Goal: Task Accomplishment & Management: Use online tool/utility

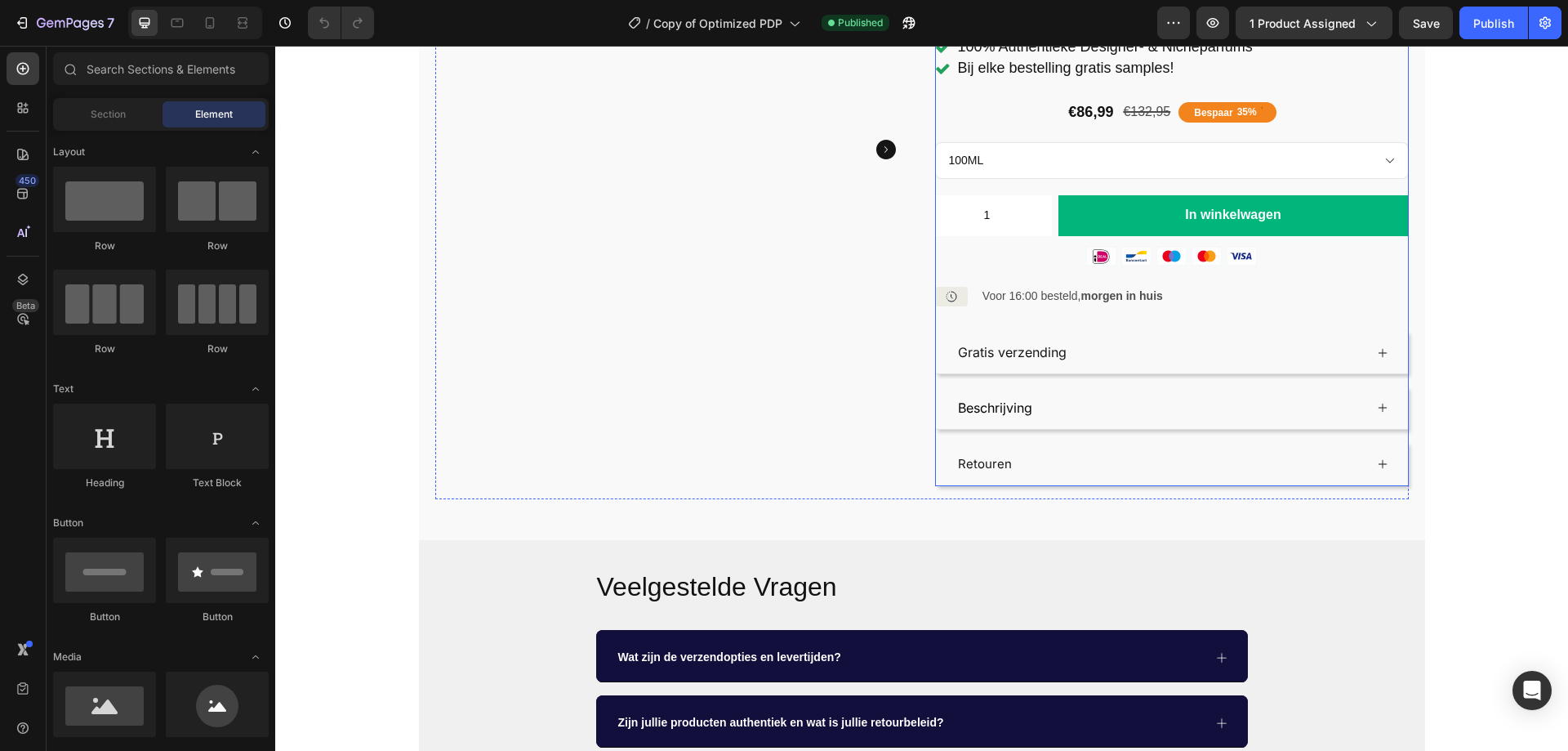
scroll to position [245, 0]
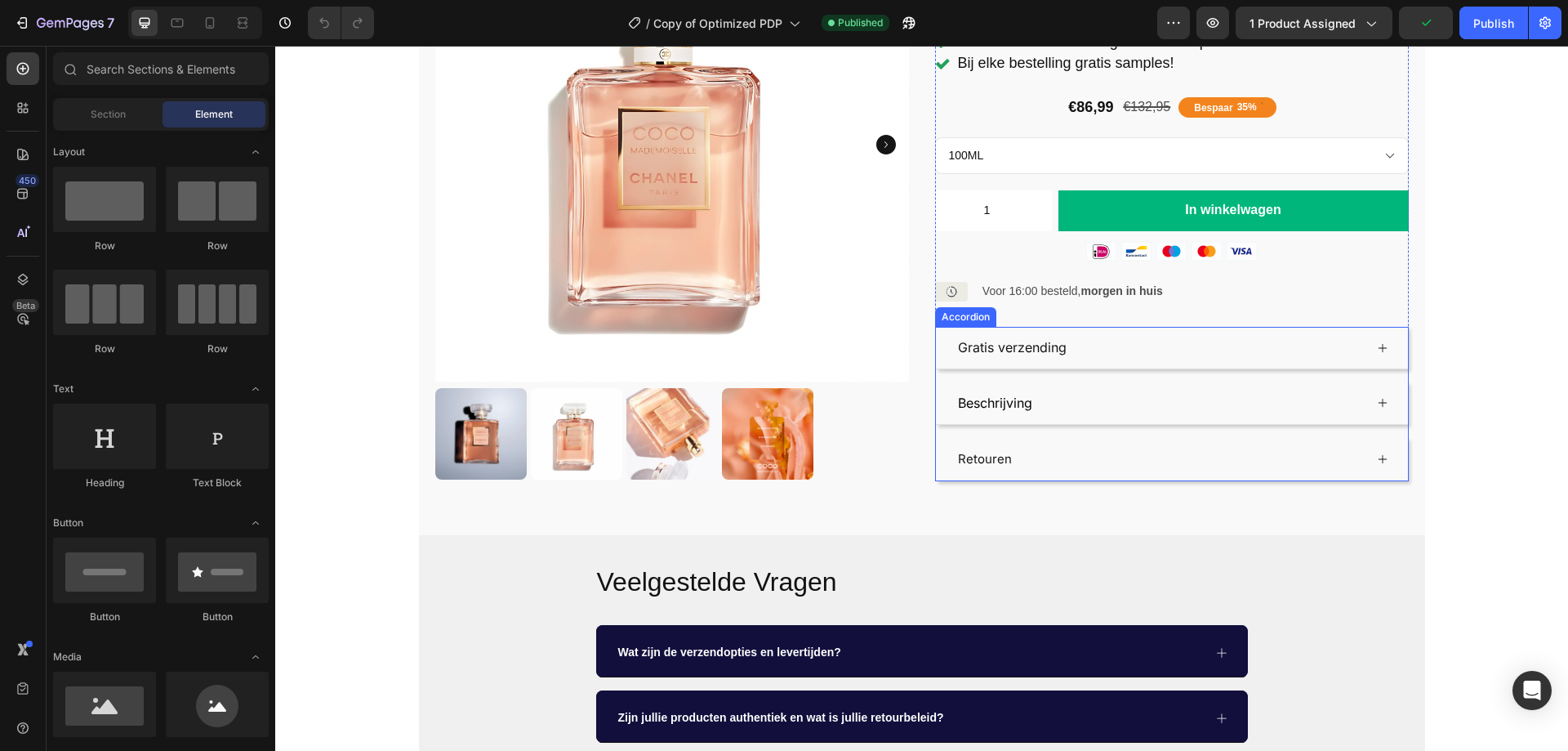
click at [1311, 334] on div "Gratis verzending" at bounding box center [1160, 348] width 408 height 29
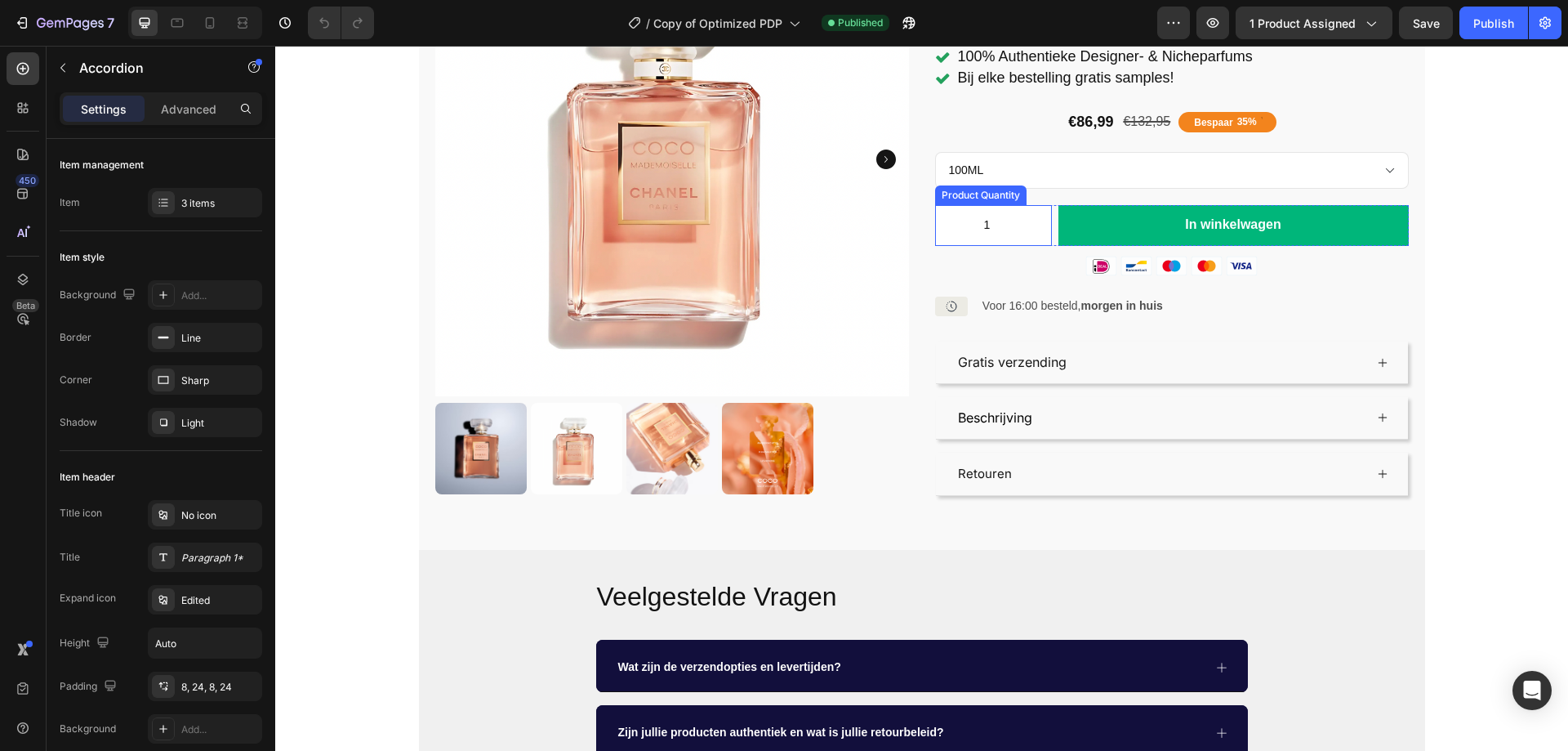
scroll to position [0, 0]
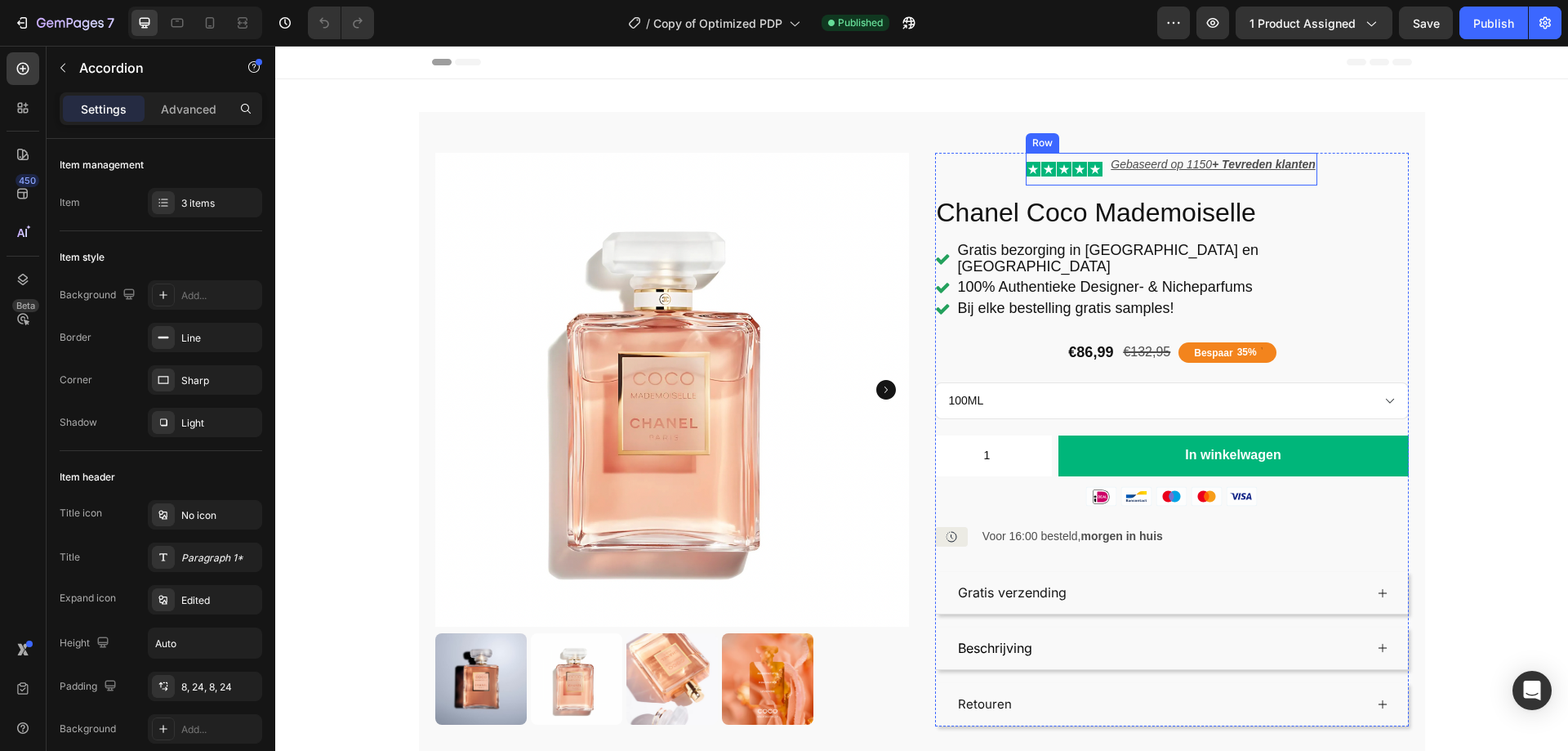
click at [1101, 175] on div "Icon Icon Icon Icon Icon Icon List Gebaseerd op 1150 + Tevreden klanten Text Bl…" at bounding box center [1171, 168] width 291 height 33
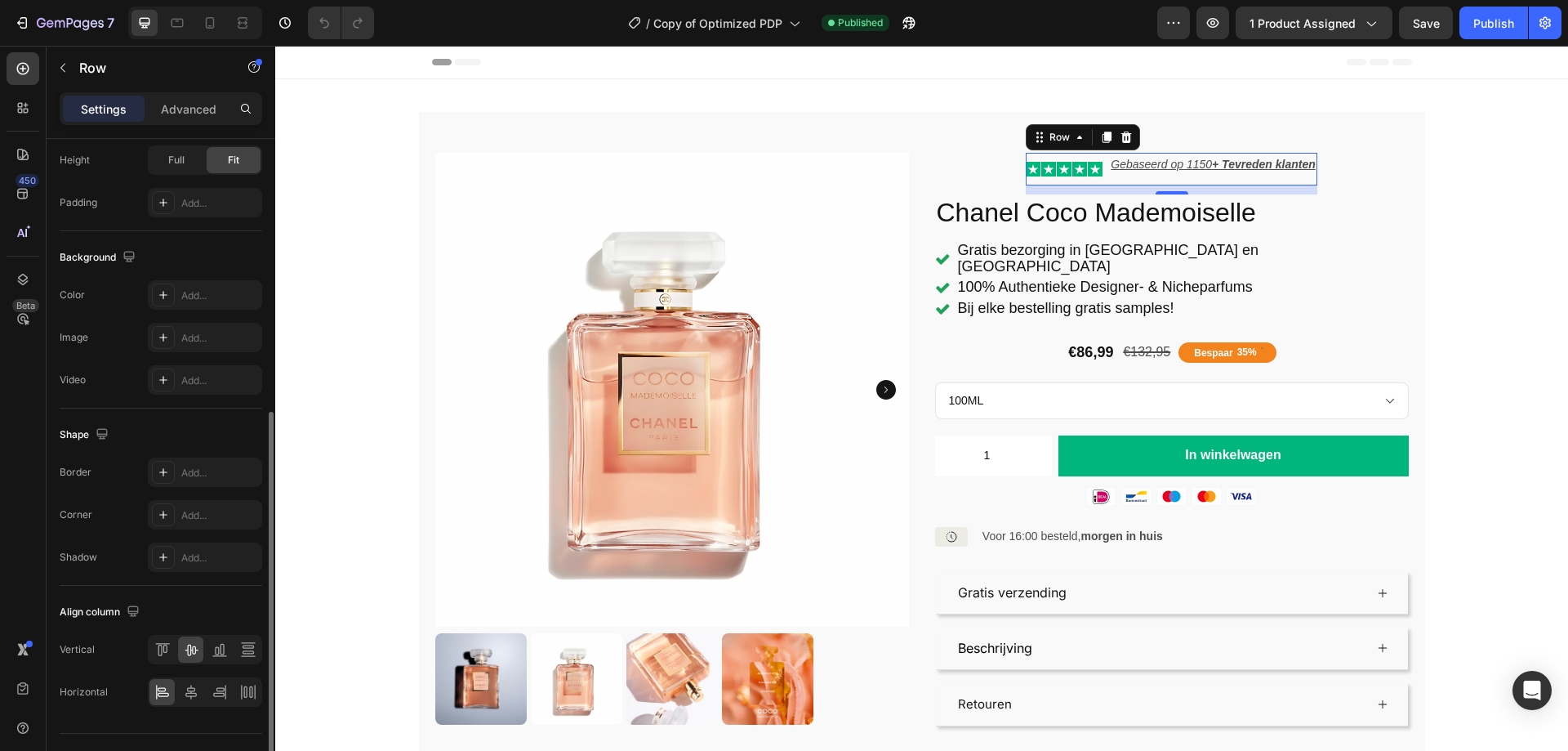
scroll to position [525, 0]
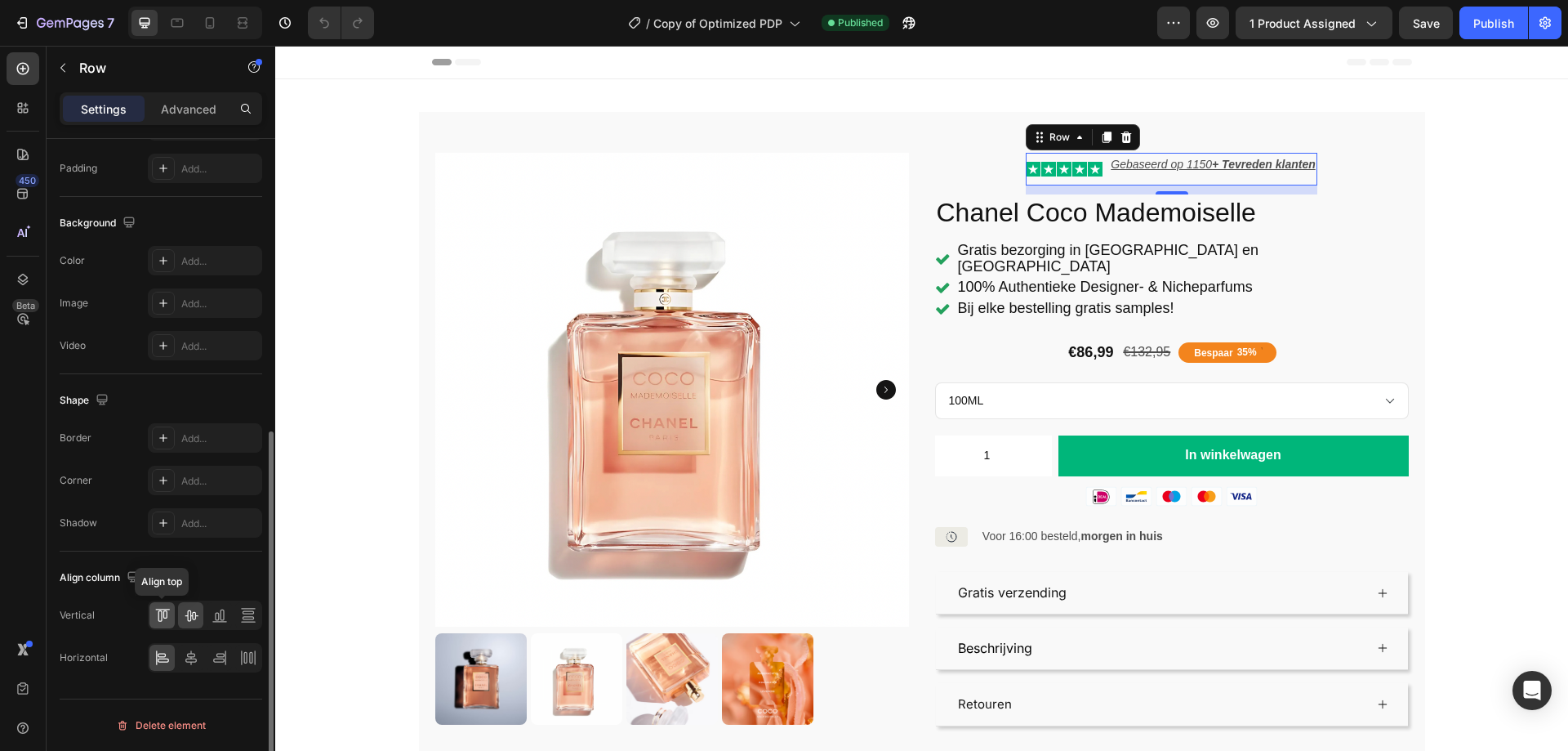
click at [165, 619] on icon at bounding box center [164, 615] width 4 height 8
click at [184, 616] on icon at bounding box center [191, 615] width 16 height 16
click at [167, 652] on icon at bounding box center [162, 657] width 16 height 16
click at [971, 165] on div "Icon Icon Icon Icon Icon Icon List Gebaseerd op 1150 + Tevreden klanten Text Bl…" at bounding box center [1172, 439] width 474 height 574
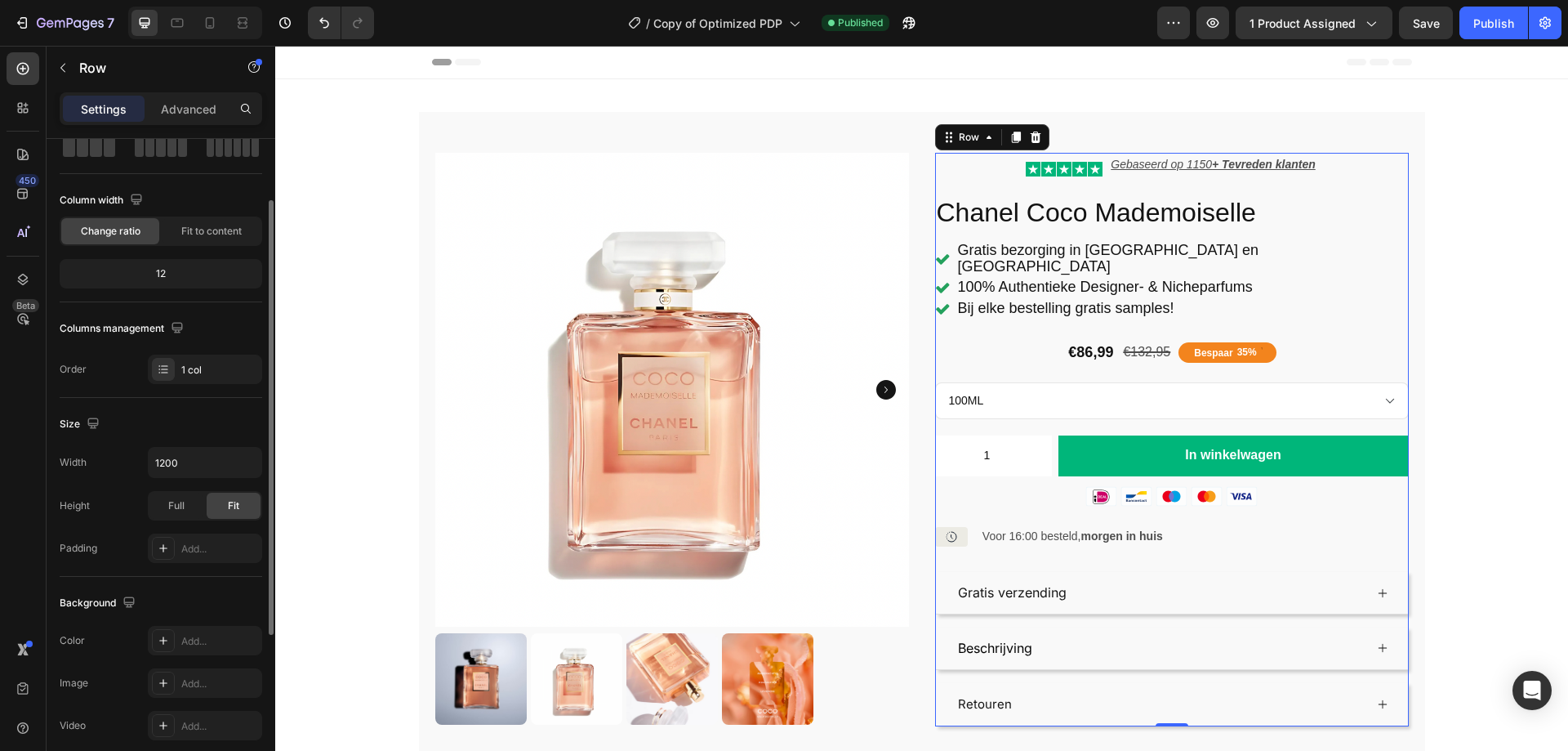
scroll to position [0, 0]
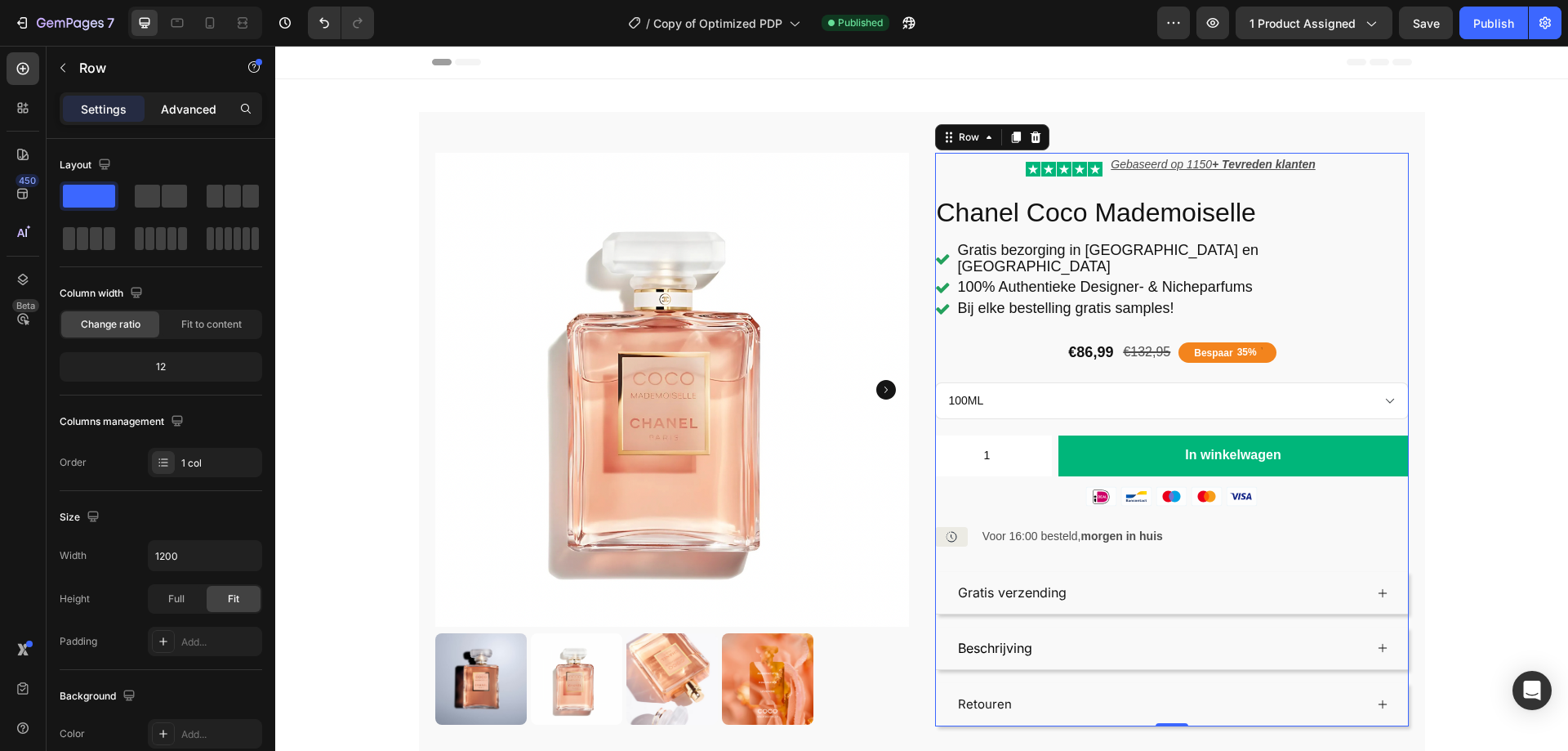
click at [195, 116] on p "Advanced" at bounding box center [189, 109] width 56 height 17
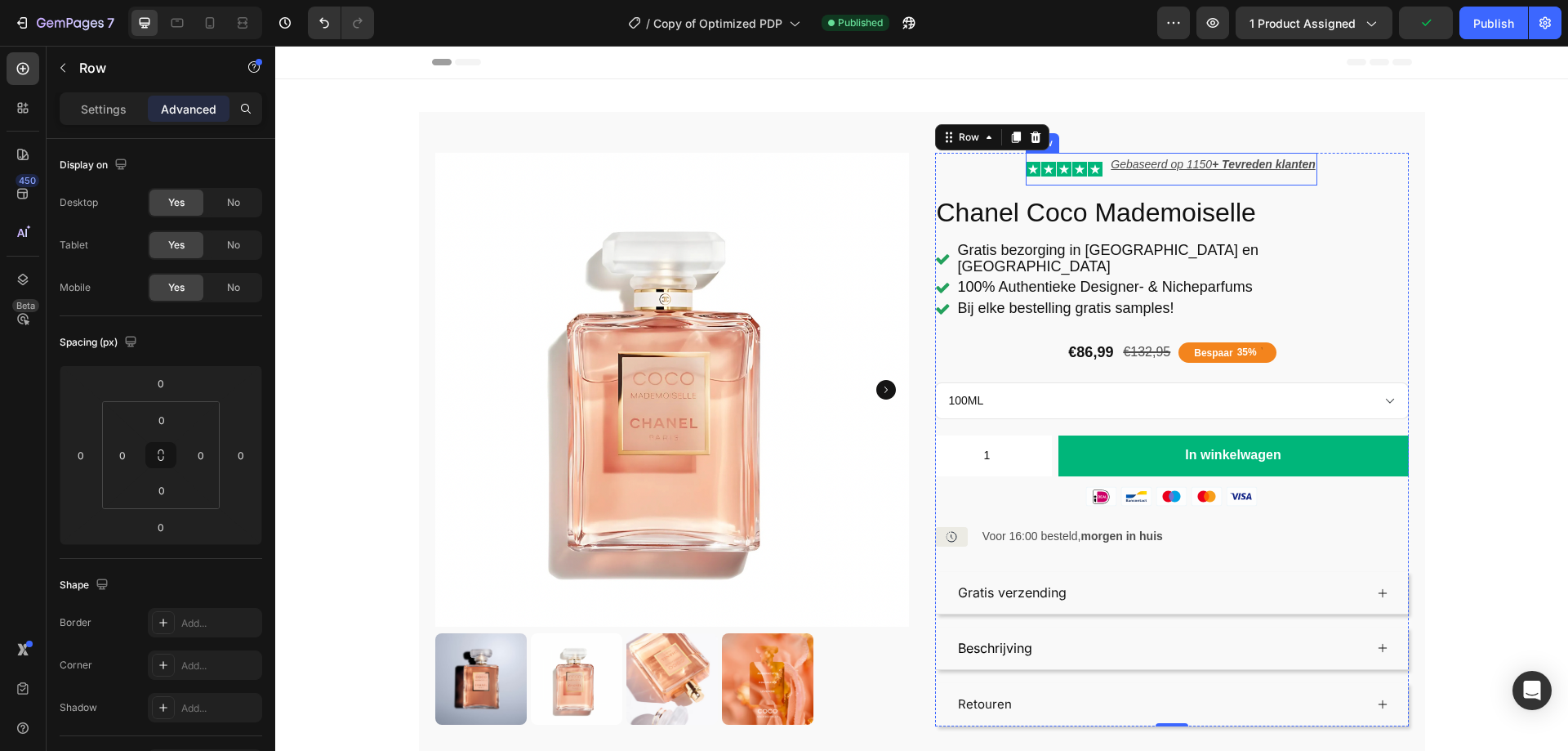
click at [1096, 183] on div "Icon Icon Icon Icon Icon Icon List" at bounding box center [1063, 168] width 77 height 33
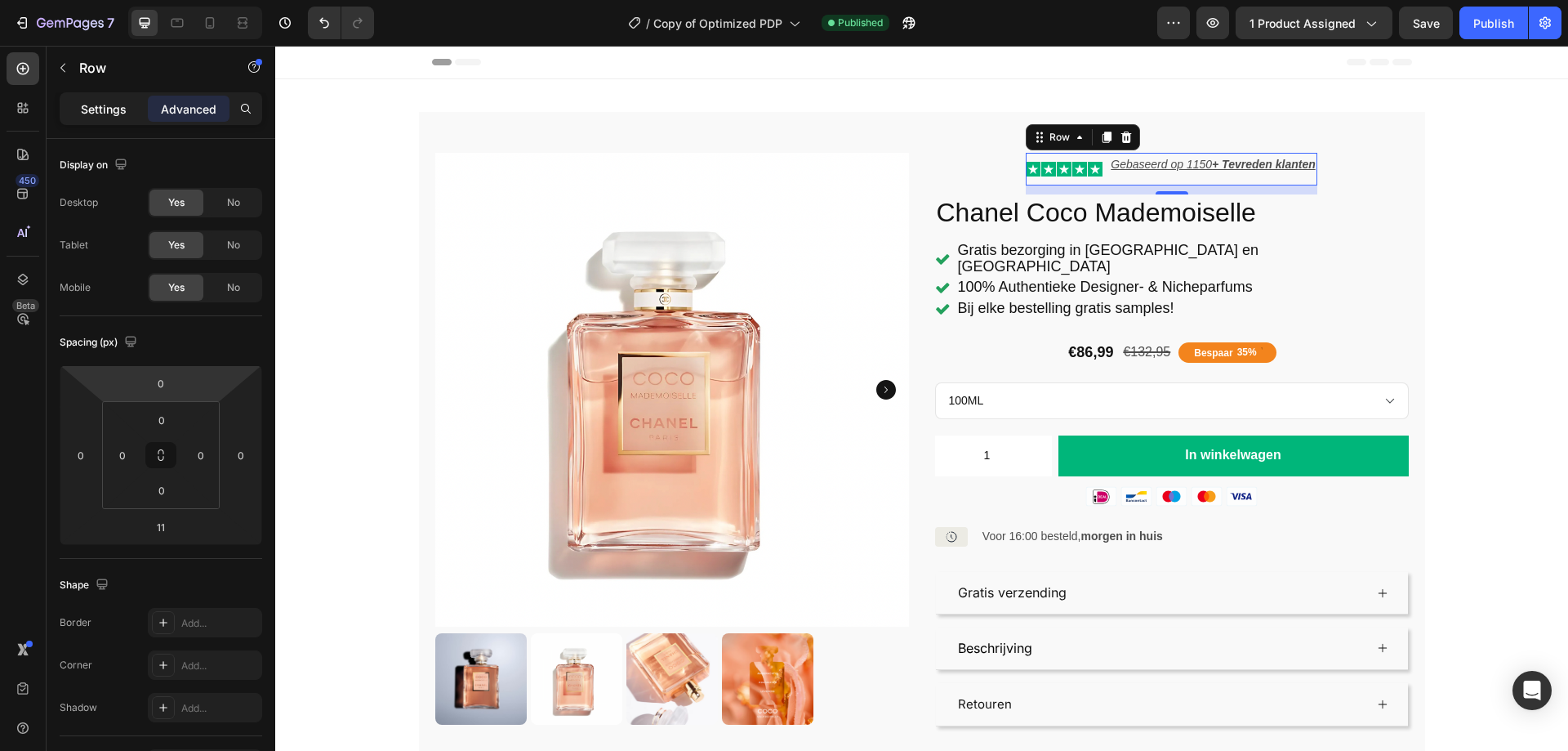
click at [107, 107] on p "Settings" at bounding box center [104, 109] width 46 height 17
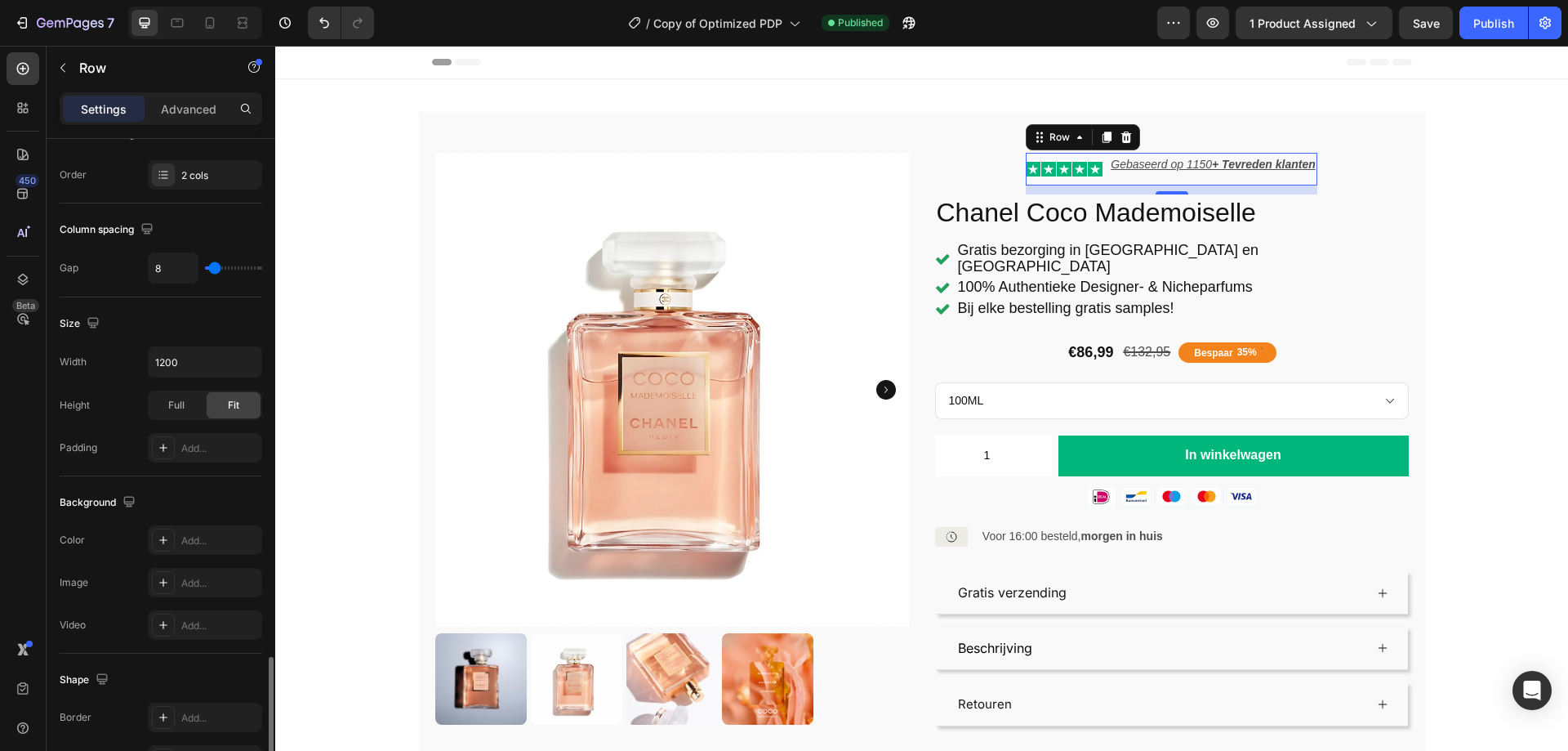
scroll to position [525, 0]
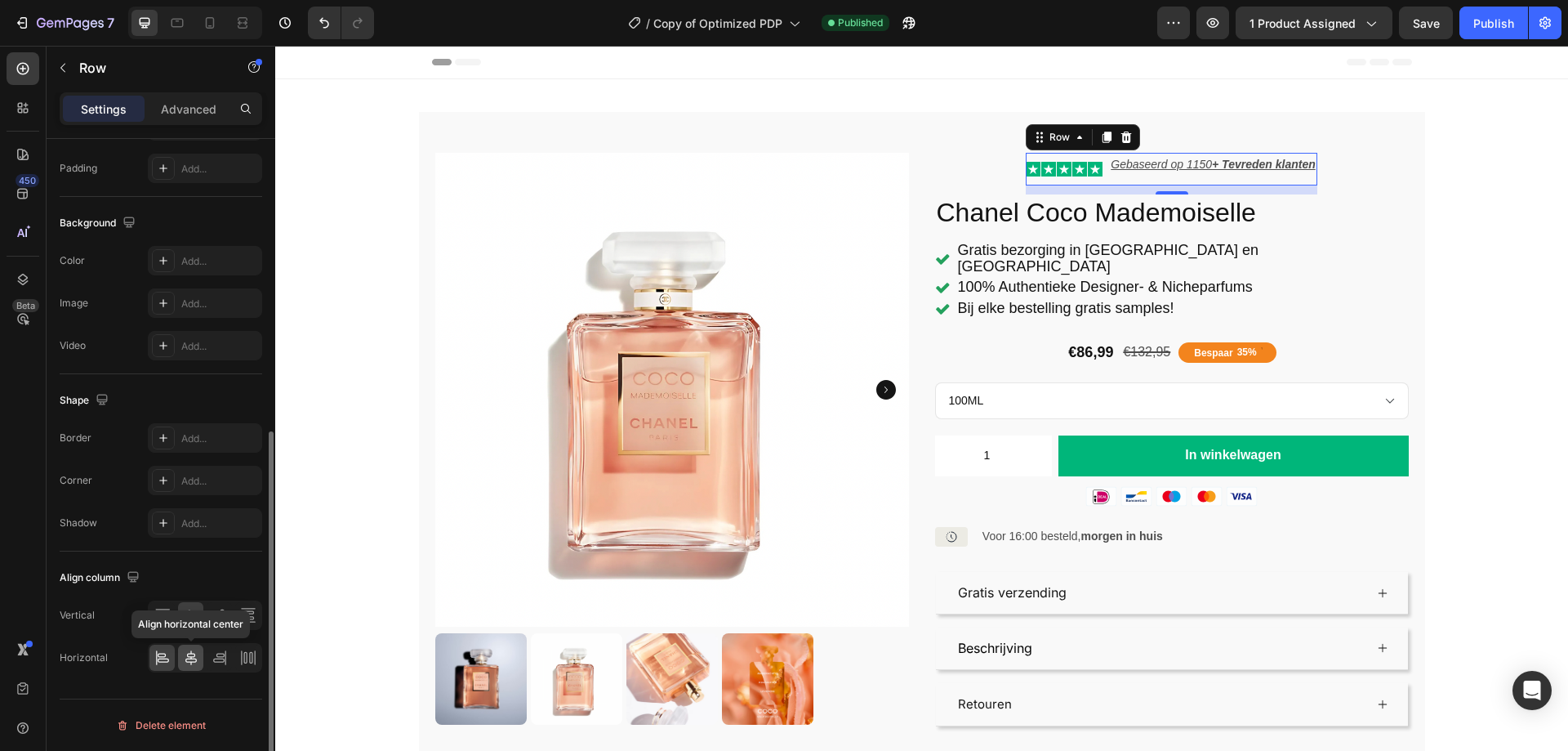
click at [183, 655] on icon at bounding box center [191, 657] width 16 height 16
click at [213, 656] on icon at bounding box center [219, 657] width 16 height 16
click at [174, 656] on div at bounding box center [161, 657] width 25 height 26
click at [170, 608] on div at bounding box center [161, 615] width 25 height 26
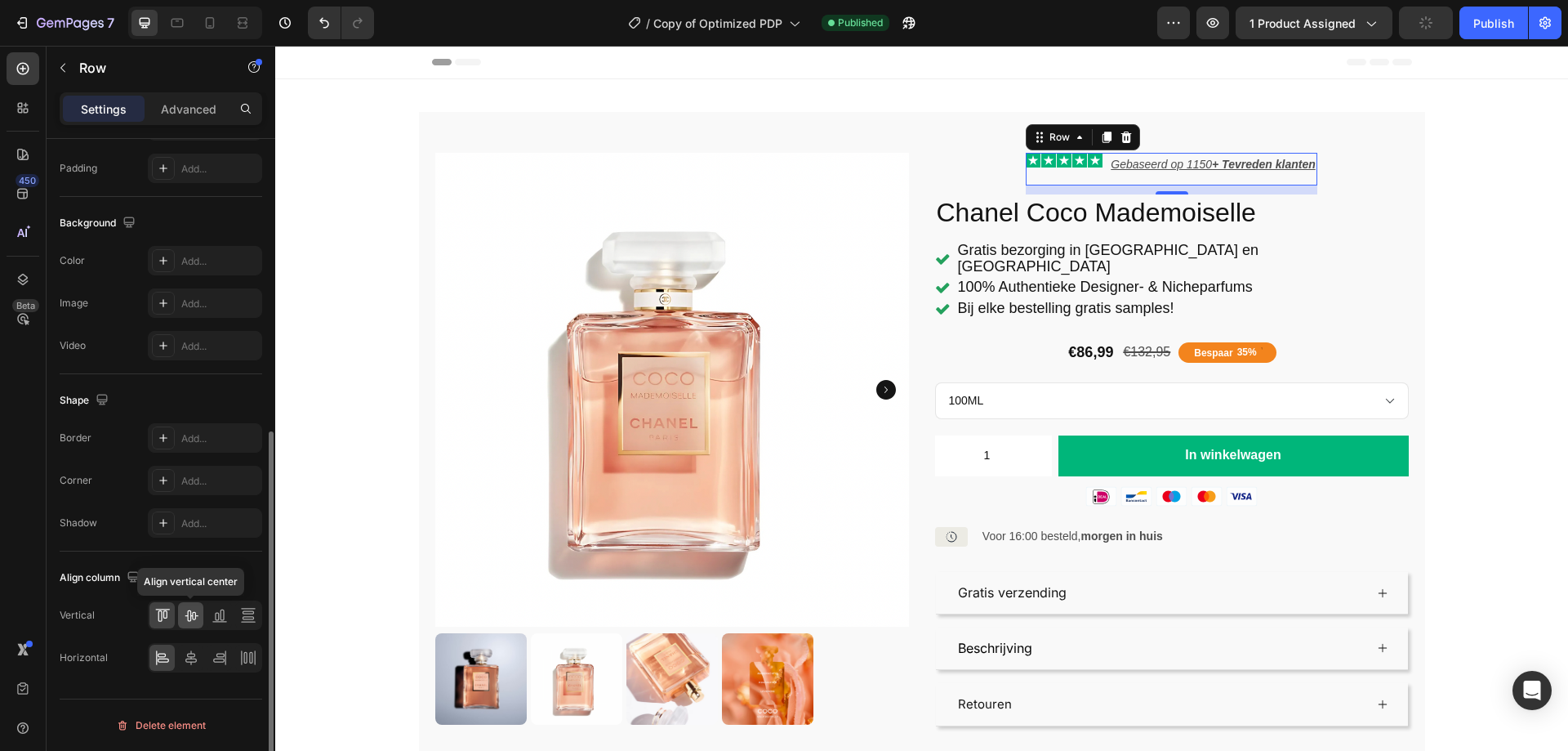
click at [188, 611] on icon at bounding box center [190, 616] width 13 height 11
click at [1087, 171] on icon at bounding box center [1094, 168] width 15 height 15
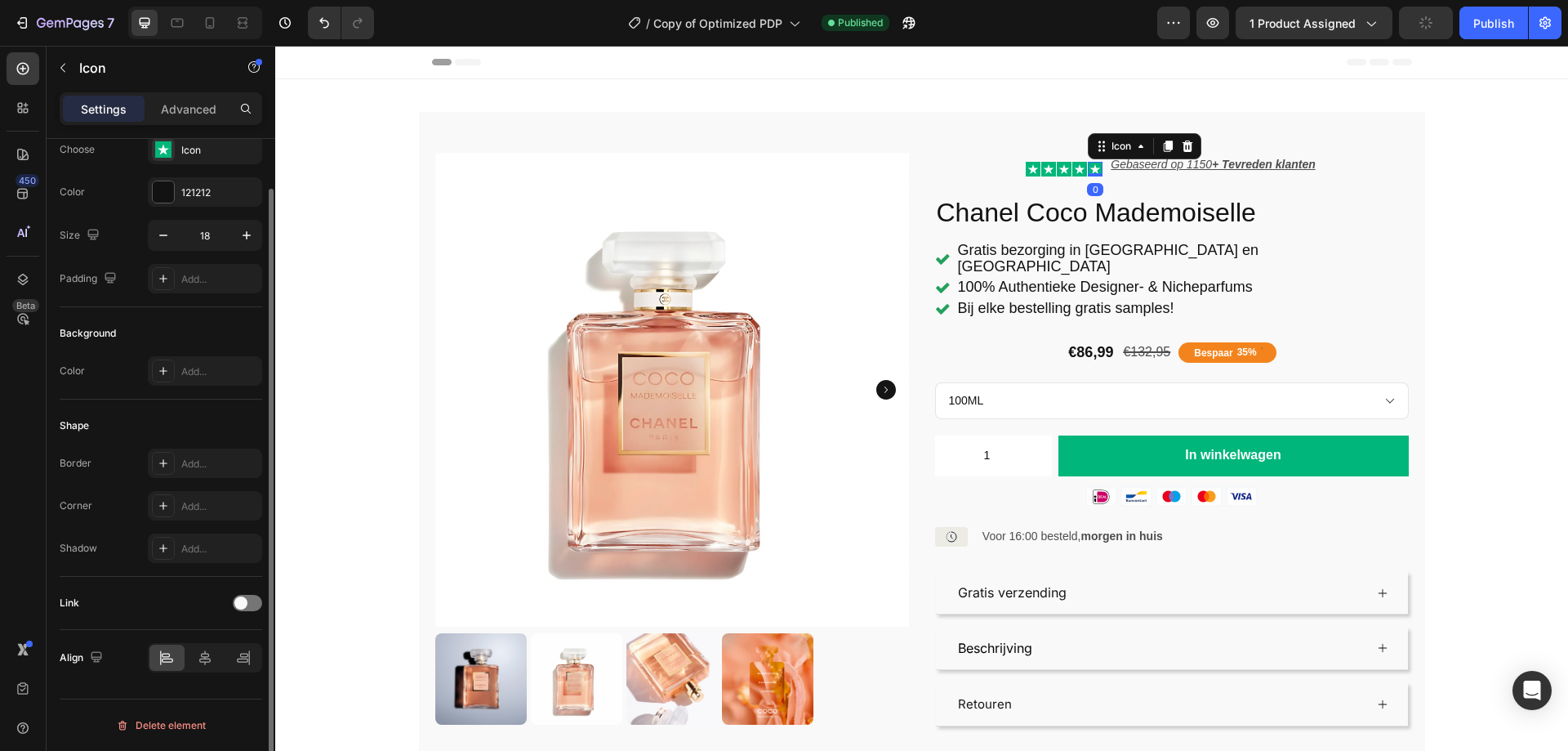
scroll to position [0, 0]
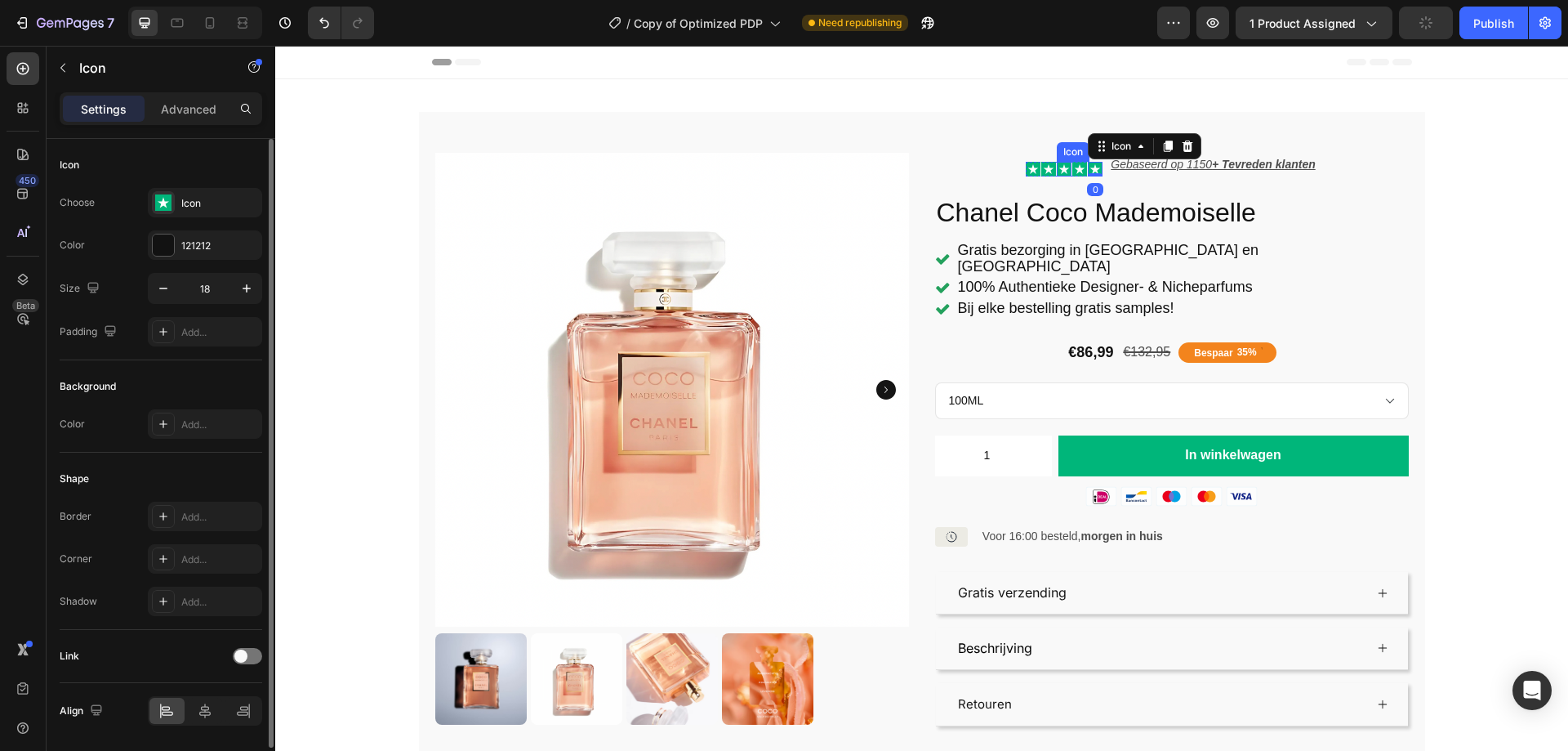
click at [1065, 166] on icon at bounding box center [1063, 168] width 15 height 15
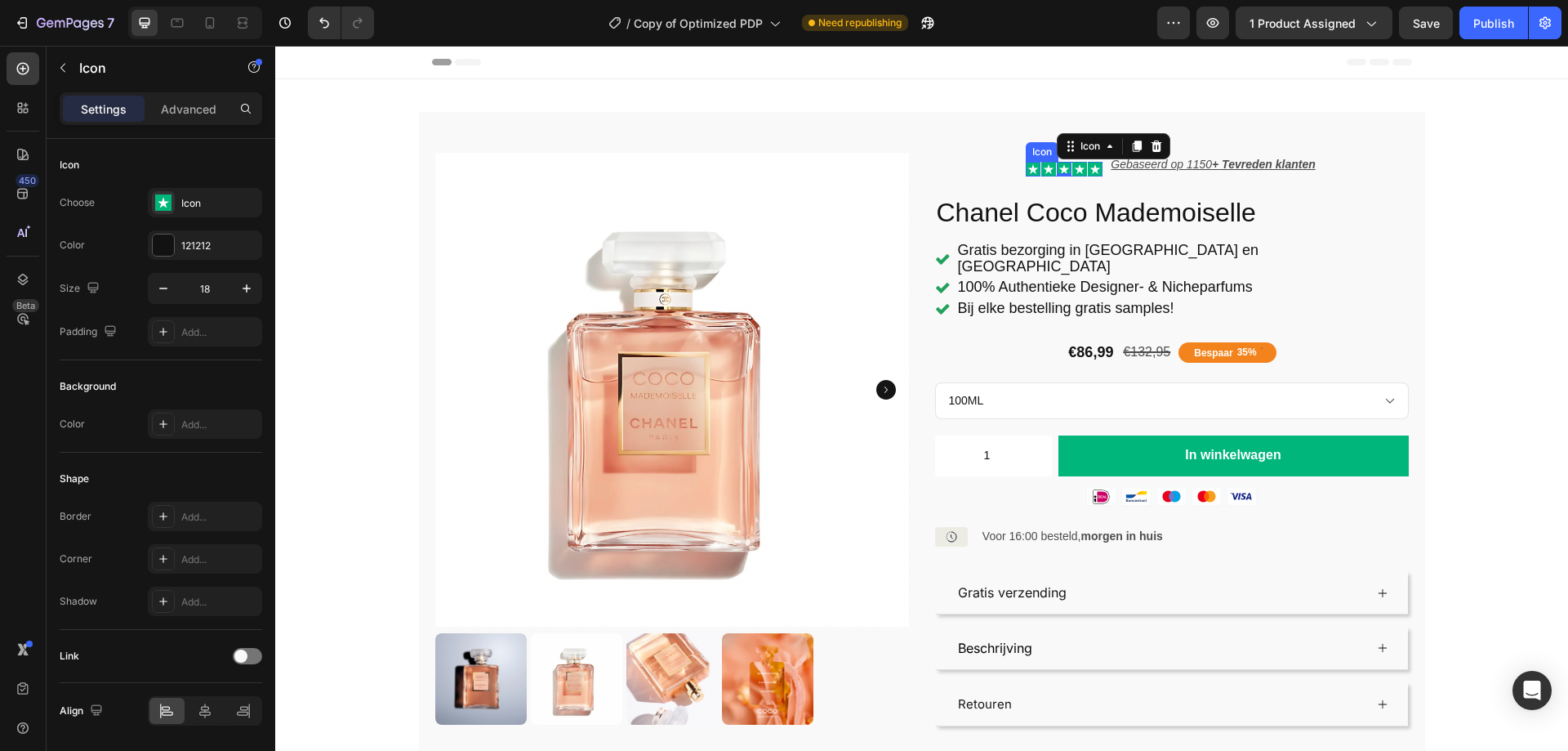
click at [1032, 167] on icon at bounding box center [1032, 168] width 15 height 15
click at [1114, 179] on div "Gebaseerd op 1150 + Tevreden klanten Text Block" at bounding box center [1213, 168] width 207 height 33
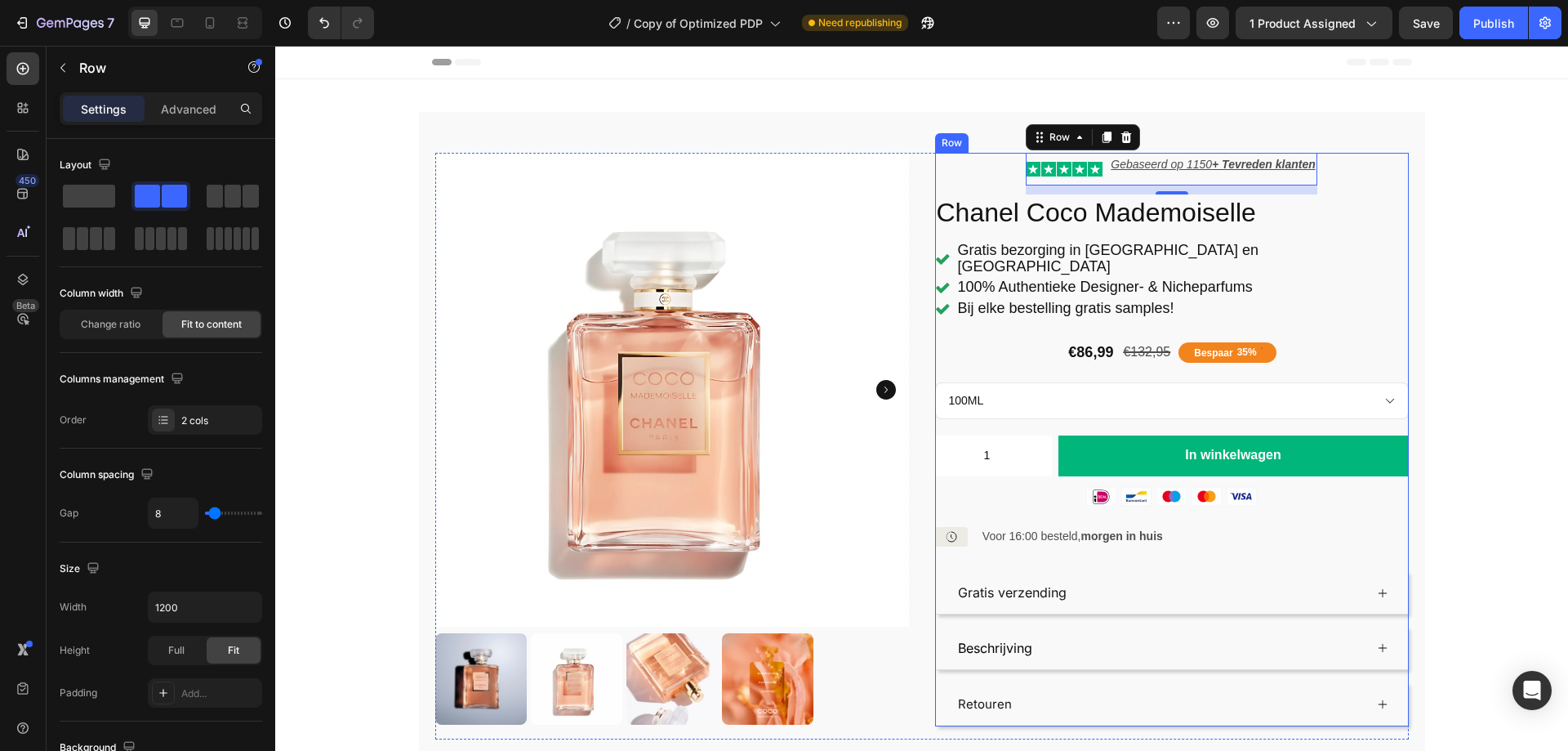
click at [1390, 175] on div "Icon Icon Icon Icon Icon Icon List Gebaseerd op 1150 + Tevreden klanten Text Bl…" at bounding box center [1172, 439] width 474 height 574
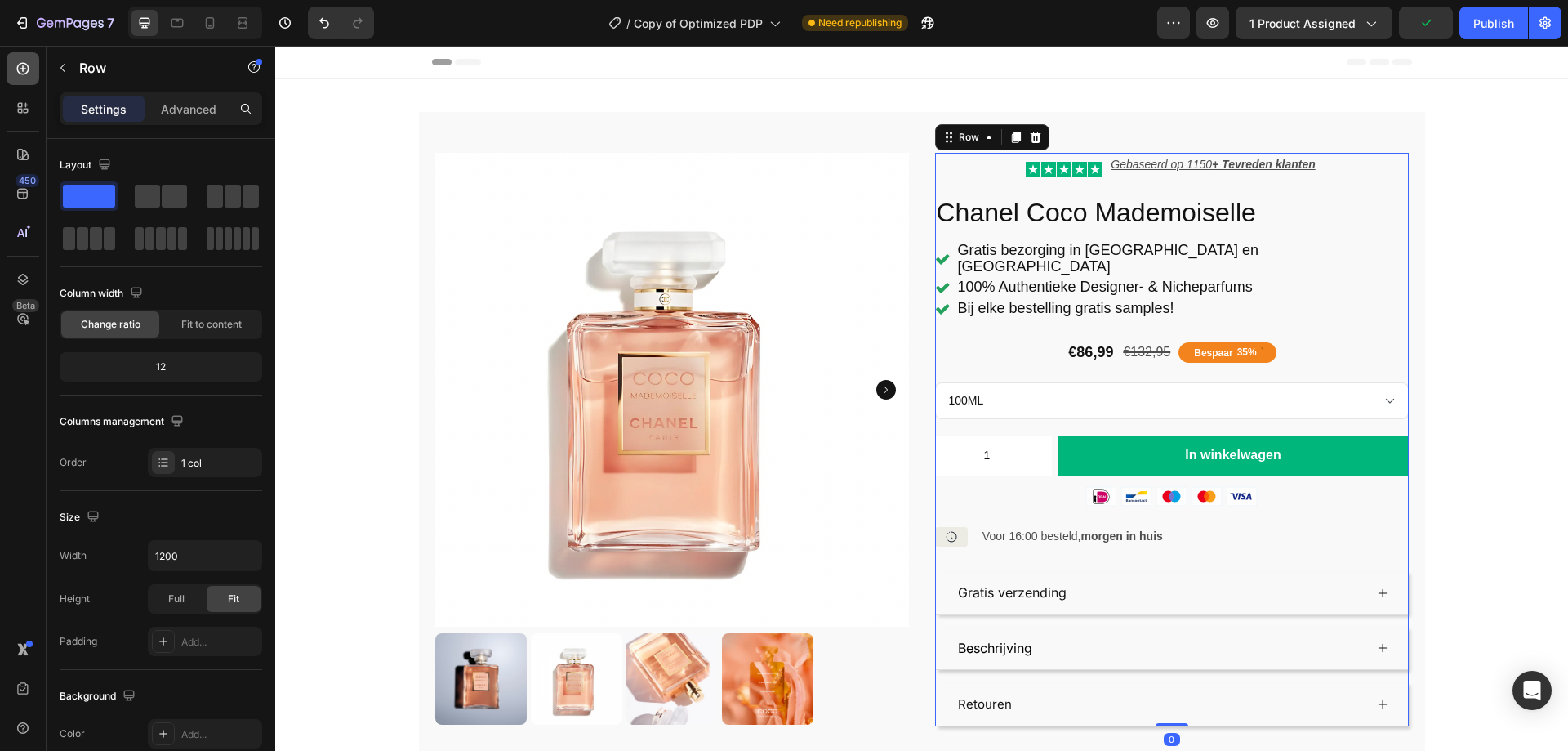
click at [22, 71] on icon at bounding box center [23, 69] width 16 height 16
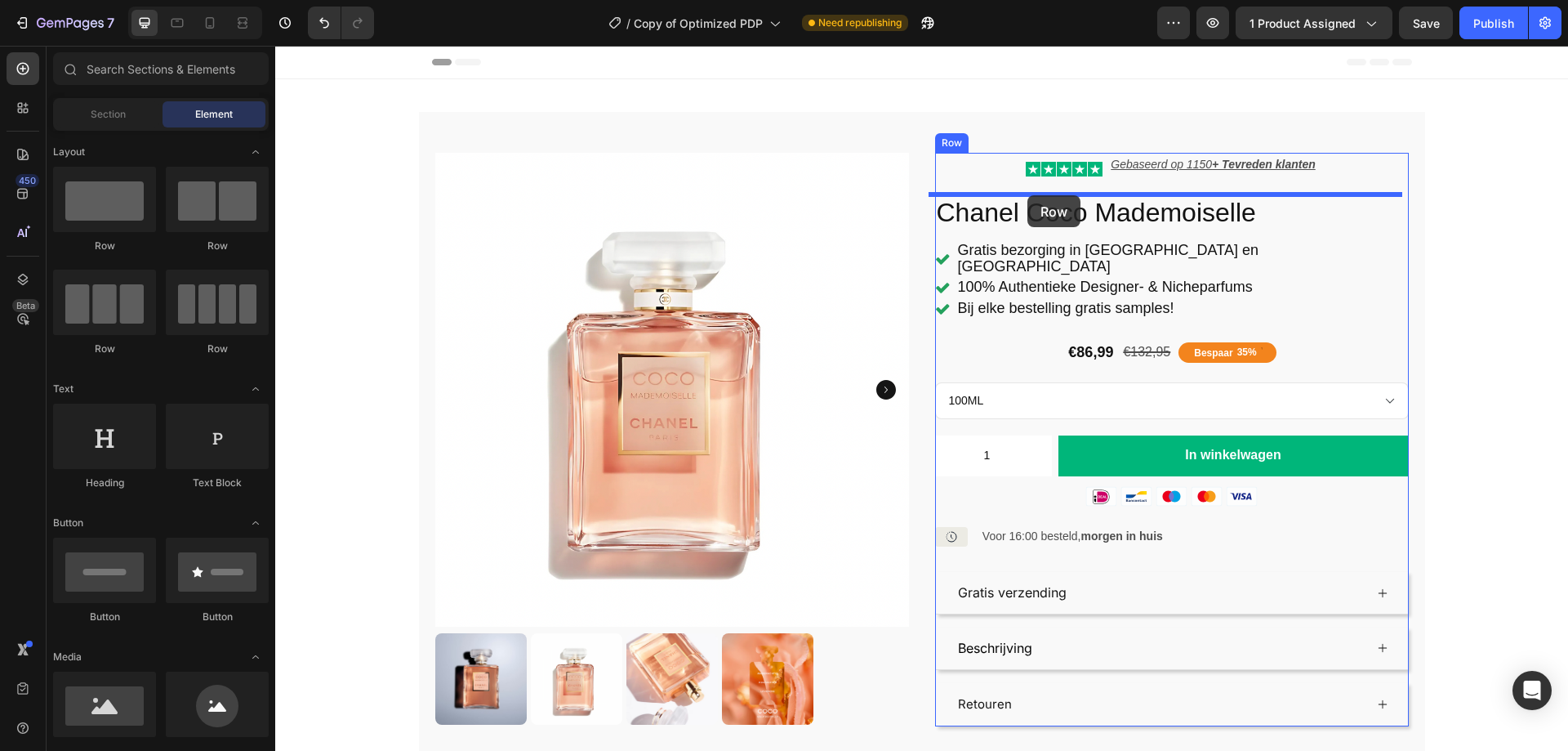
drag, startPoint x: 684, startPoint y: 260, endPoint x: 1027, endPoint y: 195, distance: 349.1
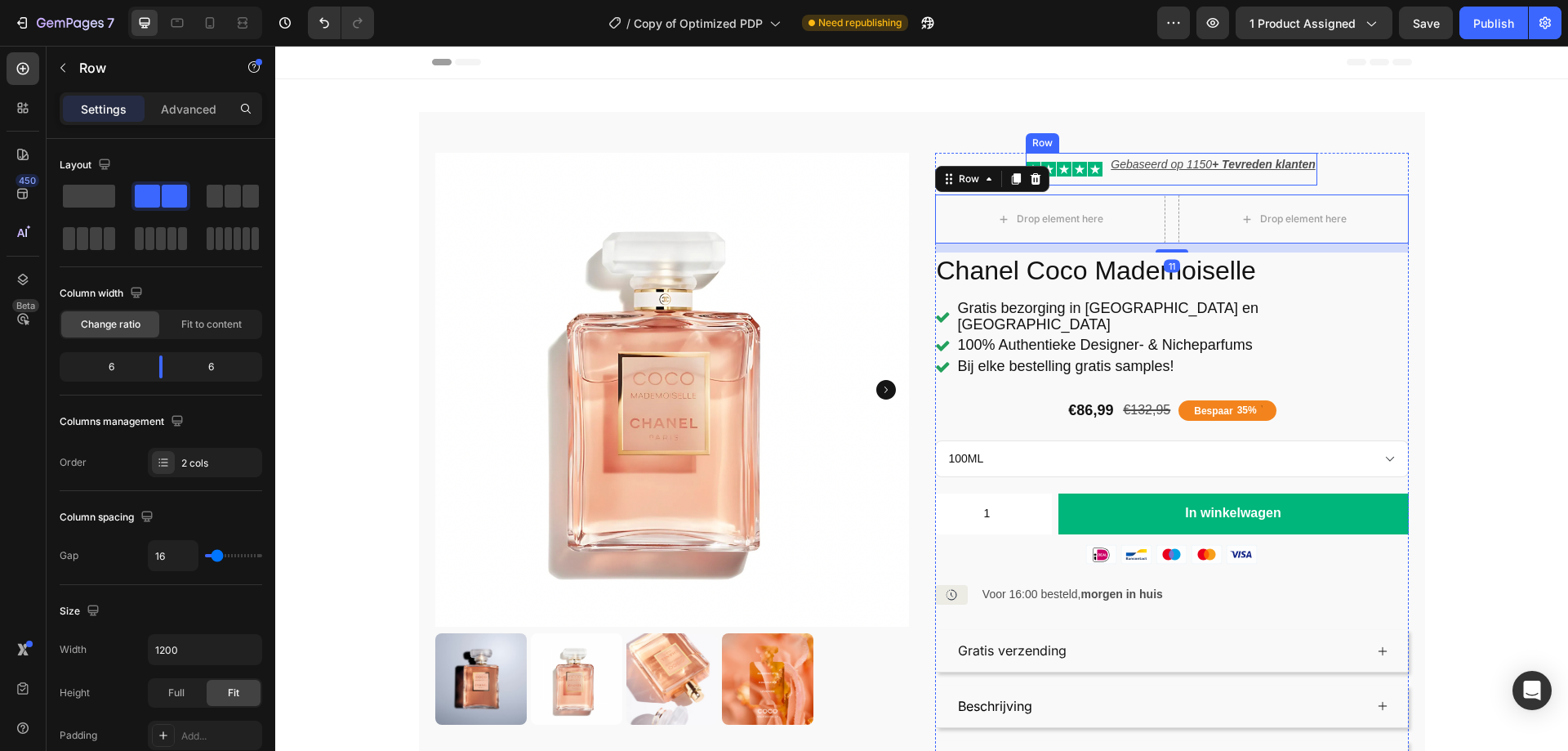
click at [1078, 185] on div "Icon Icon Icon Icon Icon Icon List" at bounding box center [1063, 168] width 77 height 33
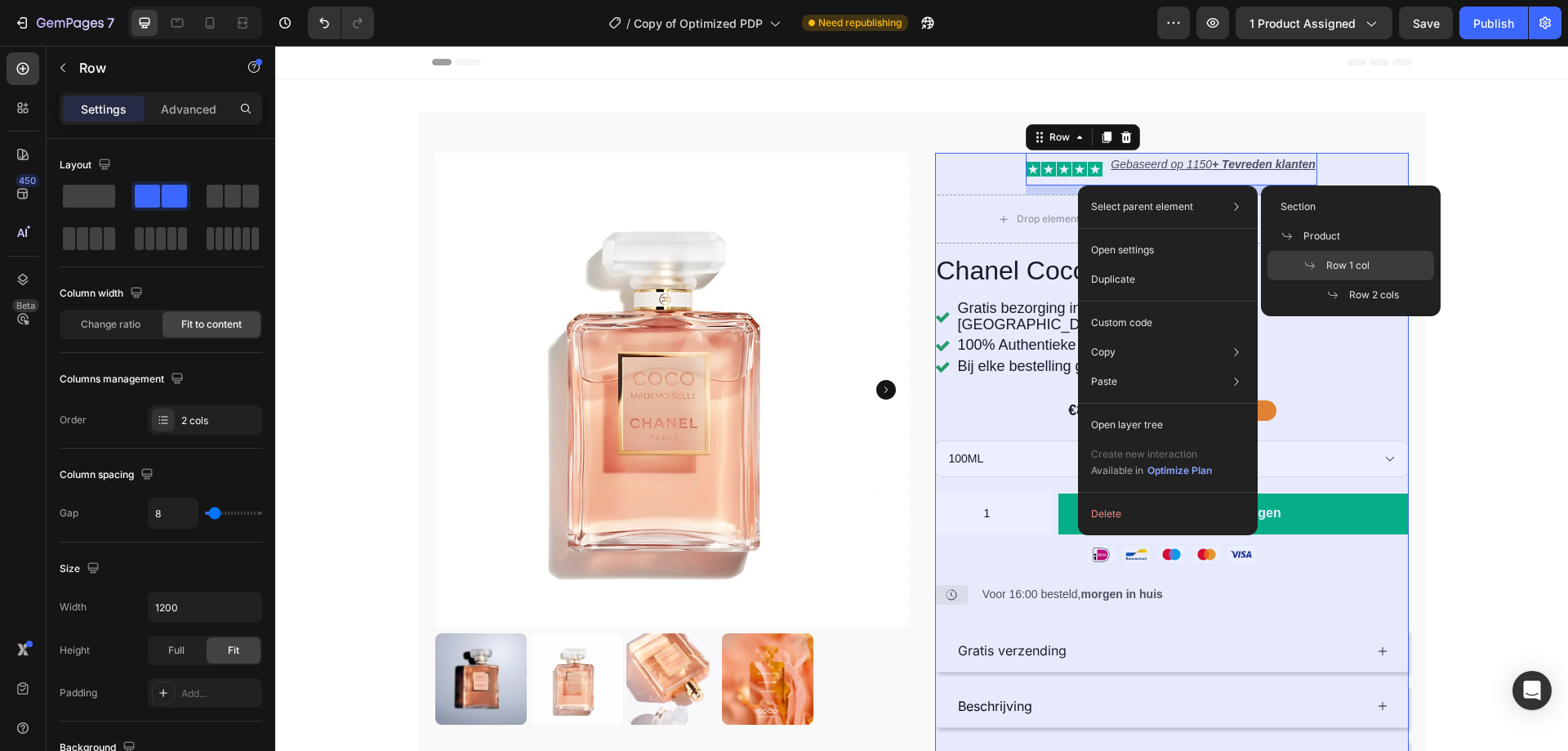
click at [1351, 263] on span "Row 1 col" at bounding box center [1347, 265] width 43 height 15
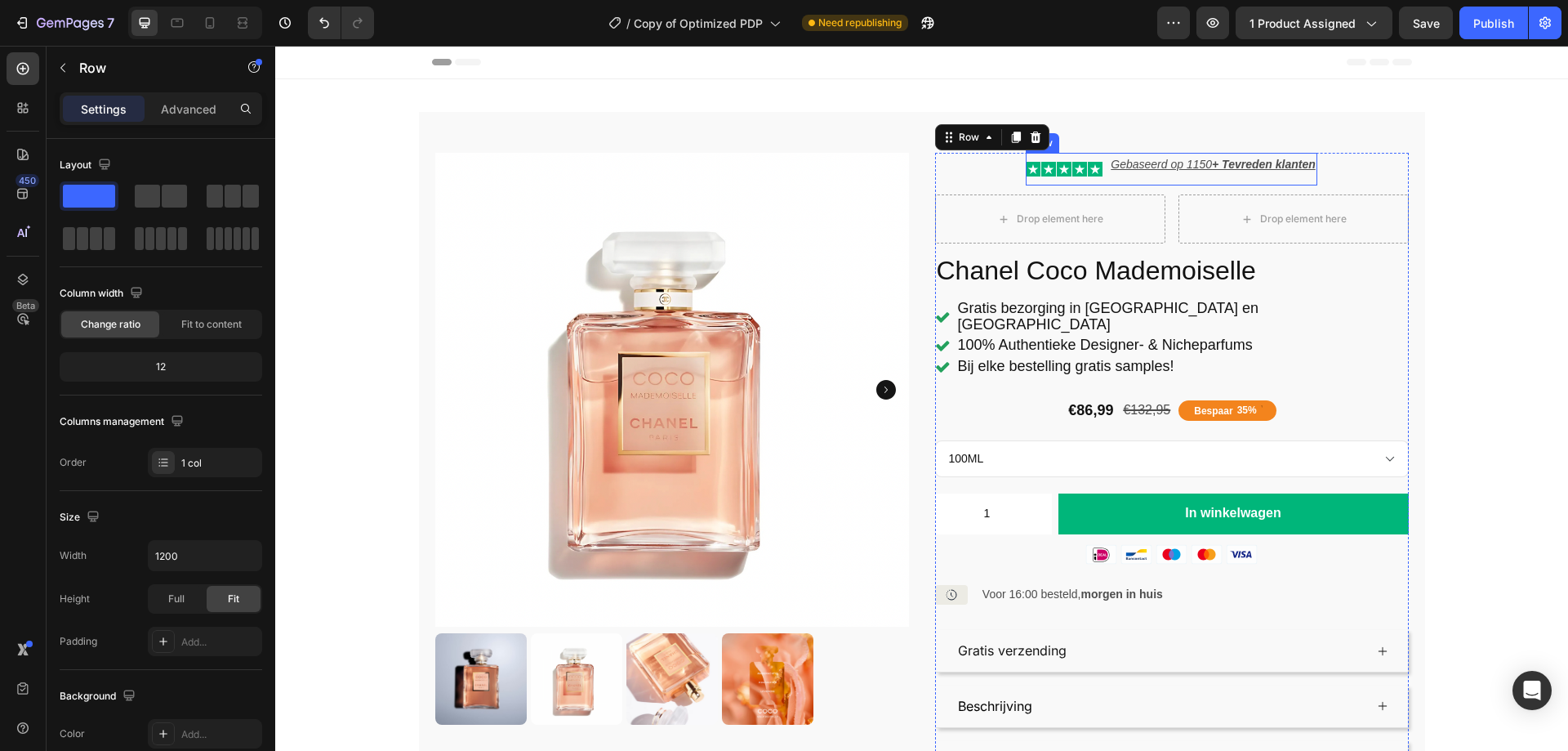
click at [1109, 181] on div "Gebaseerd op 1150 + Tevreden klanten Text Block" at bounding box center [1213, 168] width 207 height 33
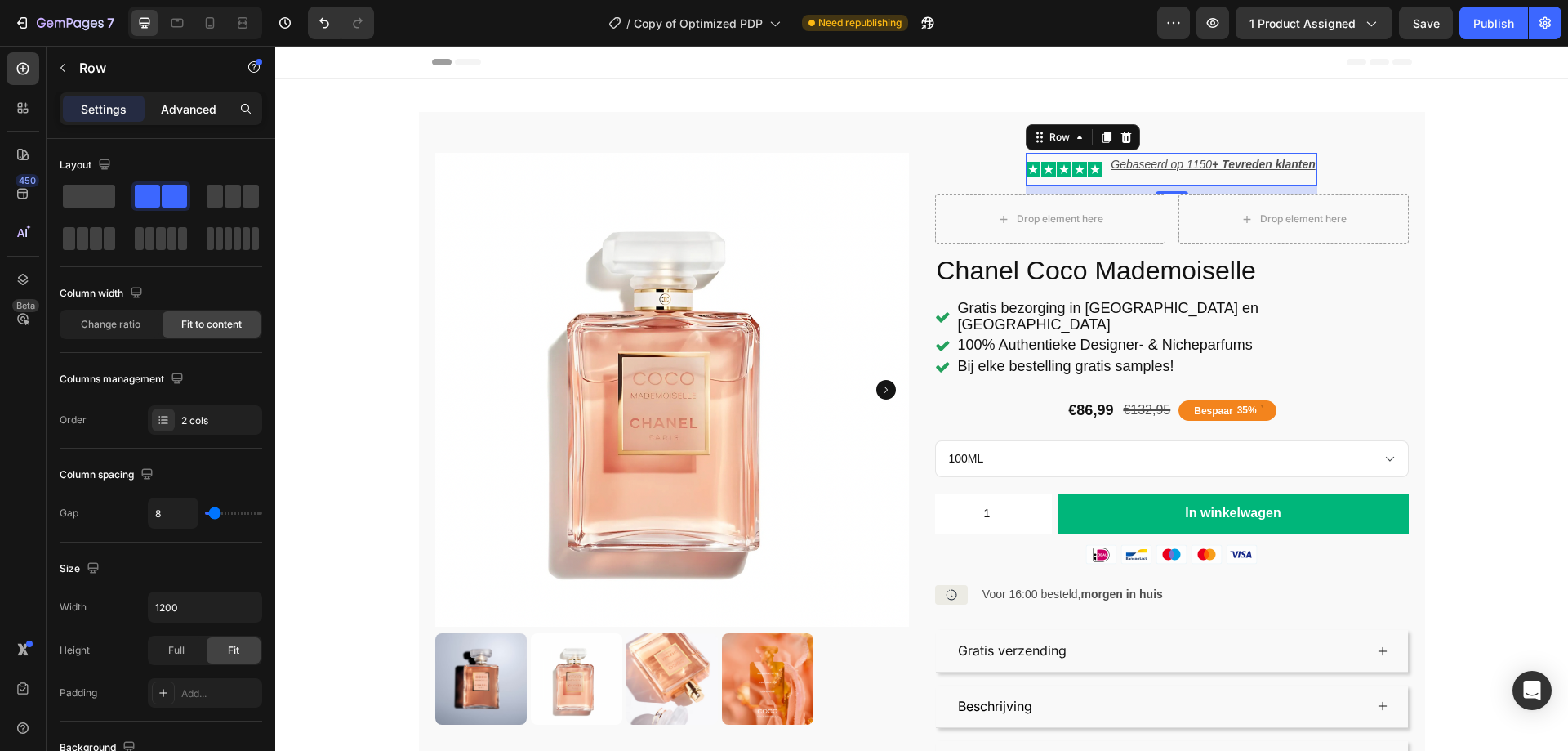
click at [202, 121] on div "Advanced" at bounding box center [188, 109] width 82 height 26
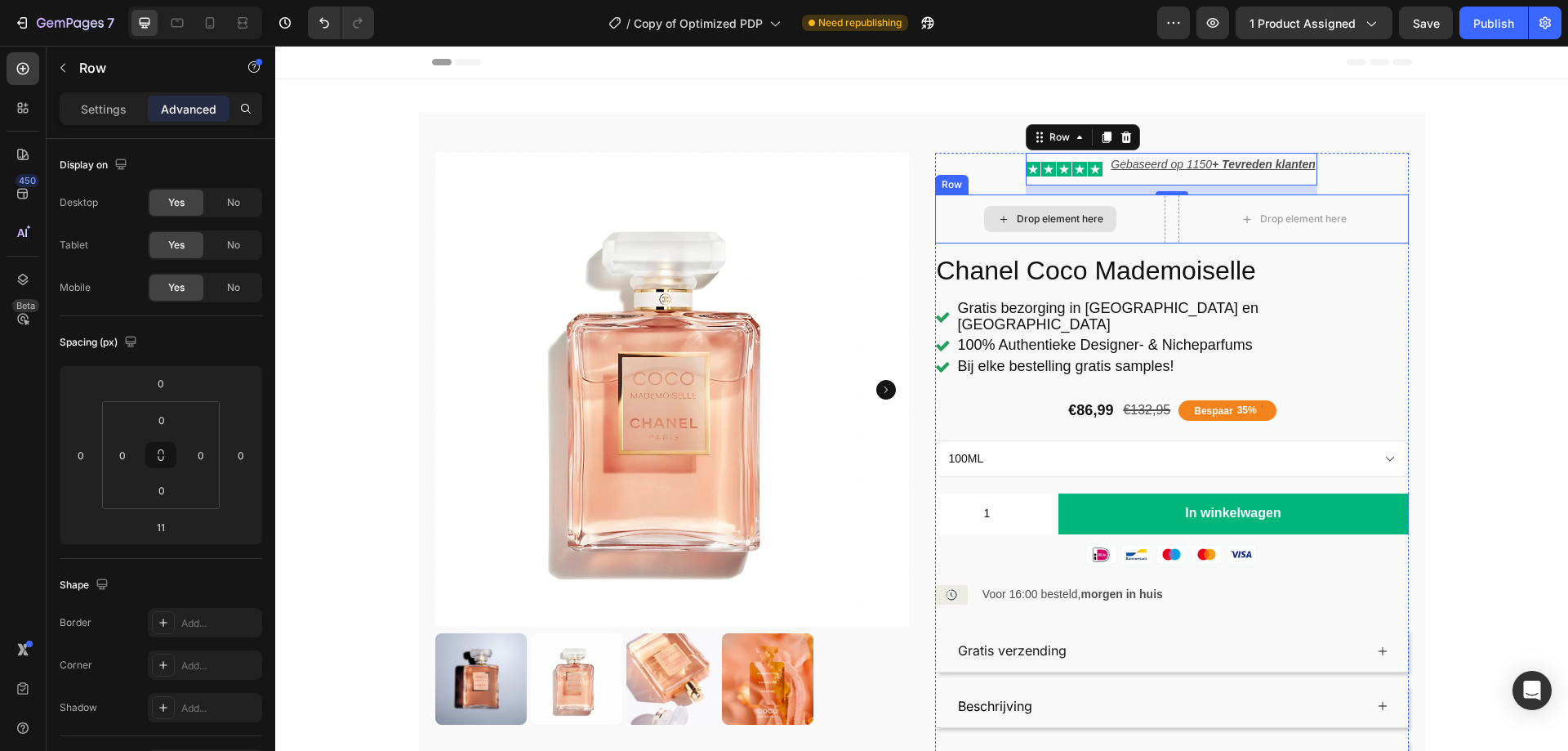
click at [1148, 201] on div "Drop element here" at bounding box center [1049, 218] width 230 height 49
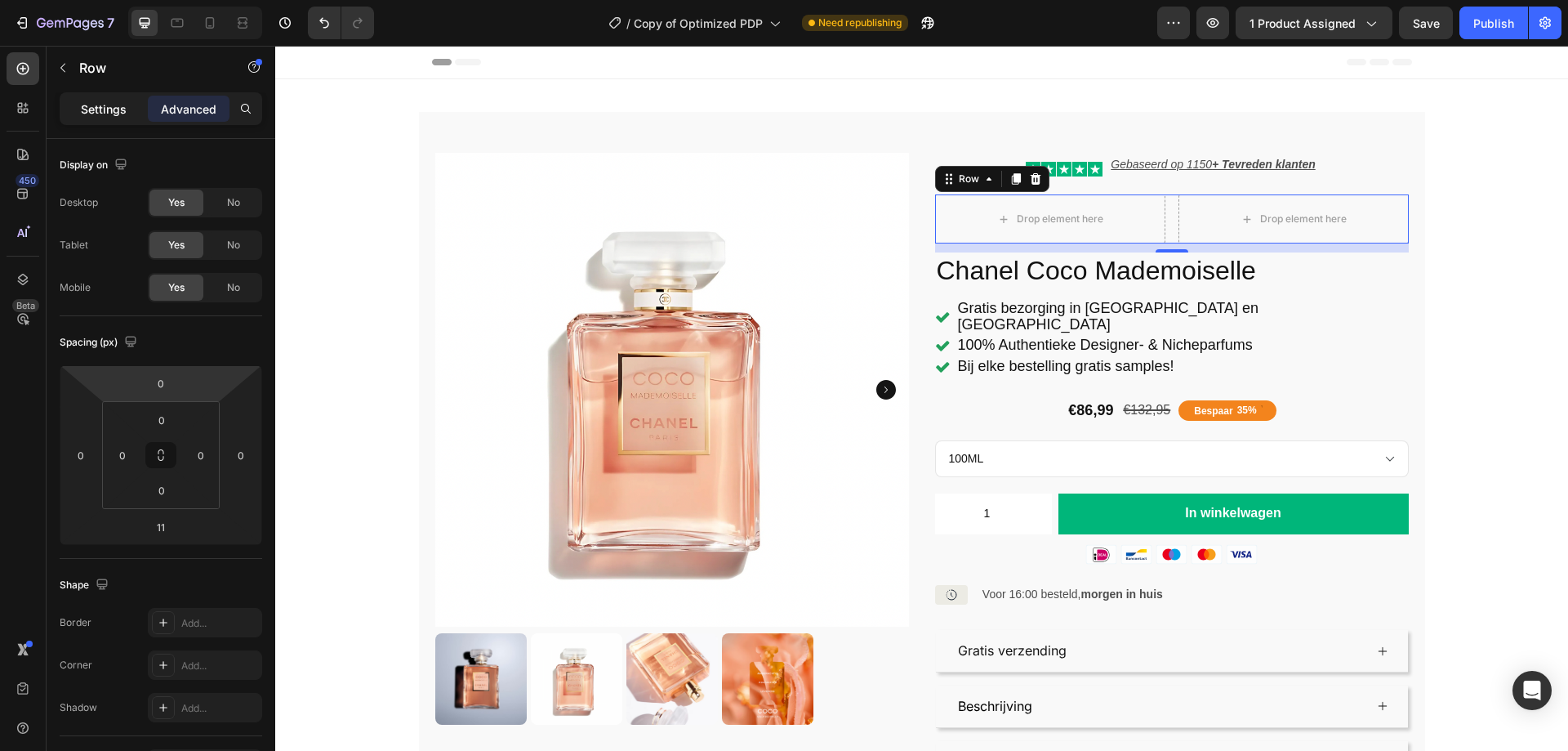
click at [120, 110] on p "Settings" at bounding box center [104, 109] width 46 height 17
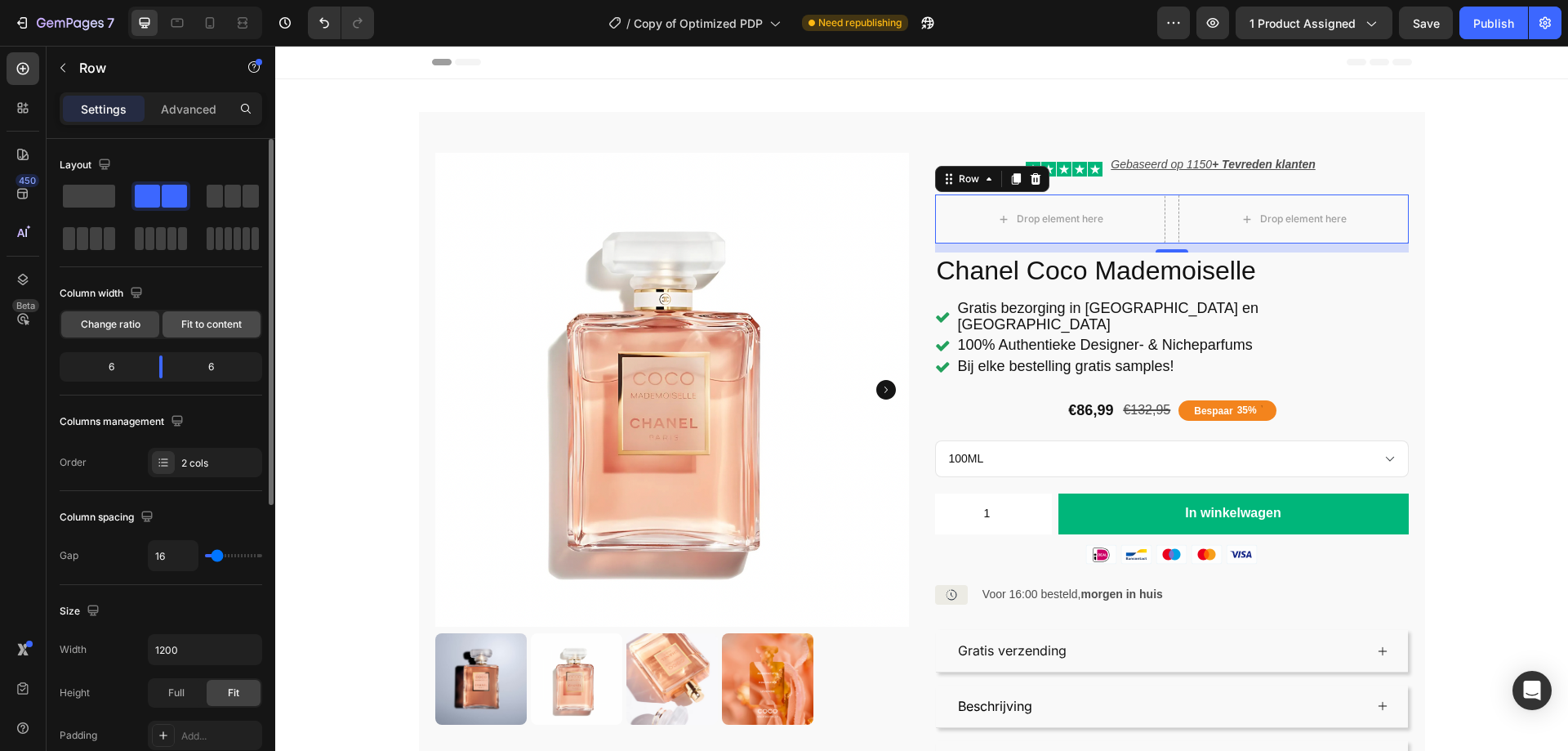
click at [215, 324] on span "Fit to content" at bounding box center [211, 324] width 61 height 15
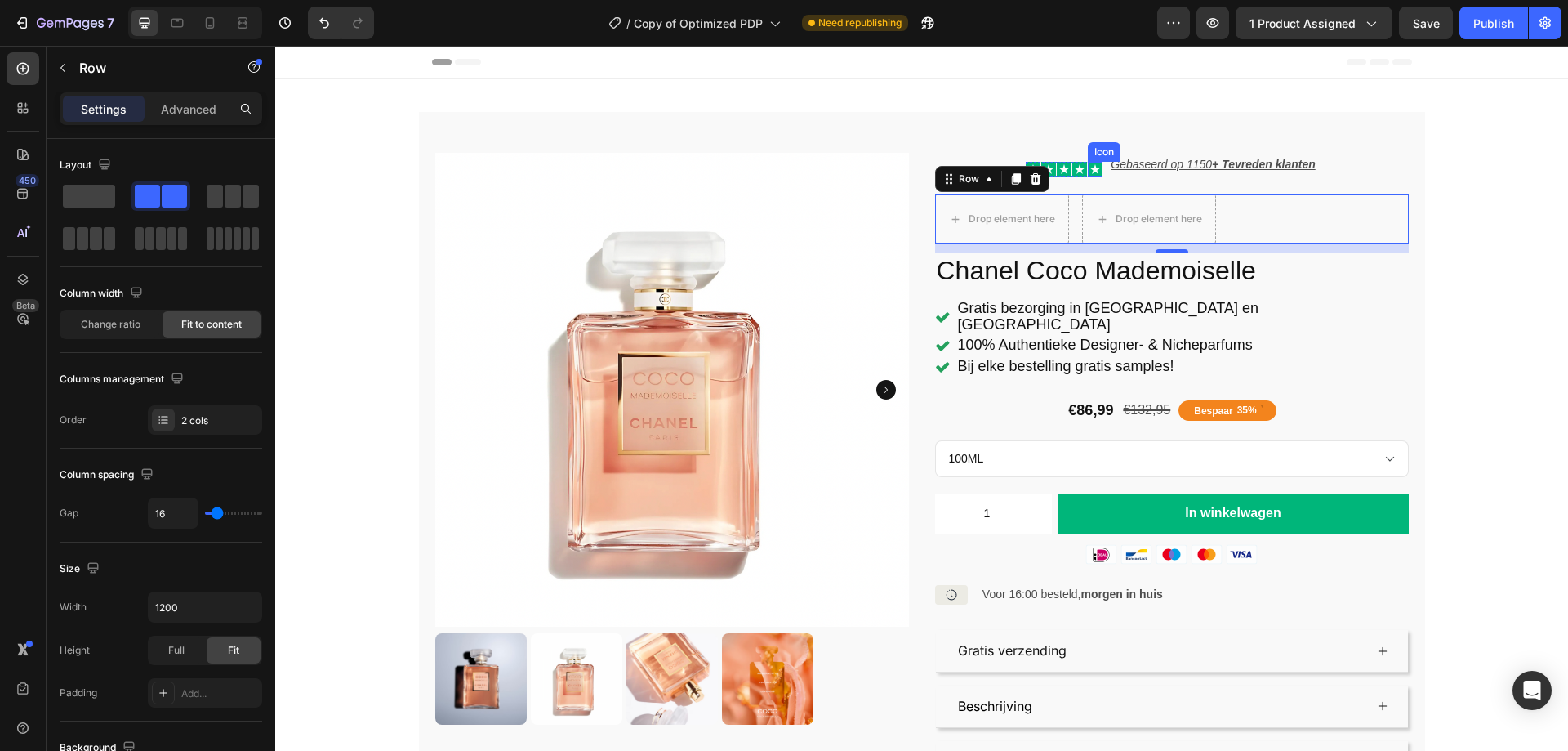
click at [1087, 167] on icon at bounding box center [1094, 168] width 15 height 15
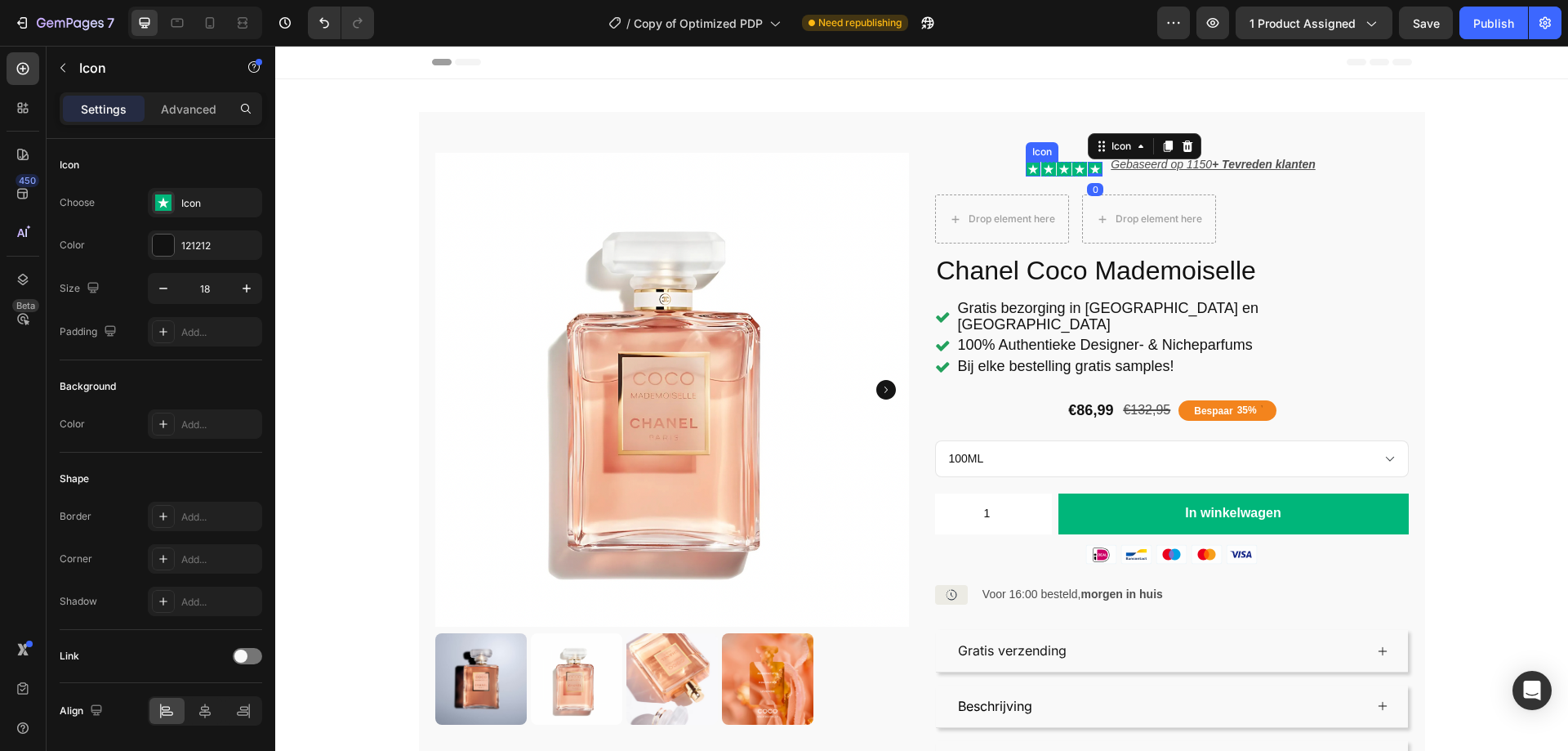
click at [1030, 166] on icon at bounding box center [1032, 168] width 15 height 15
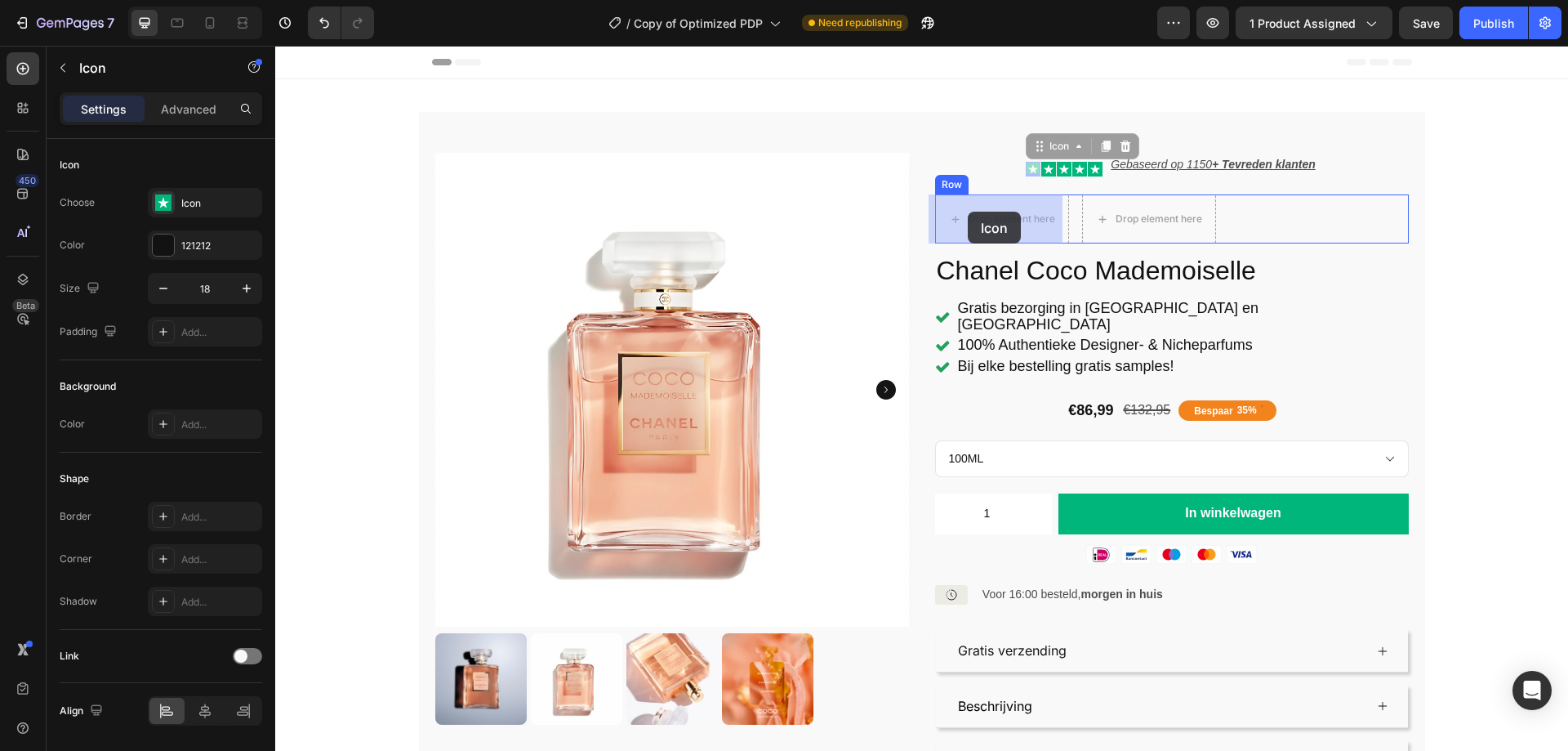
drag, startPoint x: 1041, startPoint y: 145, endPoint x: 970, endPoint y: 211, distance: 96.9
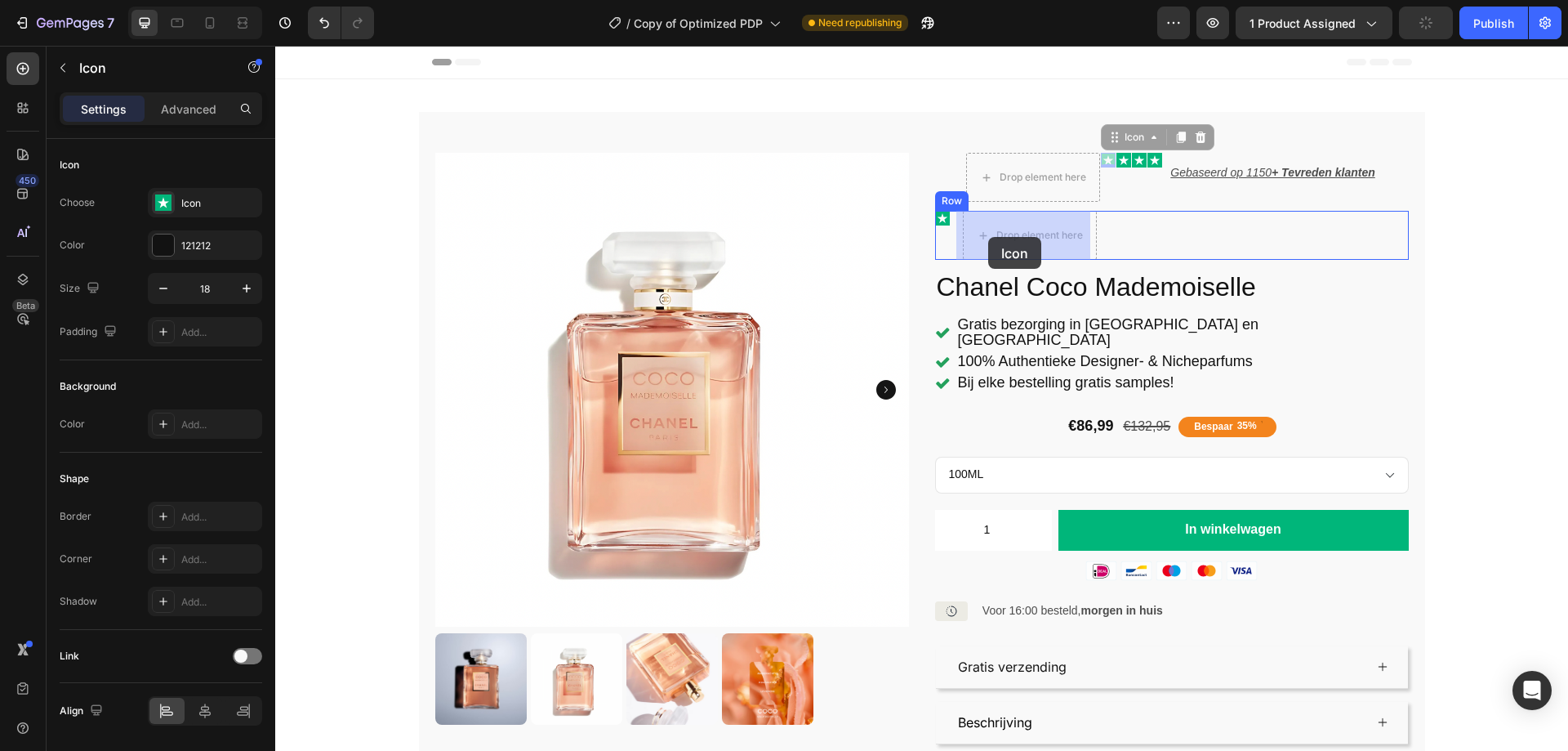
drag, startPoint x: 1104, startPoint y: 158, endPoint x: 988, endPoint y: 237, distance: 140.3
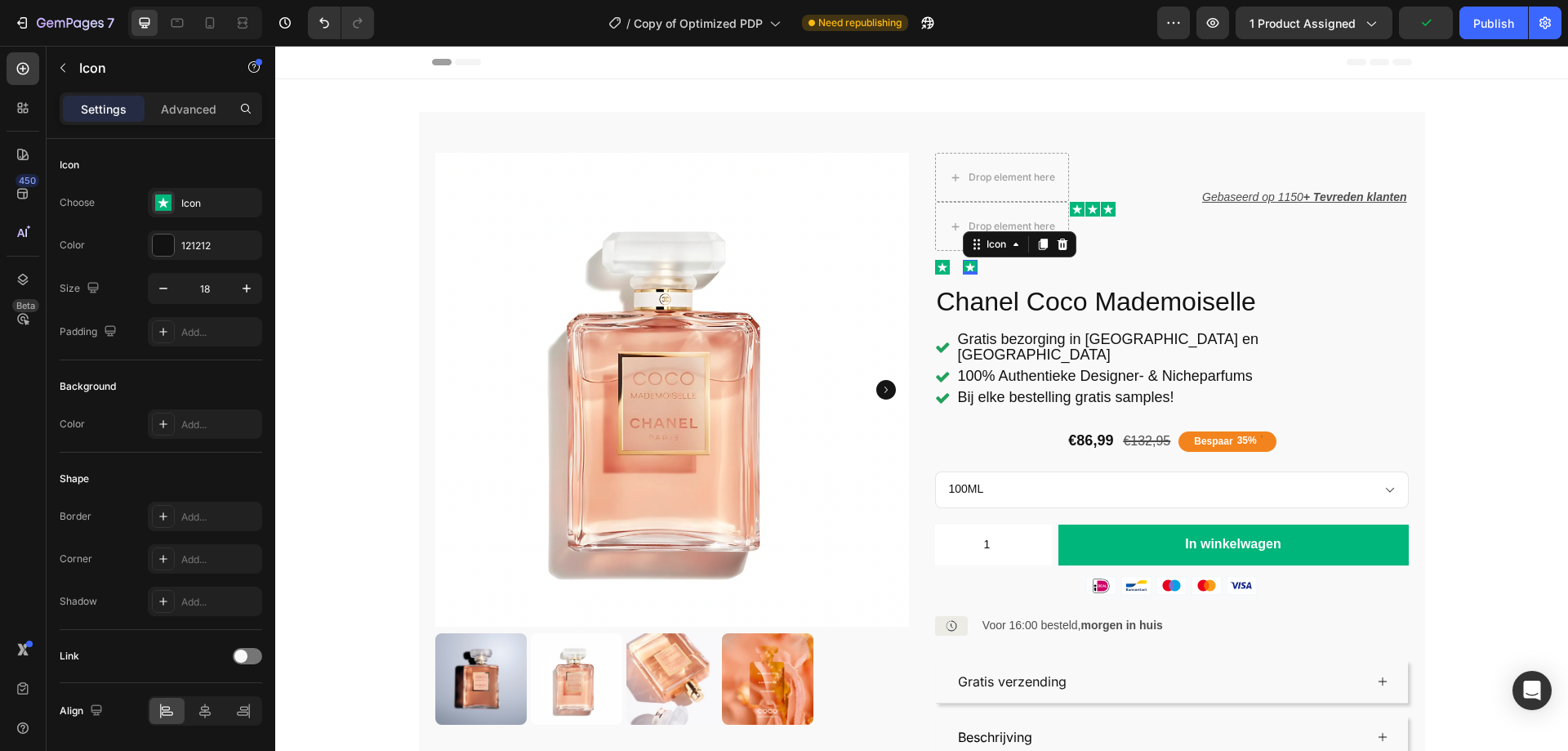
drag, startPoint x: 988, startPoint y: 237, endPoint x: 947, endPoint y: 216, distance: 46.1
click at [984, 234] on div "Icon" at bounding box center [996, 244] width 59 height 20
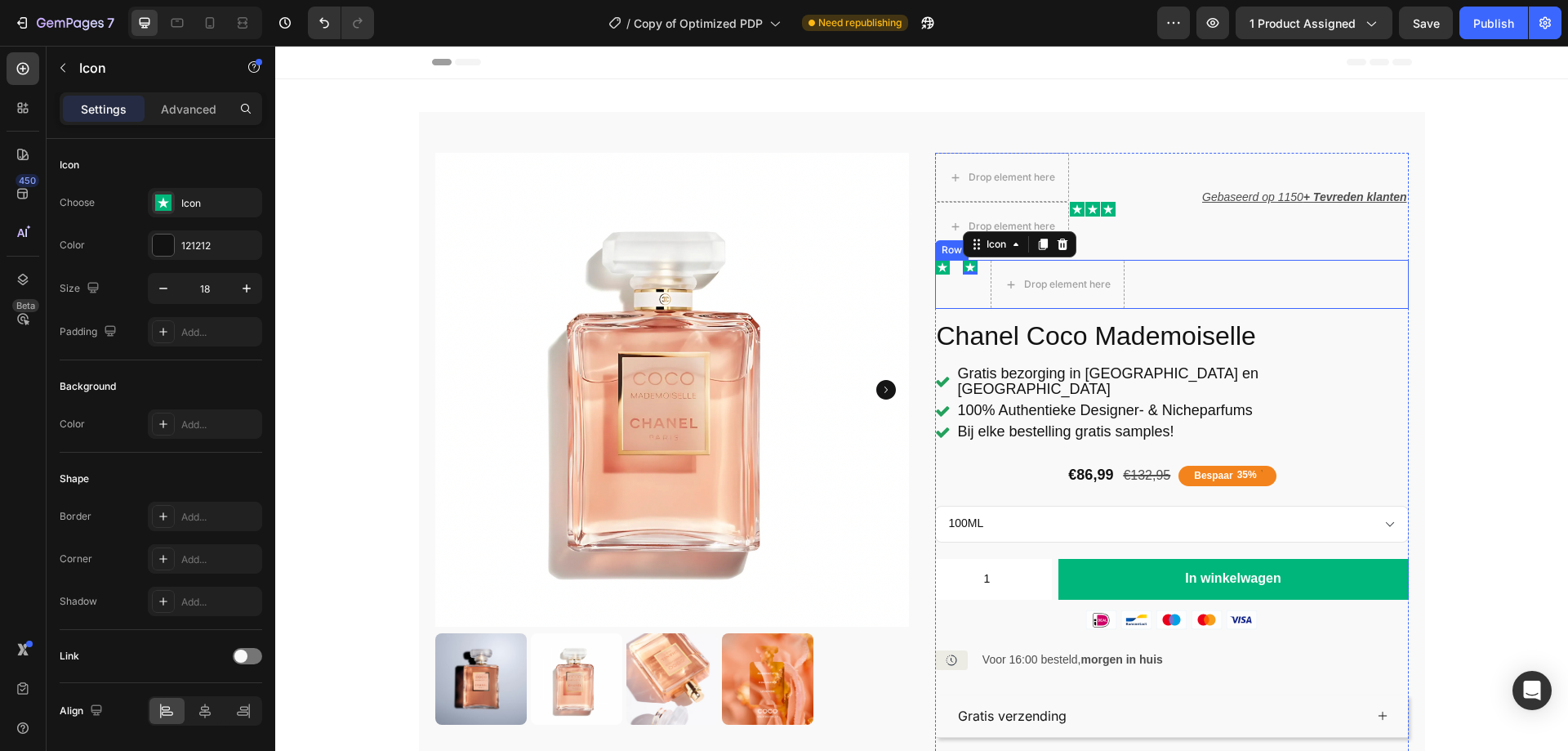
click at [947, 267] on div "Icon Icon 0 Drop element here Row" at bounding box center [1172, 284] width 474 height 49
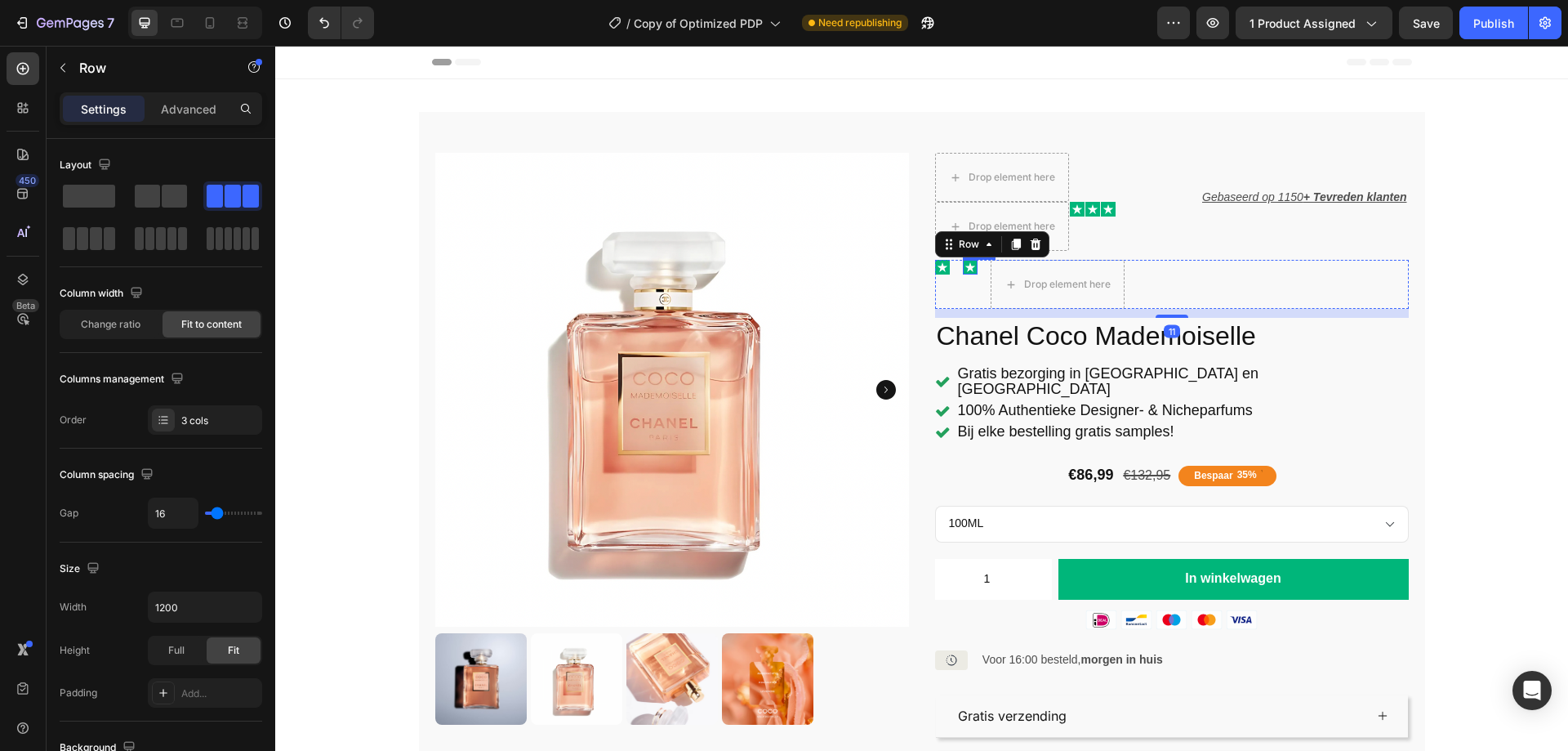
click at [963, 268] on icon at bounding box center [970, 267] width 15 height 15
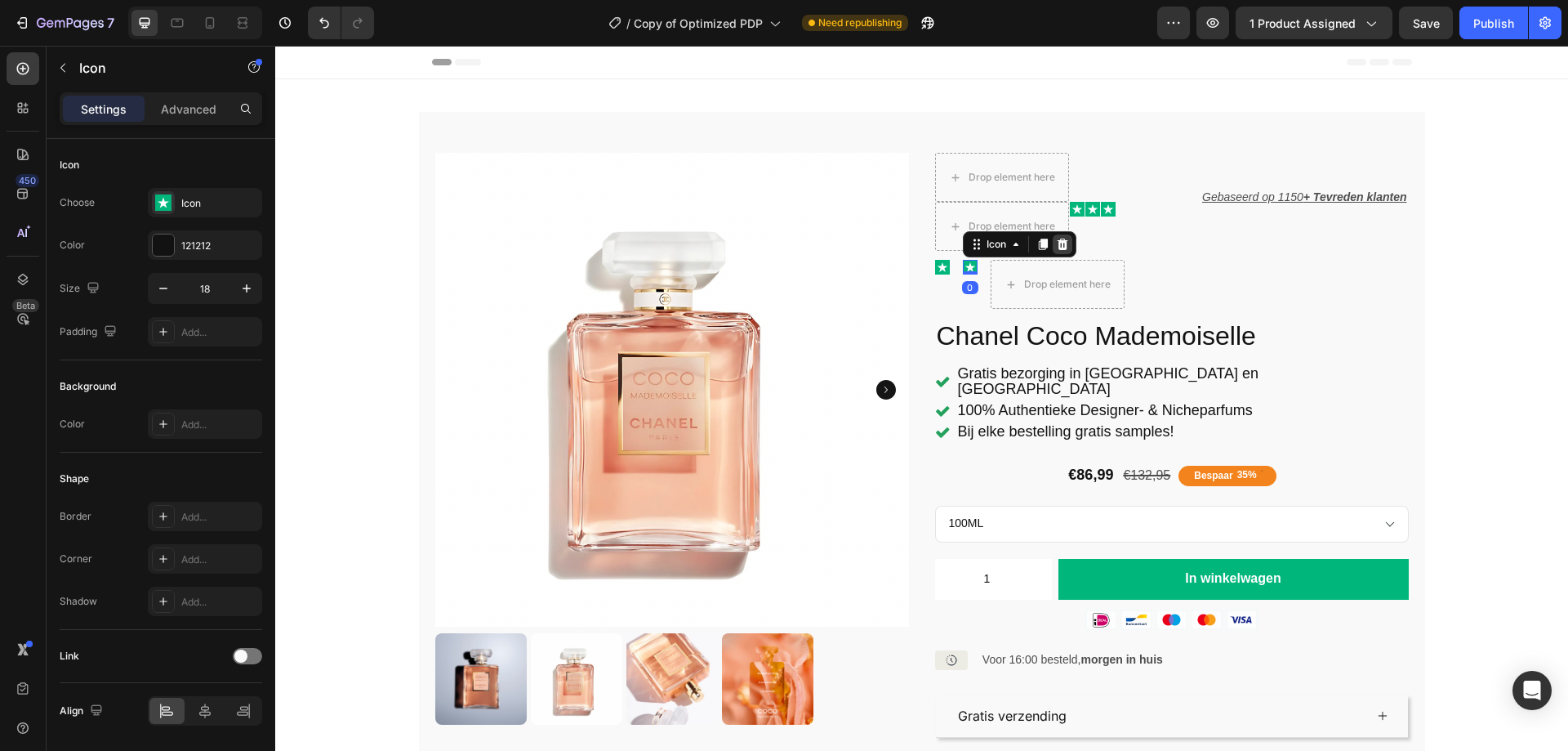
click at [1059, 248] on icon at bounding box center [1061, 243] width 11 height 11
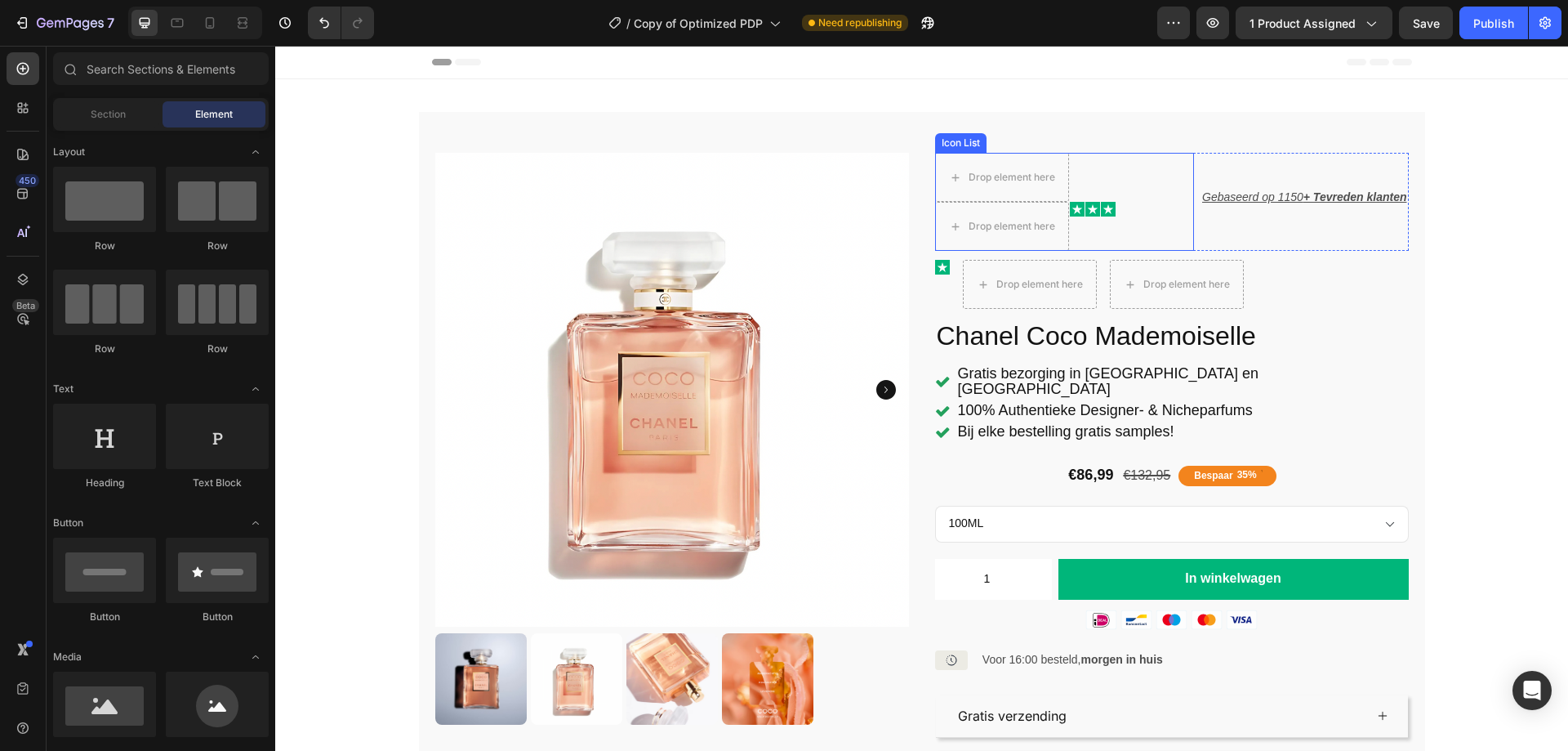
click at [1096, 231] on div "Drop element here Drop element here Icon Icon Icon" at bounding box center [1064, 201] width 260 height 98
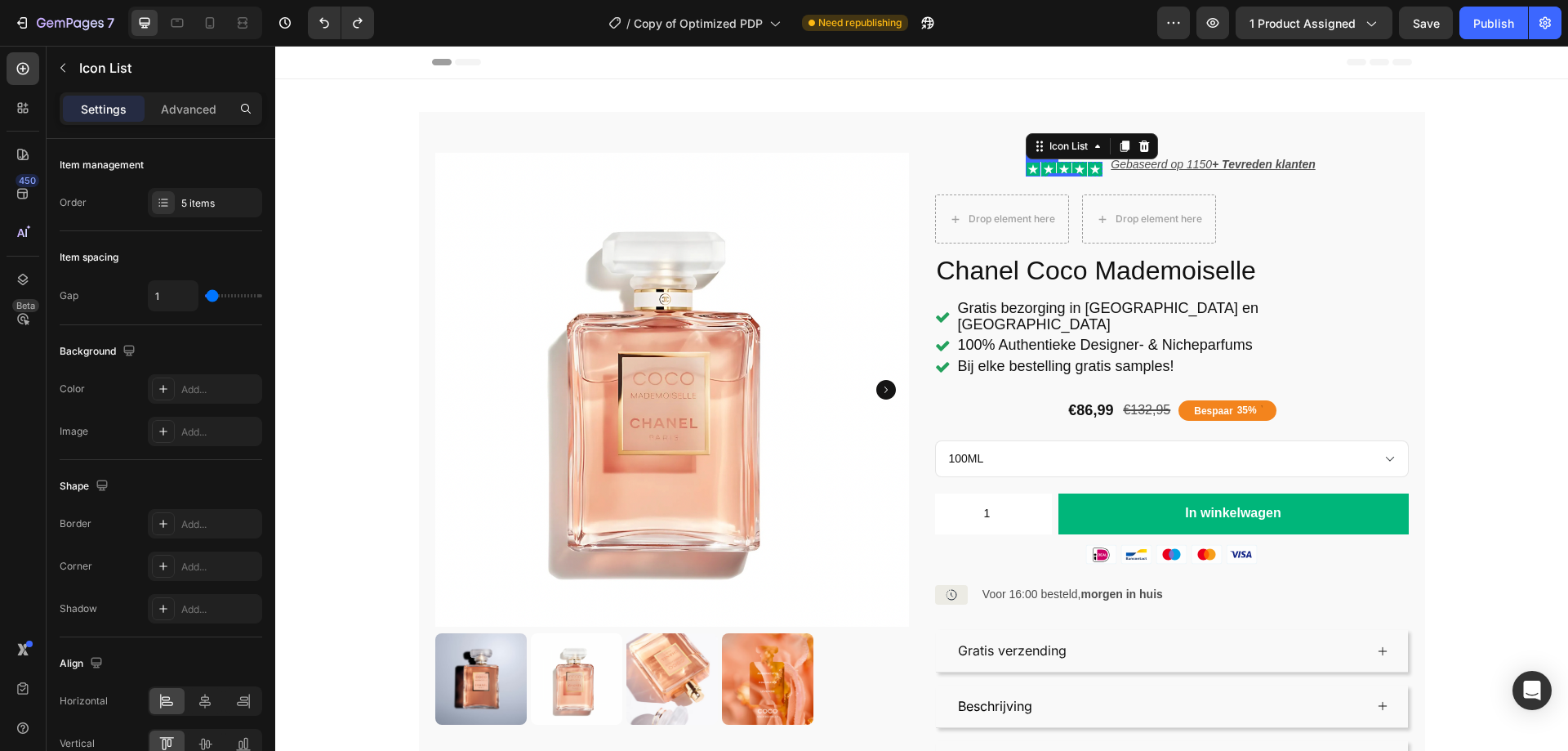
click at [1028, 167] on icon at bounding box center [1033, 169] width 11 height 10
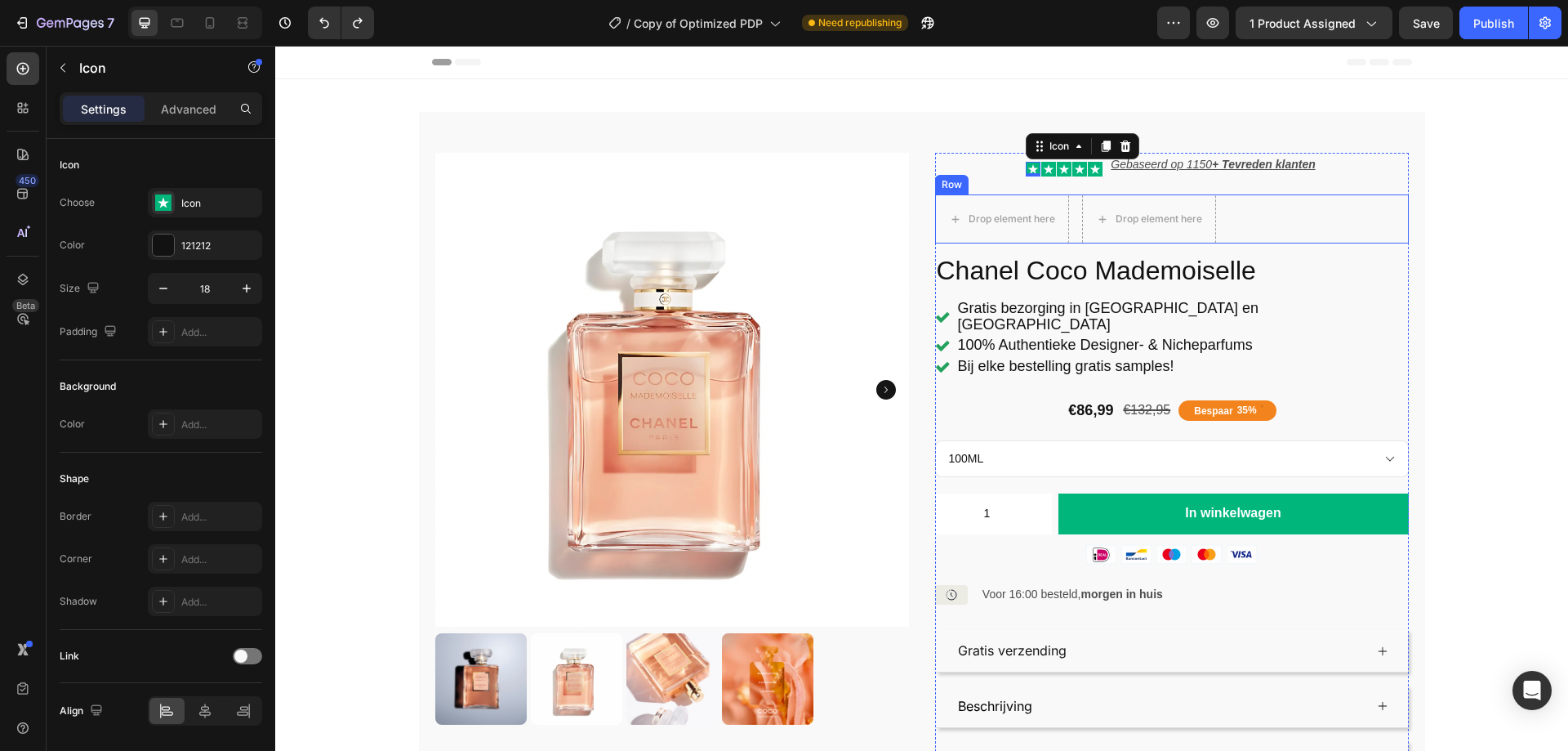
click at [1065, 216] on div "Drop element here Drop element here Row" at bounding box center [1172, 218] width 474 height 49
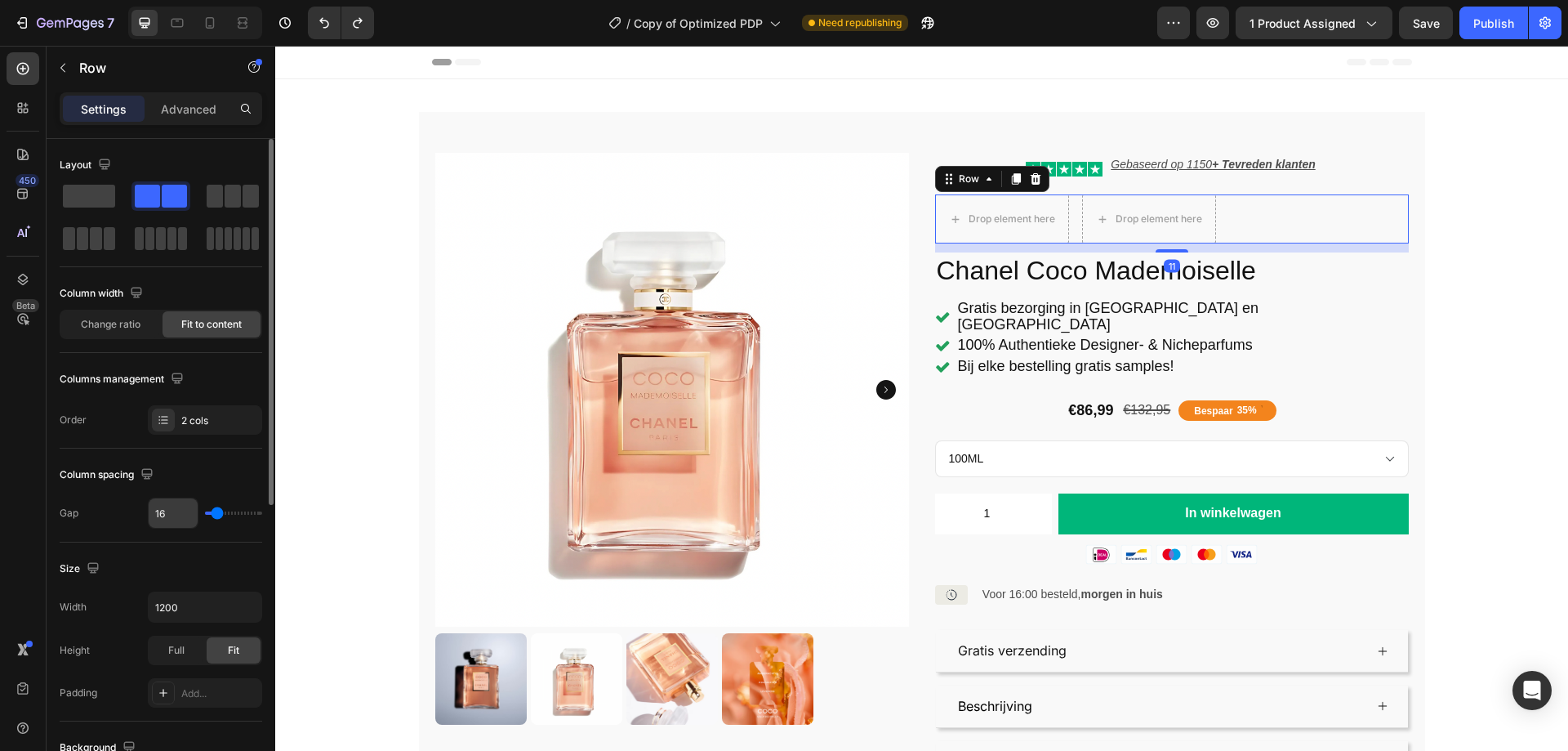
click at [182, 509] on input "16" at bounding box center [172, 513] width 49 height 30
type input "1"
type input "10"
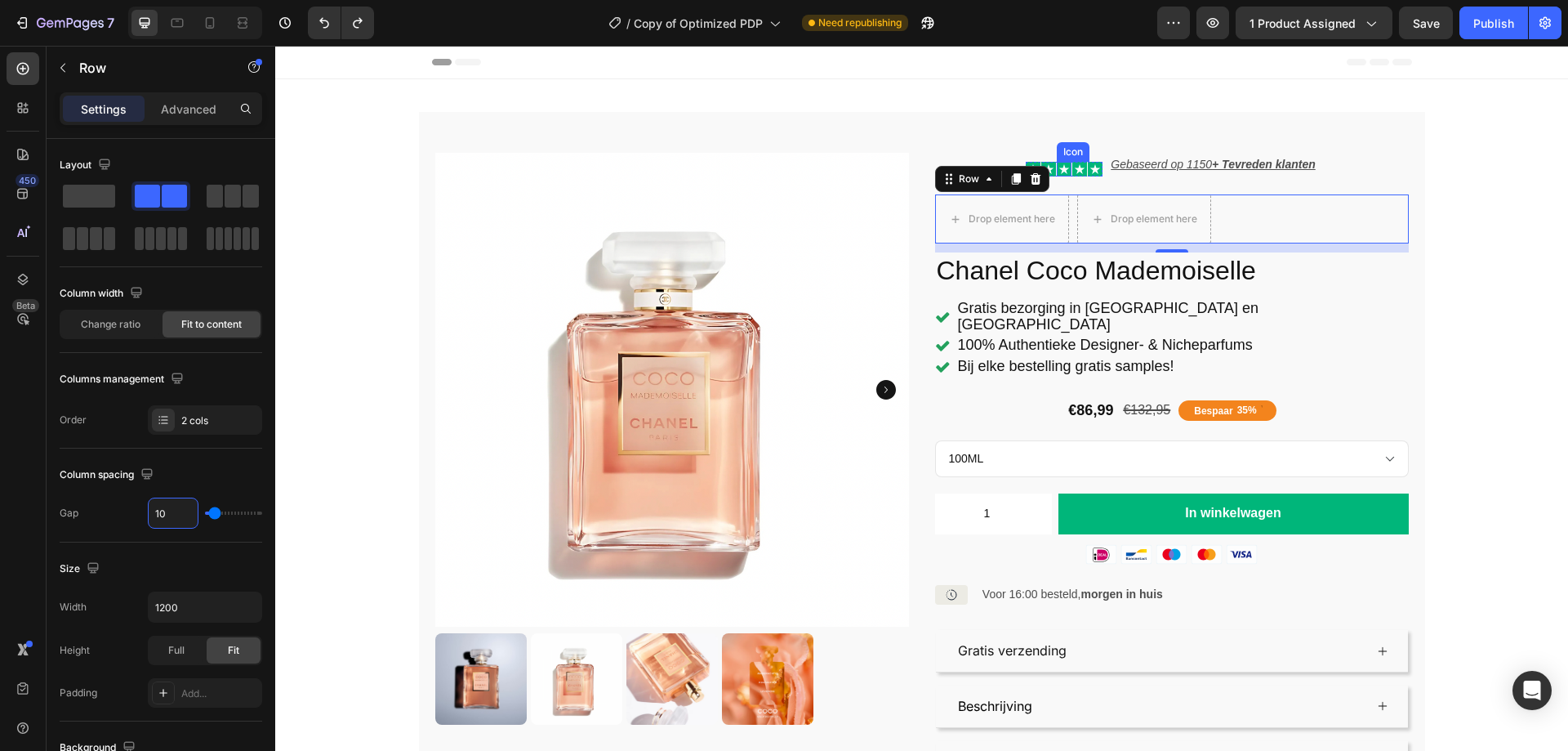
click at [1060, 169] on icon at bounding box center [1064, 169] width 11 height 10
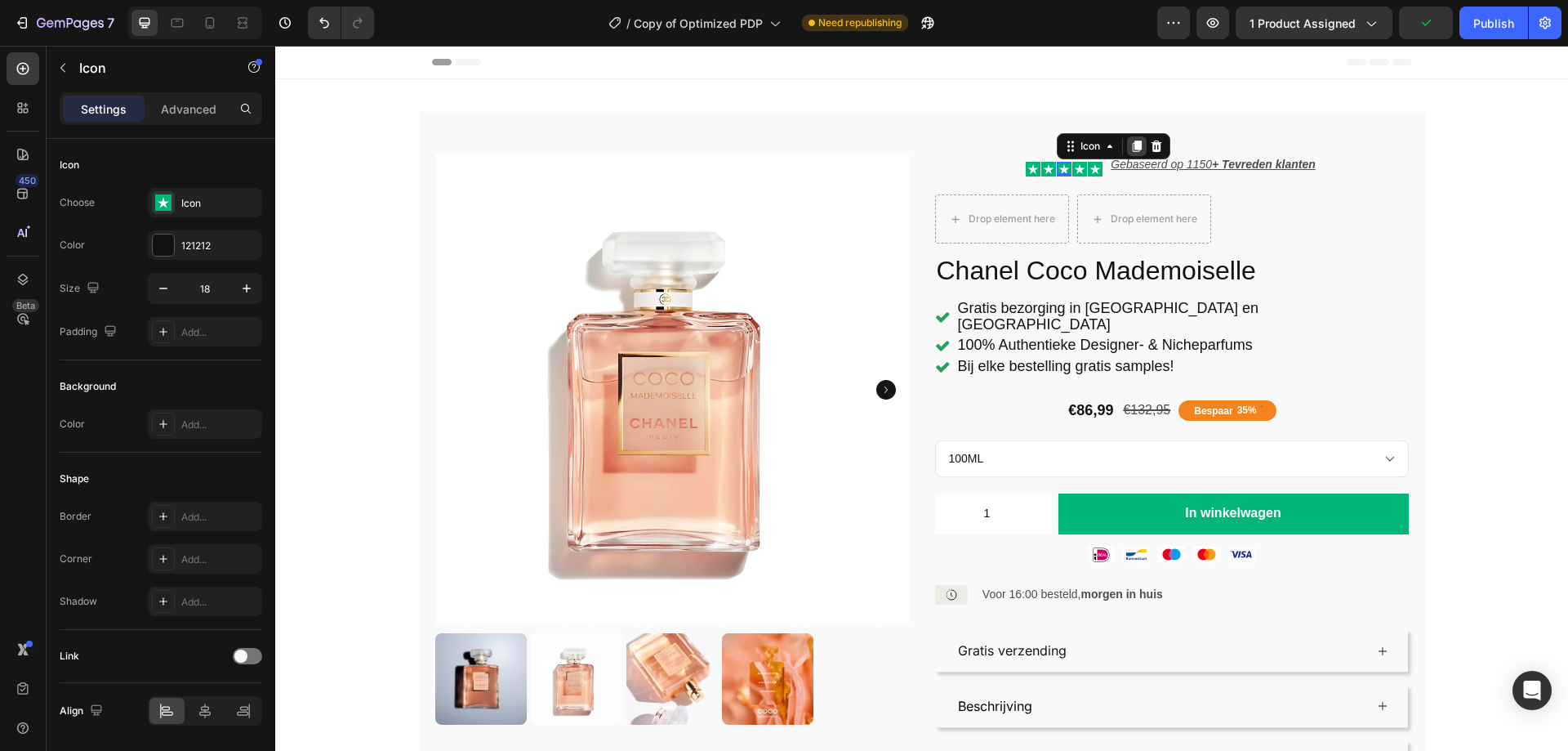
click at [1133, 152] on icon at bounding box center [1136, 145] width 13 height 13
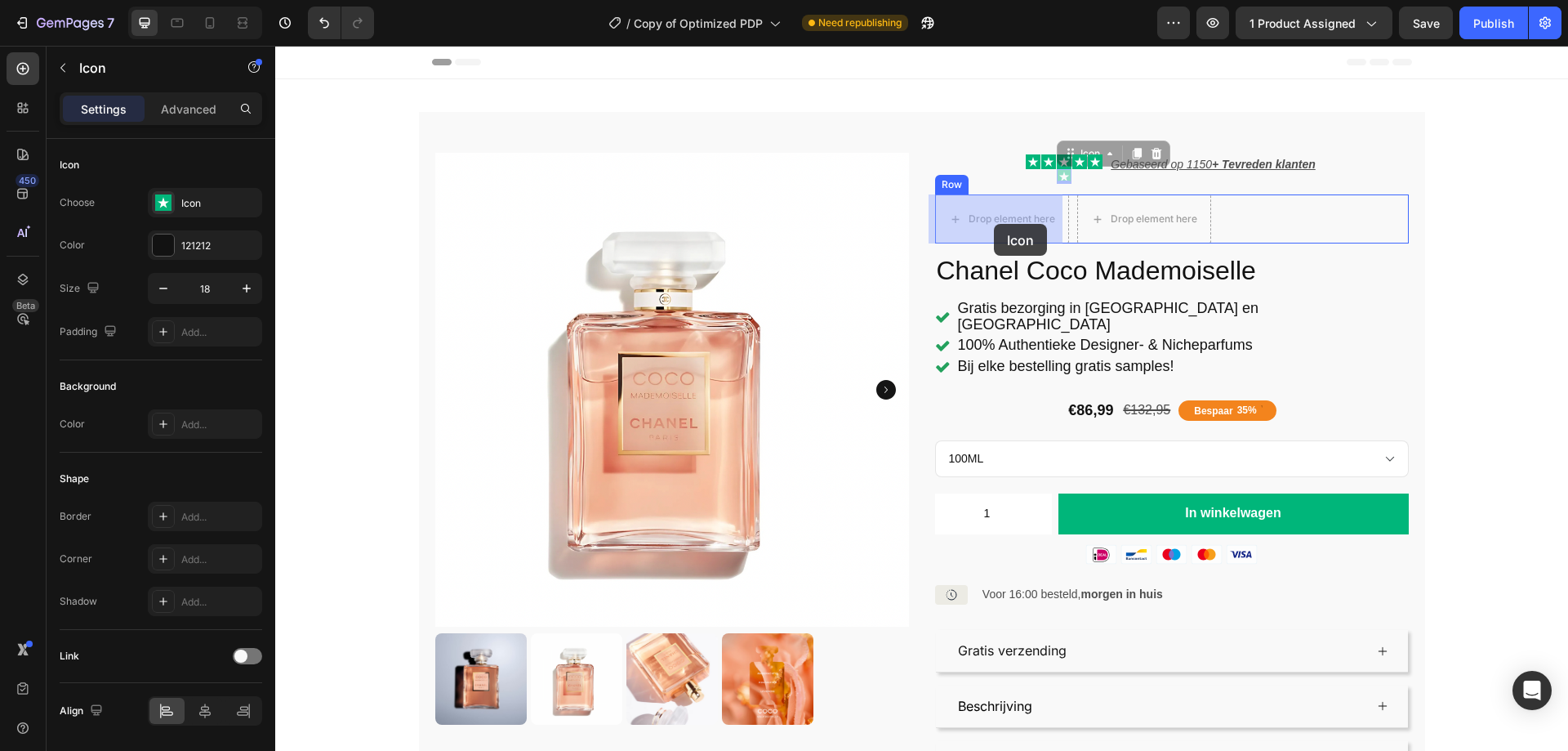
drag, startPoint x: 1073, startPoint y: 154, endPoint x: 993, endPoint y: 225, distance: 107.0
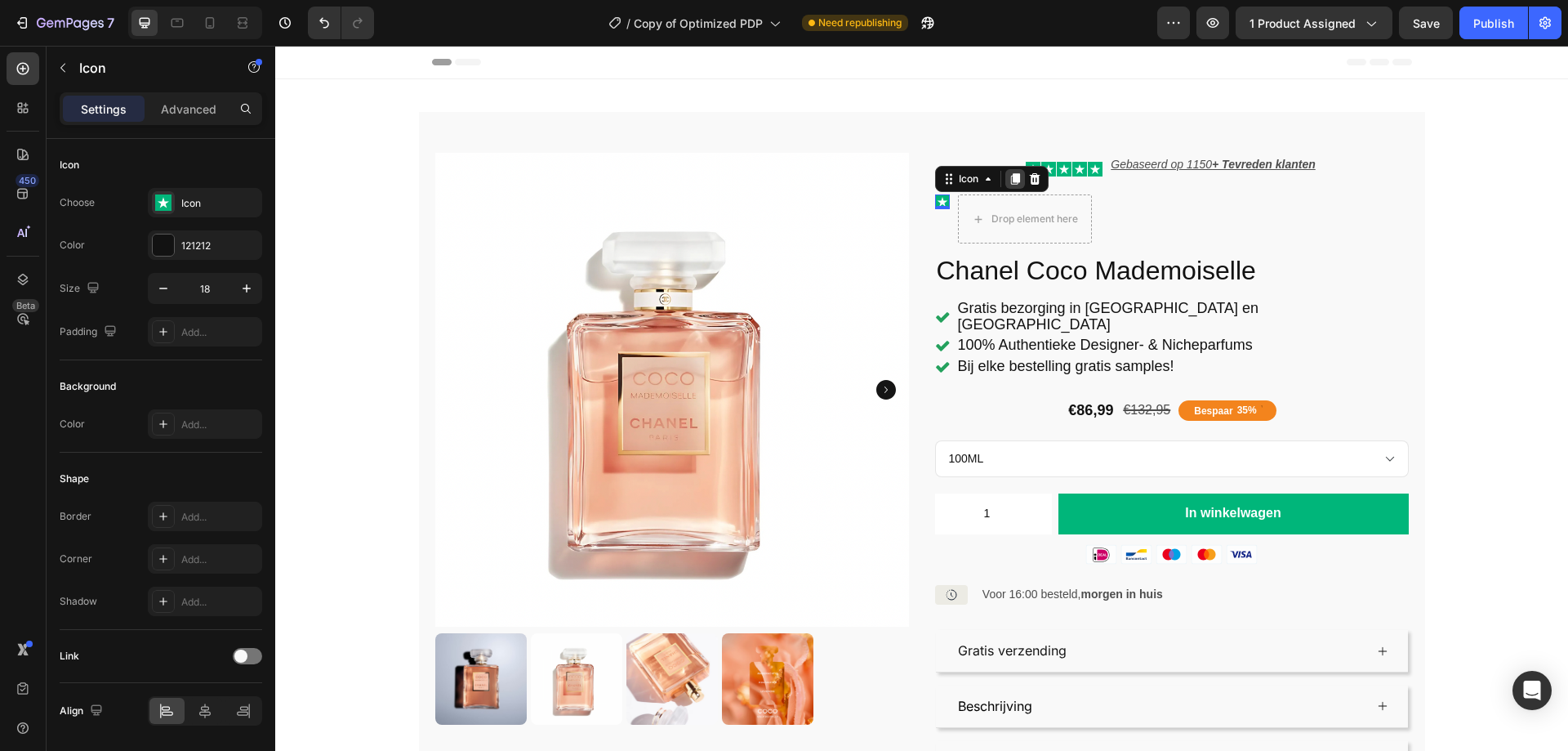
click at [1009, 180] on icon at bounding box center [1013, 178] width 9 height 11
click at [1030, 183] on div "Icon" at bounding box center [992, 193] width 113 height 26
click at [1028, 190] on icon at bounding box center [1033, 193] width 11 height 11
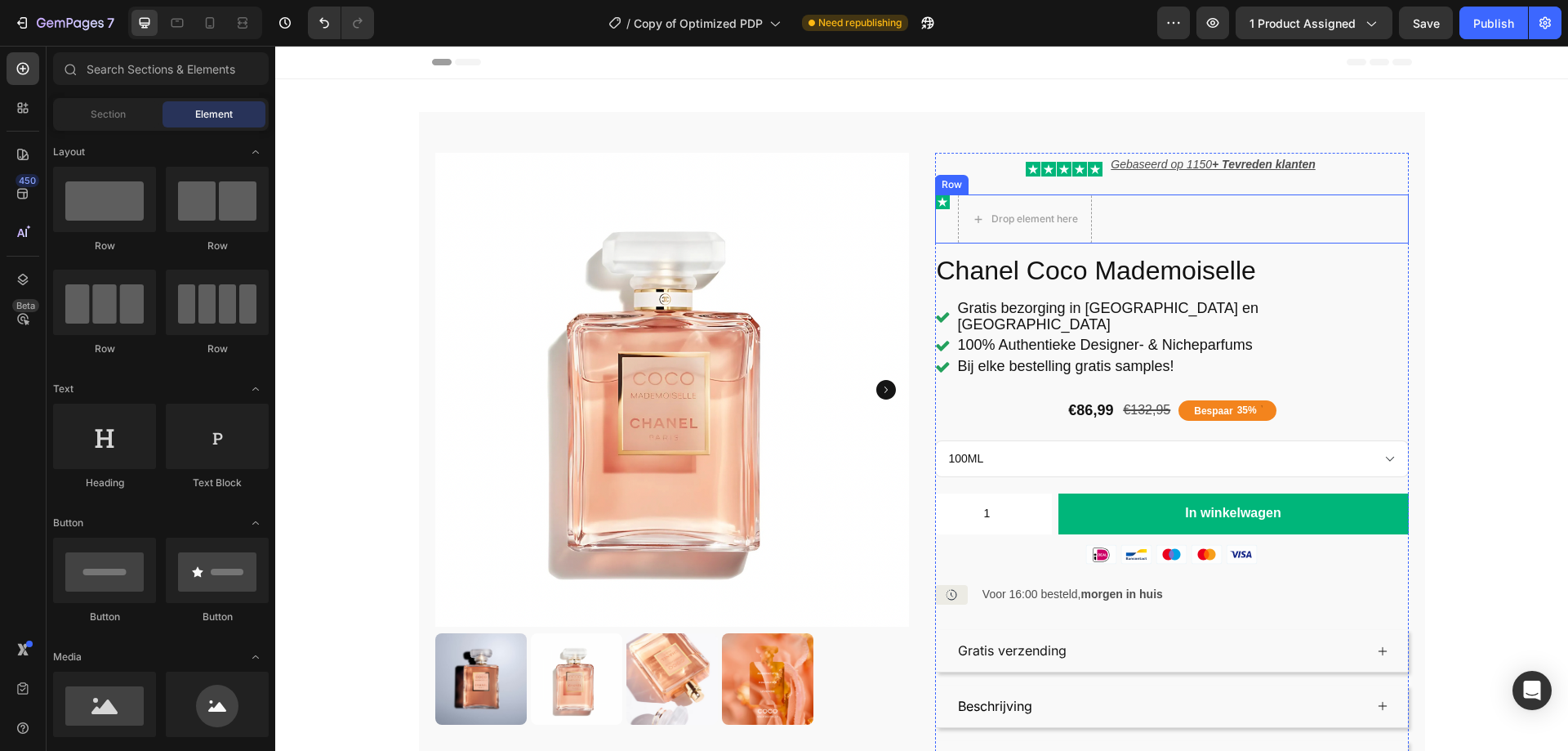
click at [936, 217] on div "Icon" at bounding box center [942, 218] width 15 height 49
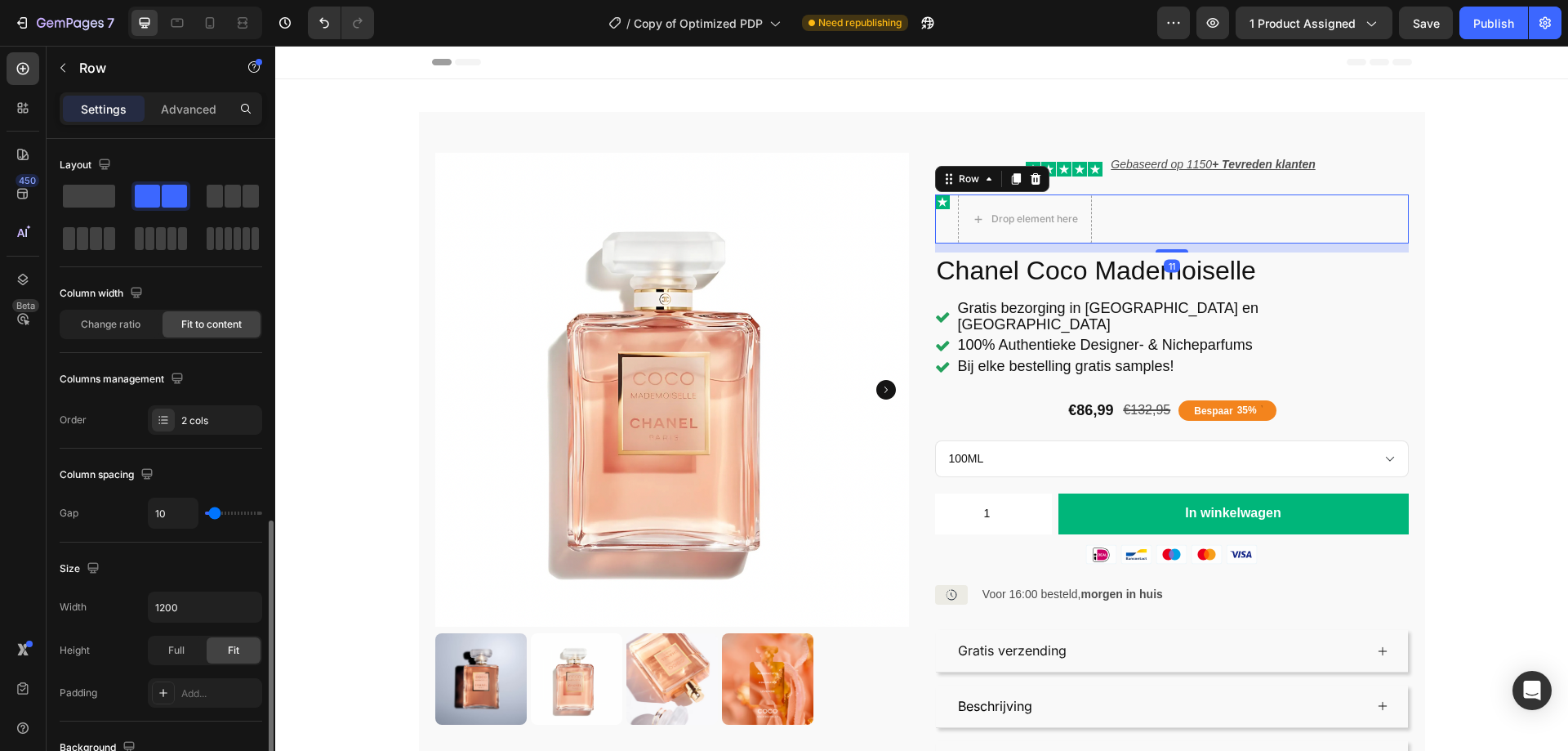
scroll to position [327, 0]
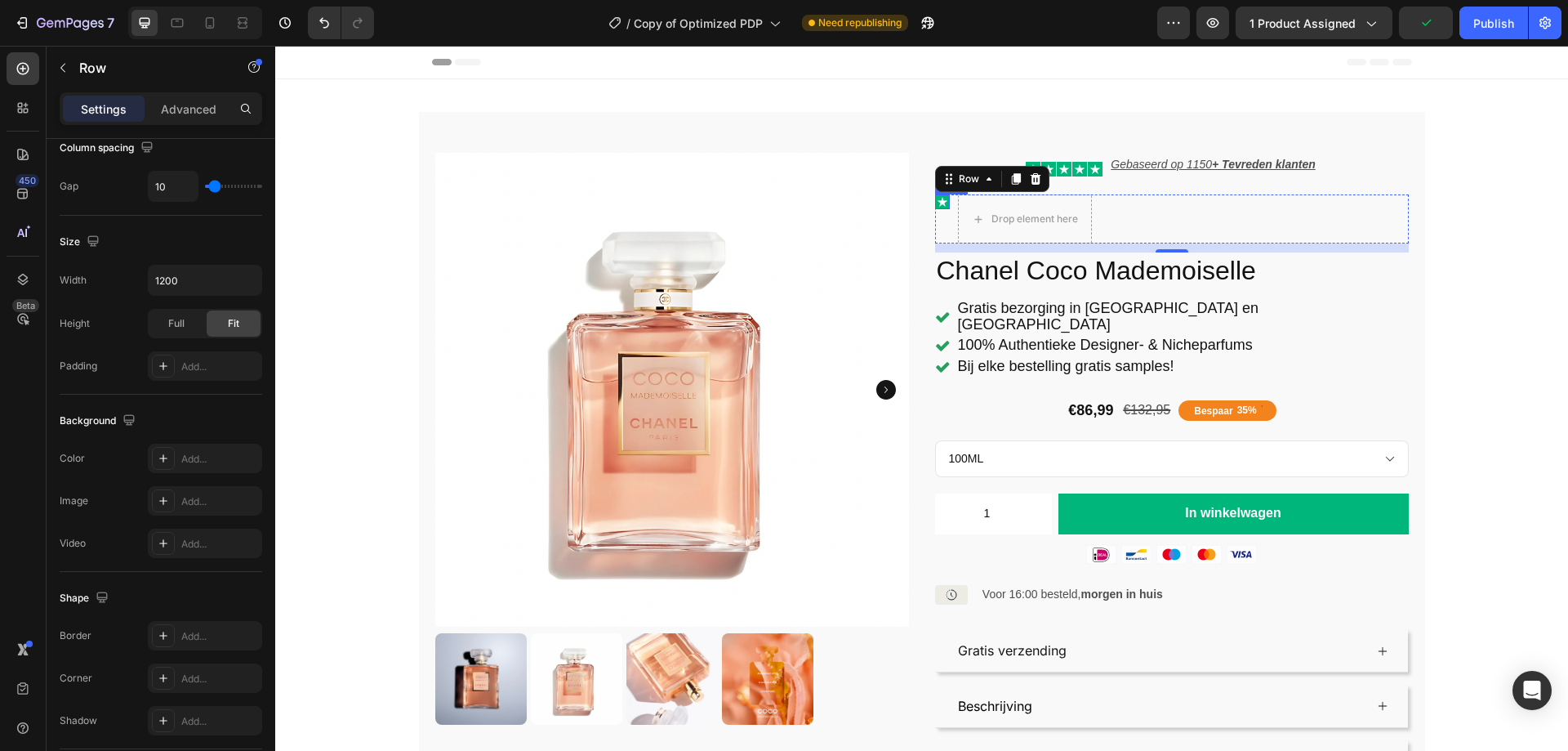
click at [937, 201] on icon at bounding box center [942, 202] width 11 height 10
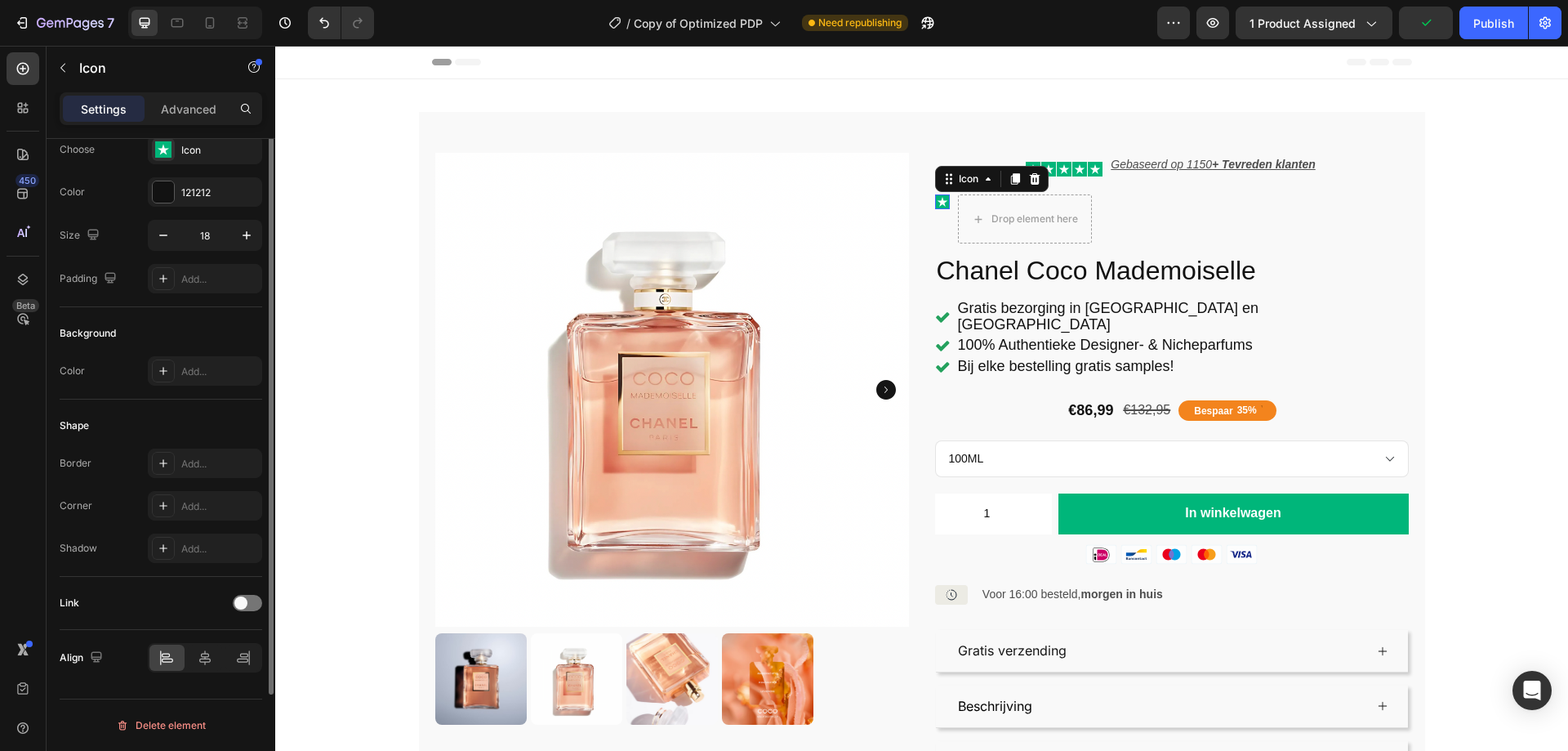
scroll to position [0, 0]
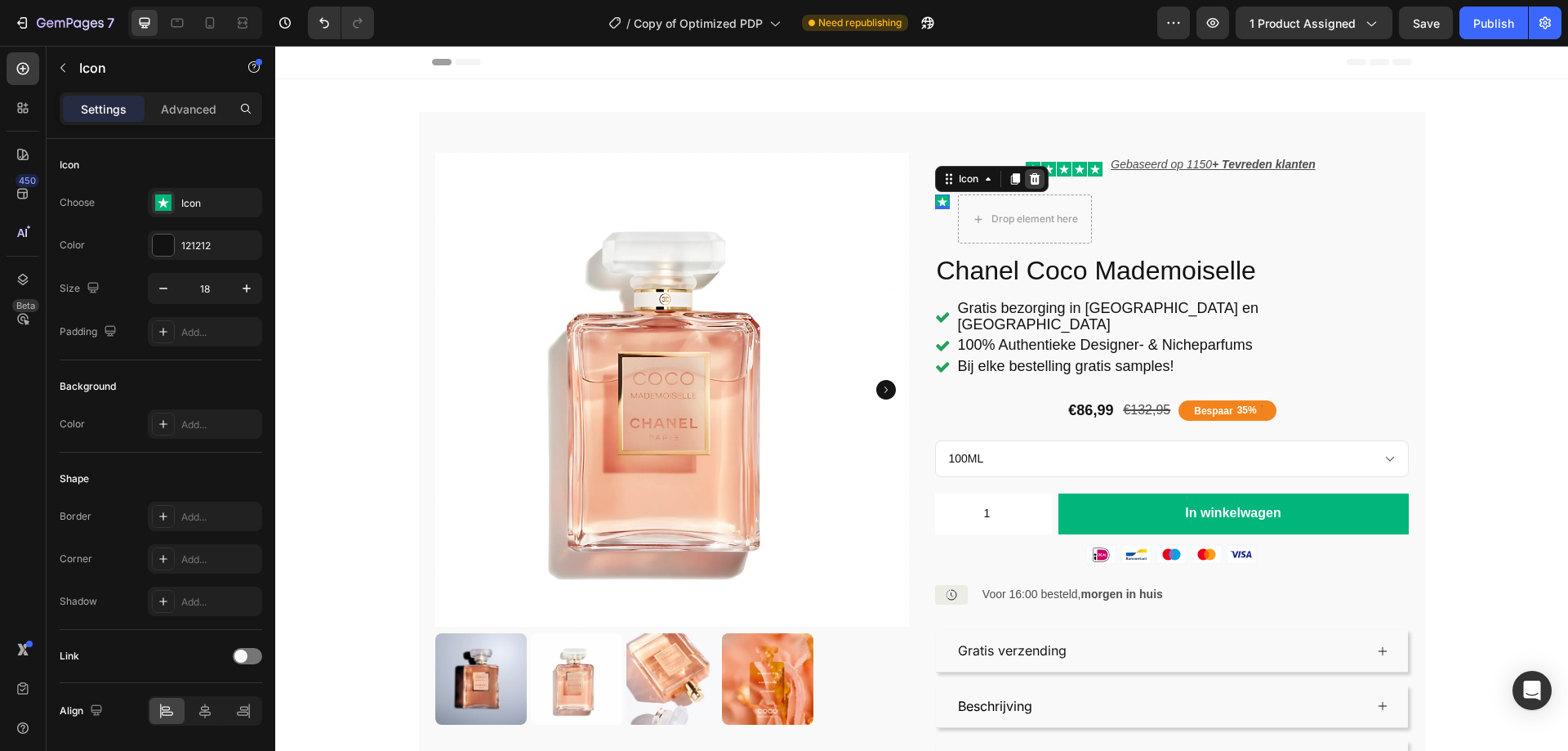
click at [1031, 178] on icon at bounding box center [1033, 178] width 11 height 11
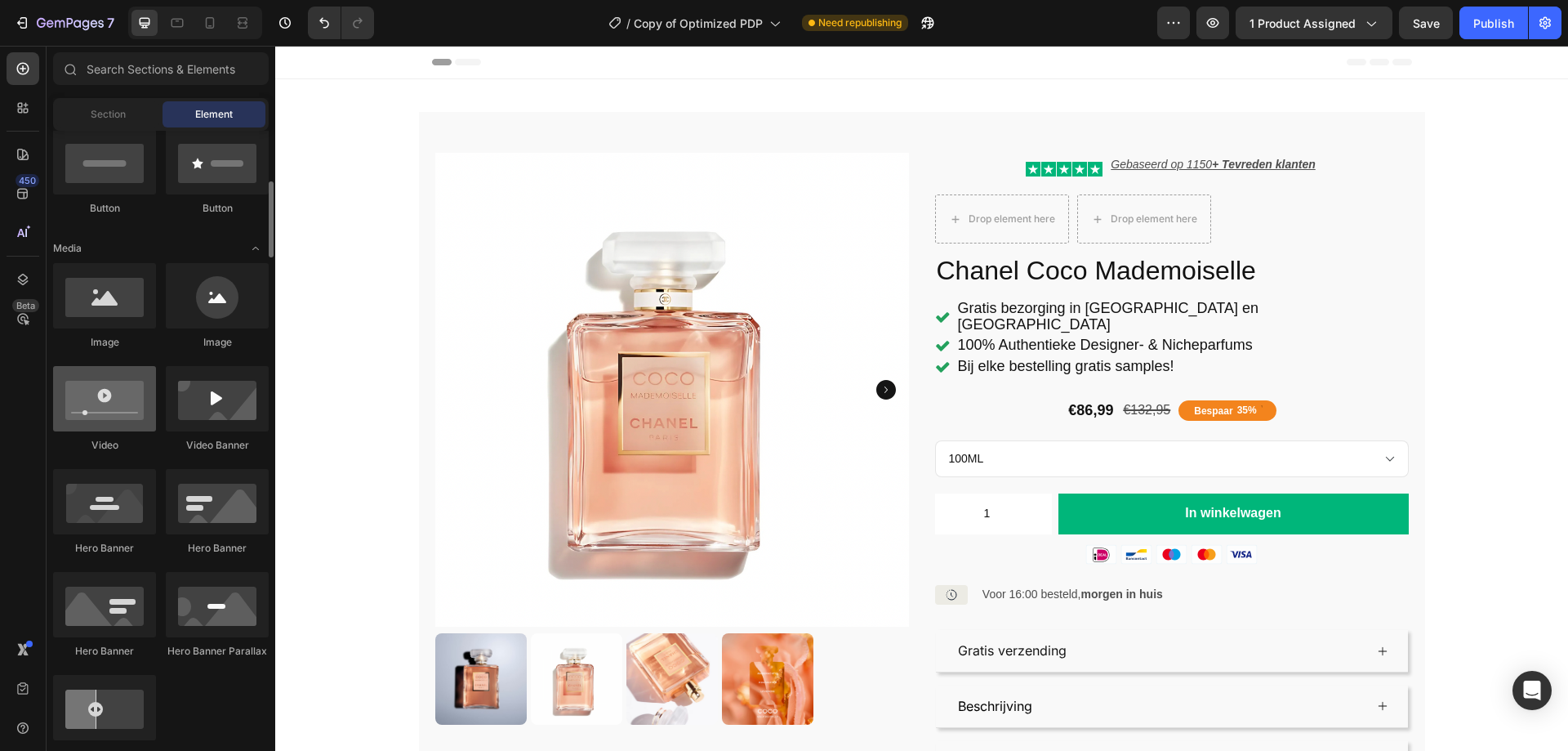
scroll to position [817, 0]
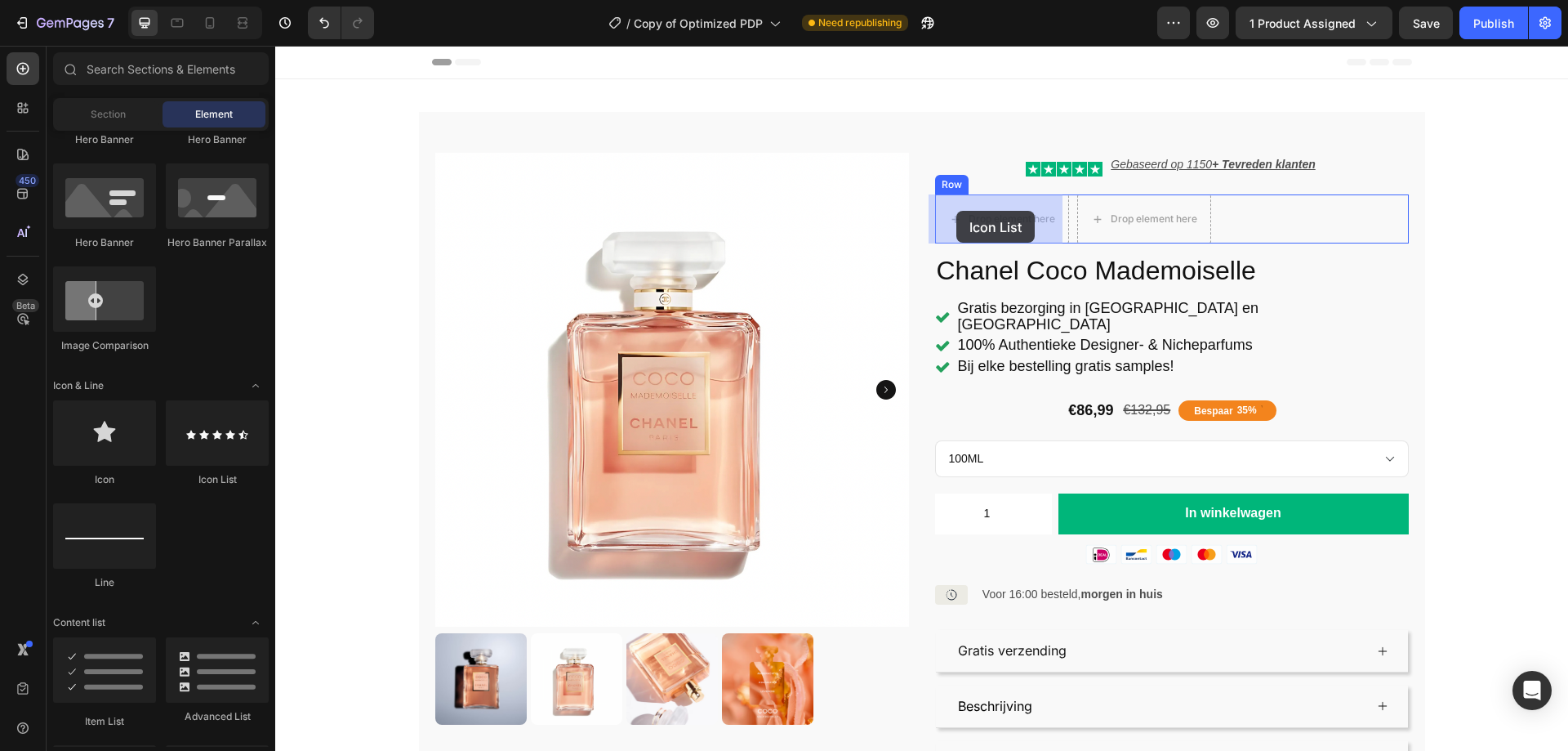
drag, startPoint x: 483, startPoint y: 478, endPoint x: 956, endPoint y: 211, distance: 543.2
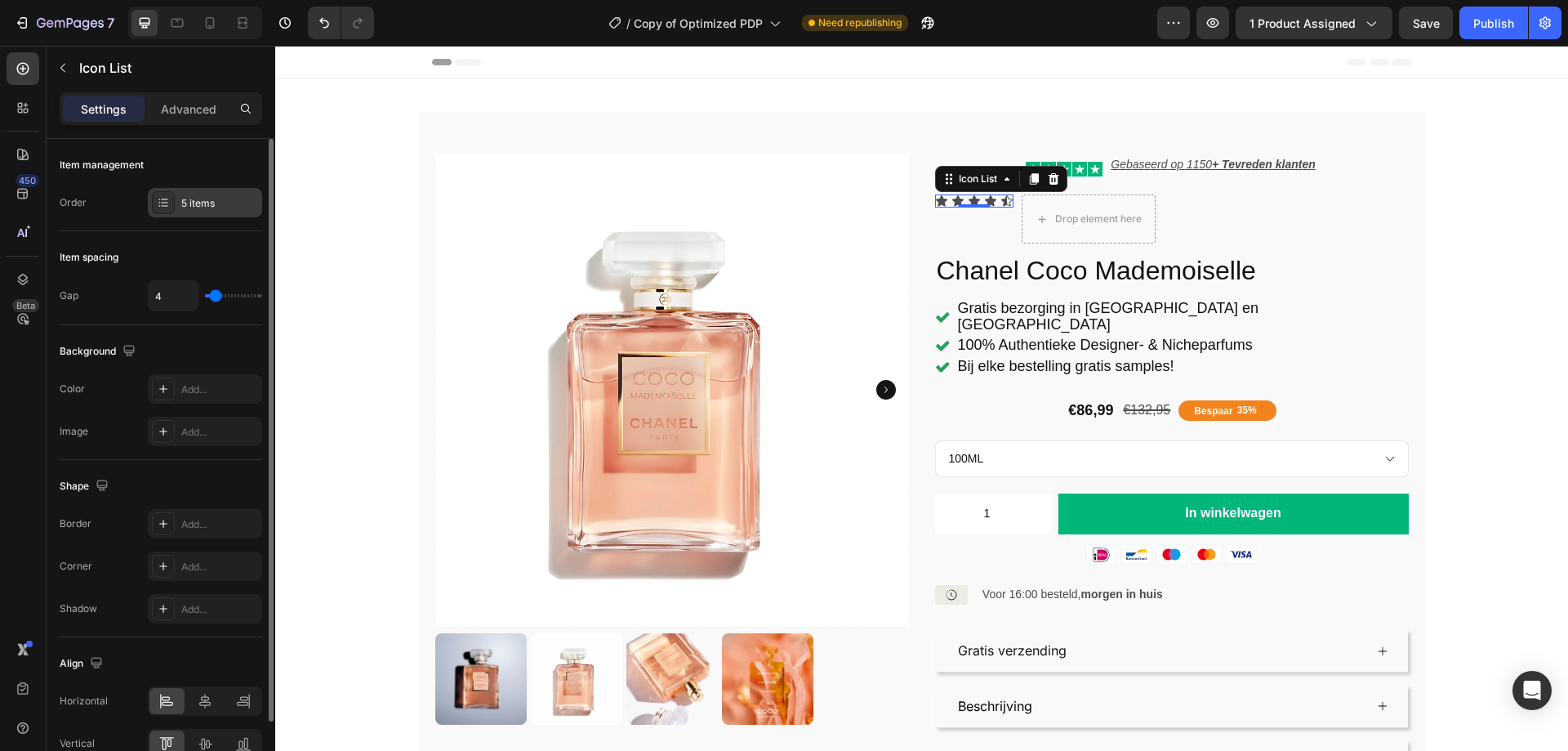
click at [234, 210] on div "5 items" at bounding box center [219, 203] width 77 height 15
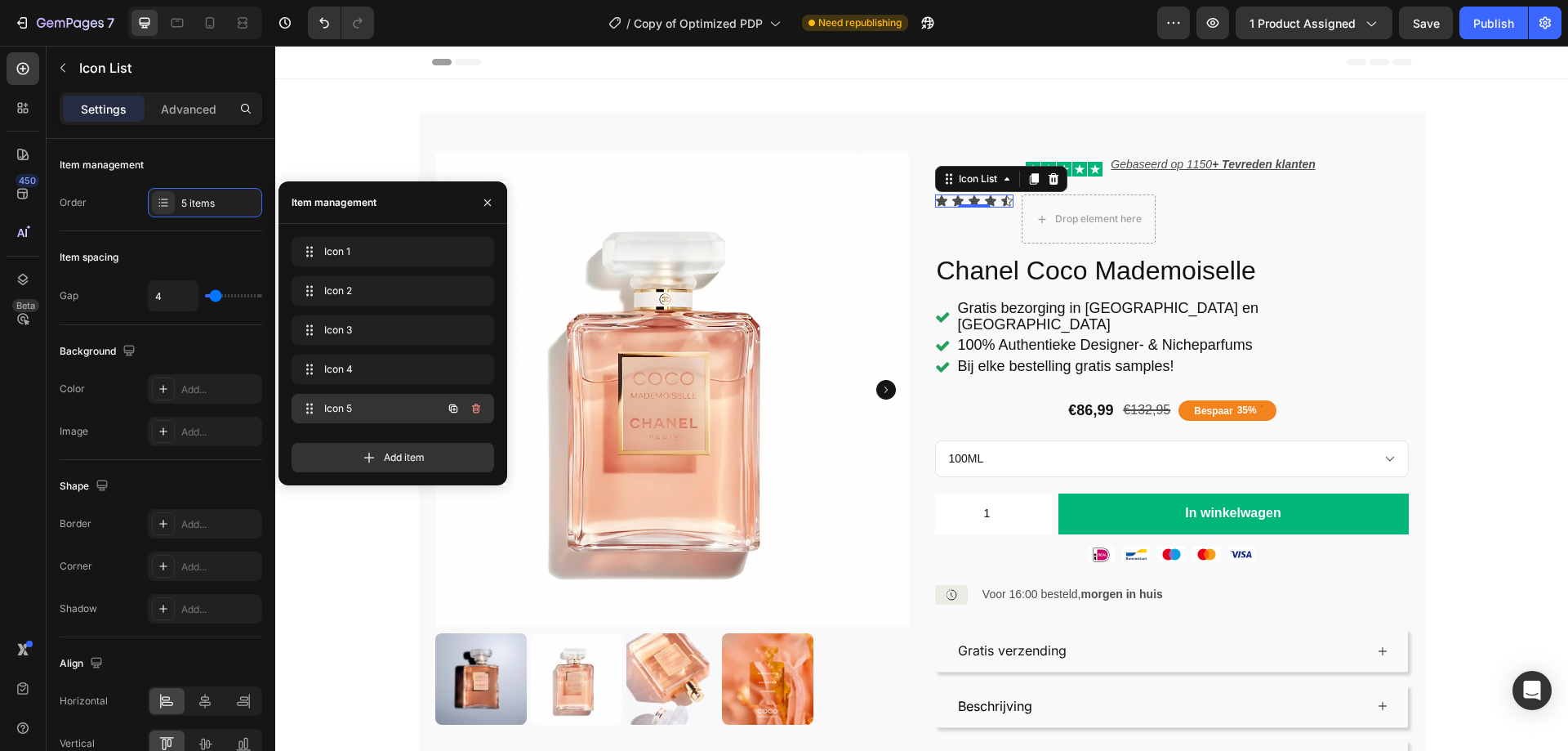
click at [474, 409] on icon "button" at bounding box center [476, 408] width 8 height 10
click at [474, 409] on div "Delete" at bounding box center [465, 408] width 30 height 15
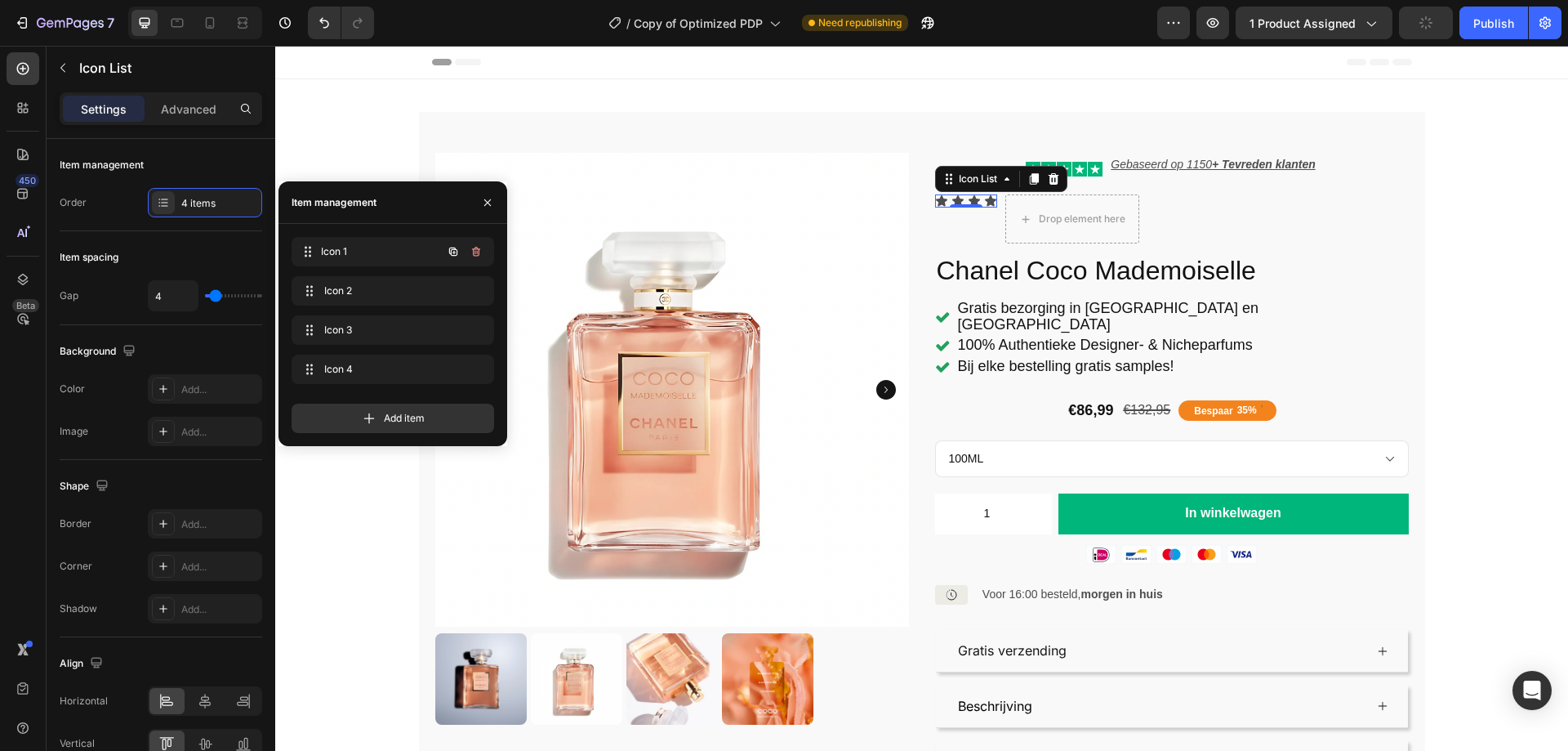
click at [347, 249] on span "Icon 1" at bounding box center [380, 251] width 120 height 15
click at [936, 201] on icon at bounding box center [941, 200] width 11 height 11
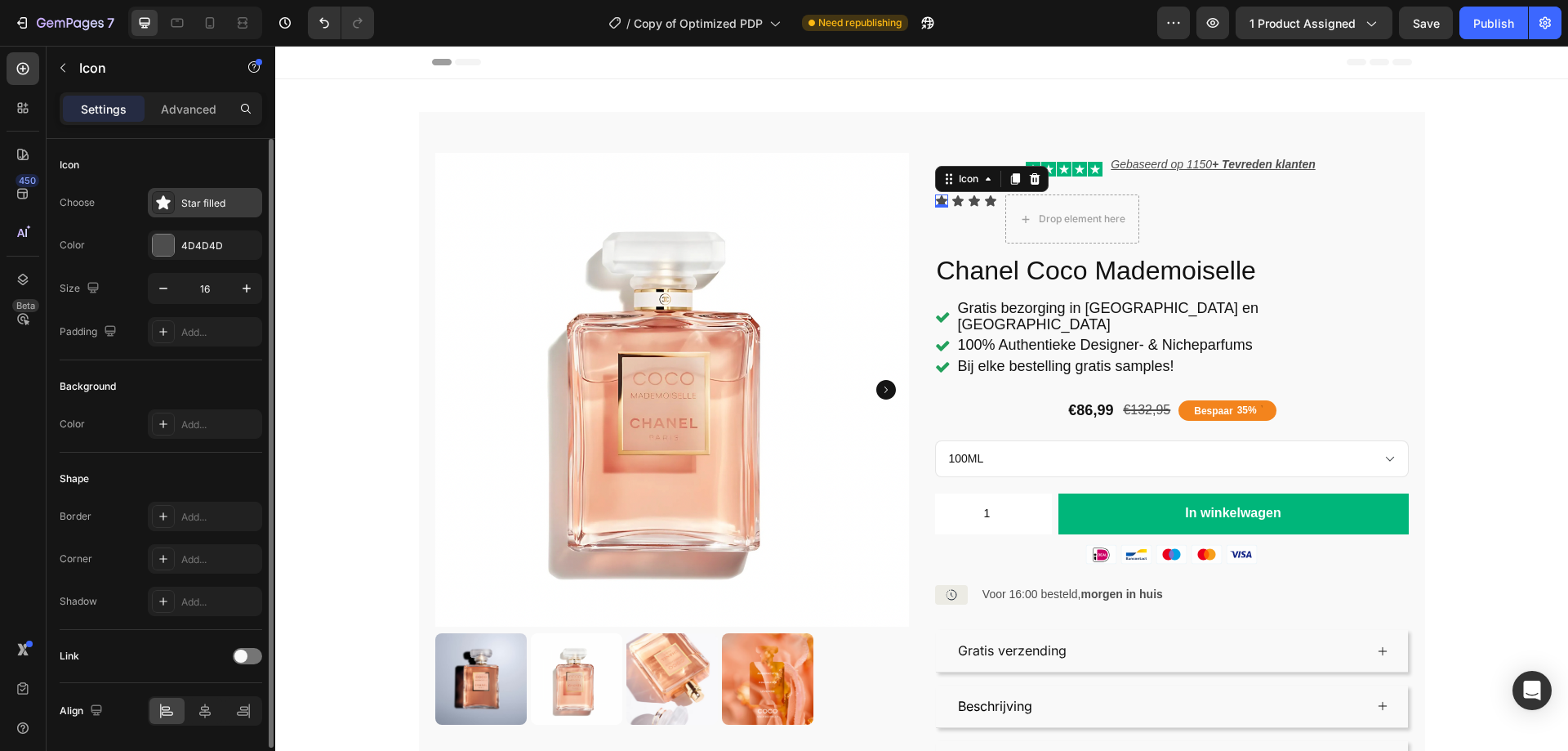
click at [211, 194] on div "Star filled" at bounding box center [204, 203] width 114 height 30
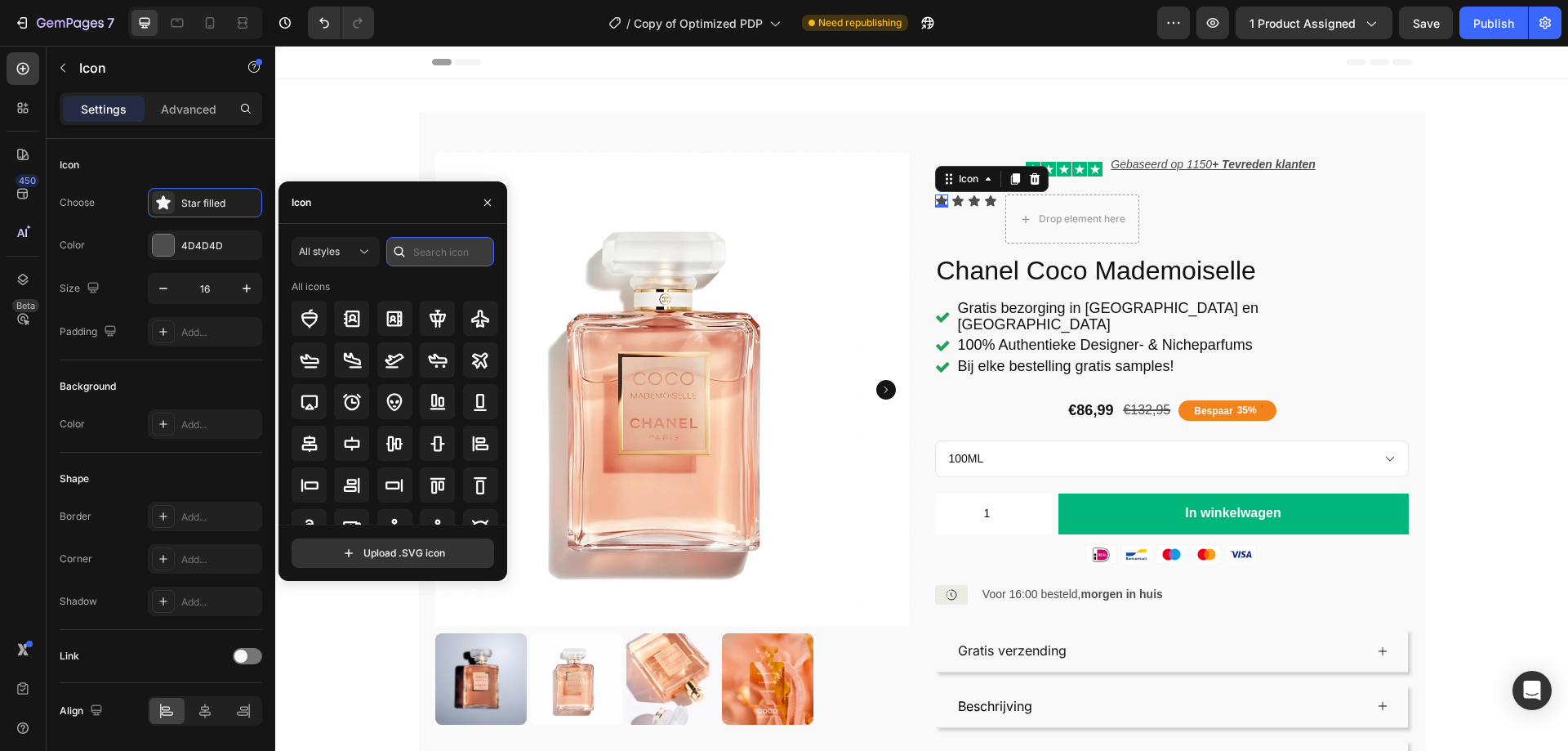
click at [437, 243] on input "text" at bounding box center [440, 252] width 108 height 30
type input "star"
click at [350, 252] on div "All styles" at bounding box center [327, 251] width 57 height 15
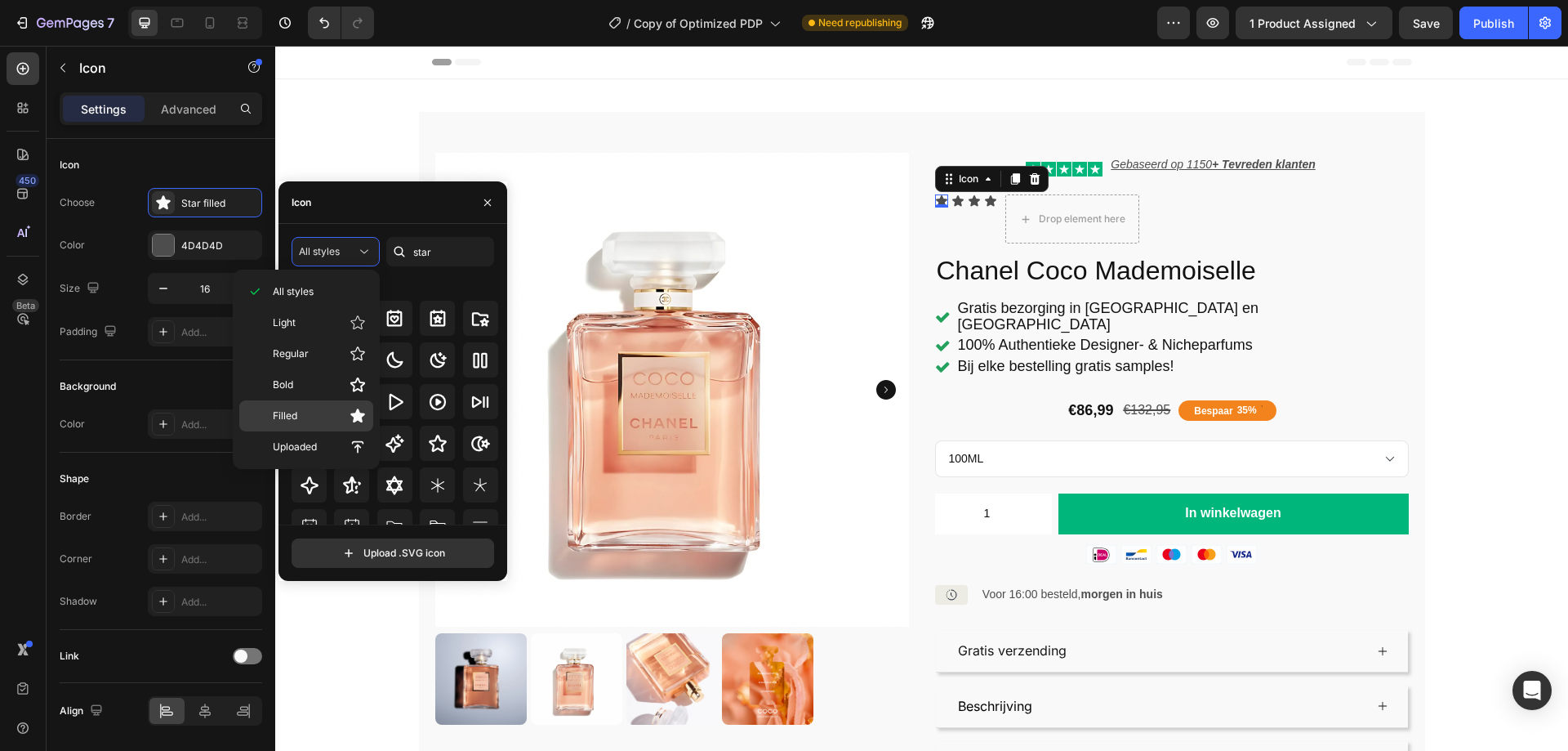
click at [324, 423] on p "Filled" at bounding box center [319, 415] width 93 height 16
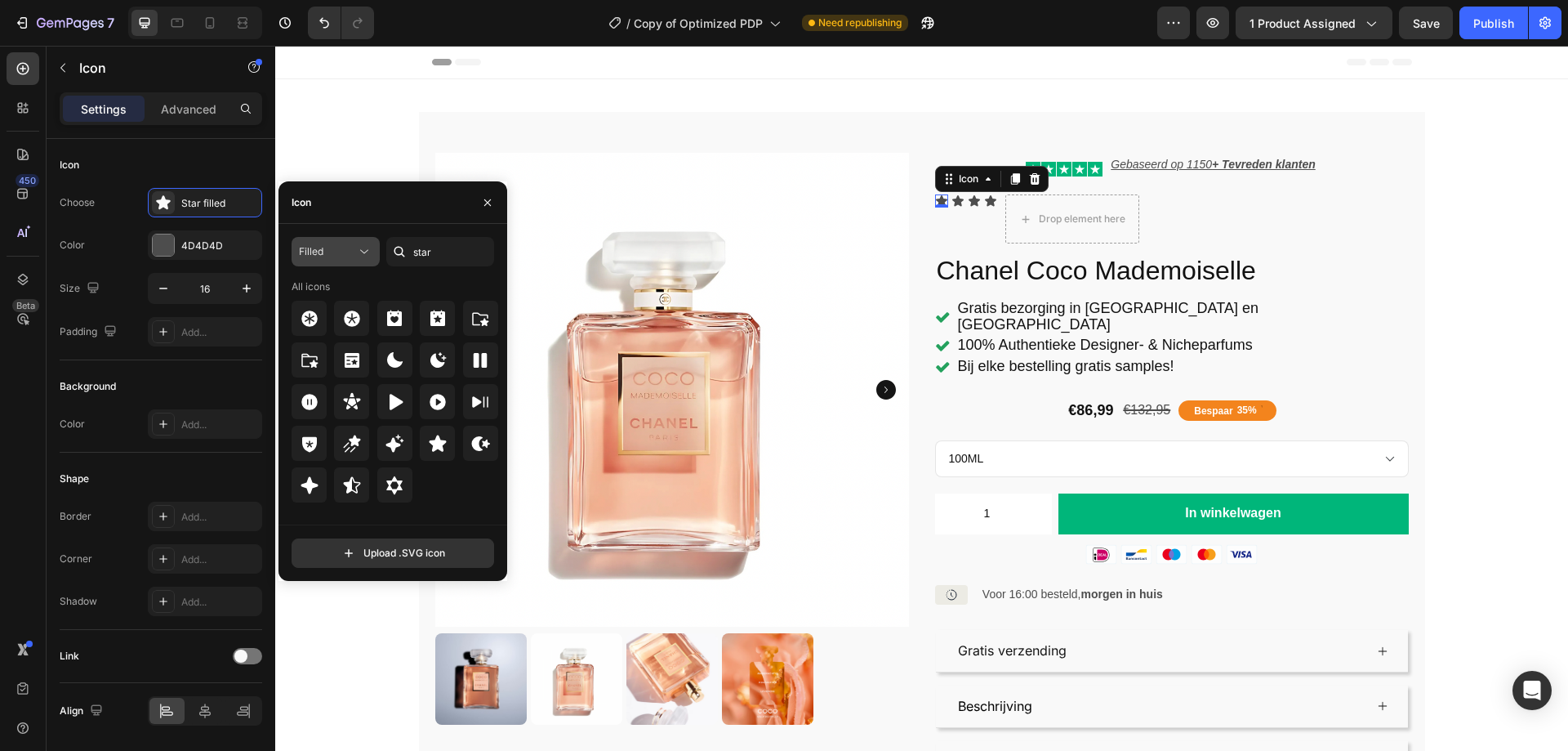
click at [356, 247] on icon at bounding box center [364, 251] width 16 height 16
click at [293, 447] on span "Uploaded" at bounding box center [295, 446] width 44 height 15
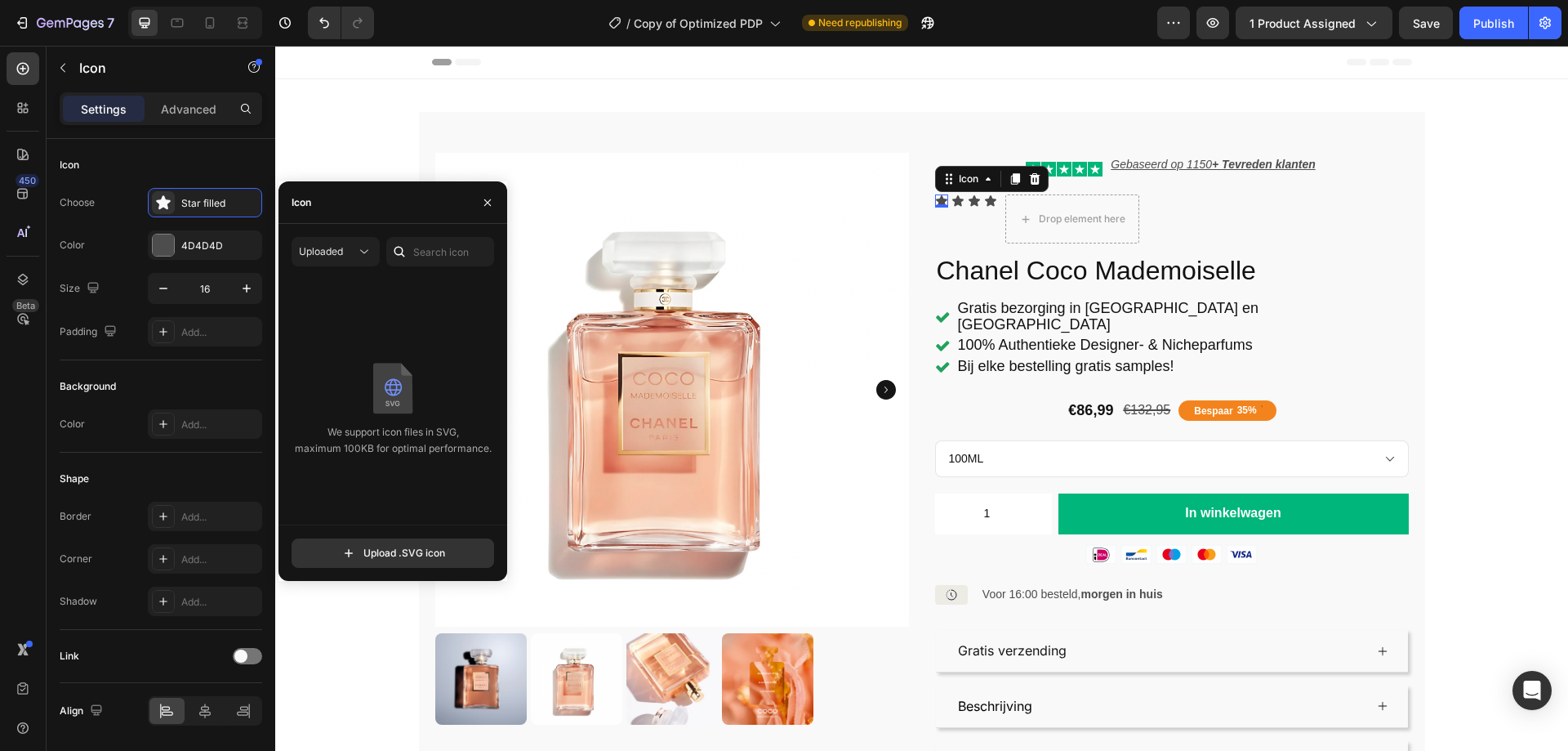
click at [412, 336] on div "We support icon files in SVG, maximum 100KB for optimal performance." at bounding box center [393, 408] width 229 height 259
click at [358, 253] on icon at bounding box center [364, 251] width 16 height 16
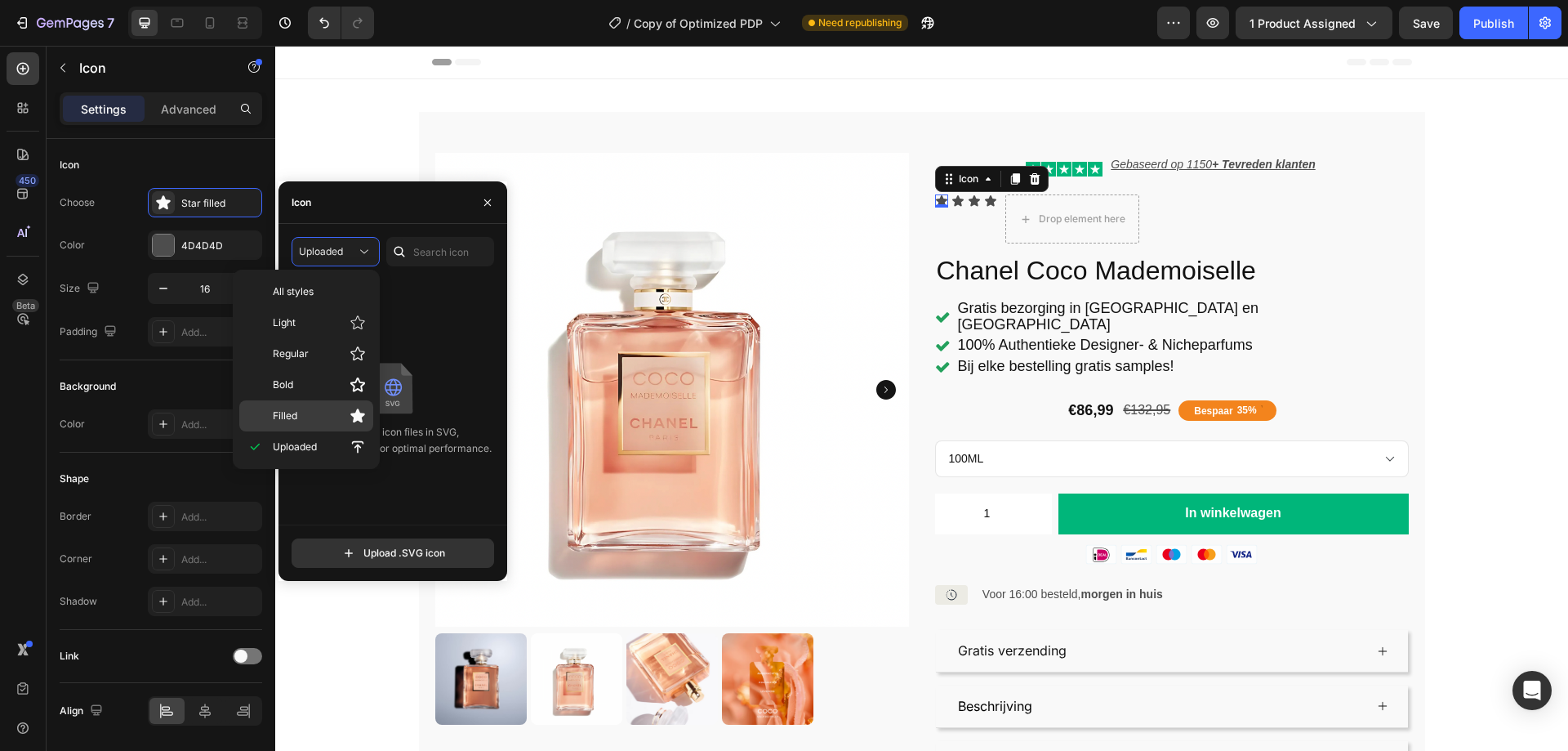
click at [318, 419] on p "Filled" at bounding box center [319, 415] width 93 height 16
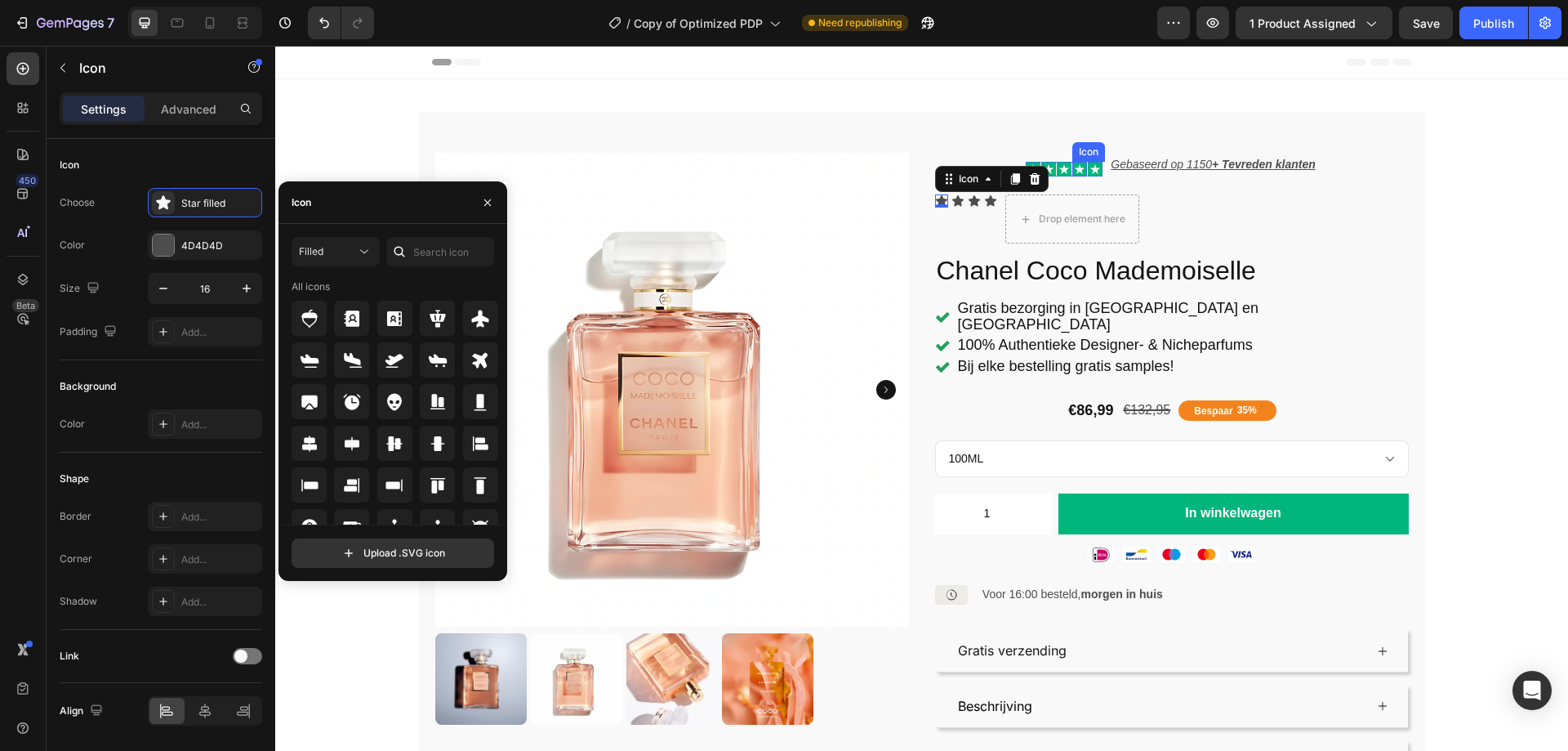
click at [1072, 163] on icon at bounding box center [1079, 168] width 15 height 15
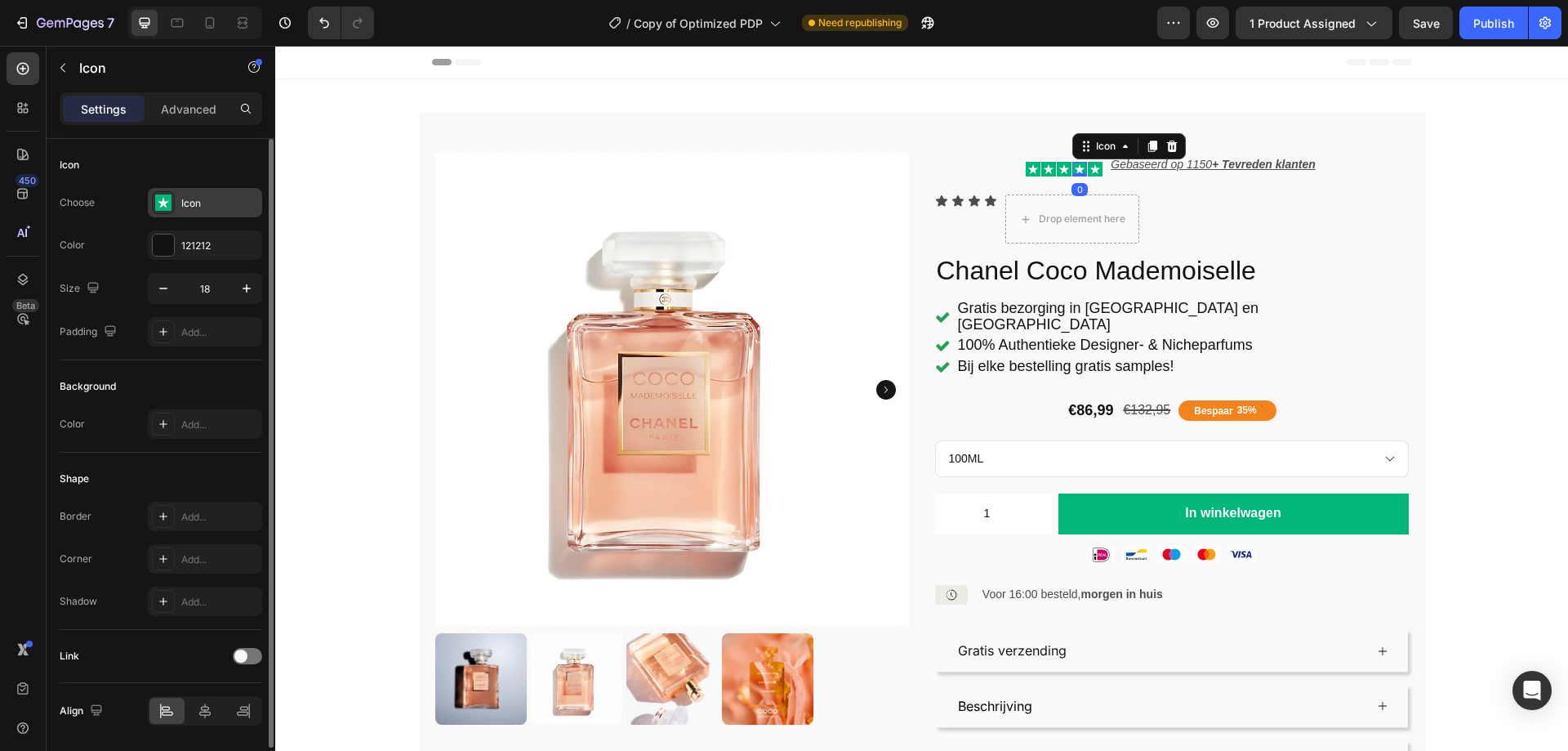
click at [203, 196] on div "Icon" at bounding box center [219, 203] width 77 height 15
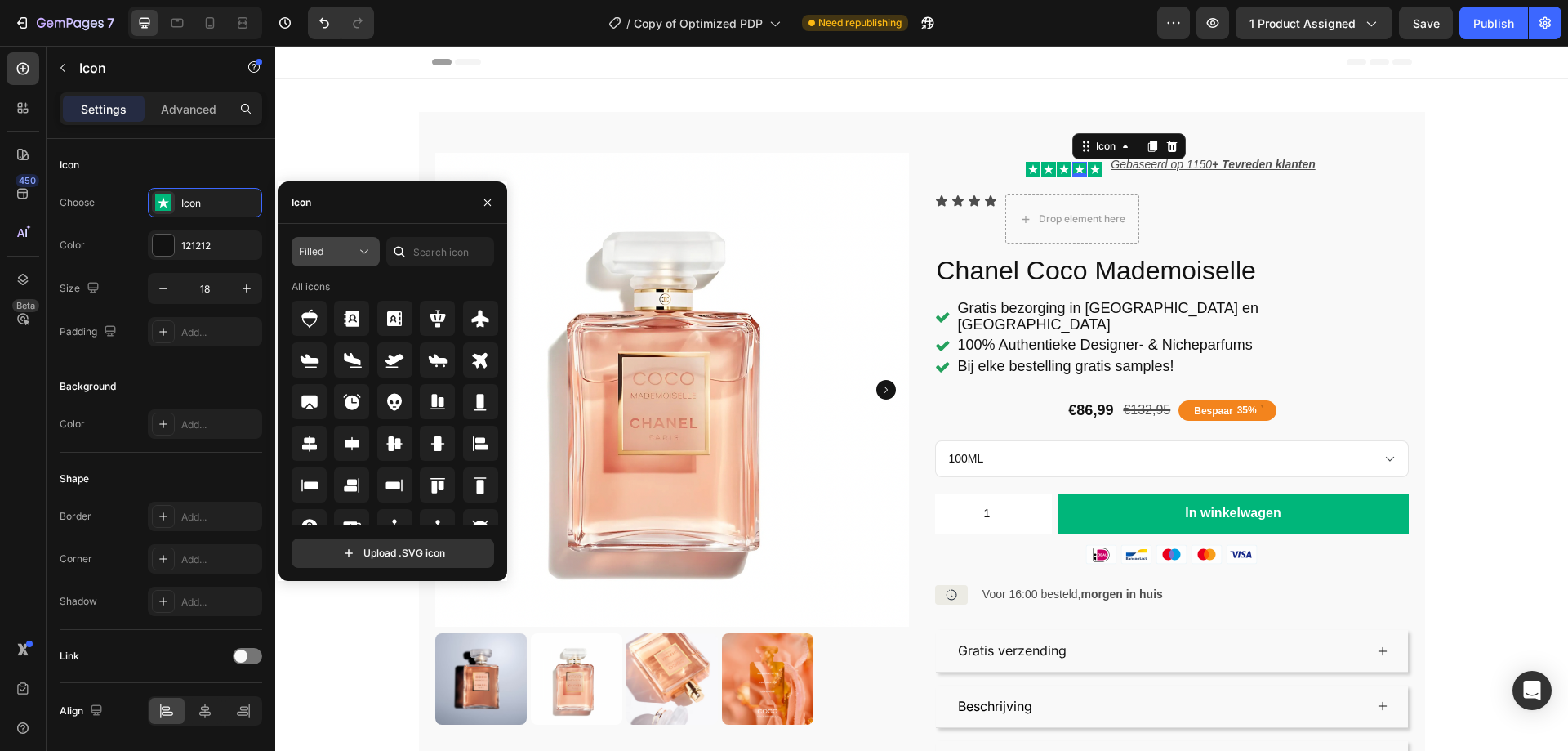
click at [368, 252] on icon at bounding box center [364, 251] width 16 height 16
click at [300, 446] on span "Uploaded" at bounding box center [295, 446] width 44 height 15
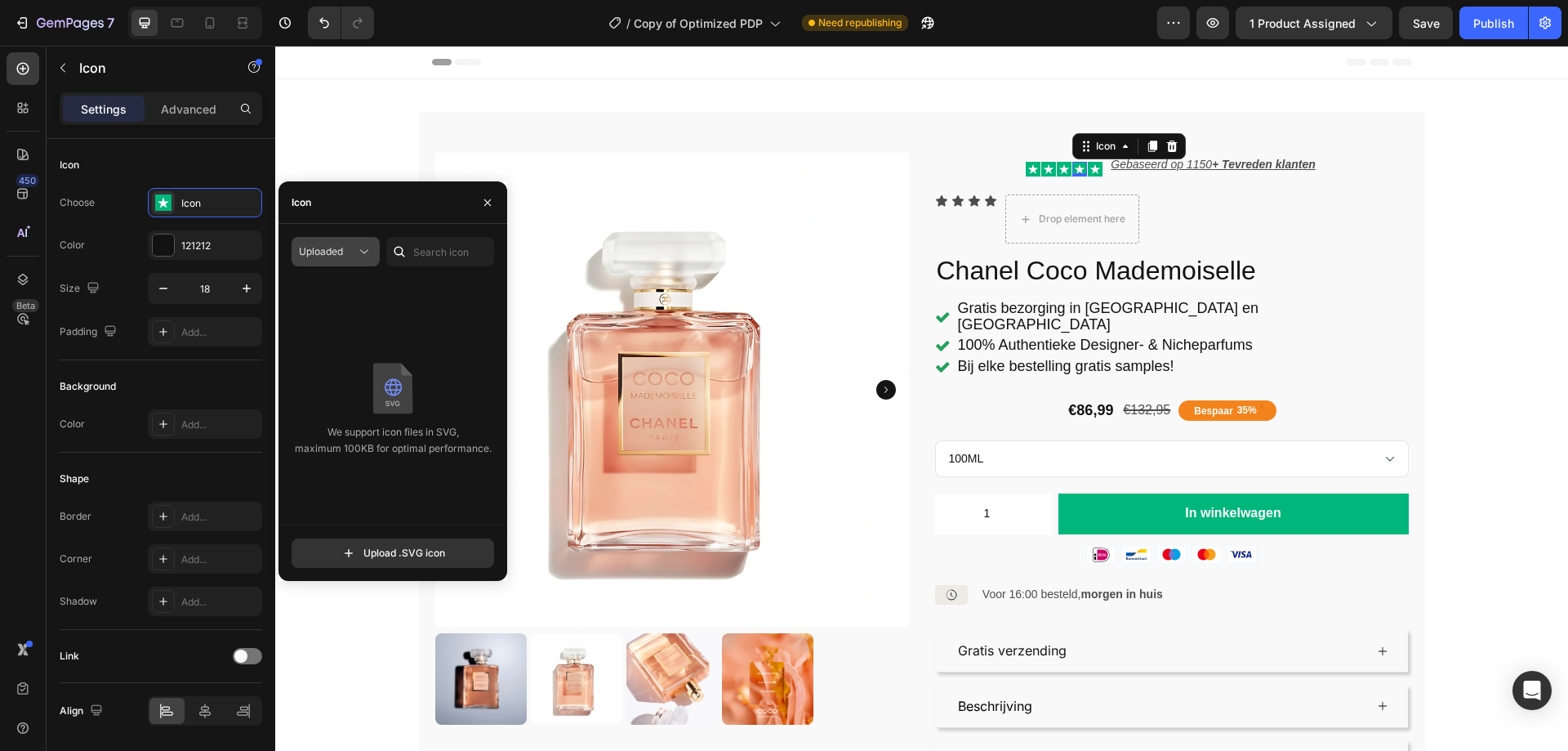
click at [374, 257] on button "Uploaded" at bounding box center [336, 252] width 89 height 30
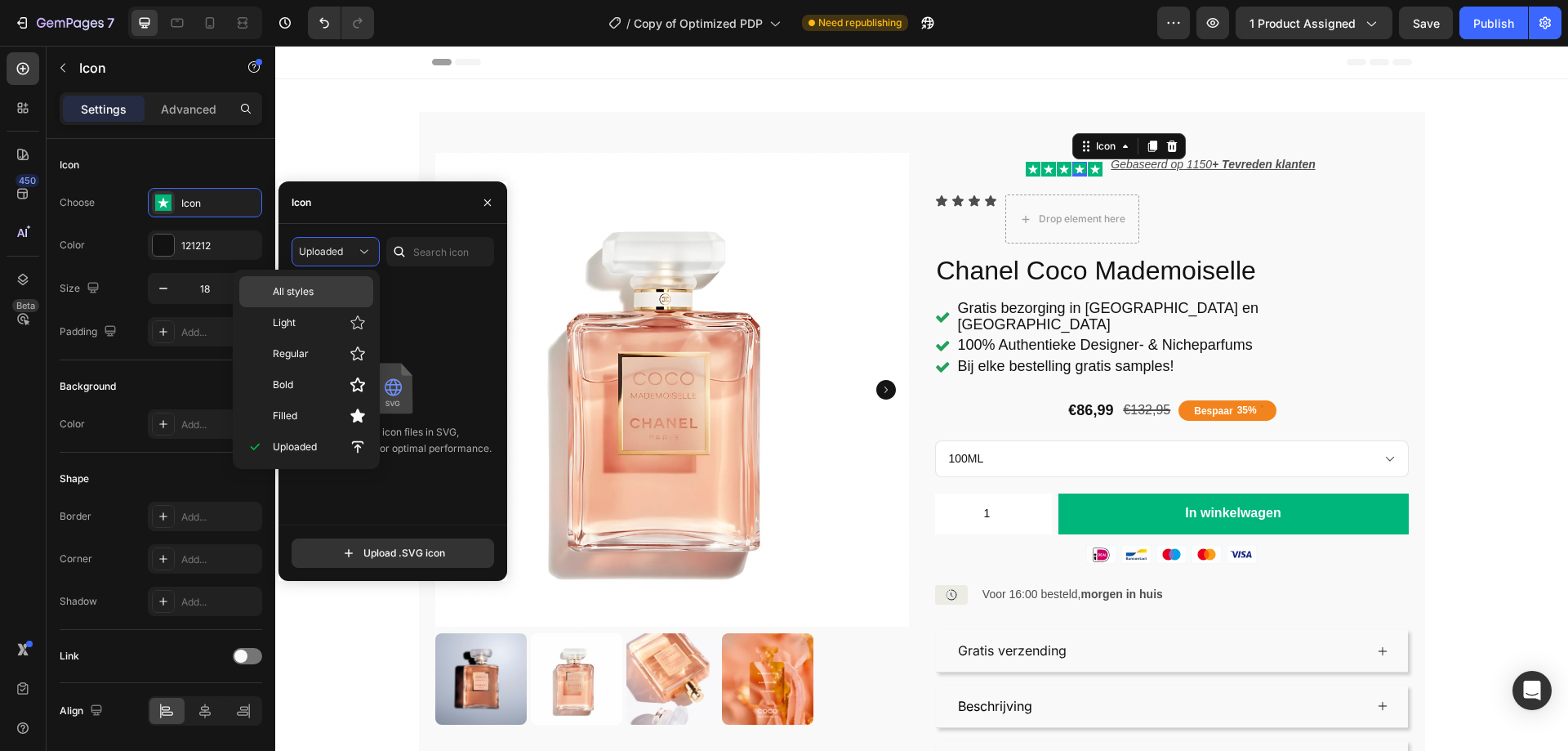
click at [320, 293] on p "All styles" at bounding box center [319, 291] width 93 height 15
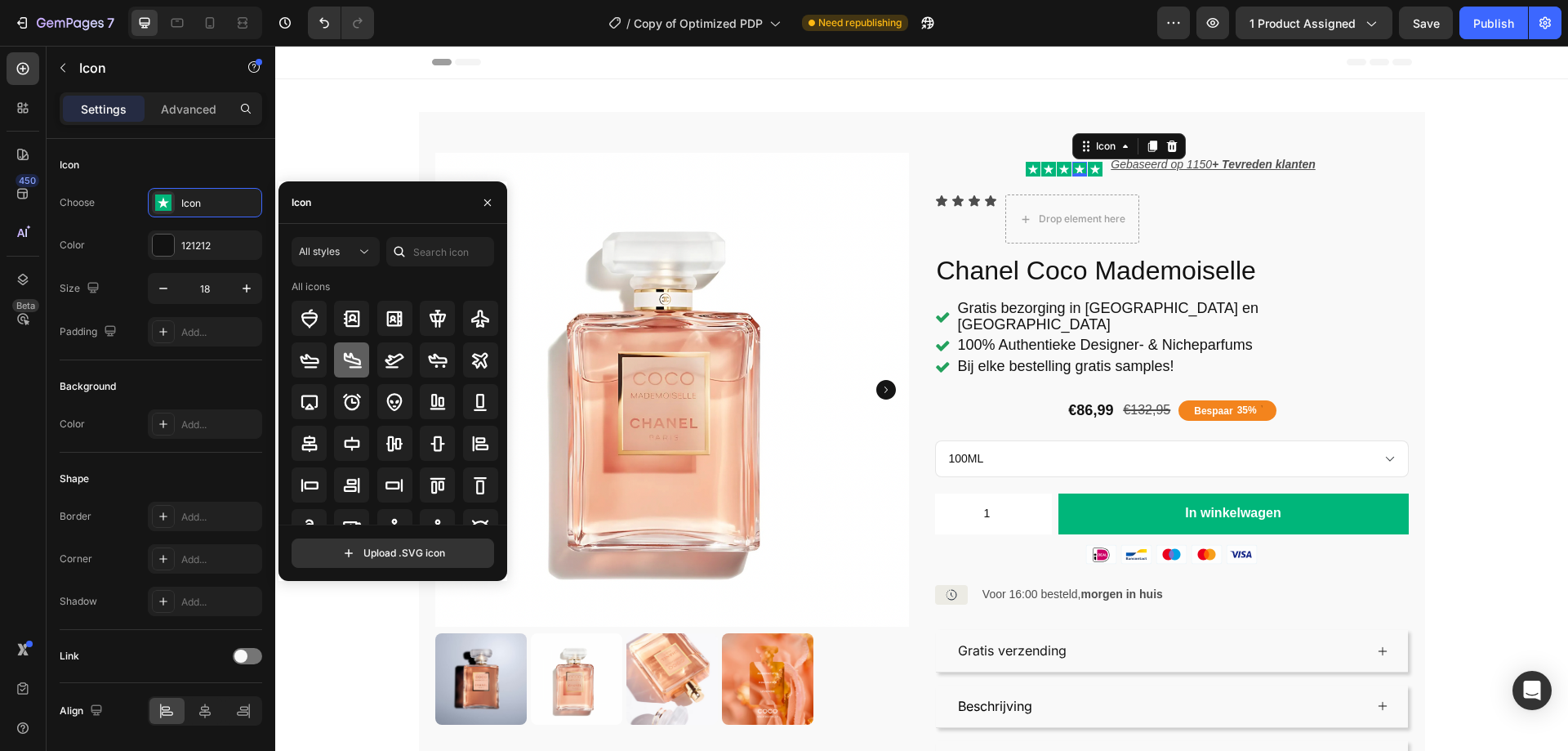
scroll to position [179, 0]
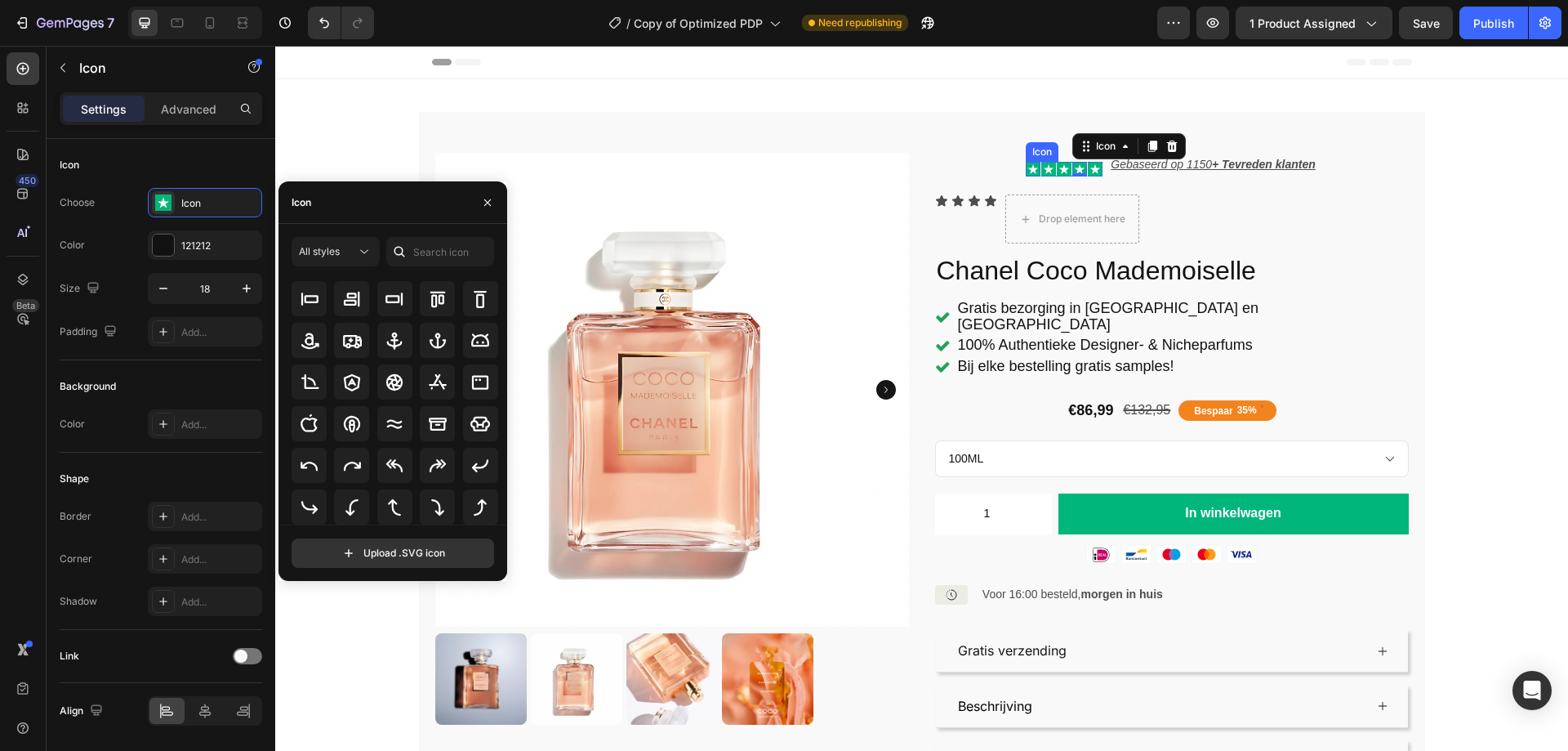
click at [1025, 170] on icon at bounding box center [1032, 168] width 15 height 15
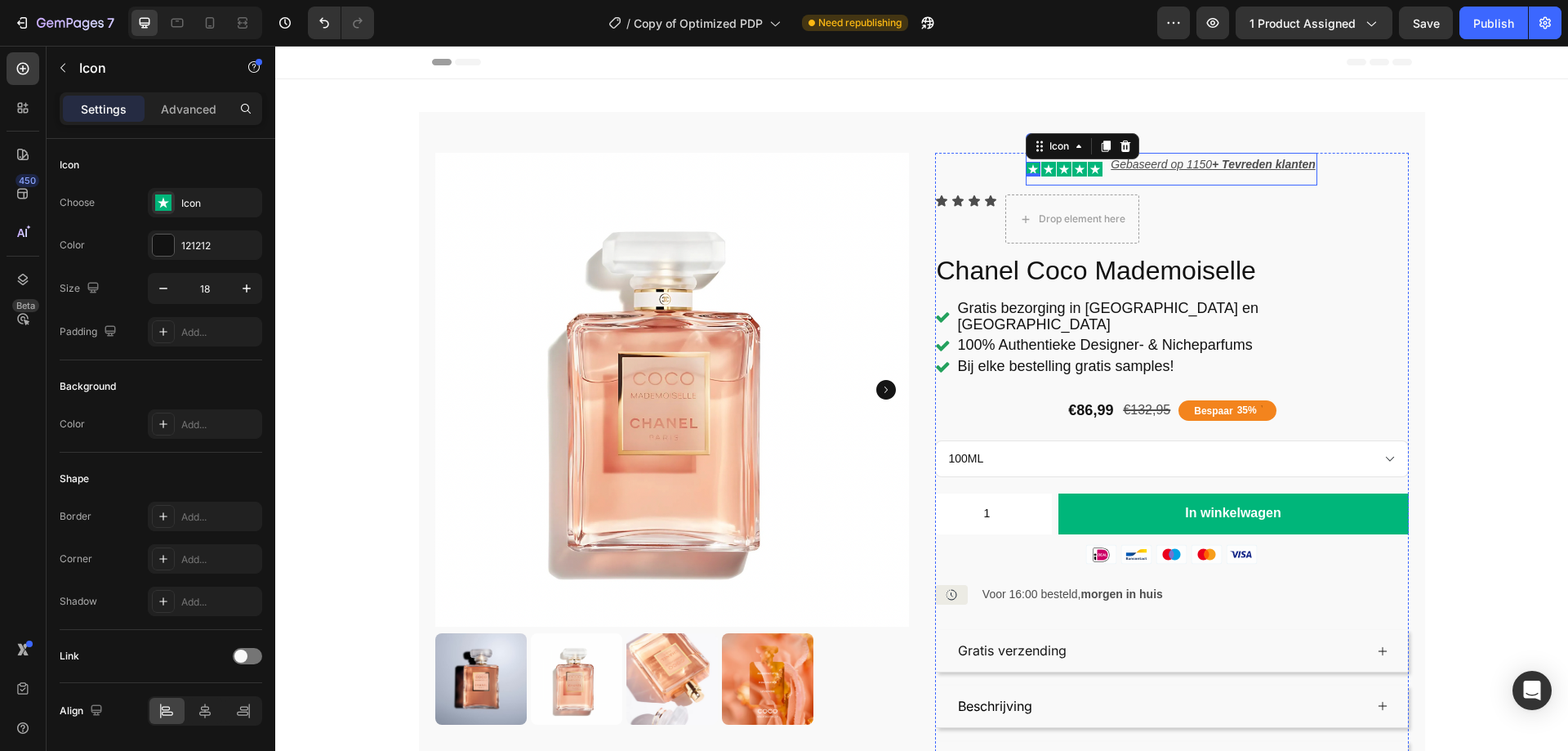
click at [1097, 169] on div "Icon 0 Icon Icon Icon Icon Icon List Gebaseerd op 1150 + Tevreden klanten Text …" at bounding box center [1171, 168] width 291 height 33
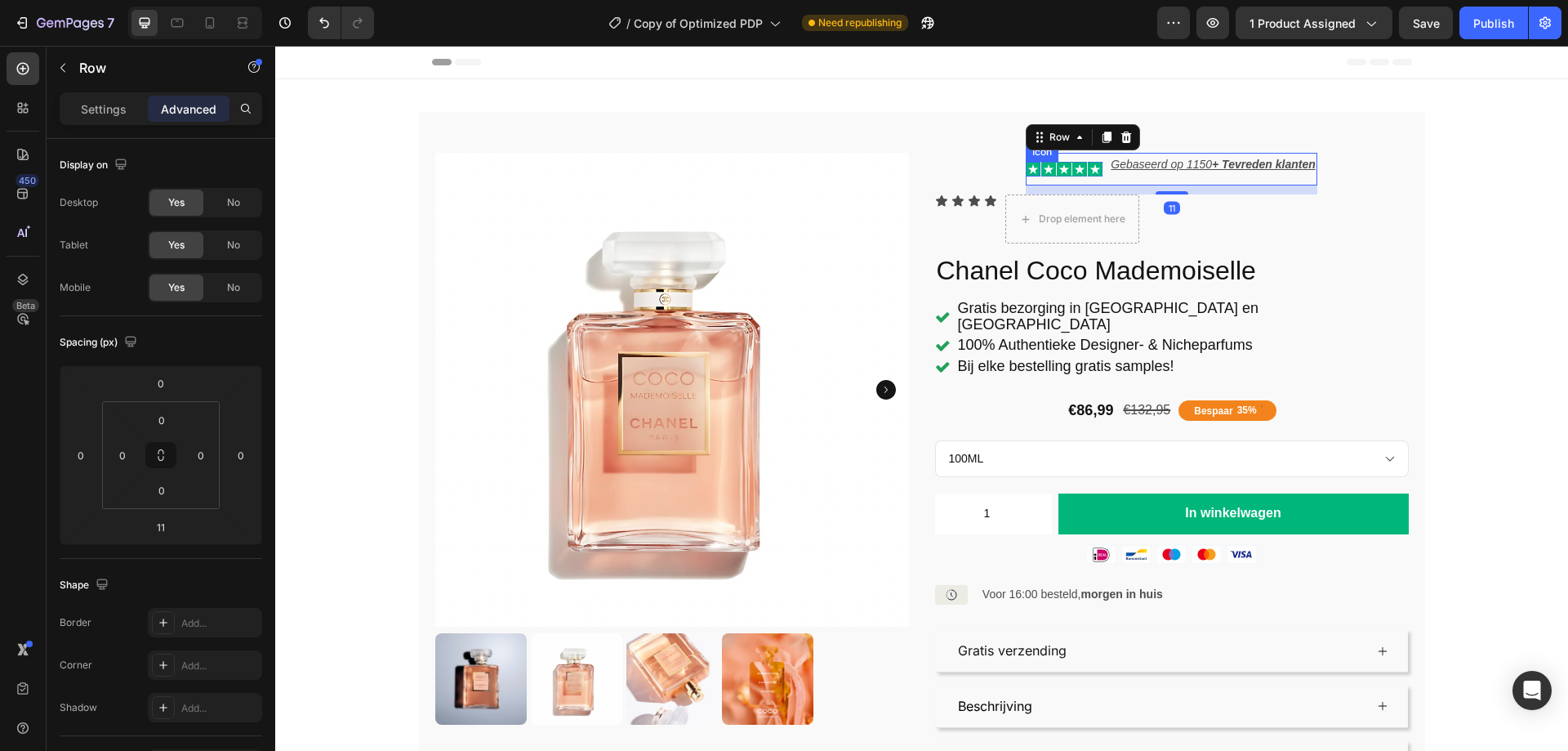
click at [1028, 168] on icon at bounding box center [1033, 169] width 11 height 10
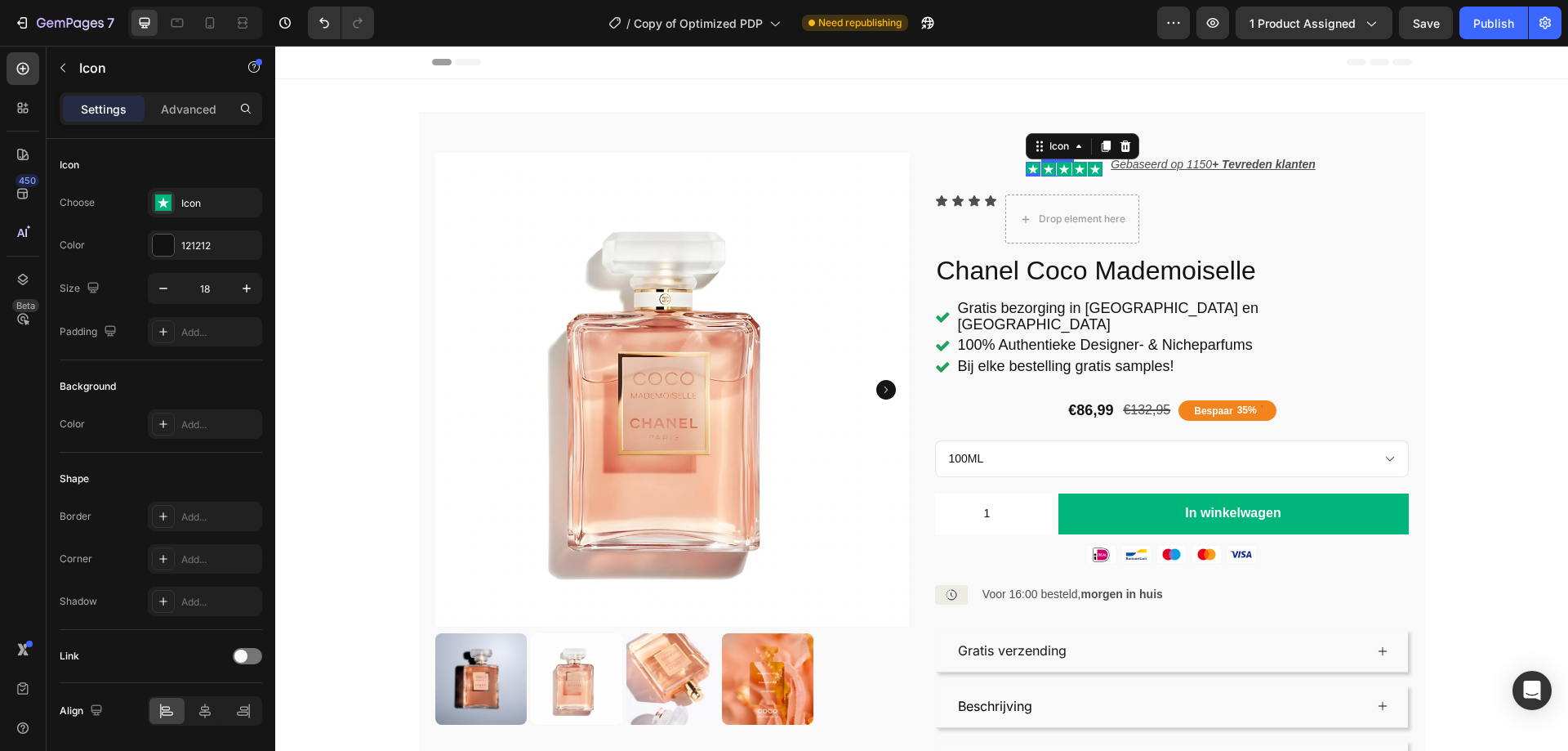
click at [1046, 168] on icon at bounding box center [1048, 169] width 11 height 10
click at [1064, 172] on icon at bounding box center [1063, 168] width 15 height 15
drag, startPoint x: 1024, startPoint y: 166, endPoint x: 959, endPoint y: 222, distance: 85.8
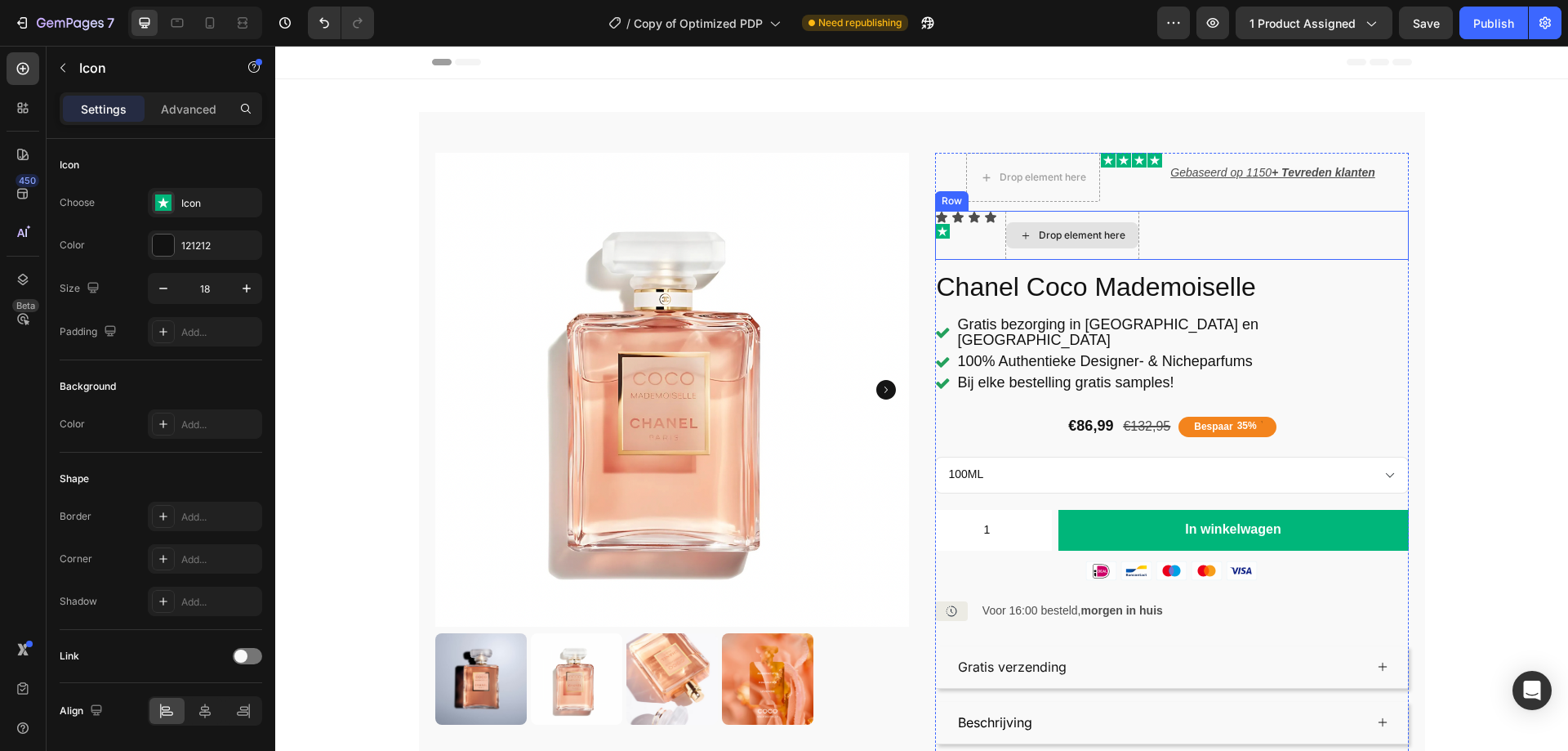
click at [1105, 247] on div "Drop element here" at bounding box center [1071, 235] width 132 height 26
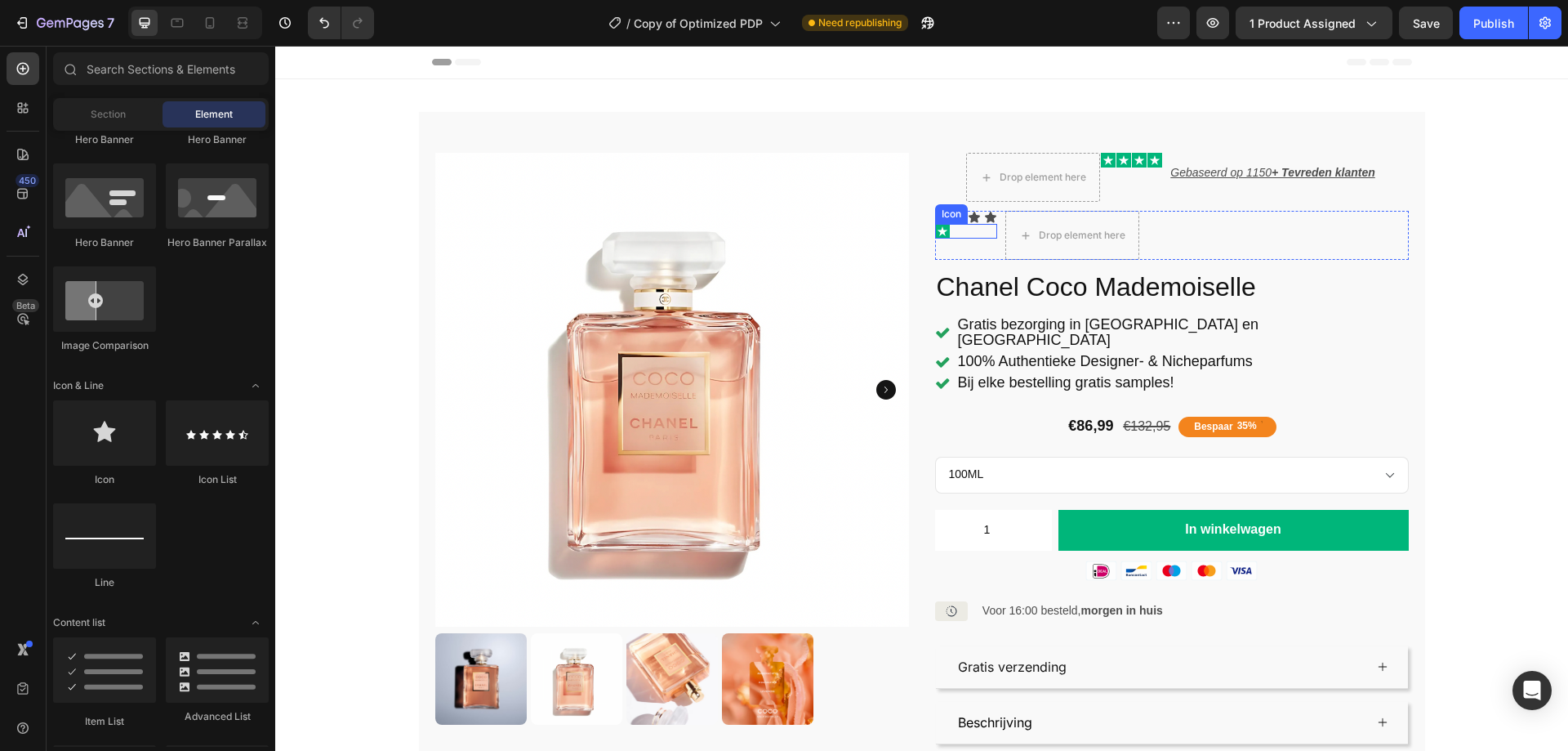
click at [937, 230] on icon at bounding box center [942, 231] width 11 height 10
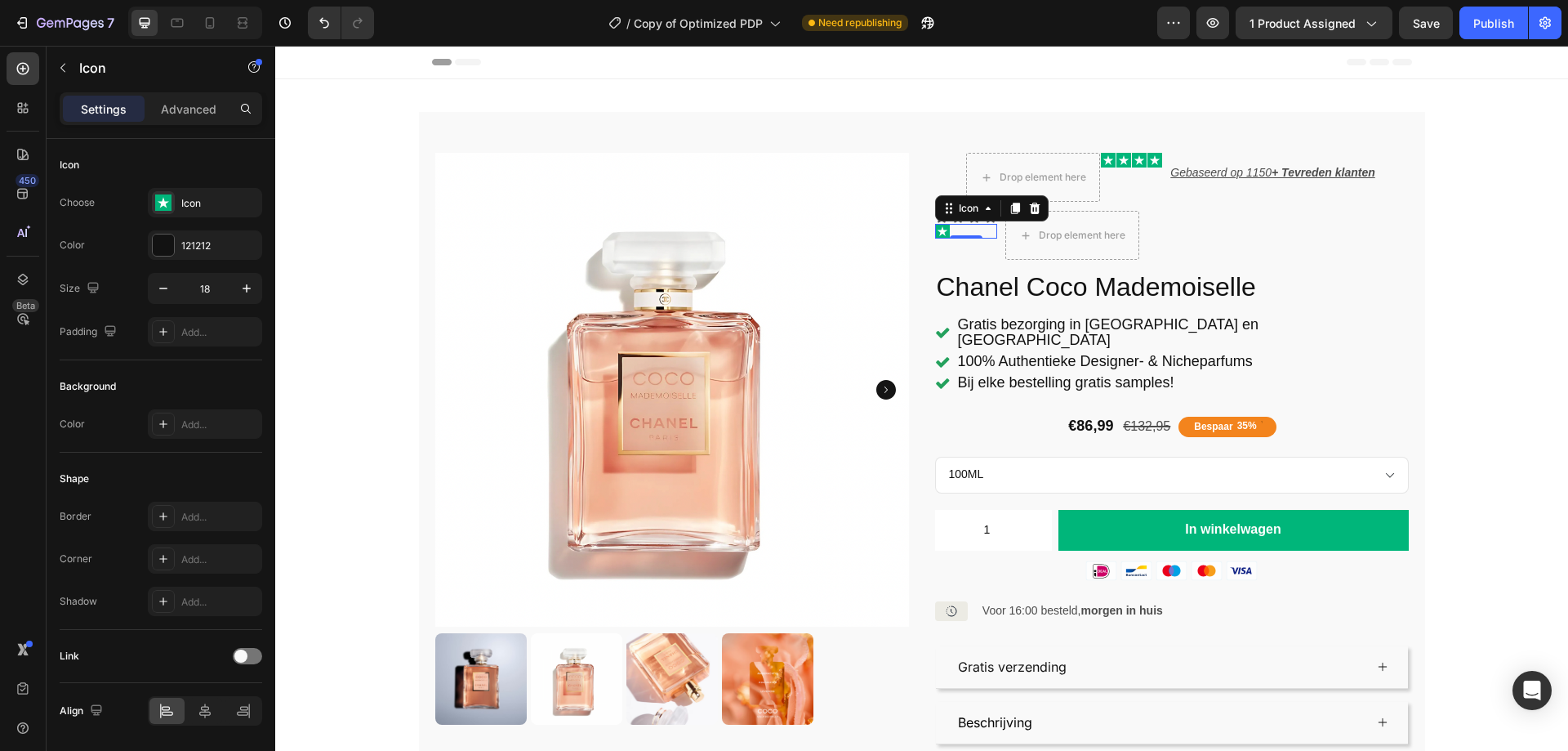
click at [953, 229] on div "Icon 0" at bounding box center [966, 231] width 62 height 15
click at [1013, 206] on icon at bounding box center [1013, 207] width 9 height 11
click at [1028, 222] on icon at bounding box center [1033, 222] width 11 height 11
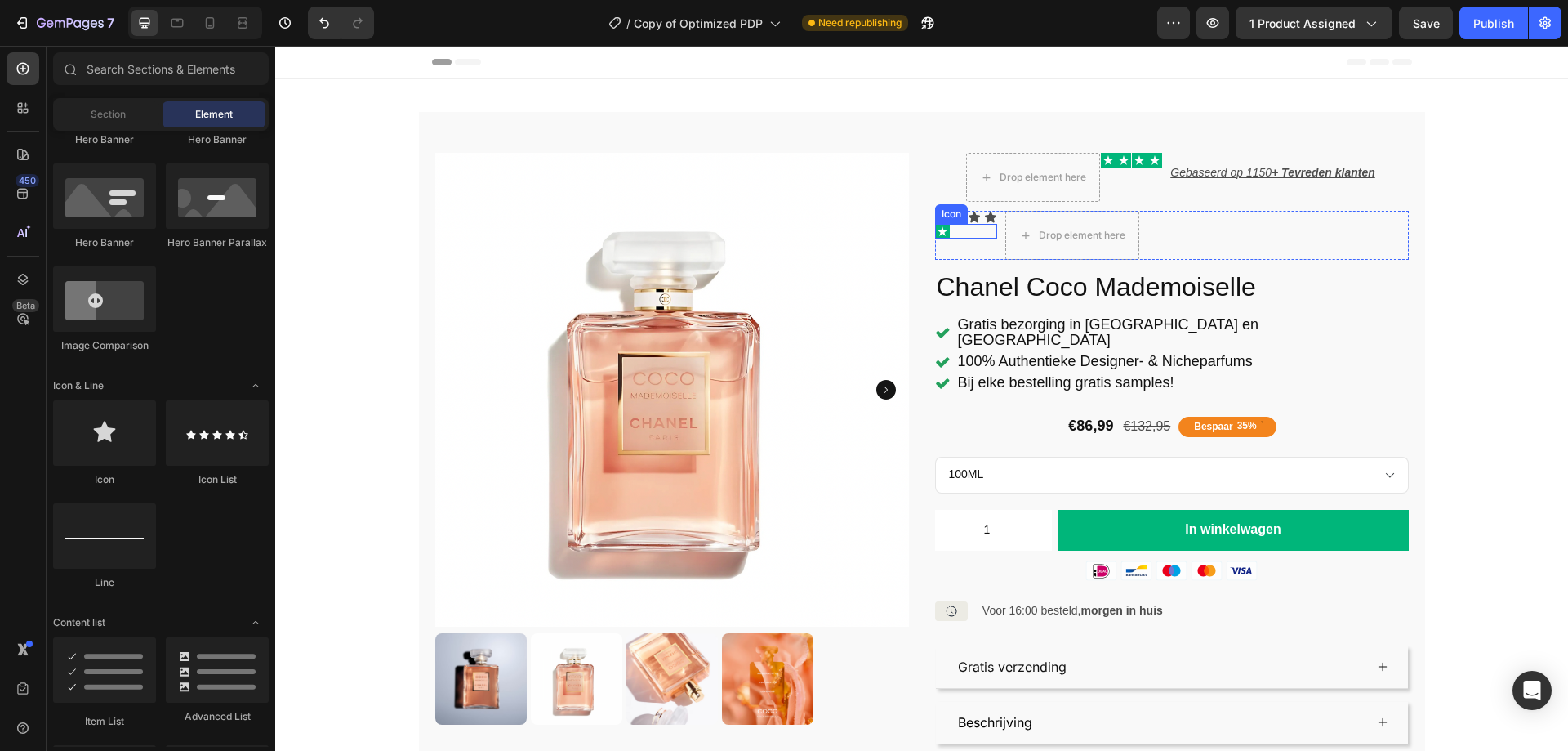
click at [938, 234] on icon at bounding box center [942, 231] width 15 height 15
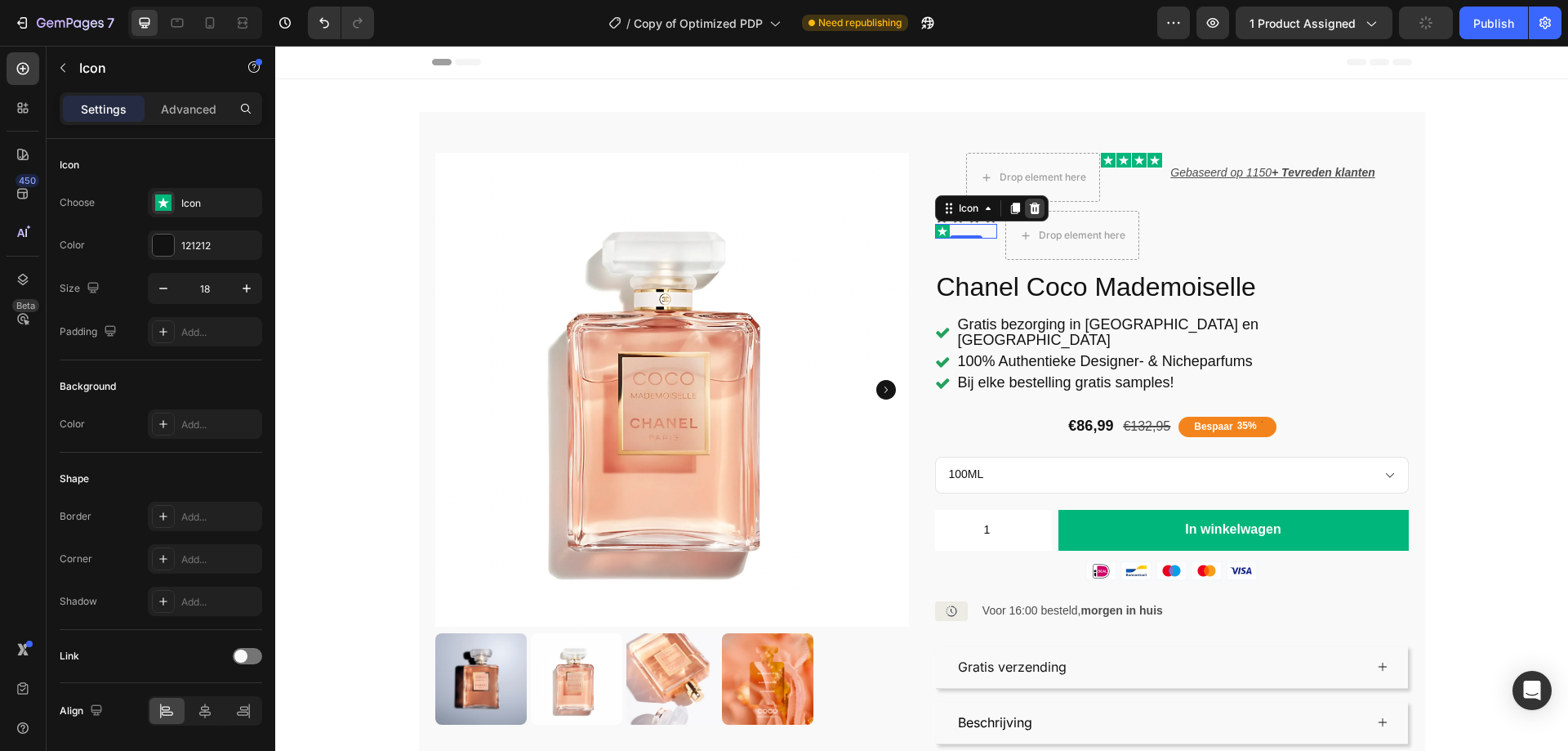
click at [1029, 206] on icon at bounding box center [1033, 207] width 11 height 11
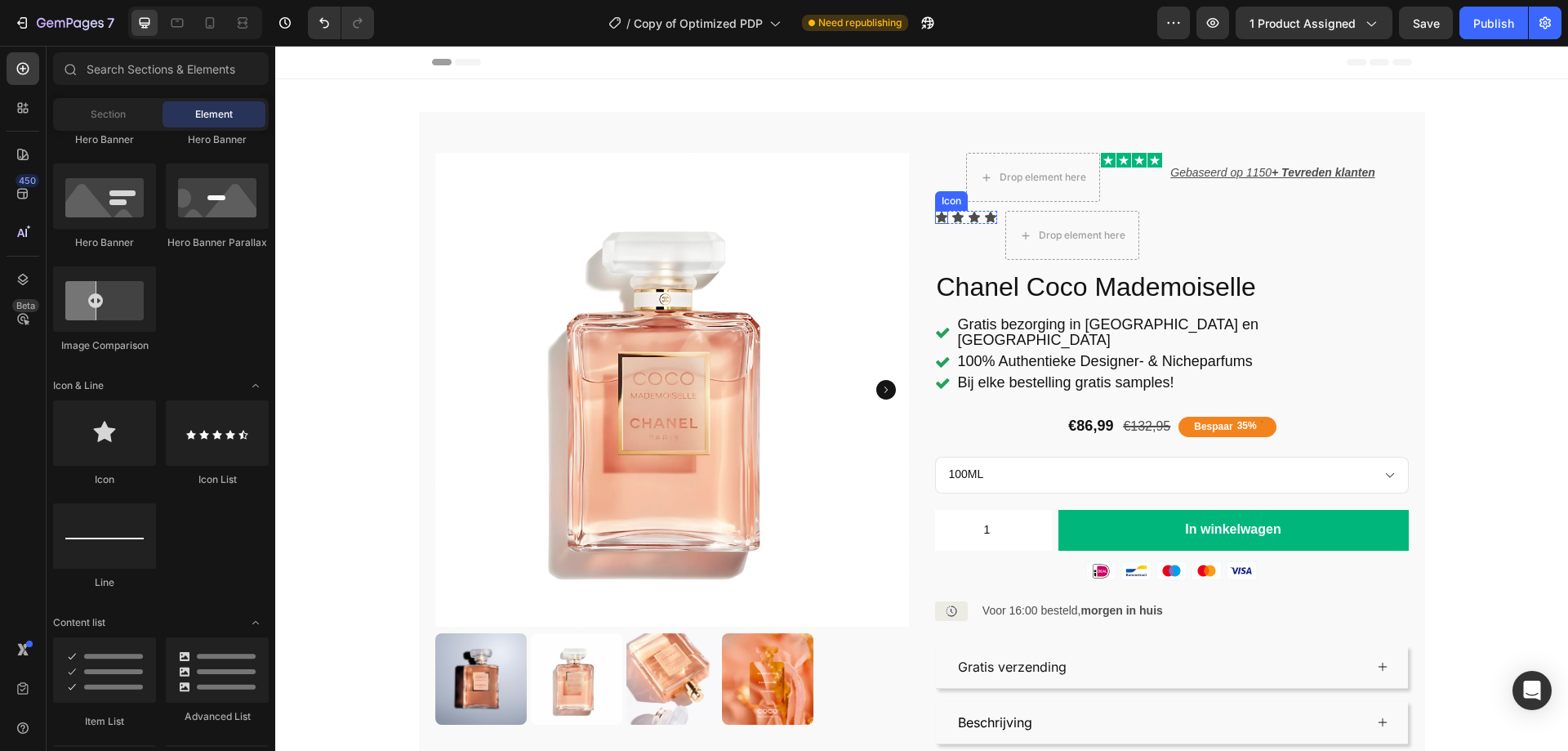
click at [938, 218] on icon at bounding box center [941, 216] width 11 height 11
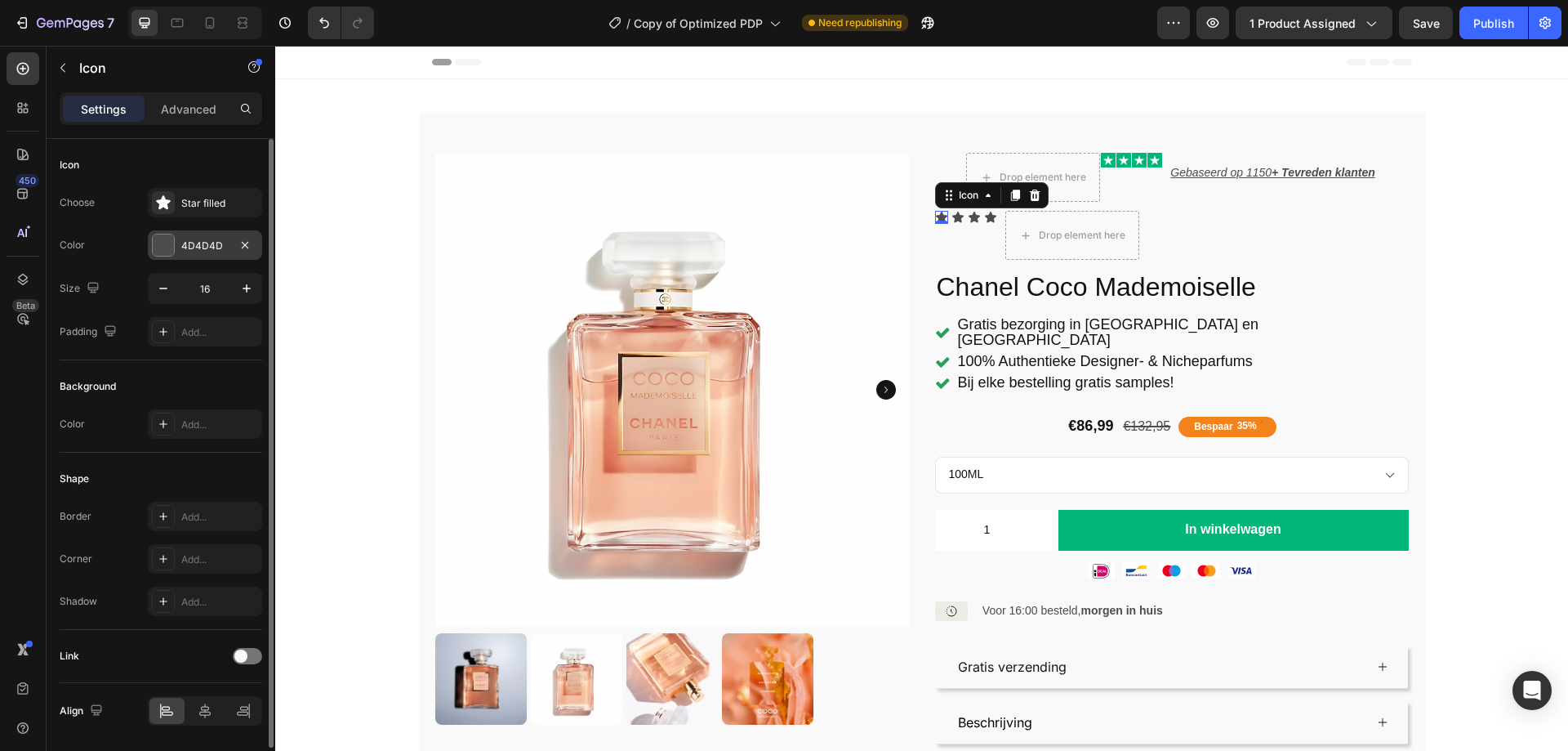
click at [190, 248] on div "4D4D4D" at bounding box center [205, 245] width 48 height 15
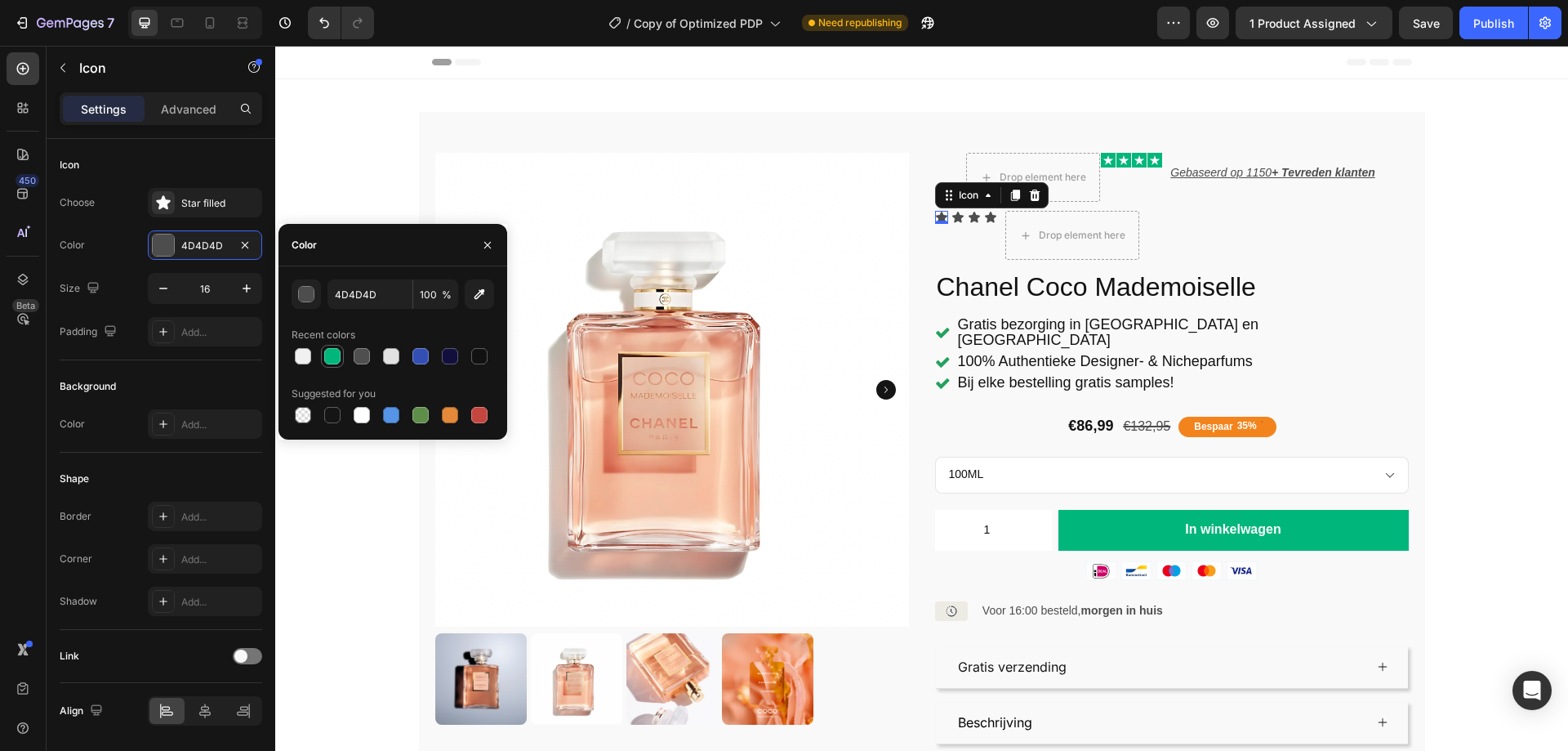
click at [336, 354] on div at bounding box center [333, 356] width 16 height 16
type input "00B67A"
click at [1101, 158] on icon at bounding box center [1108, 159] width 15 height 15
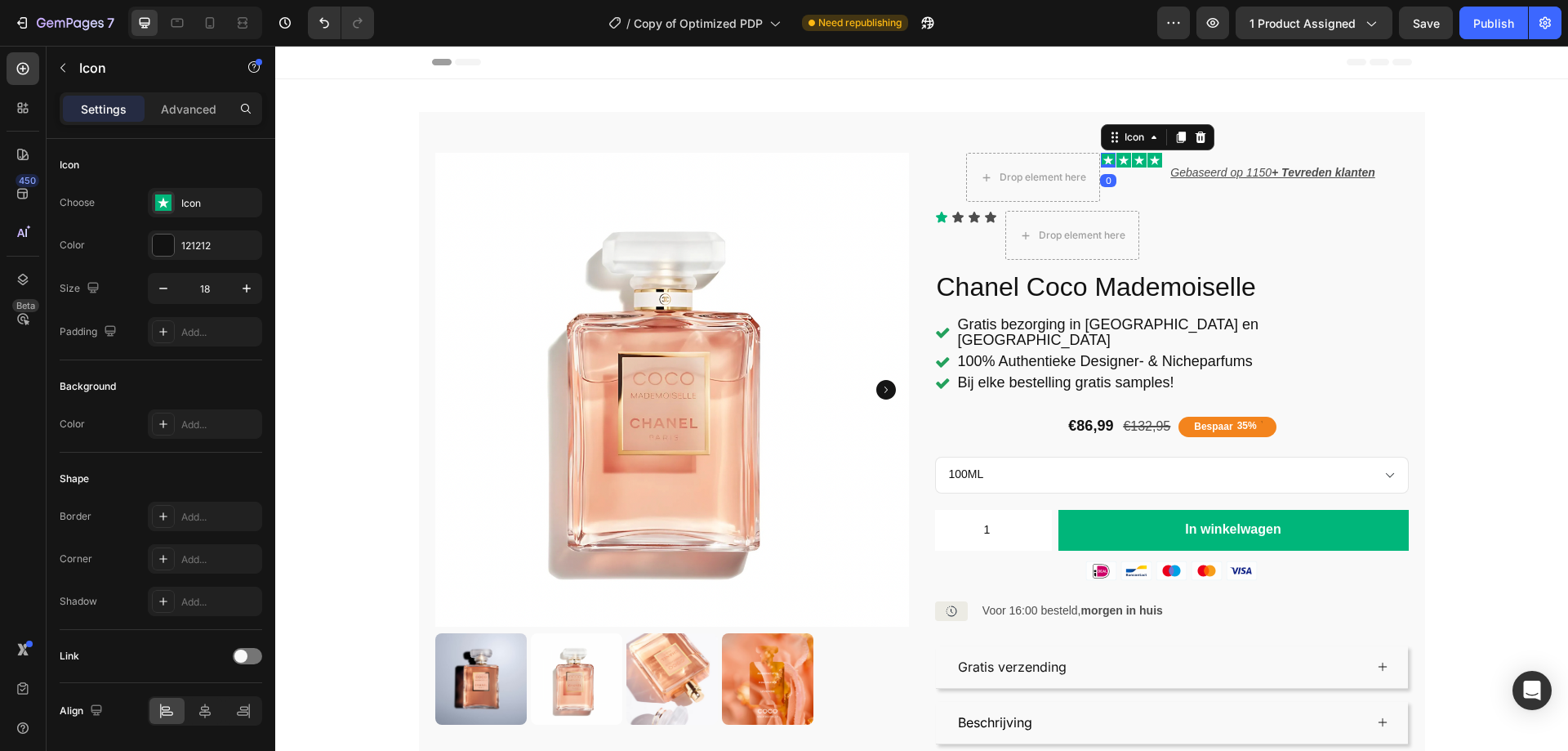
click at [1101, 158] on icon at bounding box center [1108, 159] width 15 height 15
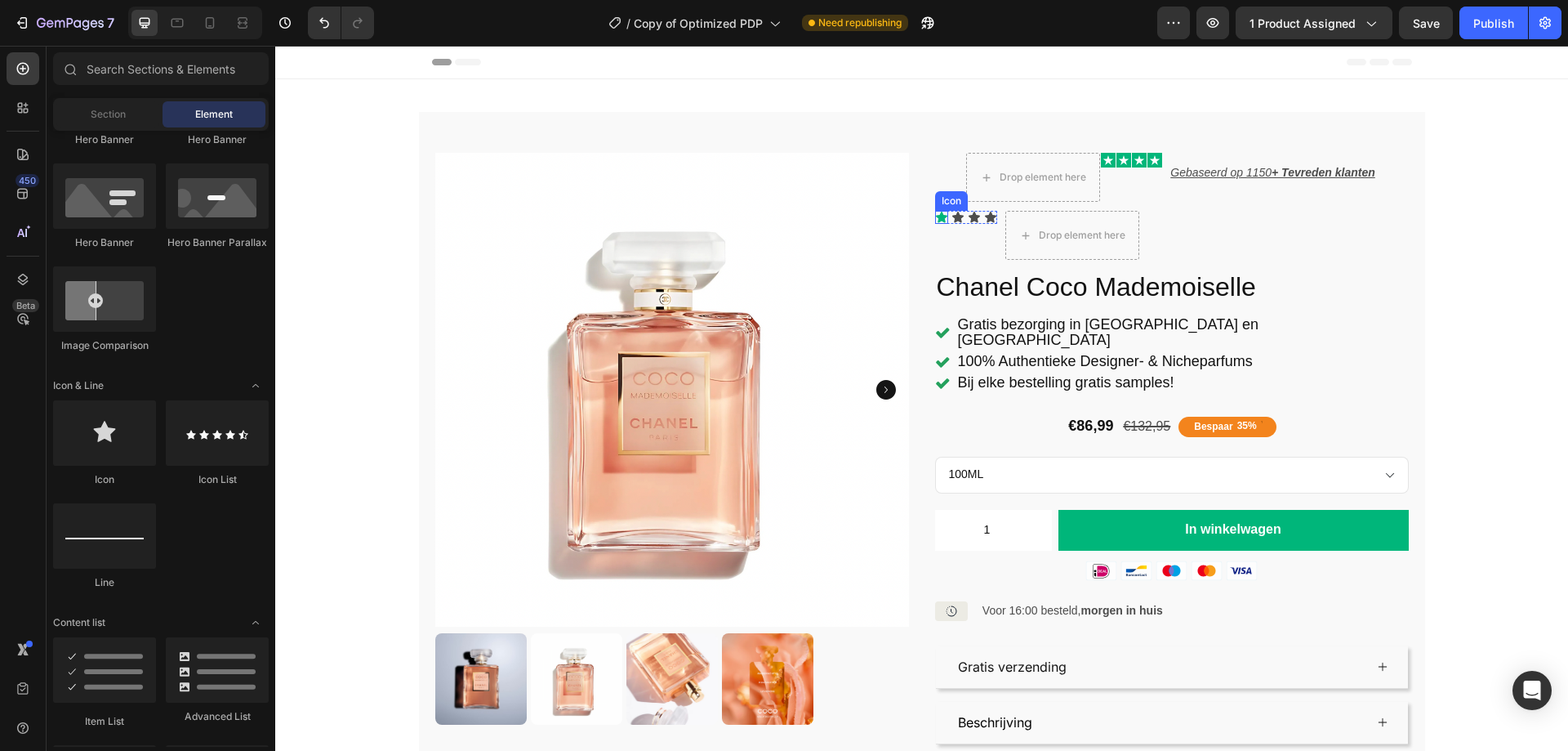
click at [936, 217] on icon at bounding box center [941, 216] width 11 height 11
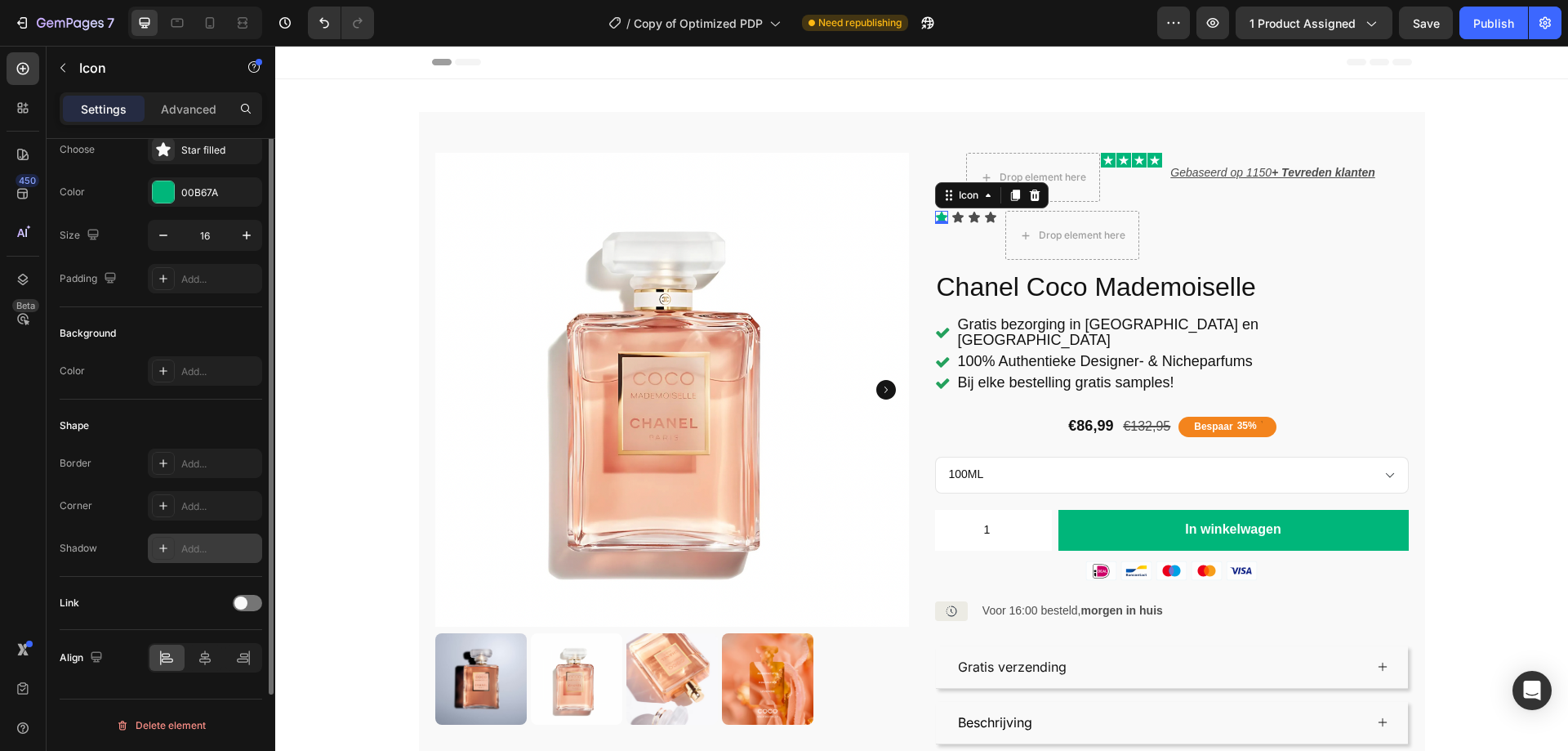
scroll to position [0, 0]
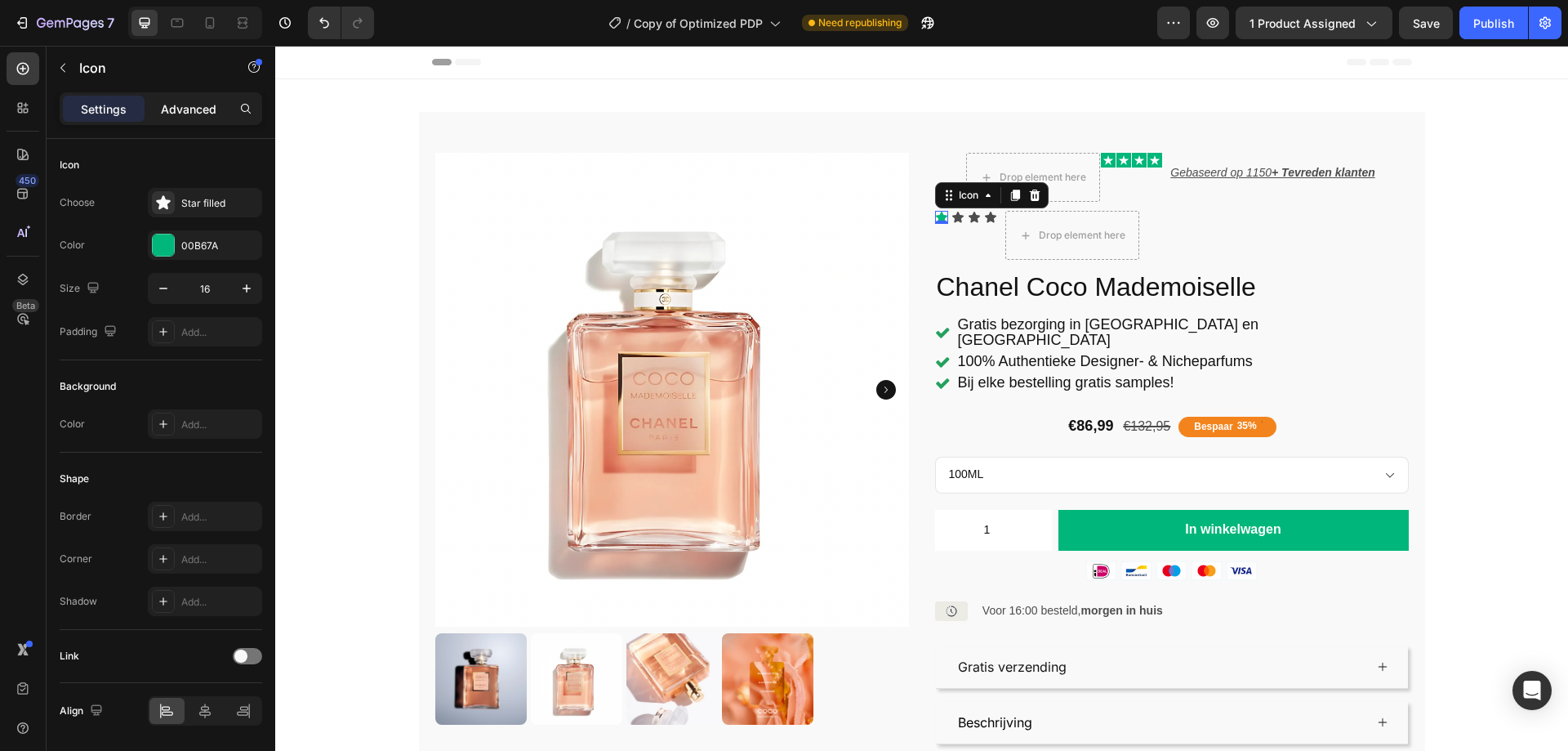
click at [192, 112] on p "Advanced" at bounding box center [189, 109] width 56 height 17
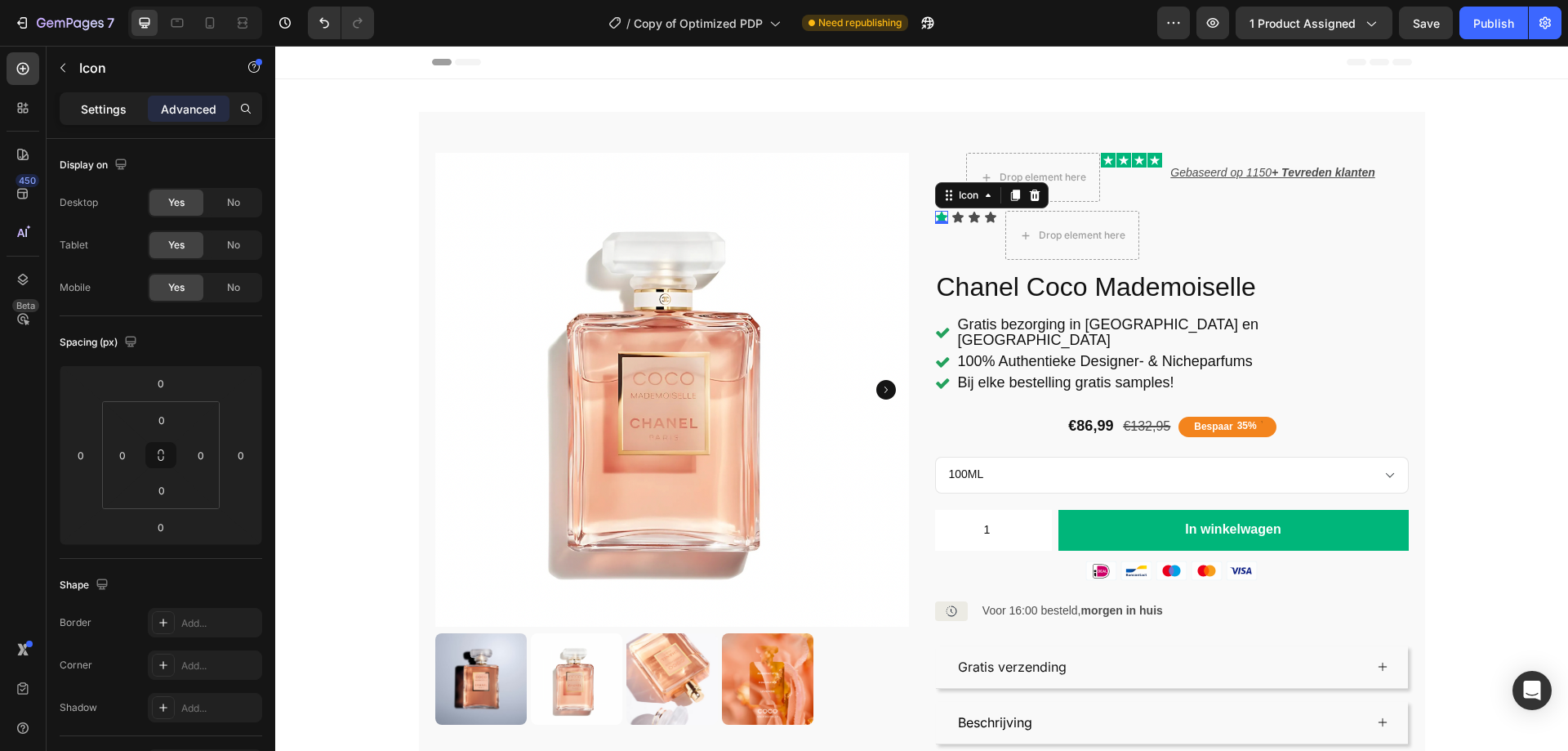
click at [102, 107] on p "Settings" at bounding box center [104, 109] width 46 height 17
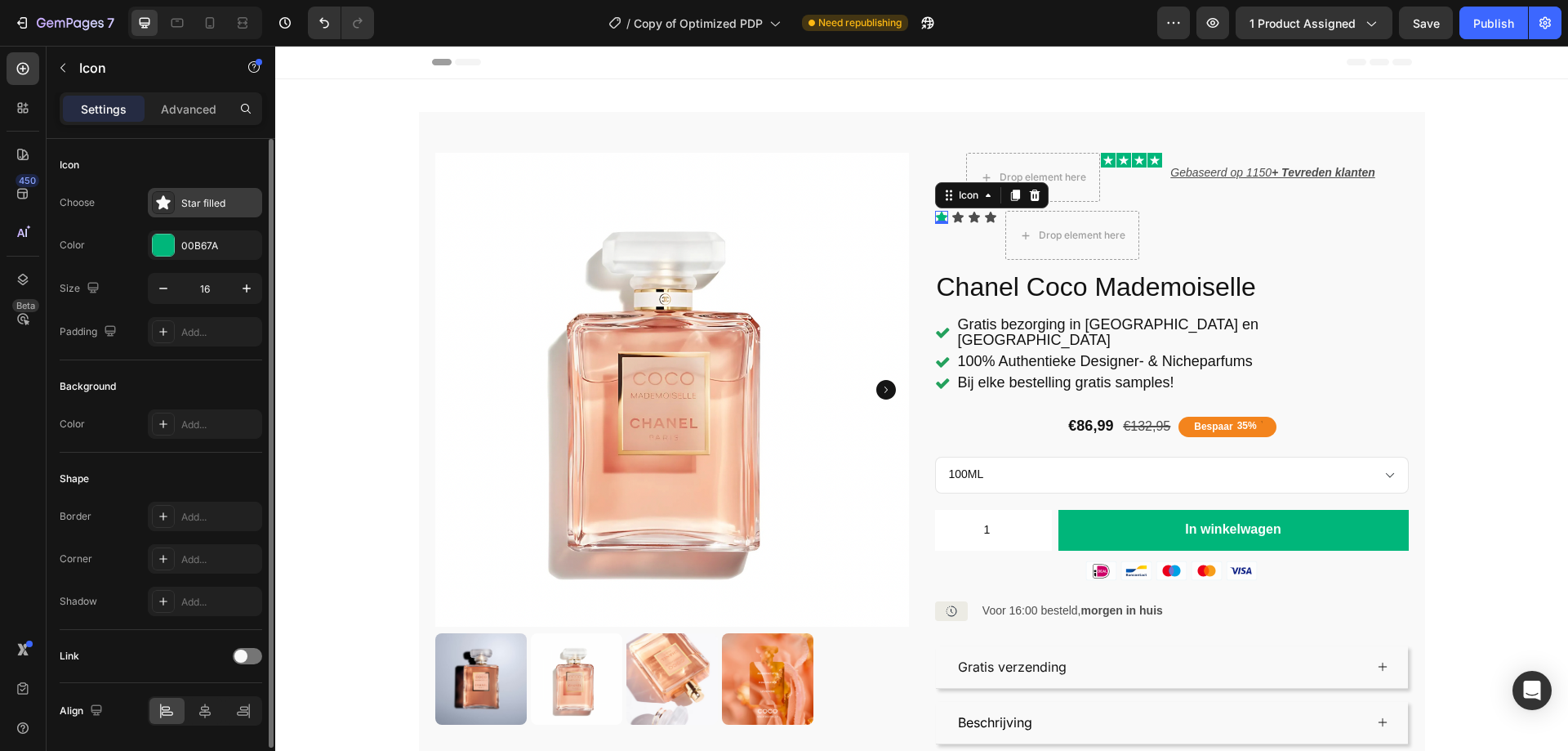
click at [207, 197] on div "Star filled" at bounding box center [219, 203] width 77 height 15
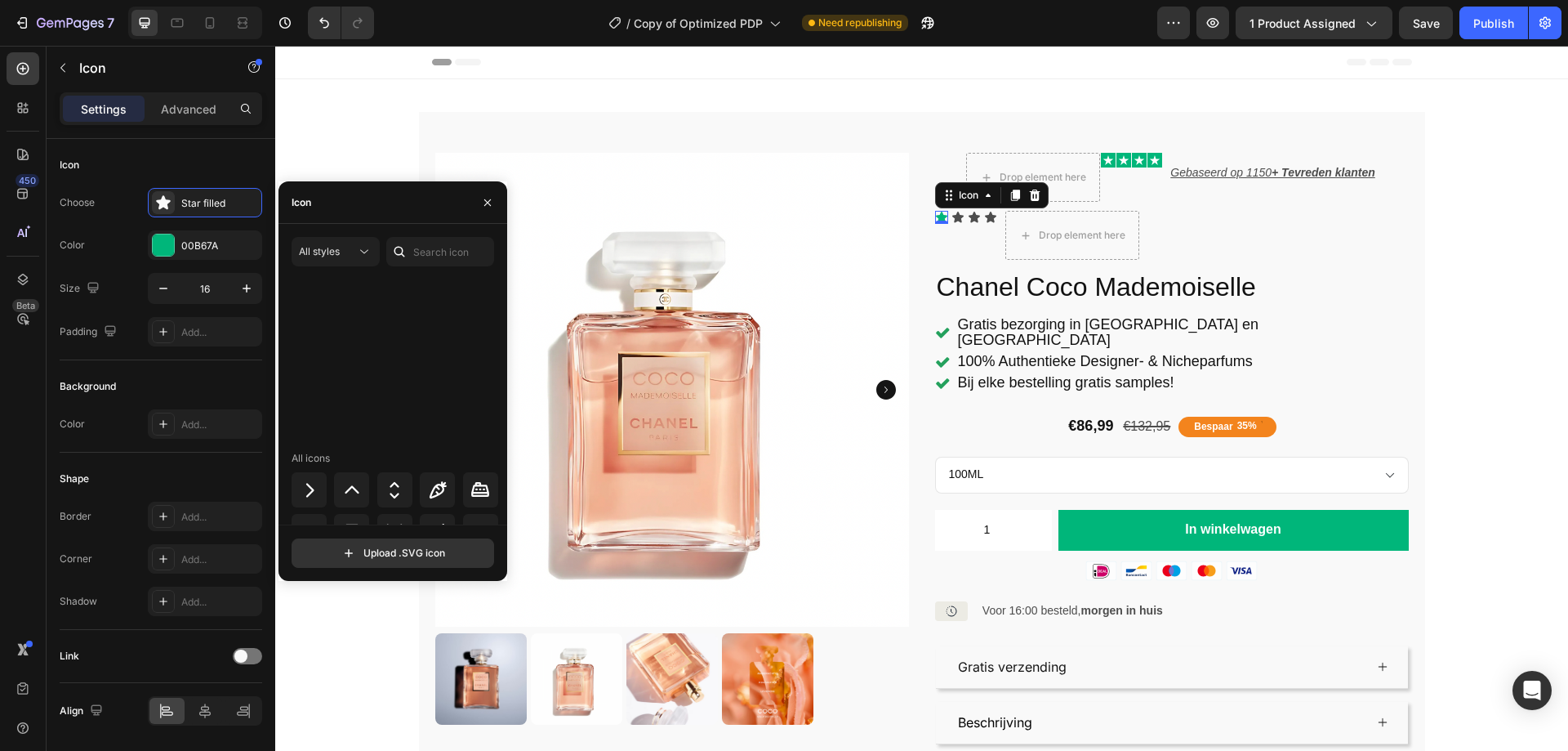
scroll to position [2263, 0]
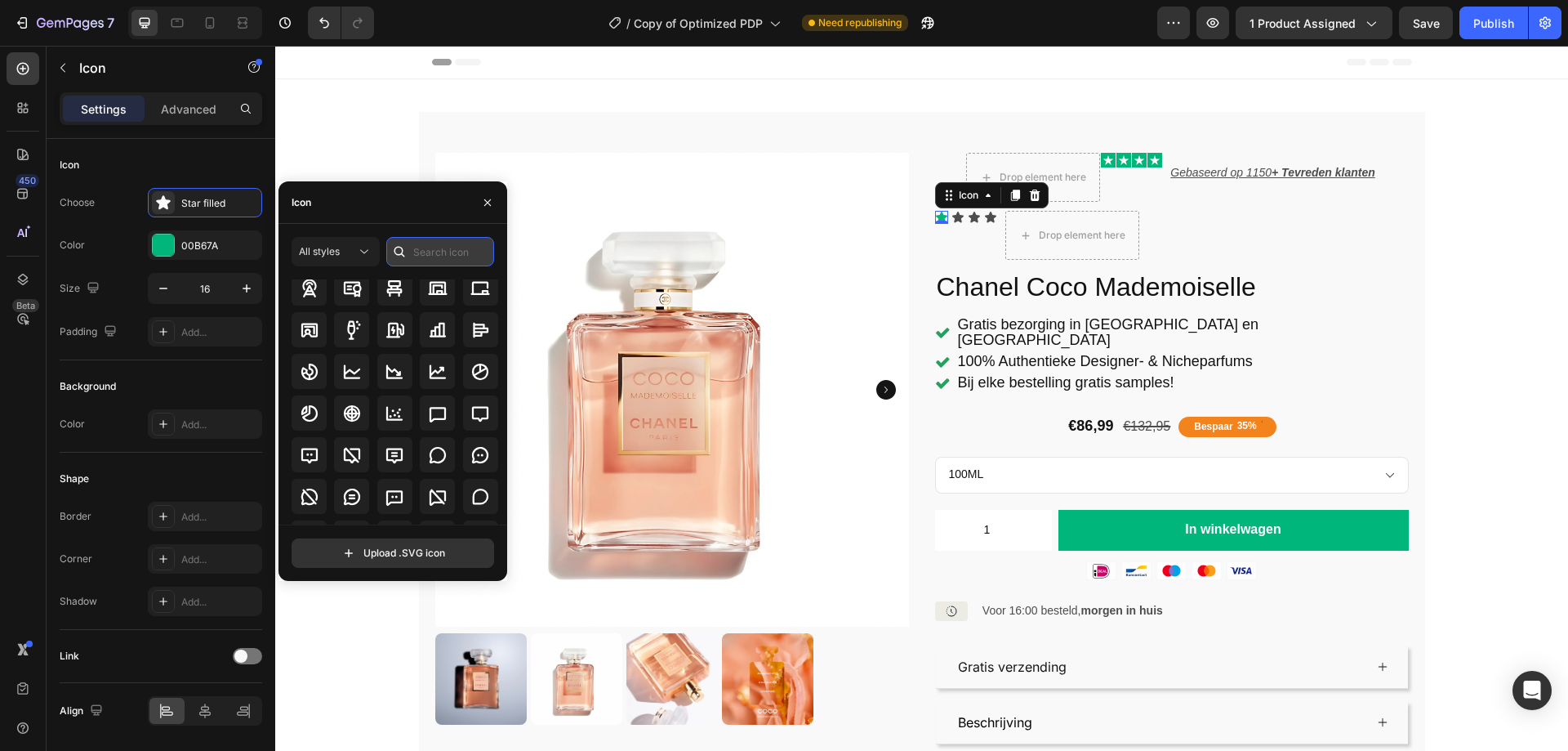
click at [448, 248] on input "text" at bounding box center [440, 252] width 108 height 30
type input "star"
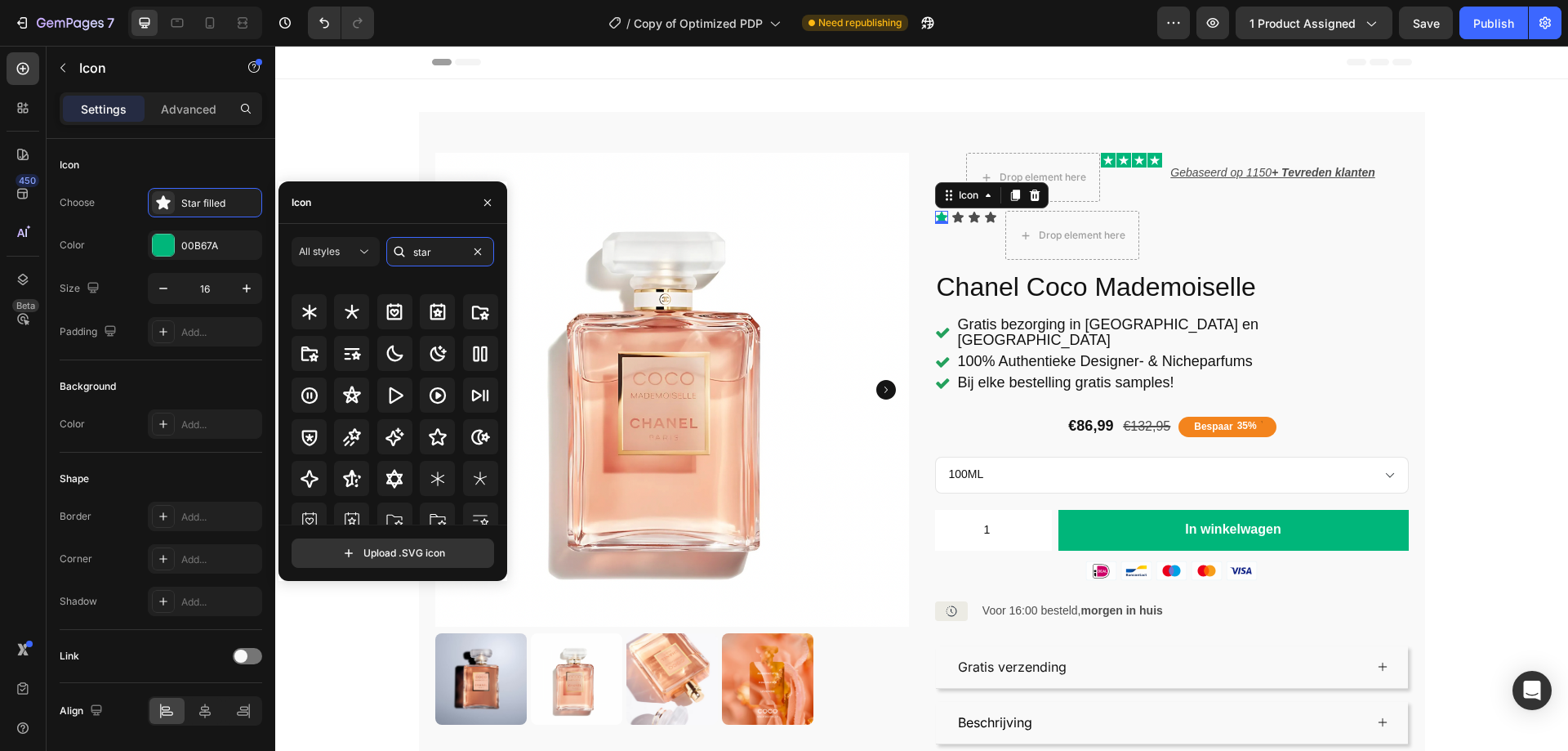
scroll to position [17, 0]
click at [161, 243] on div at bounding box center [162, 244] width 21 height 21
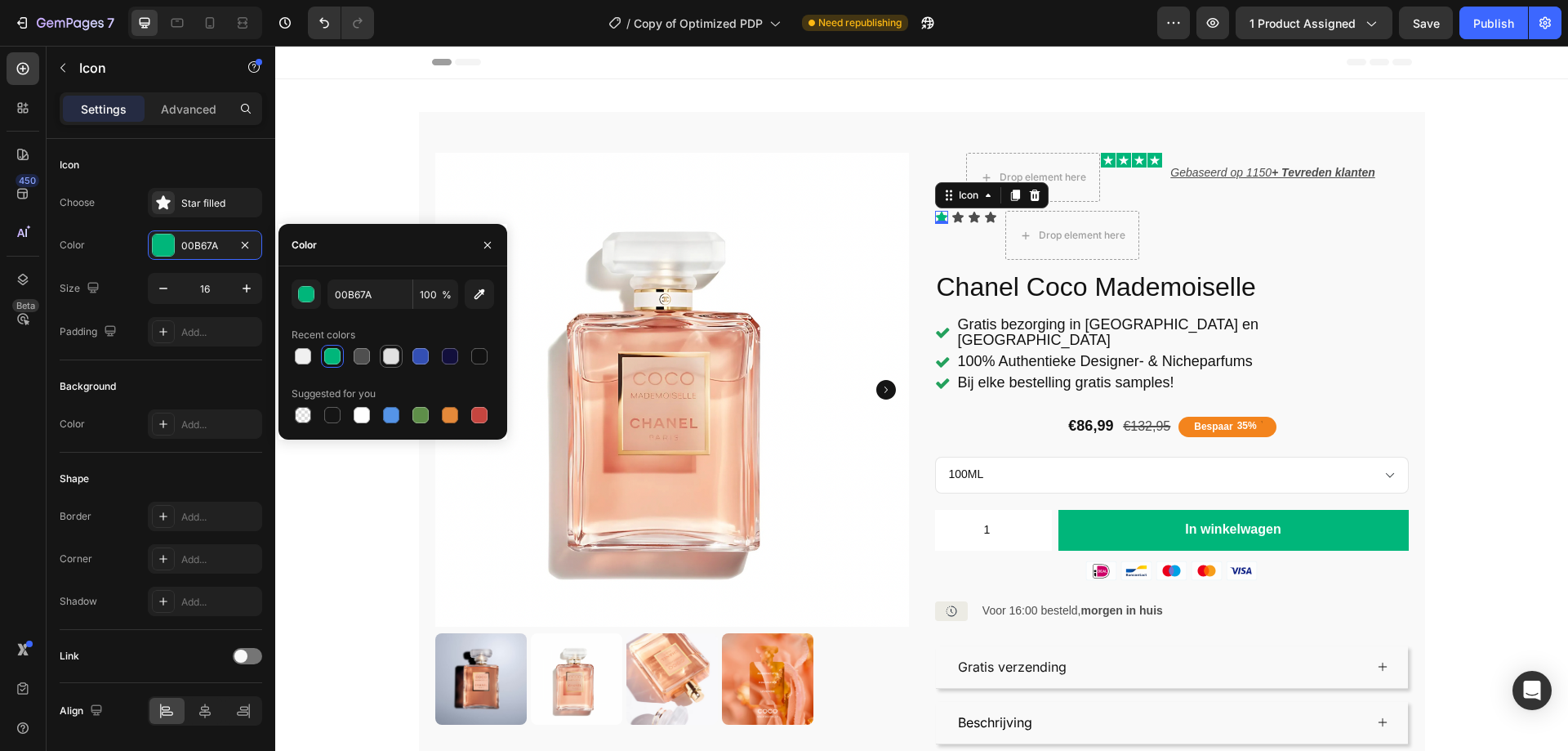
drag, startPoint x: 393, startPoint y: 358, endPoint x: 385, endPoint y: 357, distance: 8.1
click at [393, 357] on div at bounding box center [391, 356] width 16 height 16
click at [302, 357] on div at bounding box center [303, 356] width 16 height 16
type input "F0F0F0"
click at [171, 392] on div "Background" at bounding box center [160, 386] width 202 height 26
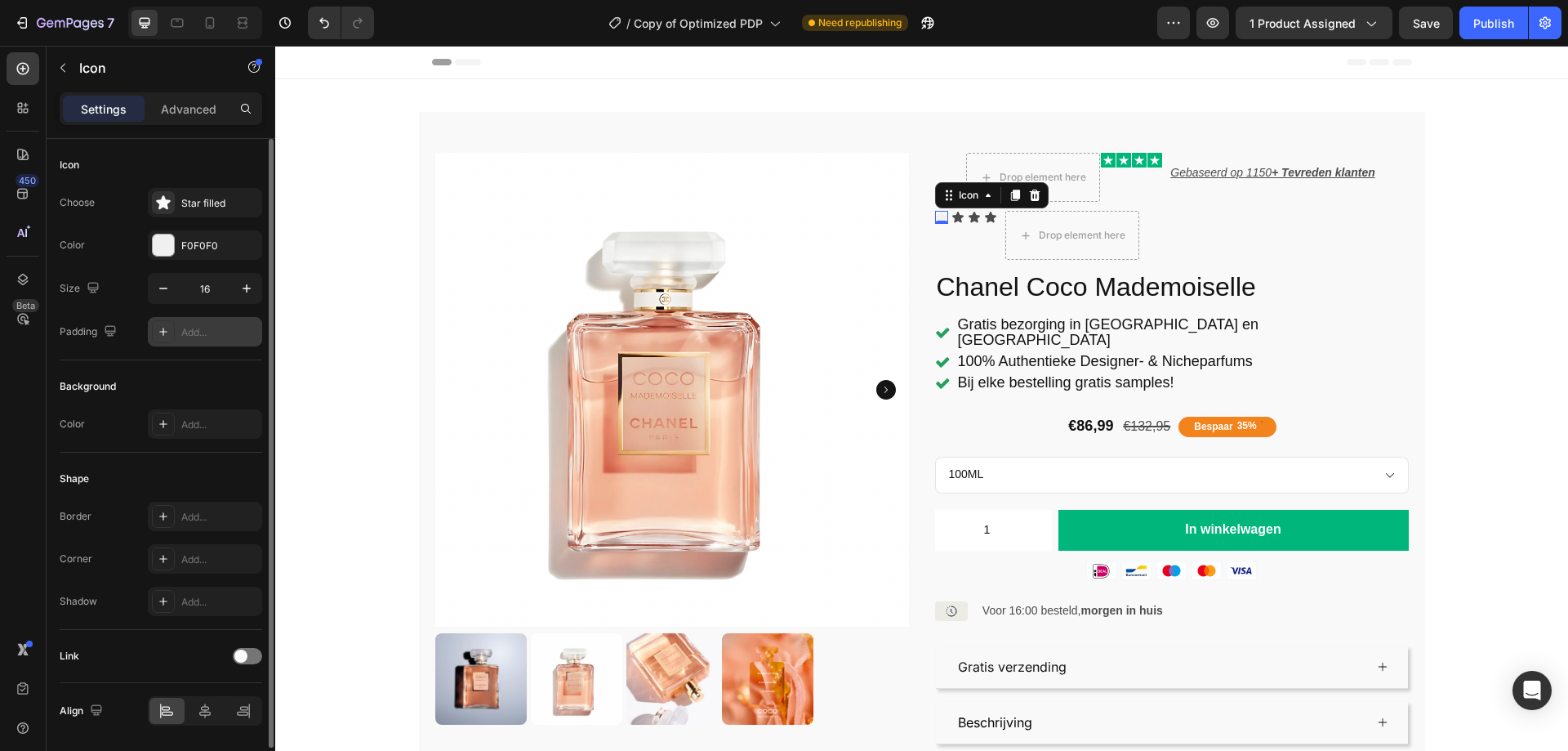
click at [191, 324] on div "Add..." at bounding box center [204, 332] width 114 height 30
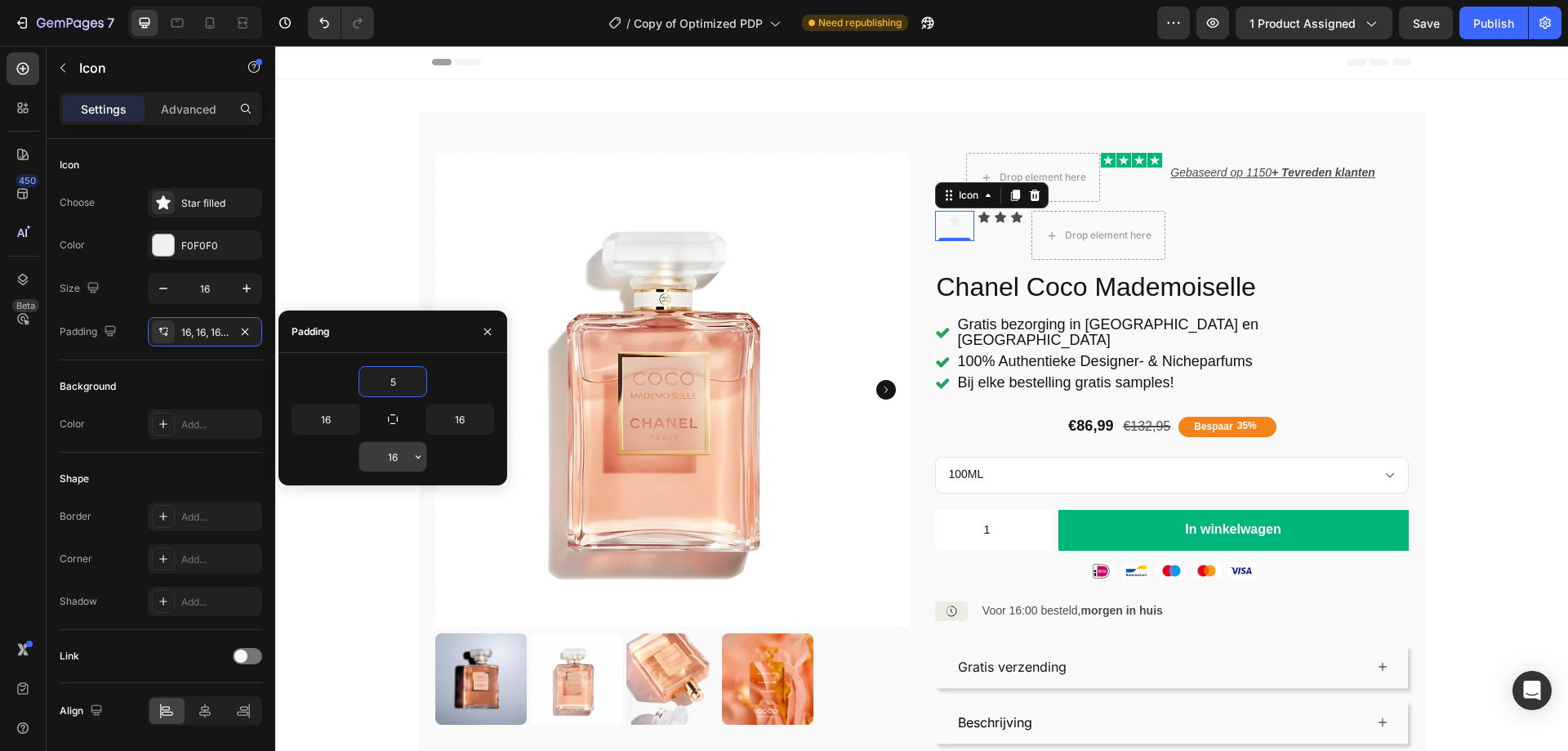
type input "5"
click at [409, 458] on input "16" at bounding box center [392, 457] width 67 height 30
type input "5"
click at [336, 425] on input "16" at bounding box center [326, 419] width 67 height 30
type input "5"
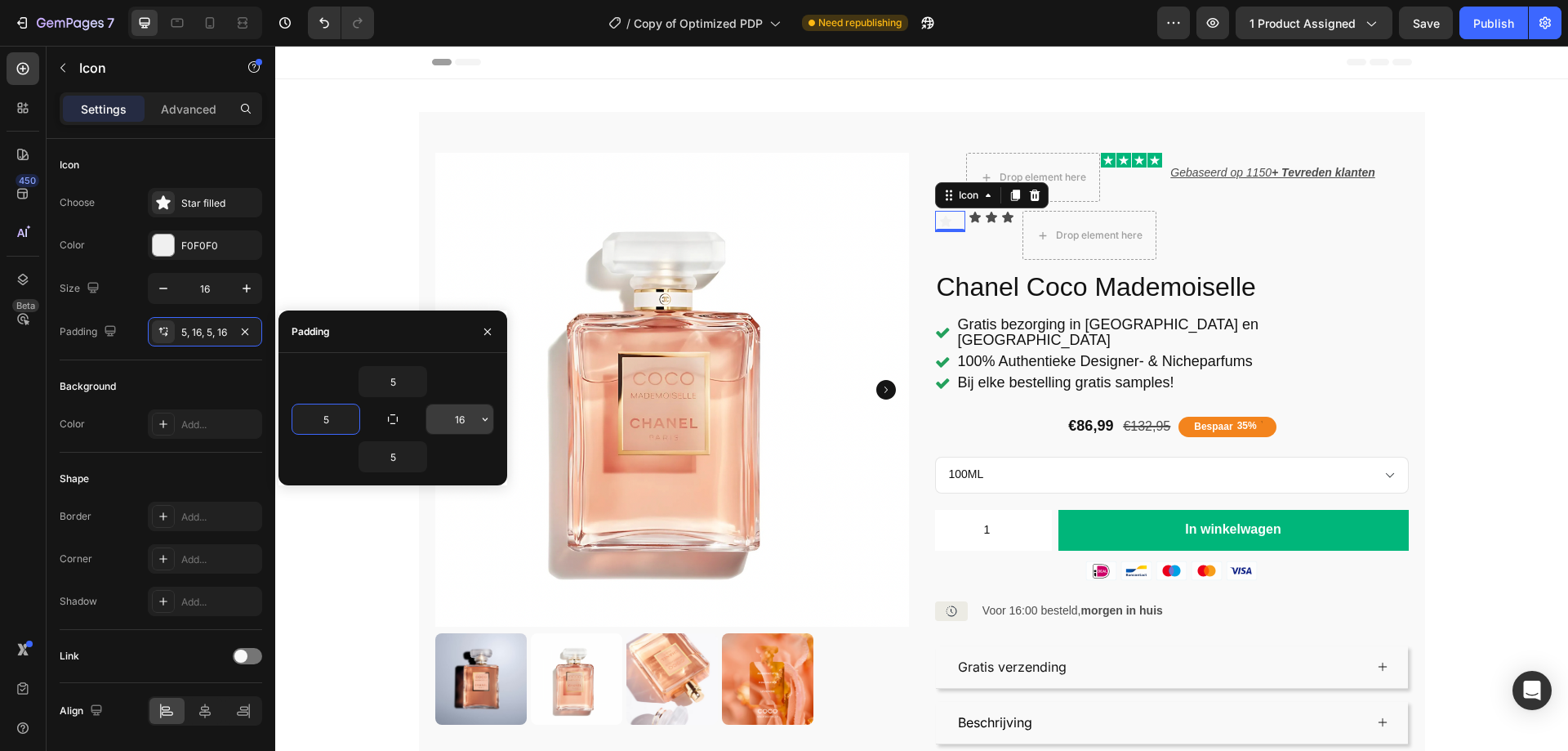
click at [452, 415] on input "16" at bounding box center [459, 419] width 67 height 30
type input "5"
click at [394, 420] on icon "button" at bounding box center [392, 418] width 13 height 13
click at [398, 383] on input "5" at bounding box center [392, 381] width 67 height 30
type input "2"
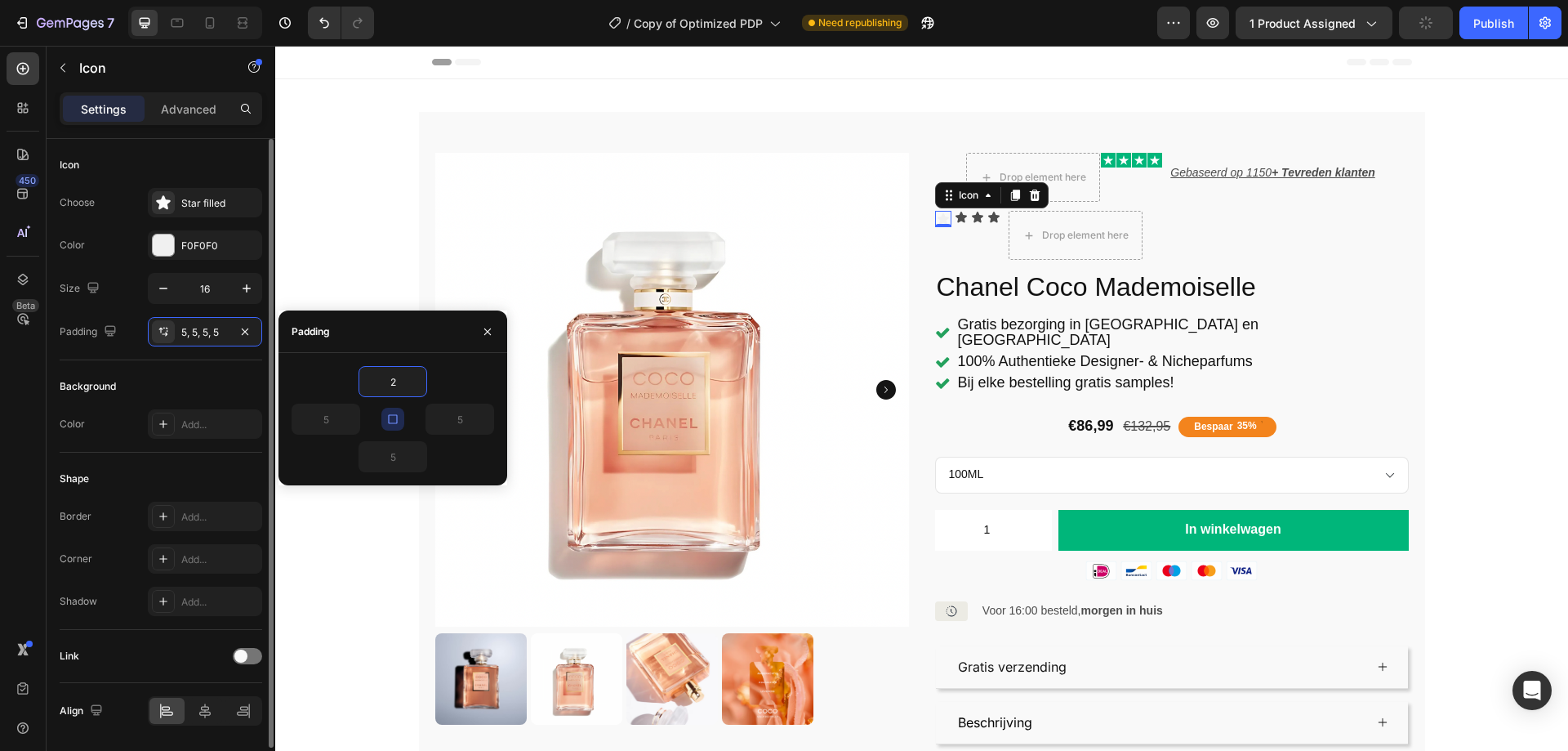
click at [138, 461] on div "Shape Border Add... Corner Add... Shadow Add..." at bounding box center [160, 541] width 202 height 177
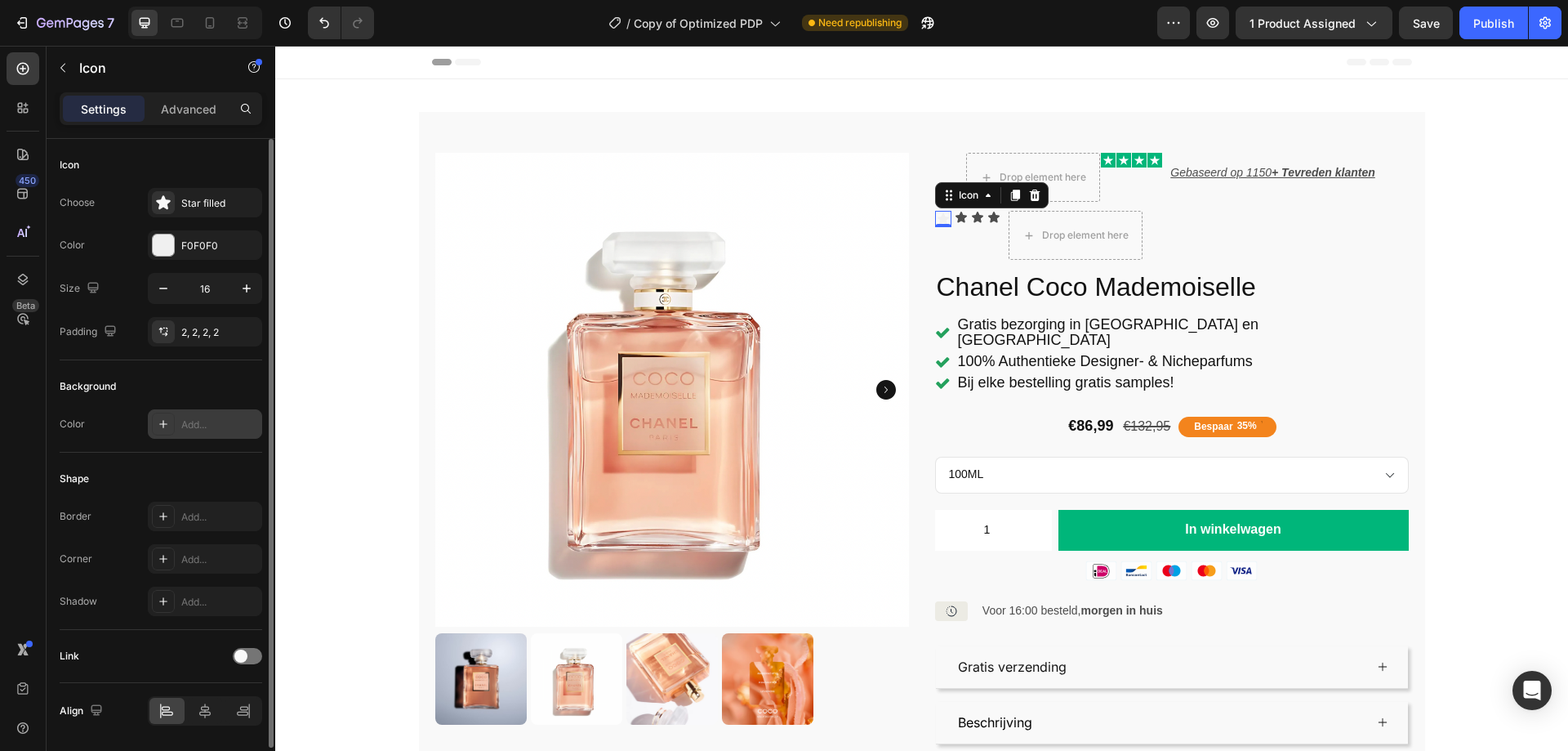
click at [179, 415] on div "Add..." at bounding box center [204, 424] width 114 height 30
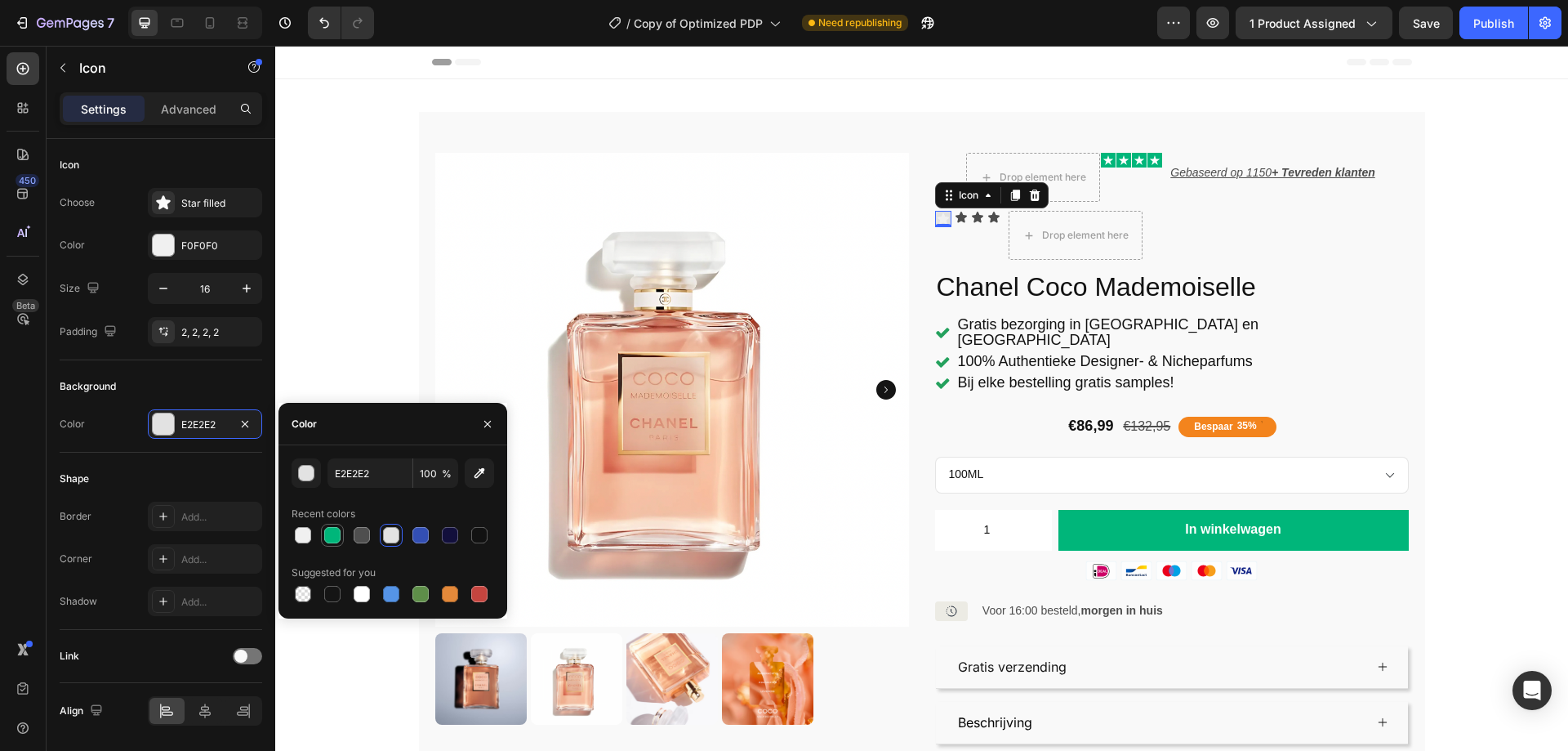
click at [327, 534] on div at bounding box center [333, 535] width 16 height 16
type input "00B67A"
click at [1166, 266] on div "Drop element here Icon Icon Icon Icon Icon List Gebaseerd op 1150 + Tevreden kl…" at bounding box center [1172, 476] width 474 height 647
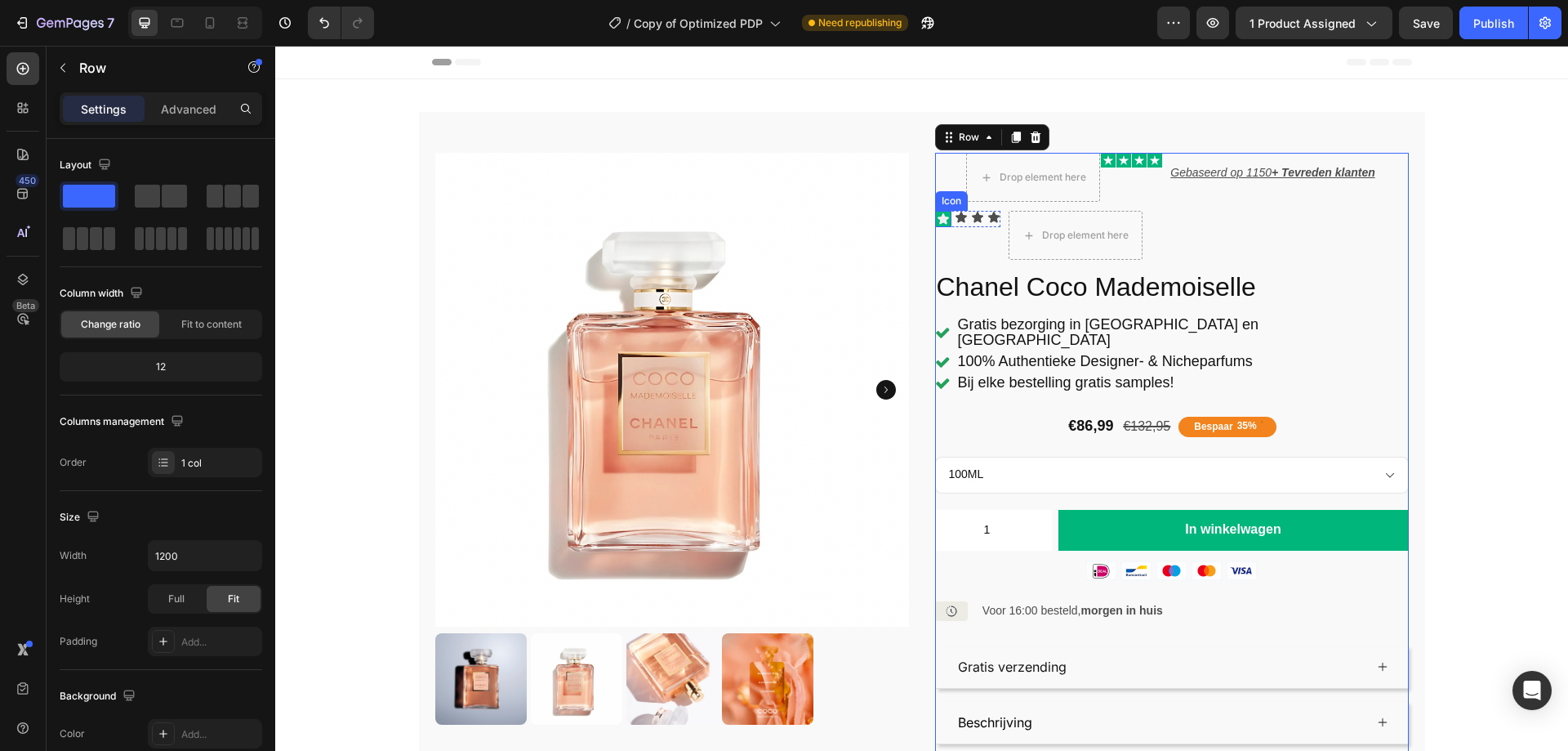
click at [937, 222] on icon at bounding box center [942, 218] width 11 height 11
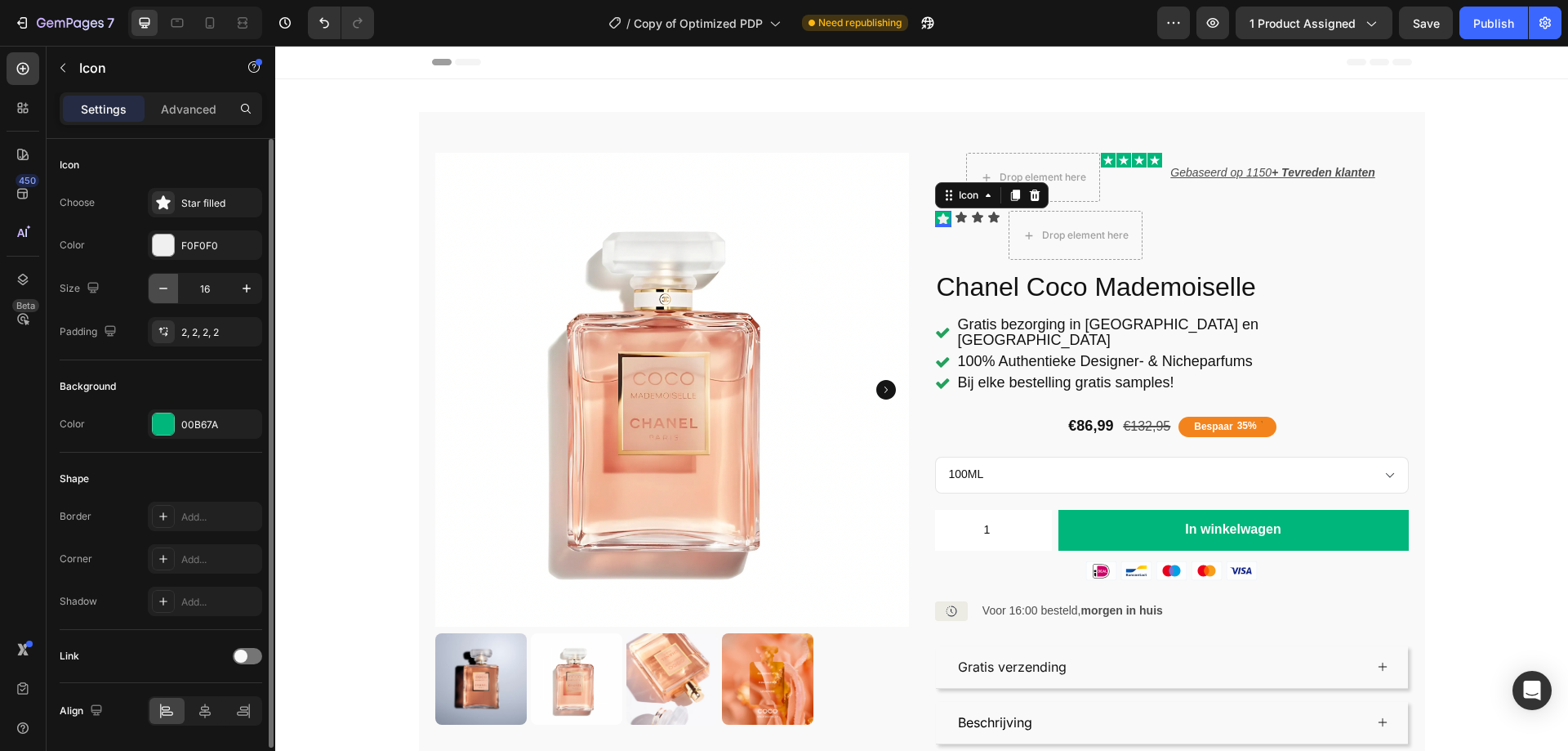
click at [169, 287] on icon "button" at bounding box center [163, 288] width 16 height 16
type input "15"
click at [1110, 264] on div "Drop element here Icon Icon Icon Icon Icon List Gebaseerd op 1150 + Tevreden kl…" at bounding box center [1172, 476] width 474 height 647
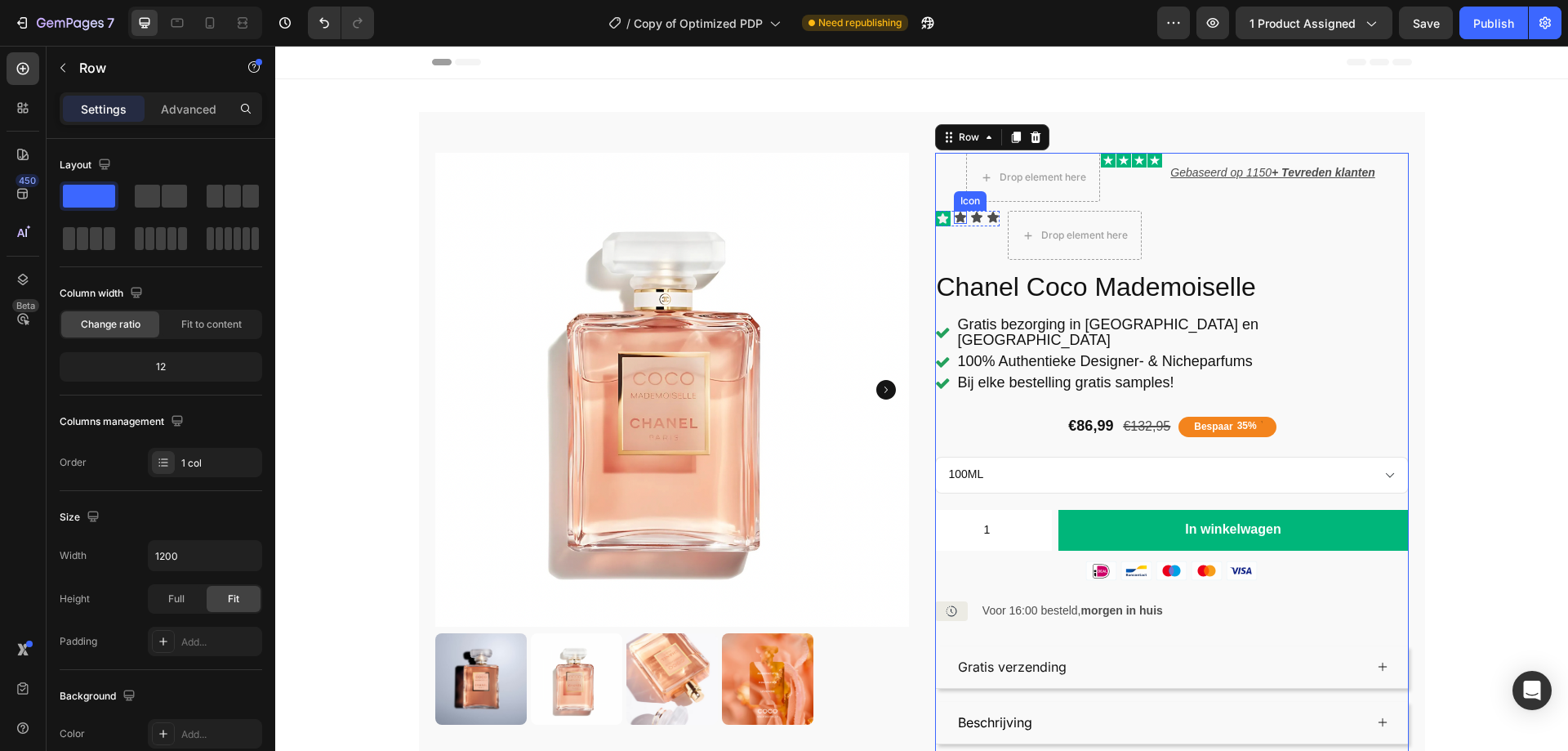
click at [954, 223] on icon at bounding box center [960, 217] width 13 height 13
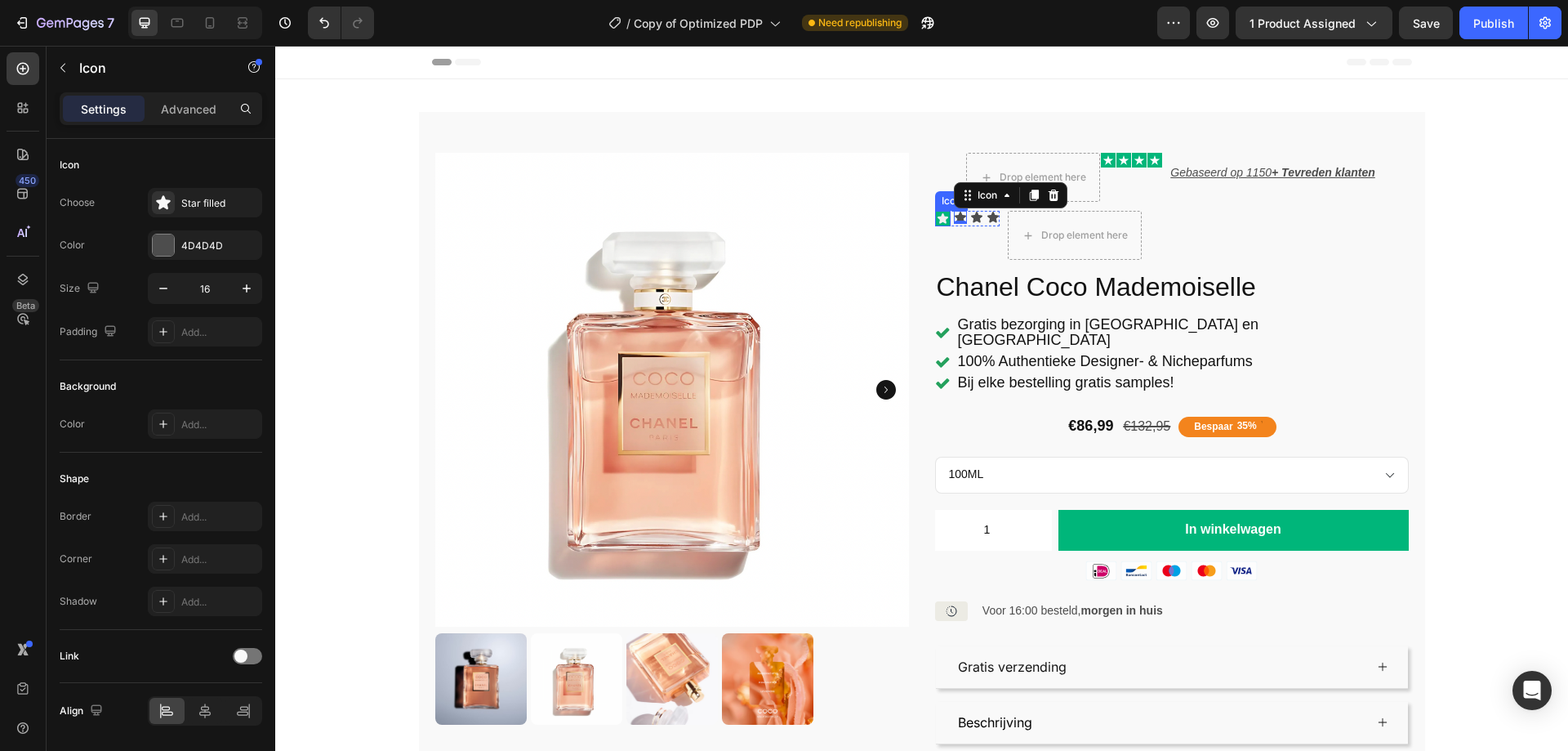
click at [944, 220] on div "Icon Icon 0 Icon Icon" at bounding box center [967, 219] width 65 height 16
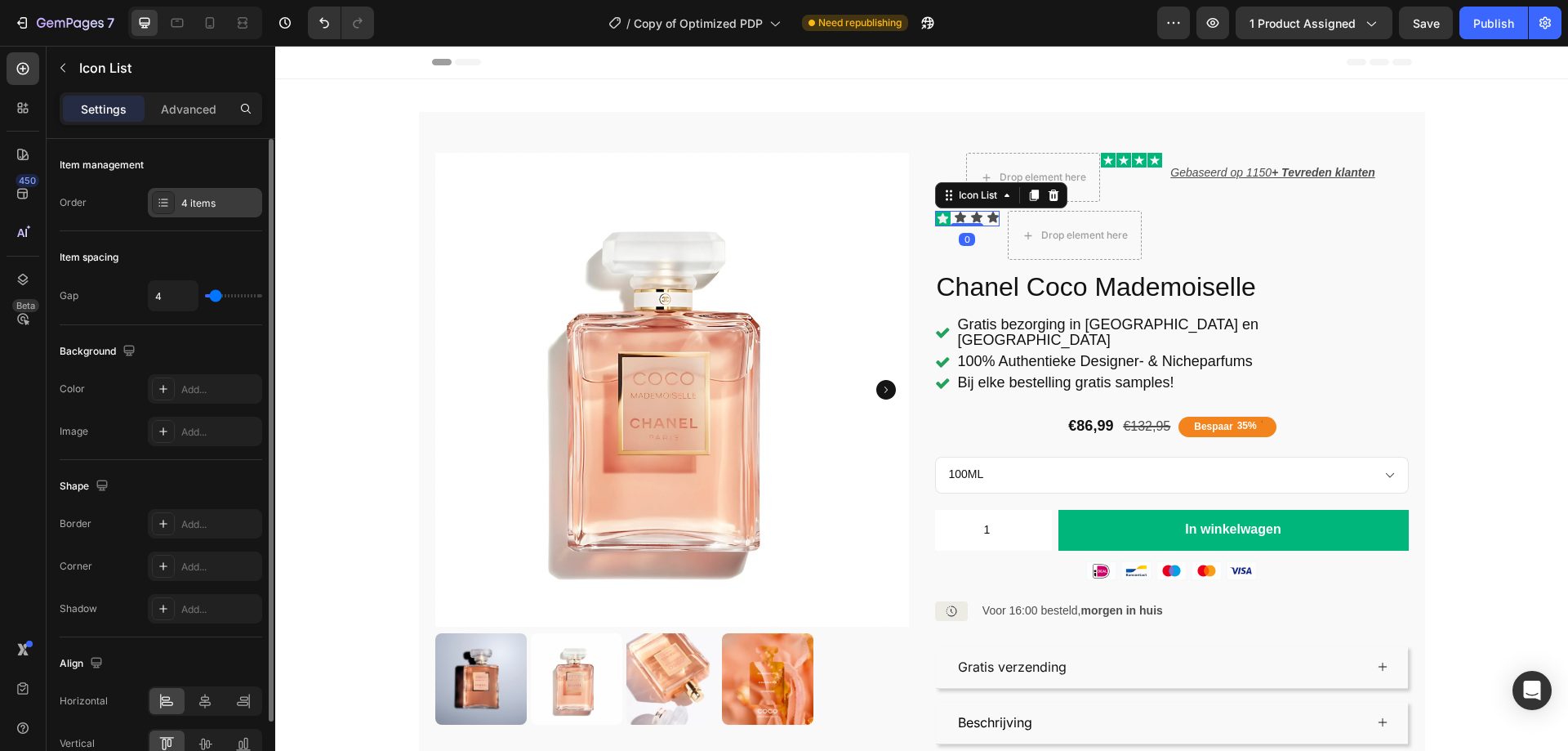
click at [224, 198] on div "4 items" at bounding box center [219, 203] width 77 height 15
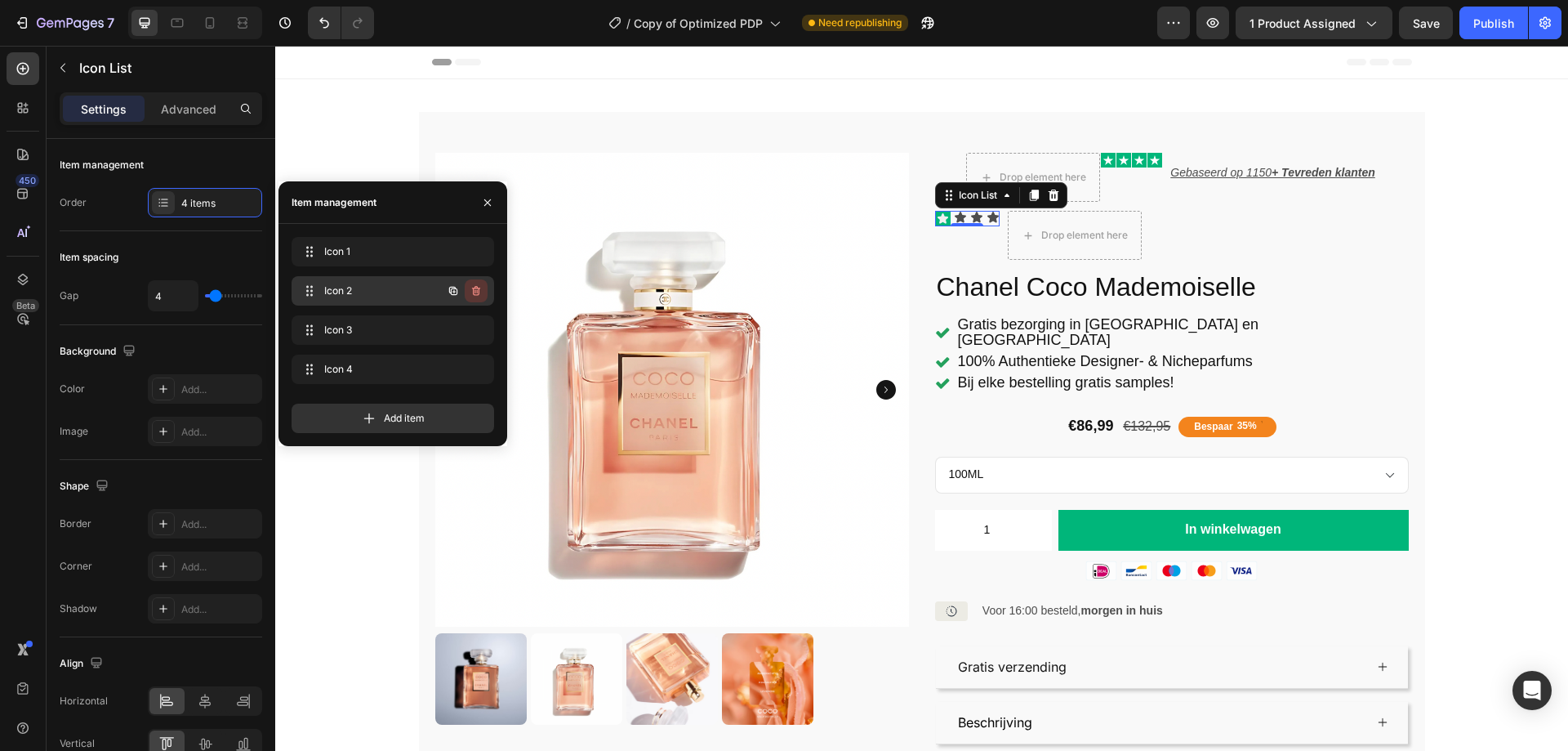
click at [474, 289] on icon "button" at bounding box center [476, 290] width 13 height 13
click at [474, 289] on div "Delete" at bounding box center [465, 291] width 30 height 15
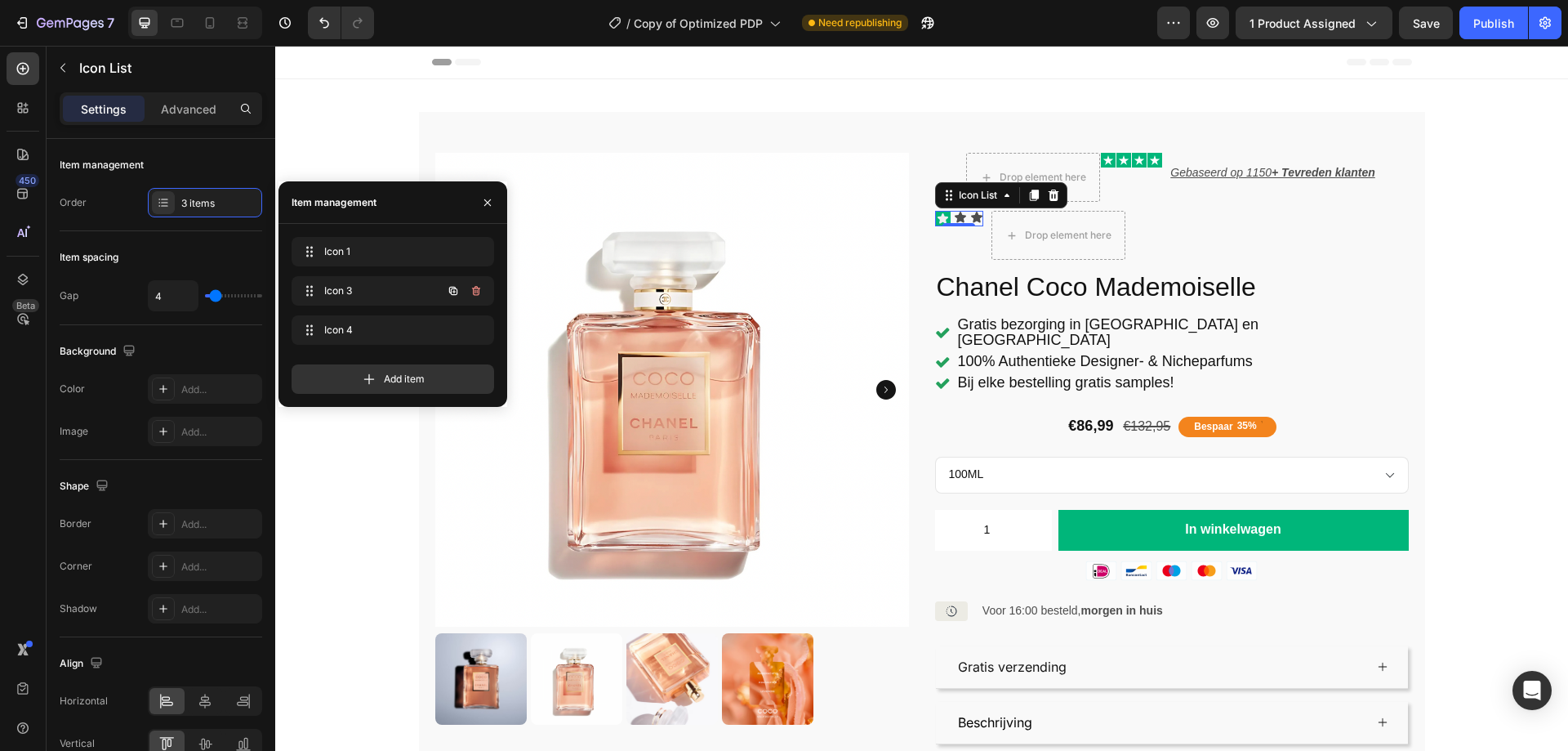
click at [474, 289] on icon "button" at bounding box center [476, 290] width 13 height 13
click at [474, 289] on div "Delete" at bounding box center [465, 291] width 30 height 15
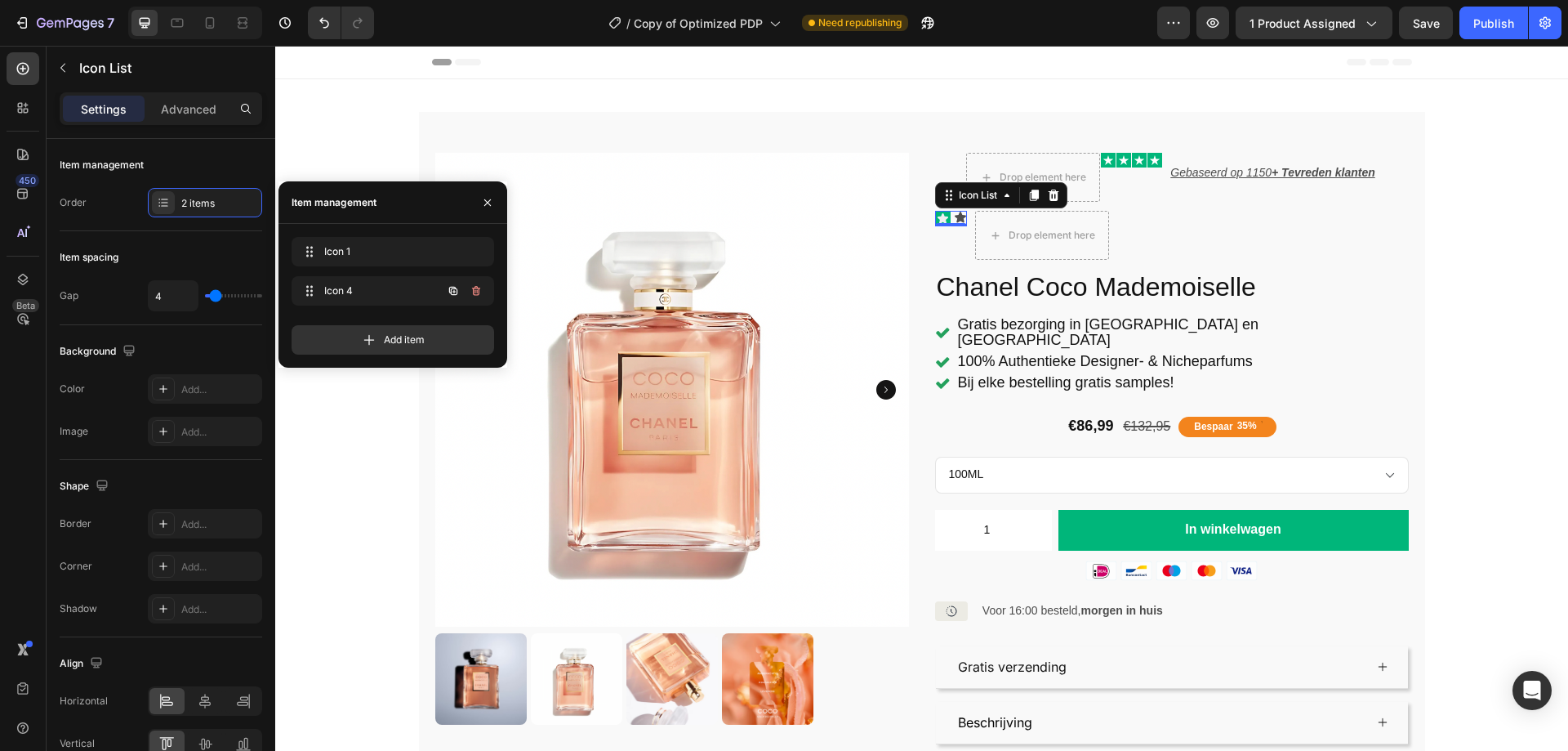
click at [474, 289] on icon "button" at bounding box center [476, 290] width 13 height 13
click at [474, 289] on div "Delete" at bounding box center [465, 291] width 30 height 15
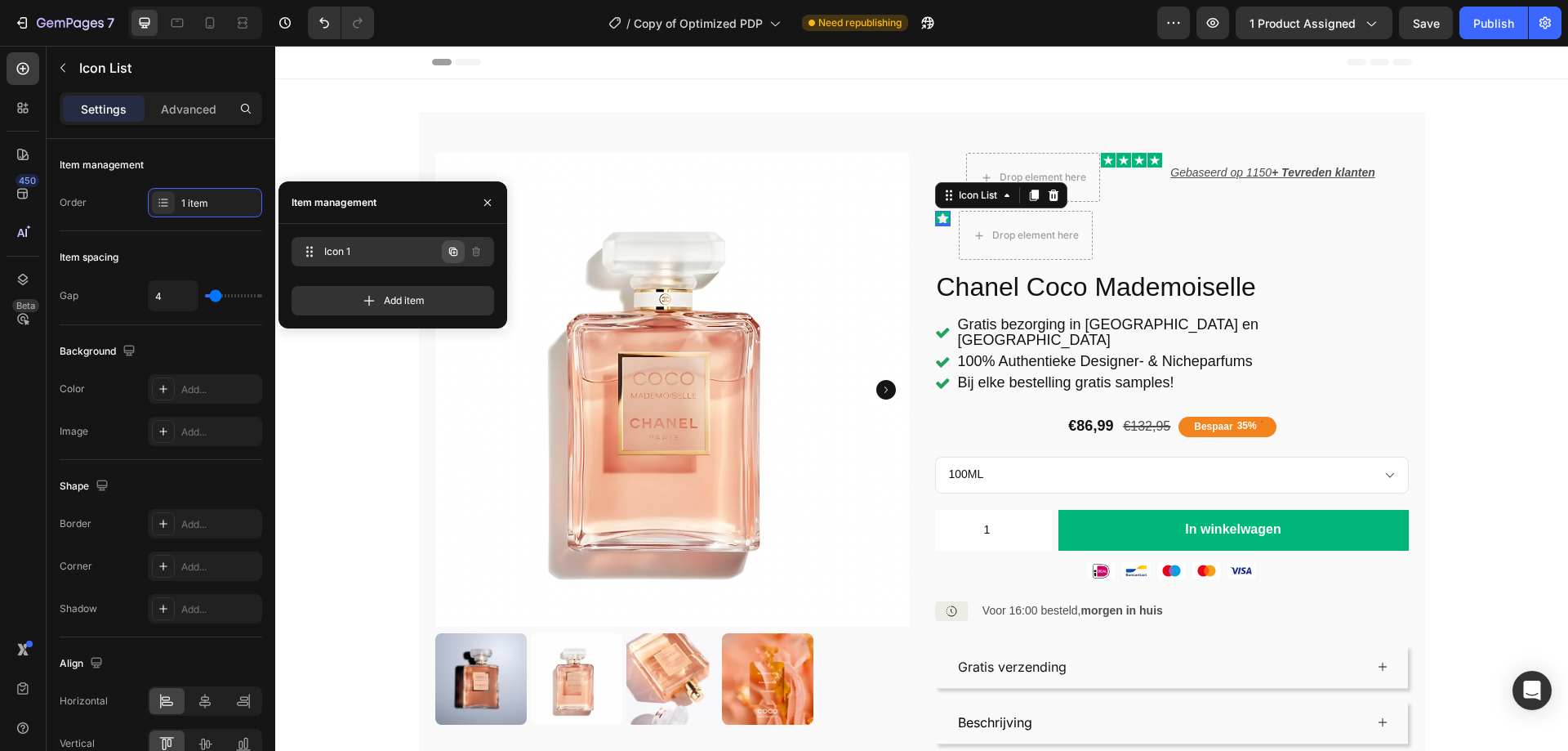
click at [453, 245] on icon "button" at bounding box center [453, 251] width 13 height 13
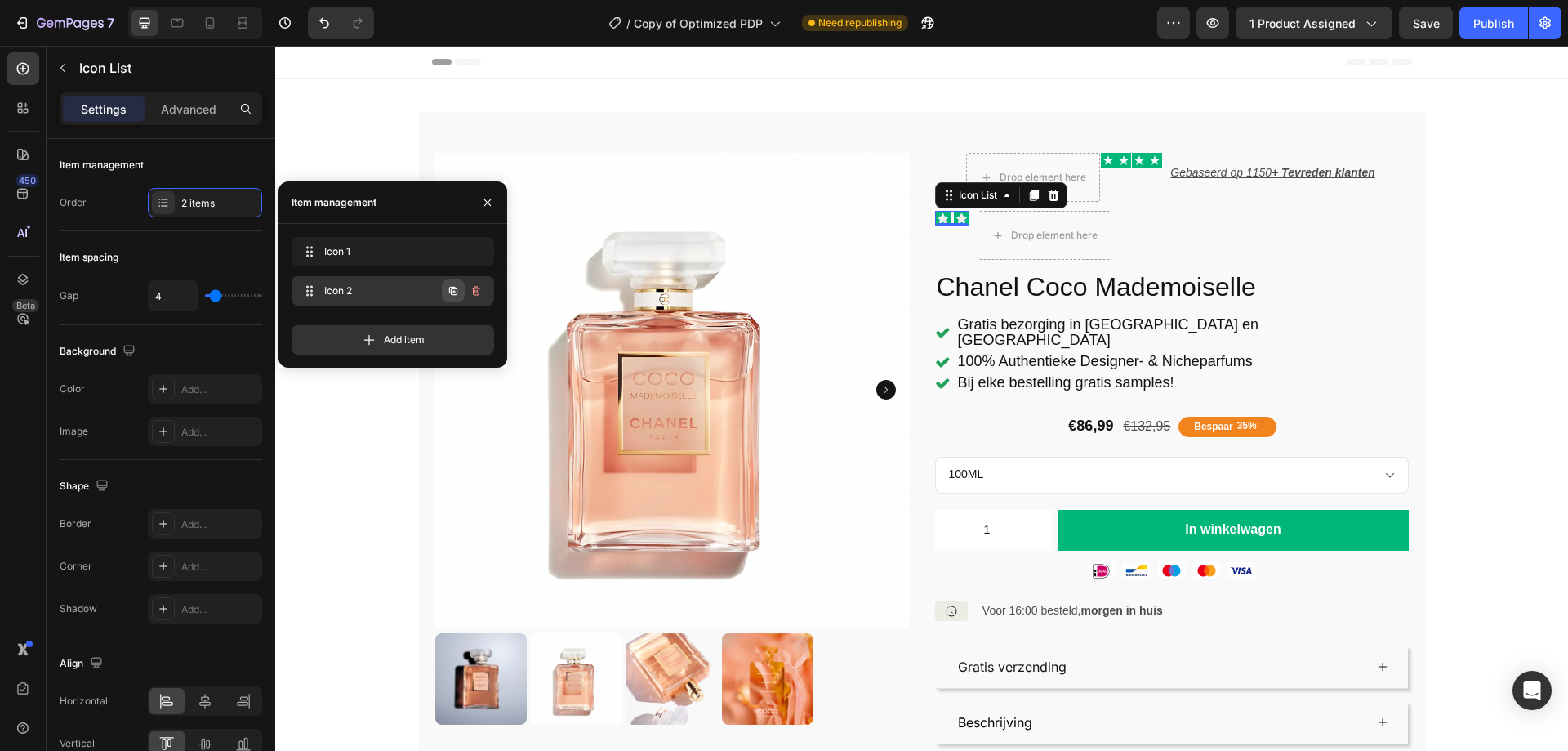
click at [456, 290] on icon "button" at bounding box center [453, 290] width 13 height 13
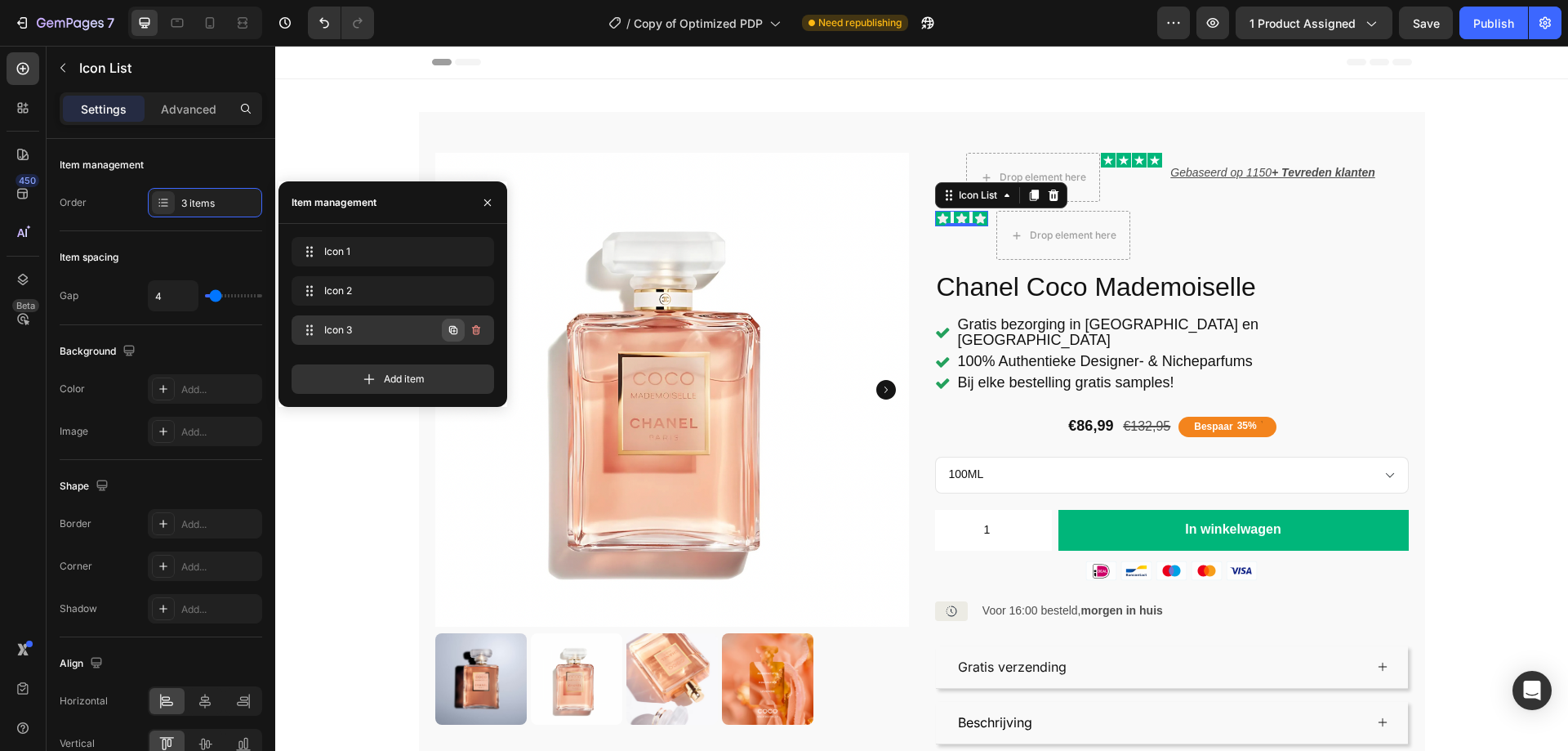
click at [456, 330] on icon "button" at bounding box center [453, 330] width 13 height 13
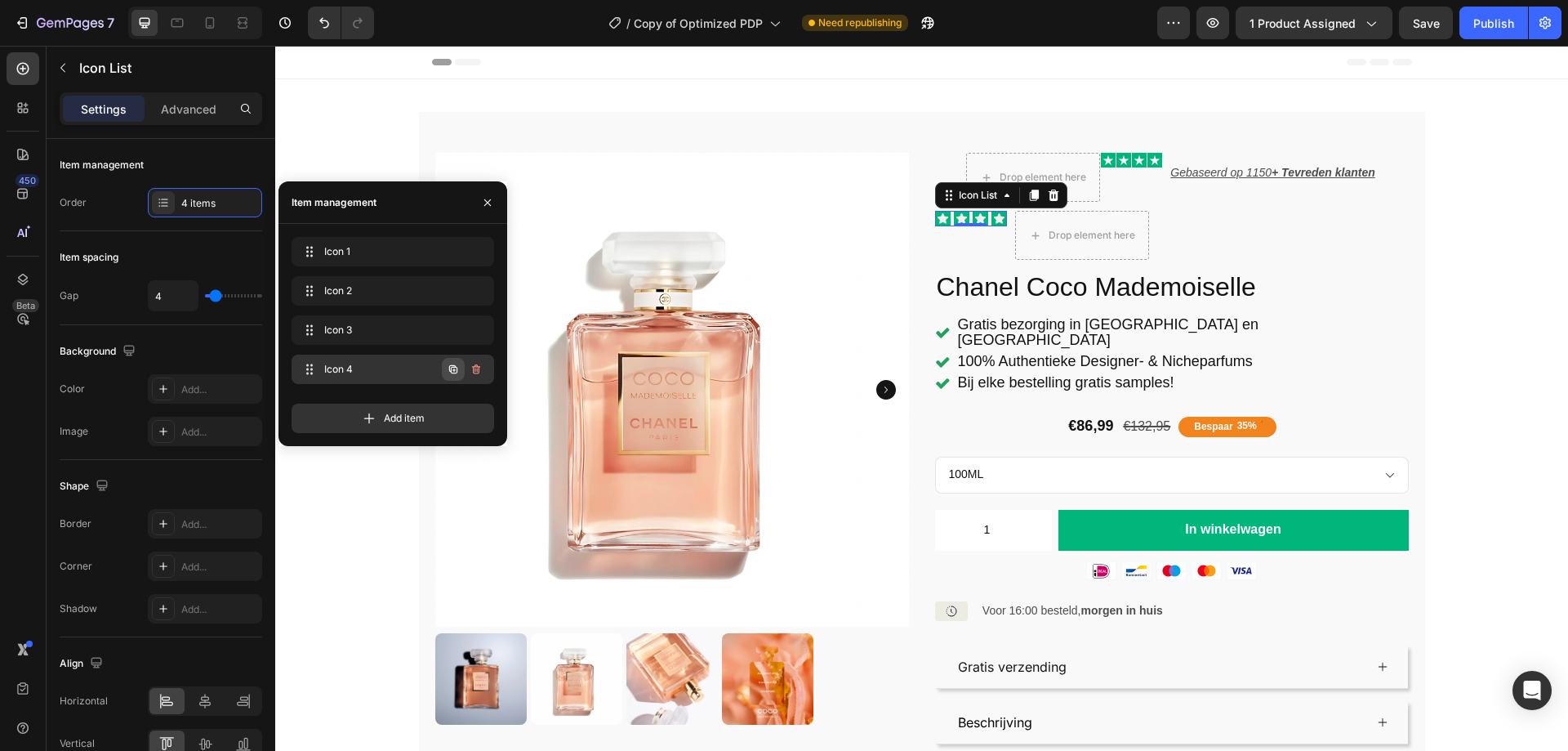
click at [456, 371] on icon "button" at bounding box center [453, 369] width 13 height 13
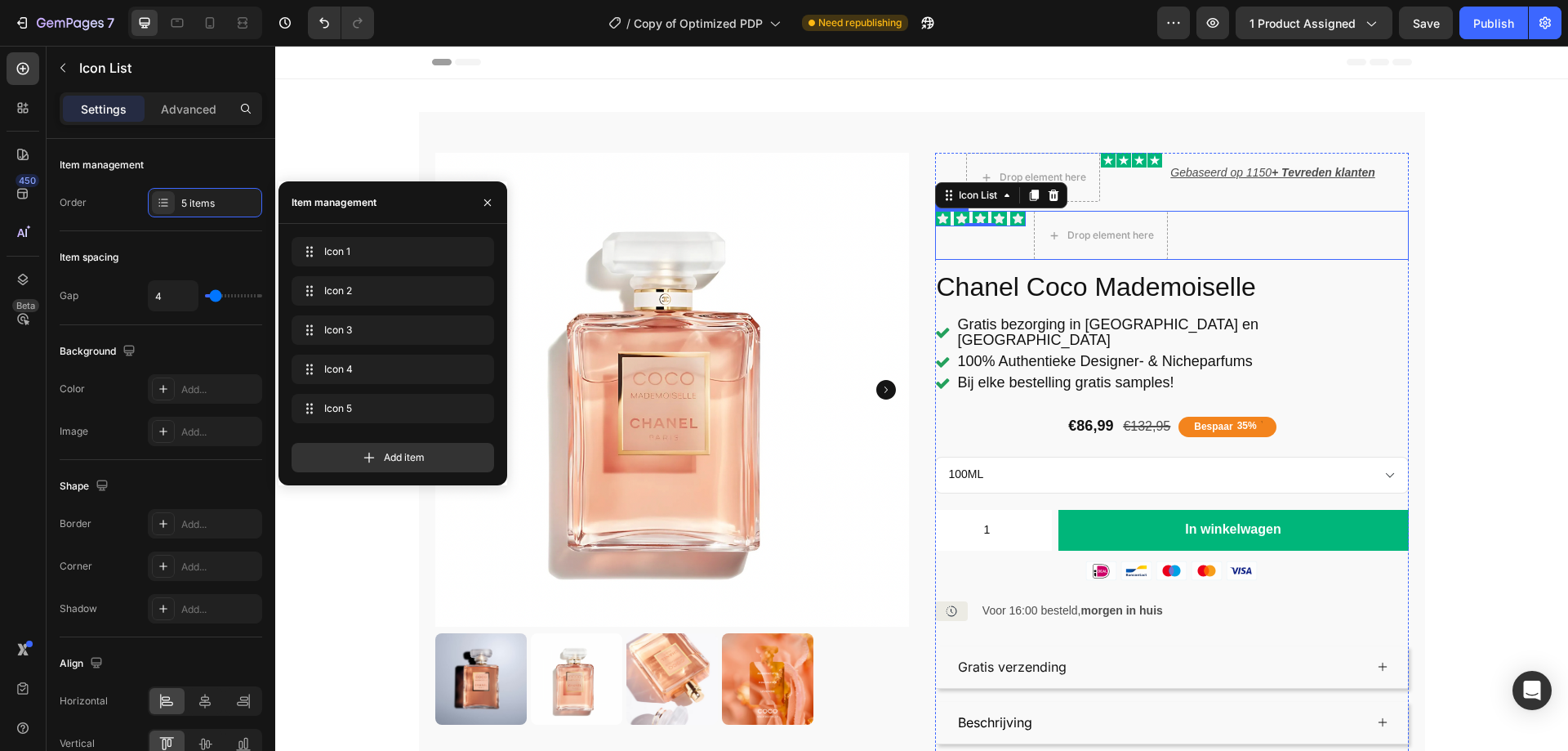
click at [1309, 244] on div "Icon Icon Icon Icon Icon Icon List 0 Drop element here Row" at bounding box center [1172, 235] width 474 height 49
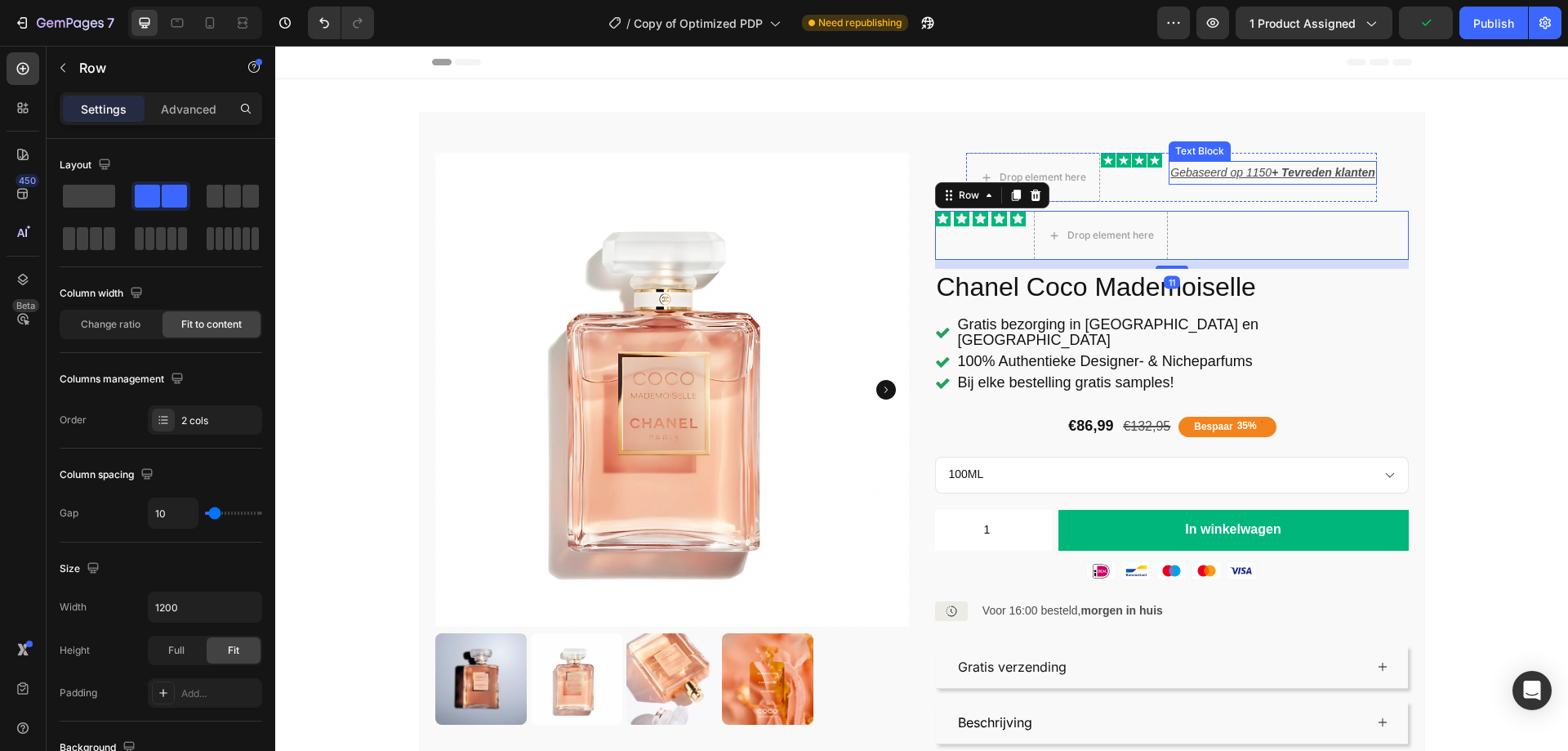
click at [1200, 171] on p "Gebaseerd op 1150 + Tevreden klanten" at bounding box center [1271, 172] width 204 height 21
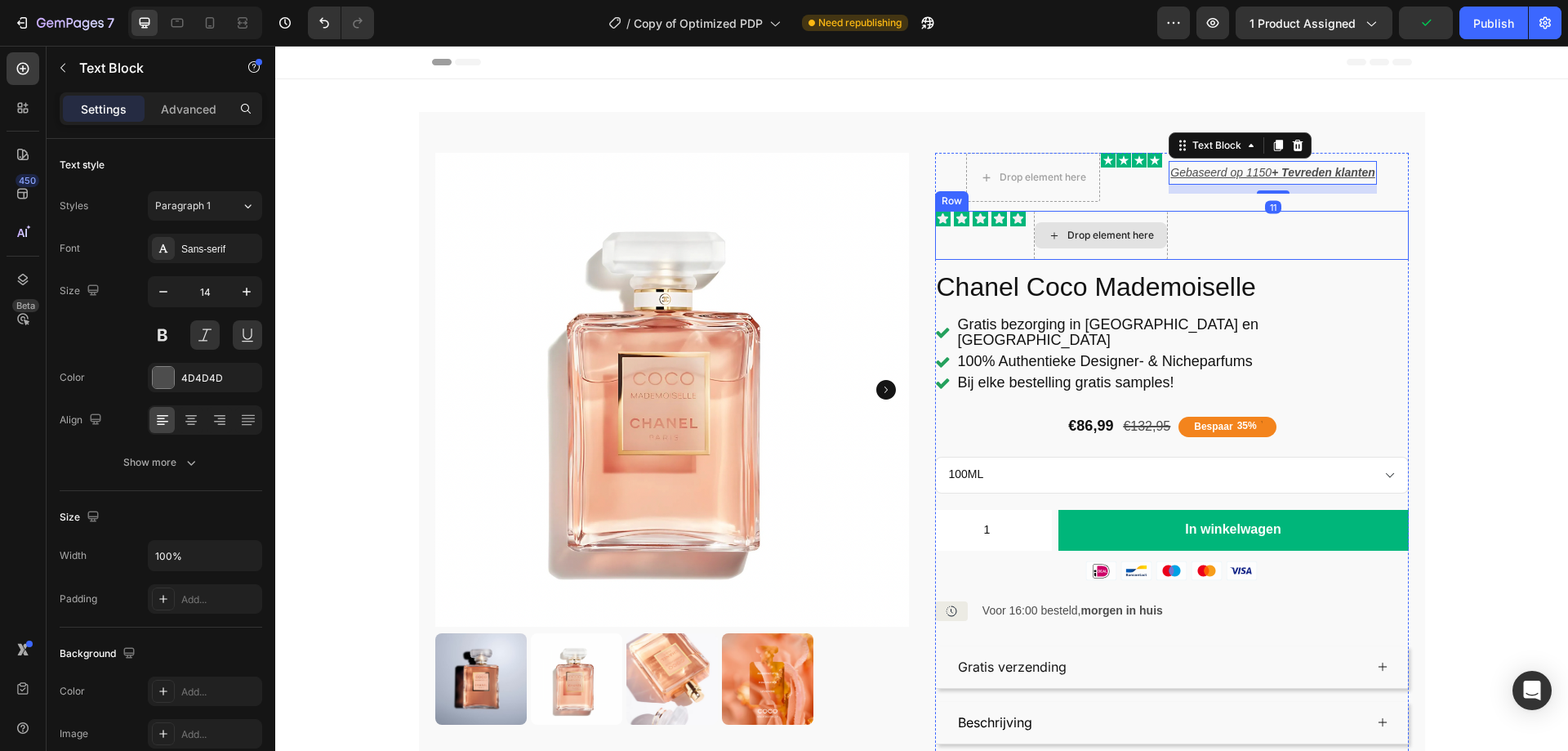
drag, startPoint x: 1136, startPoint y: 229, endPoint x: 1101, endPoint y: 243, distance: 37.7
click at [1101, 243] on div "Drop element here Icon Icon Icon Icon Icon List Gebaseerd op 1150 + Tevreden kl…" at bounding box center [1172, 476] width 474 height 647
click at [1107, 238] on div "Drop element here" at bounding box center [1100, 235] width 132 height 26
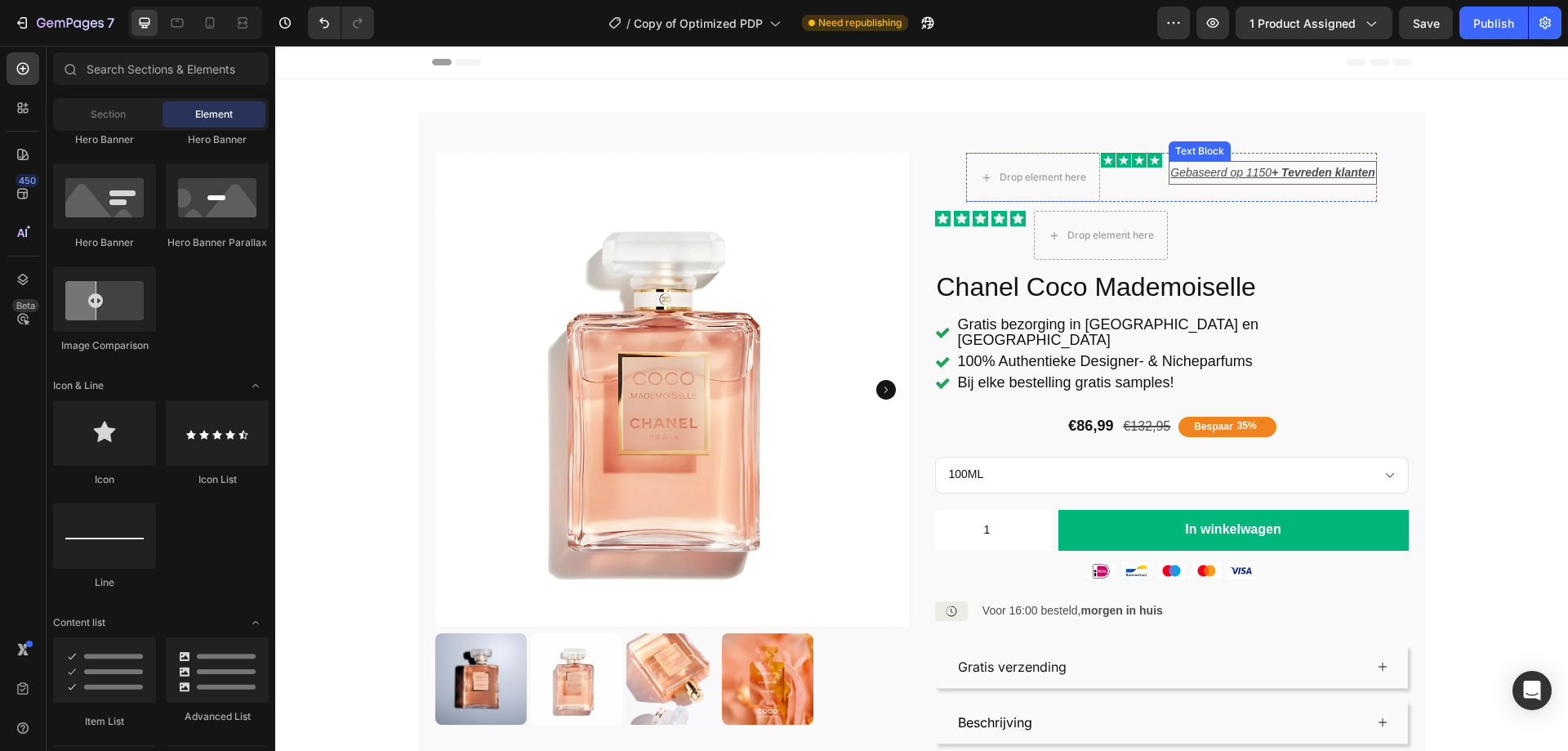
click at [1250, 168] on p "Gebaseerd op 1150 + Tevreden klanten" at bounding box center [1271, 172] width 204 height 21
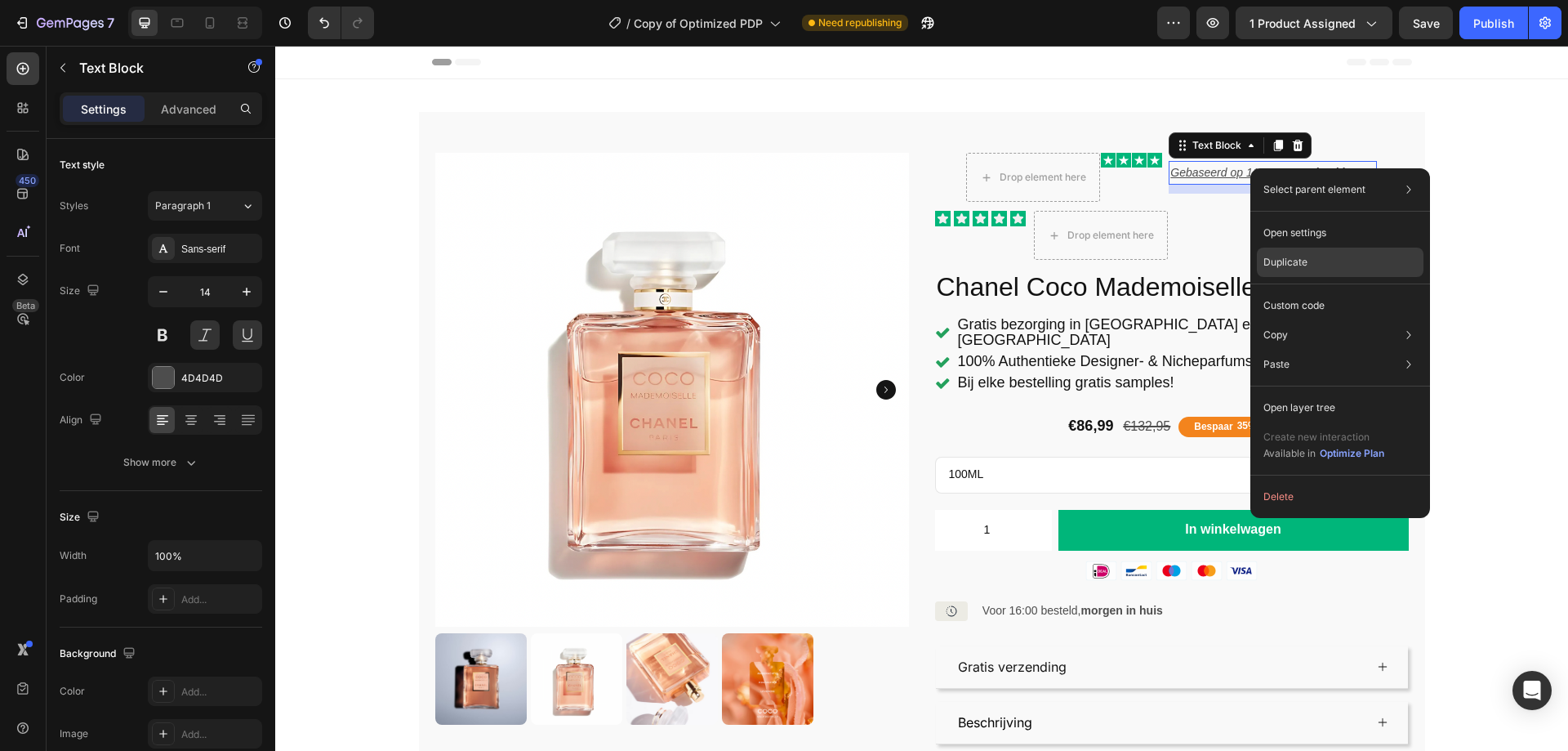
click at [1309, 291] on div "Duplicate" at bounding box center [1339, 306] width 166 height 30
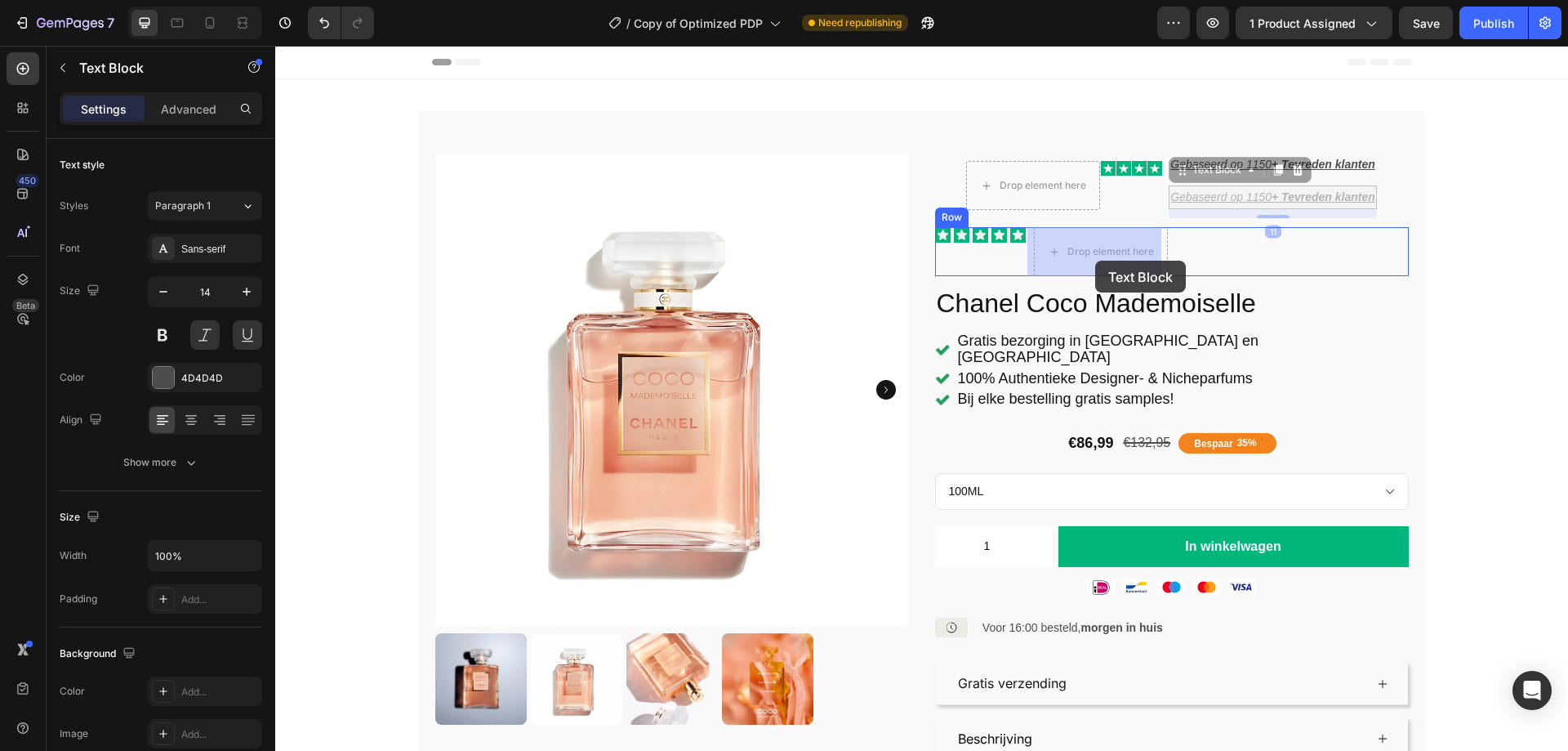
drag, startPoint x: 1190, startPoint y: 170, endPoint x: 1095, endPoint y: 261, distance: 131.6
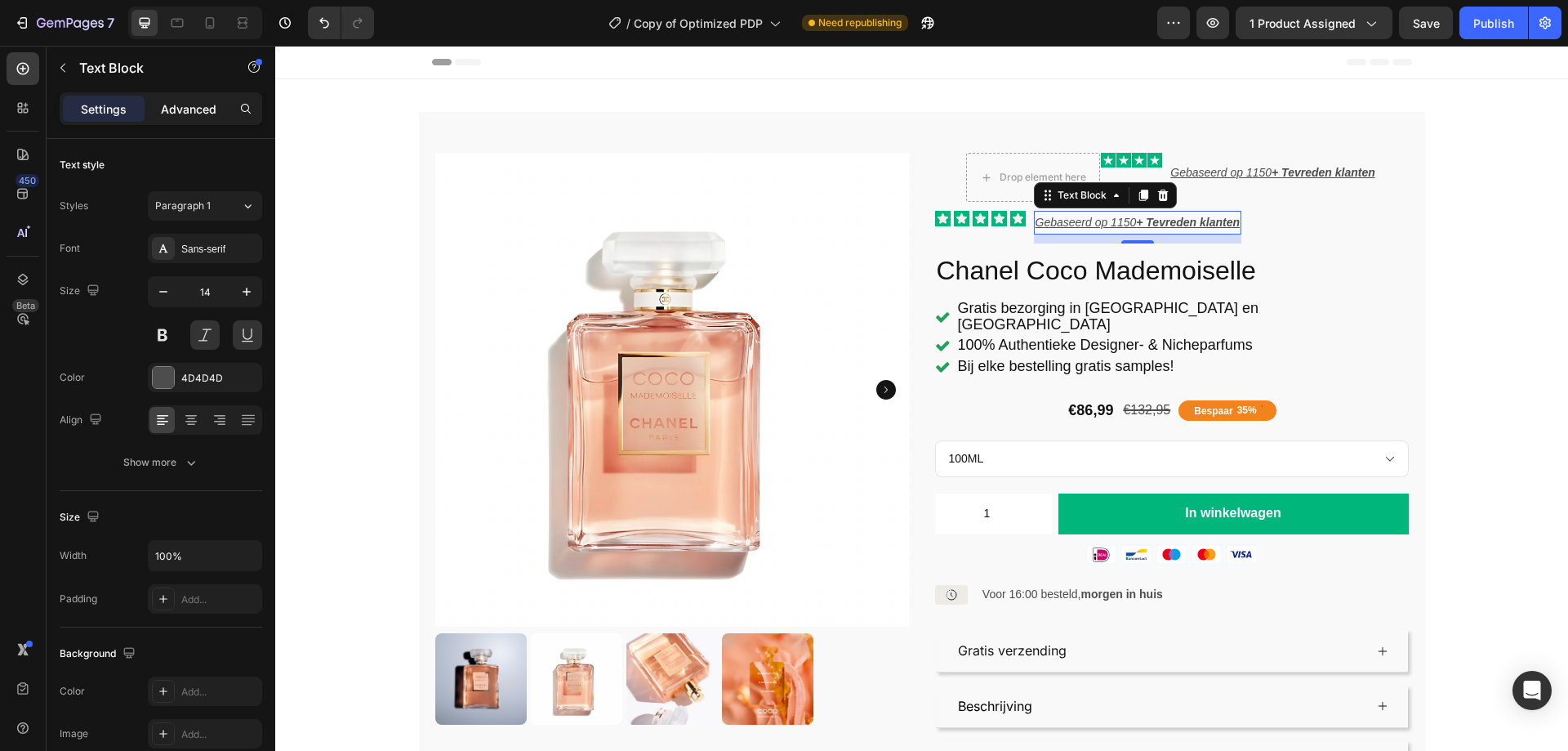
click at [194, 114] on p "Advanced" at bounding box center [189, 109] width 56 height 17
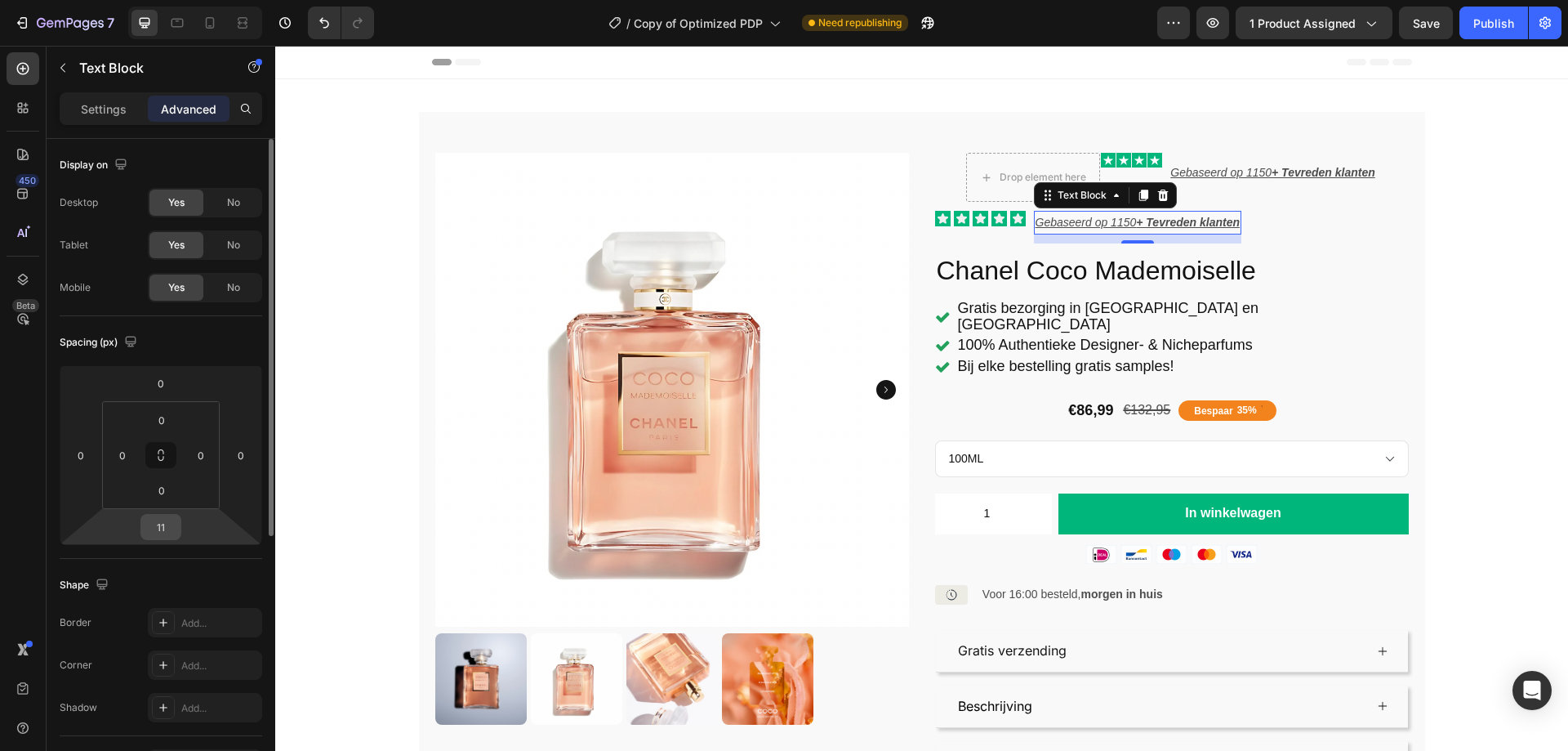
click at [172, 518] on input "11" at bounding box center [160, 527] width 33 height 25
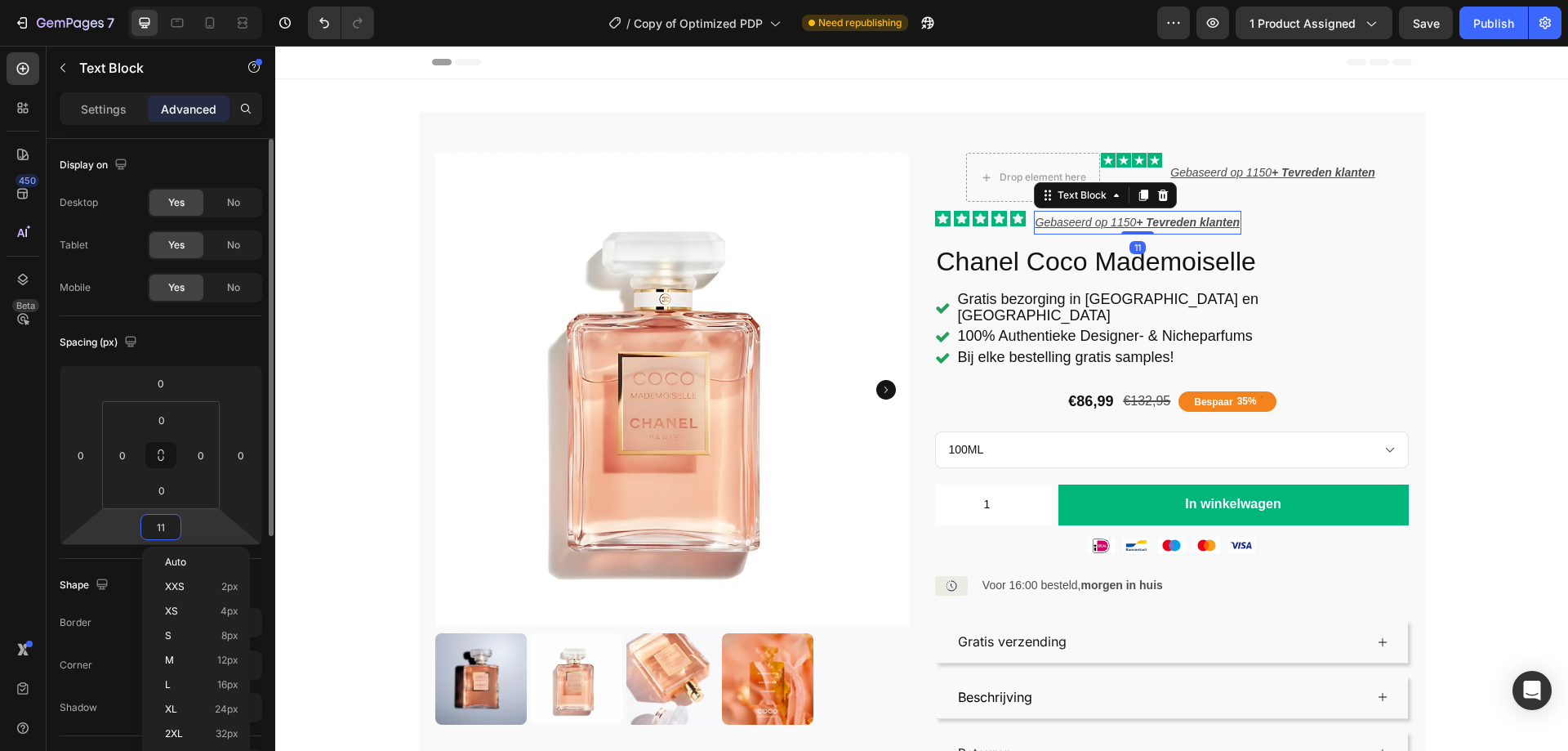
type input "0"
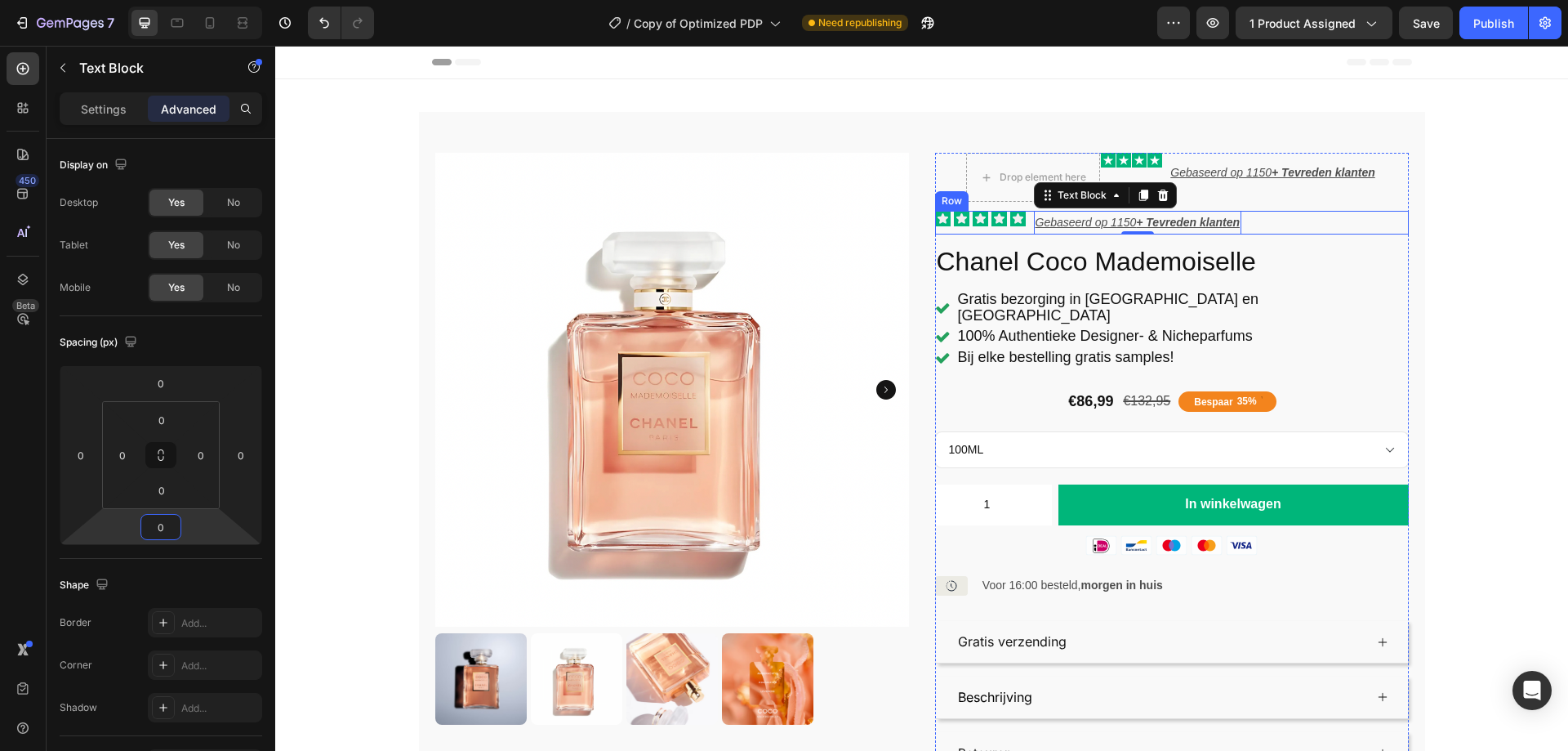
click at [1015, 229] on div "Icon Icon Icon Icon Icon Icon List" at bounding box center [980, 223] width 91 height 24
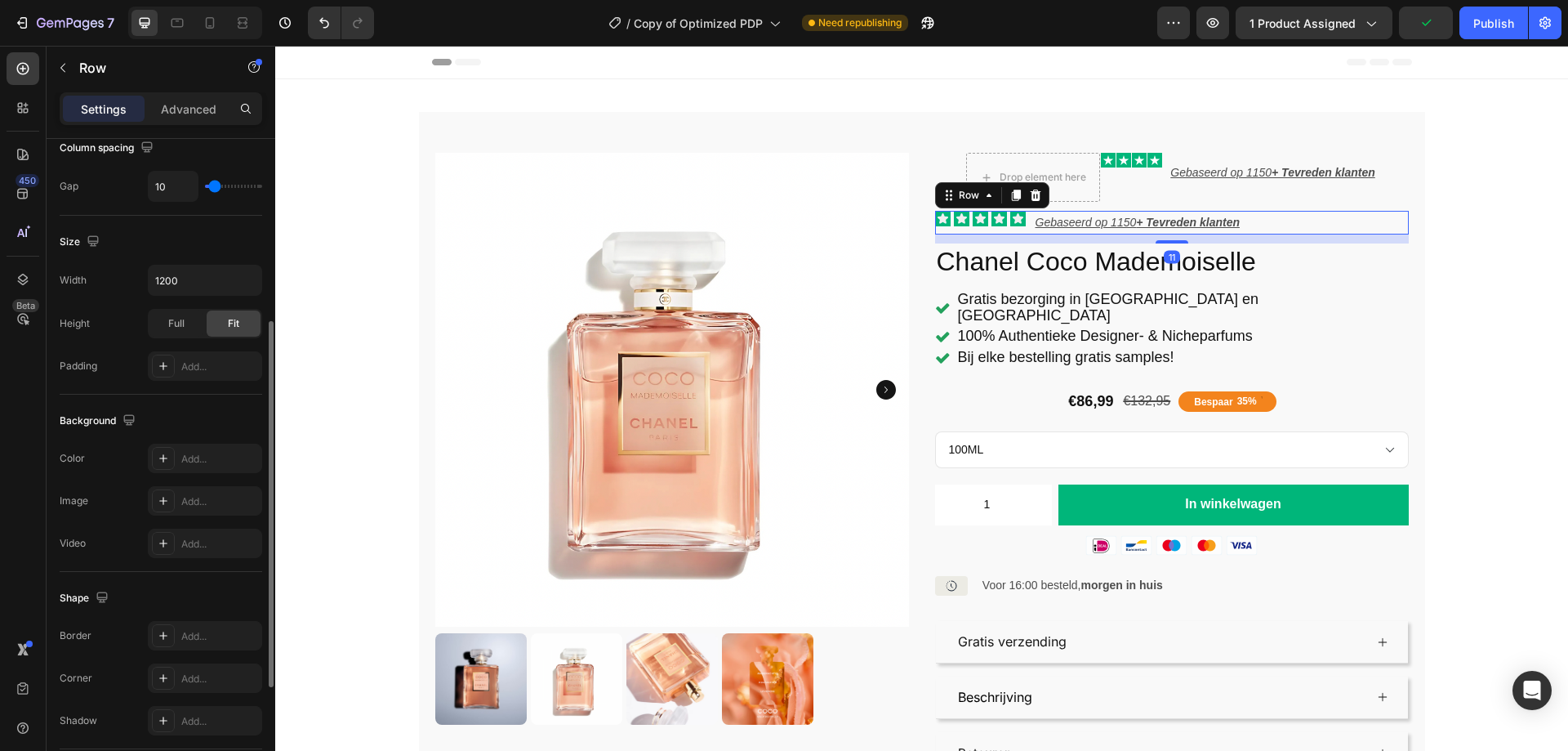
scroll to position [525, 0]
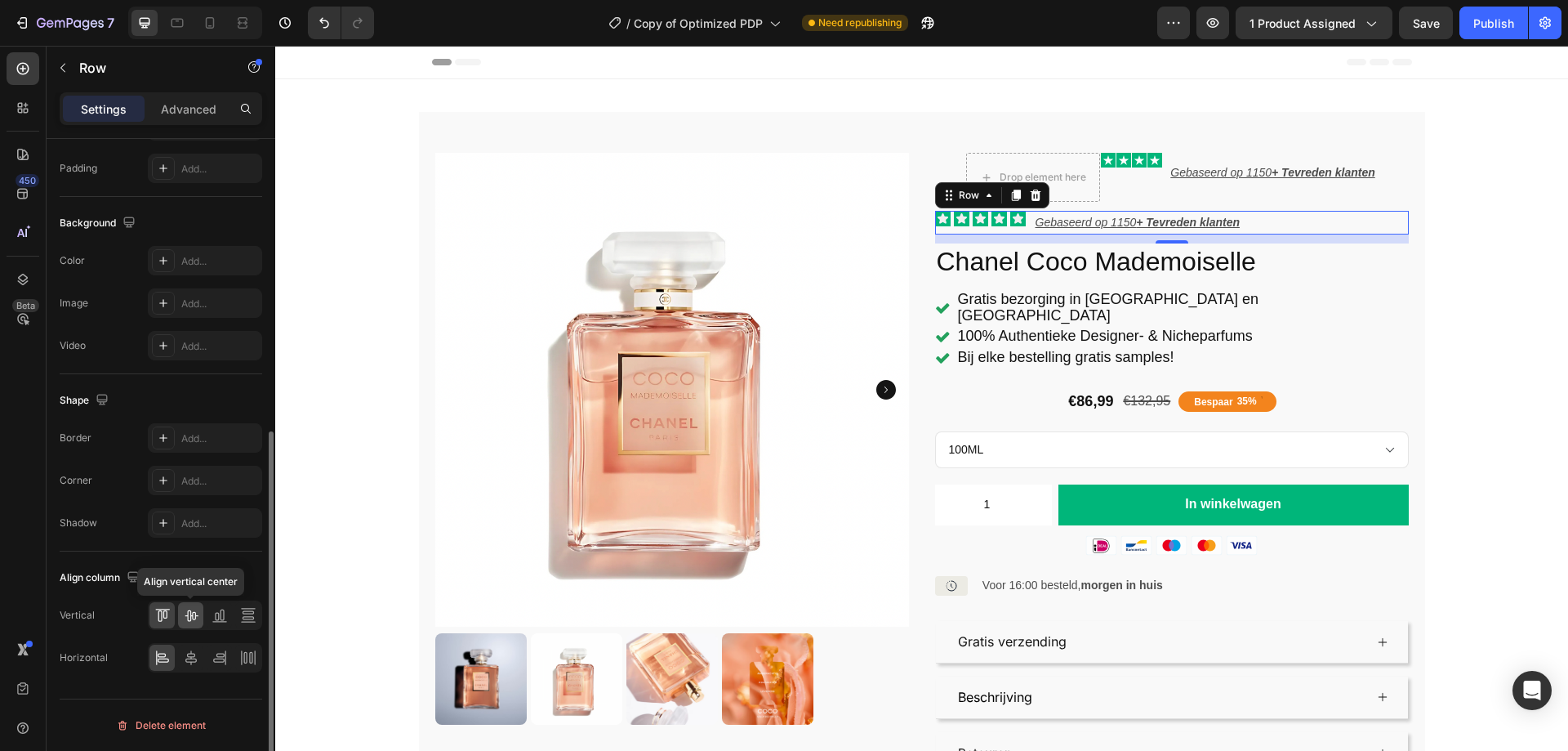
click at [193, 614] on icon at bounding box center [191, 615] width 16 height 16
click at [937, 220] on icon at bounding box center [942, 222] width 11 height 11
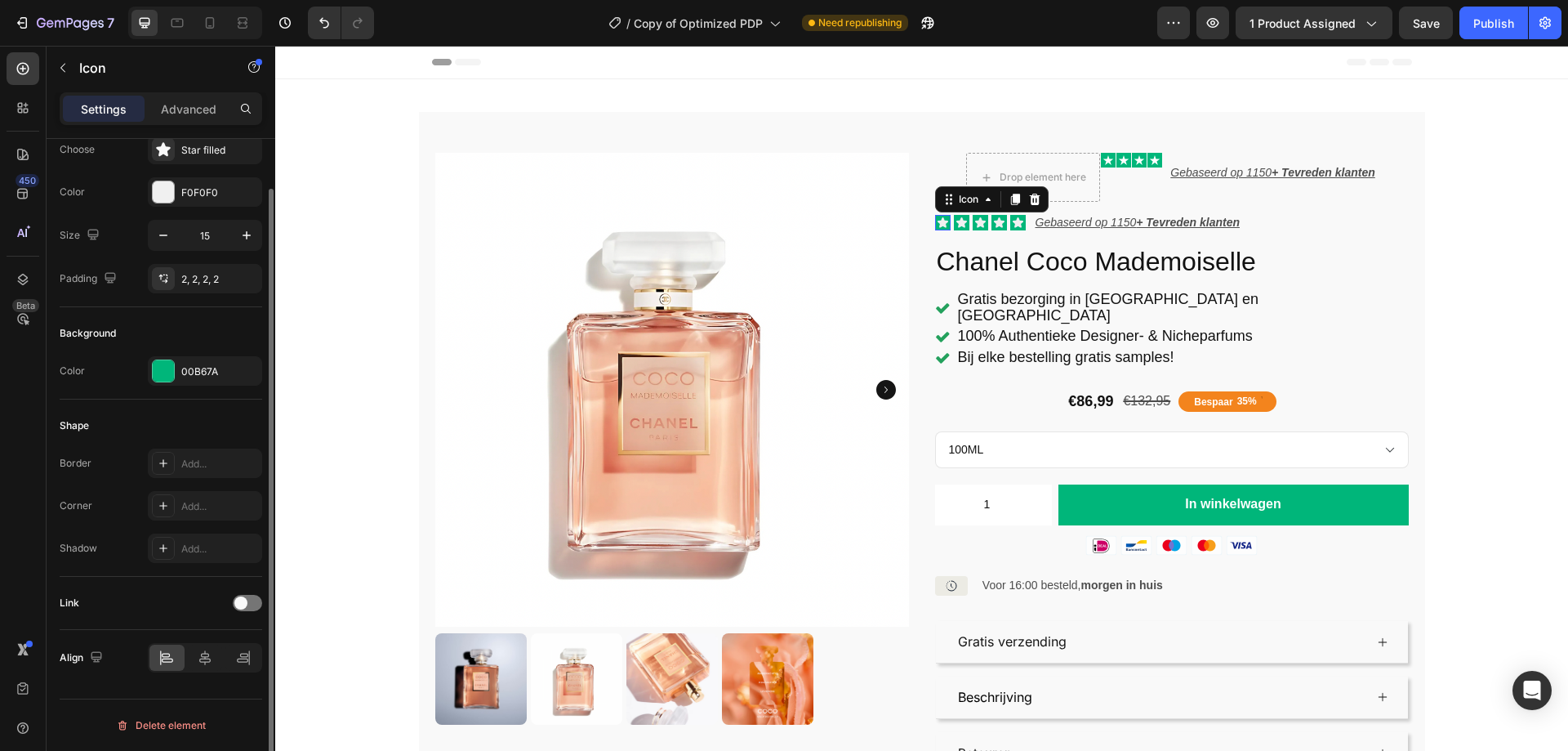
scroll to position [0, 0]
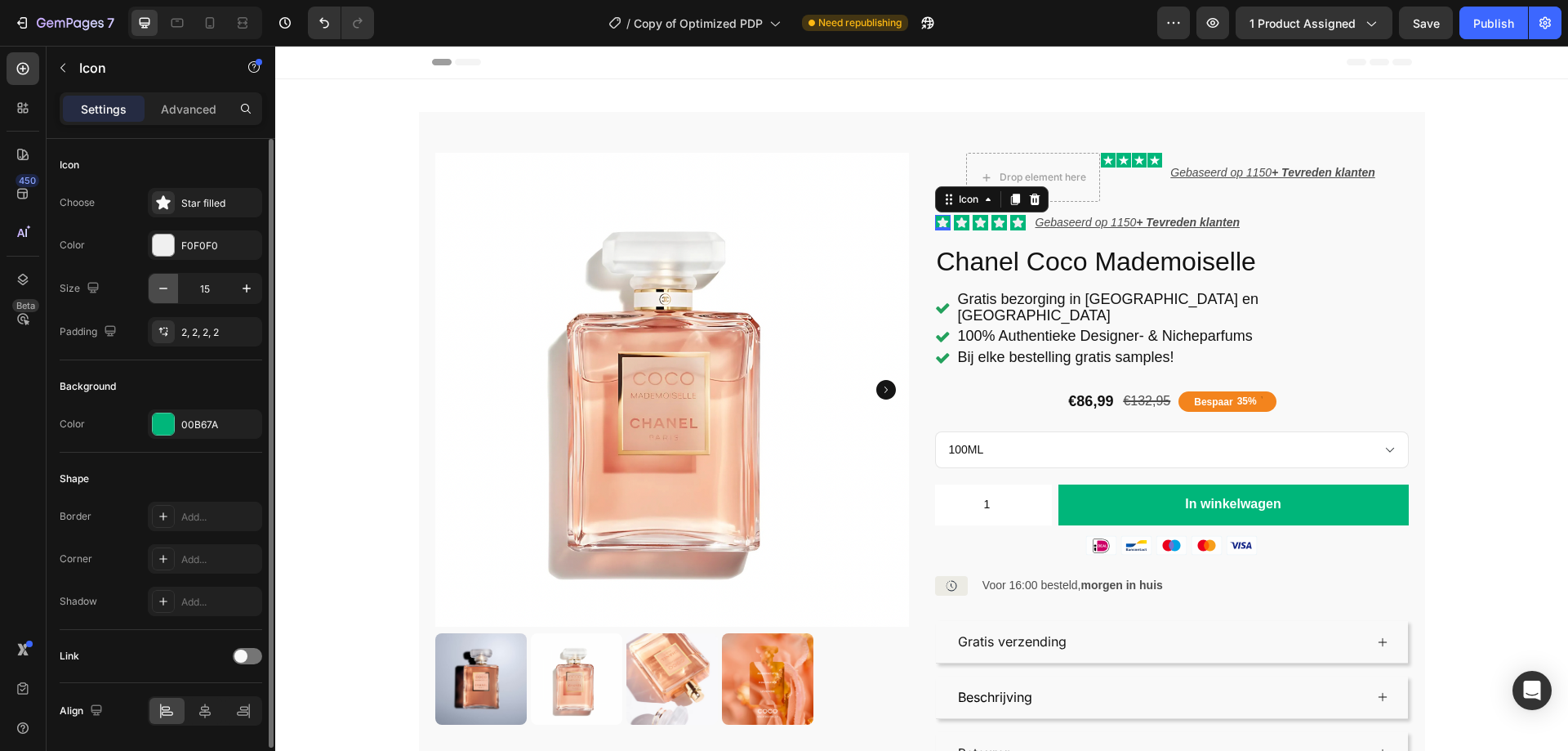
click at [162, 284] on icon "button" at bounding box center [163, 288] width 16 height 16
type input "14"
click at [955, 221] on icon at bounding box center [960, 222] width 11 height 11
click at [153, 293] on button "button" at bounding box center [163, 289] width 30 height 30
type input "14"
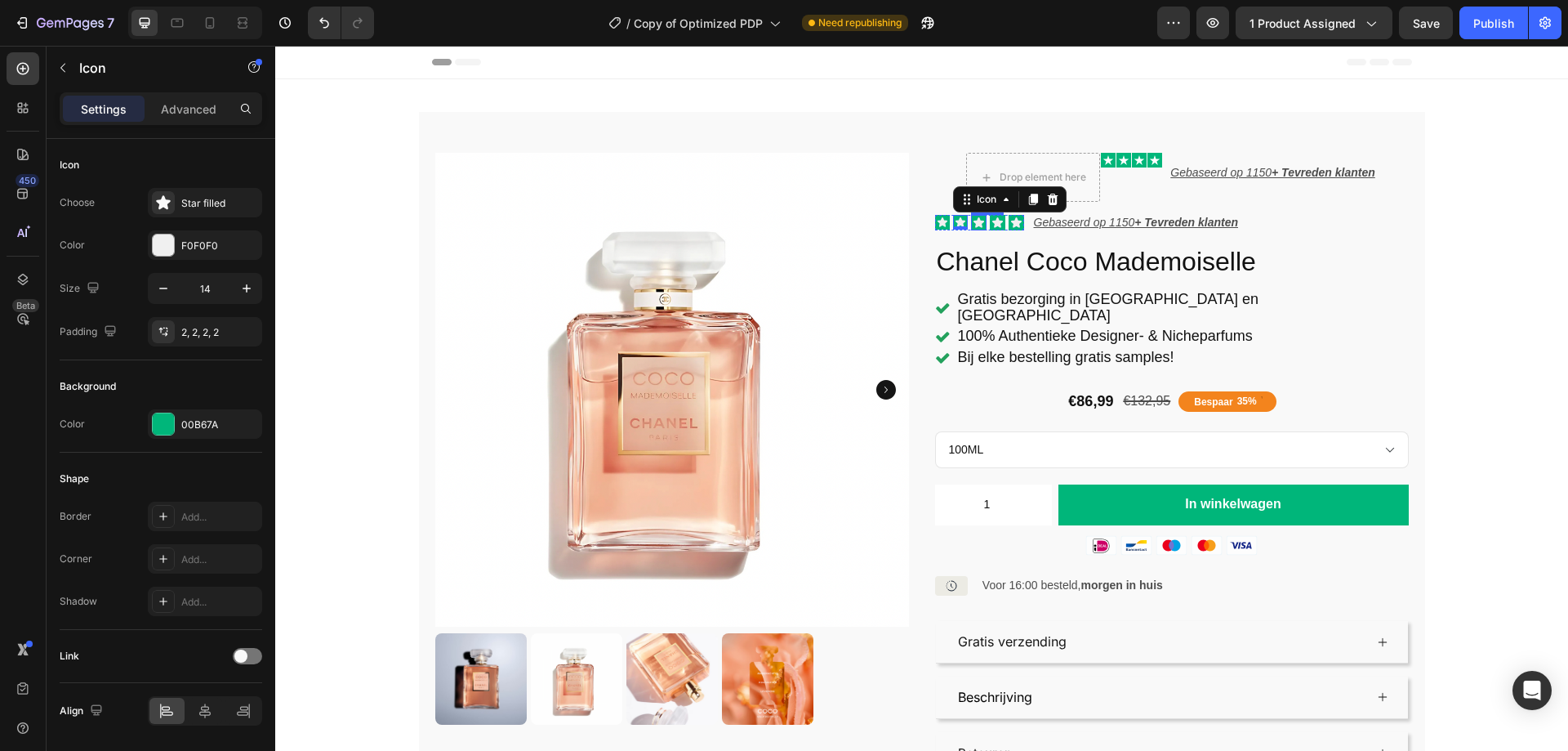
click at [974, 221] on icon at bounding box center [978, 222] width 11 height 11
click at [166, 296] on icon "button" at bounding box center [163, 288] width 16 height 16
type input "14"
click at [991, 218] on icon at bounding box center [997, 222] width 12 height 12
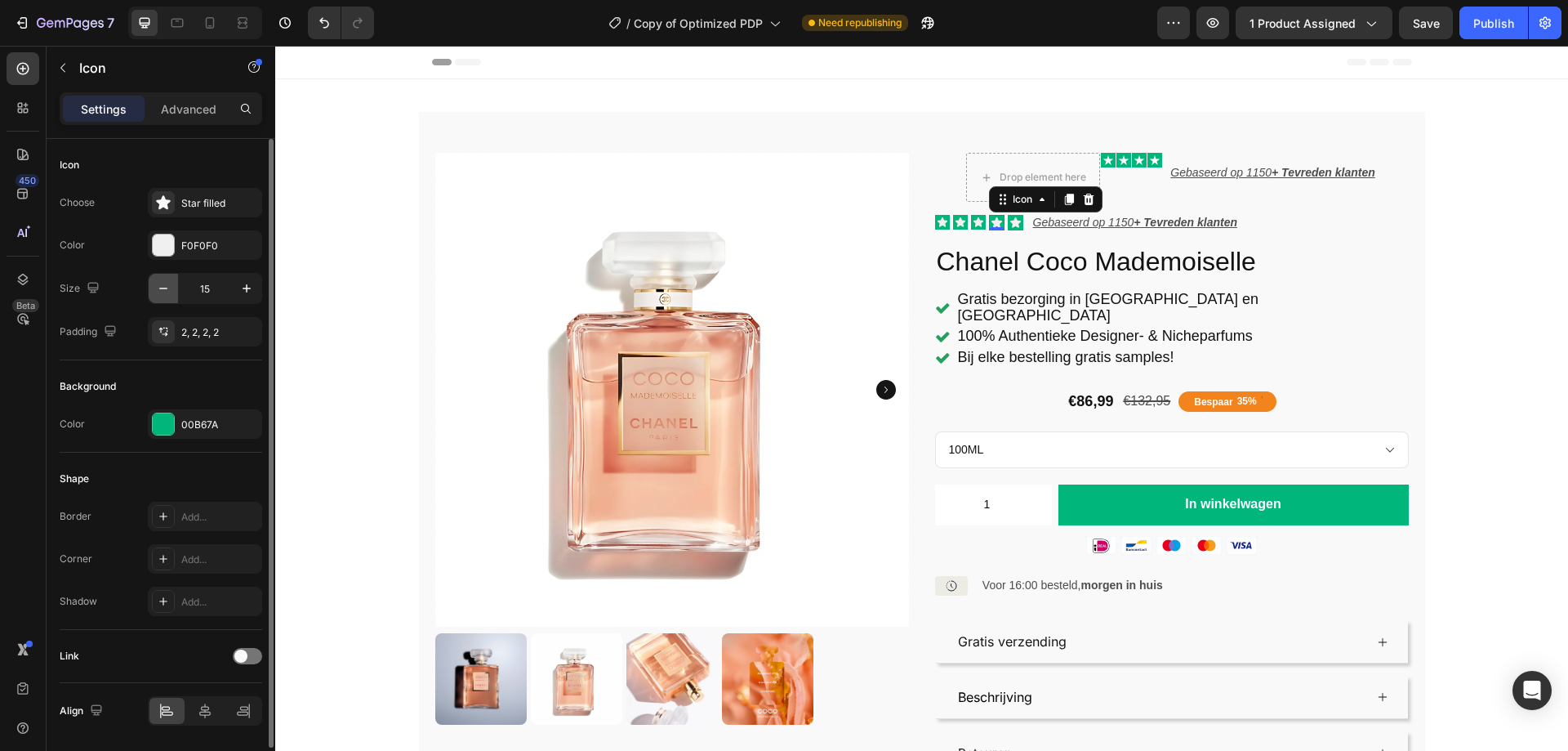
click at [152, 294] on button "button" at bounding box center [163, 289] width 30 height 30
type input "14"
click at [1008, 220] on icon at bounding box center [1013, 222] width 11 height 11
click at [164, 287] on icon "button" at bounding box center [163, 288] width 16 height 16
type input "14"
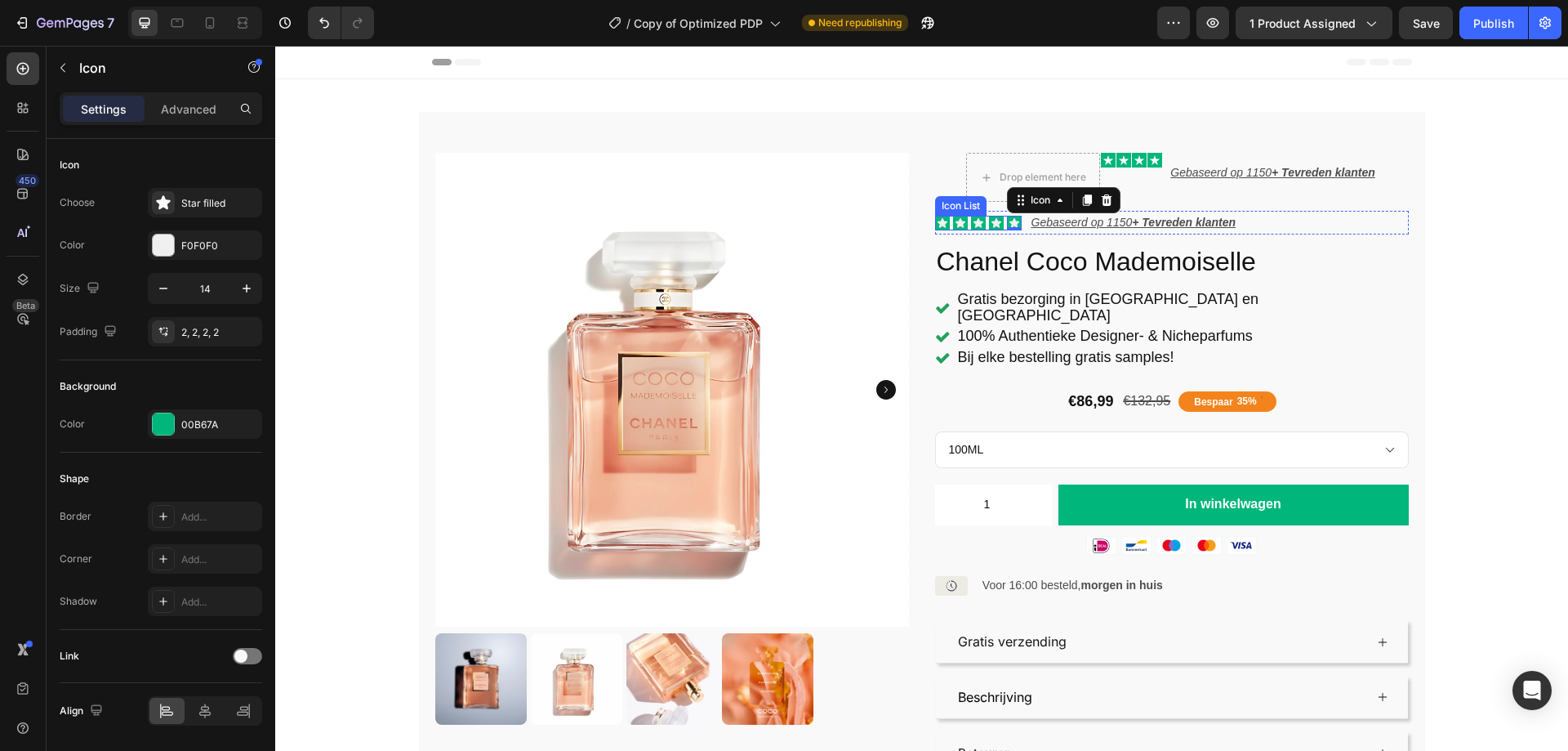
click at [962, 222] on div "Icon Icon Icon Icon Icon 0" at bounding box center [978, 223] width 87 height 15
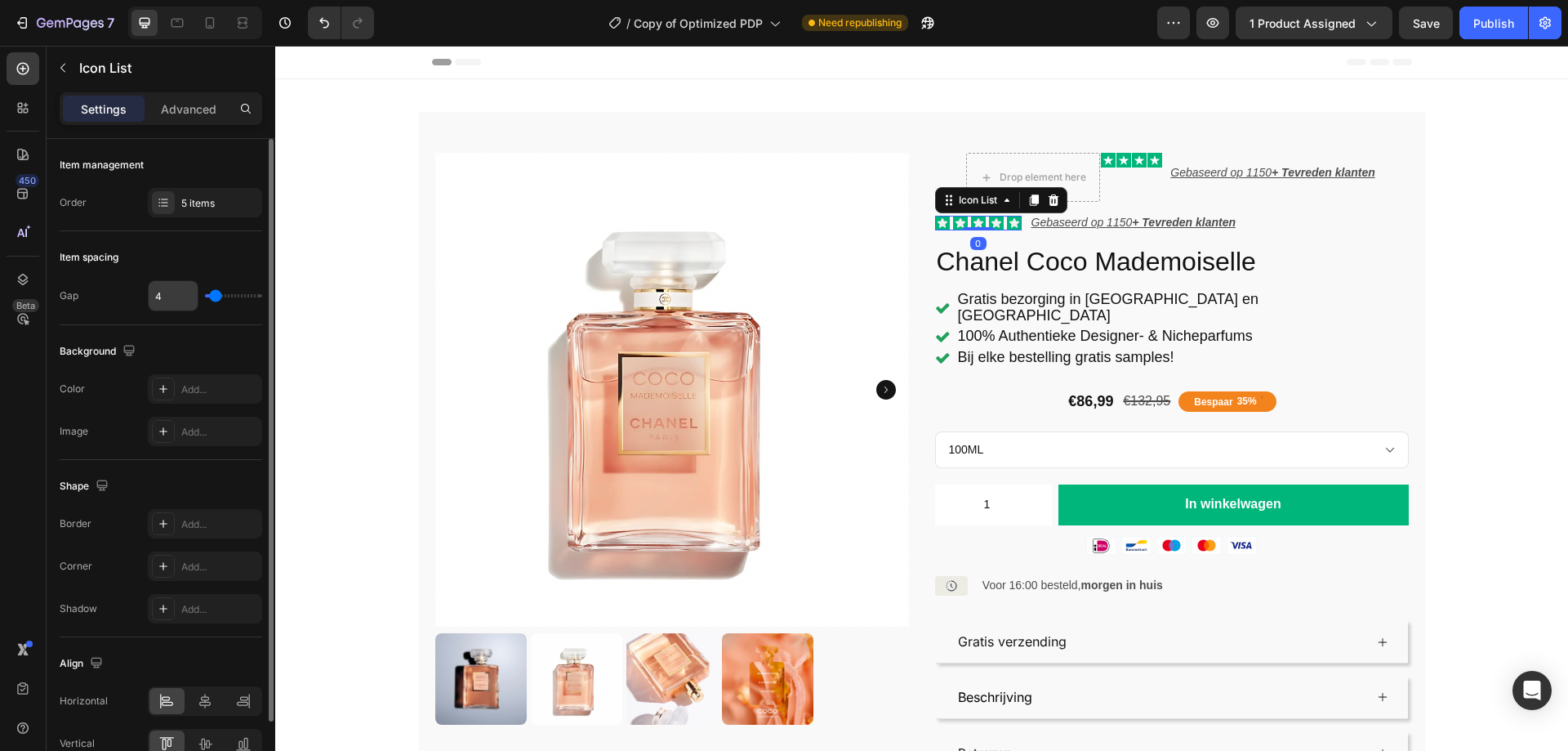
click at [159, 300] on input "4" at bounding box center [172, 296] width 49 height 30
type input "1"
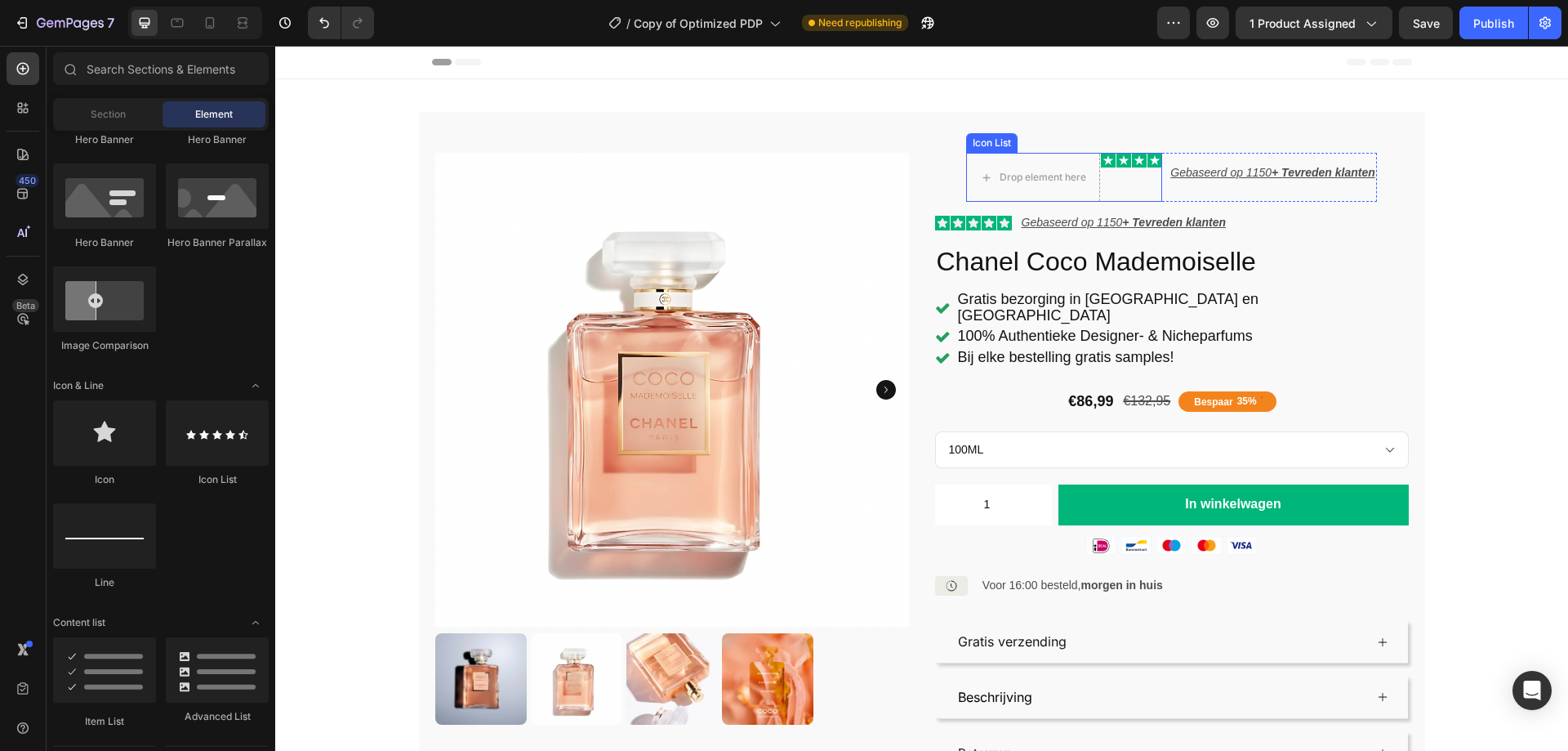
click at [1131, 186] on div "Drop element here Icon Icon Icon Icon" at bounding box center [1063, 176] width 196 height 49
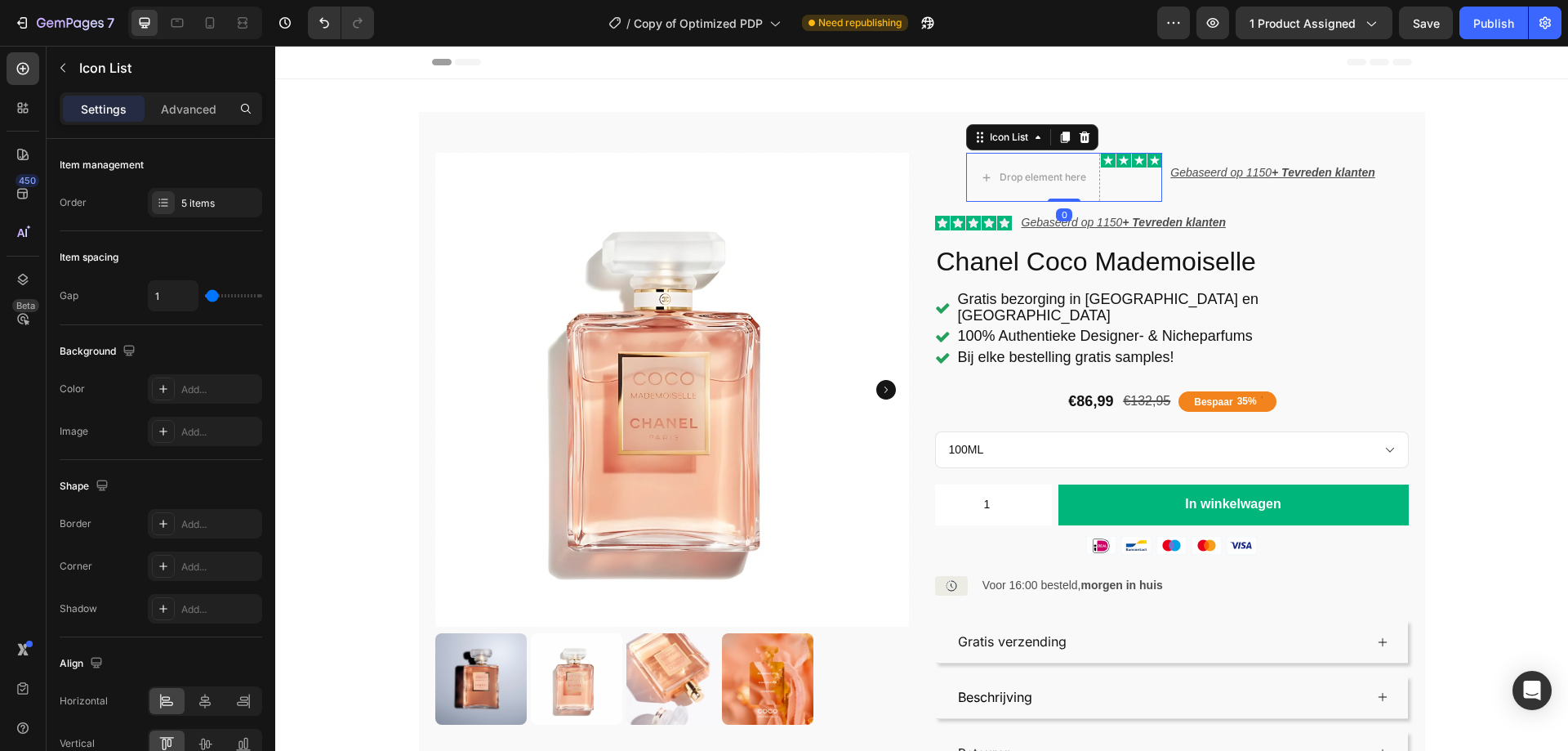
click at [1131, 186] on div "Drop element here Icon Icon Icon Icon" at bounding box center [1063, 176] width 196 height 49
click at [212, 22] on icon at bounding box center [210, 23] width 16 height 16
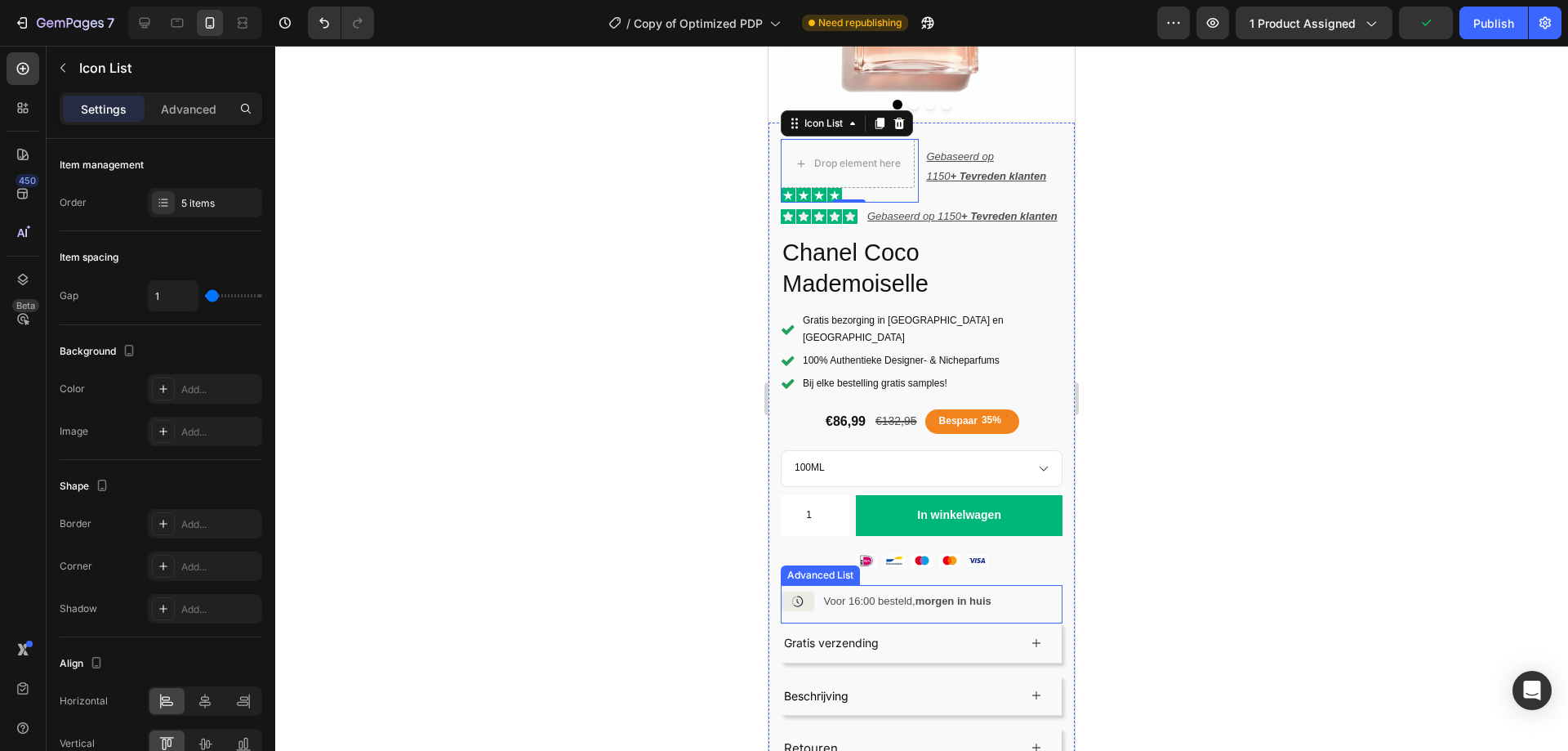
scroll to position [211, 0]
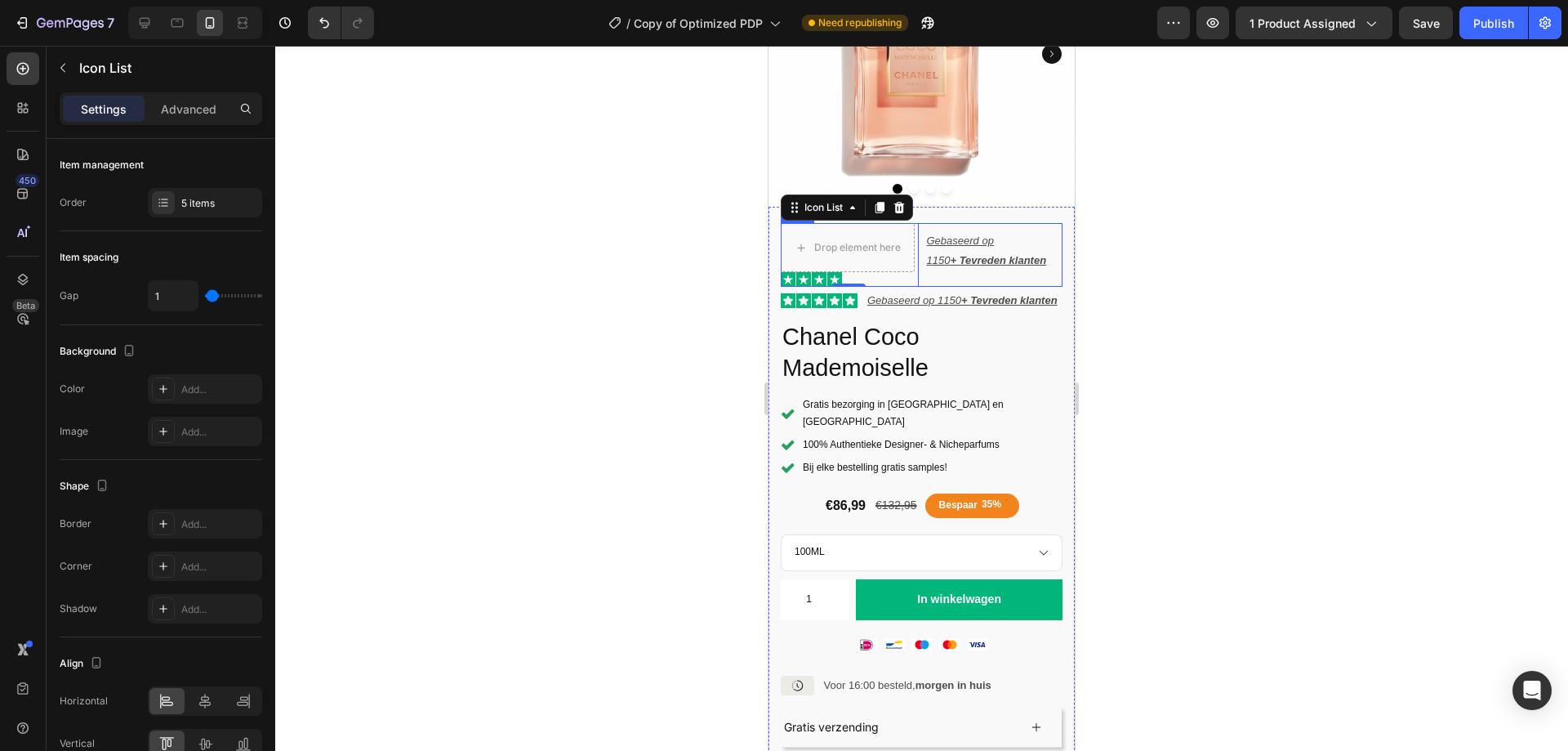
click at [915, 239] on div "Drop element here Icon Icon Icon Icon Icon List 0 Gebaseerd op 1150 + Tevreden …" at bounding box center [921, 255] width 282 height 64
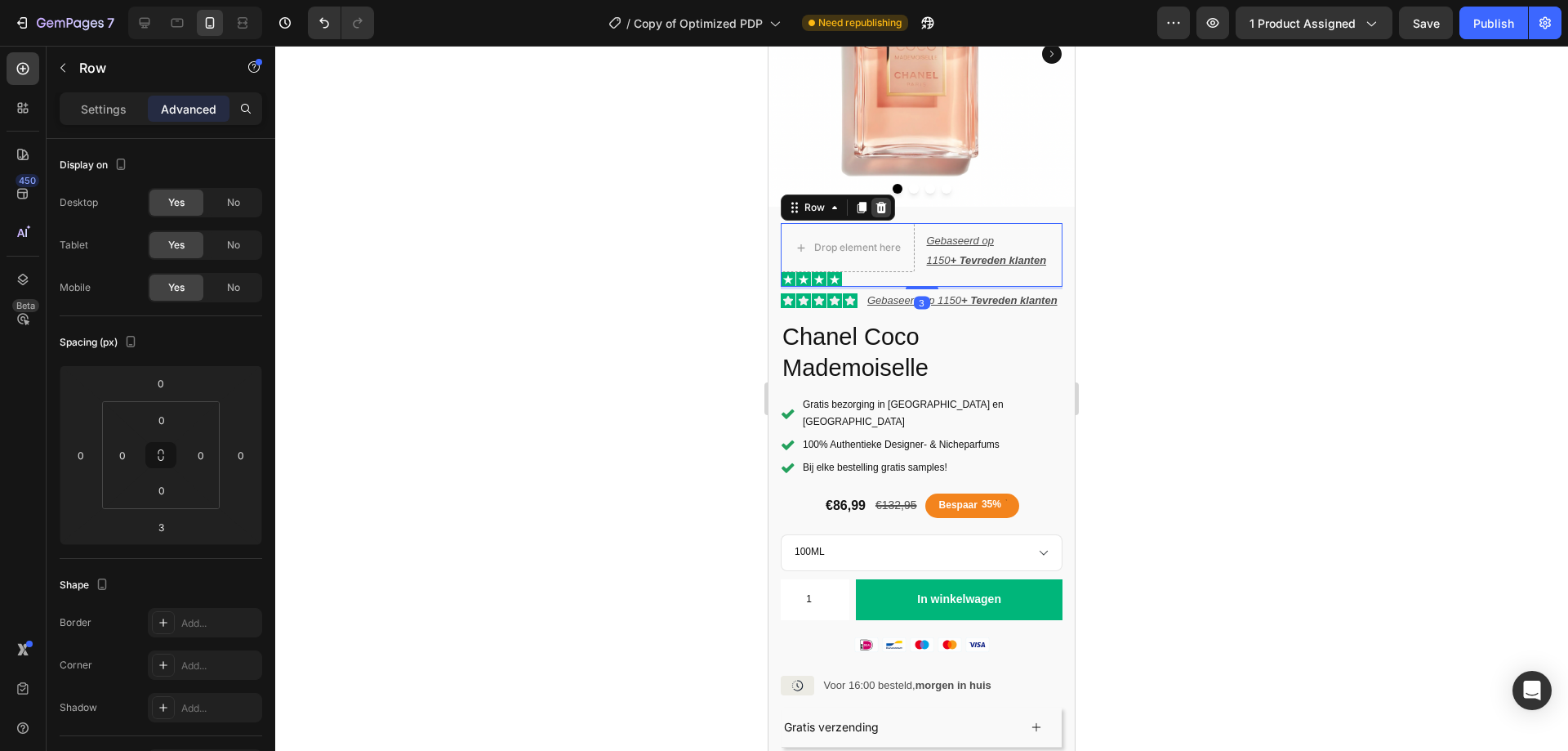
click at [878, 202] on icon at bounding box center [881, 207] width 11 height 11
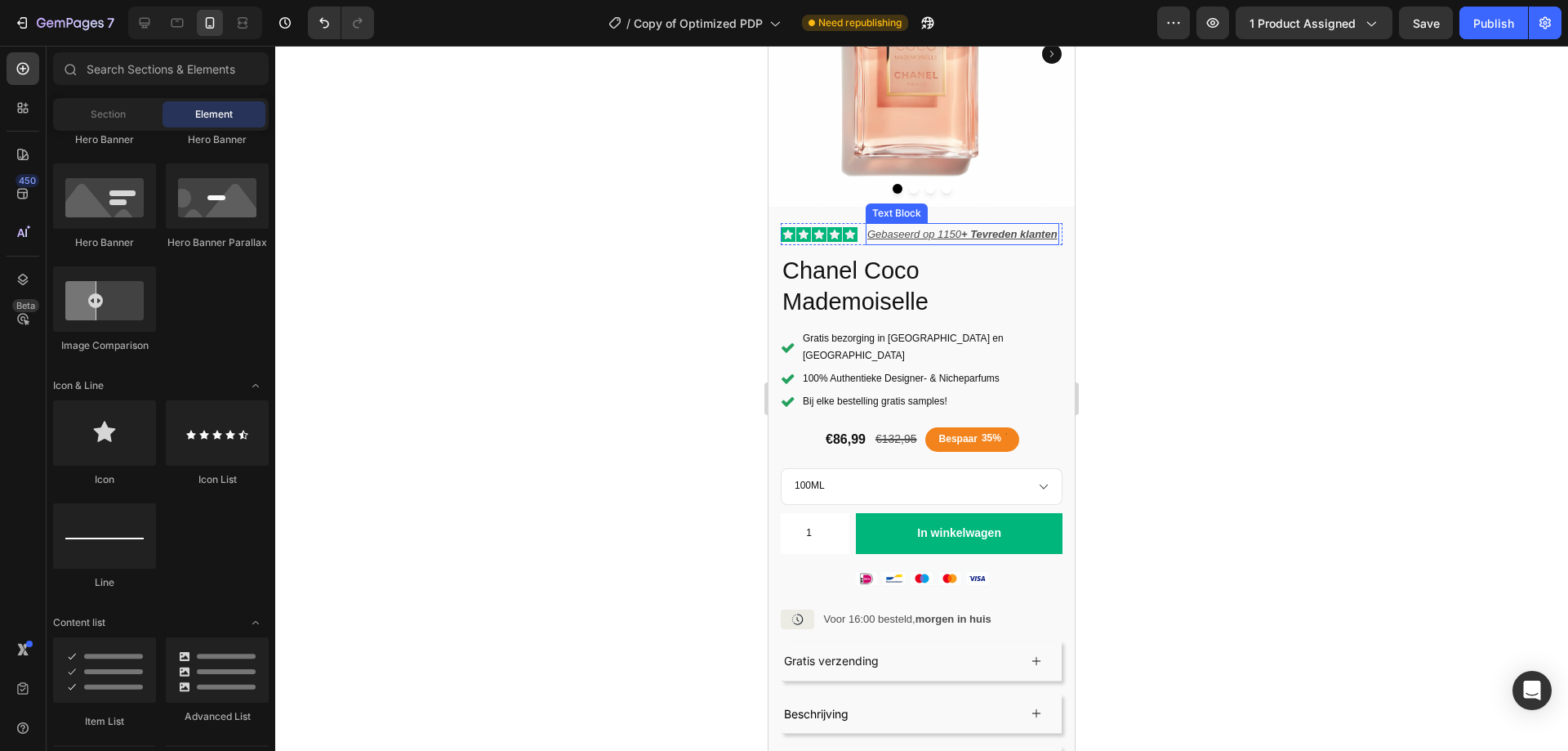
click at [960, 233] on p "Gebaseerd op 1150 + Tevreden klanten" at bounding box center [962, 234] width 190 height 19
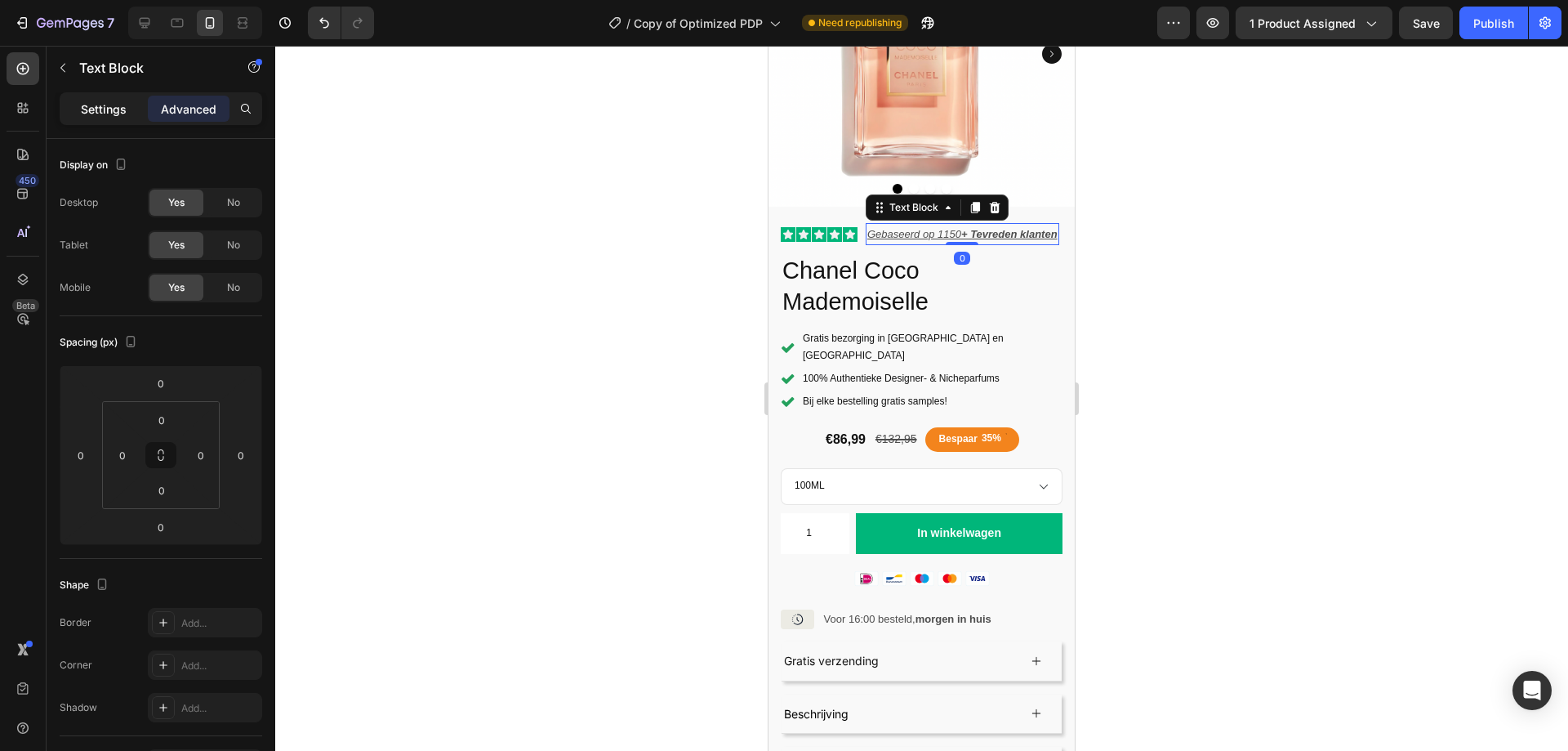
click at [112, 117] on p "Settings" at bounding box center [104, 109] width 46 height 17
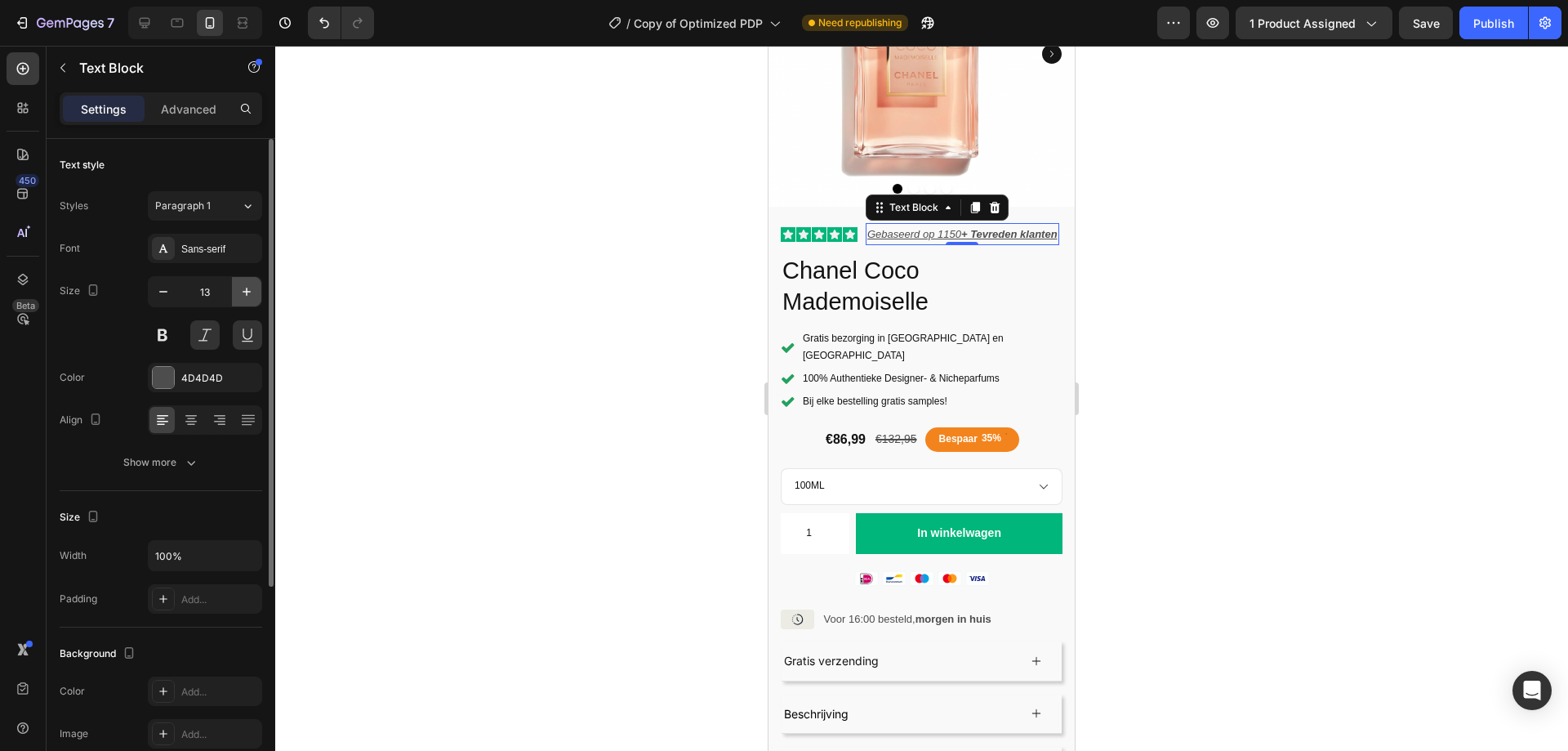
click at [237, 279] on button "button" at bounding box center [247, 292] width 30 height 30
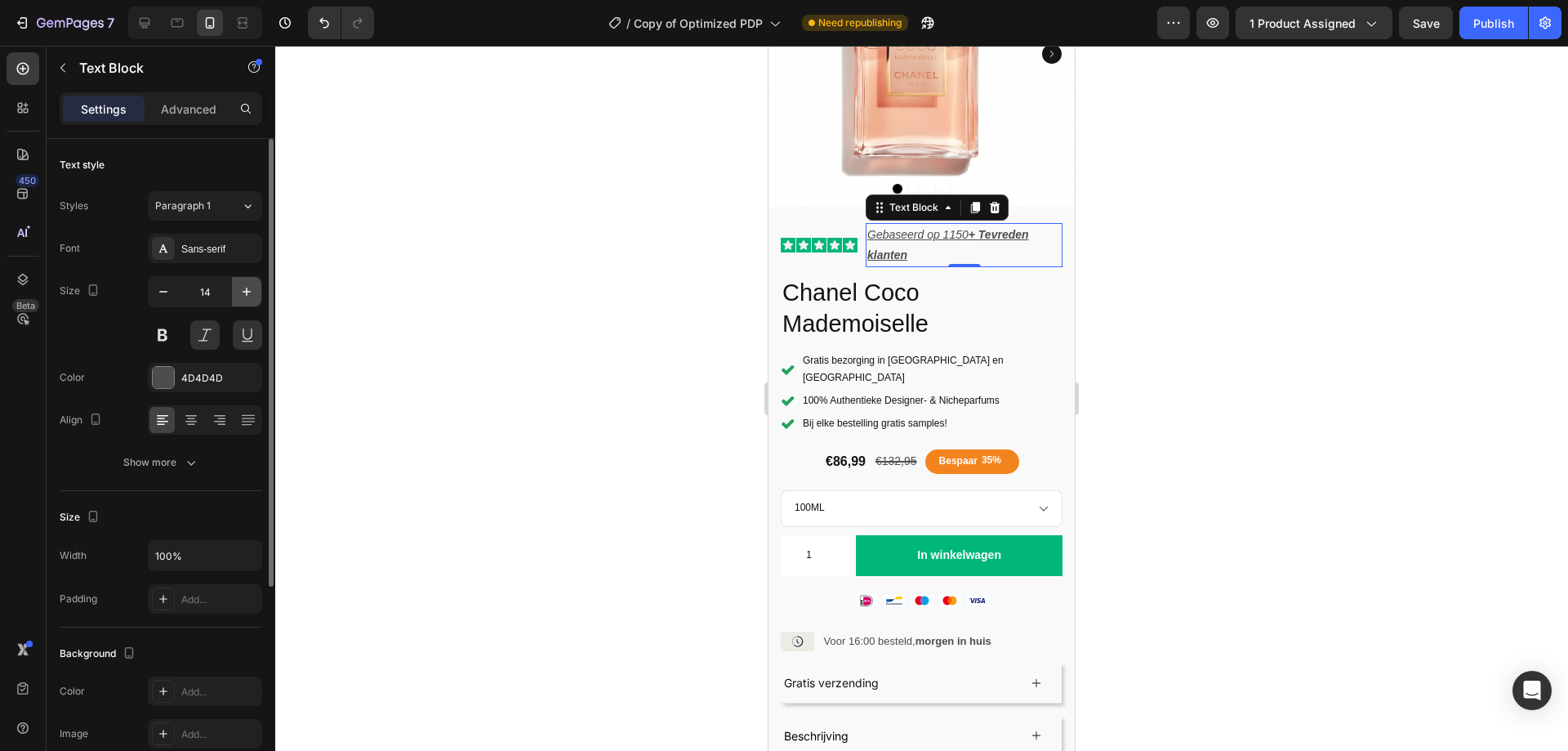
click at [237, 279] on button "button" at bounding box center [247, 292] width 30 height 30
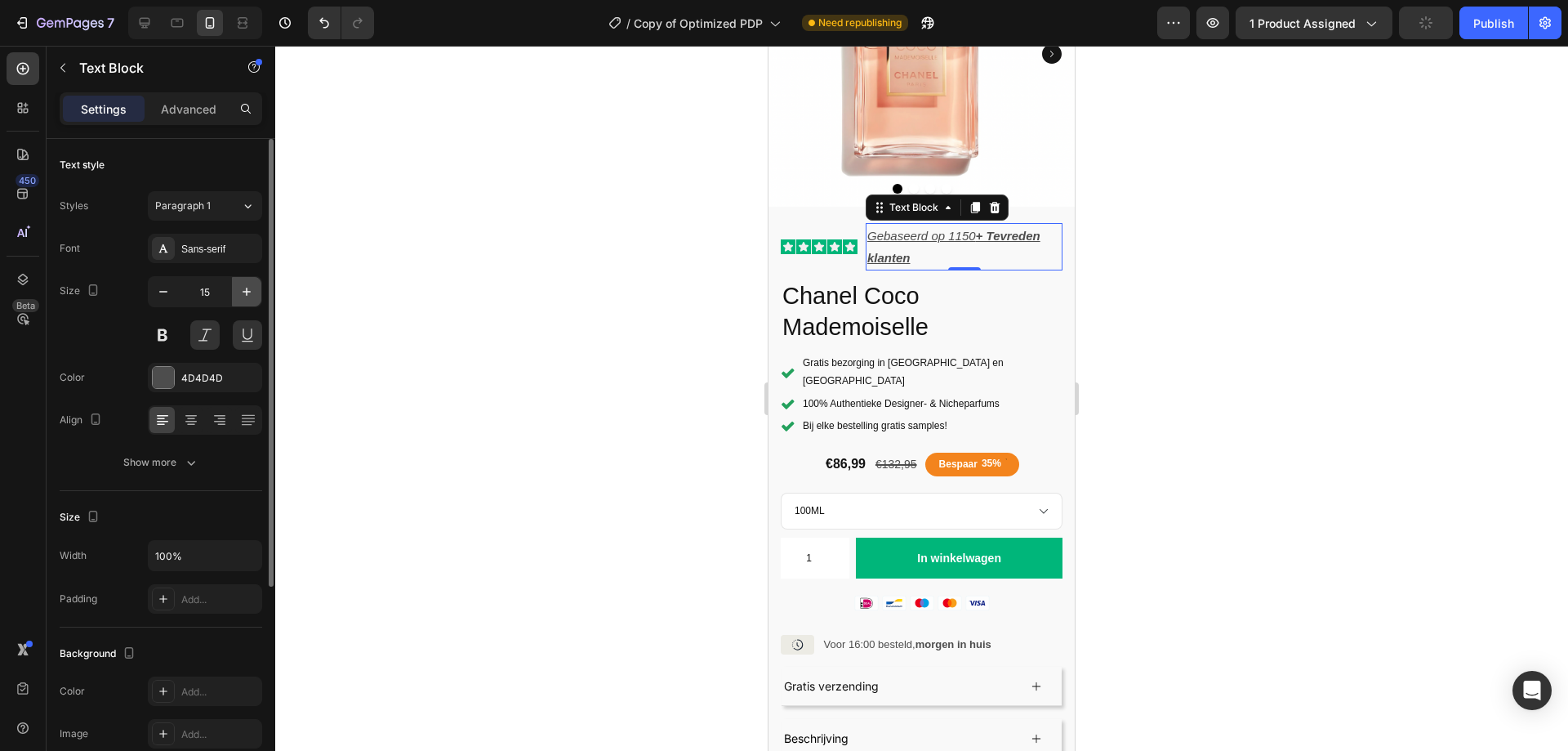
click at [237, 279] on button "button" at bounding box center [247, 292] width 30 height 30
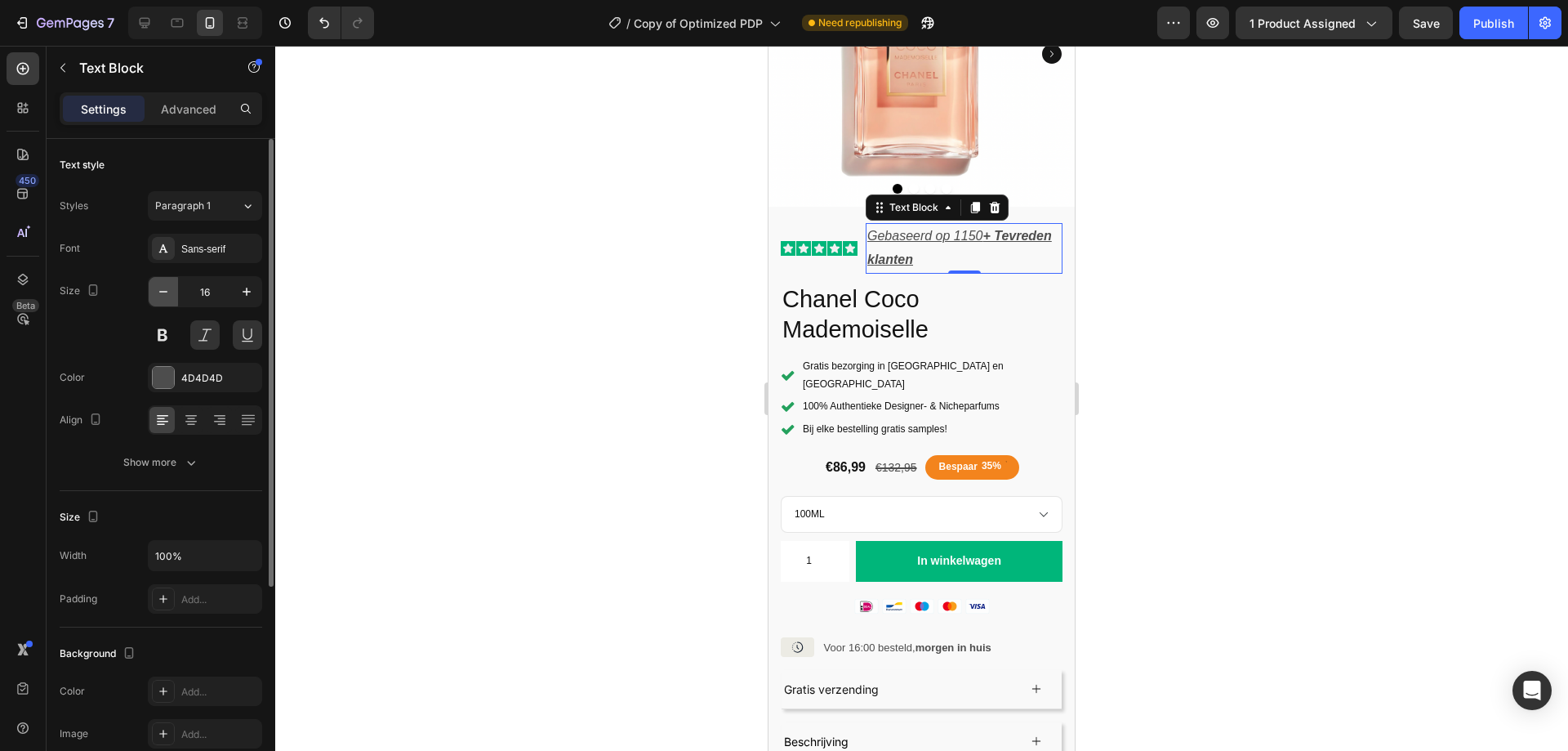
click at [154, 298] on button "button" at bounding box center [163, 292] width 30 height 30
type input "15"
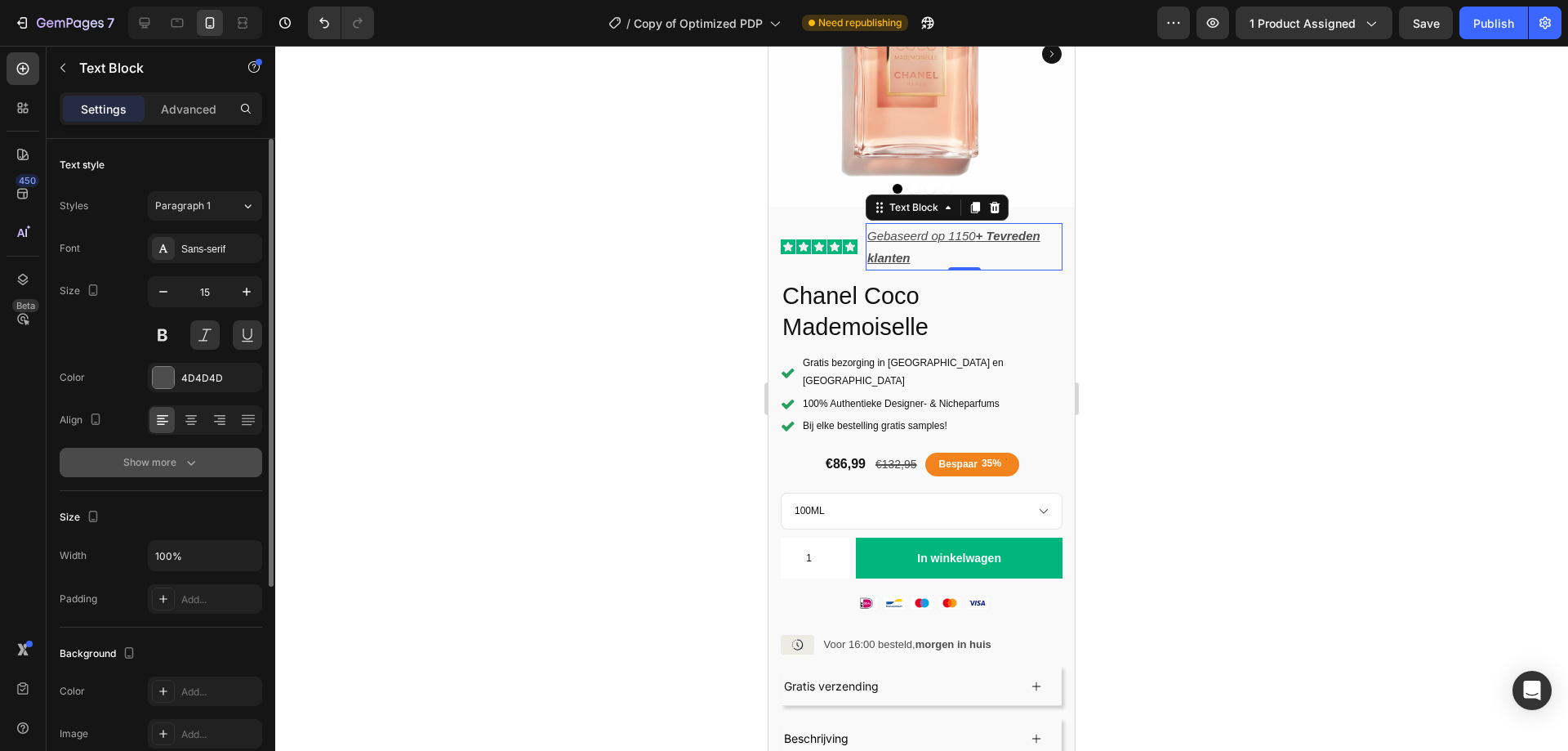
click at [206, 462] on button "Show more" at bounding box center [160, 462] width 202 height 30
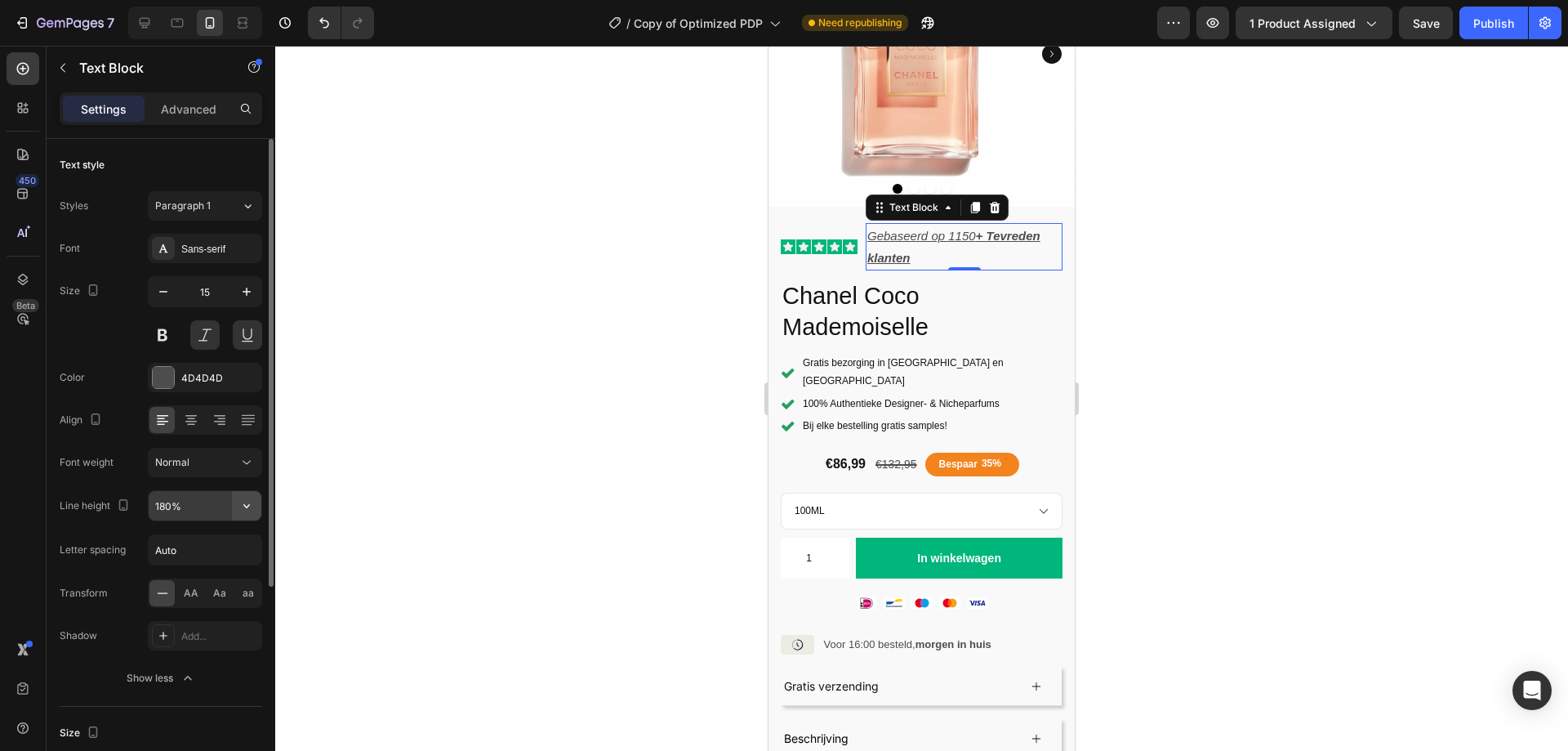
click at [250, 505] on icon "button" at bounding box center [246, 505] width 16 height 16
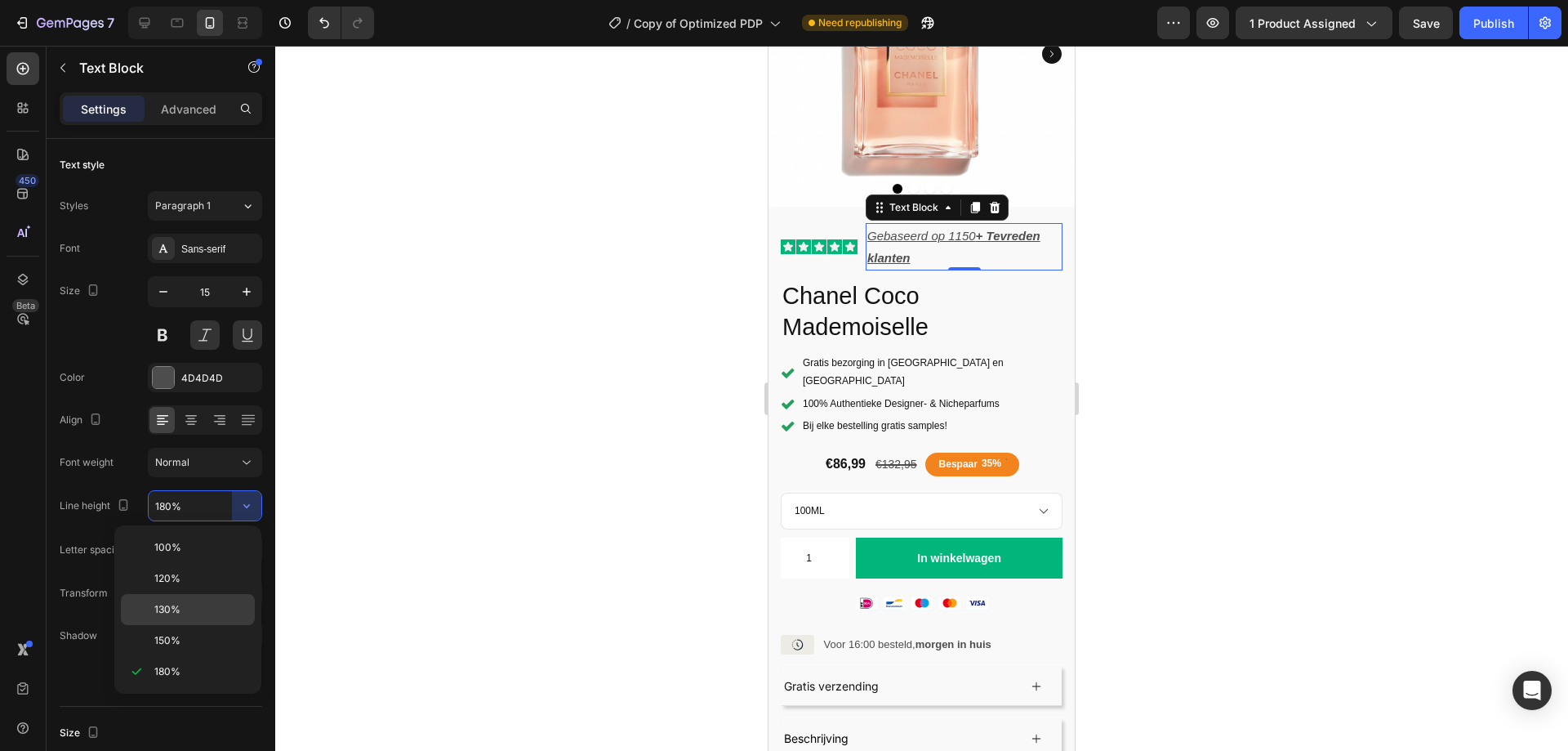
click at [179, 616] on span "130%" at bounding box center [167, 609] width 26 height 15
type input "130%"
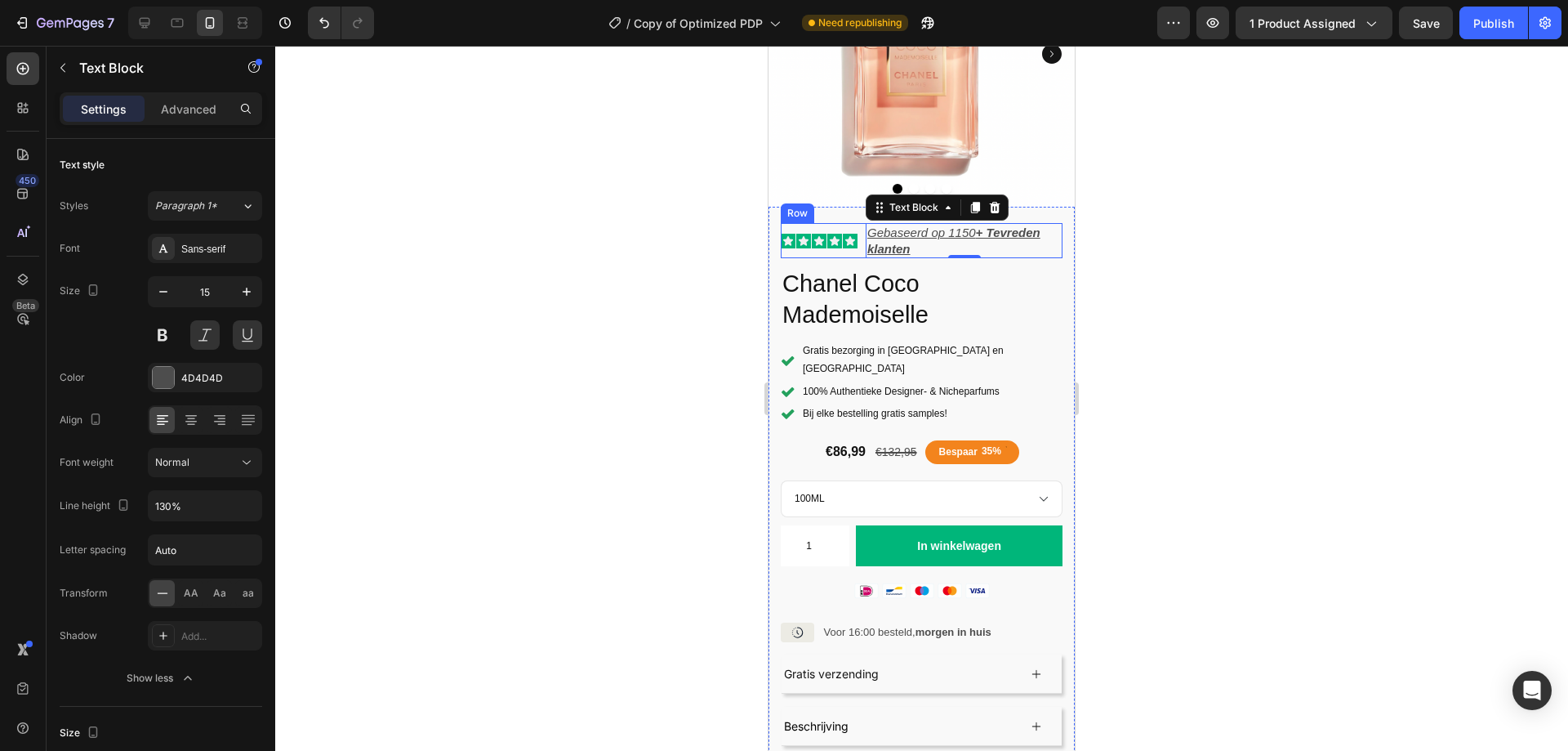
click at [860, 234] on div "Icon Icon Icon Icon Icon Icon List Gebaseerd op 1150 + Tevreden klanten Text Bl…" at bounding box center [921, 240] width 282 height 35
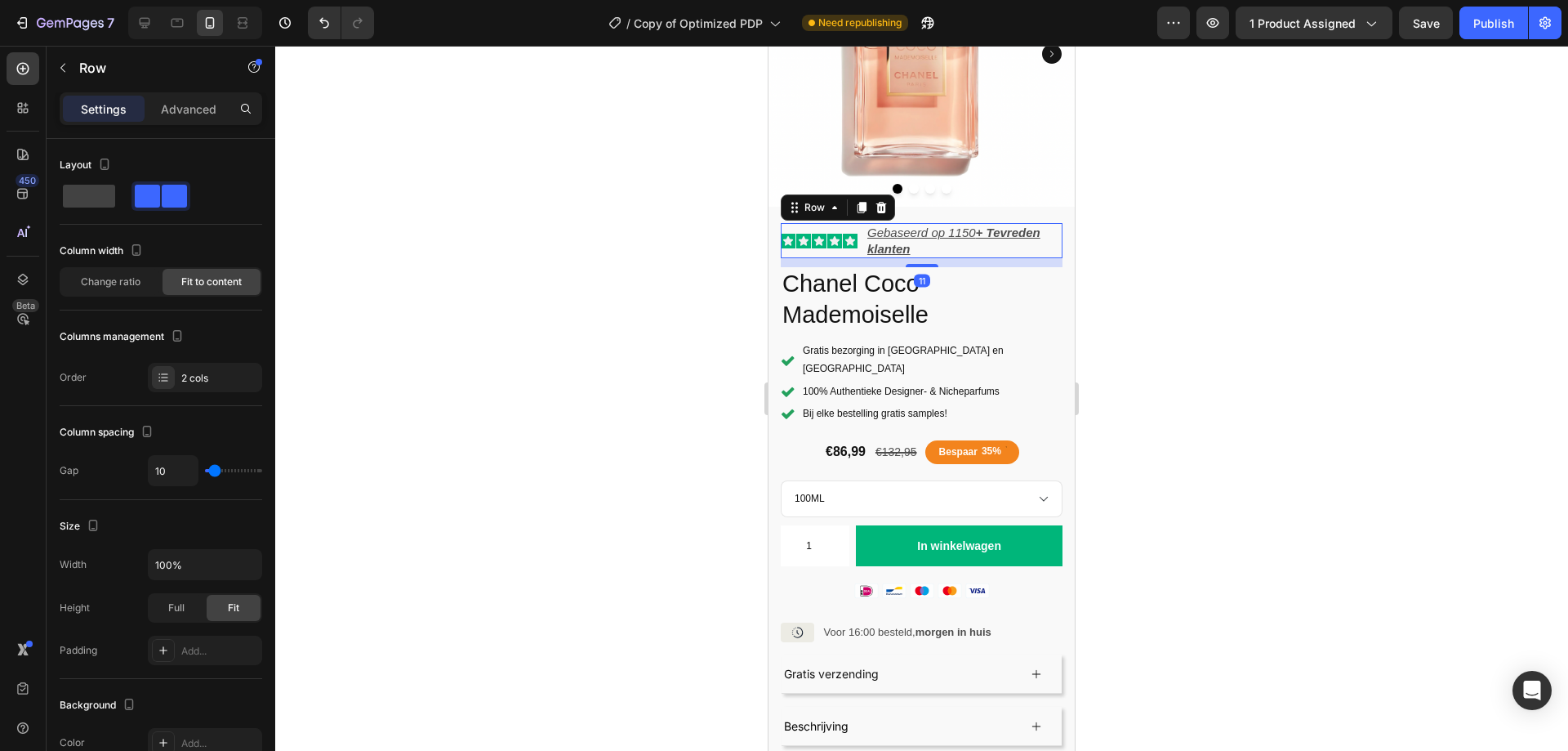
click at [882, 227] on p "Gebaseerd op 1150 + Tevreden klanten" at bounding box center [964, 241] width 193 height 32
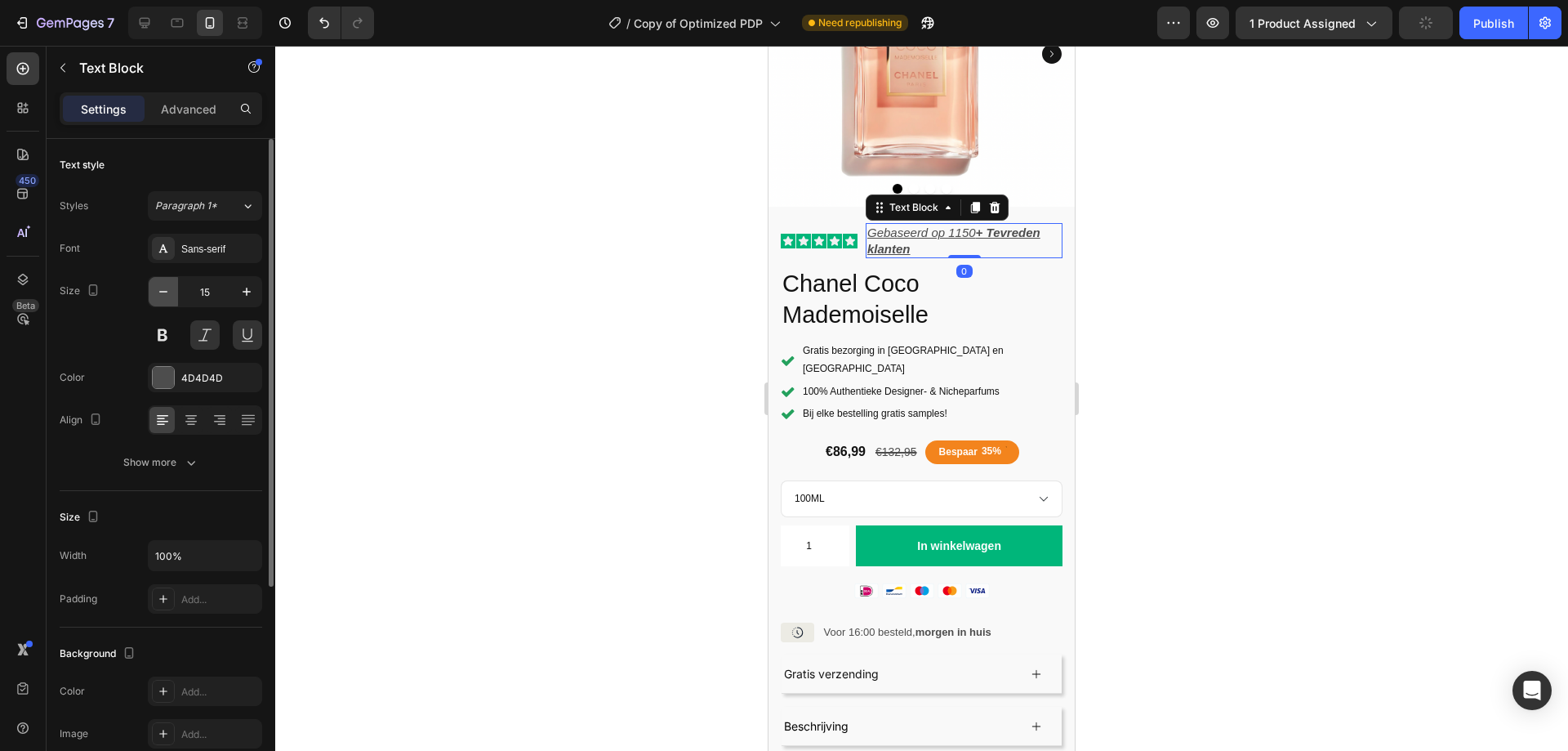
click at [168, 299] on icon "button" at bounding box center [163, 292] width 16 height 16
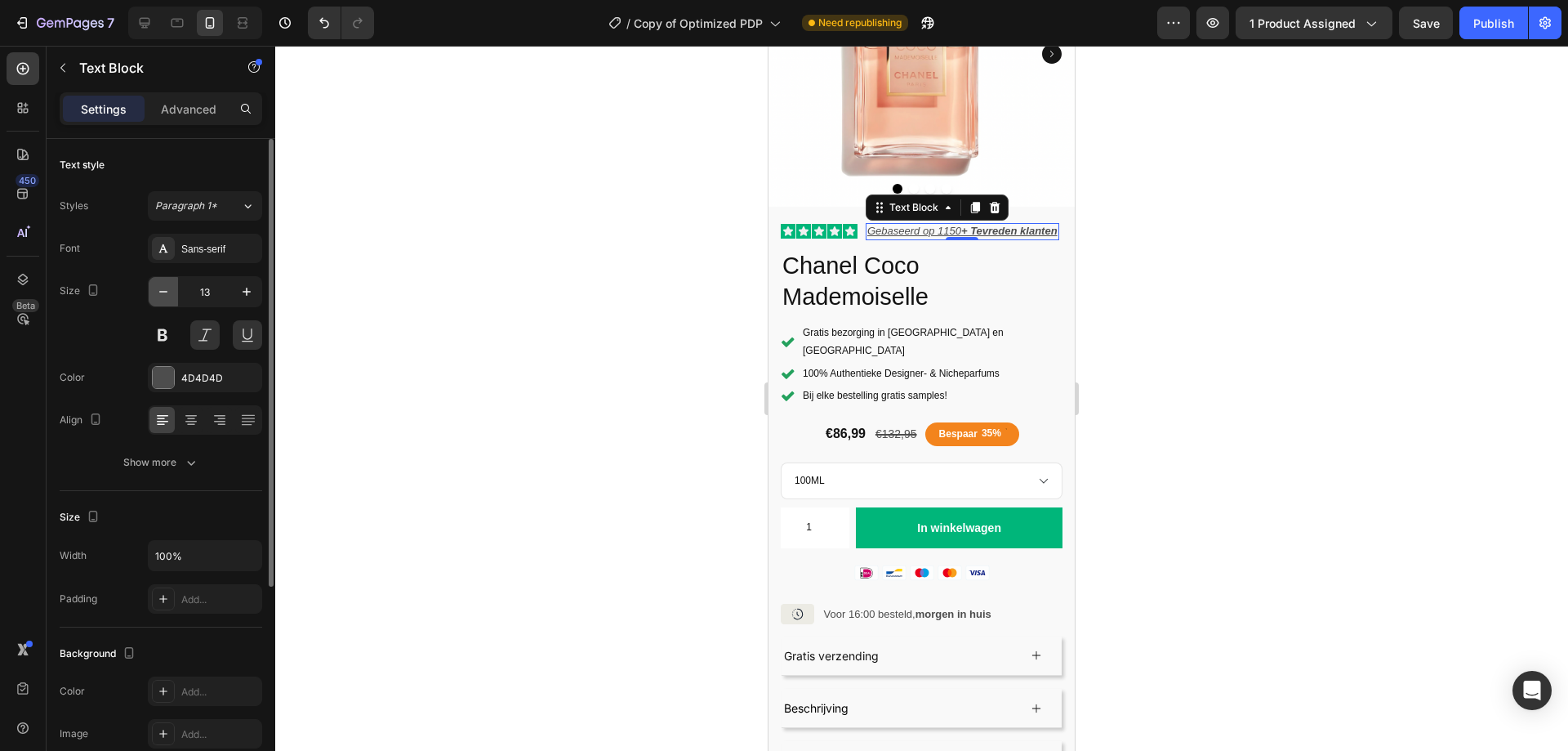
click at [168, 299] on icon "button" at bounding box center [163, 292] width 16 height 16
type input "12"
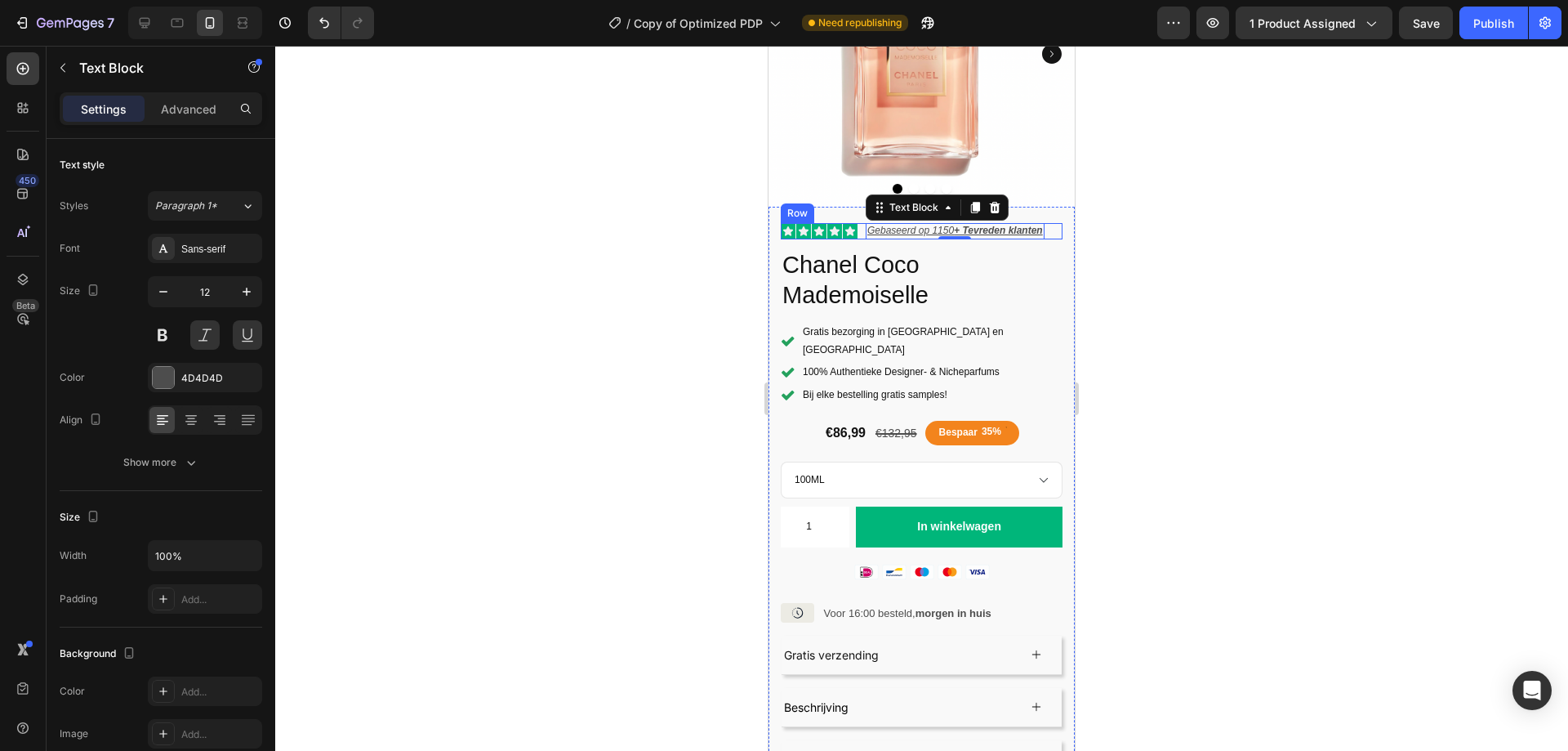
click at [861, 223] on div "Icon Icon Icon Icon Icon Icon List Gebaseerd op 1150 + Tevreden klanten Text Bl…" at bounding box center [921, 231] width 282 height 16
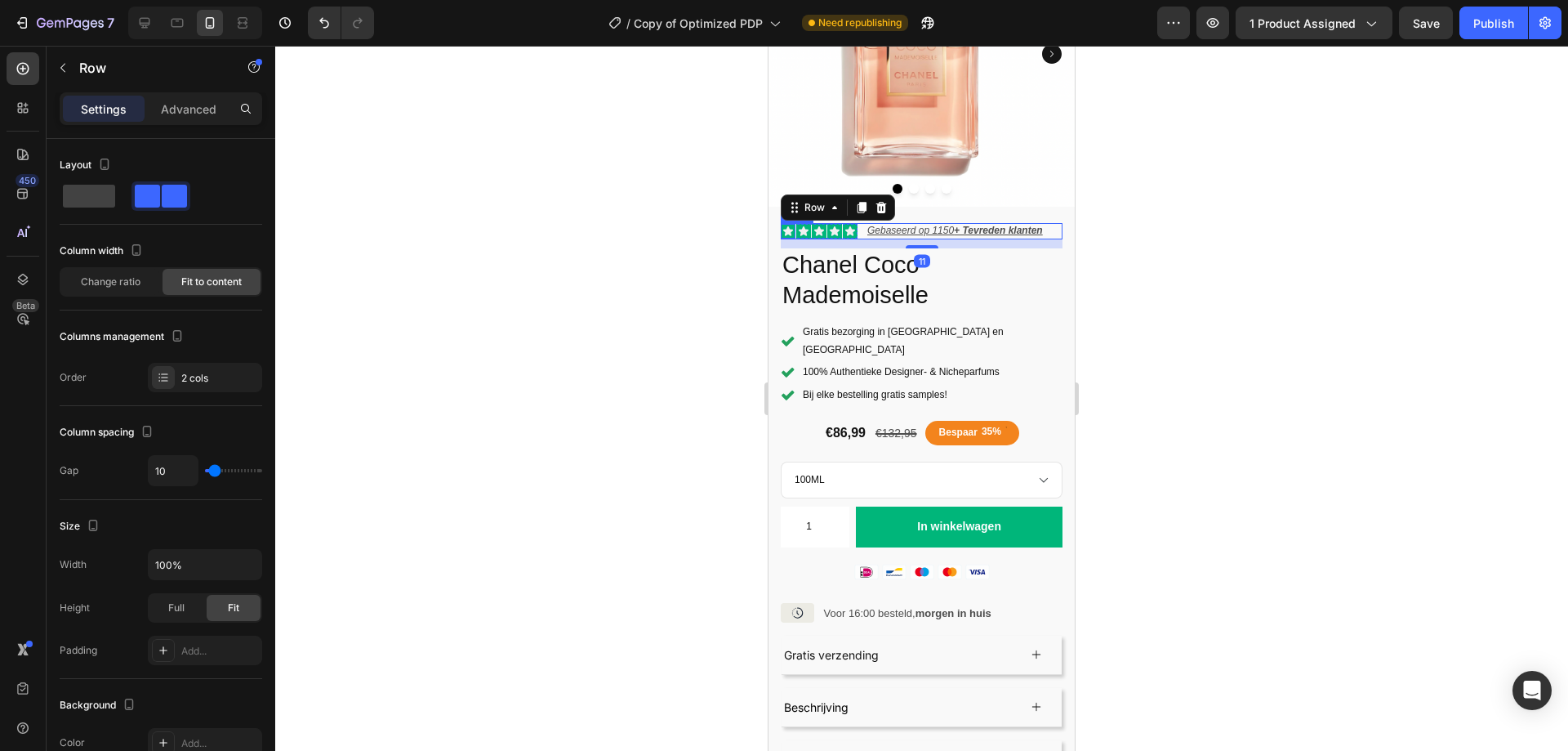
click at [788, 226] on icon at bounding box center [787, 231] width 10 height 10
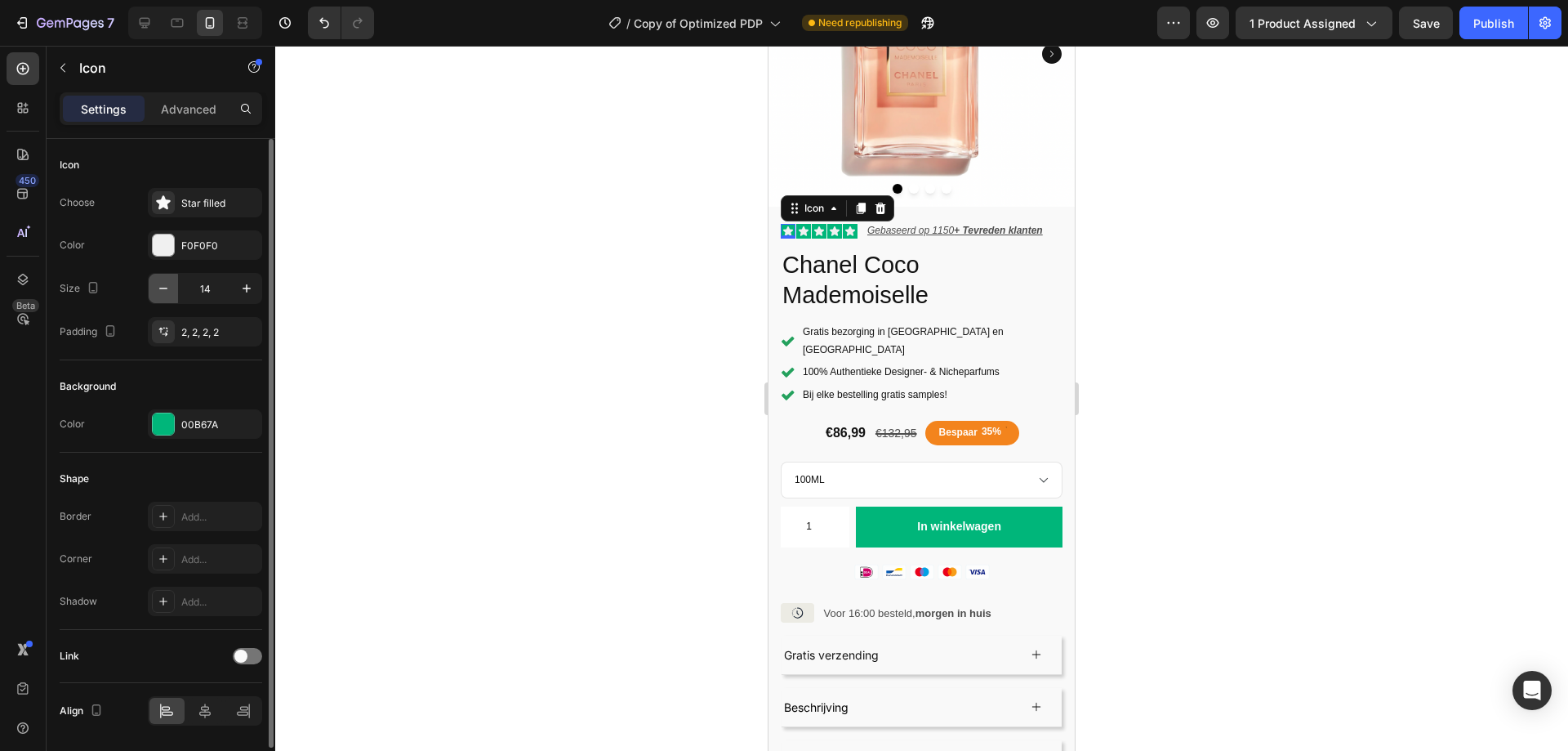
click at [156, 288] on icon "button" at bounding box center [163, 288] width 16 height 16
type input "12"
click at [801, 226] on icon at bounding box center [801, 231] width 10 height 10
click at [158, 290] on icon "button" at bounding box center [163, 288] width 16 height 16
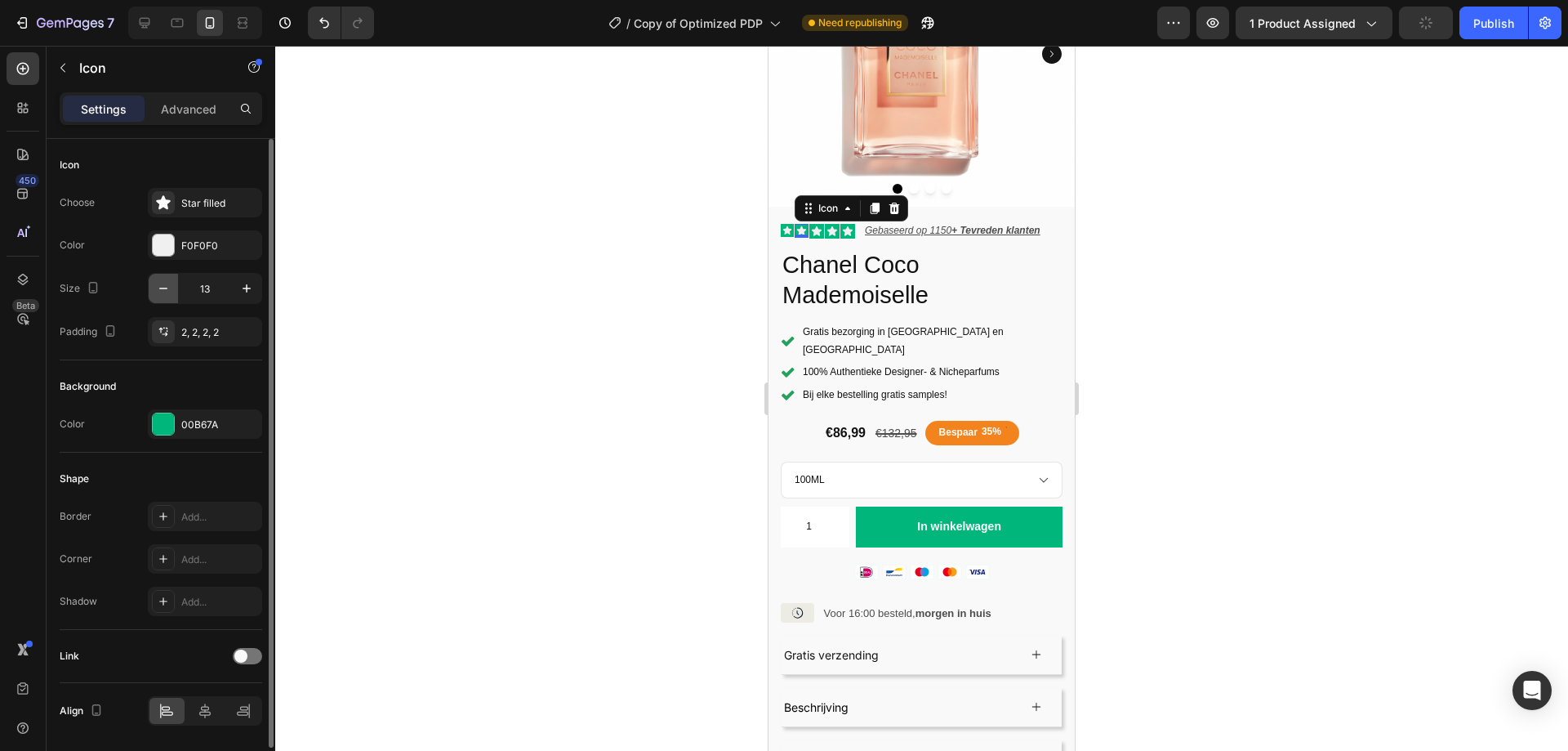
click at [158, 290] on icon "button" at bounding box center [163, 288] width 16 height 16
type input "12"
click at [815, 226] on icon at bounding box center [815, 231] width 10 height 10
click at [161, 296] on icon "button" at bounding box center [163, 288] width 16 height 16
click at [161, 295] on icon "button" at bounding box center [163, 288] width 16 height 16
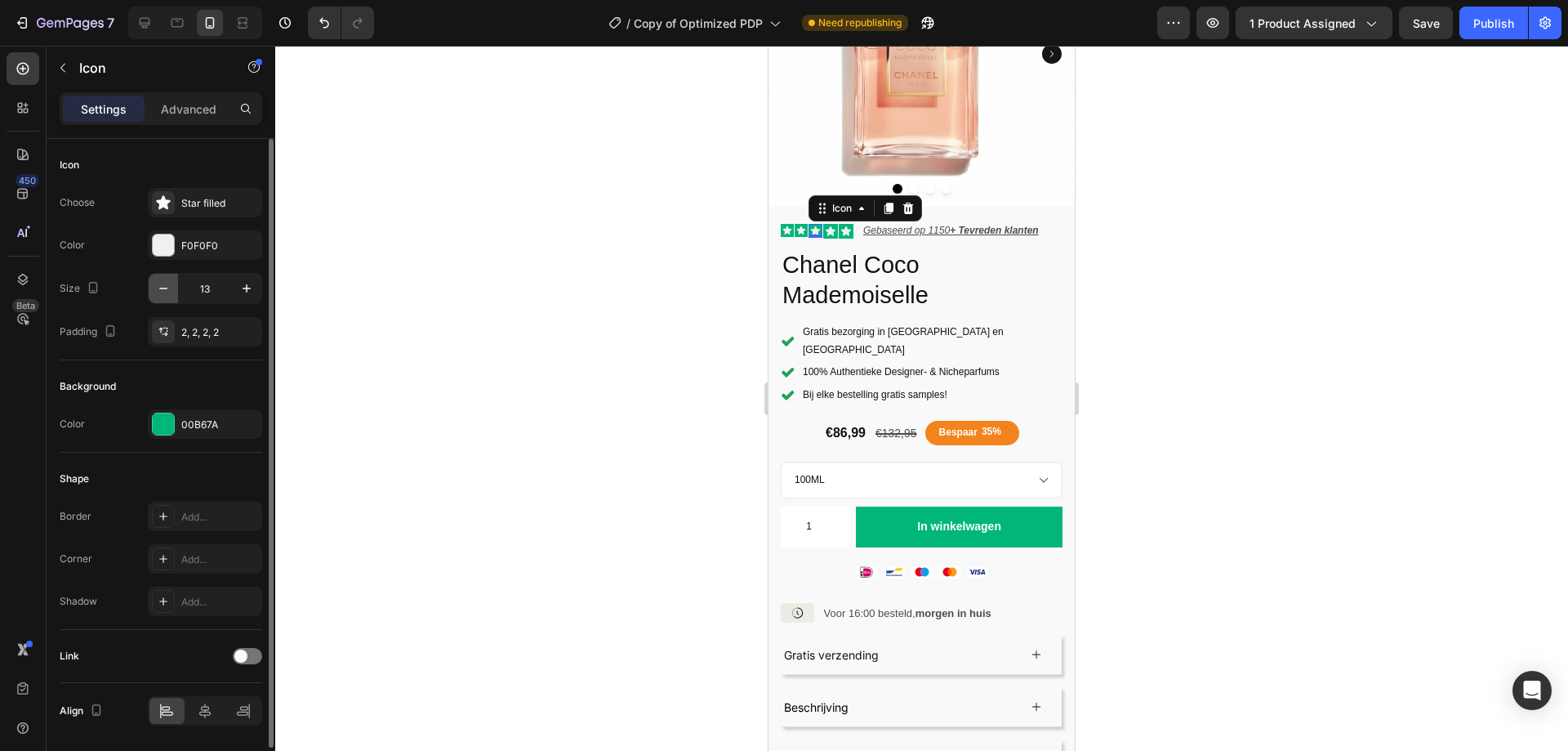
type input "12"
click at [833, 225] on icon at bounding box center [828, 230] width 11 height 11
click at [154, 274] on button "button" at bounding box center [163, 289] width 30 height 30
type input "12"
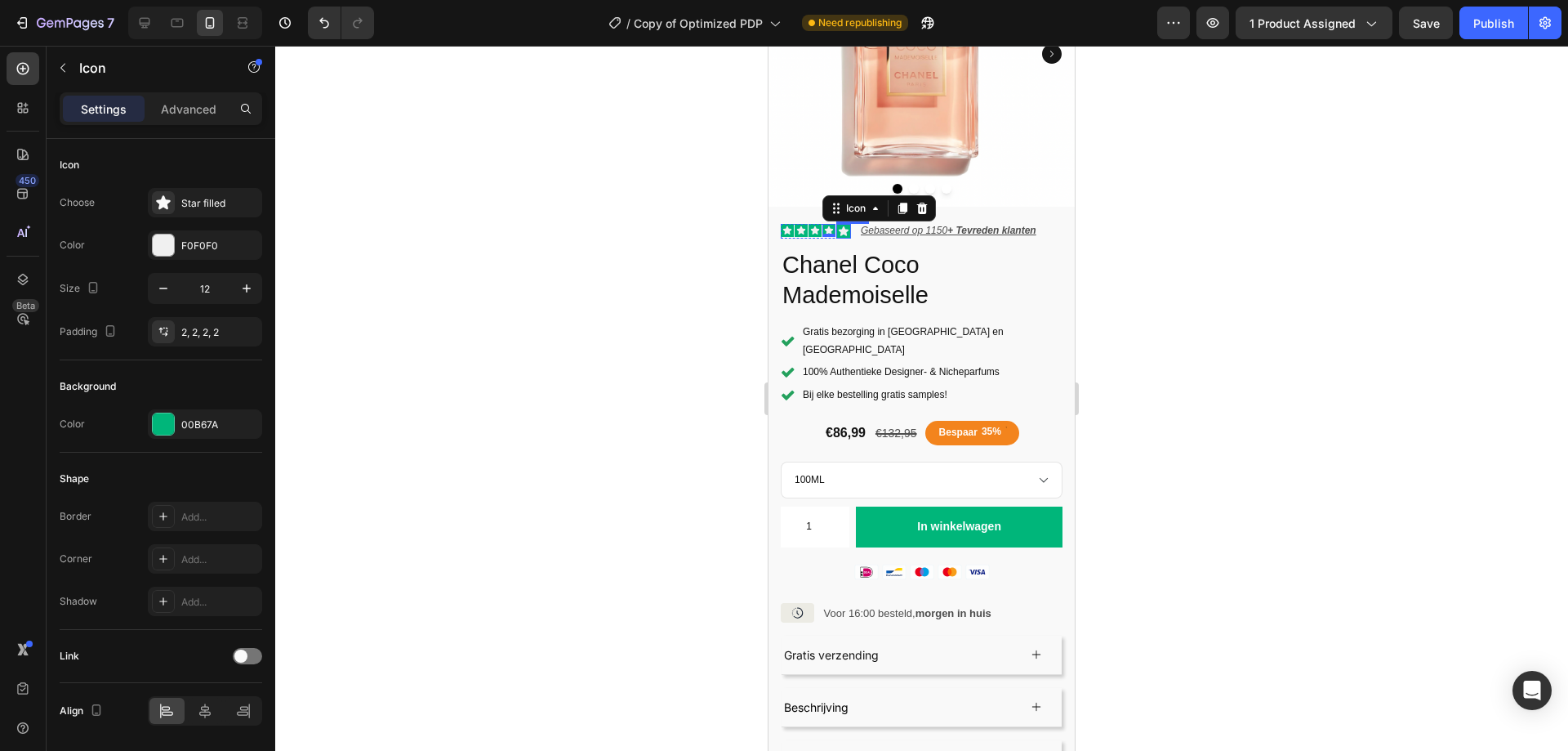
click at [846, 226] on icon at bounding box center [843, 231] width 10 height 10
click at [155, 289] on icon "button" at bounding box center [163, 288] width 16 height 16
type input "12"
click at [853, 223] on div "Icon Icon Icon Icon Icon 0 Icon List Gebaseerd op 1150 + Tevreden klanten Text …" at bounding box center [921, 231] width 282 height 16
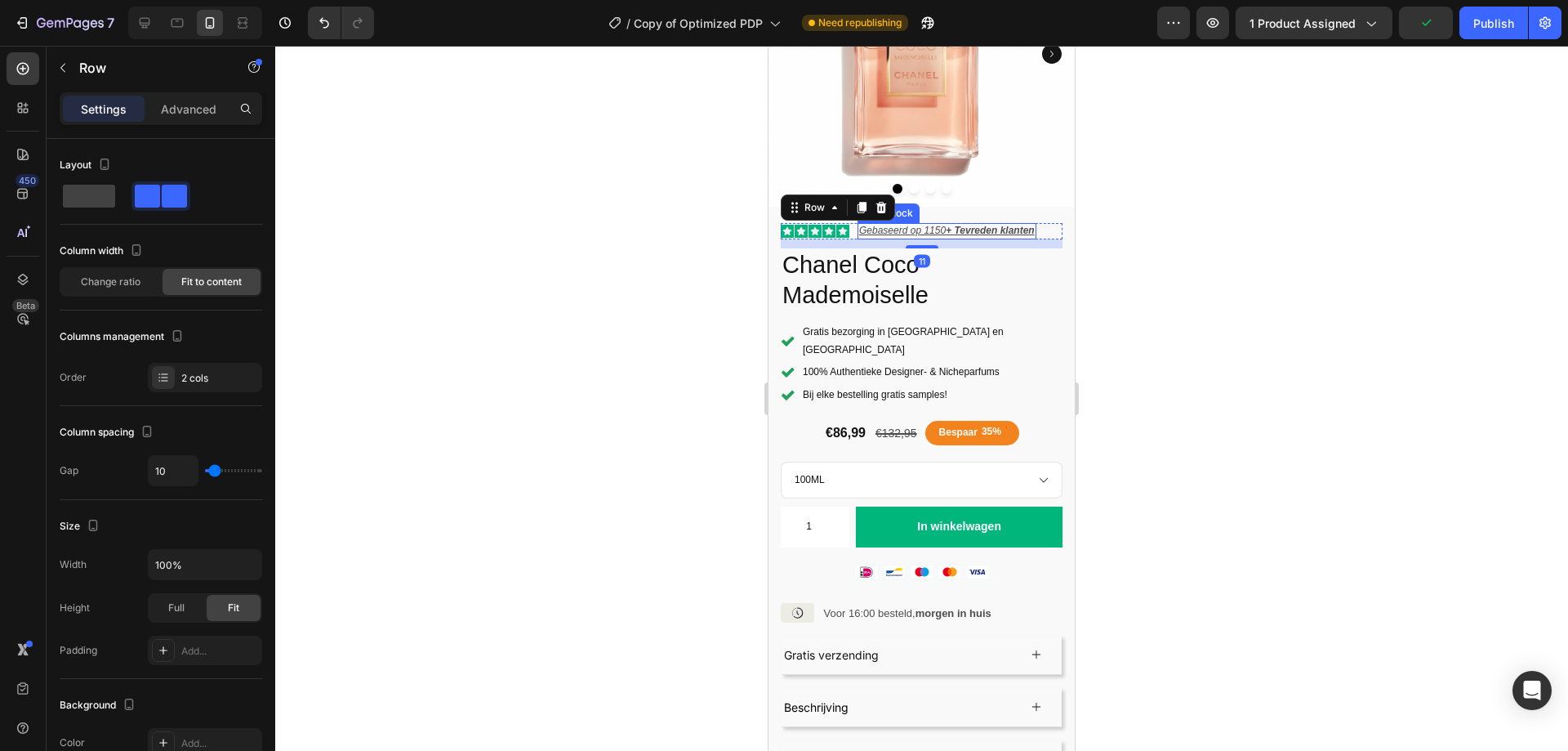
click at [893, 225] on p "Gebaseerd op 1150 + Tevreden klanten" at bounding box center [947, 231] width 175 height 13
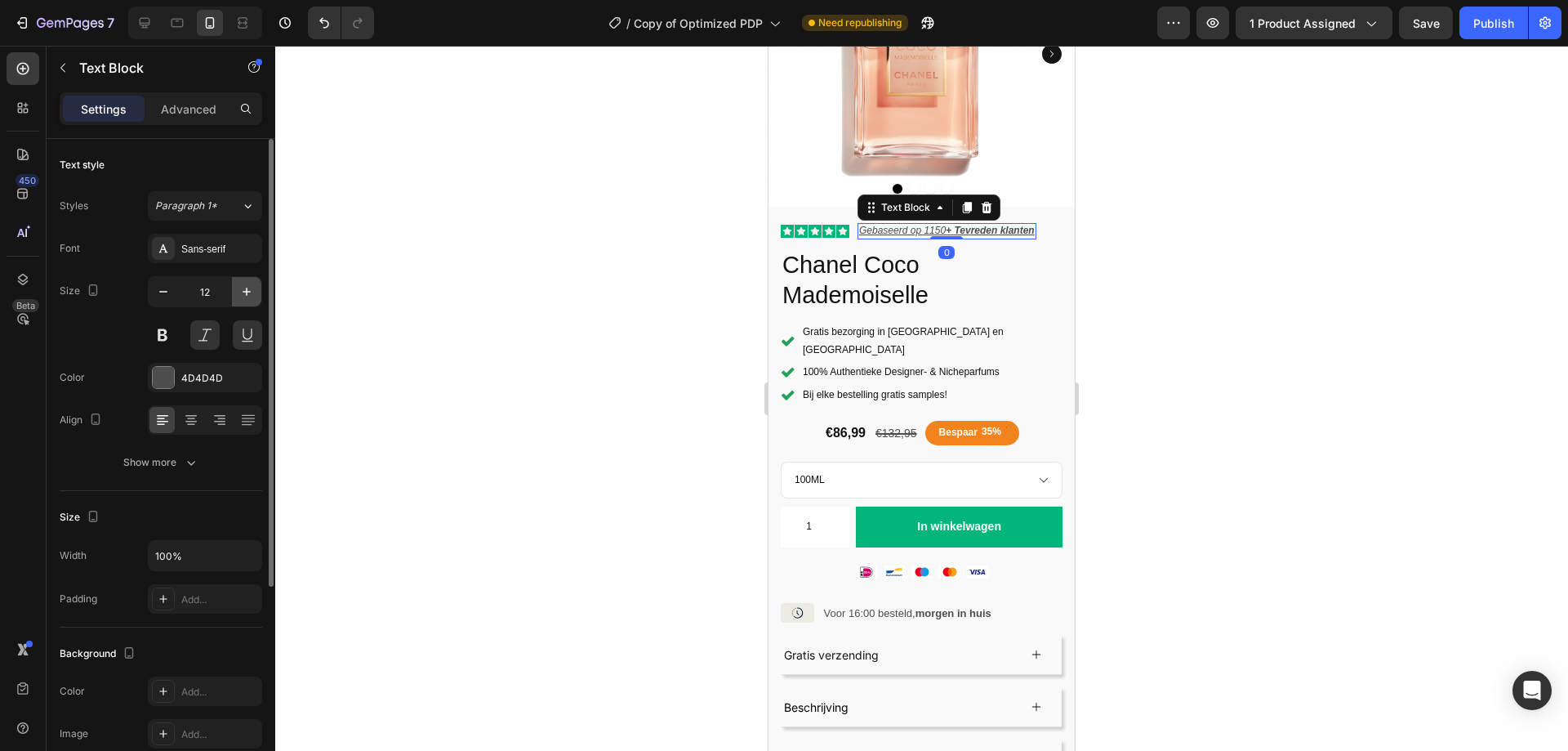
click at [238, 289] on icon "button" at bounding box center [246, 292] width 16 height 16
type input "13"
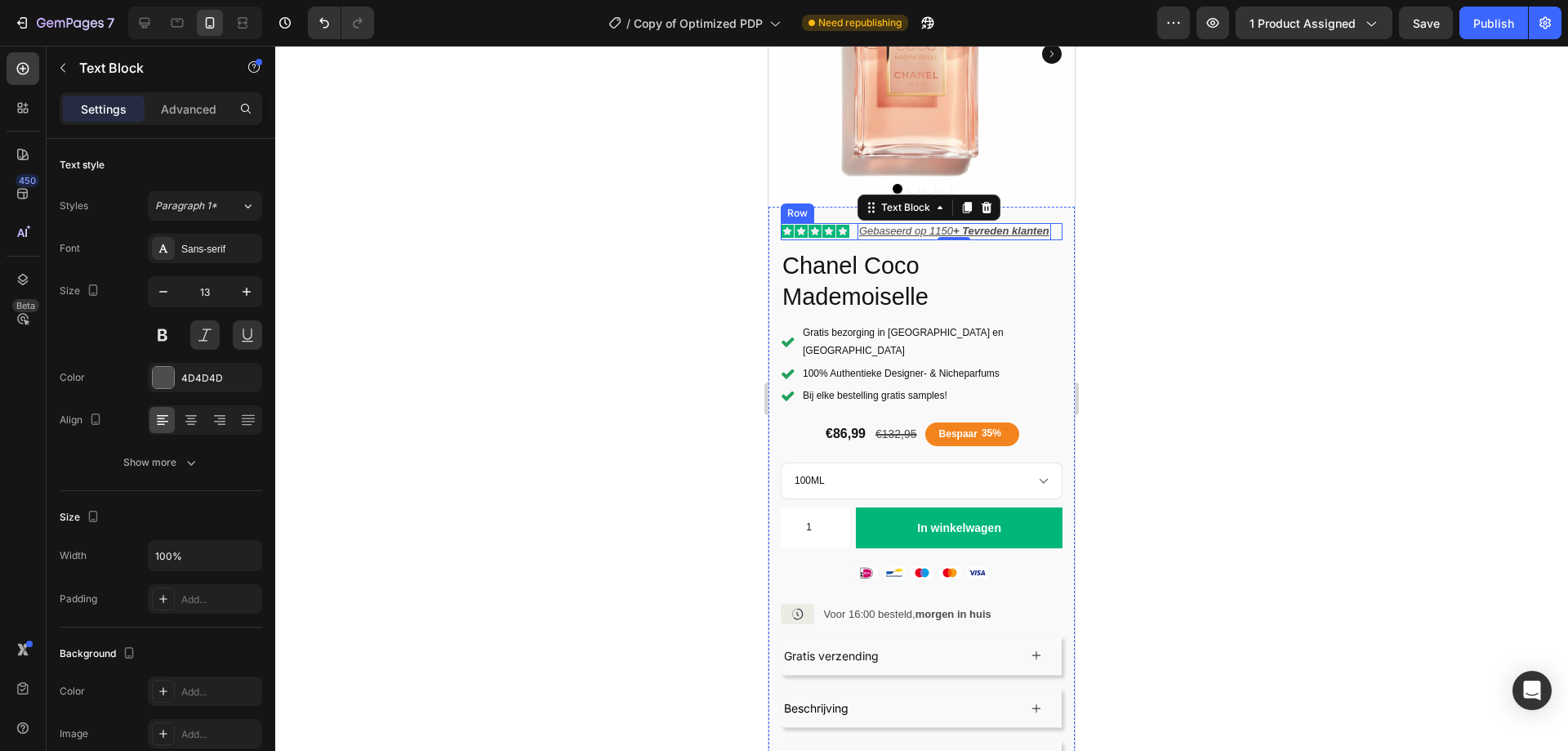
click at [852, 223] on div "Icon Icon Icon Icon Icon Icon List Gebaseerd op 1150 + Tevreden klanten Text Bl…" at bounding box center [921, 231] width 282 height 17
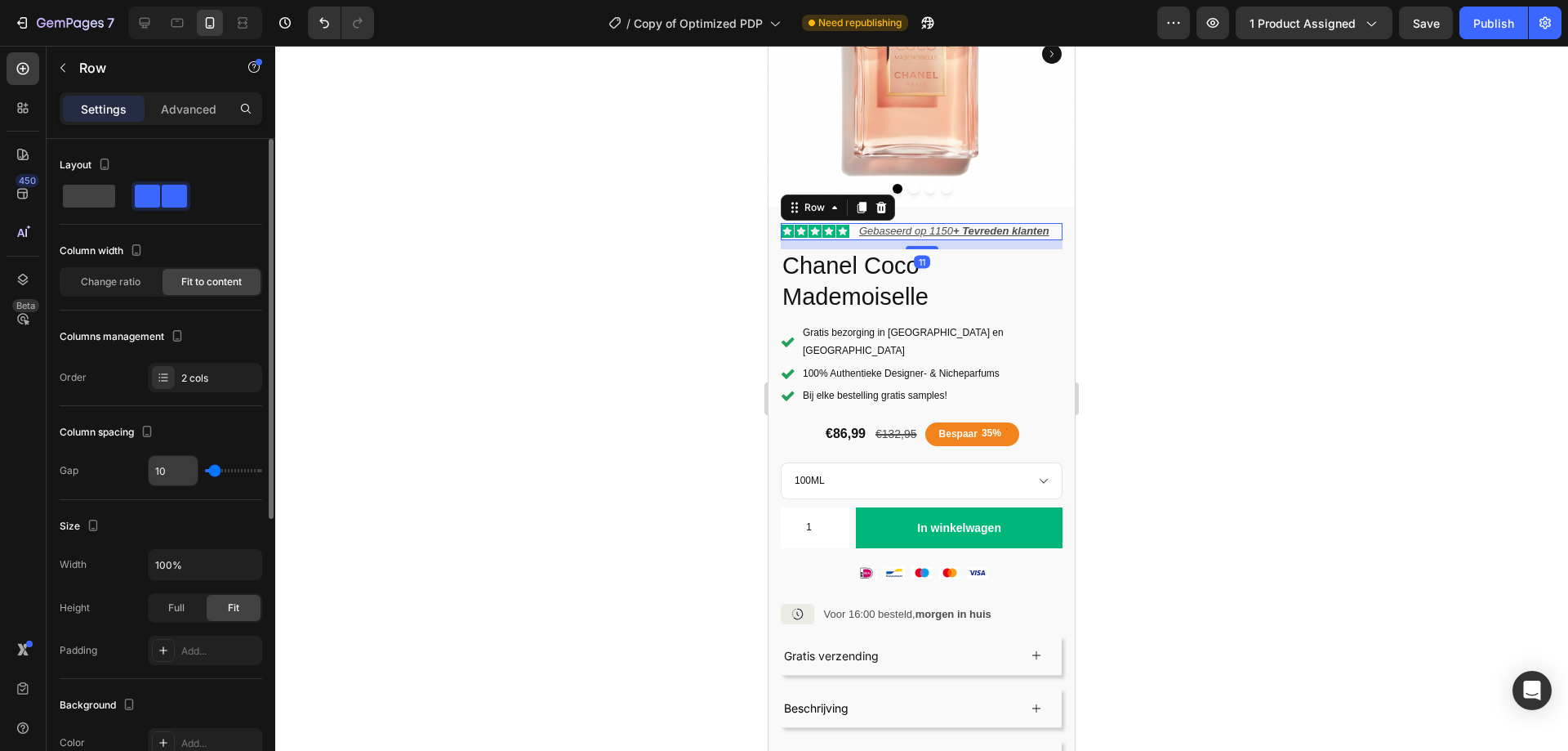
click at [167, 479] on input "10" at bounding box center [172, 471] width 49 height 30
type input "5"
click at [905, 225] on p "Gebaseerd op 1150 + Tevreden klanten" at bounding box center [950, 232] width 190 height 14
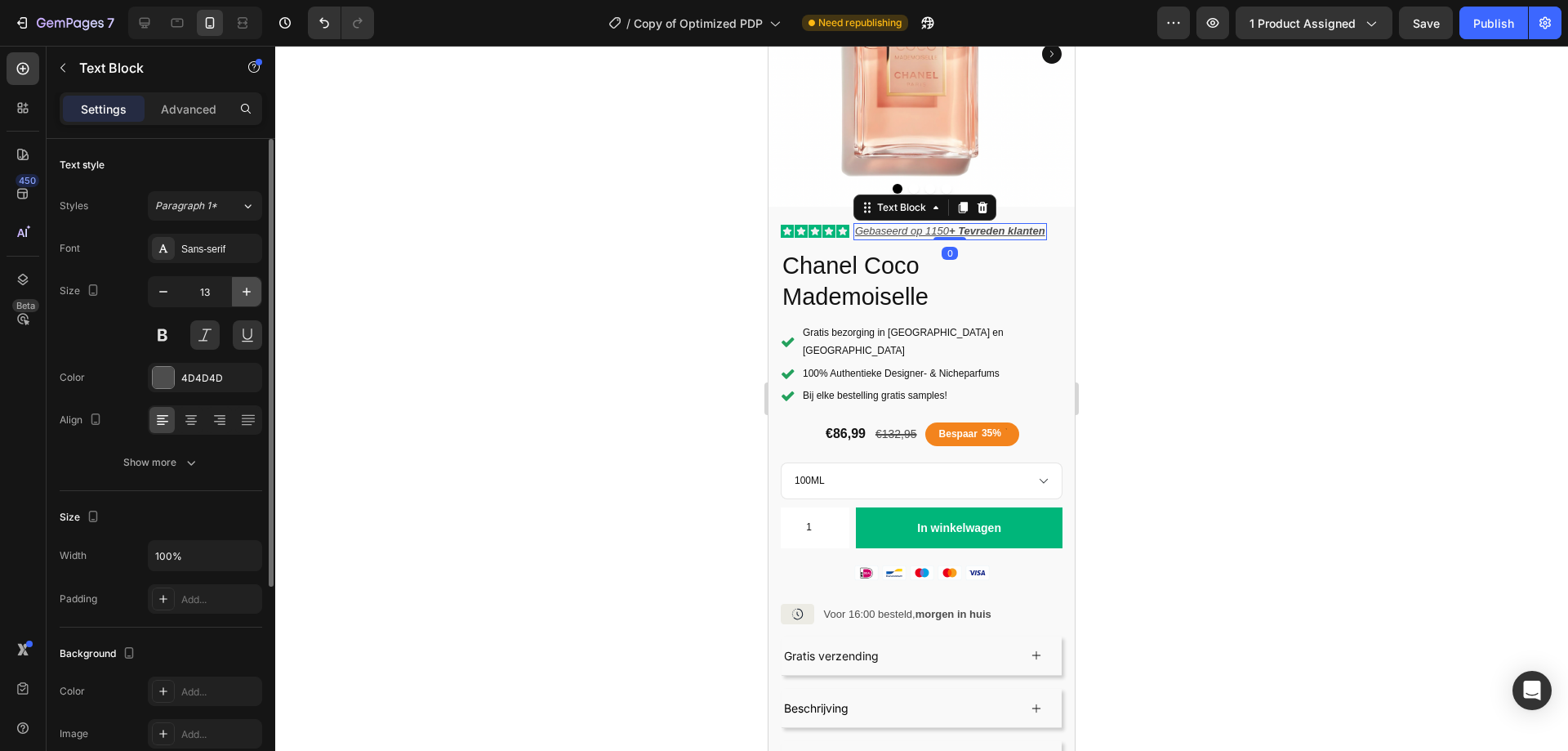
click at [250, 292] on icon "button" at bounding box center [247, 292] width 8 height 8
click at [164, 291] on icon "button" at bounding box center [163, 292] width 16 height 16
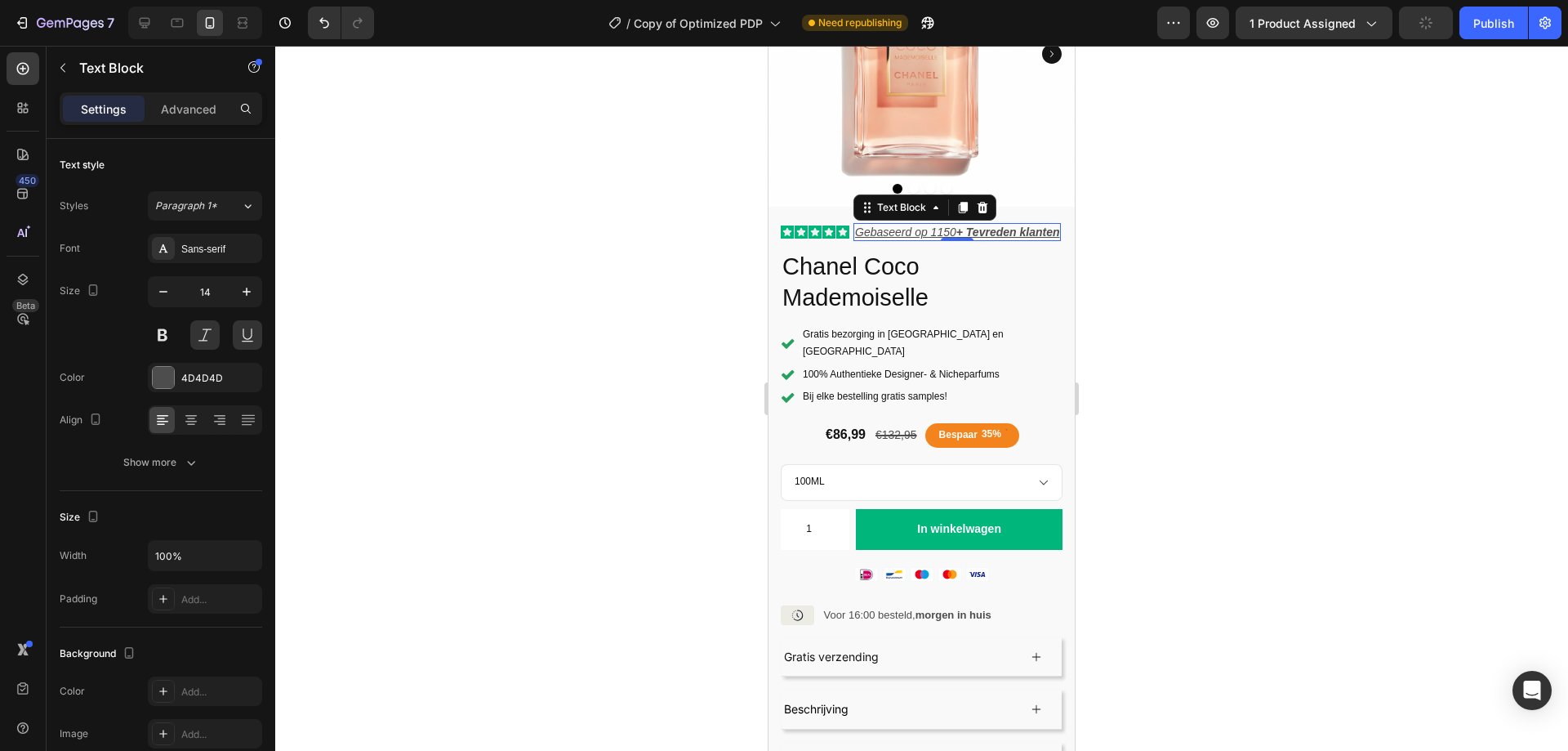
type input "13"
click at [1048, 223] on div "Icon Icon Icon Icon Icon Icon List Gebaseerd op 1150 + Tevreden klanten Text Bl…" at bounding box center [921, 231] width 282 height 17
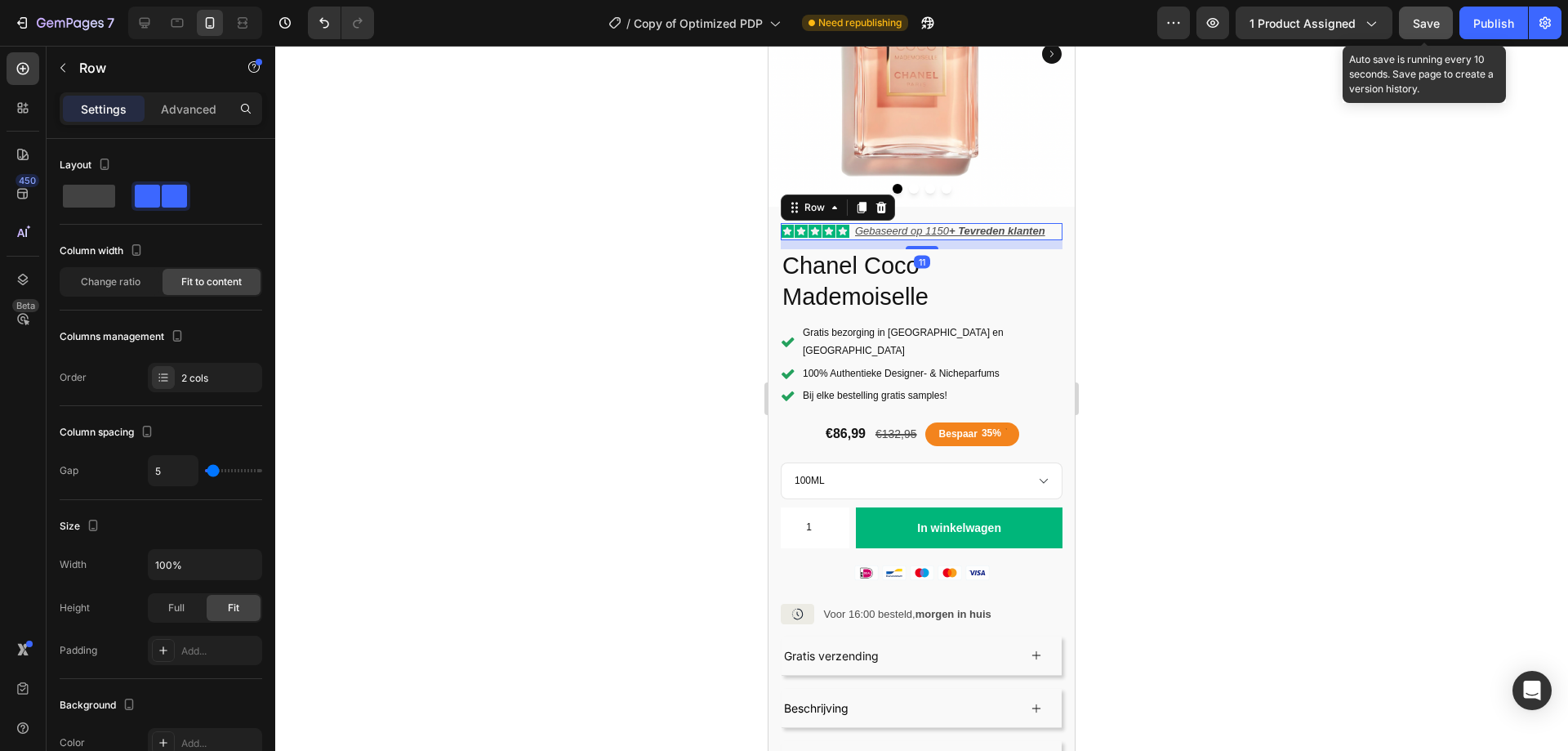
click at [1422, 16] on span "Save" at bounding box center [1426, 23] width 27 height 14
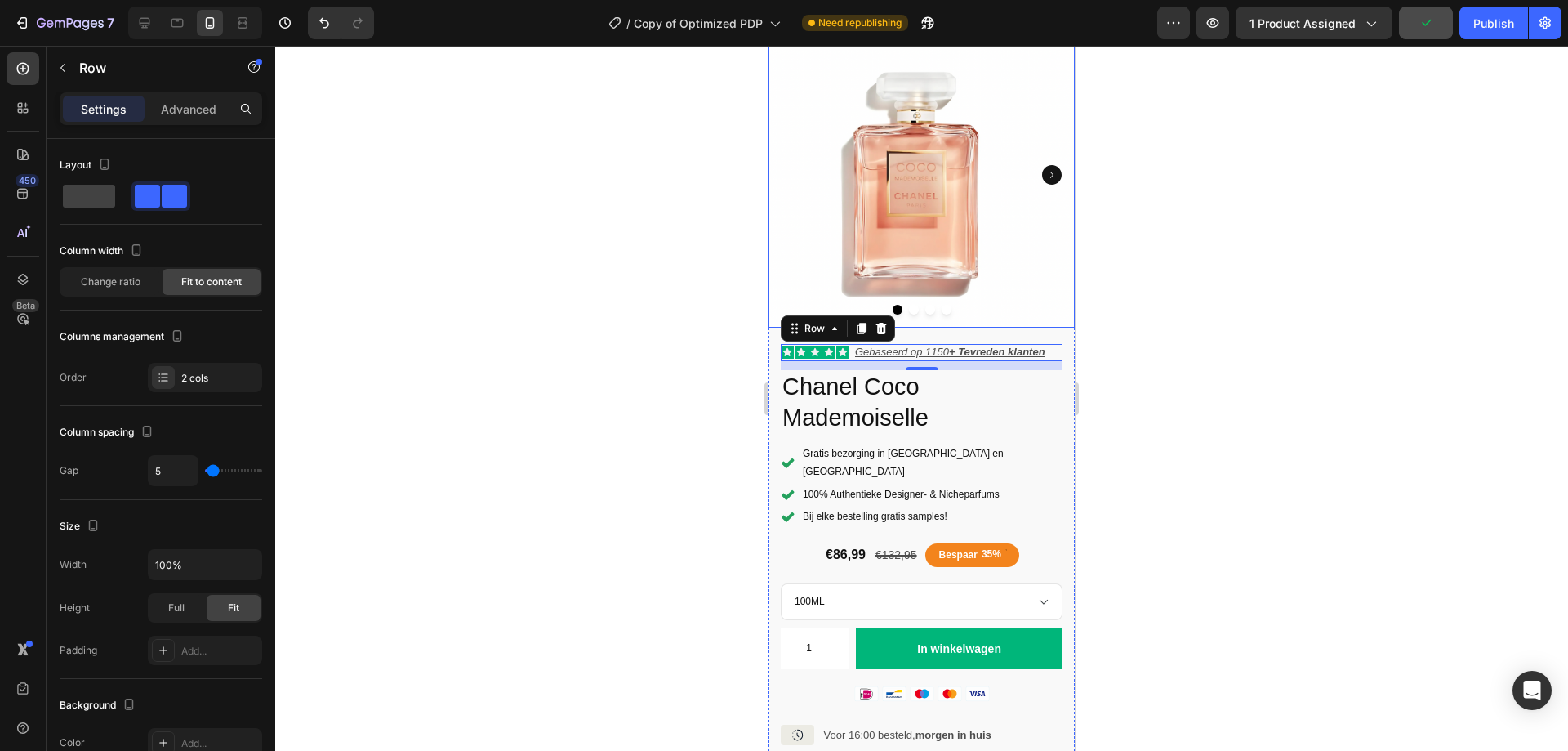
scroll to position [0, 0]
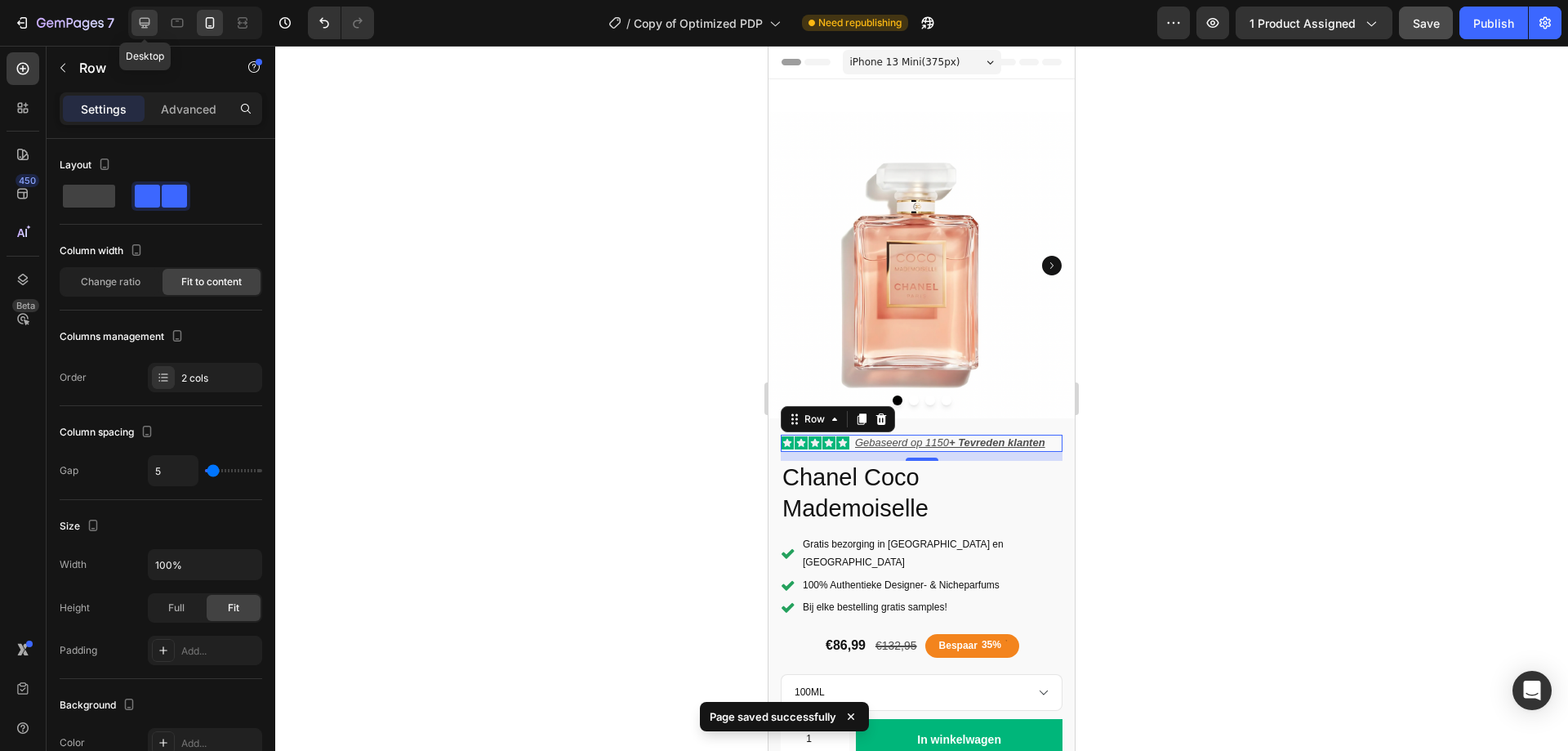
click at [152, 23] on icon at bounding box center [144, 23] width 16 height 16
type input "10"
type input "1200"
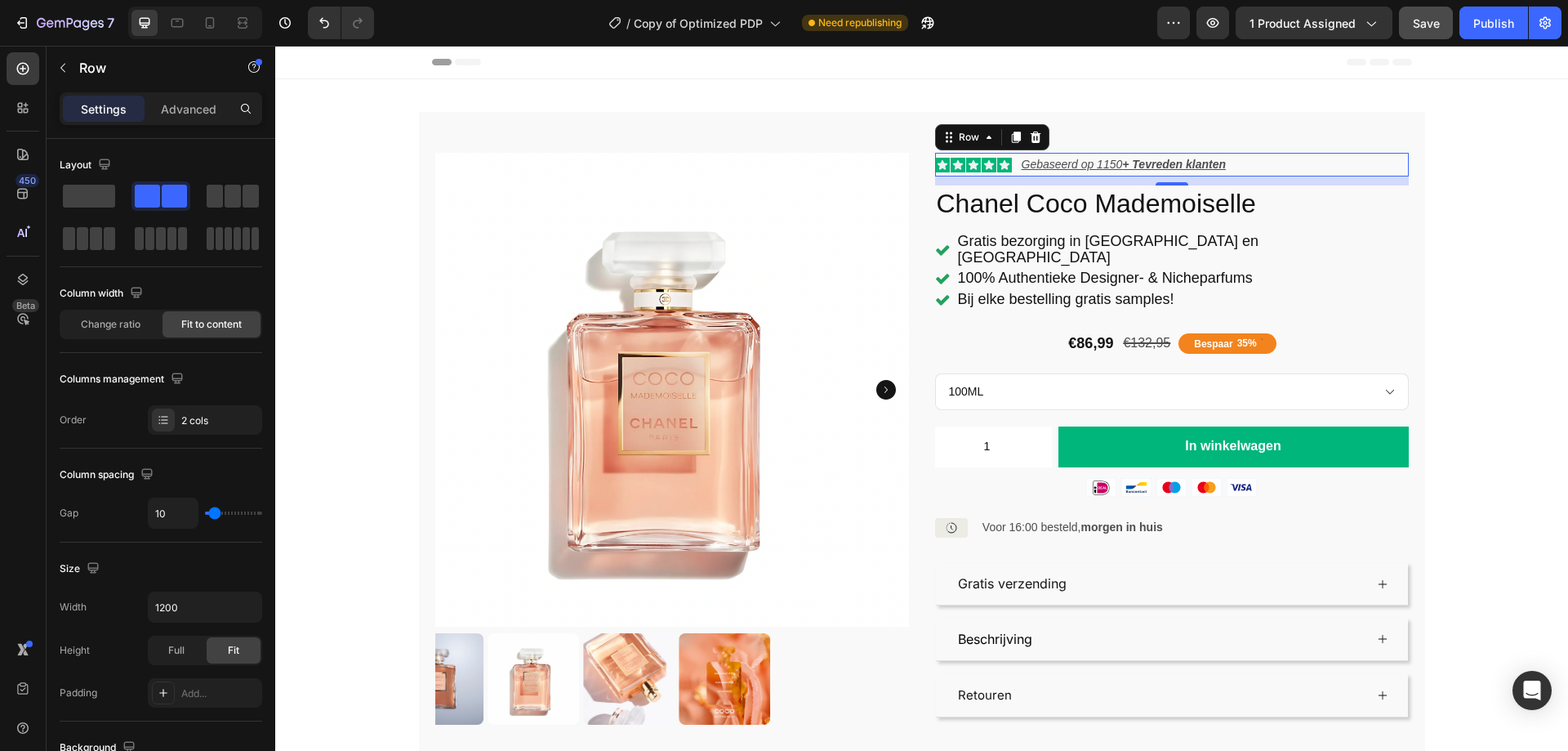
scroll to position [50, 0]
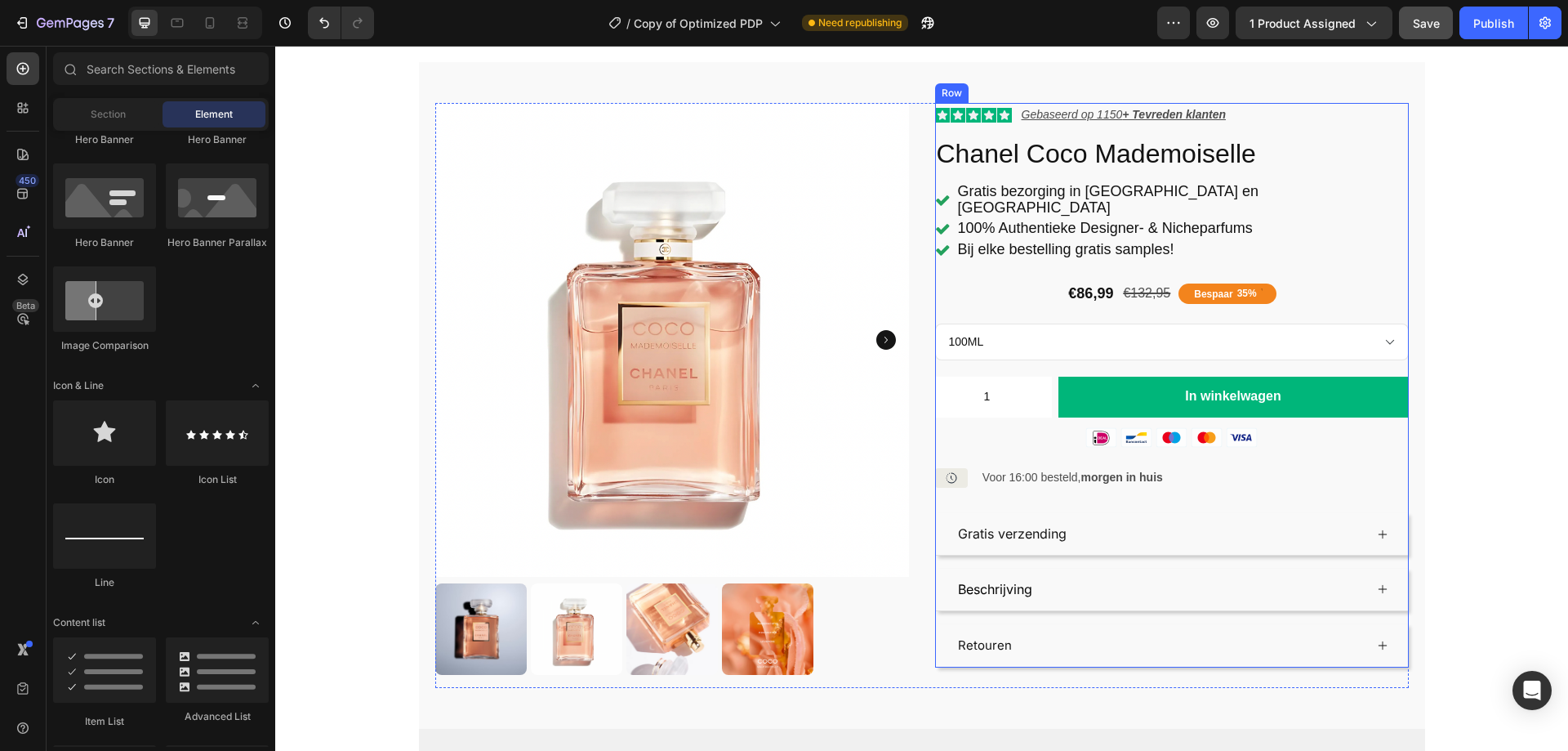
click at [1001, 208] on div "Icon Icon Icon Icon Icon Icon List Gebaseerd op 1150 + Tevreden klanten Text Bl…" at bounding box center [1172, 384] width 474 height 565
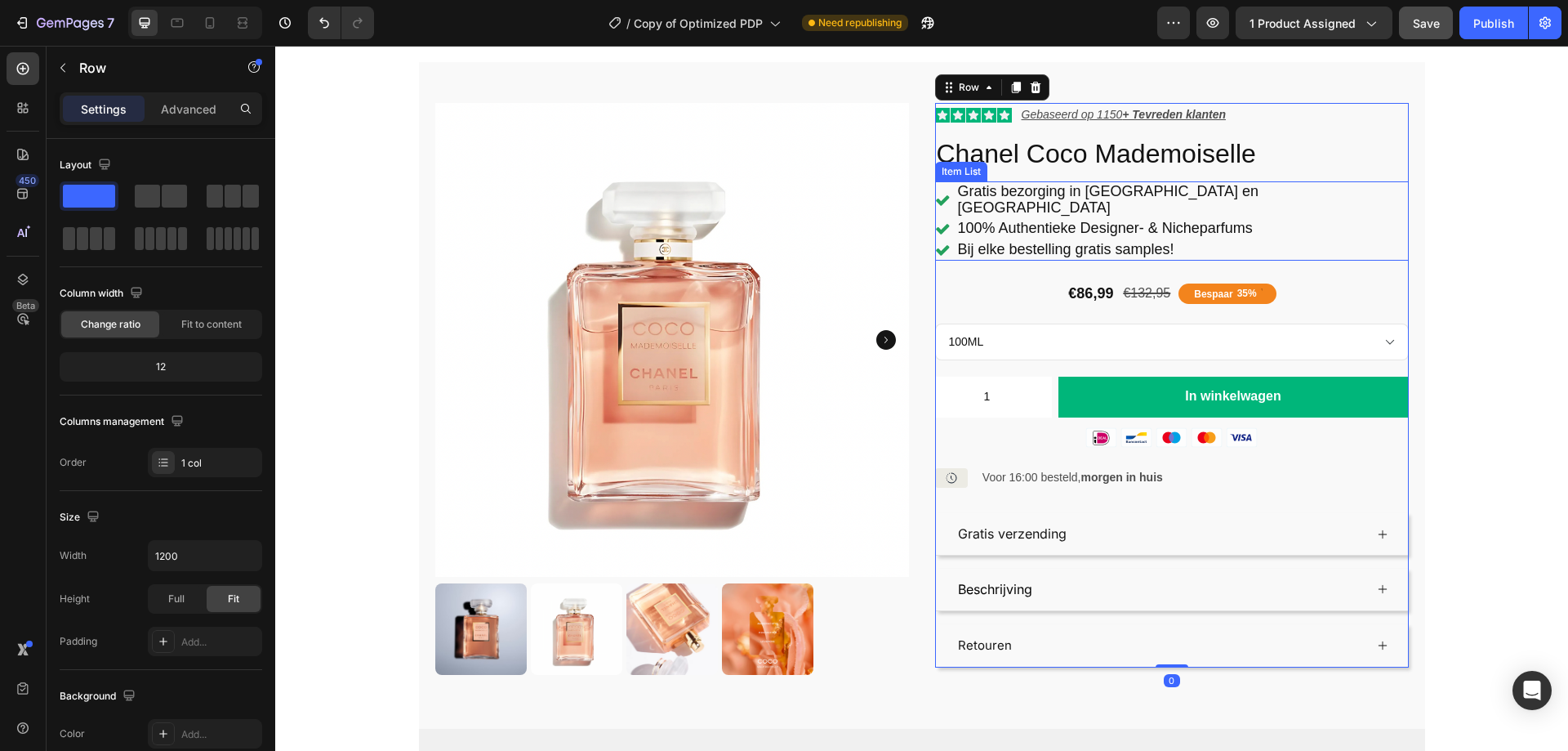
click at [1009, 218] on div "100% Authentieke Designer- & Nicheparfums" at bounding box center [1172, 228] width 474 height 21
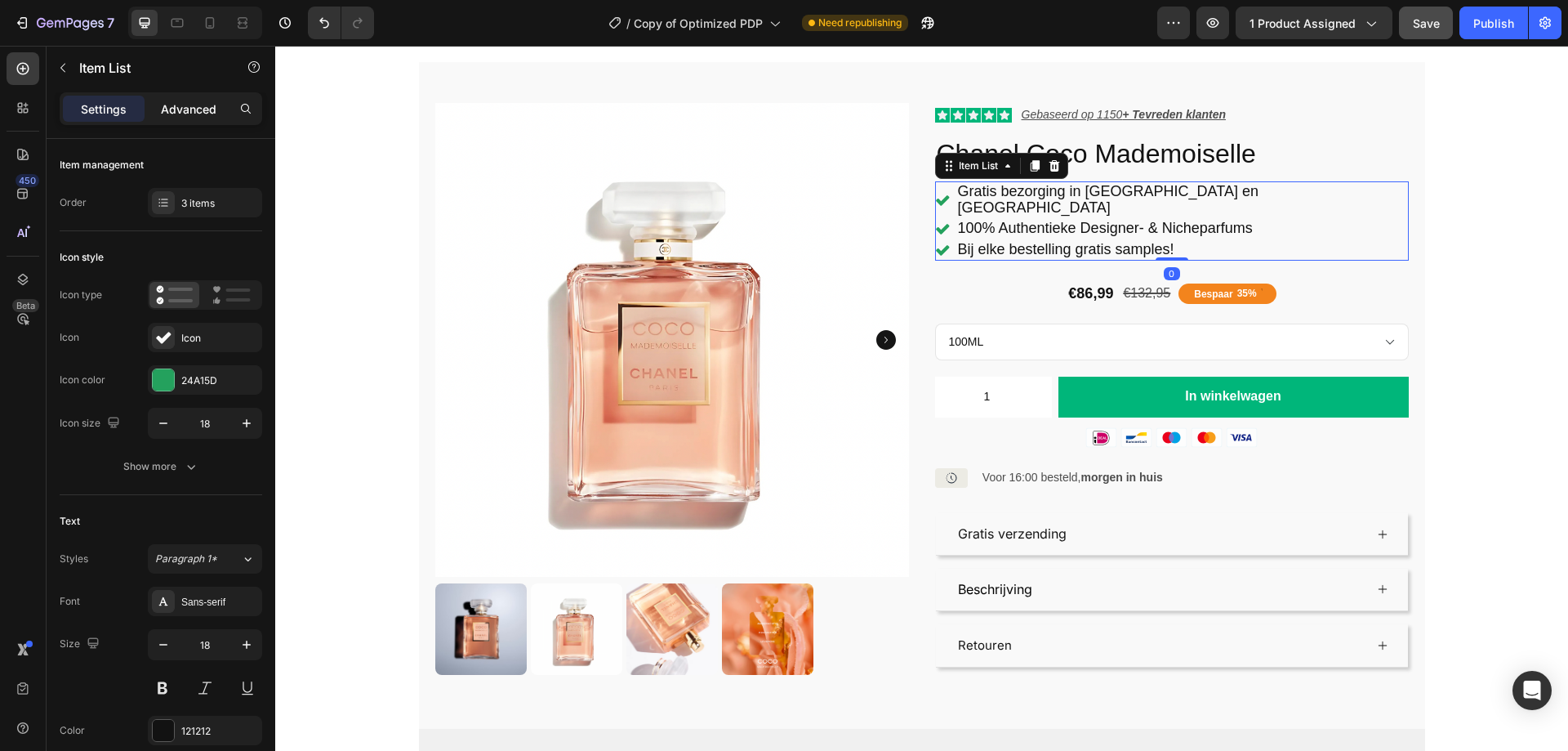
click at [189, 120] on div "Advanced" at bounding box center [188, 109] width 82 height 26
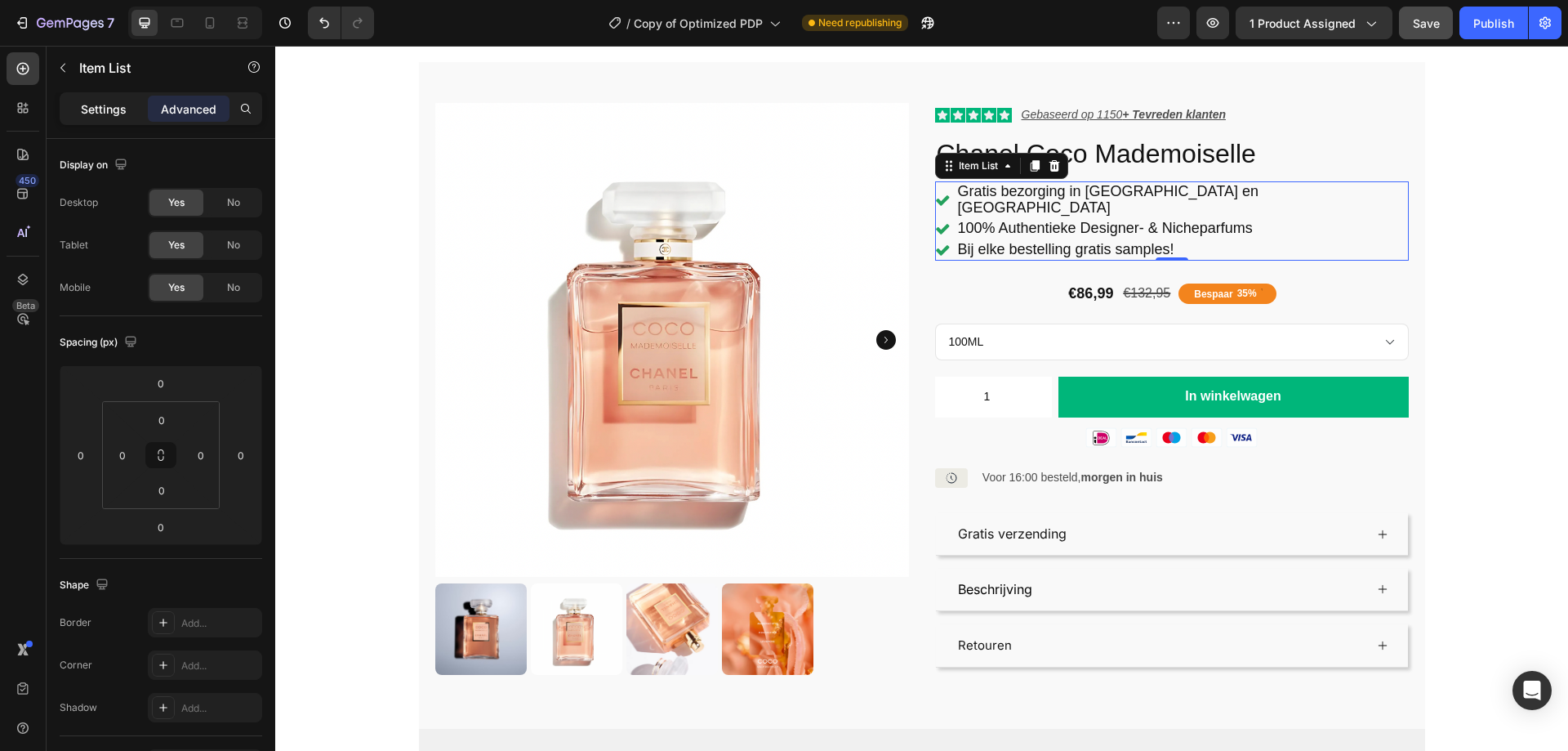
drag, startPoint x: 107, startPoint y: 103, endPoint x: 826, endPoint y: 157, distance: 721.0
click at [107, 103] on p "Settings" at bounding box center [104, 109] width 46 height 17
type input "2"
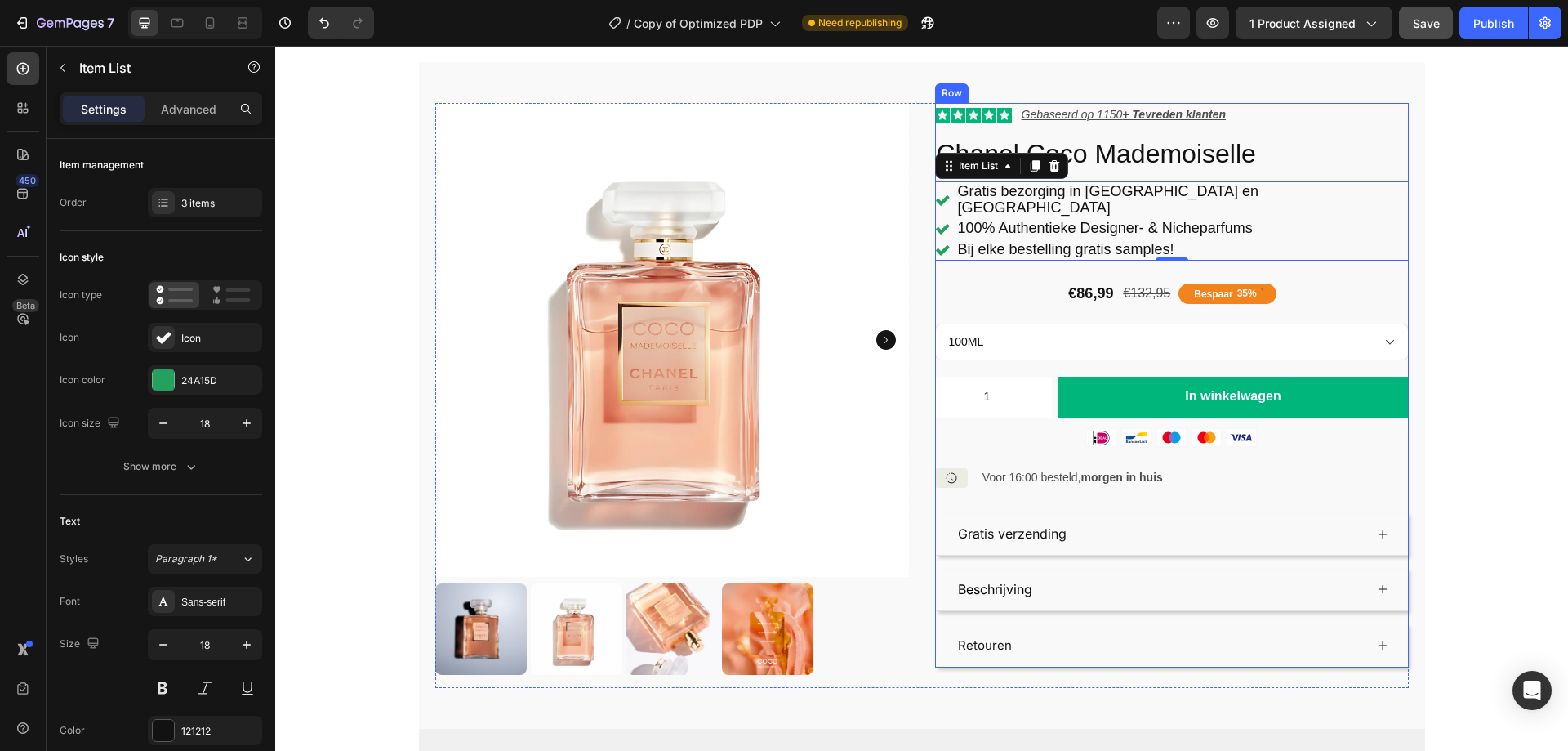
click at [996, 192] on div "Icon Icon Icon Icon Icon Icon List Gebaseerd op 1150 + Tevreden klanten Text Bl…" at bounding box center [1172, 384] width 474 height 565
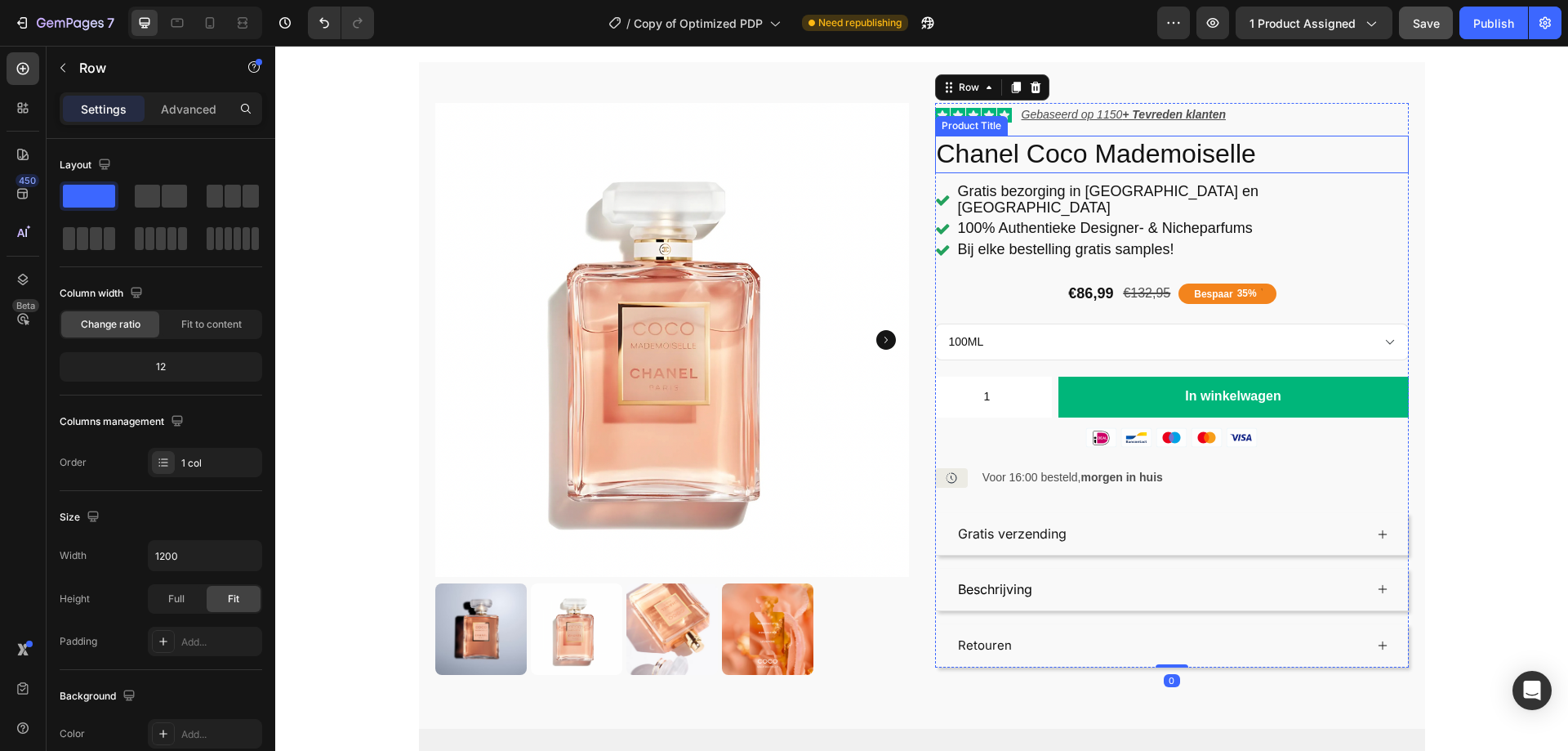
click at [998, 152] on h1 "Chanel Coco Mademoiselle" at bounding box center [1172, 154] width 474 height 38
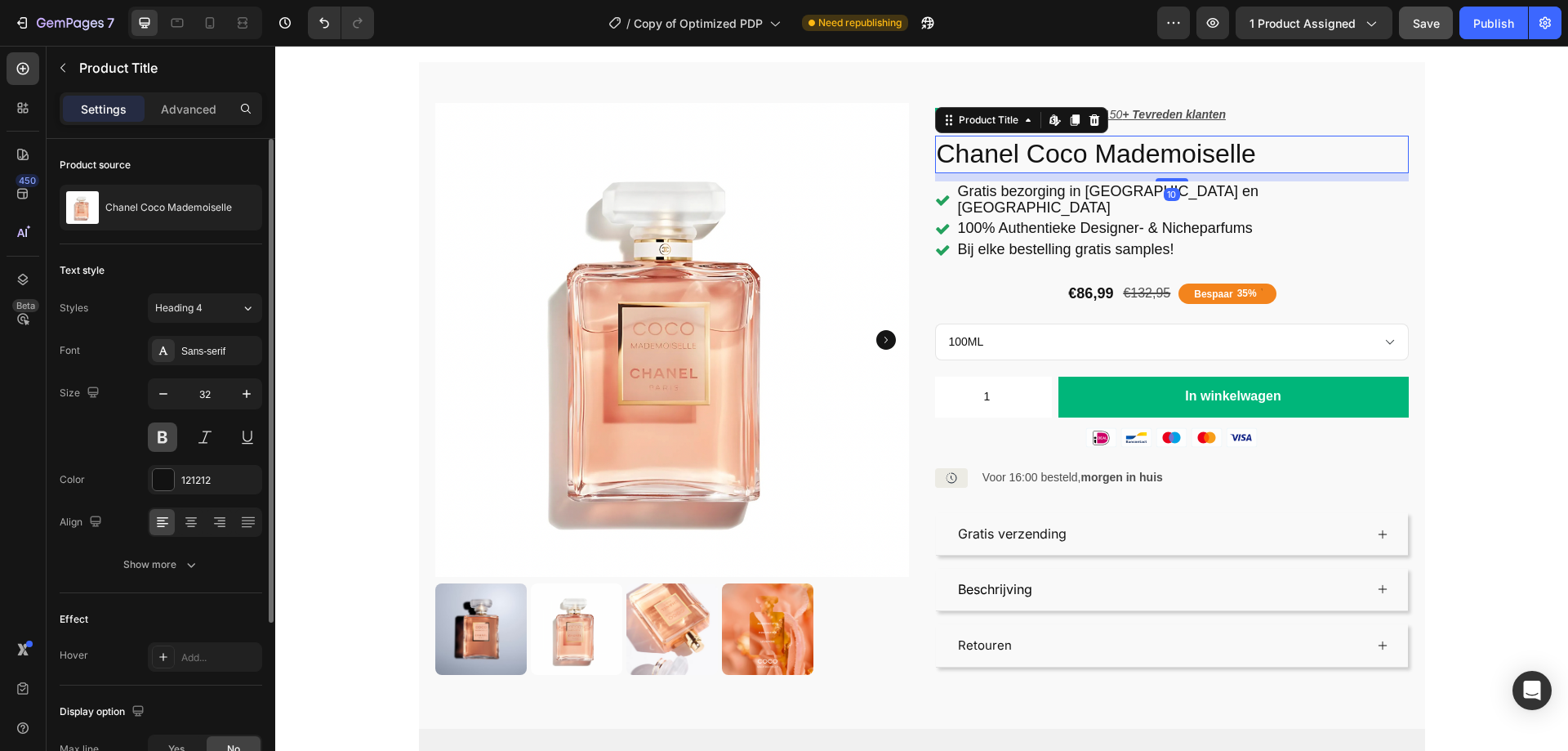
click at [161, 449] on button at bounding box center [162, 437] width 30 height 30
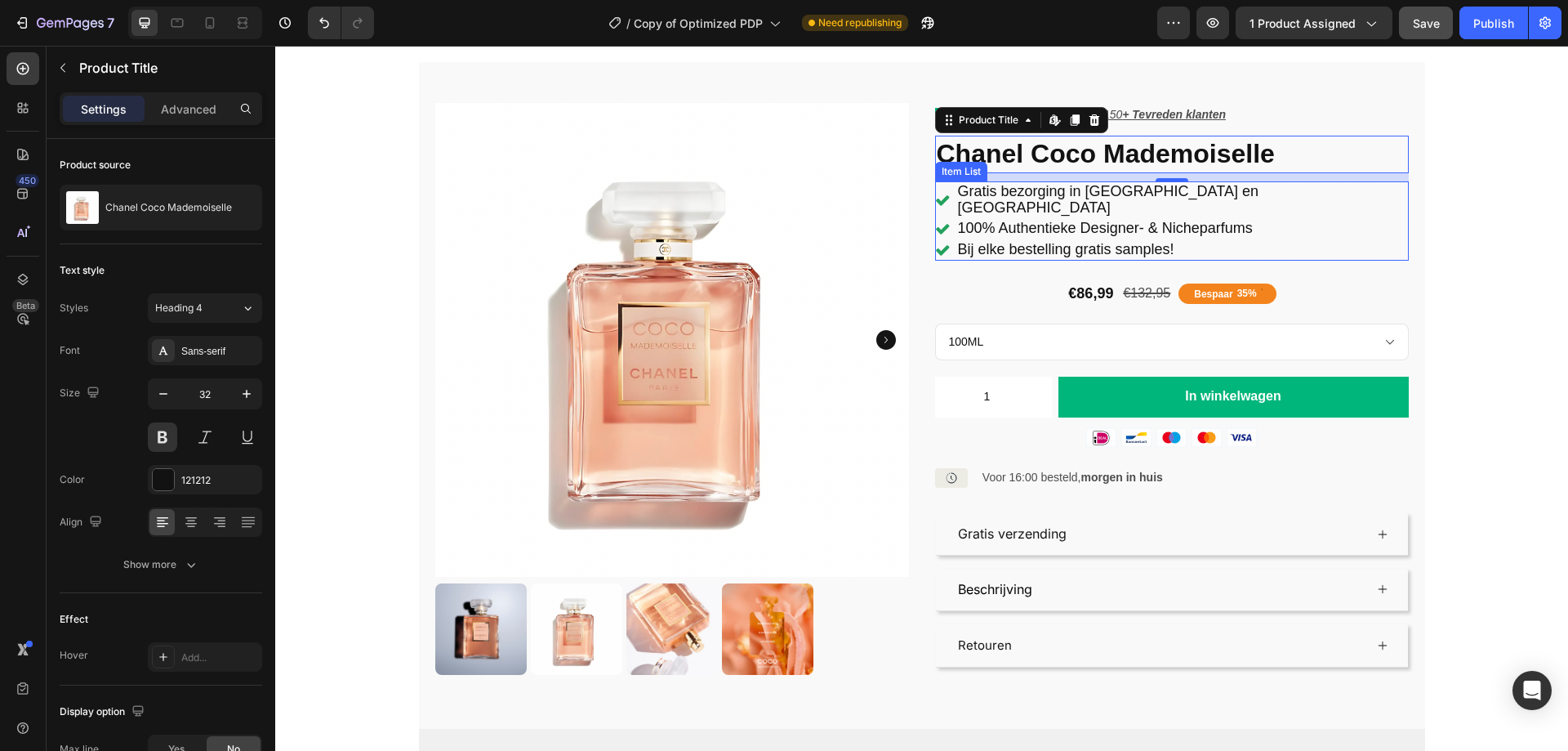
click at [950, 221] on icon at bounding box center [942, 228] width 15 height 15
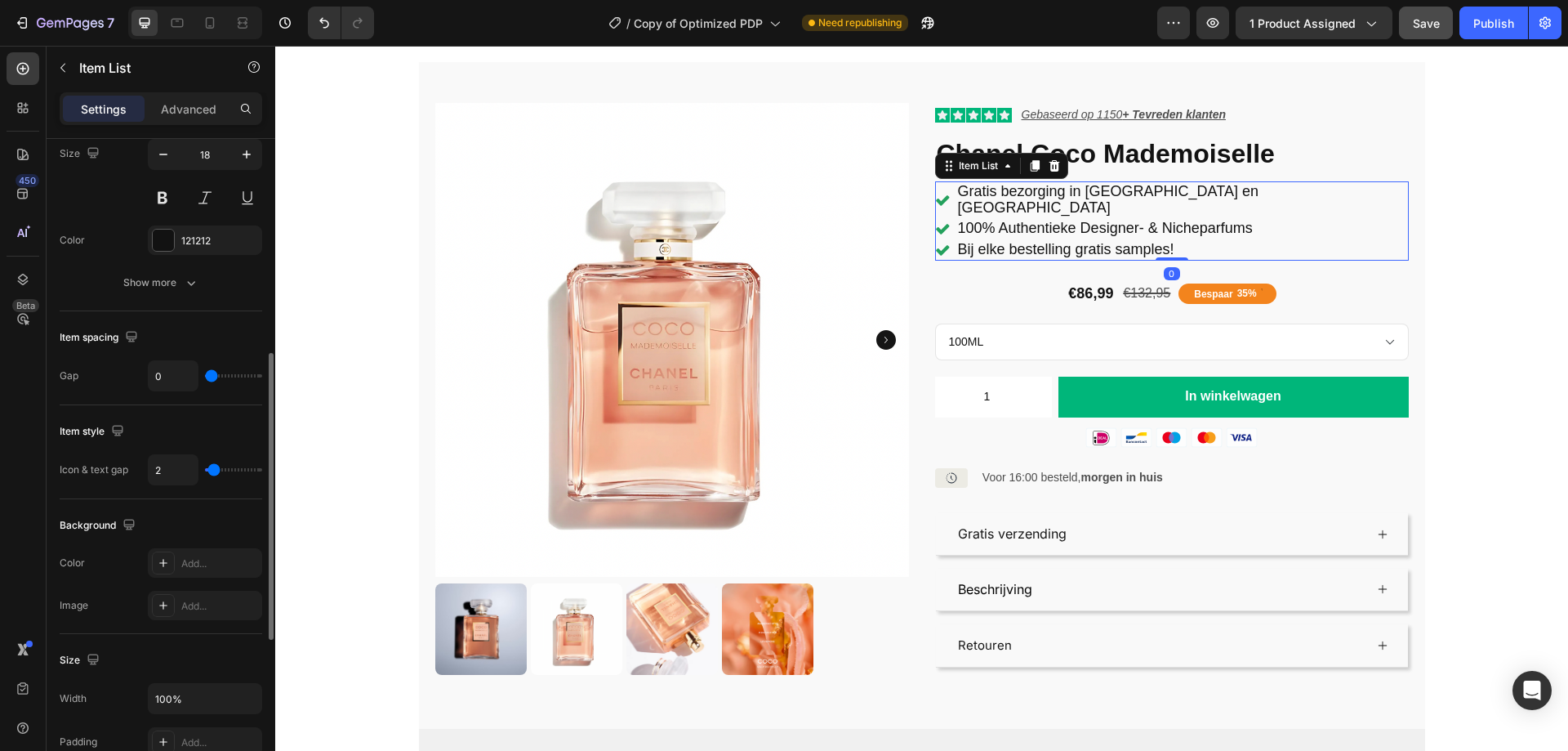
scroll to position [851, 0]
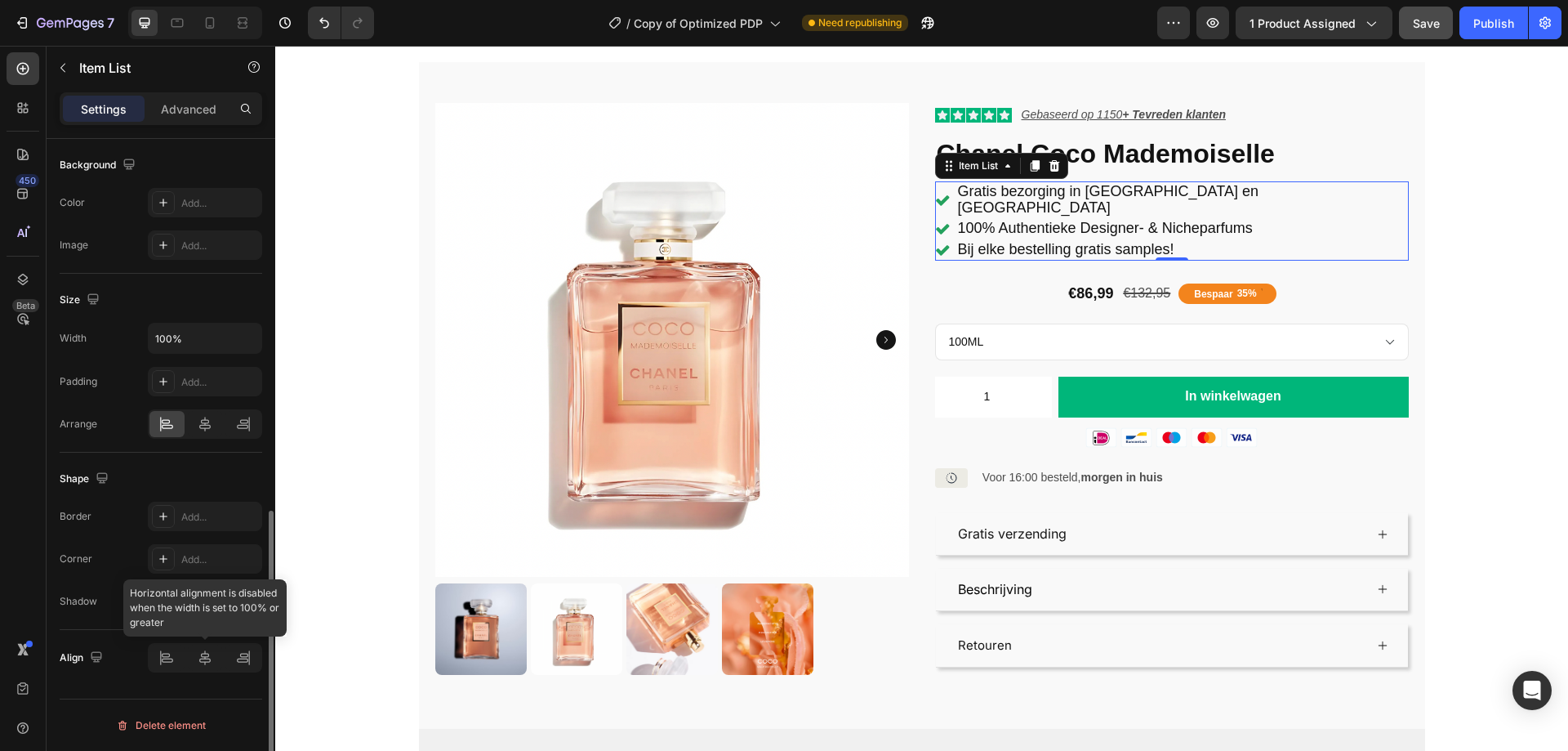
click at [168, 667] on div at bounding box center [204, 657] width 114 height 30
click at [207, 422] on icon at bounding box center [205, 423] width 16 height 16
click at [180, 426] on div at bounding box center [166, 424] width 35 height 26
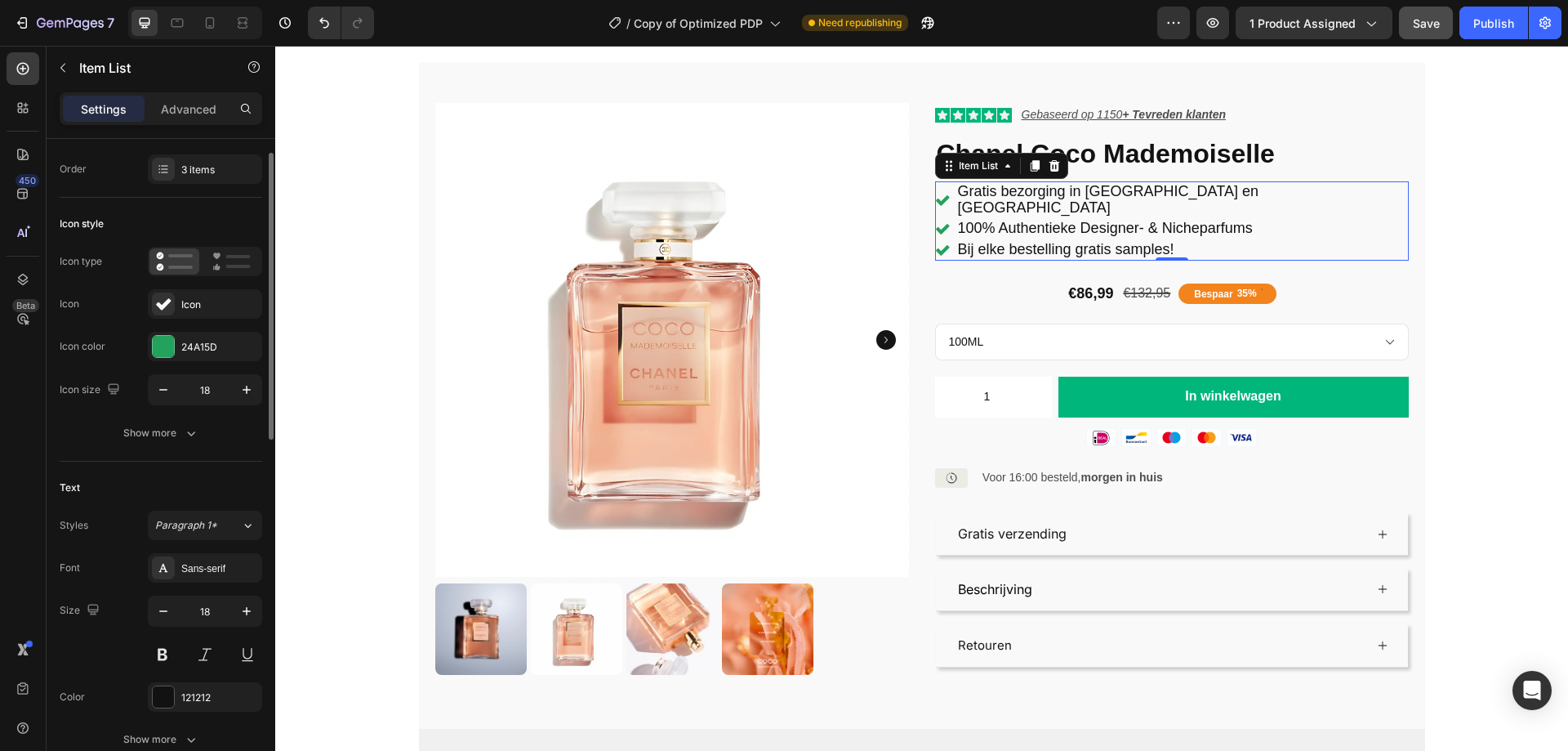
scroll to position [0, 0]
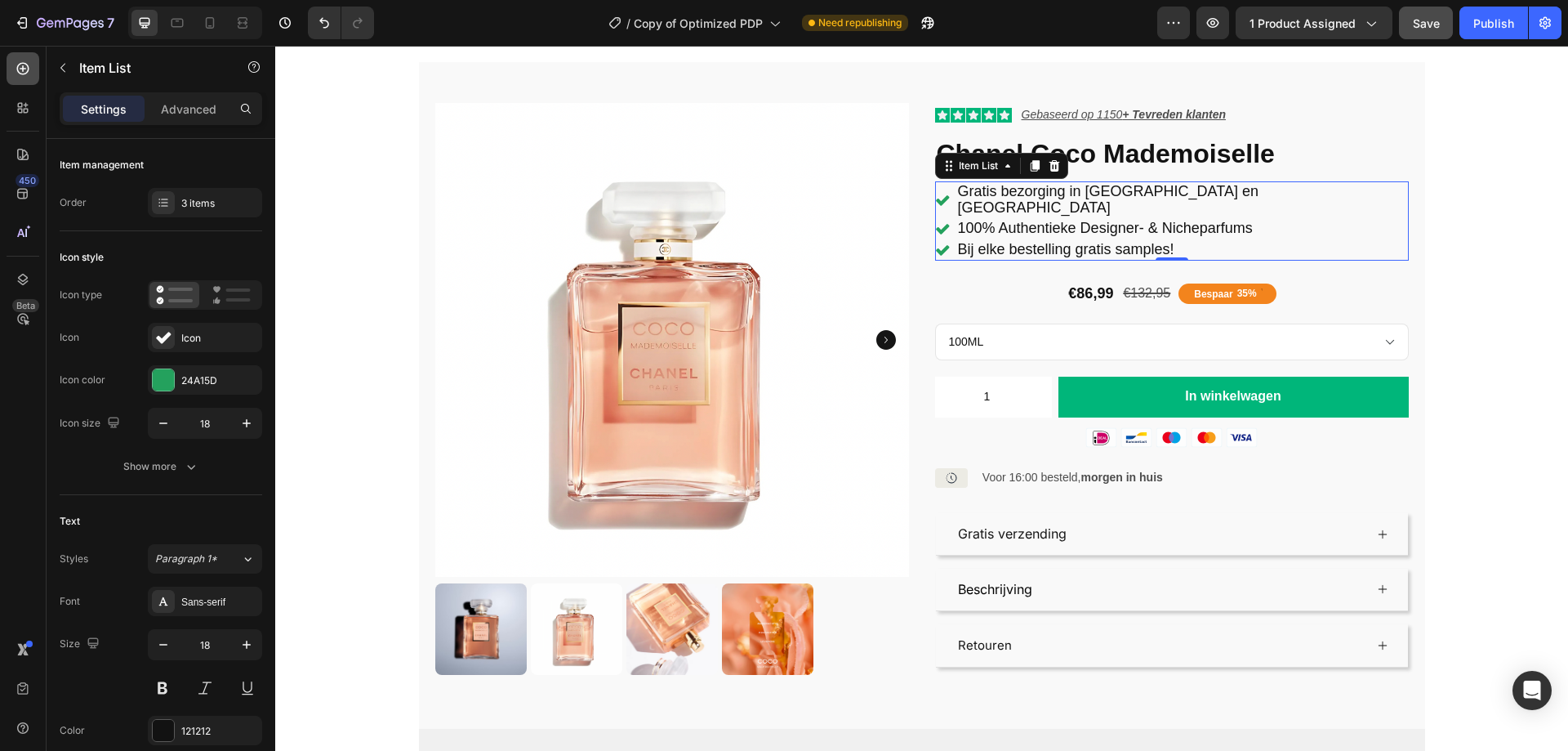
click at [21, 68] on icon at bounding box center [23, 69] width 16 height 16
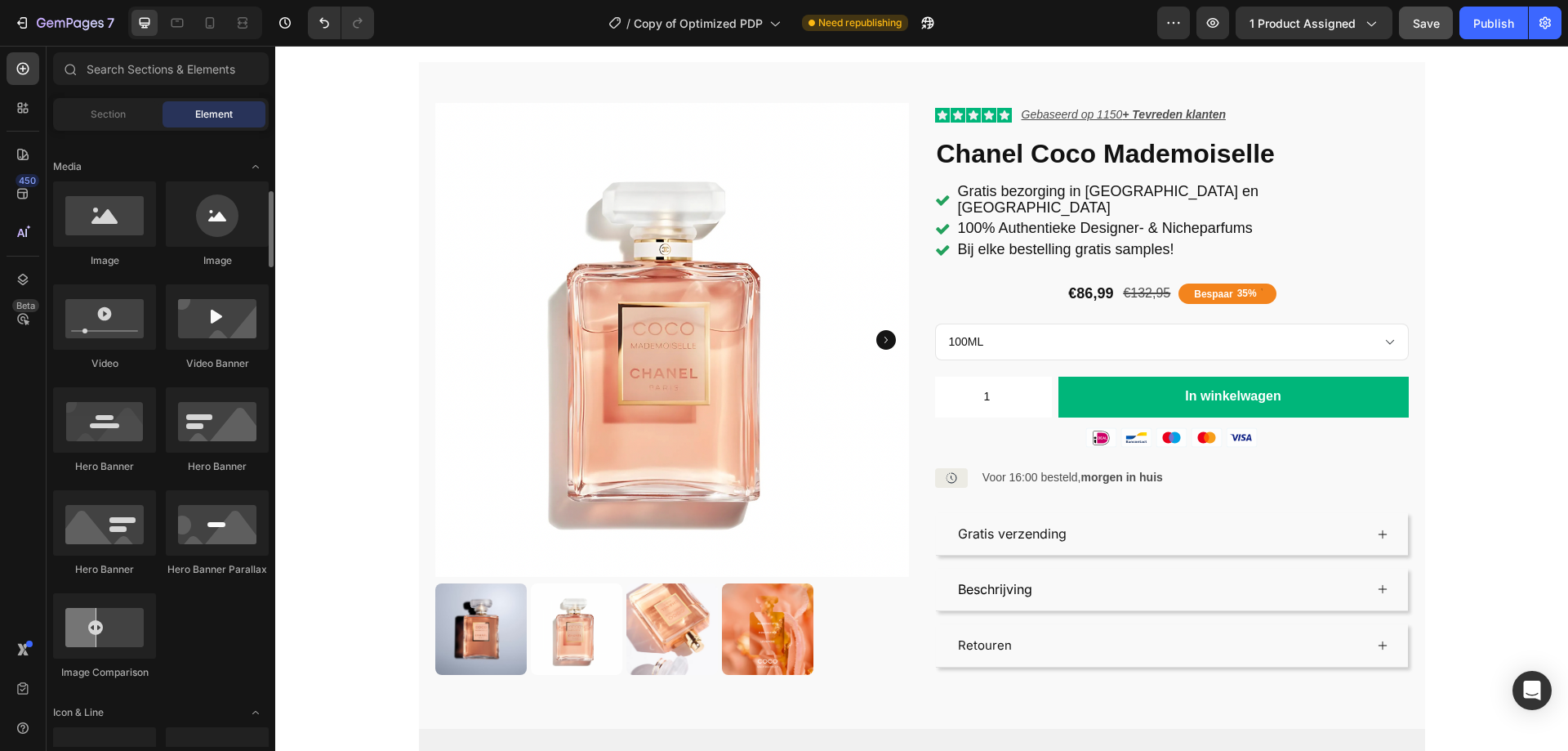
scroll to position [1062, 0]
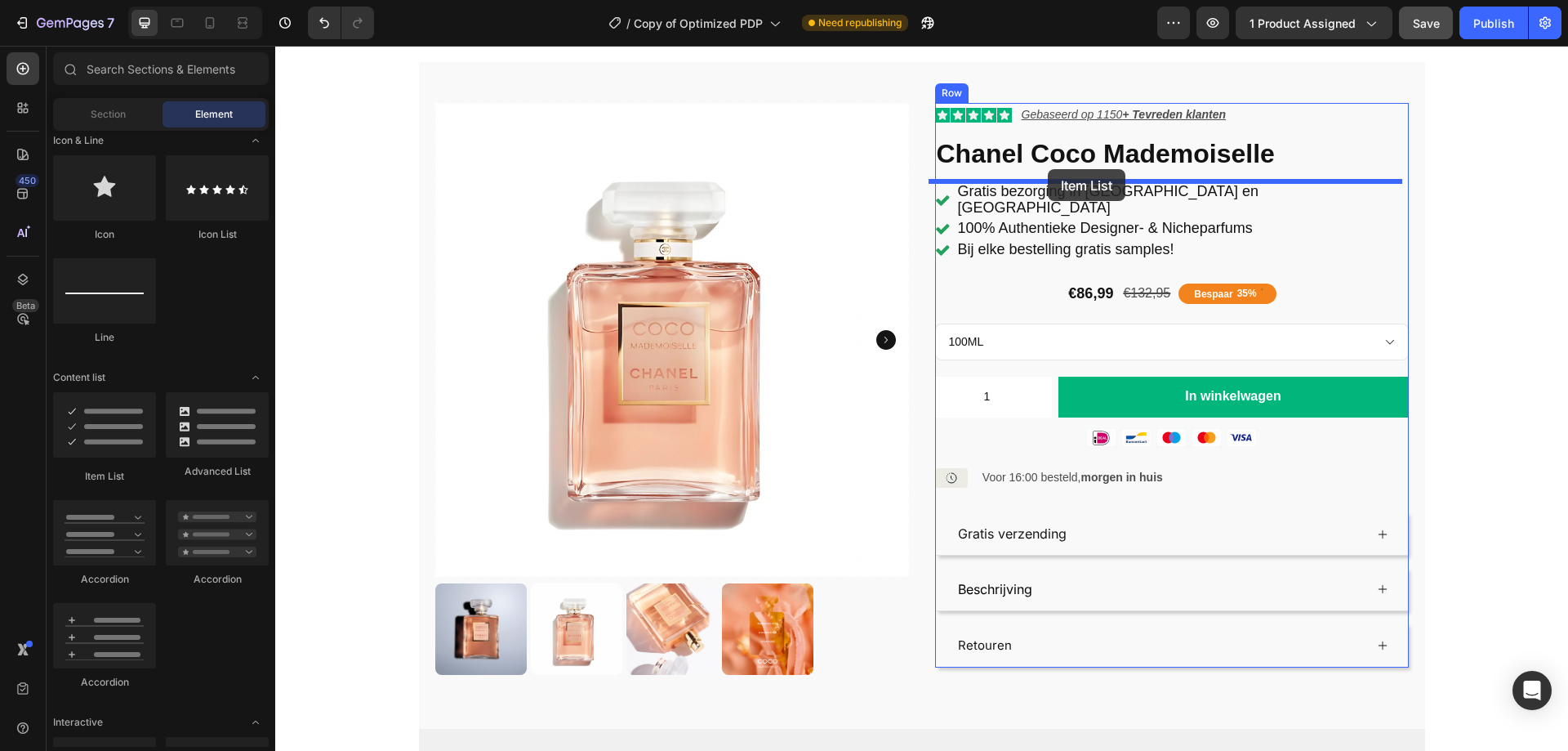
drag, startPoint x: 392, startPoint y: 479, endPoint x: 1047, endPoint y: 169, distance: 724.7
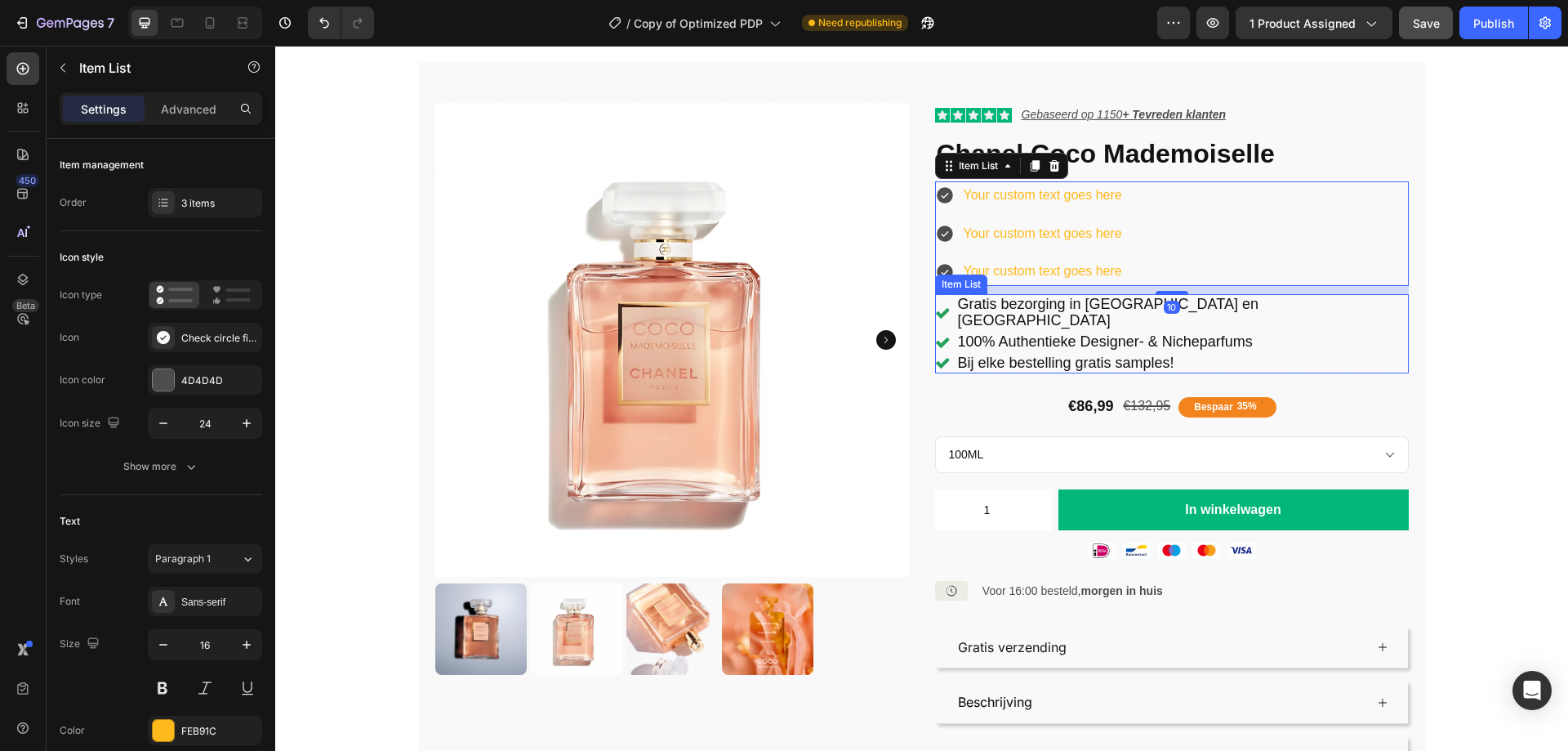
click at [950, 335] on icon at bounding box center [942, 342] width 15 height 15
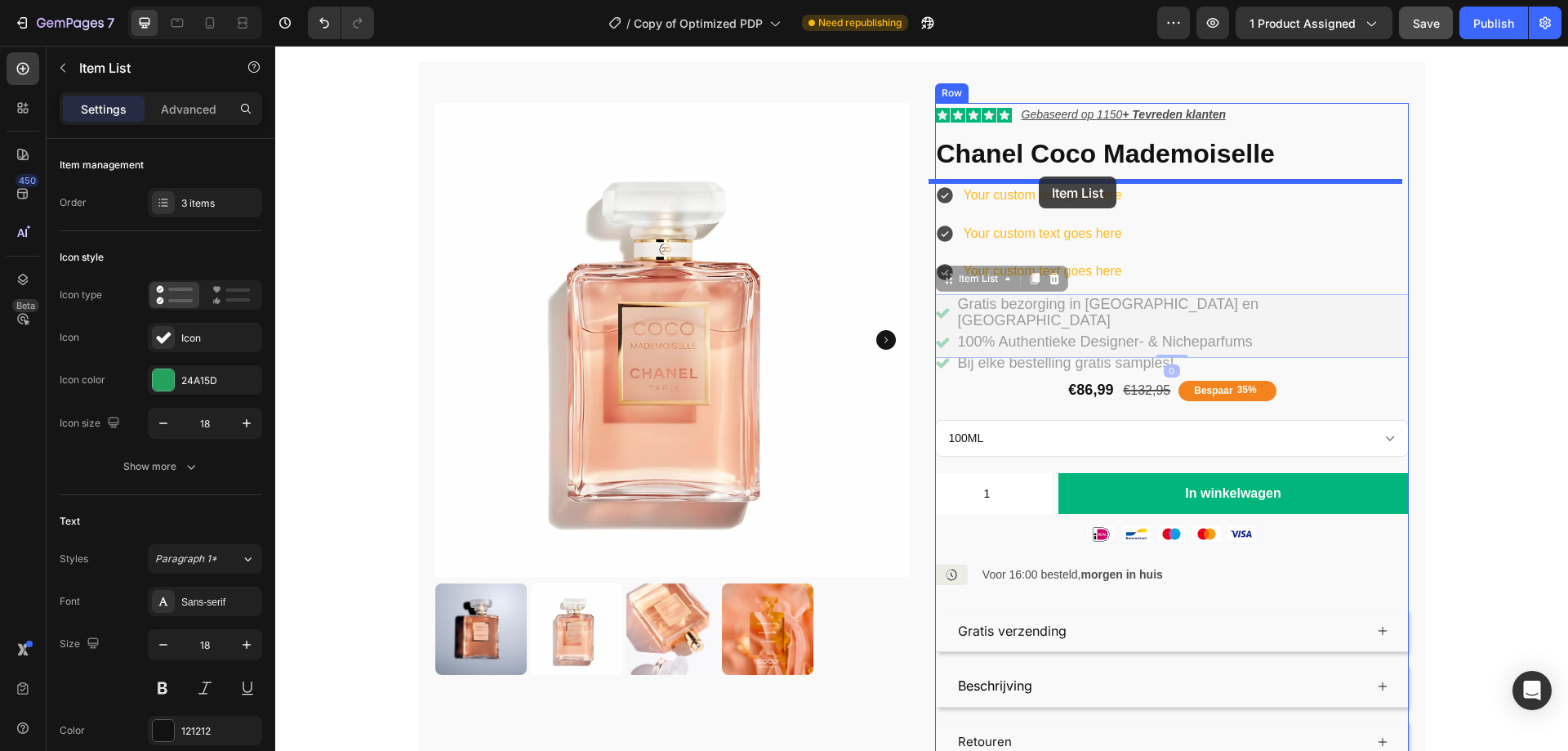
drag, startPoint x: 1038, startPoint y: 278, endPoint x: 1038, endPoint y: 176, distance: 102.0
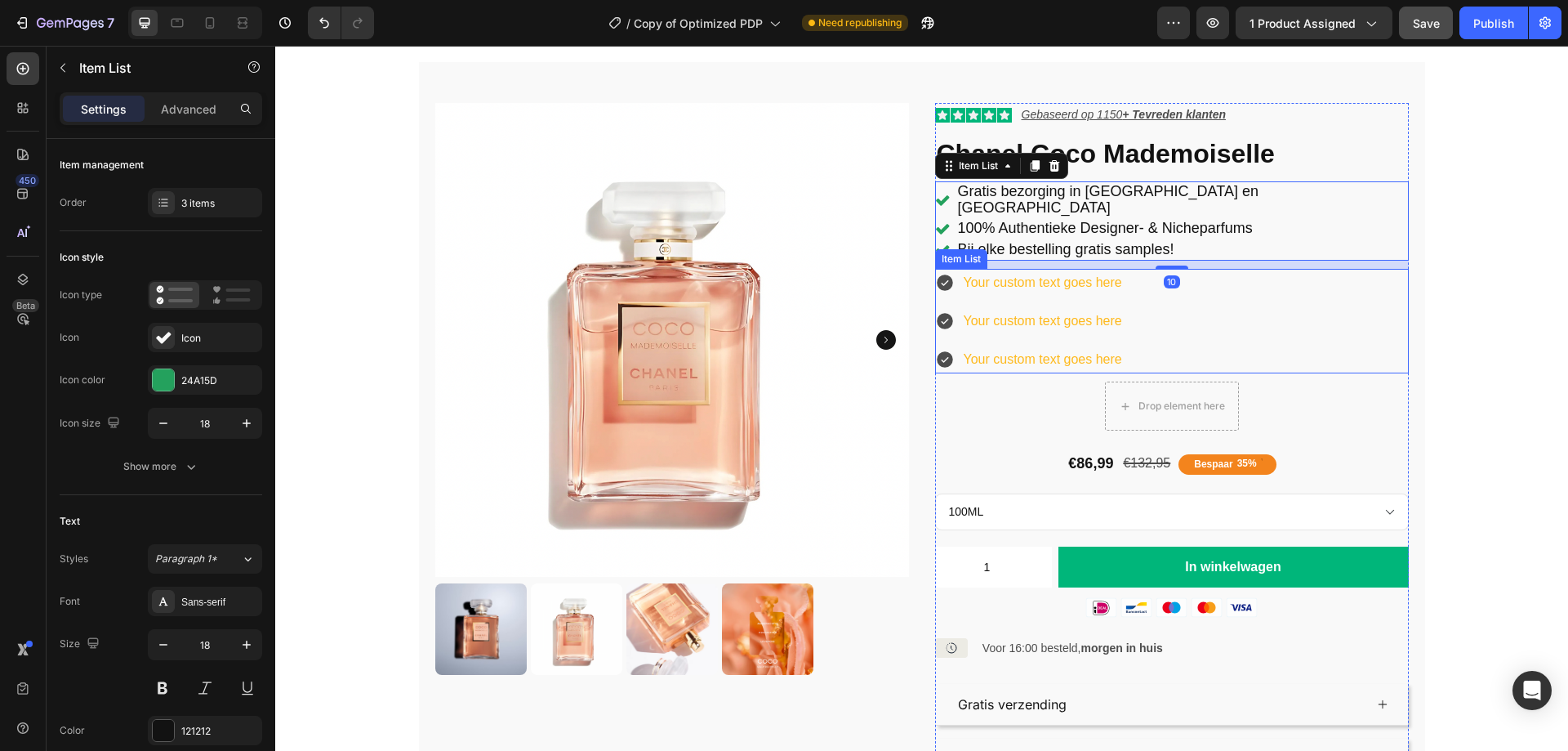
click at [1171, 289] on div "Your custom text goes here Your custom text goes here Your custom text goes here" at bounding box center [1172, 321] width 474 height 105
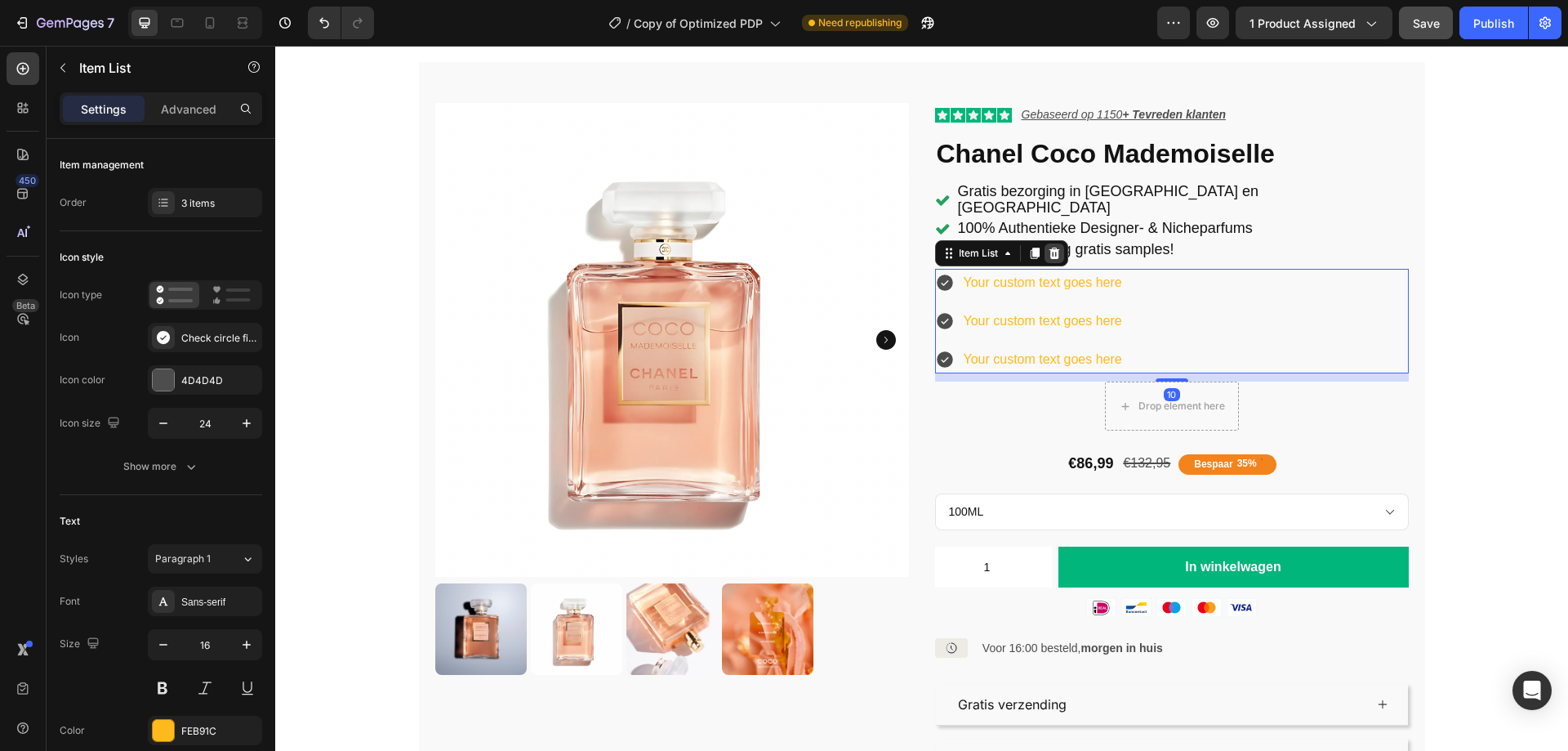
click at [1050, 247] on icon at bounding box center [1053, 252] width 11 height 11
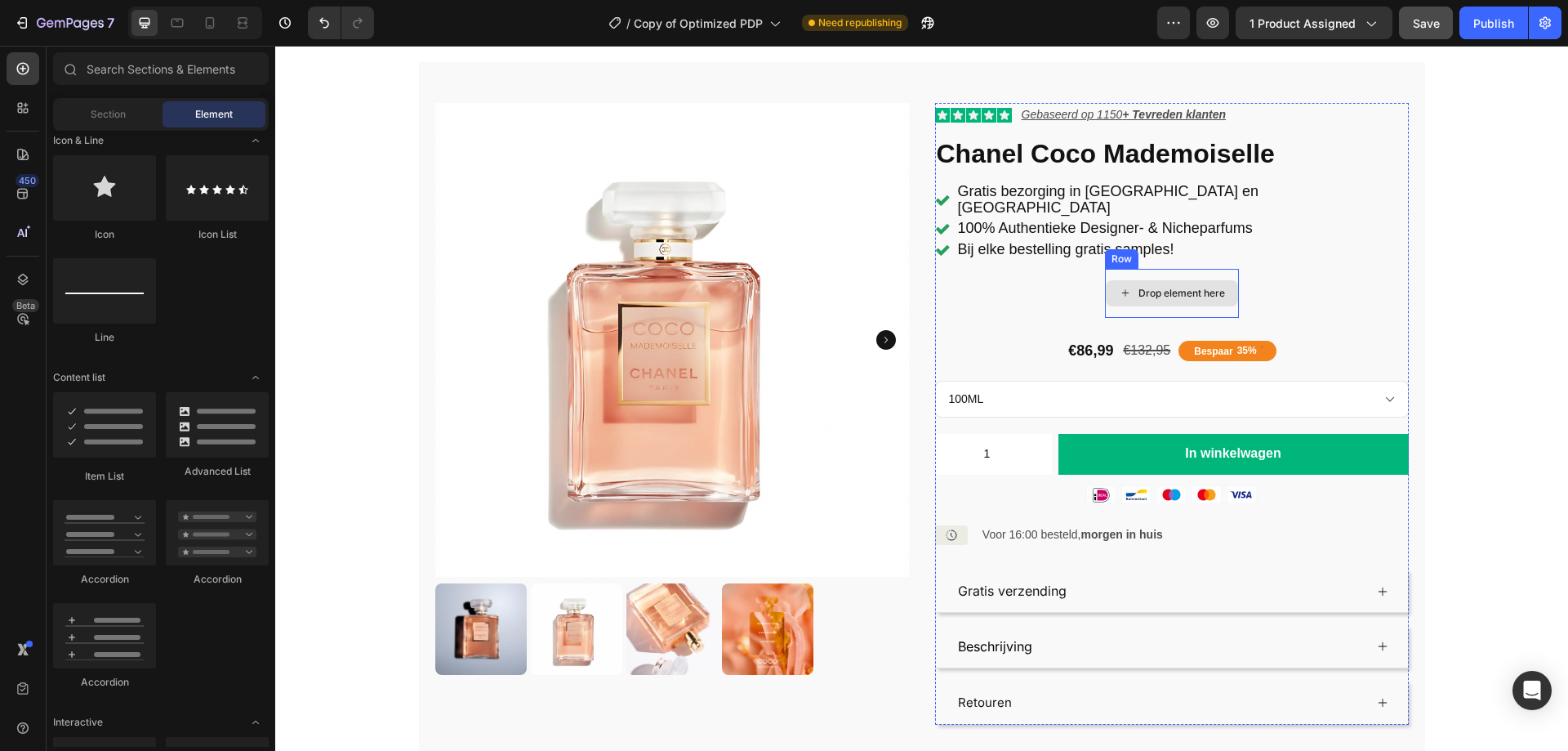
click at [1197, 287] on div "Drop element here" at bounding box center [1181, 293] width 87 height 13
click at [1163, 269] on div "Drop element here" at bounding box center [1172, 293] width 133 height 49
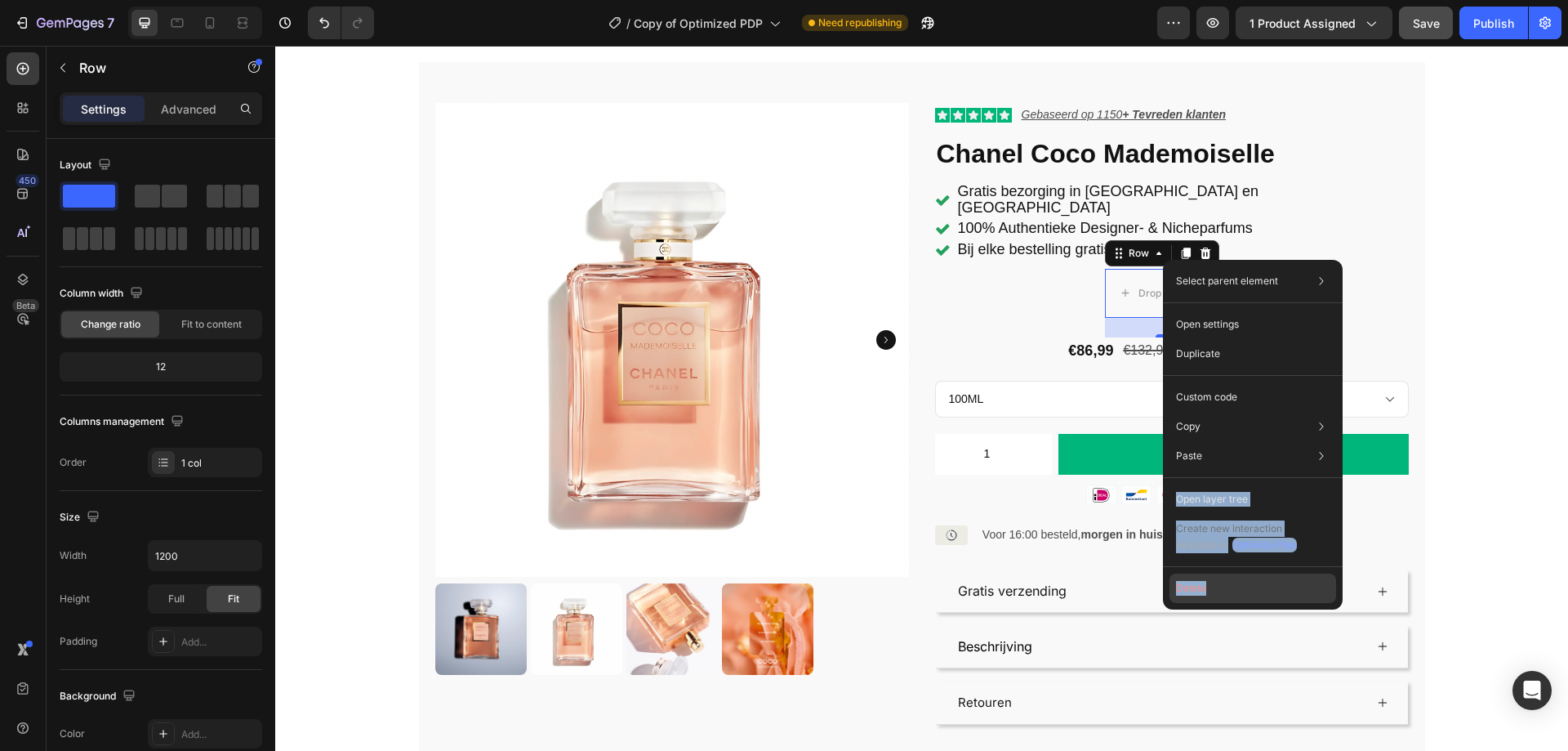
drag, startPoint x: 1206, startPoint y: 460, endPoint x: 1201, endPoint y: 585, distance: 125.1
click at [1201, 585] on div "Select parent element Section Product Row 1 col Row 1 col Open settings Duplica…" at bounding box center [1252, 434] width 179 height 350
click at [1200, 585] on button "Delete" at bounding box center [1251, 589] width 166 height 30
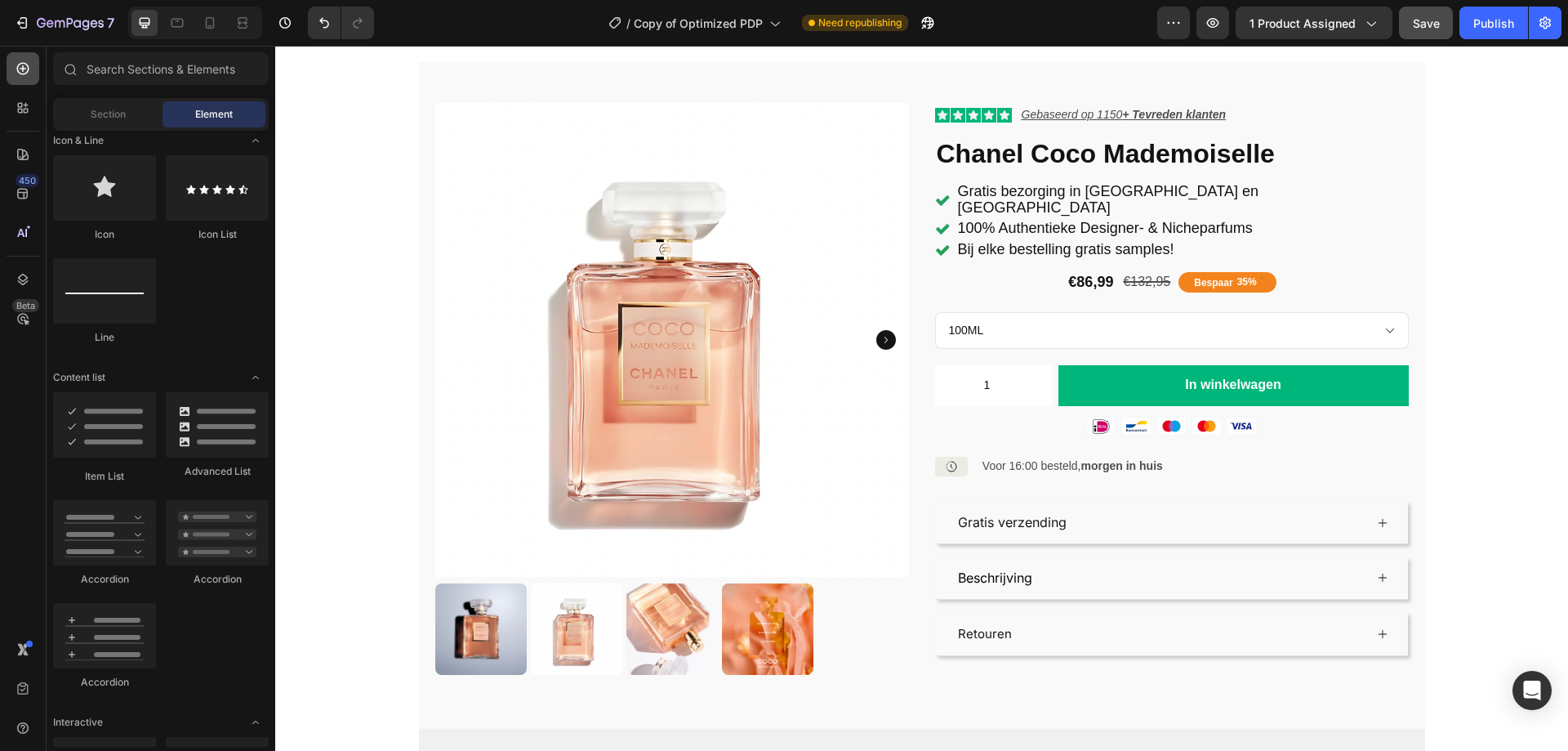
click at [23, 67] on icon at bounding box center [23, 69] width 12 height 12
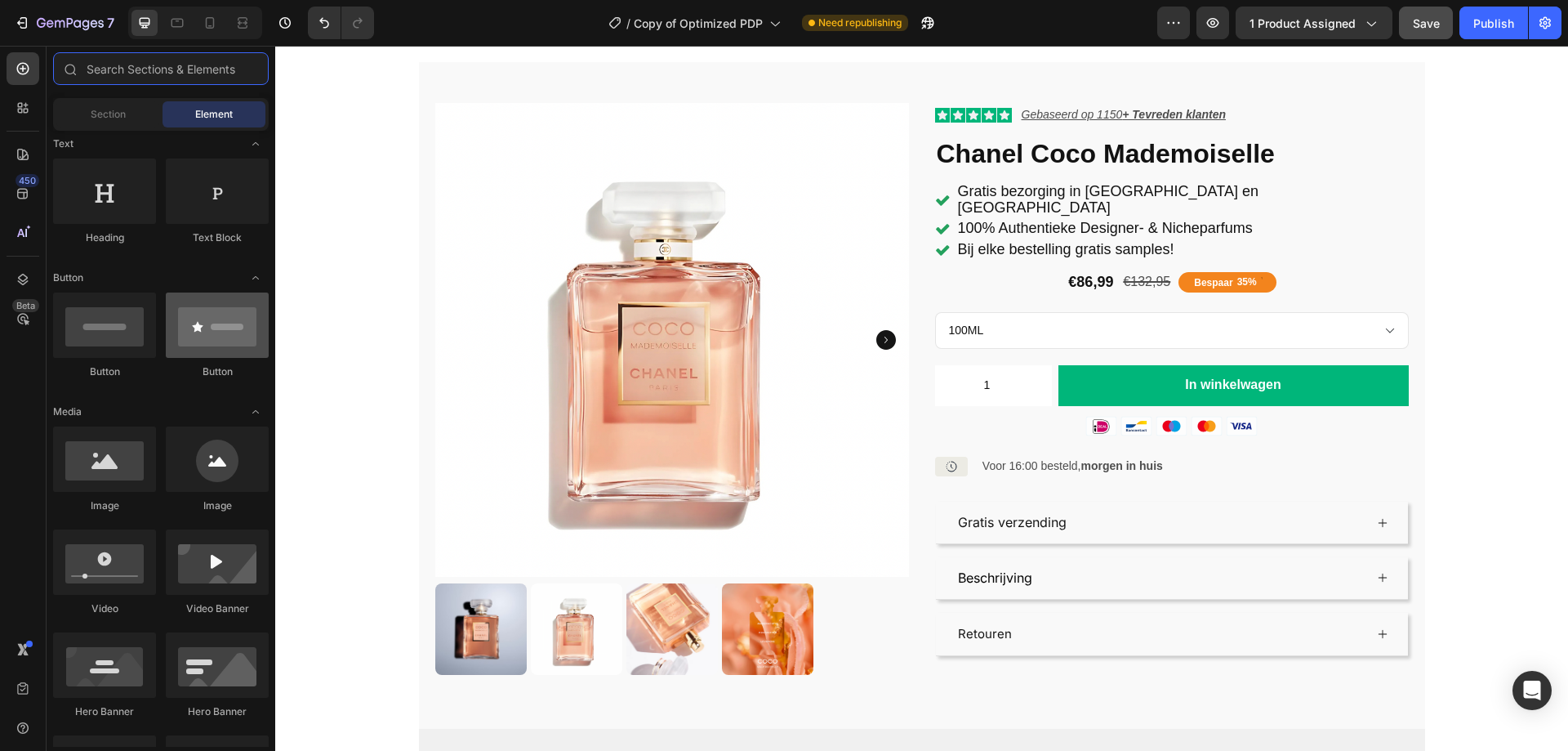
scroll to position [0, 0]
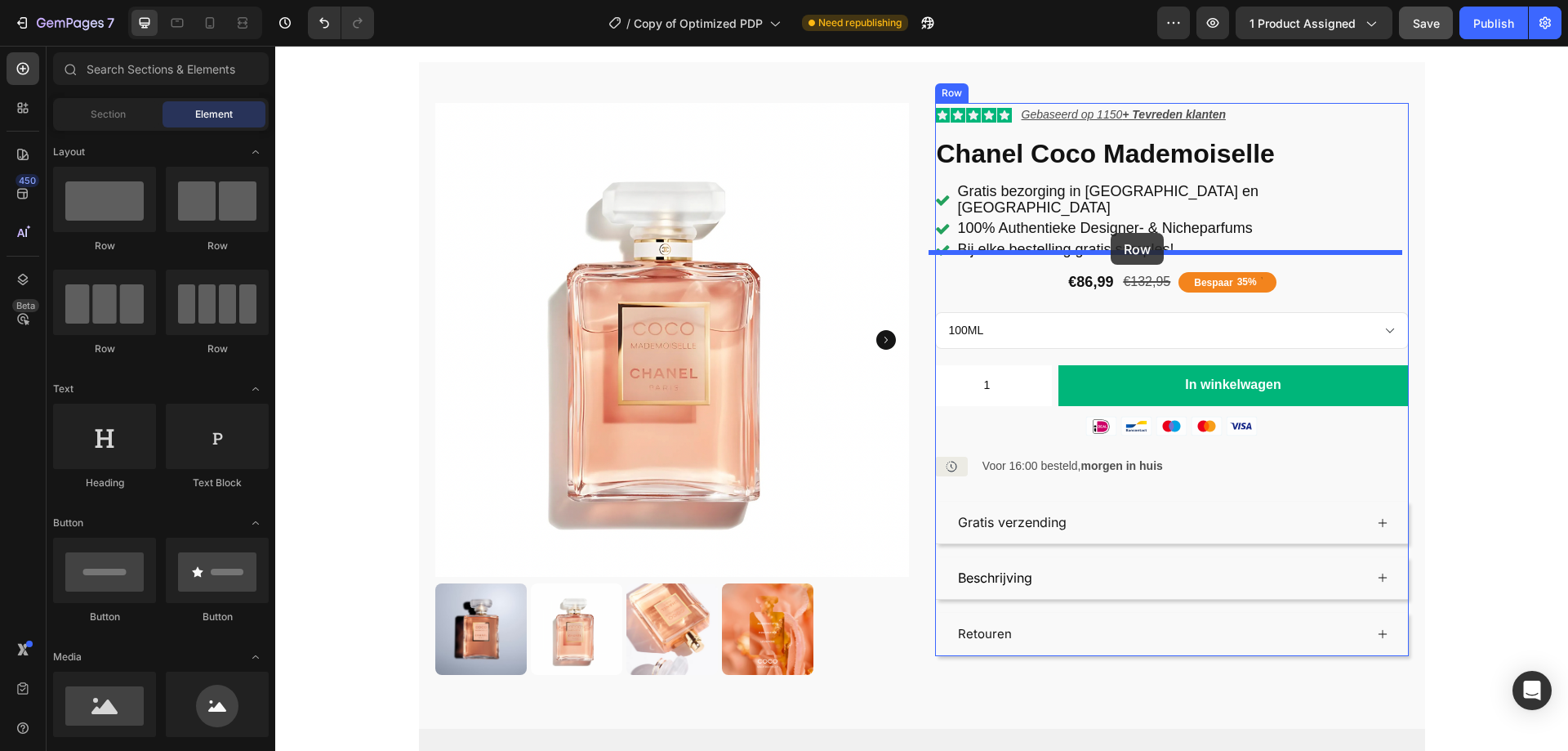
drag, startPoint x: 458, startPoint y: 364, endPoint x: 1110, endPoint y: 233, distance: 665.0
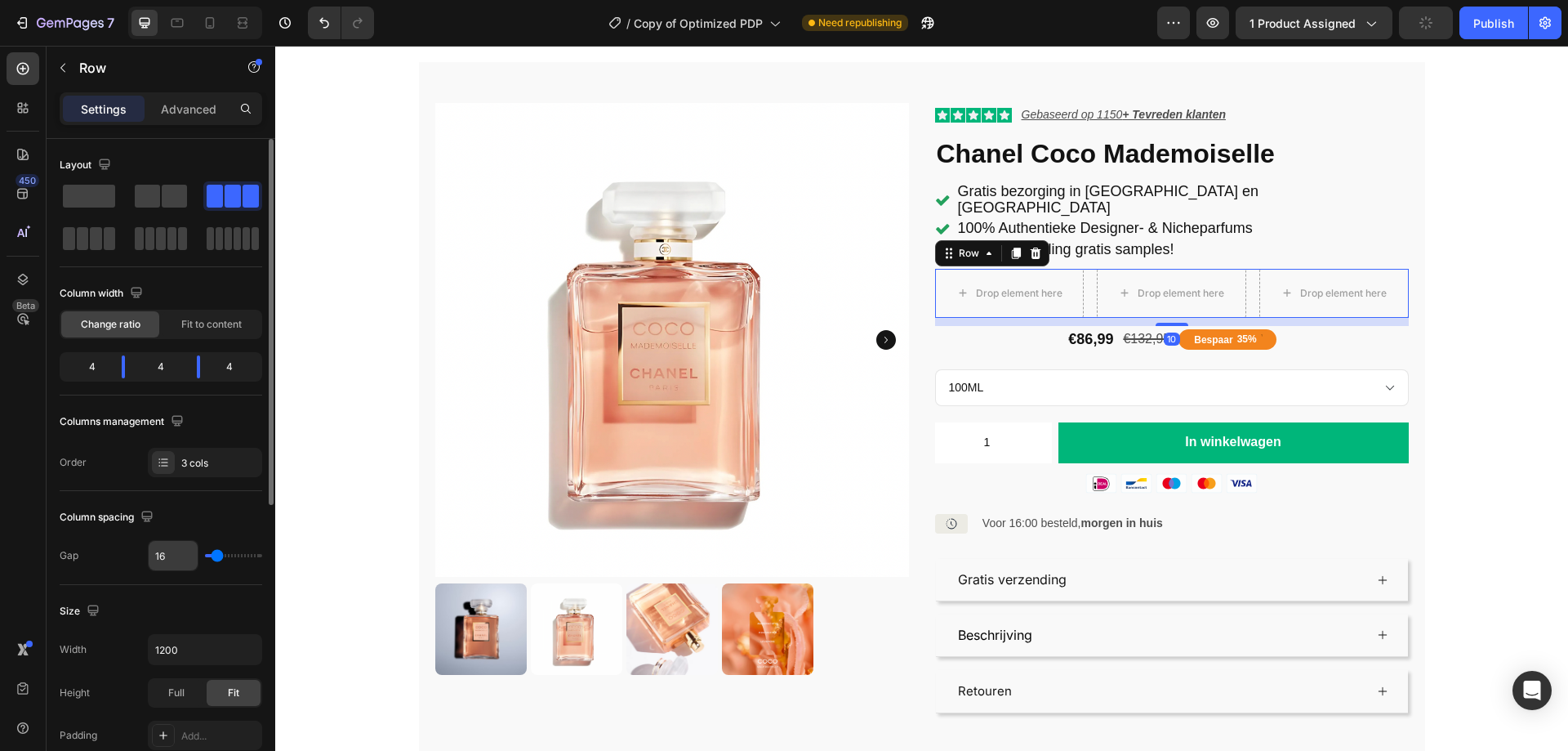
click at [171, 566] on input "16" at bounding box center [172, 556] width 49 height 30
type input "8"
click at [216, 322] on span "Fit to content" at bounding box center [211, 324] width 61 height 15
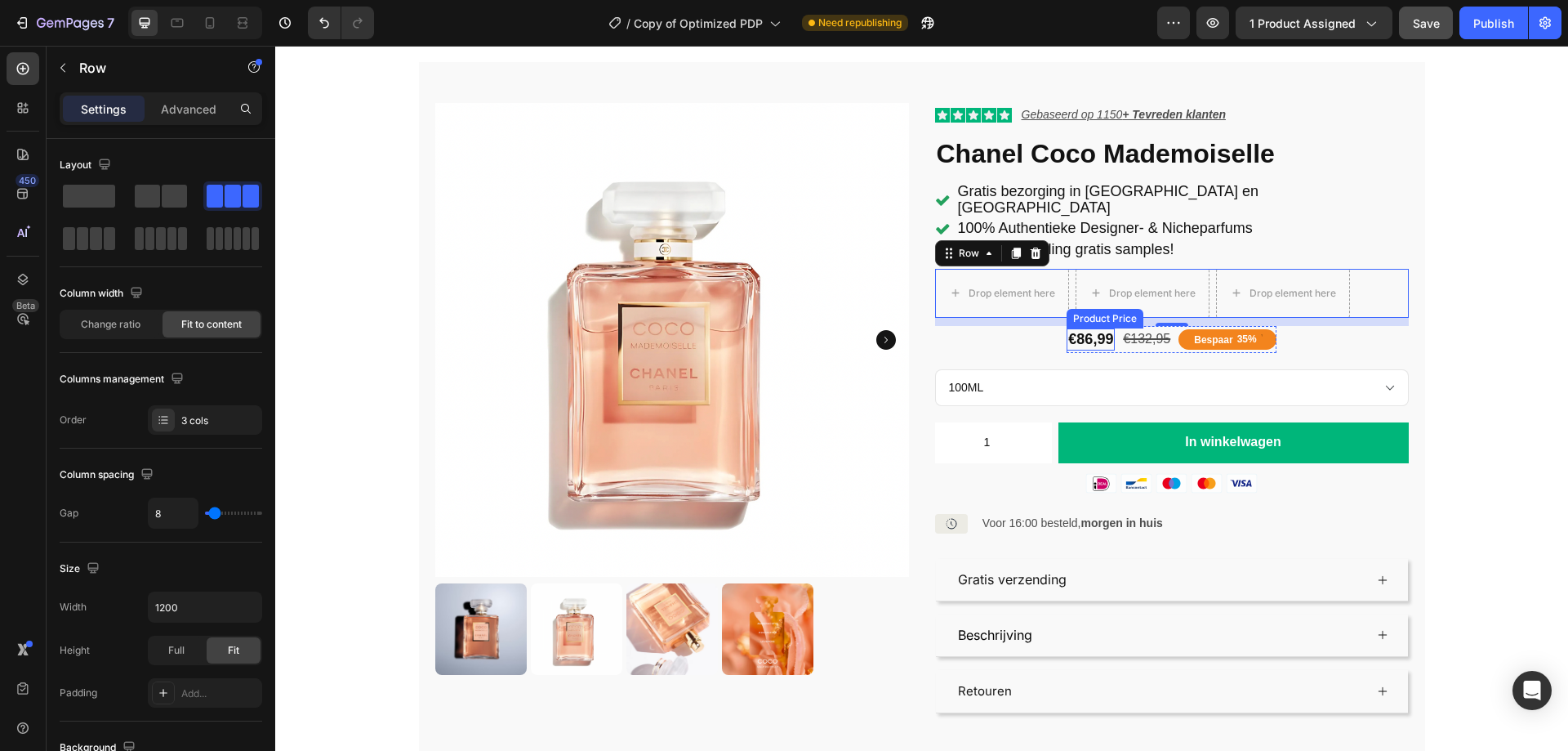
click at [1081, 329] on div "€86,99" at bounding box center [1090, 340] width 48 height 22
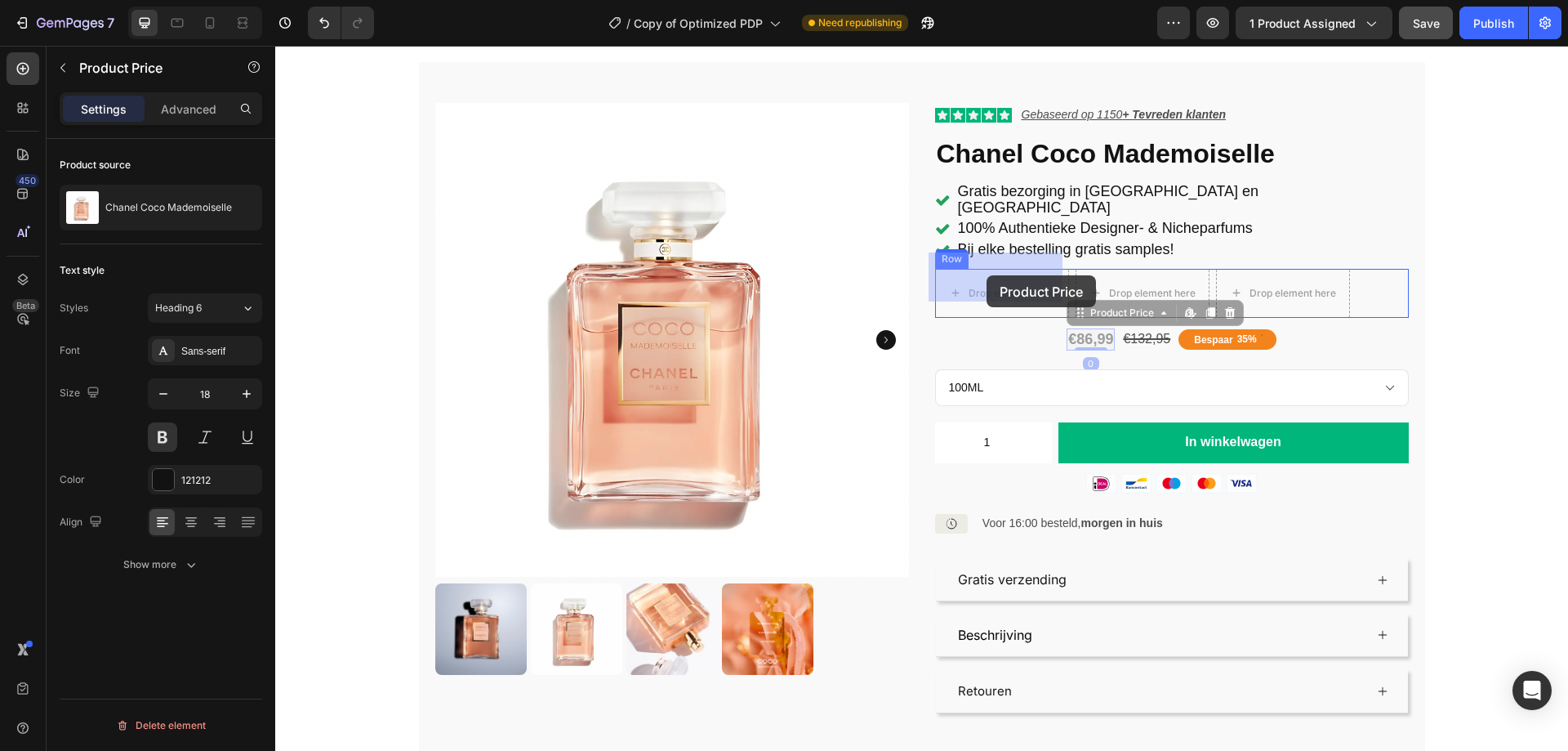
drag, startPoint x: 1082, startPoint y: 302, endPoint x: 989, endPoint y: 275, distance: 96.8
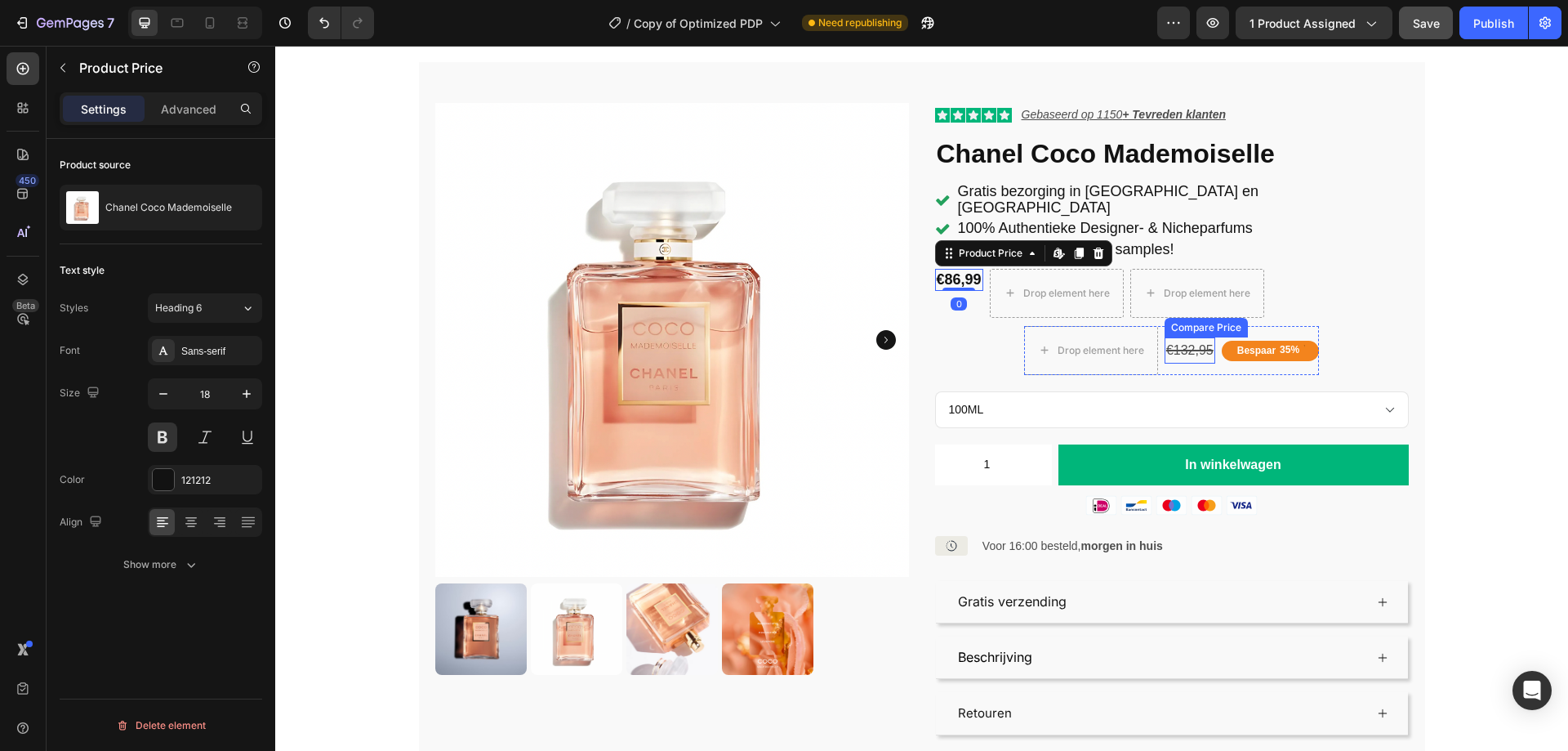
click at [1191, 338] on div "€132,95" at bounding box center [1189, 351] width 51 height 27
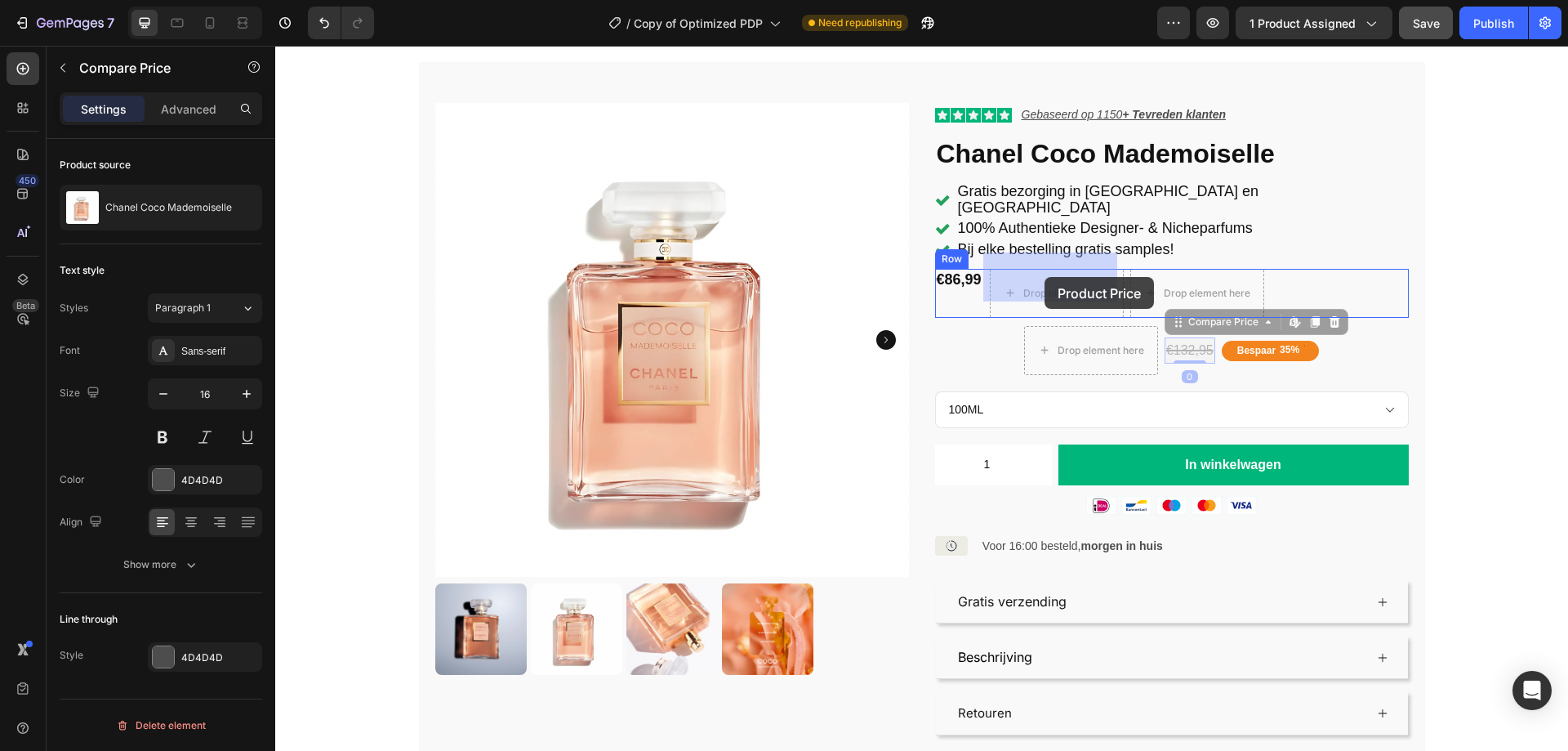
drag, startPoint x: 1187, startPoint y: 313, endPoint x: 1051, endPoint y: 278, distance: 140.4
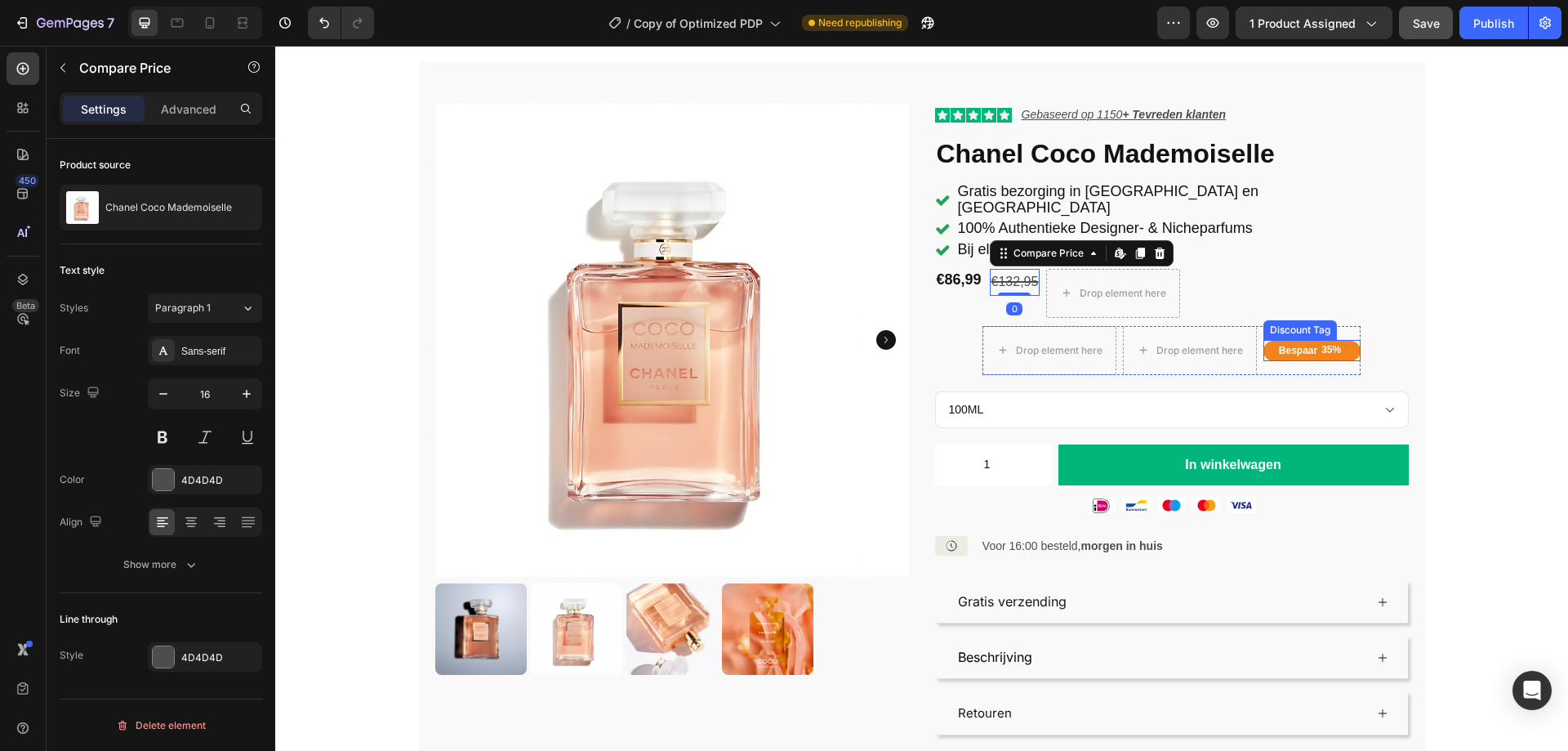
click at [1285, 343] on div "Bespaar" at bounding box center [1297, 350] width 43 height 15
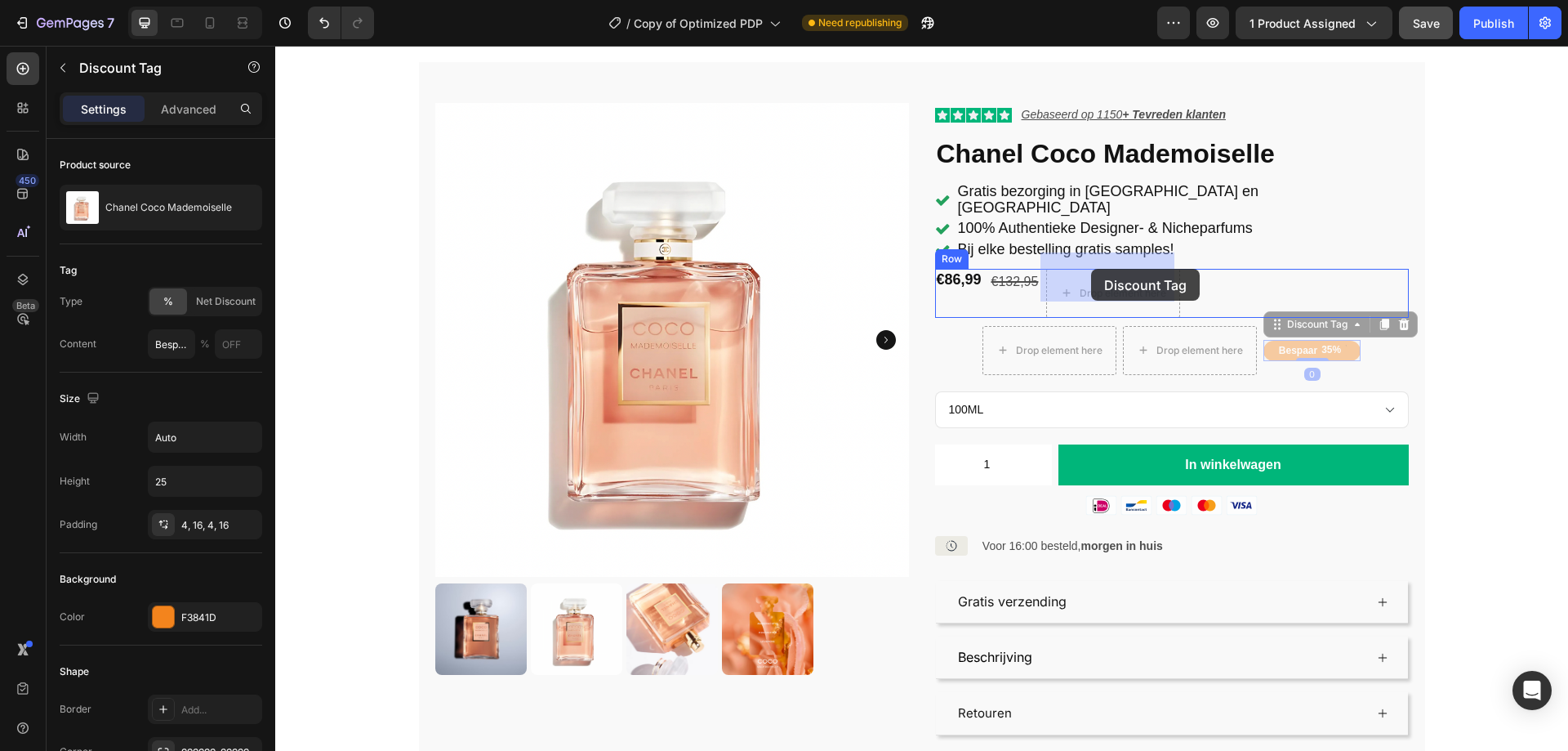
drag, startPoint x: 1279, startPoint y: 307, endPoint x: 1092, endPoint y: 269, distance: 190.8
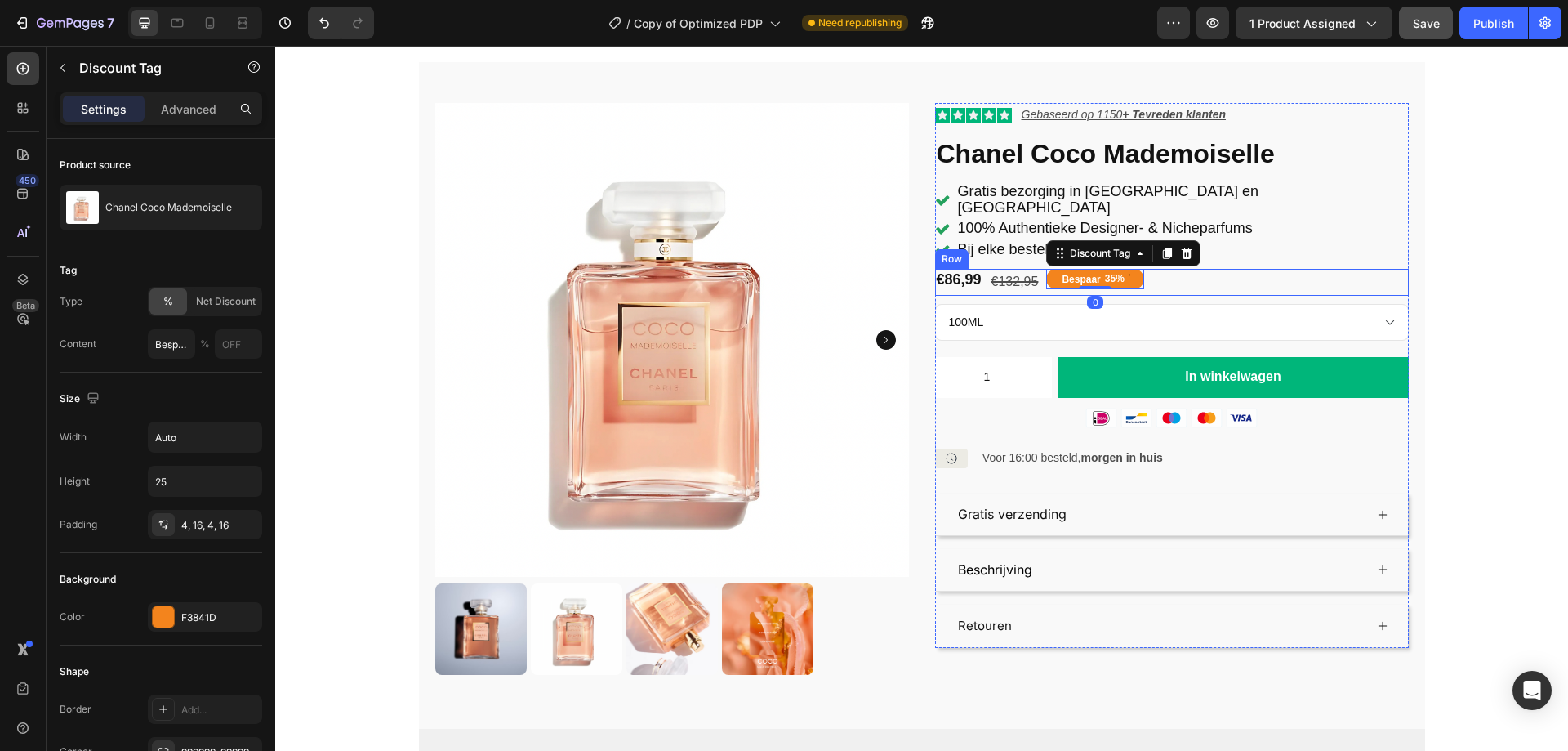
click at [1241, 269] on div "€86,99 Product Price Product Price €132,95 Compare Price Compare Price Bespaar …" at bounding box center [1172, 282] width 474 height 27
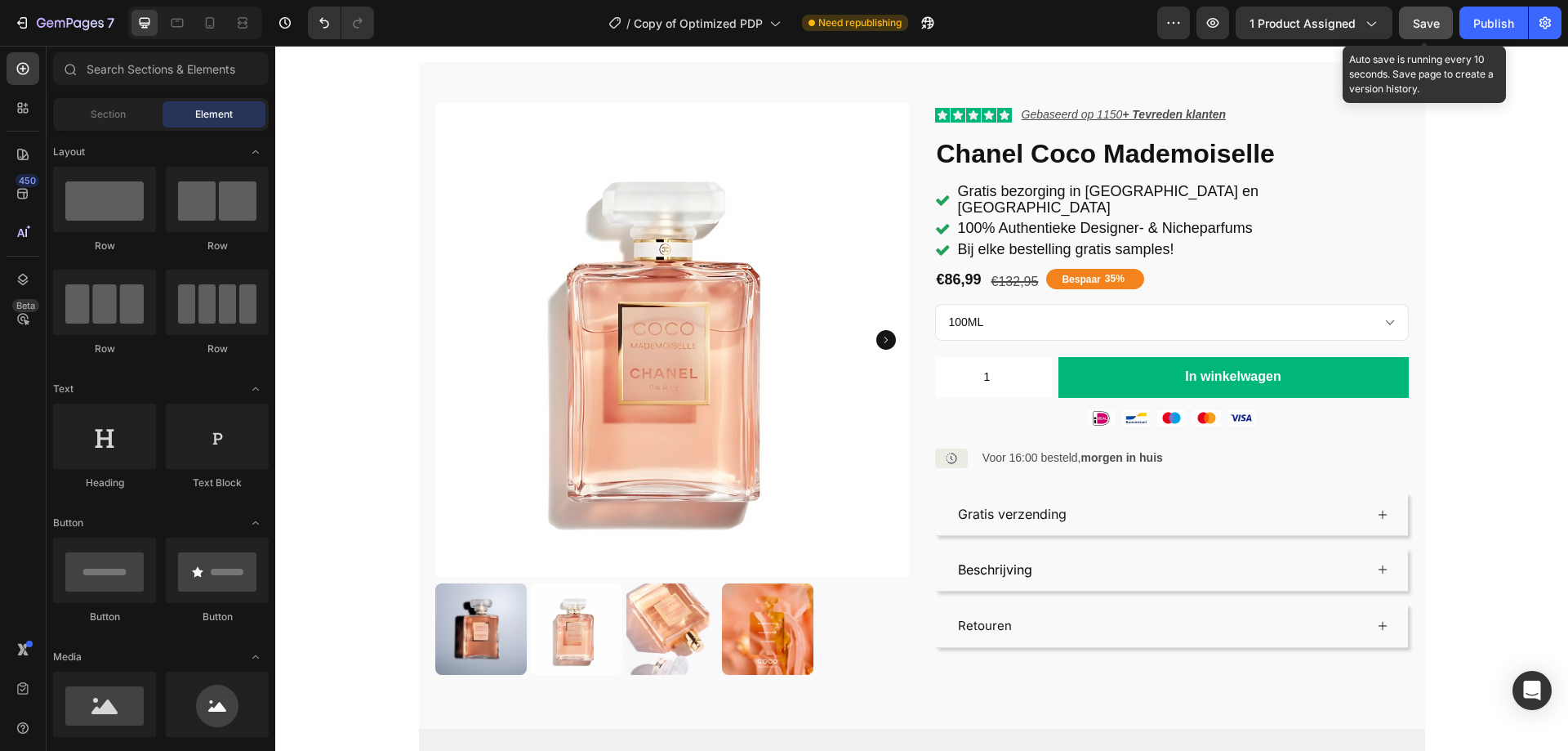
click at [1437, 24] on span "Save" at bounding box center [1426, 23] width 27 height 14
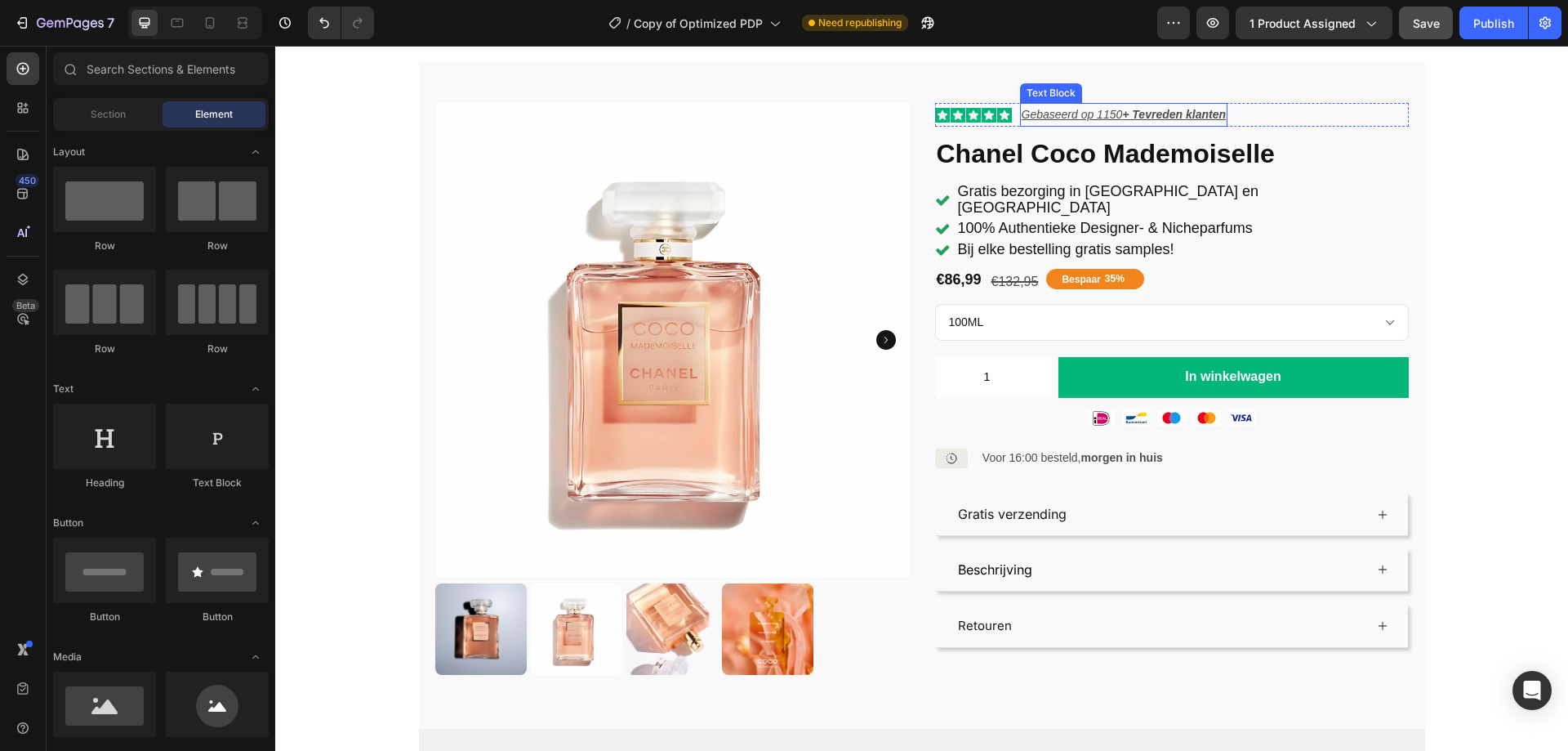
click at [1085, 111] on p "Gebaseerd op 1150 + Tevreden klanten" at bounding box center [1123, 115] width 204 height 21
click at [1084, 112] on p "Gebaseerd op 1150 + Tevreden klanten" at bounding box center [1123, 115] width 204 height 21
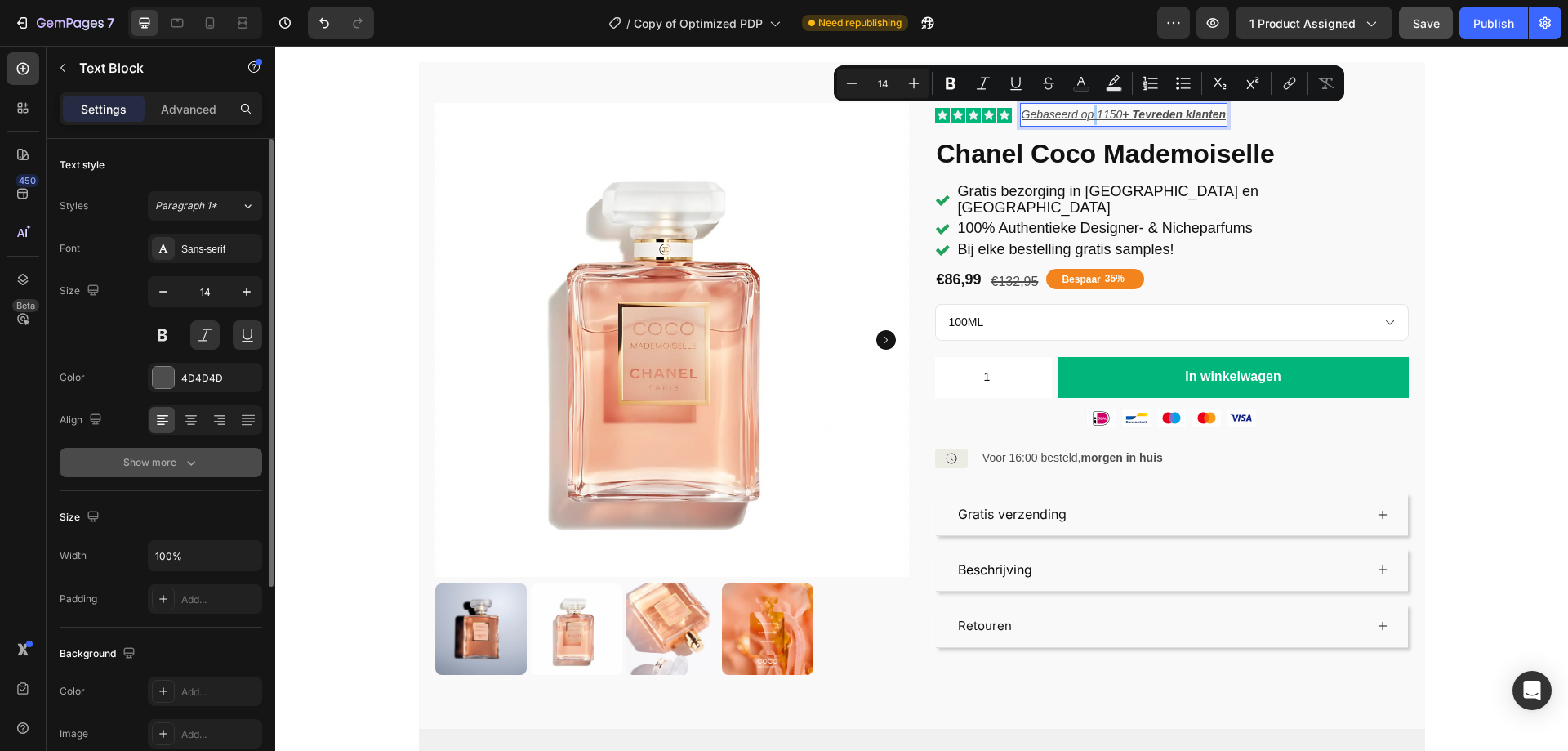
click at [194, 455] on icon "button" at bounding box center [191, 462] width 16 height 16
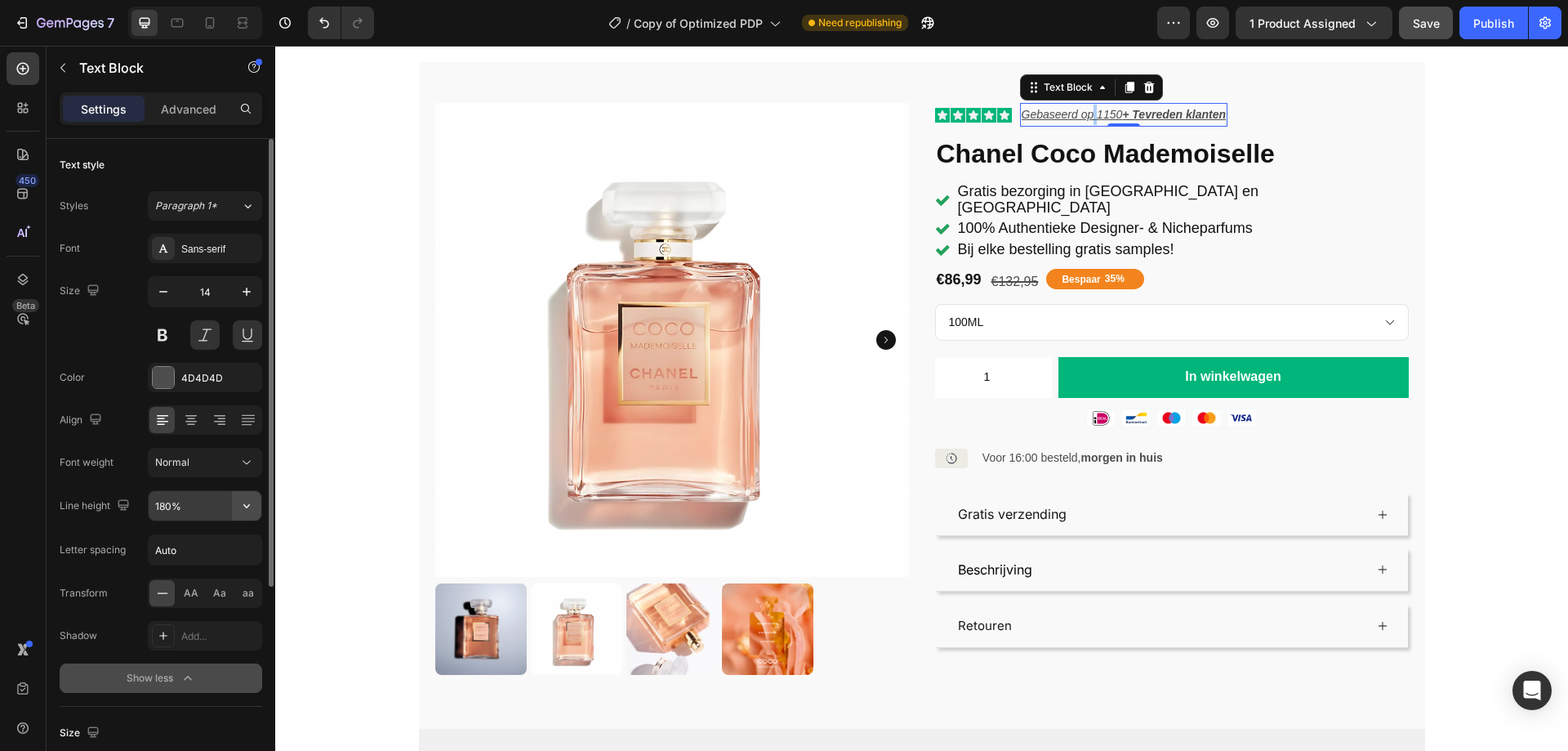
click at [257, 507] on button "button" at bounding box center [247, 506] width 30 height 30
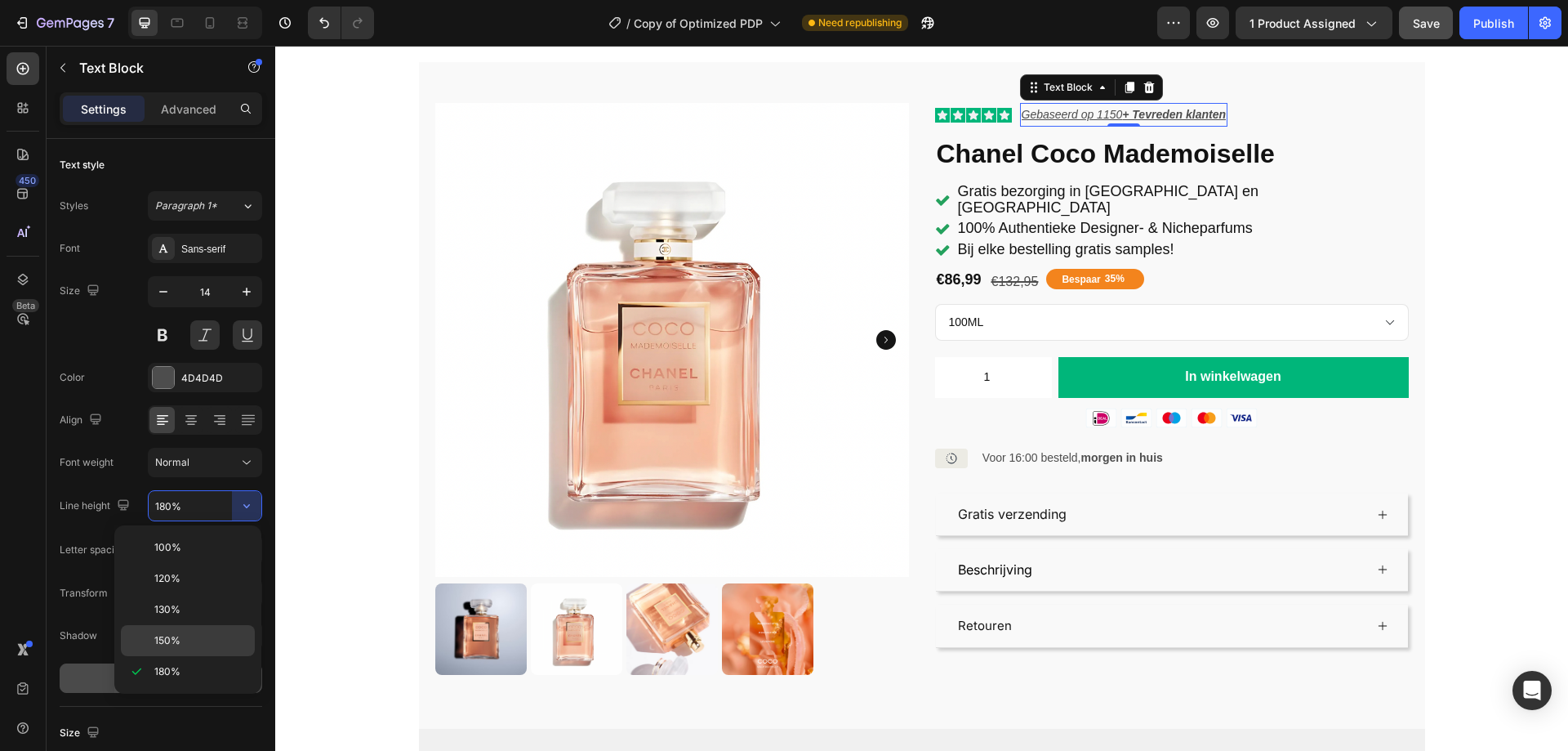
click at [177, 639] on span "150%" at bounding box center [167, 640] width 26 height 15
type input "150%"
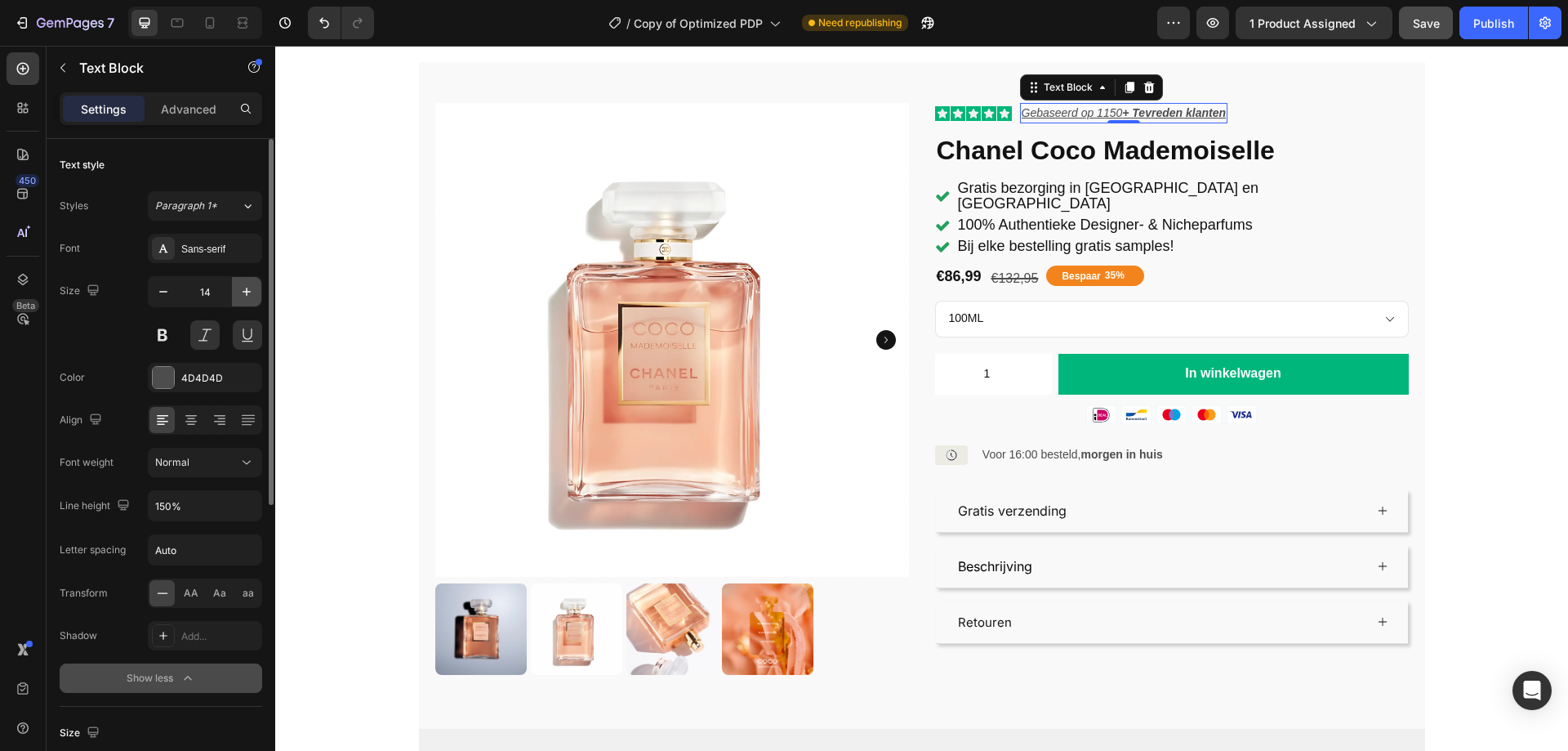
click at [247, 293] on icon "button" at bounding box center [247, 292] width 8 height 8
type input "15"
click at [241, 332] on button at bounding box center [248, 335] width 30 height 30
click at [1061, 114] on p "Gebaseerd op 1150 + Tevreden klanten" at bounding box center [1131, 114] width 219 height 19
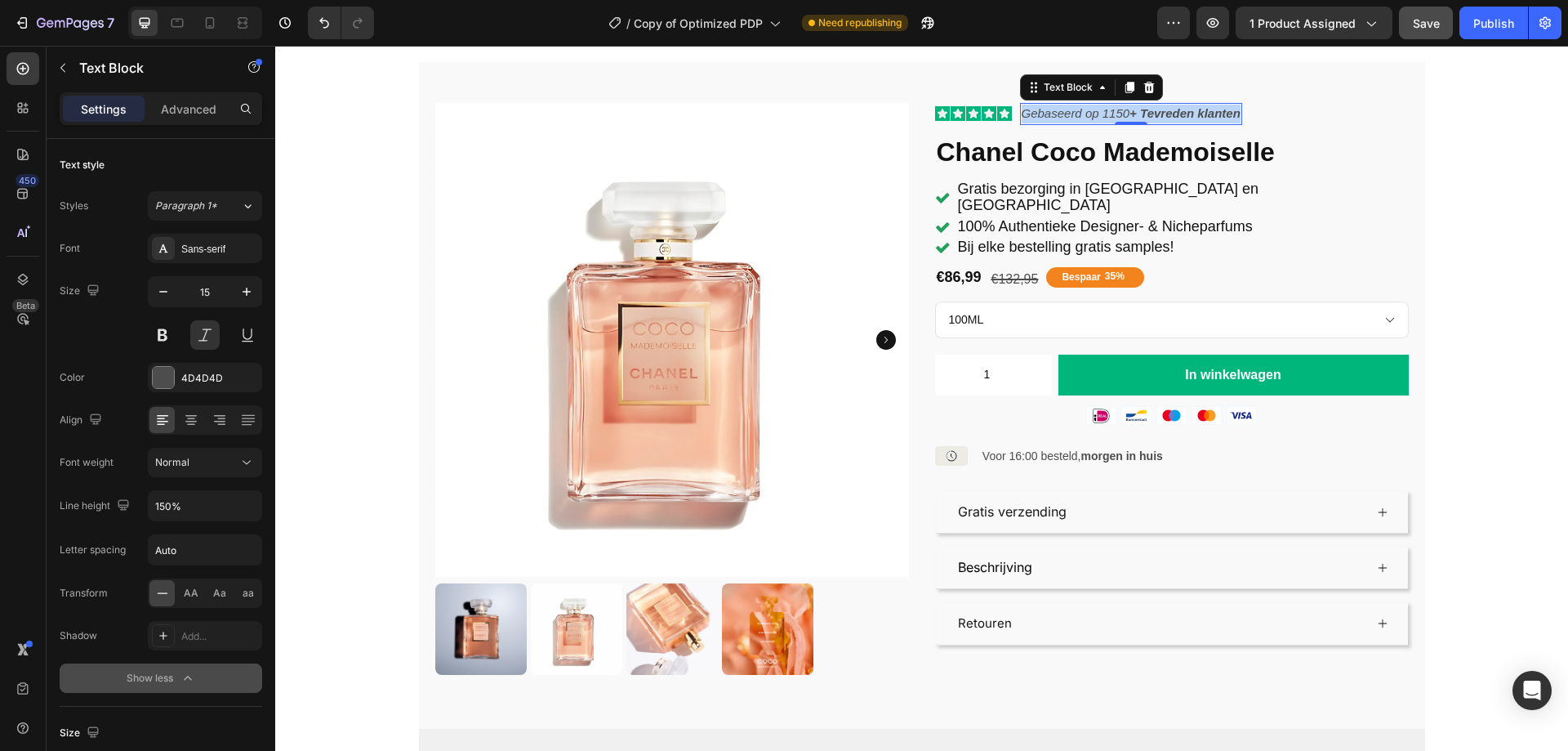
click at [1061, 114] on p "Gebaseerd op 1150 + Tevreden klanten" at bounding box center [1131, 114] width 219 height 19
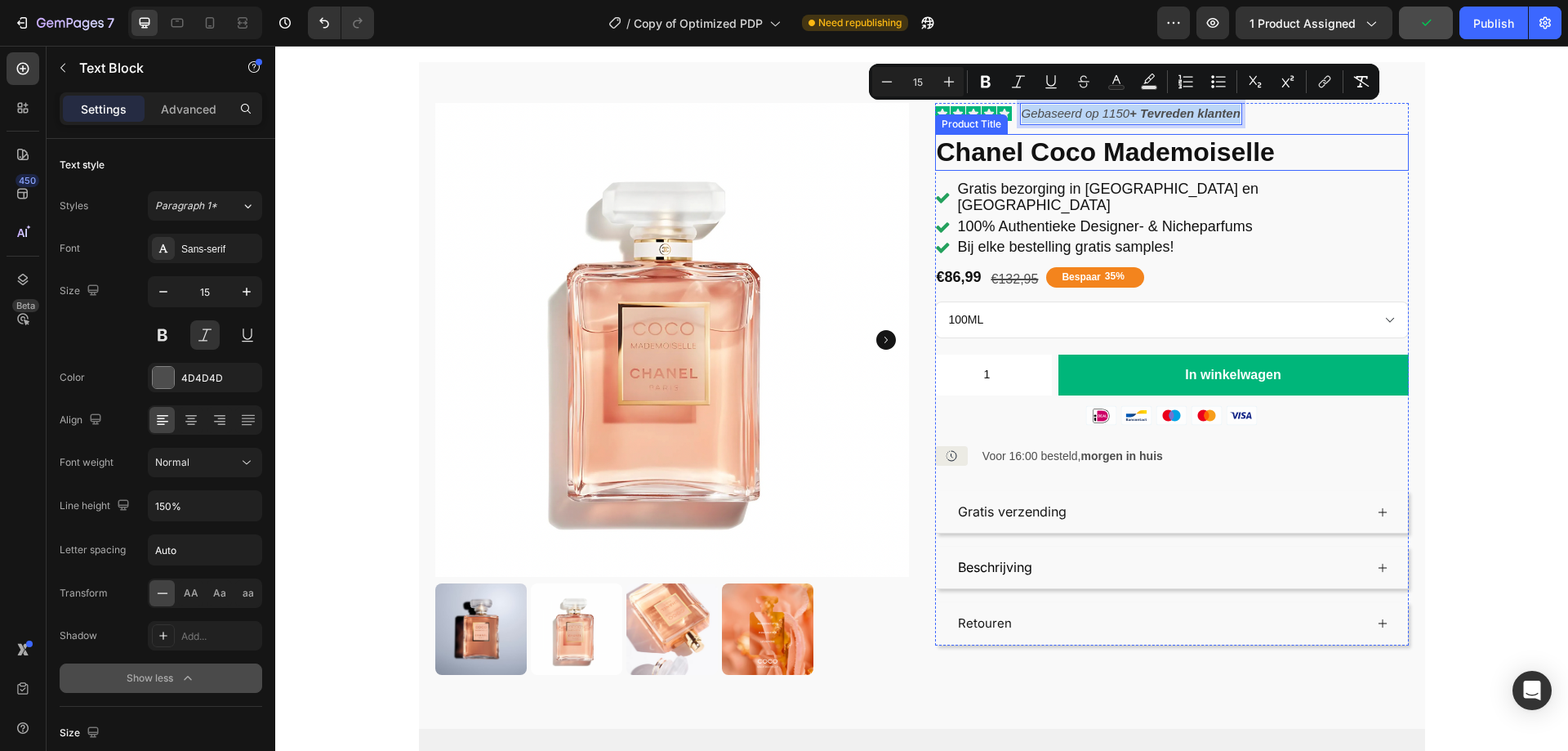
click at [1373, 163] on h1 "Chanel Coco Mademoiselle" at bounding box center [1172, 152] width 474 height 38
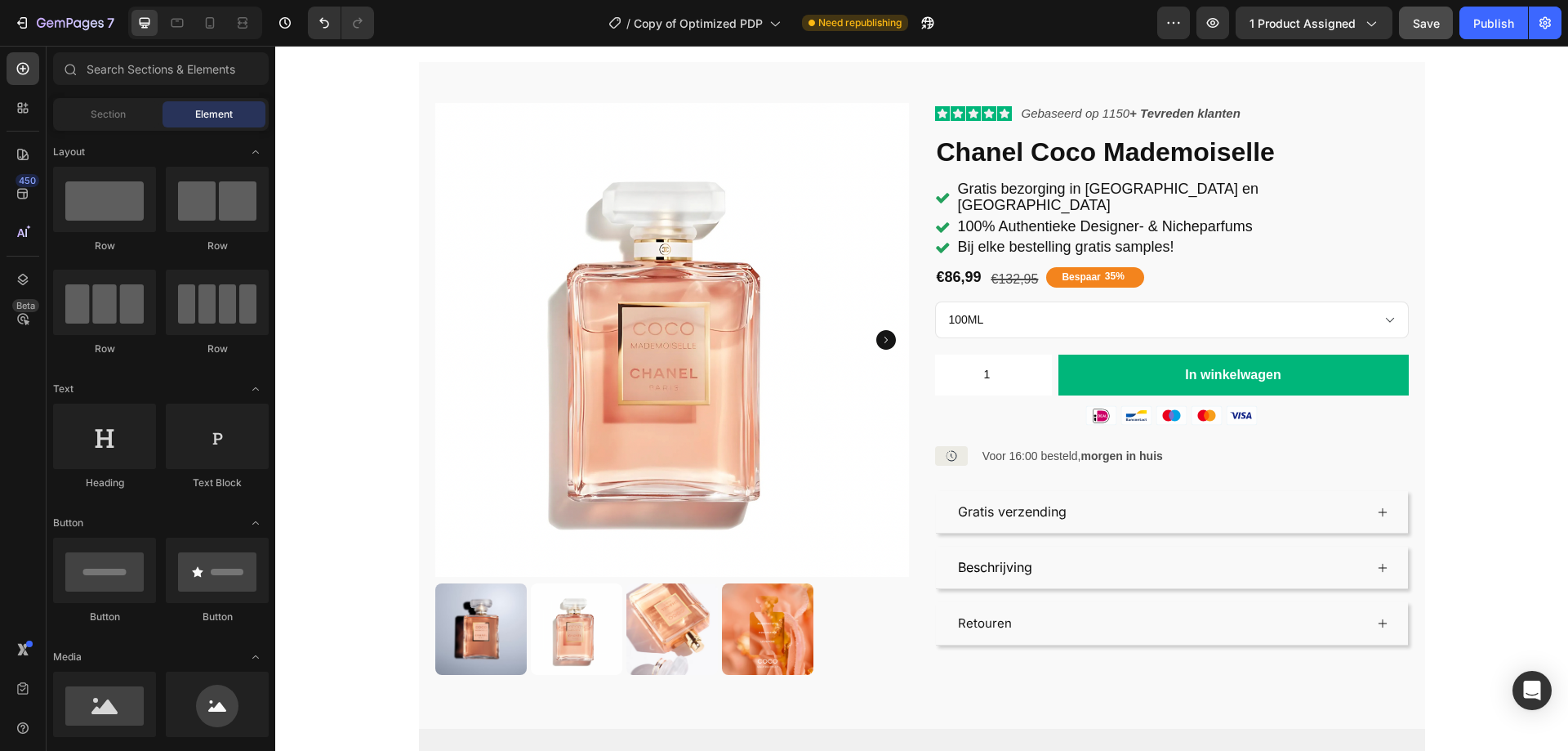
click at [1401, 21] on button "Save" at bounding box center [1426, 23] width 54 height 33
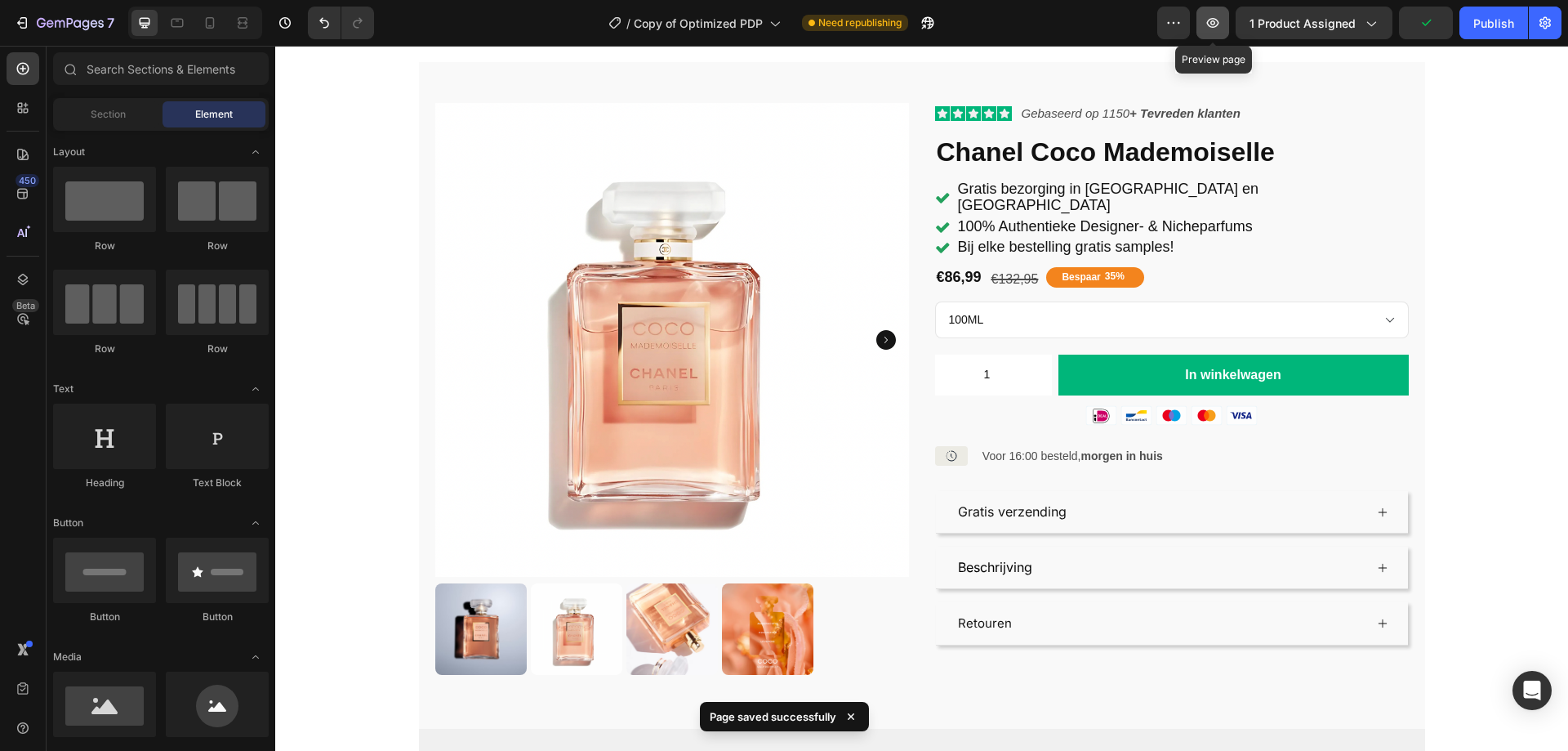
click at [1207, 21] on icon "button" at bounding box center [1213, 23] width 16 height 16
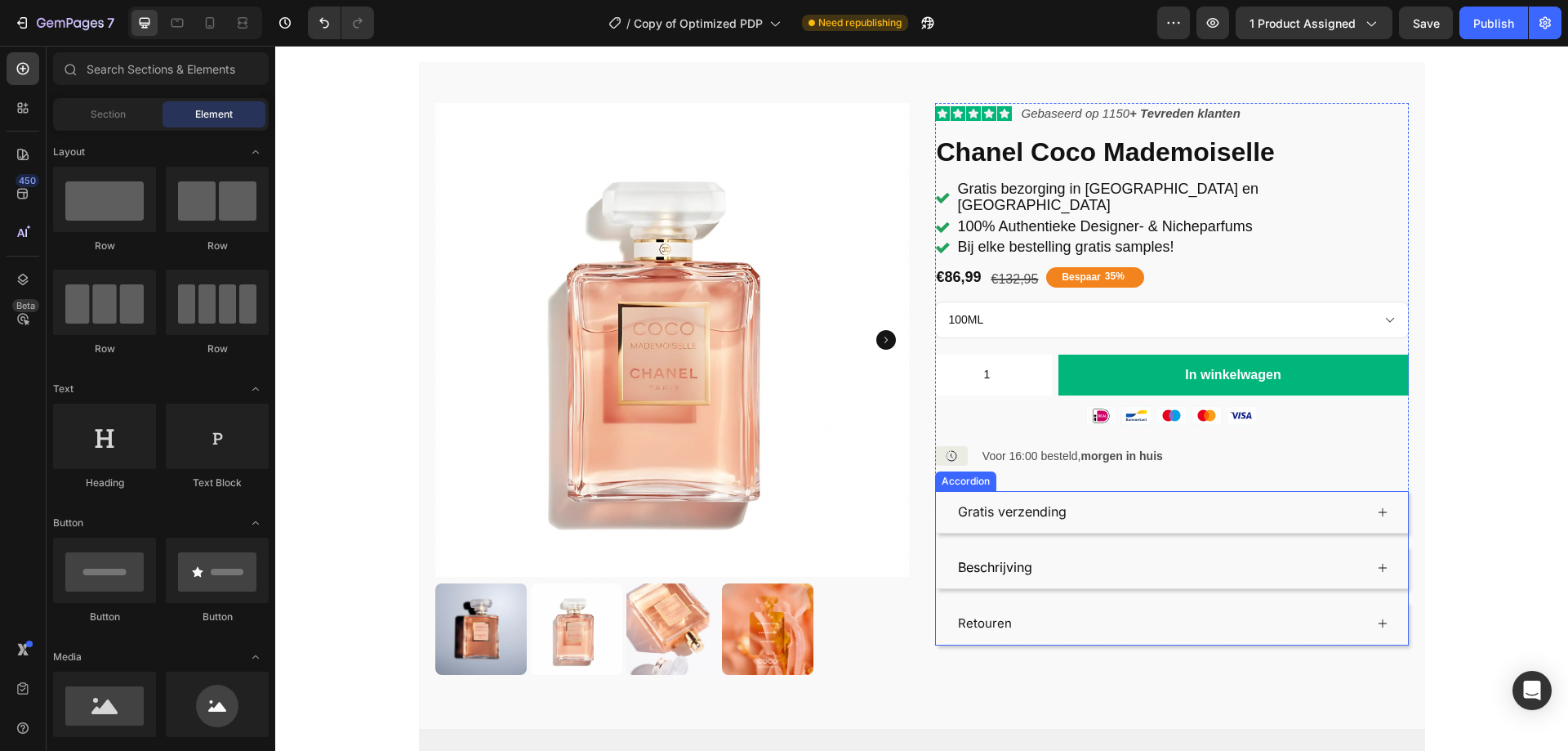
click at [1140, 497] on div "Gratis verzending" at bounding box center [1160, 511] width 408 height 29
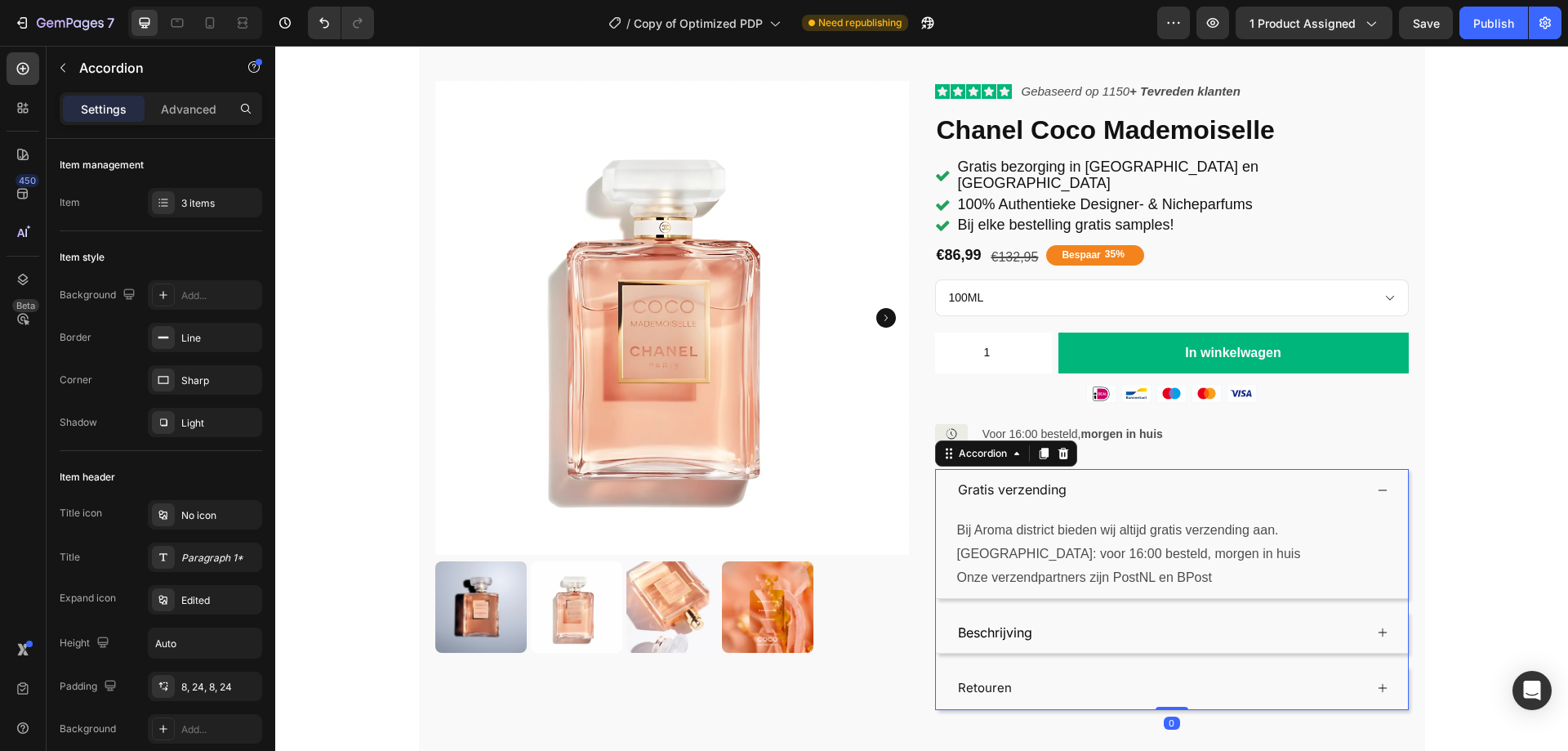
scroll to position [295, 0]
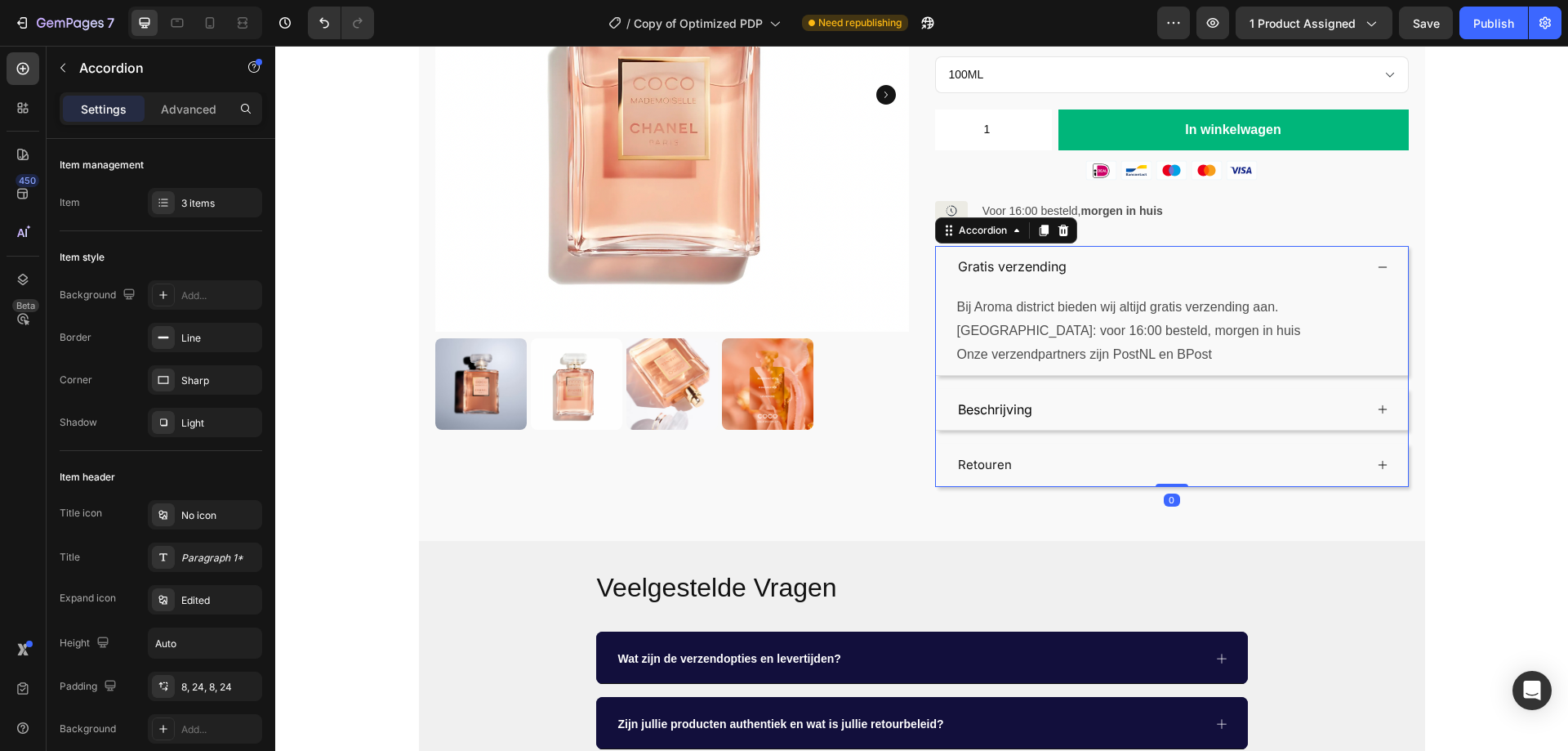
click at [1105, 395] on div "Beschrijving" at bounding box center [1160, 409] width 408 height 29
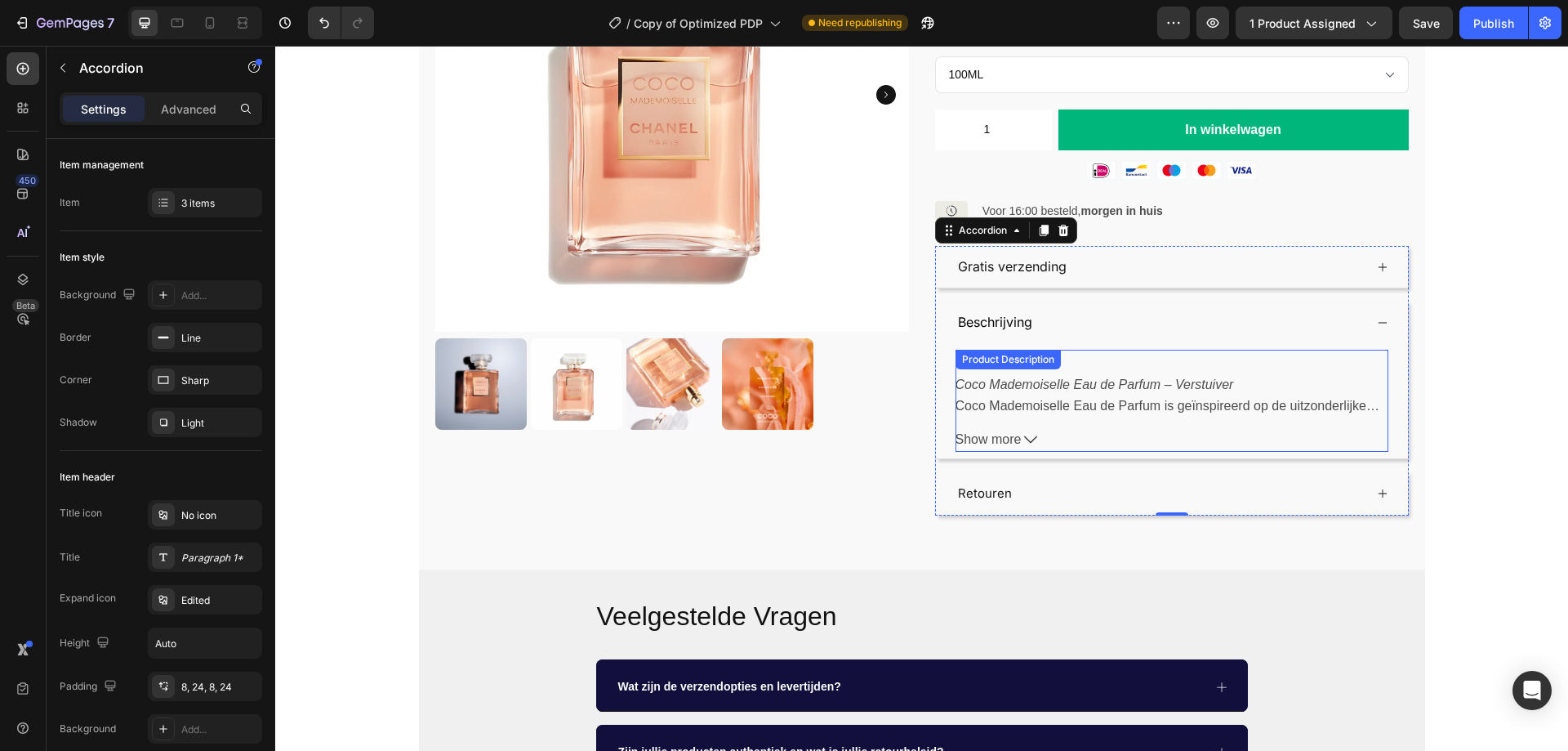
click at [1012, 428] on span "Show more" at bounding box center [989, 440] width 66 height 24
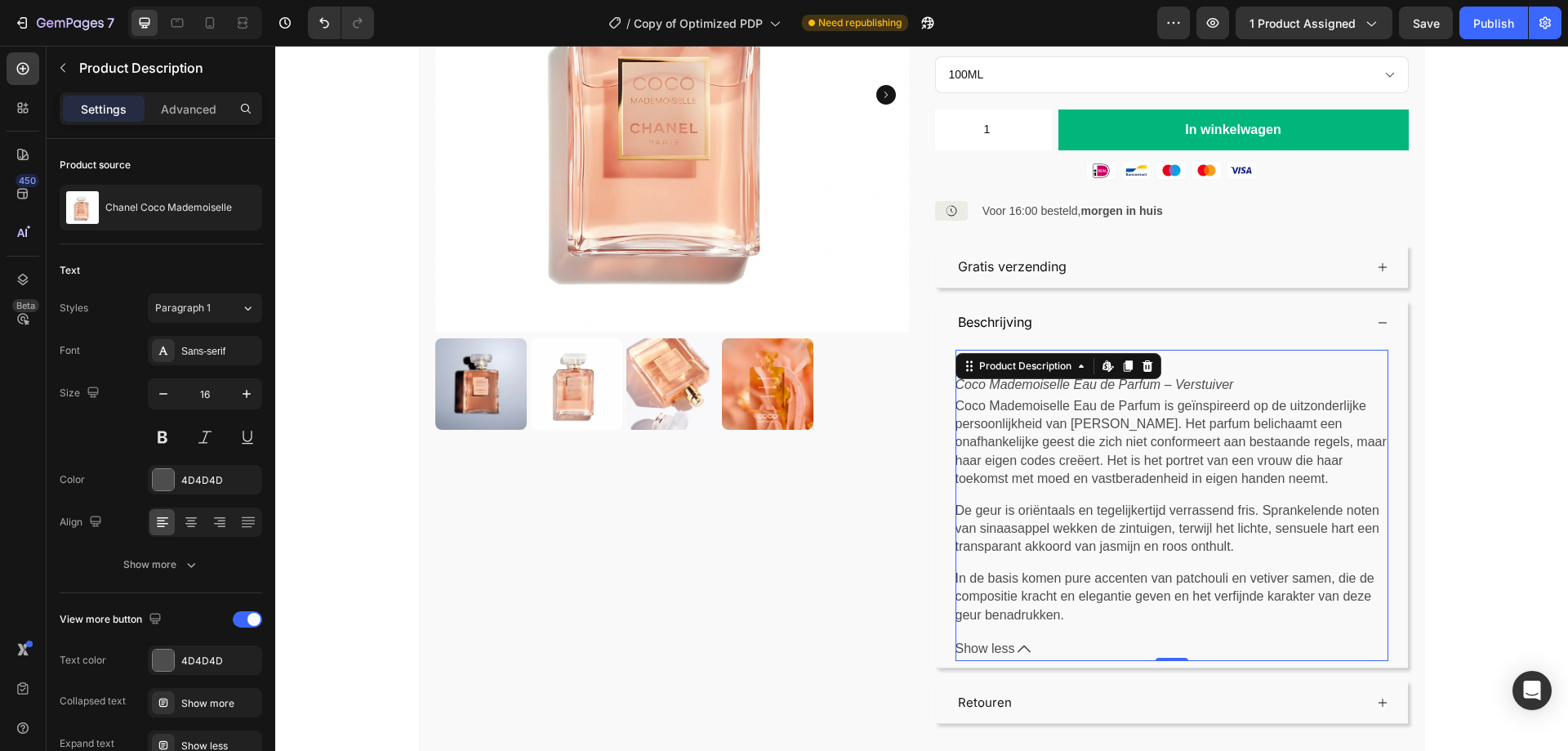
click at [1216, 397] on p "Coco Mademoiselle Eau de Parfum is geïnspireerd op de uitzonderlijke persoonlij…" at bounding box center [1172, 443] width 433 height 92
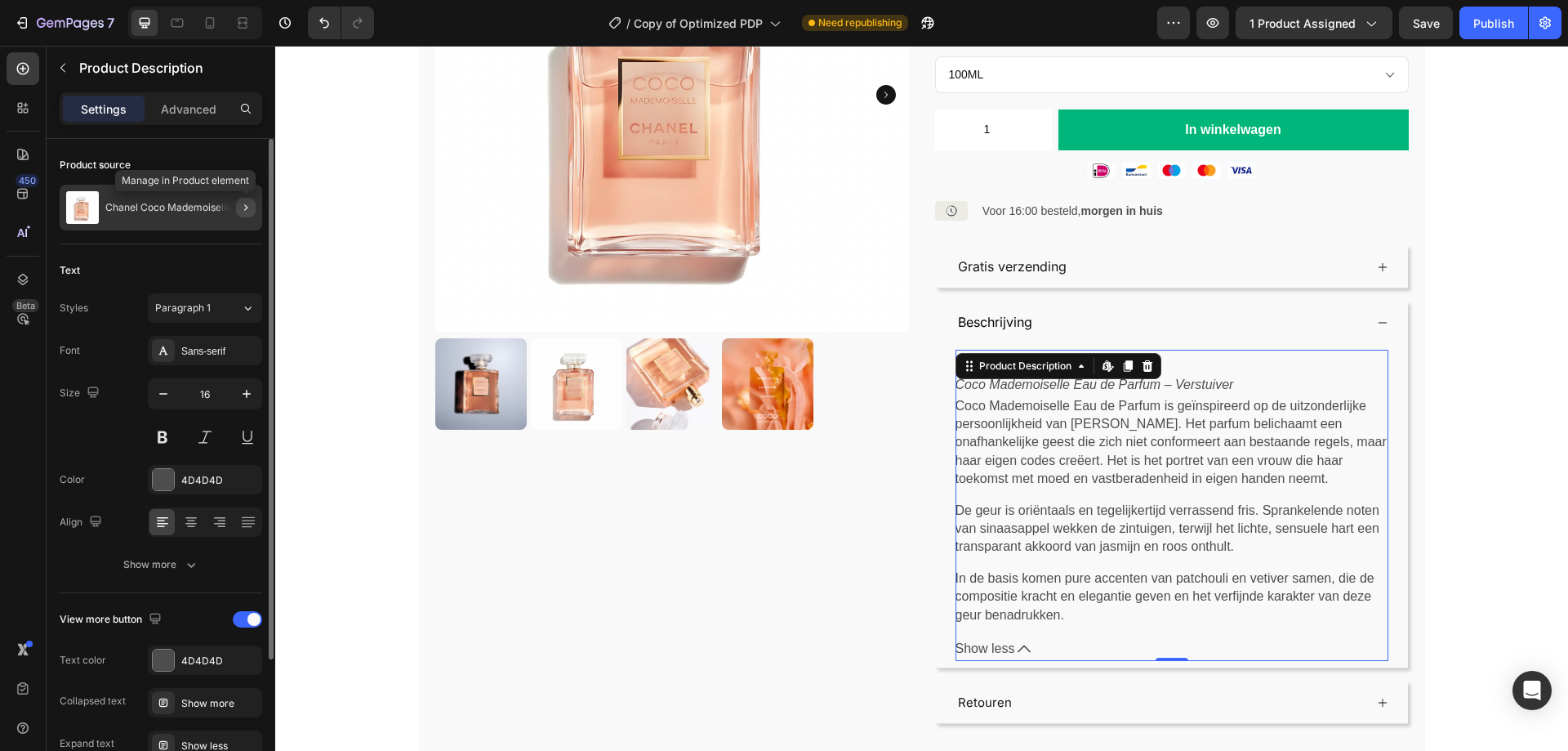
click at [244, 201] on icon "button" at bounding box center [245, 207] width 13 height 13
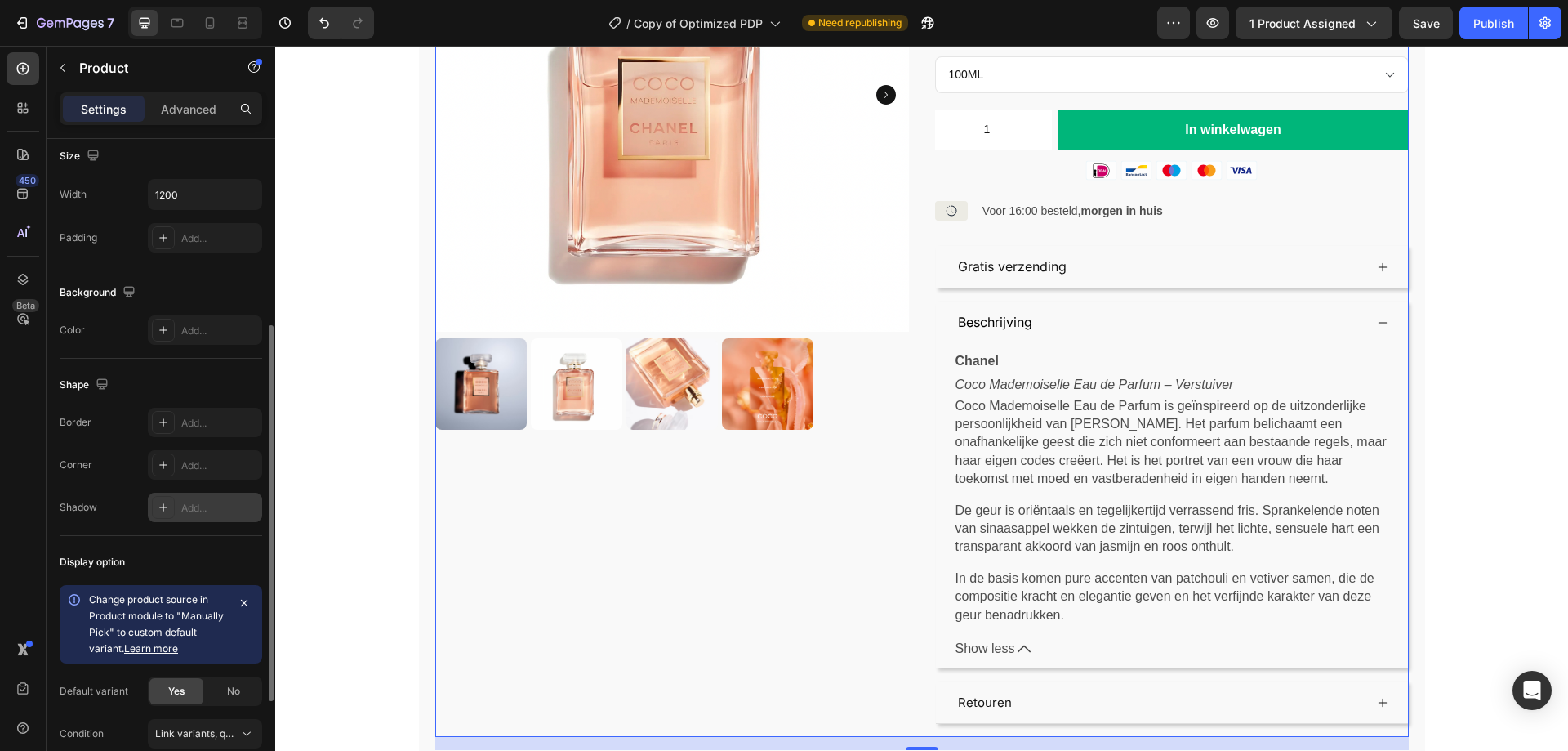
scroll to position [495, 0]
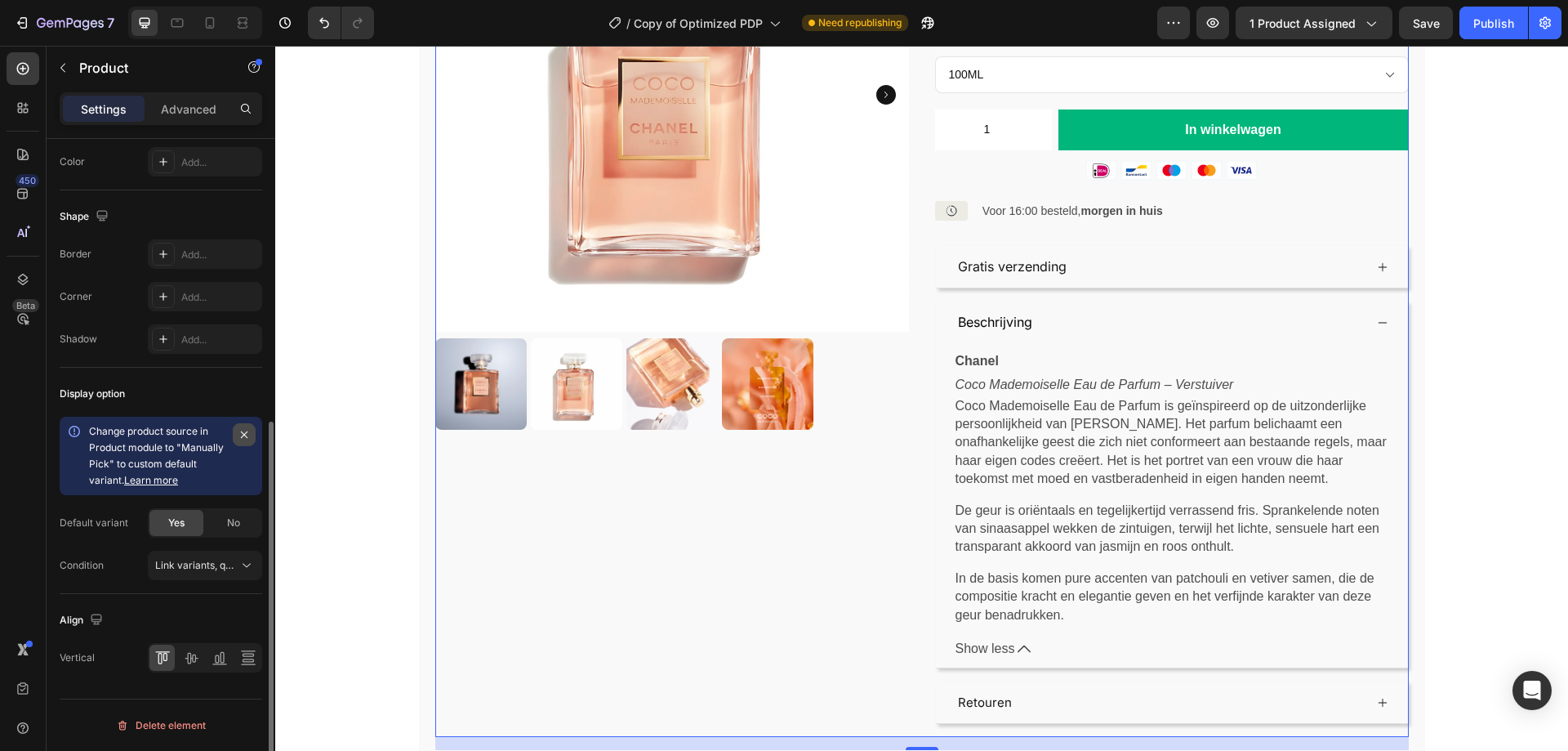
click at [249, 440] on icon "button" at bounding box center [244, 434] width 13 height 13
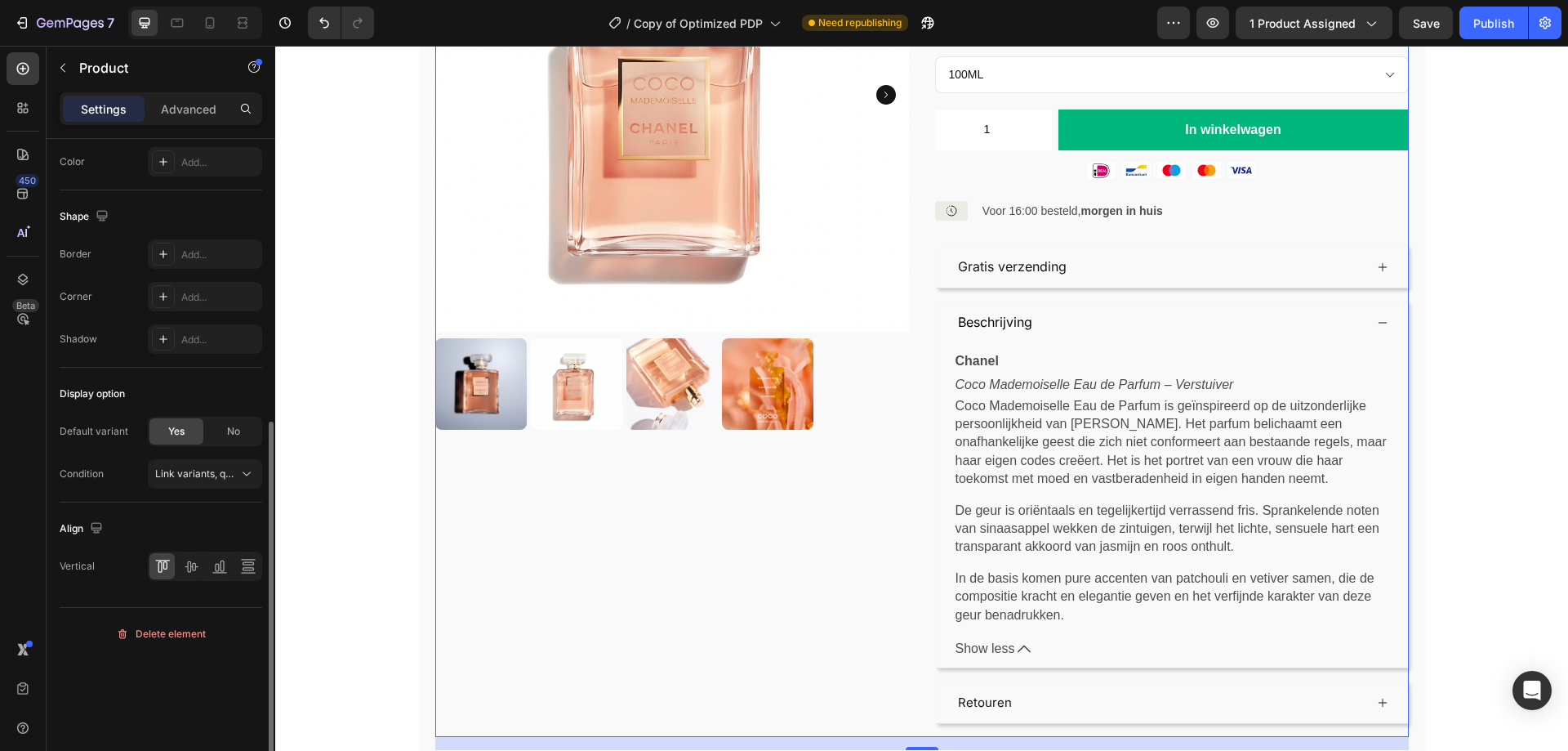
click at [203, 383] on div "Display option" at bounding box center [160, 393] width 202 height 26
click at [1059, 470] on p "Coco Mademoiselle Eau de Parfum is geïnspireerd op de uitzonderlijke persoonlij…" at bounding box center [1172, 443] width 433 height 92
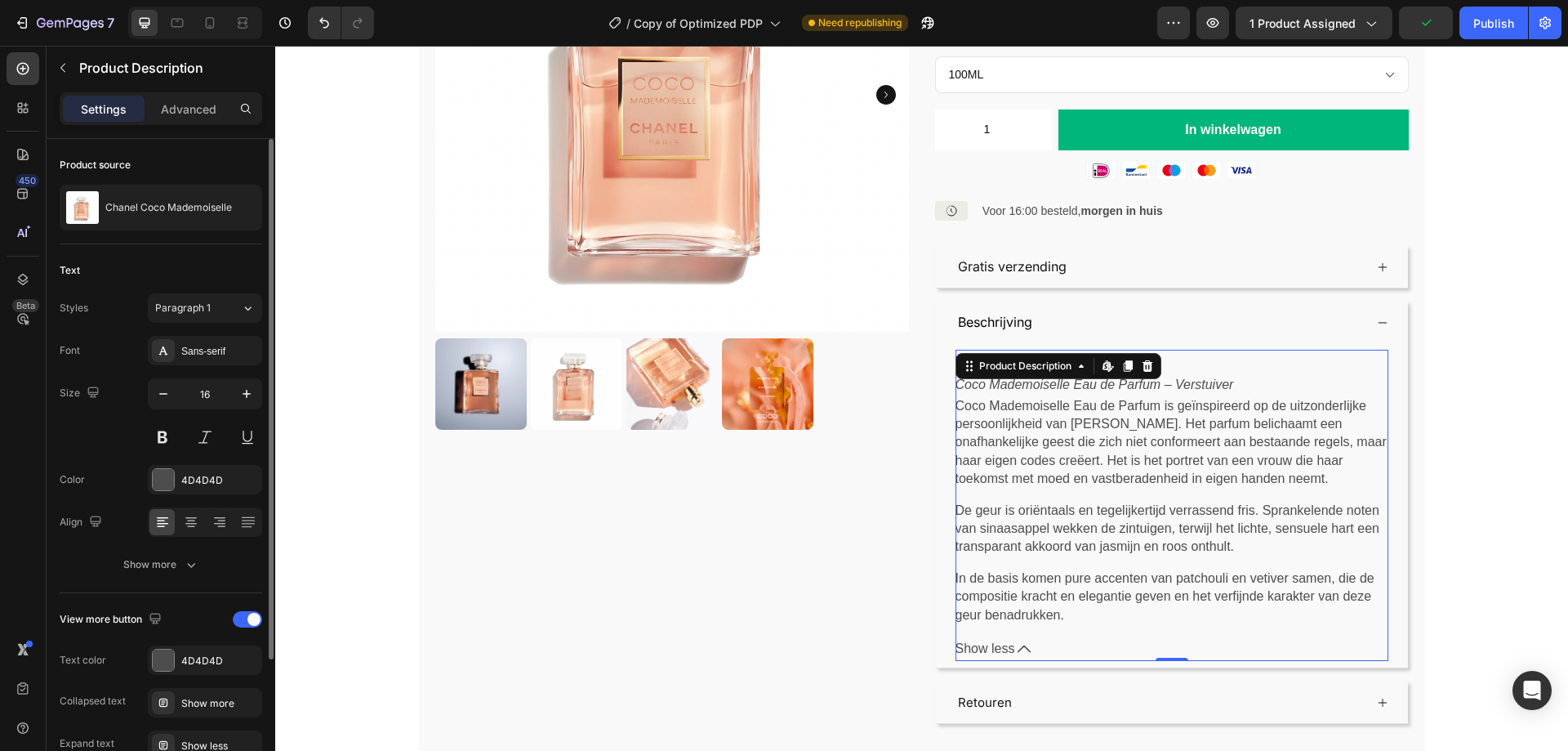
scroll to position [174, 0]
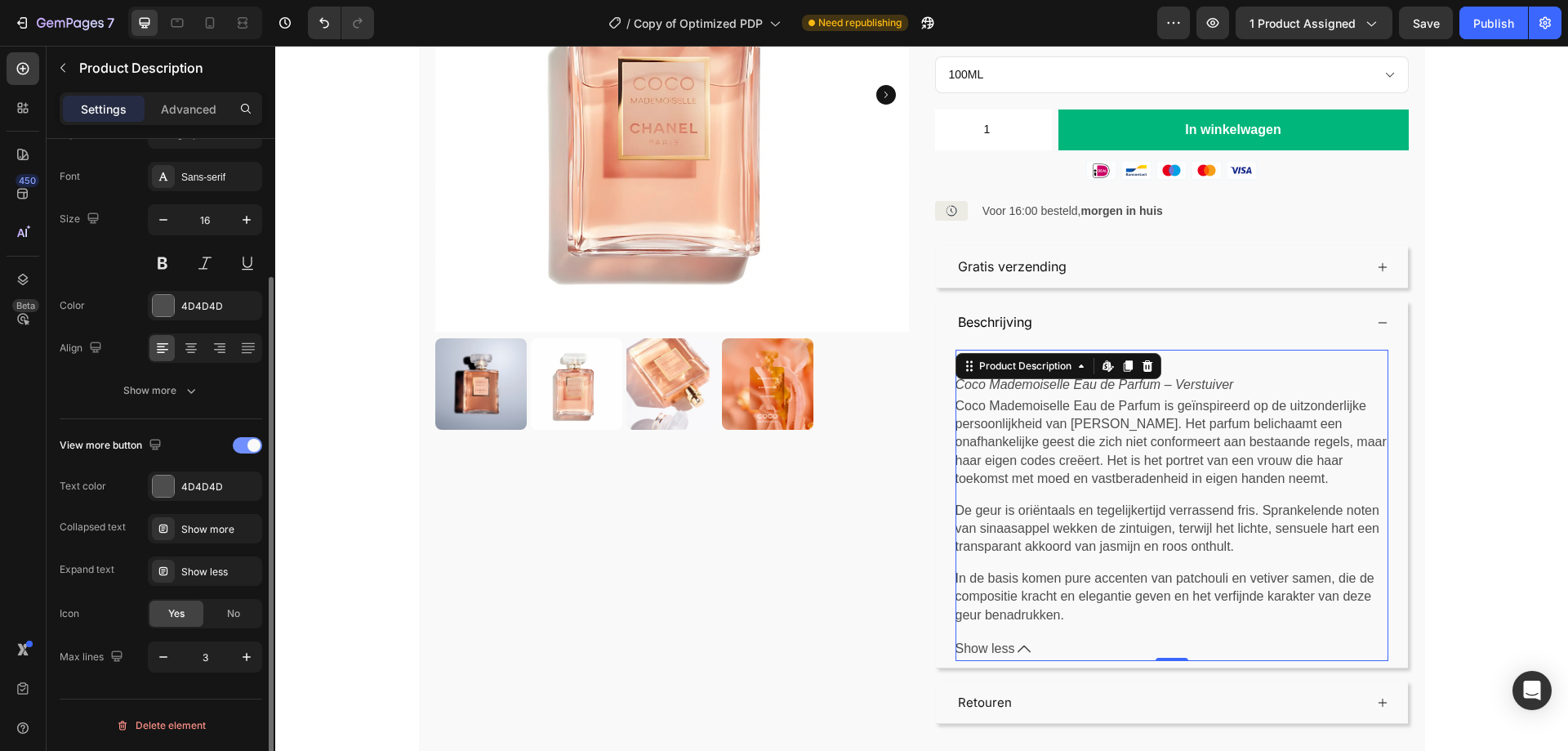
click at [259, 442] on span at bounding box center [253, 444] width 13 height 13
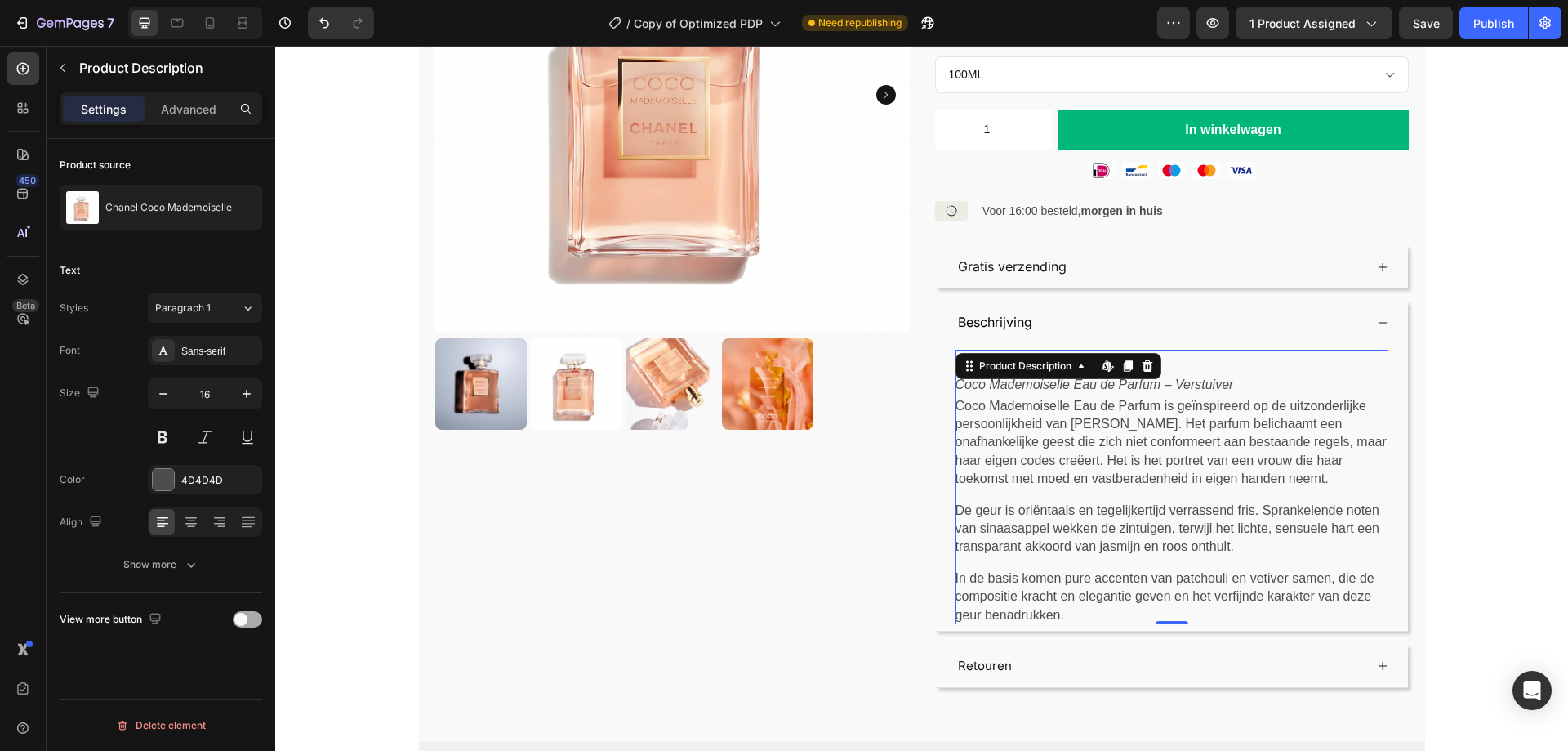
scroll to position [0, 0]
click at [924, 534] on div "Product Images Icon Icon Icon Icon Icon Icon List Gebaseerd op 1150 + Tevreden …" at bounding box center [922, 272] width 974 height 830
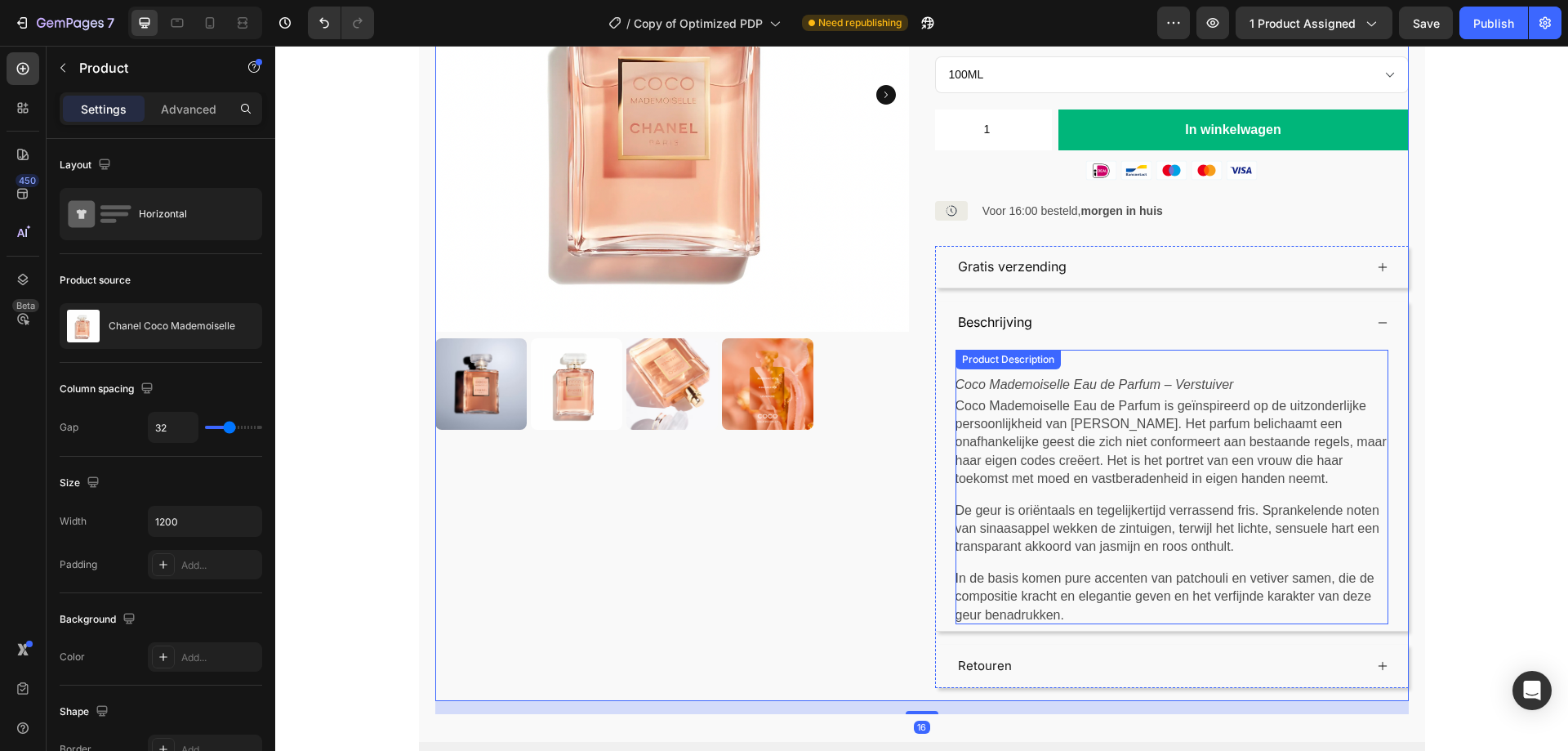
click at [1024, 502] on p "De geur is oriëntaals en tegelijkertijd verrassend fris. Sprankelende noten van…" at bounding box center [1172, 529] width 433 height 55
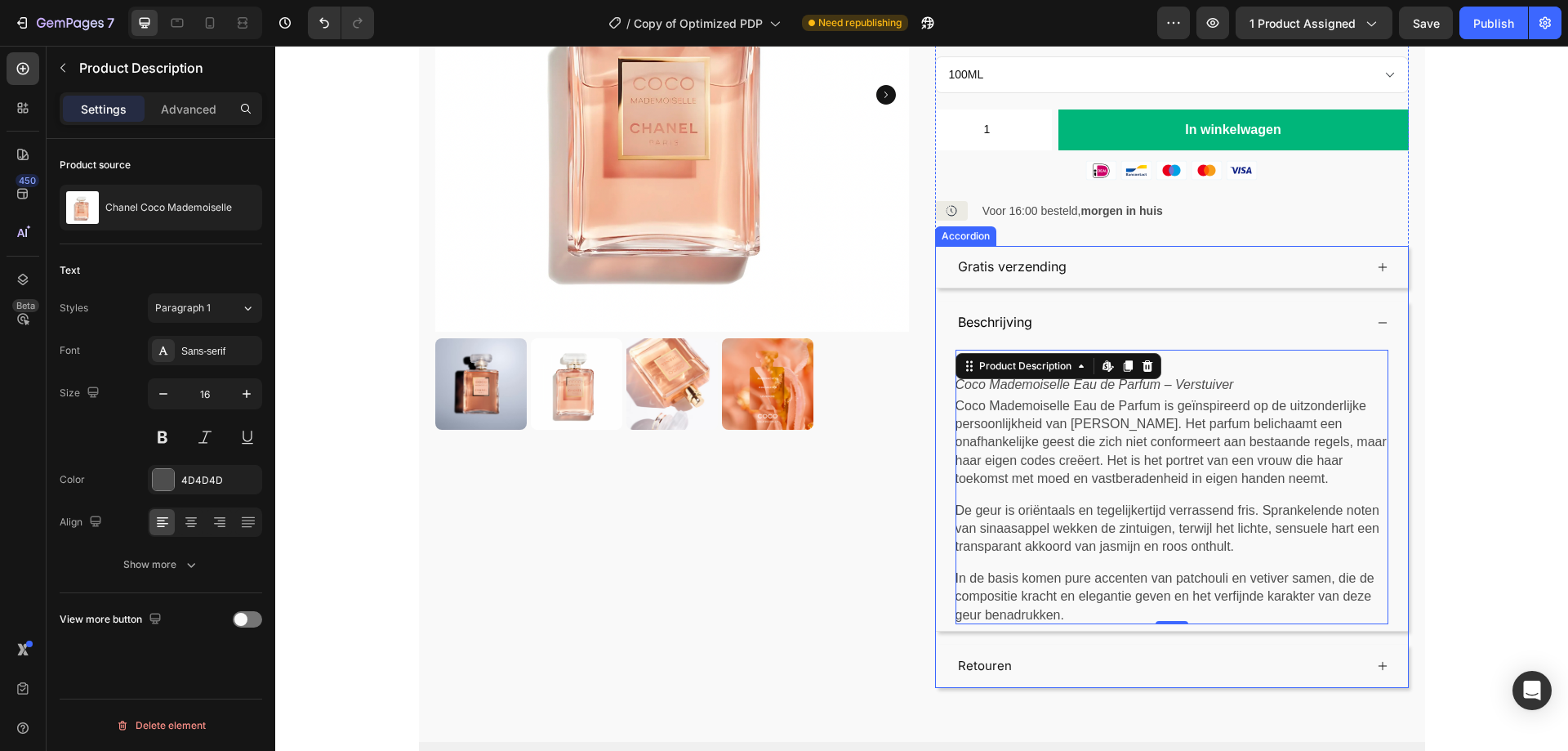
click at [1111, 308] on div "Beschrijving" at bounding box center [1160, 322] width 408 height 29
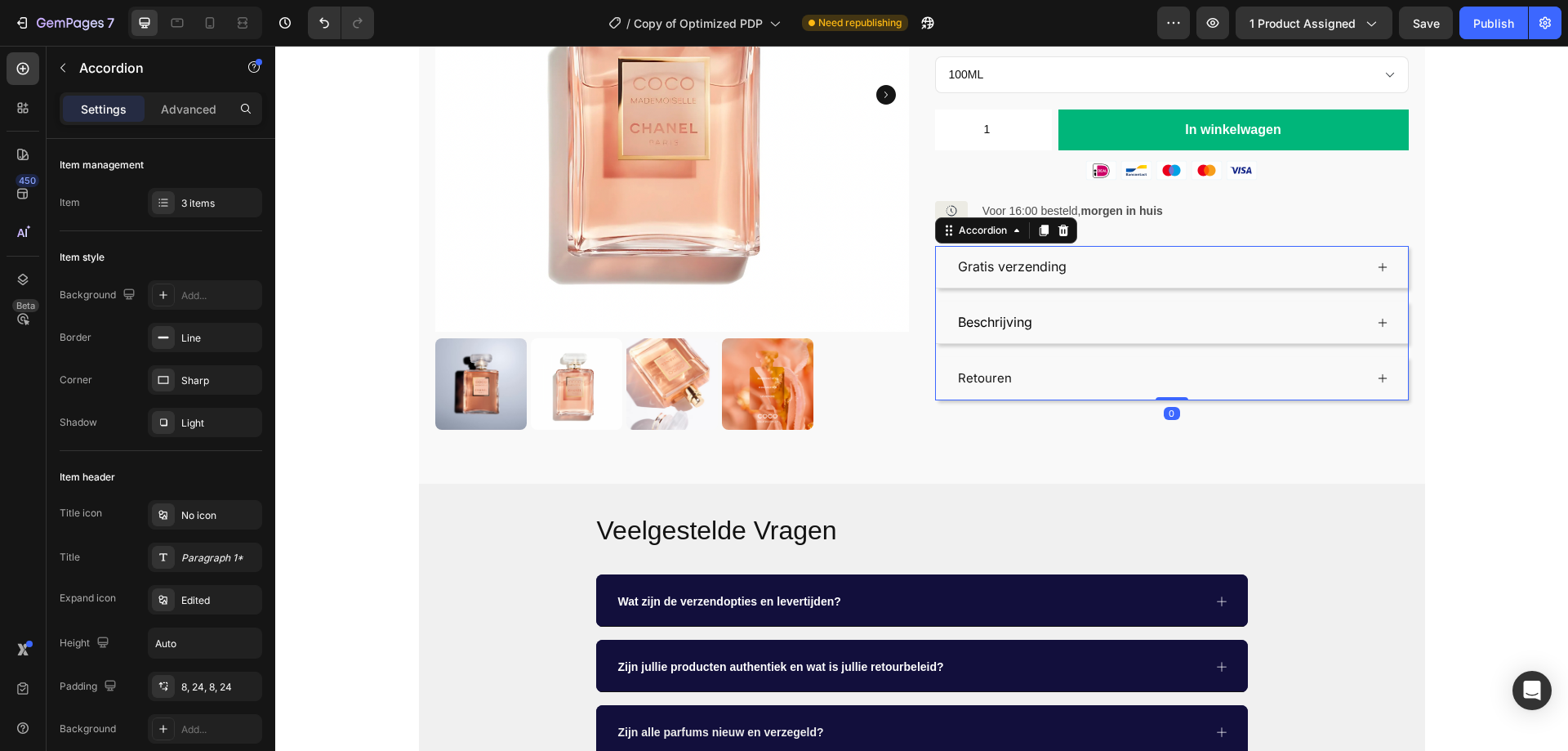
click at [1112, 308] on div "Beschrijving" at bounding box center [1160, 322] width 408 height 29
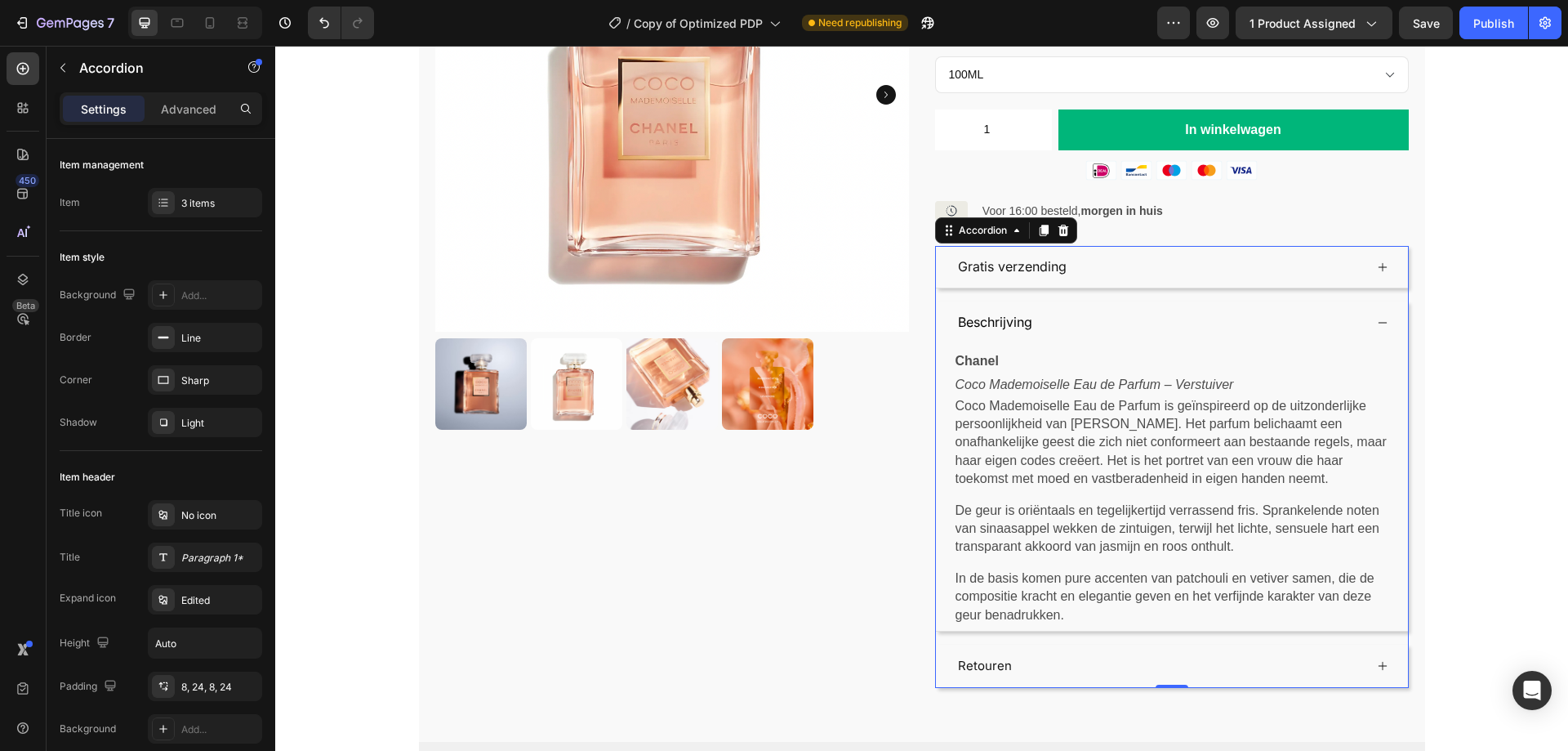
click at [1204, 651] on div "Retouren" at bounding box center [1160, 666] width 408 height 30
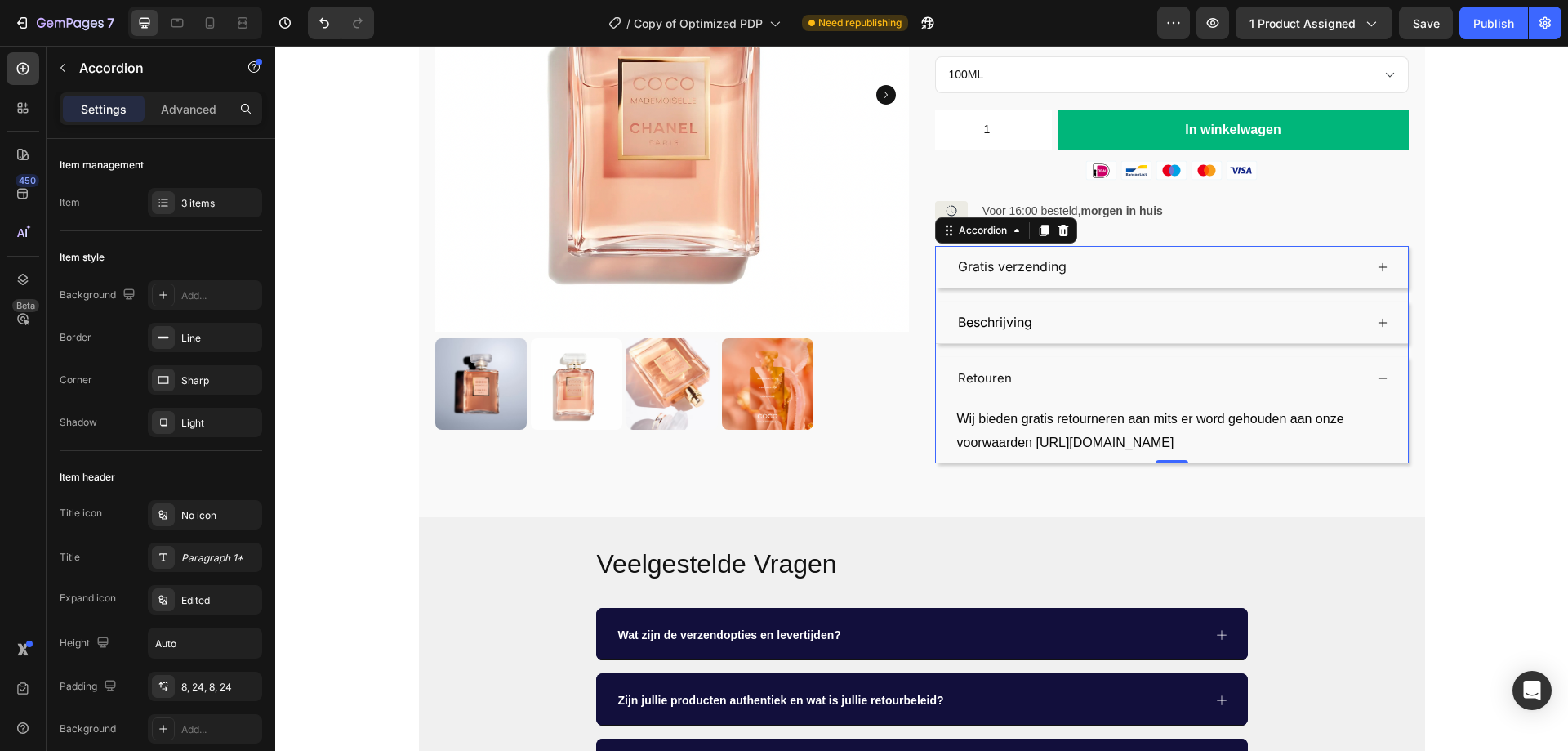
click at [1134, 309] on div "Beschrijving" at bounding box center [1160, 322] width 408 height 29
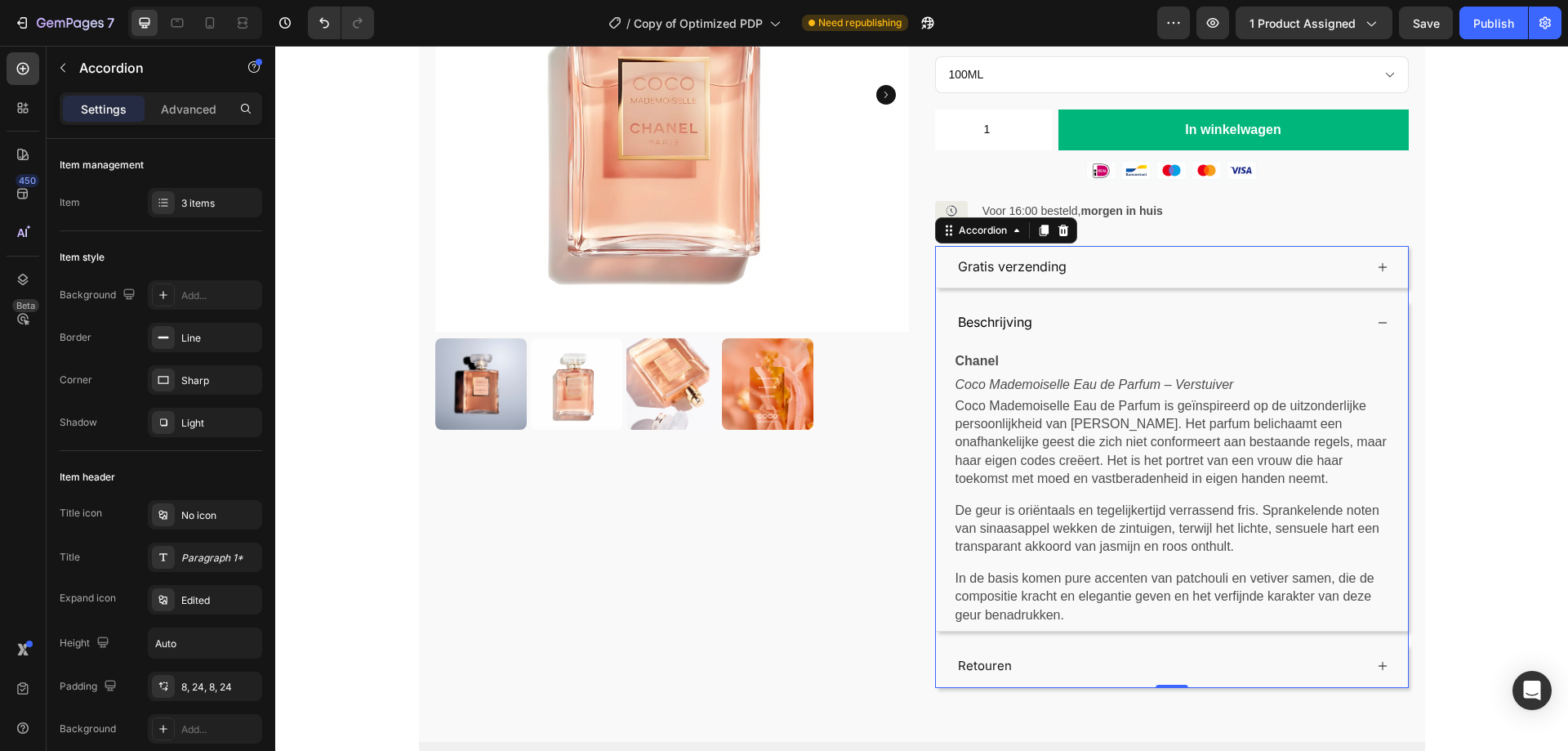
click at [1134, 309] on div "Beschrijving" at bounding box center [1160, 322] width 408 height 29
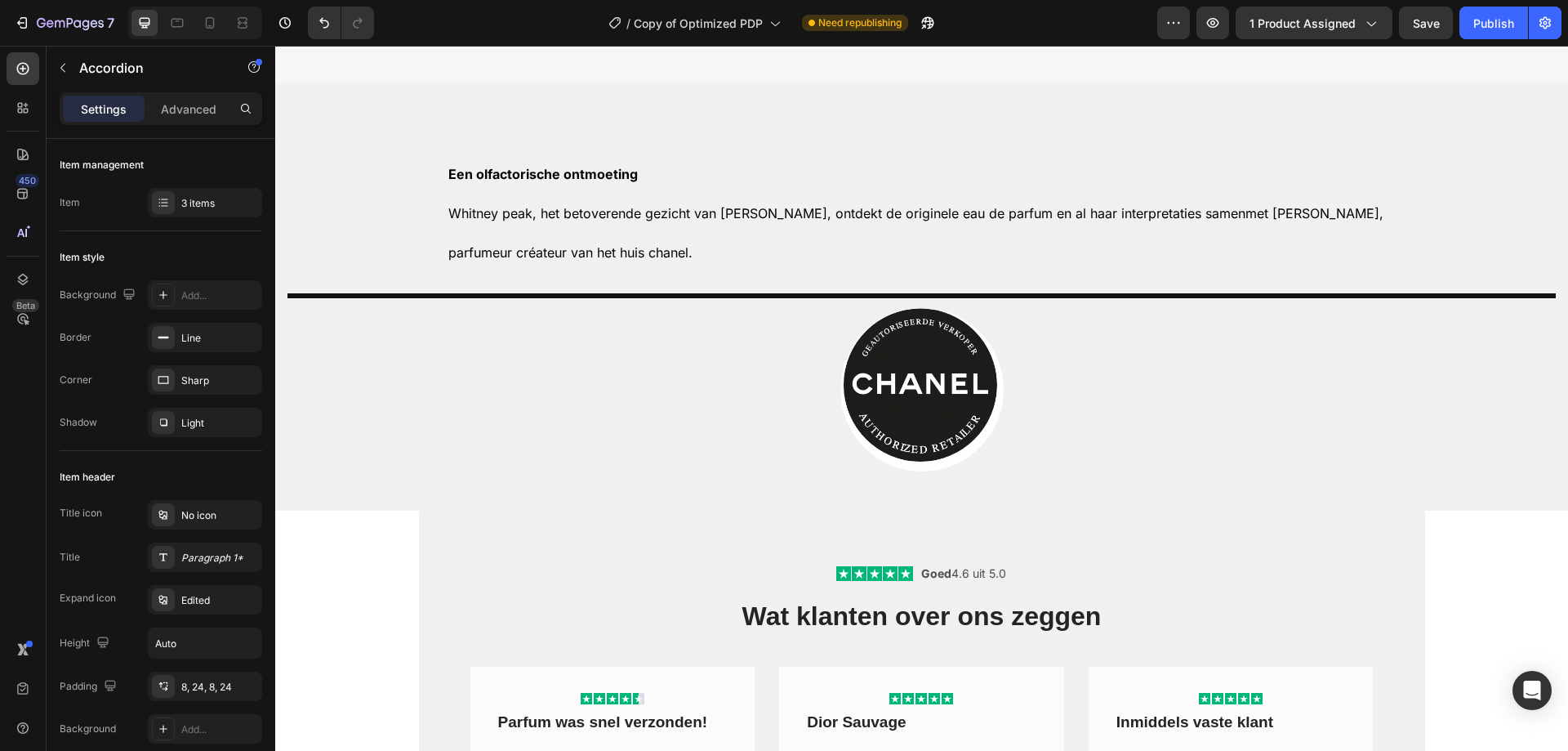
scroll to position [2042, 0]
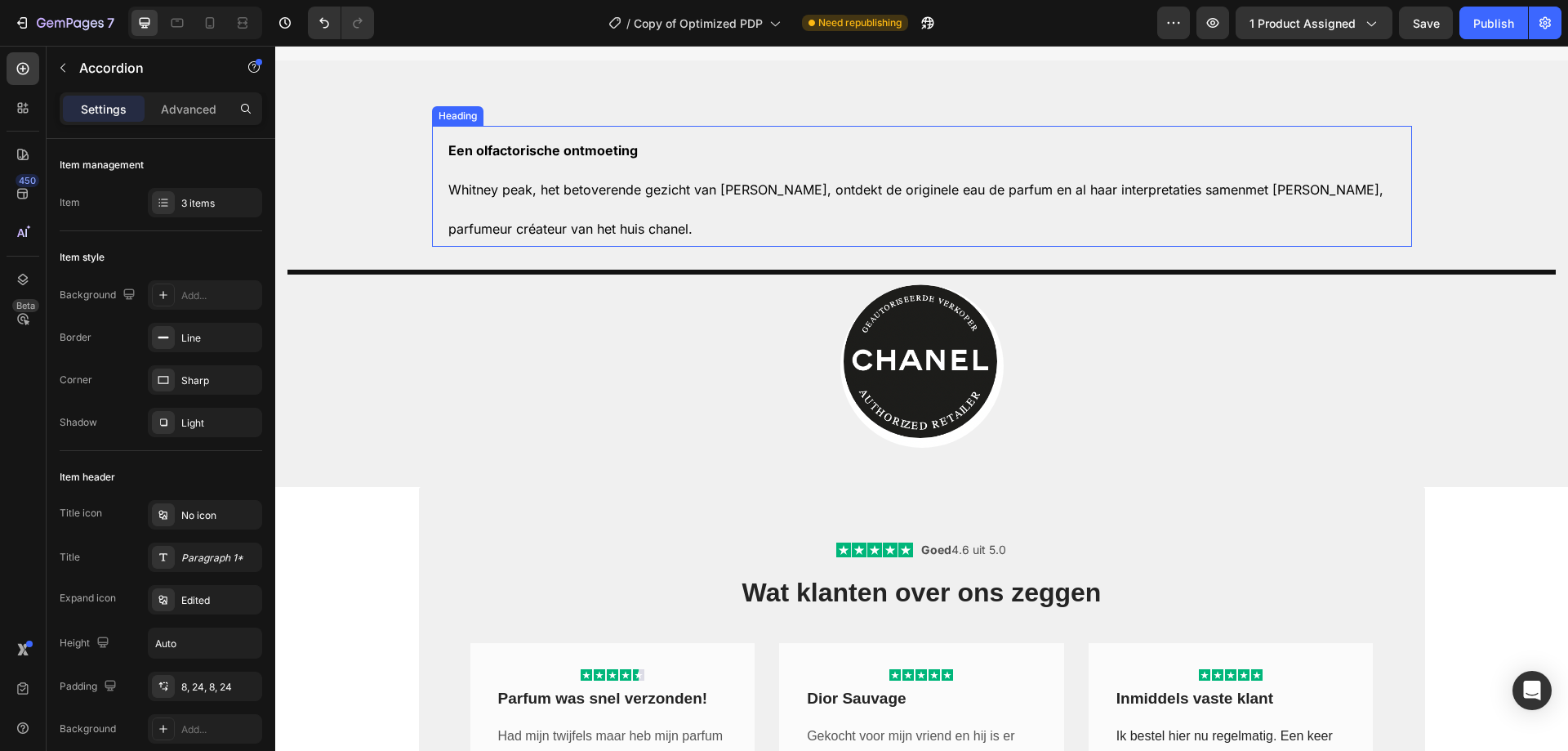
click at [623, 247] on h2 "Een olfactorische ontmoeting Whitney peak, het betoverende gezicht van coco mad…" at bounding box center [929, 185] width 965 height 121
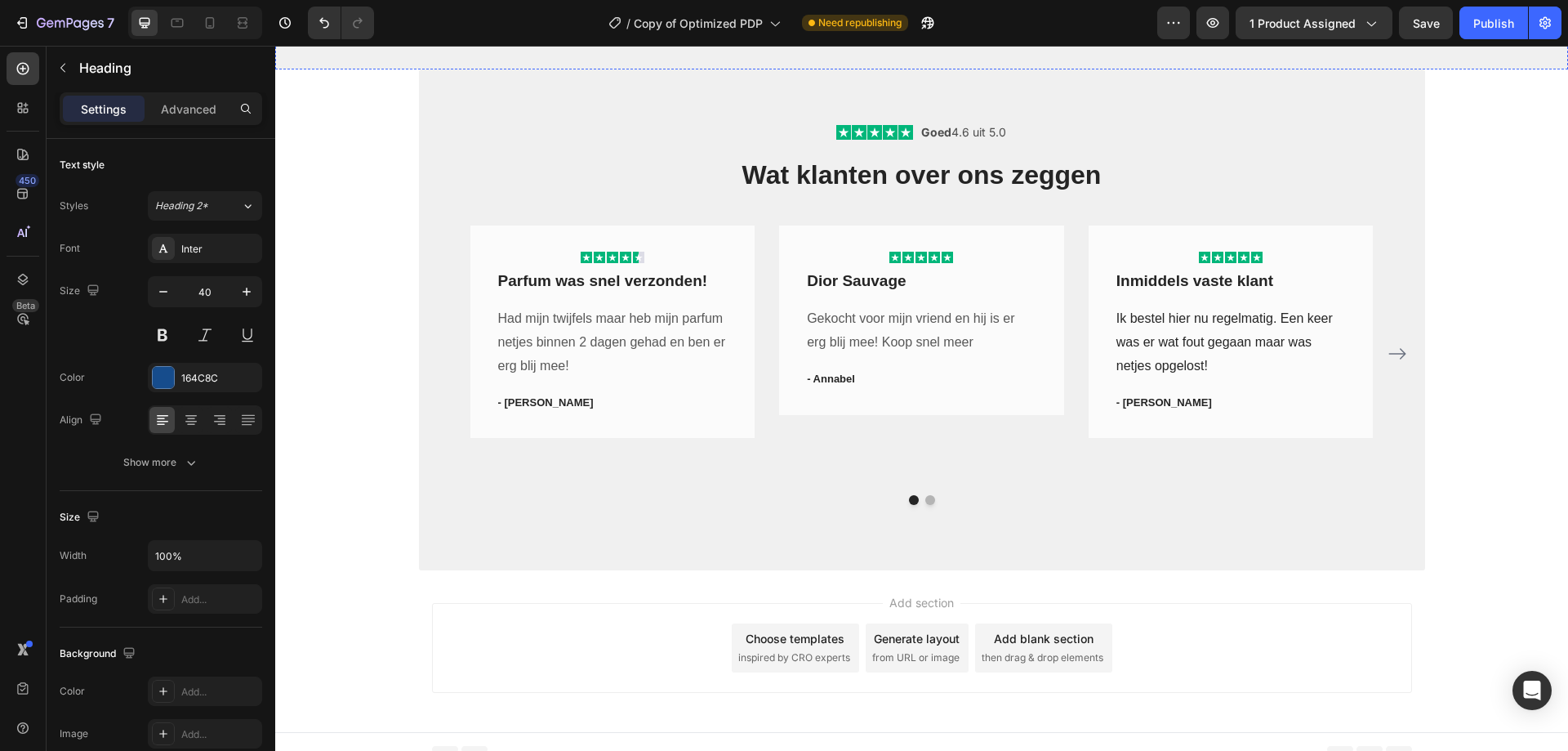
scroll to position [2609, 0]
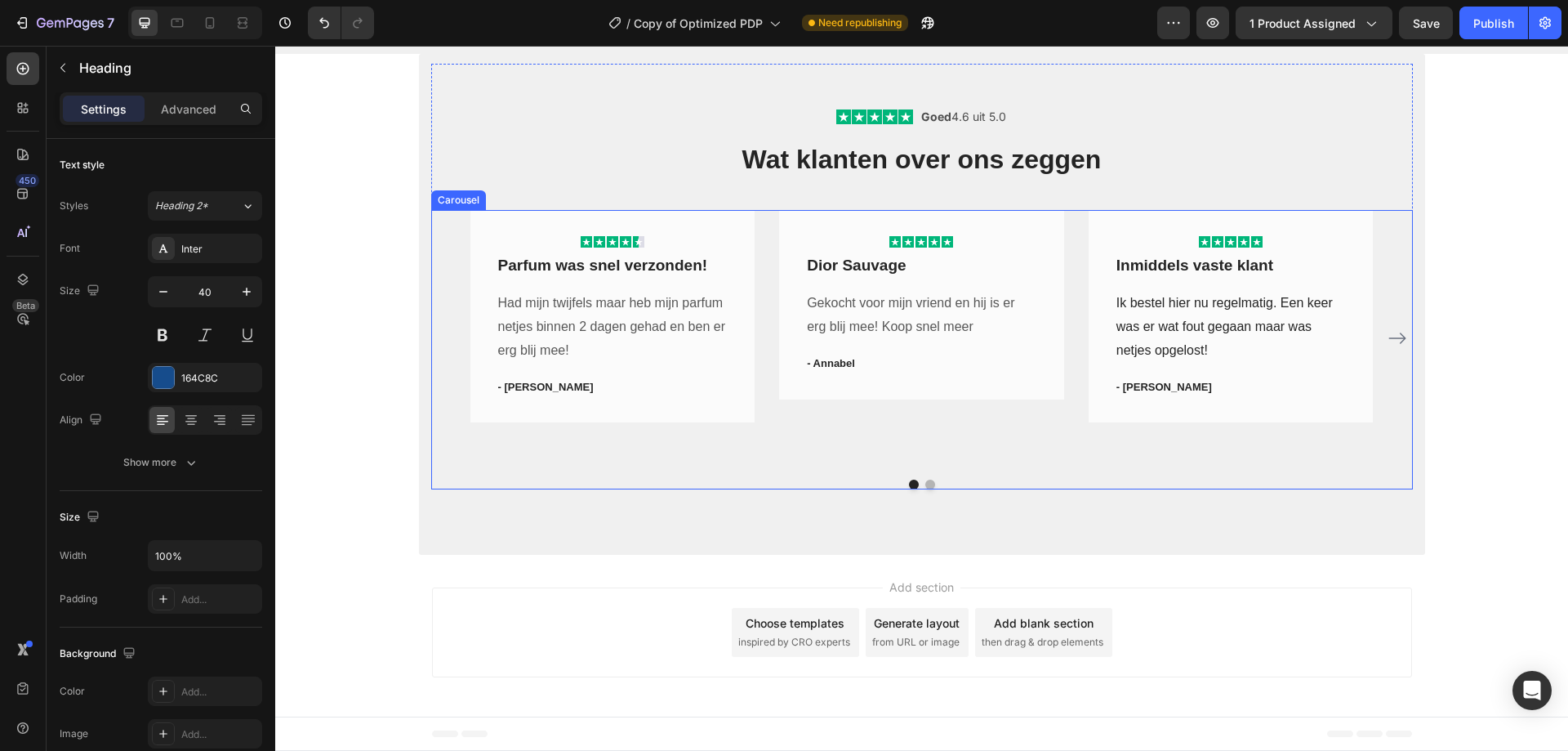
click at [925, 480] on button "Dot" at bounding box center [930, 484] width 10 height 10
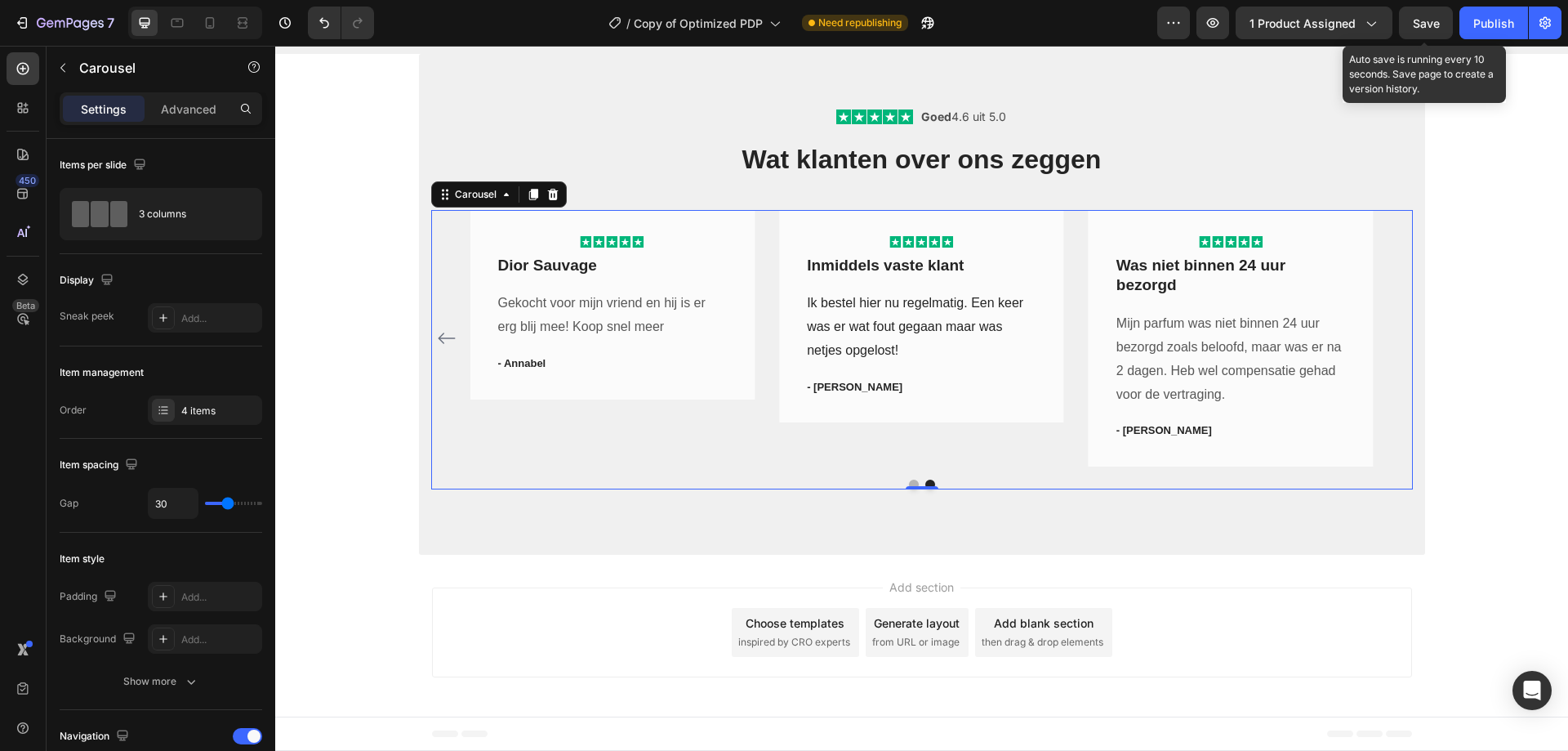
click at [1415, 16] on span "Save" at bounding box center [1426, 23] width 27 height 14
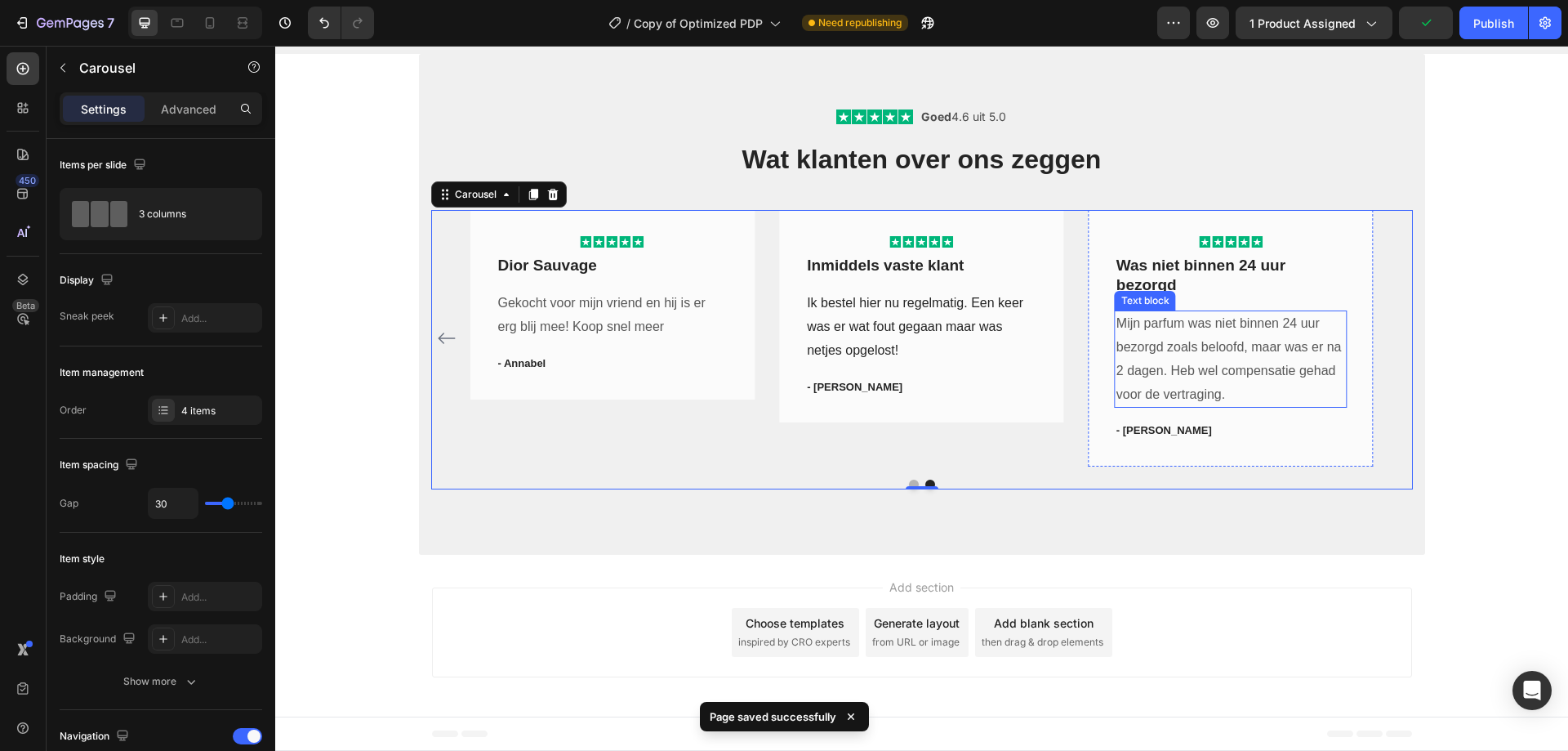
click at [1173, 353] on p "Mijn parfum was niet binnen 24 uur bezorgd zoals beloofd, maar was er na 2 dage…" at bounding box center [1231, 359] width 229 height 94
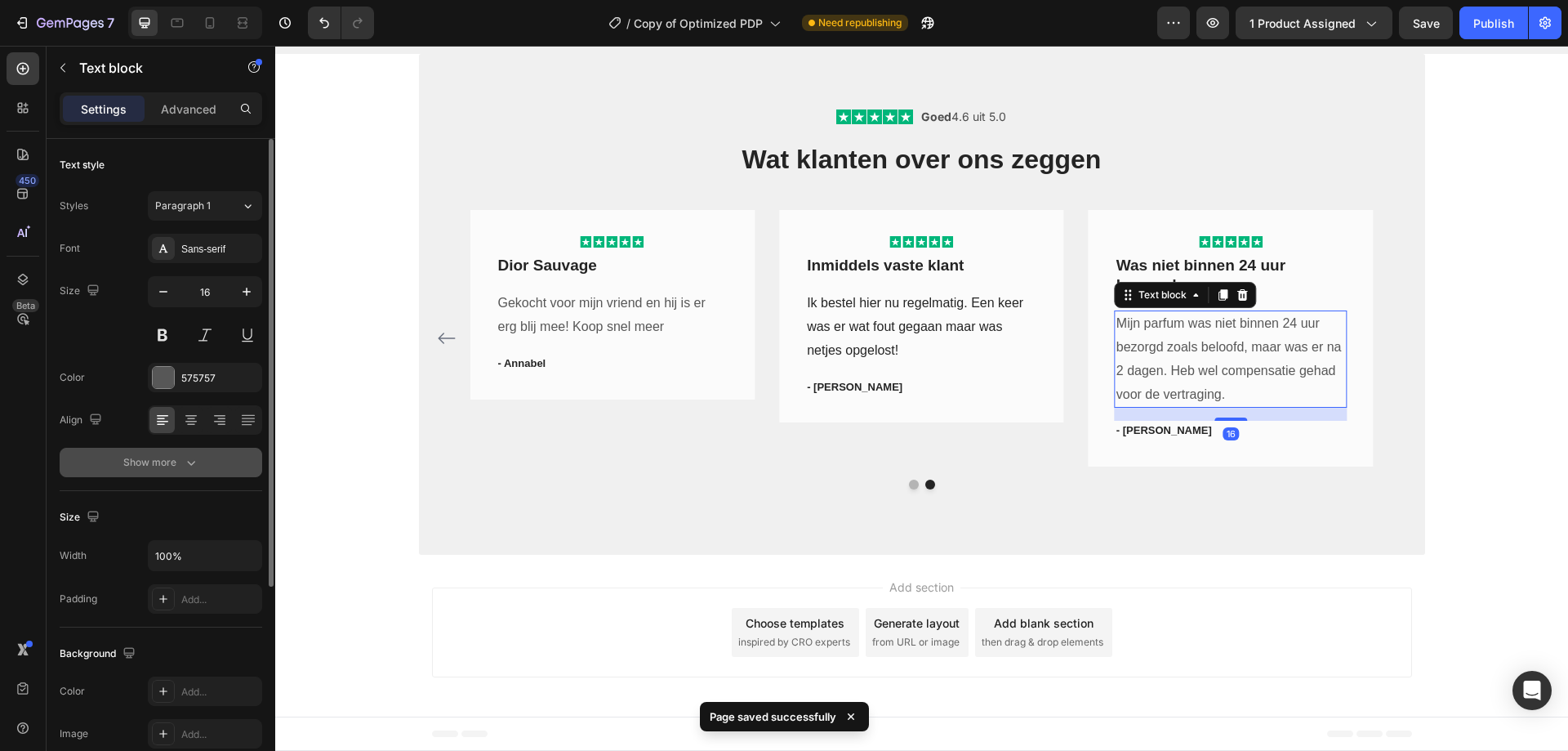
click at [193, 455] on icon "button" at bounding box center [191, 462] width 16 height 16
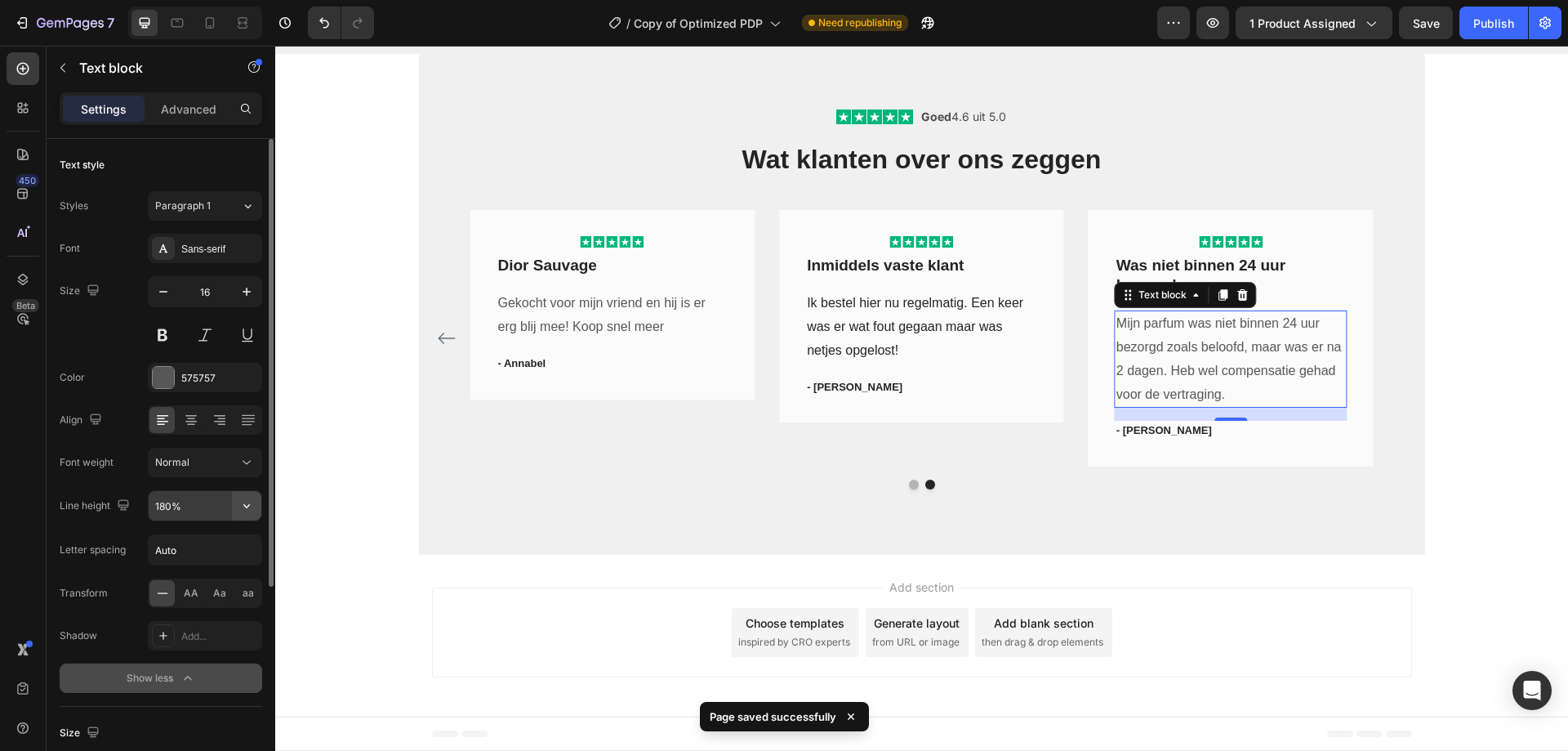
click at [244, 500] on icon "button" at bounding box center [246, 505] width 16 height 16
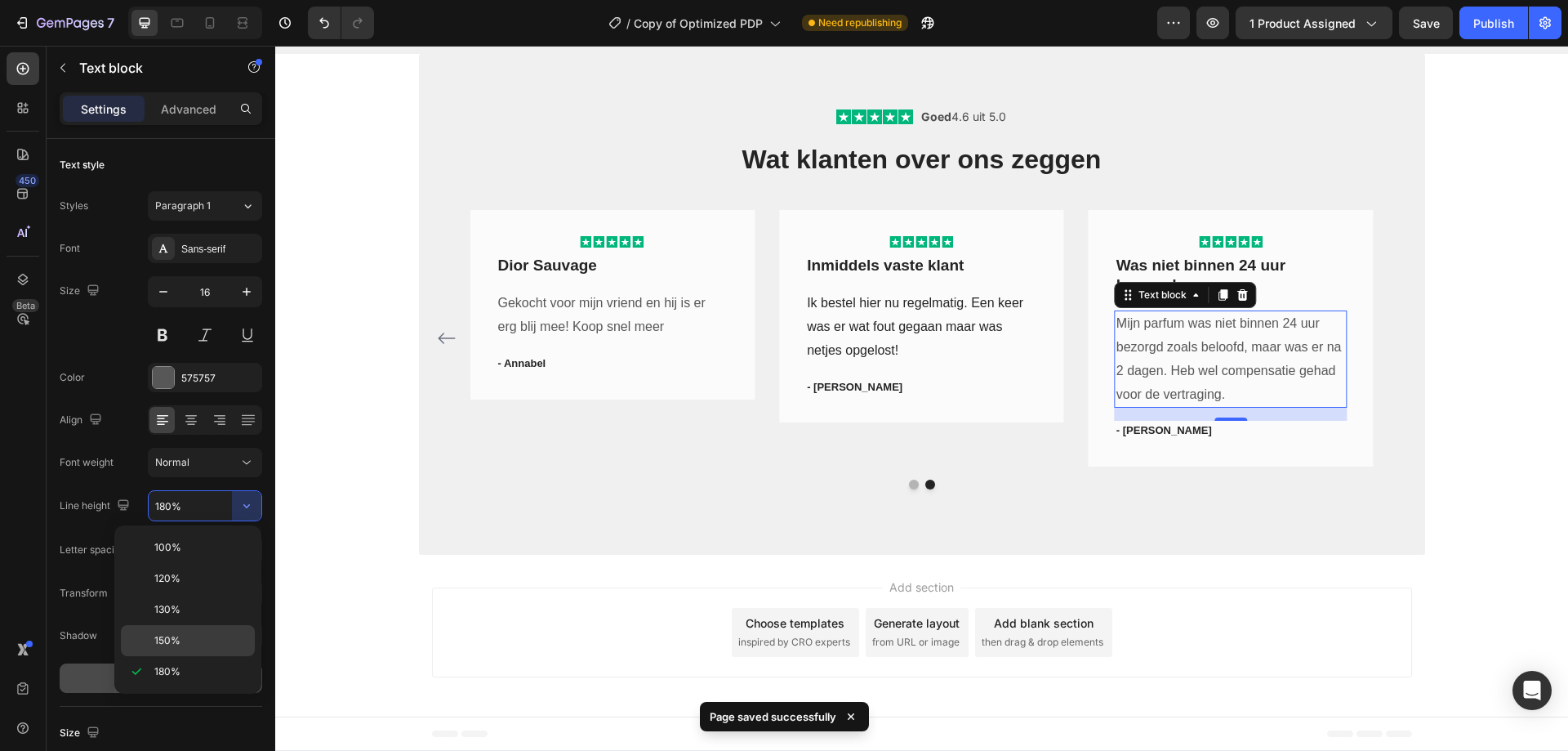
click at [186, 630] on div "150%" at bounding box center [187, 639] width 133 height 31
type input "150%"
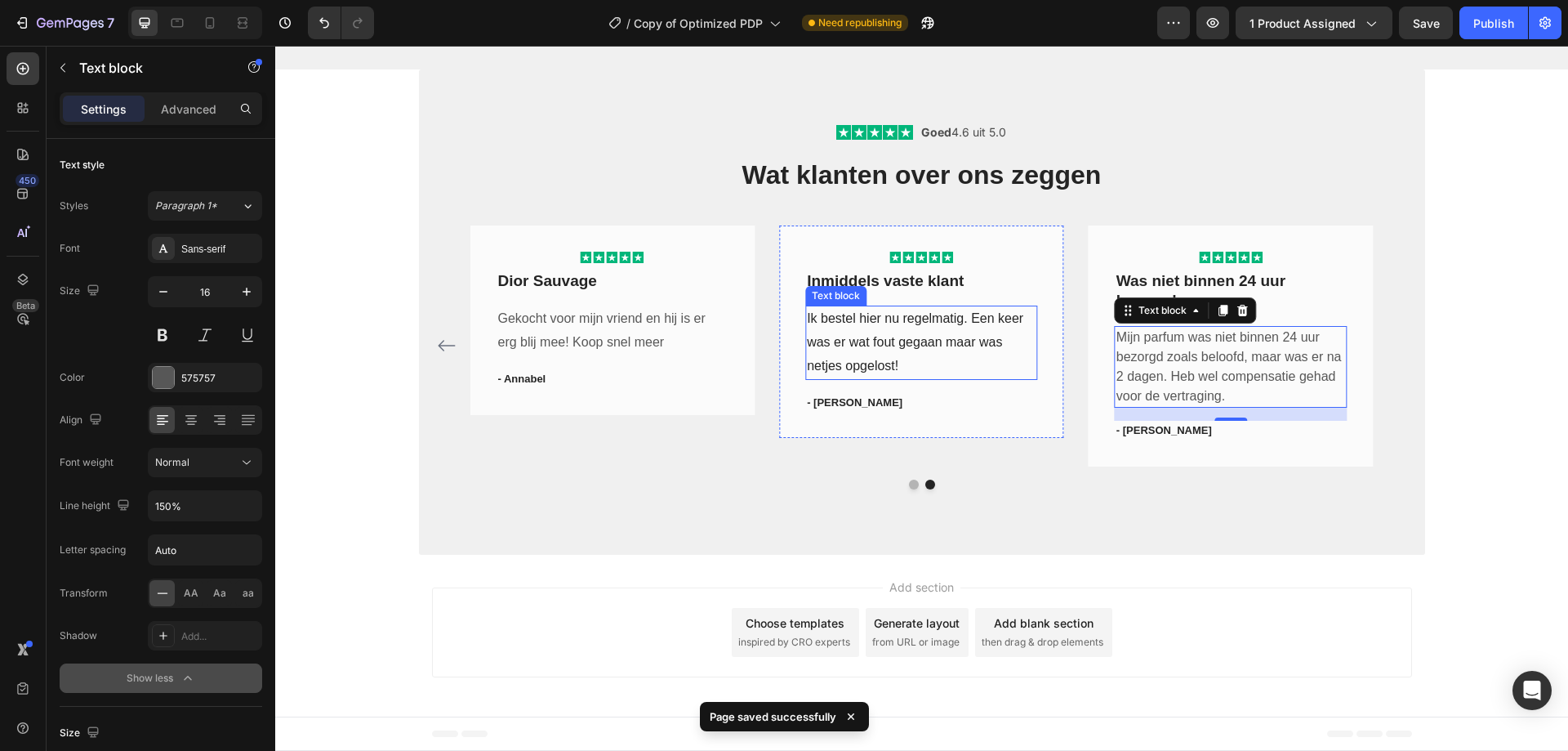
scroll to position [2594, 0]
click at [957, 356] on p "Ik bestel hier nu regelmatig. Een keer was er wat fout gegaan maar was netjes o…" at bounding box center [921, 342] width 229 height 71
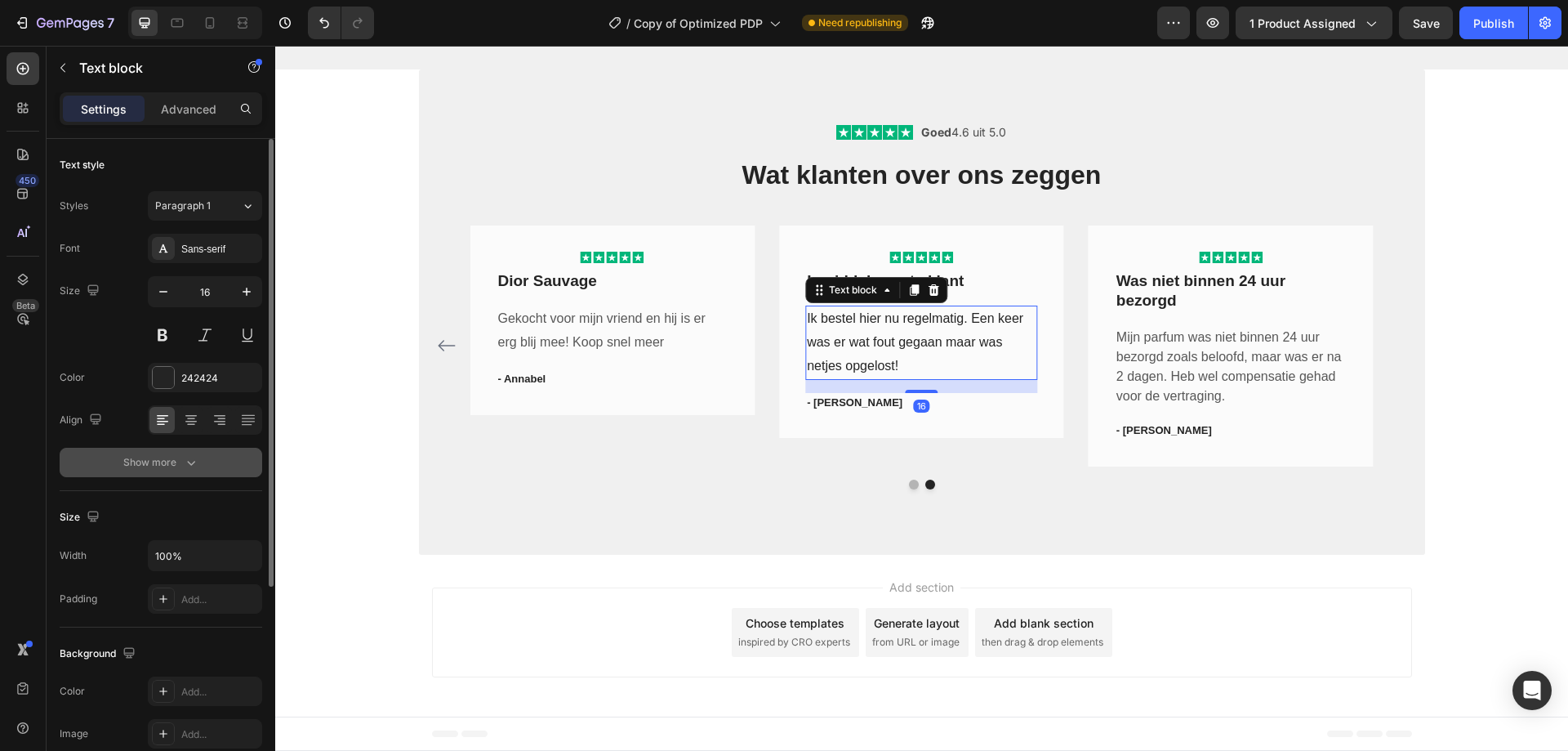
click at [218, 471] on button "Show more" at bounding box center [160, 462] width 202 height 30
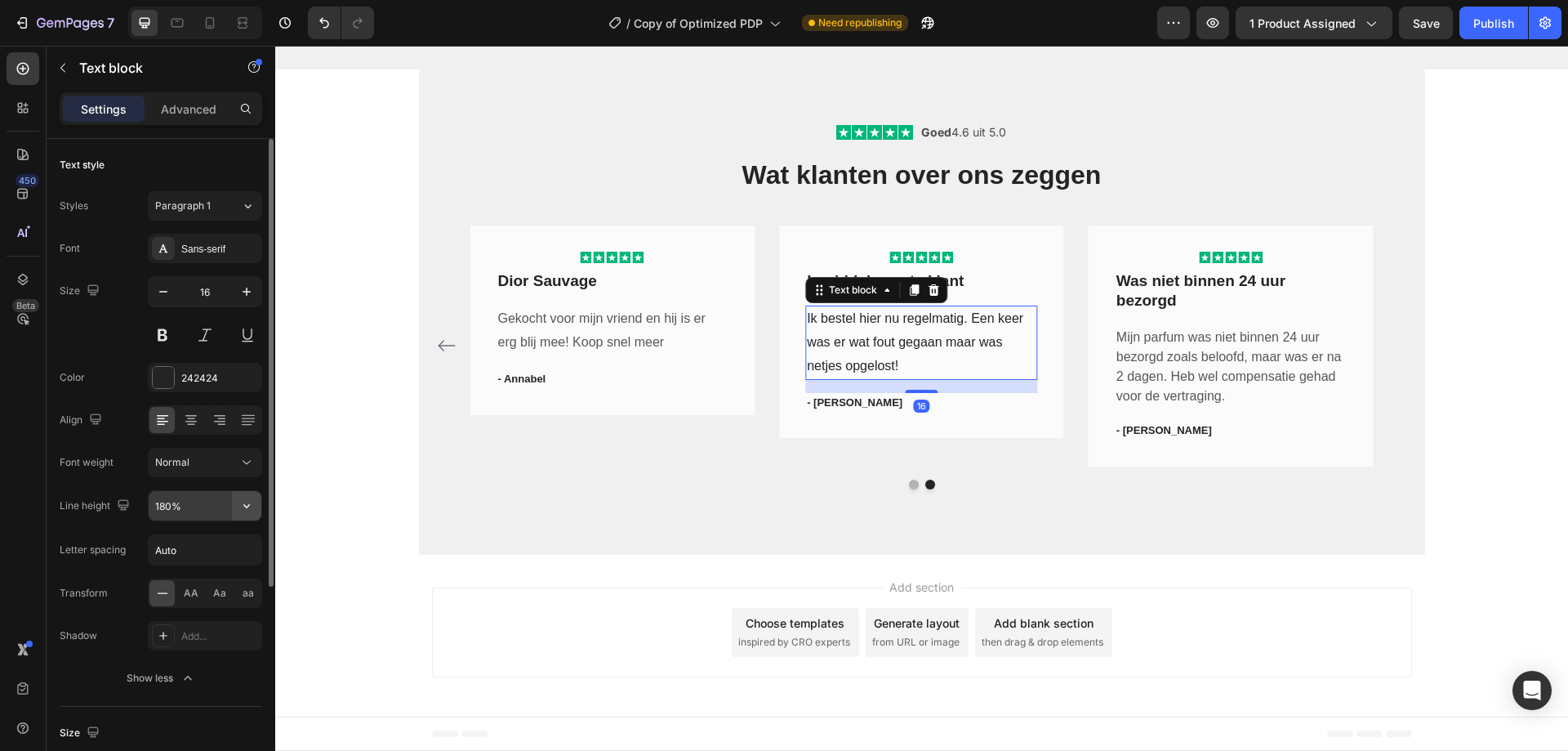
click at [247, 504] on icon "button" at bounding box center [246, 505] width 16 height 16
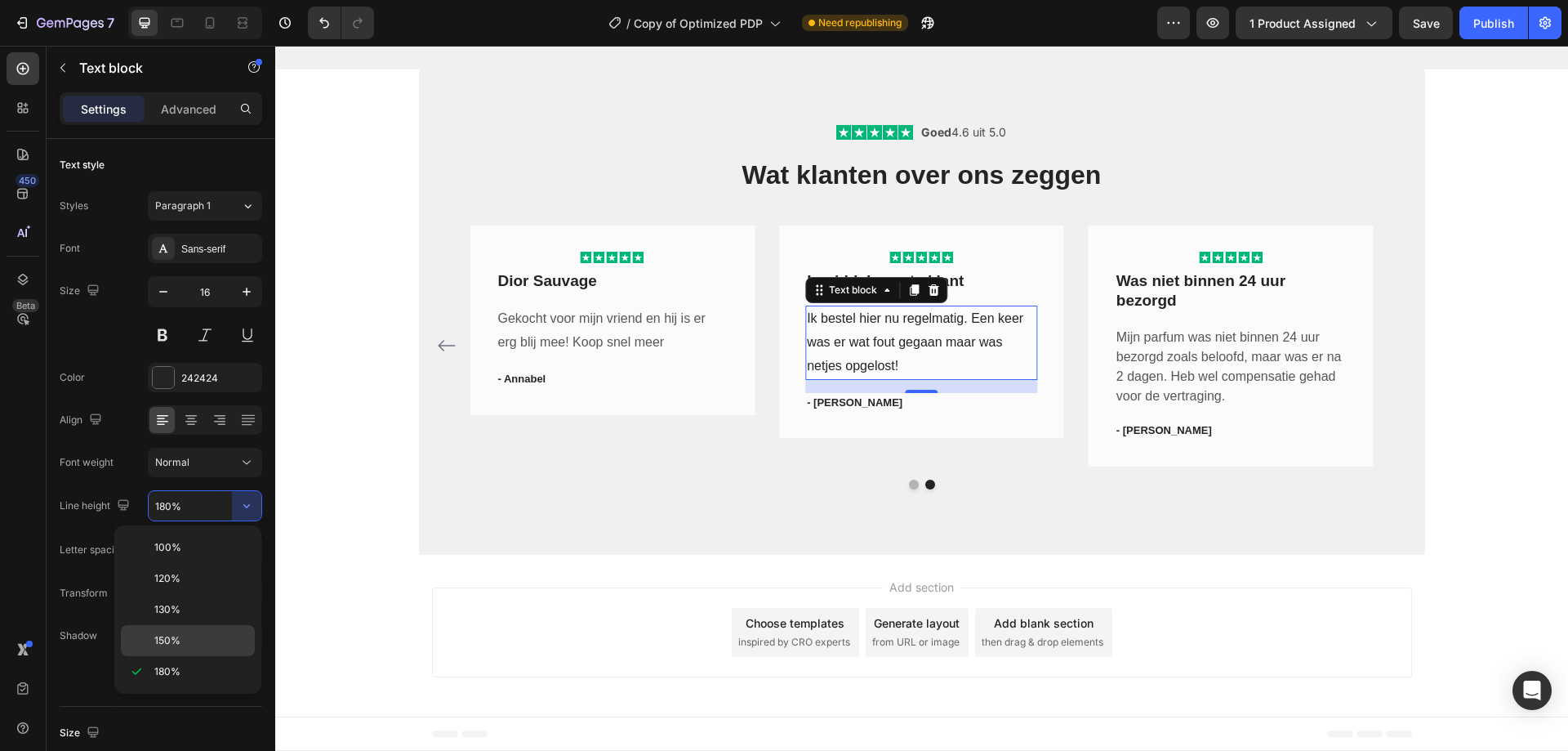
click at [188, 631] on div "150%" at bounding box center [187, 639] width 133 height 31
type input "150%"
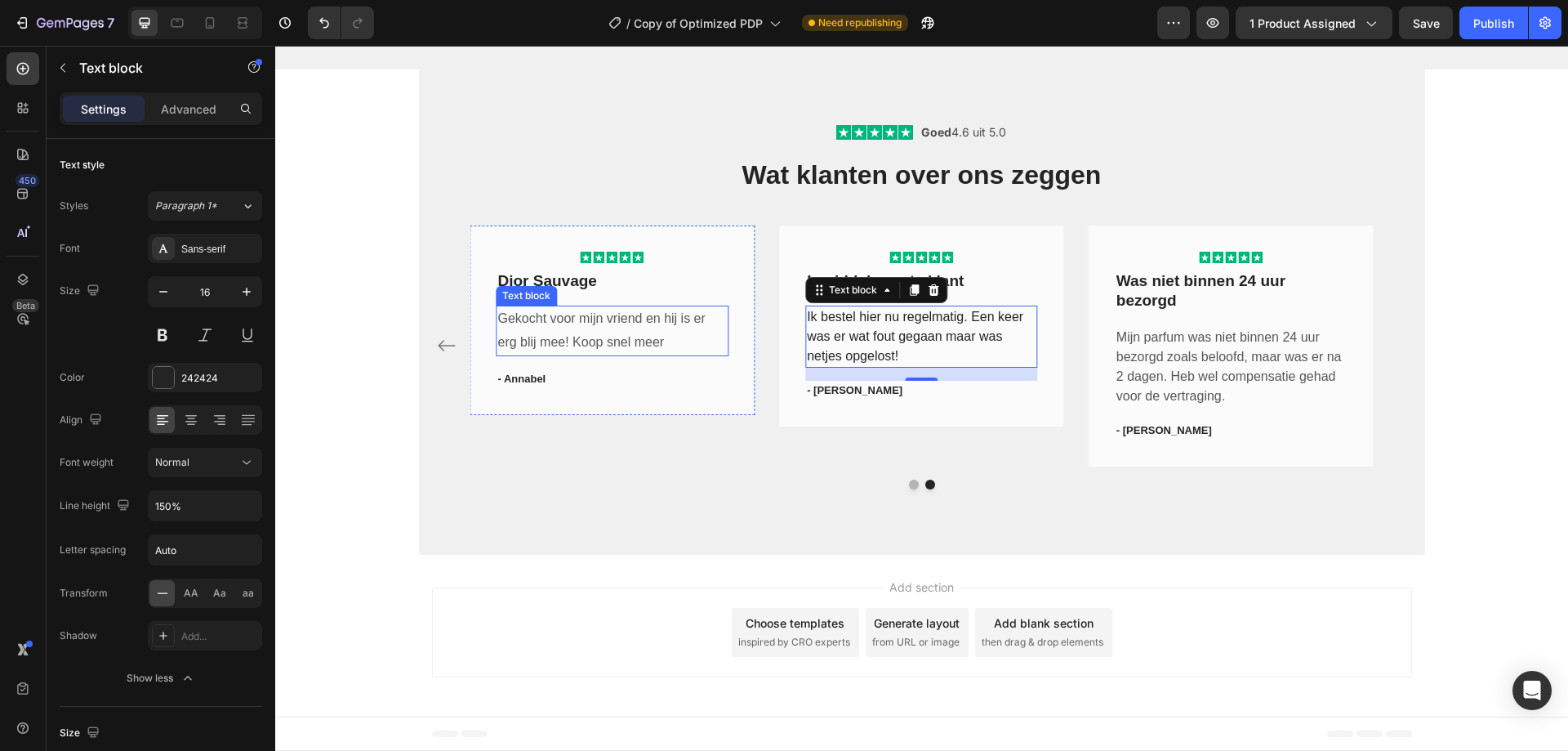
click at [611, 340] on p "Gekocht voor mijn vriend en hij is er erg blij mee! Koop snel meer" at bounding box center [611, 331] width 229 height 48
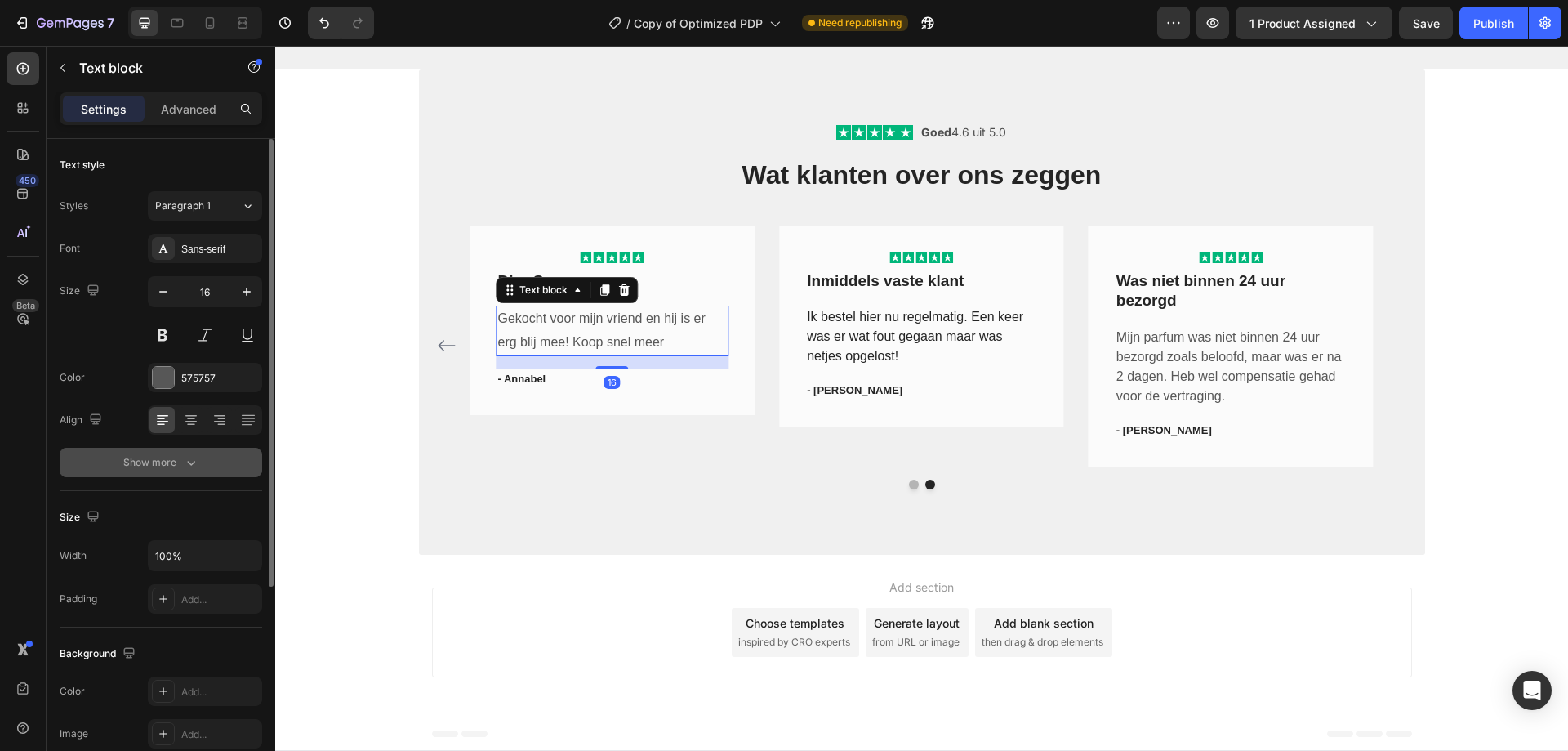
click at [218, 468] on button "Show more" at bounding box center [160, 462] width 202 height 30
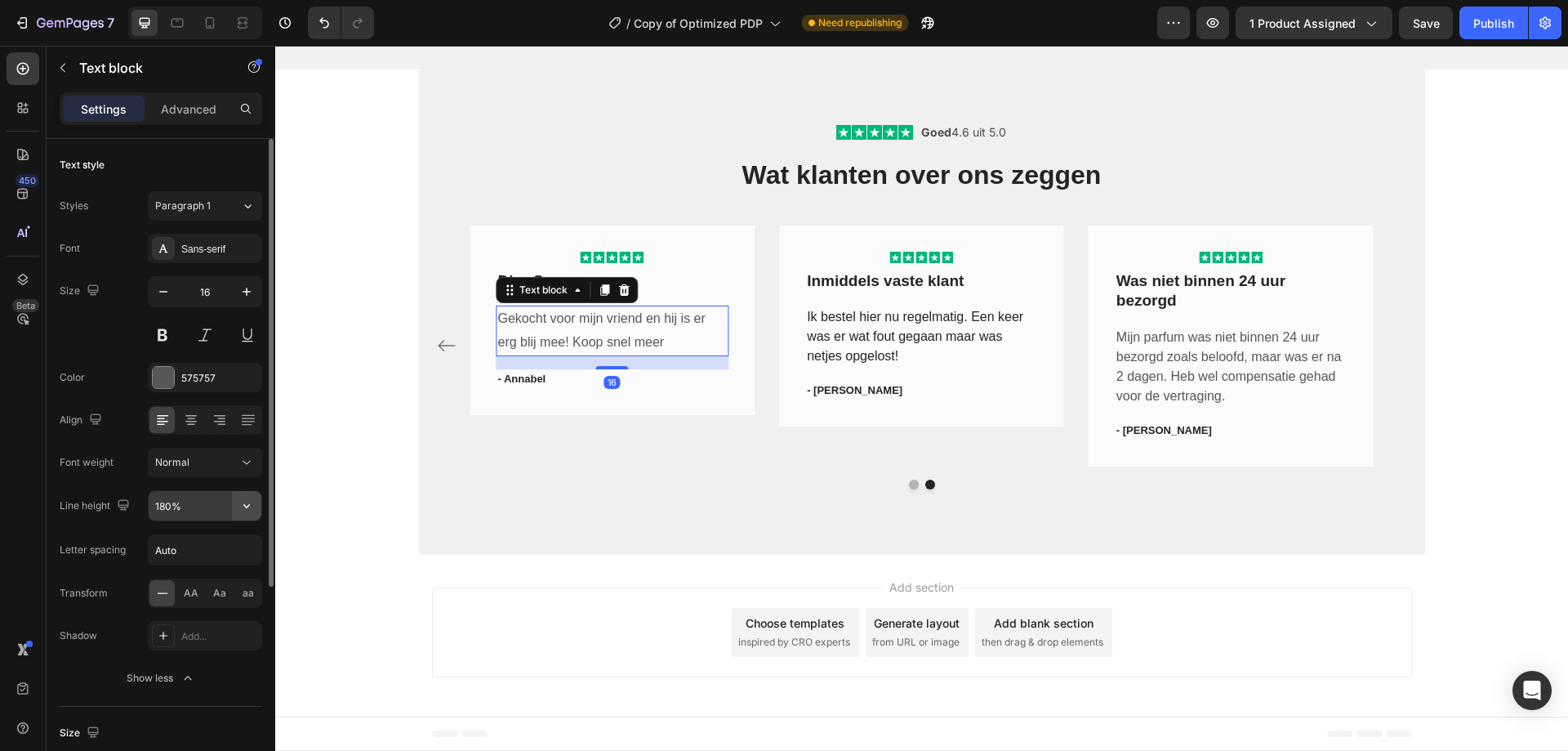
click at [244, 506] on icon "button" at bounding box center [246, 505] width 16 height 16
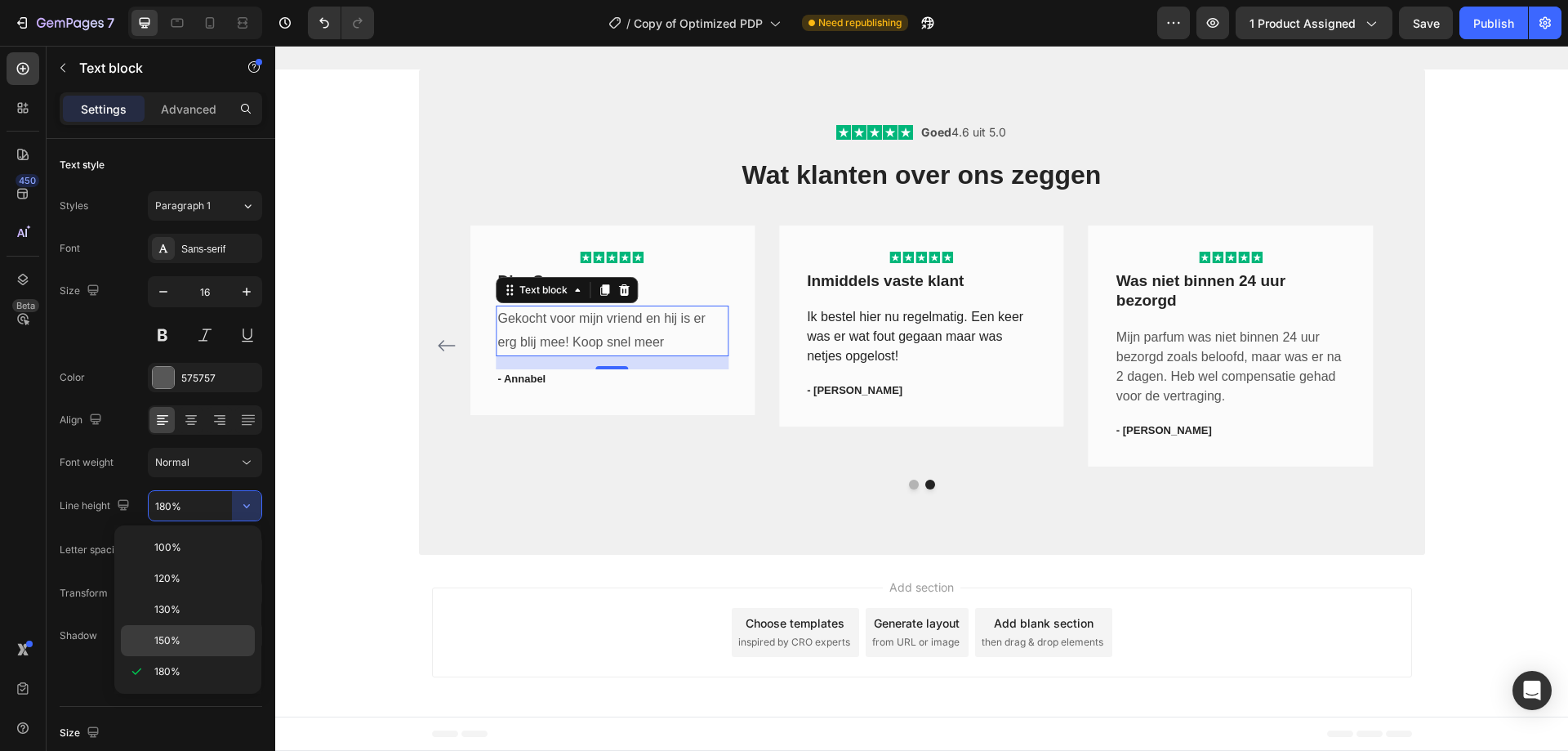
click at [161, 646] on span "150%" at bounding box center [167, 640] width 26 height 15
type input "150%"
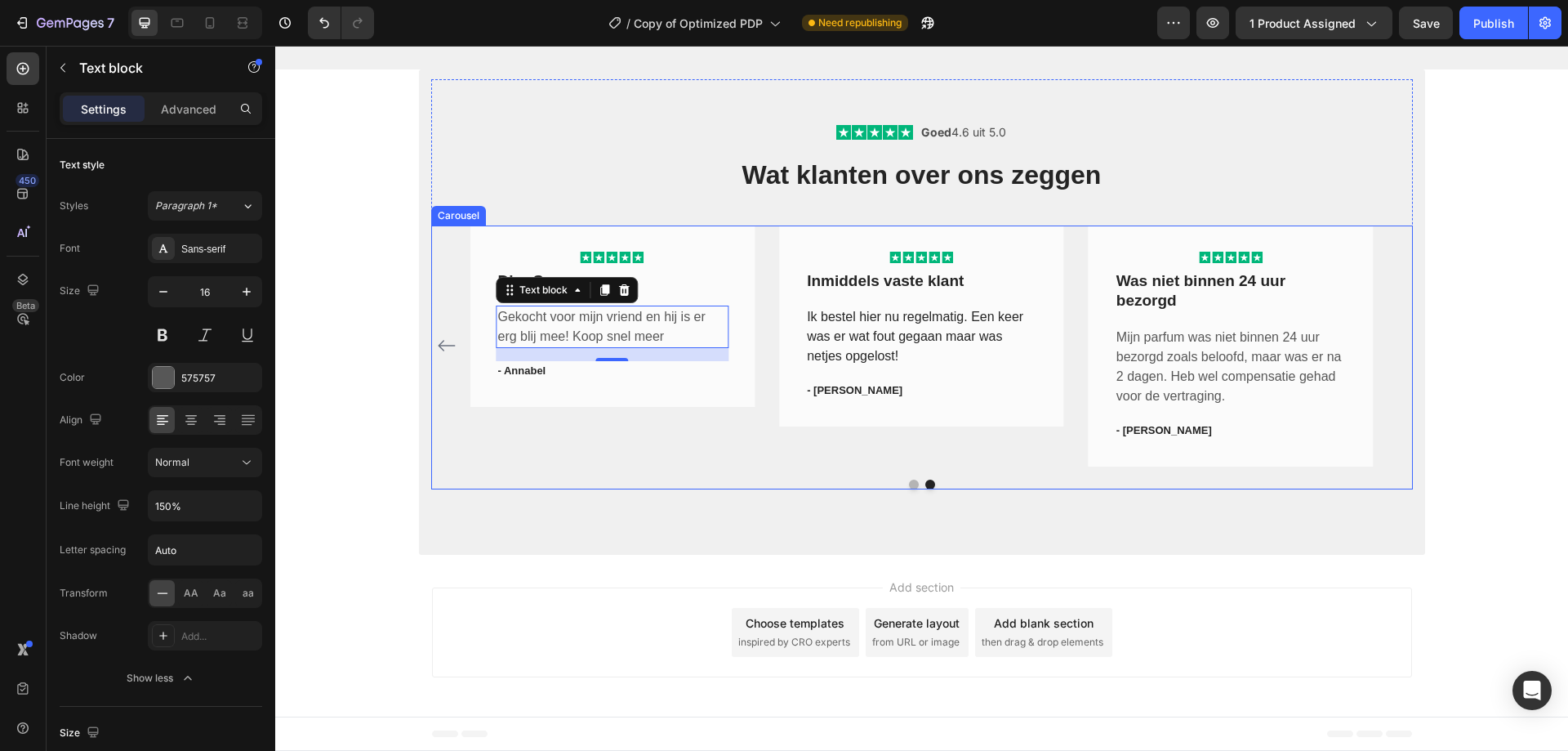
click at [910, 485] on button "Dot" at bounding box center [914, 484] width 10 height 10
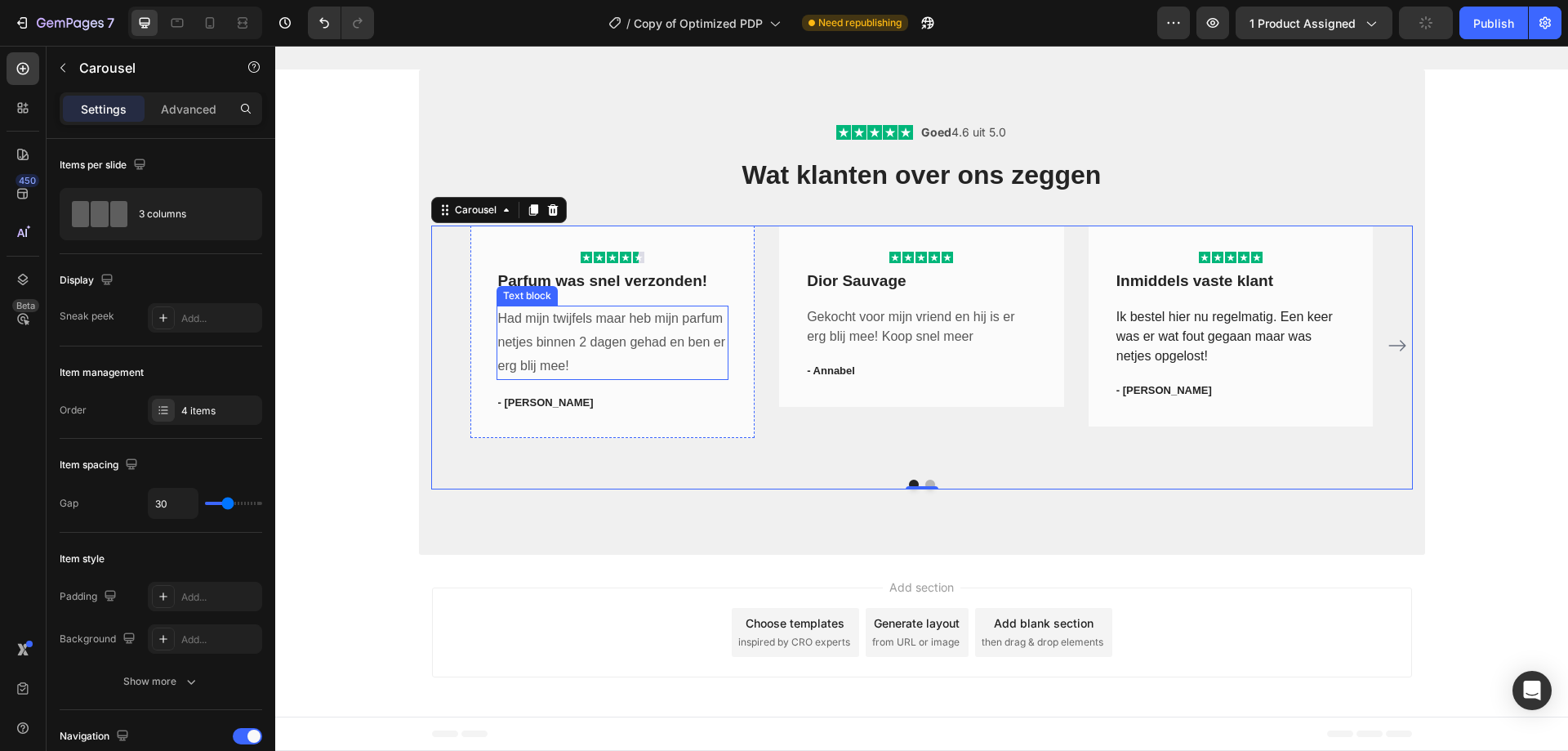
click at [640, 361] on p "Had mijn twijfels maar heb mijn parfum netjes binnen 2 dagen gehad en ben er er…" at bounding box center [612, 342] width 229 height 71
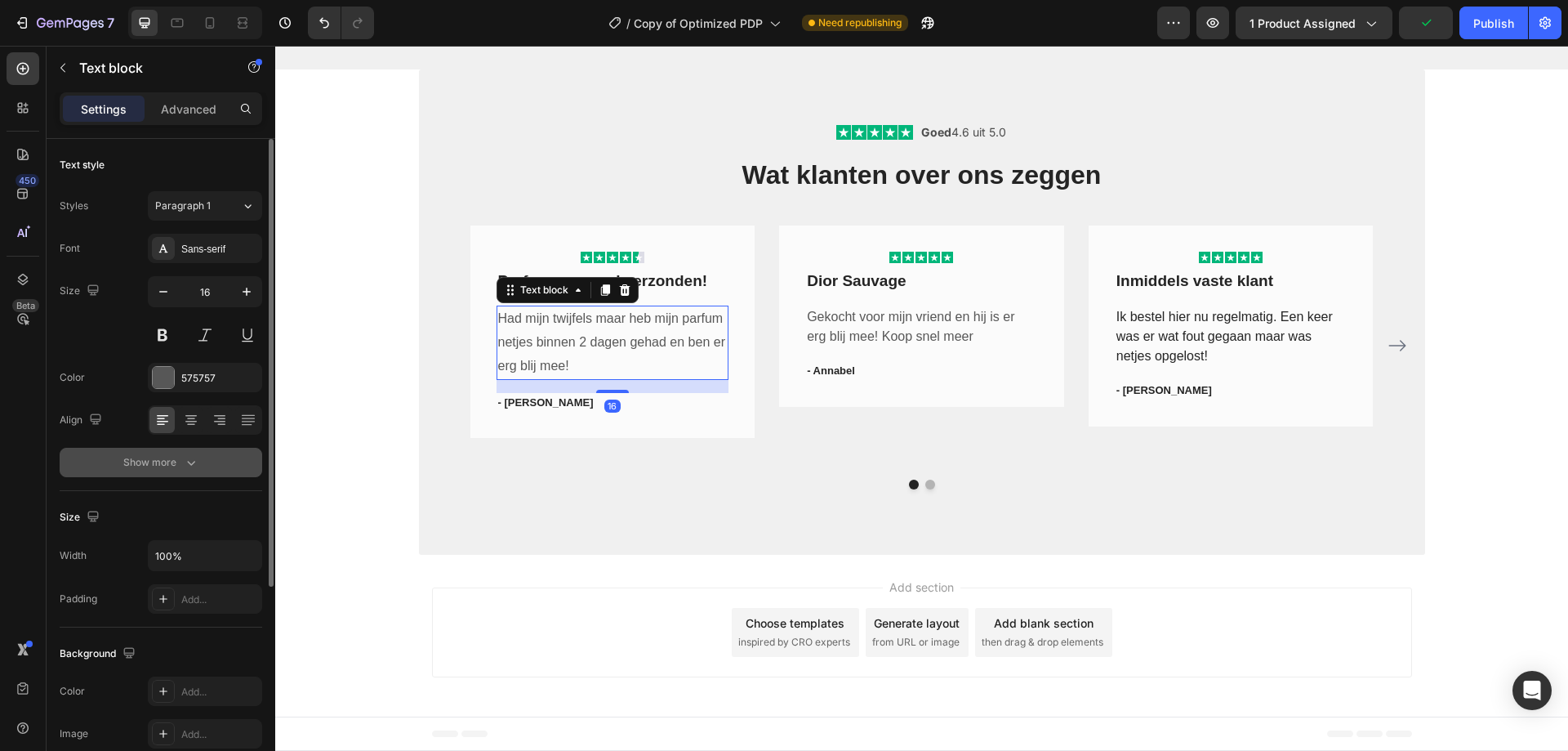
click at [208, 466] on button "Show more" at bounding box center [160, 462] width 202 height 30
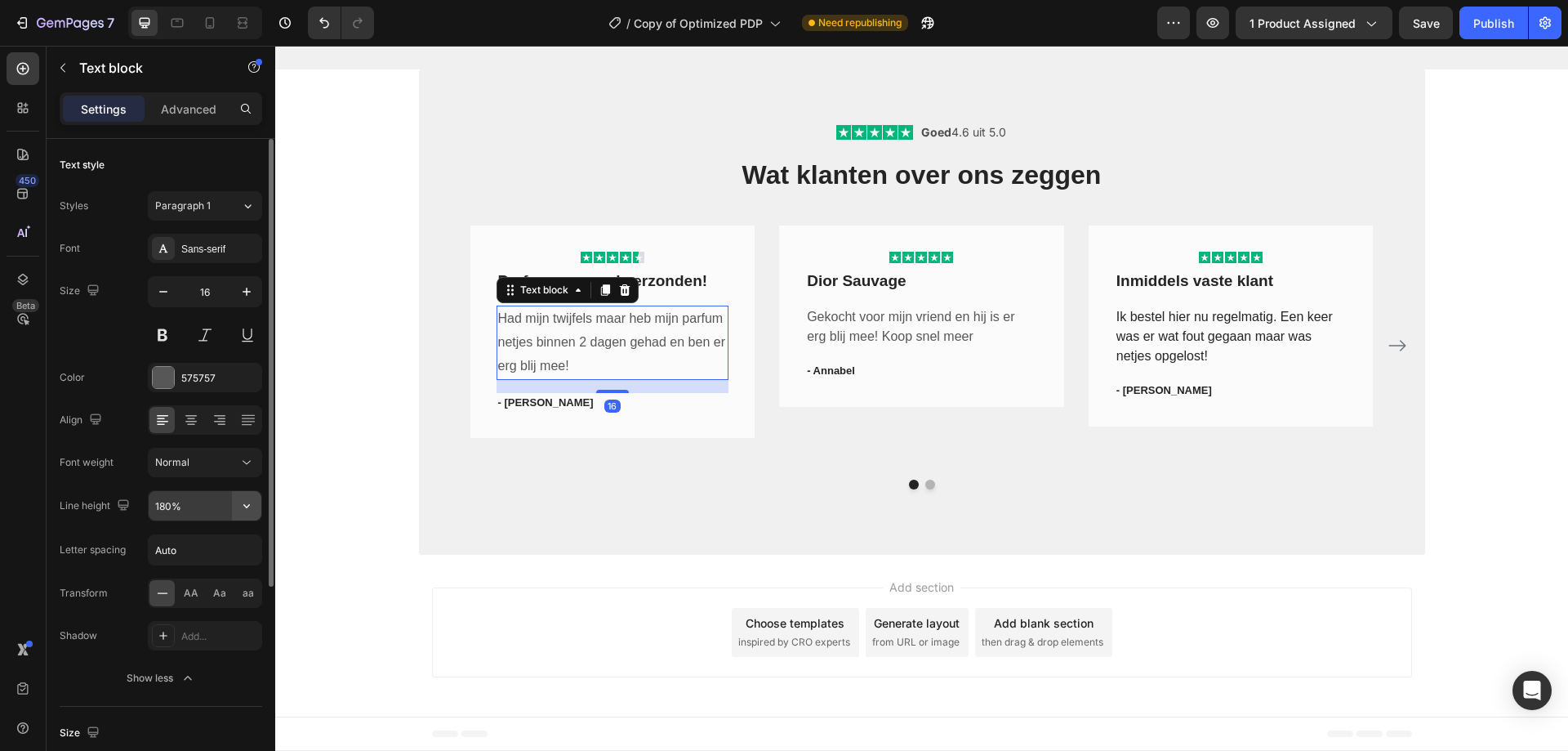
click at [247, 506] on icon "button" at bounding box center [246, 506] width 7 height 4
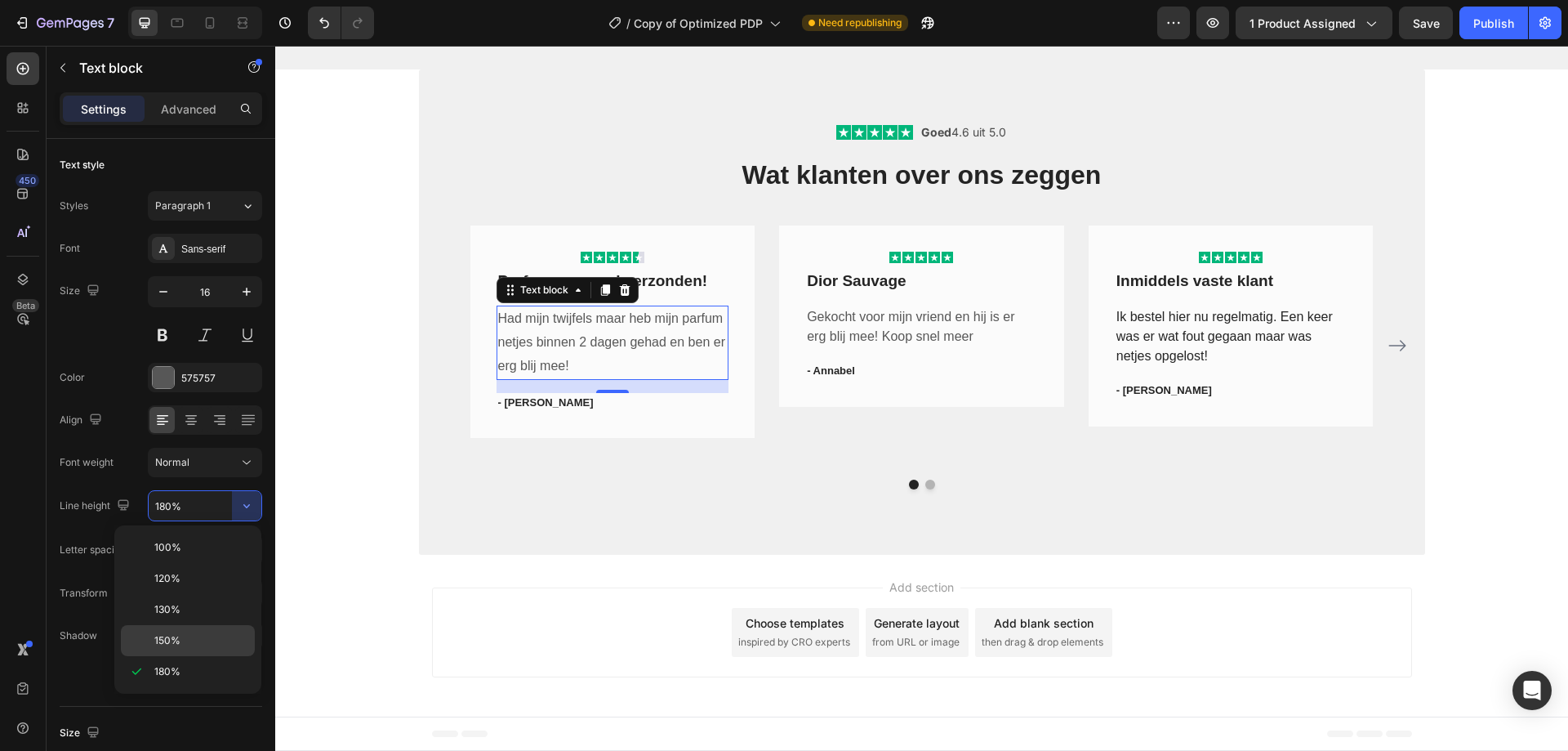
click at [163, 641] on span "150%" at bounding box center [167, 640] width 26 height 15
type input "150%"
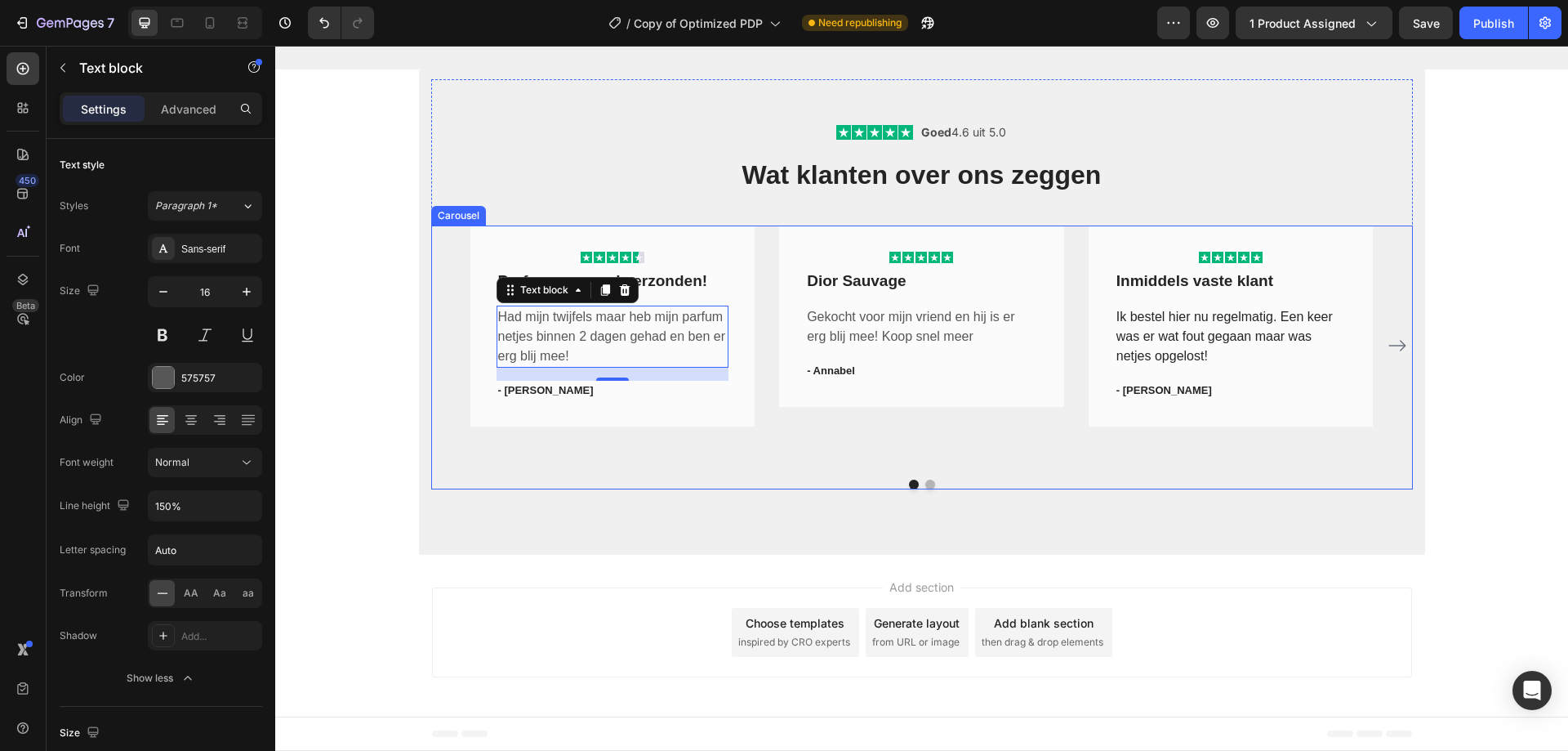
click at [618, 454] on div "Icon Icon Icon Icon Icon Row Parfum was snel verzonden! Text block Had mijn twi…" at bounding box center [612, 346] width 285 height 241
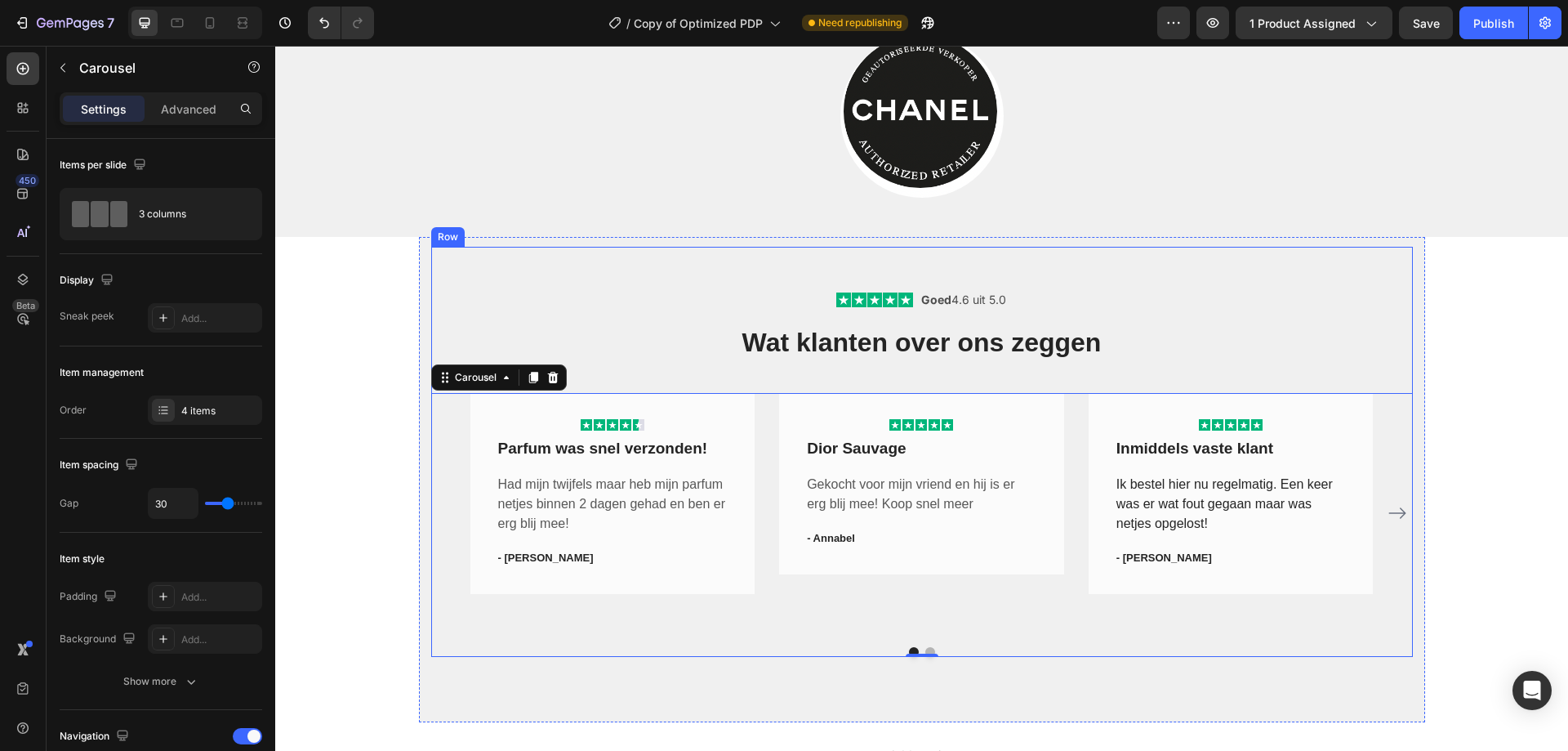
scroll to position [2104, 0]
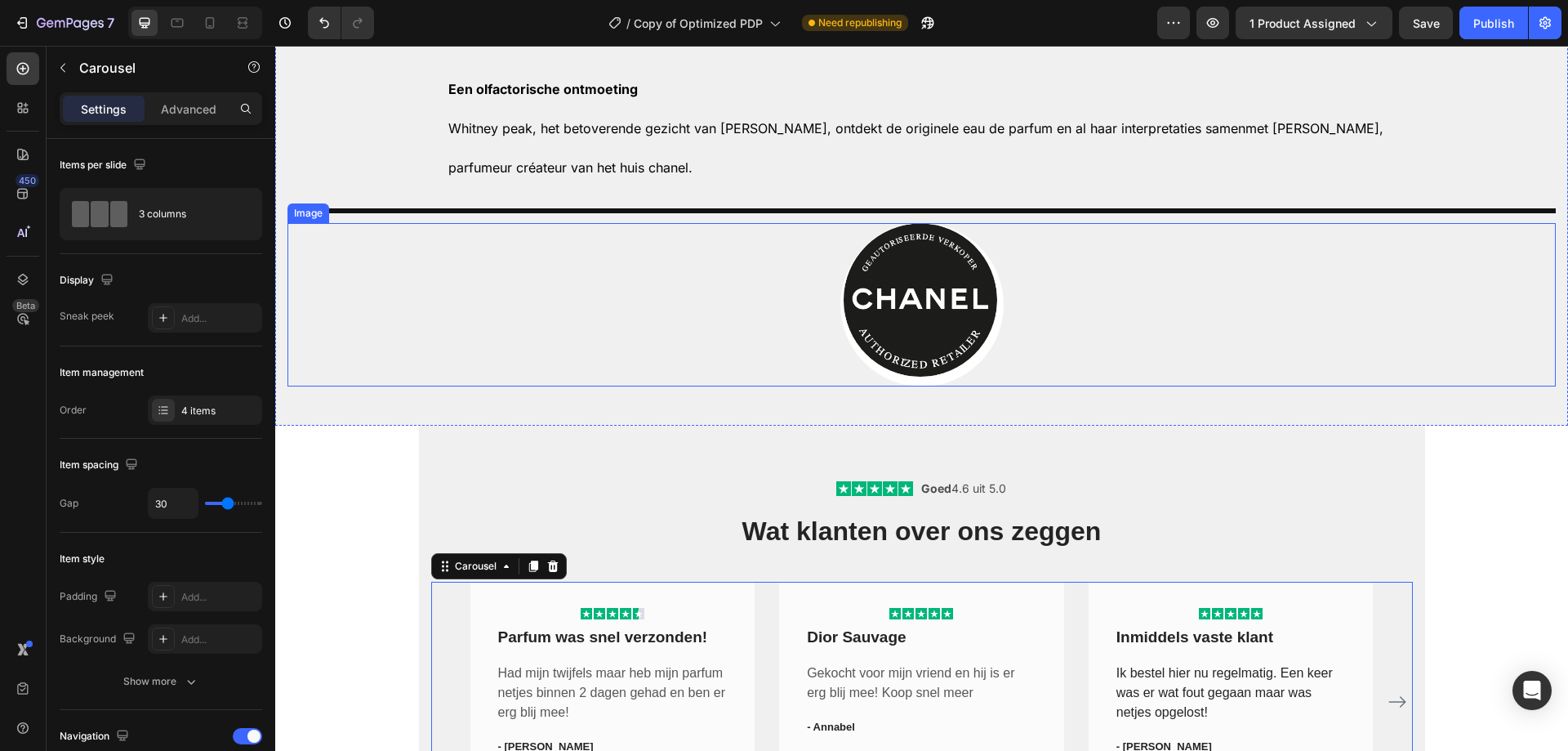
click at [832, 348] on div at bounding box center [922, 305] width 1268 height 163
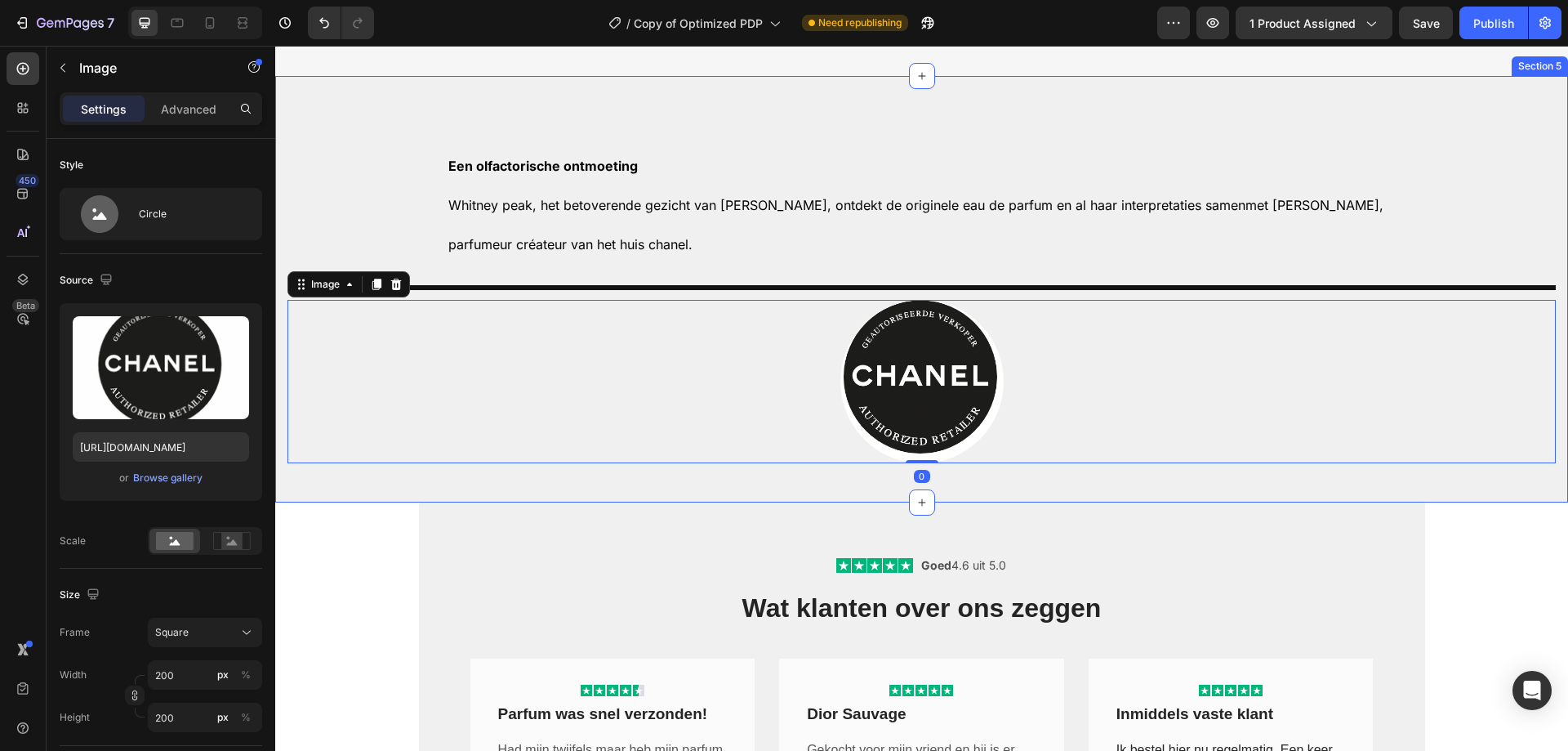
scroll to position [1940, 0]
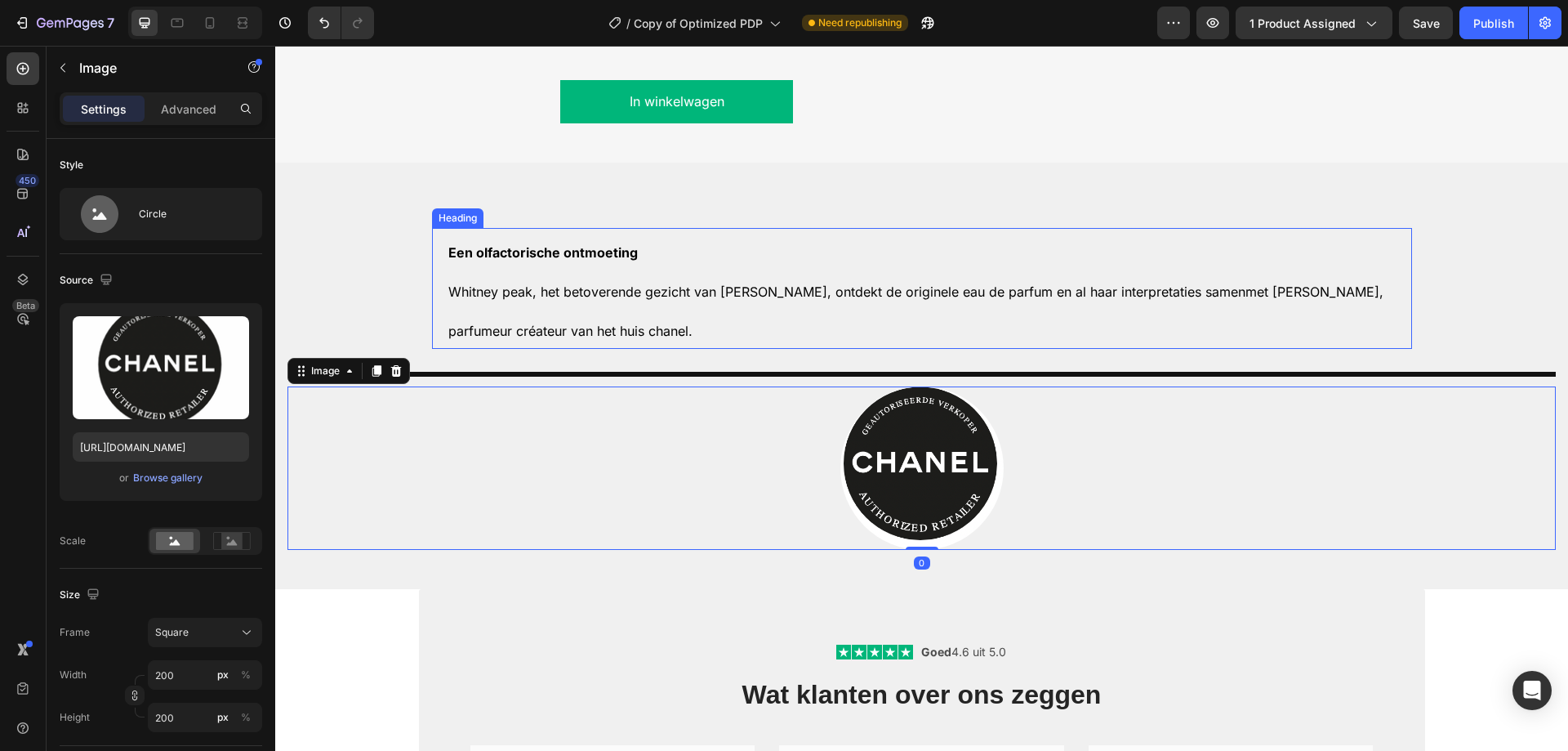
click at [560, 339] on span "Whitney peak, het betoverende gezicht van [PERSON_NAME], ontdekt de originele e…" at bounding box center [915, 312] width 935 height 56
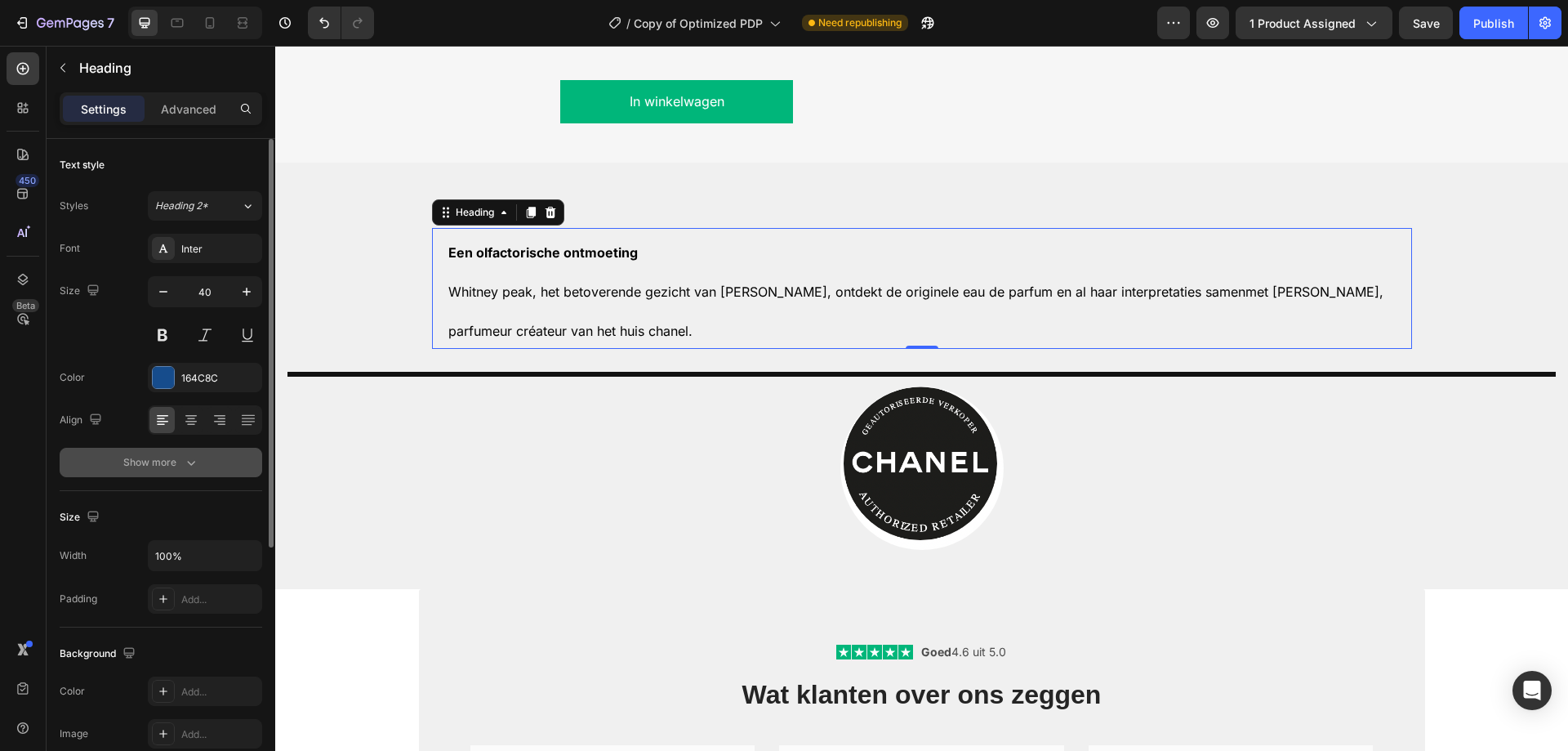
click at [197, 465] on icon "button" at bounding box center [191, 462] width 16 height 16
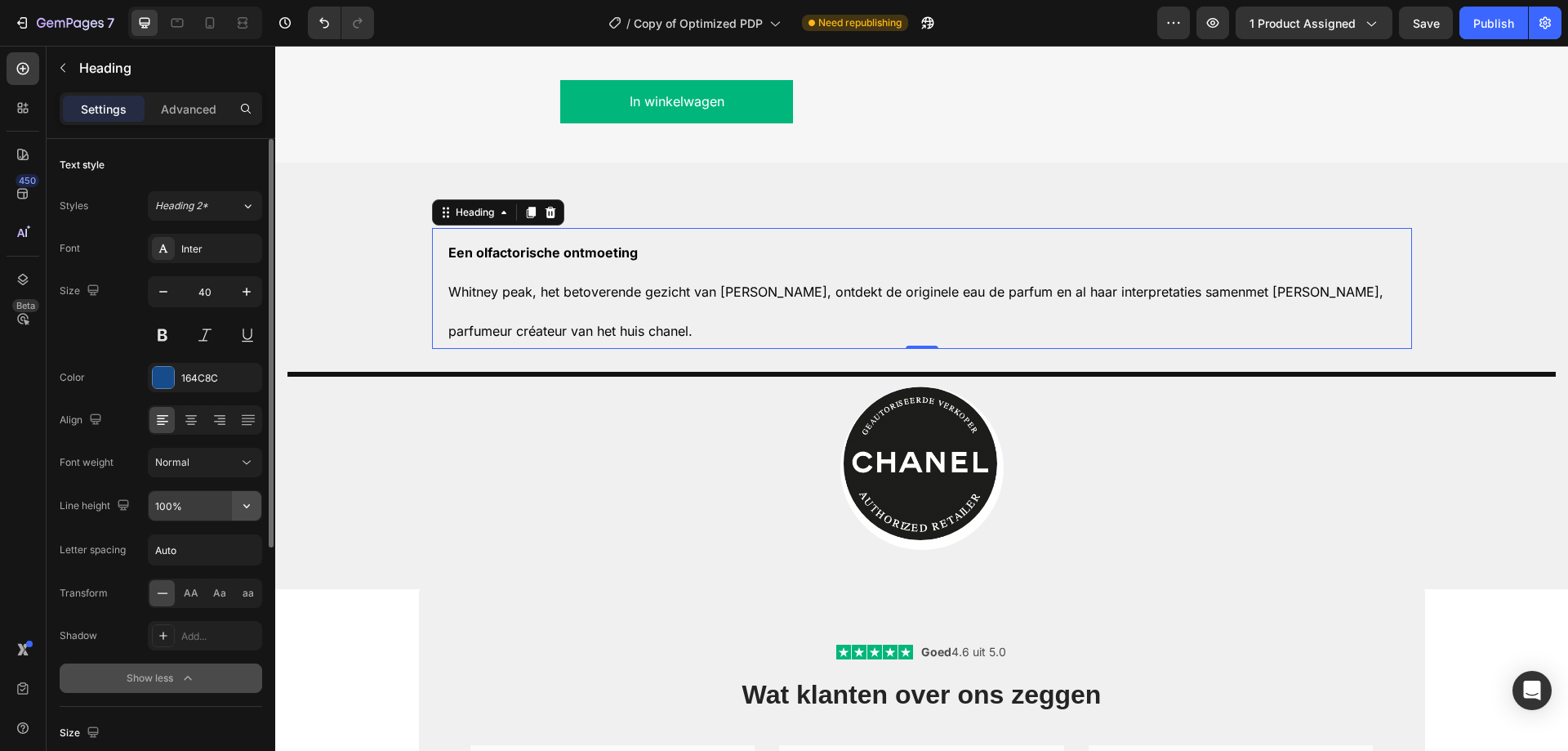
click at [247, 500] on icon "button" at bounding box center [246, 505] width 16 height 16
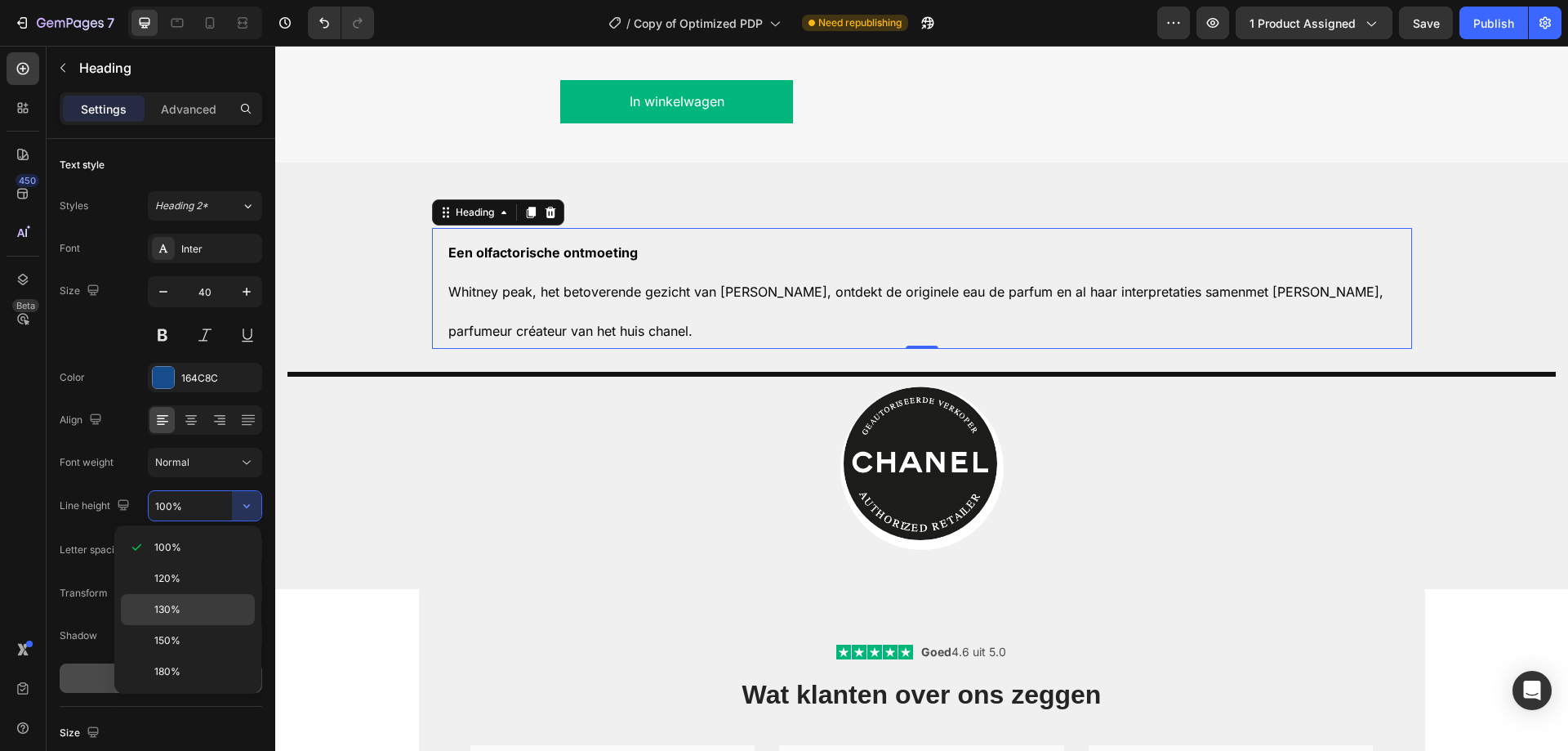
click at [173, 616] on span "130%" at bounding box center [167, 609] width 26 height 15
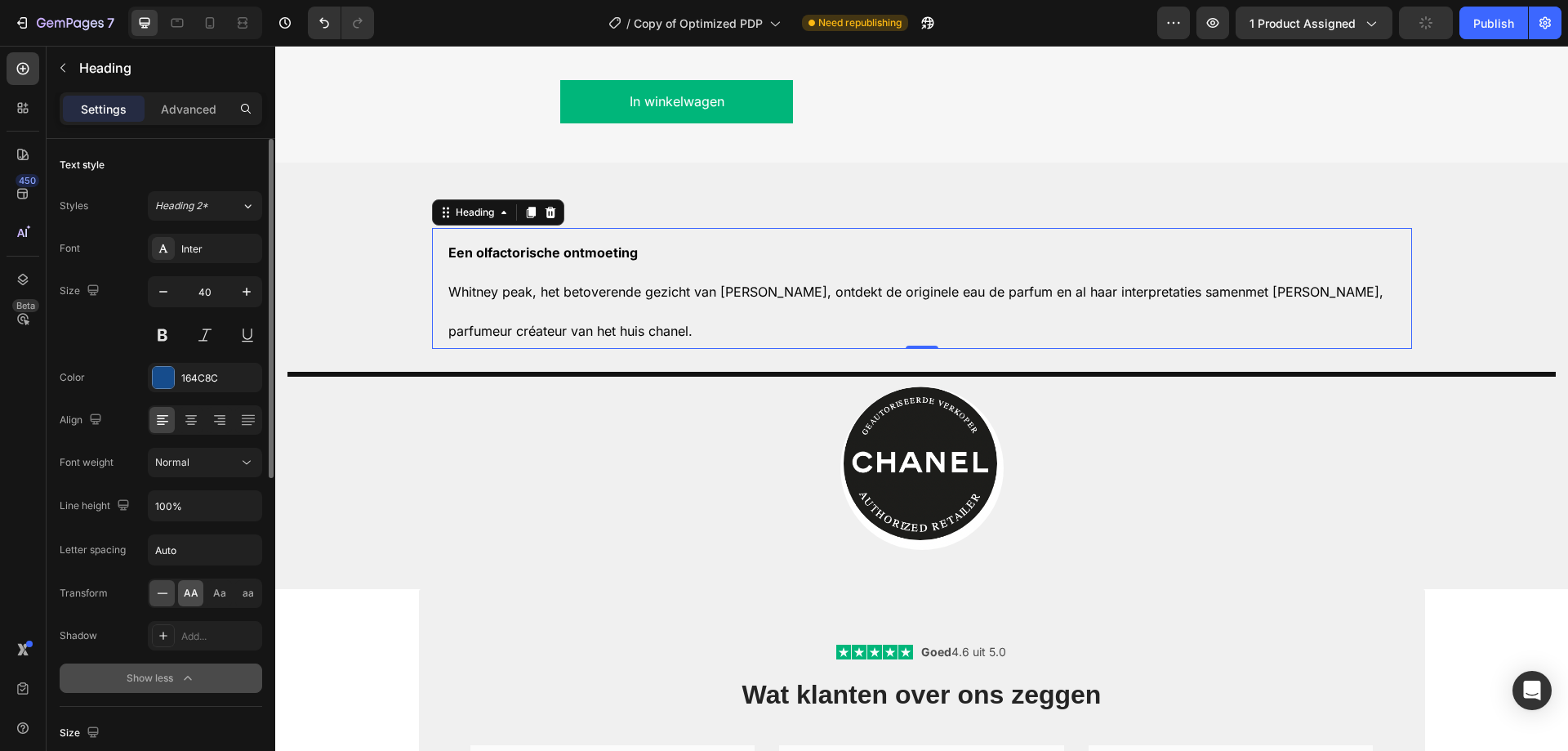
type input "130%"
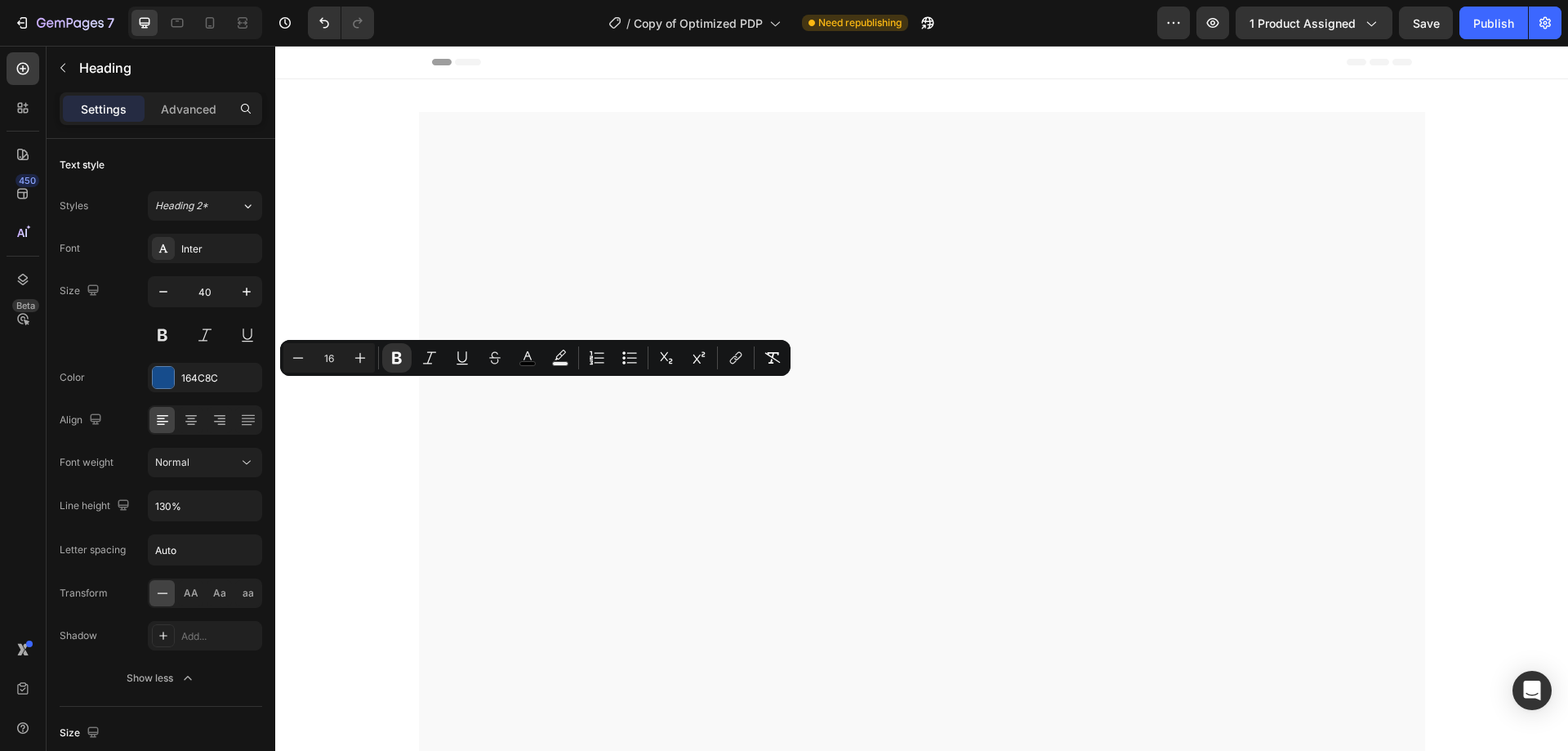
scroll to position [1940, 0]
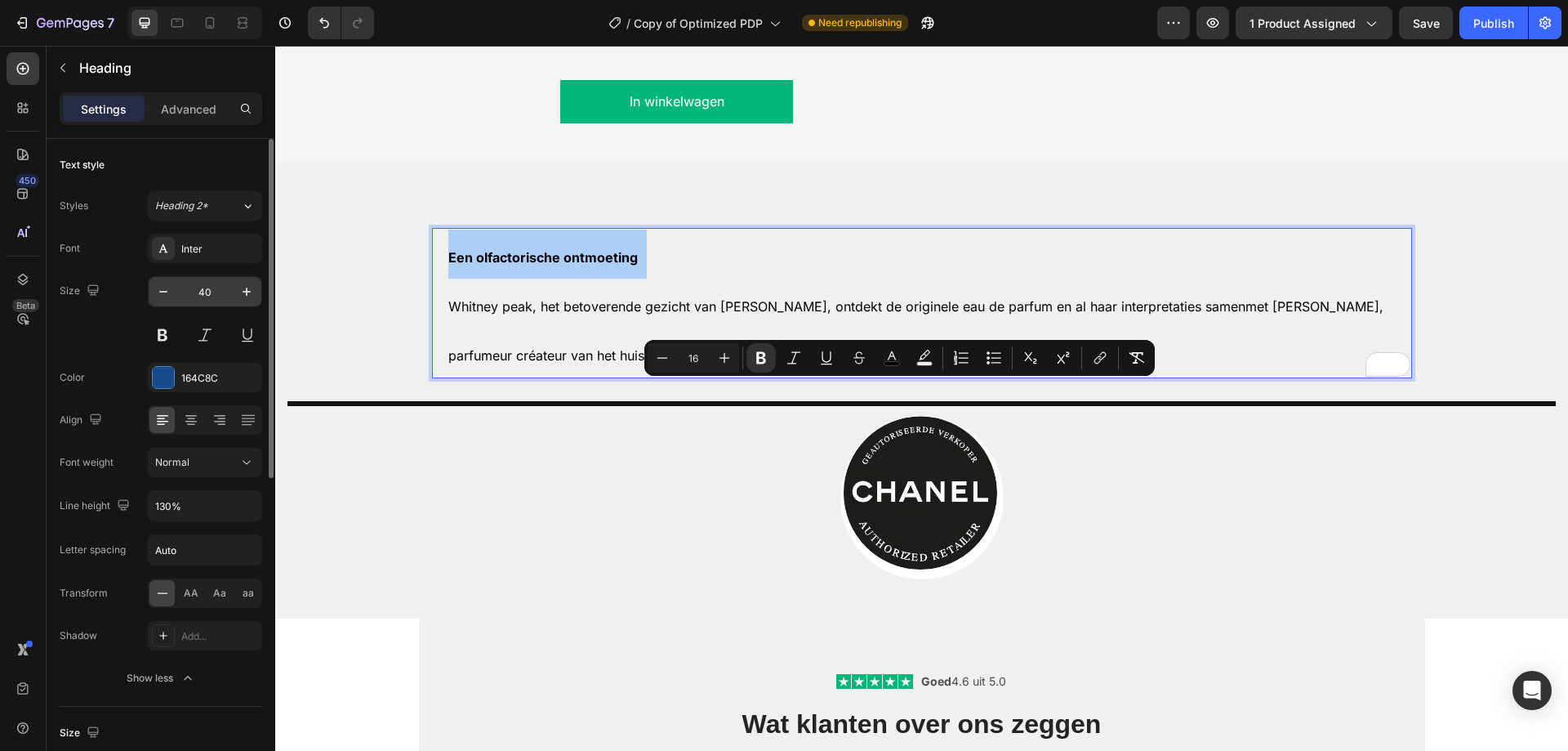
click at [220, 298] on input "40" at bounding box center [205, 292] width 54 height 30
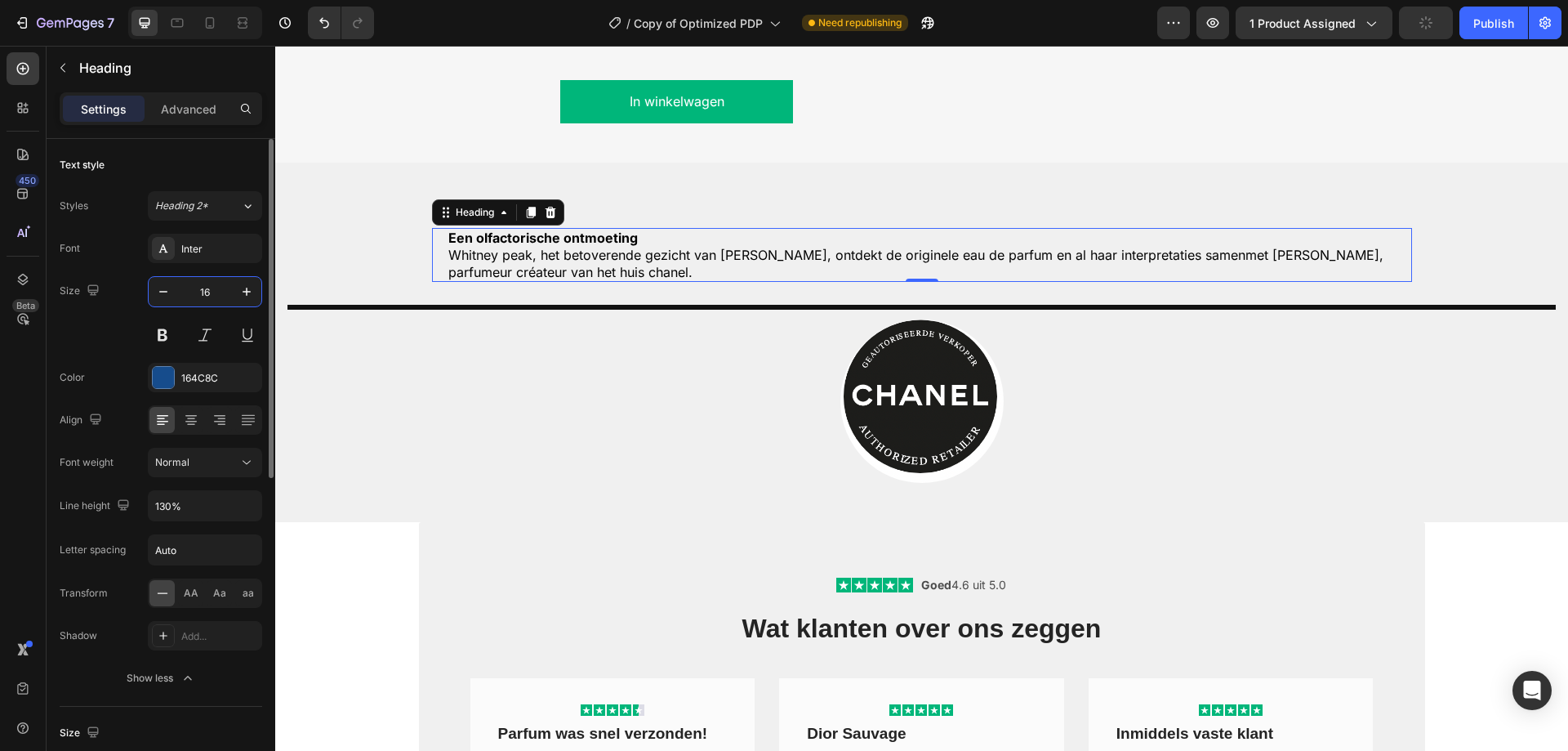
type input "16"
click at [222, 510] on input "130%" at bounding box center [204, 506] width 112 height 30
click at [239, 506] on icon "button" at bounding box center [246, 505] width 16 height 16
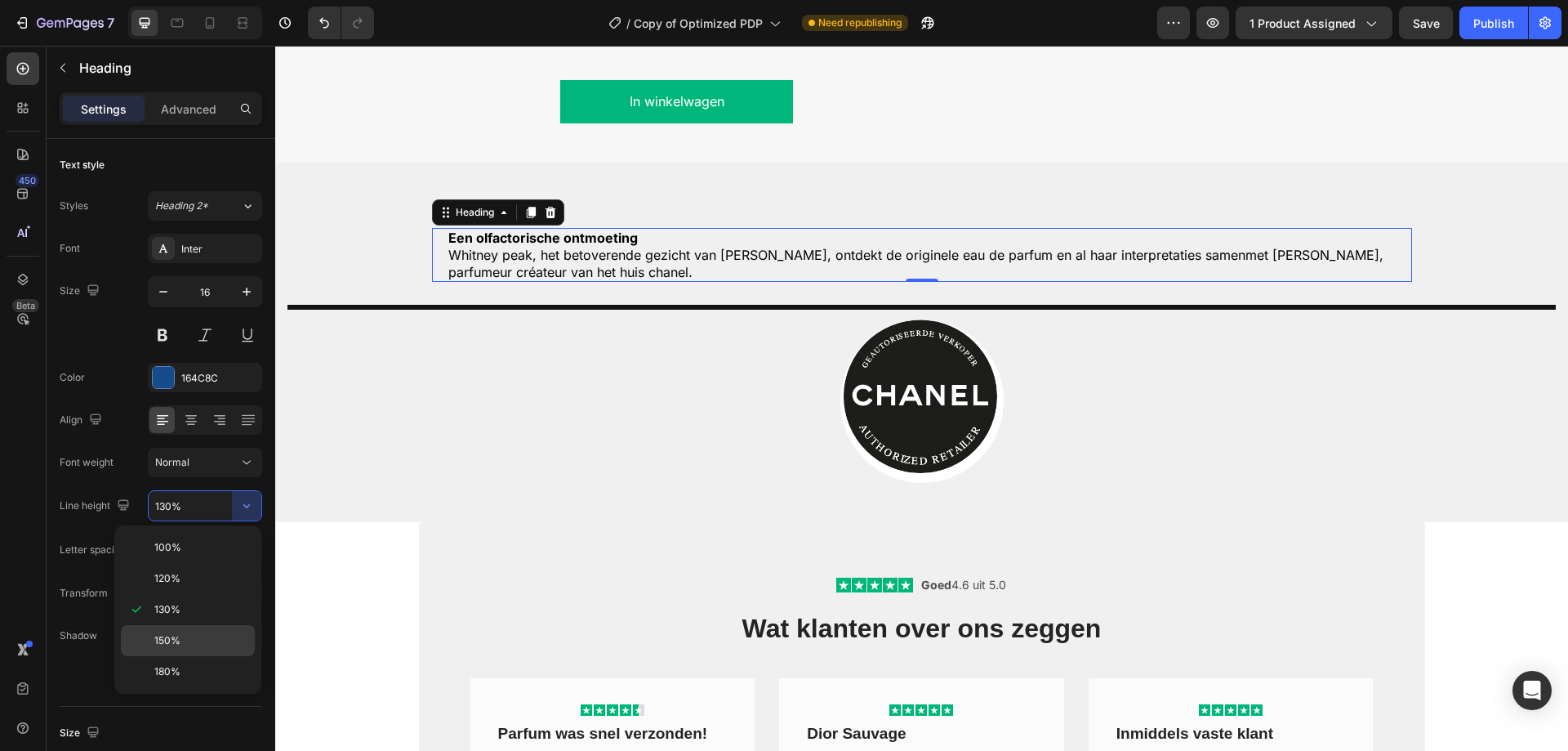
click at [182, 656] on div "150%" at bounding box center [187, 671] width 133 height 31
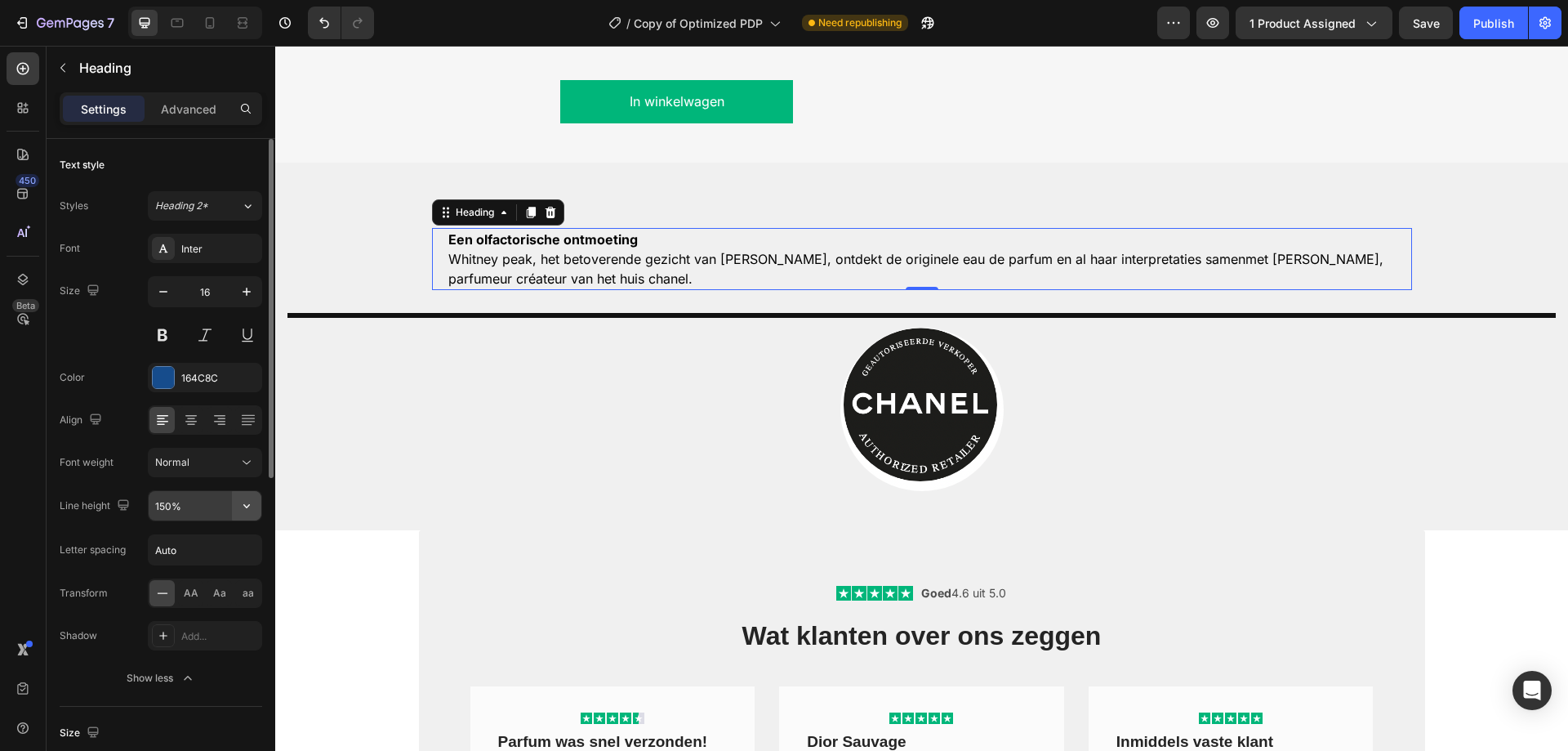
click at [243, 498] on icon "button" at bounding box center [246, 505] width 16 height 16
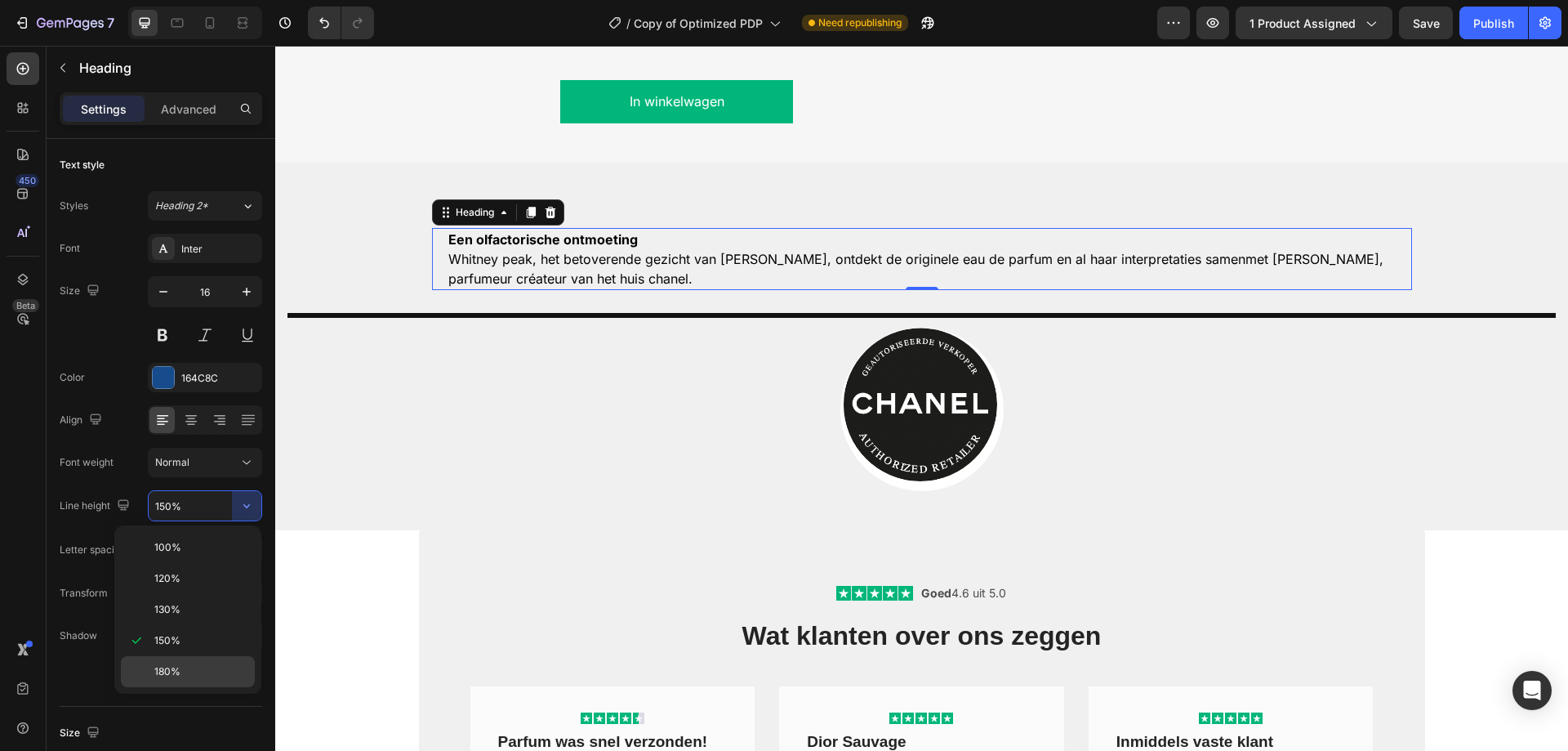
click at [181, 667] on p "180%" at bounding box center [200, 671] width 93 height 15
type input "180%"
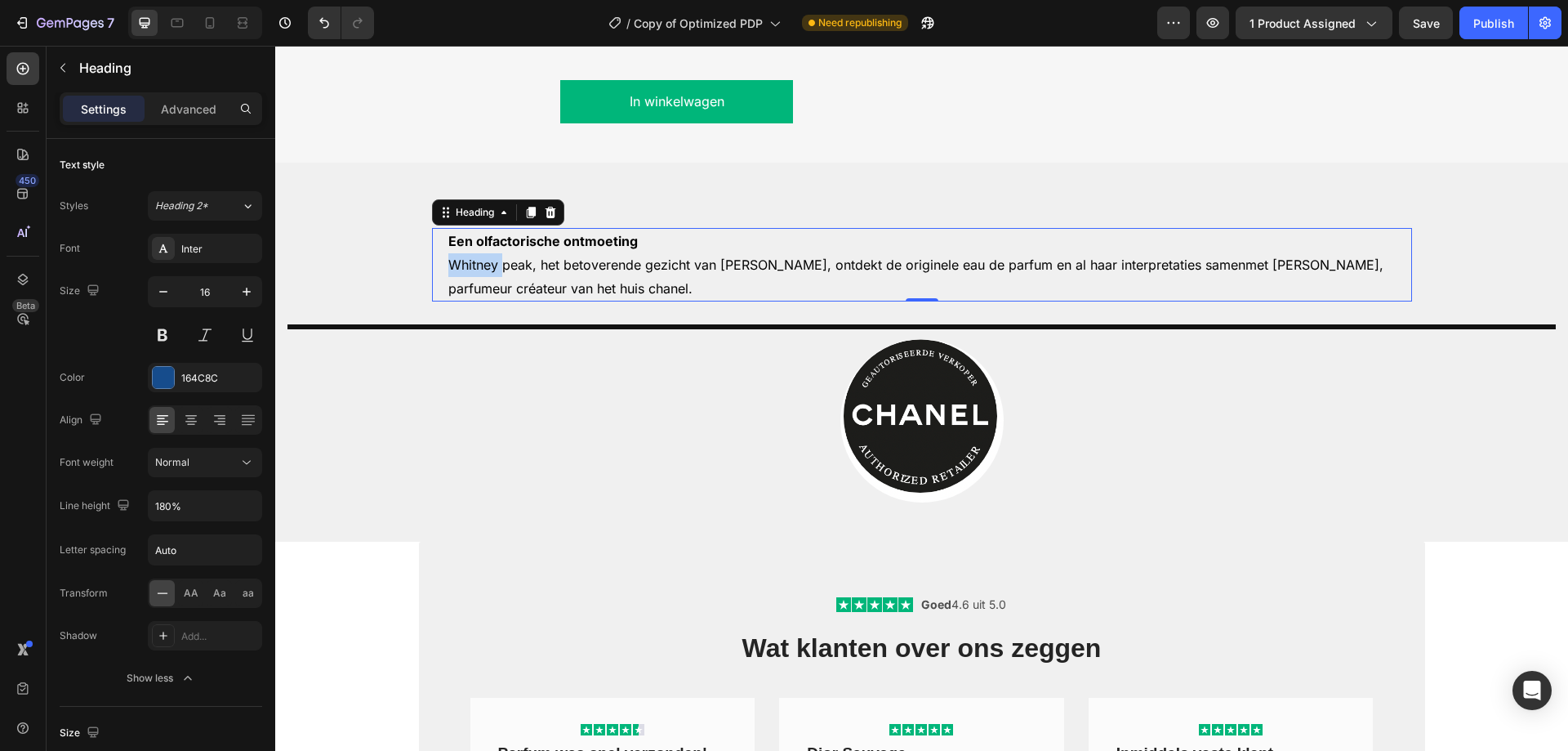
click at [484, 297] on span "Whitney peak, het betoverende gezicht van [PERSON_NAME], ontdekt de originele e…" at bounding box center [915, 277] width 935 height 40
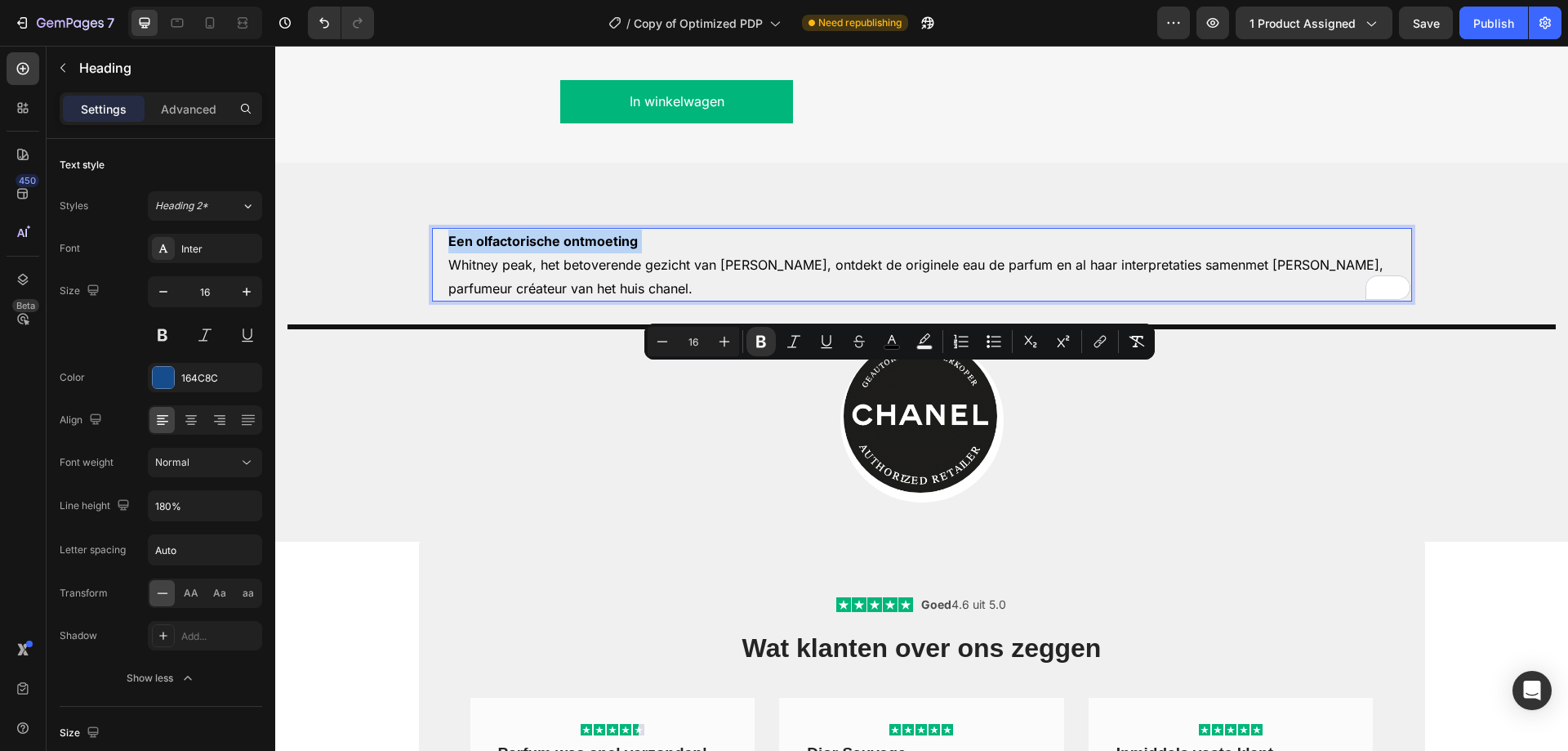
click at [646, 300] on p "Een olfactorische ontmoeting [PERSON_NAME] peak, het betoverende gezicht van [P…" at bounding box center [929, 264] width 962 height 71
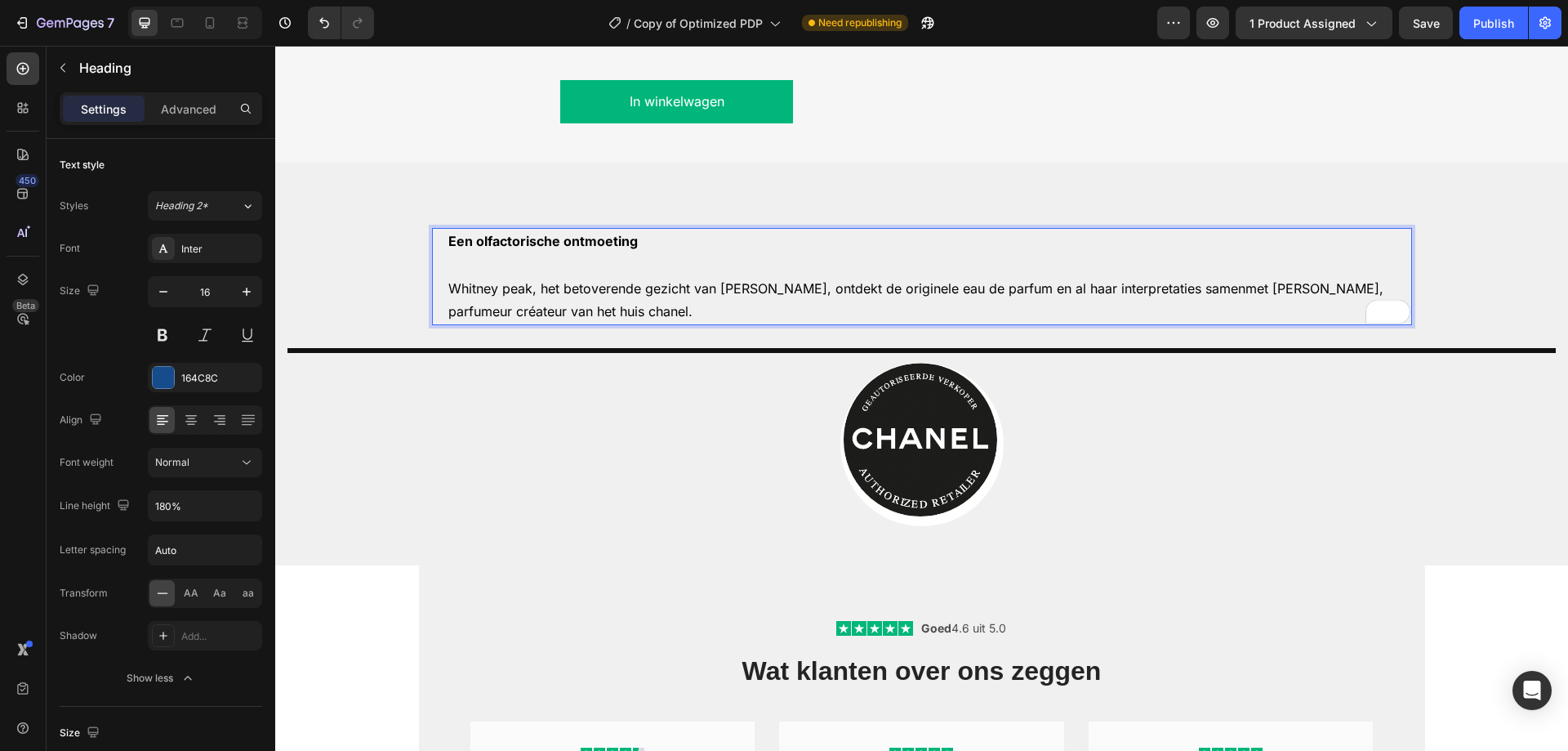
click at [1375, 324] on p "Een olfactorische ontmoeting ⁠⁠⁠⁠⁠⁠⁠ Whitney peak, het betoverende gezicht van …" at bounding box center [929, 276] width 962 height 94
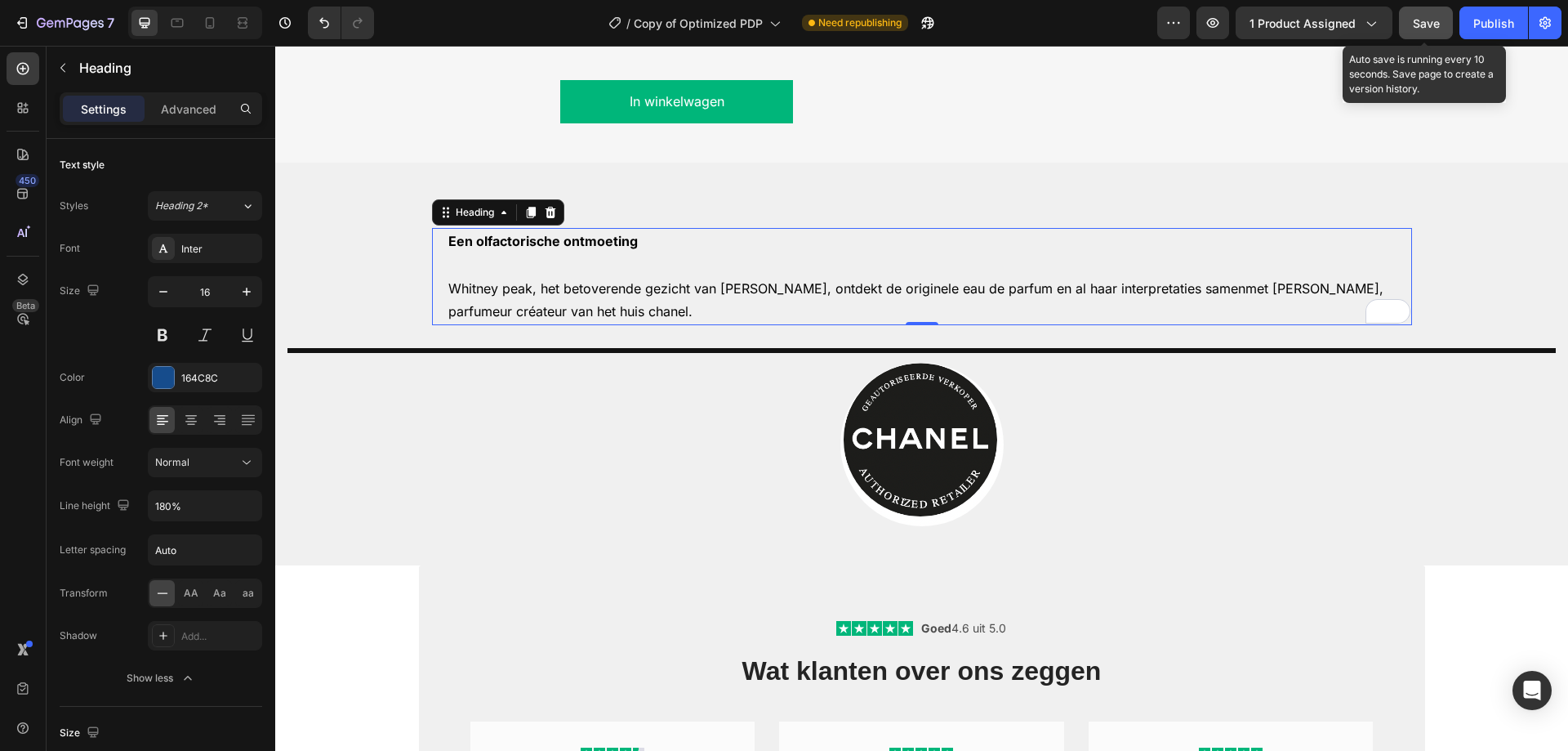
click at [1423, 15] on div "Save" at bounding box center [1426, 23] width 27 height 17
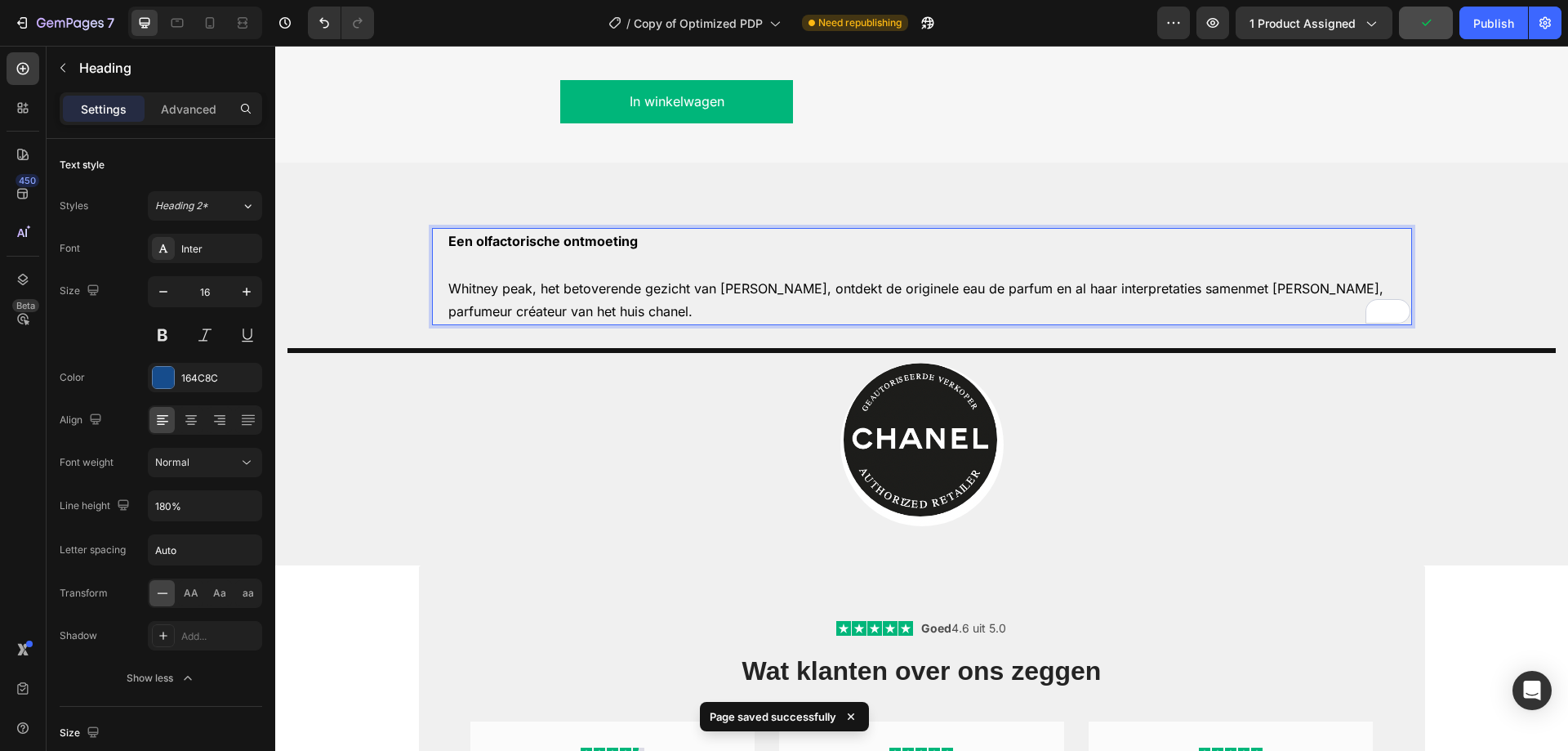
click at [628, 324] on p "Een olfactorische ontmoeting [PERSON_NAME] peak, het betoverende gezicht van [P…" at bounding box center [929, 276] width 962 height 94
click at [186, 105] on p "Advanced" at bounding box center [189, 109] width 56 height 17
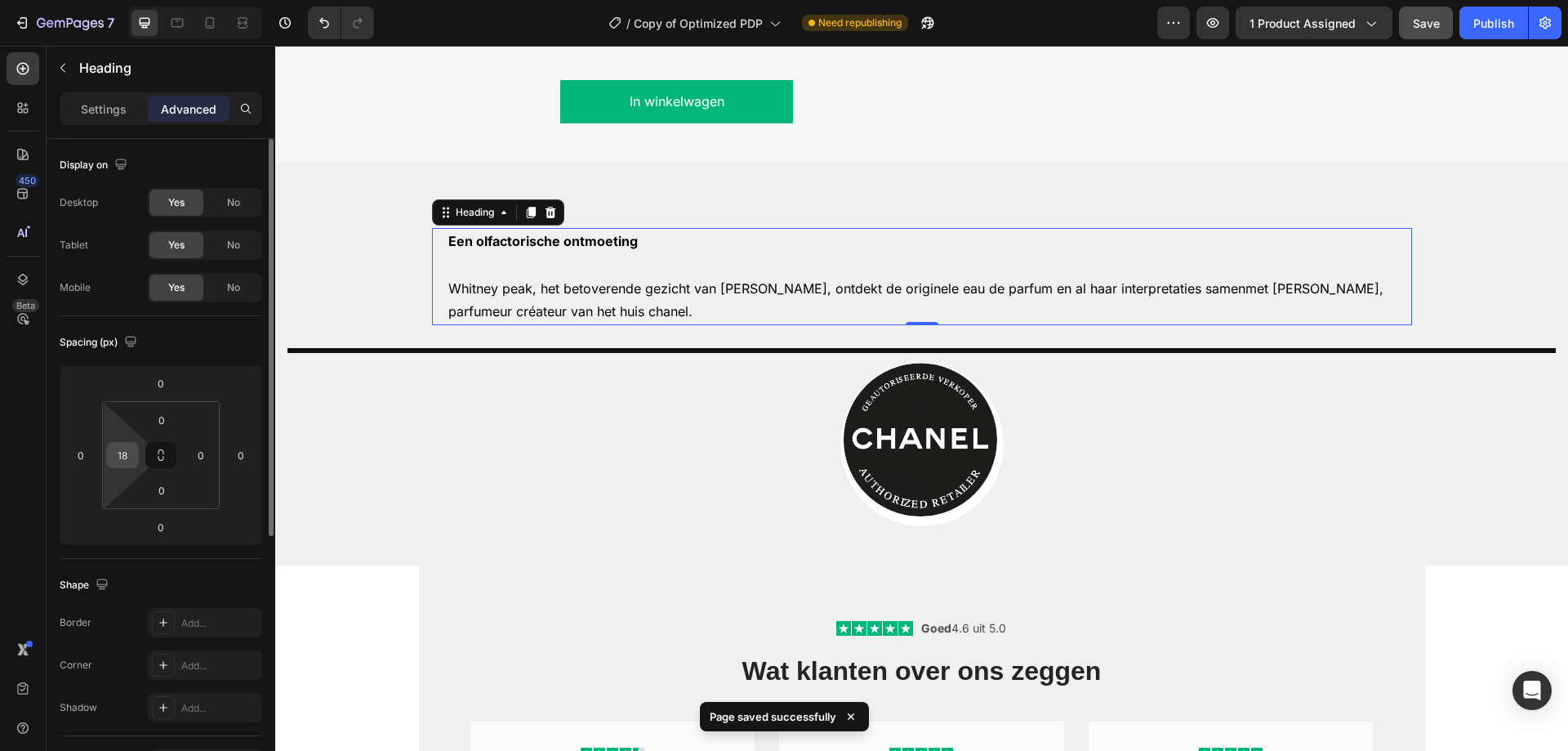
click at [128, 451] on input "18" at bounding box center [122, 454] width 25 height 25
type input "0"
click at [0, 0] on div "Spacing (px) 0 0 0 0 0 0 0 0" at bounding box center [0, 0] width 0 height 0
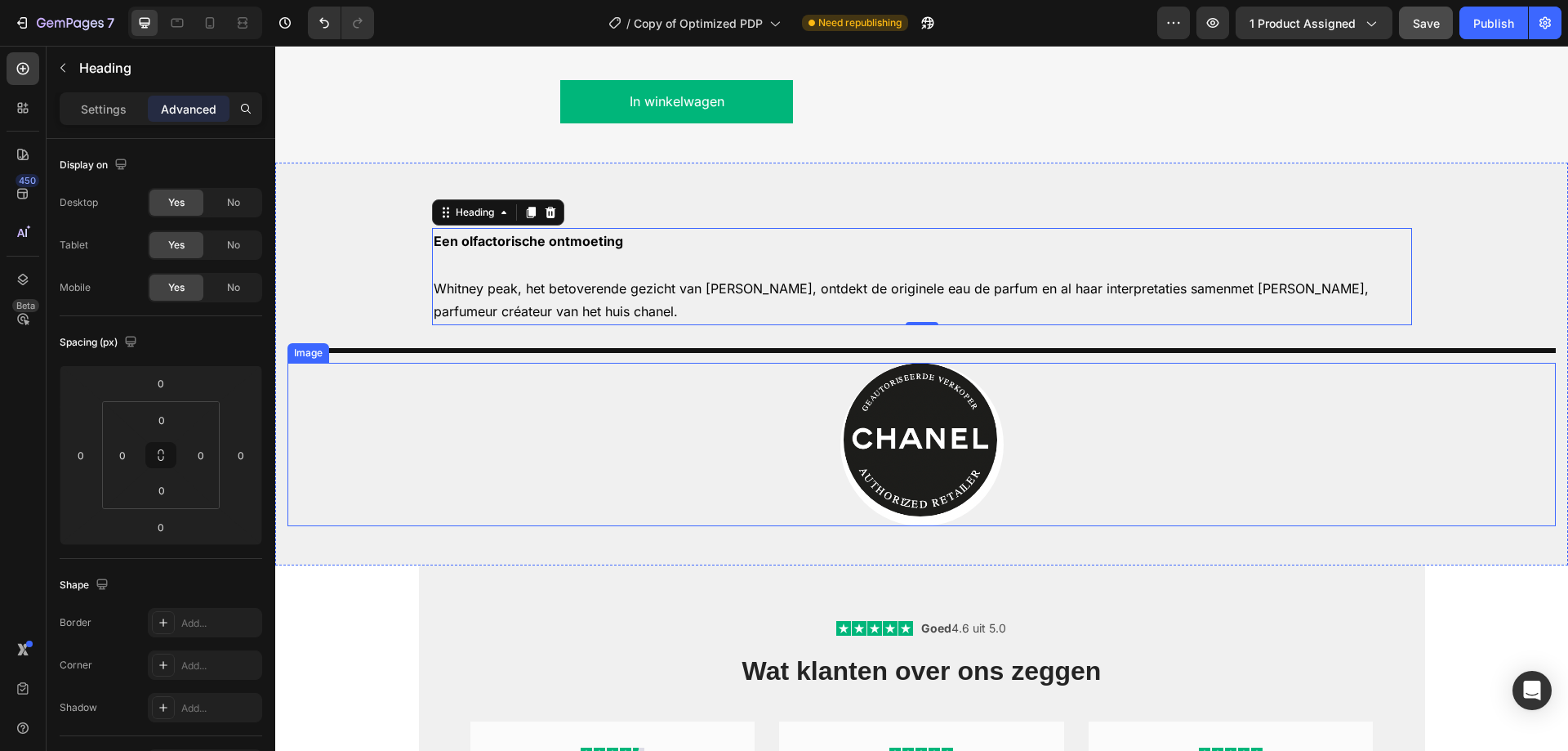
click at [619, 526] on div at bounding box center [922, 444] width 1268 height 163
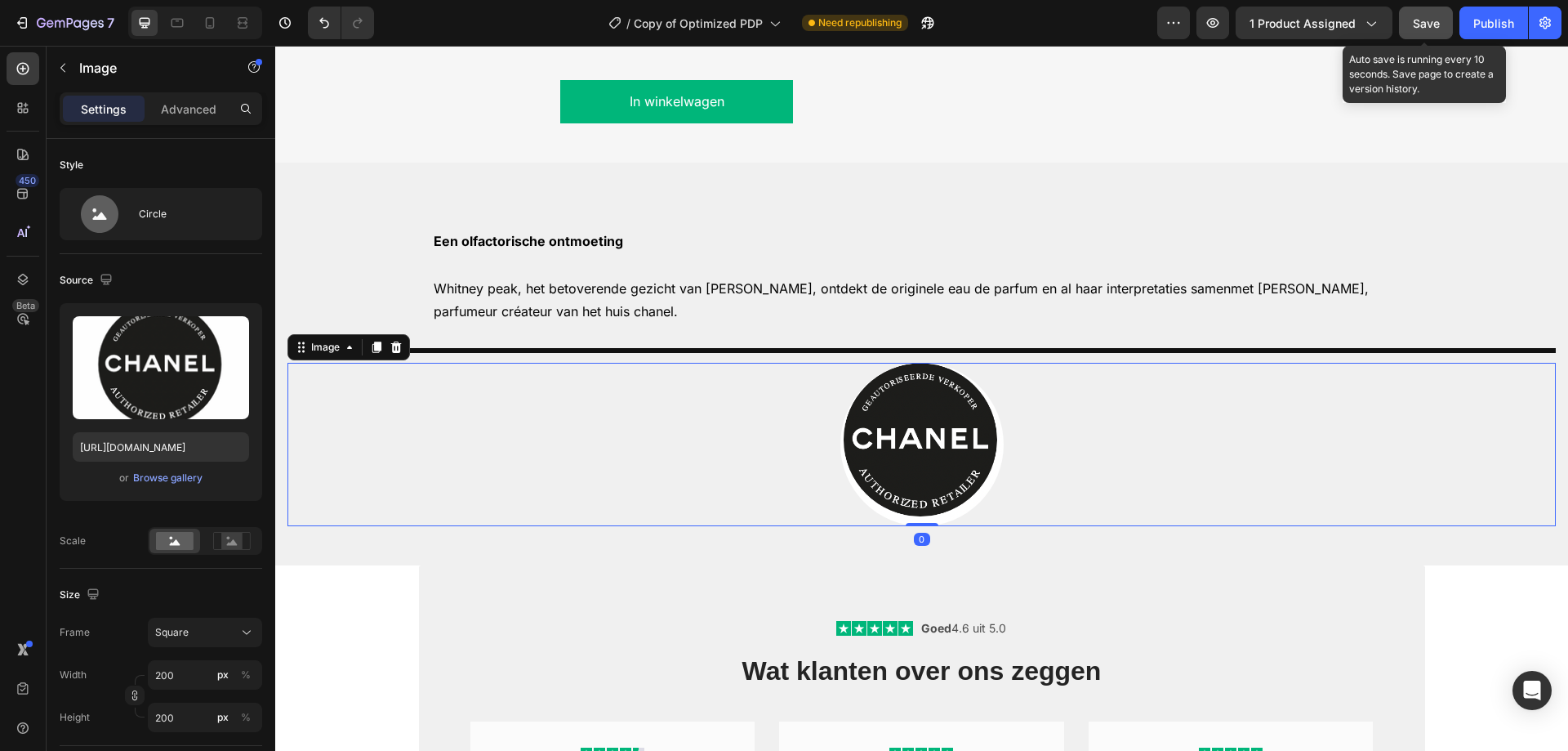
click at [1414, 26] on span "Save" at bounding box center [1426, 23] width 27 height 14
click at [1414, 26] on button "Save" at bounding box center [1426, 23] width 54 height 33
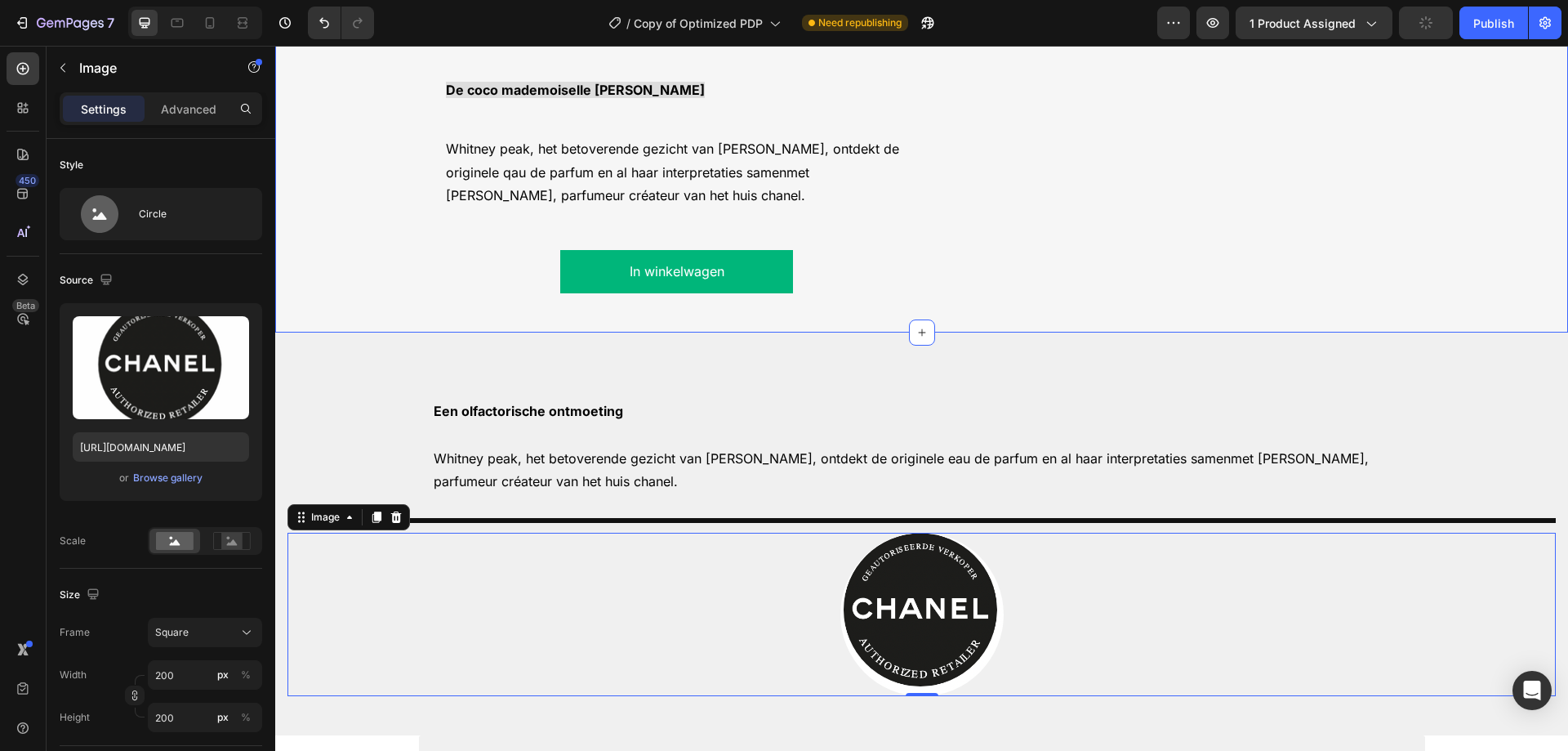
scroll to position [1695, 0]
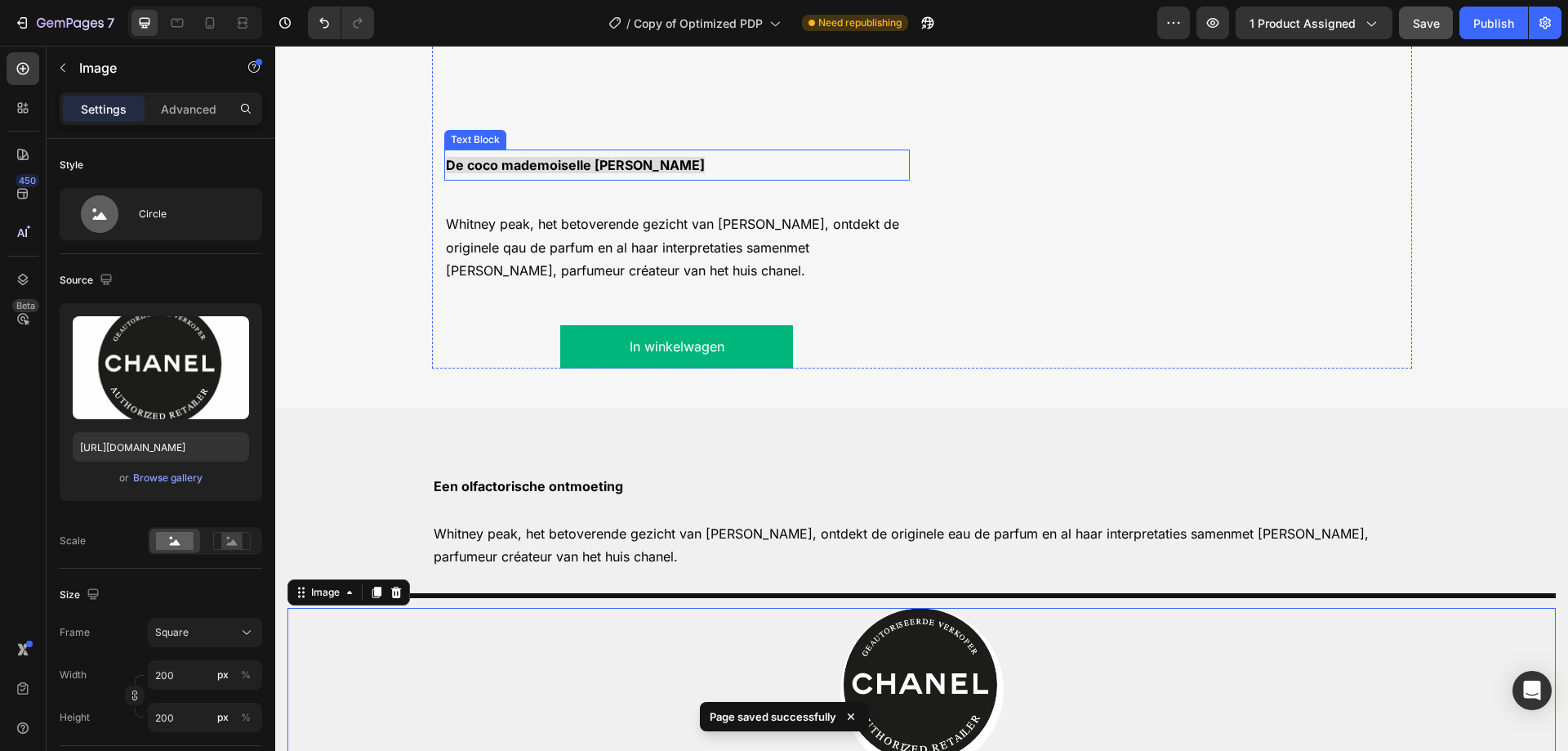
click at [548, 165] on span "De coco mademoiselle [PERSON_NAME]" at bounding box center [575, 164] width 259 height 16
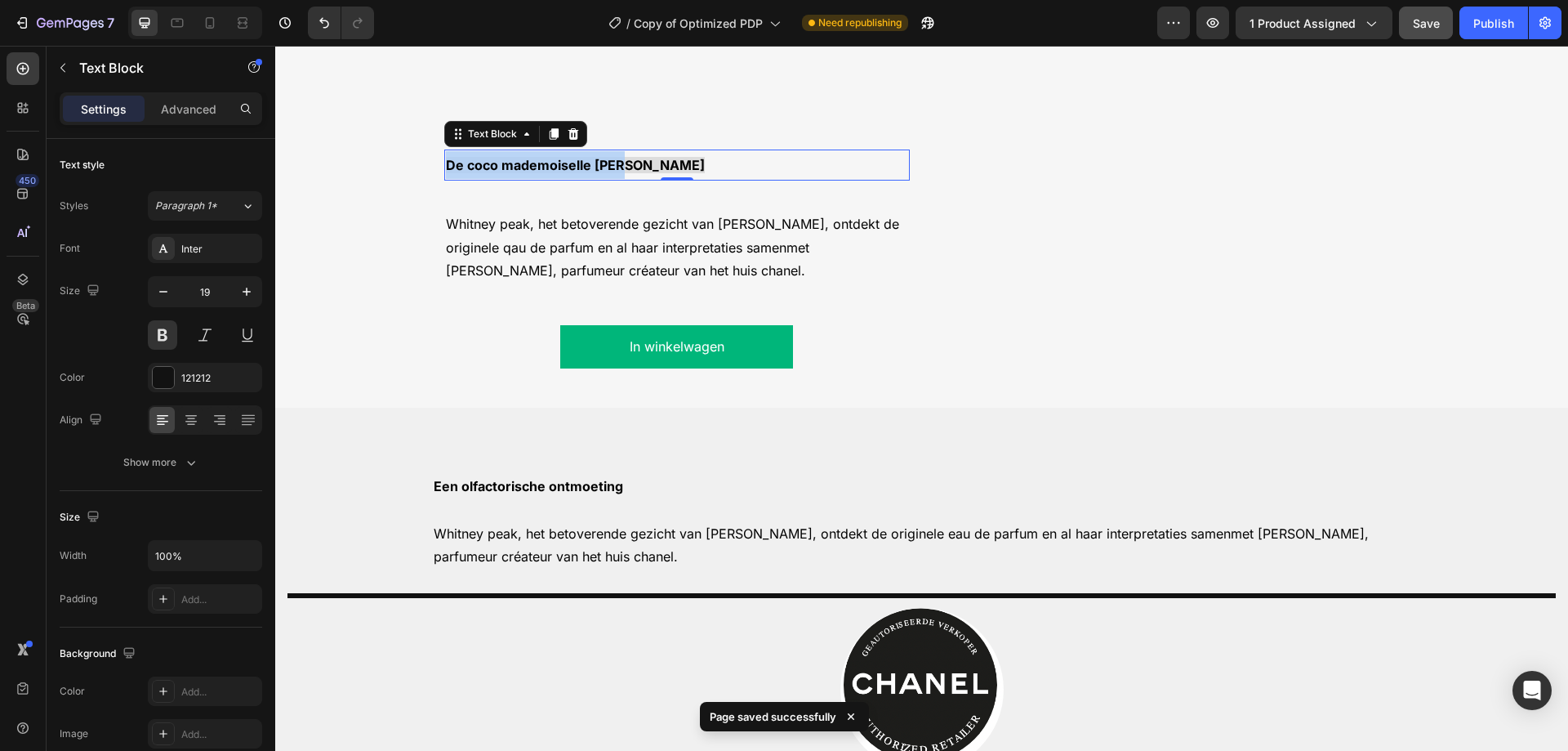
click at [548, 165] on span "De coco mademoiselle [PERSON_NAME]" at bounding box center [575, 164] width 259 height 16
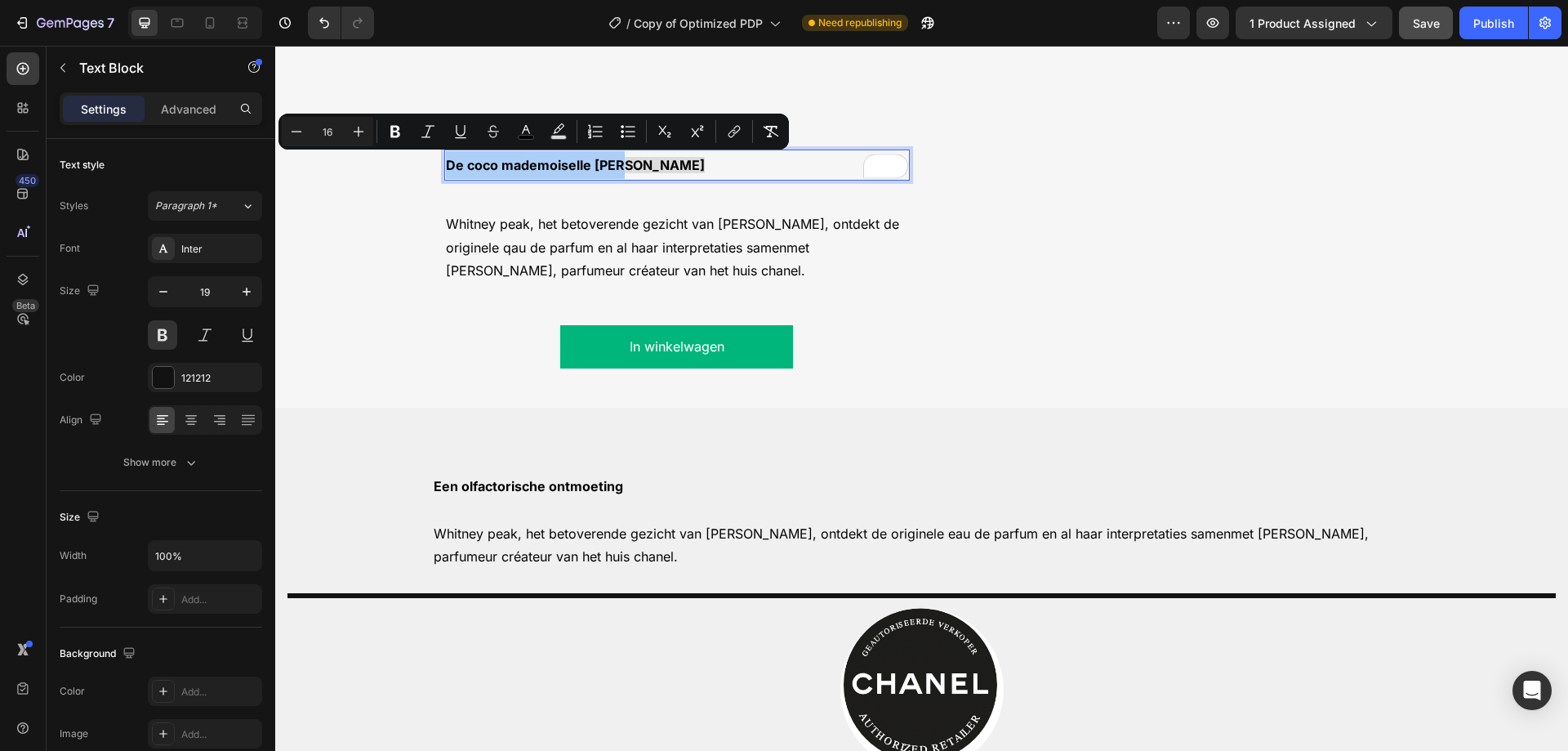
click at [560, 133] on icon "Editor contextual toolbar" at bounding box center [559, 131] width 16 height 16
type input "DDDDDD"
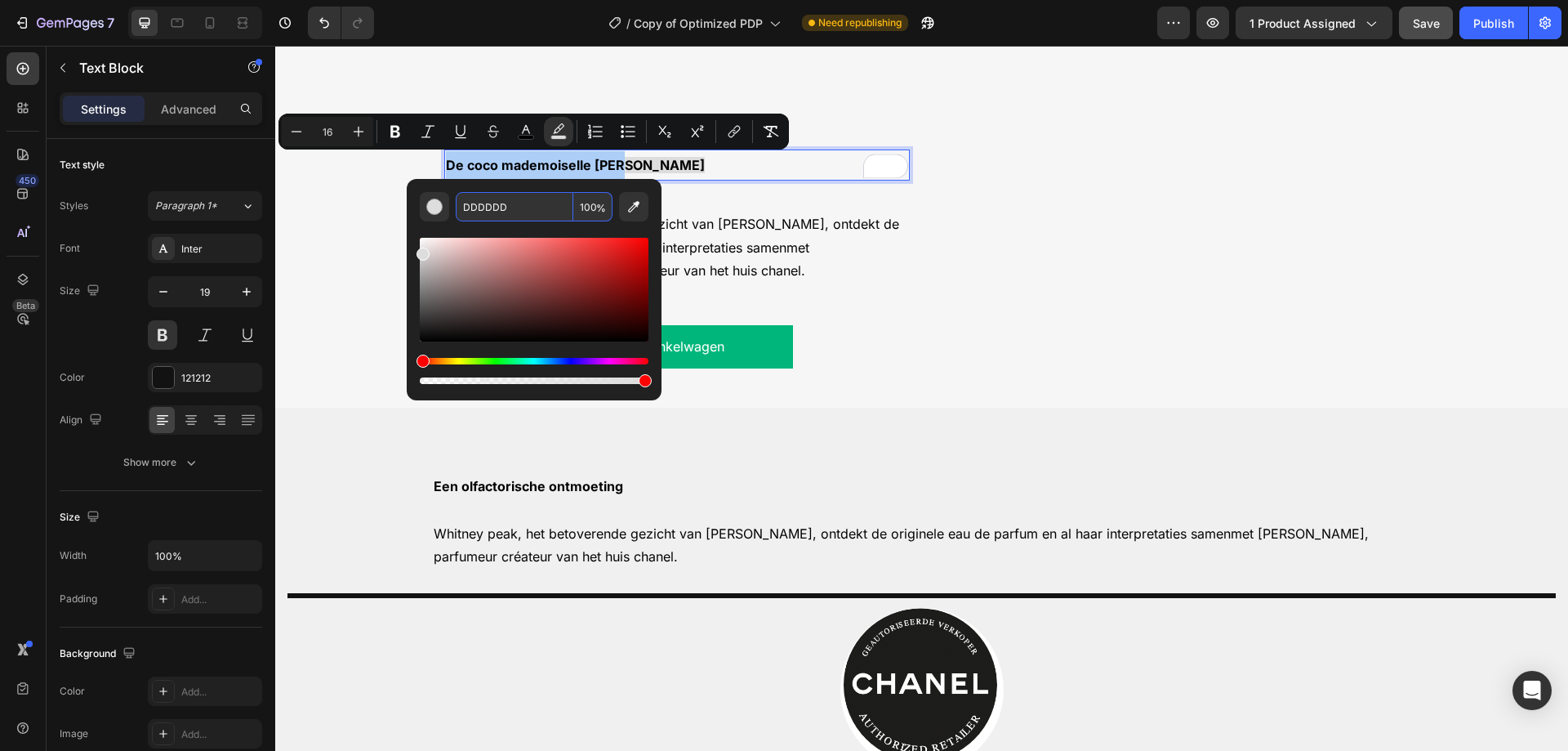
click at [591, 207] on input "100" at bounding box center [592, 207] width 39 height 30
type input "0"
click at [601, 369] on div "De coco mademoiselle lijn Text Block 0 Whitney peak, het betoverende gezicht va…" at bounding box center [676, 200] width 465 height 334
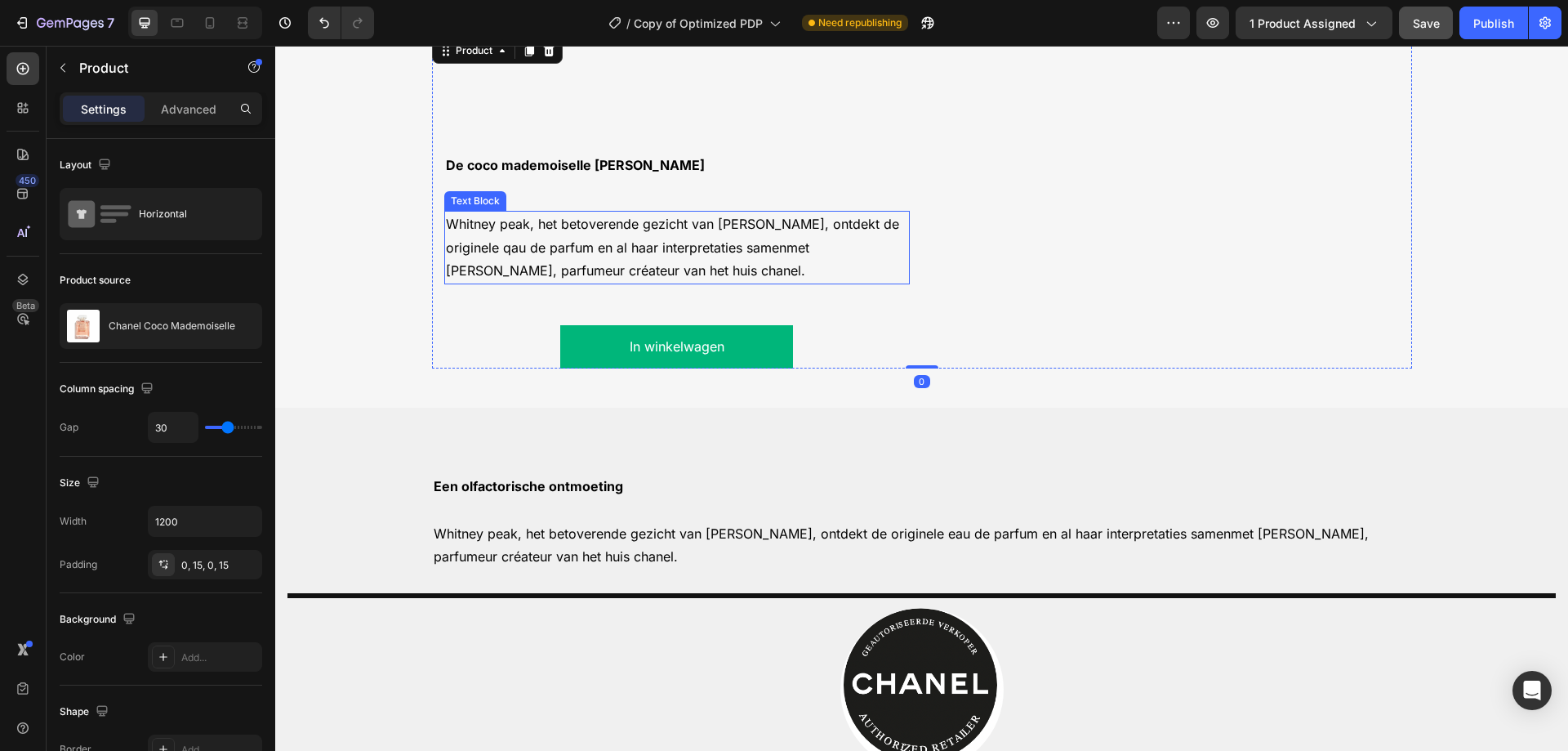
click at [500, 256] on p "Whitney peak, het betoverende gezicht van [PERSON_NAME], ontdekt de originele q…" at bounding box center [677, 247] width 462 height 71
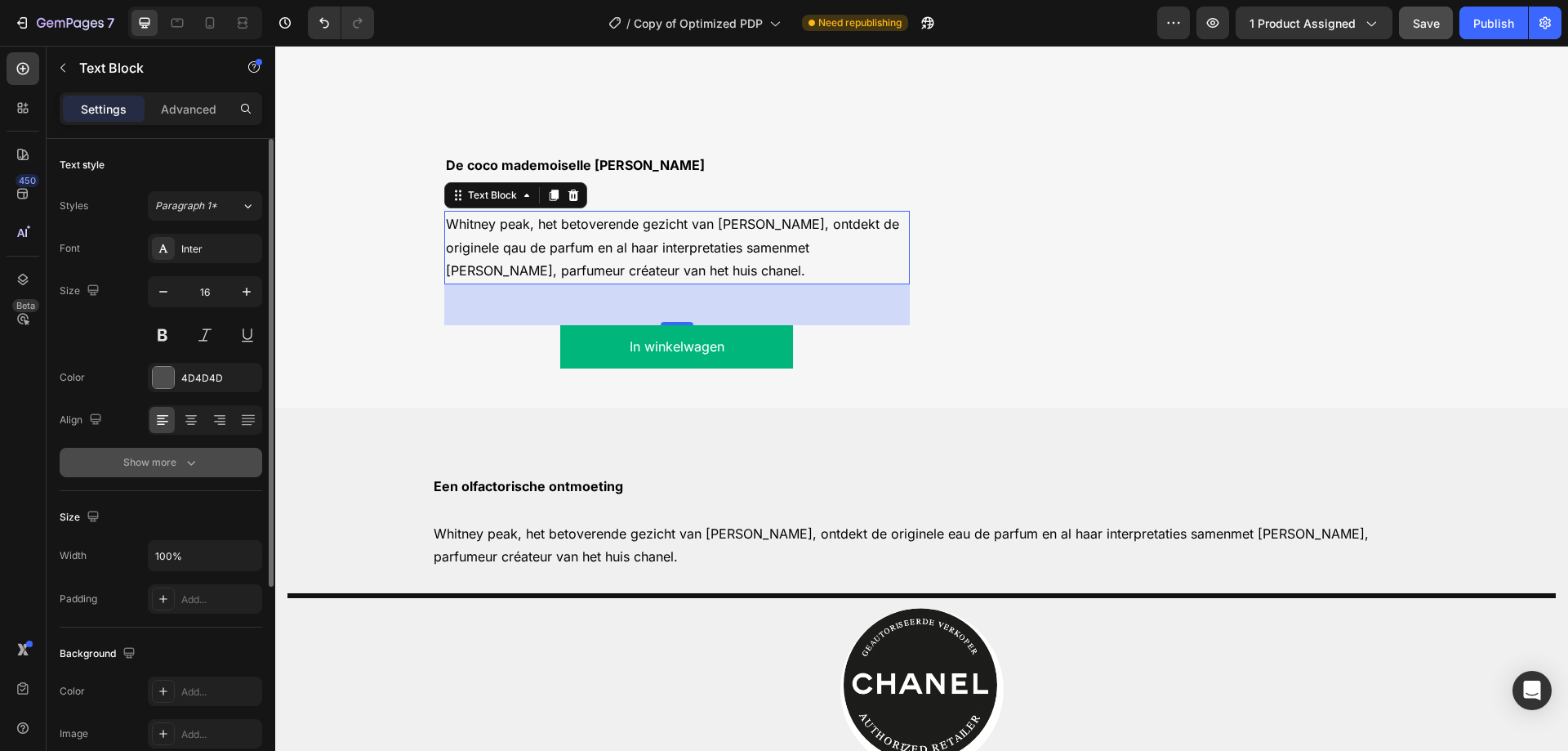
click at [179, 476] on button "Show more" at bounding box center [160, 462] width 202 height 30
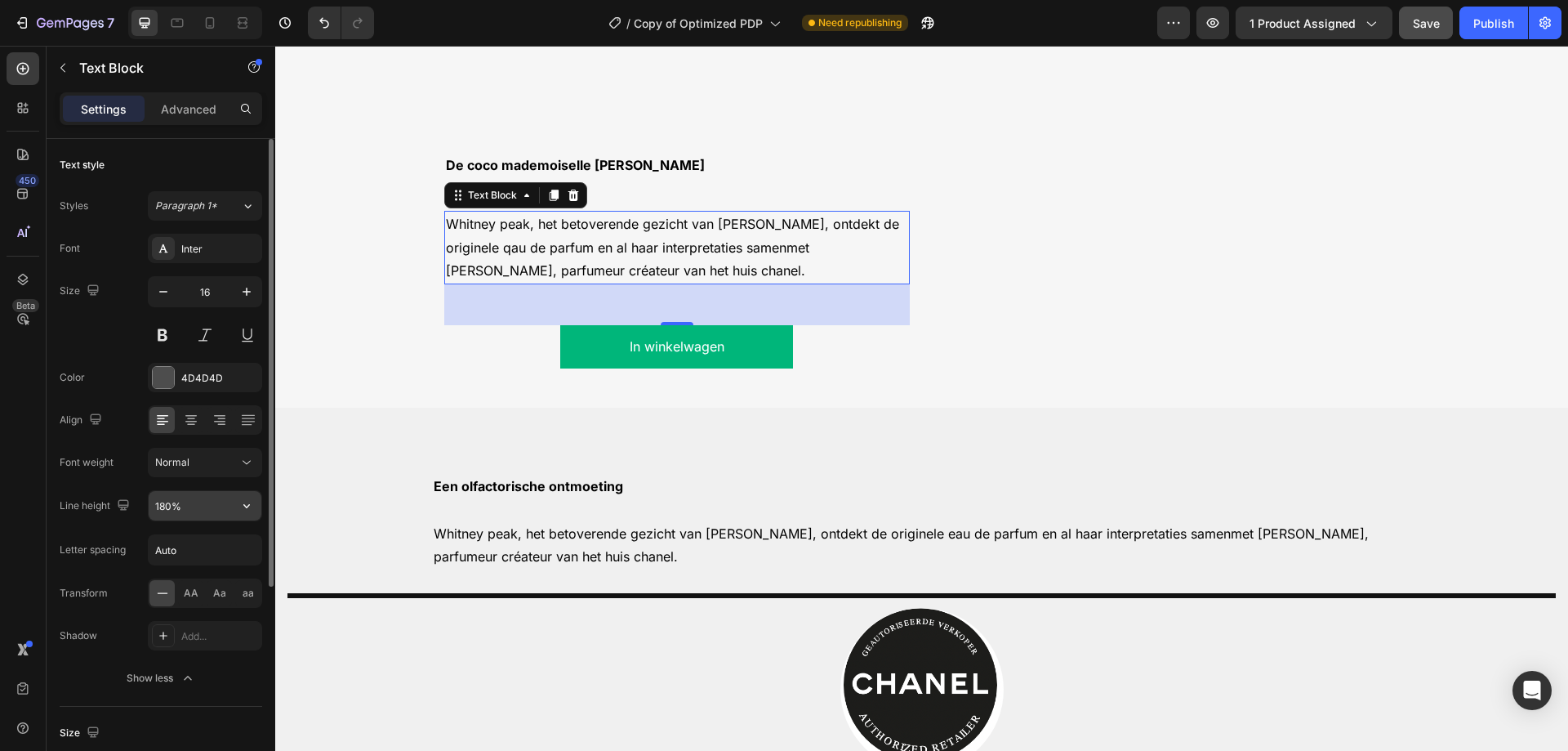
click at [254, 503] on icon "button" at bounding box center [246, 505] width 16 height 16
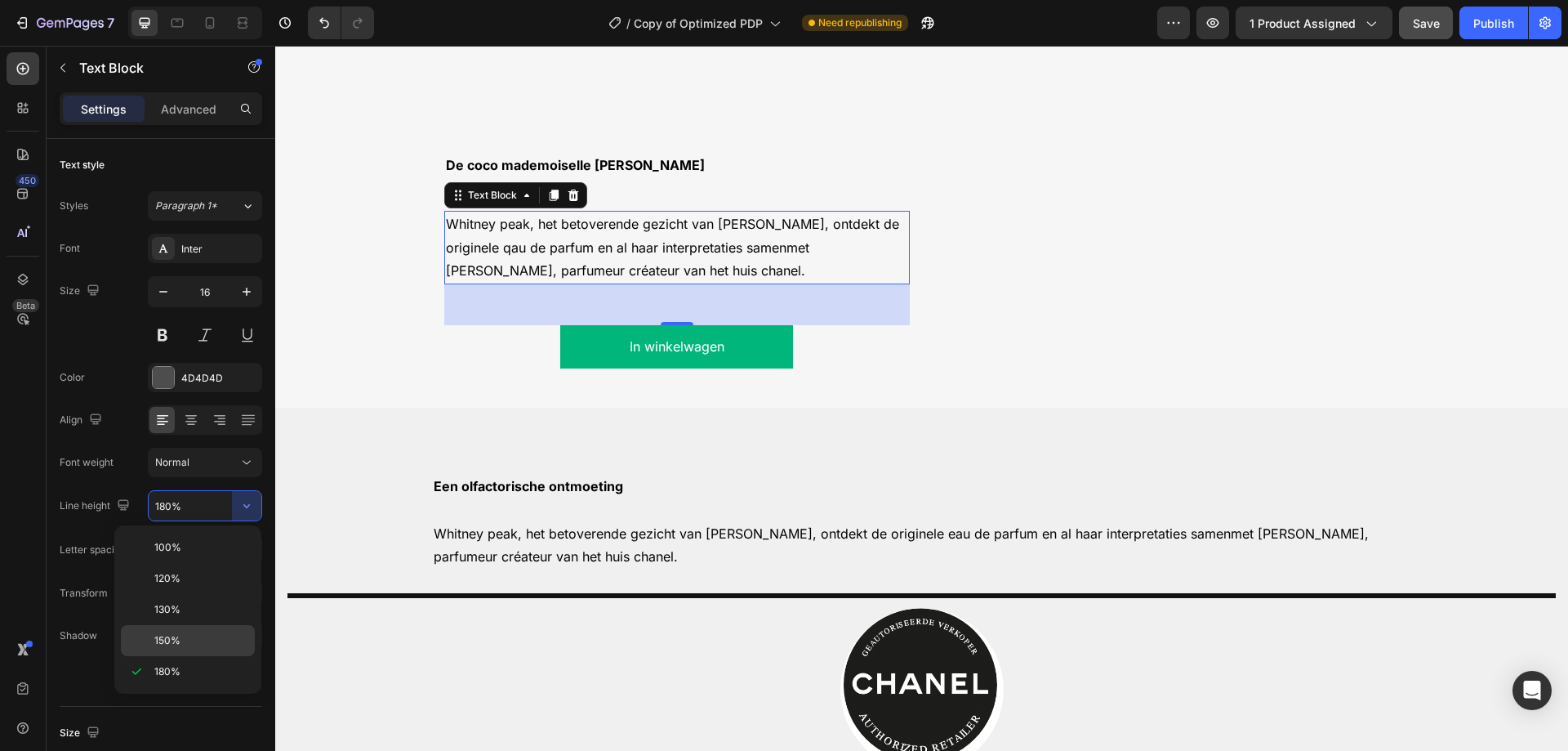
click at [179, 638] on span "150%" at bounding box center [167, 640] width 26 height 15
type input "150%"
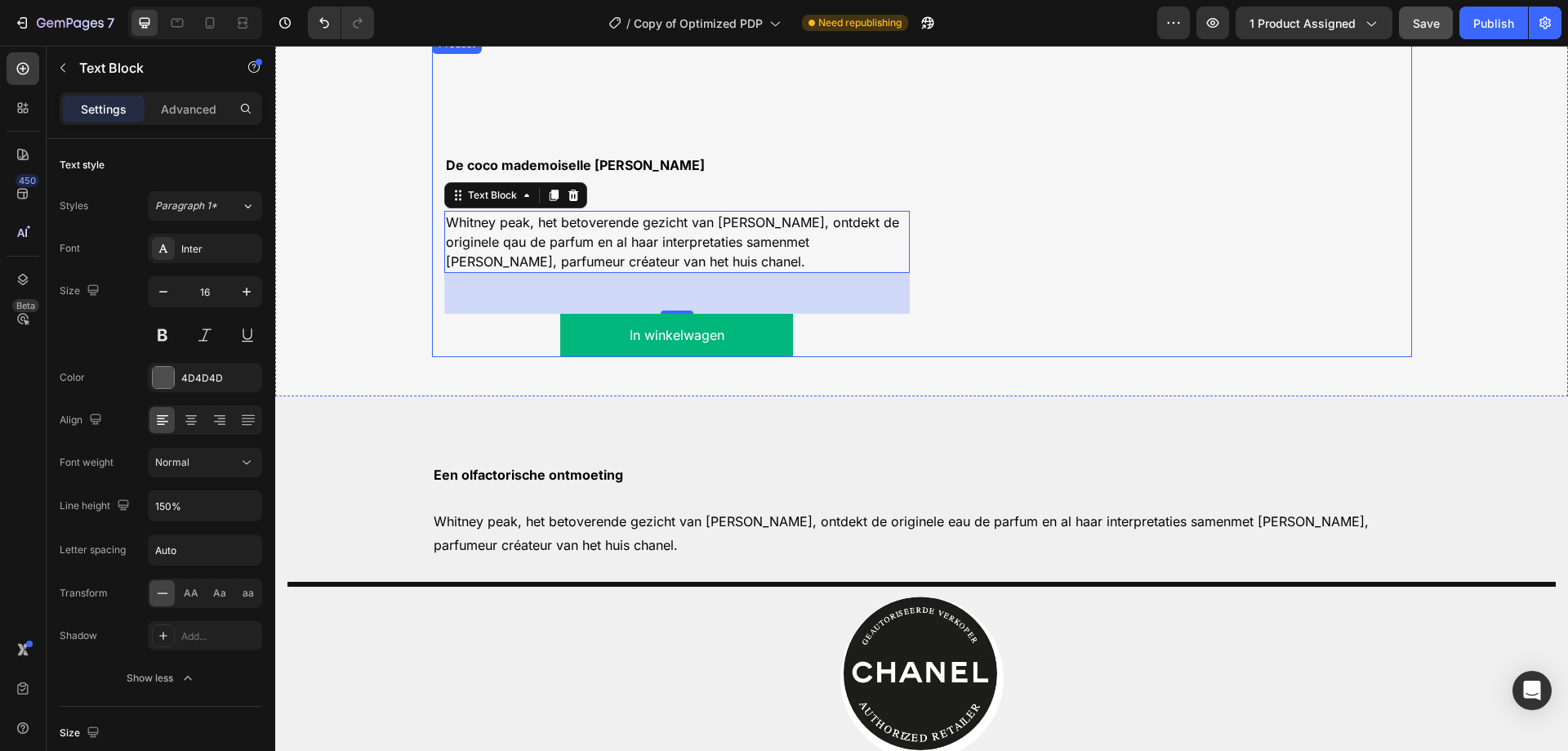
click at [496, 357] on div "De coco mademoiselle lijn Text Block Whitney peak, het betoverende gezicht van …" at bounding box center [676, 195] width 465 height 323
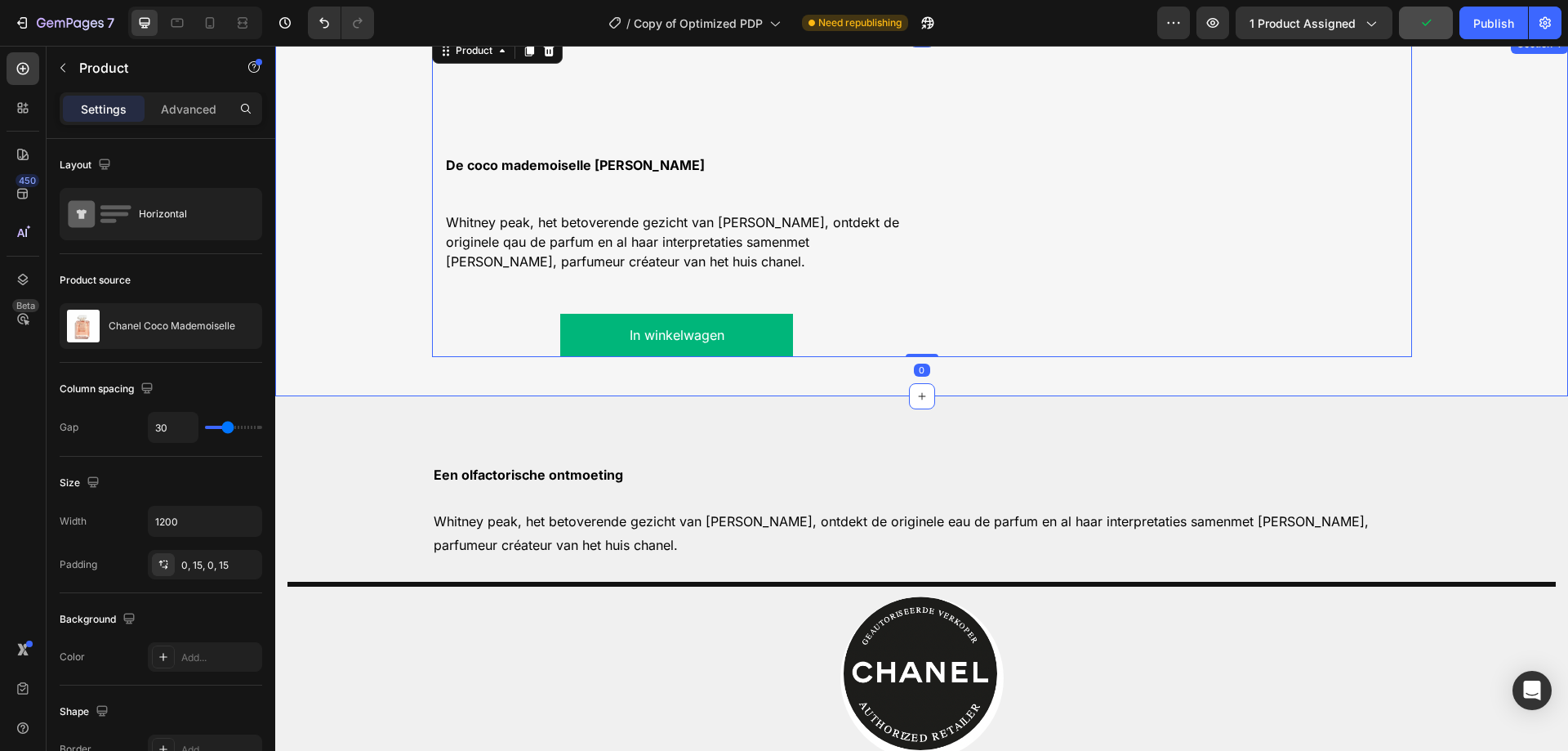
scroll to position [1859, 0]
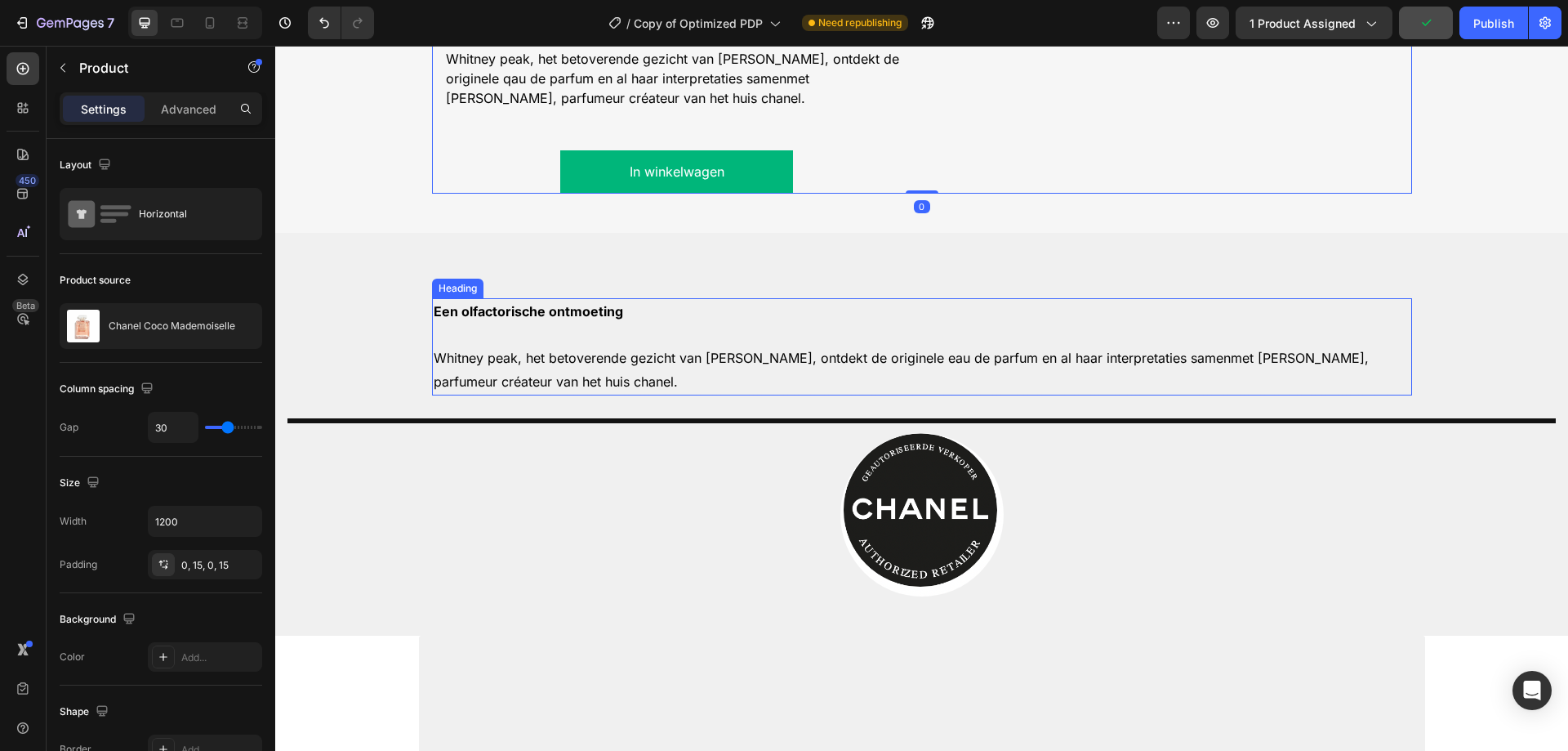
click at [507, 389] on span "Whitney peak, het betoverende gezicht van [PERSON_NAME], ontdekt de originele e…" at bounding box center [900, 370] width 935 height 40
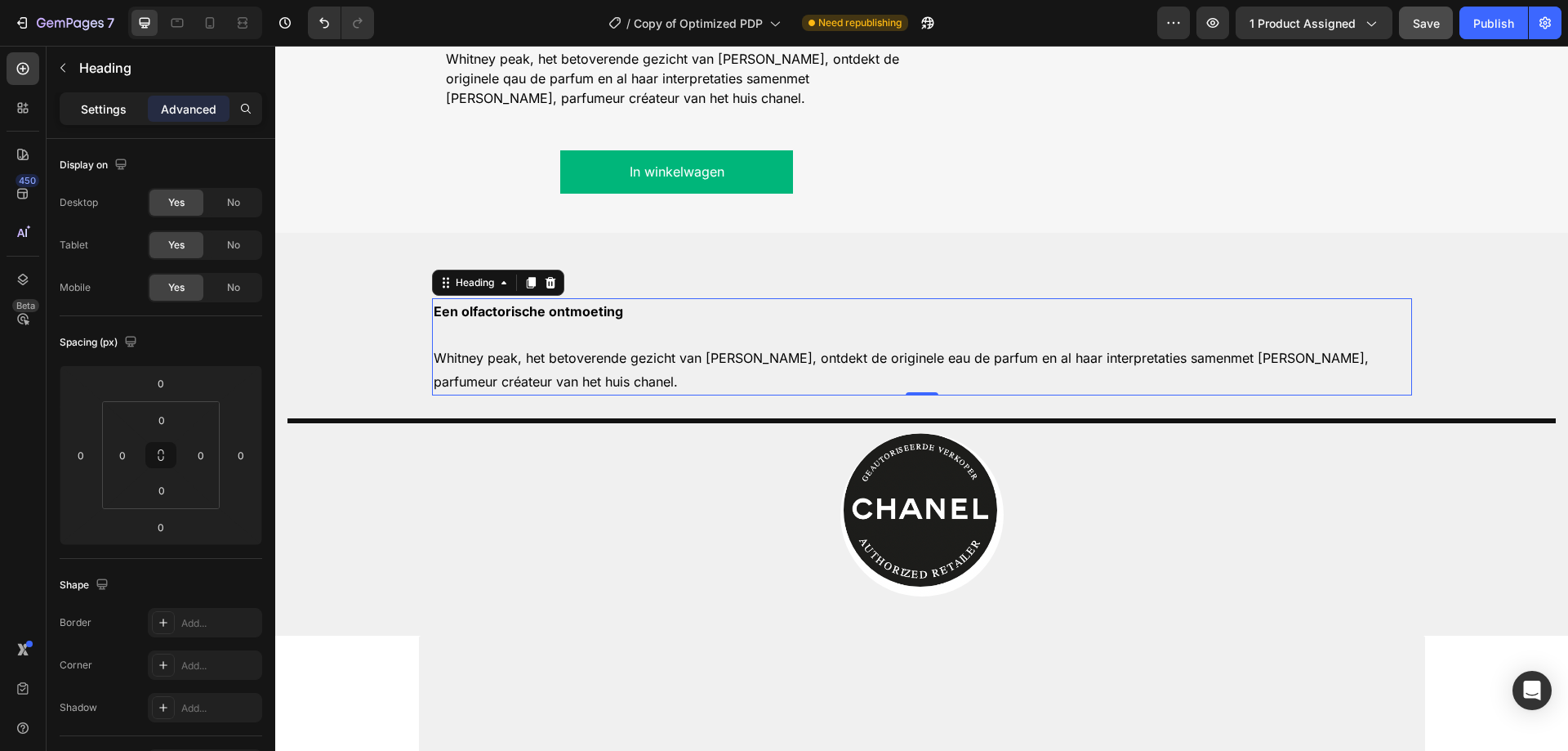
click at [103, 112] on p "Settings" at bounding box center [104, 109] width 46 height 17
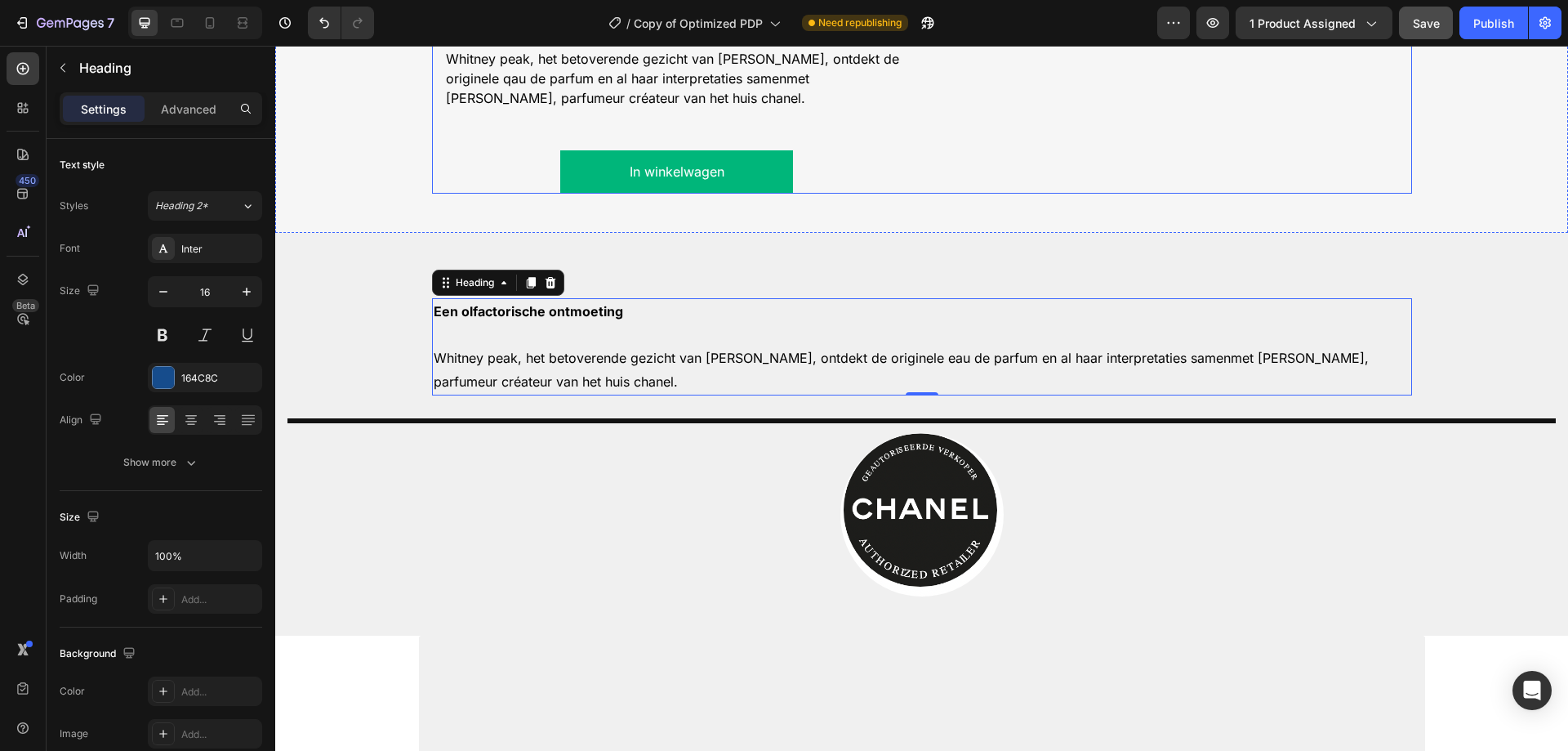
click at [543, 193] on div "De coco mademoiselle lijn Text Block Whitney peak, het betoverende gezicht van …" at bounding box center [676, 32] width 465 height 323
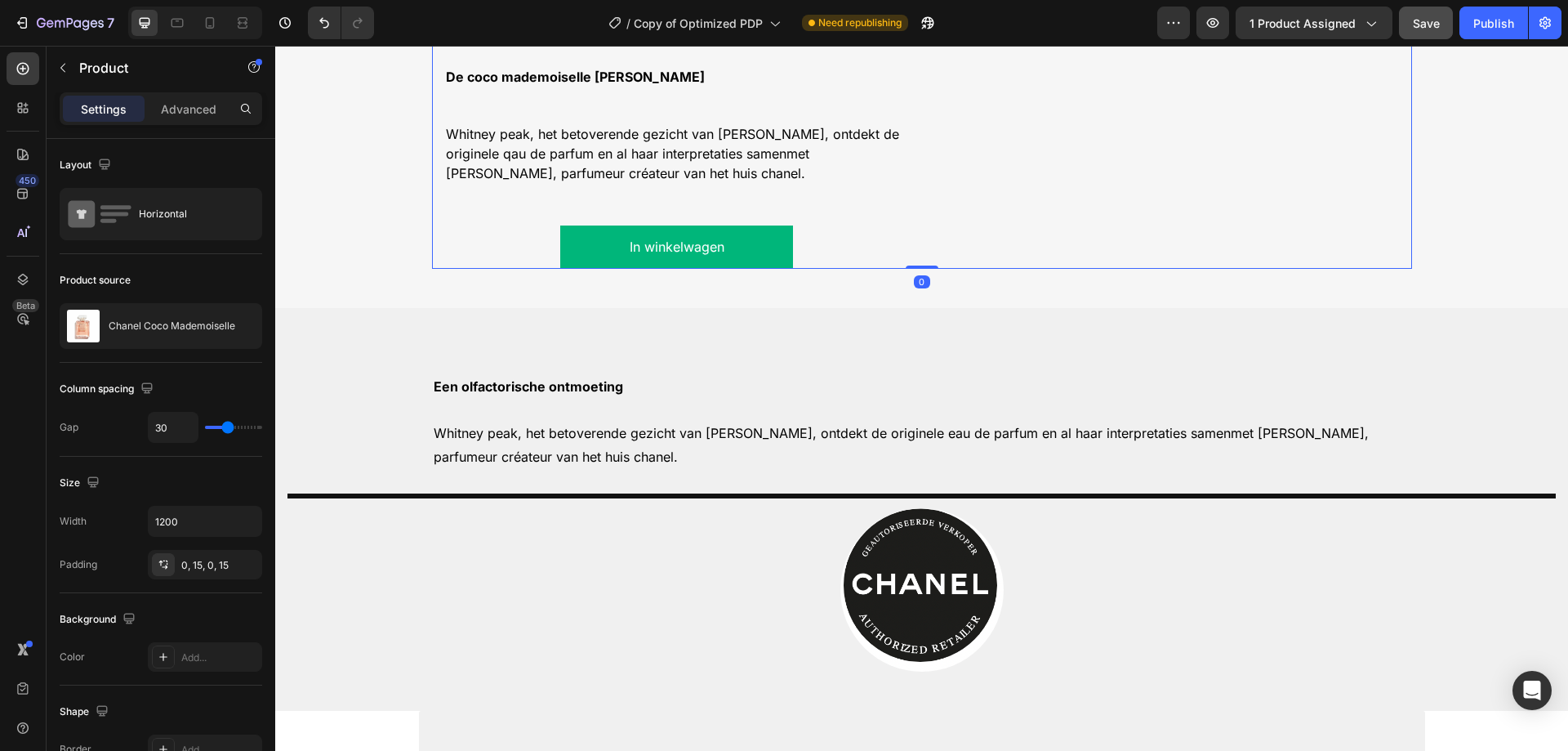
scroll to position [1695, 0]
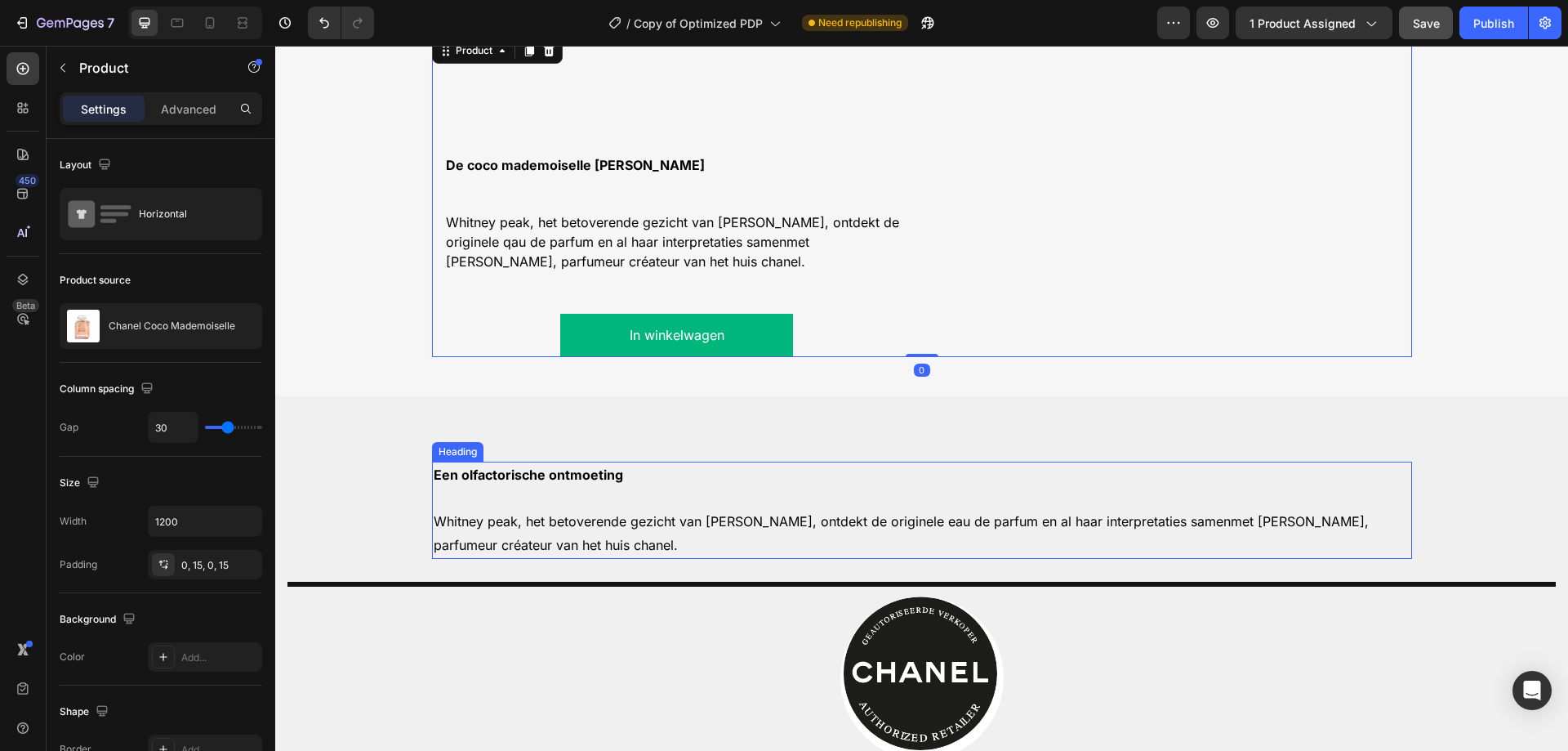
click at [452, 483] on strong "Een olfactorische ontmoeting" at bounding box center [528, 474] width 189 height 16
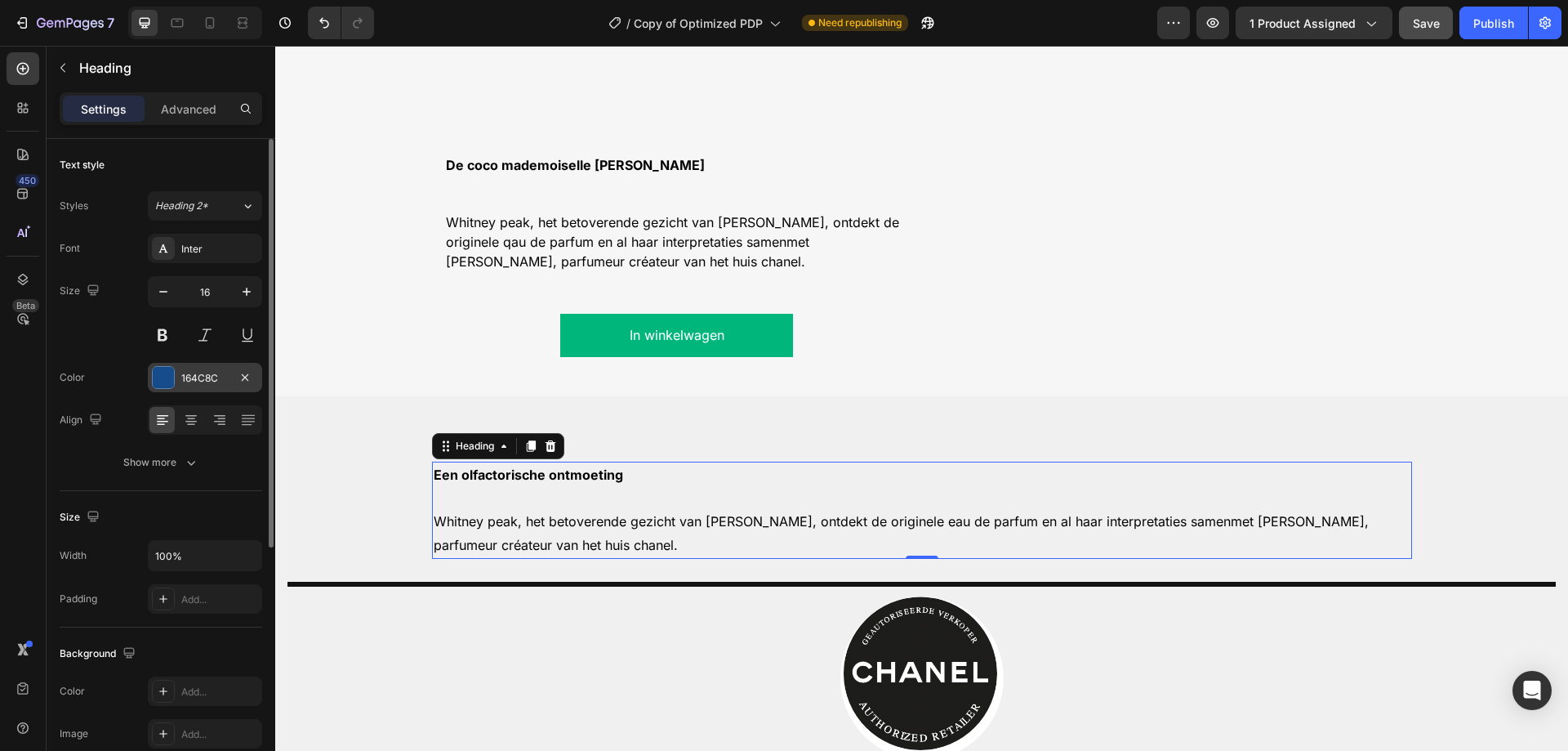
click at [197, 373] on div "164C8C" at bounding box center [205, 377] width 48 height 15
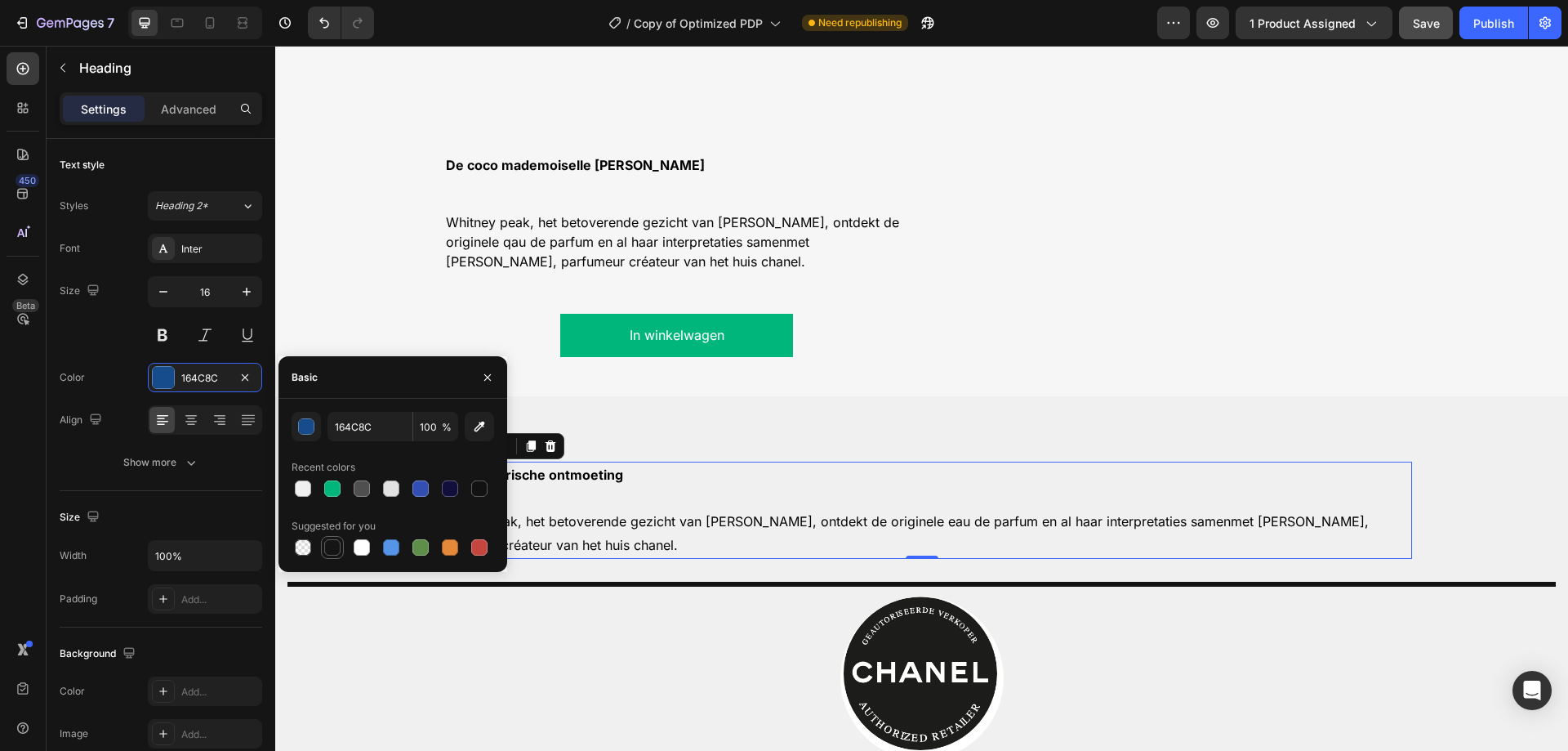
click at [336, 548] on div at bounding box center [333, 547] width 16 height 16
type input "151515"
click at [329, 307] on div "De coco mademoiselle lijn Text Block Whitney peak, het betoverende gezicht van …" at bounding box center [922, 195] width 1268 height 323
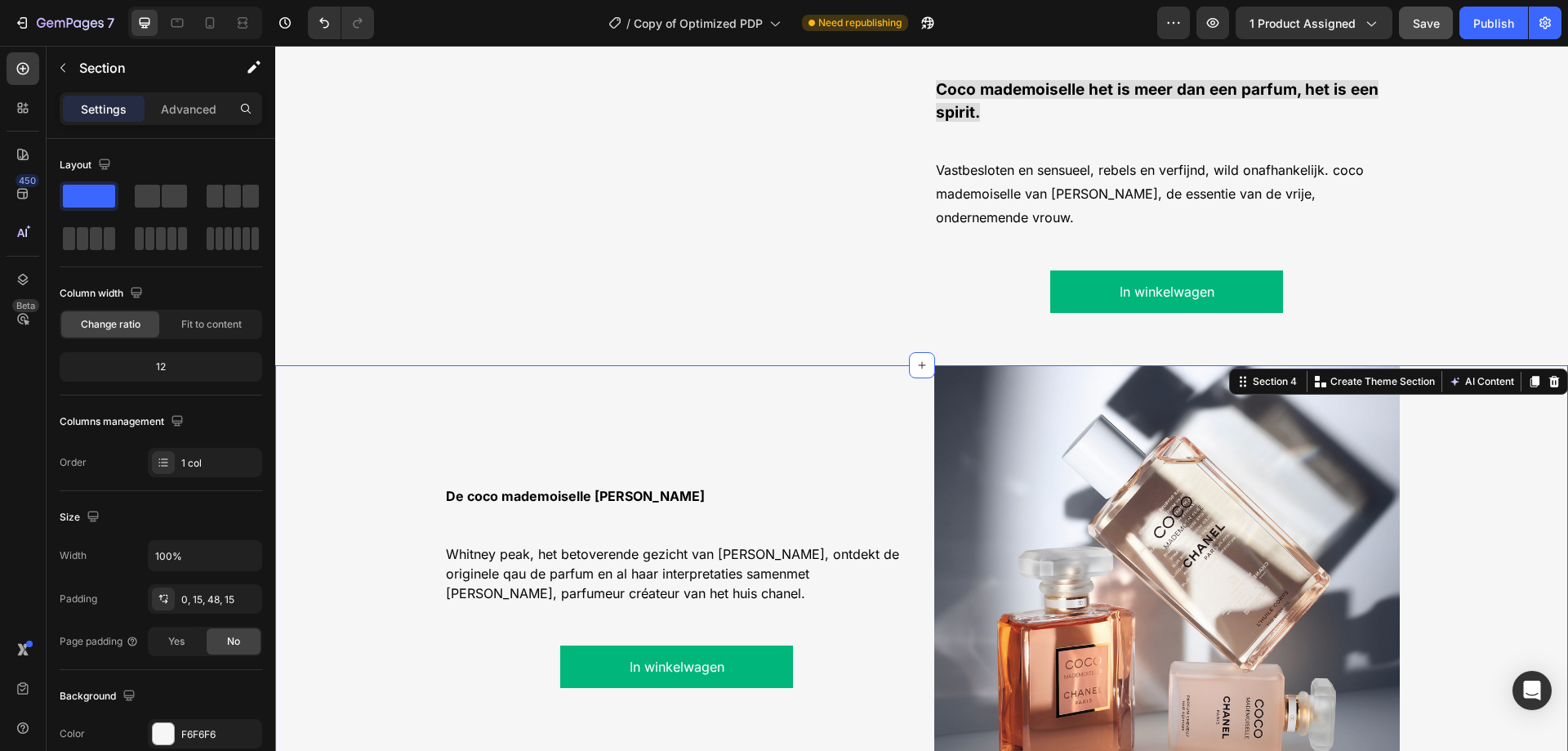
scroll to position [1124, 0]
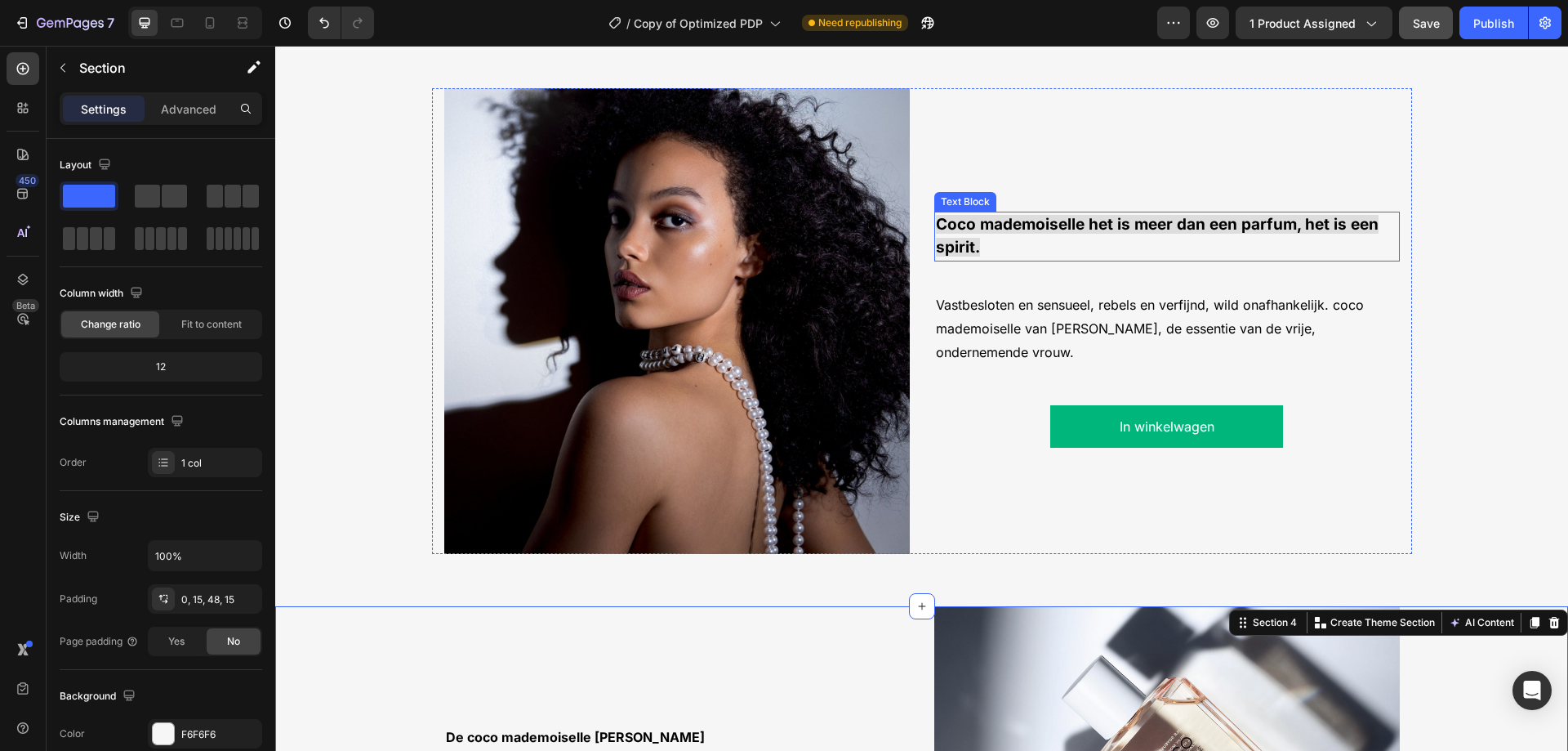
click at [960, 225] on strong "Coco mademoiselle het is meer dan een parfum, het is een spirit." at bounding box center [1157, 236] width 442 height 43
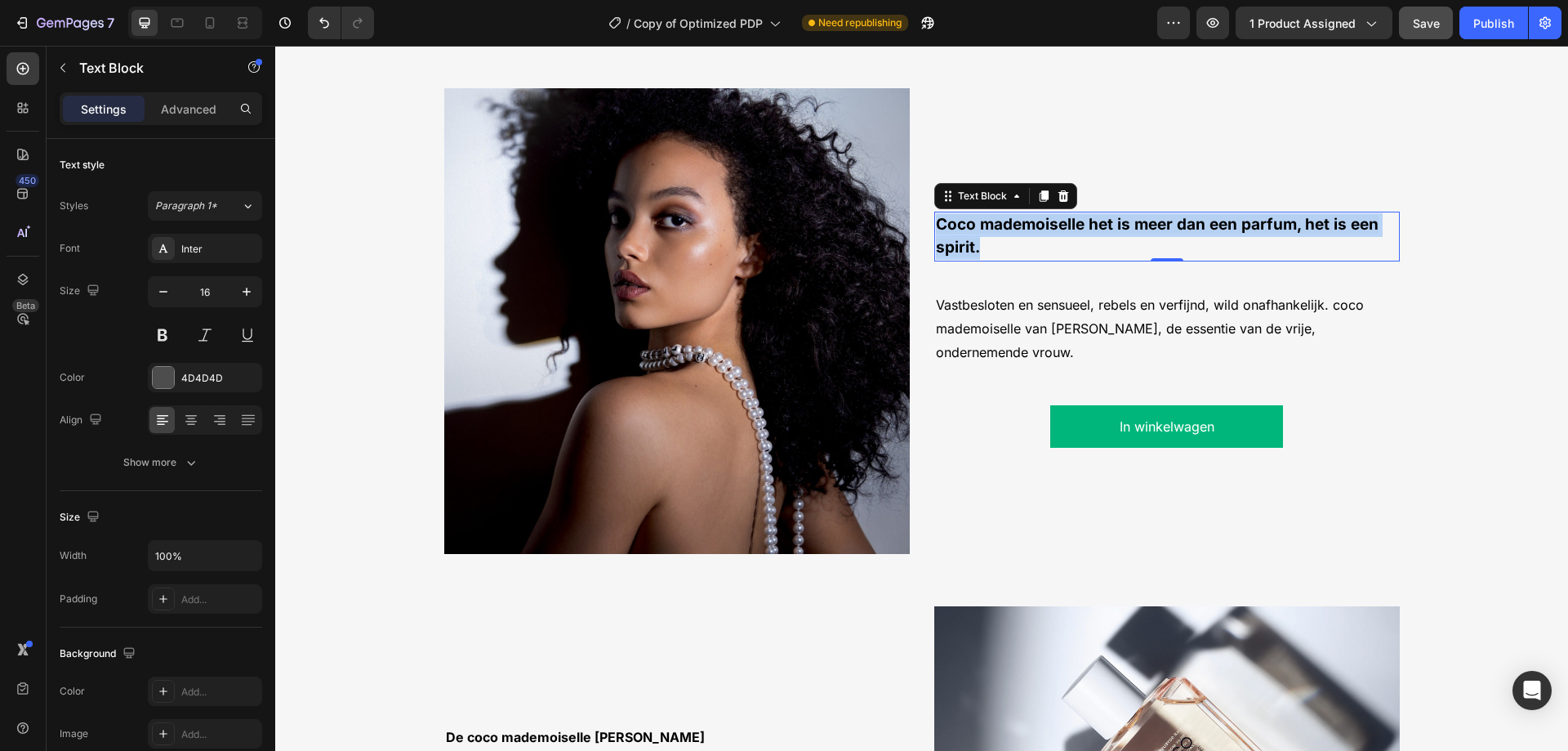
click at [960, 225] on strong "Coco mademoiselle het is meer dan een parfum, het is een spirit." at bounding box center [1157, 236] width 442 height 43
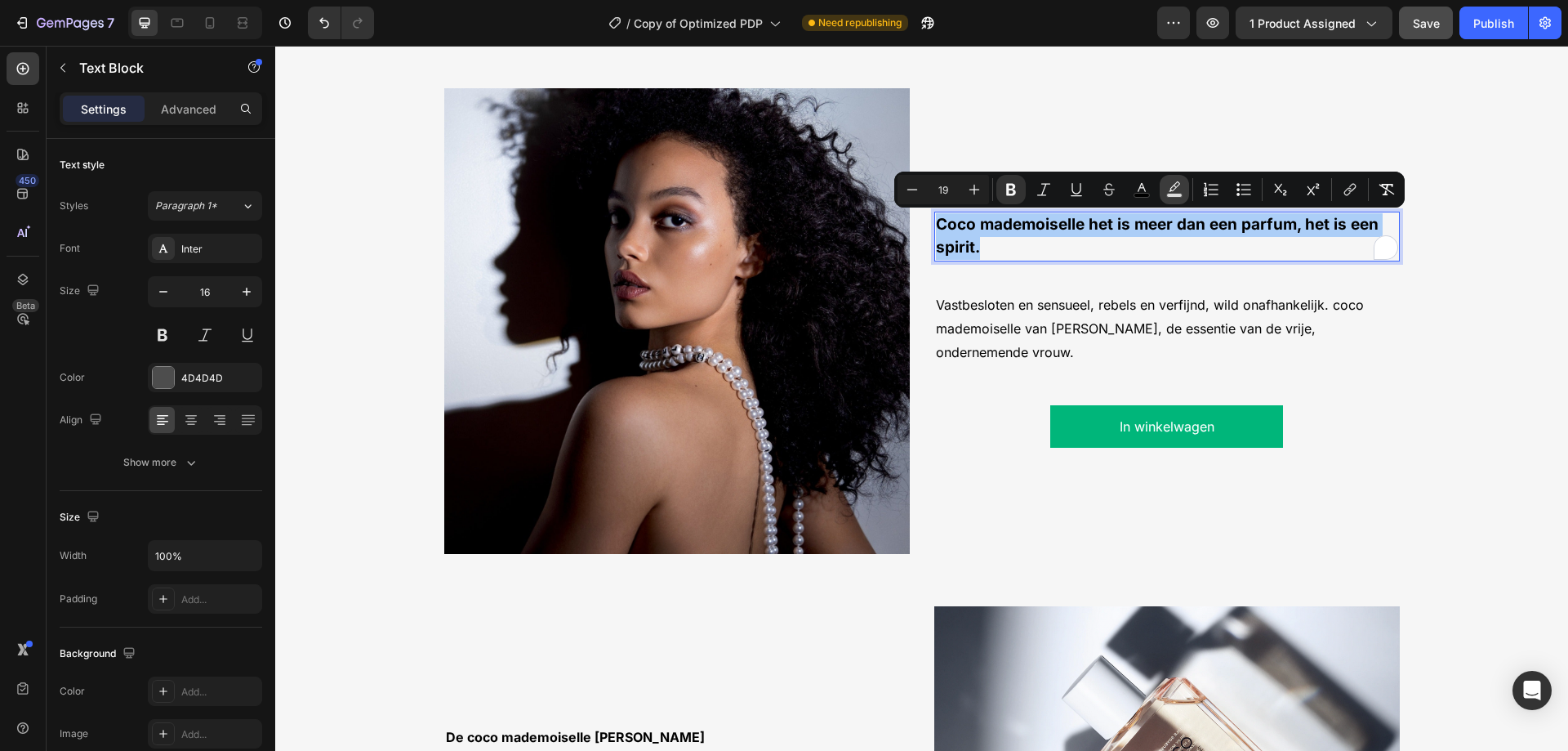
click at [1181, 189] on icon "Editor contextual toolbar" at bounding box center [1174, 189] width 16 height 16
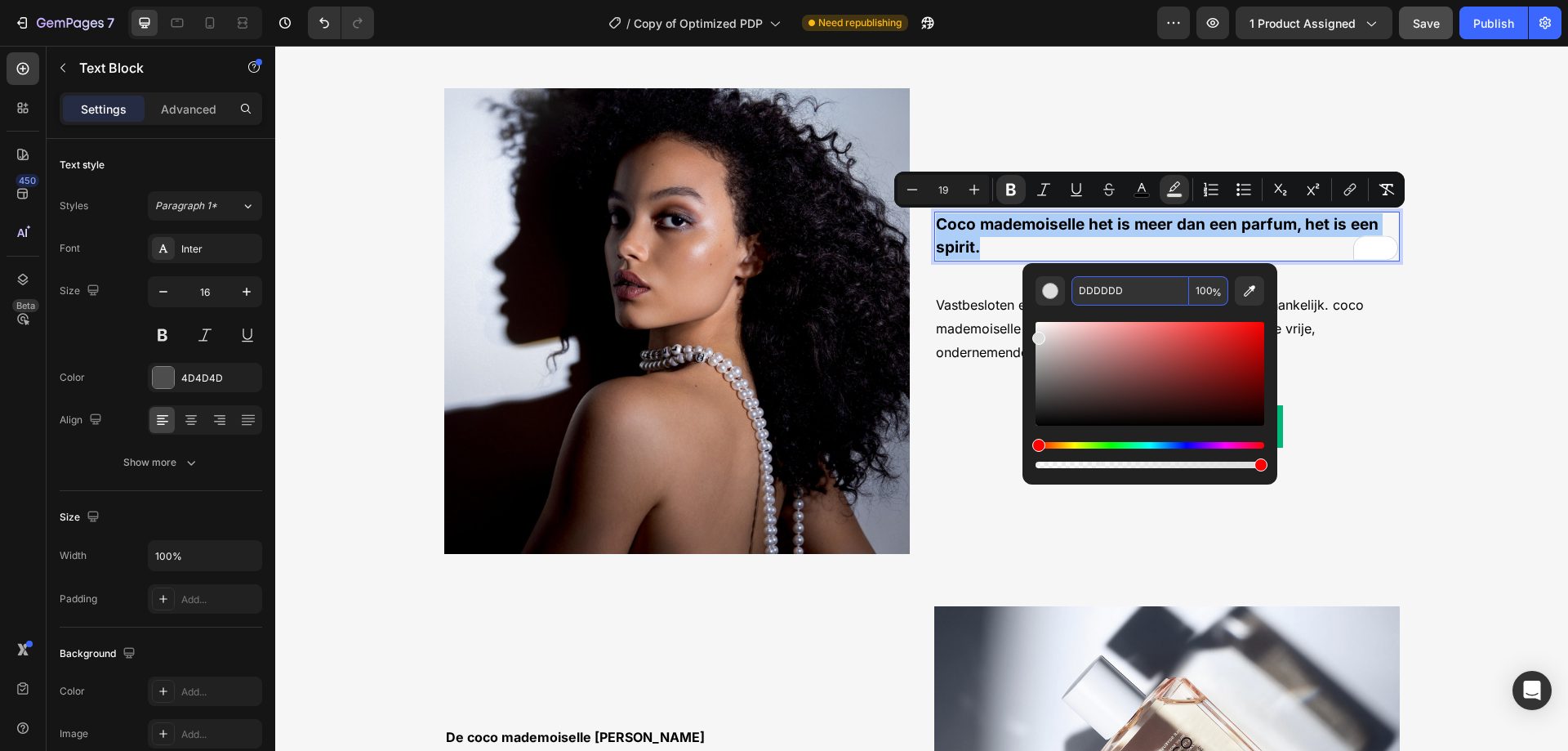
click at [1213, 288] on span "%" at bounding box center [1217, 293] width 10 height 18
click at [1206, 293] on input "100" at bounding box center [1208, 291] width 39 height 30
type input "0"
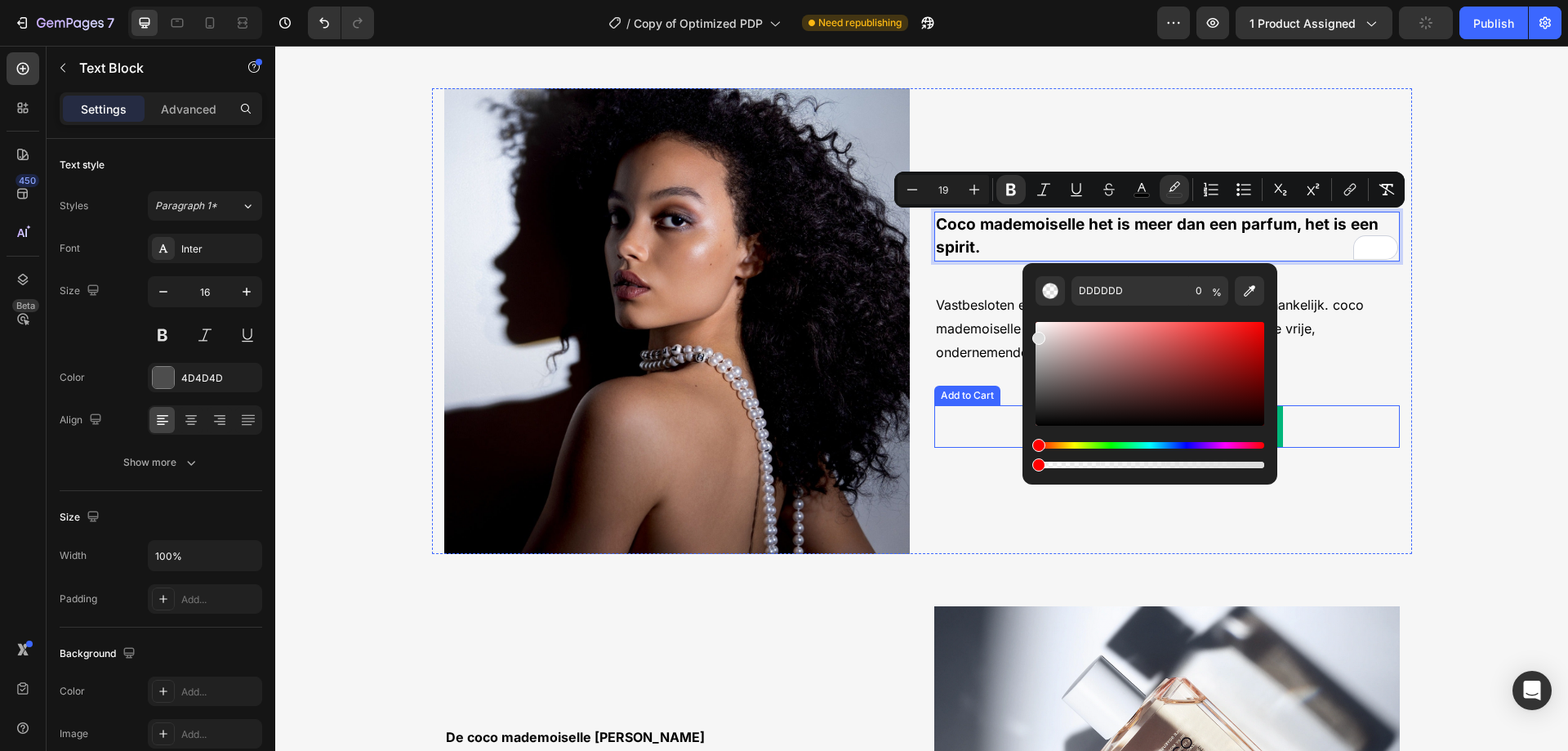
click at [1004, 410] on div "In winkelwagen Add to Cart" at bounding box center [1166, 426] width 465 height 43
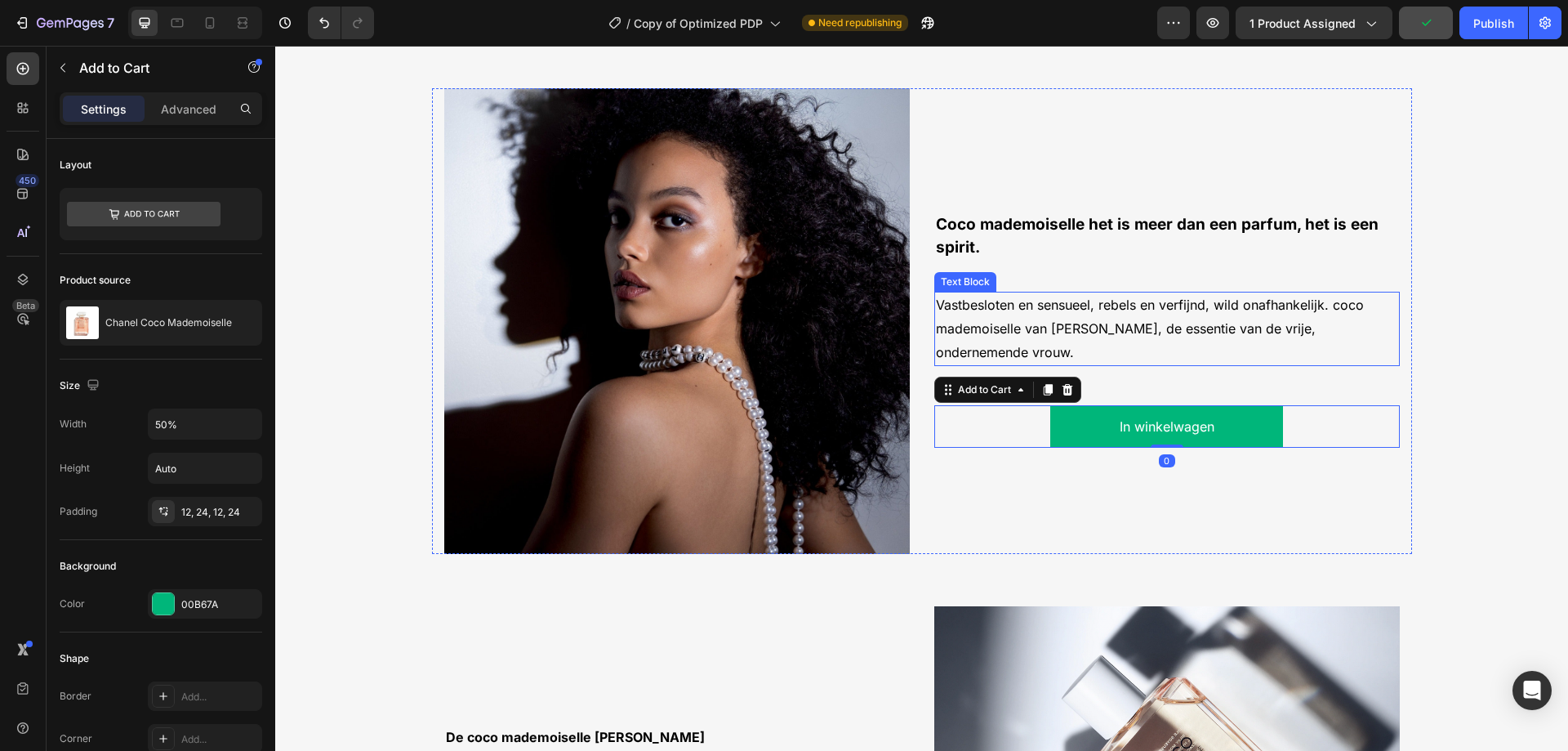
click at [1064, 325] on span "Vastbesloten en sensueel, rebels en verfijnd, wild onafhankelijk. coco mademois…" at bounding box center [1150, 329] width 428 height 64
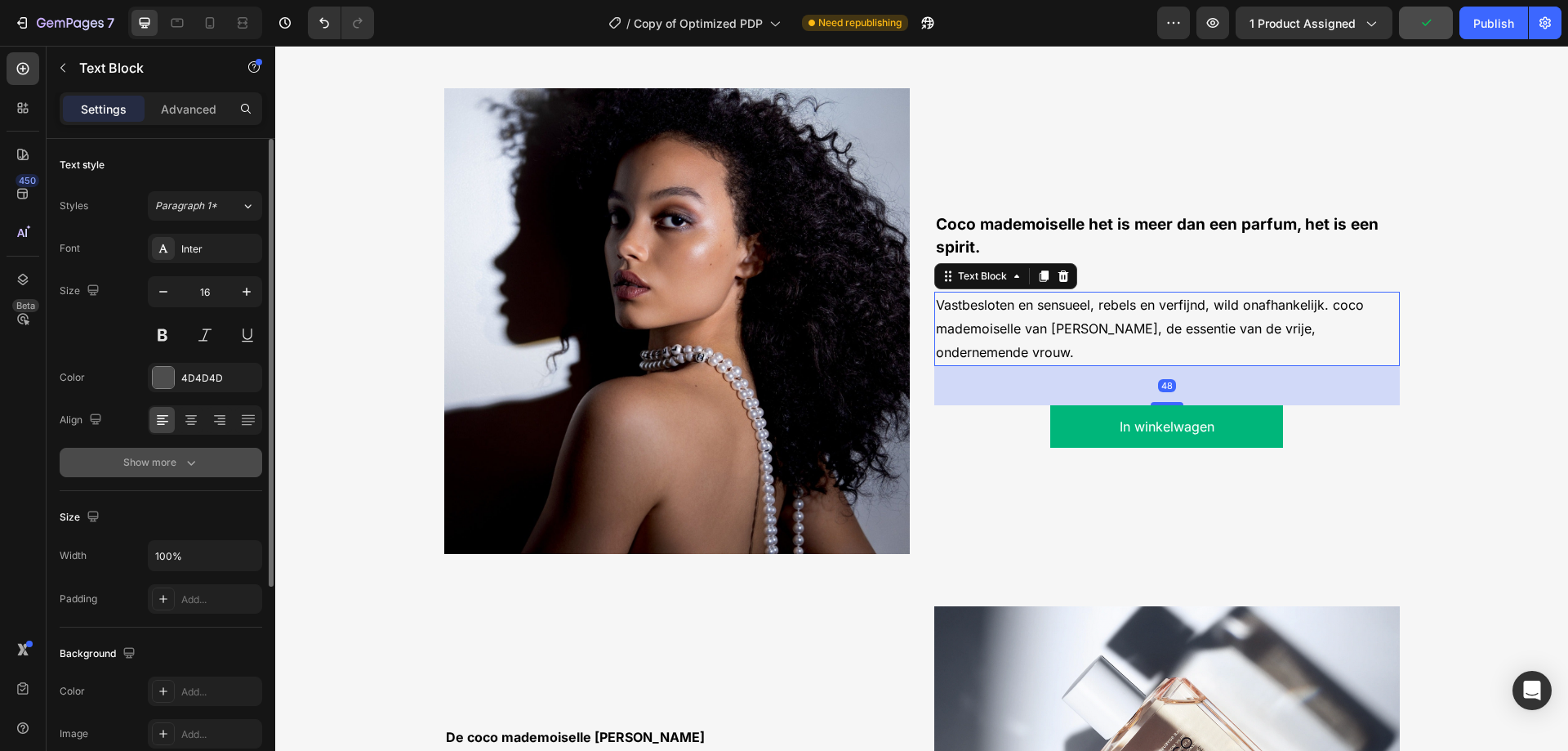
click at [220, 455] on button "Show more" at bounding box center [160, 462] width 202 height 30
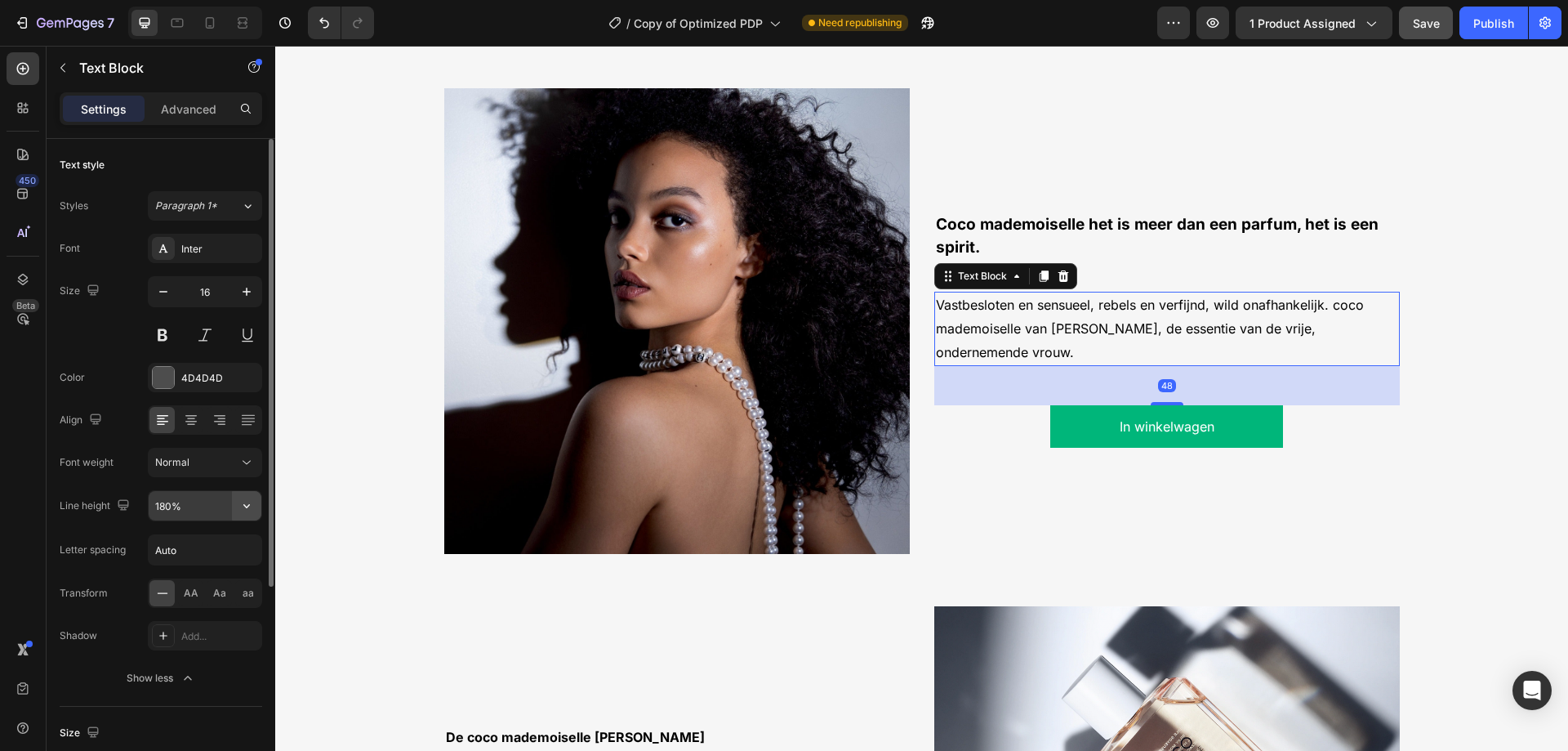
click at [245, 510] on icon "button" at bounding box center [246, 505] width 16 height 16
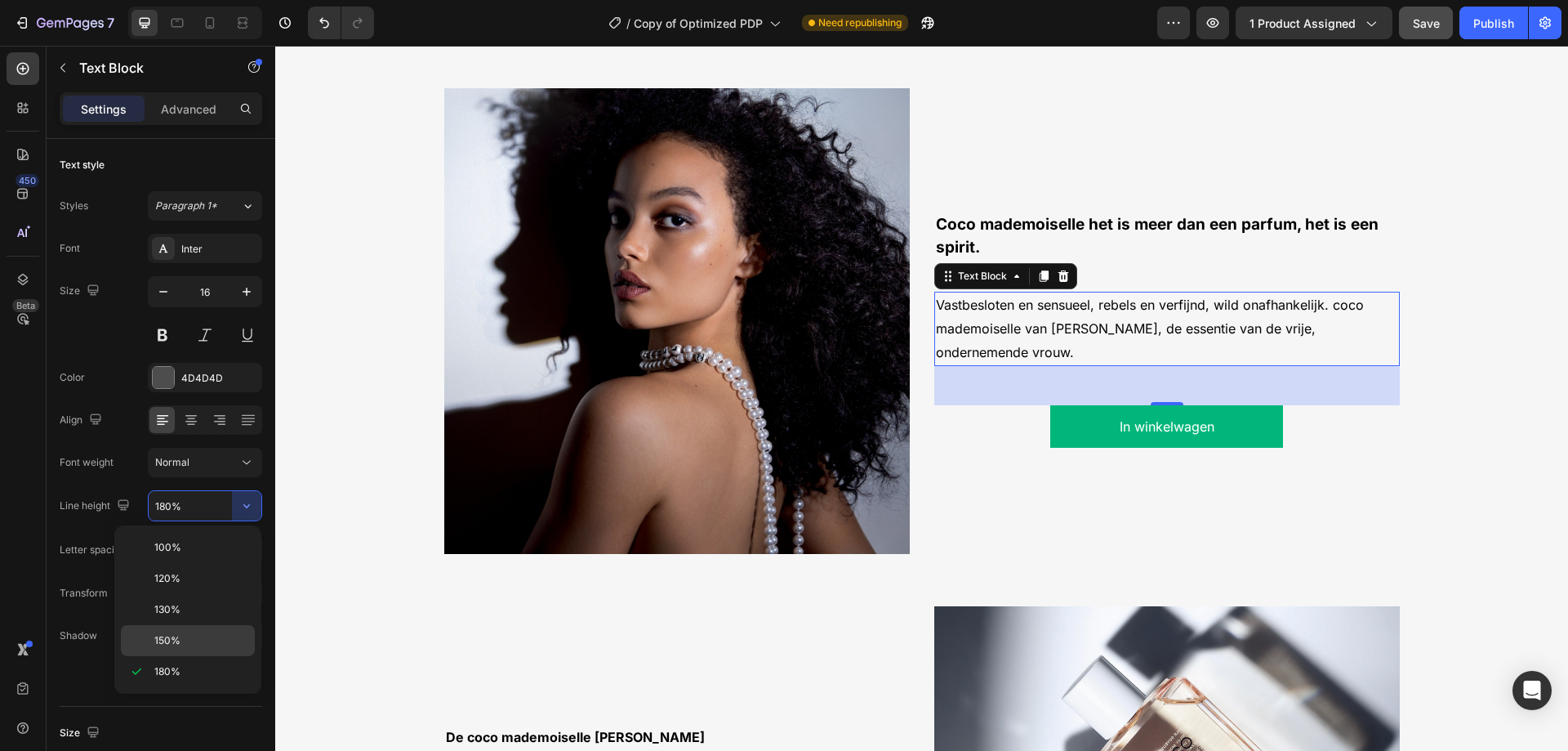
click at [191, 642] on p "150%" at bounding box center [200, 640] width 93 height 15
type input "150%"
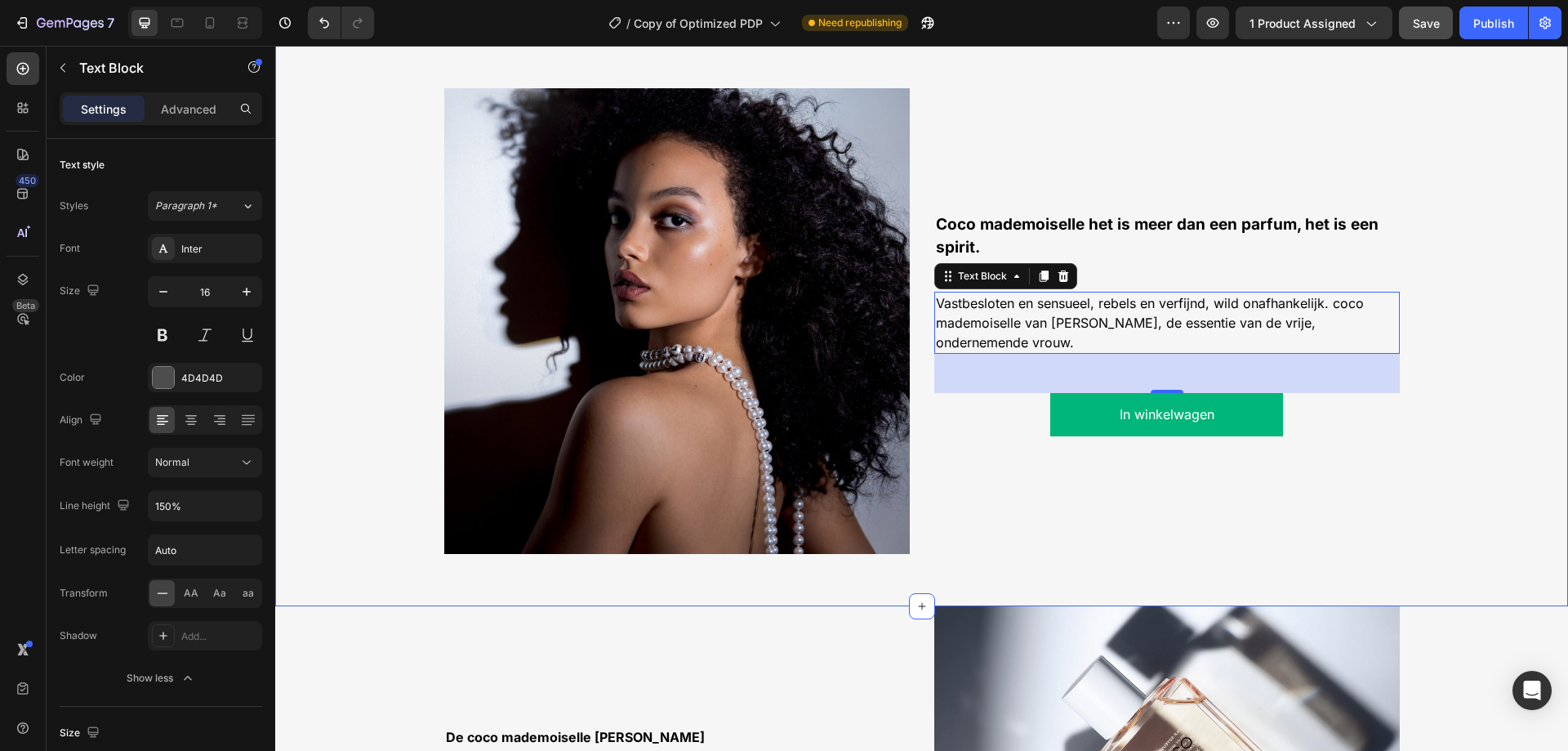
click at [1434, 267] on div "Image Coco mademoiselle het is meer dan een parfum, het is een spirit. Text Blo…" at bounding box center [922, 328] width 1268 height 479
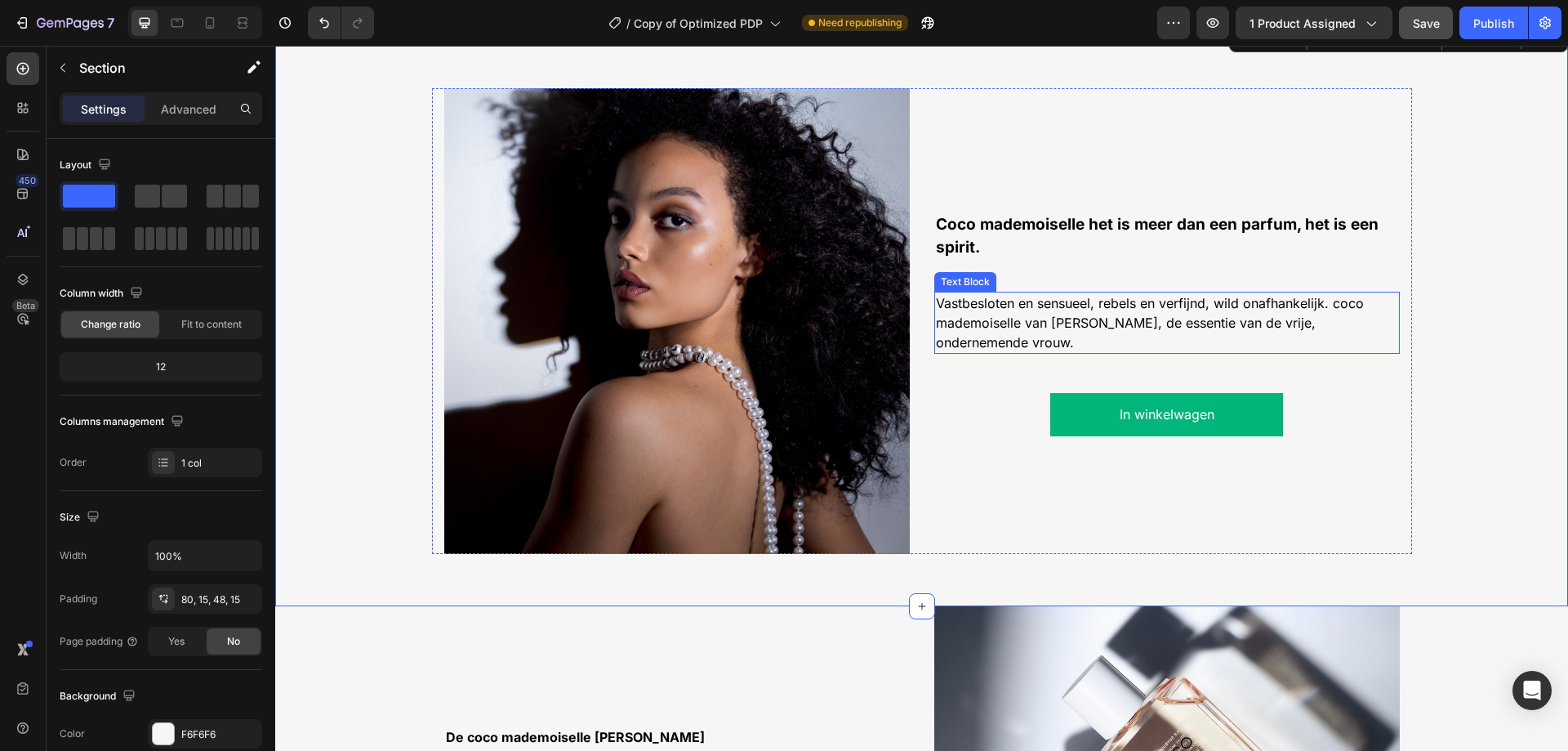
click at [1234, 310] on span "Vastbesloten en sensueel, rebels en verfijnd, wild onafhankelijk. coco mademois…" at bounding box center [1150, 323] width 428 height 56
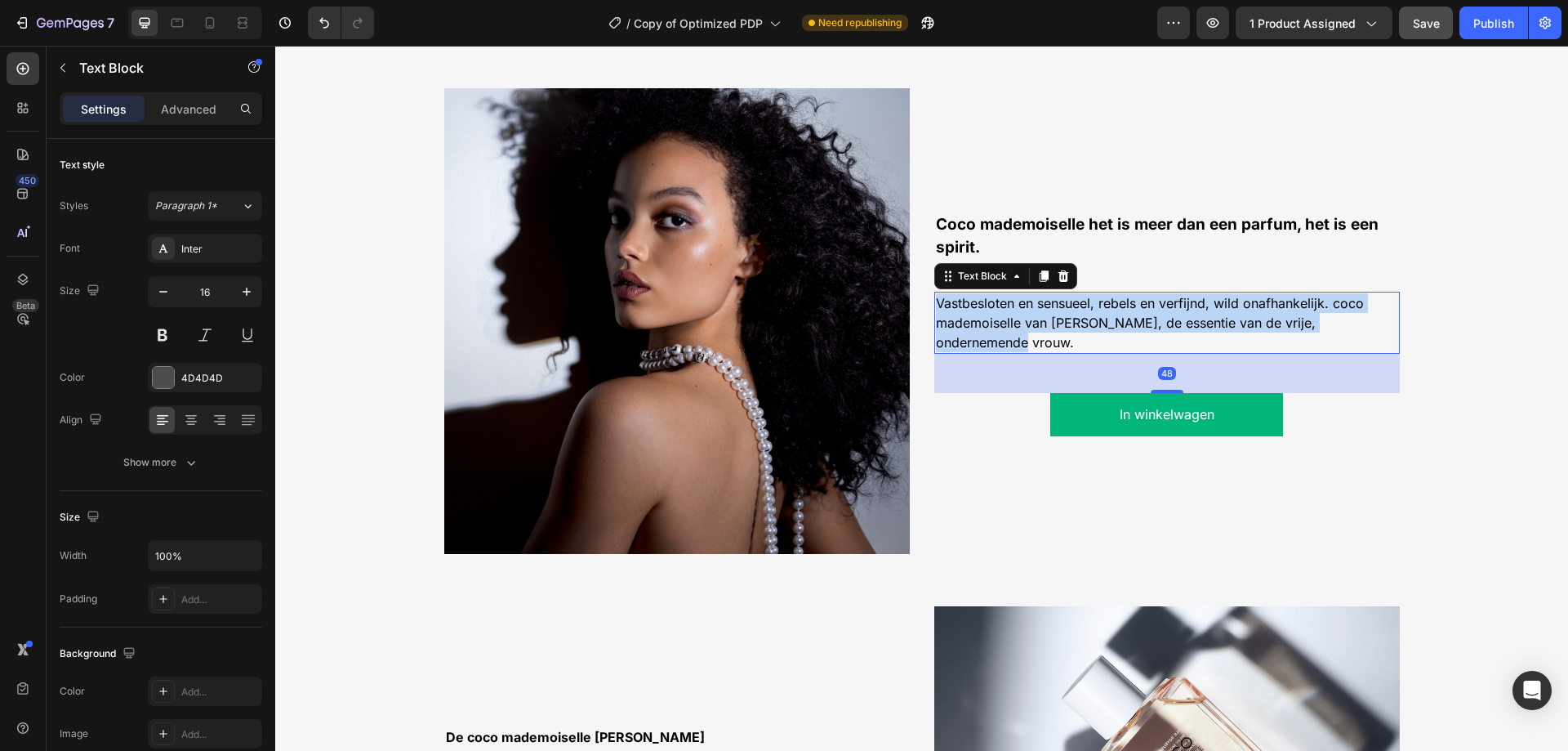
click at [1234, 310] on span "Vastbesloten en sensueel, rebels en verfijnd, wild onafhankelijk. coco mademois…" at bounding box center [1150, 323] width 428 height 56
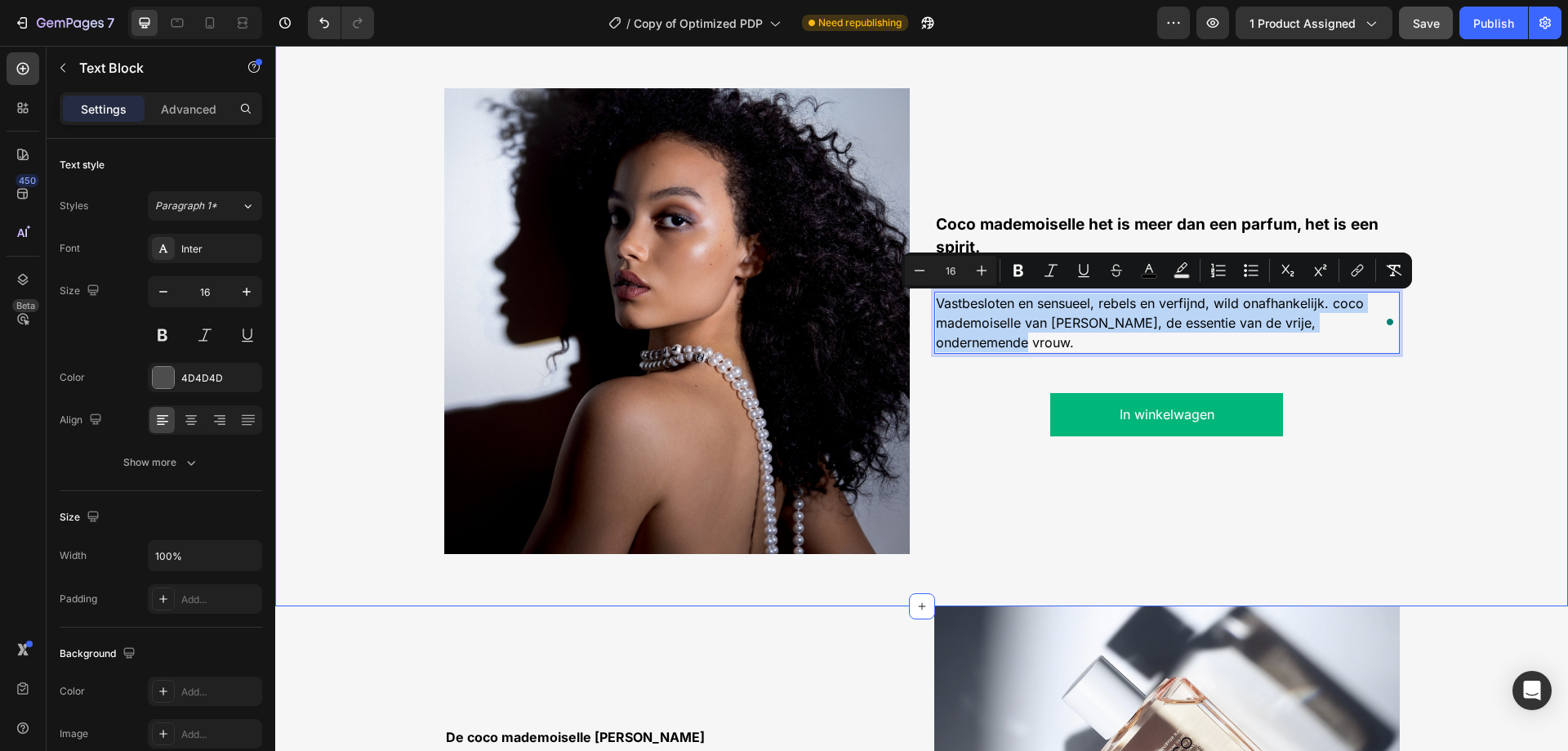
click at [1456, 263] on div "Image Coco mademoiselle het is meer dan een parfum, het is een spirit. Text Blo…" at bounding box center [922, 328] width 1268 height 479
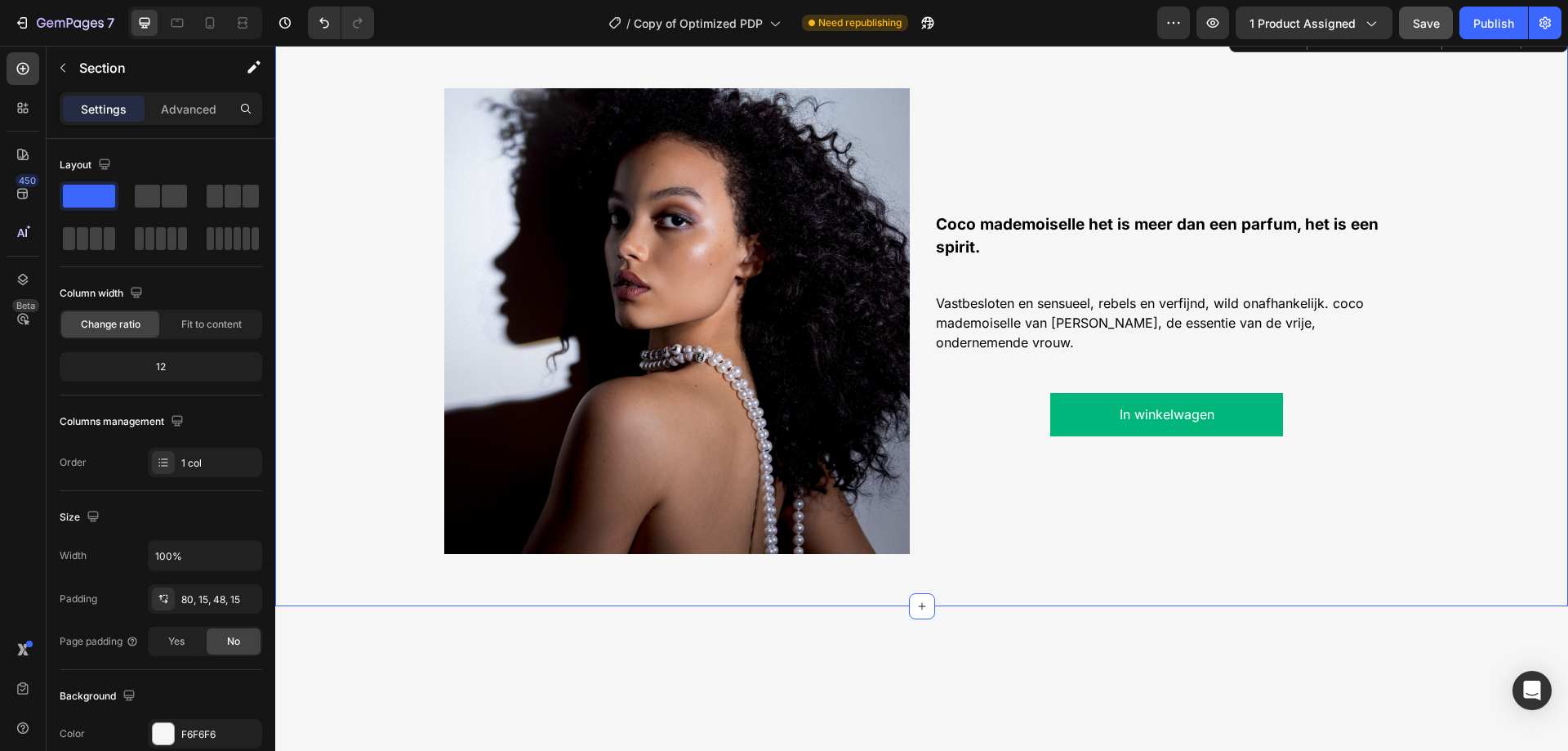
scroll to position [726, 0]
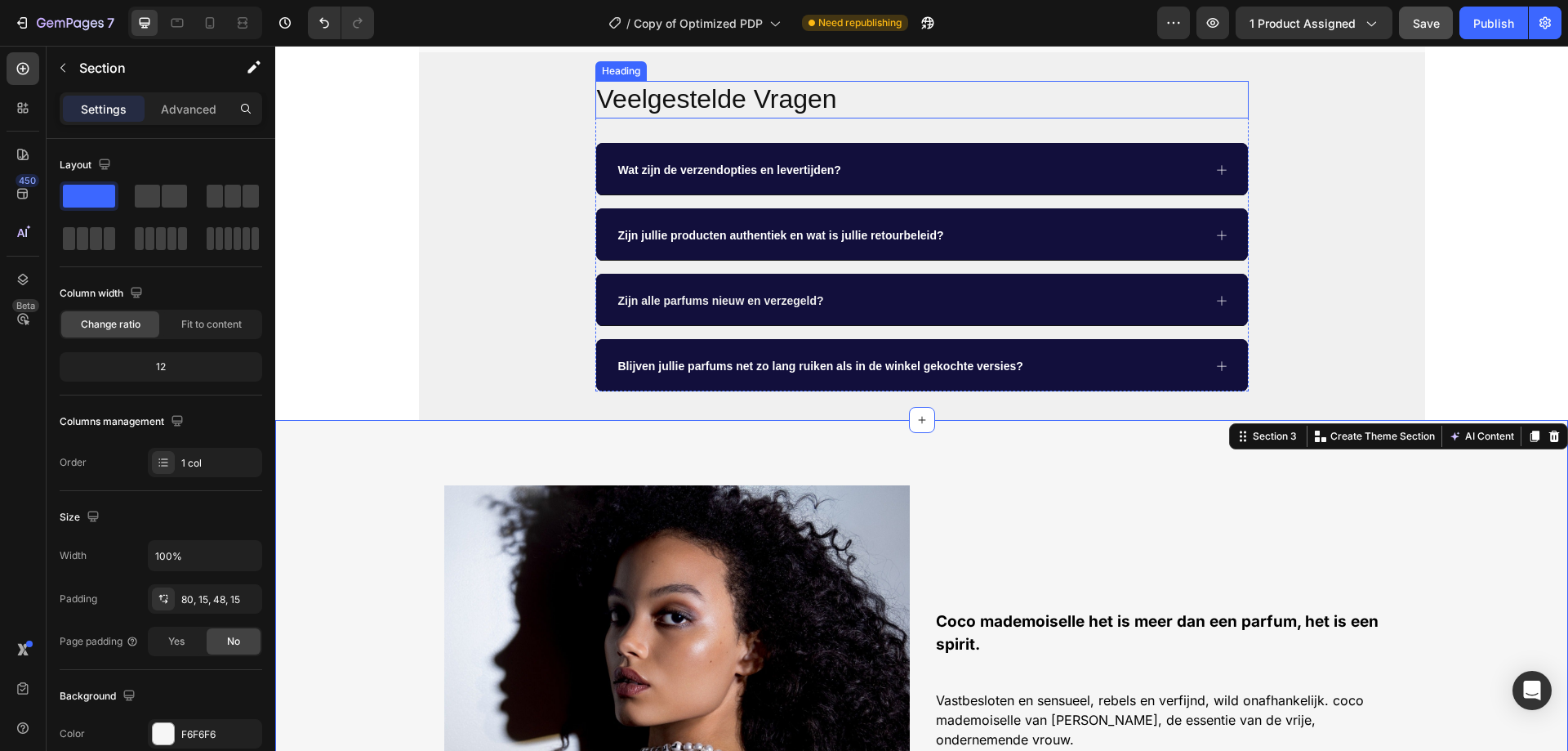
click at [943, 119] on h2 "Veelgestelde Vragen" at bounding box center [922, 100] width 653 height 38
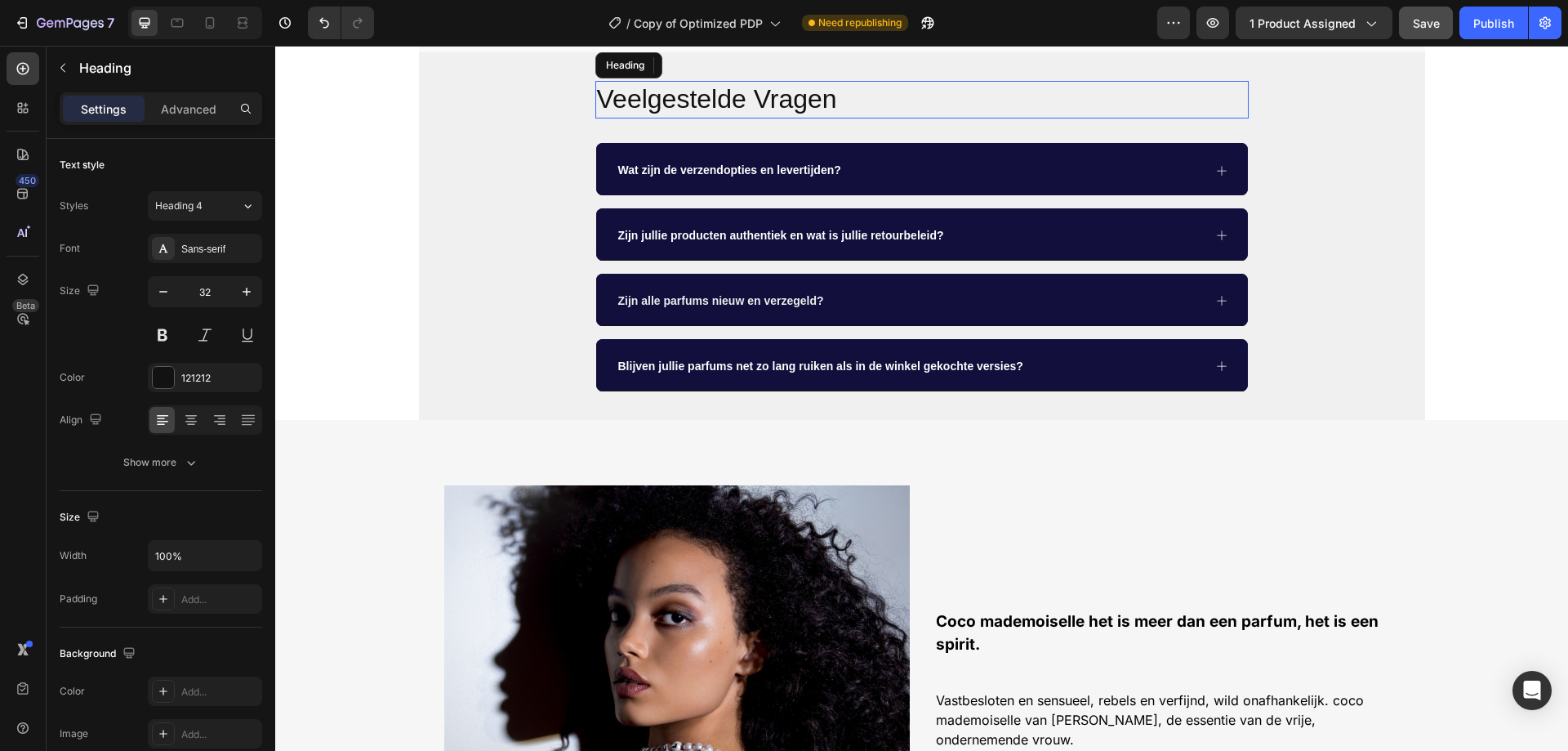
scroll to position [633, 0]
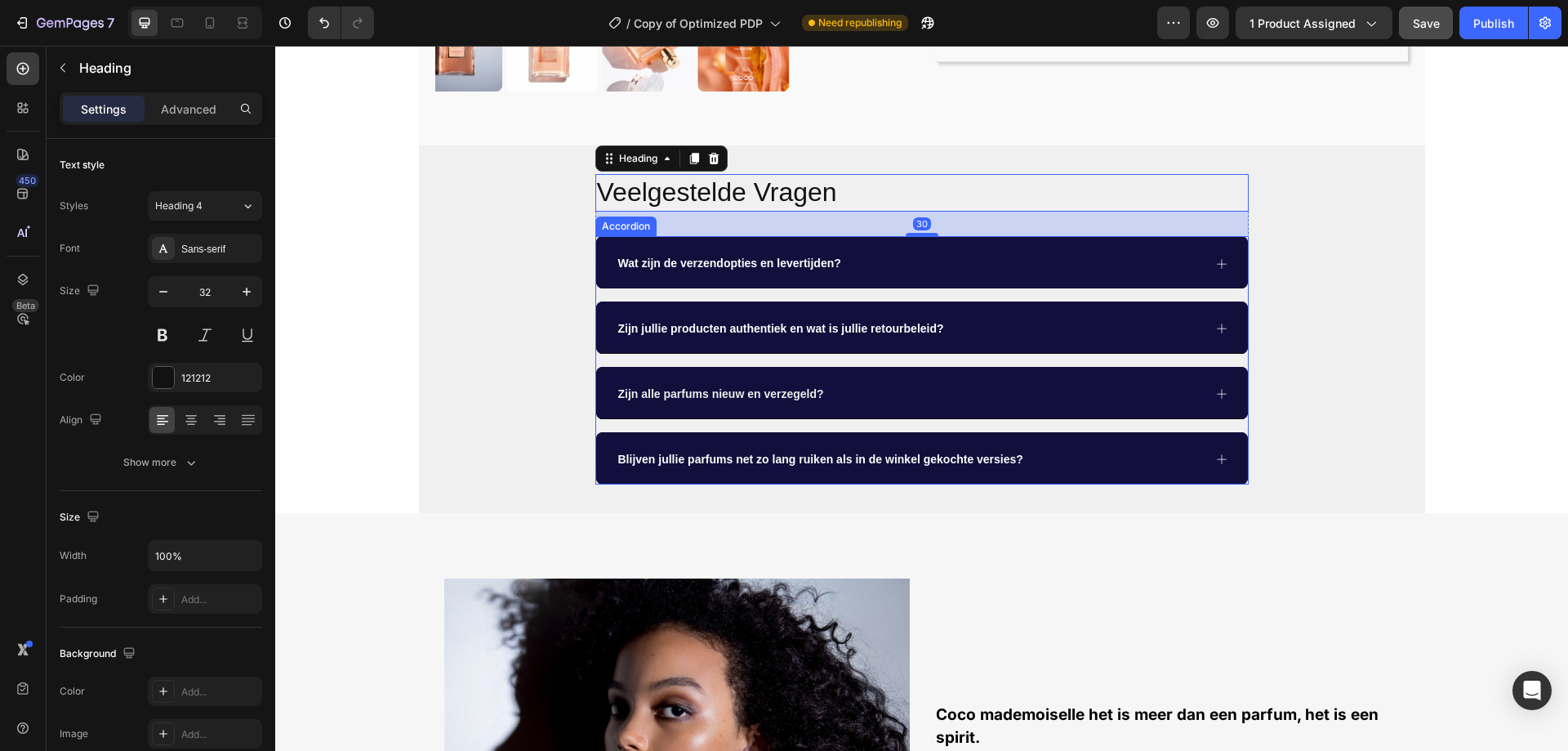
click at [895, 265] on div "Wat zijn de verzendopties en levertijden?" at bounding box center [908, 263] width 586 height 29
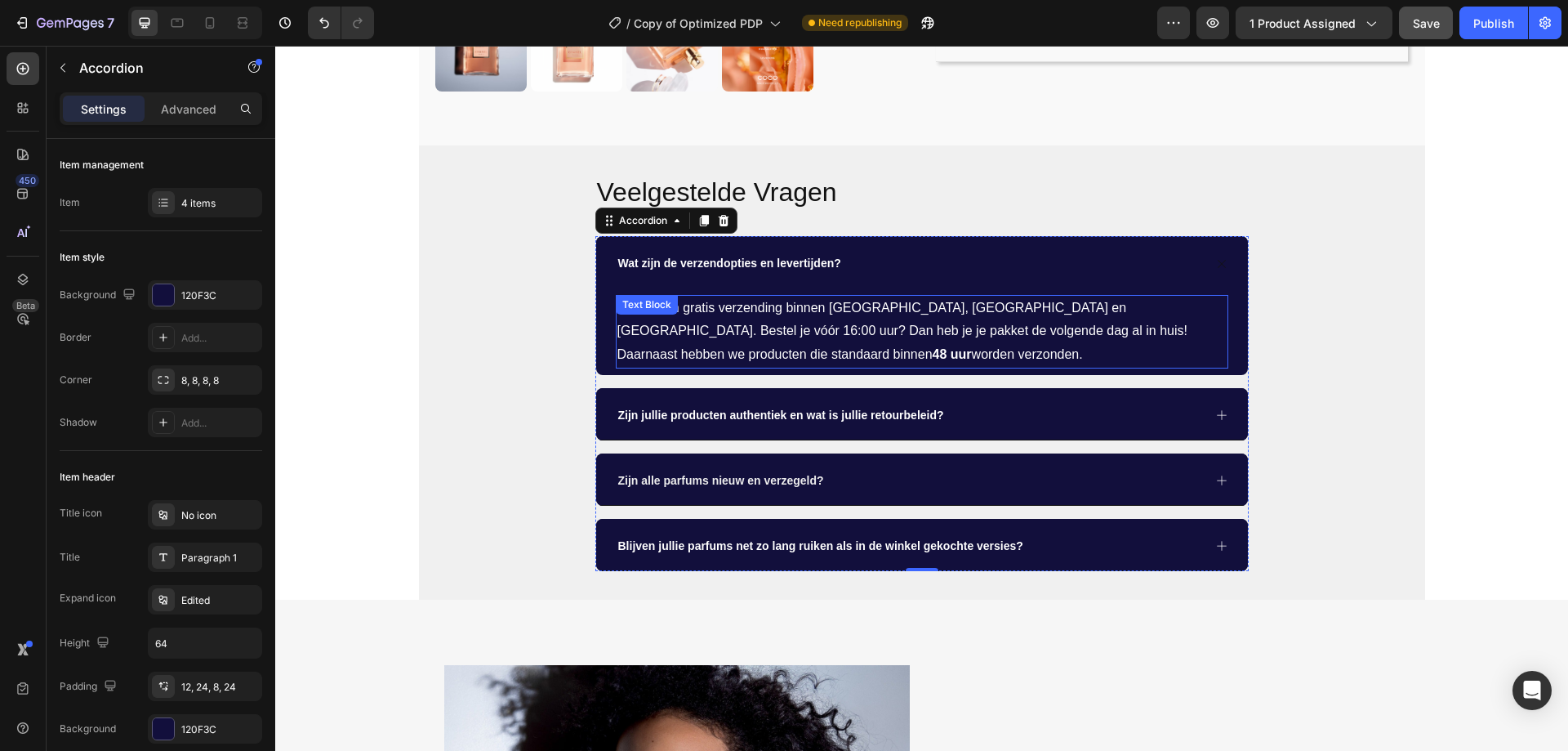
click at [801, 329] on p "We bieden gratis verzending binnen Nederland, België en Frankrijk. Bestel je vó…" at bounding box center [922, 332] width 609 height 71
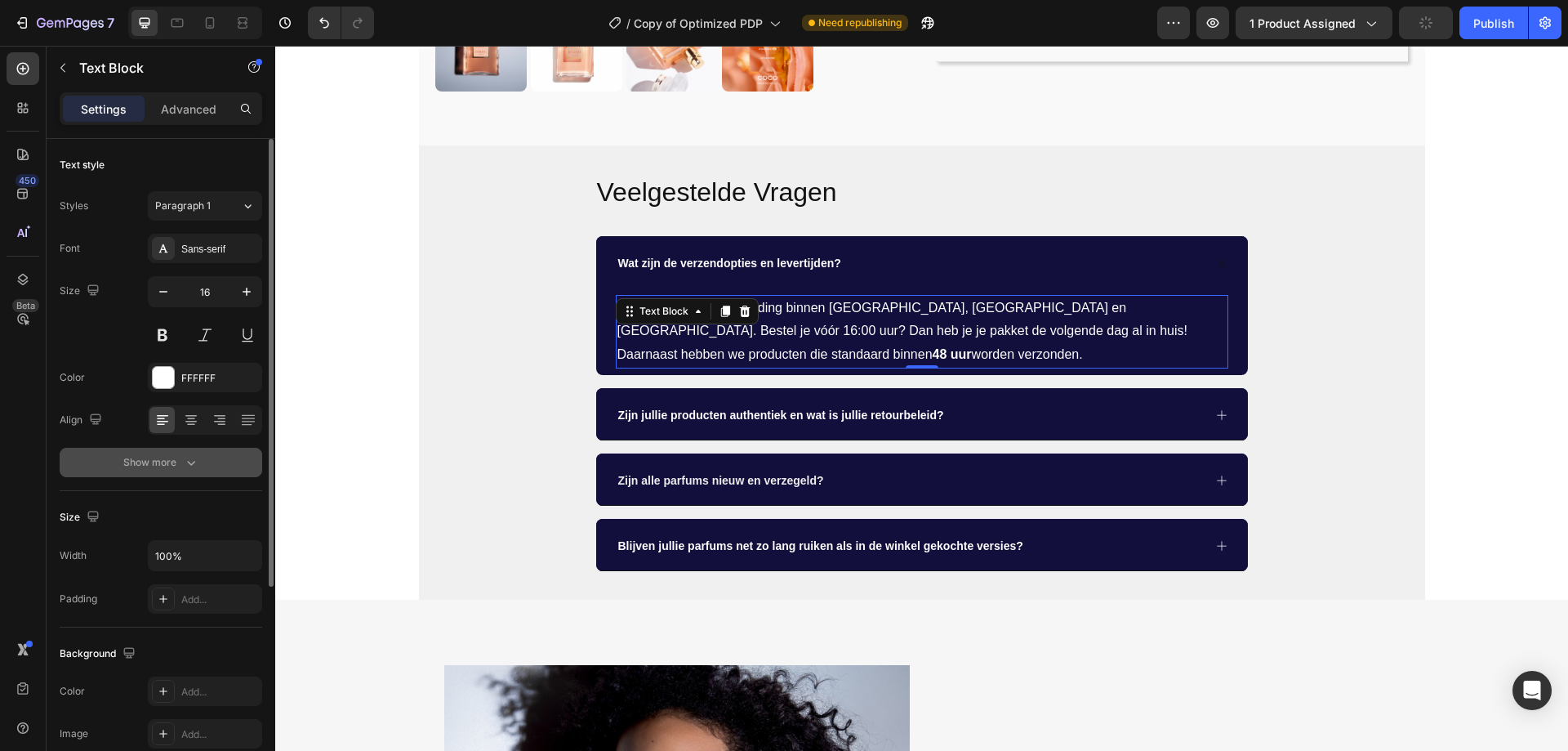
click at [177, 468] on div "Show more" at bounding box center [161, 462] width 76 height 16
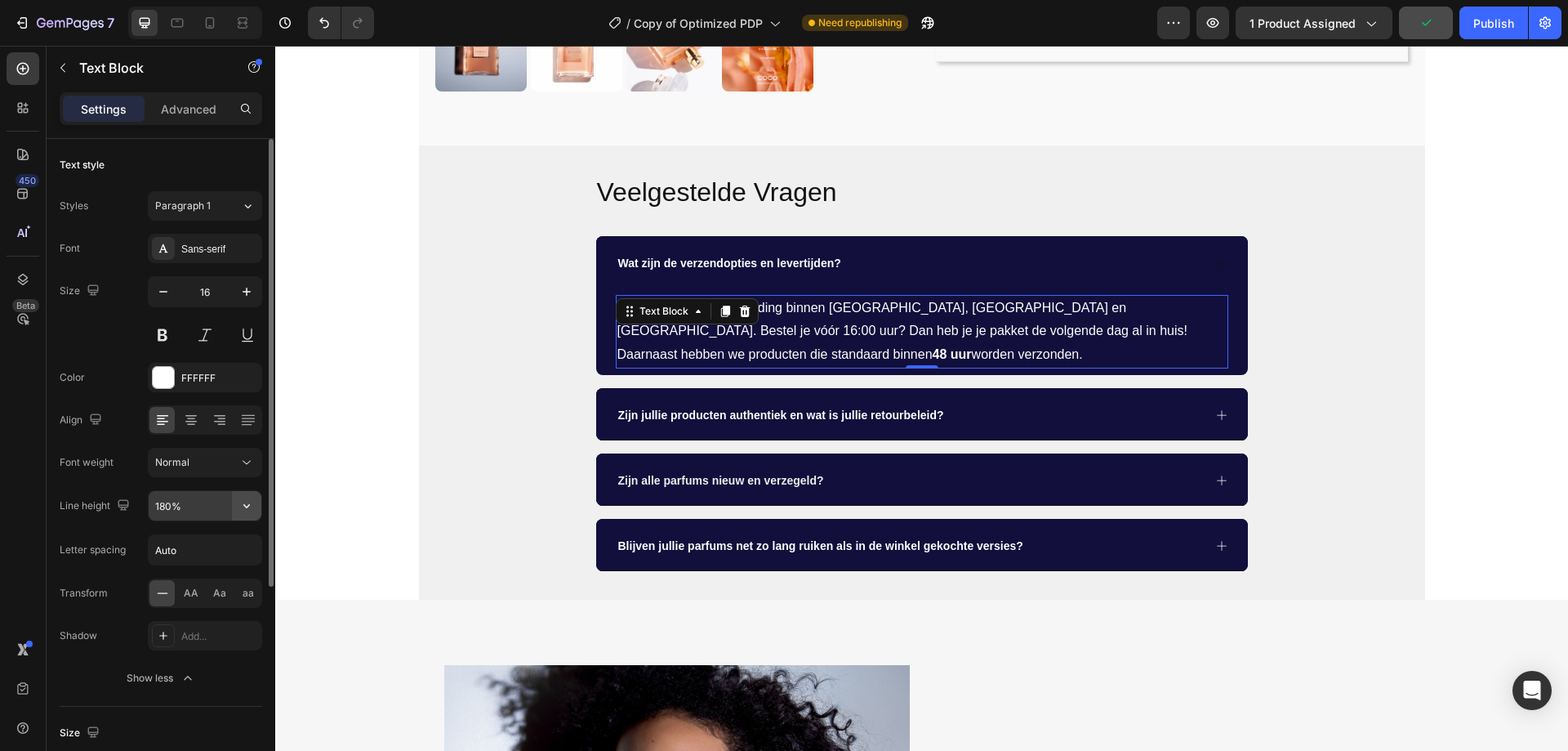
click at [242, 498] on icon "button" at bounding box center [246, 505] width 16 height 16
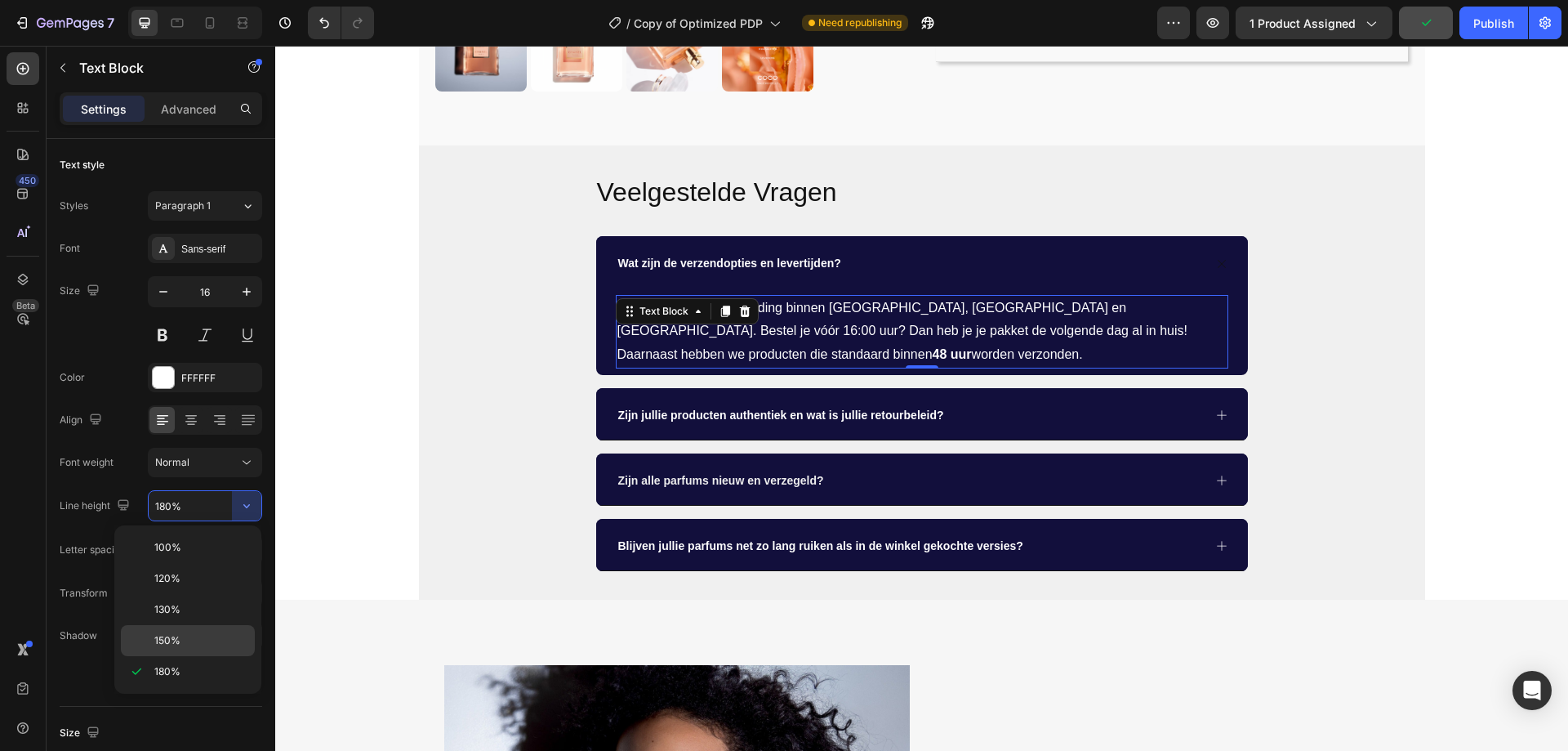
click at [165, 640] on span "150%" at bounding box center [167, 640] width 26 height 15
type input "150%"
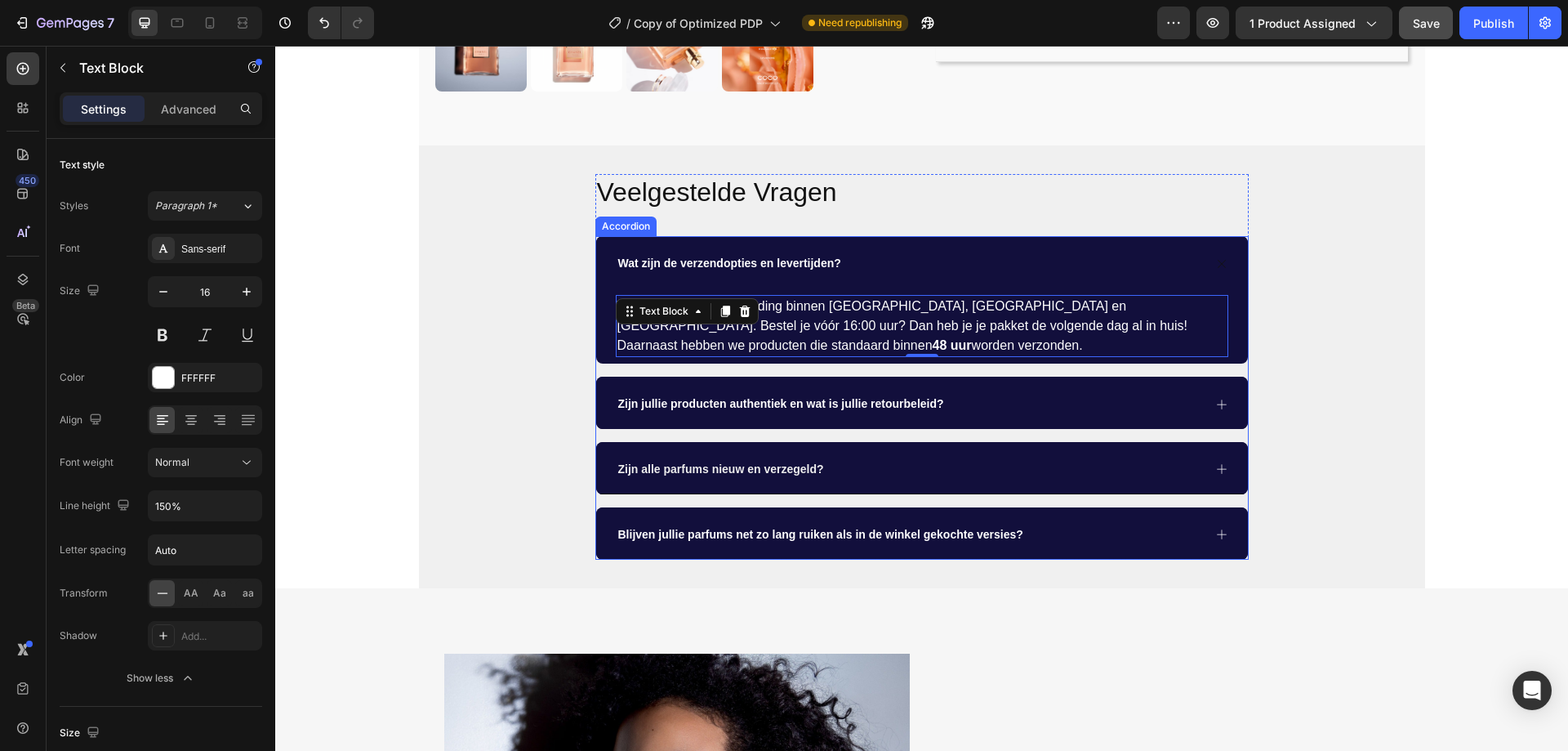
click at [1219, 405] on icon at bounding box center [1221, 403] width 13 height 13
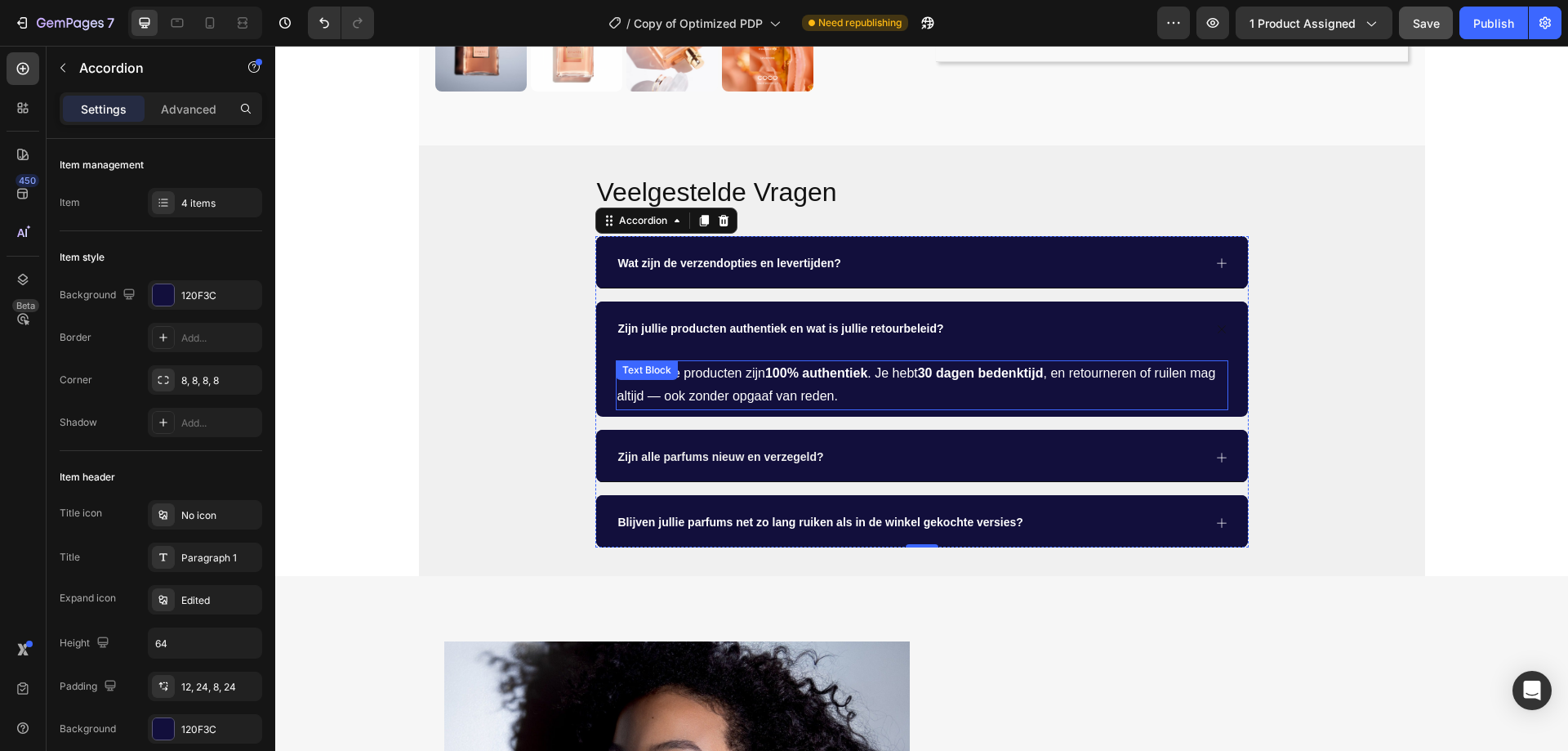
click at [812, 387] on p "Ja, al onze producten zijn 100% authentiek . Je hebt 30 dagen bedenktijd , en r…" at bounding box center [922, 385] width 609 height 48
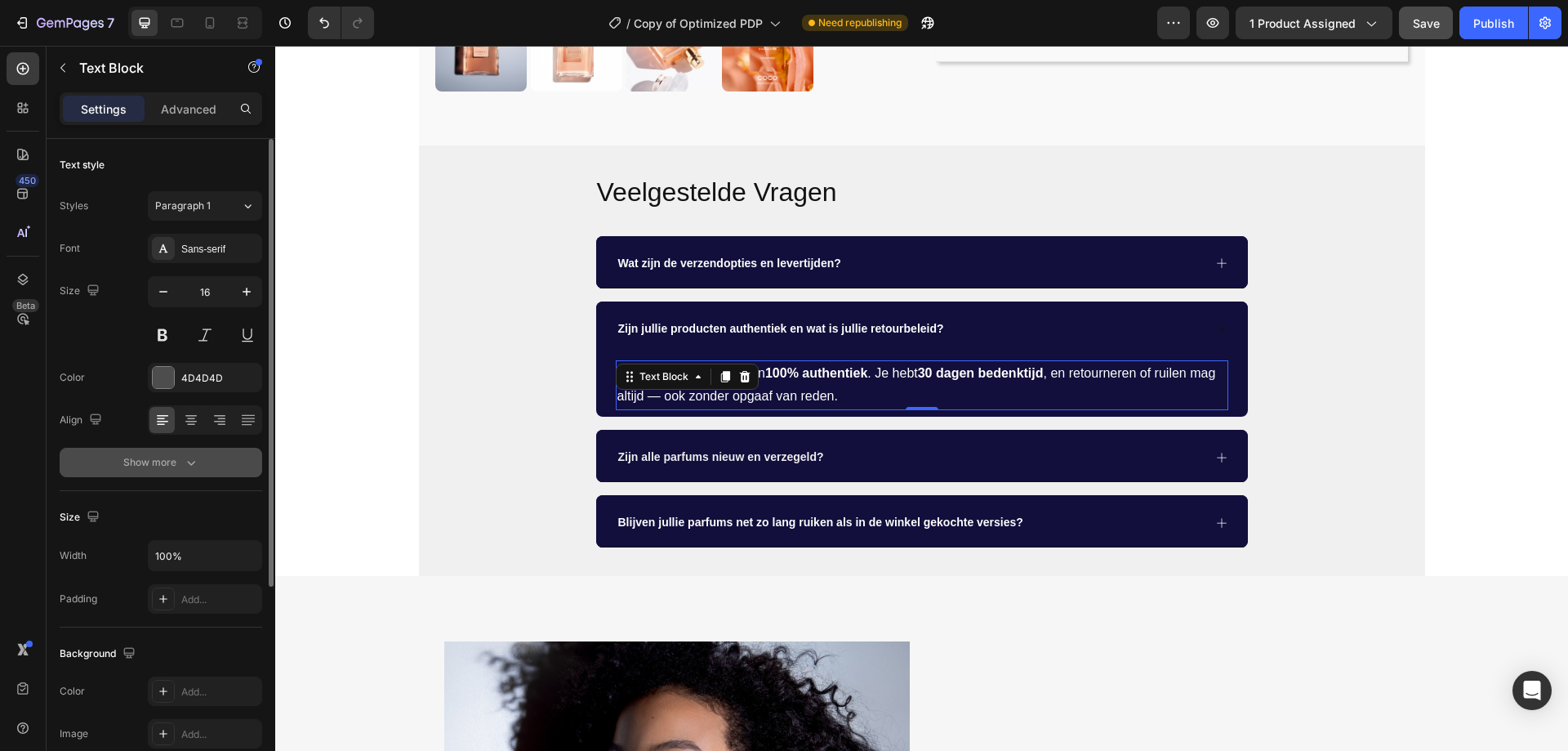
click at [179, 462] on div "Show more" at bounding box center [161, 462] width 76 height 16
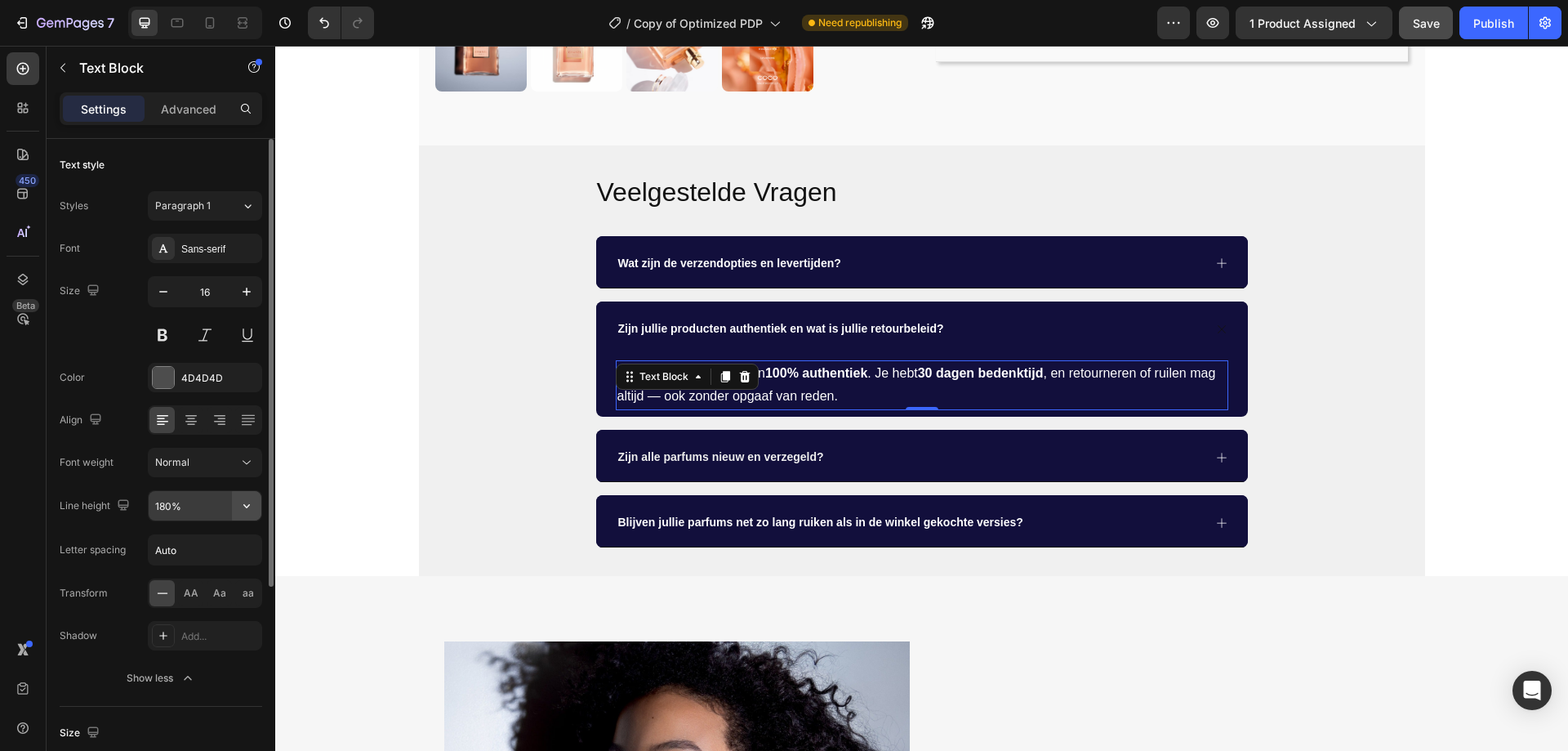
click at [240, 504] on icon "button" at bounding box center [246, 505] width 16 height 16
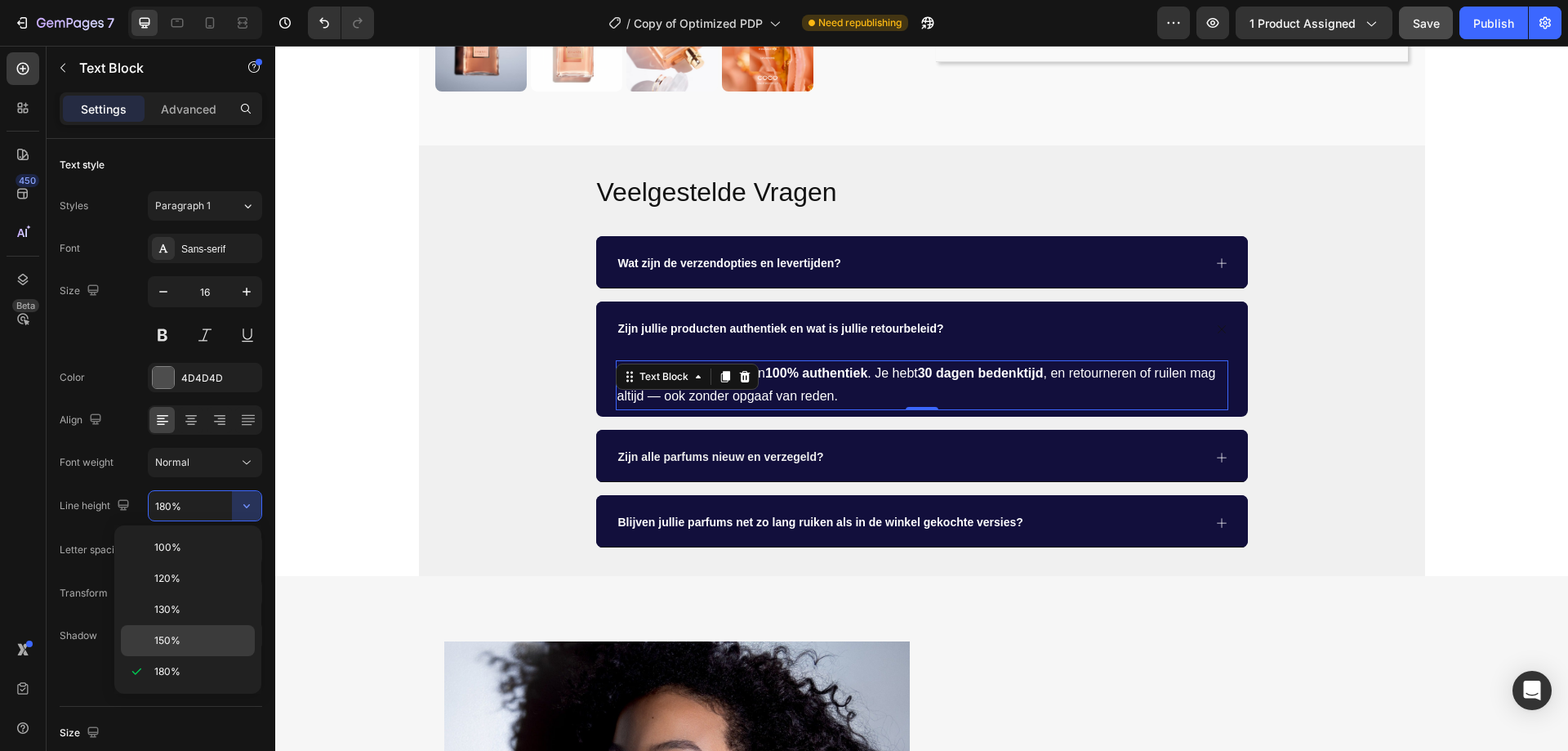
click at [184, 643] on p "150%" at bounding box center [200, 640] width 93 height 15
type input "150%"
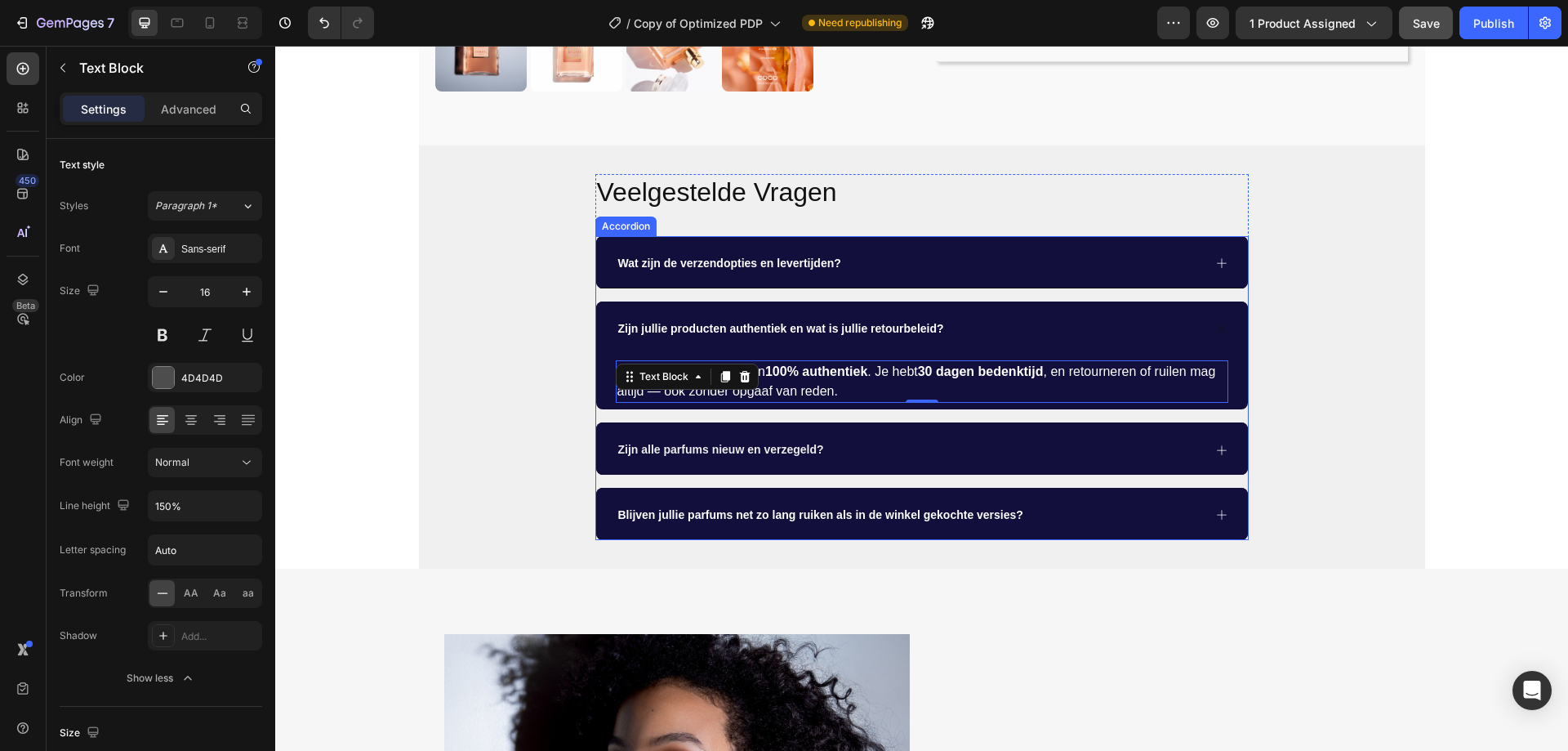
click at [1206, 437] on div "Zijn alle parfums nieuw en verzegeld?" at bounding box center [922, 448] width 651 height 52
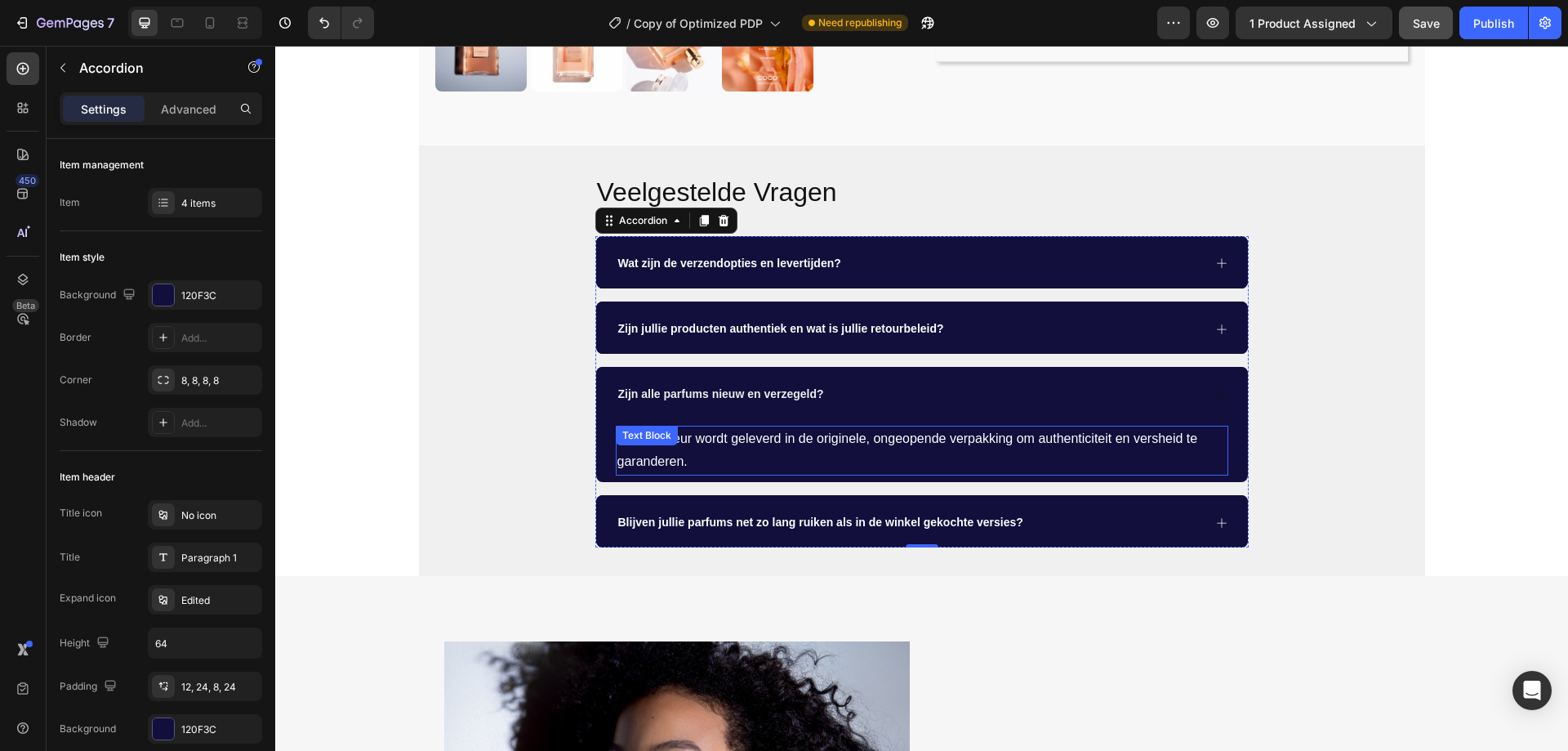
click at [767, 435] on span "Ja, elke geur wordt geleverd in de originele, ongeopende verpakking om authenti…" at bounding box center [907, 450] width 580 height 38
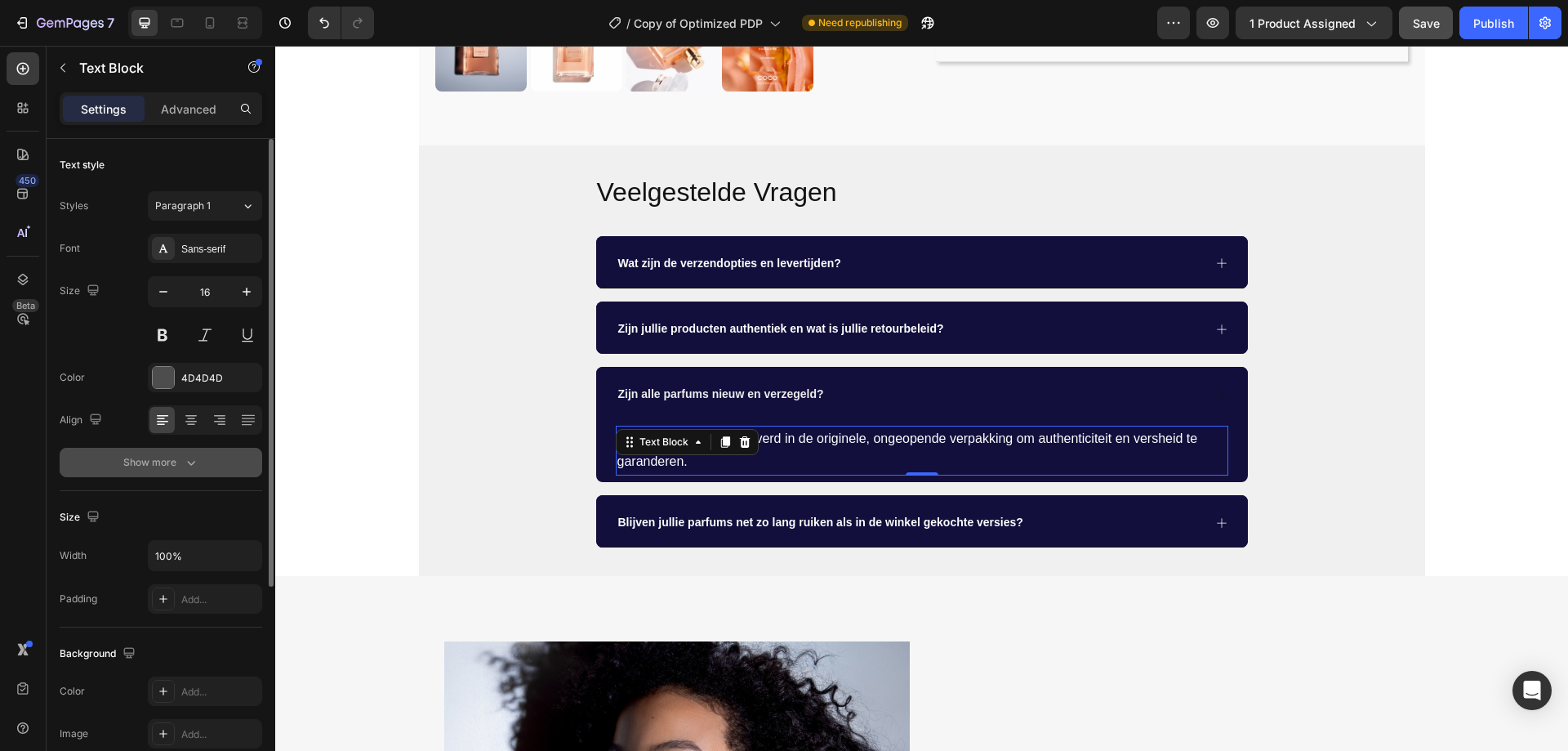
click at [179, 466] on div "Show more" at bounding box center [161, 462] width 76 height 16
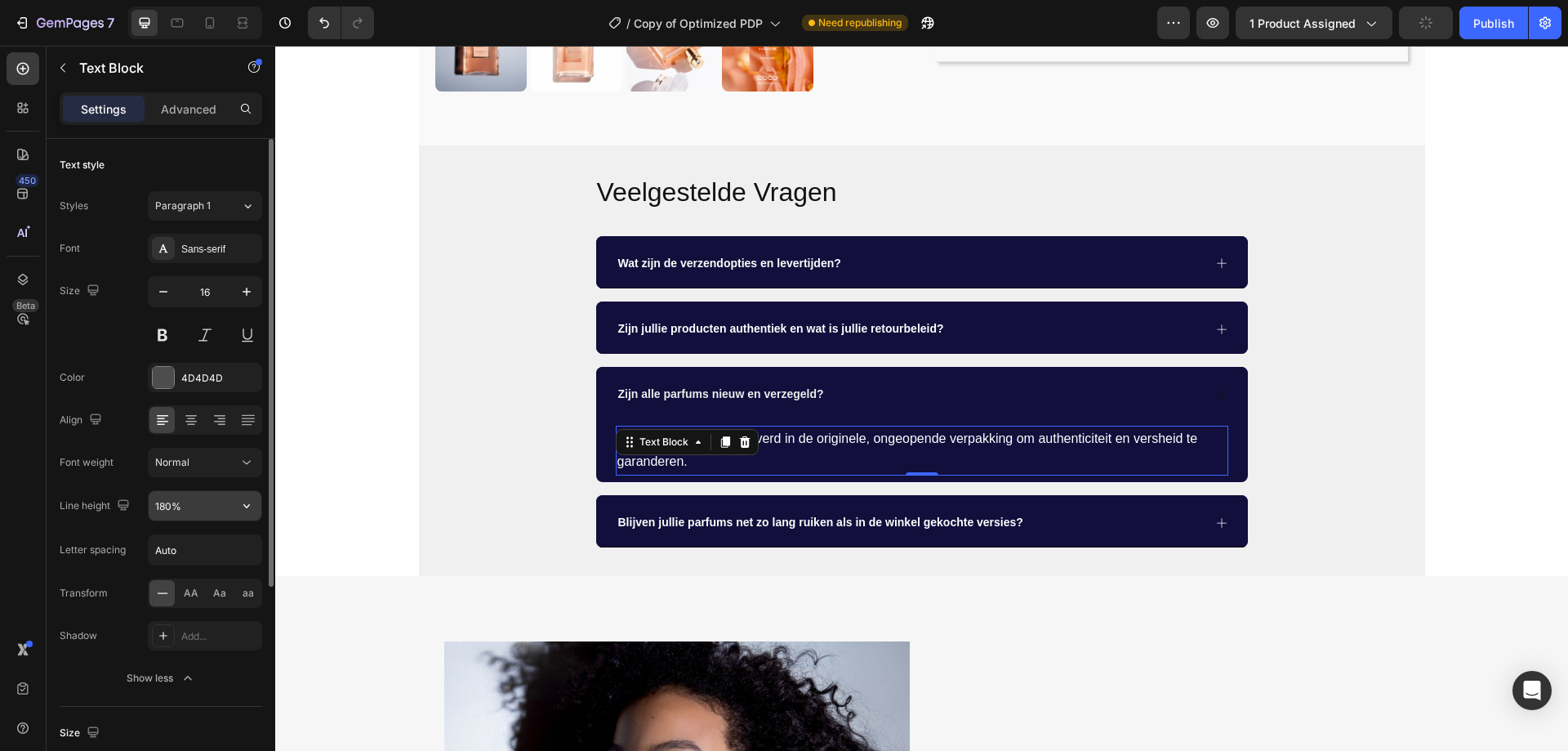
click at [245, 502] on icon "button" at bounding box center [246, 505] width 16 height 16
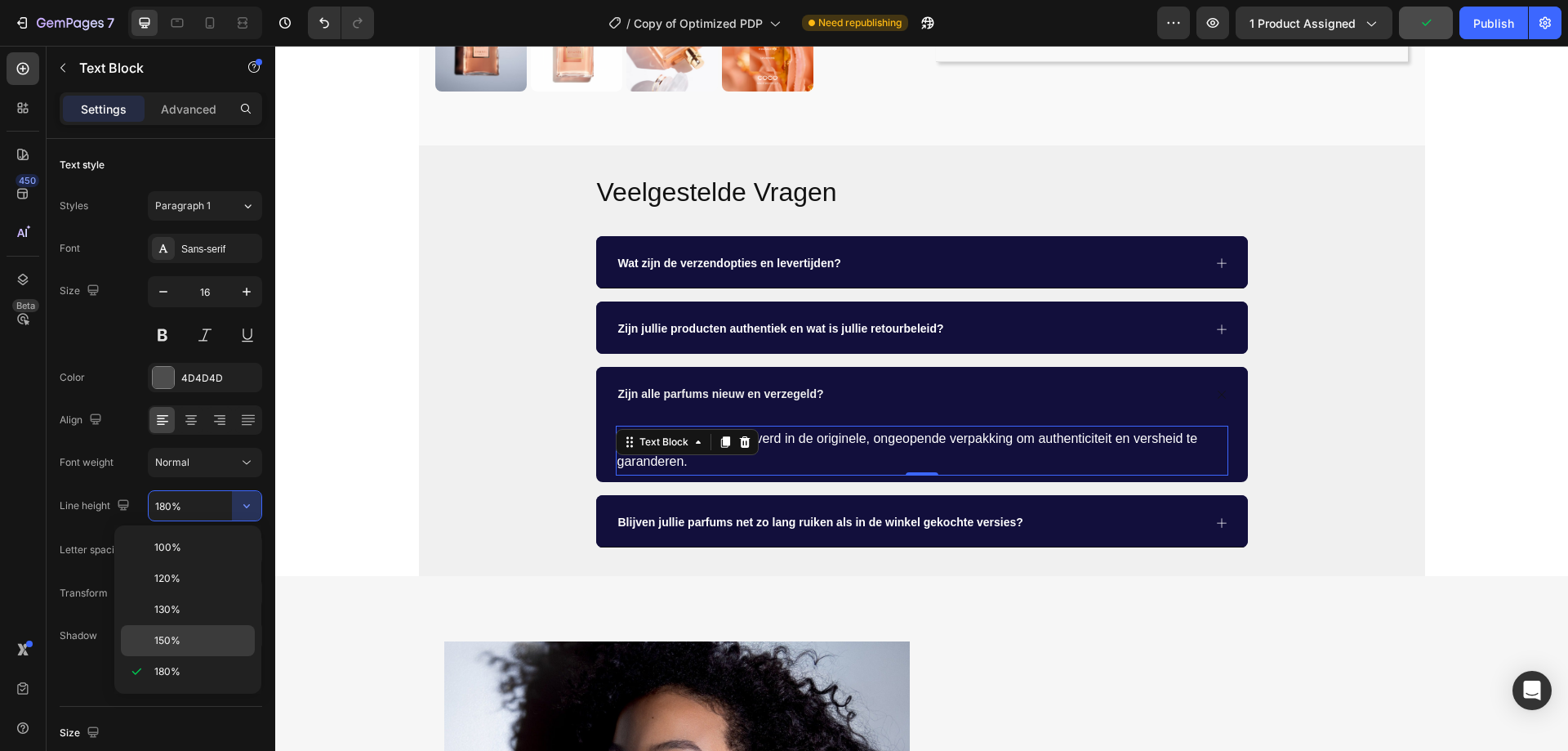
click at [203, 633] on p "150%" at bounding box center [200, 640] width 93 height 15
type input "150%"
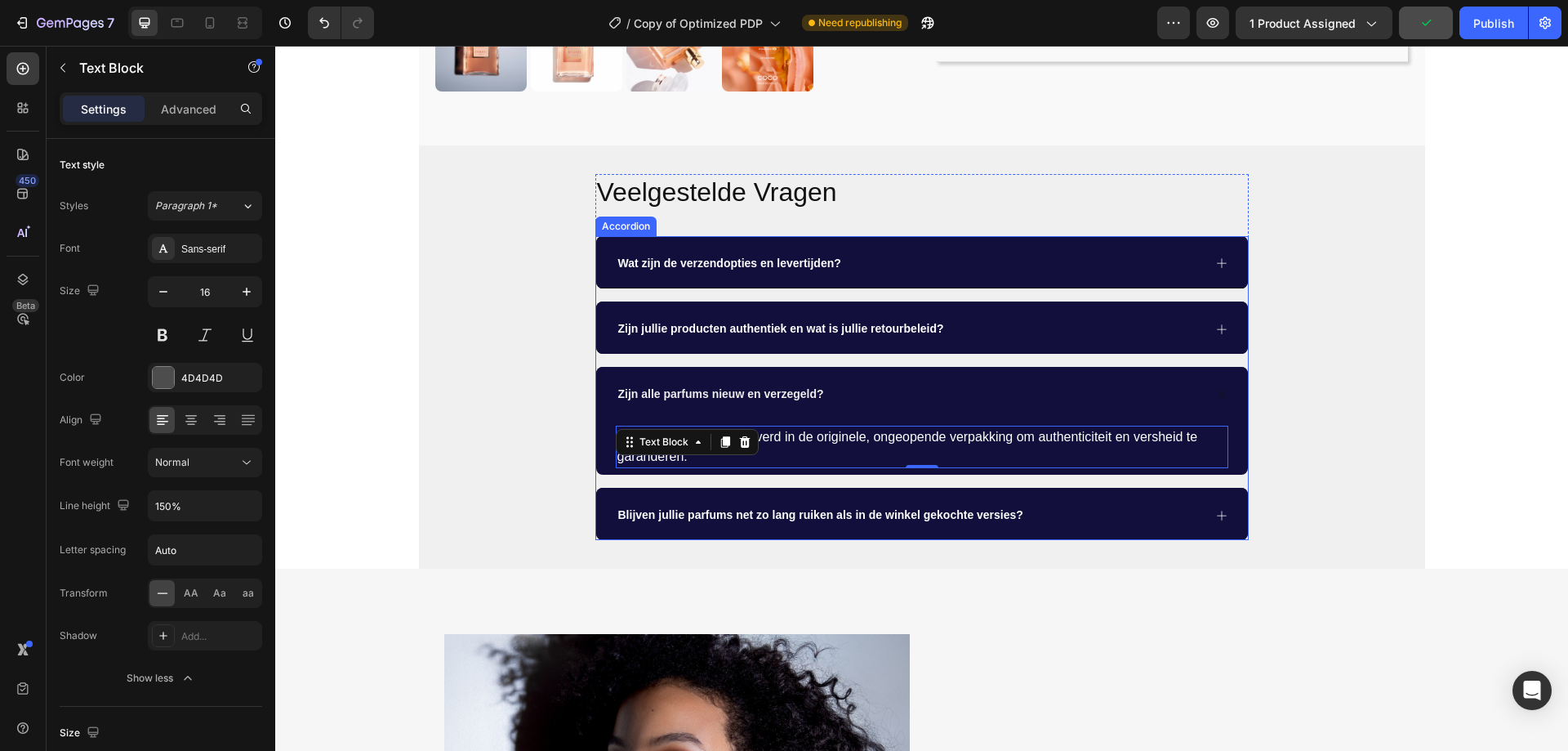
click at [1144, 505] on div "Blijven jullie parfums net zo lang ruiken als in de winkel gekochte versies?" at bounding box center [908, 515] width 586 height 29
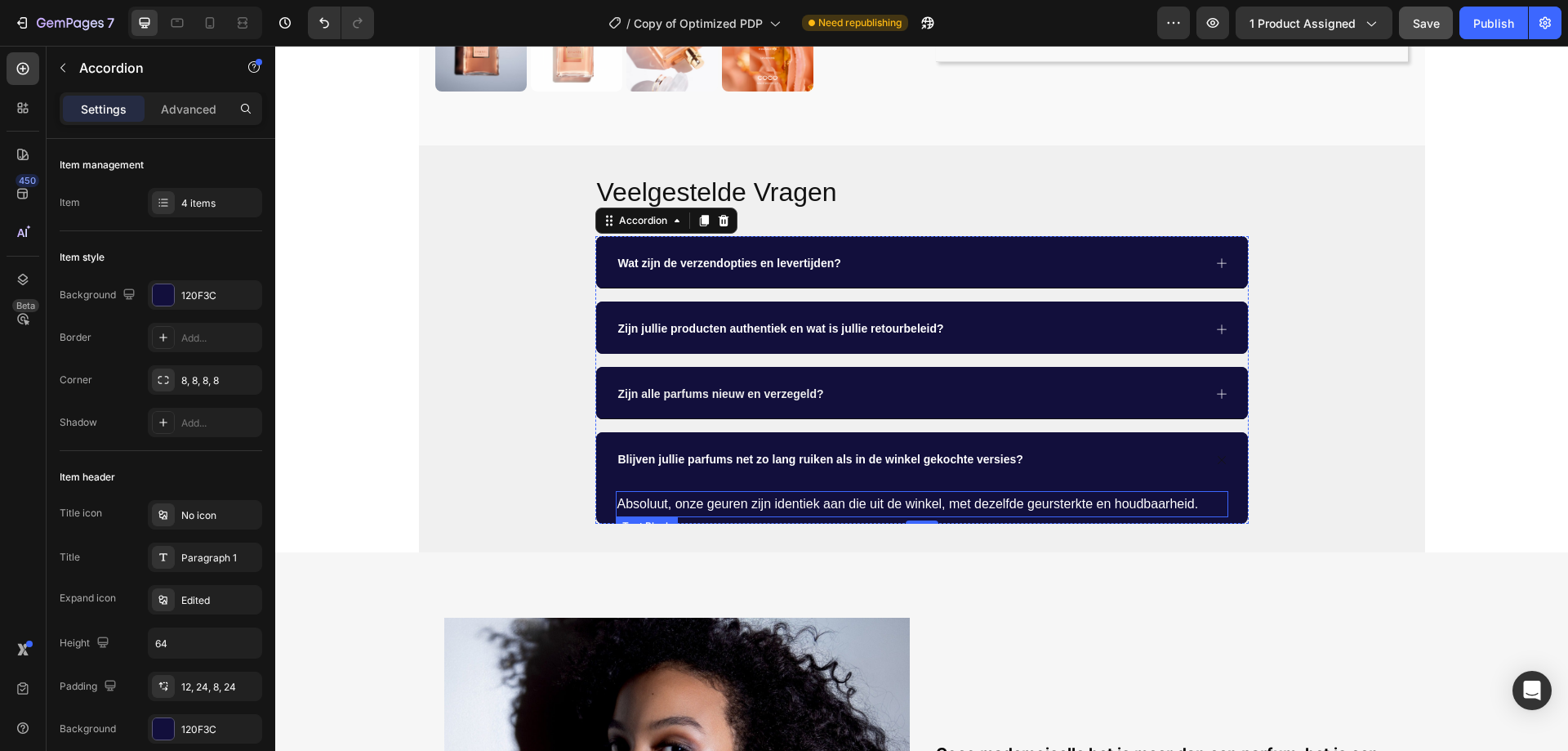
click at [871, 498] on span "Absoluut, onze geuren zijn identiek aan die uit de winkel, met dezelfde geurste…" at bounding box center [908, 504] width 581 height 14
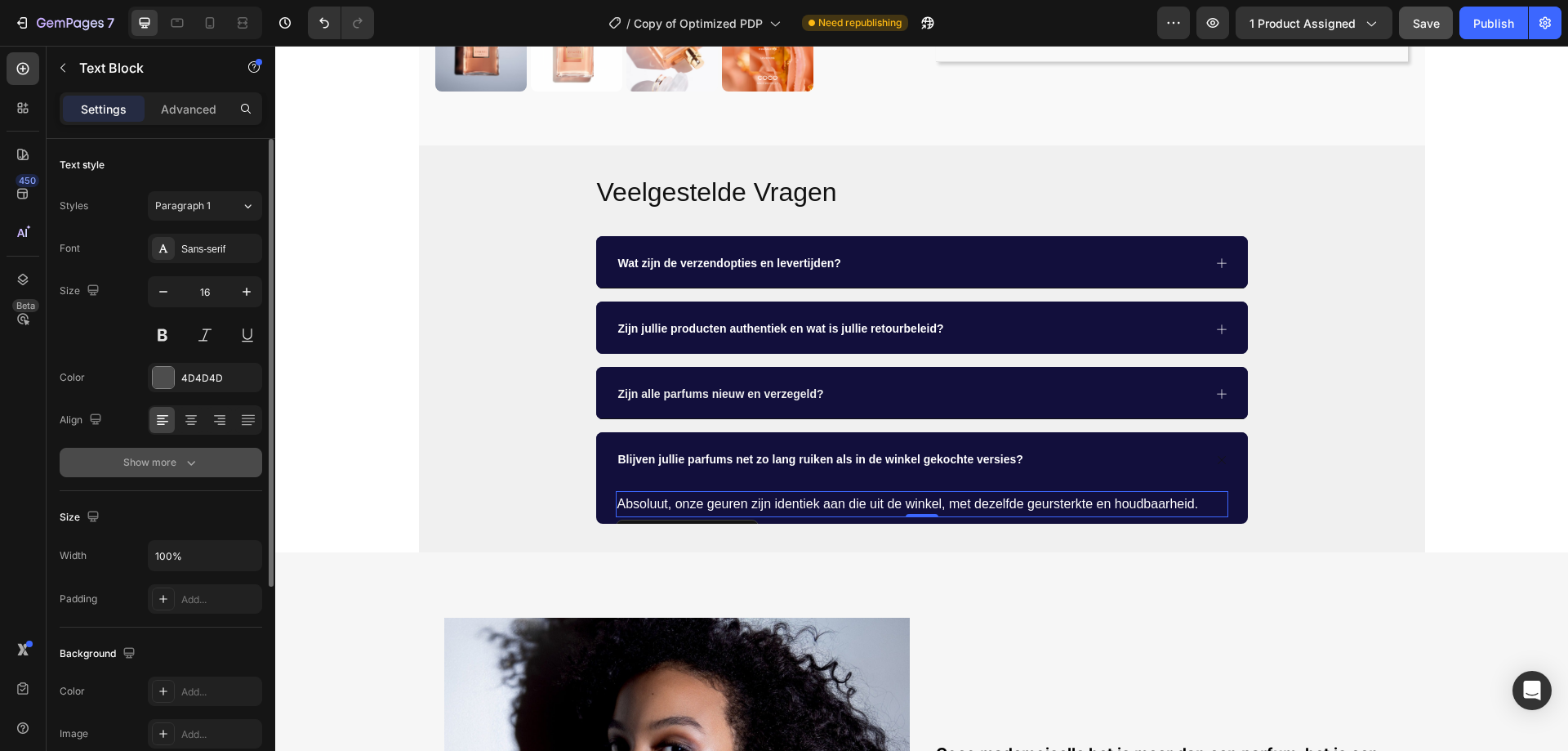
click at [189, 454] on icon "button" at bounding box center [191, 462] width 16 height 16
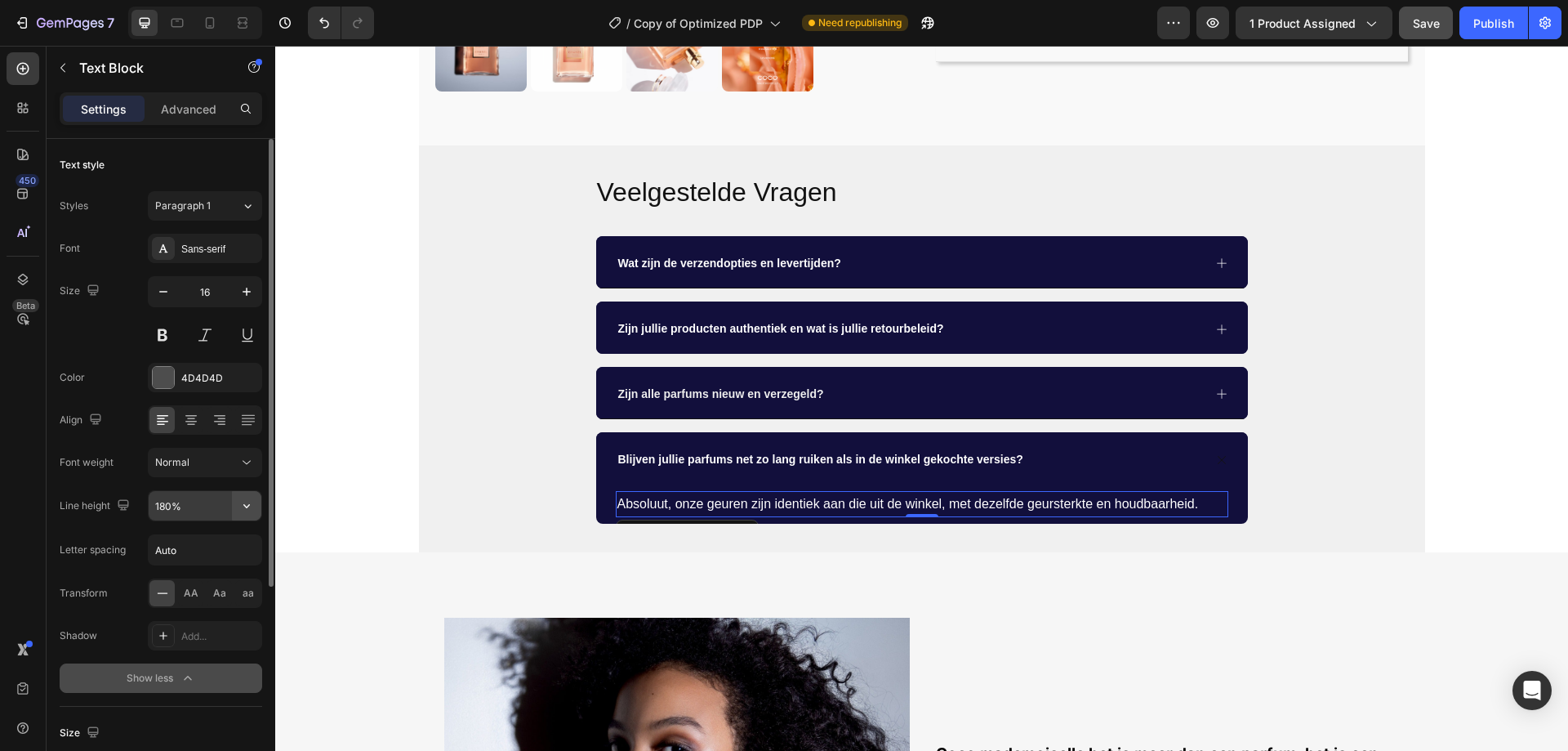
click at [243, 506] on icon "button" at bounding box center [246, 505] width 16 height 16
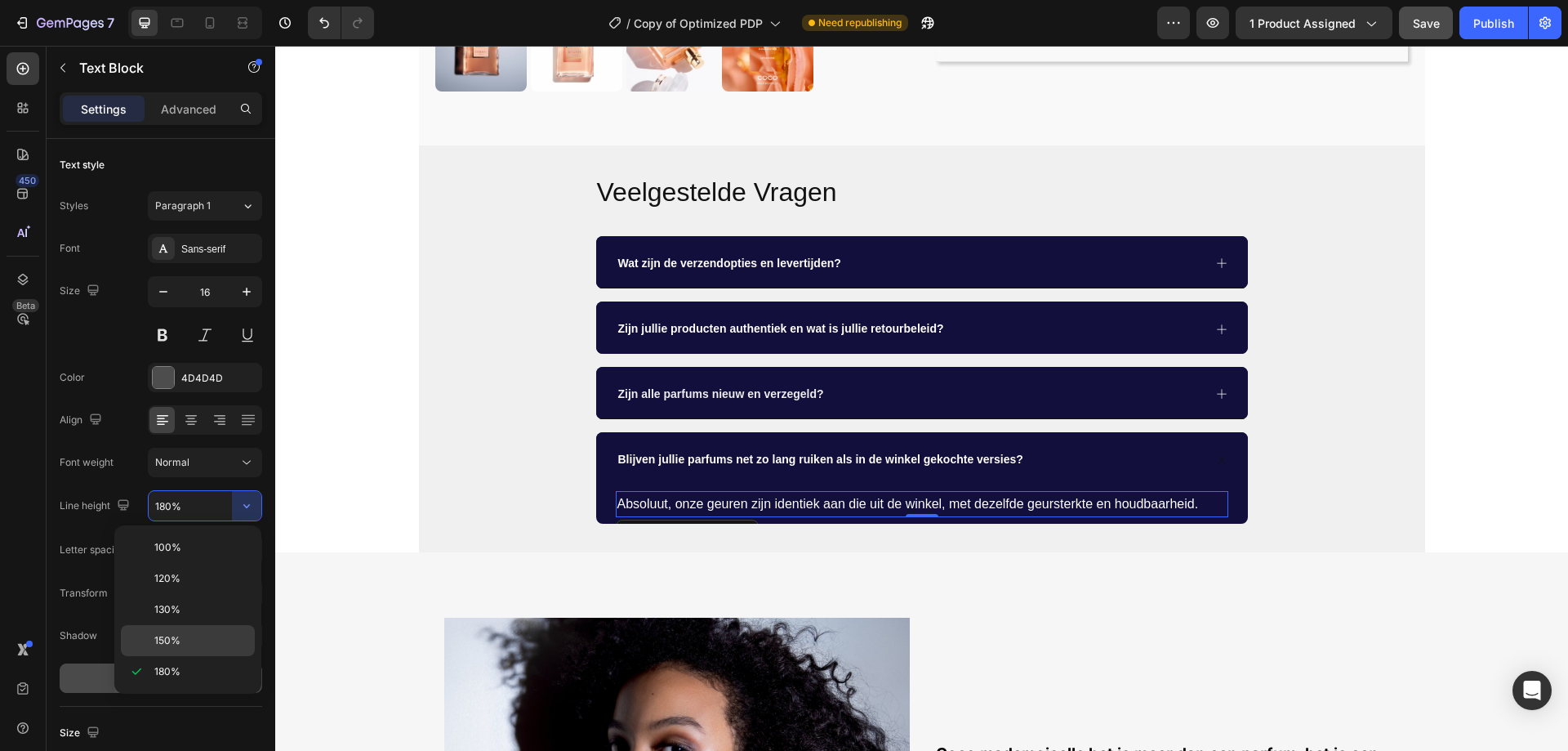
click at [158, 632] on div "150%" at bounding box center [187, 639] width 133 height 31
type input "150%"
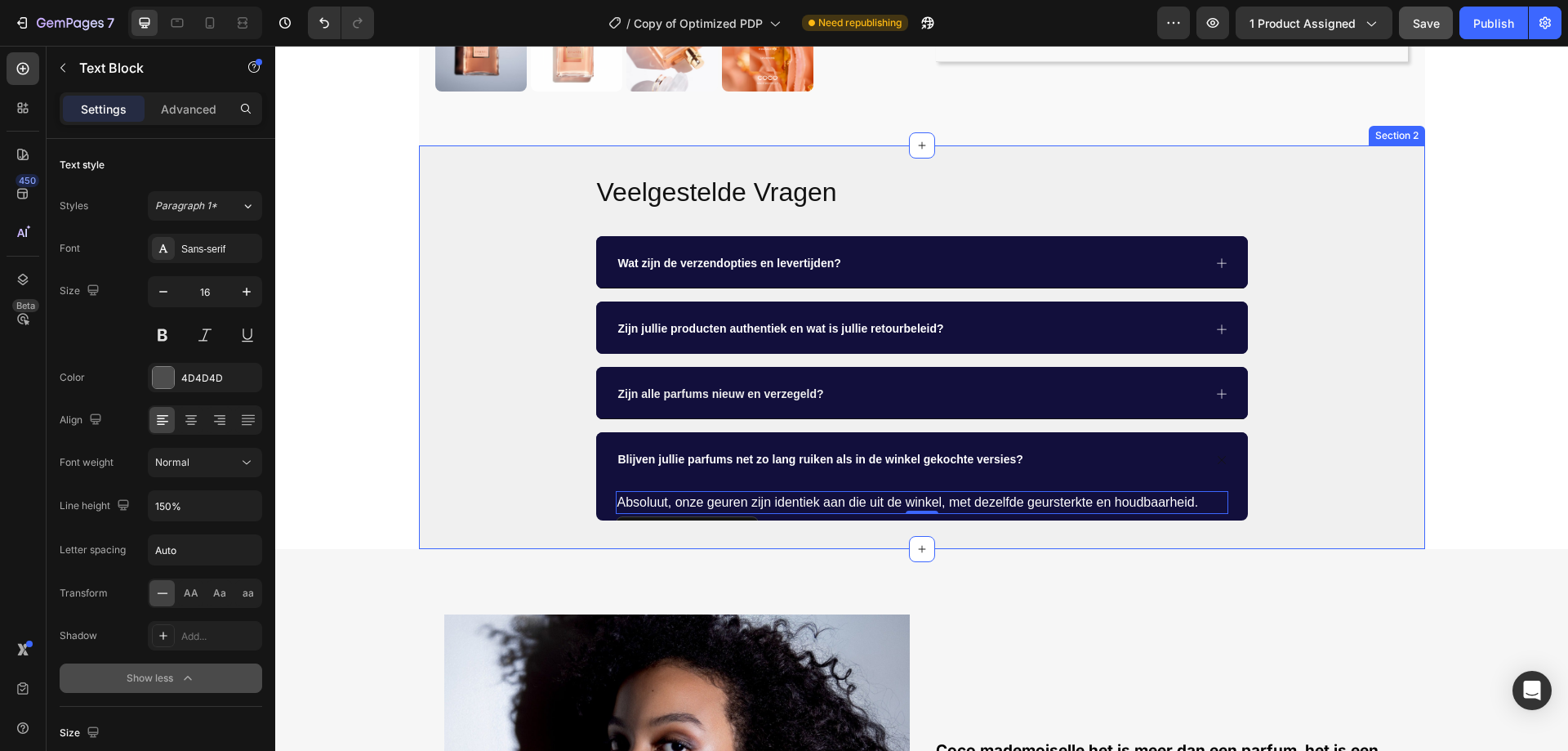
click at [488, 412] on div "Veelgestelde Vragen Heading Wat zijn de verzendopties en levertijden? Zijn jull…" at bounding box center [922, 348] width 1006 height 347
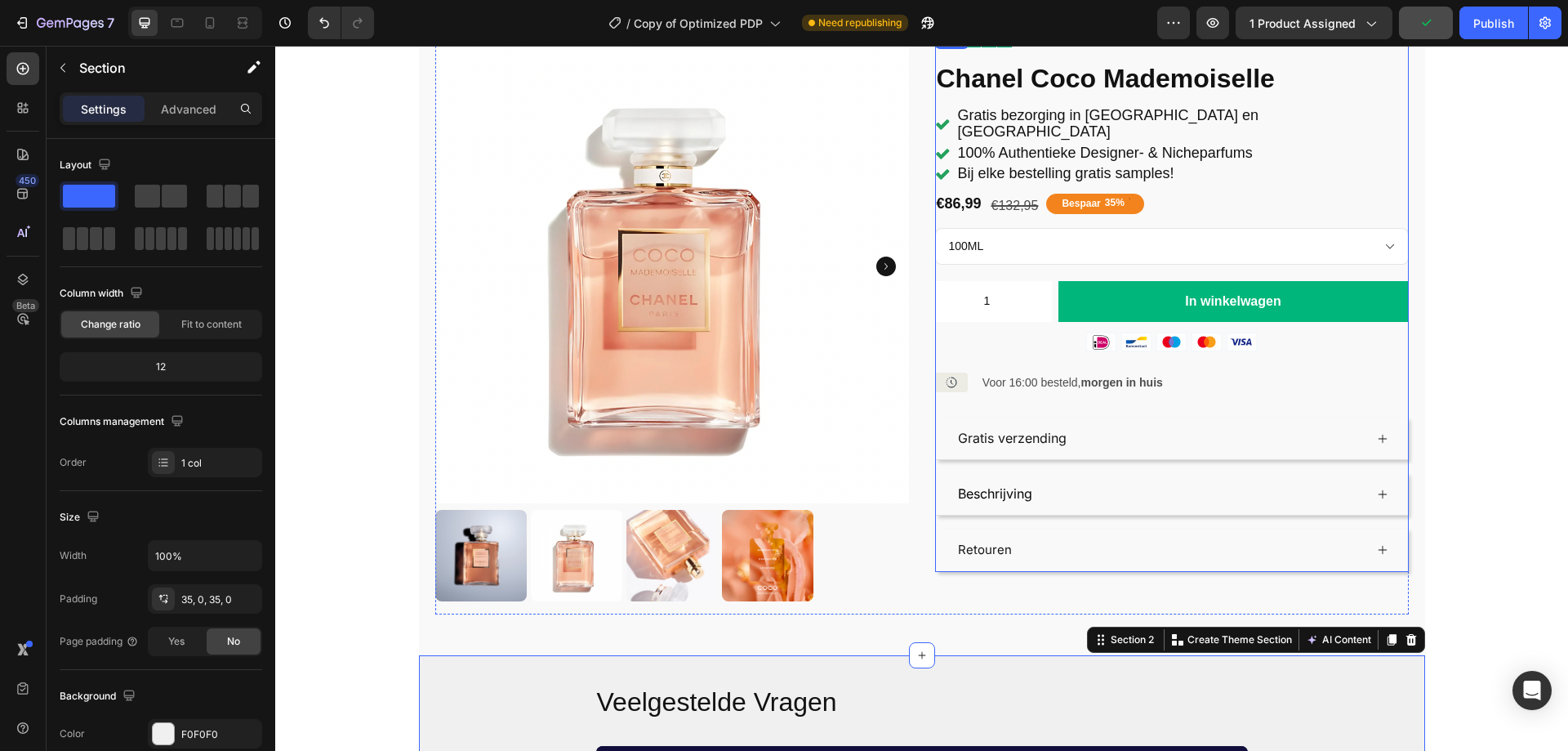
scroll to position [225, 0]
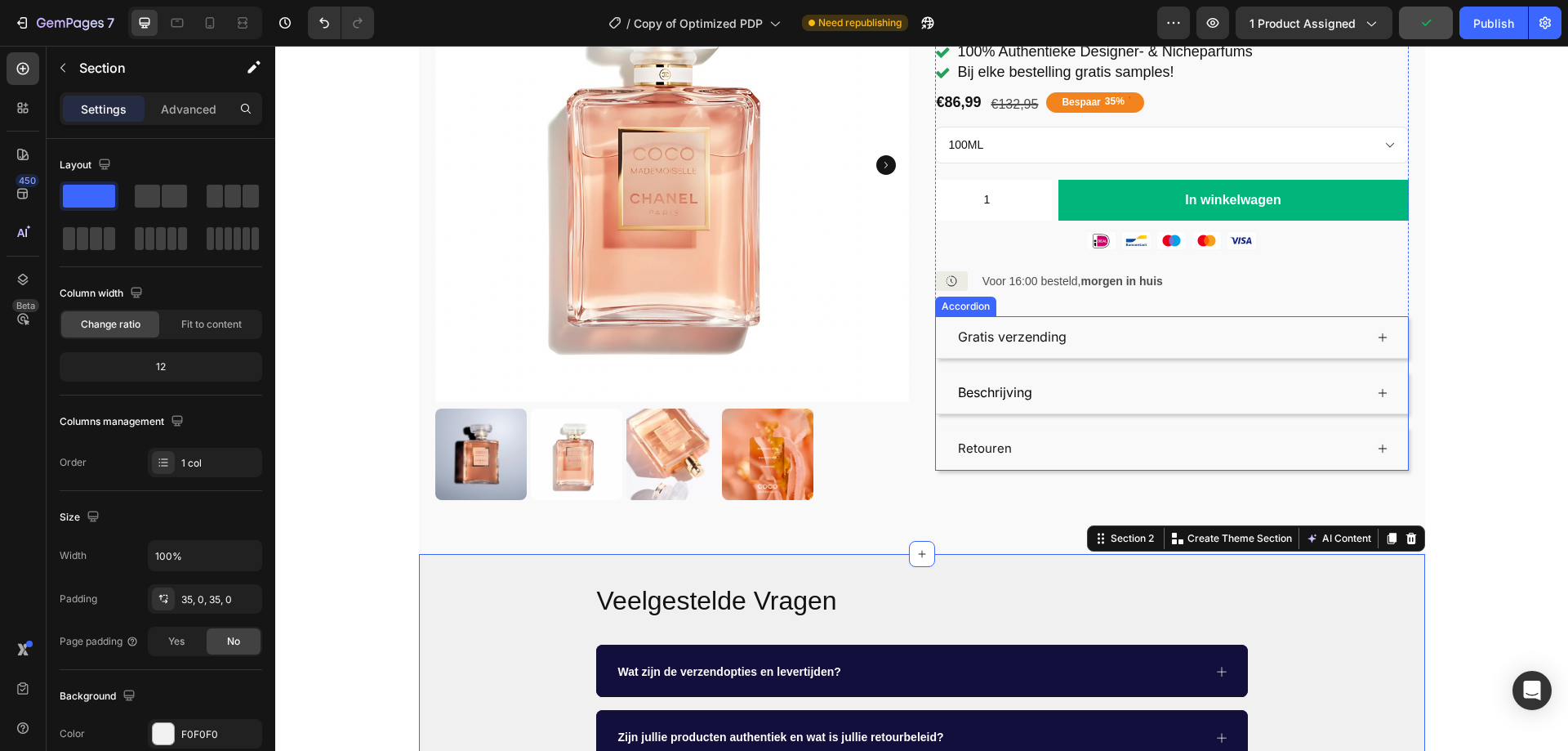
click at [1220, 323] on div "Gratis verzending" at bounding box center [1160, 337] width 408 height 29
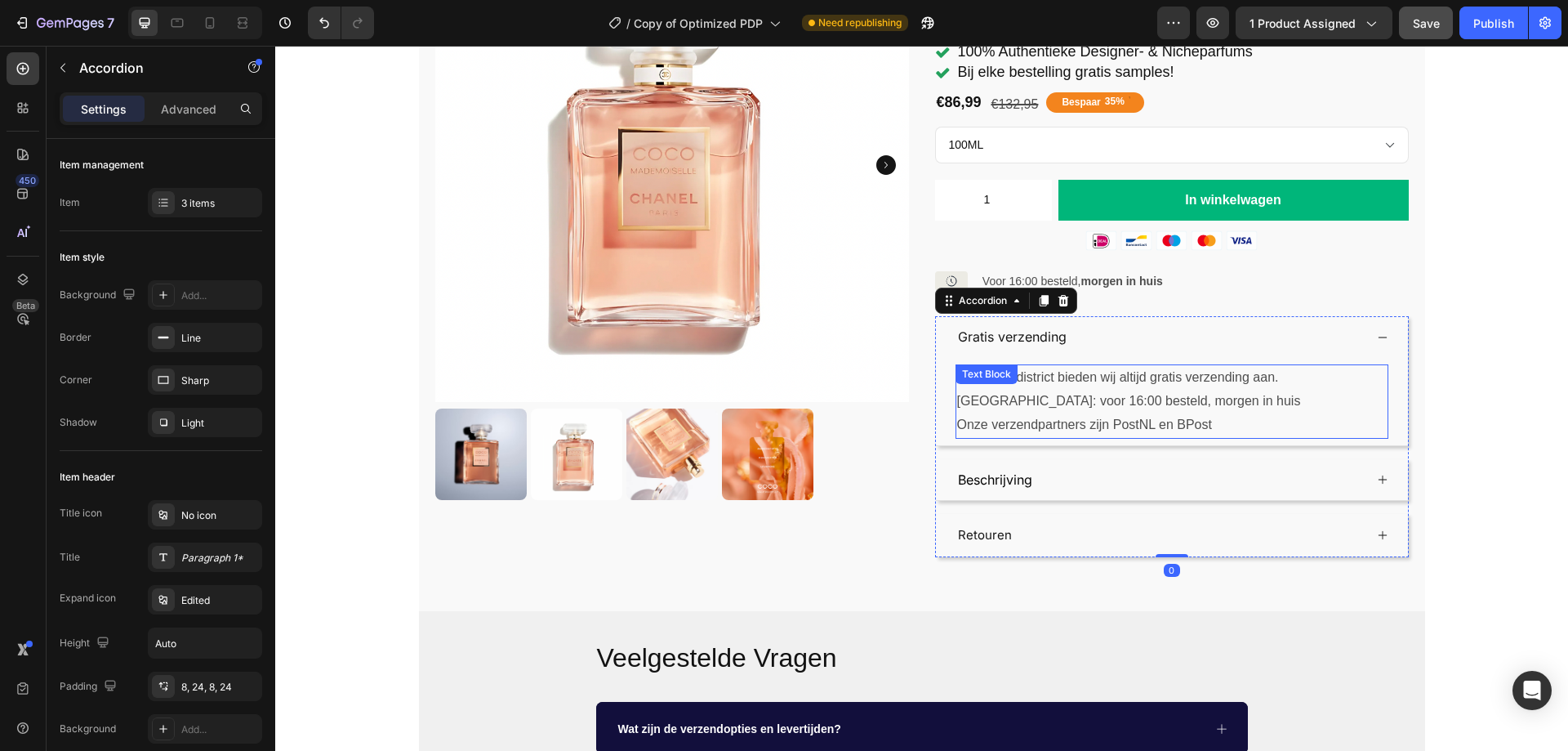
click at [1142, 390] on p "België: voor 16:00 besteld, morgen in huis" at bounding box center [1171, 401] width 429 height 24
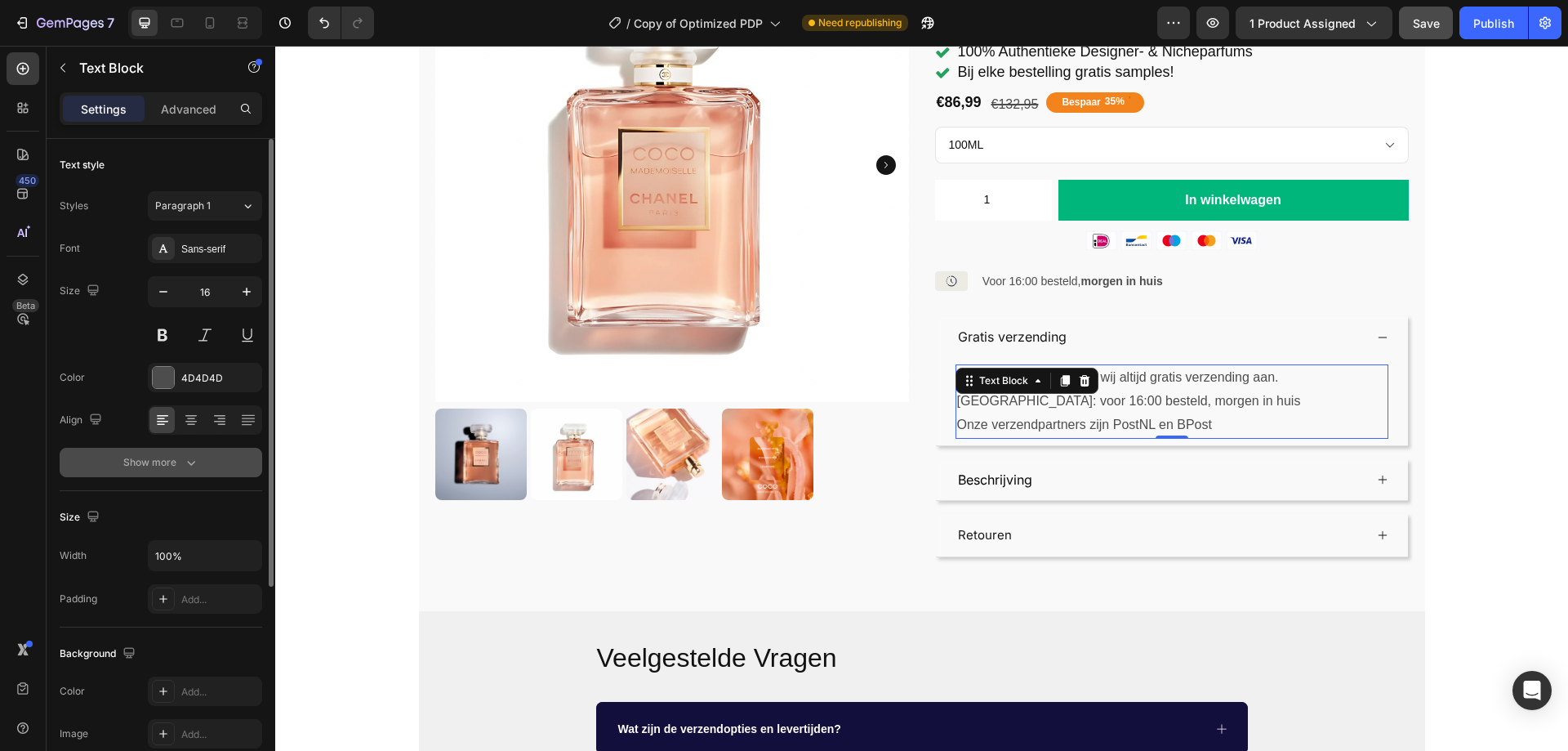
click at [179, 470] on div "Show more" at bounding box center [161, 462] width 76 height 16
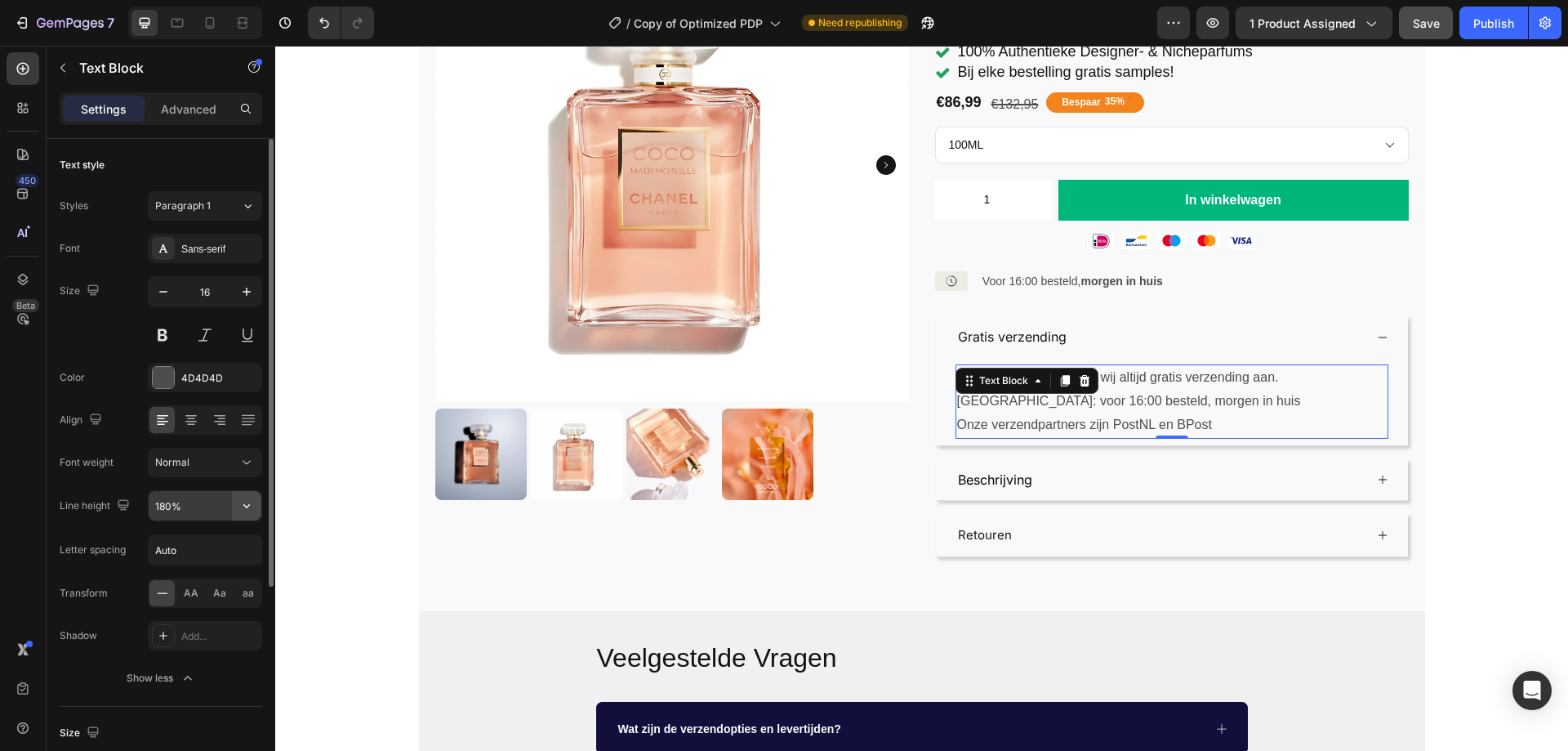
click at [252, 502] on icon "button" at bounding box center [246, 505] width 16 height 16
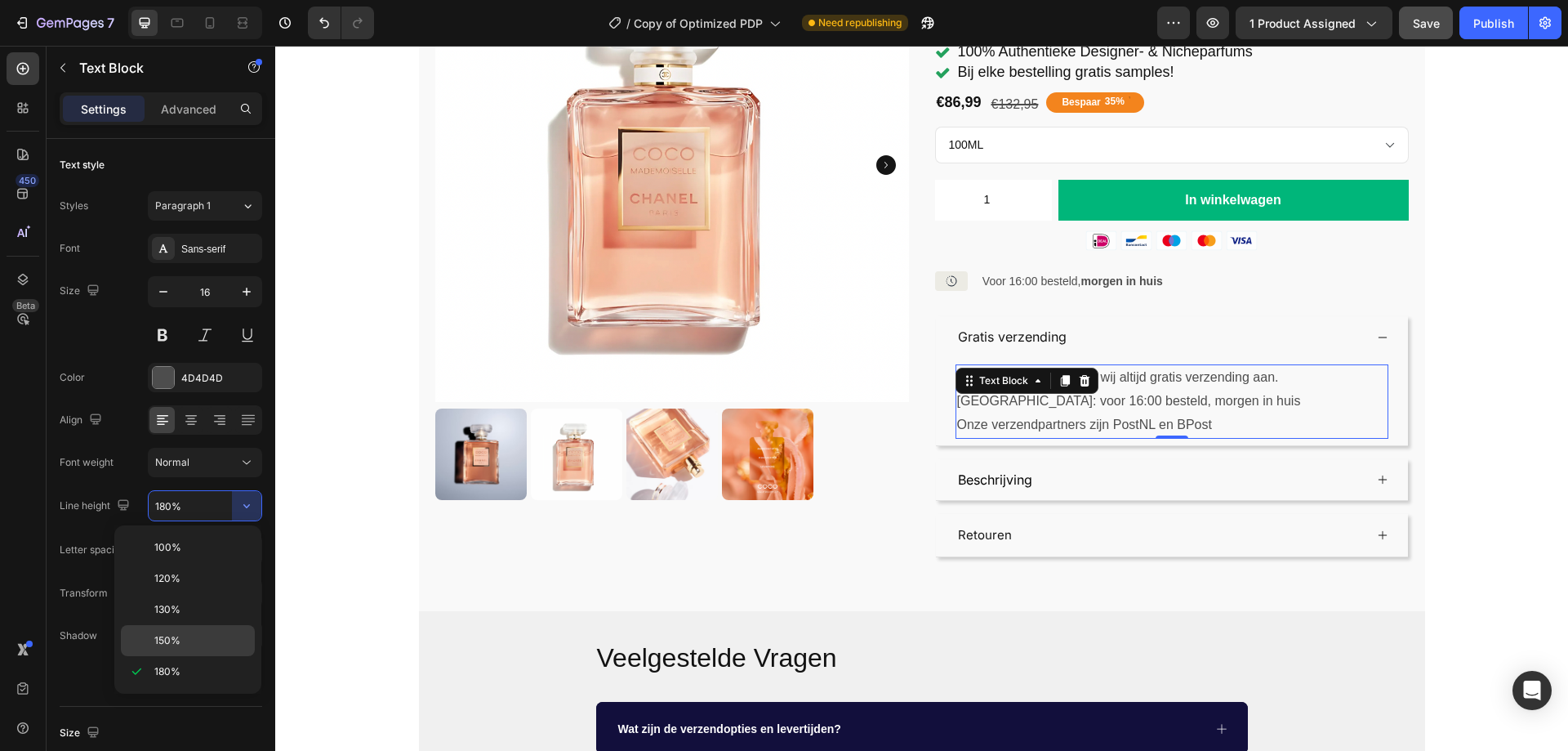
click at [190, 632] on div "150%" at bounding box center [187, 639] width 133 height 31
type input "150%"
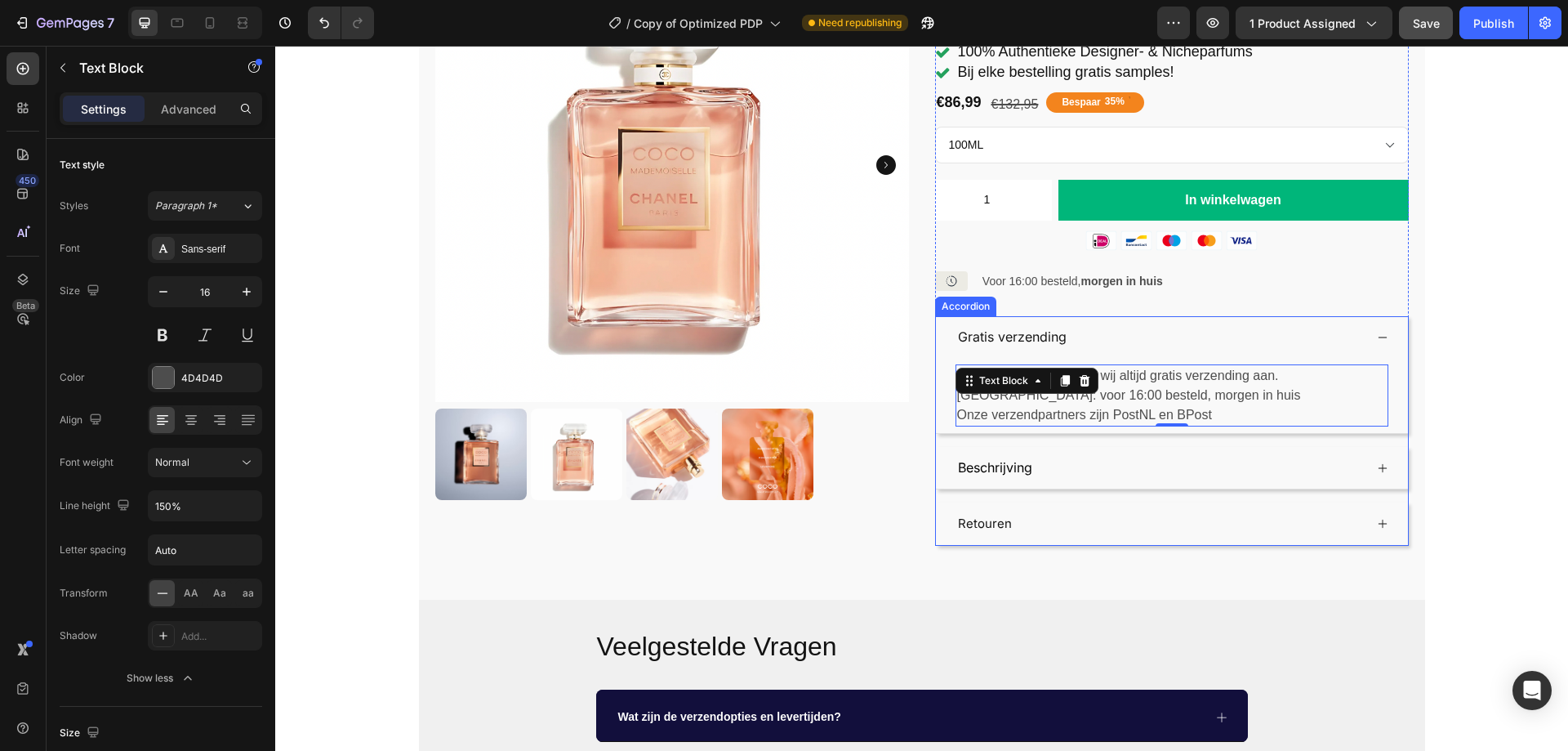
click at [1255, 453] on div "Beschrijving" at bounding box center [1160, 467] width 408 height 29
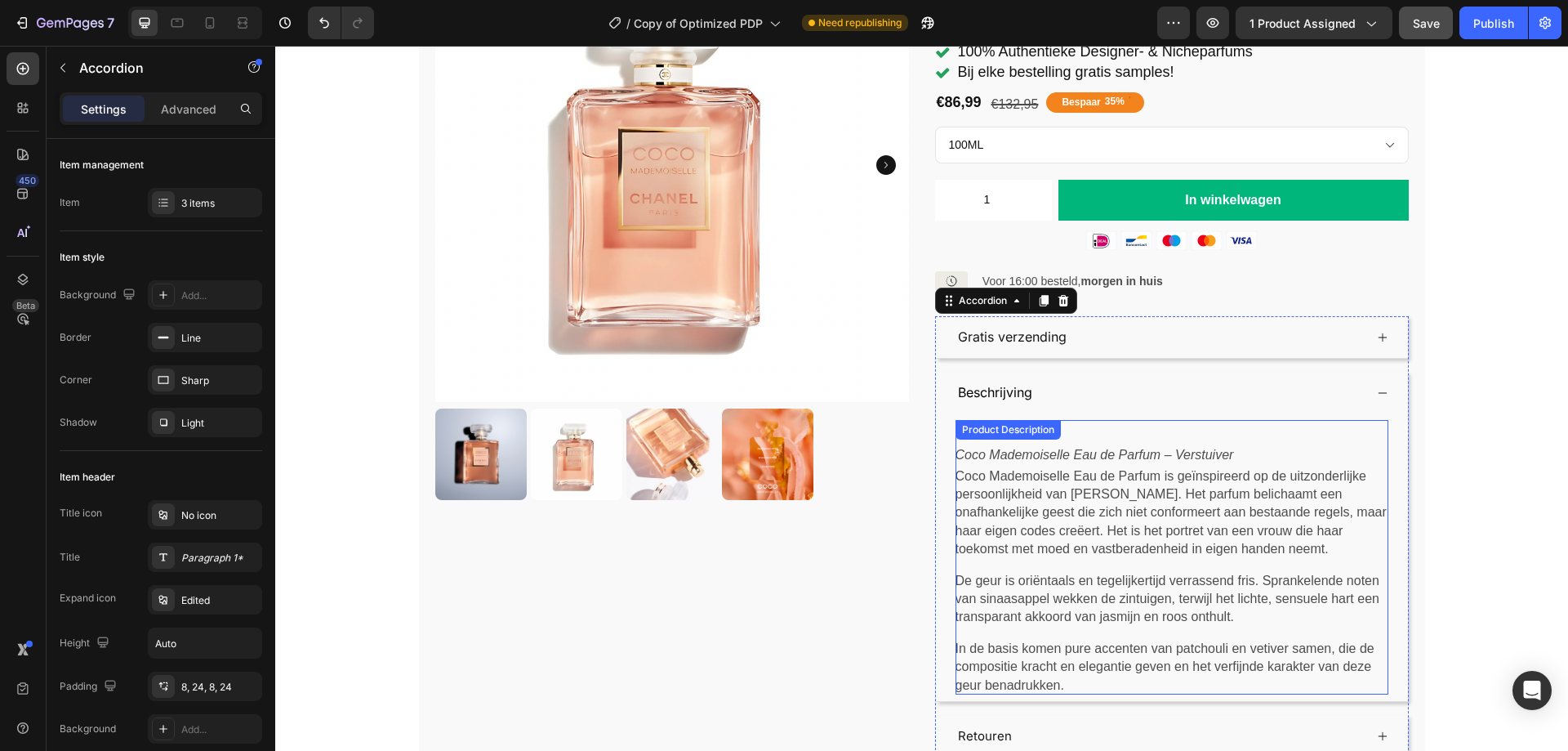
click at [1130, 479] on p "Coco Mademoiselle Eau de Parfum is geïnspireerd op de uitzonderlijke persoonlij…" at bounding box center [1172, 513] width 433 height 92
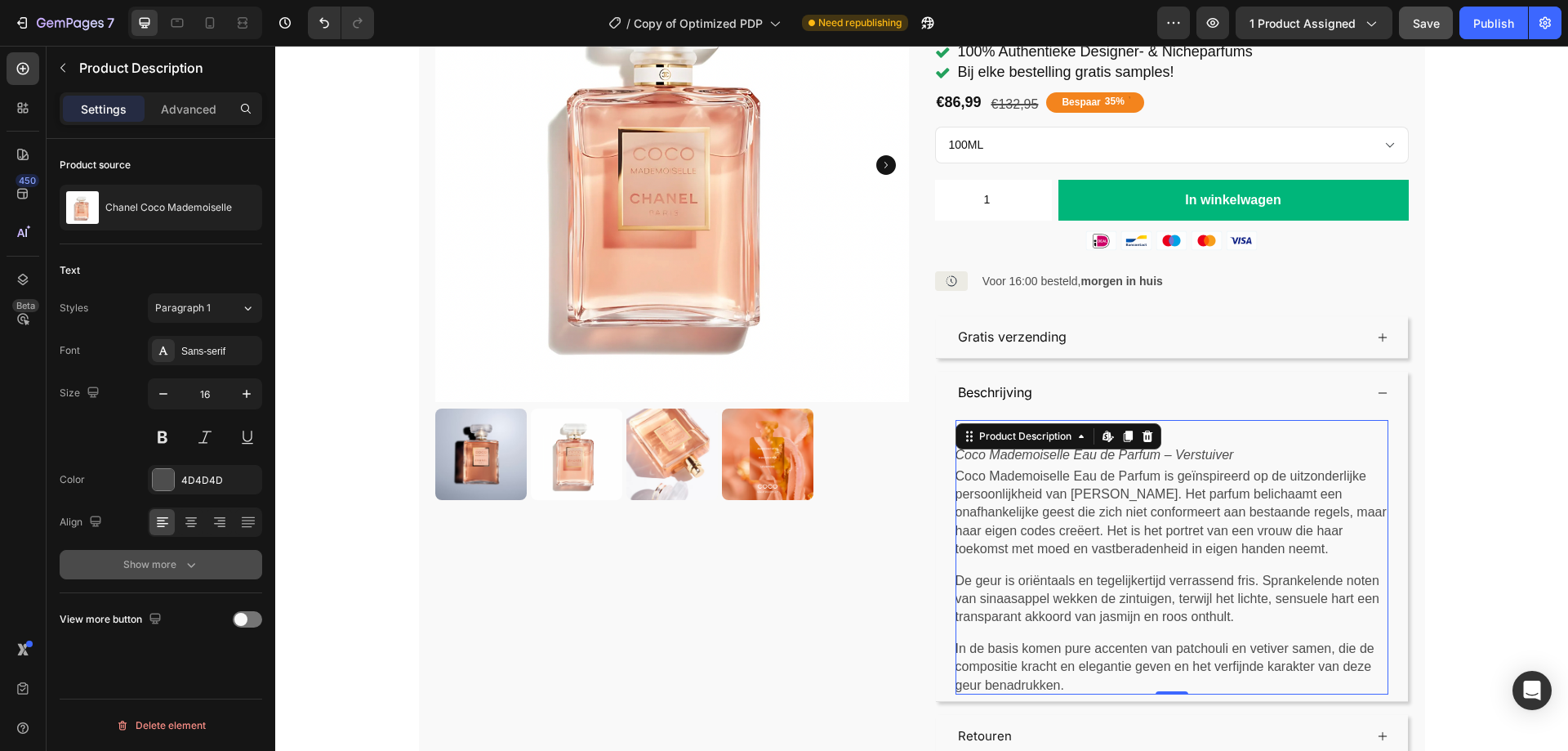
click at [202, 567] on button "Show more" at bounding box center [160, 565] width 202 height 30
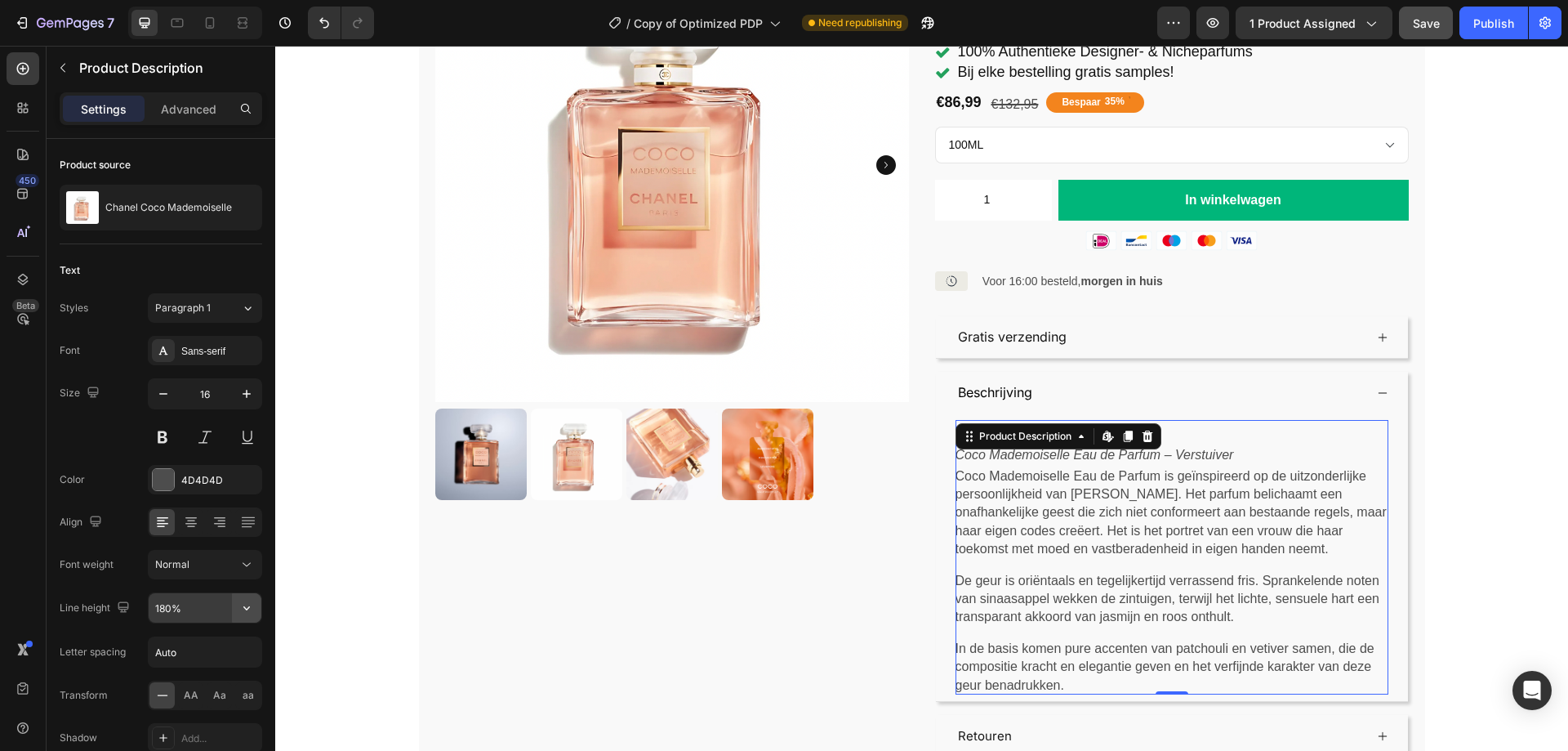
click at [245, 611] on icon "button" at bounding box center [246, 608] width 16 height 16
click at [213, 530] on p "150%" at bounding box center [200, 532] width 93 height 15
type input "150%"
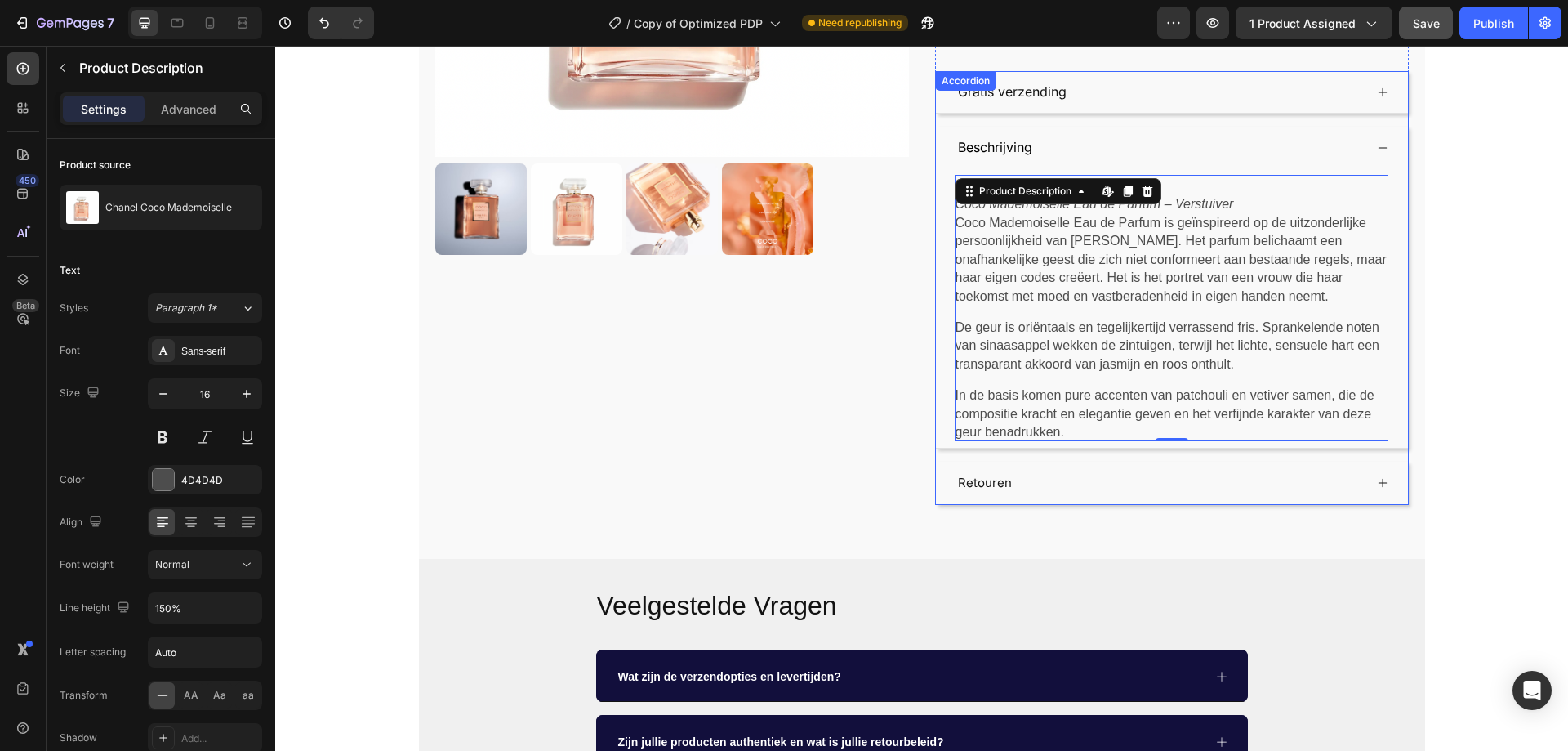
click at [1228, 468] on div "Retouren" at bounding box center [1160, 483] width 408 height 30
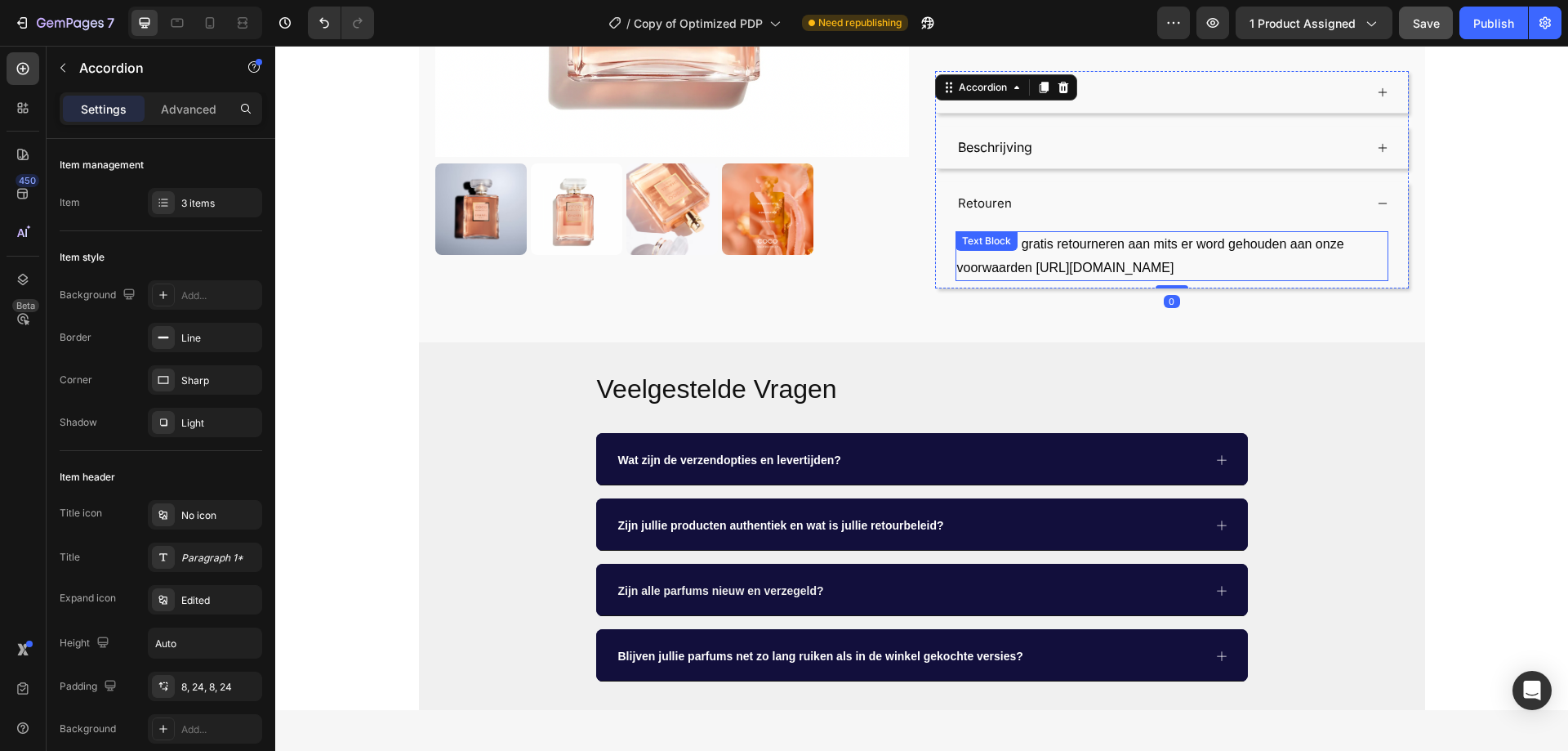
click at [1073, 237] on span "Wij bieden gratis retourneren aan mits er word gehouden aan onze voorwaarden ht…" at bounding box center [1150, 256] width 387 height 38
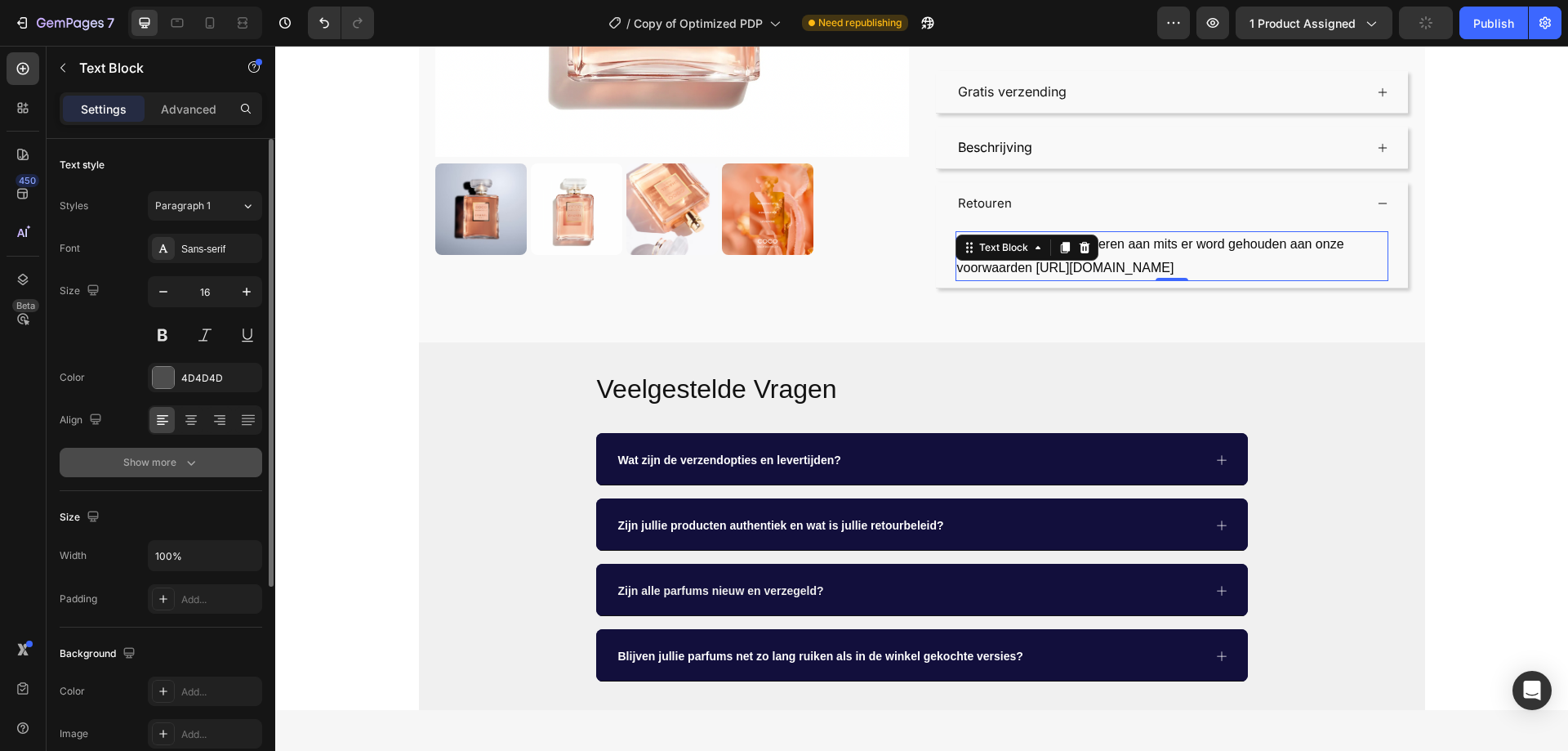
click at [164, 459] on div "Show more" at bounding box center [161, 462] width 76 height 16
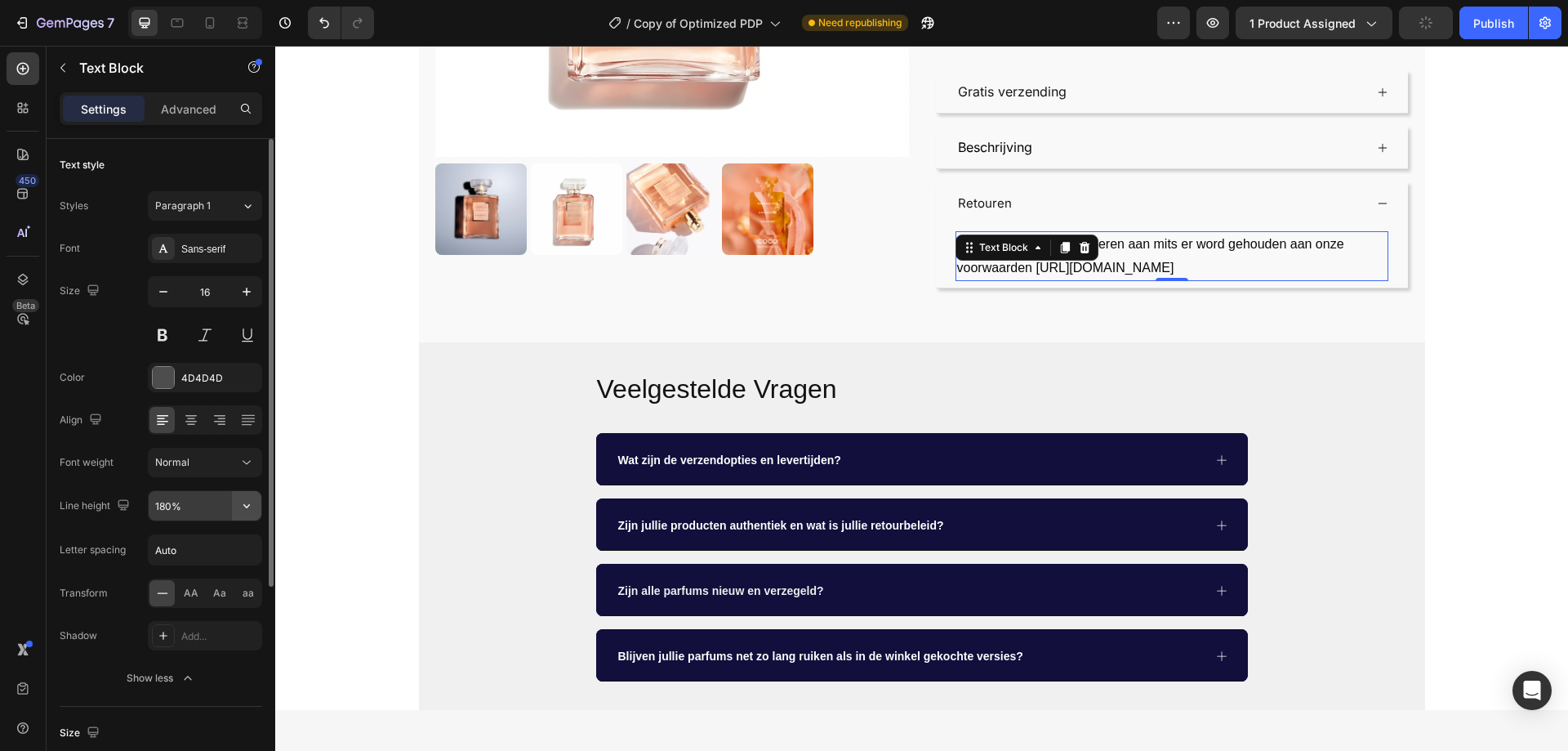
click at [245, 503] on icon "button" at bounding box center [246, 505] width 16 height 16
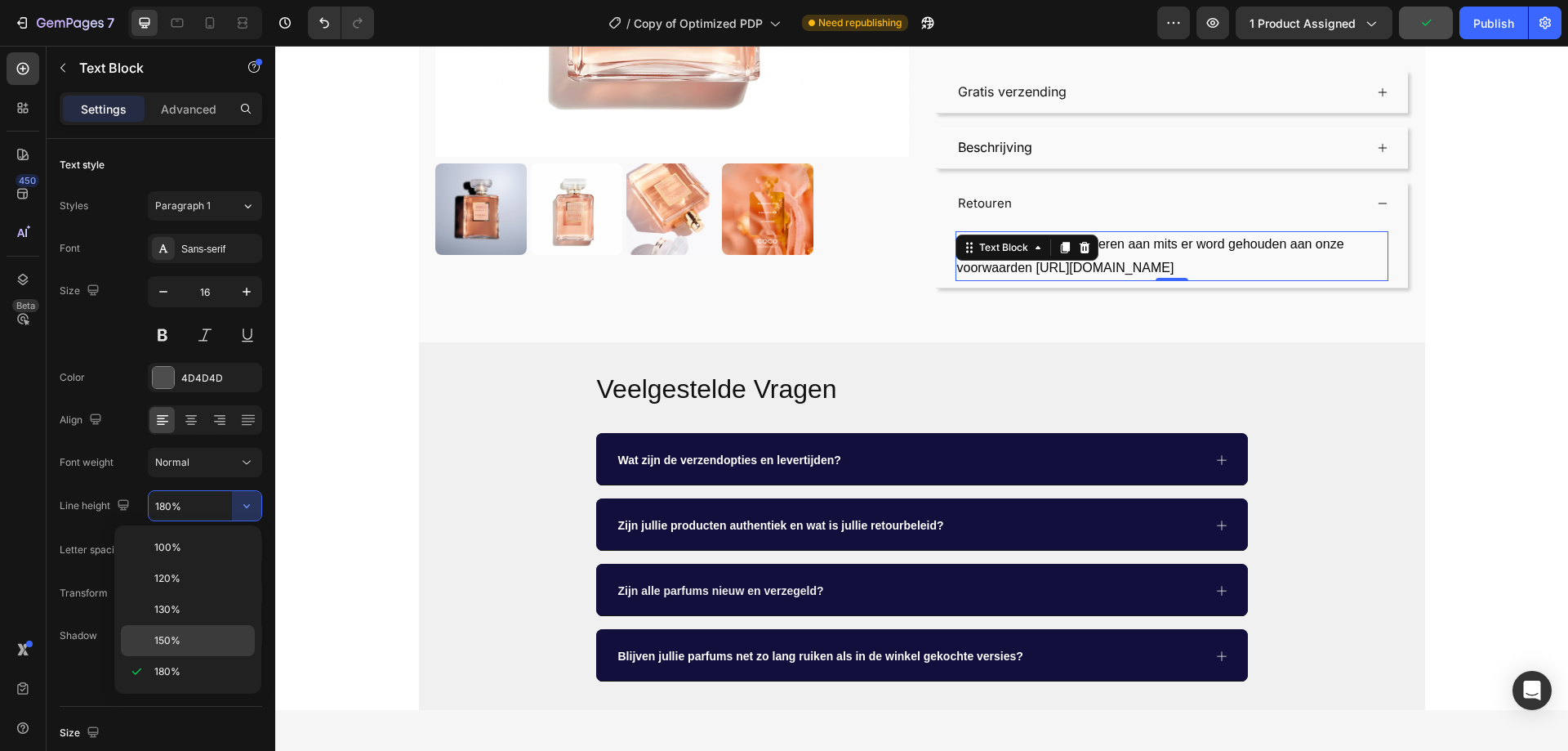
click at [193, 644] on p "150%" at bounding box center [200, 640] width 93 height 15
type input "150%"
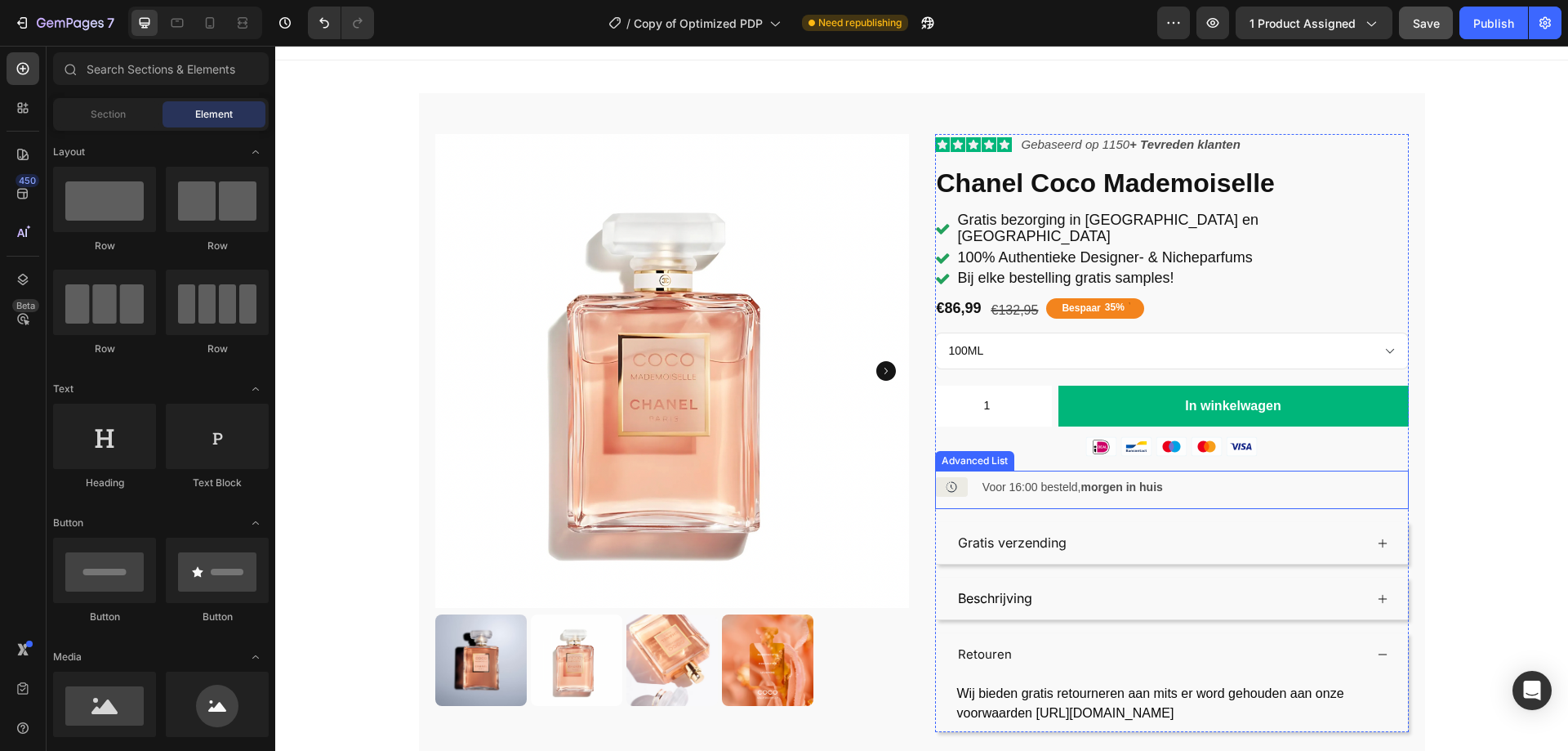
scroll to position [0, 0]
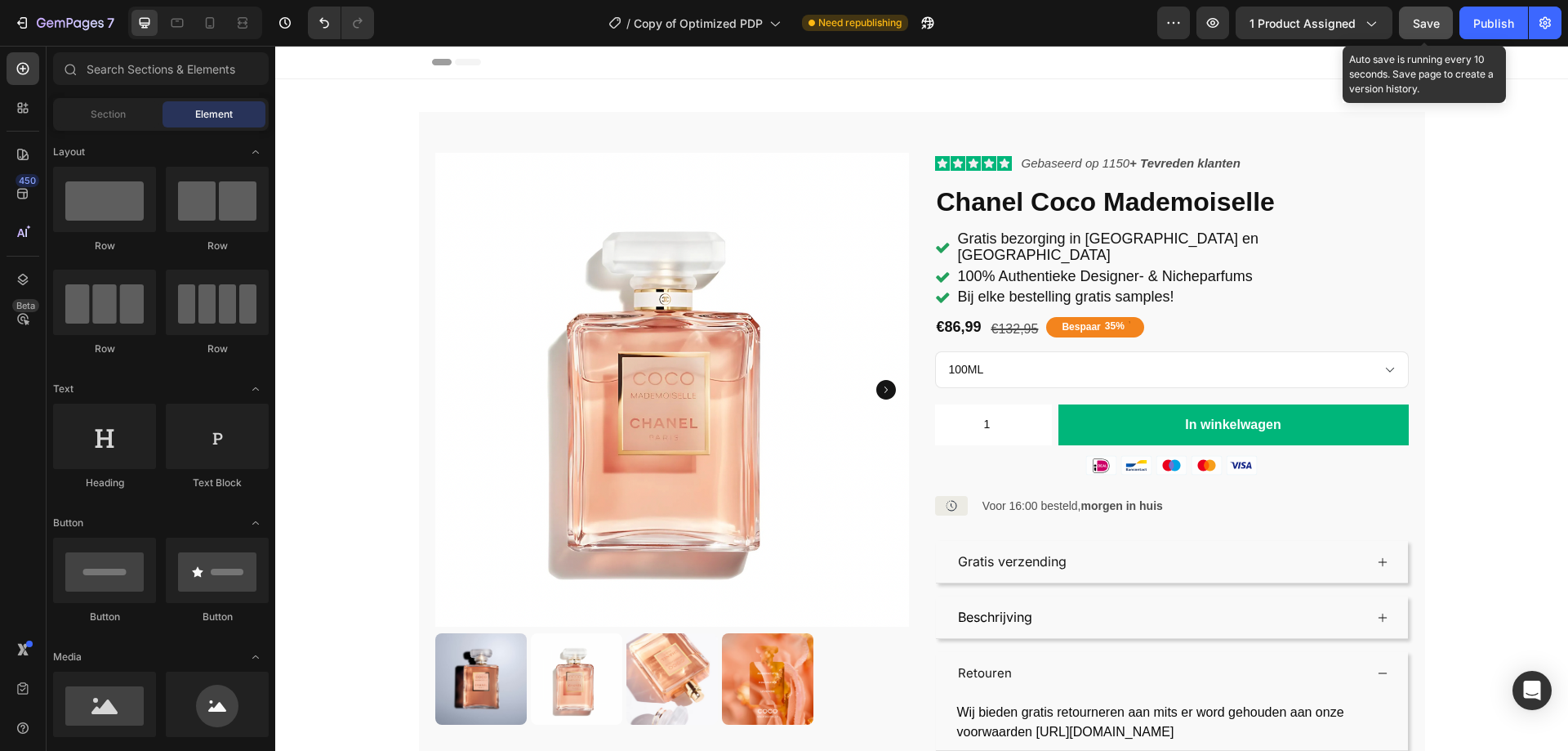
click at [1431, 15] on div "Save" at bounding box center [1426, 23] width 27 height 17
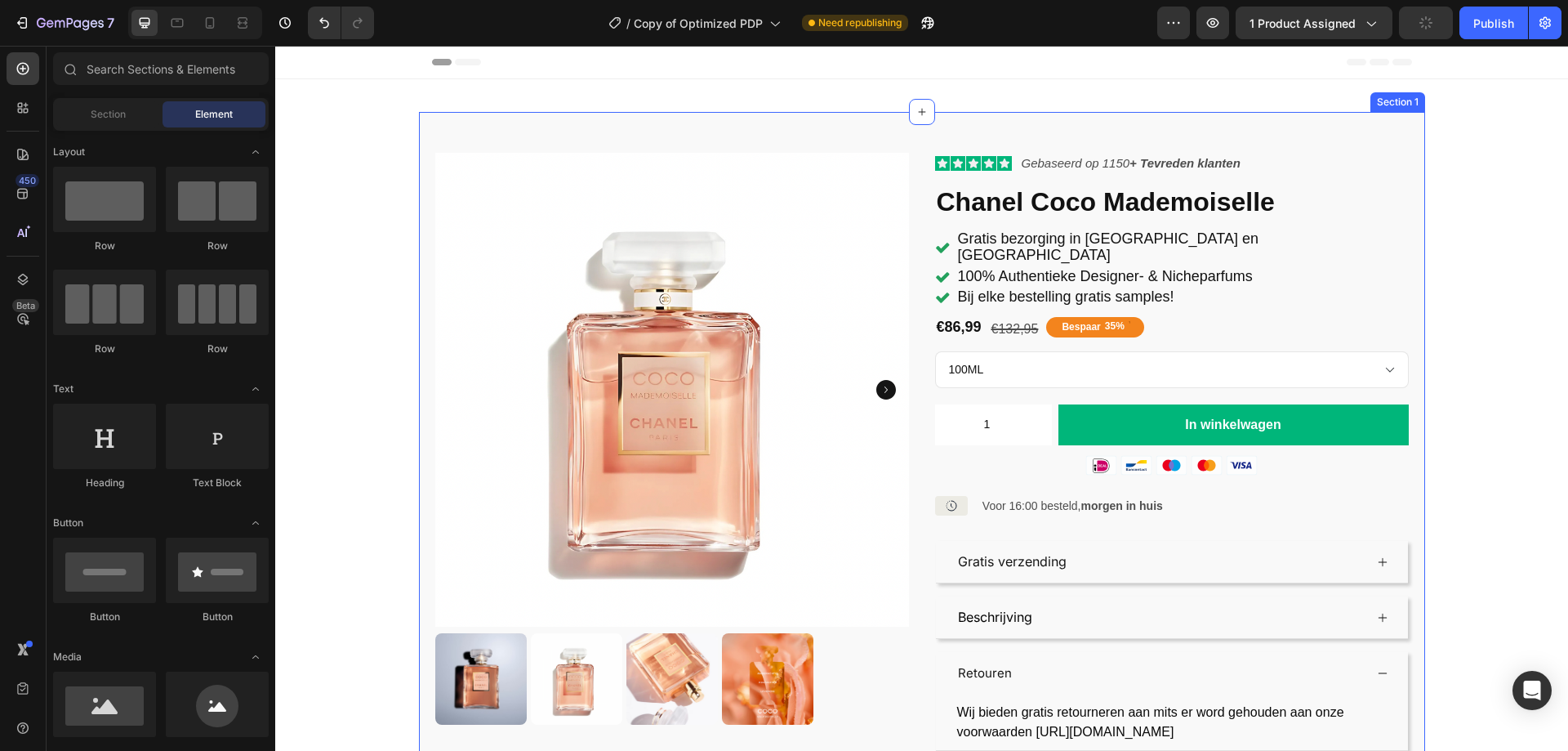
click at [1376, 125] on div "Product Images Icon Icon Icon Icon Icon Icon List Gebaseerd op 1150 + Tevreden …" at bounding box center [922, 457] width 1006 height 692
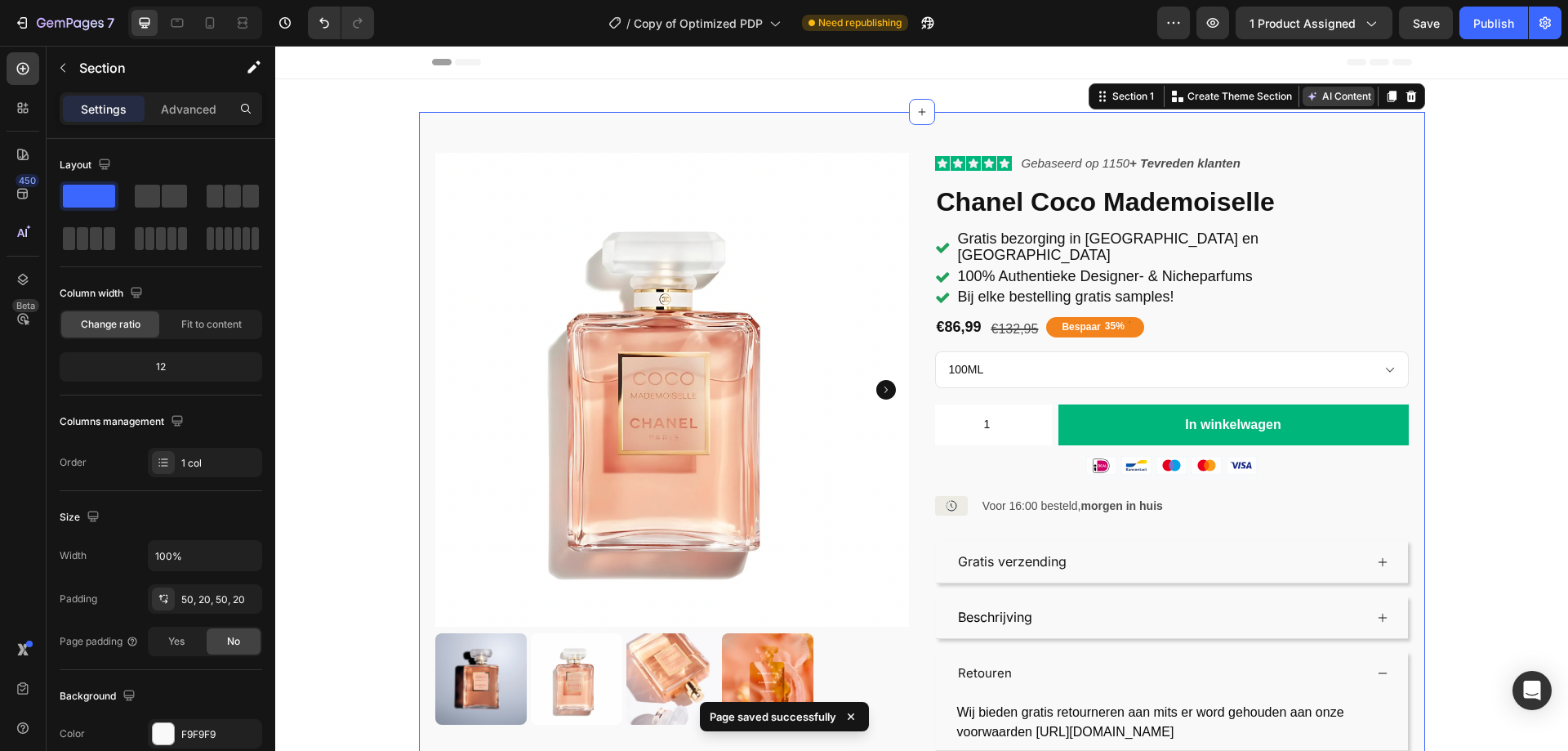
scroll to position [245, 0]
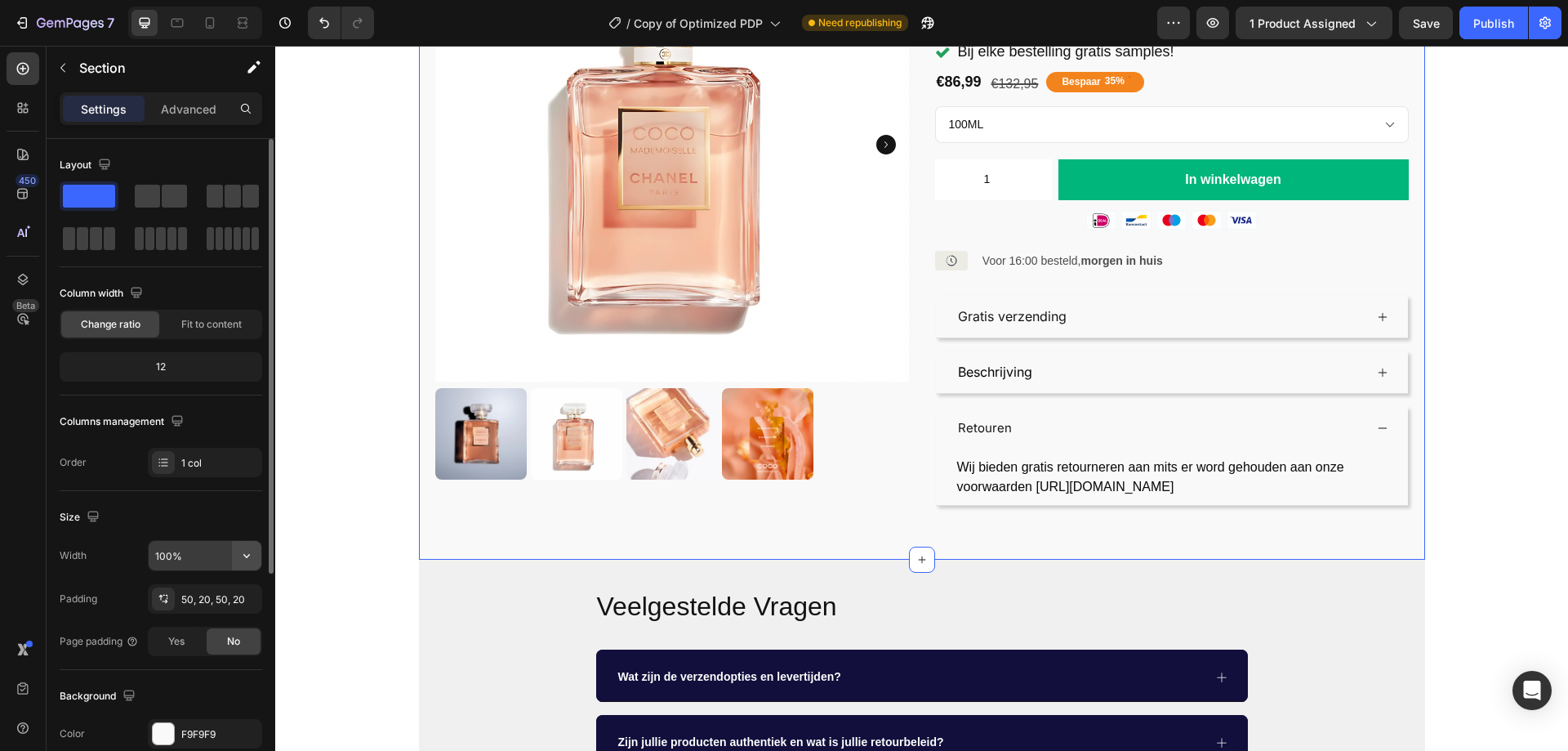
click at [240, 557] on icon "button" at bounding box center [246, 555] width 16 height 16
click at [217, 508] on div "Size" at bounding box center [160, 517] width 202 height 26
click at [189, 597] on div "50, 20, 50, 20" at bounding box center [205, 600] width 48 height 15
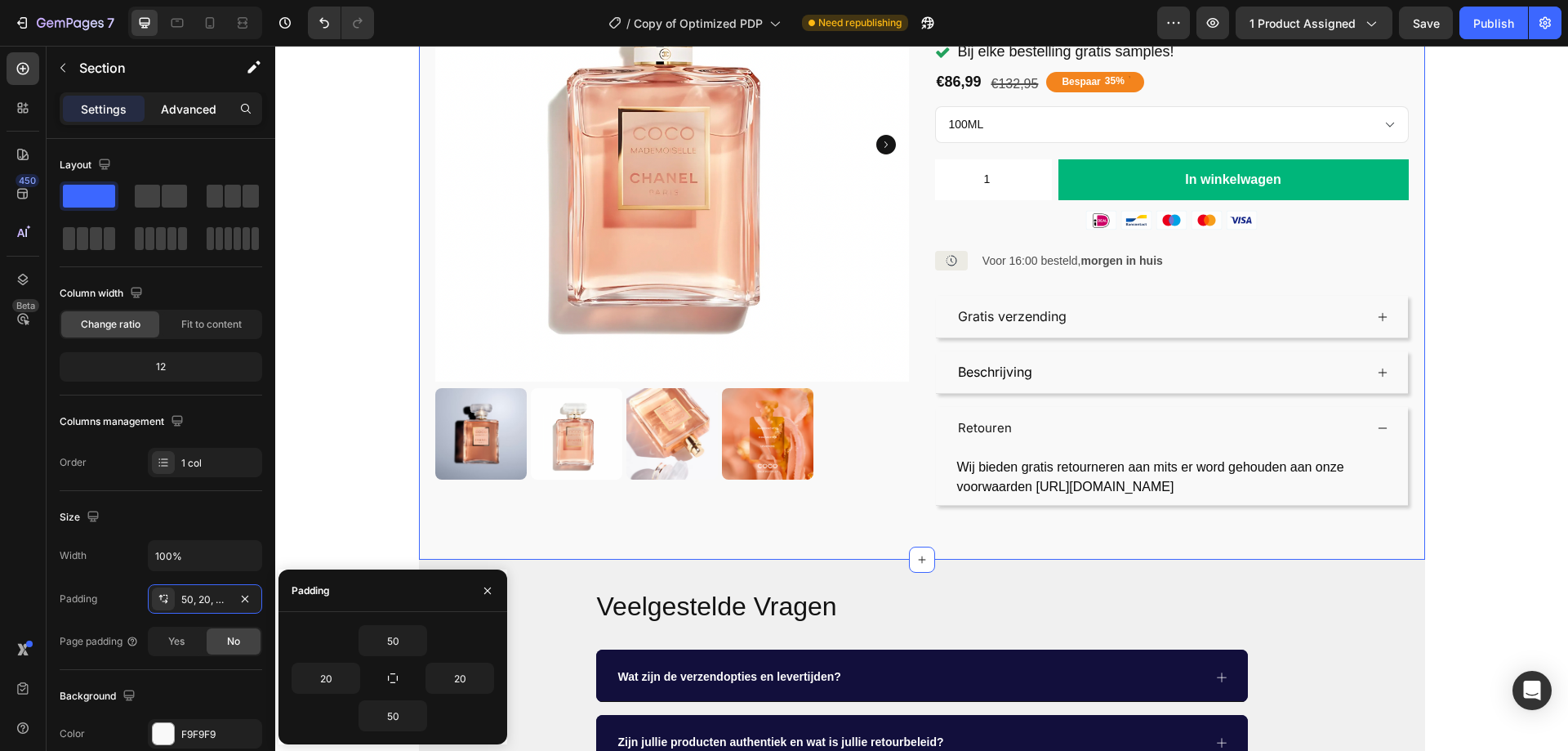
click at [181, 108] on p "Advanced" at bounding box center [189, 109] width 56 height 17
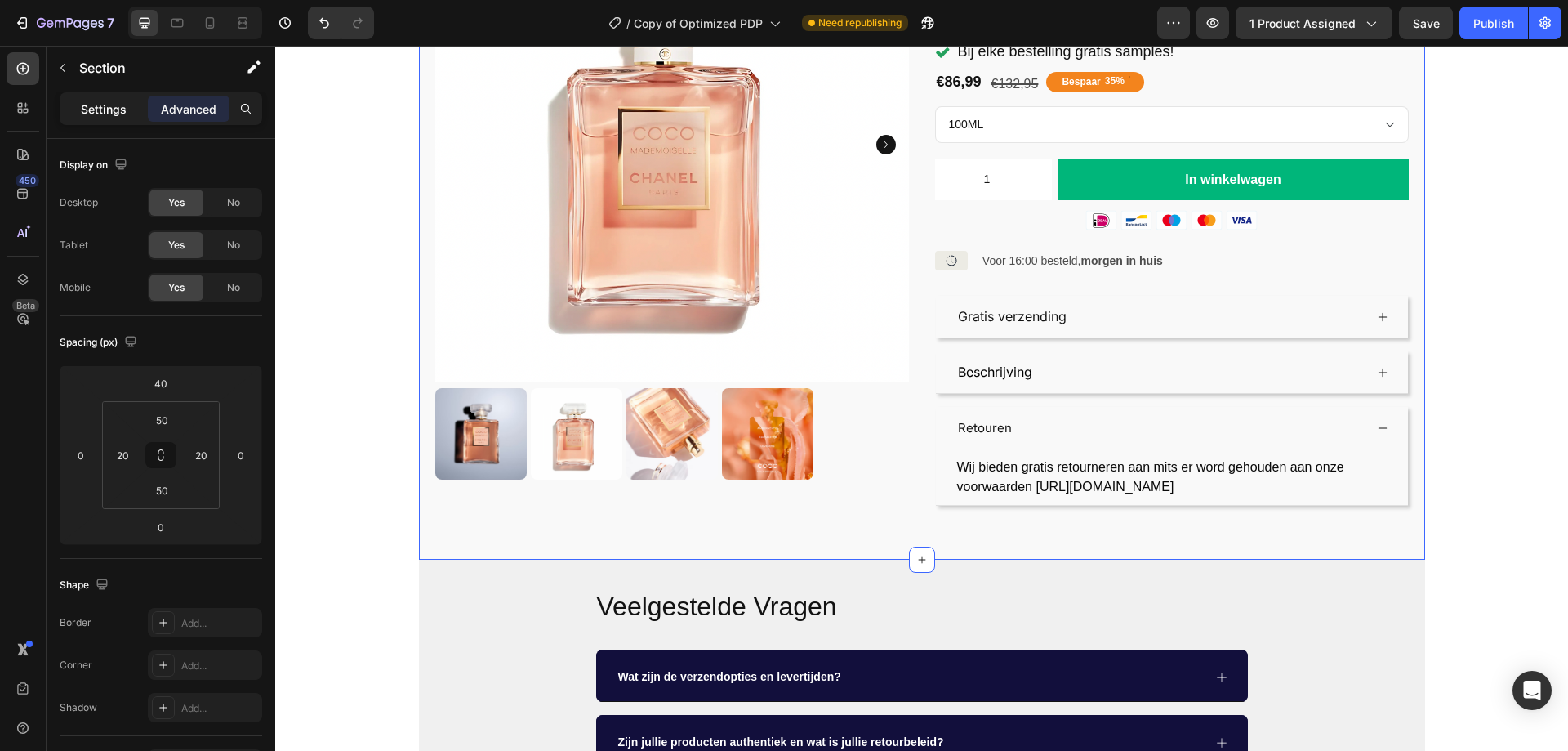
click at [107, 108] on p "Settings" at bounding box center [104, 109] width 46 height 17
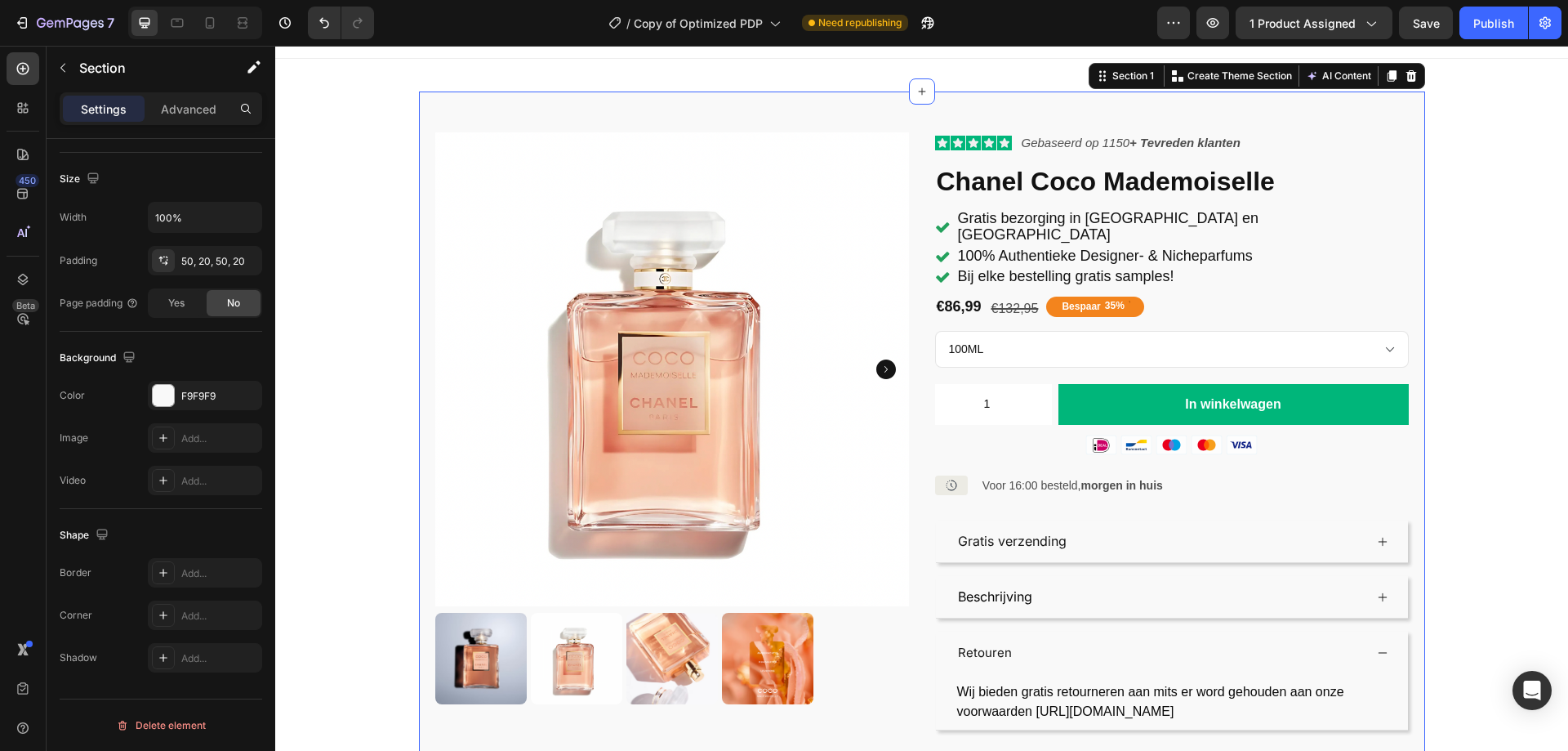
scroll to position [0, 0]
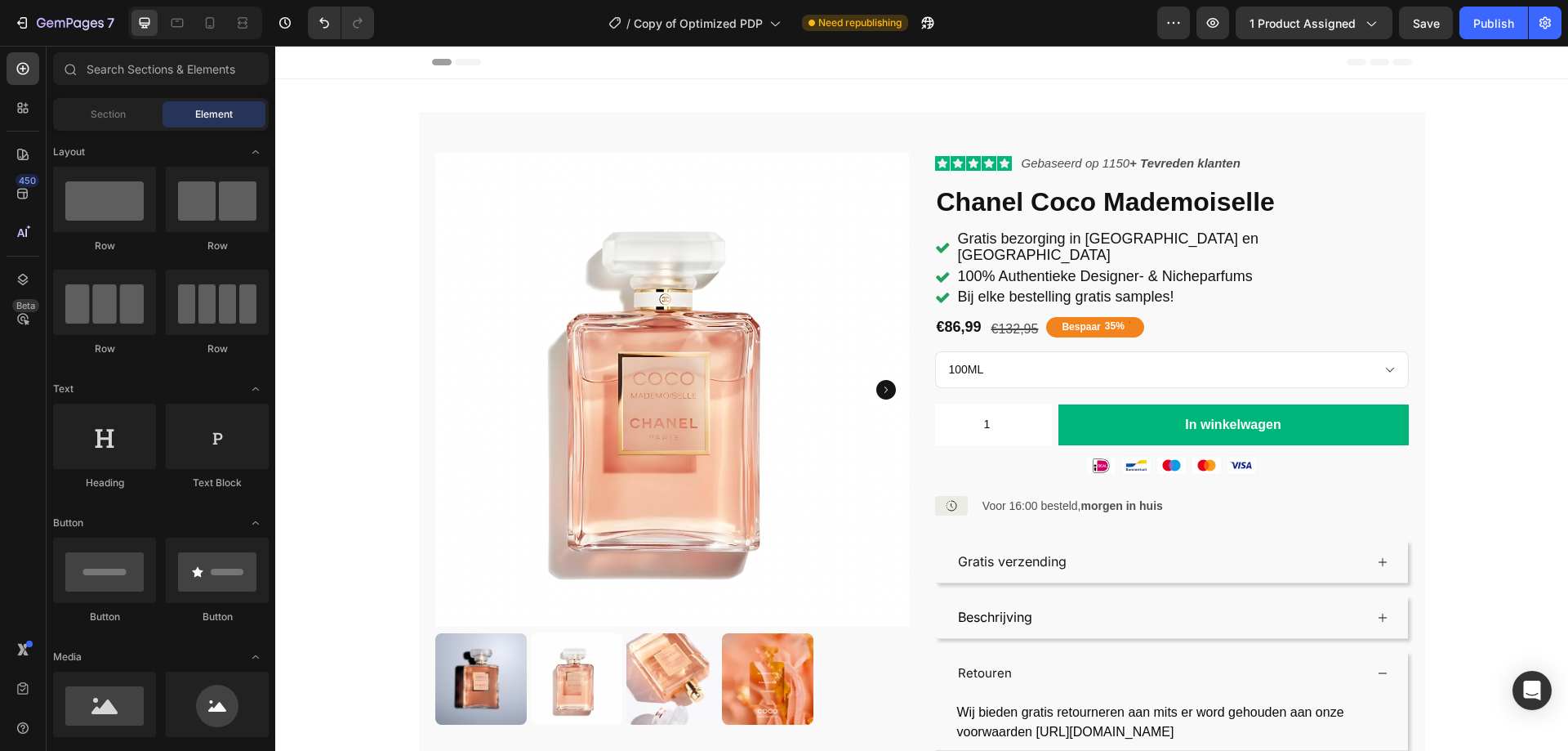
click at [25, 71] on icon at bounding box center [23, 69] width 16 height 16
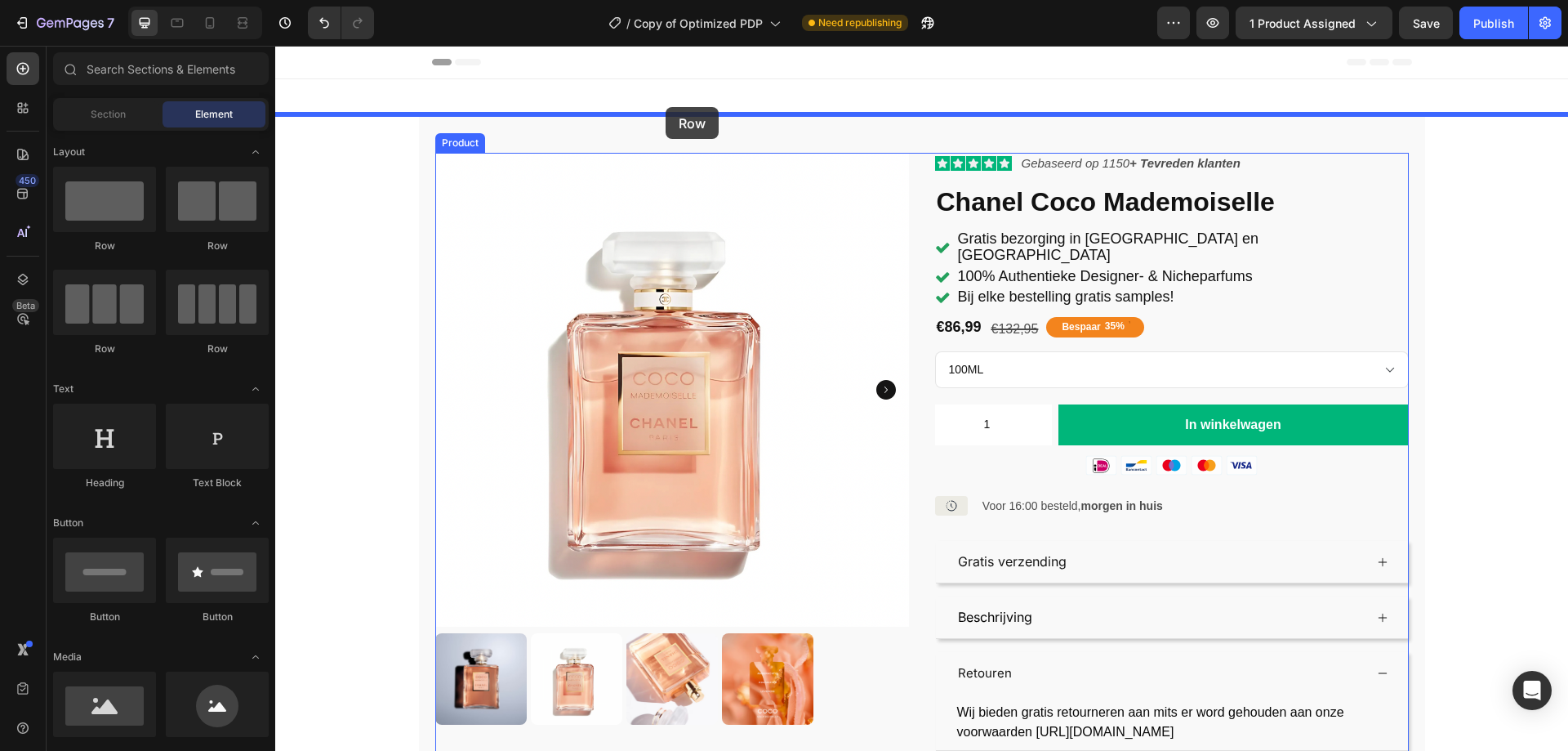
drag, startPoint x: 378, startPoint y: 260, endPoint x: 665, endPoint y: 107, distance: 325.2
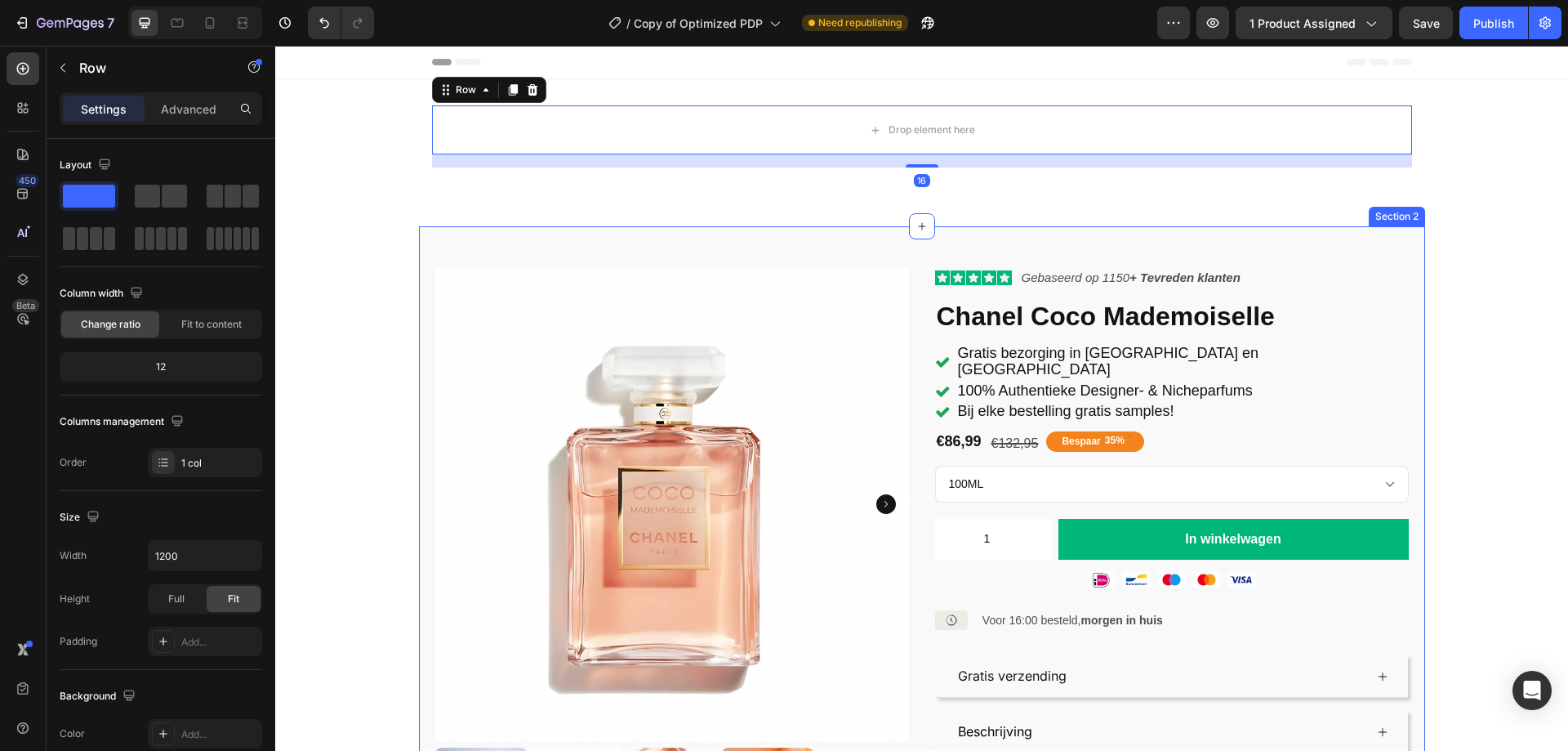
click at [439, 242] on div "Product Images Icon Icon Icon Icon Icon Icon List Gebaseerd op 1150 + Tevreden …" at bounding box center [922, 572] width 1006 height 692
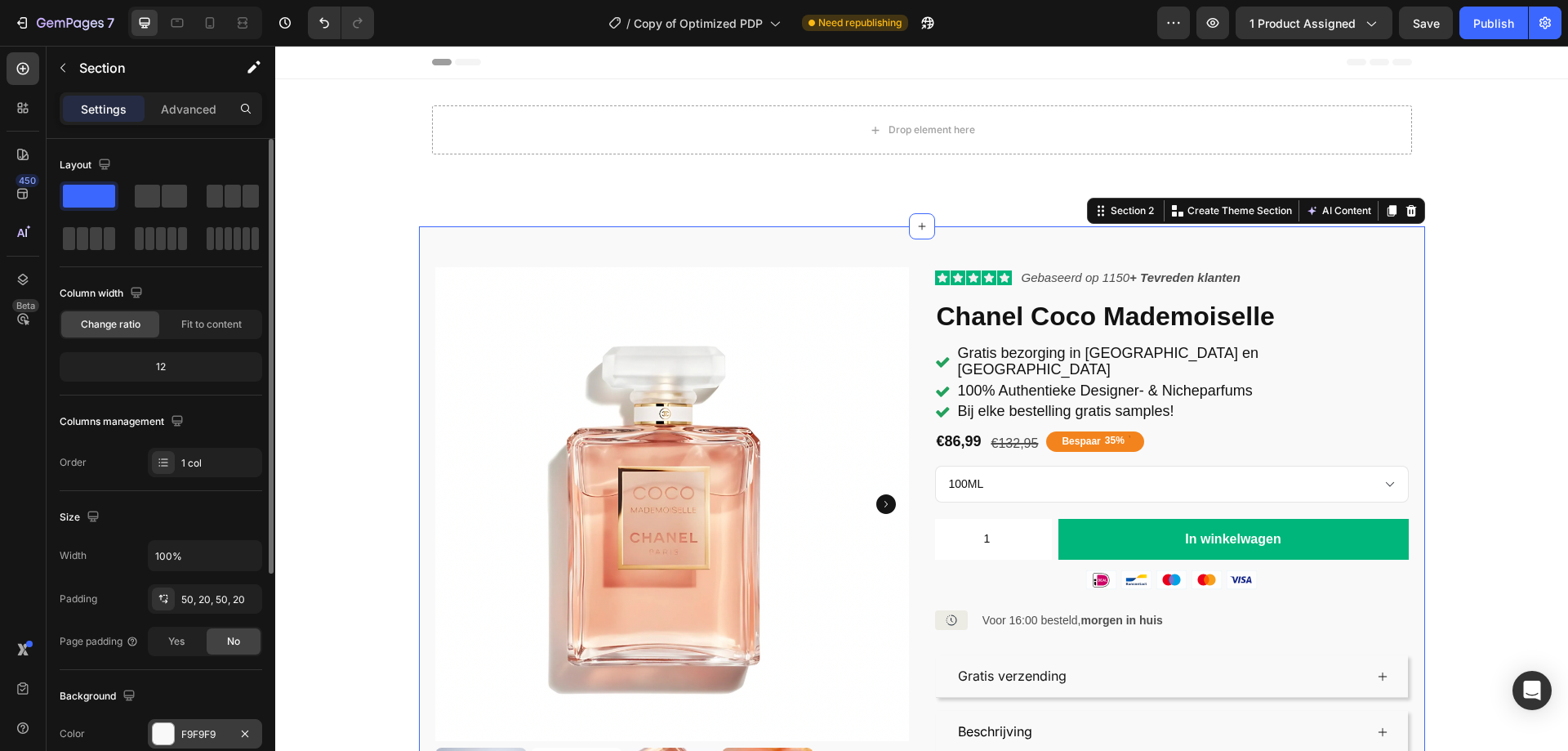
click at [208, 733] on div "F9F9F9" at bounding box center [205, 734] width 48 height 15
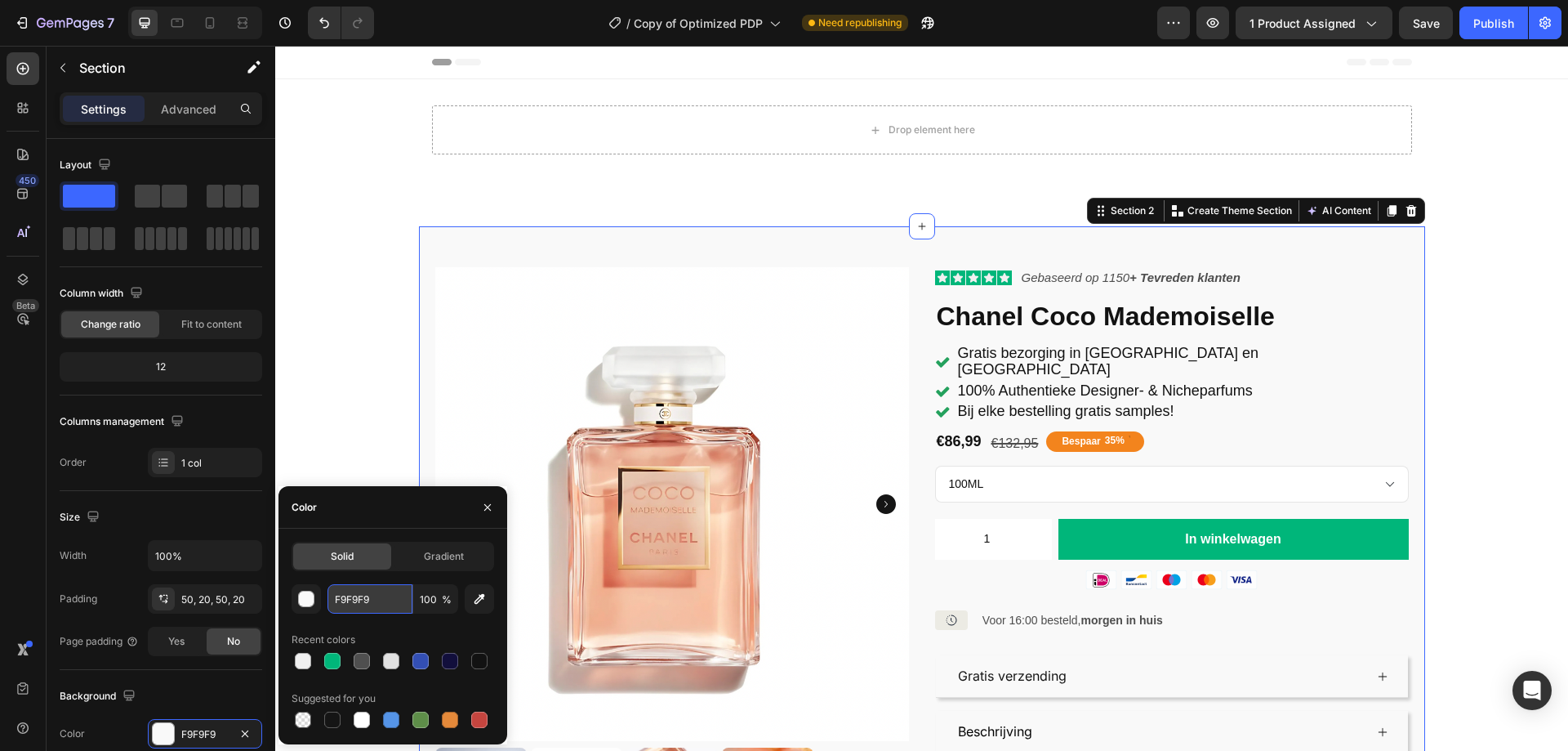
click at [347, 603] on input "F9F9F9" at bounding box center [369, 599] width 85 height 30
click at [357, 139] on div "Drop element here Row" at bounding box center [921, 136] width 1292 height 62
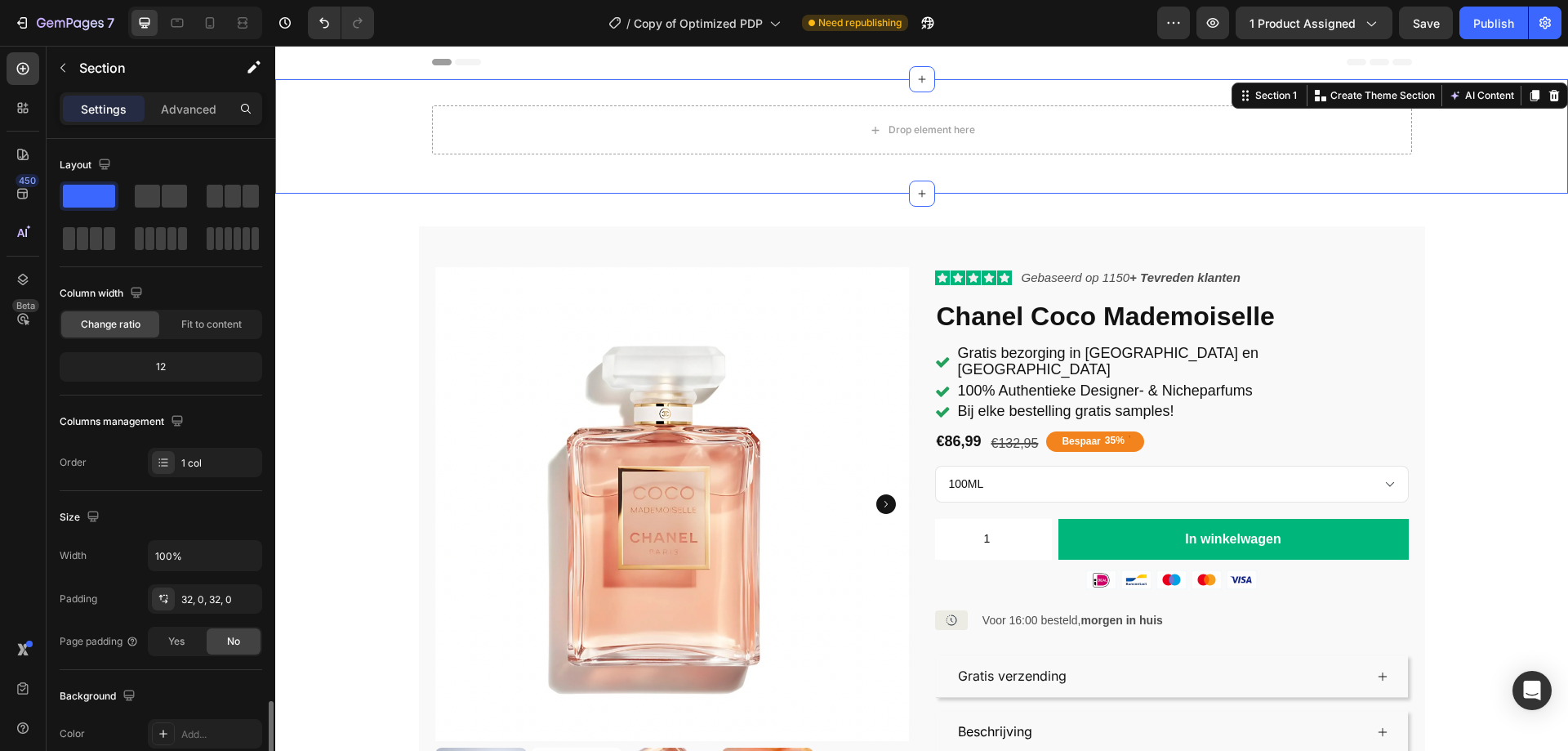
scroll to position [339, 0]
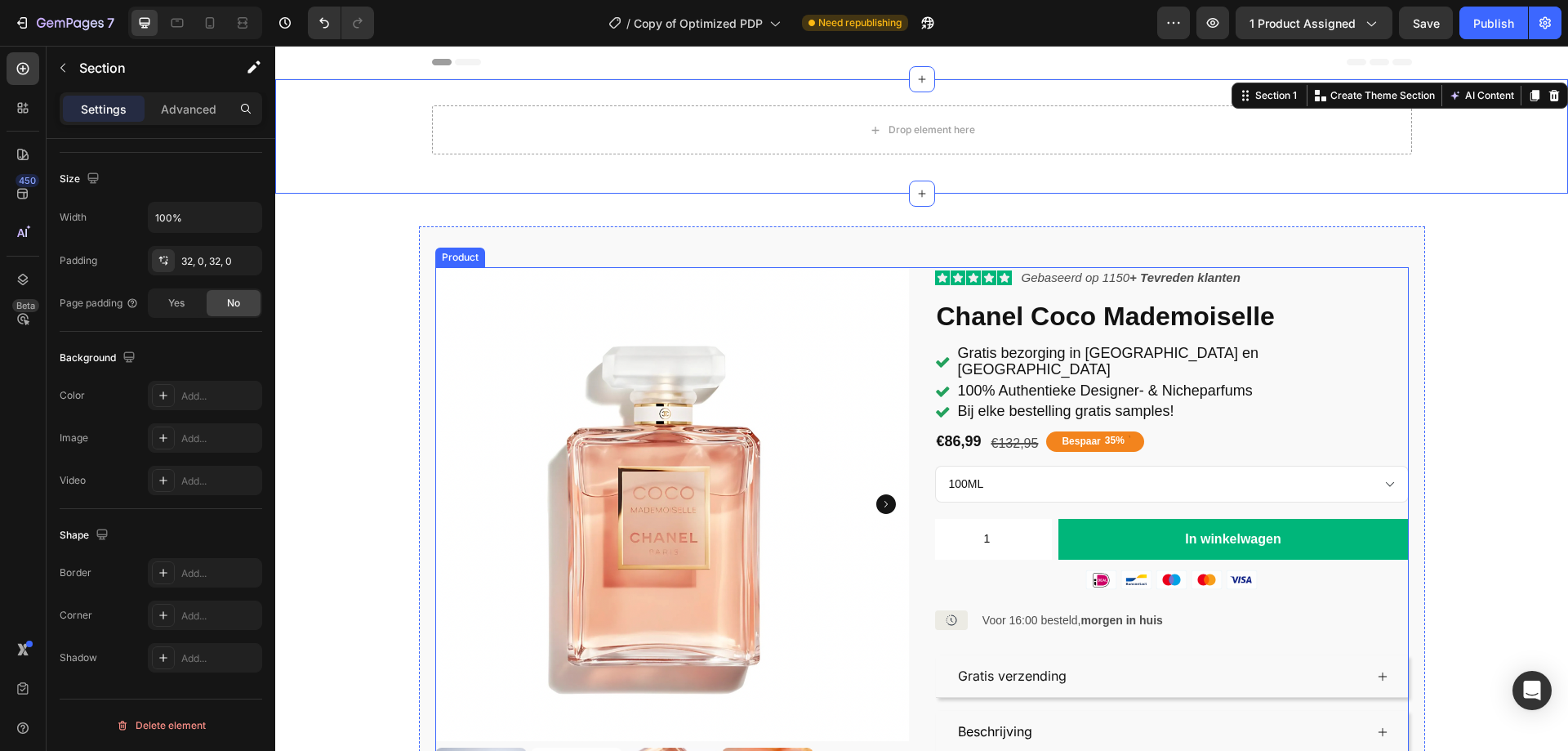
click at [905, 298] on div "Product Images Icon Icon Icon Icon Icon Icon List Gebaseerd op 1150 + Tevreden …" at bounding box center [922, 566] width 974 height 598
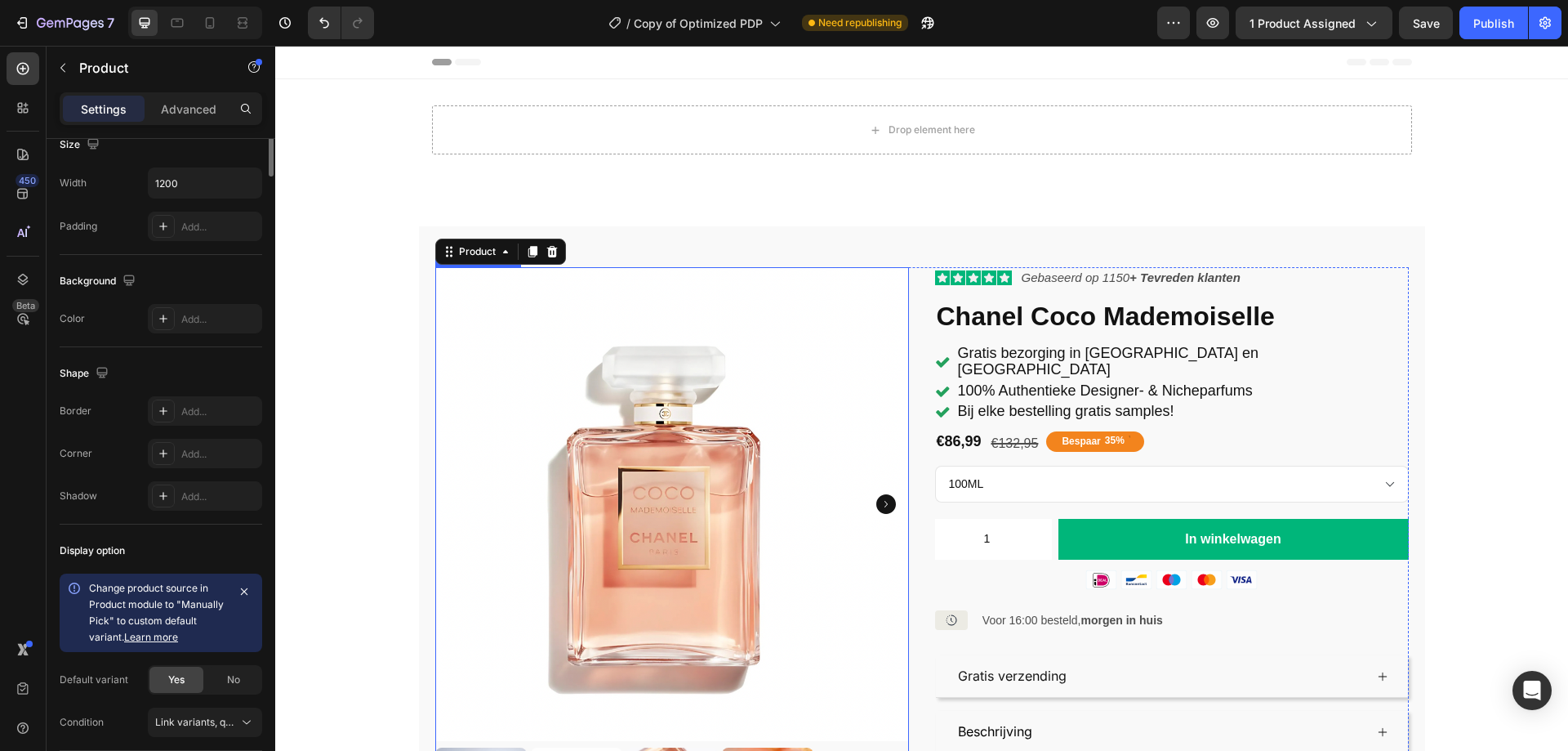
scroll to position [0, 0]
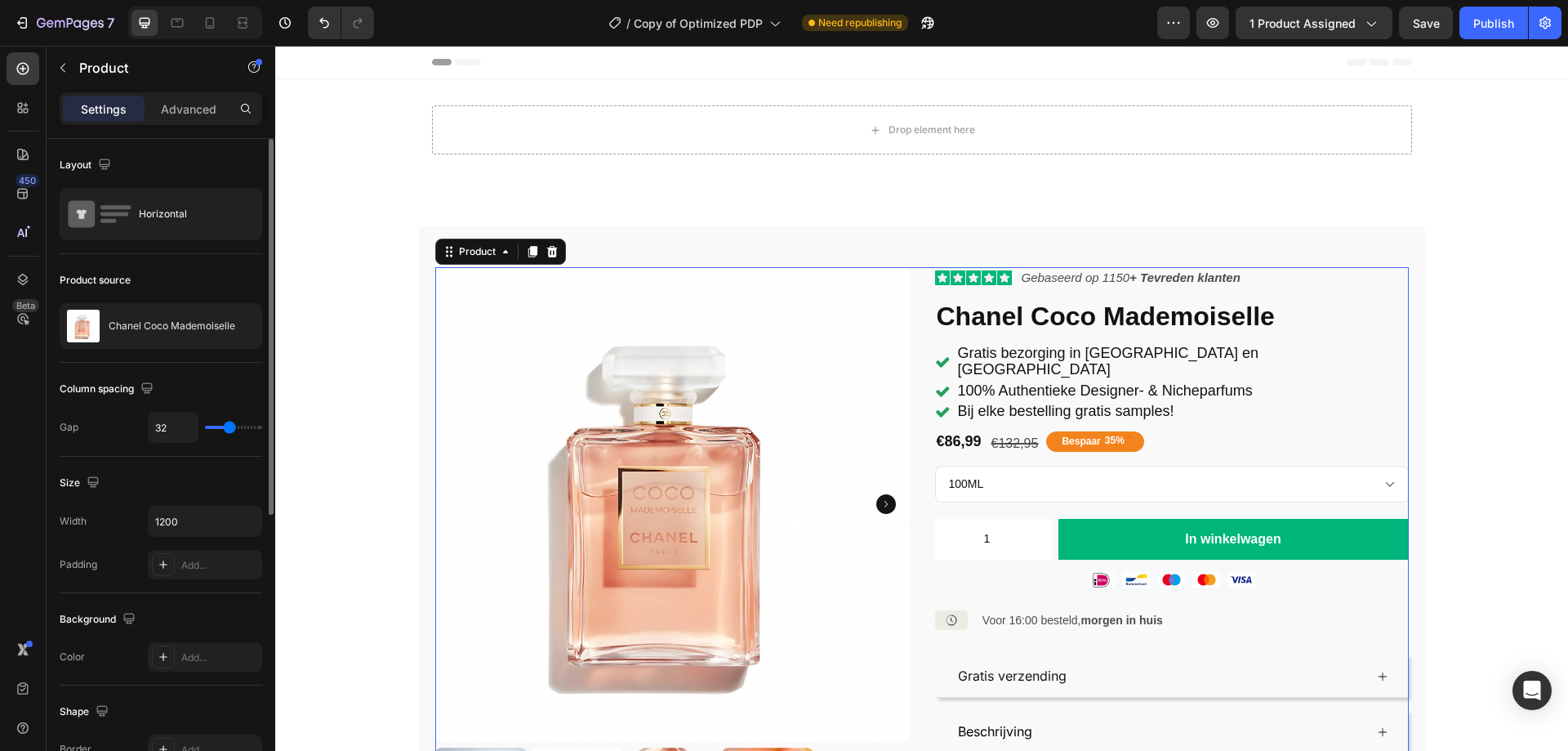
drag, startPoint x: 464, startPoint y: 257, endPoint x: 640, endPoint y: 131, distance: 216.5
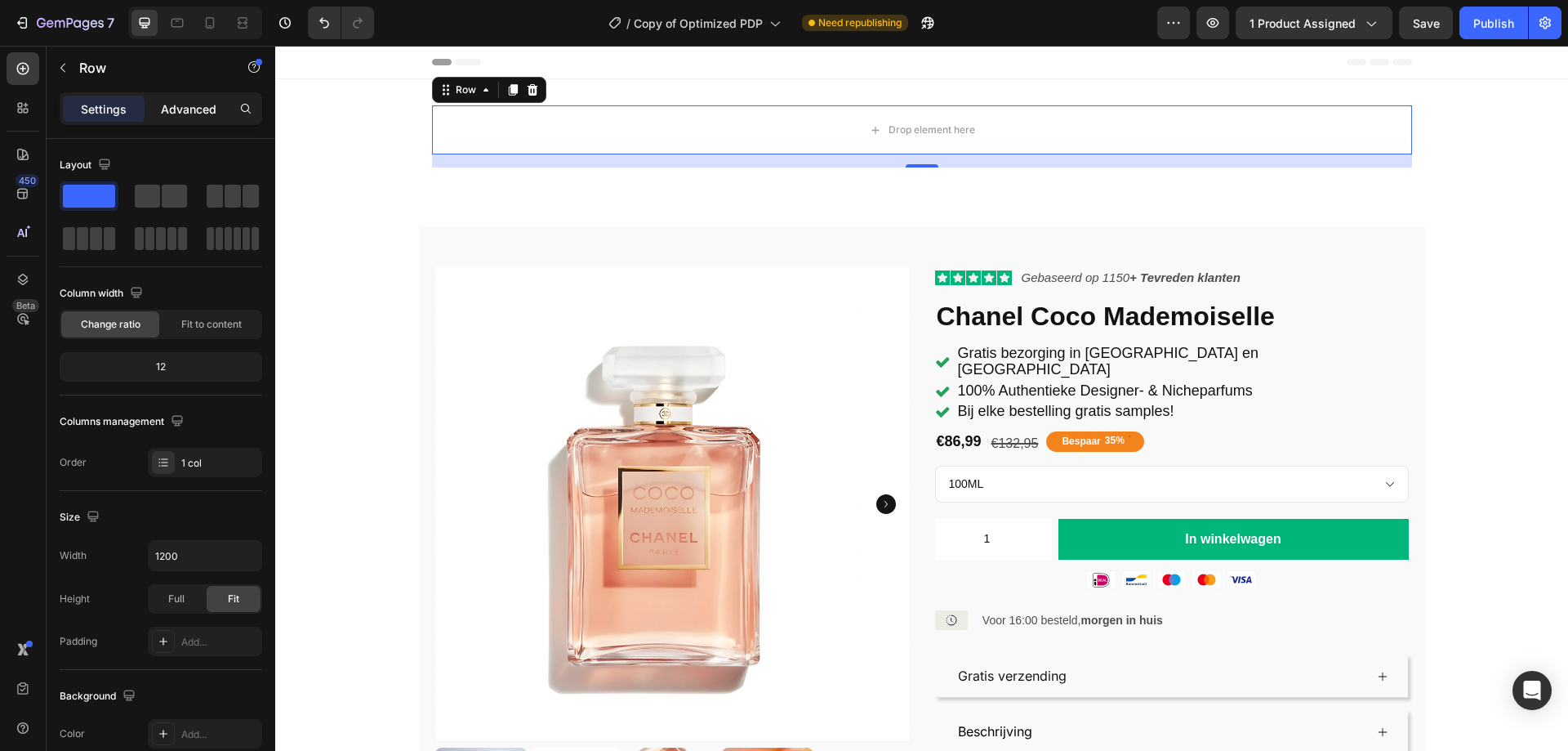
click at [215, 102] on p "Advanced" at bounding box center [189, 109] width 56 height 17
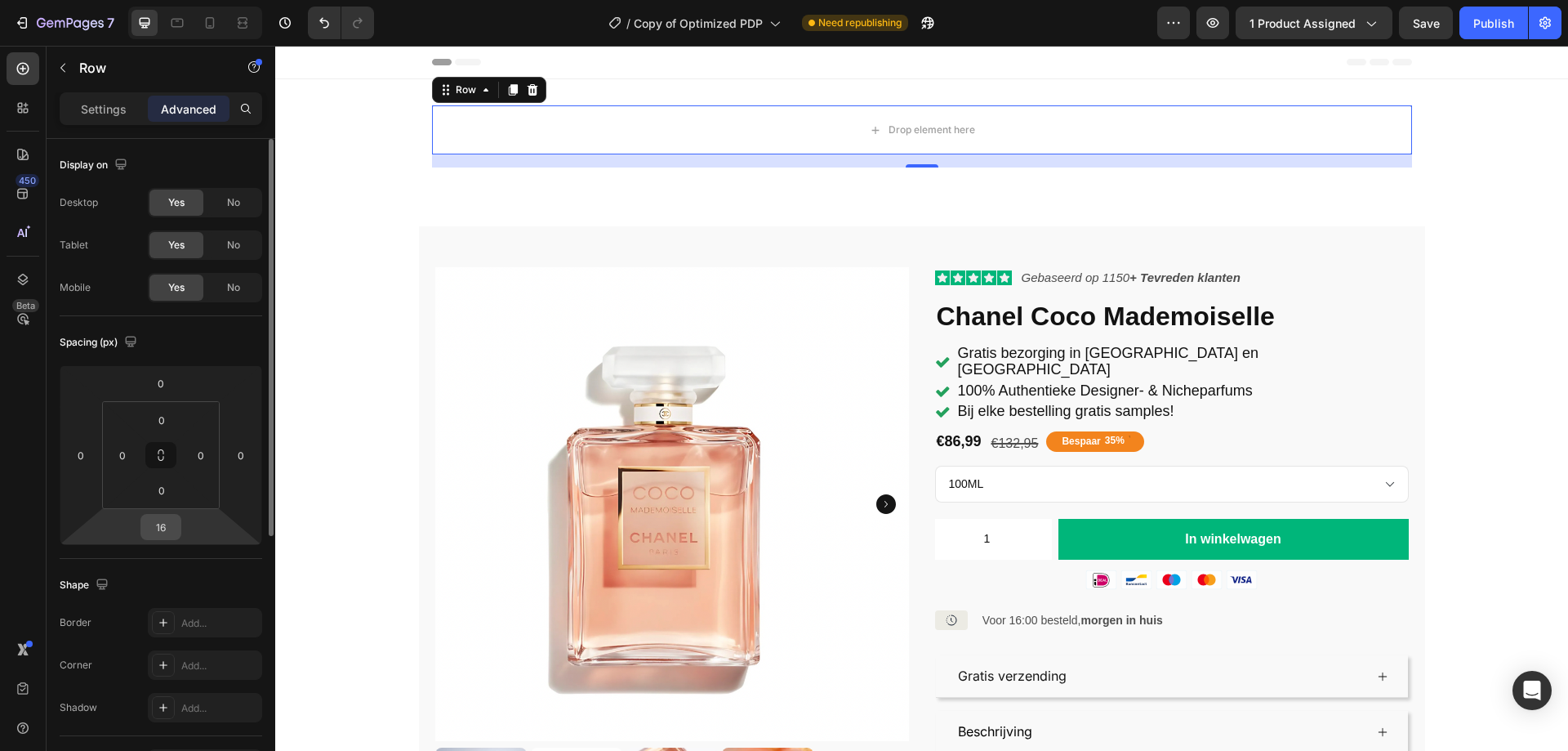
click at [170, 520] on input "16" at bounding box center [160, 527] width 33 height 25
type input "0"
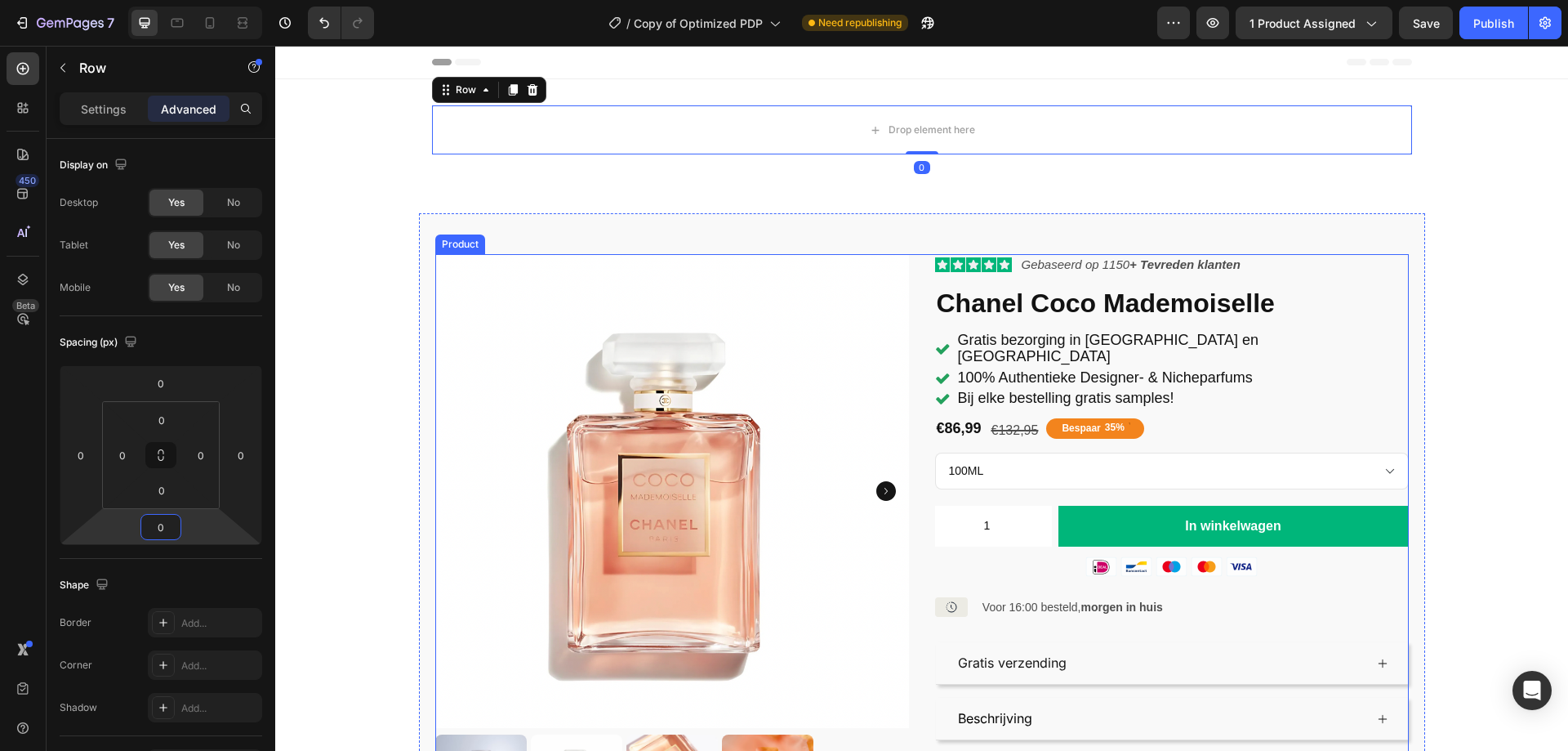
click at [912, 329] on div "Product Images Icon Icon Icon Icon Icon Icon List Gebaseerd op 1150 + Tevreden …" at bounding box center [922, 553] width 974 height 598
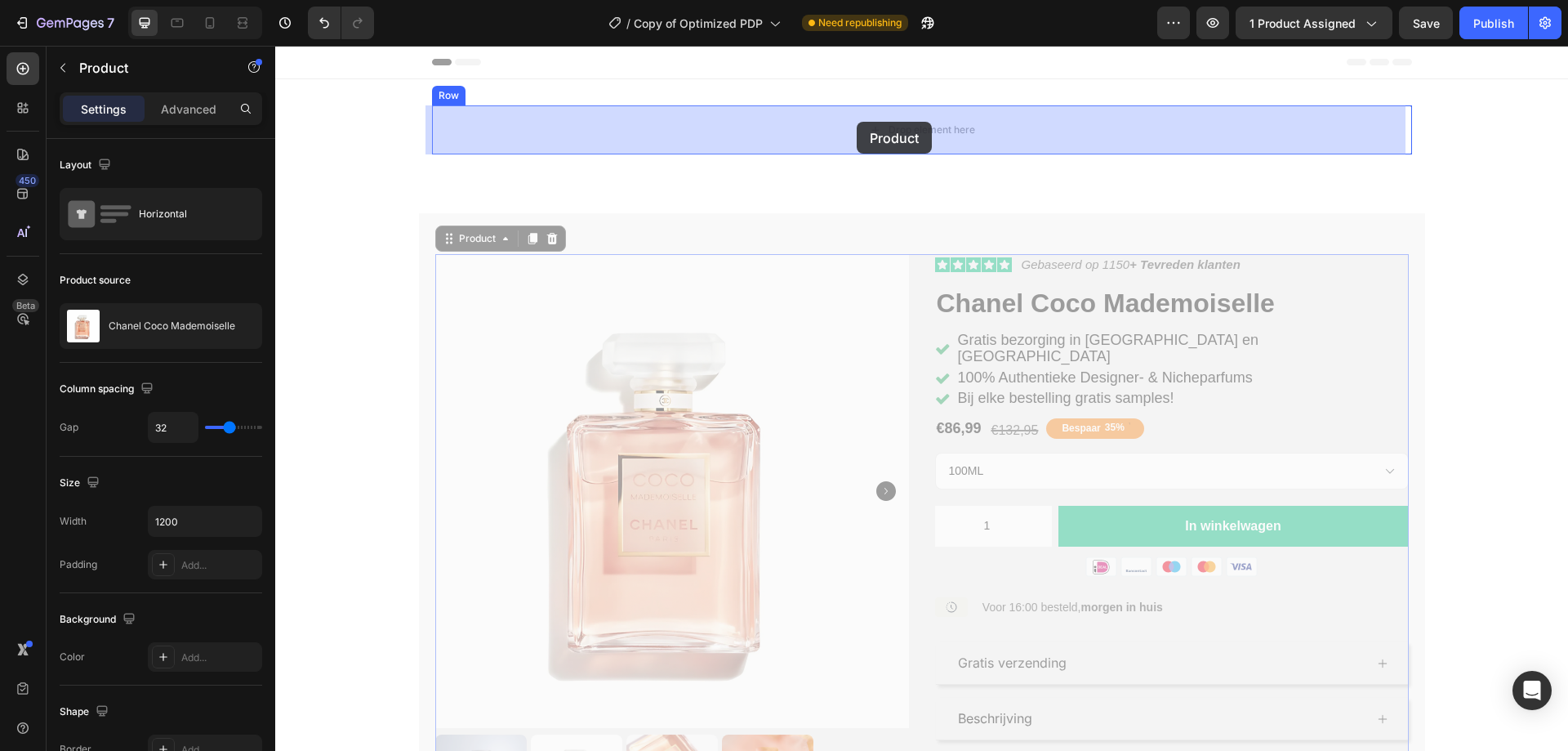
drag, startPoint x: 439, startPoint y: 242, endPoint x: 856, endPoint y: 122, distance: 433.9
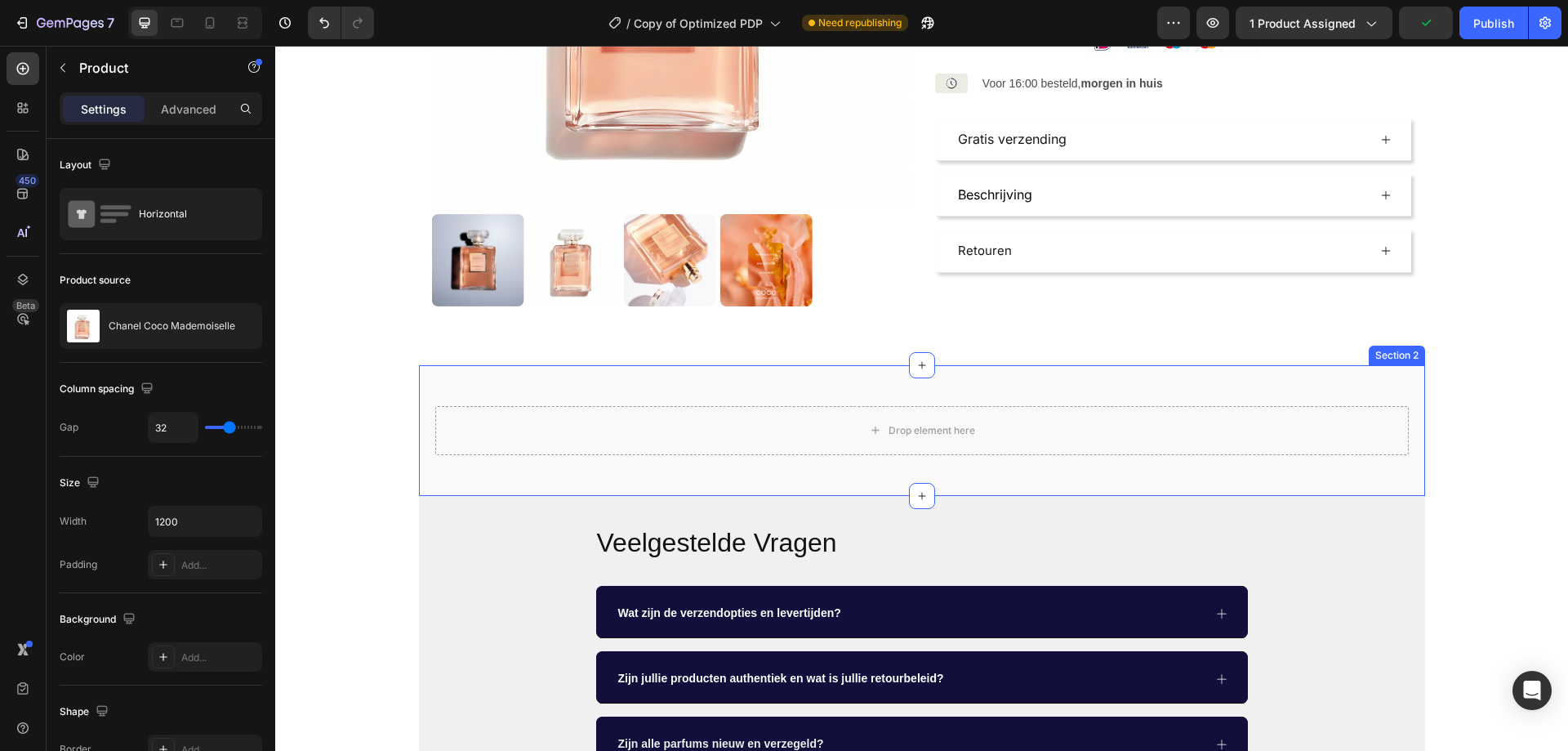
scroll to position [490, 0]
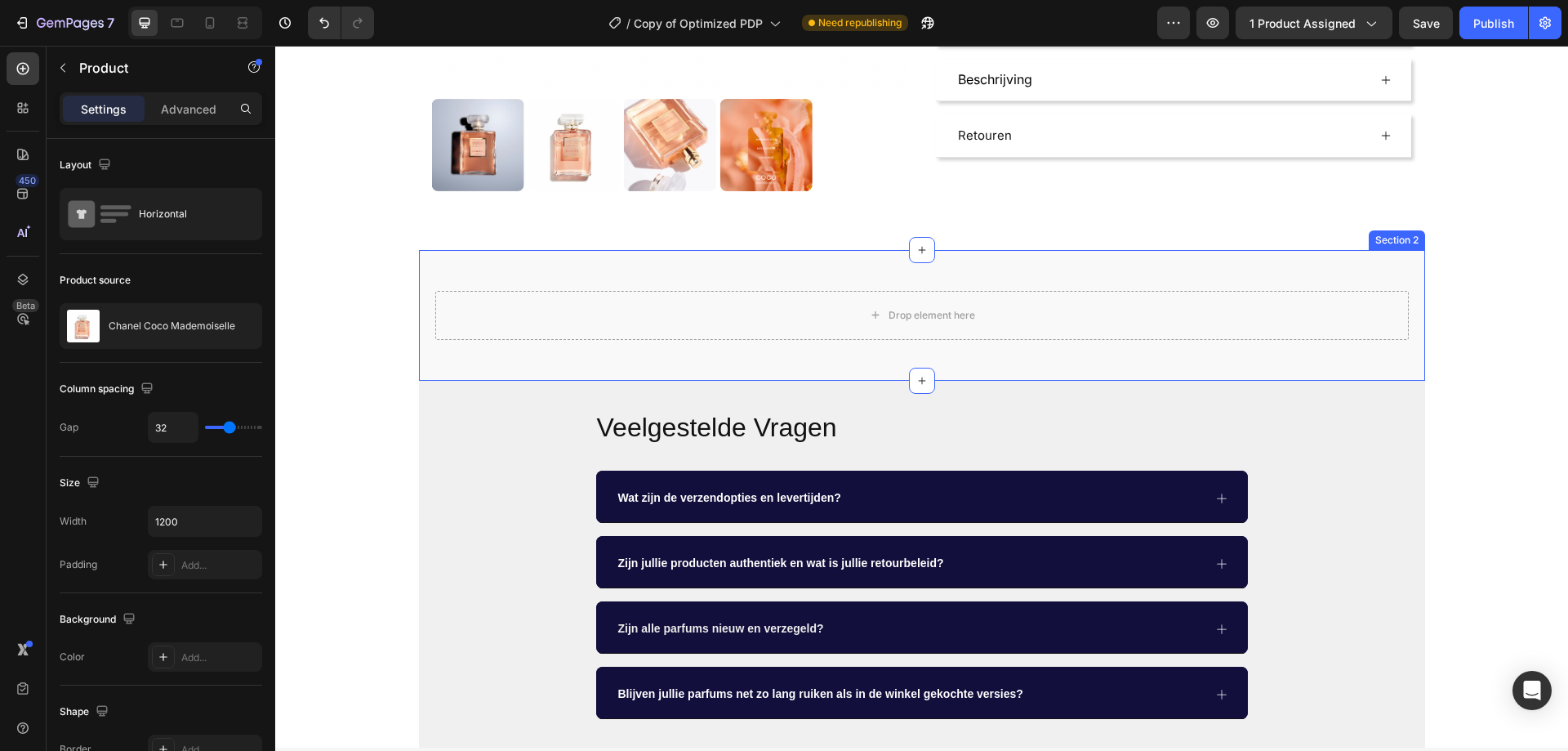
click at [1382, 273] on div "Drop element here Section 2" at bounding box center [922, 315] width 1006 height 130
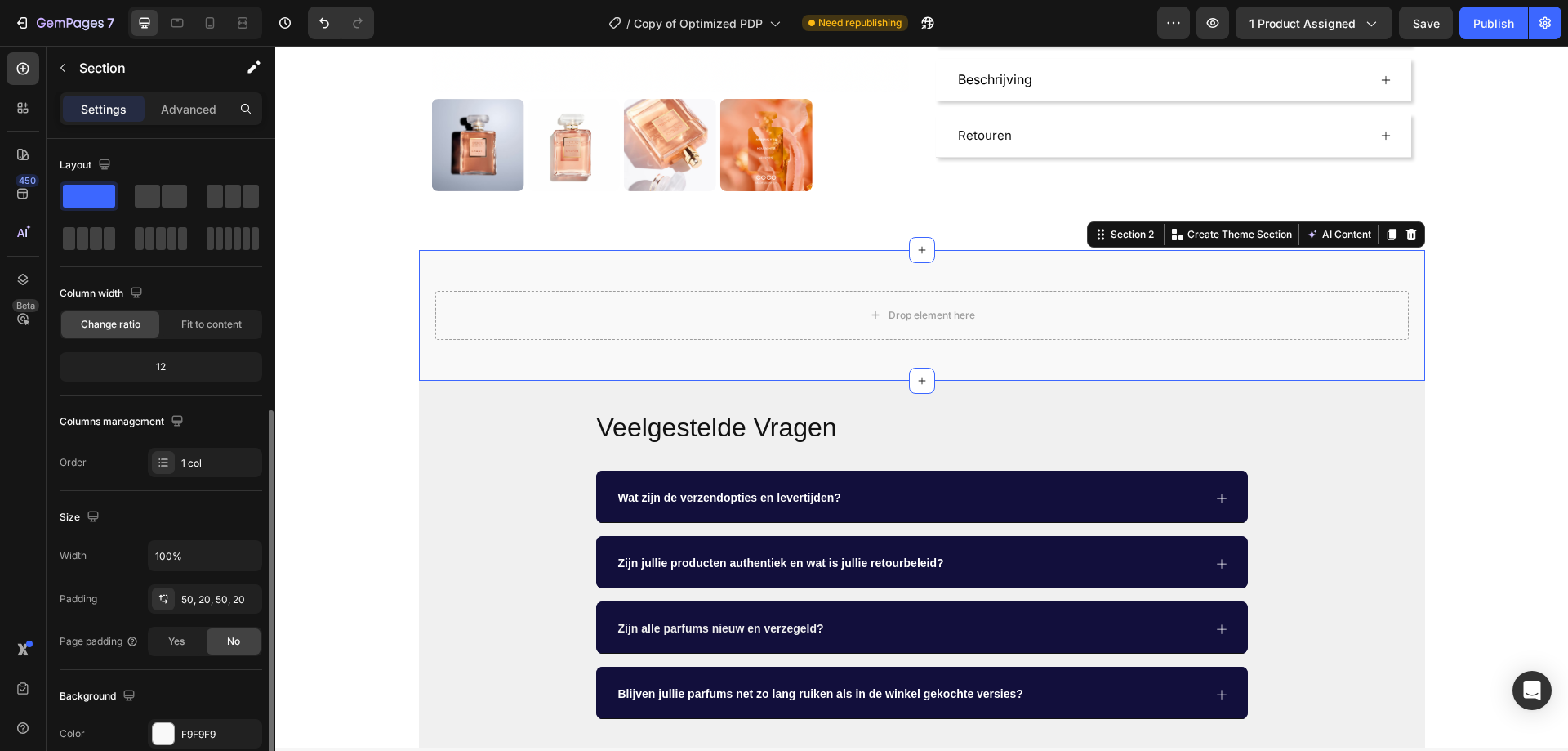
scroll to position [245, 0]
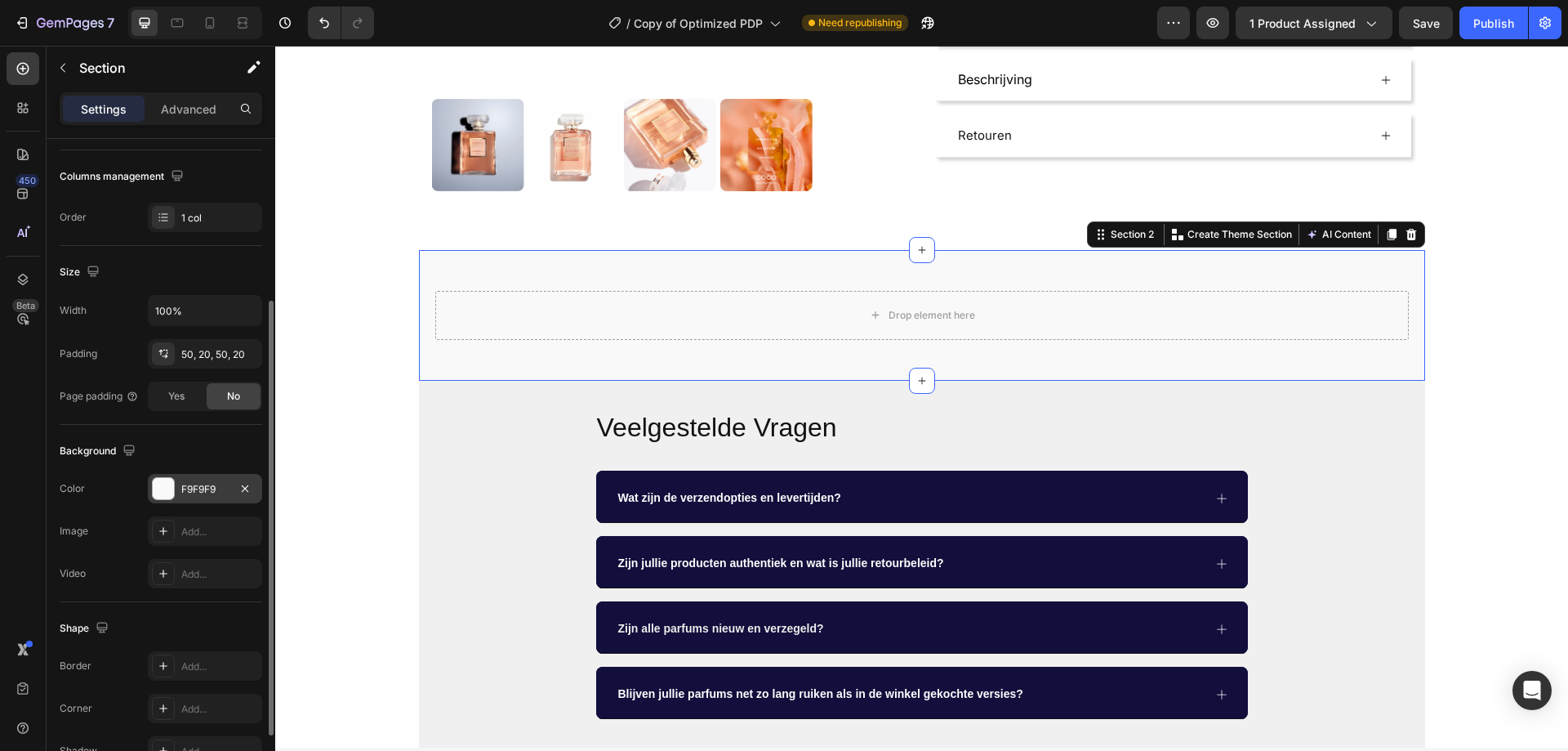
click at [202, 497] on div "F9F9F9" at bounding box center [204, 489] width 114 height 30
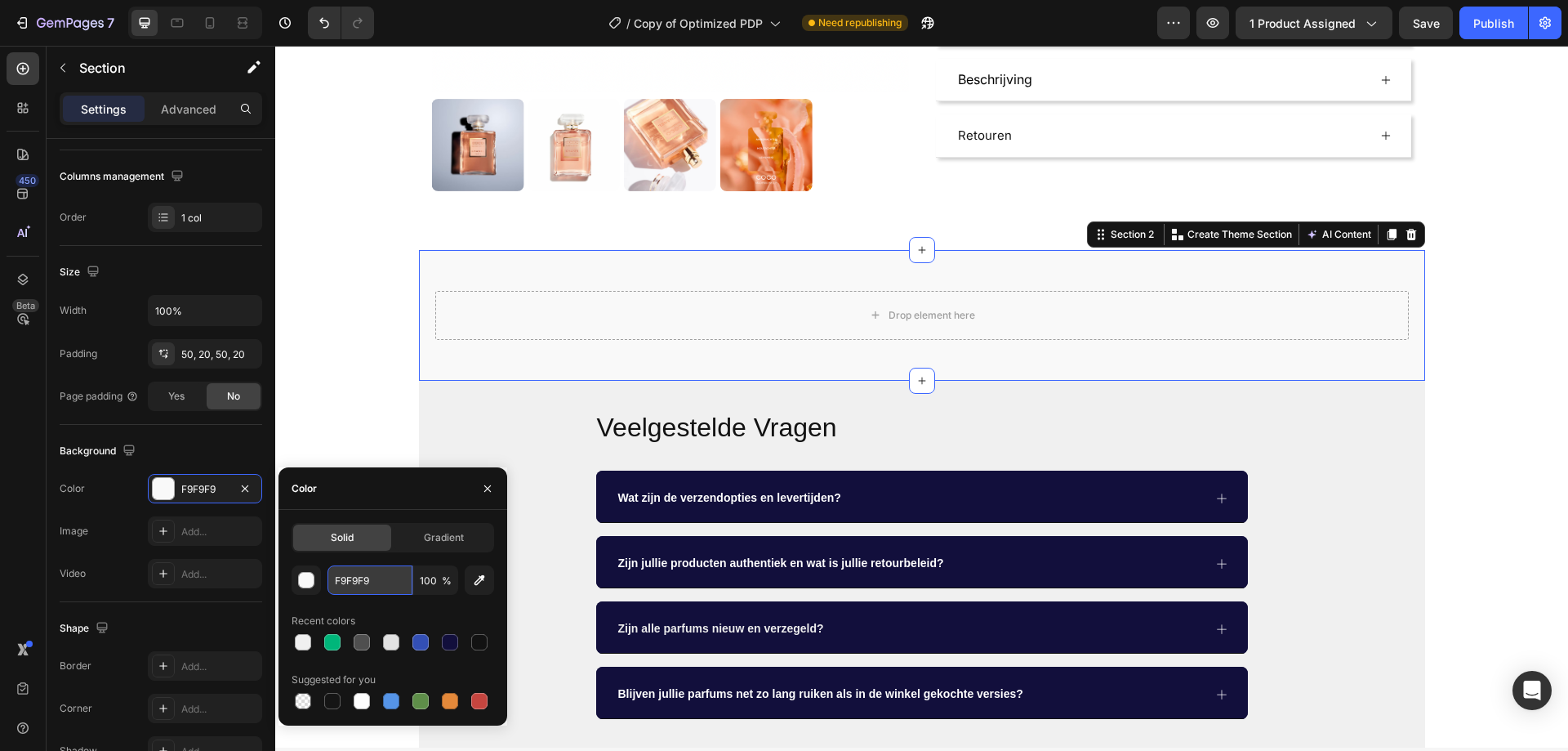
click at [363, 570] on input "F9F9F9" at bounding box center [369, 581] width 85 height 30
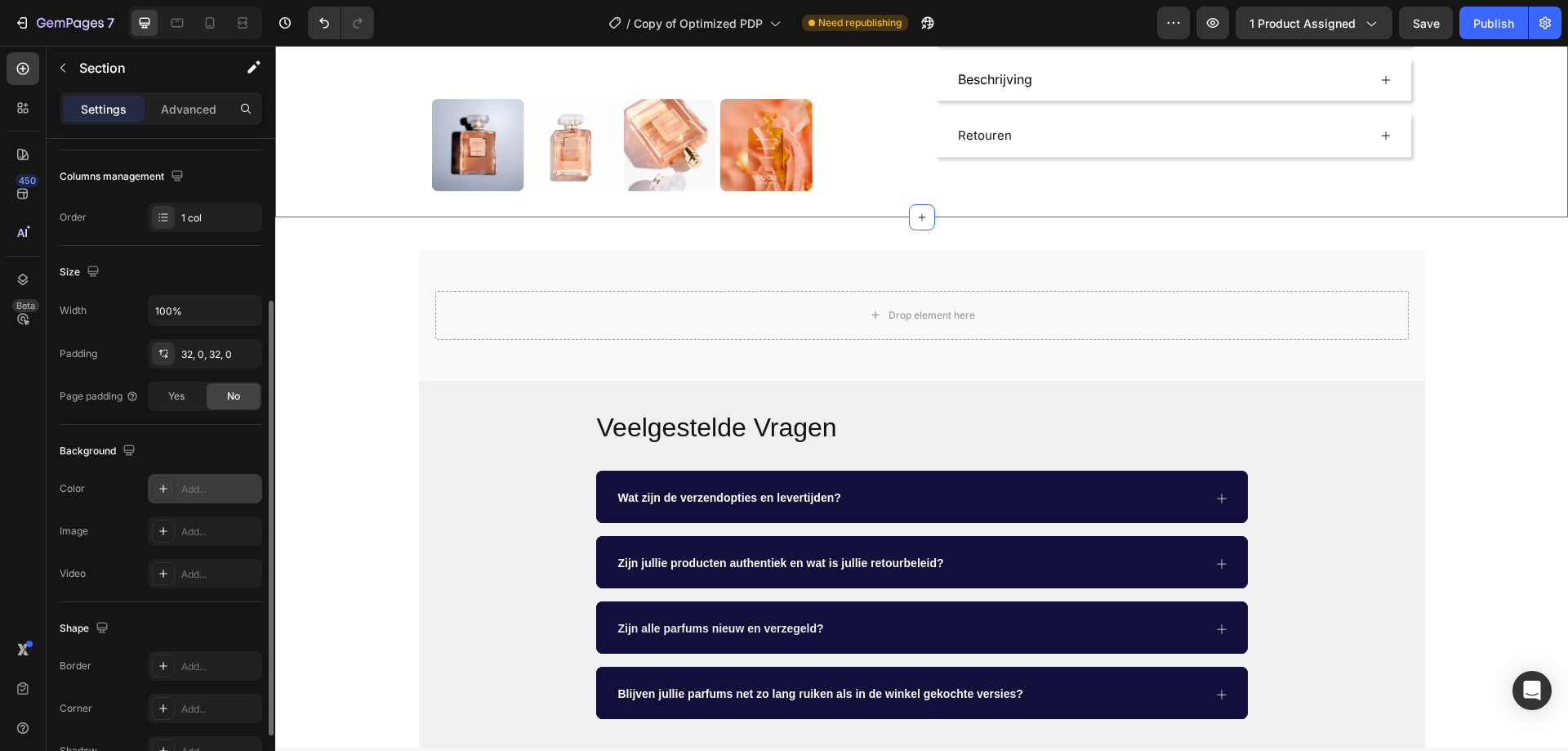
click at [208, 491] on div "Add..." at bounding box center [219, 489] width 77 height 15
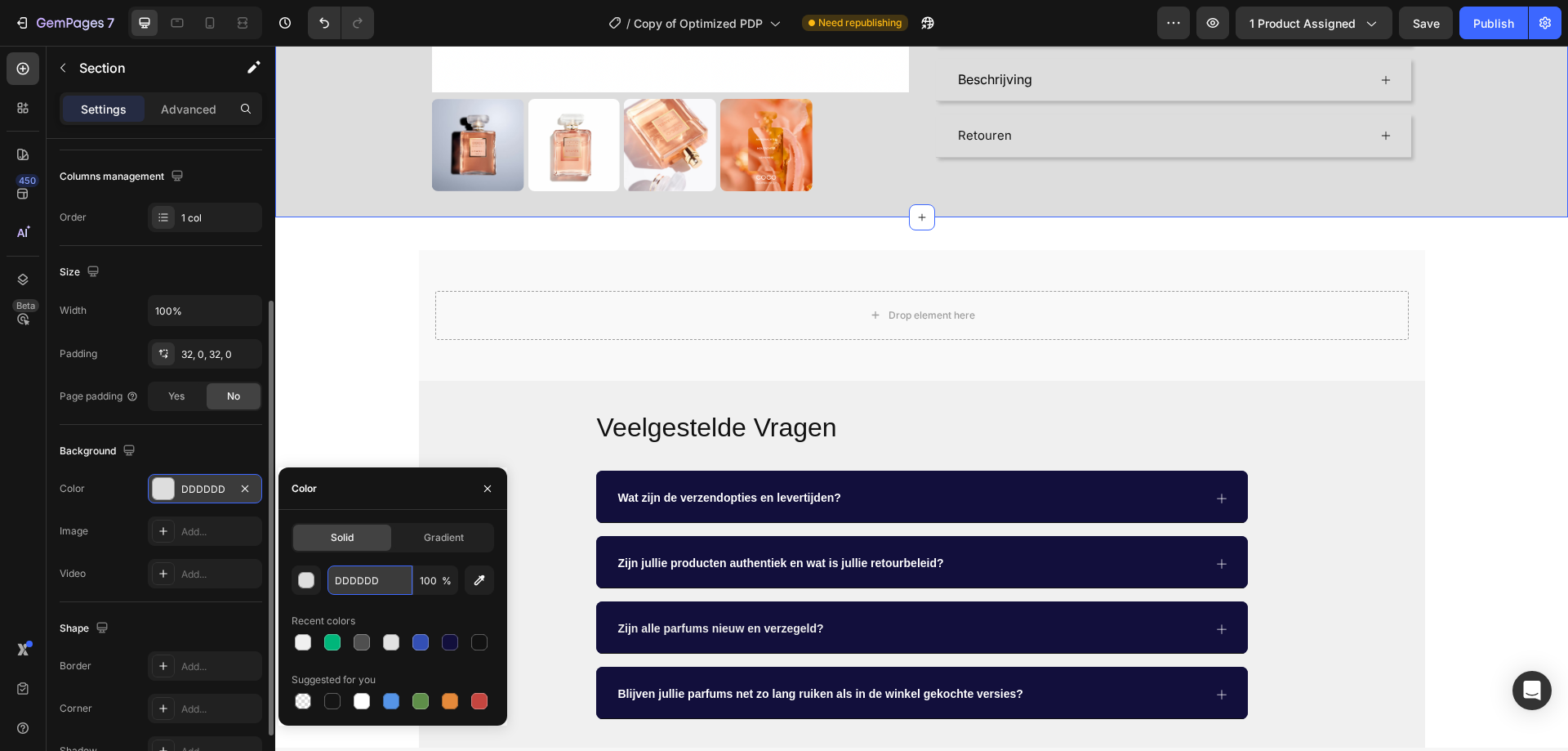
click at [375, 577] on input "DDDDDD" at bounding box center [369, 581] width 85 height 30
paste input "F9F9F9"
type input "F9F9F9"
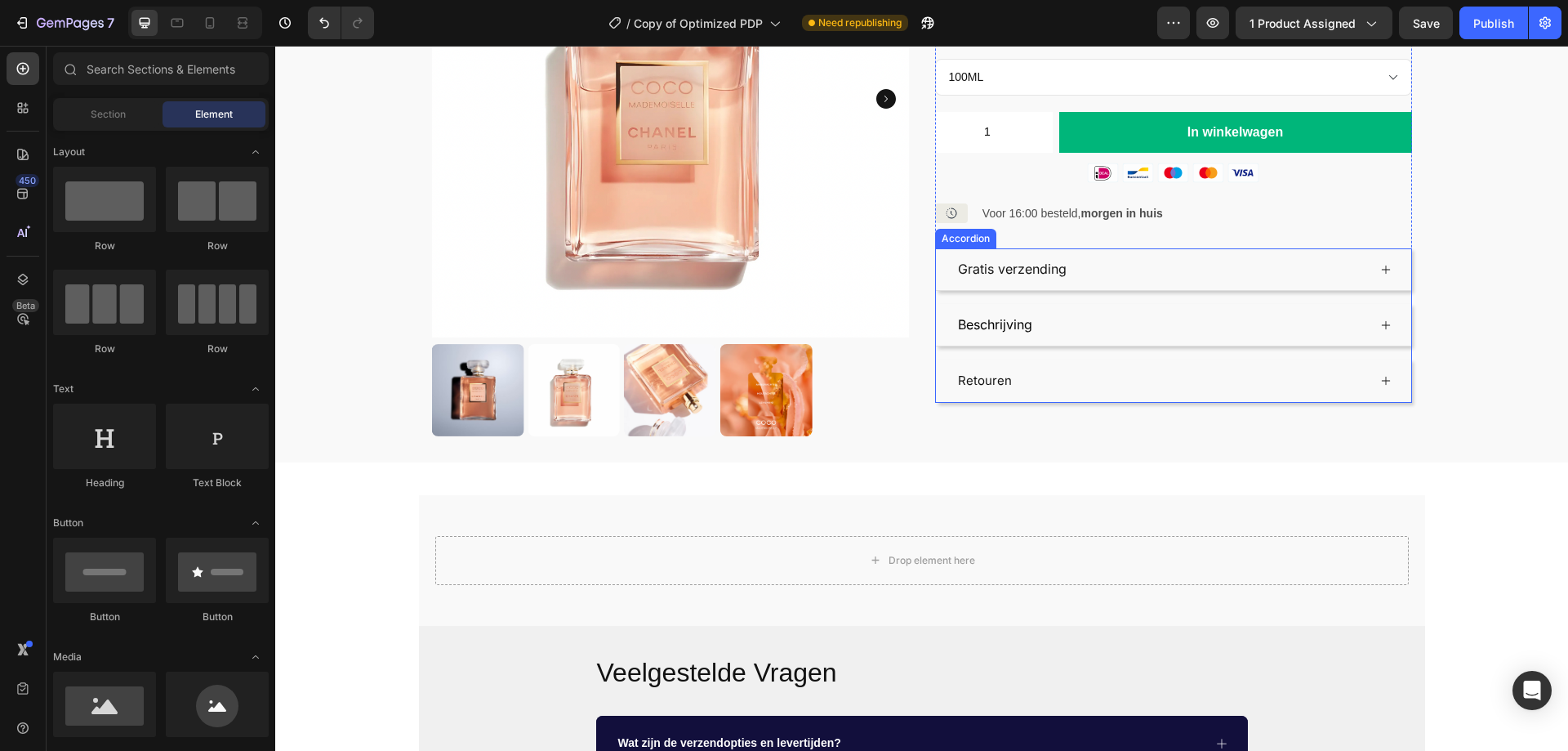
scroll to position [163, 0]
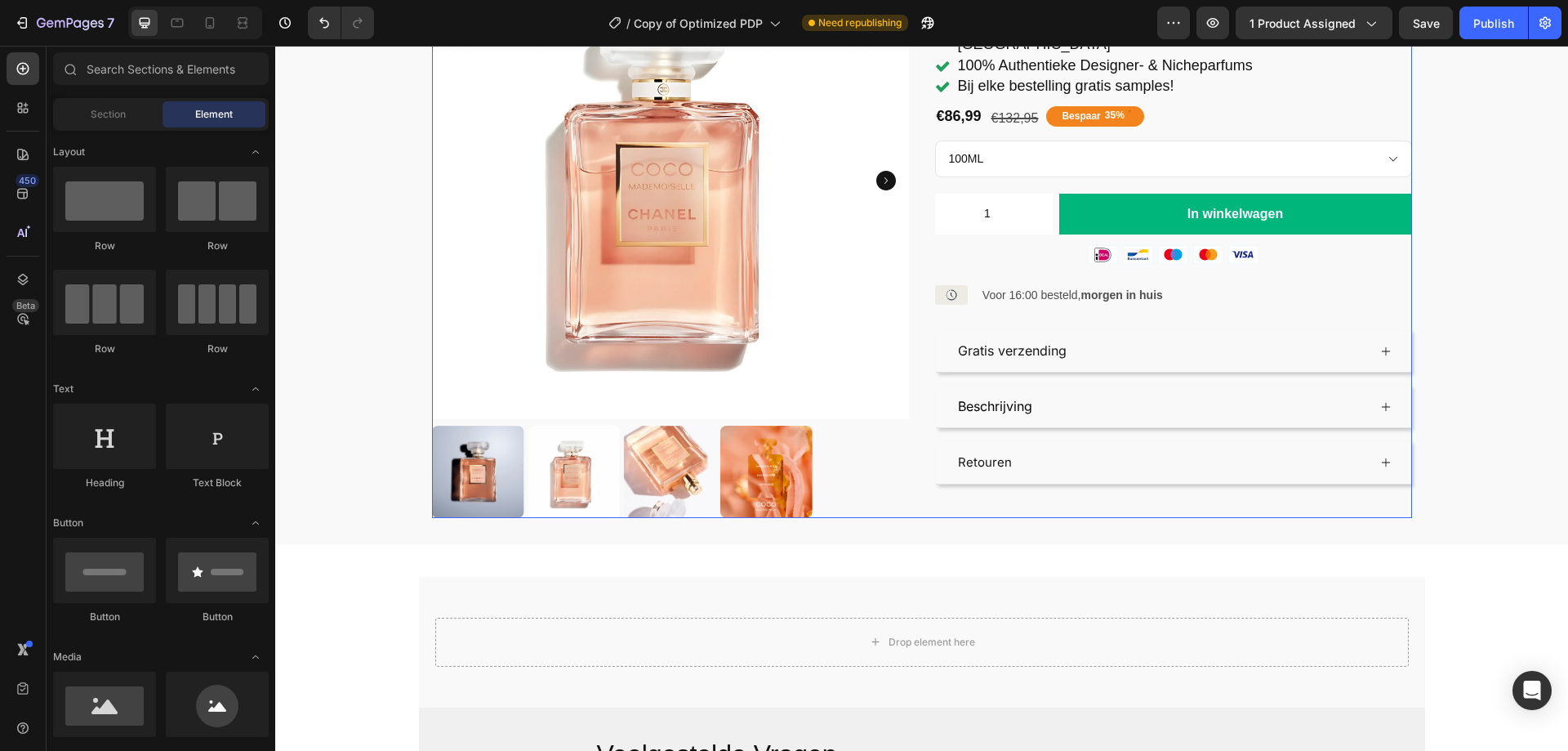
click at [989, 487] on div "Icon Icon Icon Icon Icon Icon List Gebaseerd op 1150 + Tevreden klanten Text Bl…" at bounding box center [1173, 230] width 477 height 576
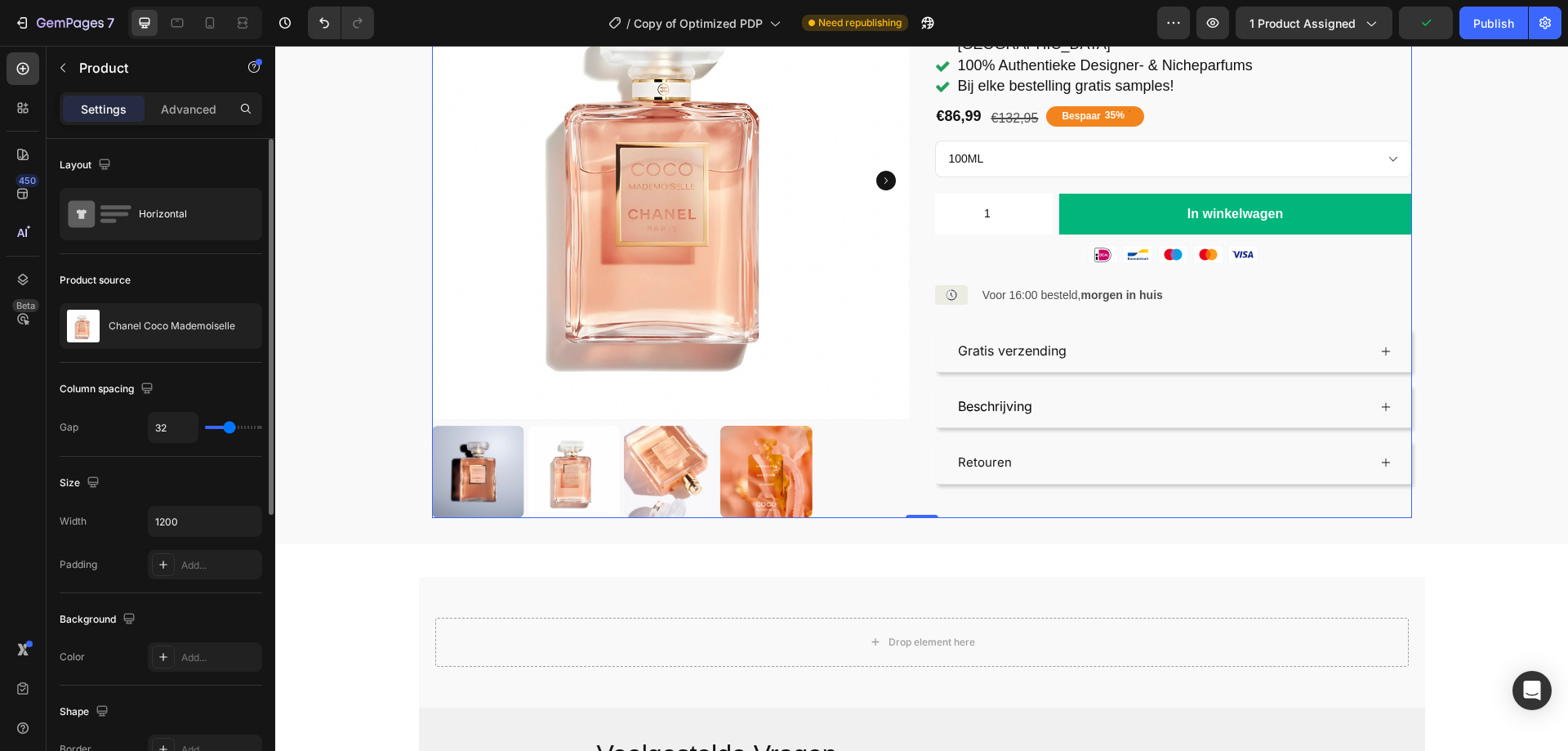
scroll to position [327, 0]
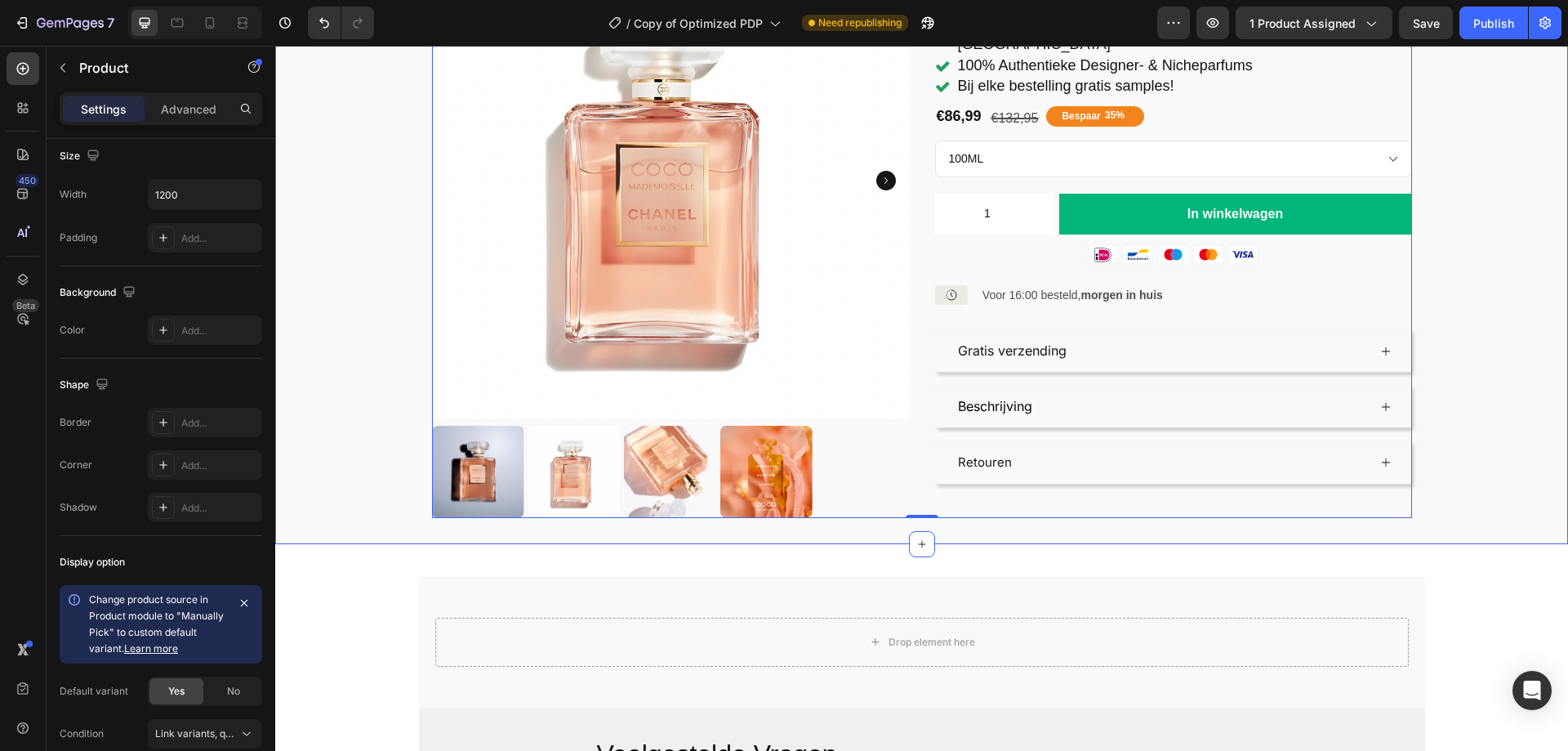
click at [365, 457] on div "Product Images Icon Icon Icon Icon Icon Icon List Gebaseerd op 1150 + Tevreden …" at bounding box center [921, 230] width 1292 height 576
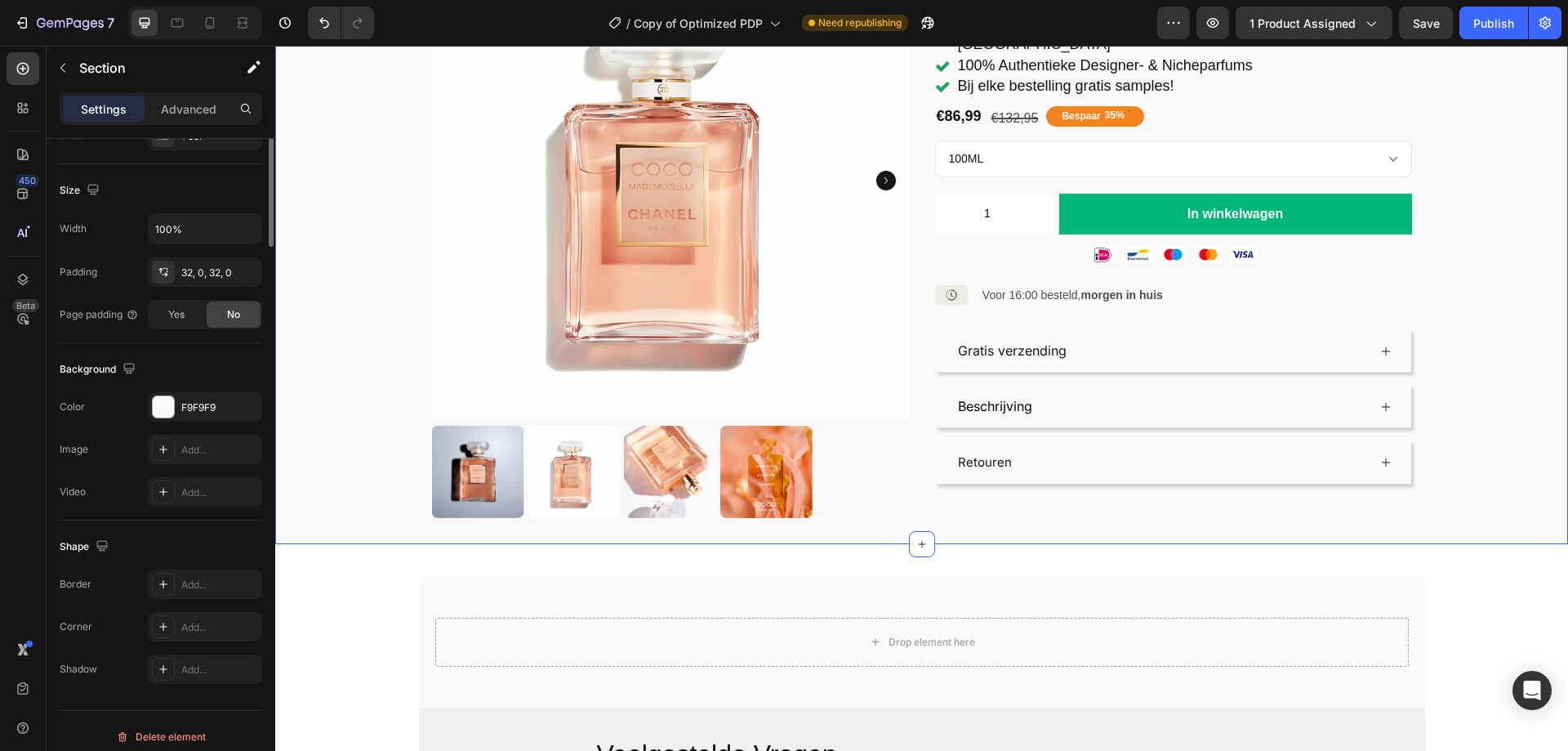
scroll to position [0, 0]
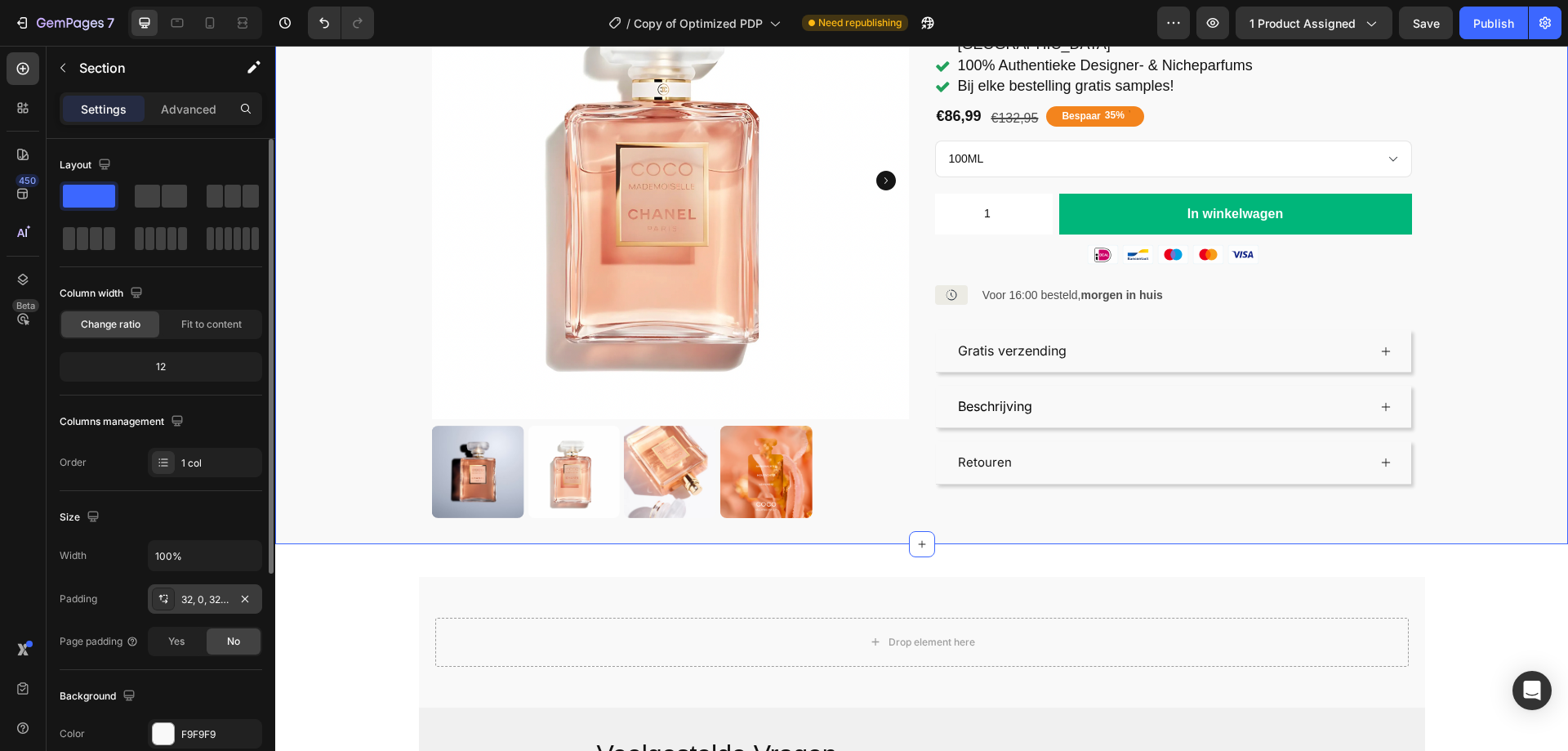
click at [196, 607] on div "32, 0, 32, 0" at bounding box center [205, 600] width 48 height 15
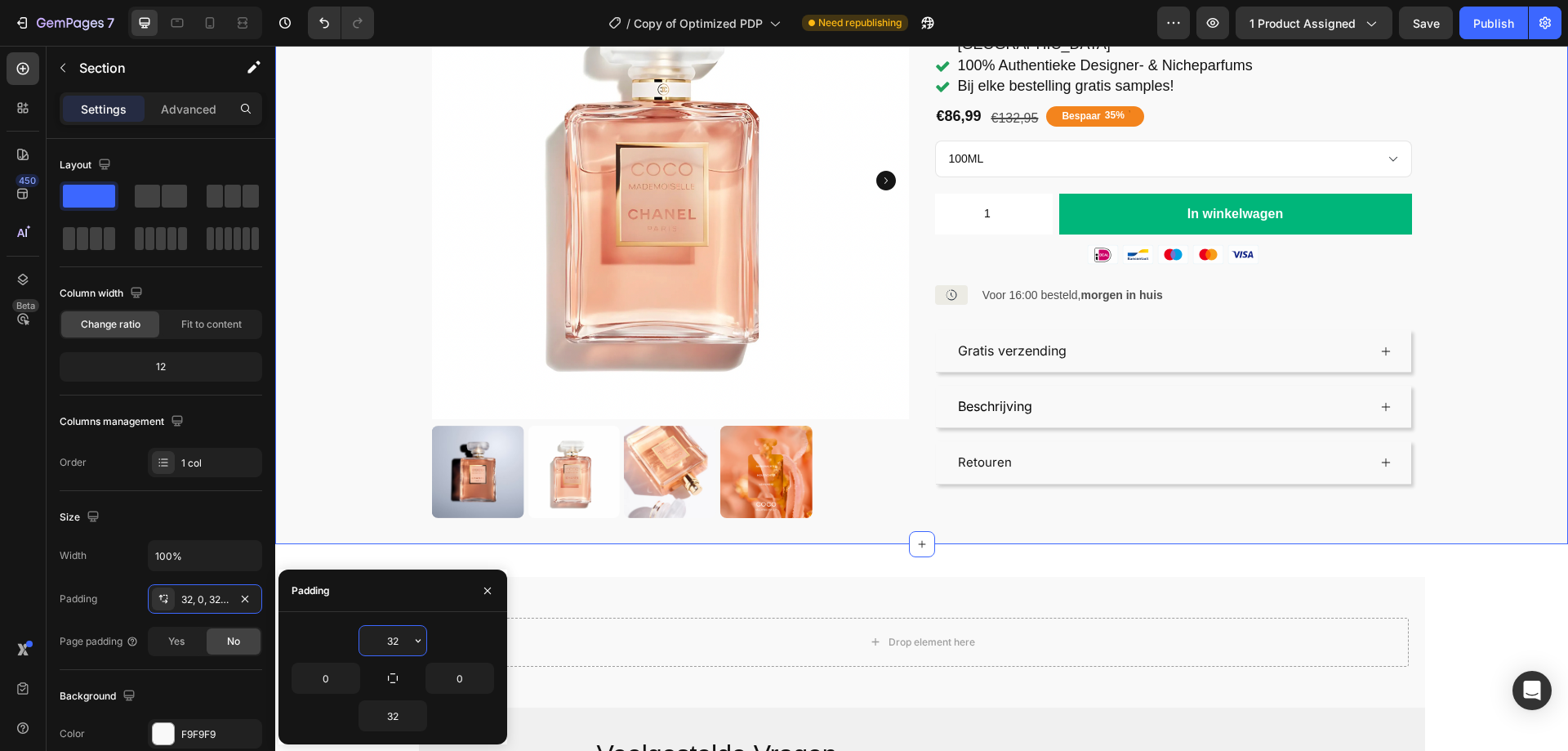
click at [392, 633] on input "32" at bounding box center [392, 640] width 67 height 30
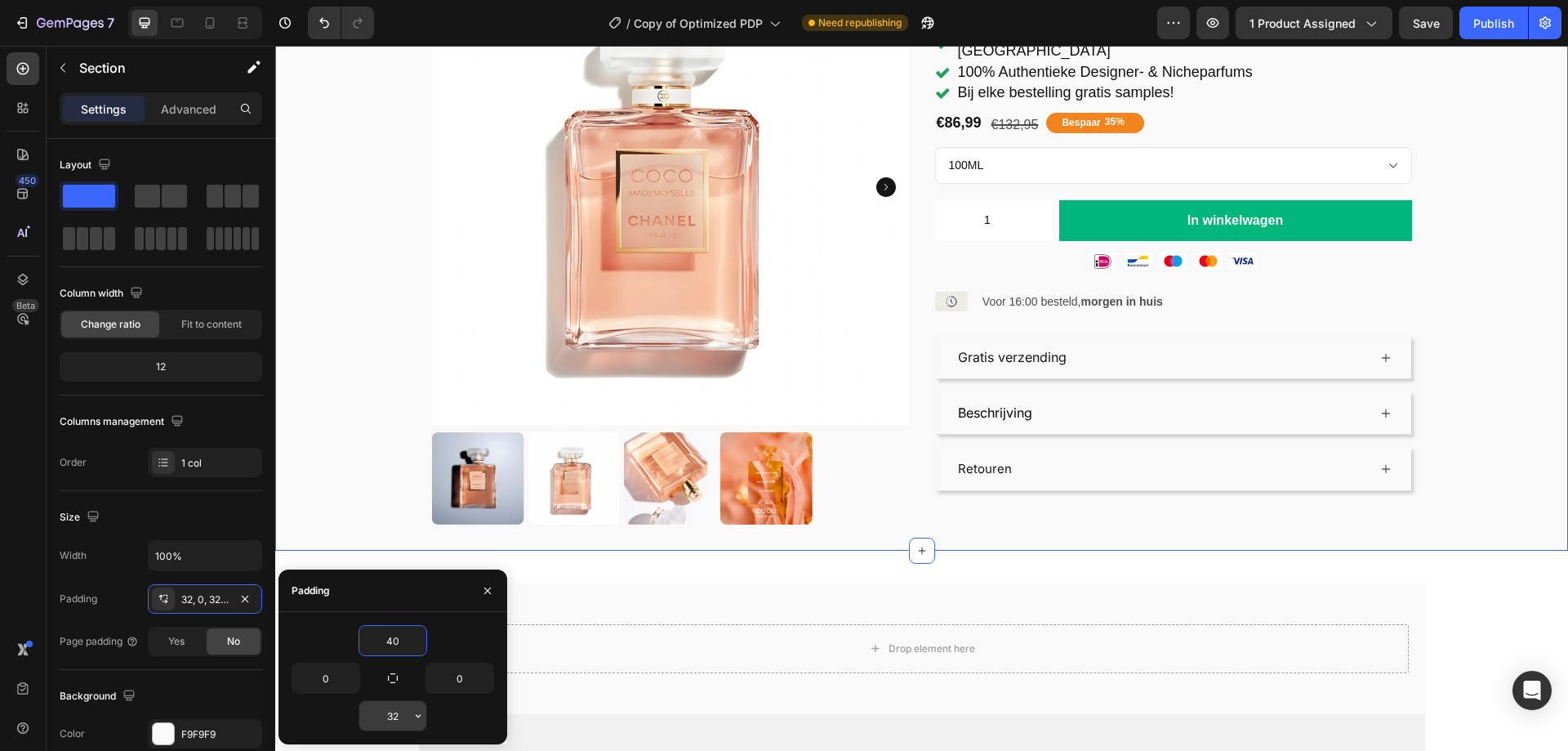
type input "40"
click at [397, 726] on input "32" at bounding box center [392, 716] width 67 height 30
type input "40"
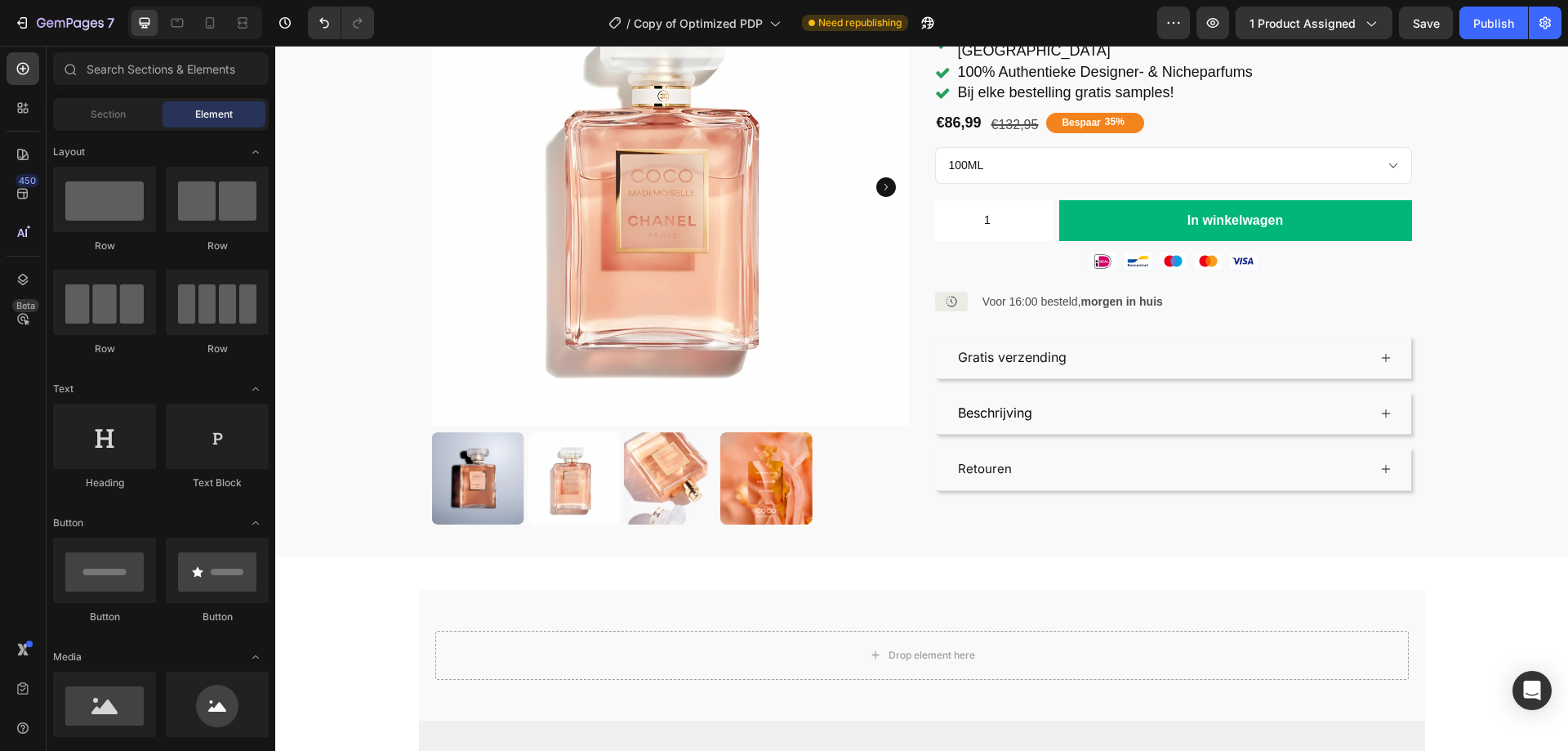
scroll to position [408, 0]
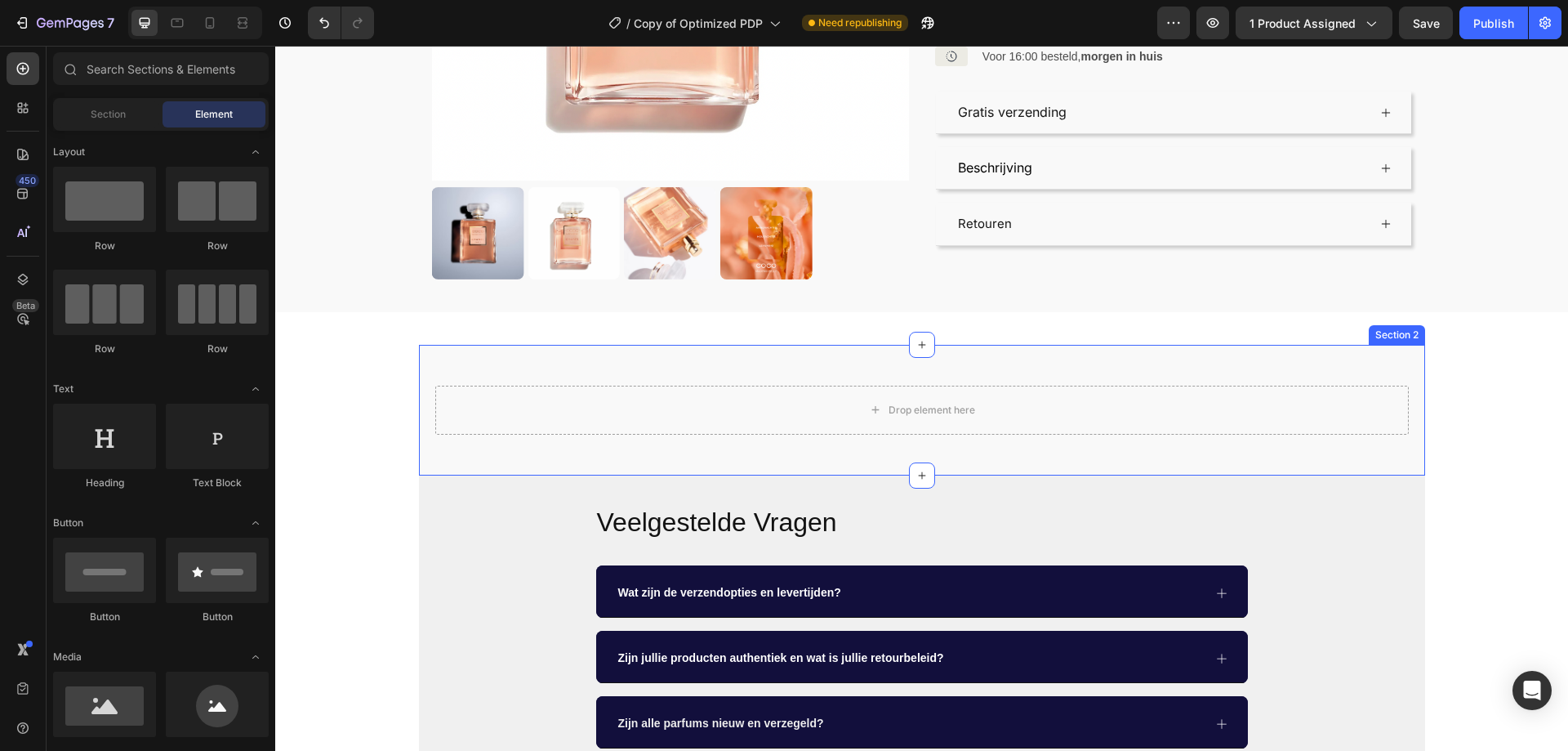
click at [610, 358] on div "Drop element here Section 2" at bounding box center [922, 409] width 1006 height 130
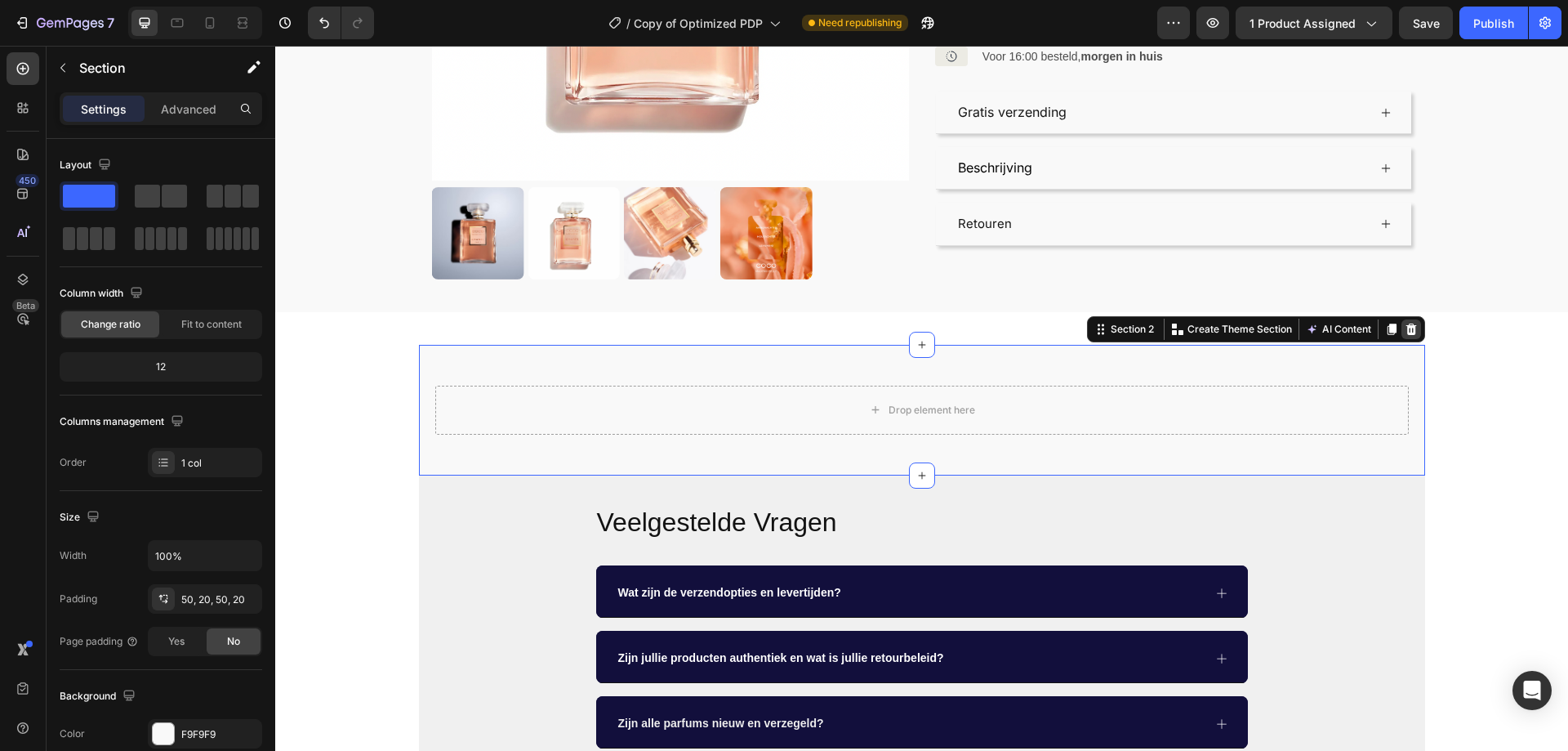
click at [1409, 330] on icon at bounding box center [1410, 329] width 11 height 11
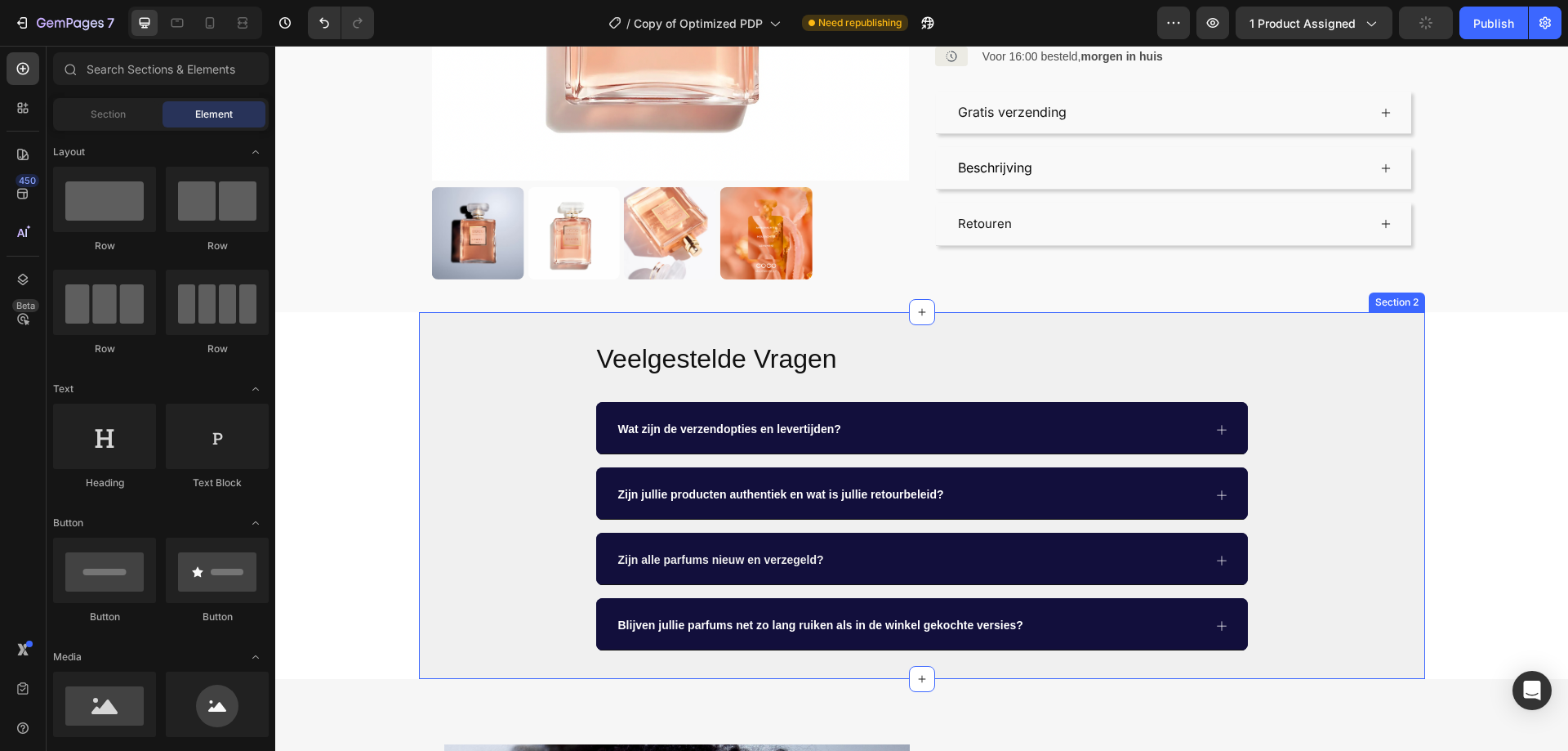
click at [1411, 397] on div "Veelgestelde Vragen Heading Wat zijn de verzendopties en levertijden? Zijn jull…" at bounding box center [922, 496] width 1006 height 311
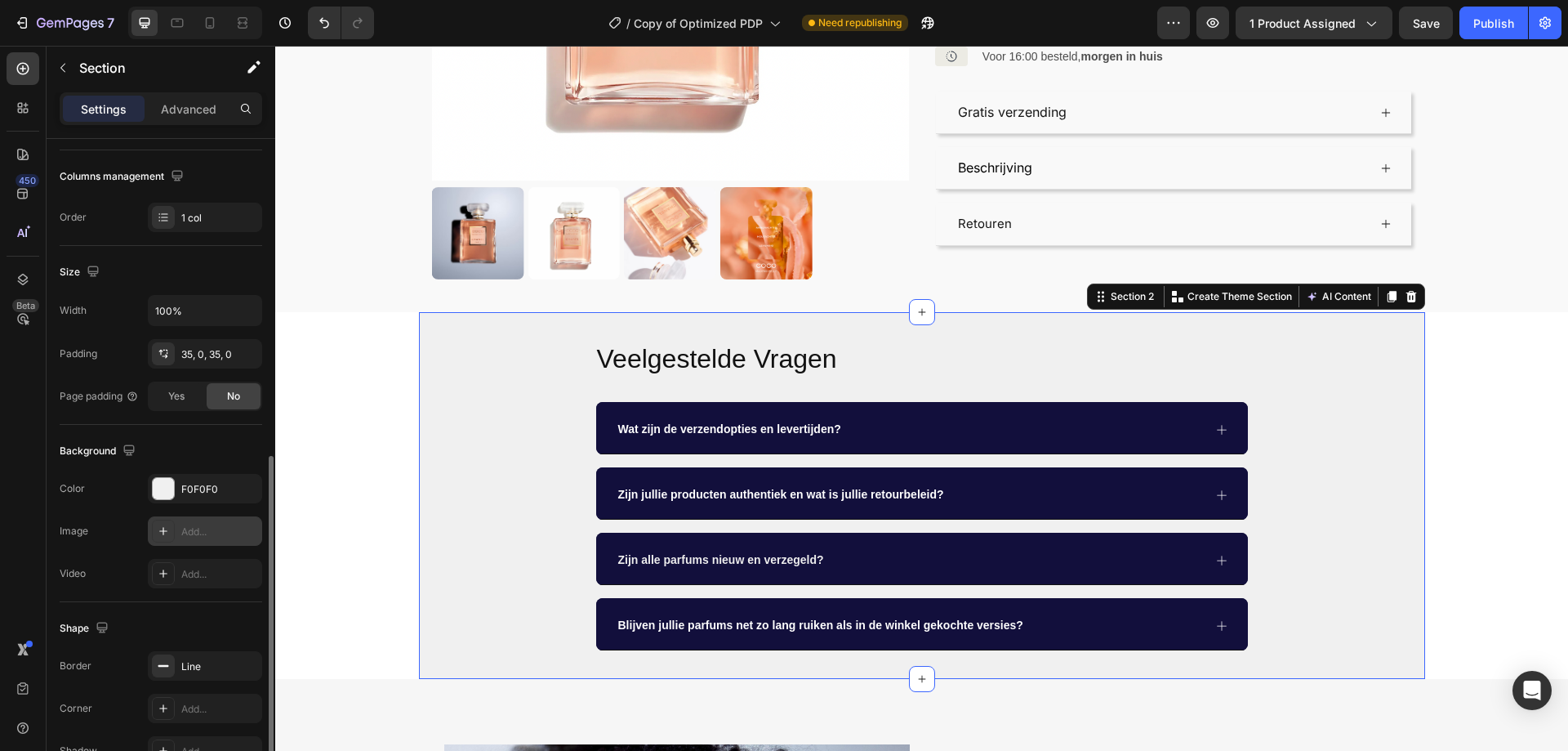
scroll to position [339, 0]
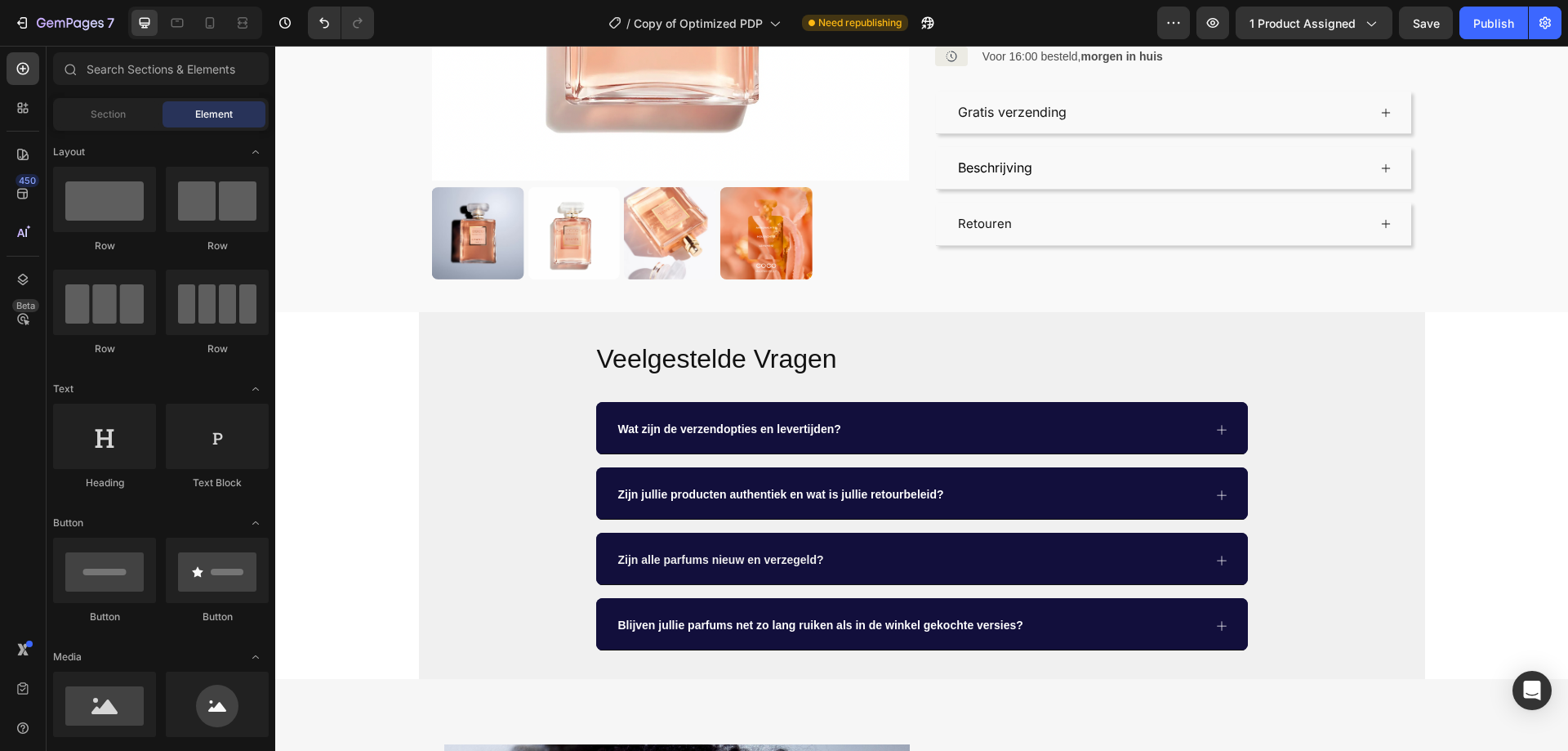
click at [25, 72] on icon at bounding box center [23, 69] width 16 height 16
drag, startPoint x: 362, startPoint y: 263, endPoint x: 594, endPoint y: 329, distance: 241.2
click at [431, 314] on div "Veelgestelde Vragen Heading Wat zijn de verzendopties en levertijden? Zijn jull…" at bounding box center [922, 495] width 1006 height 368
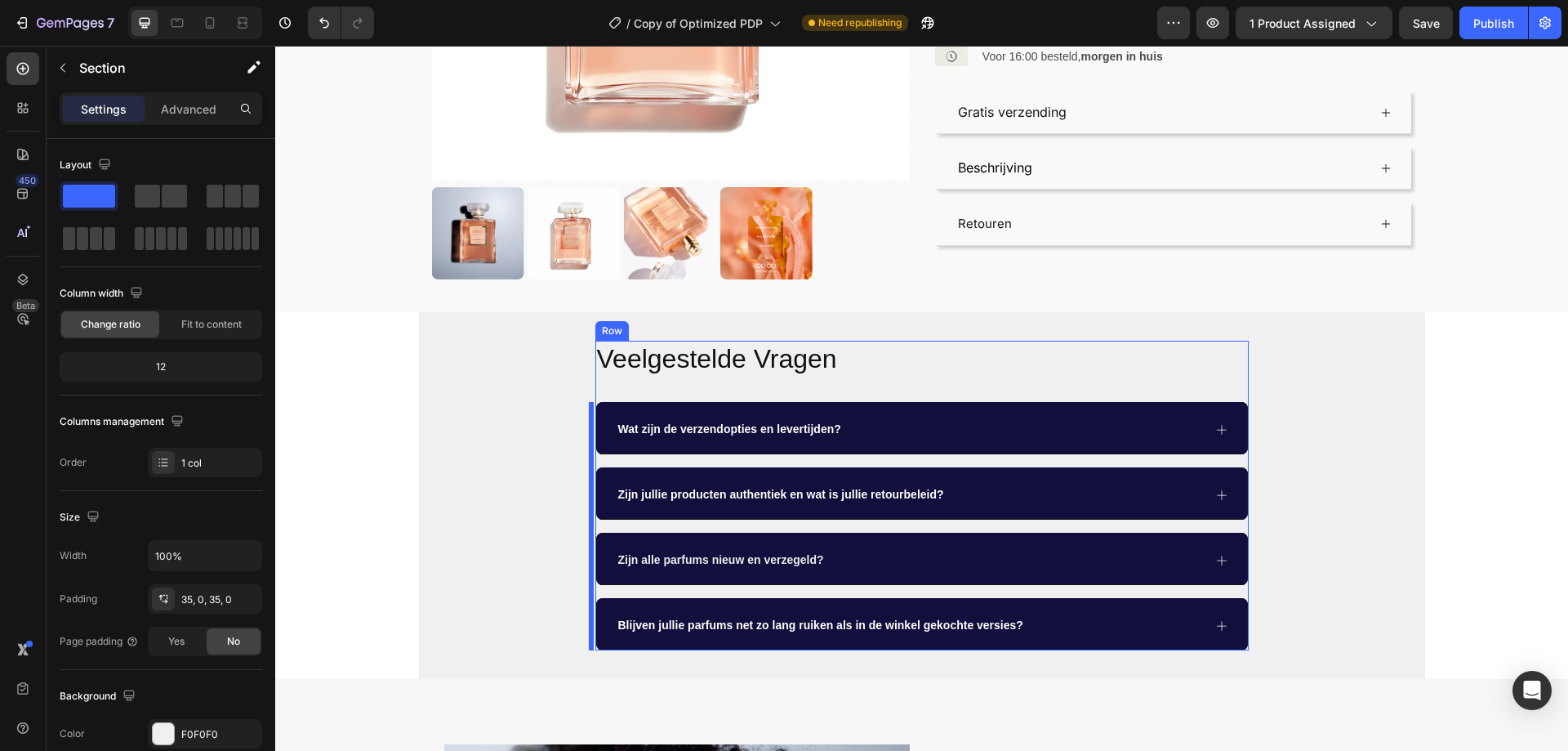
click at [509, 320] on div "Veelgestelde Vragen Heading Wat zijn de verzendopties en levertijden? Zijn jull…" at bounding box center [922, 495] width 1006 height 368
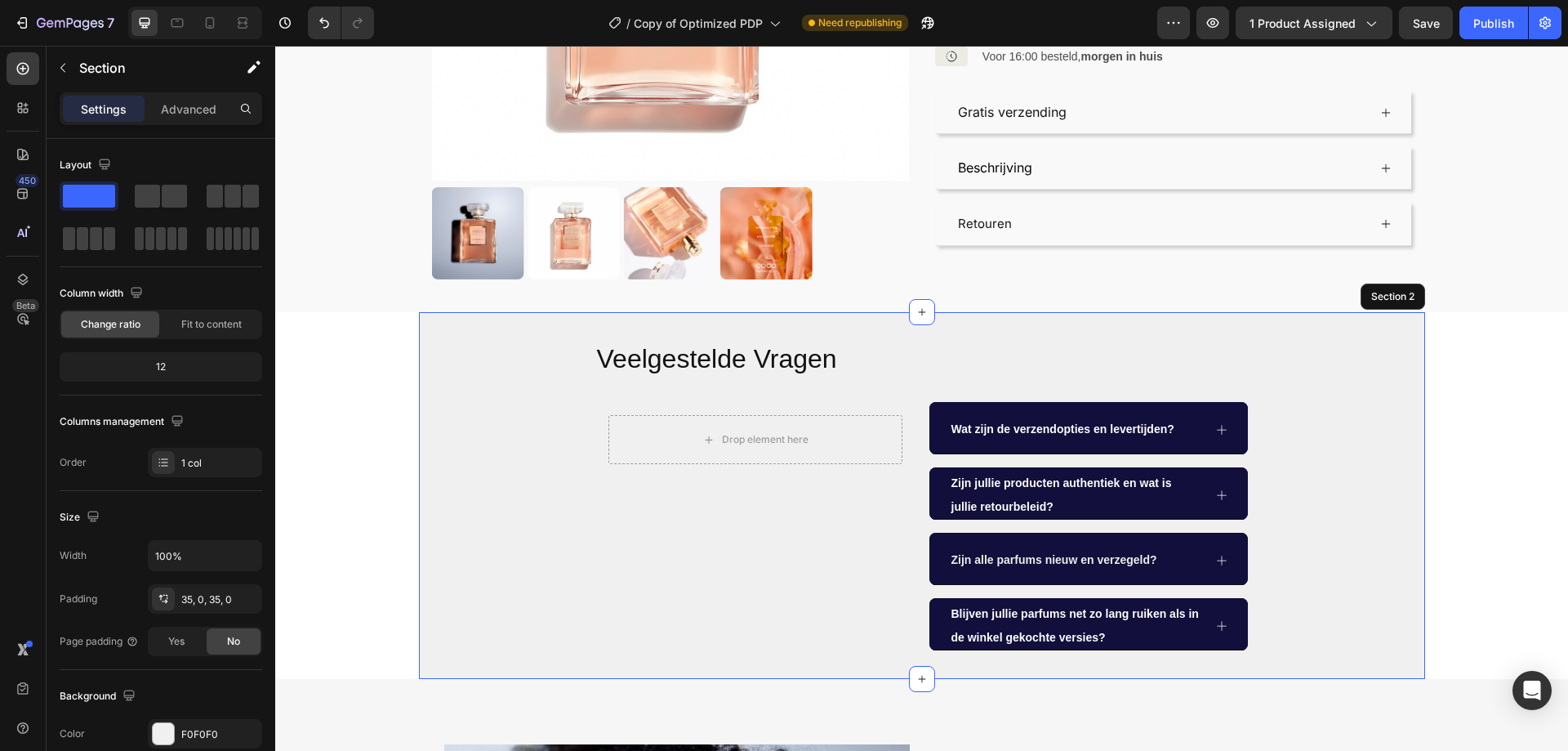
drag, startPoint x: 594, startPoint y: 329, endPoint x: 714, endPoint y: 320, distance: 120.3
click at [614, 328] on div "Veelgestelde Vragen Heading Drop element here Row Wat zijn de verzendopties en …" at bounding box center [922, 495] width 1006 height 368
click at [715, 320] on div "Veelgestelde Vragen Heading Drop element here Row Wat zijn de verzendopties en …" at bounding box center [922, 495] width 1006 height 368
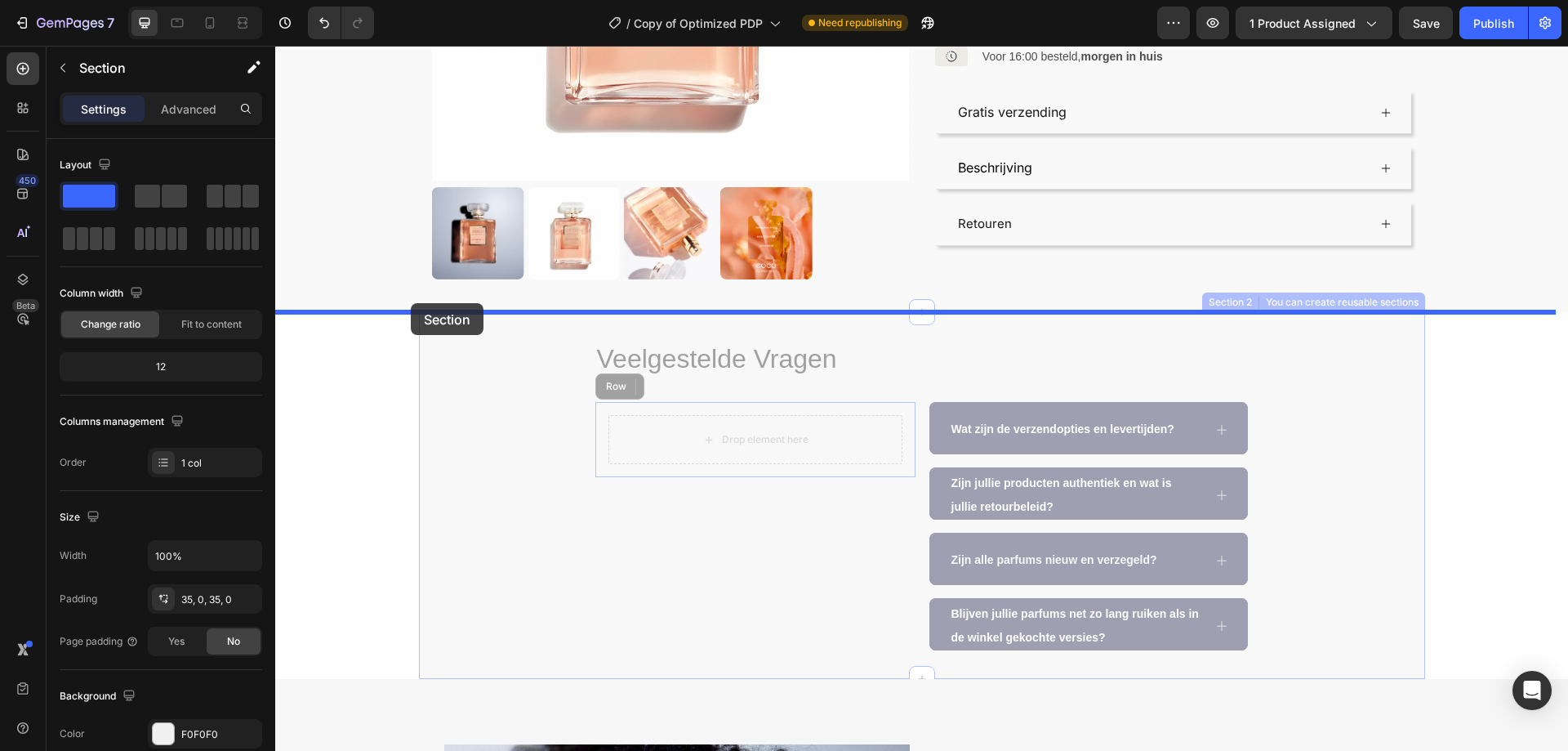
drag, startPoint x: 771, startPoint y: 331, endPoint x: 411, endPoint y: 303, distance: 361.1
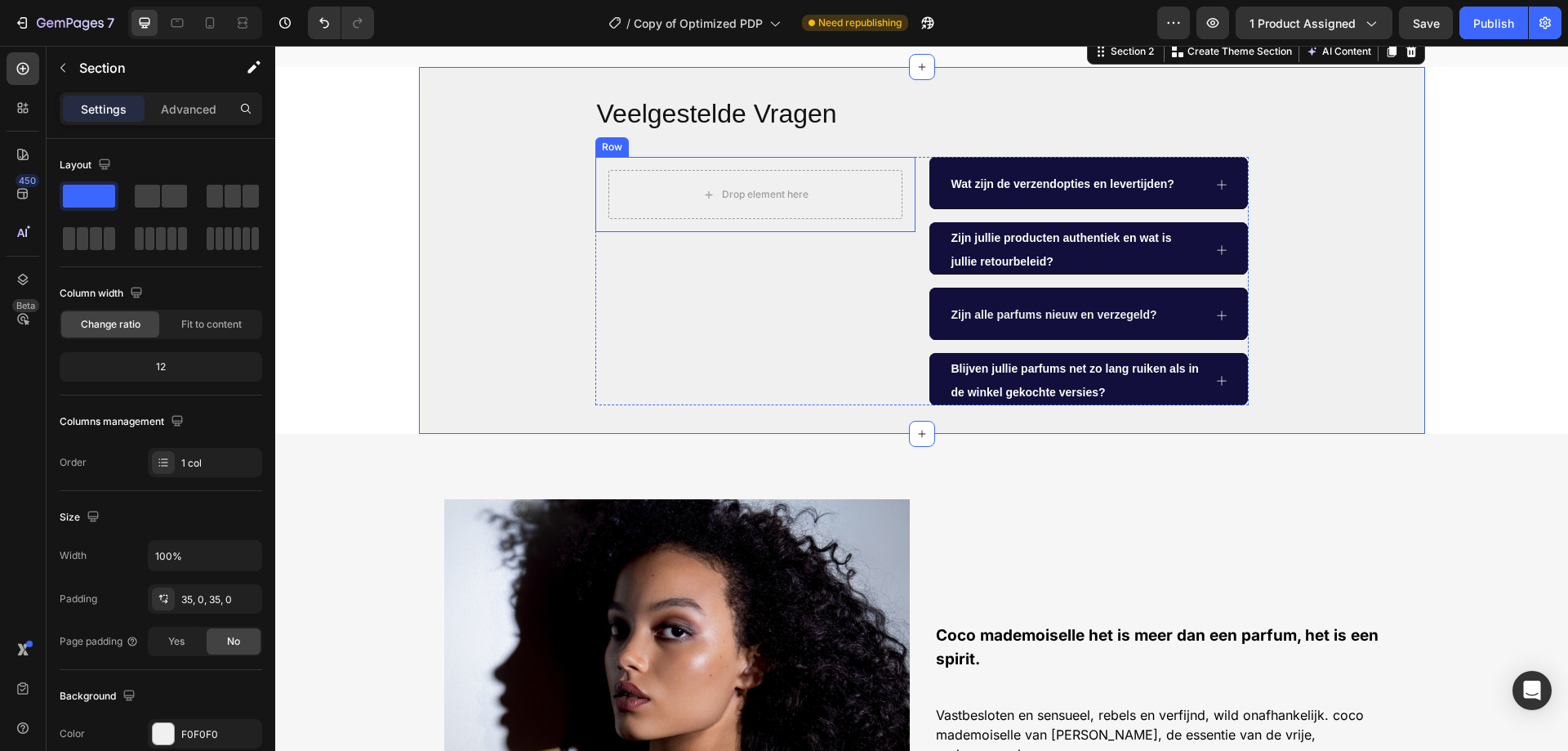
scroll to position [490, 0]
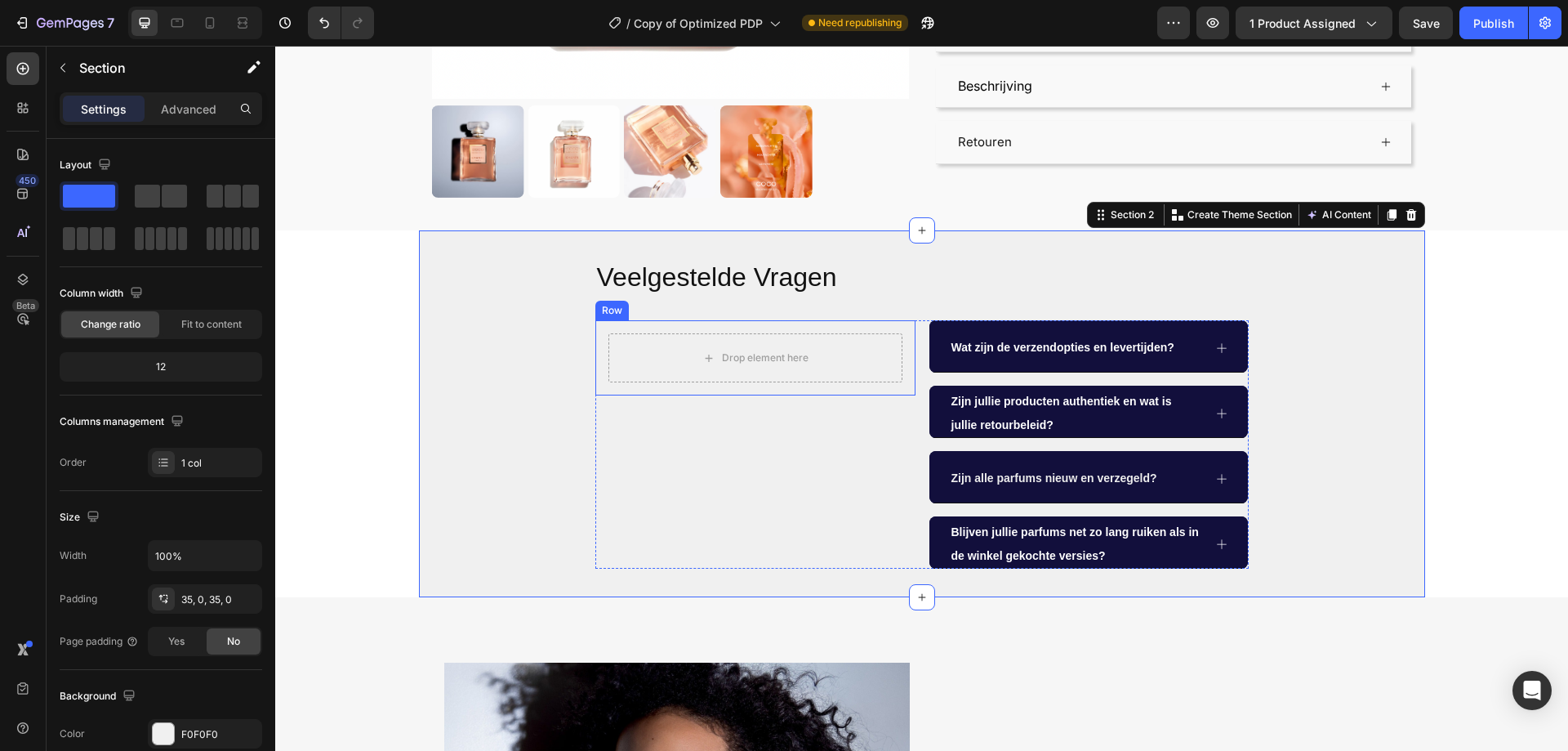
click at [602, 332] on div "Drop element here Row" at bounding box center [755, 357] width 320 height 75
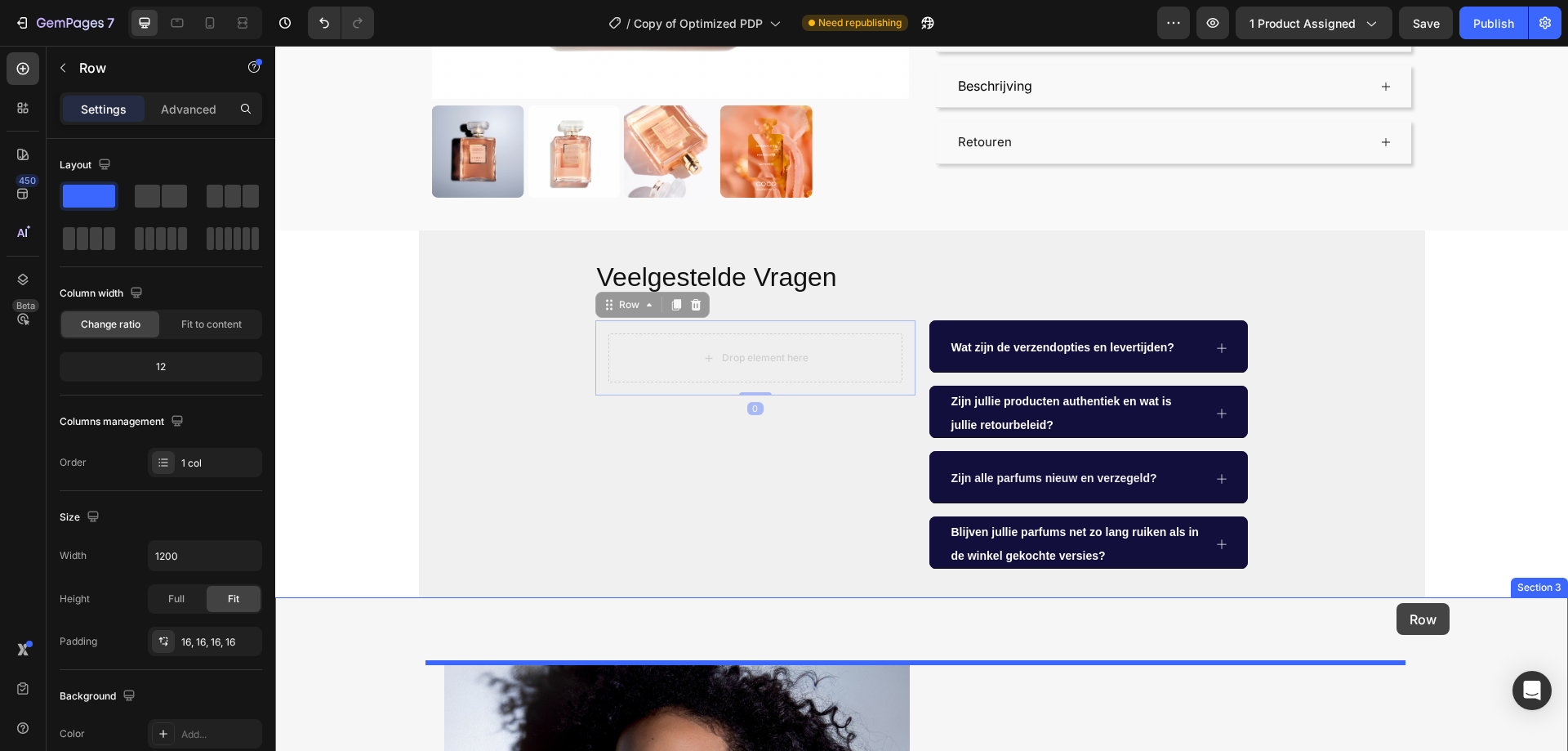
drag, startPoint x: 606, startPoint y: 304, endPoint x: 1396, endPoint y: 603, distance: 844.7
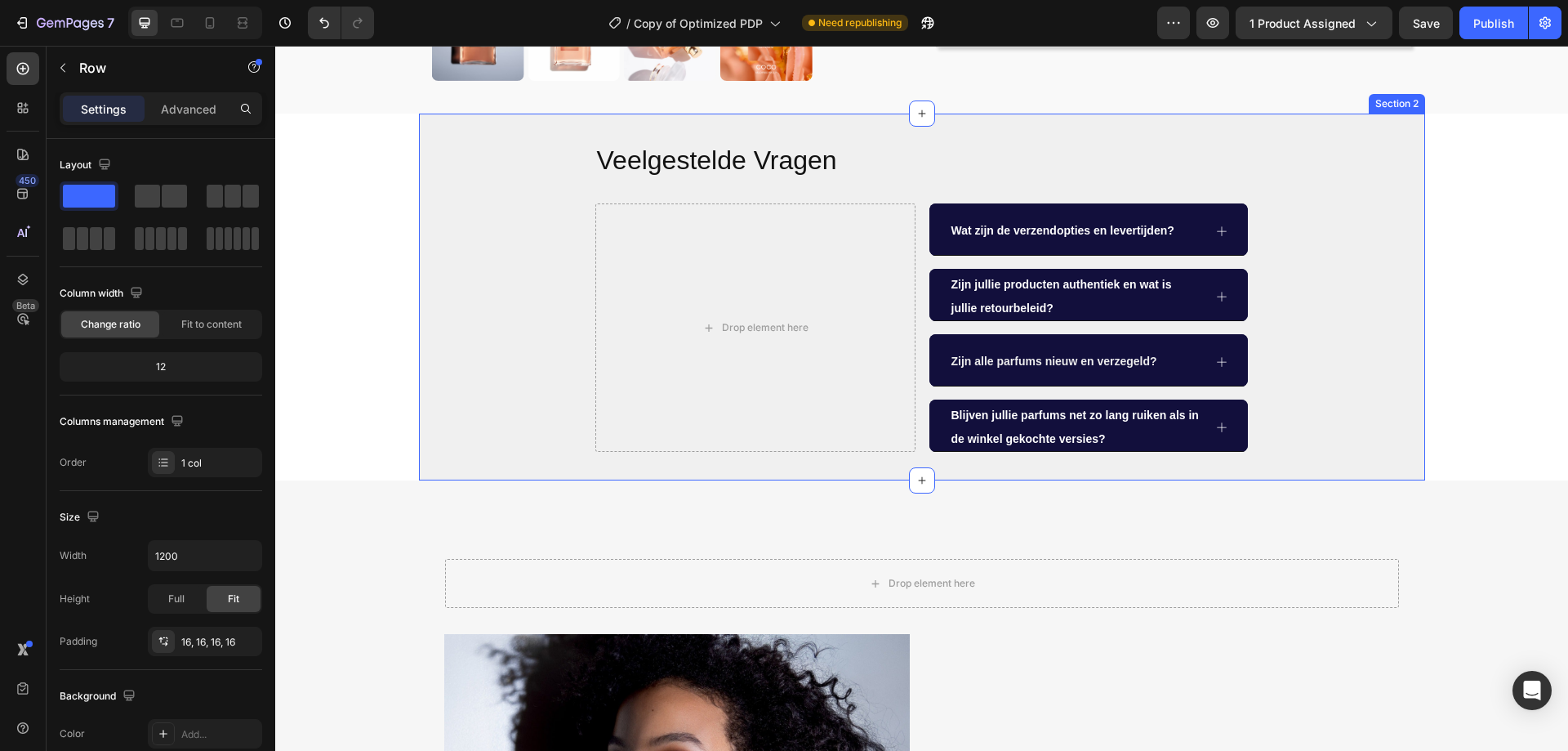
scroll to position [653, 0]
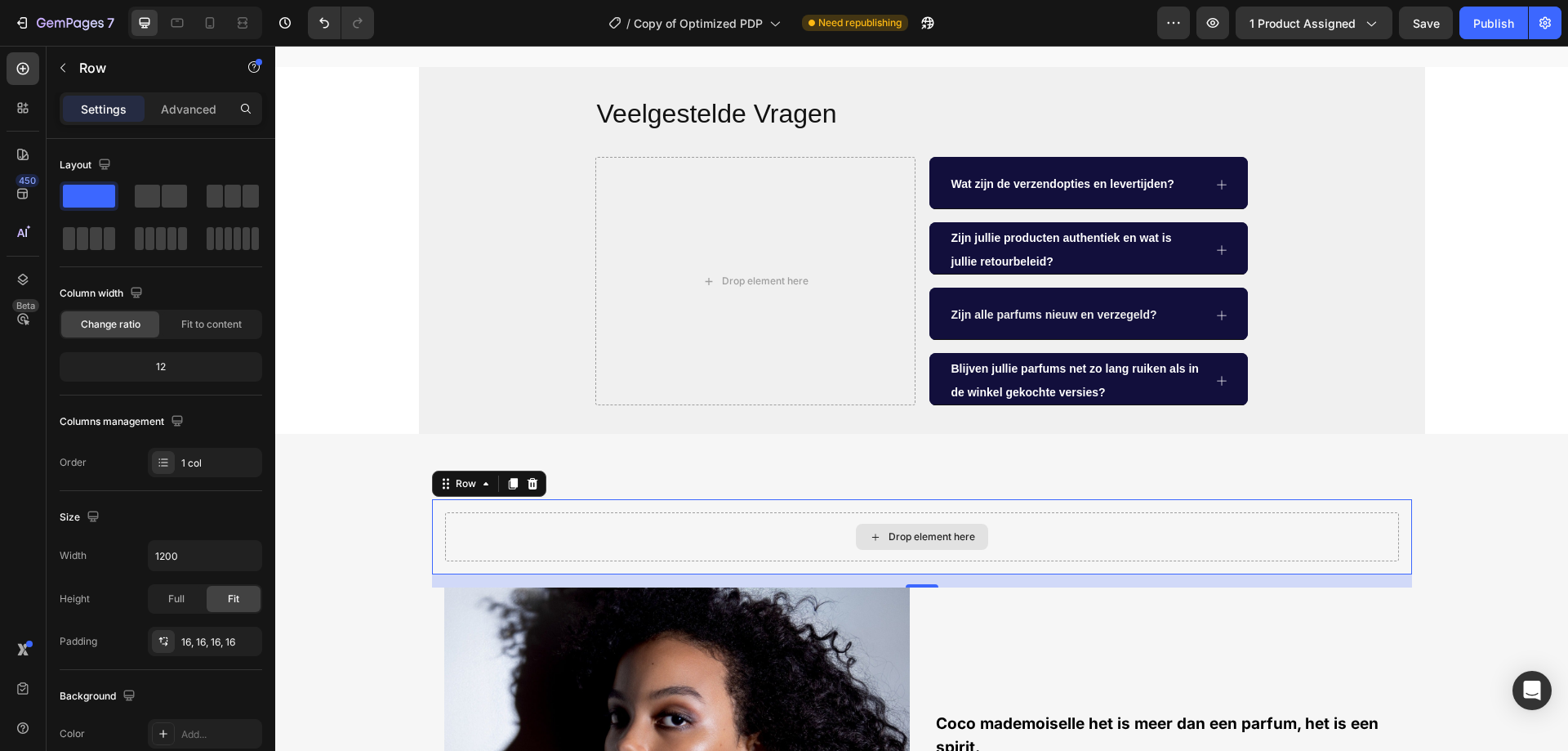
click at [622, 513] on div "Drop element here" at bounding box center [922, 536] width 954 height 49
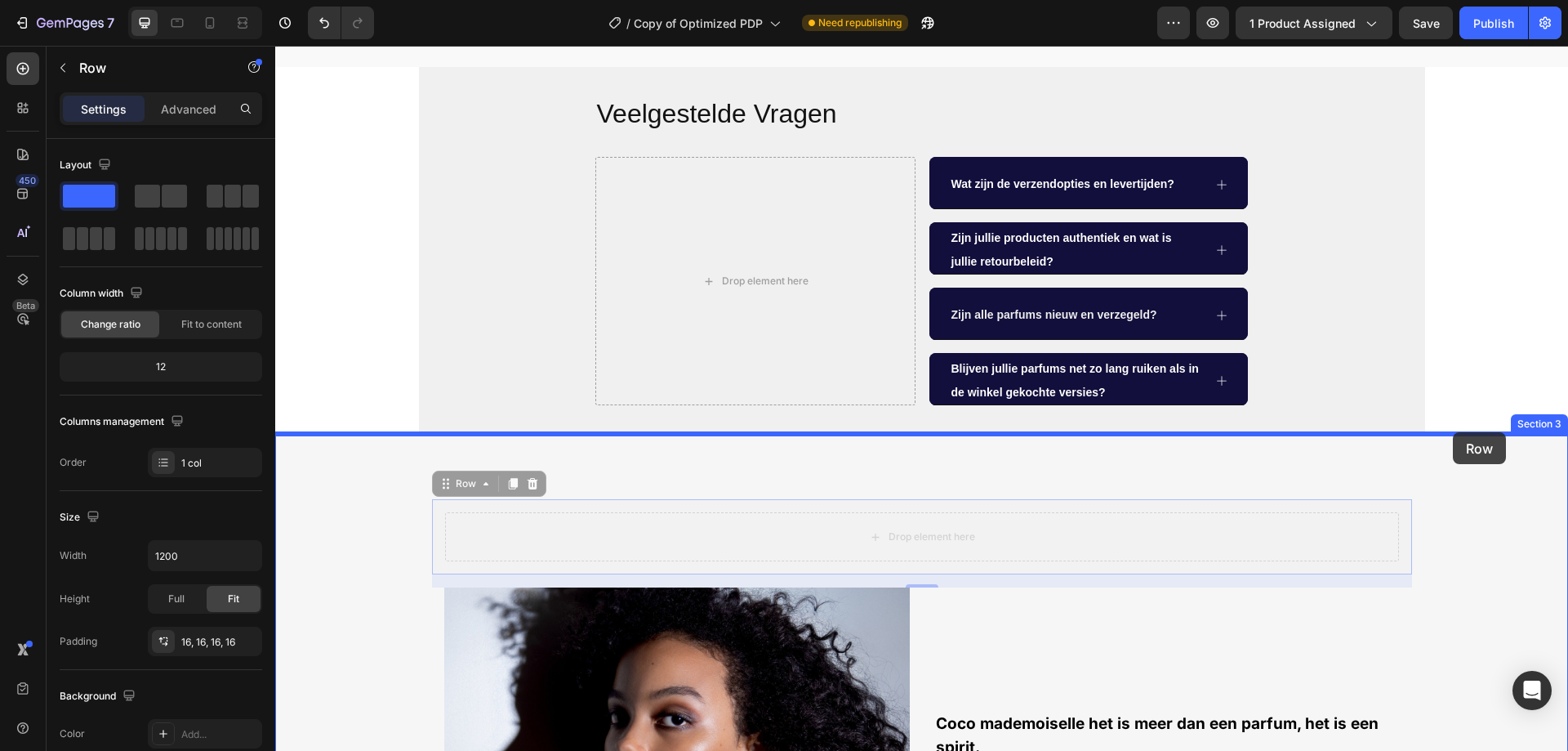
drag, startPoint x: 442, startPoint y: 492, endPoint x: 1437, endPoint y: 437, distance: 996.5
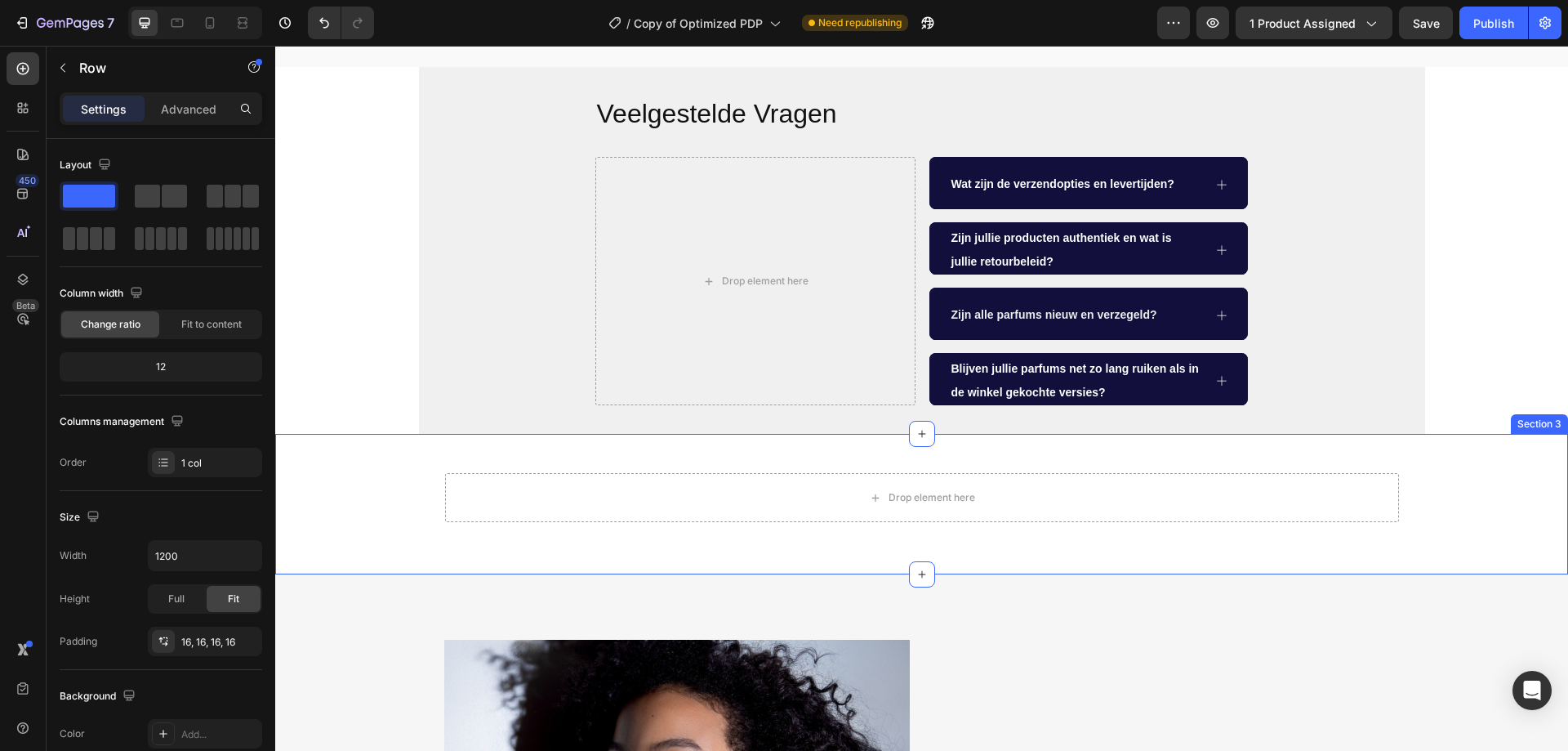
click at [1449, 511] on div "Drop element here Row 0" at bounding box center [921, 504] width 1292 height 89
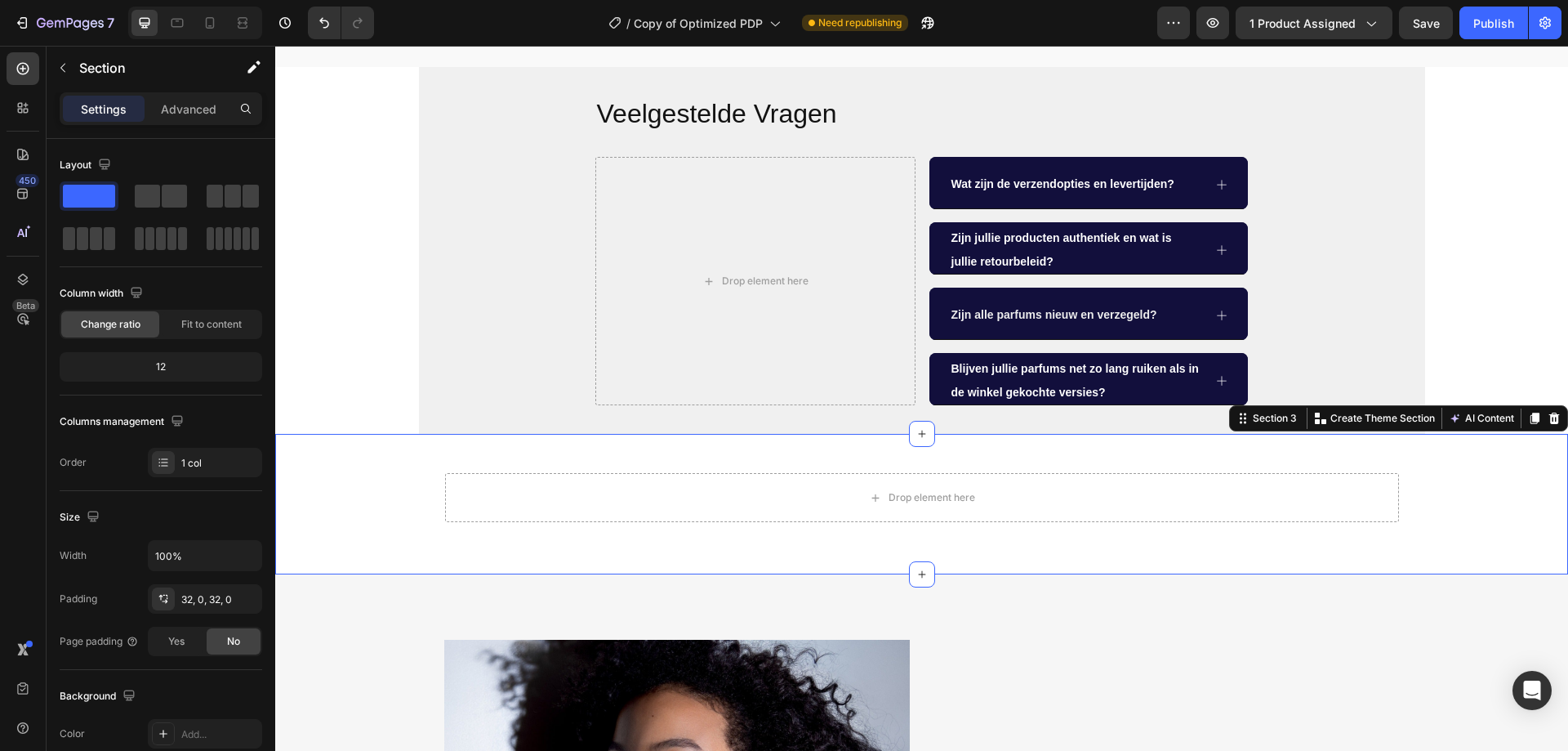
scroll to position [572, 0]
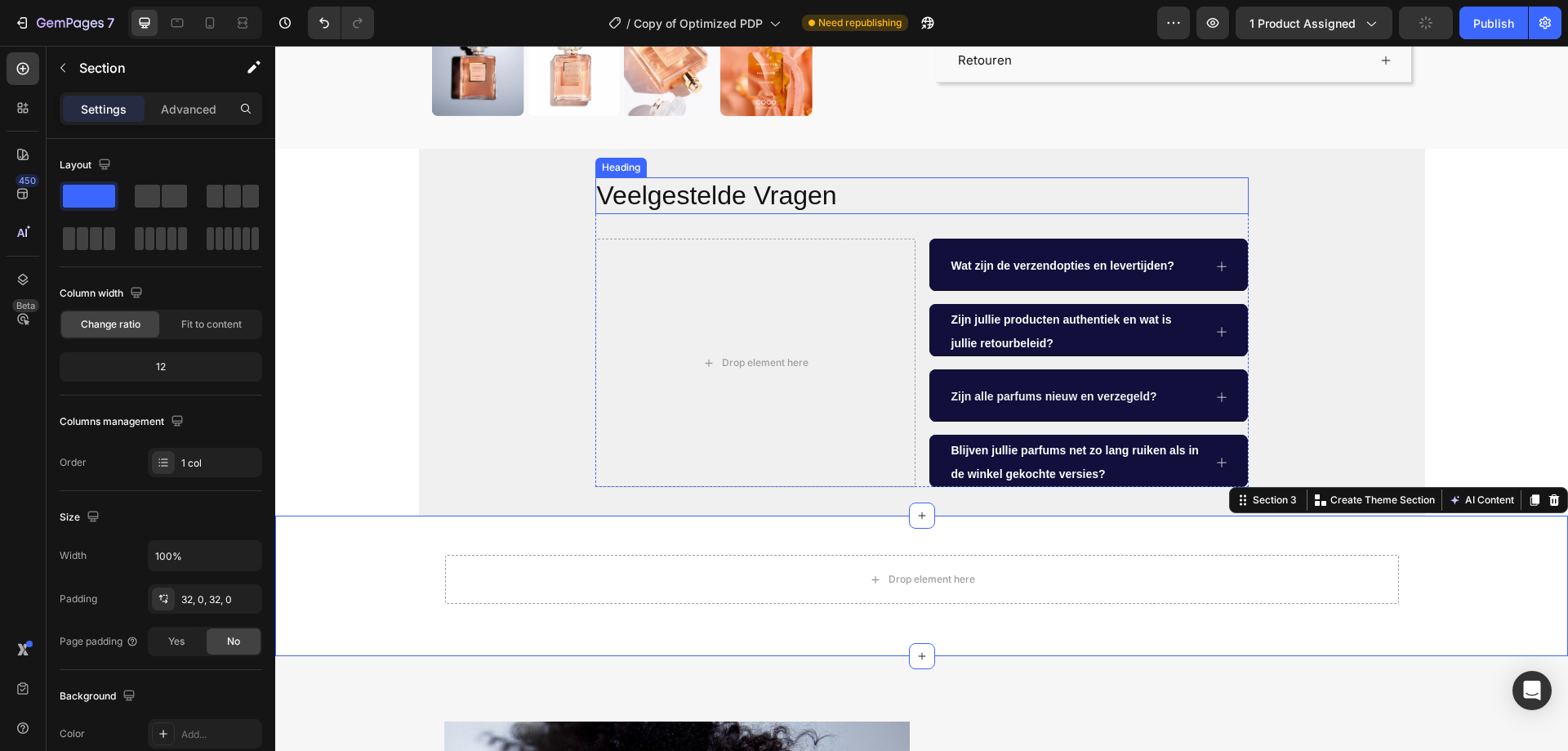
click at [787, 193] on h2 "Veelgestelde Vragen" at bounding box center [922, 196] width 653 height 38
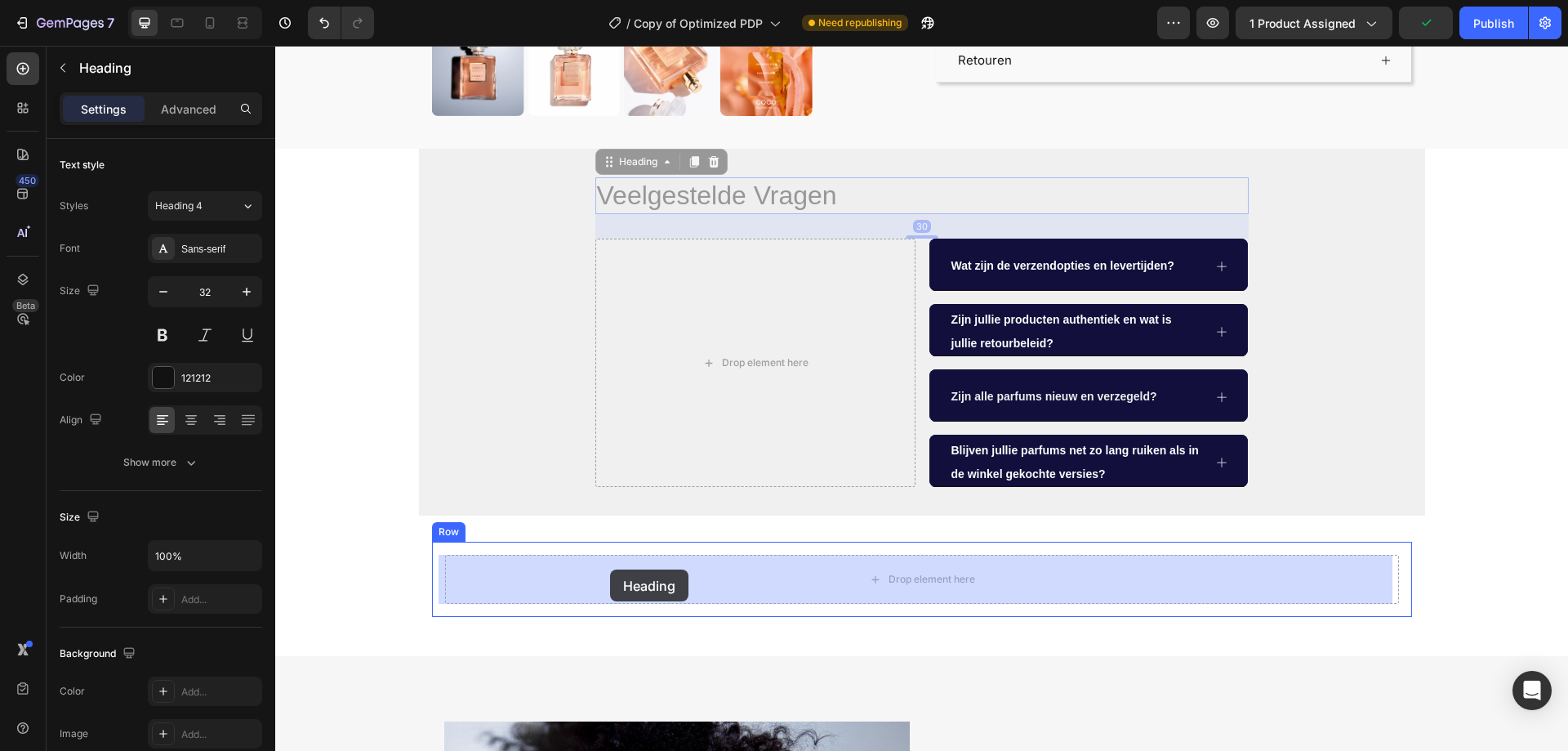
drag, startPoint x: 596, startPoint y: 156, endPoint x: 610, endPoint y: 570, distance: 414.2
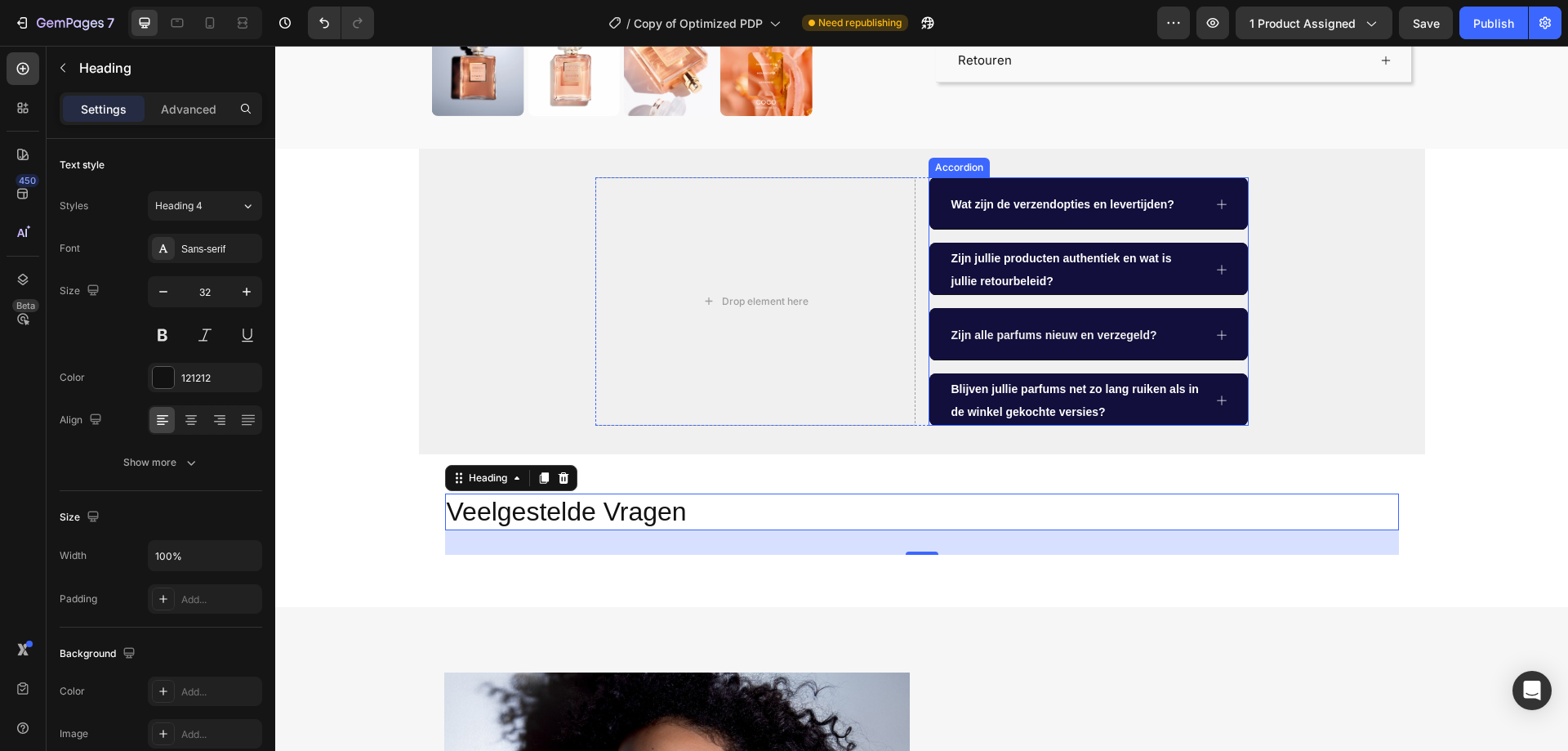
click at [944, 232] on div "Wat zijn de verzendopties en levertijden? Zijn jullie producten authentiek en w…" at bounding box center [1087, 301] width 320 height 248
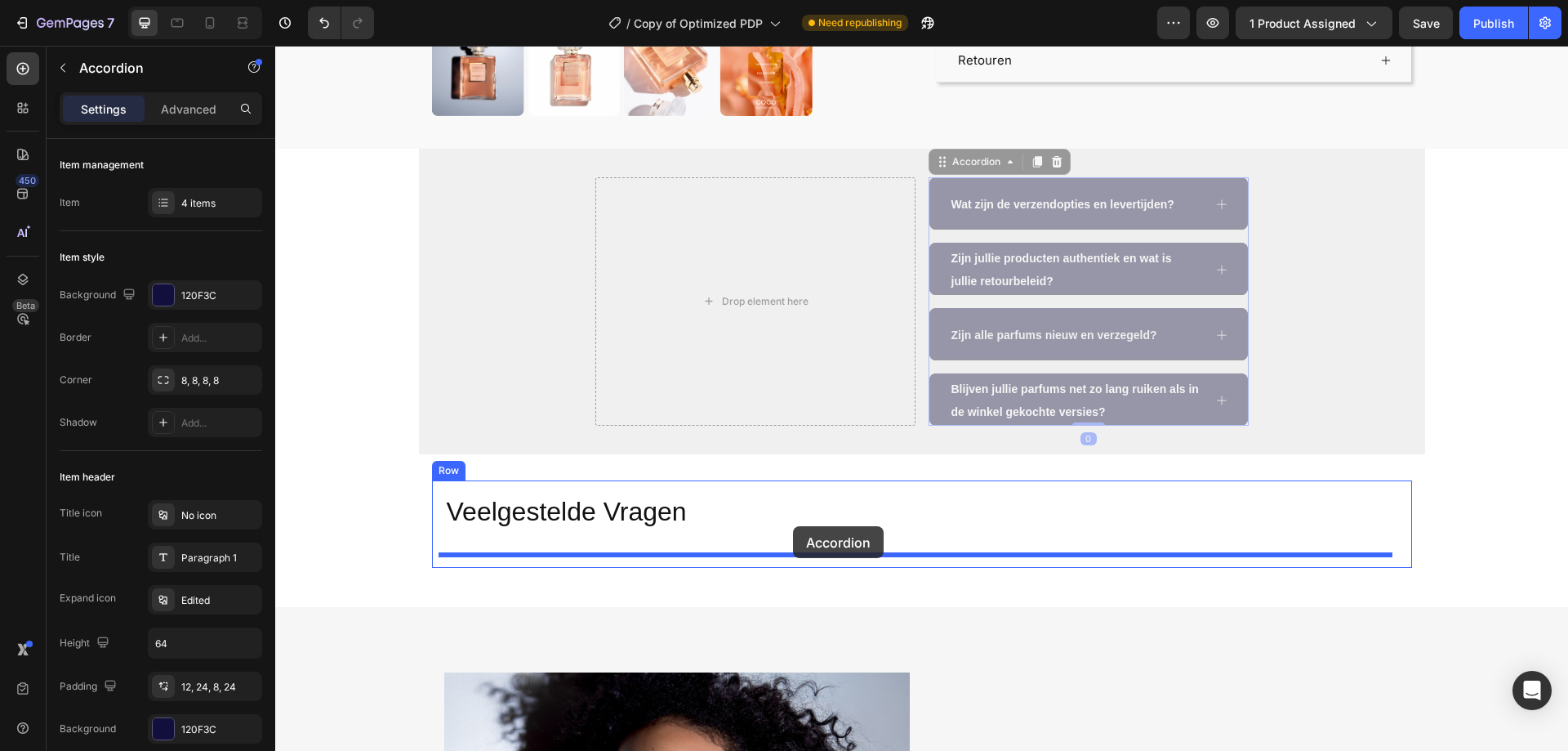
drag, startPoint x: 937, startPoint y: 174, endPoint x: 792, endPoint y: 526, distance: 380.7
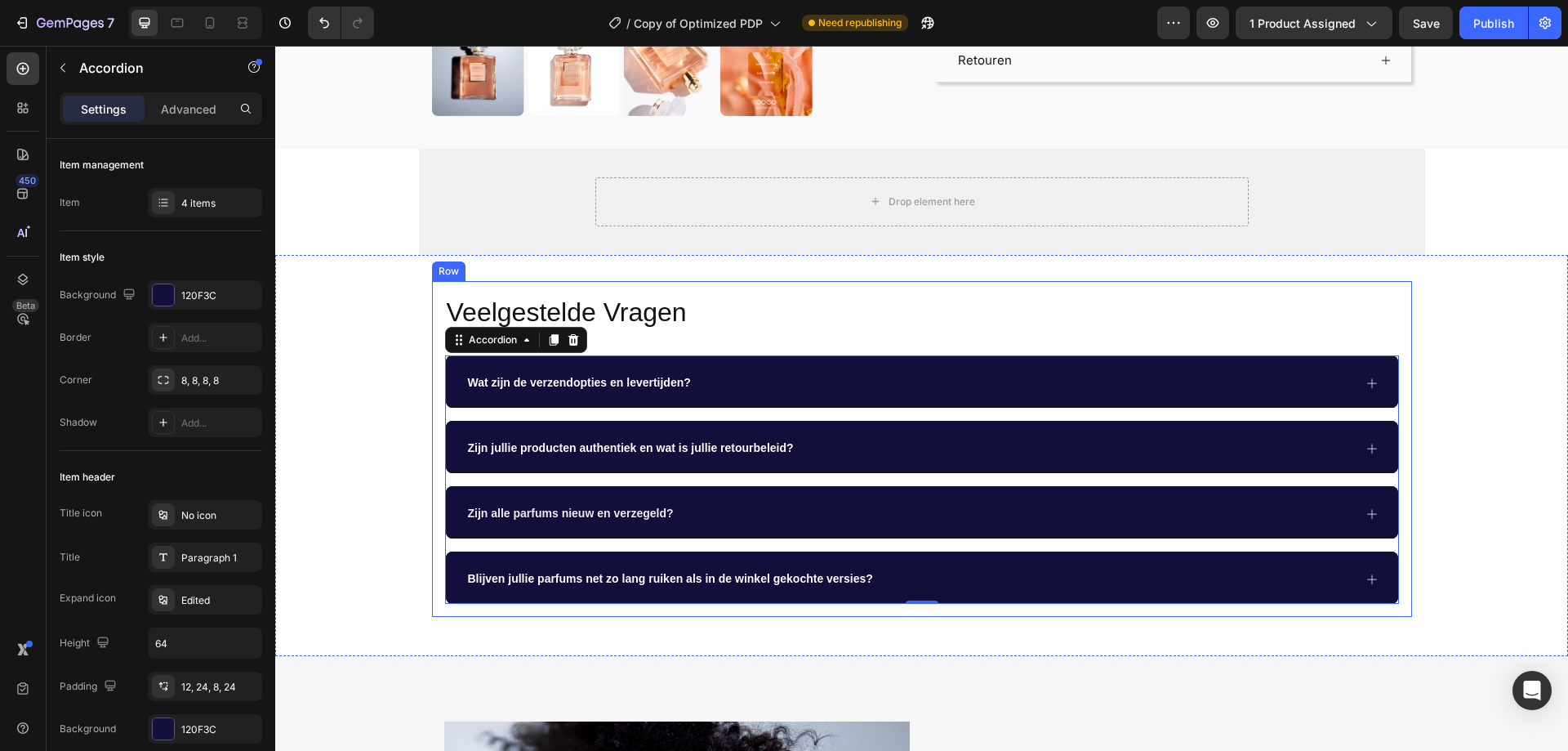
click at [433, 320] on div "Veelgestelde Vragen Heading Wat zijn de verzendopties en levertijden? Zijn jull…" at bounding box center [922, 449] width 980 height 337
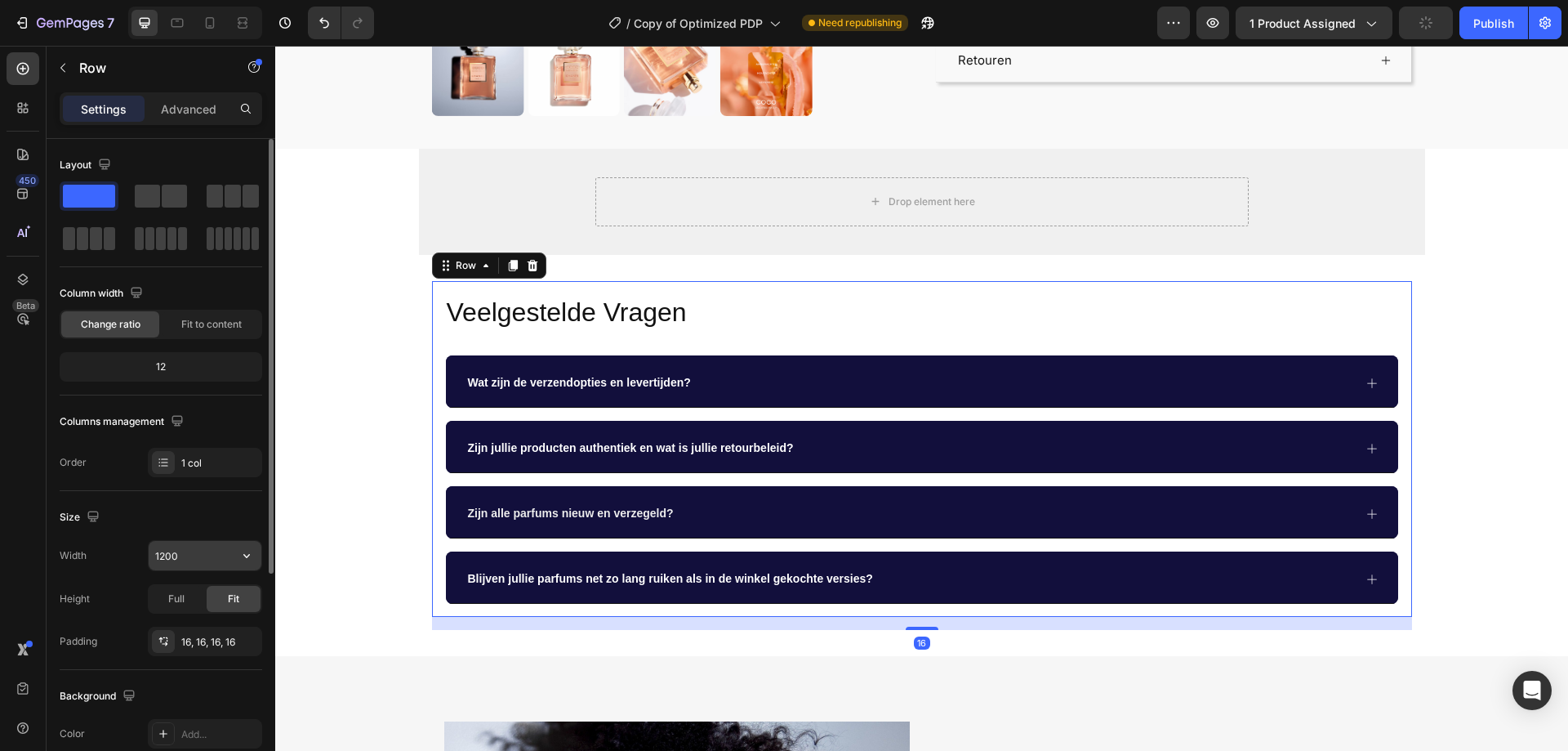
click at [179, 559] on input "1200" at bounding box center [204, 556] width 112 height 30
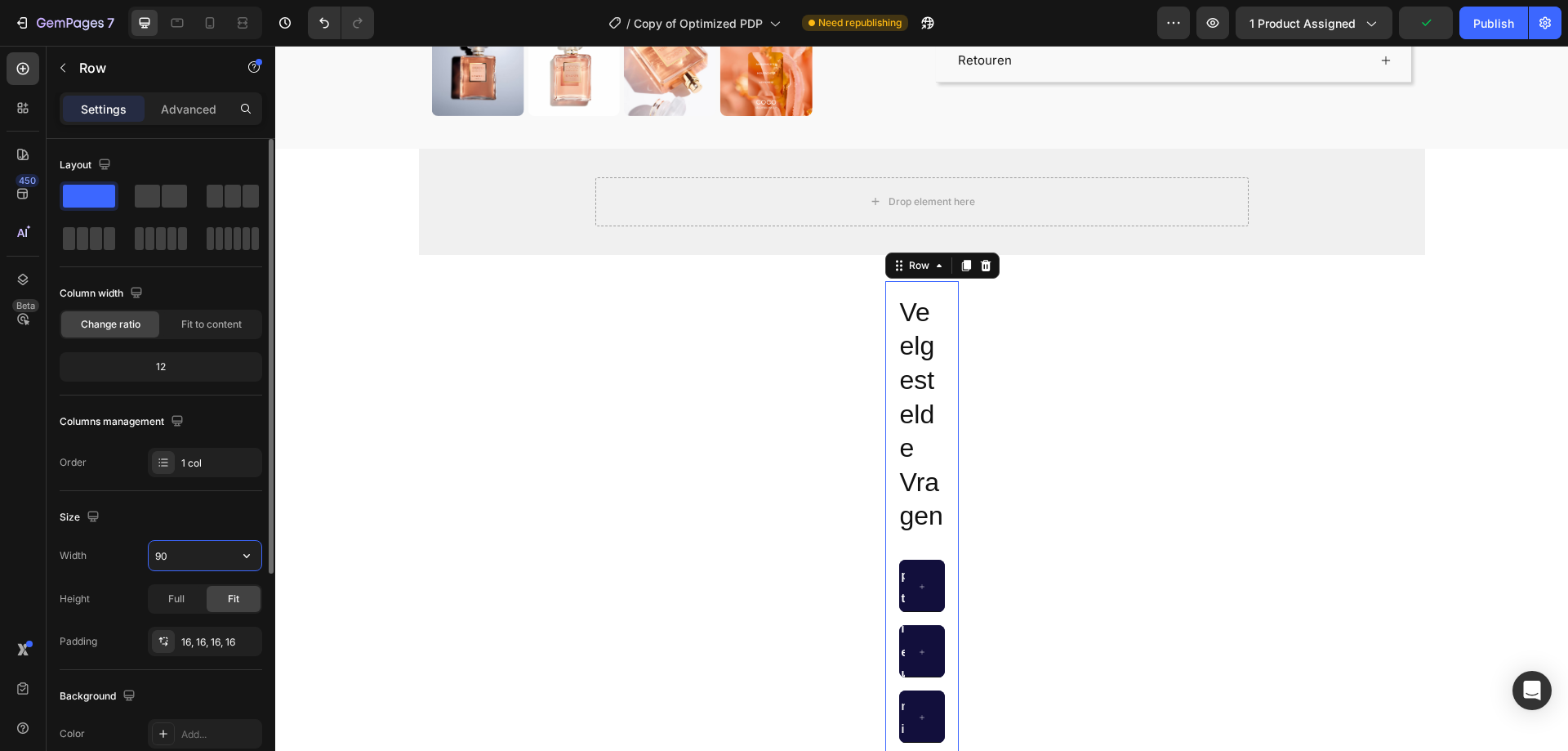
type input "900"
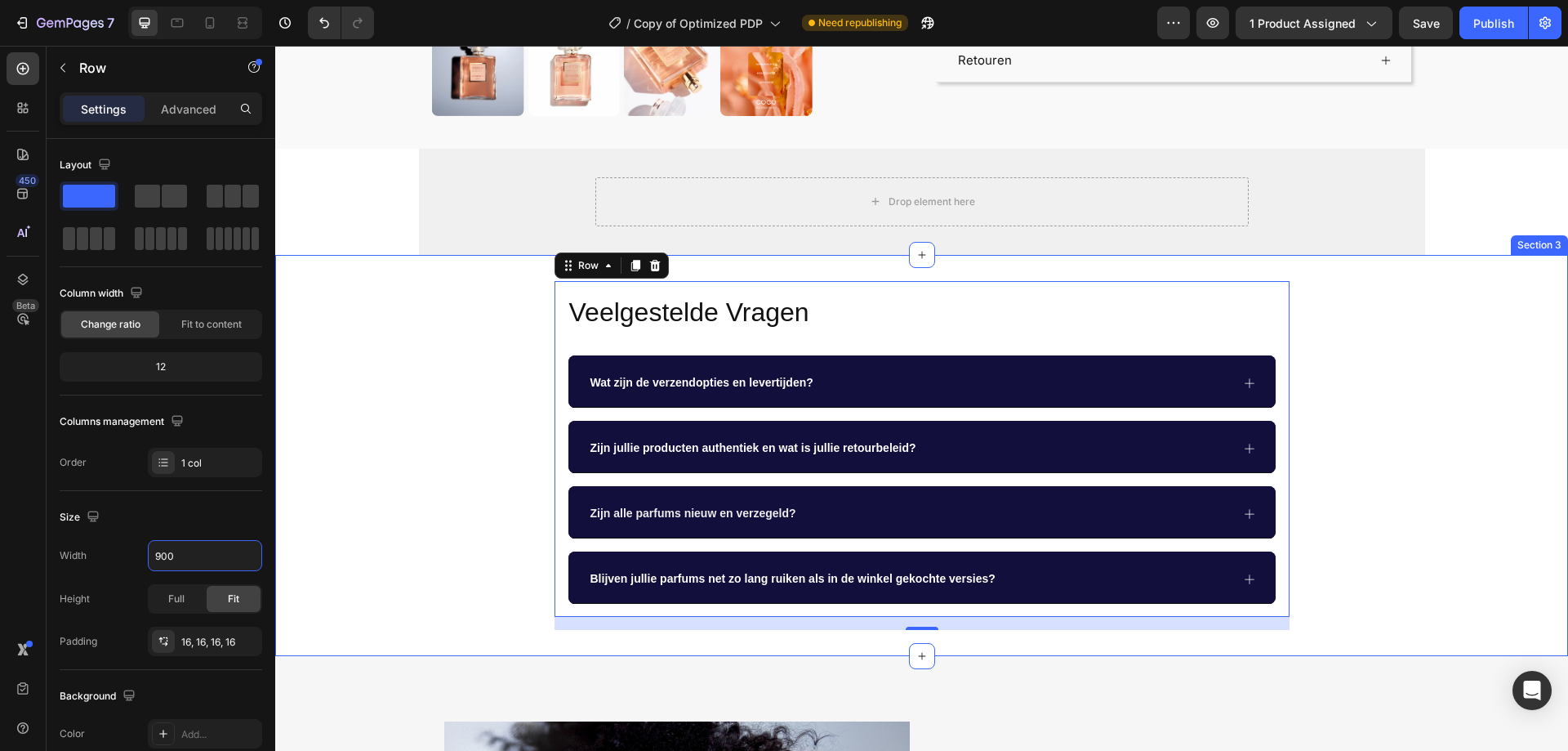
click at [461, 347] on div "Veelgestelde Vragen Heading Wat zijn de verzendopties en levertijden? Zijn jull…" at bounding box center [921, 455] width 1292 height 350
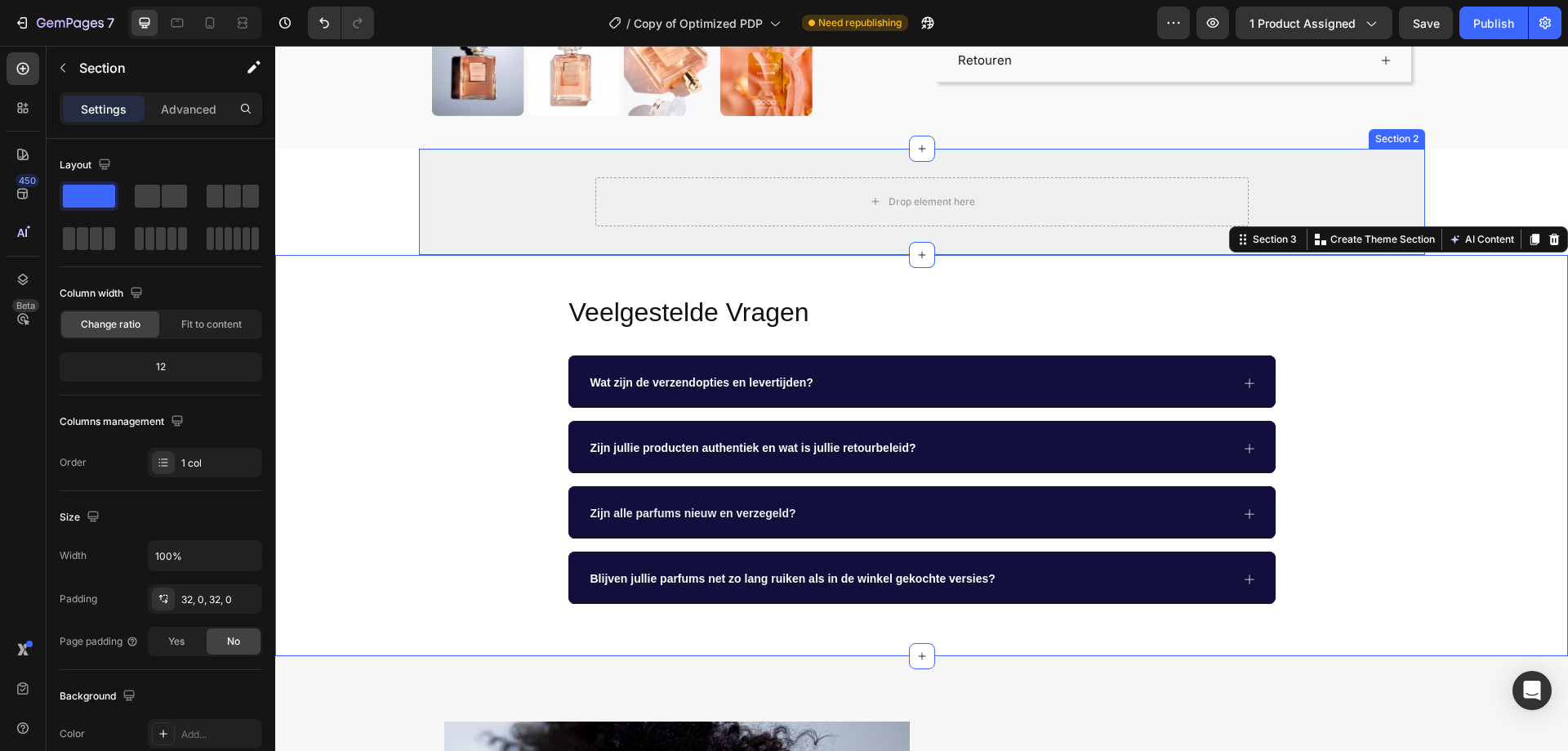
click at [471, 195] on div "Drop element here Row" at bounding box center [922, 201] width 1006 height 49
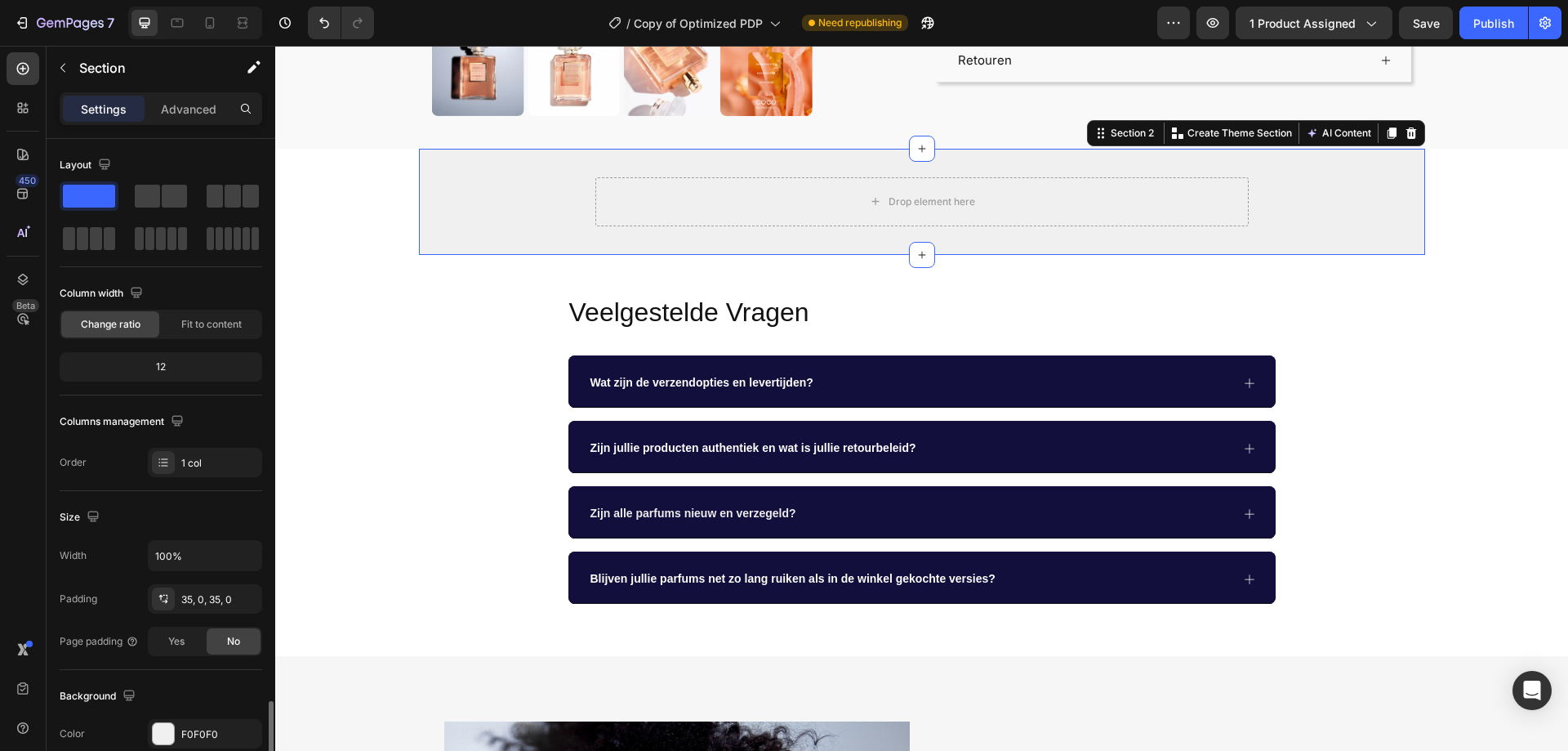
scroll to position [339, 0]
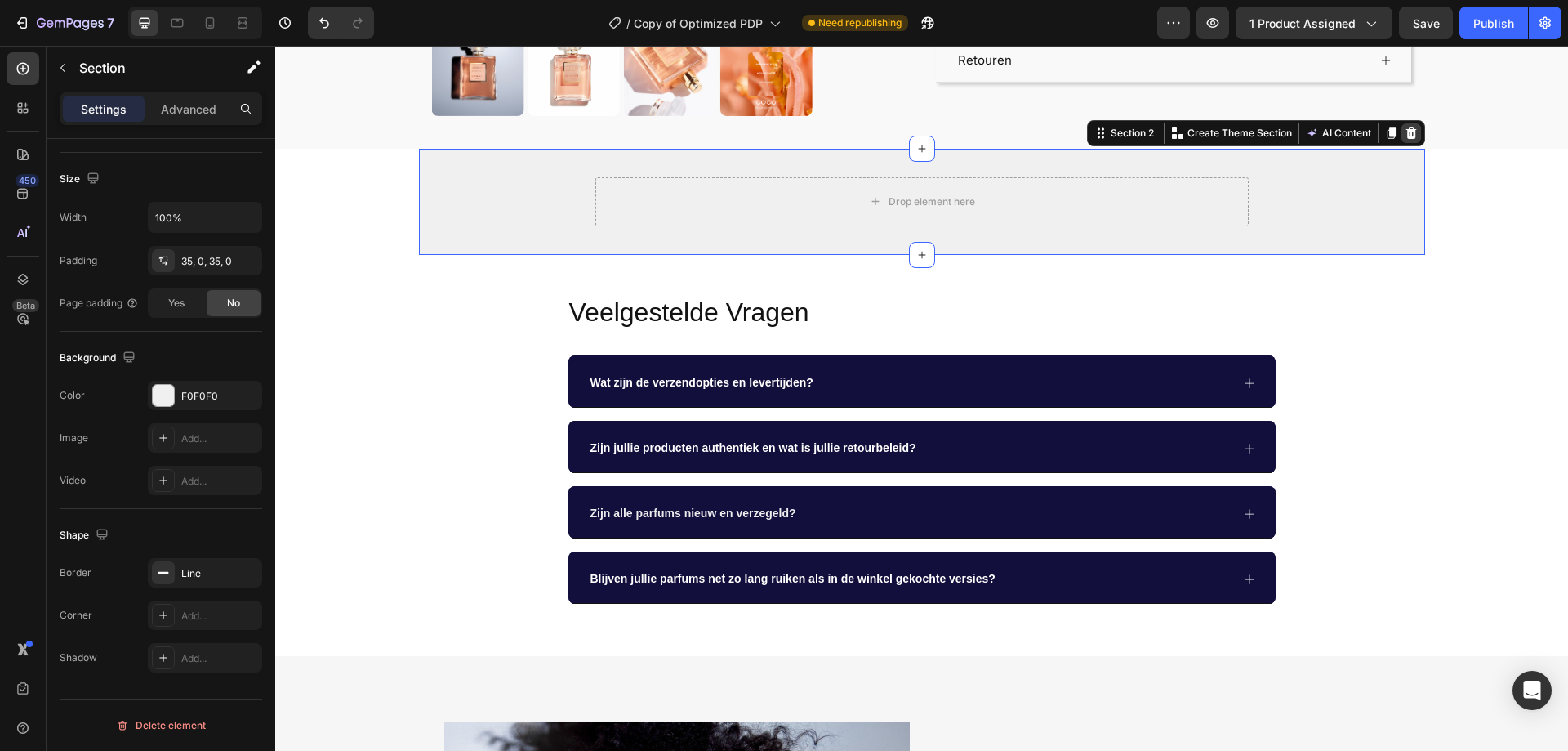
click at [1405, 135] on icon at bounding box center [1410, 132] width 11 height 11
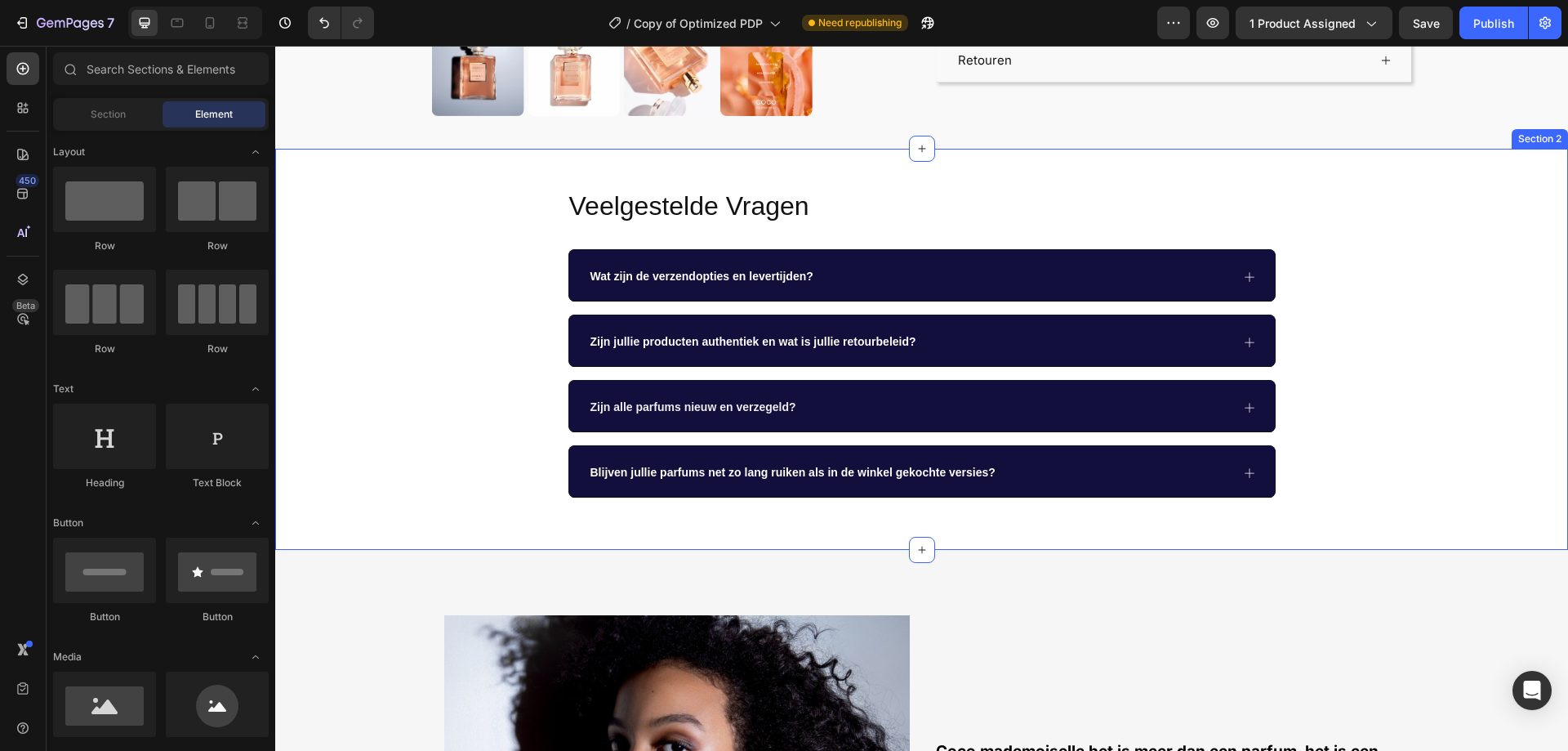
click at [1472, 334] on div "Veelgestelde Vragen Heading Wat zijn de verzendopties en levertijden? Zijn jull…" at bounding box center [921, 350] width 1292 height 350
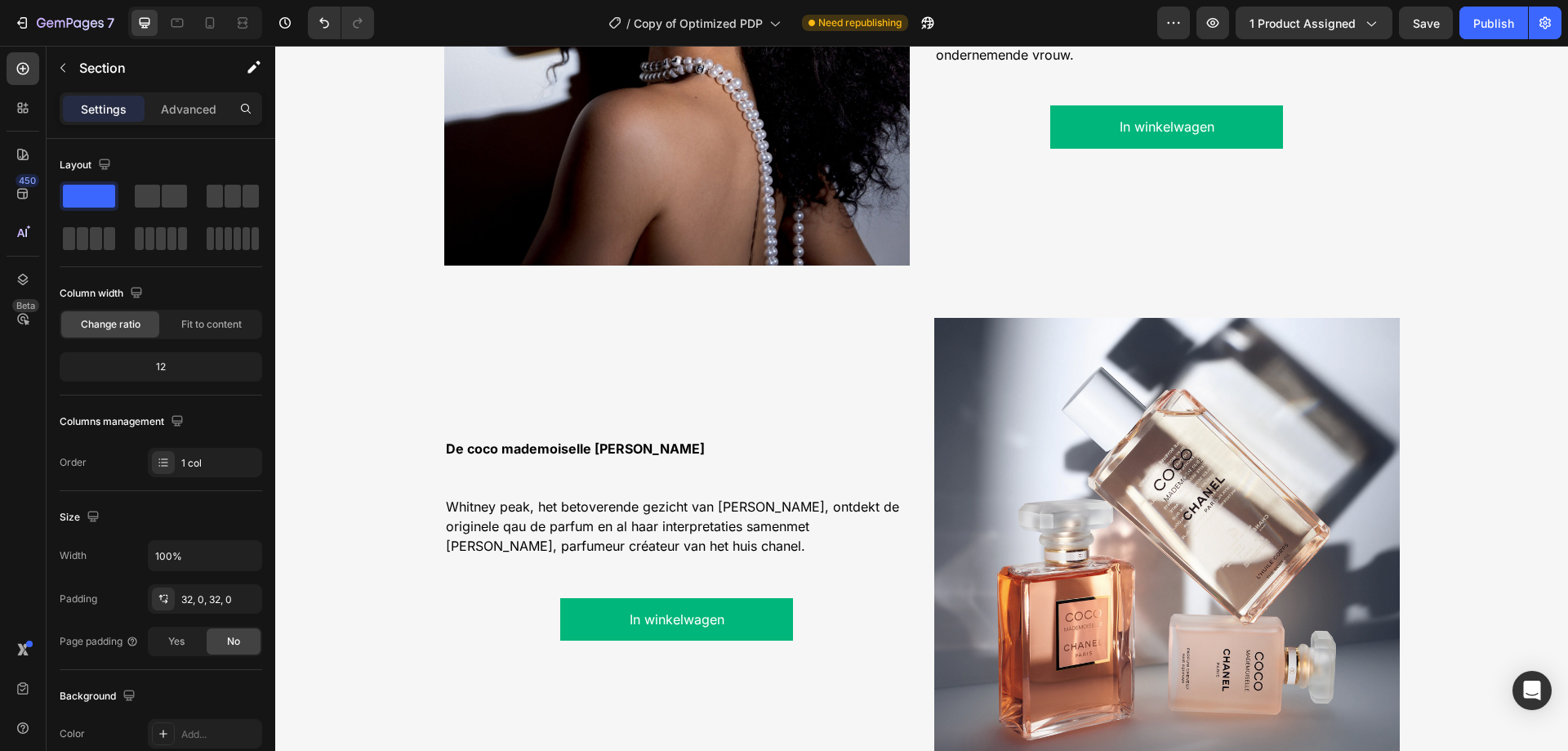
scroll to position [1388, 0]
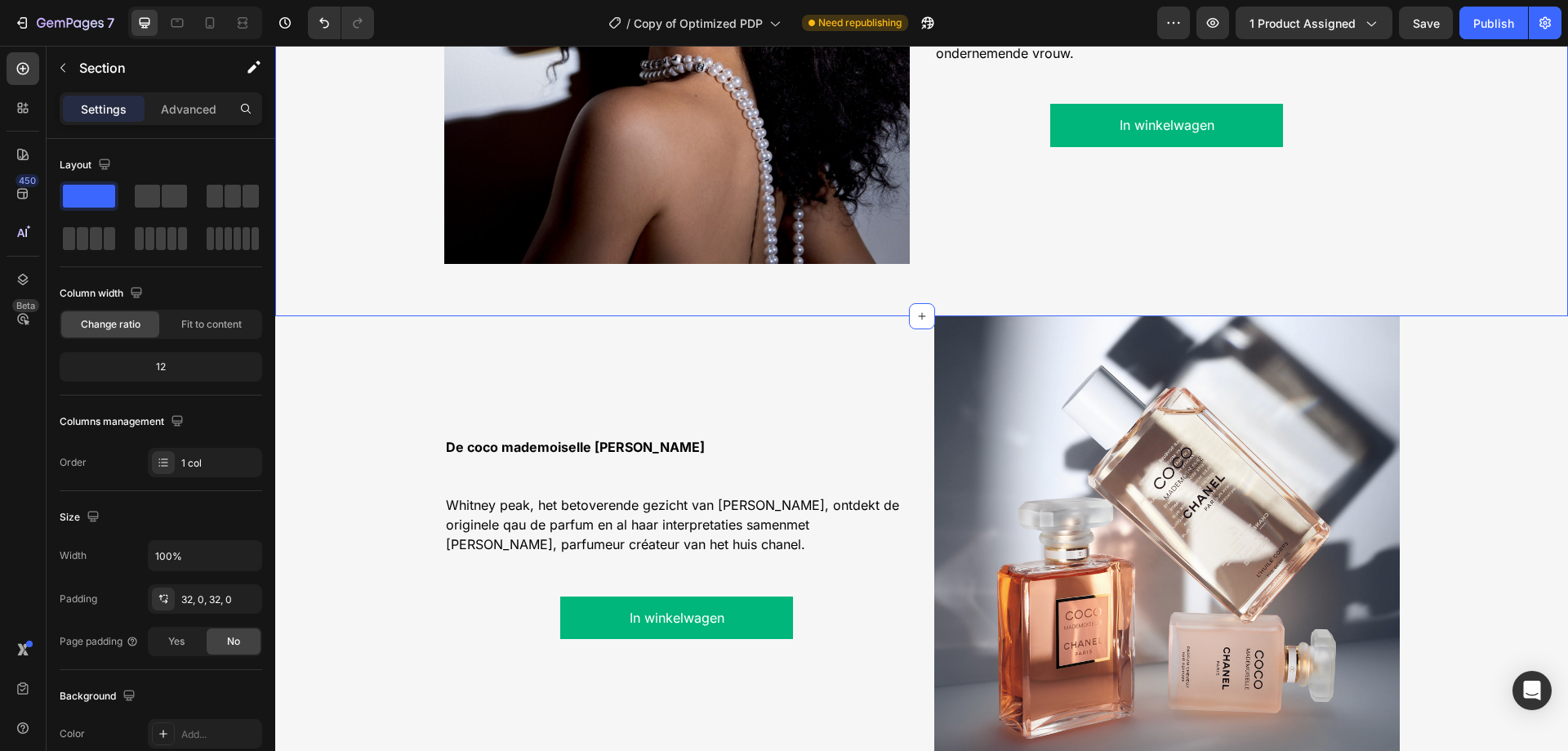
click at [1510, 297] on div "Image Coco mademoiselle het is meer dan een parfum, het is een spirit. Text Blo…" at bounding box center [921, 25] width 1292 height 584
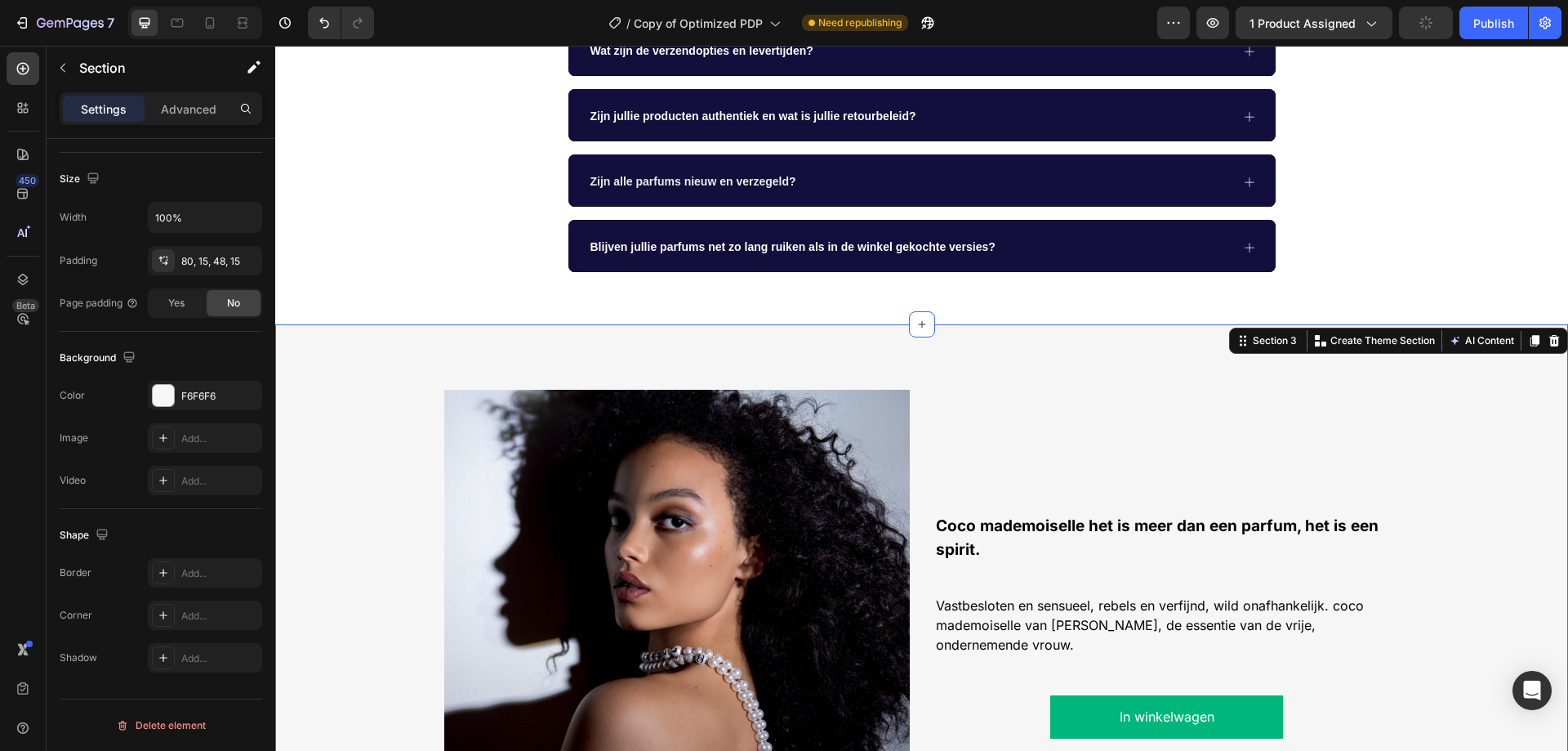
scroll to position [735, 0]
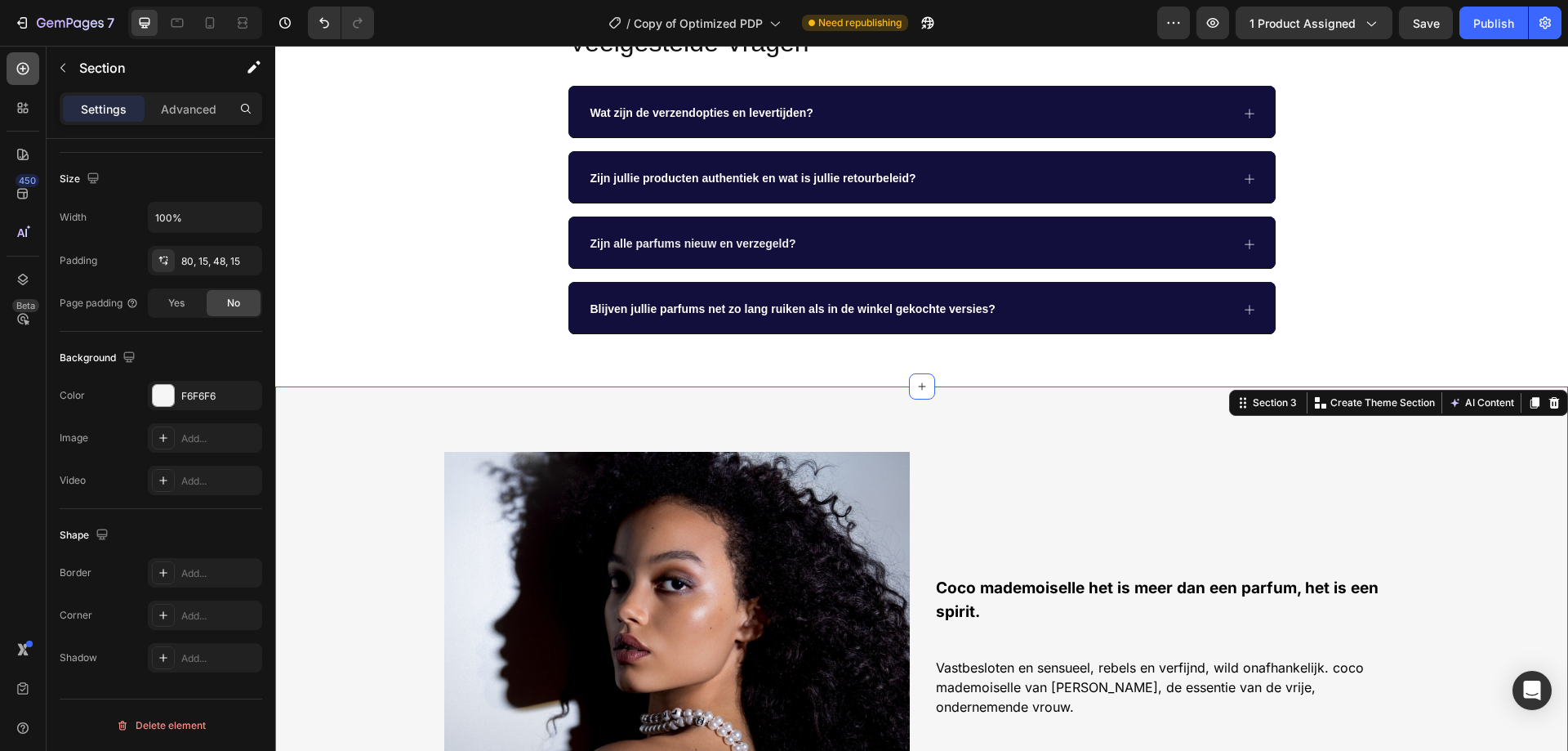
click at [20, 67] on icon at bounding box center [23, 69] width 16 height 16
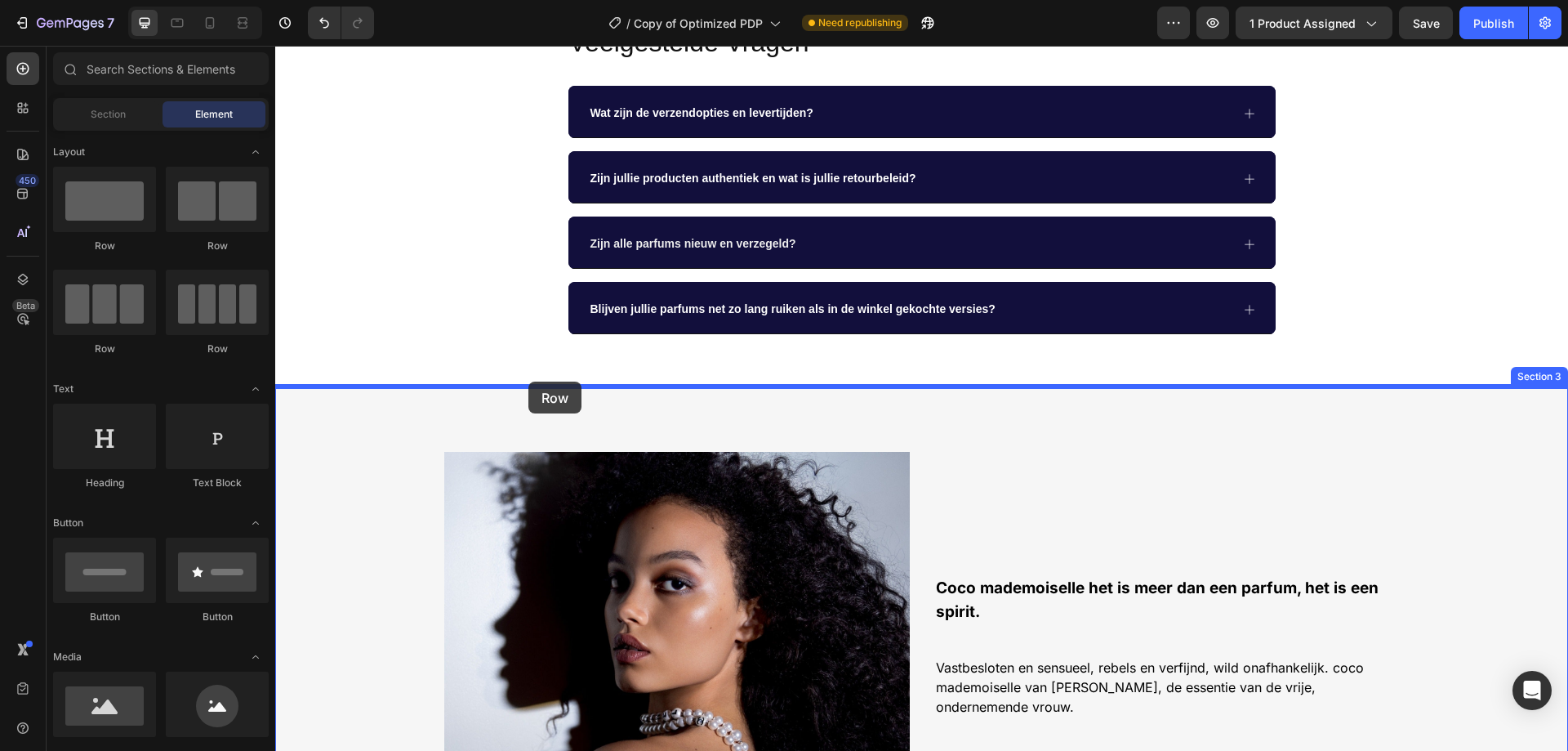
drag, startPoint x: 381, startPoint y: 270, endPoint x: 529, endPoint y: 381, distance: 185.0
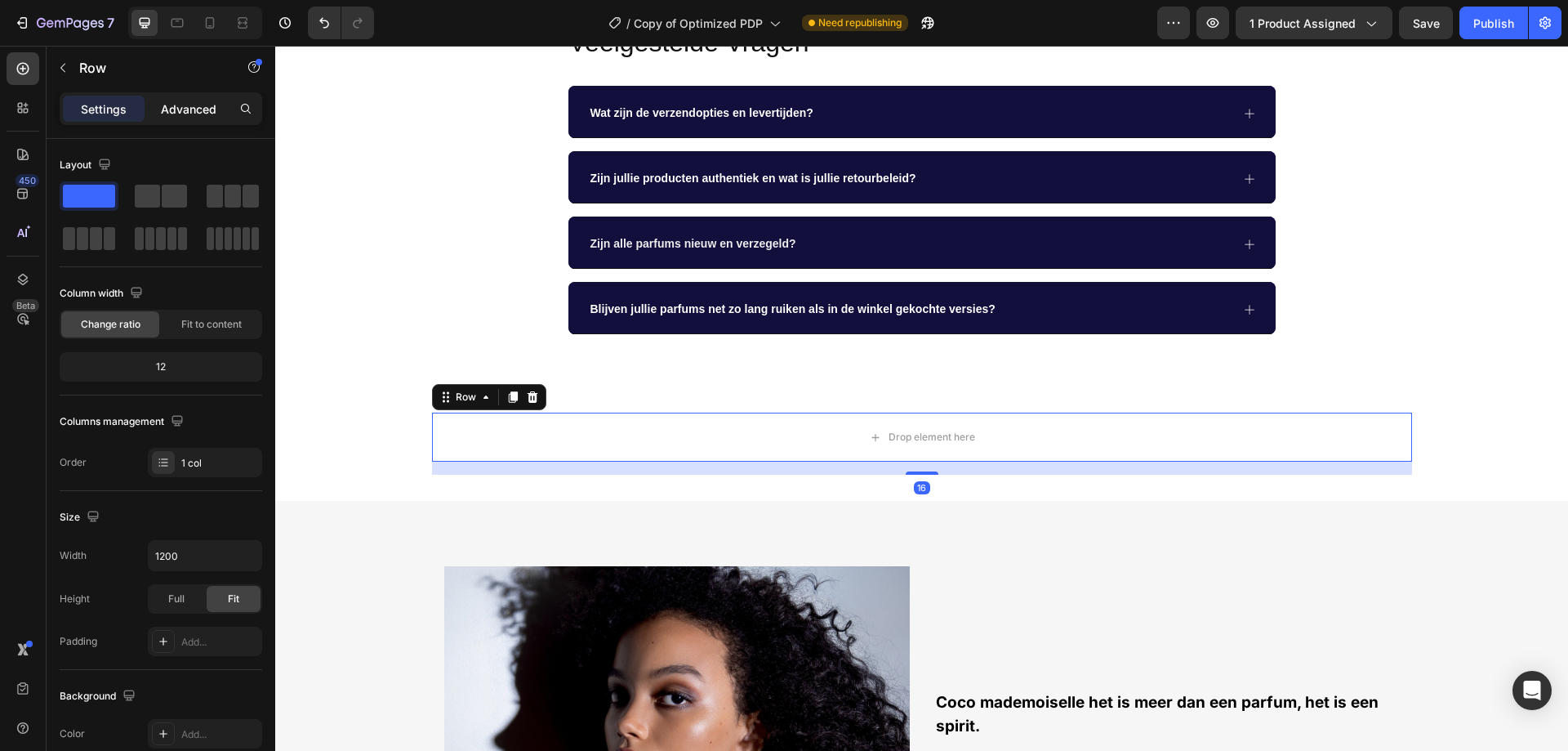
click at [175, 112] on p "Advanced" at bounding box center [189, 109] width 56 height 17
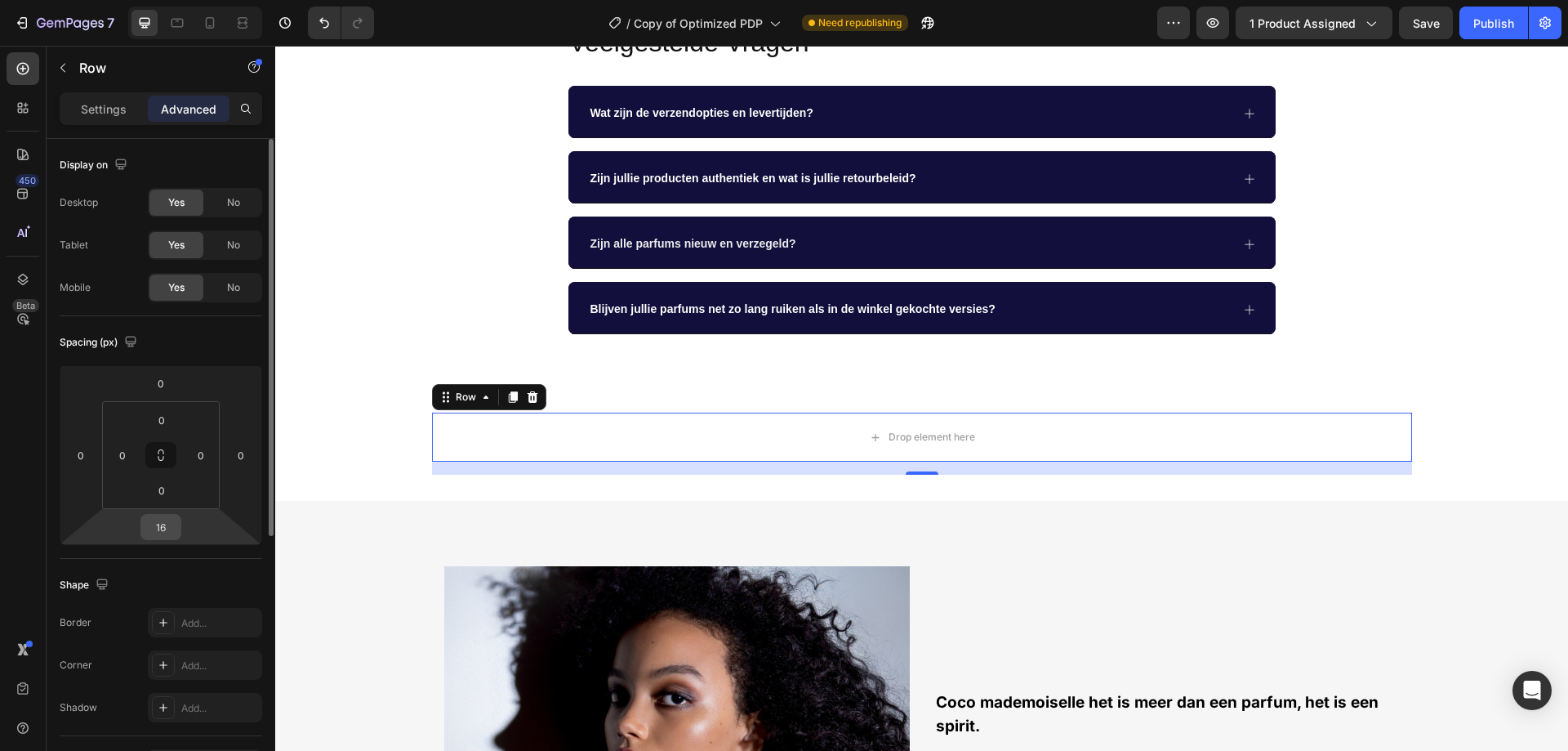
click at [174, 529] on input "16" at bounding box center [160, 527] width 33 height 25
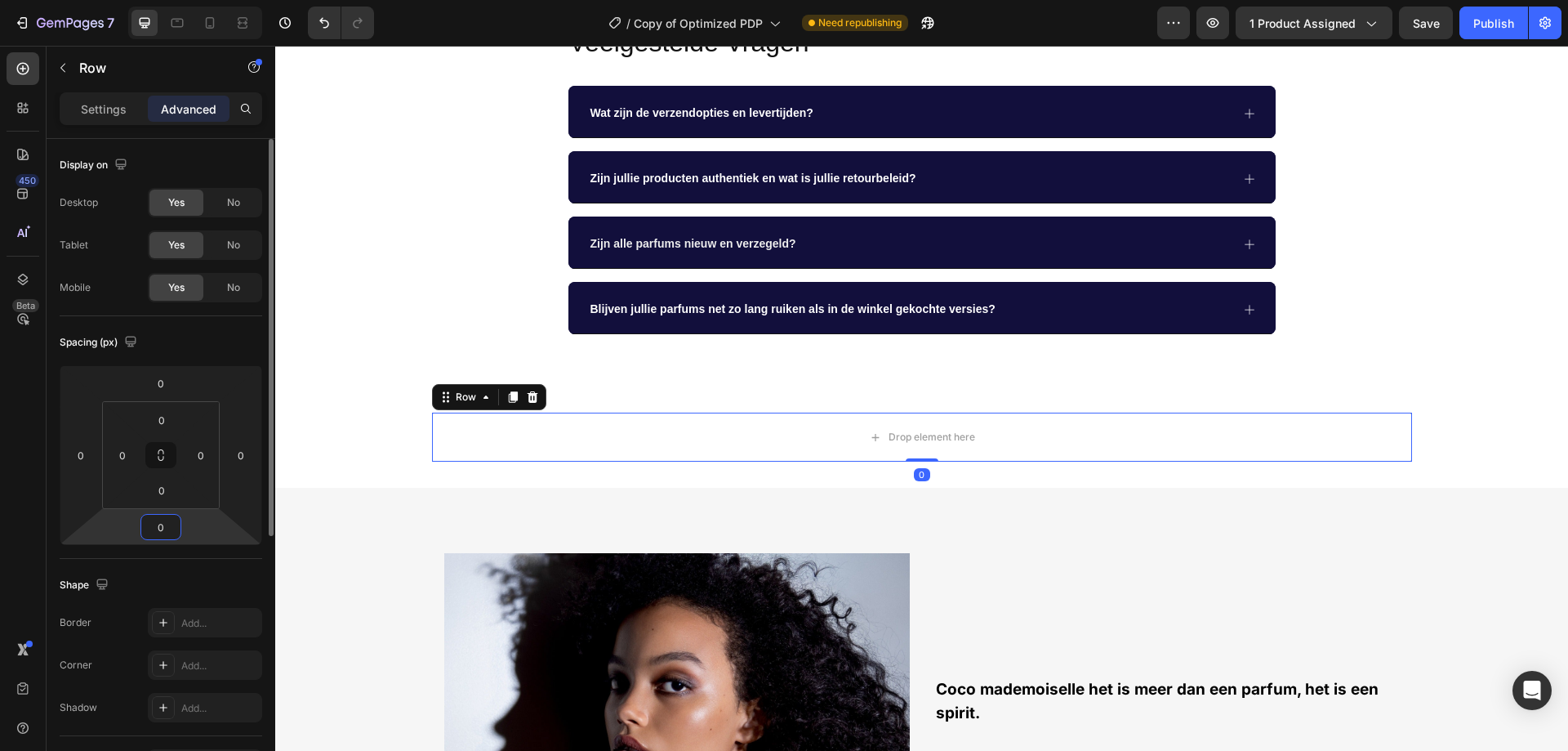
type input "0"
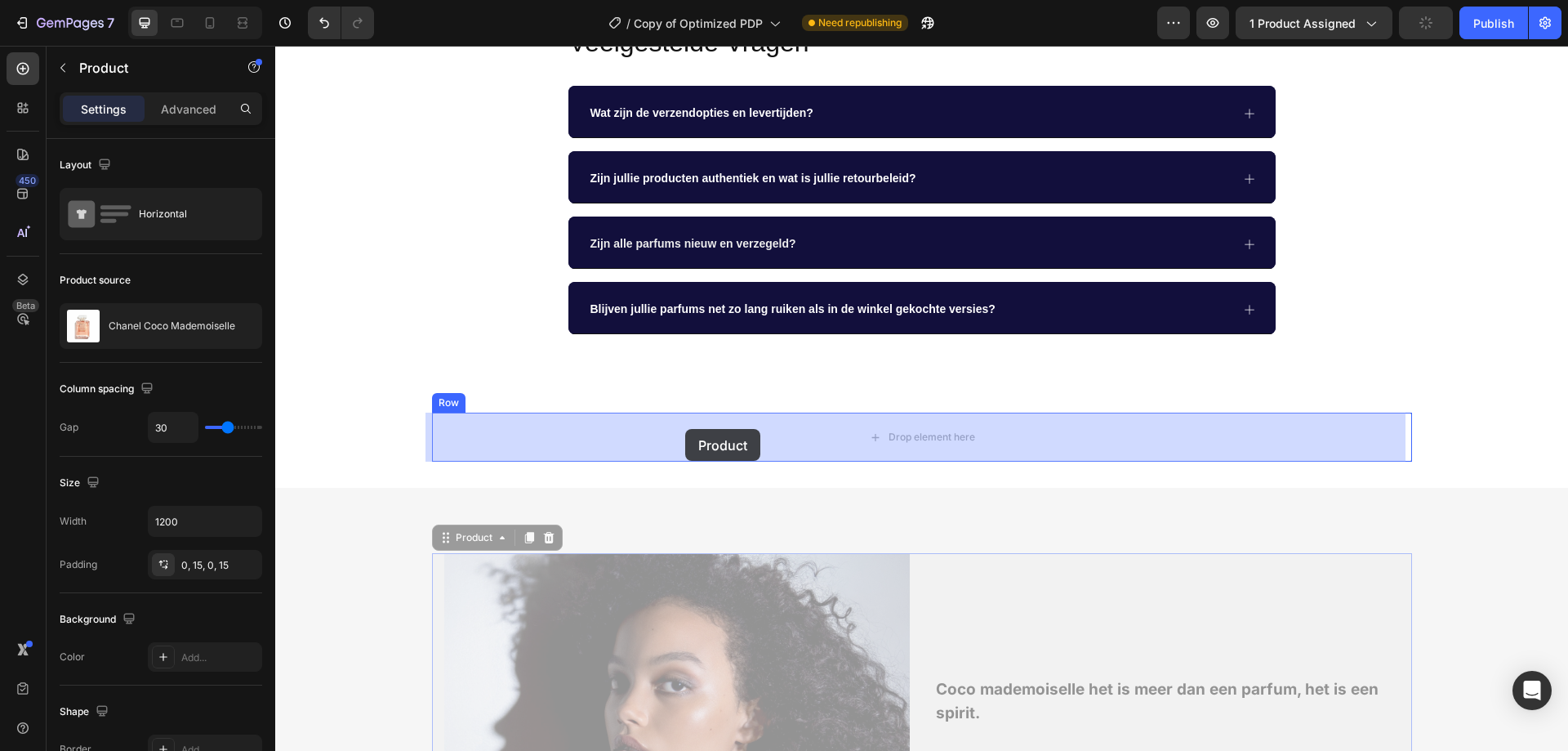
drag, startPoint x: 445, startPoint y: 540, endPoint x: 685, endPoint y: 429, distance: 264.4
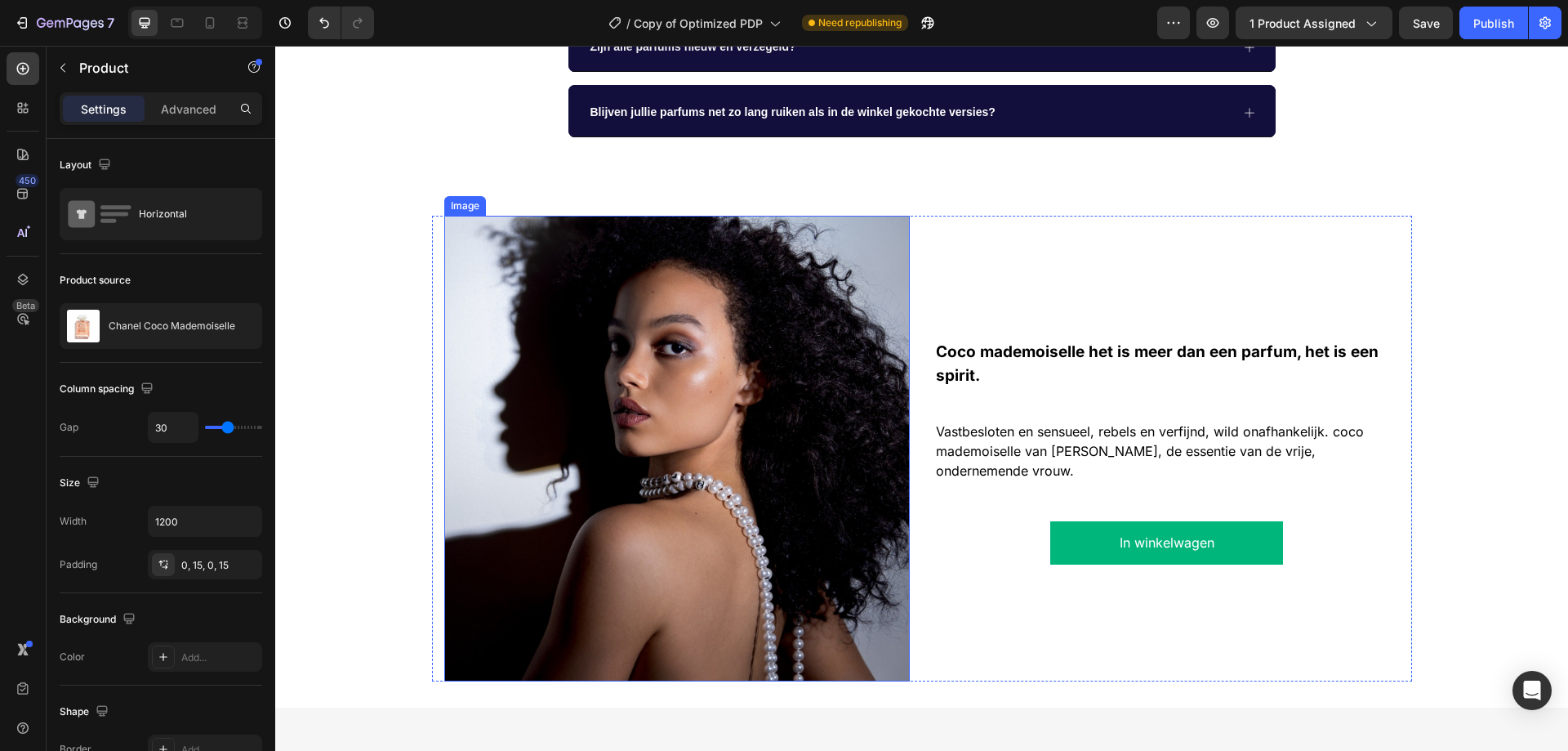
scroll to position [980, 0]
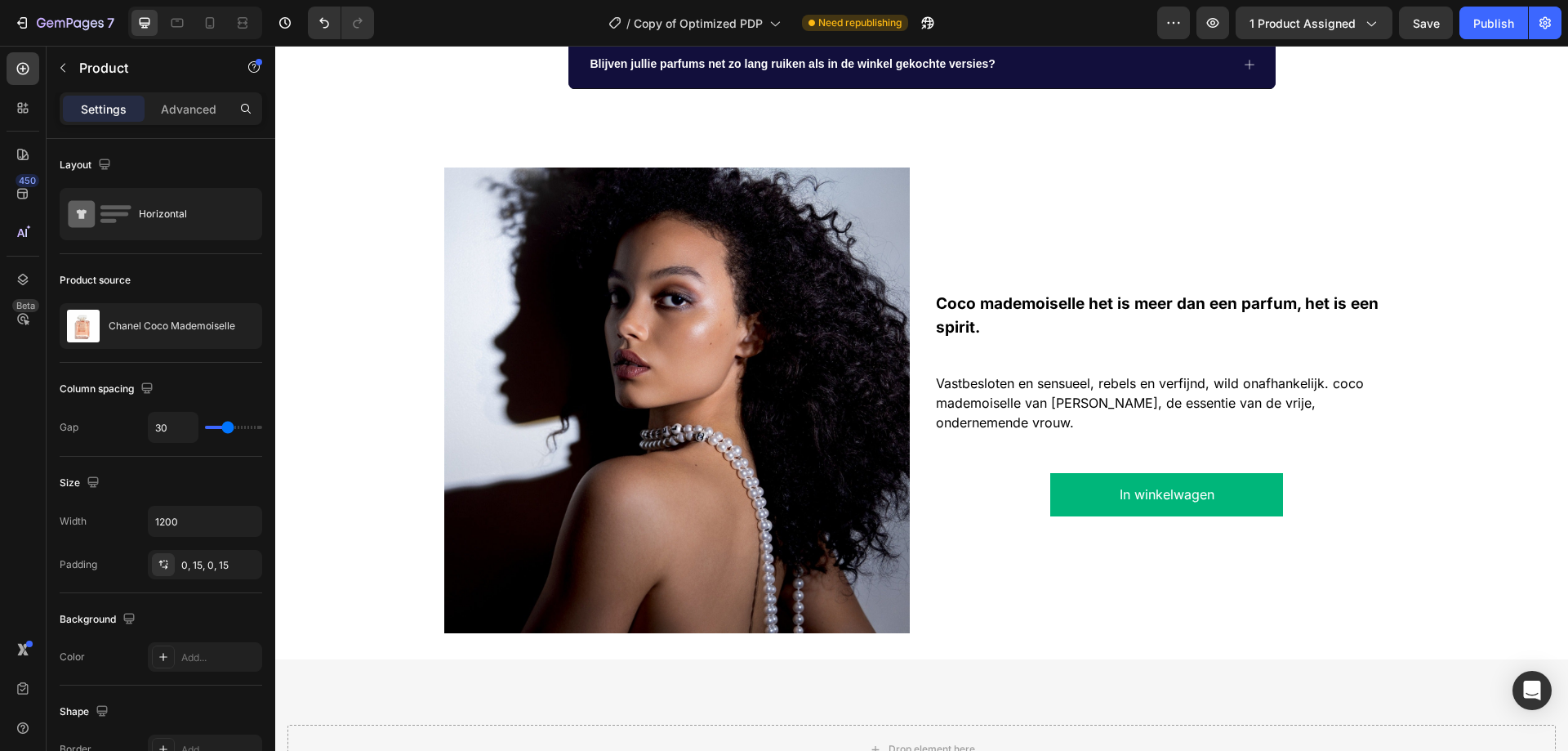
click at [432, 408] on div "Image Coco mademoiselle het is meer dan een parfum, het is een spirit. Text Blo…" at bounding box center [922, 399] width 980 height 465
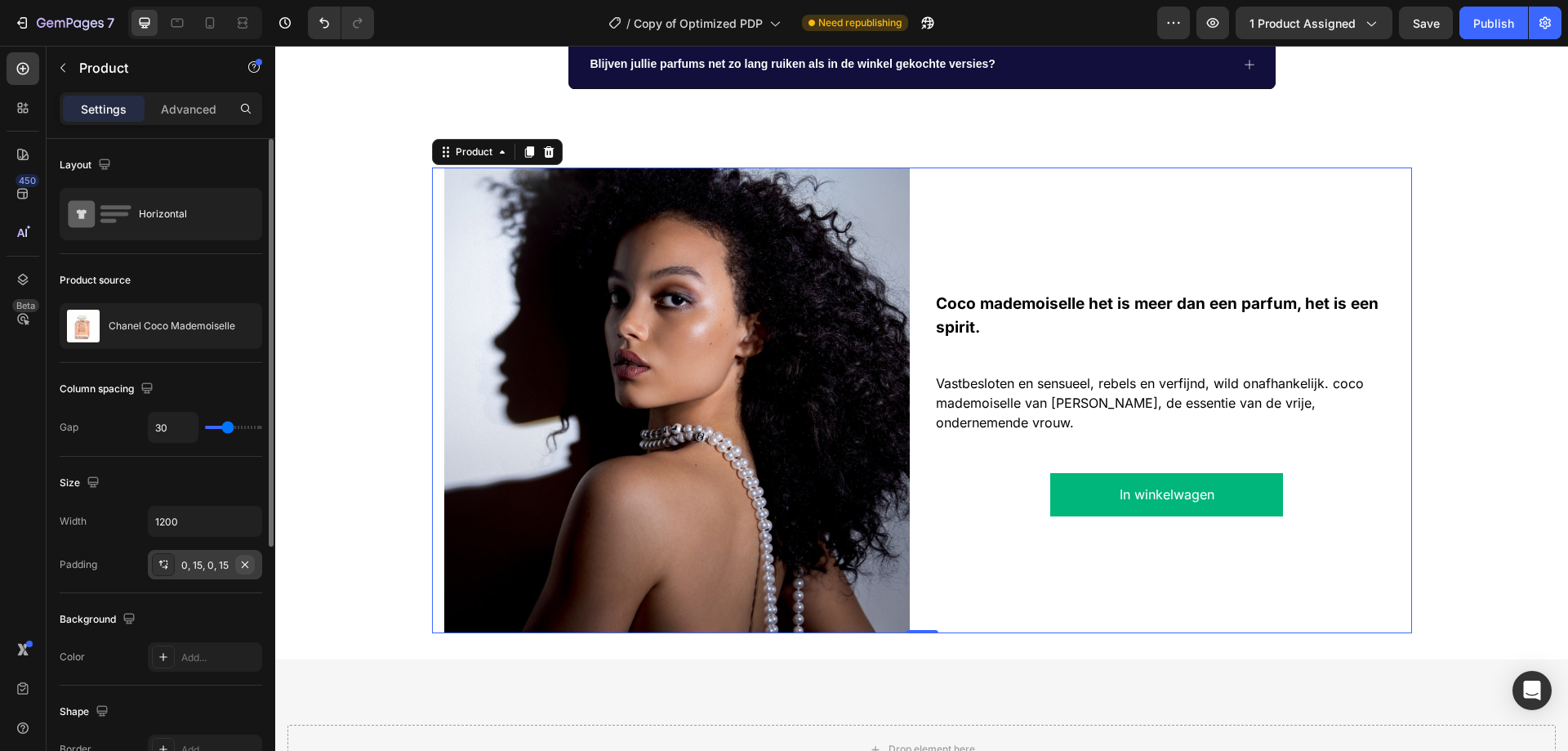
click at [239, 560] on icon "button" at bounding box center [244, 564] width 13 height 13
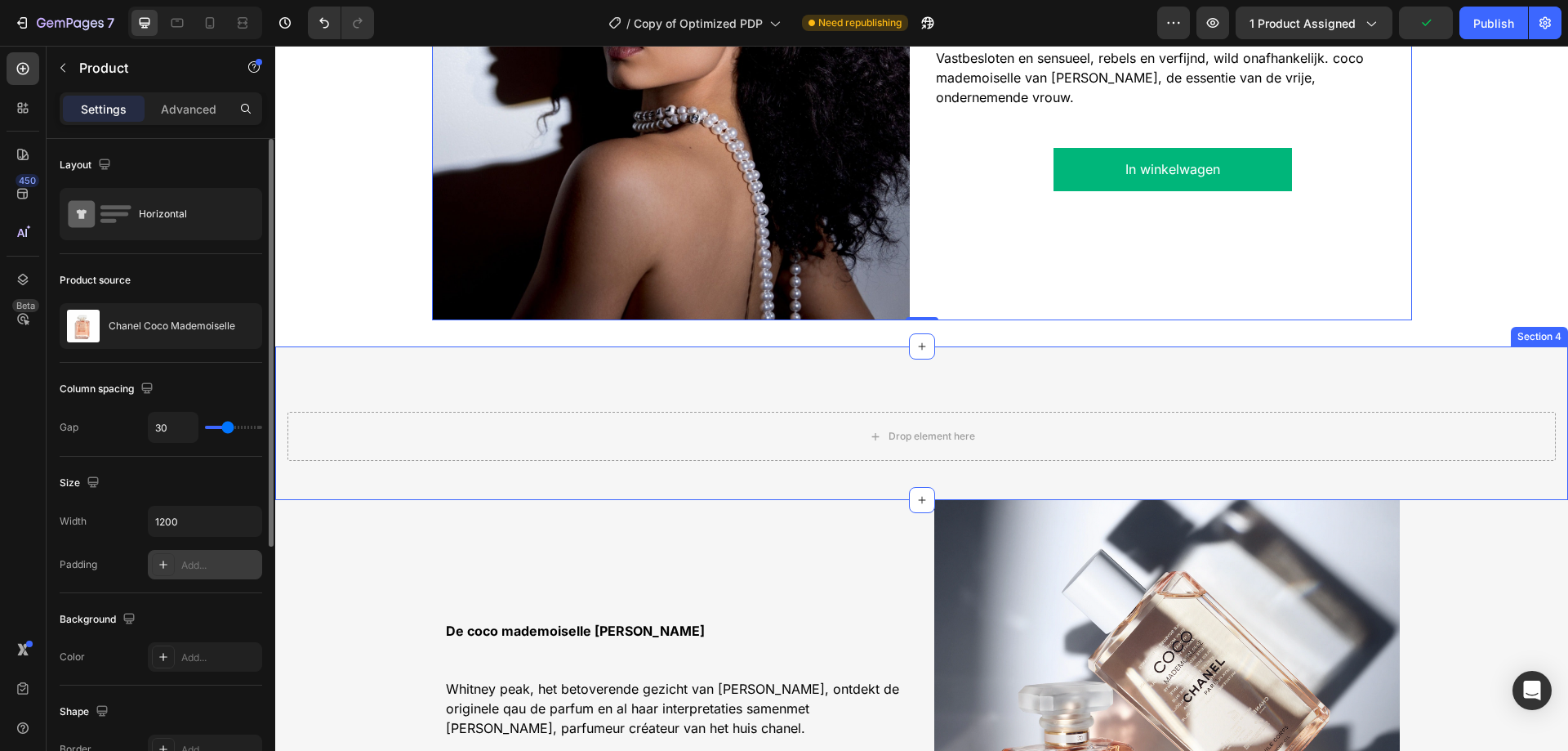
scroll to position [1307, 0]
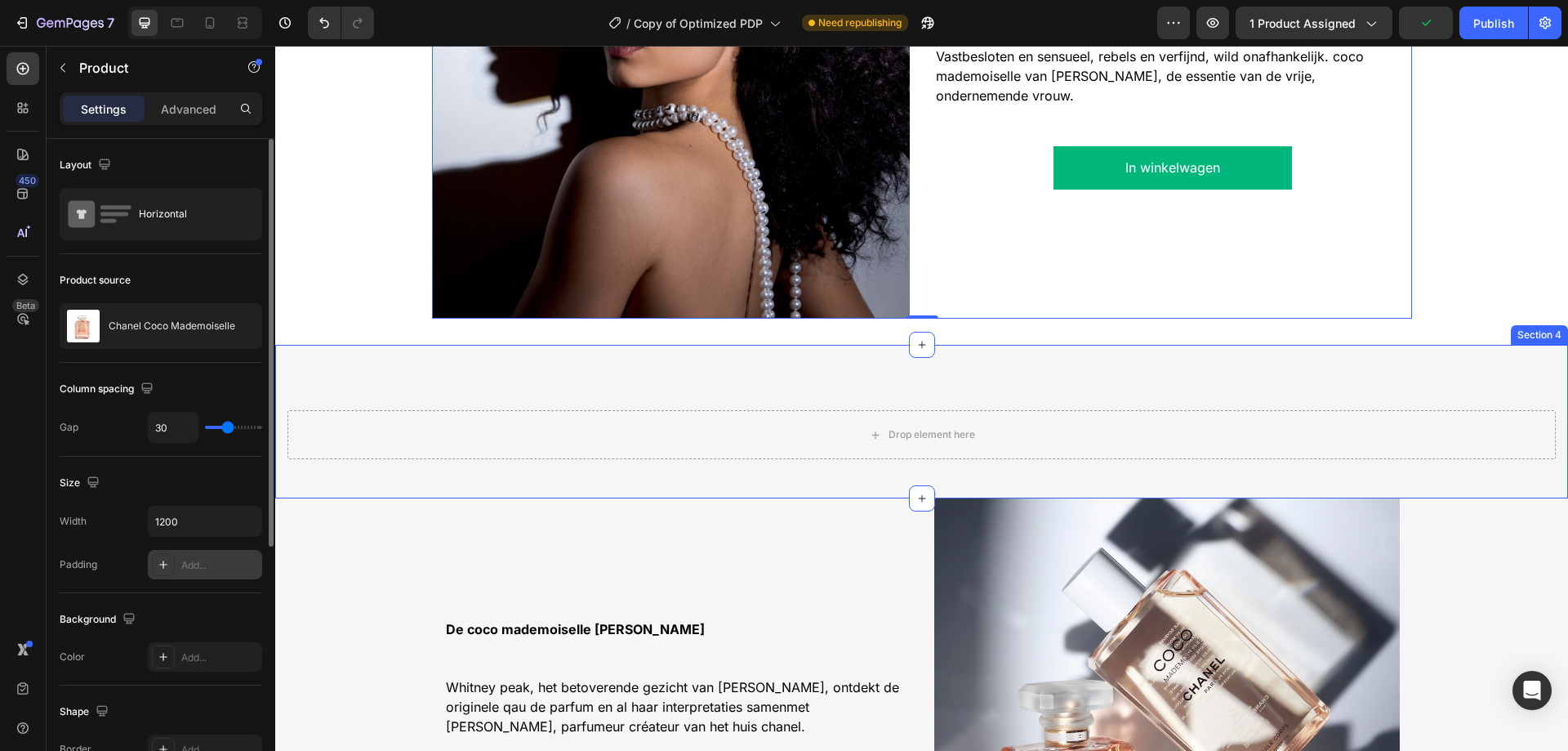
click at [1037, 370] on div "Drop element here Section 4" at bounding box center [921, 421] width 1292 height 153
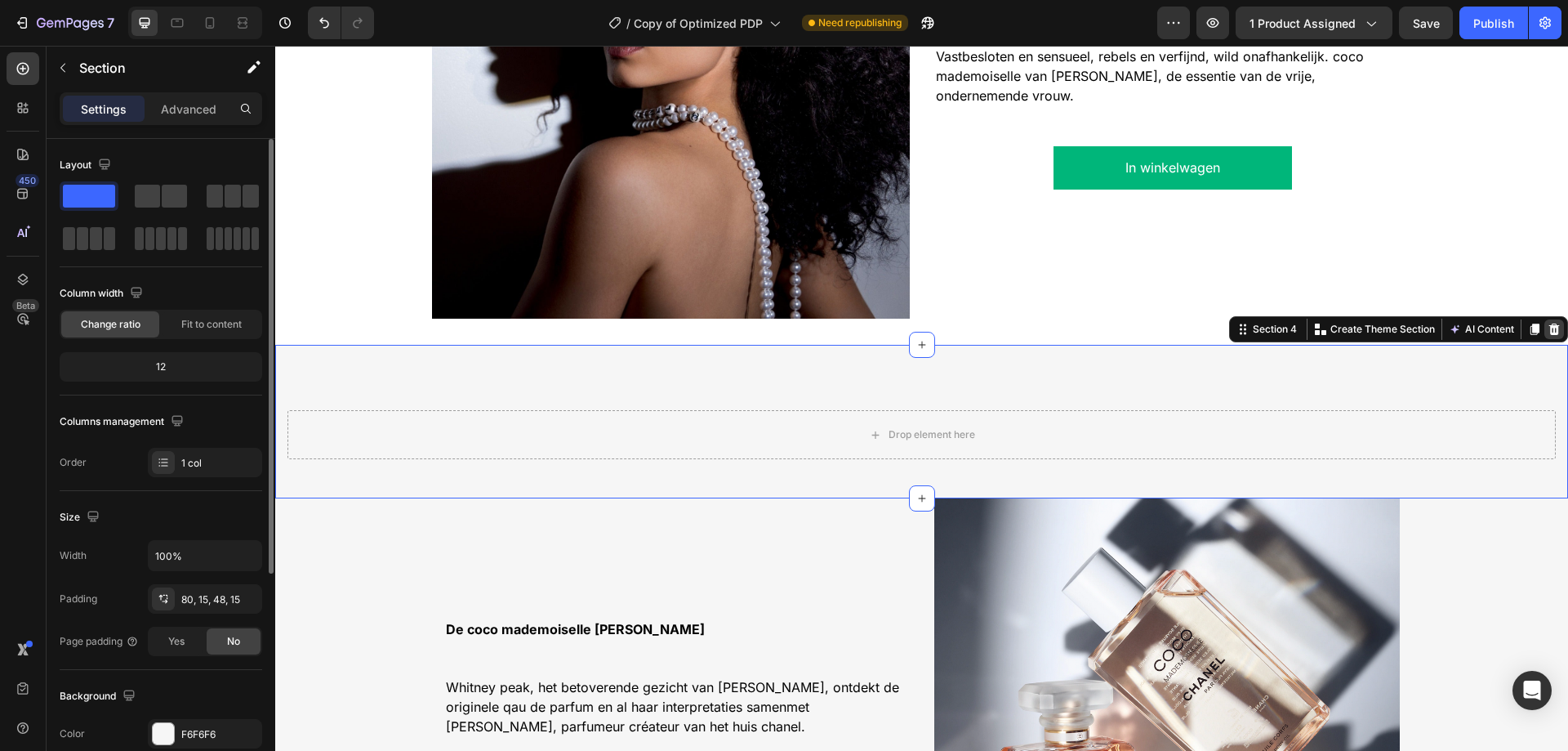
click at [1549, 330] on icon at bounding box center [1554, 329] width 11 height 11
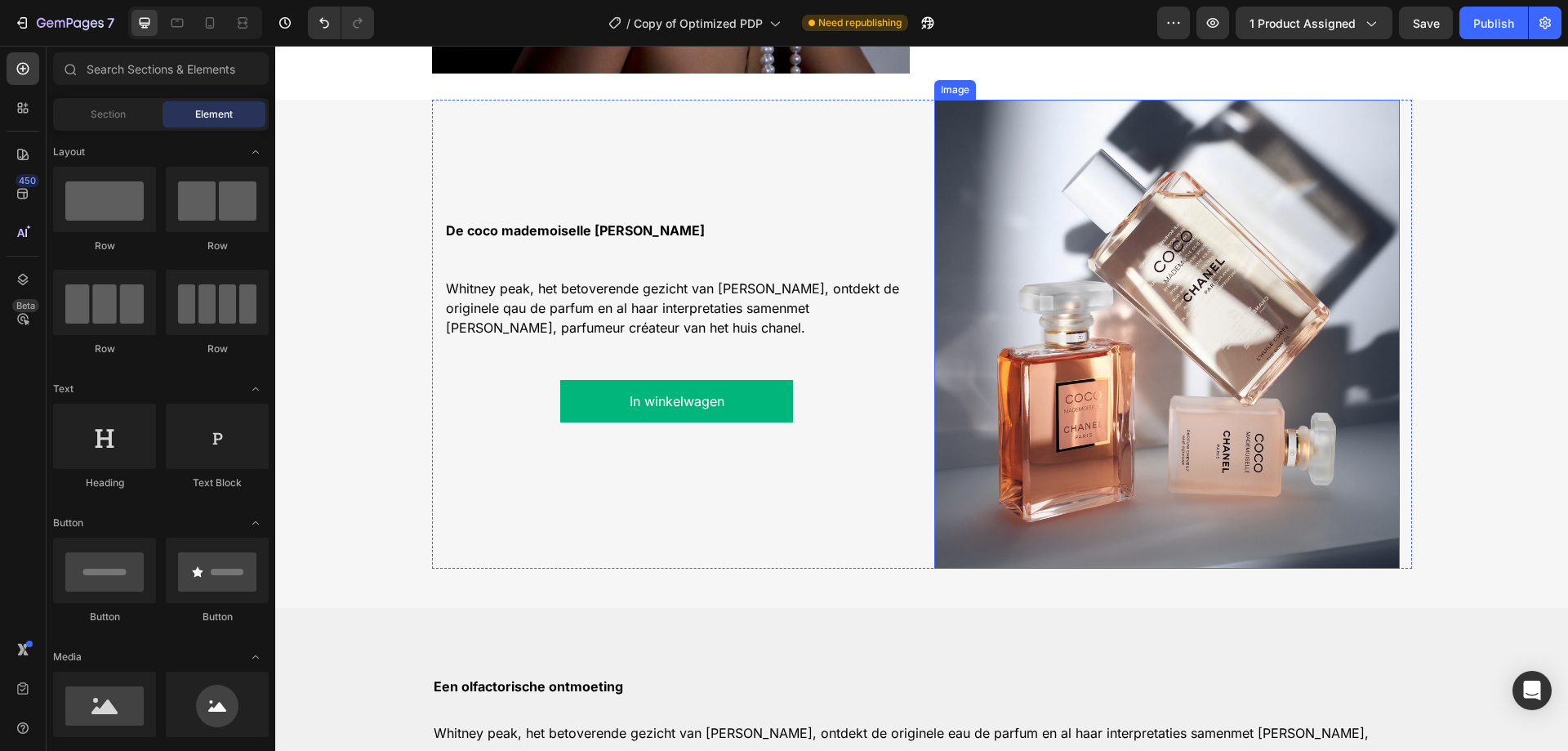
scroll to position [1388, 0]
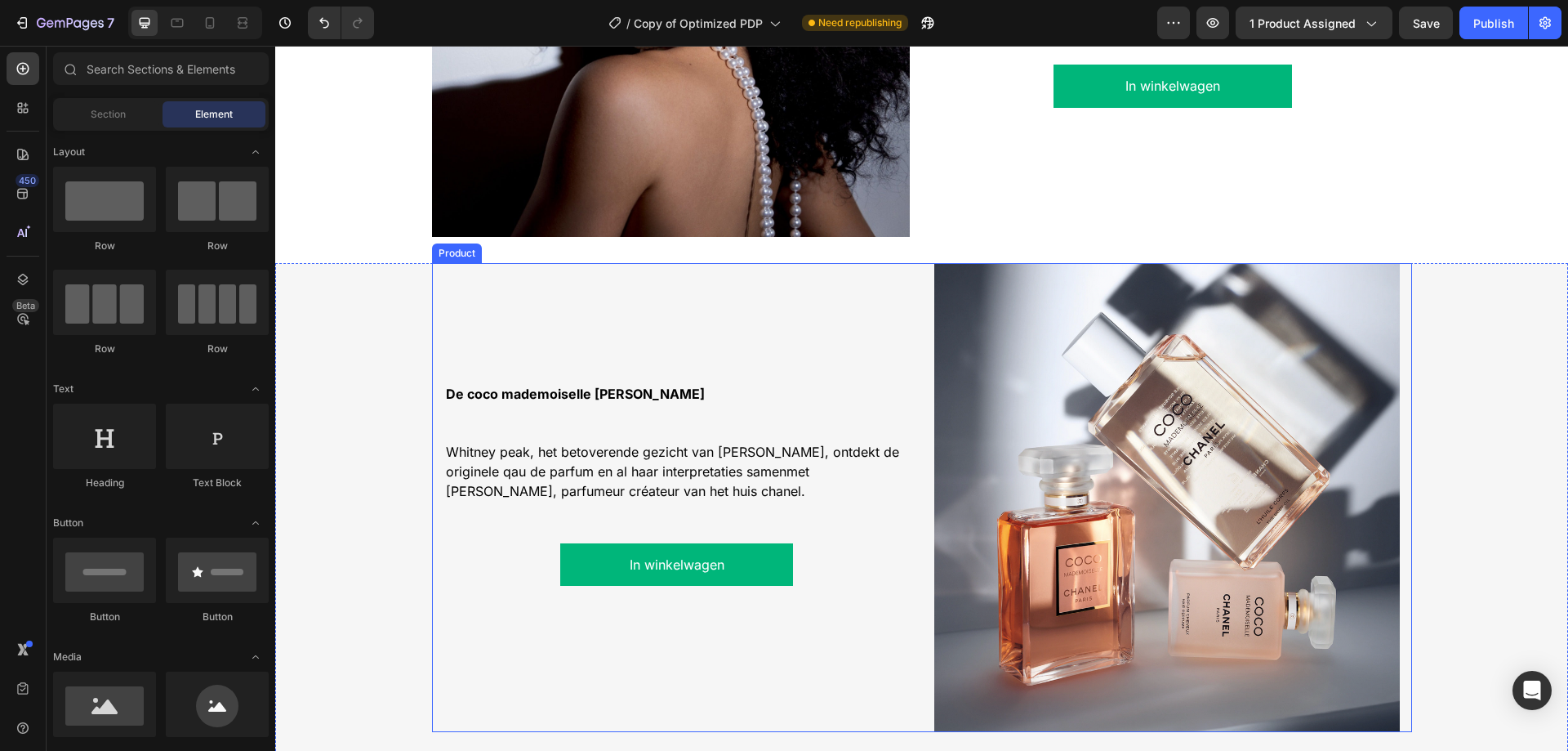
click at [921, 353] on div "De coco mademoiselle lijn Text Block Whitney peak, het betoverende gezicht van …" at bounding box center [922, 497] width 980 height 468
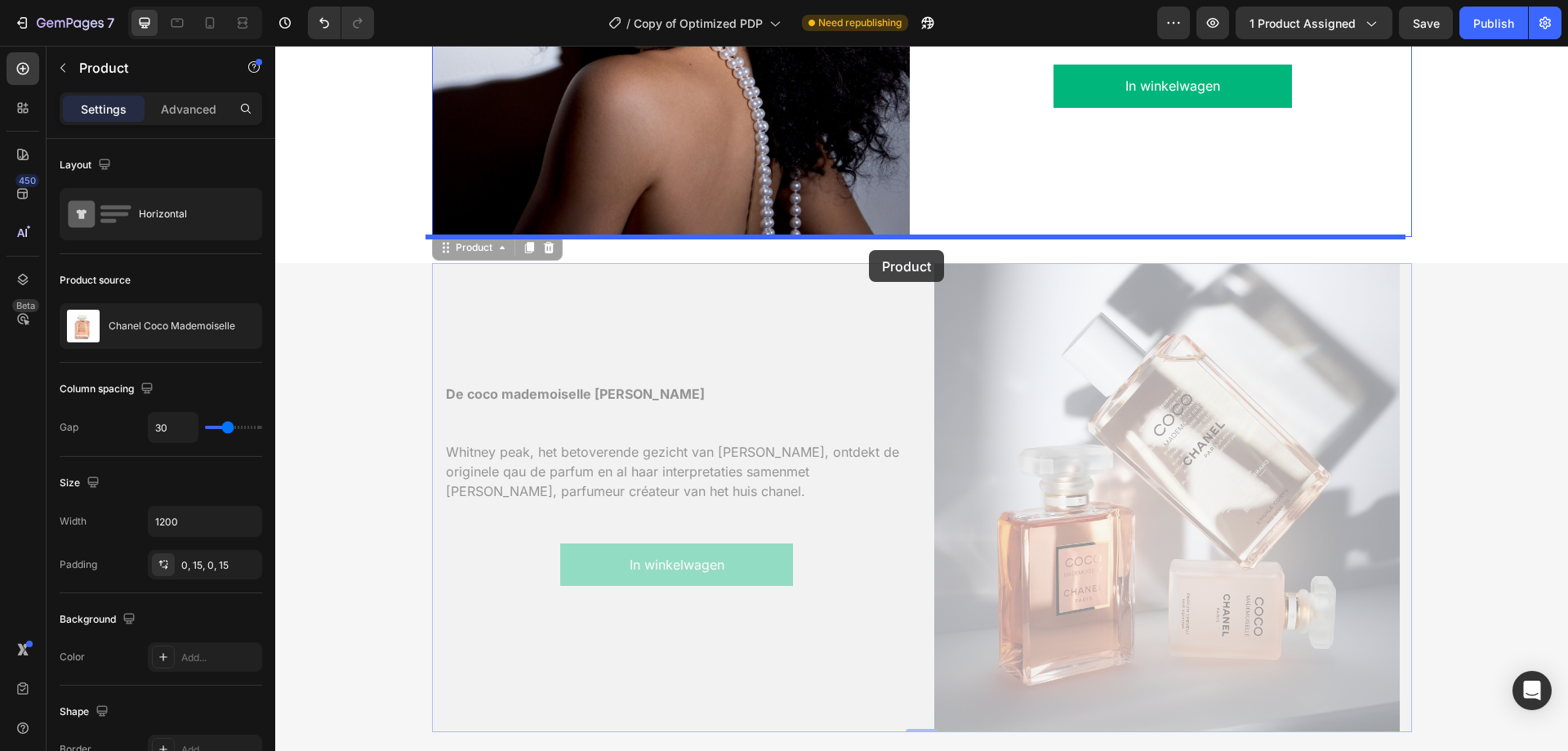
drag, startPoint x: 475, startPoint y: 249, endPoint x: 869, endPoint y: 250, distance: 394.0
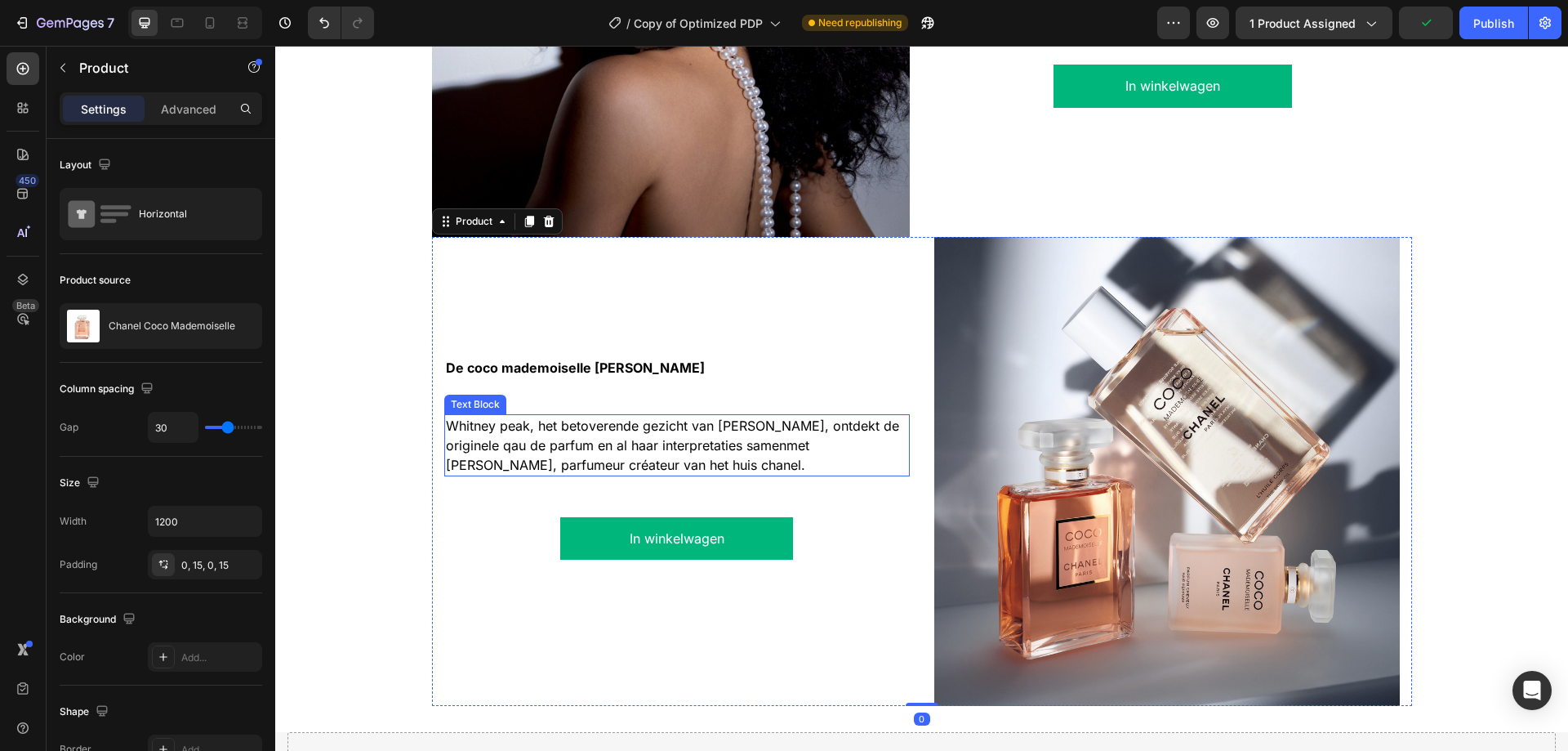
scroll to position [1715, 0]
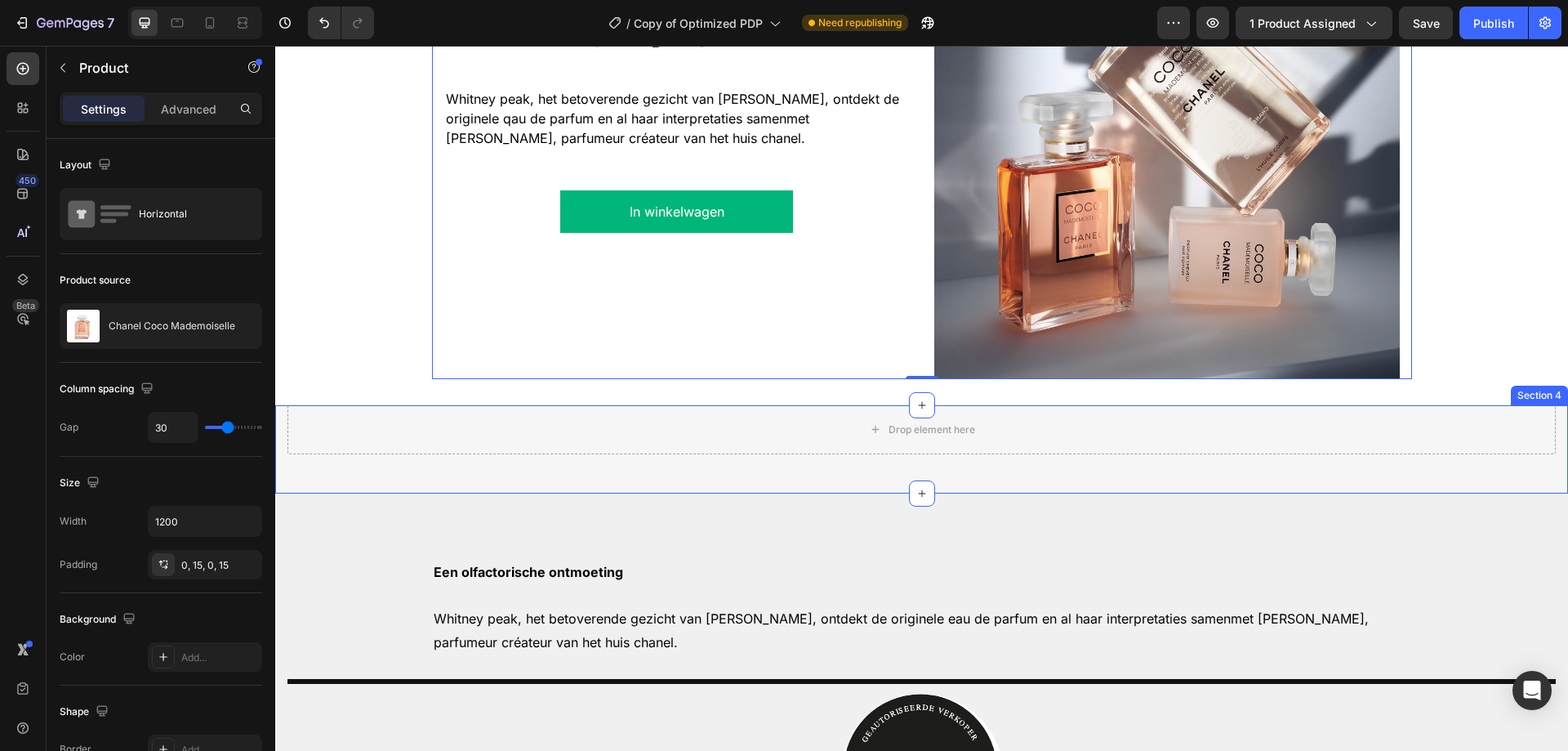
click at [1536, 476] on div "Drop element here Section 4" at bounding box center [921, 449] width 1292 height 89
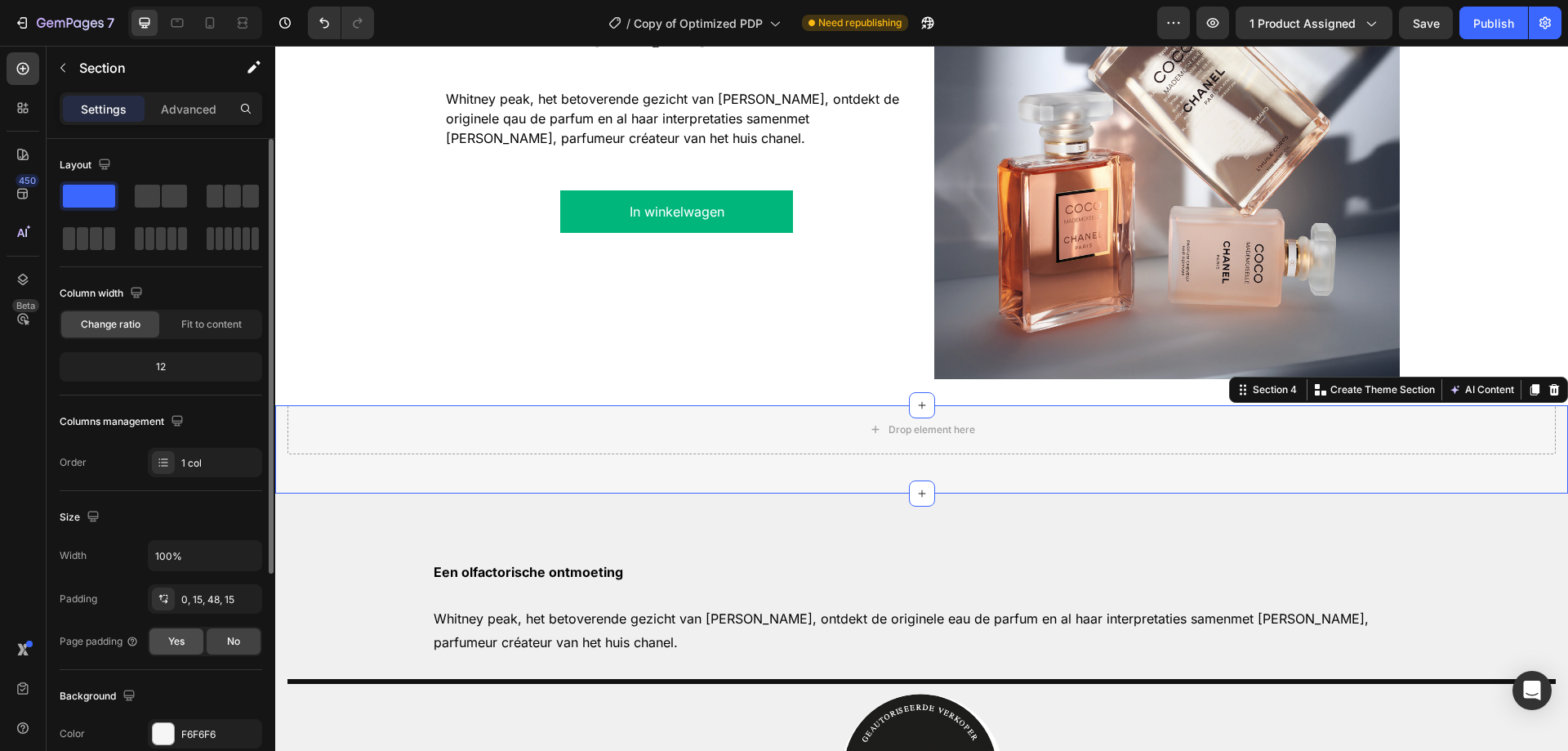
scroll to position [245, 0]
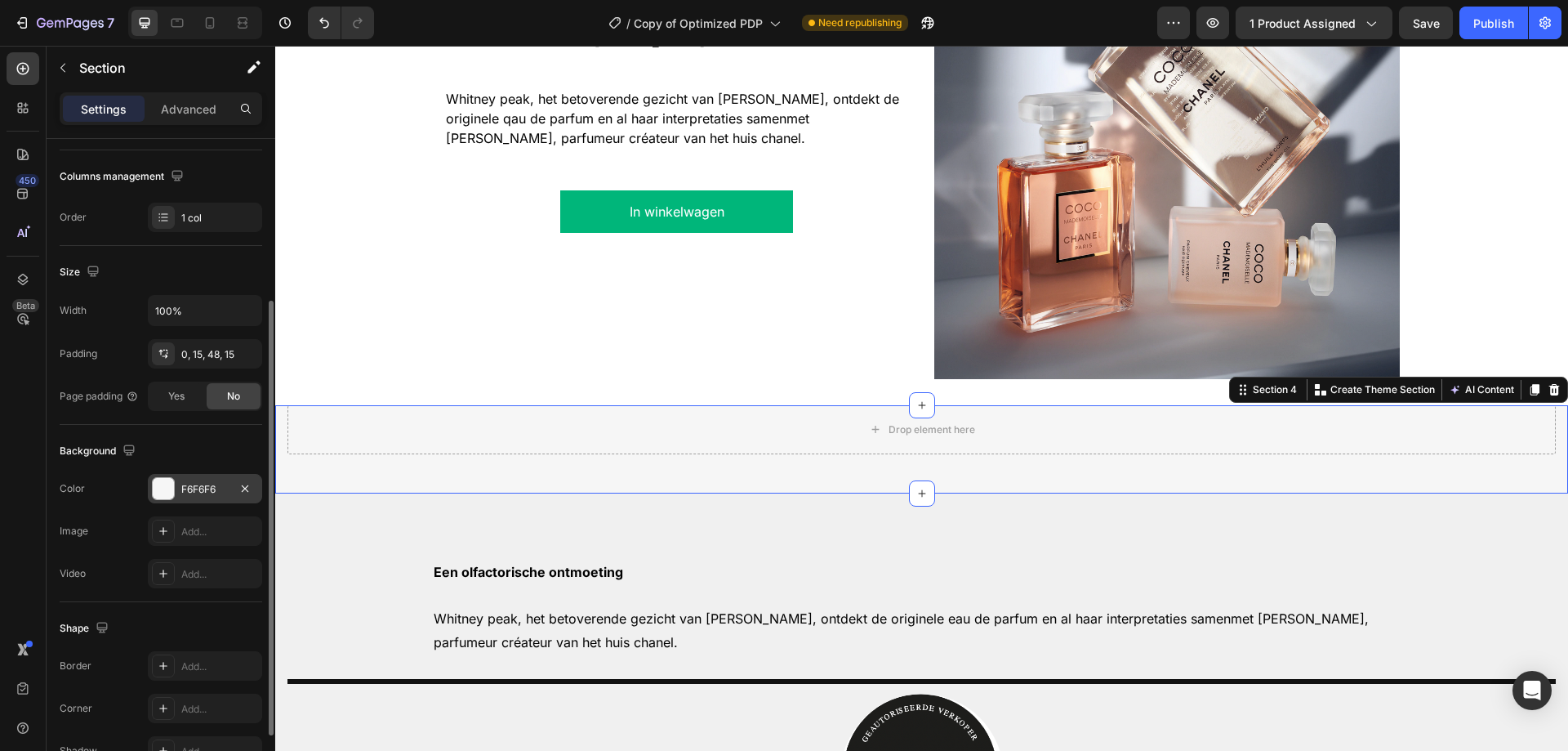
click at [200, 489] on div "F6F6F6" at bounding box center [205, 489] width 48 height 15
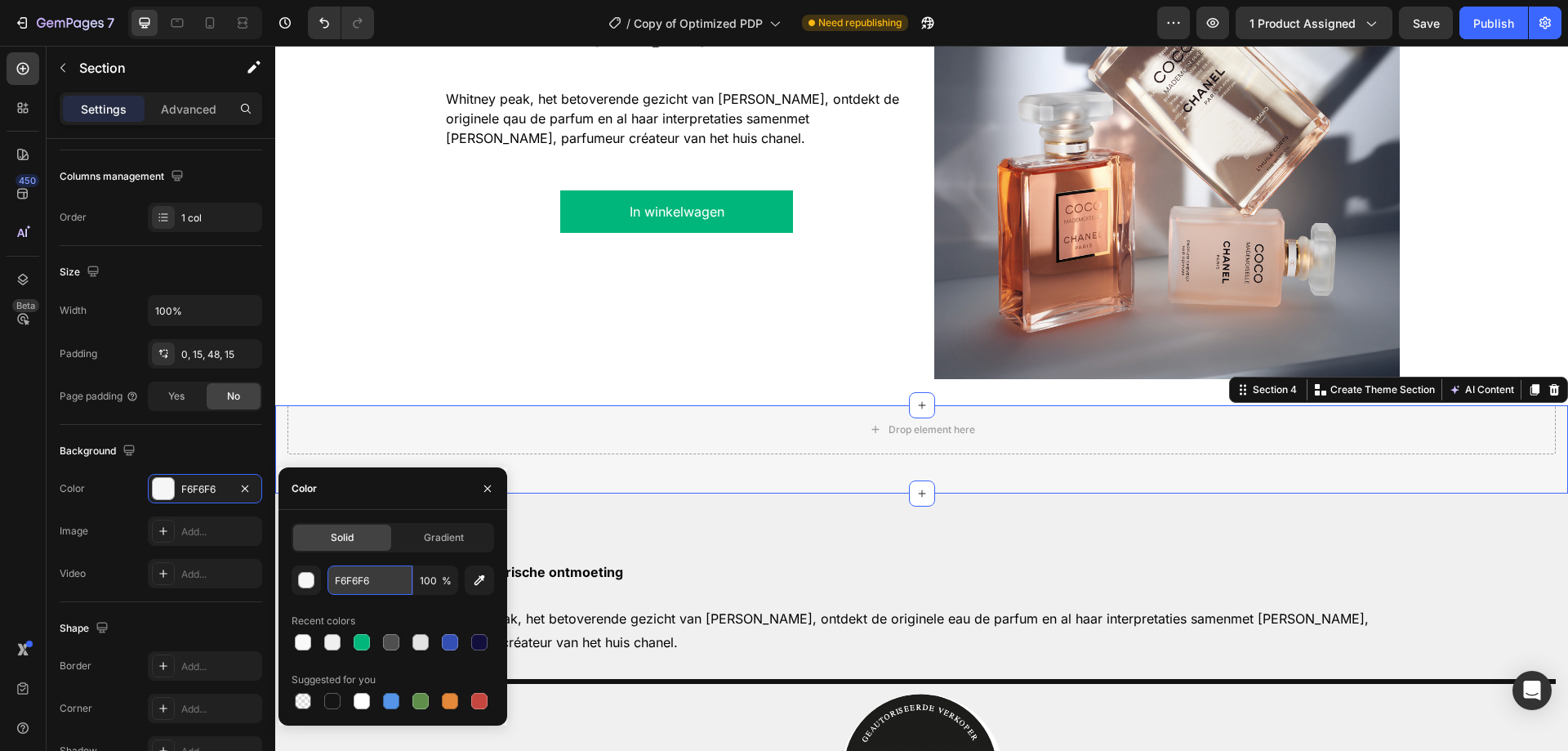
click at [347, 588] on input "F6F6F6" at bounding box center [369, 581] width 85 height 30
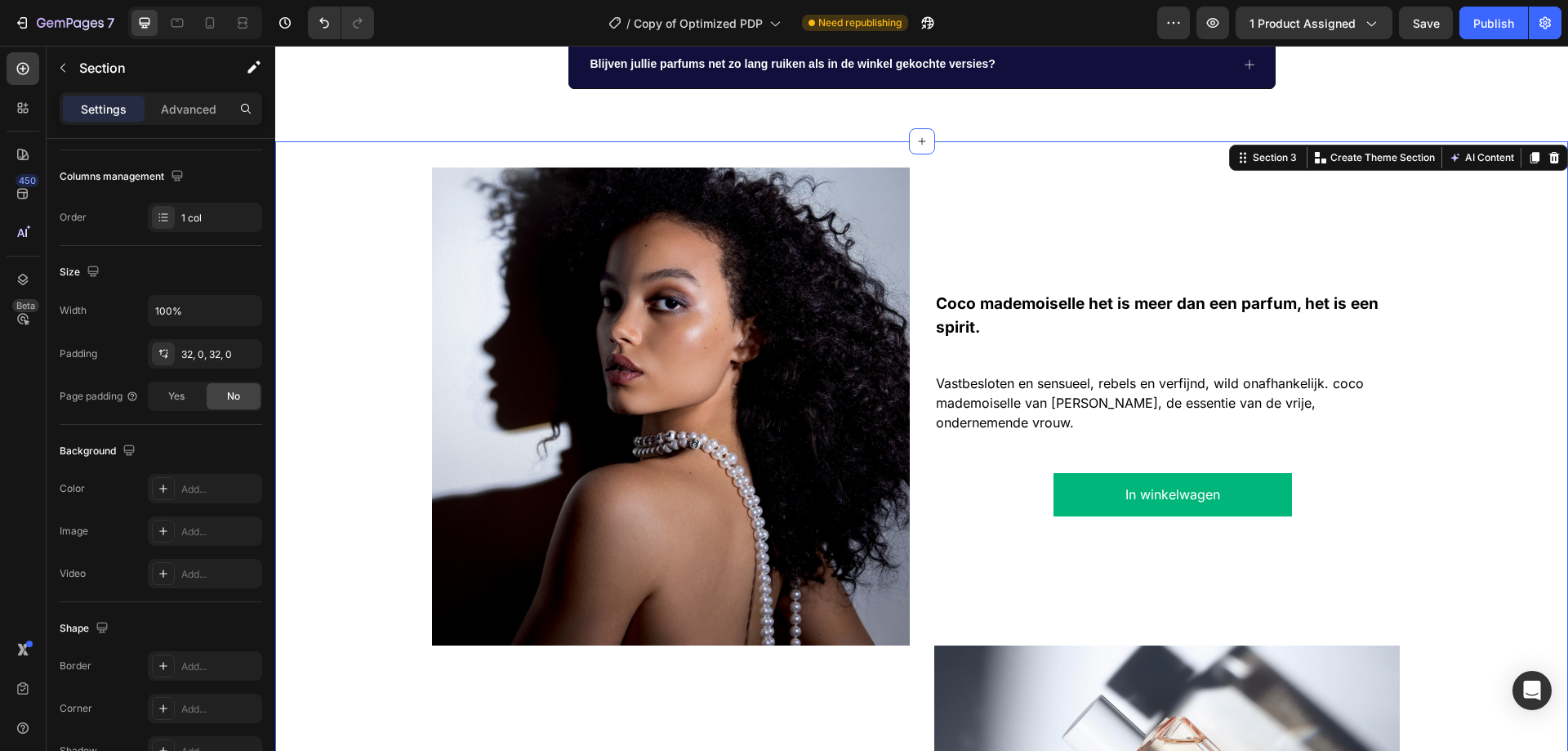
scroll to position [898, 0]
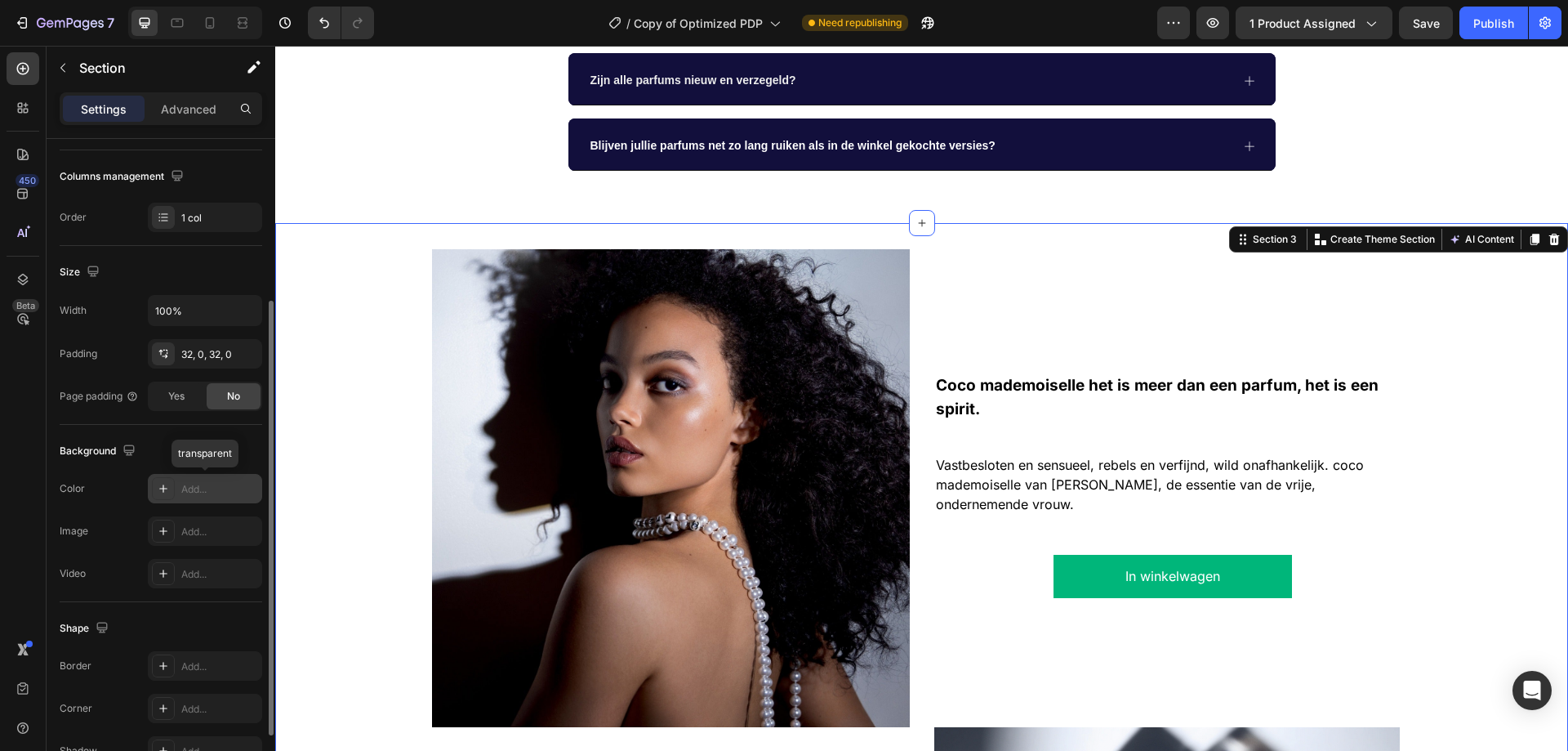
click at [205, 485] on div "Add..." at bounding box center [219, 489] width 77 height 15
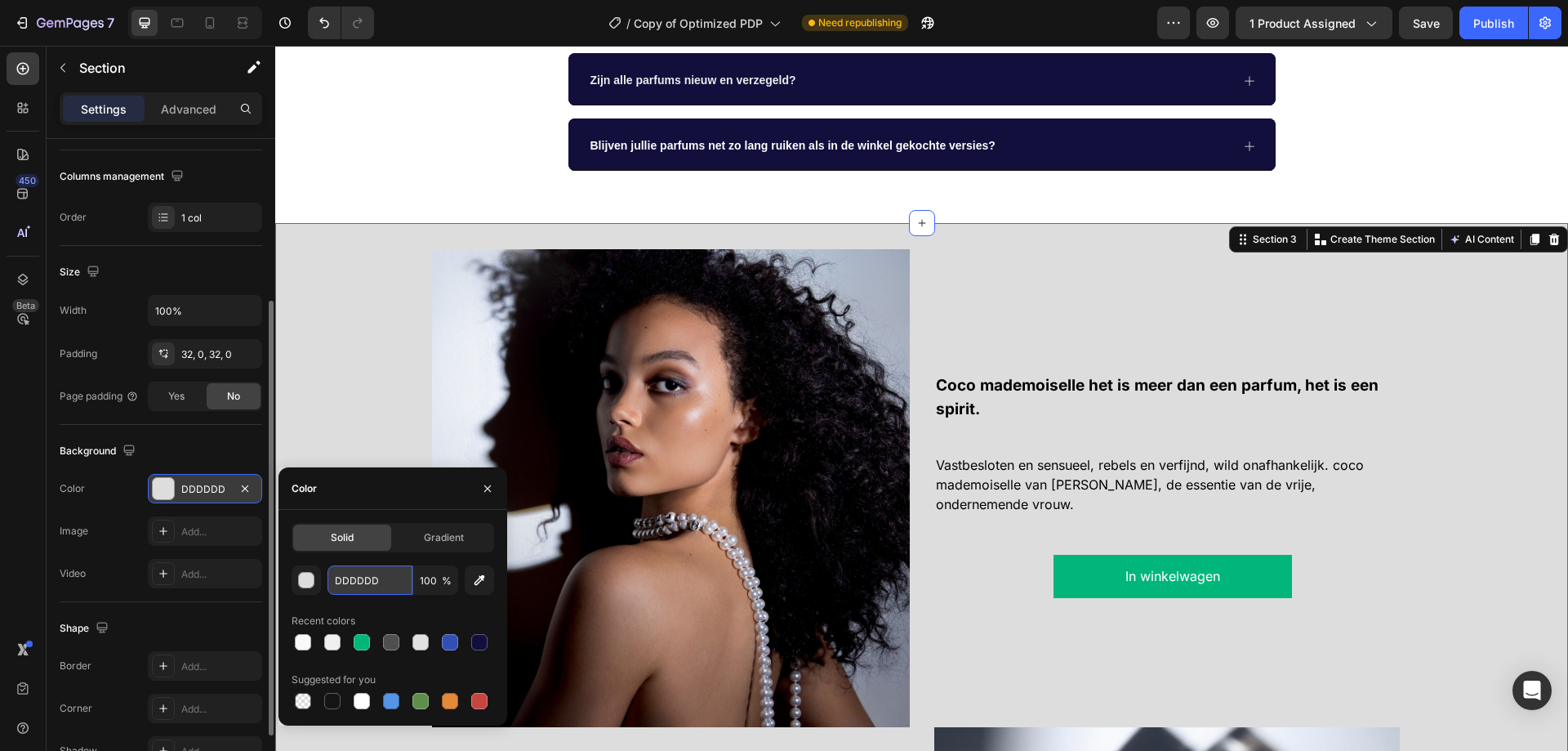
click at [358, 575] on input "DDDDDD" at bounding box center [369, 581] width 85 height 30
paste input "F6F6F6"
type input "F6F6F6"
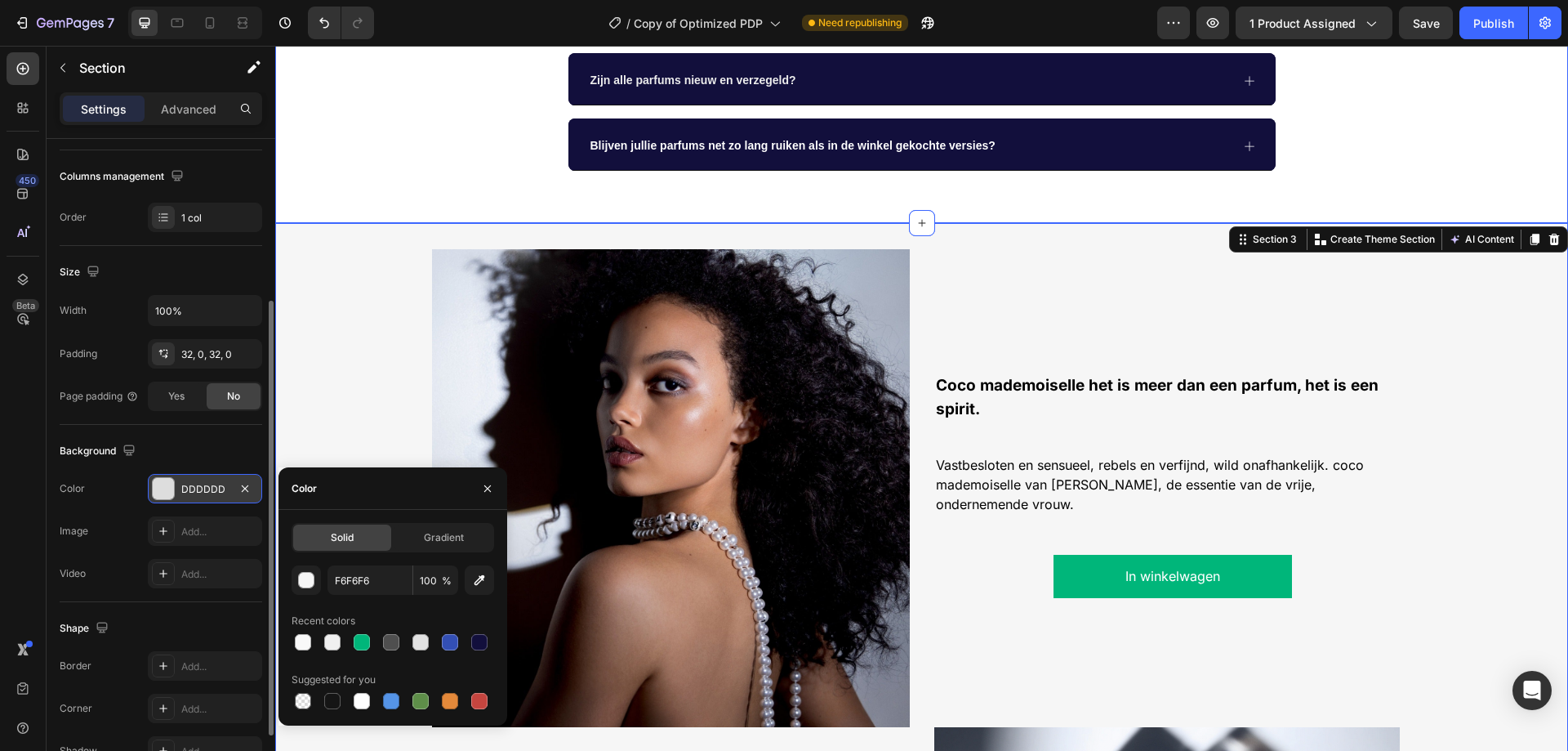
click at [667, 185] on div "Veelgestelde Vragen Heading Wat zijn de verzendopties en levertijden? Zijn jull…" at bounding box center [921, 22] width 1292 height 350
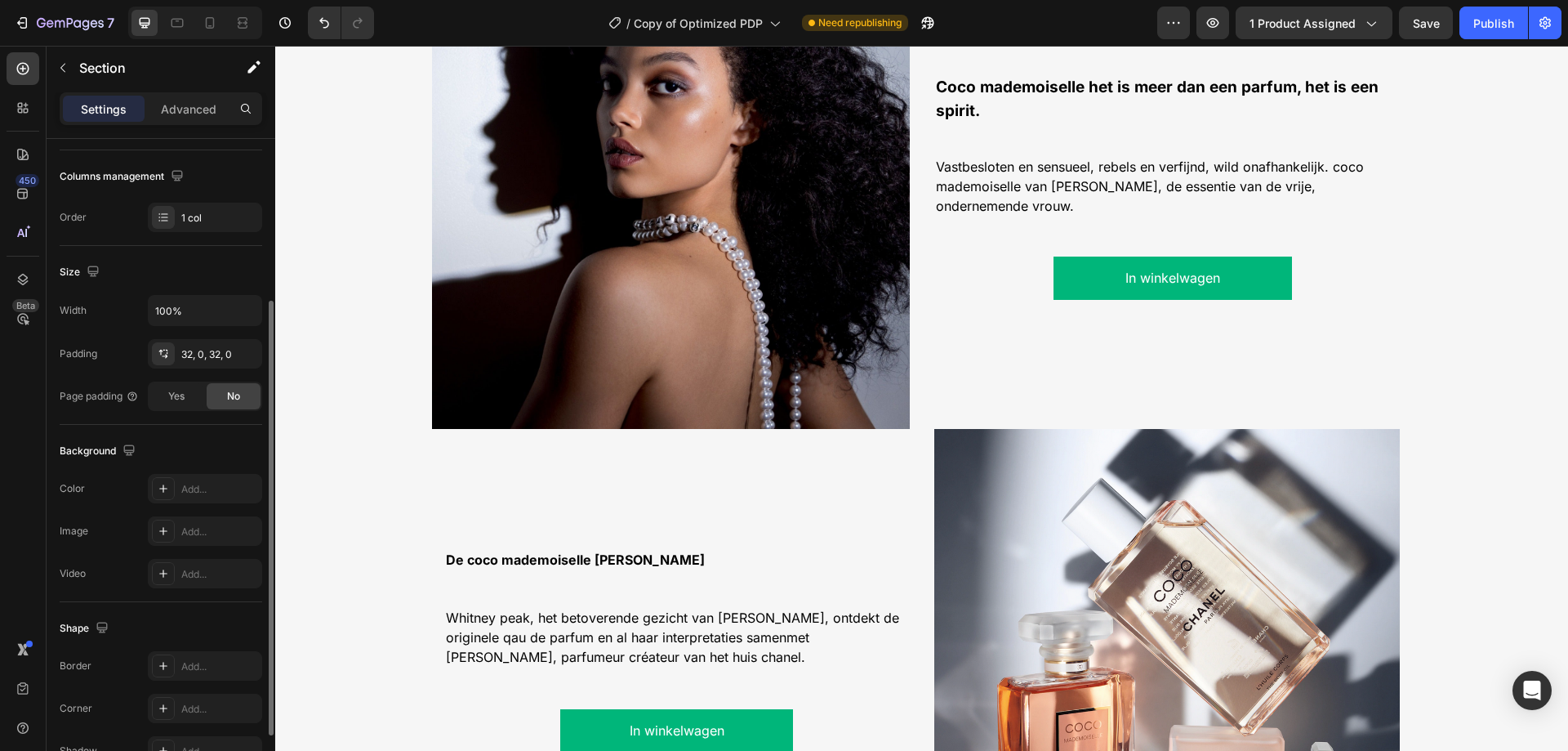
scroll to position [1388, 0]
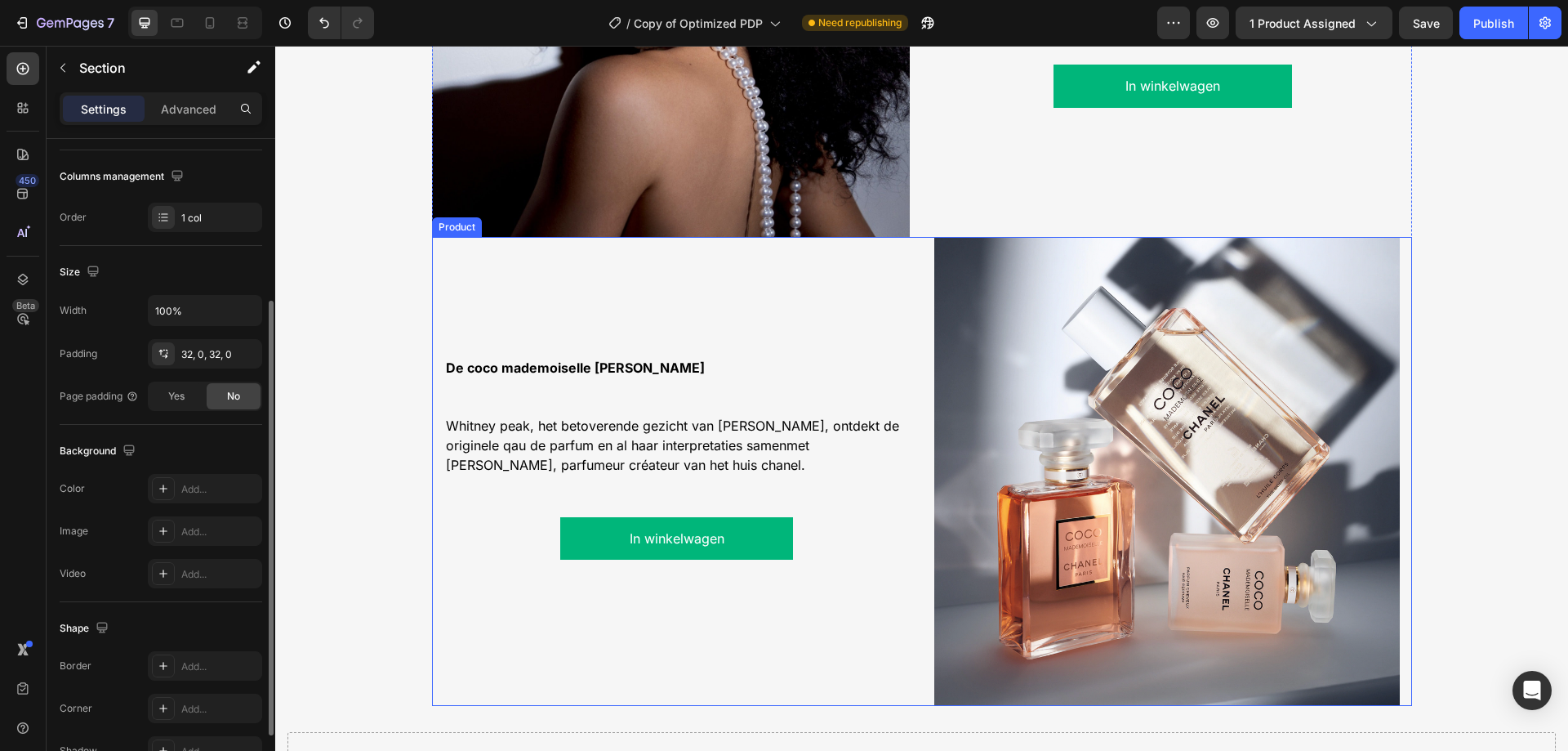
click at [824, 323] on div "De coco mademoiselle lijn Text Block Whitney peak, het betoverende gezicht van …" at bounding box center [676, 471] width 465 height 468
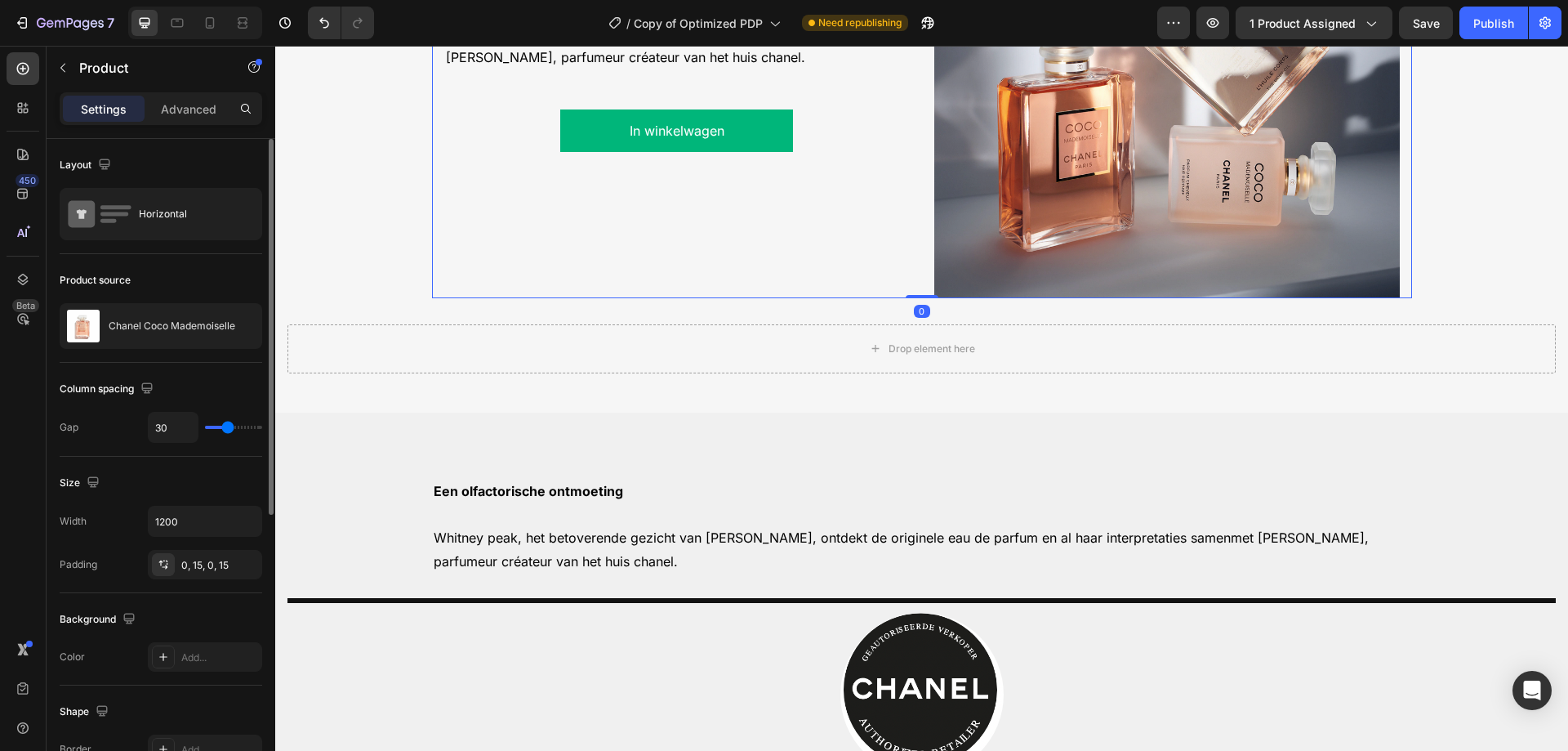
scroll to position [1797, 0]
click at [699, 357] on div "Drop element here" at bounding box center [922, 348] width 1268 height 49
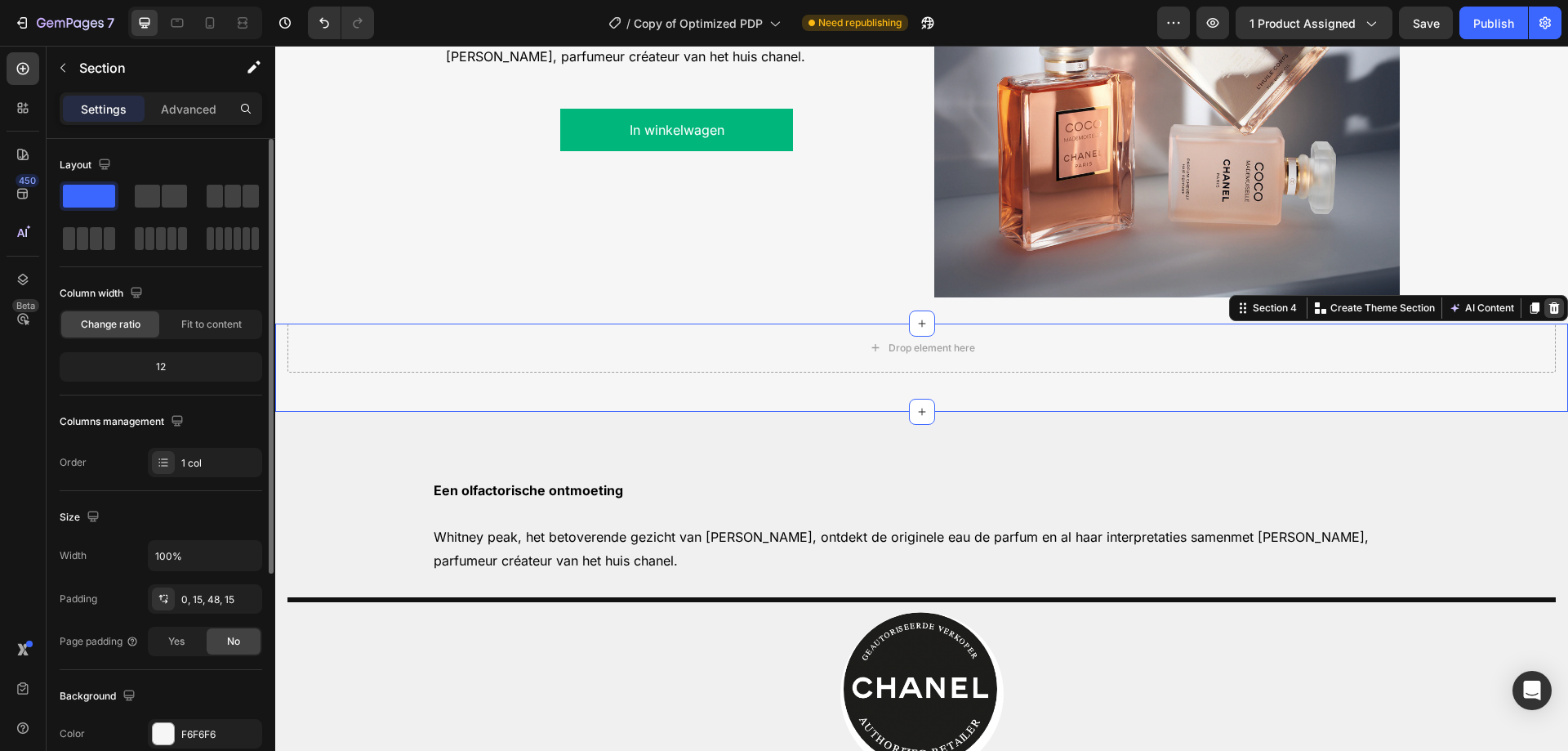
click at [1549, 306] on icon at bounding box center [1554, 307] width 11 height 11
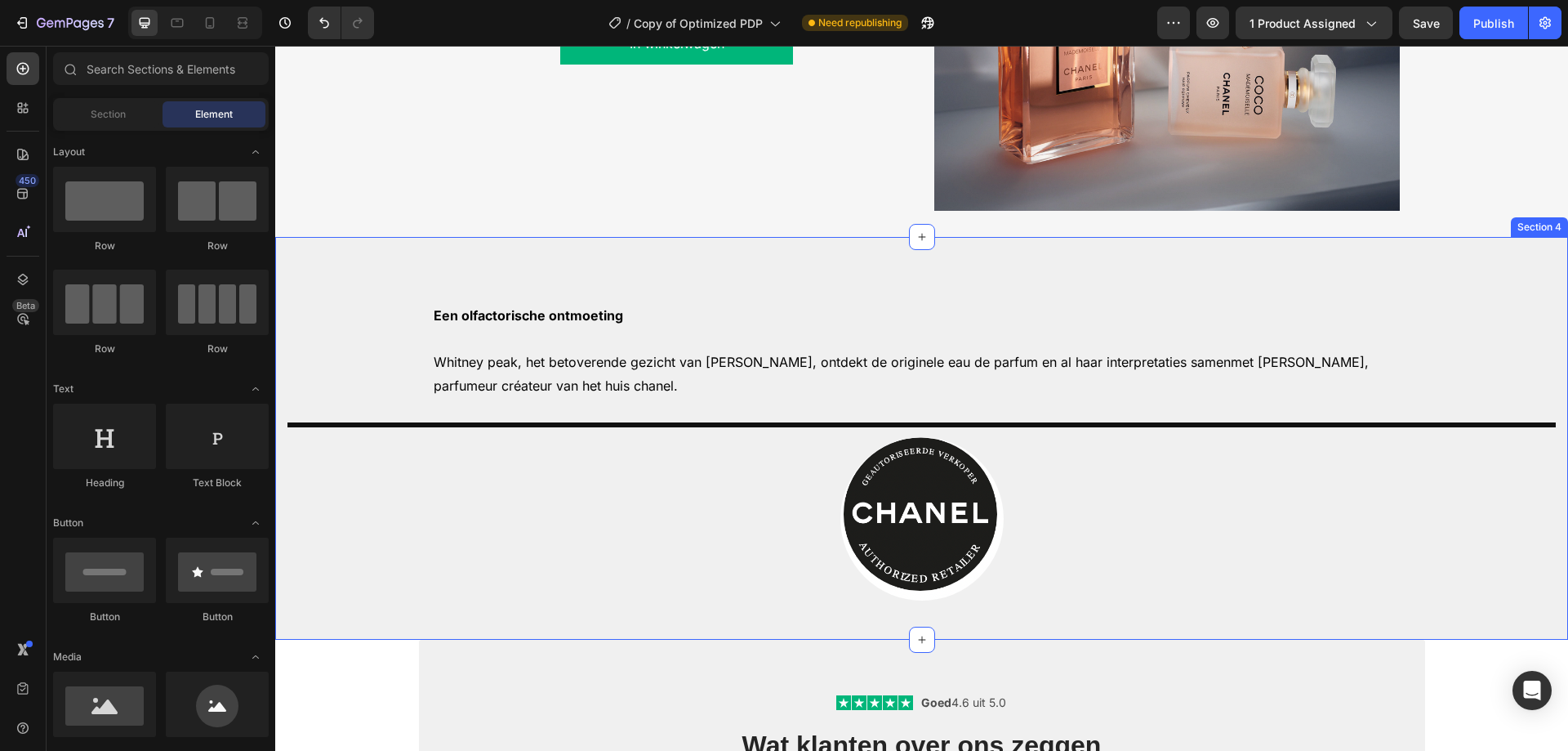
scroll to position [1878, 0]
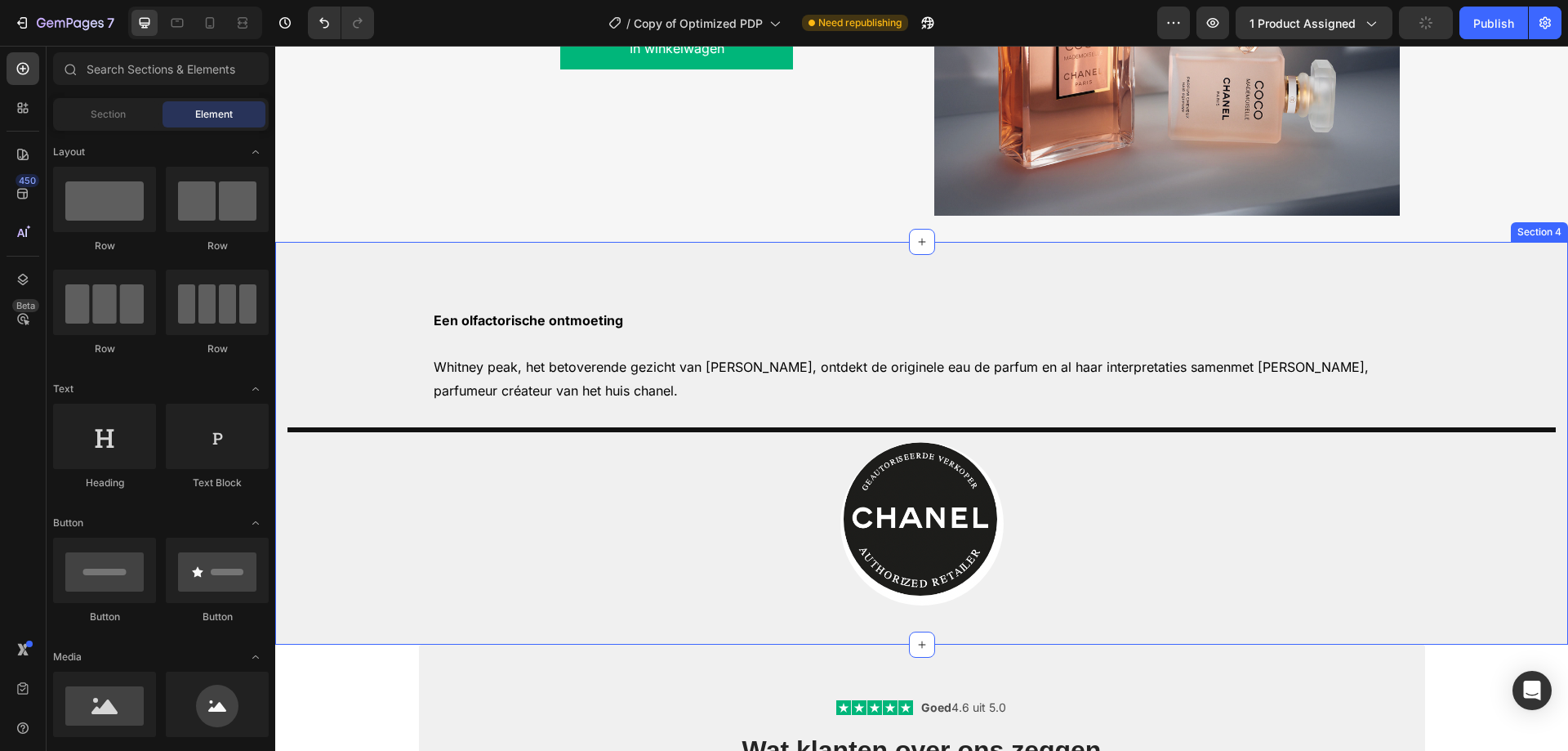
click at [1450, 293] on div "Een olfactorische ontmoeting Whitney peak, het betoverende gezicht van coco mad…" at bounding box center [921, 443] width 1292 height 402
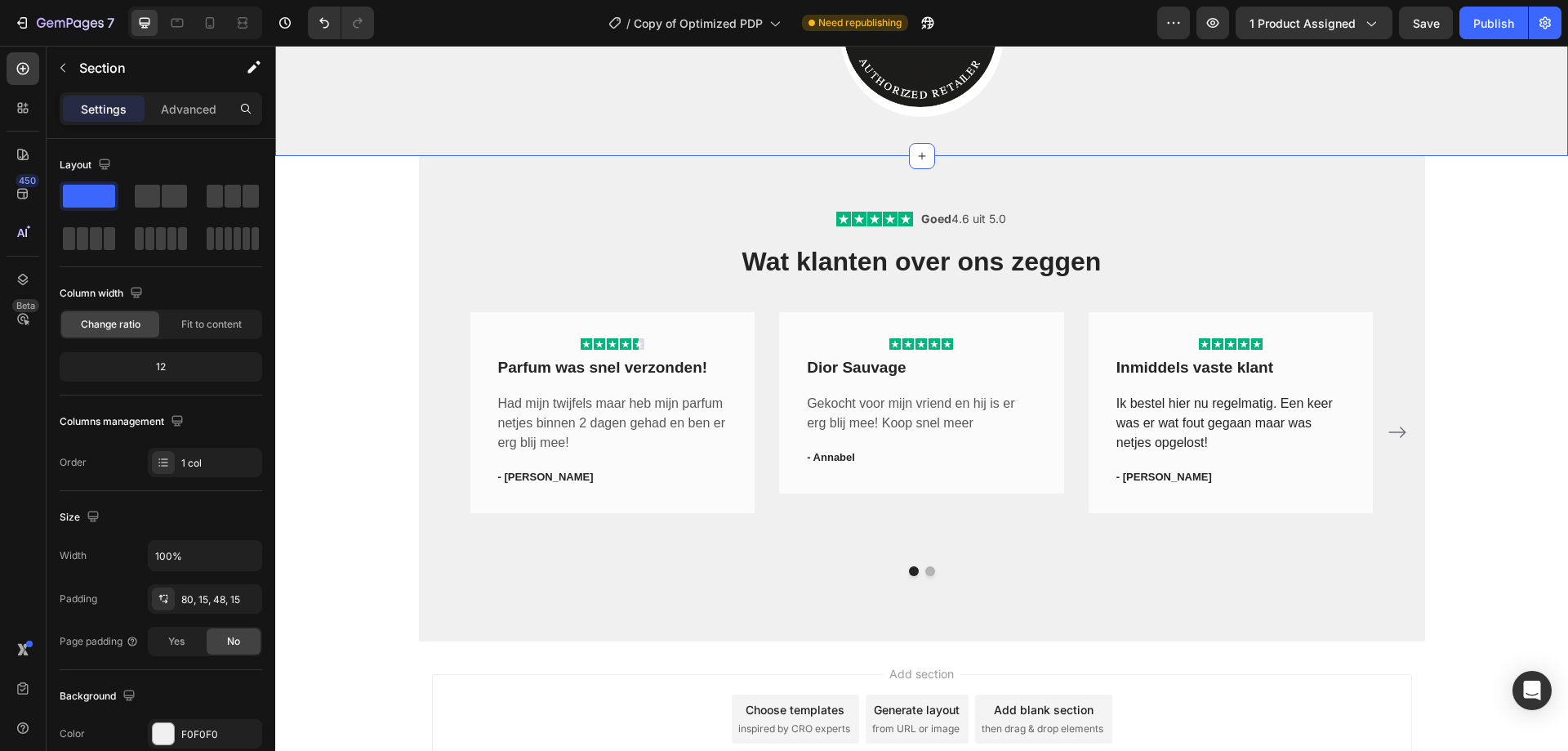
scroll to position [2369, 0]
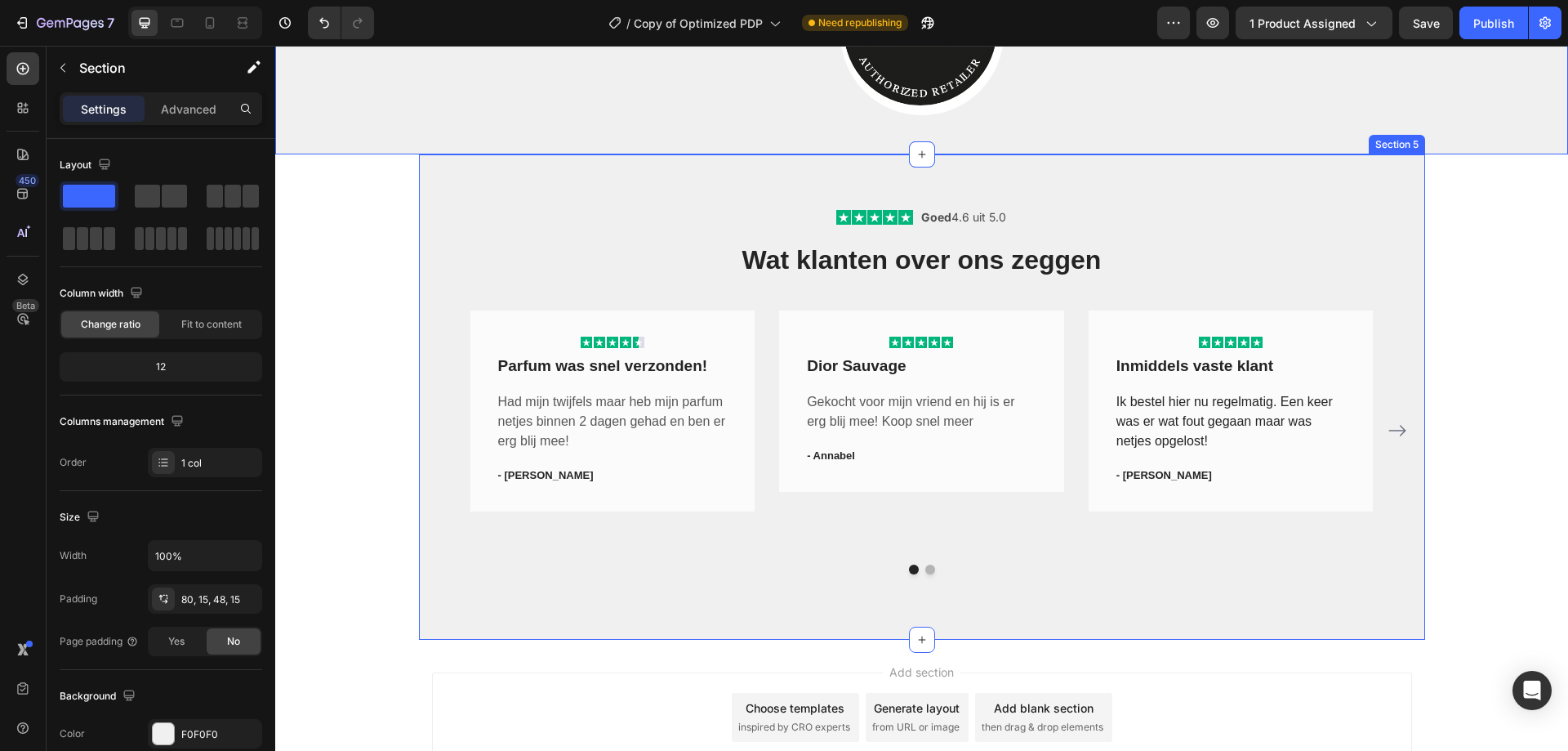
click at [419, 211] on div "Icon Icon Icon Icon Icon Icon List Goed 4.6 uit 5.0 Text Block Row Wat klanten …" at bounding box center [922, 396] width 1006 height 485
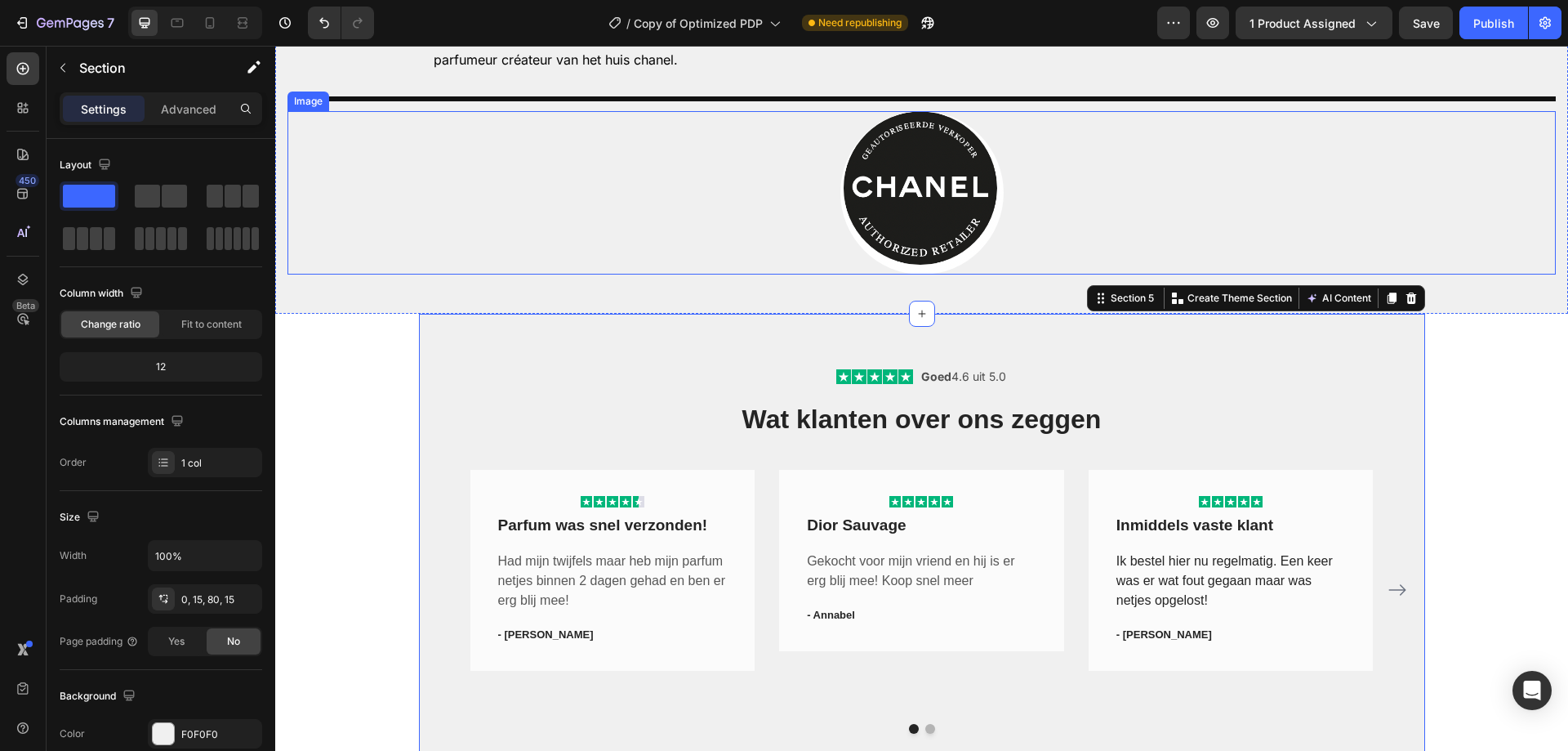
scroll to position [2287, 0]
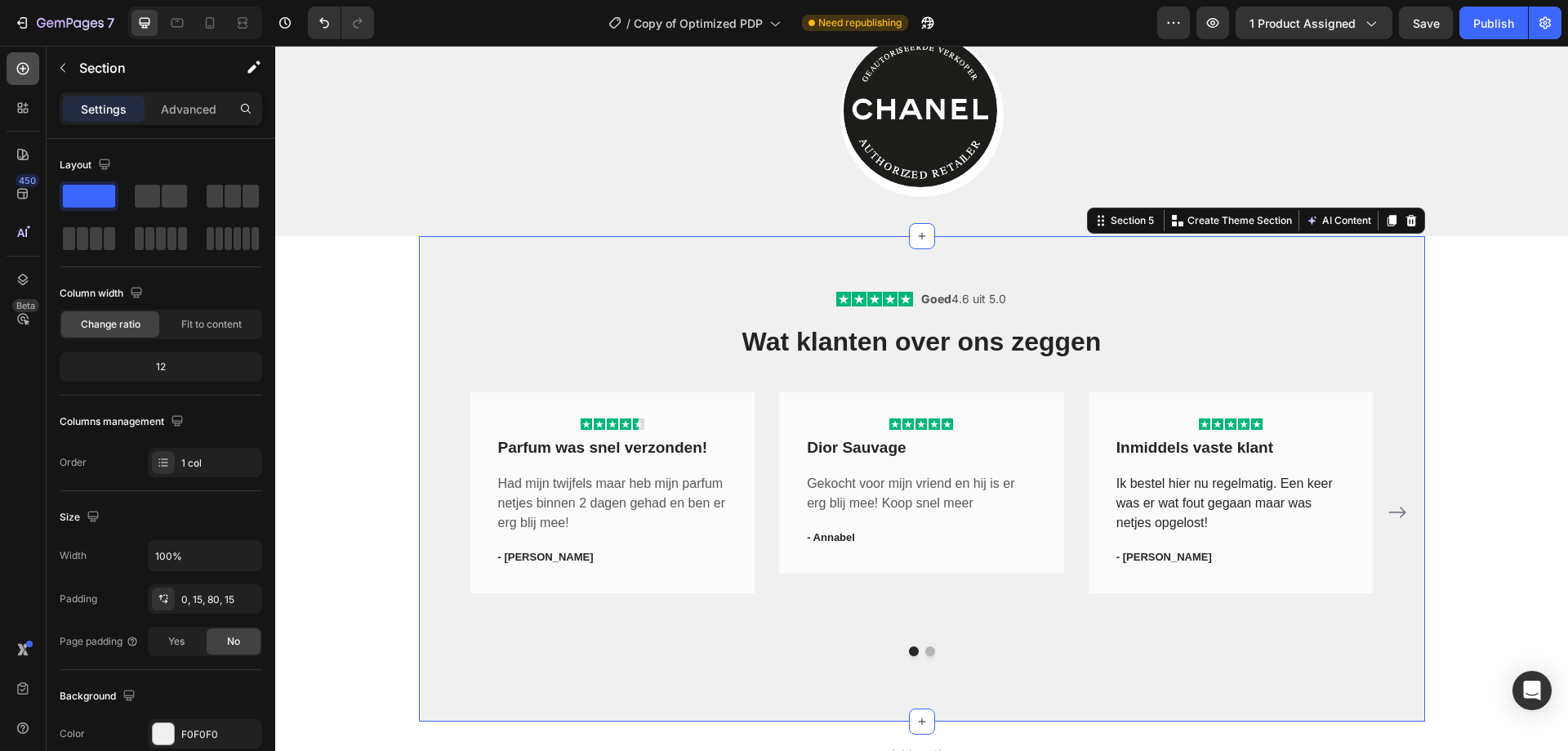
click at [25, 72] on icon at bounding box center [23, 69] width 16 height 16
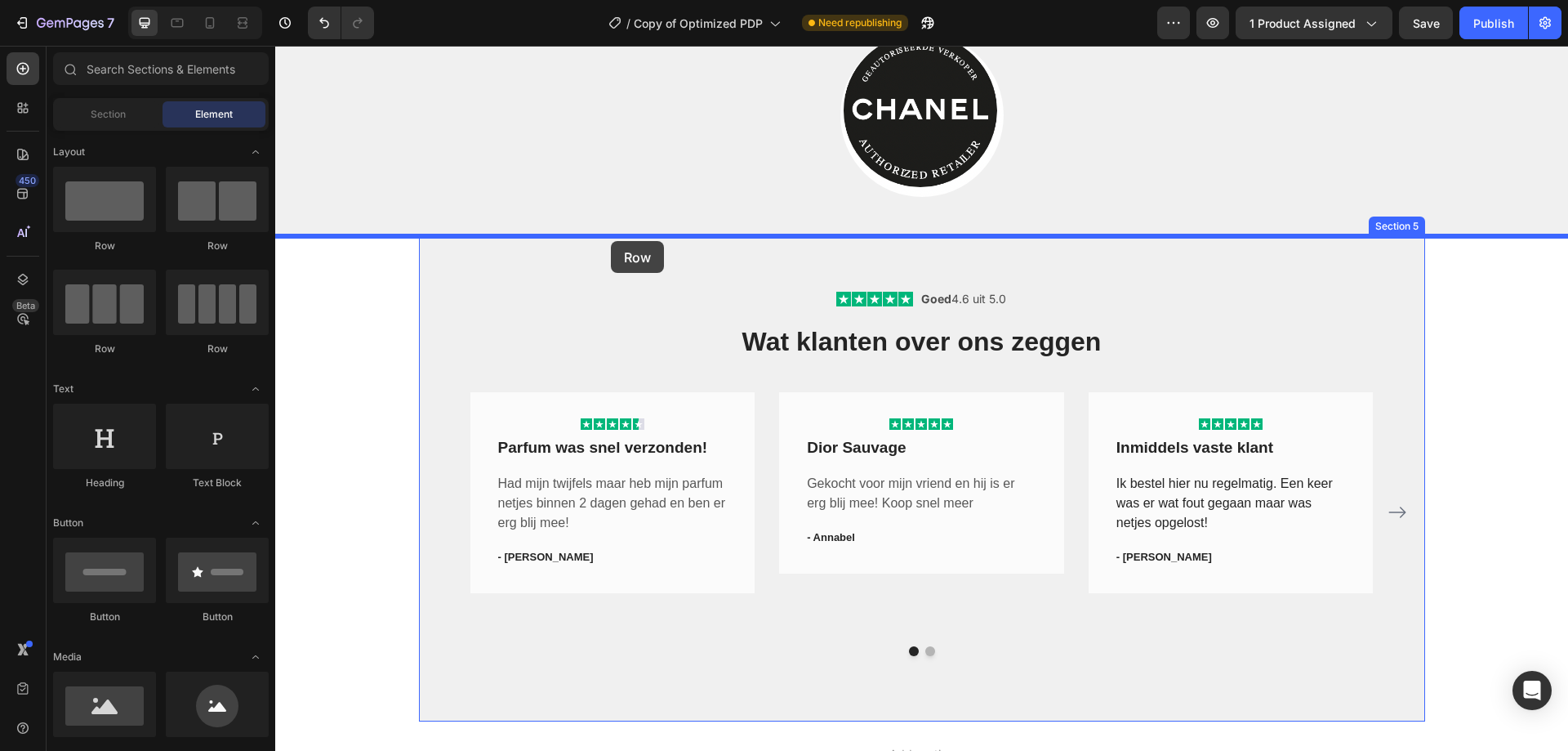
drag, startPoint x: 393, startPoint y: 244, endPoint x: 738, endPoint y: 258, distance: 345.3
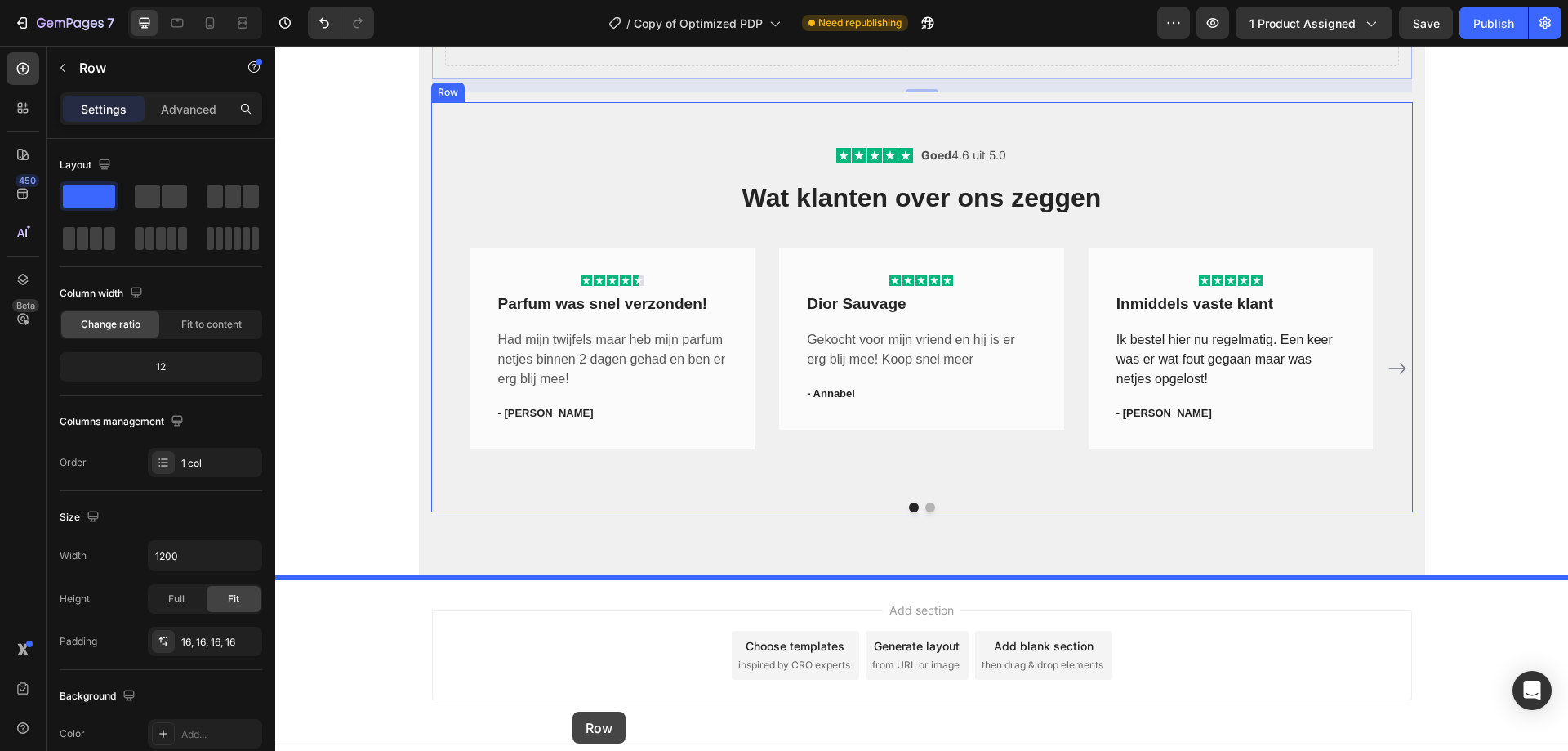
scroll to position [2542, 0]
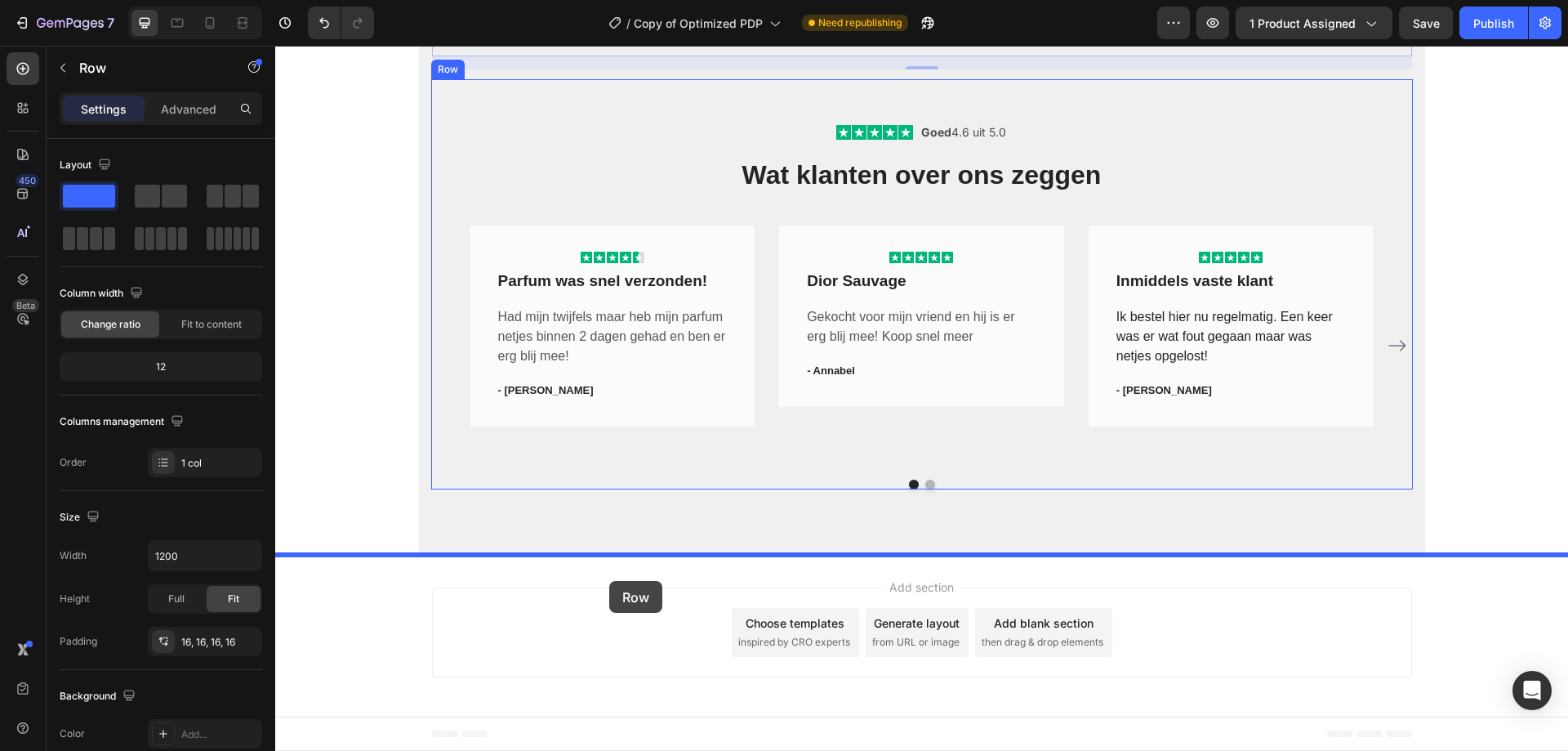
drag, startPoint x: 443, startPoint y: 200, endPoint x: 609, endPoint y: 581, distance: 415.6
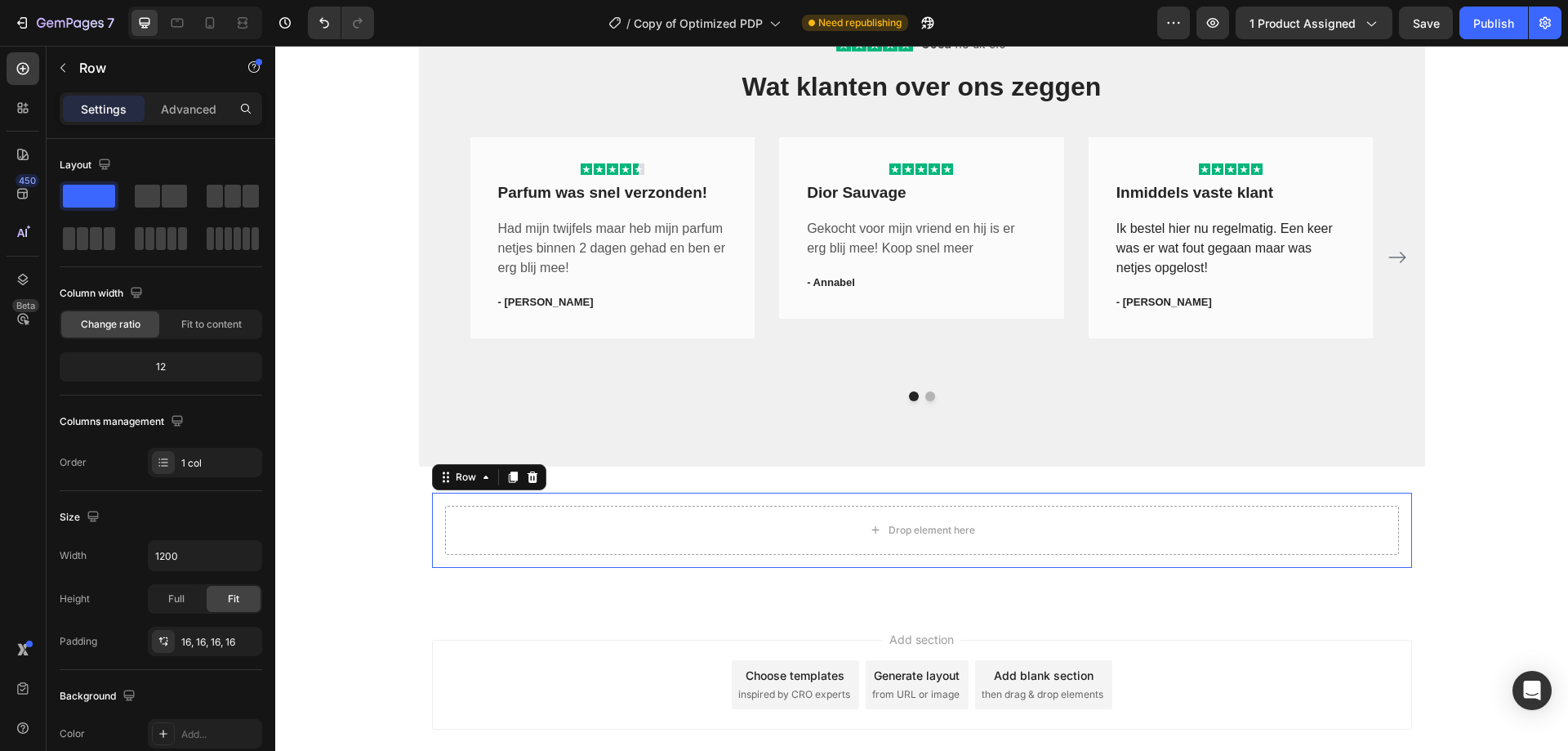
scroll to position [2454, 0]
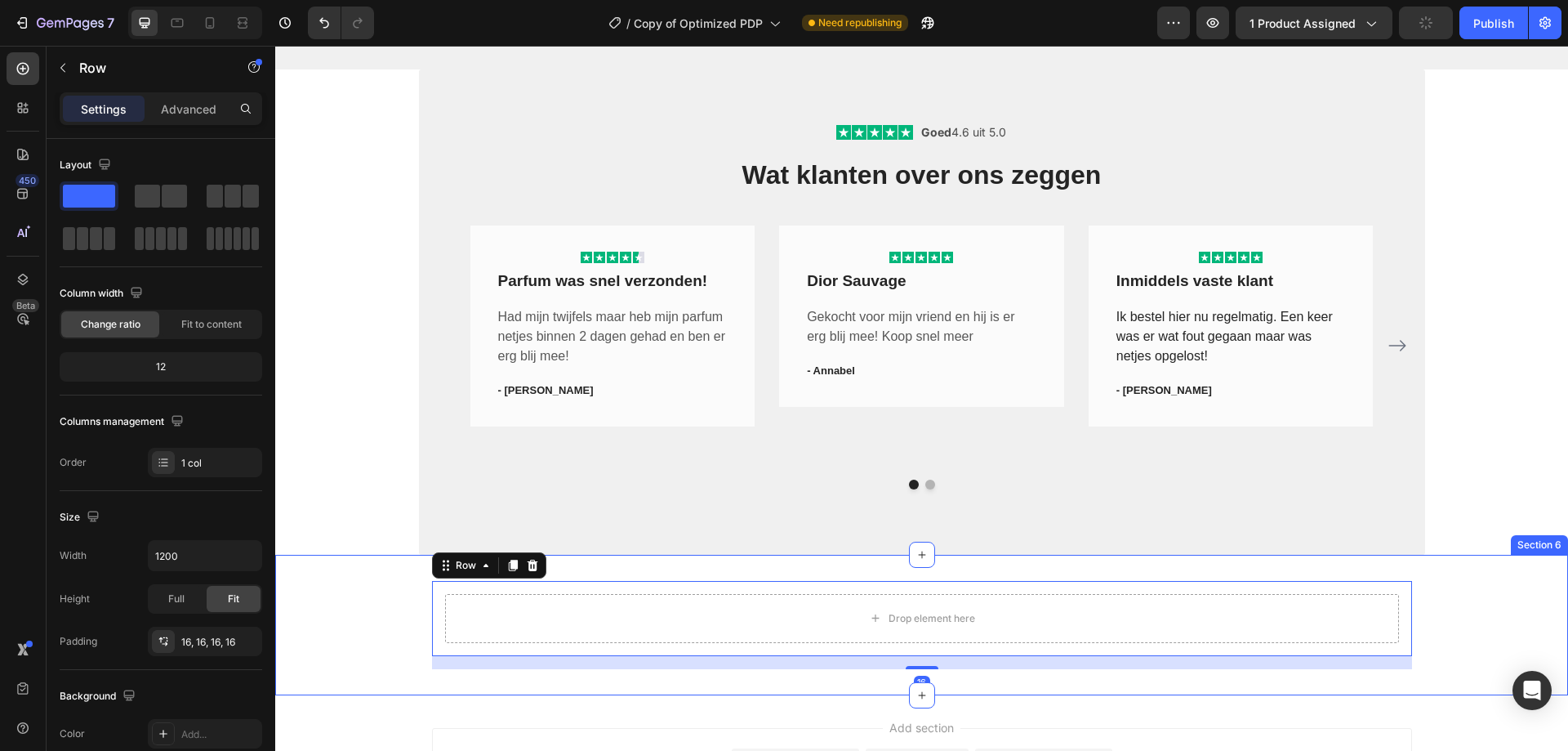
click at [410, 605] on div "Drop element here Row 16" at bounding box center [921, 625] width 1292 height 89
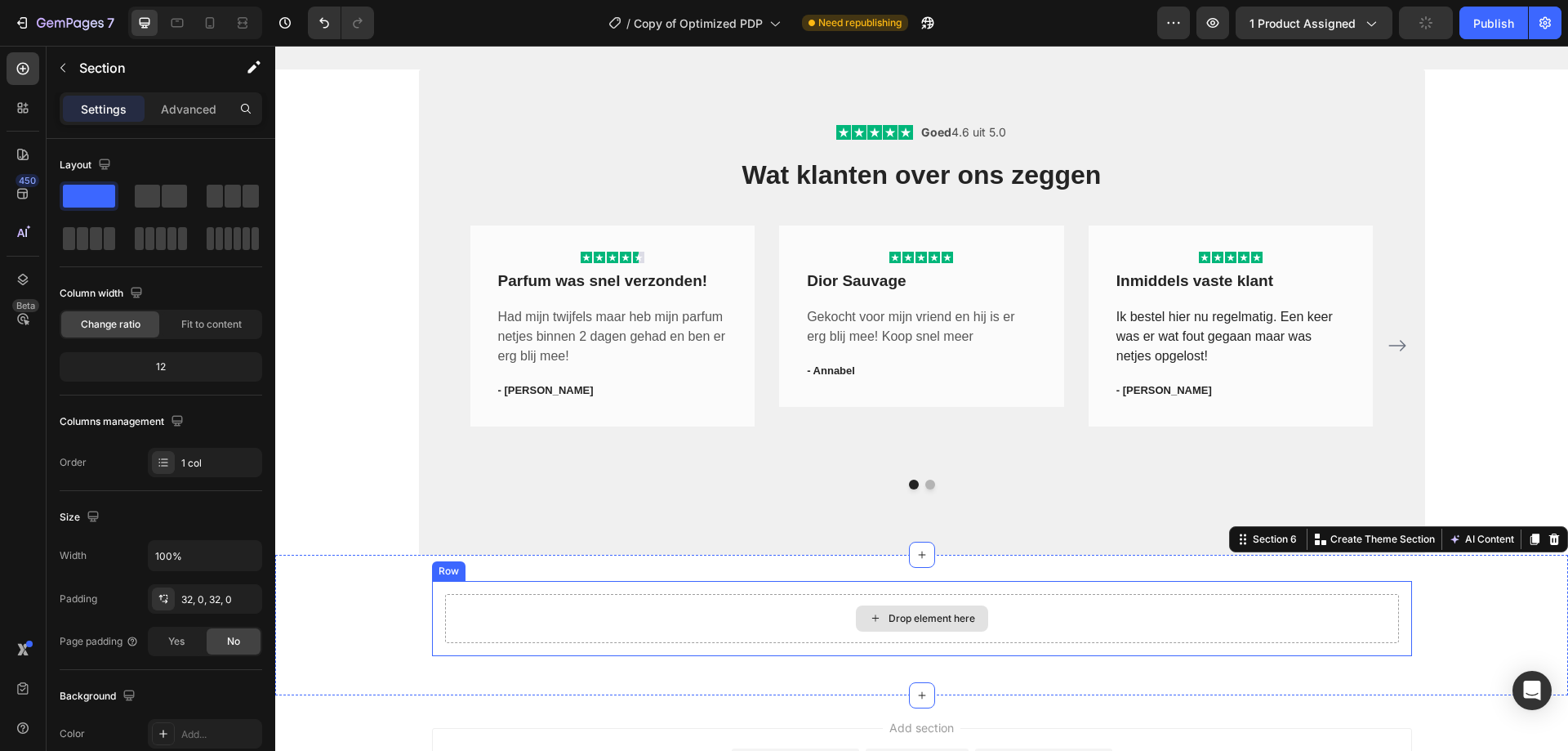
click at [445, 607] on div "Drop element here" at bounding box center [922, 618] width 954 height 49
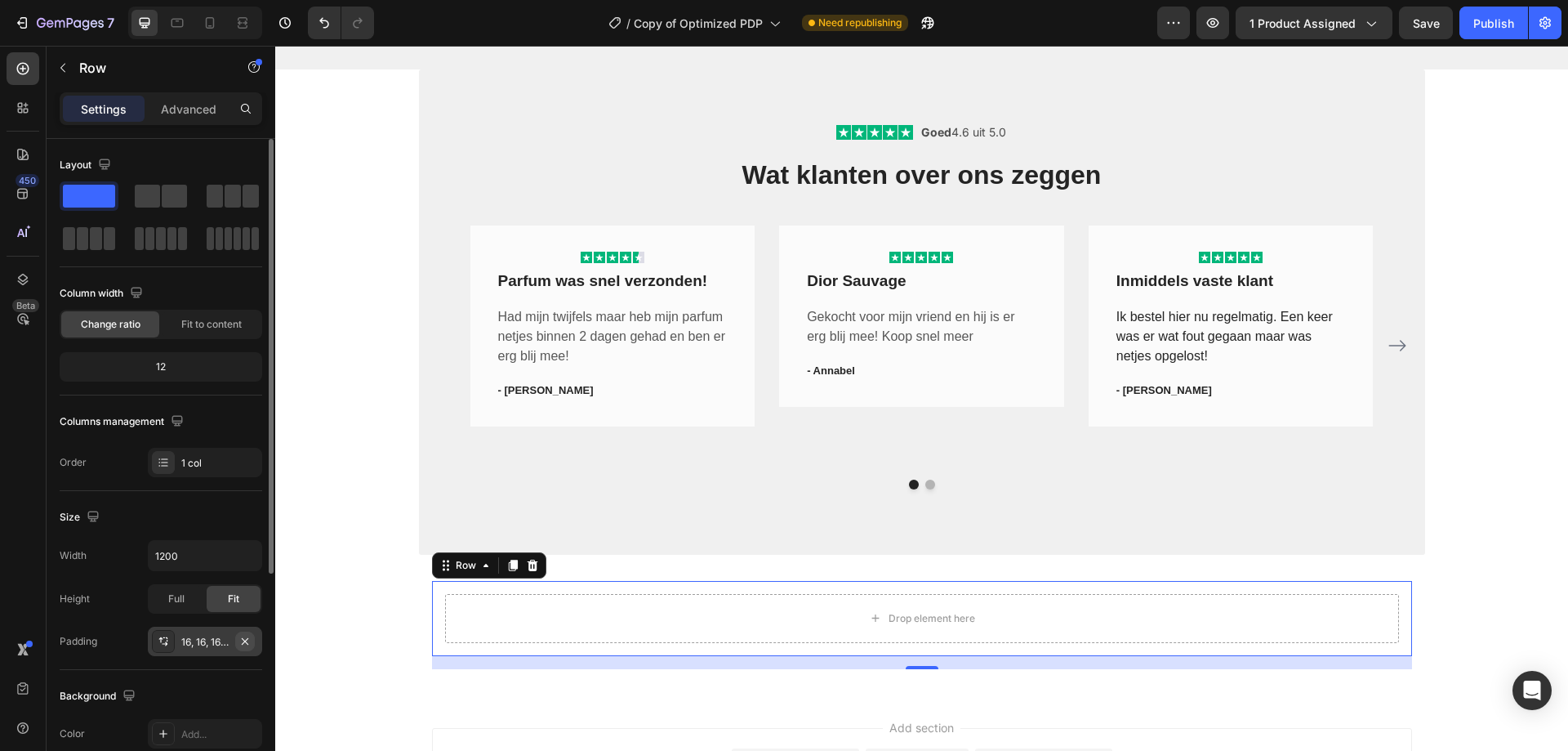
click at [243, 639] on icon "button" at bounding box center [245, 640] width 7 height 7
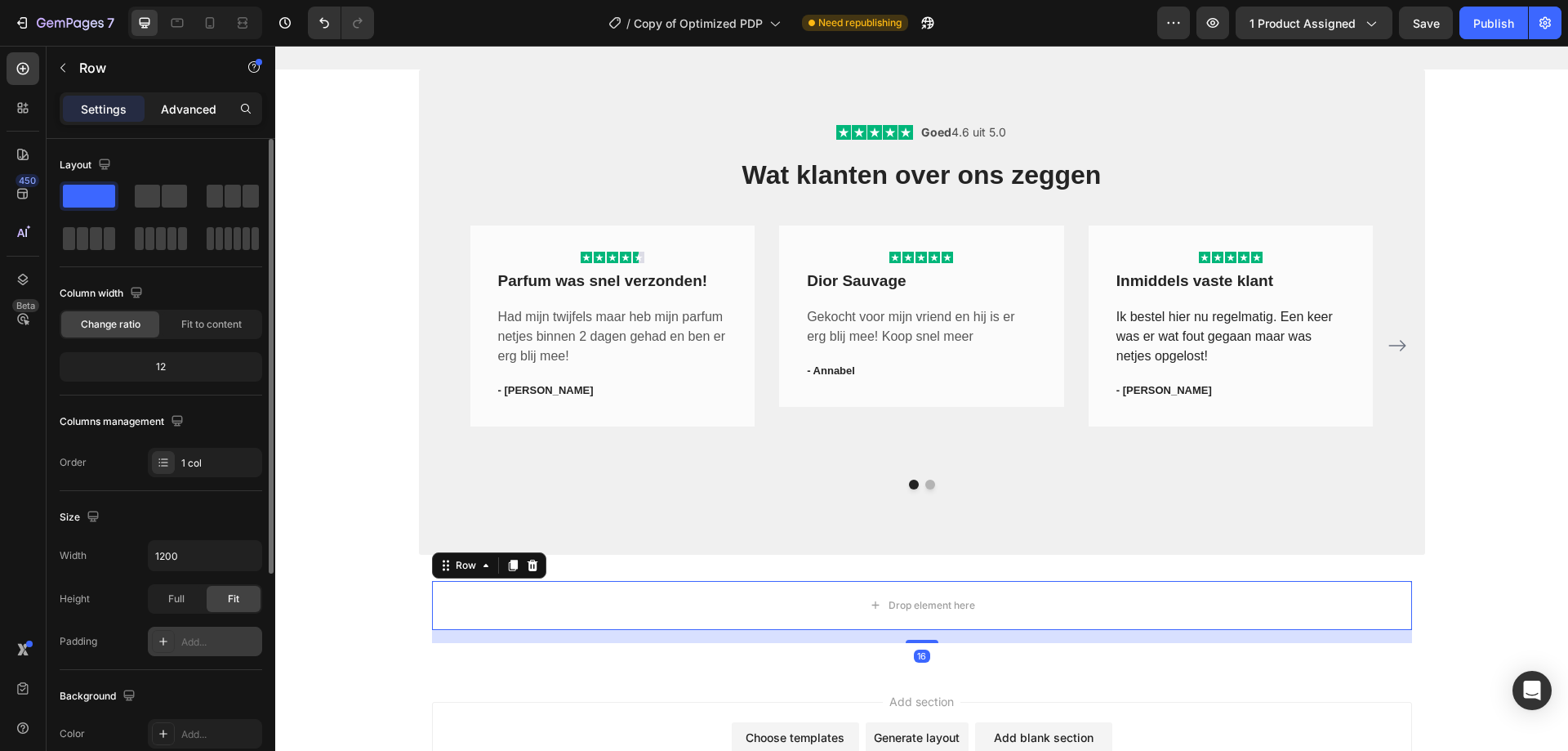
click at [181, 113] on p "Advanced" at bounding box center [189, 109] width 56 height 17
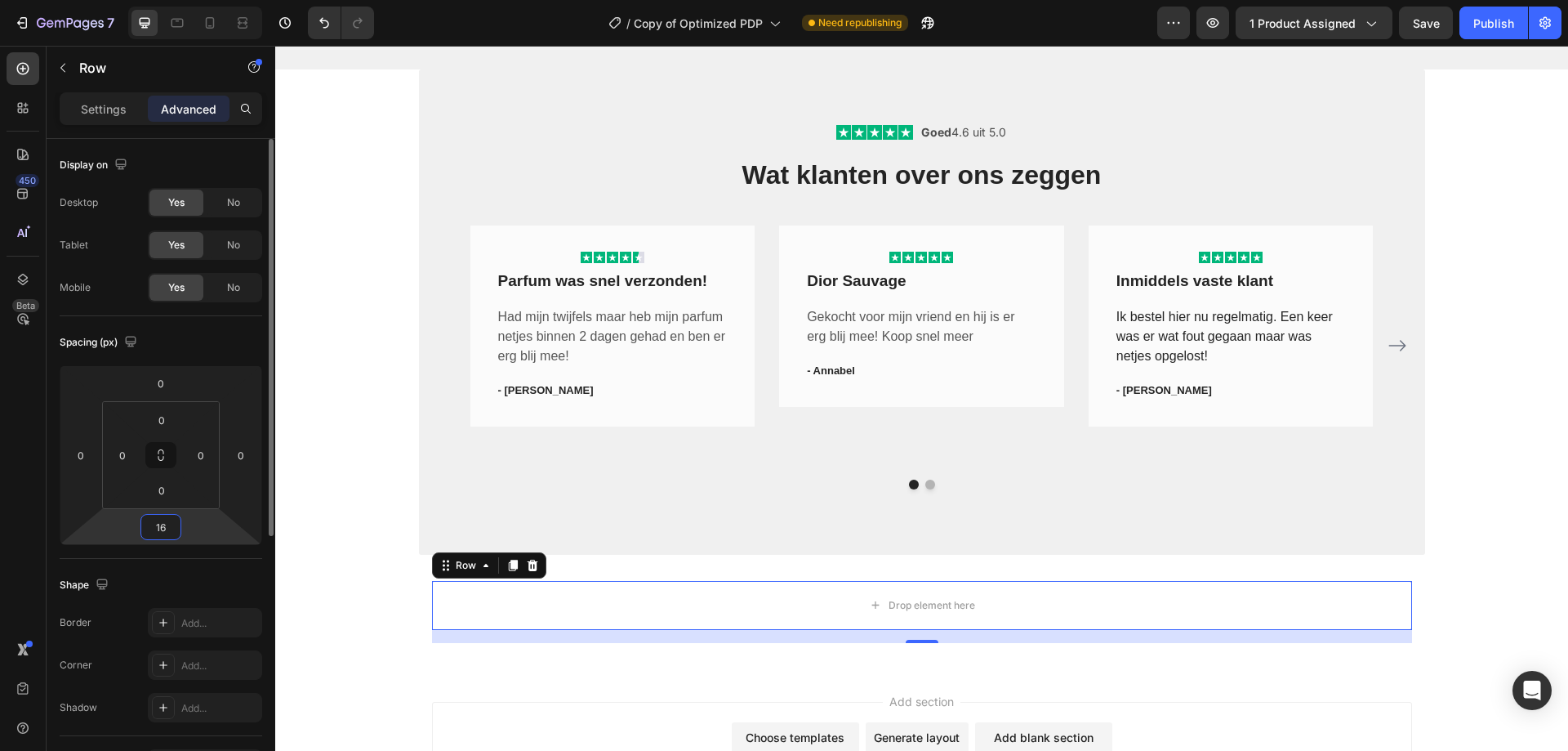
click at [160, 520] on input "16" at bounding box center [160, 527] width 33 height 25
type input "0"
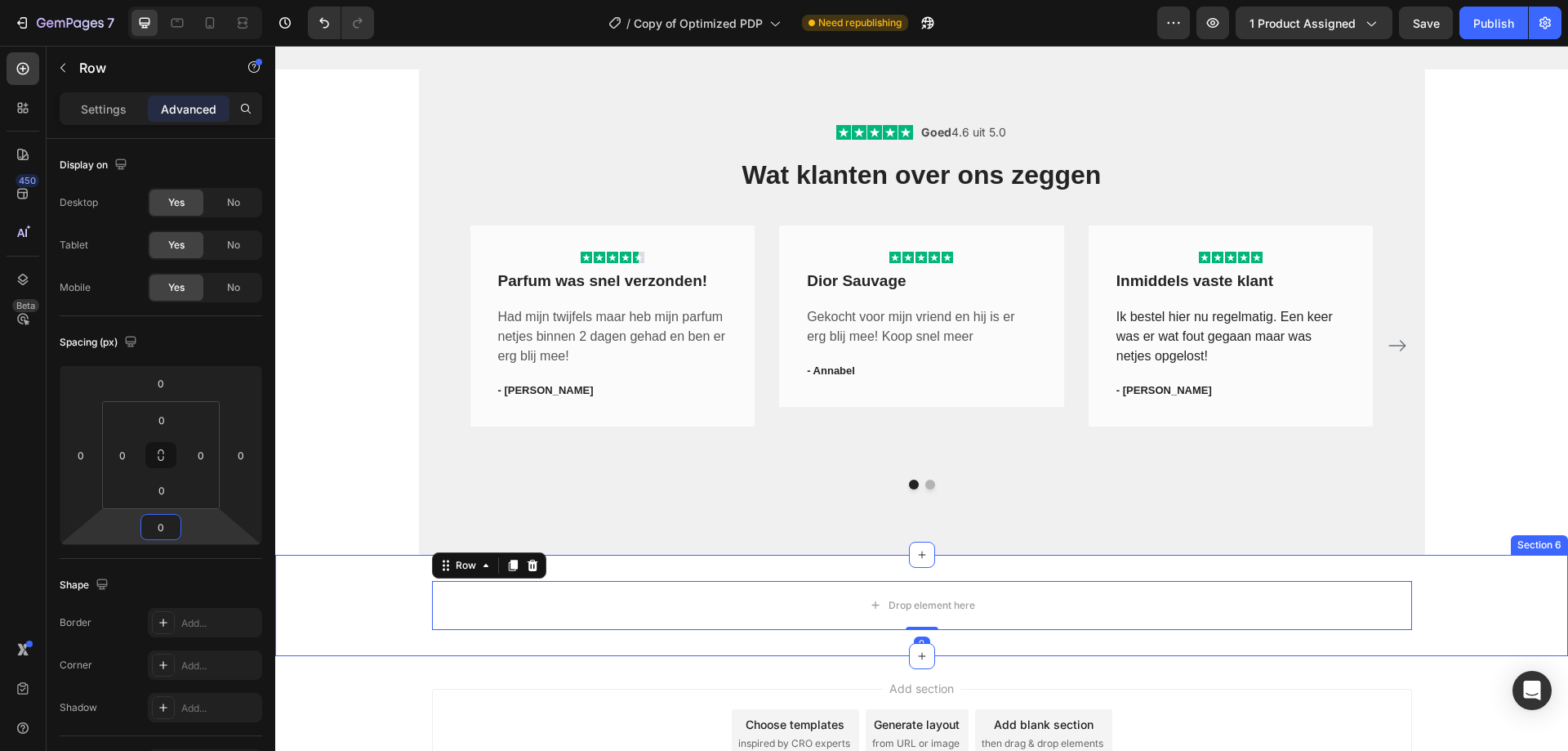
click at [363, 589] on div "Drop element here Row 0" at bounding box center [921, 605] width 1292 height 49
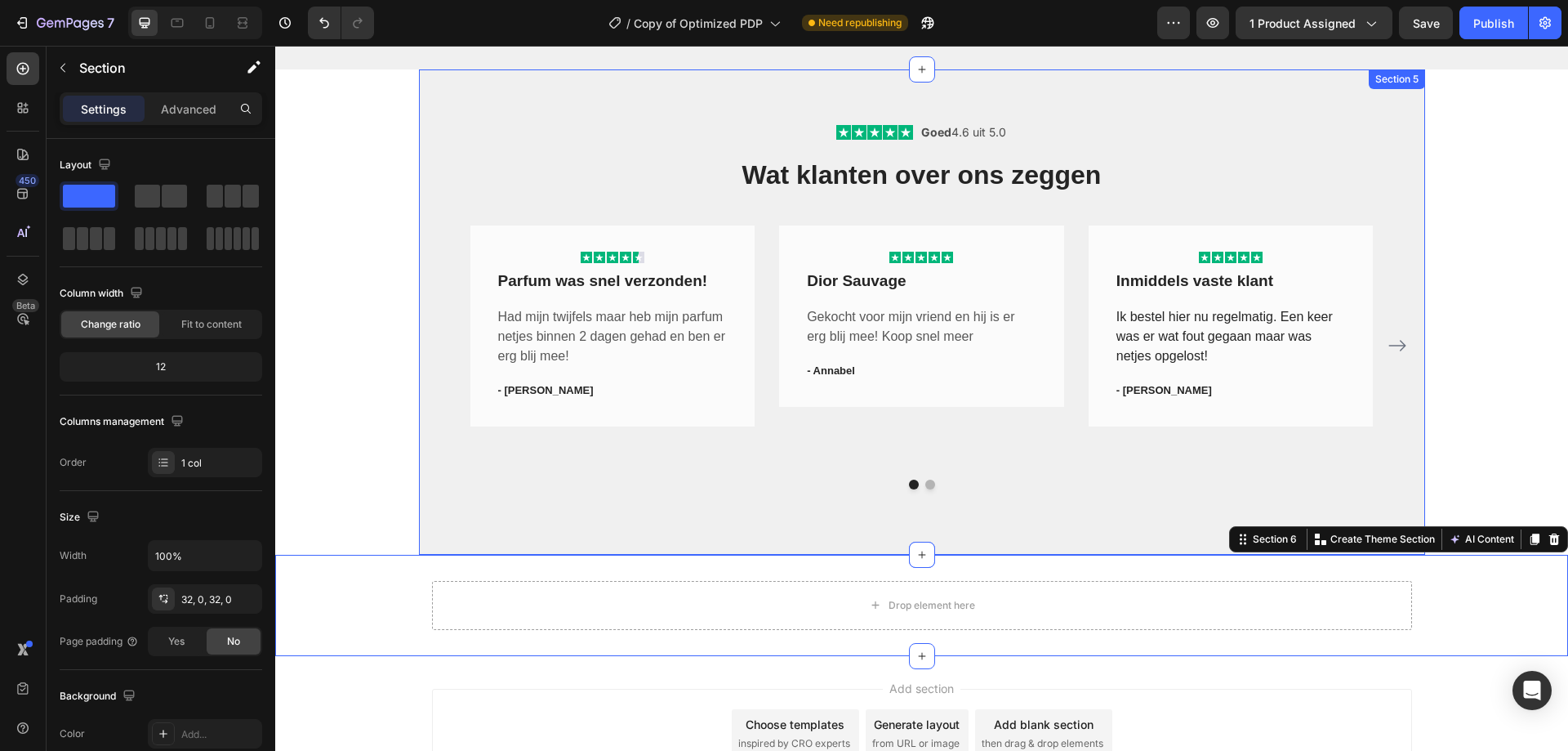
click at [427, 507] on div "Icon Icon Icon Icon Icon Icon List Goed 4.6 uit 5.0 Text Block Row Wat klanten …" at bounding box center [922, 312] width 1006 height 485
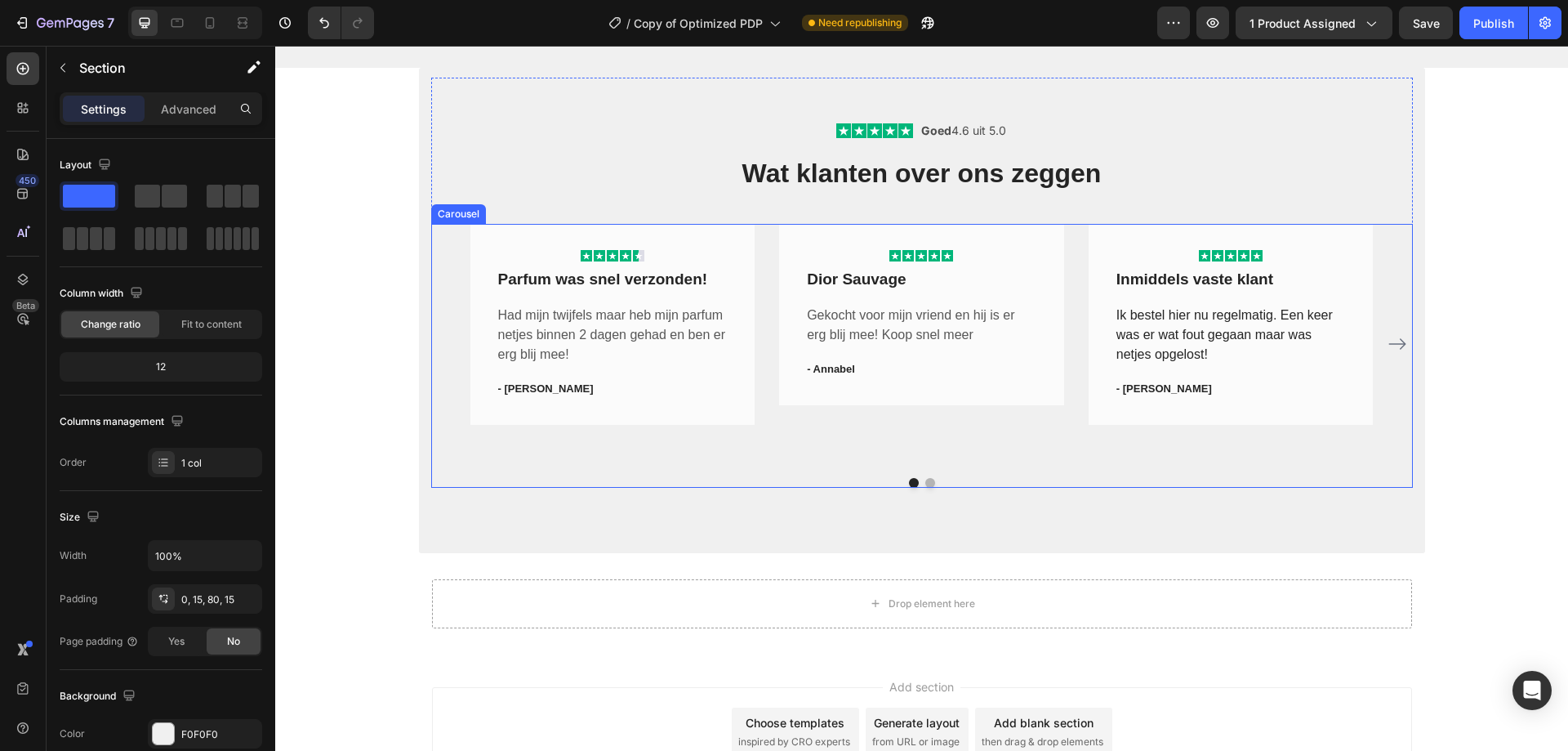
scroll to position [2555, 0]
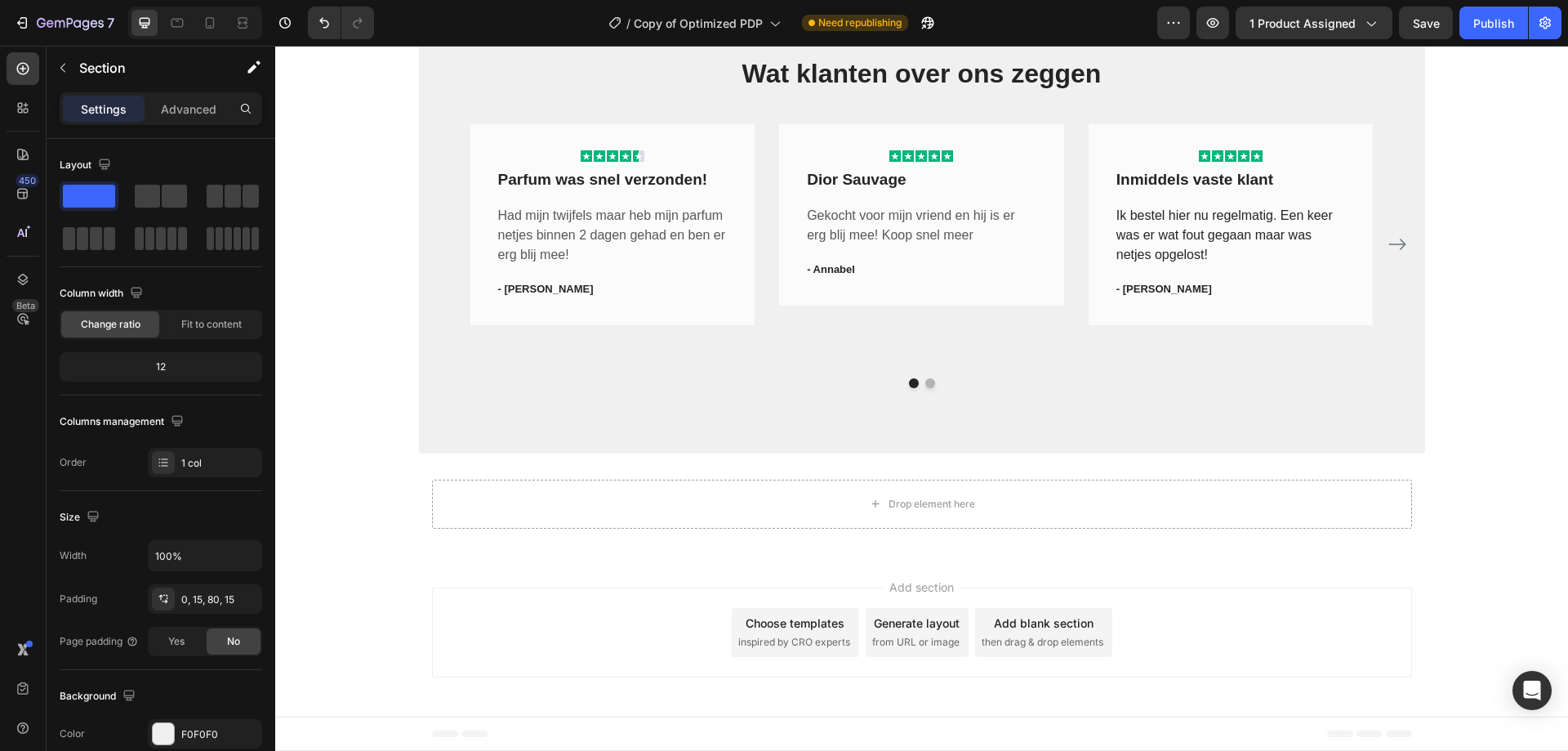
click at [436, 434] on div "Icon Icon Icon Icon Icon Icon List Goed 4.6 uit 5.0 Text Block Row Wat klanten …" at bounding box center [922, 210] width 1006 height 485
click at [385, 484] on div "Drop element here Row" at bounding box center [921, 503] width 1292 height 49
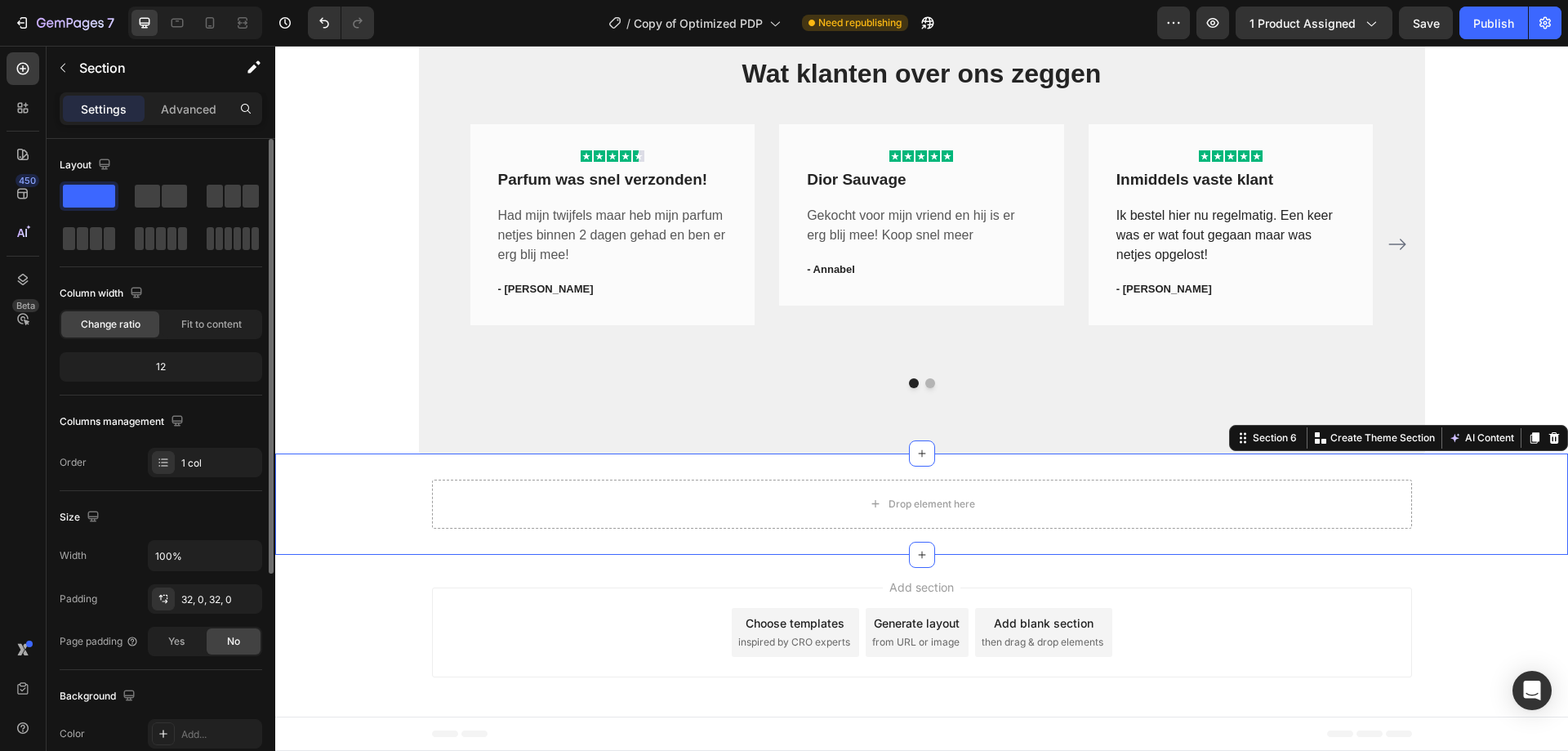
scroll to position [327, 0]
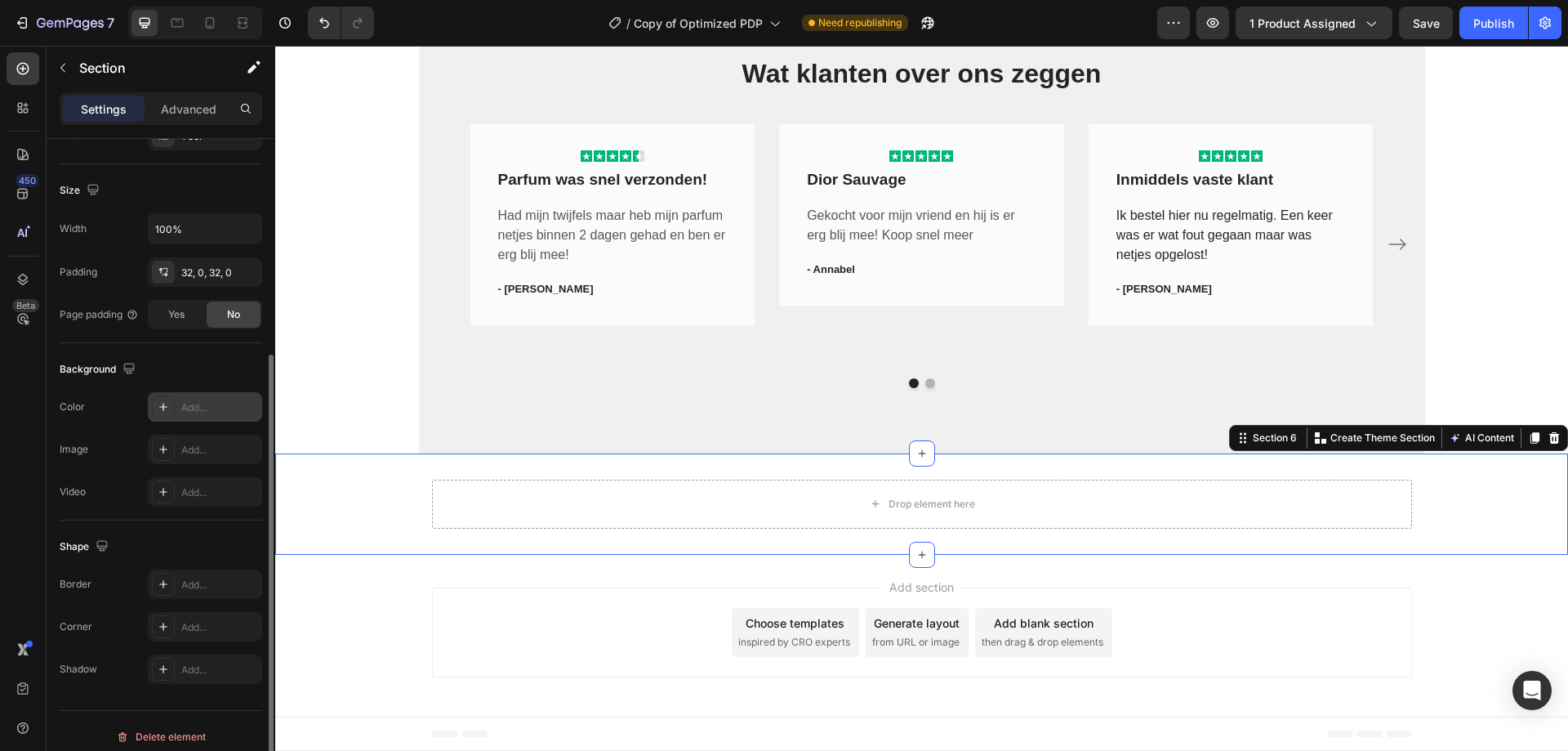
click at [199, 416] on div "Add..." at bounding box center [204, 407] width 114 height 30
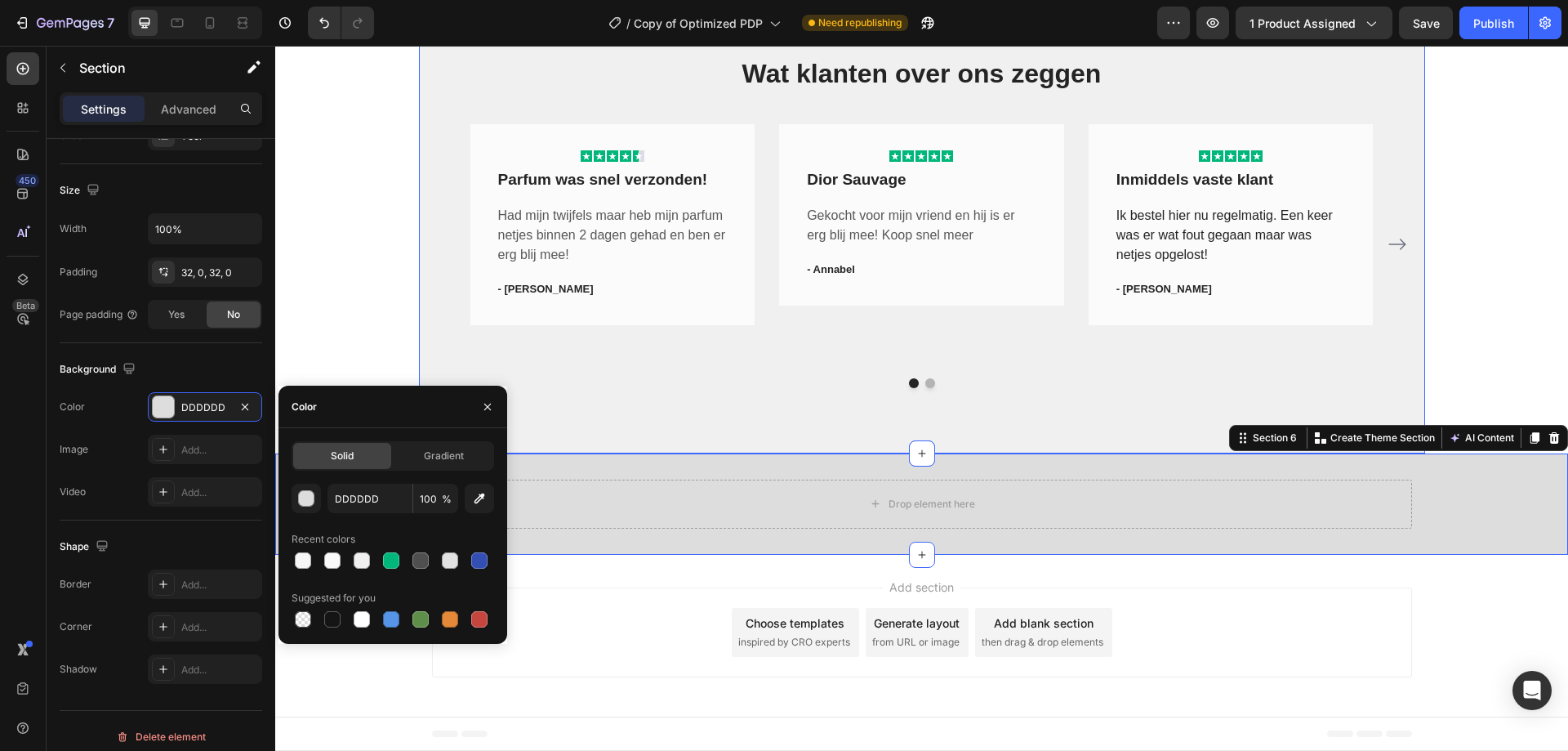
click at [971, 394] on div "Icon Icon Icon Icon Icon Icon List Goed 4.6 uit 5.0 Text Block Row Wat klanten …" at bounding box center [922, 210] width 1006 height 485
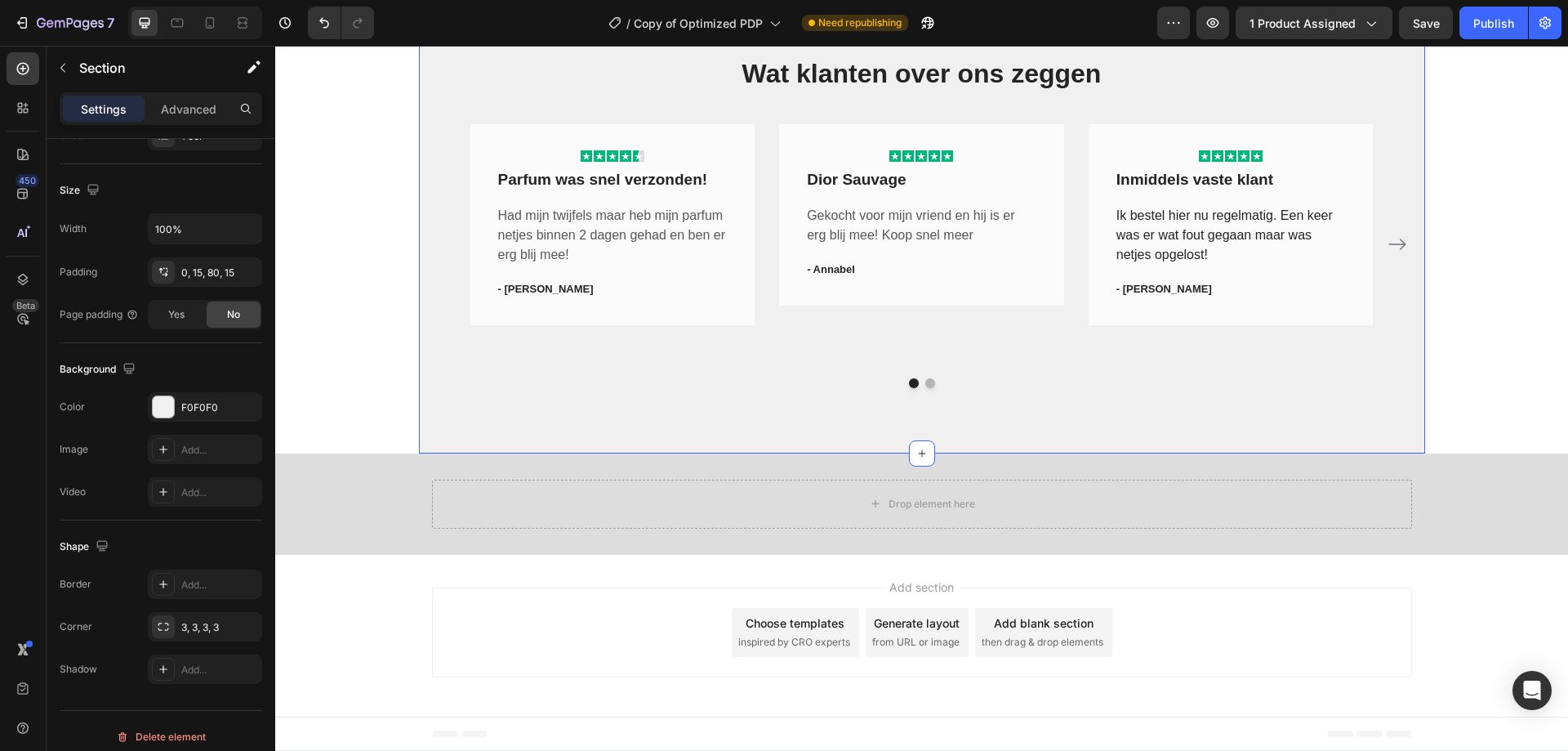
click at [427, 410] on div "Icon Icon Icon Icon Icon Icon List Goed 4.6 uit 5.0 Text Block Row Wat klanten …" at bounding box center [922, 210] width 1006 height 485
click at [208, 404] on div "F0F0F0" at bounding box center [205, 407] width 48 height 15
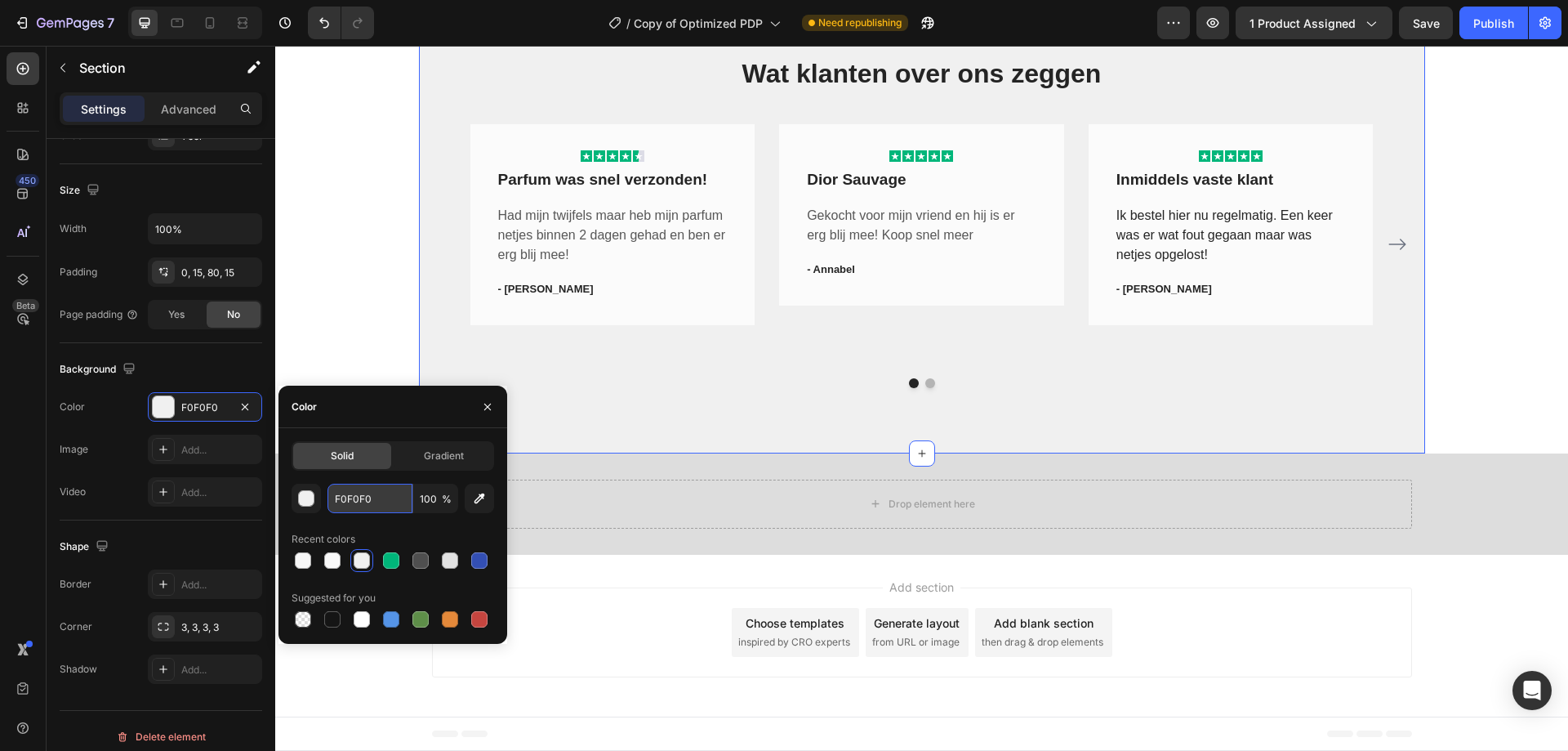
click at [373, 497] on input "F0F0F0" at bounding box center [369, 499] width 85 height 30
click at [661, 465] on div "Drop element here Row Section 6" at bounding box center [921, 504] width 1292 height 102
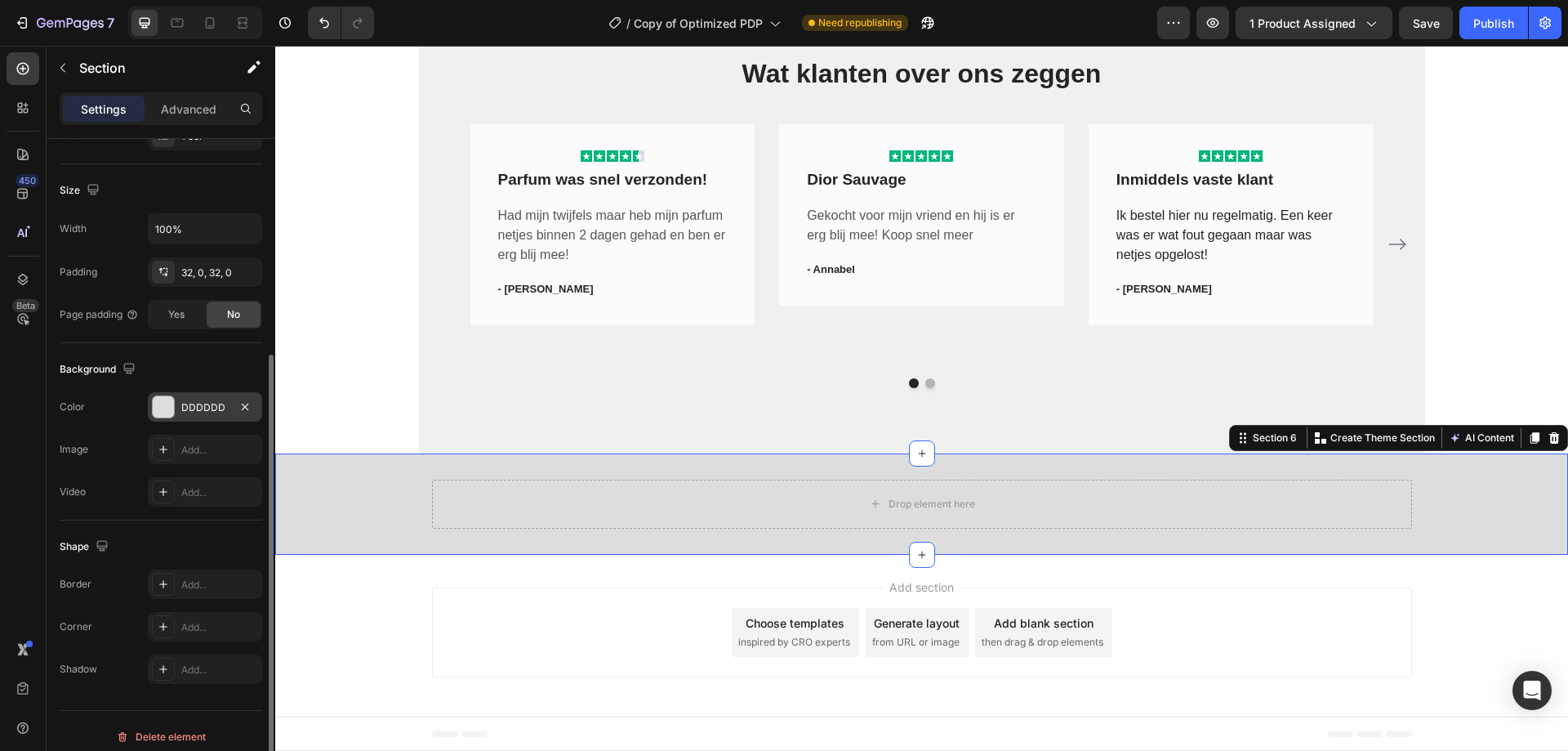
click at [210, 406] on div "DDDDDD" at bounding box center [205, 407] width 48 height 15
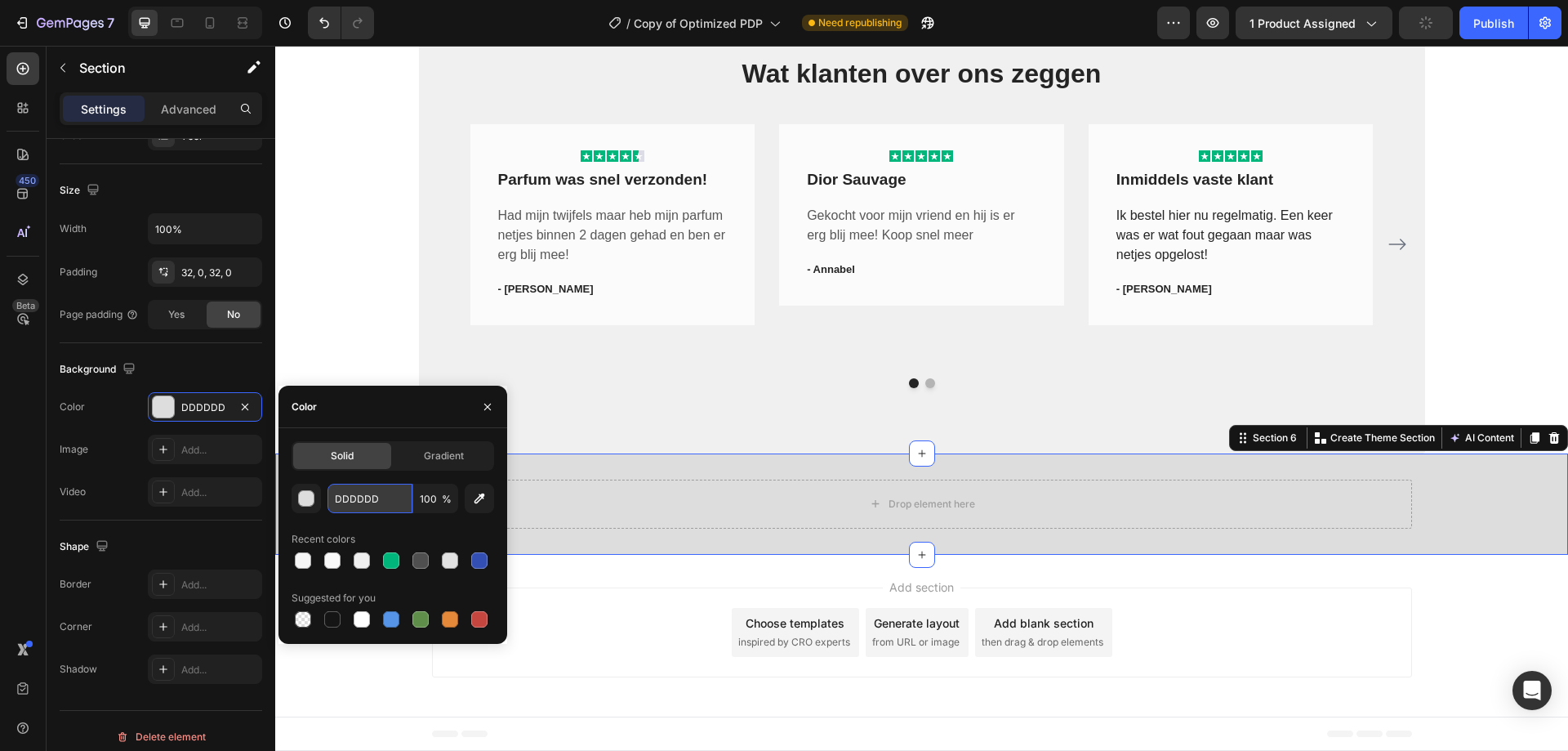
click at [356, 497] on input "DDDDDD" at bounding box center [369, 499] width 85 height 30
paste input "F0F0F0"
type input "F0F0F0"
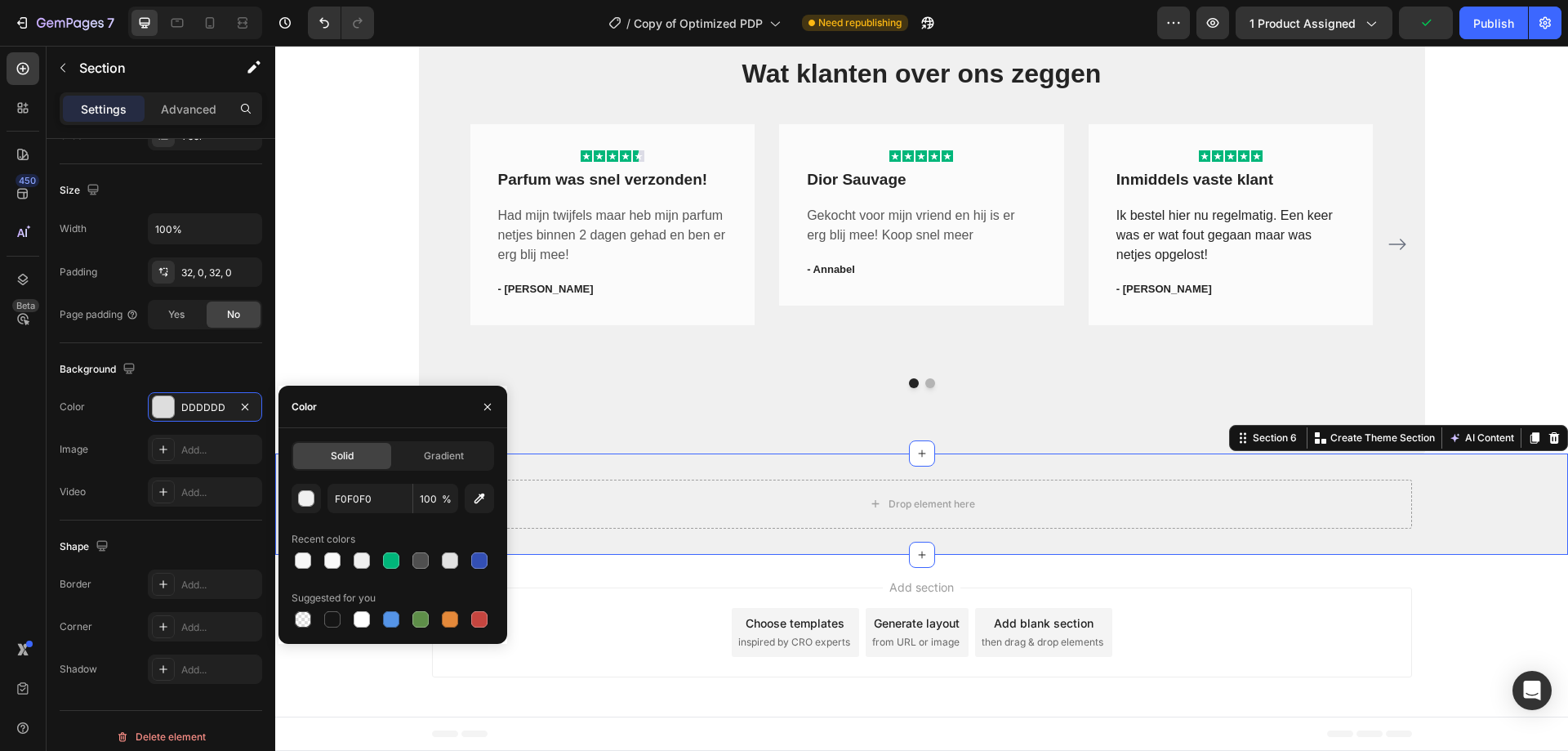
click at [626, 720] on div "Footer" at bounding box center [922, 733] width 980 height 33
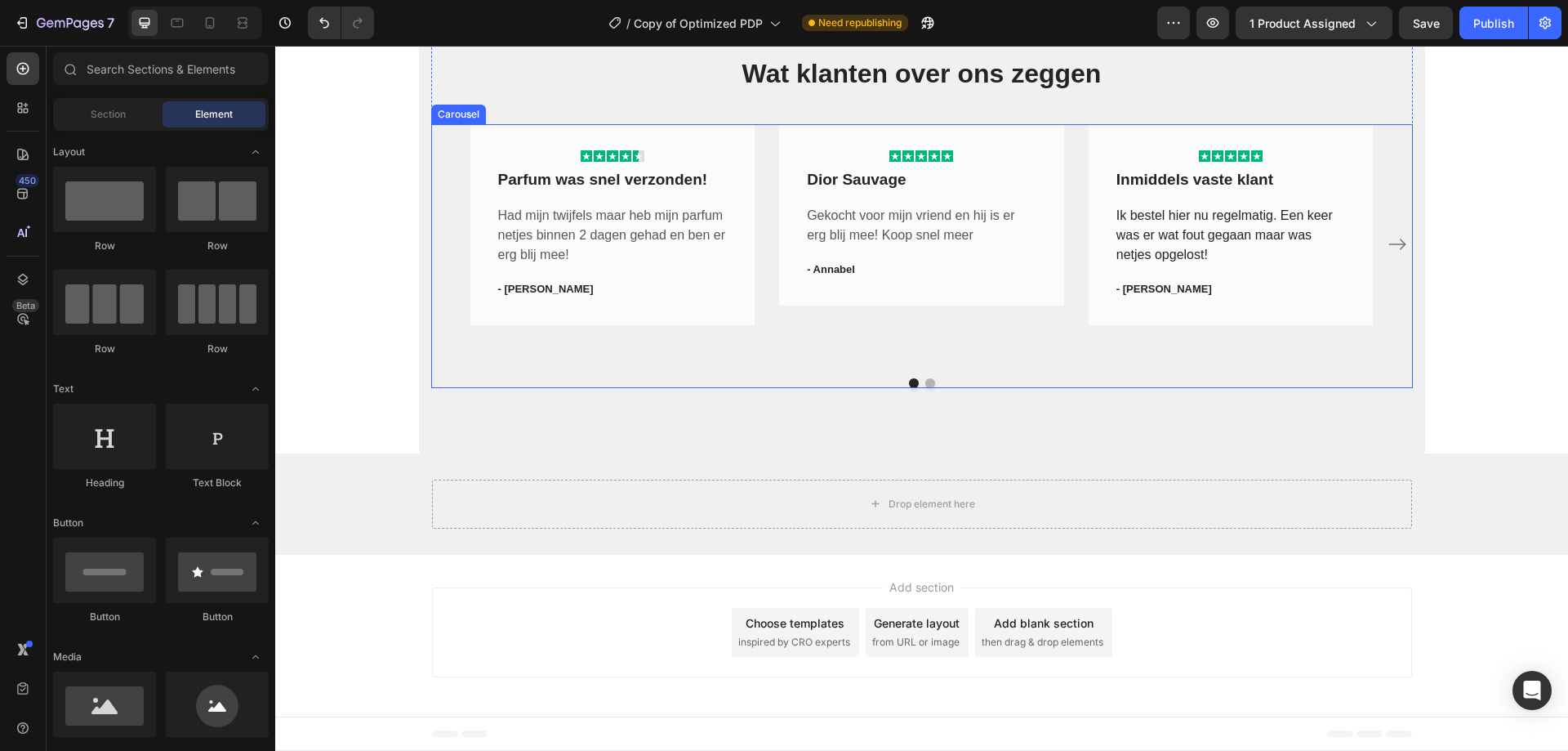
click at [755, 280] on div "Icon Icon Icon Icon Icon Row Parfum was snel verzonden! Text block Had mijn twi…" at bounding box center [921, 245] width 903 height 241
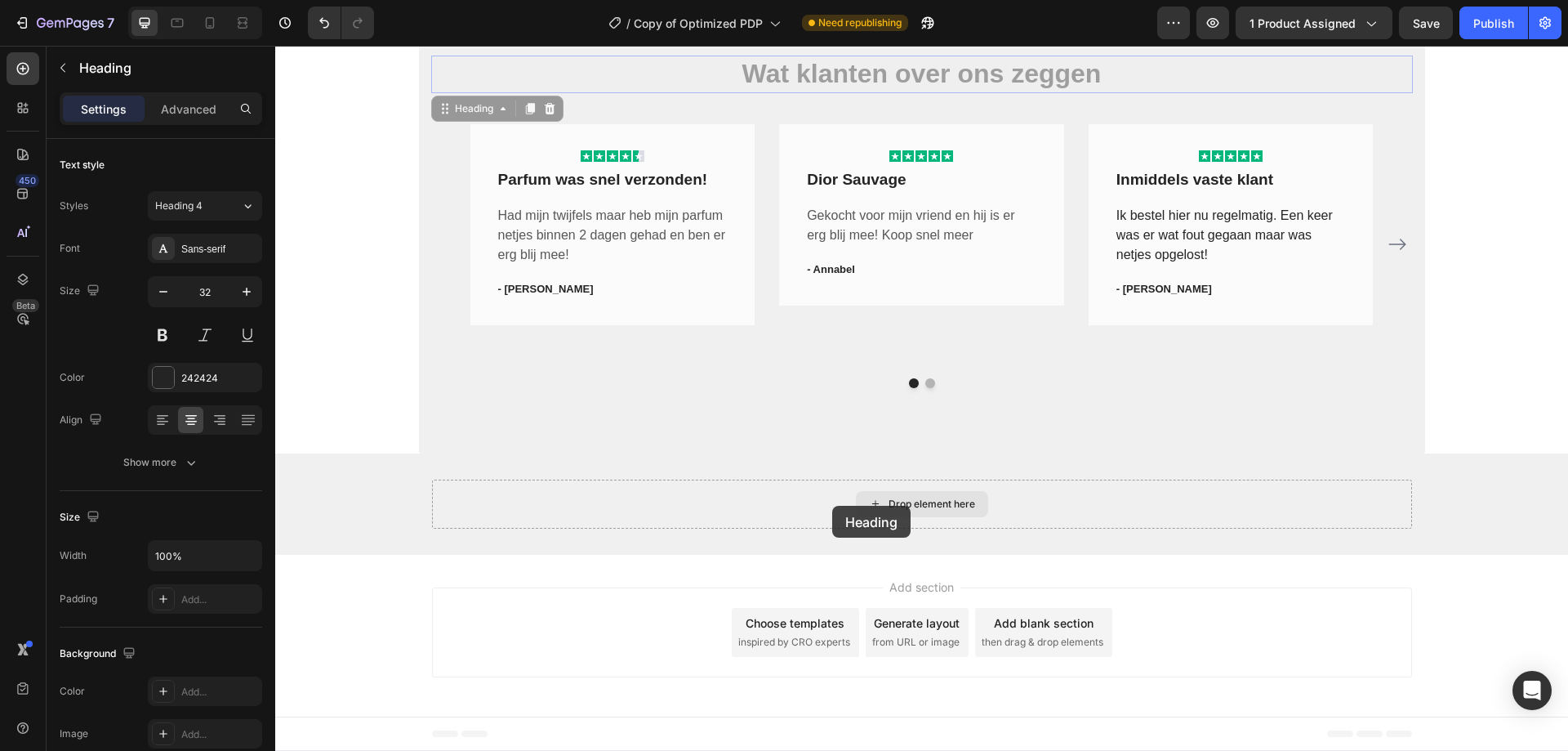
scroll to position [2545, 0]
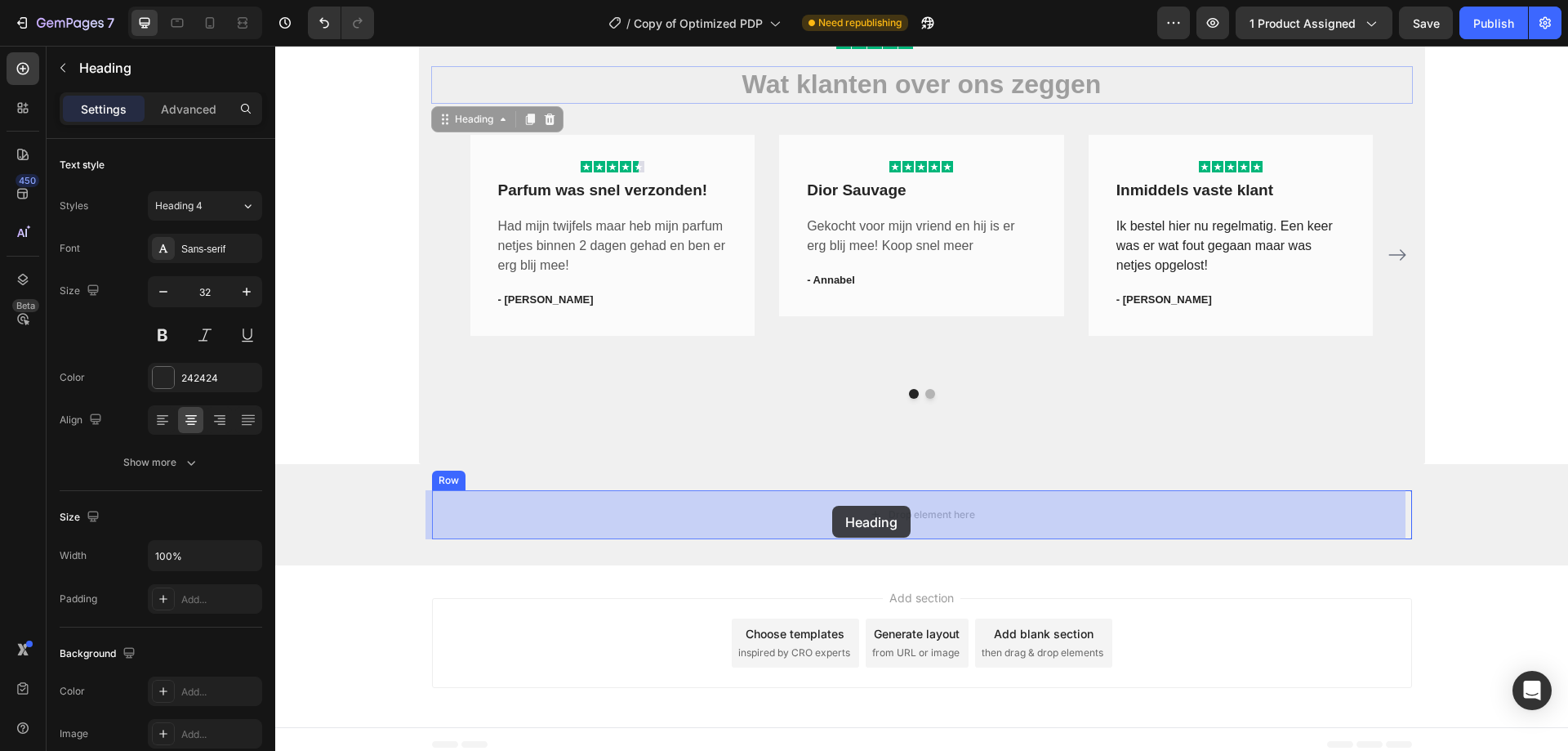
drag, startPoint x: 741, startPoint y: 73, endPoint x: 832, endPoint y: 506, distance: 442.5
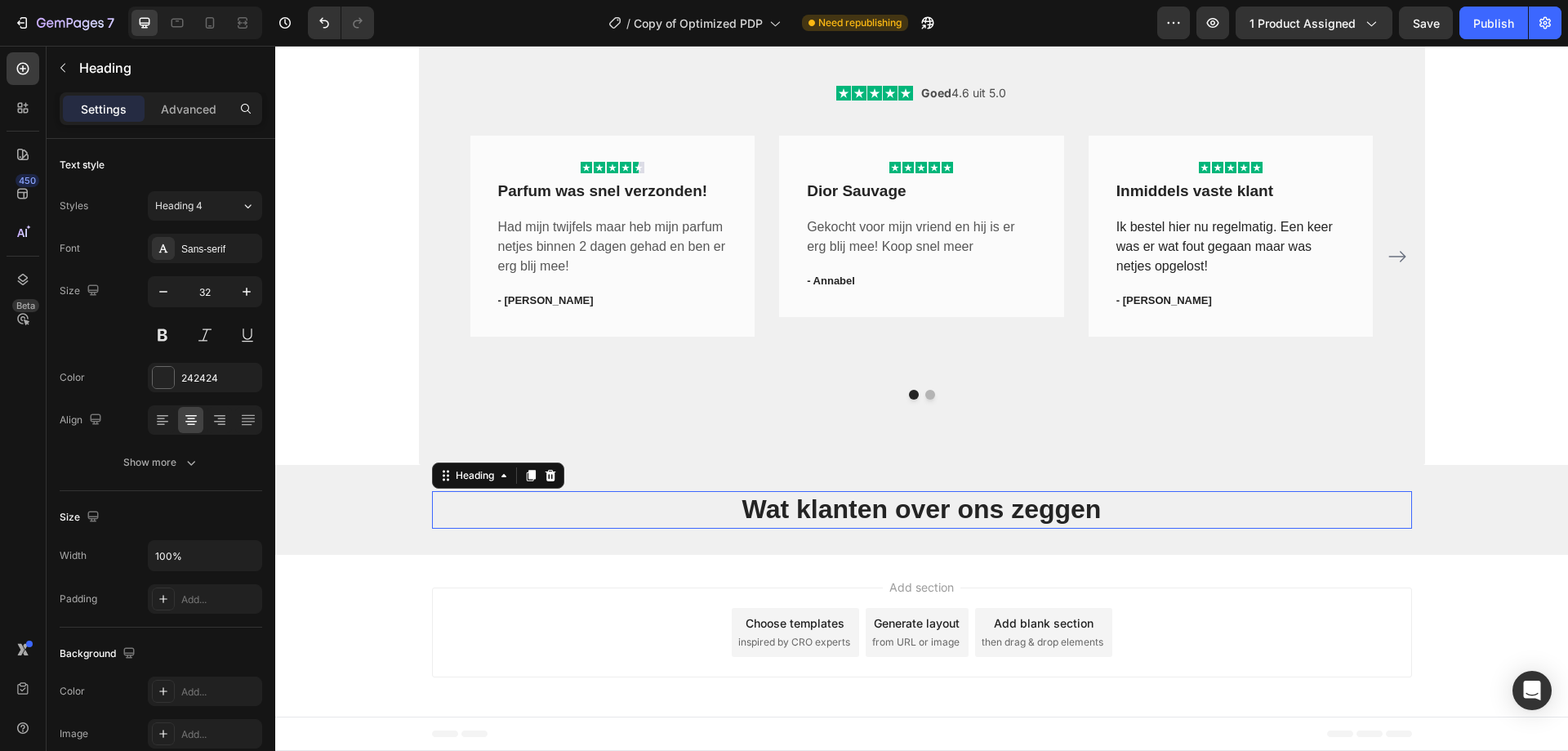
scroll to position [2493, 0]
click at [1018, 91] on div "Icon Icon Icon Icon Icon Icon List Goed 4.6 uit 5.0 Text Block Row Icon Icon Ic…" at bounding box center [922, 219] width 982 height 360
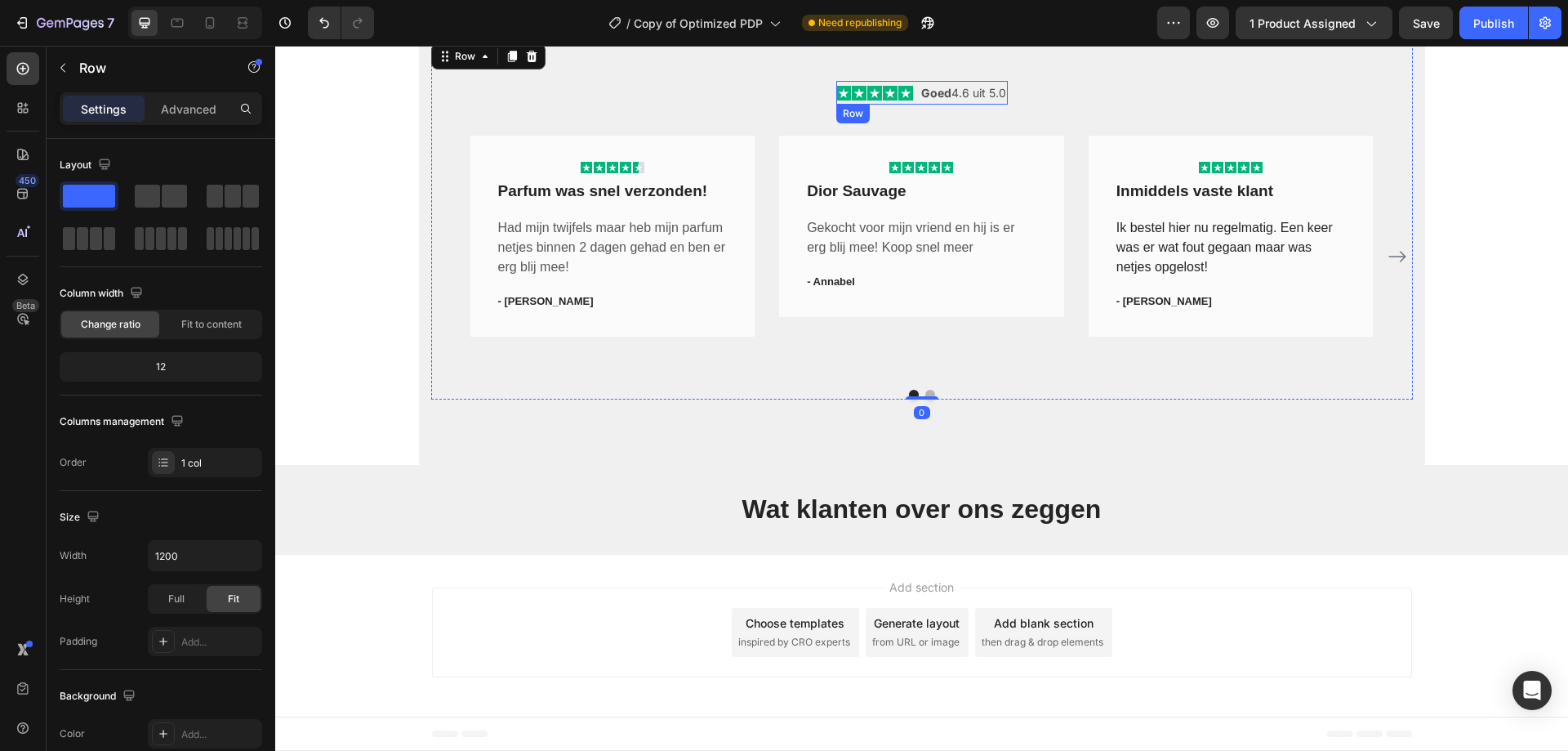
click at [910, 90] on div "Icon Icon Icon Icon Icon Icon List Goed 4.6 uit 5.0 Text Block Row" at bounding box center [922, 93] width 171 height 24
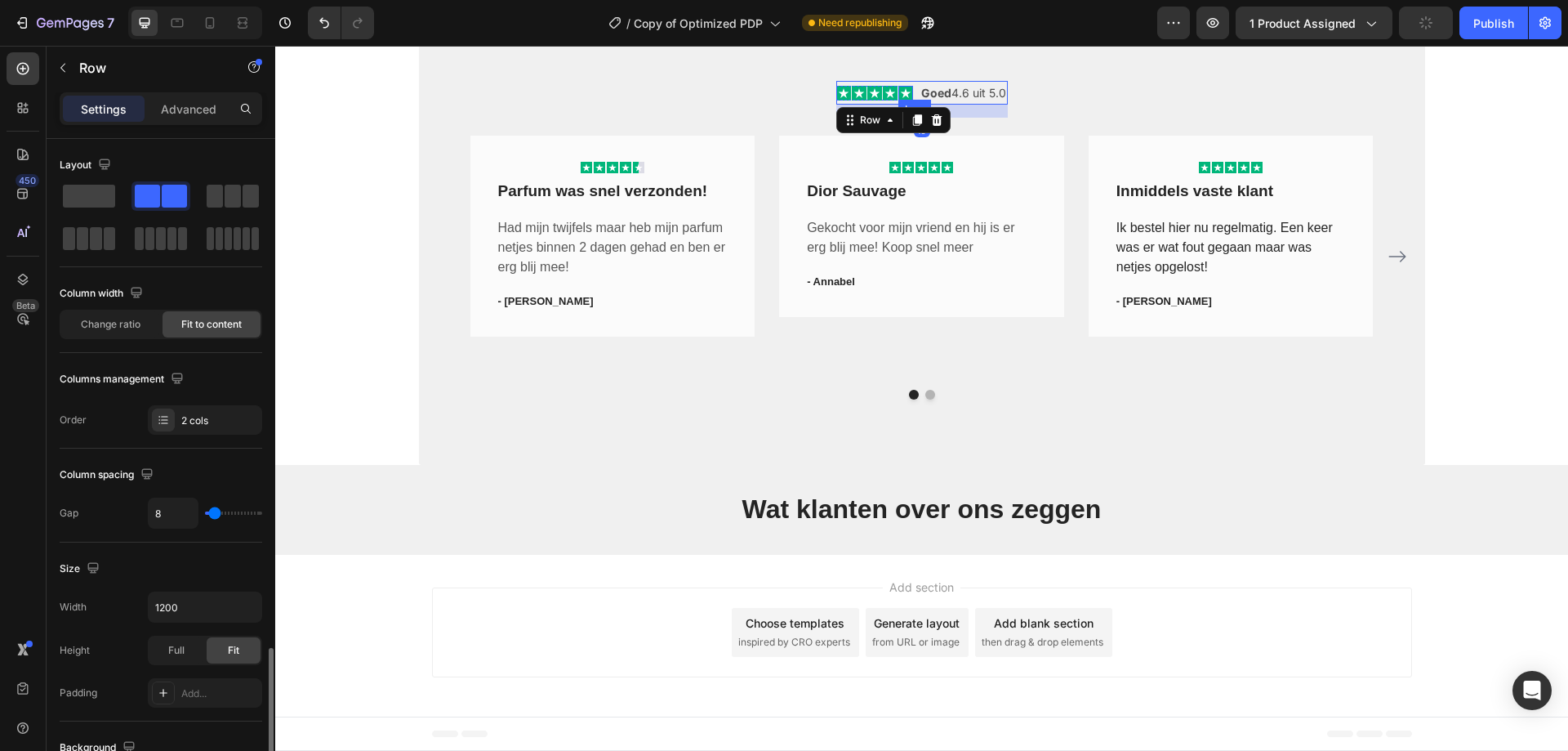
scroll to position [327, 0]
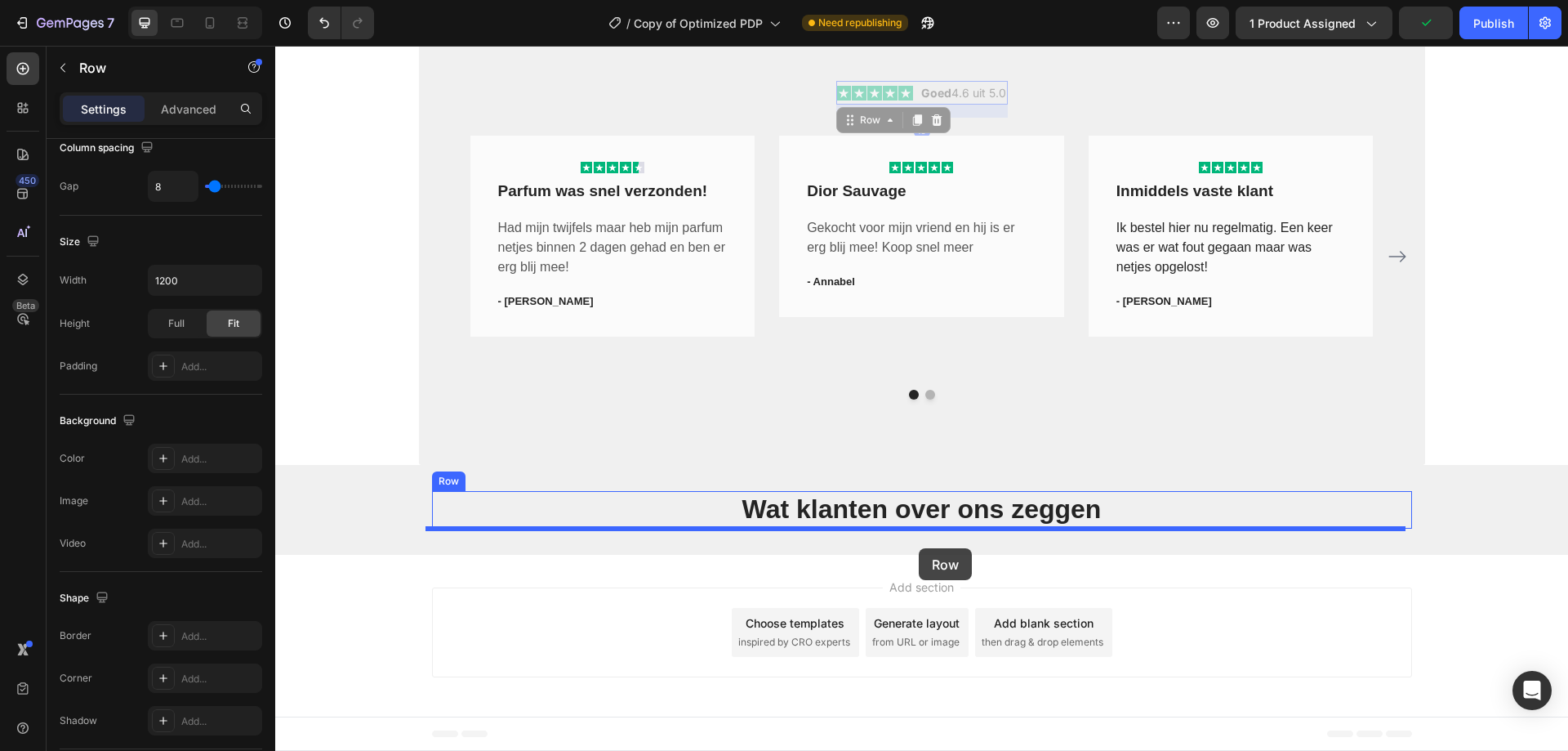
drag, startPoint x: 853, startPoint y: 120, endPoint x: 919, endPoint y: 548, distance: 433.1
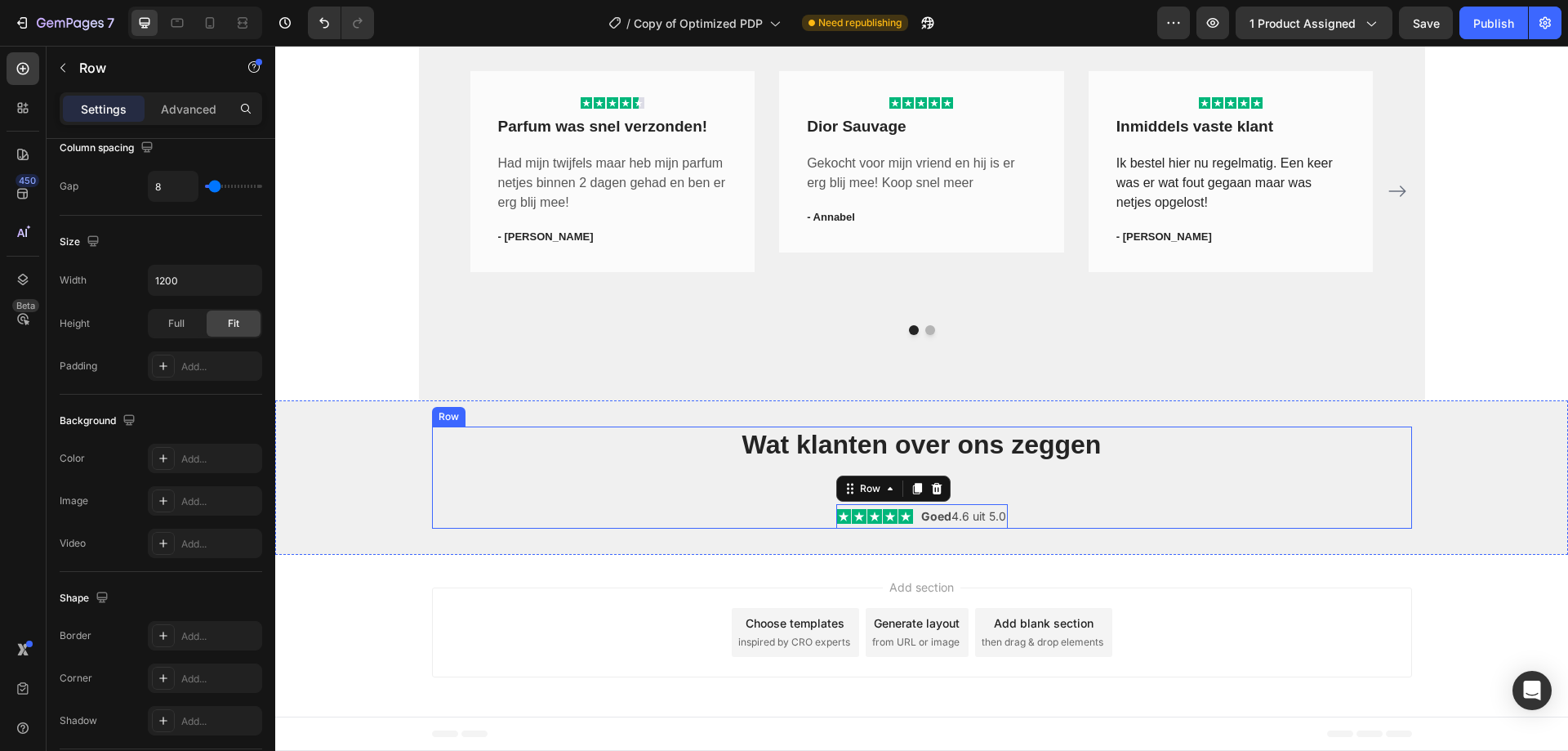
scroll to position [2415, 0]
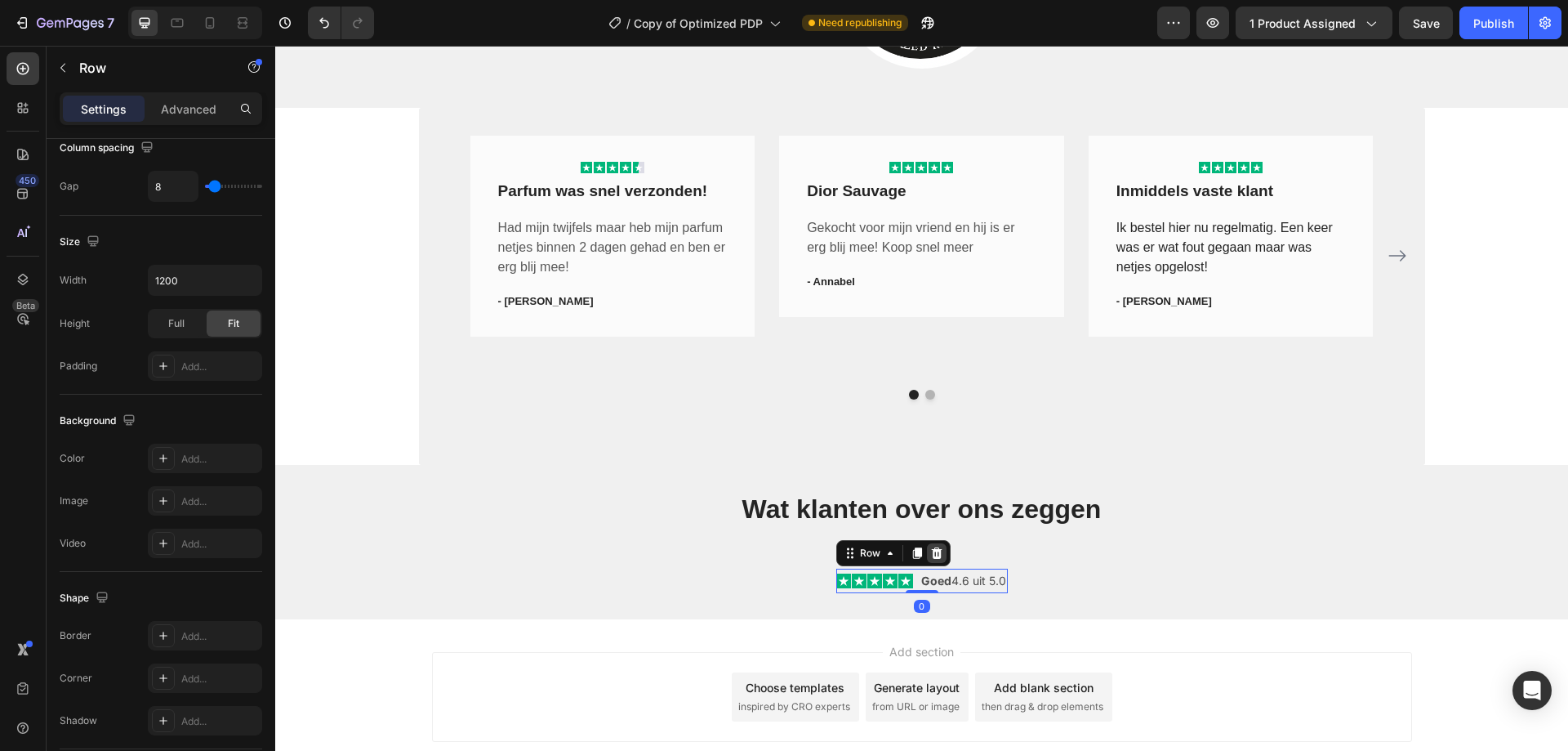
click at [933, 553] on icon at bounding box center [936, 552] width 11 height 11
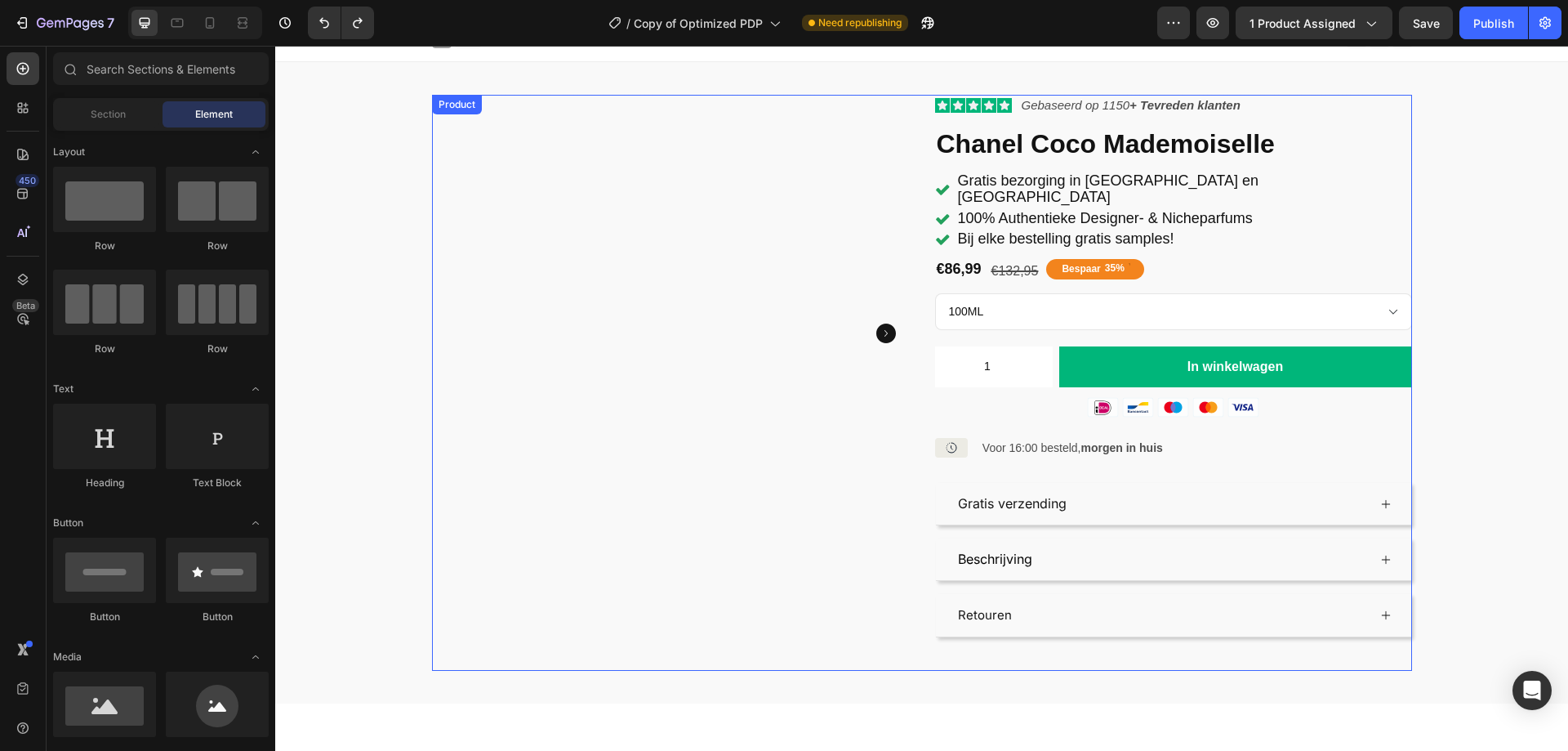
scroll to position [0, 0]
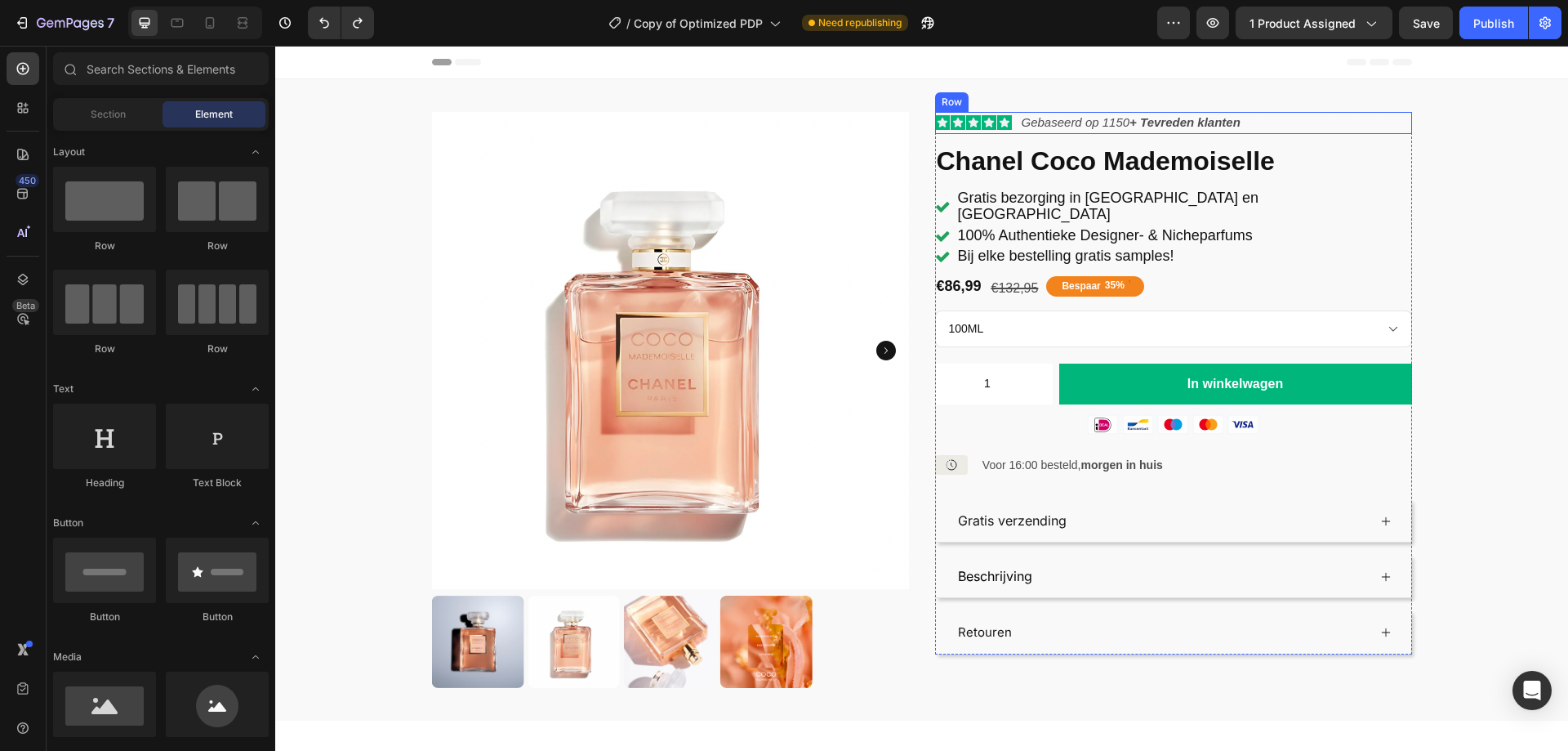
click at [1009, 124] on div "Icon Icon Icon Icon Icon Icon List Gebaseerd op 1150 + Tevreden klanten Text Bl…" at bounding box center [1173, 123] width 477 height 22
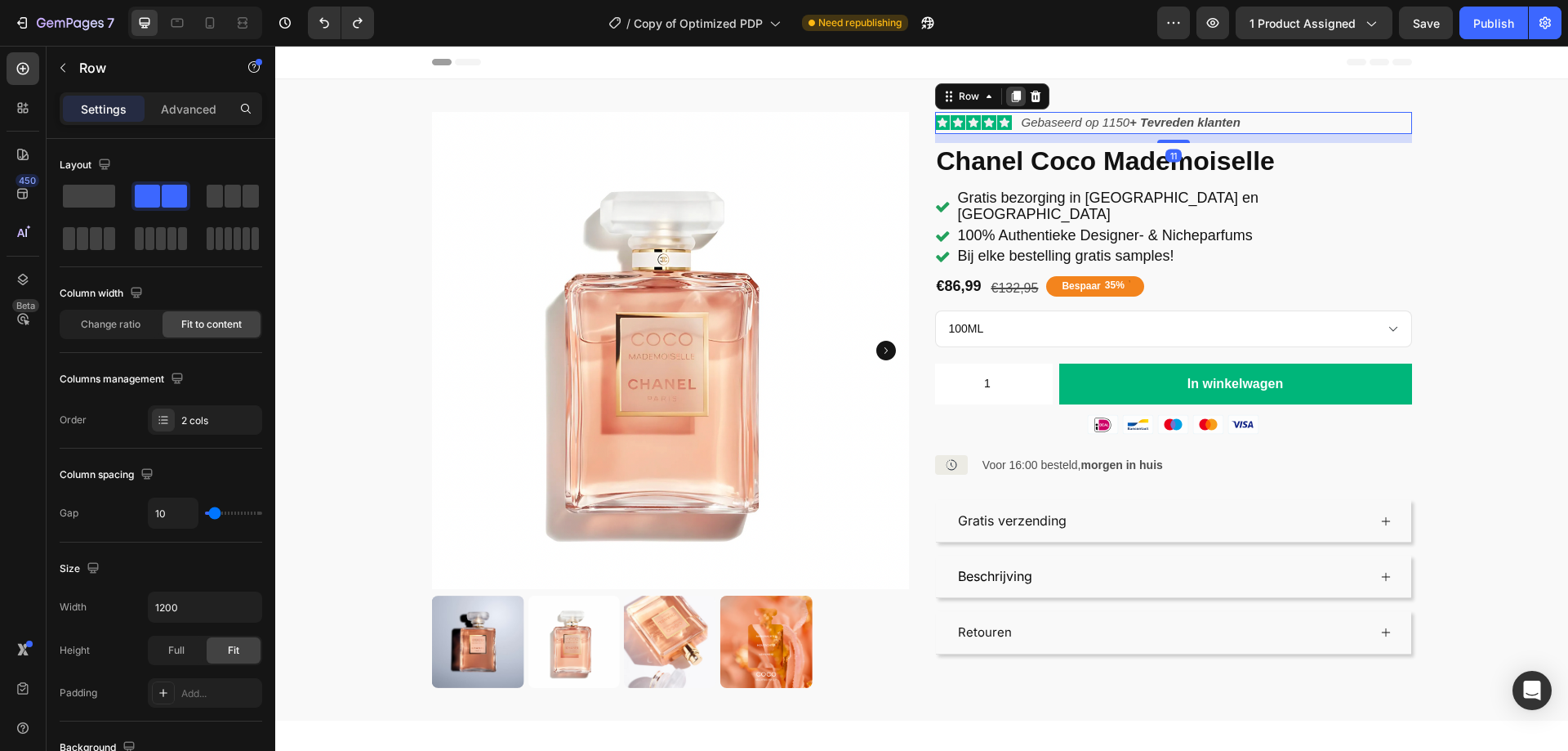
click at [1011, 101] on icon at bounding box center [1014, 96] width 9 height 11
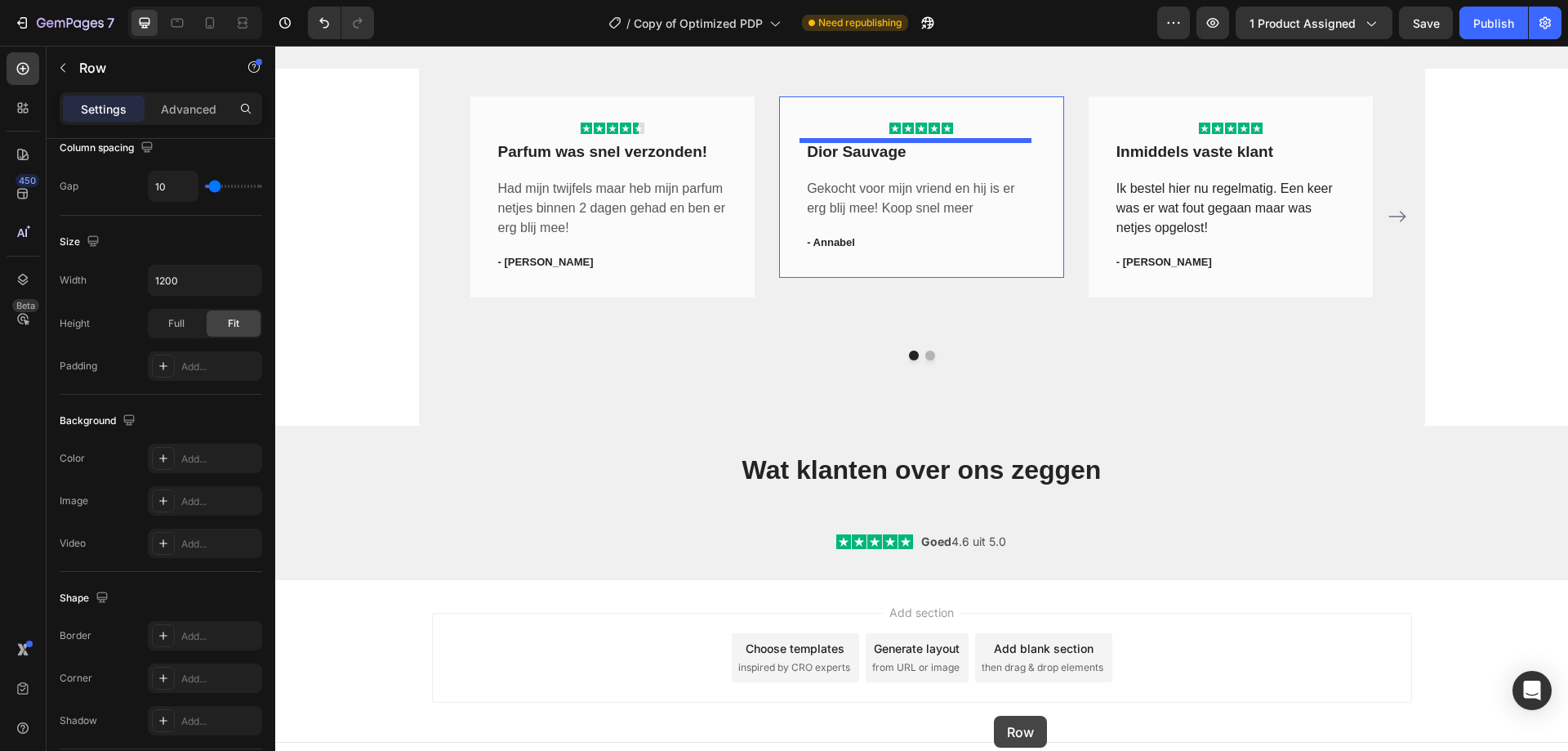
scroll to position [2480, 0]
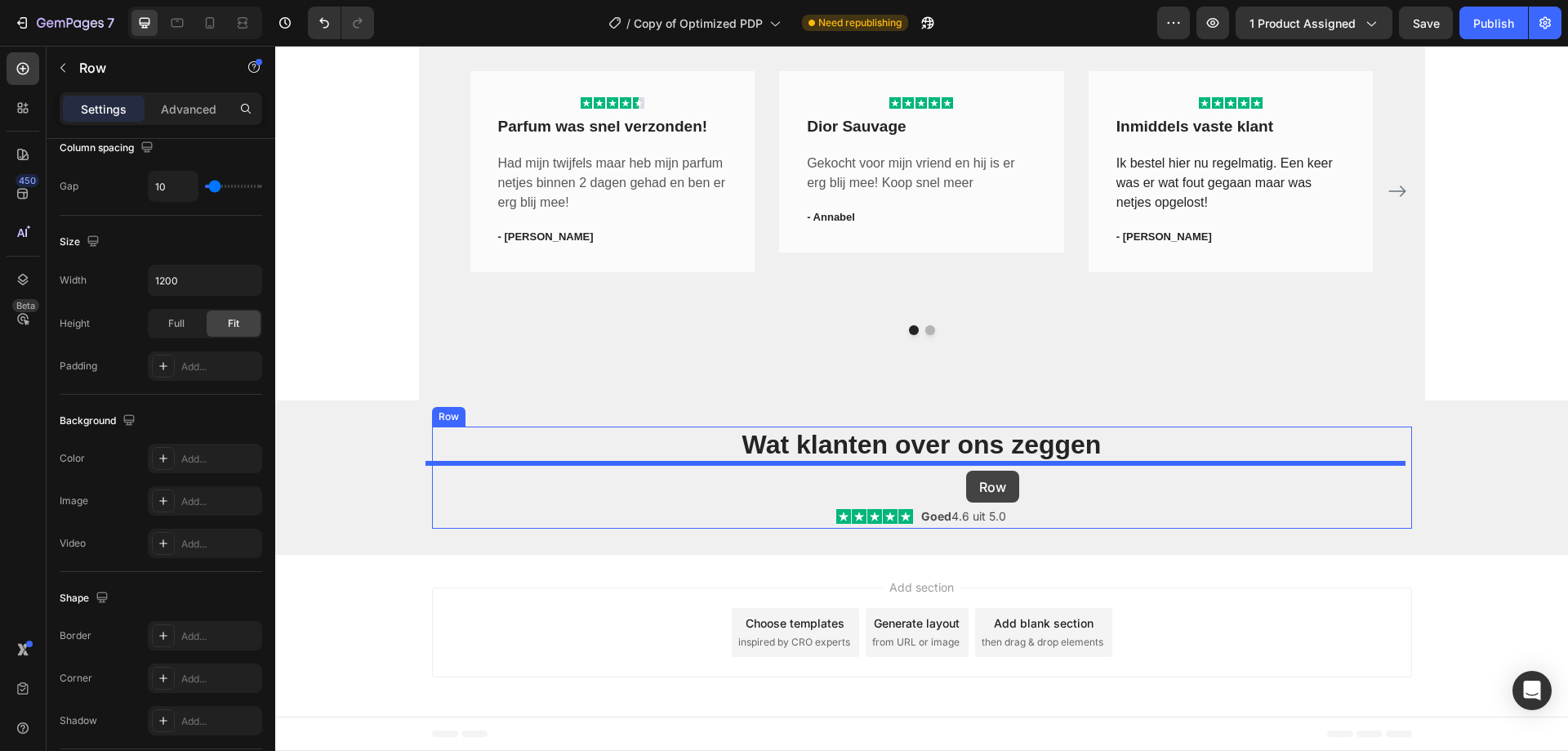
drag, startPoint x: 946, startPoint y: 131, endPoint x: 966, endPoint y: 470, distance: 339.6
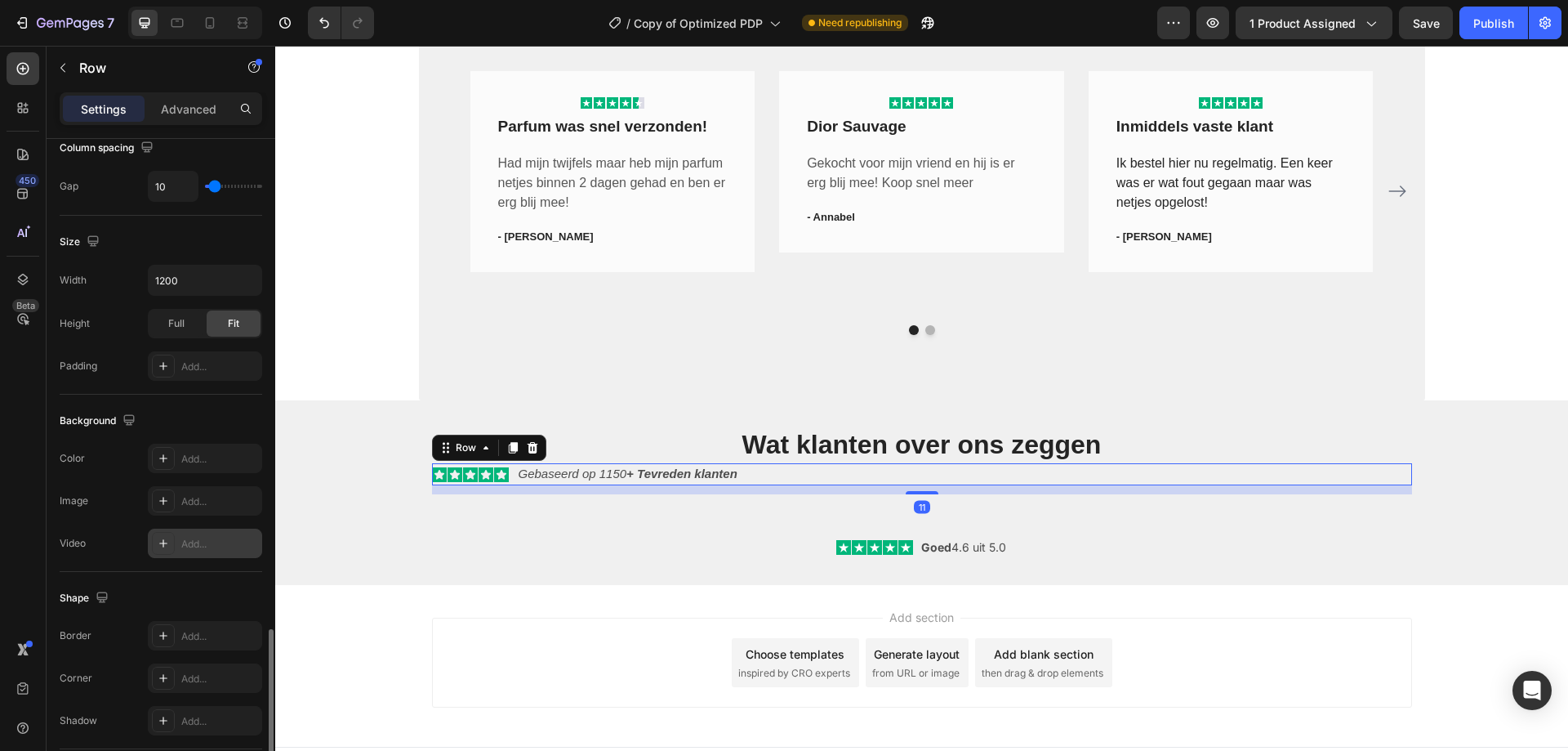
scroll to position [525, 0]
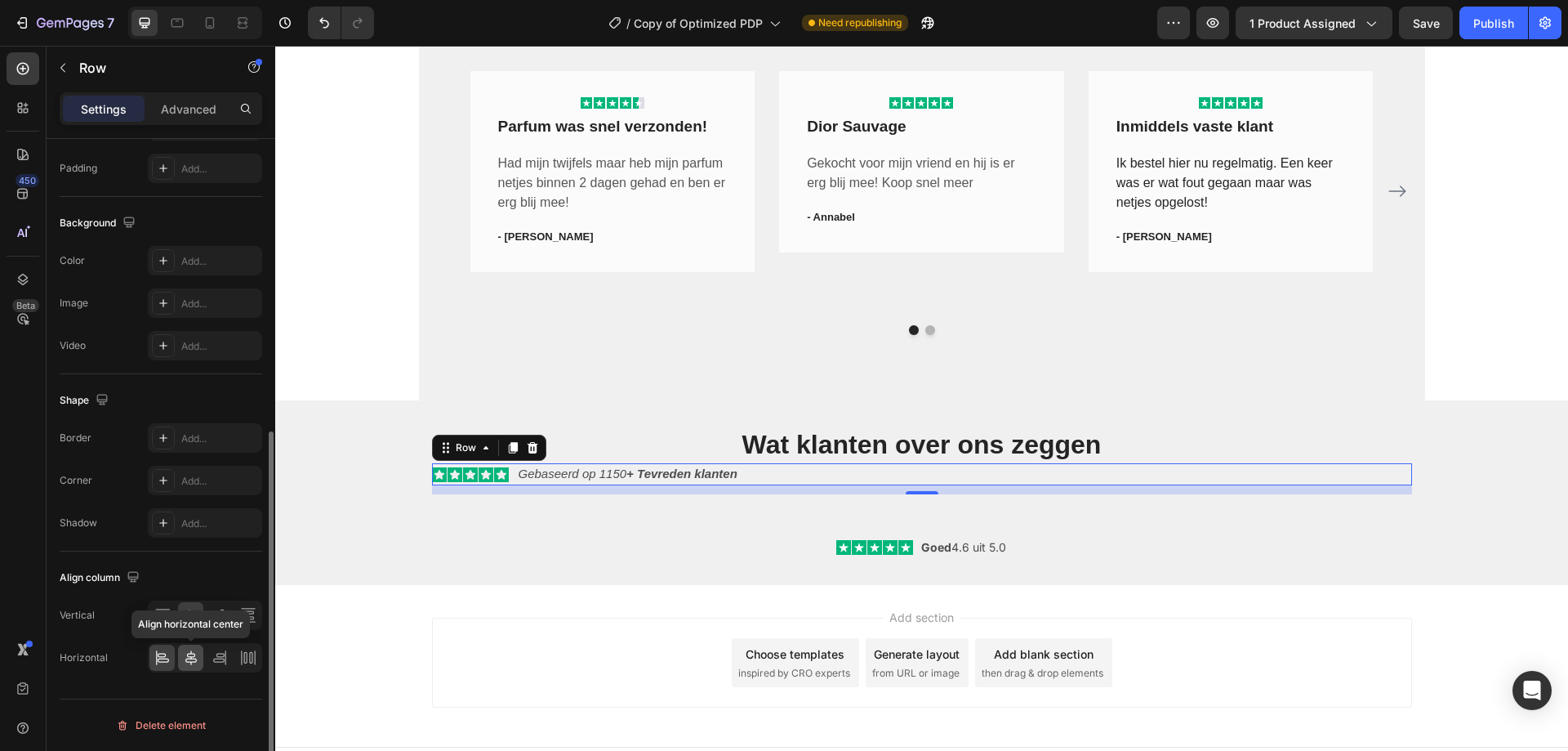
click at [190, 651] on icon at bounding box center [190, 657] width 11 height 15
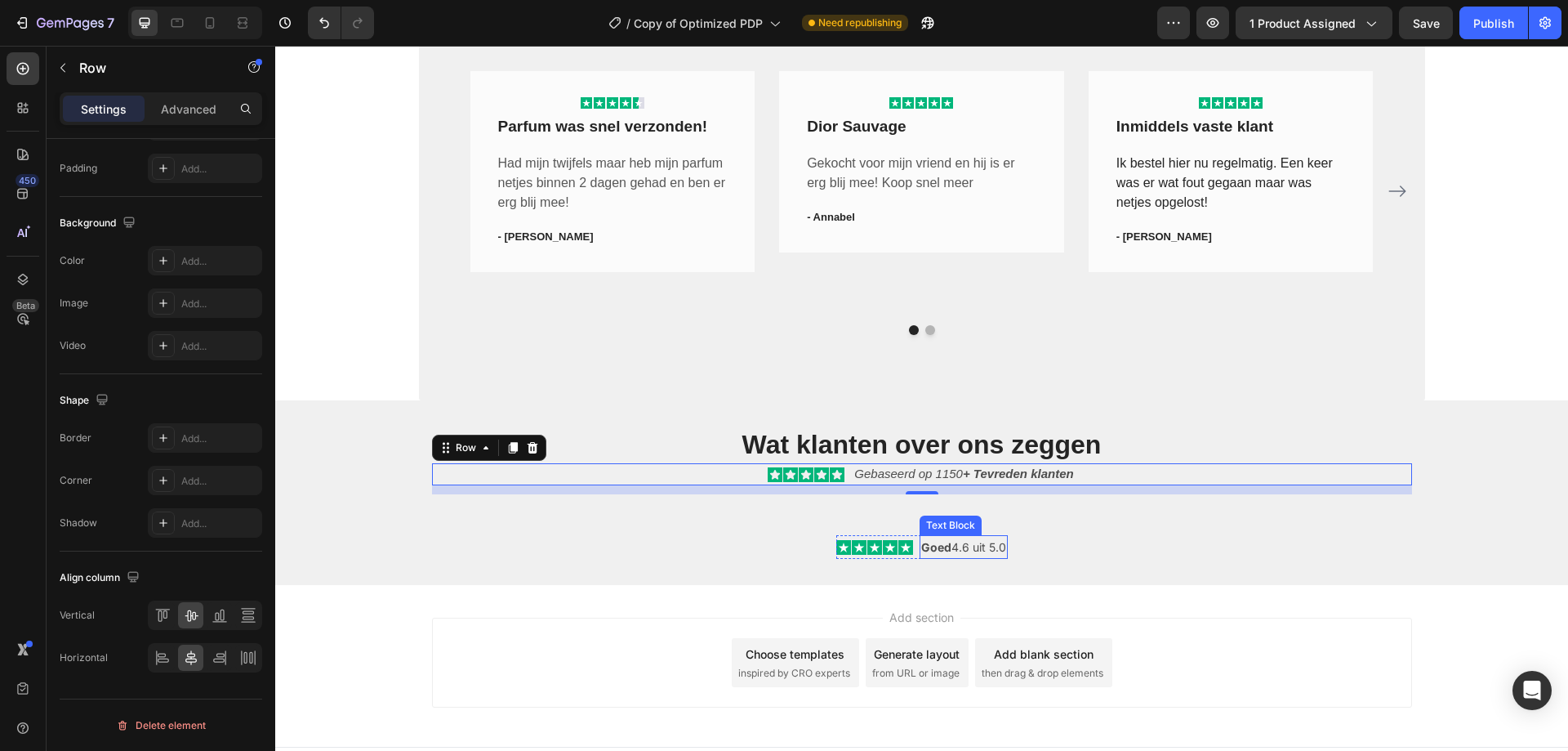
click at [967, 550] on p "Goed 4.6 uit 5.0" at bounding box center [963, 547] width 85 height 21
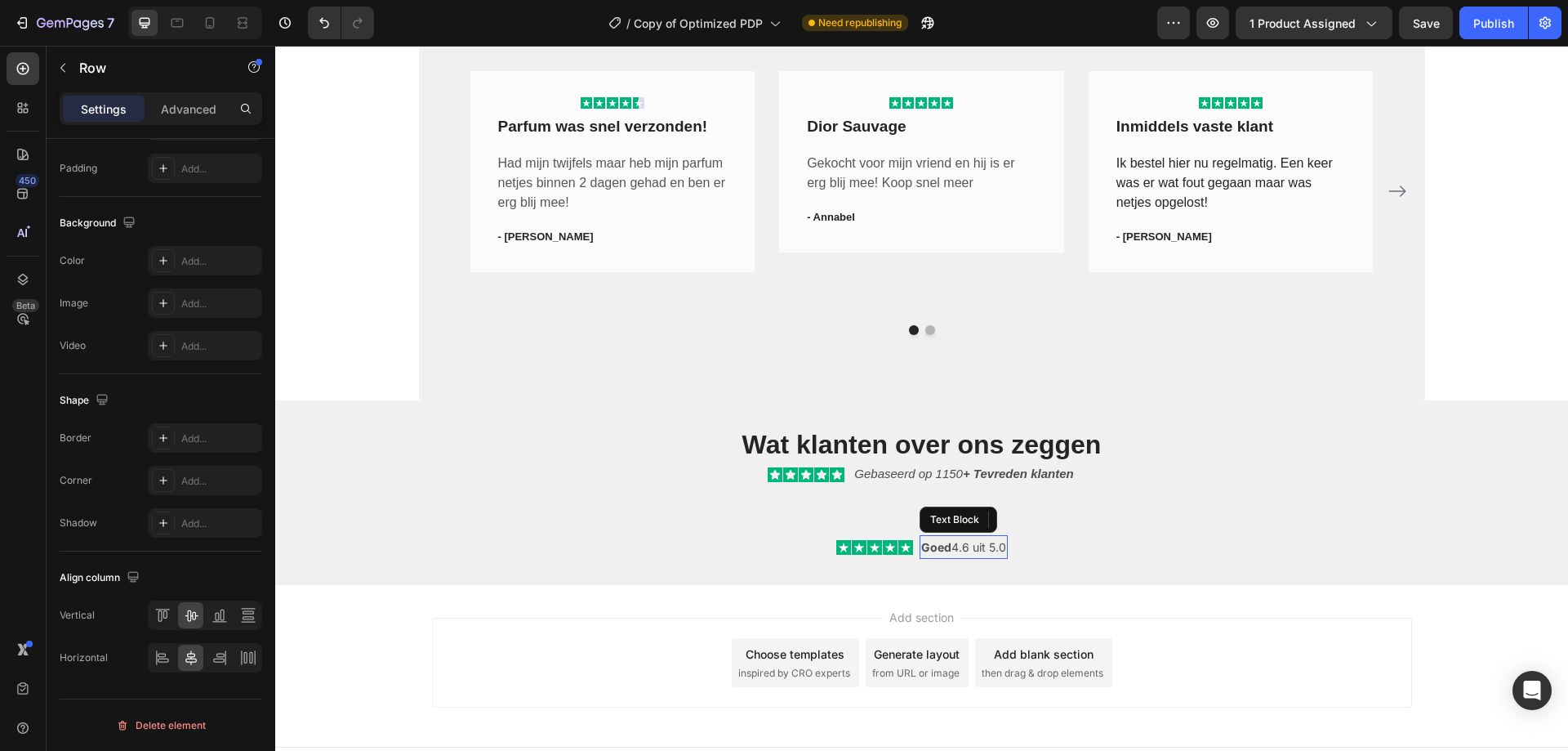
click at [967, 550] on p "Goed 4.6 uit 5.0" at bounding box center [963, 547] width 85 height 21
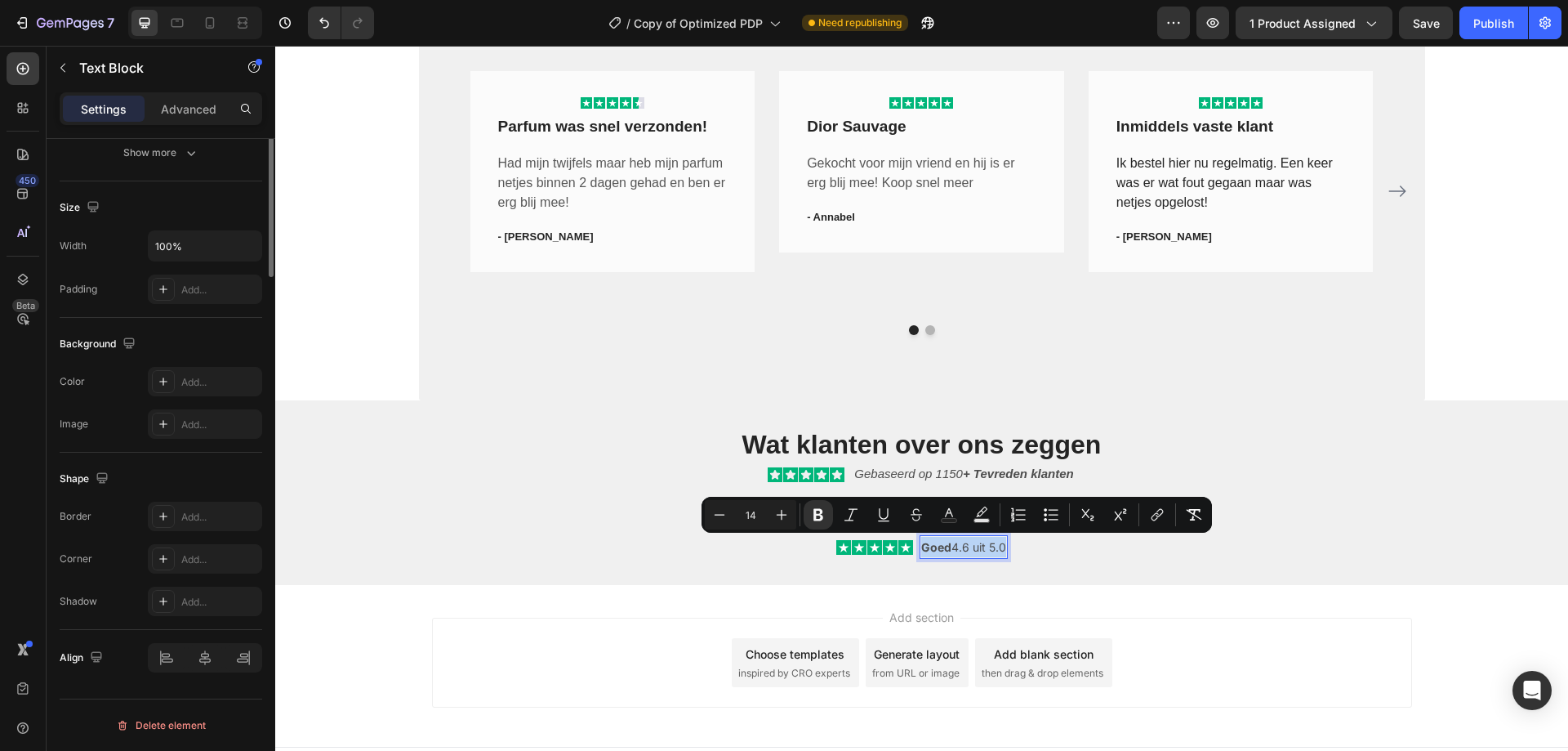
scroll to position [0, 0]
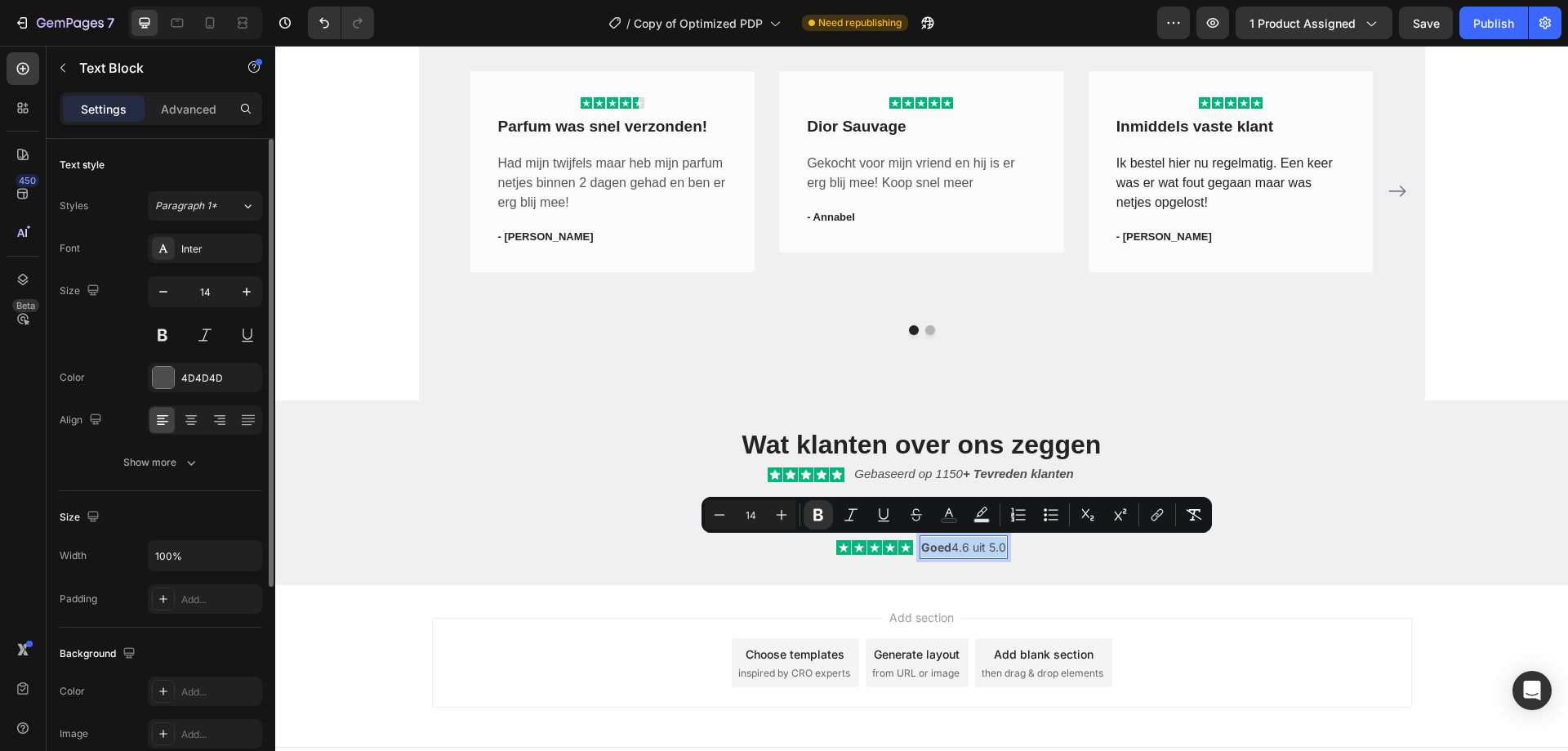
copy p "Goed 4.6 uit 5.0"
click at [964, 472] on strong "+ Tevreden klanten" at bounding box center [1018, 473] width 112 height 14
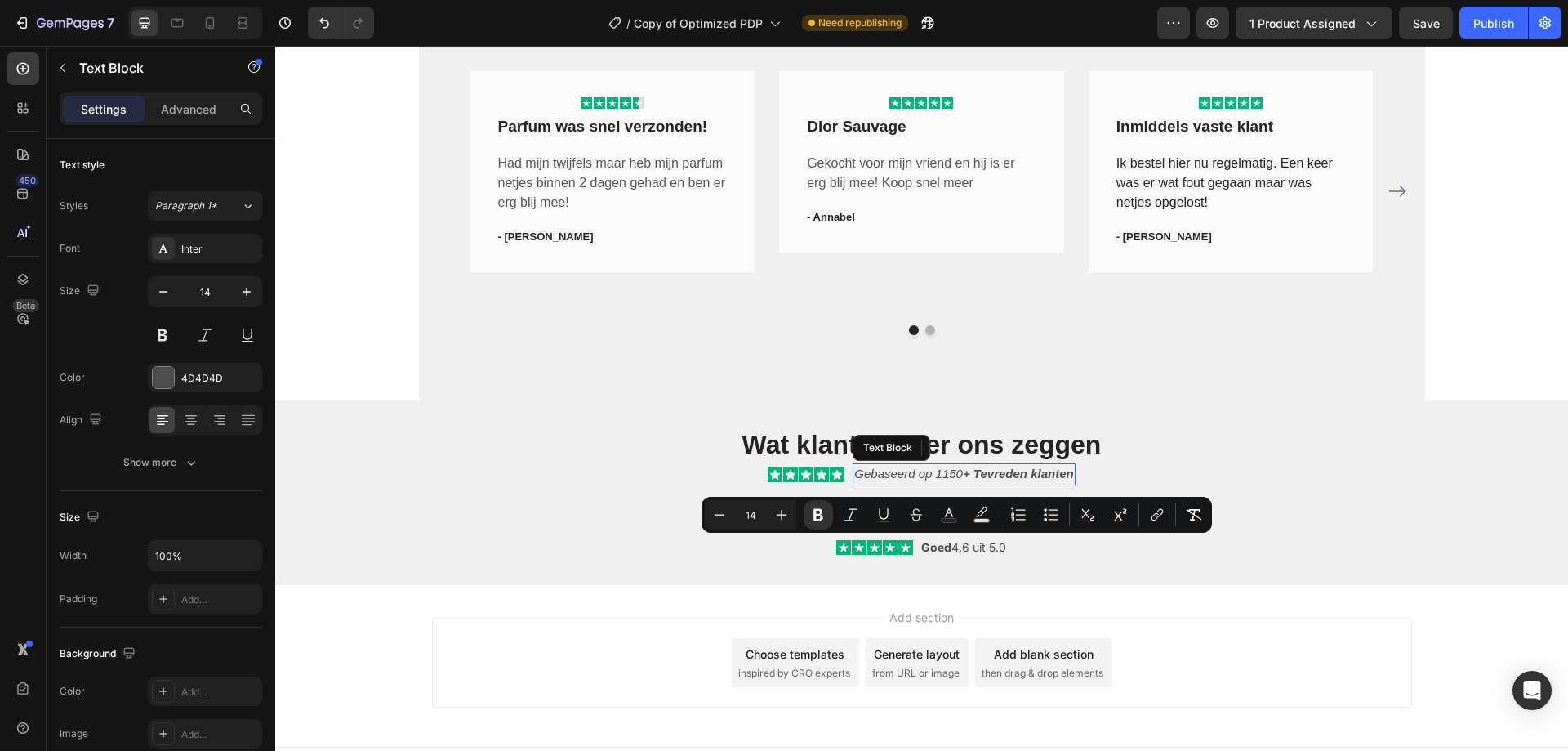
click at [964, 472] on strong "+ Tevreden klanten" at bounding box center [1018, 473] width 112 height 14
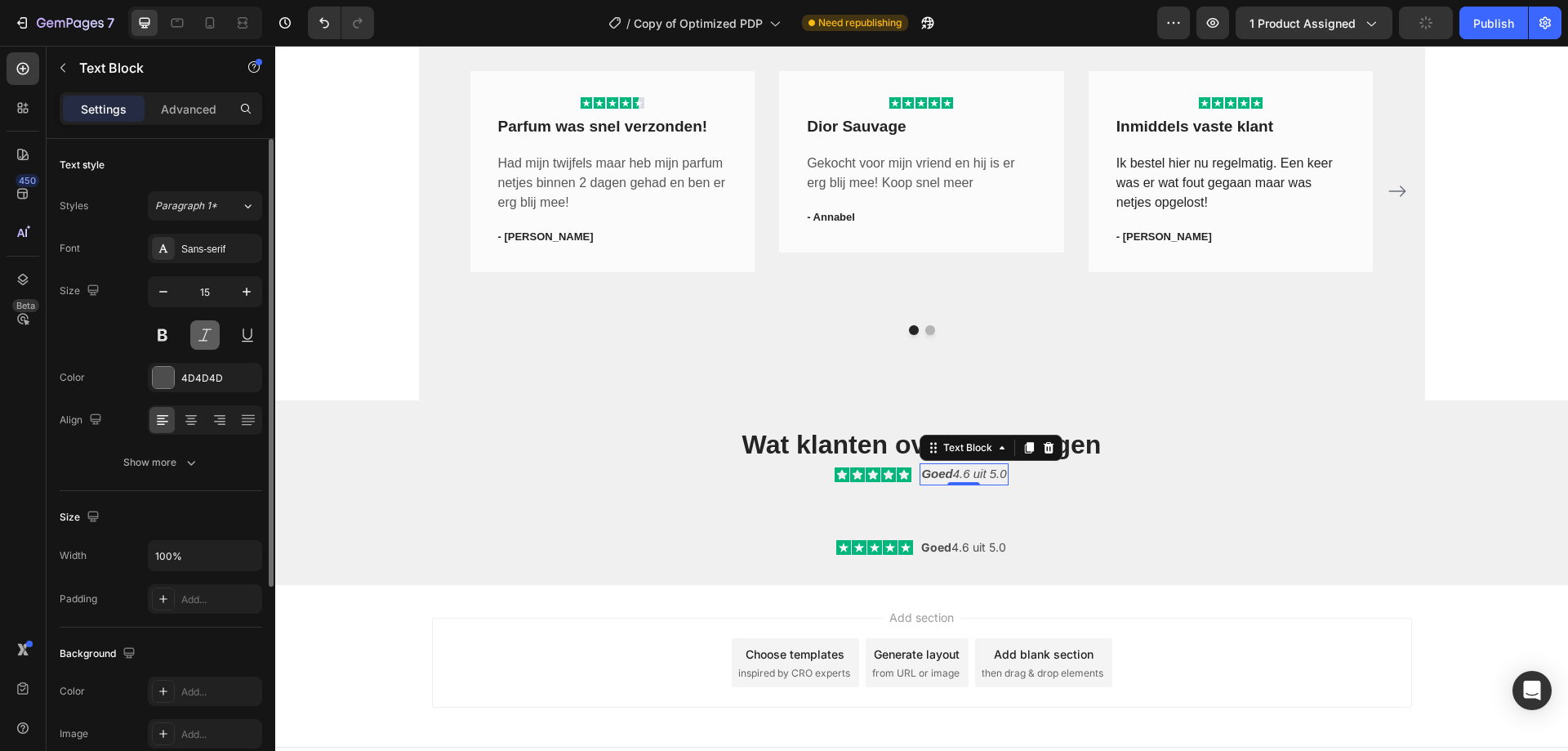
click at [192, 328] on button at bounding box center [205, 335] width 30 height 30
click at [958, 475] on p "Goed 4.6 uit 5.0" at bounding box center [963, 474] width 85 height 19
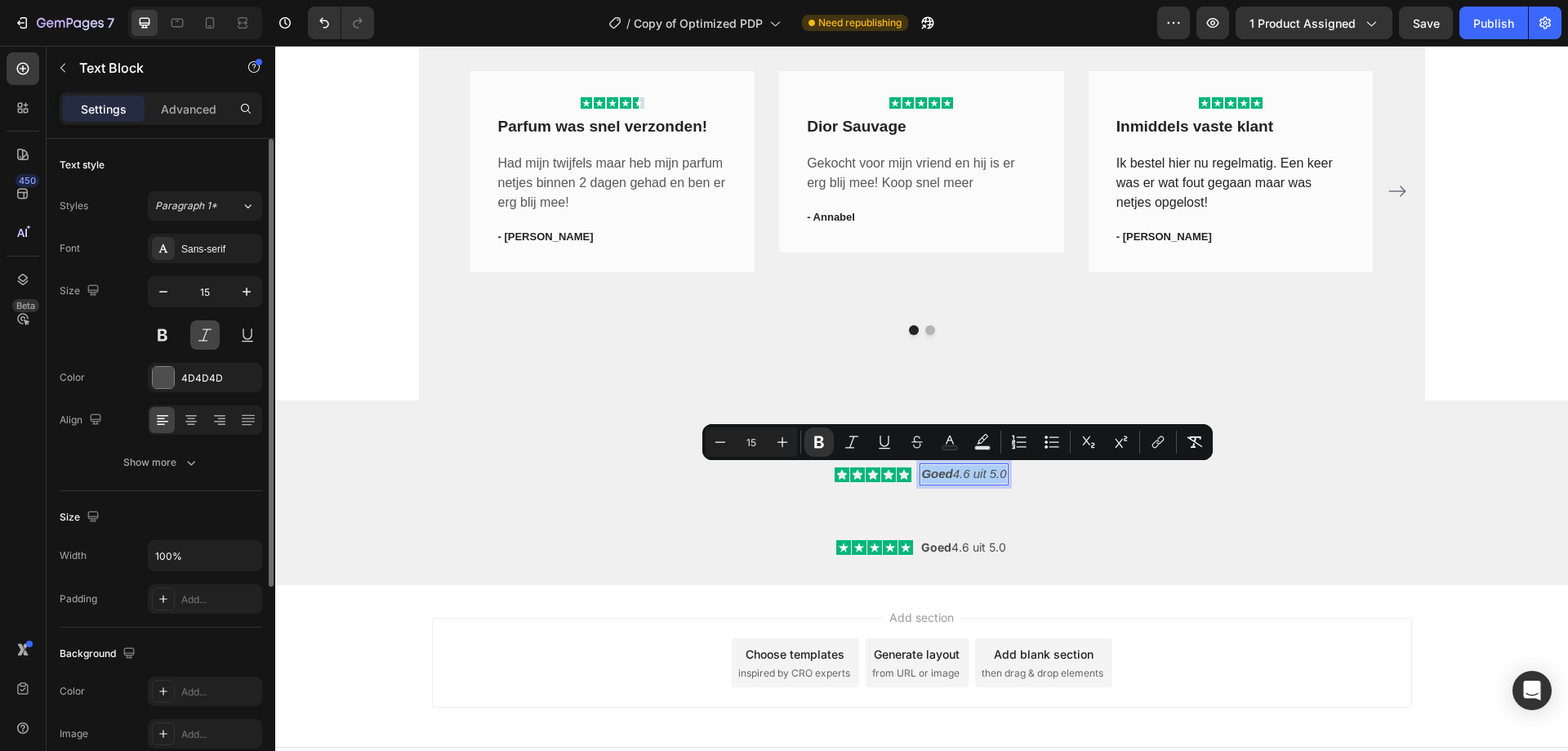
click at [200, 333] on button at bounding box center [205, 335] width 30 height 30
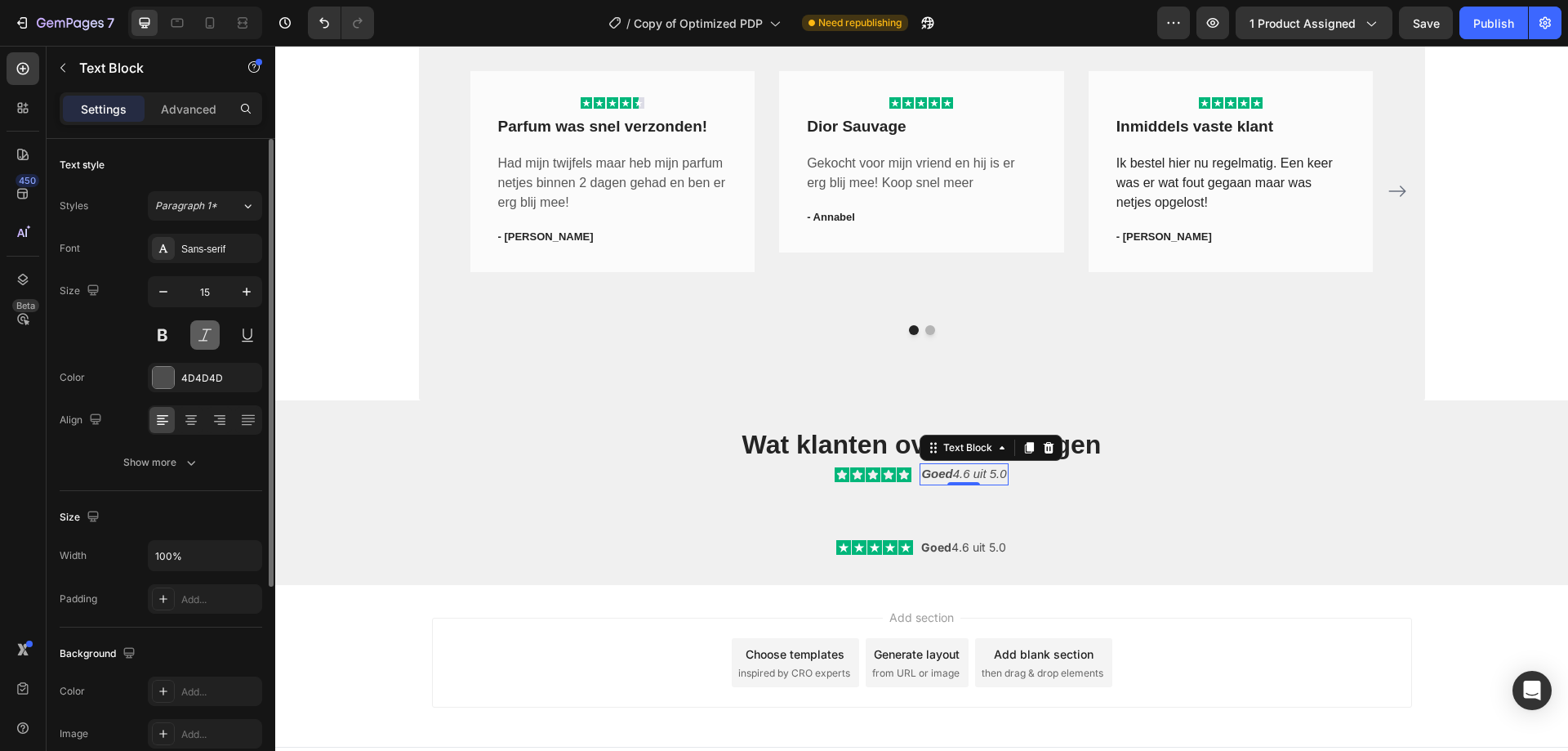
click at [201, 334] on button at bounding box center [205, 335] width 30 height 30
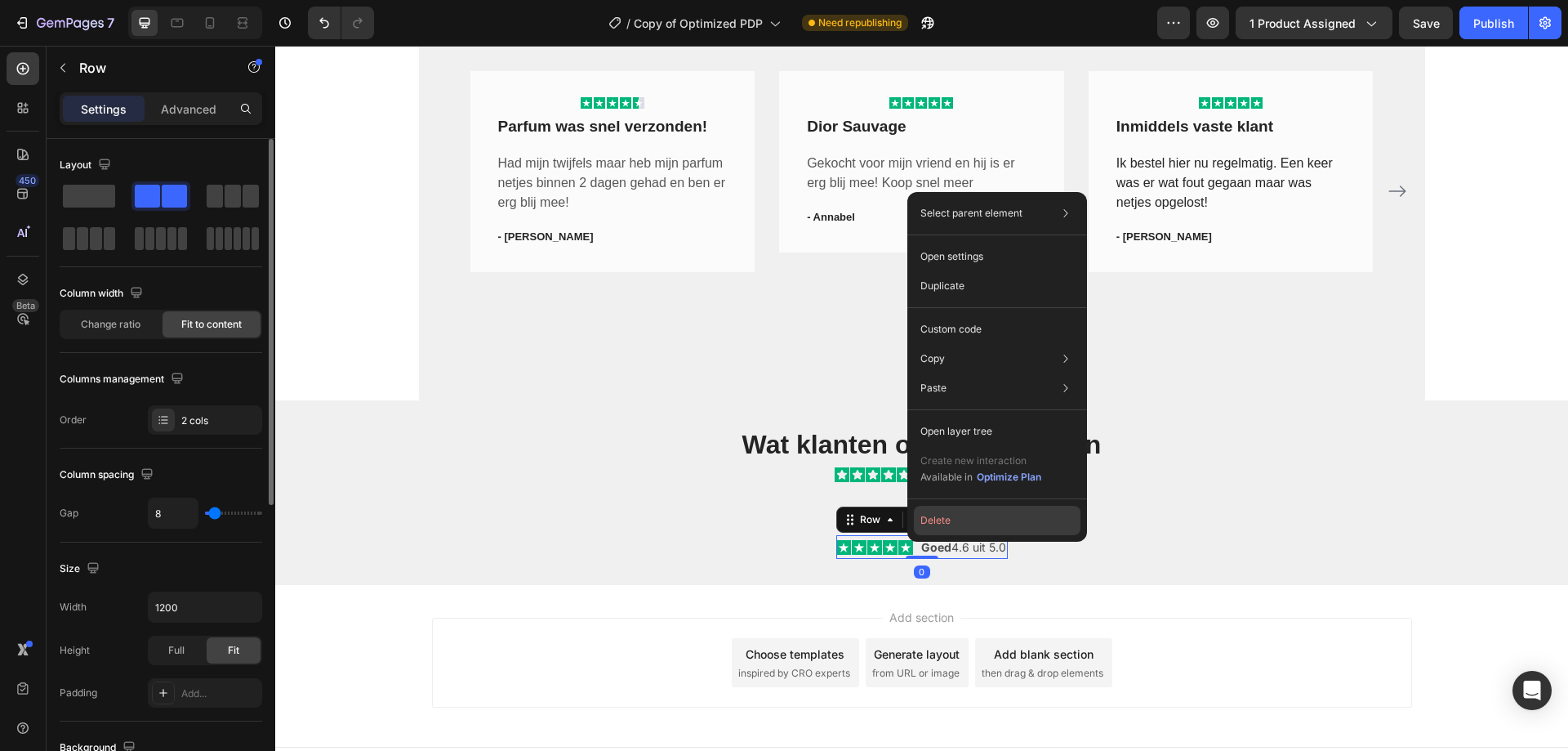
click at [942, 514] on button "Delete" at bounding box center [997, 521] width 166 height 30
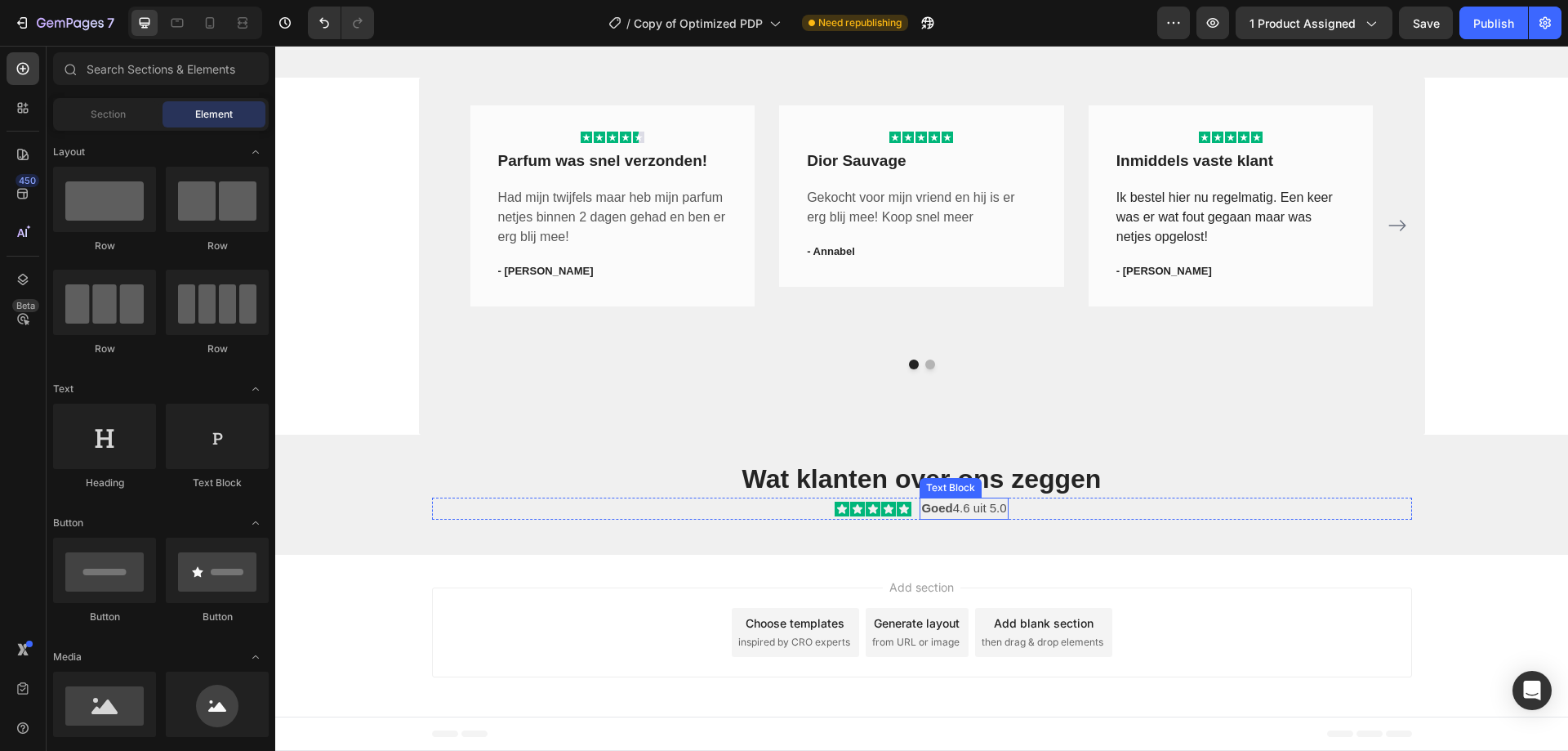
scroll to position [2445, 0]
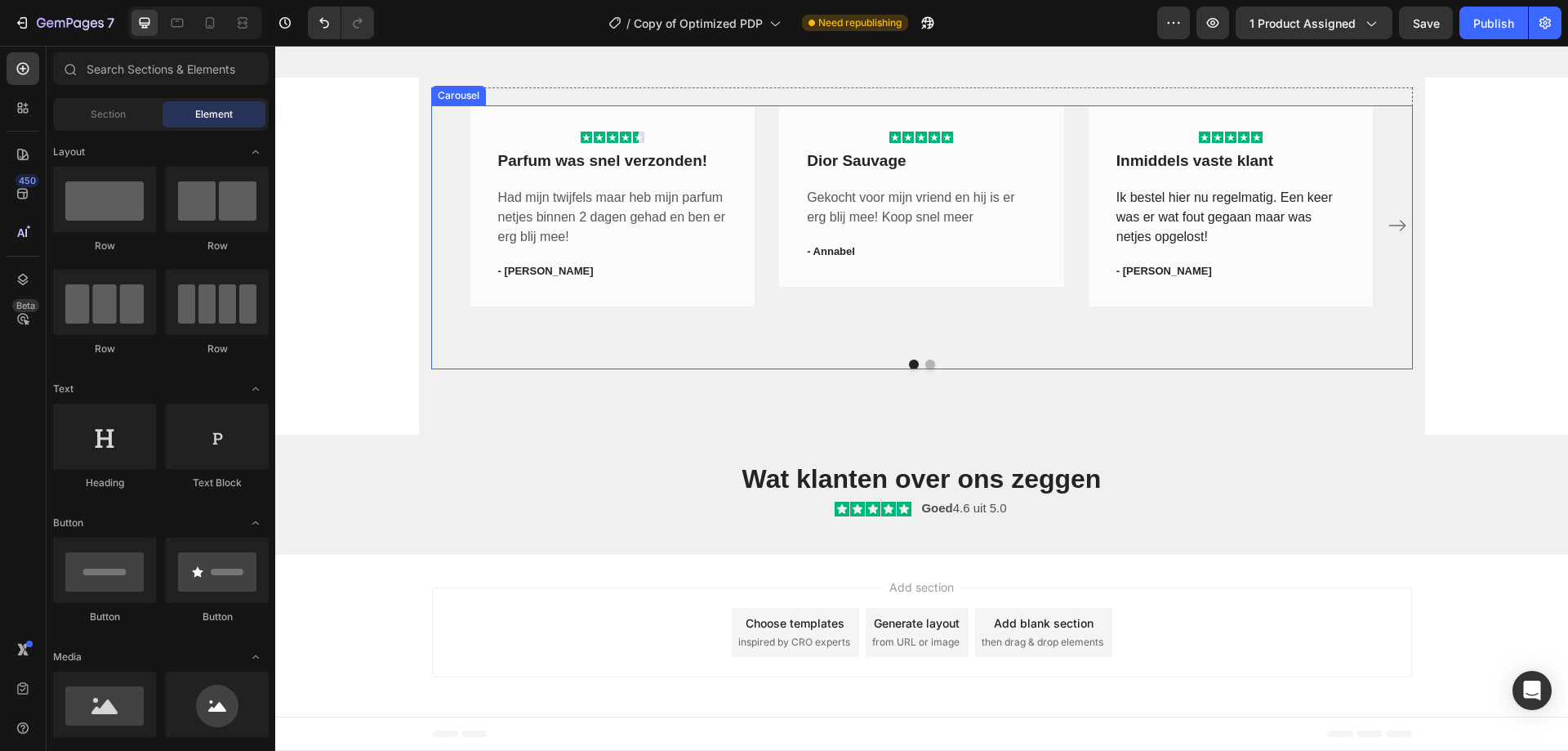
click at [767, 174] on div "Icon Icon Icon Icon Icon Row Parfum was snel verzonden! Text block Had mijn twi…" at bounding box center [921, 226] width 903 height 241
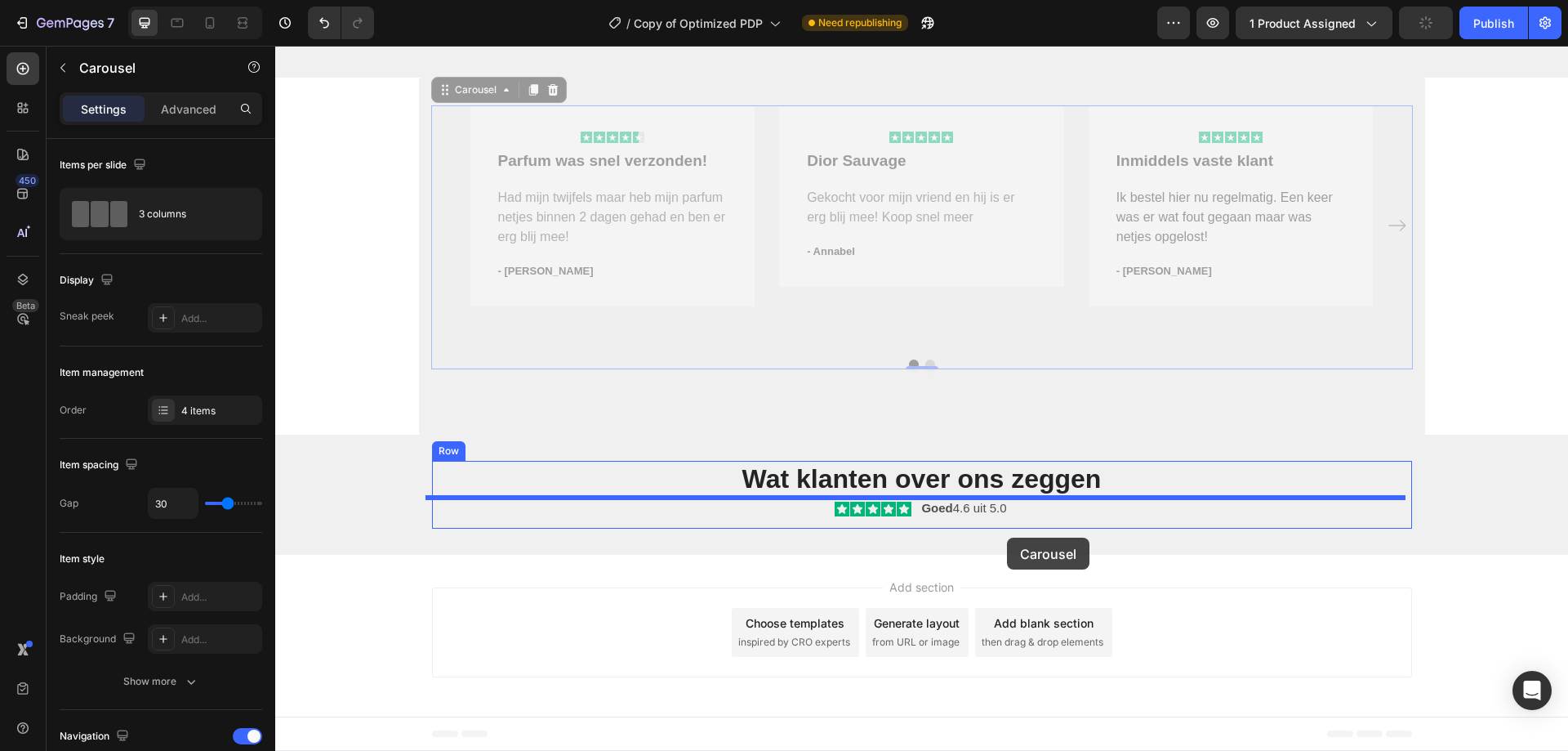
scroll to position [2439, 0]
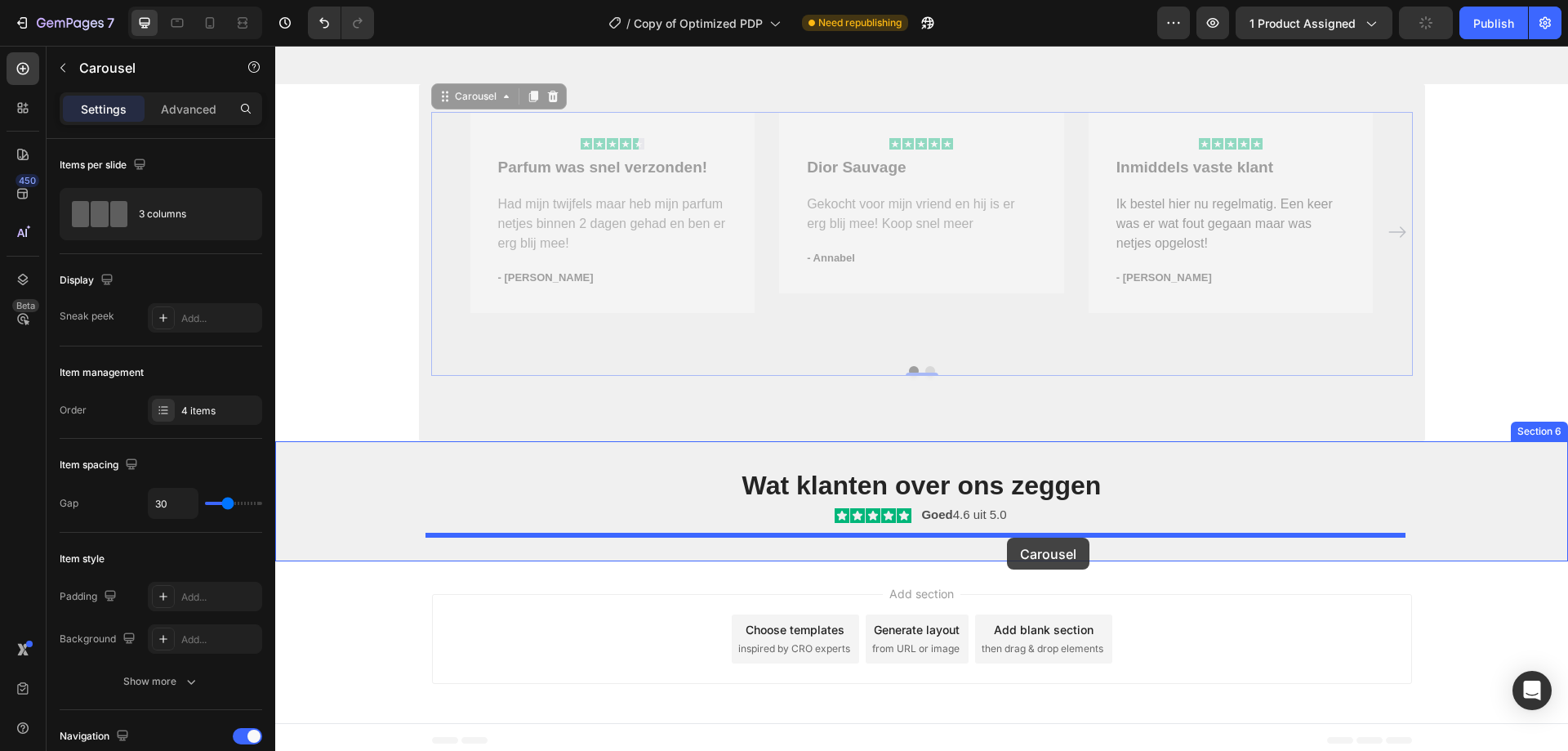
drag, startPoint x: 453, startPoint y: 89, endPoint x: 1007, endPoint y: 538, distance: 713.1
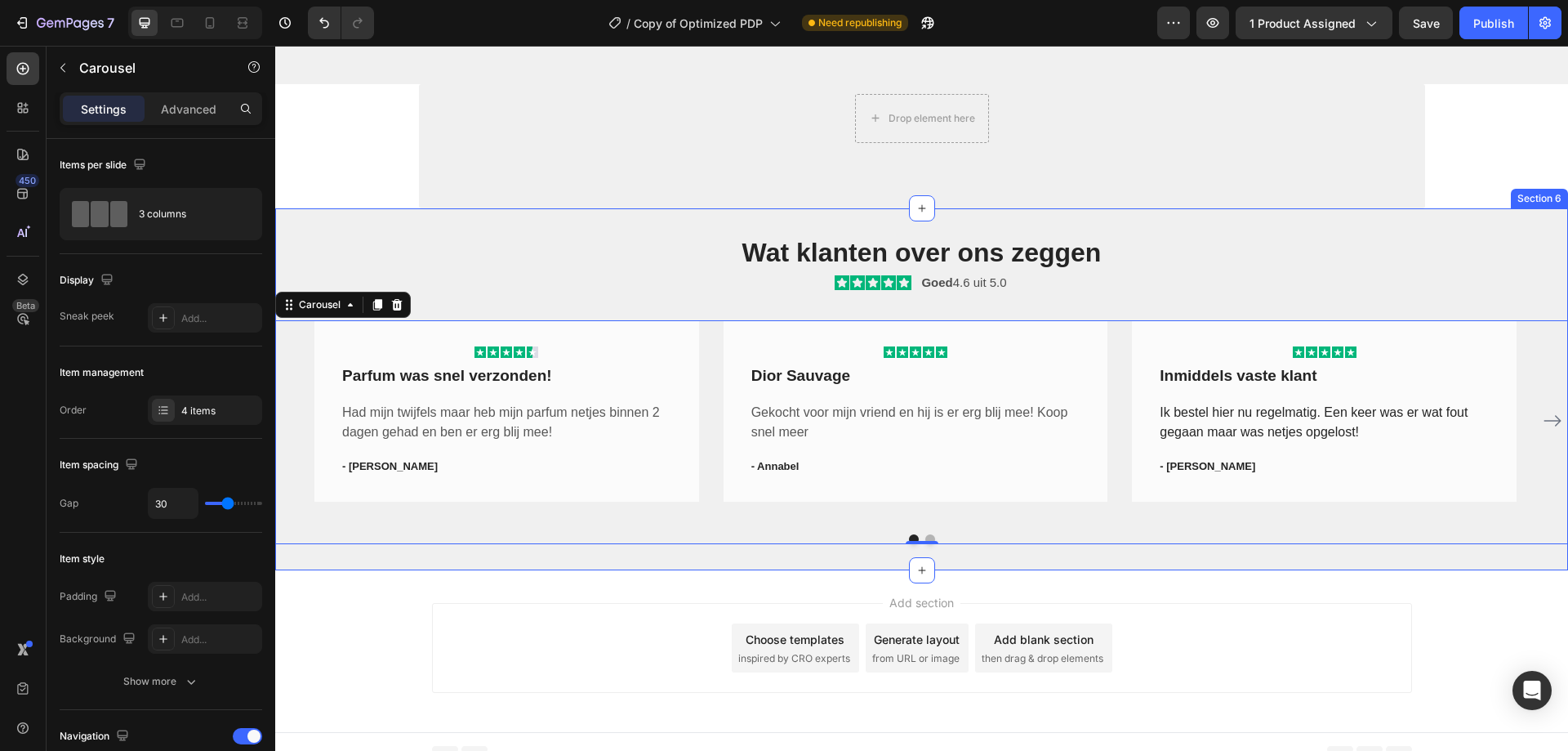
click at [987, 307] on div "Icon Icon Icon Icon Icon Row Parfum was snel verzonden! Text block Had mijn twi…" at bounding box center [921, 422] width 1292 height 242
click at [700, 381] on div "Icon Icon Icon Icon Icon Row Parfum was snel verzonden! Text block Had mijn twi…" at bounding box center [921, 420] width 1214 height 201
drag, startPoint x: 293, startPoint y: 307, endPoint x: 1004, endPoint y: 307, distance: 711.0
click at [1004, 307] on div "Icon Icon Icon Icon Icon Row Parfum was snel verzonden! Text block Had mijn twi…" at bounding box center [921, 422] width 1292 height 242
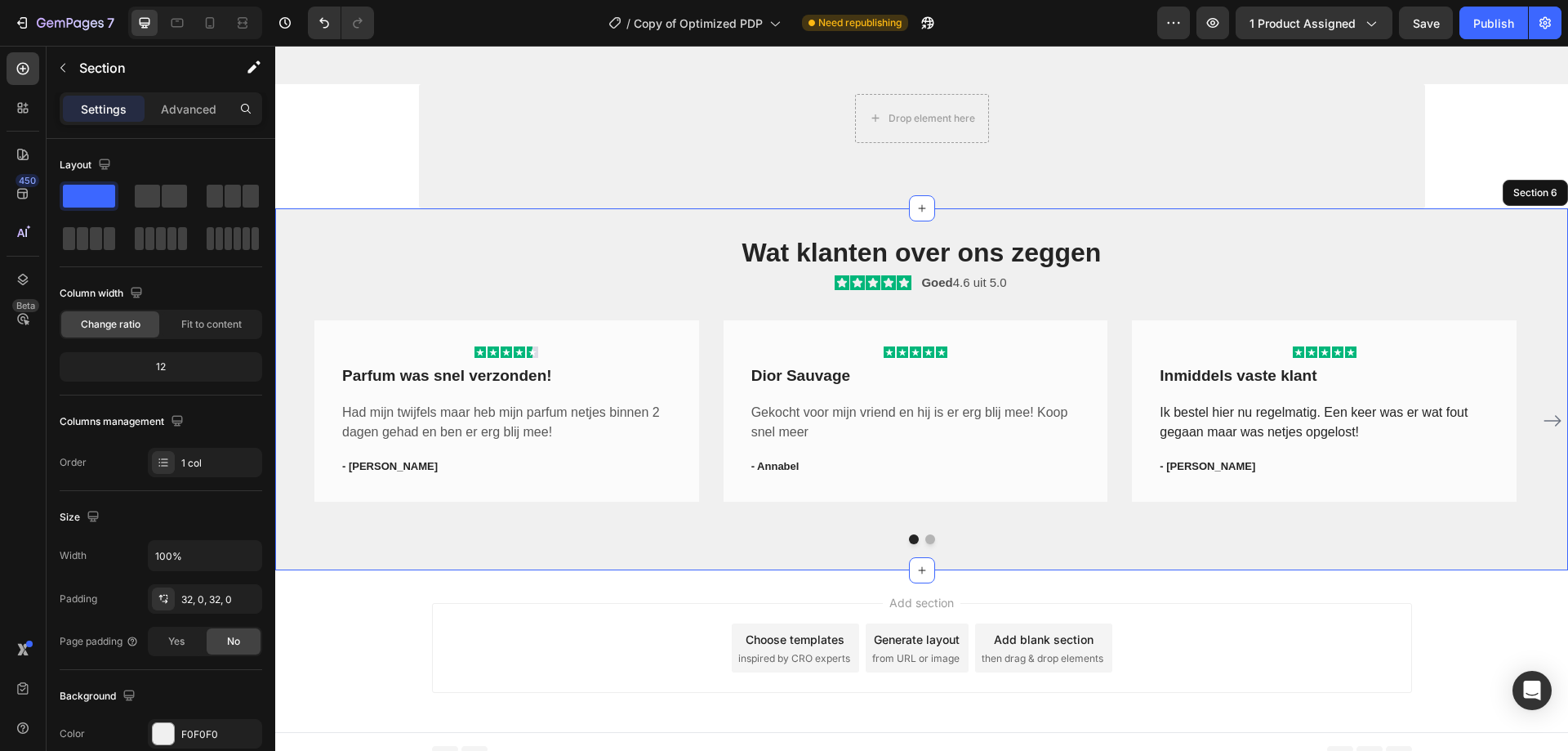
click at [1004, 307] on div "Icon Icon Icon Icon Icon Row Parfum was snel verzonden! Text block Had mijn twi…" at bounding box center [921, 422] width 1292 height 242
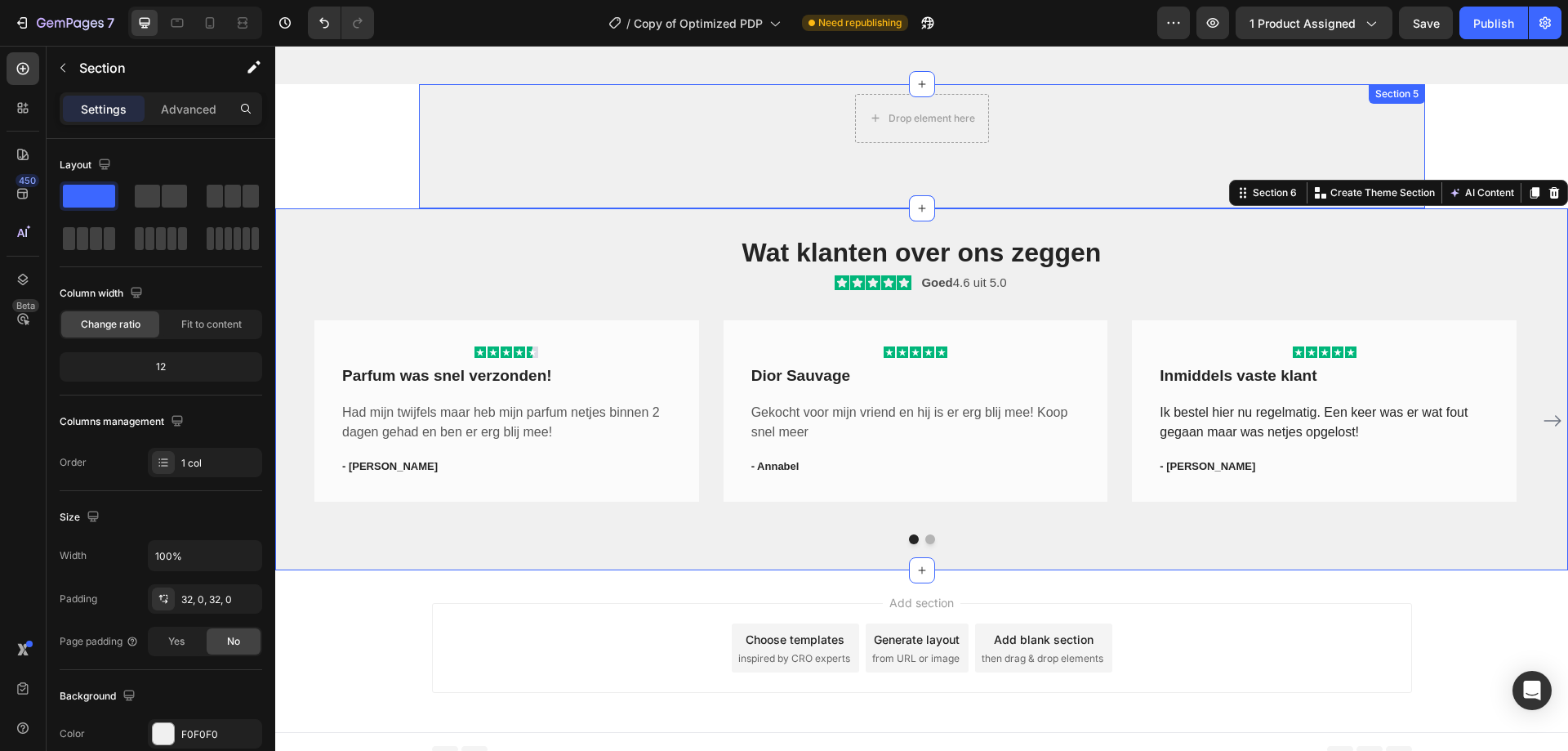
click at [1338, 134] on div "Drop element here Row" at bounding box center [922, 113] width 982 height 59
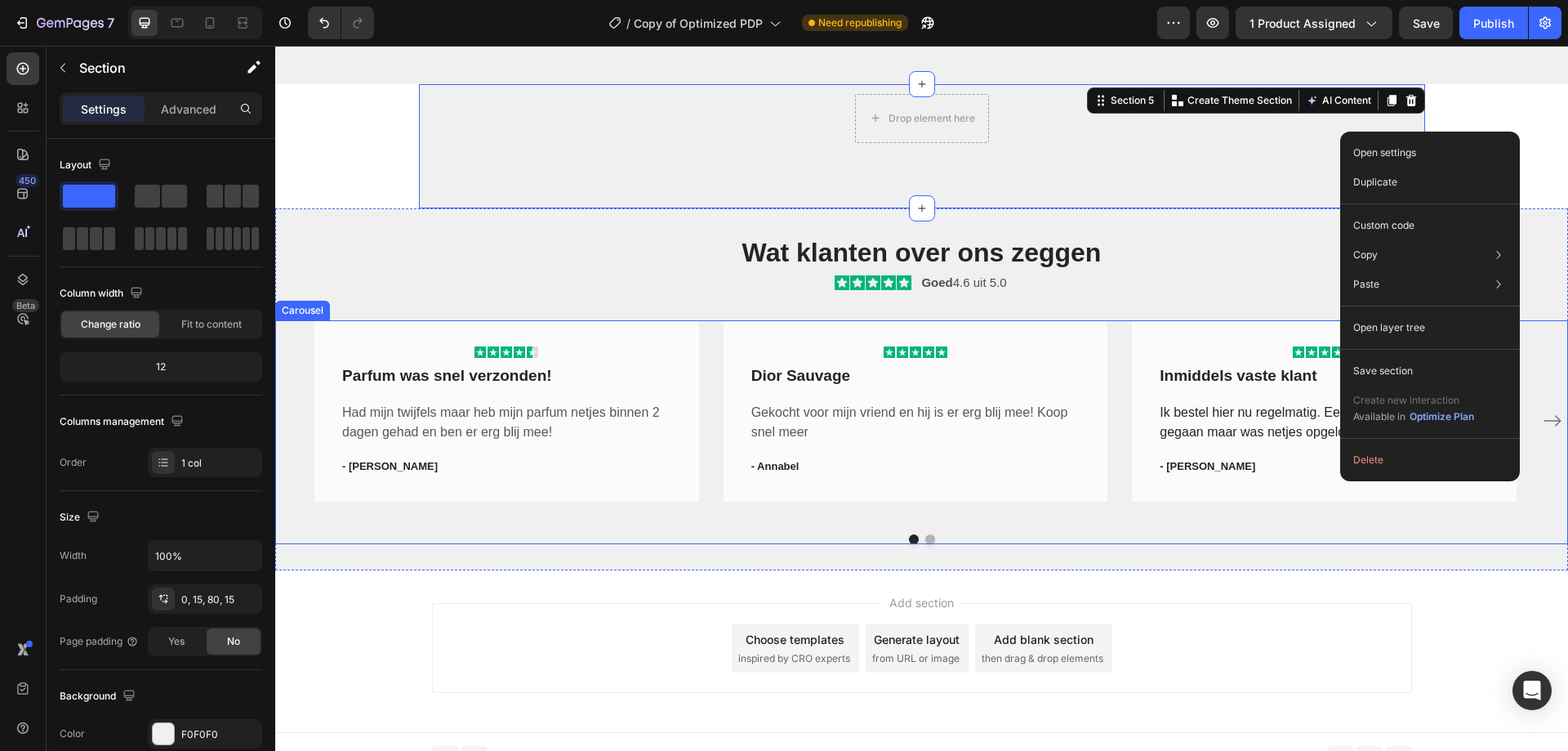
click at [1118, 363] on div "Icon Icon Icon Icon Icon Row Parfum was snel verzonden! Text block Had mijn twi…" at bounding box center [921, 420] width 1214 height 201
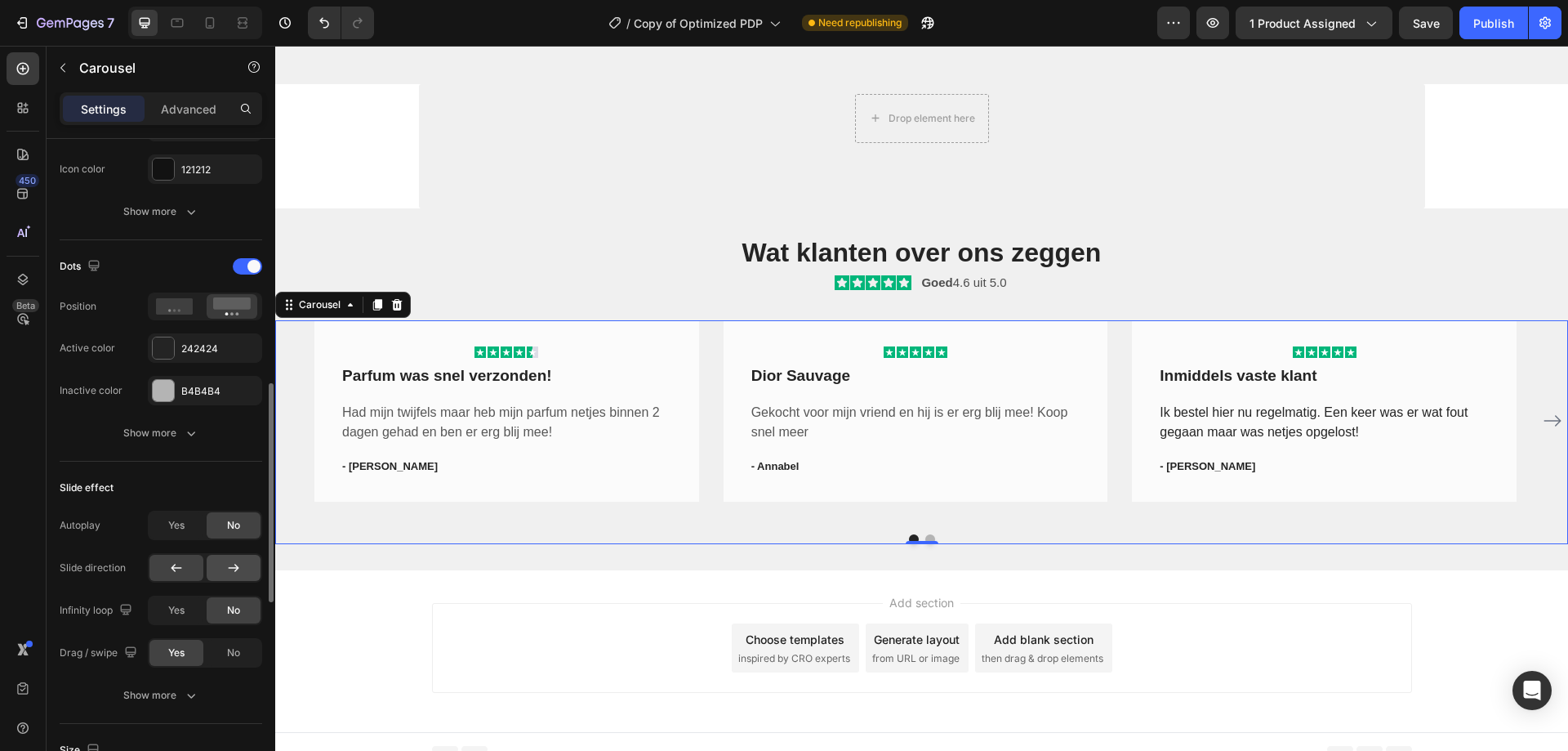
scroll to position [1062, 0]
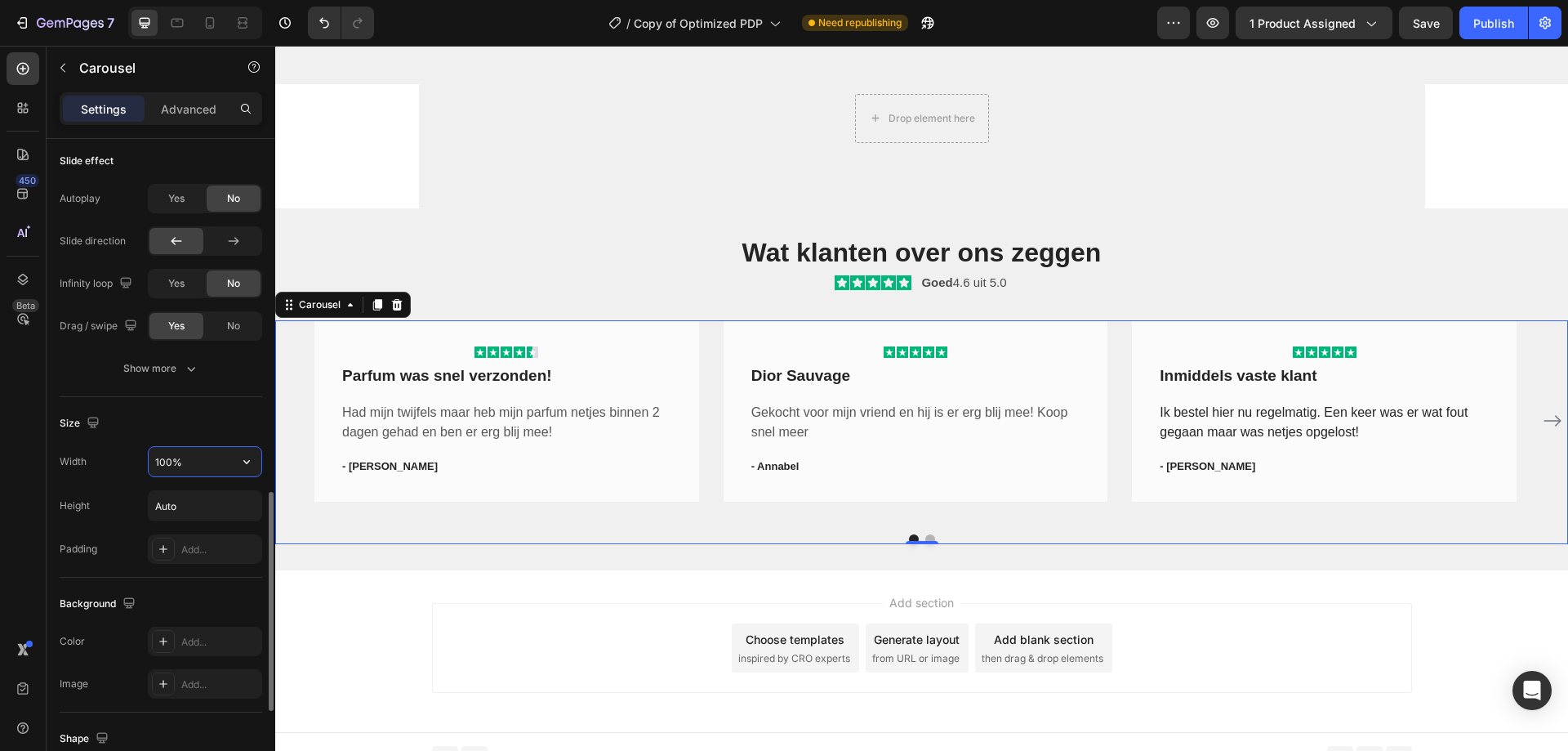
click at [224, 462] on input "100%" at bounding box center [204, 462] width 112 height 30
click at [241, 462] on icon "button" at bounding box center [246, 461] width 16 height 16
click at [206, 506] on p "Default 1200px" at bounding box center [200, 503] width 93 height 15
type input "1200"
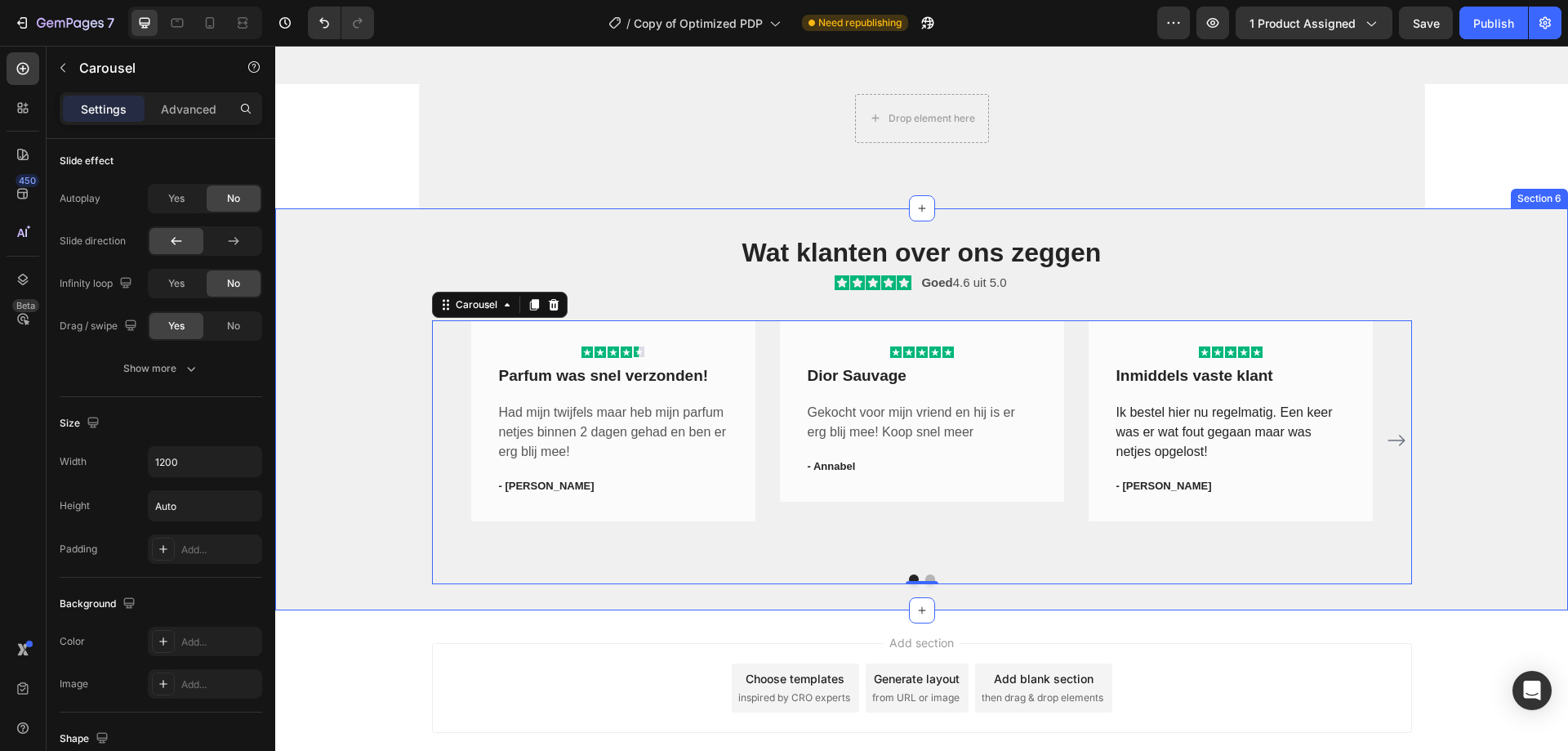
click at [1422, 266] on div "Wat klanten over ons zeggen Heading Icon Icon Icon Icon Icon Icon List Goed 4.6…" at bounding box center [921, 408] width 1292 height 350
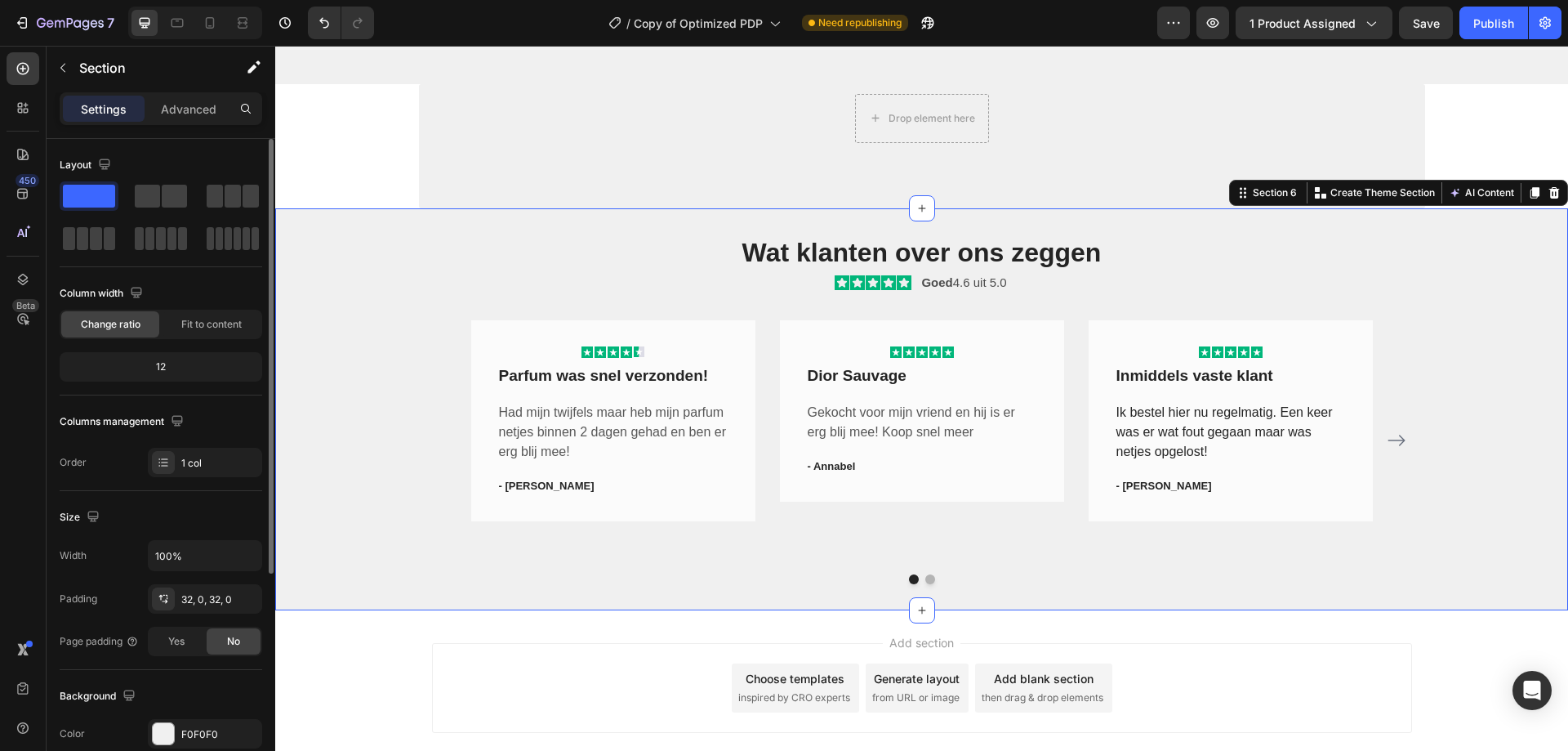
scroll to position [2276, 0]
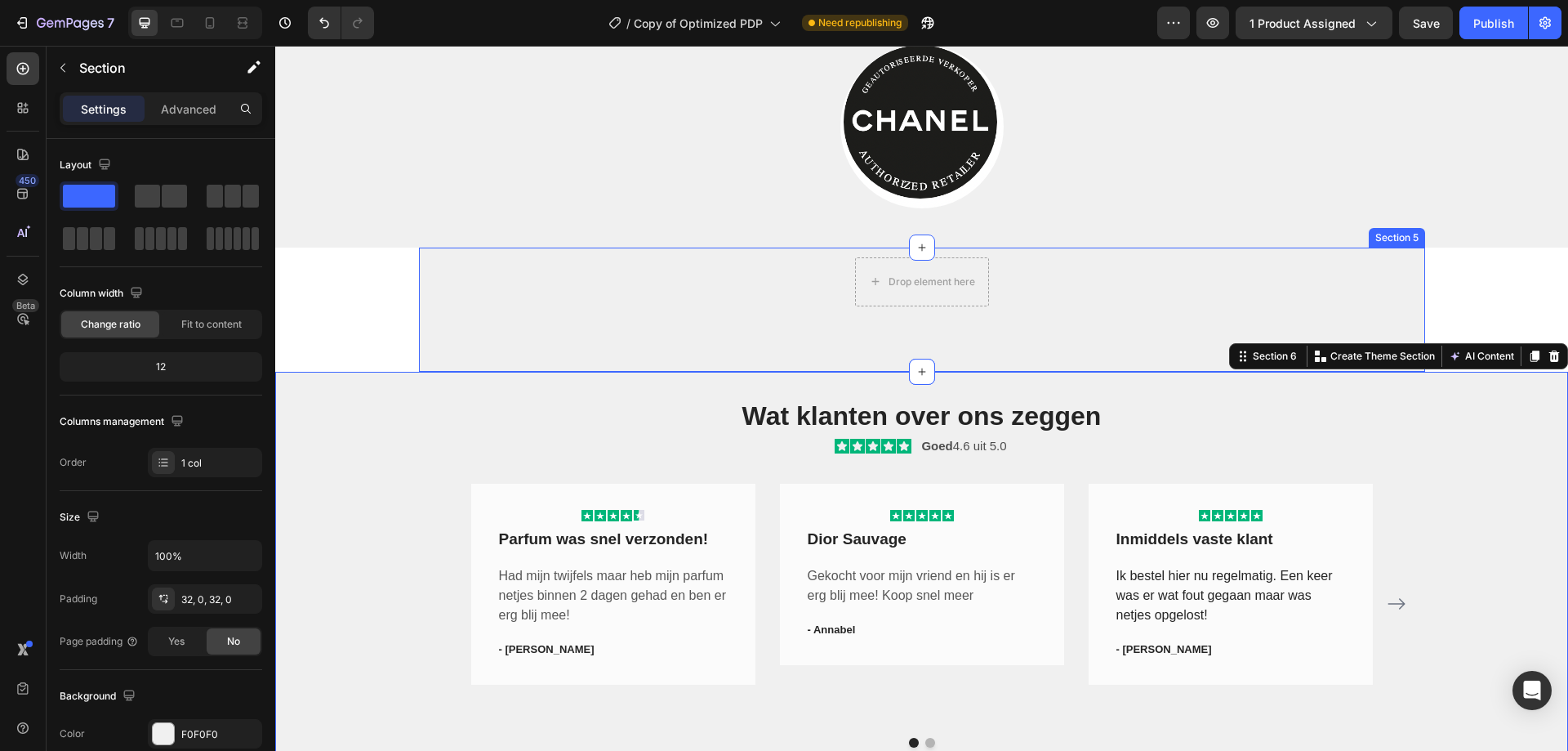
click at [1326, 275] on div "Drop element here Row" at bounding box center [922, 276] width 982 height 59
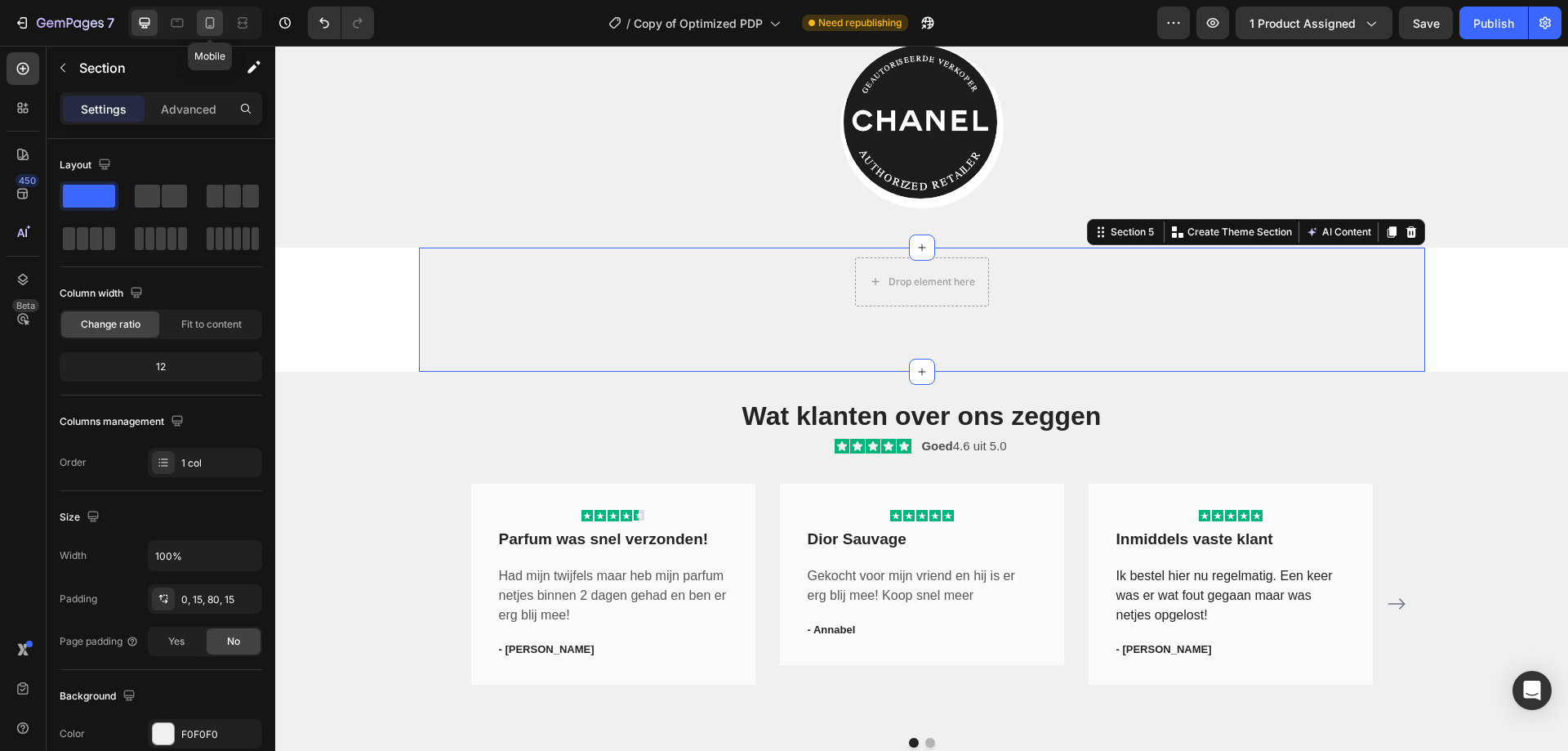
click at [203, 24] on icon at bounding box center [210, 23] width 16 height 16
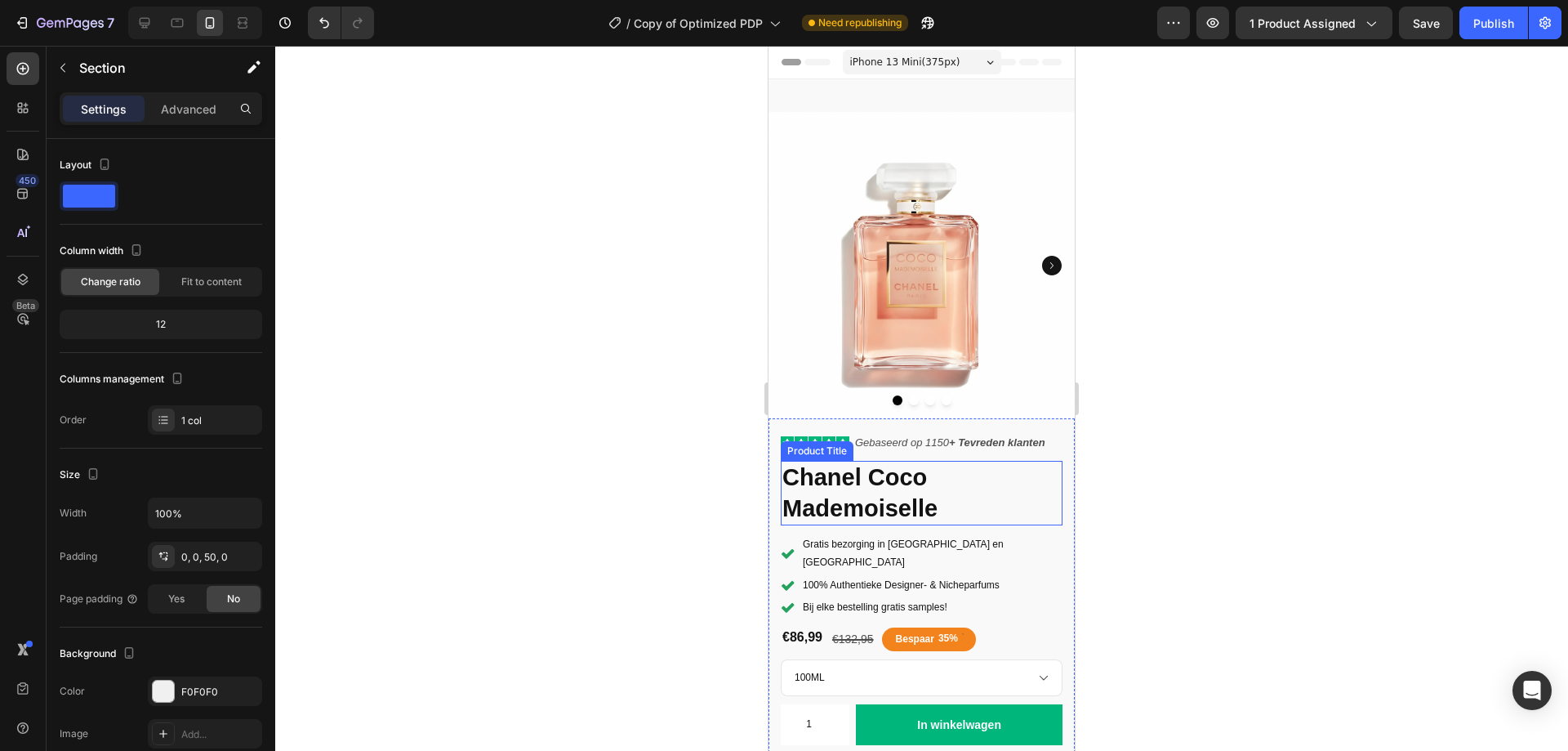
click at [941, 484] on h1 "Chanel Coco Mademoiselle" at bounding box center [921, 493] width 282 height 65
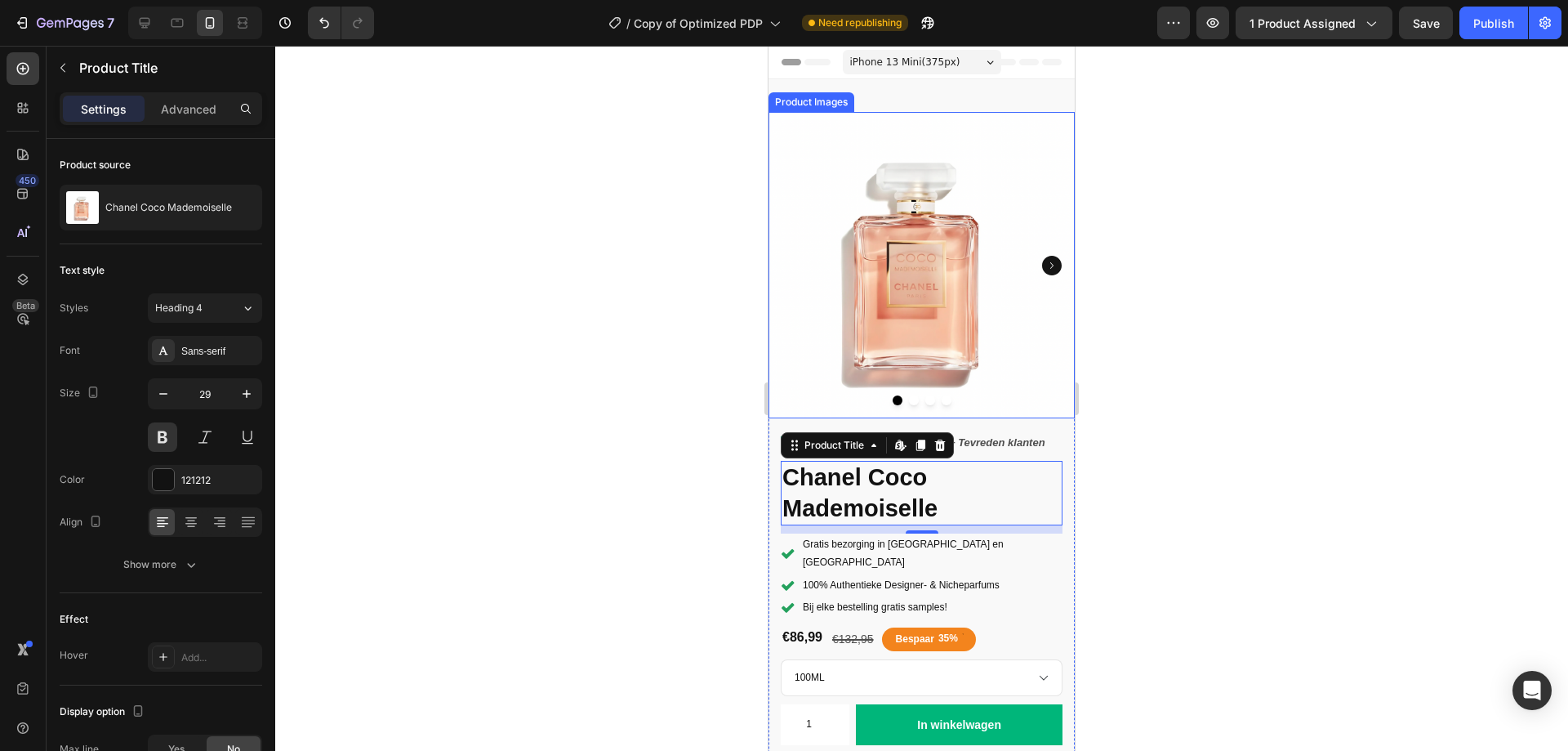
click at [777, 404] on img at bounding box center [922, 265] width 307 height 307
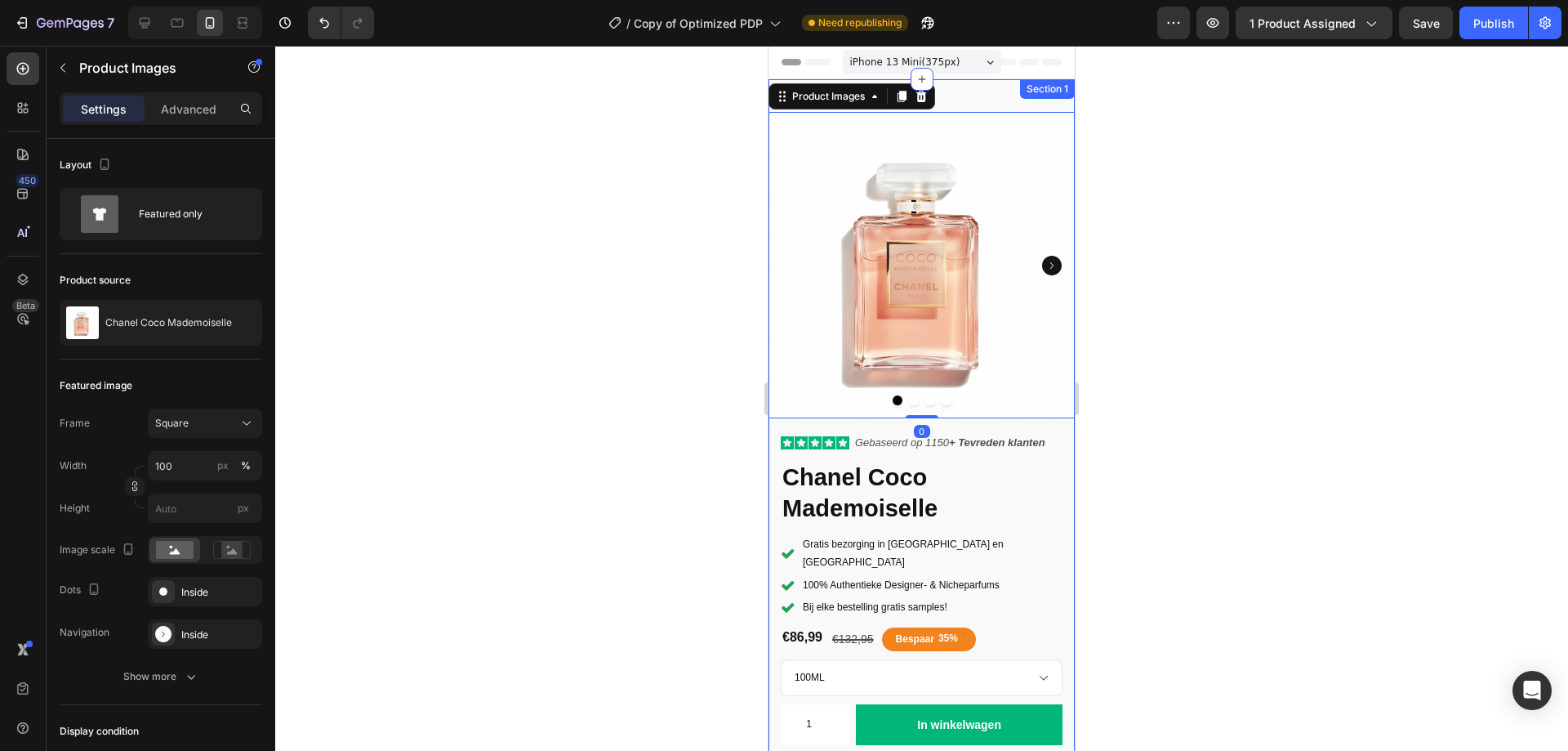
click at [1008, 107] on div "Product Images 0 Icon Icon Icon Icon Icon Icon List Gebaseerd op 1150 + Tevrede…" at bounding box center [922, 560] width 307 height 960
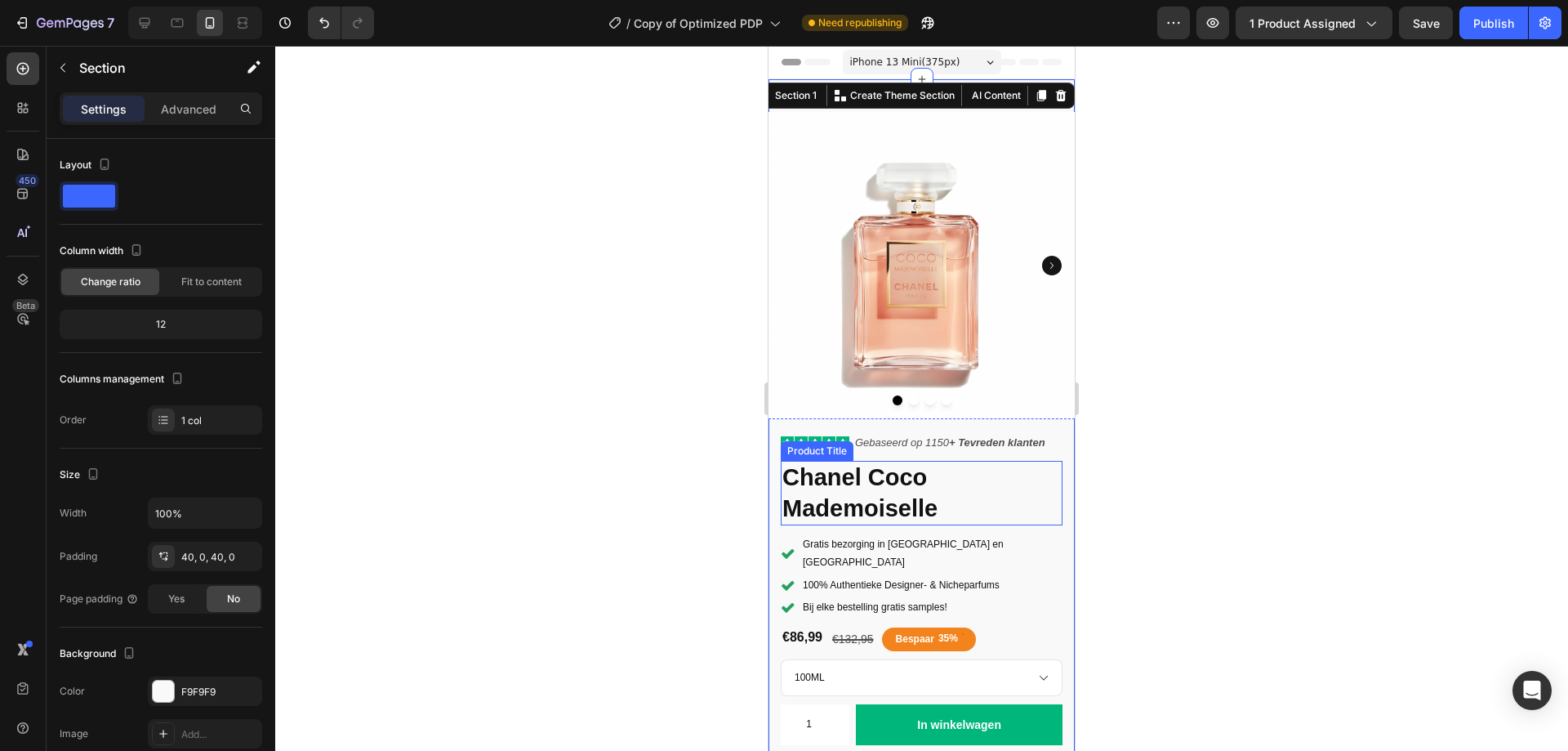
scroll to position [163, 0]
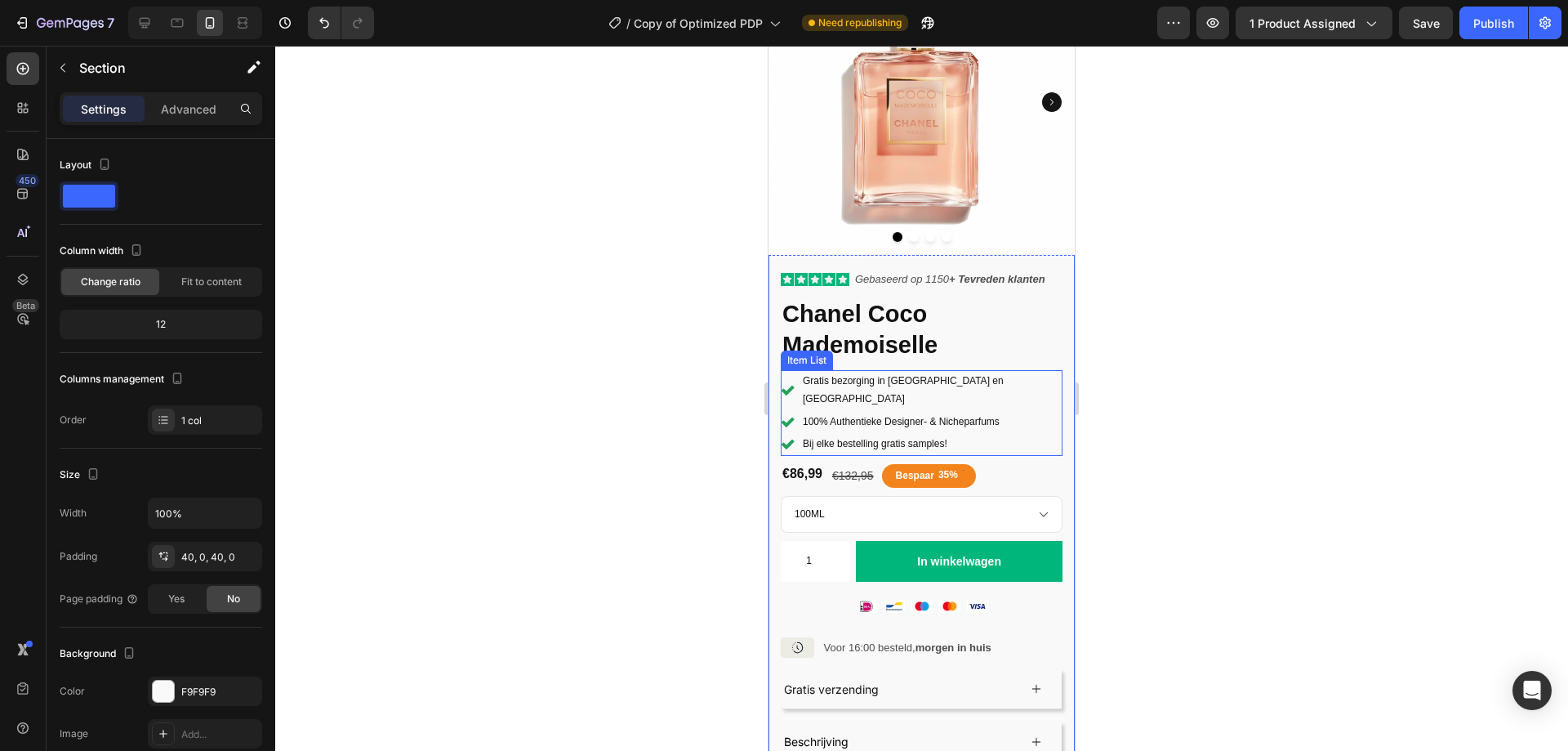
click at [1006, 376] on div "Gratis bezorging in Nederland en België 100% Authentieke Designer- & Nicheparfu…" at bounding box center [921, 412] width 282 height 85
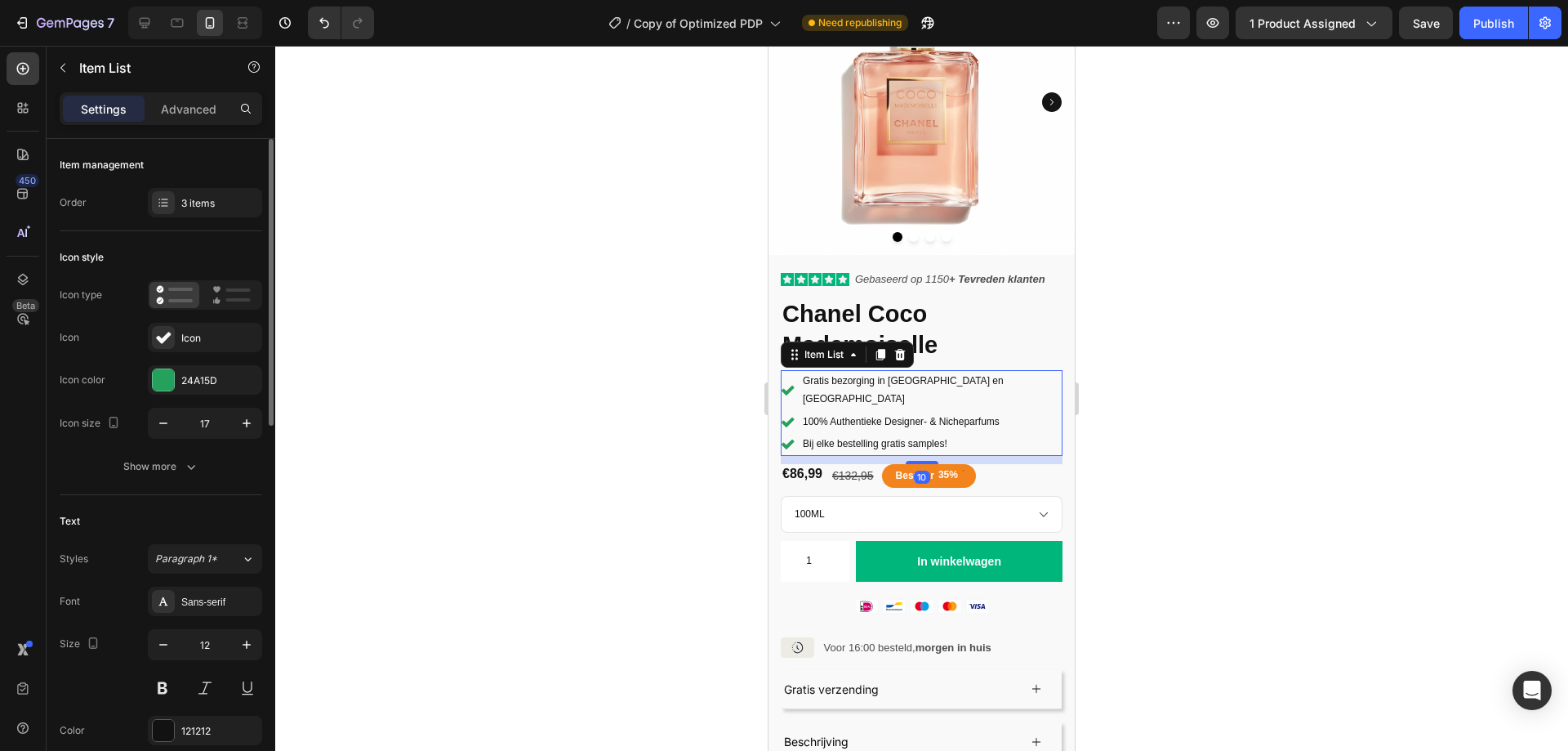
scroll to position [82, 0]
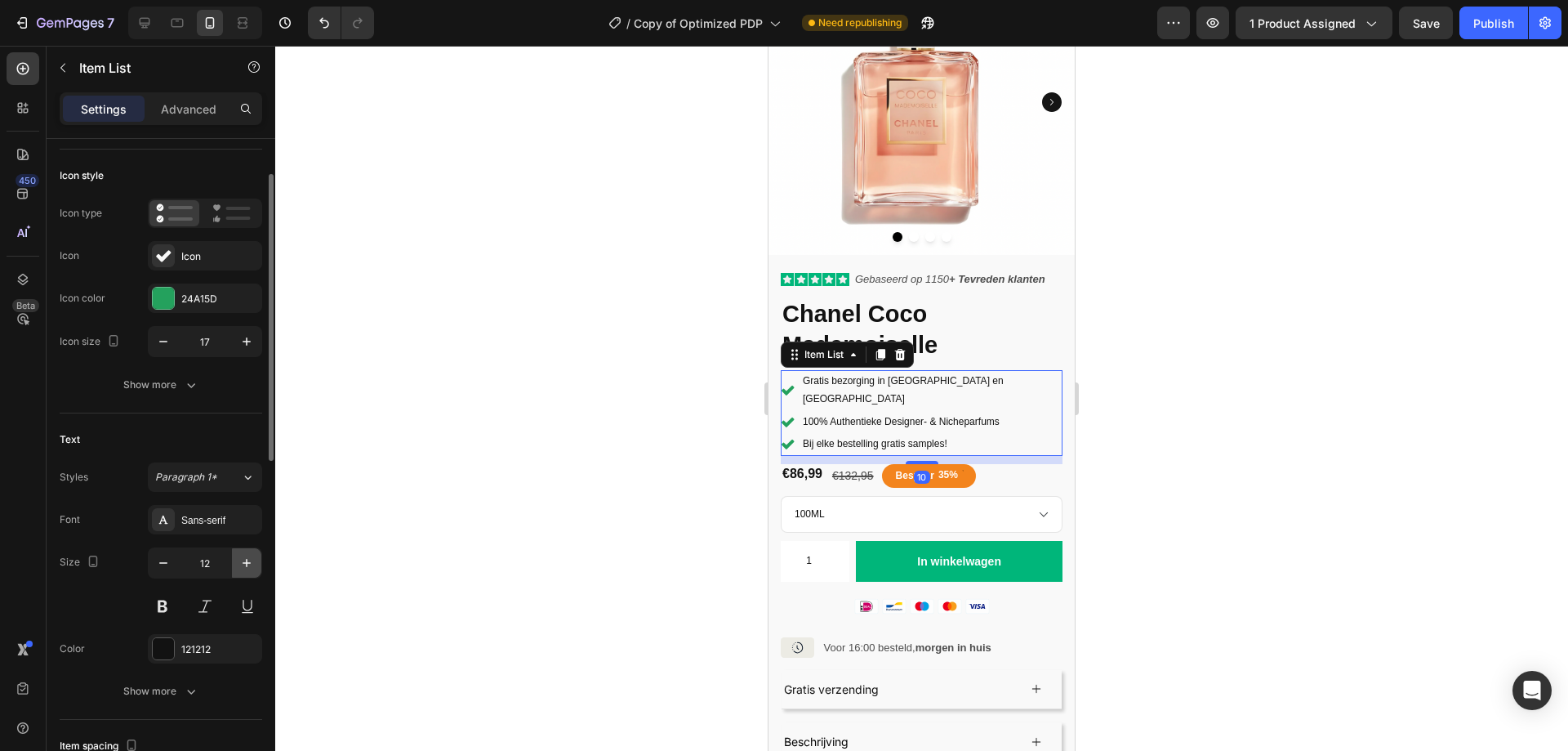
click at [246, 556] on icon "button" at bounding box center [246, 563] width 16 height 16
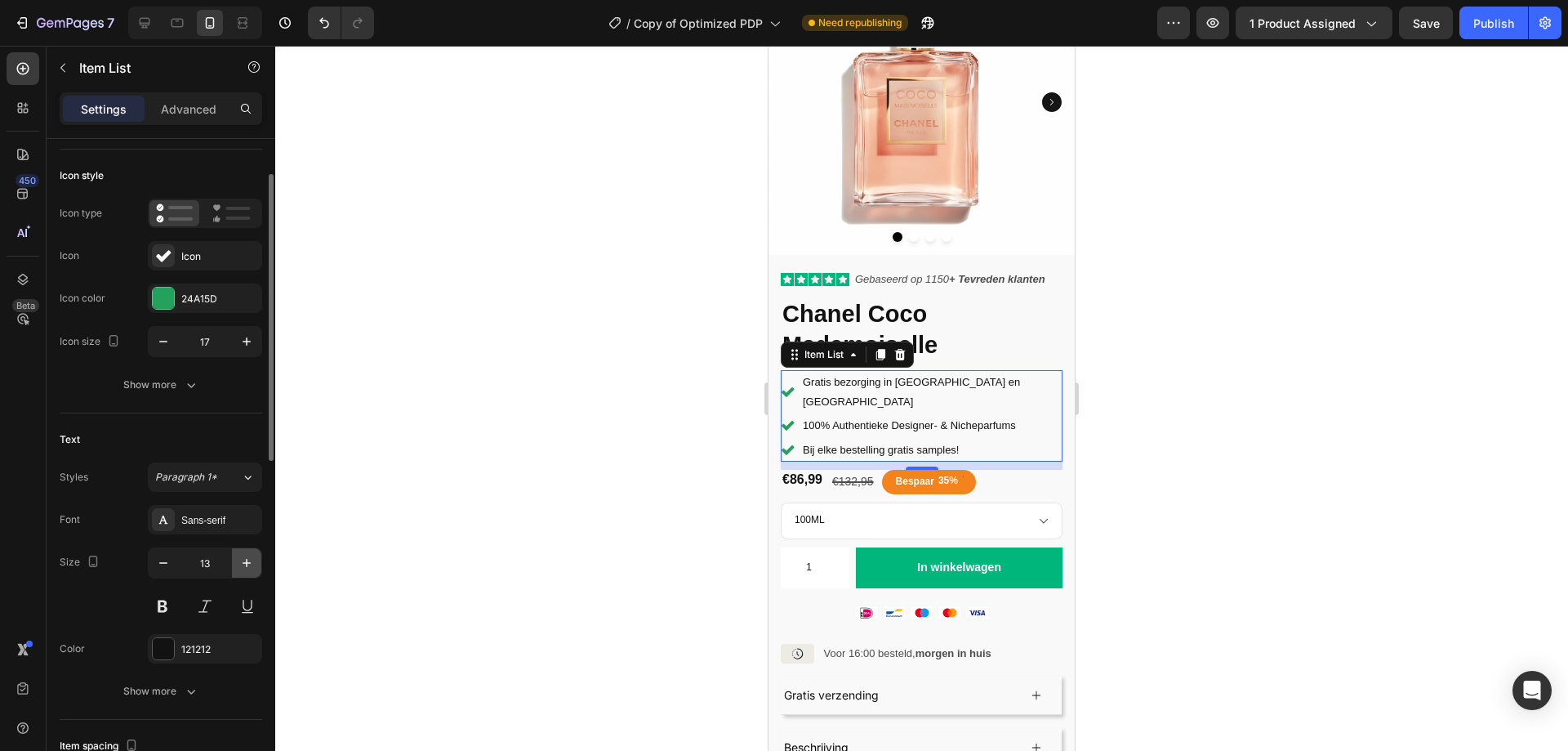
click at [246, 556] on icon "button" at bounding box center [246, 563] width 16 height 16
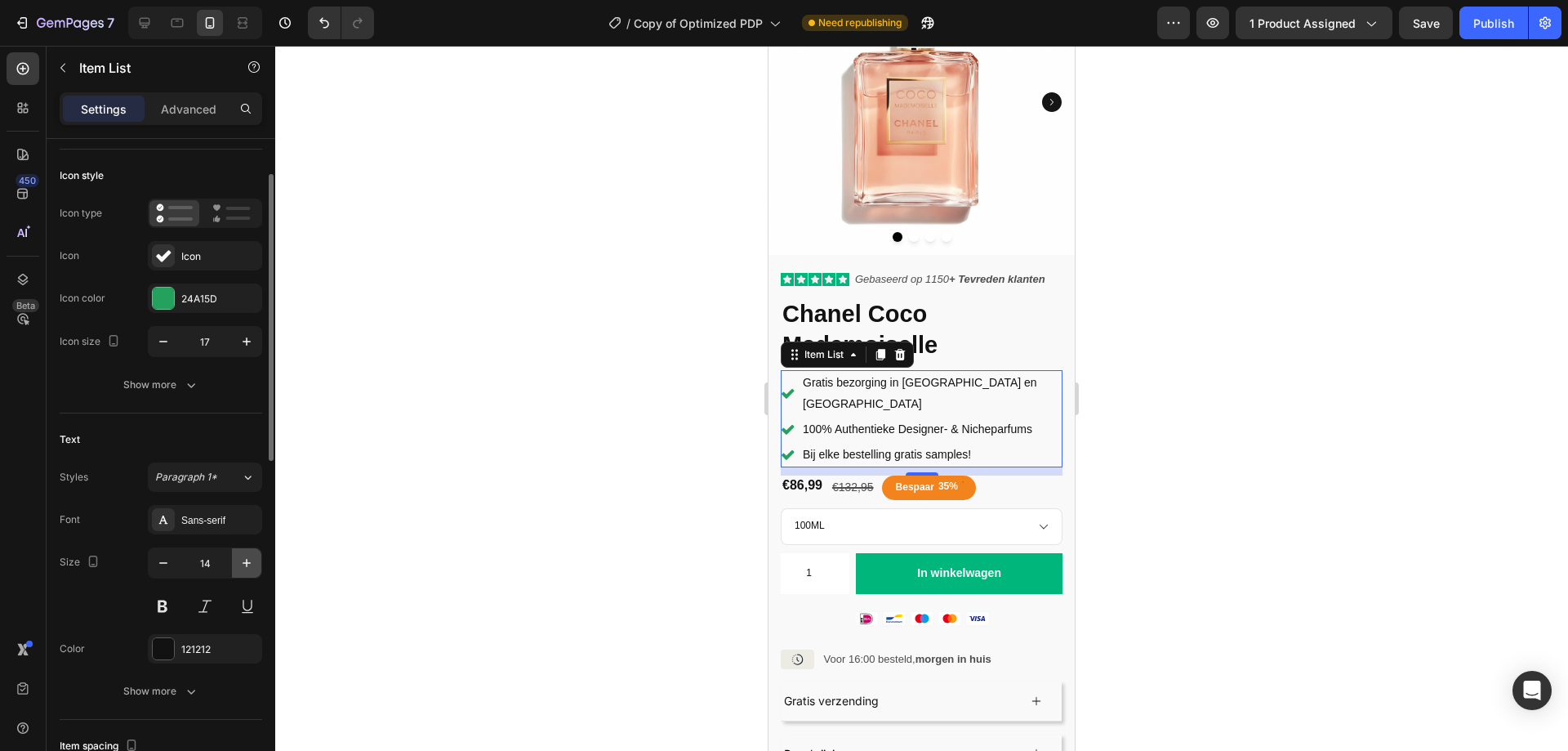
click at [246, 556] on icon "button" at bounding box center [246, 563] width 16 height 16
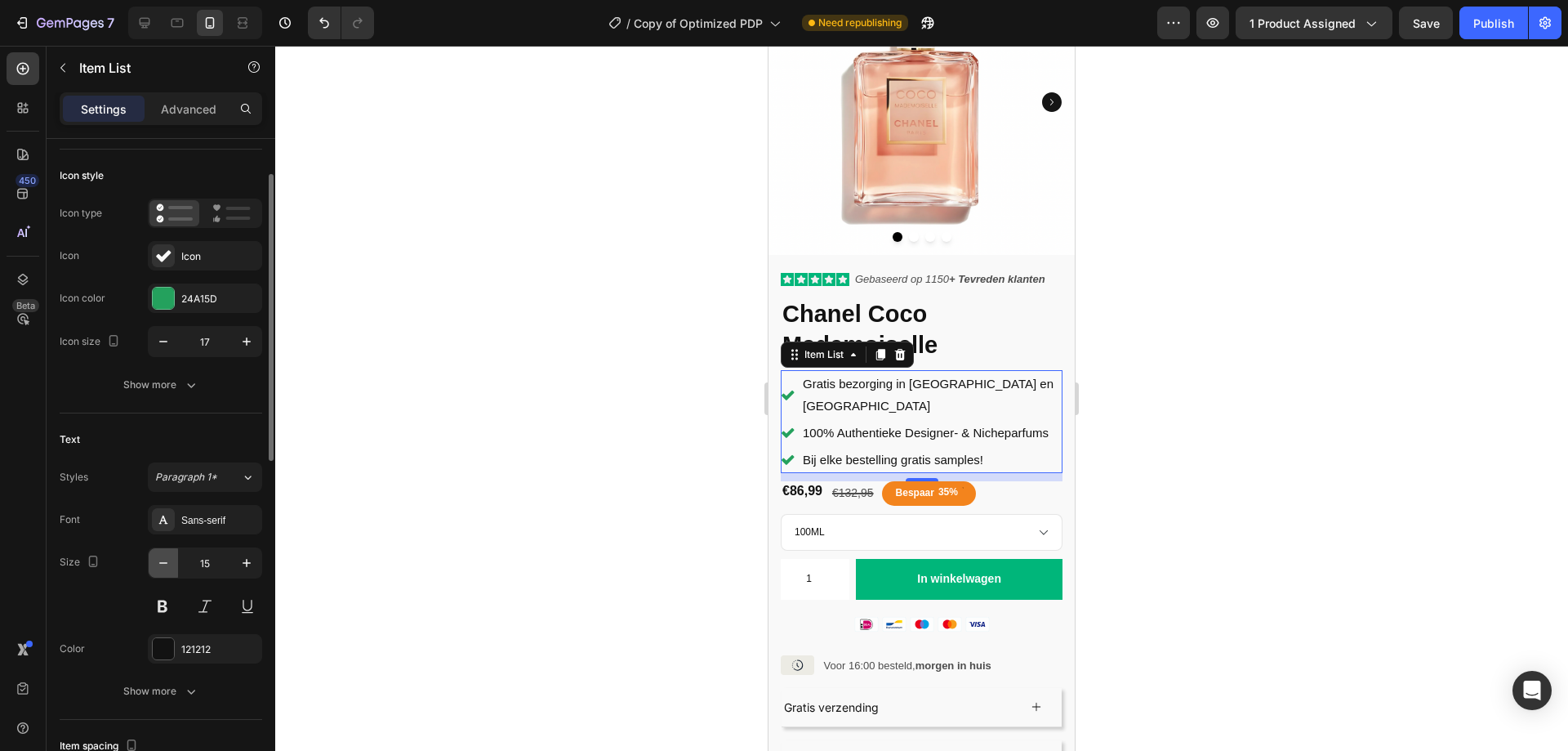
click at [164, 569] on icon "button" at bounding box center [163, 563] width 16 height 16
type input "14"
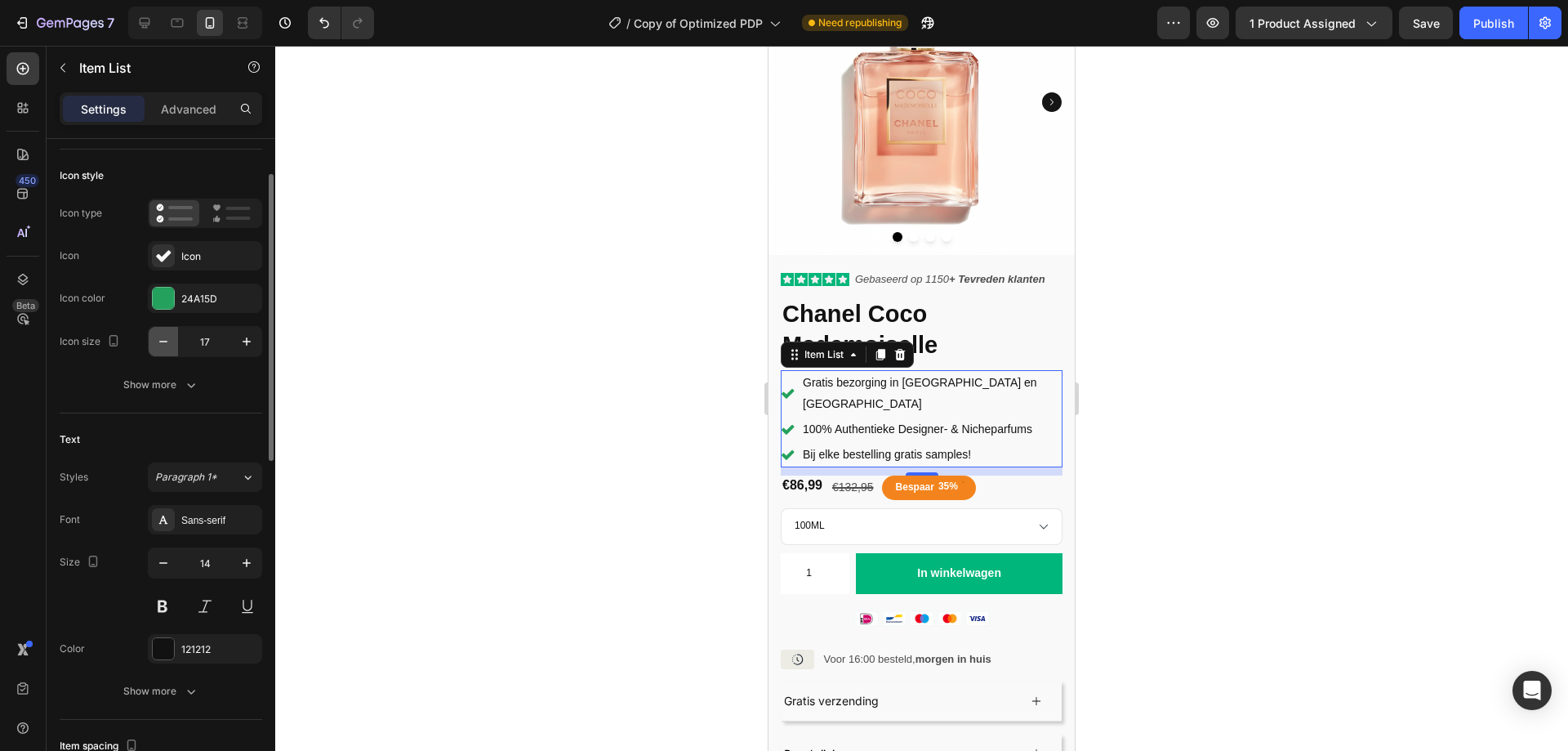
click at [163, 345] on icon "button" at bounding box center [163, 342] width 16 height 16
type input "16"
click at [196, 685] on icon "button" at bounding box center [191, 691] width 16 height 16
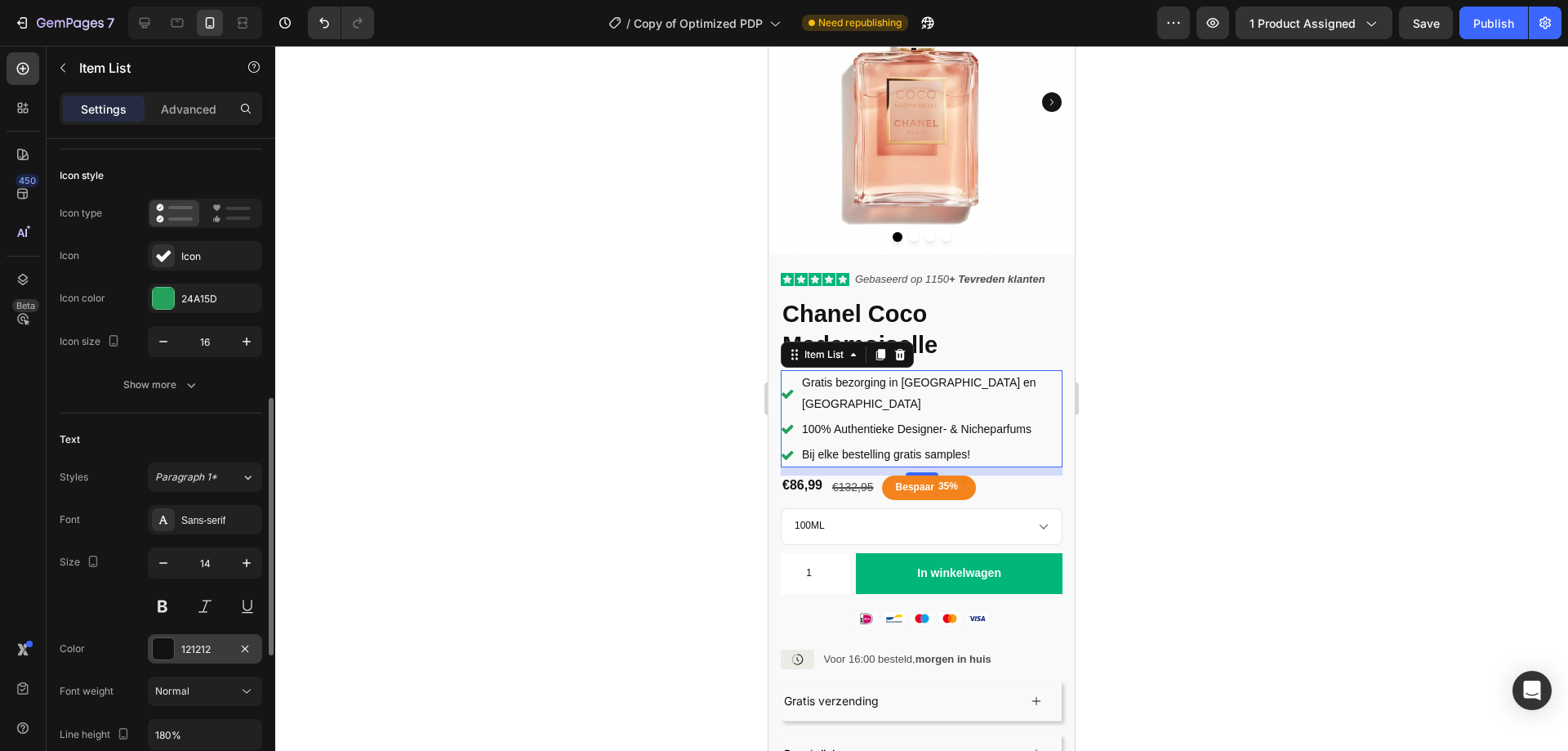
scroll to position [245, 0]
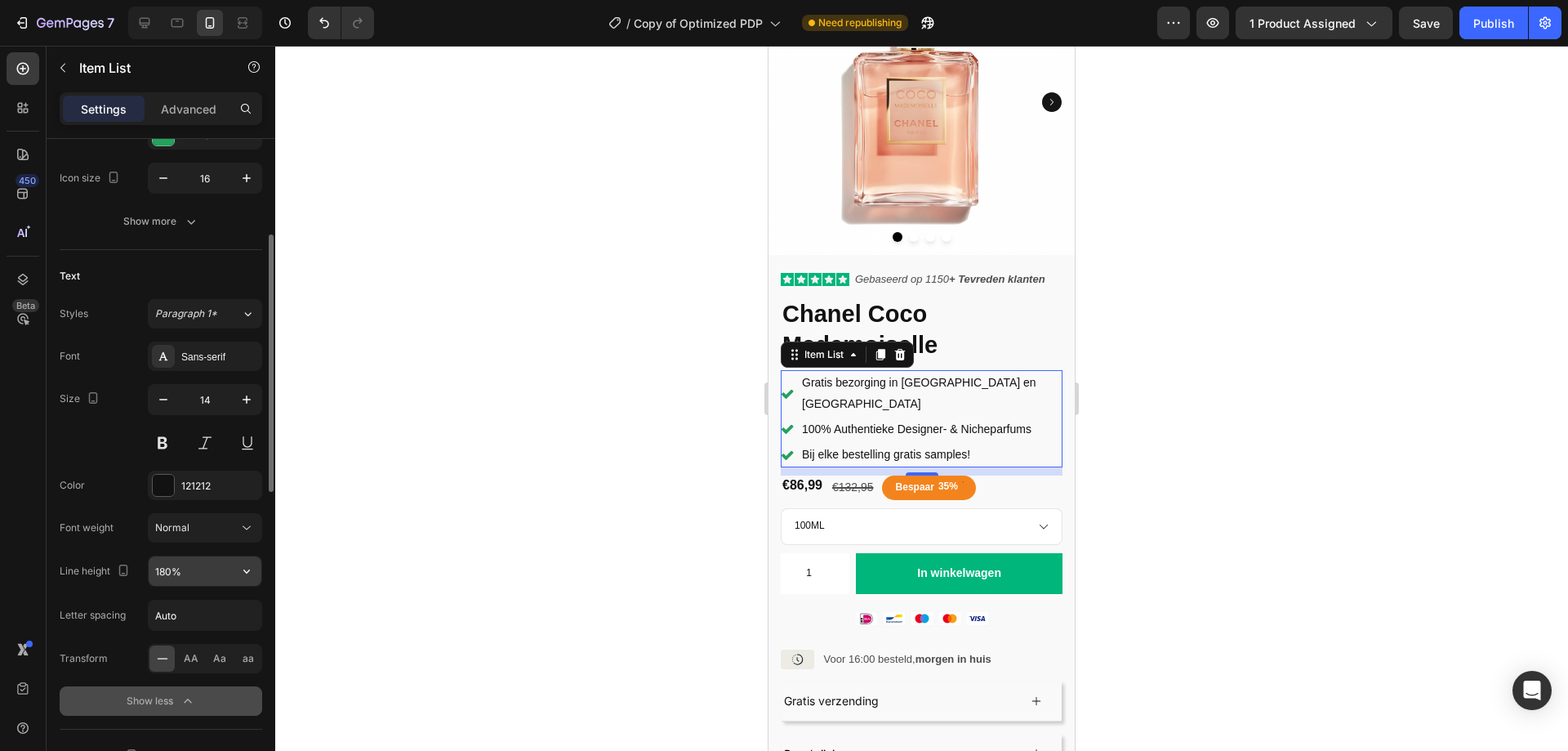
click at [238, 567] on icon "button" at bounding box center [246, 571] width 16 height 16
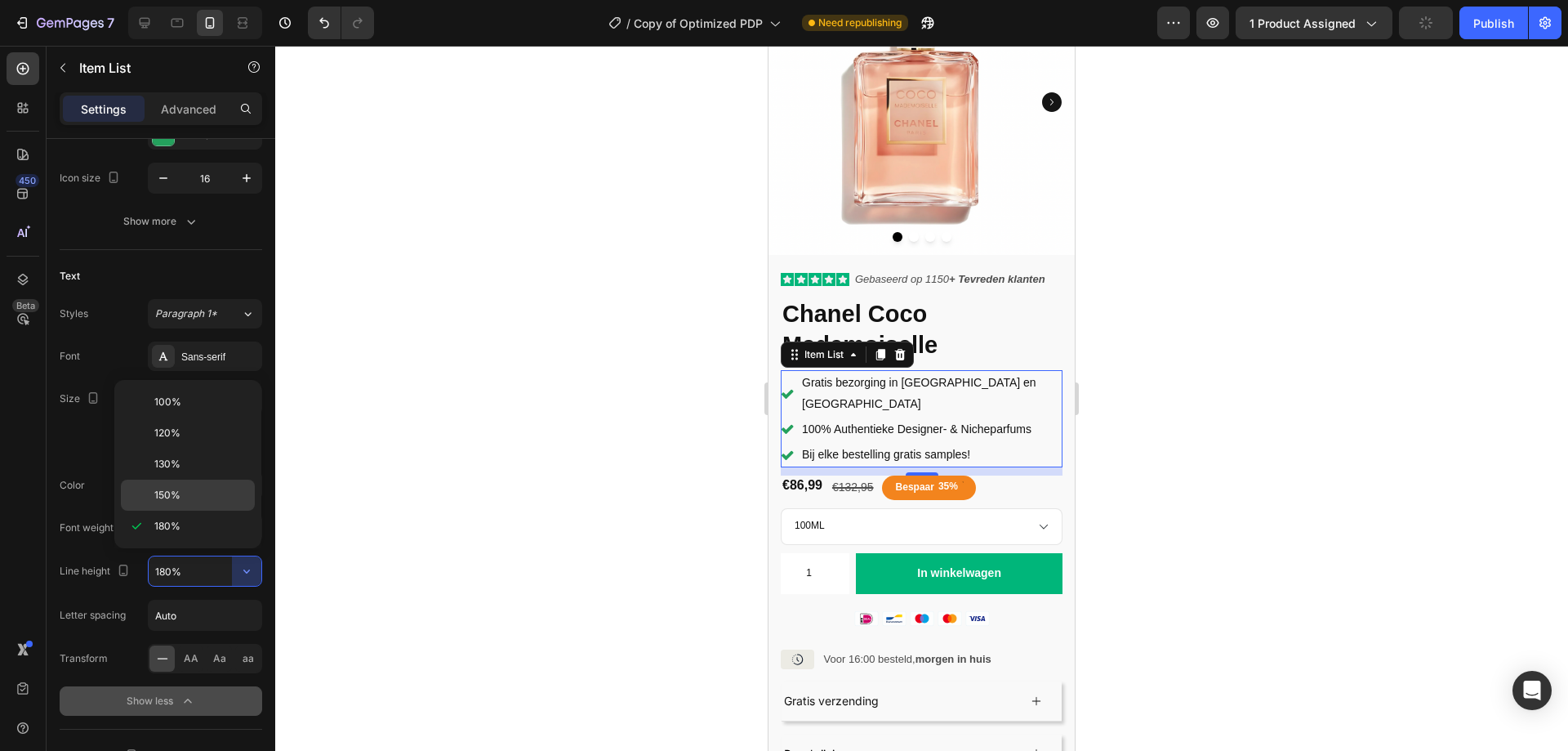
click at [184, 493] on p "150%" at bounding box center [200, 495] width 93 height 15
type input "150%"
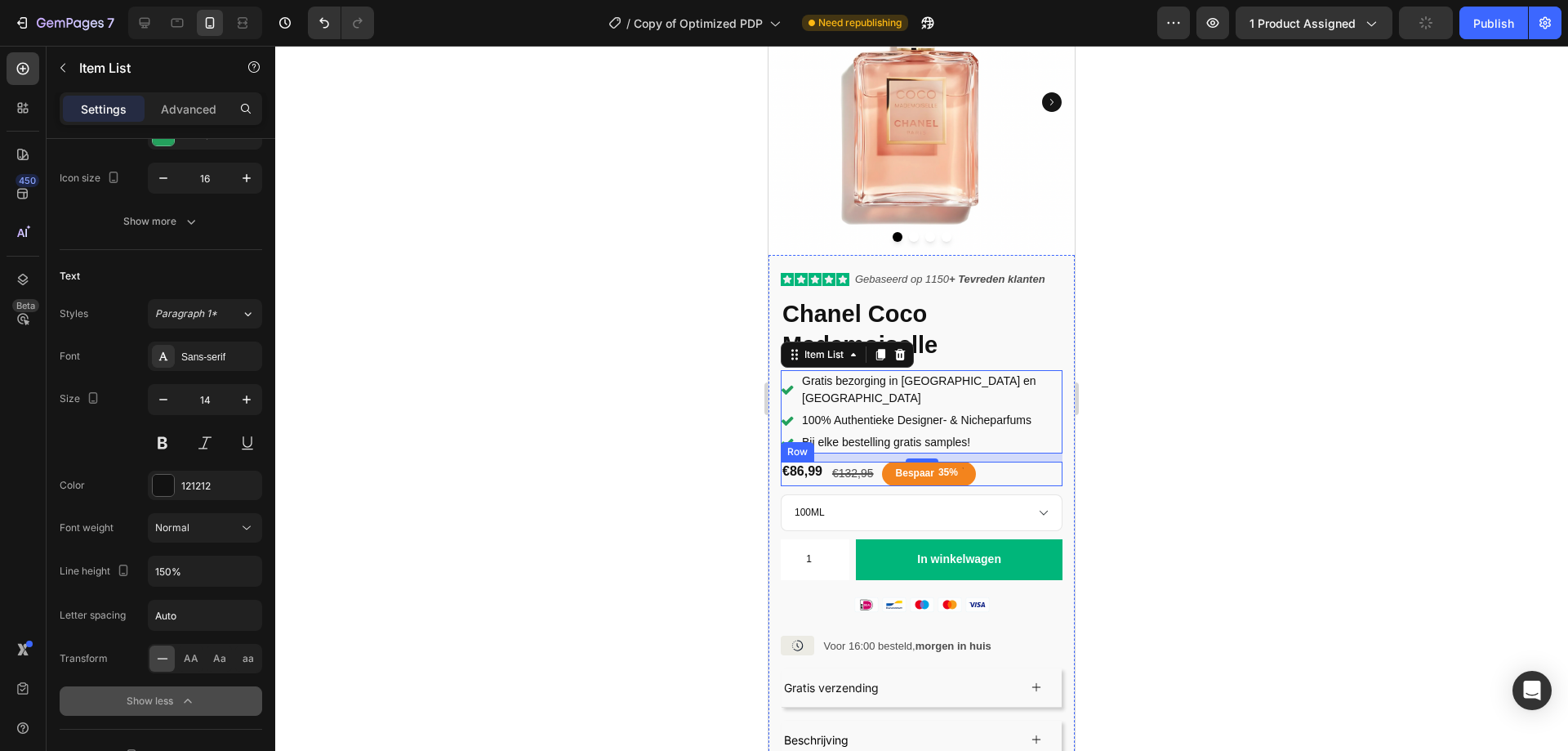
click at [984, 461] on div "€86,99 Product Price Product Price €132,95 Compare Price Compare Price Bespaar …" at bounding box center [921, 473] width 282 height 25
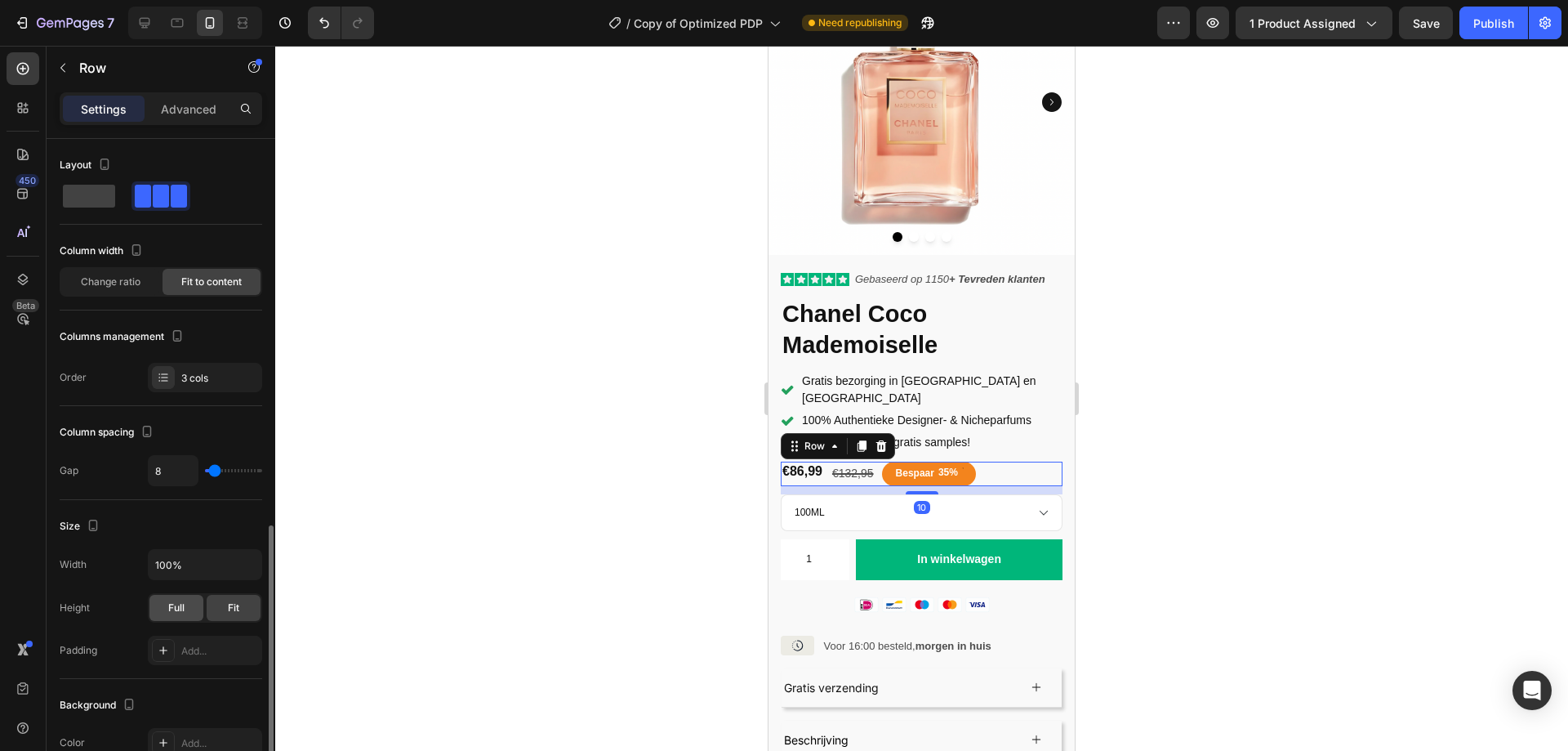
scroll to position [408, 0]
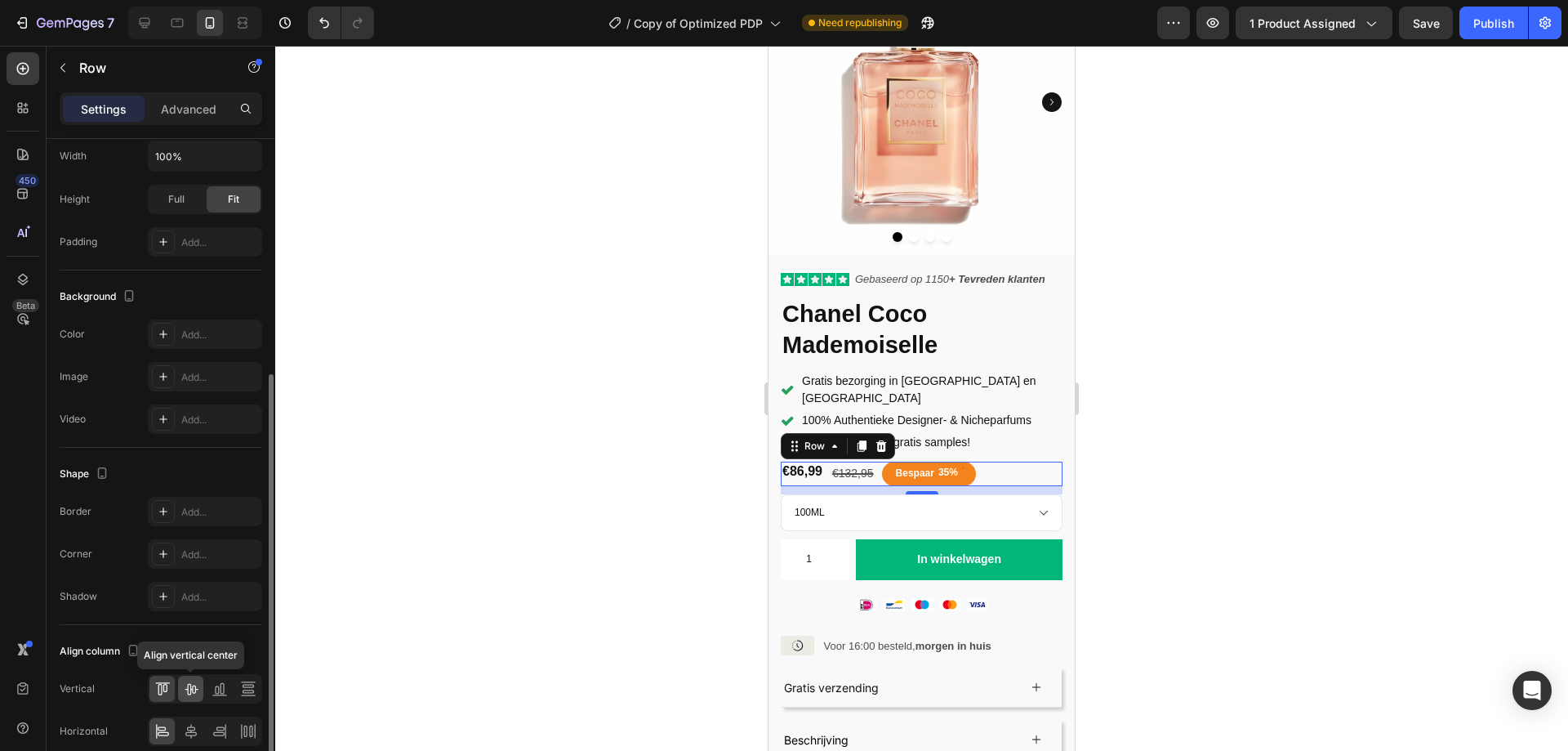
click at [197, 691] on icon at bounding box center [191, 688] width 16 height 16
click at [807, 464] on div "€86,99" at bounding box center [801, 474] width 43 height 21
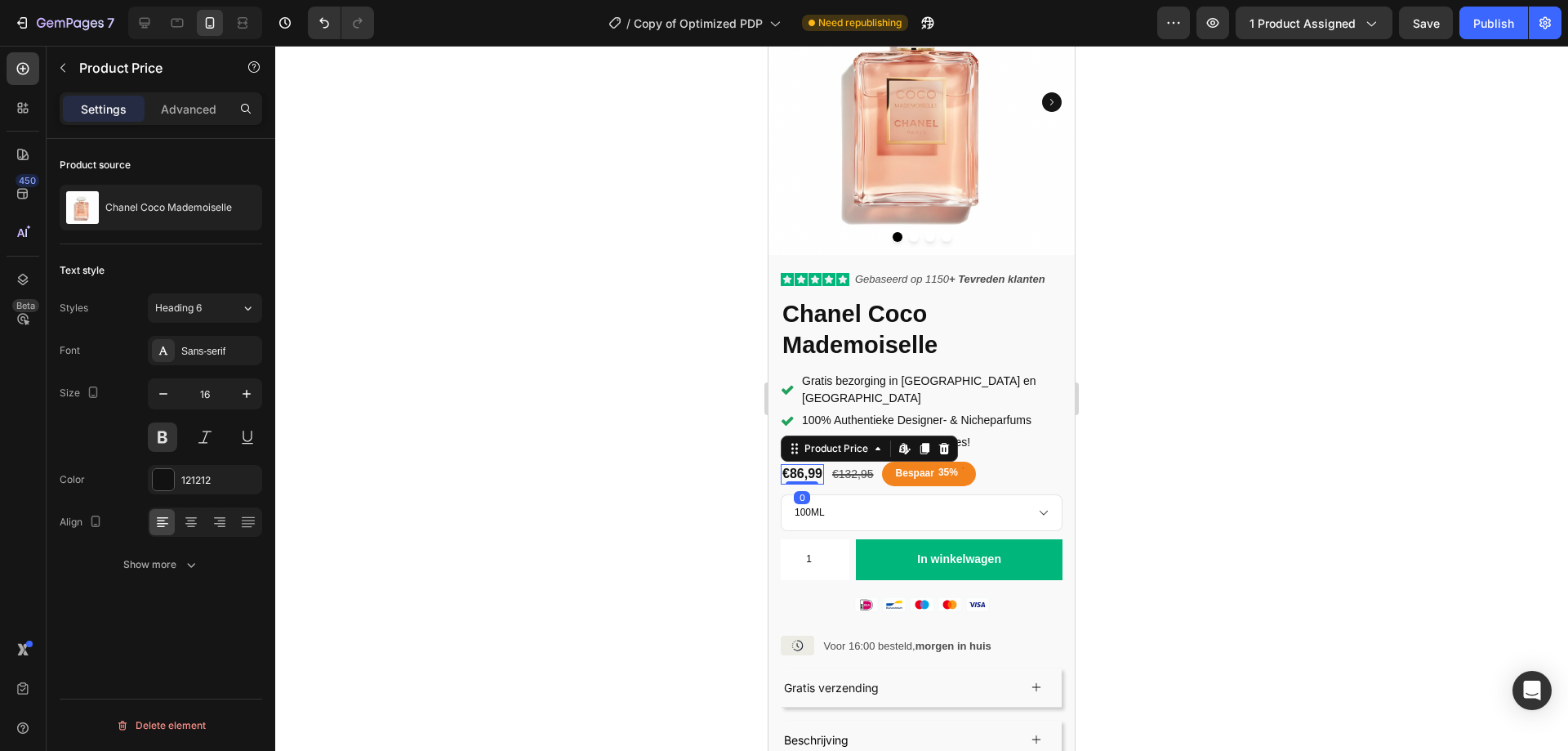
scroll to position [0, 0]
click at [246, 394] on icon "button" at bounding box center [246, 393] width 16 height 16
type input "18"
click at [859, 462] on div "€132,95" at bounding box center [857, 474] width 45 height 24
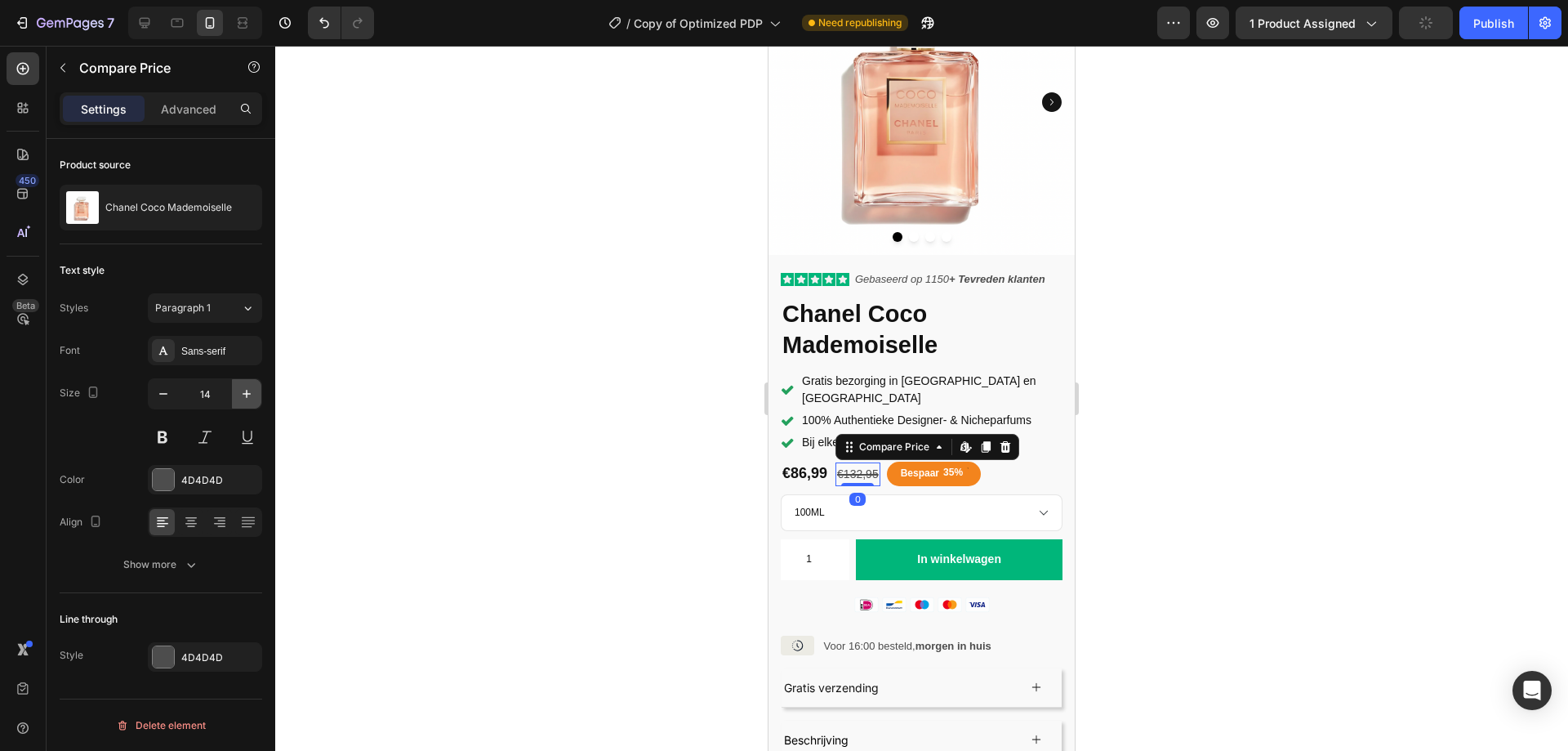
click at [250, 391] on icon "button" at bounding box center [246, 393] width 16 height 16
type input "16"
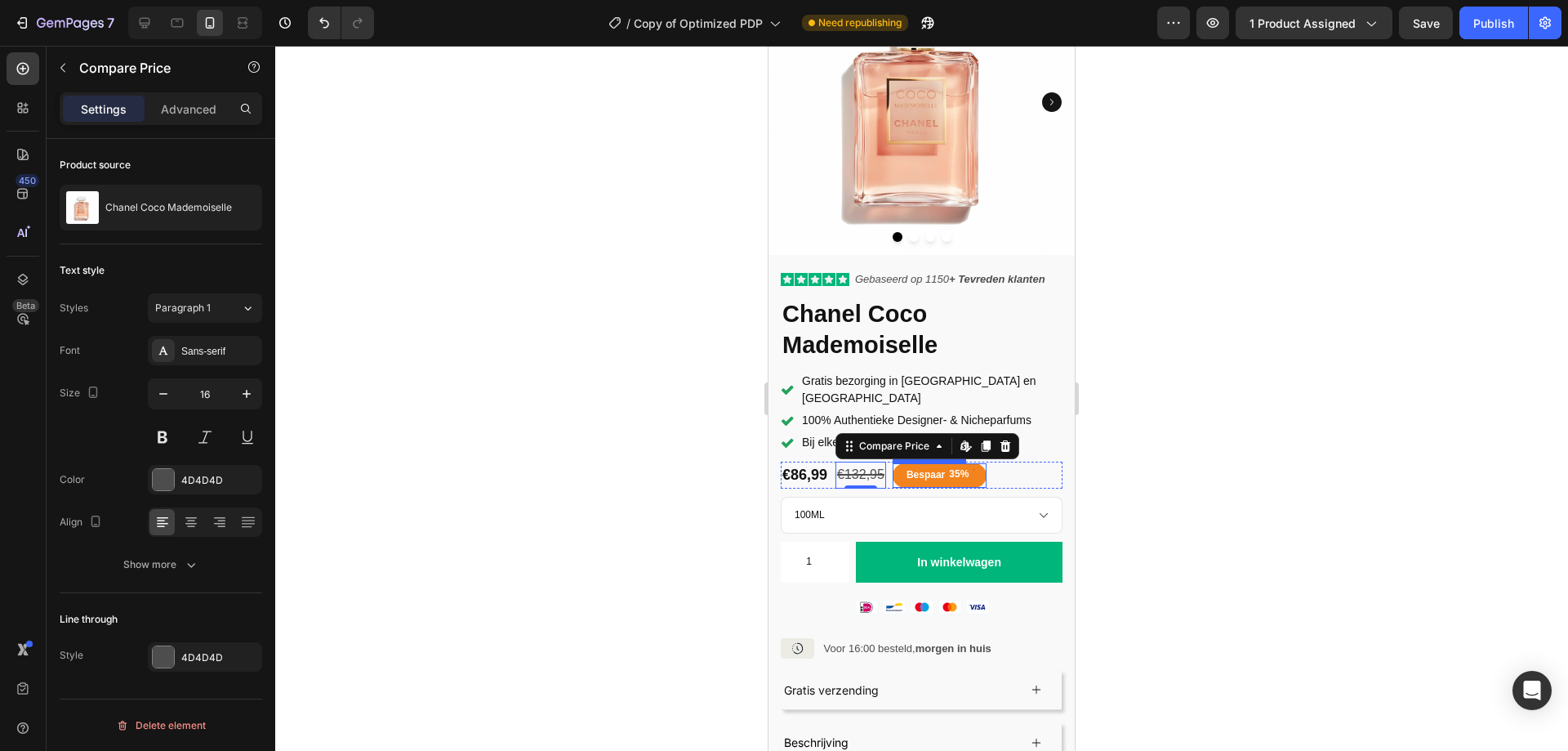
click at [923, 466] on div "Bespaar" at bounding box center [925, 475] width 43 height 18
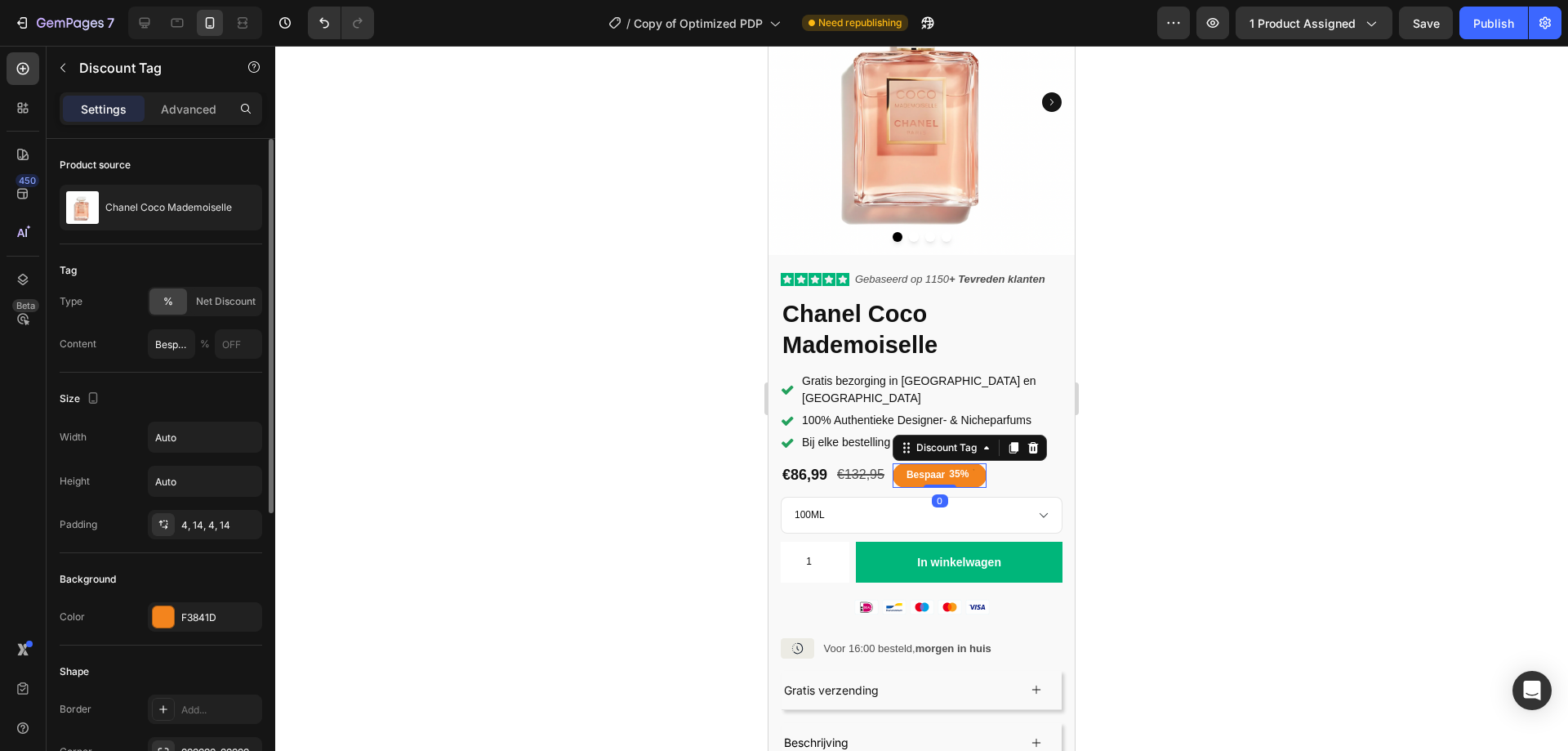
scroll to position [408, 0]
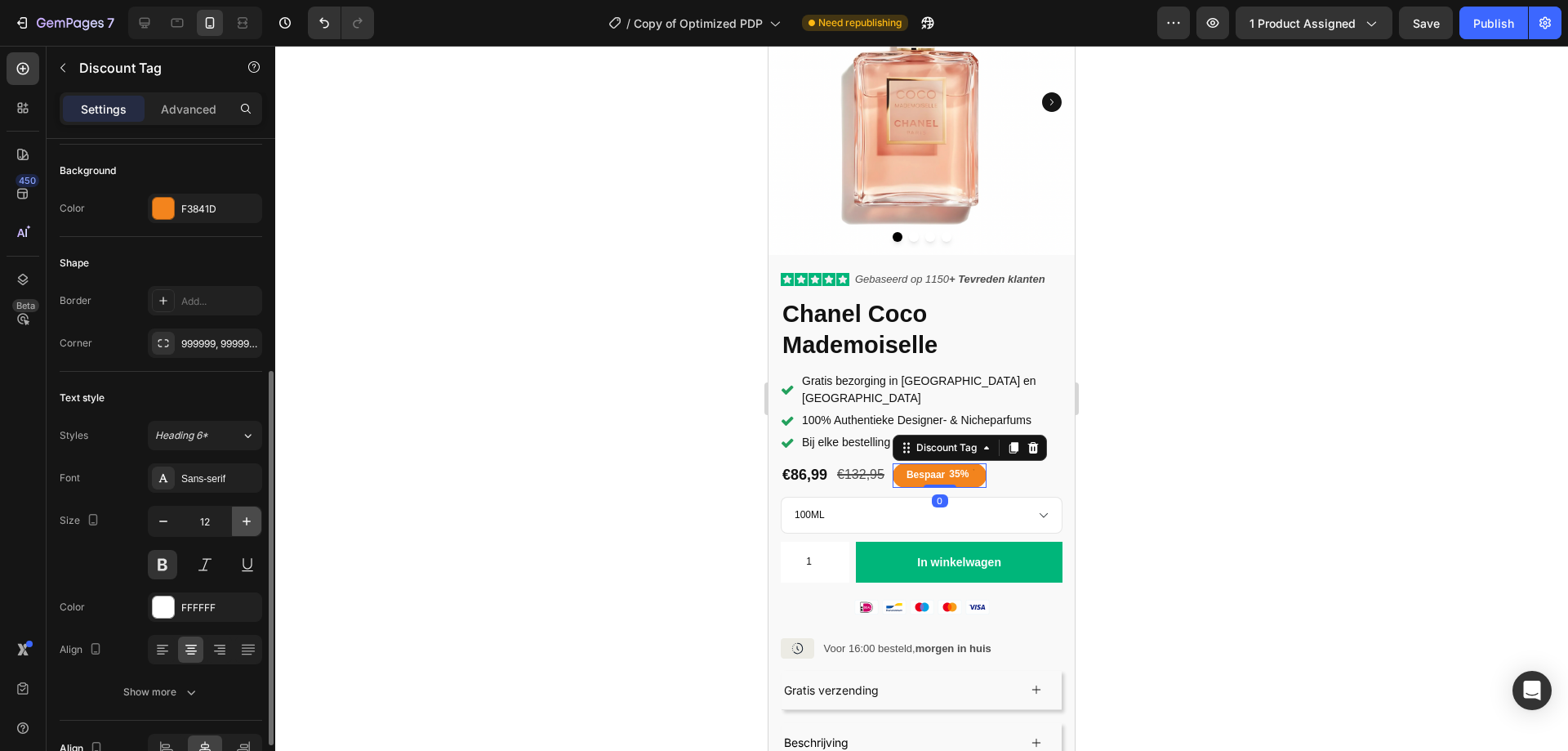
click at [243, 518] on icon "button" at bounding box center [246, 521] width 16 height 16
type input "13"
click at [1018, 461] on div "€86,99 Product Price Product Price €132,95 Compare Price Compare Price Bespaar …" at bounding box center [921, 474] width 282 height 27
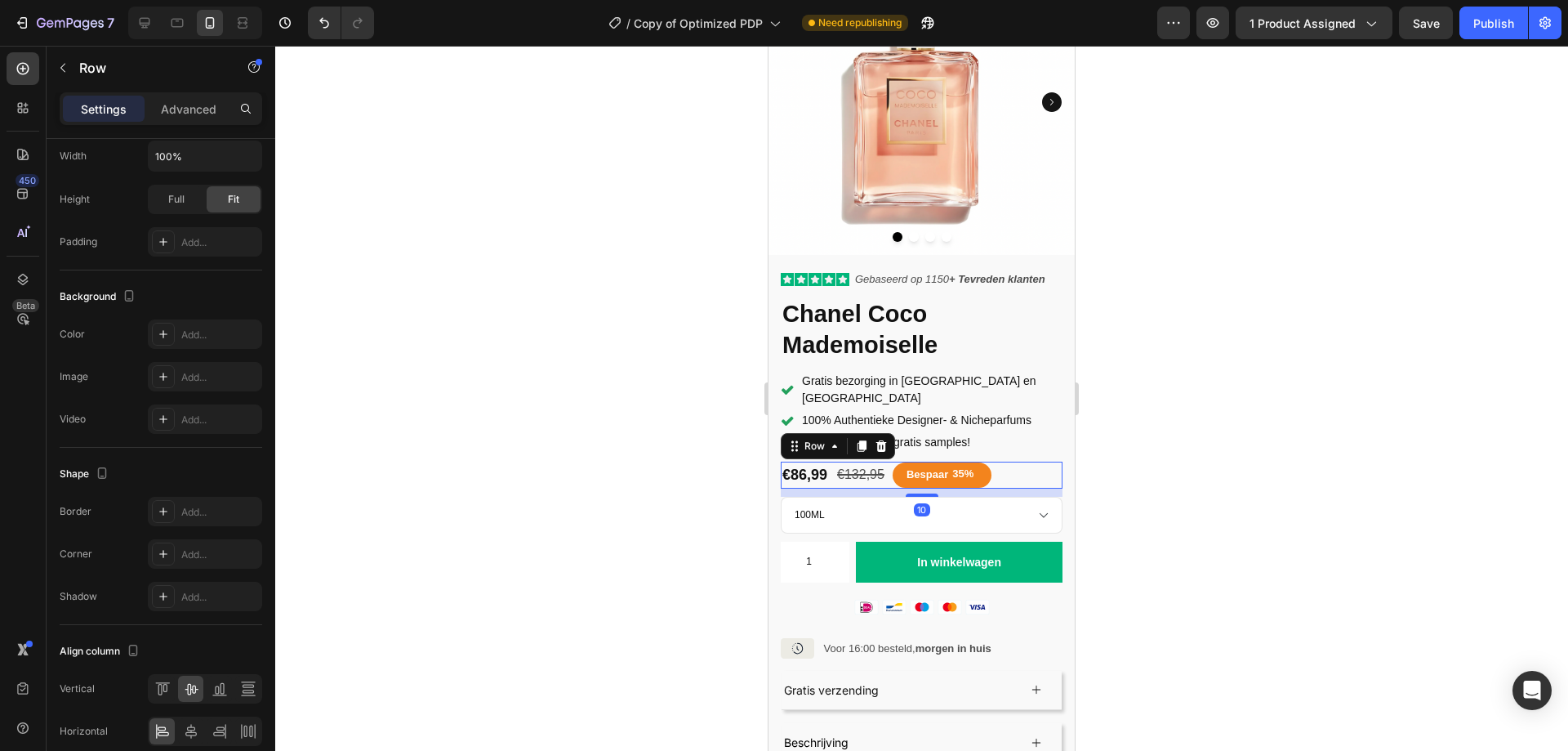
scroll to position [0, 0]
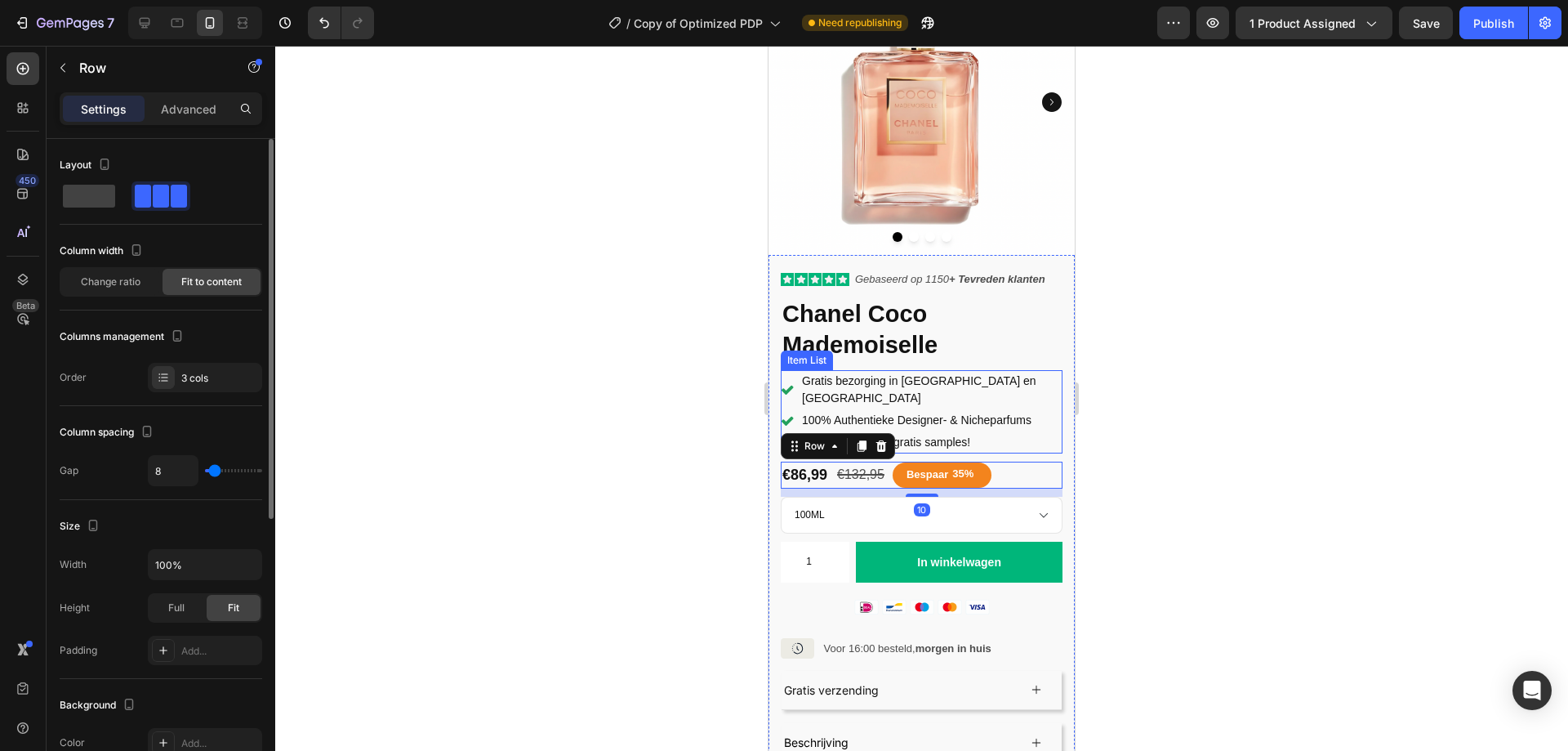
click at [1014, 411] on p "100% Authentieke Designer- & Nicheparfums" at bounding box center [930, 419] width 258 height 17
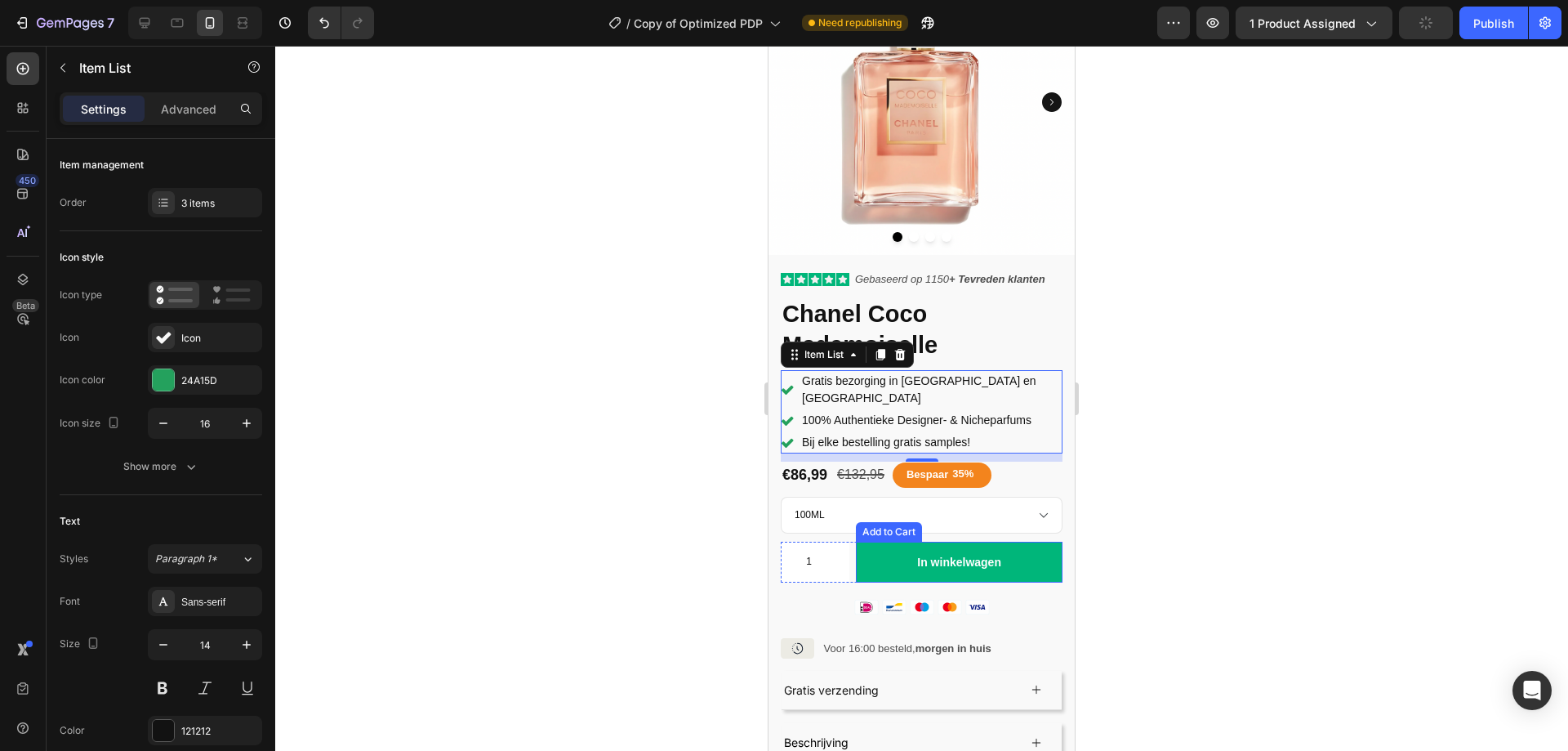
click at [878, 542] on button "In winkelwagen" at bounding box center [958, 562] width 206 height 41
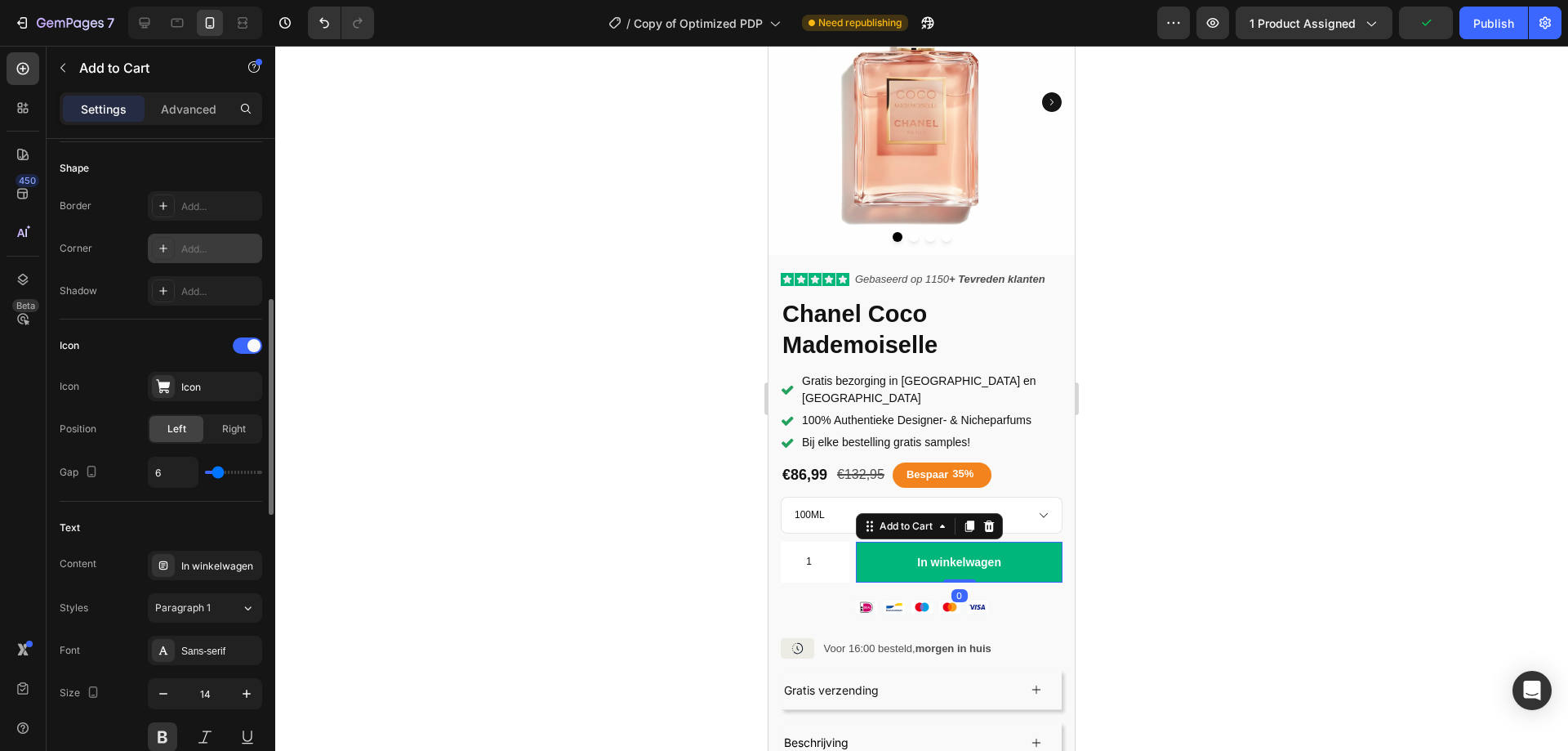
scroll to position [572, 0]
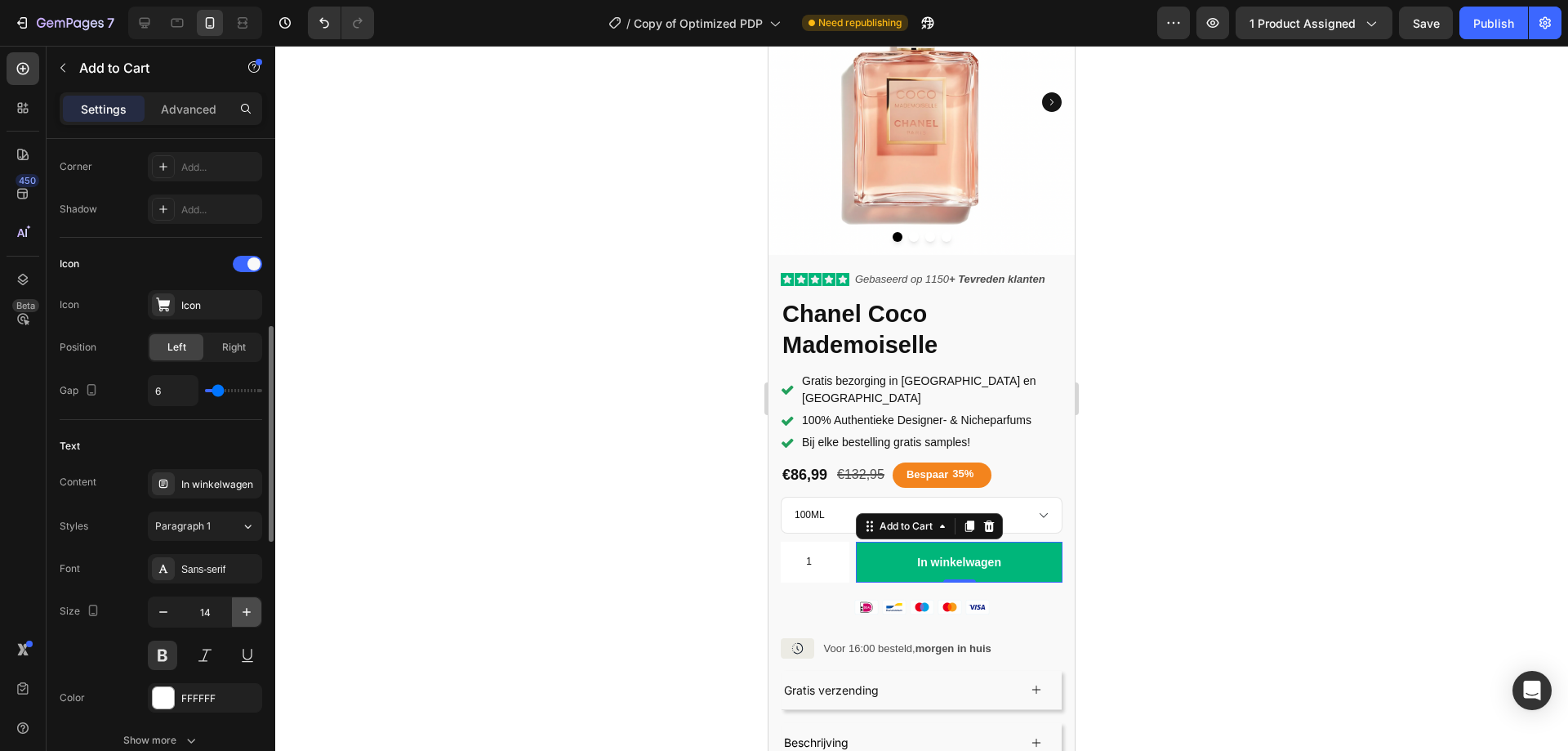
click at [242, 610] on icon "button" at bounding box center [246, 612] width 16 height 16
type input "17"
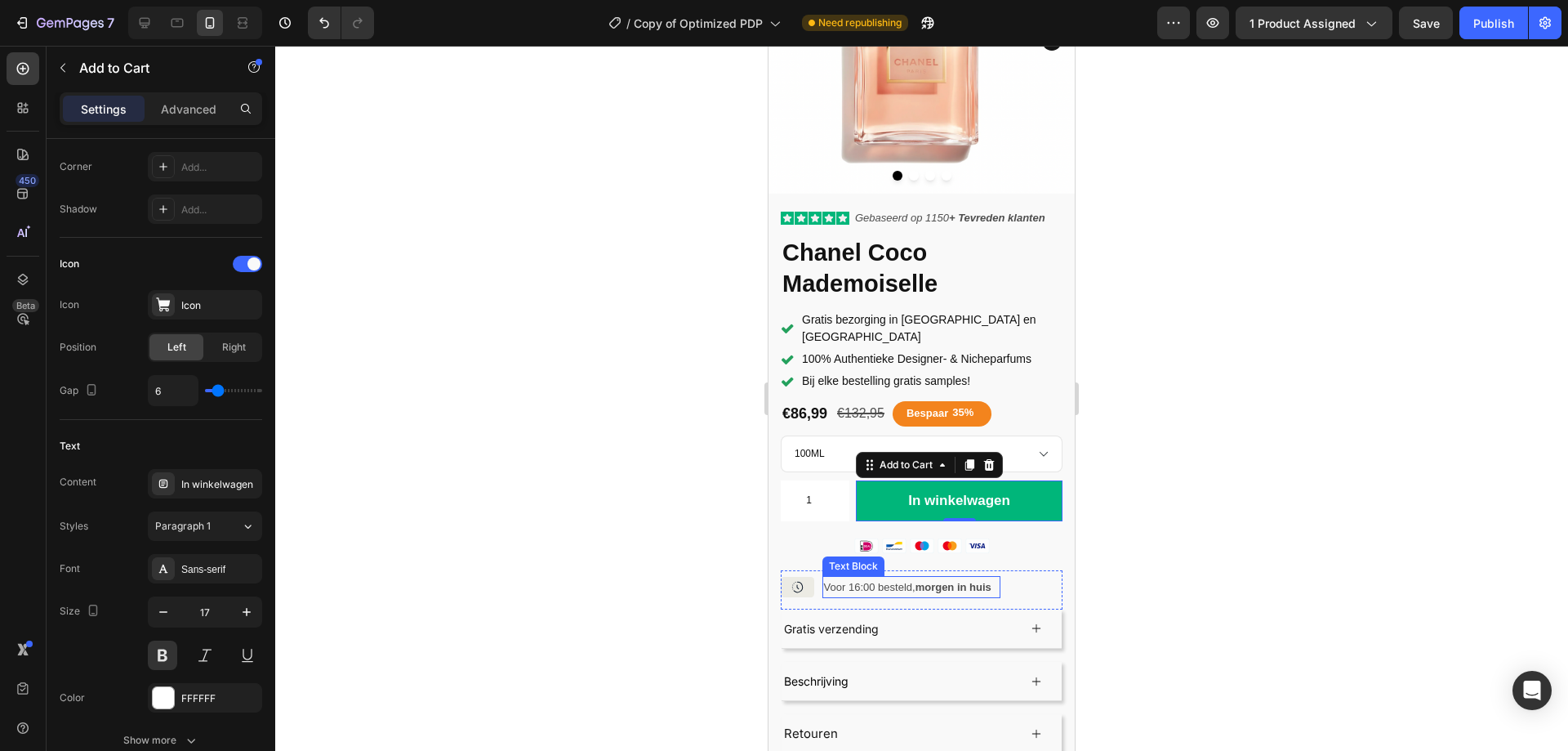
scroll to position [327, 0]
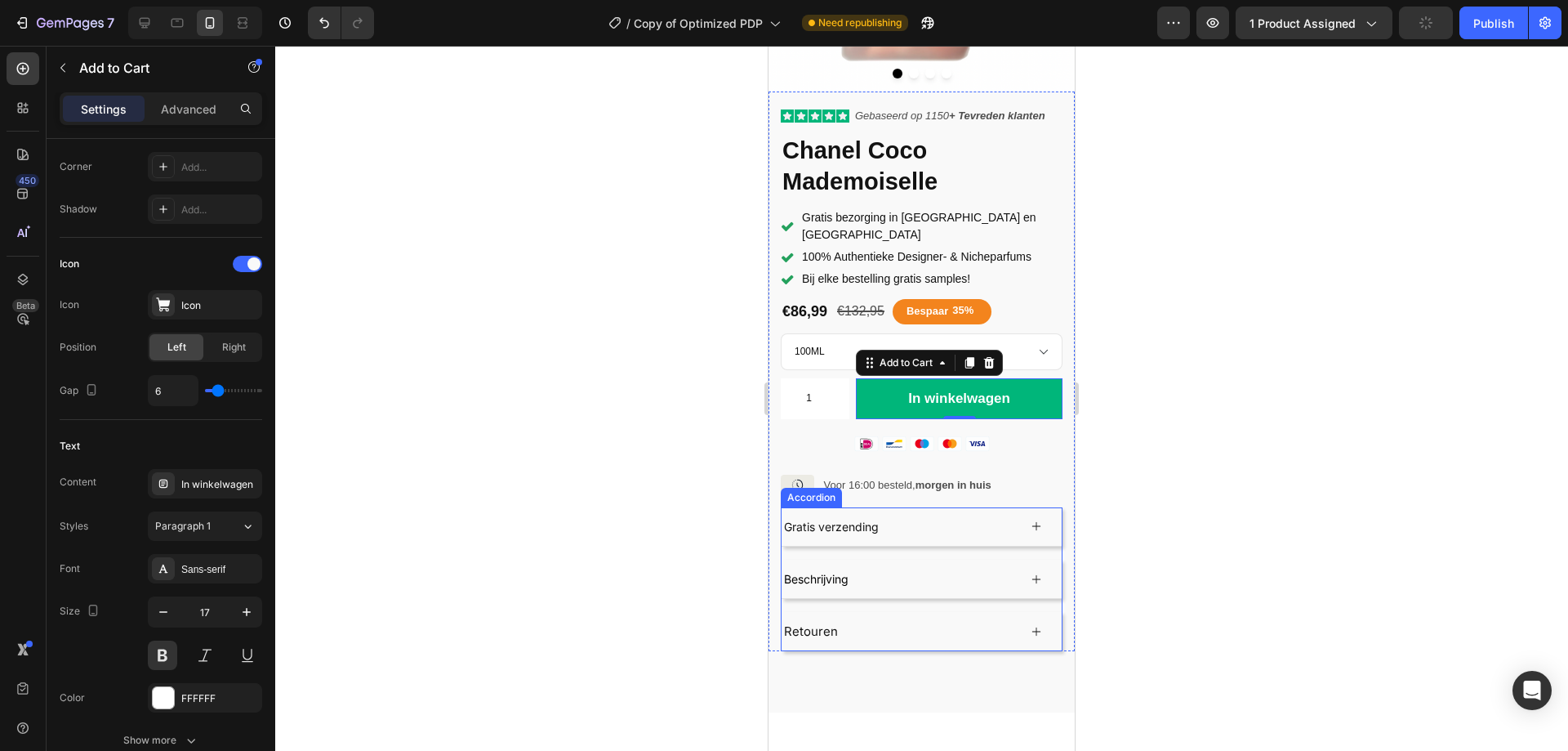
click at [943, 514] on div "Gratis verzending" at bounding box center [899, 526] width 236 height 25
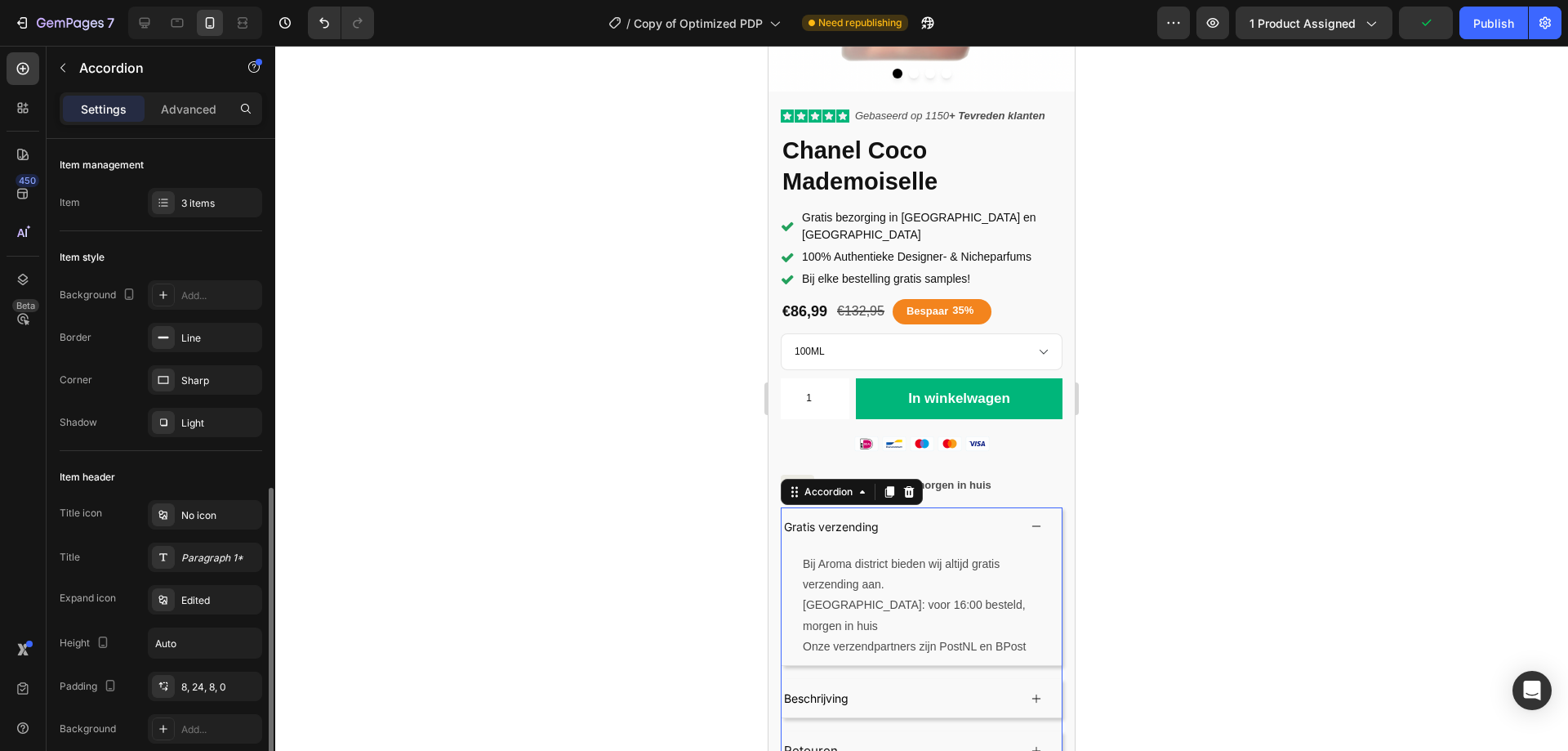
scroll to position [245, 0]
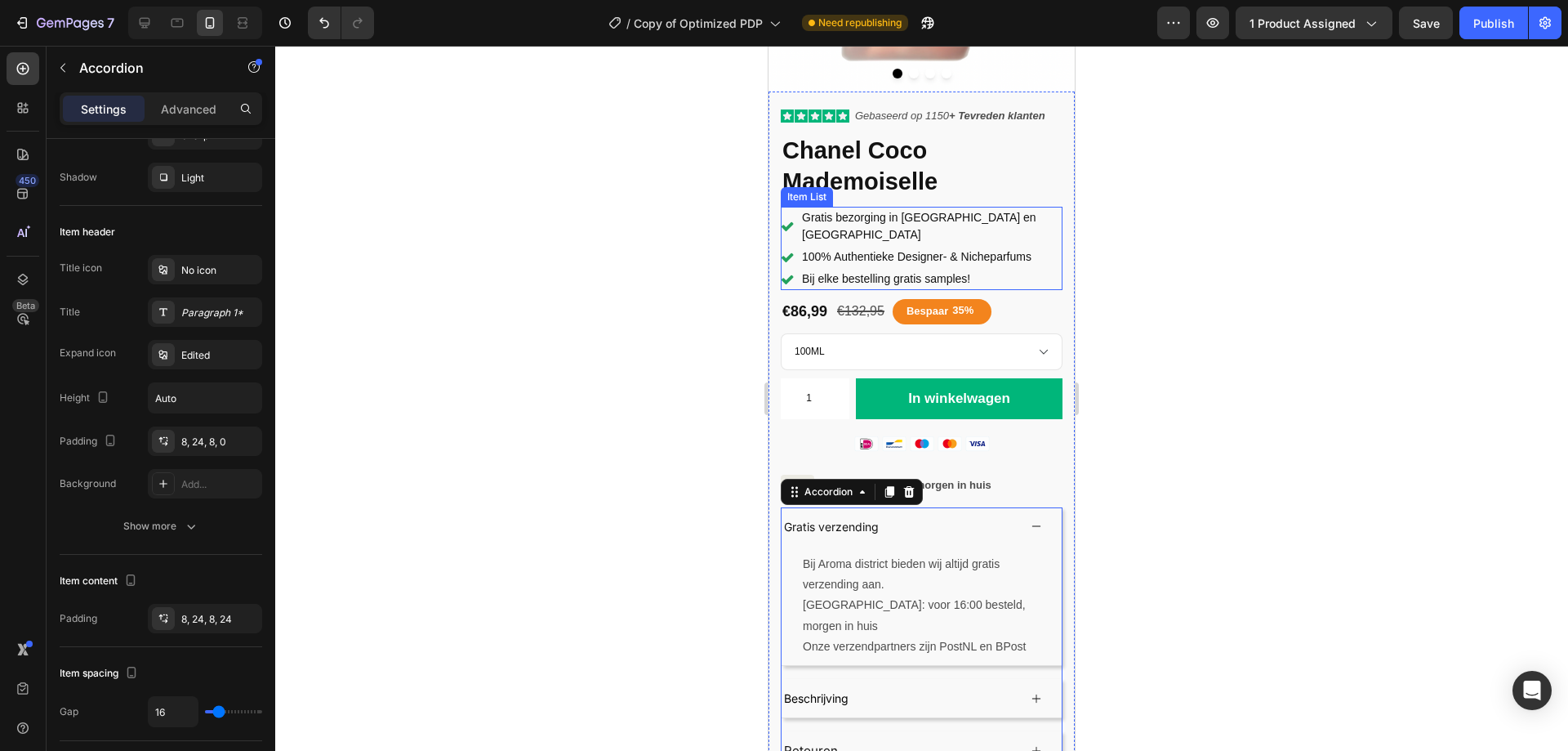
click at [796, 216] on div "Gratis bezorging in [GEOGRAPHIC_DATA] en [GEOGRAPHIC_DATA]" at bounding box center [921, 225] width 282 height 39
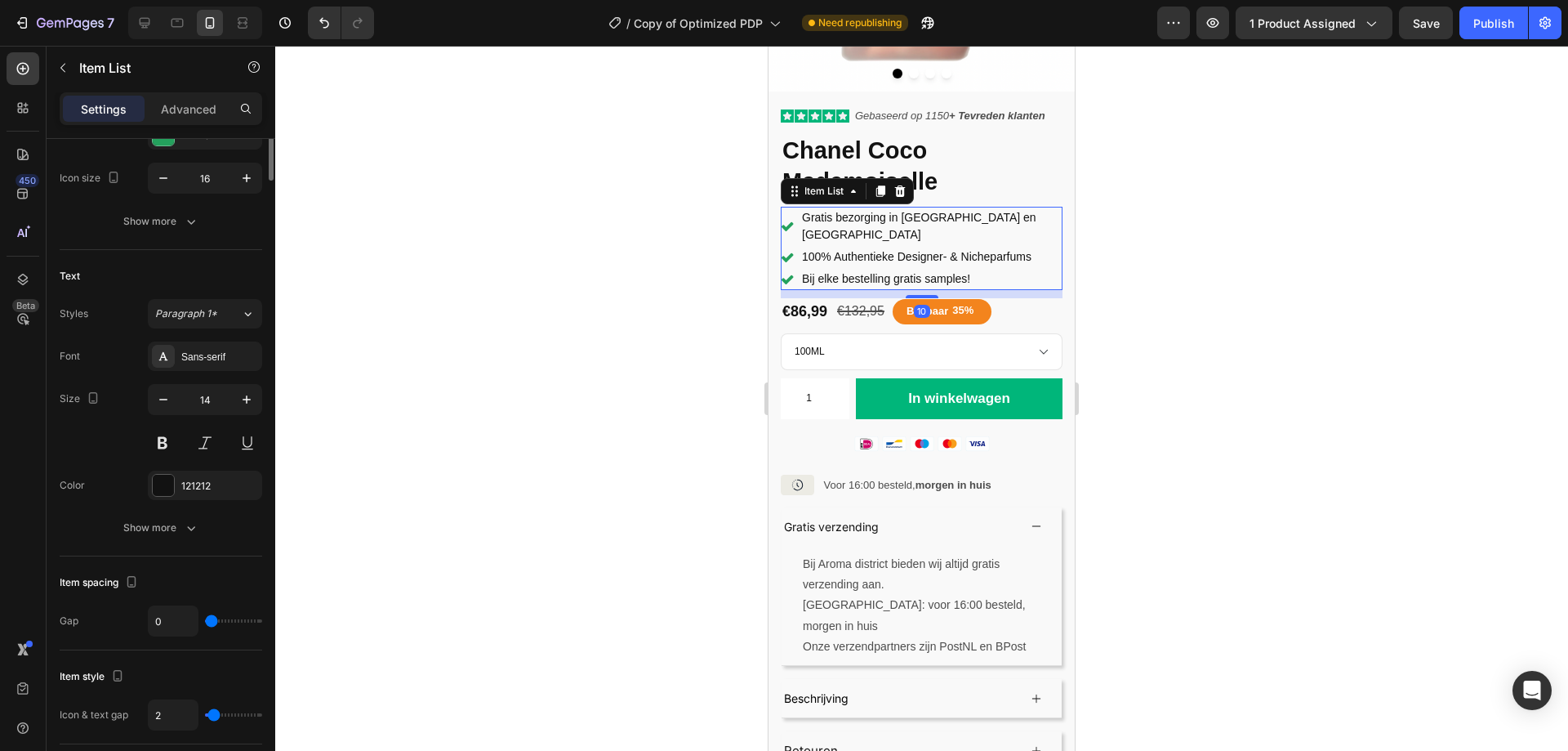
scroll to position [0, 0]
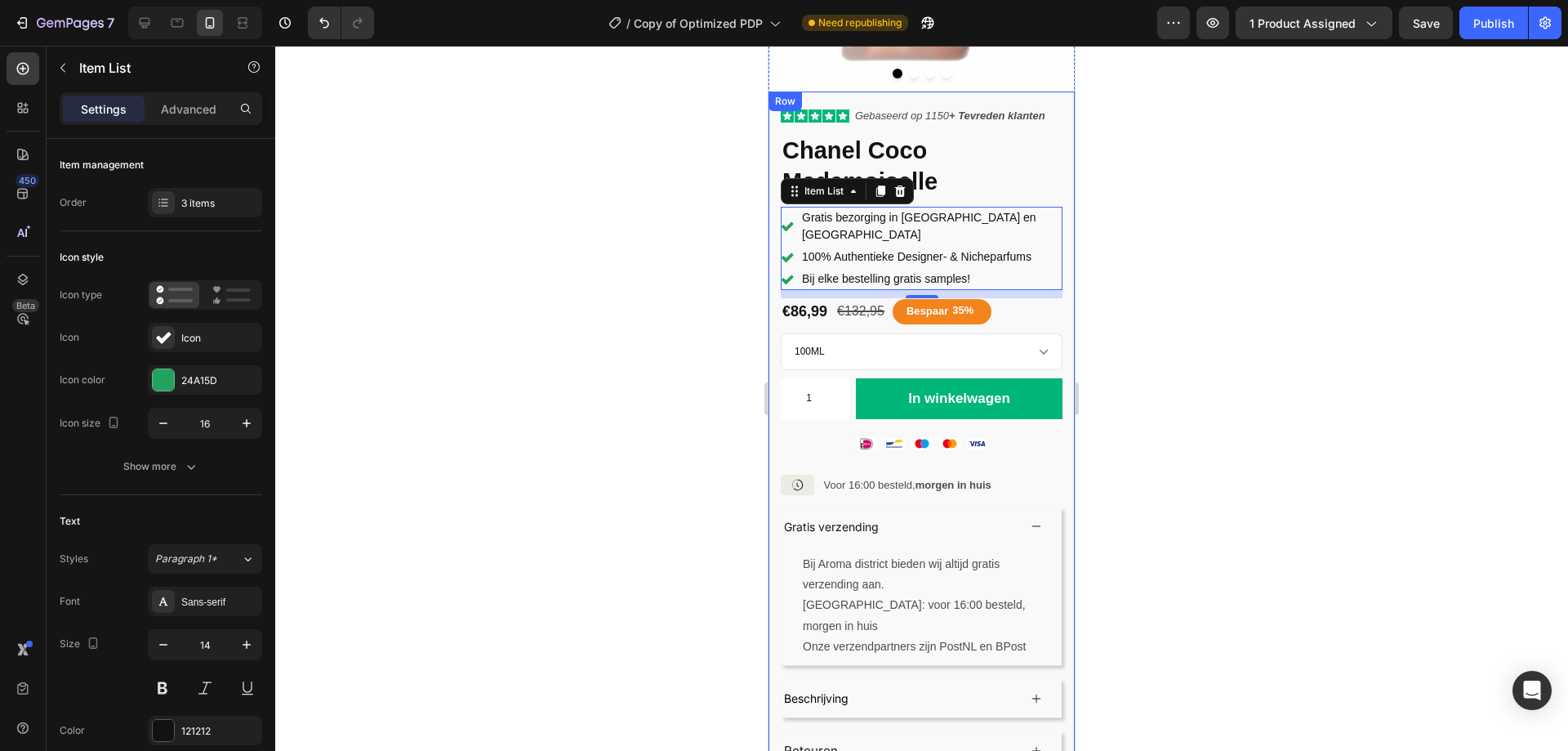
click at [1053, 240] on div "Icon Icon Icon Icon Icon Icon List Gebaseerd op 1150 + Tevreden klanten Text Bl…" at bounding box center [922, 431] width 307 height 679
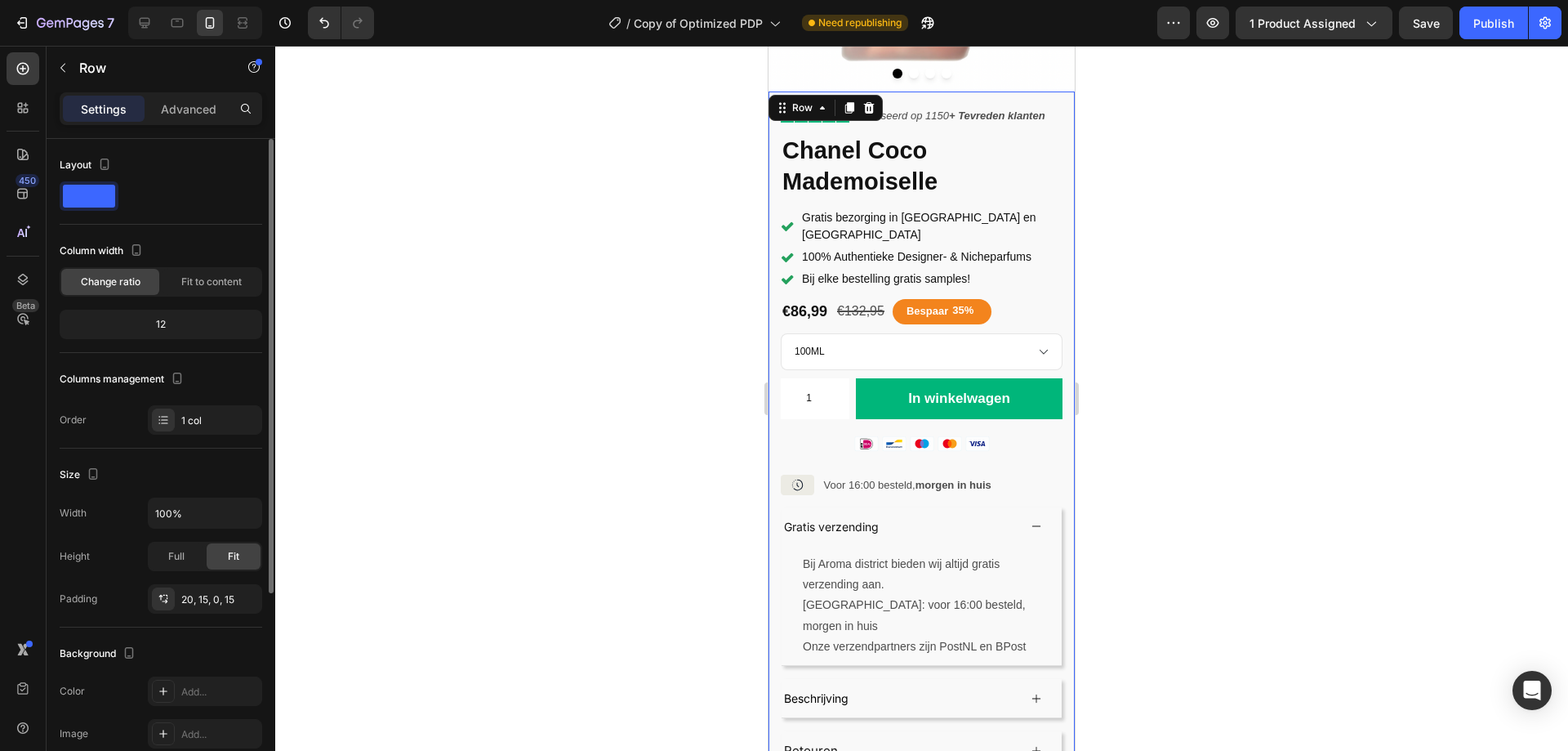
scroll to position [82, 0]
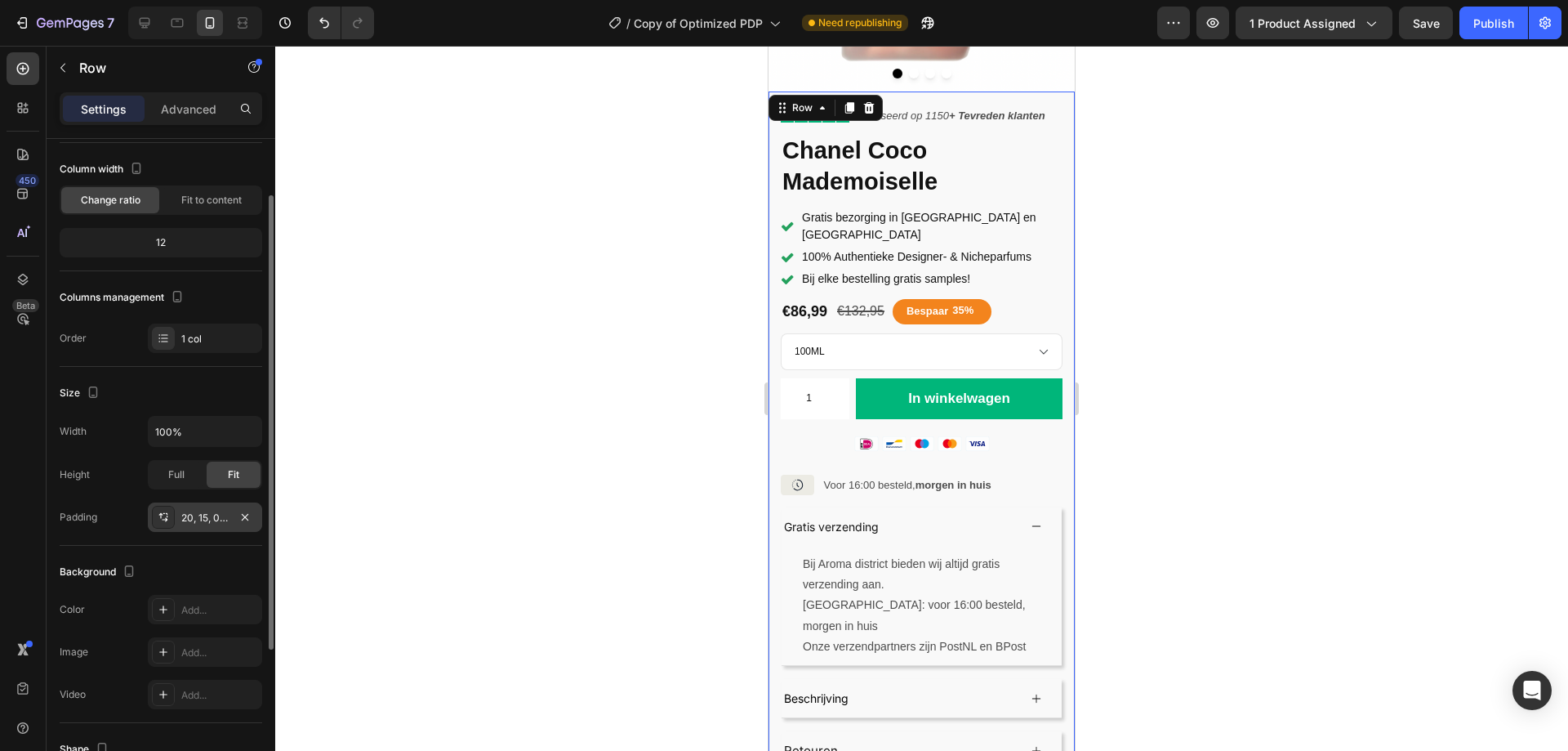
click at [206, 516] on div "20, 15, 0, 15" at bounding box center [205, 518] width 48 height 15
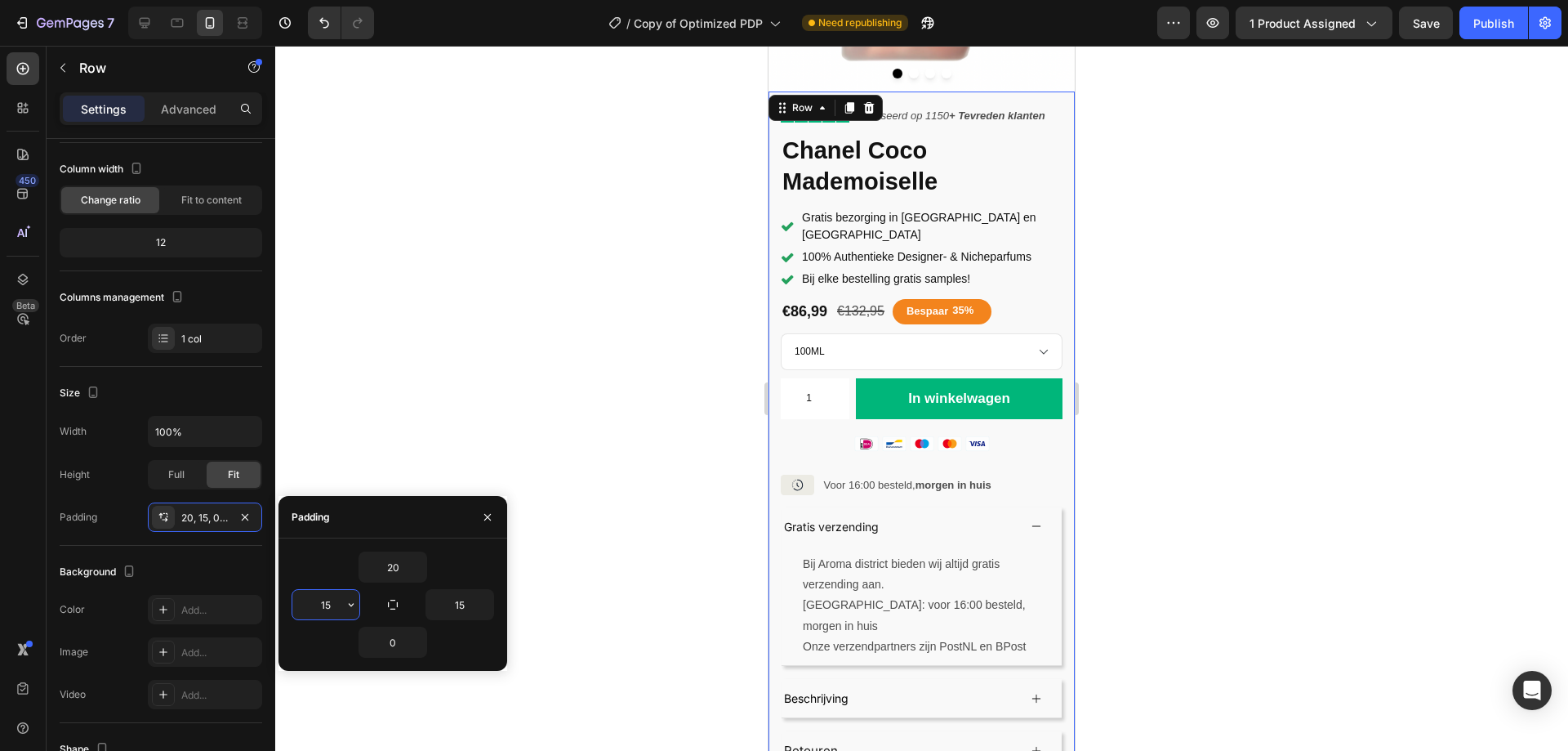
click at [334, 602] on input "15" at bounding box center [326, 605] width 67 height 30
type input "10"
click at [453, 599] on input "15" at bounding box center [459, 605] width 67 height 30
type input "10"
click at [793, 209] on div "Gratis bezorging in [GEOGRAPHIC_DATA] en [GEOGRAPHIC_DATA]" at bounding box center [921, 225] width 290 height 39
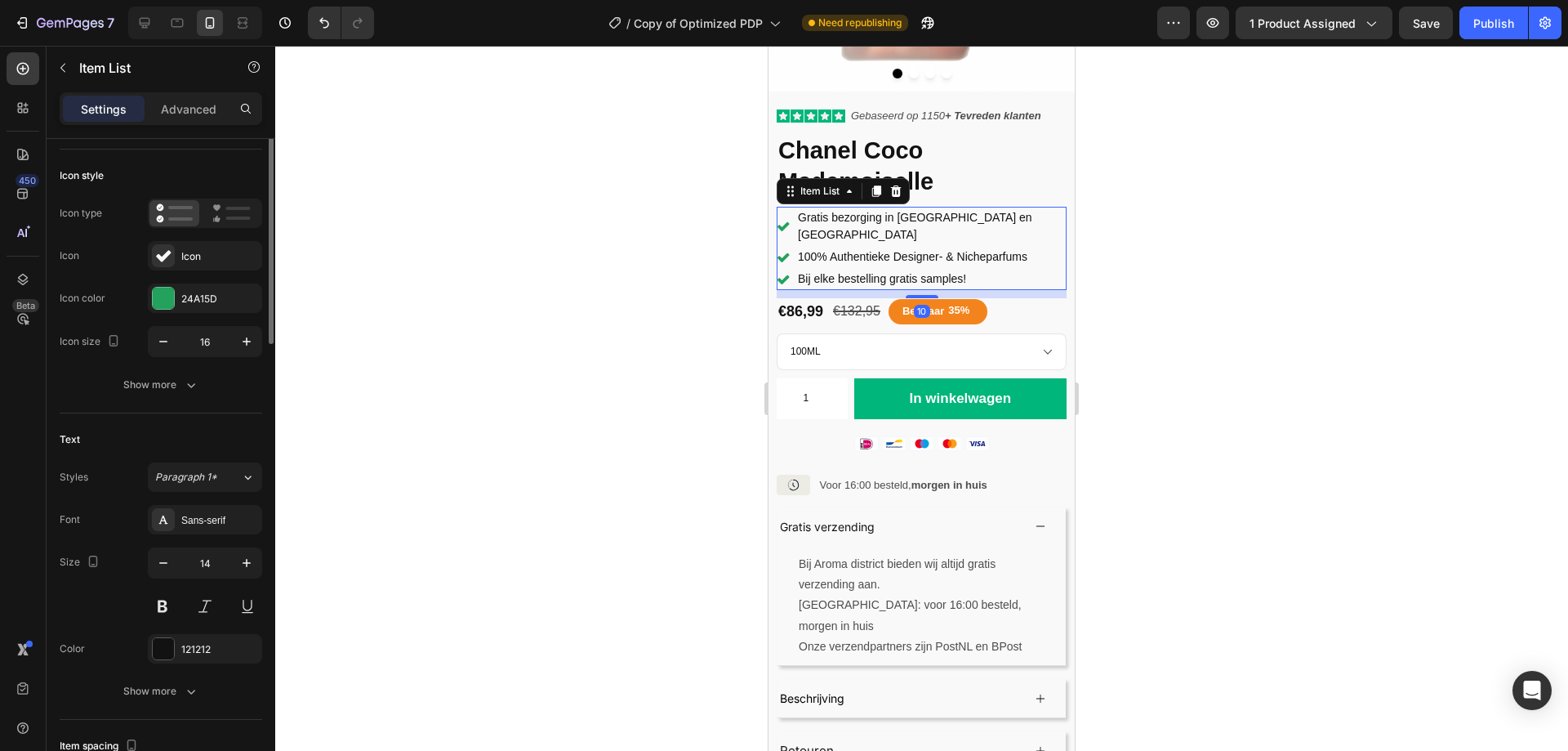
scroll to position [0, 0]
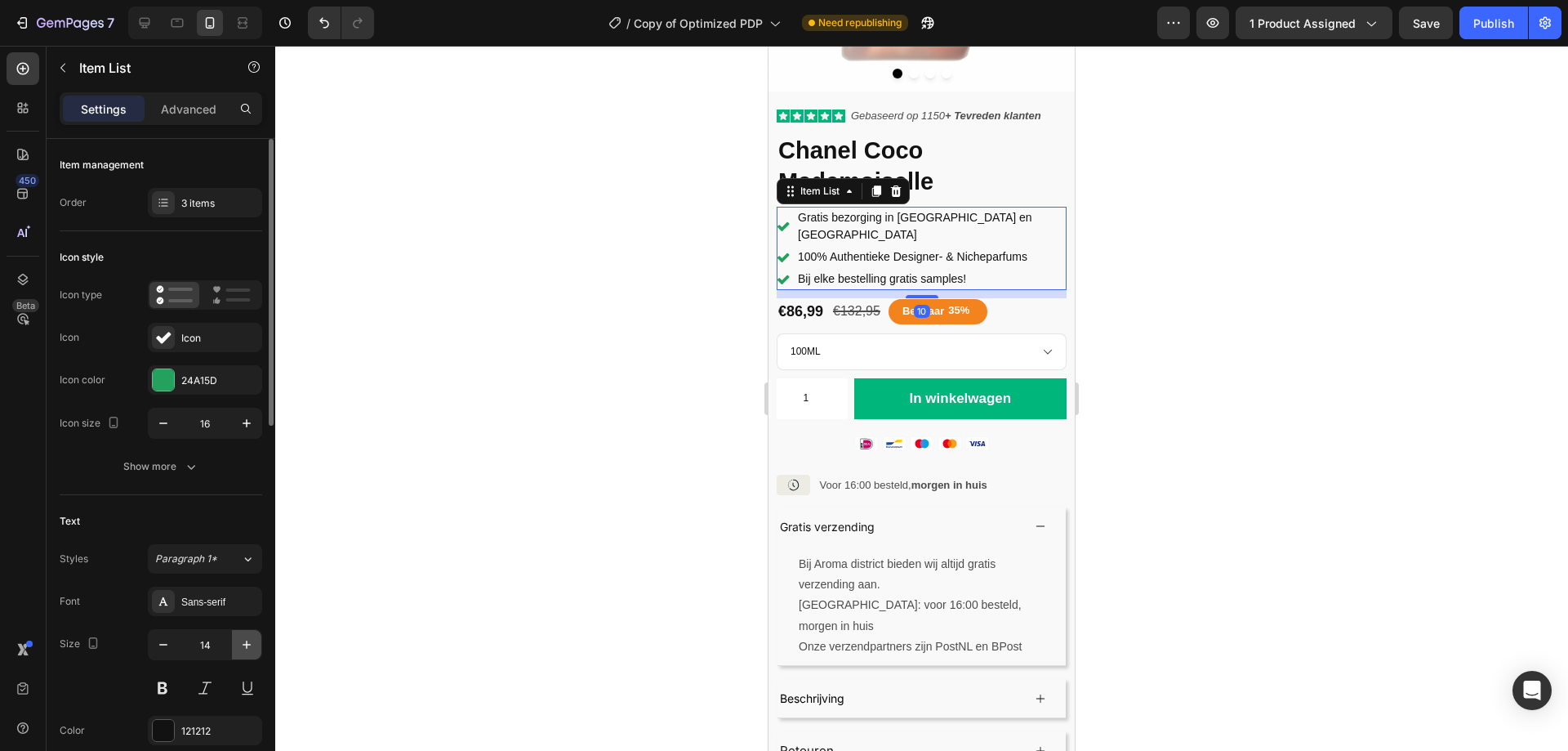
click at [240, 653] on button "button" at bounding box center [247, 644] width 30 height 30
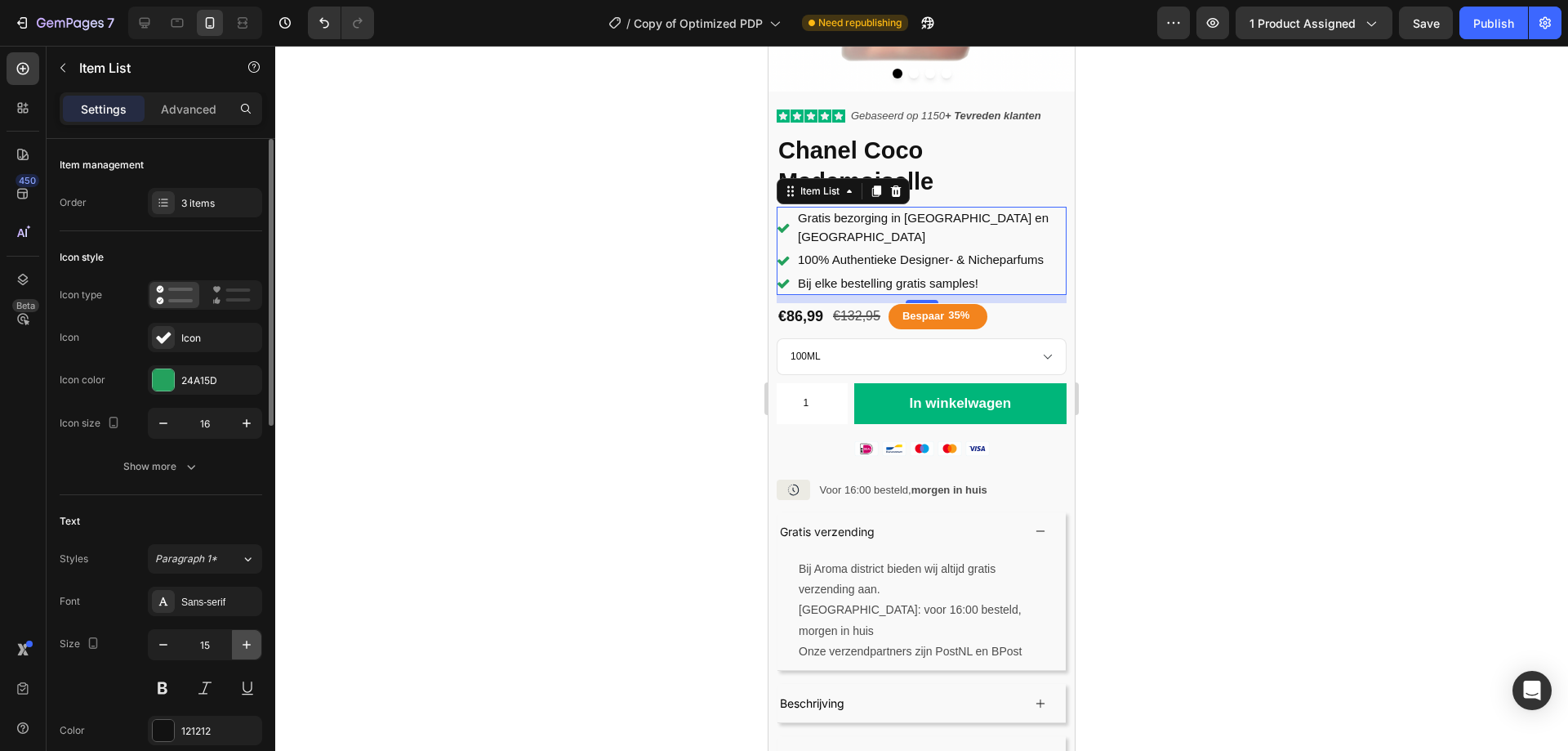
click at [240, 653] on button "button" at bounding box center [247, 644] width 30 height 30
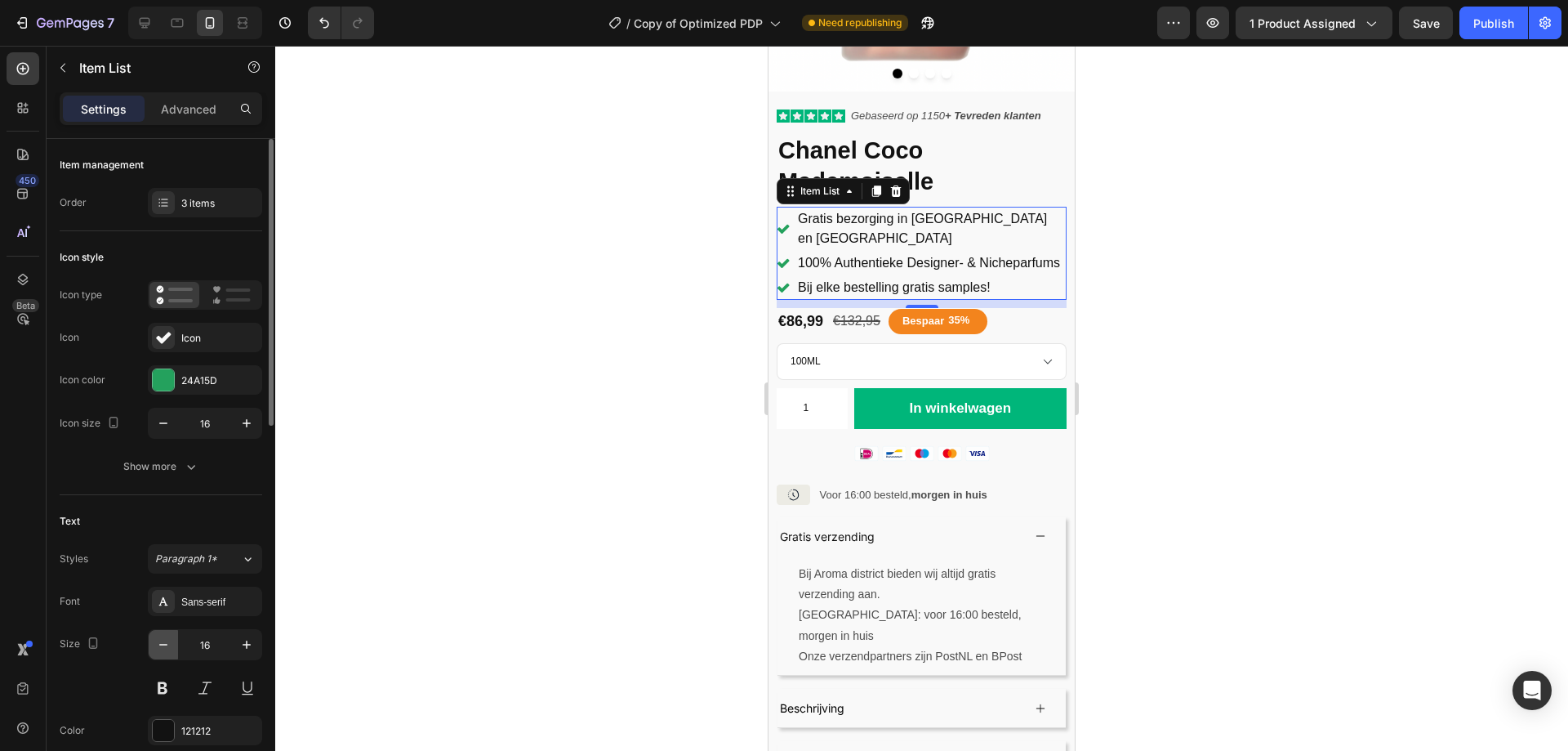
click at [165, 646] on icon "button" at bounding box center [163, 644] width 16 height 16
type input "15"
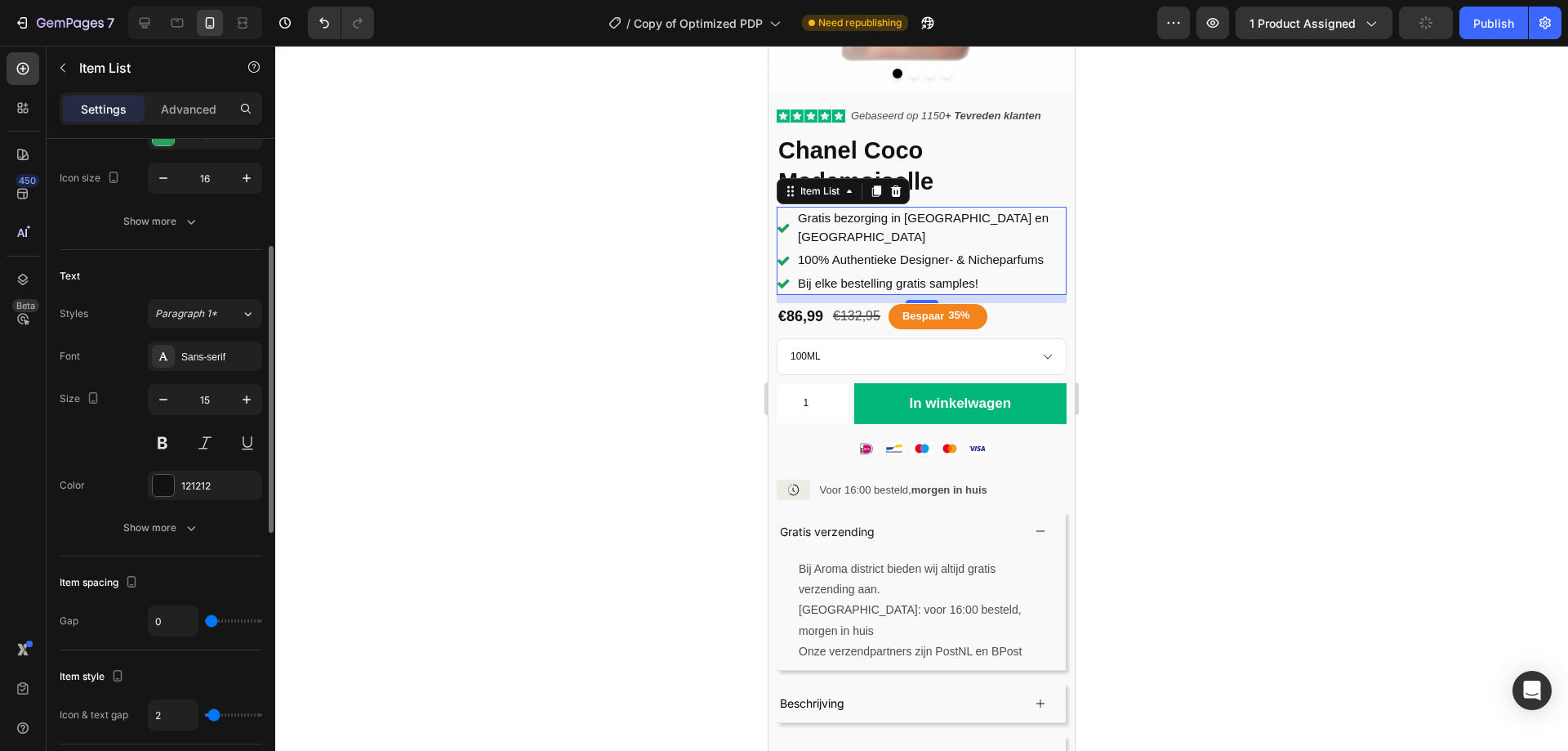
scroll to position [408, 0]
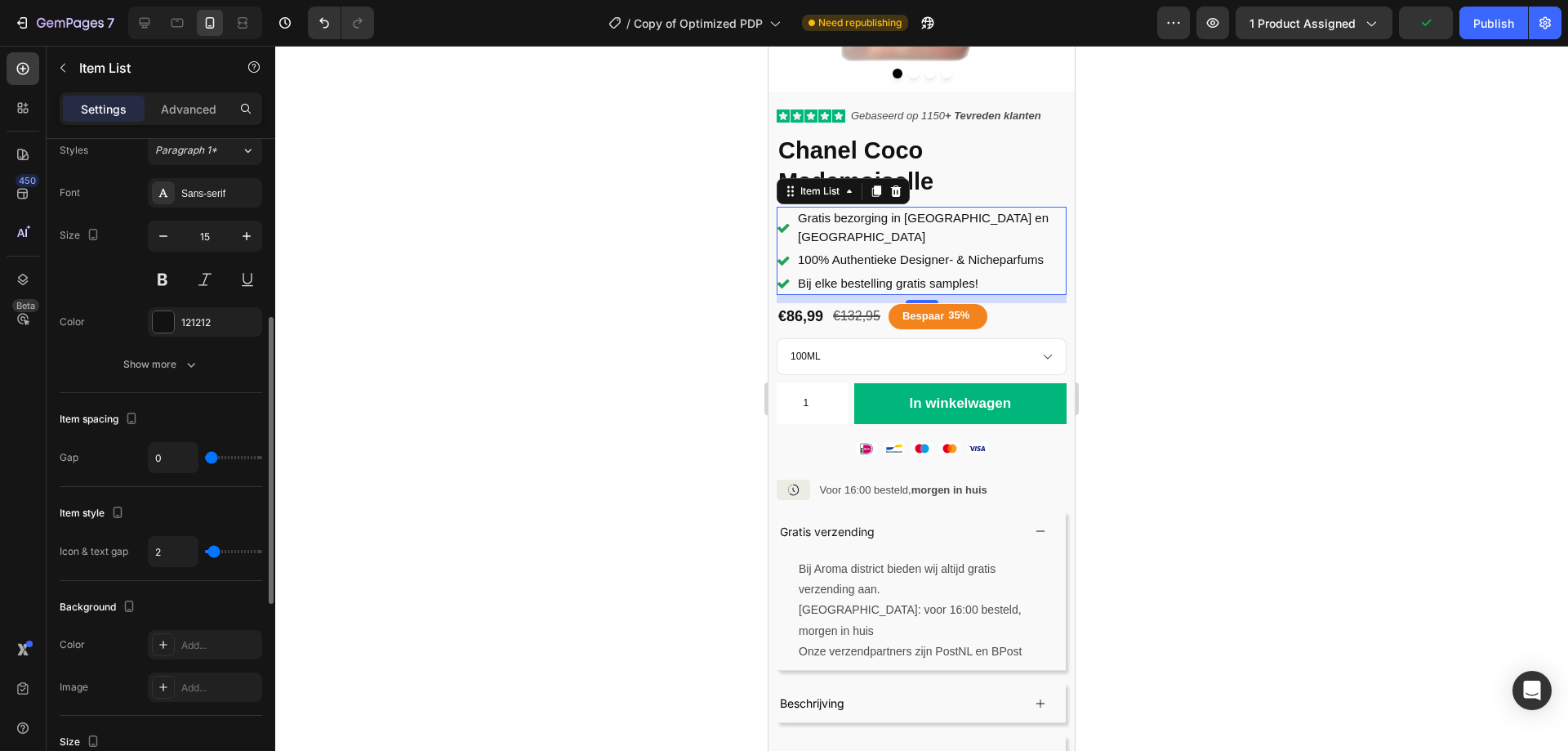
click at [200, 593] on div "Background The changes might be hidden by the video. Color Add... Image Add..." at bounding box center [160, 647] width 202 height 134
click at [907, 519] on div "Gratis verzending" at bounding box center [899, 531] width 244 height 25
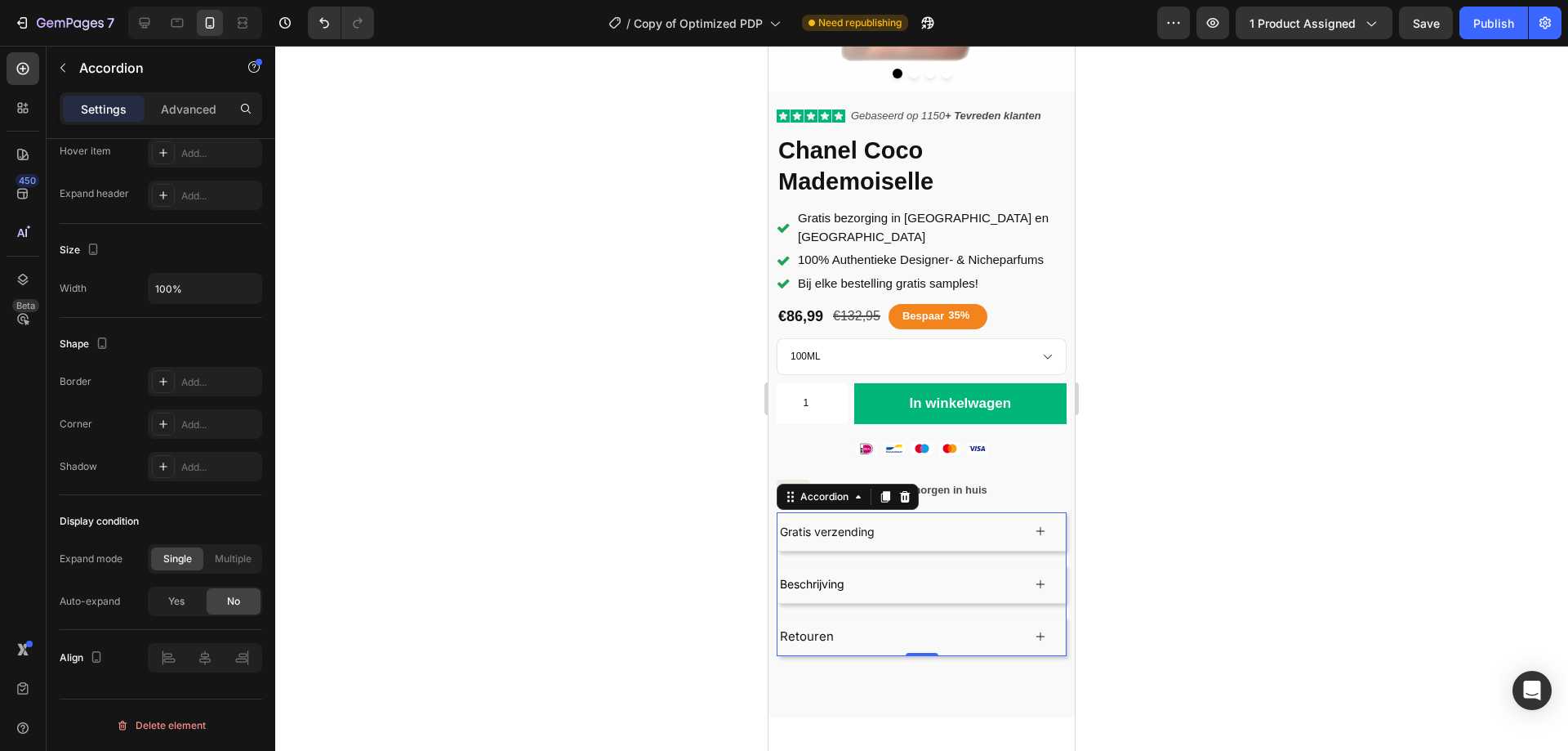
scroll to position [325, 0]
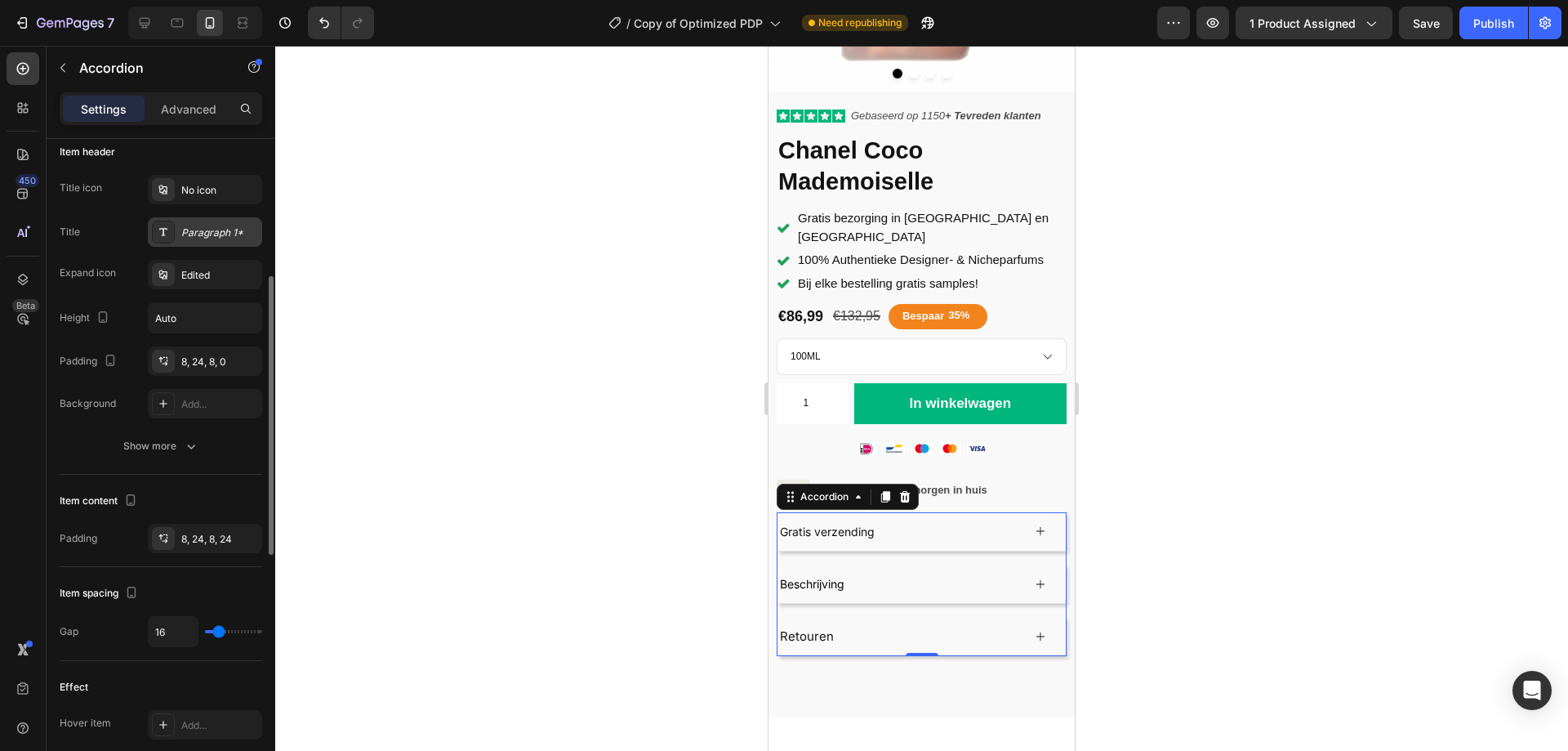
click at [223, 238] on div "Paragraph 1*" at bounding box center [219, 232] width 77 height 15
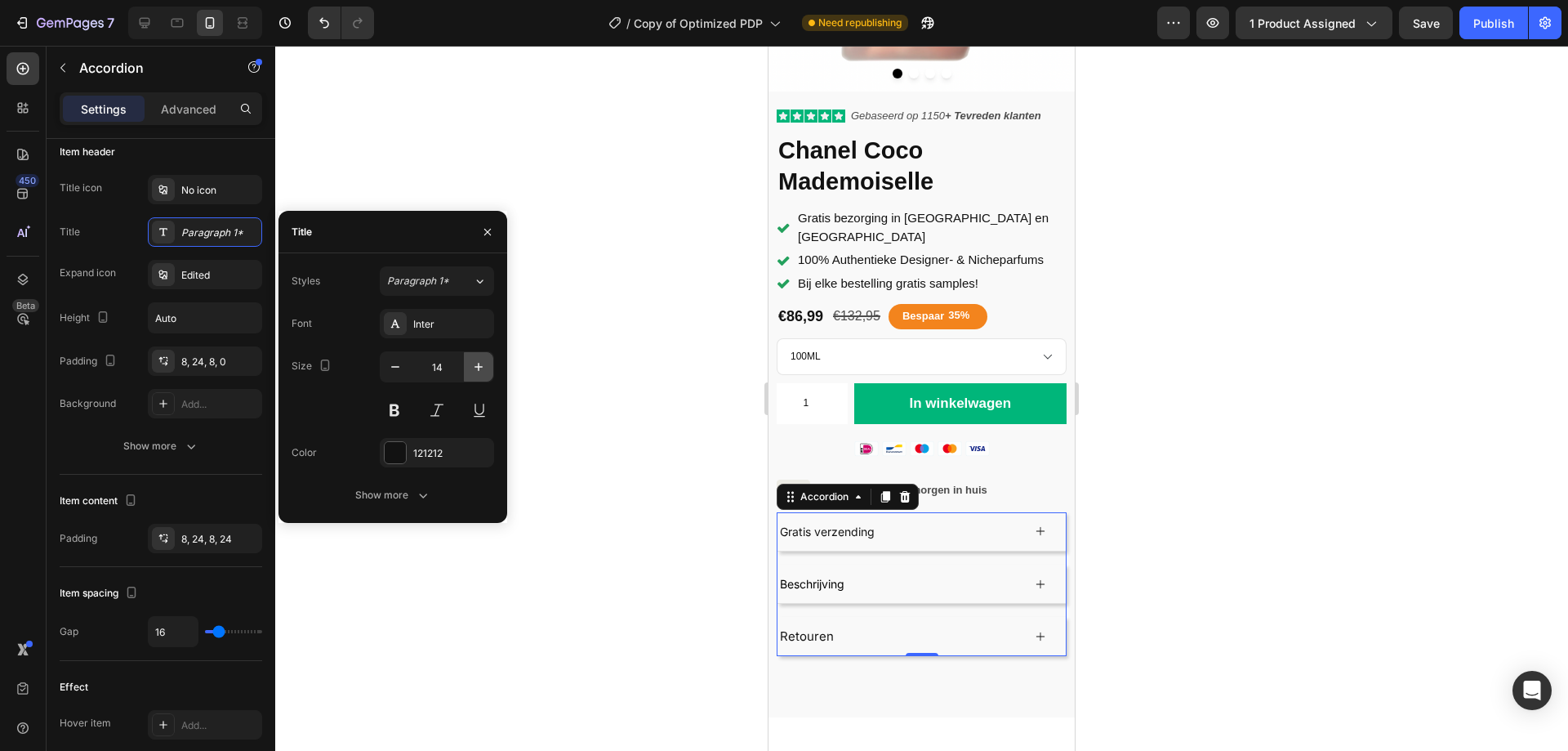
click at [475, 366] on icon "button" at bounding box center [478, 367] width 16 height 16
type input "16"
click at [411, 493] on div "Show more" at bounding box center [393, 495] width 76 height 16
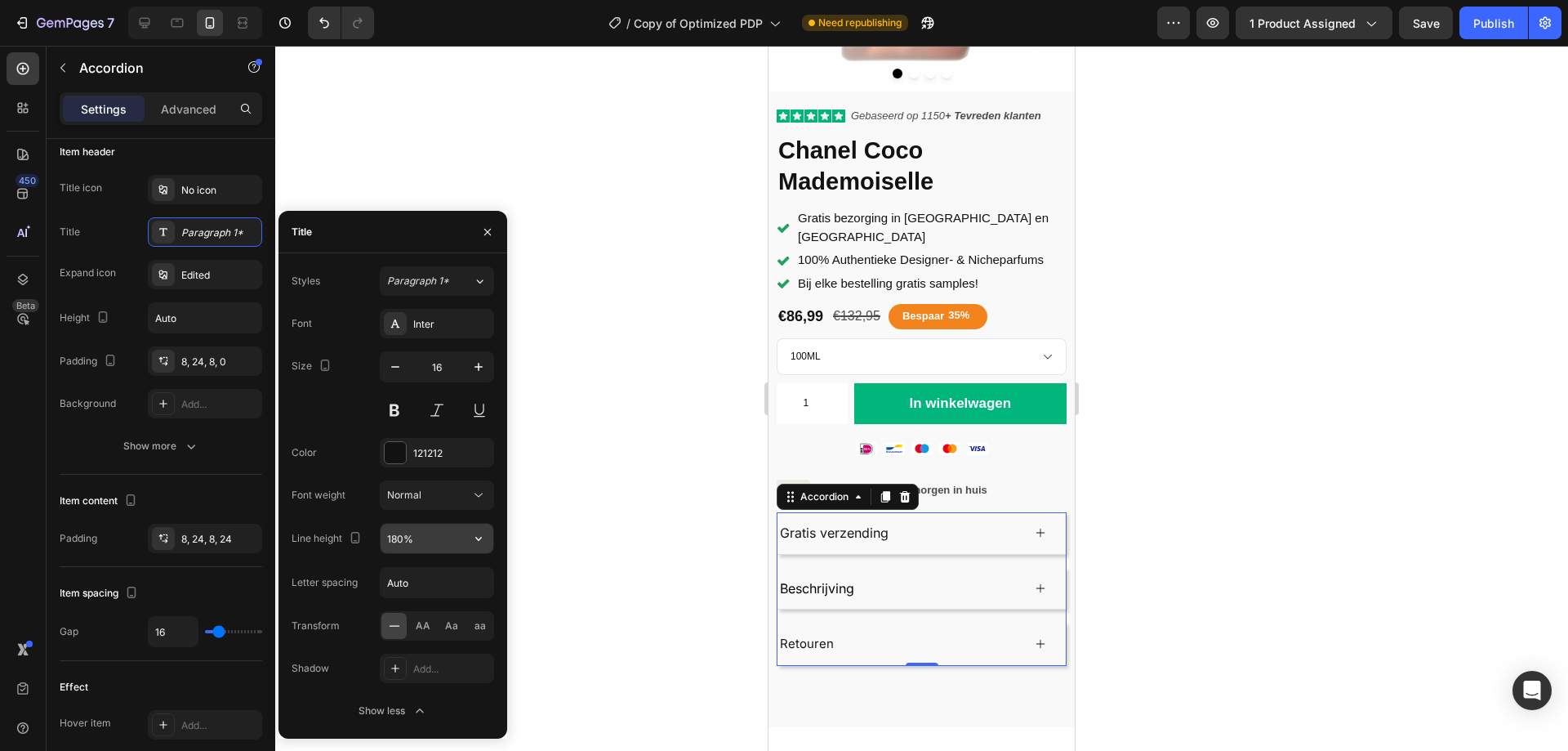
click at [478, 525] on button "button" at bounding box center [479, 539] width 30 height 30
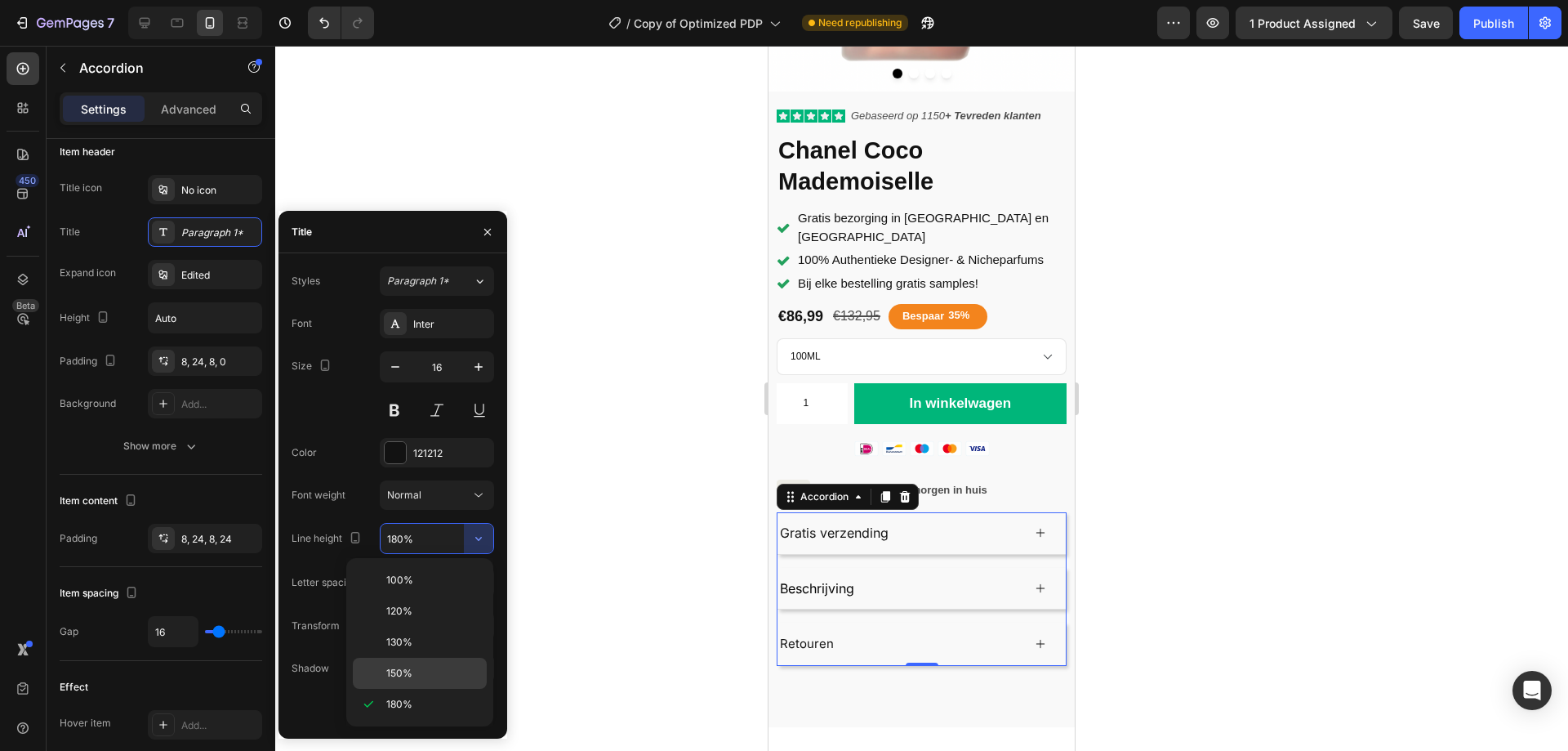
click at [384, 670] on div "150%" at bounding box center [419, 672] width 133 height 31
type input "150%"
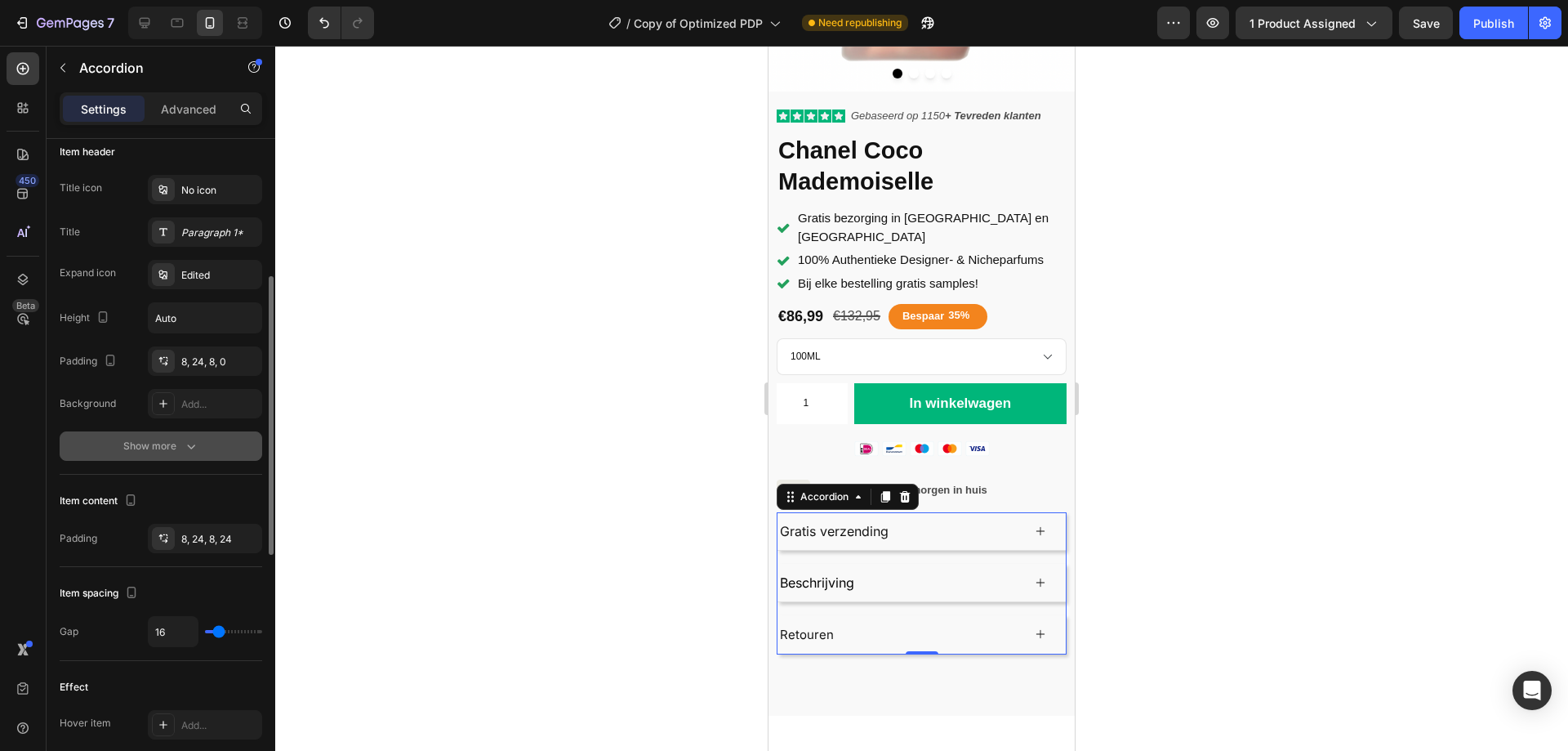
click at [192, 455] on button "Show more" at bounding box center [160, 446] width 202 height 30
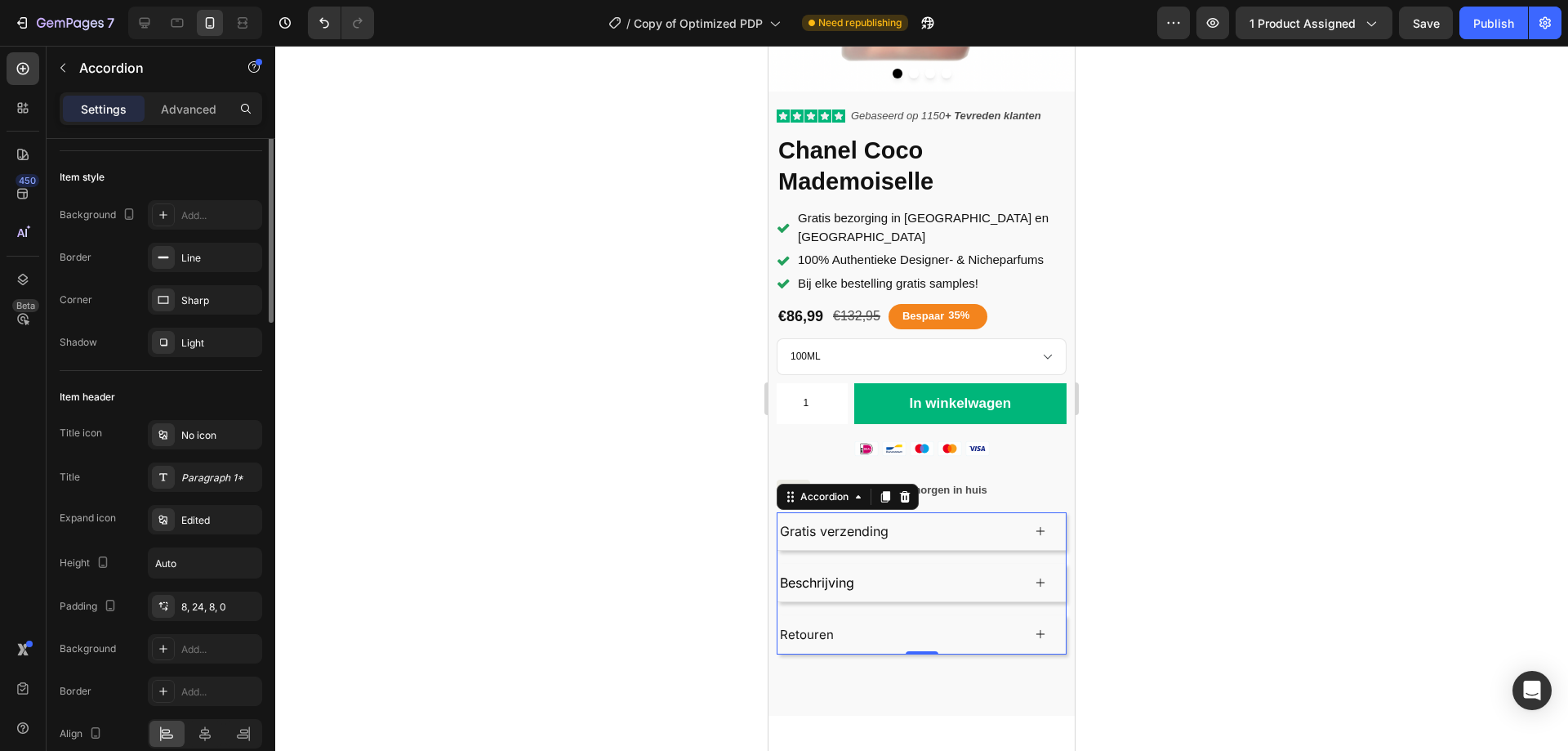
scroll to position [0, 0]
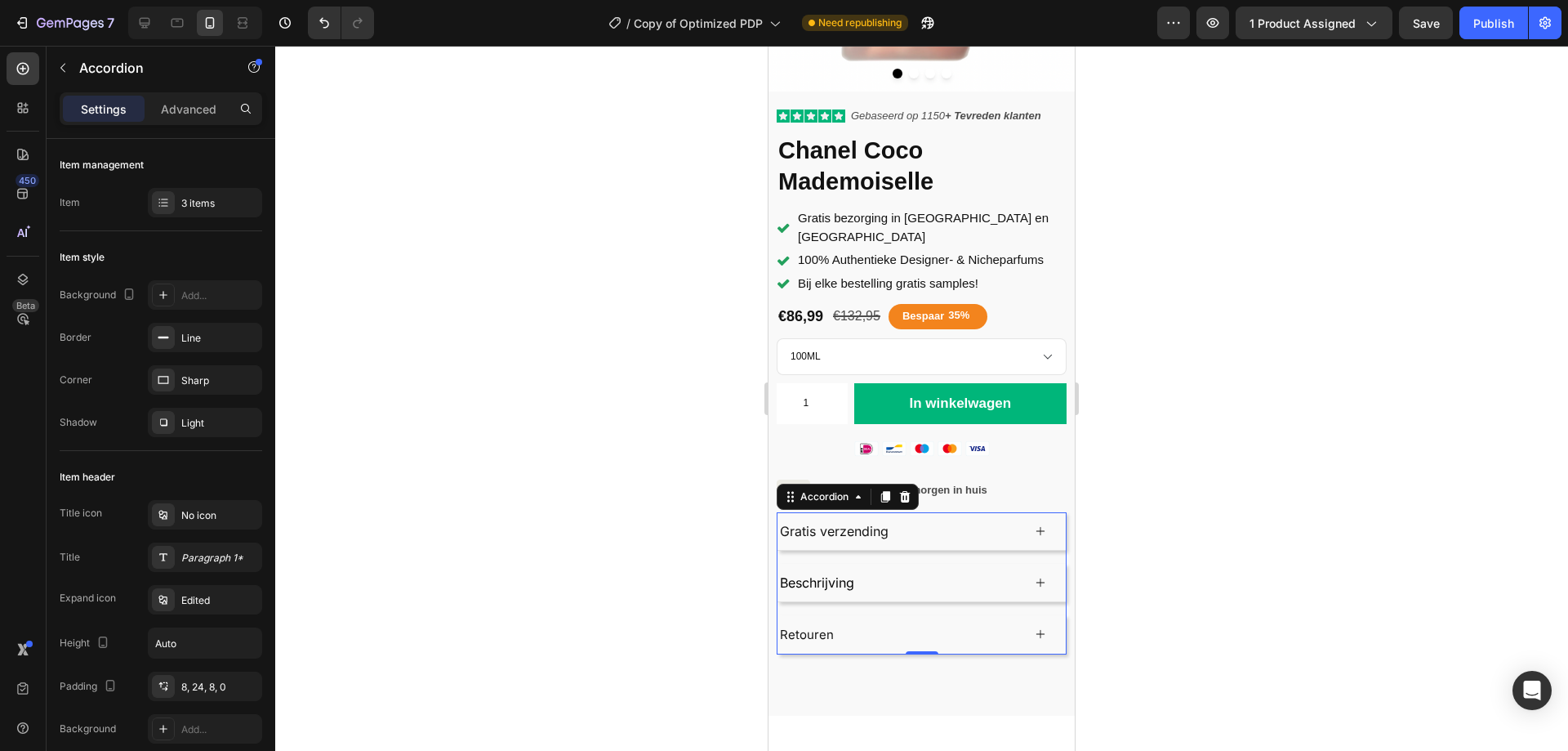
click at [1021, 512] on div "Gratis verzending" at bounding box center [921, 531] width 288 height 38
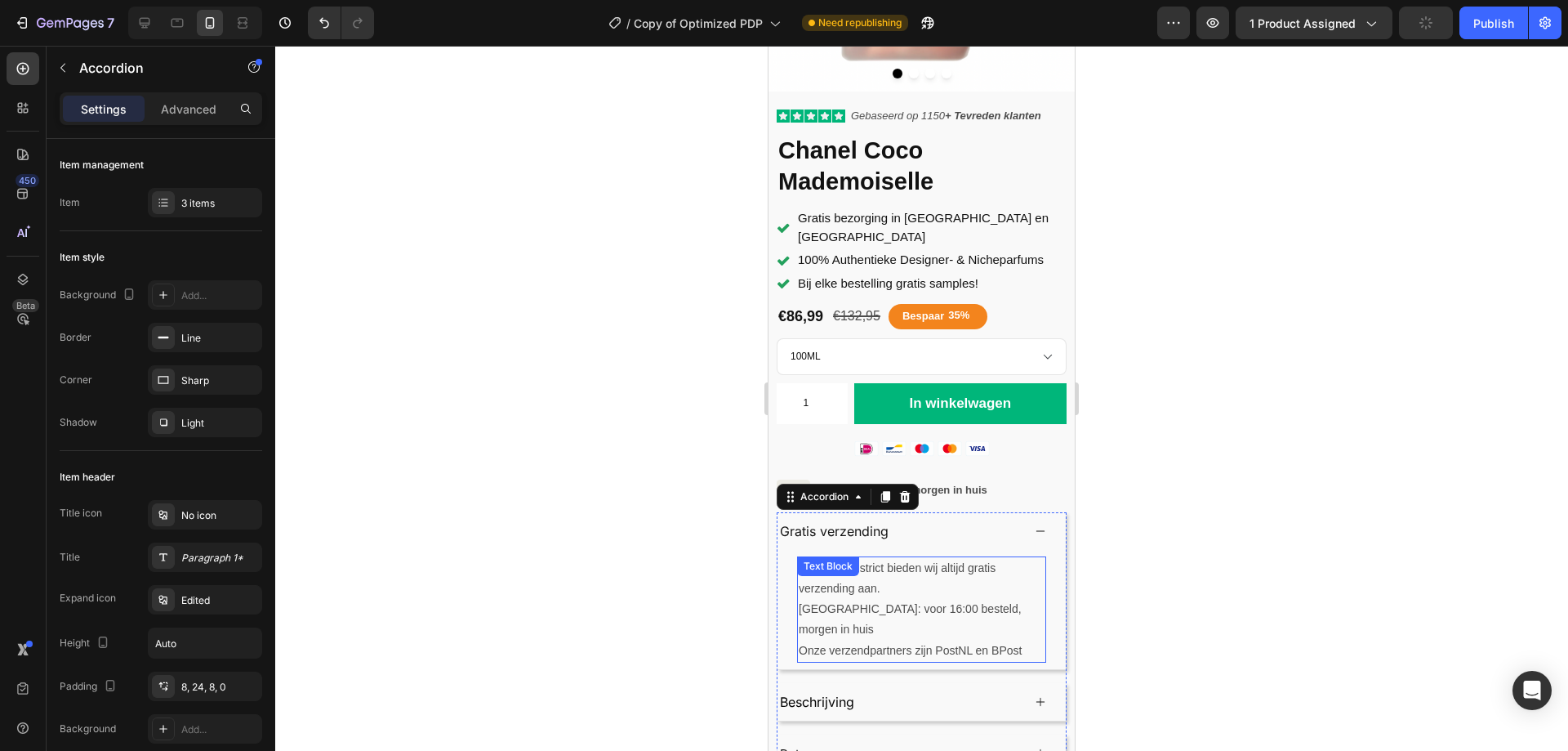
click at [798, 556] on div "Text Block" at bounding box center [827, 566] width 62 height 20
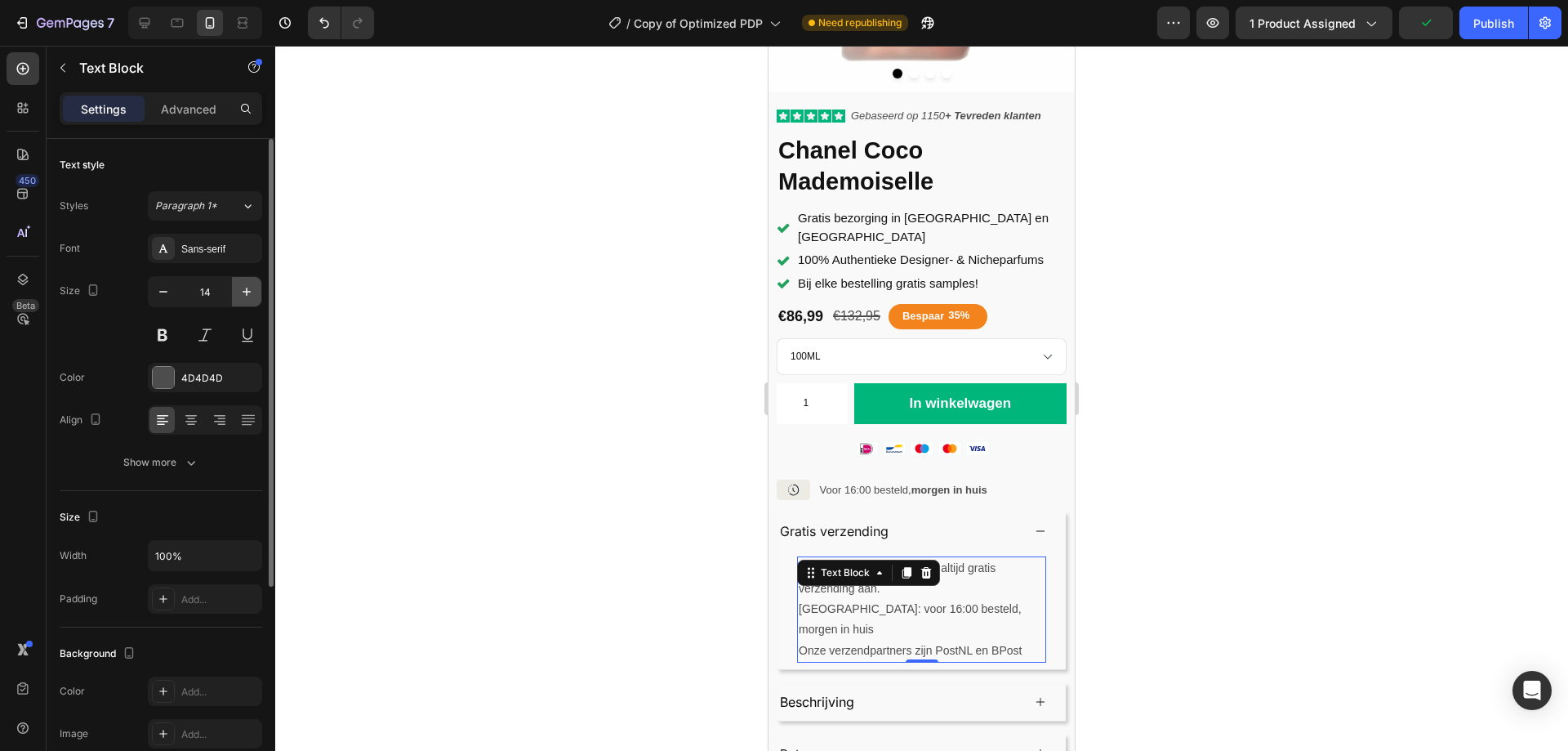
click at [247, 293] on icon "button" at bounding box center [246, 292] width 16 height 16
click at [161, 296] on icon "button" at bounding box center [163, 292] width 16 height 16
type input "15"
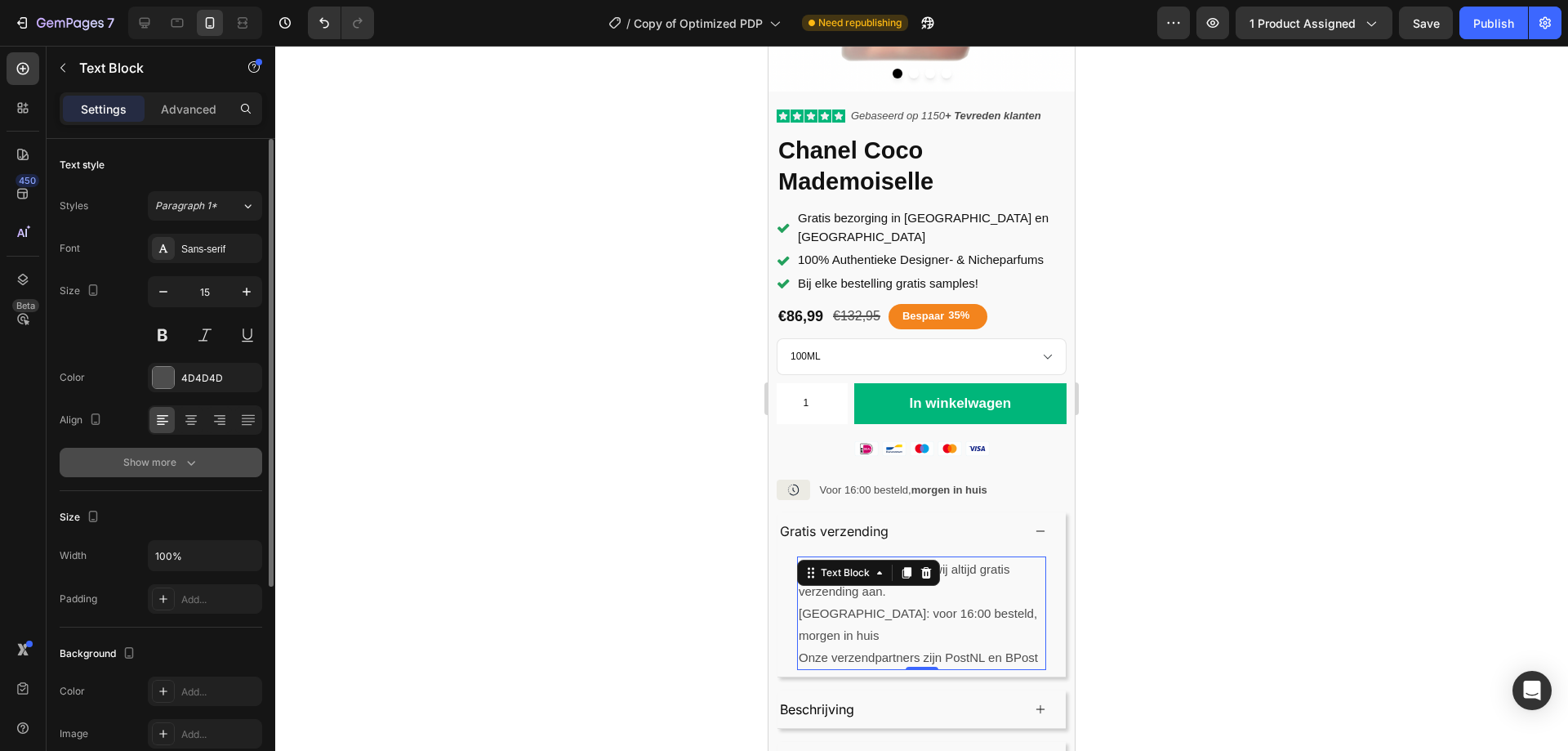
click at [183, 464] on icon "button" at bounding box center [191, 462] width 16 height 16
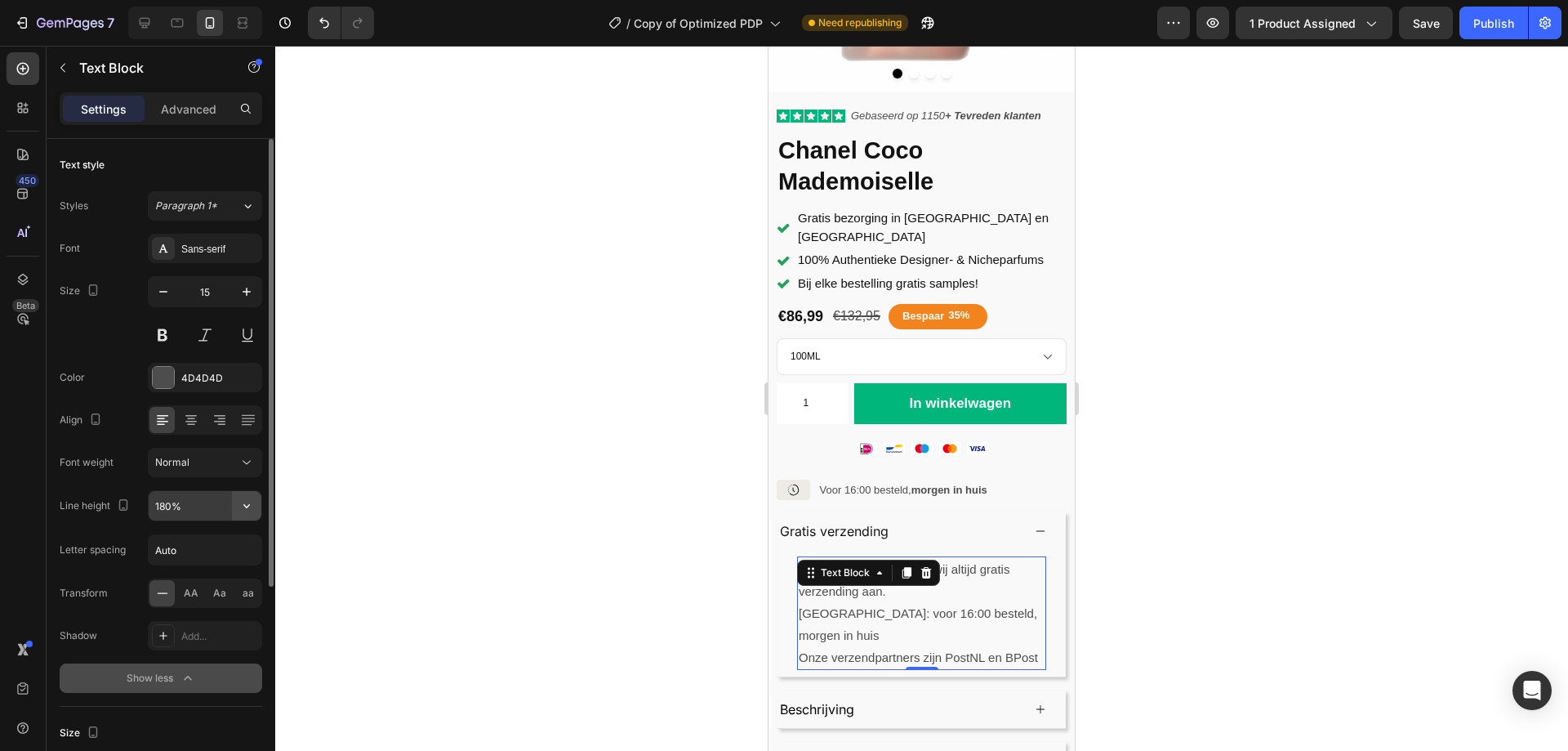
click at [241, 507] on icon "button" at bounding box center [246, 505] width 16 height 16
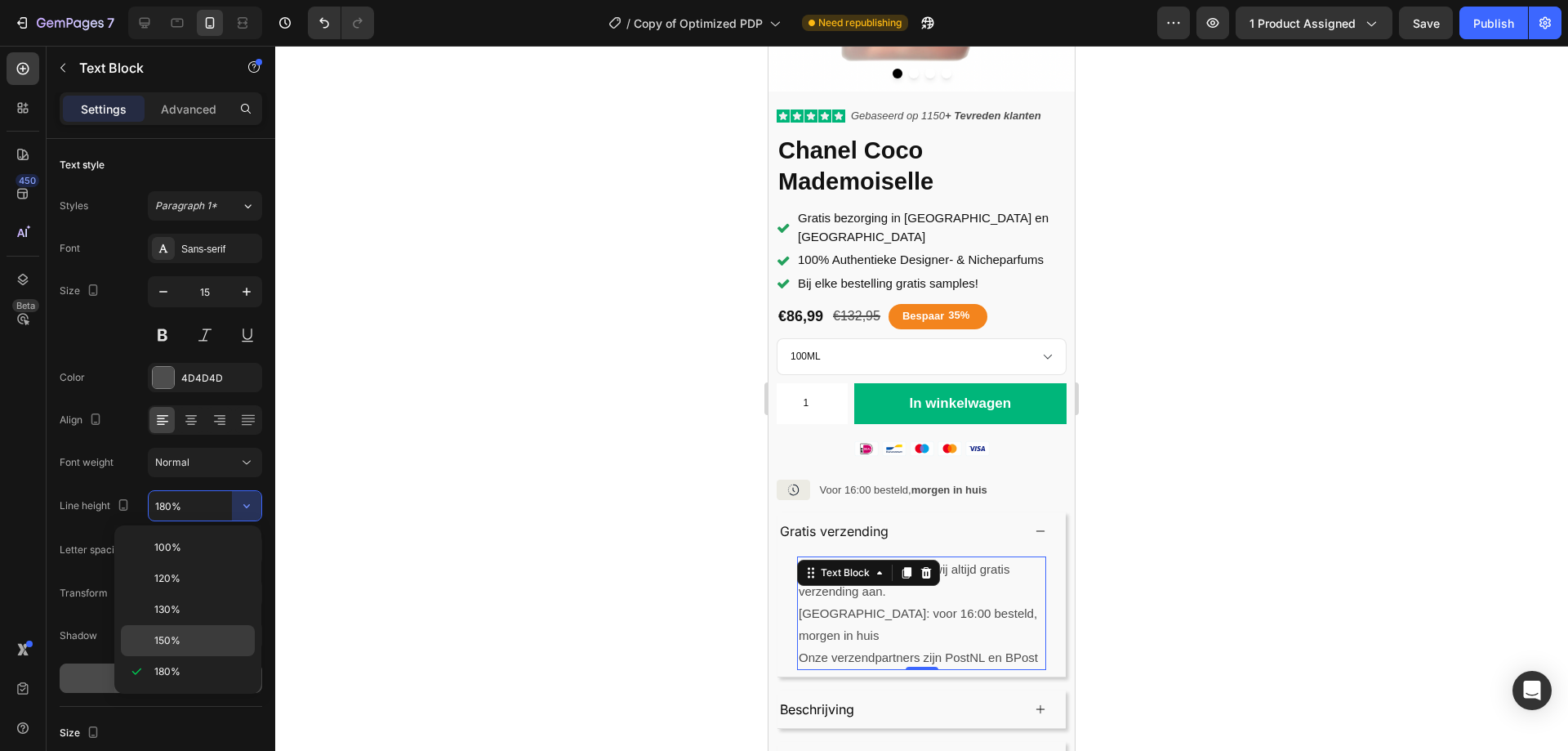
click at [184, 628] on div "150%" at bounding box center [187, 639] width 133 height 31
type input "150%"
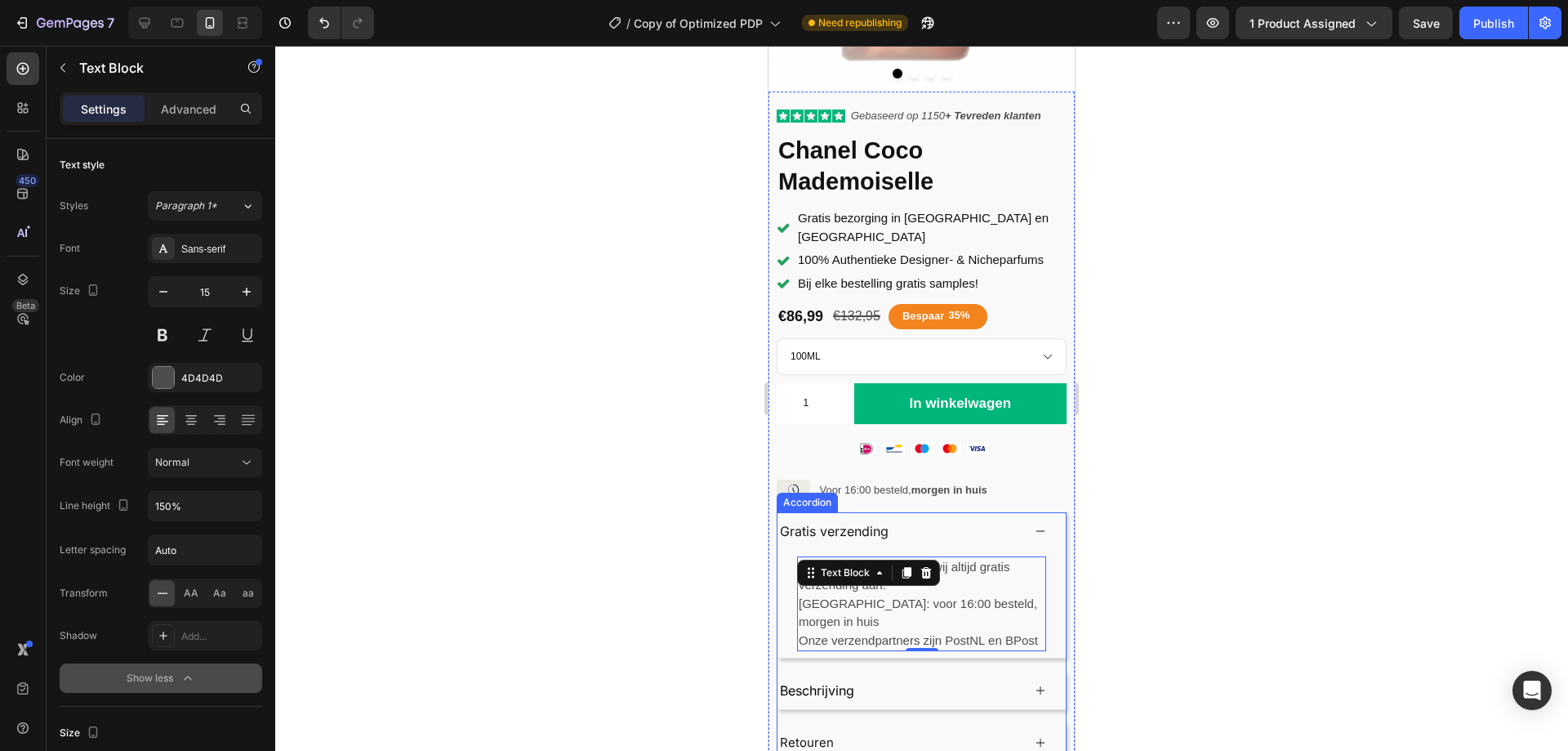
click at [790, 550] on div "Bij Aroma district bieden wij altijd gratis verzending aan. België: voor 16:00 …" at bounding box center [921, 604] width 288 height 109
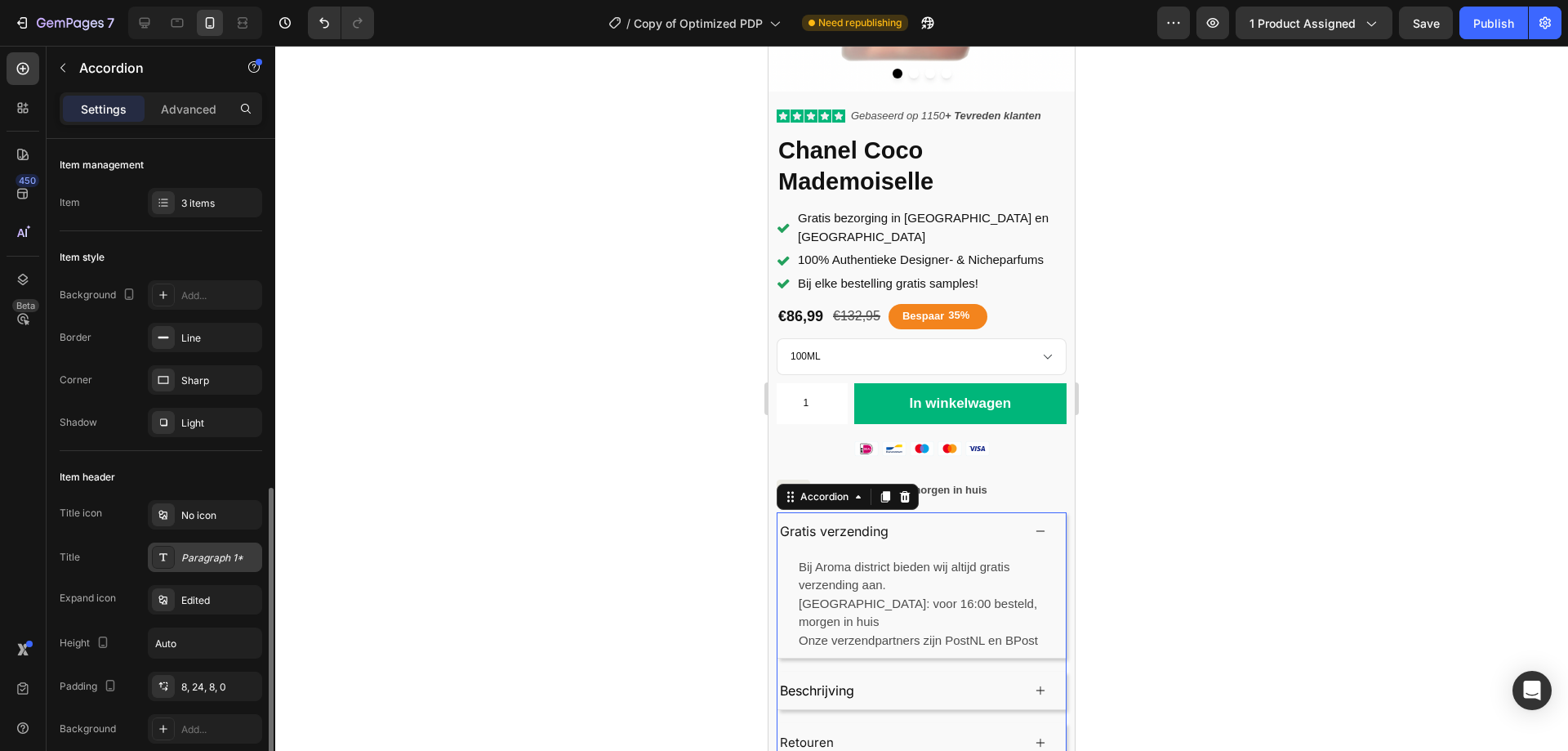
scroll to position [245, 0]
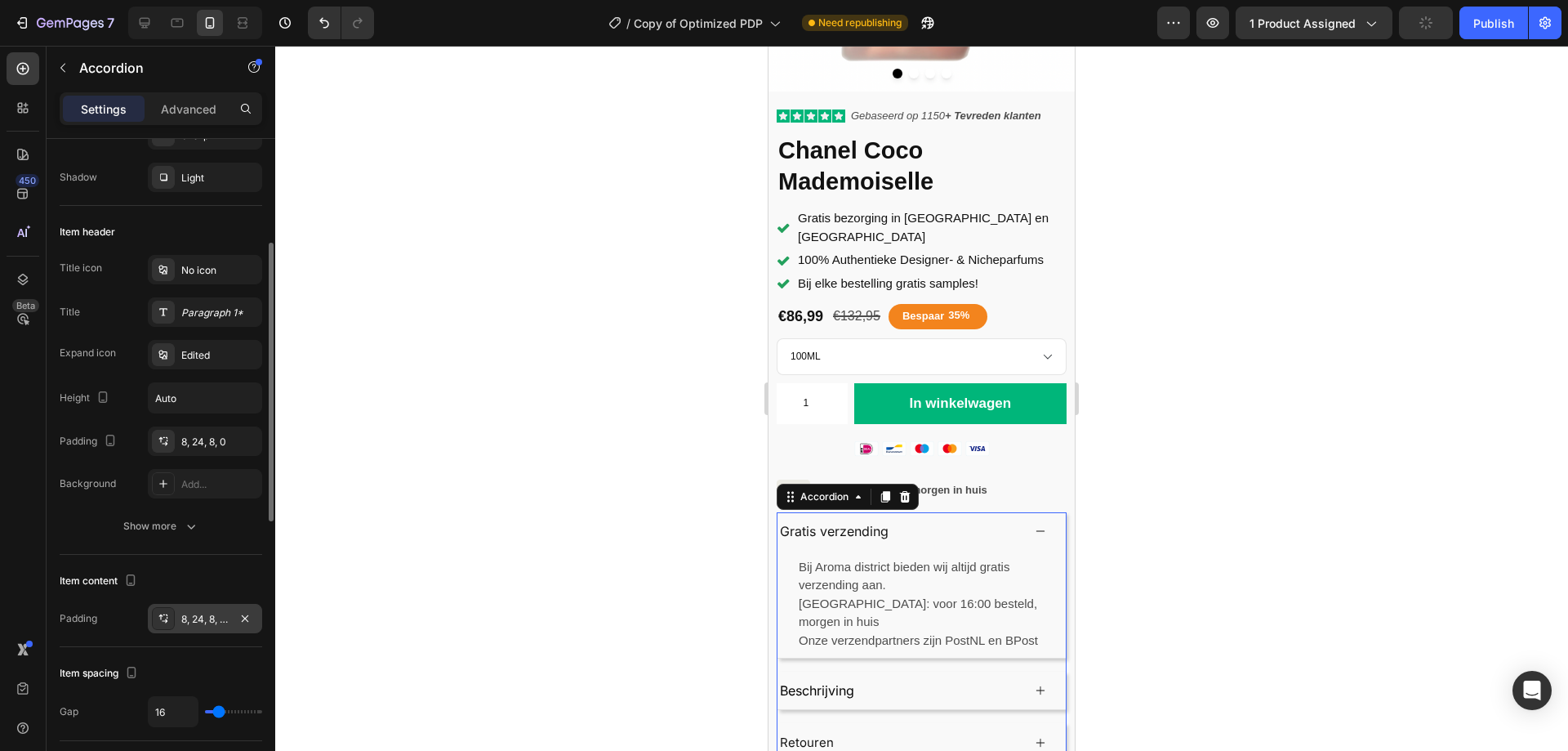
click at [197, 614] on div "8, 24, 8, 24" at bounding box center [205, 619] width 48 height 15
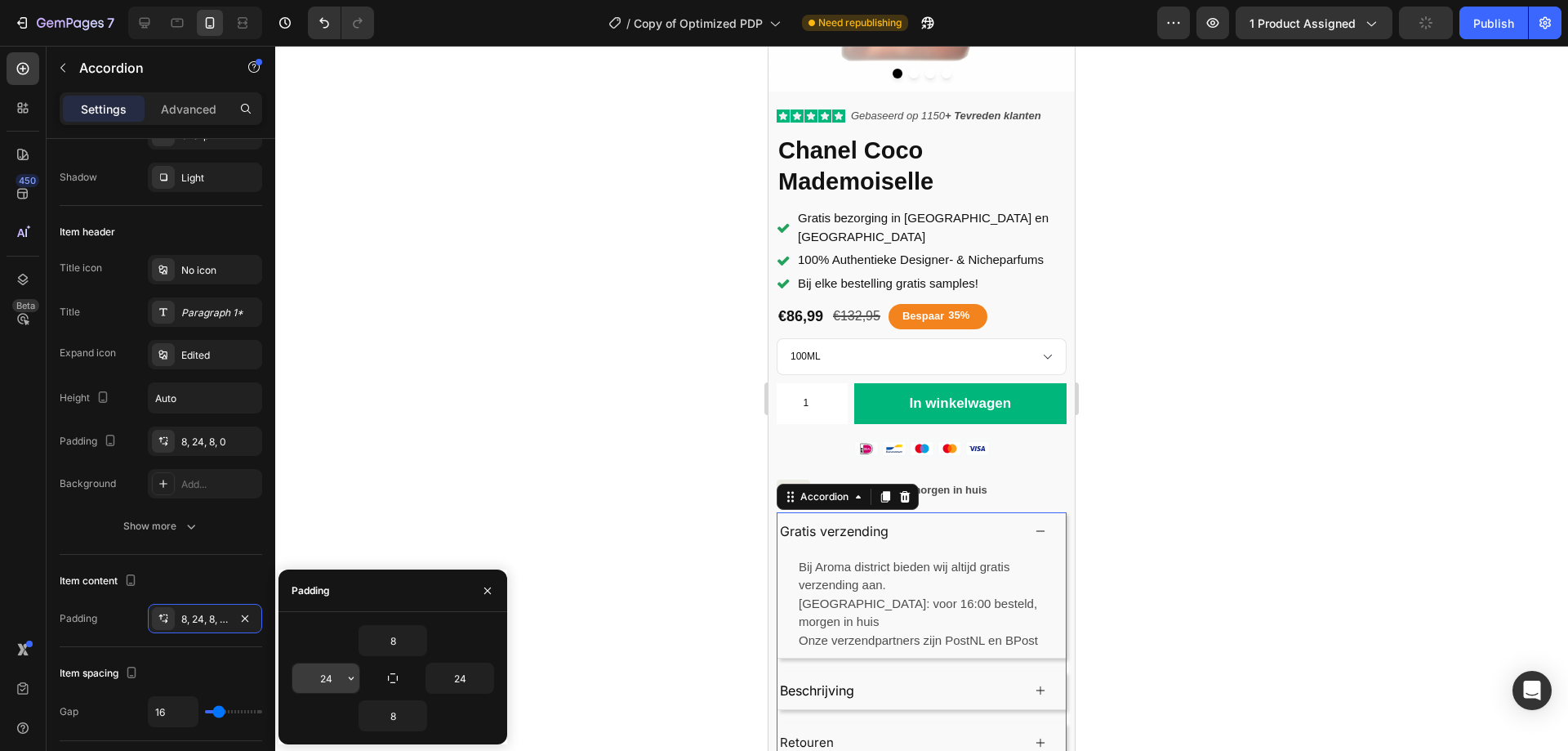
click at [338, 682] on input "24" at bounding box center [326, 678] width 67 height 30
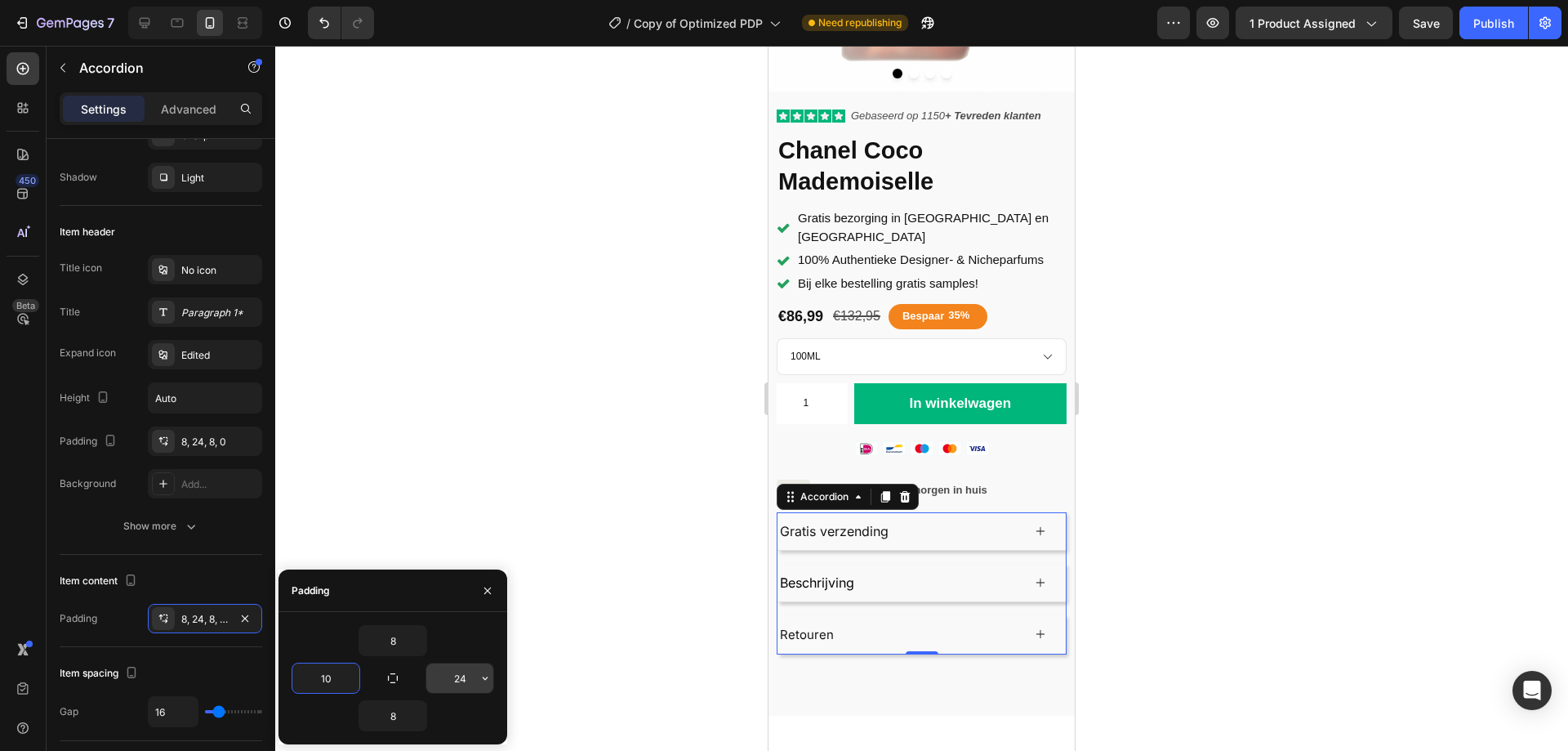
type input "10"
click at [461, 681] on input "24" at bounding box center [459, 678] width 67 height 30
type input "15"
click at [338, 679] on input "10" at bounding box center [326, 678] width 67 height 30
type input "15"
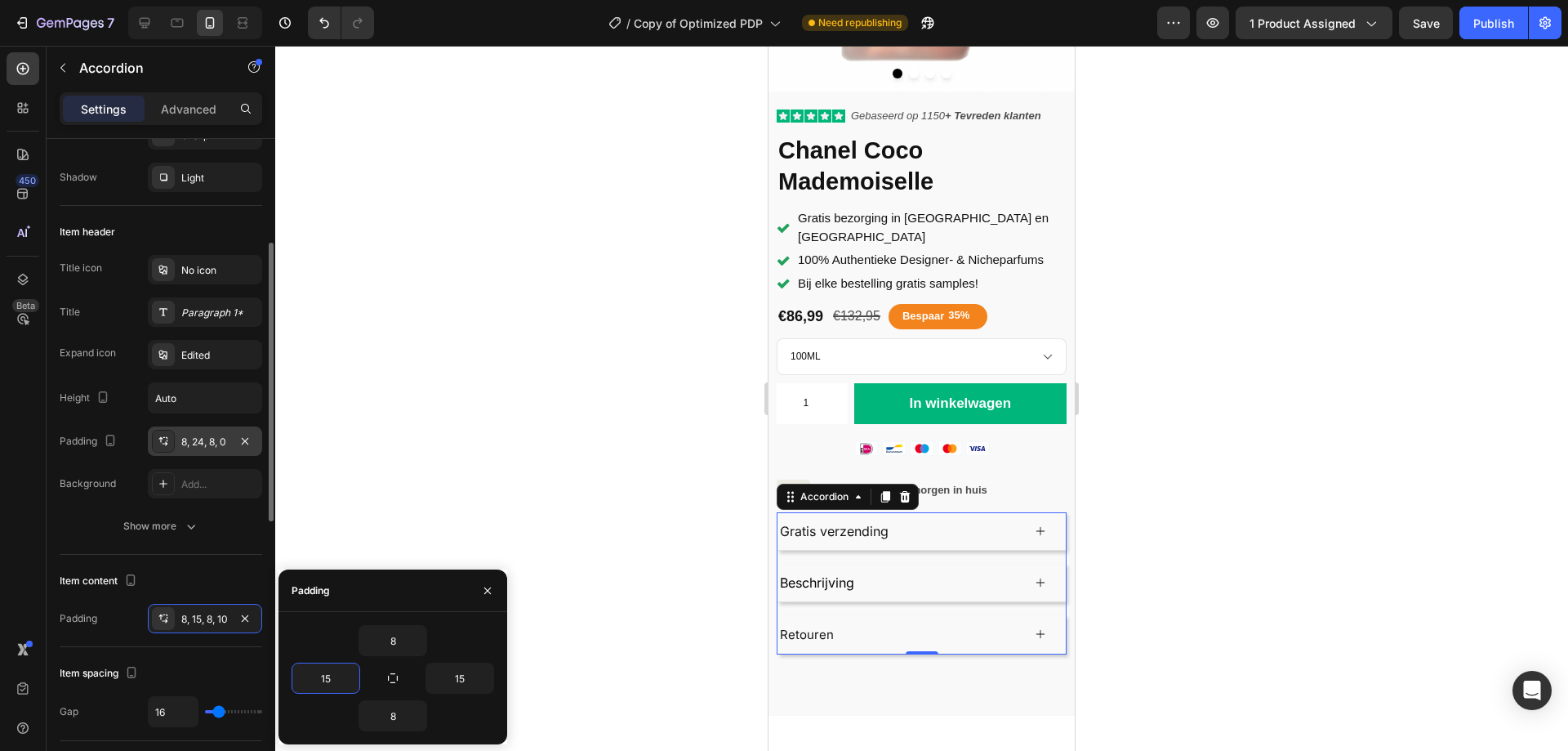
click at [220, 442] on div "8, 24, 8, 0" at bounding box center [205, 441] width 48 height 15
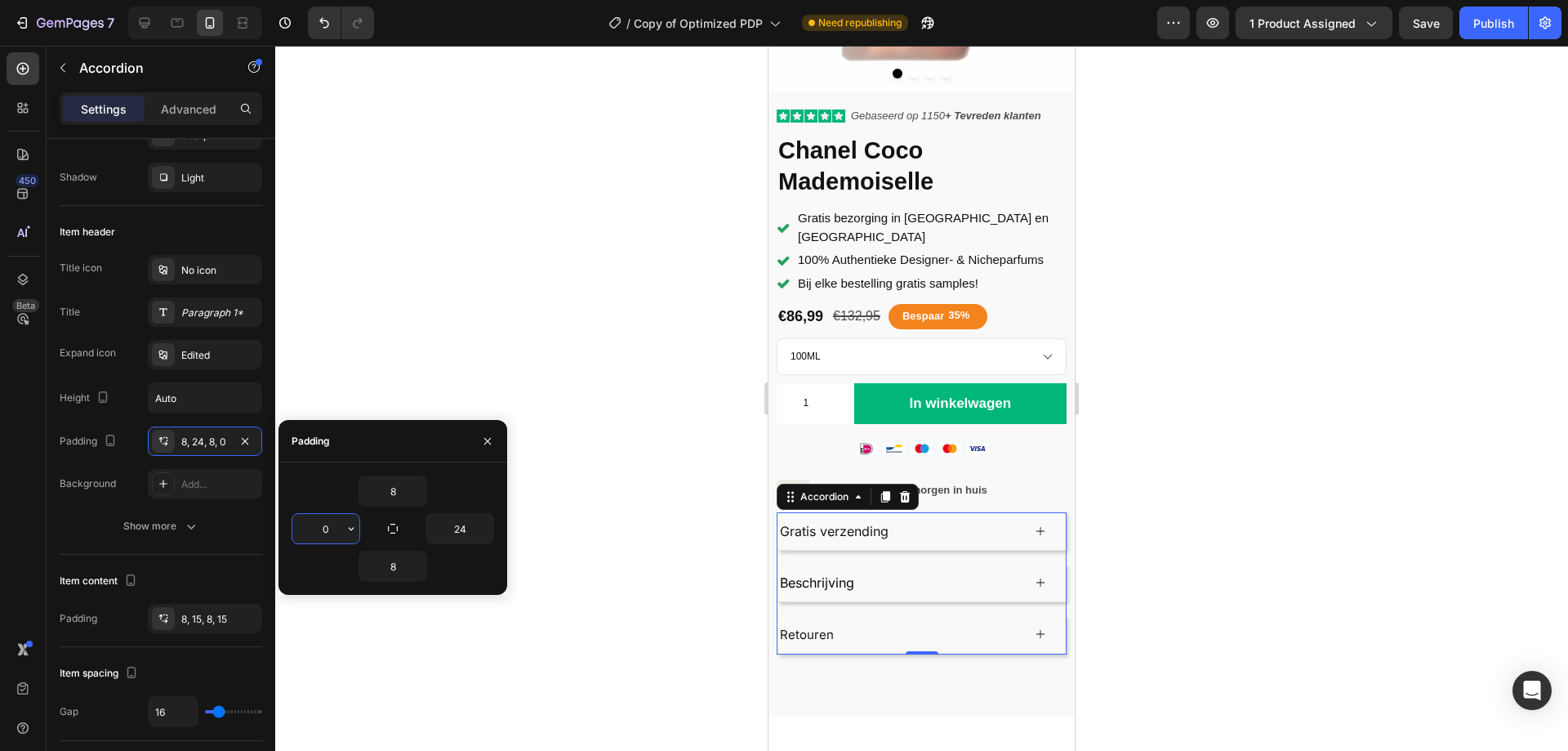
click at [327, 525] on input "0" at bounding box center [326, 529] width 67 height 30
type input "10"
click at [449, 522] on input "24" at bounding box center [459, 529] width 67 height 30
type input "10"
click at [206, 566] on div "Item content Padding 8, 15, 8, 15" at bounding box center [160, 601] width 202 height 93
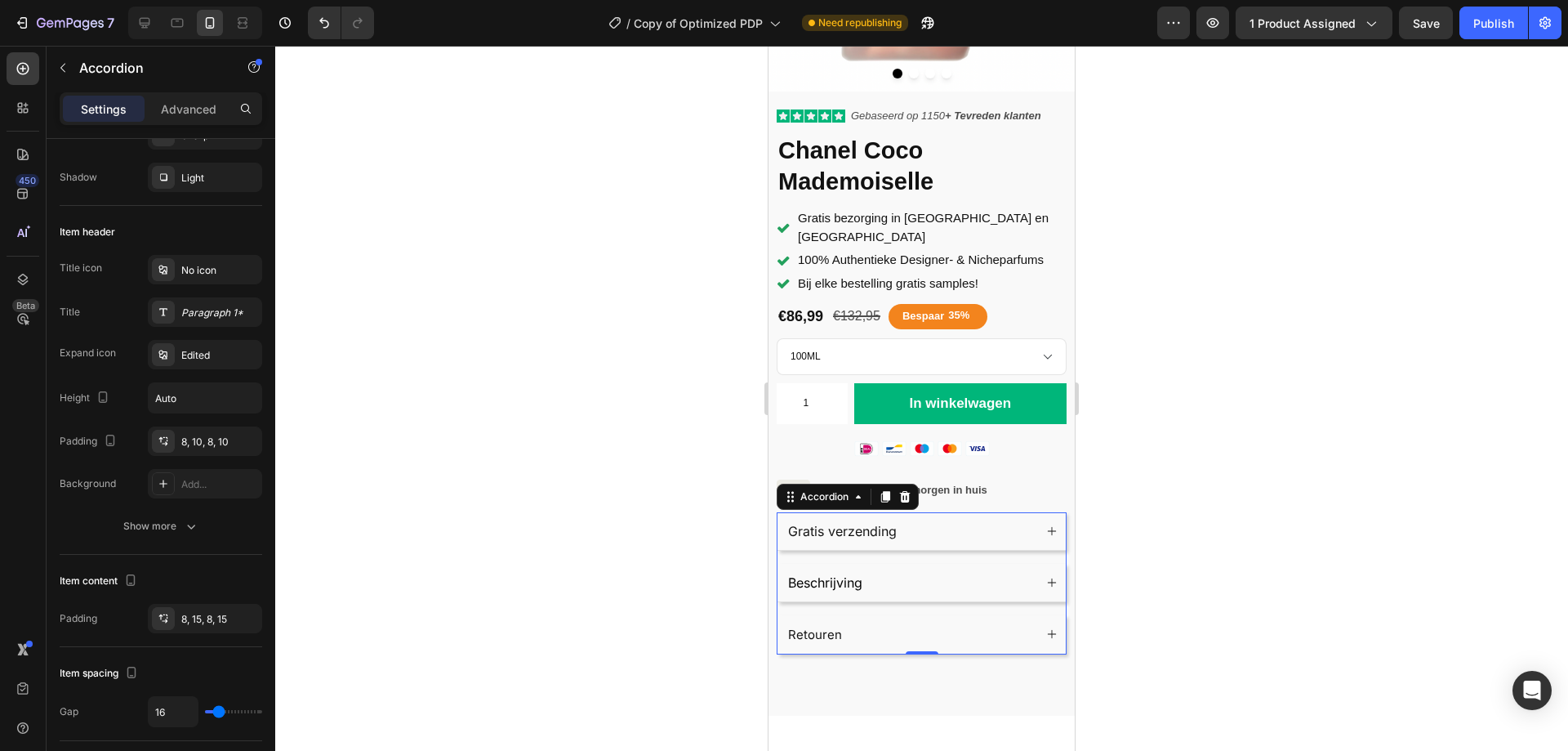
click at [659, 570] on div at bounding box center [921, 398] width 1292 height 705
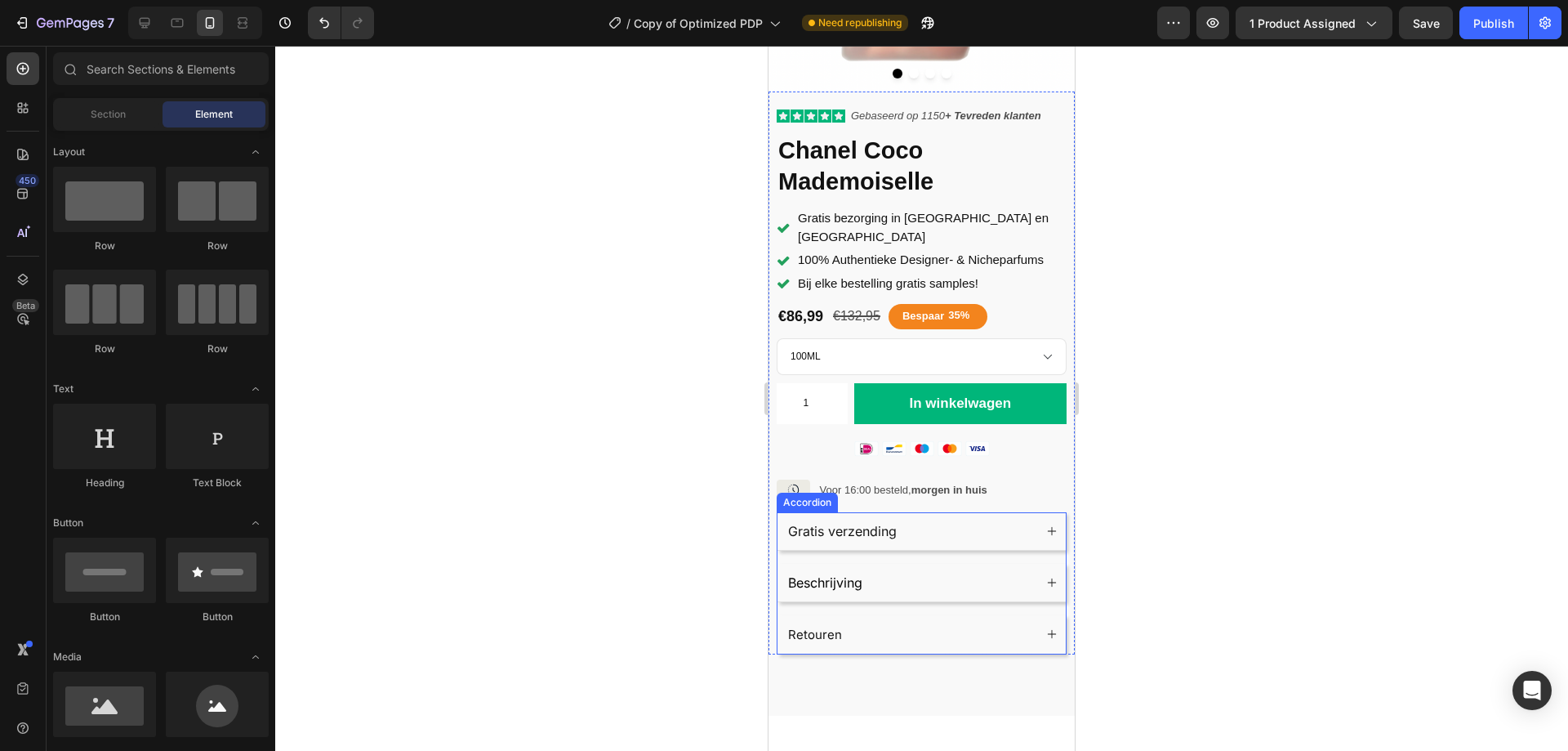
click at [966, 570] on div "Beschrijving" at bounding box center [909, 582] width 247 height 25
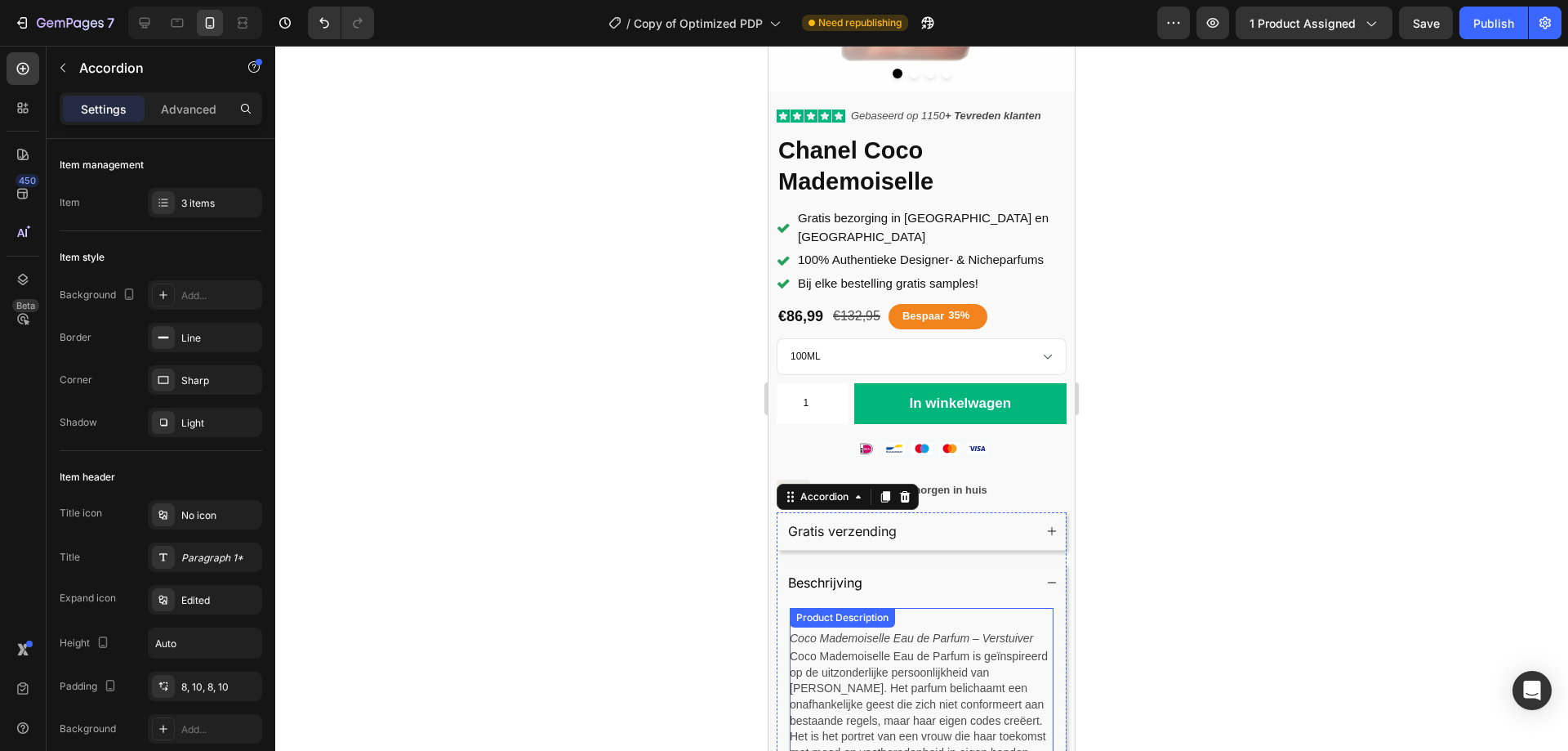
click at [935, 648] on p "Coco Mademoiselle Eau de Parfum is geïnspireerd op de uitzonderlijke persoonlij…" at bounding box center [921, 712] width 264 height 128
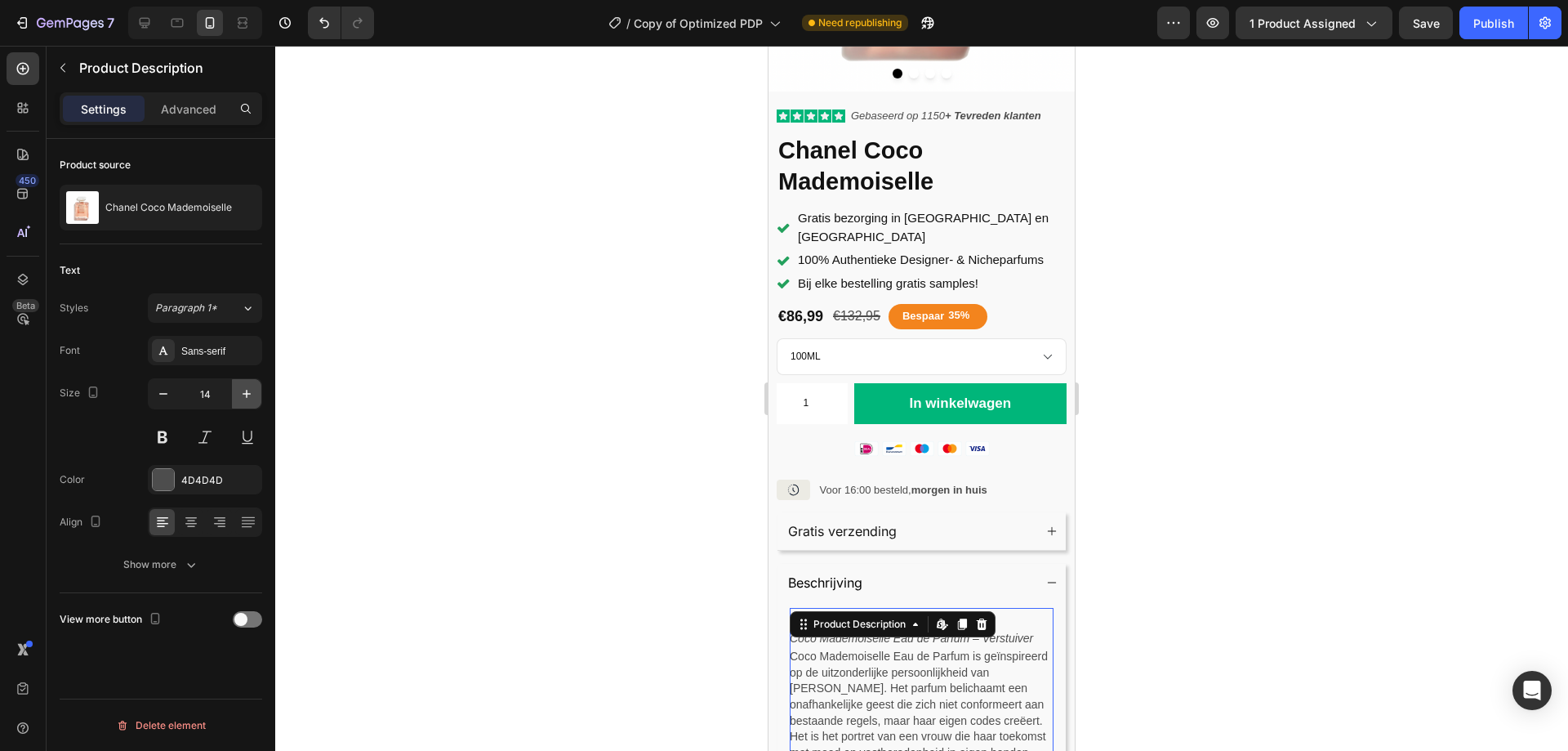
click at [240, 399] on icon "button" at bounding box center [246, 393] width 16 height 16
type input "16"
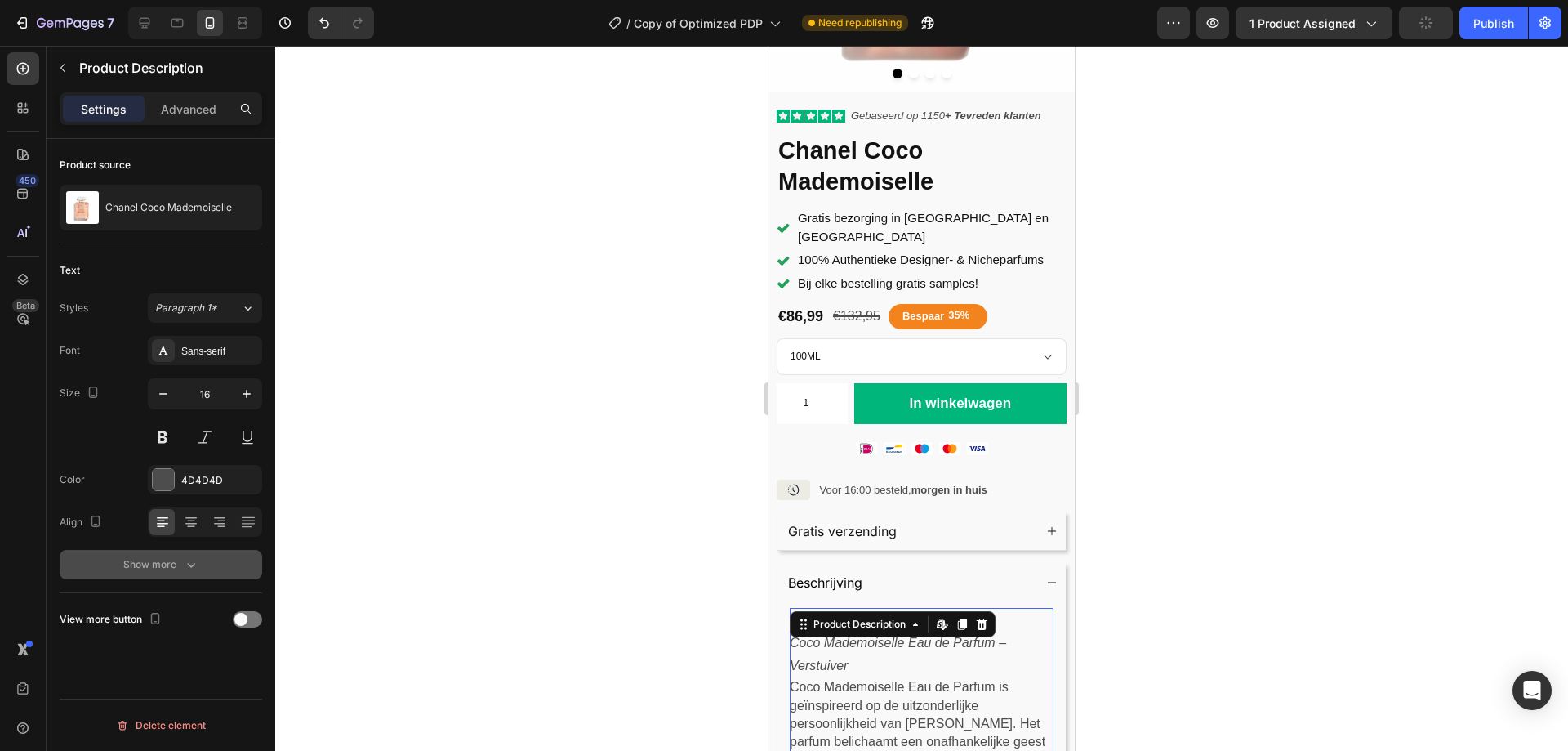
click at [216, 561] on button "Show more" at bounding box center [160, 565] width 202 height 30
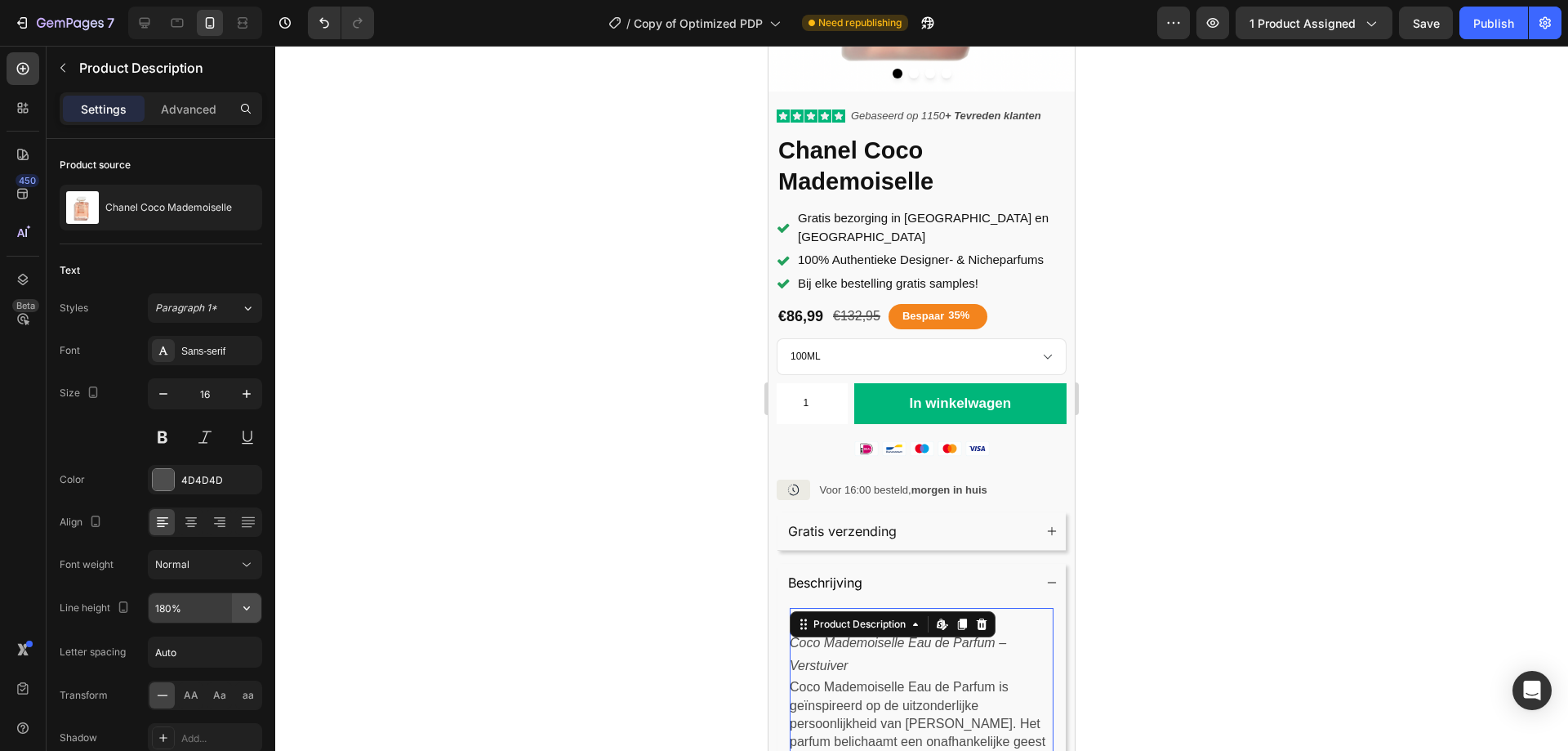
click at [242, 609] on icon "button" at bounding box center [246, 608] width 16 height 16
click at [192, 534] on p "150%" at bounding box center [200, 532] width 93 height 15
type input "150%"
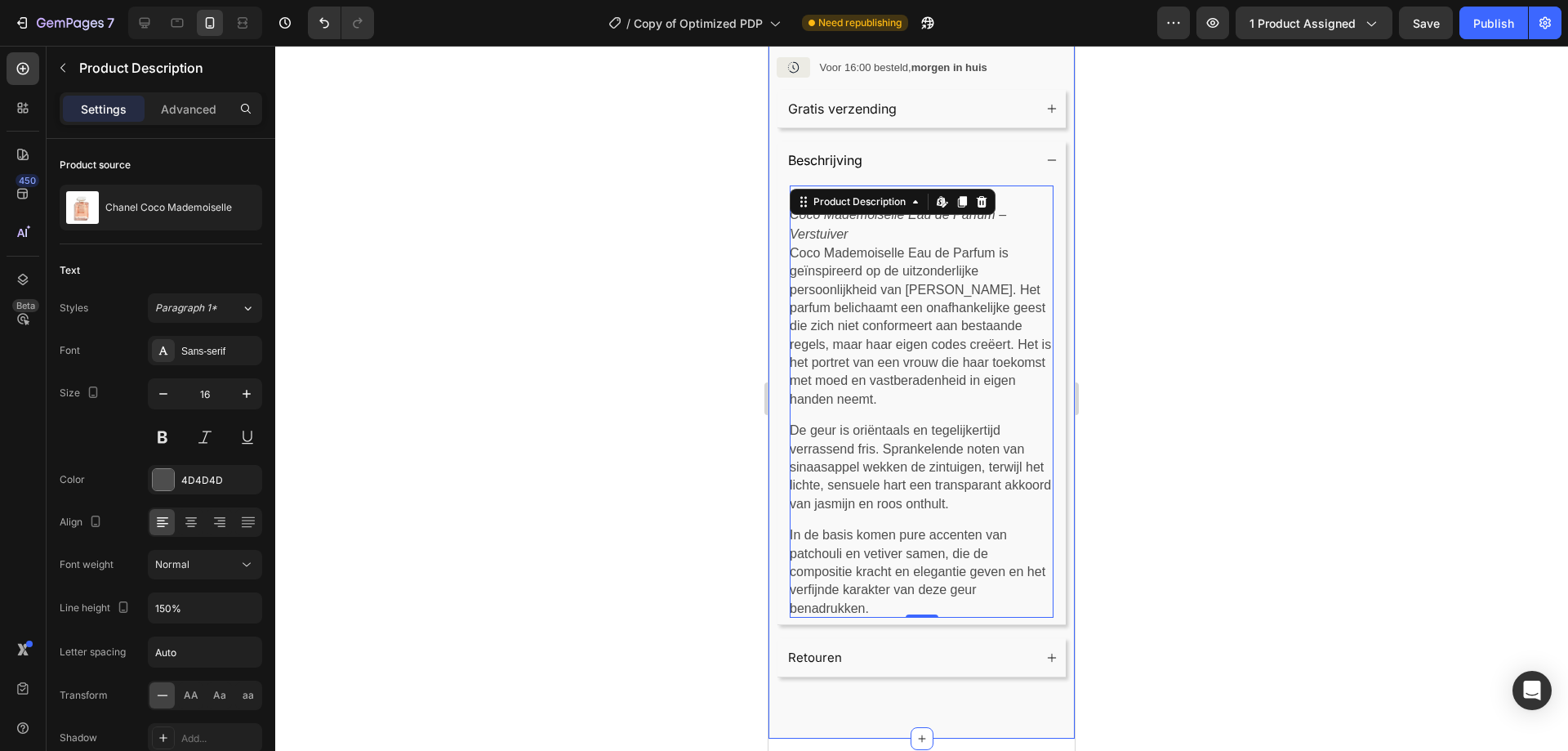
scroll to position [817, 0]
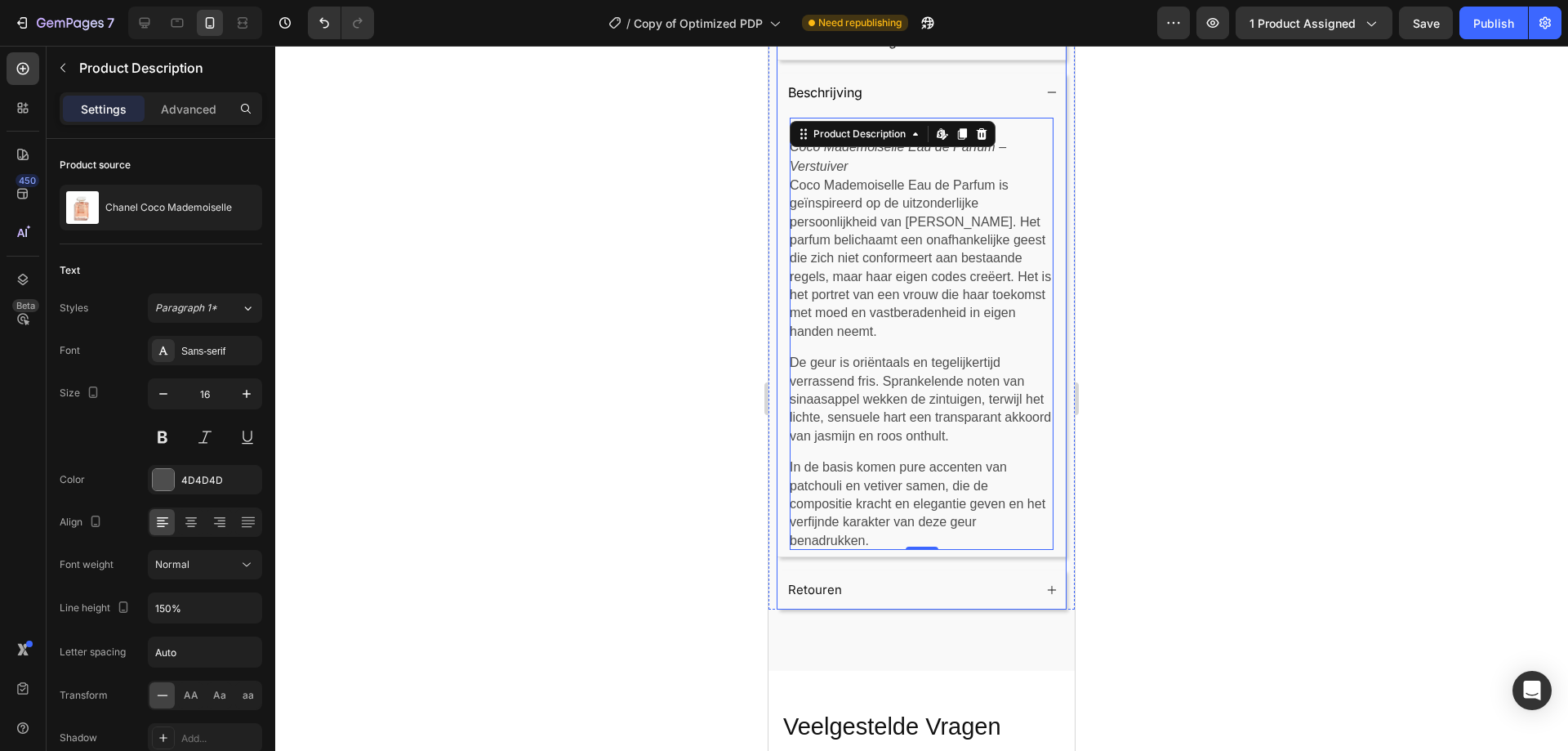
click at [1046, 584] on icon at bounding box center [1051, 589] width 11 height 11
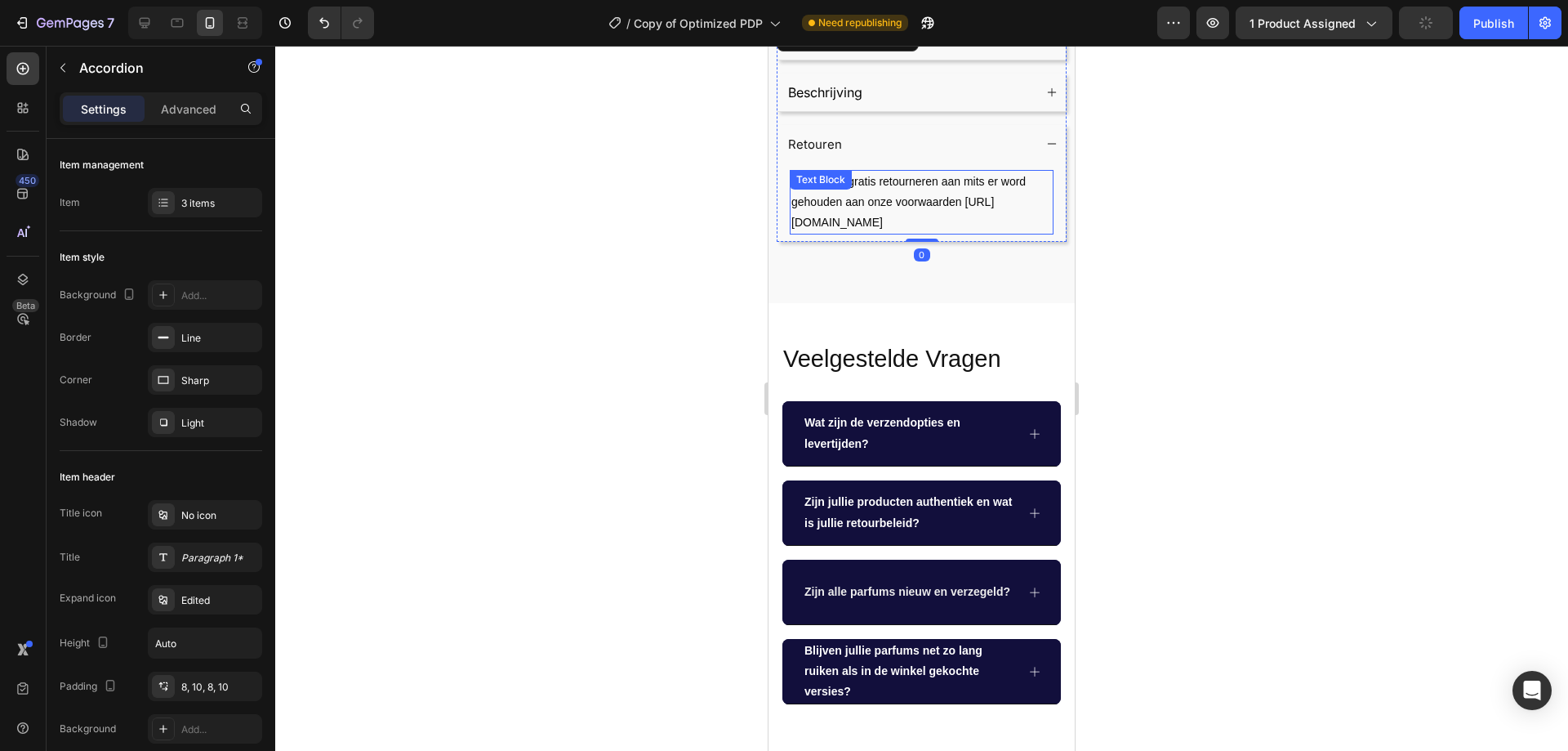
click at [878, 171] on p "Wij bieden gratis retourneren aan mits er word gehouden aan onze voorwaarden ht…" at bounding box center [922, 202] width 261 height 62
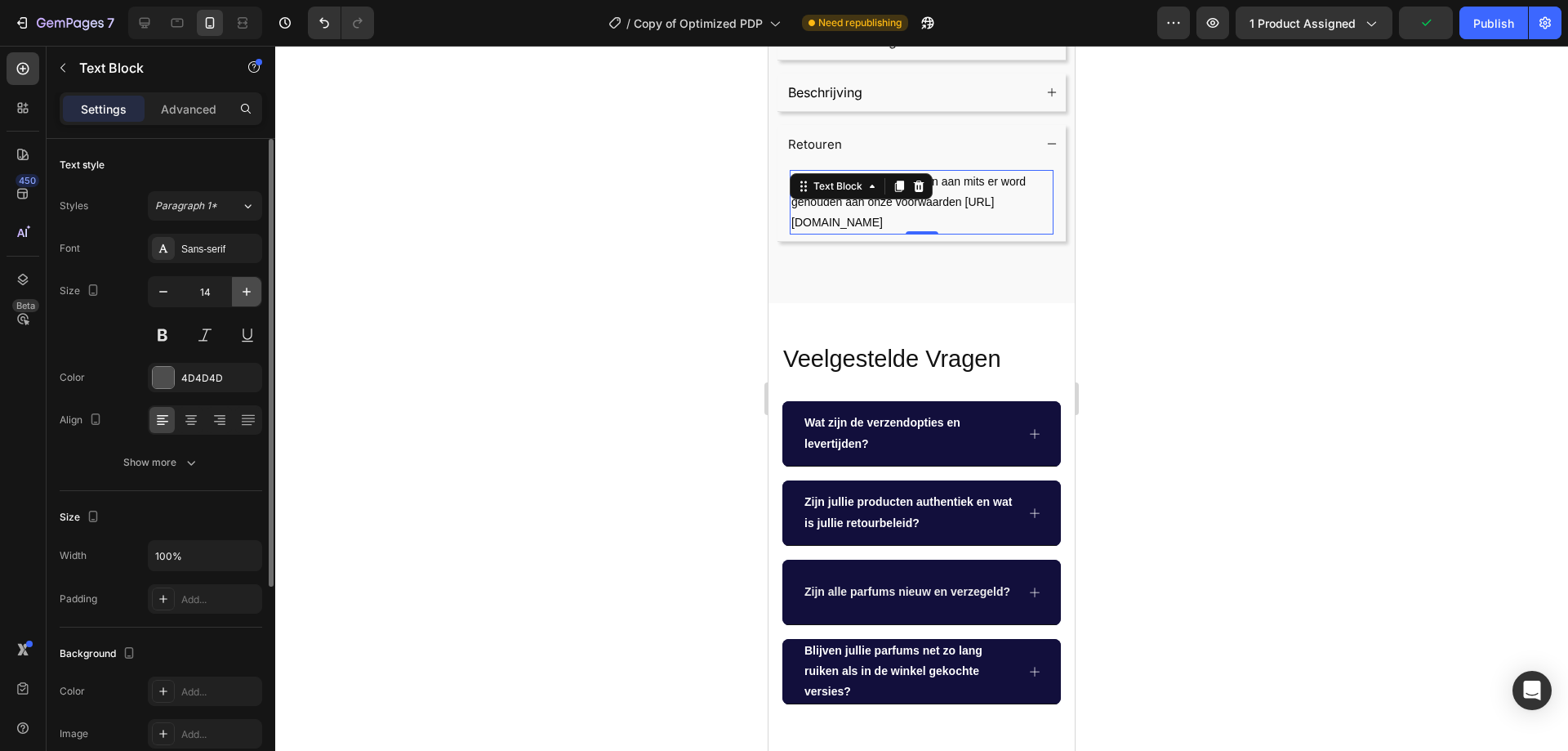
click at [245, 287] on icon "button" at bounding box center [246, 292] width 16 height 16
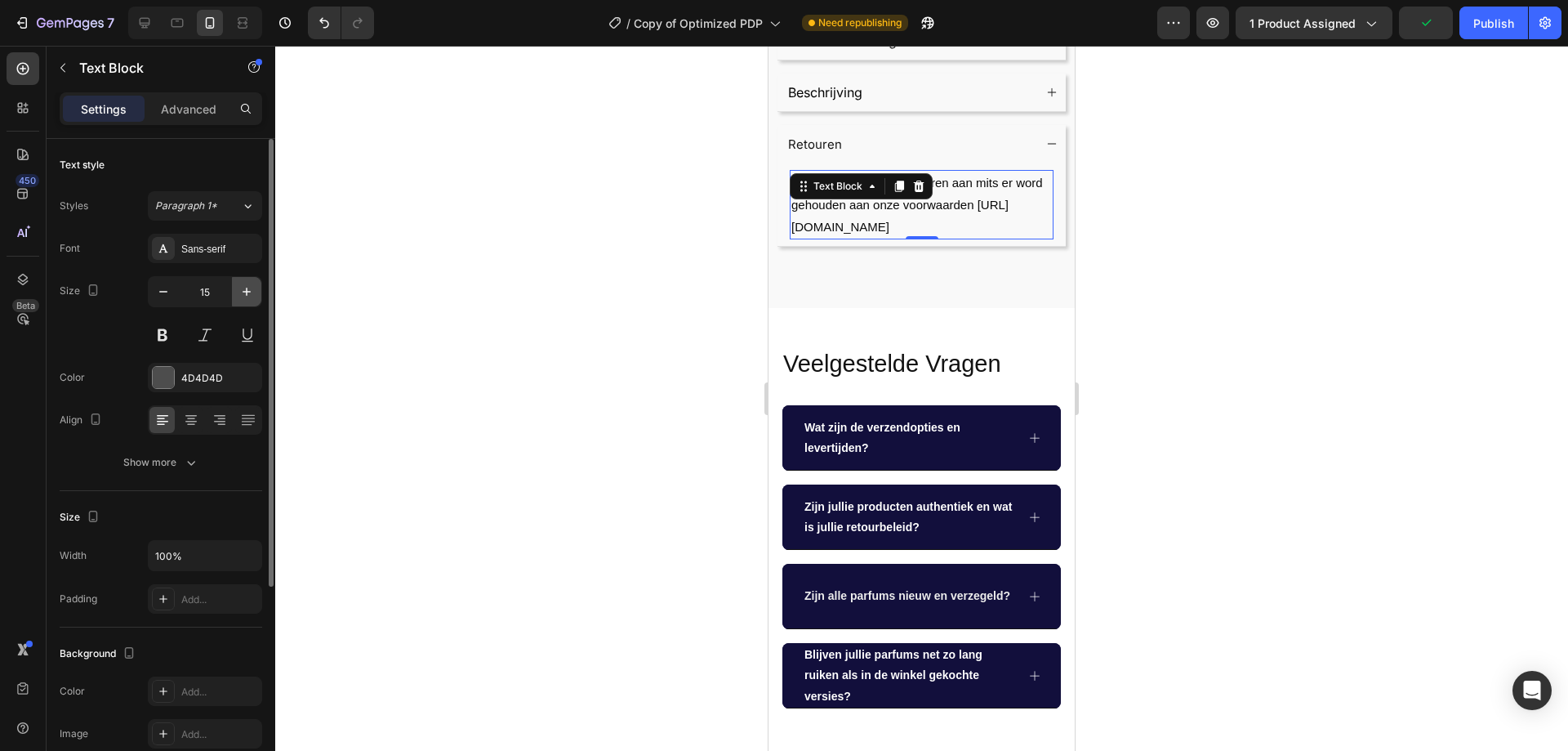
type input "16"
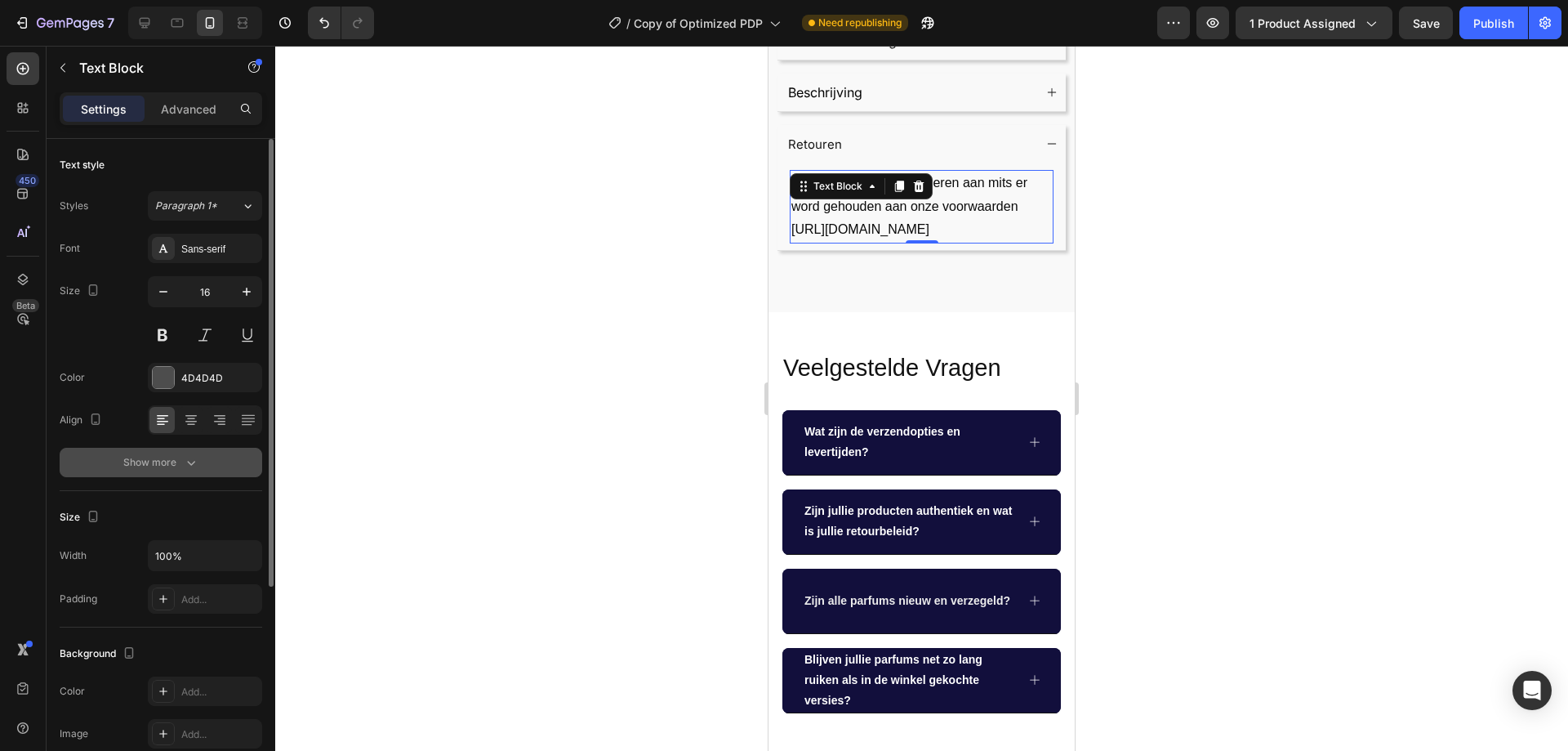
click at [205, 464] on button "Show more" at bounding box center [160, 462] width 202 height 30
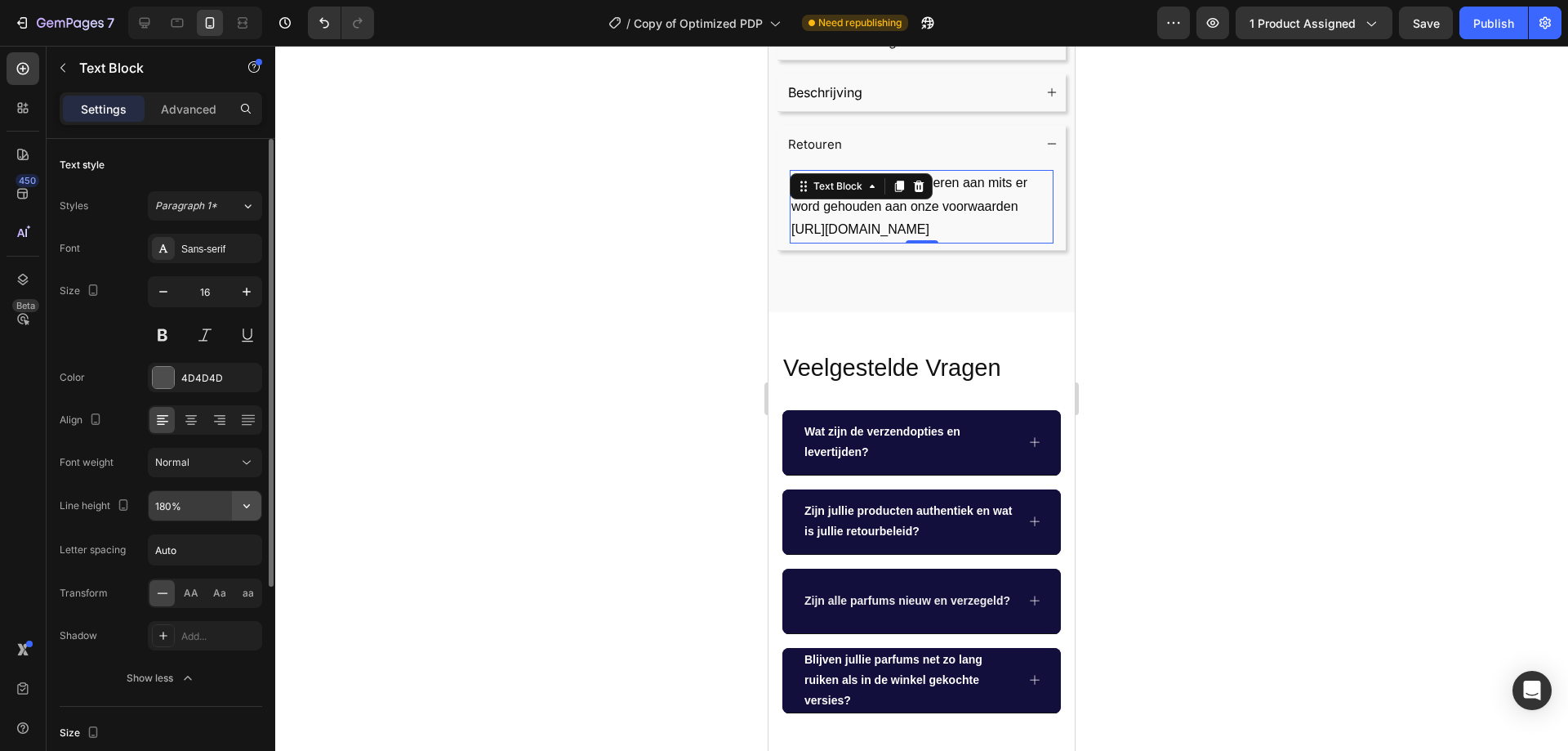
click at [243, 506] on icon "button" at bounding box center [246, 505] width 16 height 16
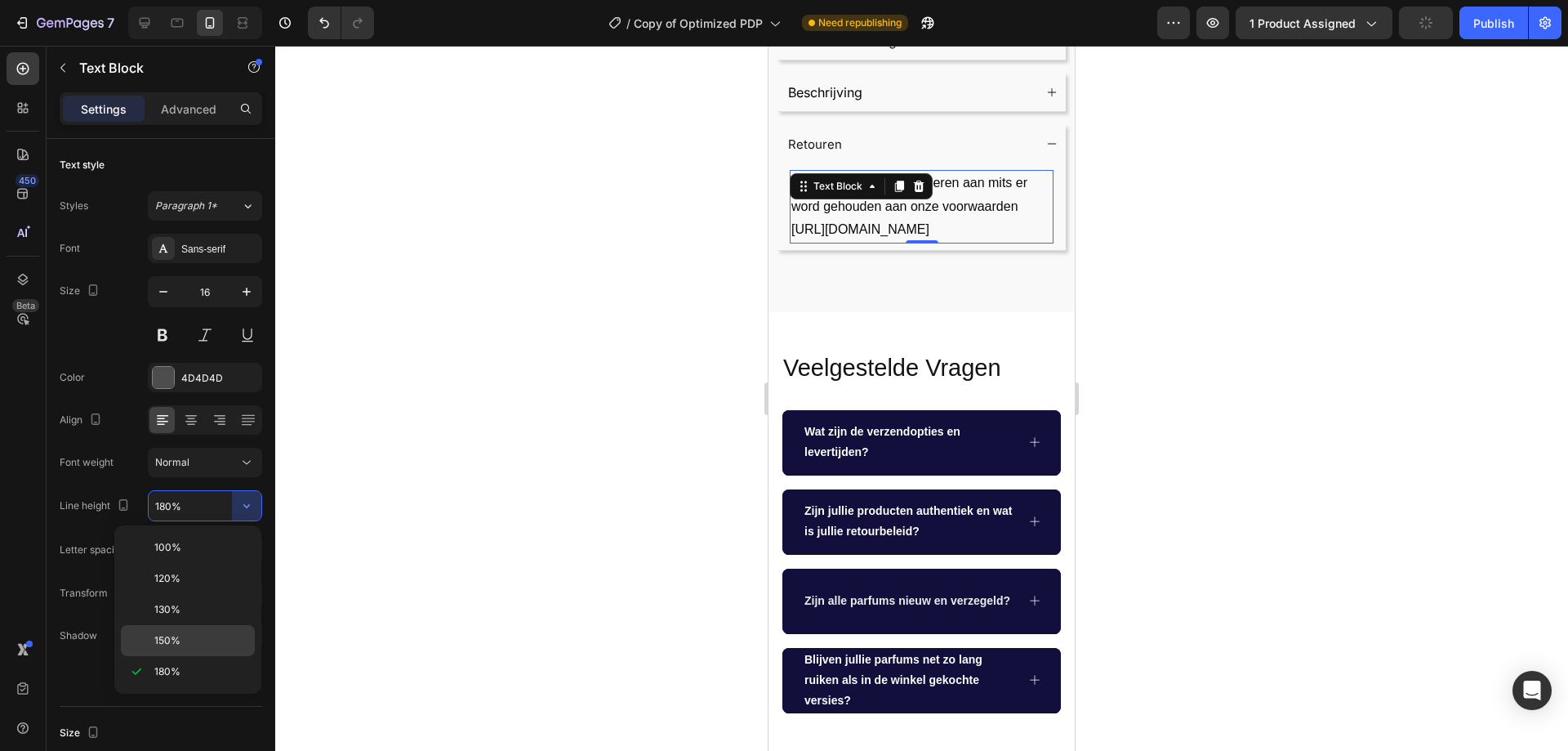
click at [172, 641] on span "150%" at bounding box center [167, 640] width 26 height 15
type input "150%"
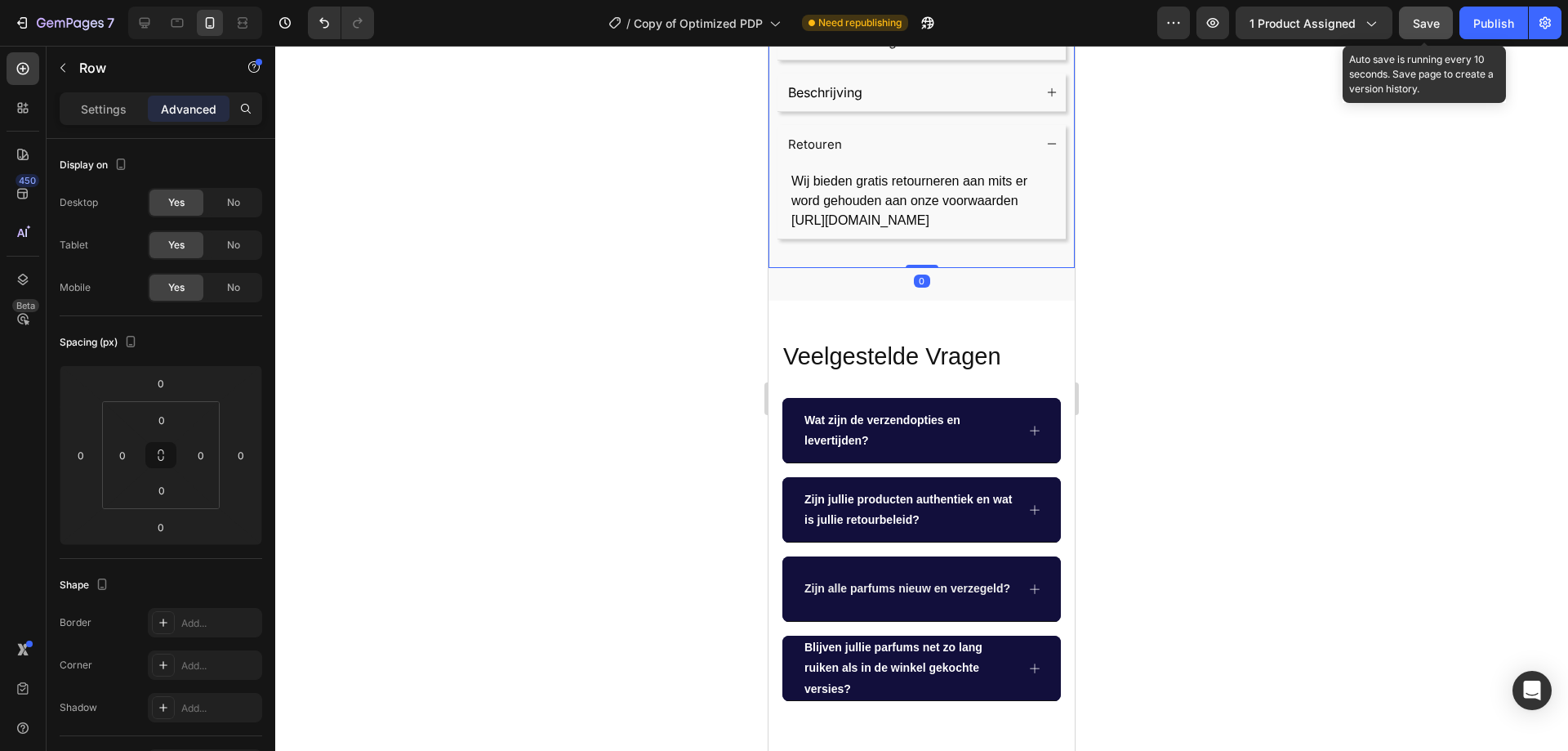
click at [1427, 28] on span "Save" at bounding box center [1426, 23] width 27 height 14
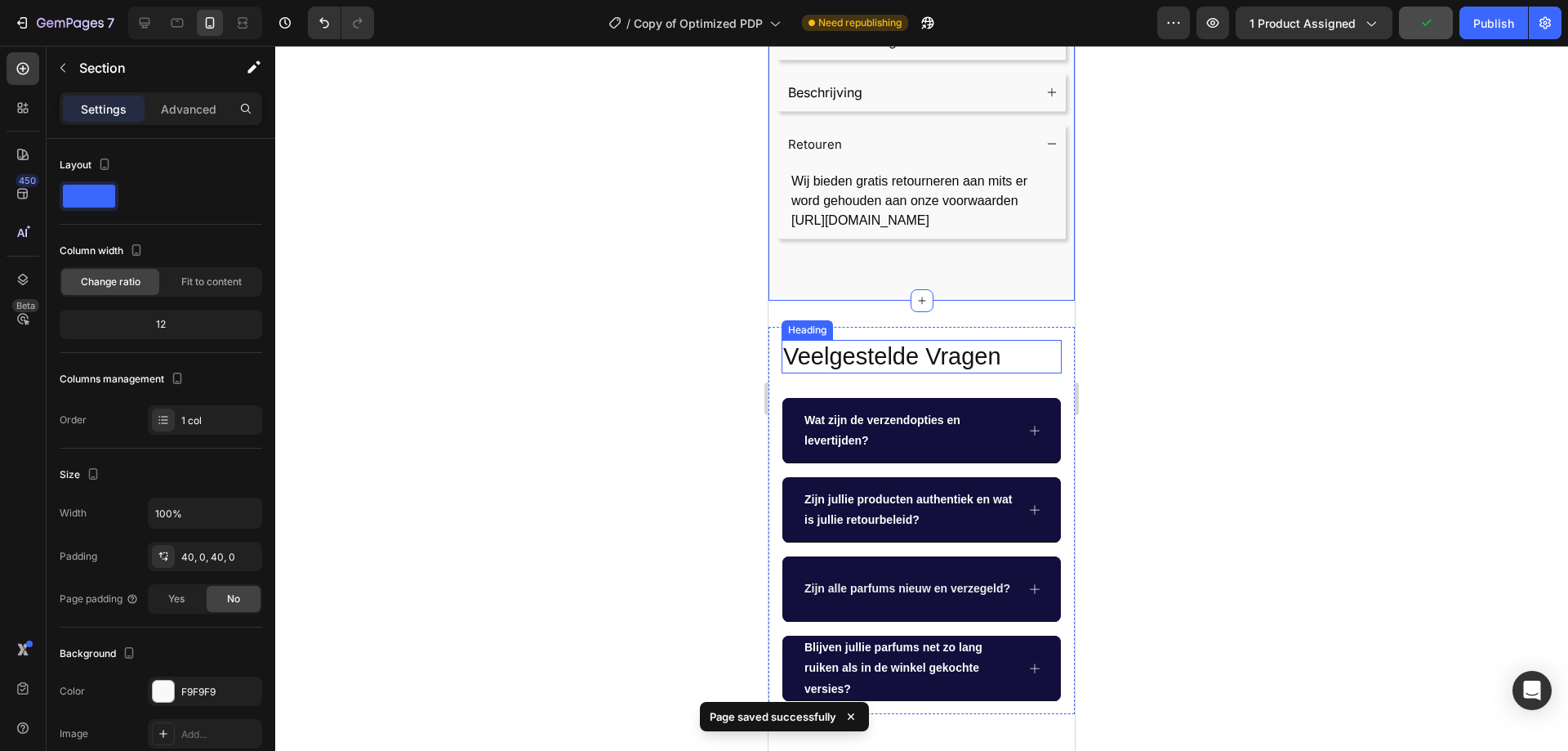
scroll to position [980, 0]
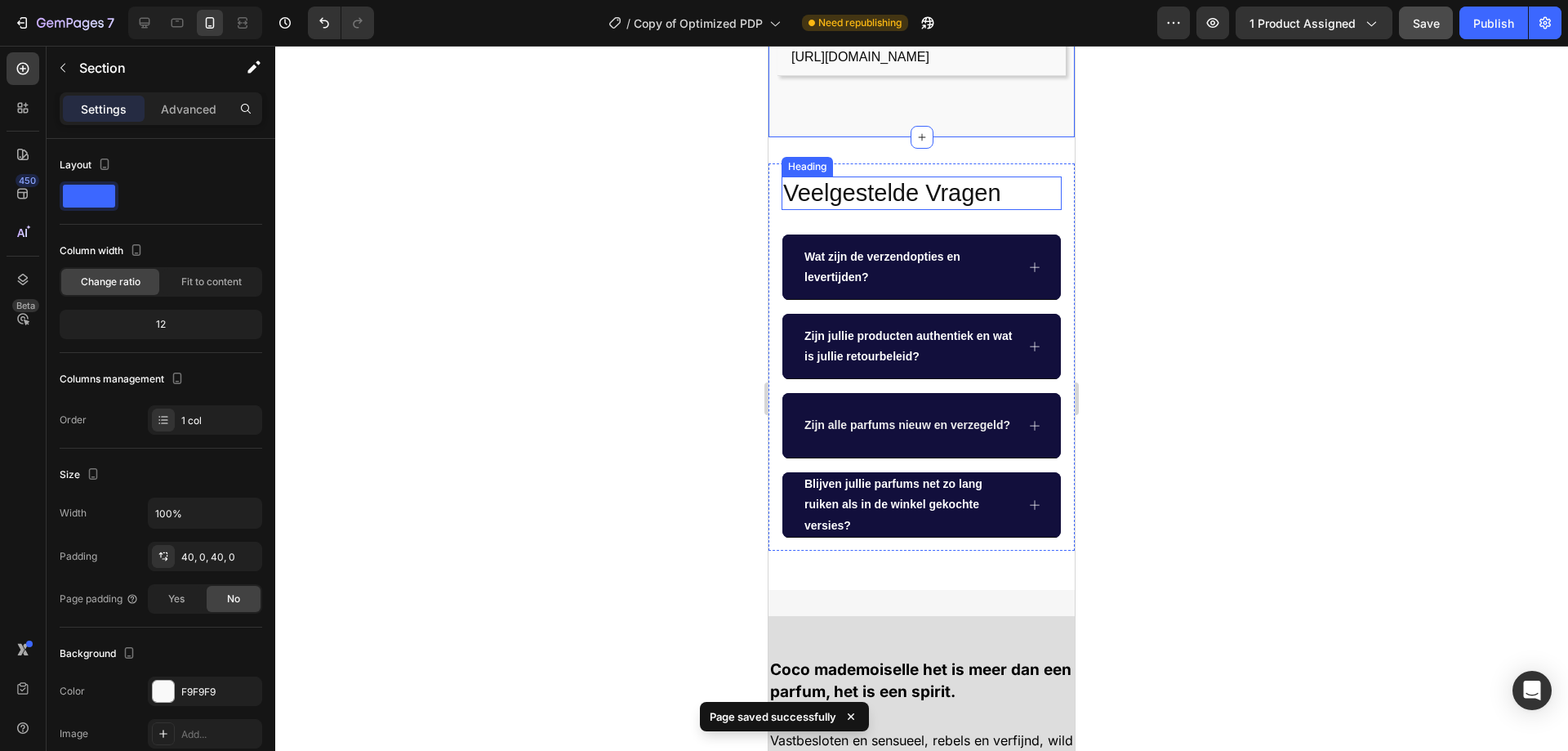
click at [953, 186] on h2 "Veelgestelde Vragen" at bounding box center [921, 193] width 280 height 34
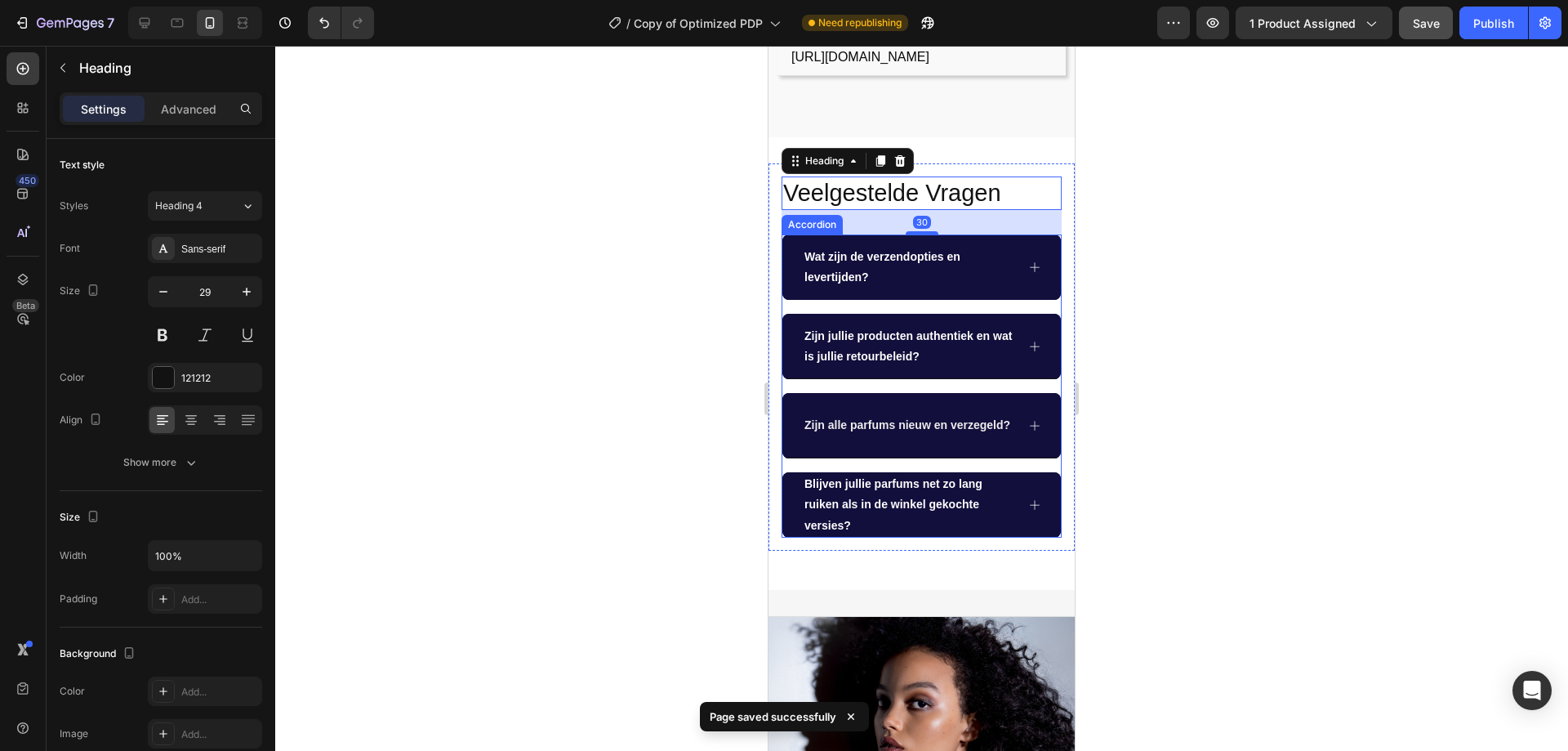
click at [1028, 261] on icon at bounding box center [1034, 267] width 13 height 13
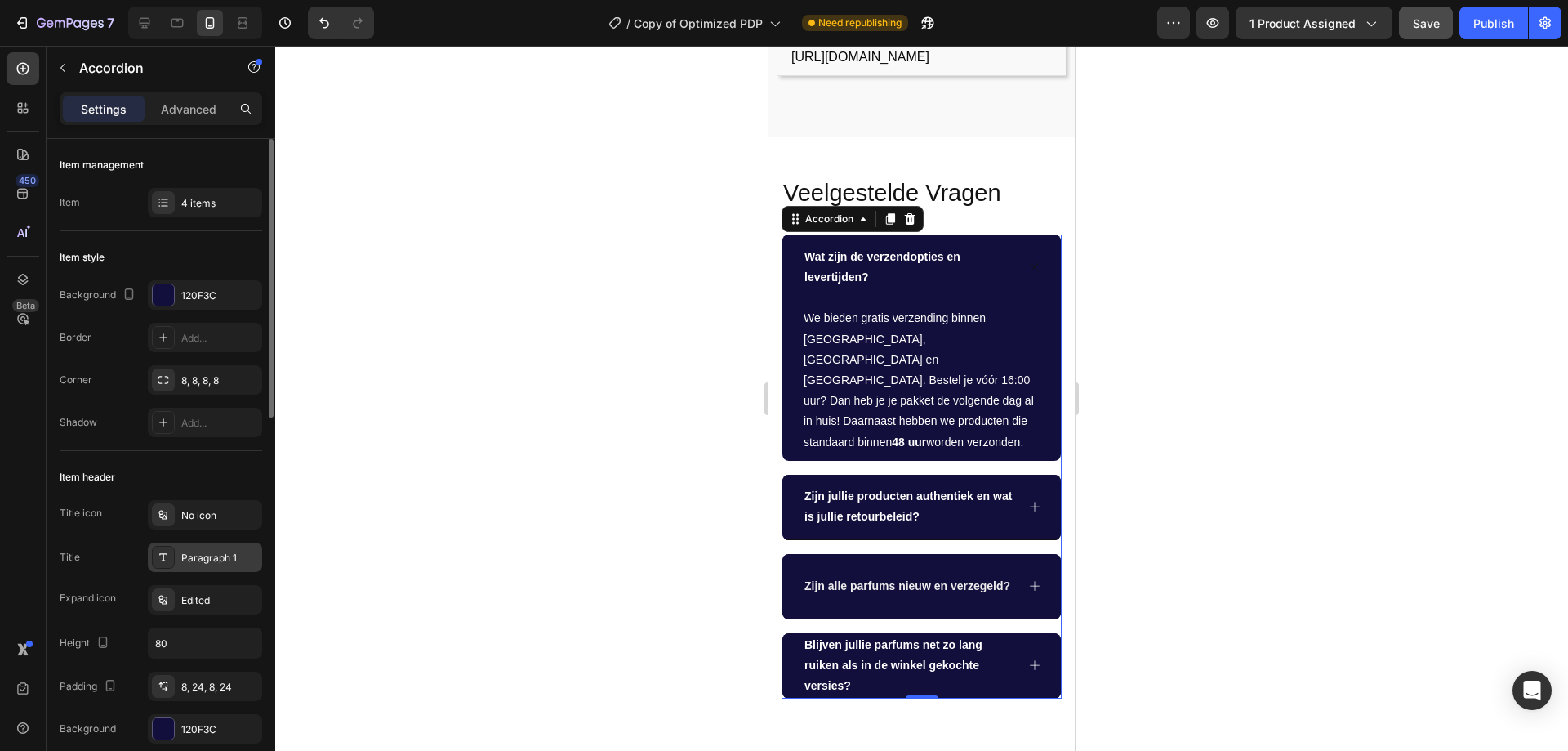
scroll to position [163, 0]
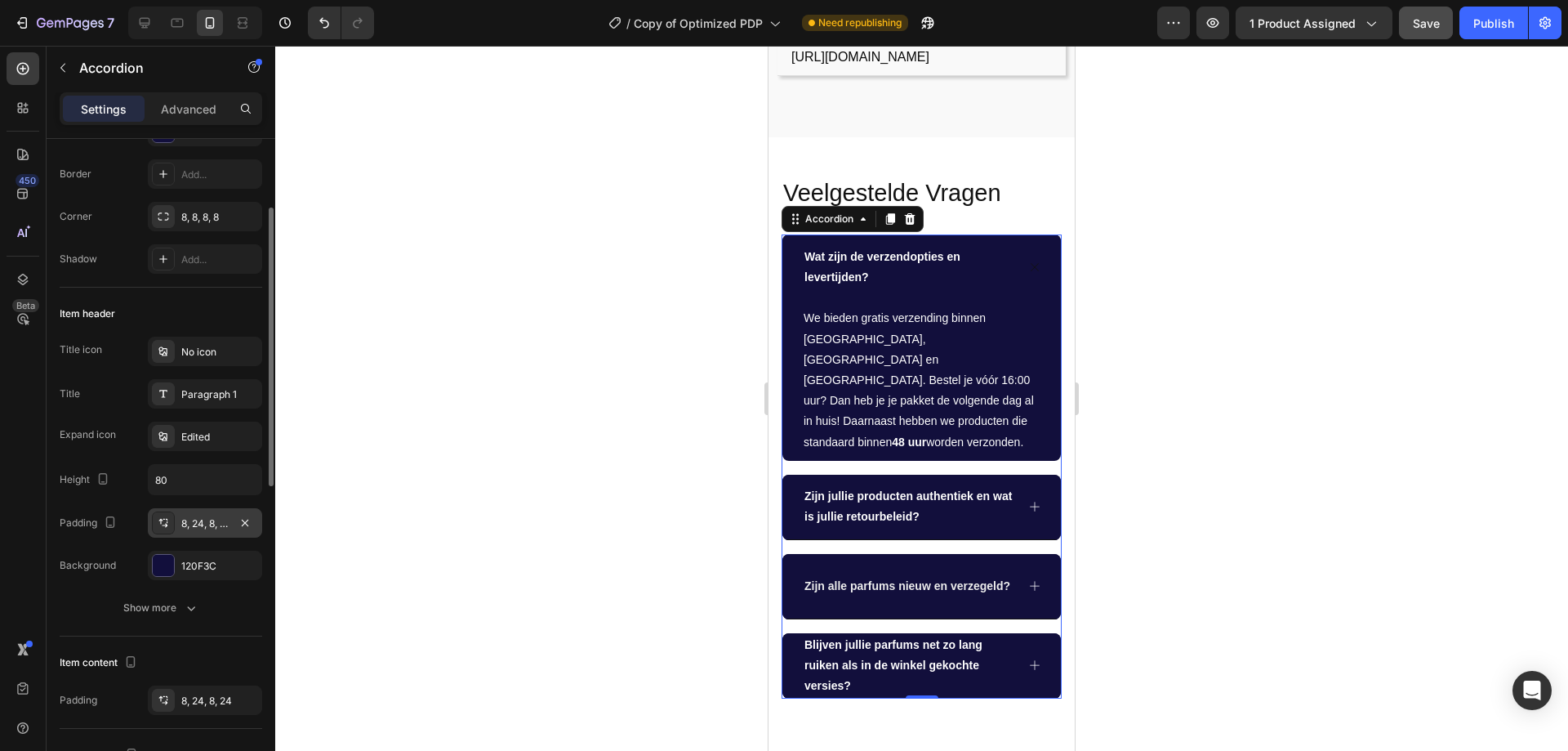
click at [221, 525] on div "8, 24, 8, 24" at bounding box center [205, 523] width 48 height 15
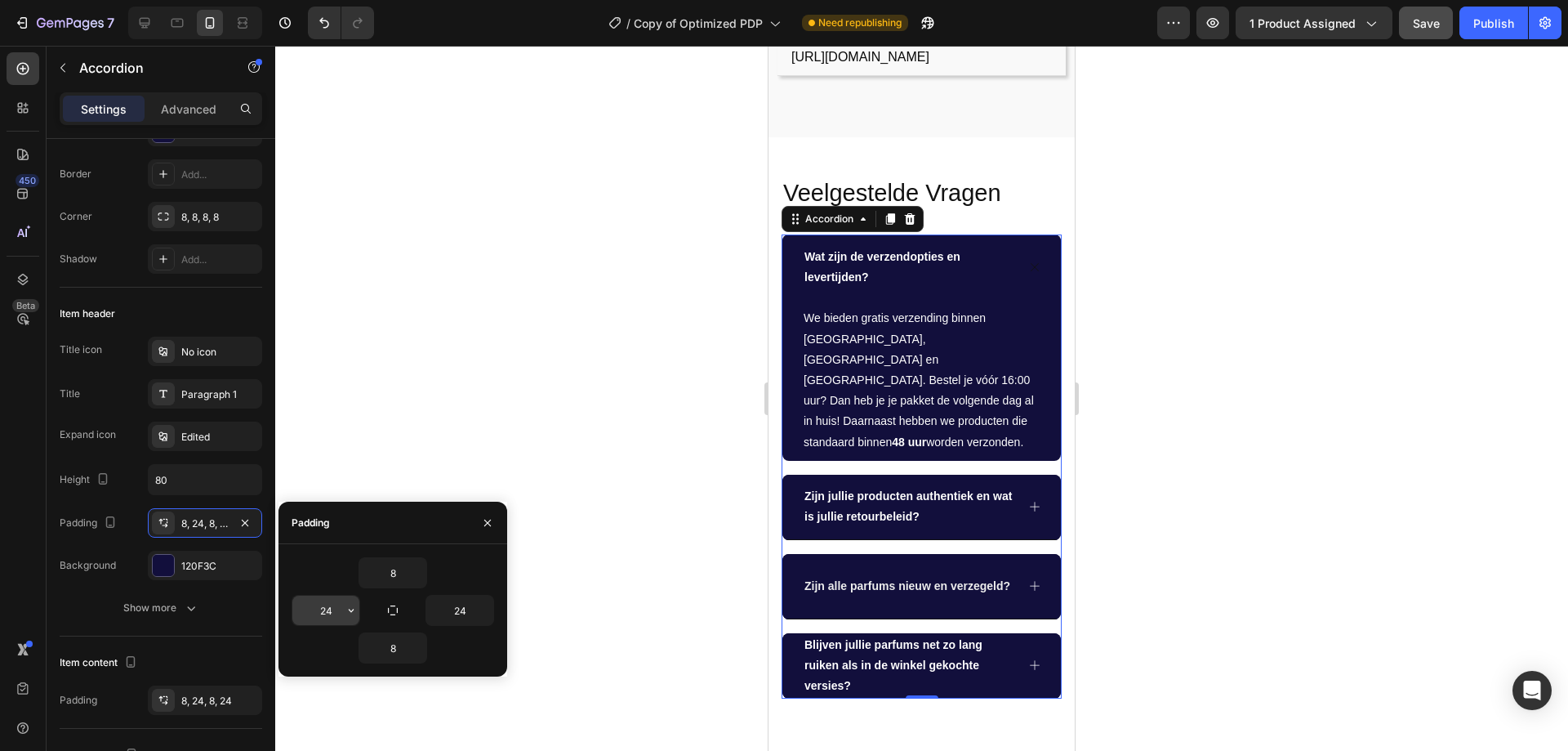
click at [314, 614] on input "24" at bounding box center [326, 611] width 67 height 30
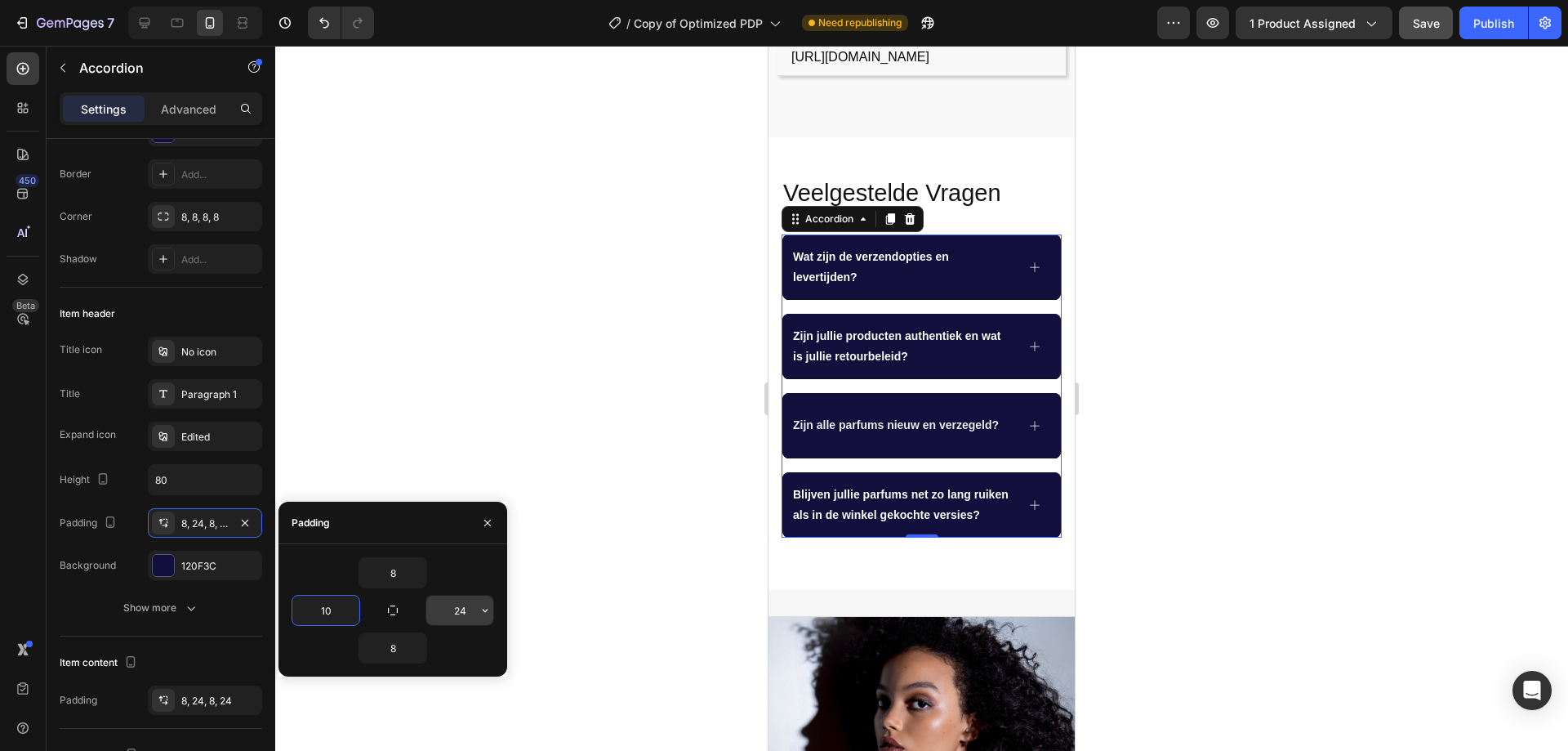
type input "10"
click at [469, 611] on input "24" at bounding box center [459, 611] width 67 height 30
type input "10"
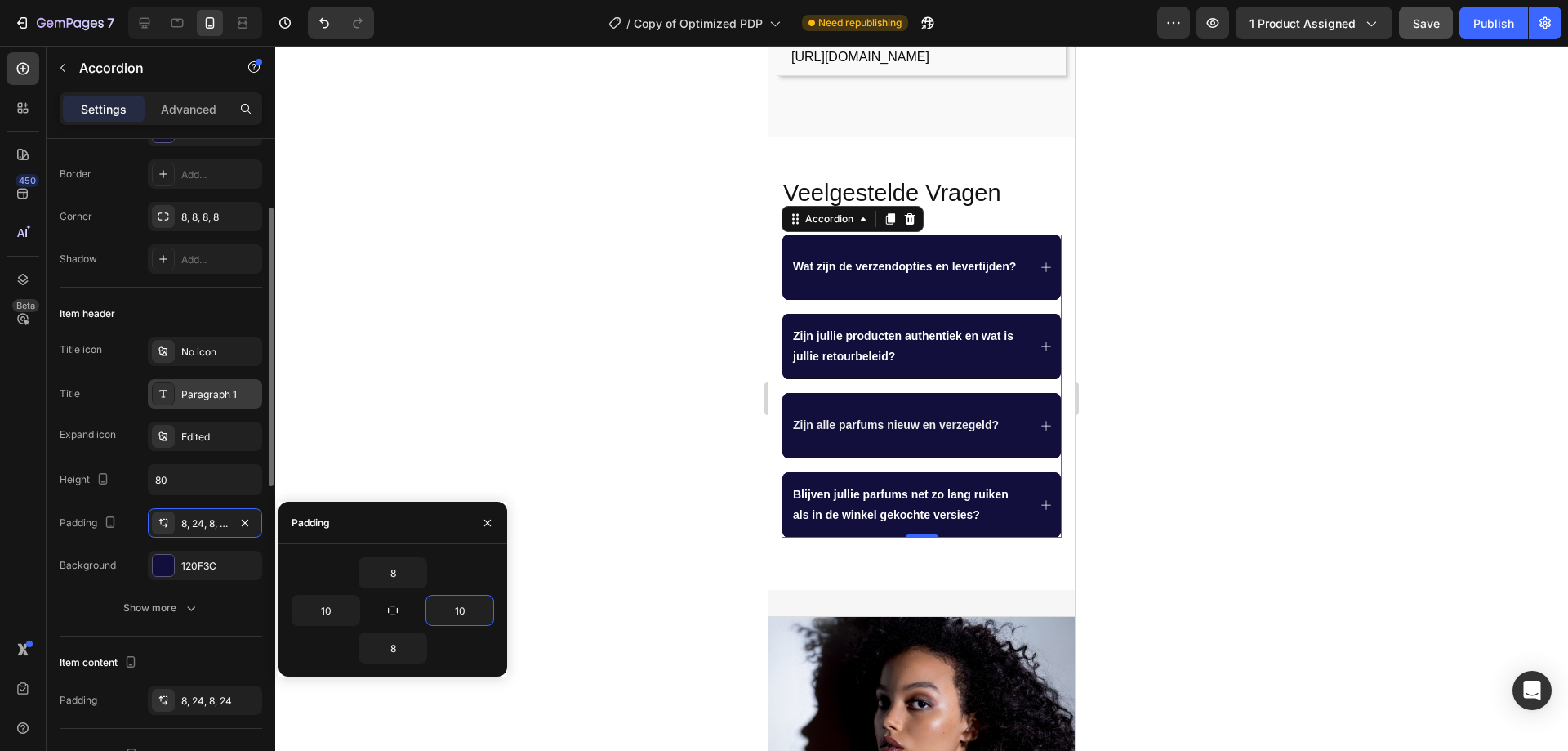
click at [214, 400] on div "Paragraph 1" at bounding box center [219, 394] width 77 height 15
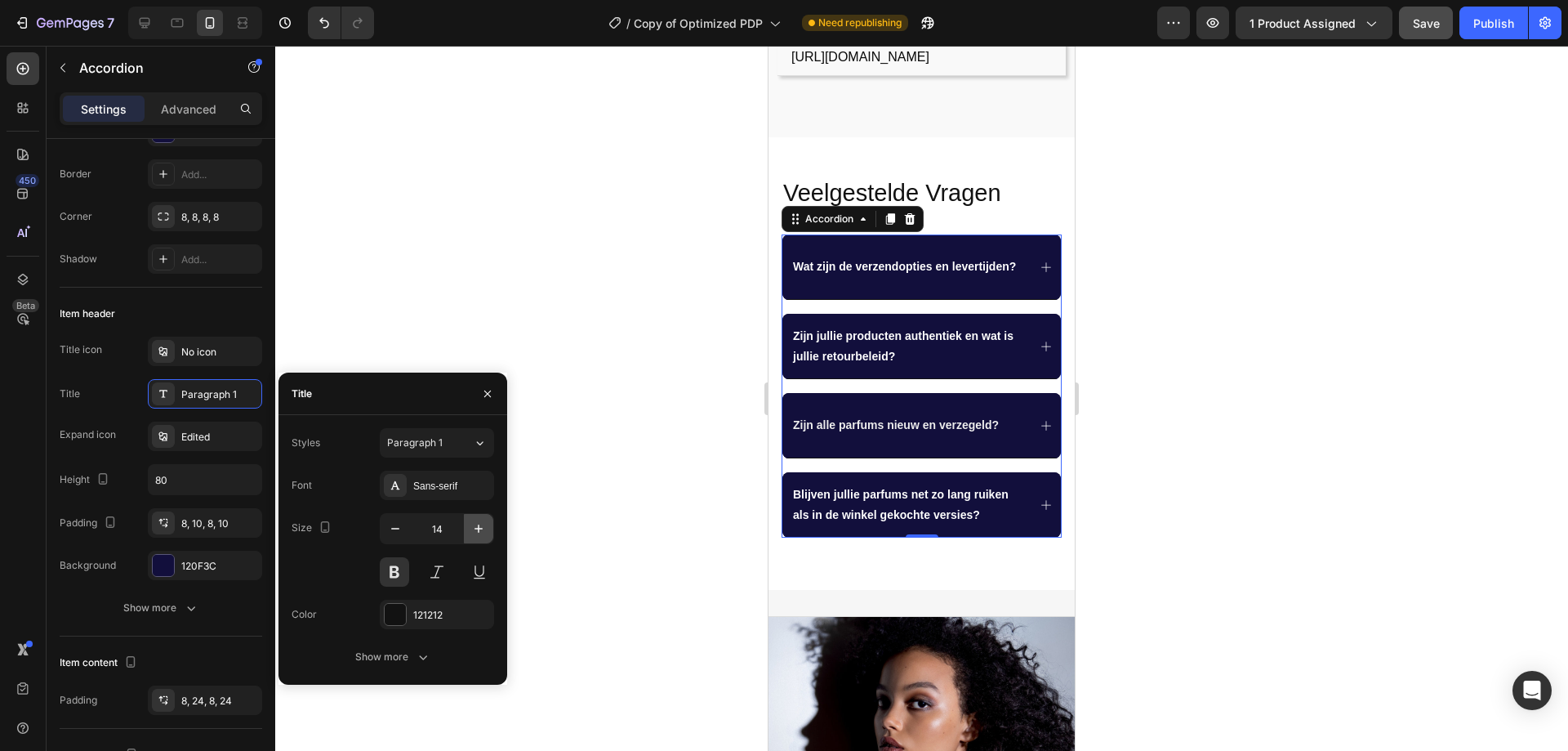
click at [474, 534] on icon "button" at bounding box center [478, 528] width 16 height 16
type input "16"
click at [415, 645] on button "Show more" at bounding box center [392, 657] width 202 height 30
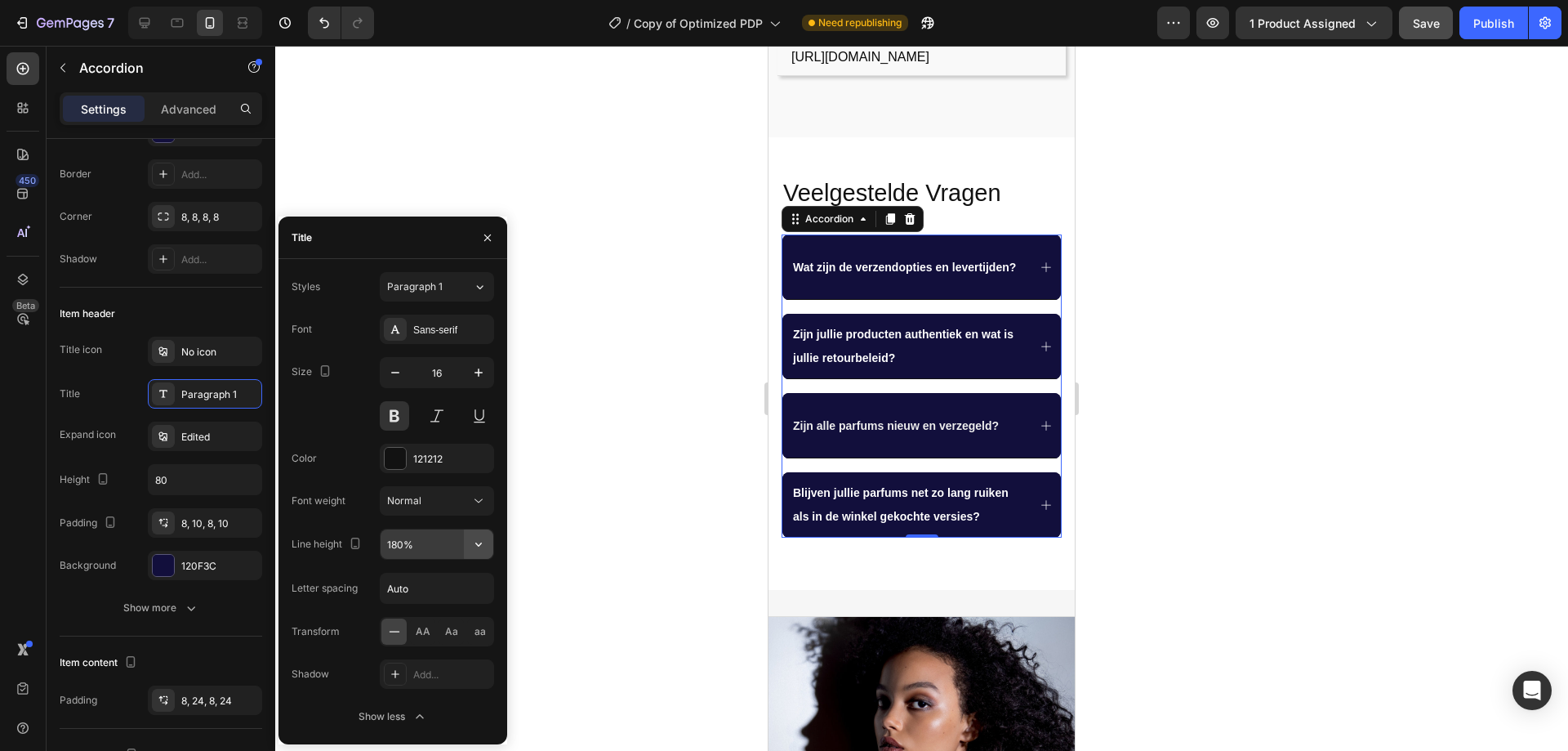
click at [479, 537] on button "button" at bounding box center [479, 544] width 30 height 30
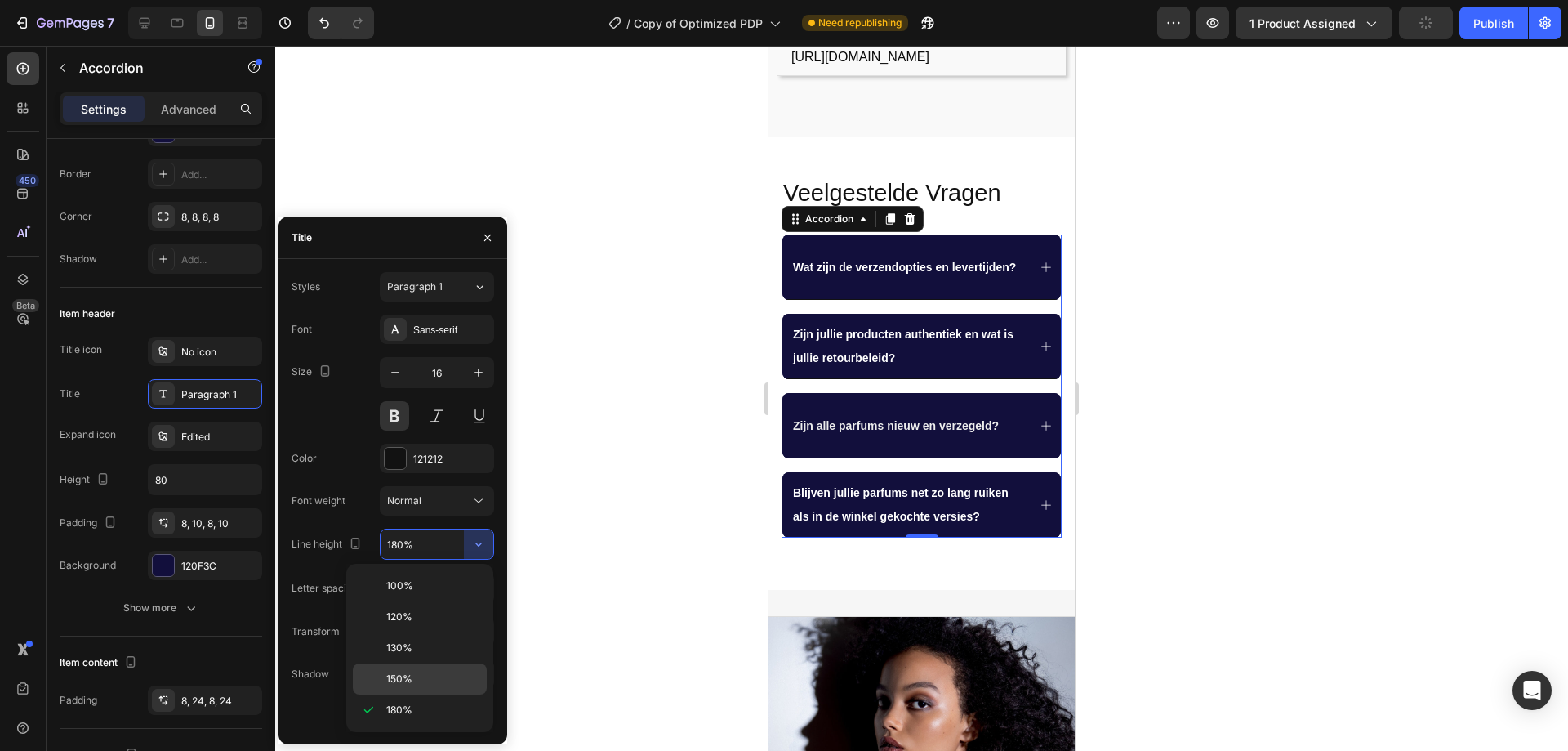
click at [402, 670] on div "150%" at bounding box center [419, 678] width 133 height 31
type input "150%"
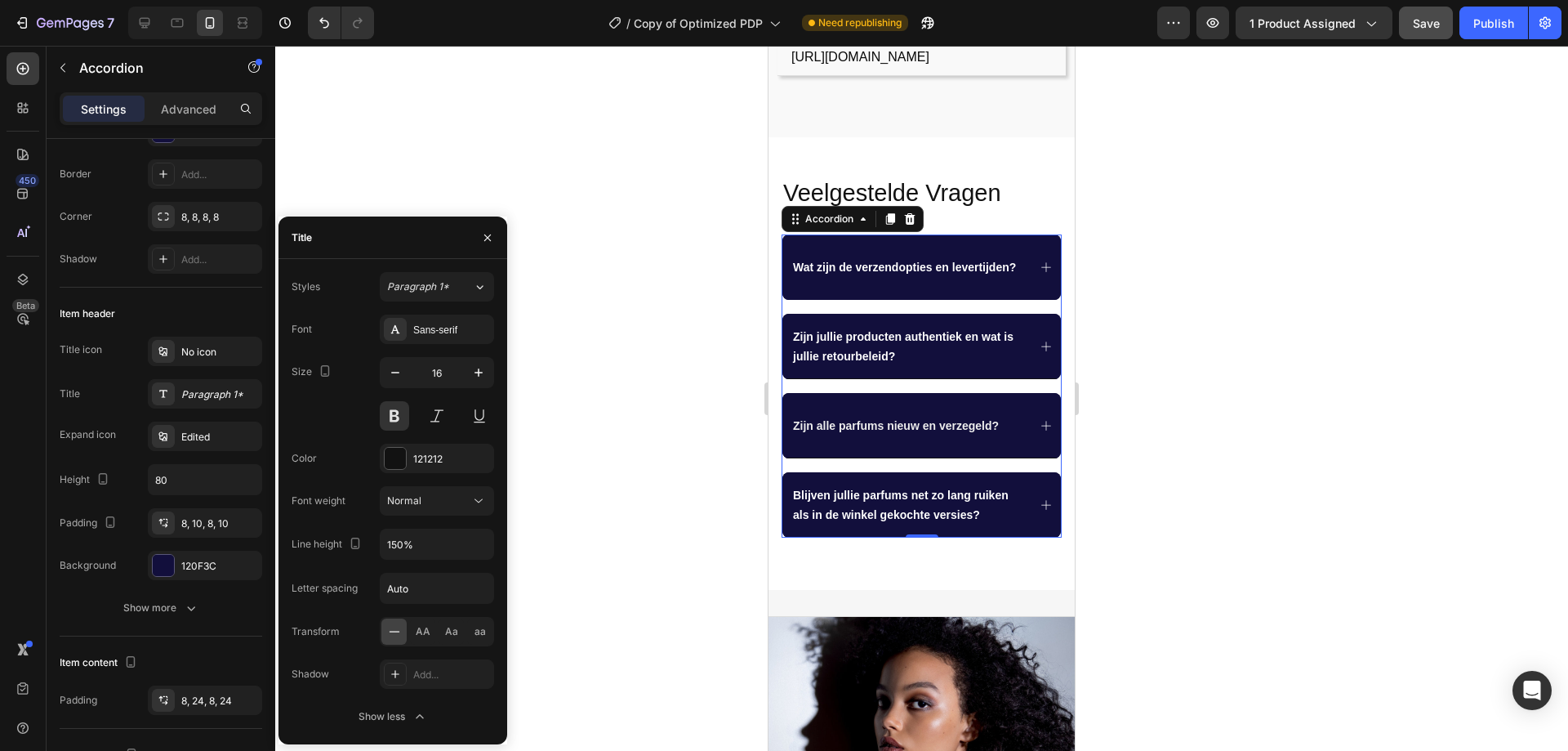
click at [844, 263] on span "Wat zijn de verzendopties en levertijden?" at bounding box center [904, 267] width 223 height 13
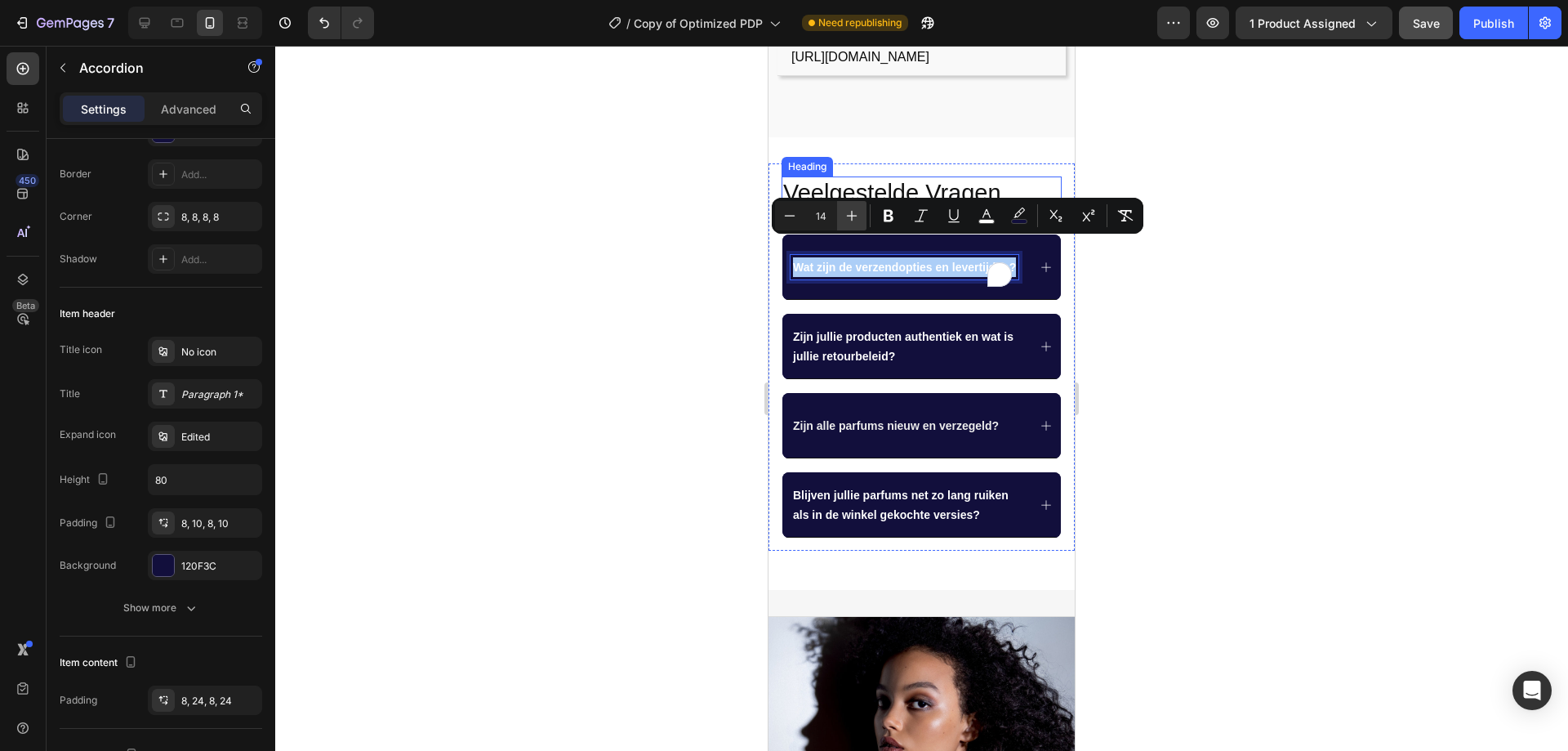
click at [851, 212] on icon "Editor contextual toolbar" at bounding box center [851, 216] width 11 height 11
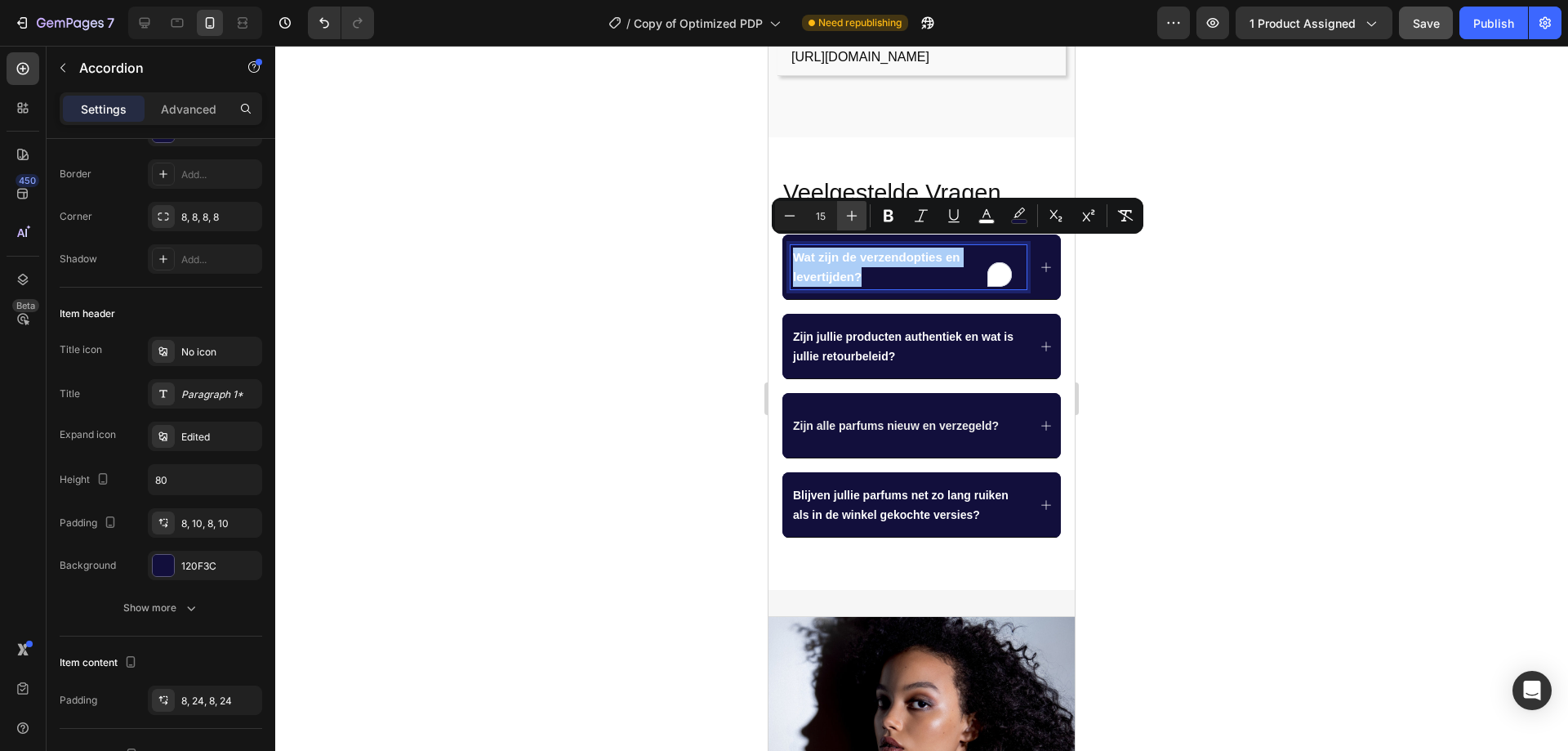
click at [851, 212] on icon "Editor contextual toolbar" at bounding box center [851, 216] width 11 height 11
type input "16"
click at [889, 143] on div "Veelgestelde Vragen Heading Wat zijn de verzendopties en levertijden? Zijn jull…" at bounding box center [922, 364] width 307 height 453
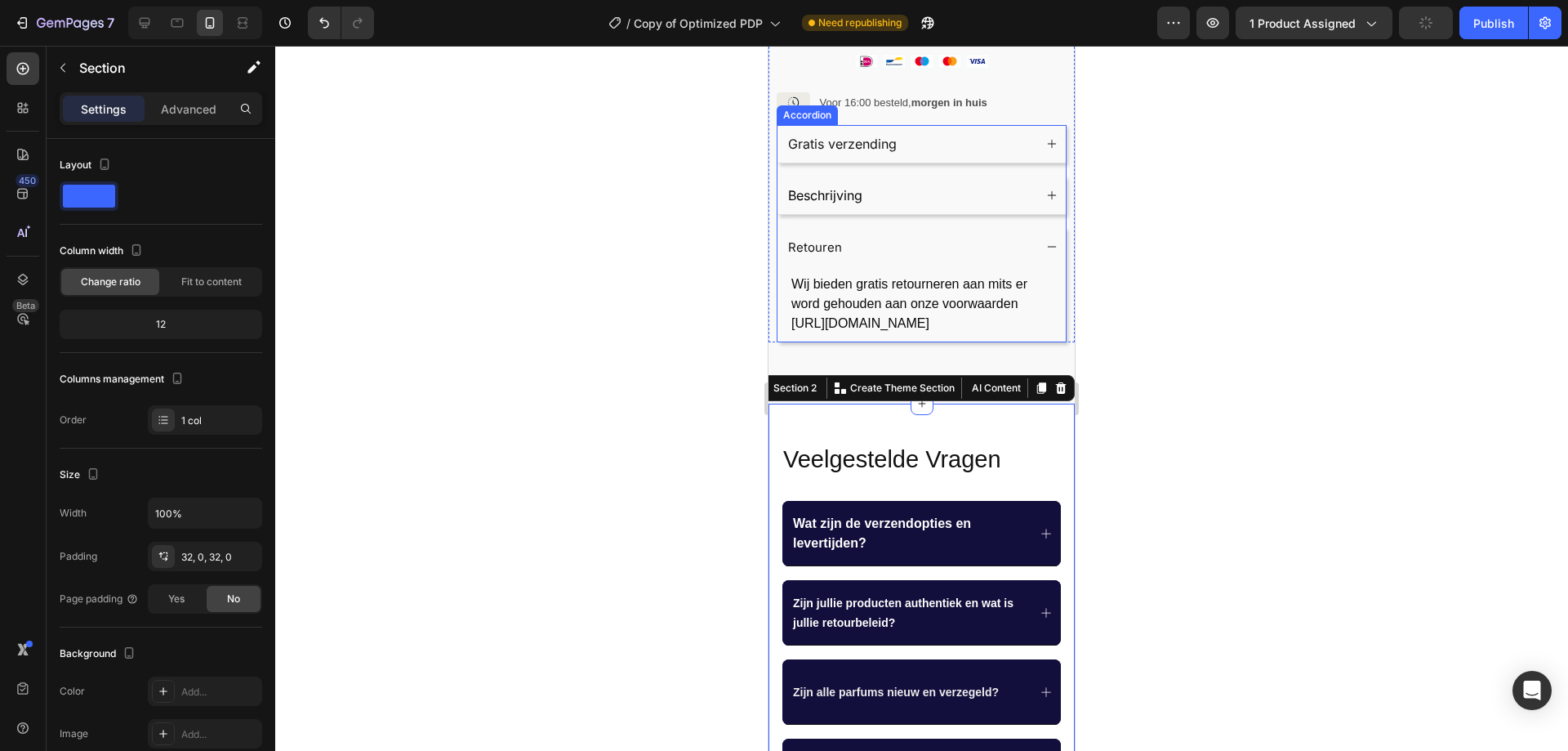
scroll to position [653, 0]
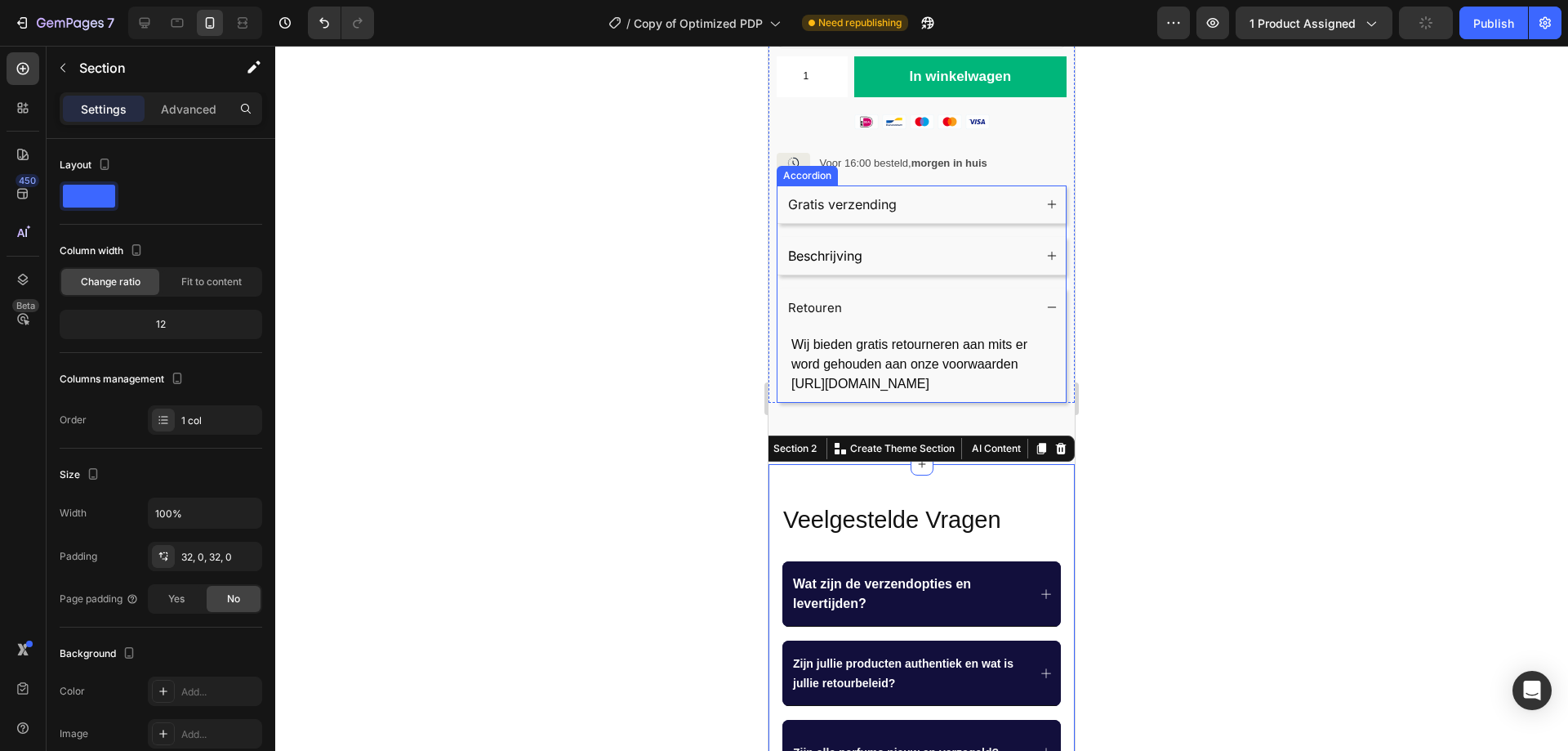
click at [824, 300] on span "Retouren" at bounding box center [814, 308] width 54 height 16
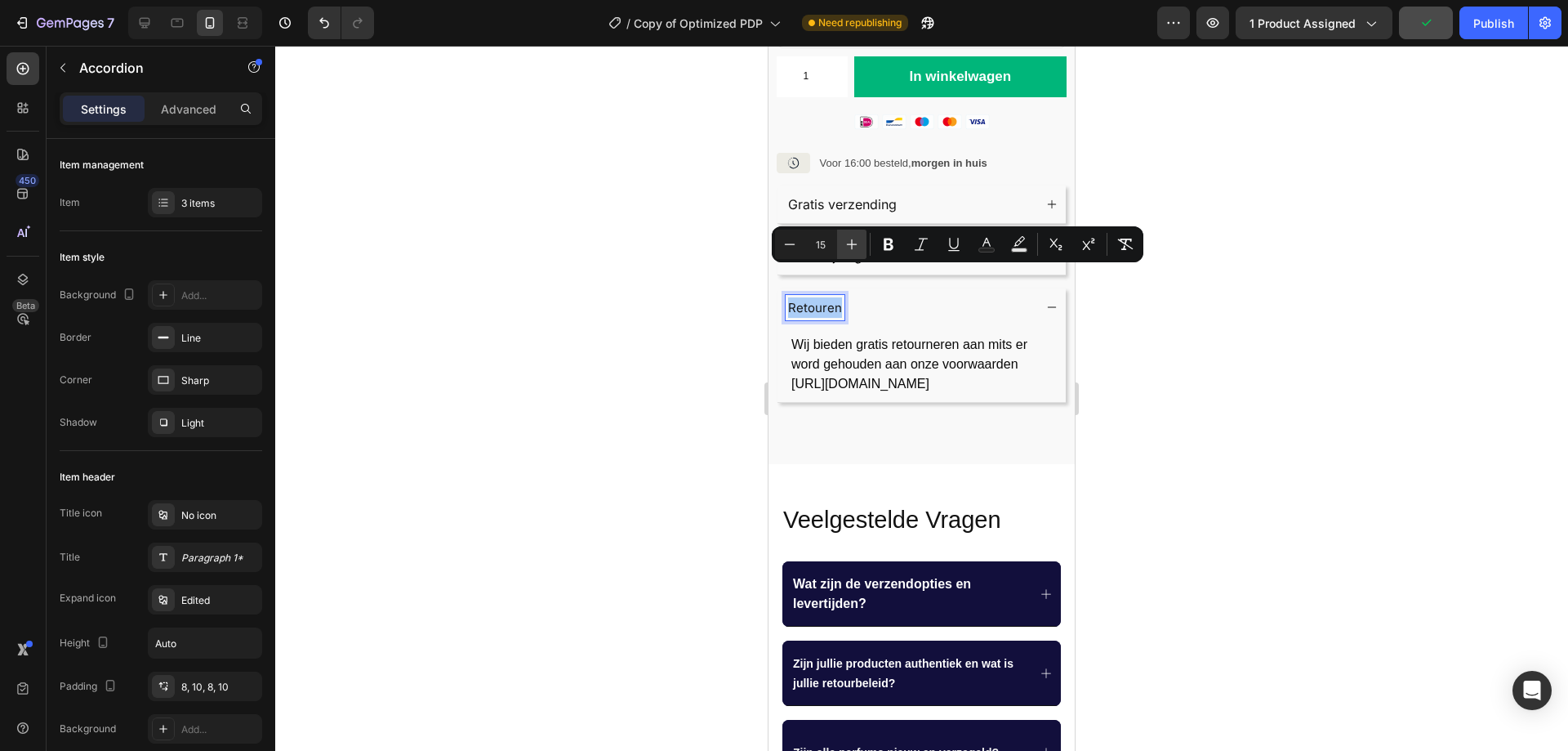
click at [851, 238] on icon "Editor contextual toolbar" at bounding box center [851, 244] width 16 height 16
type input "16"
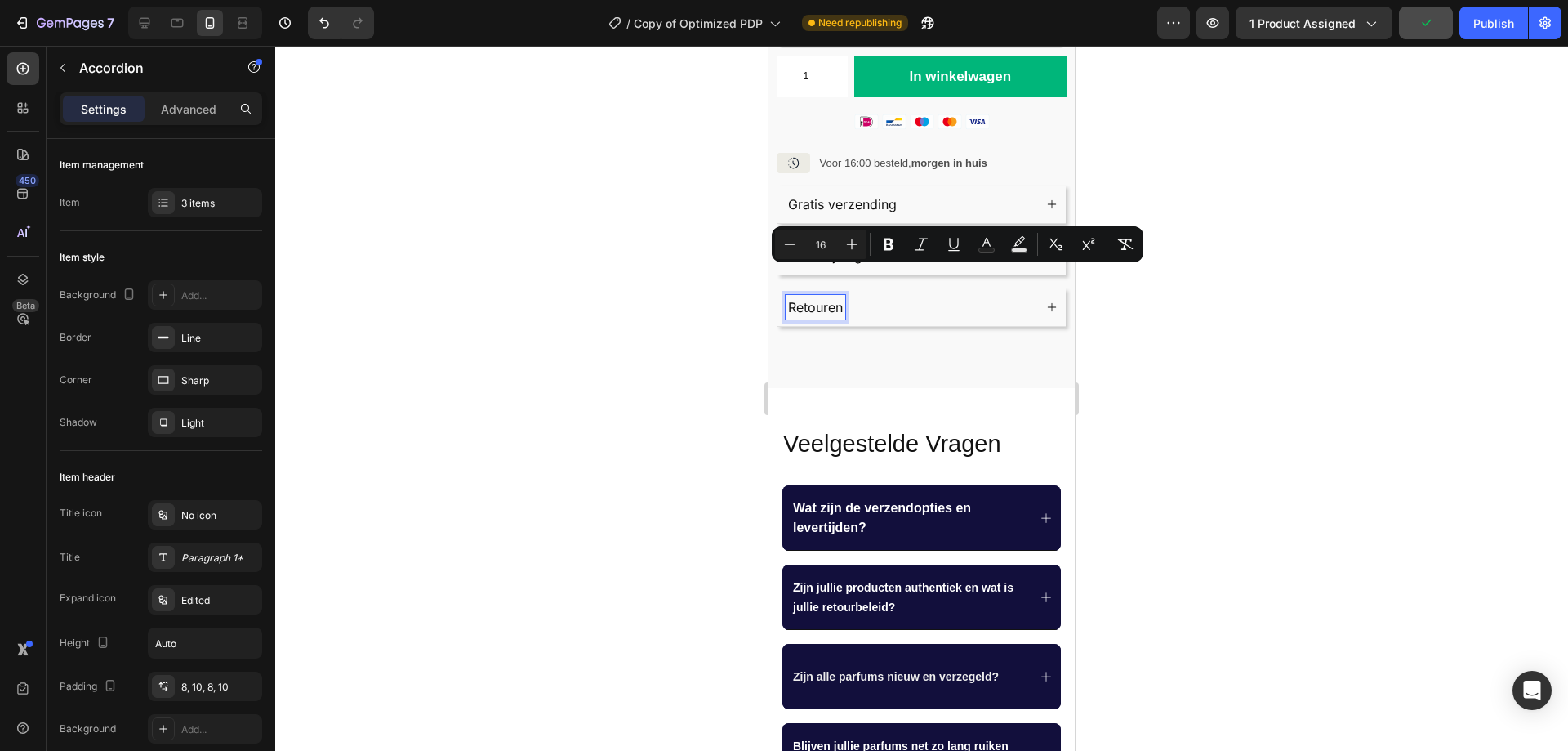
click at [861, 194] on p "Gratis verzending" at bounding box center [841, 204] width 109 height 20
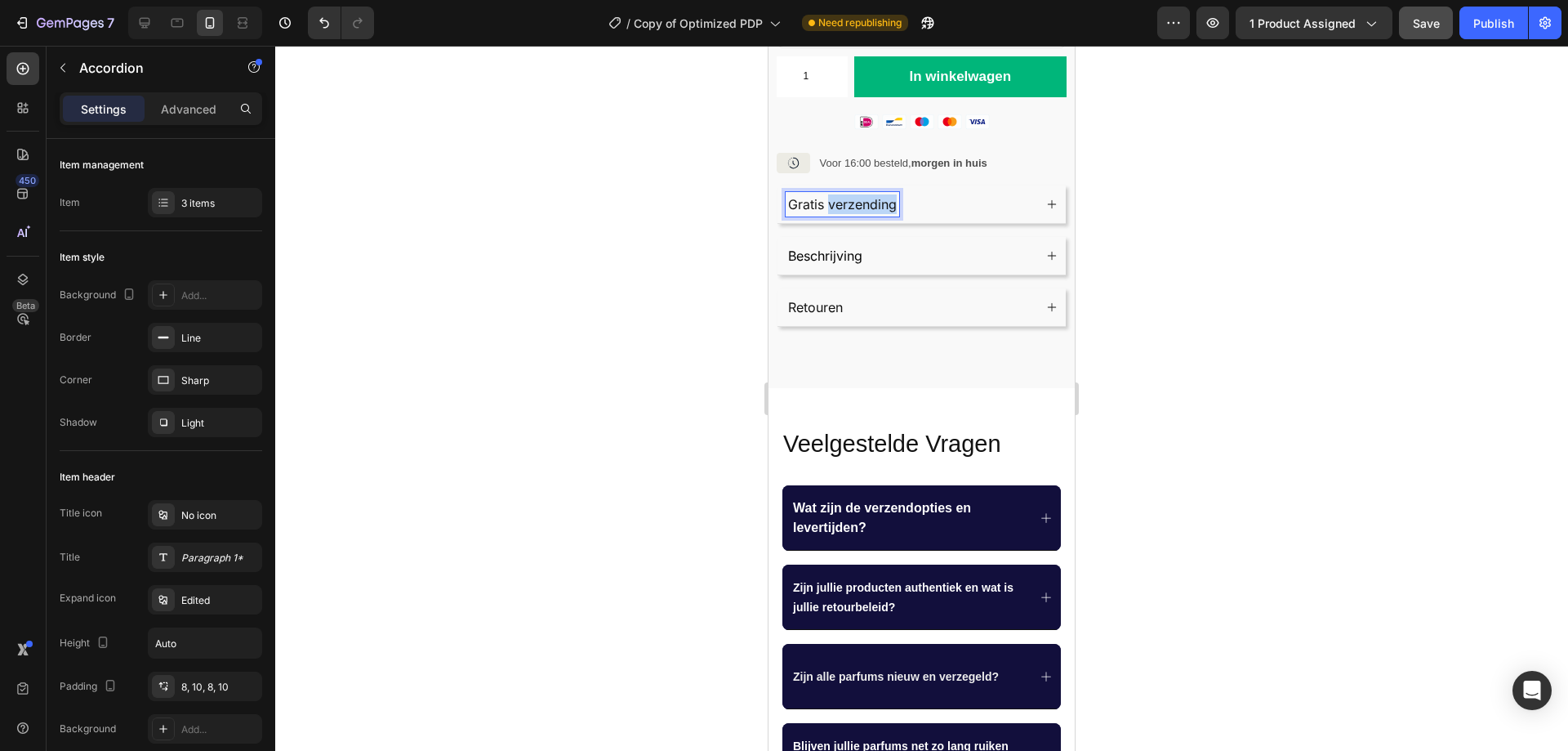
click at [861, 194] on p "Gratis verzending" at bounding box center [841, 204] width 109 height 20
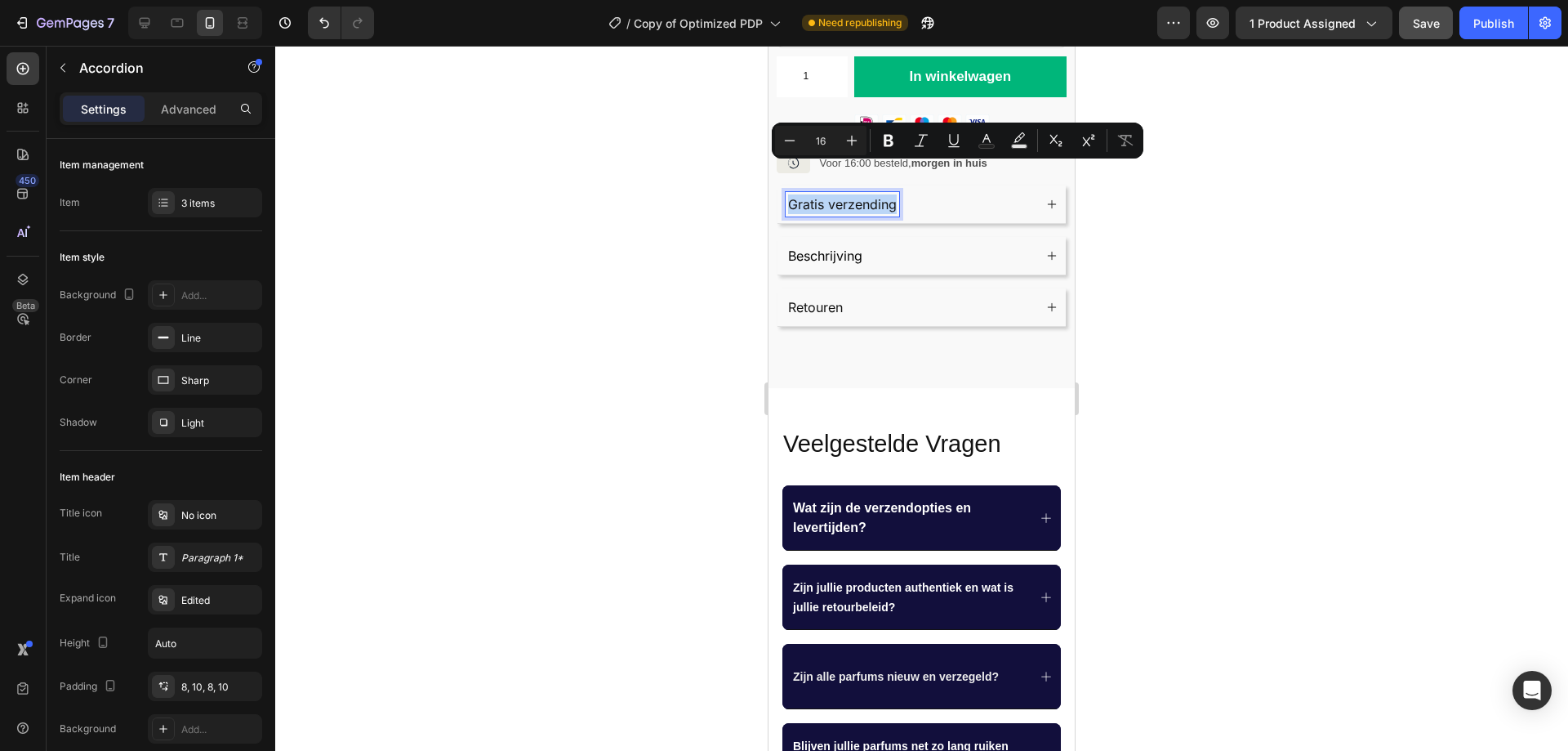
click at [837, 247] on span "Beschrijving" at bounding box center [824, 255] width 75 height 16
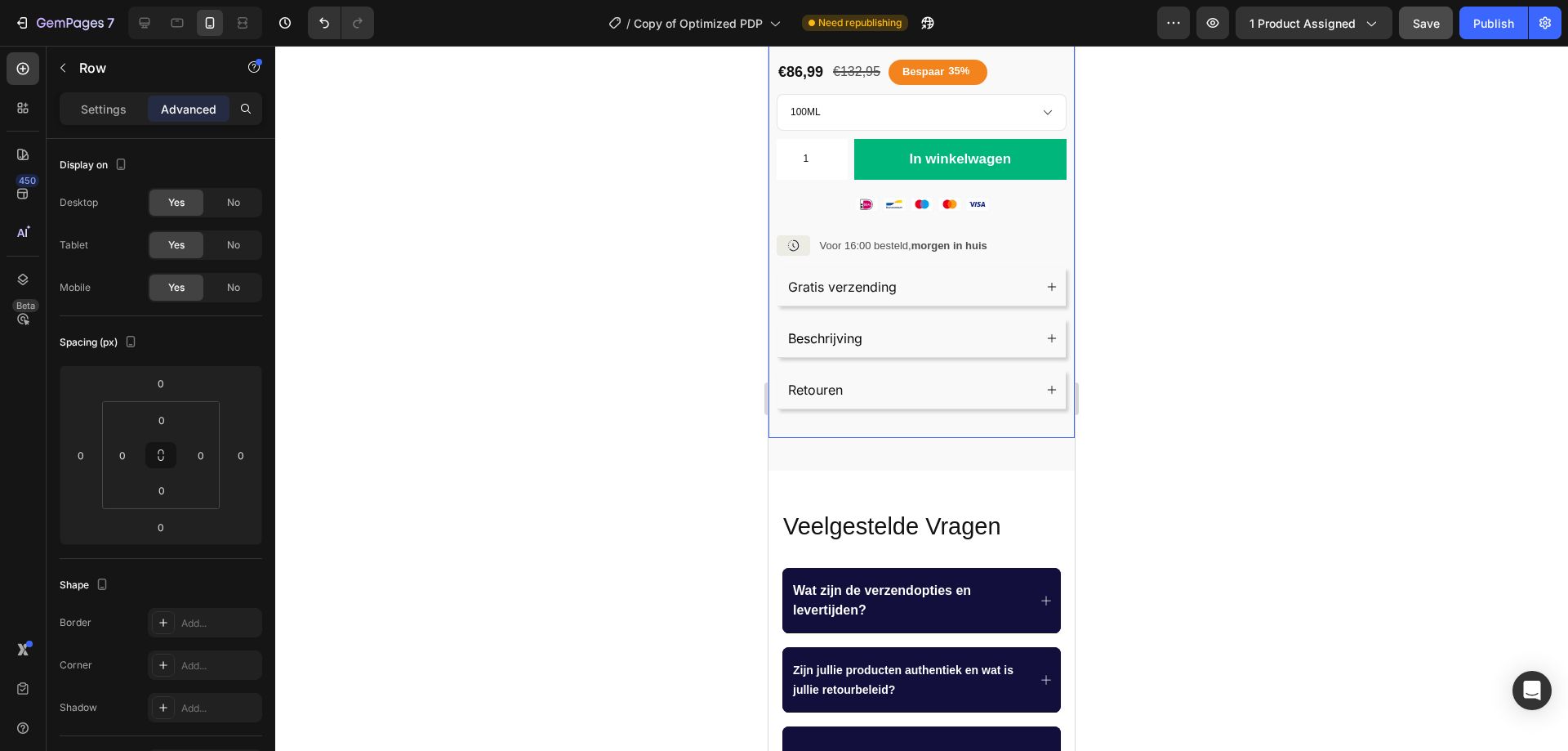
scroll to position [490, 0]
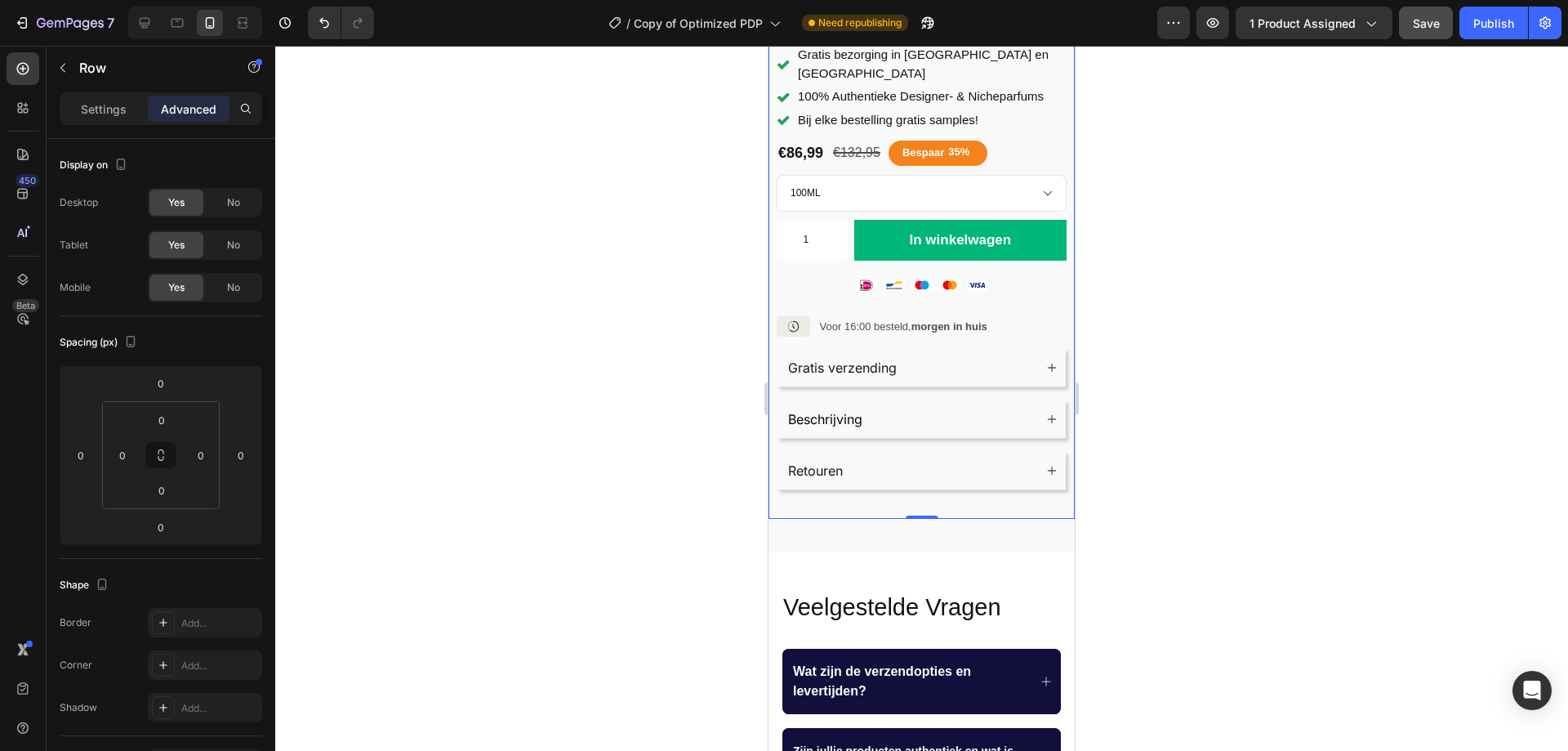
click at [935, 458] on div "Retouren" at bounding box center [909, 470] width 247 height 25
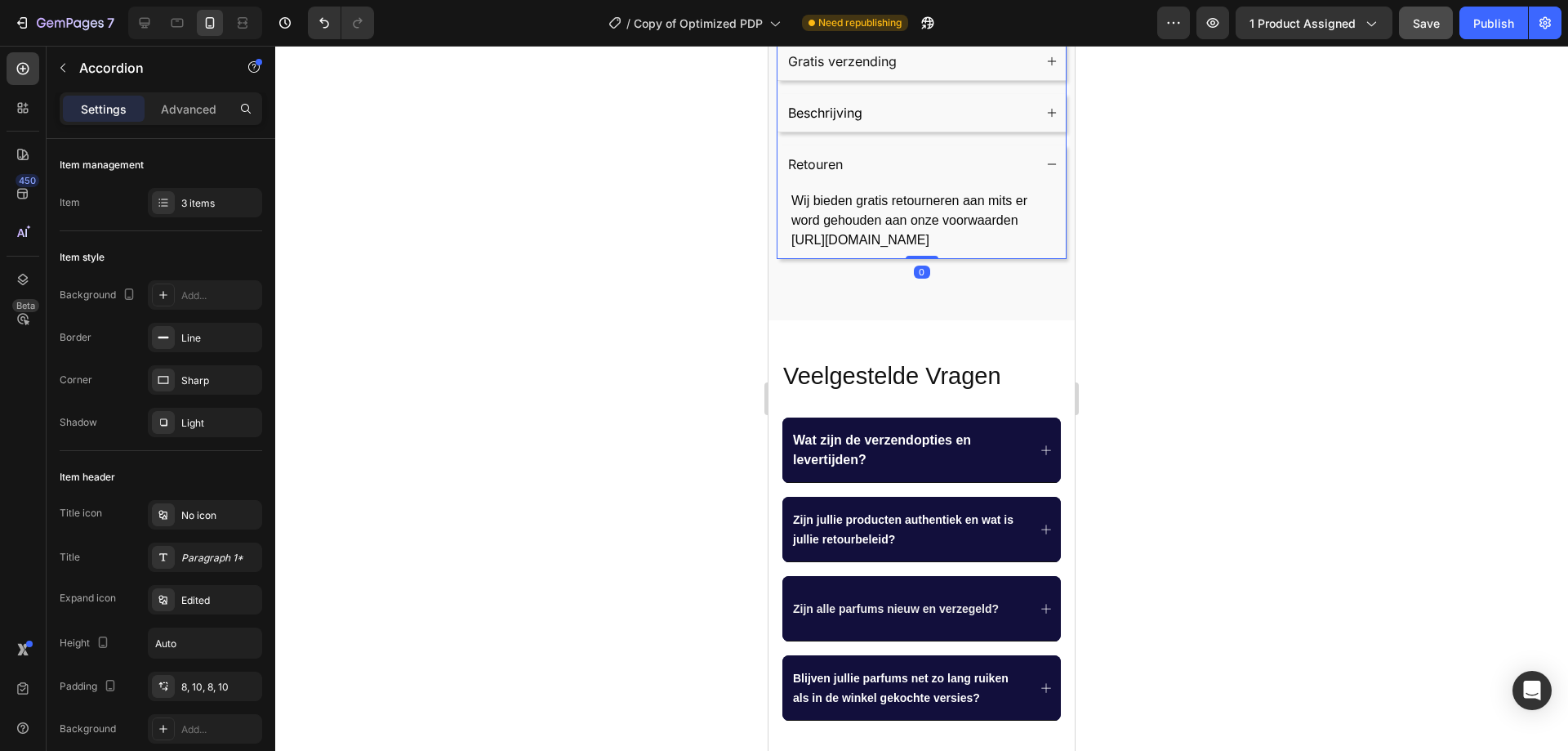
scroll to position [980, 0]
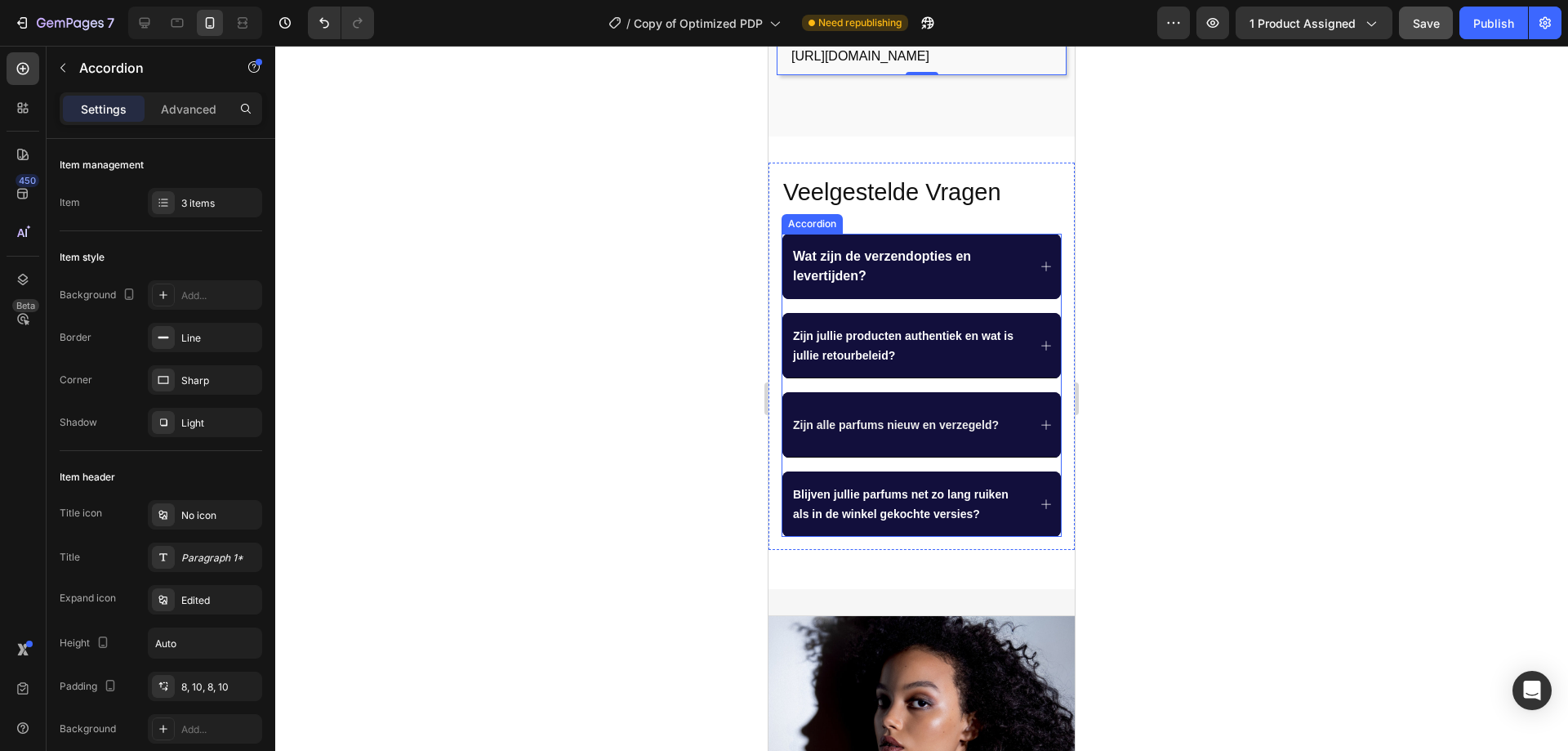
click at [1030, 247] on div "Wat zijn de verzendopties en levertijden?" at bounding box center [922, 267] width 279 height 66
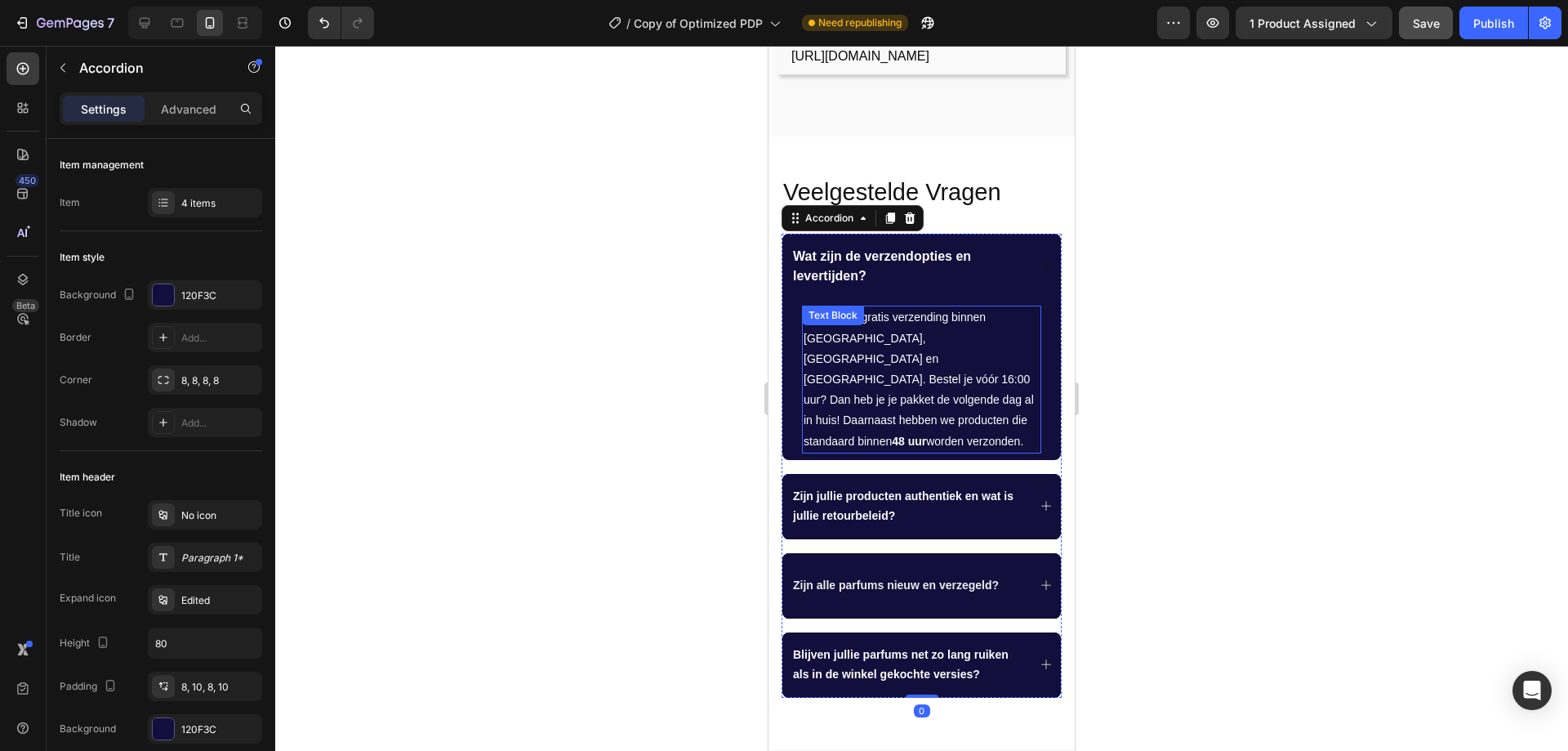
click at [926, 345] on p "We bieden gratis verzending binnen Nederland, België en Frankrijk. Bestel je vó…" at bounding box center [921, 378] width 236 height 143
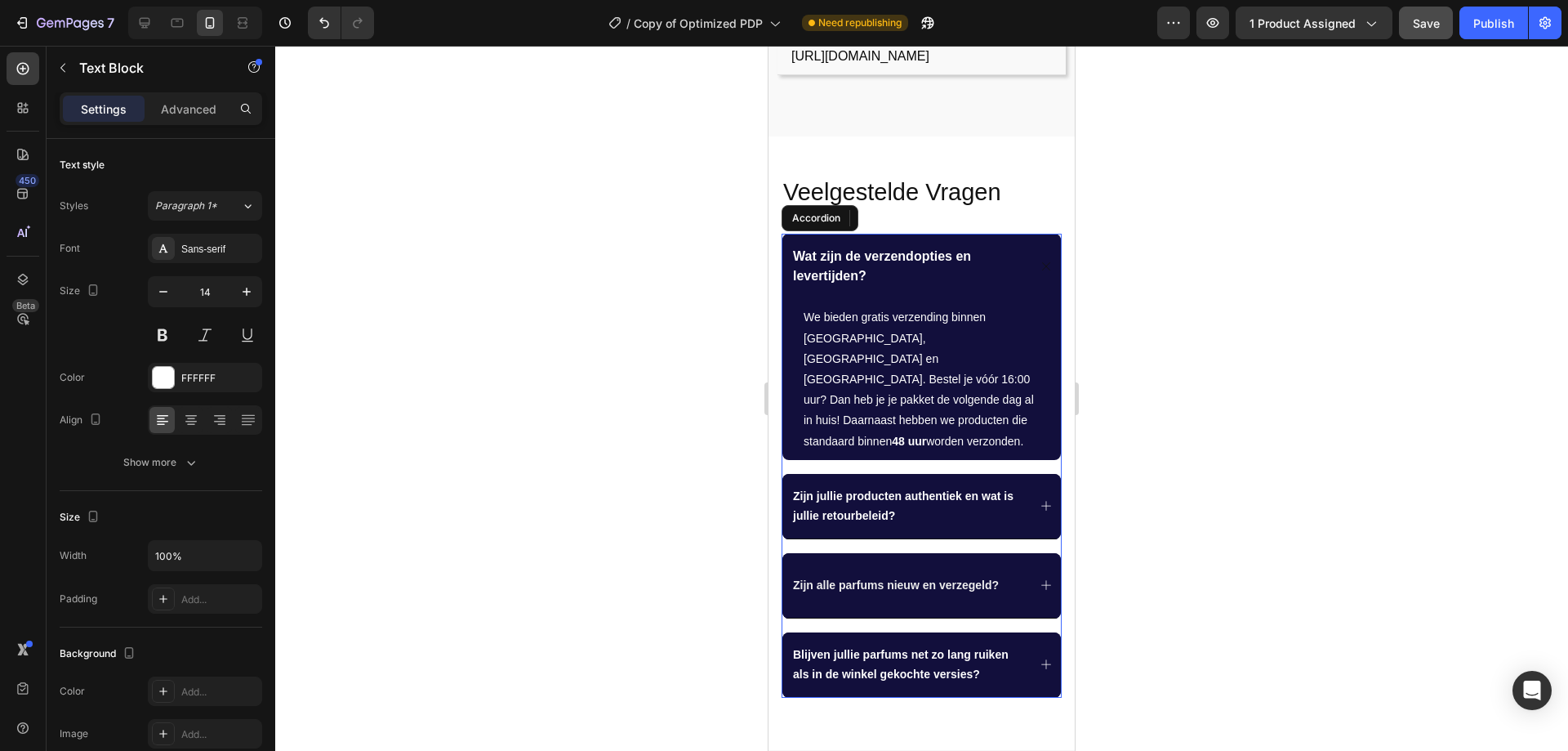
click at [790, 299] on div "We bieden gratis verzending binnen Nederland, België en Frankrijk. Bestel je vó…" at bounding box center [922, 378] width 279 height 160
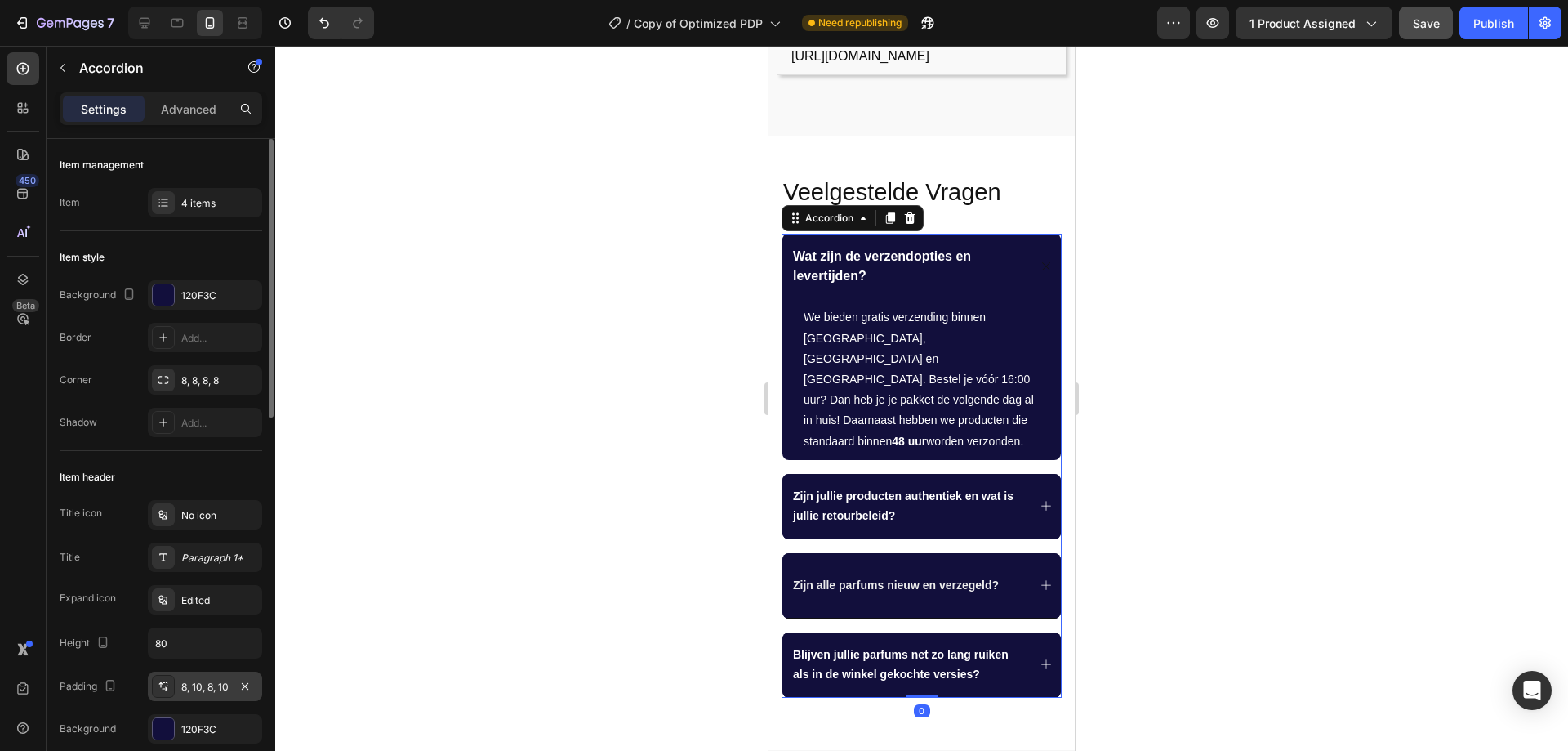
scroll to position [245, 0]
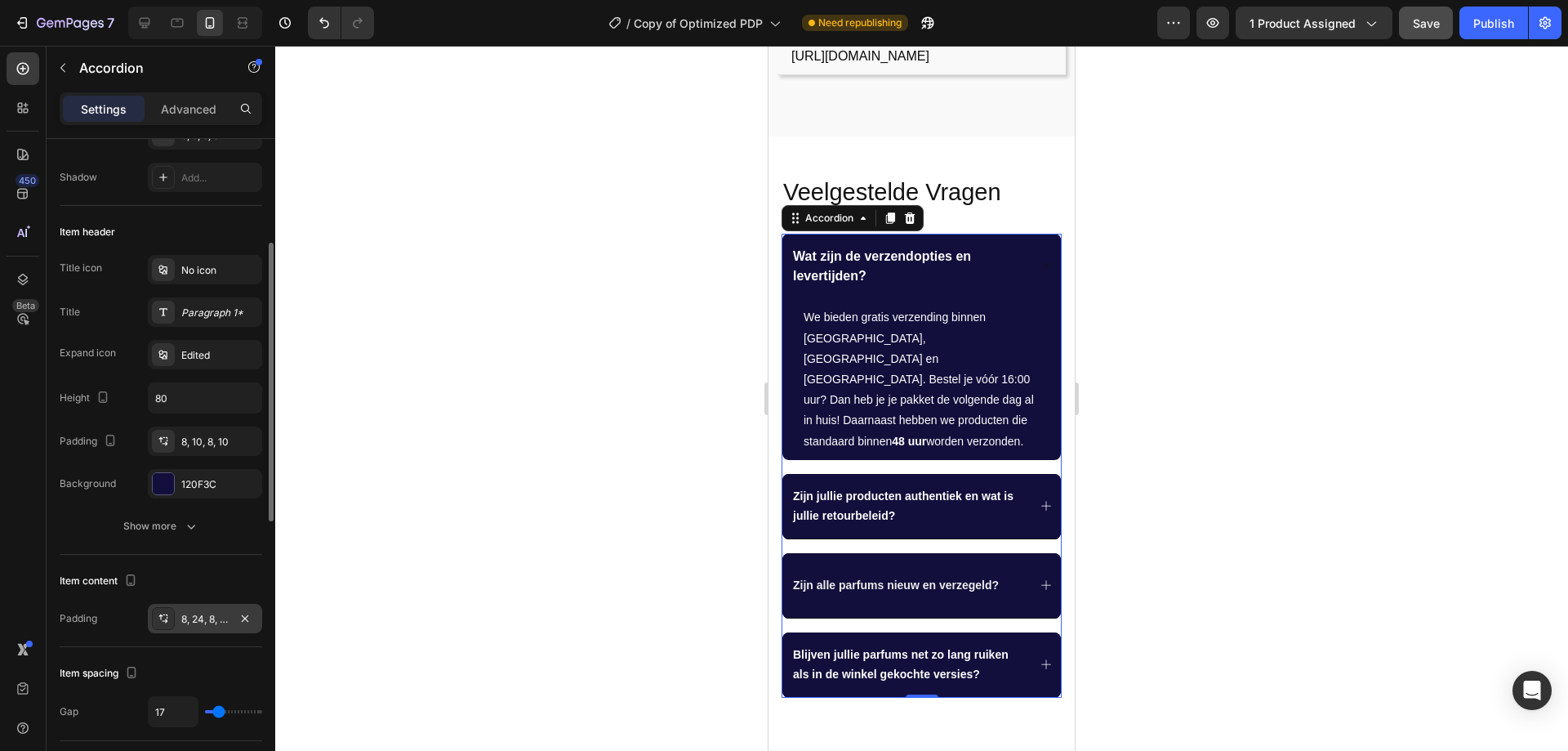
click at [190, 609] on div "8, 24, 8, 24" at bounding box center [204, 619] width 114 height 30
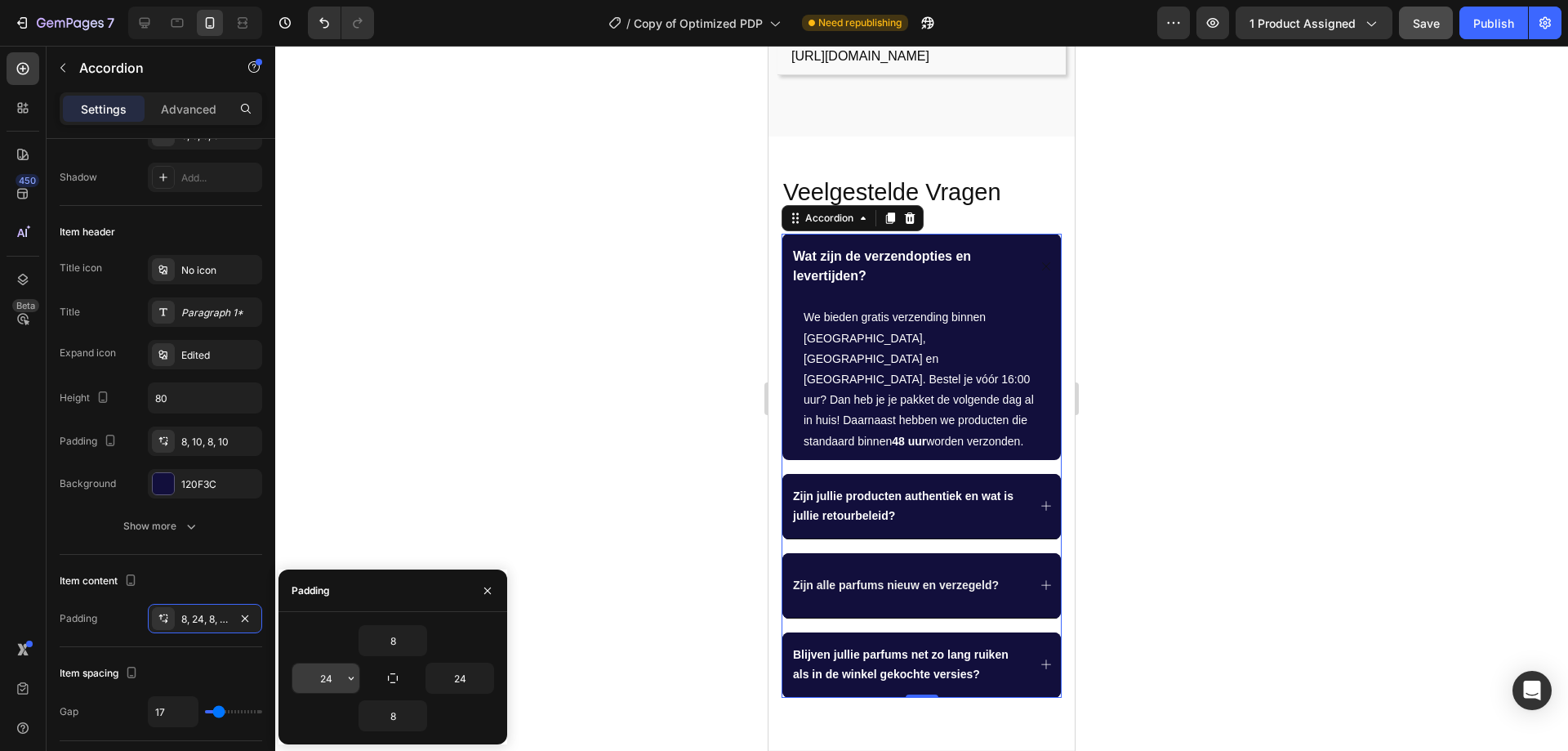
click at [333, 682] on input "24" at bounding box center [326, 678] width 67 height 30
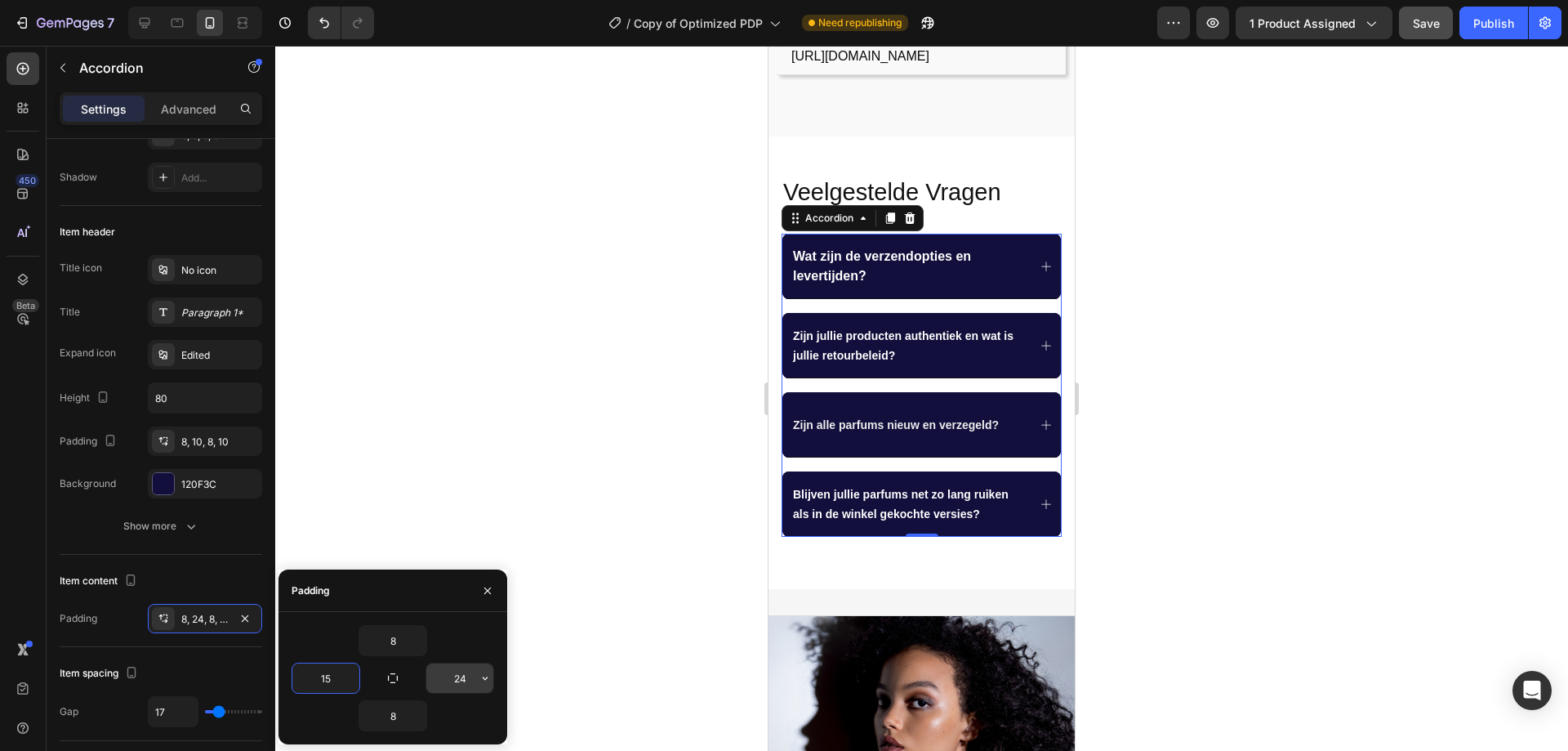
type input "15"
click at [455, 676] on input "24" at bounding box center [459, 678] width 67 height 30
type input "15"
click at [1041, 342] on icon at bounding box center [1046, 347] width 10 height 10
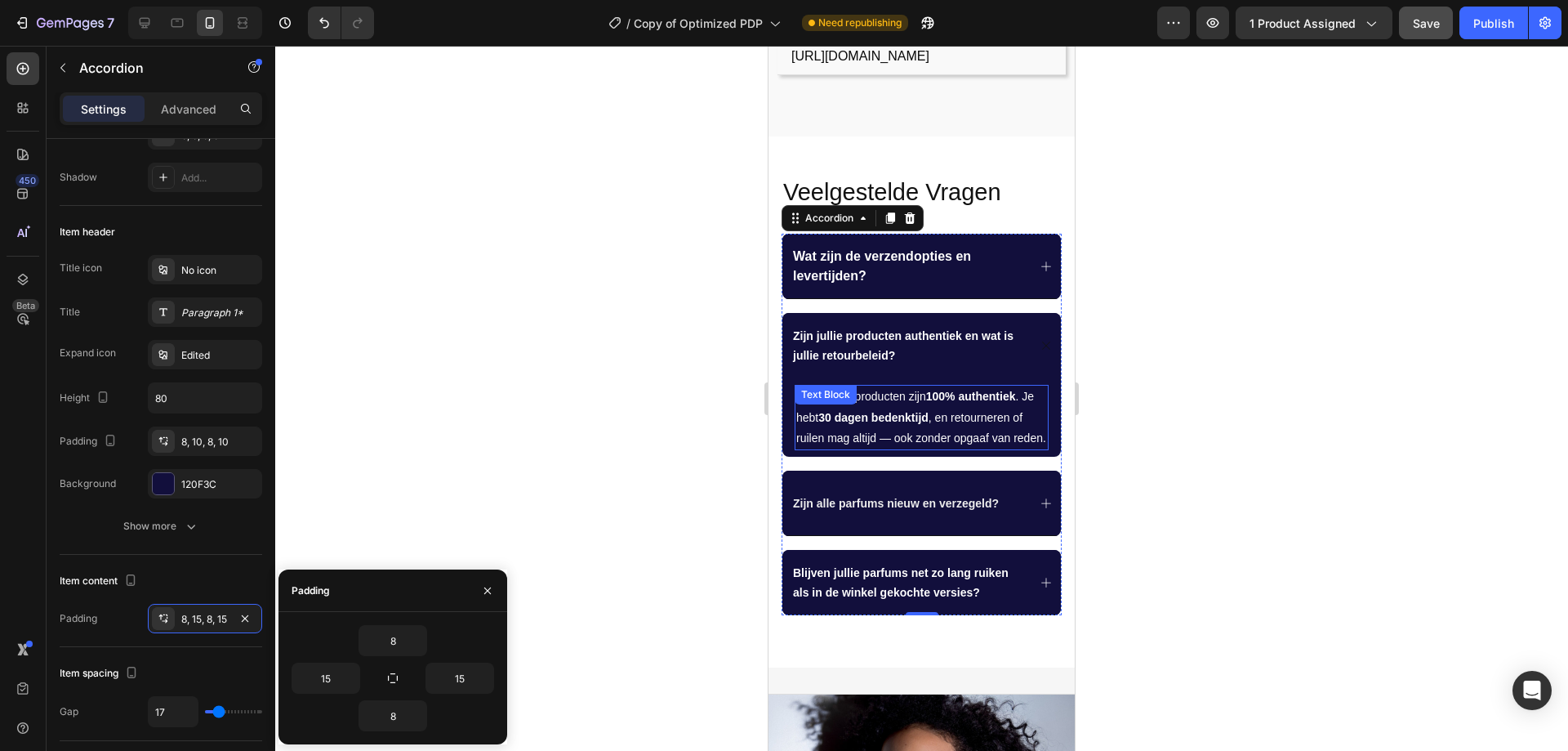
click at [950, 402] on span "Ja, al onze producten zijn 100% authentiek . Je hebt 30 dagen bedenktijd , en r…" at bounding box center [921, 416] width 250 height 54
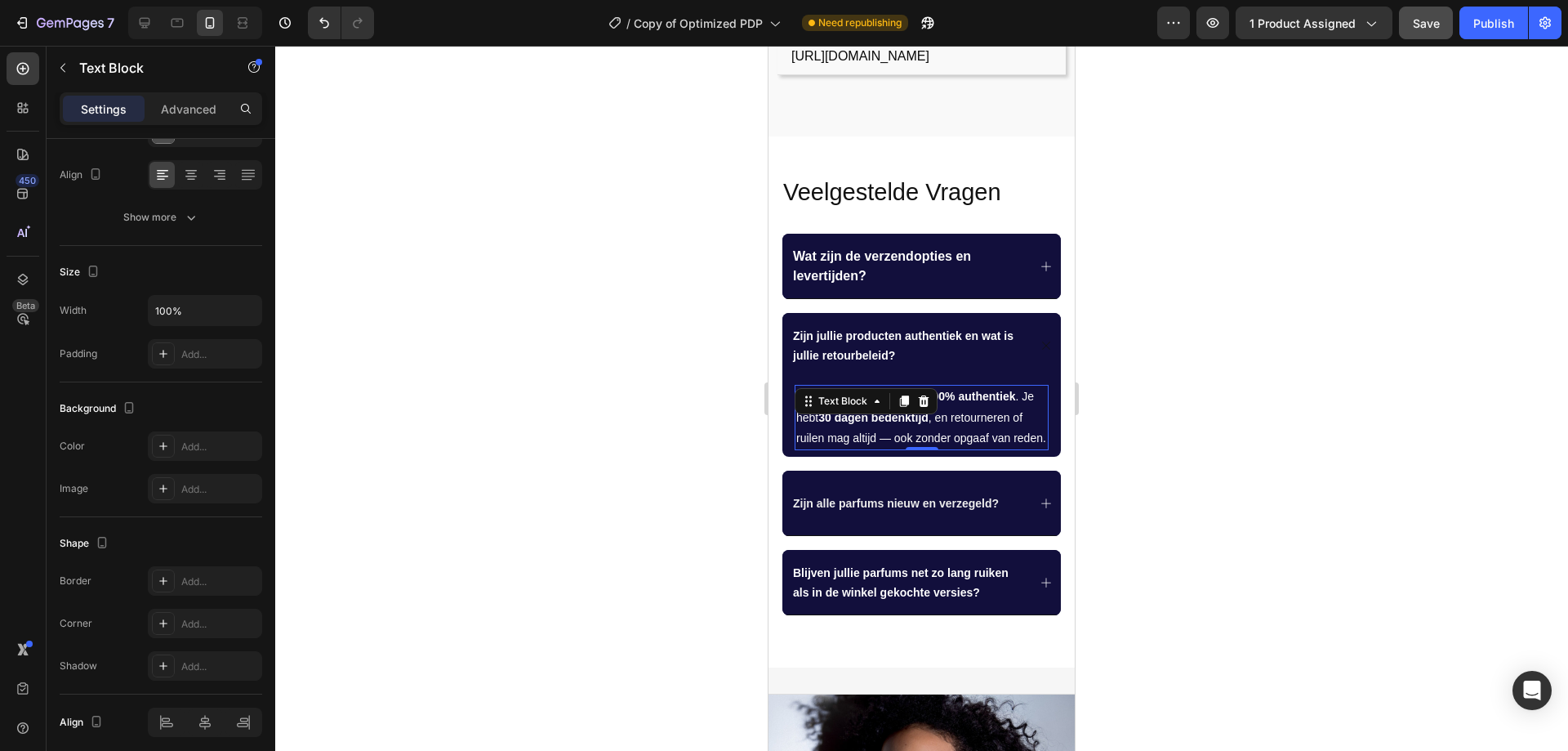
scroll to position [0, 0]
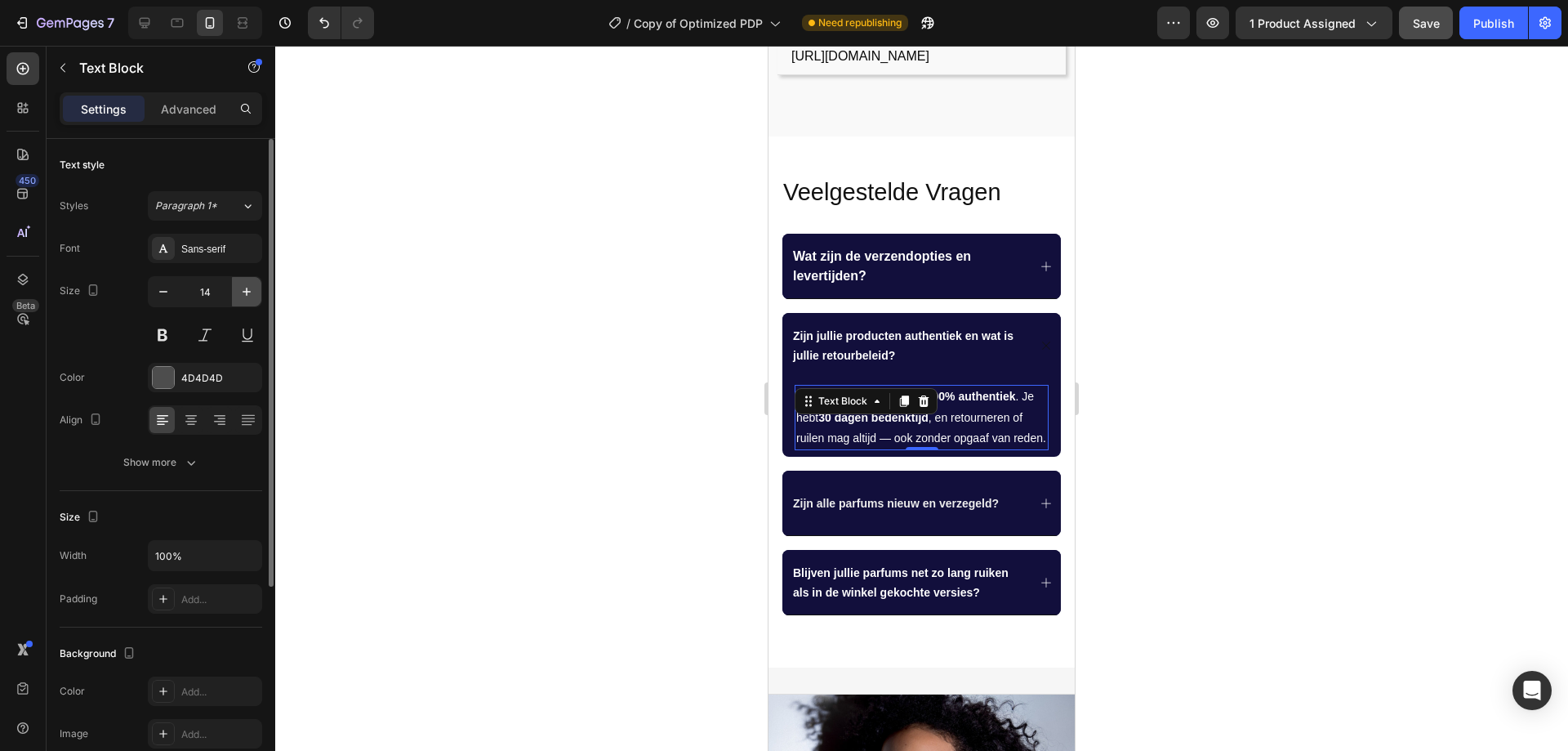
click at [243, 284] on icon "button" at bounding box center [246, 292] width 16 height 16
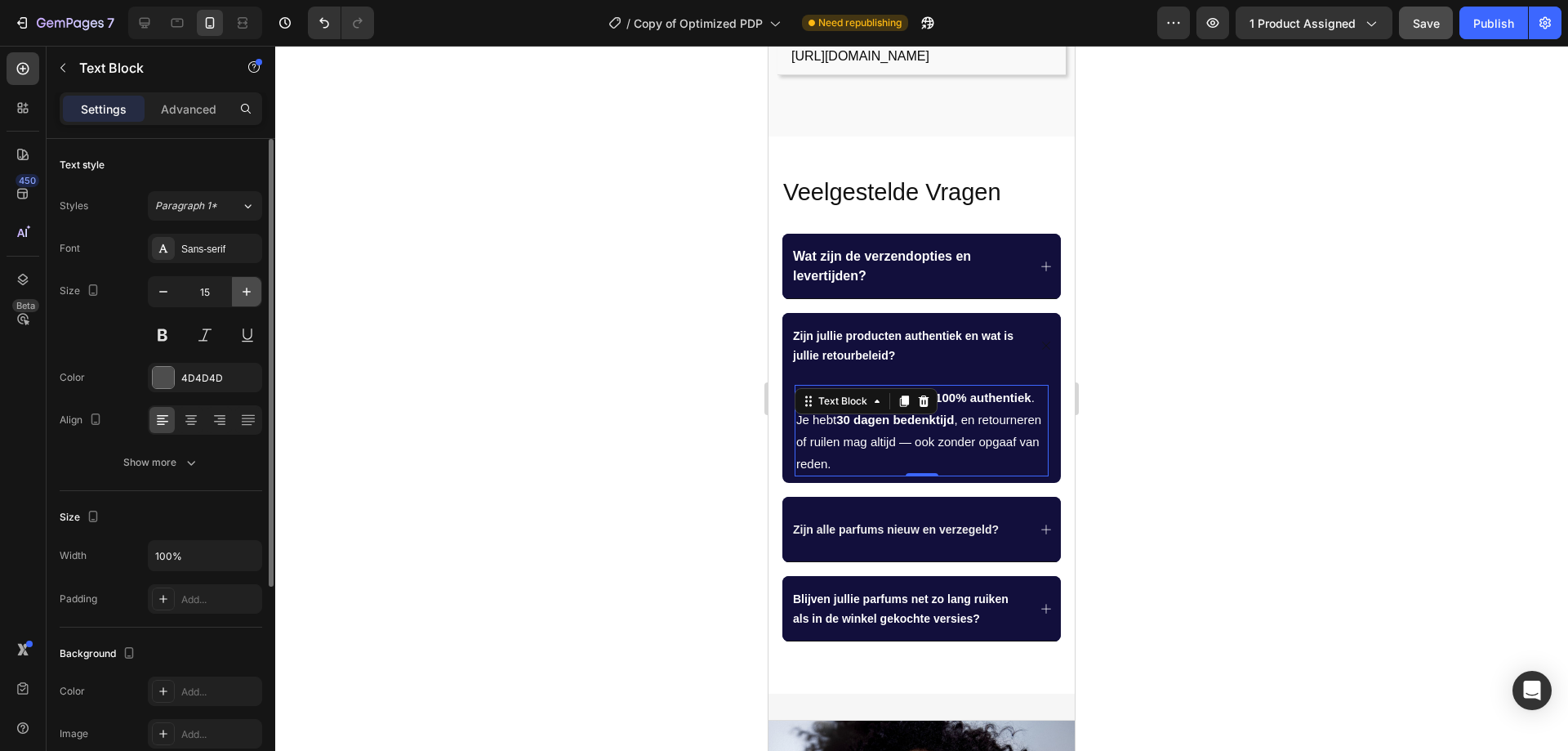
click at [243, 284] on icon "button" at bounding box center [246, 292] width 16 height 16
type input "16"
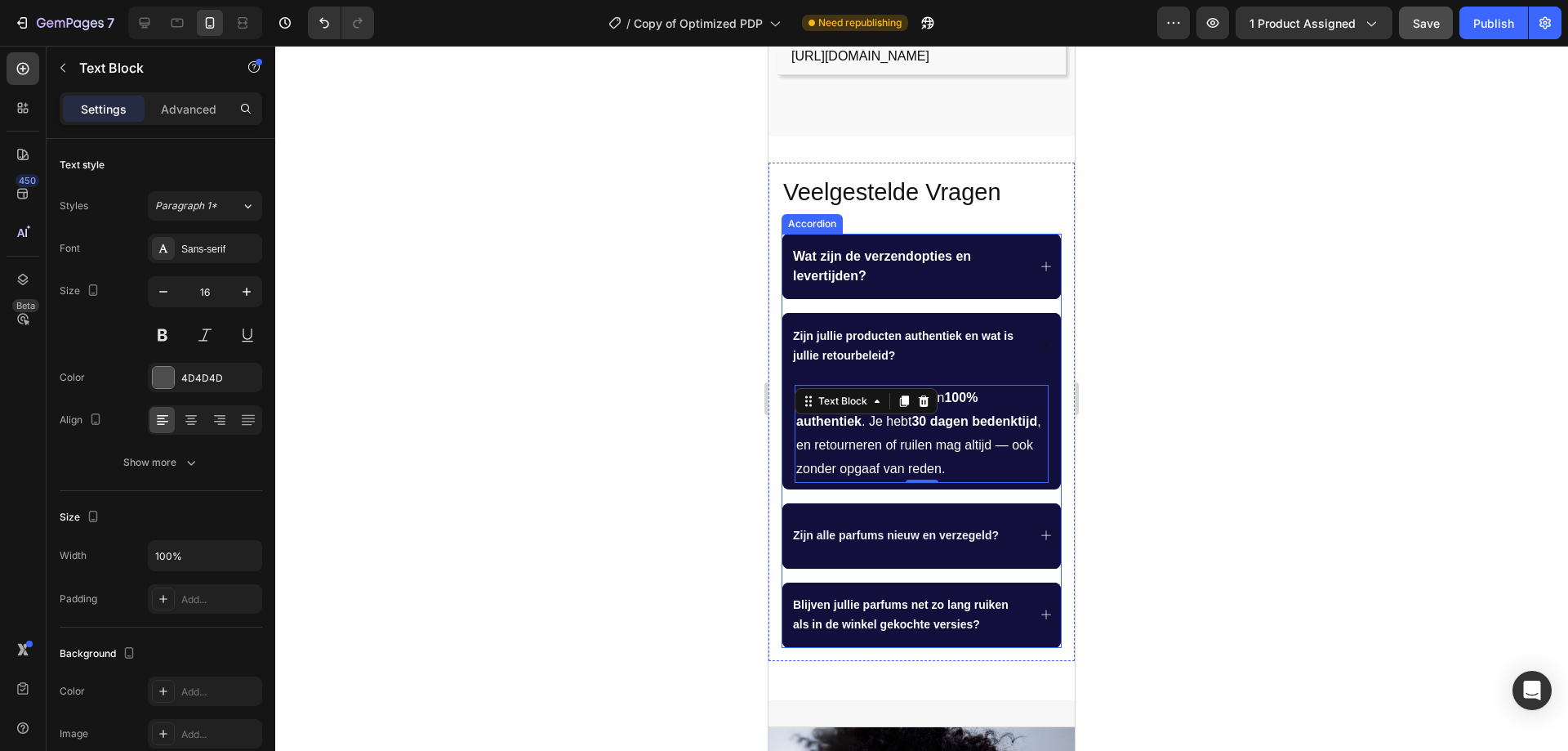
click at [1039, 260] on icon at bounding box center [1045, 266] width 13 height 13
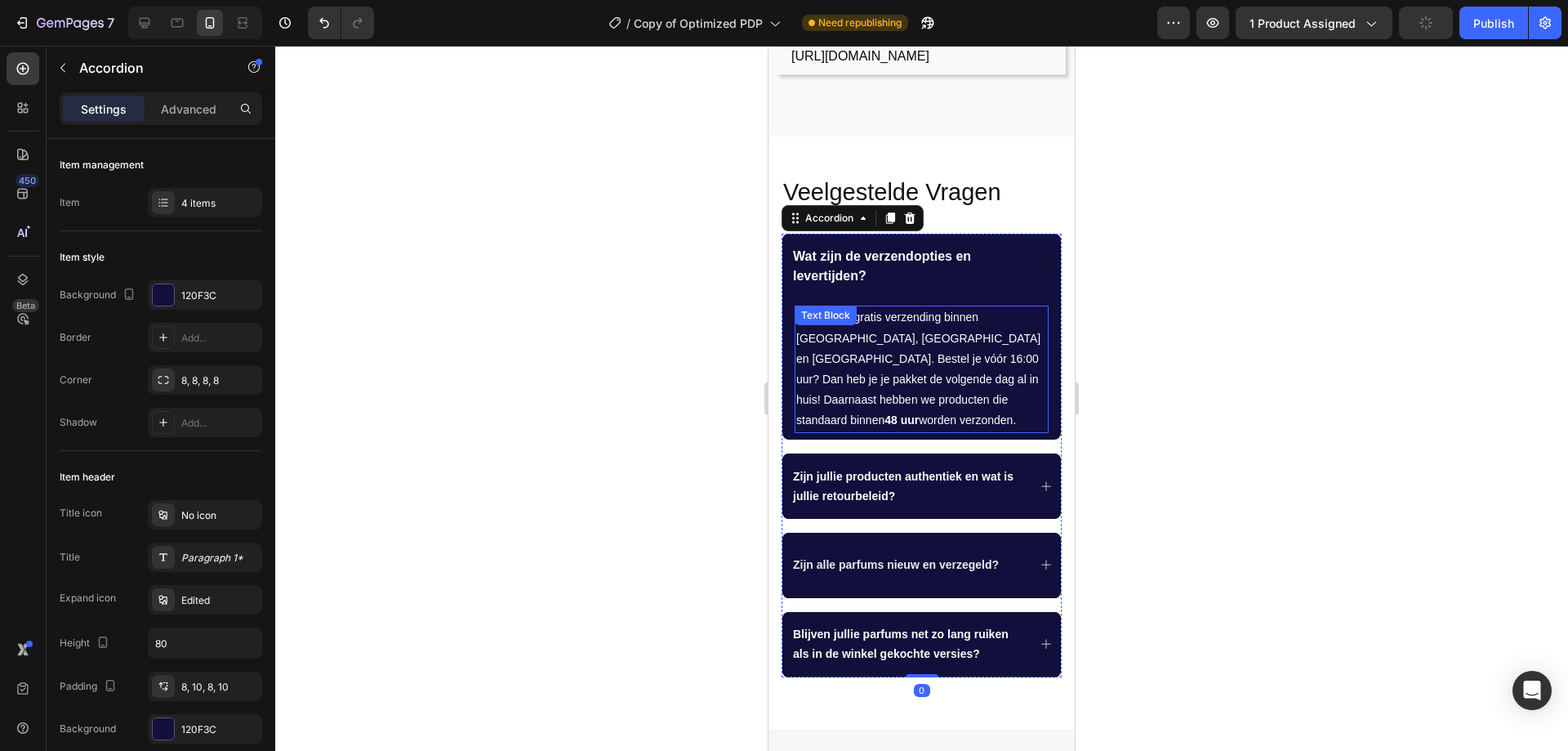
click at [921, 338] on p "We bieden gratis verzending binnen Nederland, België en Frankrijk. Bestel je vó…" at bounding box center [922, 369] width 251 height 124
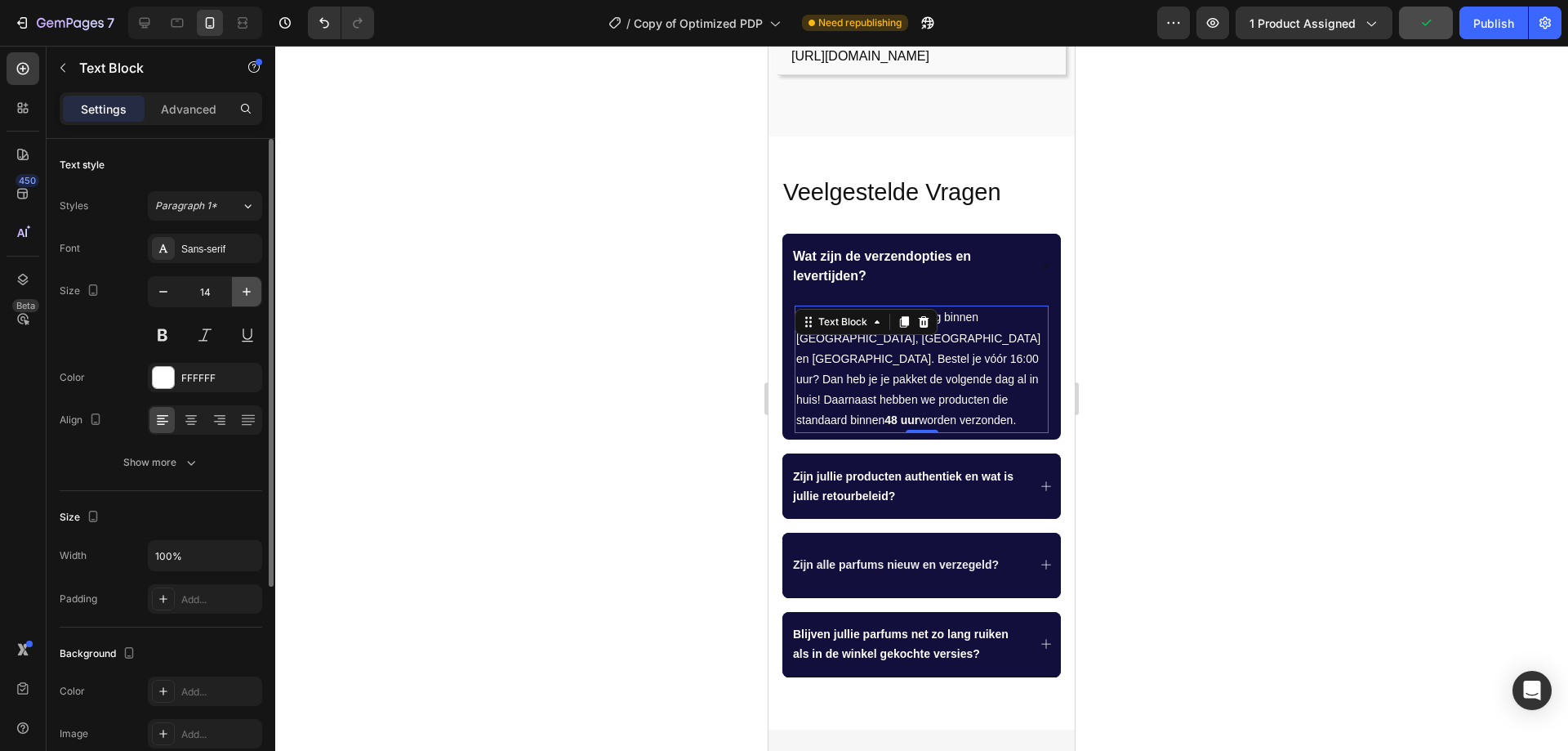
click at [242, 295] on icon "button" at bounding box center [246, 292] width 16 height 16
type input "15"
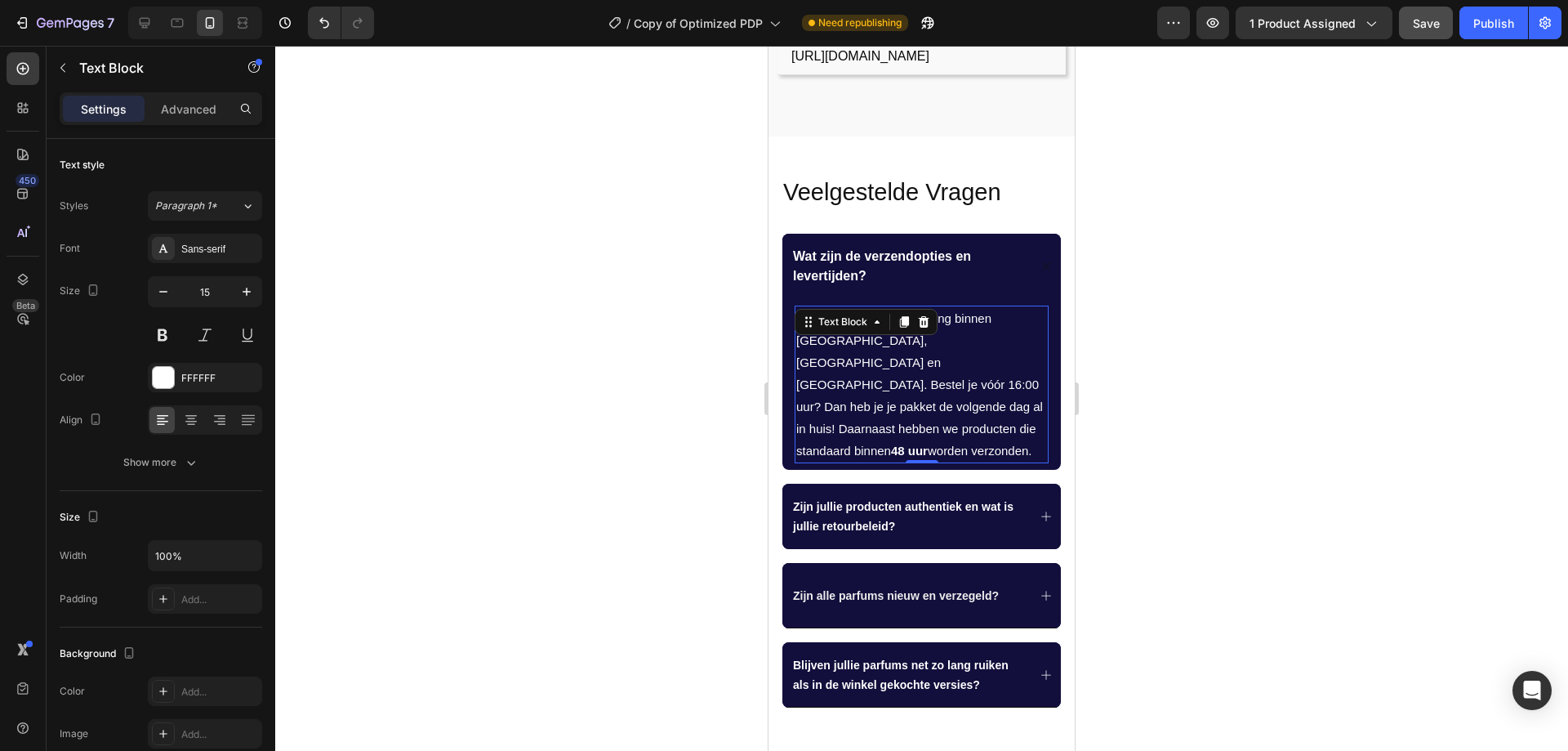
click at [863, 379] on p "We bieden gratis verzending binnen Nederland, België en Frankrijk. Bestel je vó…" at bounding box center [922, 383] width 251 height 154
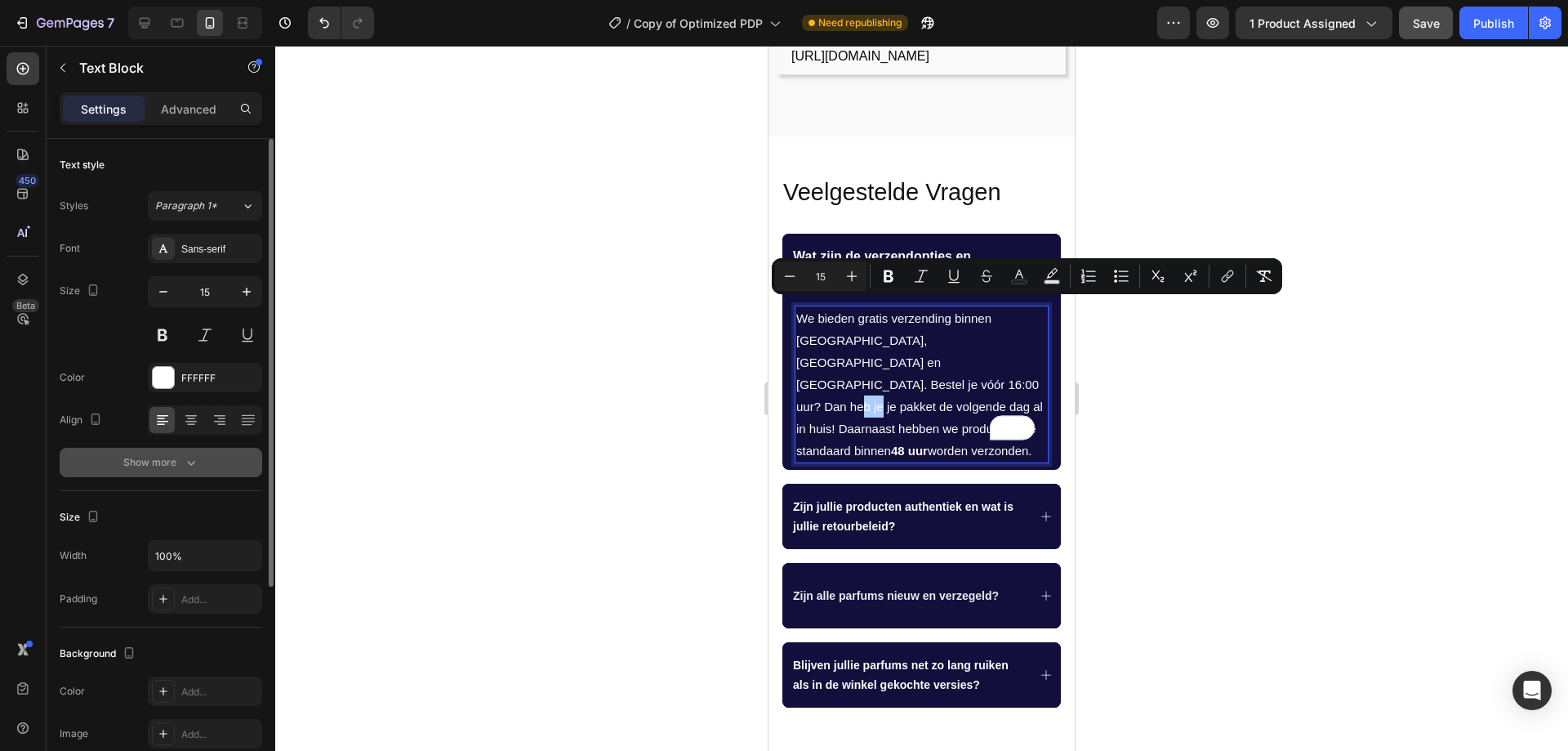
click at [179, 470] on div "Show more" at bounding box center [161, 462] width 76 height 16
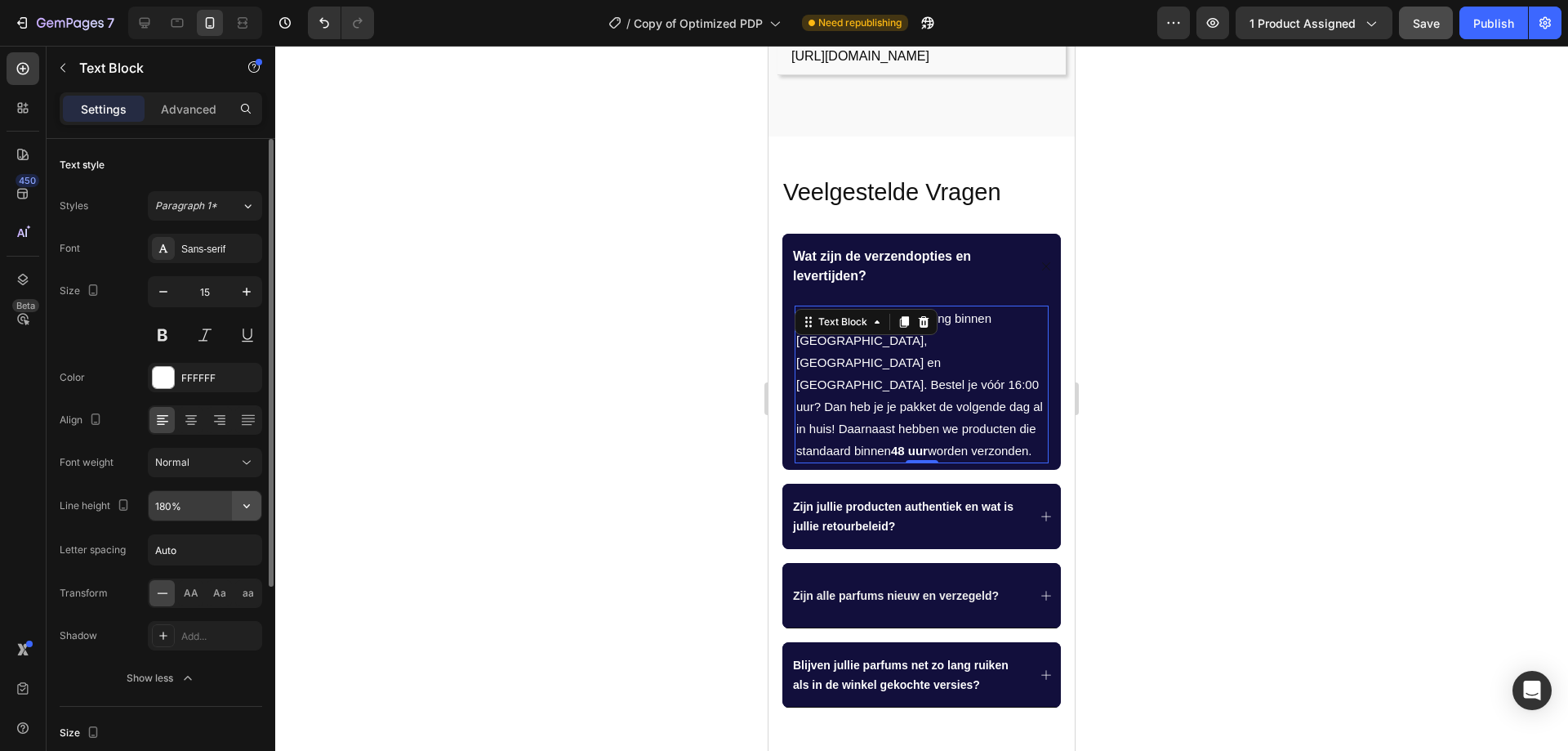
click at [246, 508] on icon "button" at bounding box center [246, 505] width 16 height 16
drag, startPoint x: 179, startPoint y: 642, endPoint x: 208, endPoint y: 626, distance: 33.1
click at [179, 643] on span "150%" at bounding box center [167, 640] width 26 height 15
type input "150%"
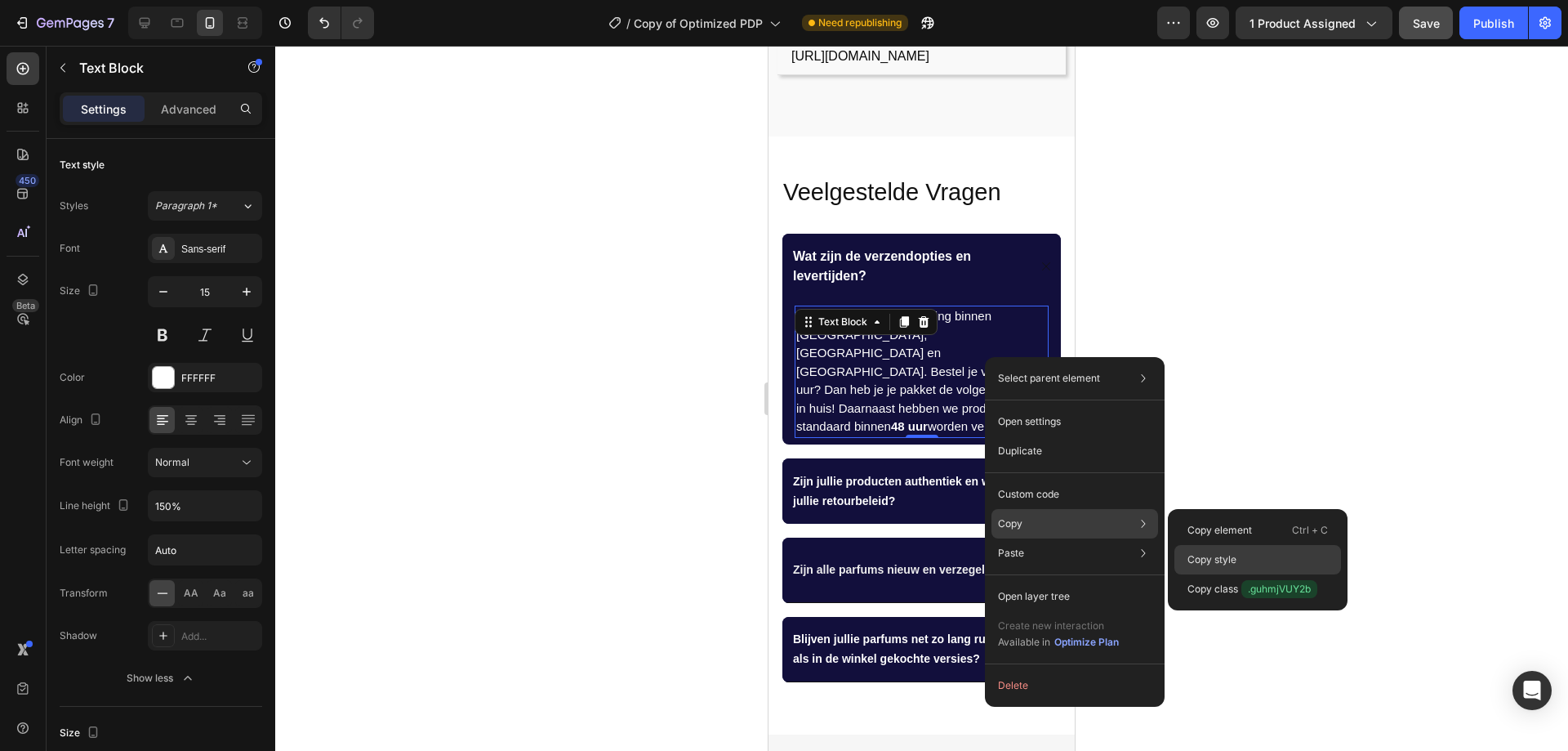
click at [1195, 558] on p "Copy style" at bounding box center [1211, 559] width 49 height 15
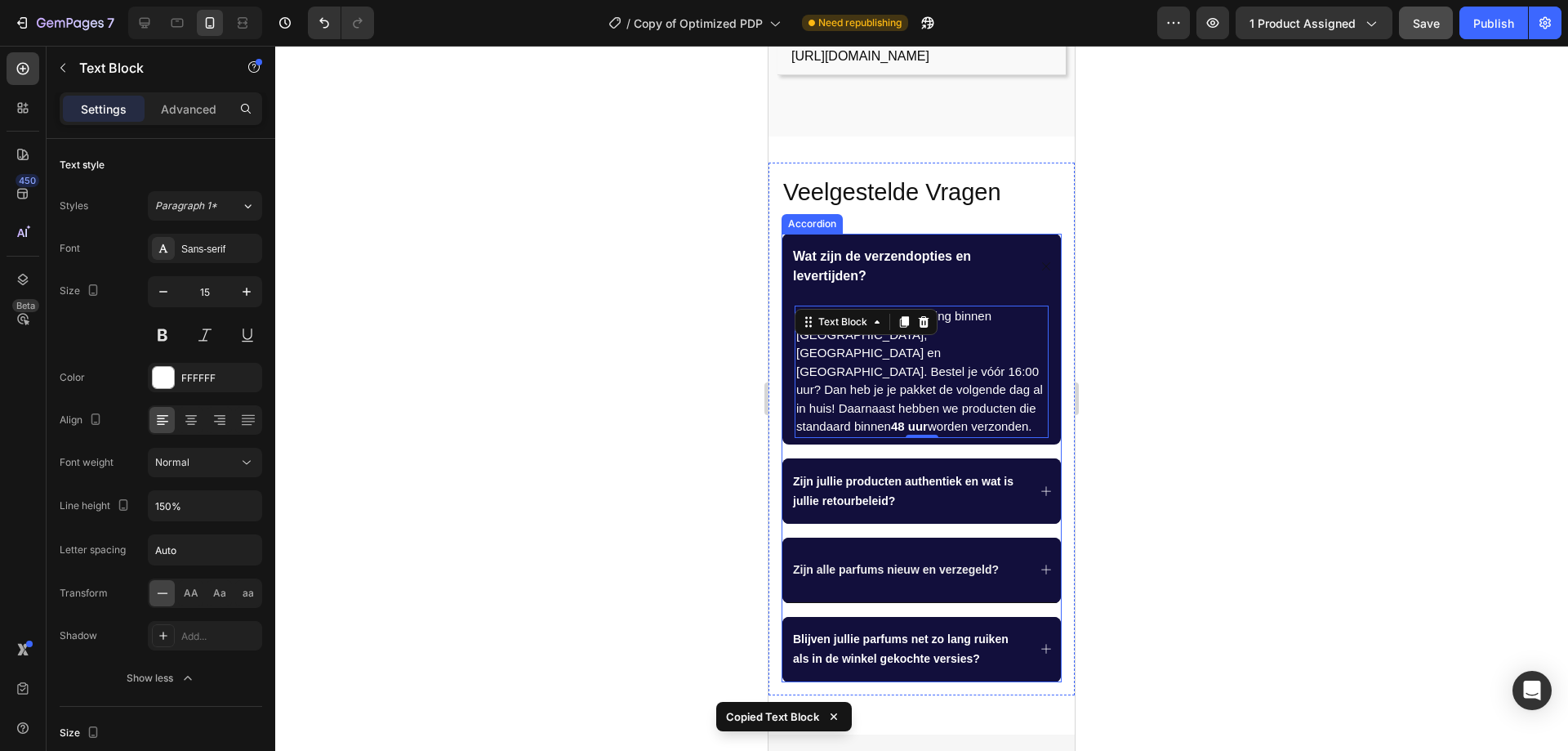
click at [1037, 458] on div "Zijn jullie producten authentiek en wat is jullie retourbeleid?" at bounding box center [922, 491] width 279 height 66
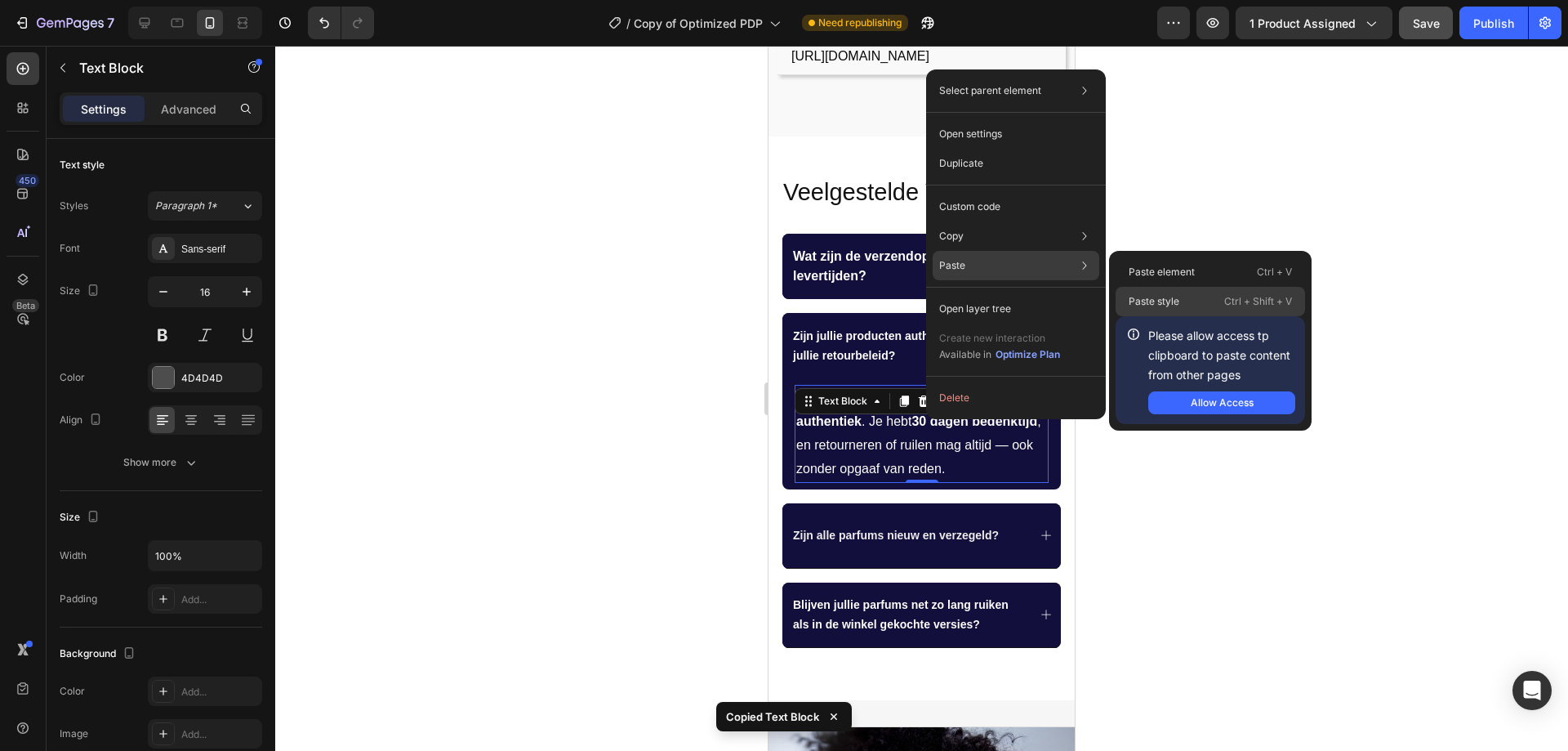
click at [1203, 306] on div "Paste style Ctrl + Shift + V" at bounding box center [1210, 302] width 189 height 30
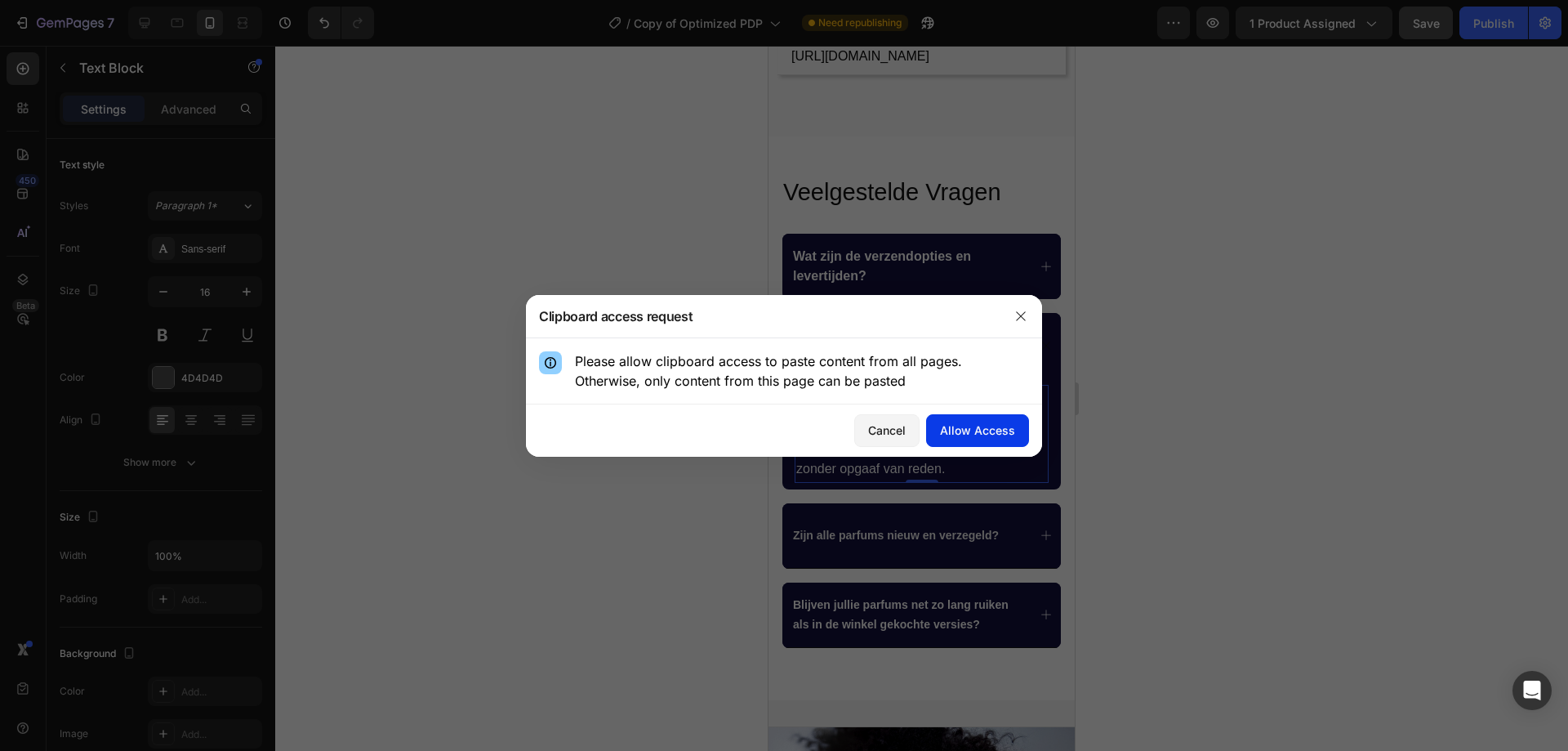
click at [964, 432] on div "Allow Access" at bounding box center [977, 429] width 75 height 17
type input "15"
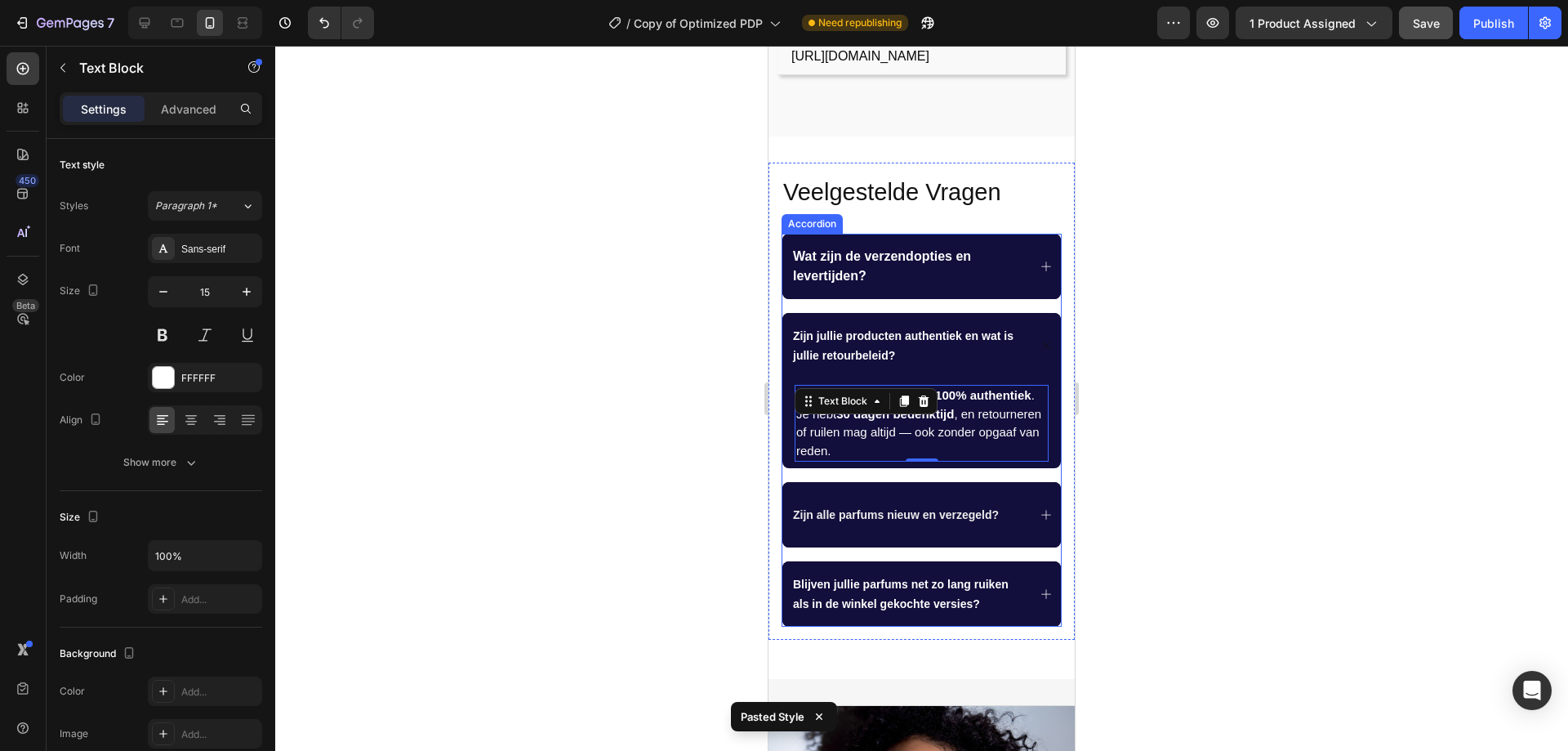
click at [1002, 491] on div "Zijn alle parfums nieuw en verzegeld?" at bounding box center [922, 515] width 279 height 66
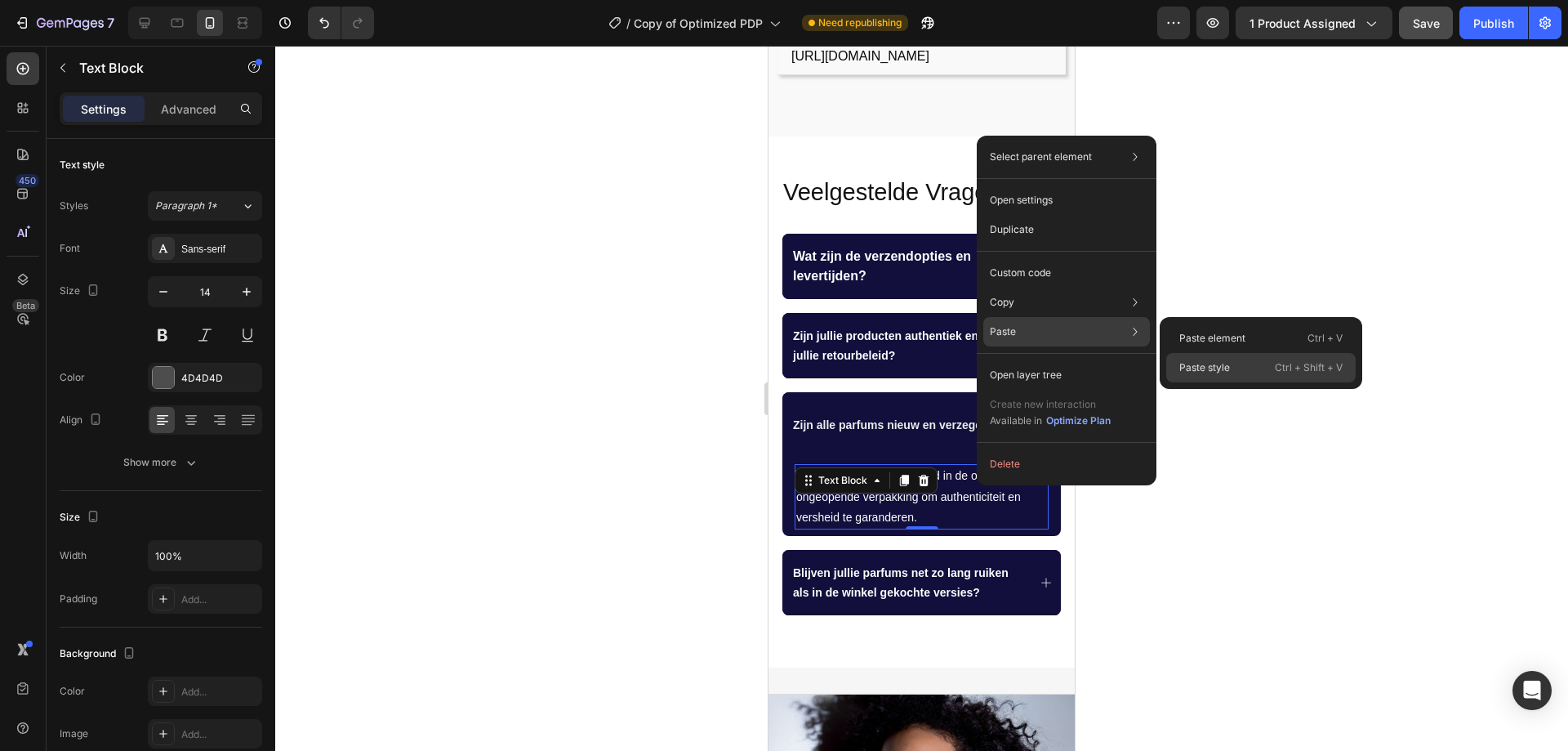
click at [1192, 357] on div "Paste style Ctrl + Shift + V" at bounding box center [1260, 368] width 189 height 30
type input "15"
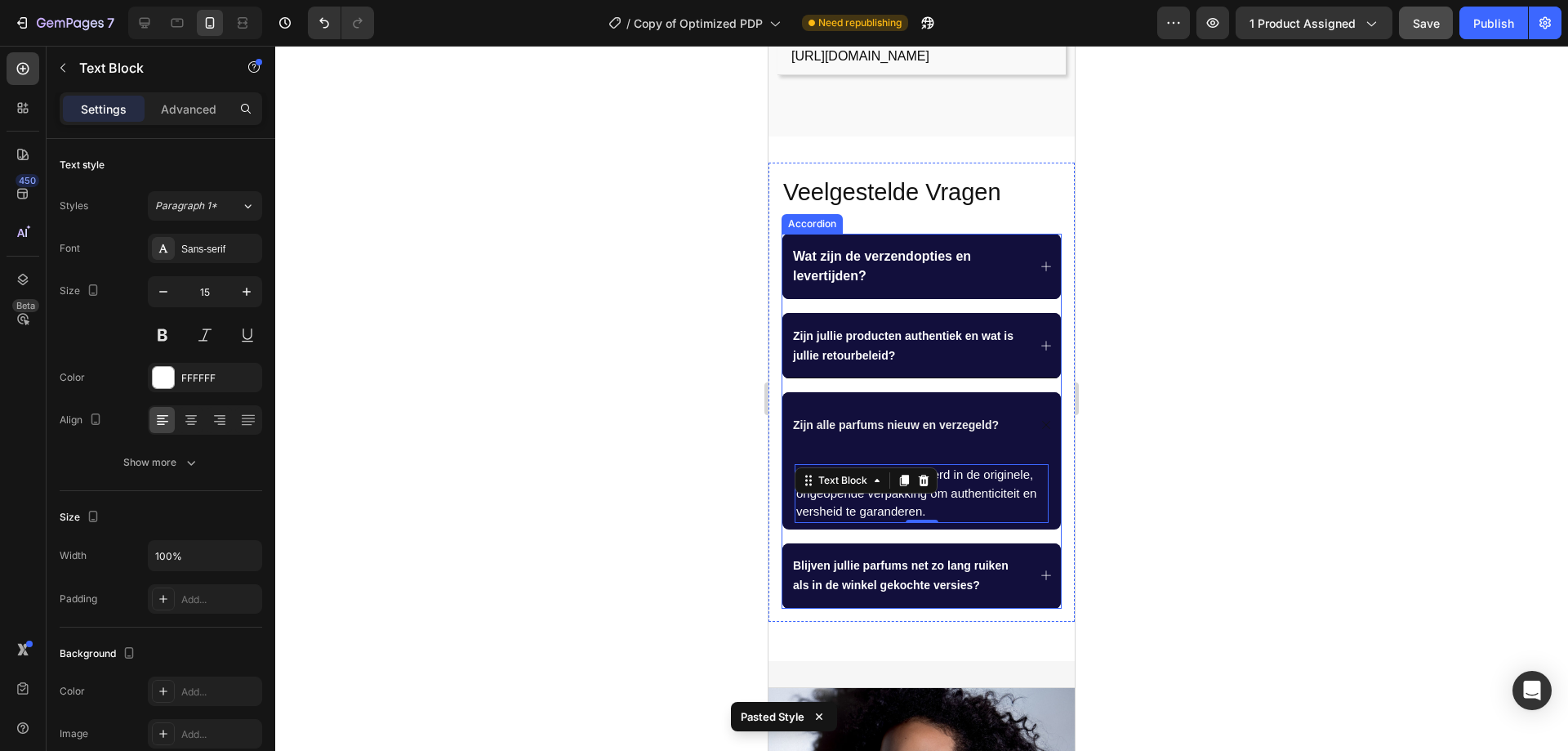
click at [1018, 401] on div "Zijn alle parfums nieuw en verzegeld?" at bounding box center [922, 425] width 279 height 66
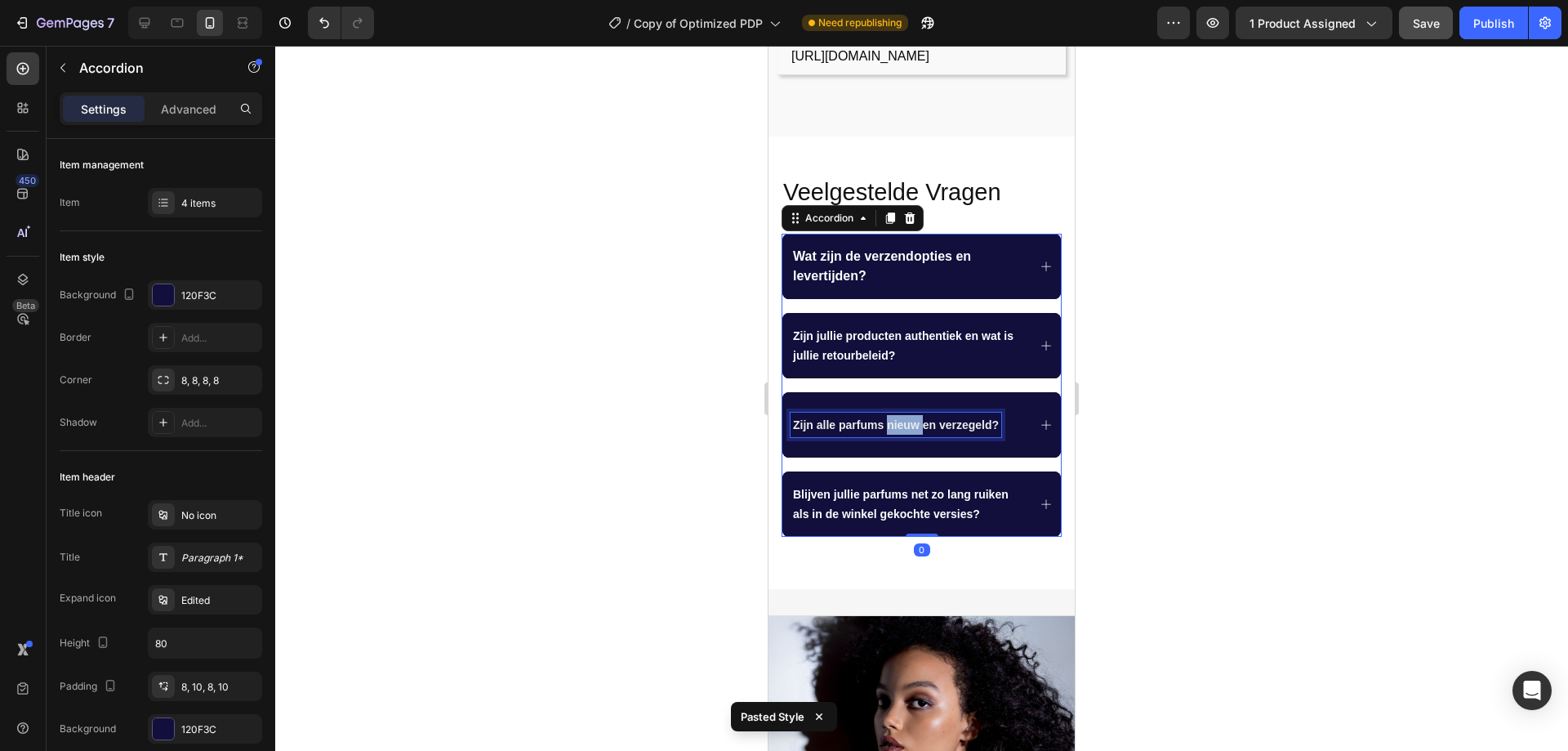
click at [905, 418] on span "Zijn alle parfums nieuw en verzegeld?" at bounding box center [895, 424] width 206 height 13
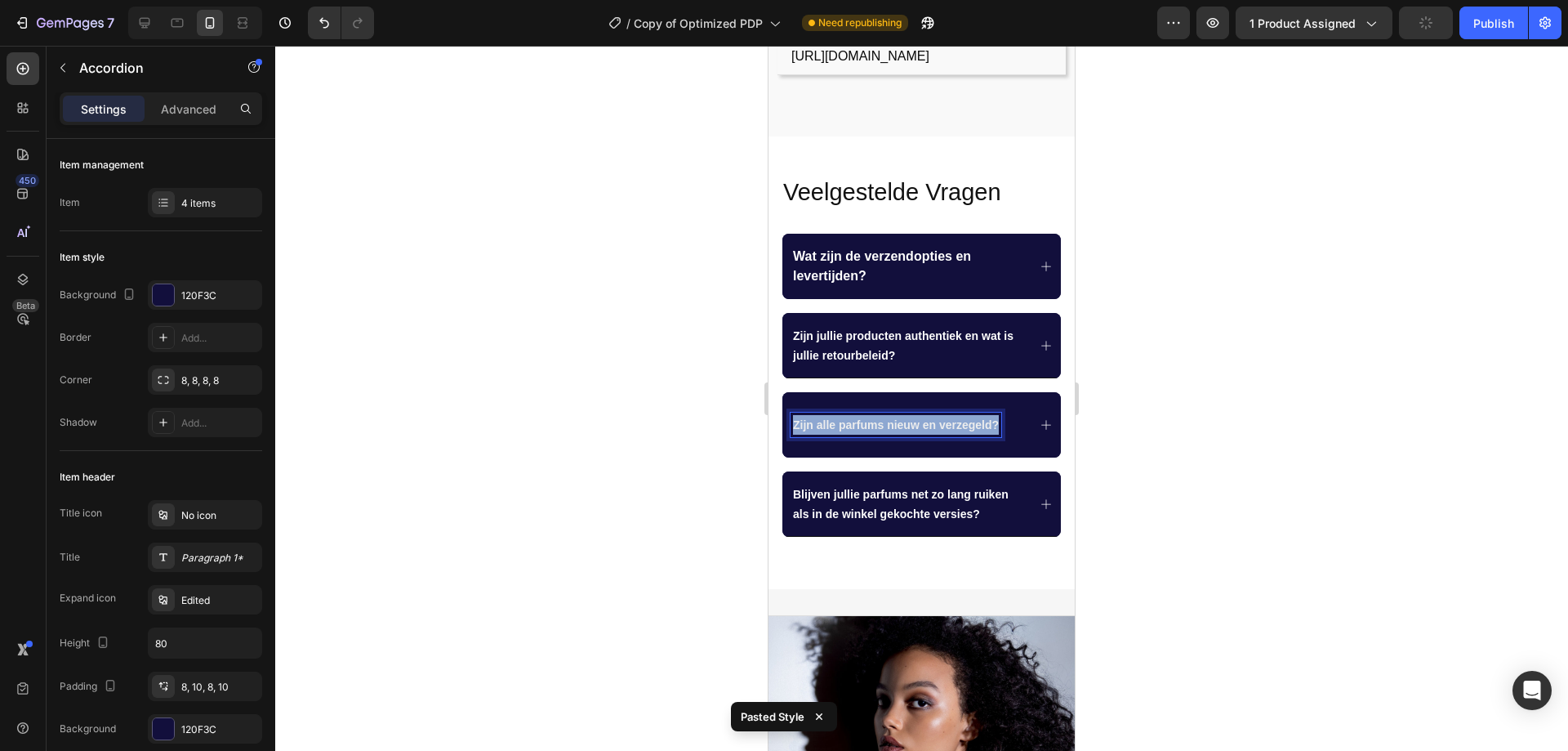
click at [905, 418] on span "Zijn alle parfums nieuw en verzegeld?" at bounding box center [895, 424] width 206 height 13
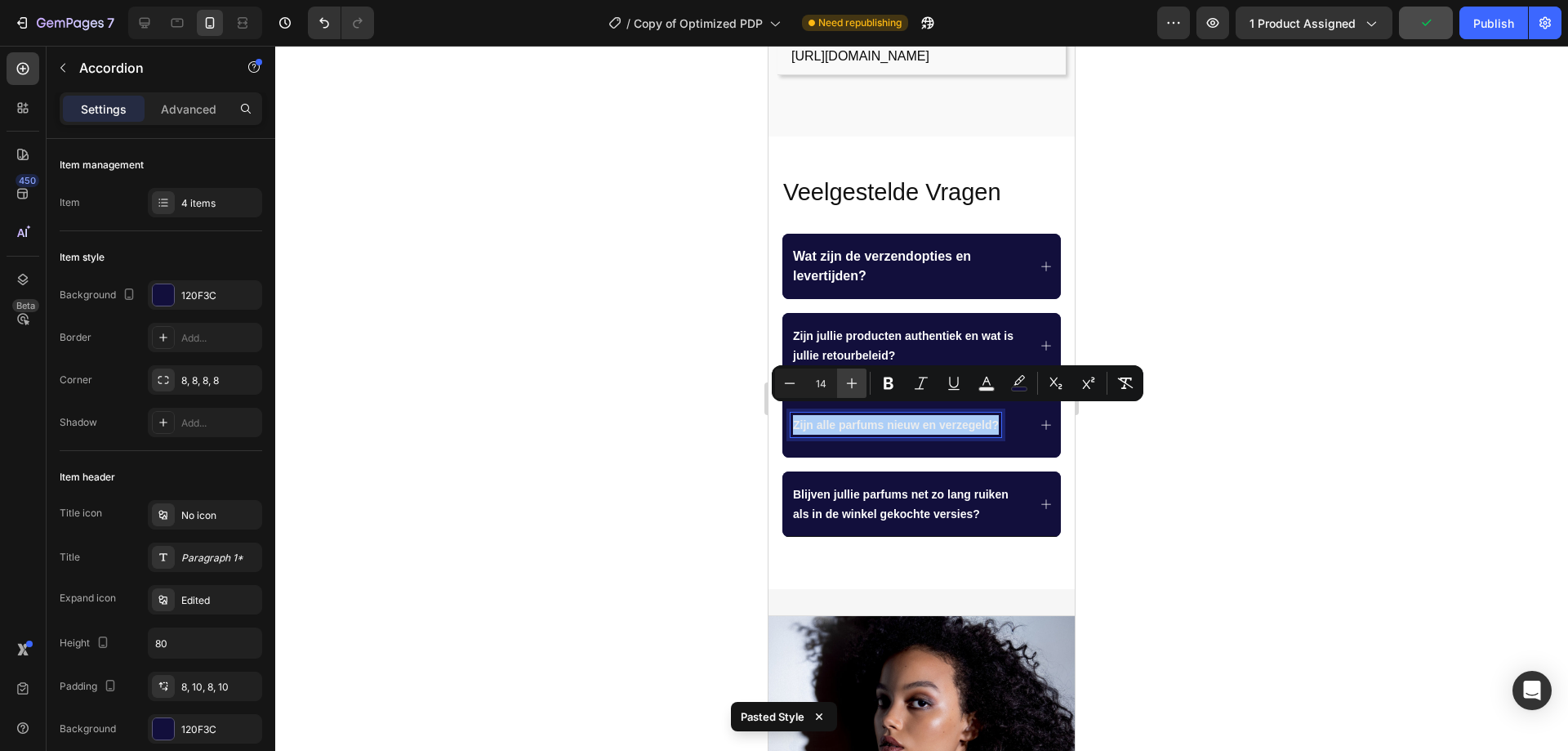
click at [850, 383] on icon "Editor contextual toolbar" at bounding box center [851, 382] width 16 height 16
type input "16"
click at [908, 330] on span "Zijn jullie producten authentiek en wat is jullie retourbeleid?" at bounding box center [902, 346] width 220 height 33
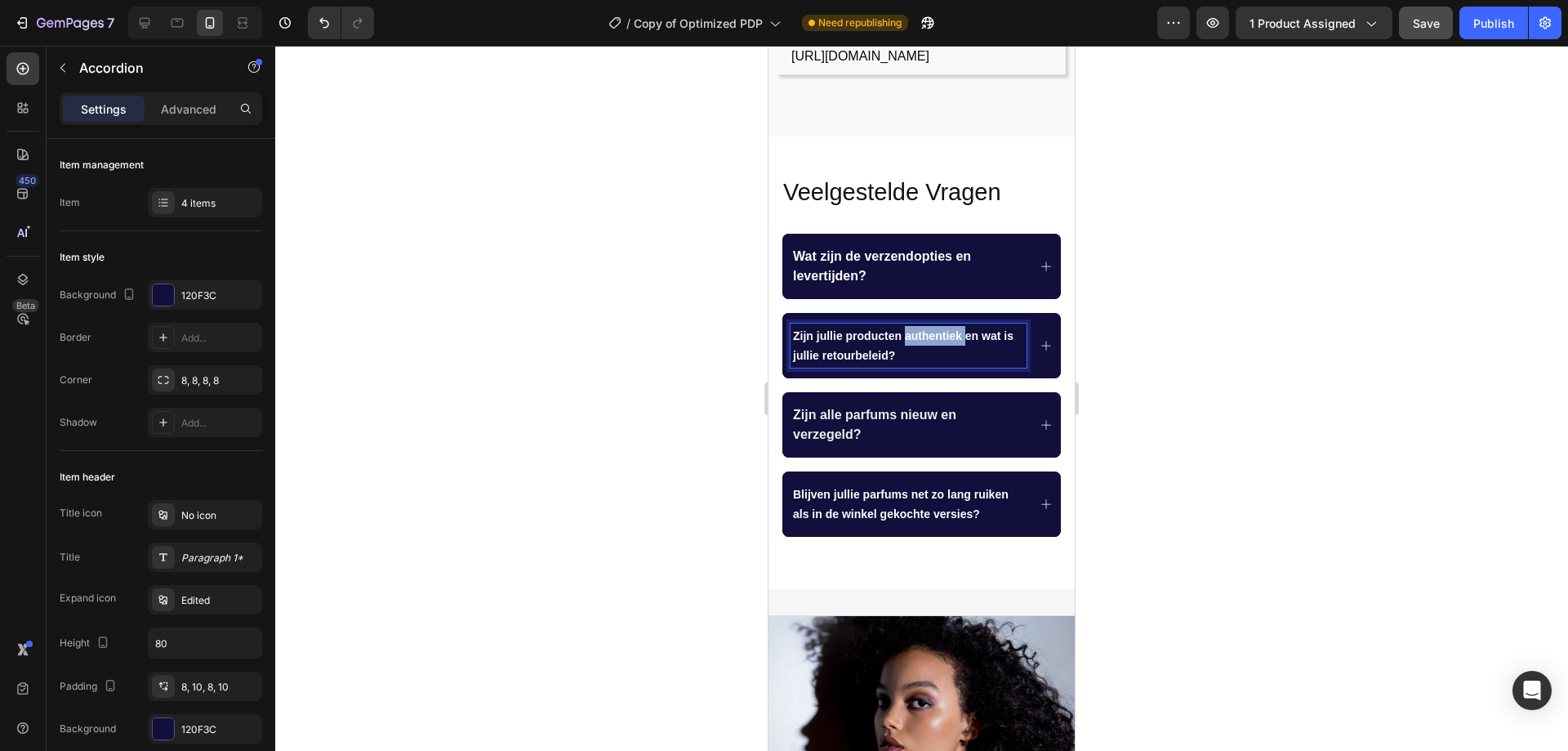
click at [908, 330] on span "Zijn jullie producten authentiek en wat is jullie retourbeleid?" at bounding box center [902, 346] width 220 height 33
click at [907, 330] on span "Zijn jullie producten authentiek en wat is jullie retourbeleid?" at bounding box center [902, 346] width 220 height 33
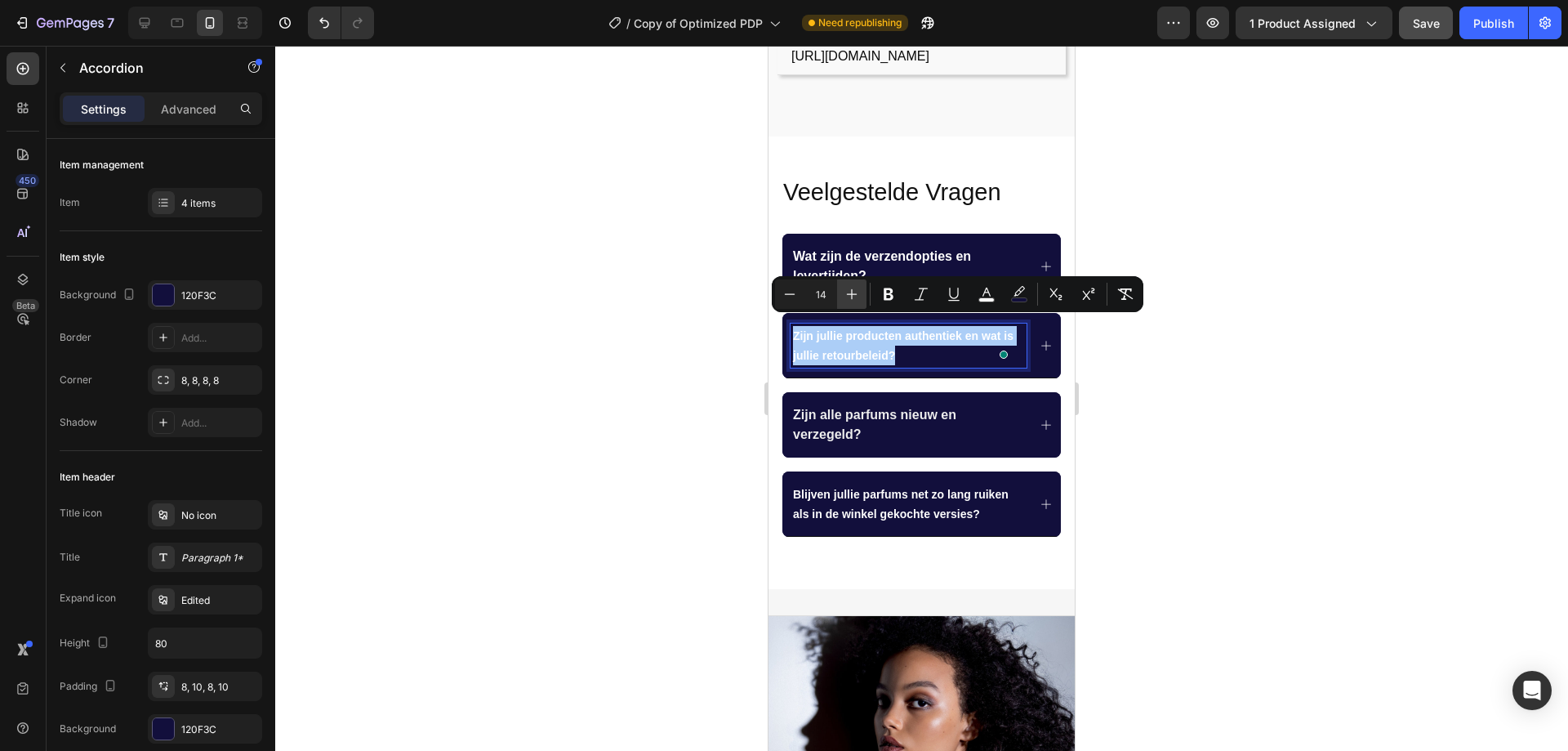
click at [844, 298] on icon "Editor contextual toolbar" at bounding box center [851, 294] width 16 height 16
type input "16"
click at [915, 488] on span "Blijven jullie parfums net zo lang ruiken als in de winkel gekochte versies?" at bounding box center [900, 504] width 216 height 33
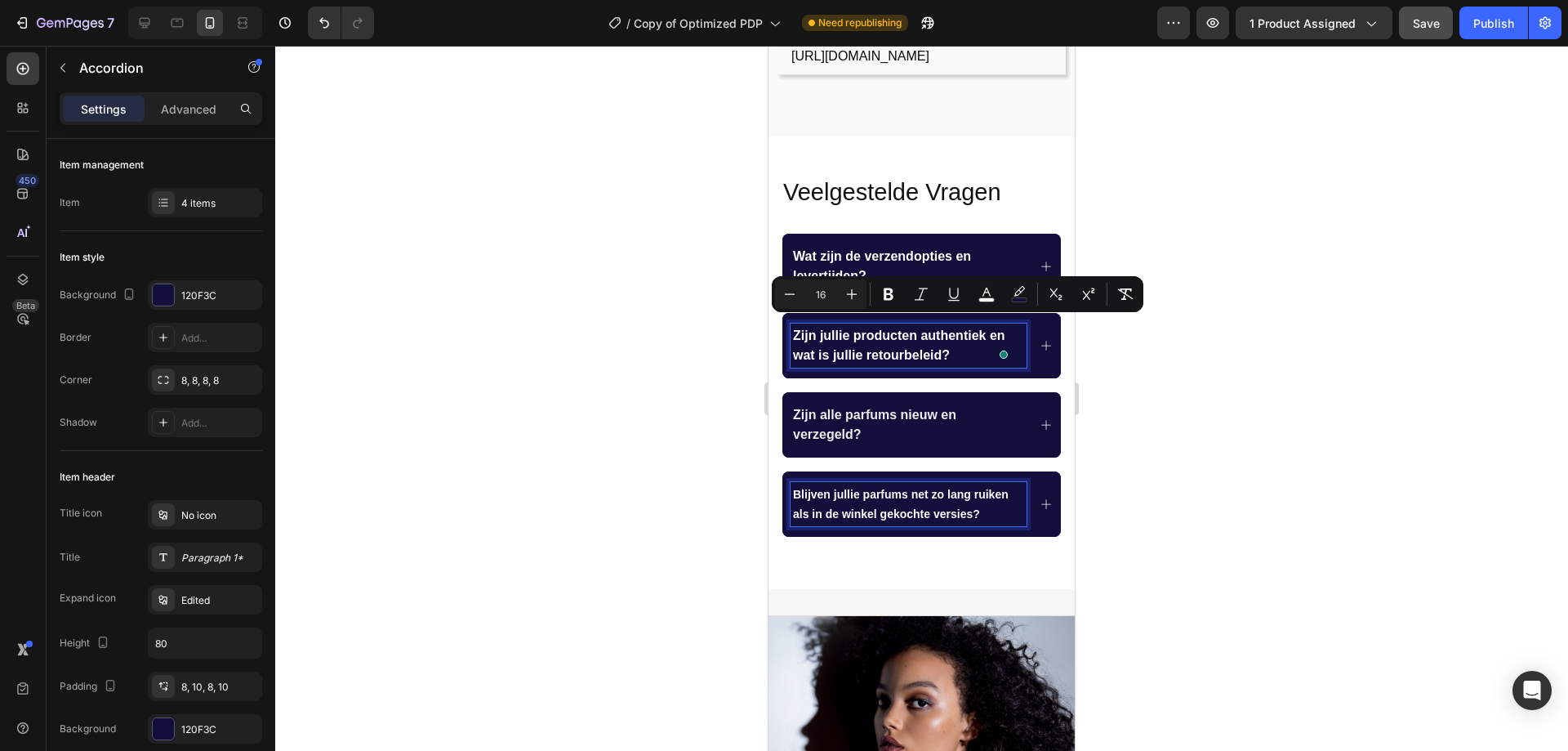
click at [915, 488] on span "Blijven jullie parfums net zo lang ruiken als in de winkel gekochte versies?" at bounding box center [900, 504] width 216 height 33
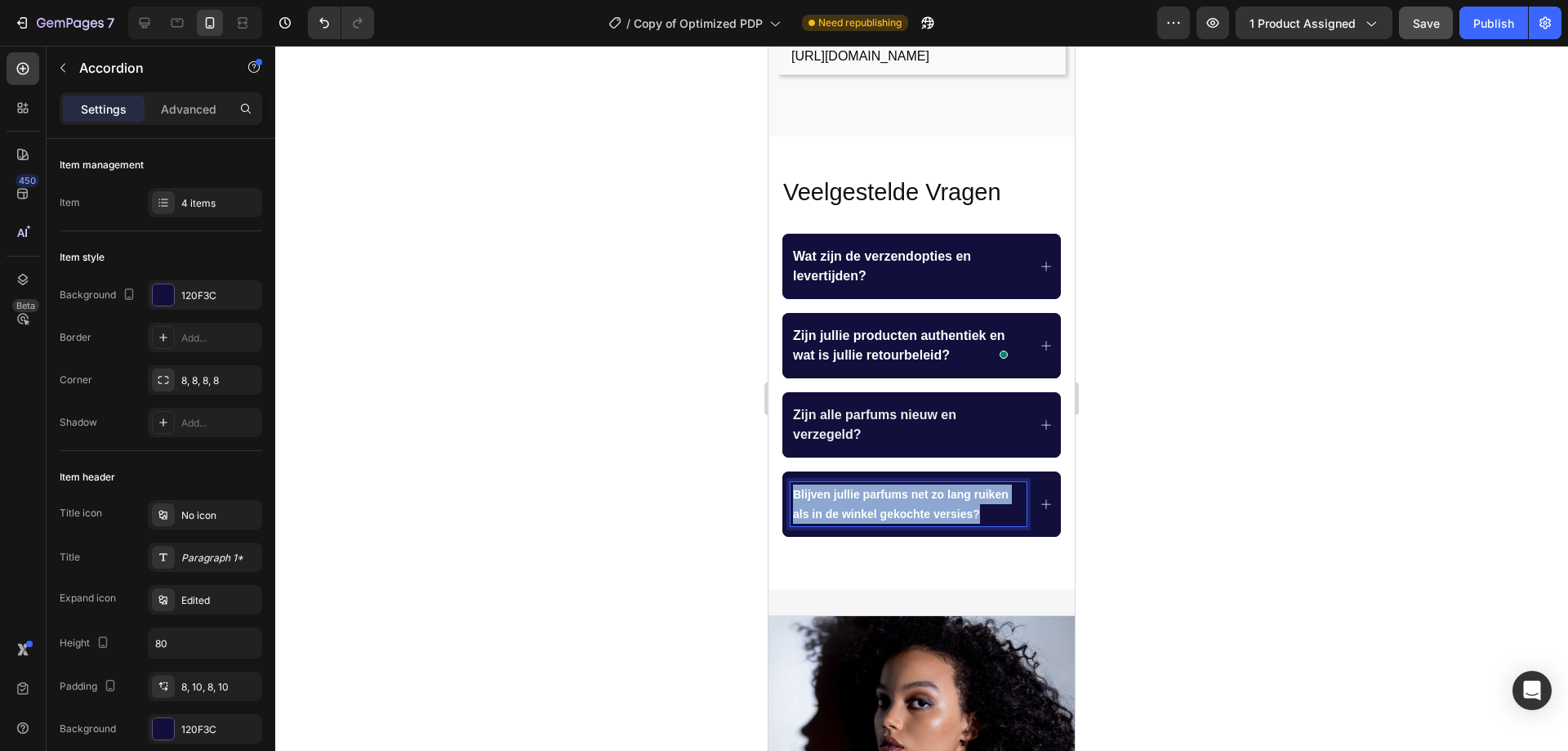
click at [915, 488] on span "Blijven jullie parfums net zo lang ruiken als in de winkel gekochte versies?" at bounding box center [900, 504] width 216 height 33
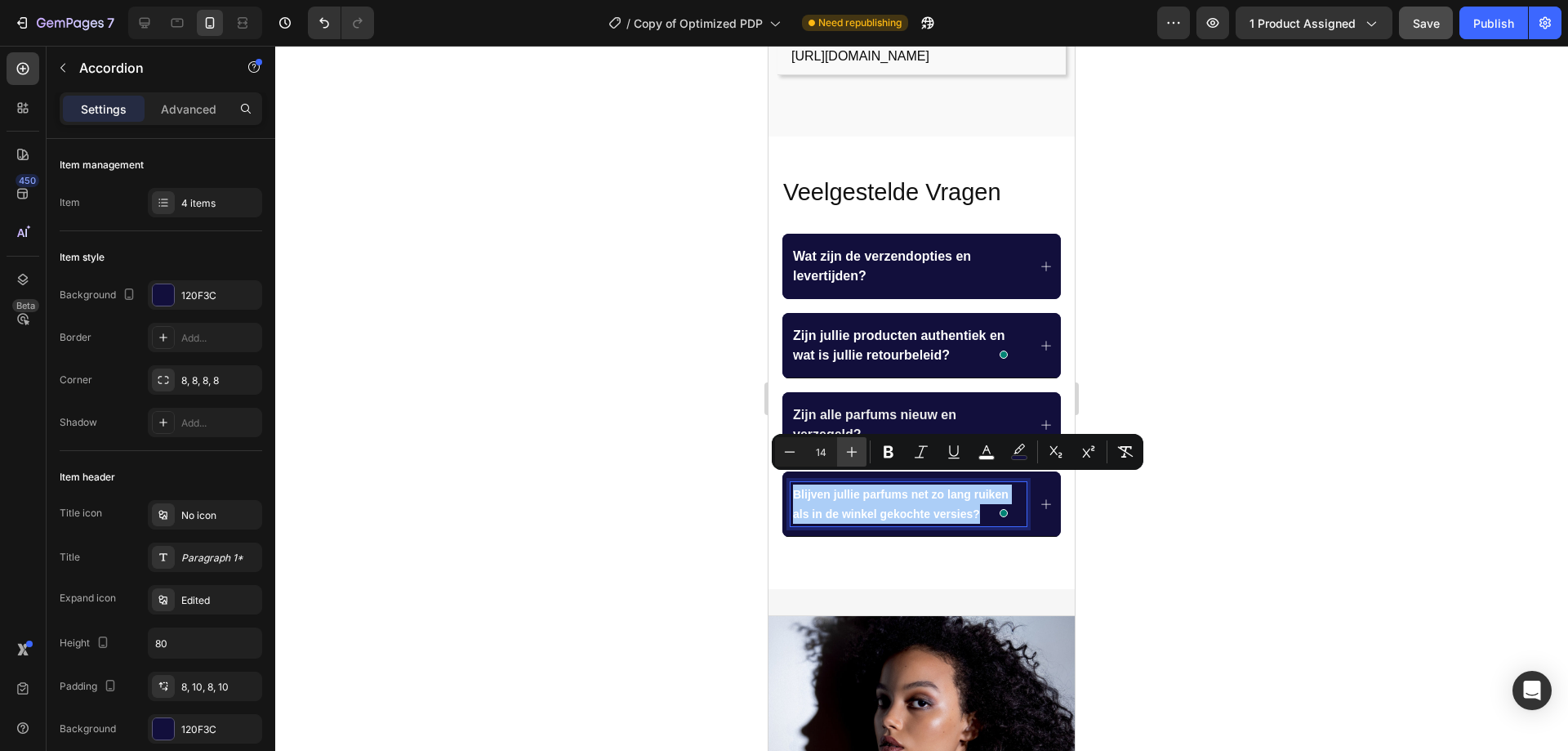
click at [849, 451] on icon "Editor contextual toolbar" at bounding box center [851, 451] width 16 height 16
type input "16"
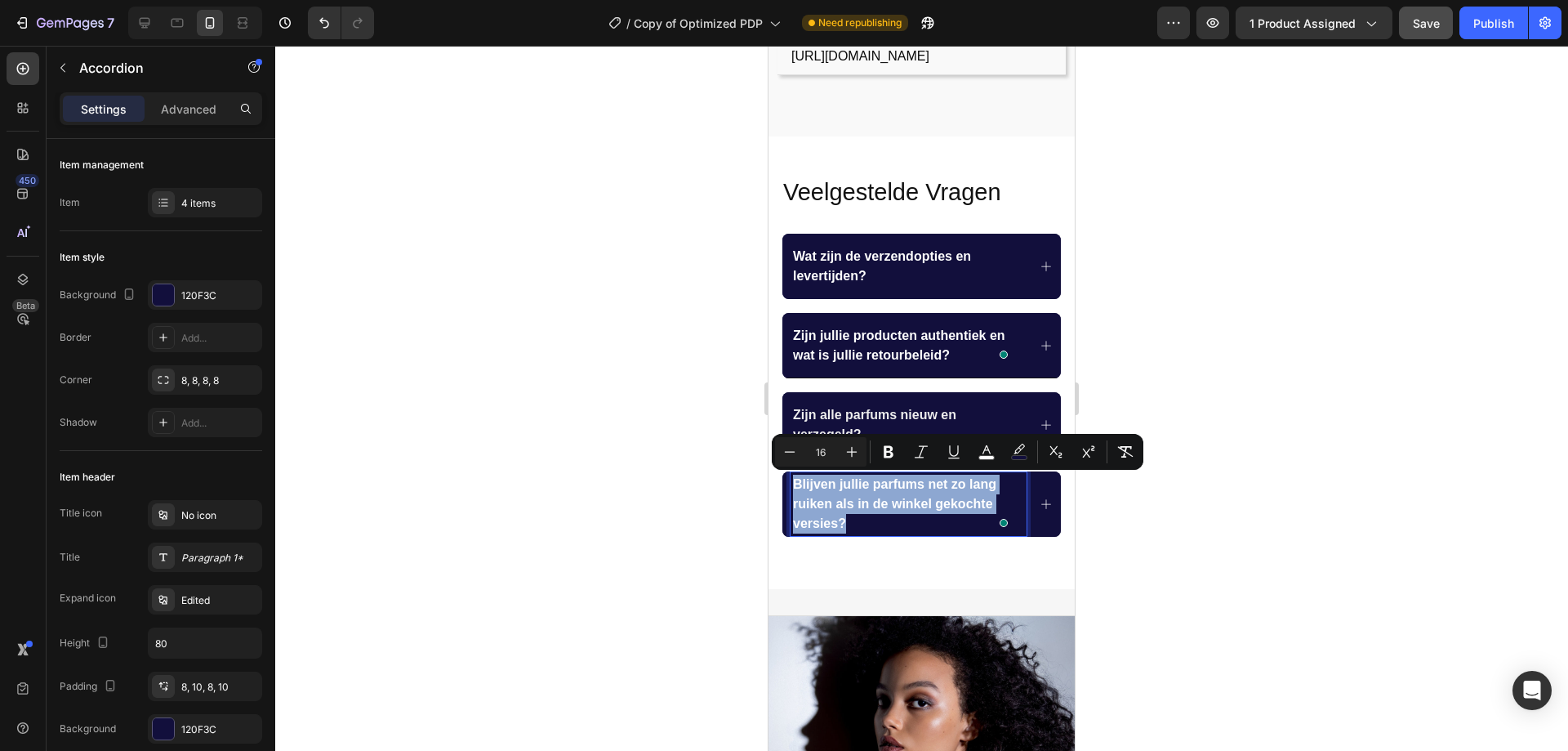
click at [1023, 485] on div "Blijven jullie parfums net zo lang ruiken als in de winkel gekochte versies?" at bounding box center [922, 504] width 279 height 66
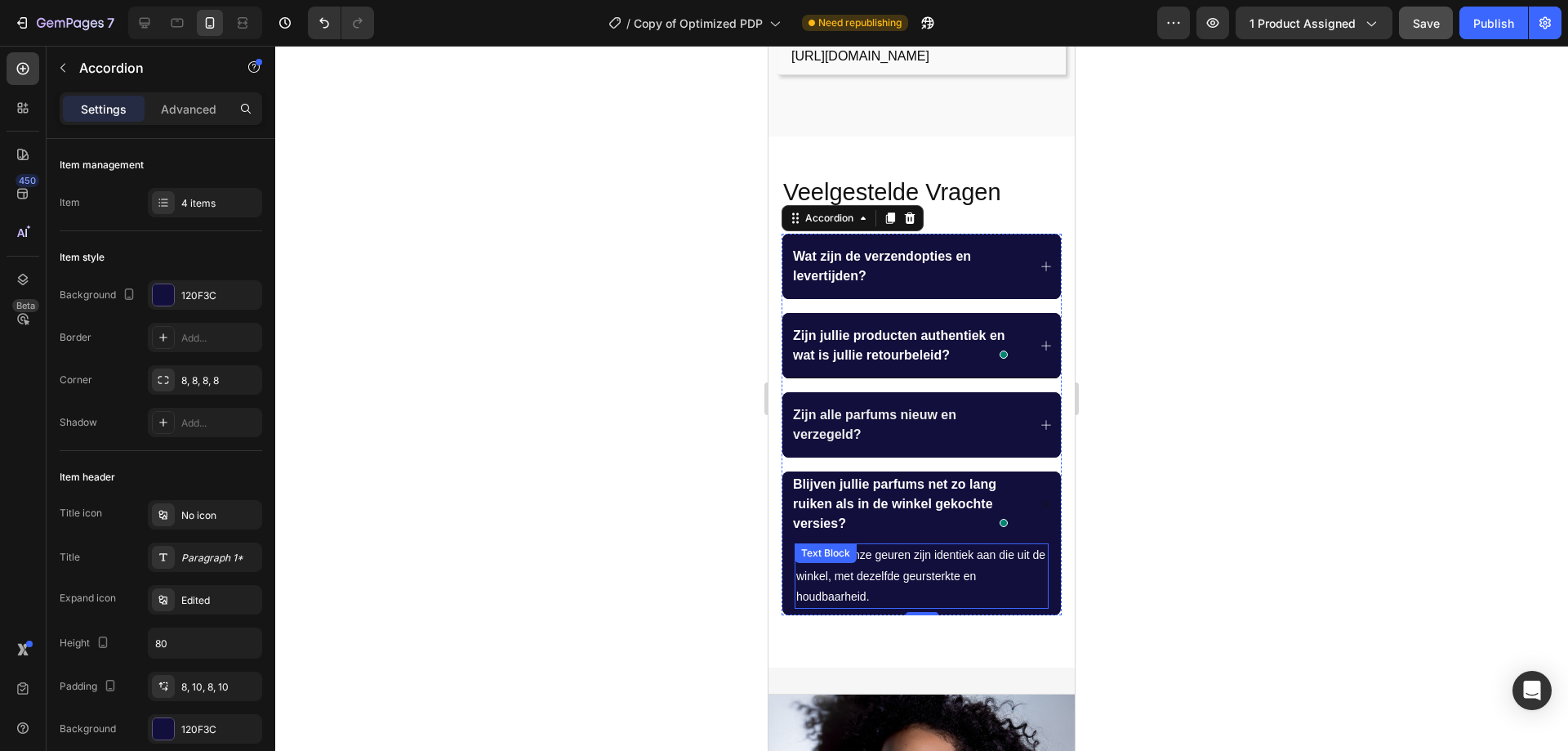
click at [942, 566] on span "Absoluut, onze geuren zijn identiek aan die uit de winkel, met dezelfde geurste…" at bounding box center [921, 575] width 249 height 54
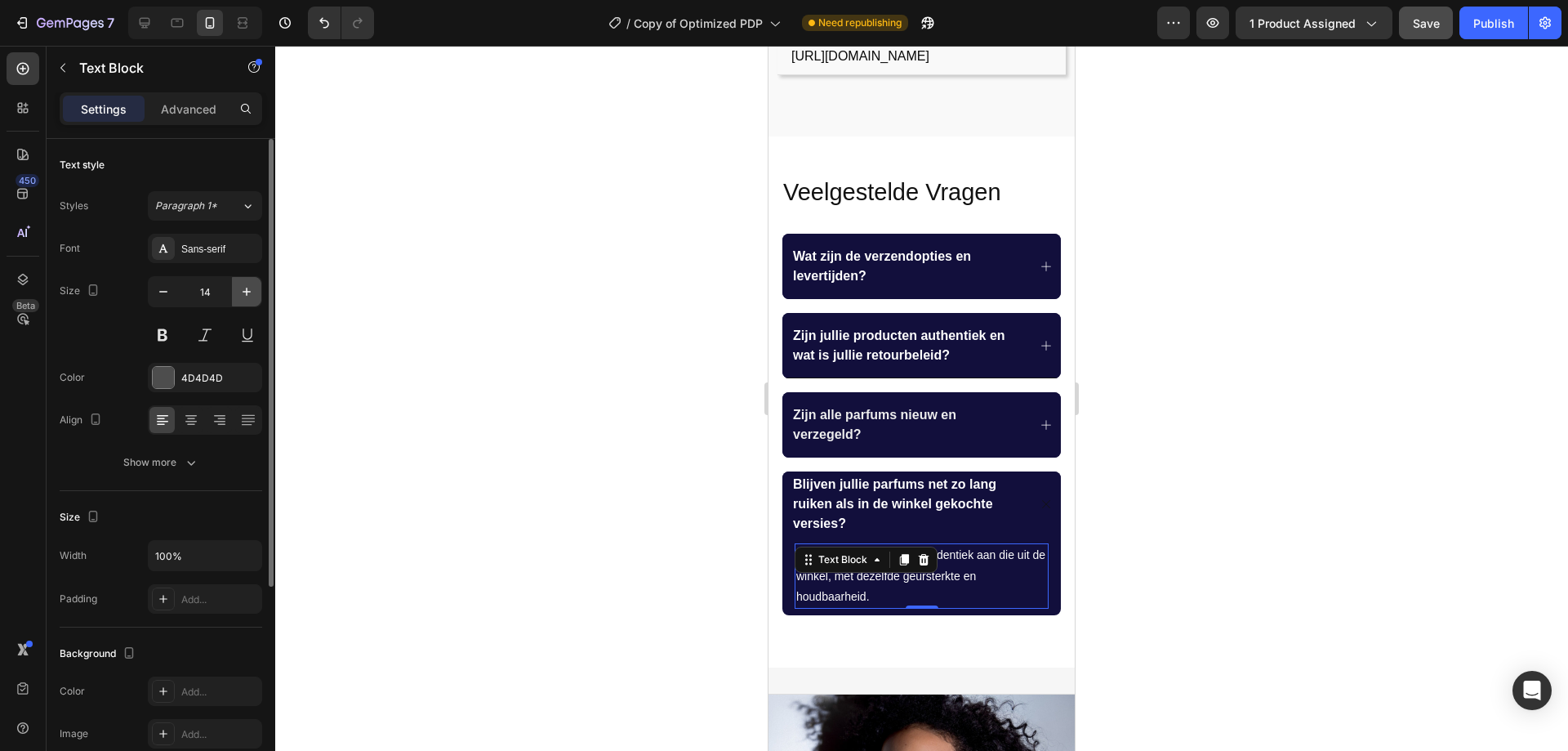
click at [238, 291] on button "button" at bounding box center [247, 292] width 30 height 30
type input "15"
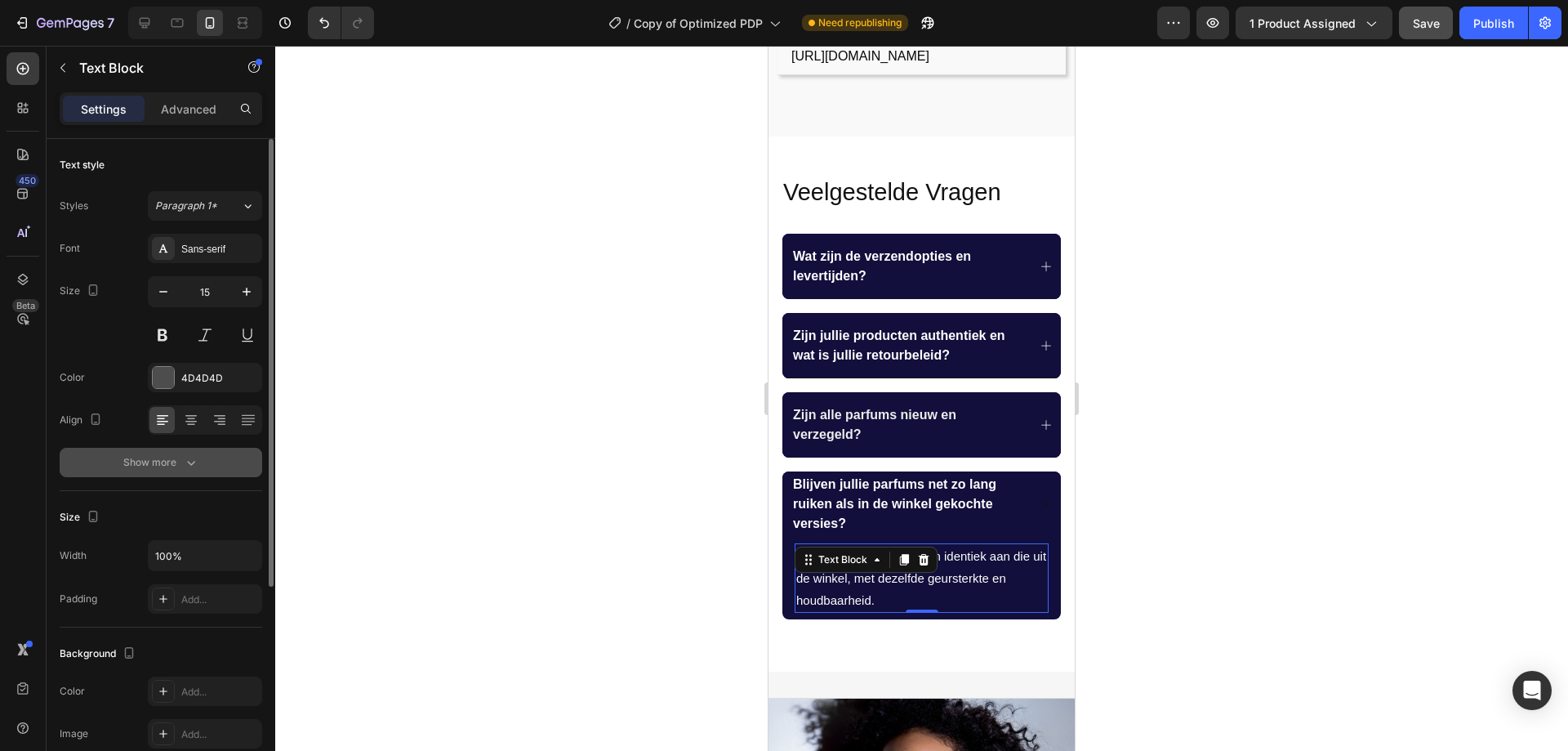
click at [193, 456] on icon "button" at bounding box center [191, 462] width 16 height 16
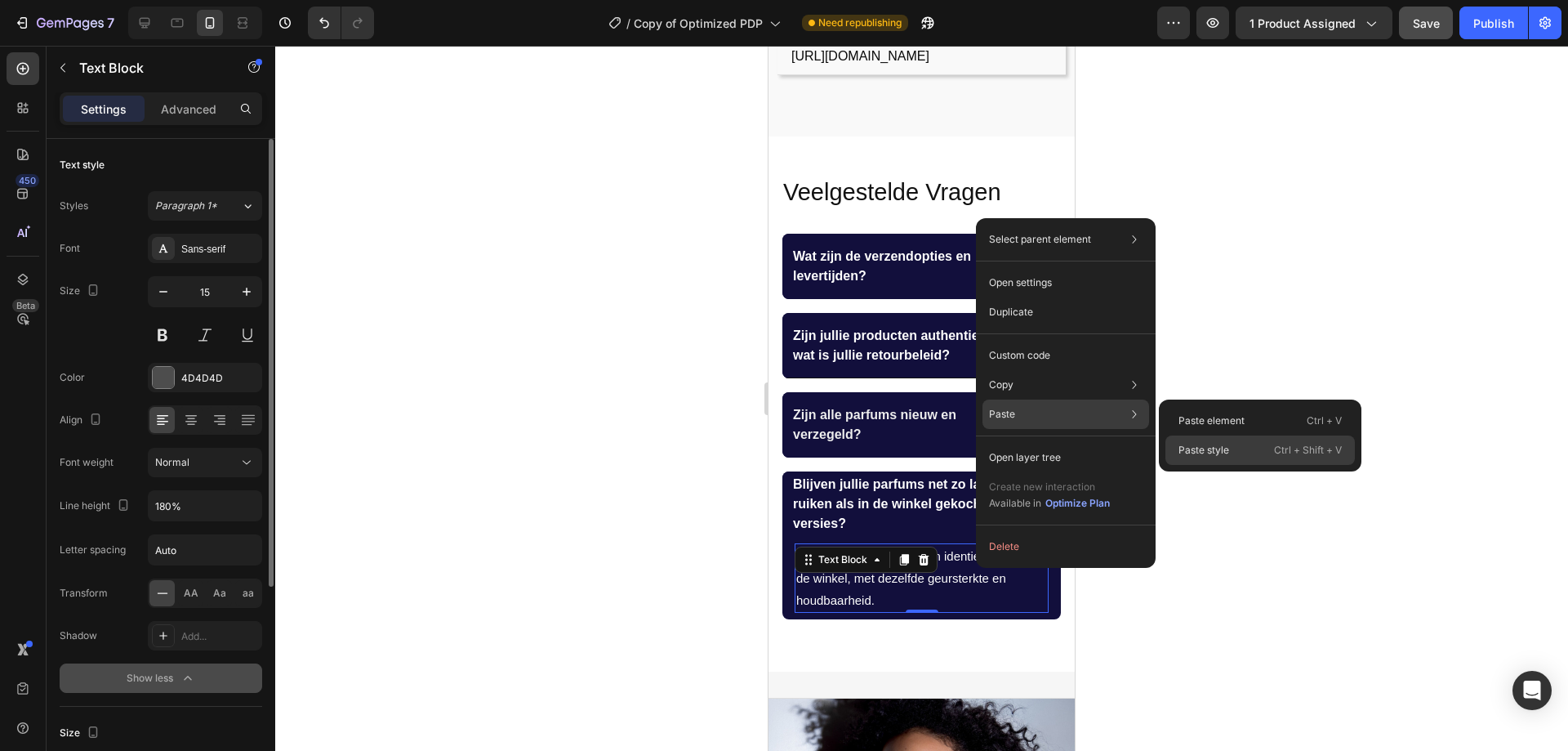
click at [1200, 446] on p "Paste style" at bounding box center [1203, 449] width 51 height 15
type input "150%"
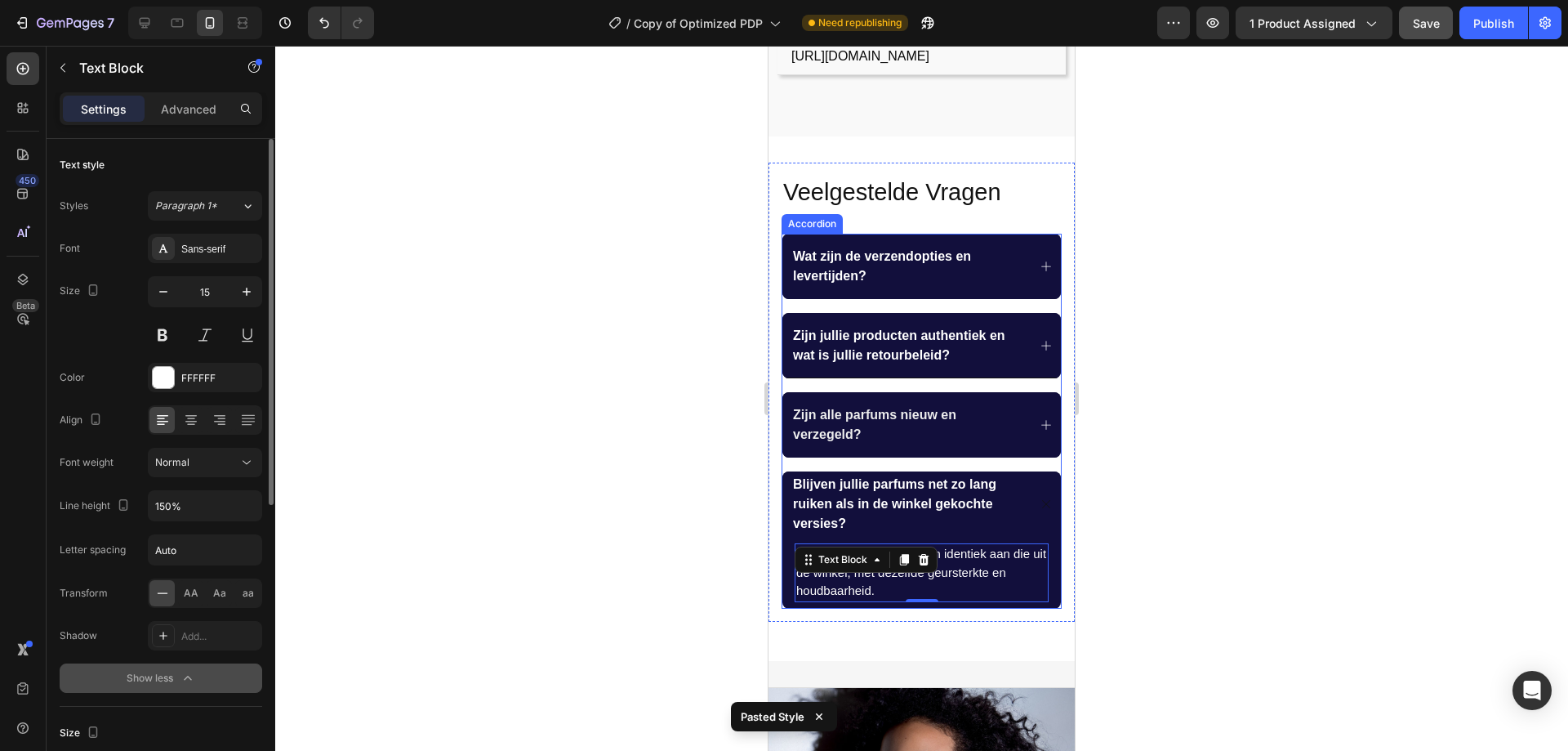
click at [1039, 418] on icon at bounding box center [1045, 424] width 13 height 13
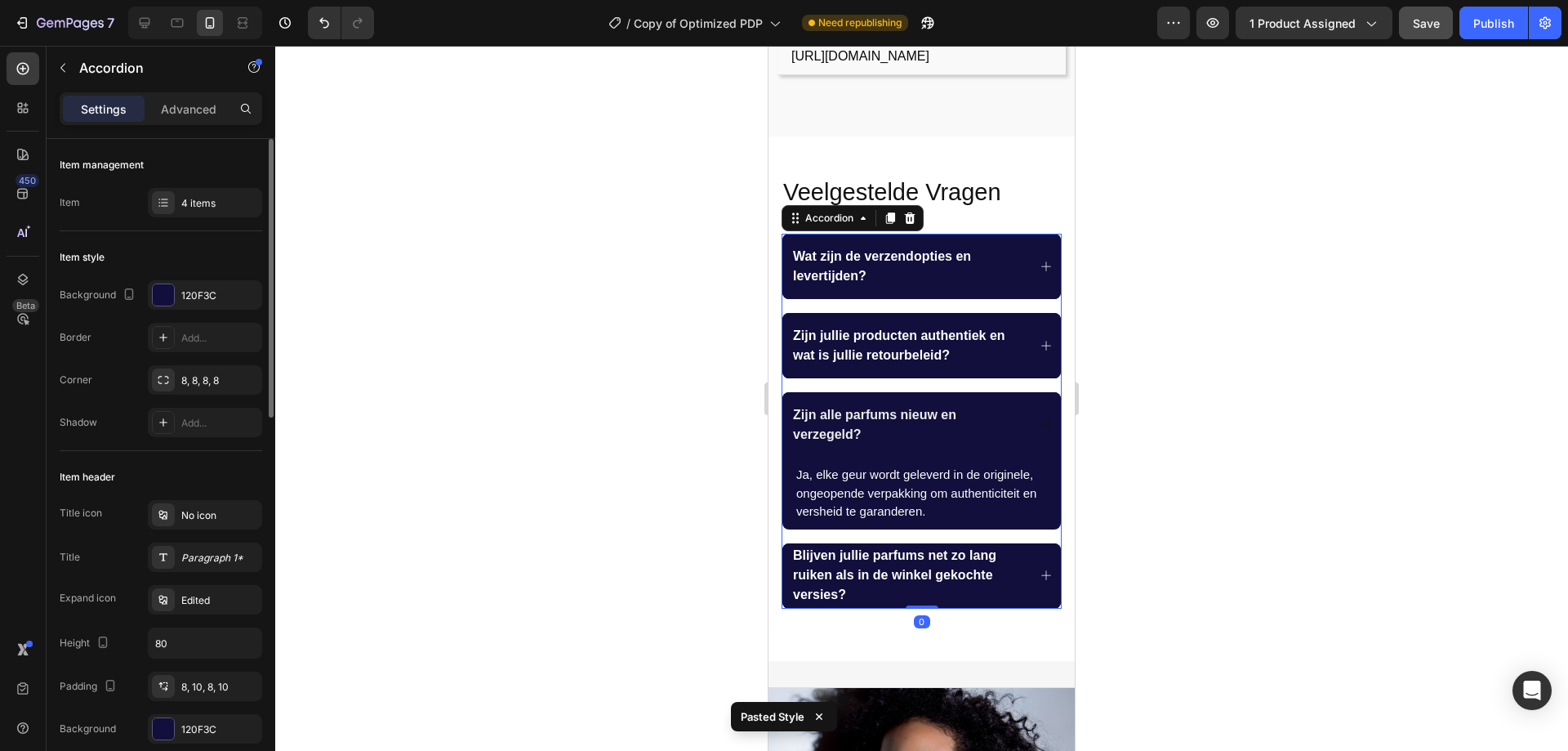
click at [1026, 392] on div "Zijn alle parfums nieuw en verzegeld?" at bounding box center [922, 425] width 279 height 66
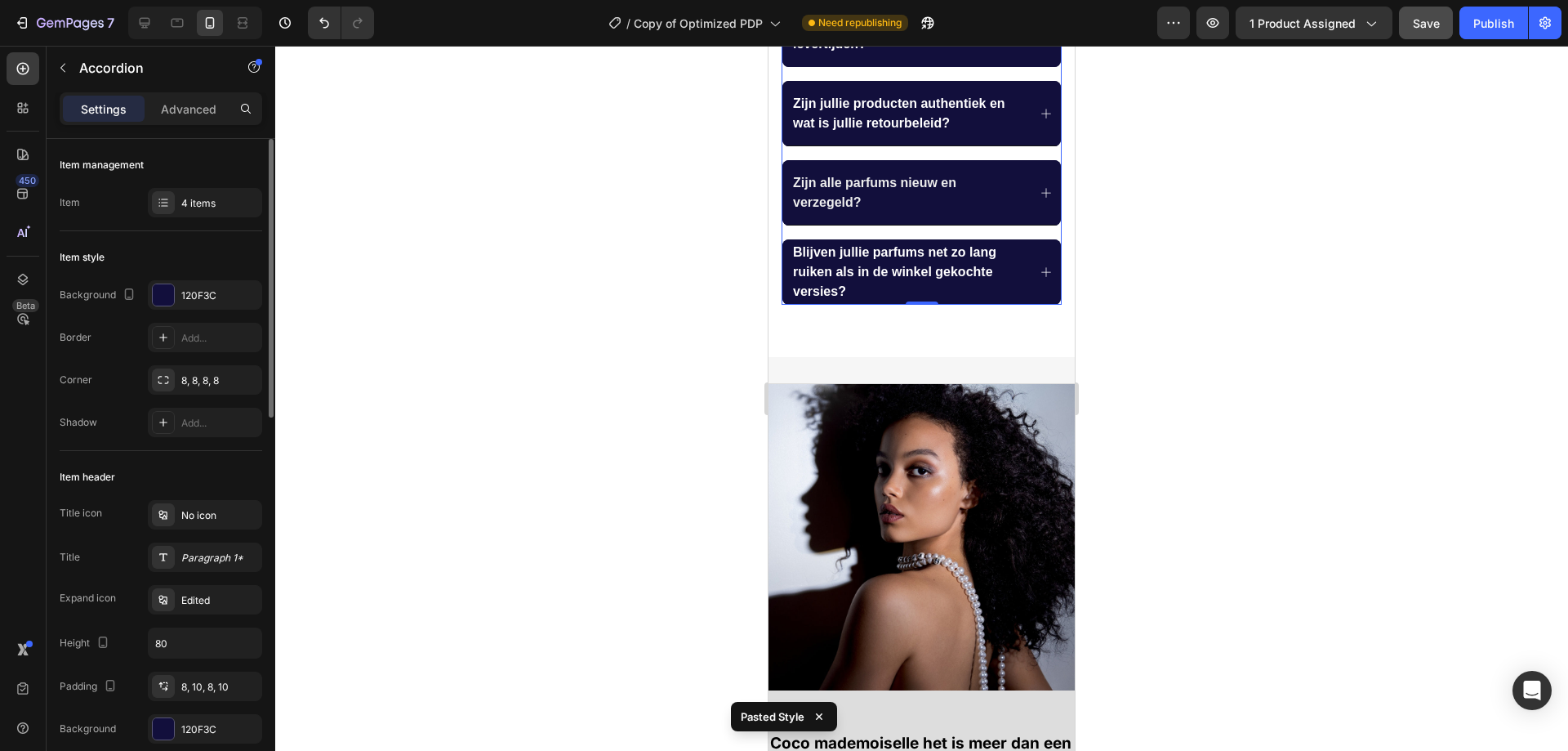
scroll to position [1225, 0]
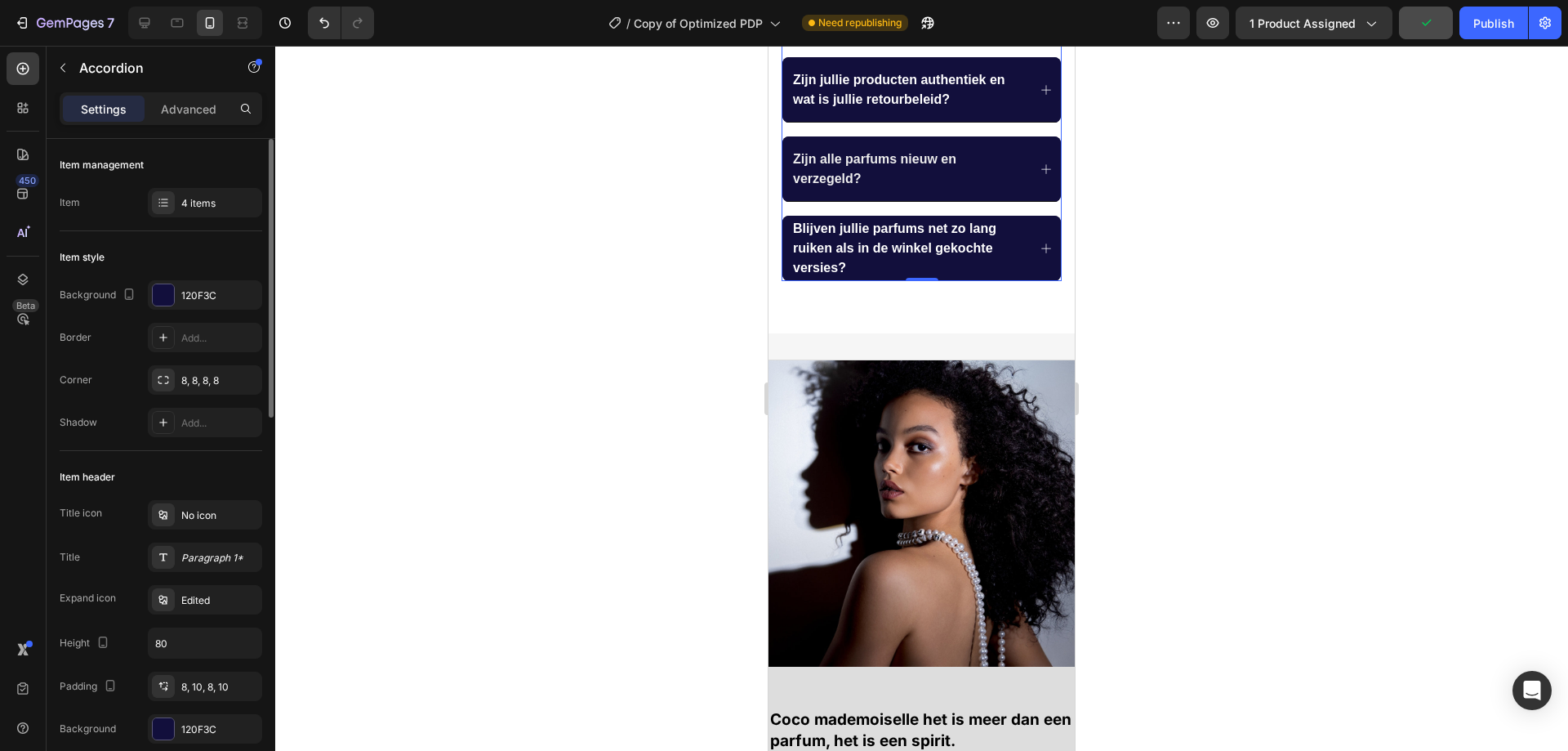
click at [1023, 233] on div "Blijven jullie parfums net zo lang ruiken als in de winkel gekochte versies?" at bounding box center [922, 249] width 279 height 66
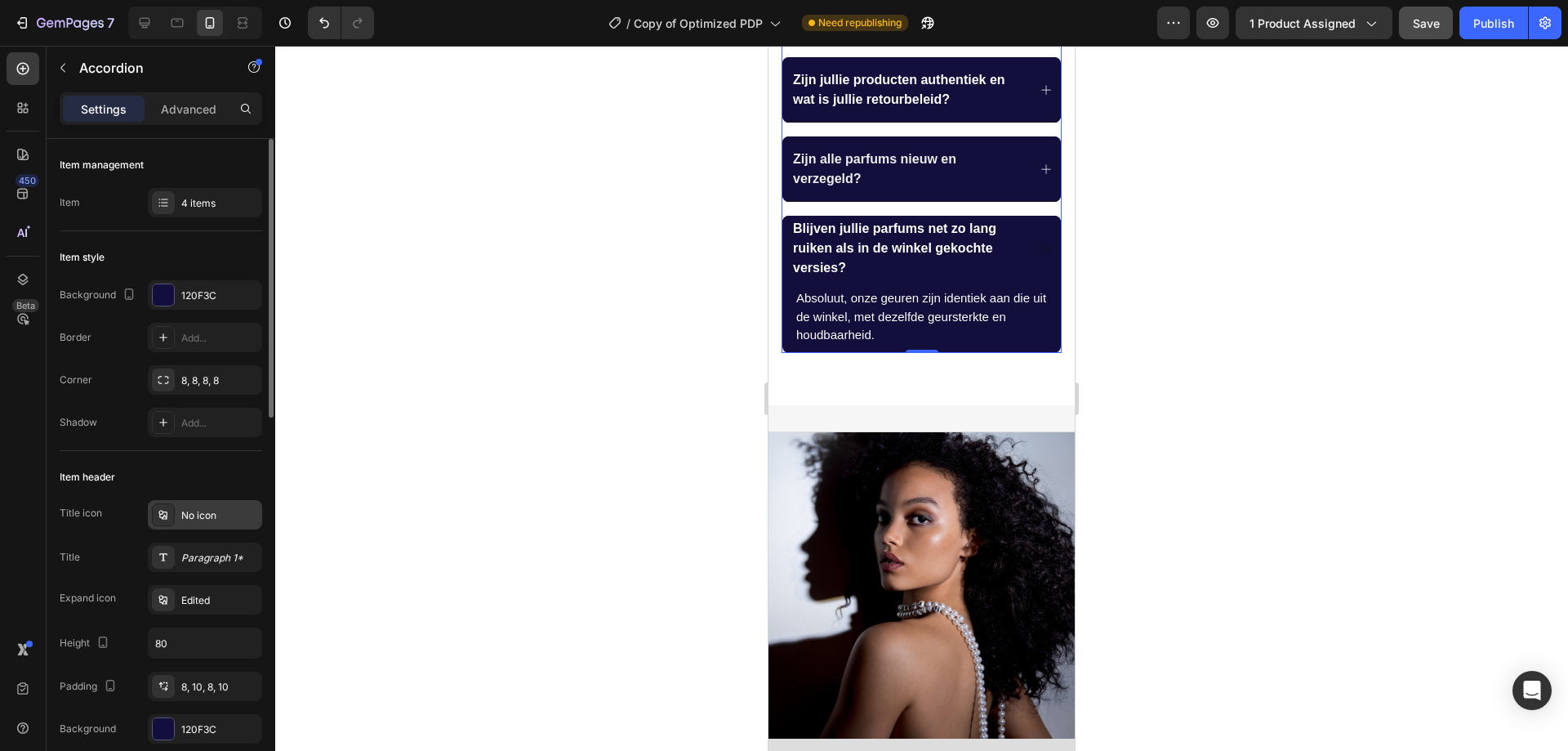
scroll to position [82, 0]
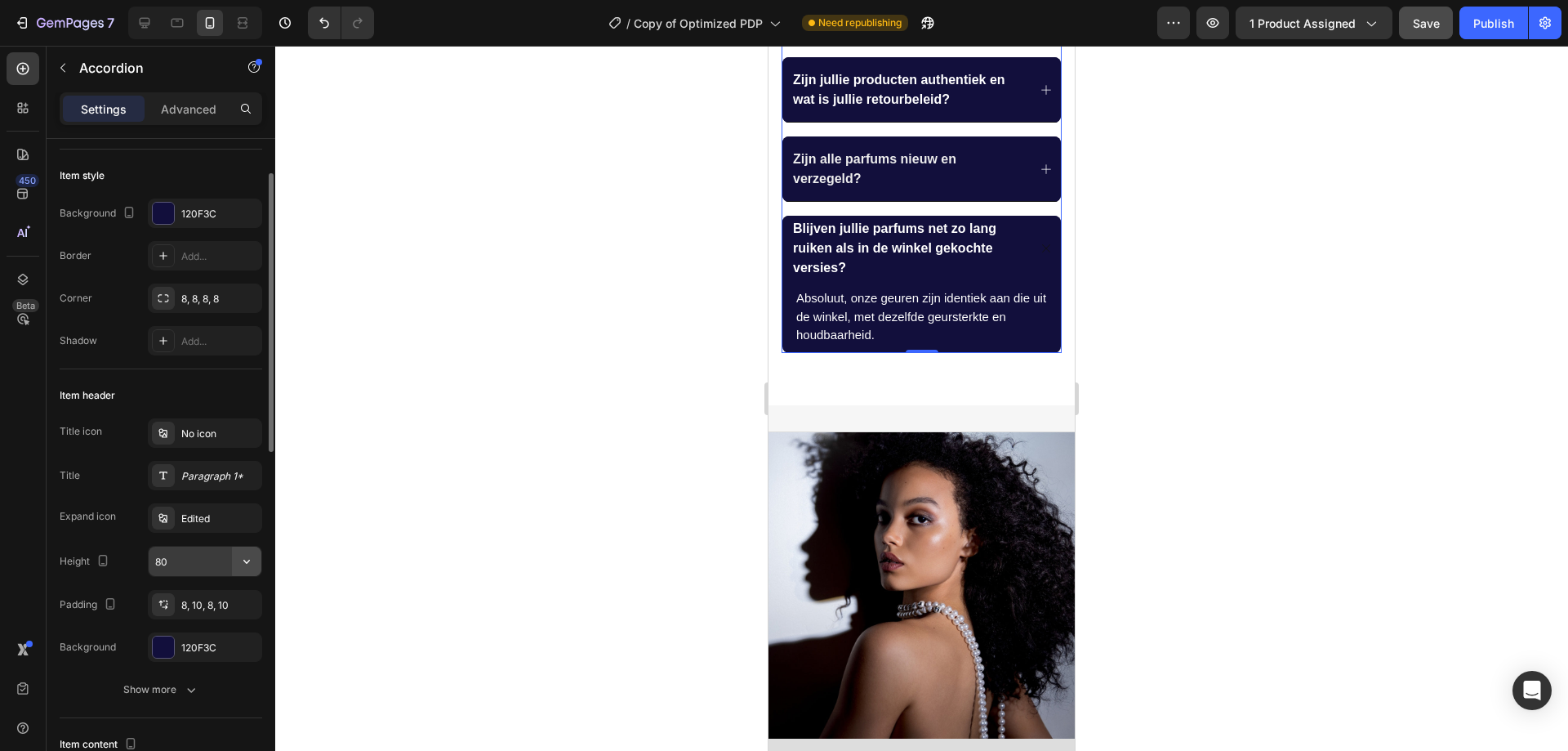
click at [248, 556] on icon "button" at bounding box center [246, 561] width 16 height 16
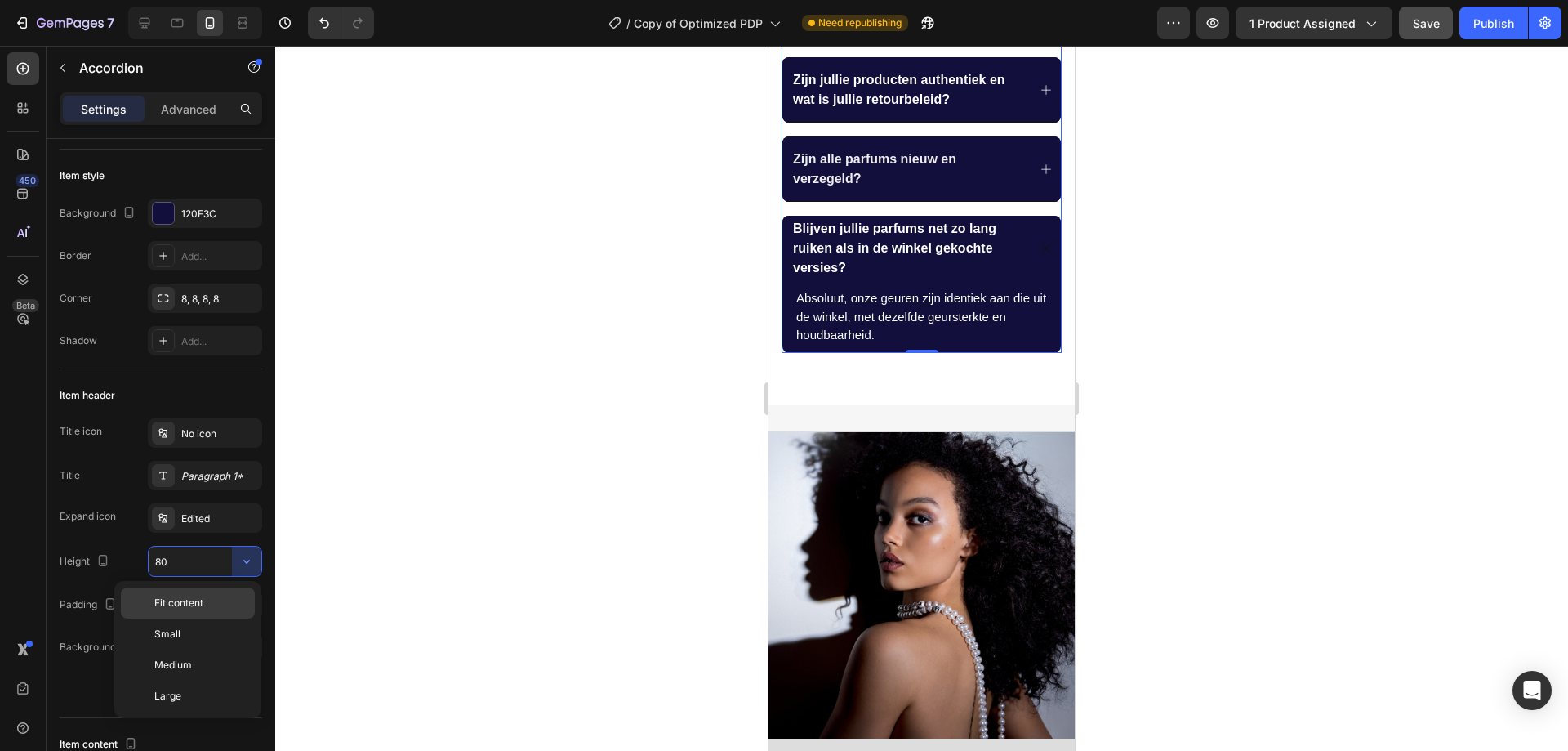
click at [219, 606] on p "Fit content" at bounding box center [200, 603] width 93 height 15
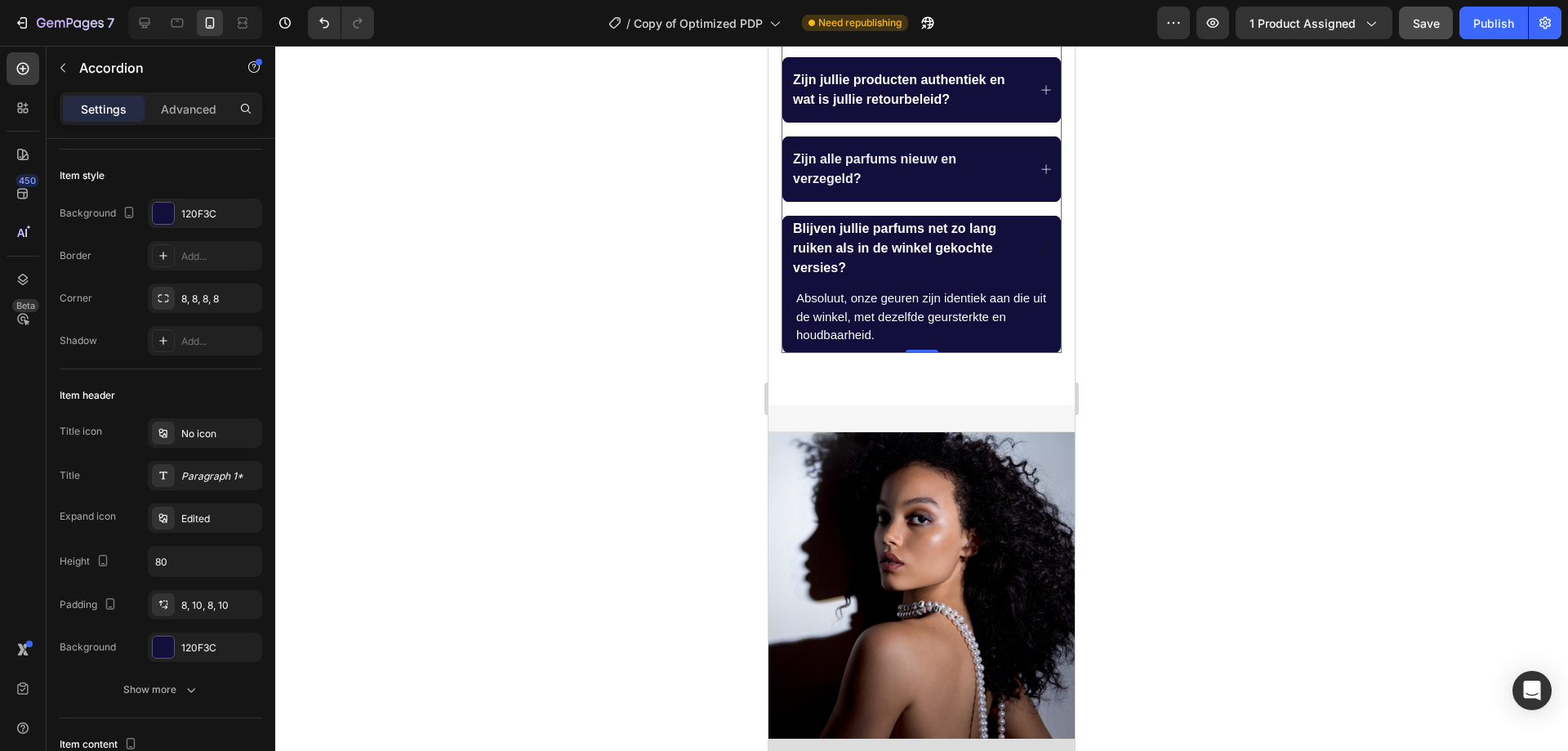
type input "Auto"
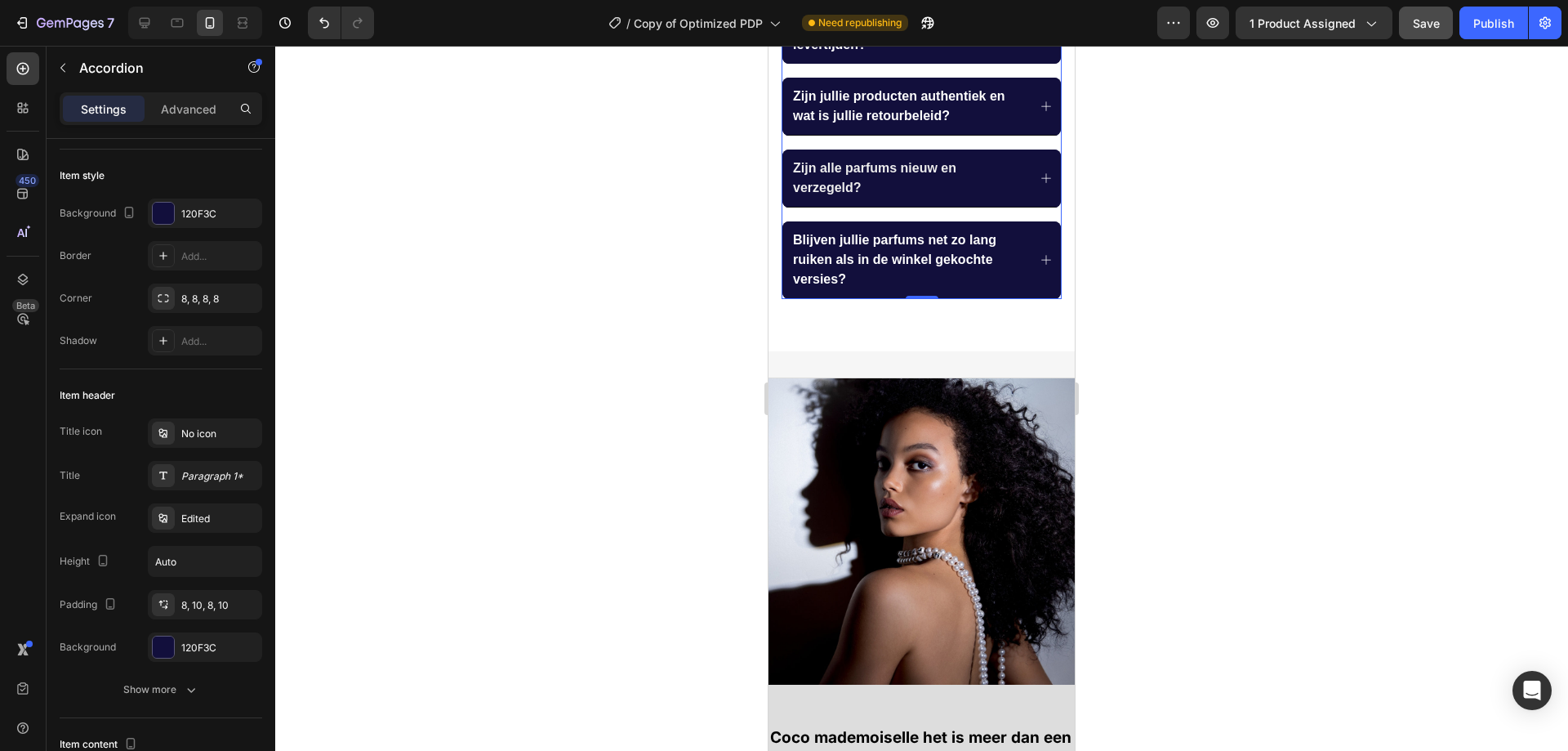
scroll to position [973, 0]
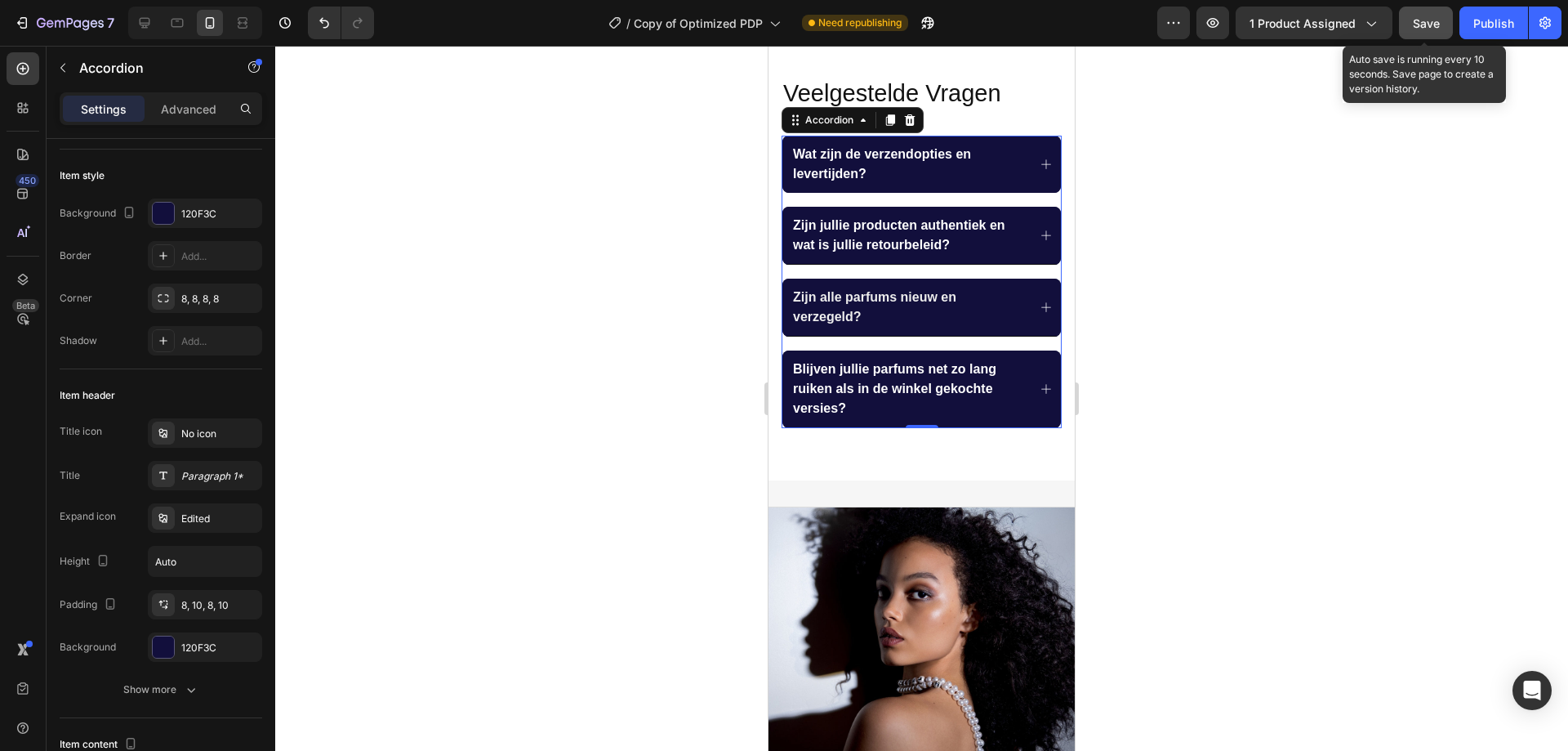
click at [1415, 23] on span "Save" at bounding box center [1426, 23] width 27 height 14
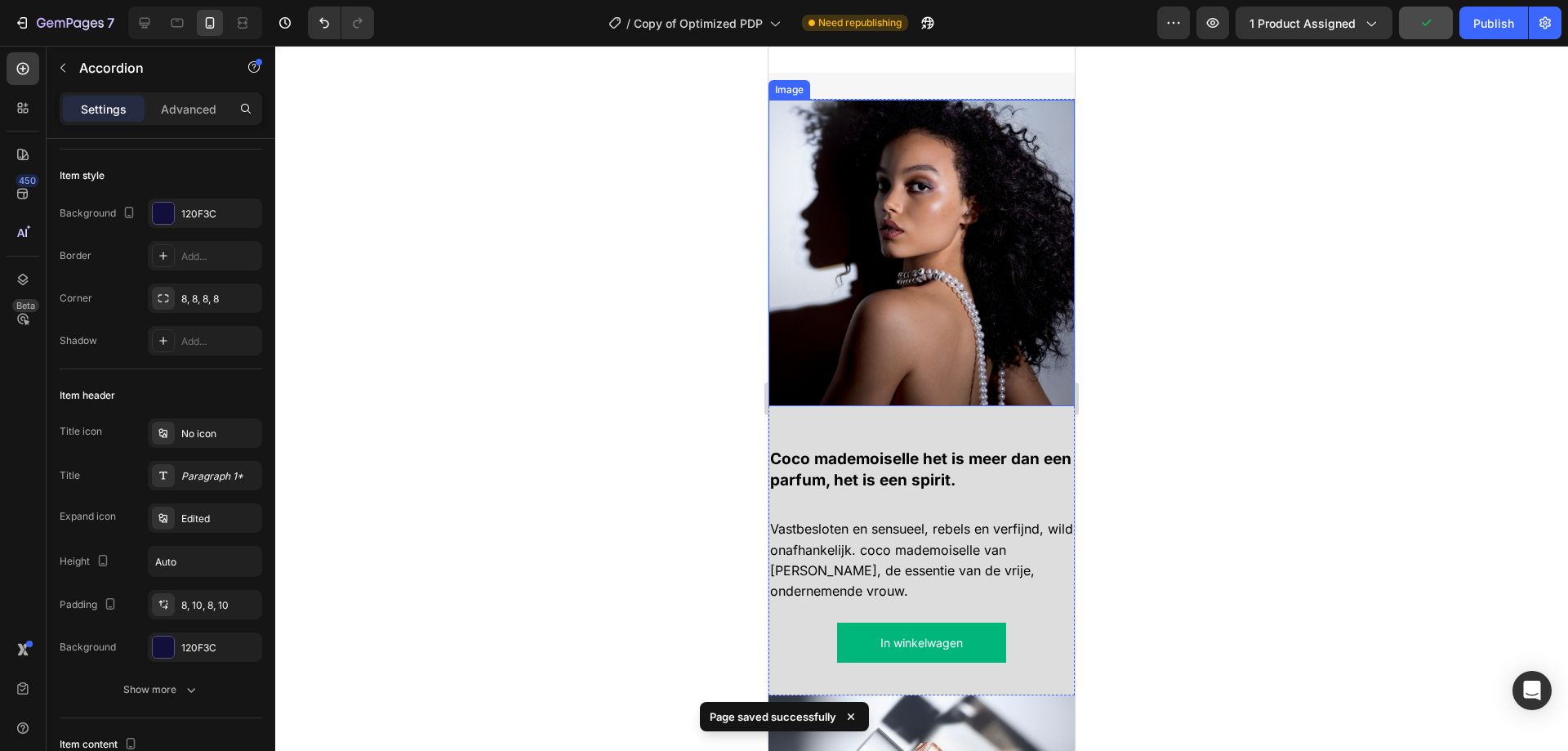
scroll to position [1545, 0]
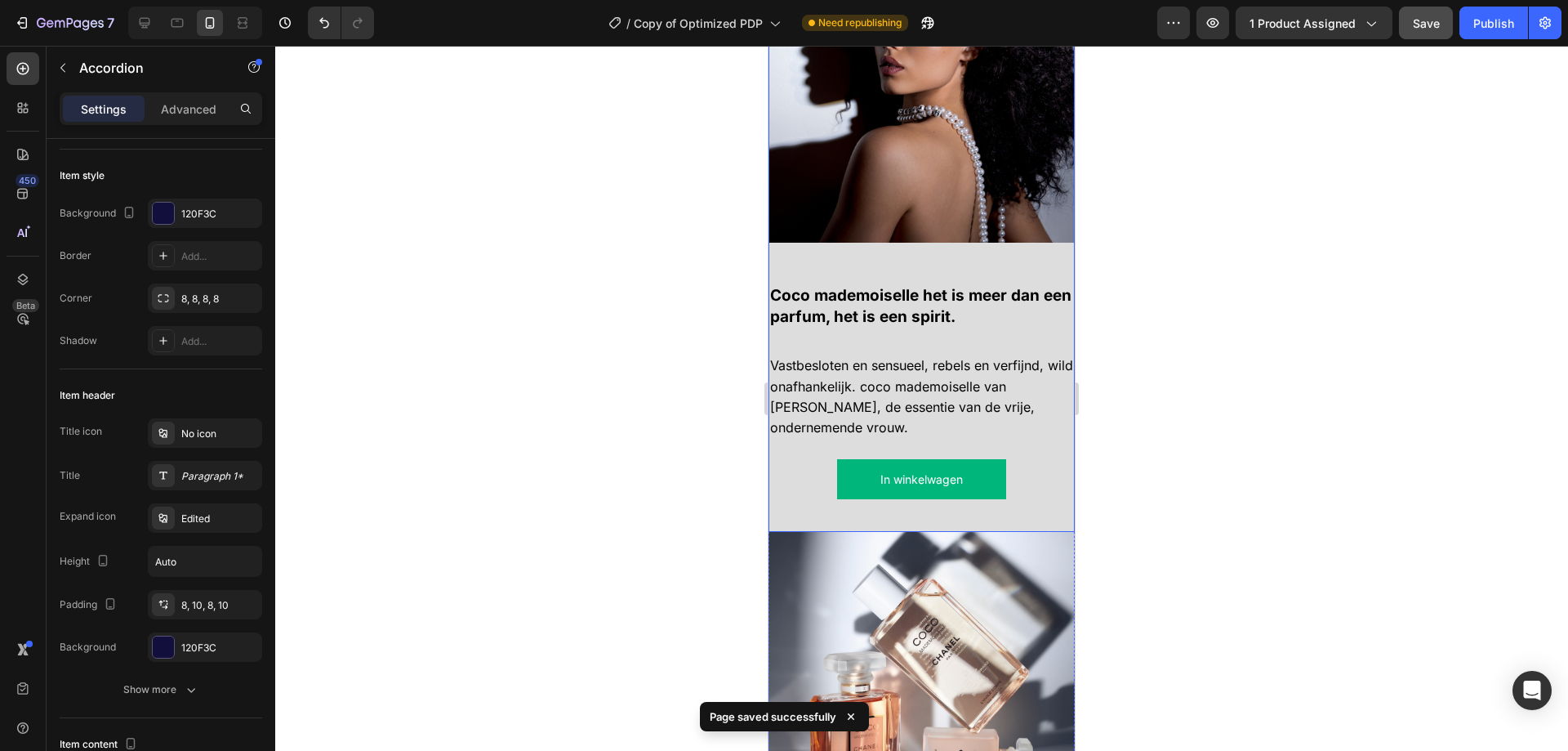
click at [970, 269] on div "Coco mademoiselle het is meer dan een parfum, het is een spirit. Text Block Vas…" at bounding box center [922, 387] width 307 height 289
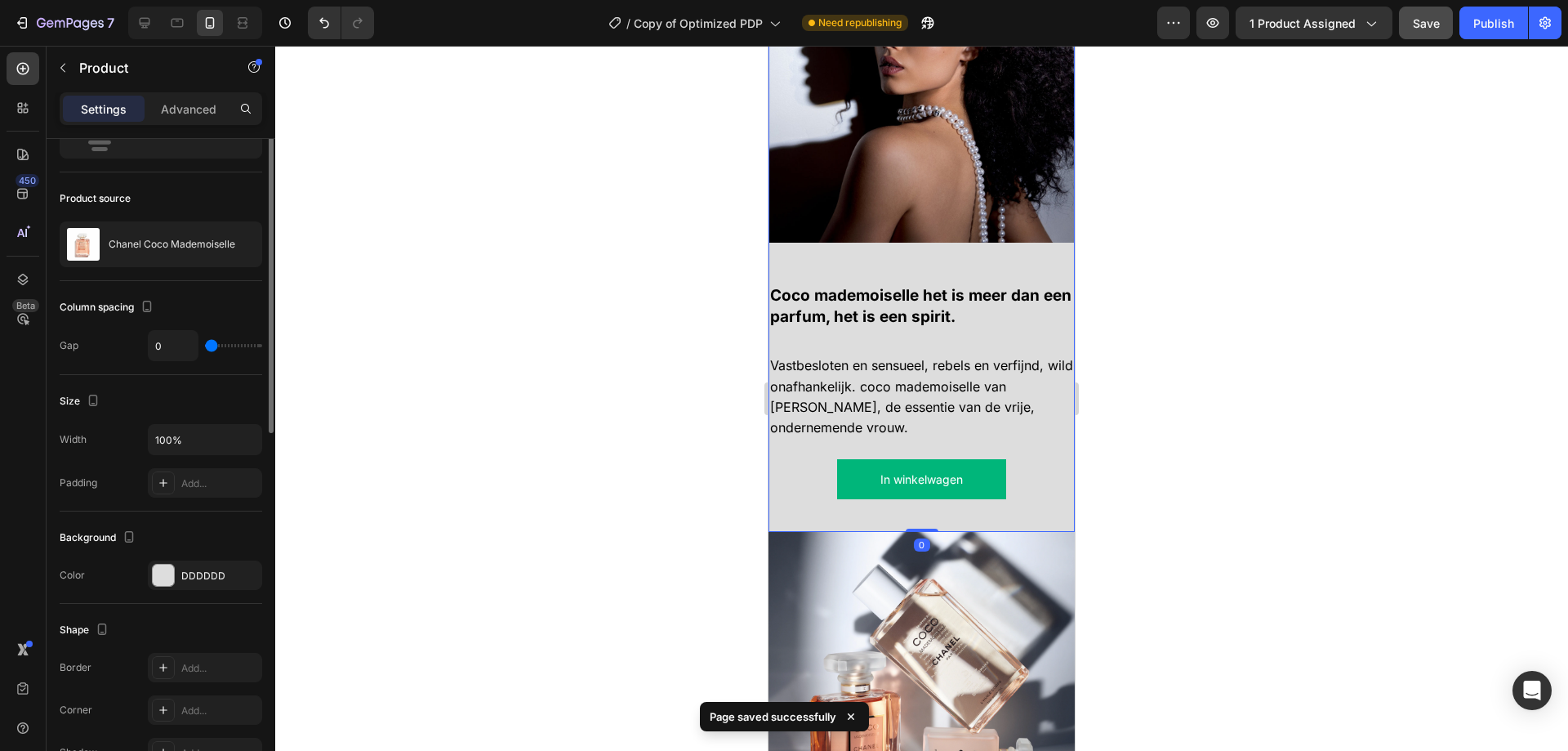
scroll to position [0, 0]
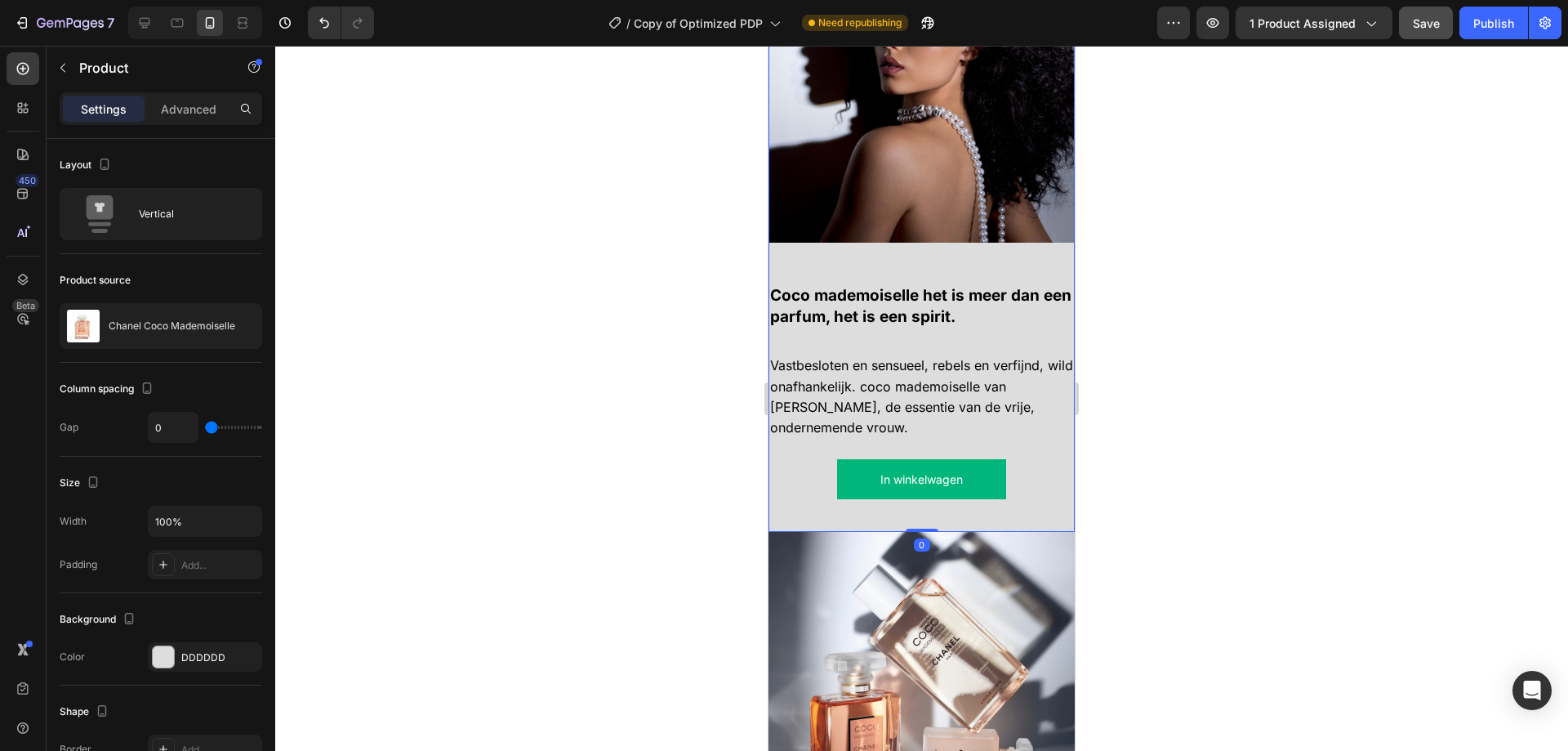
click at [931, 327] on div "Coco mademoiselle het is meer dan een parfum, het is een spirit. Text Block Vas…" at bounding box center [922, 387] width 307 height 289
click at [918, 257] on div "Coco mademoiselle het is meer dan een parfum, het is een spirit. Text Block Vas…" at bounding box center [922, 387] width 307 height 289
click at [903, 307] on strong "Coco mademoiselle het is meer dan een parfum, het is een spirit." at bounding box center [920, 306] width 302 height 40
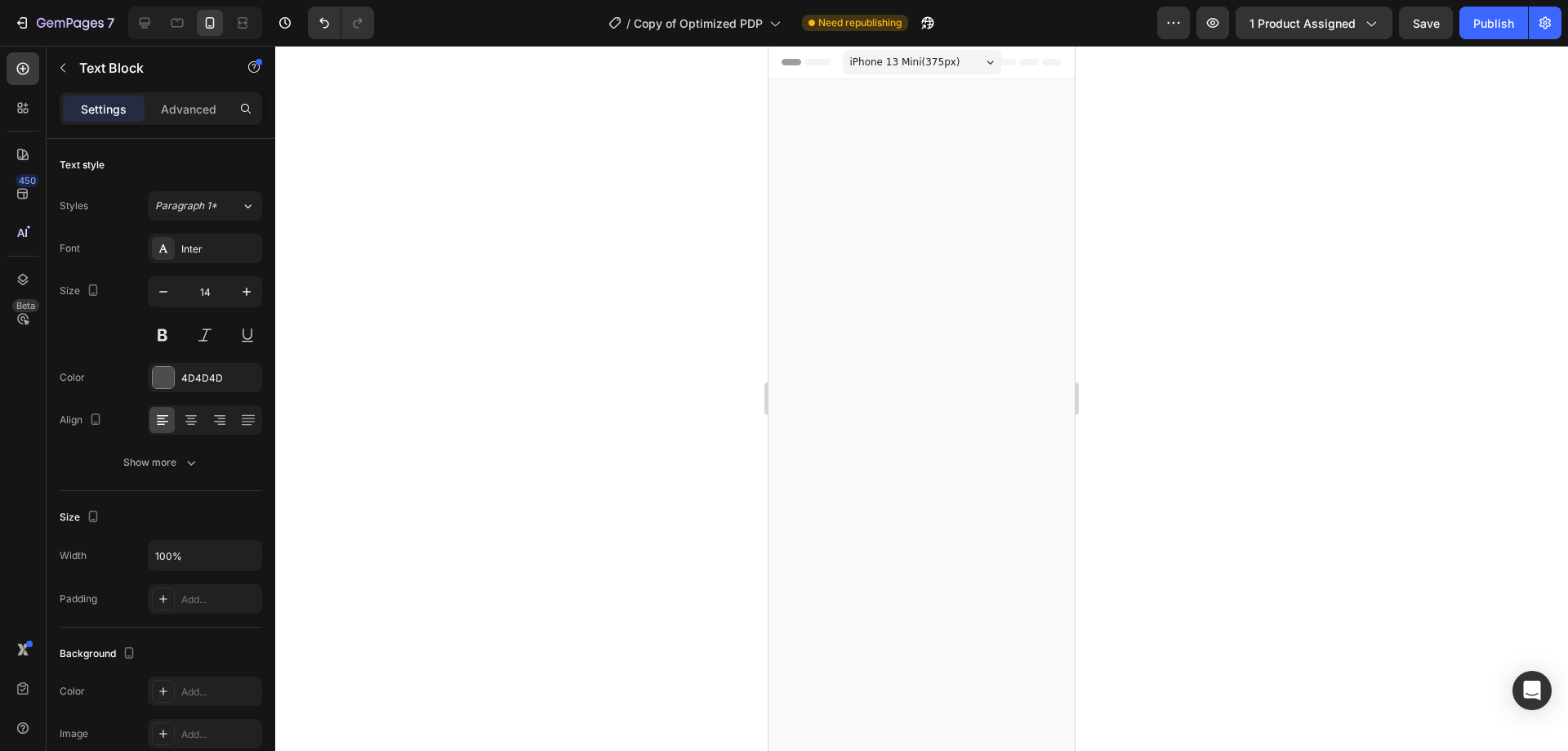
scroll to position [1545, 0]
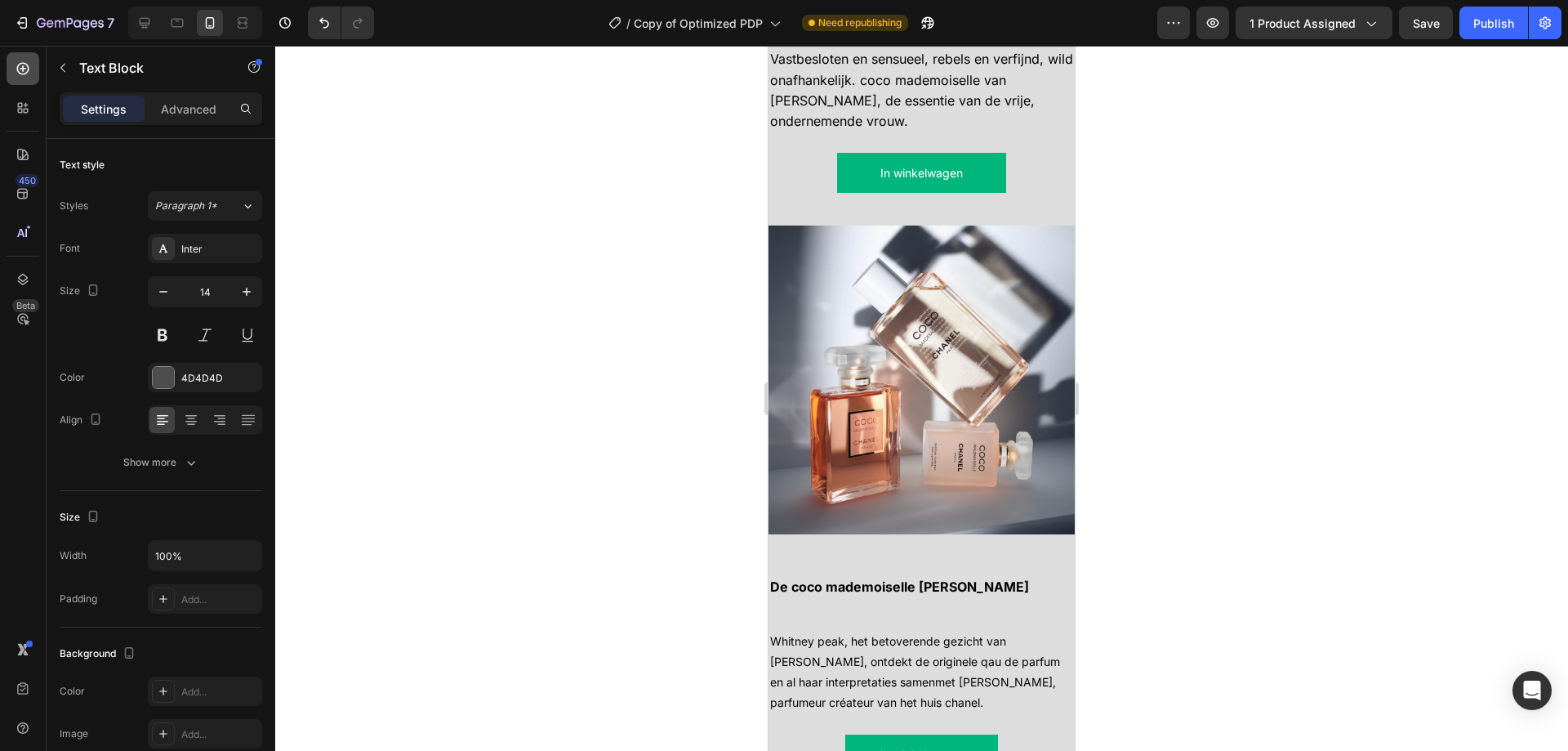
click at [16, 61] on icon at bounding box center [23, 69] width 16 height 16
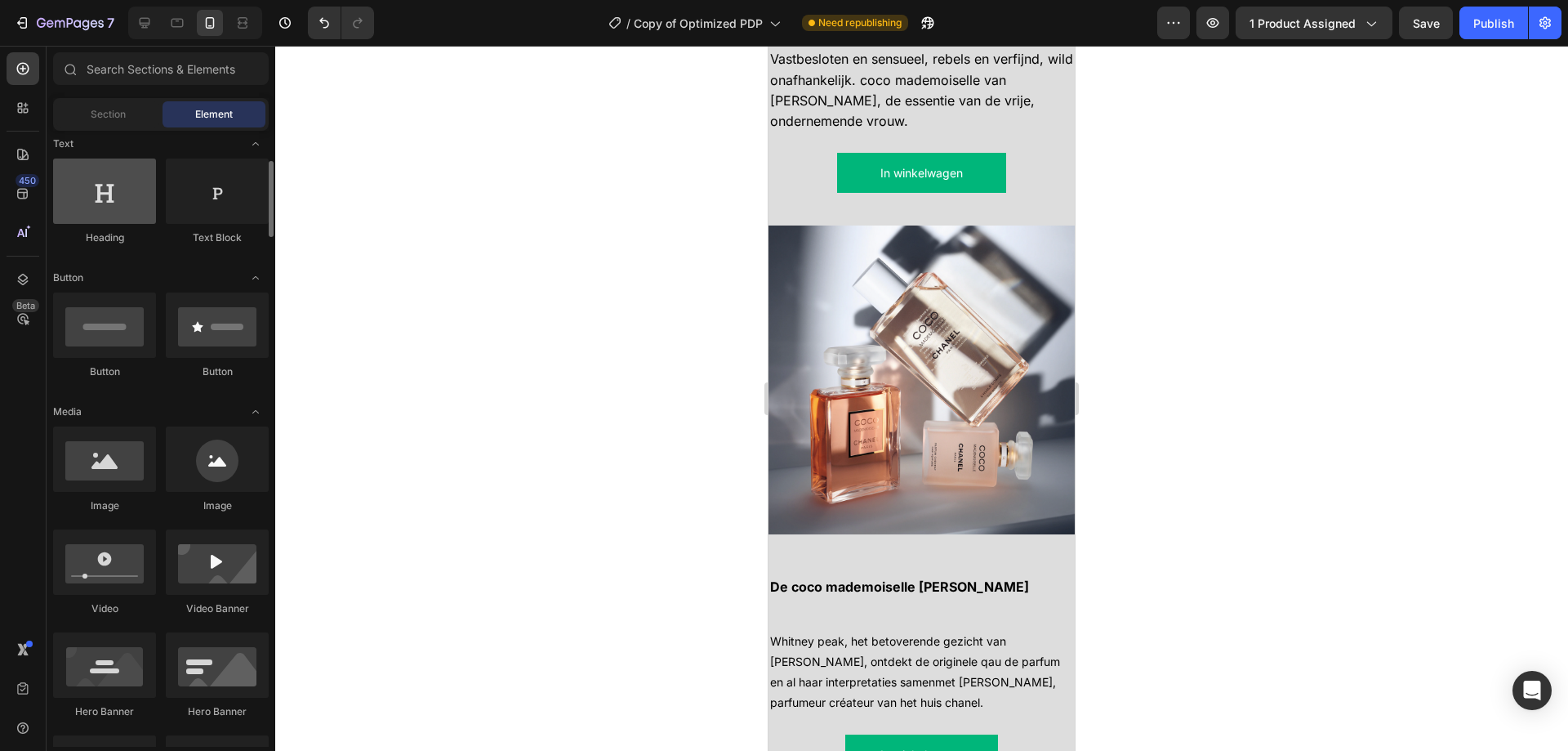
scroll to position [0, 0]
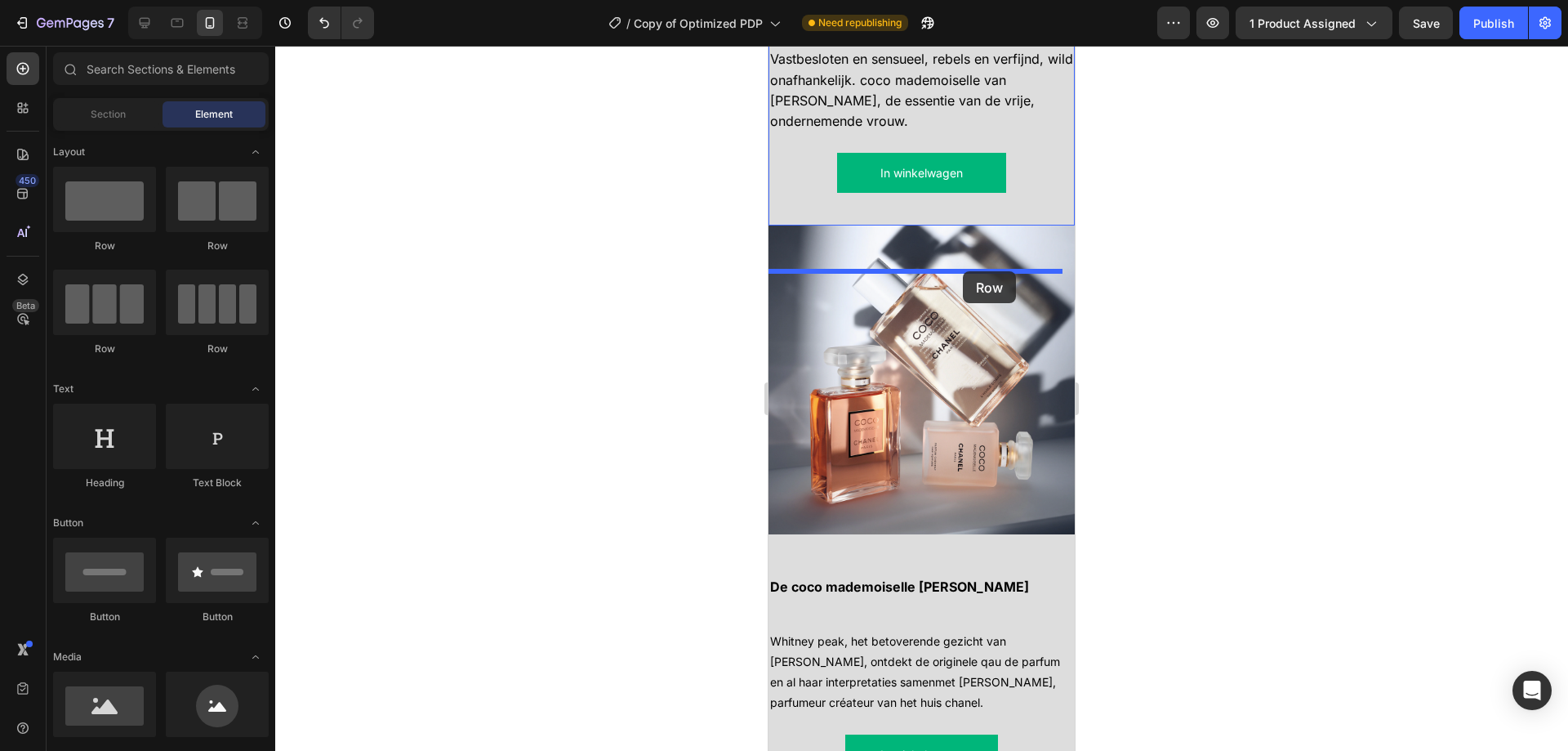
drag, startPoint x: 917, startPoint y: 276, endPoint x: 963, endPoint y: 271, distance: 46.3
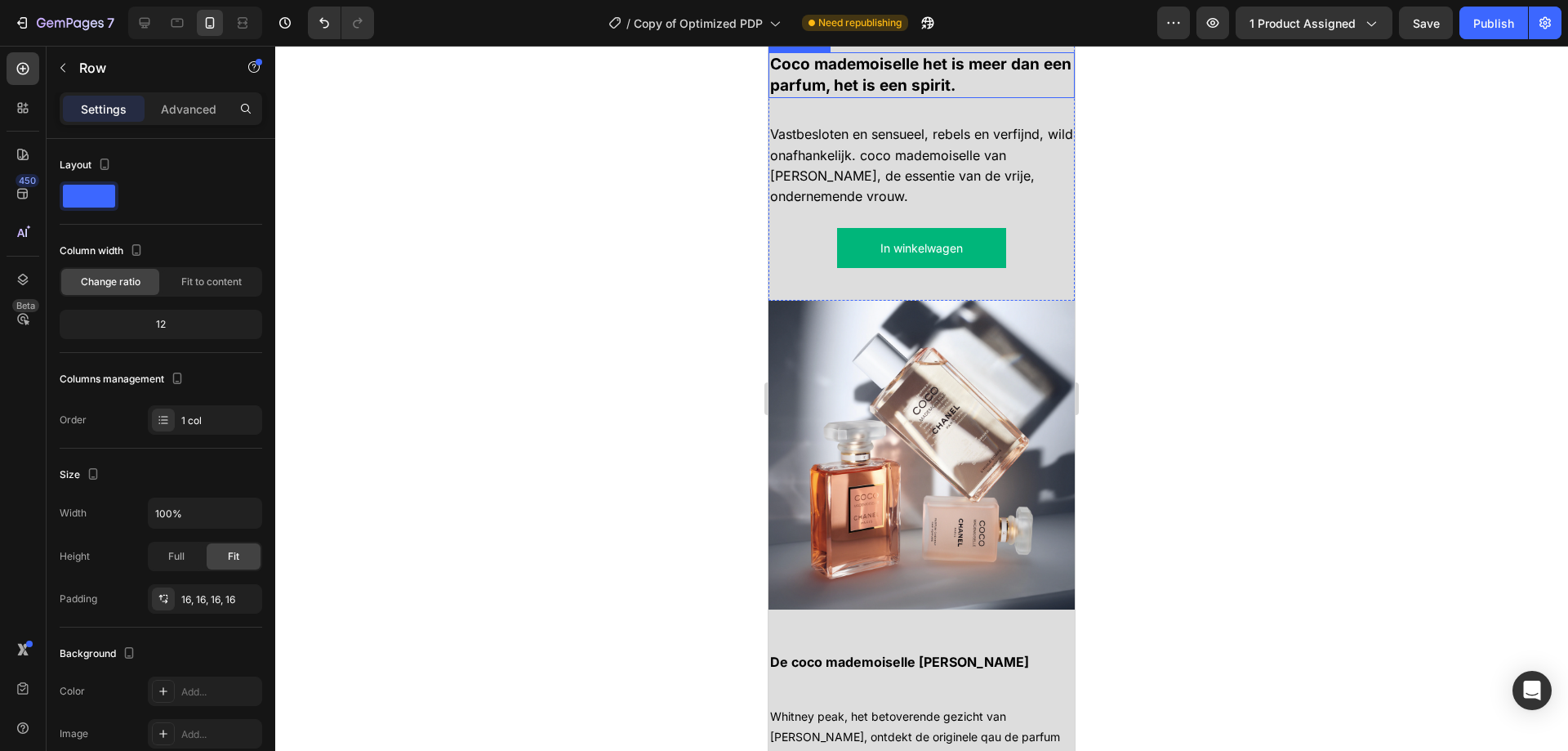
click at [901, 95] on strong "Coco mademoiselle het is meer dan een parfum, het is een spirit." at bounding box center [920, 75] width 302 height 40
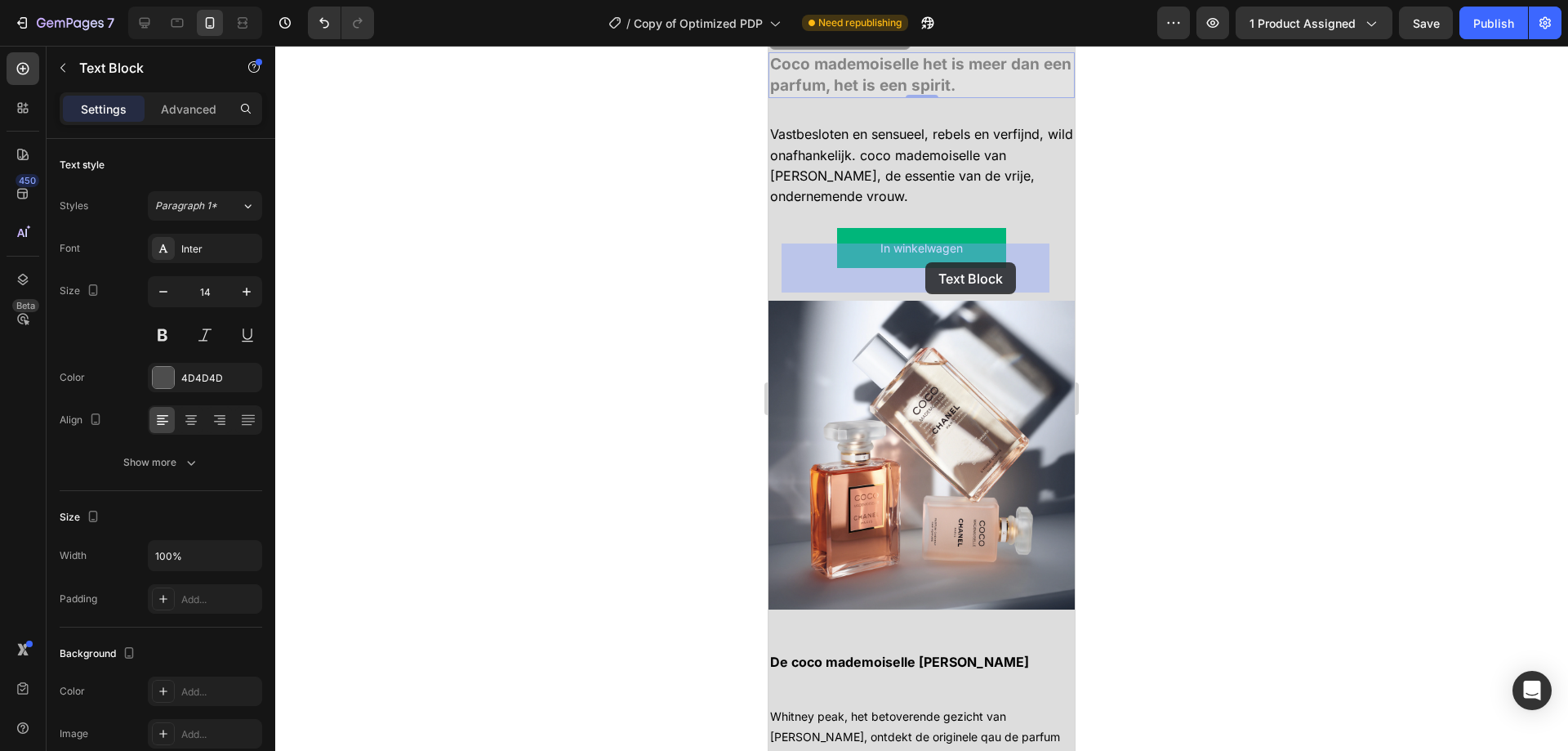
drag, startPoint x: 805, startPoint y: 335, endPoint x: 925, endPoint y: 262, distance: 140.5
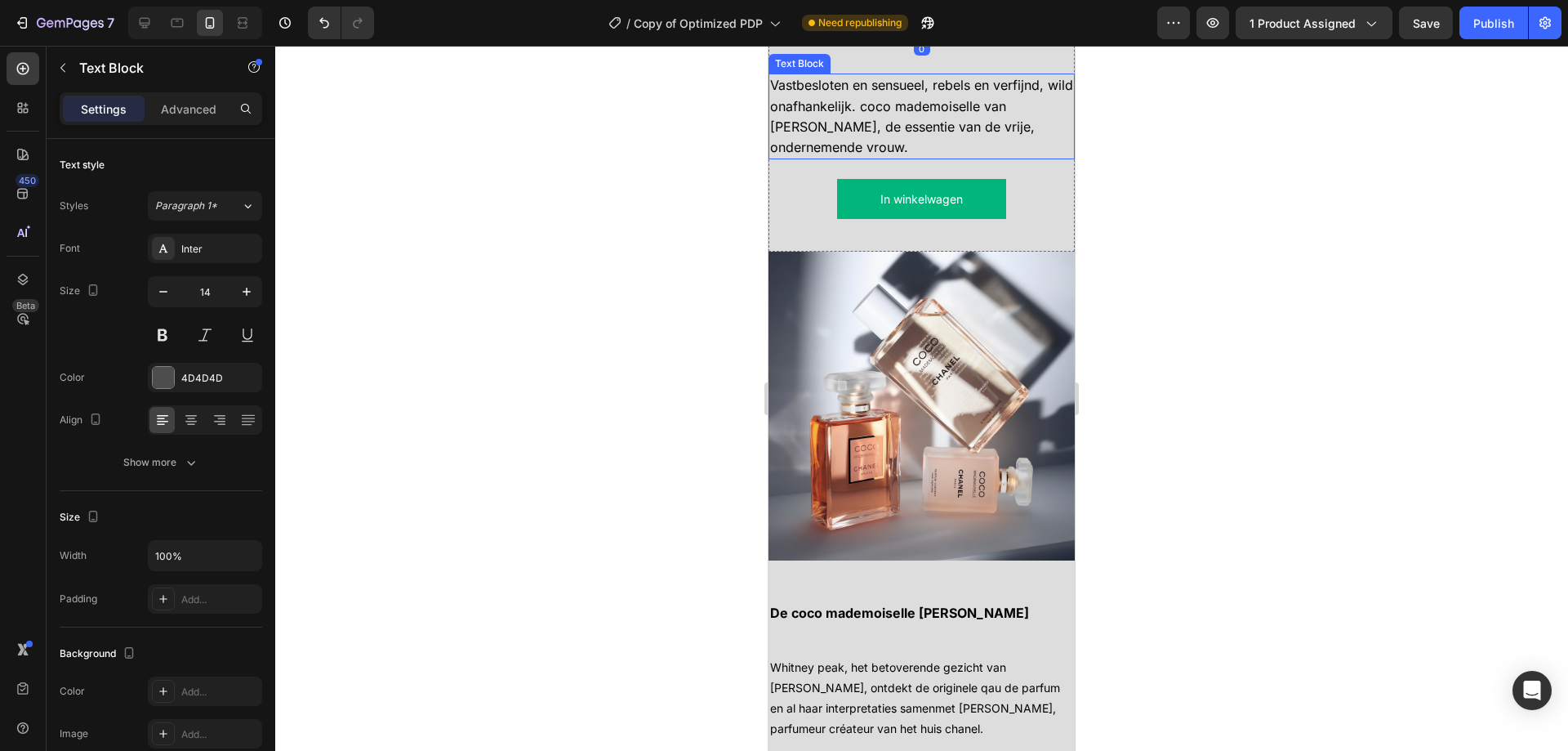
click at [852, 155] on span "Vastbesloten en sensueel, rebels en verfijnd, wild onafhankelijk. coco mademois…" at bounding box center [921, 116] width 303 height 79
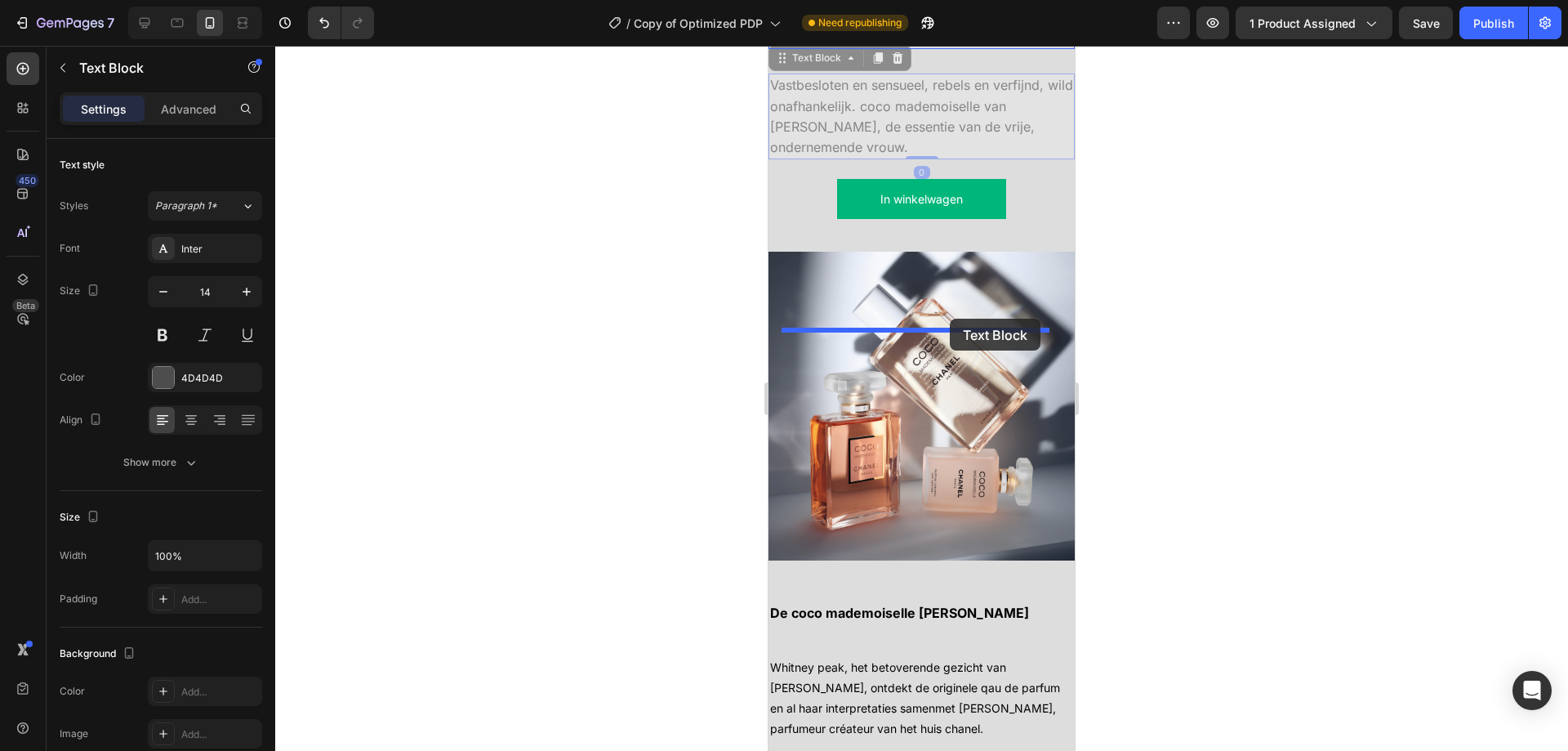
drag, startPoint x: 795, startPoint y: 357, endPoint x: 932, endPoint y: 334, distance: 138.9
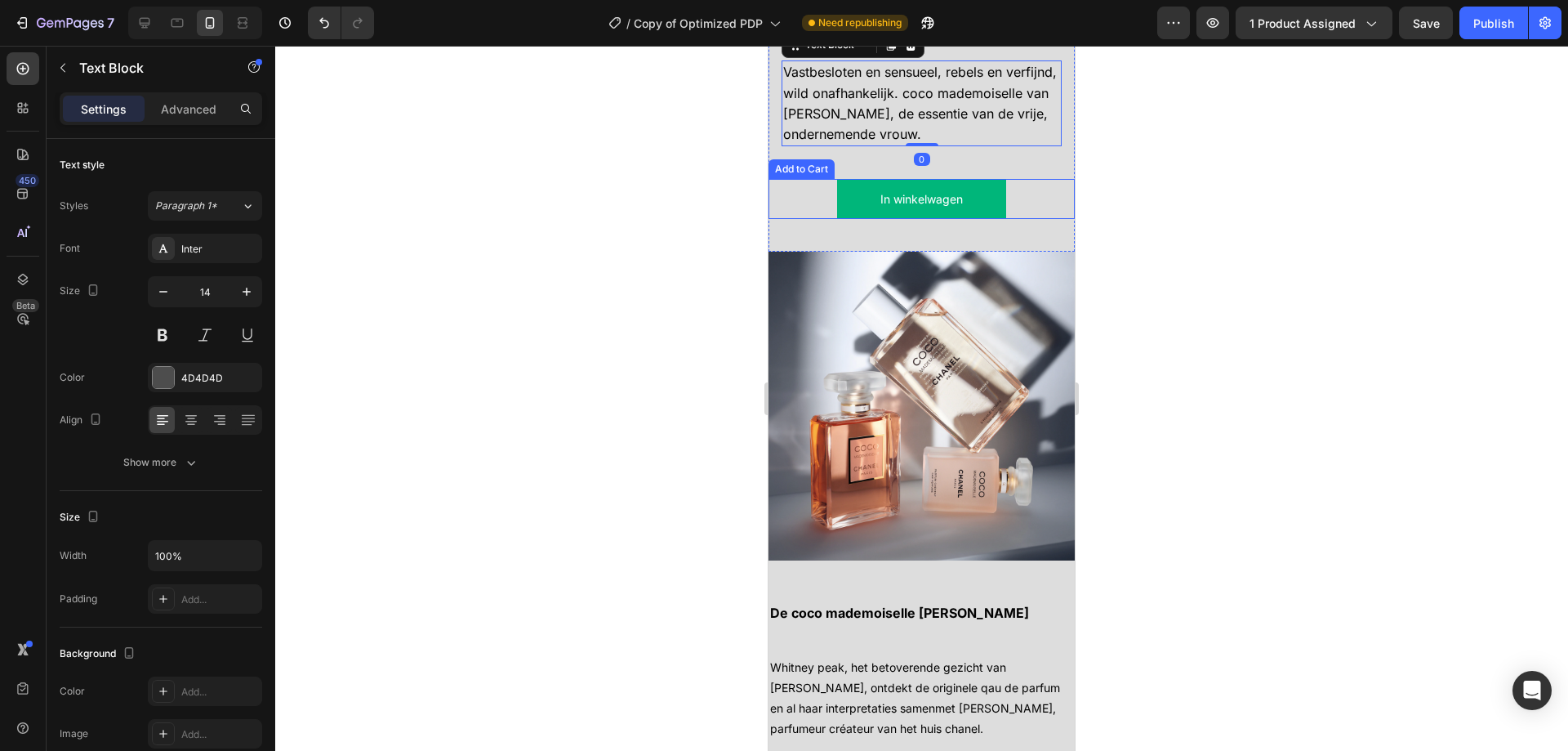
click at [883, 219] on button "In winkelwagen" at bounding box center [921, 199] width 168 height 40
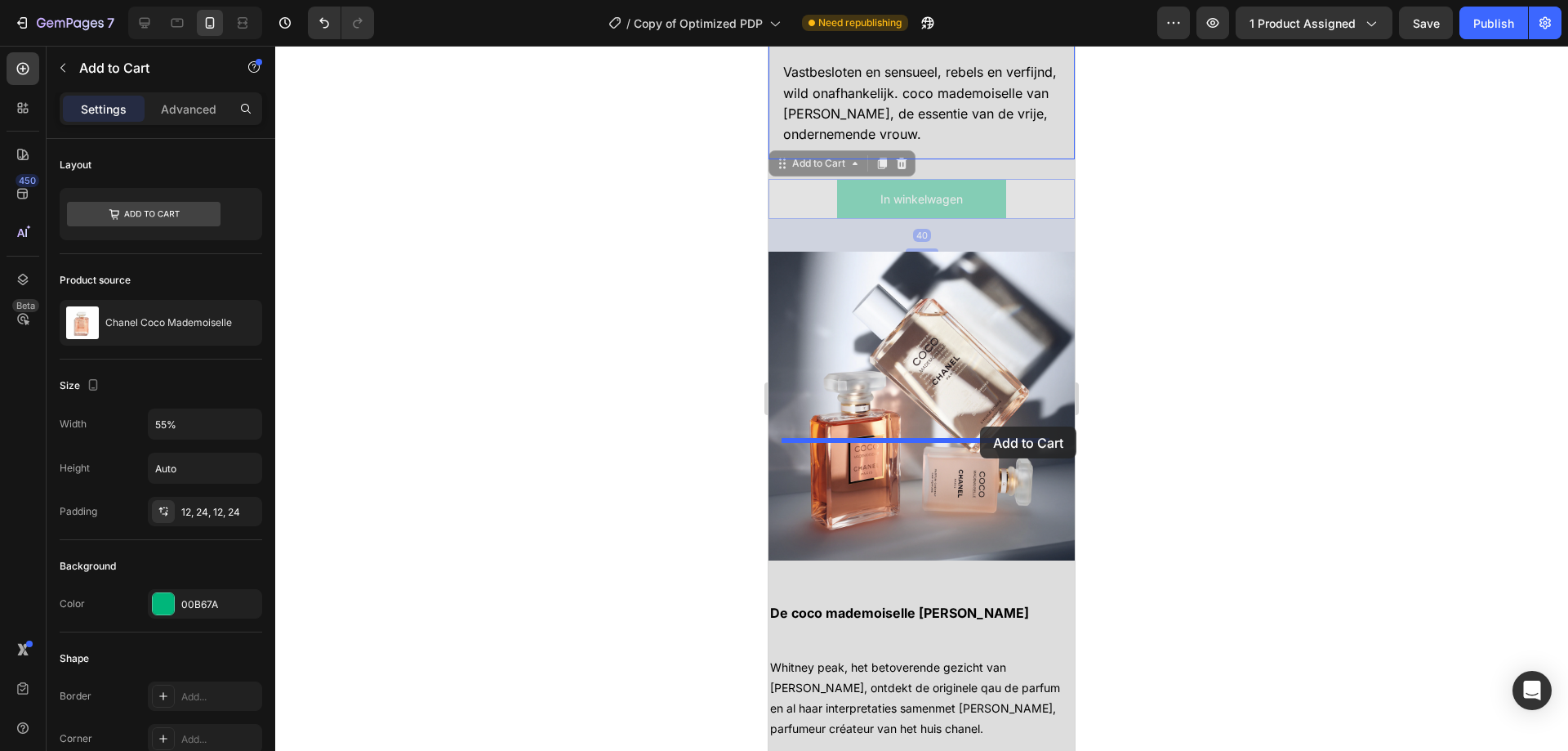
drag, startPoint x: 793, startPoint y: 464, endPoint x: 980, endPoint y: 426, distance: 190.8
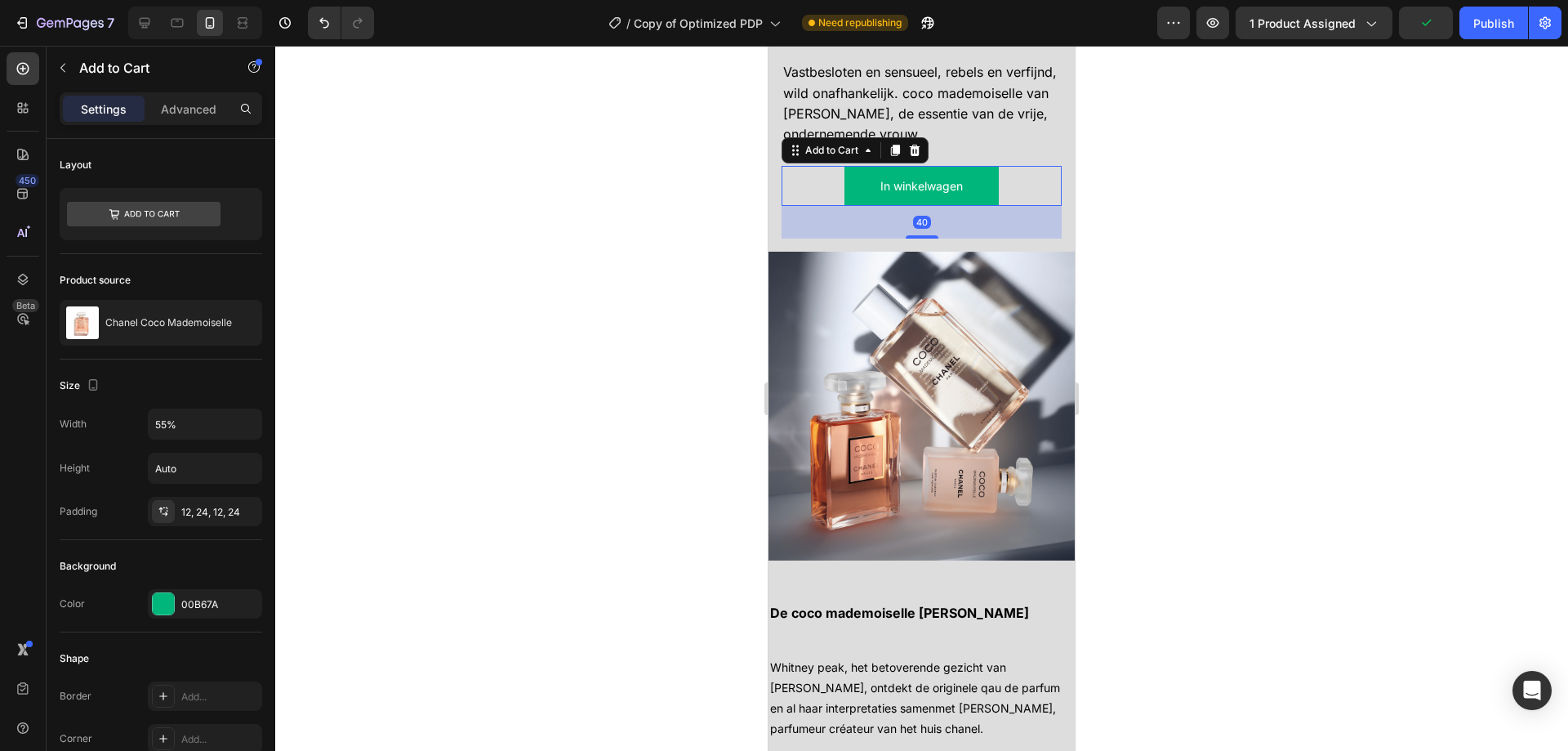
click at [1009, 238] on div "40" at bounding box center [921, 222] width 280 height 33
click at [953, 142] on span "Vastbesloten en sensueel, rebels en verfijnd, wild onafhankelijk. coco mademois…" at bounding box center [919, 103] width 274 height 79
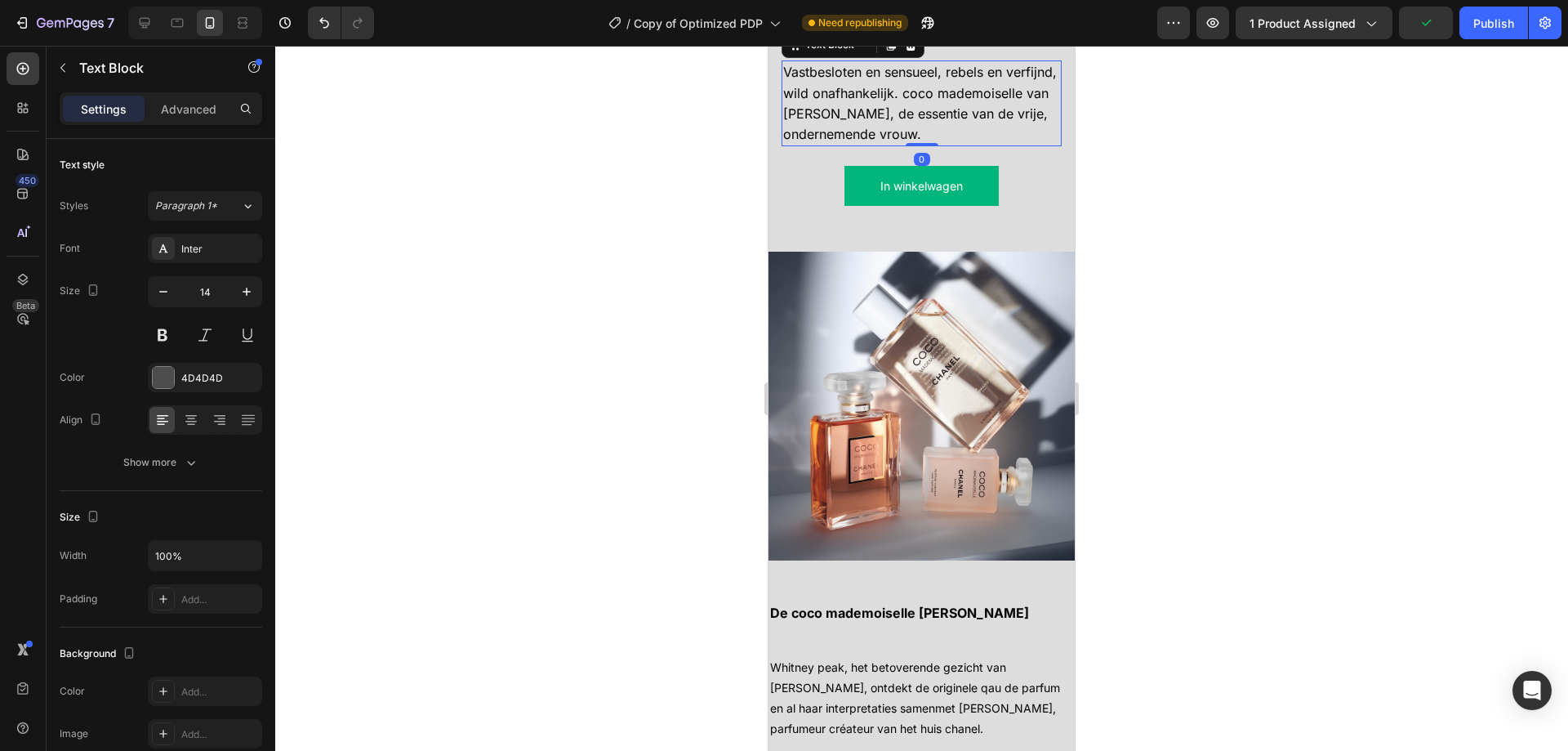
click at [953, 142] on span "Vastbesloten en sensueel, rebels en verfijnd, wild onafhankelijk. coco mademois…" at bounding box center [919, 103] width 274 height 79
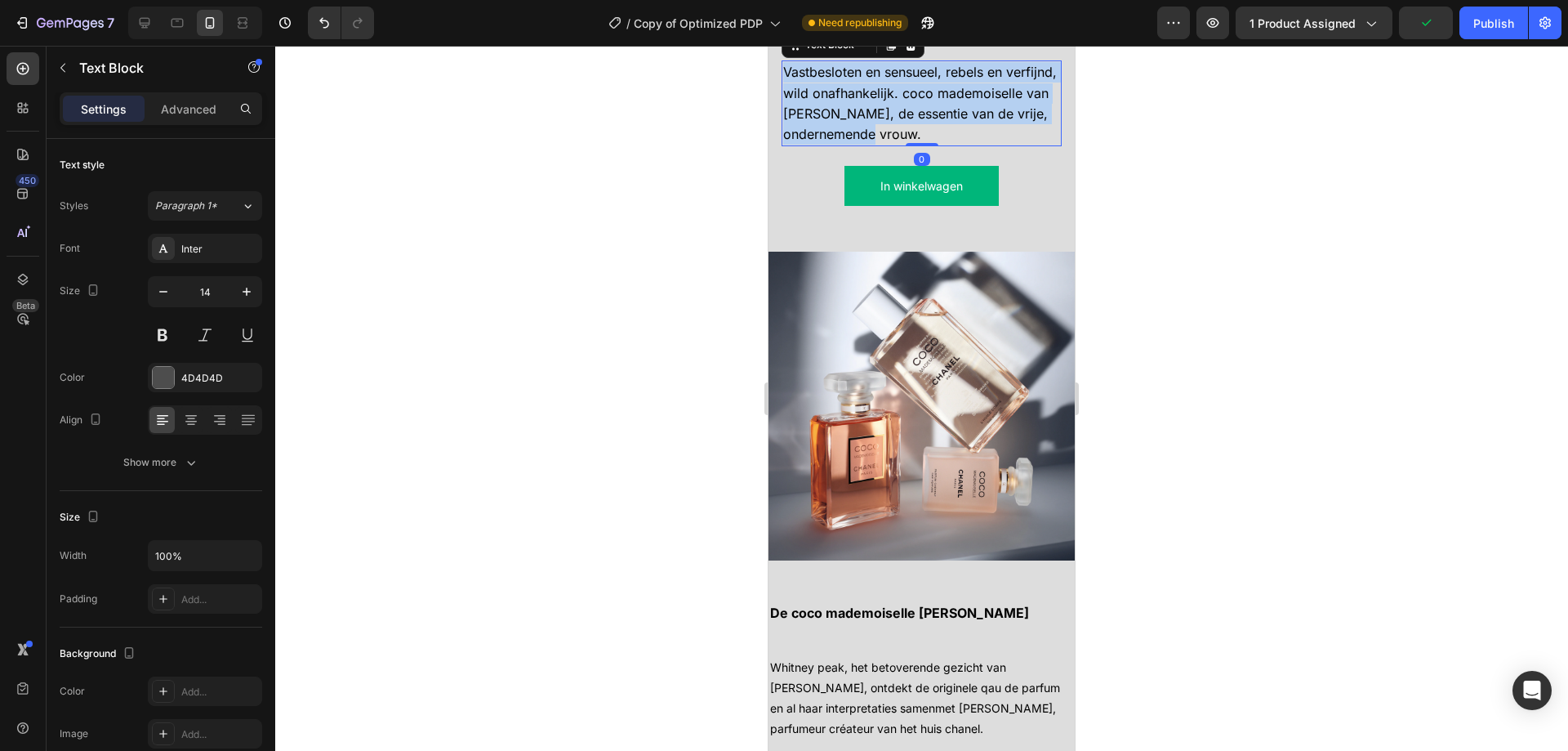
click at [953, 142] on span "Vastbesloten en sensueel, rebels en verfijnd, wild onafhankelijk. coco mademois…" at bounding box center [919, 103] width 274 height 79
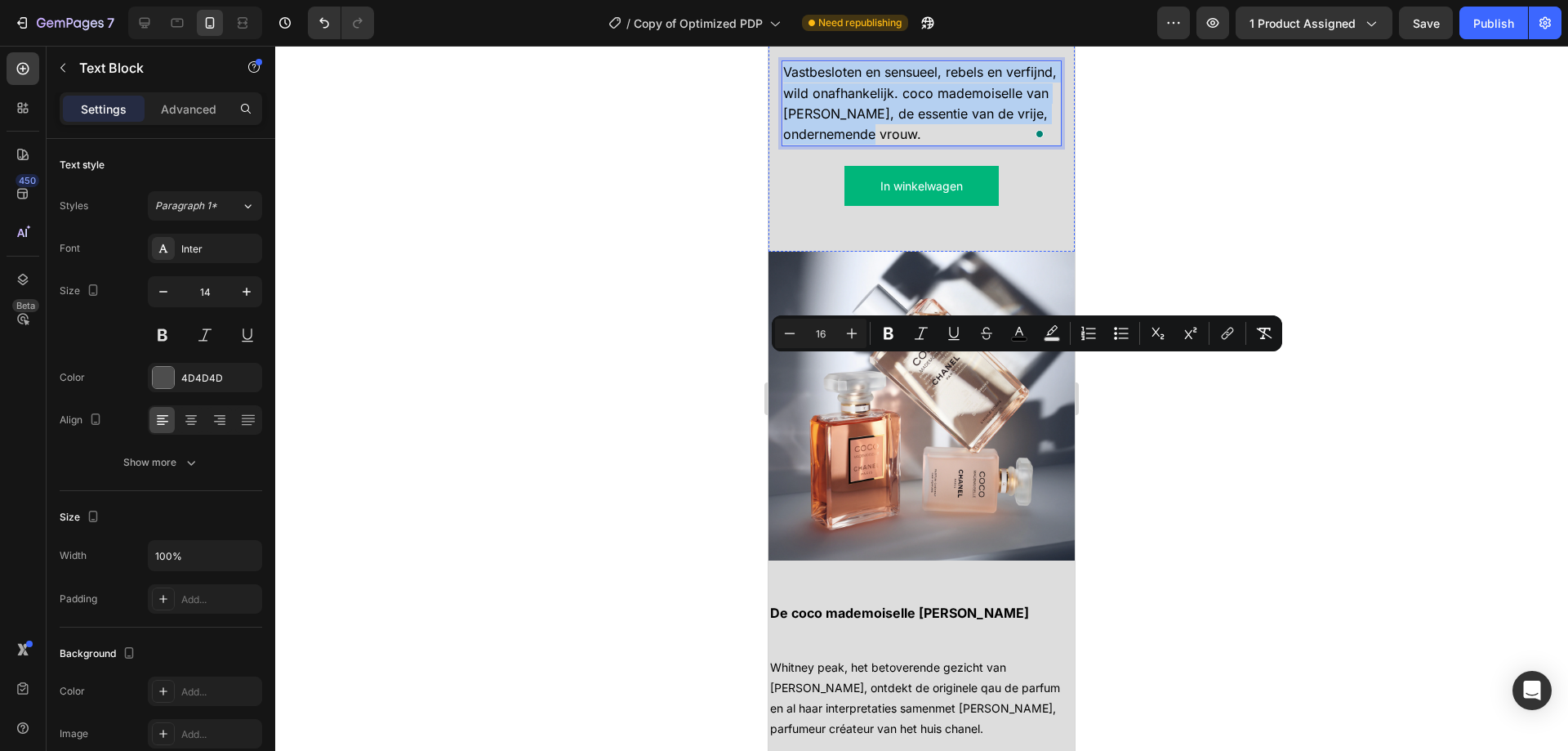
click at [928, 33] on strong "Coco mademoiselle het is meer dan een parfum, het is een spirit." at bounding box center [917, 13] width 270 height 40
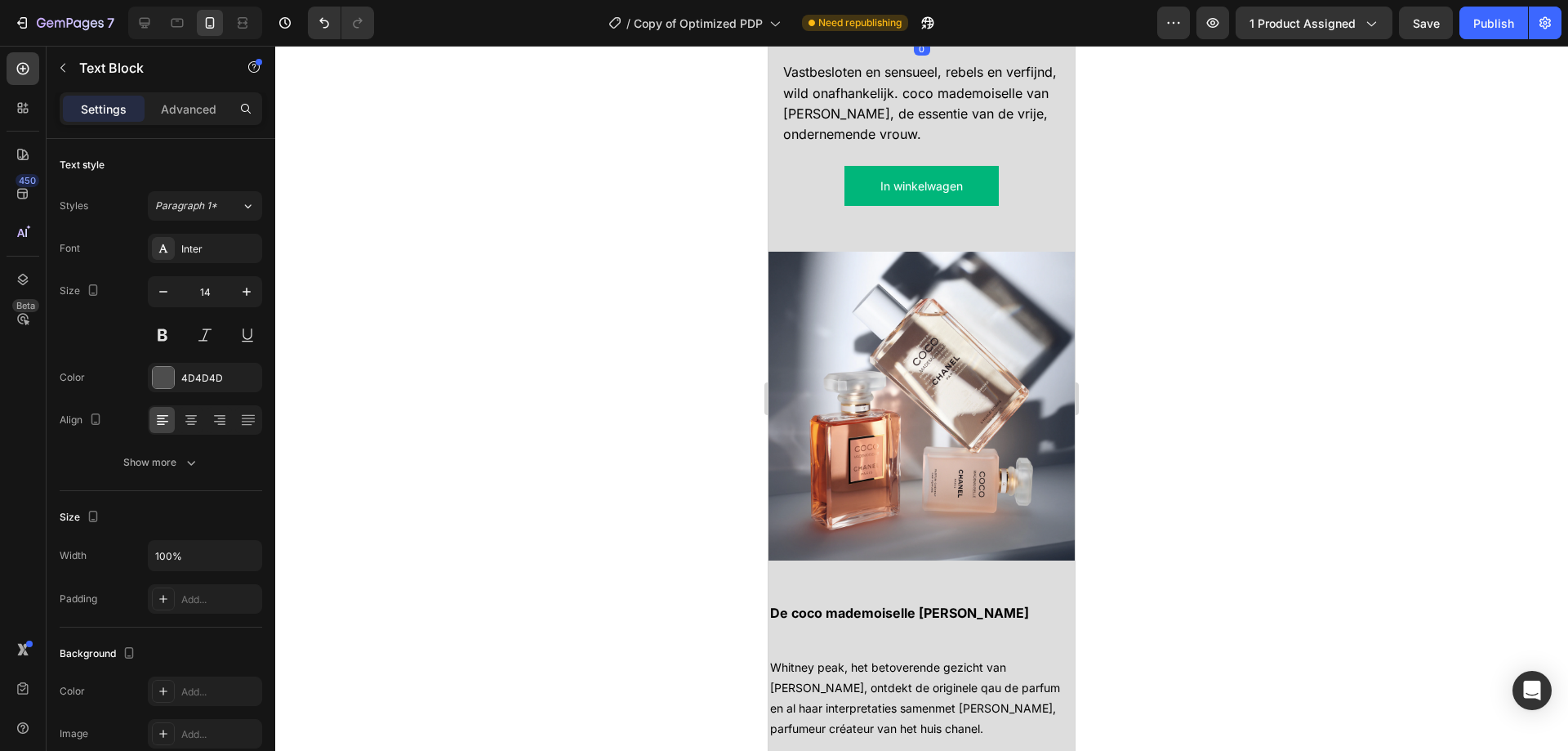
click at [928, 33] on strong "Coco mademoiselle het is meer dan een parfum, het is een spirit." at bounding box center [917, 13] width 270 height 40
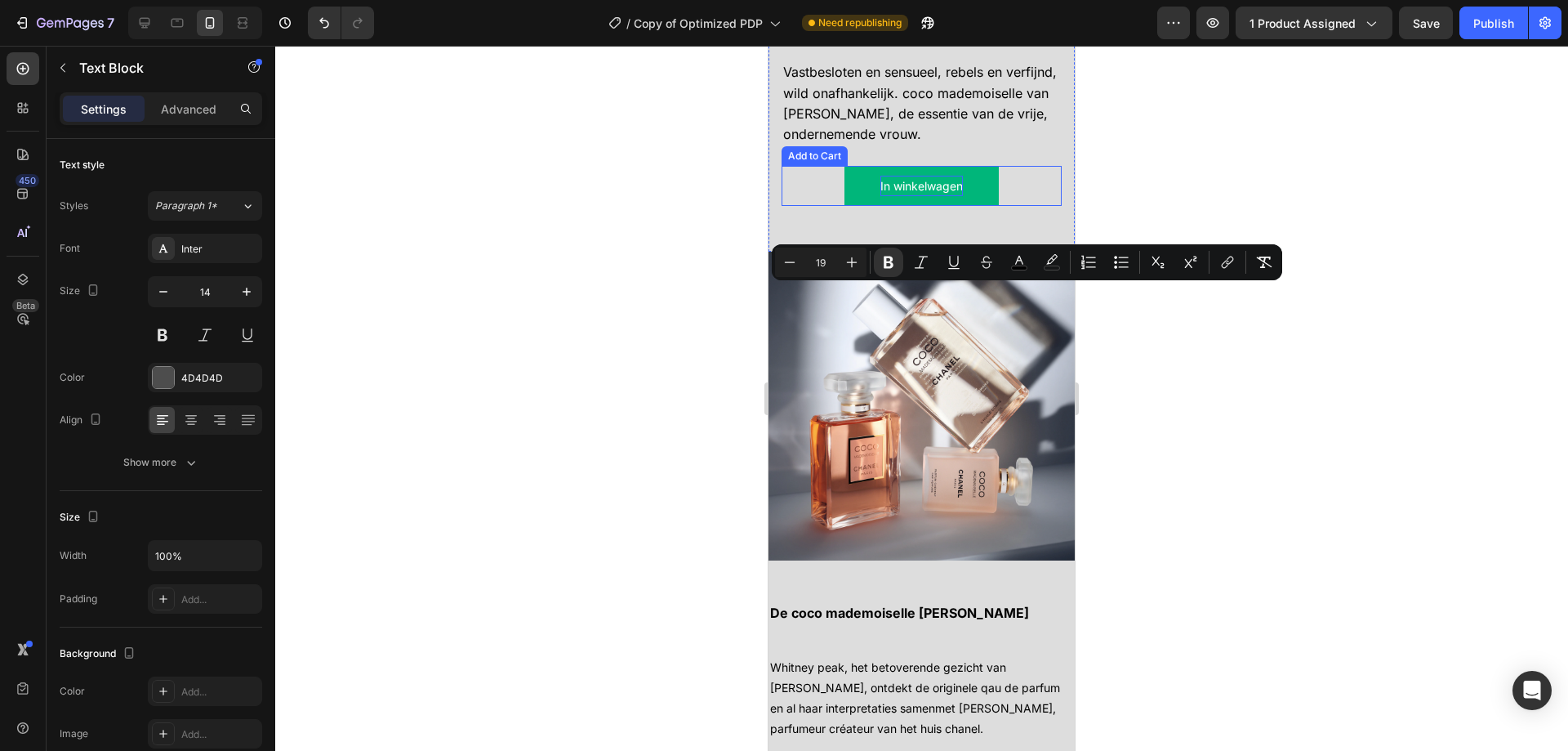
click at [940, 196] on div "In winkelwagen" at bounding box center [921, 185] width 83 height 21
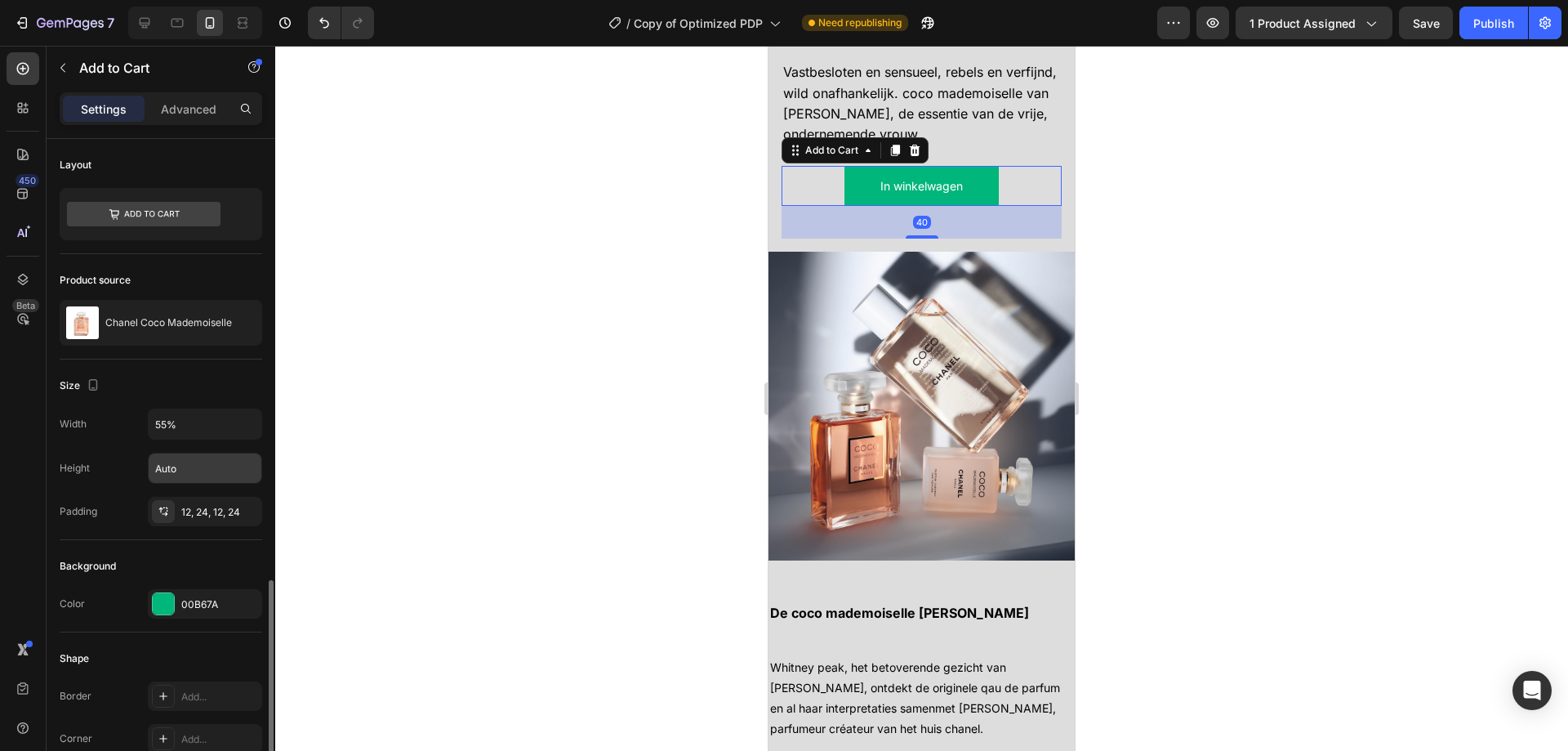
scroll to position [490, 0]
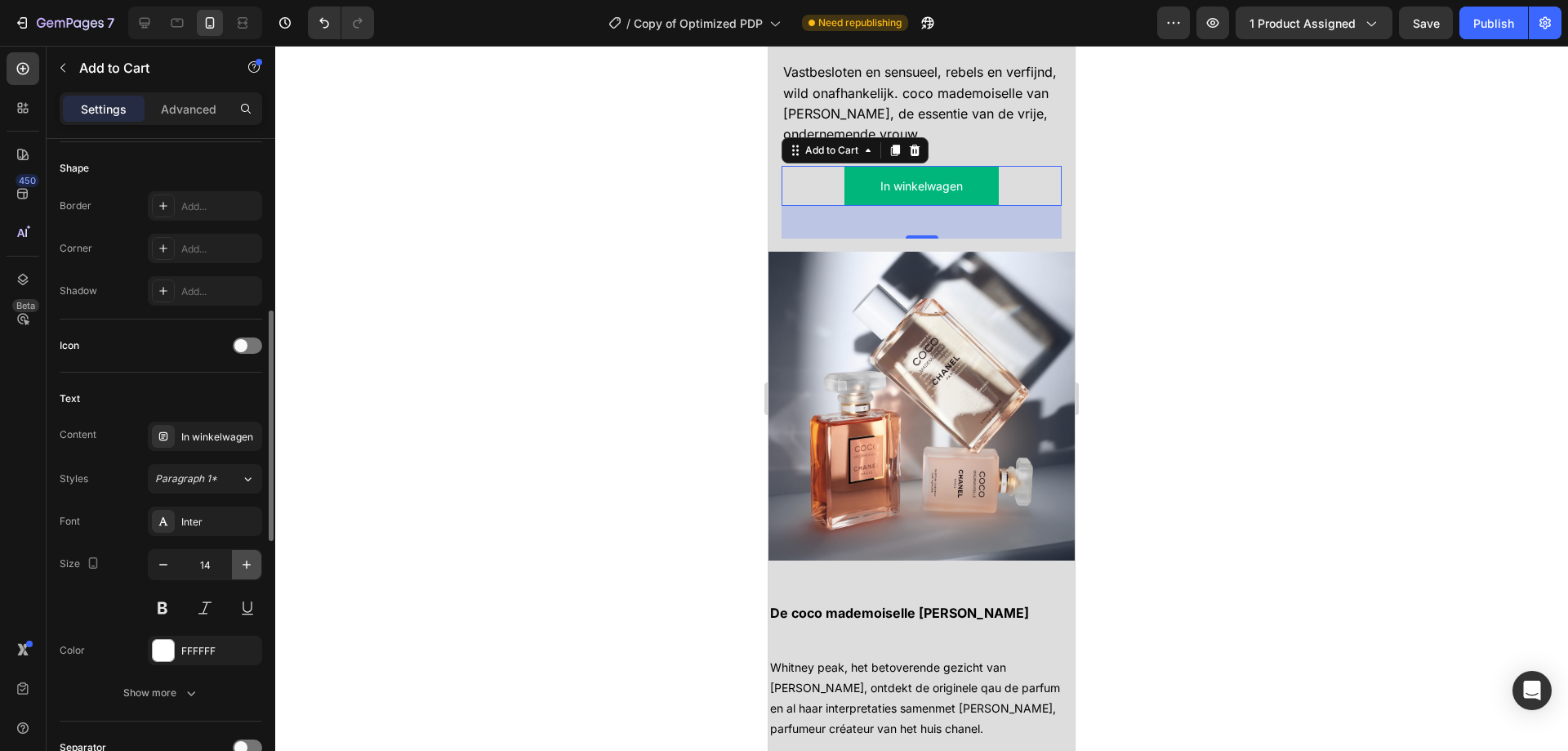
click at [250, 559] on icon "button" at bounding box center [246, 564] width 16 height 16
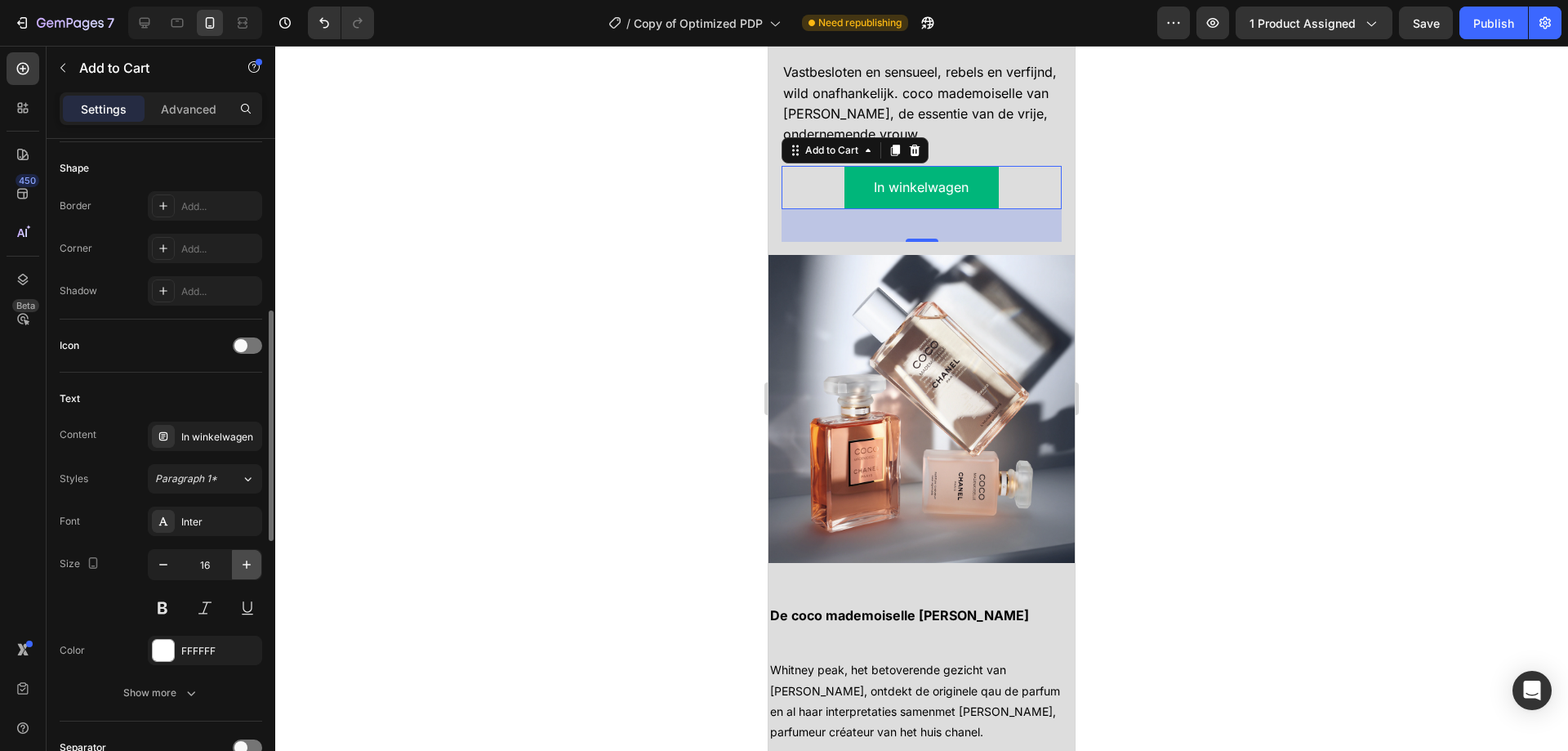
click at [250, 559] on icon "button" at bounding box center [246, 564] width 16 height 16
type input "18"
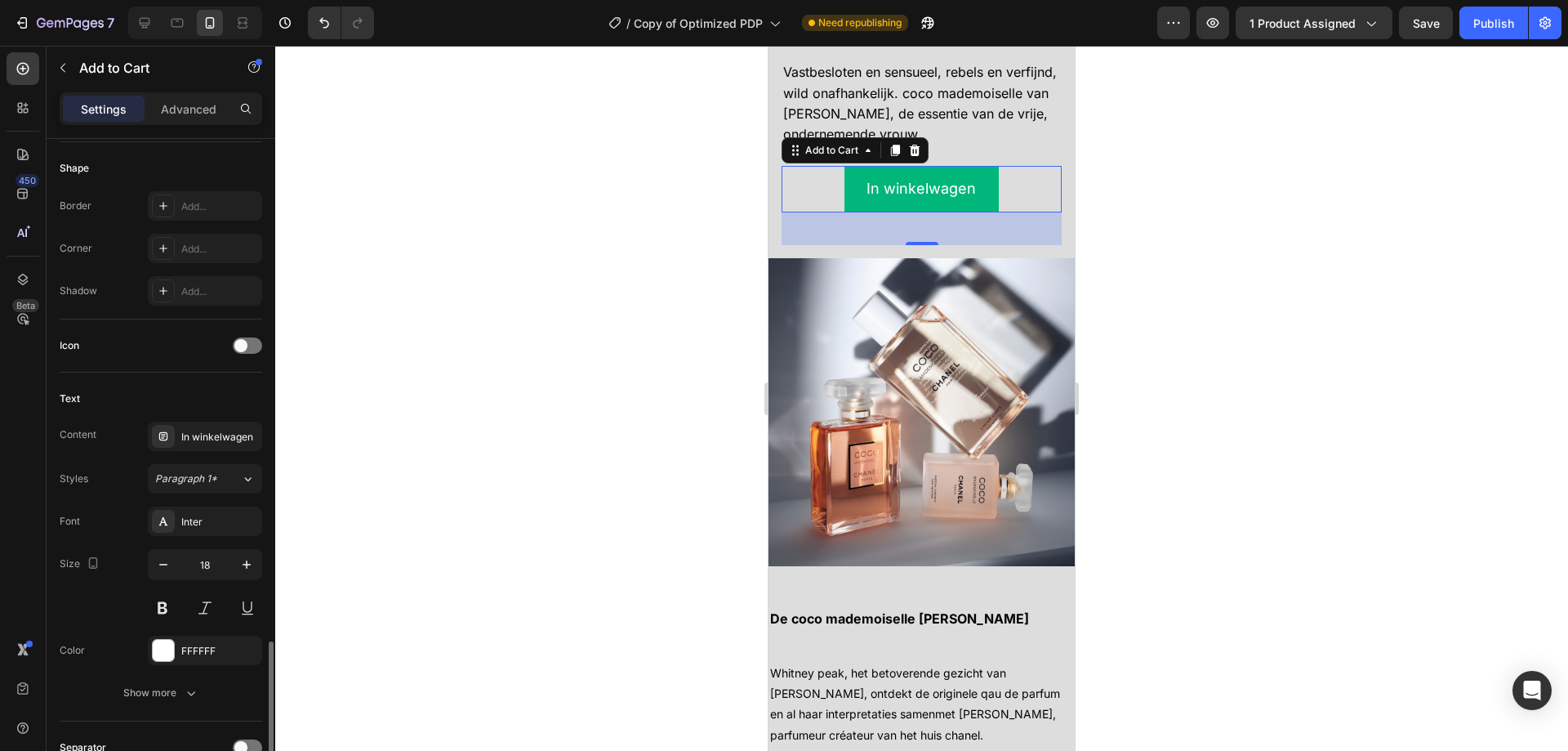
scroll to position [817, 0]
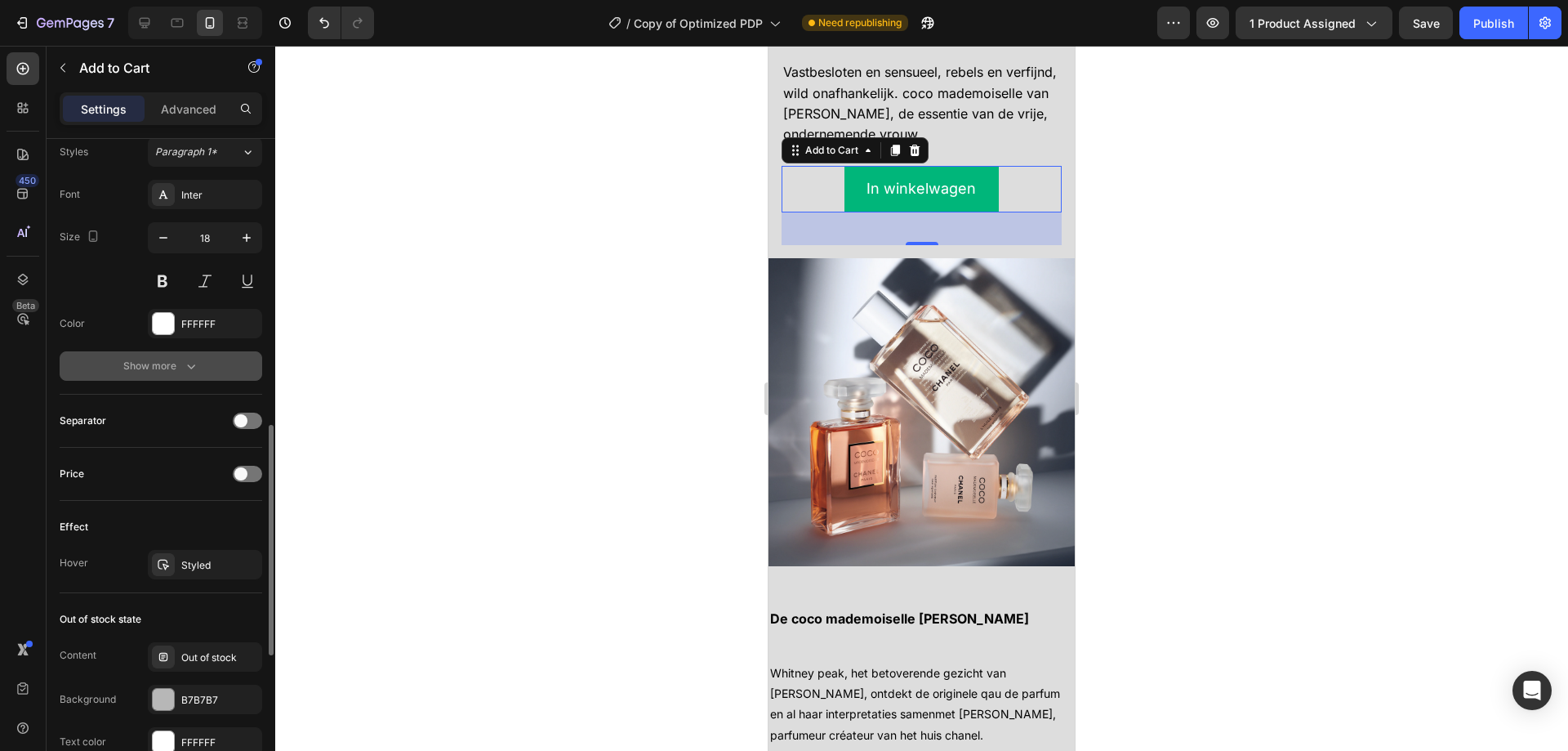
click at [220, 368] on button "Show more" at bounding box center [160, 367] width 202 height 30
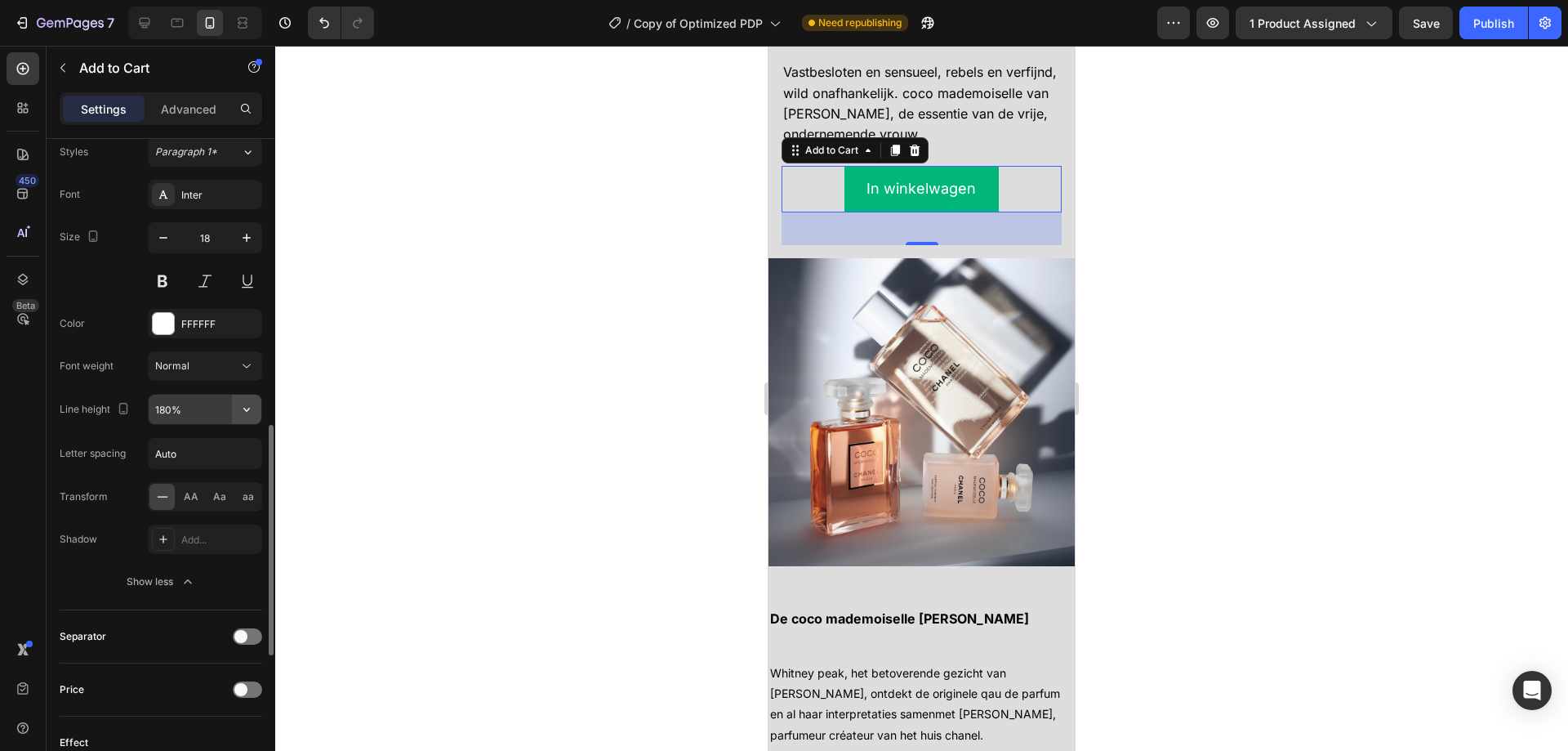
drag, startPoint x: 242, startPoint y: 408, endPoint x: 233, endPoint y: 413, distance: 10.3
click at [243, 407] on icon "button" at bounding box center [246, 409] width 16 height 16
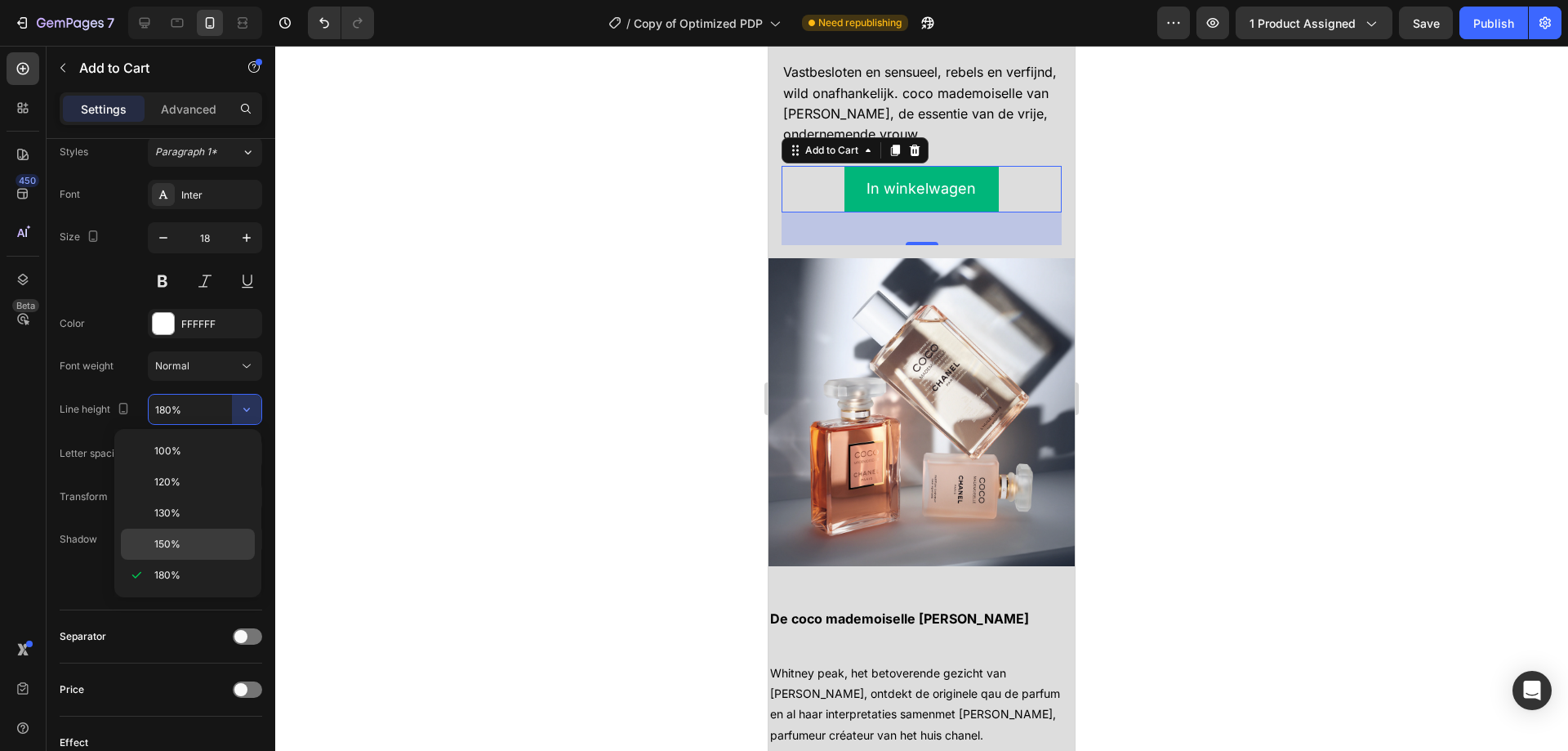
click at [167, 533] on div "150%" at bounding box center [187, 544] width 133 height 31
type input "150%"
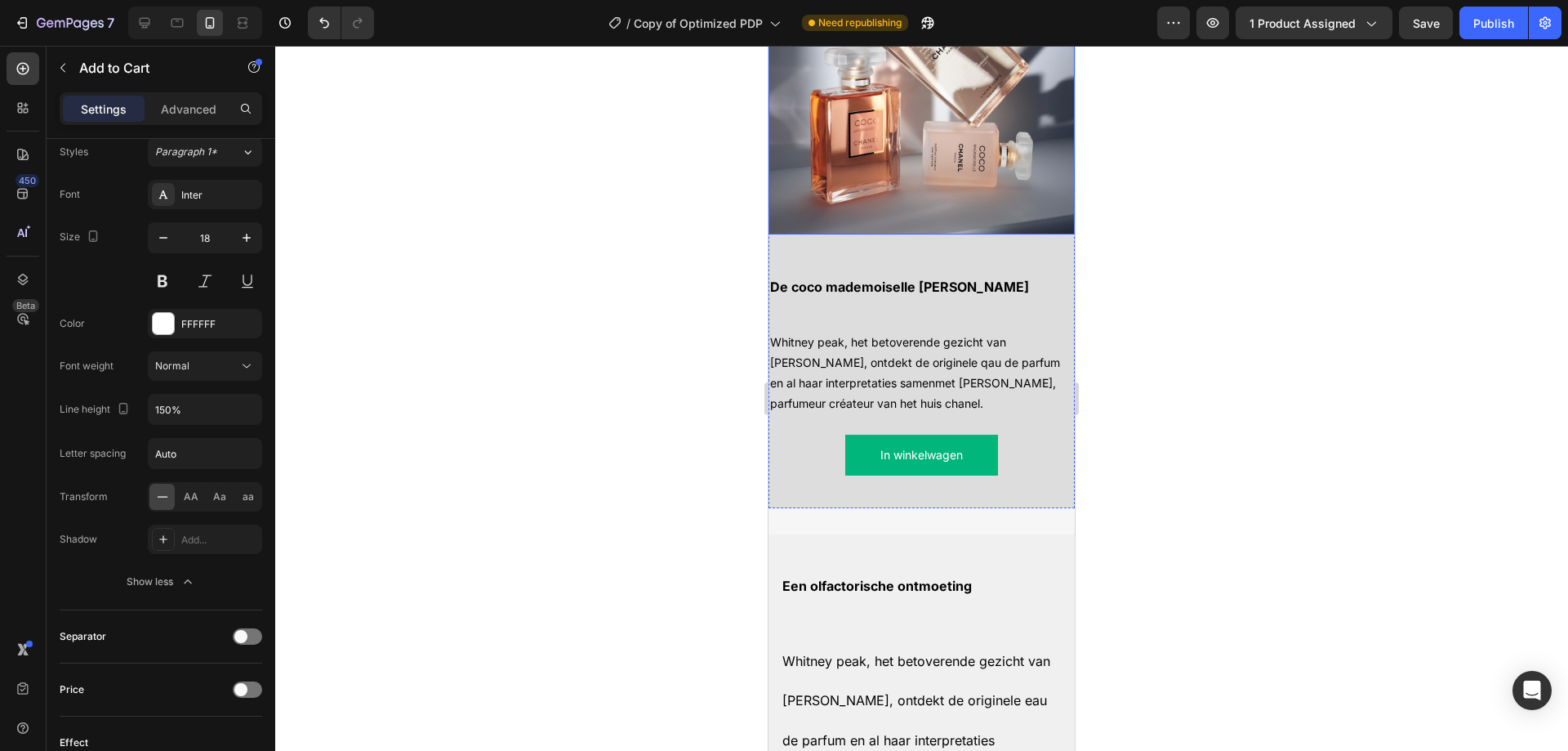
scroll to position [2117, 0]
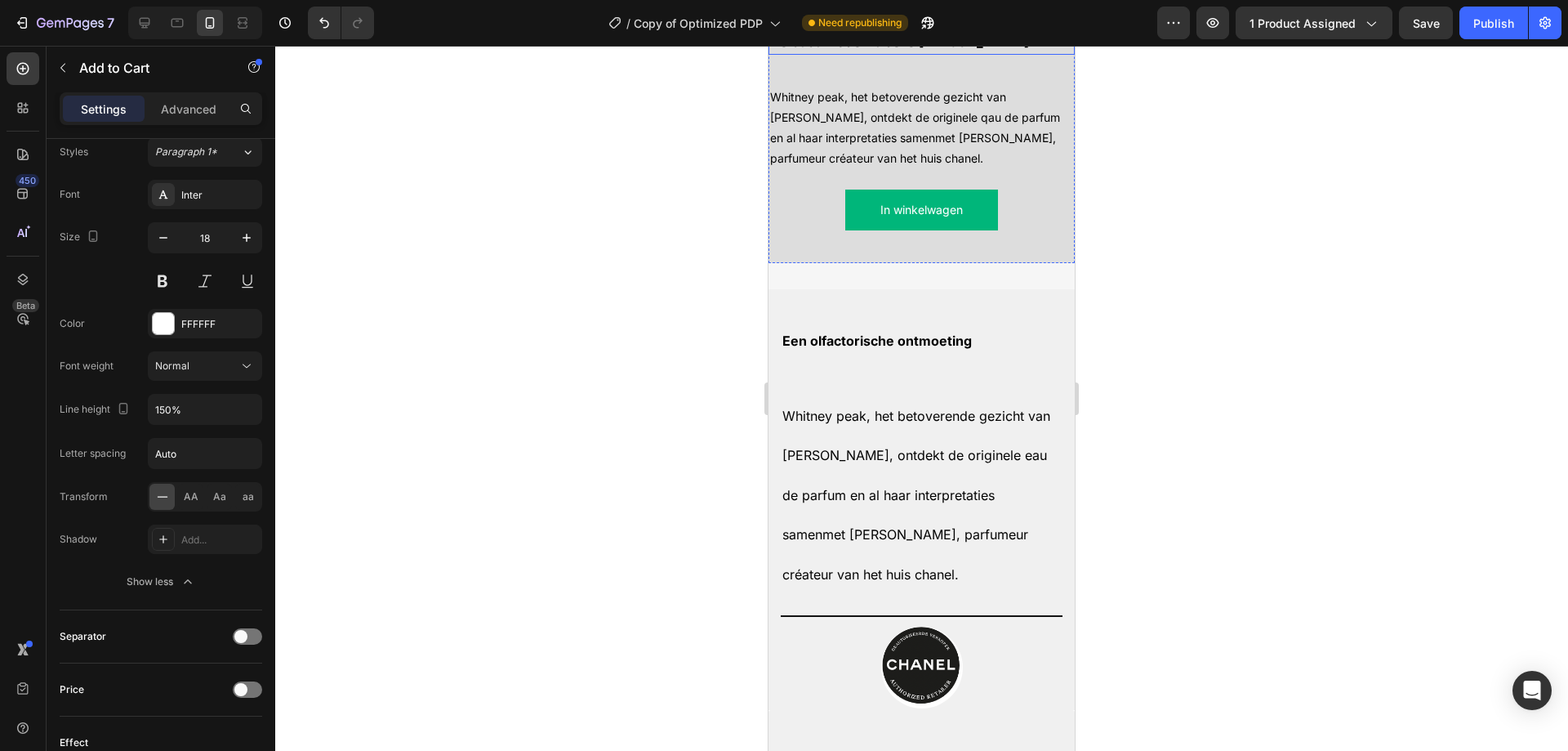
click at [955, 52] on p "De coco mademoiselle [PERSON_NAME]" at bounding box center [921, 42] width 303 height 21
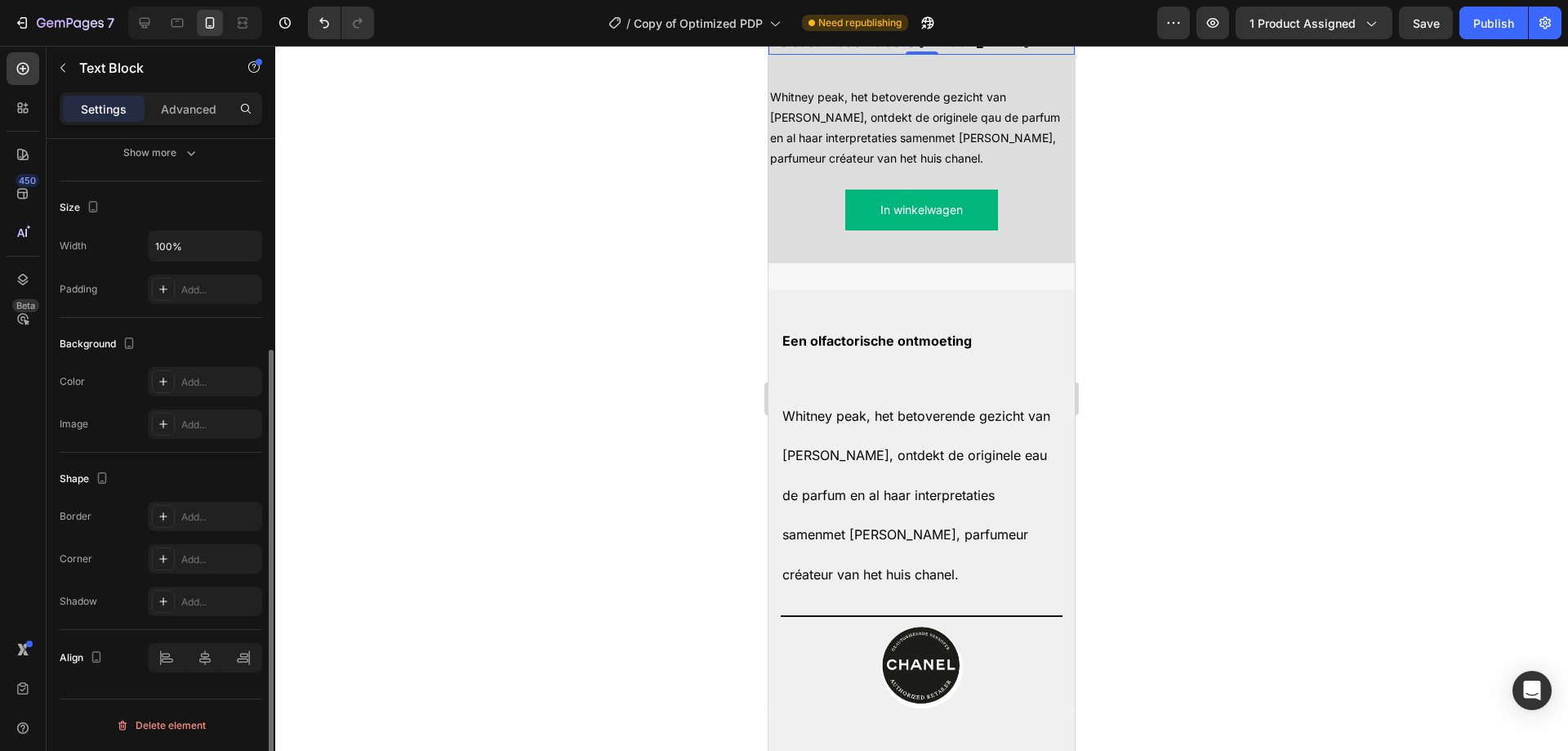
scroll to position [0, 0]
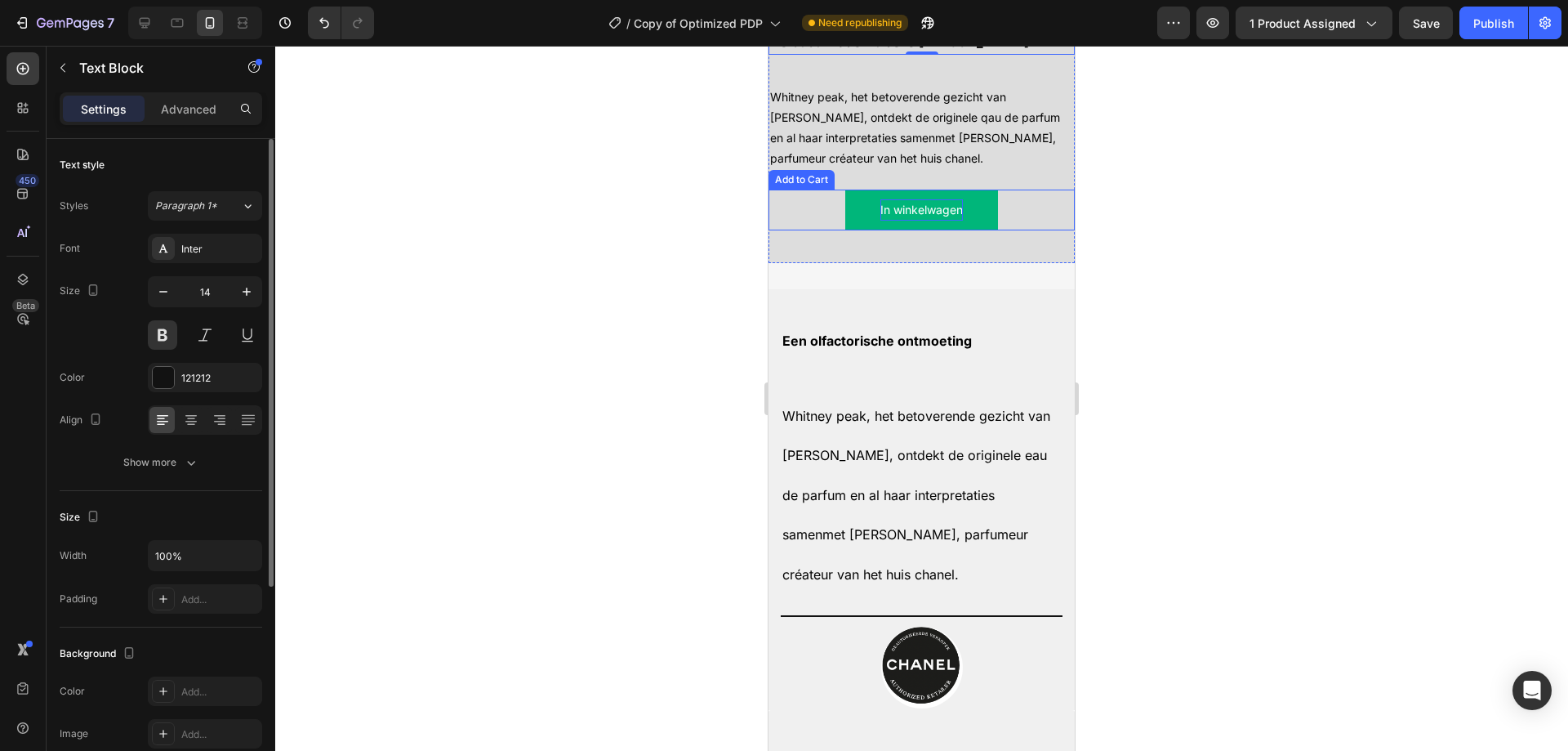
click at [947, 220] on div "In winkelwagen" at bounding box center [921, 209] width 83 height 21
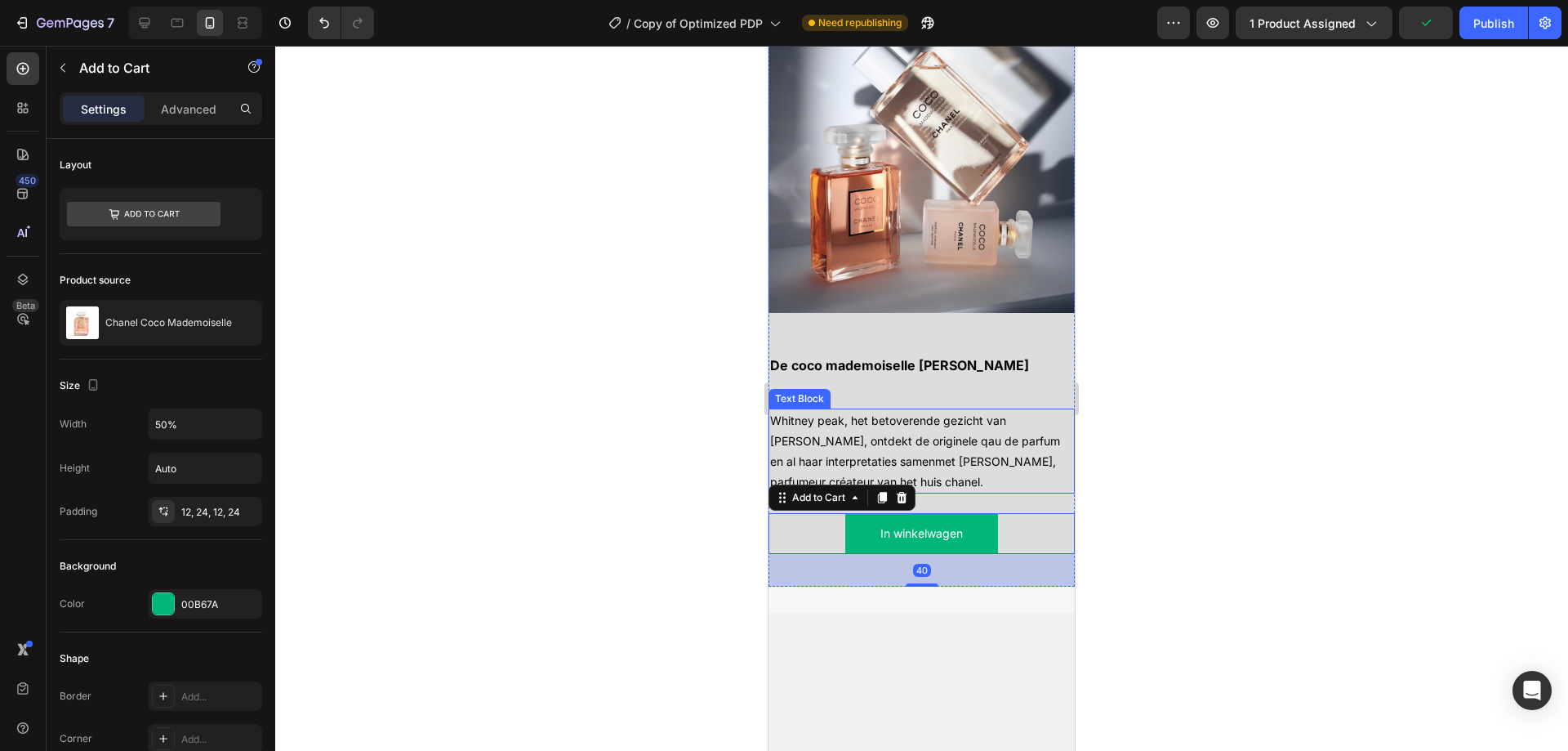
scroll to position [1790, 0]
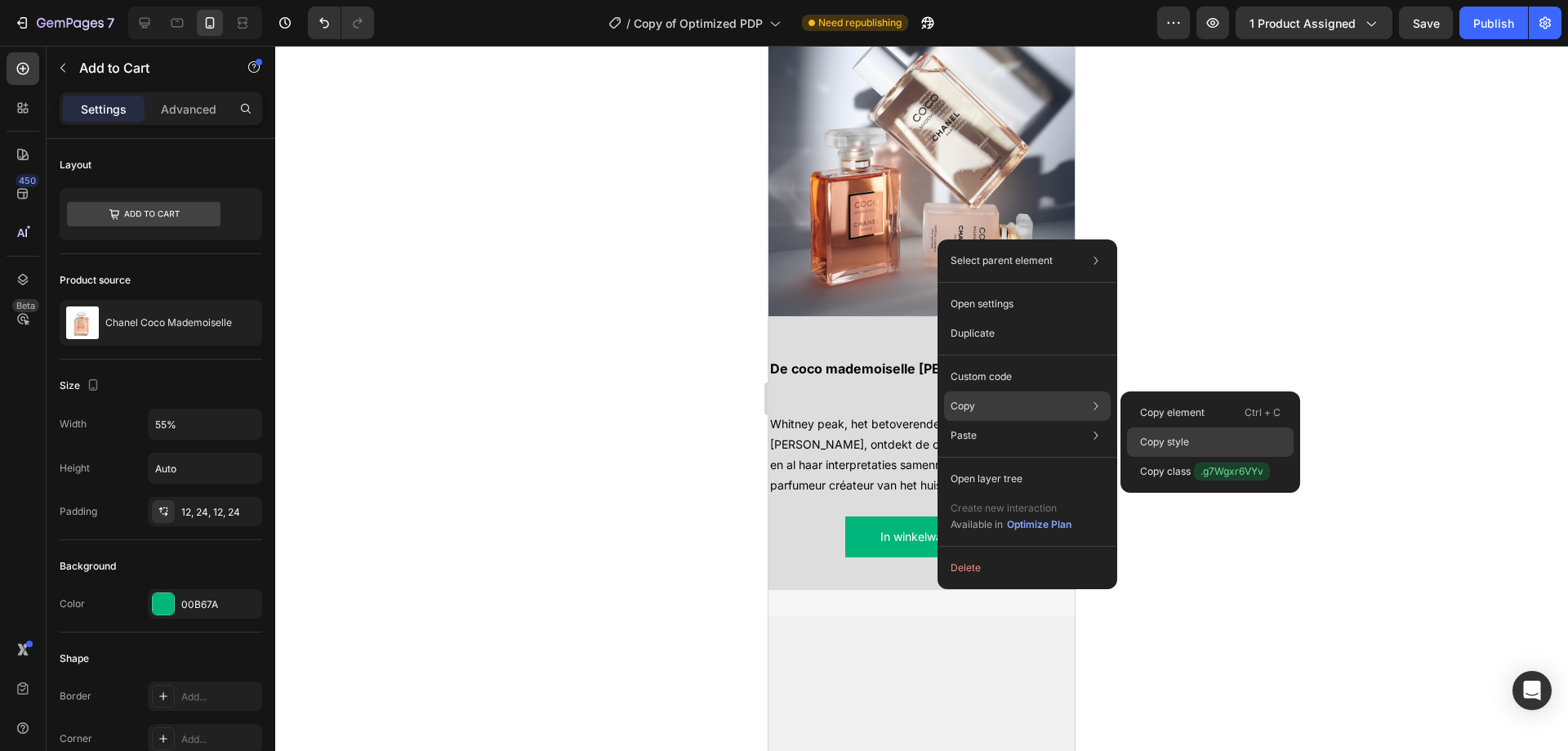
click at [1171, 448] on p "Copy style" at bounding box center [1164, 441] width 49 height 15
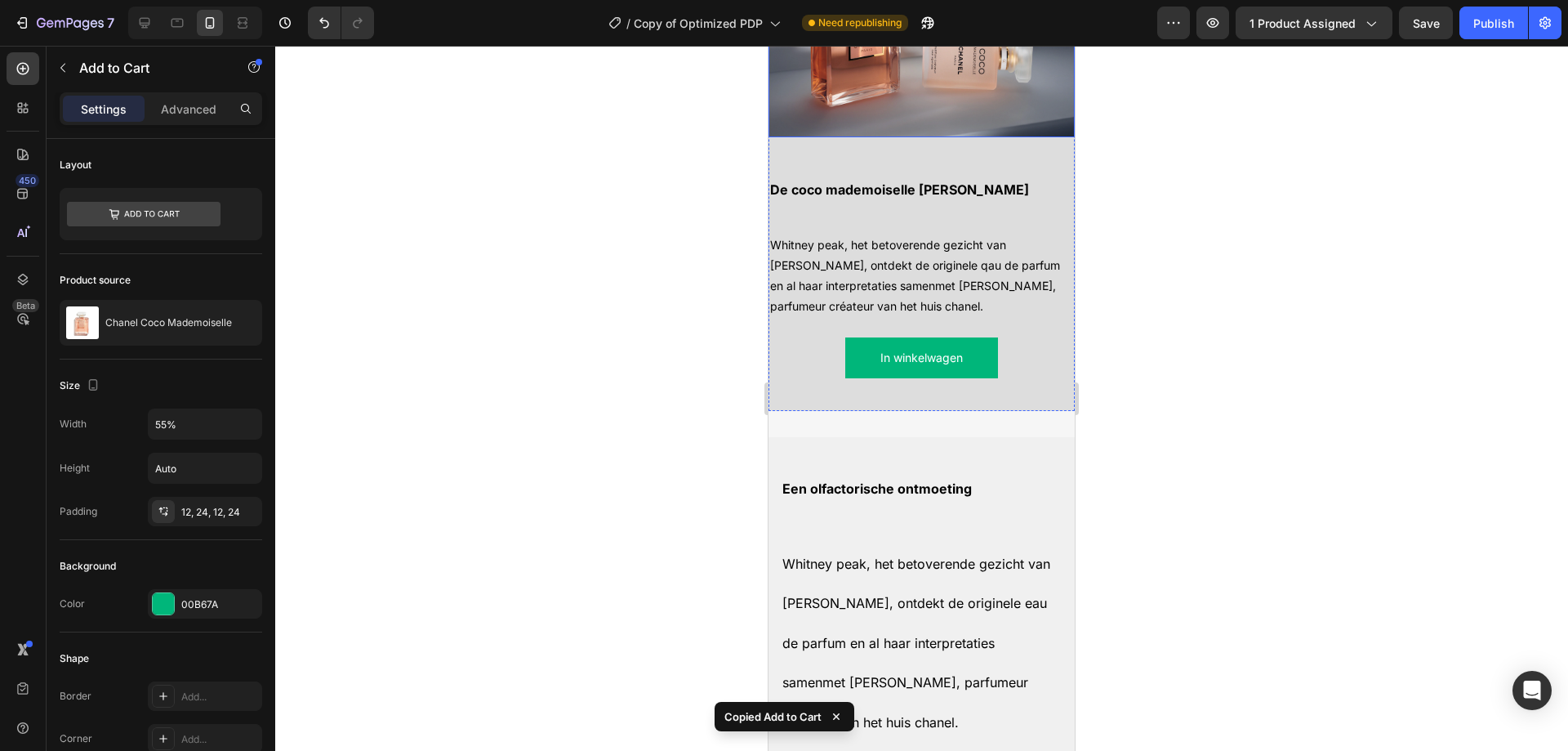
scroll to position [2117, 0]
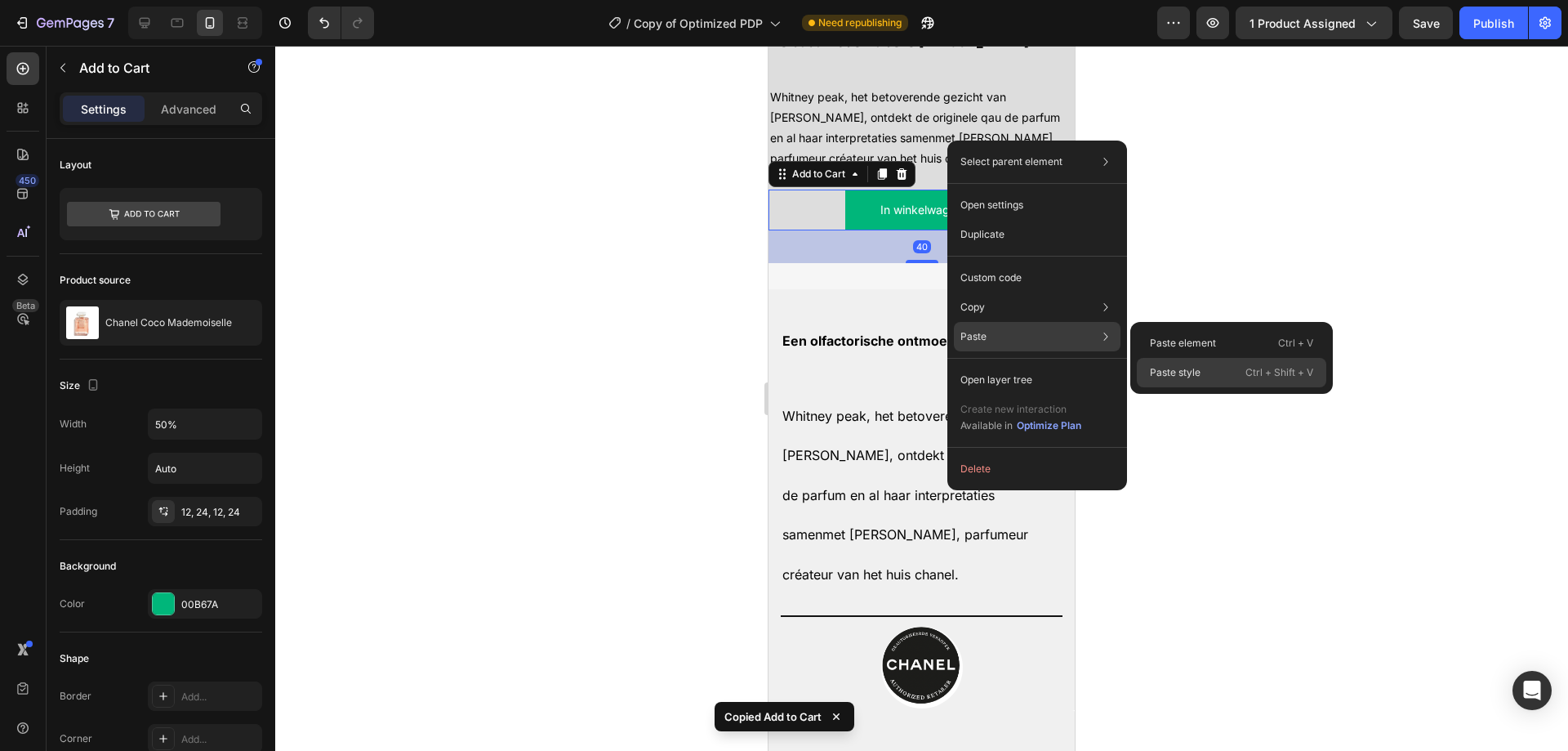
click at [1190, 375] on p "Paste style" at bounding box center [1175, 373] width 51 height 15
type input "55%"
type input "18"
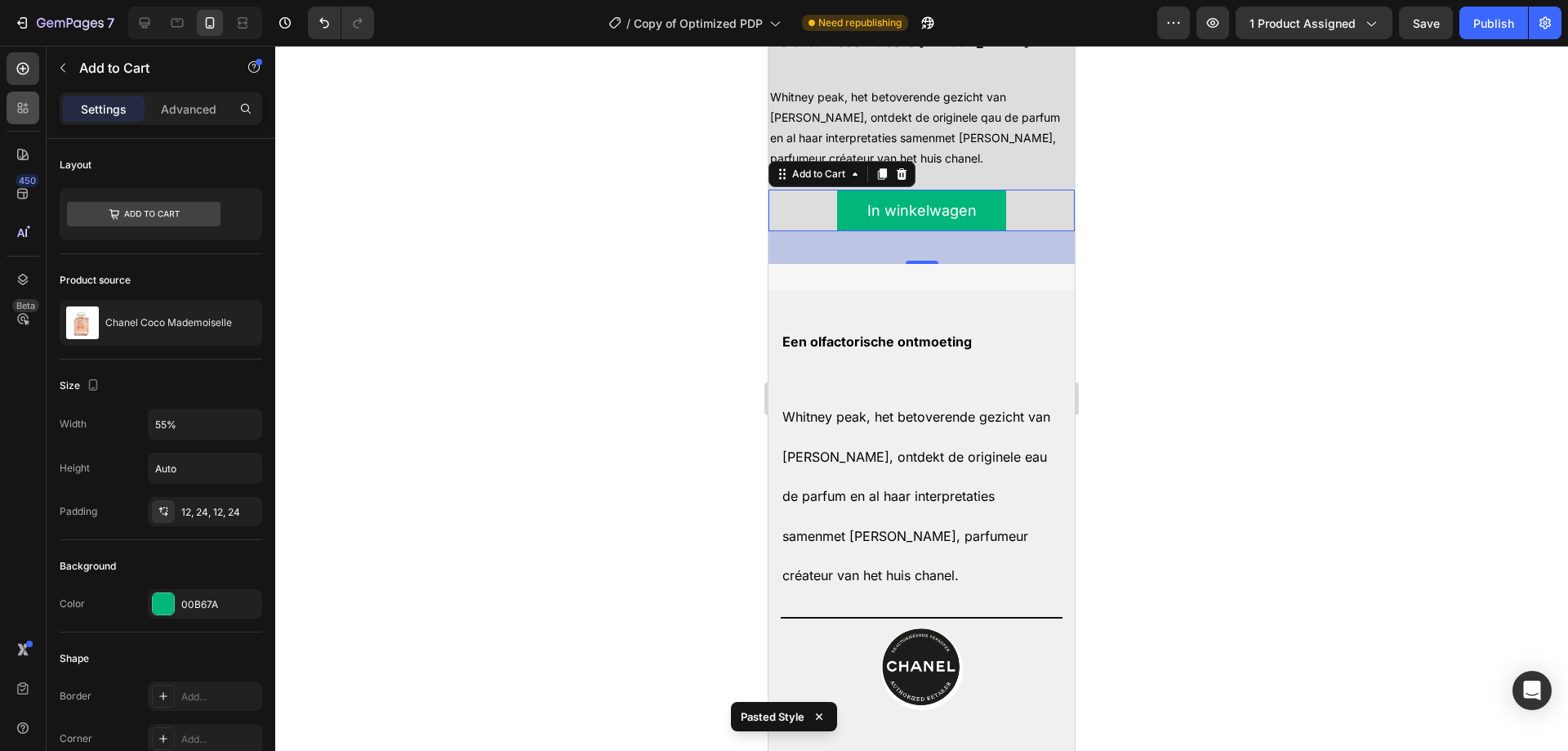
drag, startPoint x: 24, startPoint y: 73, endPoint x: 7, endPoint y: 100, distance: 31.9
click at [24, 72] on icon at bounding box center [23, 69] width 16 height 16
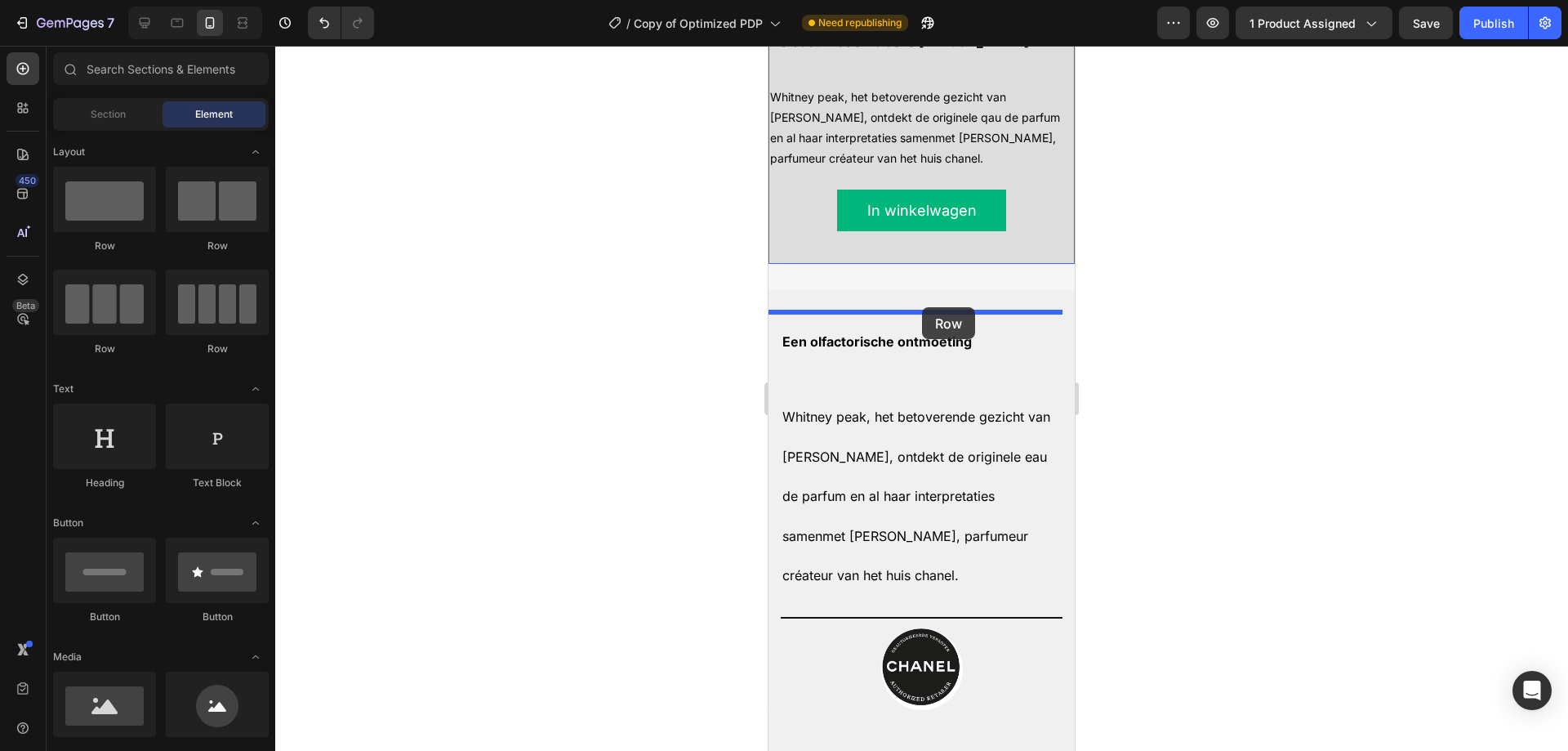
drag, startPoint x: 1432, startPoint y: 371, endPoint x: 922, endPoint y: 307, distance: 514.0
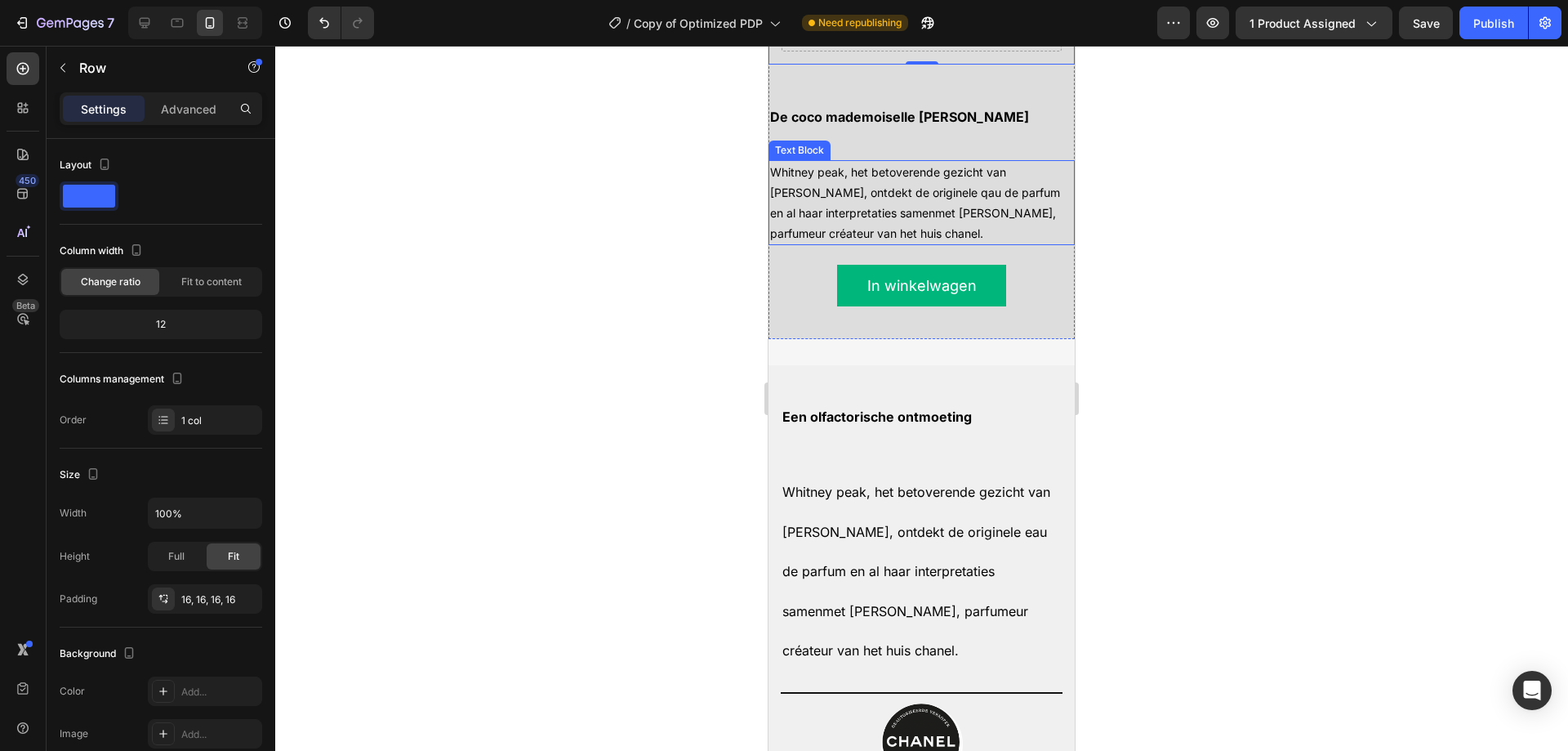
click at [864, 241] on span "Whitney peak, het betoverende gezicht van [PERSON_NAME], ontdekt de originele q…" at bounding box center [914, 203] width 290 height 76
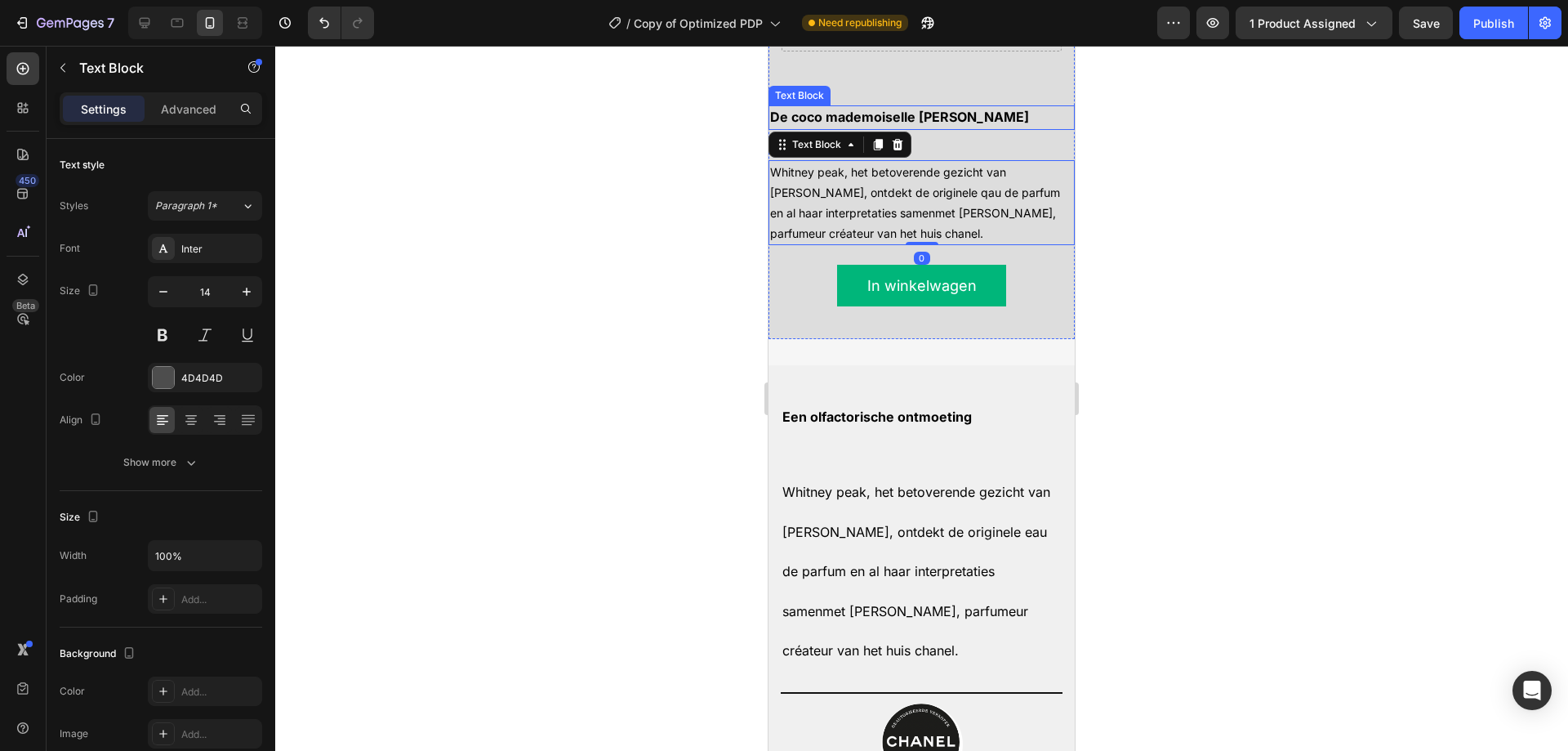
click at [937, 127] on p "De coco mademoiselle [PERSON_NAME]" at bounding box center [921, 117] width 303 height 21
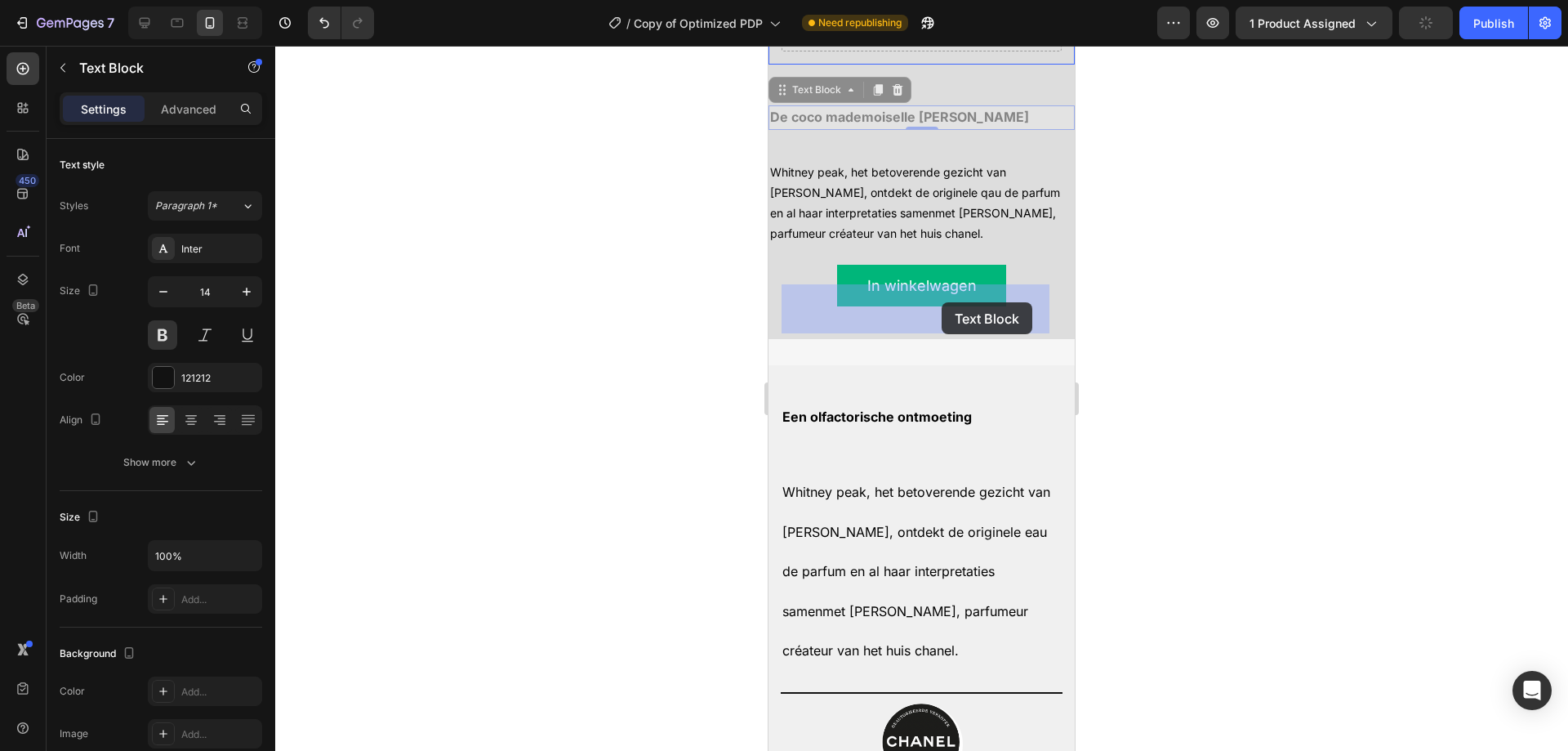
drag, startPoint x: 821, startPoint y: 382, endPoint x: 932, endPoint y: 305, distance: 135.1
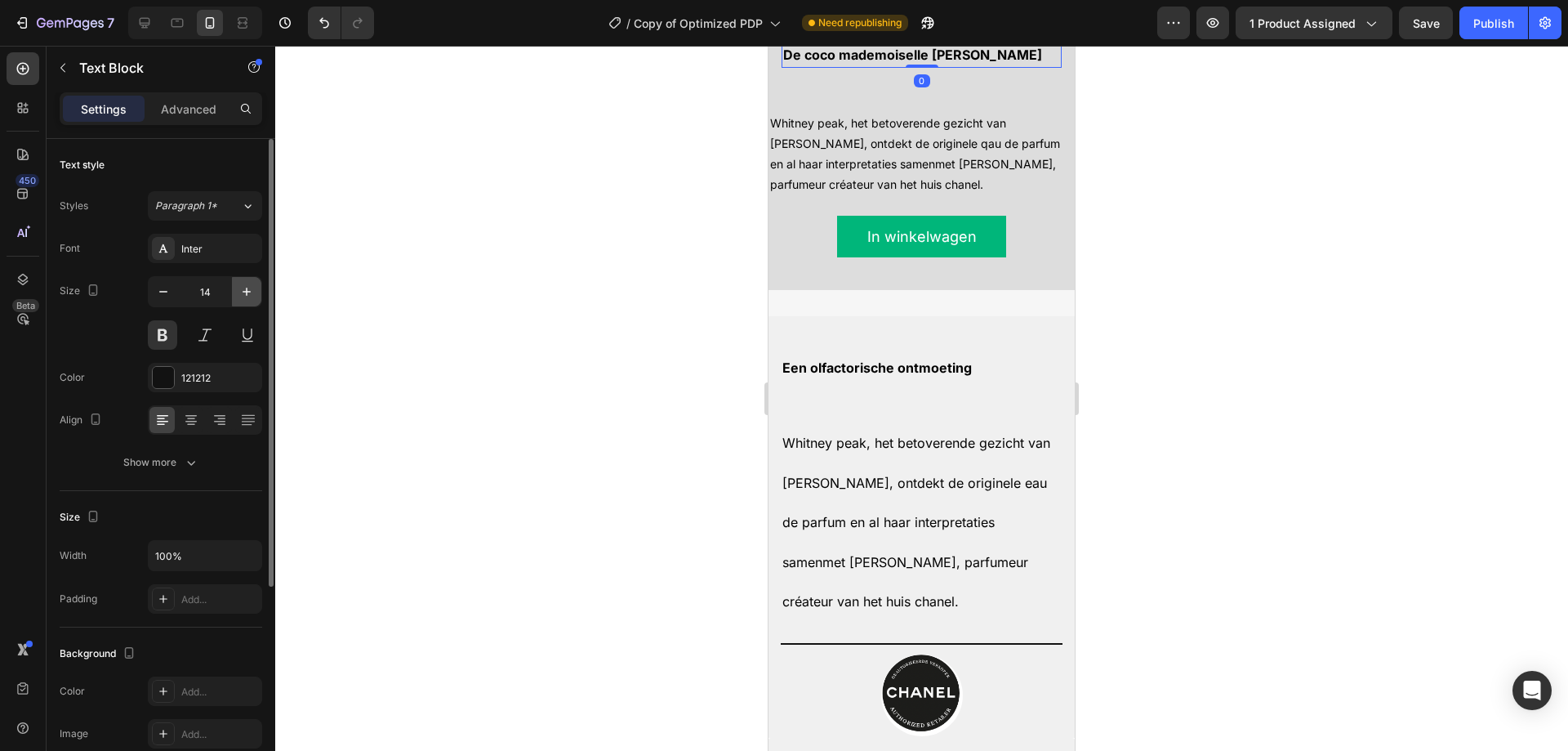
click at [249, 289] on icon "button" at bounding box center [246, 292] width 16 height 16
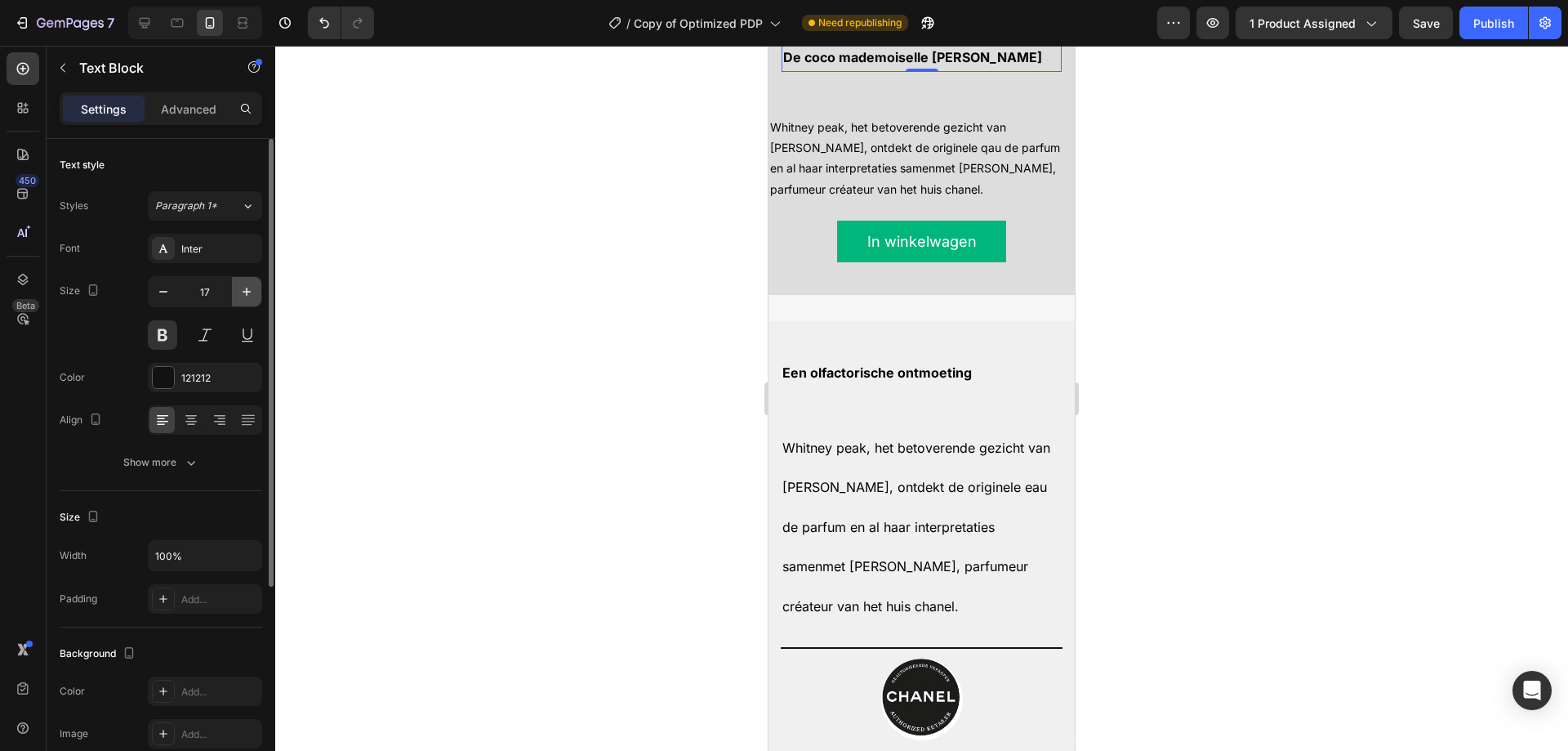
click at [249, 289] on icon "button" at bounding box center [246, 292] width 16 height 16
type input "19"
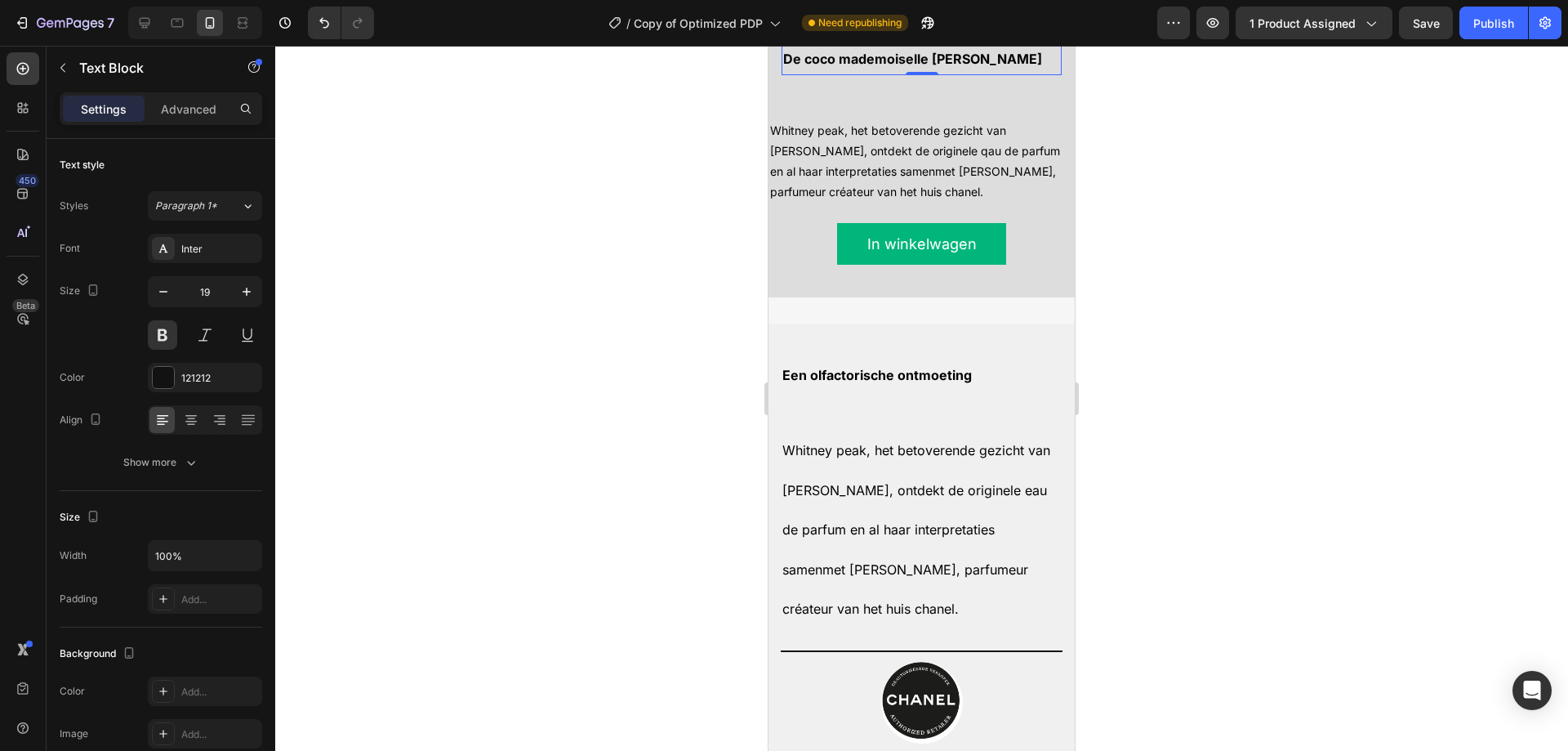
click at [869, 67] on span "De coco mademoiselle [PERSON_NAME]" at bounding box center [912, 59] width 259 height 16
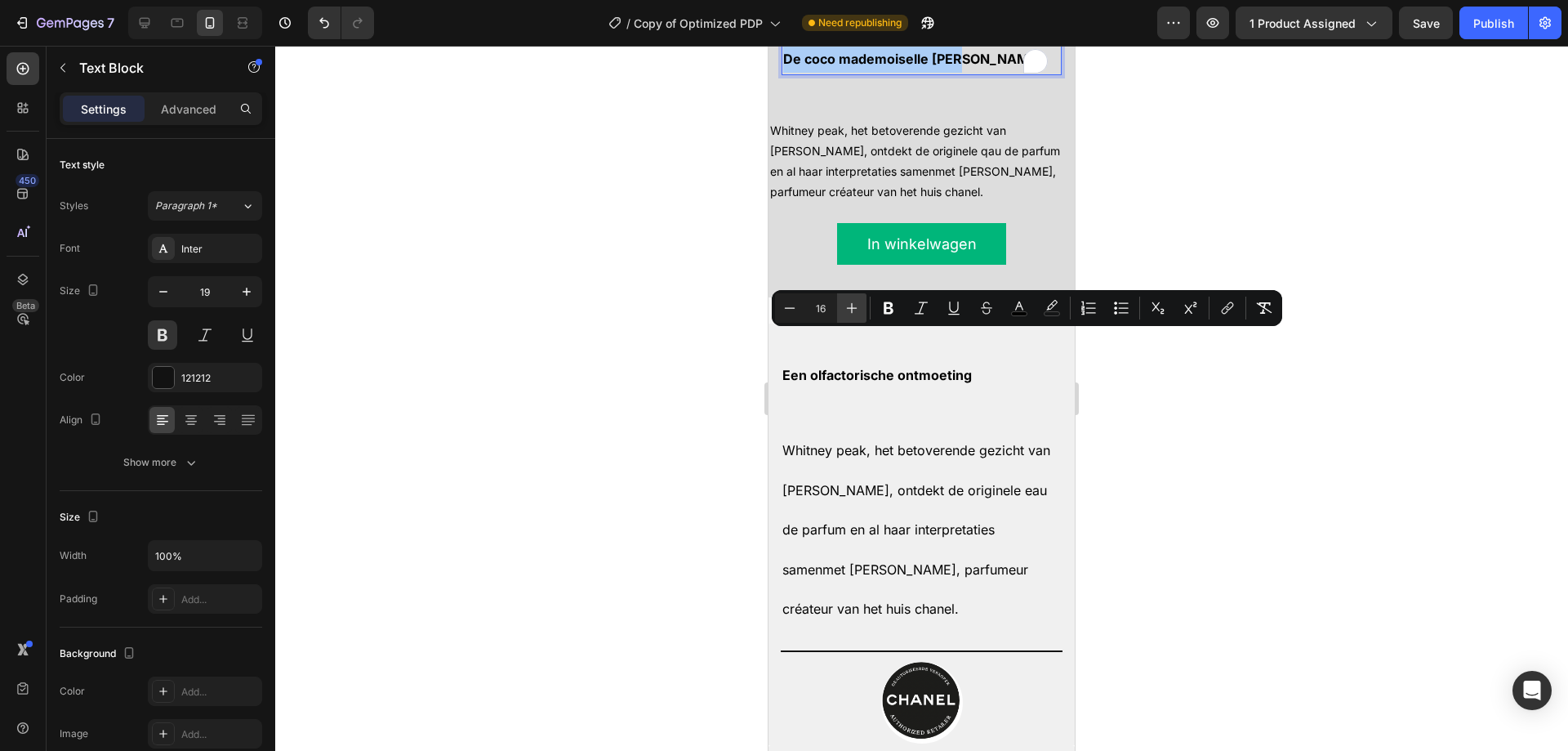
click at [850, 302] on icon "Editor contextual toolbar" at bounding box center [851, 308] width 16 height 16
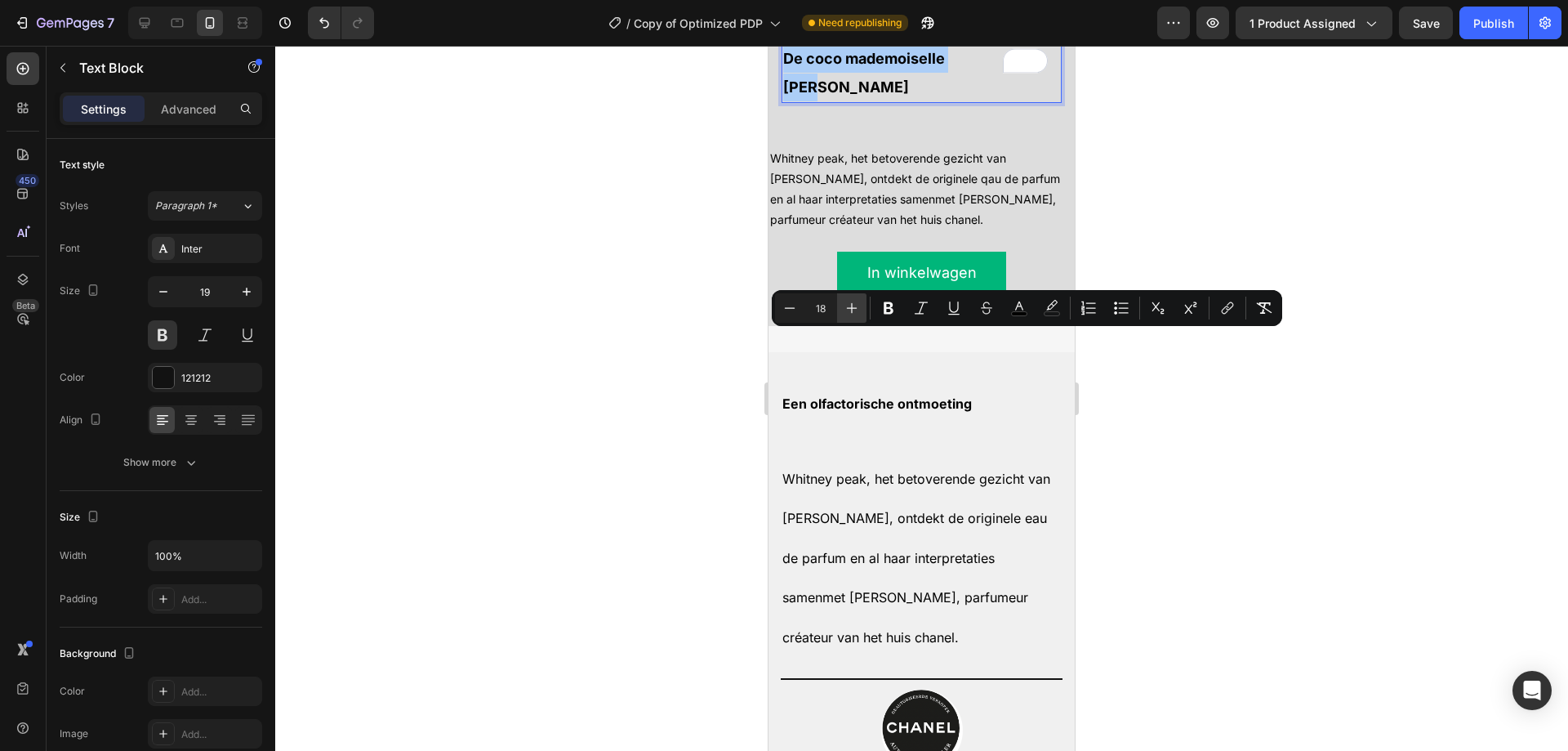
click at [850, 302] on icon "Editor contextual toolbar" at bounding box center [851, 308] width 16 height 16
type input "19"
click at [900, 230] on p "Whitney peak, het betoverende gezicht van [PERSON_NAME], ontdekt de originele q…" at bounding box center [921, 188] width 303 height 83
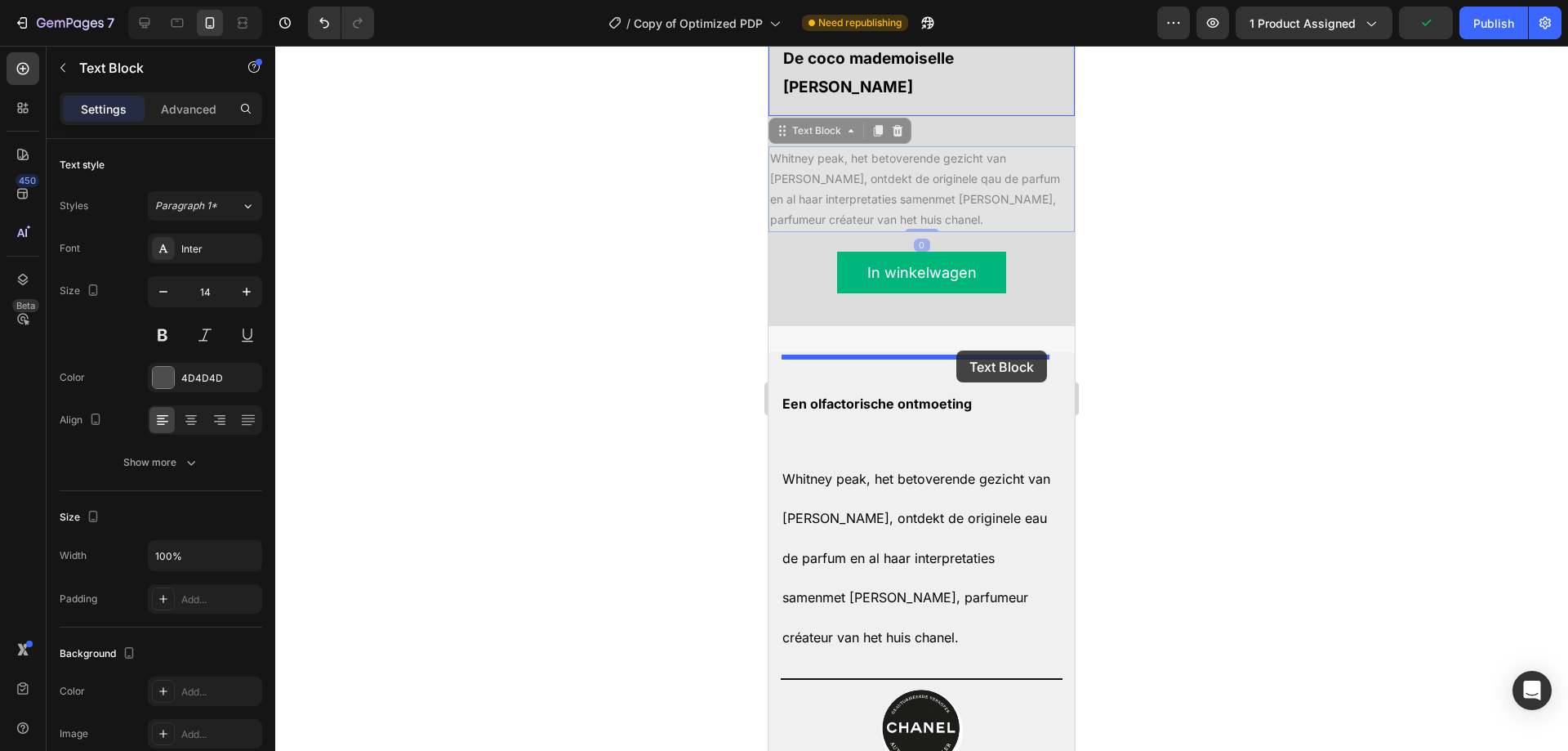
drag, startPoint x: 800, startPoint y: 392, endPoint x: 956, endPoint y: 351, distance: 161.3
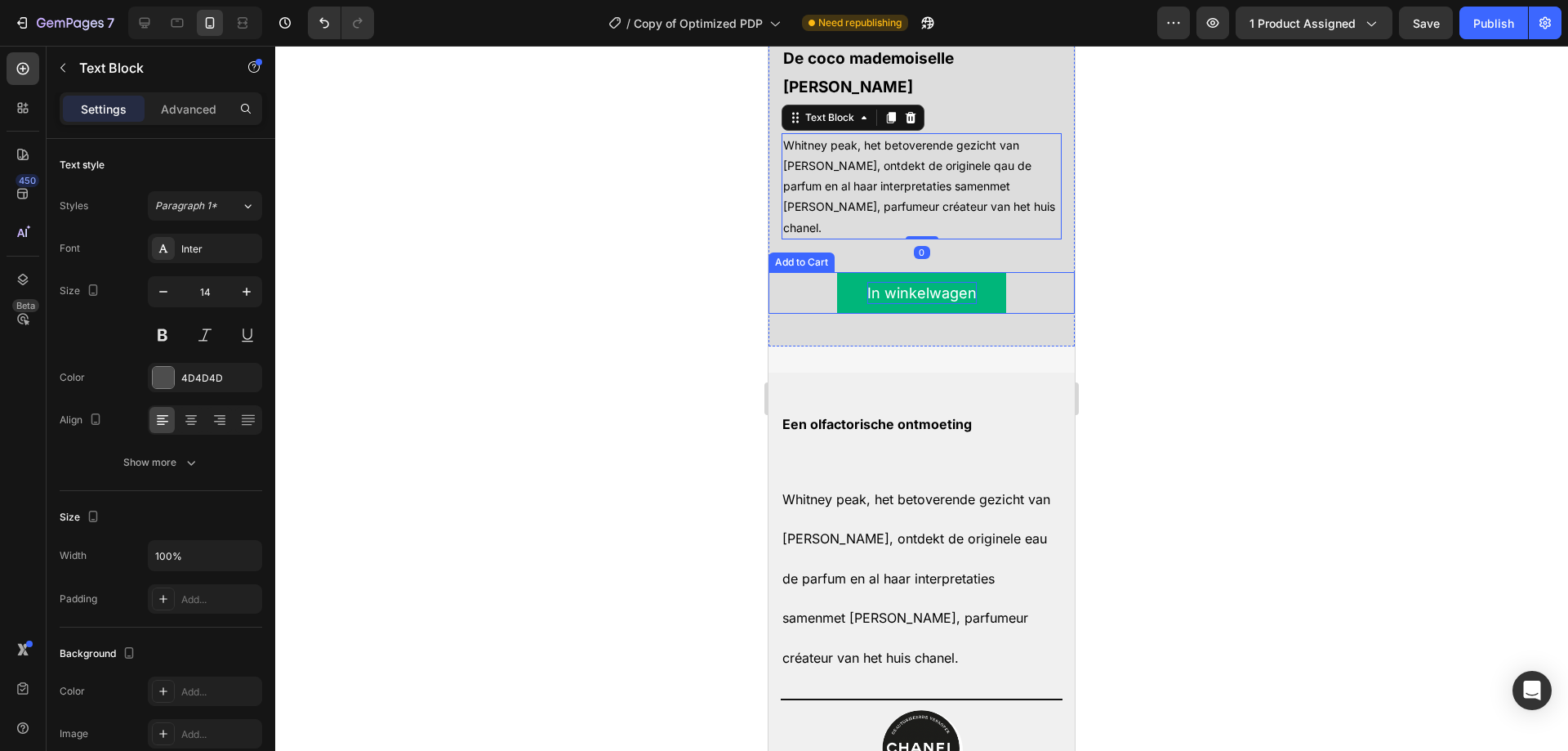
click at [875, 304] on div "In winkelwagen" at bounding box center [922, 293] width 110 height 22
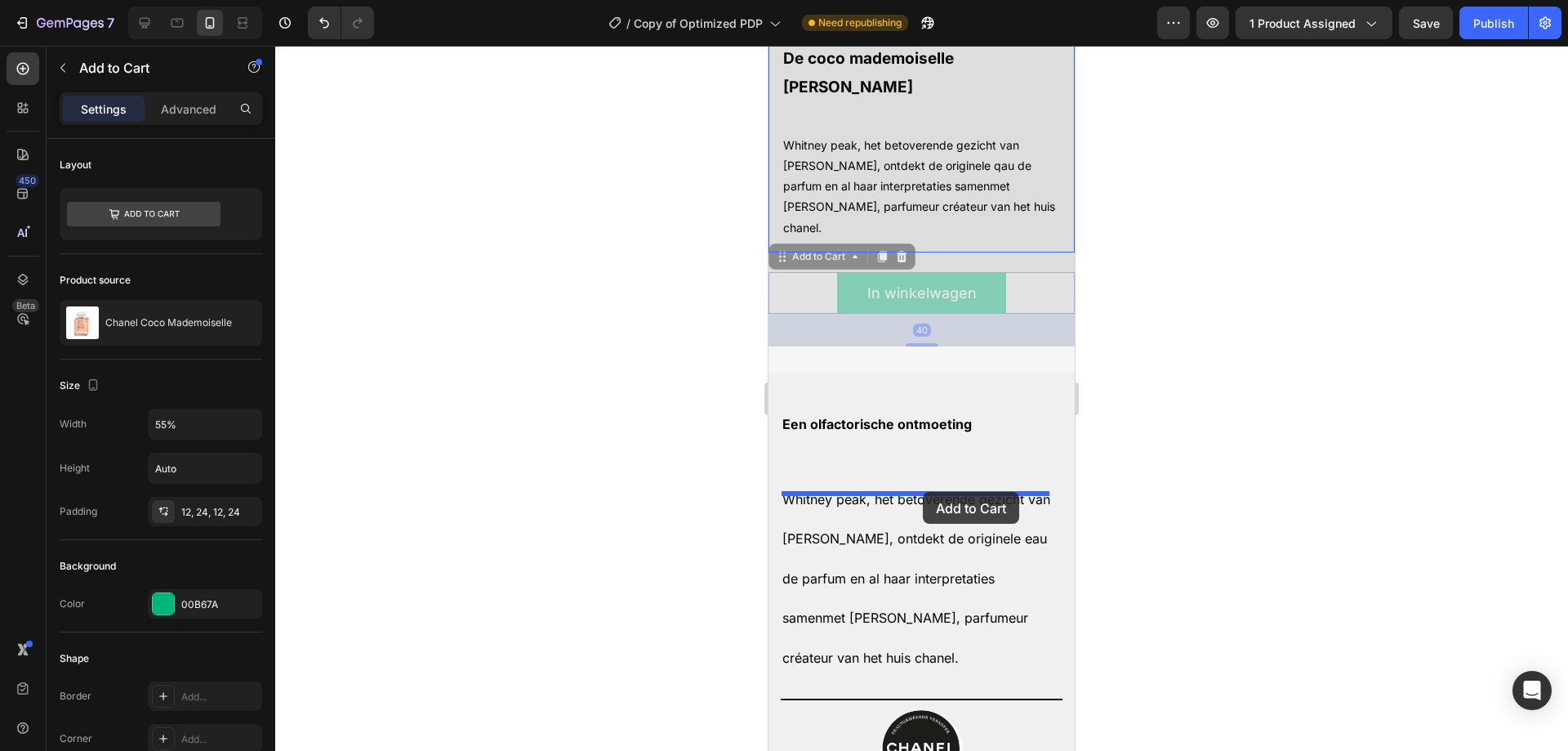
drag, startPoint x: 791, startPoint y: 511, endPoint x: 923, endPoint y: 492, distance: 133.4
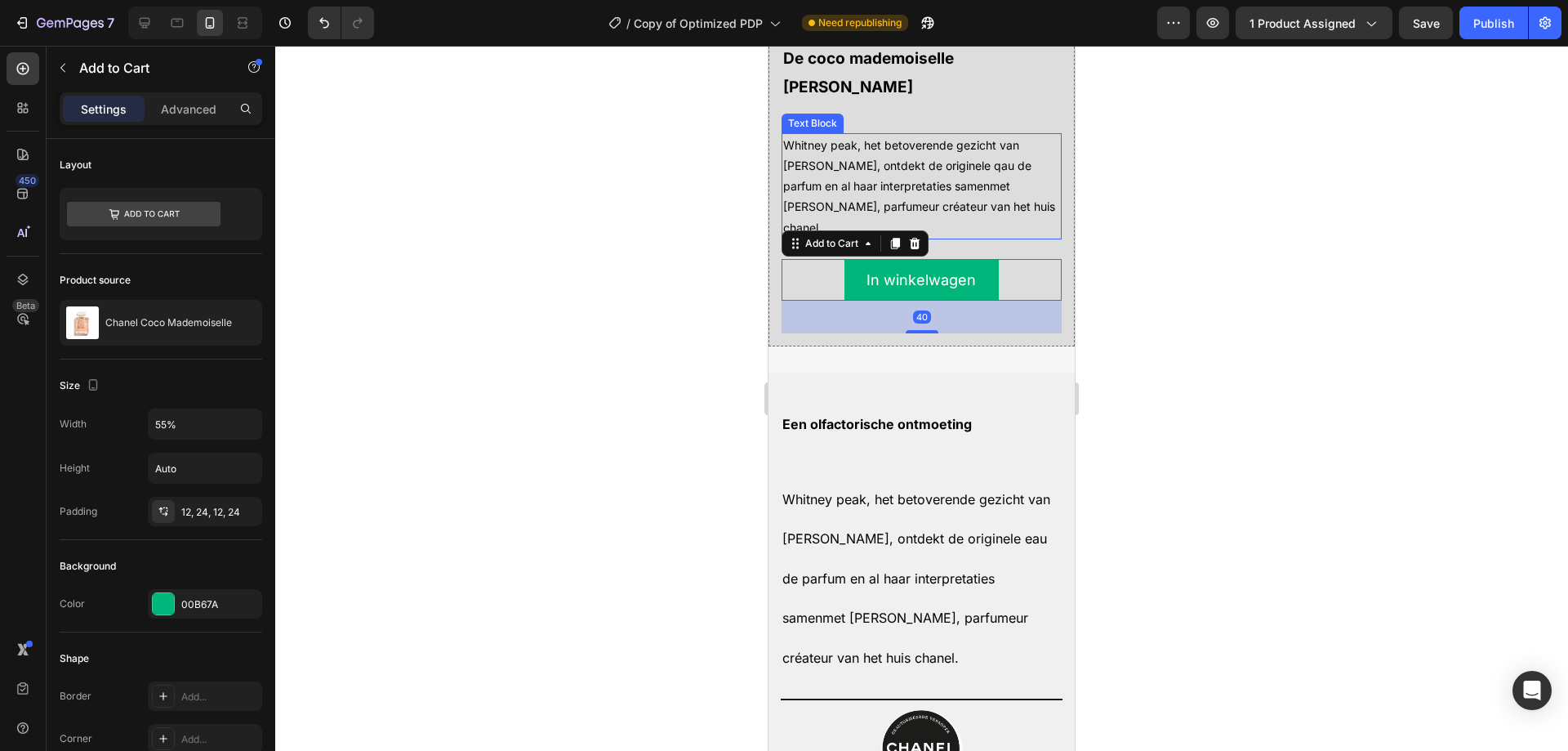
click at [915, 234] on span "Whitney peak, het betoverende gezicht van [PERSON_NAME], ontdekt de originele q…" at bounding box center [918, 186] width 272 height 97
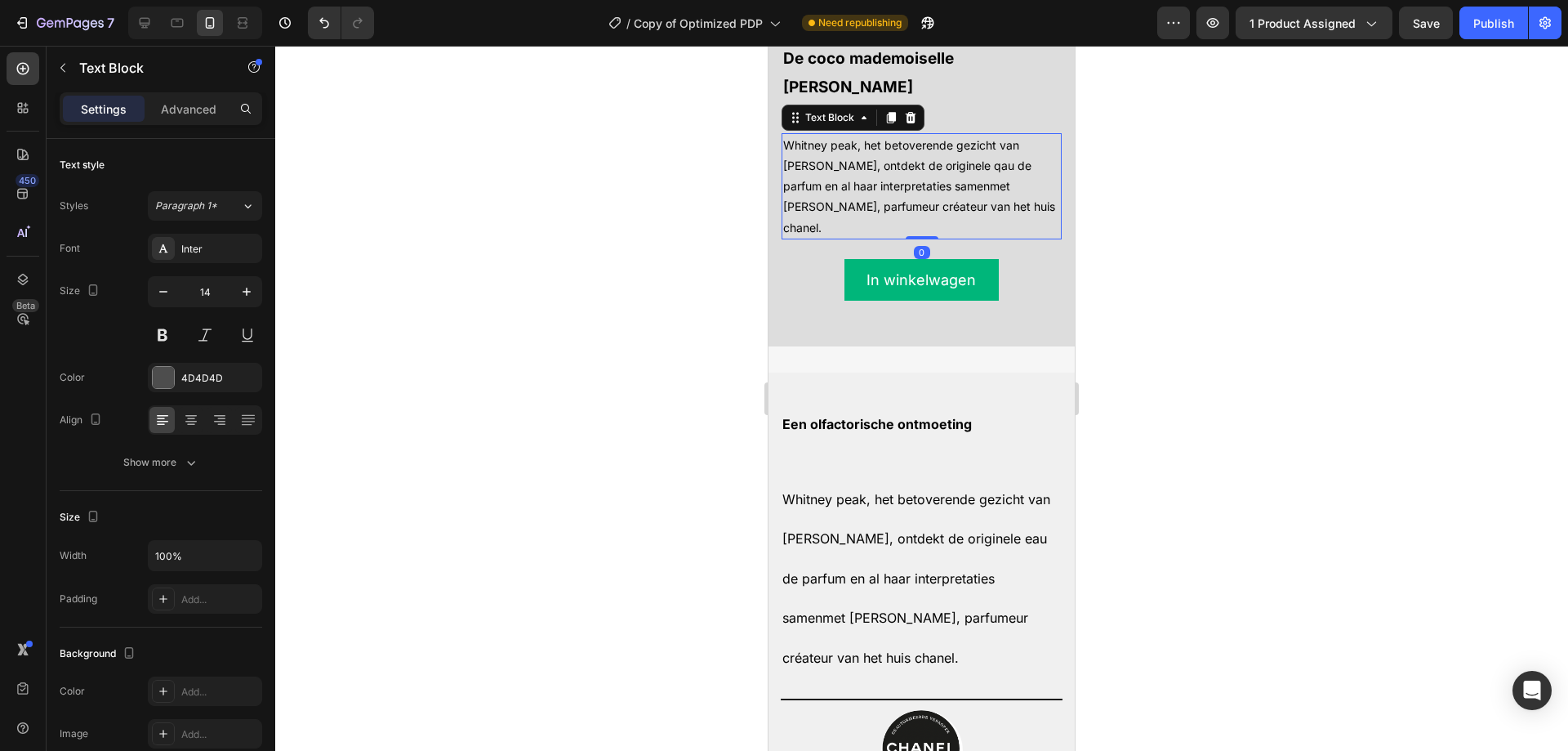
click at [915, 234] on span "Whitney peak, het betoverende gezicht van [PERSON_NAME], ontdekt de originele q…" at bounding box center [918, 186] width 272 height 97
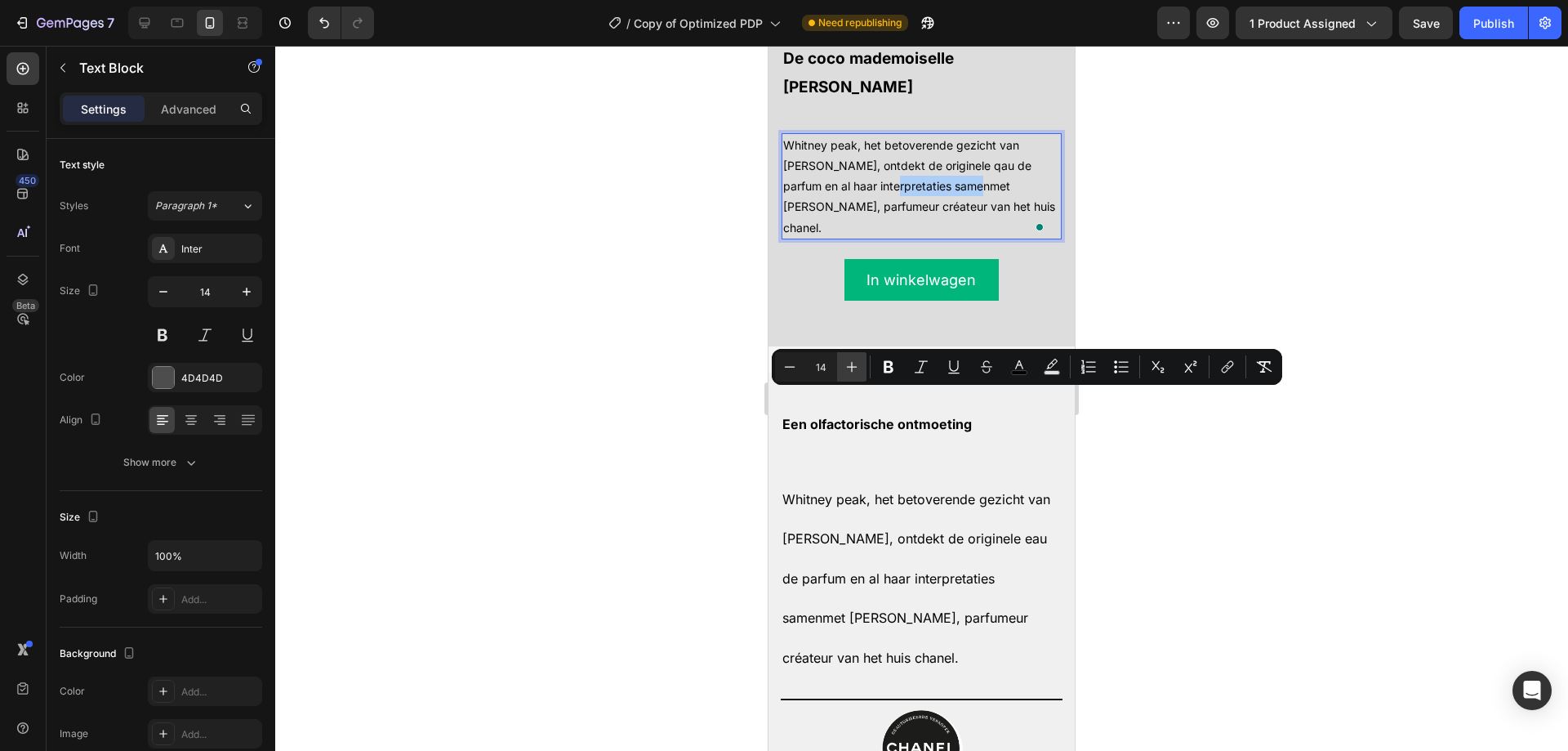
click at [857, 370] on icon "Editor contextual toolbar" at bounding box center [851, 367] width 16 height 16
type input "16"
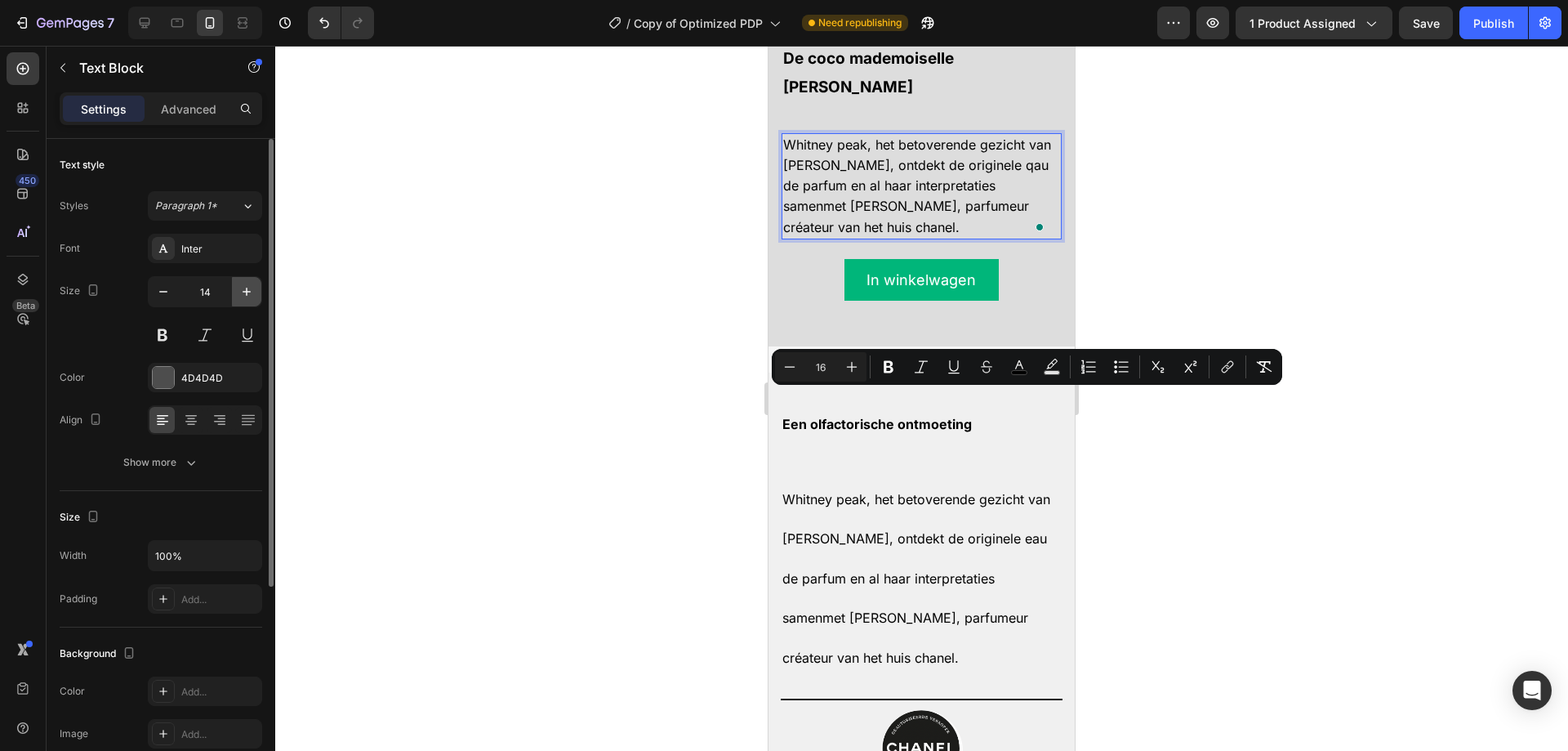
click at [251, 293] on icon "button" at bounding box center [246, 292] width 16 height 16
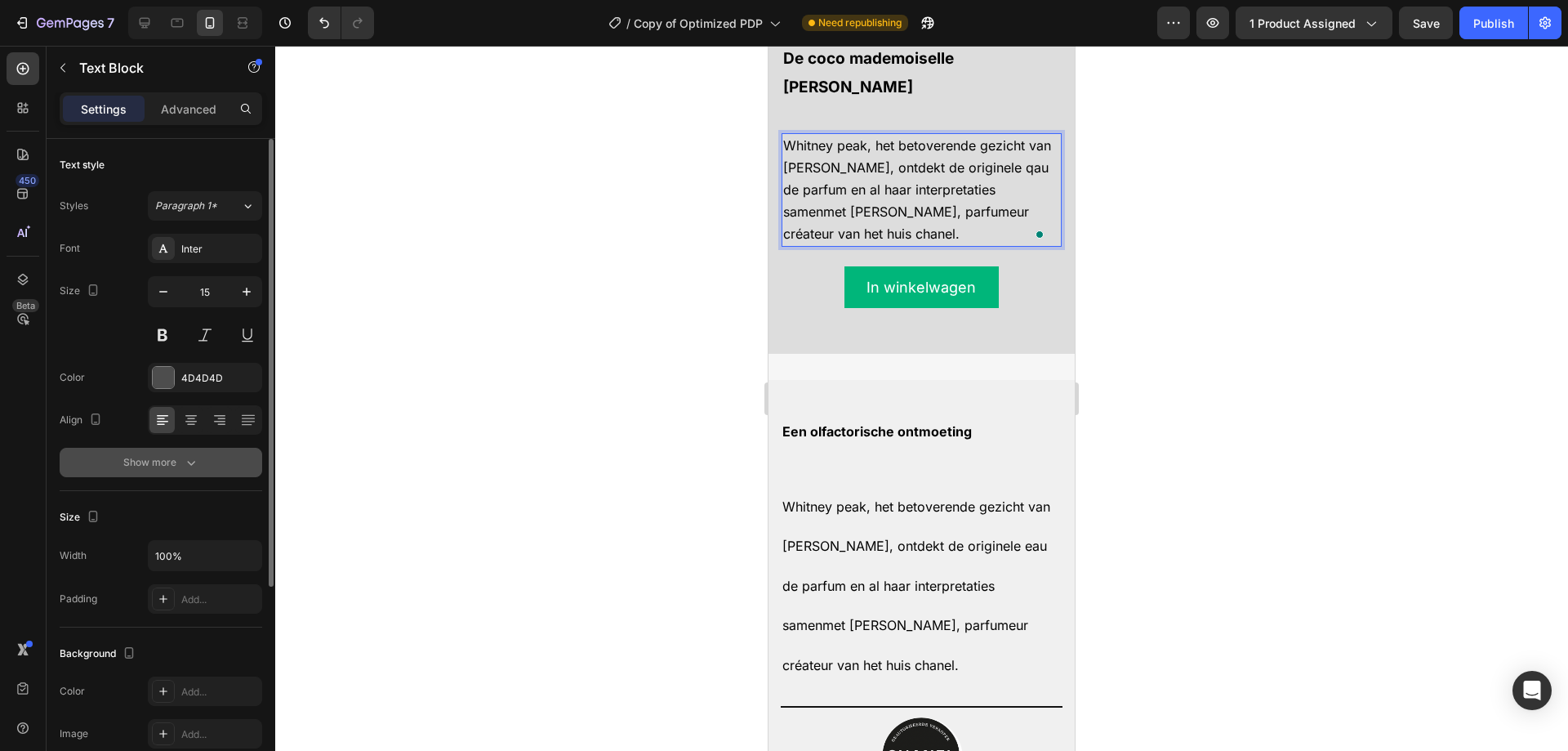
type input "16"
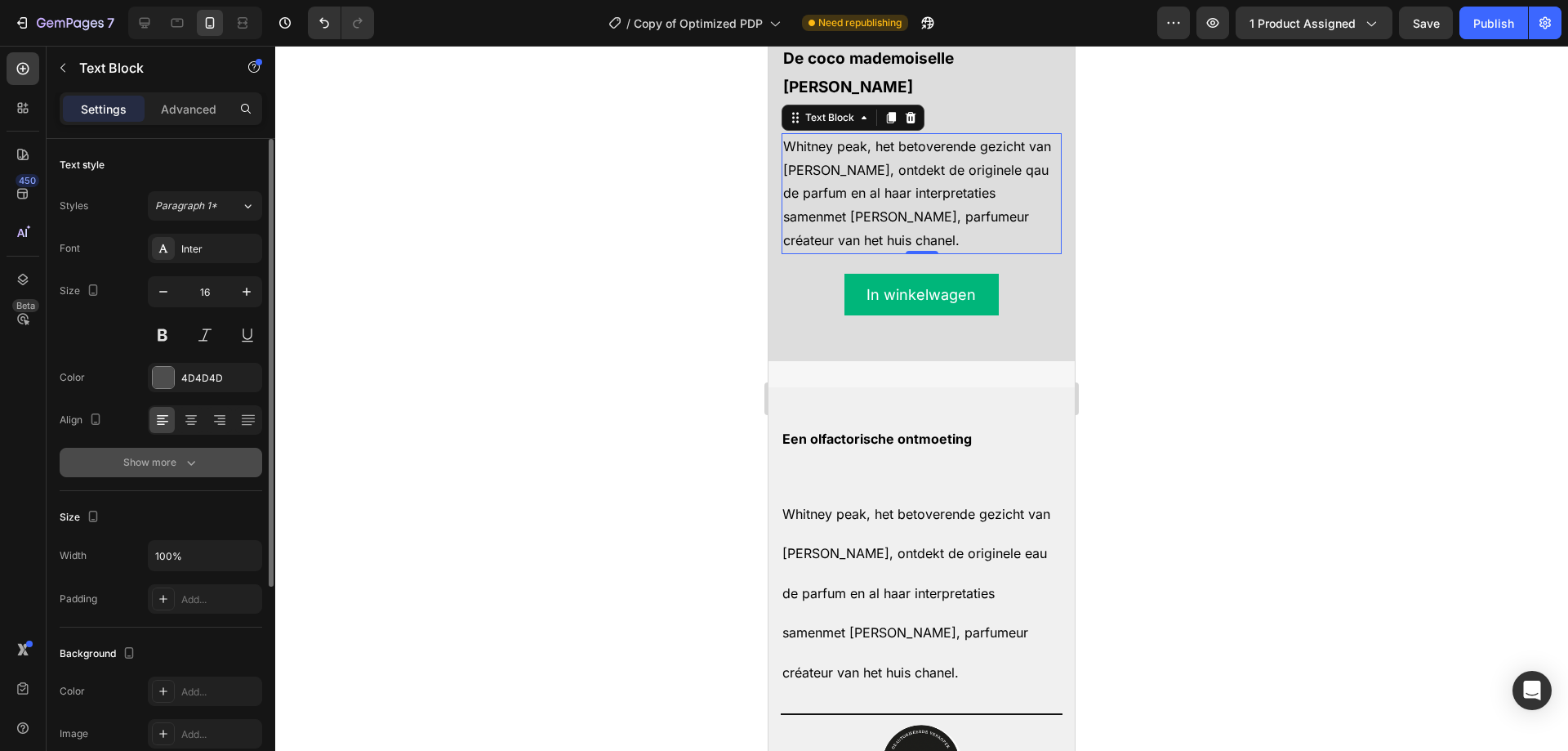
click at [211, 447] on button "Show more" at bounding box center [160, 462] width 202 height 30
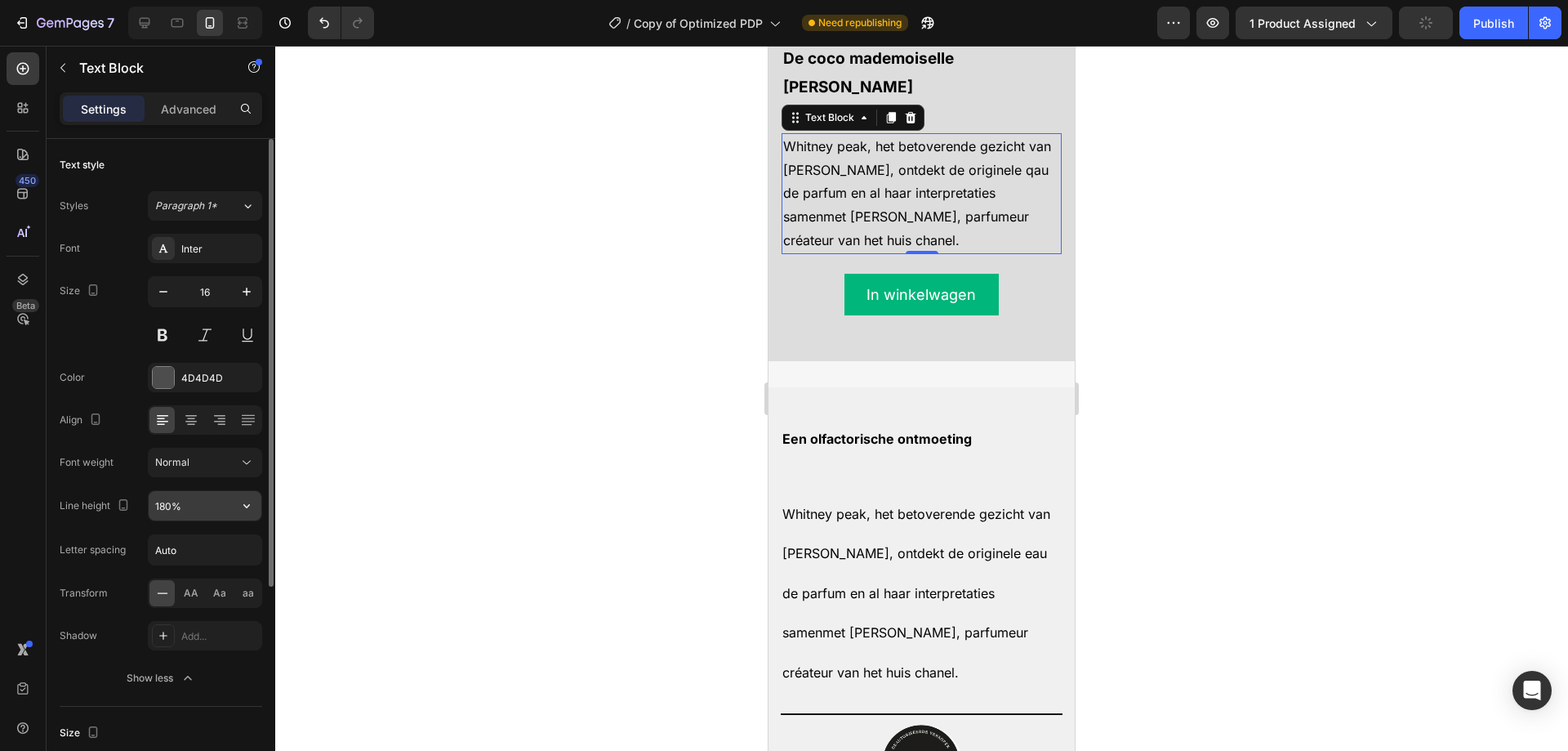
click at [239, 514] on button "button" at bounding box center [247, 506] width 30 height 30
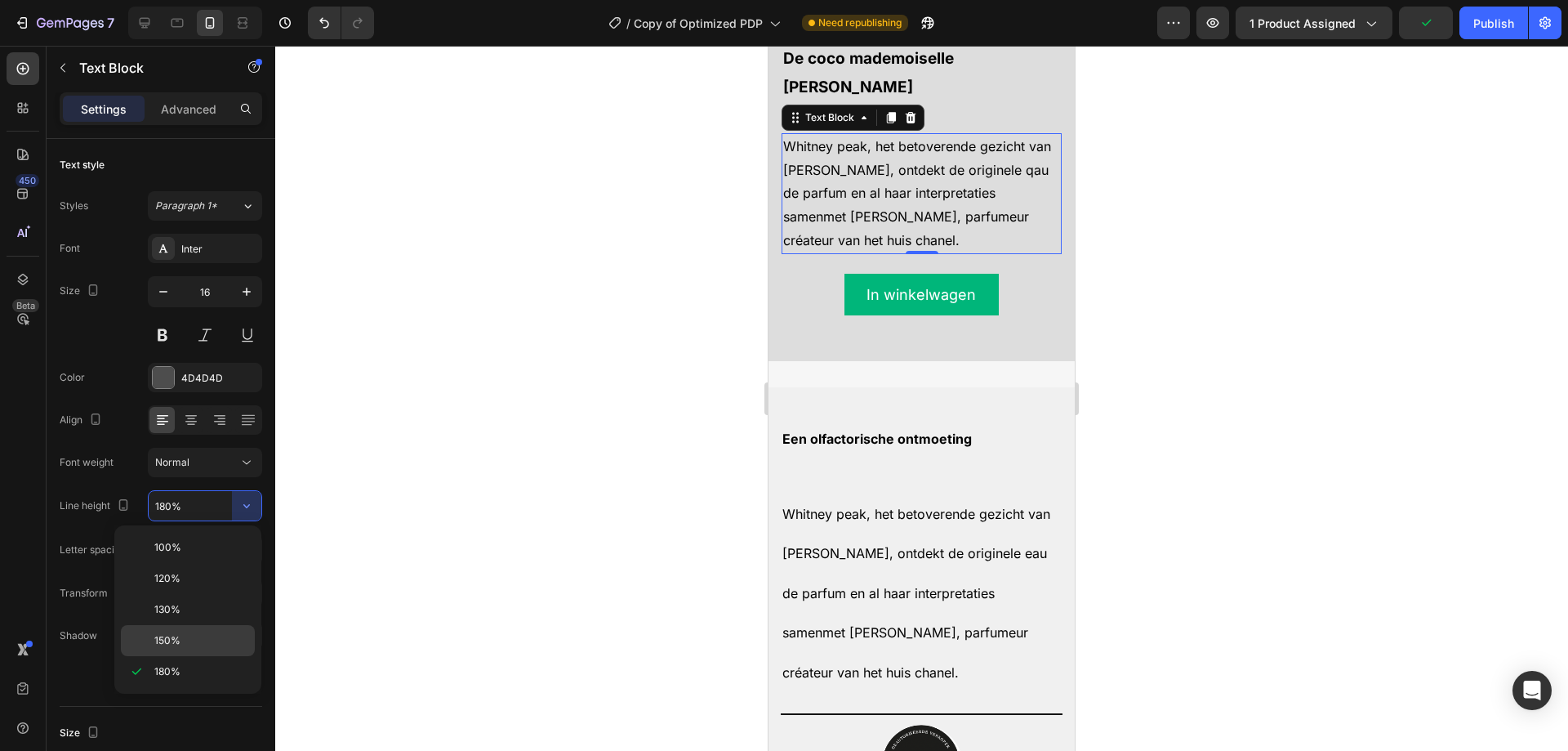
click at [190, 631] on div "150%" at bounding box center [187, 639] width 133 height 31
type input "150%"
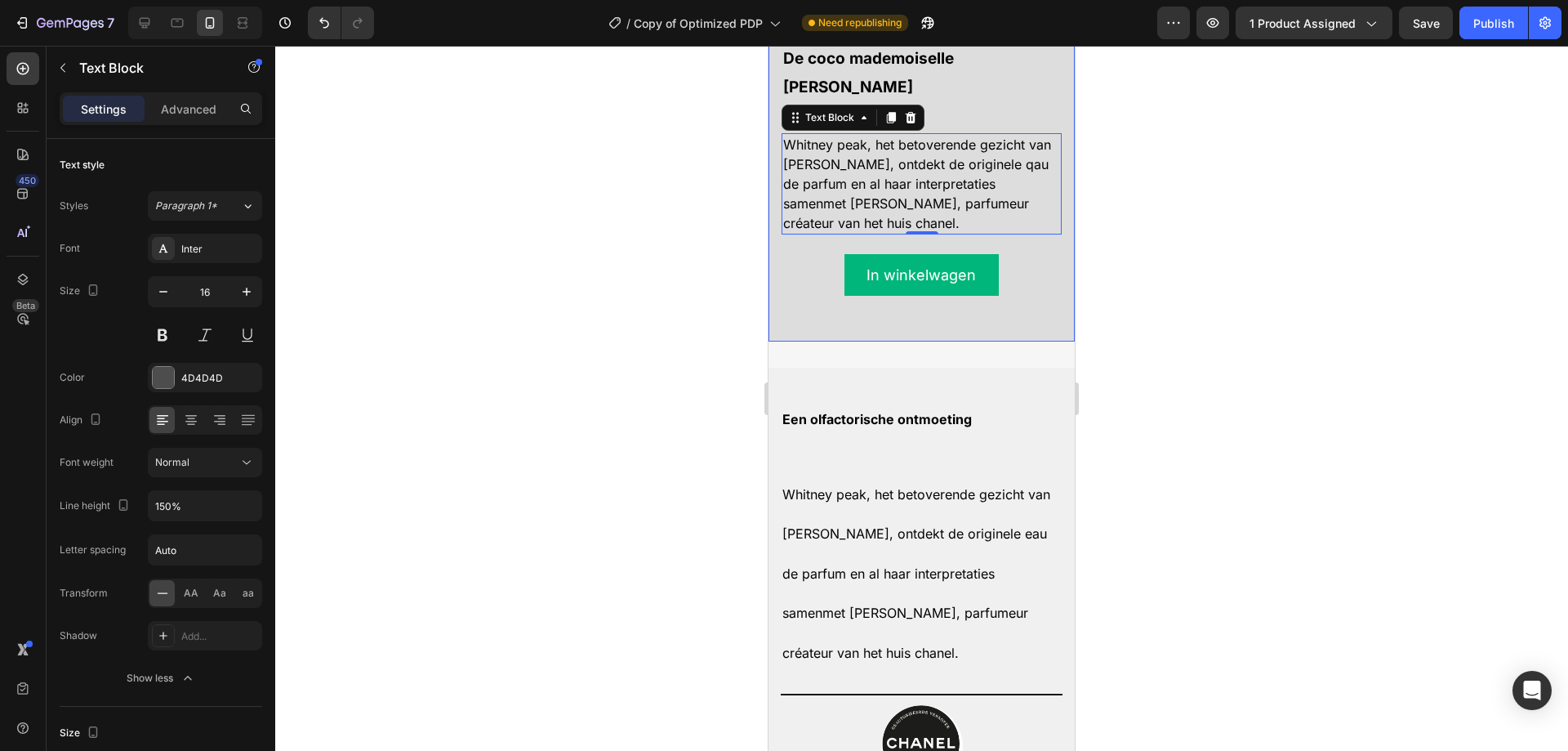
click at [997, 292] on div "De coco mademoiselle lijn Text Block Whitney peak, het betoverende gezicht van …" at bounding box center [921, 164] width 280 height 325
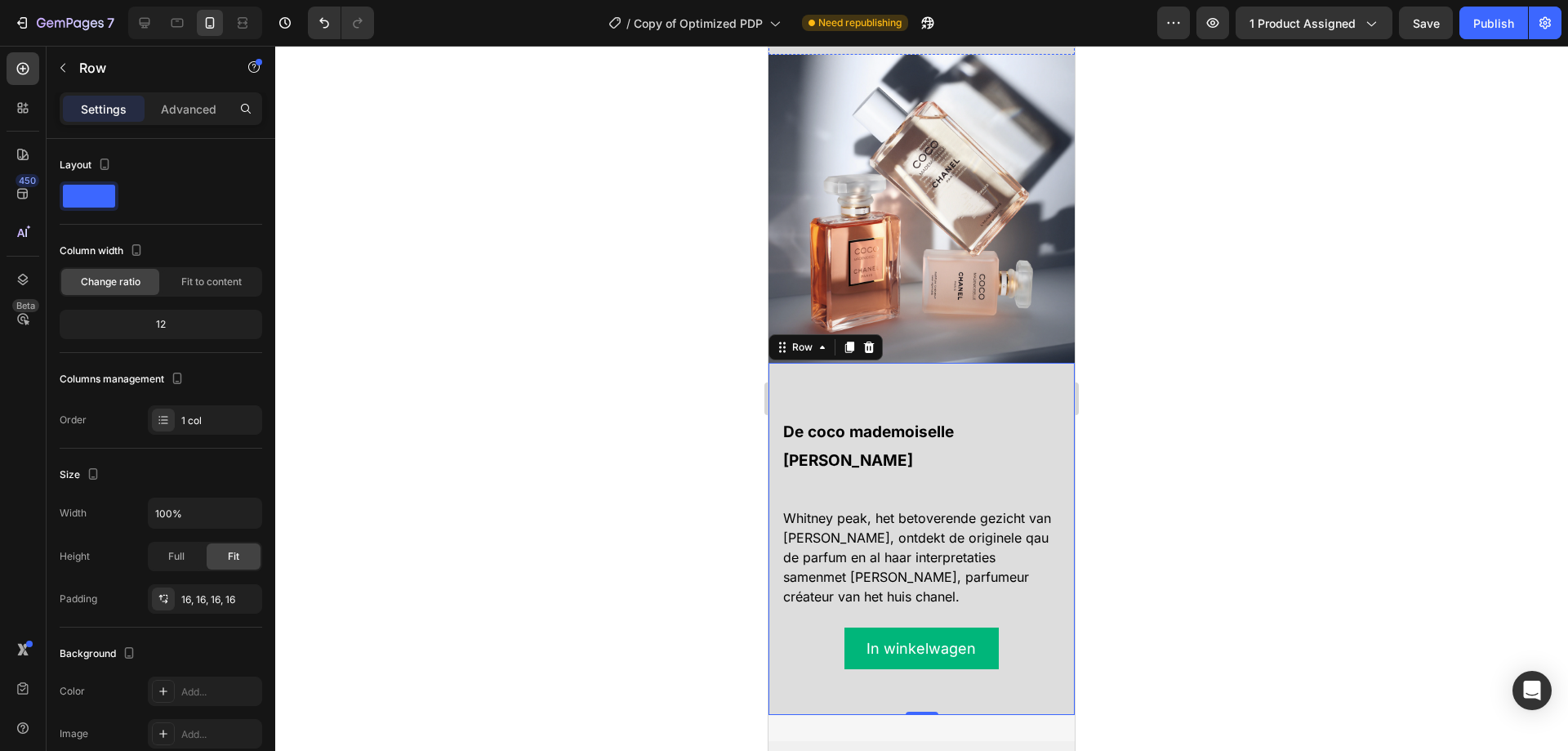
scroll to position [2198, 0]
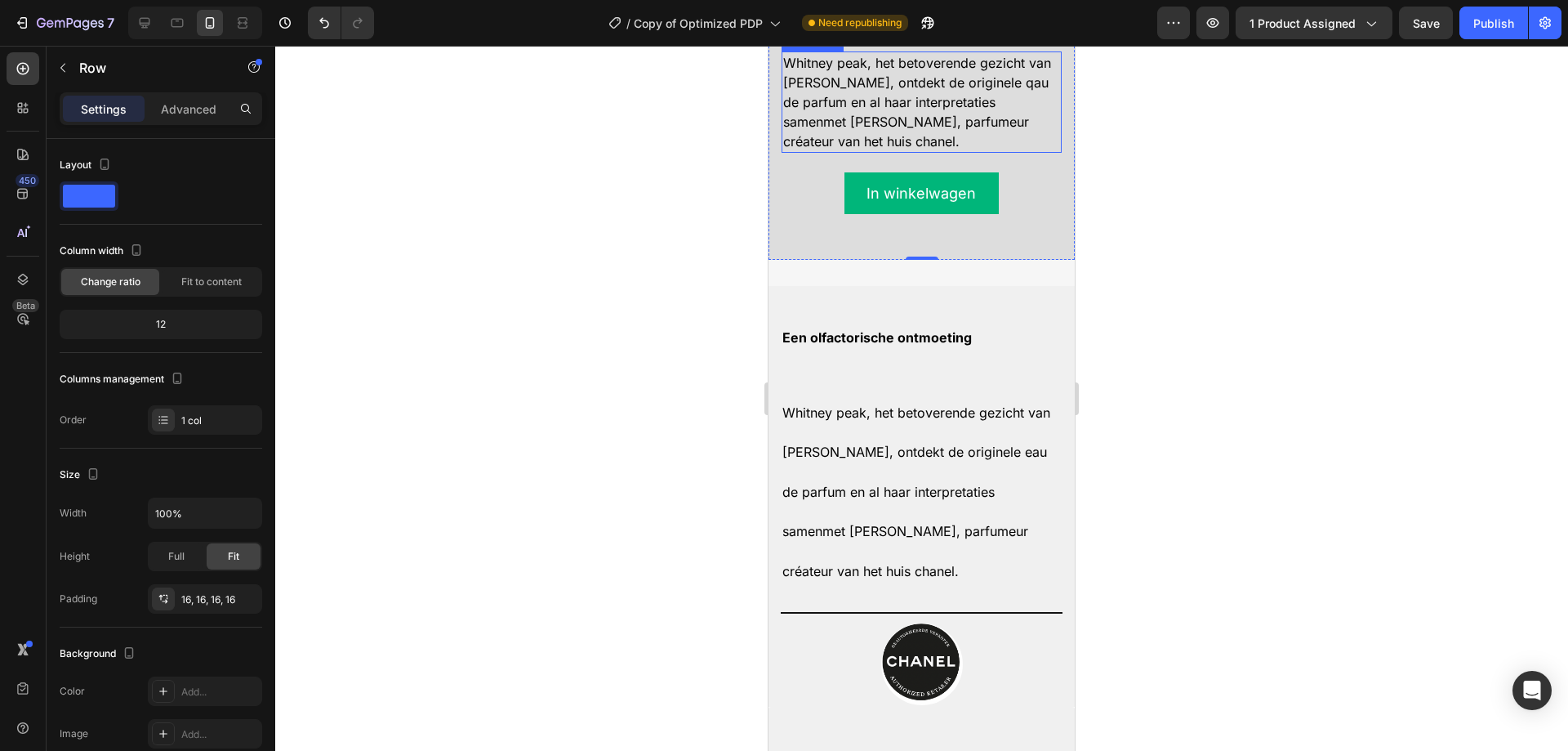
click at [927, 149] on span "Whitney peak, het betoverende gezicht van [PERSON_NAME], ontdekt de originele q…" at bounding box center [916, 102] width 268 height 95
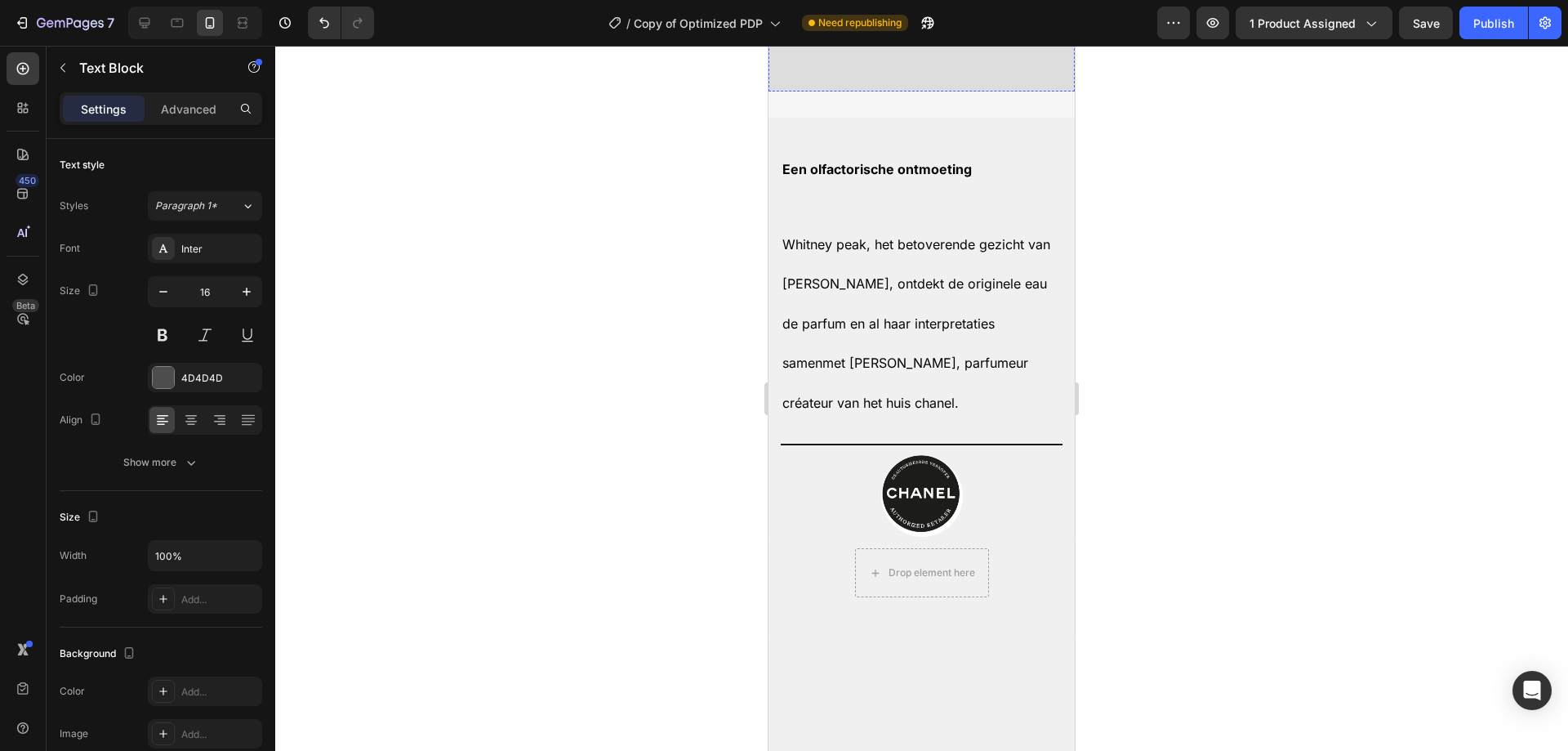
scroll to position [2443, 0]
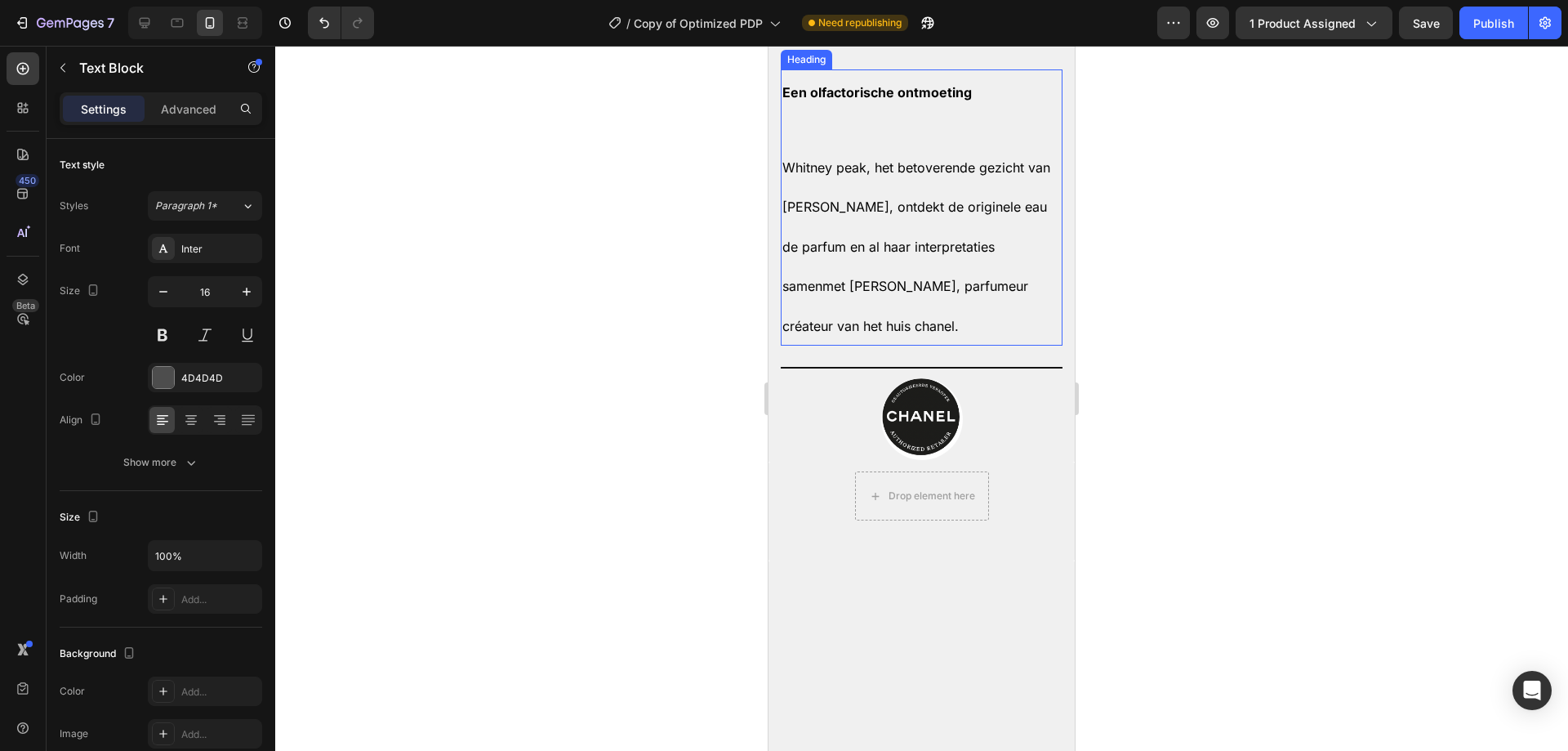
click at [901, 101] on strong "Een olfactorische ontmoeting" at bounding box center [877, 92] width 189 height 16
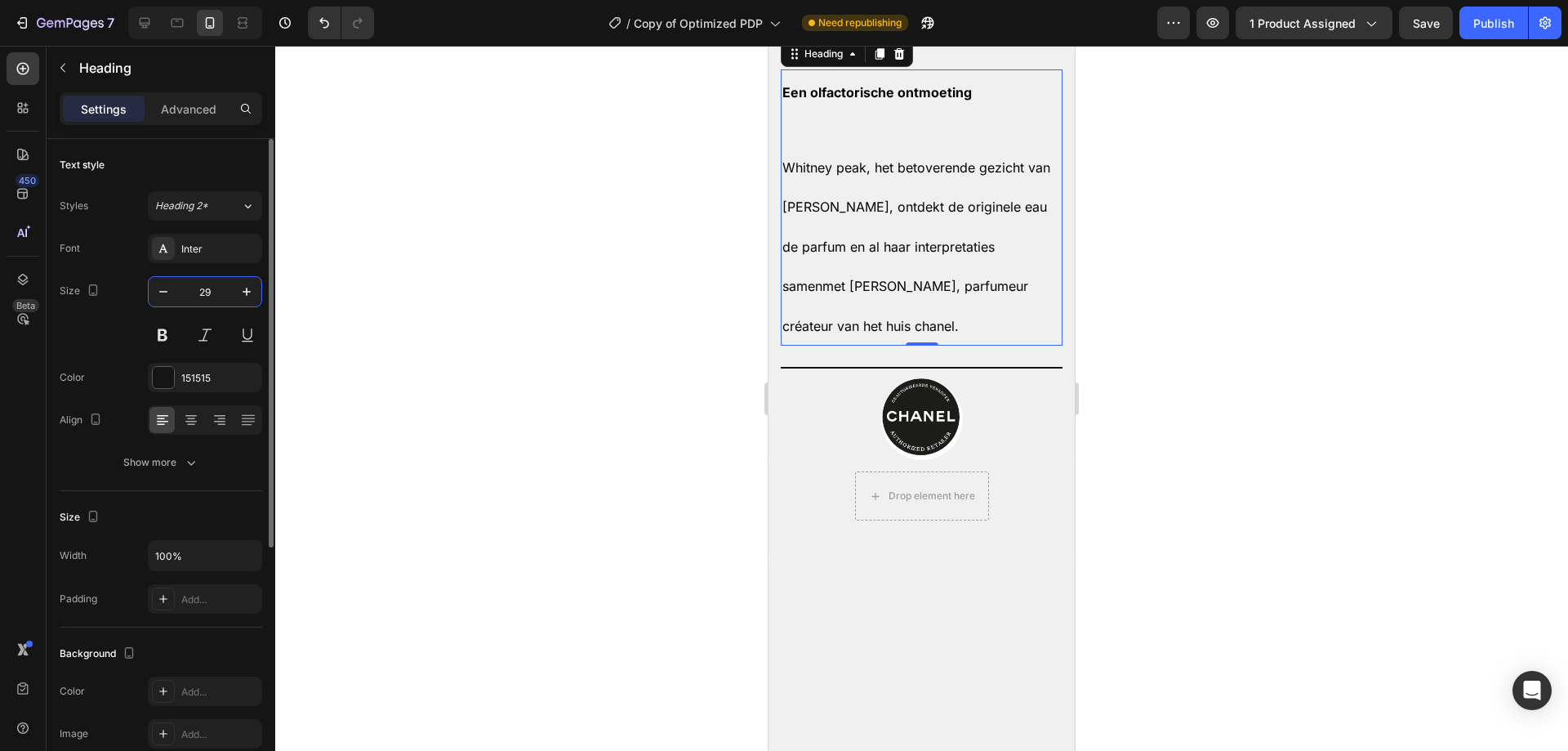
click at [229, 290] on input "29" at bounding box center [205, 292] width 54 height 30
click at [26, 60] on div at bounding box center [23, 68] width 33 height 33
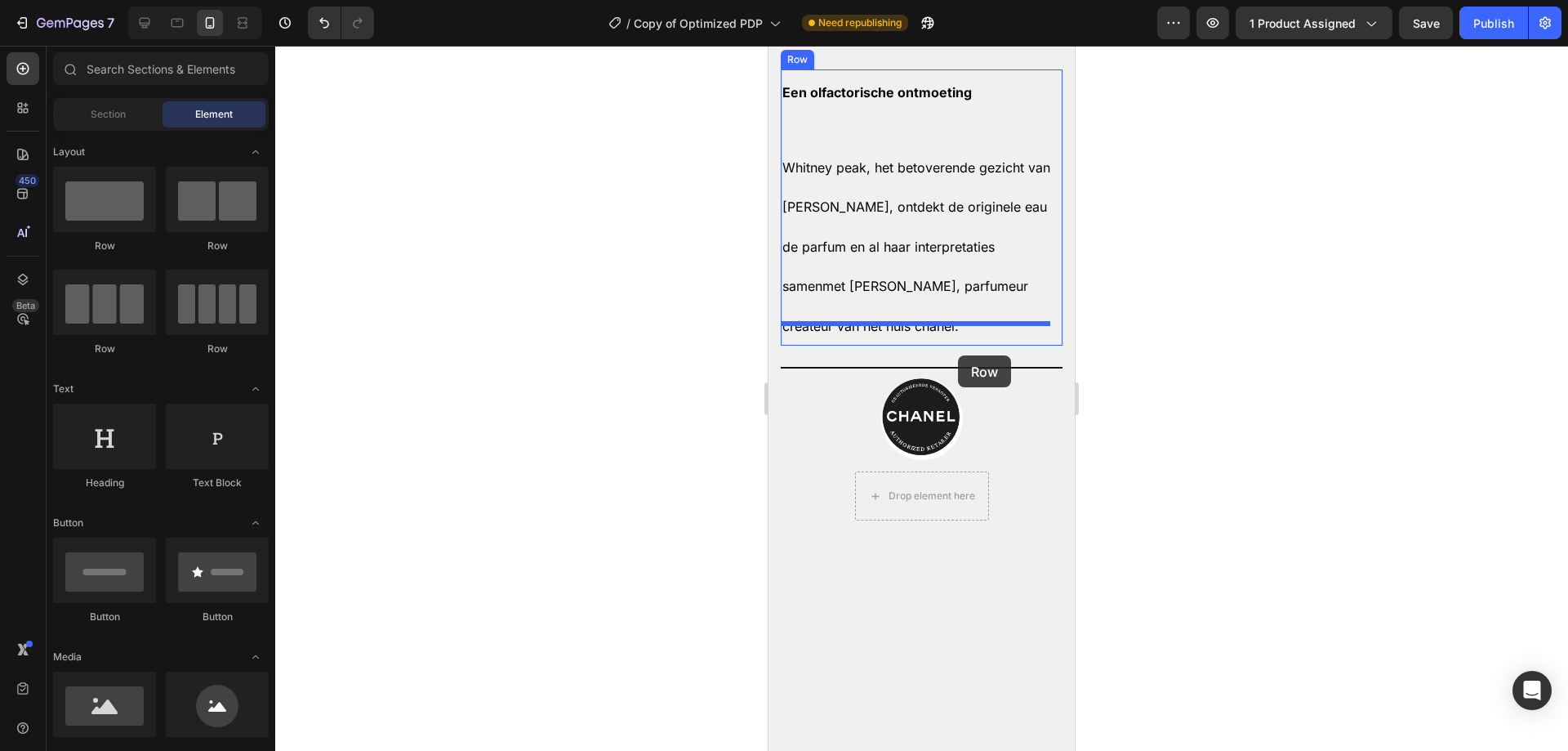
drag, startPoint x: 1391, startPoint y: 415, endPoint x: 958, endPoint y: 356, distance: 437.0
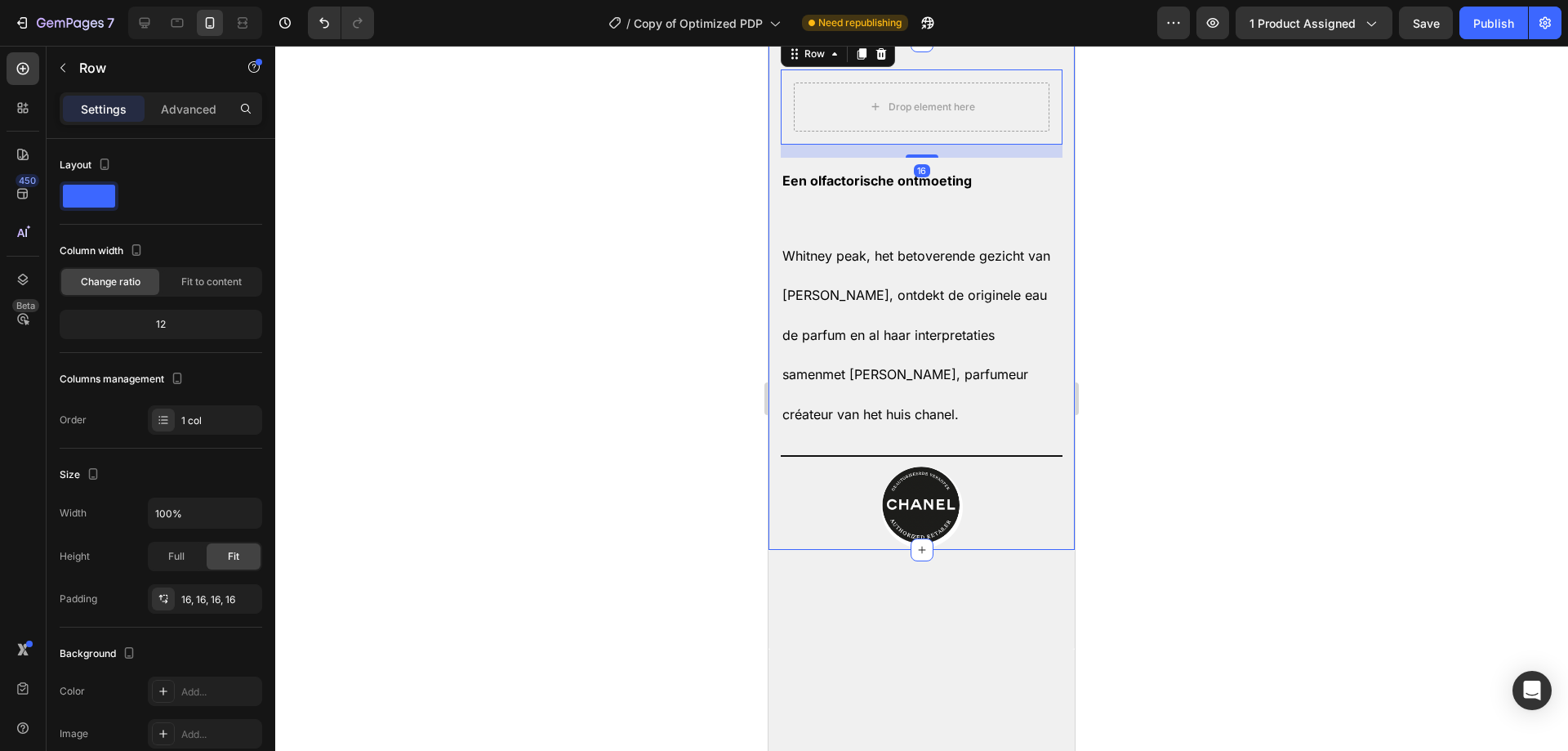
scroll to position [2198, 0]
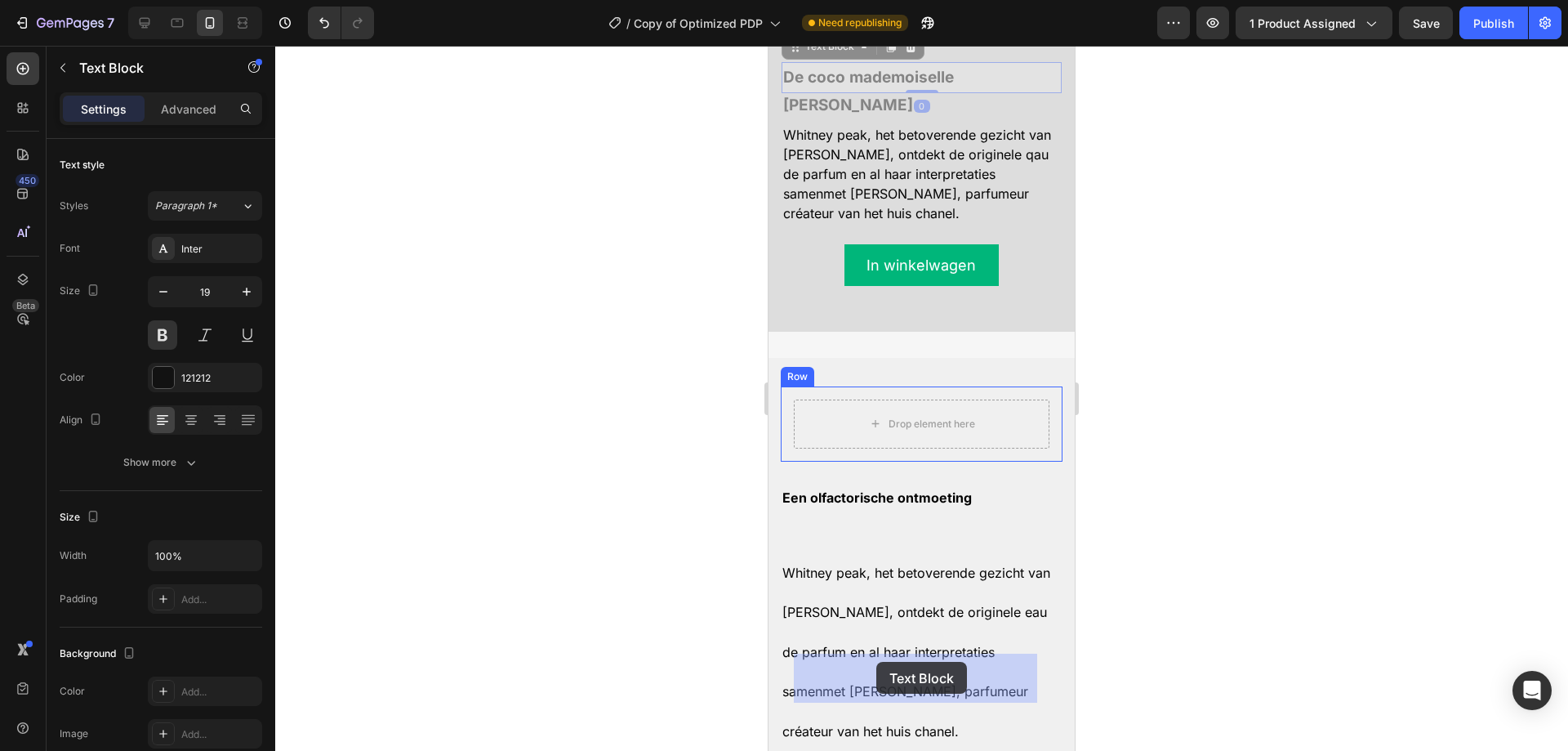
drag, startPoint x: 796, startPoint y: 289, endPoint x: 876, endPoint y: 661, distance: 380.5
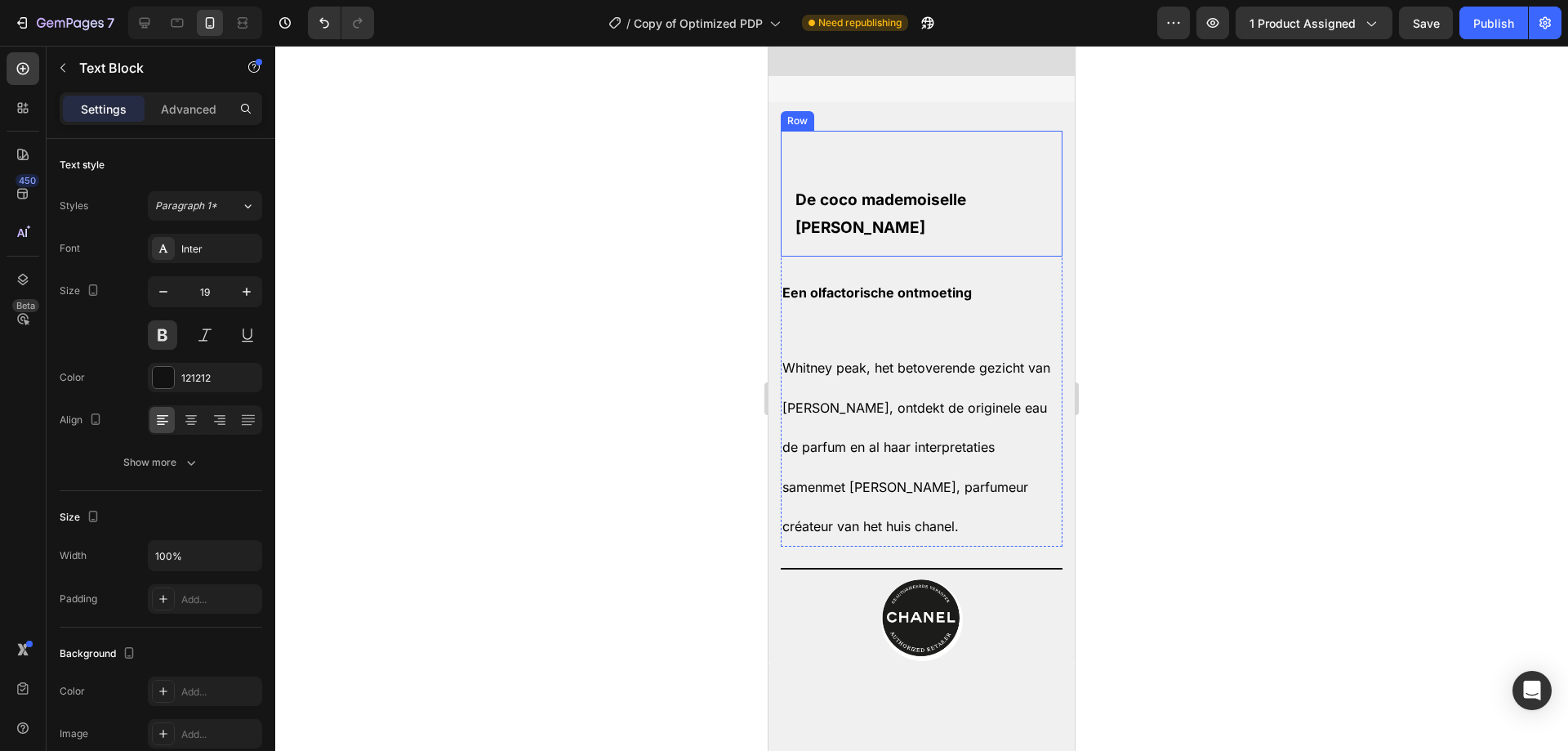
scroll to position [2443, 0]
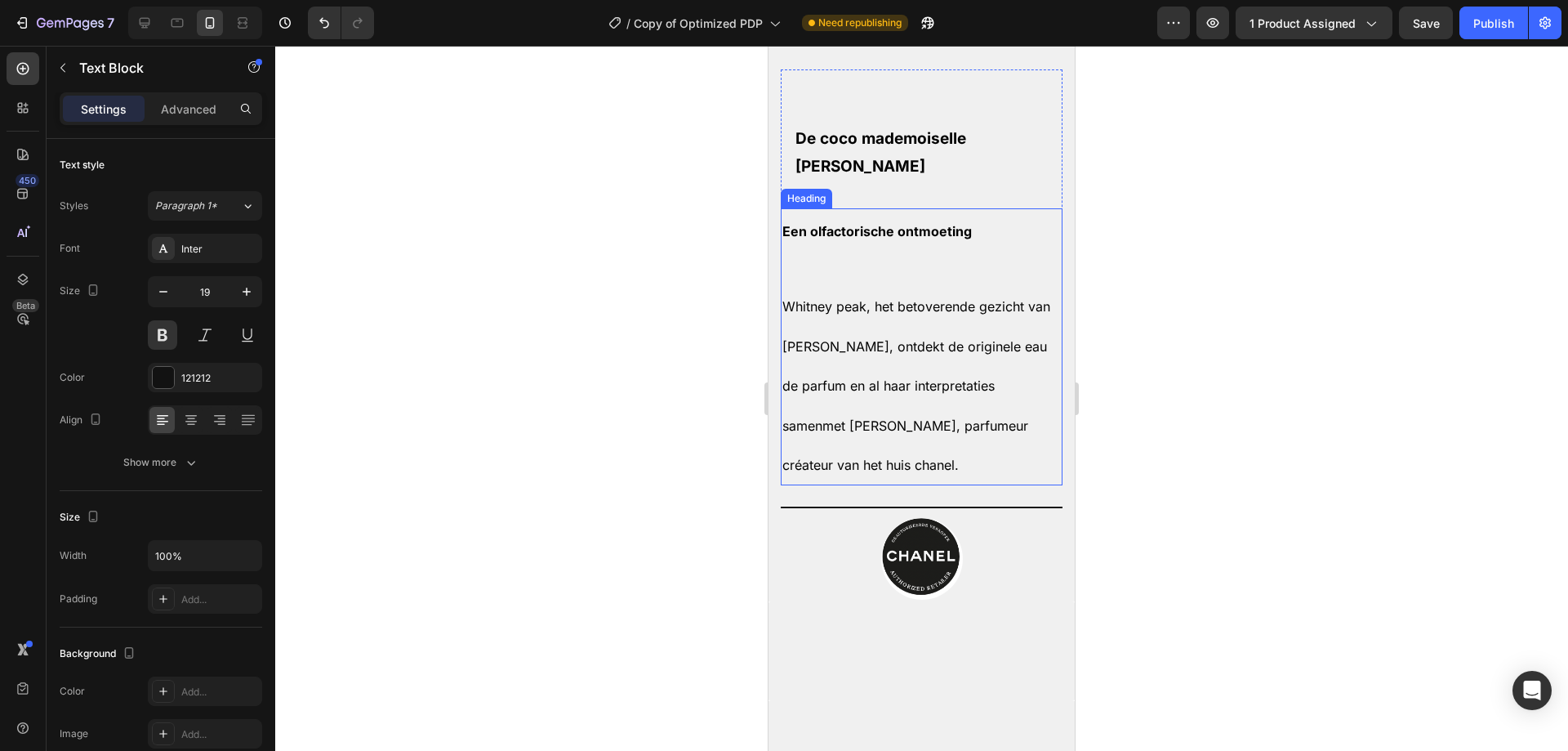
click at [879, 239] on strong "Een olfactorische ontmoeting" at bounding box center [877, 231] width 189 height 16
click at [878, 239] on strong "Een olfactorische ontmoeting" at bounding box center [877, 231] width 189 height 16
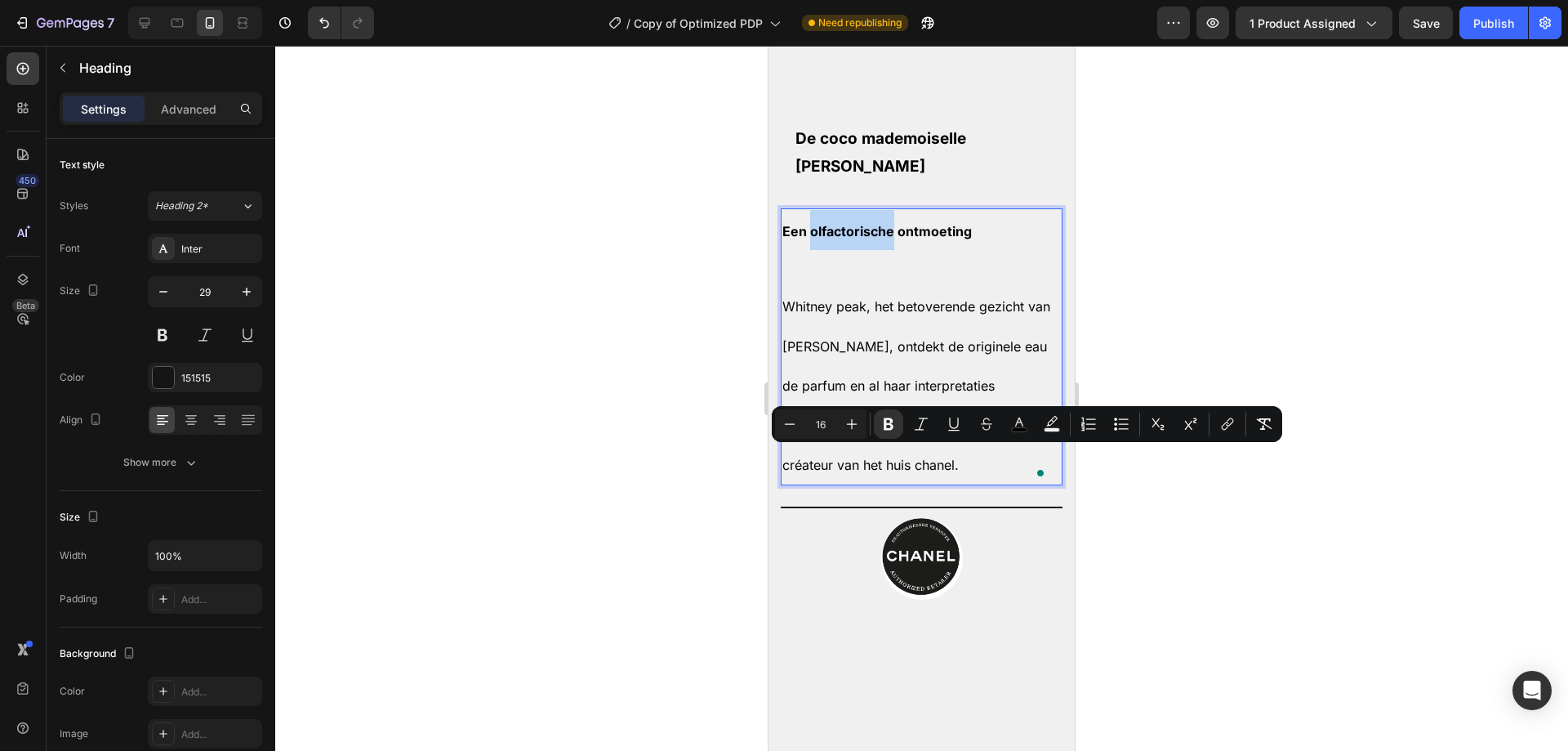
click at [894, 239] on strong "Een olfactorische ontmoeting" at bounding box center [877, 231] width 189 height 16
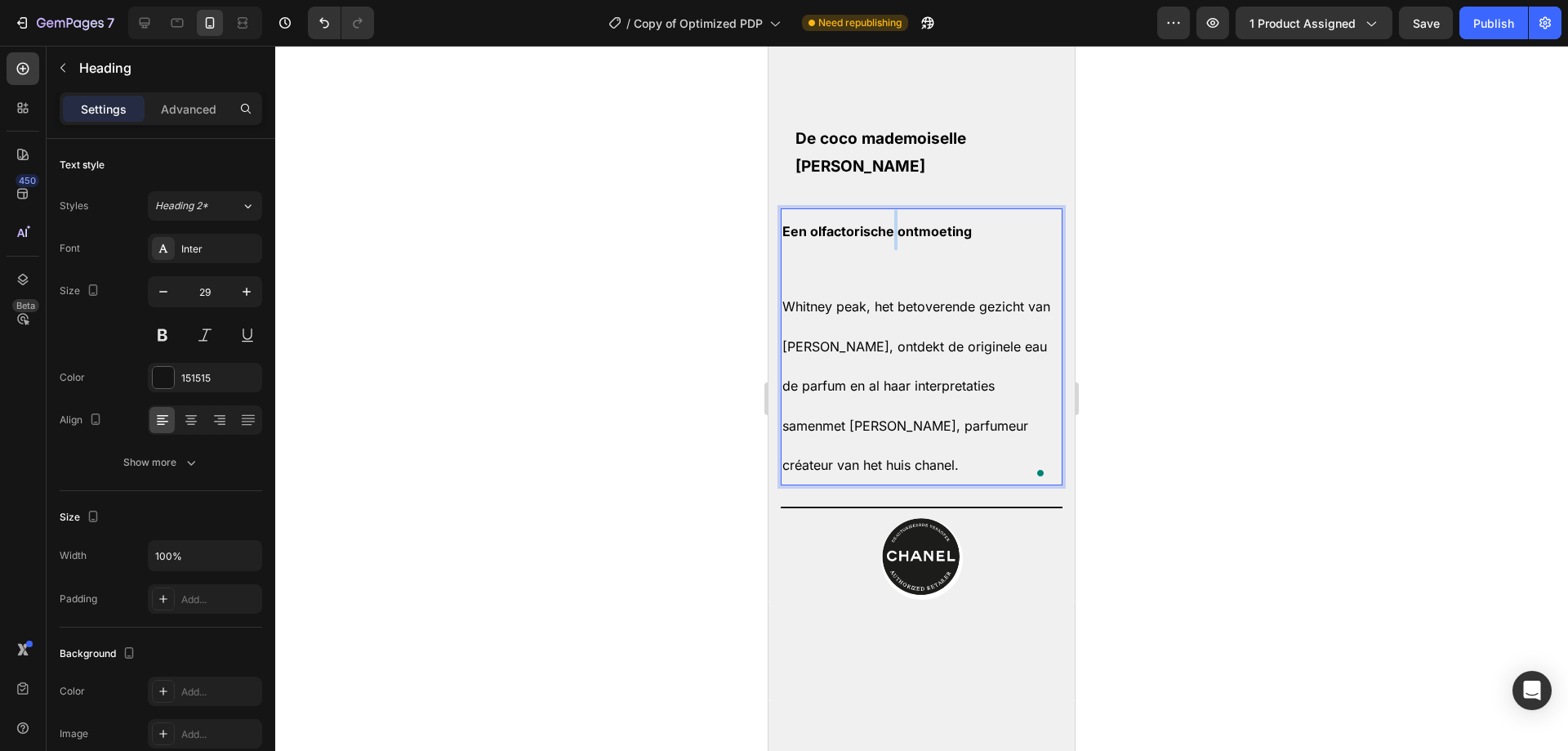
click at [894, 239] on strong "Een olfactorische ontmoeting" at bounding box center [877, 231] width 189 height 16
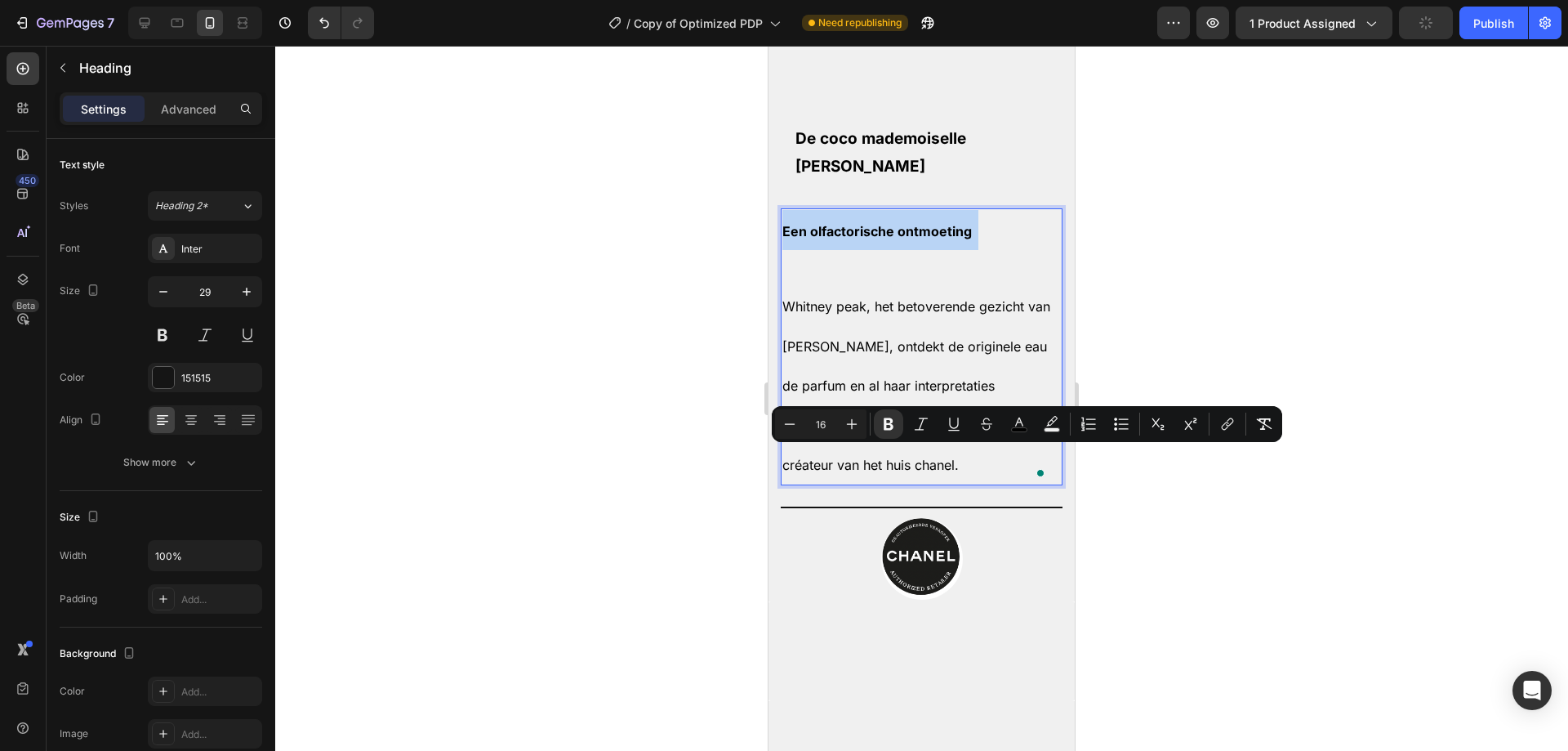
copy strong "Een olfactorische ontmoeting"
click at [895, 182] on div "De coco mademoiselle lijn Text Block" at bounding box center [921, 132] width 256 height 100
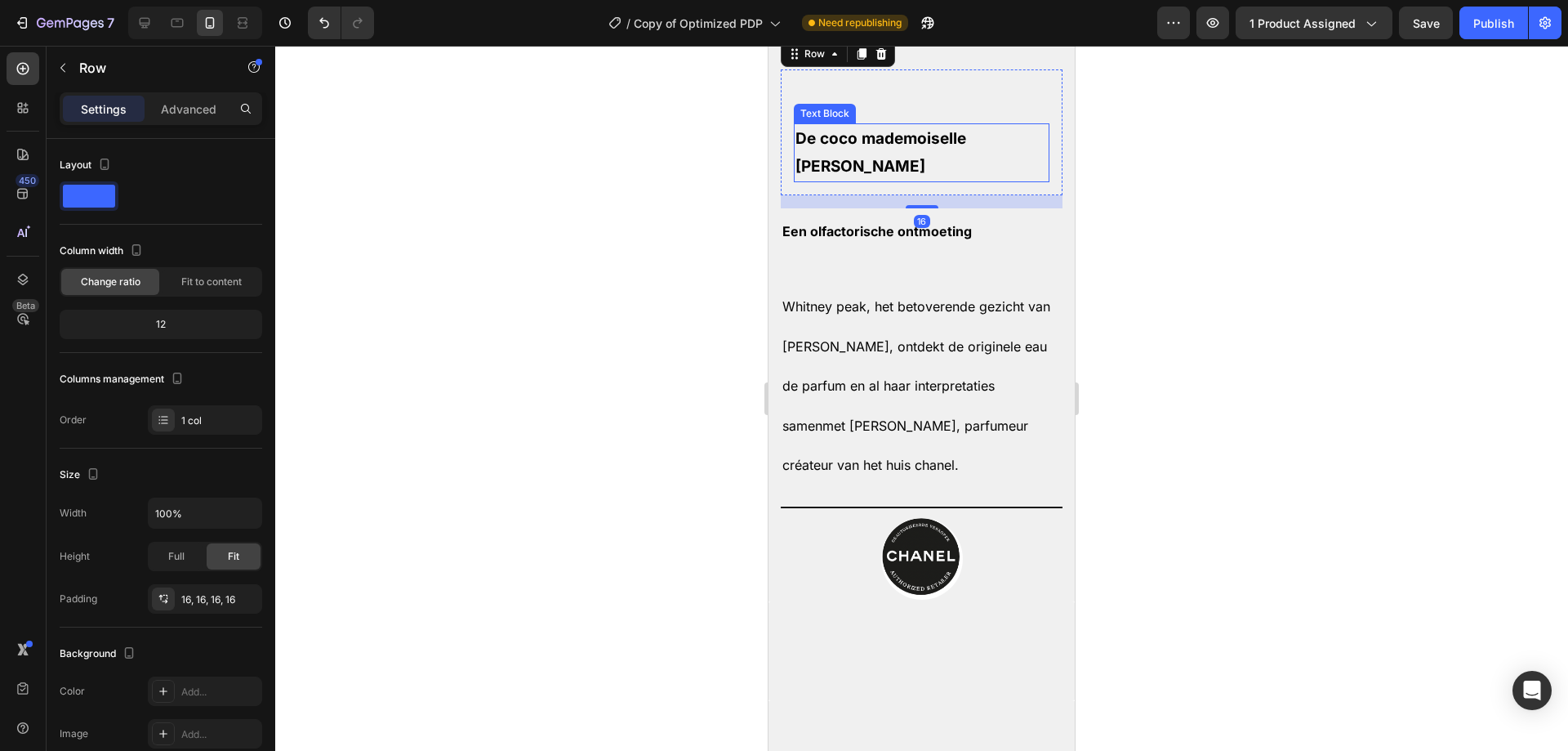
click at [888, 175] on span "De coco mademoiselle [PERSON_NAME]" at bounding box center [880, 152] width 170 height 47
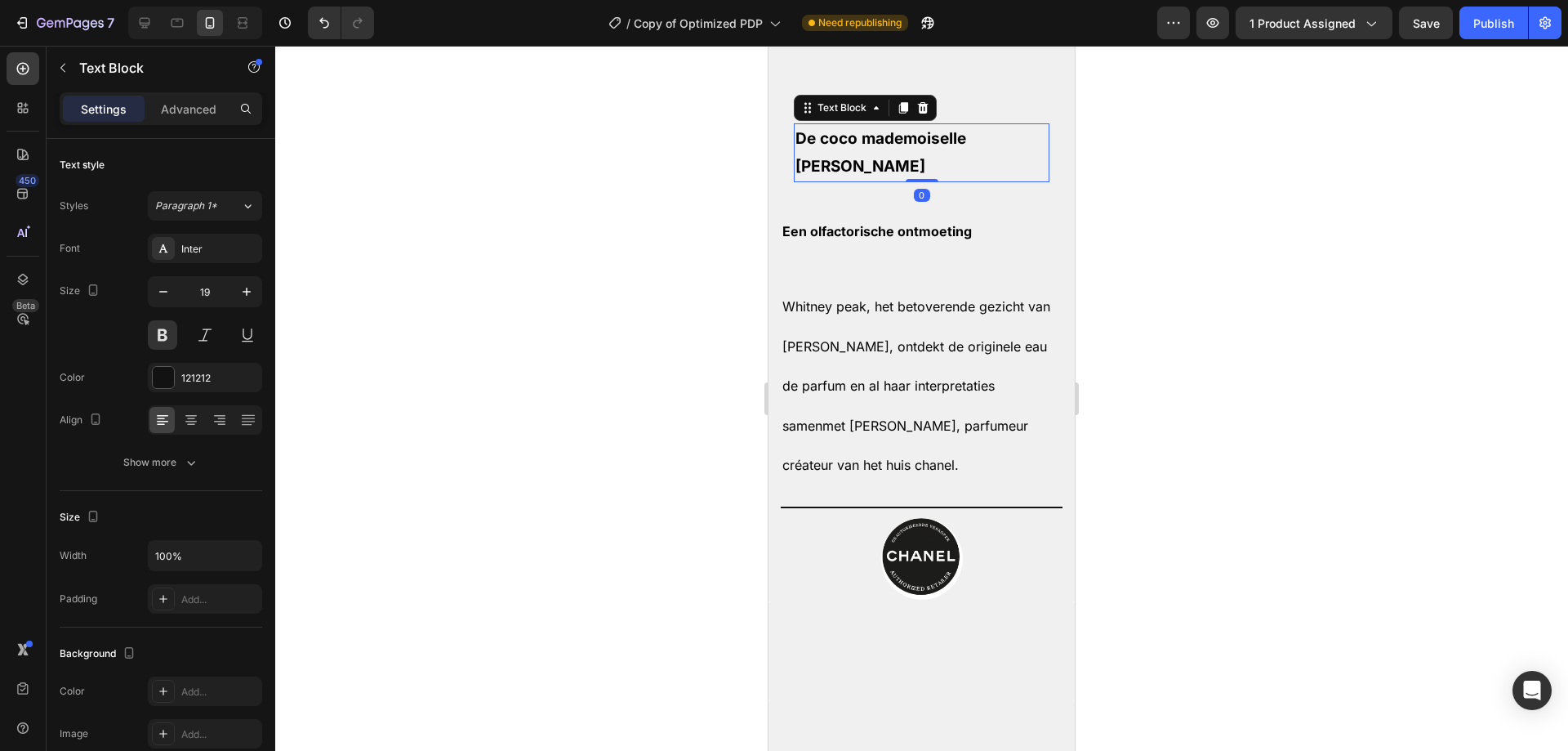
click at [888, 175] on span "De coco mademoiselle [PERSON_NAME]" at bounding box center [880, 152] width 170 height 47
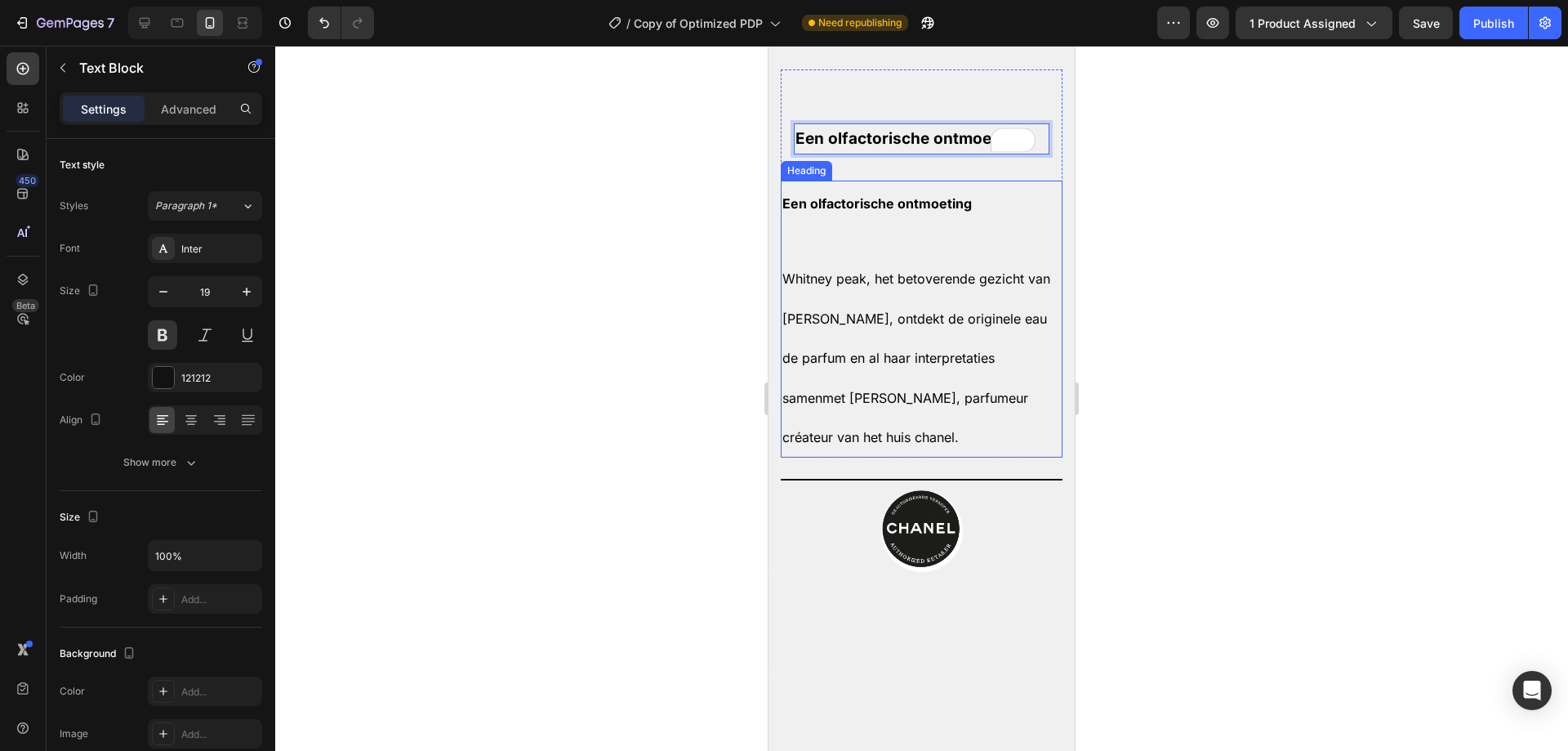
click at [883, 456] on p "⁠⁠⁠⁠⁠⁠⁠ Een olfactorische ontmoeting Whitney peak, het betoverende gezicht van …" at bounding box center [922, 319] width 279 height 274
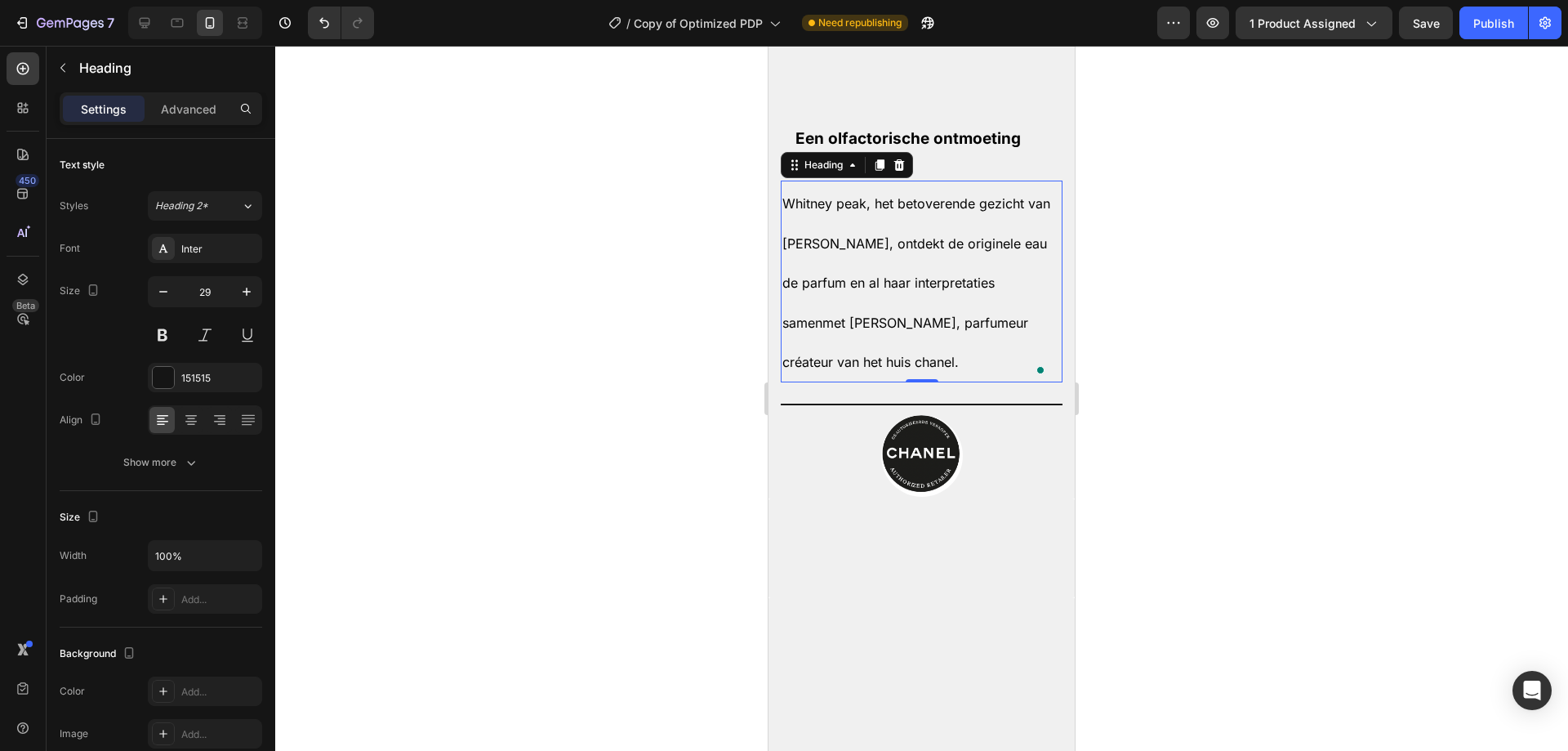
click at [724, 444] on div at bounding box center [921, 398] width 1292 height 705
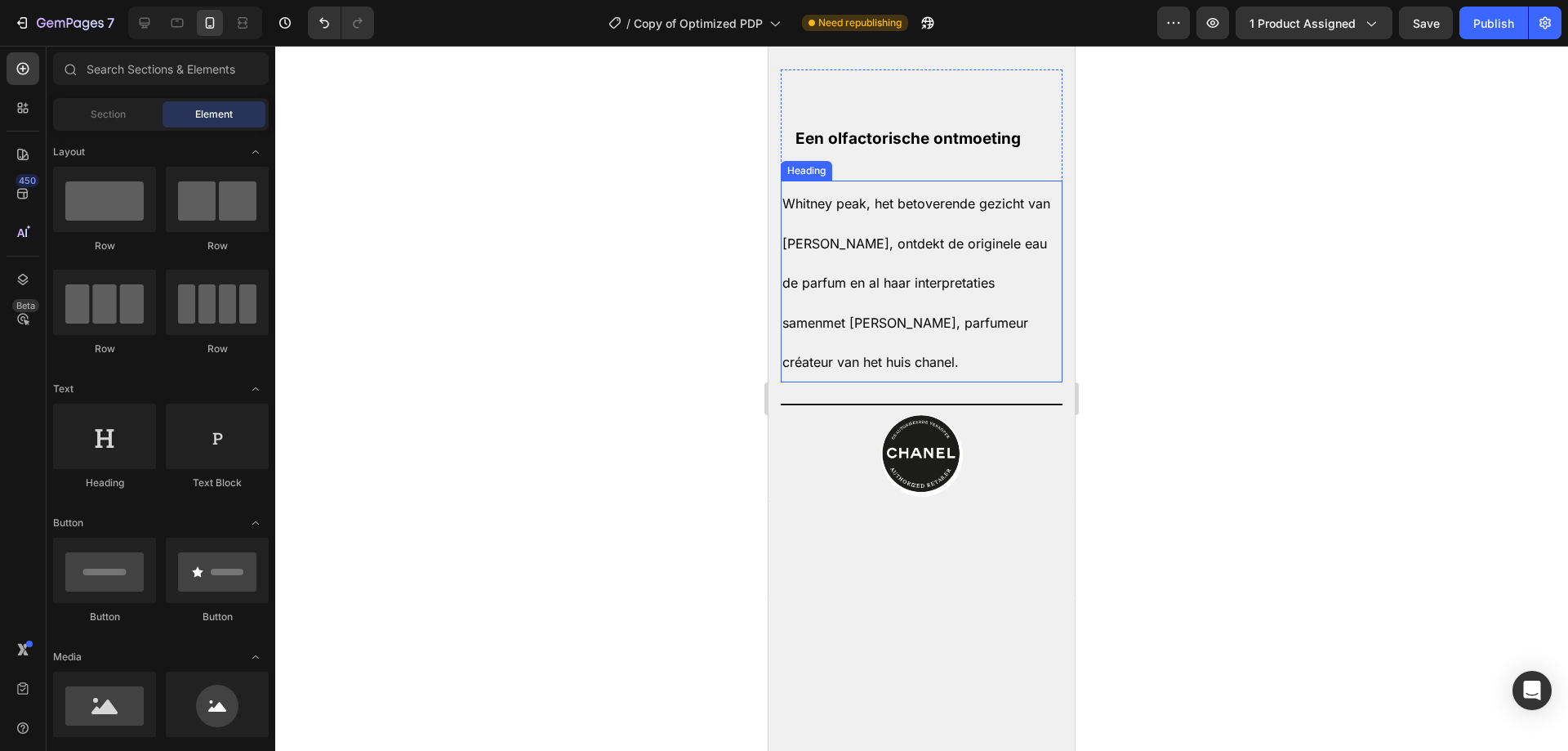
click at [869, 380] on p "⁠⁠⁠⁠⁠⁠⁠ Whitney peak, het betoverende gezicht van coco mademoiselle, ontdekt de…" at bounding box center [922, 281] width 279 height 198
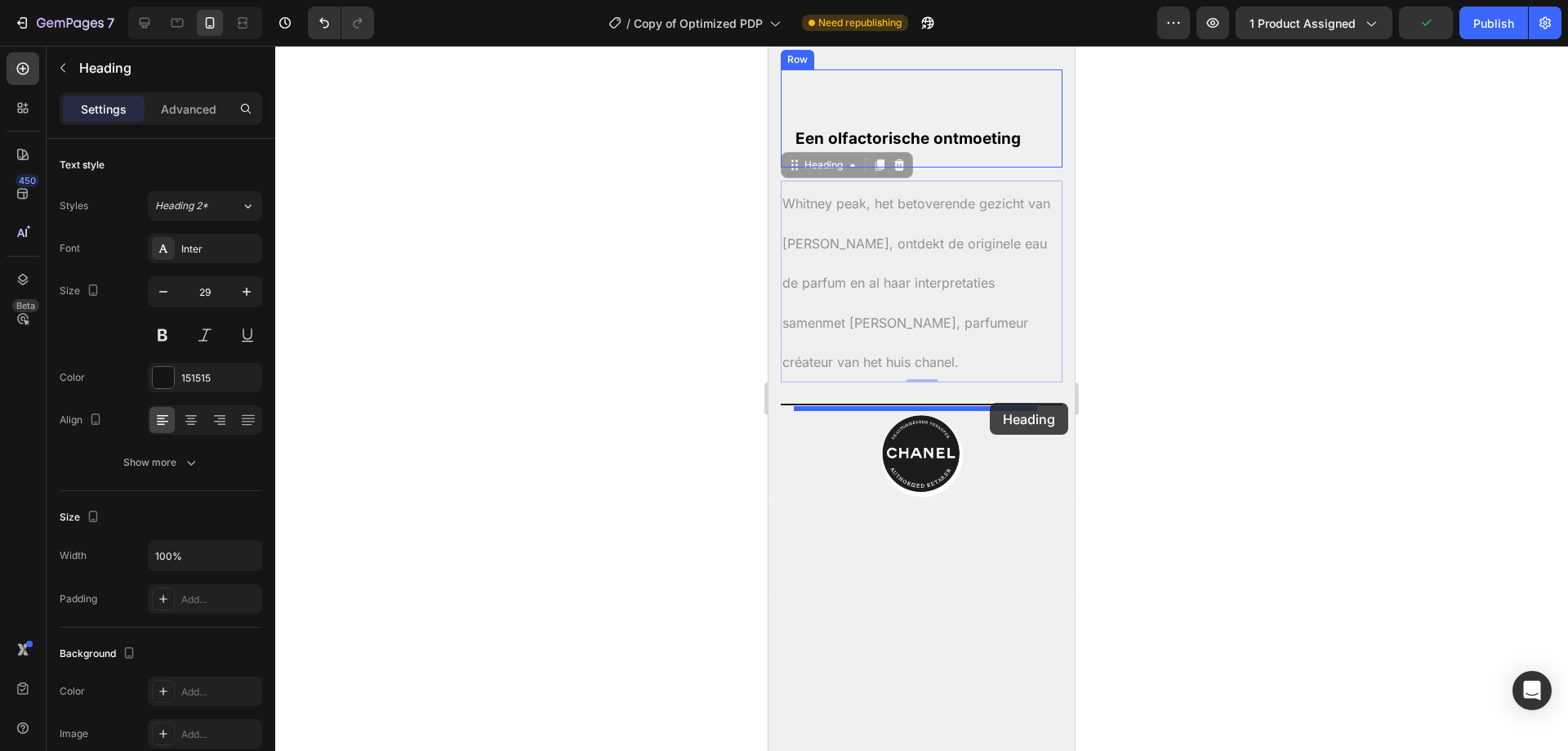
drag, startPoint x: 825, startPoint y: 424, endPoint x: 990, endPoint y: 402, distance: 166.5
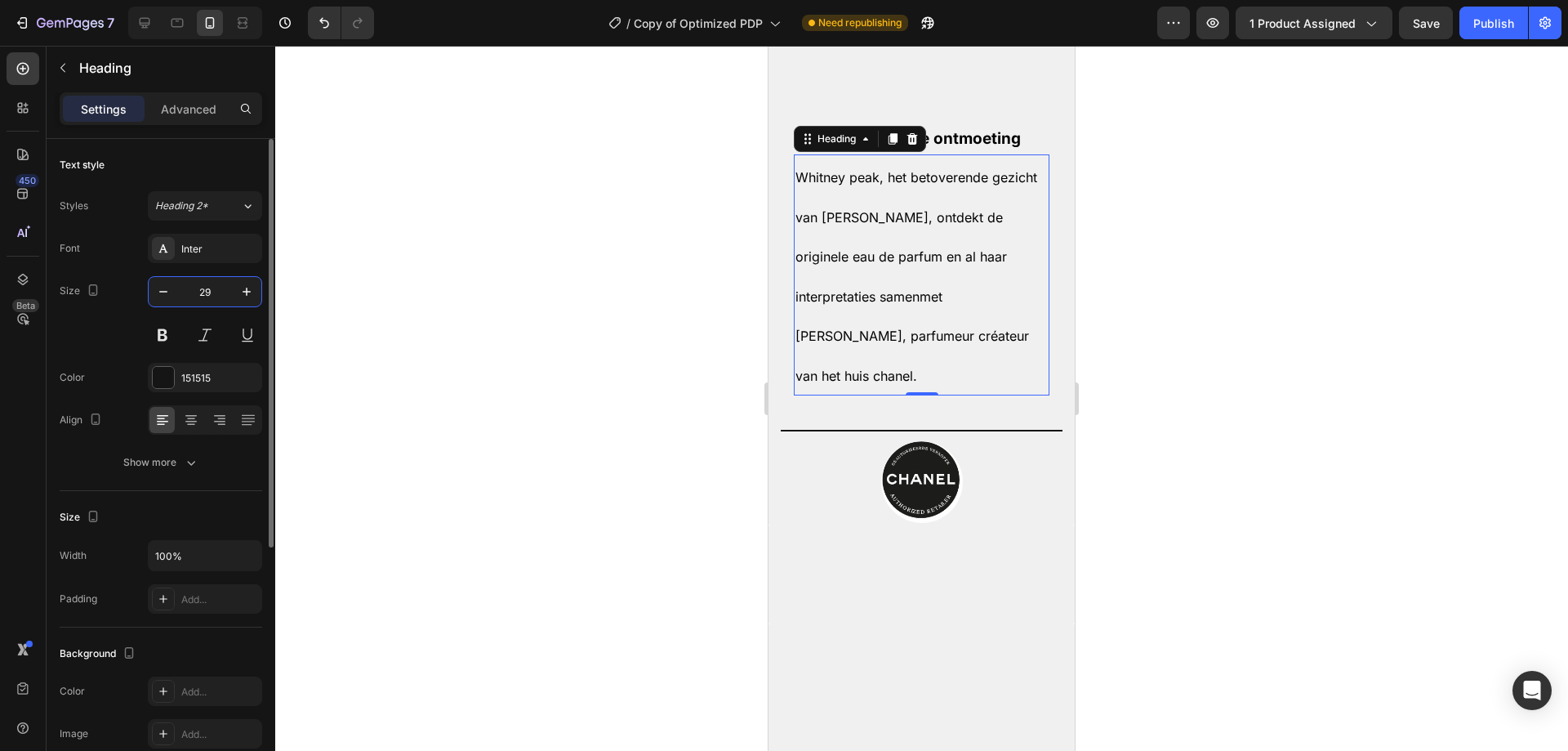
click at [220, 293] on input "29" at bounding box center [205, 292] width 54 height 30
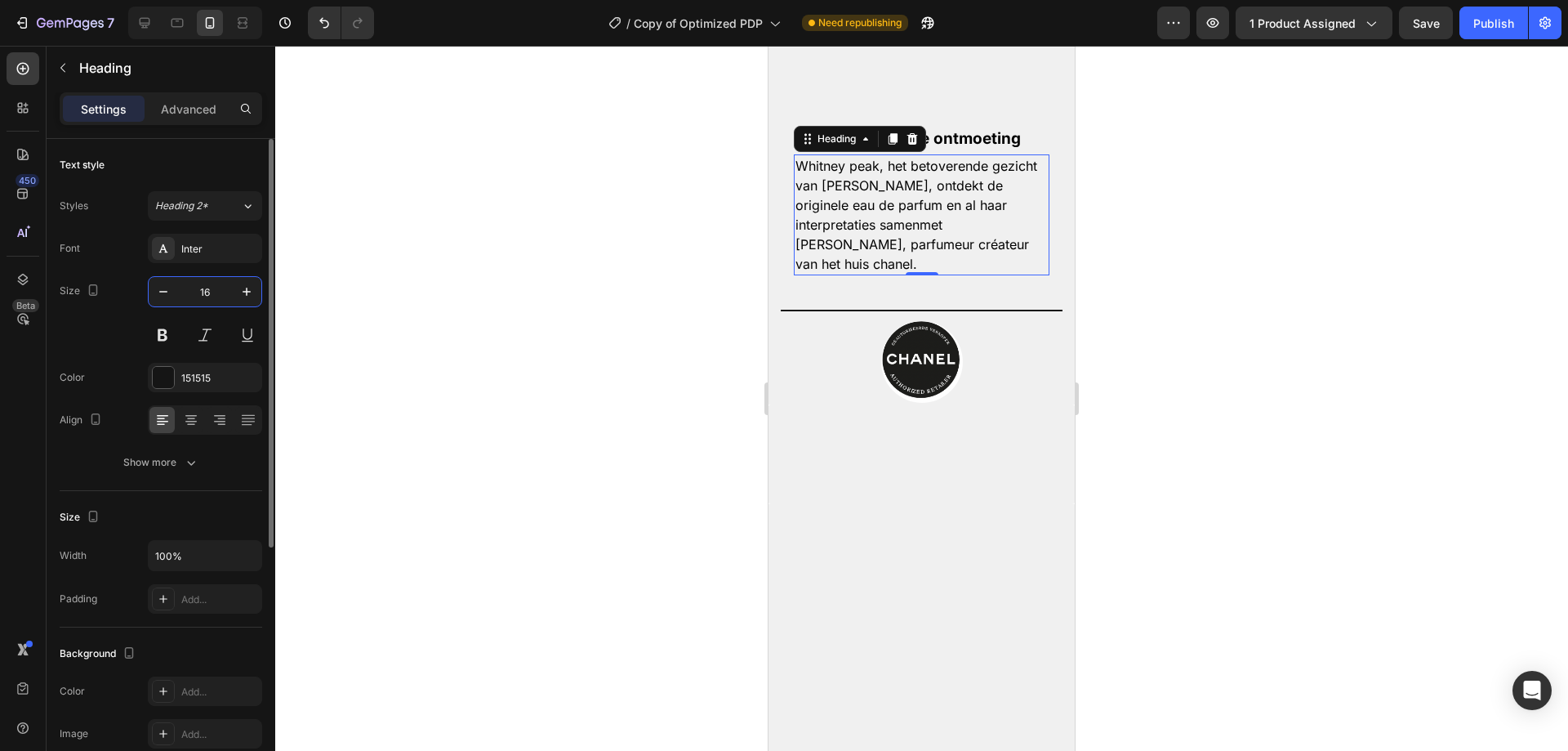
type input "16"
click at [204, 202] on span "Heading 2*" at bounding box center [181, 205] width 53 height 15
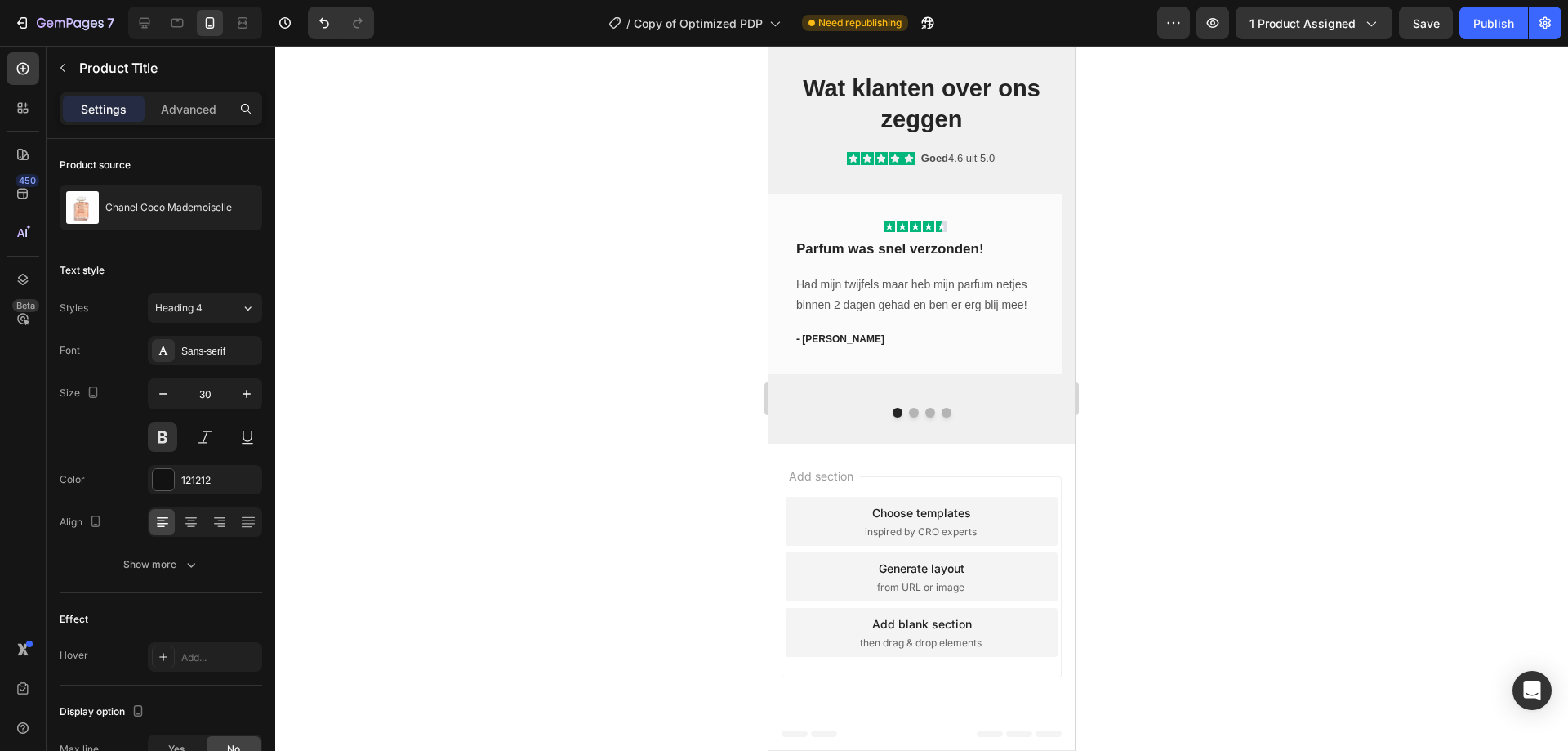
scroll to position [2450, 0]
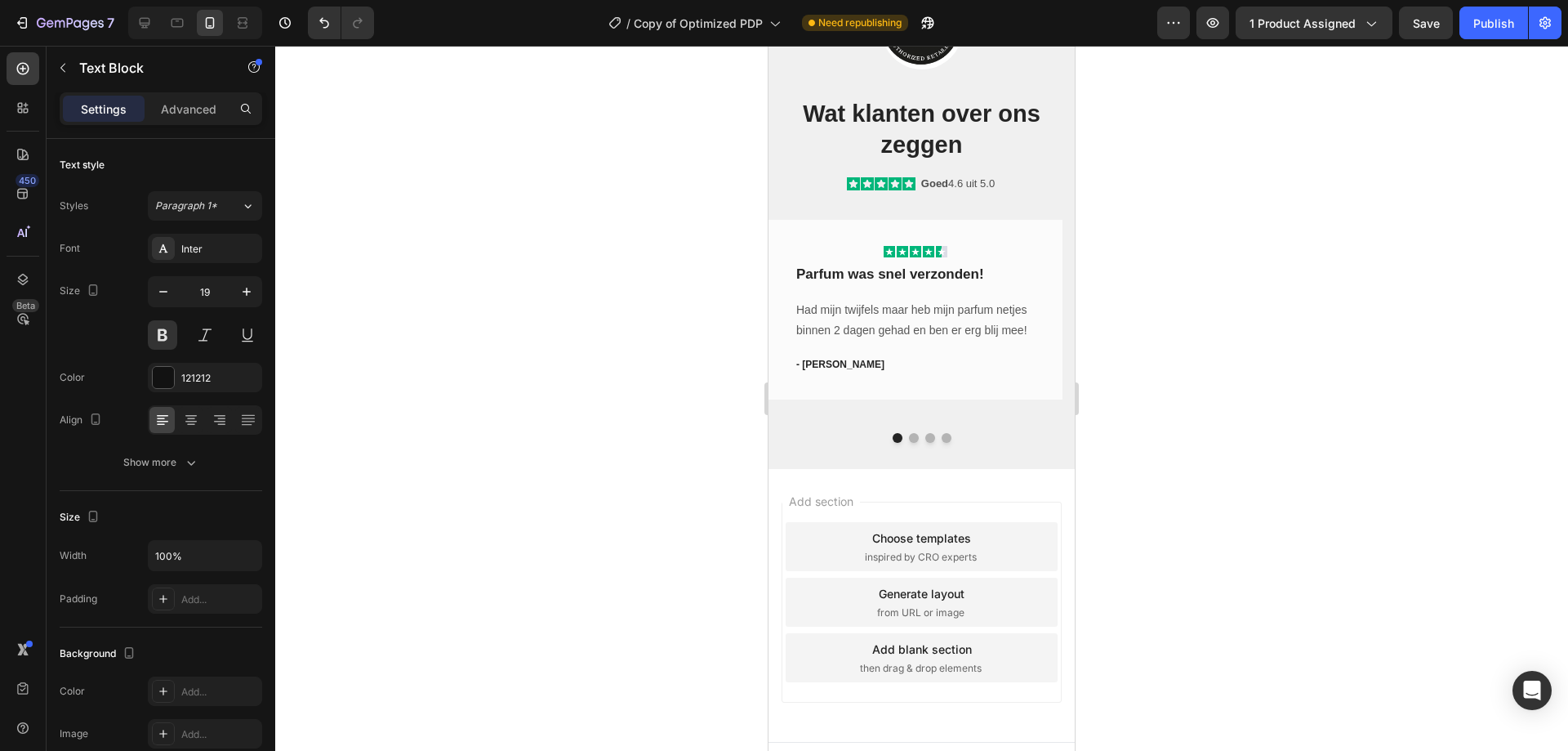
click at [193, 104] on p "Advanced" at bounding box center [189, 109] width 56 height 17
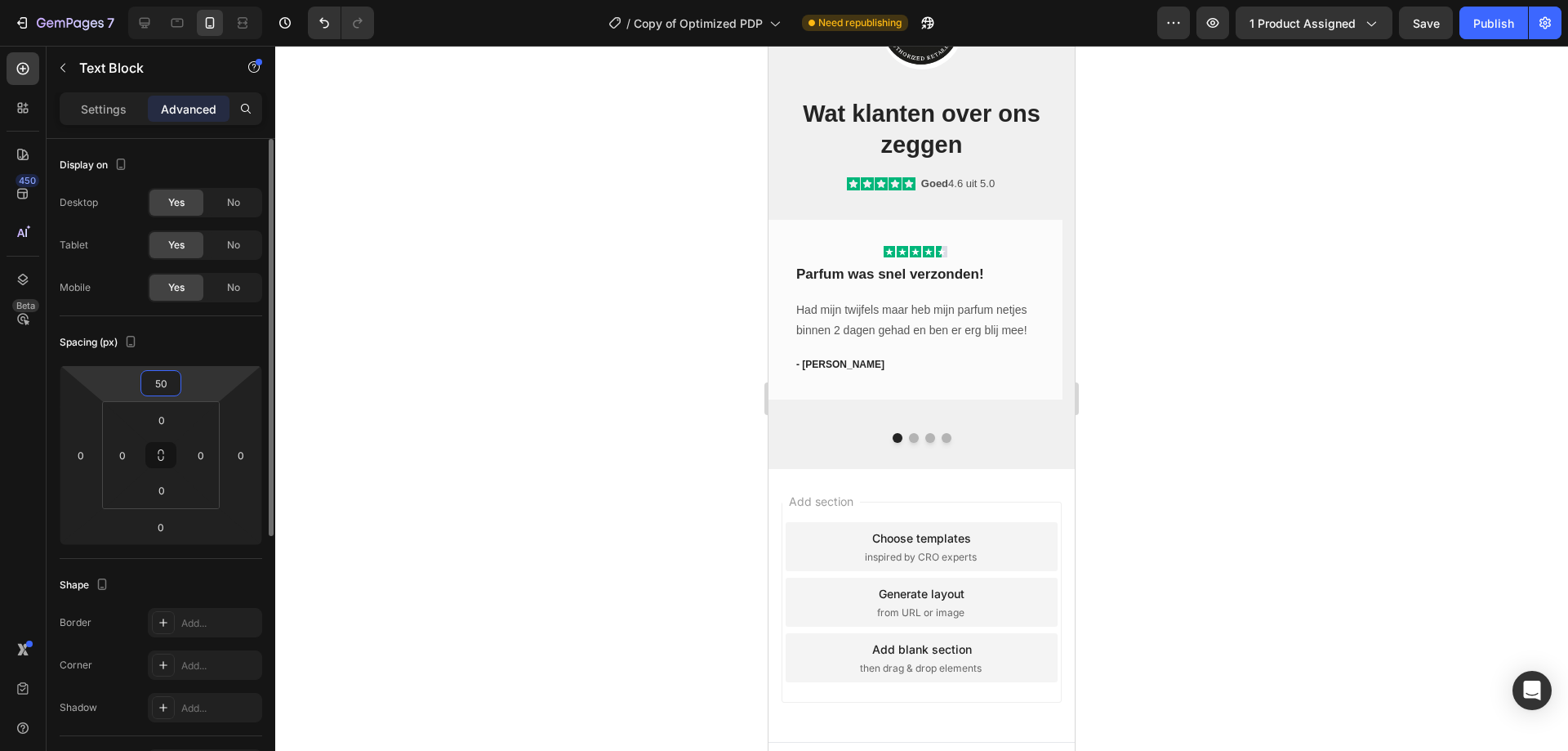
click at [170, 392] on input "50" at bounding box center [160, 382] width 33 height 25
type input "0"
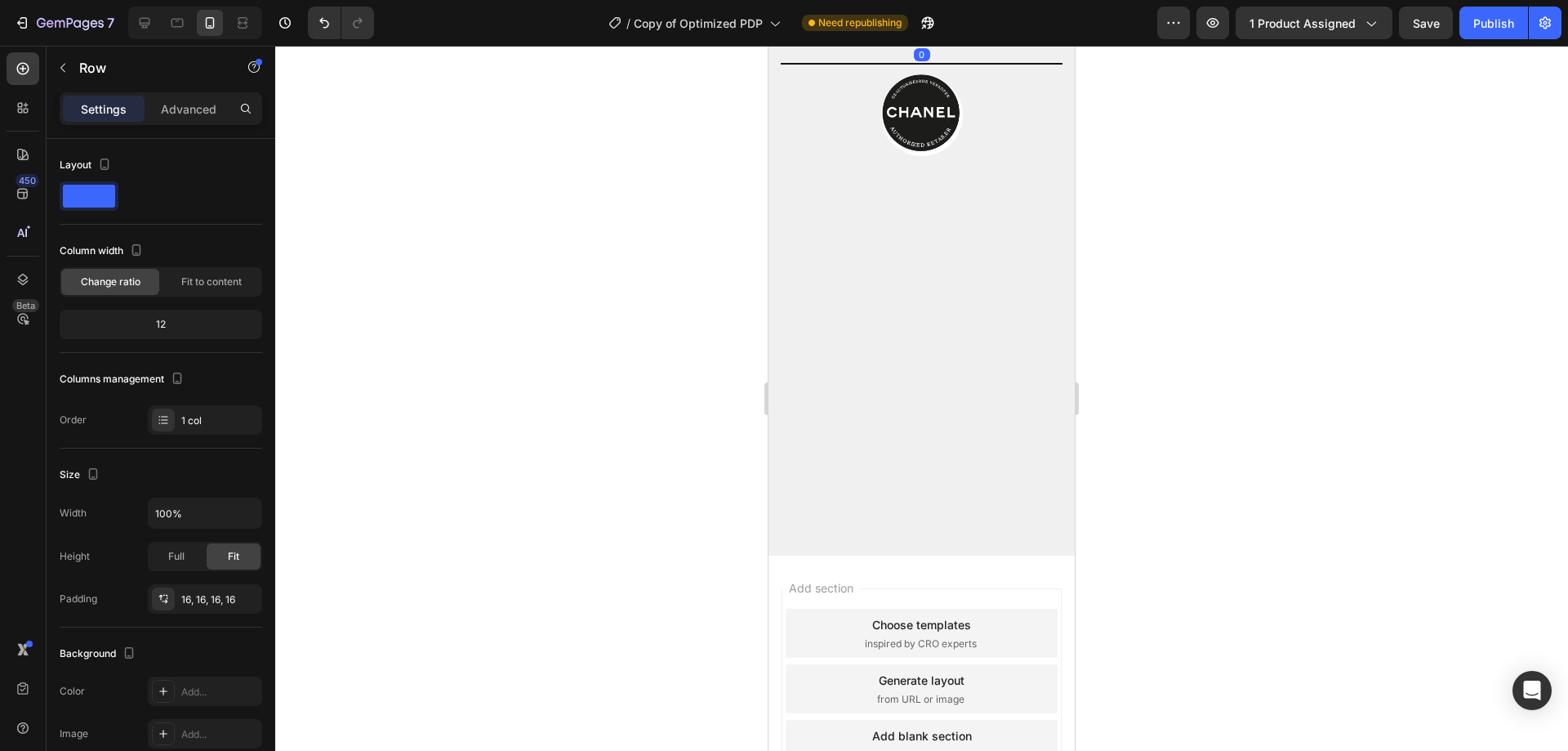
scroll to position [2124, 0]
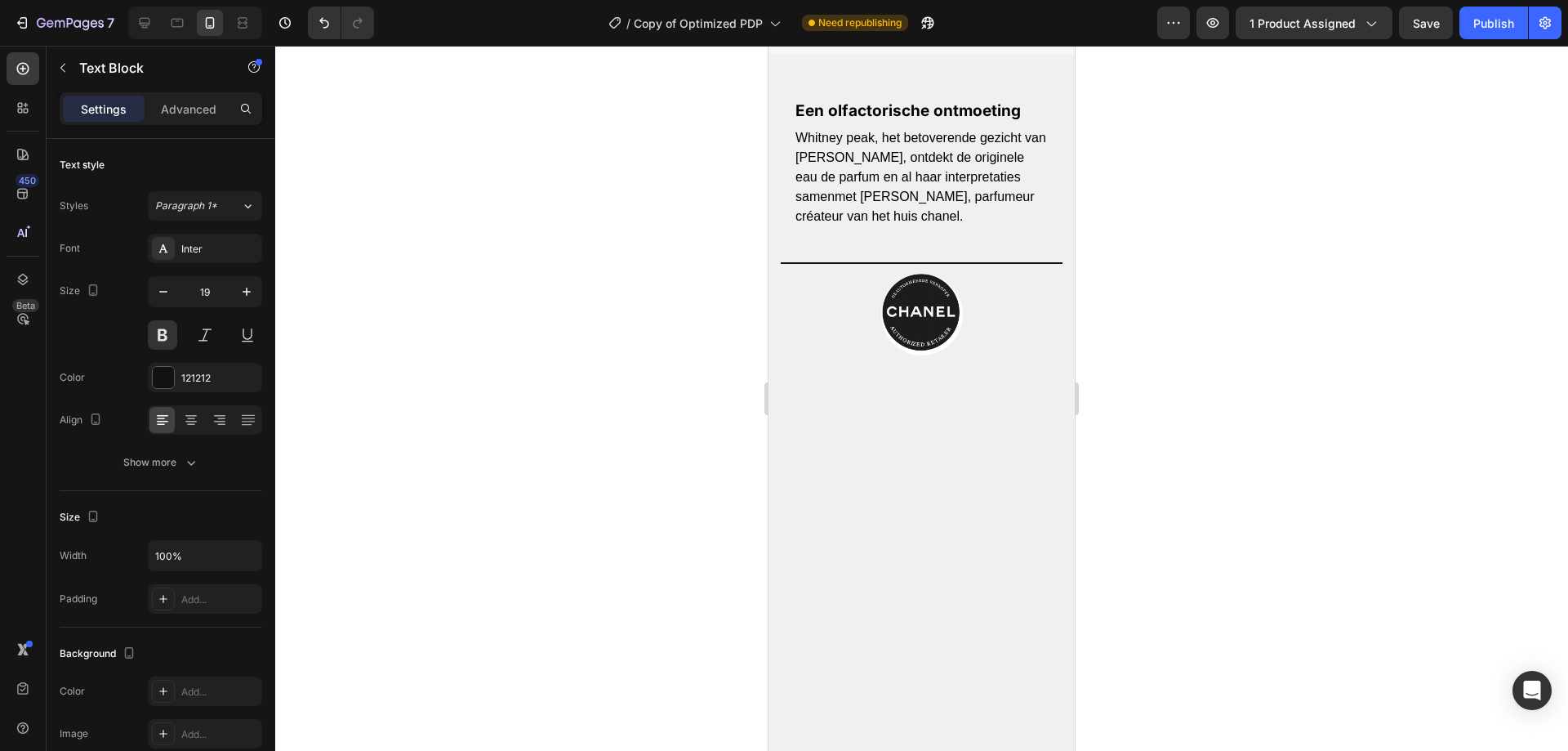
drag, startPoint x: 790, startPoint y: 369, endPoint x: 959, endPoint y: 365, distance: 169.0
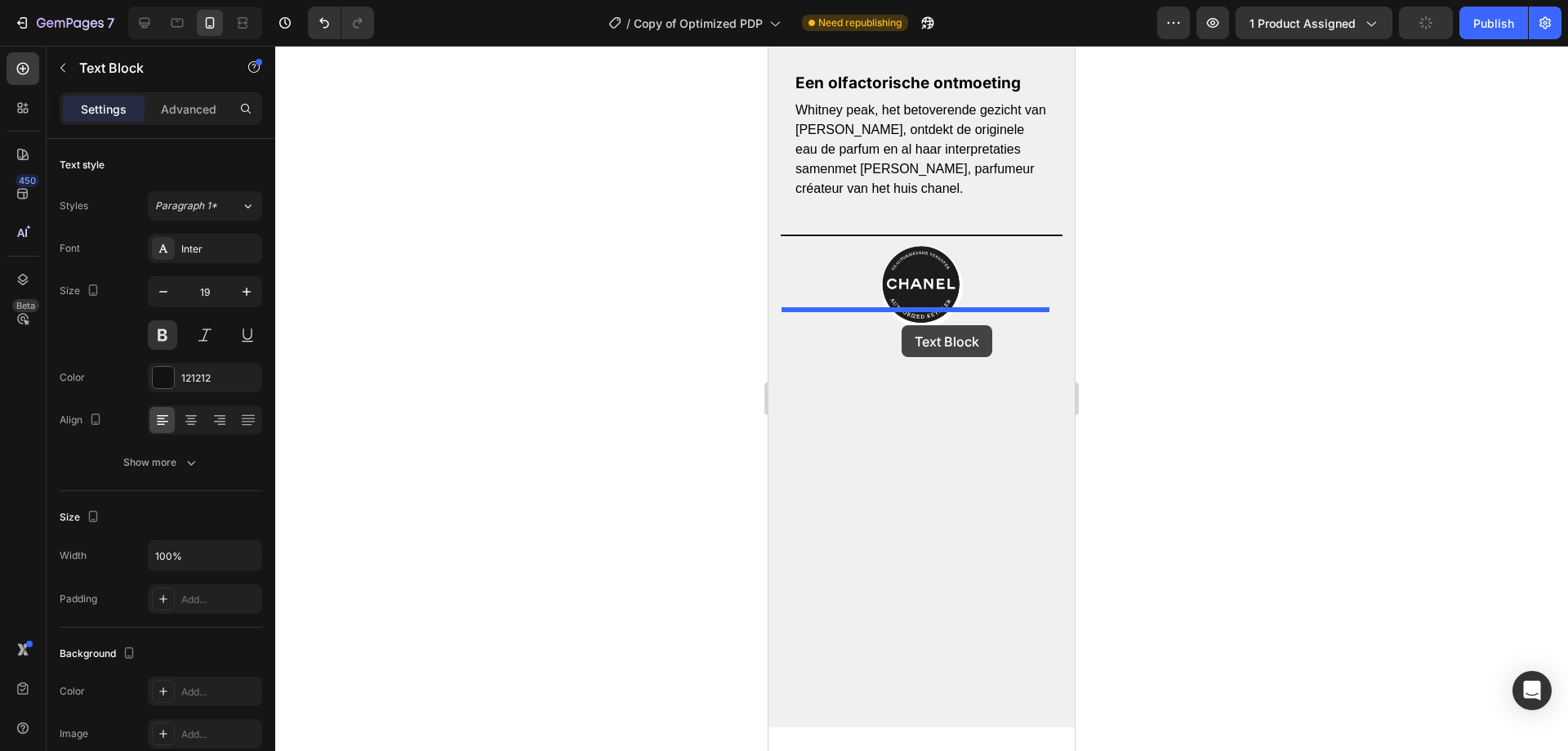
drag, startPoint x: 808, startPoint y: 441, endPoint x: 901, endPoint y: 325, distance: 148.7
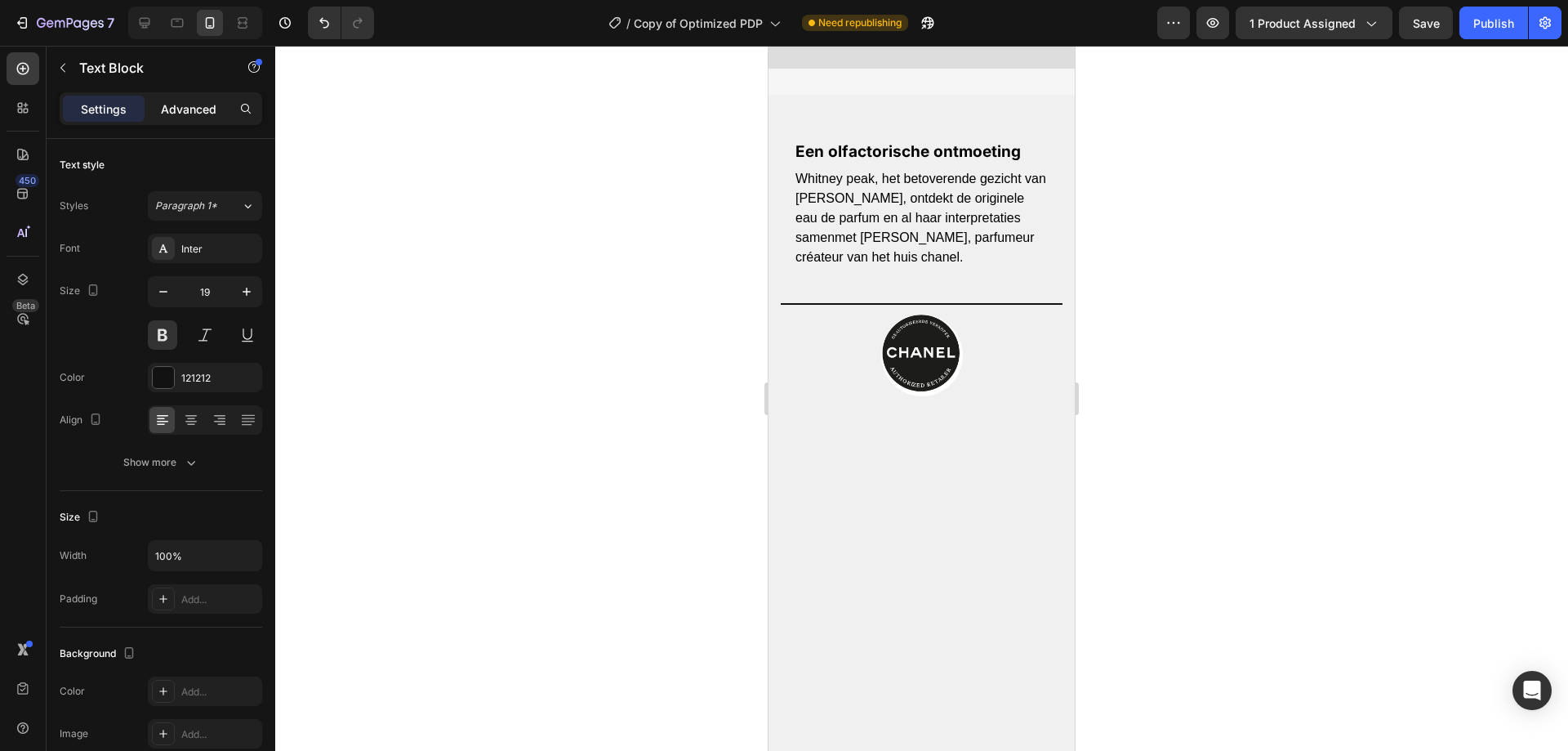
click at [194, 112] on p "Advanced" at bounding box center [189, 109] width 56 height 17
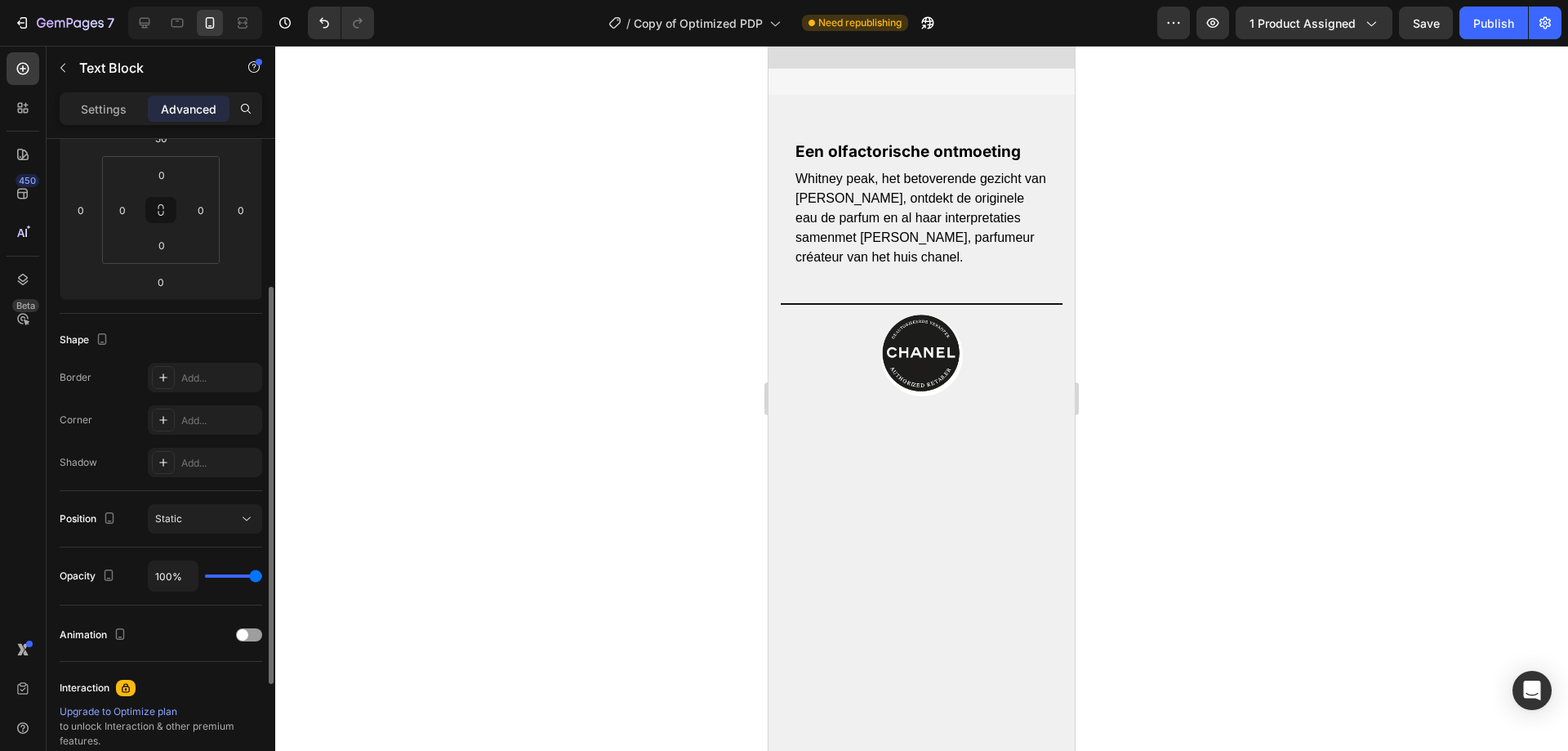
scroll to position [0, 0]
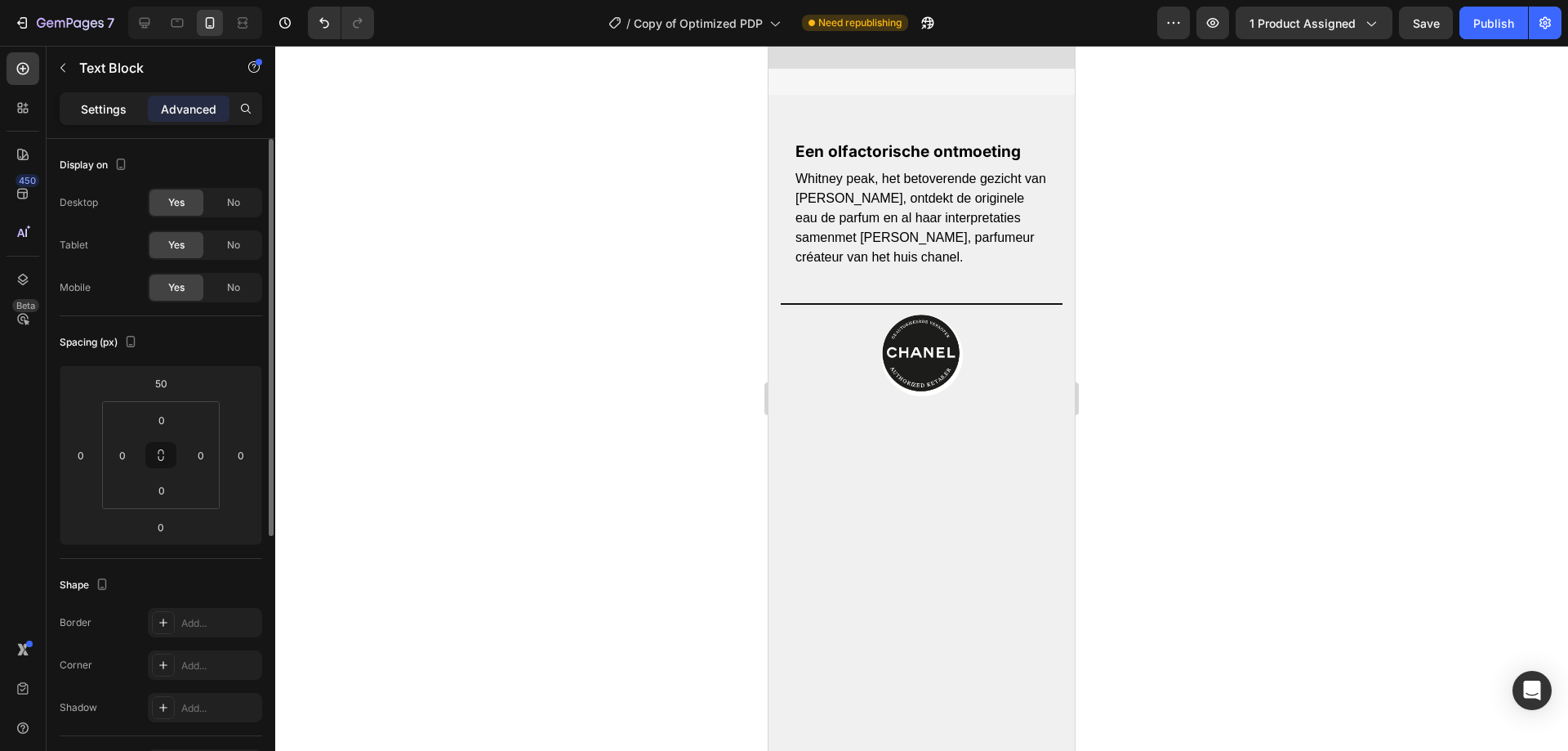
click at [101, 114] on p "Settings" at bounding box center [104, 109] width 46 height 17
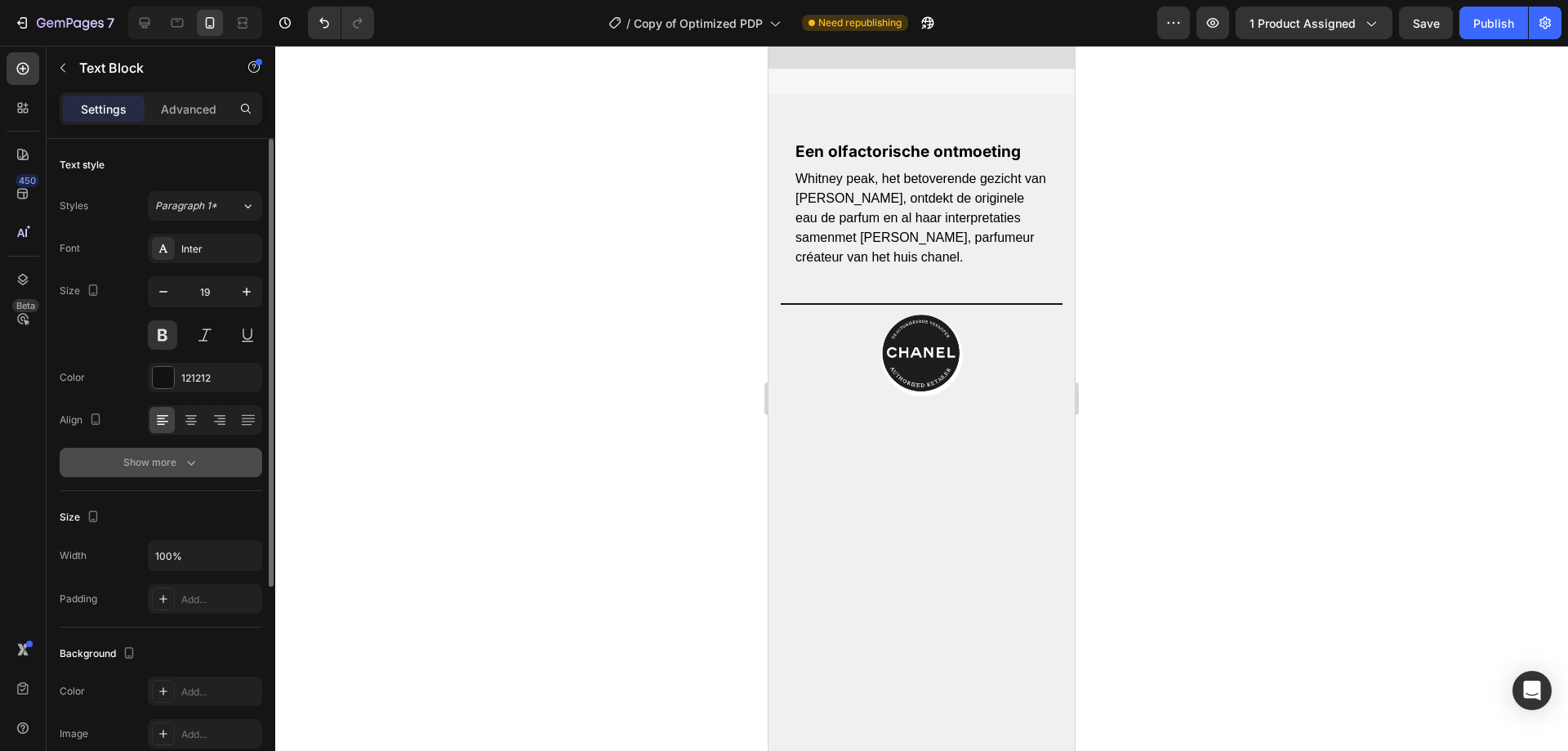
click at [188, 474] on button "Show more" at bounding box center [160, 462] width 202 height 30
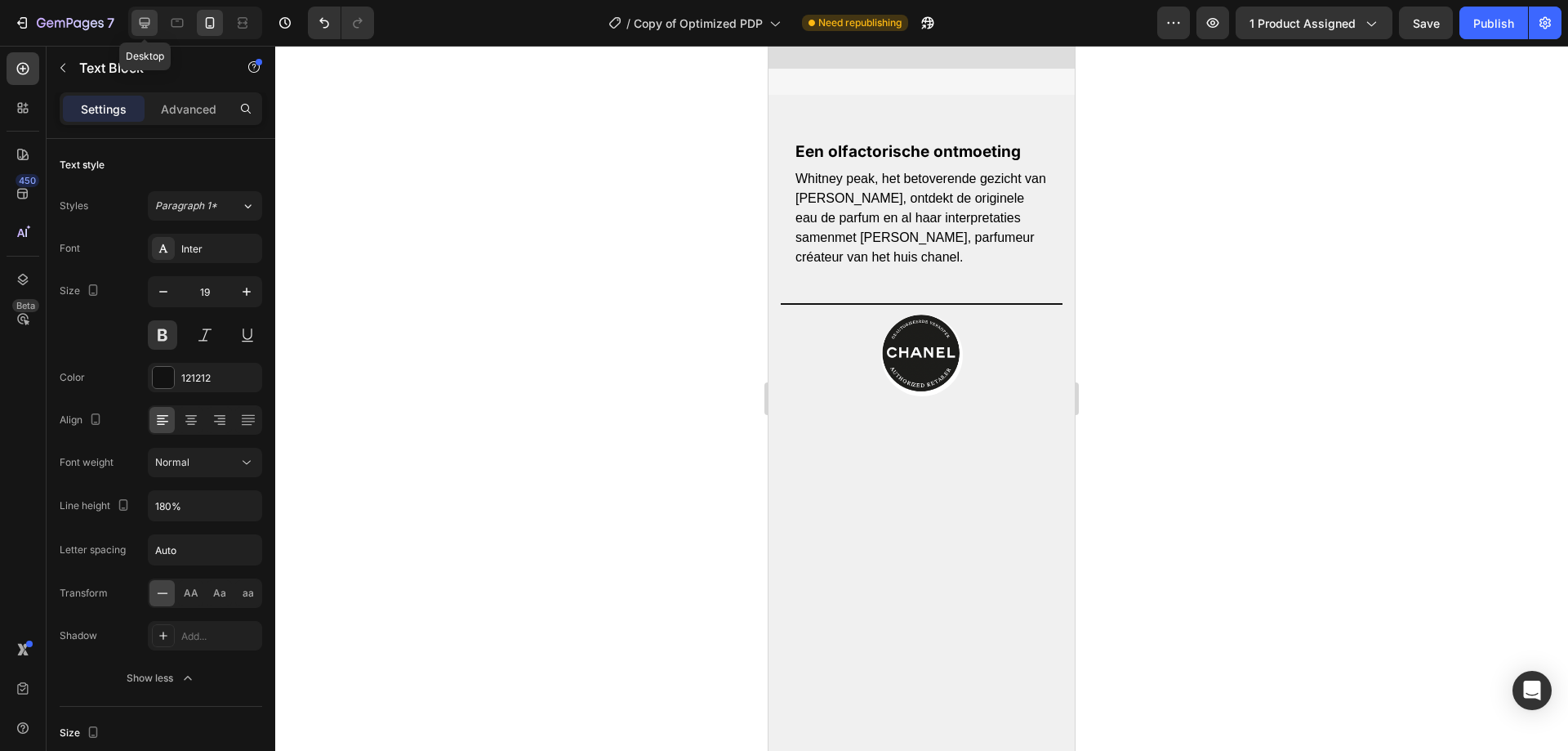
click at [136, 17] on icon at bounding box center [144, 23] width 16 height 16
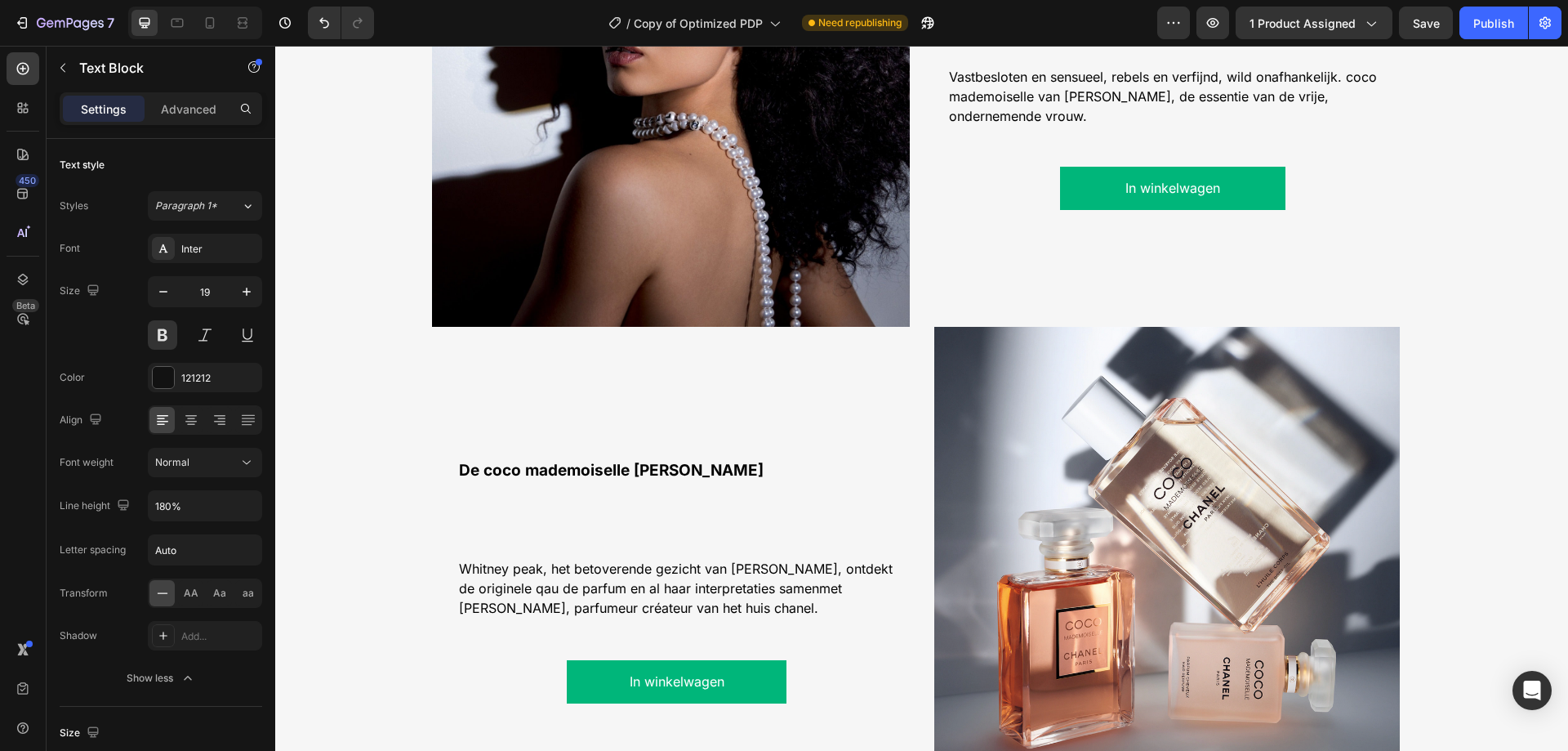
scroll to position [1785, 0]
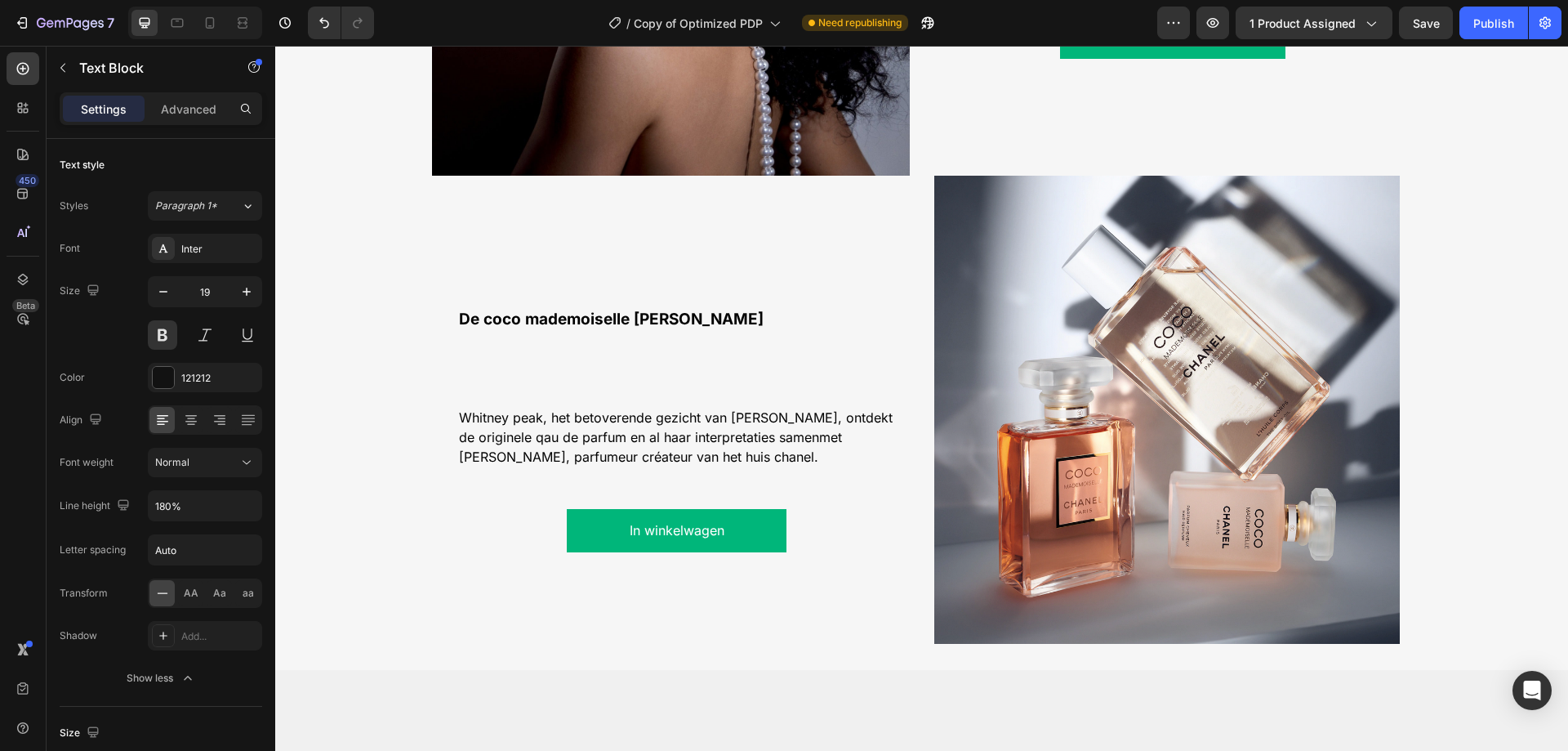
click at [649, 325] on p "De coco mademoiselle [PERSON_NAME]" at bounding box center [677, 320] width 436 height 28
click at [571, 322] on span "De coco mademoiselle [PERSON_NAME]" at bounding box center [611, 319] width 305 height 19
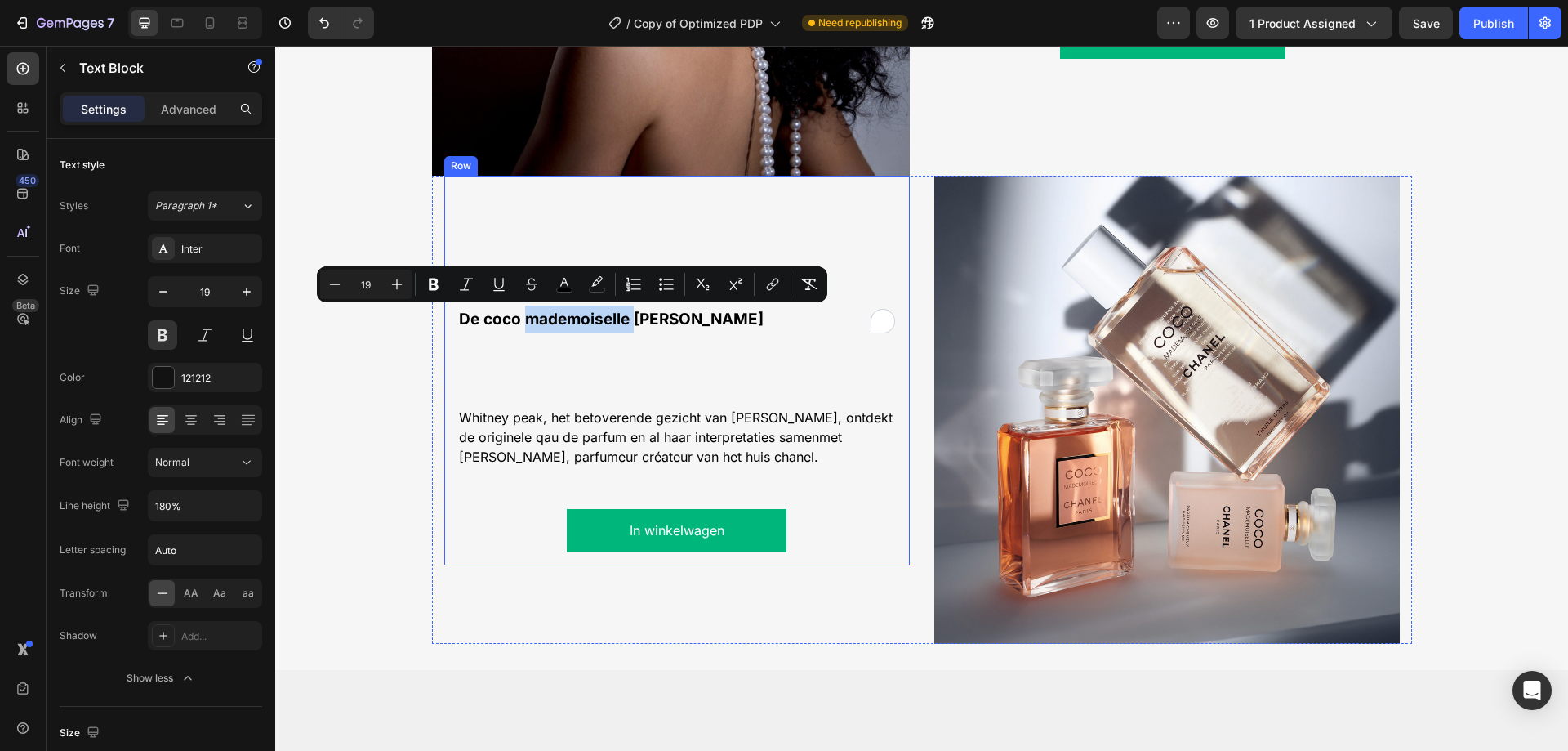
click at [587, 393] on div "De coco mademoiselle lijn Text Block Whitney peak, het betoverende gezicht van …" at bounding box center [676, 370] width 439 height 364
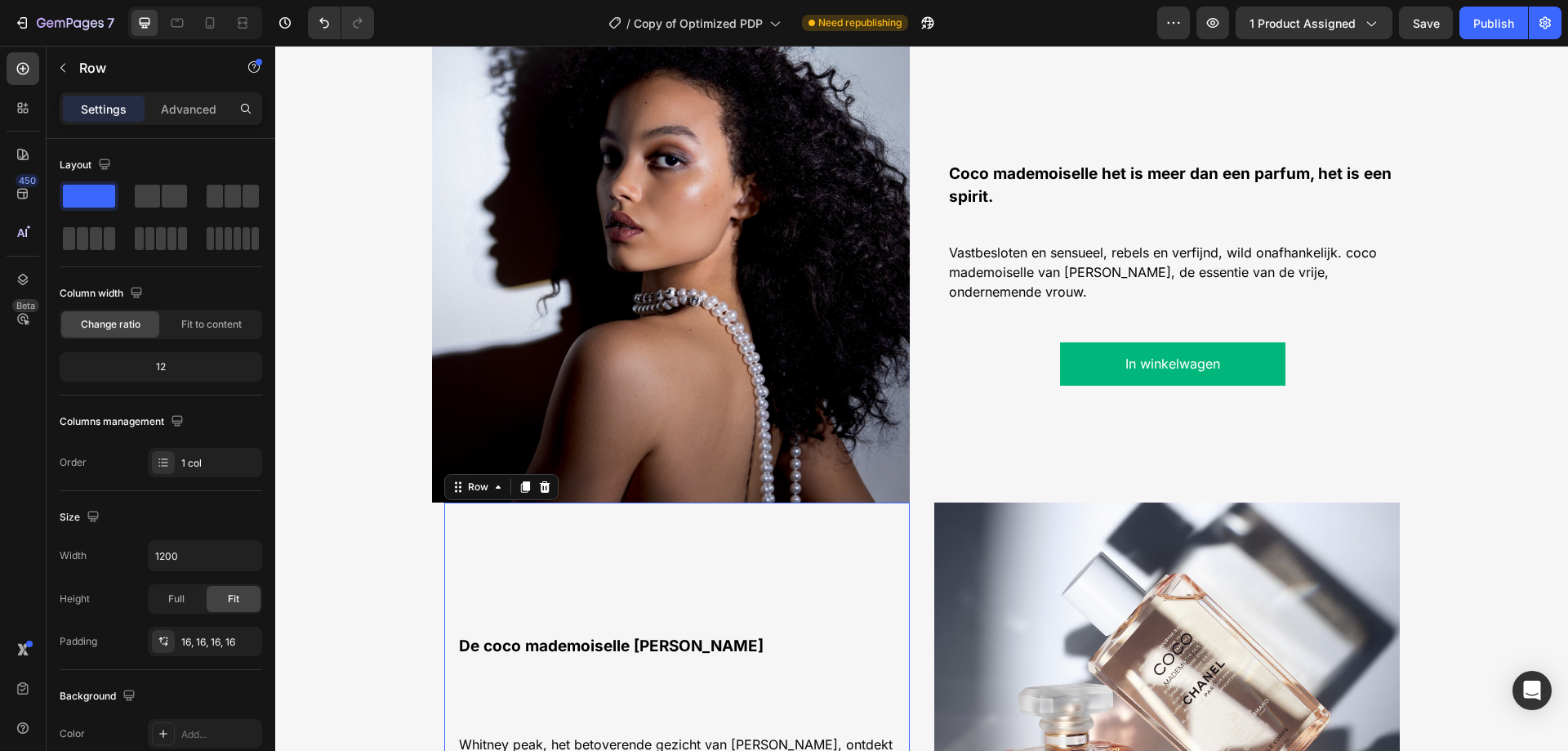
scroll to position [1703, 0]
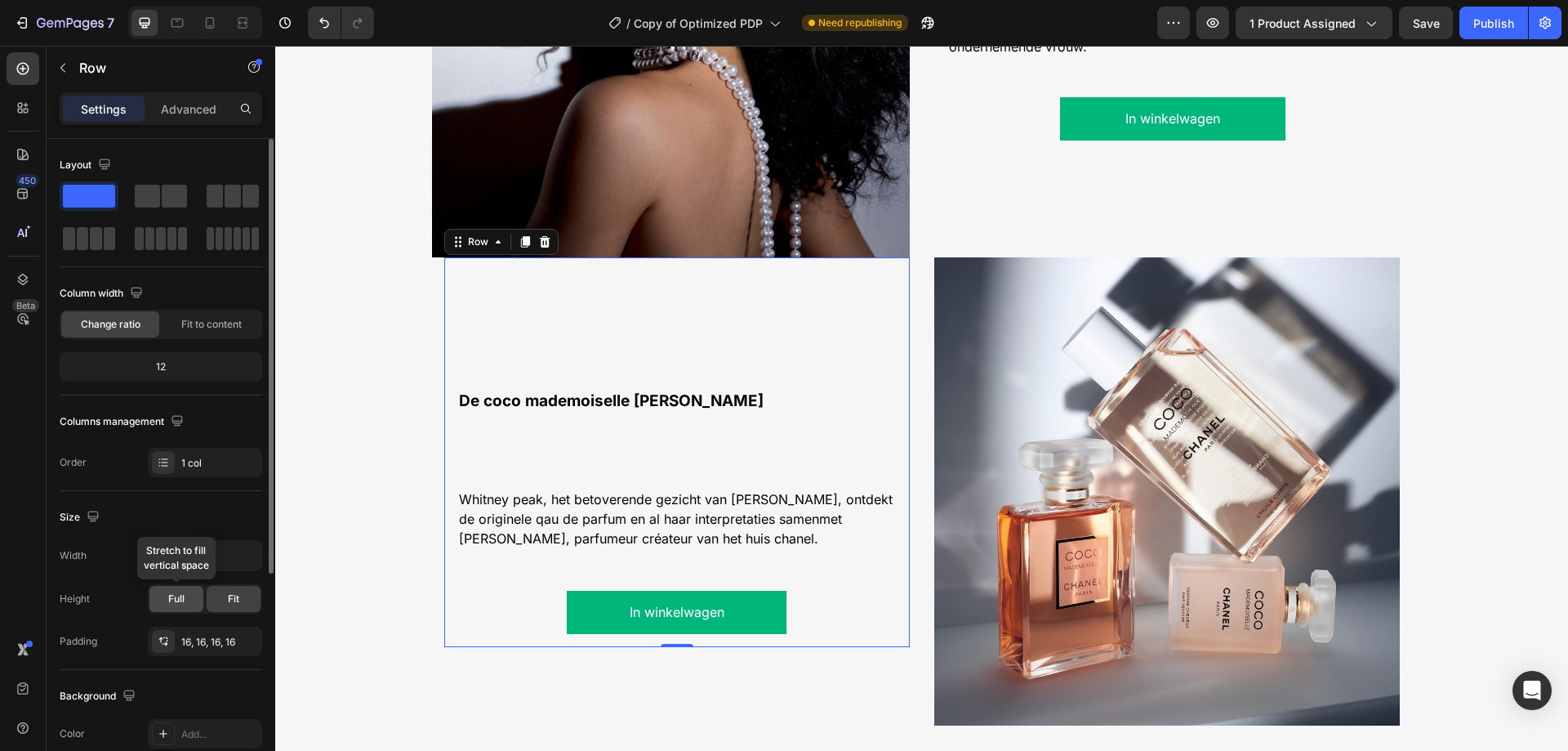
click at [170, 606] on span "Full" at bounding box center [176, 599] width 16 height 15
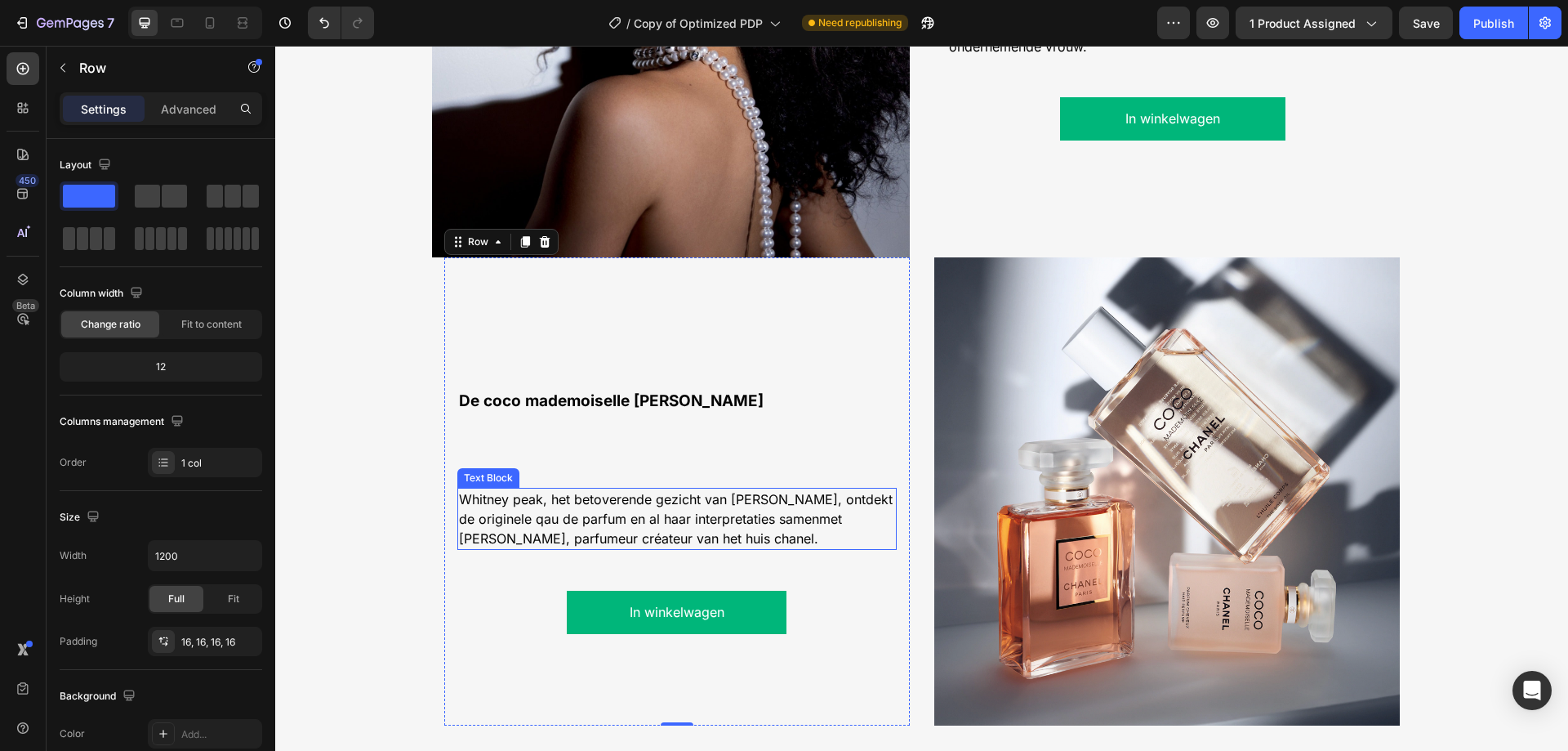
scroll to position [1867, 0]
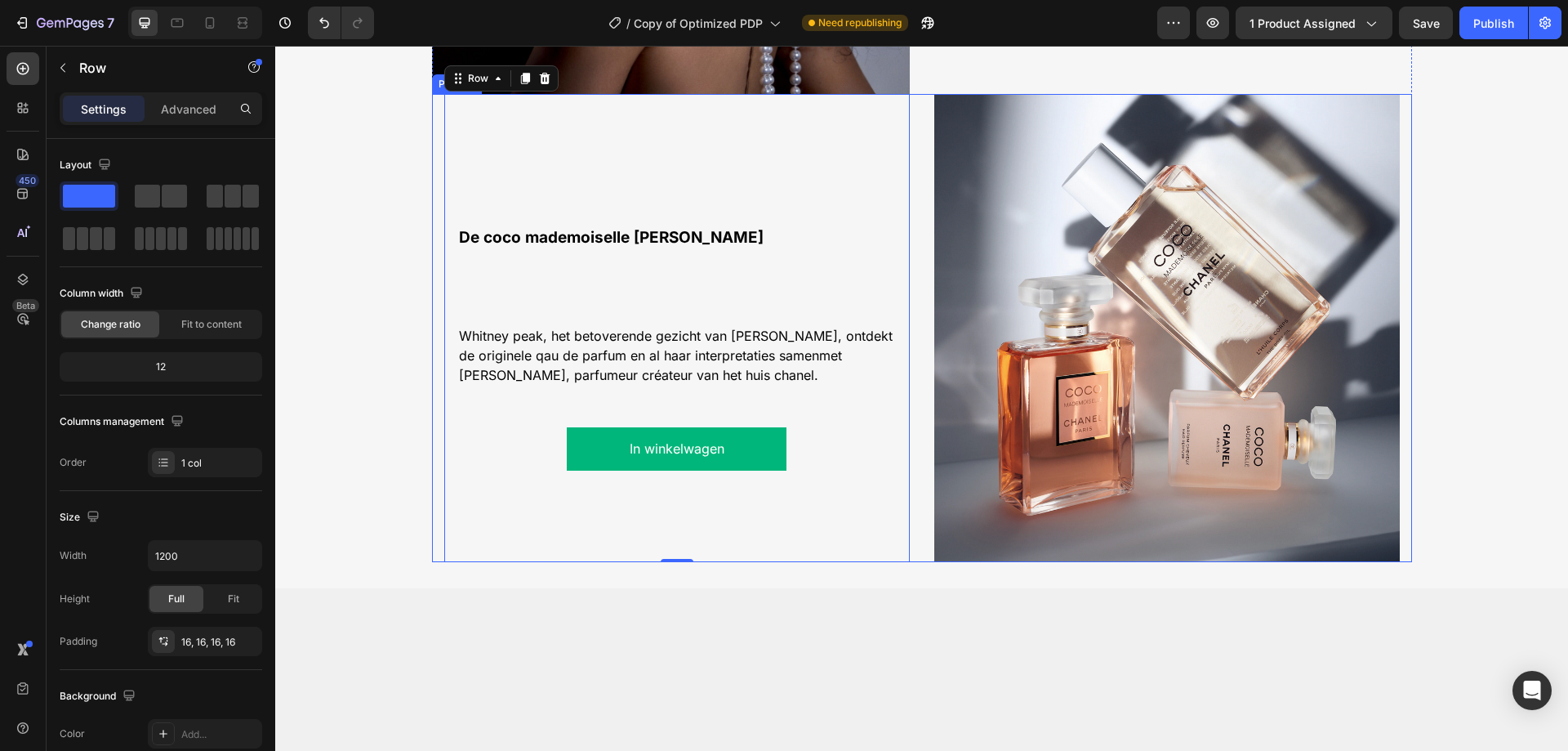
click at [923, 284] on div "De coco mademoiselle lijn Text Block Whitney peak, het betoverende gezicht van …" at bounding box center [922, 328] width 980 height 468
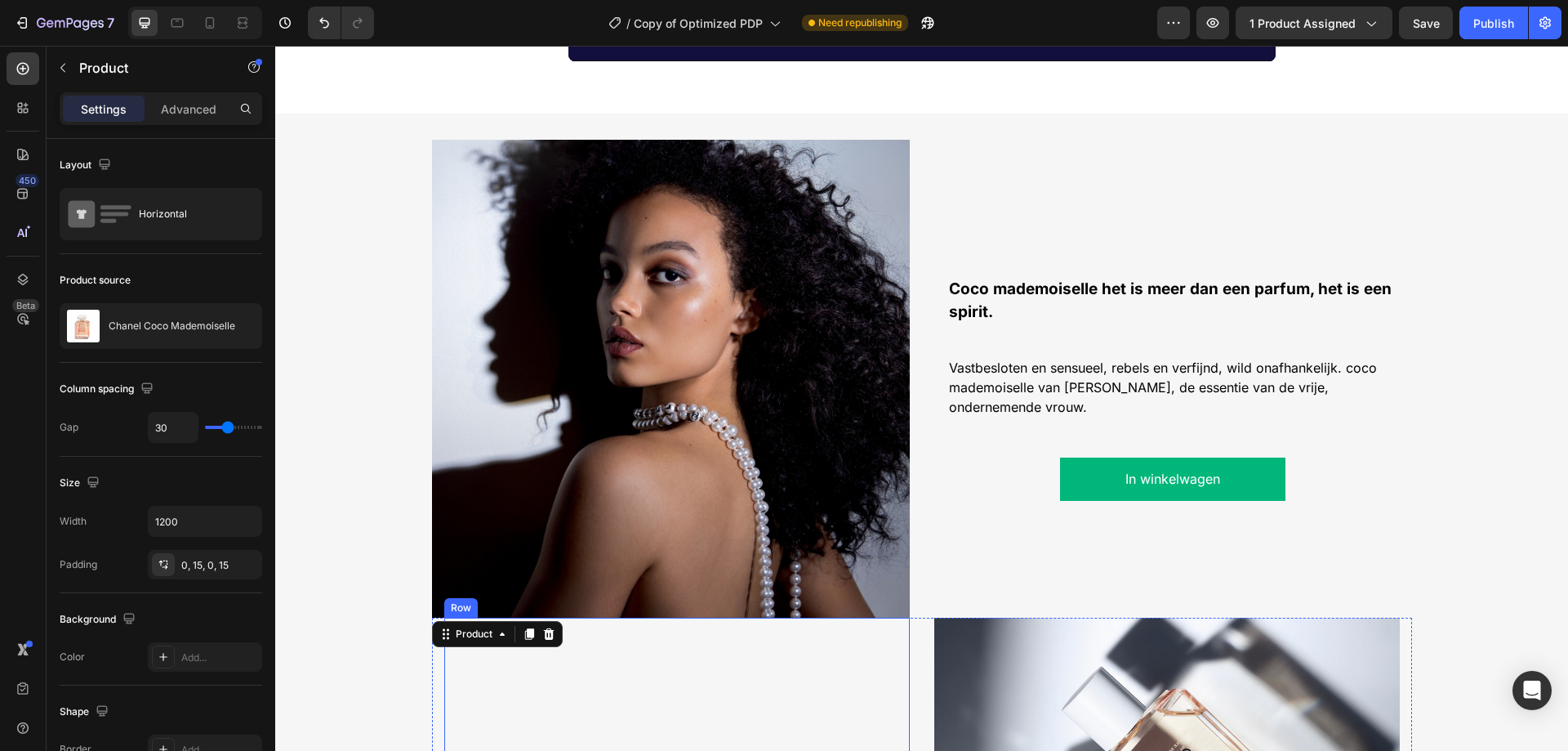
scroll to position [1213, 0]
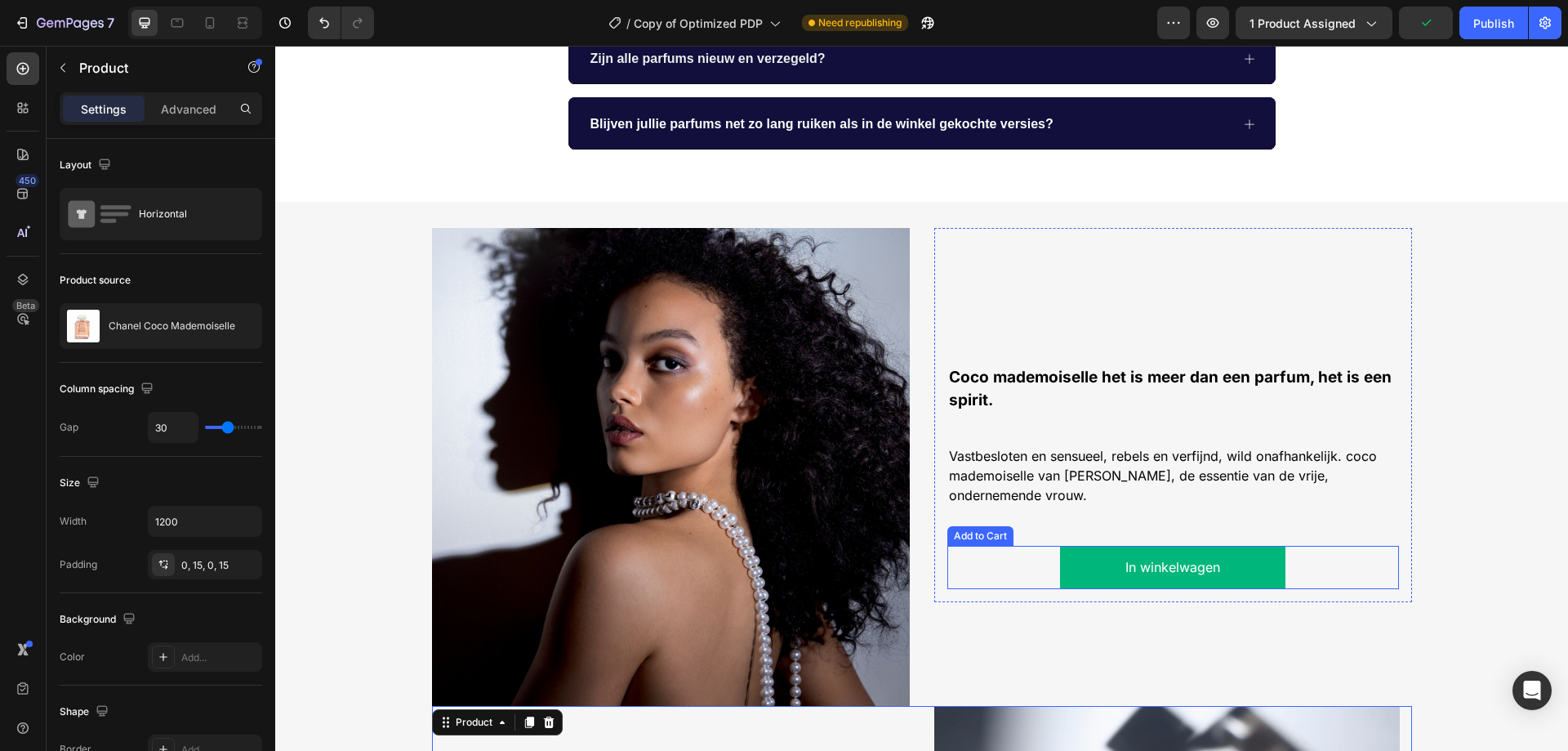
click at [1096, 577] on button "In winkelwagen" at bounding box center [1172, 567] width 226 height 43
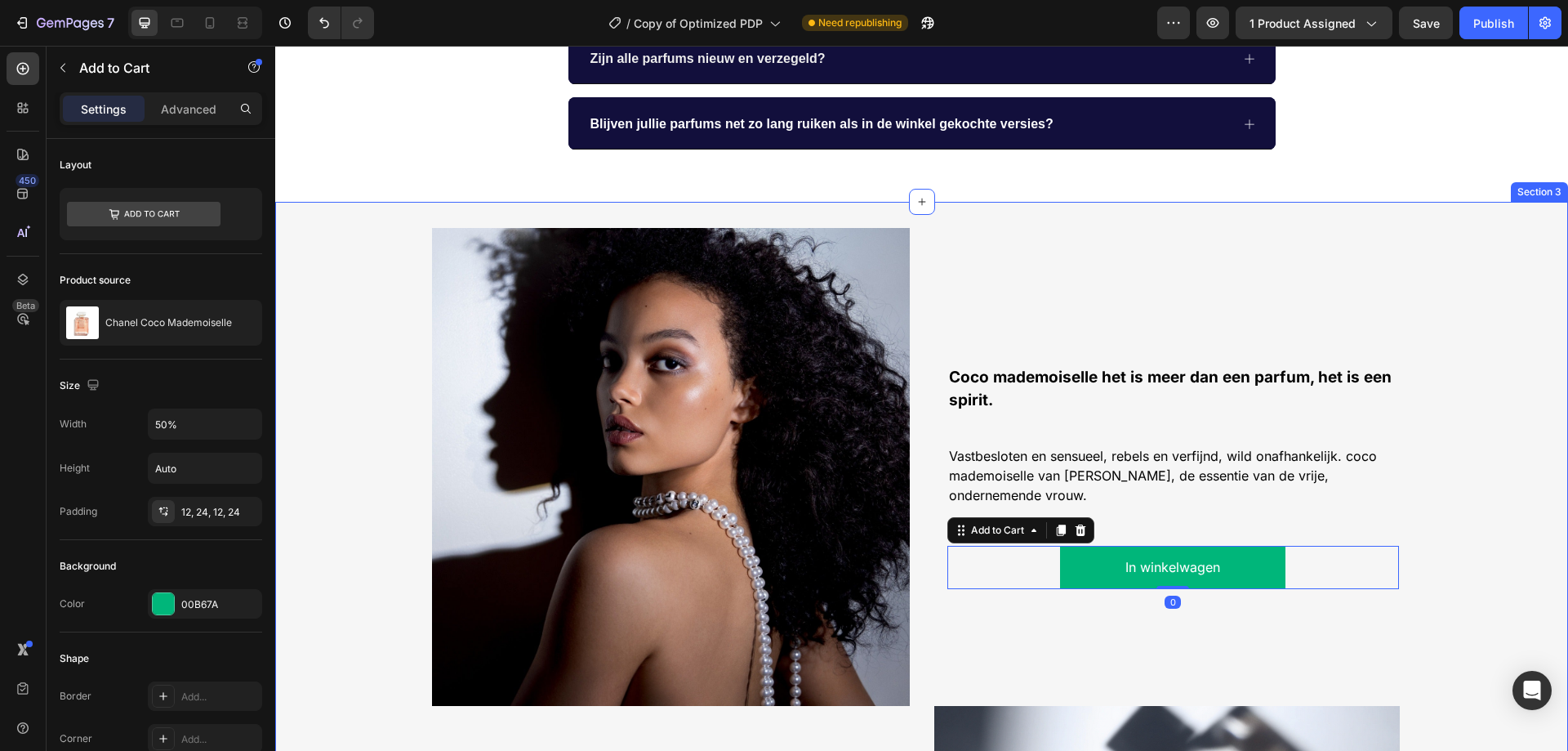
click at [1439, 444] on div "Image Coco mademoiselle het is meer dan een parfum, het is een spirit. Text Blo…" at bounding box center [921, 701] width 1292 height 946
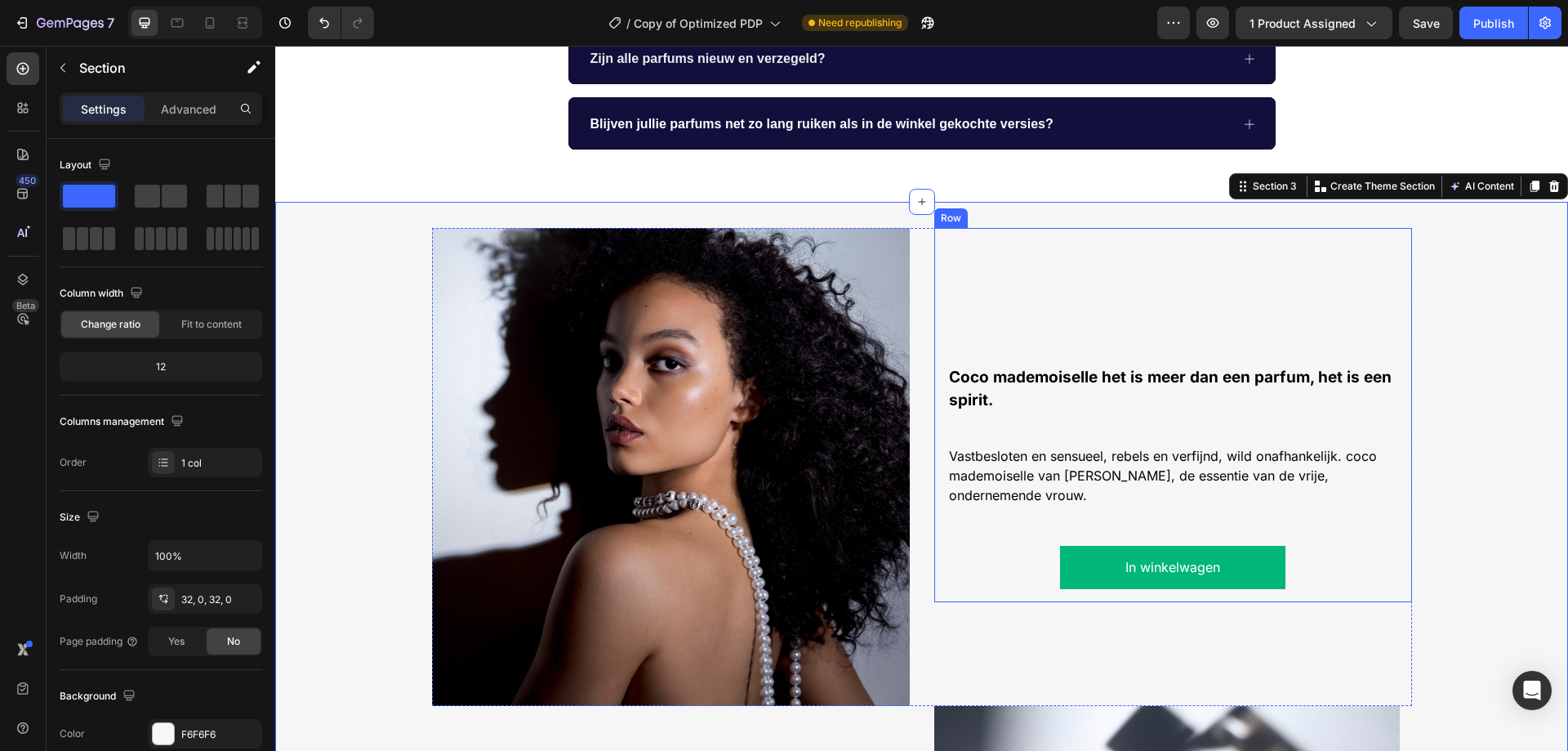
click at [934, 504] on div "Coco mademoiselle het is meer dan een parfum, het is een spirit. Text Block Vas…" at bounding box center [1173, 415] width 478 height 375
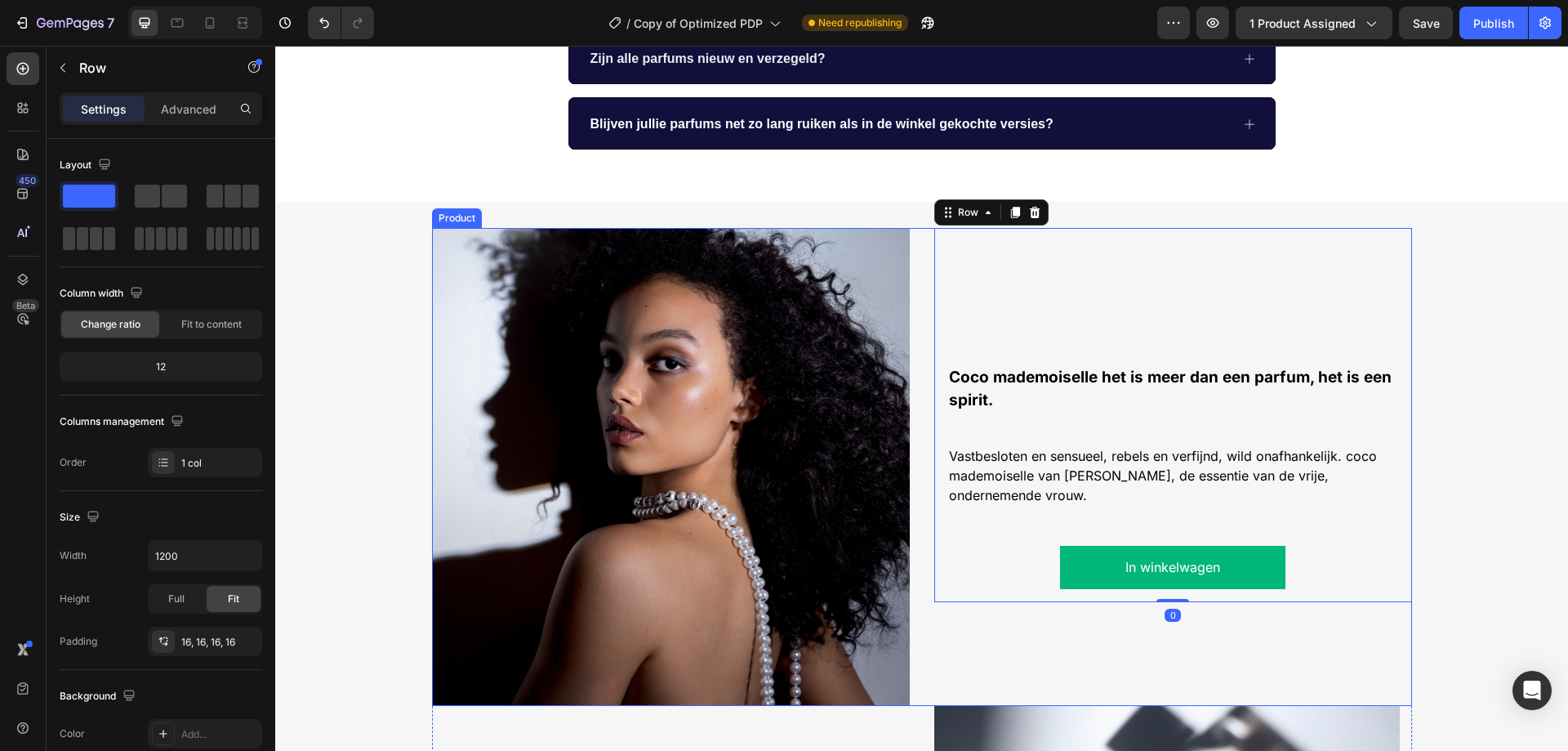
click at [955, 634] on div "Coco mademoiselle het is meer dan een parfum, het is een spirit. Text Block Vas…" at bounding box center [1173, 467] width 478 height 478
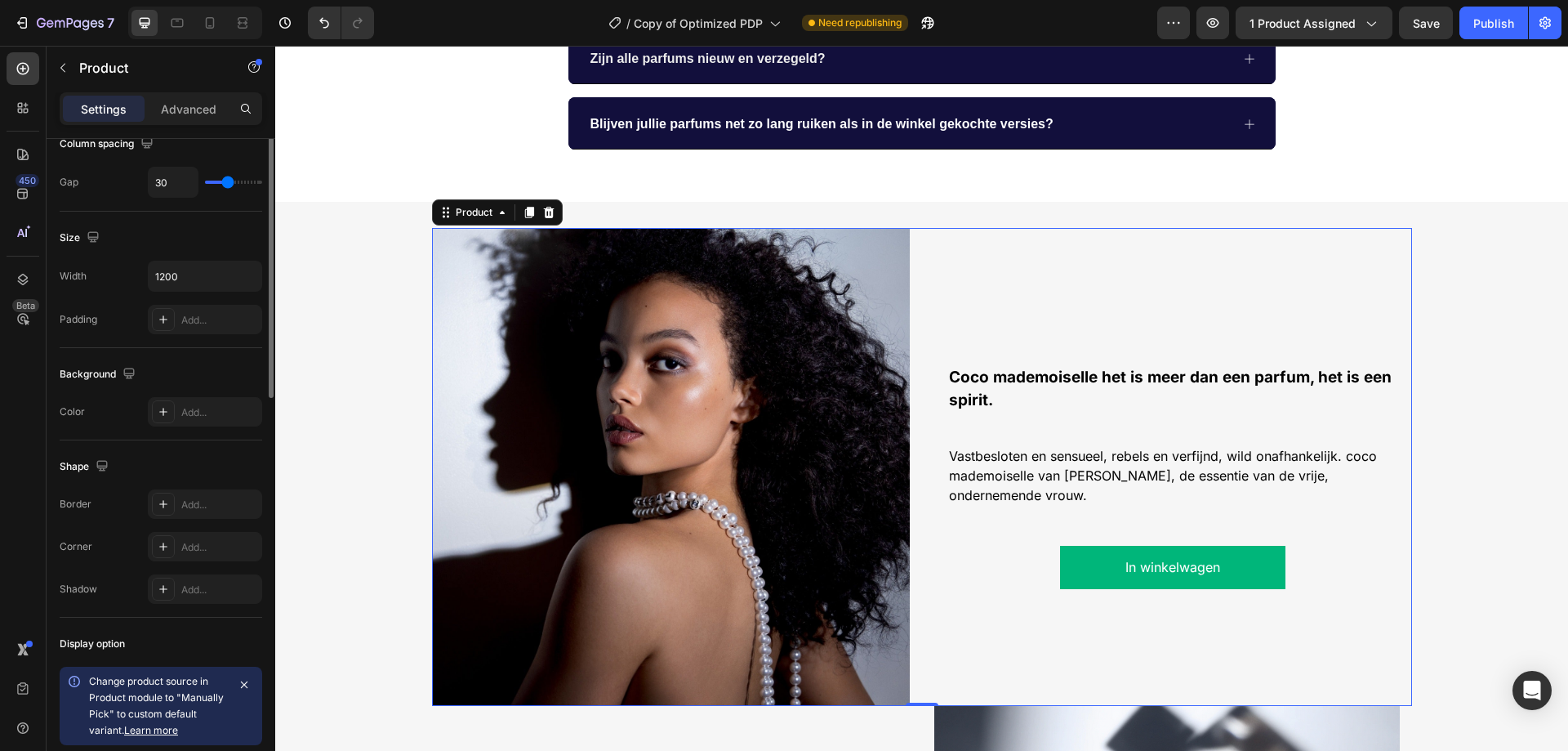
scroll to position [0, 0]
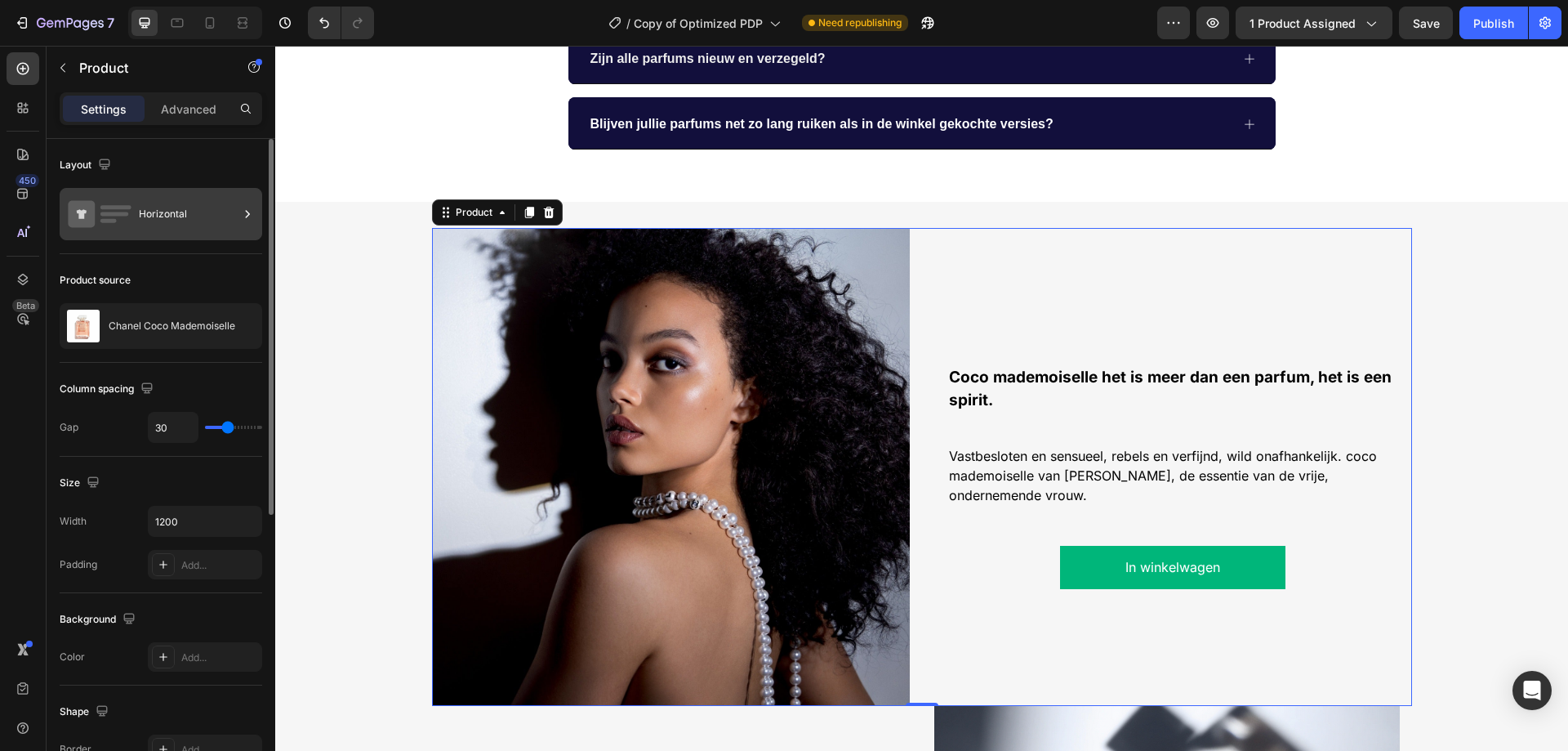
click at [246, 216] on icon at bounding box center [247, 214] width 16 height 16
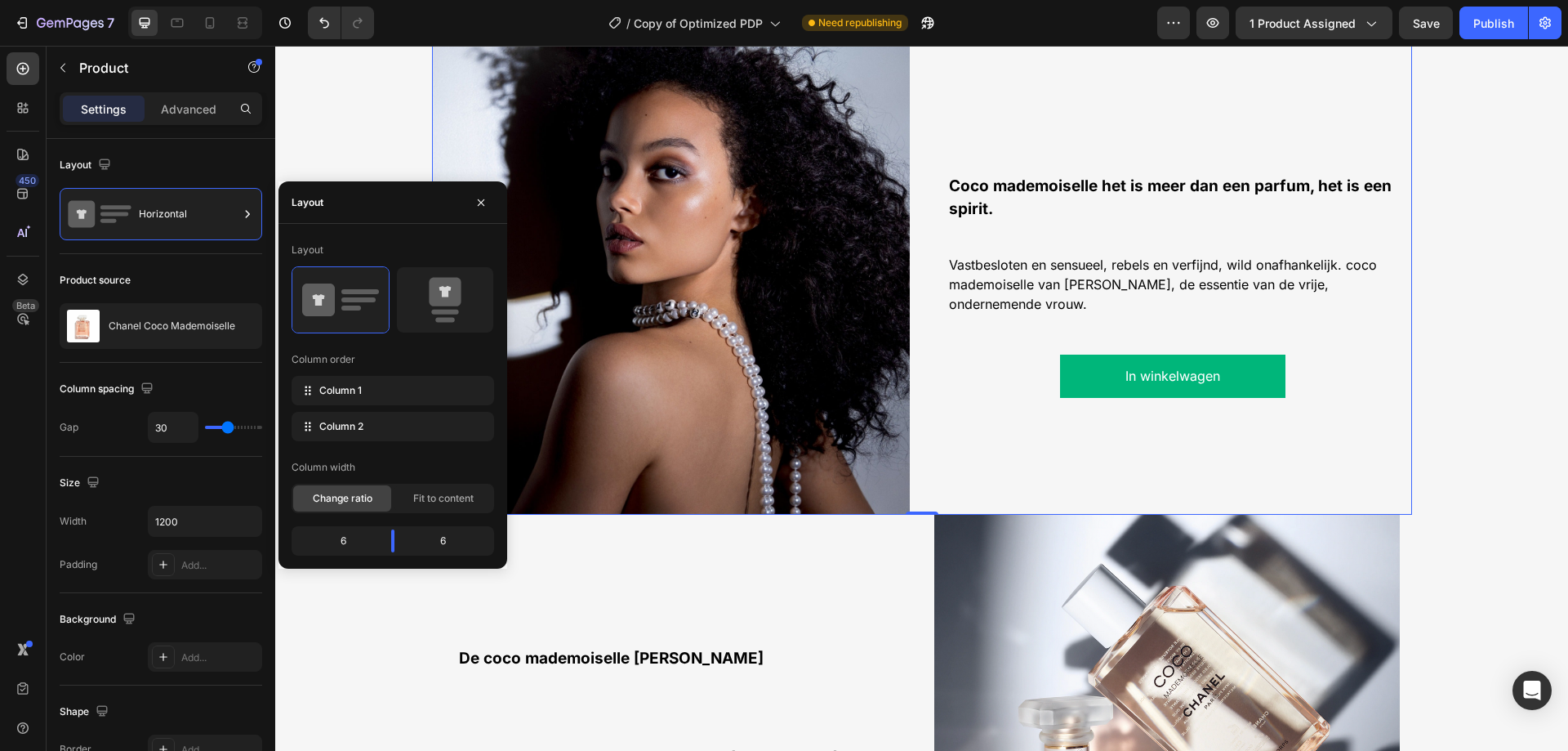
scroll to position [1458, 0]
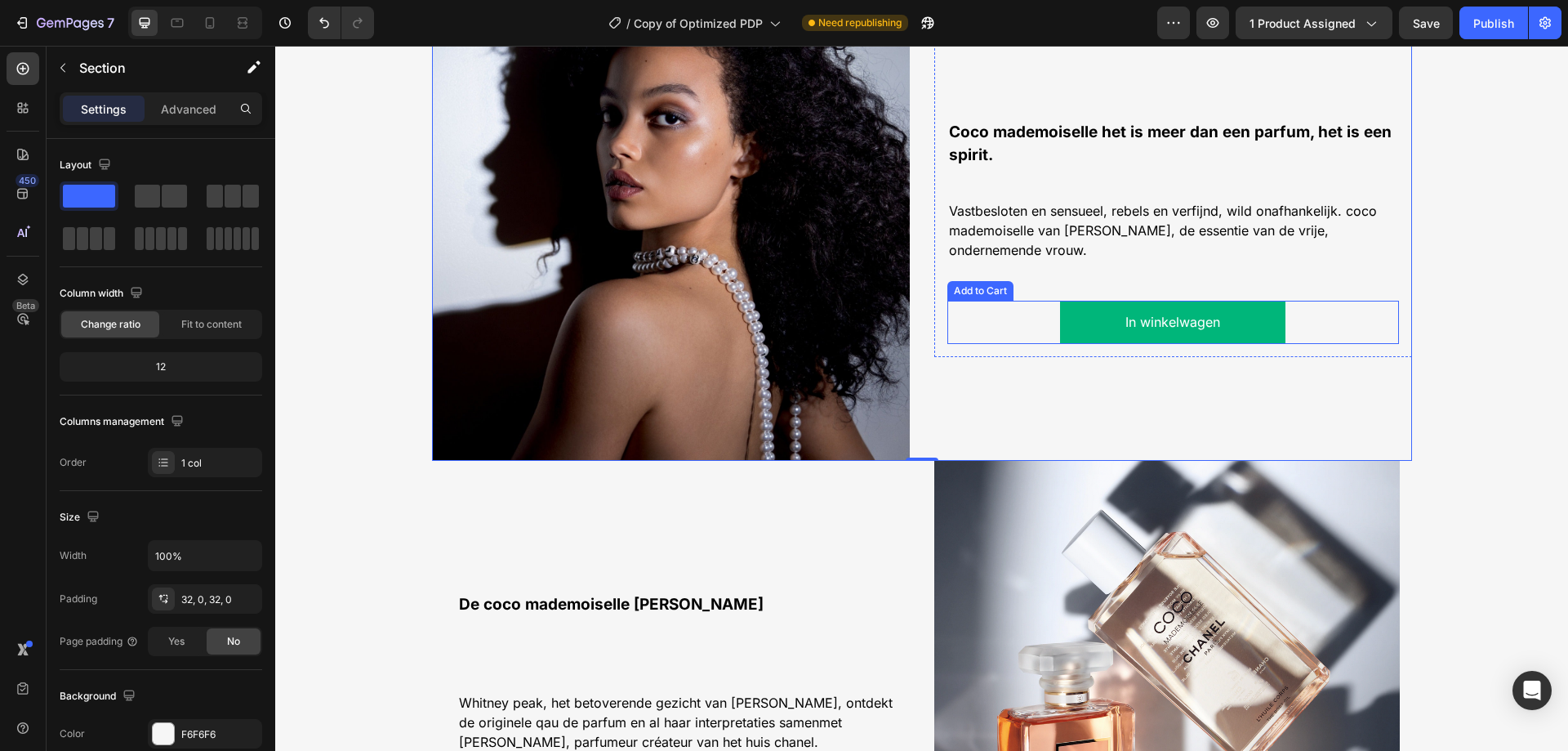
click at [1427, 298] on div "Image Coco mademoiselle het is meer dan een parfum, het is een spirit. Text Blo…" at bounding box center [921, 456] width 1292 height 946
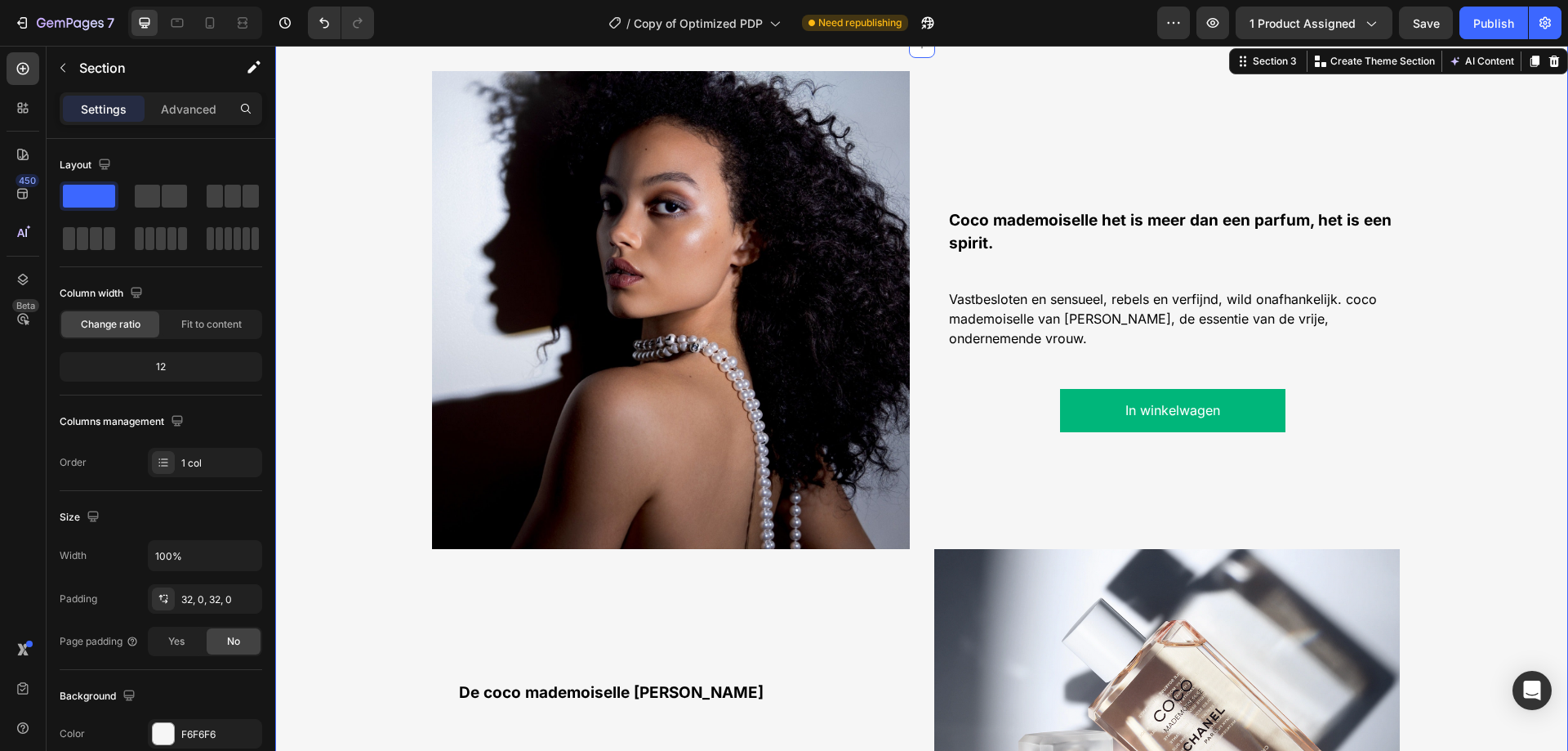
scroll to position [1213, 0]
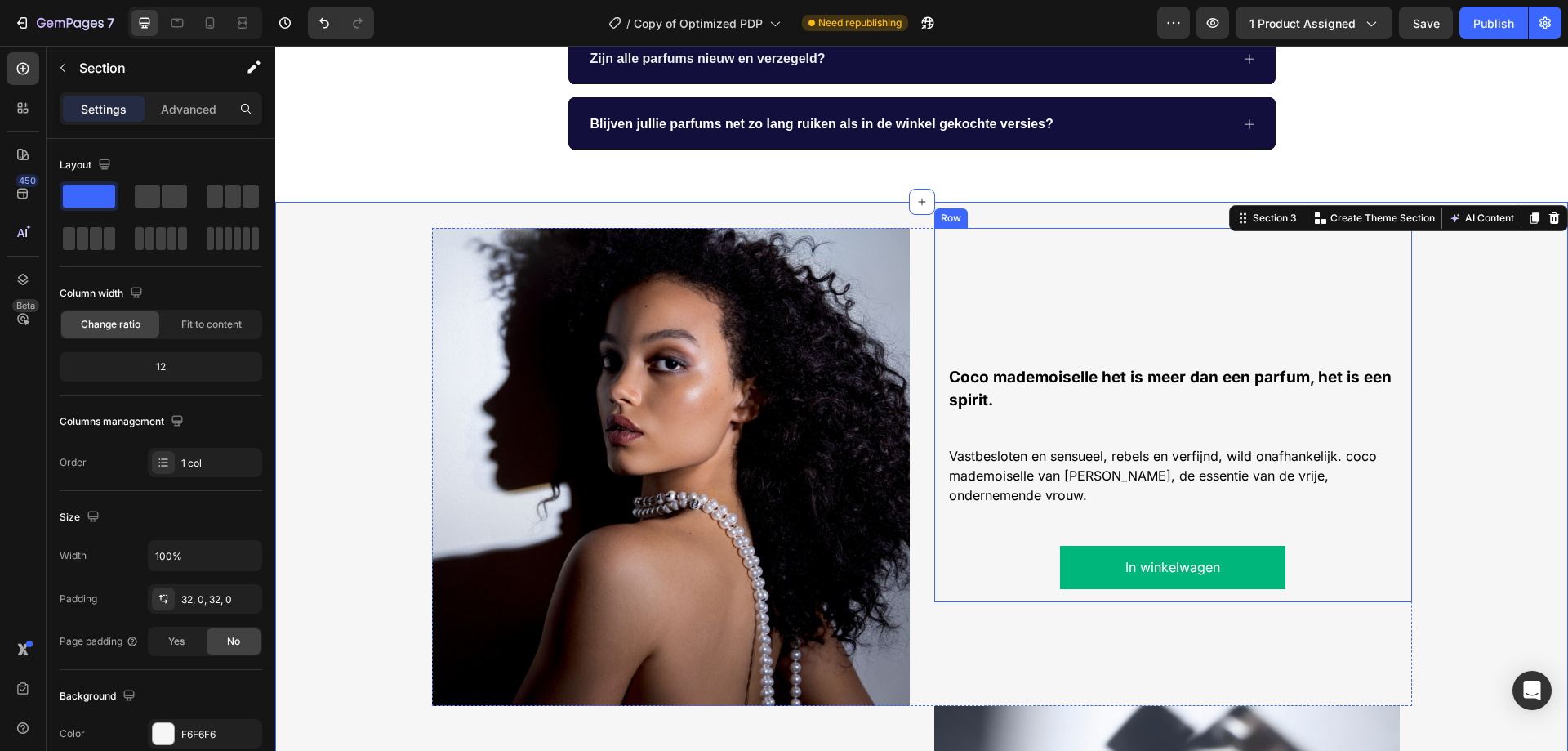
click at [1054, 434] on div "Coco mademoiselle het is meer dan een parfum, het is een spirit. Text Block Vas…" at bounding box center [1173, 414] width 452 height 348
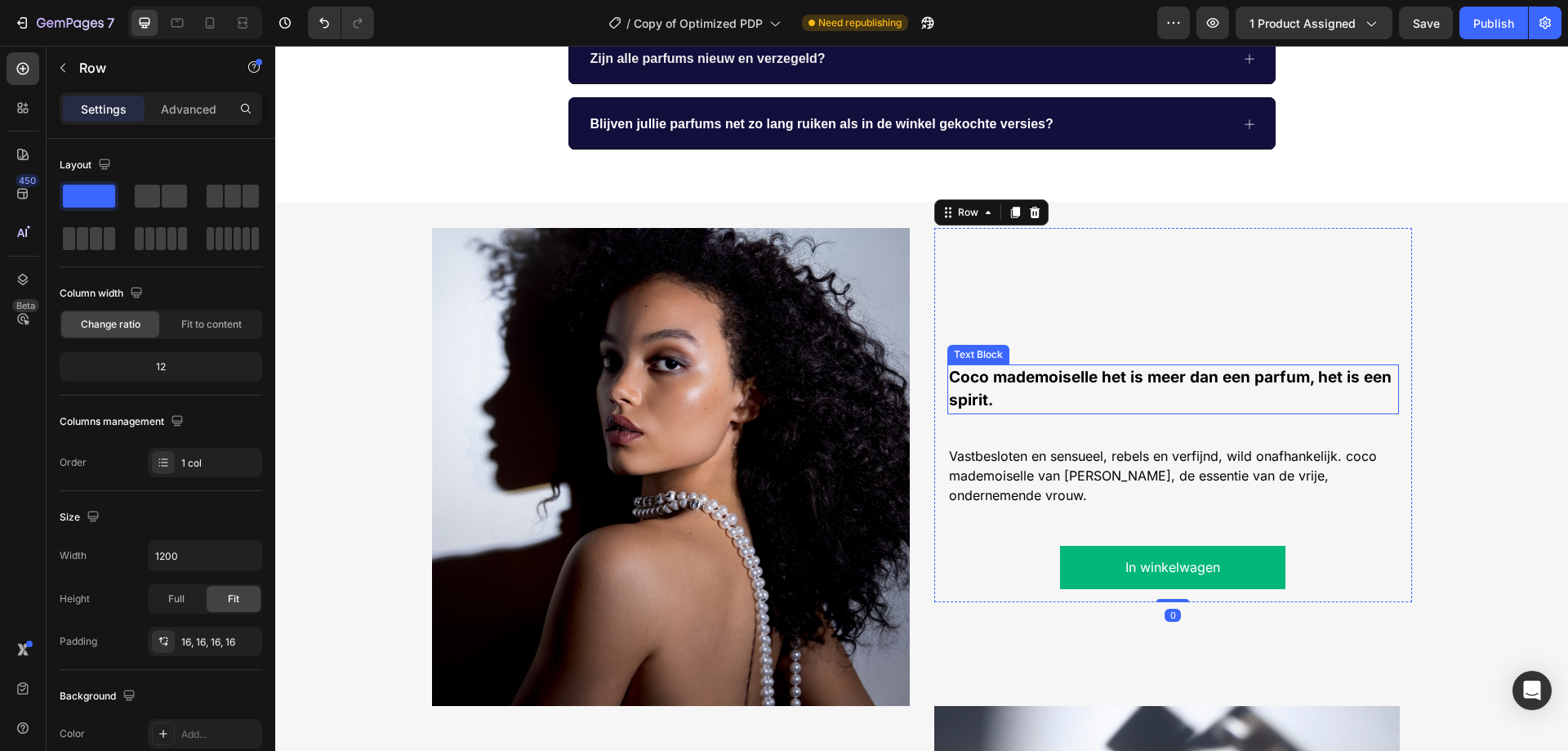
click at [998, 394] on p "Coco mademoiselle het is meer dan een parfum, het is een spirit." at bounding box center [1173, 389] width 448 height 48
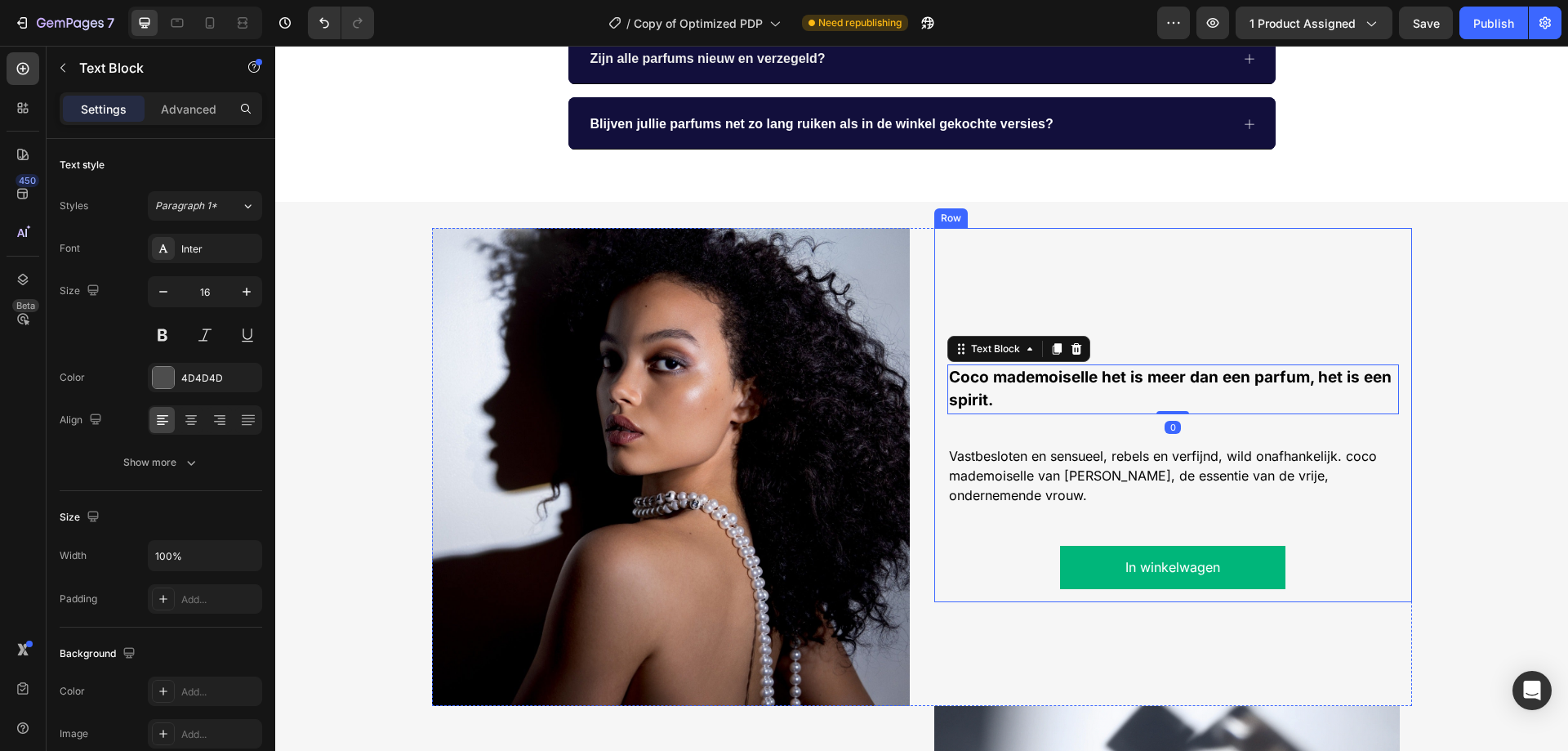
click at [987, 432] on div "Coco mademoiselle het is meer dan een parfum, het is een spirit. Text Block 0 V…" at bounding box center [1173, 414] width 452 height 348
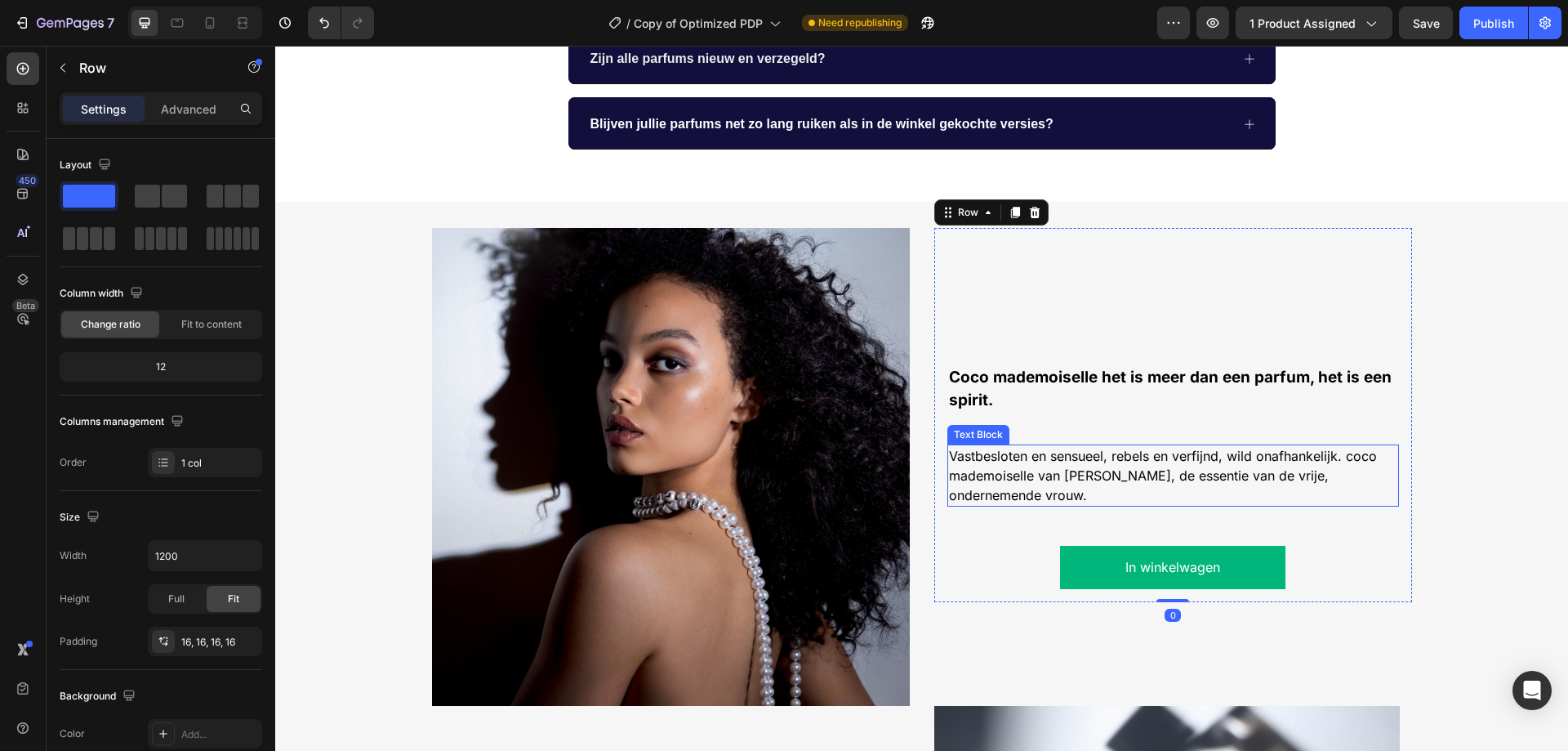
click at [981, 456] on span "Vastbesloten en sensueel, rebels en verfijnd, wild onafhankelijk. coco mademois…" at bounding box center [1163, 475] width 428 height 56
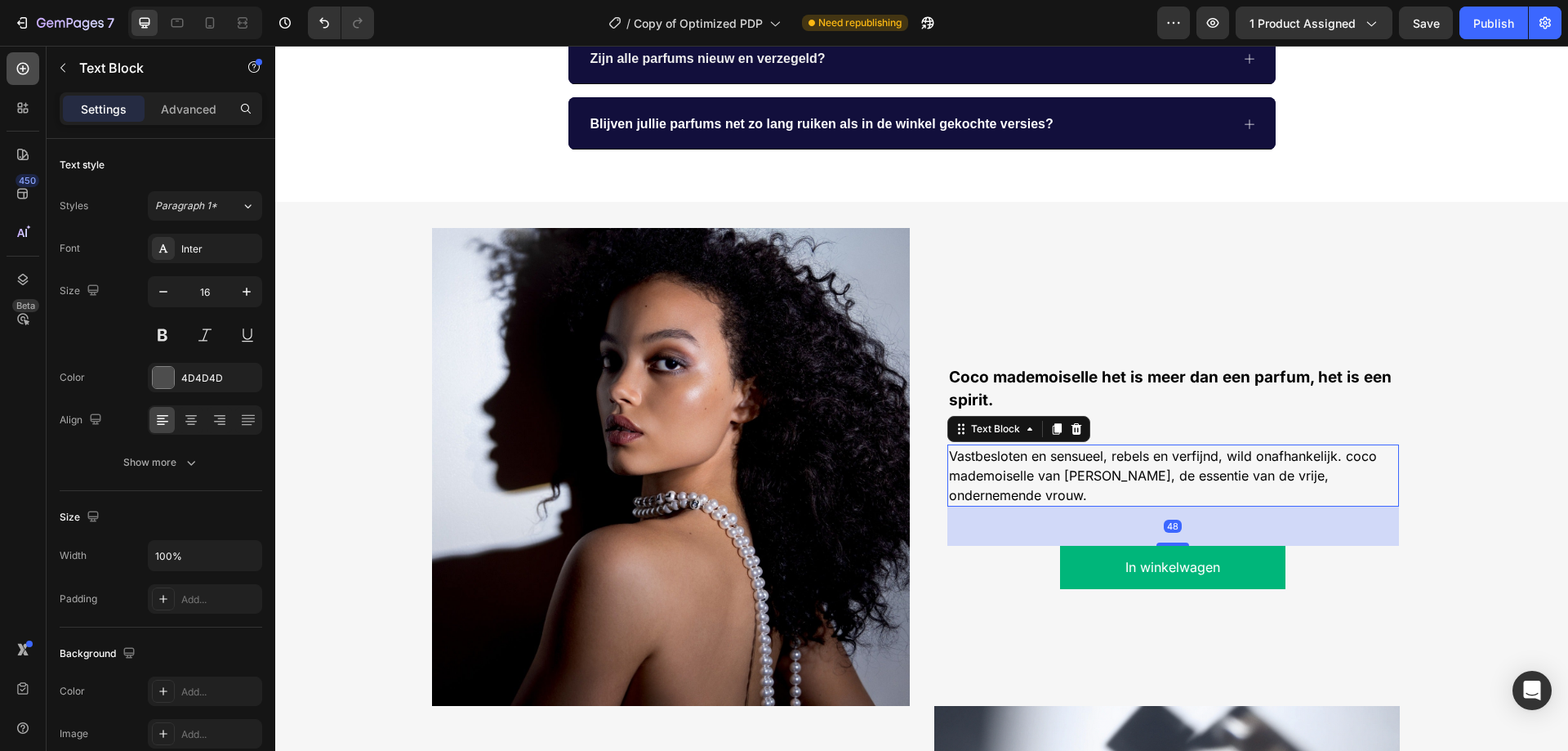
click at [22, 72] on icon at bounding box center [23, 69] width 16 height 16
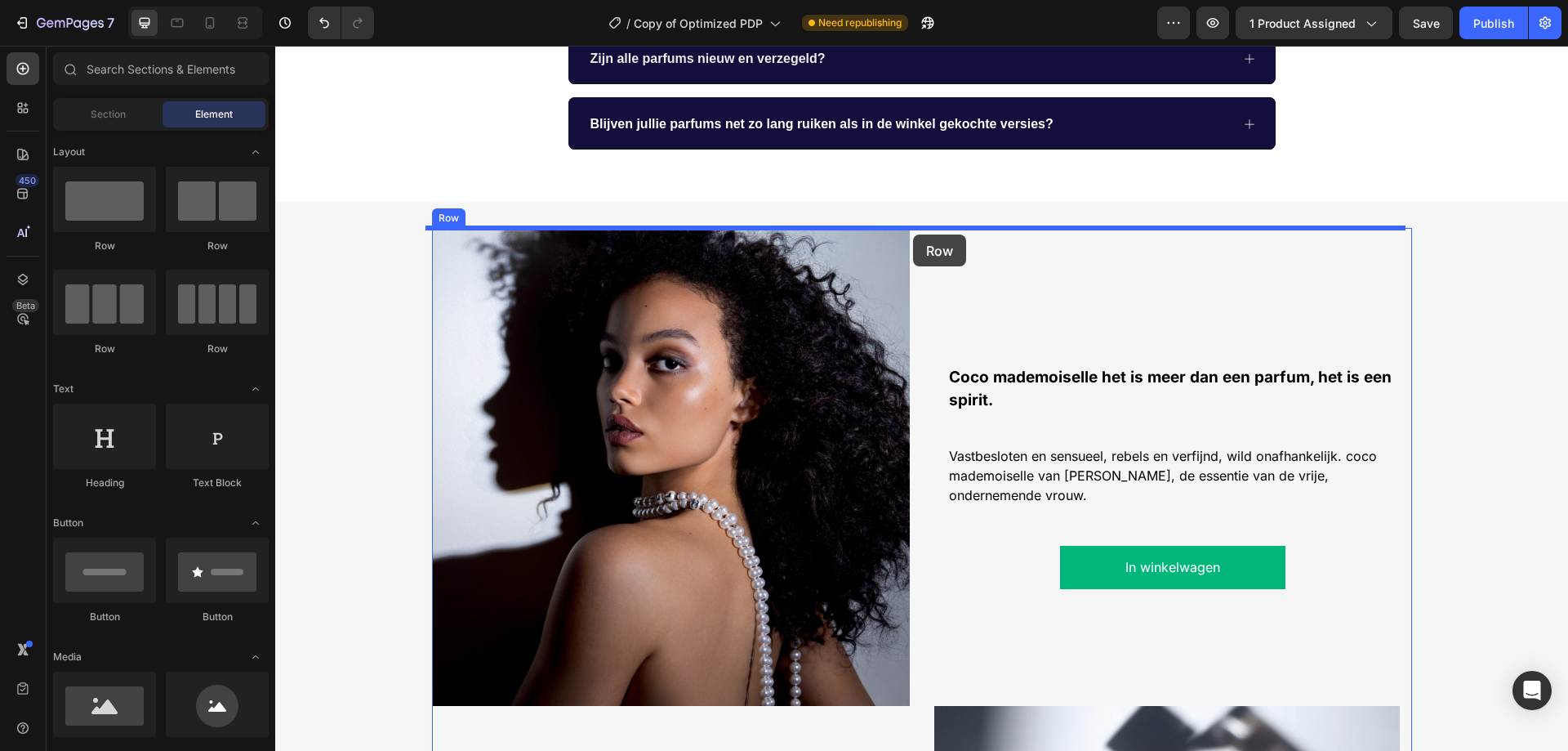
drag, startPoint x: 467, startPoint y: 254, endPoint x: 913, endPoint y: 234, distance: 446.4
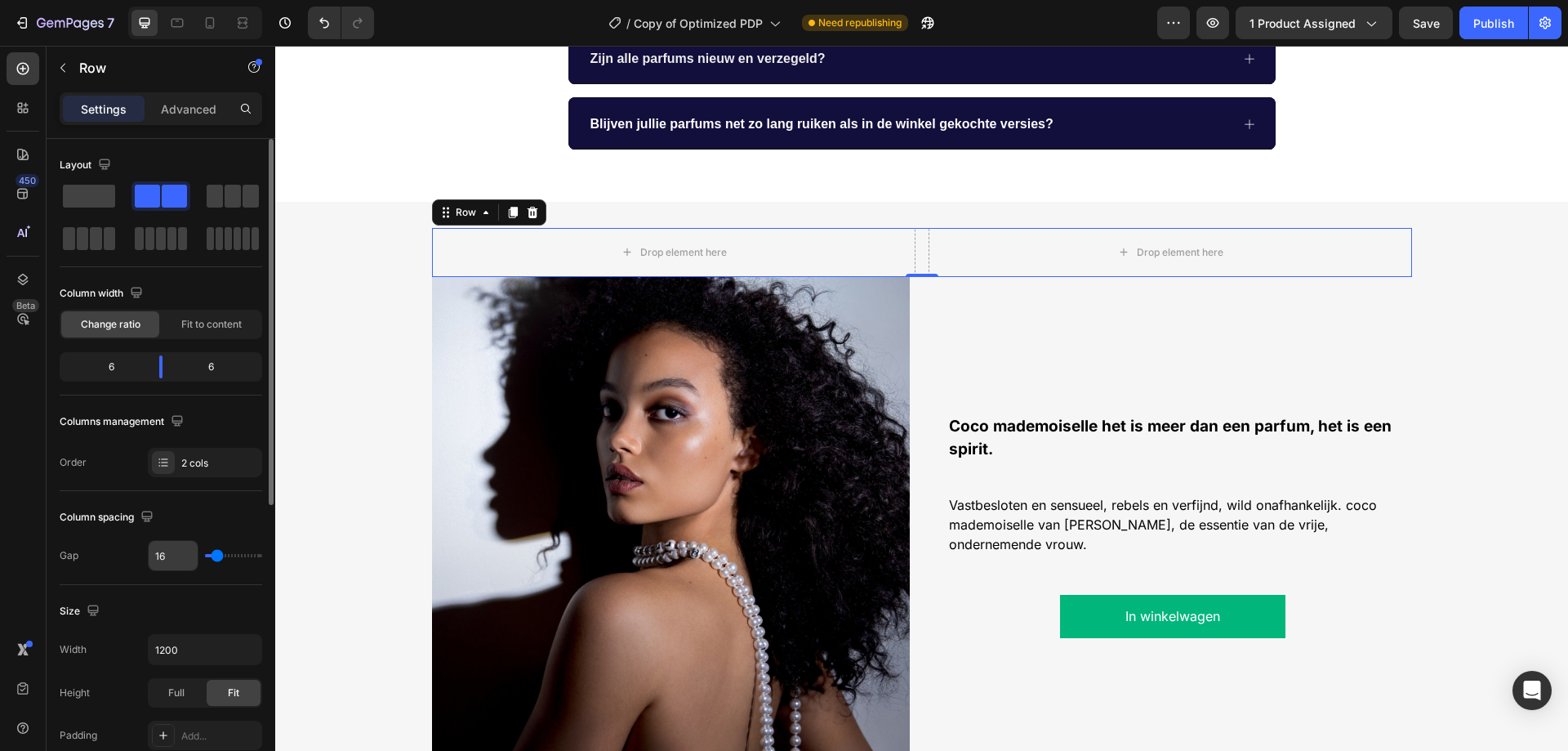
click at [170, 556] on input "16" at bounding box center [172, 556] width 49 height 30
type input "3"
type input "30"
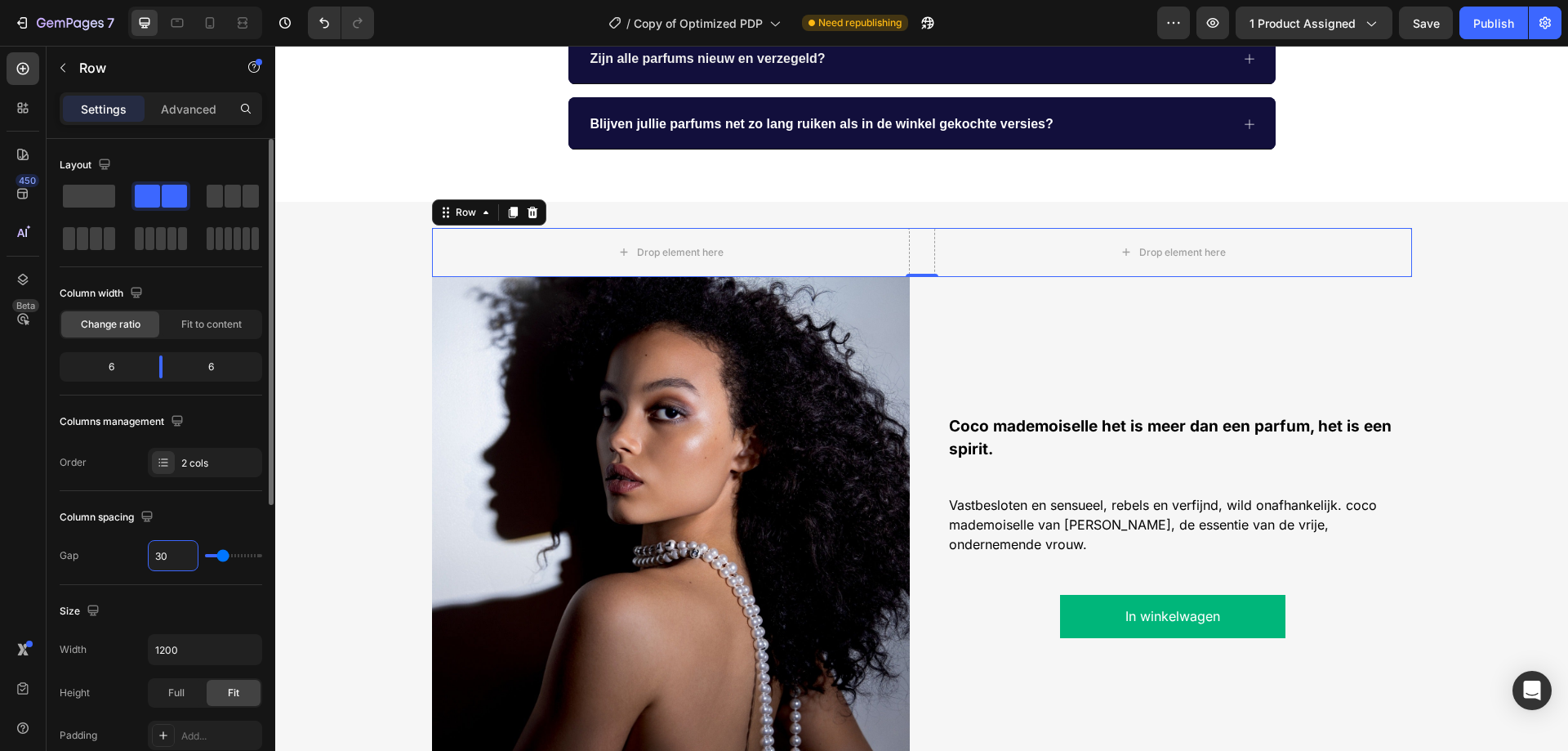
type input "30"
click at [636, 611] on img at bounding box center [671, 516] width 478 height 478
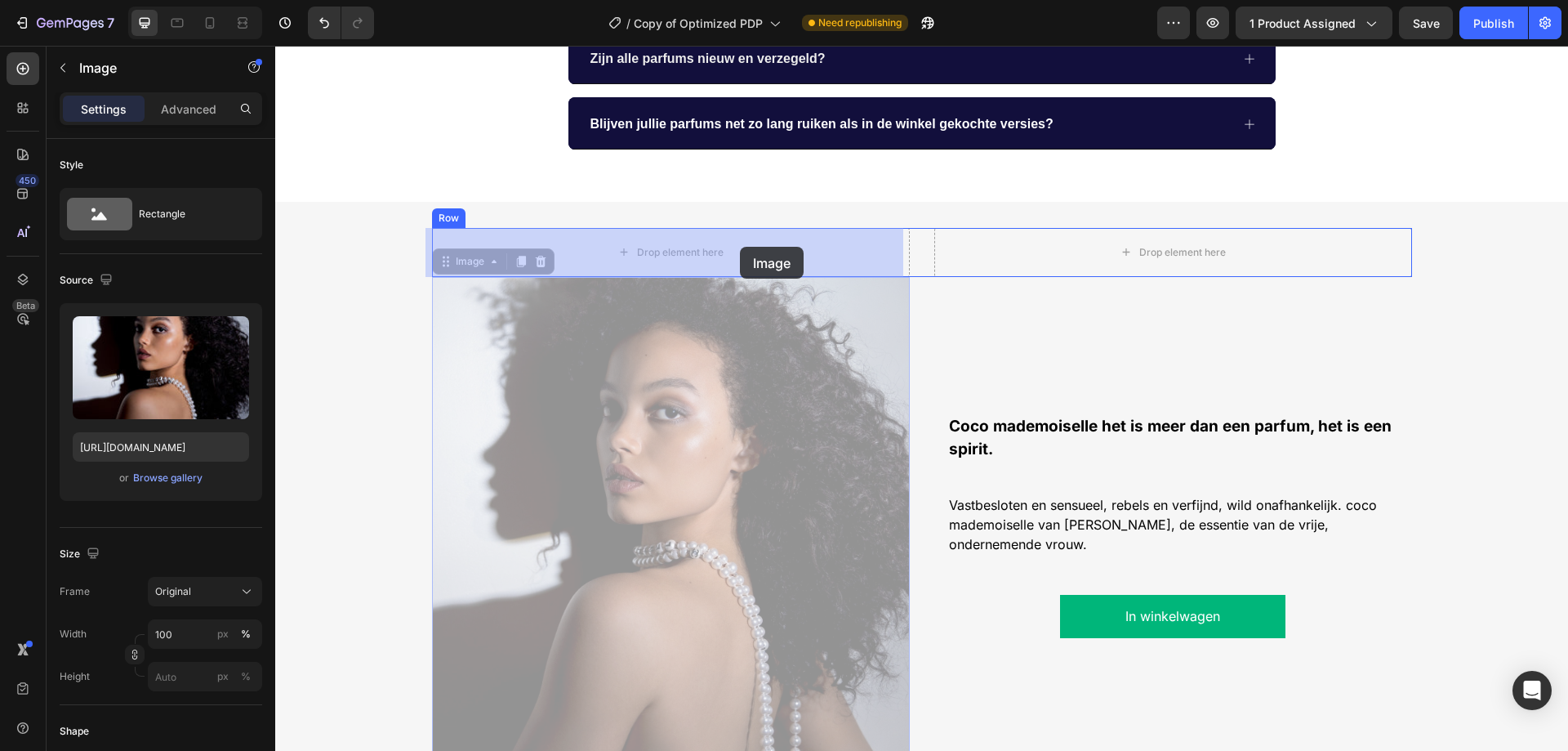
drag, startPoint x: 445, startPoint y: 266, endPoint x: 740, endPoint y: 247, distance: 295.6
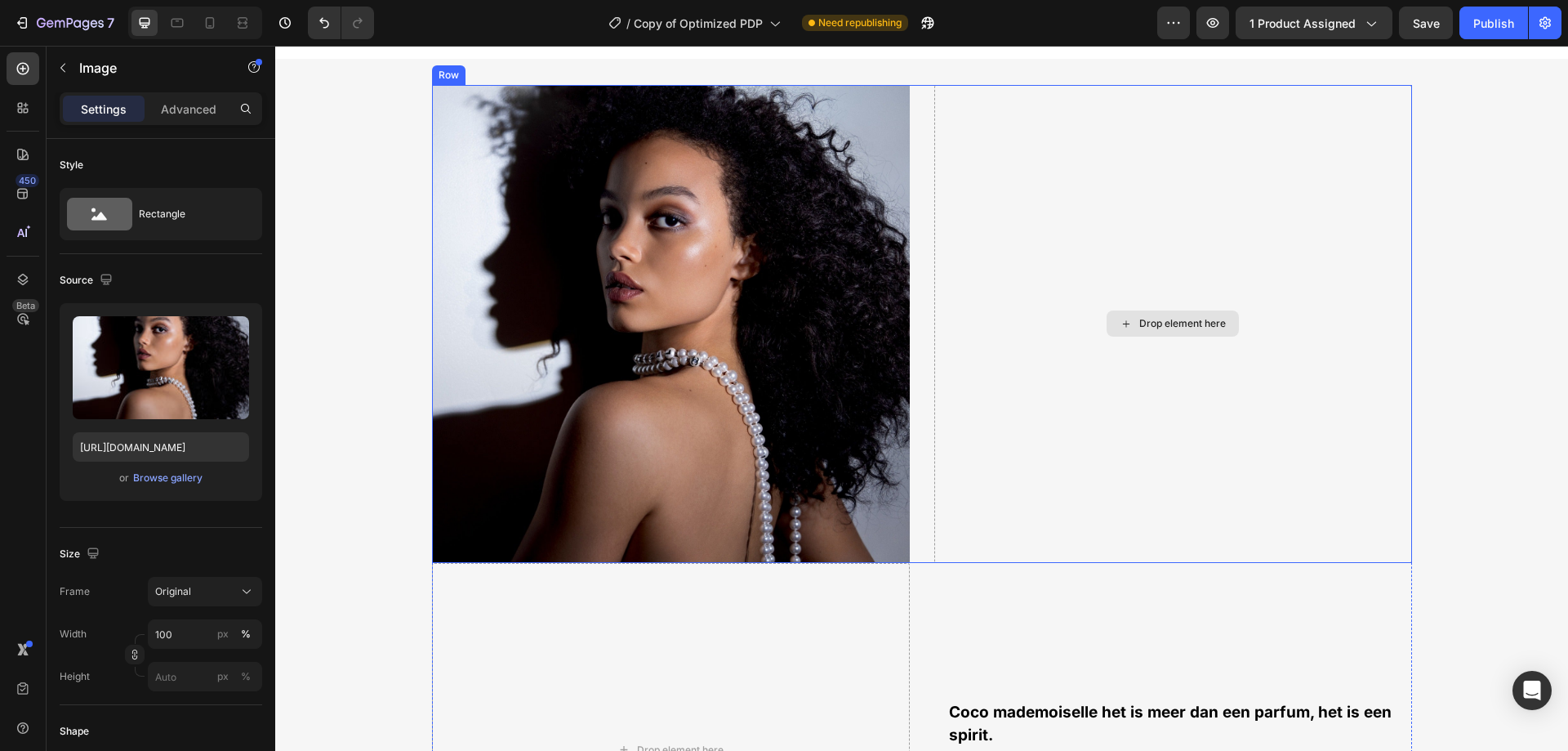
scroll to position [1458, 0]
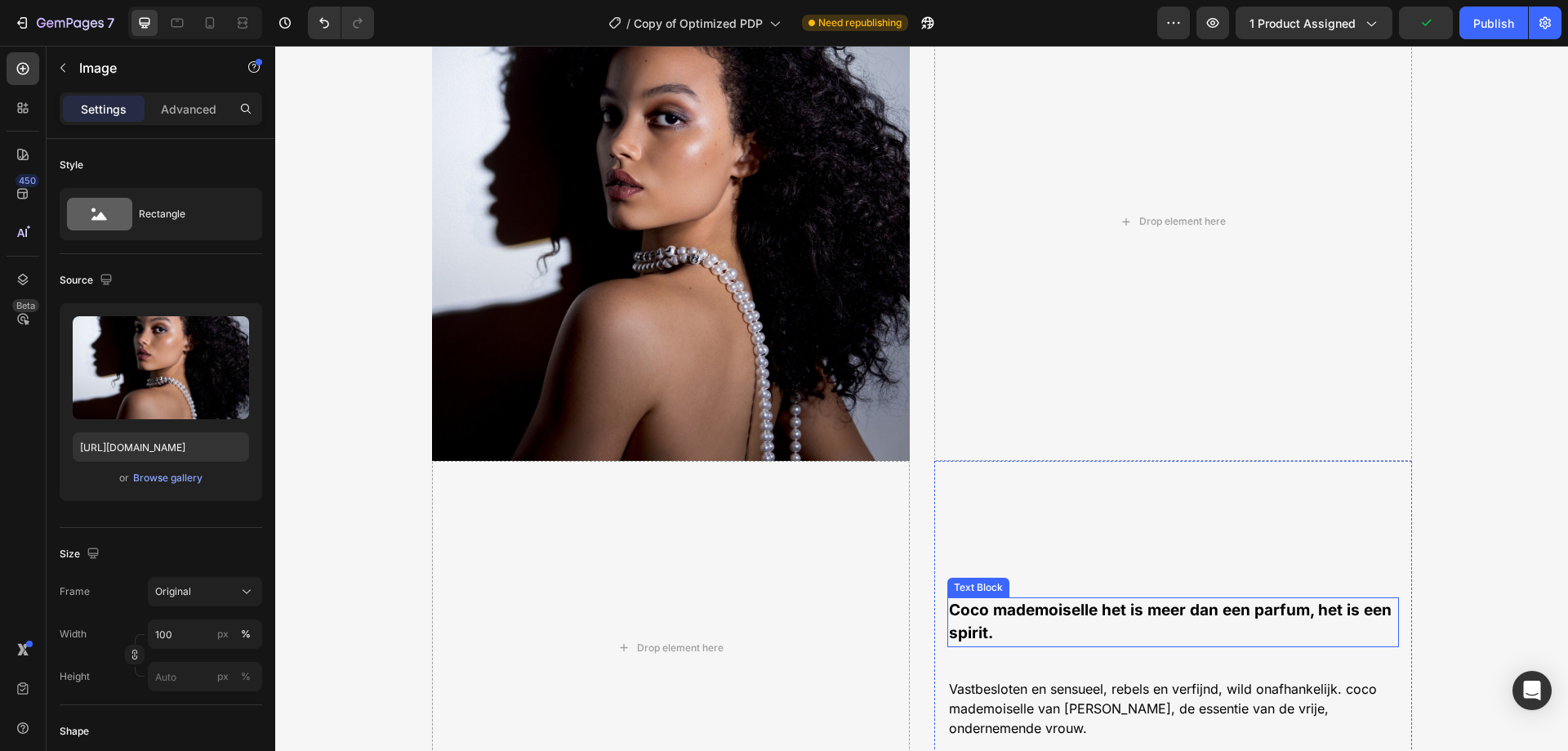
click at [1039, 606] on strong "Coco mademoiselle het is meer dan een parfum, het is een spirit." at bounding box center [1170, 622] width 442 height 43
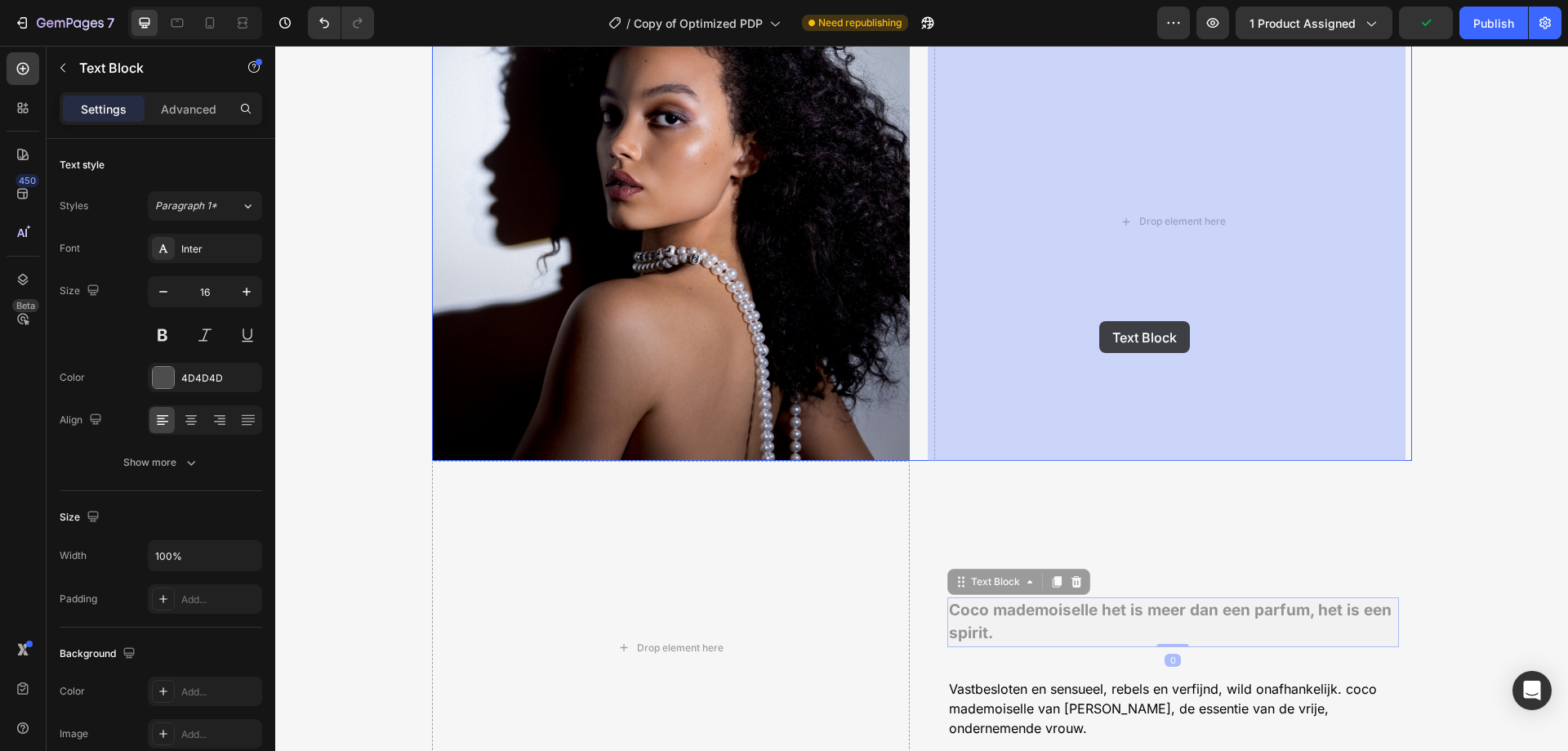
drag, startPoint x: 962, startPoint y: 584, endPoint x: 1099, endPoint y: 321, distance: 296.5
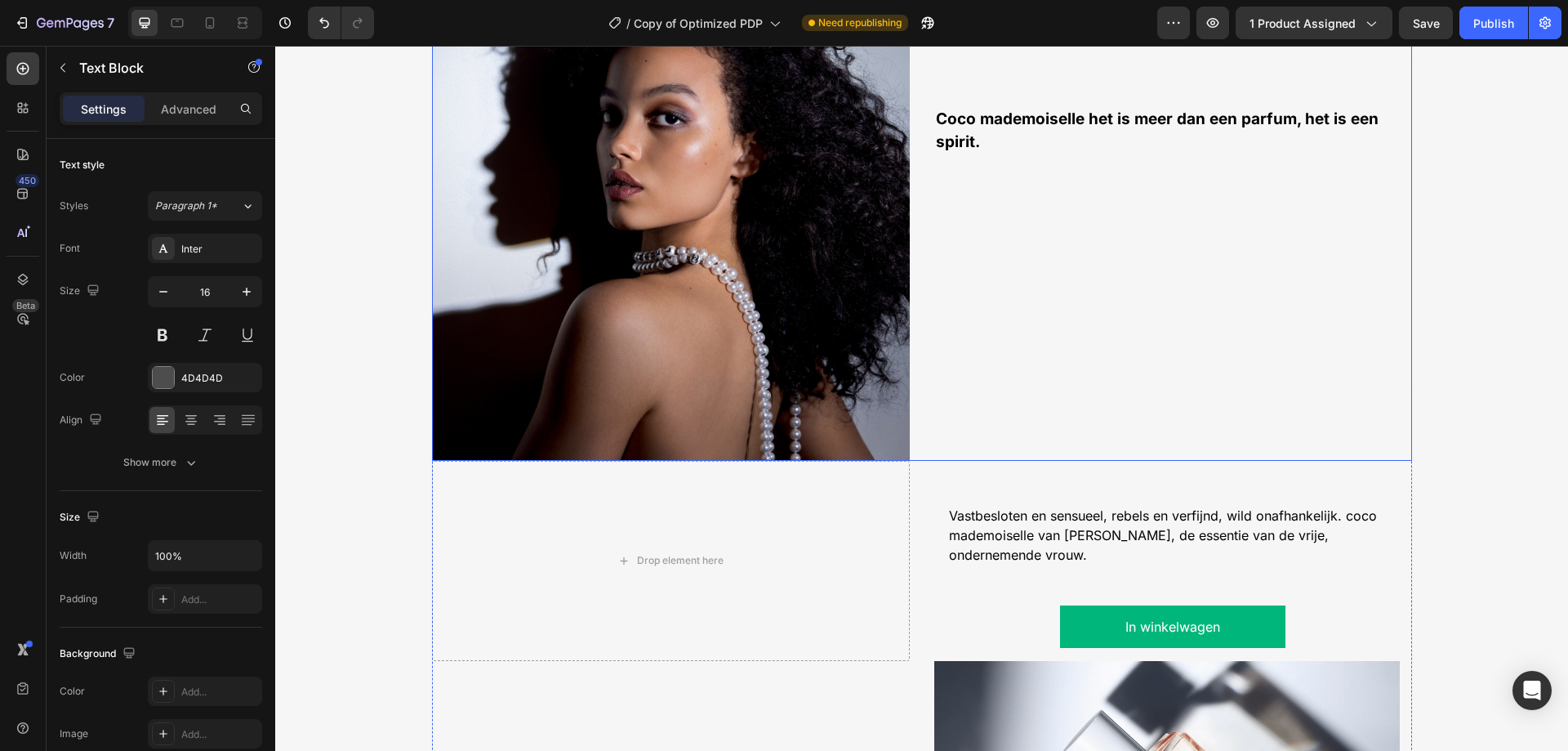
scroll to position [1377, 0]
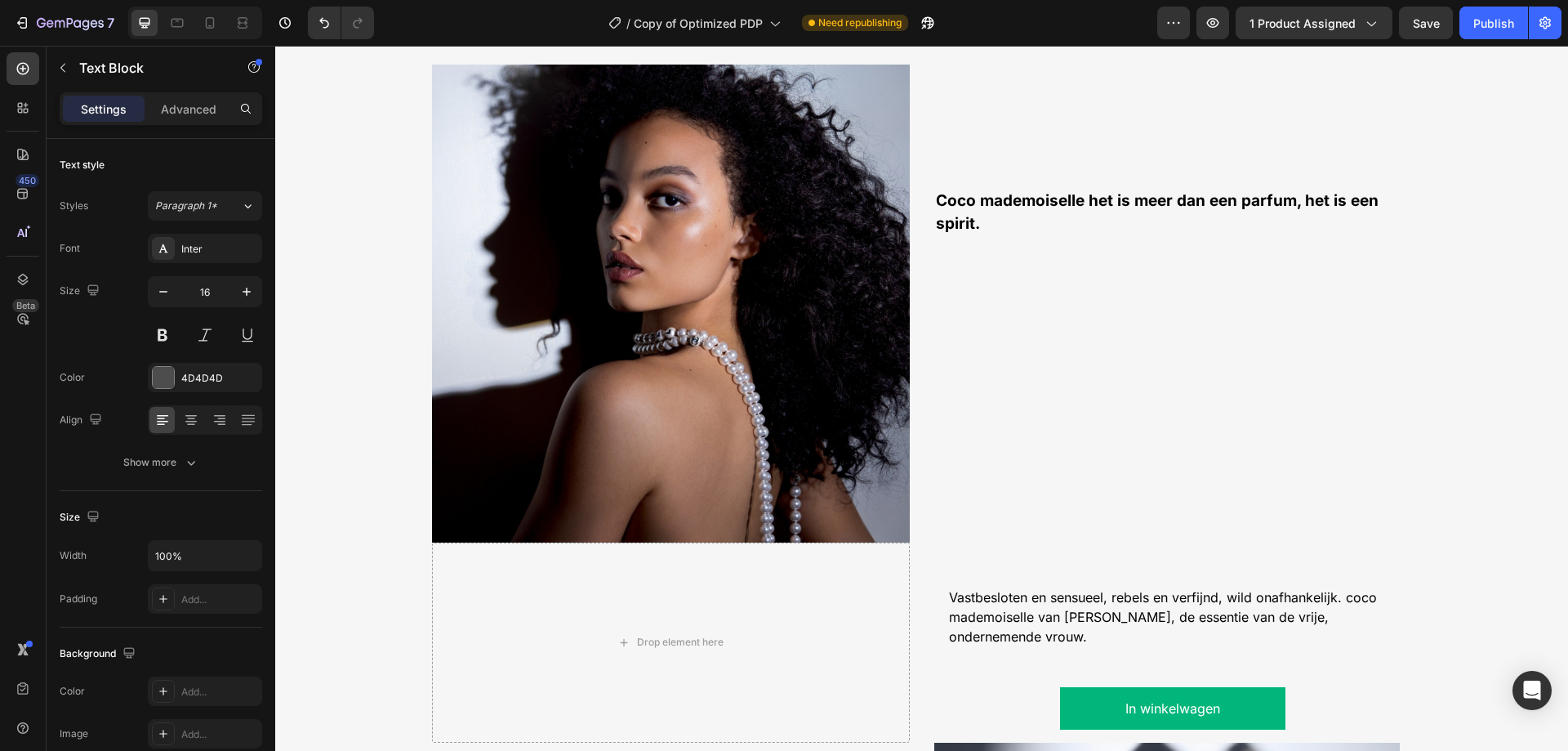
click at [987, 216] on p "Coco mademoiselle het is meer dan een parfum, het is een spirit." at bounding box center [1173, 213] width 474 height 48
click at [178, 114] on p "Advanced" at bounding box center [189, 109] width 56 height 17
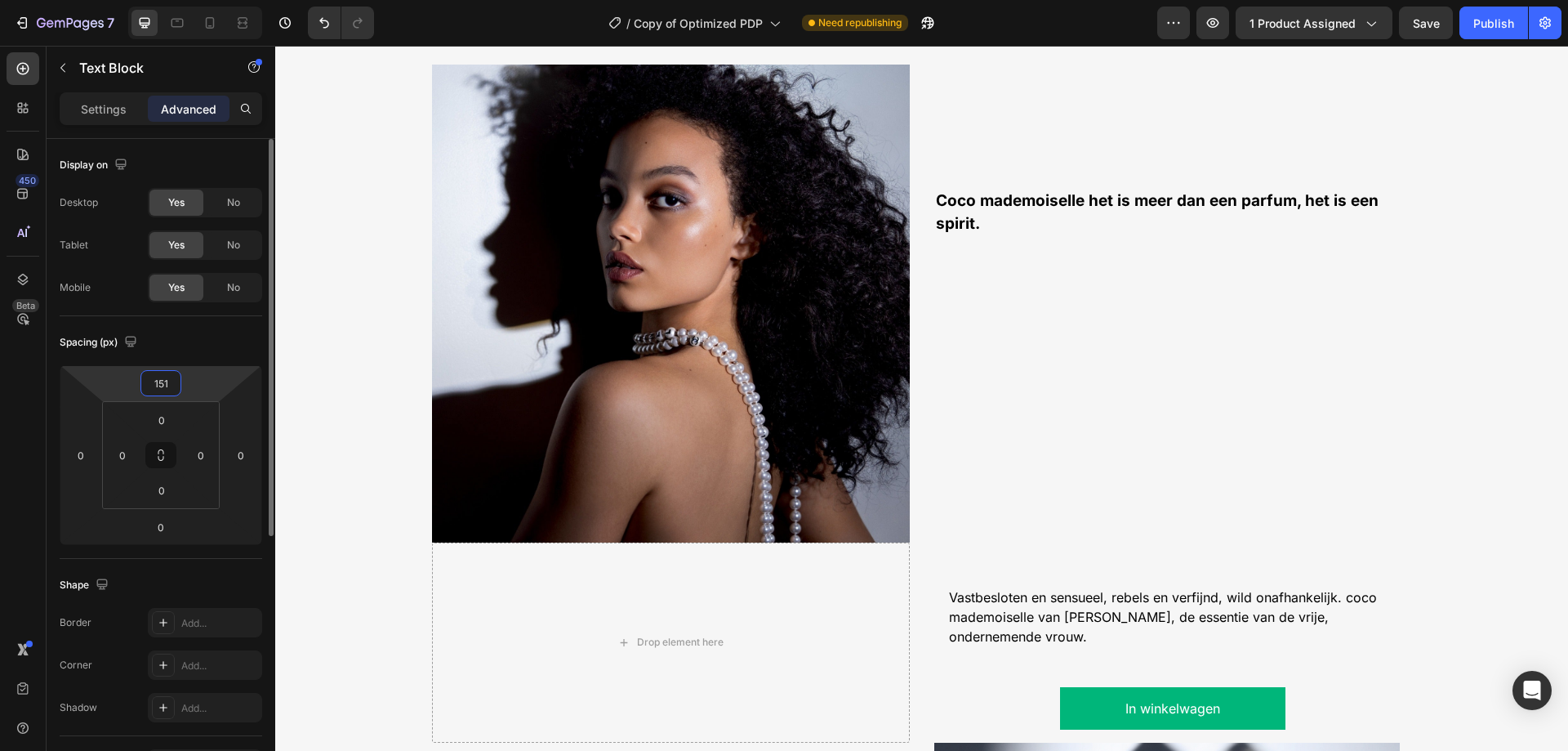
click at [171, 388] on input "151" at bounding box center [160, 382] width 33 height 25
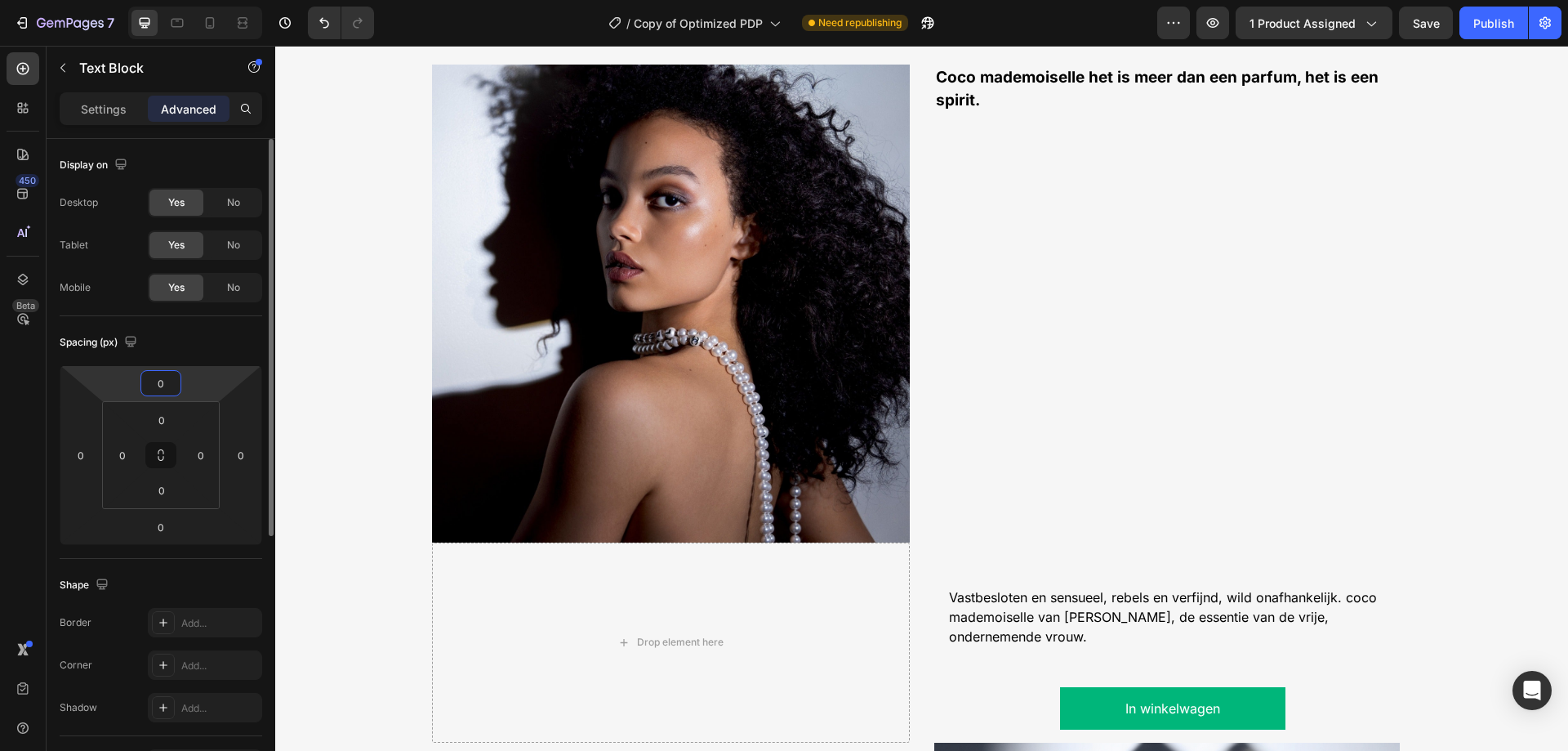
type input "0"
click at [1015, 272] on div "Coco mademoiselle het is meer dan een parfum, het is een spirit. Text Block 0" at bounding box center [1173, 304] width 478 height 478
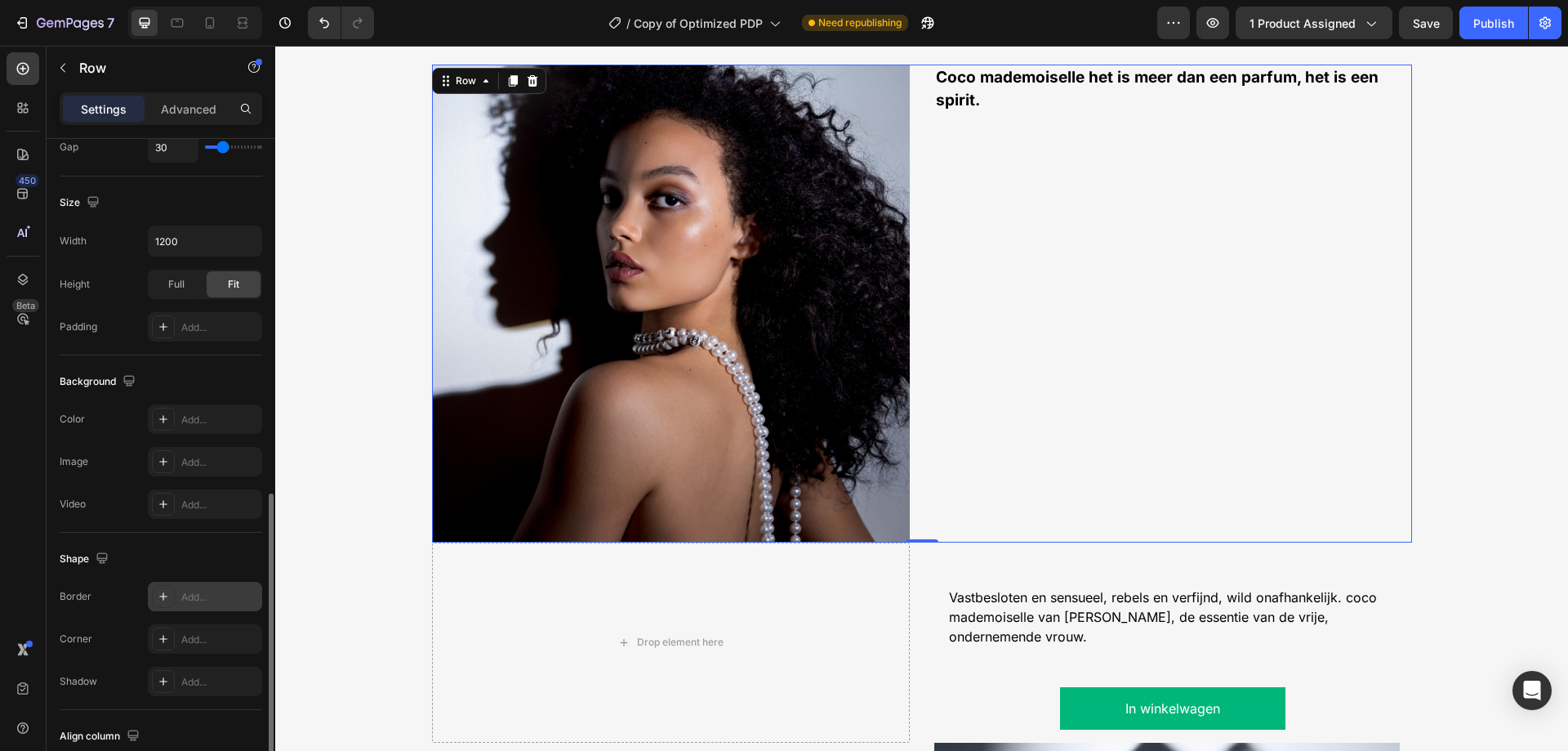
scroll to position [525, 0]
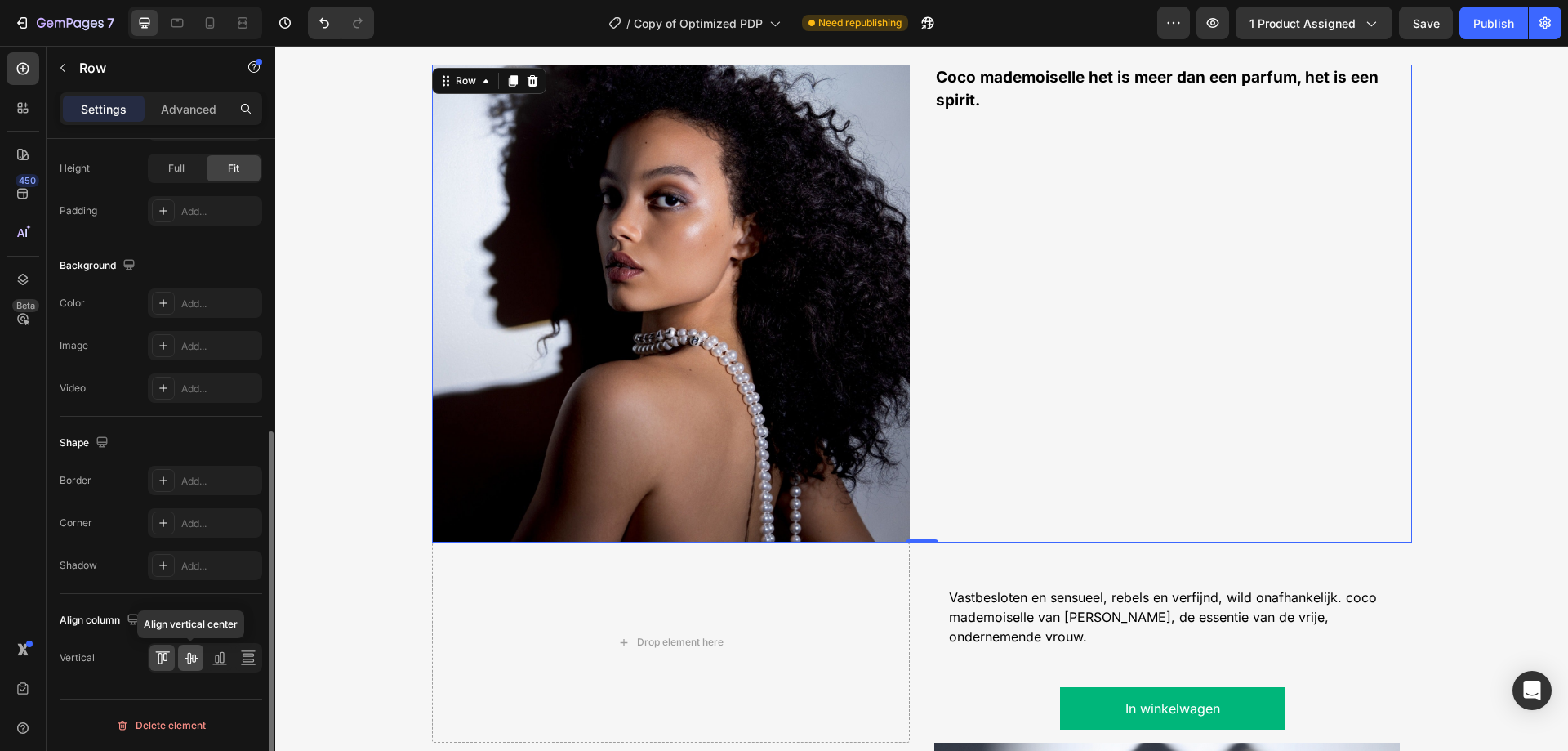
click at [193, 662] on icon at bounding box center [191, 657] width 16 height 16
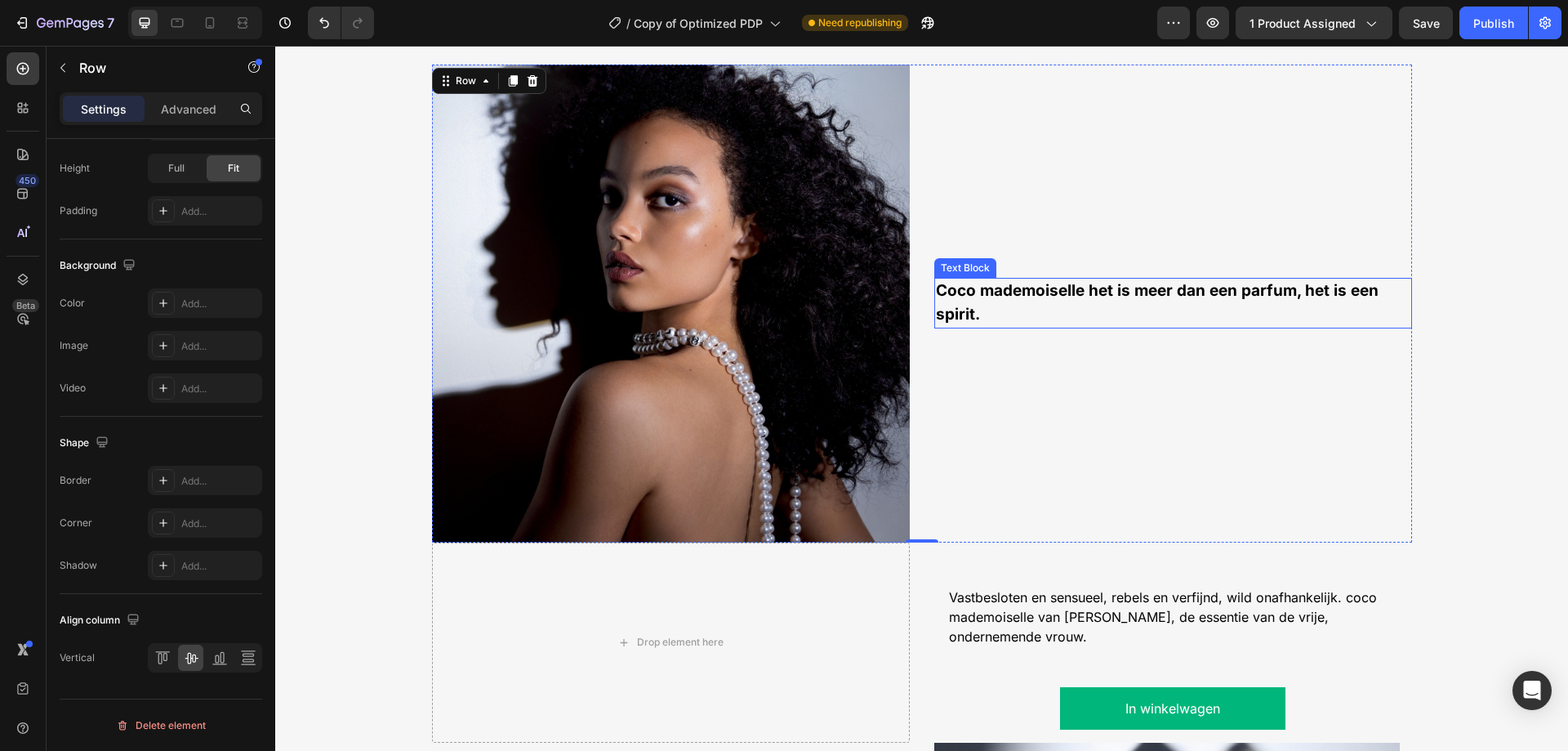
click at [969, 298] on strong "Coco mademoiselle het is meer dan een parfum, het is een spirit." at bounding box center [1157, 302] width 442 height 43
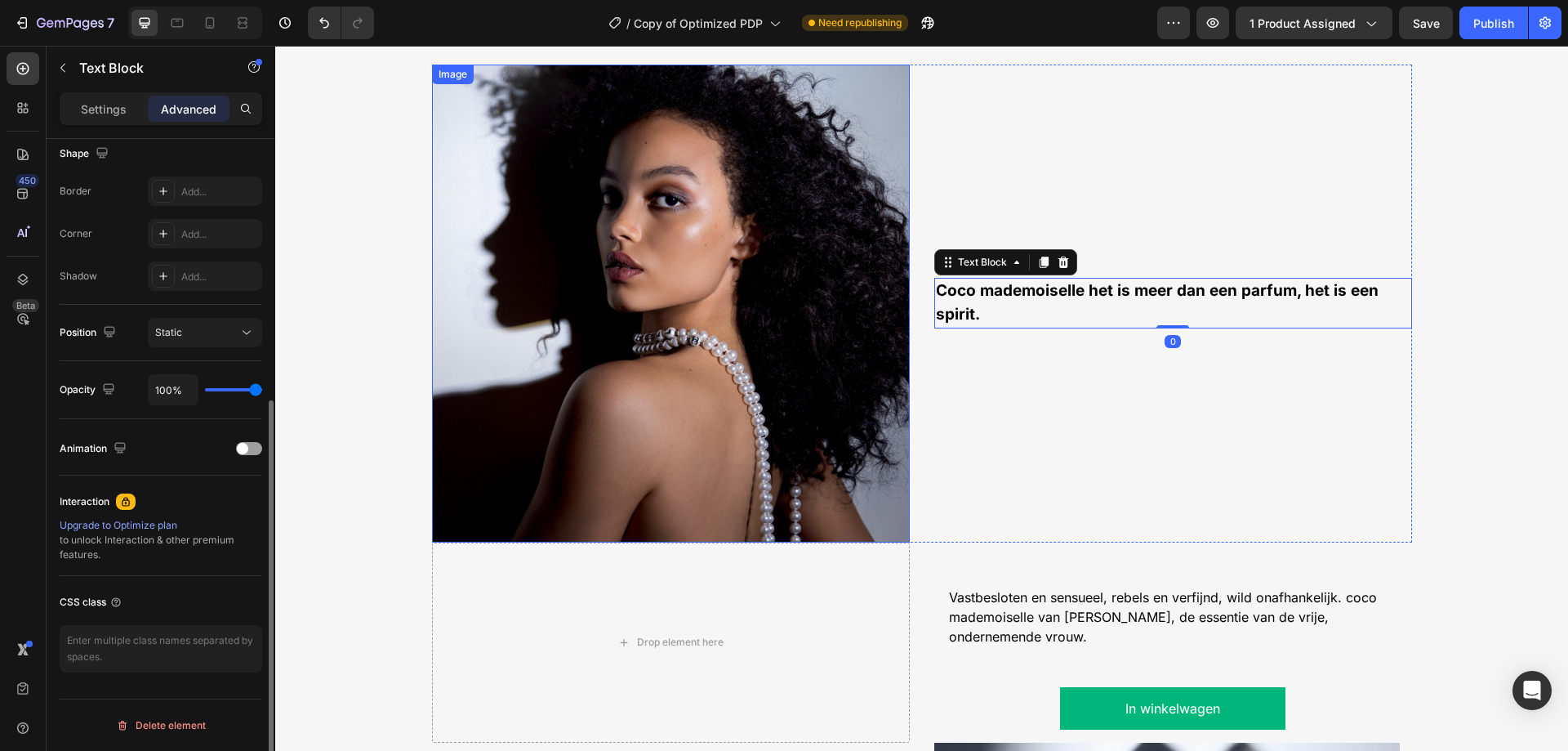
scroll to position [0, 0]
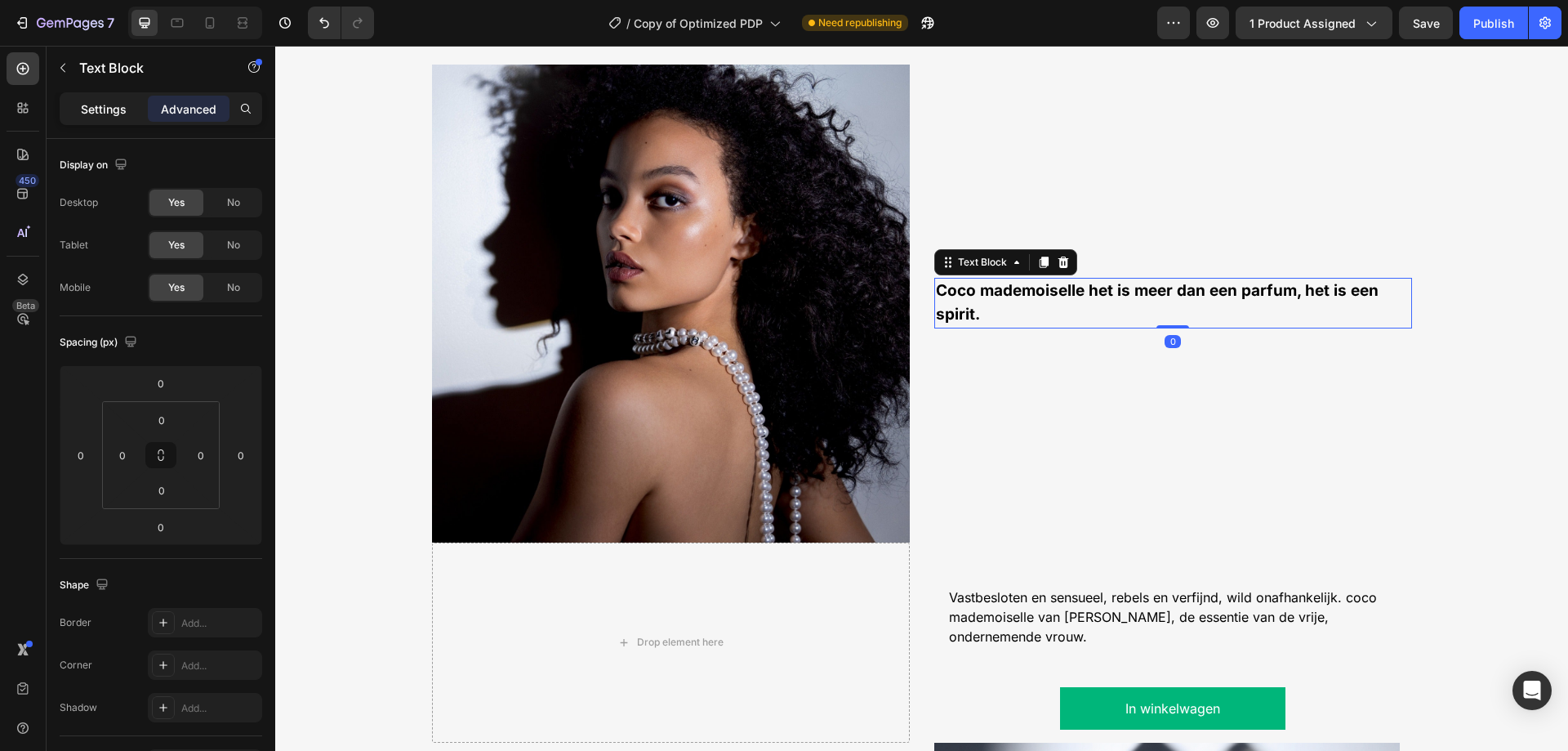
click at [113, 110] on p "Settings" at bounding box center [104, 109] width 46 height 17
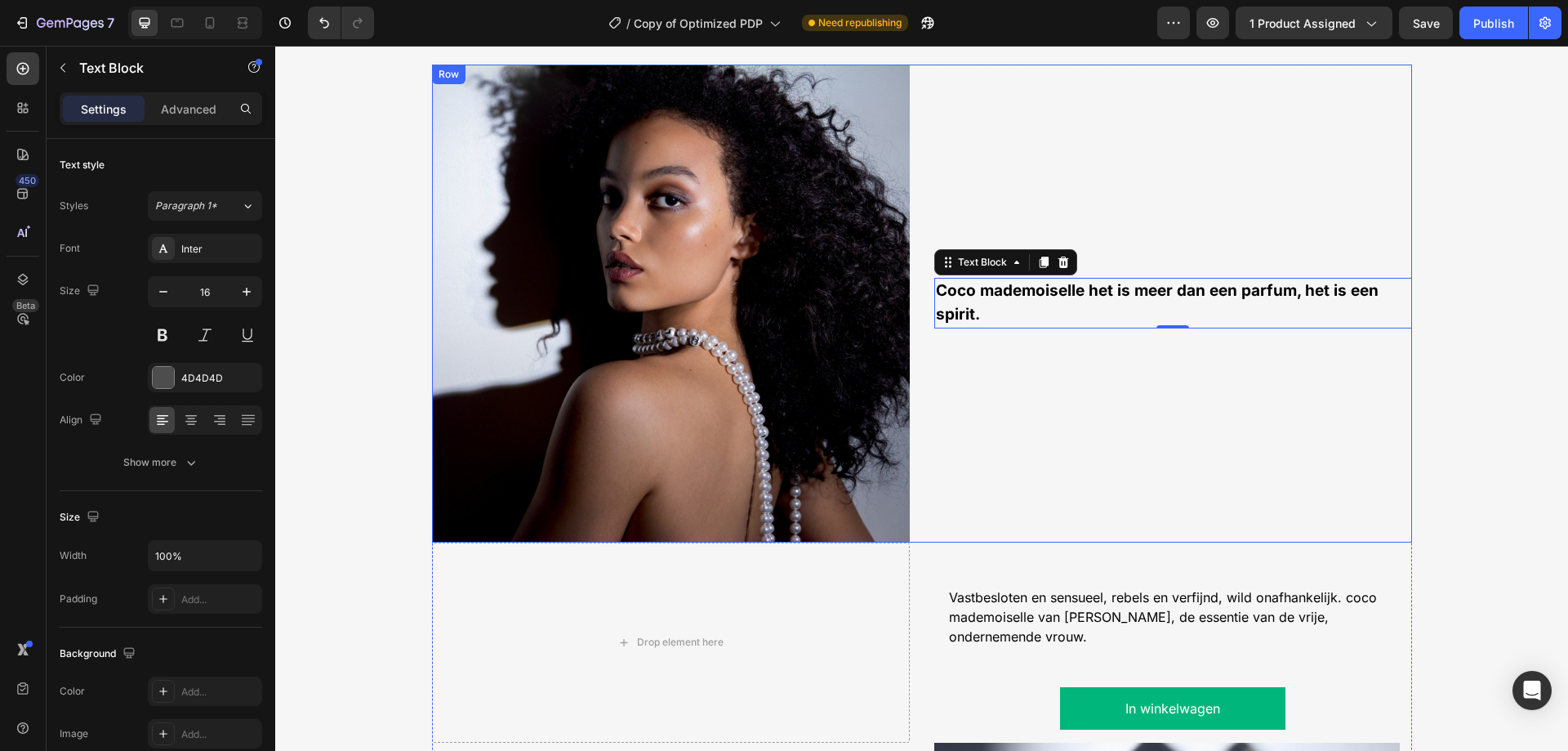
scroll to position [1540, 0]
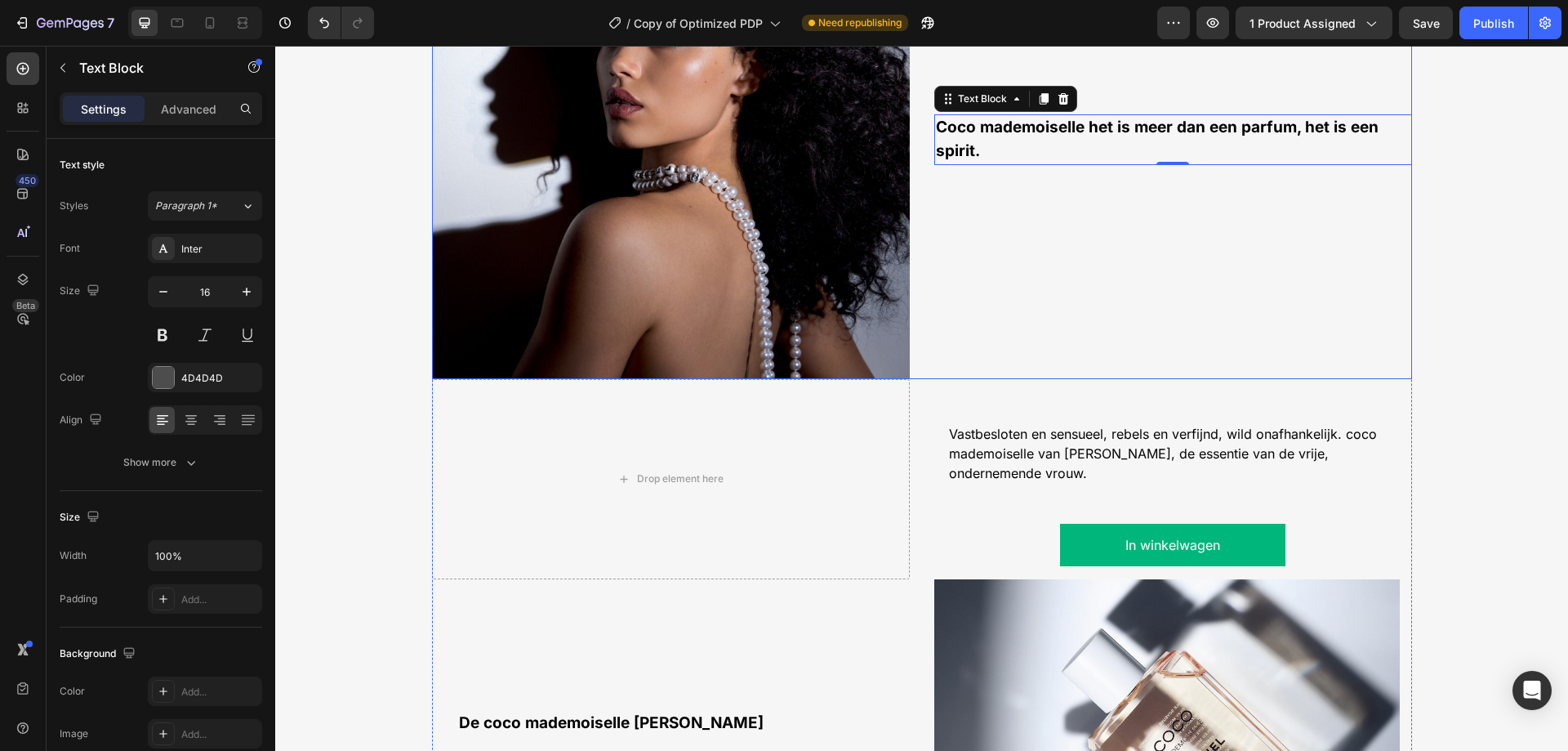
click at [1018, 447] on span "Vastbesloten en sensueel, rebels en verfijnd, wild onafhankelijk. coco mademois…" at bounding box center [1163, 453] width 428 height 56
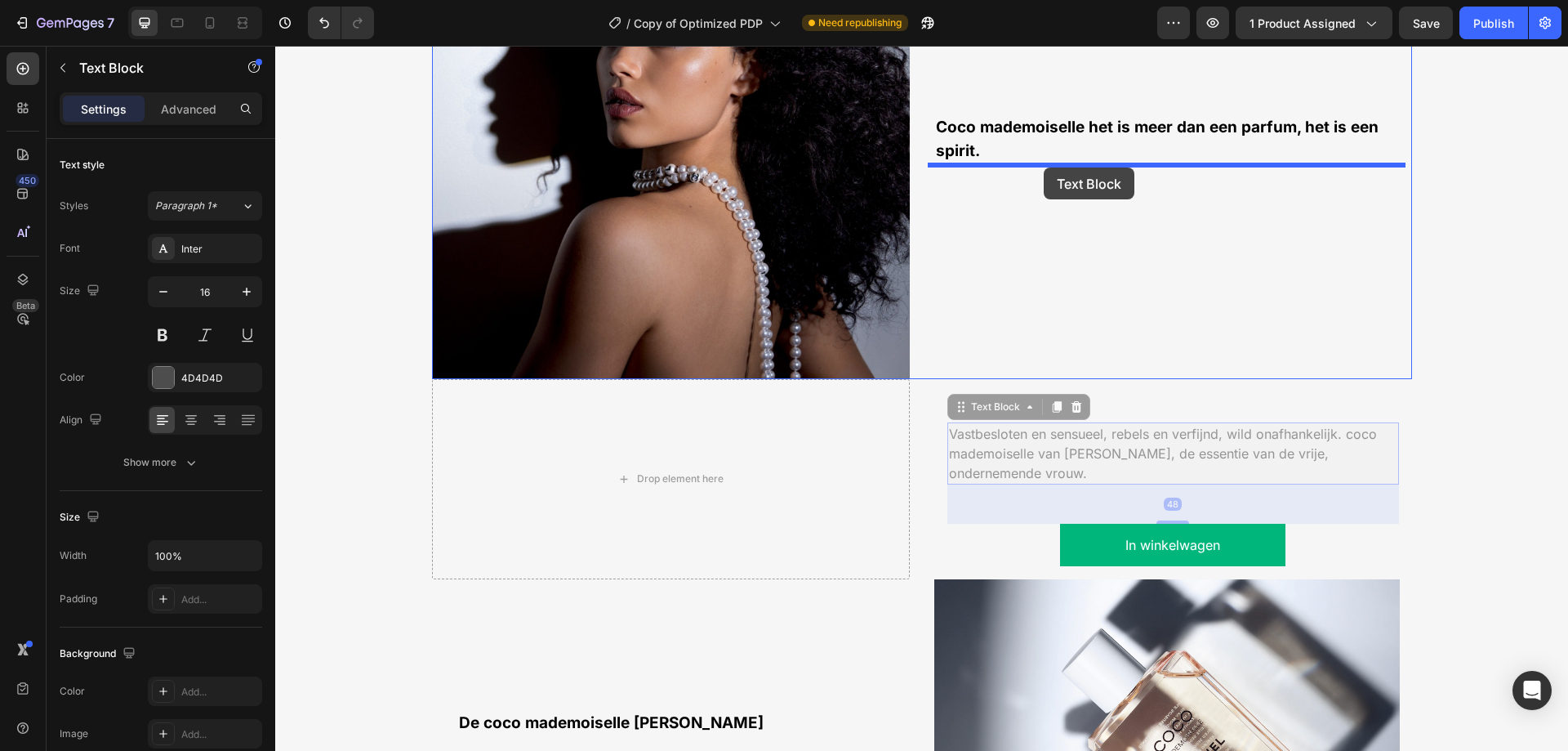
drag, startPoint x: 970, startPoint y: 415, endPoint x: 1043, endPoint y: 167, distance: 258.5
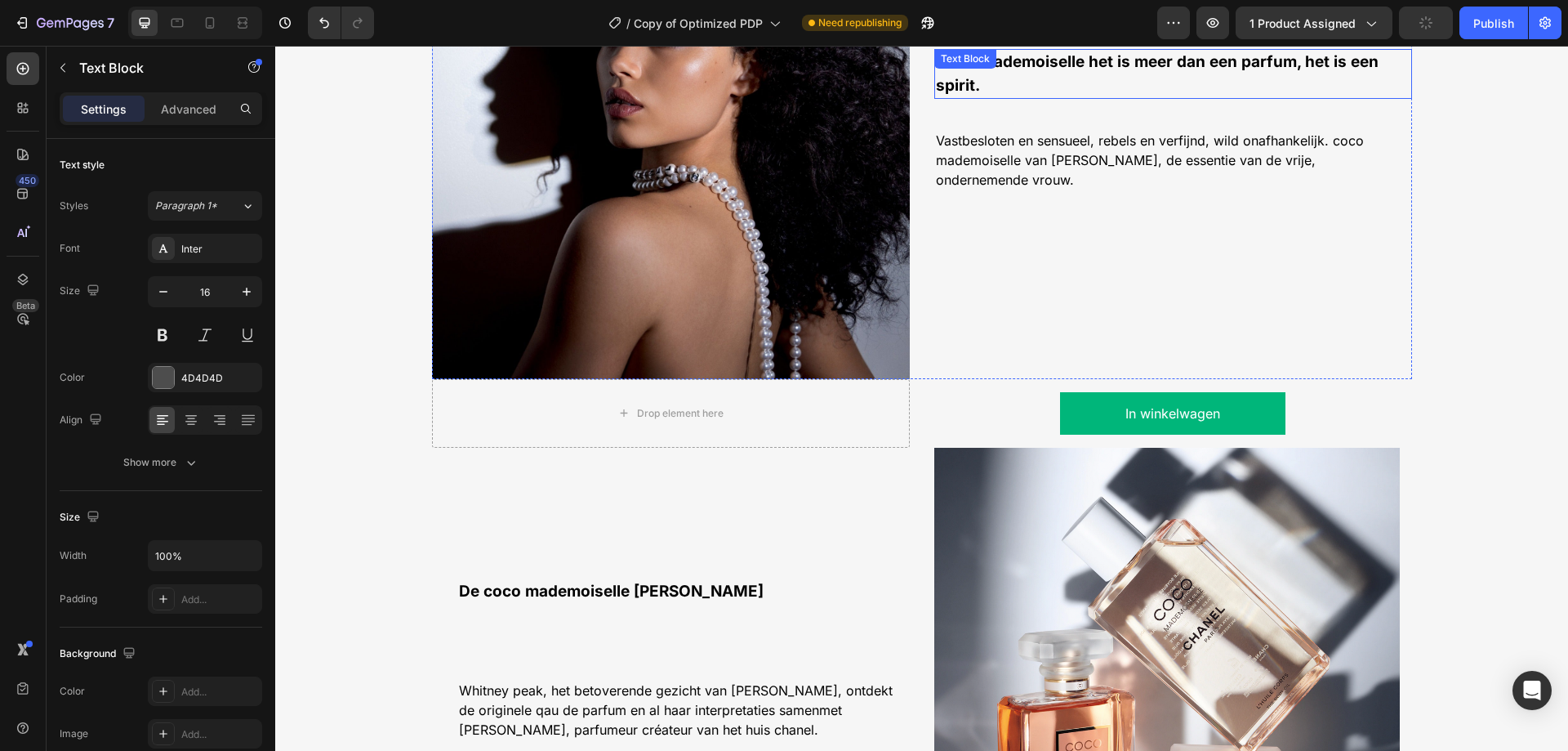
click at [985, 98] on p "Coco mademoiselle het is meer dan een parfum, het is een spirit." at bounding box center [1173, 75] width 474 height 48
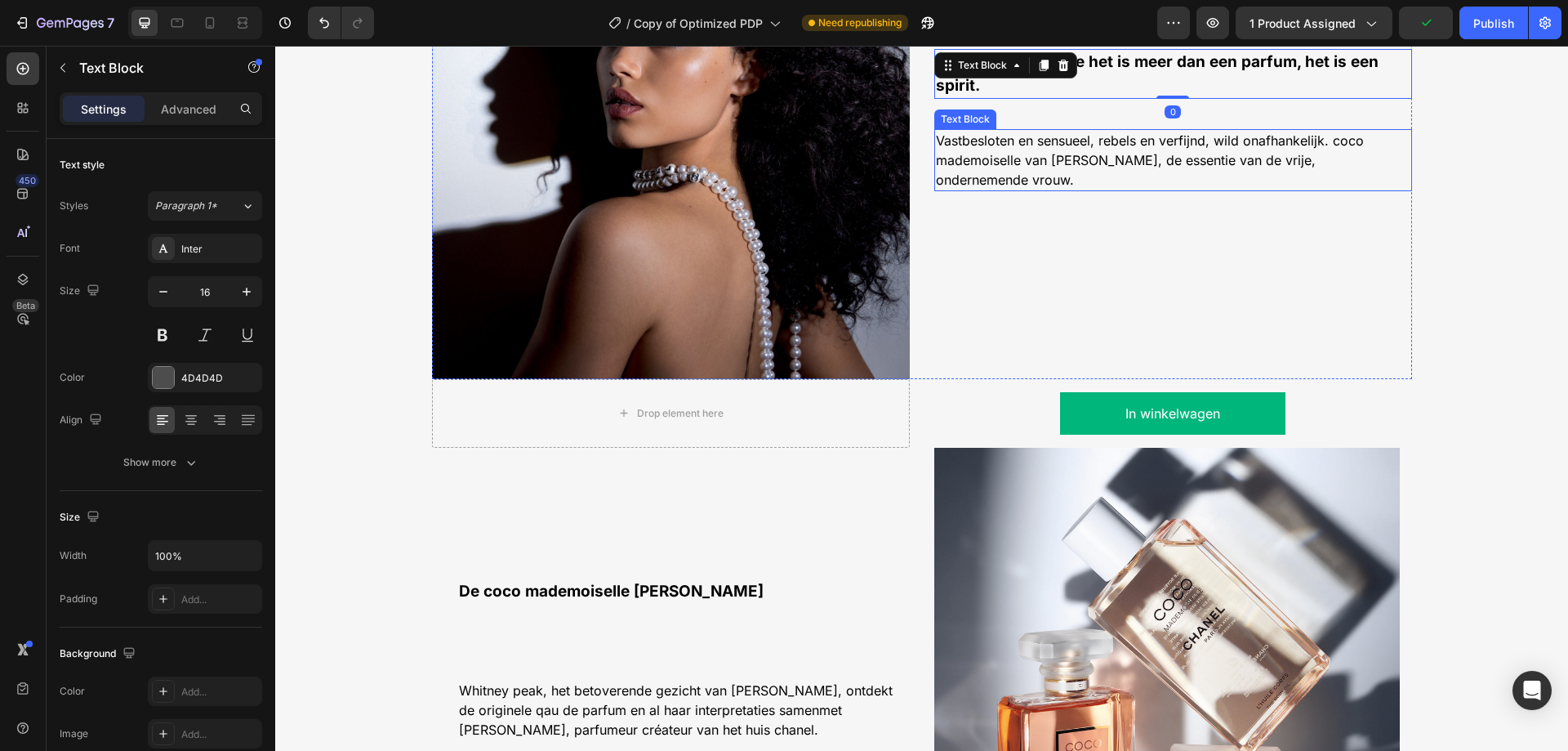
click at [1001, 166] on span "Vastbesloten en sensueel, rebels en verfijnd, wild onafhankelijk. coco mademois…" at bounding box center [1150, 160] width 428 height 56
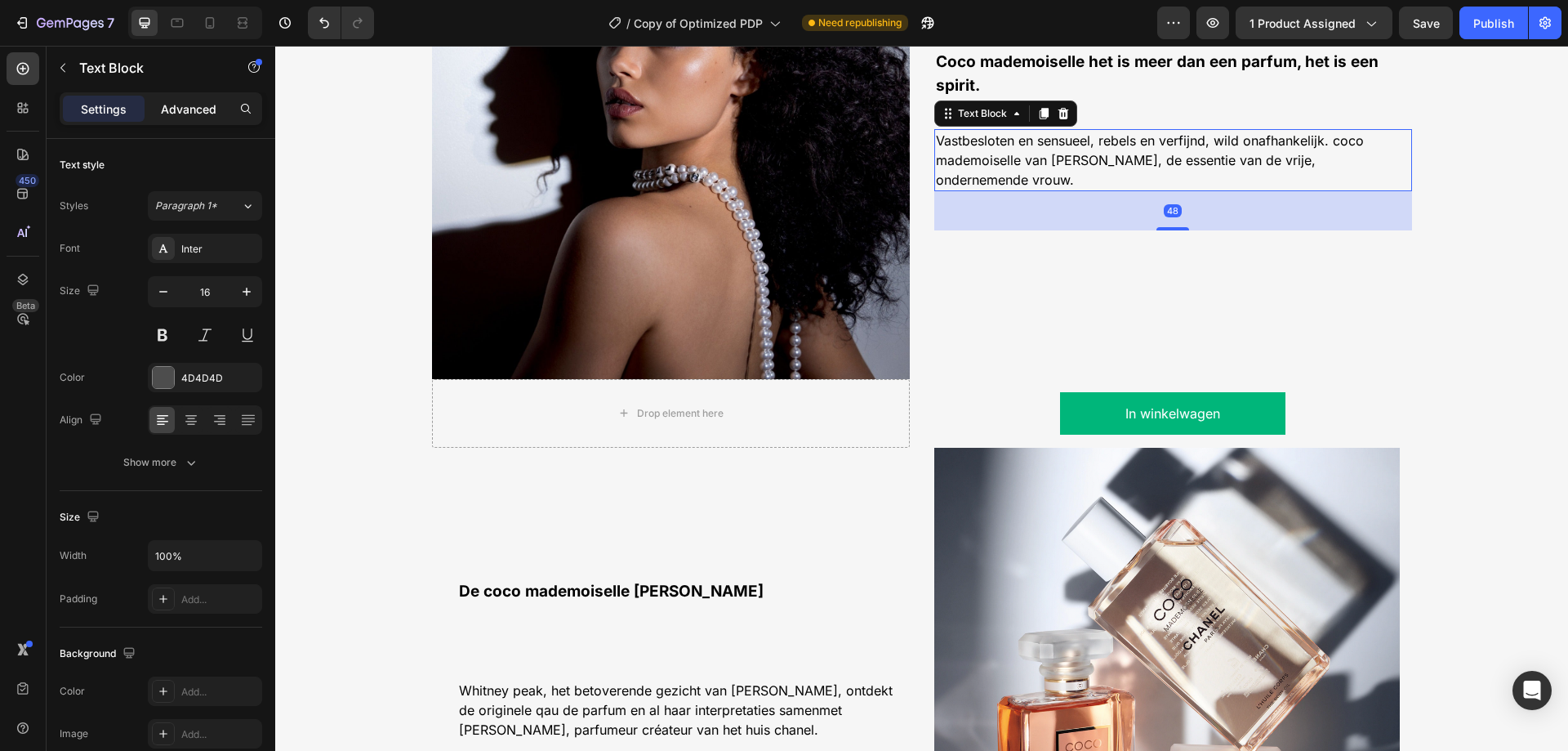
click at [183, 112] on p "Advanced" at bounding box center [189, 109] width 56 height 17
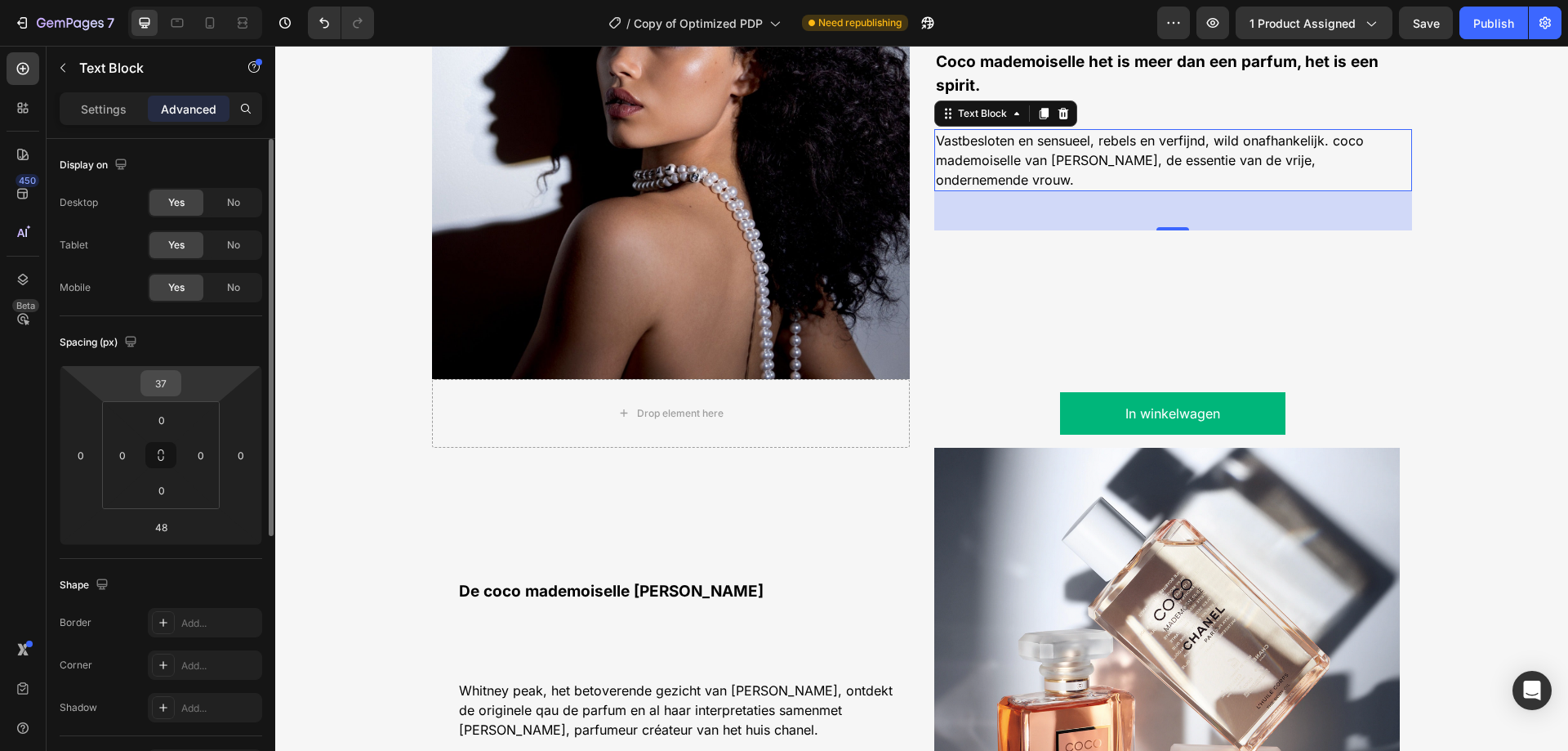
click at [166, 385] on input "37" at bounding box center [160, 382] width 33 height 25
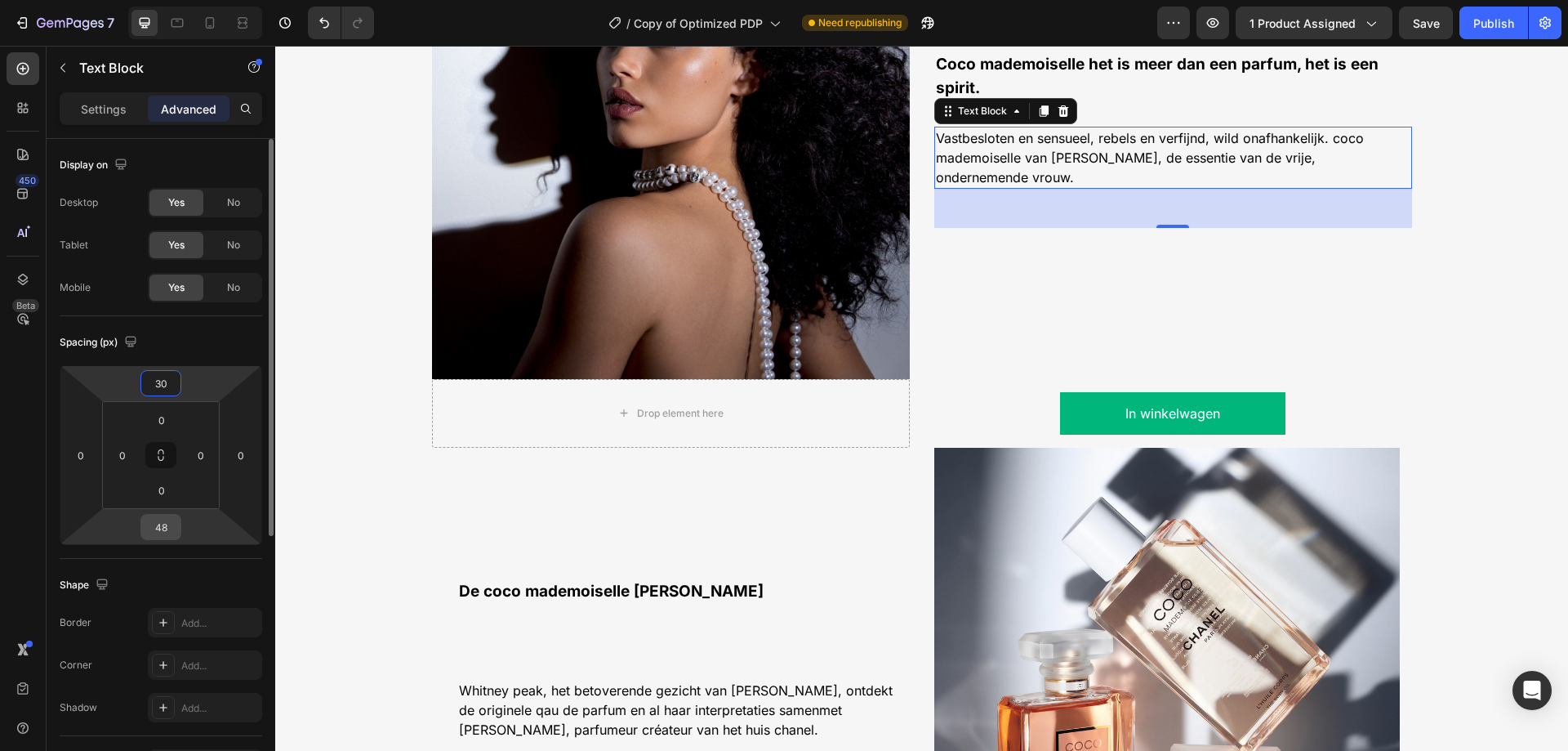
type input "30"
click at [164, 532] on input "48" at bounding box center [160, 527] width 33 height 25
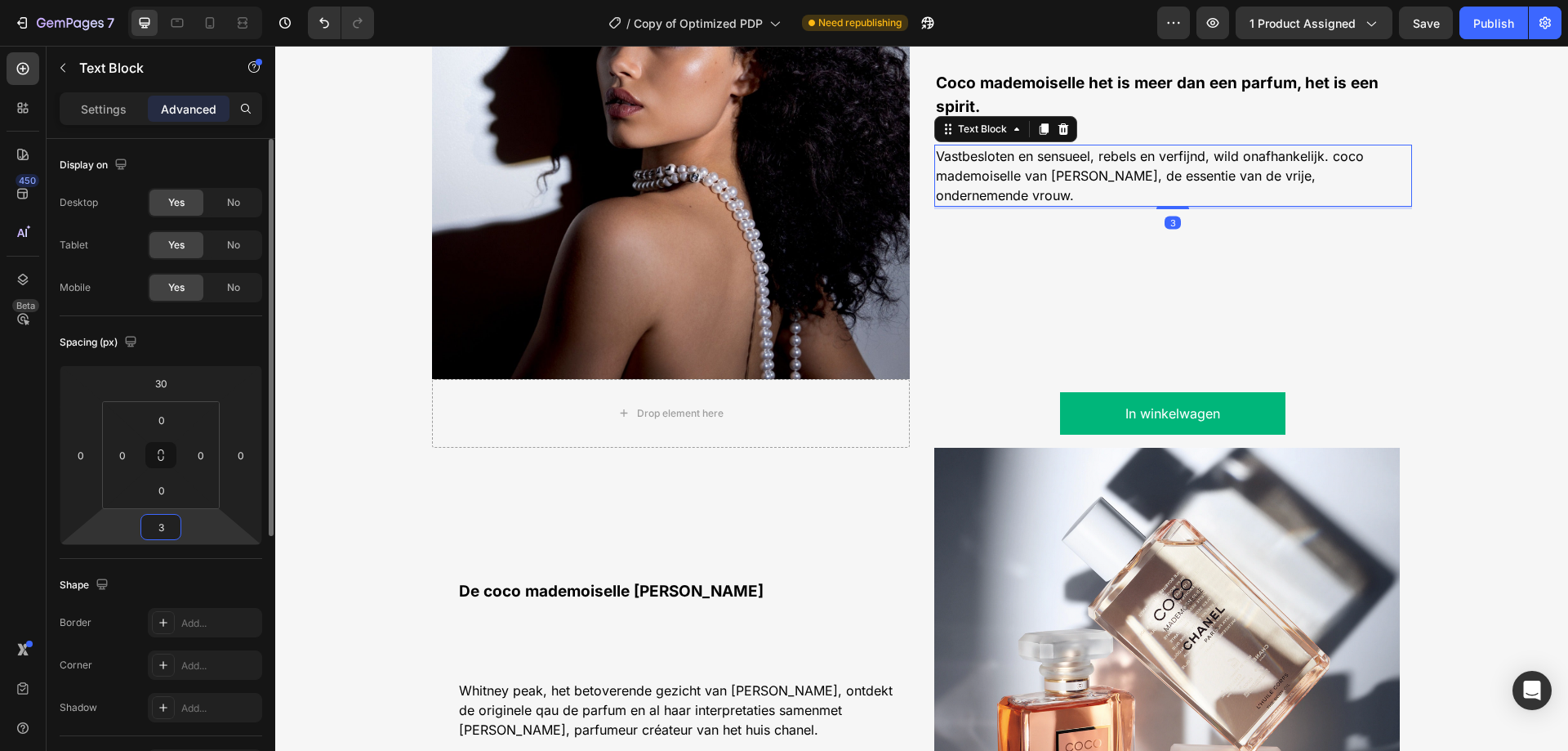
type input "30"
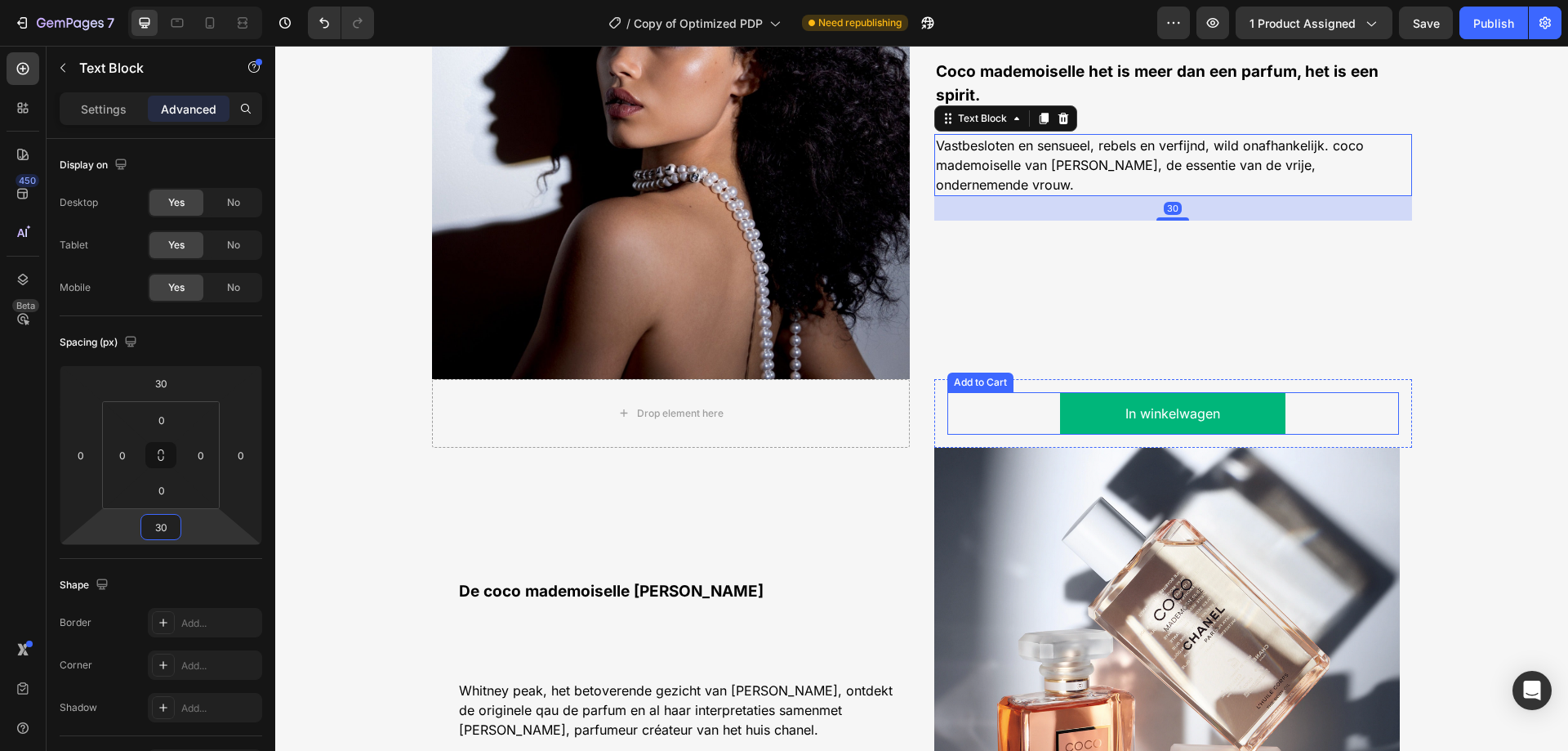
click at [1074, 411] on button "In winkelwagen" at bounding box center [1172, 413] width 226 height 43
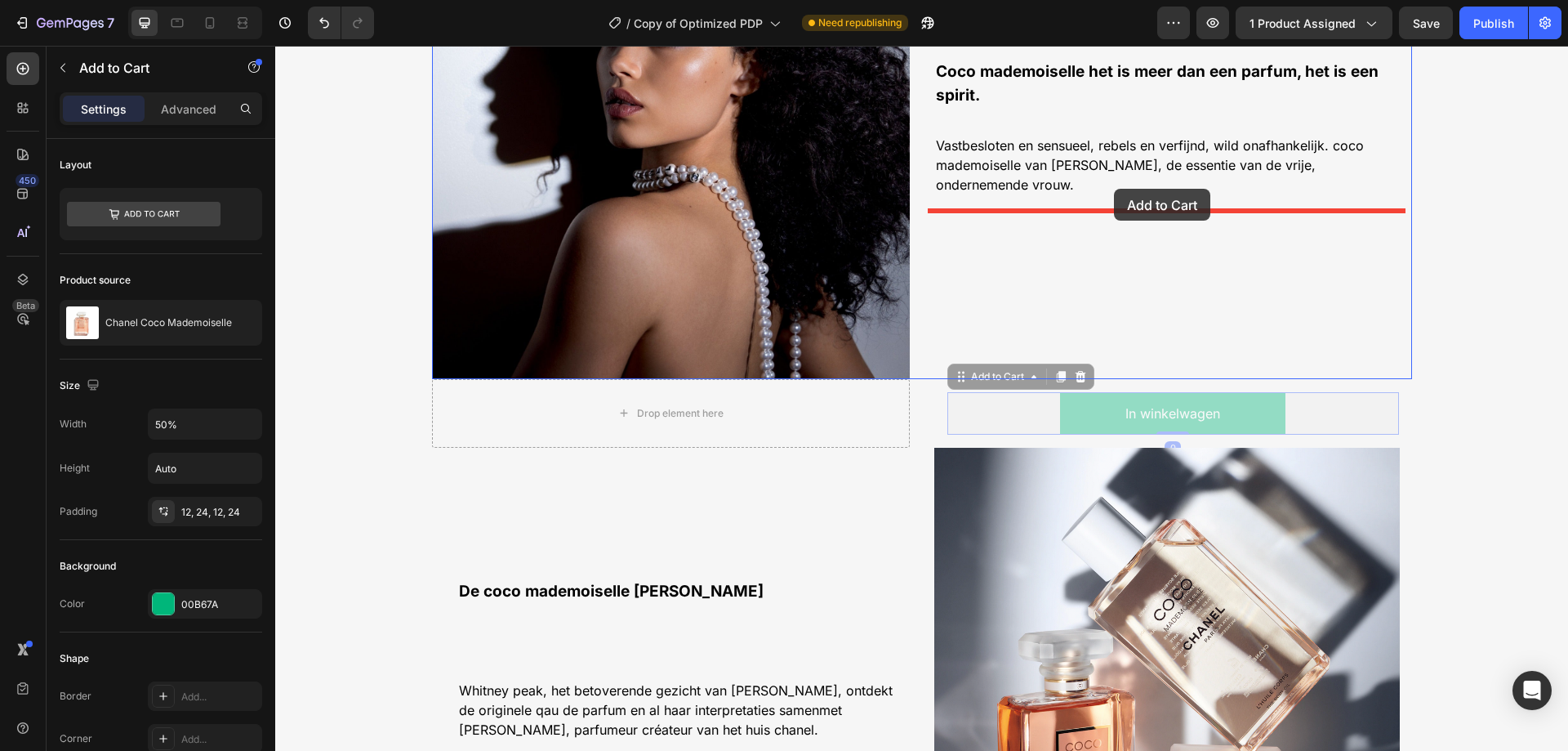
drag, startPoint x: 956, startPoint y: 383, endPoint x: 1114, endPoint y: 188, distance: 251.0
click at [1114, 188] on div "Header Image Coco mademoiselle het is meer dan een parfum, het is een spirit. T…" at bounding box center [921, 287] width 1292 height 3562
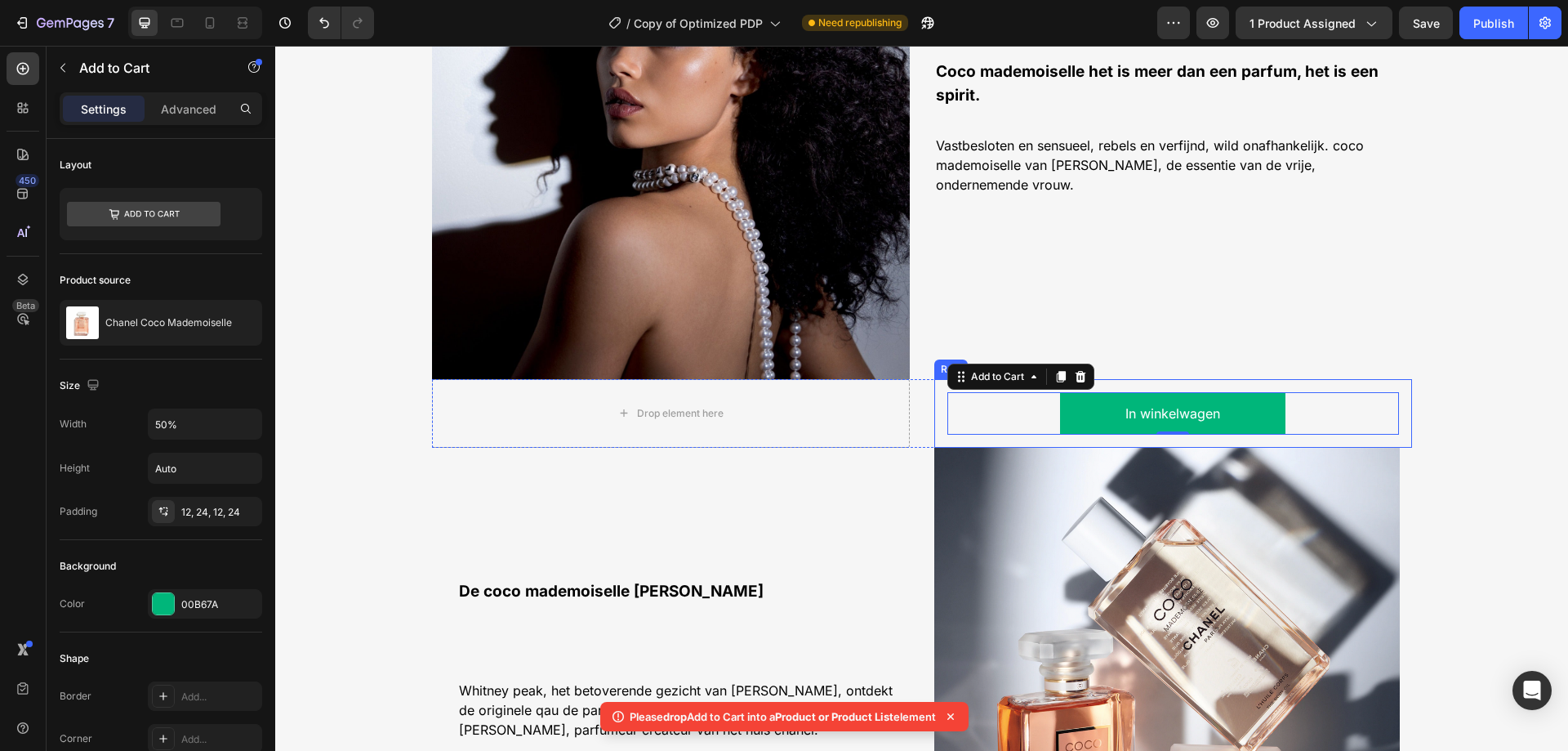
click at [1271, 384] on div "In winkelwagen Add to Cart 0 Row" at bounding box center [1173, 414] width 478 height 70
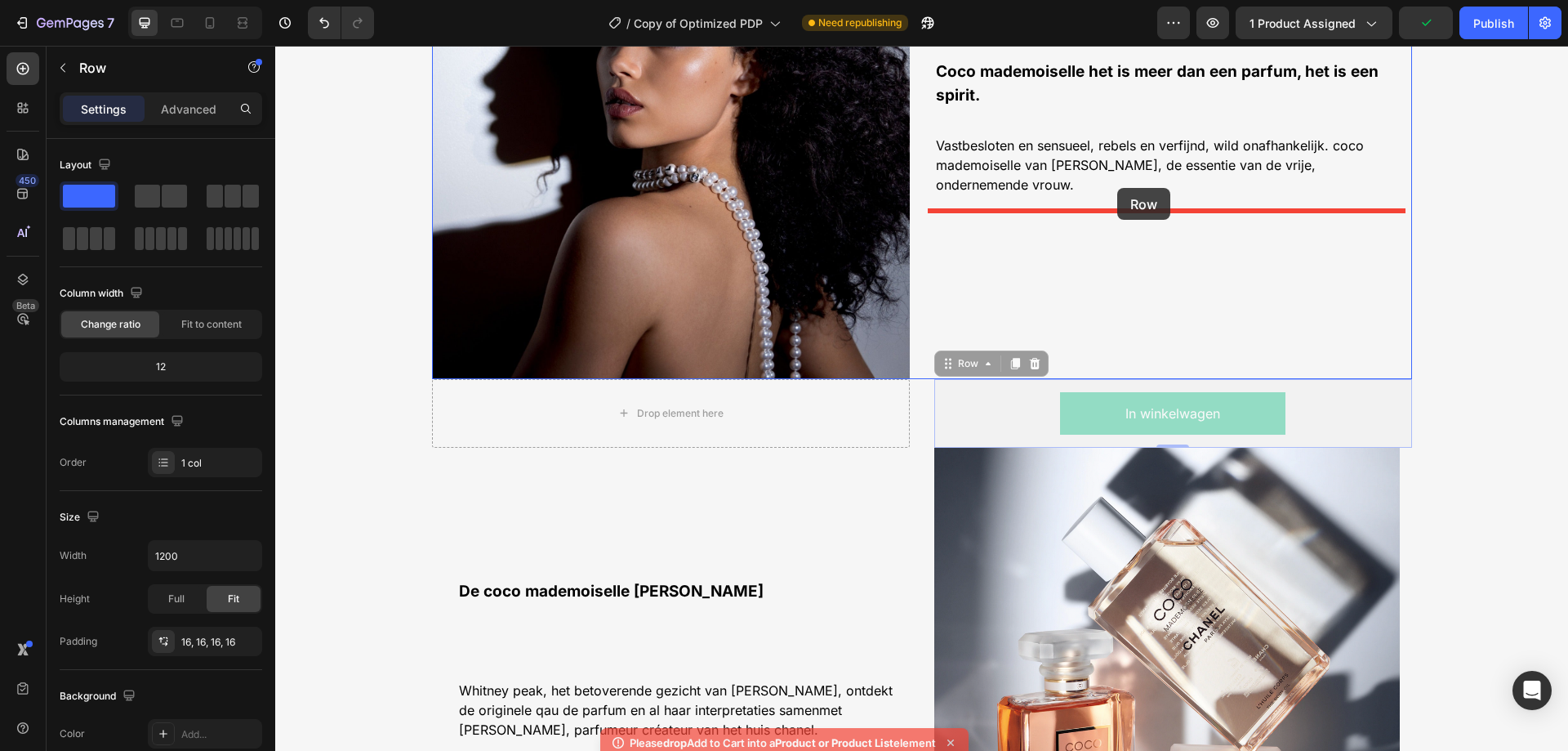
drag, startPoint x: 965, startPoint y: 369, endPoint x: 1117, endPoint y: 188, distance: 236.4
click at [1117, 188] on div "Header Image Coco mademoiselle het is meer dan een parfum, het is een spirit. T…" at bounding box center [921, 287] width 1292 height 3562
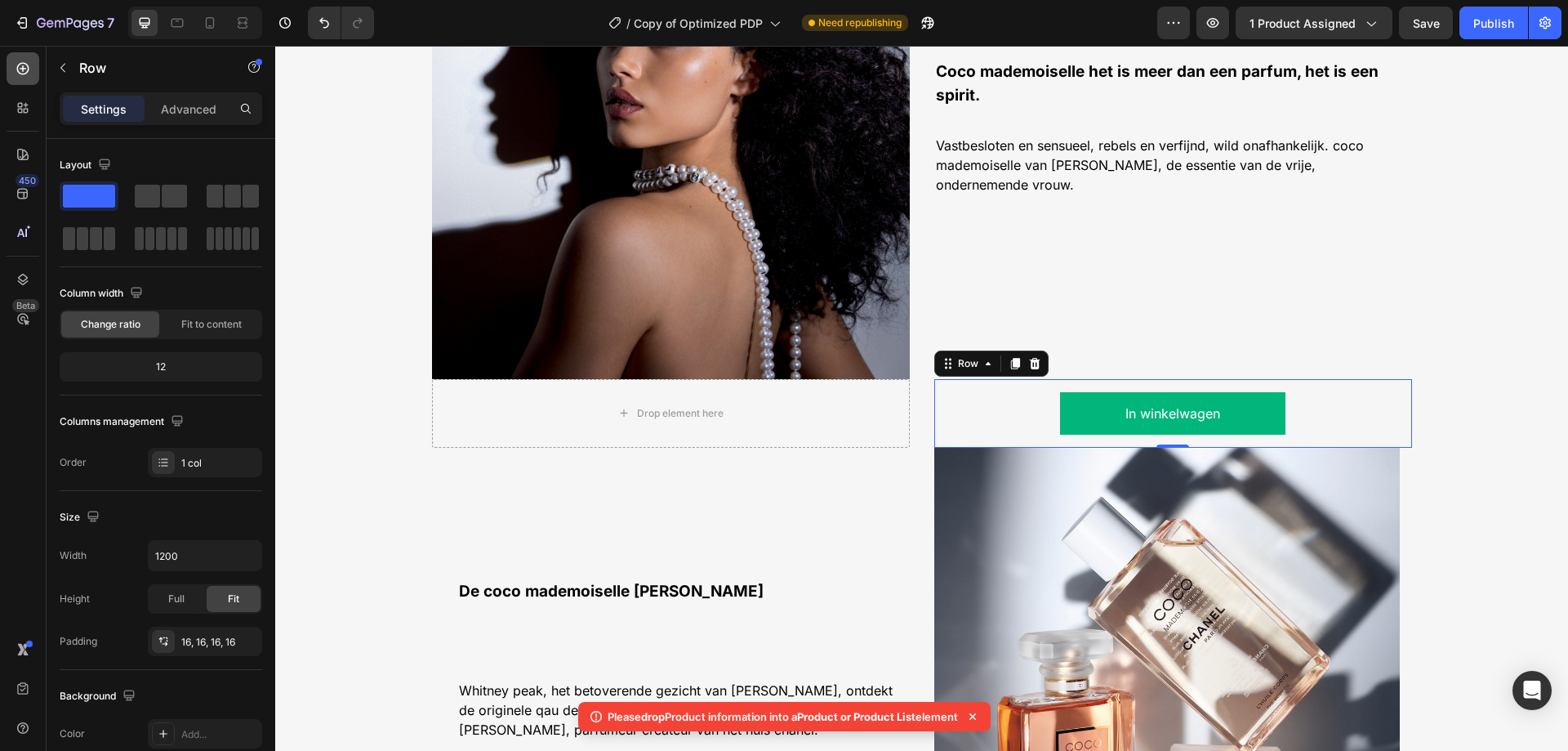
click at [27, 68] on icon at bounding box center [23, 69] width 16 height 16
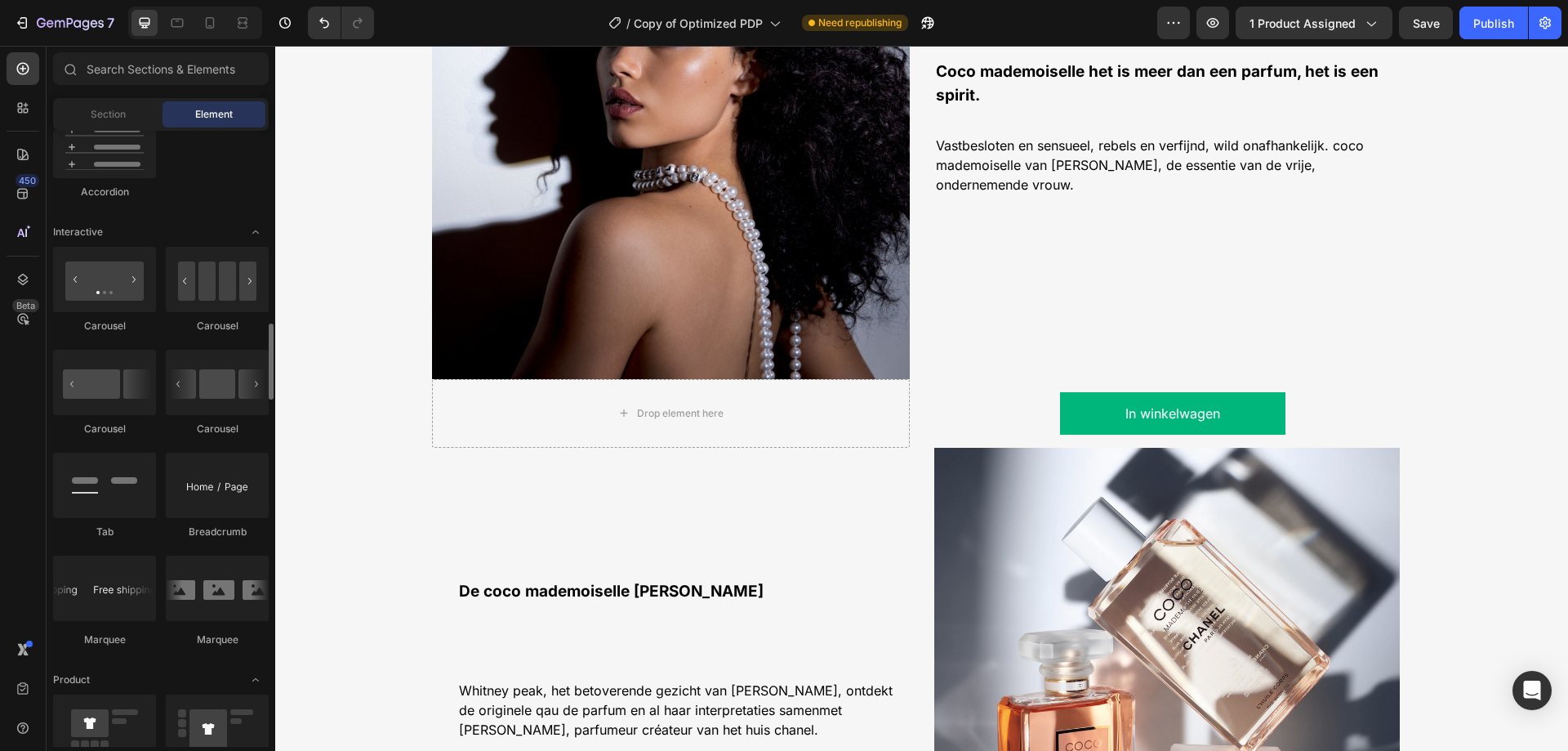
scroll to position [1797, 0]
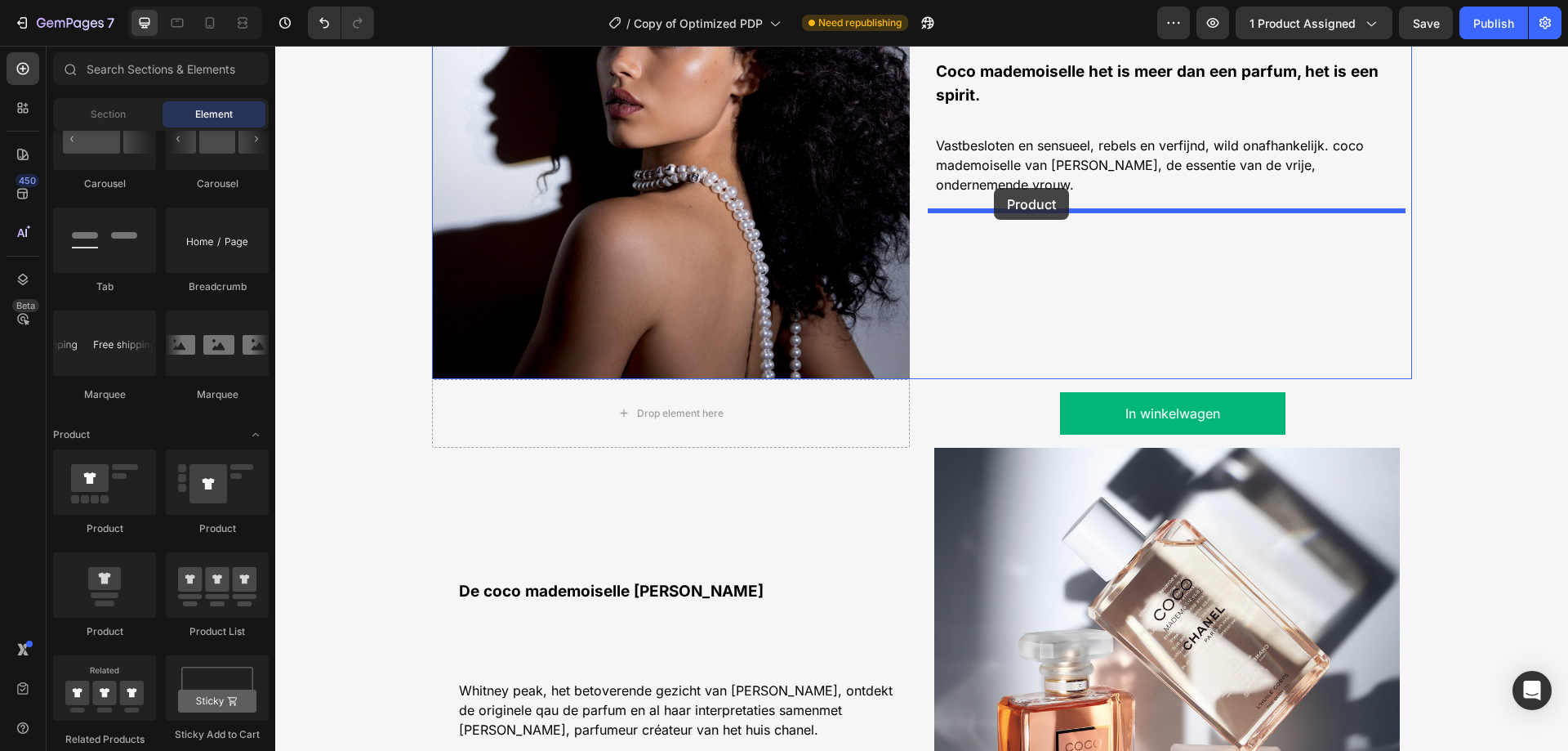
drag, startPoint x: 387, startPoint y: 656, endPoint x: 994, endPoint y: 188, distance: 766.5
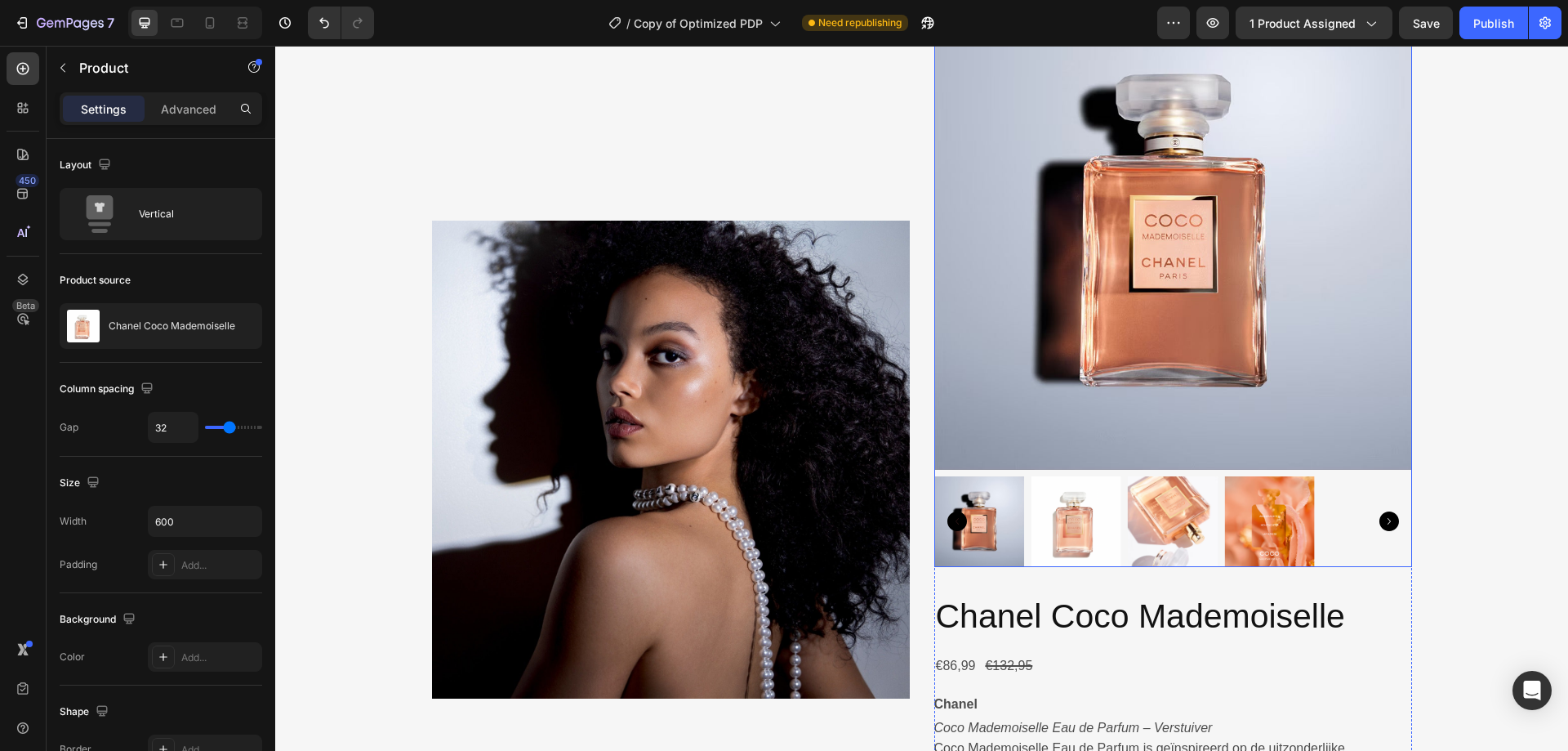
scroll to position [1593, 0]
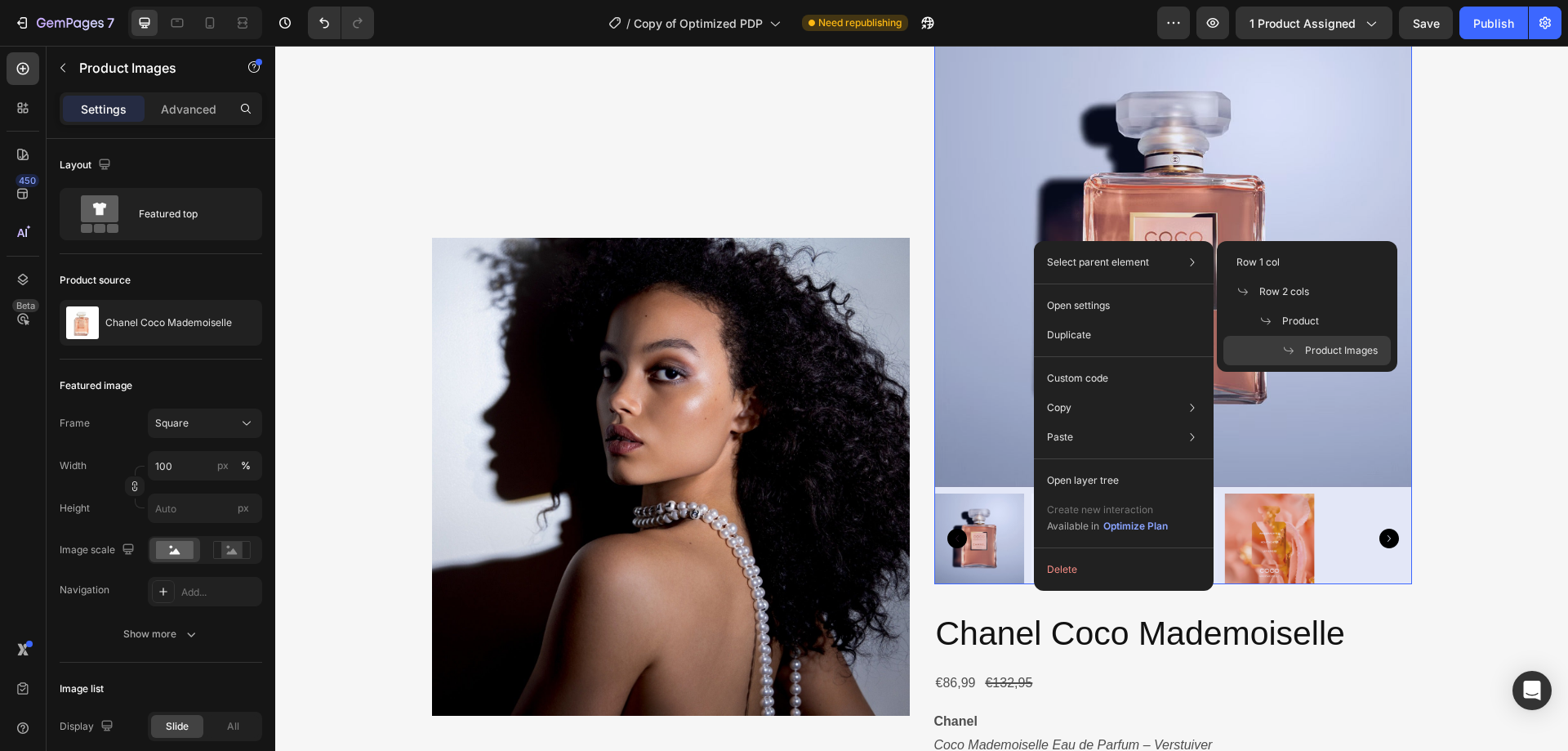
click at [1319, 345] on span "Product Images" at bounding box center [1341, 350] width 73 height 15
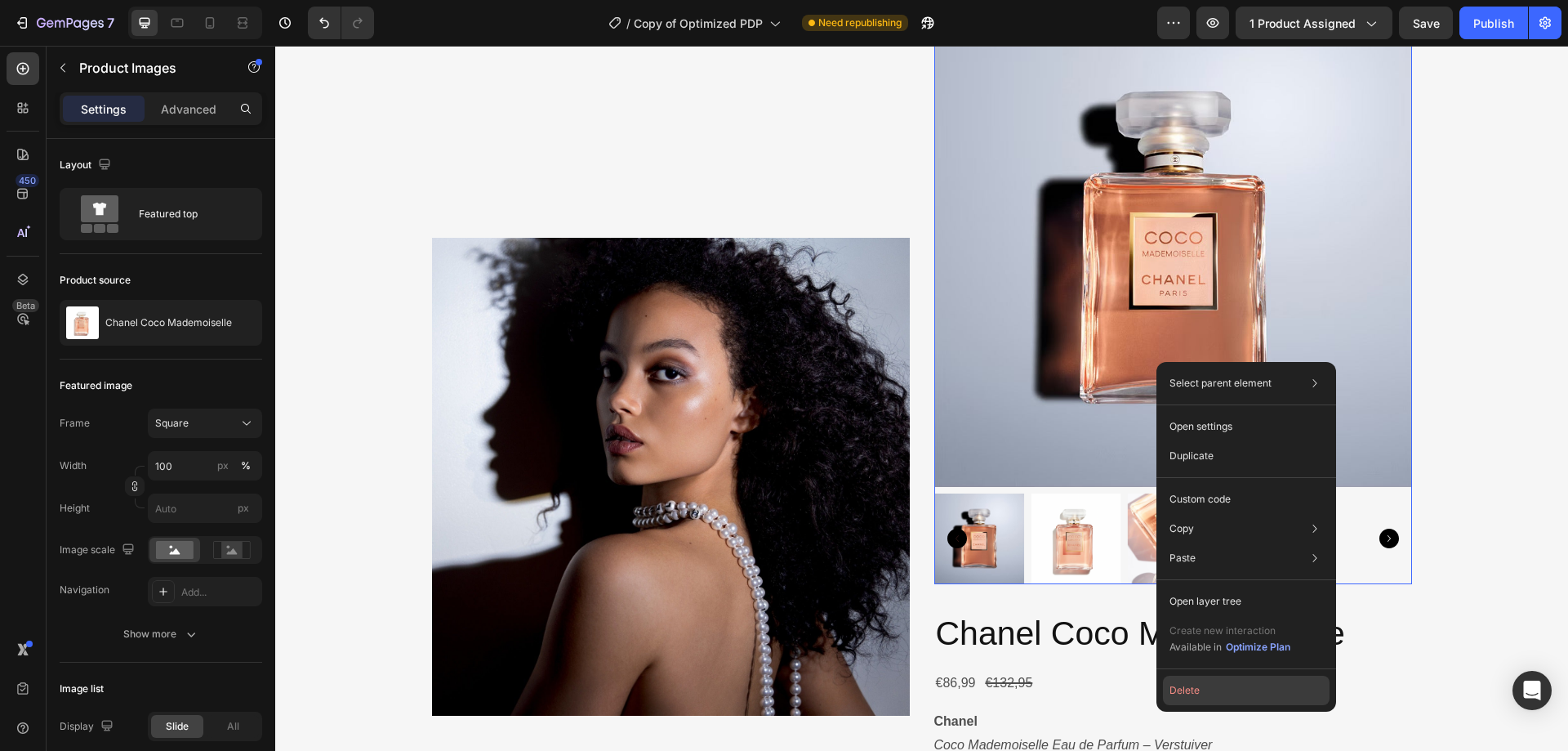
click at [1189, 692] on button "Delete" at bounding box center [1245, 690] width 166 height 30
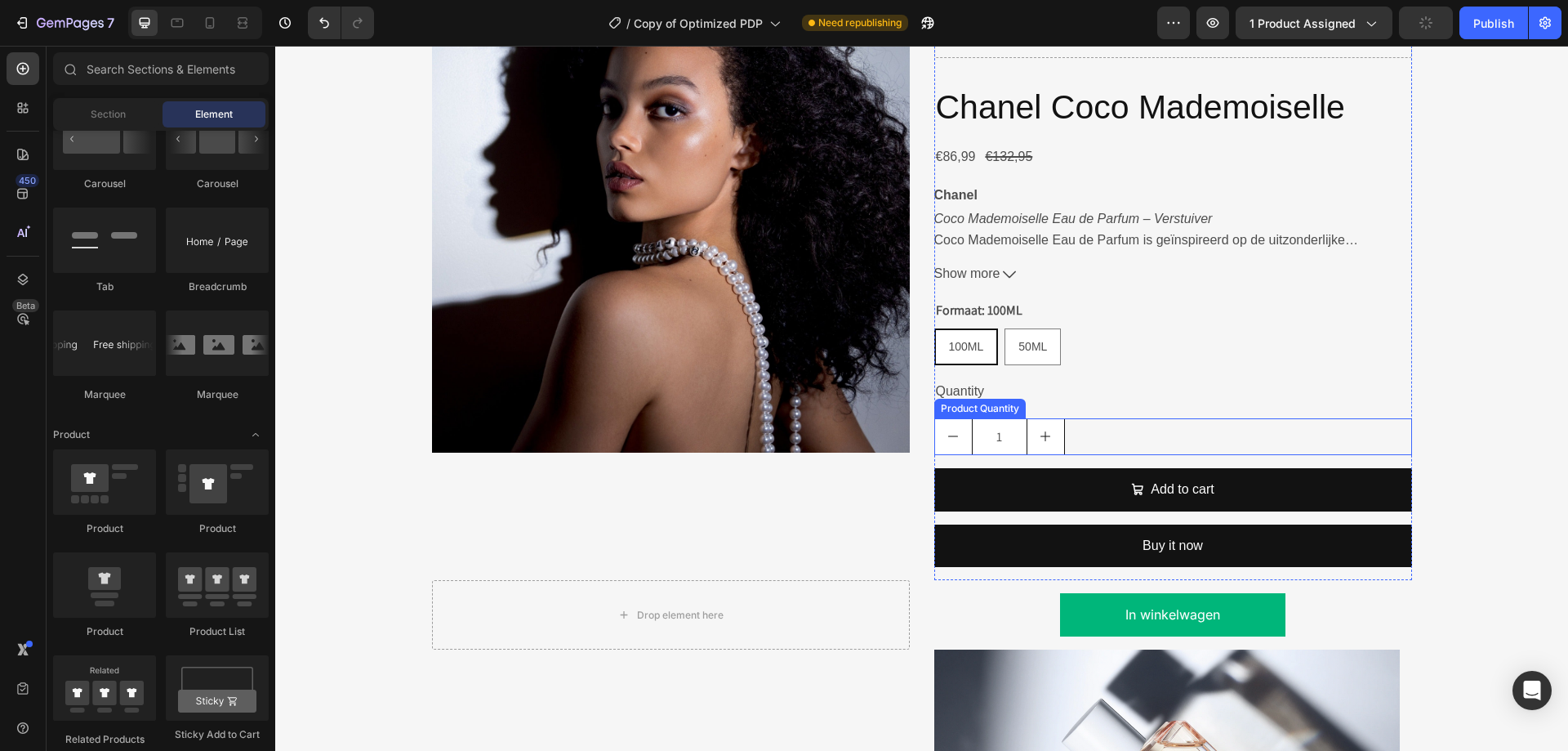
scroll to position [1330, 0]
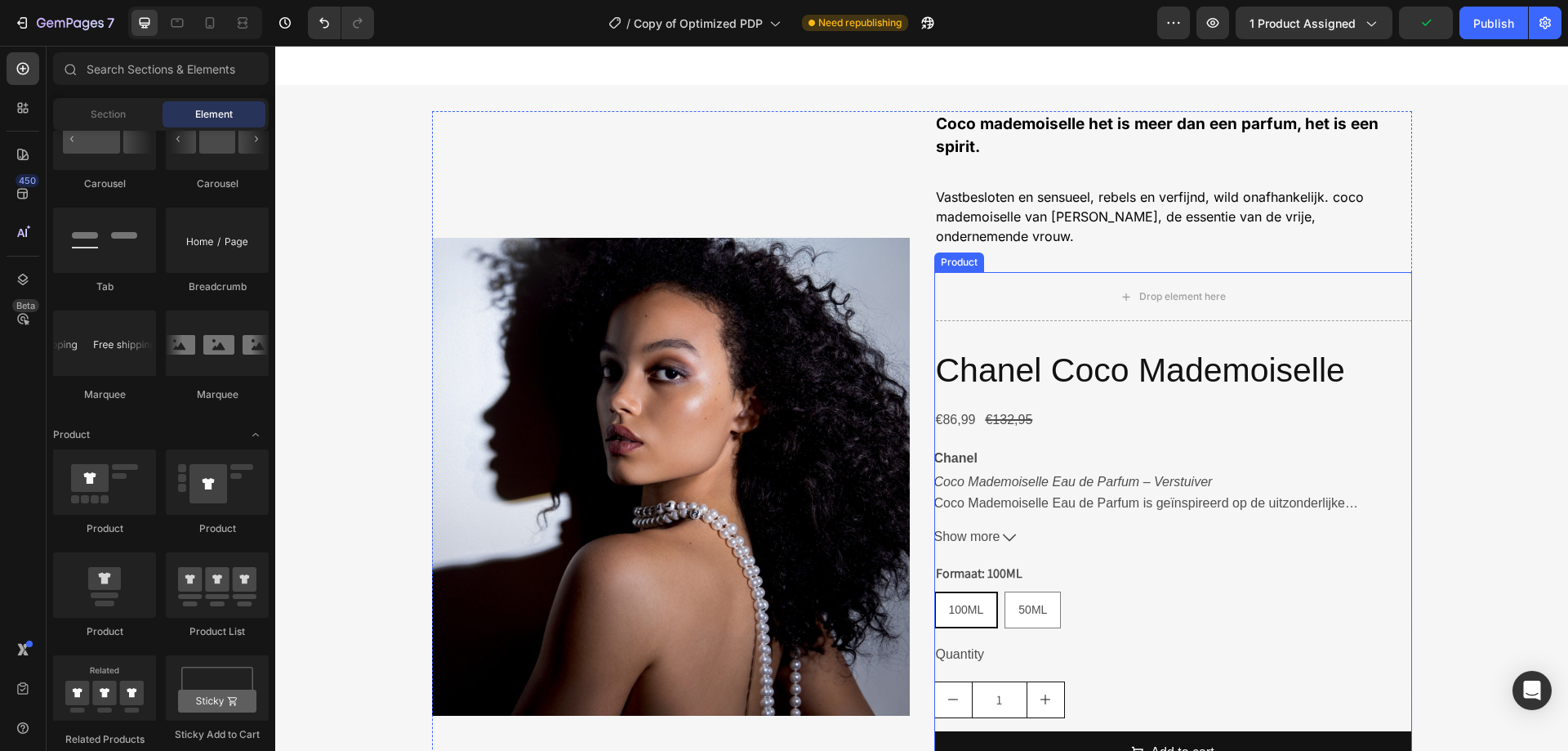
click at [1114, 316] on div "Drop element here [PERSON_NAME] Mademoiselle Product Title €86,99 Product Price…" at bounding box center [1173, 557] width 478 height 571
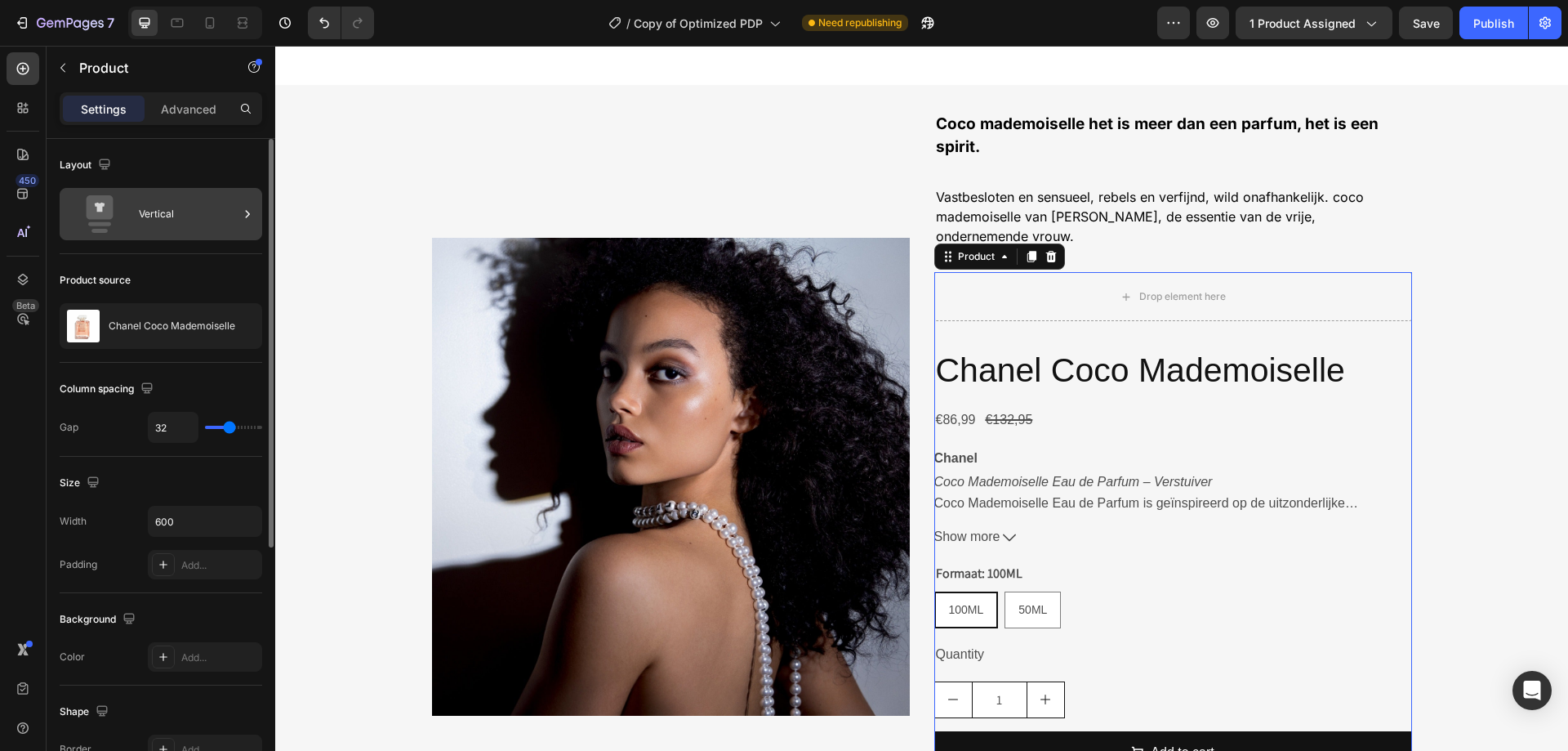
click at [246, 216] on icon at bounding box center [247, 214] width 16 height 16
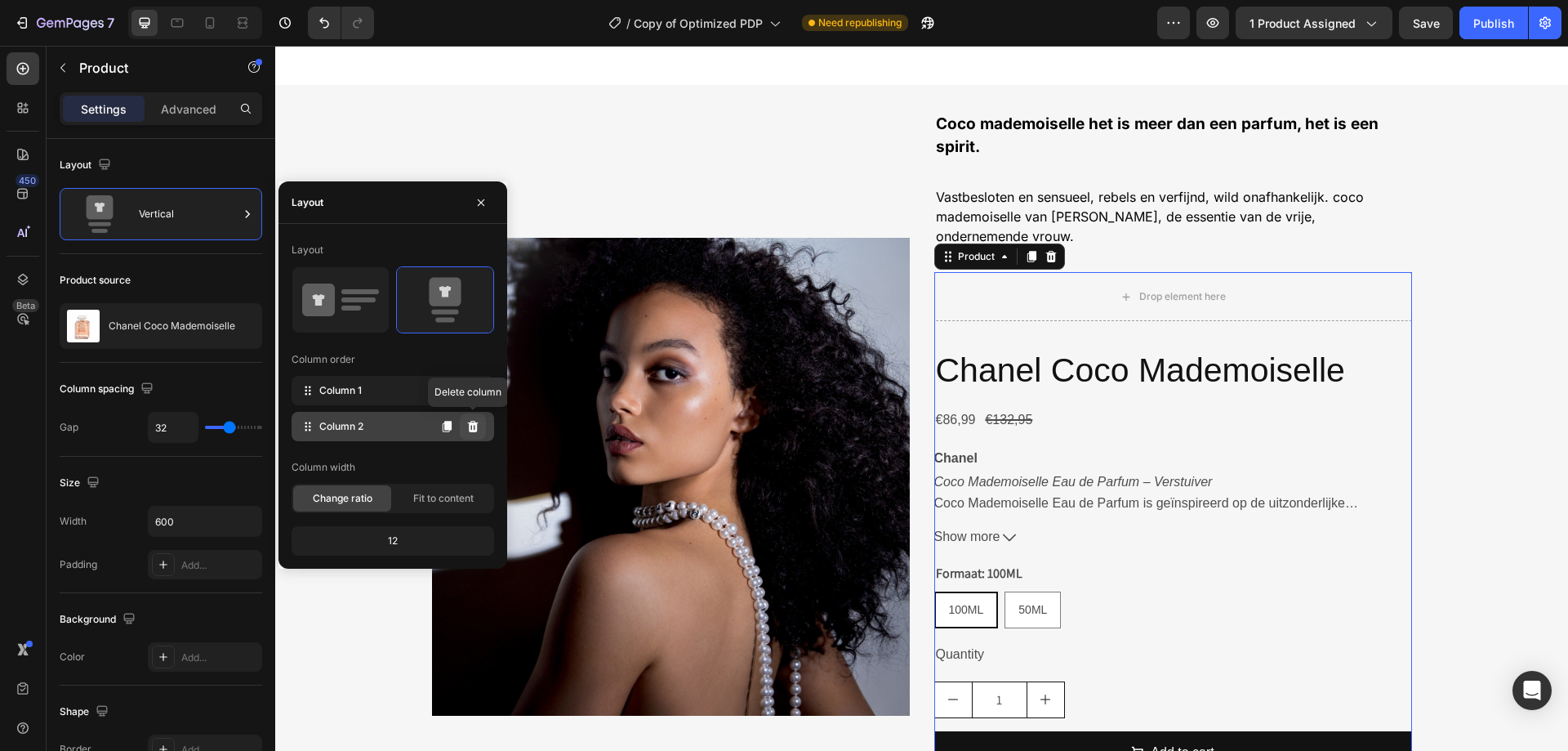
click at [479, 426] on button at bounding box center [473, 426] width 26 height 26
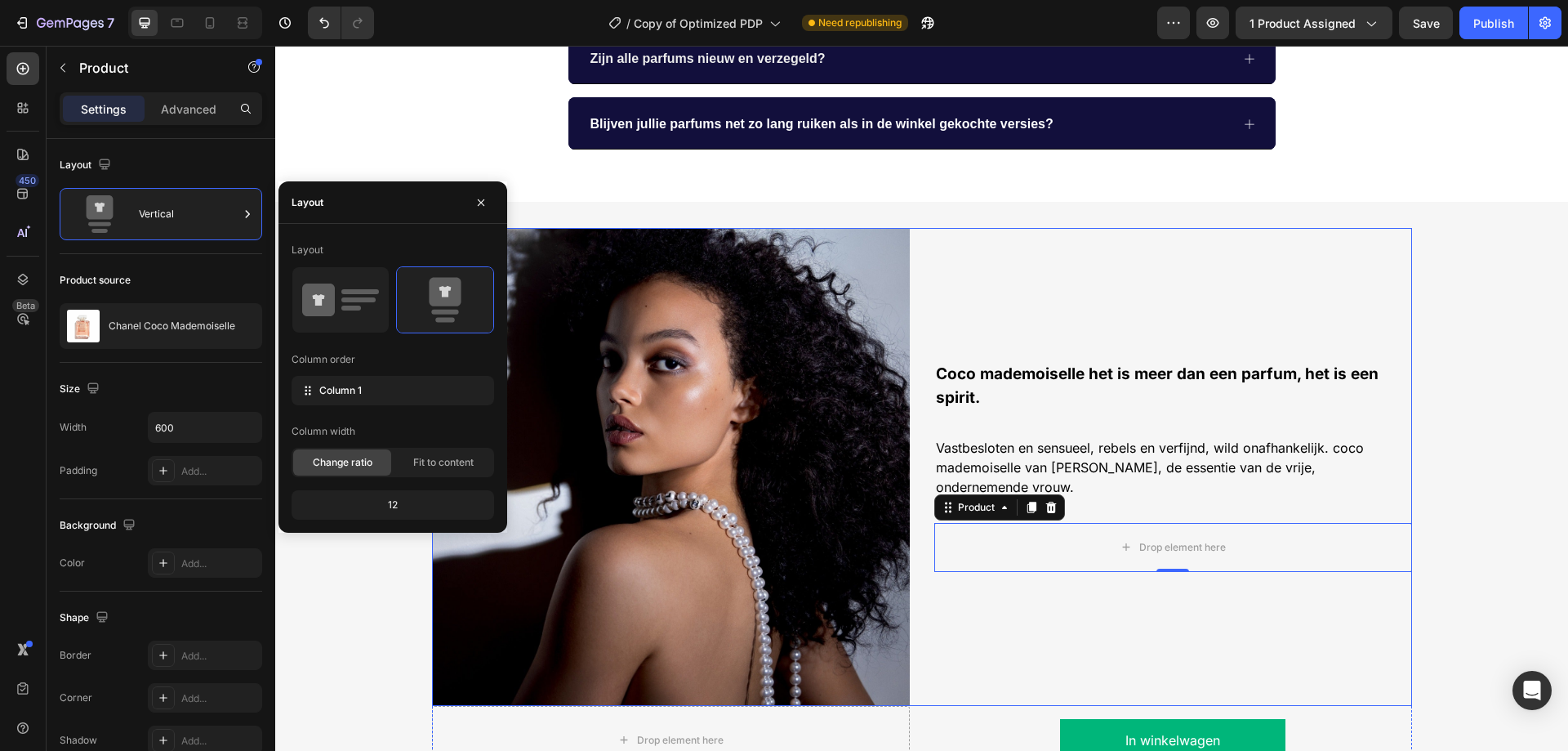
scroll to position [1377, 0]
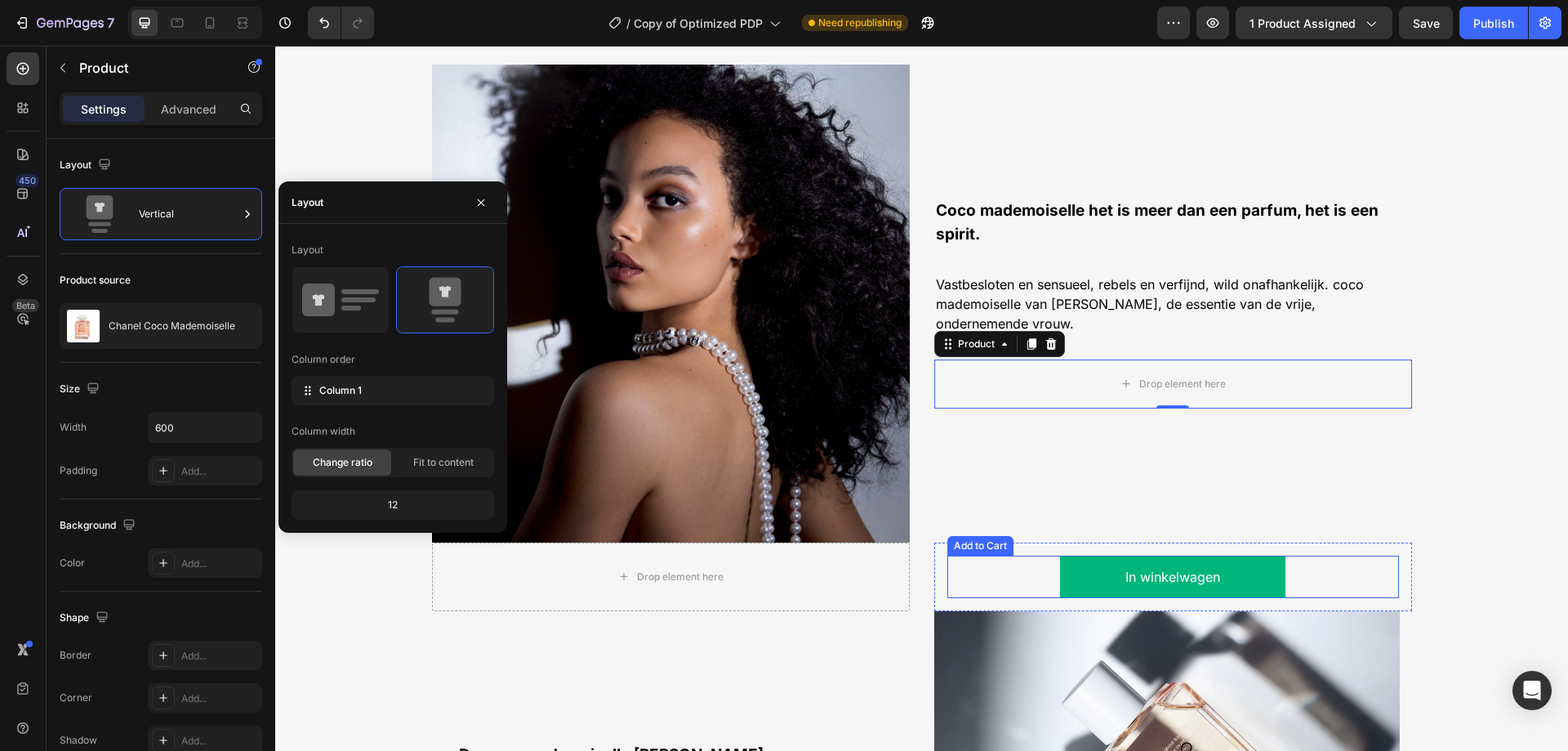
click at [1072, 579] on button "In winkelwagen" at bounding box center [1172, 577] width 226 height 43
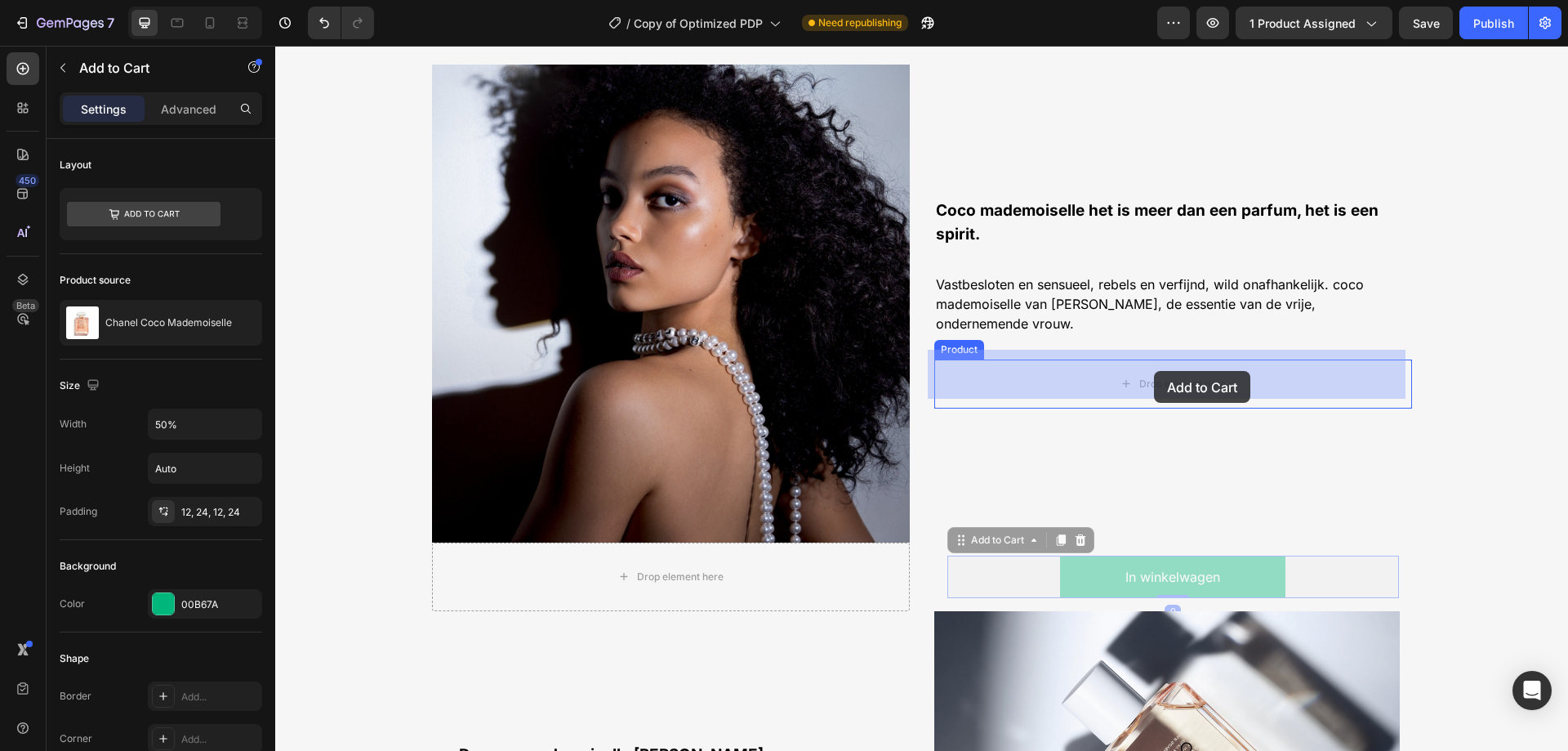
drag, startPoint x: 973, startPoint y: 545, endPoint x: 1154, endPoint y: 371, distance: 251.1
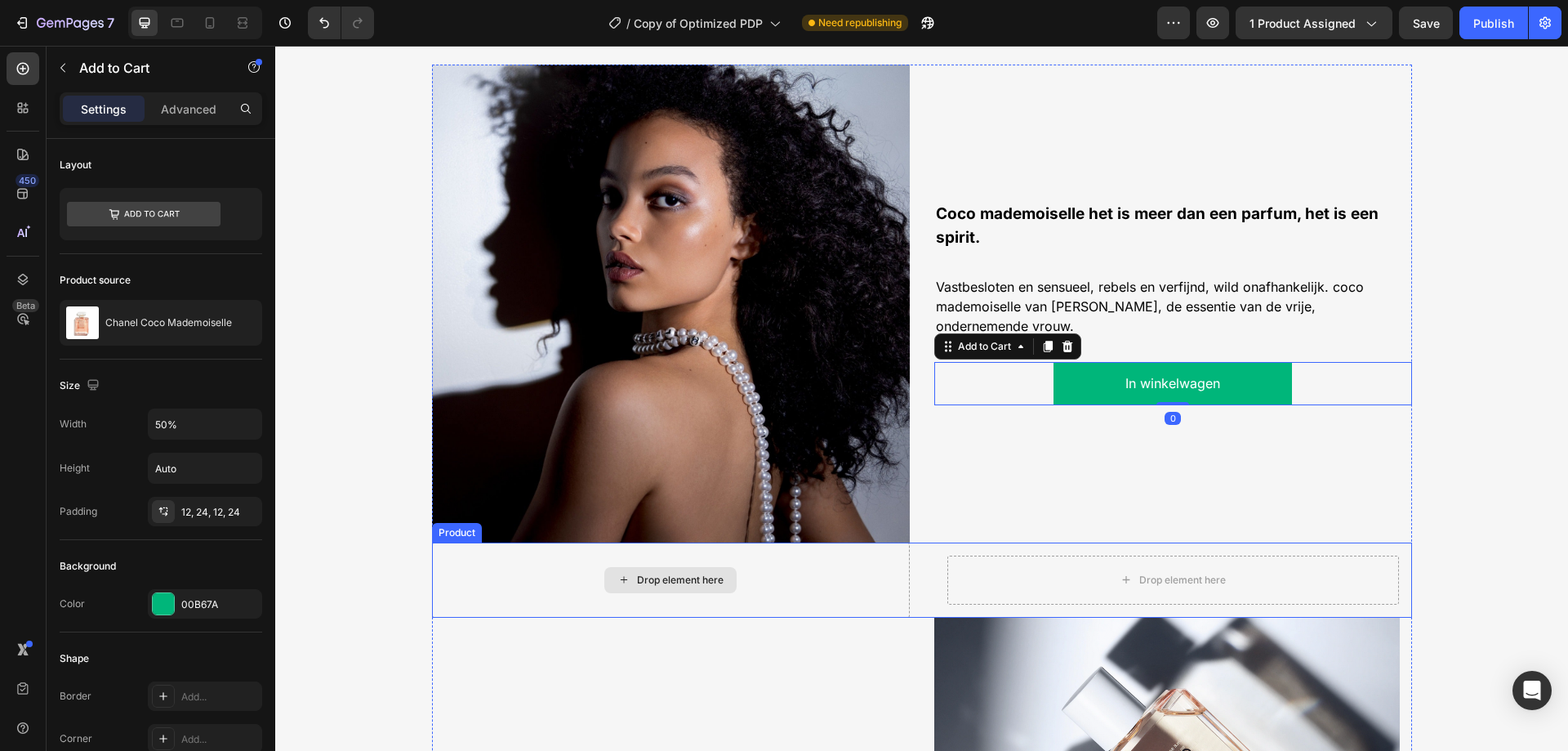
click at [901, 571] on div "Drop element here" at bounding box center [671, 580] width 478 height 75
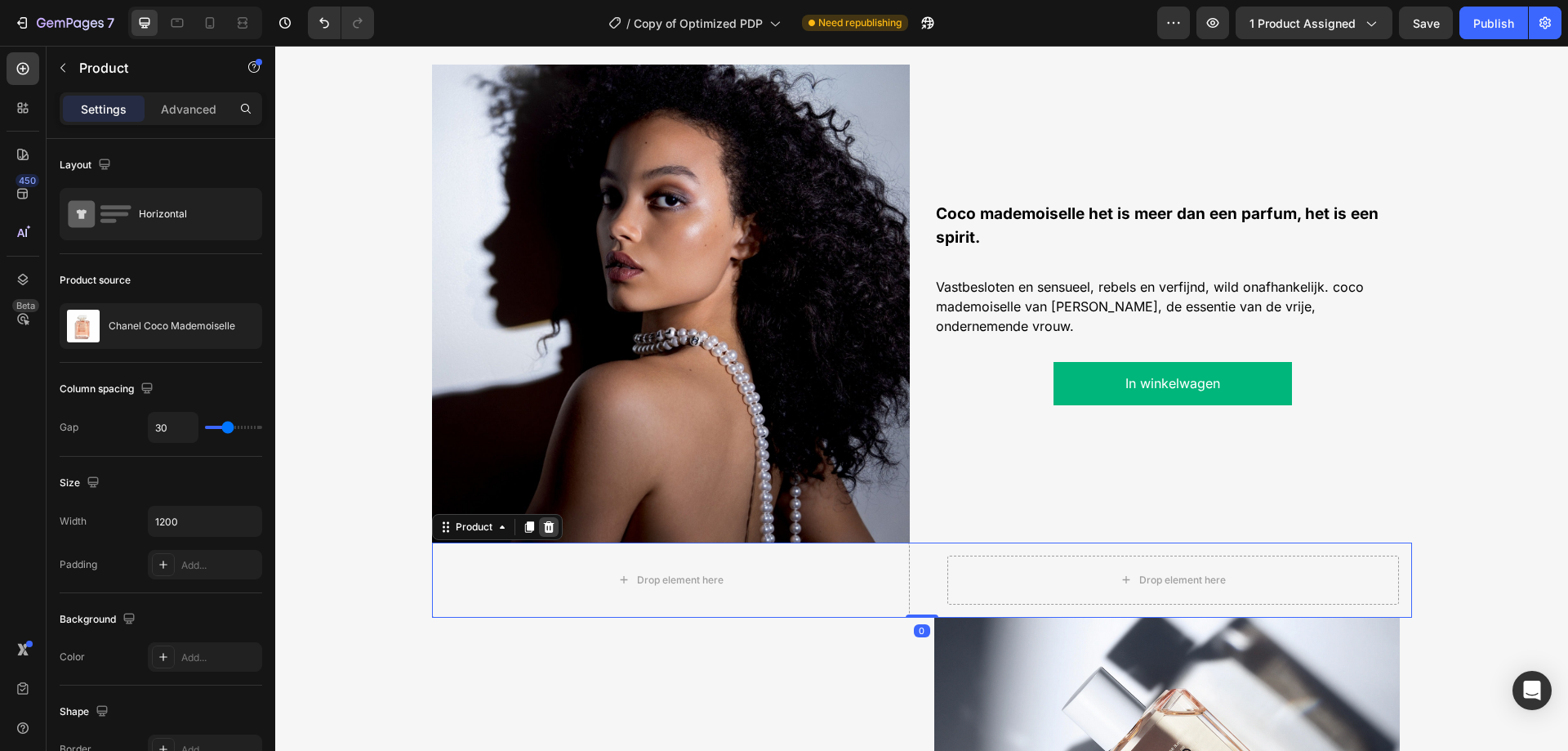
click at [543, 527] on icon at bounding box center [549, 526] width 13 height 13
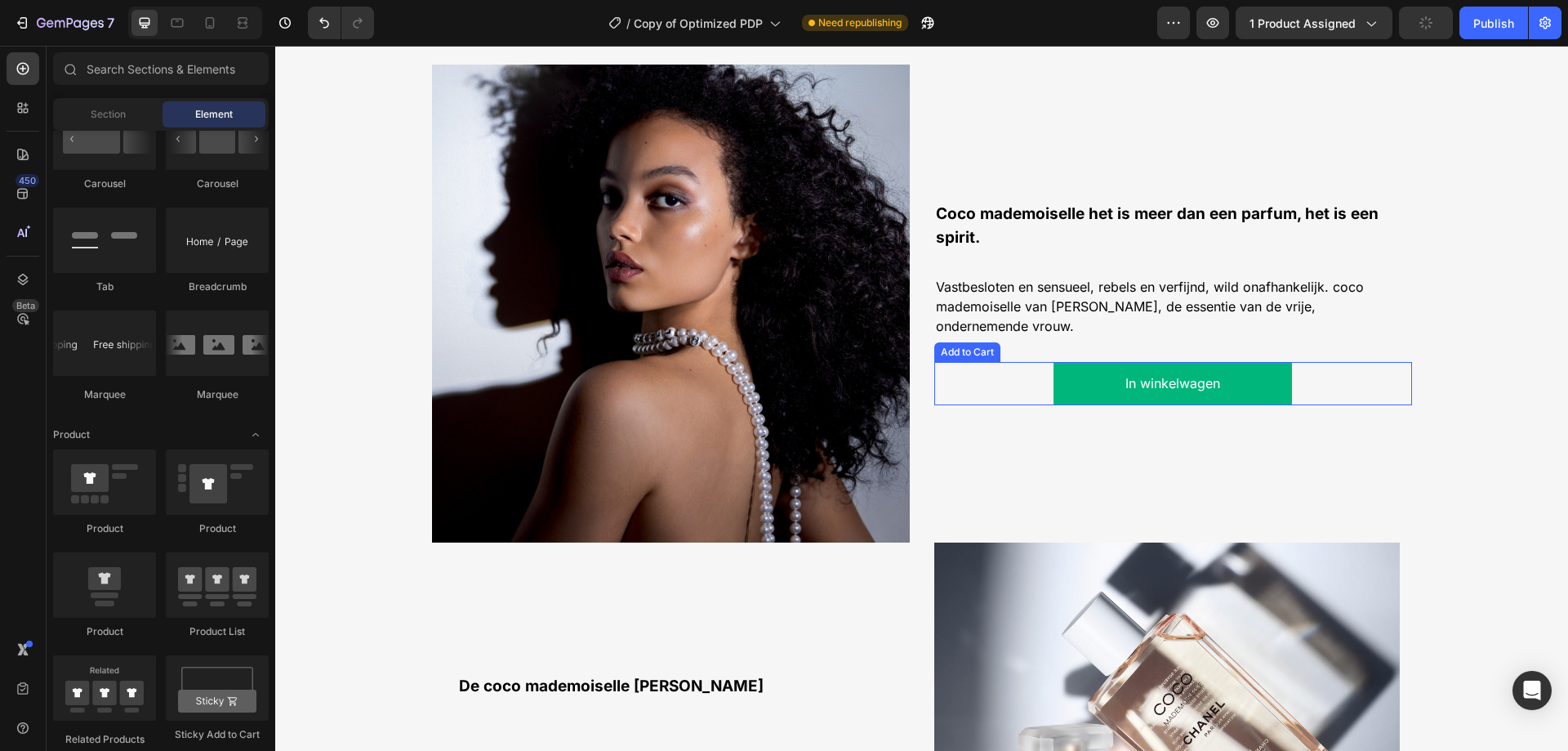
click at [935, 394] on div "In winkelwagen Add to Cart" at bounding box center [1173, 382] width 478 height 43
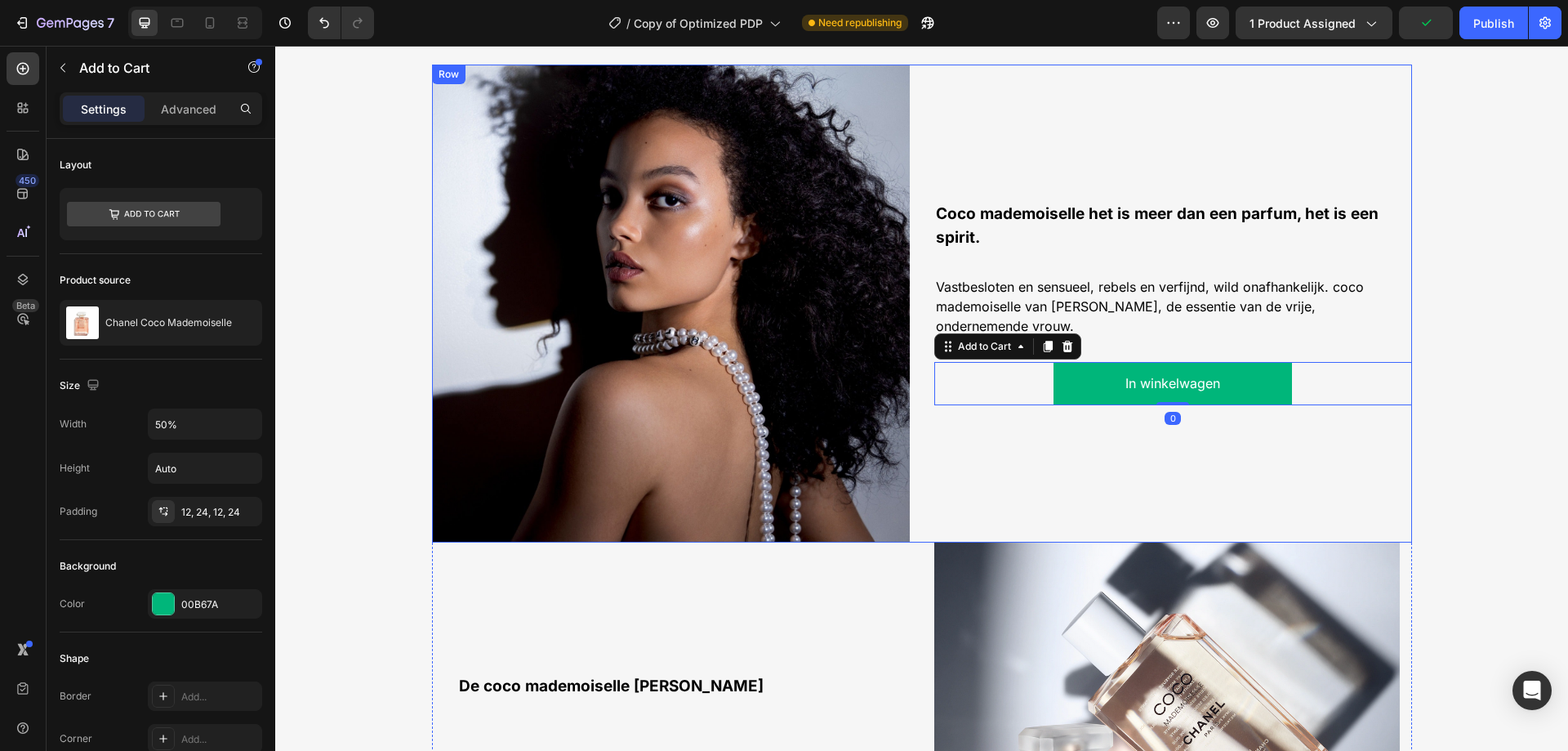
click at [939, 451] on div "Coco mademoiselle het is meer dan een parfum, het is een spirit. Text Block Vas…" at bounding box center [1173, 304] width 478 height 478
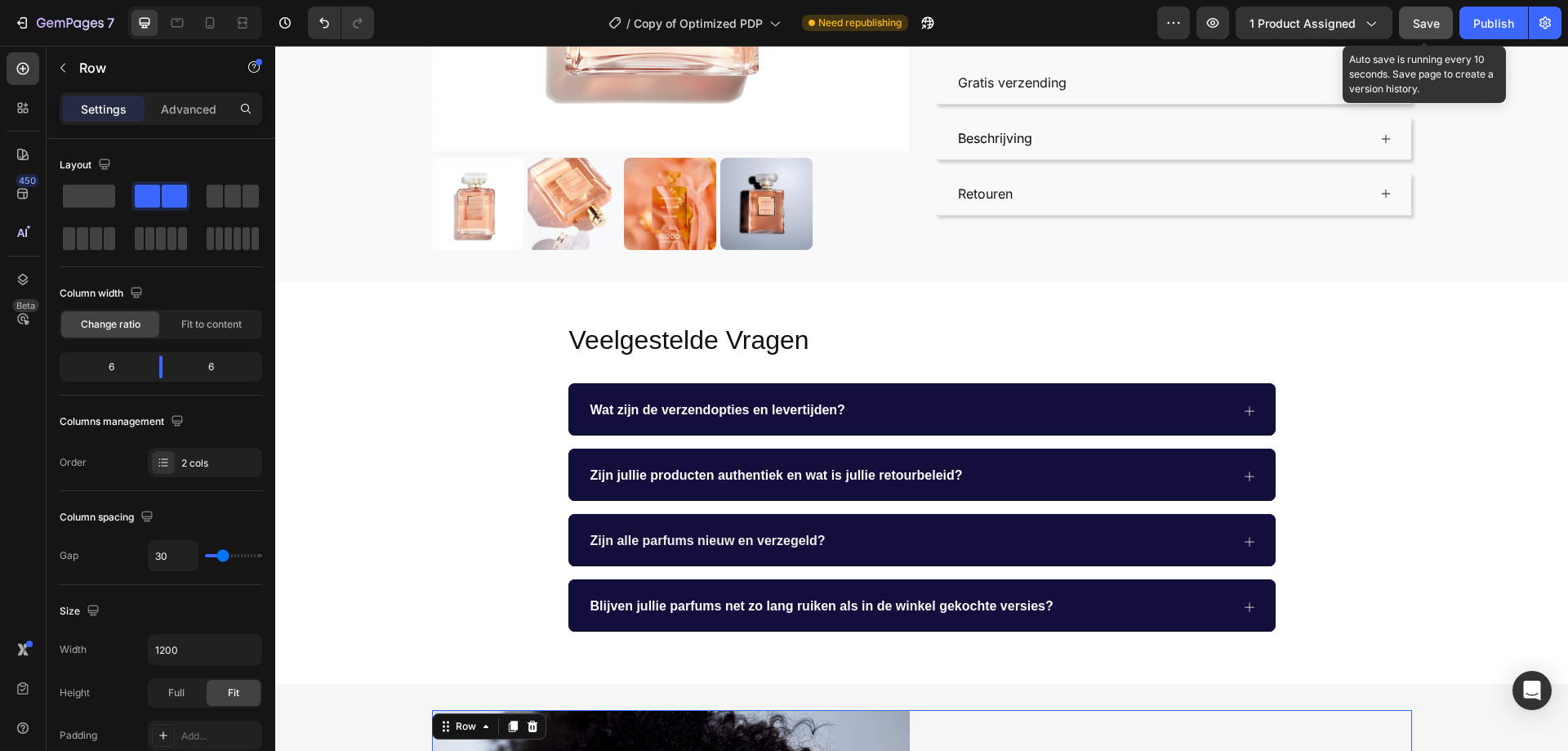
scroll to position [0, 0]
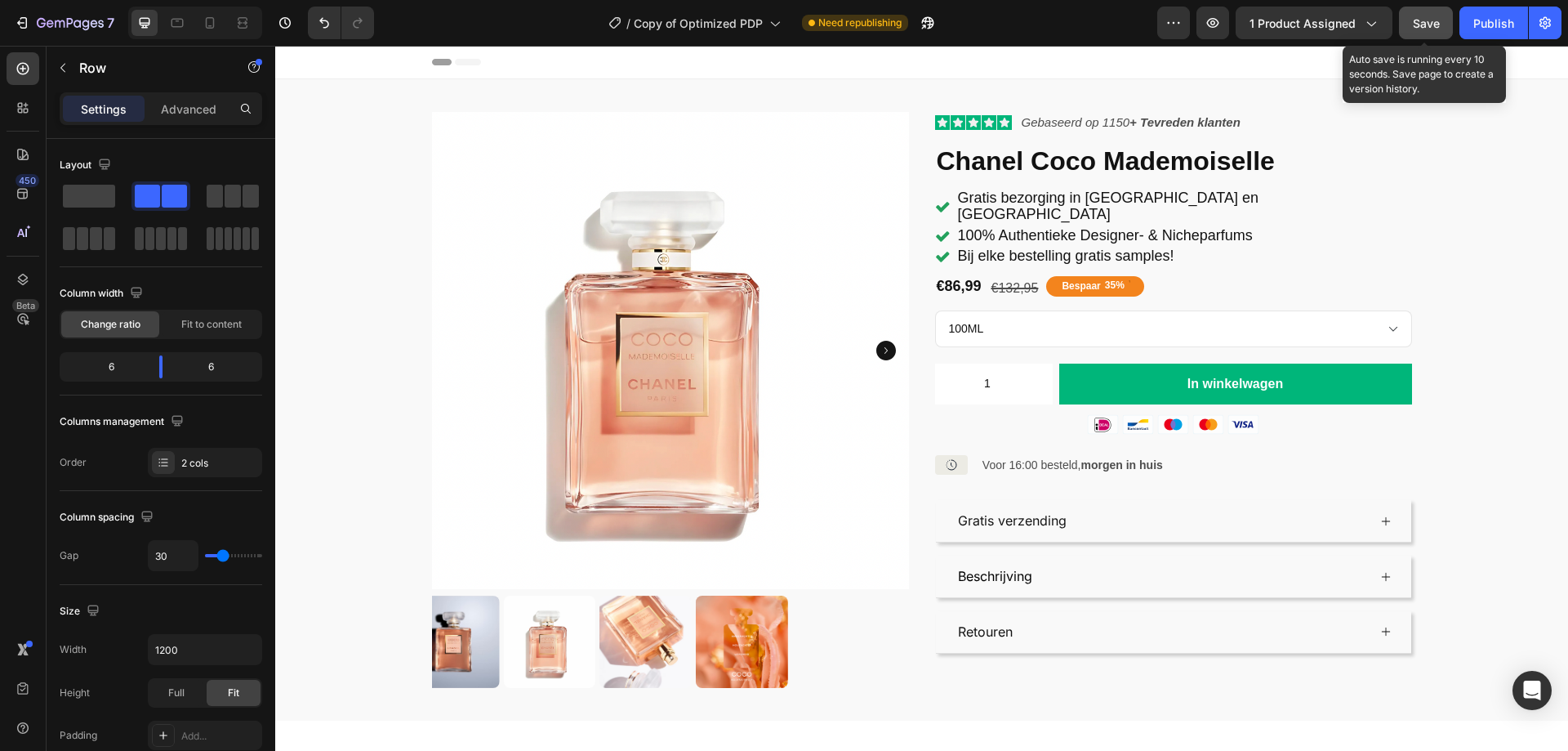
click at [1420, 19] on span "Save" at bounding box center [1426, 23] width 27 height 14
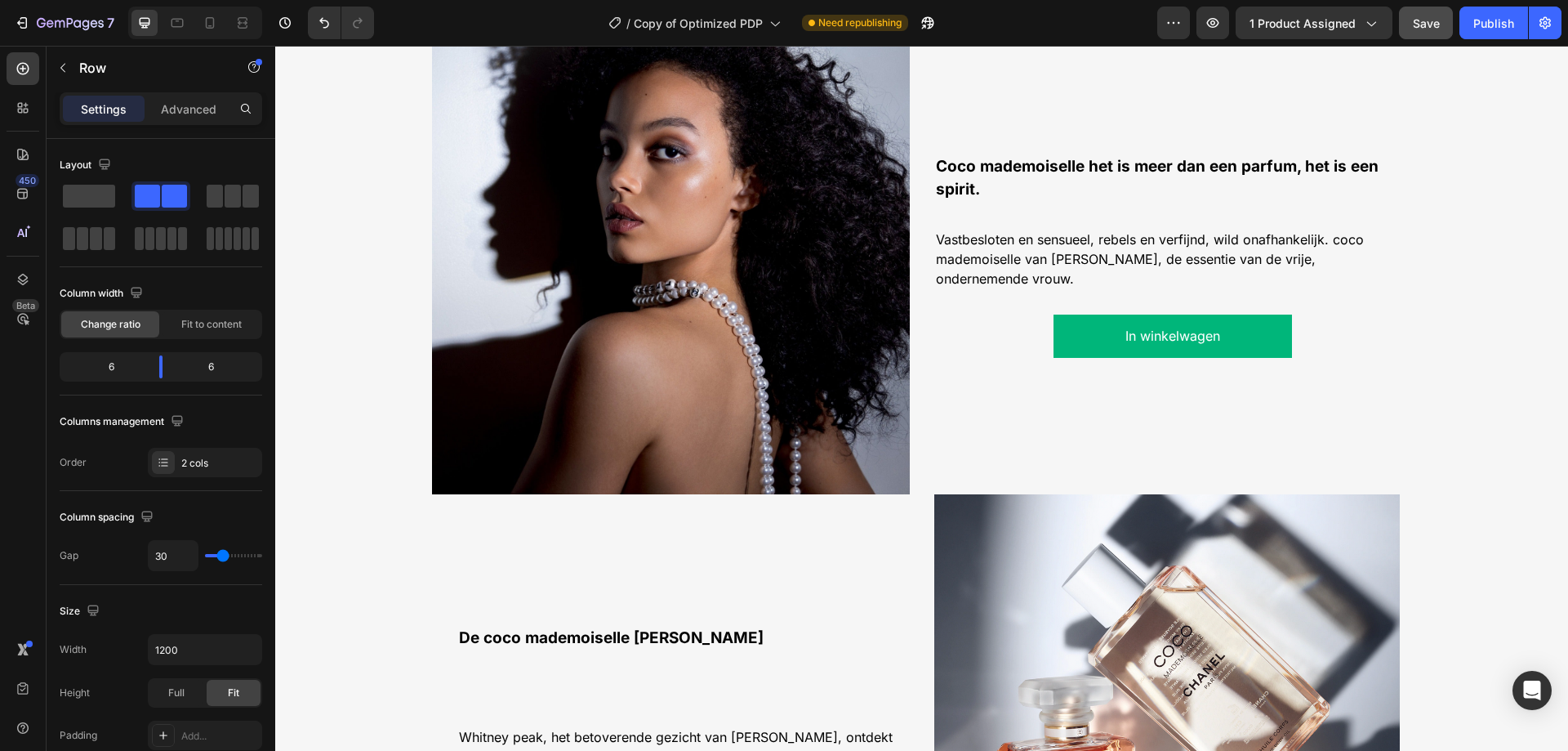
scroll to position [980, 0]
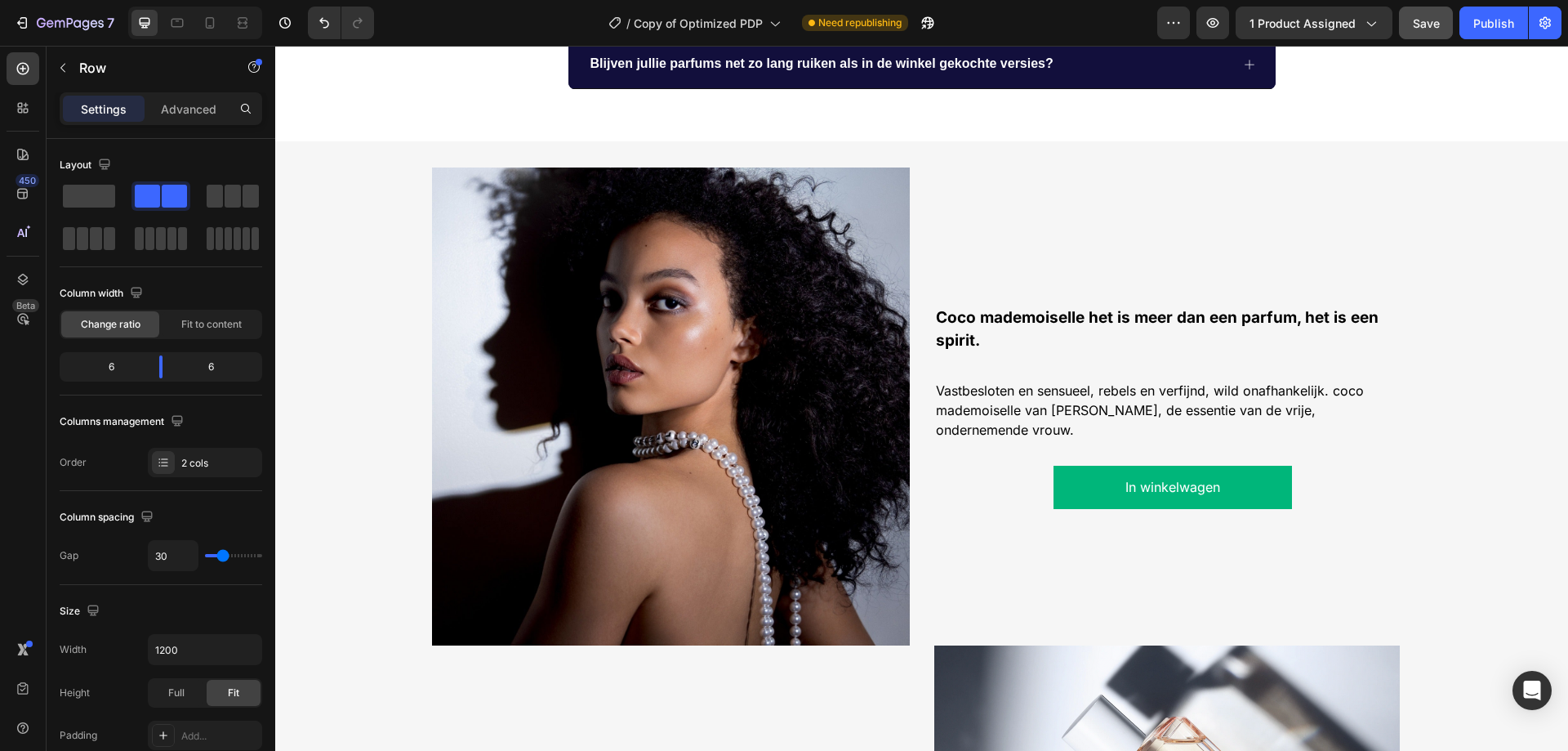
click at [934, 229] on div "Coco mademoiselle het is meer dan een parfum, het is een spirit. Text Block Vas…" at bounding box center [1173, 406] width 478 height 478
click at [948, 270] on div "Coco mademoiselle het is meer dan een parfum, het is een spirit. Text Block Vas…" at bounding box center [1173, 406] width 478 height 478
click at [1431, 28] on span "Save" at bounding box center [1426, 23] width 27 height 14
click at [915, 270] on div "Image Coco mademoiselle het is meer dan een parfum, het is een spirit. Text Blo…" at bounding box center [922, 406] width 980 height 478
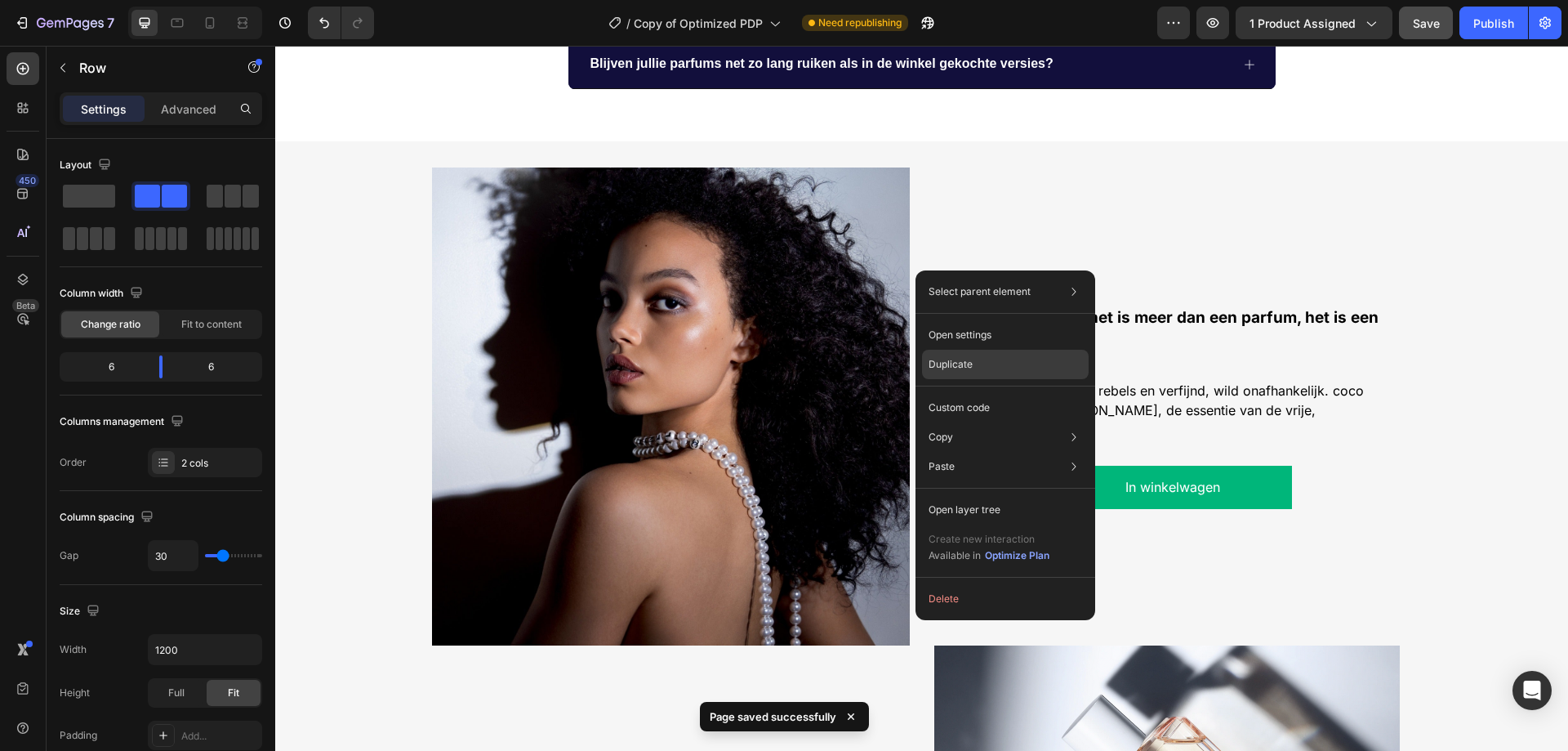
click at [999, 392] on div "Duplicate" at bounding box center [1005, 407] width 166 height 30
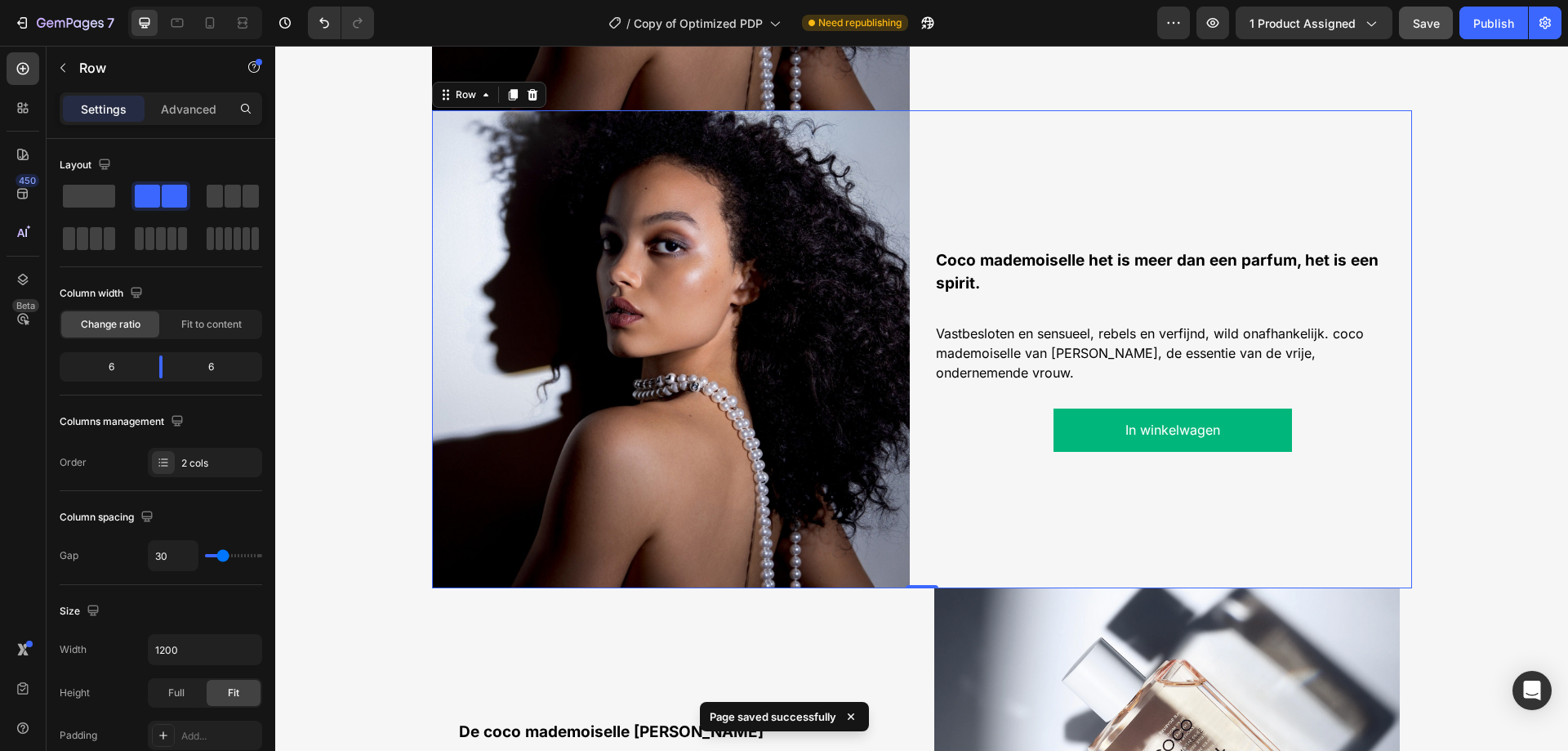
scroll to position [1523, 0]
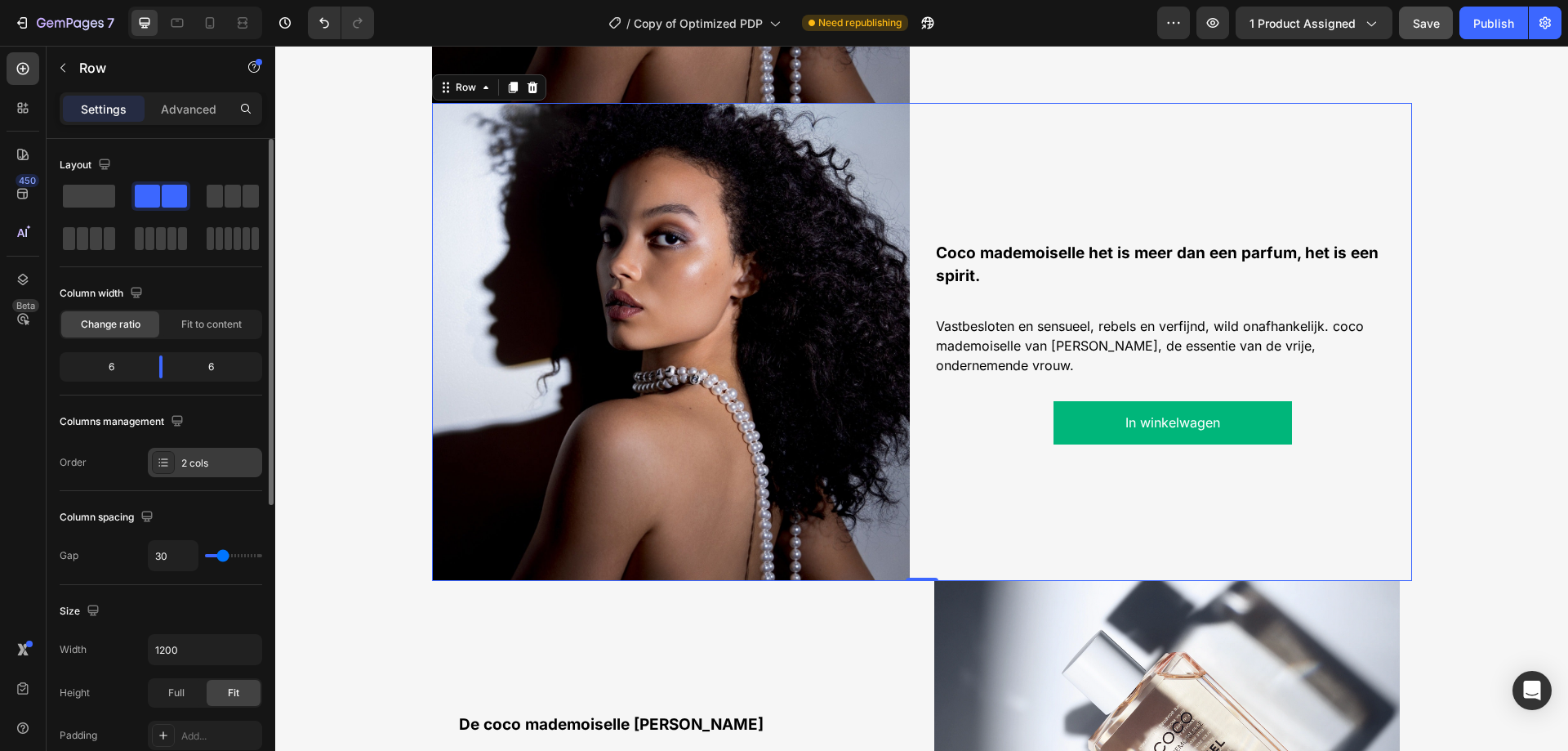
click at [203, 462] on div "2 cols" at bounding box center [219, 463] width 77 height 15
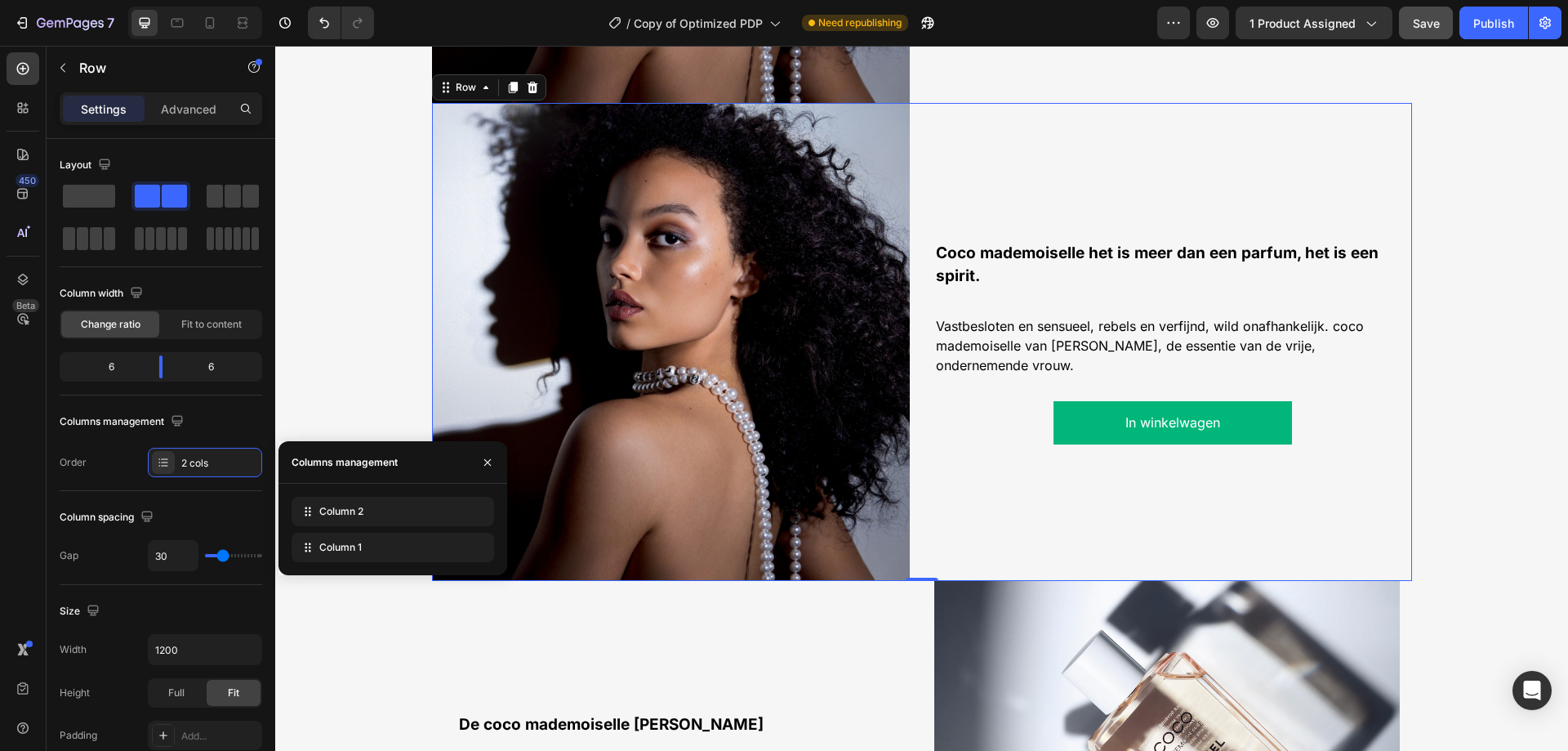
drag, startPoint x: 628, startPoint y: 566, endPoint x: 342, endPoint y: 577, distance: 286.2
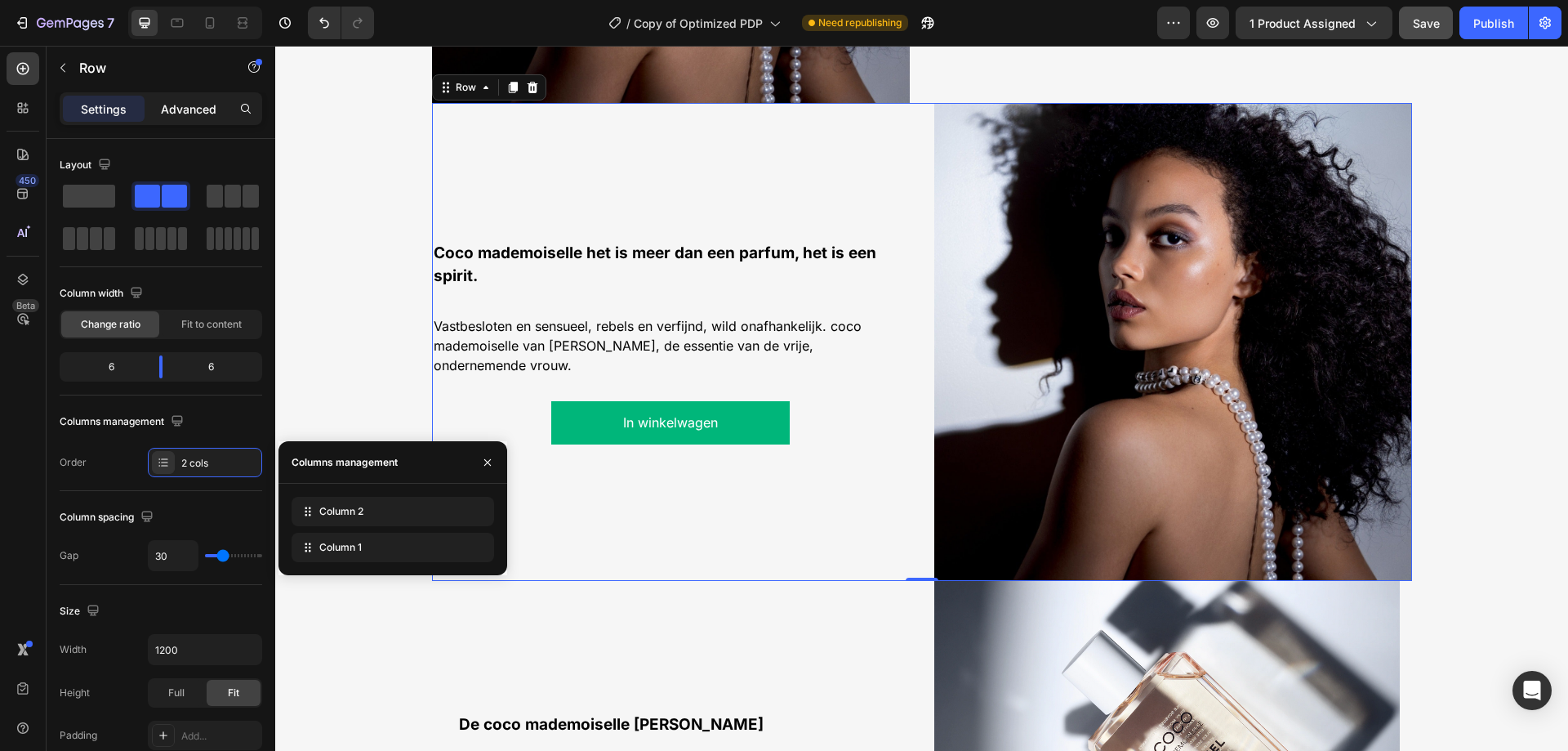
click at [207, 112] on p "Advanced" at bounding box center [189, 109] width 56 height 17
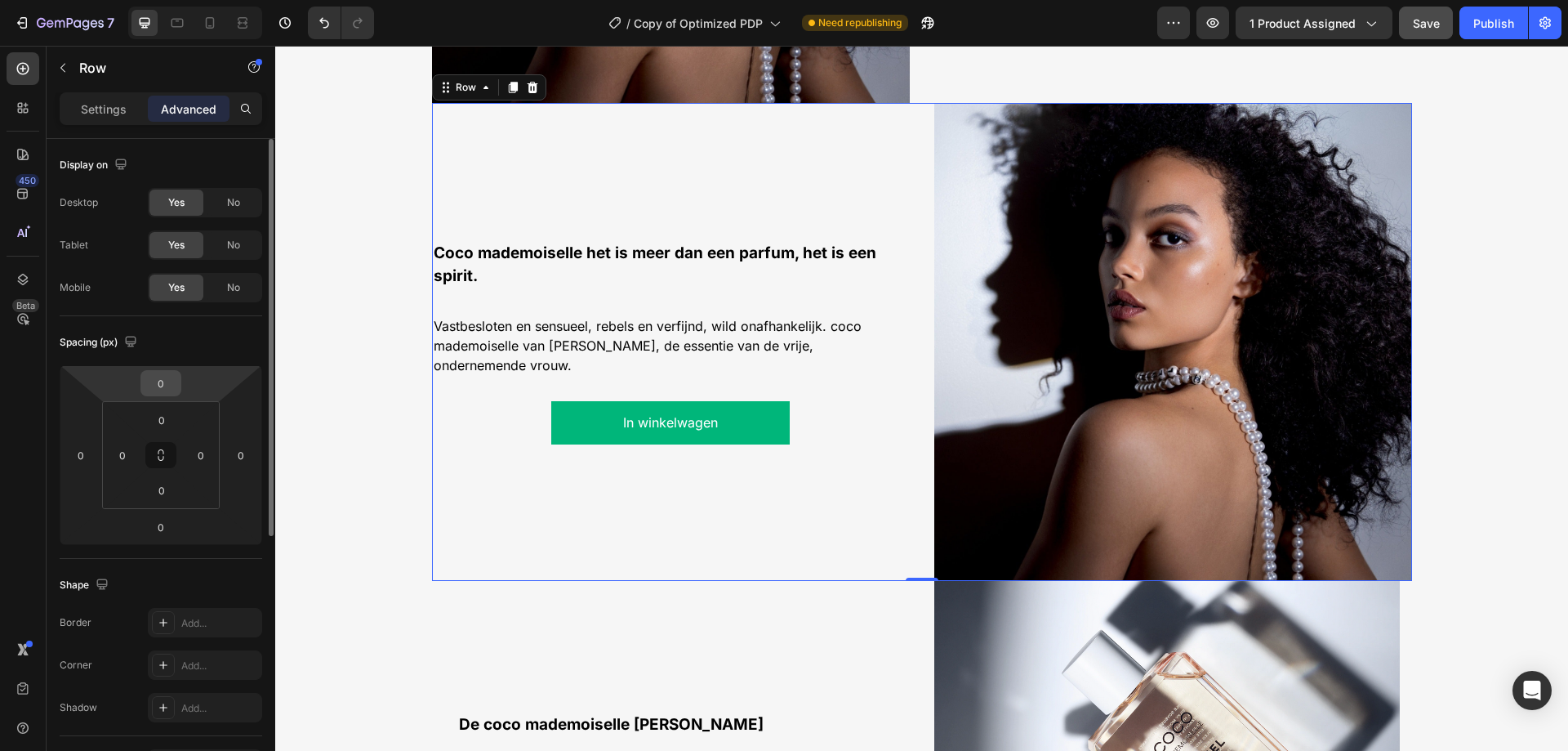
click at [165, 382] on input "0" at bounding box center [160, 382] width 33 height 25
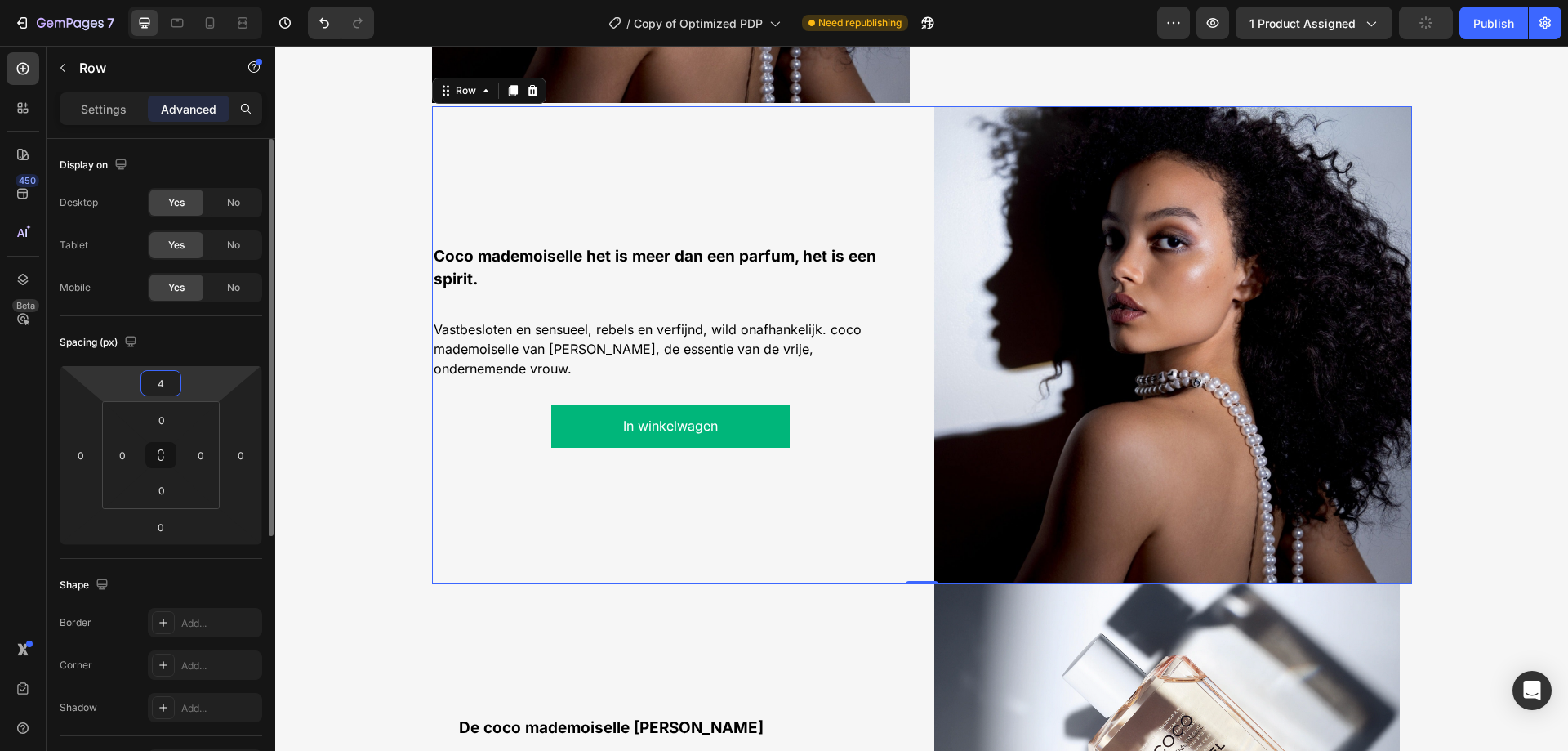
type input "40"
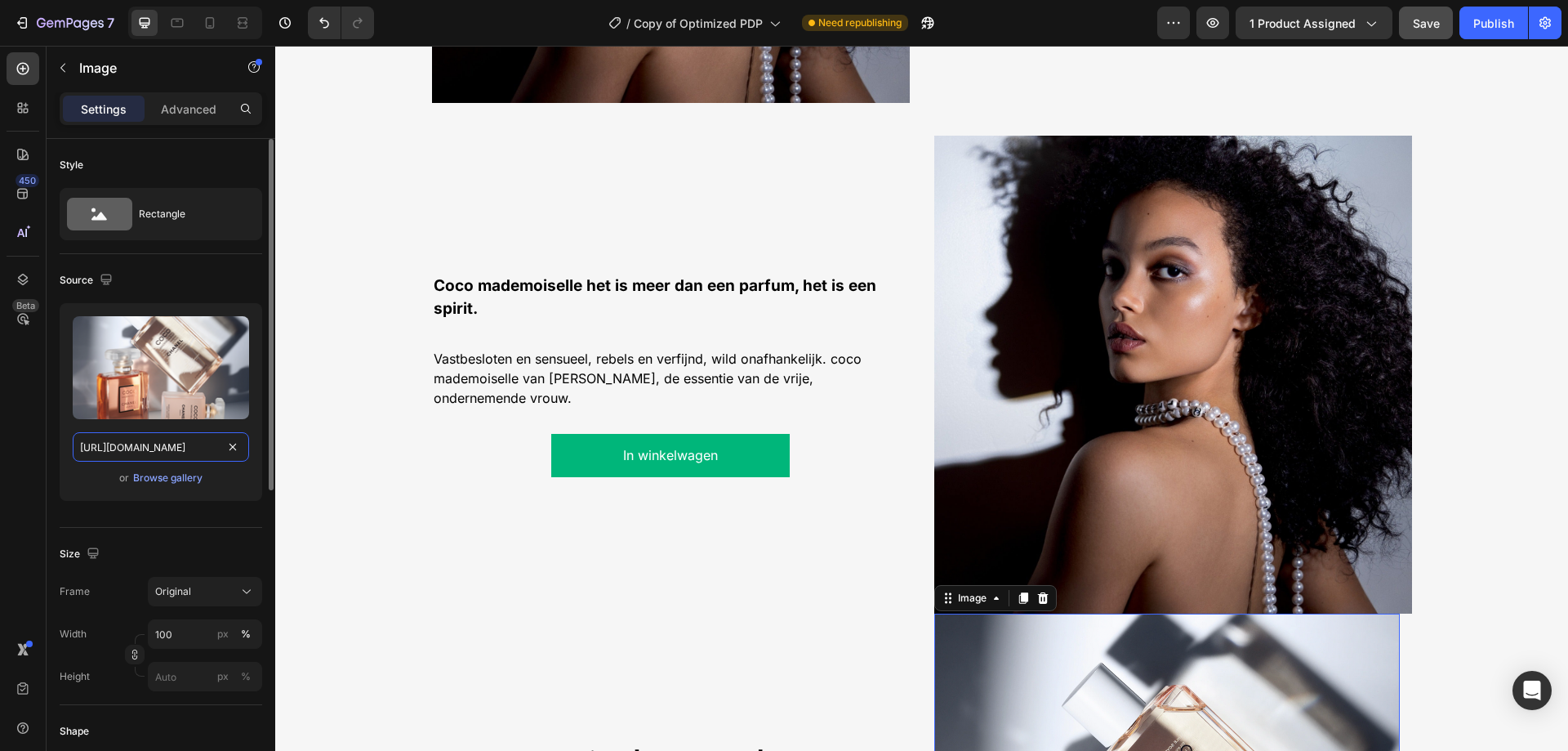
click at [182, 453] on input "[URL][DOMAIN_NAME]" at bounding box center [160, 447] width 176 height 30
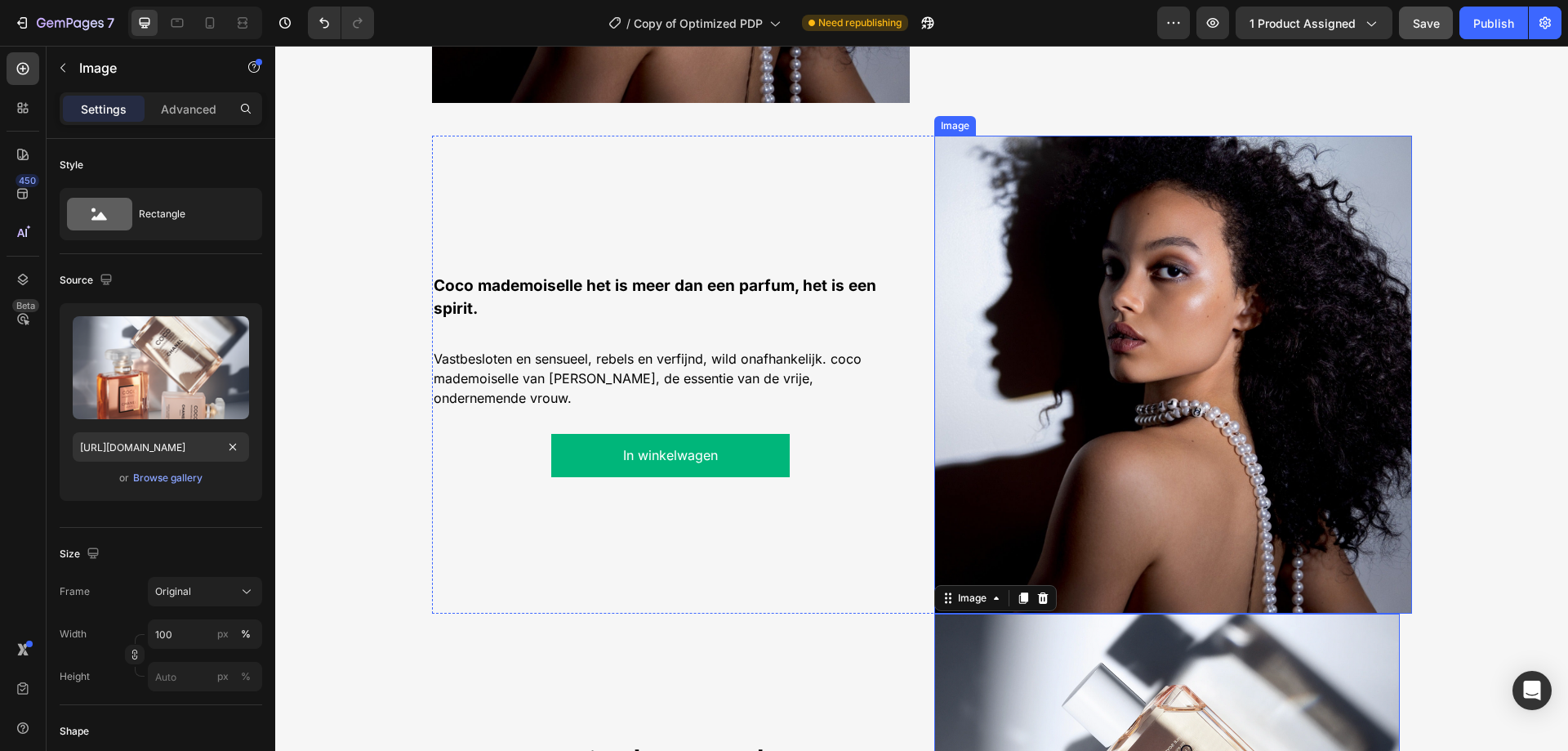
click at [1179, 328] on img at bounding box center [1173, 375] width 478 height 478
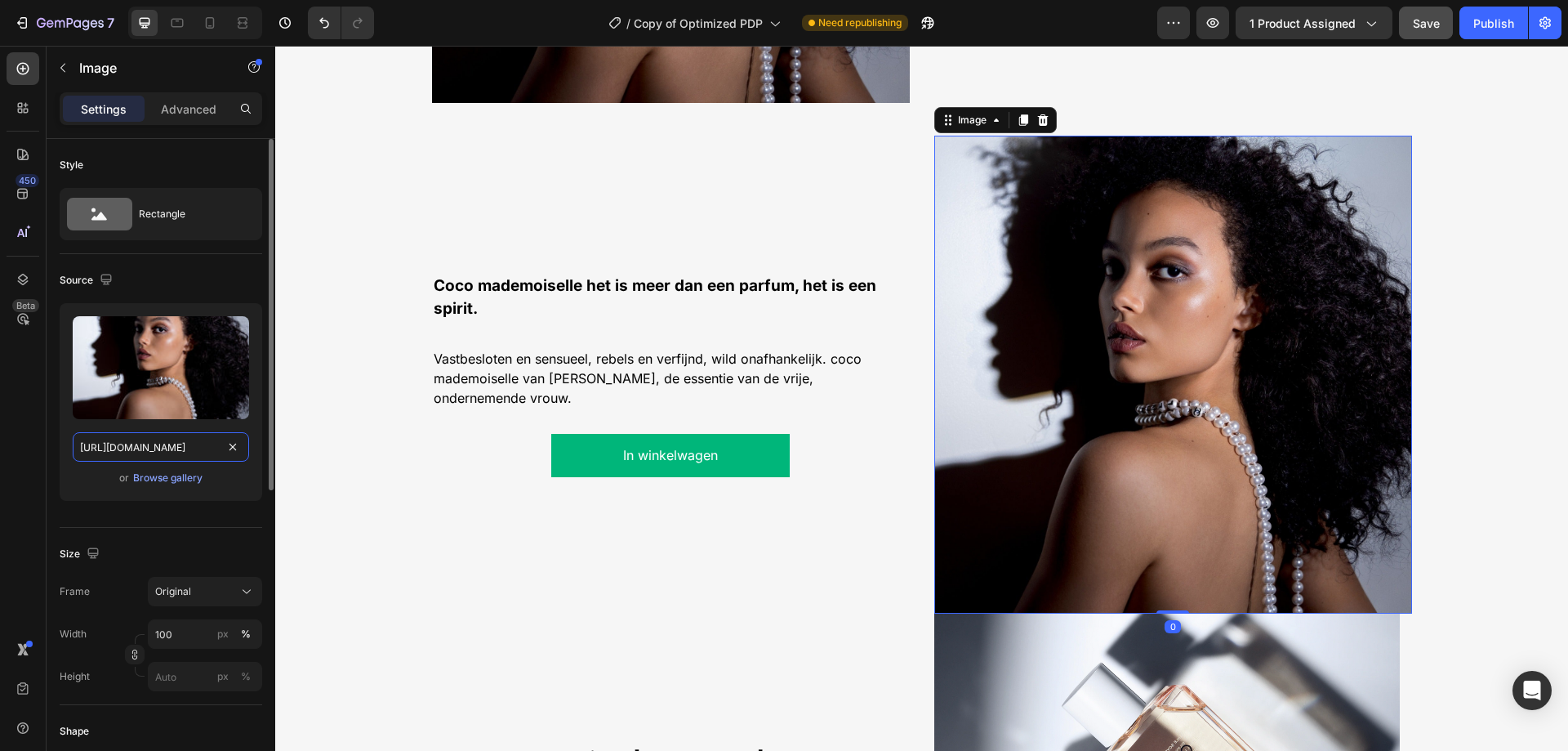
click at [171, 440] on input "[URL][DOMAIN_NAME]" at bounding box center [160, 447] width 176 height 30
paste input "[DOMAIN_NAME]"
type input "[URL][DOMAIN_NAME]"
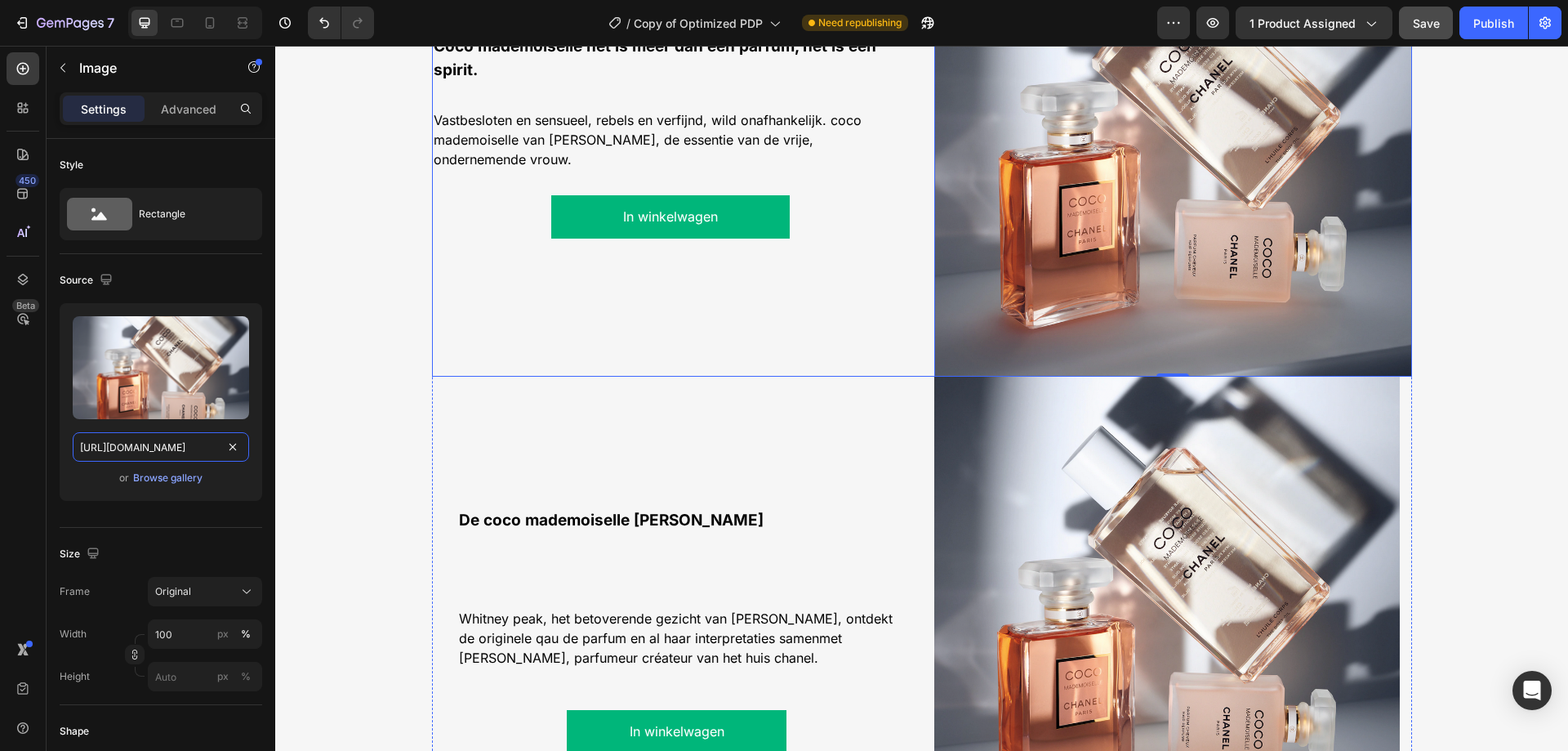
scroll to position [1768, 0]
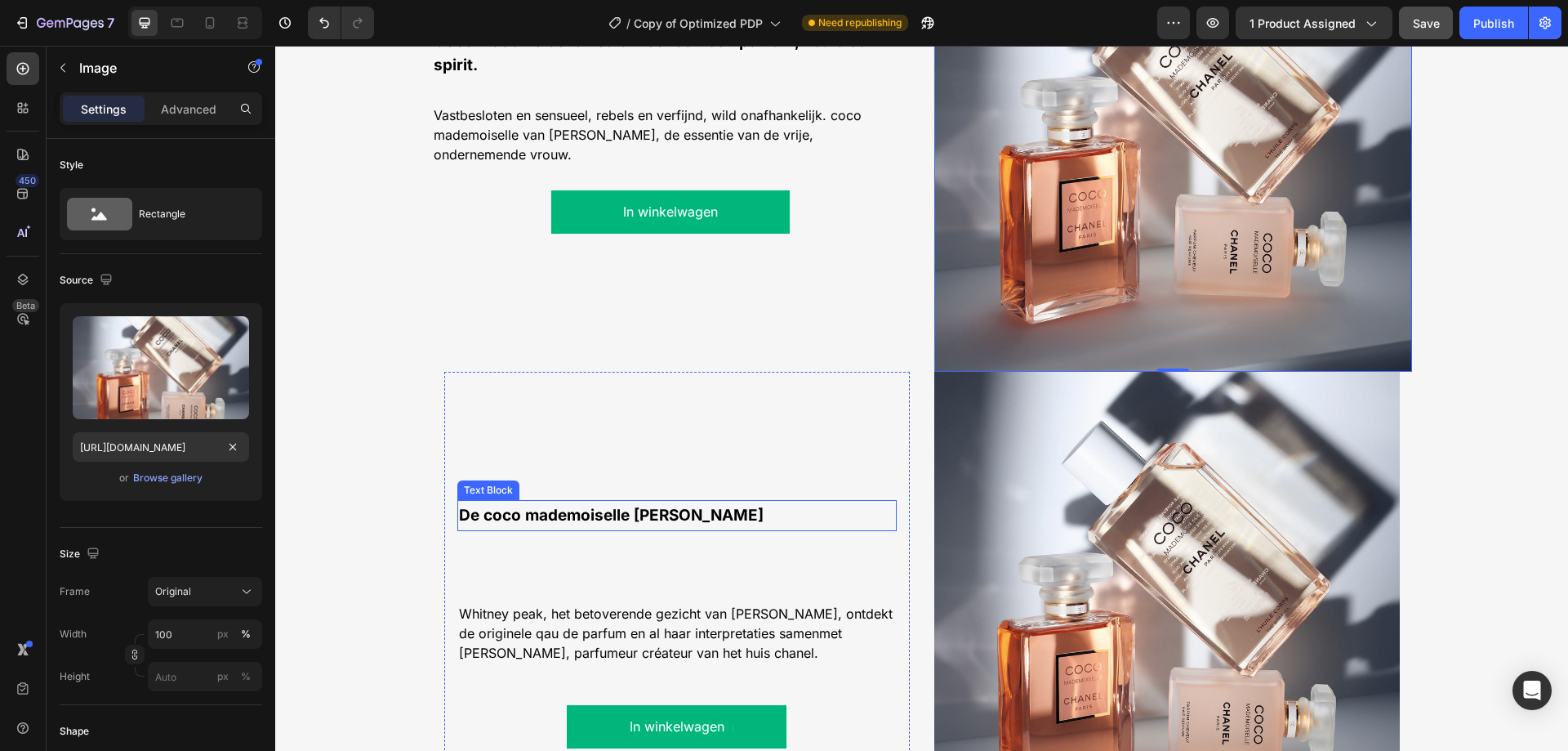
click at [585, 528] on p "De coco mademoiselle [PERSON_NAME]" at bounding box center [677, 516] width 436 height 28
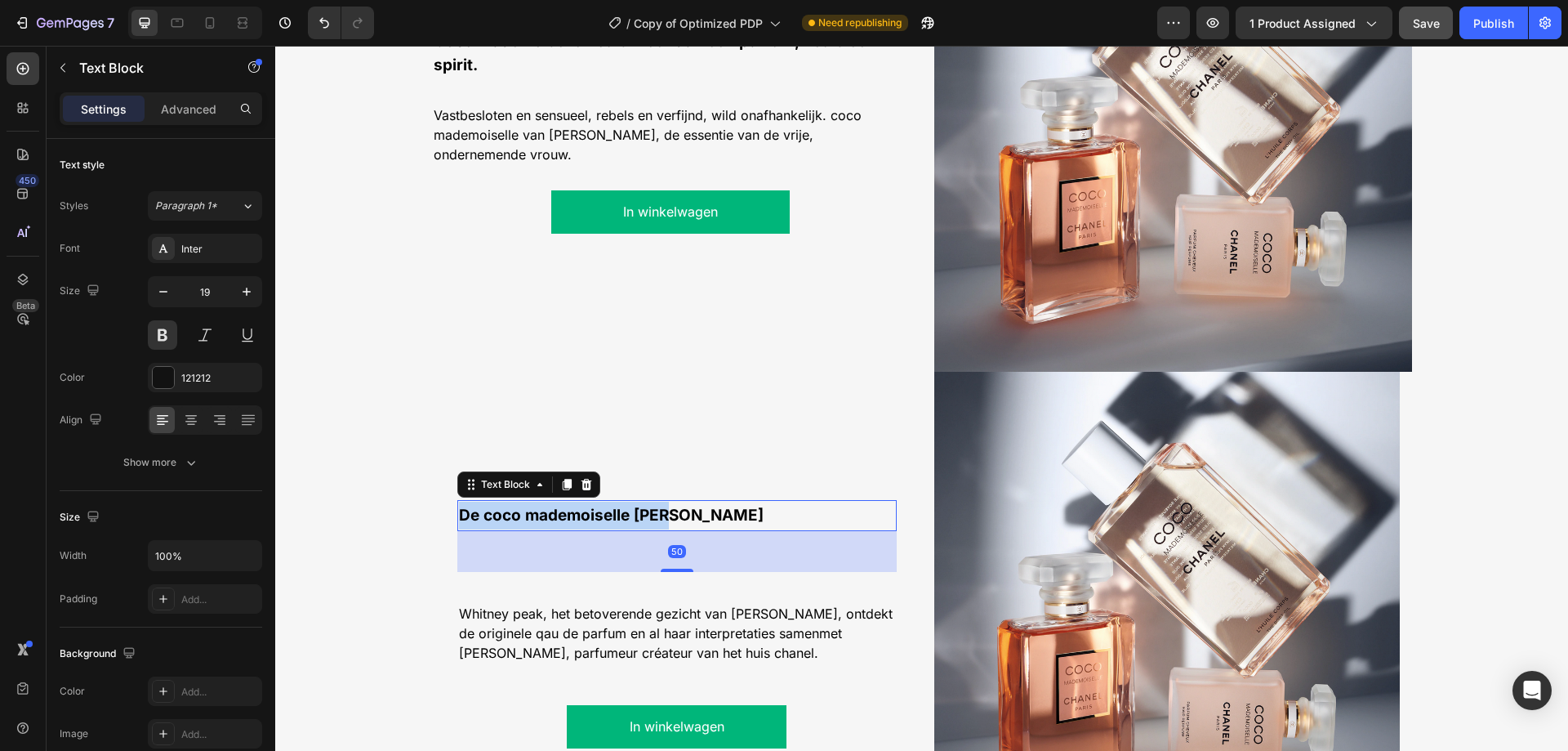
click at [585, 528] on p "De coco mademoiselle [PERSON_NAME]" at bounding box center [677, 516] width 436 height 28
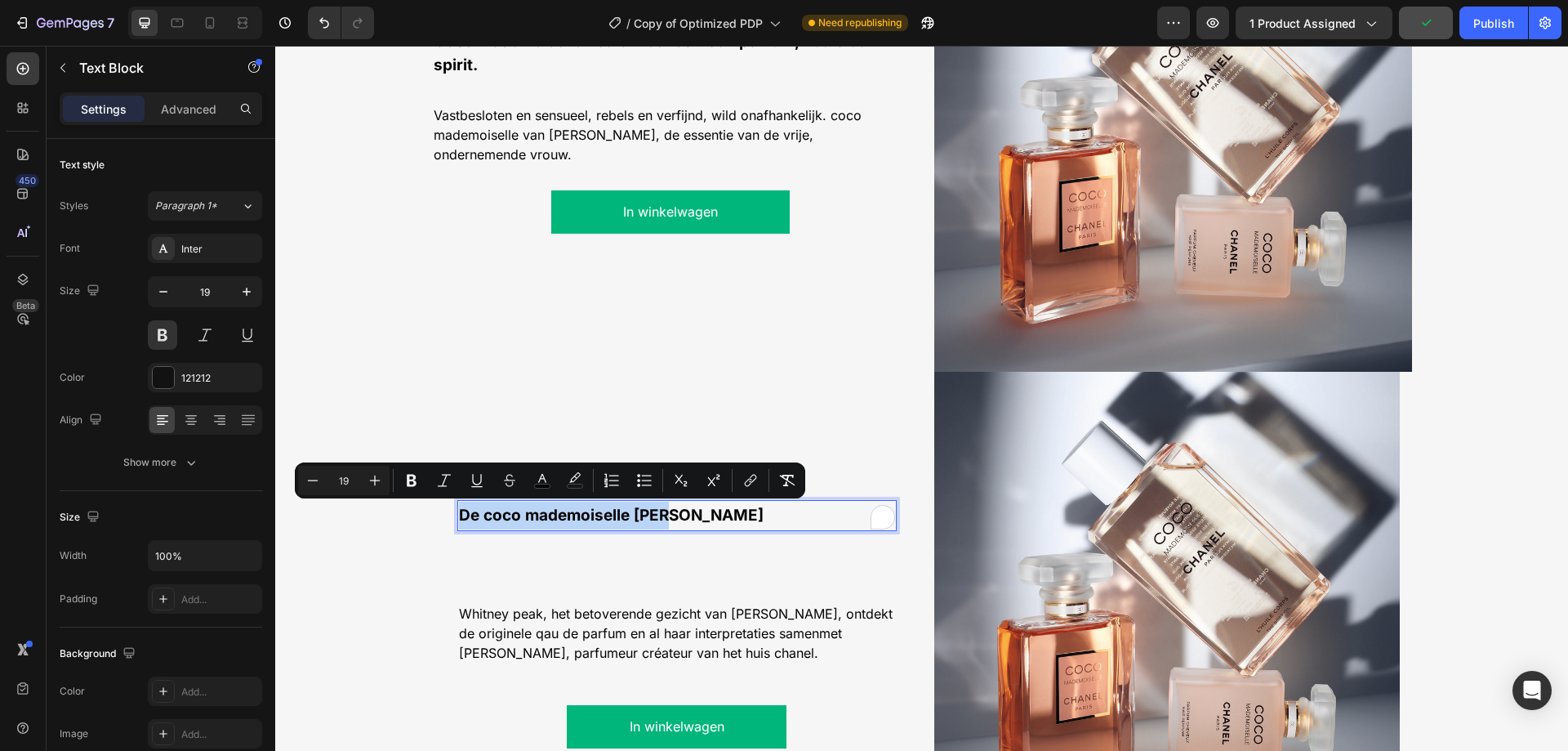
copy span "De coco mademoiselle [PERSON_NAME]"
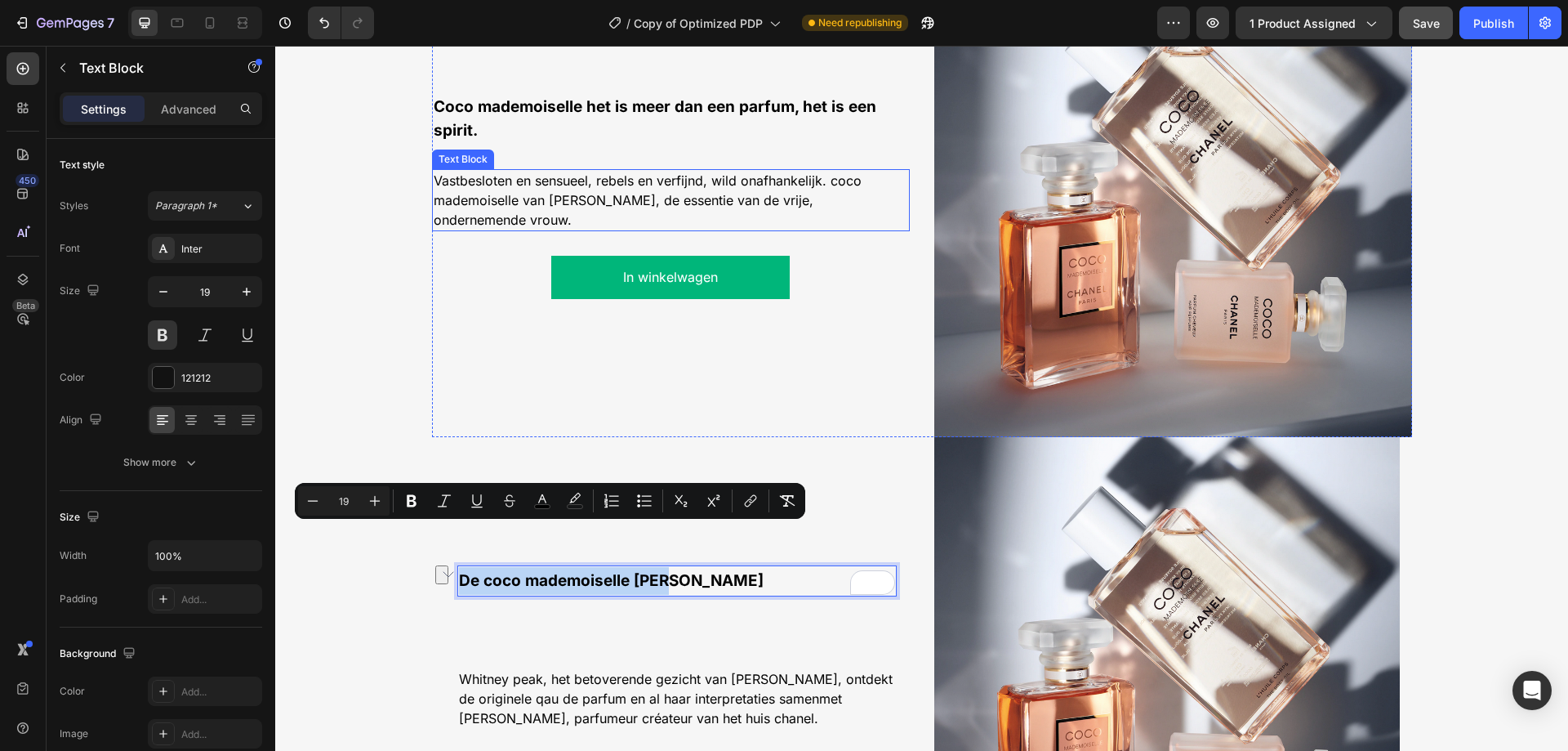
scroll to position [1686, 0]
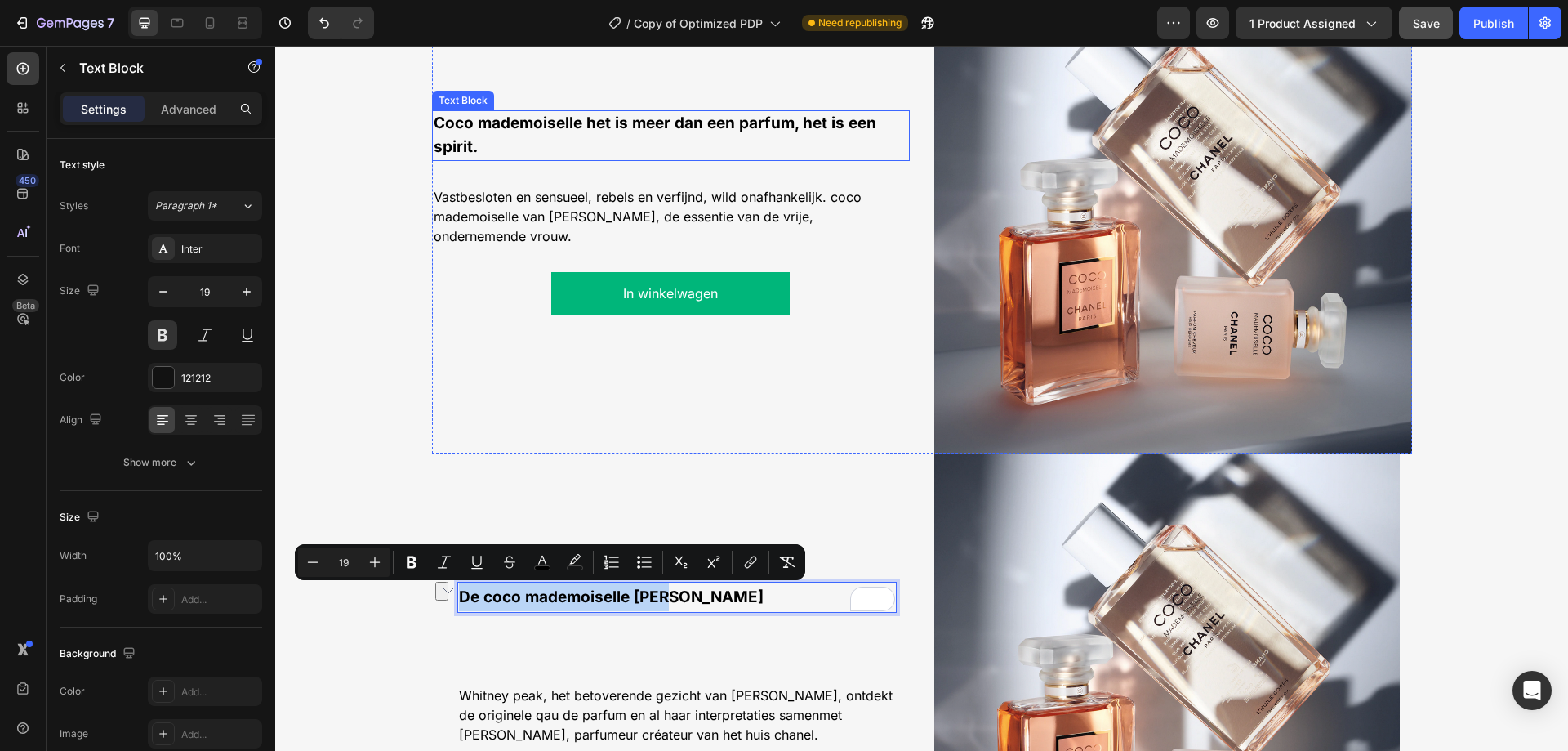
click at [681, 147] on p "Coco mademoiselle het is meer dan een parfum, het is een spirit." at bounding box center [670, 135] width 474 height 48
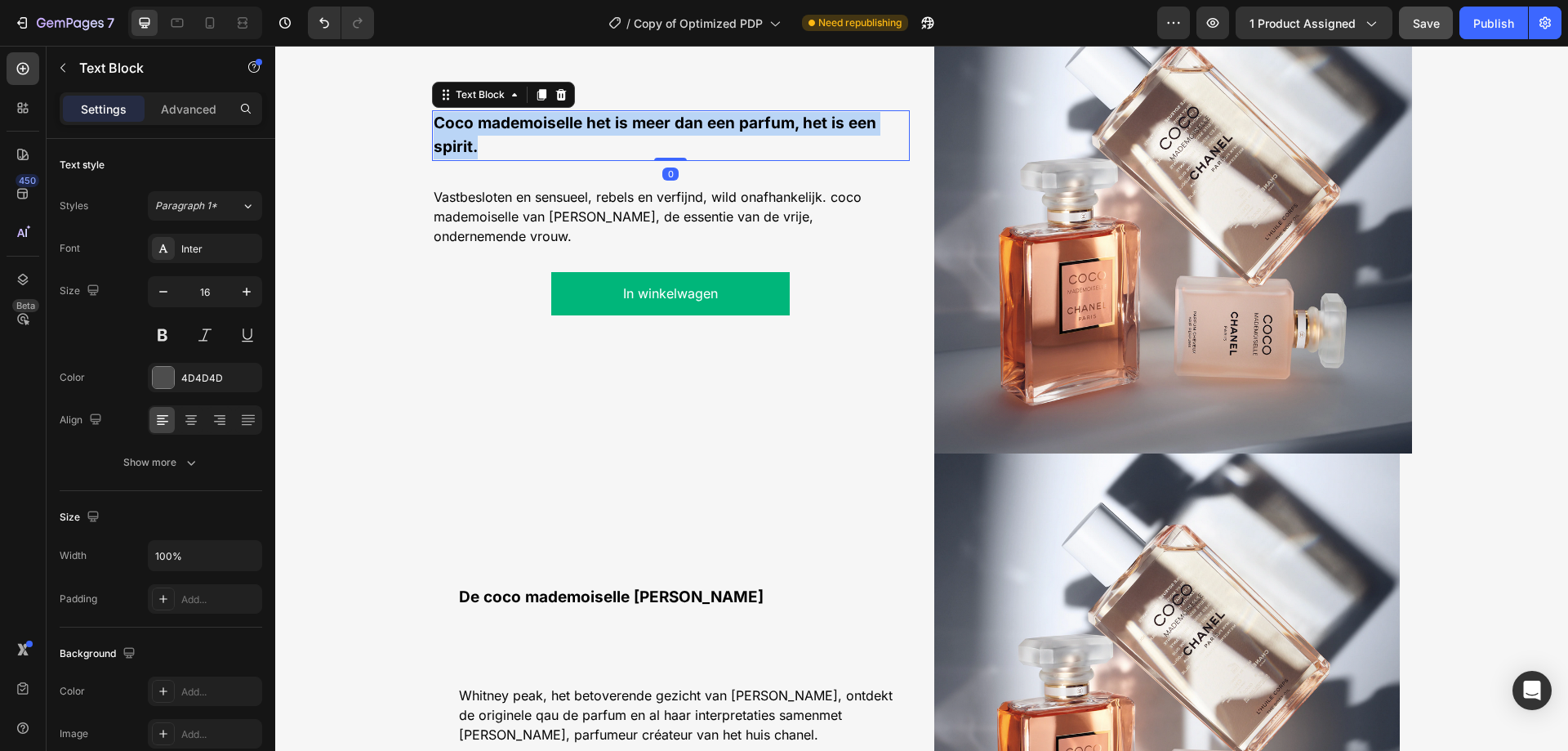
click at [681, 147] on p "Coco mademoiselle het is meer dan een parfum, het is een spirit." at bounding box center [670, 135] width 474 height 48
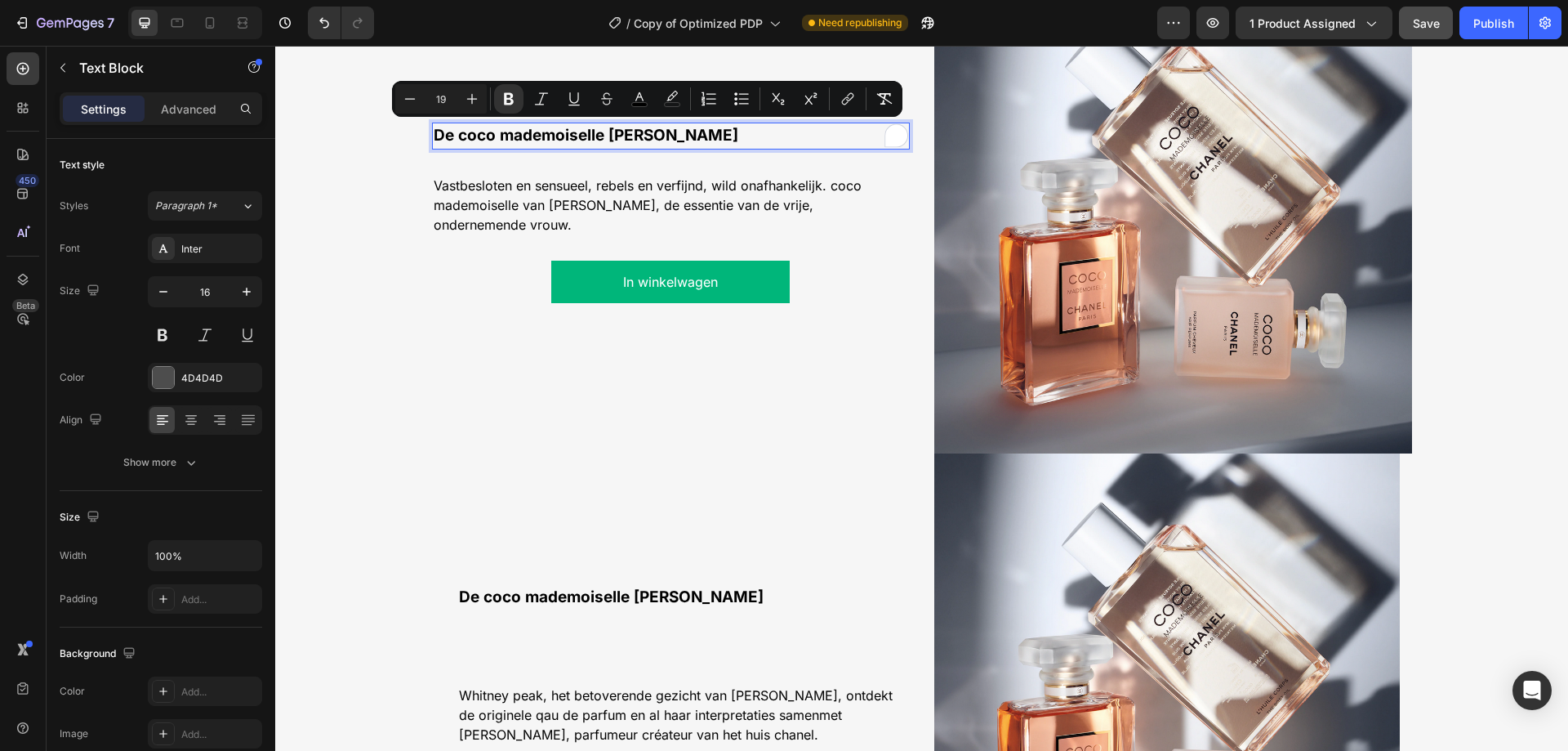
scroll to position [1698, 0]
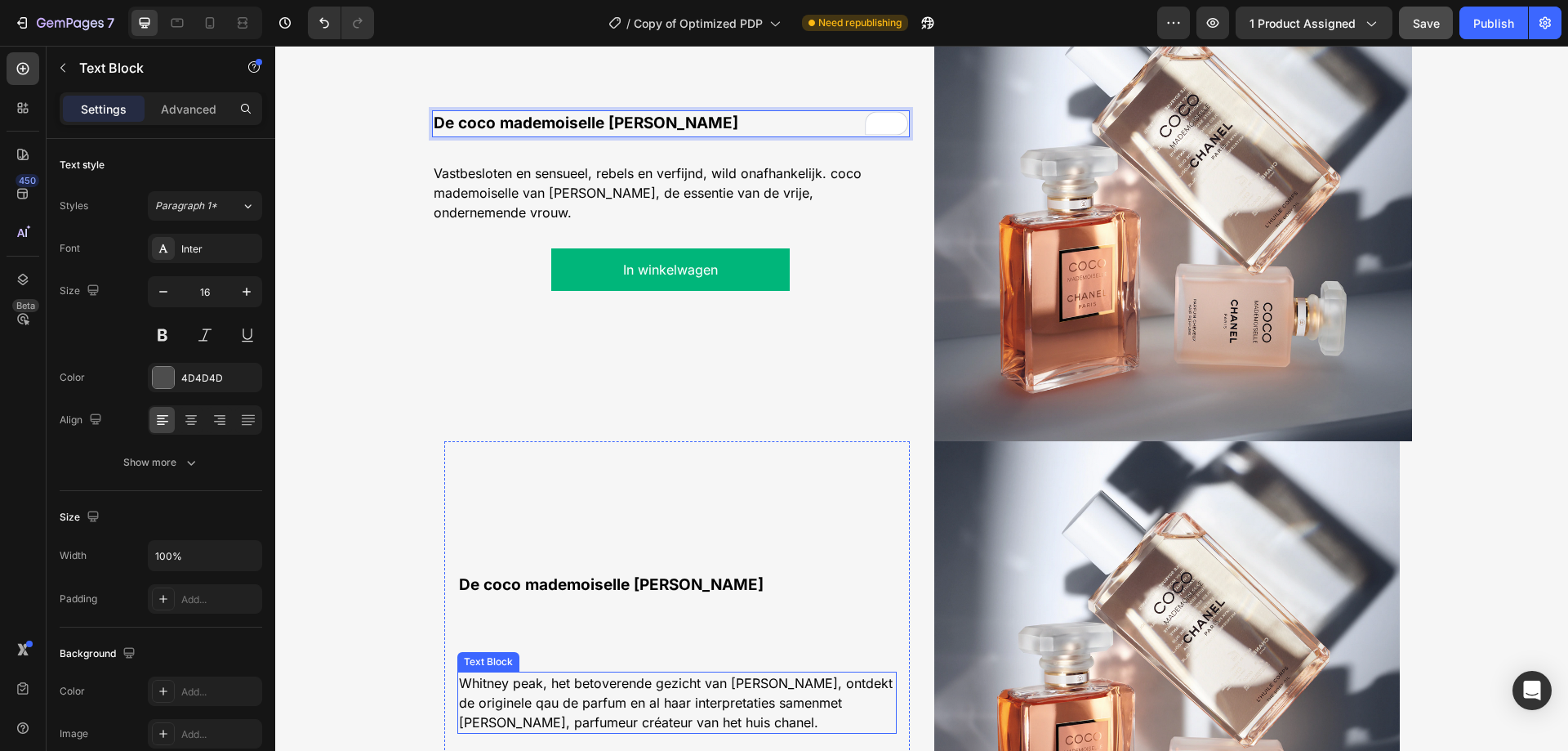
click at [565, 693] on p "Whitney peak, het betoverende gezicht van [PERSON_NAME], ontdekt de originele q…" at bounding box center [677, 702] width 436 height 59
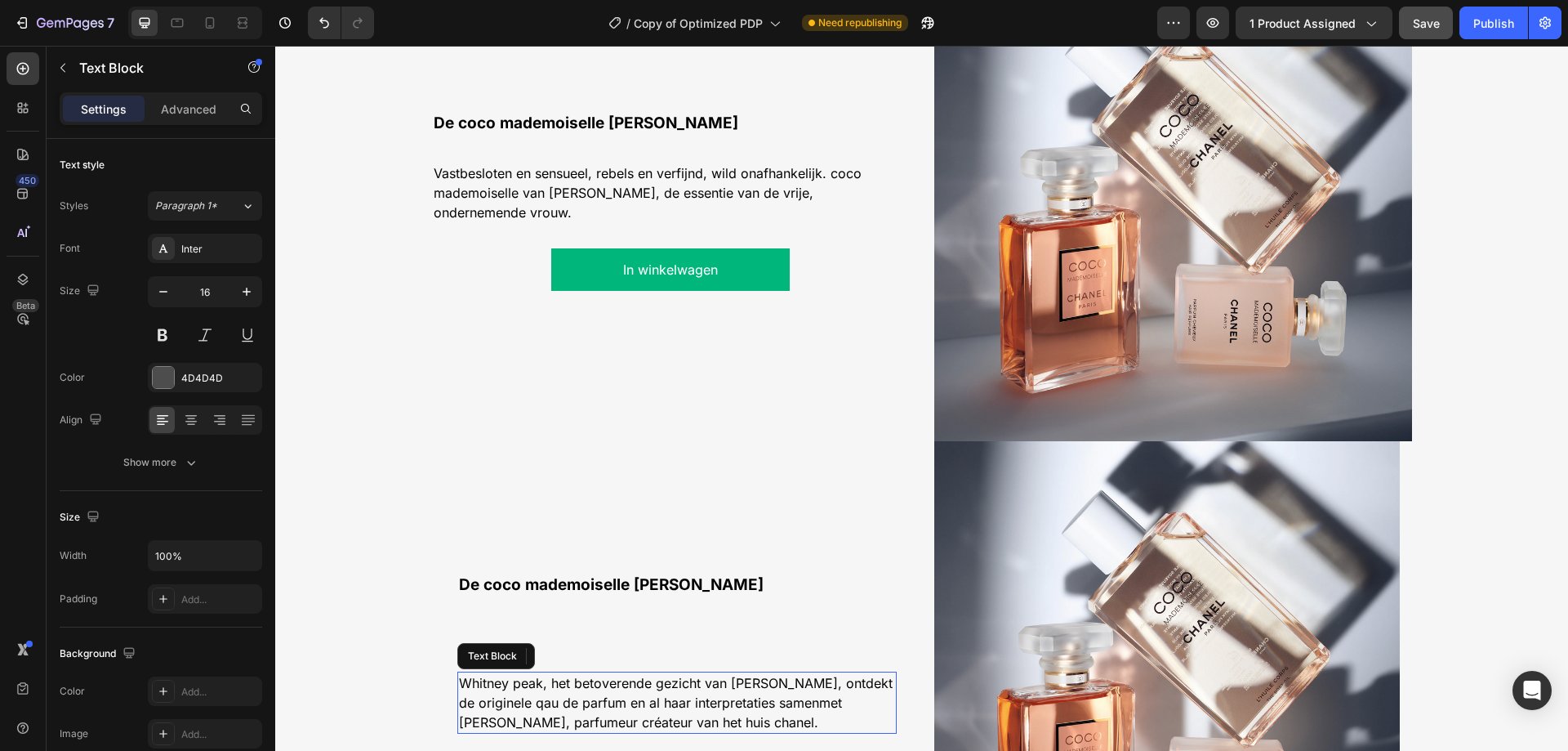
click at [565, 693] on p "Whitney peak, het betoverende gezicht van [PERSON_NAME], ontdekt de originele q…" at bounding box center [677, 702] width 436 height 59
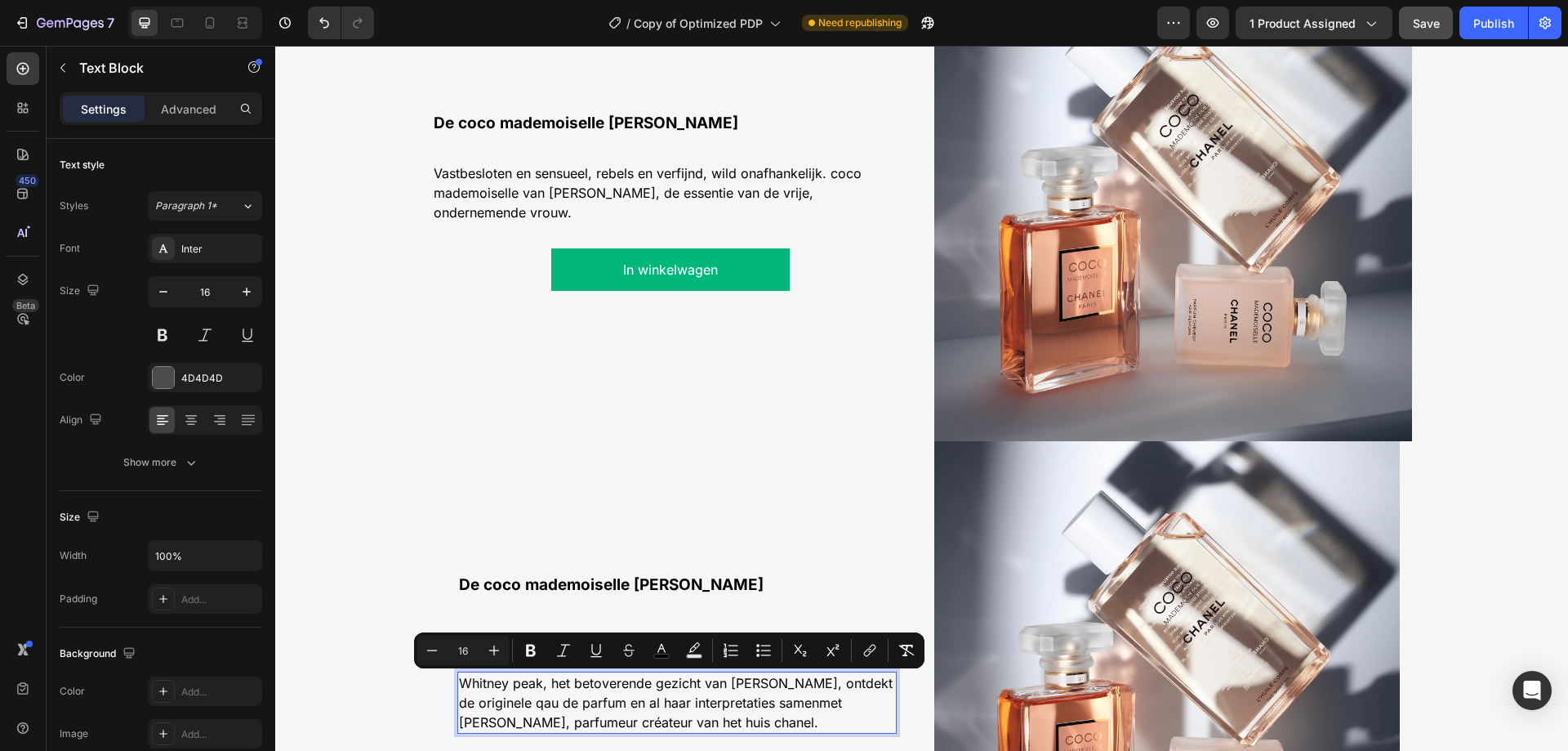
copy span "Whitney peak, het betoverende gezicht van [PERSON_NAME], ontdekt de originele q…"
click at [555, 694] on span "Whitney peak, het betoverende gezicht van [PERSON_NAME], ontdekt de originele q…" at bounding box center [675, 702] width 433 height 56
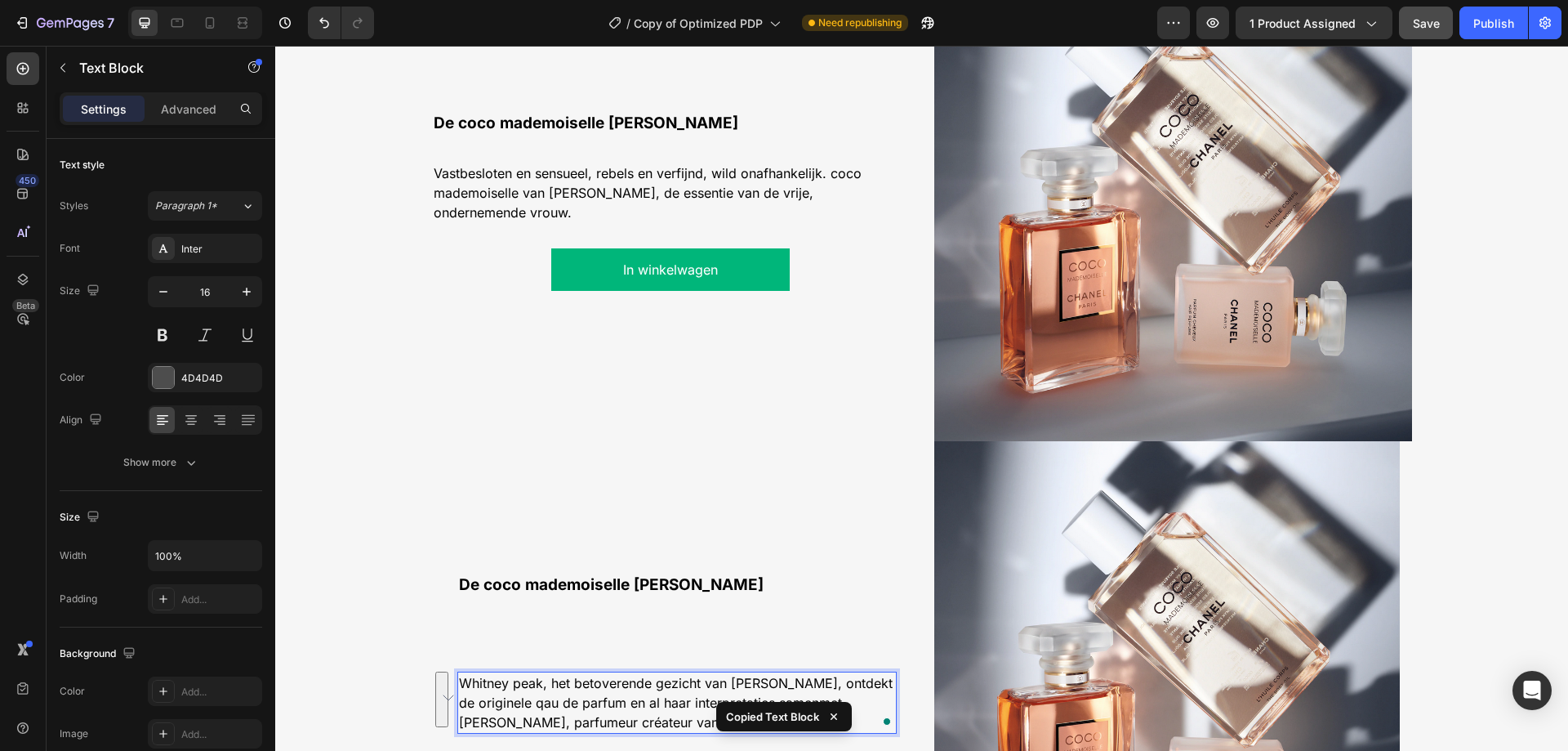
click at [555, 694] on span "Whitney peak, het betoverende gezicht van [PERSON_NAME], ontdekt de originele q…" at bounding box center [675, 702] width 433 height 56
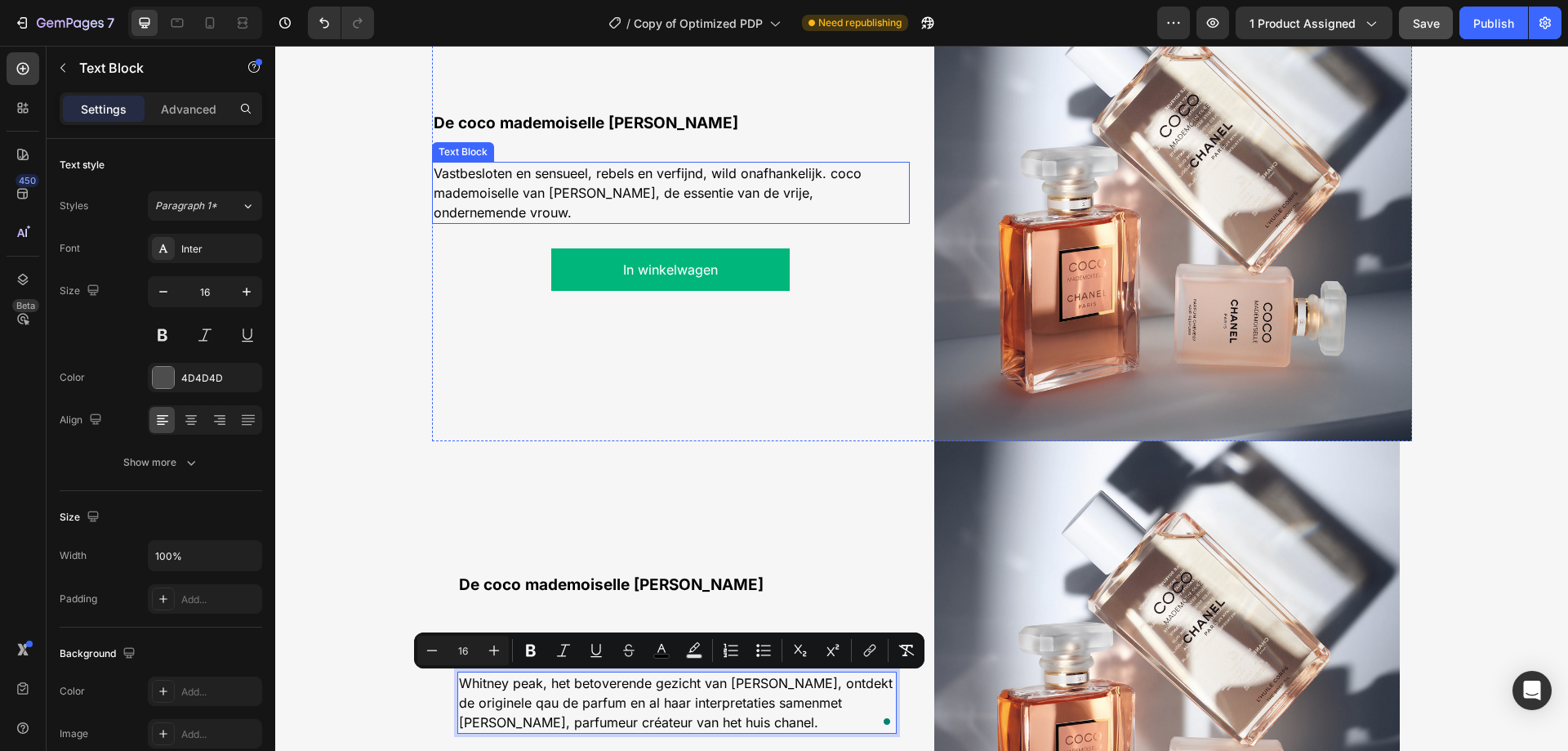
click at [596, 198] on span "Vastbesloten en sensueel, rebels en verfijnd, wild onafhankelijk. coco mademois…" at bounding box center [647, 193] width 428 height 56
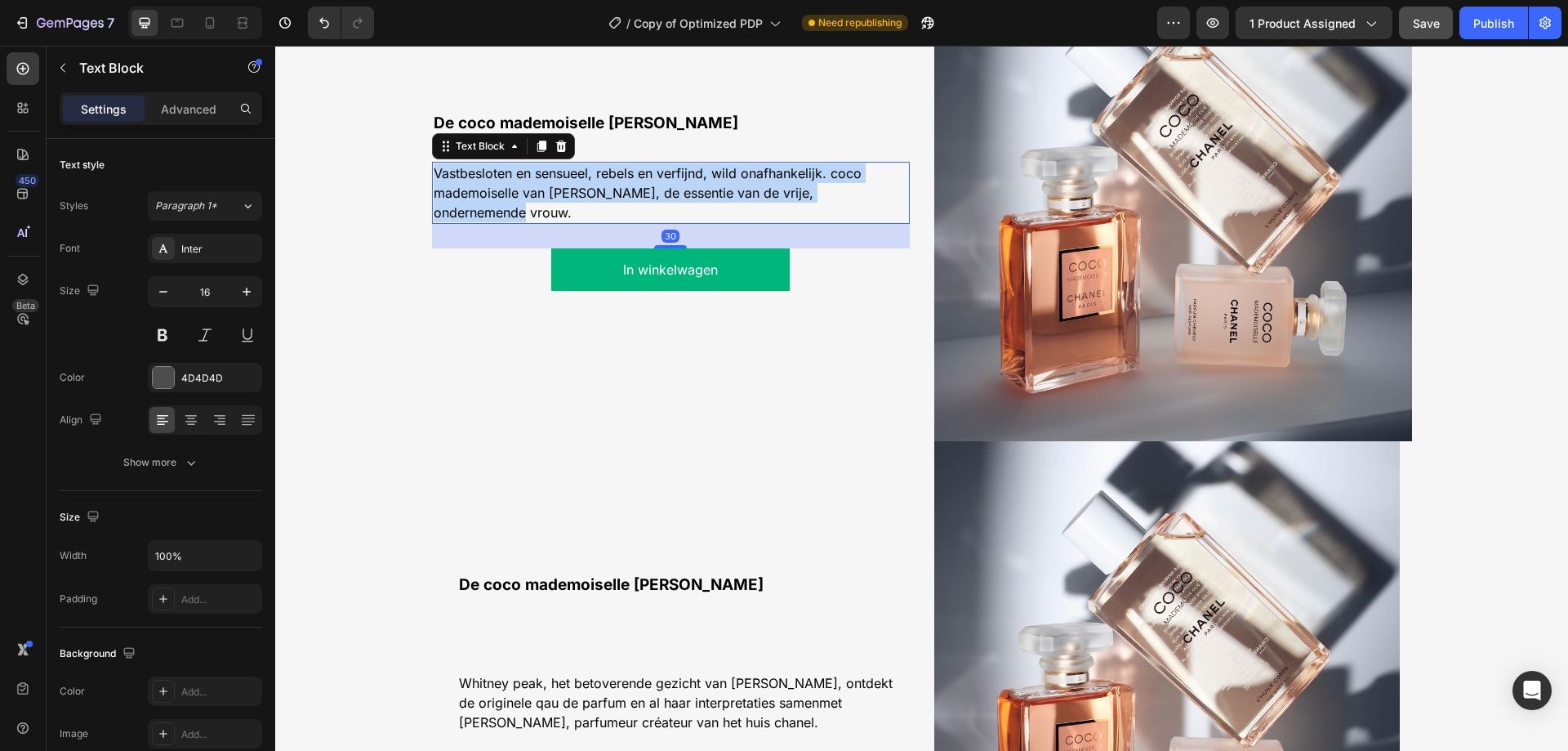
click at [596, 198] on span "Vastbesloten en sensueel, rebels en verfijnd, wild onafhankelijk. coco mademois…" at bounding box center [647, 193] width 428 height 56
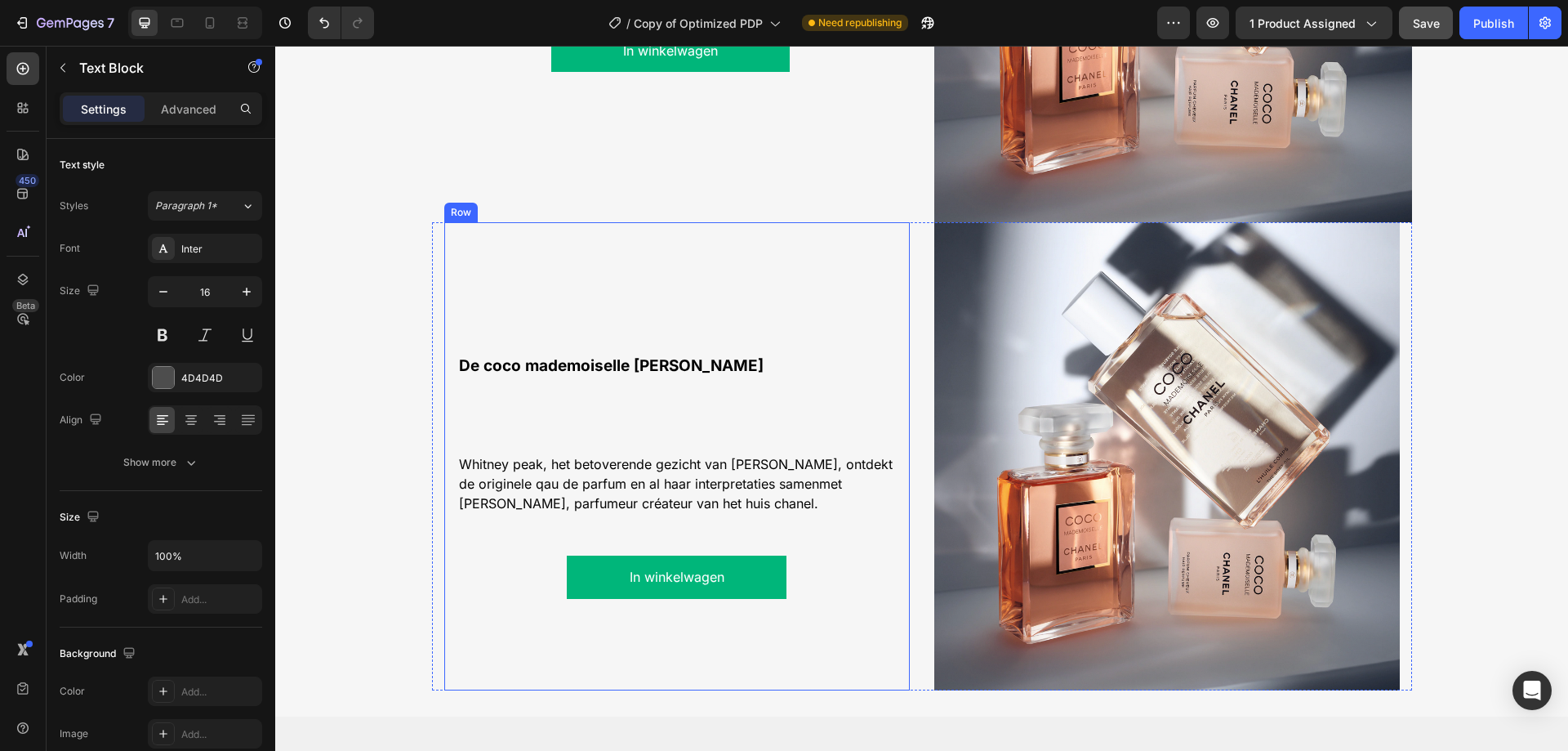
scroll to position [1933, 0]
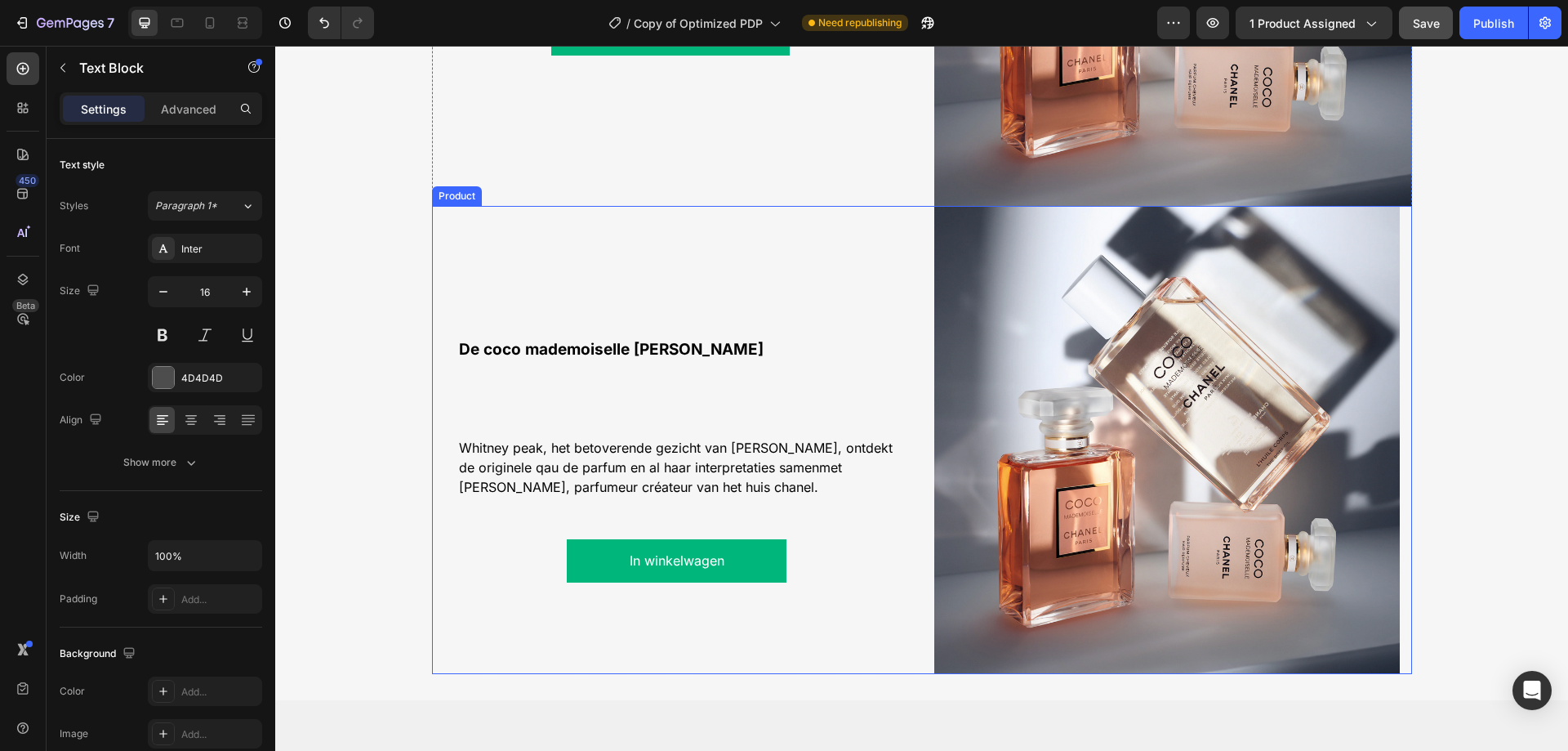
click at [918, 229] on div "De coco mademoiselle lijn Text Block Whitney peak, het betoverende gezicht van …" at bounding box center [922, 440] width 980 height 468
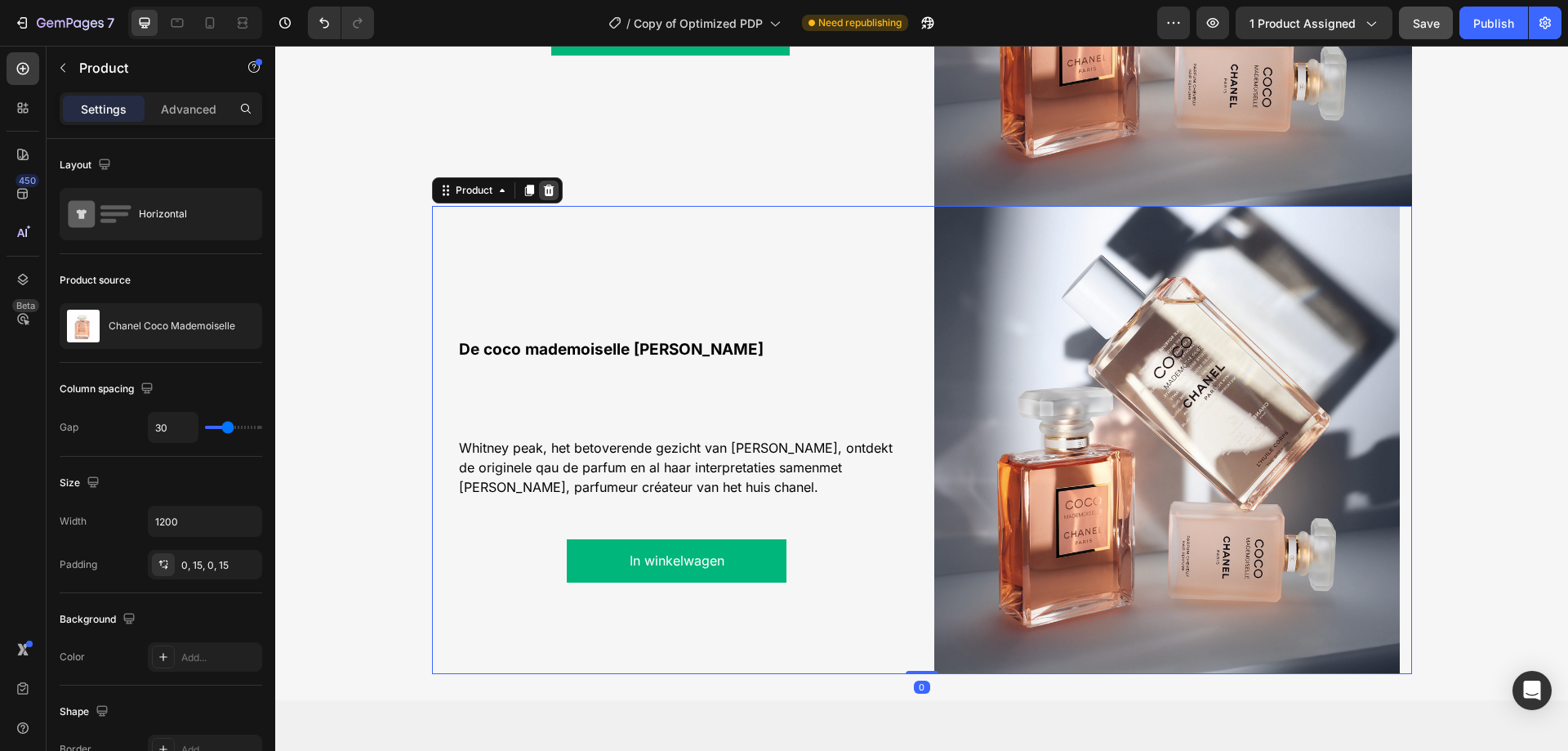
click at [547, 188] on icon at bounding box center [548, 189] width 11 height 11
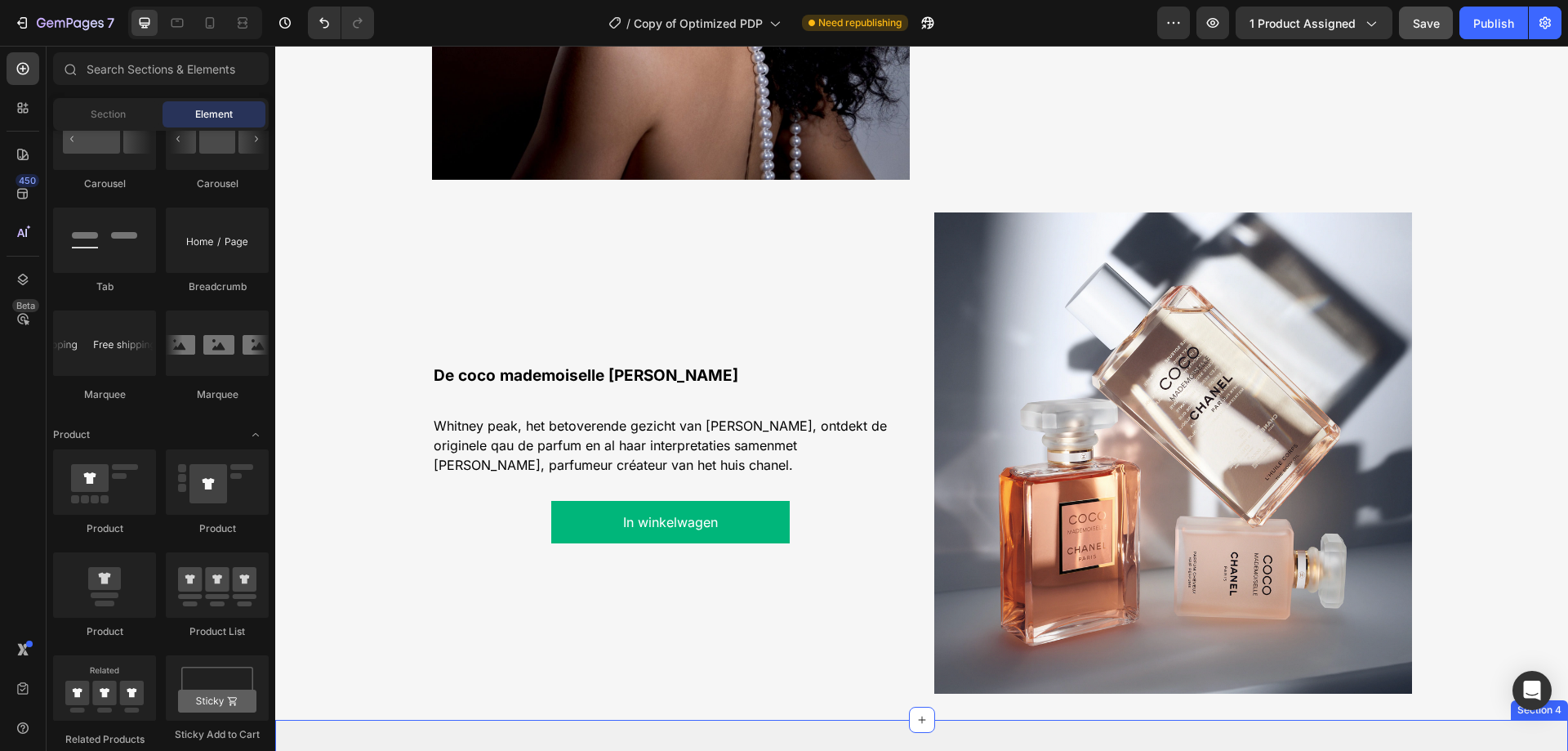
scroll to position [1443, 0]
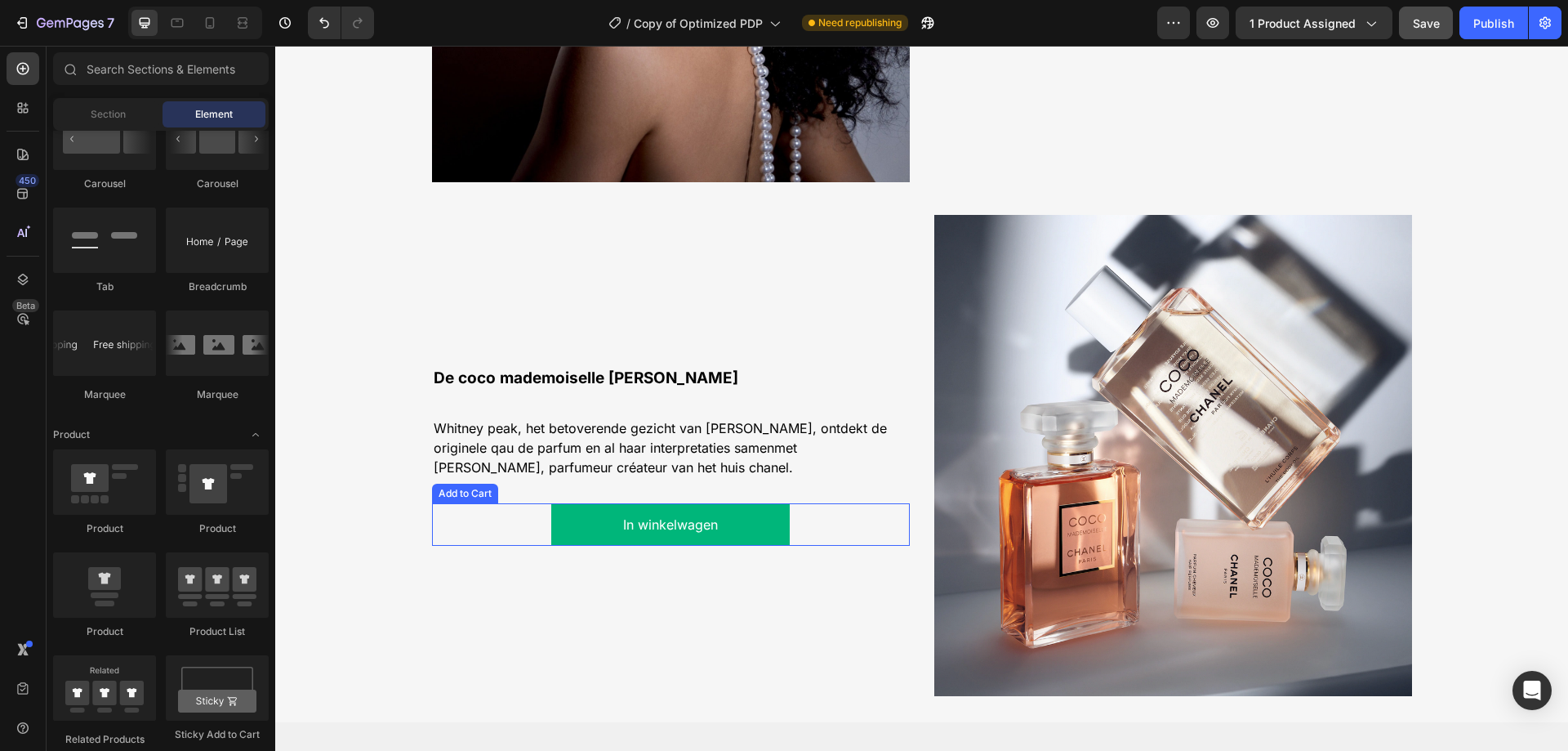
click at [730, 525] on button "In winkelwagen" at bounding box center [671, 524] width 239 height 43
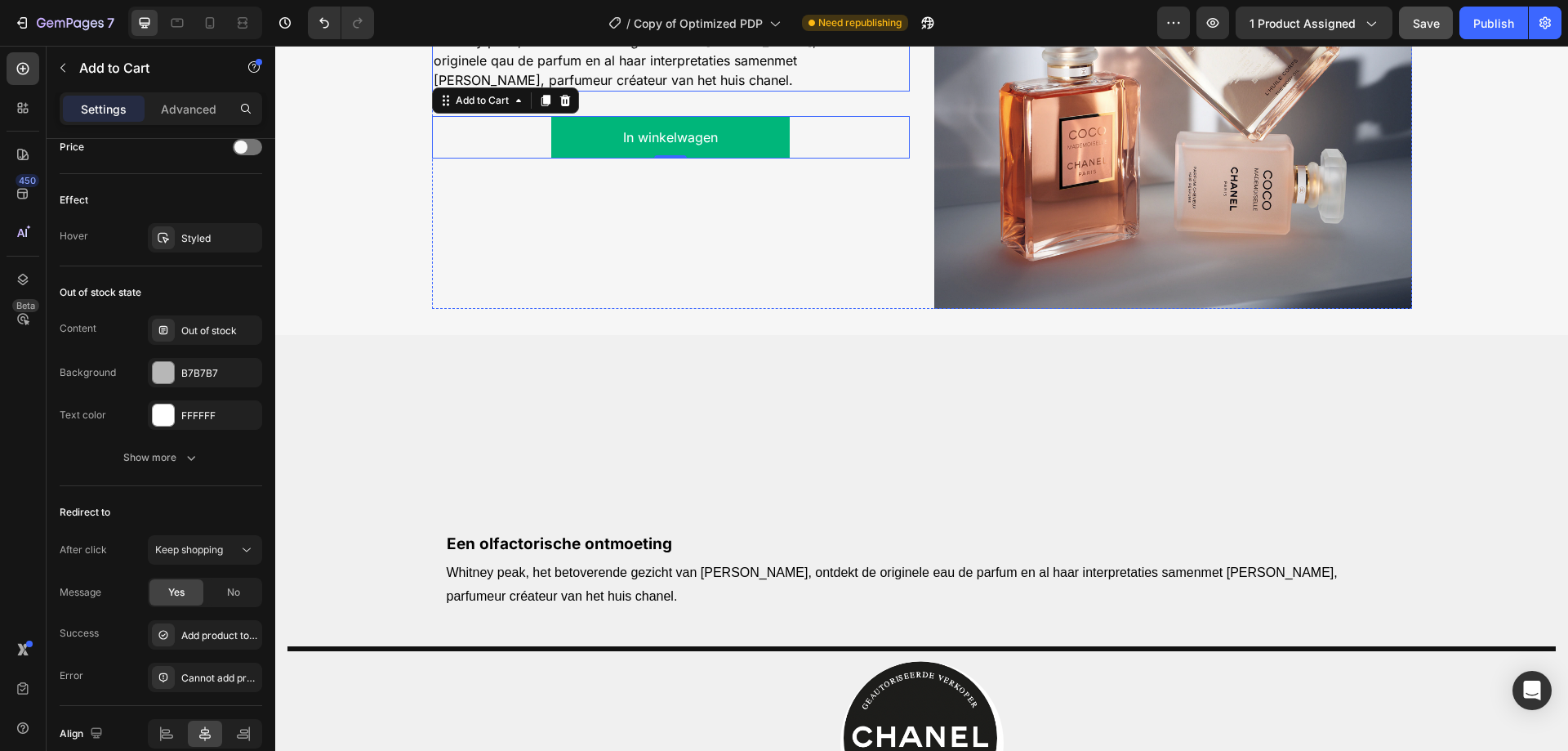
scroll to position [1852, 0]
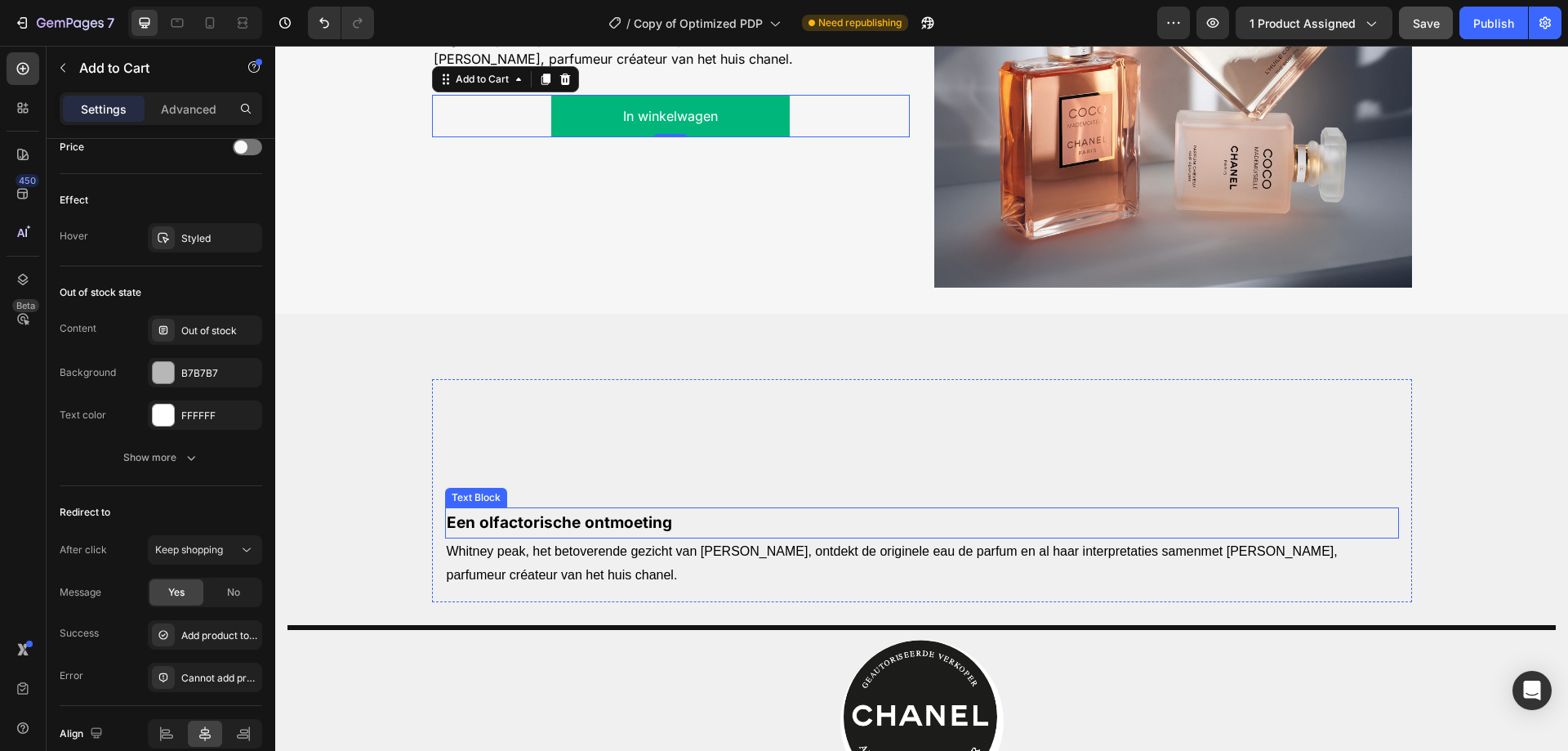
click at [615, 517] on span "Een olfactorische ontmoeting" at bounding box center [560, 522] width 225 height 19
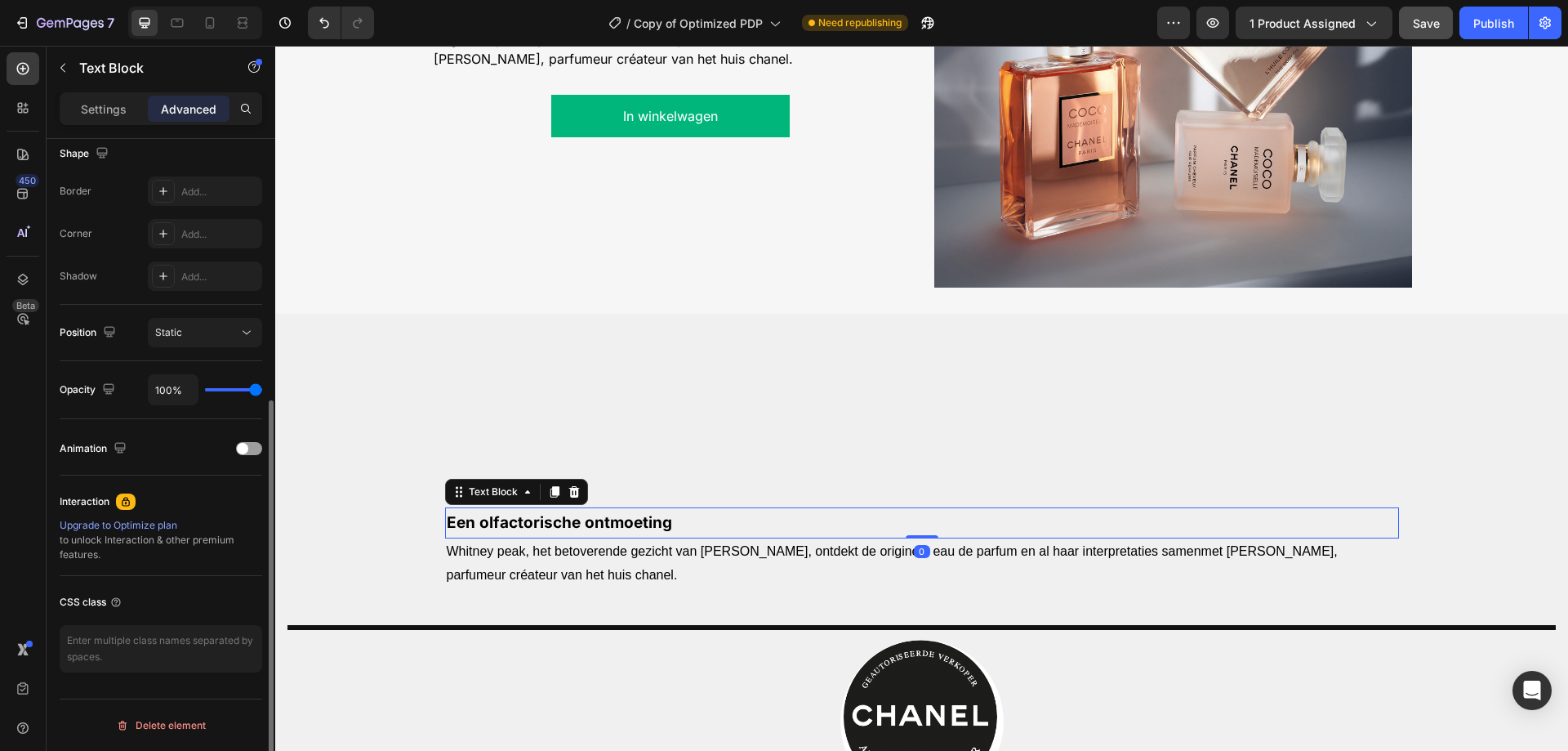
scroll to position [0, 0]
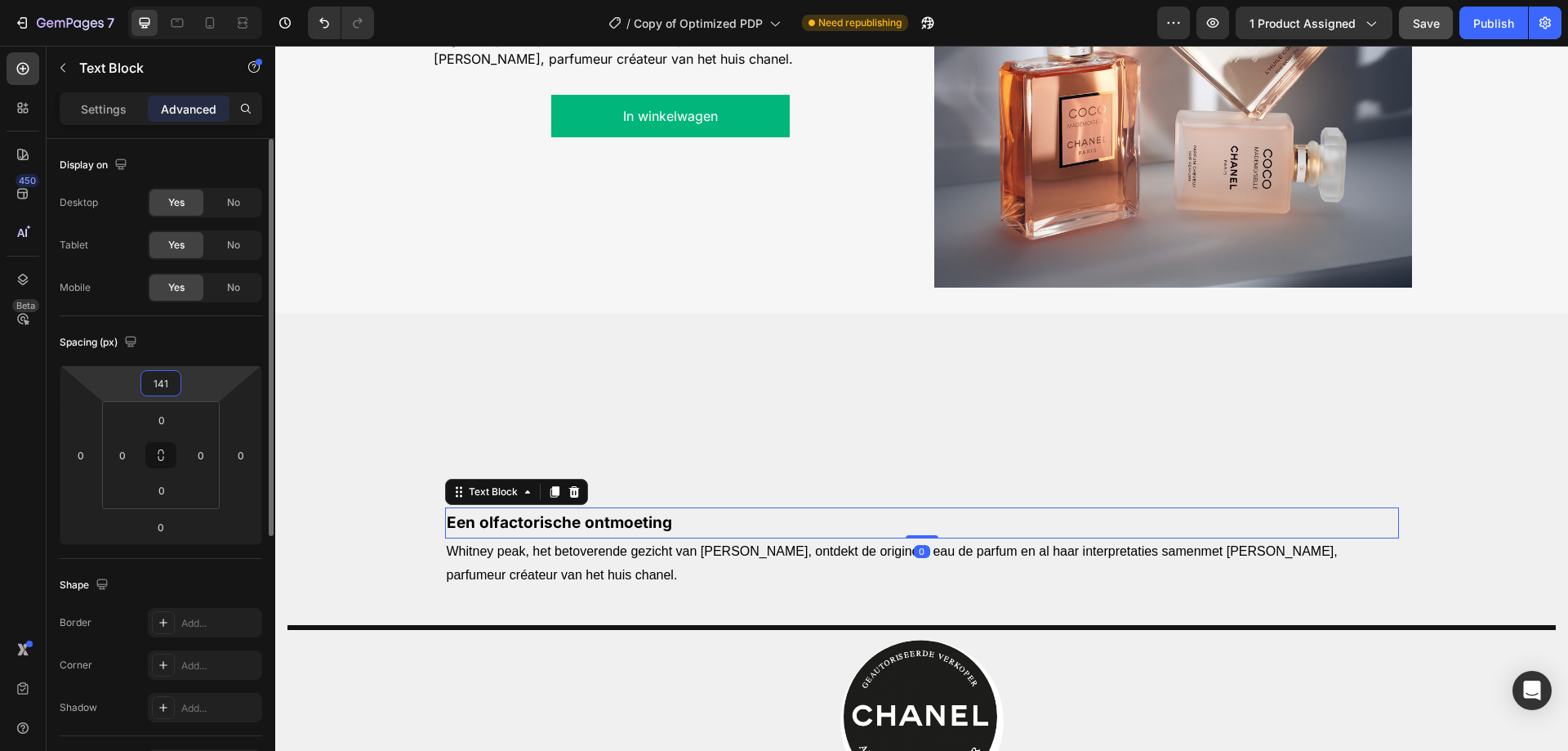
click at [163, 376] on input "141" at bounding box center [160, 382] width 33 height 25
type input "0"
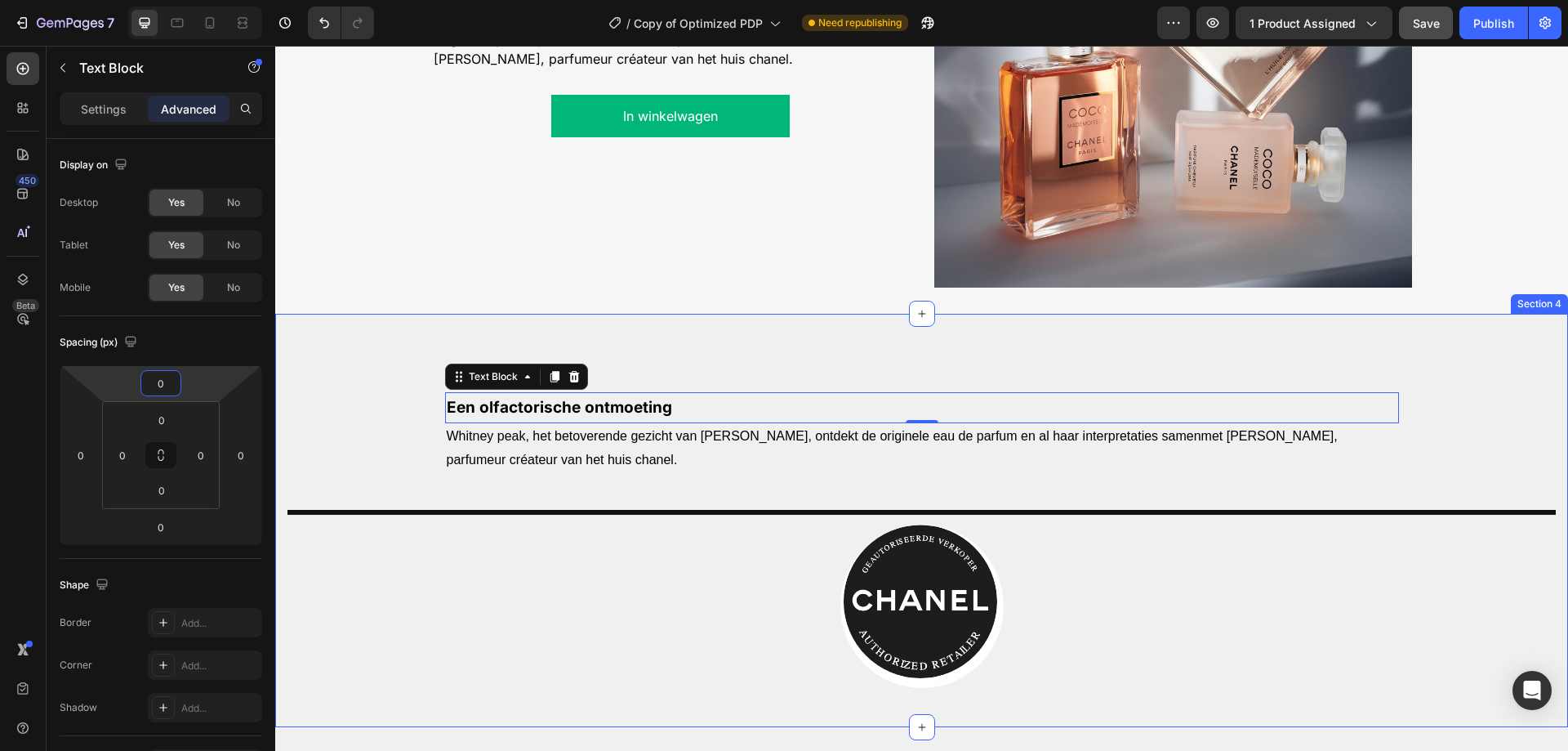
click at [345, 433] on div "Een olfactorische ontmoeting Text Block 0 Whitney peak, het betoverende gezicht…" at bounding box center [922, 534] width 1268 height 309
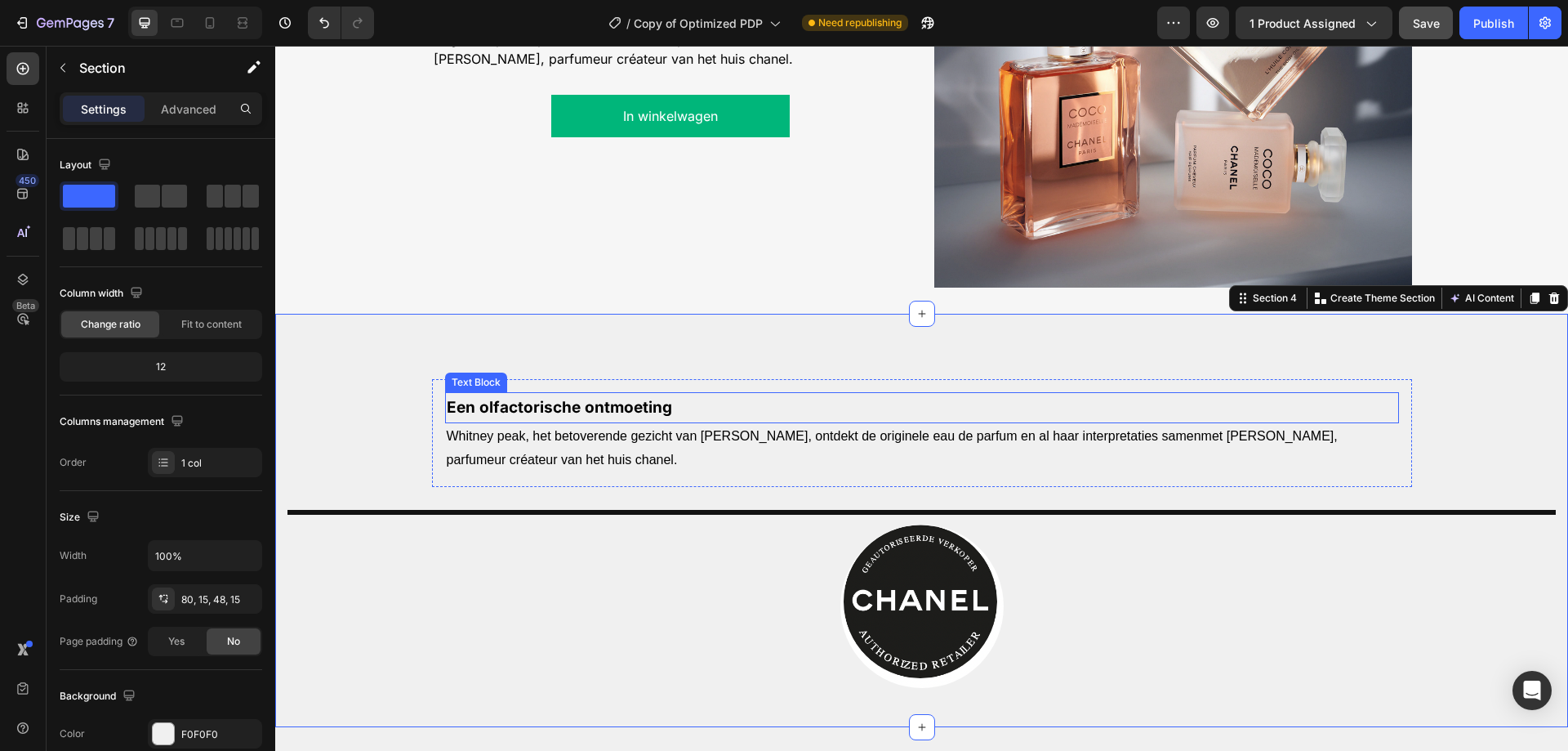
scroll to position [2015, 0]
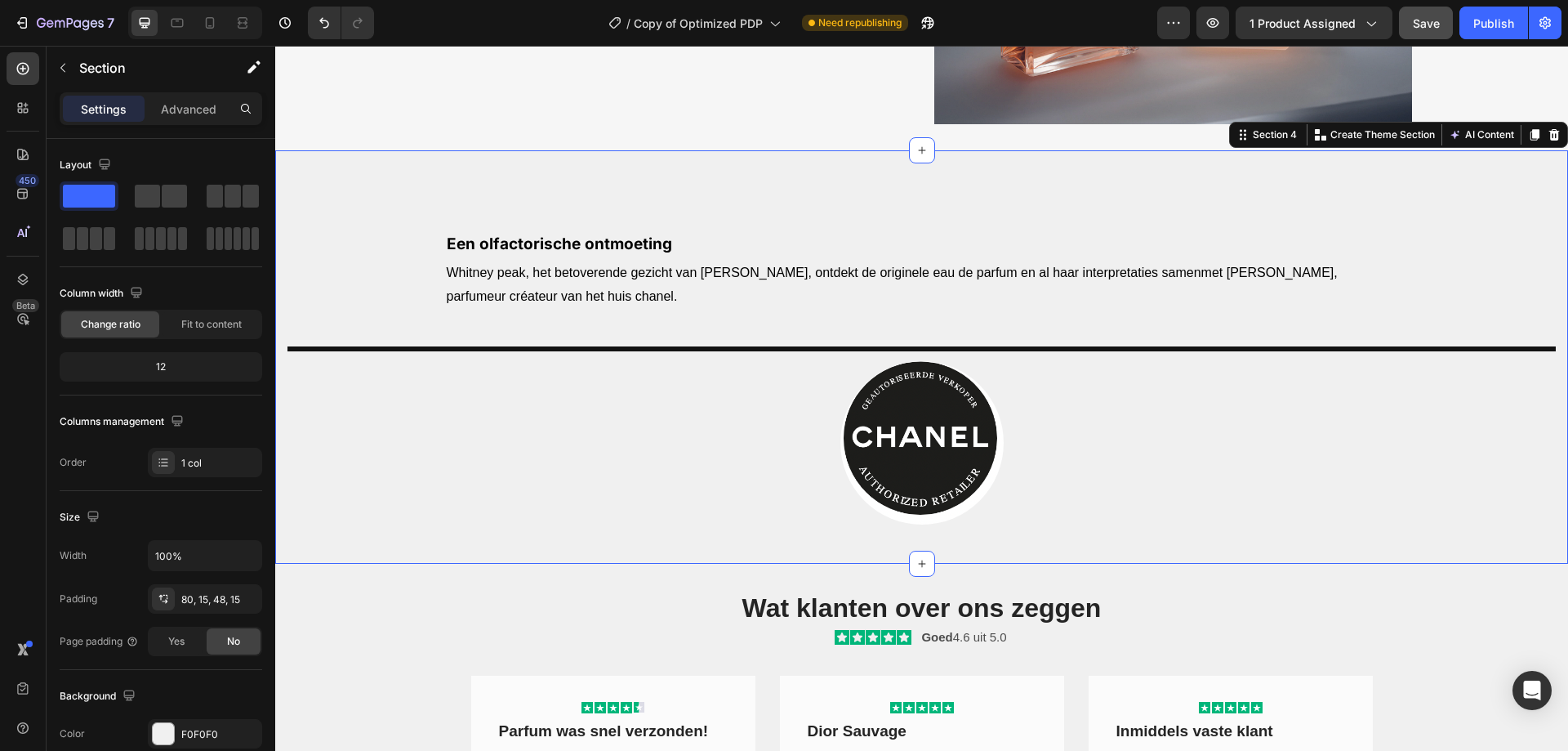
click at [368, 256] on div "Een olfactorische ontmoeting Text Block Whitney peak, het betoverende gezicht v…" at bounding box center [922, 371] width 1268 height 309
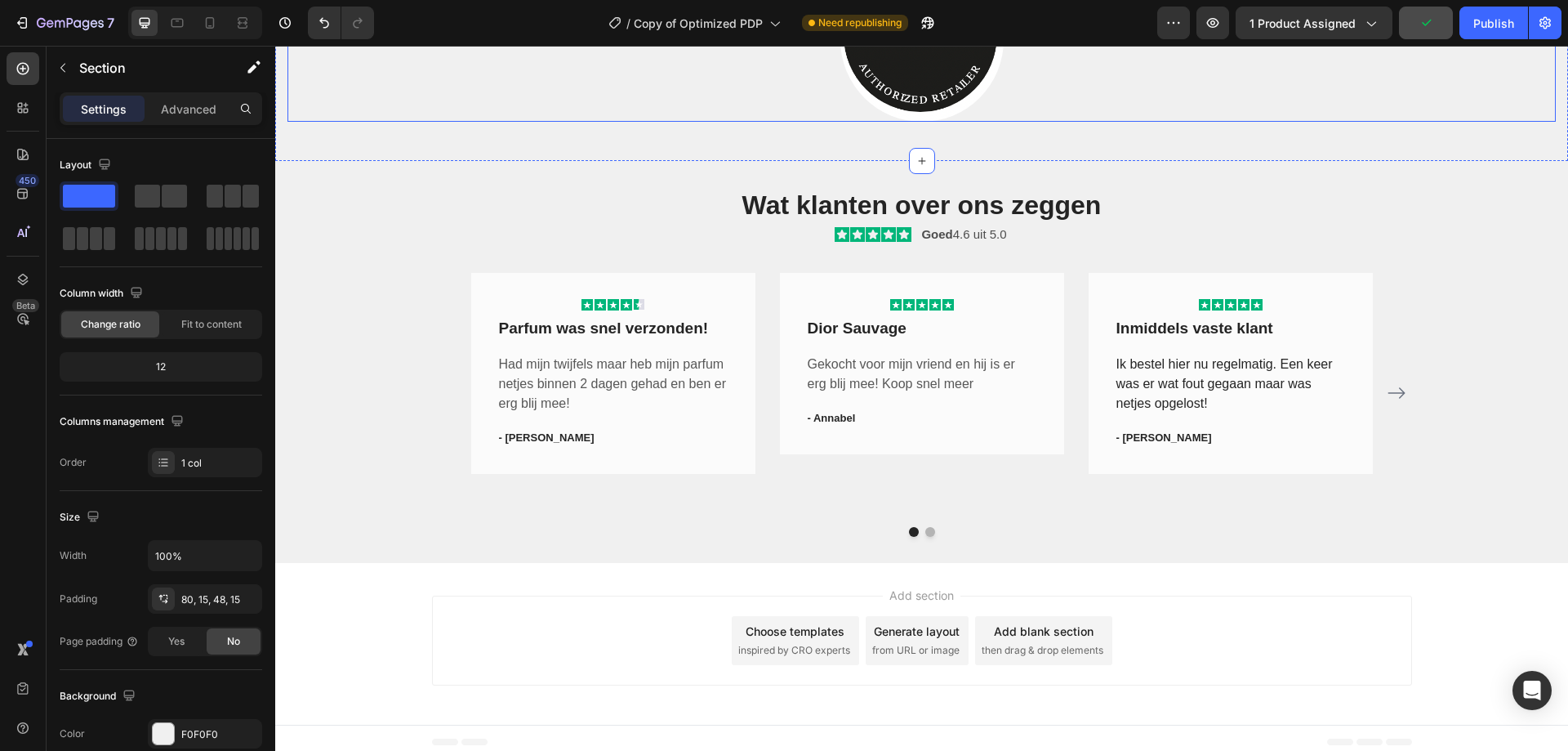
scroll to position [2423, 0]
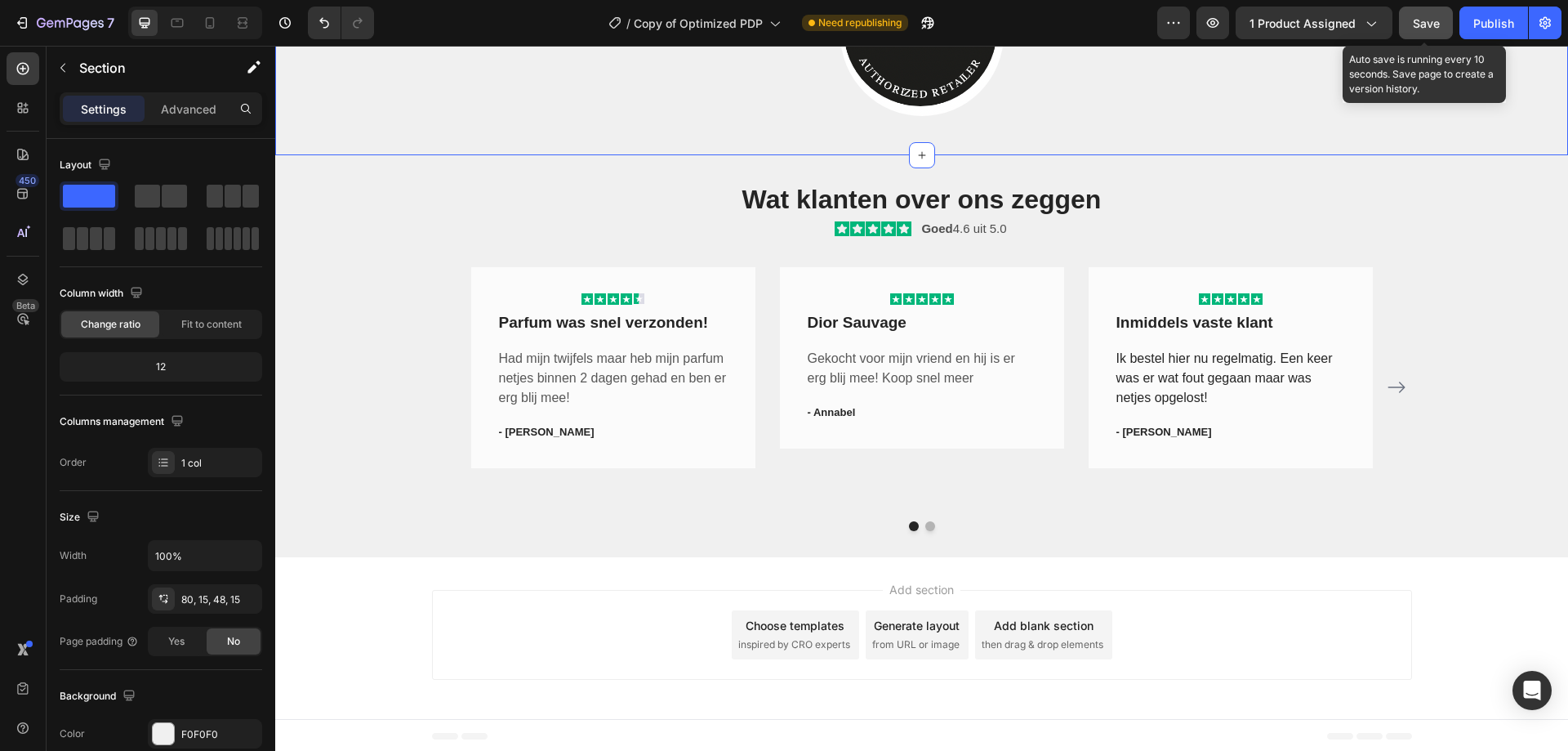
click at [1425, 22] on span "Save" at bounding box center [1426, 23] width 27 height 14
click at [1425, 22] on icon "button" at bounding box center [1426, 23] width 16 height 16
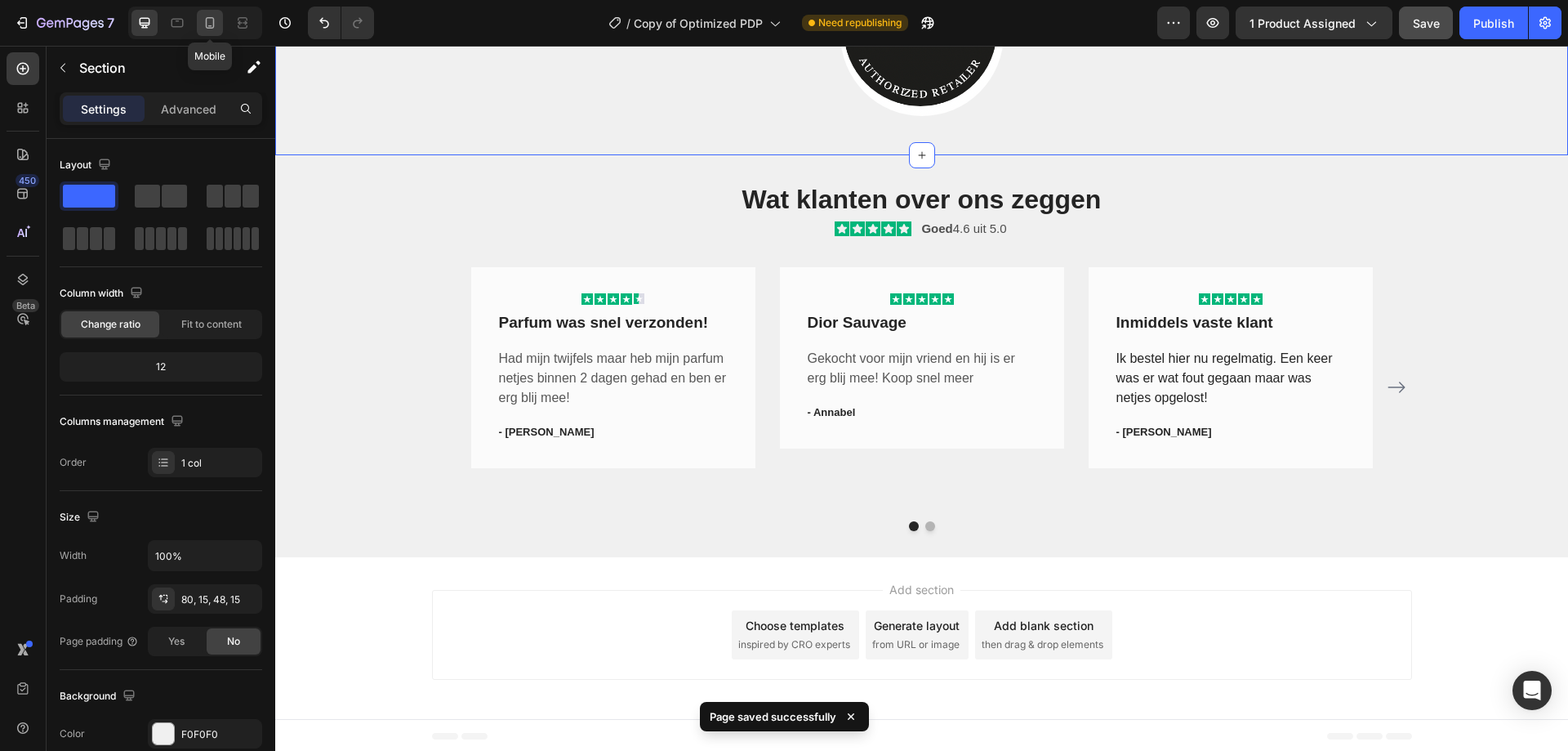
click at [203, 21] on icon at bounding box center [210, 23] width 16 height 16
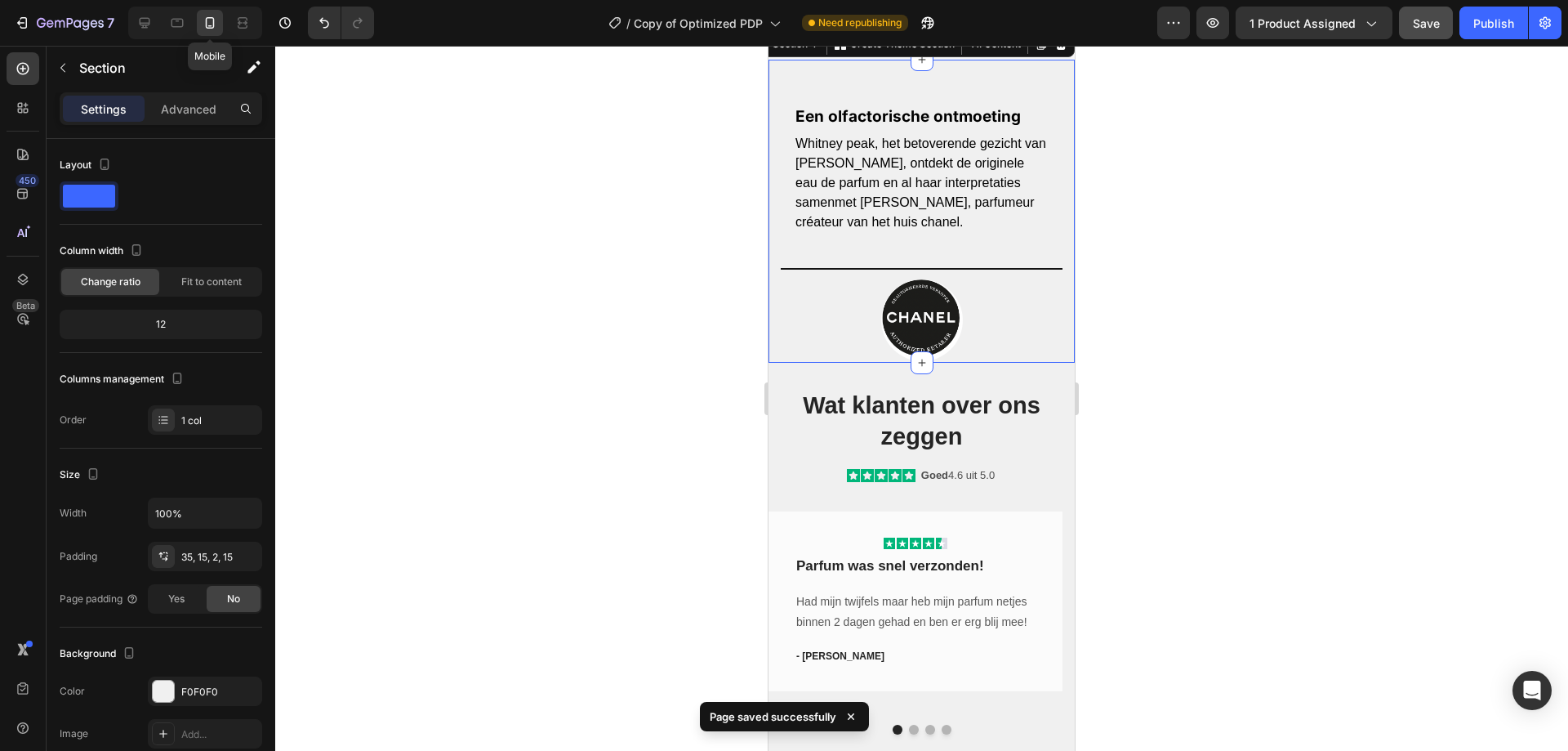
scroll to position [2063, 0]
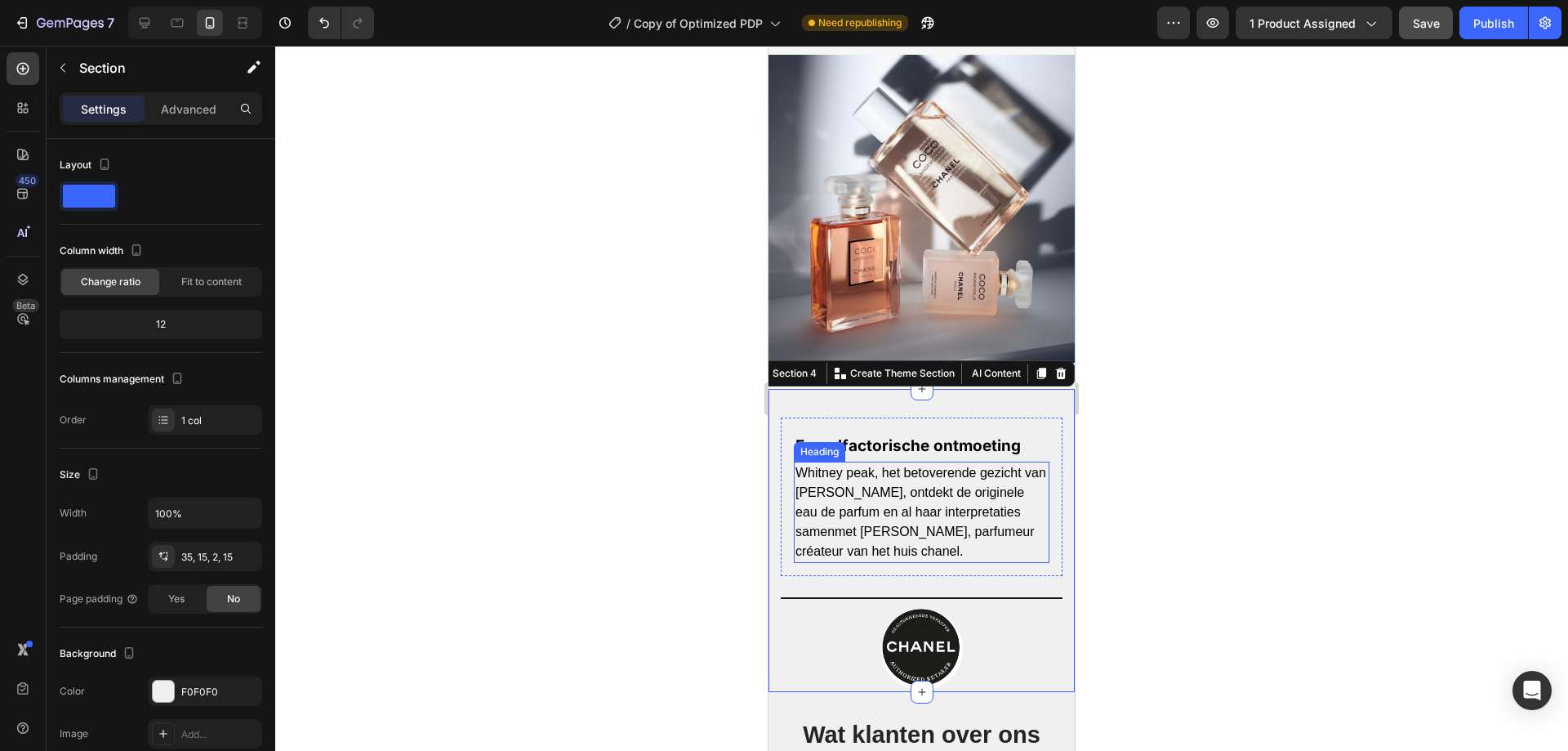
click at [909, 465] on span "Whitney peak, het betoverende gezicht van [PERSON_NAME], ontdekt de originele e…" at bounding box center [921, 511] width 251 height 93
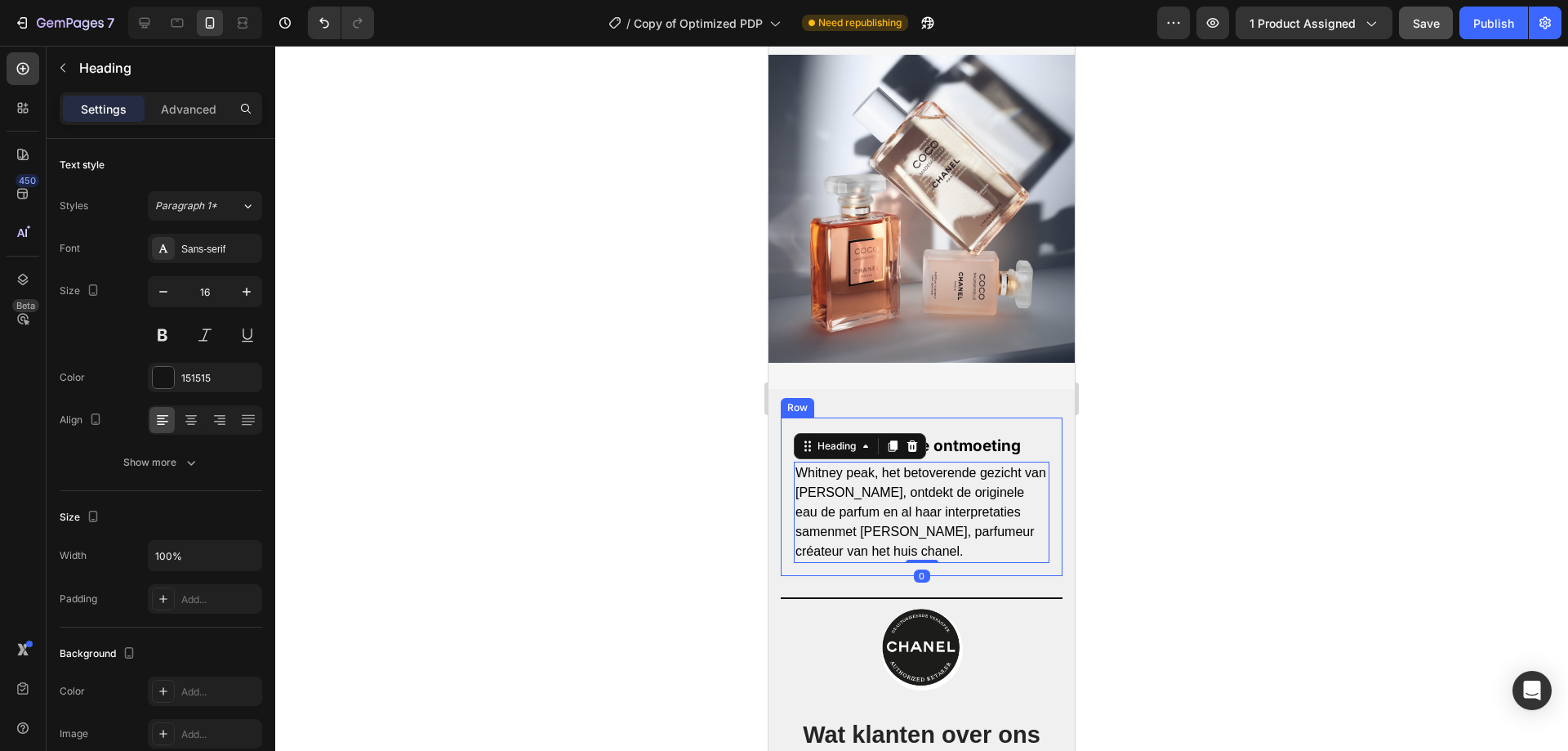
click at [1010, 417] on div "Een olfactorische ontmoeting Text Block Whitney peak, het betoverende gezicht v…" at bounding box center [921, 496] width 282 height 158
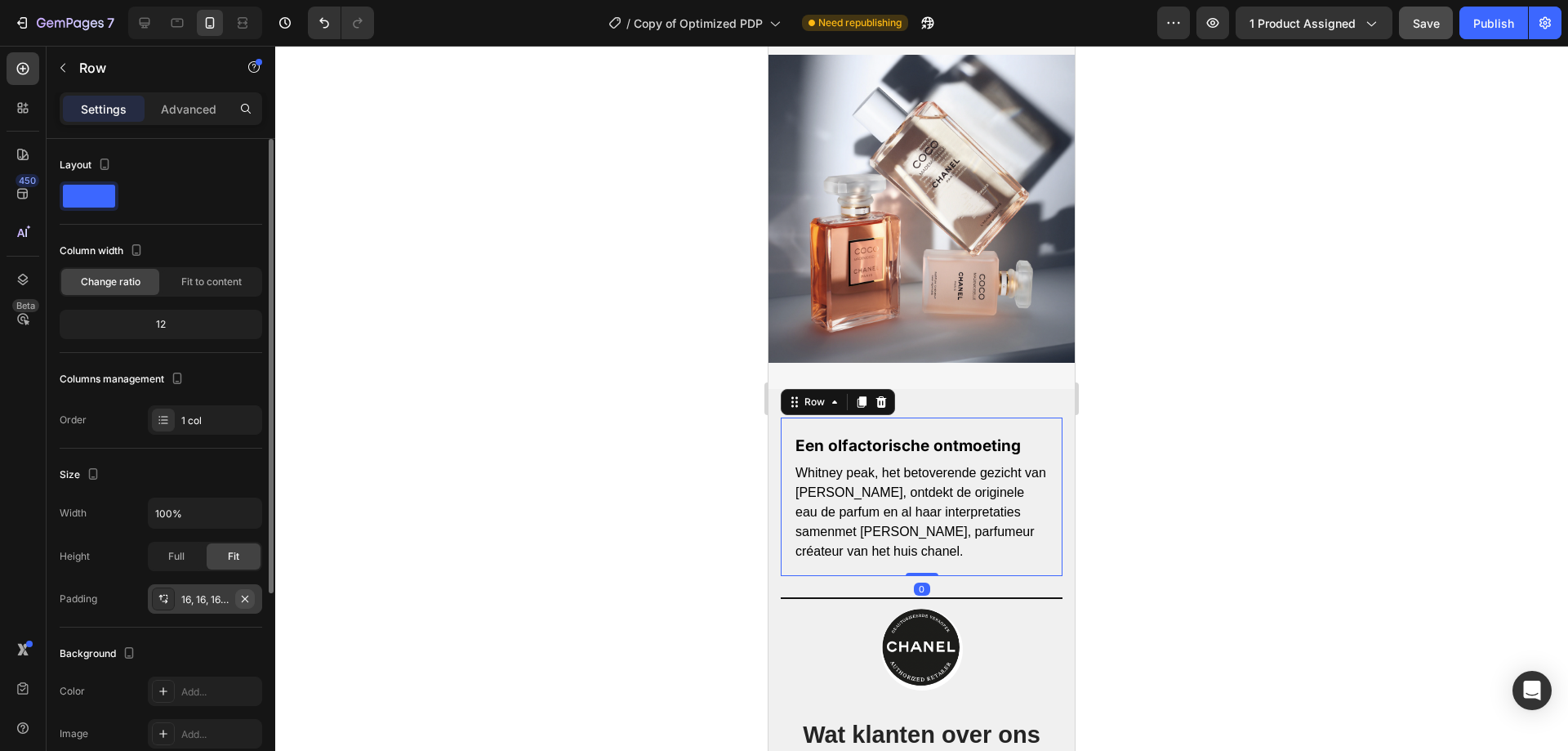
click at [249, 593] on icon "button" at bounding box center [244, 599] width 13 height 13
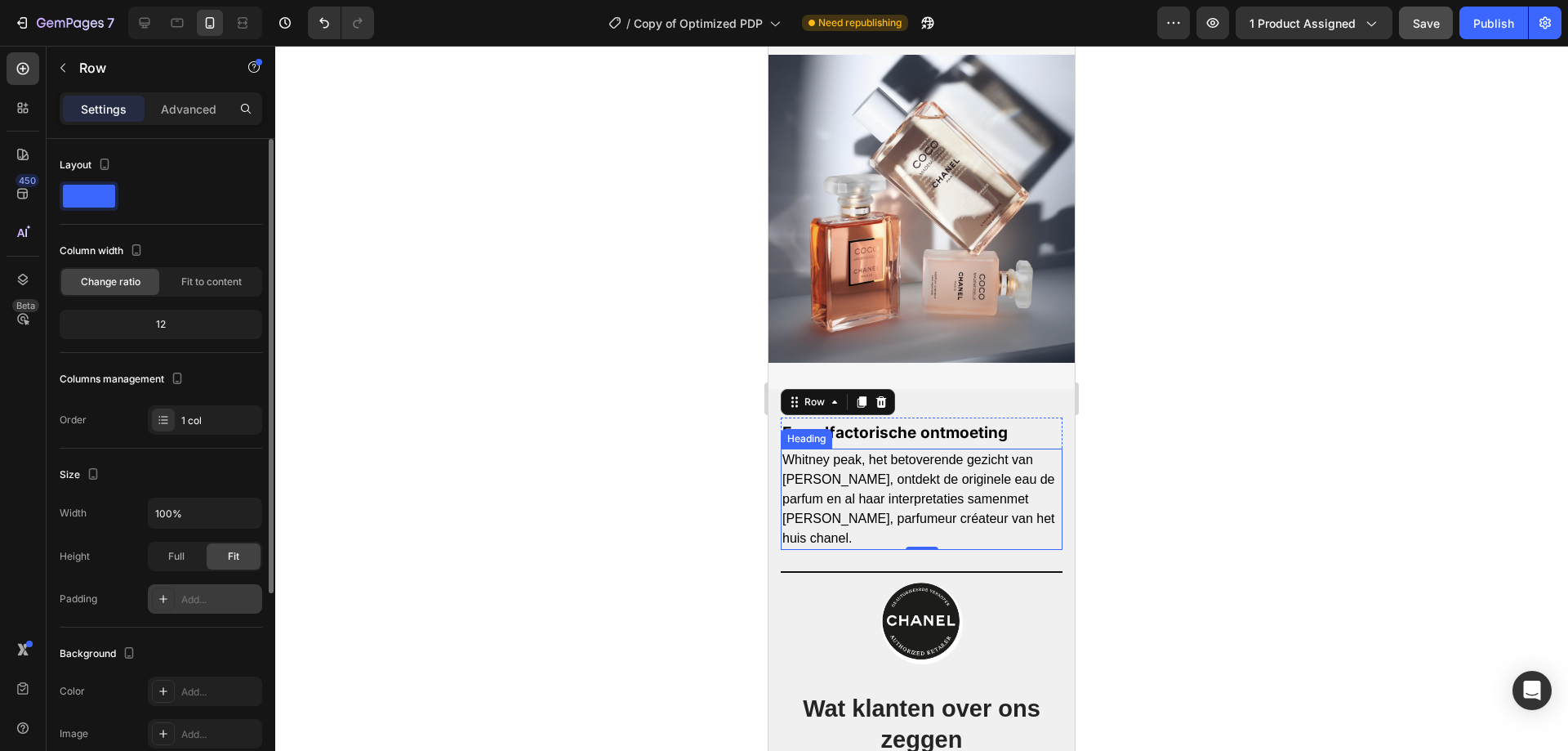
click at [873, 452] on span "Whitney peak, het betoverende gezicht van [PERSON_NAME], ontdekt de originele e…" at bounding box center [919, 498] width 273 height 93
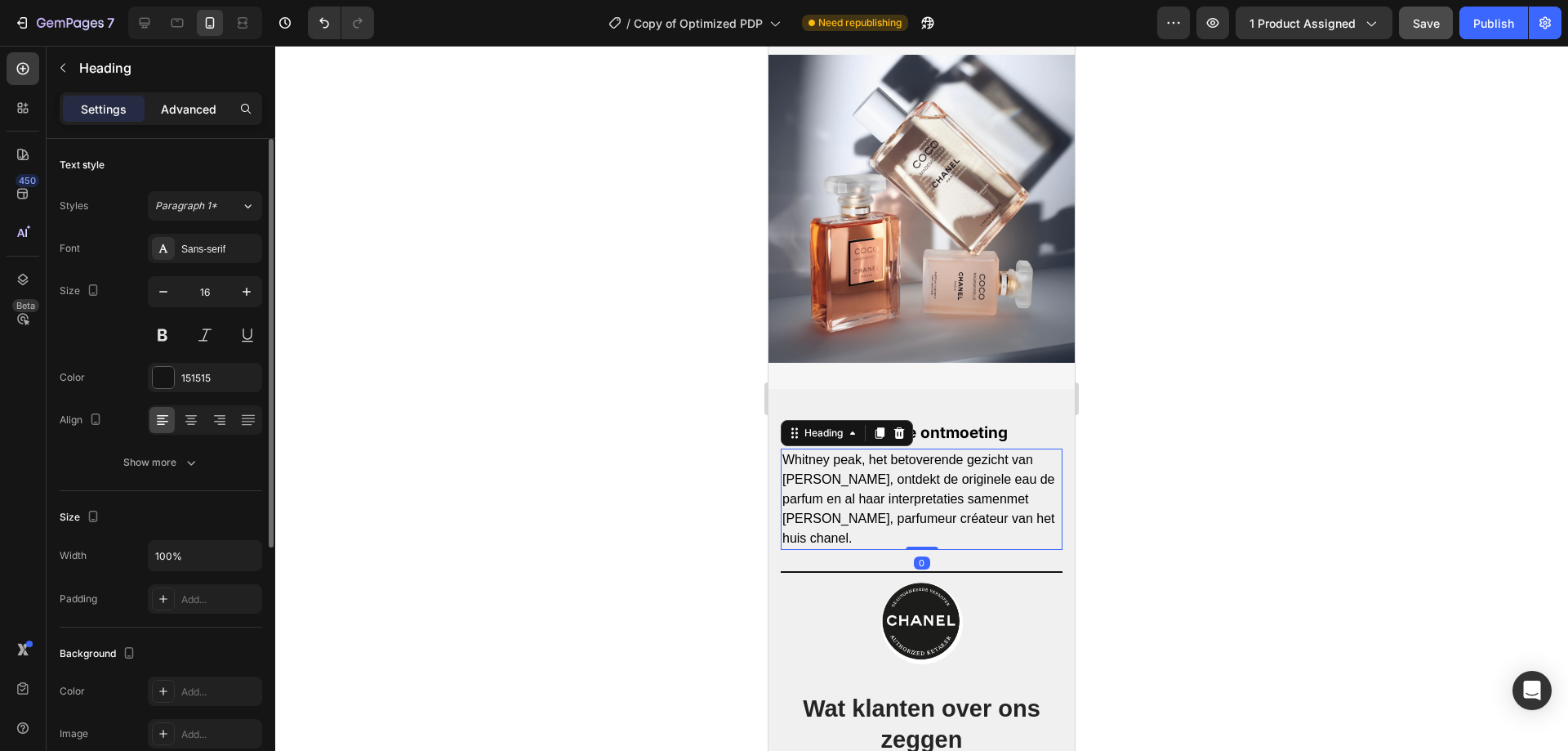
click at [206, 112] on p "Advanced" at bounding box center [189, 109] width 56 height 17
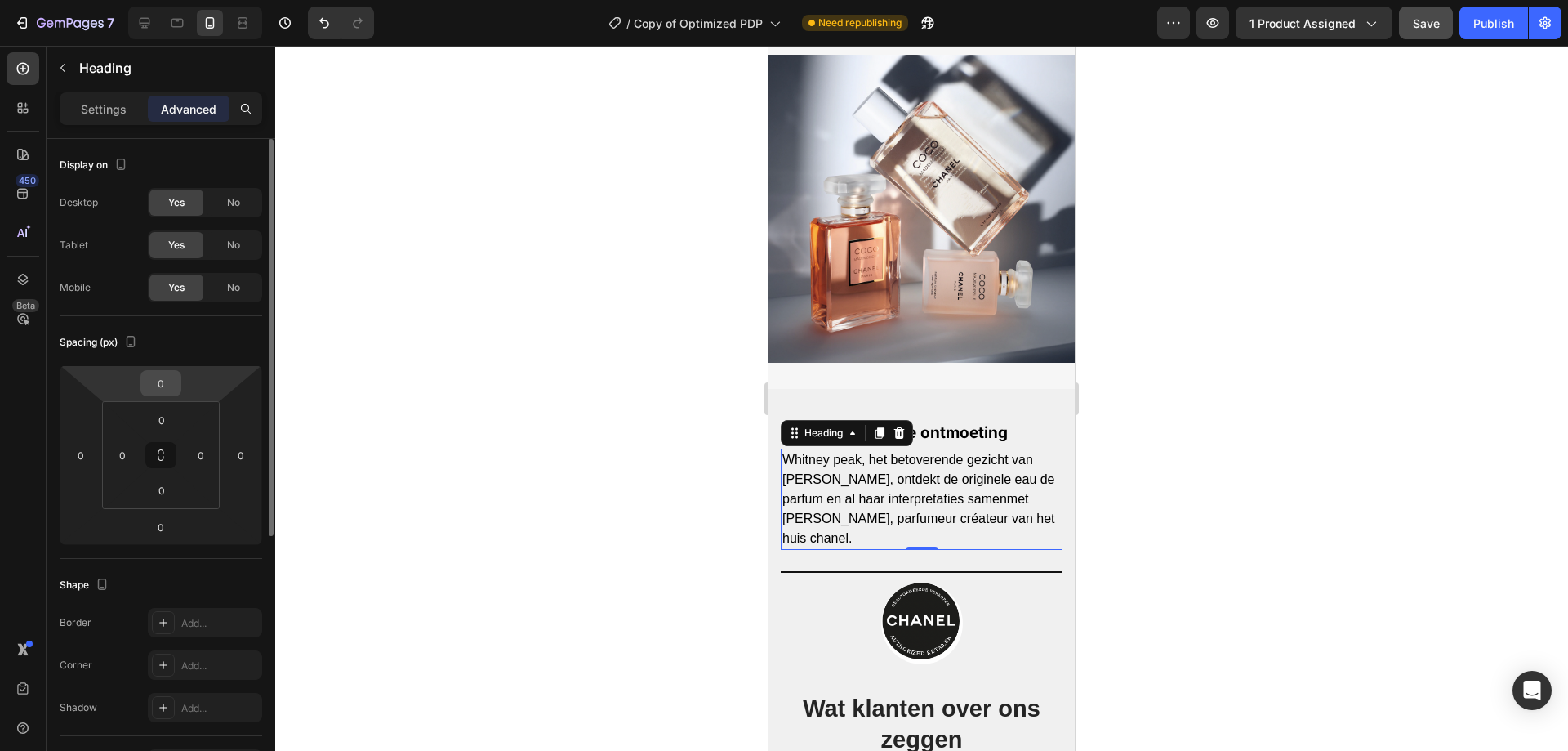
click at [161, 387] on input "0" at bounding box center [160, 382] width 33 height 25
type input "15"
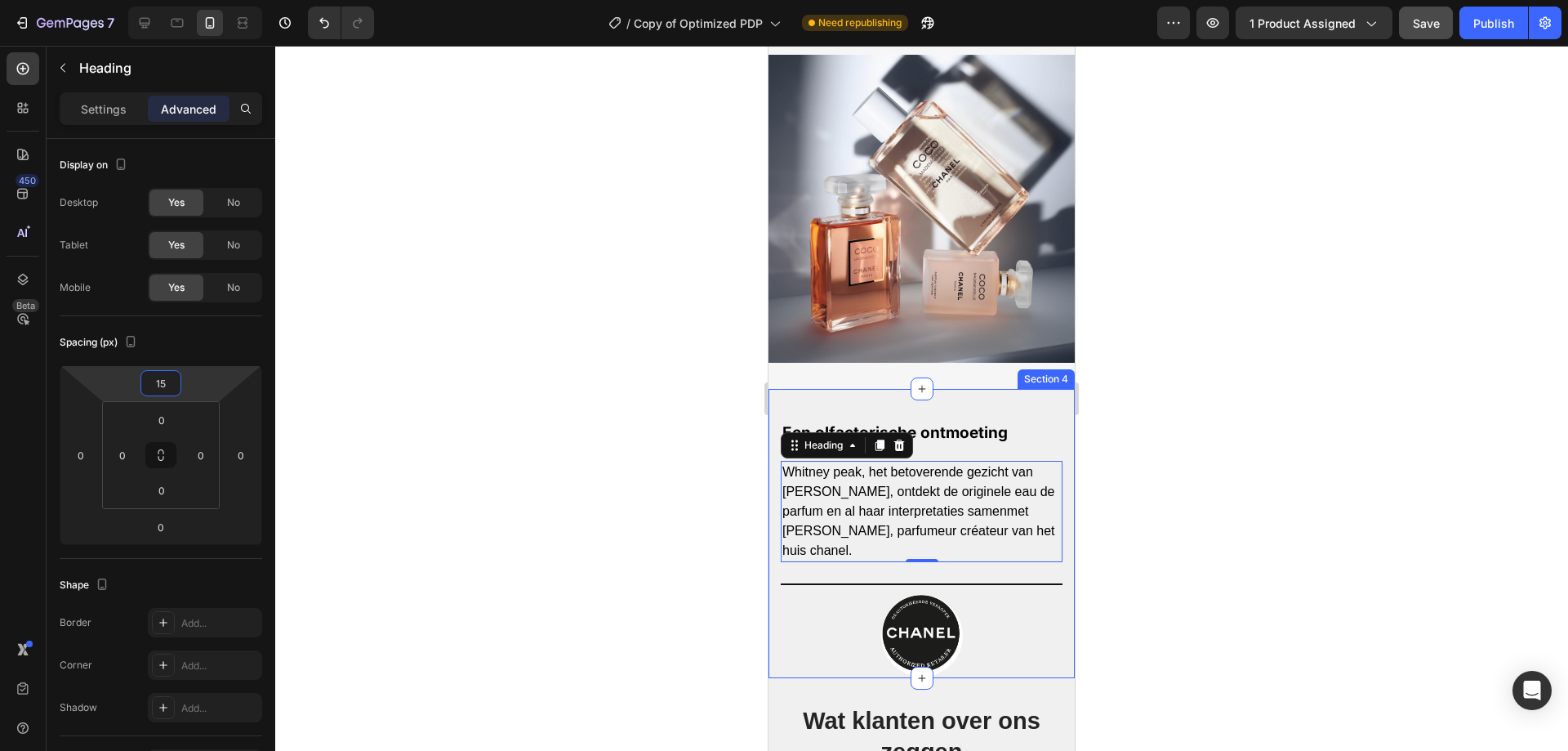
click at [960, 388] on div "Een olfactorische ontmoeting Text Block Whitney peak, het betoverende gezicht v…" at bounding box center [922, 533] width 307 height 289
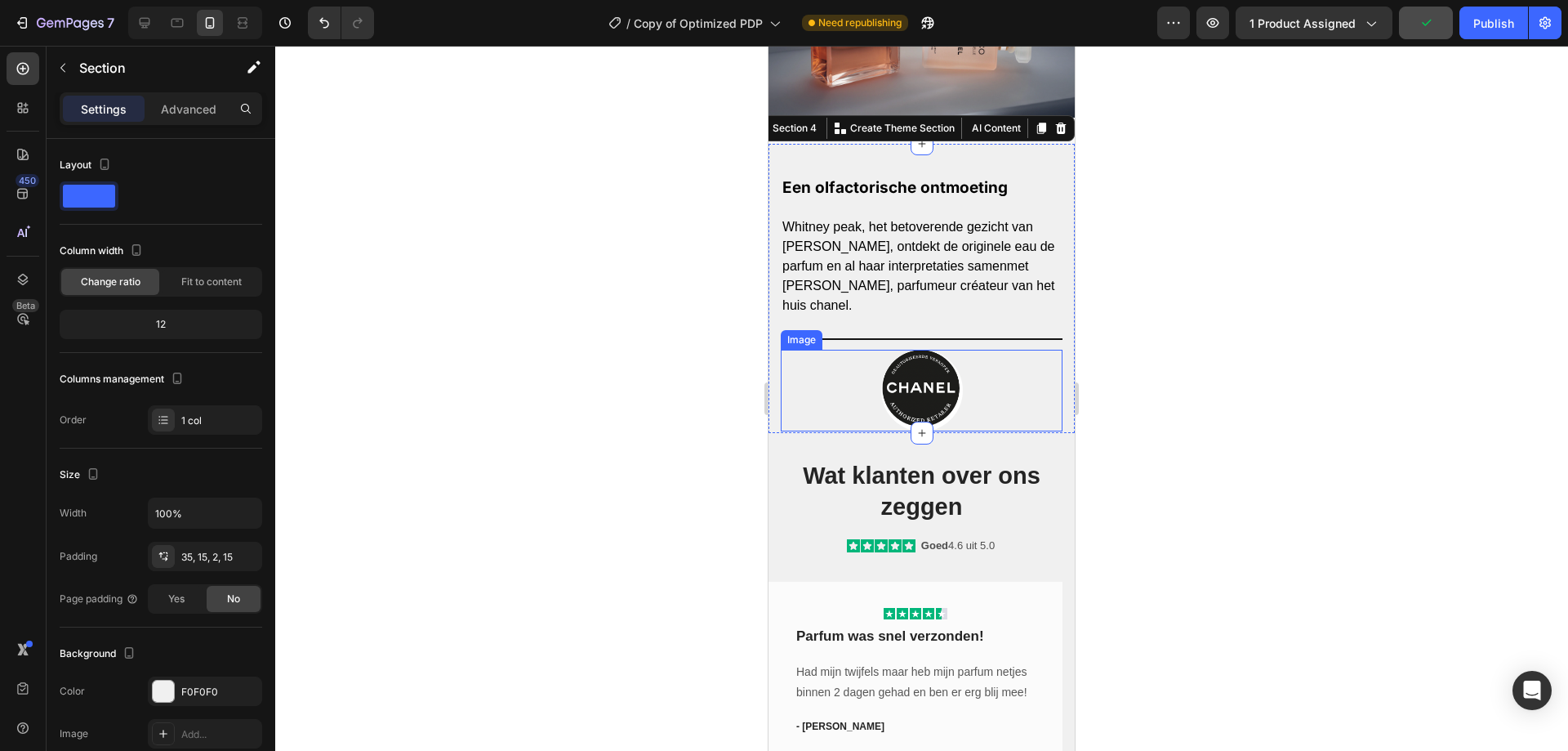
scroll to position [1981, 0]
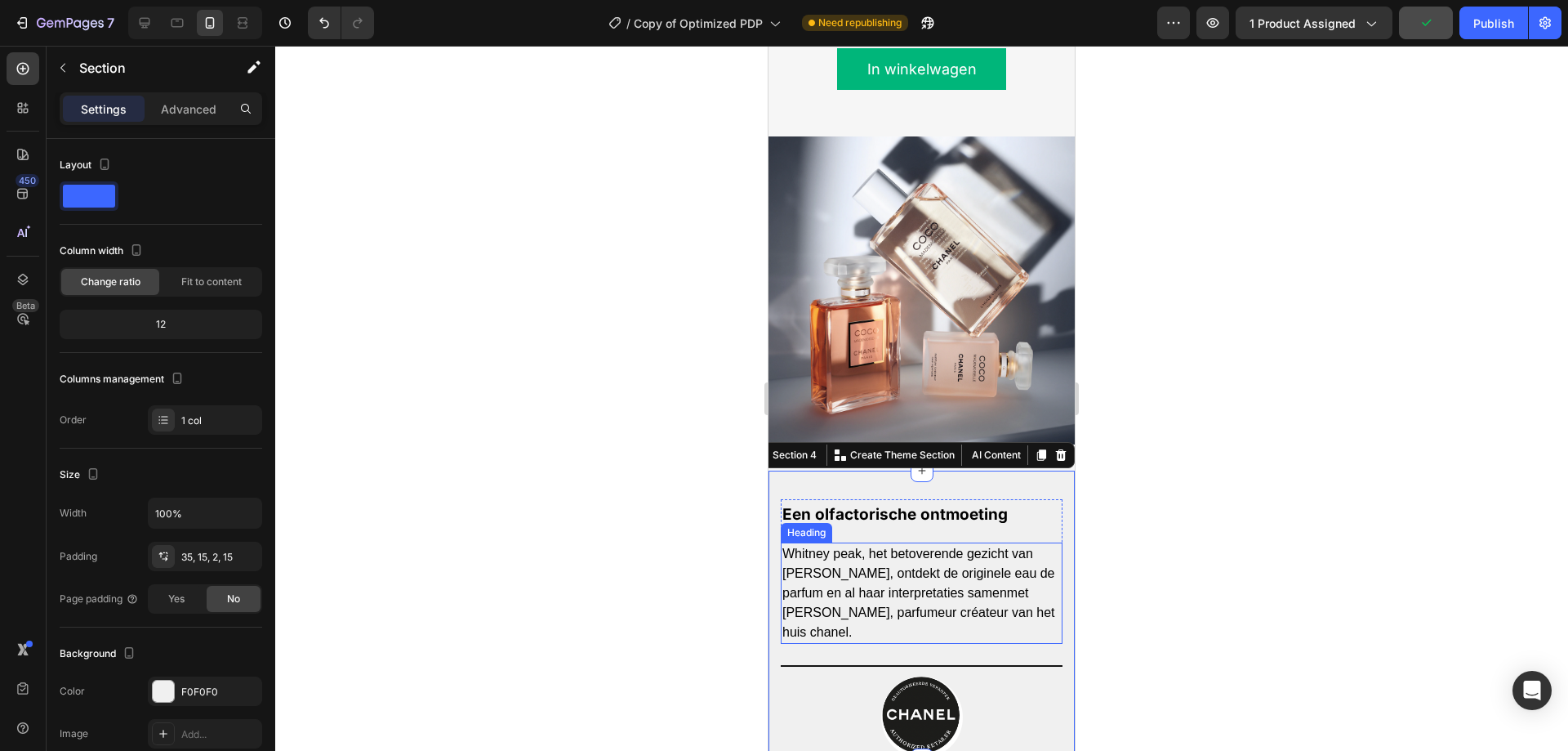
click at [906, 543] on h2 "Whitney peak, het betoverende gezicht van [PERSON_NAME], ontdekt de originele e…" at bounding box center [921, 594] width 282 height 102
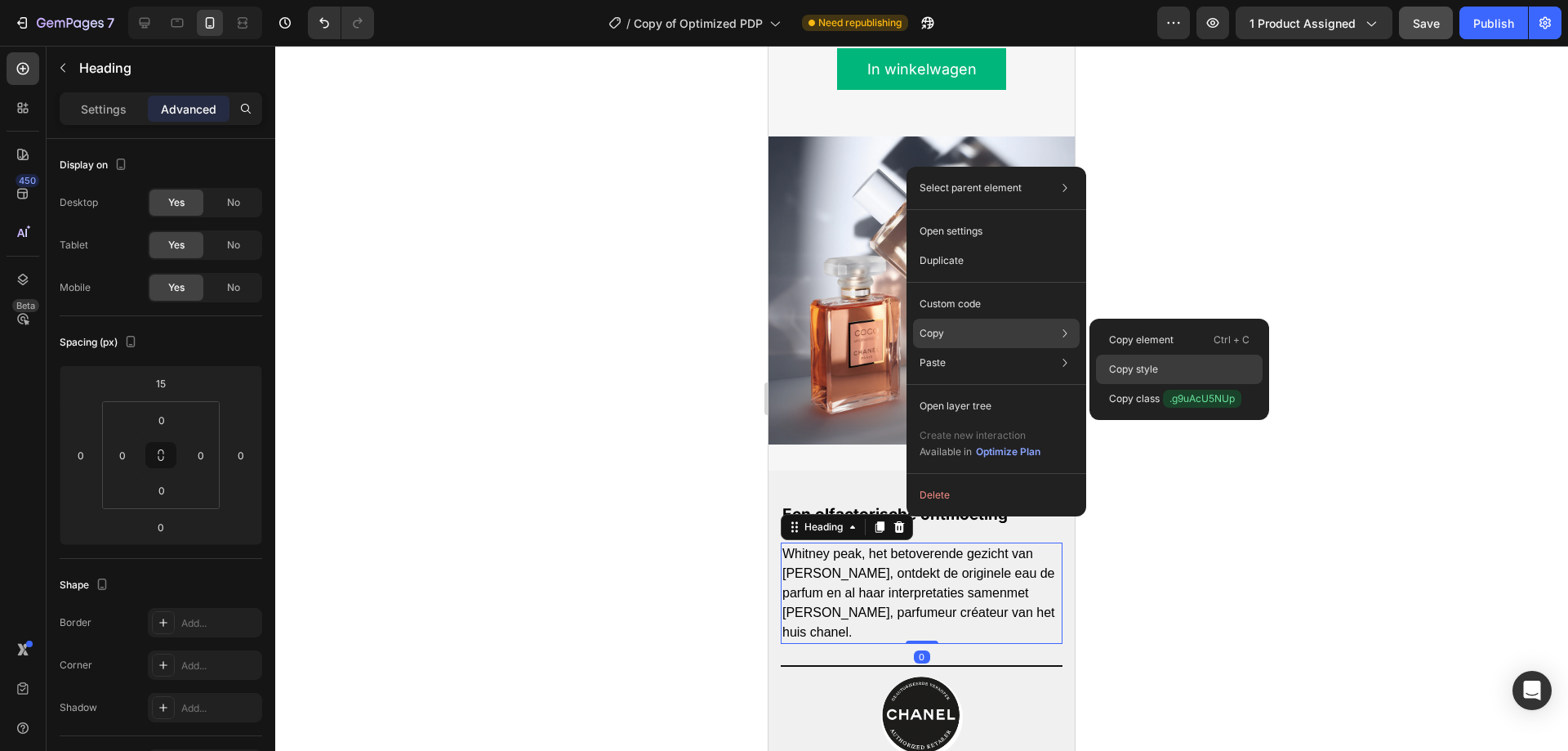
click at [1146, 374] on p "Copy style" at bounding box center [1133, 369] width 49 height 15
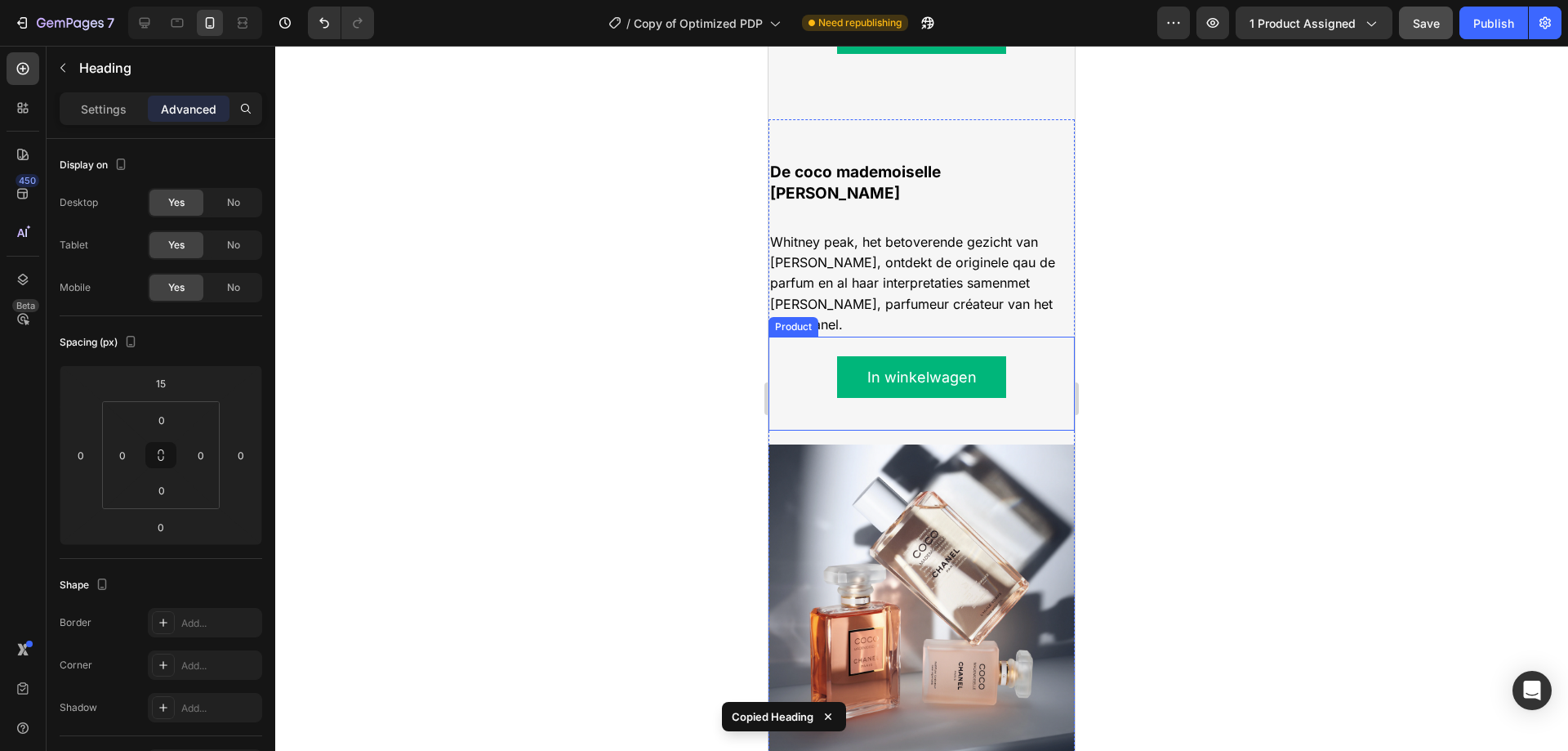
scroll to position [1573, 0]
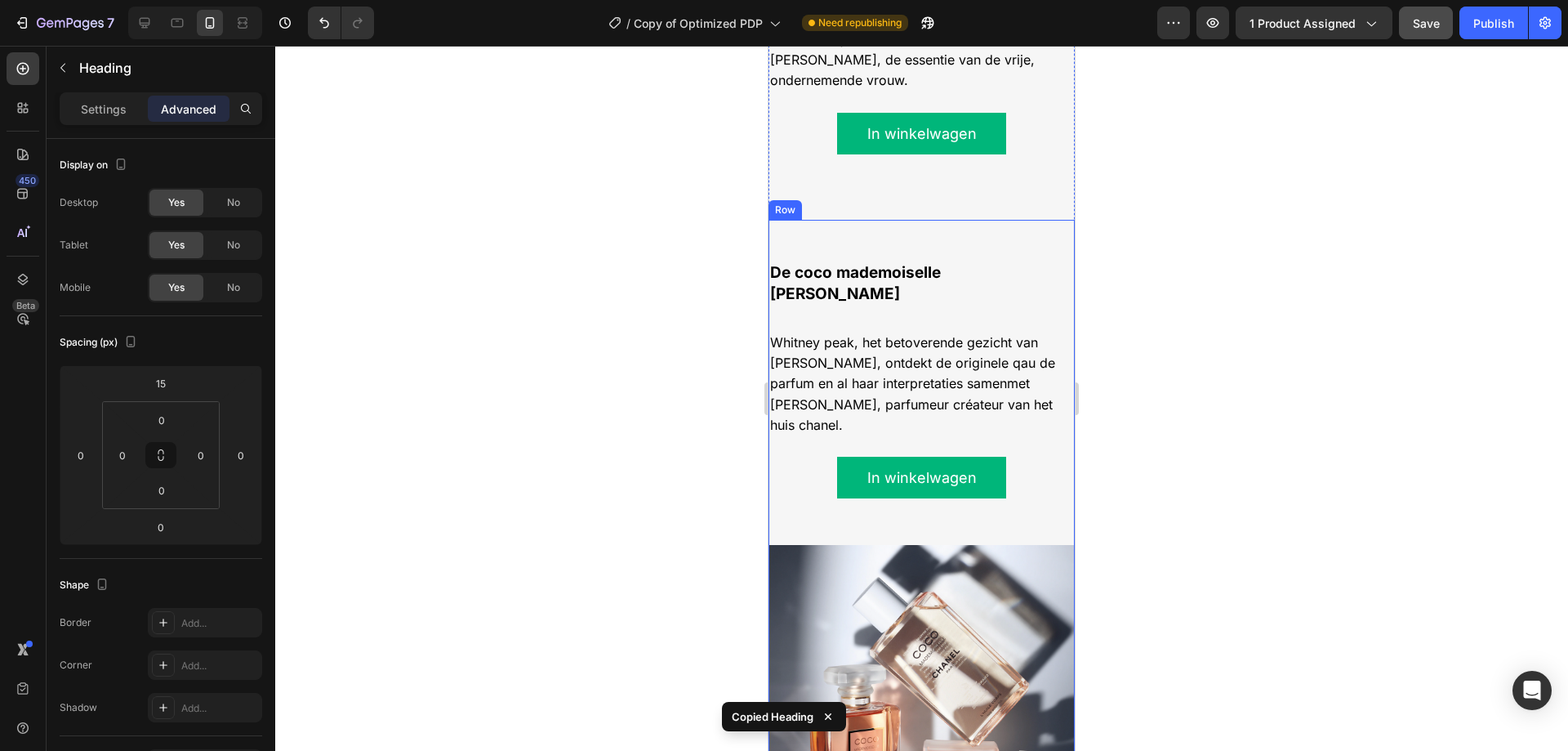
click at [1009, 230] on div "De coco mademoiselle lijn Text Block Whitney peak, het betoverende gezicht van …" at bounding box center [922, 376] width 307 height 311
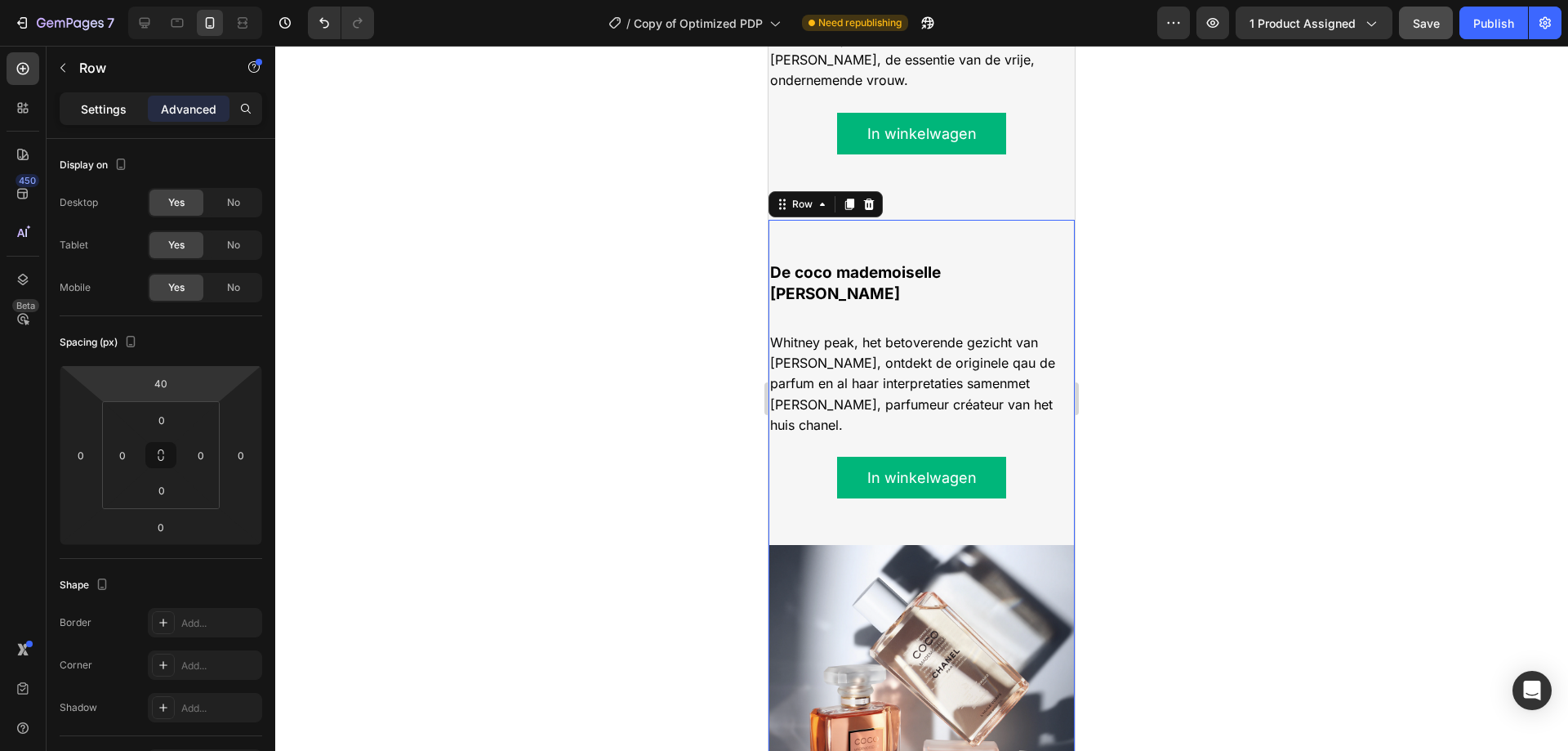
click at [120, 113] on p "Settings" at bounding box center [104, 109] width 46 height 17
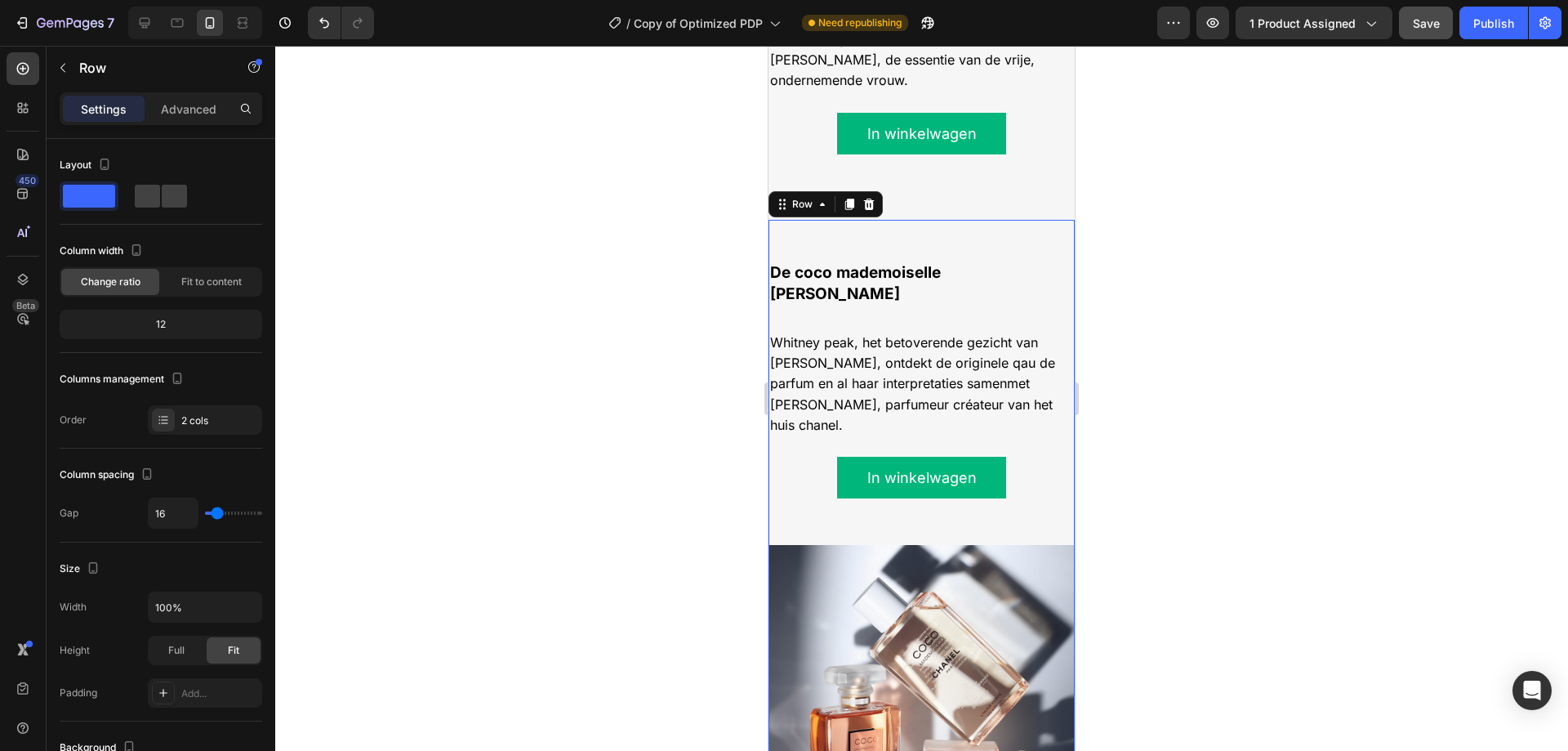
click at [870, 287] on div "De coco mademoiselle lijn Text Block Whitney peak, het betoverende gezicht van …" at bounding box center [922, 376] width 307 height 311
click at [843, 334] on span "Whitney peak, het betoverende gezicht van [PERSON_NAME], ontdekt de originele q…" at bounding box center [912, 382] width 285 height 99
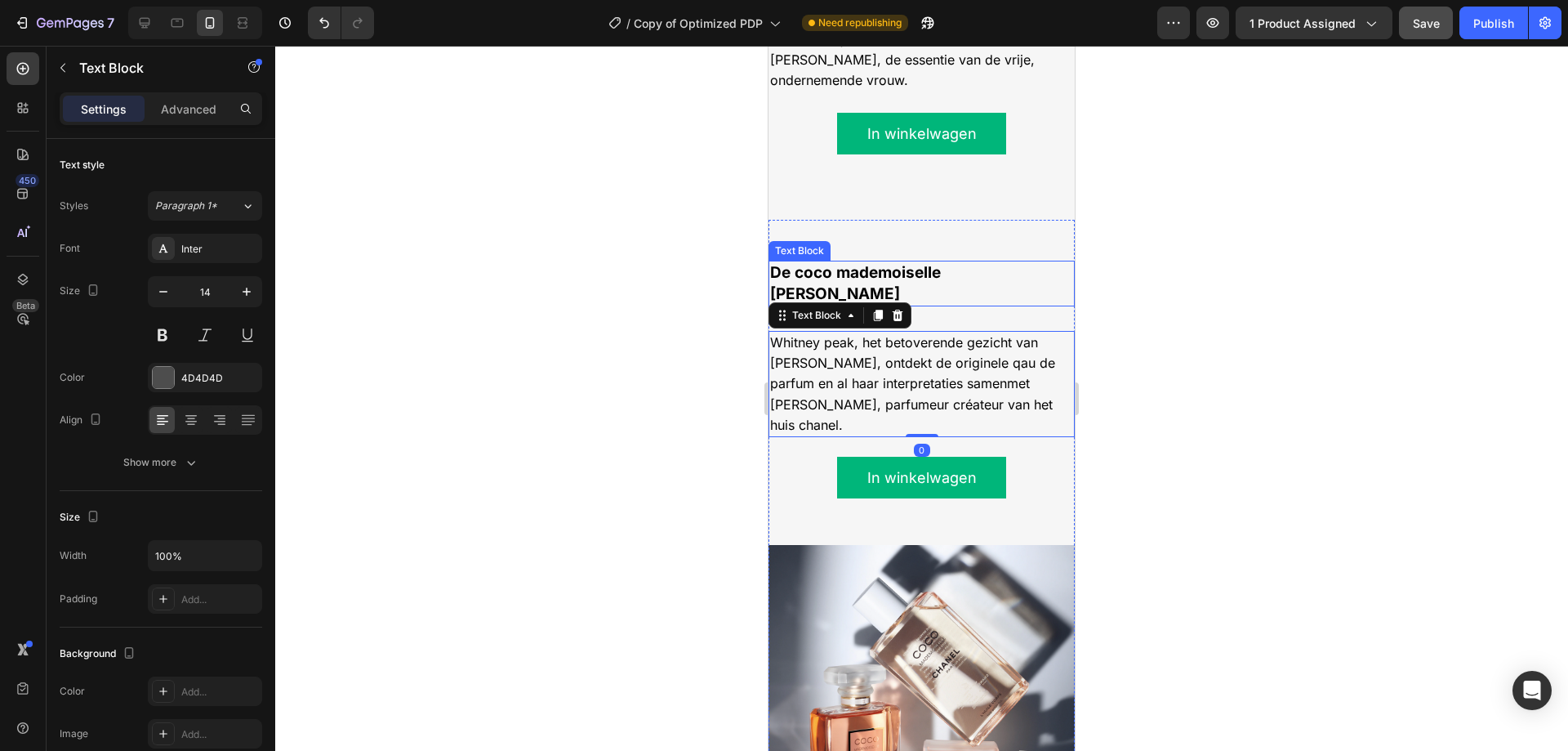
click at [916, 263] on strong "De coco mademoiselle [PERSON_NAME]" at bounding box center [854, 283] width 170 height 40
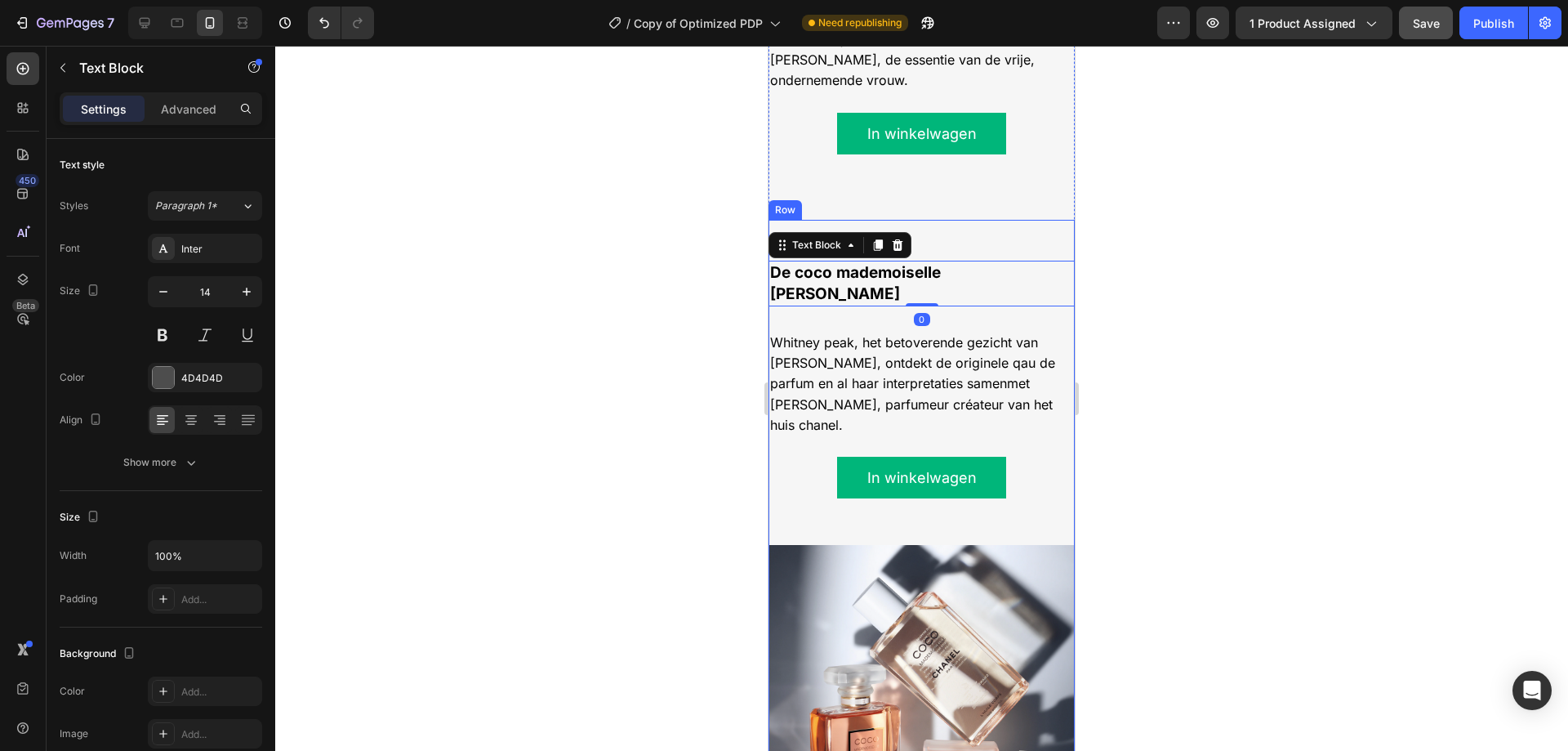
click at [942, 241] on div "De coco mademoiselle lijn Text Block 0 Whitney peak, het betoverende gezicht va…" at bounding box center [922, 376] width 307 height 311
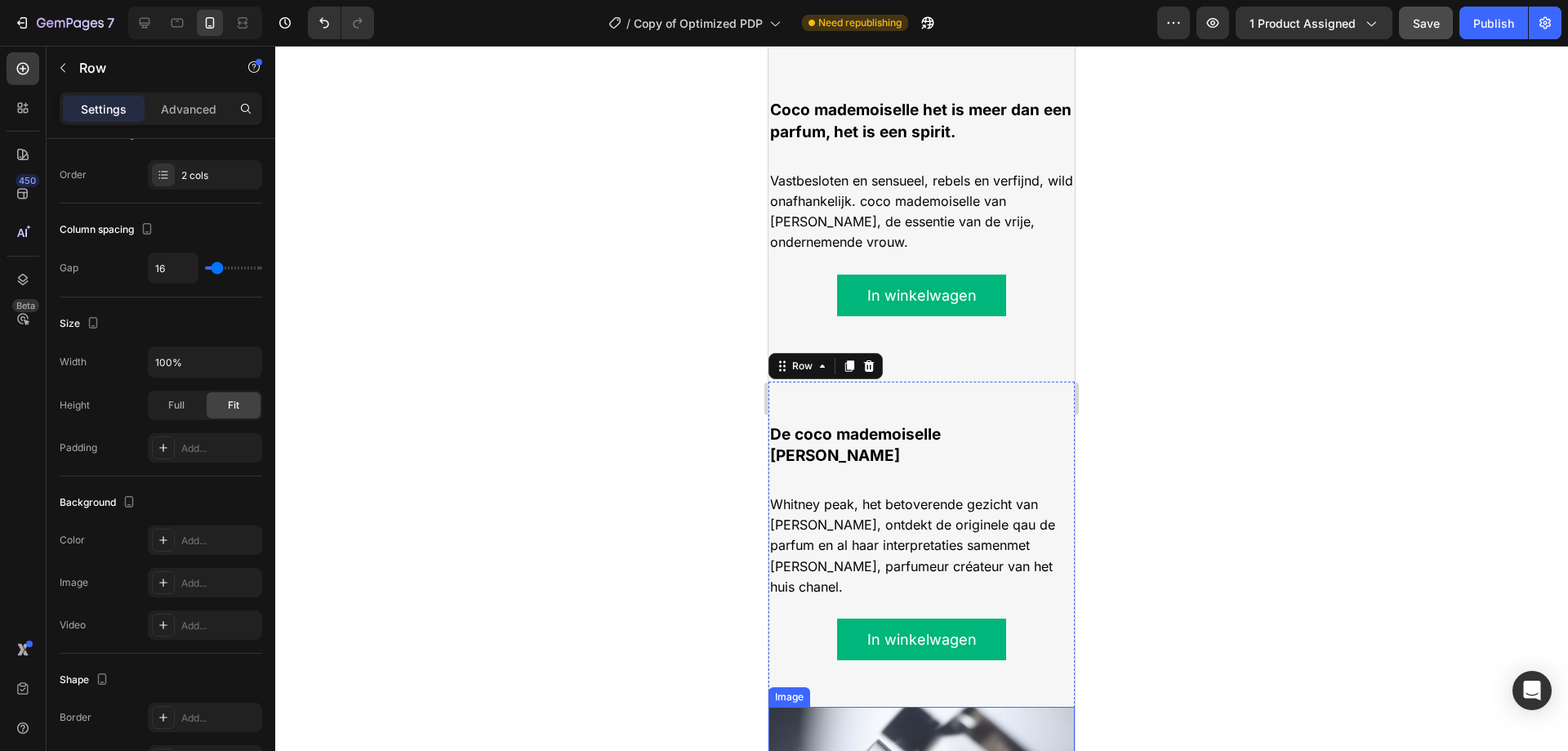
scroll to position [1409, 0]
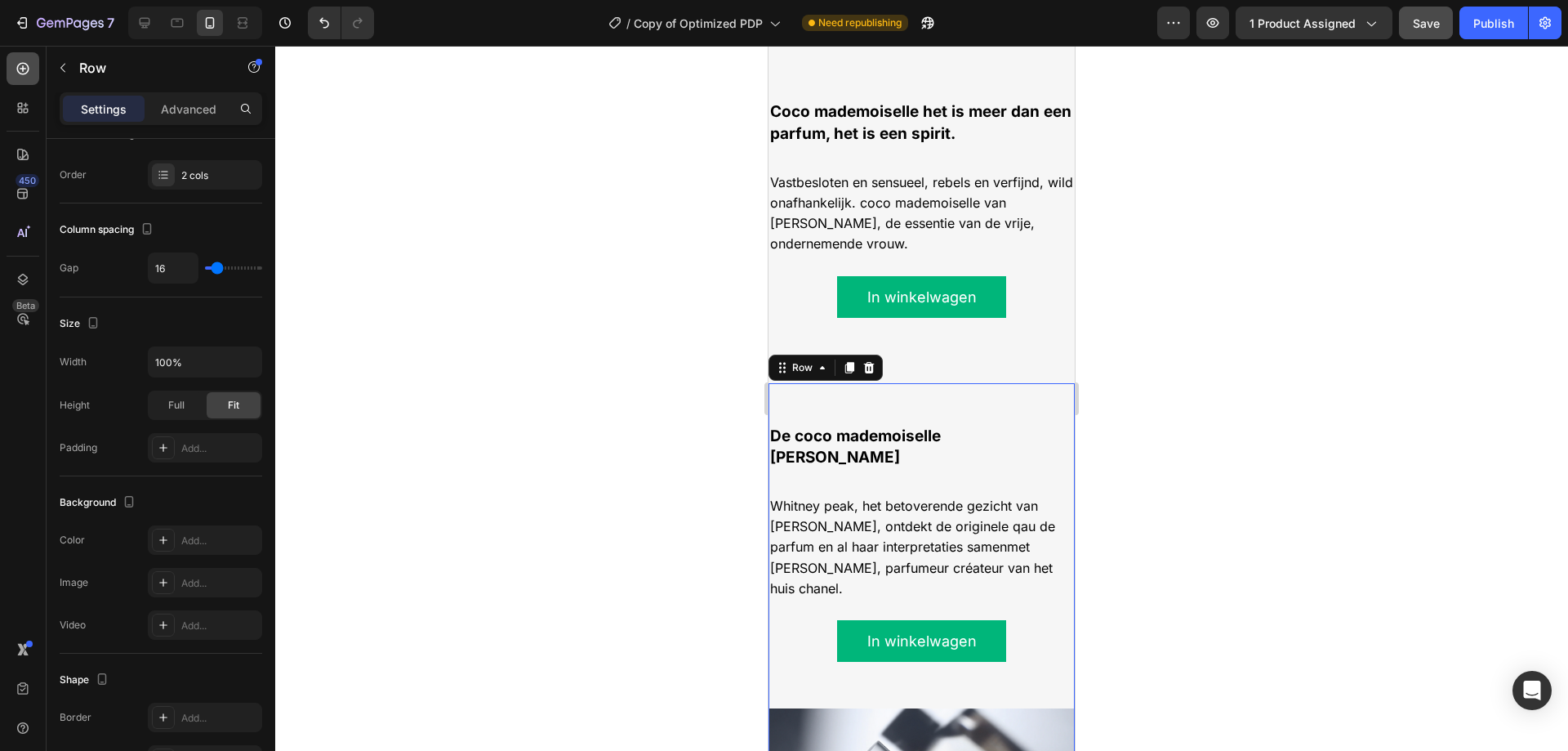
click at [34, 71] on div at bounding box center [23, 68] width 33 height 33
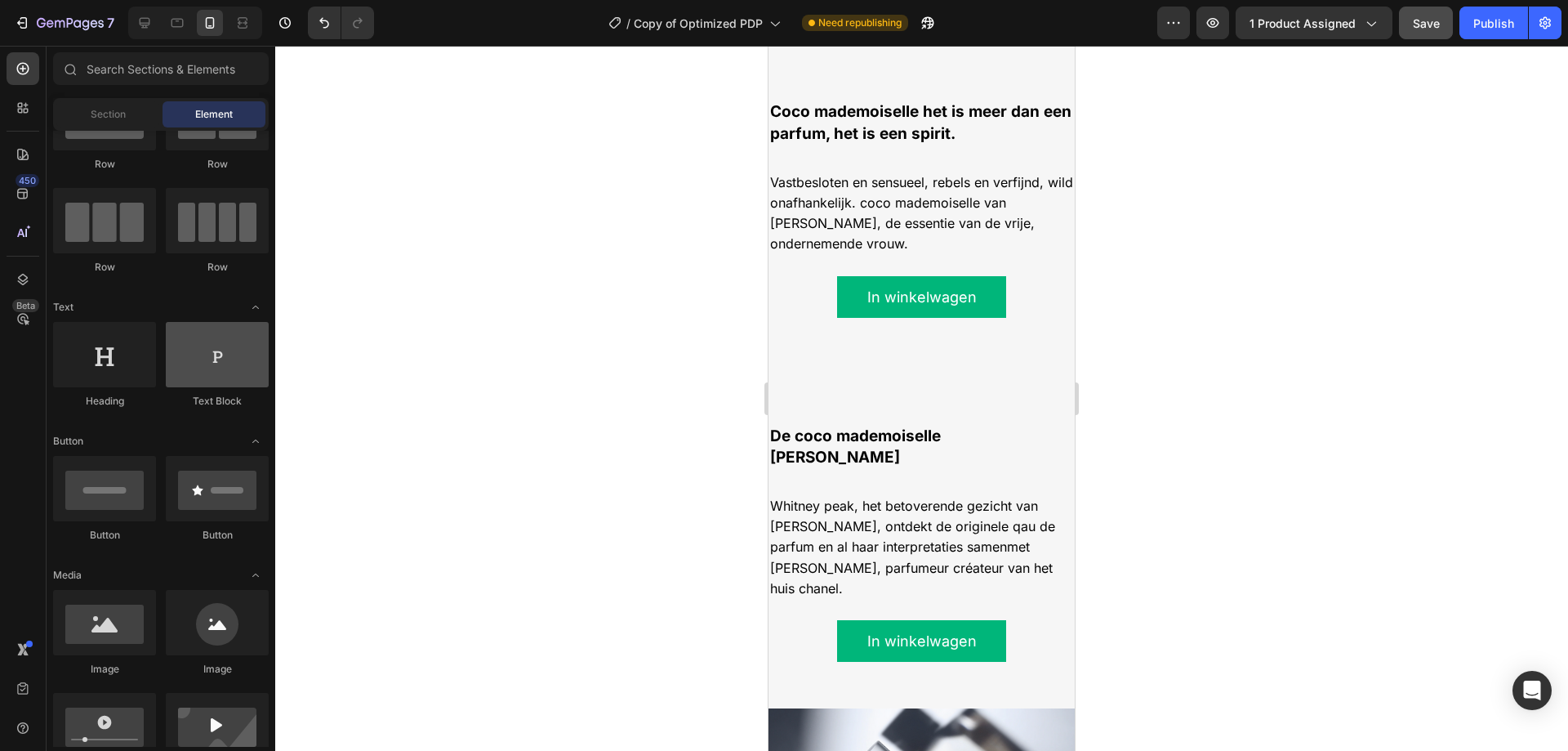
scroll to position [0, 0]
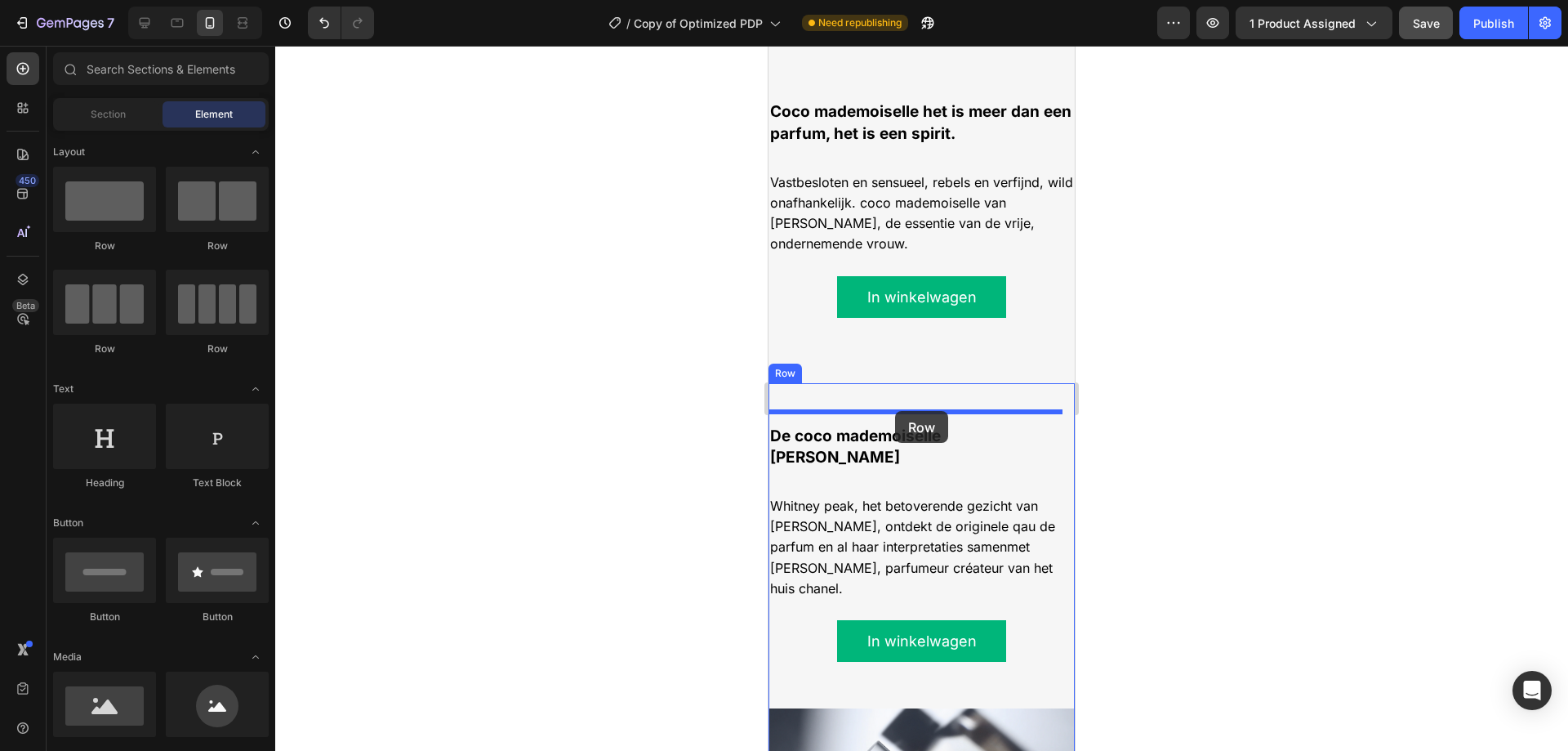
drag, startPoint x: 886, startPoint y: 263, endPoint x: 895, endPoint y: 411, distance: 148.3
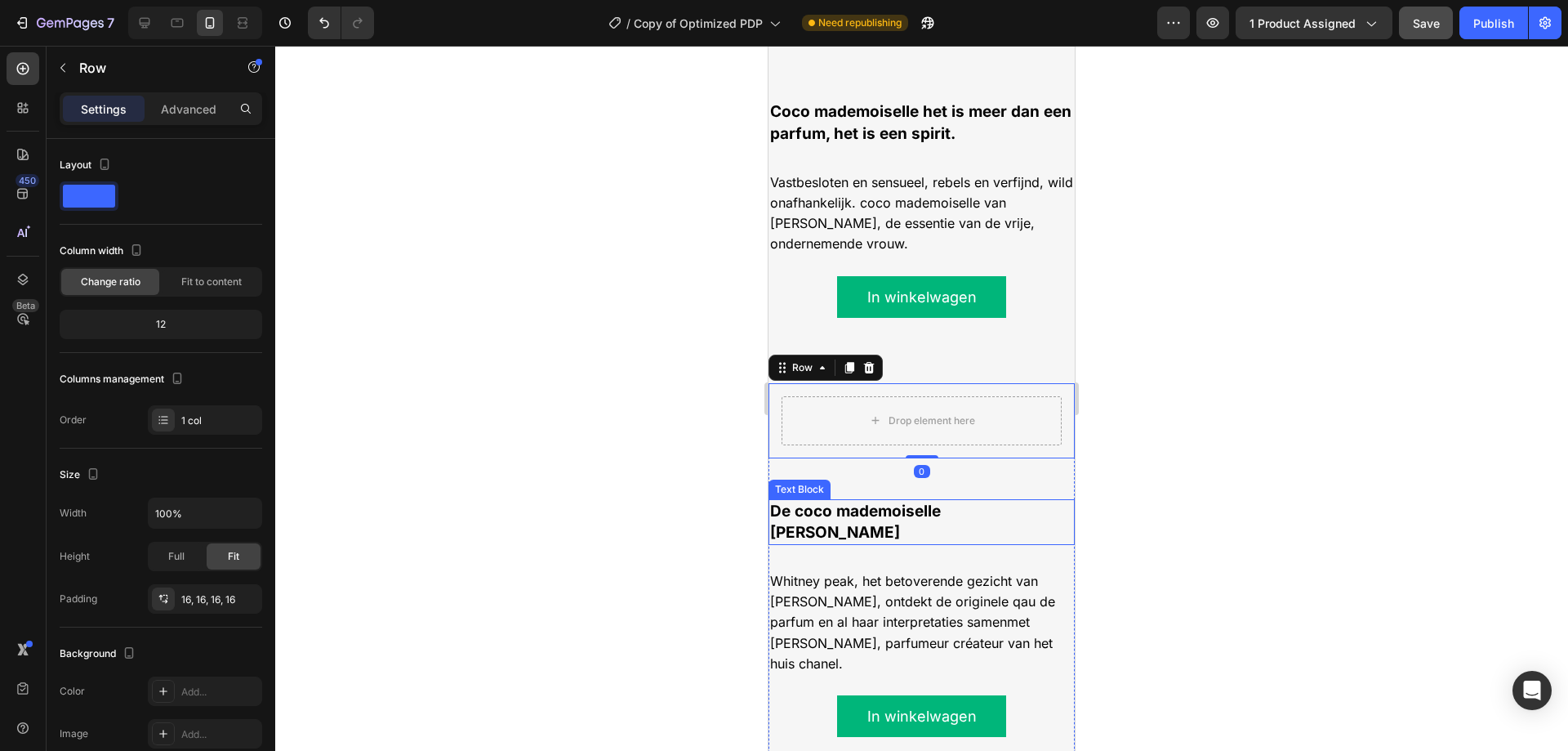
click at [837, 508] on p "De coco mademoiselle [PERSON_NAME]" at bounding box center [921, 522] width 303 height 43
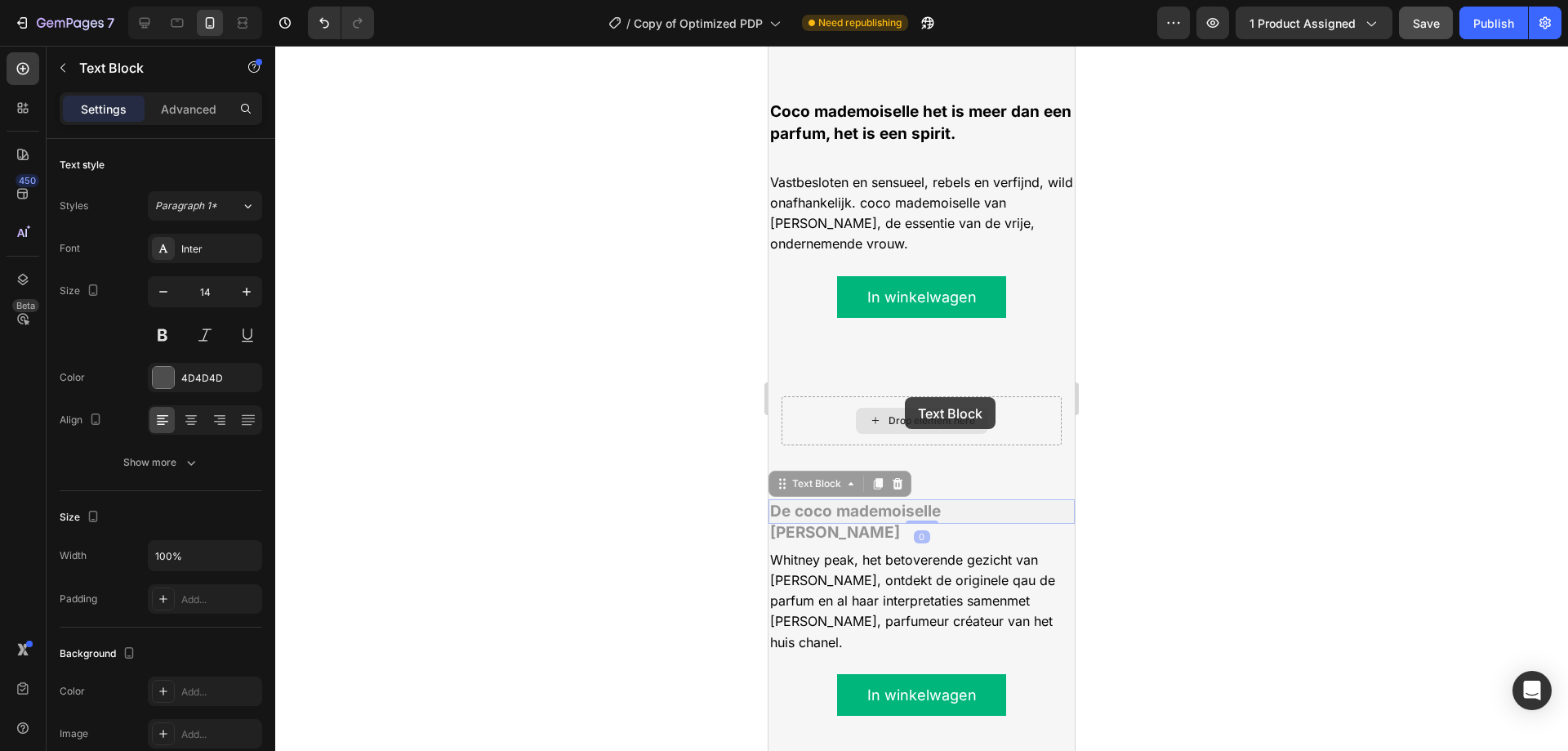
click at [905, 397] on div "Drop element here" at bounding box center [921, 420] width 280 height 49
click at [896, 400] on div "Drop element here" at bounding box center [921, 420] width 280 height 49
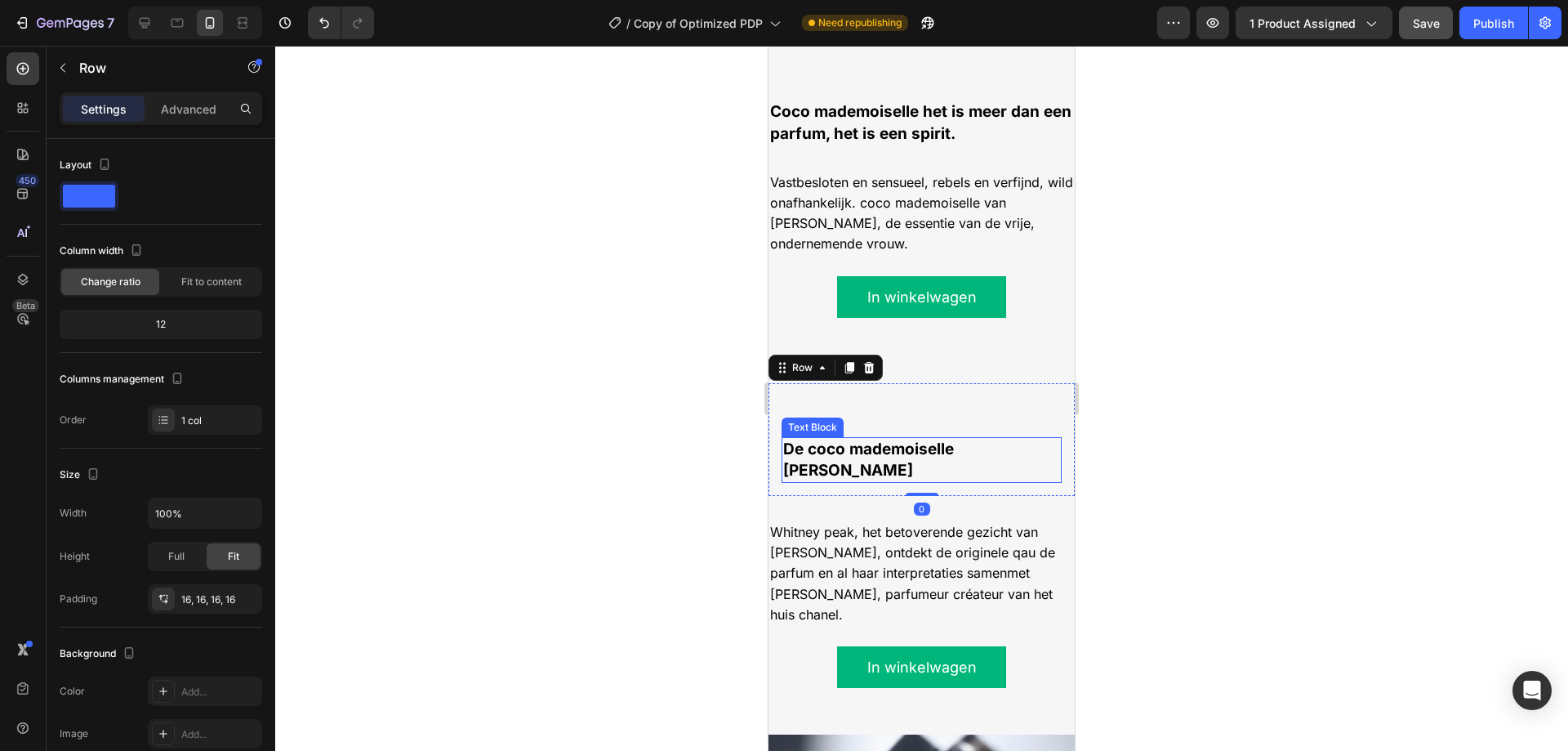
click at [846, 439] on strong "De coco mademoiselle [PERSON_NAME]" at bounding box center [867, 459] width 170 height 40
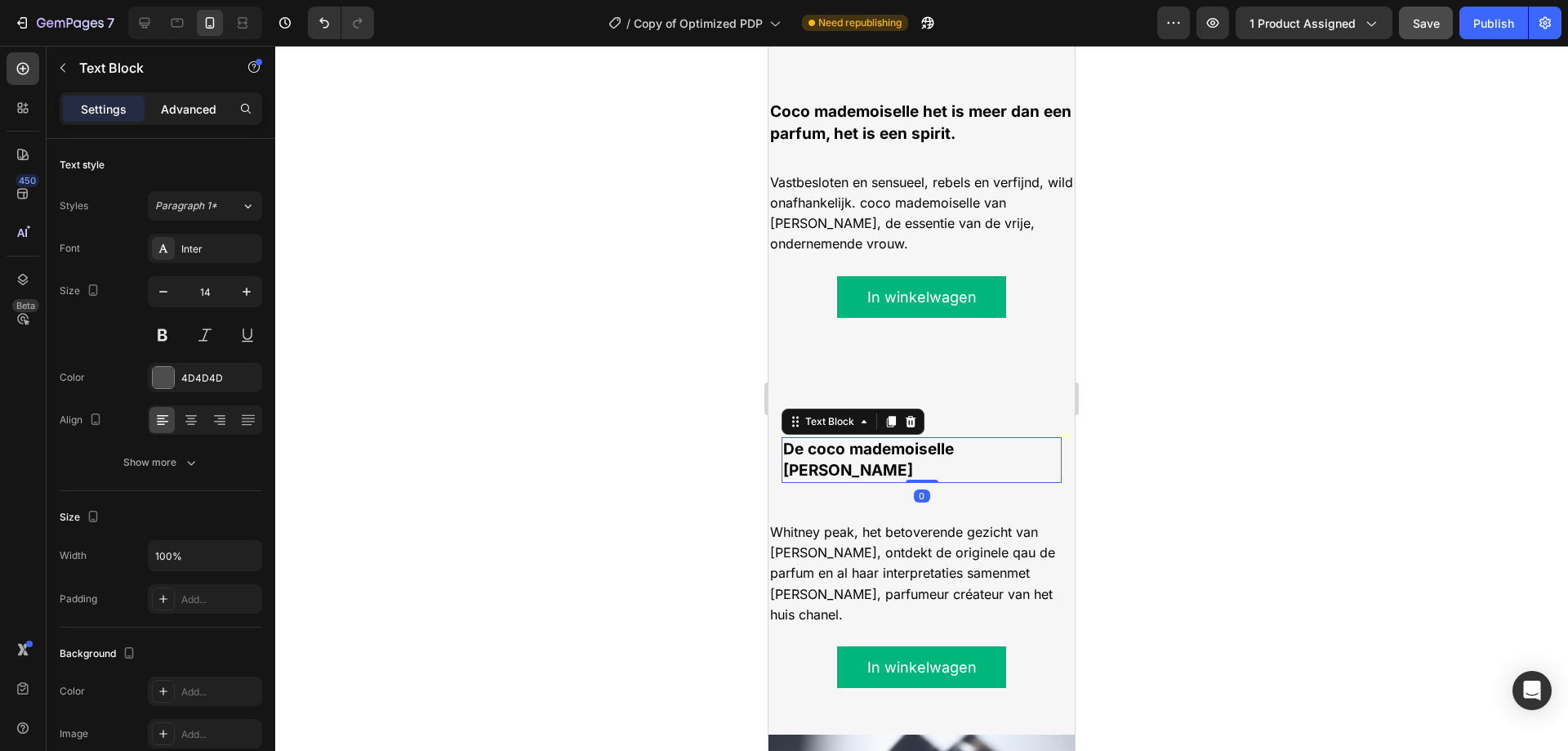
click at [184, 117] on p "Advanced" at bounding box center [189, 109] width 56 height 17
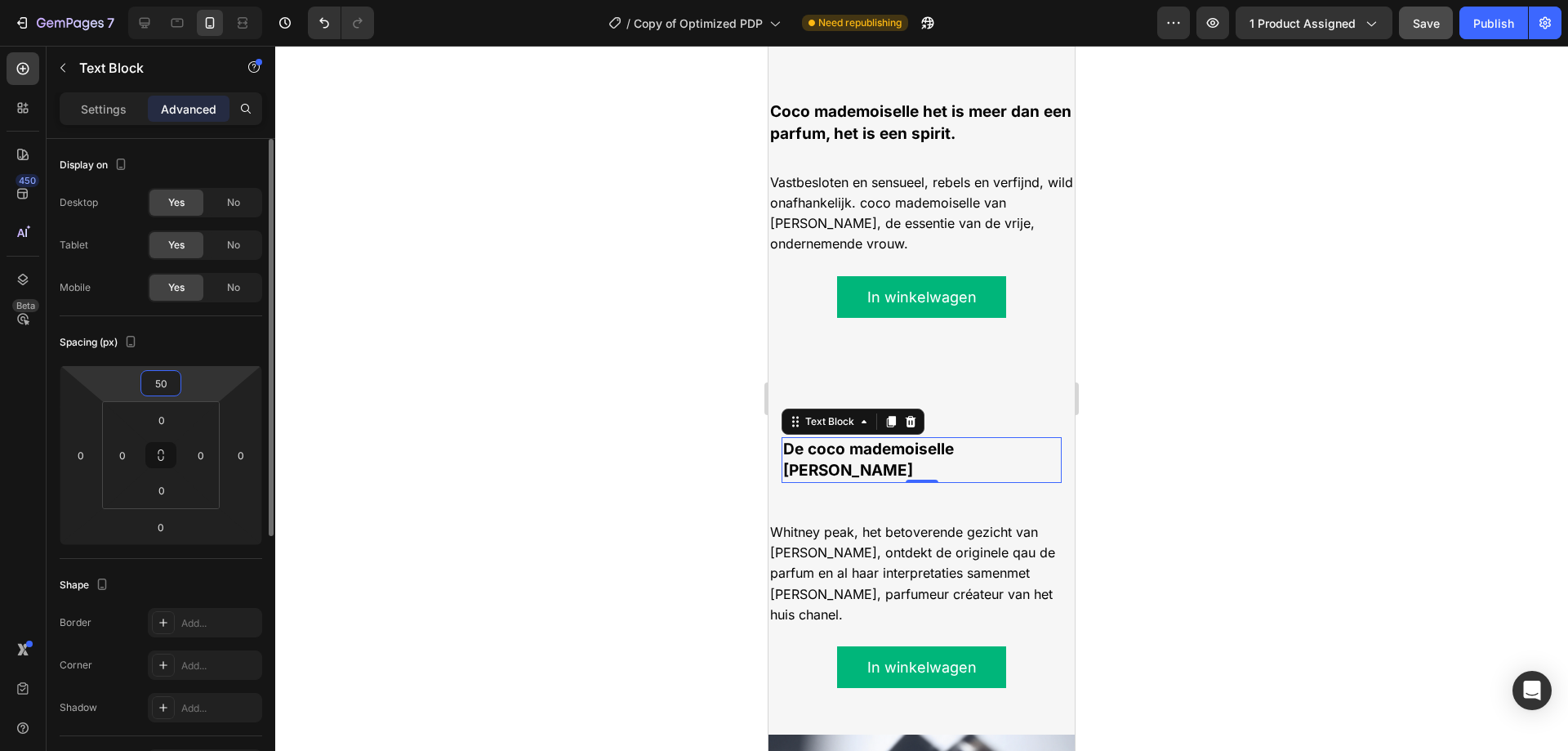
click at [166, 386] on input "50" at bounding box center [160, 382] width 33 height 25
type input "0"
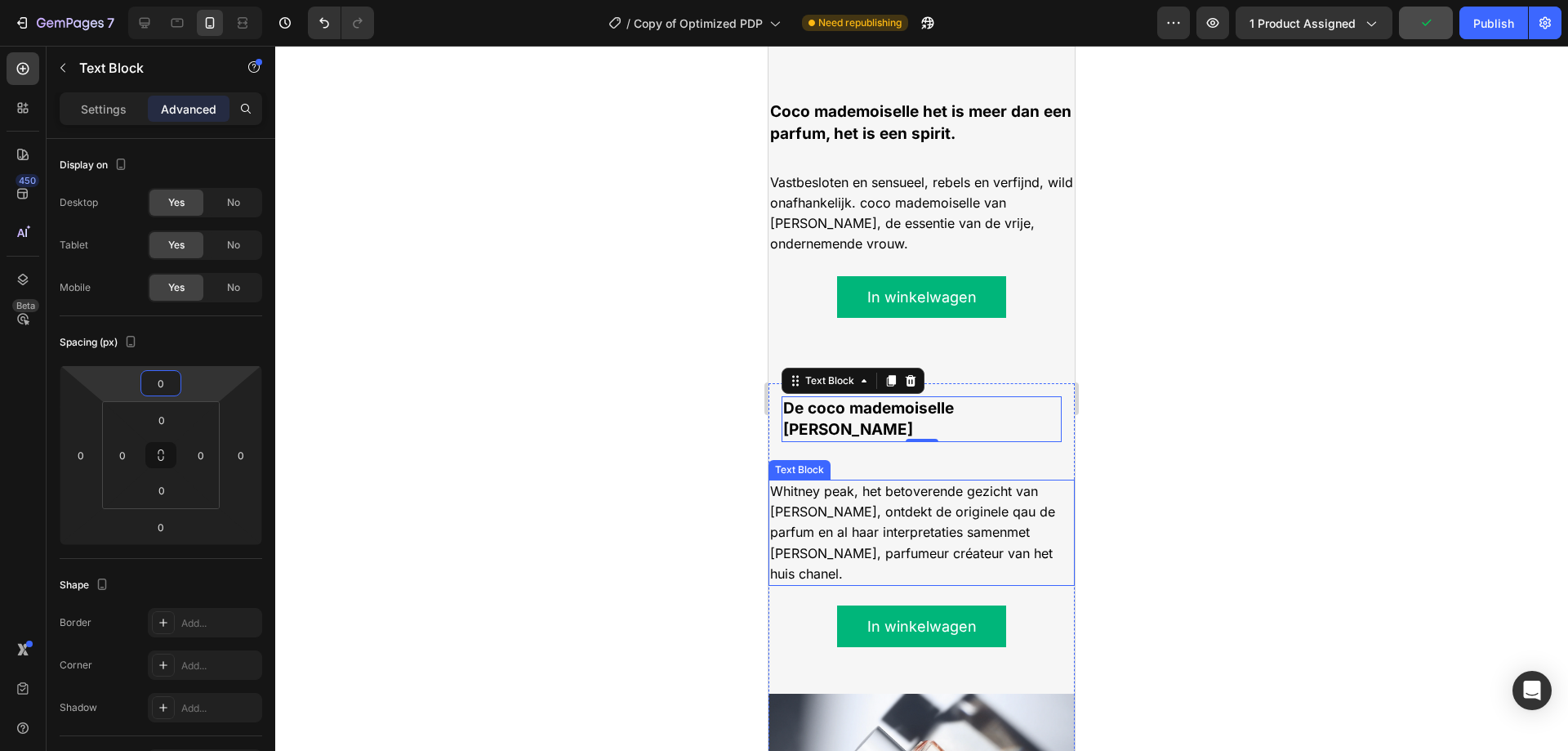
click at [968, 483] on span "Whitney peak, het betoverende gezicht van [PERSON_NAME], ontdekt de originele q…" at bounding box center [912, 532] width 285 height 99
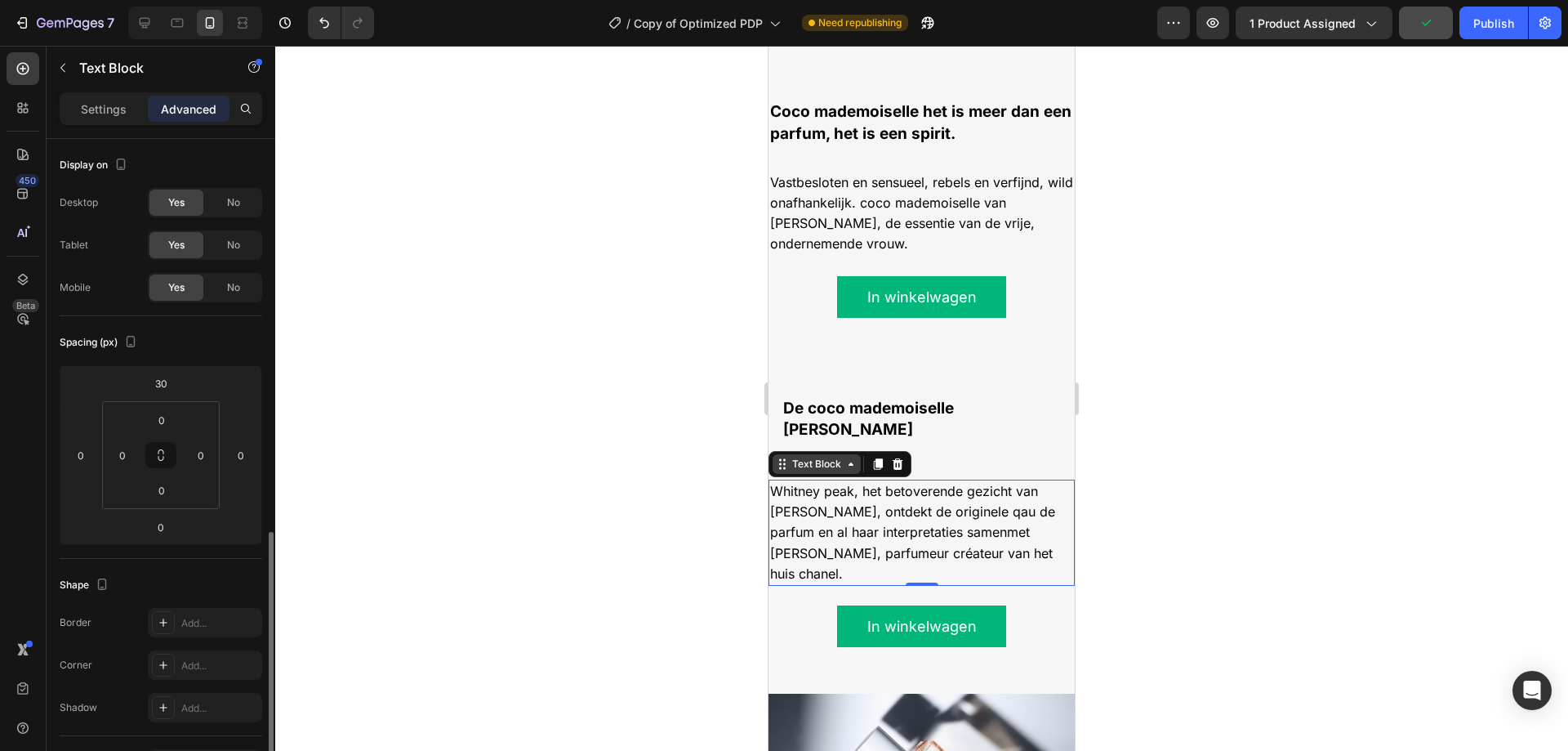
scroll to position [245, 0]
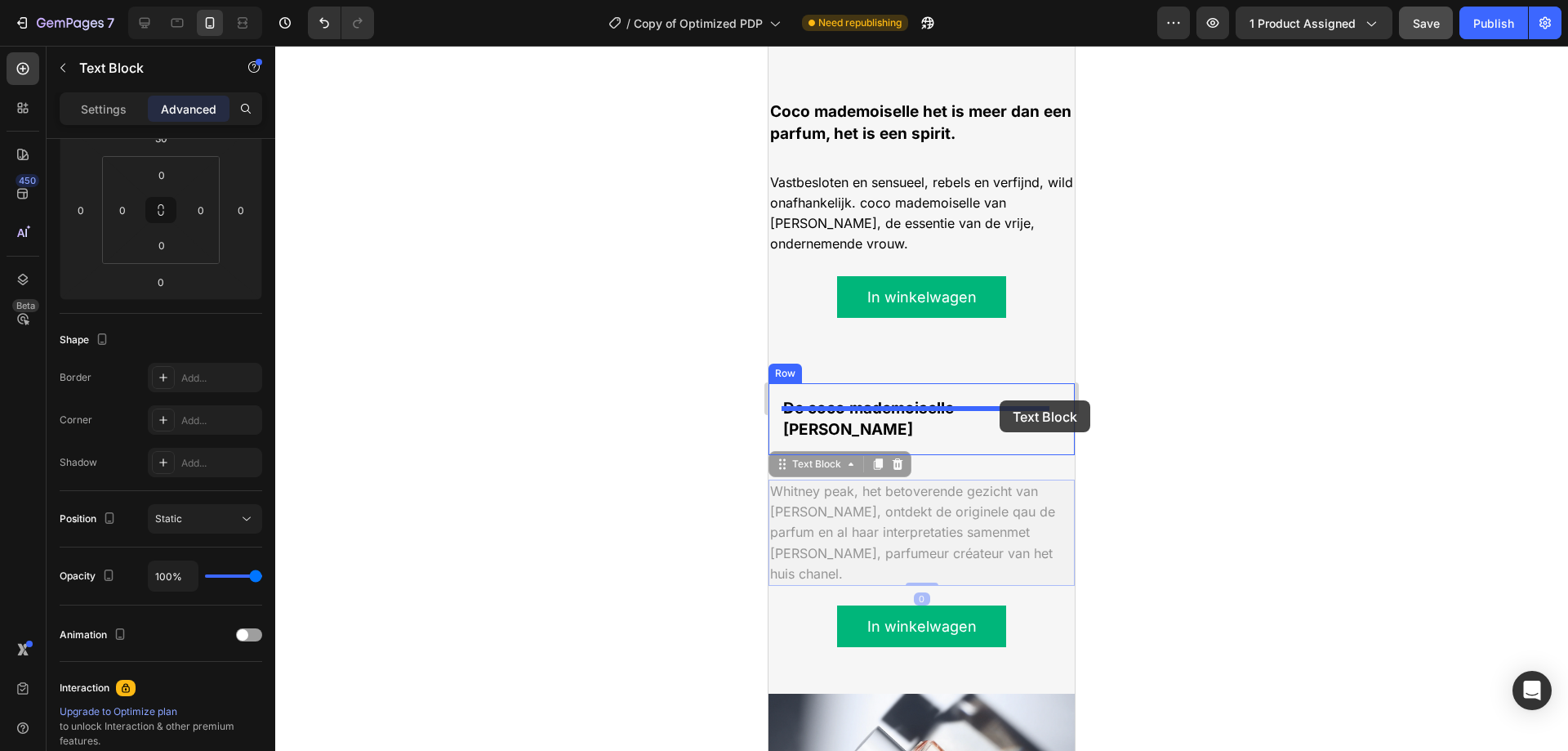
drag, startPoint x: 789, startPoint y: 439, endPoint x: 1000, endPoint y: 400, distance: 214.6
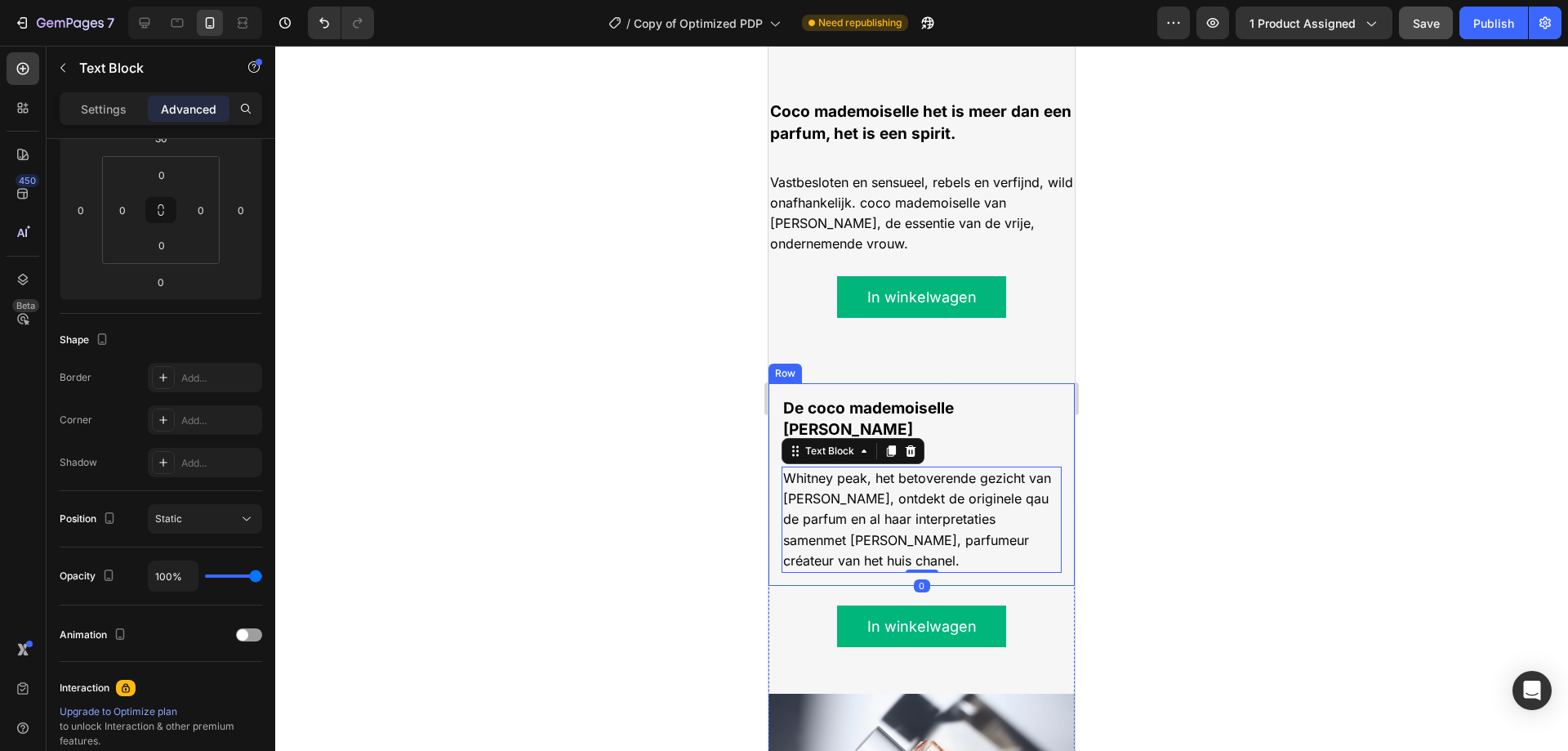
click at [1015, 383] on div "De coco mademoiselle lijn Text Block Whitney peak, het betoverende gezicht van …" at bounding box center [922, 484] width 307 height 202
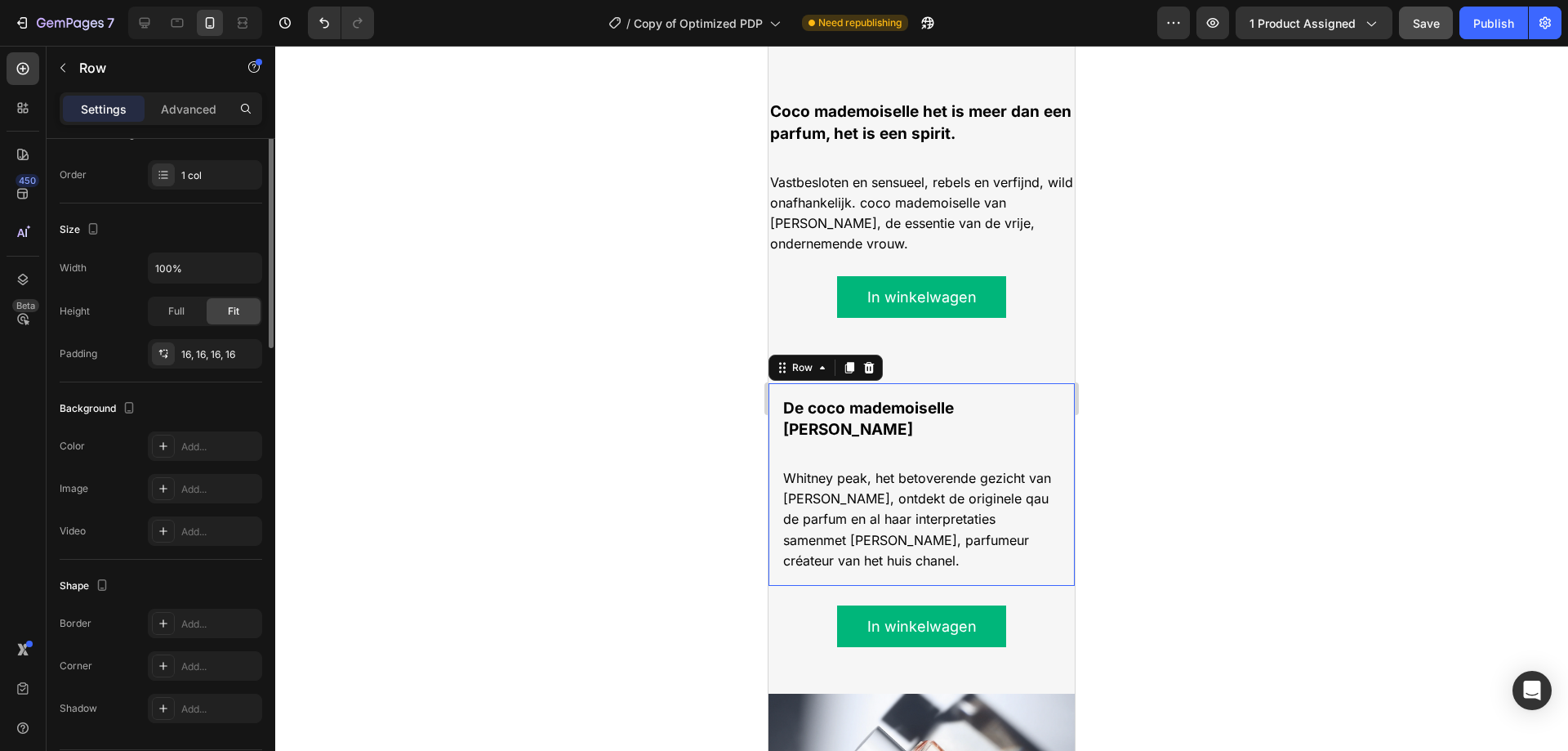
scroll to position [0, 0]
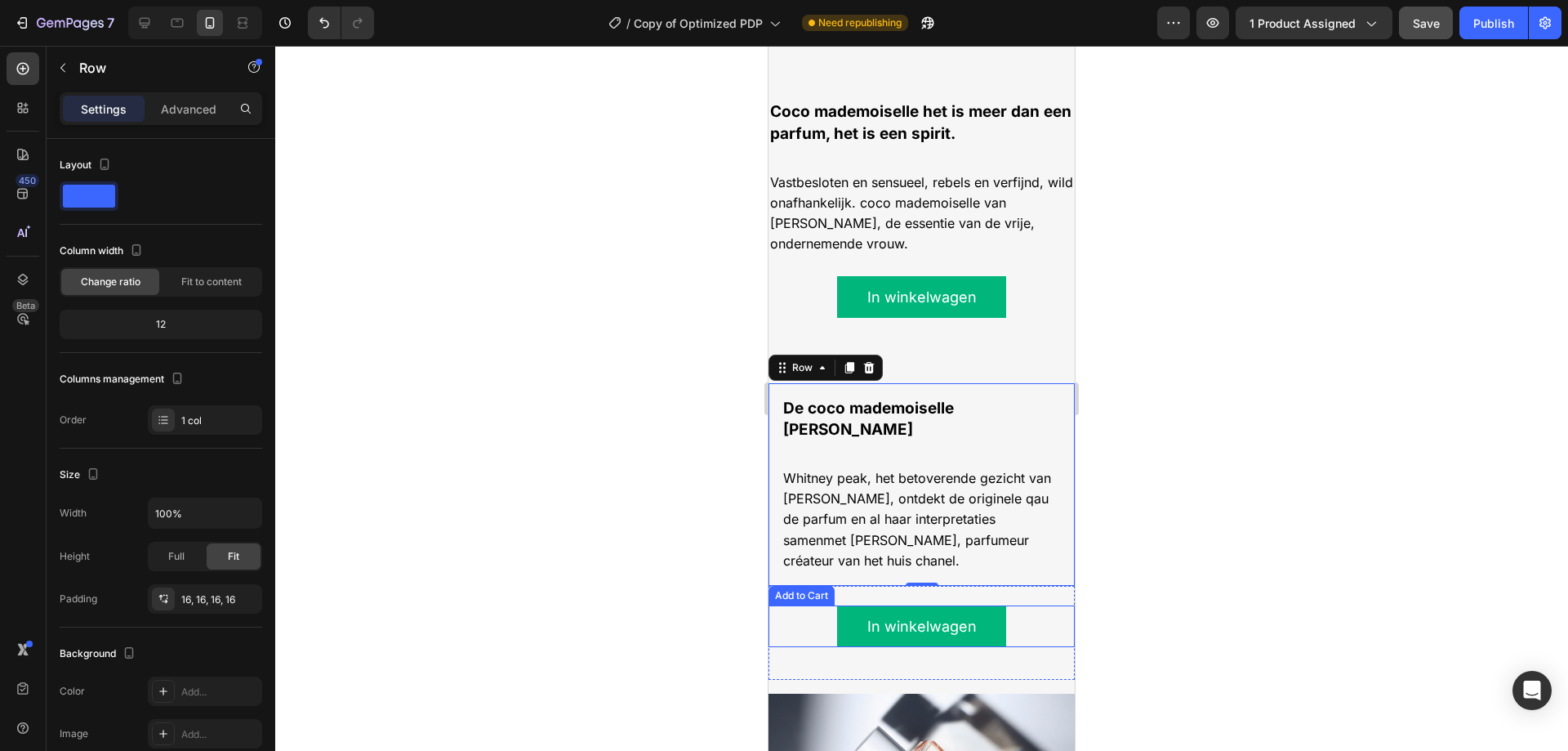
click at [963, 606] on button "In winkelwagen" at bounding box center [921, 626] width 168 height 42
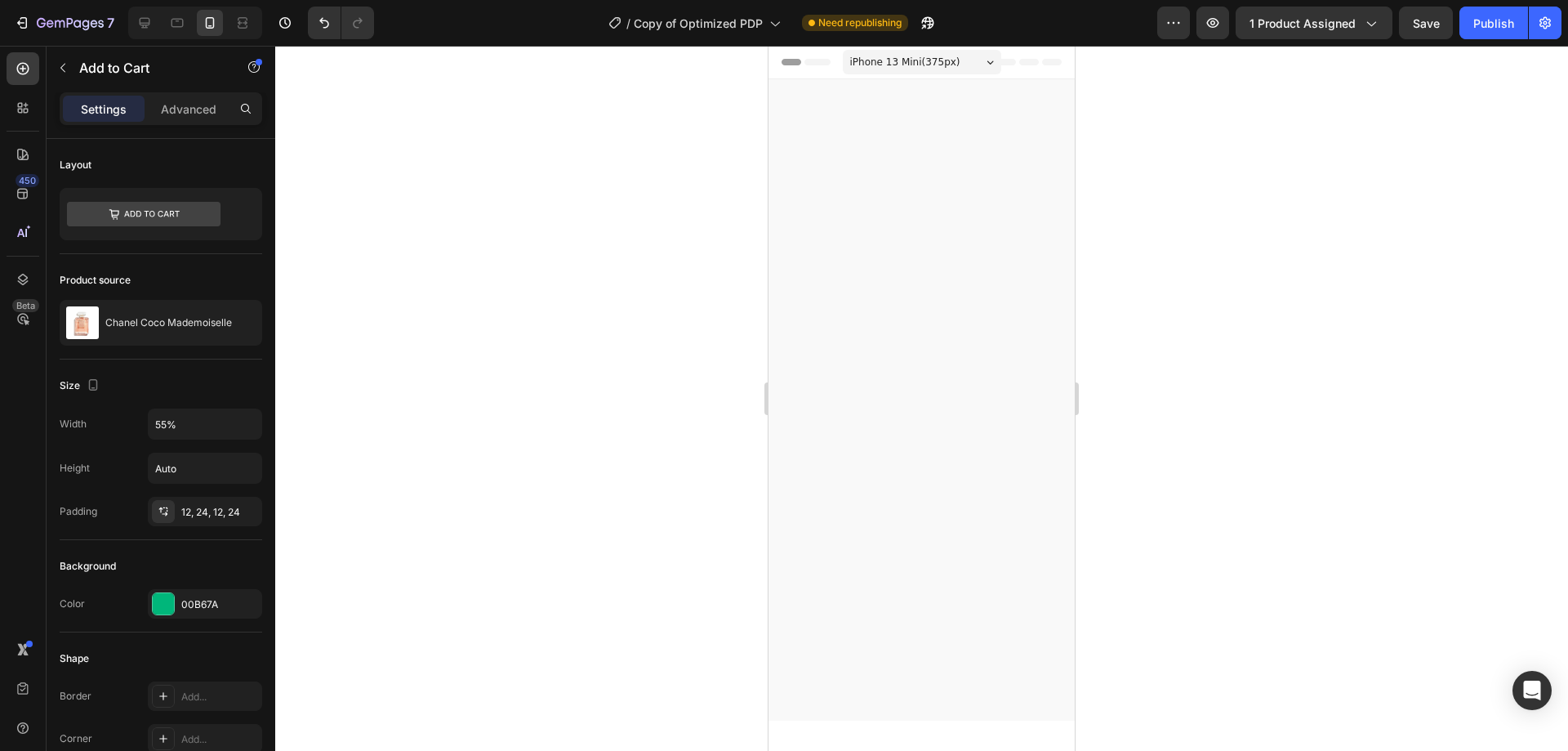
scroll to position [1409, 0]
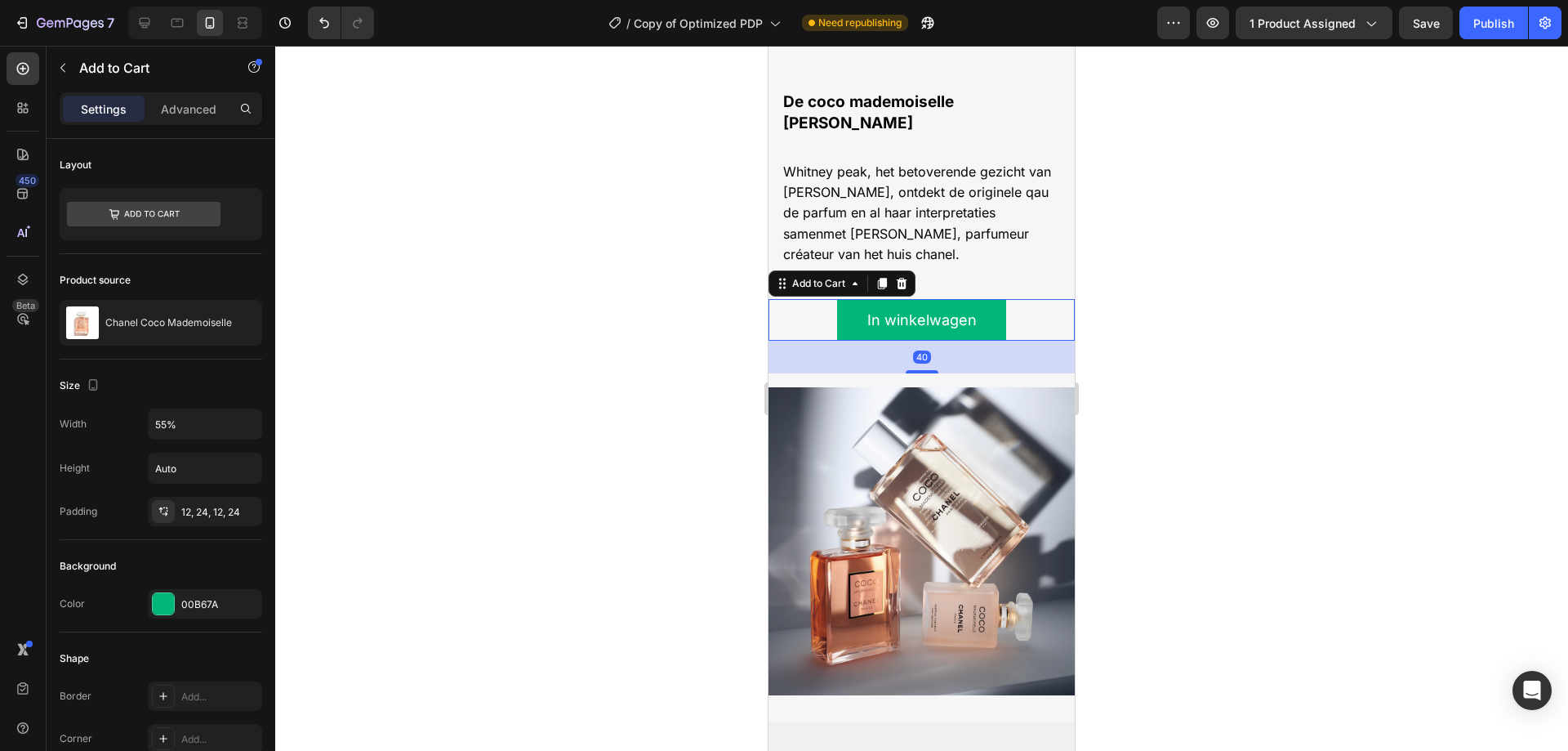
click at [837, 291] on div "Add to Cart" at bounding box center [818, 283] width 60 height 15
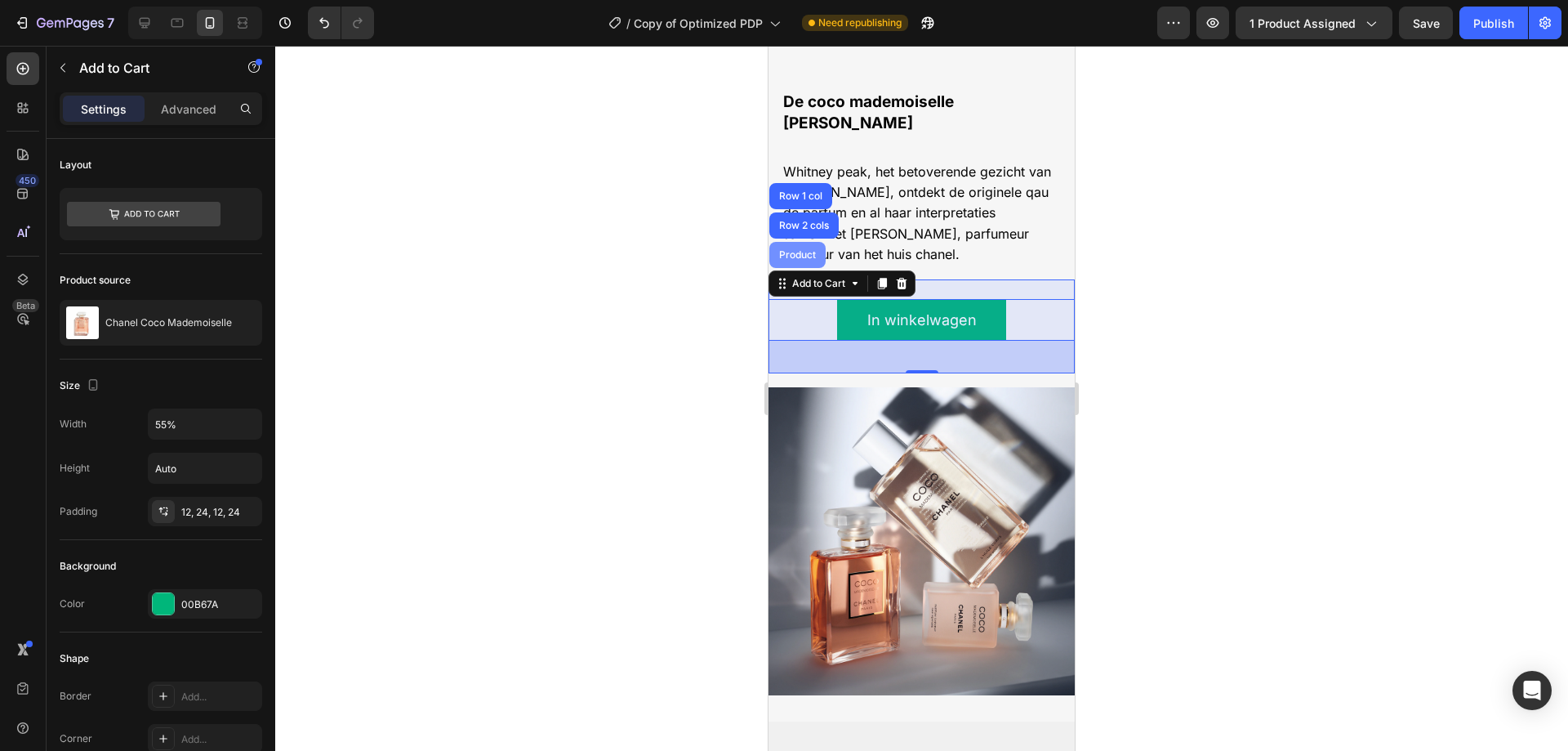
click at [808, 260] on div "Product" at bounding box center [796, 255] width 43 height 10
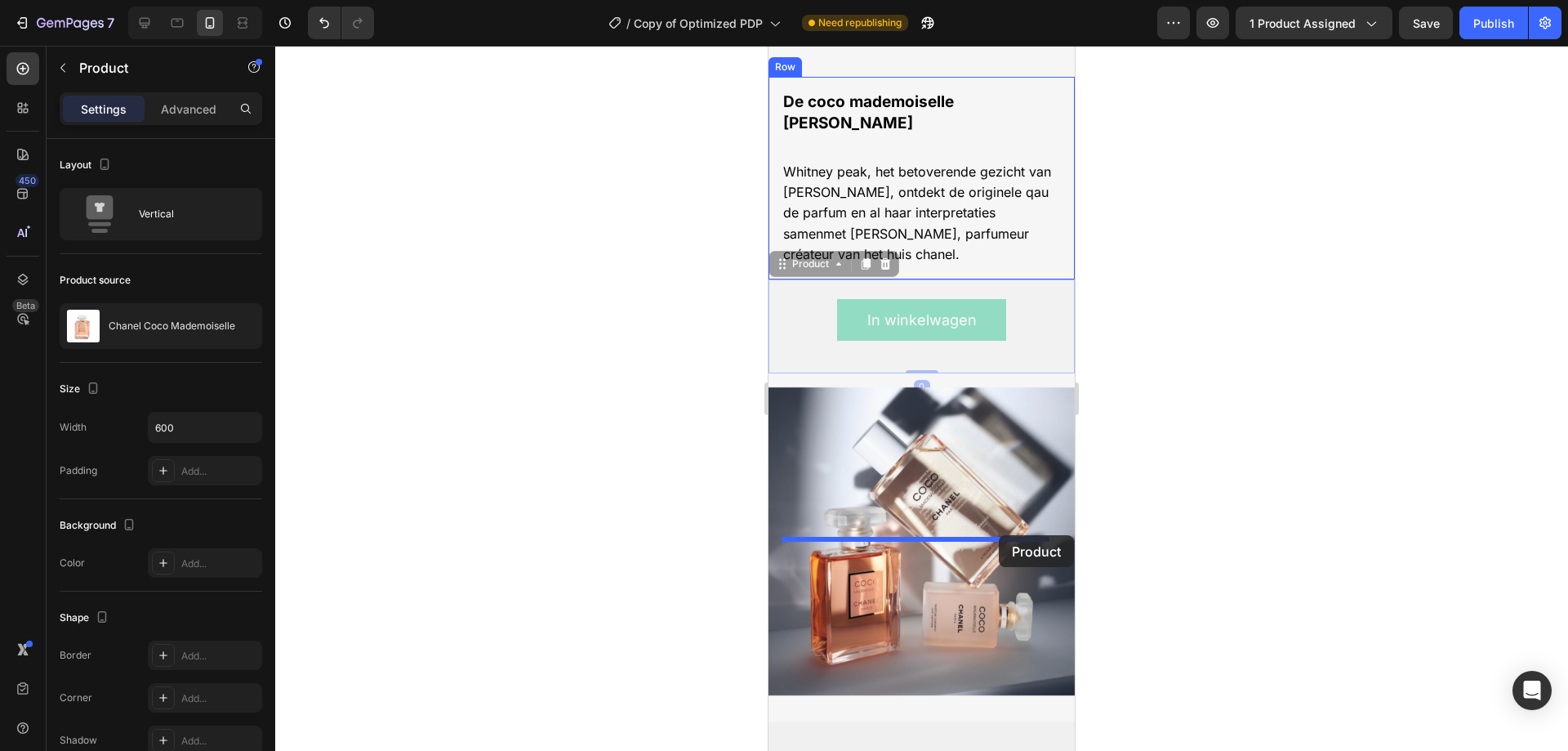
drag, startPoint x: 779, startPoint y: 538, endPoint x: 999, endPoint y: 535, distance: 220.0
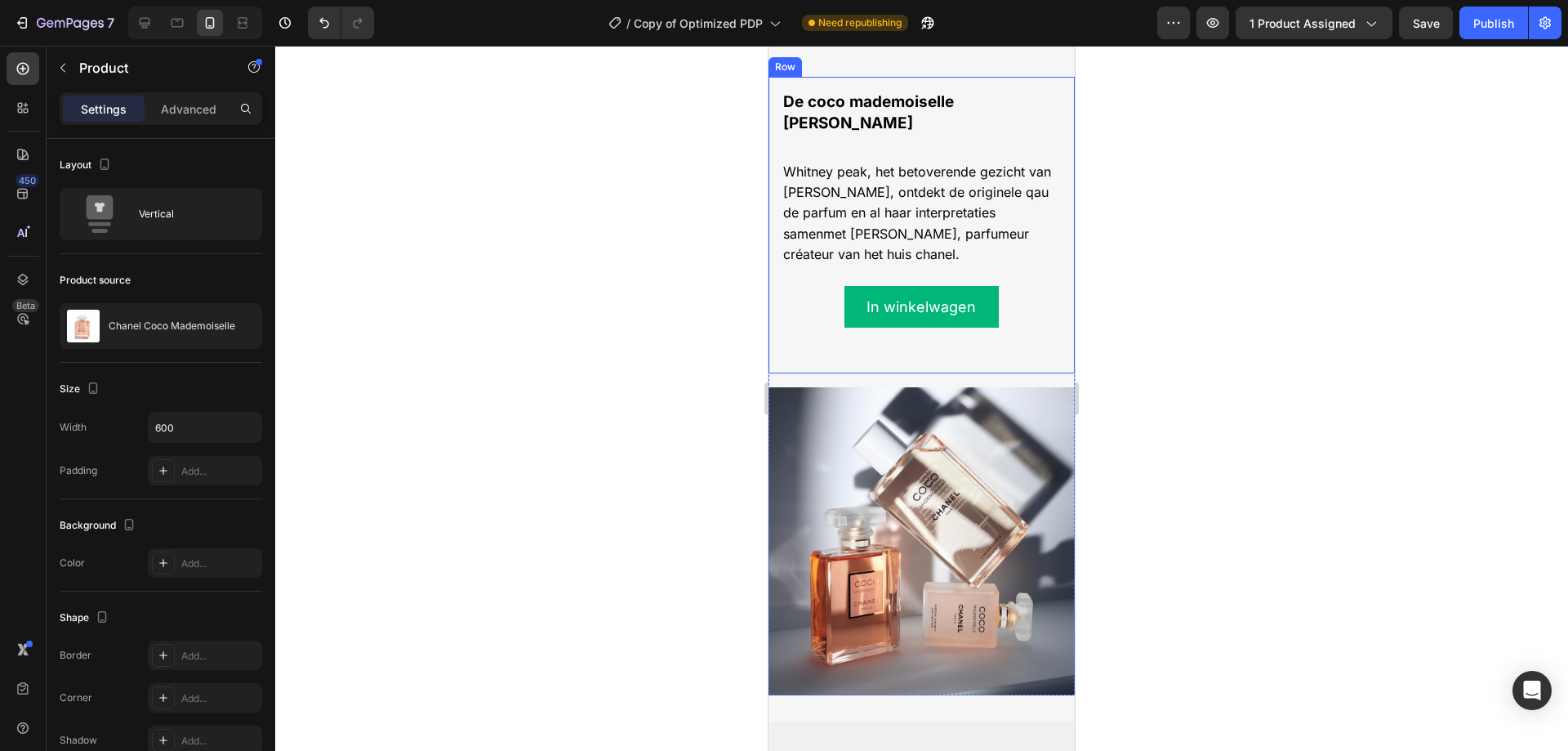
click at [1050, 374] on div "De coco mademoiselle lijn Text Block Whitney peak, het betoverende gezicht van …" at bounding box center [922, 225] width 307 height 297
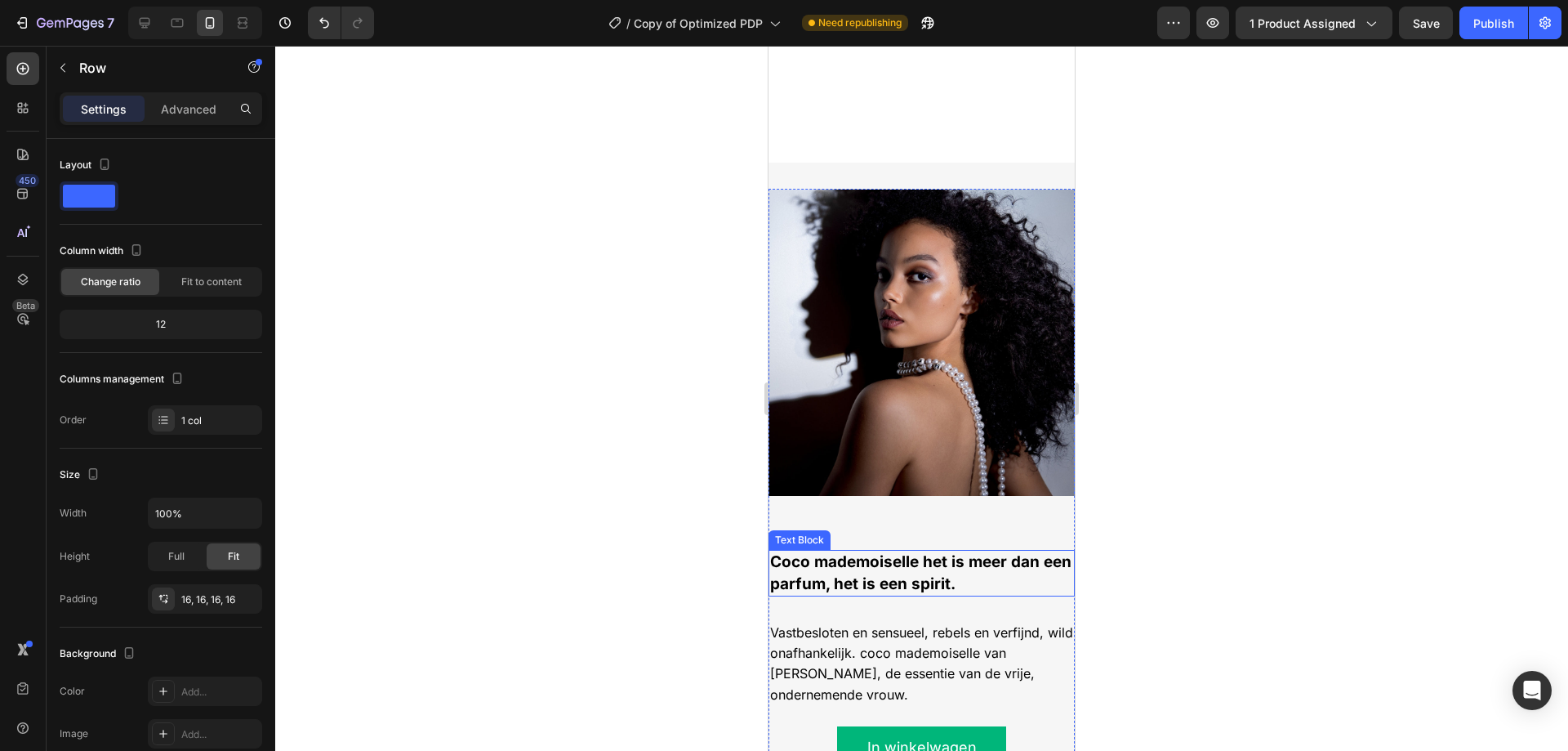
scroll to position [1328, 0]
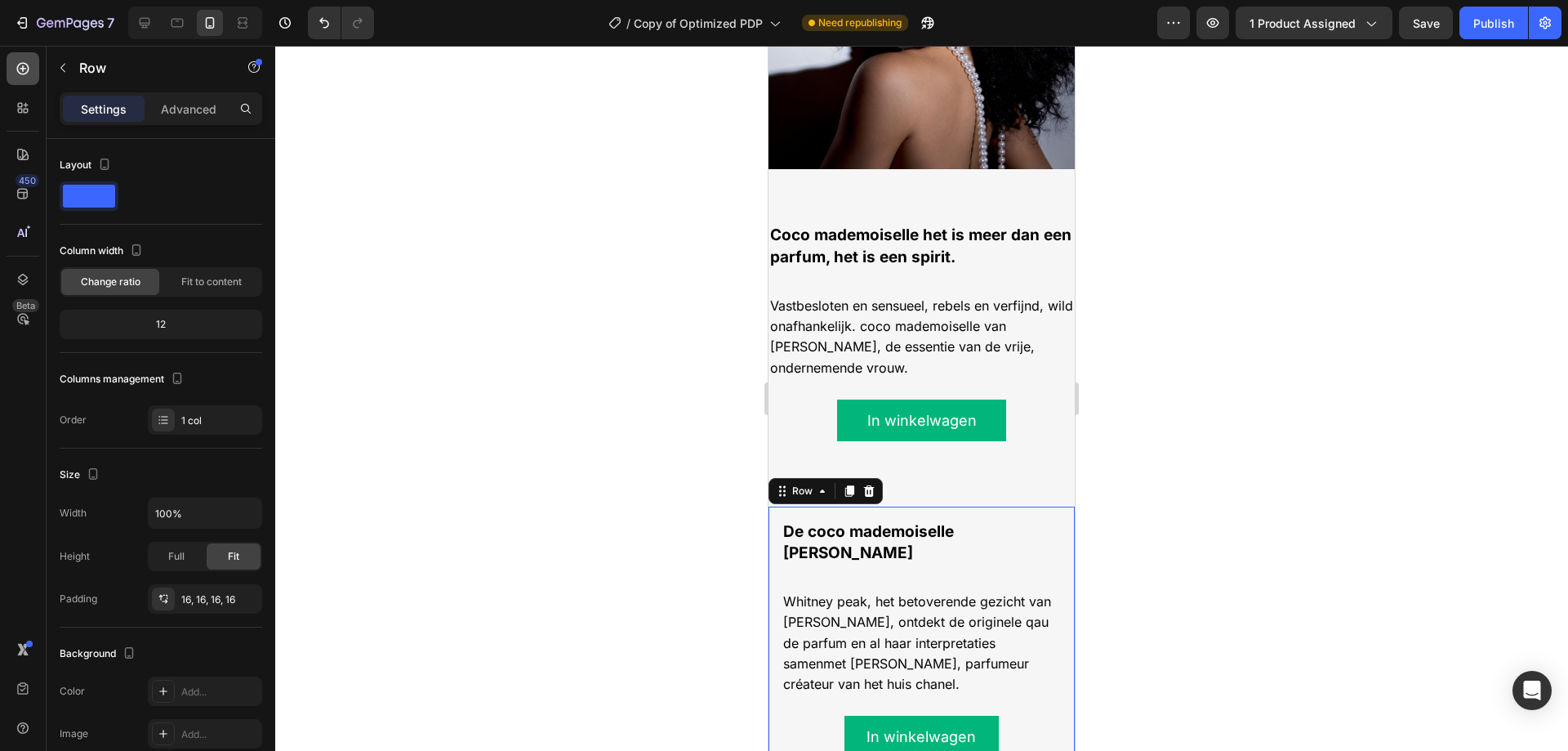
click at [17, 71] on icon at bounding box center [23, 69] width 12 height 12
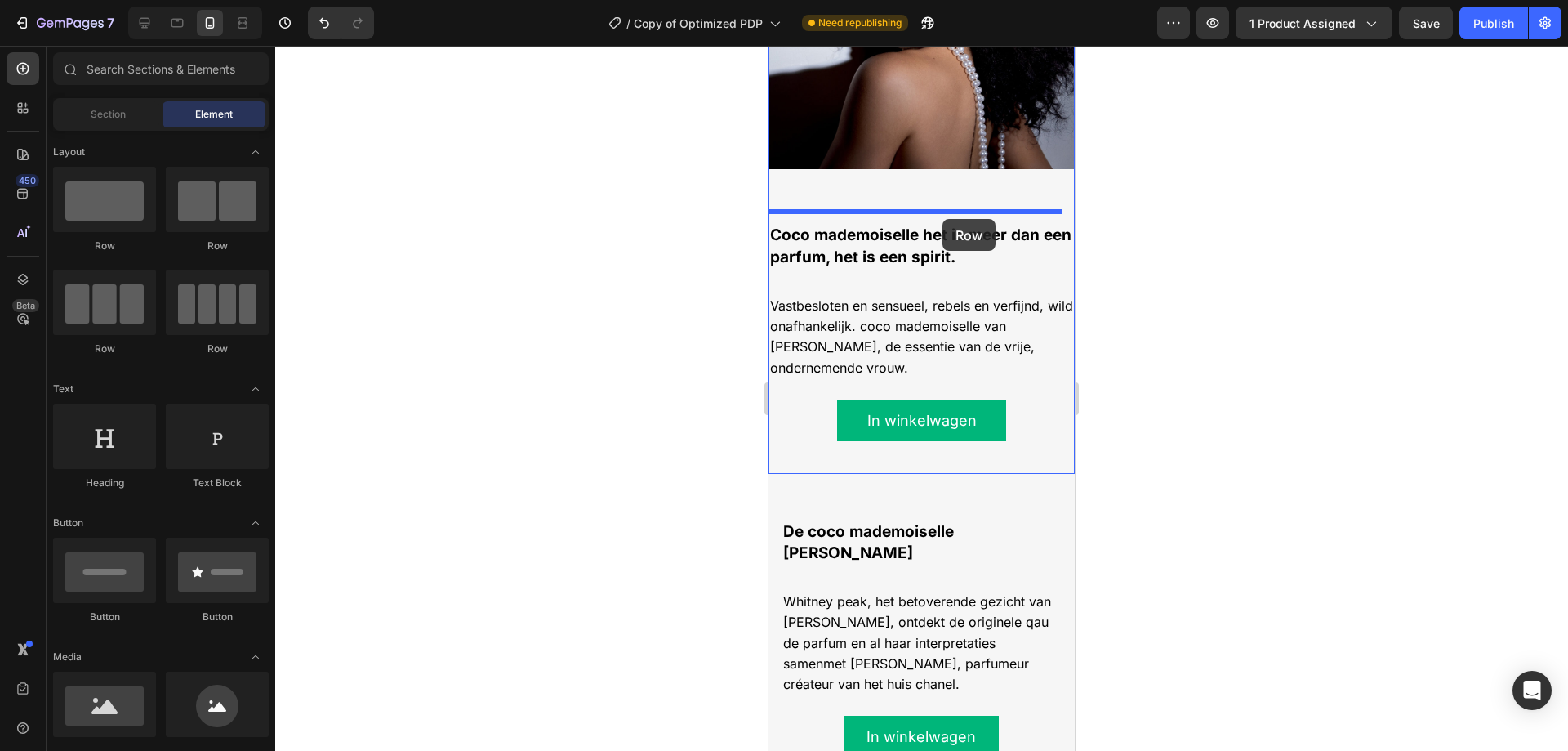
drag, startPoint x: 866, startPoint y: 264, endPoint x: 942, endPoint y: 219, distance: 88.3
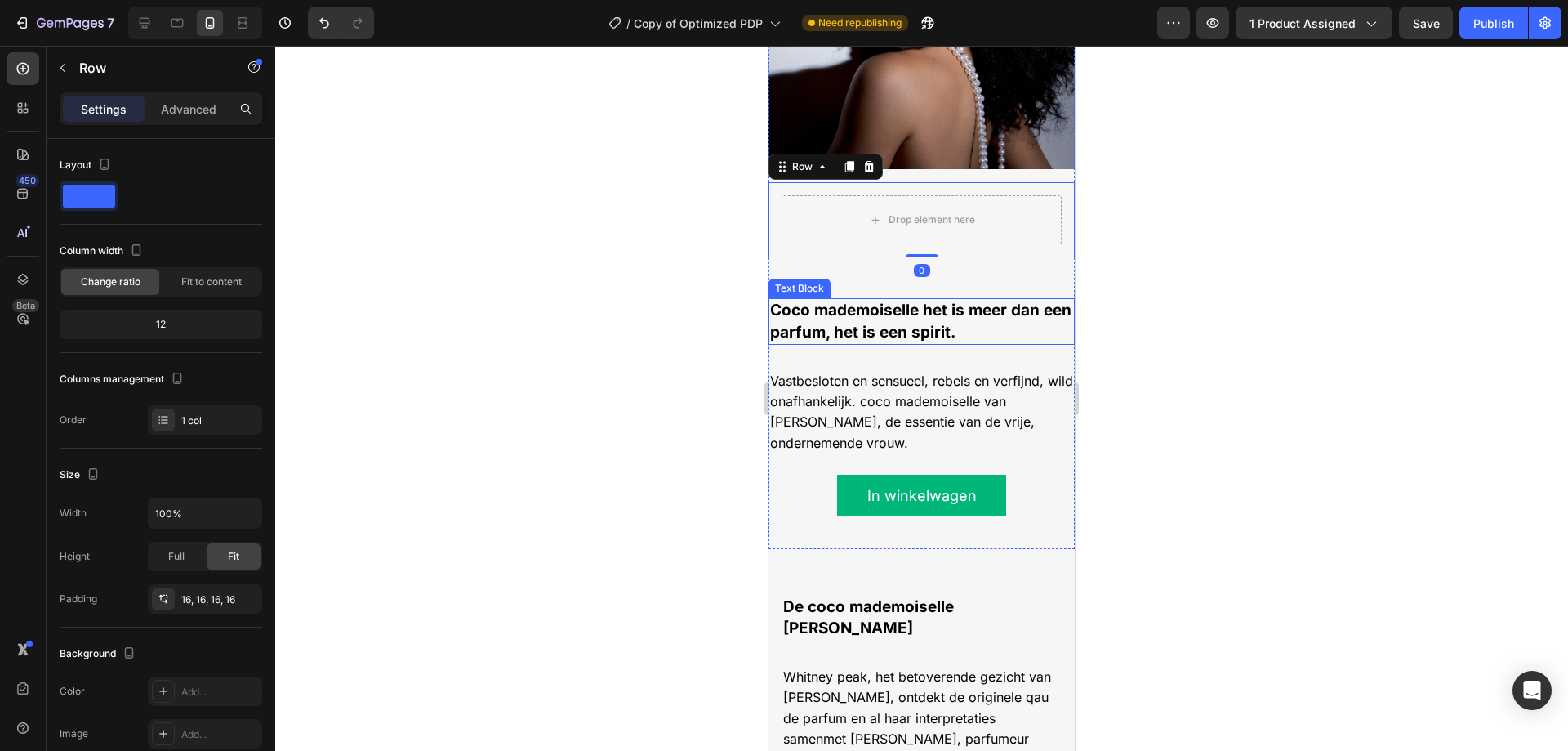
click at [887, 310] on strong "Coco mademoiselle het is meer dan een parfum, het is een spirit." at bounding box center [920, 321] width 302 height 40
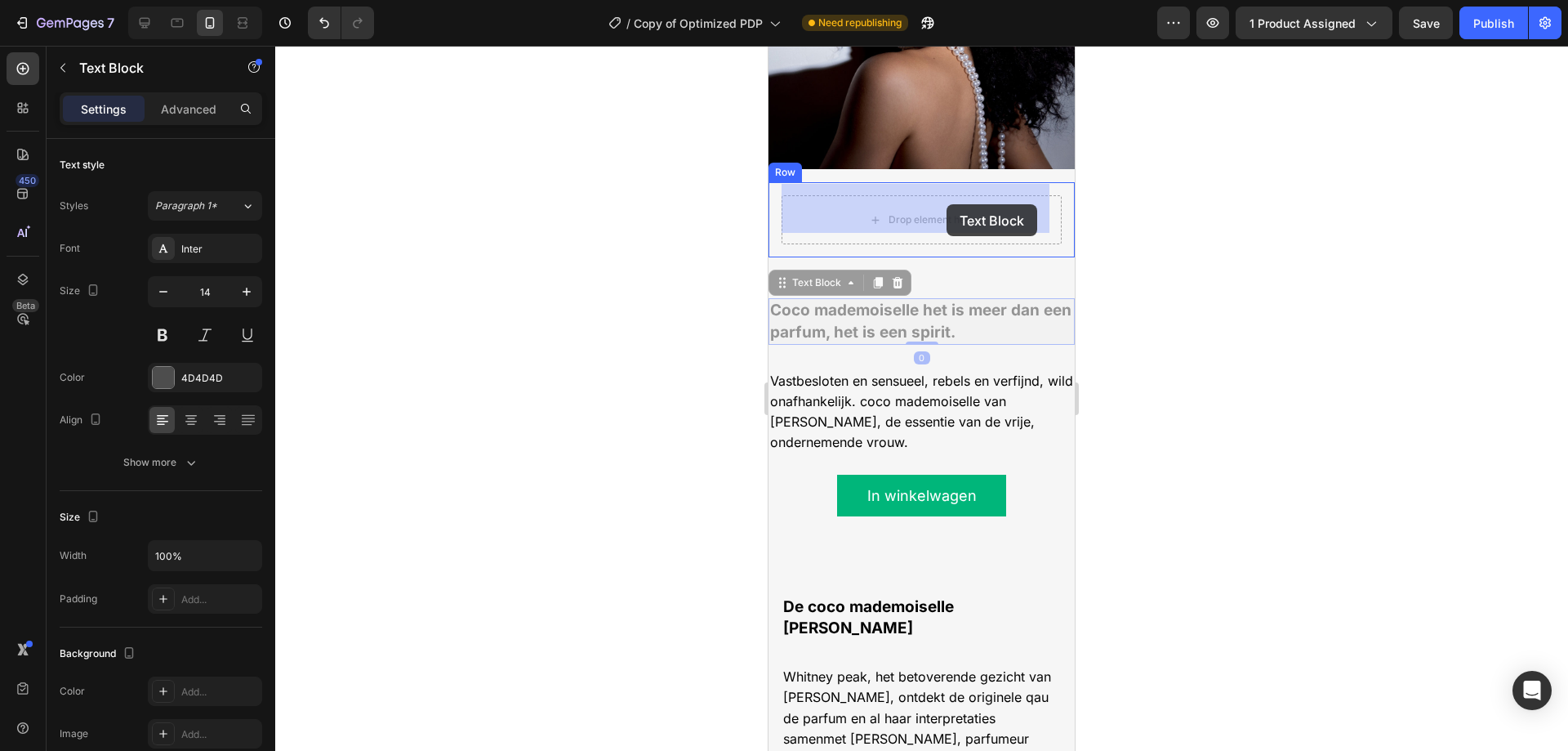
drag, startPoint x: 787, startPoint y: 275, endPoint x: 946, endPoint y: 202, distance: 175.0
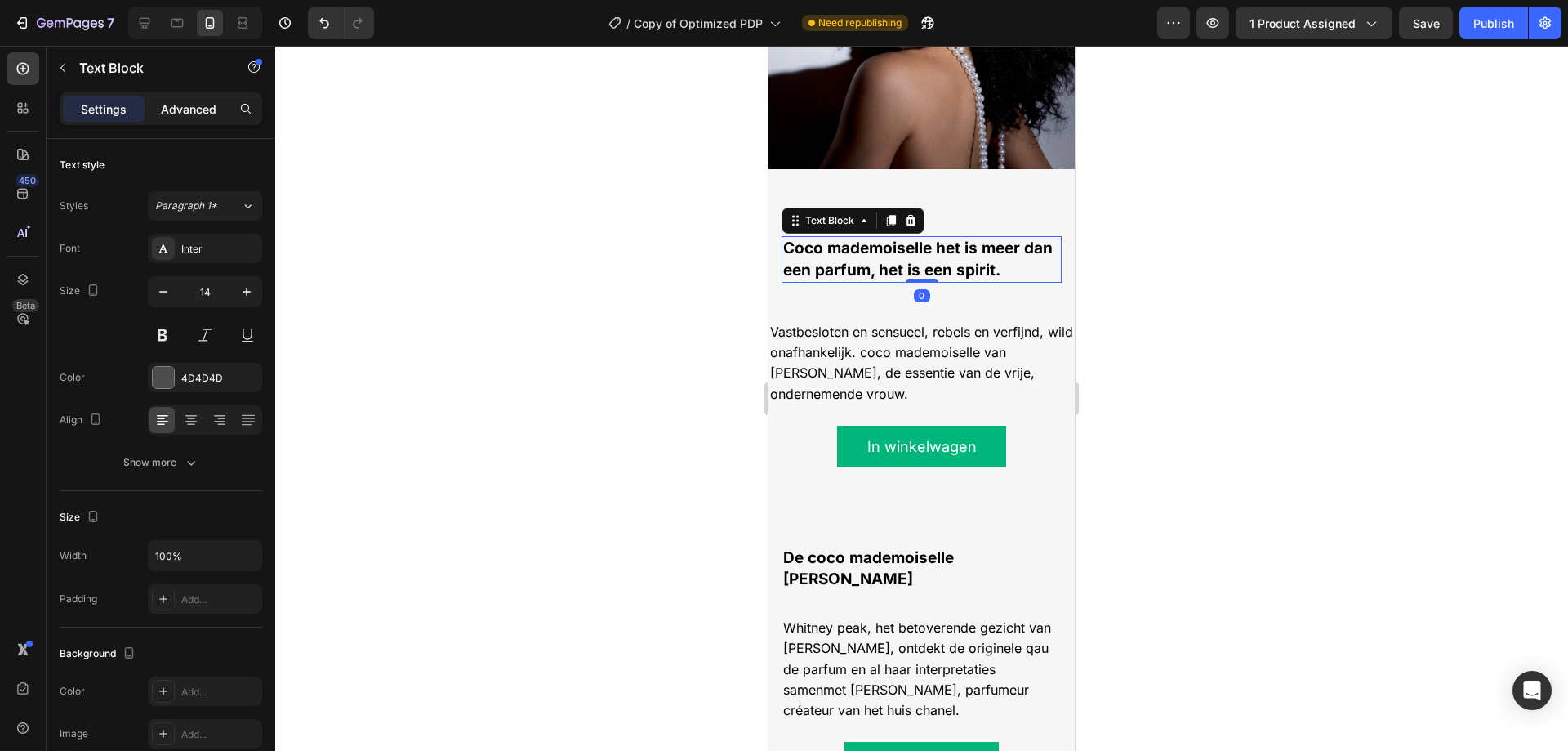
click at [175, 107] on p "Advanced" at bounding box center [189, 109] width 56 height 17
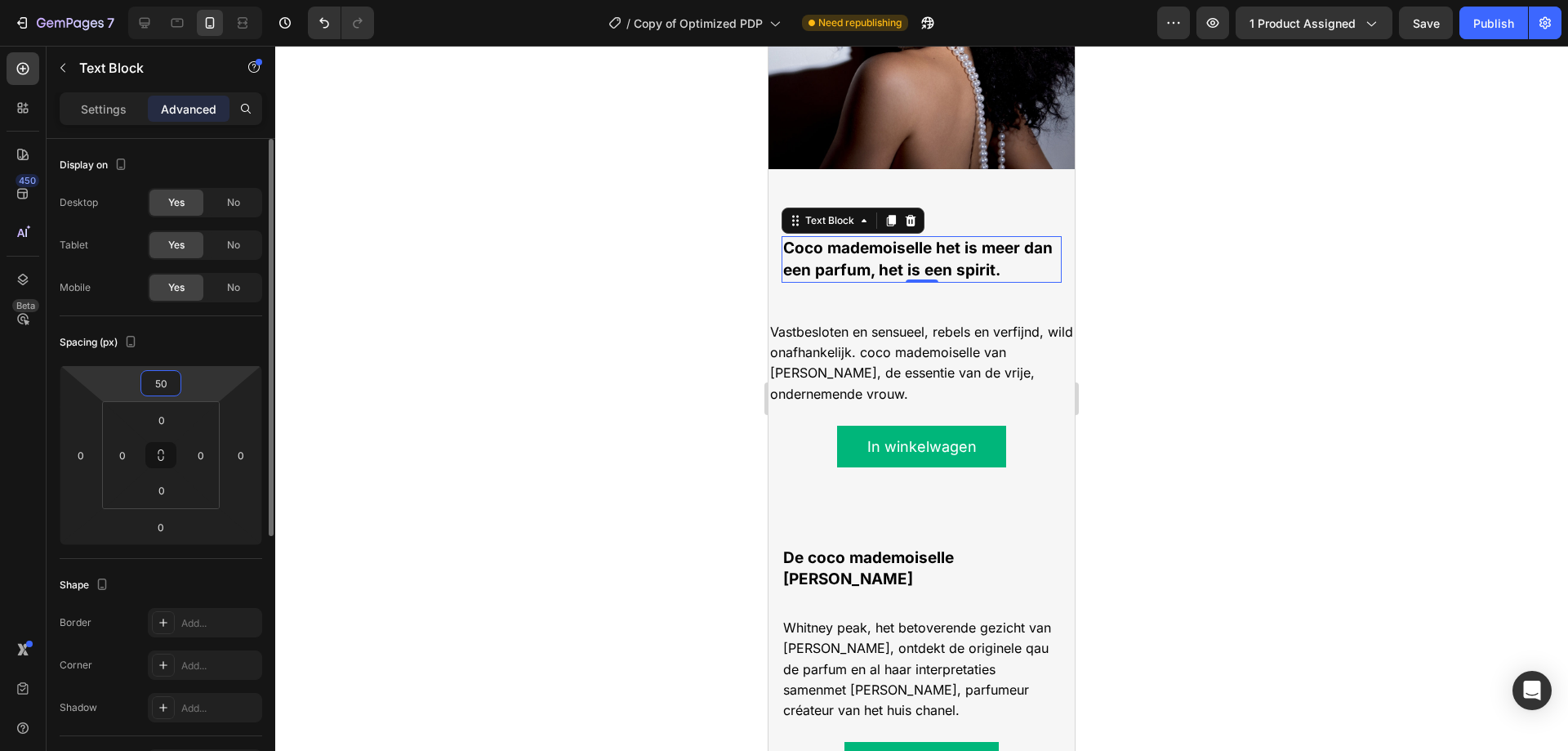
click at [166, 385] on input "50" at bounding box center [160, 382] width 33 height 25
type input "0"
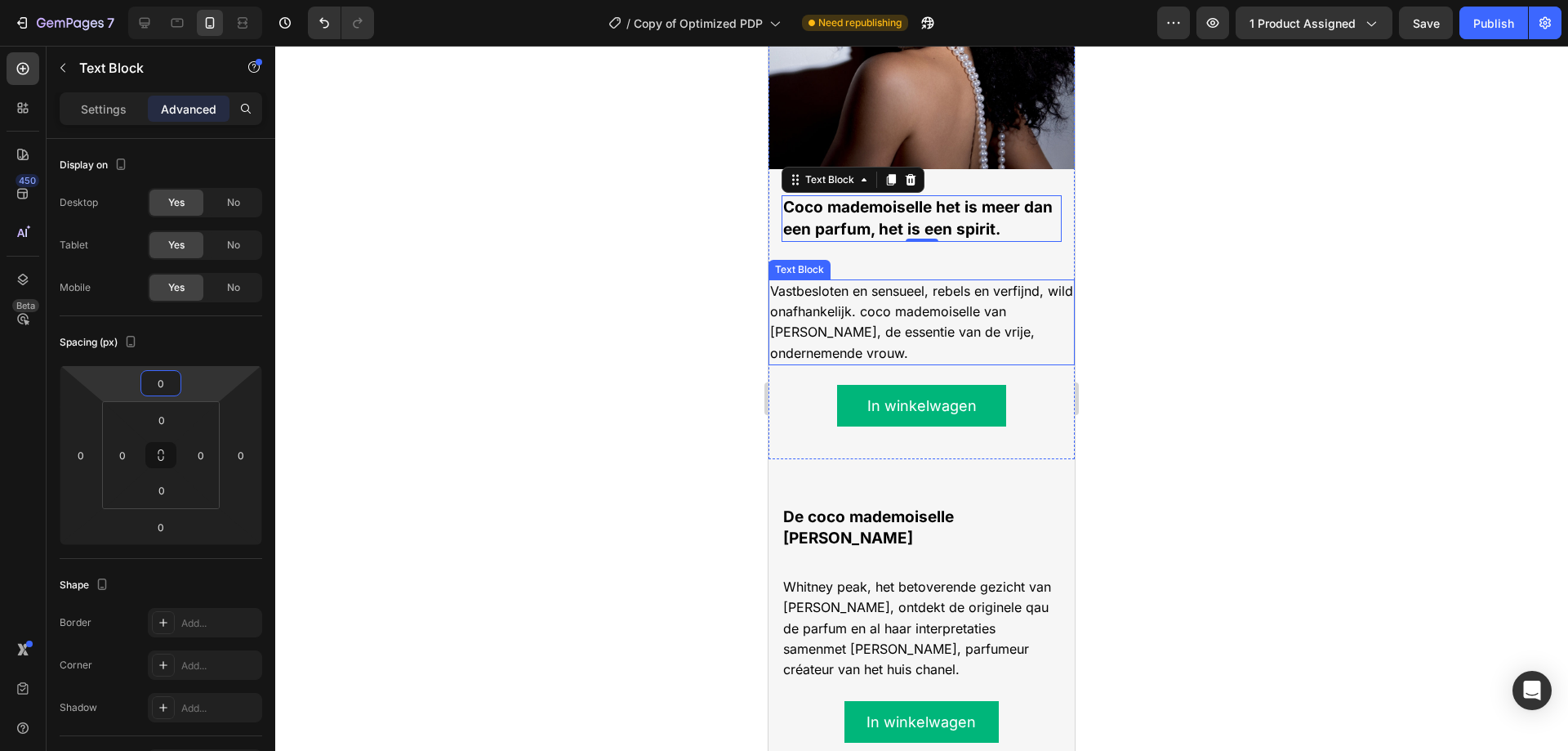
click at [812, 308] on p "Vastbesloten en sensueel, rebels en verfijnd, wild onafhankelijk. coco mademois…" at bounding box center [921, 322] width 303 height 83
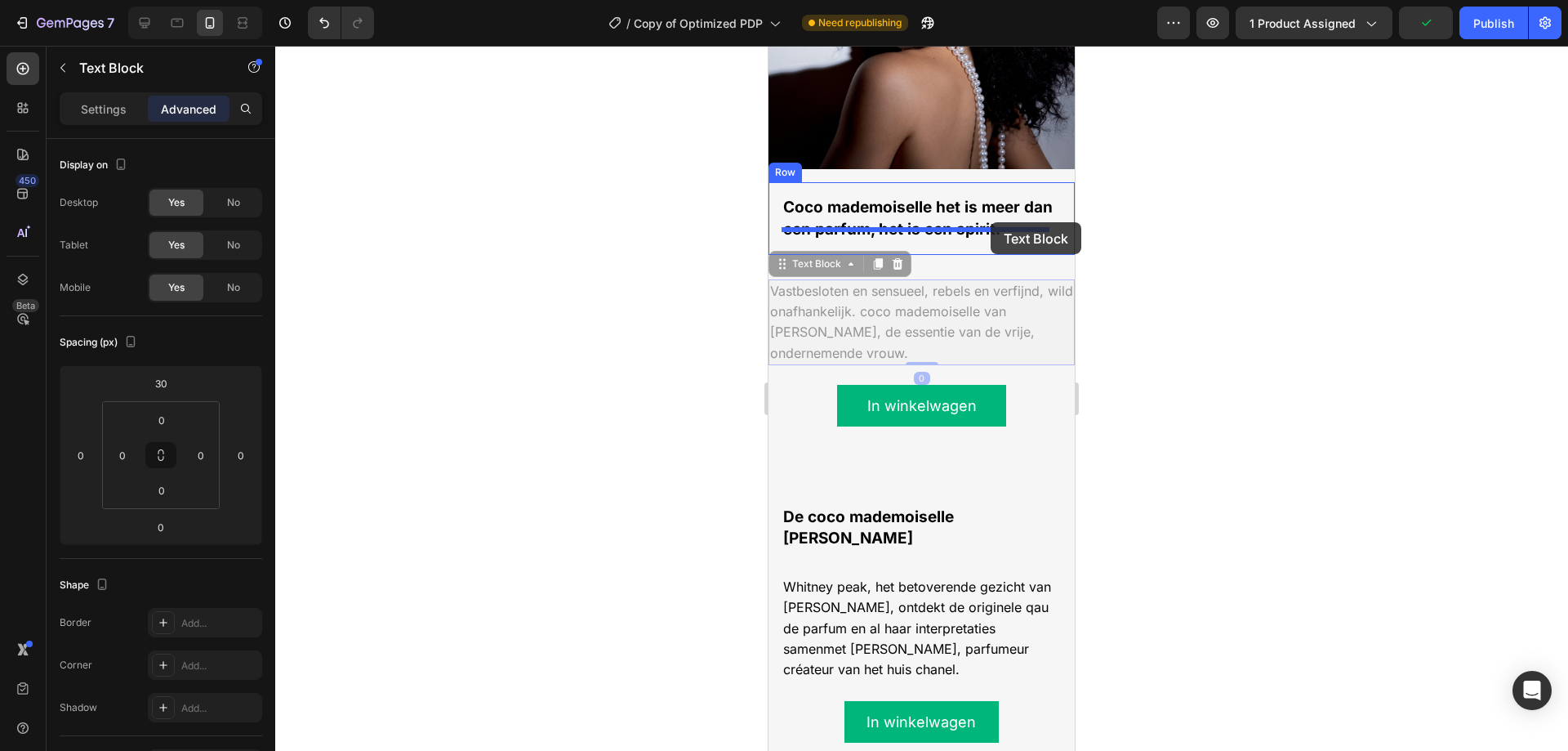
drag, startPoint x: 794, startPoint y: 260, endPoint x: 991, endPoint y: 222, distance: 200.6
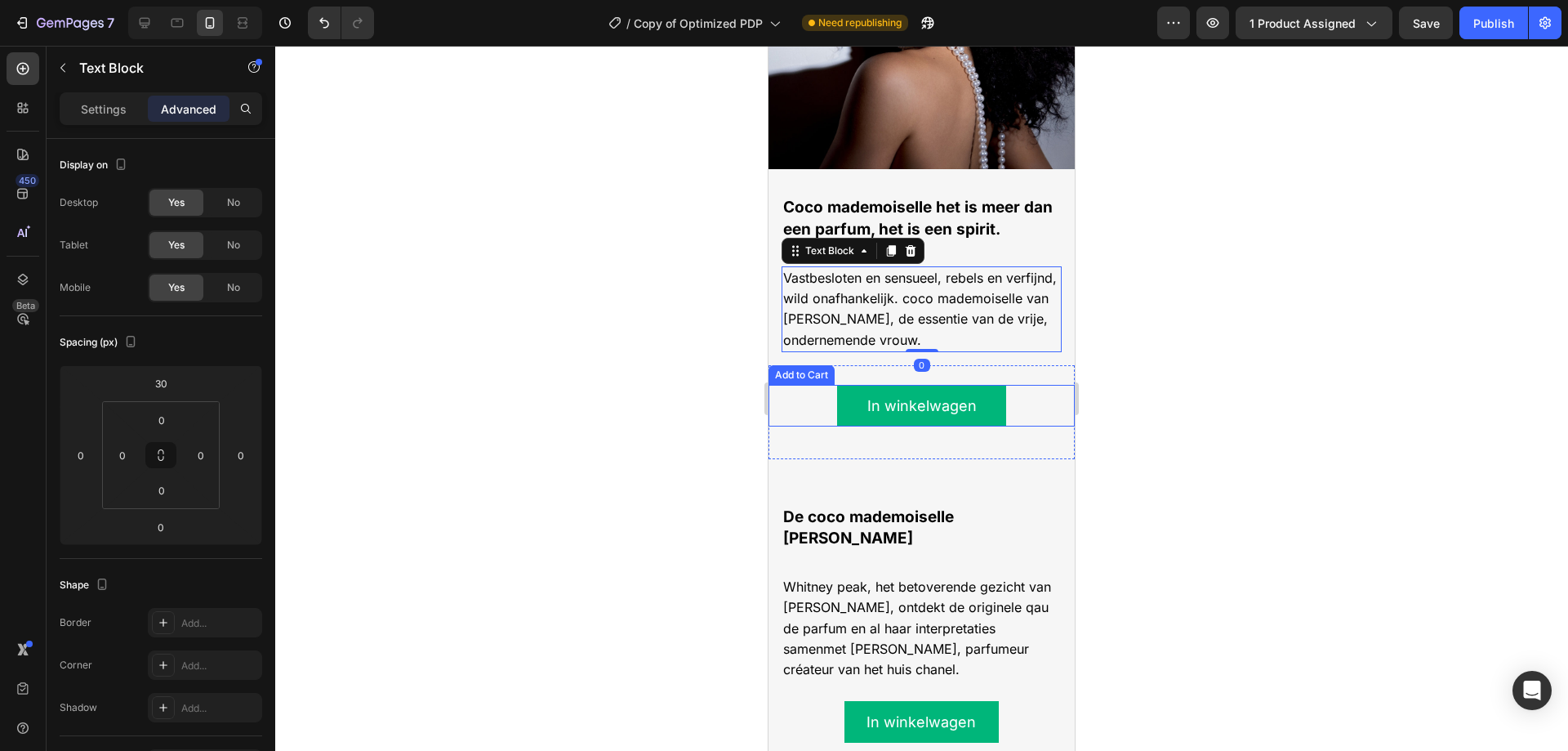
click at [1004, 388] on div "In winkelwagen Add to Cart" at bounding box center [922, 405] width 307 height 42
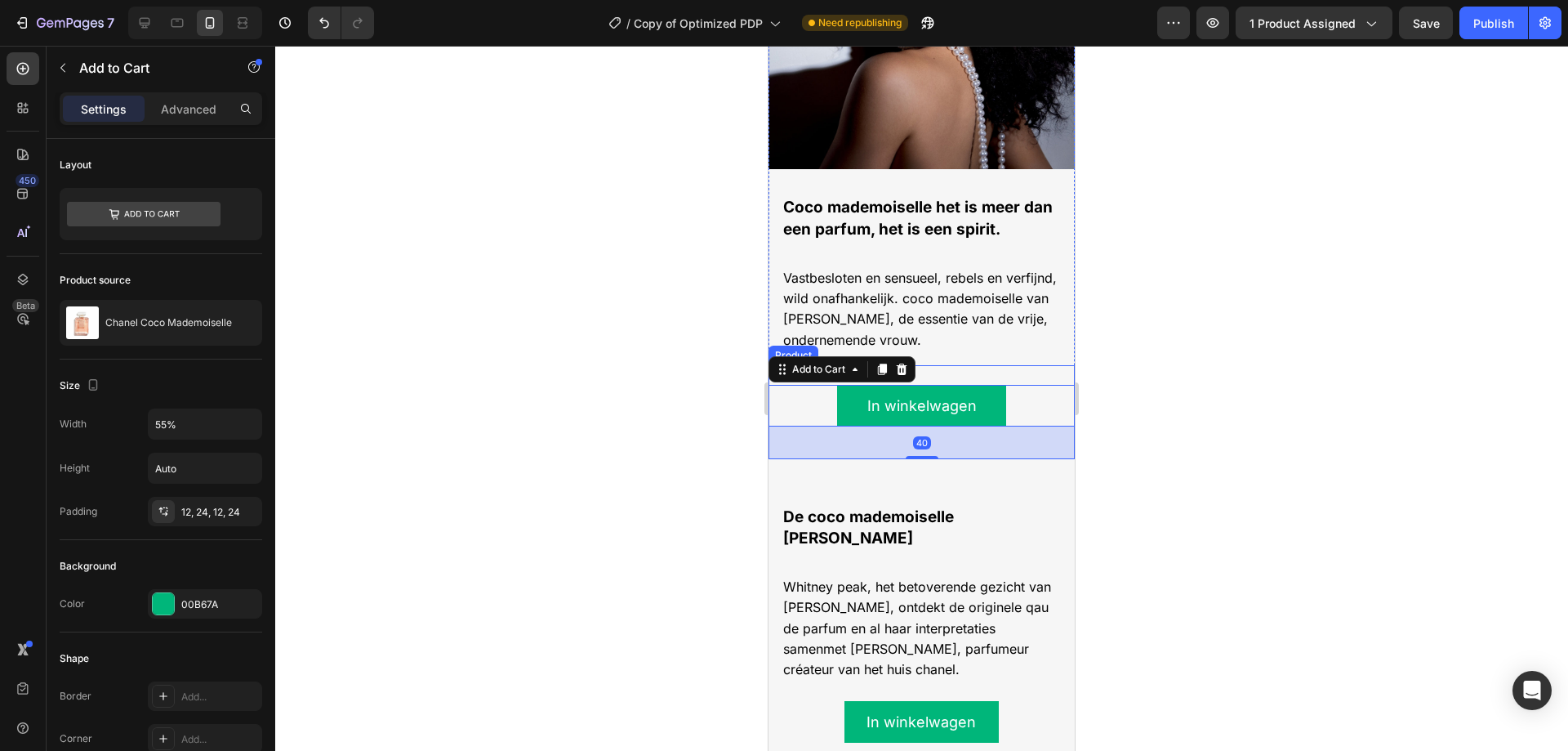
click at [1016, 366] on div "In winkelwagen Add to Cart 40" at bounding box center [922, 412] width 307 height 94
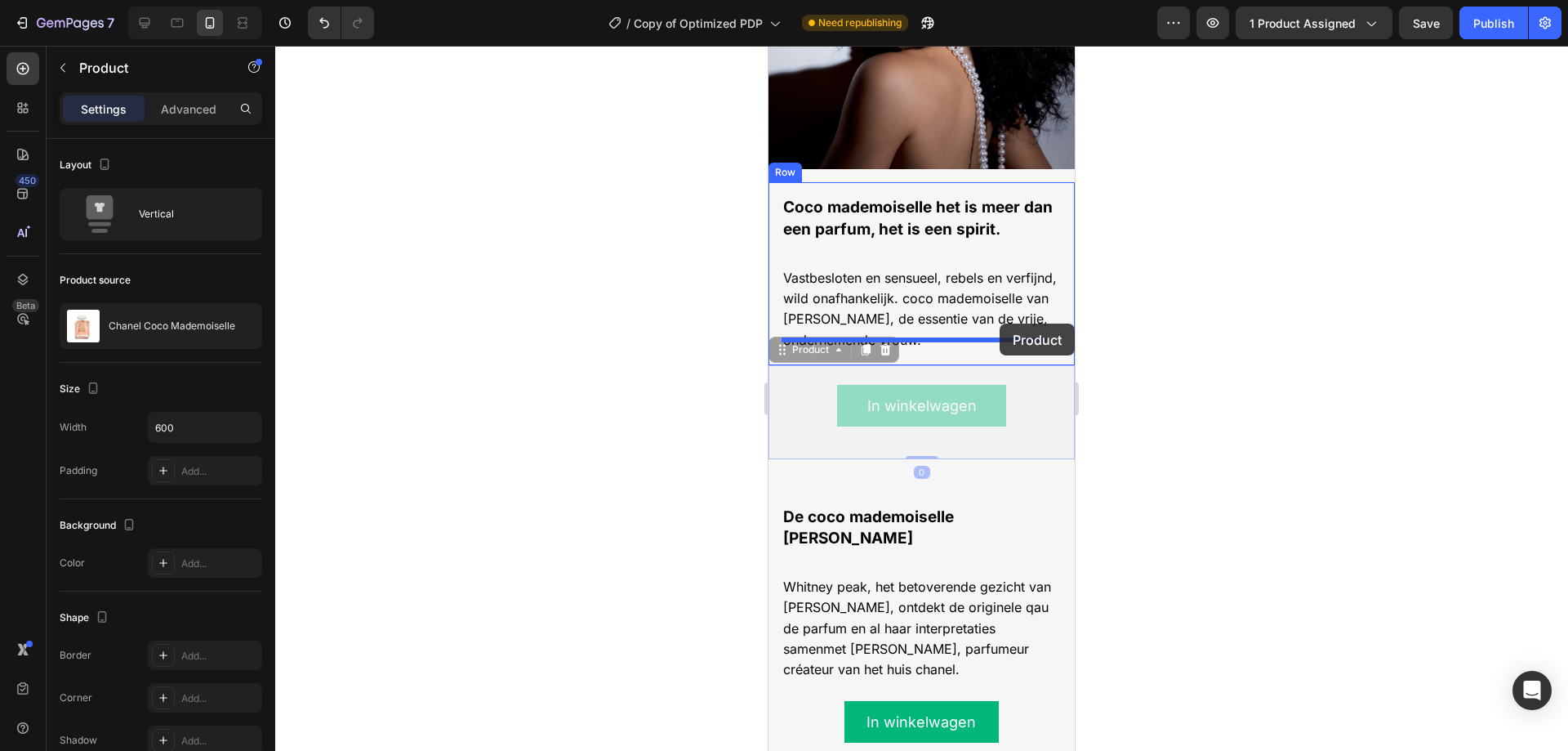
drag, startPoint x: 797, startPoint y: 340, endPoint x: 1000, endPoint y: 324, distance: 203.6
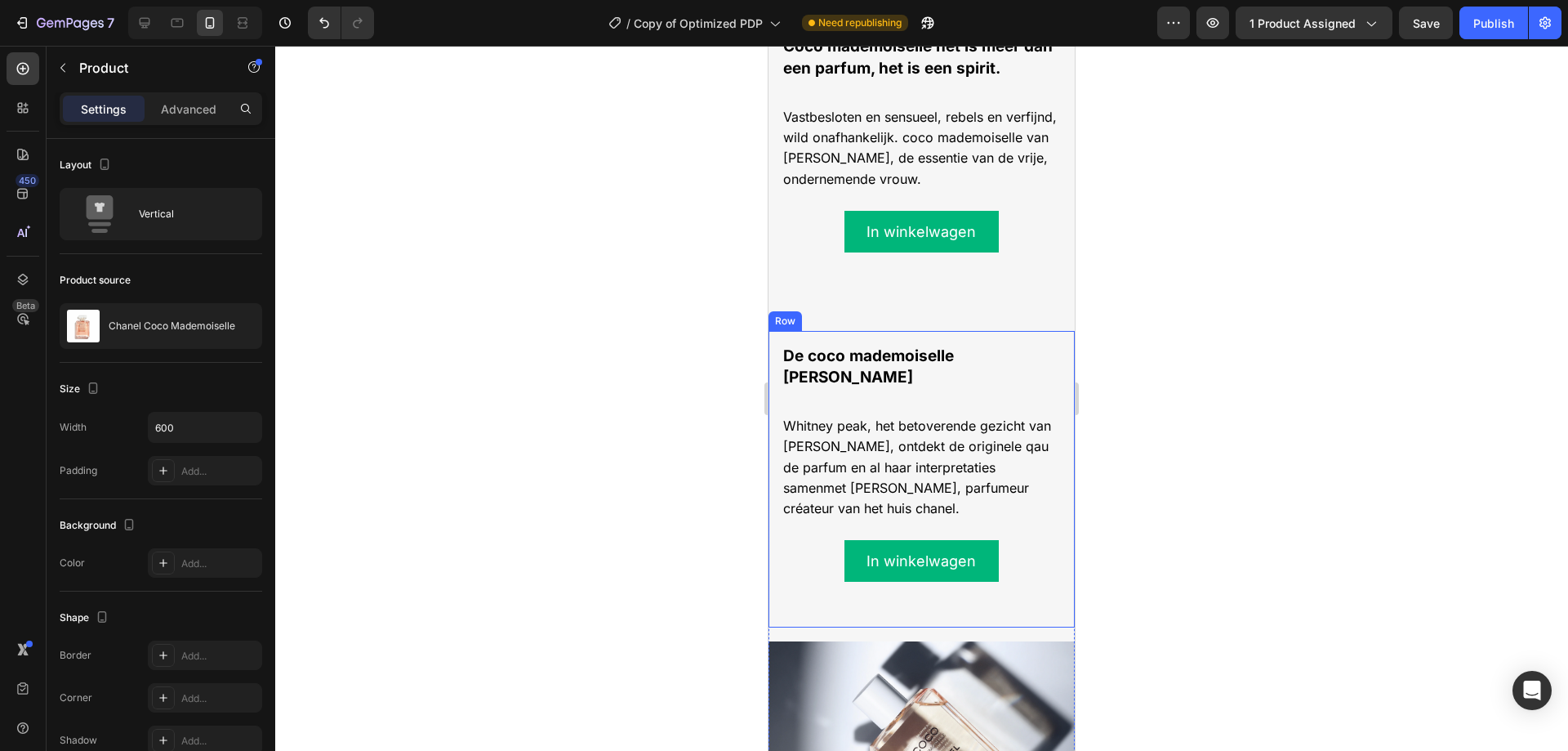
scroll to position [1573, 0]
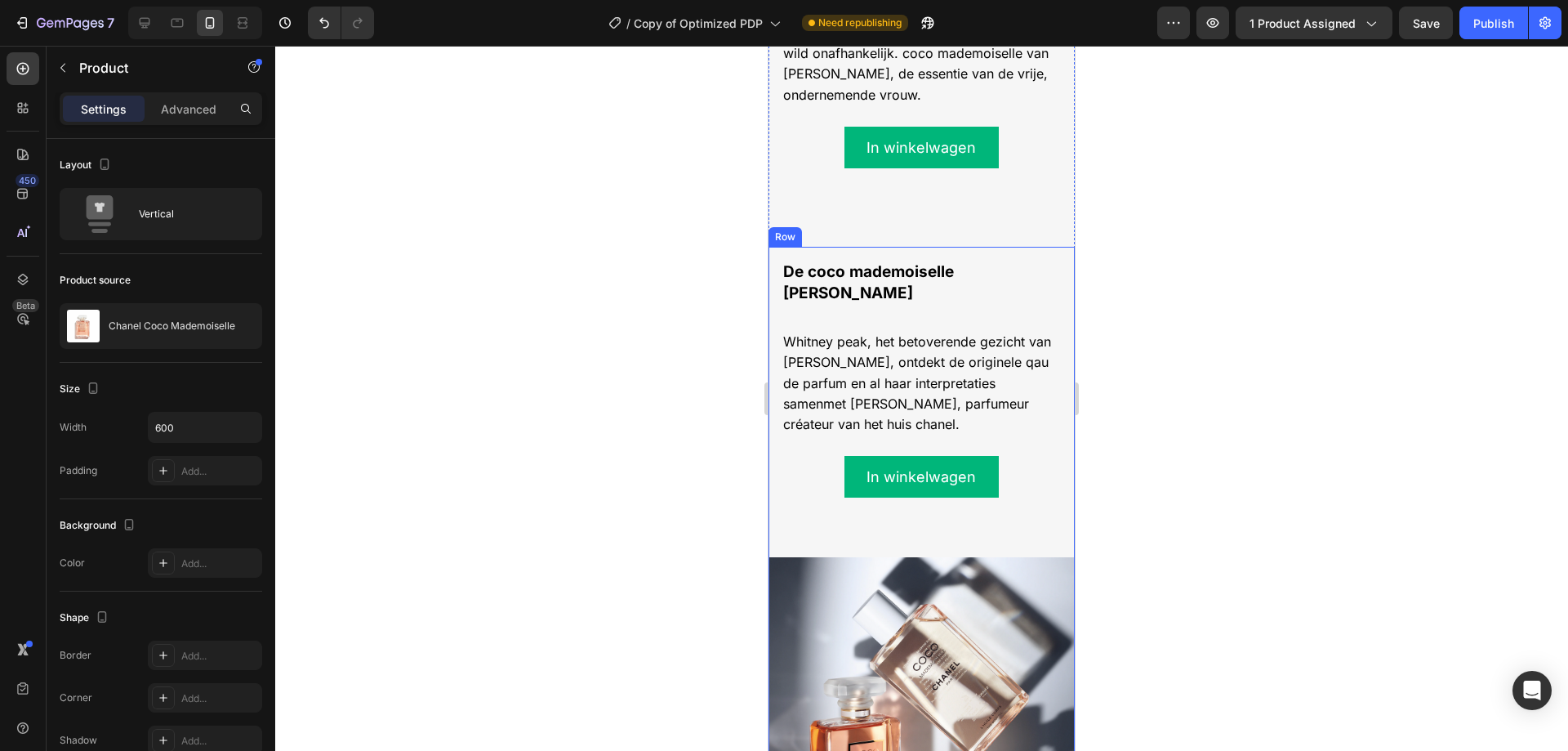
click at [965, 513] on div "Image De coco mademoiselle lijn Text Block Whitney peak, het betoverende gezich…" at bounding box center [922, 557] width 307 height 620
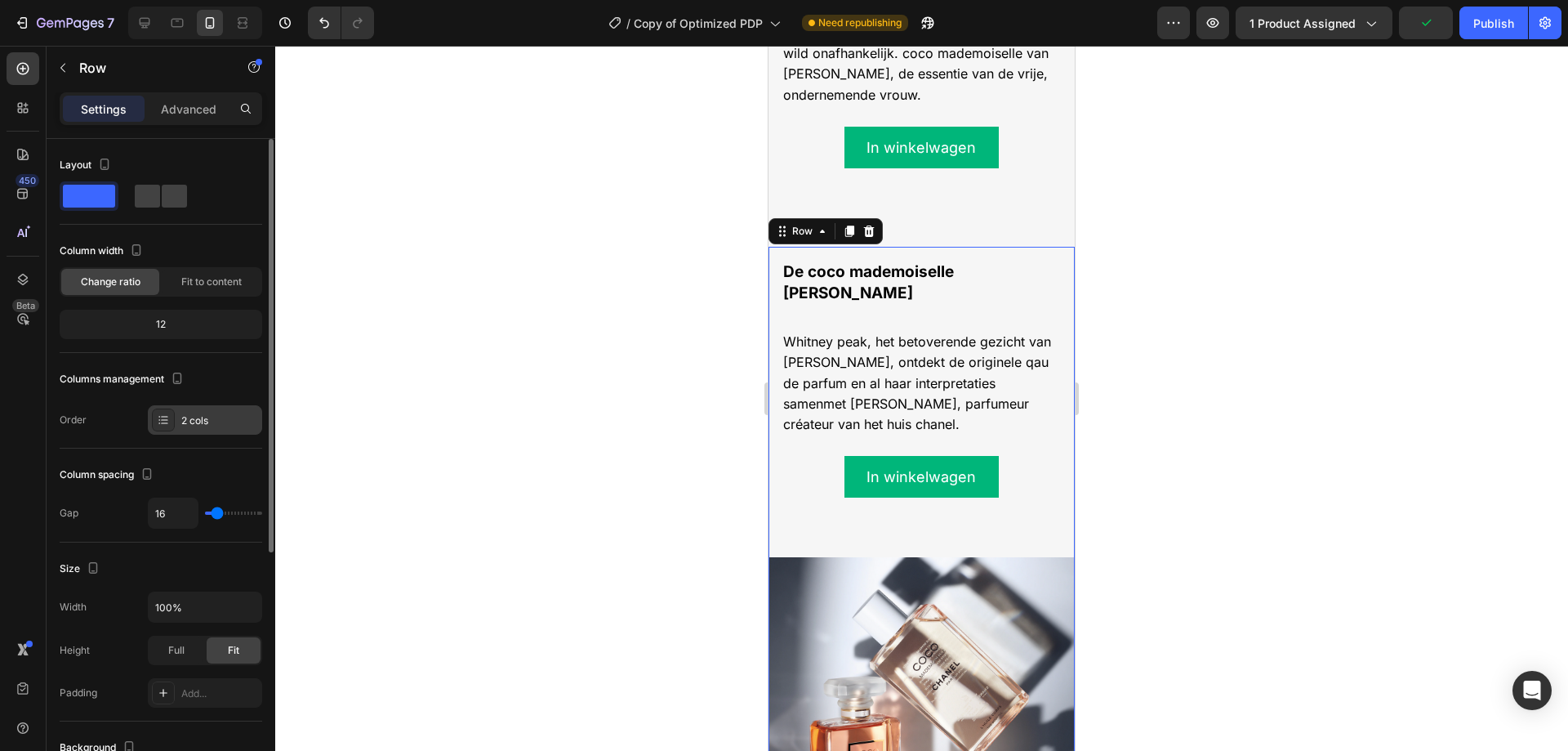
click at [213, 426] on div "2 cols" at bounding box center [219, 420] width 77 height 15
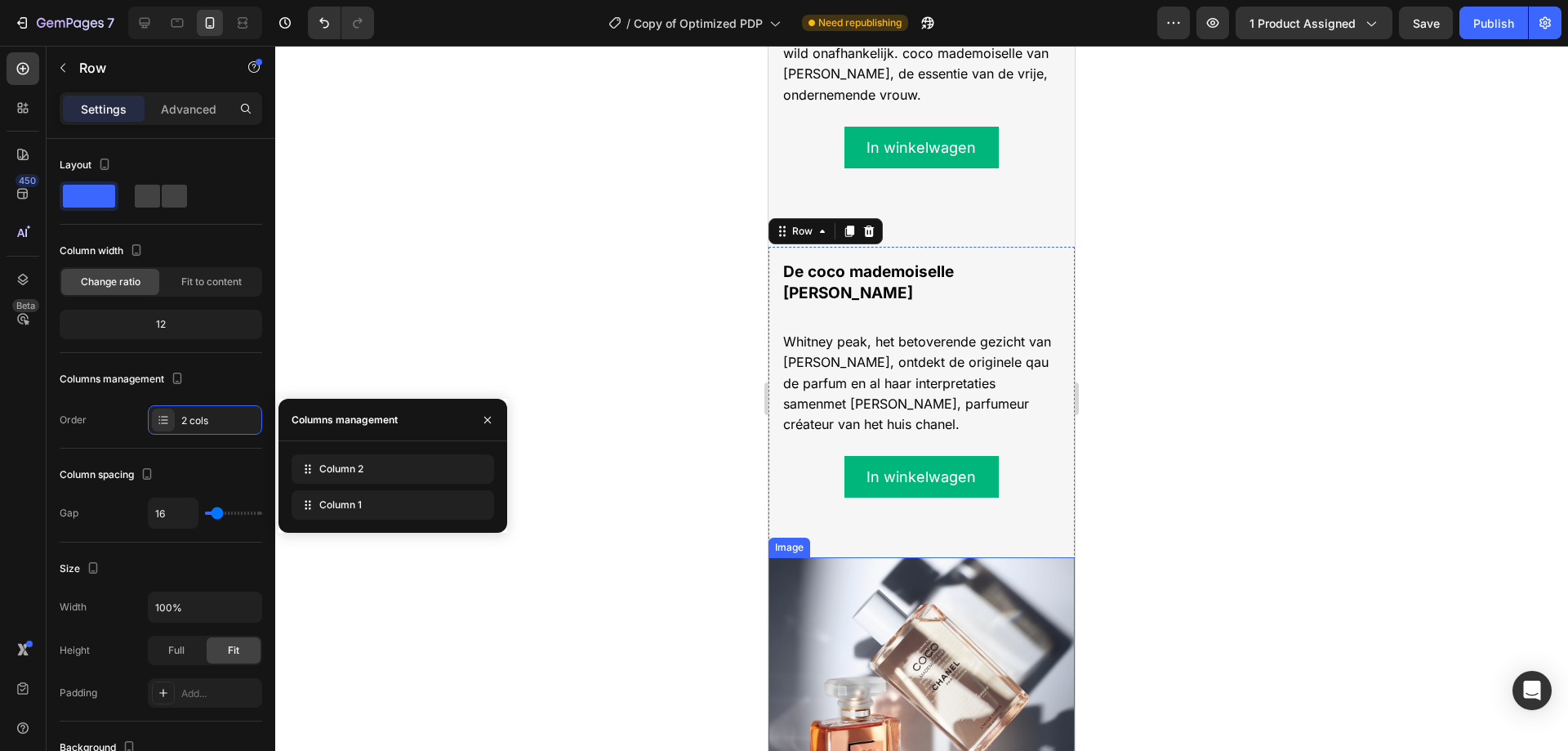
click at [852, 557] on img at bounding box center [922, 710] width 307 height 308
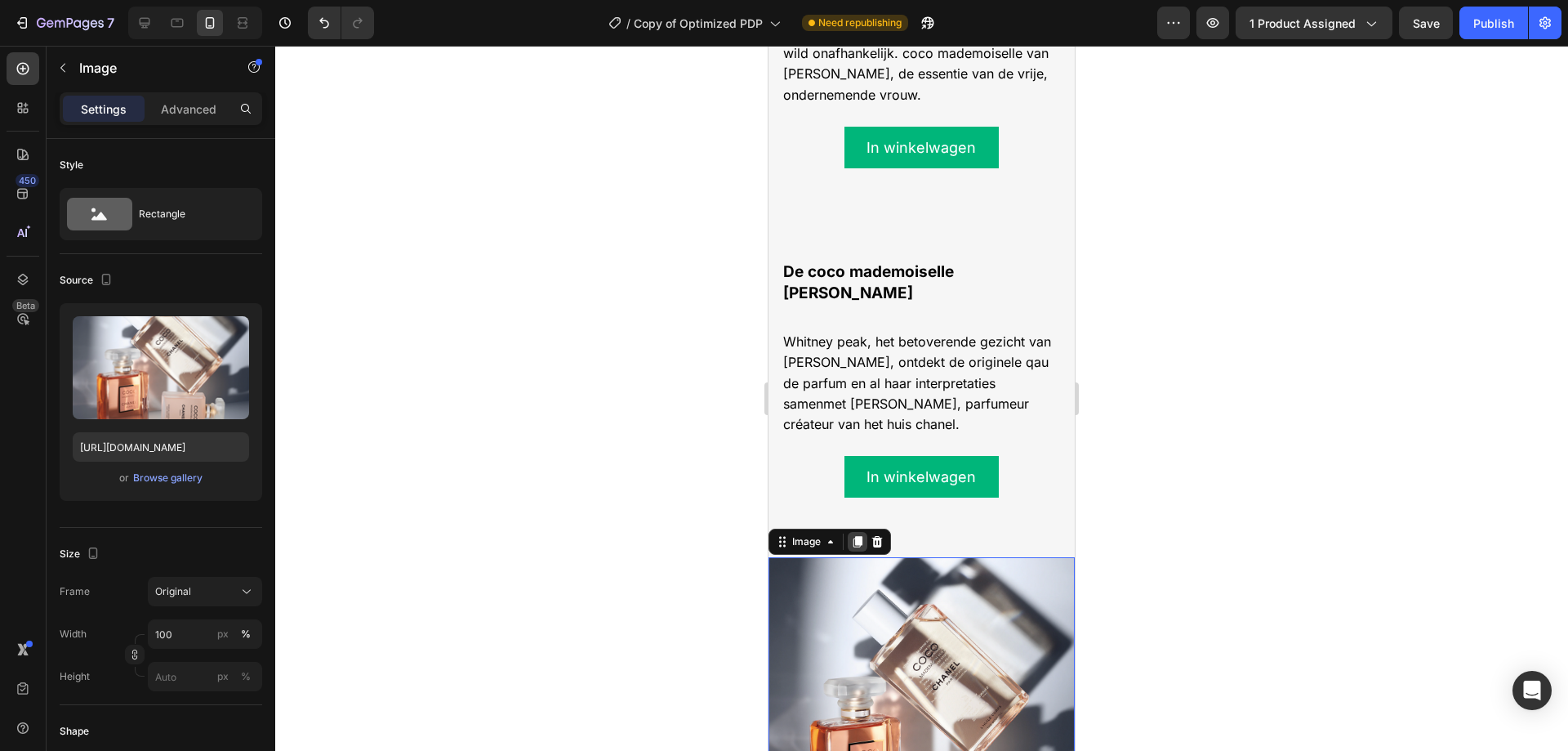
click at [861, 536] on icon at bounding box center [857, 541] width 9 height 11
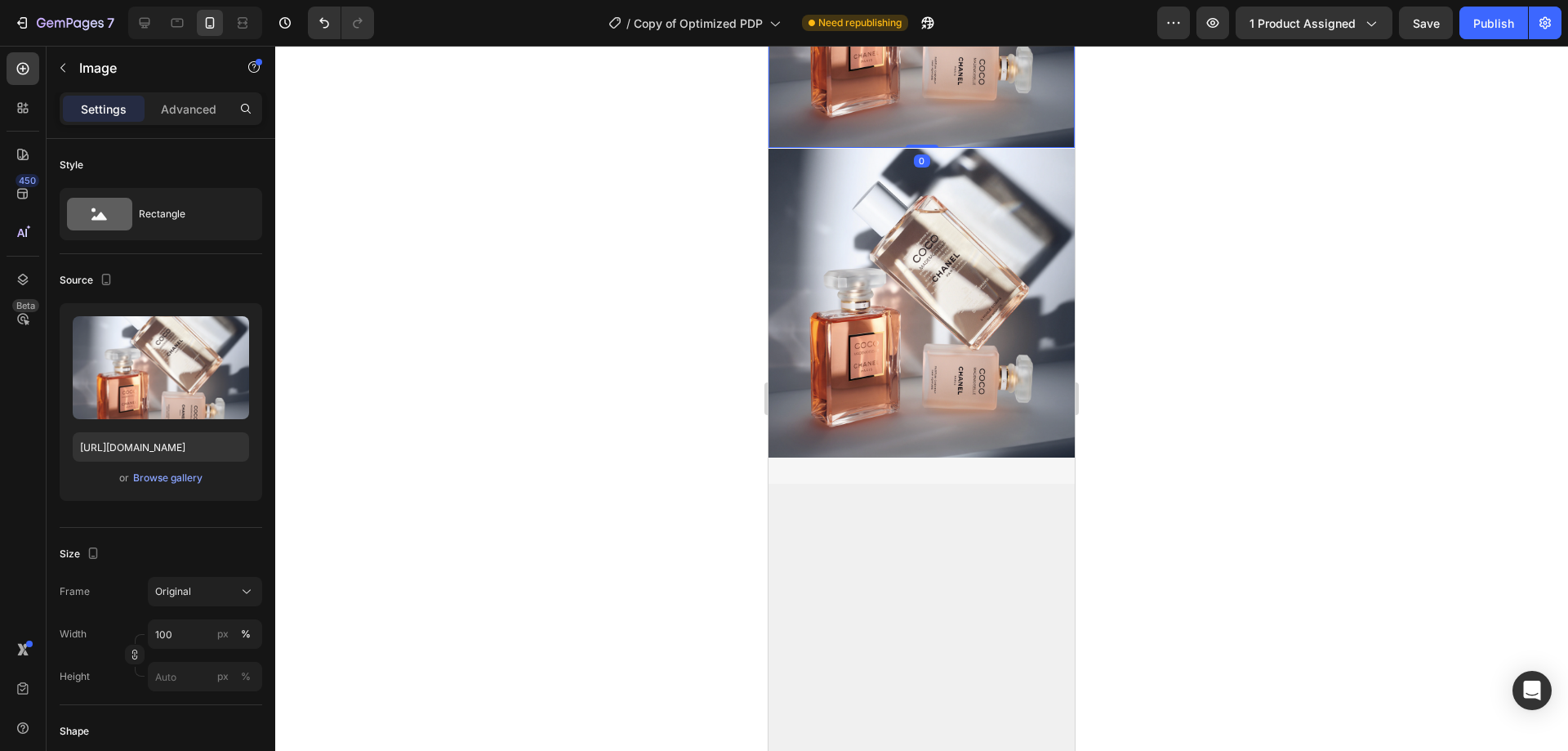
scroll to position [1963, 0]
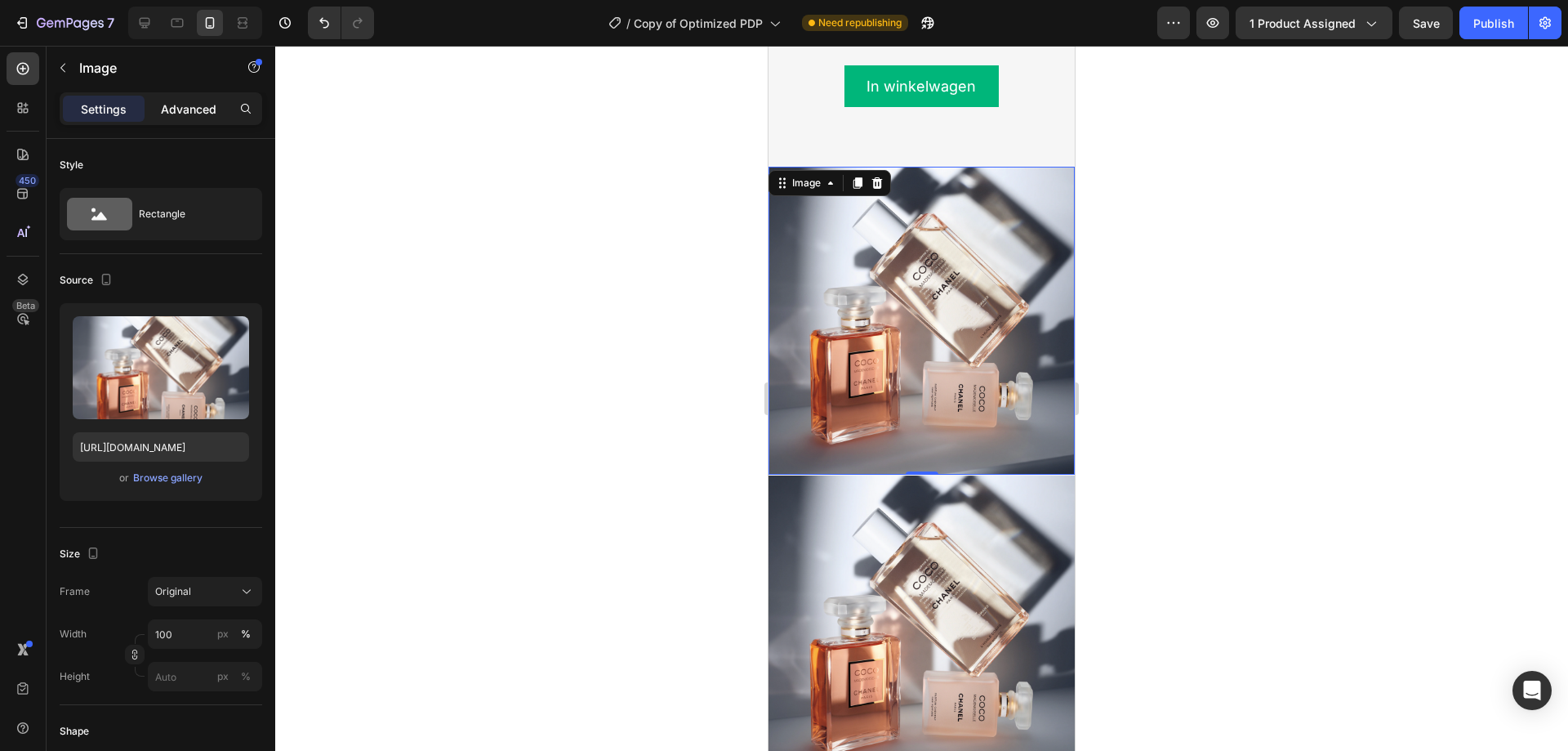
click at [193, 112] on p "Advanced" at bounding box center [189, 109] width 56 height 17
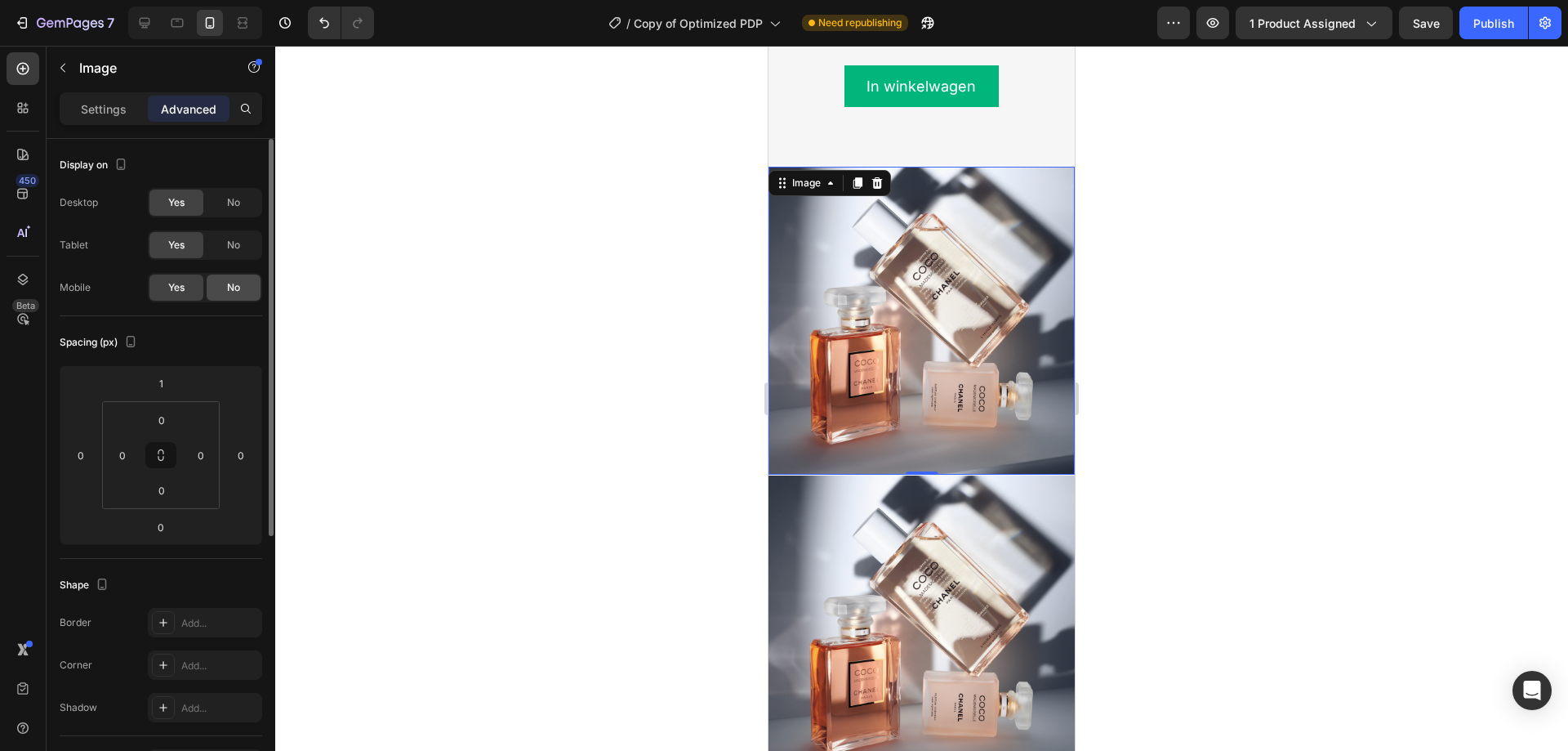
click at [223, 293] on div "No" at bounding box center [233, 288] width 54 height 26
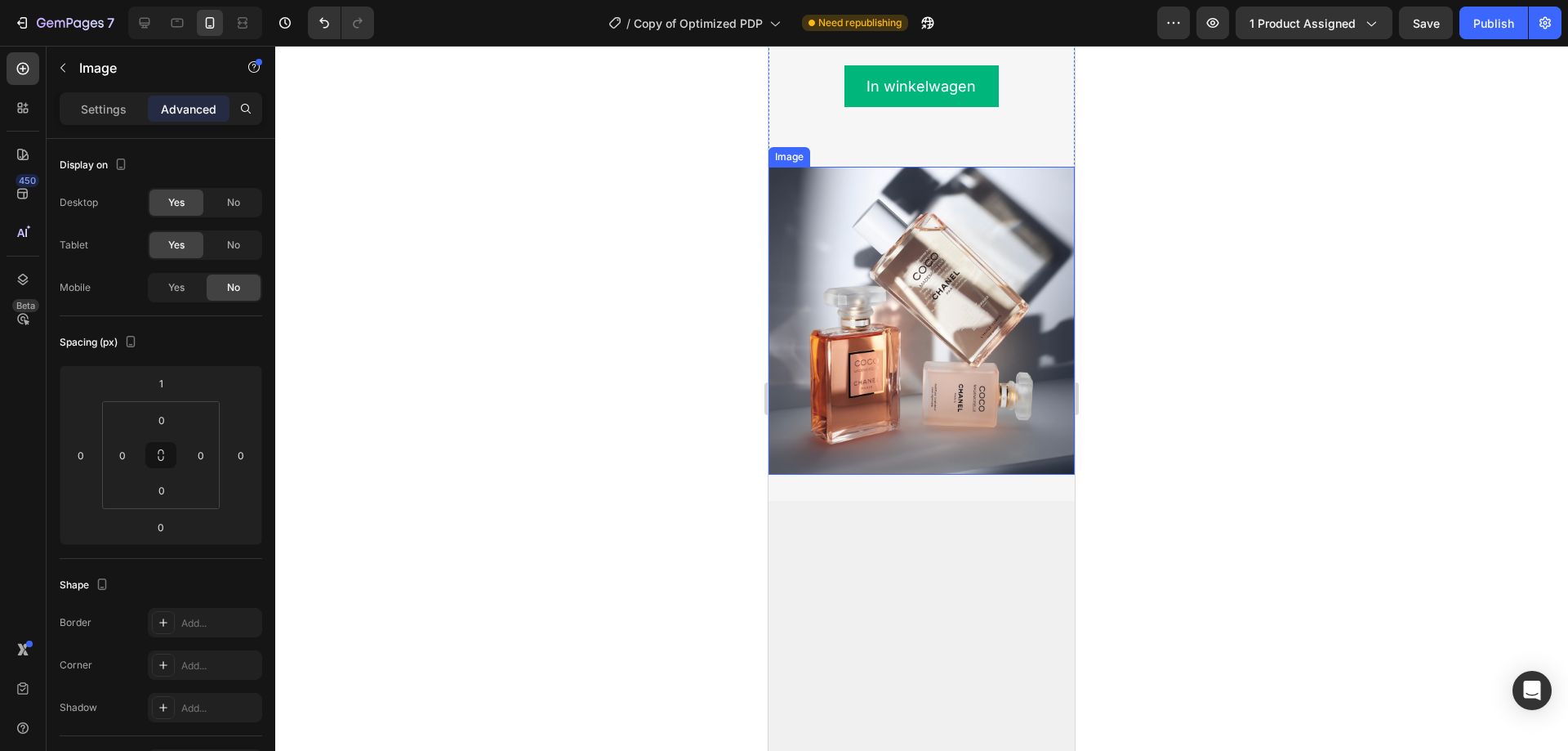
click at [909, 208] on img at bounding box center [922, 320] width 307 height 308
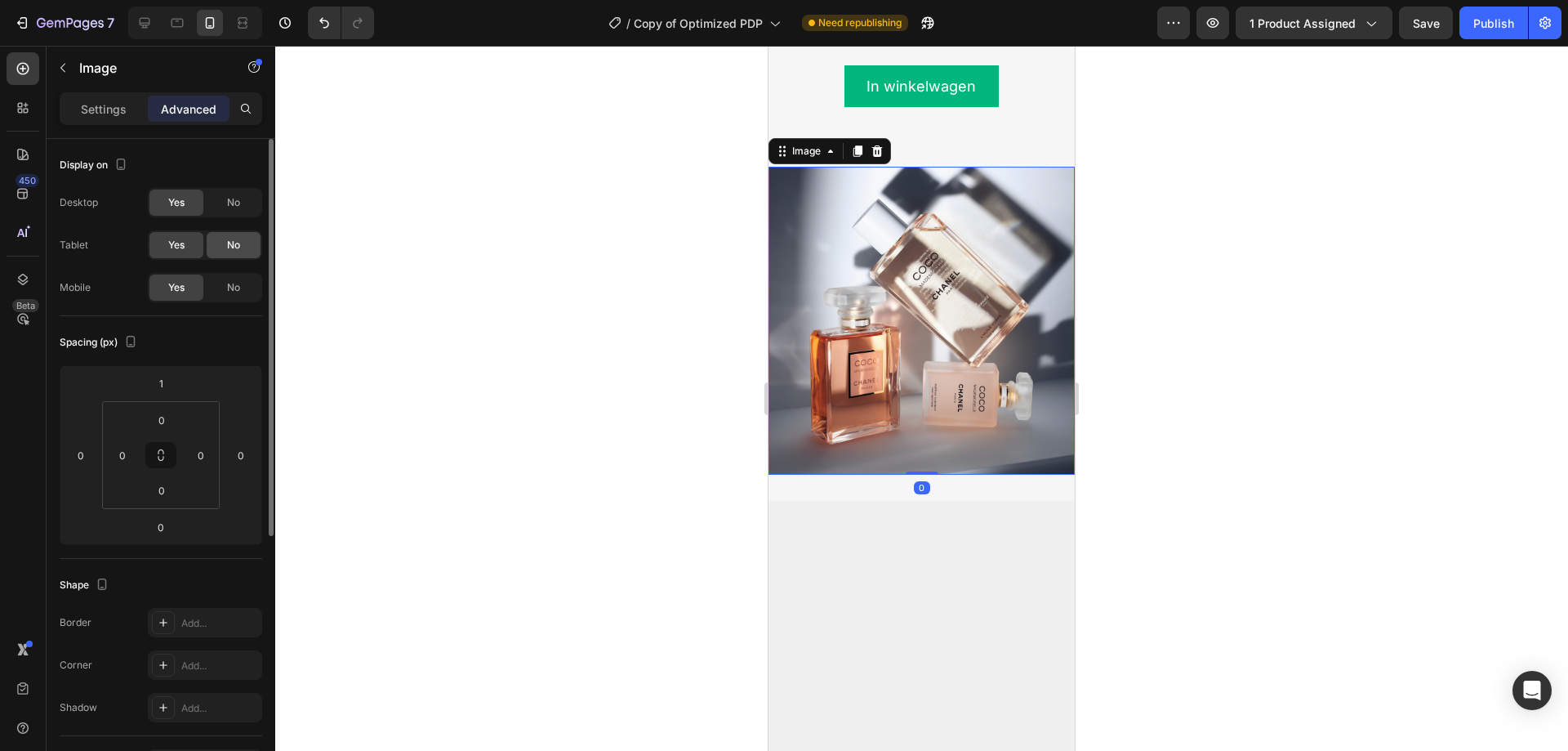
click at [228, 243] on span "No" at bounding box center [233, 245] width 13 height 15
click at [247, 193] on div "No" at bounding box center [233, 202] width 54 height 26
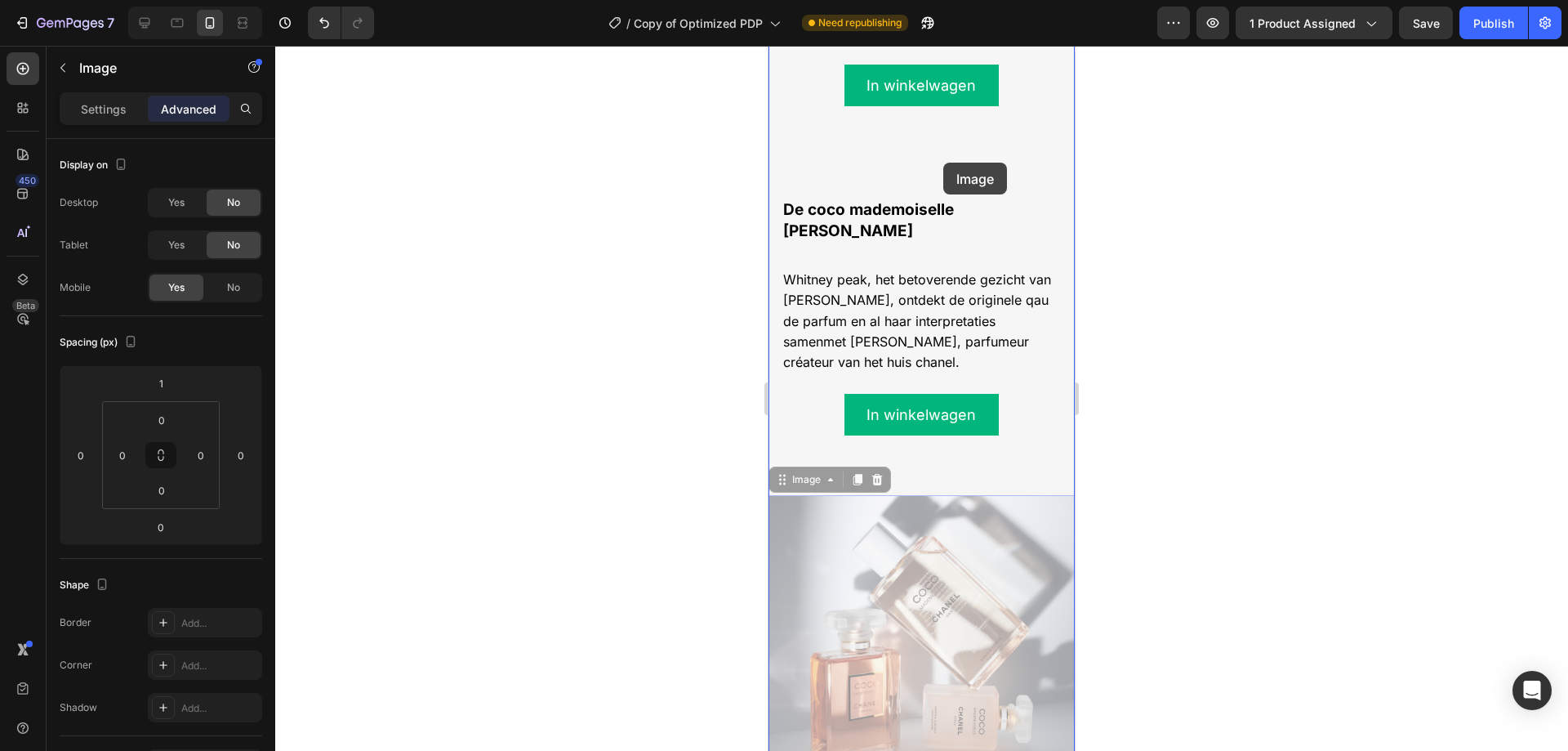
scroll to position [1612, 0]
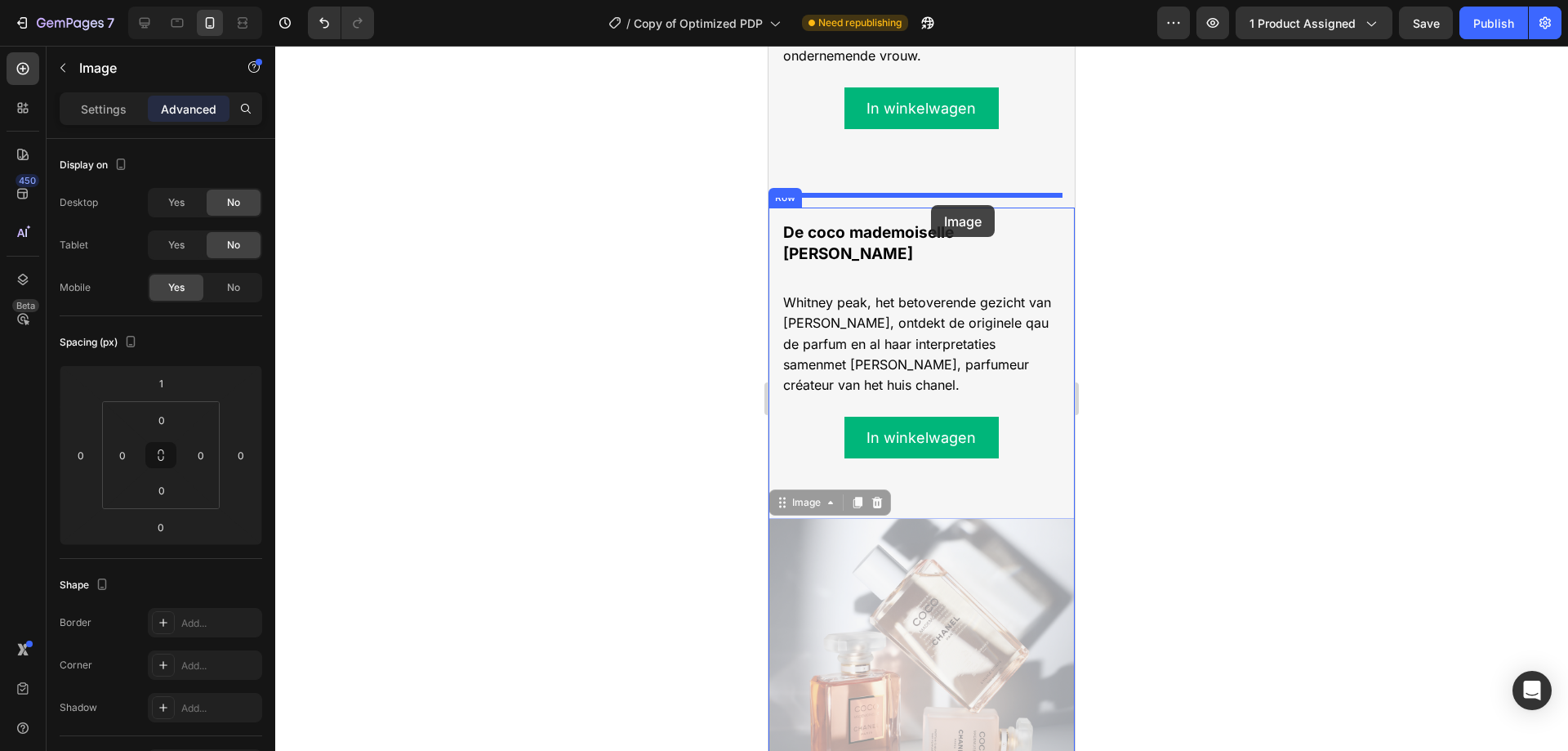
drag, startPoint x: 790, startPoint y: 367, endPoint x: 931, endPoint y: 205, distance: 214.8
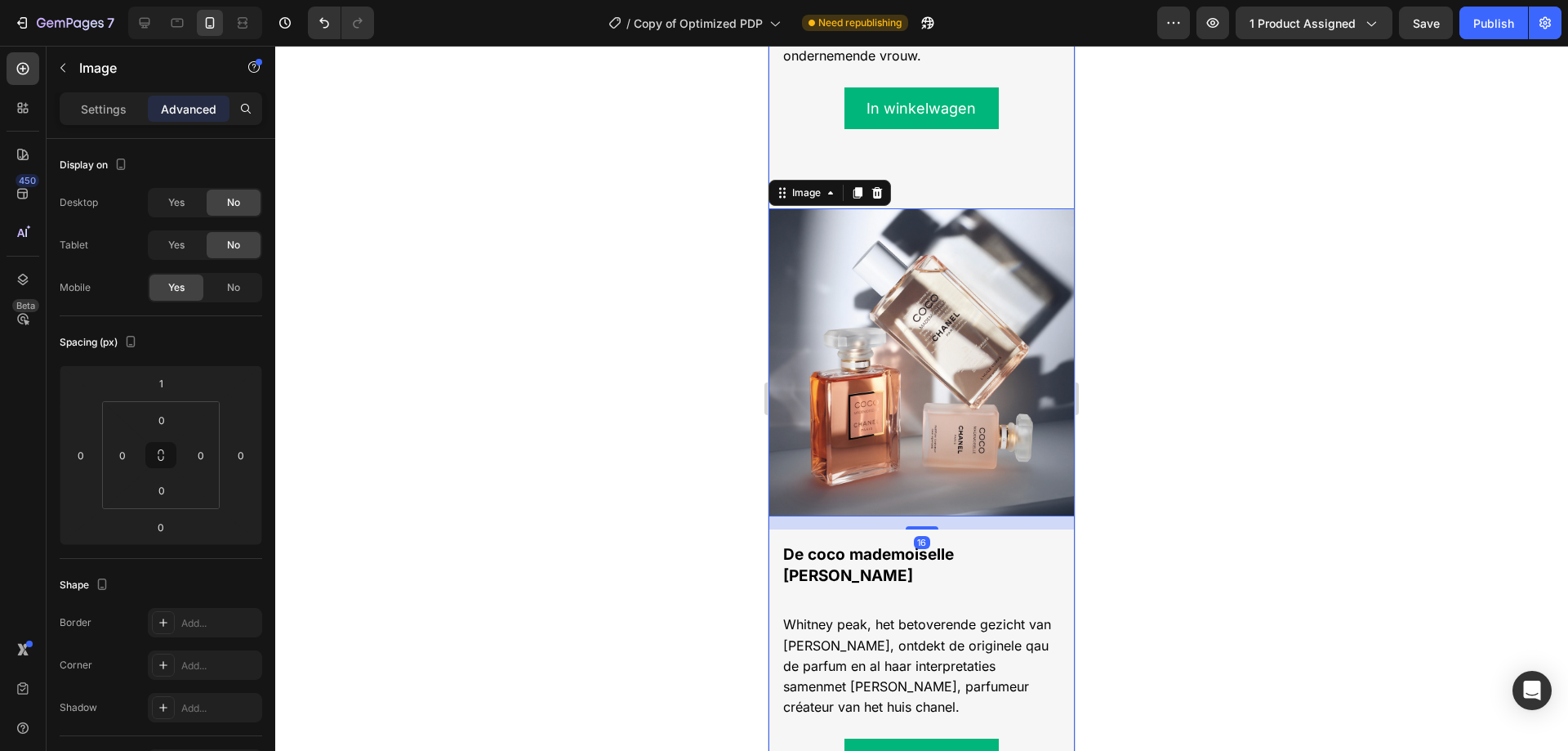
click at [1045, 170] on div "Image Coco mademoiselle het is meer dan een parfum, het is een spirit. Text Blo…" at bounding box center [922, 208] width 307 height 1261
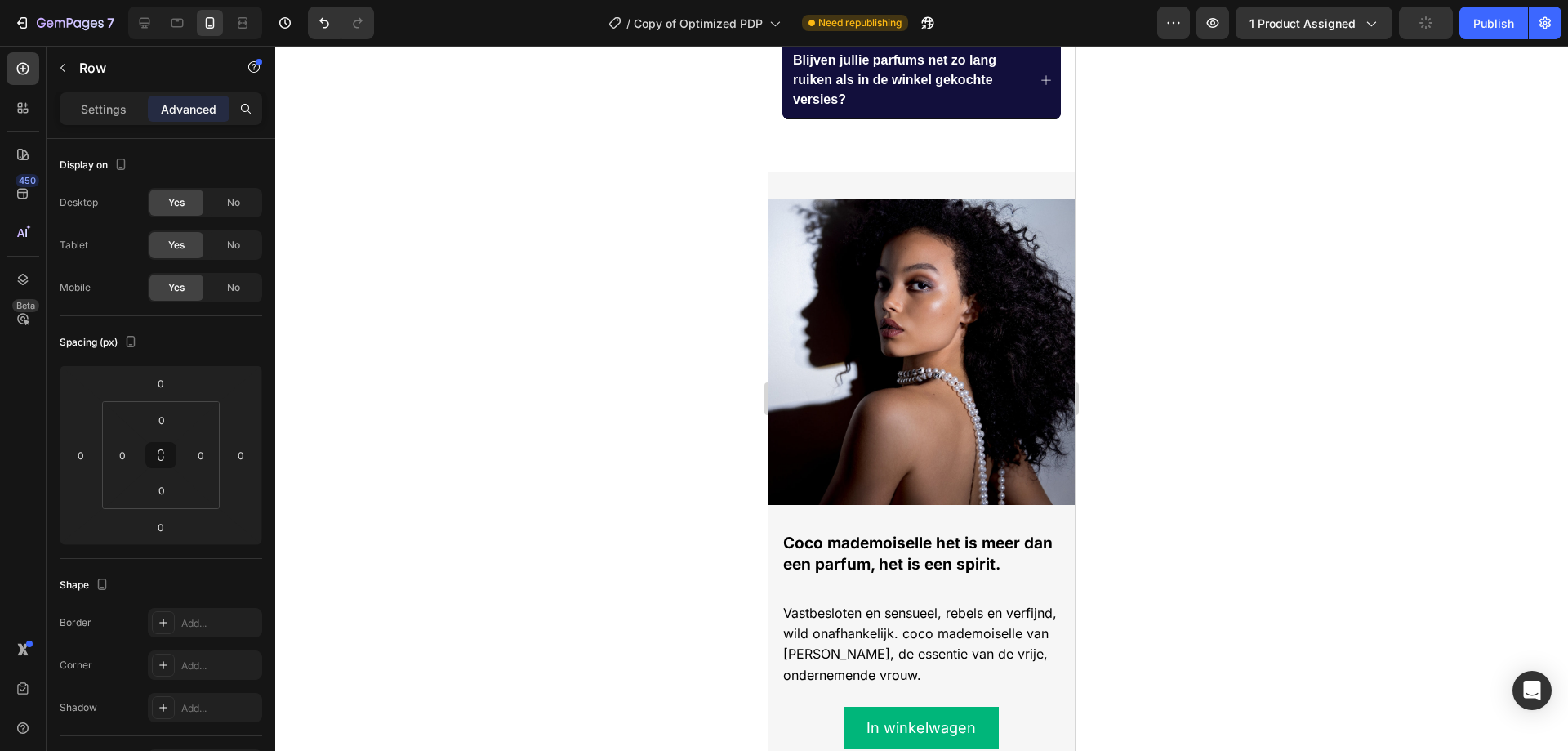
scroll to position [1286, 0]
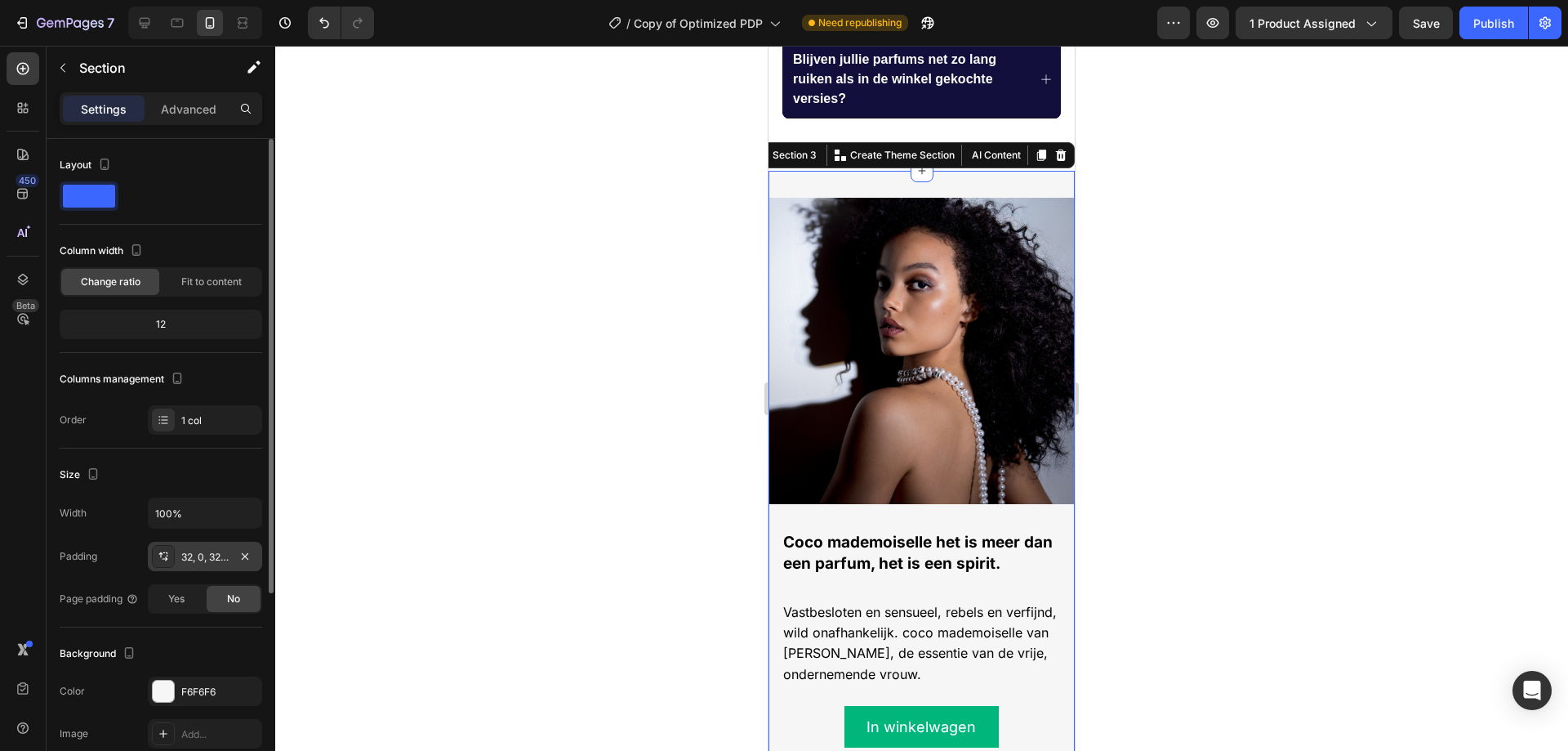
click at [201, 559] on div "32, 0, 32, 0" at bounding box center [205, 557] width 48 height 15
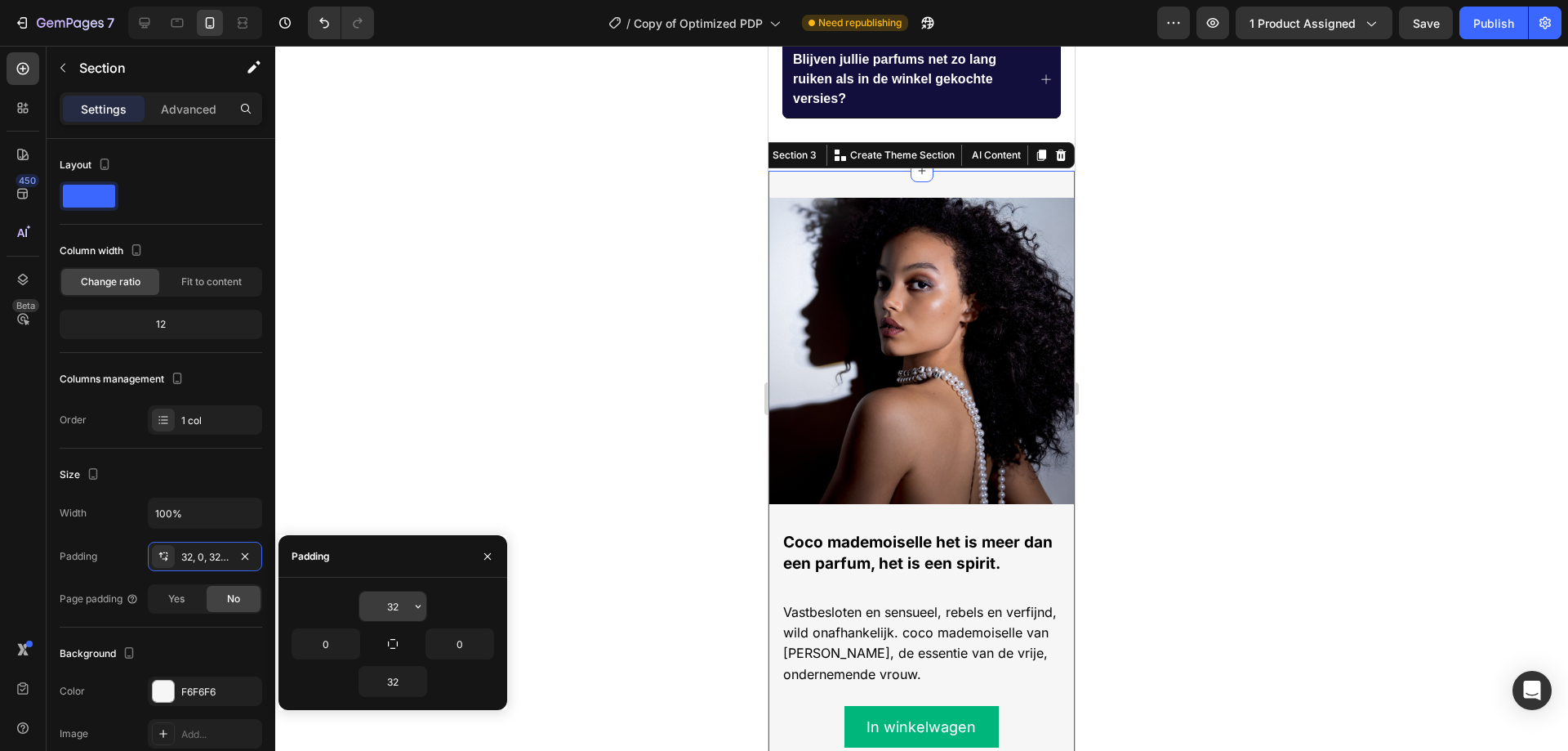
click at [392, 603] on input "32" at bounding box center [392, 607] width 67 height 30
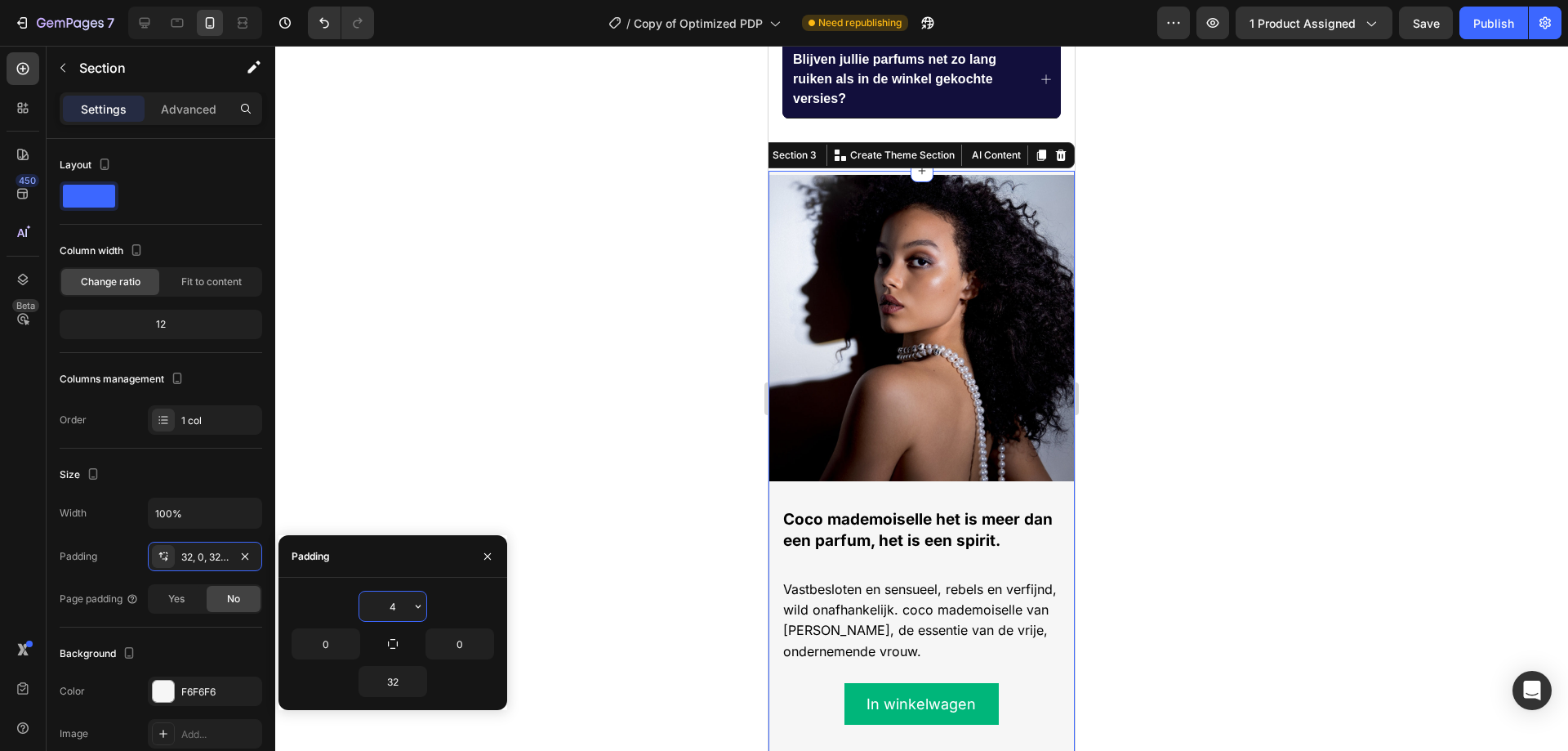
type input "40"
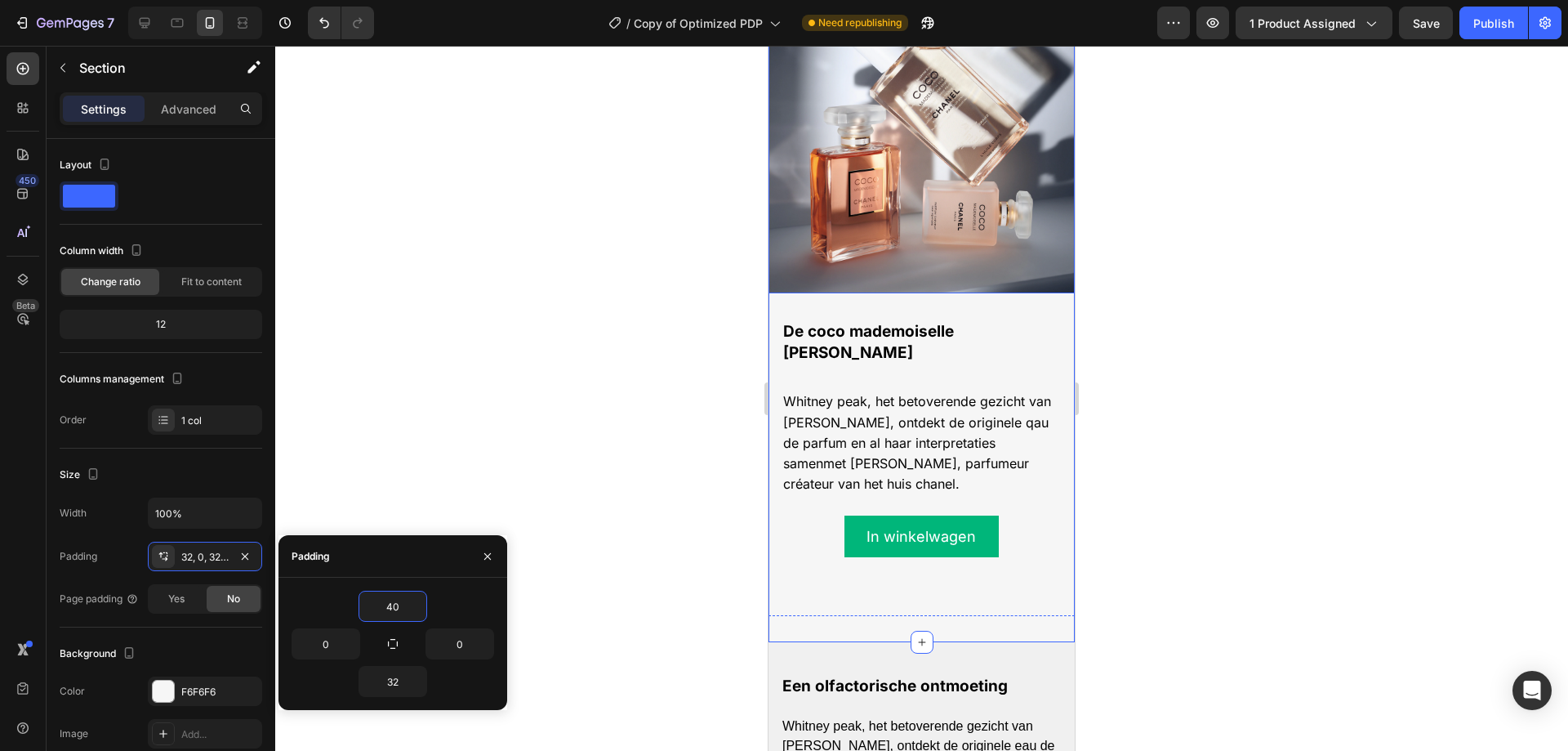
scroll to position [2243, 0]
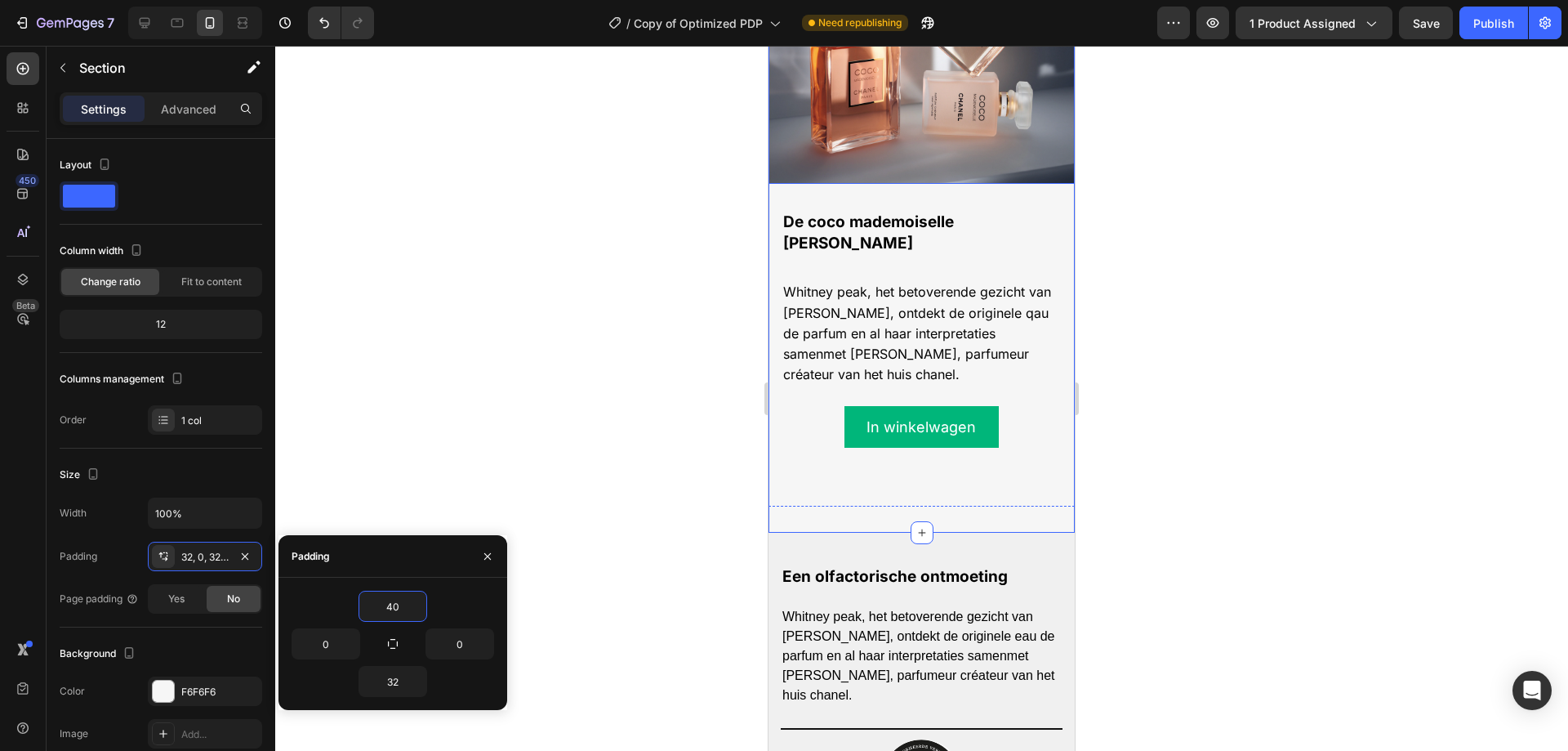
click at [948, 399] on div "In winkelwagen Add to Cart" at bounding box center [921, 433] width 280 height 94
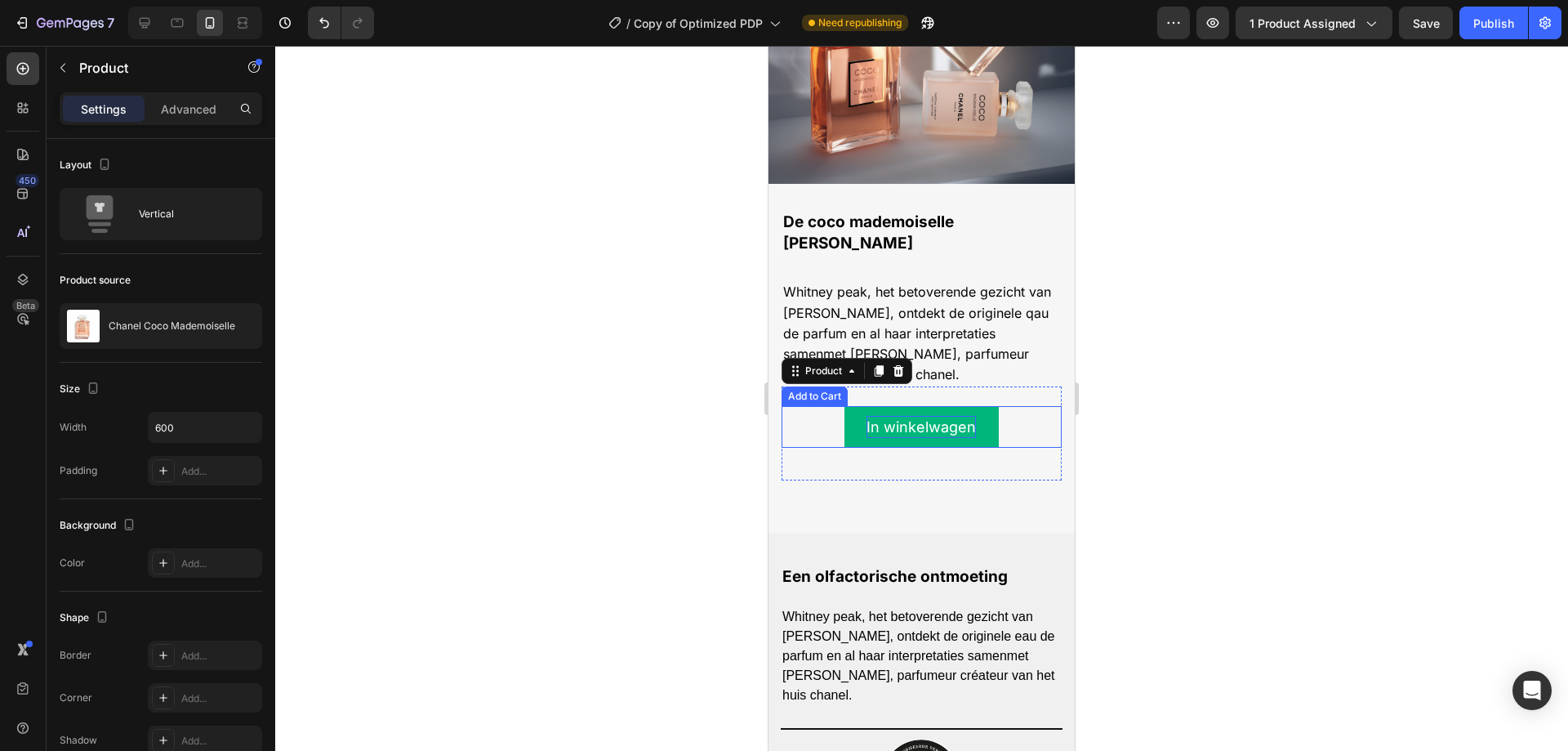
scroll to position [2348, 0]
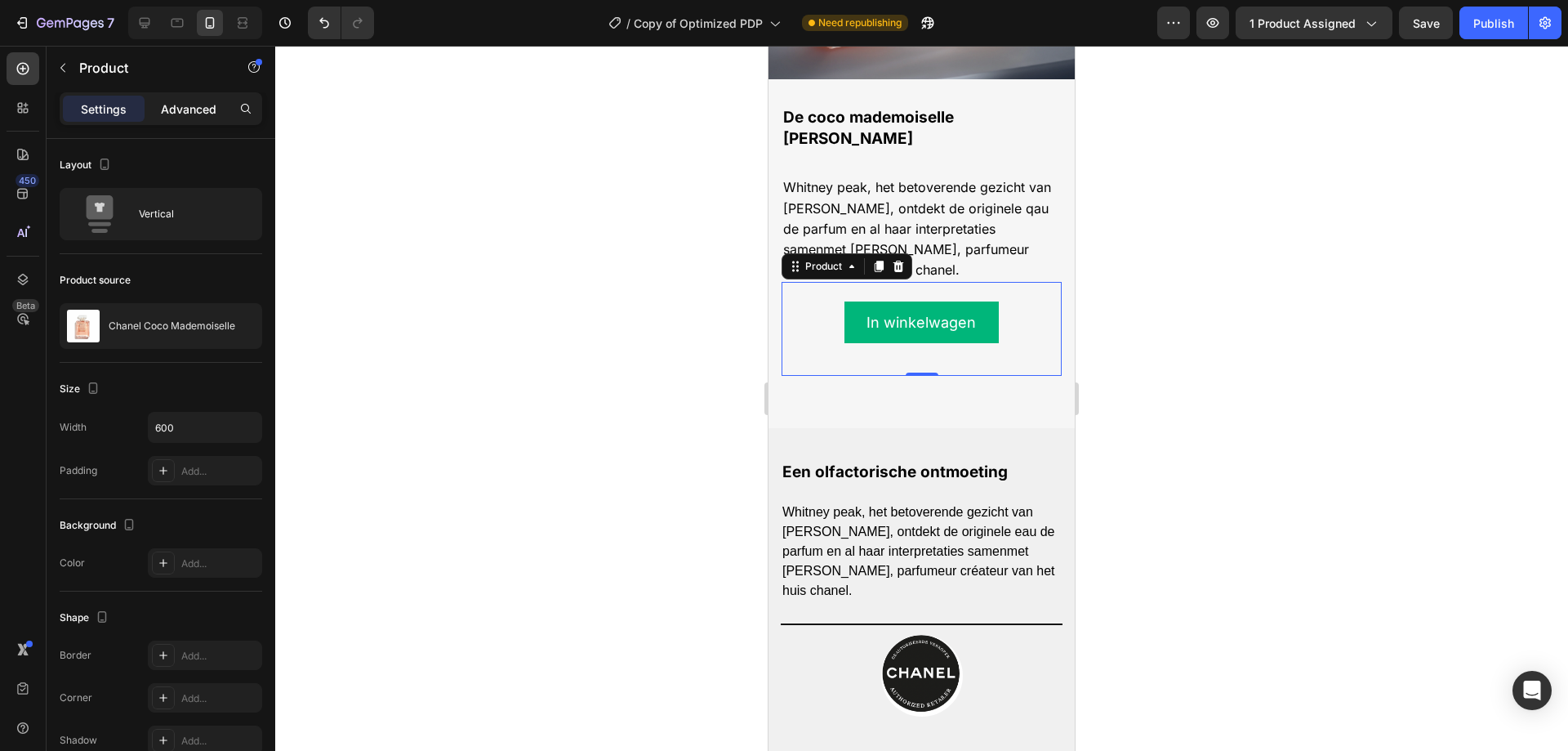
click at [187, 115] on p "Advanced" at bounding box center [189, 109] width 56 height 17
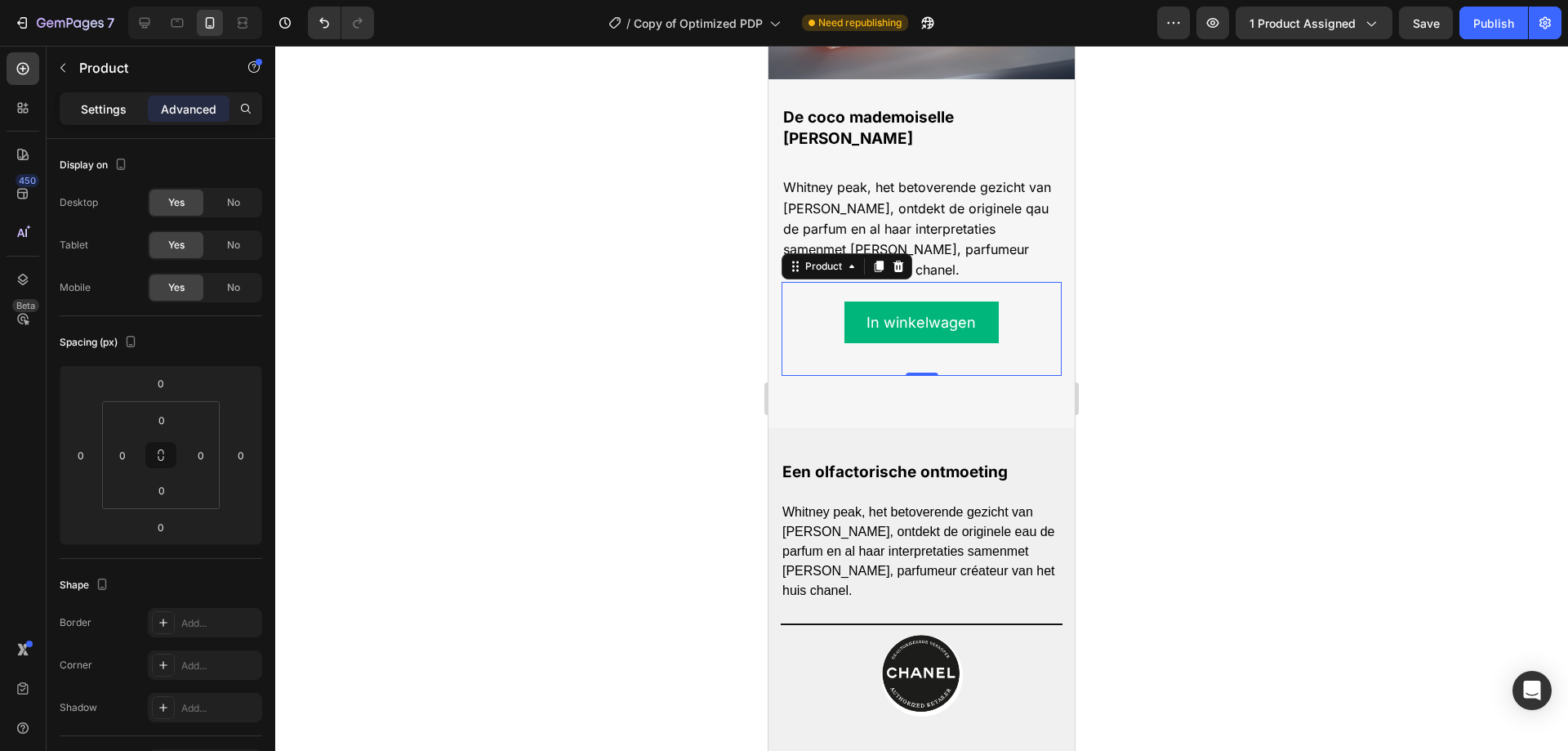
click at [116, 99] on div "Settings" at bounding box center [104, 109] width 82 height 26
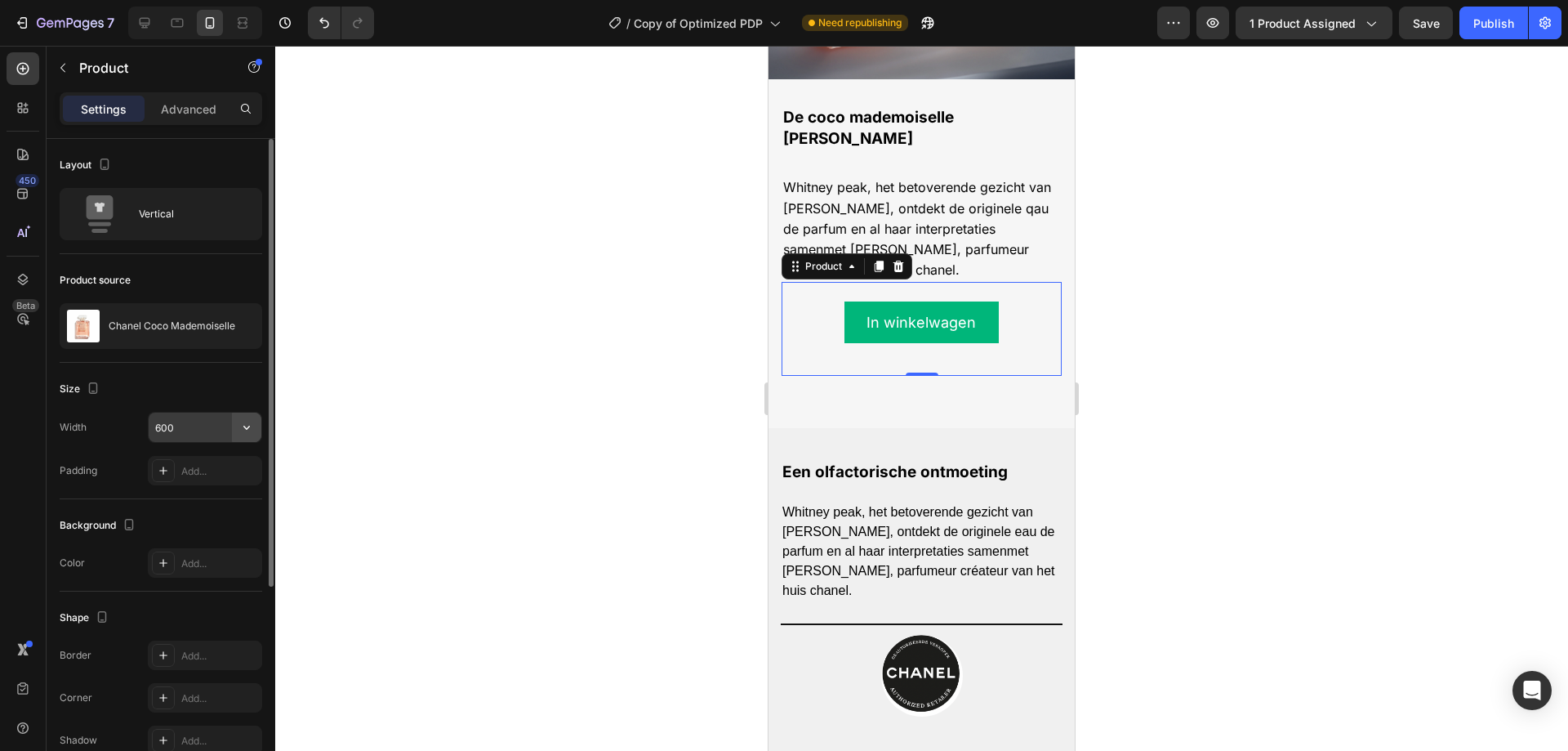
click at [242, 428] on icon "button" at bounding box center [246, 427] width 16 height 16
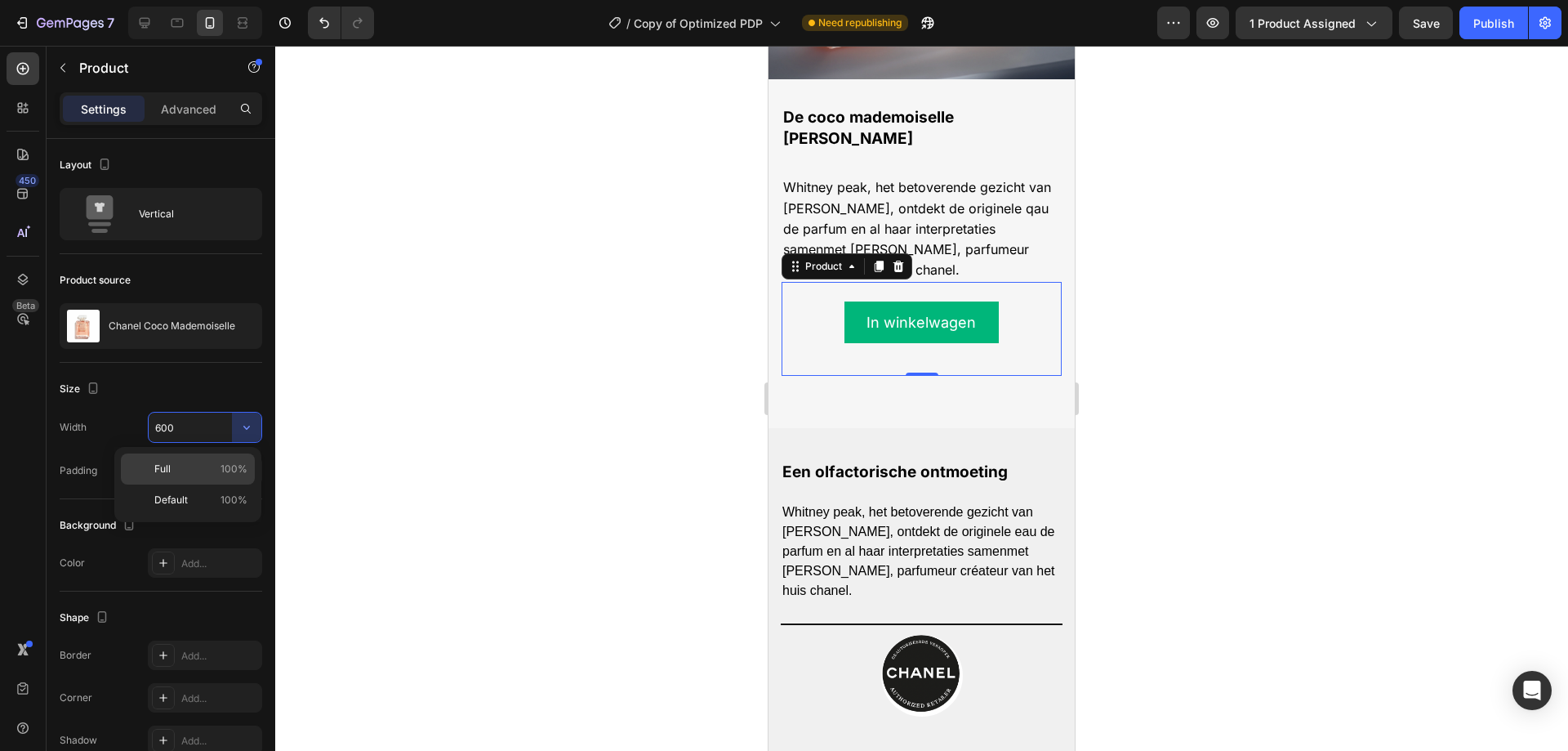
click at [193, 464] on p "Full 100%" at bounding box center [200, 468] width 93 height 15
type input "100%"
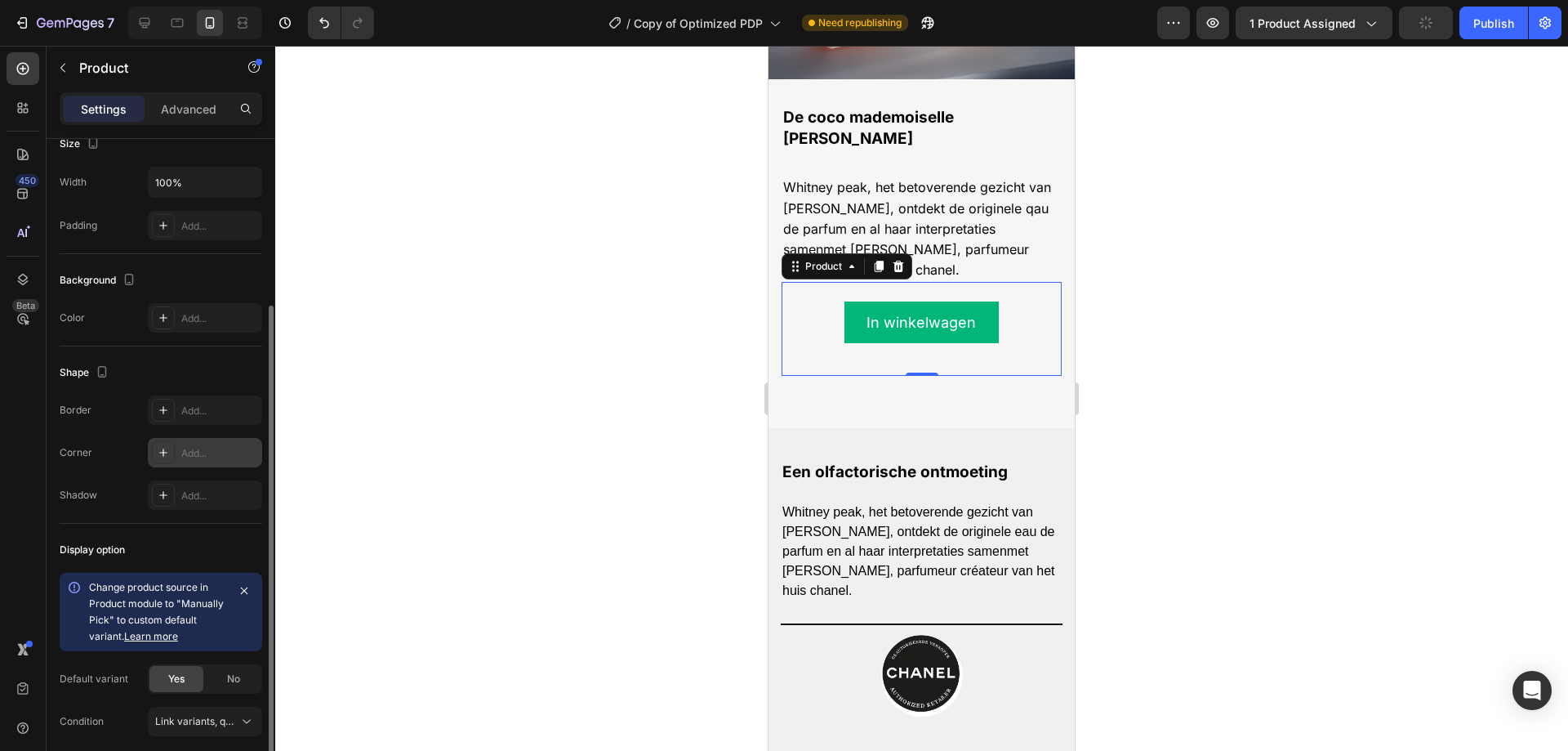
scroll to position [309, 0]
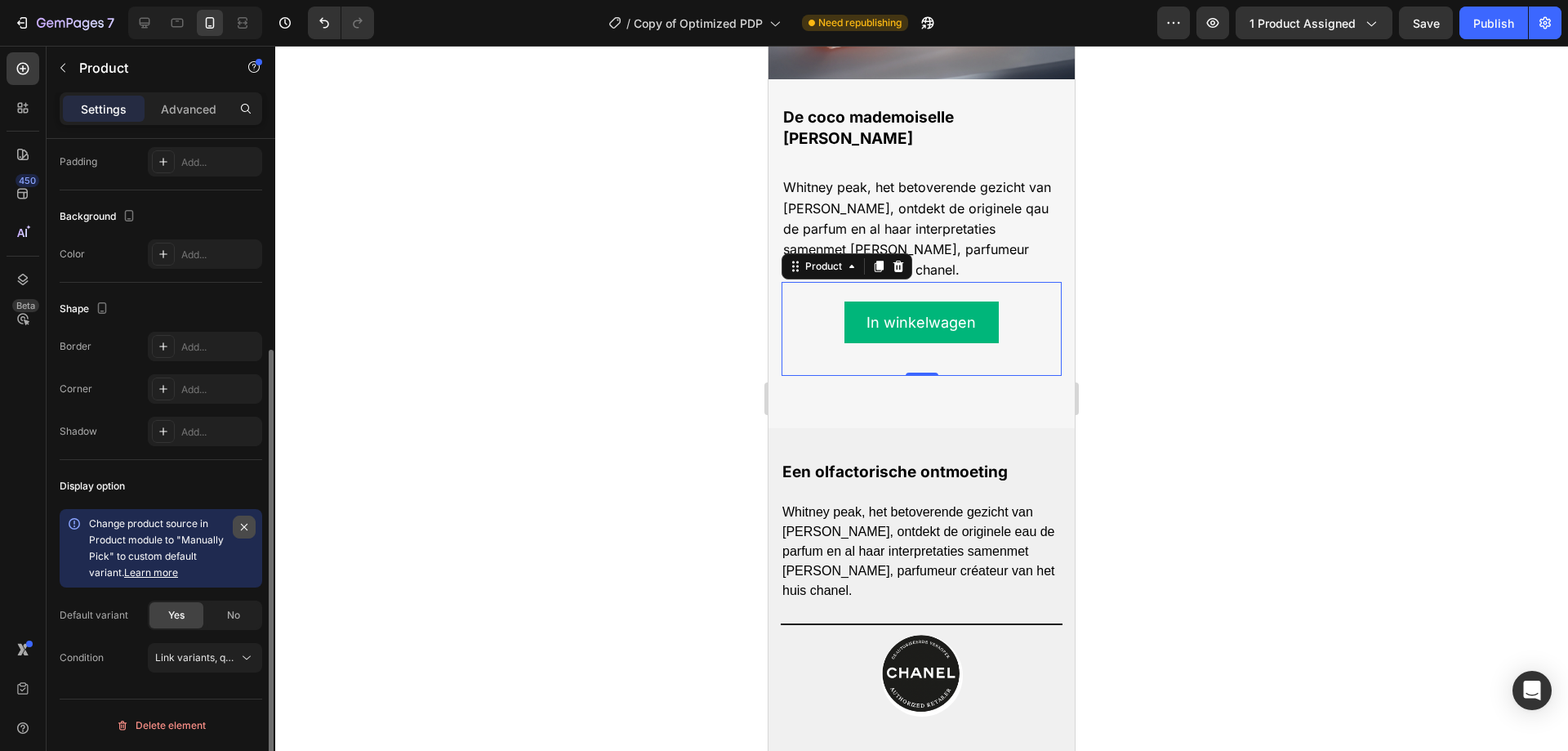
click at [246, 536] on button "button" at bounding box center [244, 526] width 23 height 23
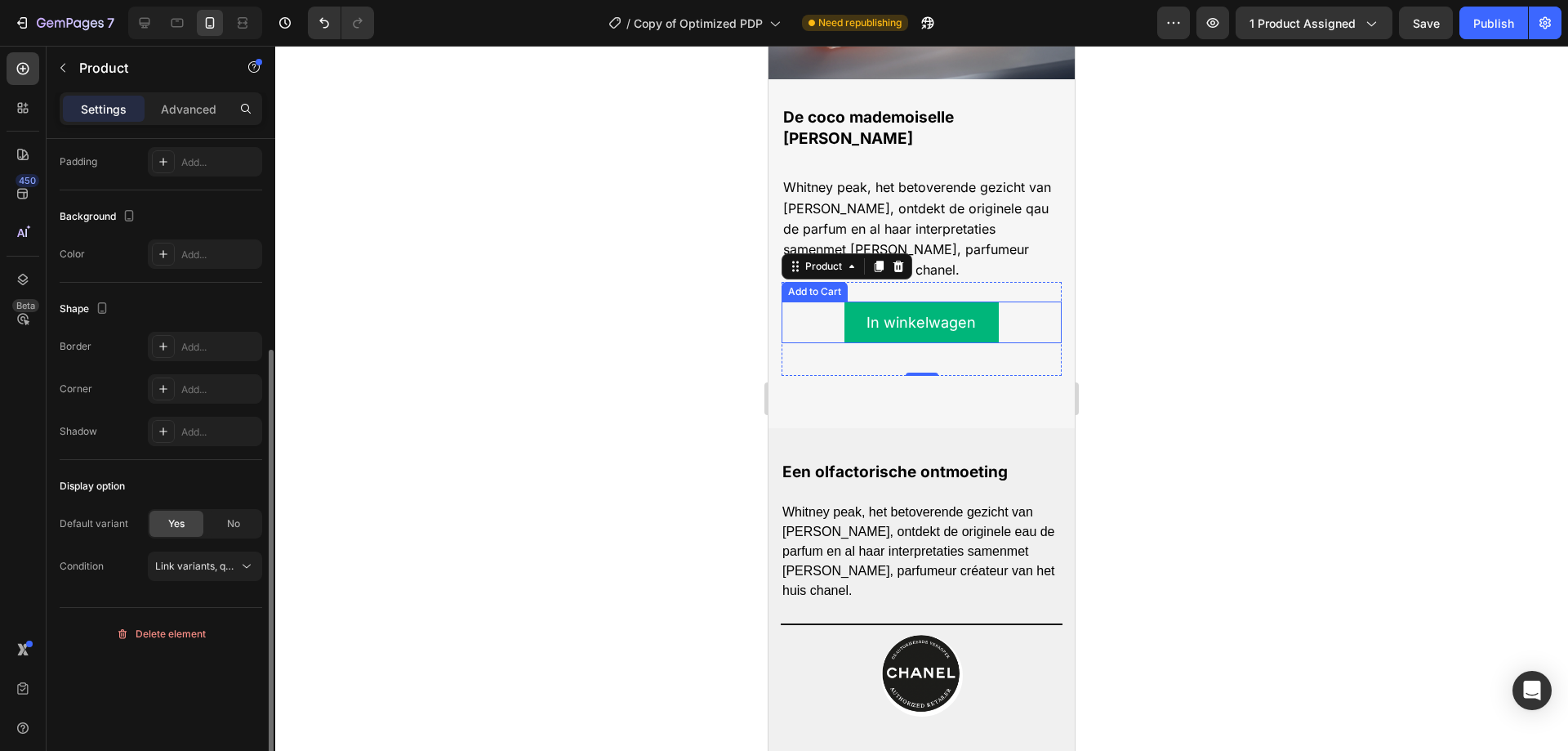
click at [817, 302] on div "In winkelwagen Add to Cart" at bounding box center [921, 323] width 280 height 42
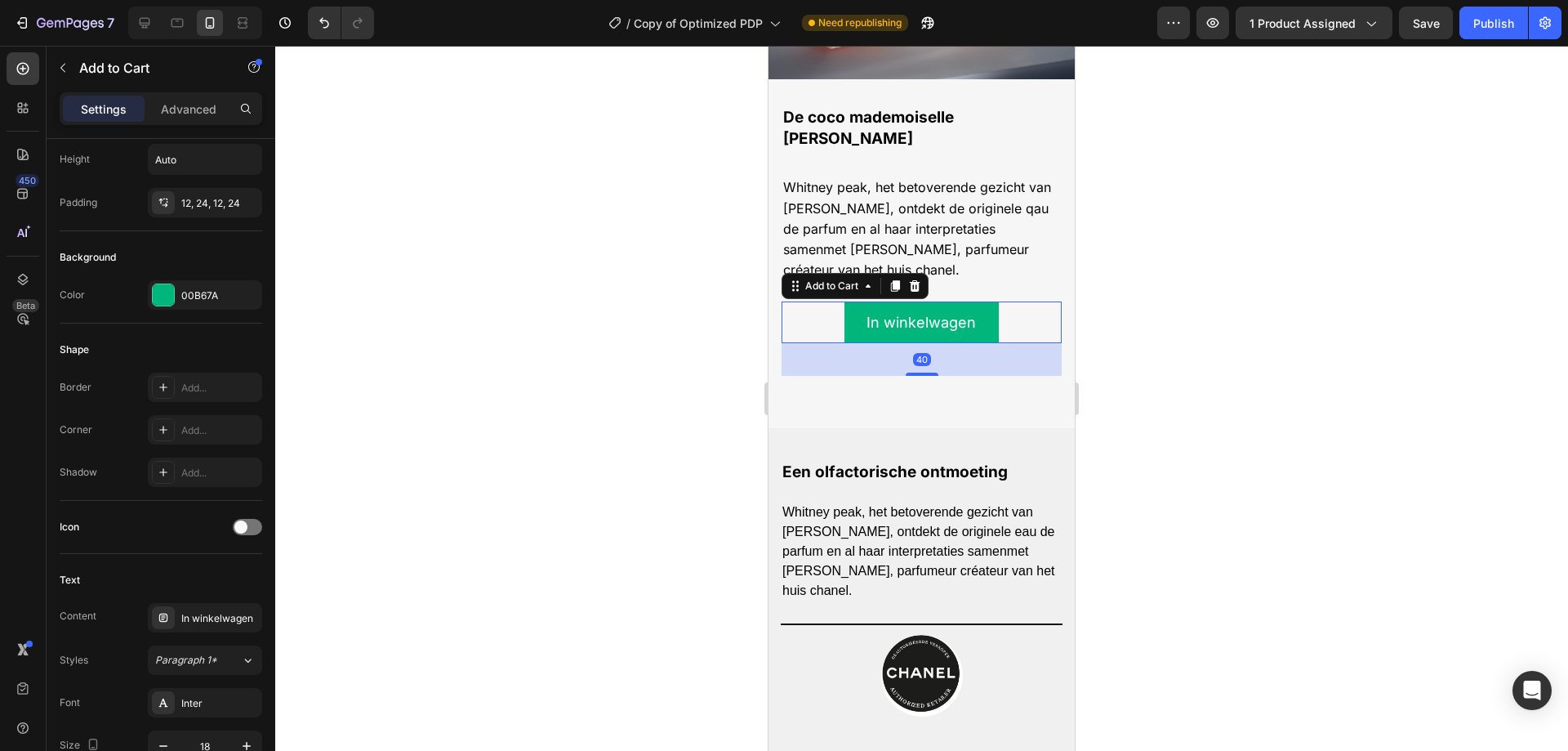
scroll to position [0, 0]
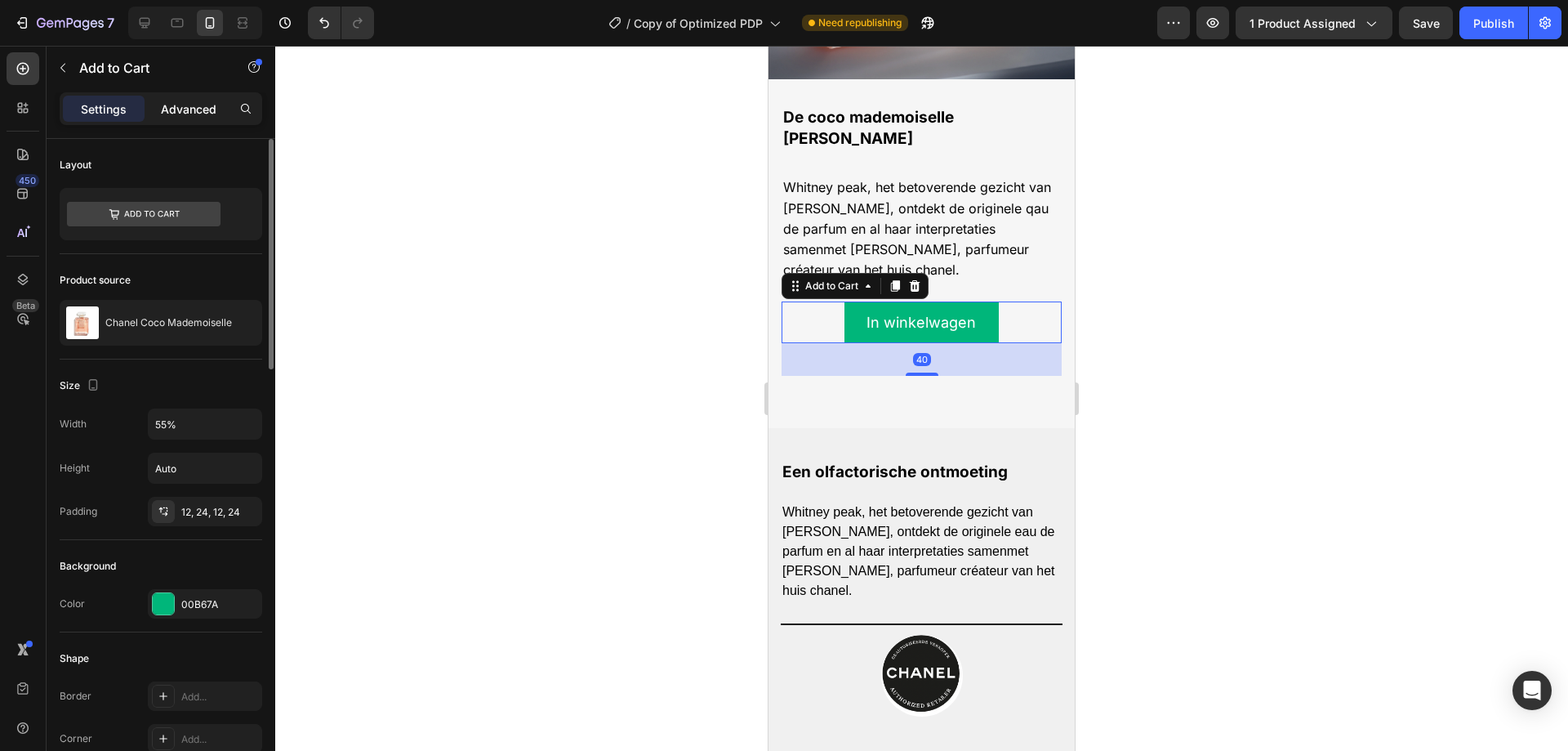
click at [188, 114] on p "Advanced" at bounding box center [189, 109] width 56 height 17
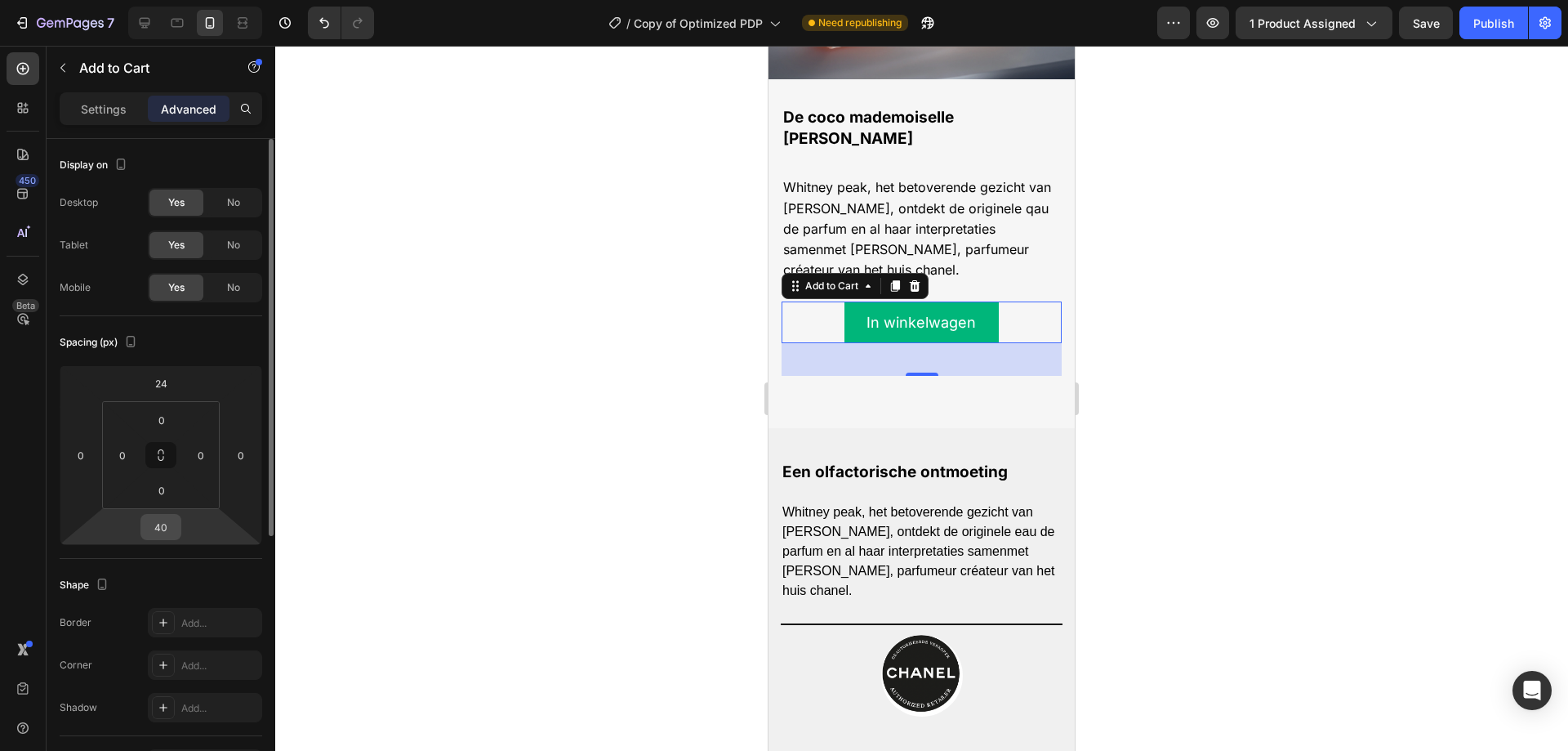
click at [168, 532] on input "40" at bounding box center [160, 527] width 33 height 25
type input "0"
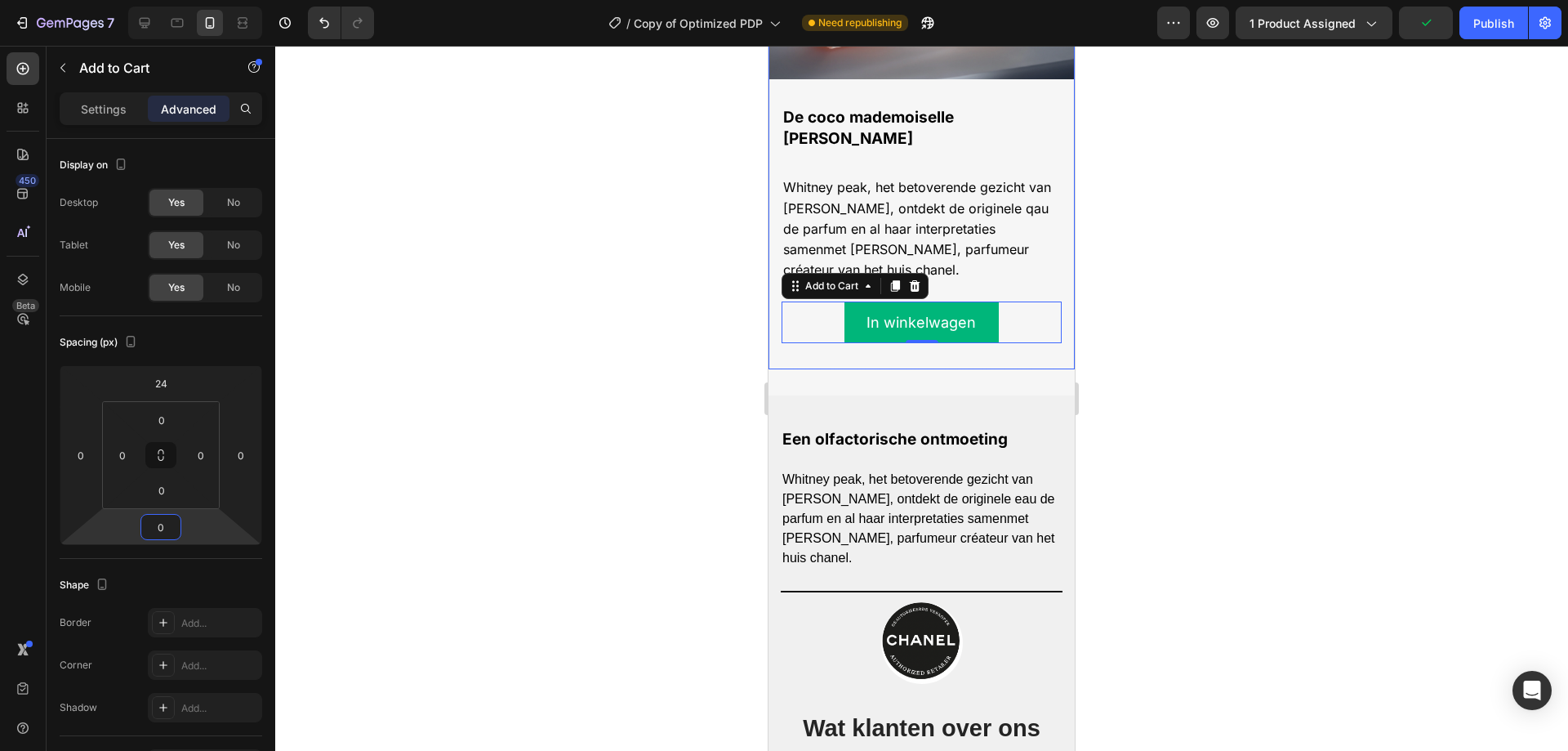
click at [1032, 320] on div "Image Image De coco mademoiselle lijn Text Block Whitney peak, het betoverende …" at bounding box center [922, 71] width 307 height 600
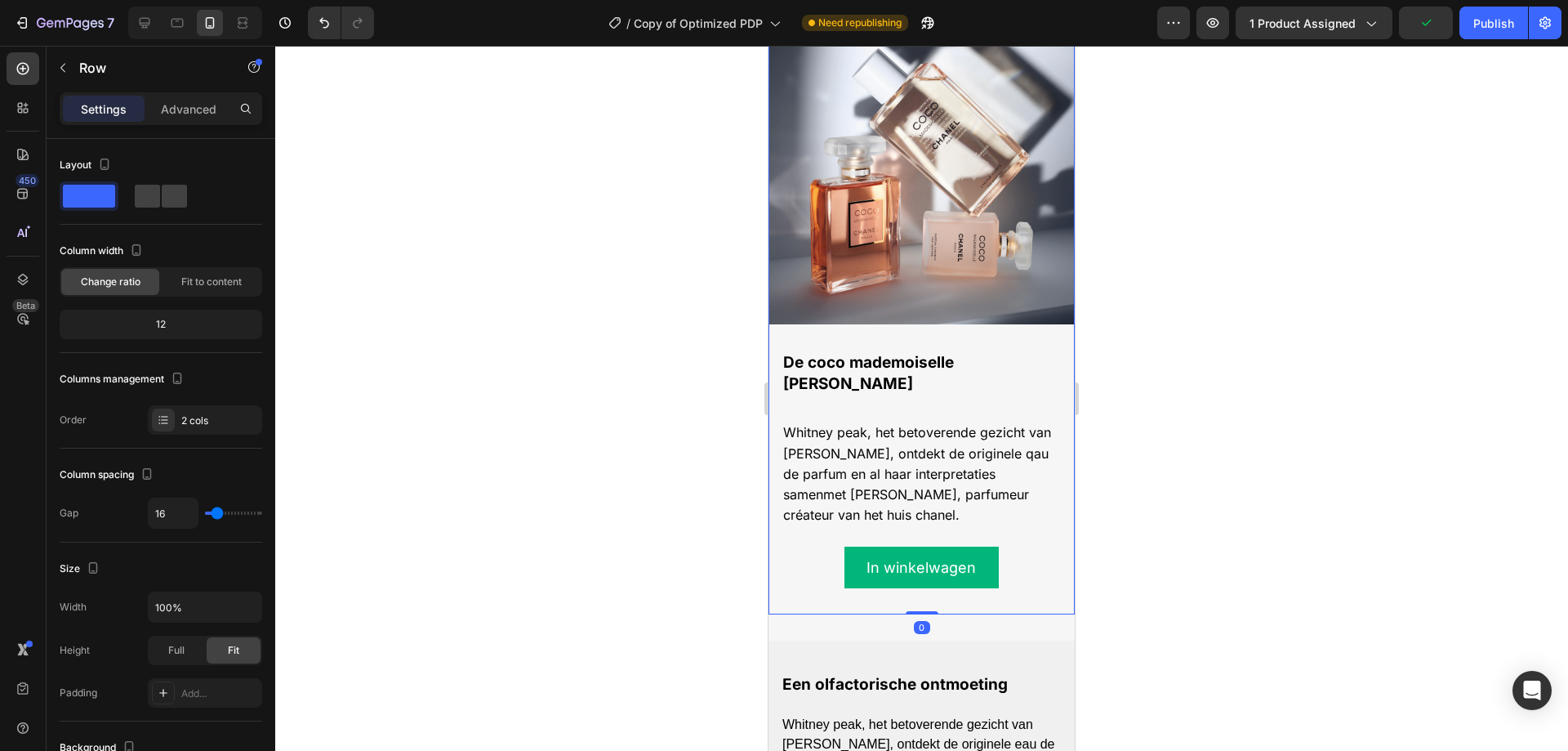
scroll to position [1858, 0]
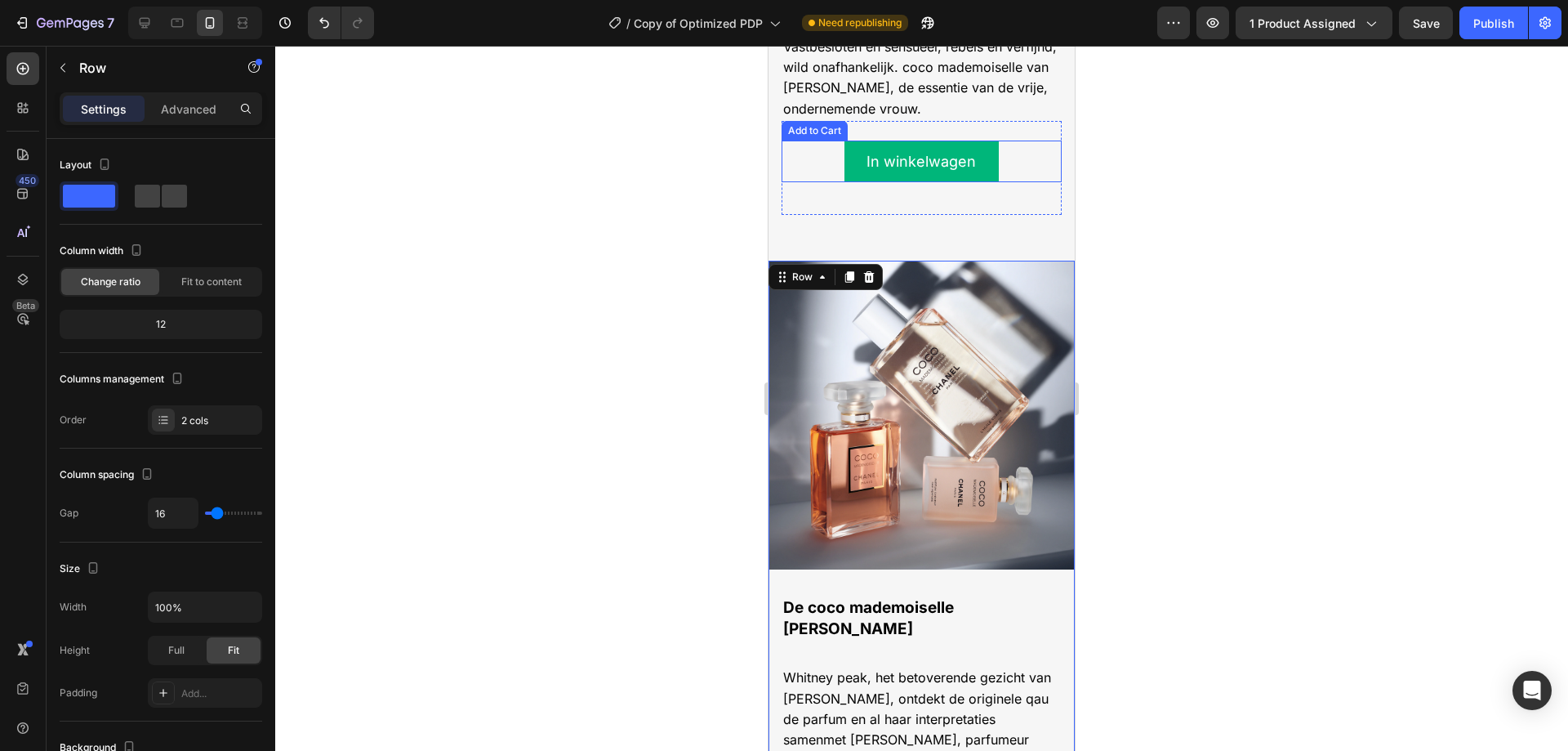
click at [997, 140] on div "In winkelwagen Add to Cart" at bounding box center [921, 161] width 280 height 42
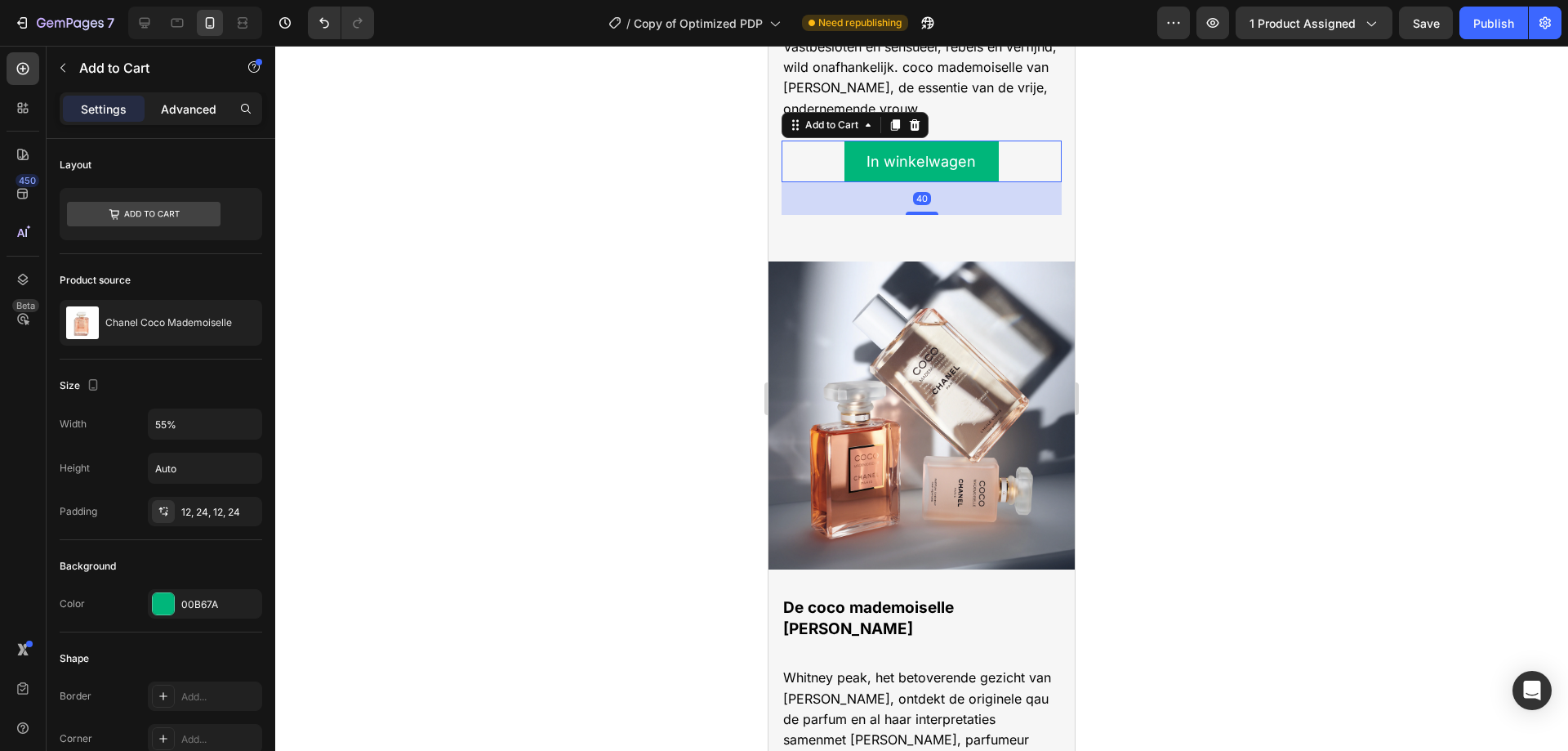
click at [185, 102] on p "Advanced" at bounding box center [189, 109] width 56 height 17
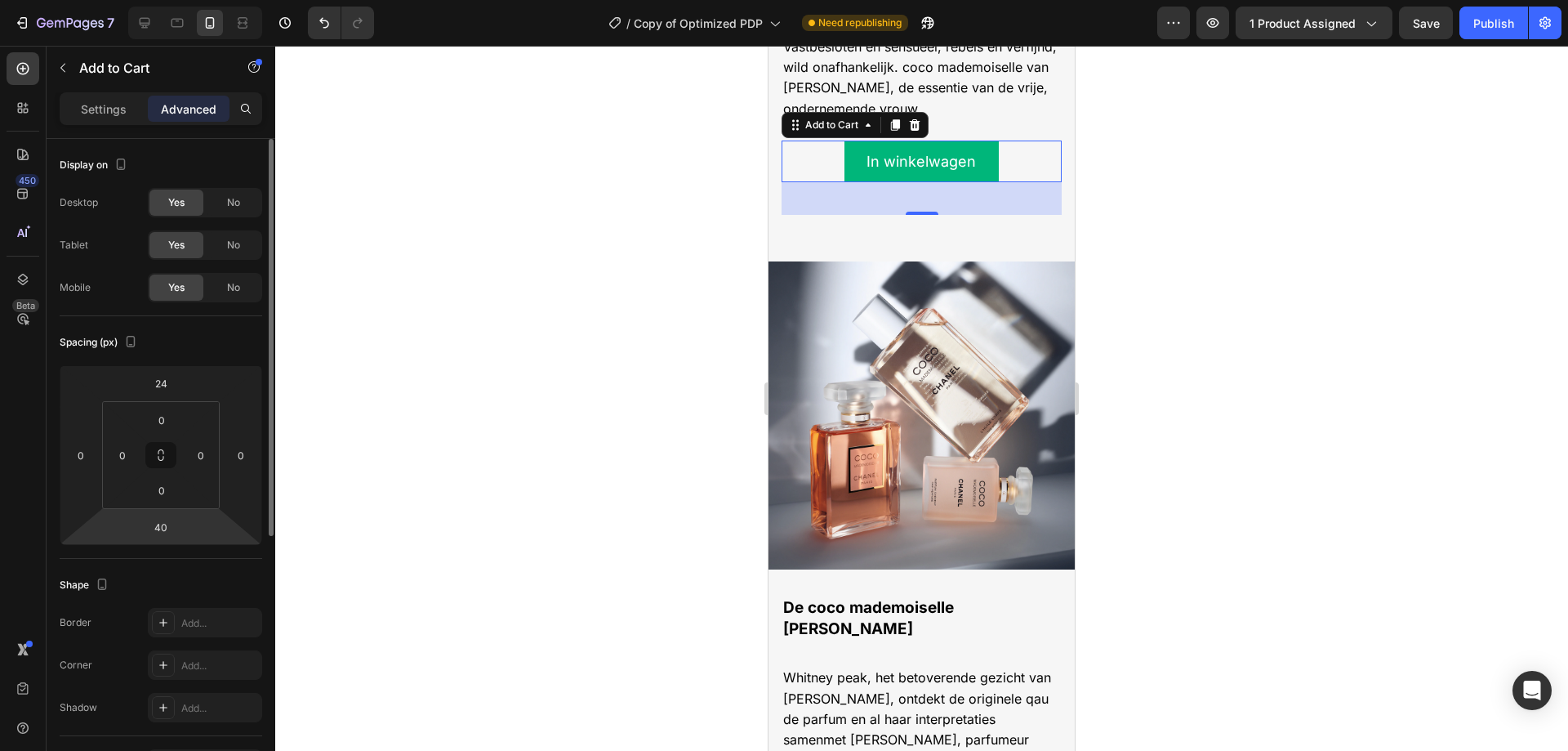
click at [158, 0] on html "7 Version history / Copy of Optimized PDP Need republishing Preview 1 product a…" at bounding box center [784, 0] width 1568 height 0
click at [164, 522] on input "40" at bounding box center [160, 527] width 33 height 25
drag, startPoint x: 164, startPoint y: 522, endPoint x: 152, endPoint y: 522, distance: 12.0
click at [152, 522] on input "40" at bounding box center [160, 527] width 33 height 25
type input "0"
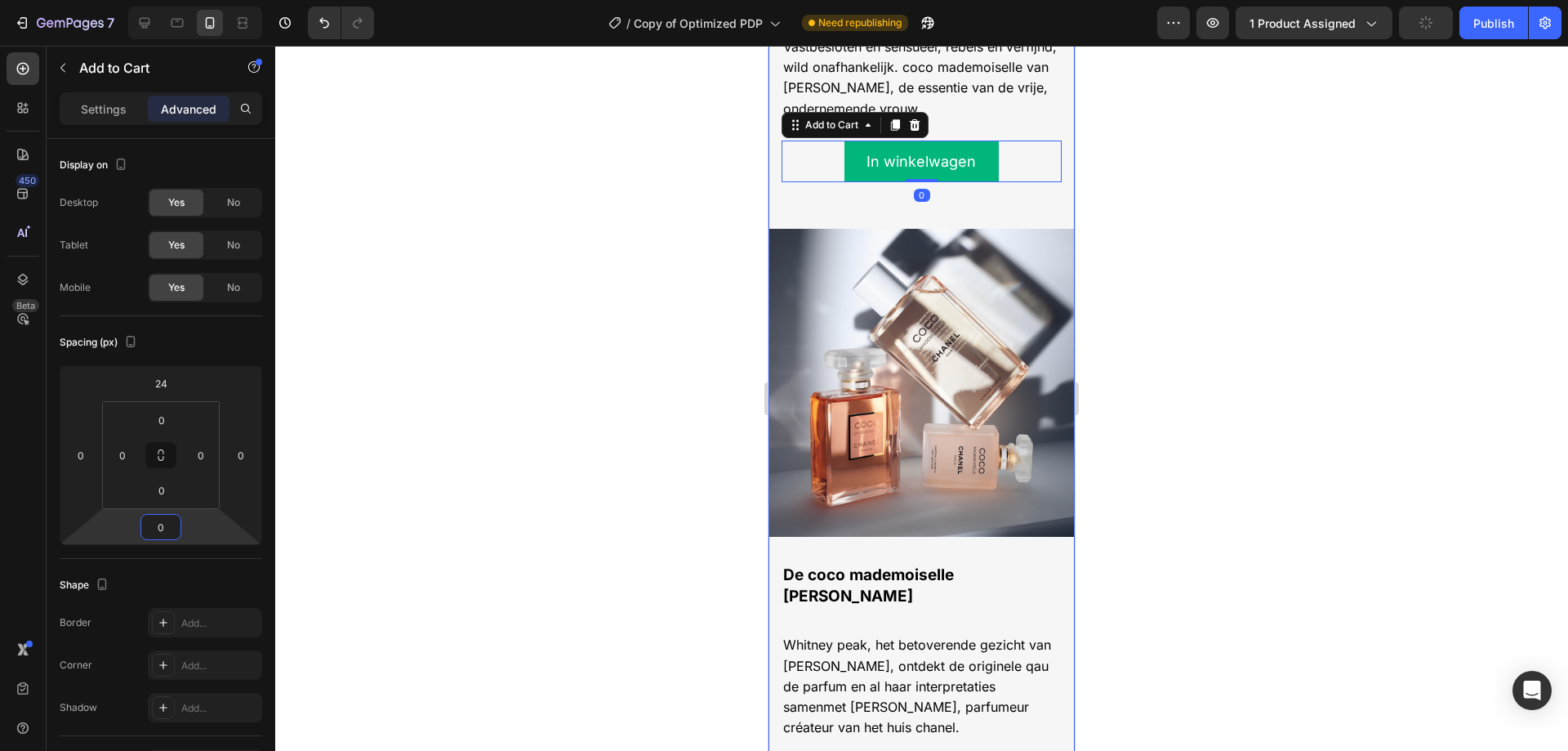
click at [992, 197] on div "Image Coco mademoiselle het is meer dan een parfum, het is een spirit. Text Blo…" at bounding box center [922, 229] width 307 height 1196
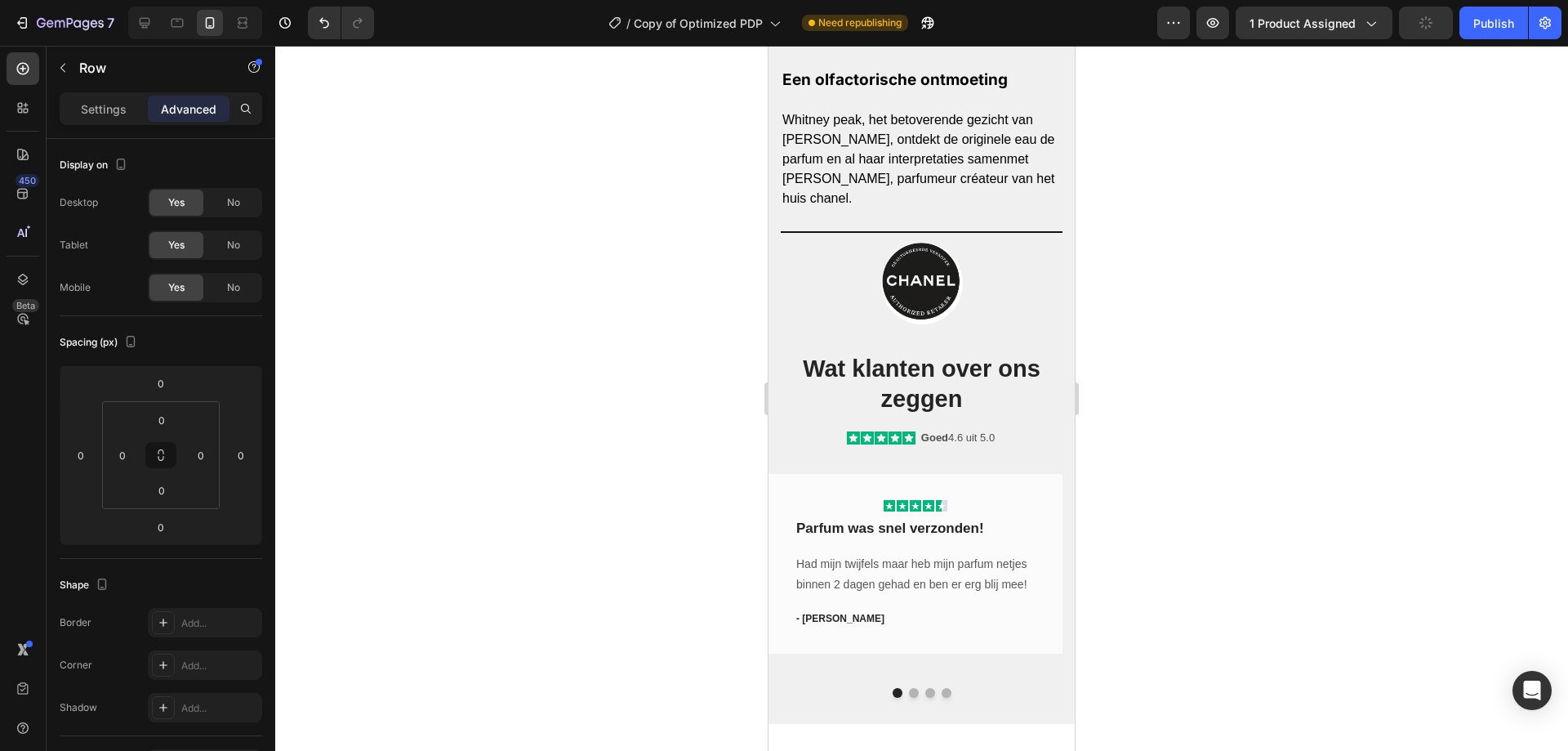
scroll to position [2429, 0]
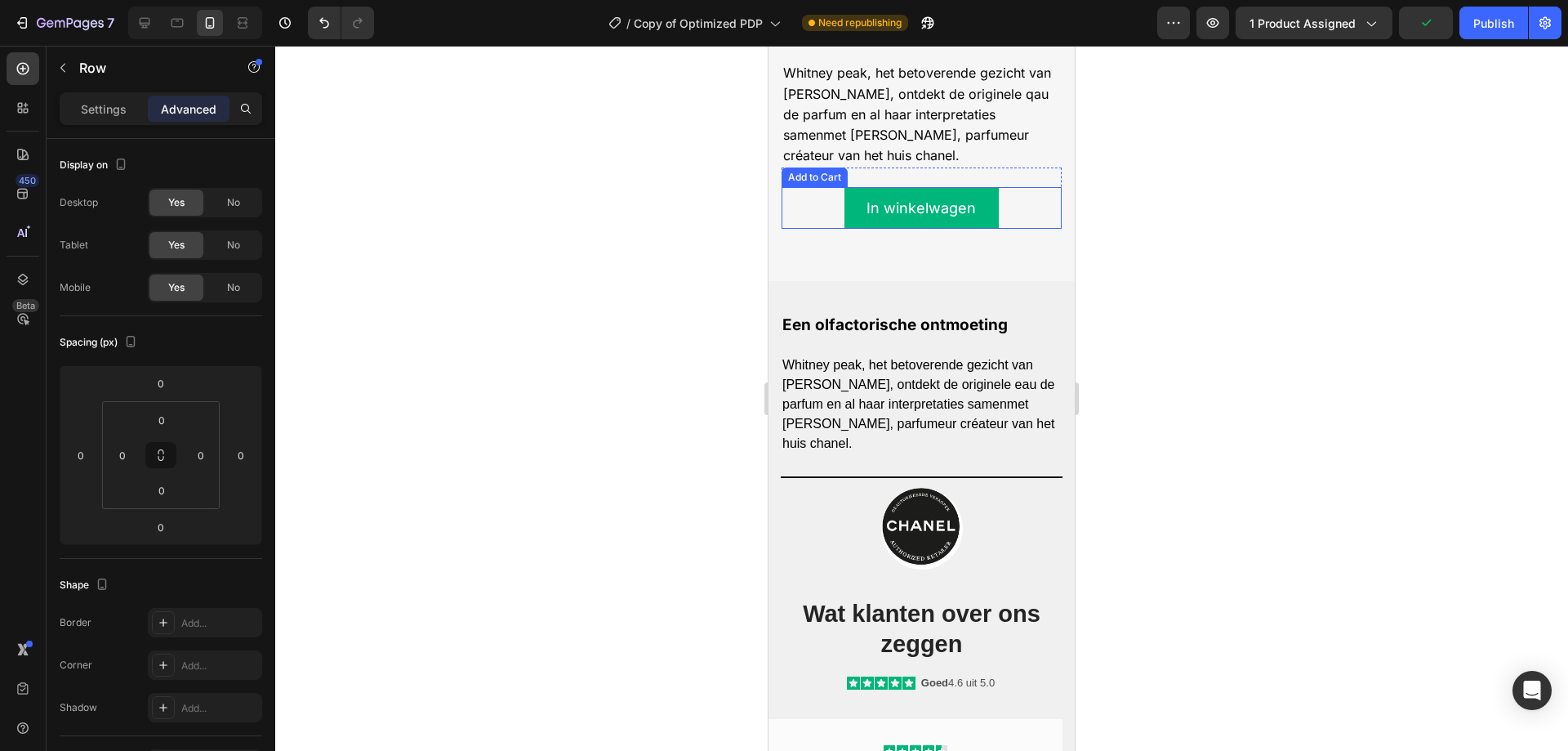
click at [1001, 187] on div "In winkelwagen Add to Cart" at bounding box center [921, 208] width 280 height 42
click at [995, 188] on div "De coco mademoiselle lijn Text Block Whitney peak, het betoverende gezicht van …" at bounding box center [922, 110] width 307 height 264
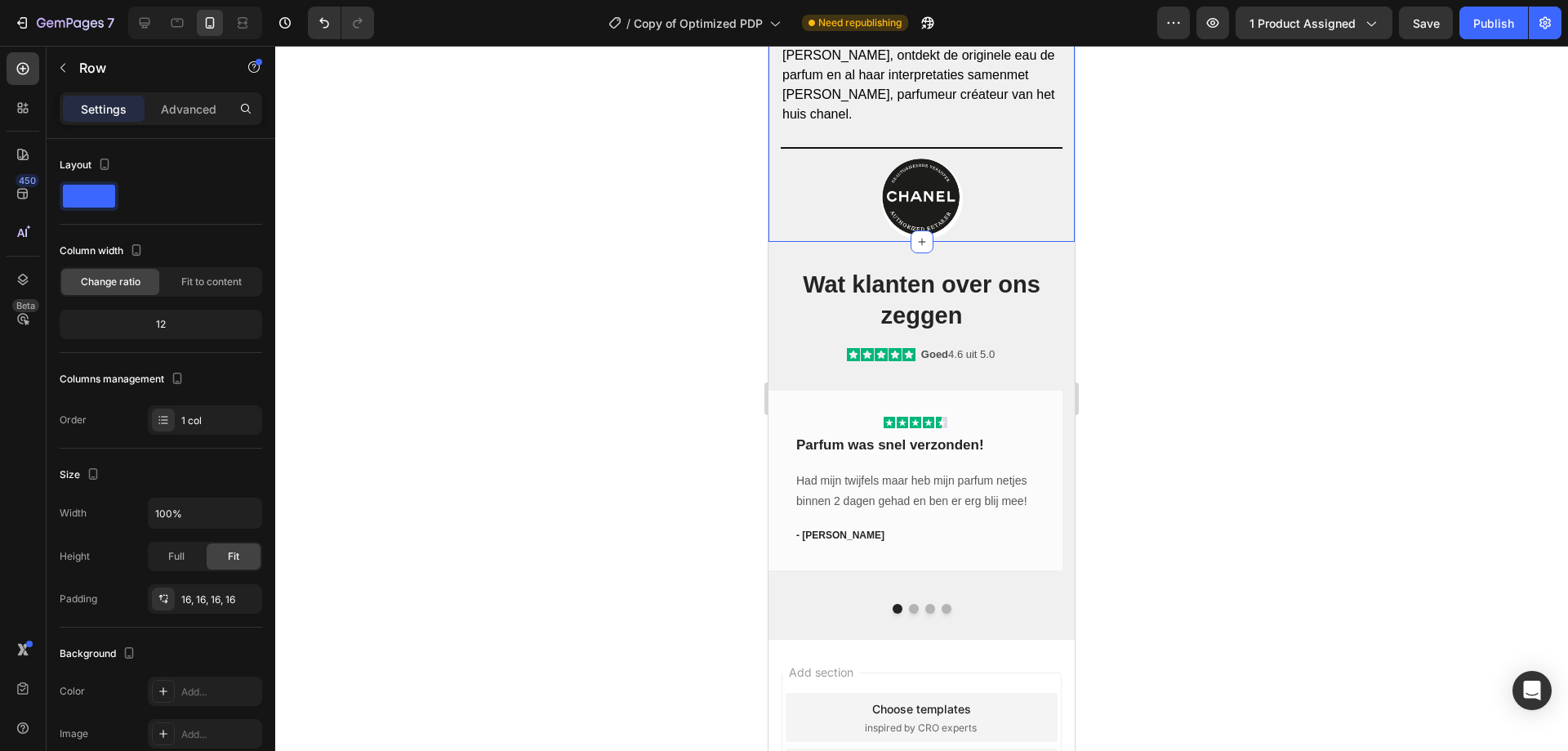
scroll to position [2756, 0]
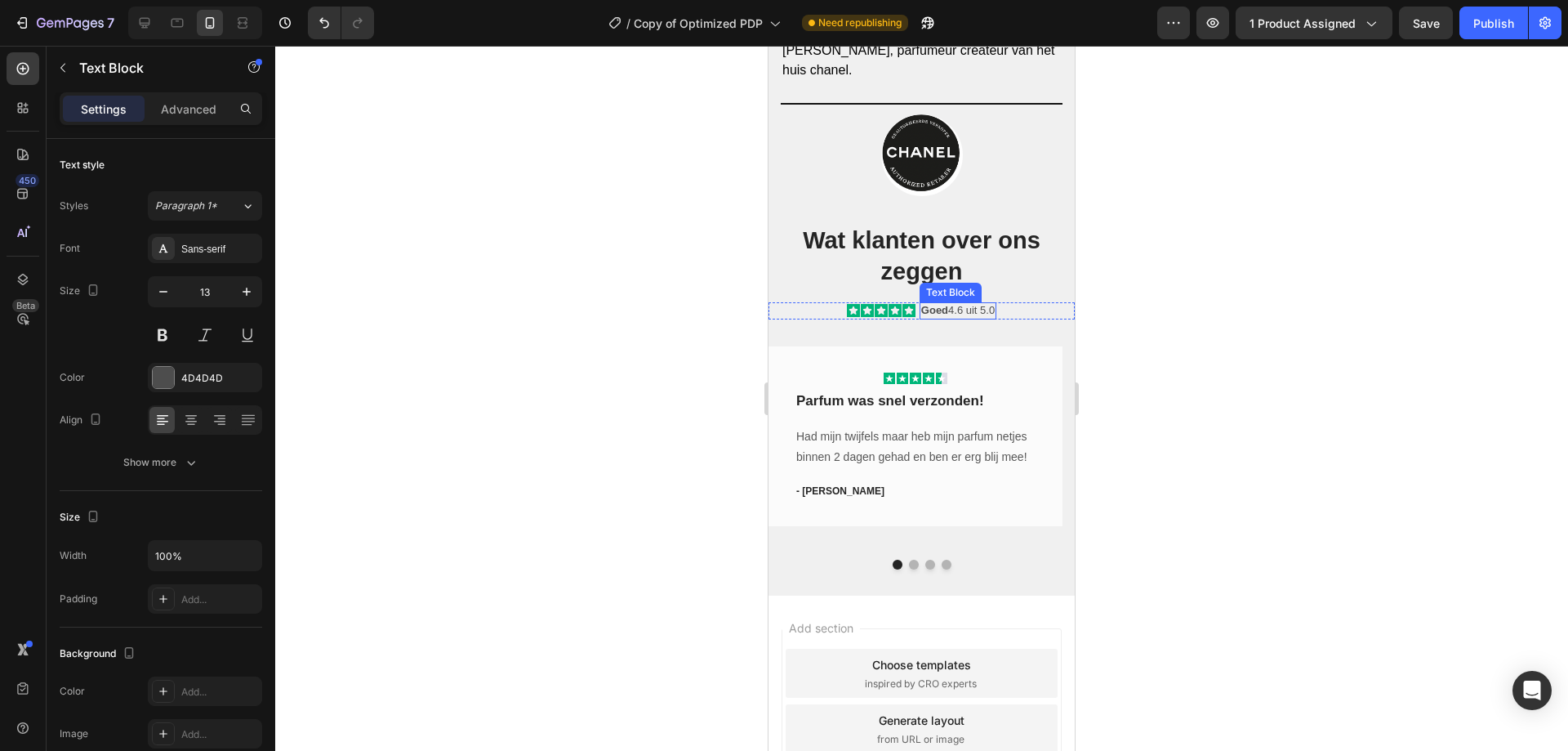
click at [974, 313] on p "Goed 4.6 uit 5.0" at bounding box center [958, 311] width 74 height 14
click at [238, 292] on button "button" at bounding box center [247, 292] width 30 height 30
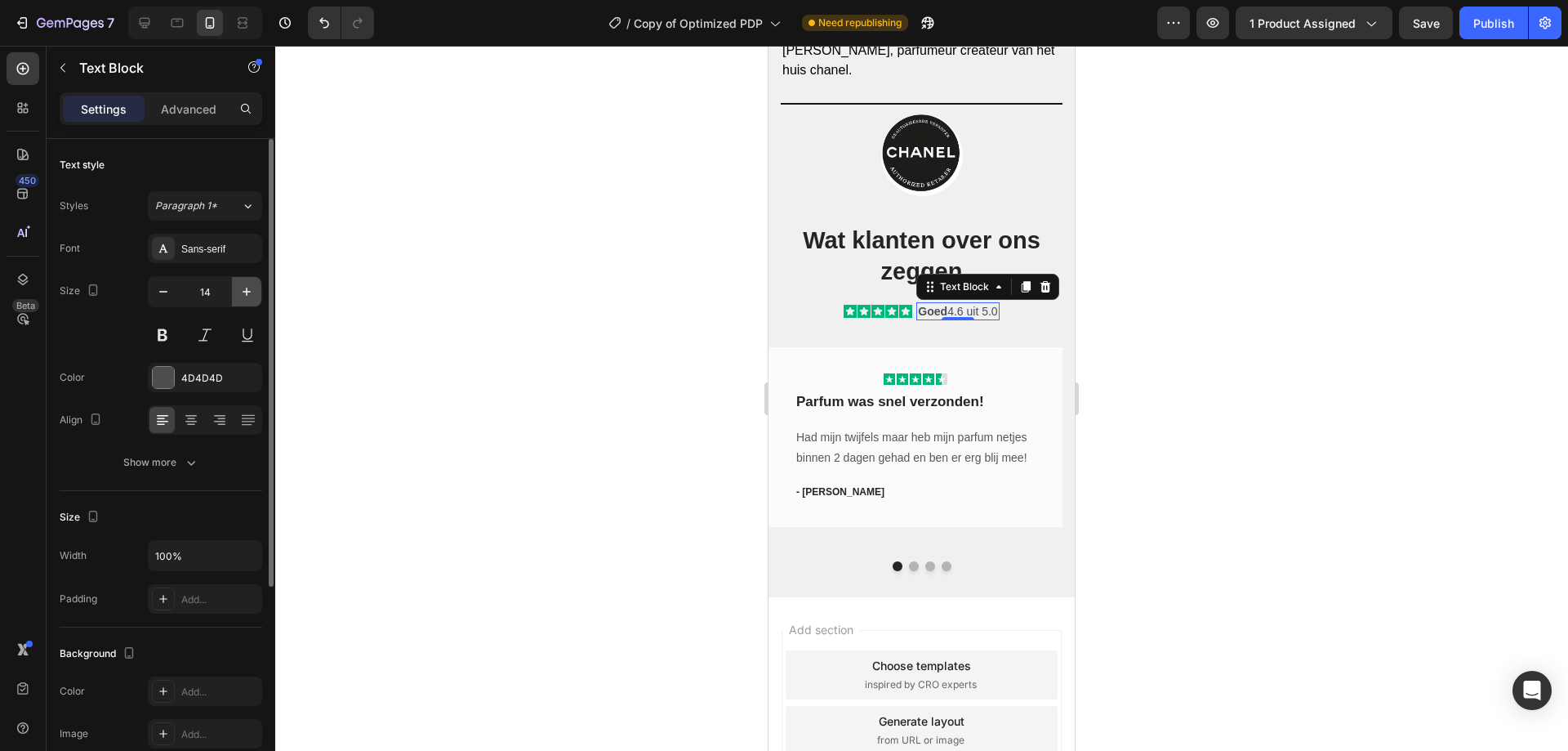
click at [238, 292] on button "button" at bounding box center [247, 292] width 30 height 30
type input "15"
click at [1036, 326] on div "Wat klanten over ons zeggen Heading Icon Icon Icon Icon Icon Icon List Goed 4.6…" at bounding box center [922, 277] width 307 height 107
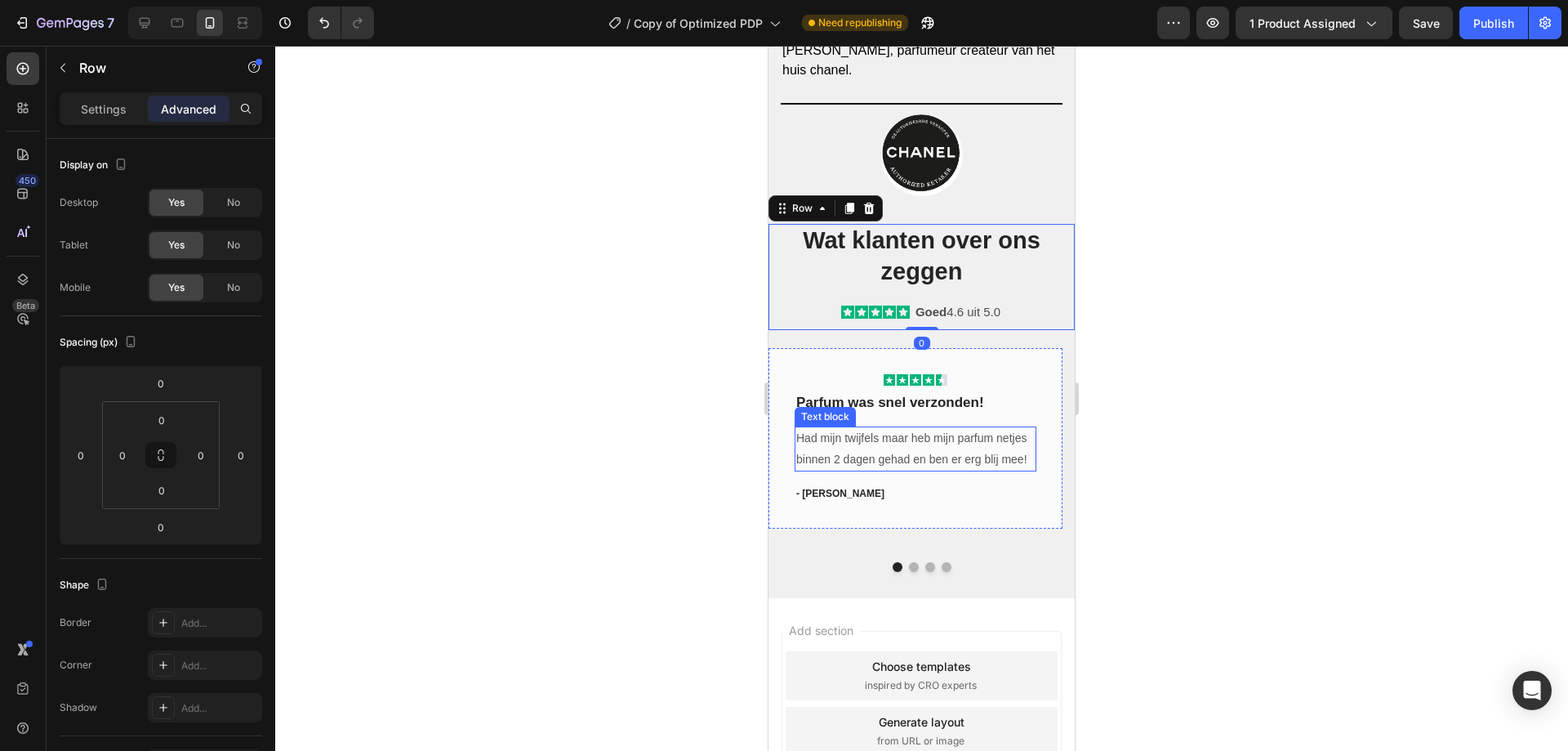
click at [933, 460] on p "Had mijn twijfels maar heb mijn parfum netjes binnen 2 dagen gehad en ben er er…" at bounding box center [915, 448] width 238 height 41
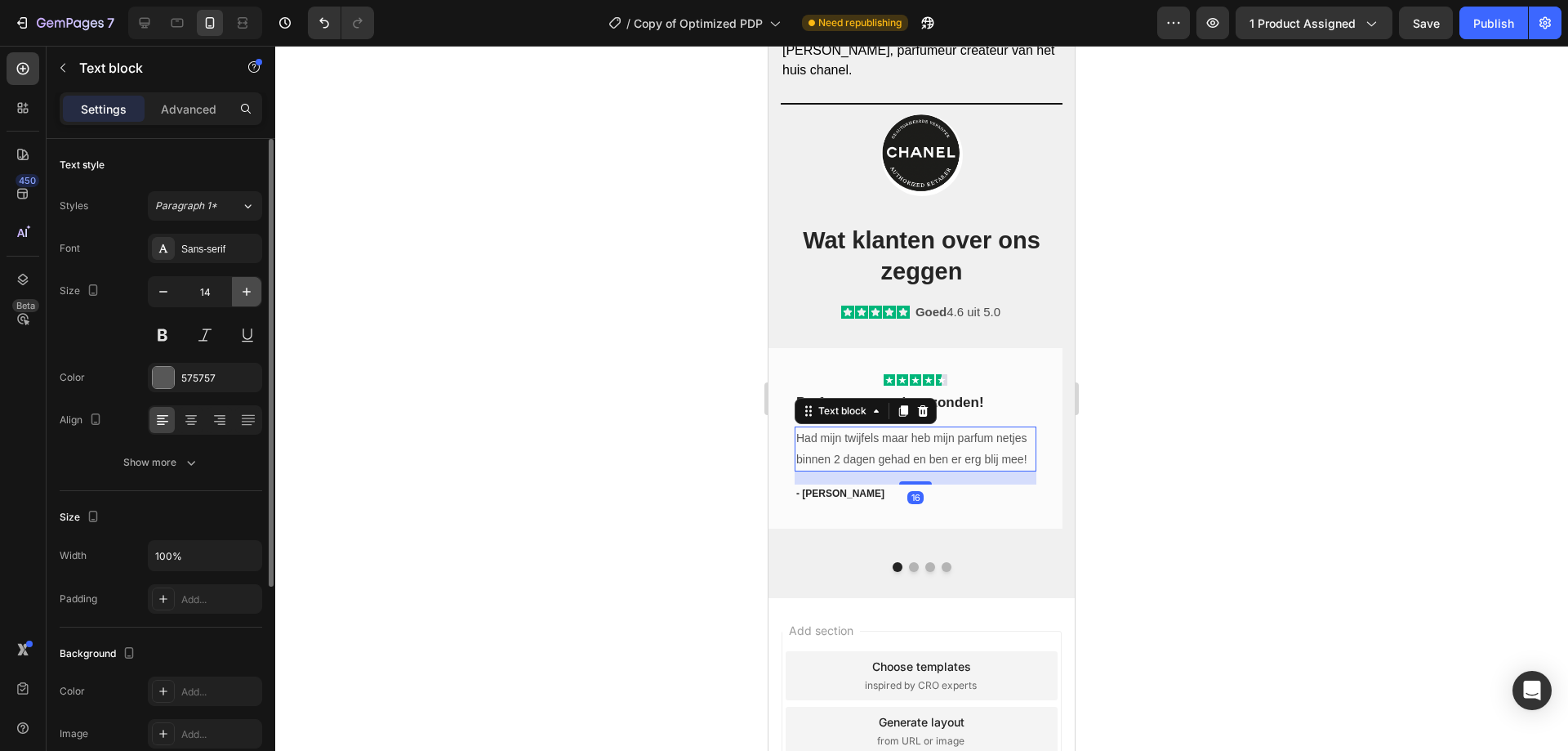
click at [240, 291] on icon "button" at bounding box center [246, 292] width 16 height 16
type input "15"
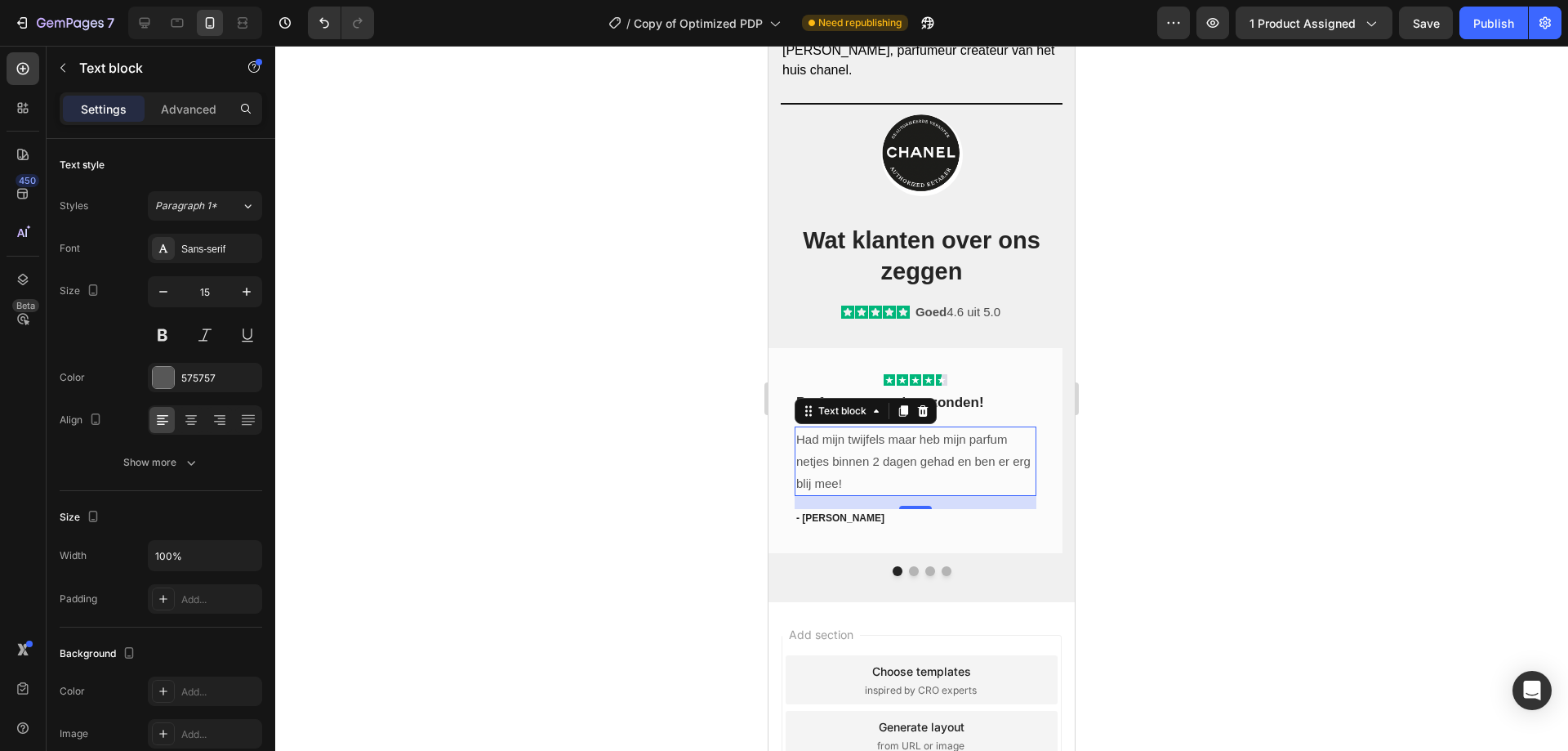
click at [848, 464] on p "Had mijn twijfels maar heb mijn parfum netjes binnen 2 dagen gehad en ben er er…" at bounding box center [915, 461] width 238 height 66
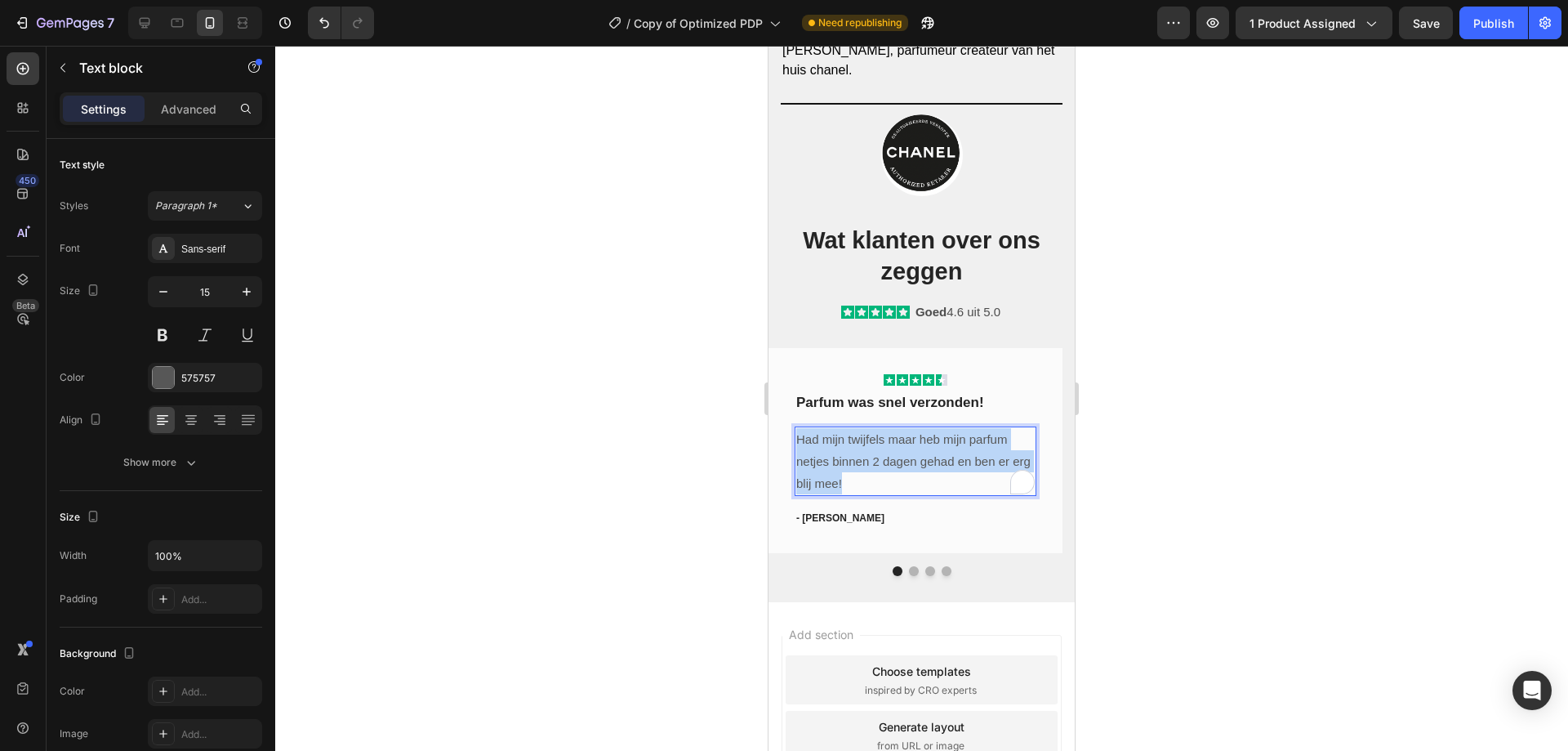
click at [848, 464] on p "Had mijn twijfels maar heb mijn parfum netjes binnen 2 dagen gehad en ben er er…" at bounding box center [915, 461] width 238 height 66
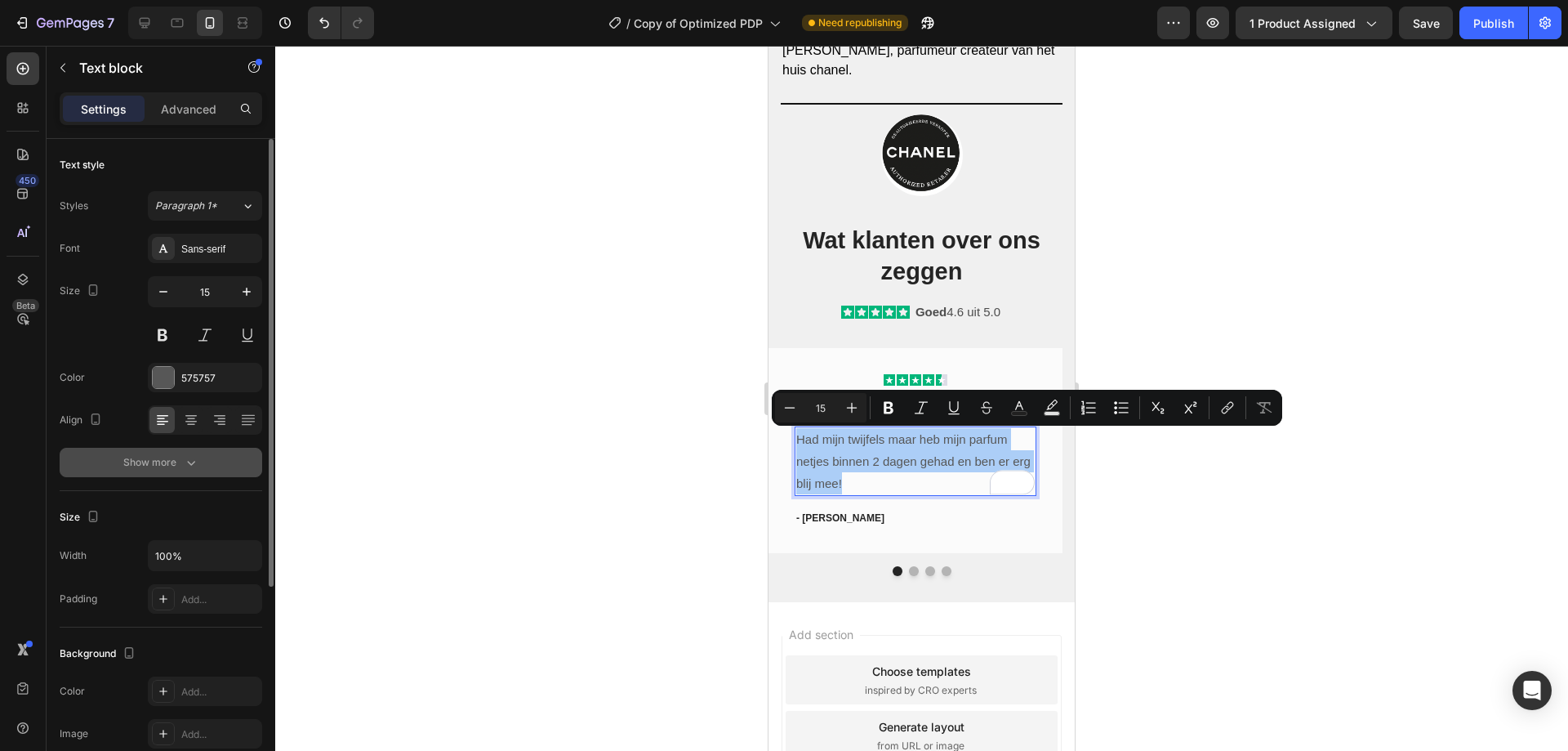
click at [188, 469] on icon "button" at bounding box center [191, 462] width 16 height 16
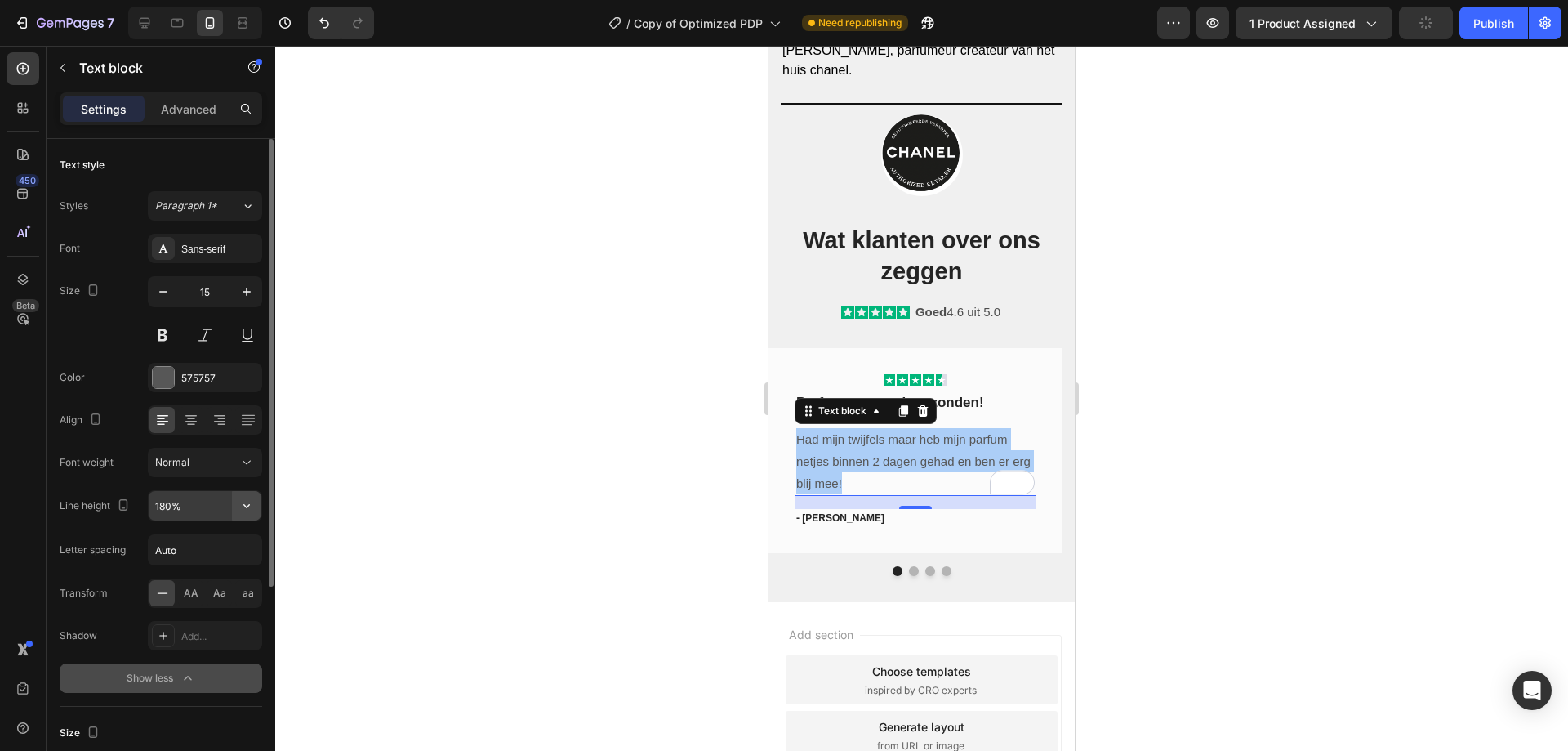
click at [243, 511] on icon "button" at bounding box center [246, 505] width 16 height 16
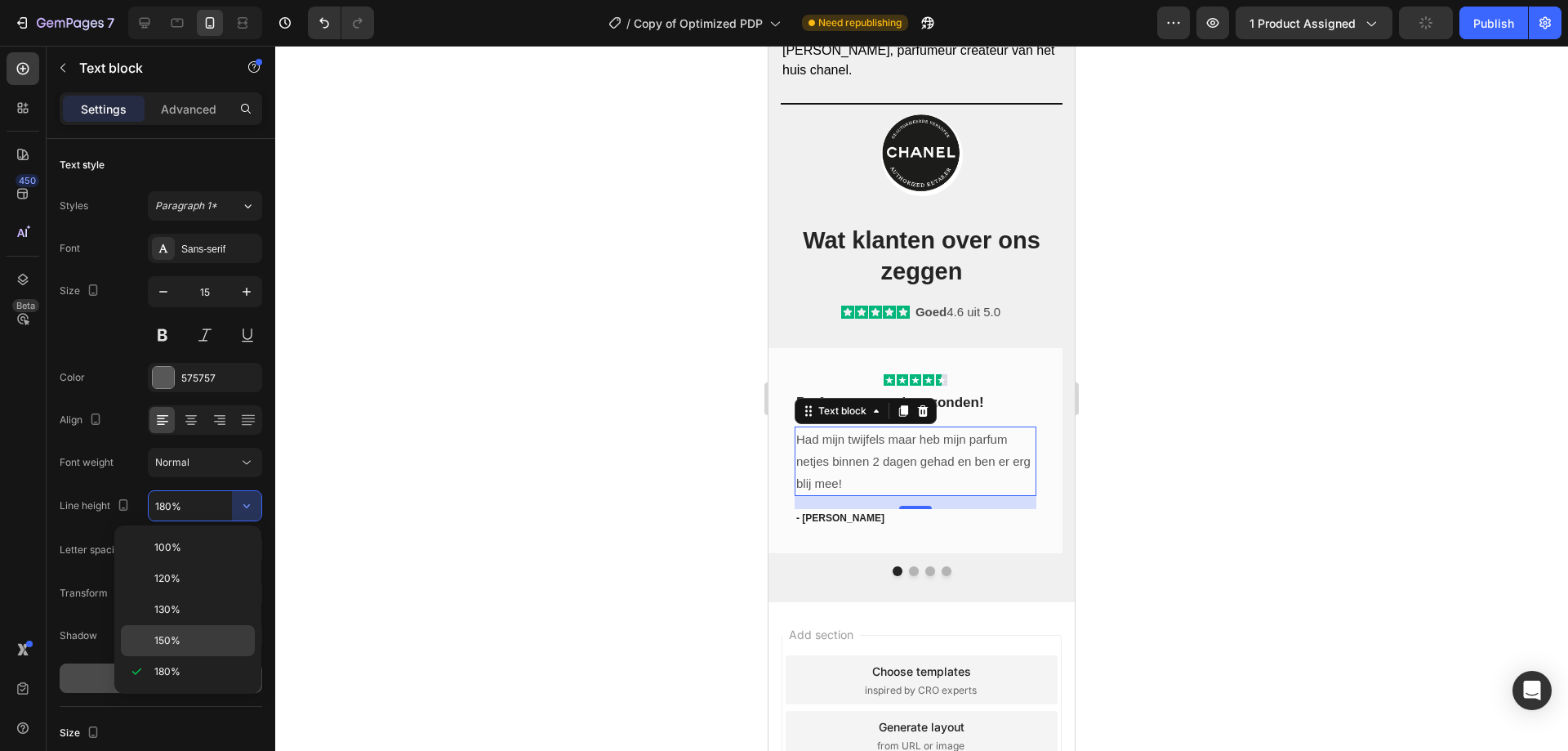
click at [172, 633] on span "150%" at bounding box center [167, 640] width 26 height 15
type input "150%"
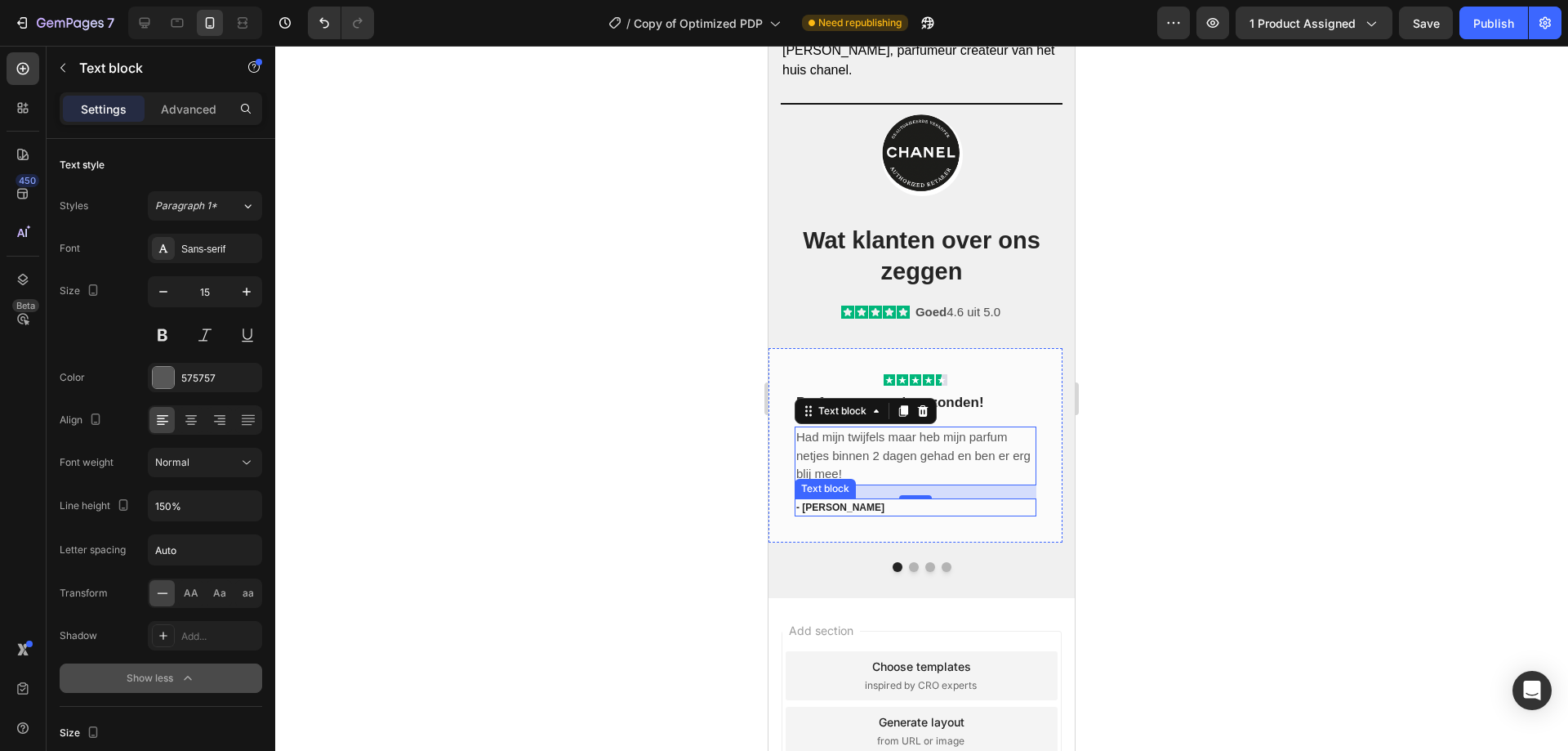
click at [845, 506] on p "- [PERSON_NAME]" at bounding box center [915, 507] width 238 height 15
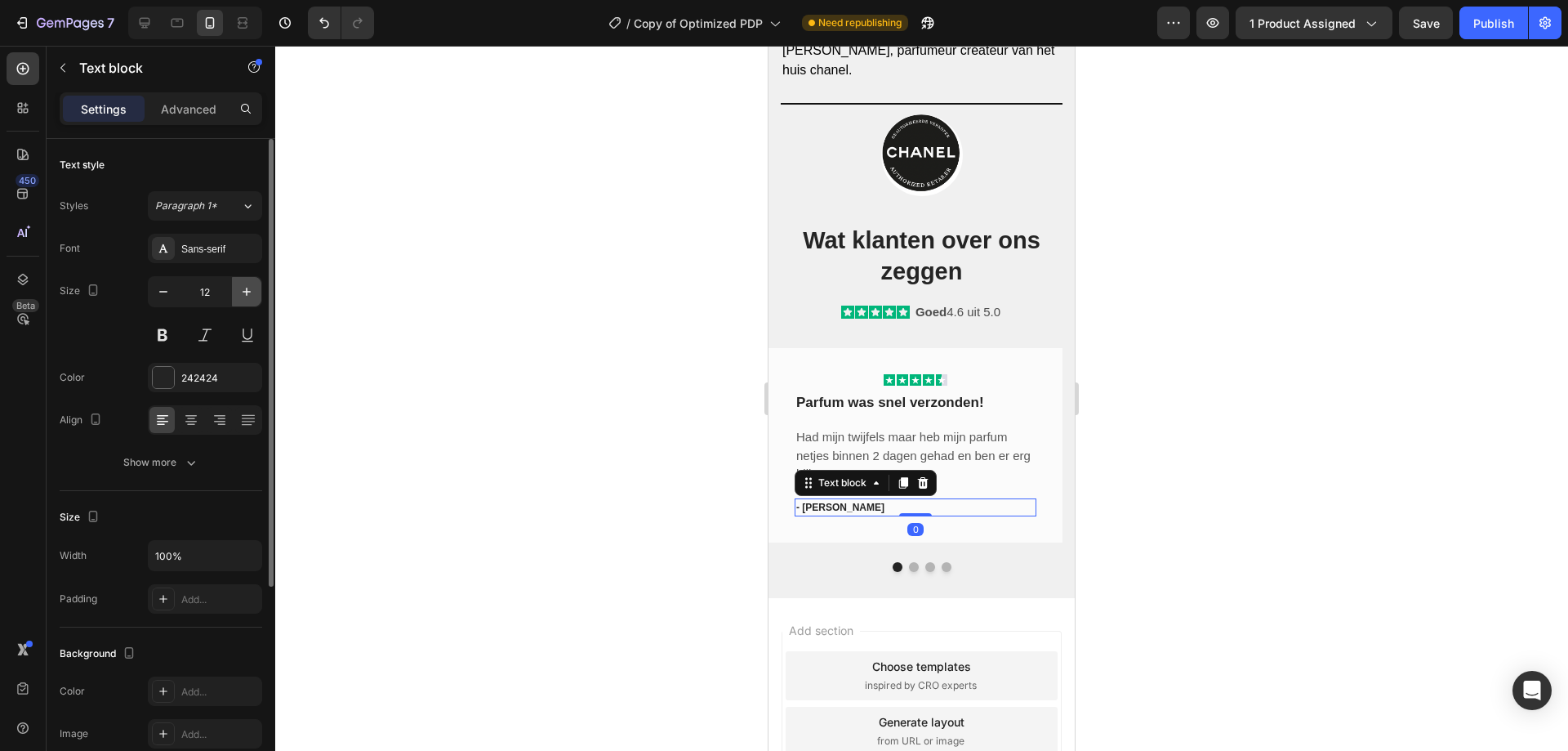
click at [257, 293] on button "button" at bounding box center [247, 292] width 30 height 30
click at [258, 293] on button "button" at bounding box center [247, 292] width 30 height 30
type input "14"
click at [791, 433] on div "Icon Icon Icon Icon Icon Row Parfum was snel verzonden! Text block Had mijn twi…" at bounding box center [915, 446] width 294 height 197
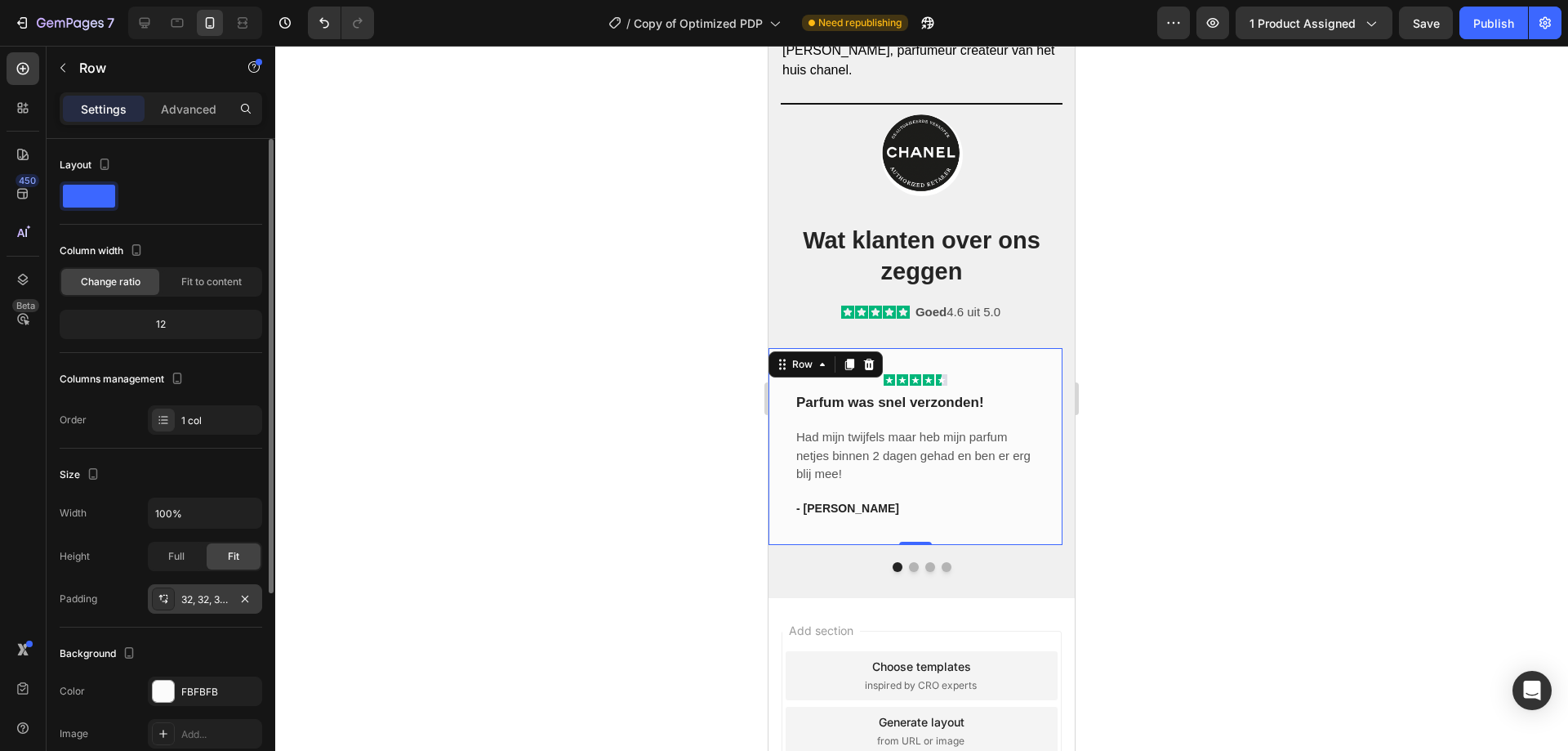
click at [202, 600] on div "32, 32, 32, 32" at bounding box center [205, 600] width 48 height 15
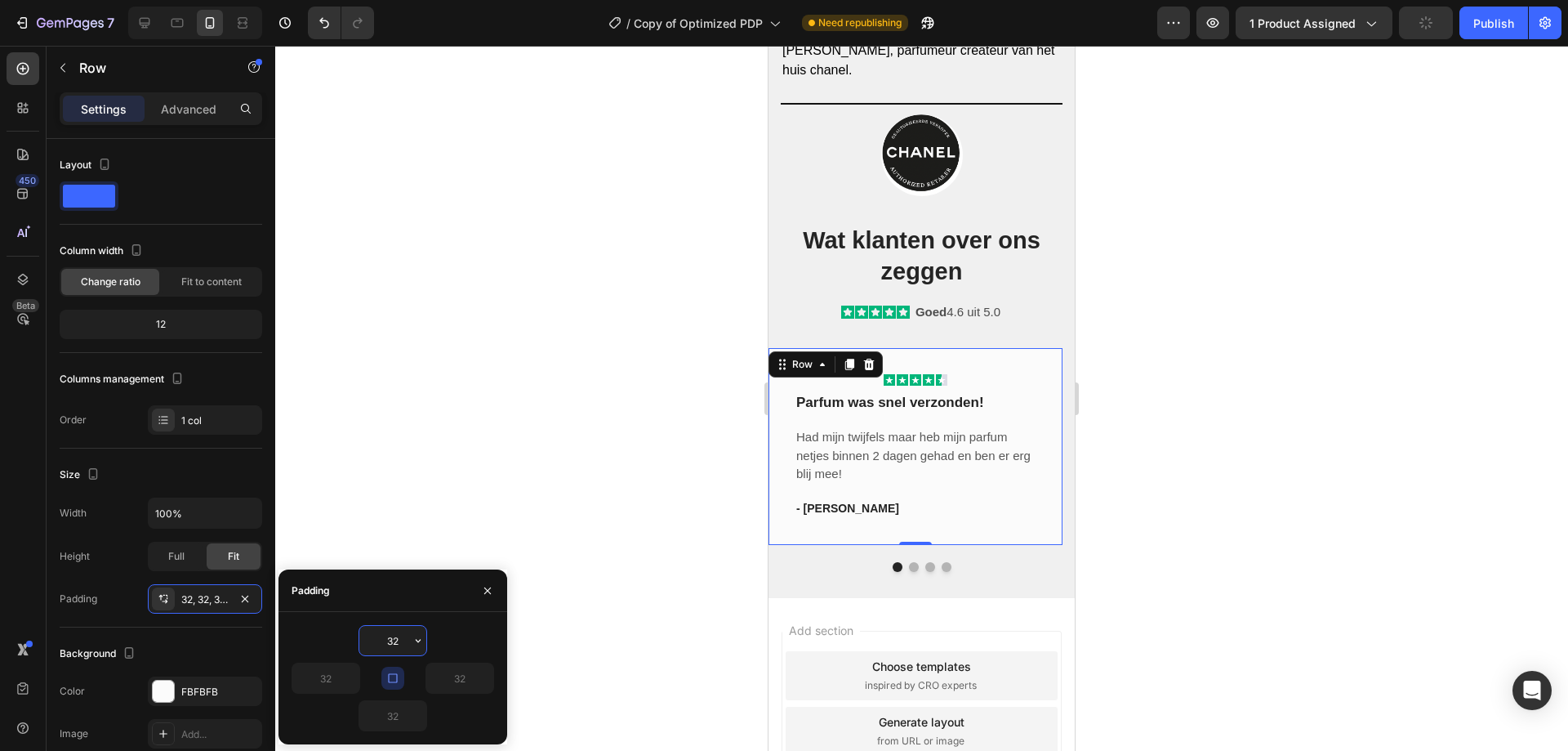
click at [399, 643] on input "32" at bounding box center [392, 640] width 67 height 30
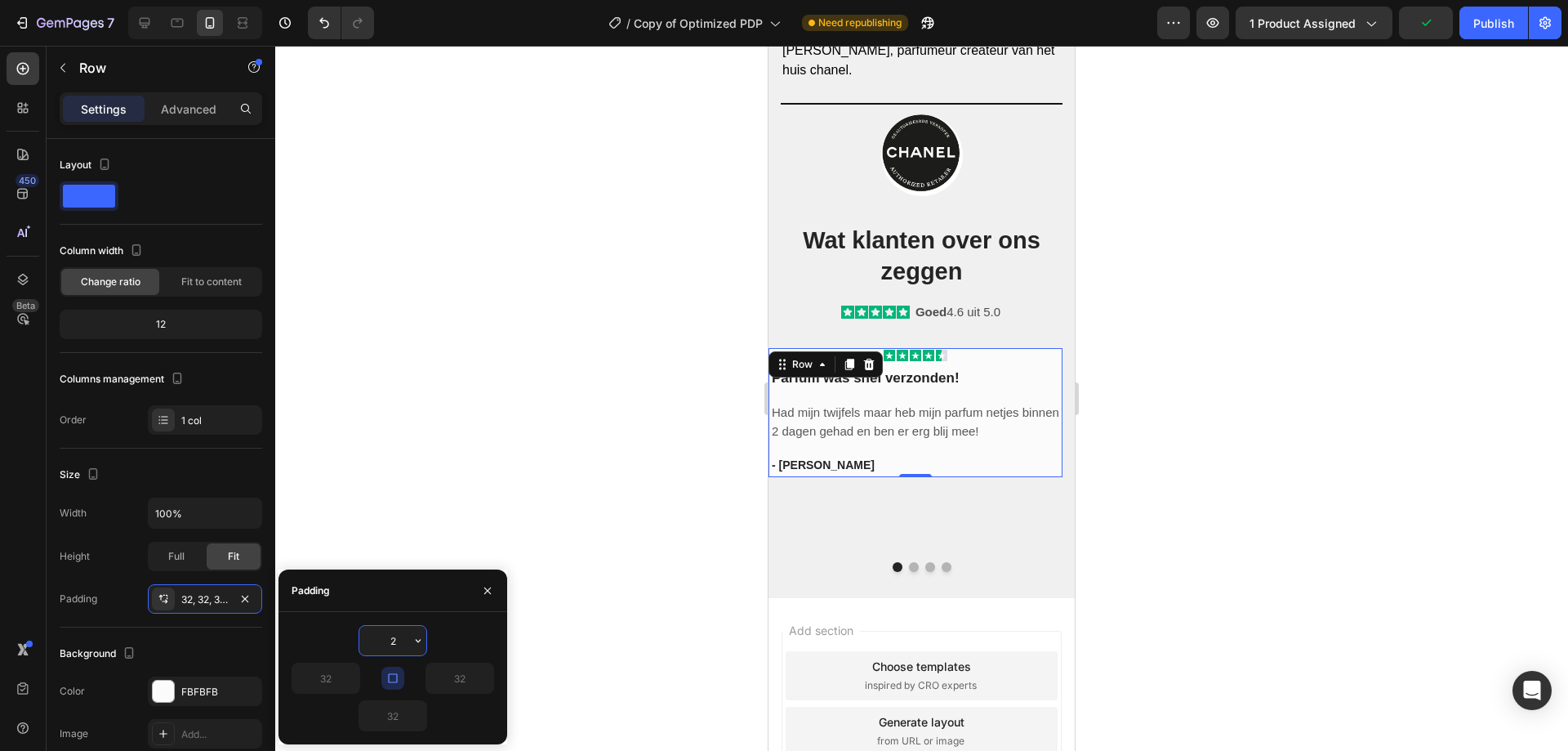
type input "20"
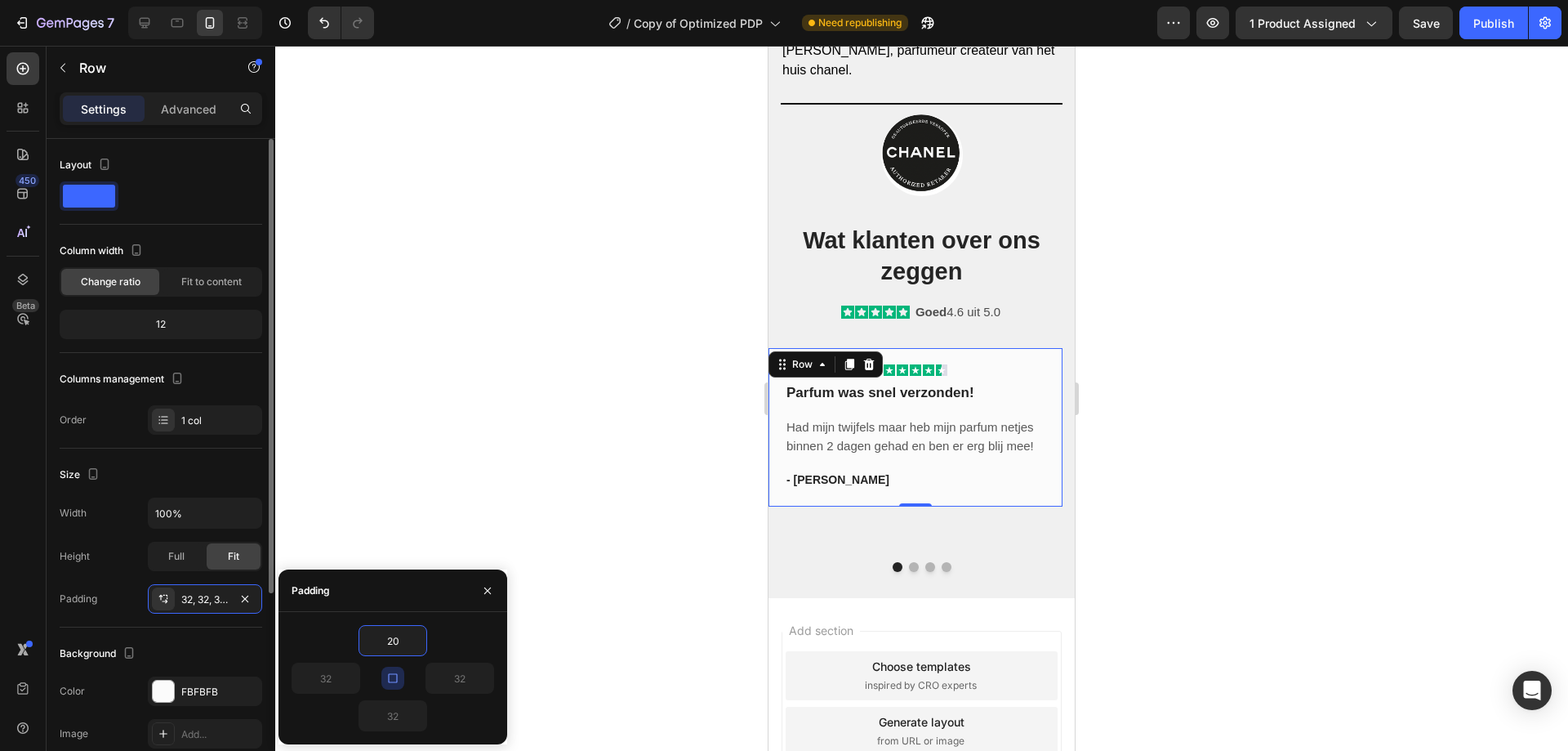
click at [198, 471] on div "Size" at bounding box center [160, 474] width 202 height 26
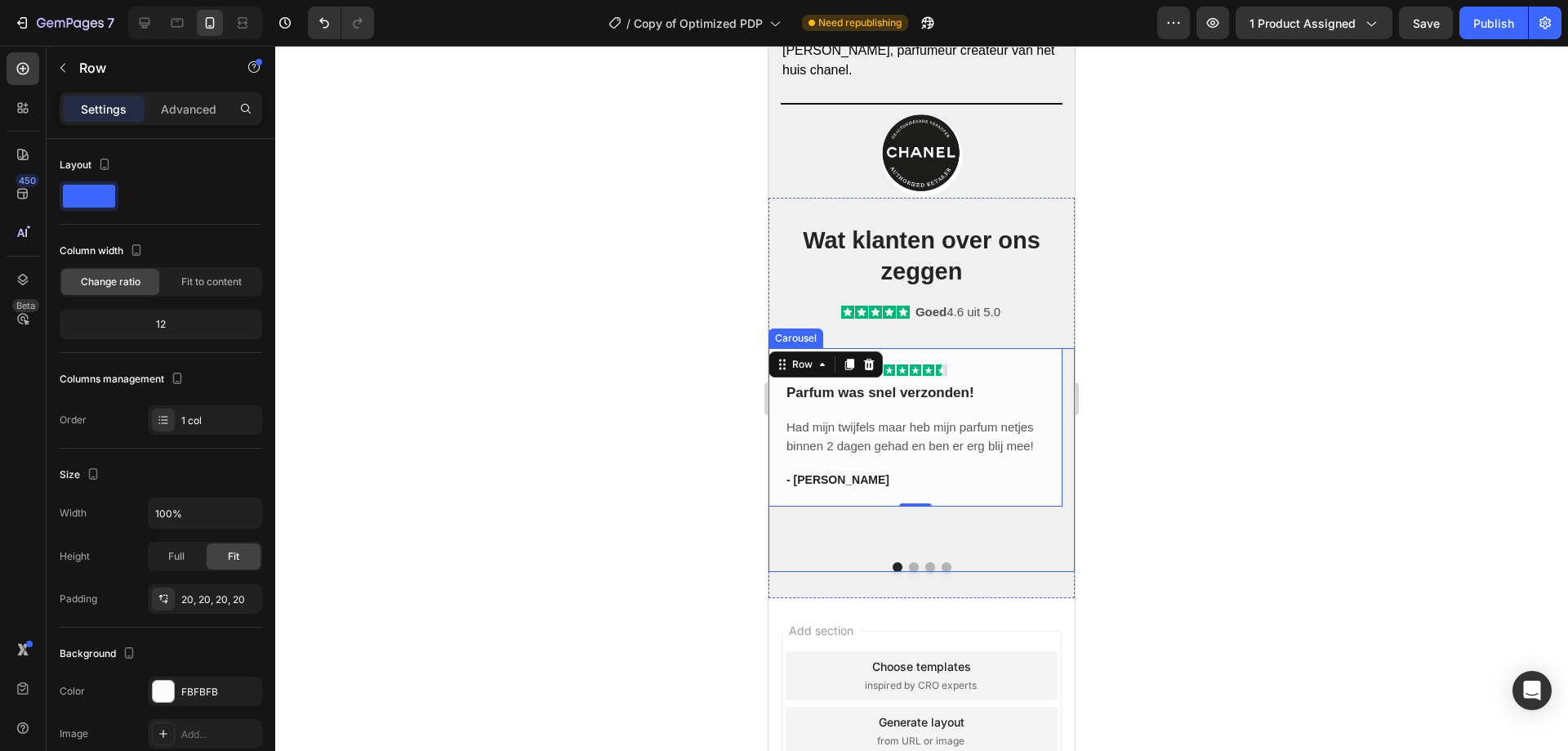
click at [909, 566] on button "Dot" at bounding box center [914, 567] width 10 height 10
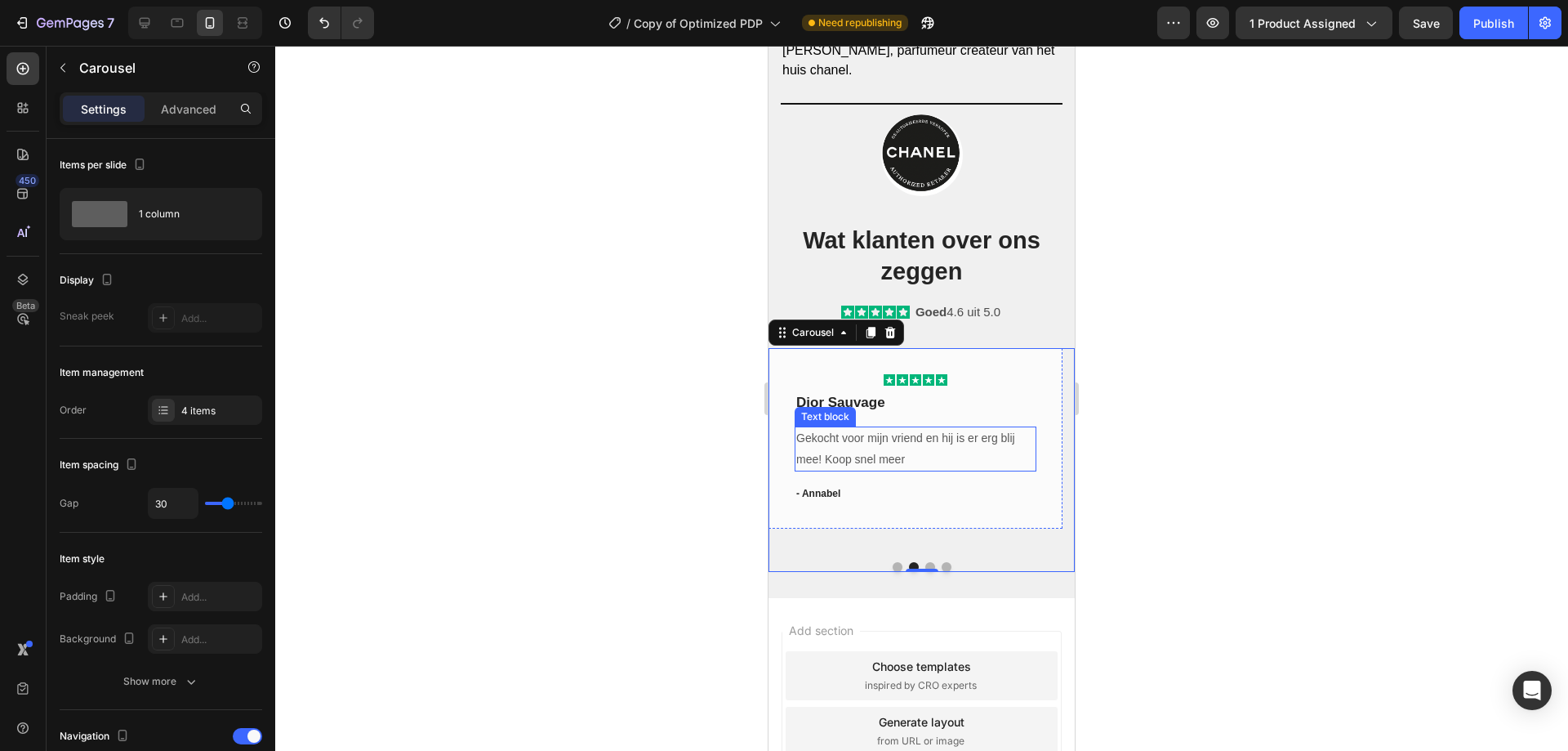
click at [912, 460] on p "Gekocht voor mijn vriend en hij is er erg blij mee! Koop snel meer" at bounding box center [915, 448] width 238 height 41
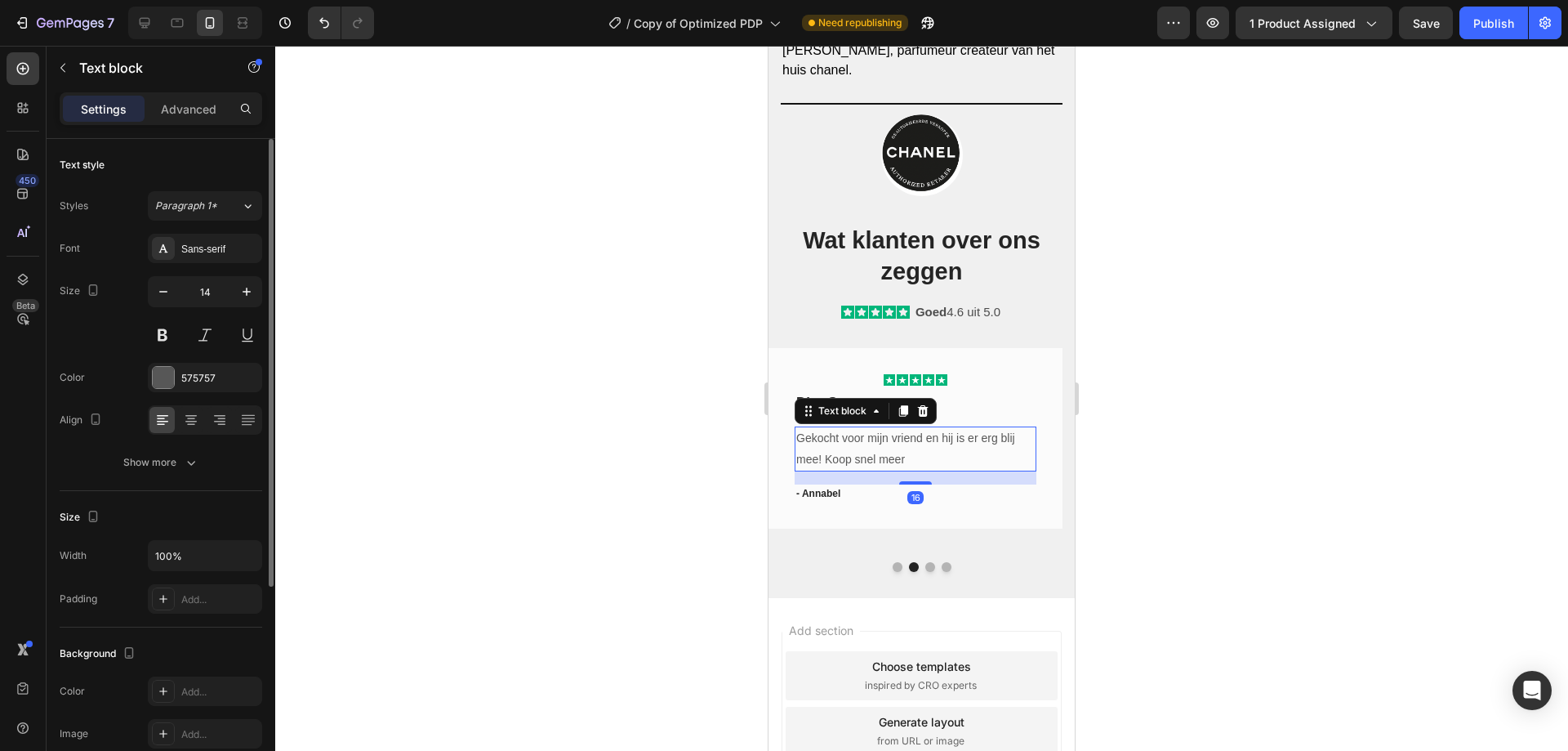
click at [257, 273] on div "Font Sans-serif Size 14 Color 575757 Align Show more" at bounding box center [160, 356] width 202 height 243
click at [249, 287] on icon "button" at bounding box center [246, 292] width 16 height 16
type input "15"
click at [180, 470] on div "Show more" at bounding box center [161, 462] width 76 height 16
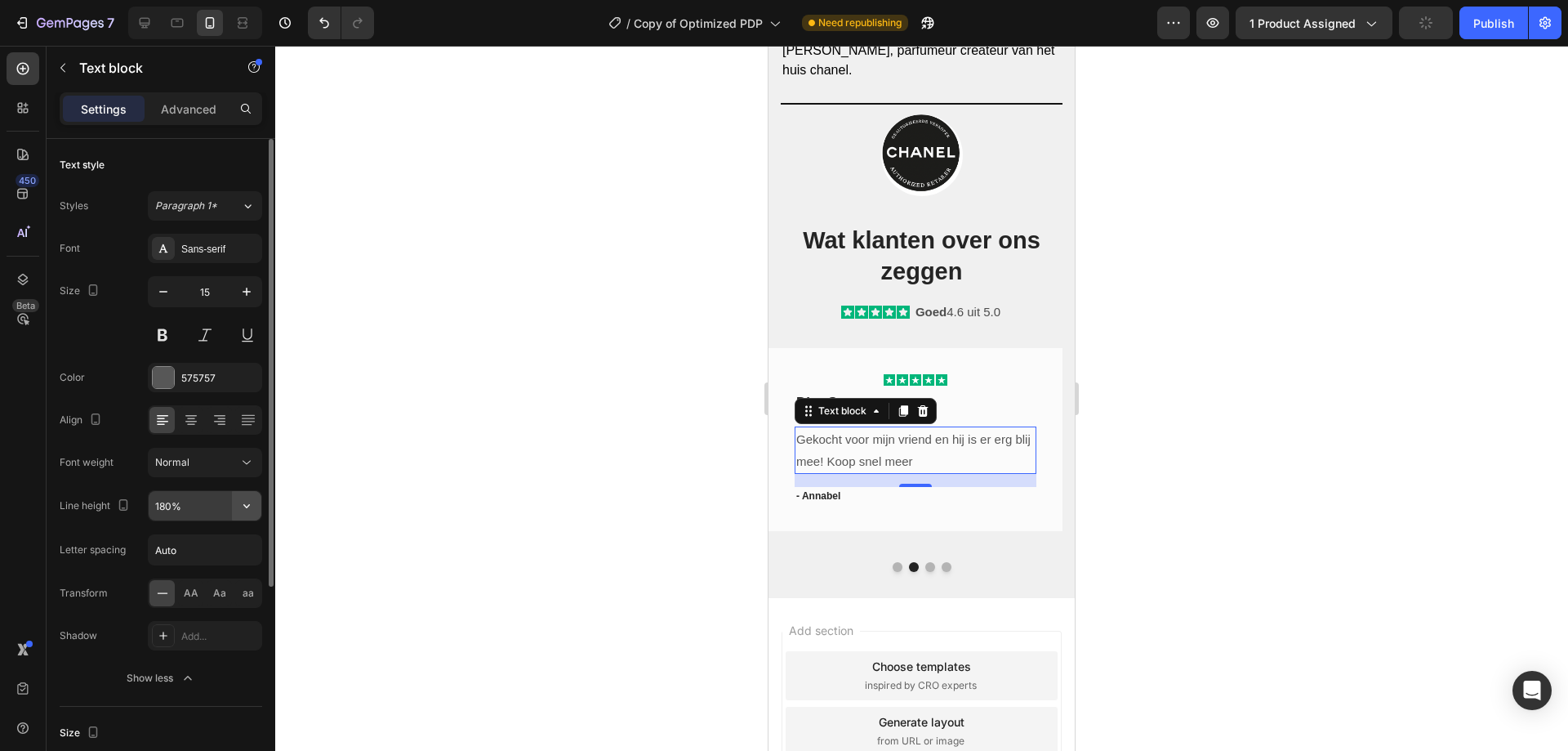
click at [236, 503] on button "button" at bounding box center [247, 506] width 30 height 30
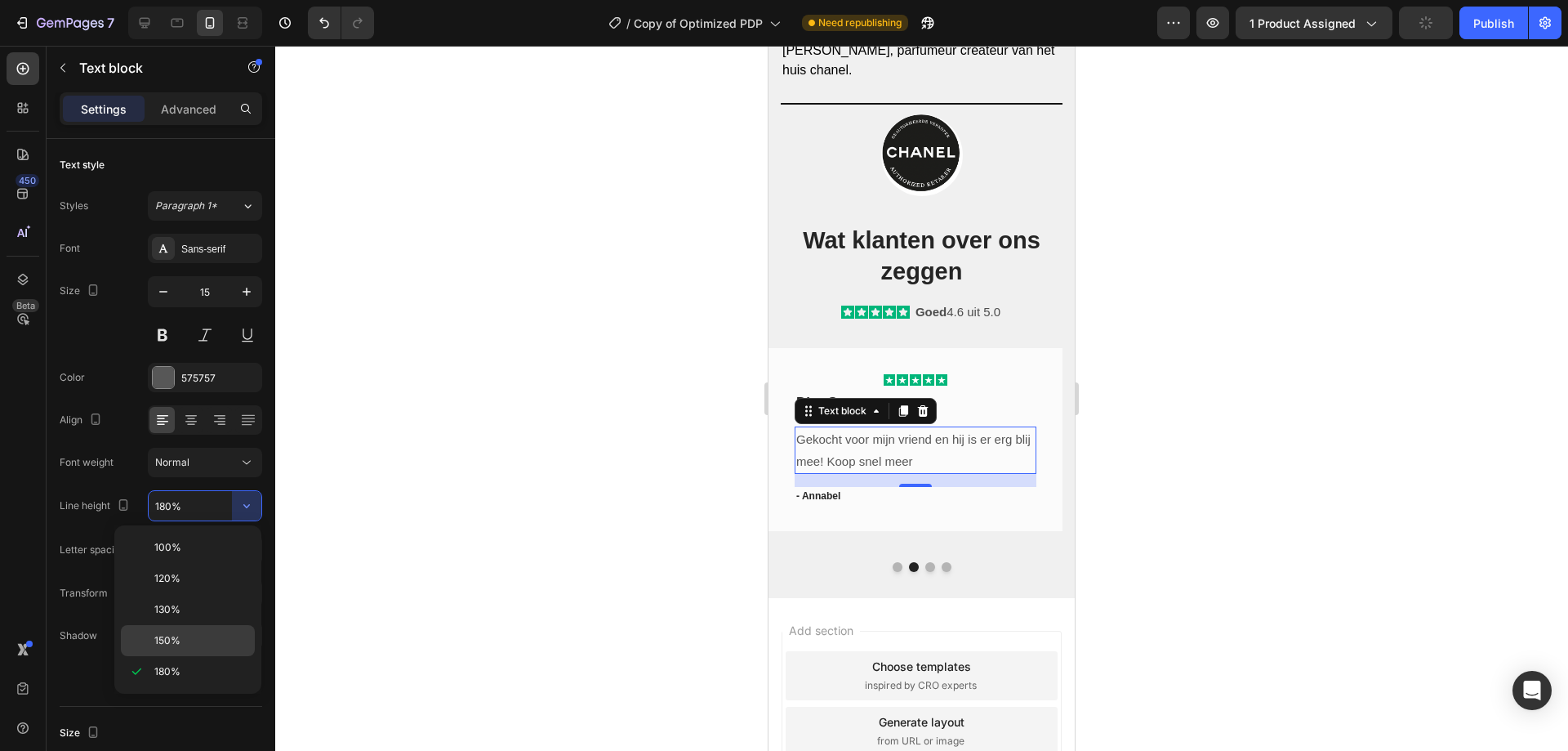
click at [173, 646] on span "150%" at bounding box center [167, 640] width 26 height 15
type input "150%"
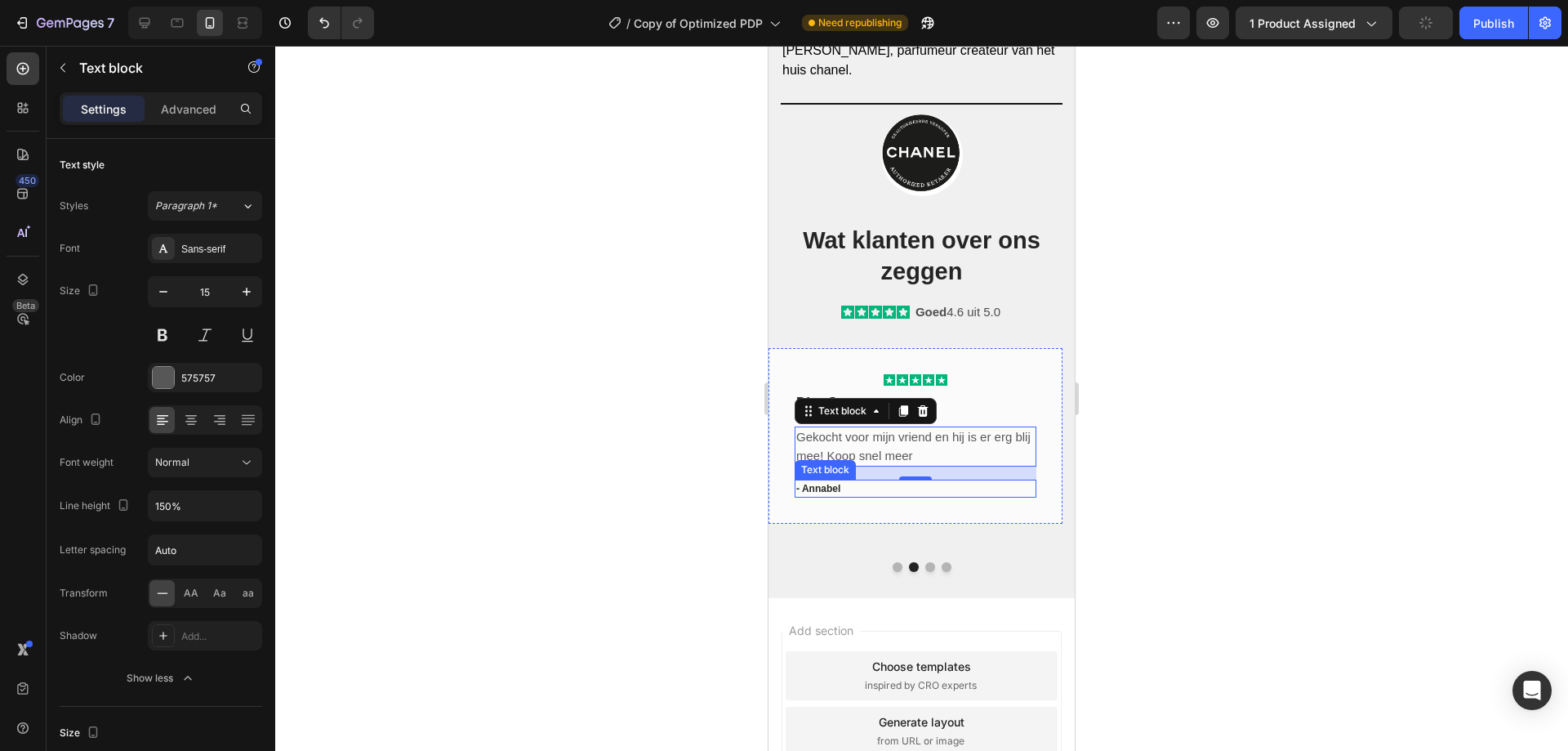
click at [851, 485] on p "- Annabel" at bounding box center [915, 488] width 238 height 15
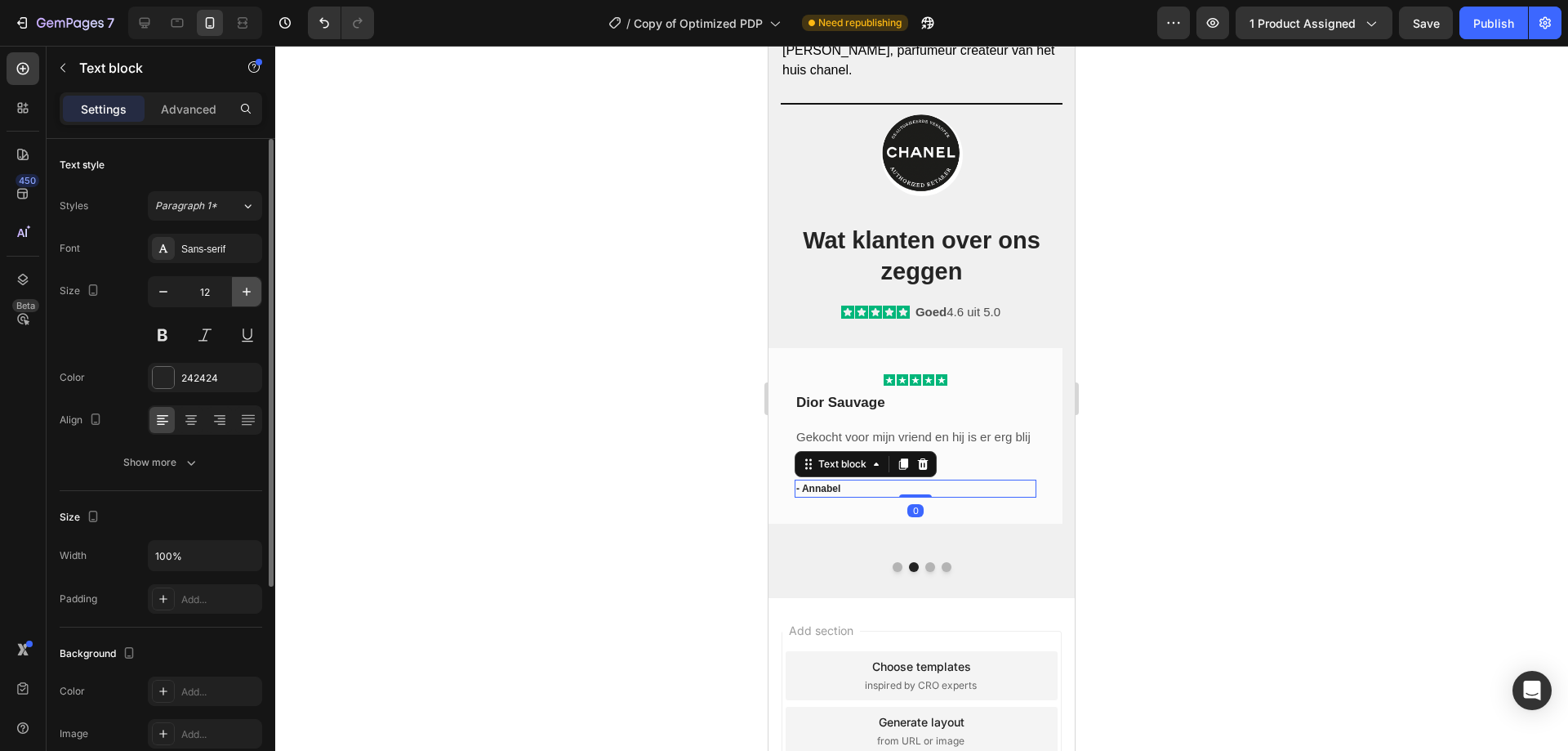
click at [254, 293] on icon "button" at bounding box center [246, 292] width 16 height 16
type input "15"
click at [909, 501] on div "Icon Icon Icon Icon Icon Row Dior Sauvage Text block [PERSON_NAME] voor mijn vr…" at bounding box center [915, 437] width 294 height 179
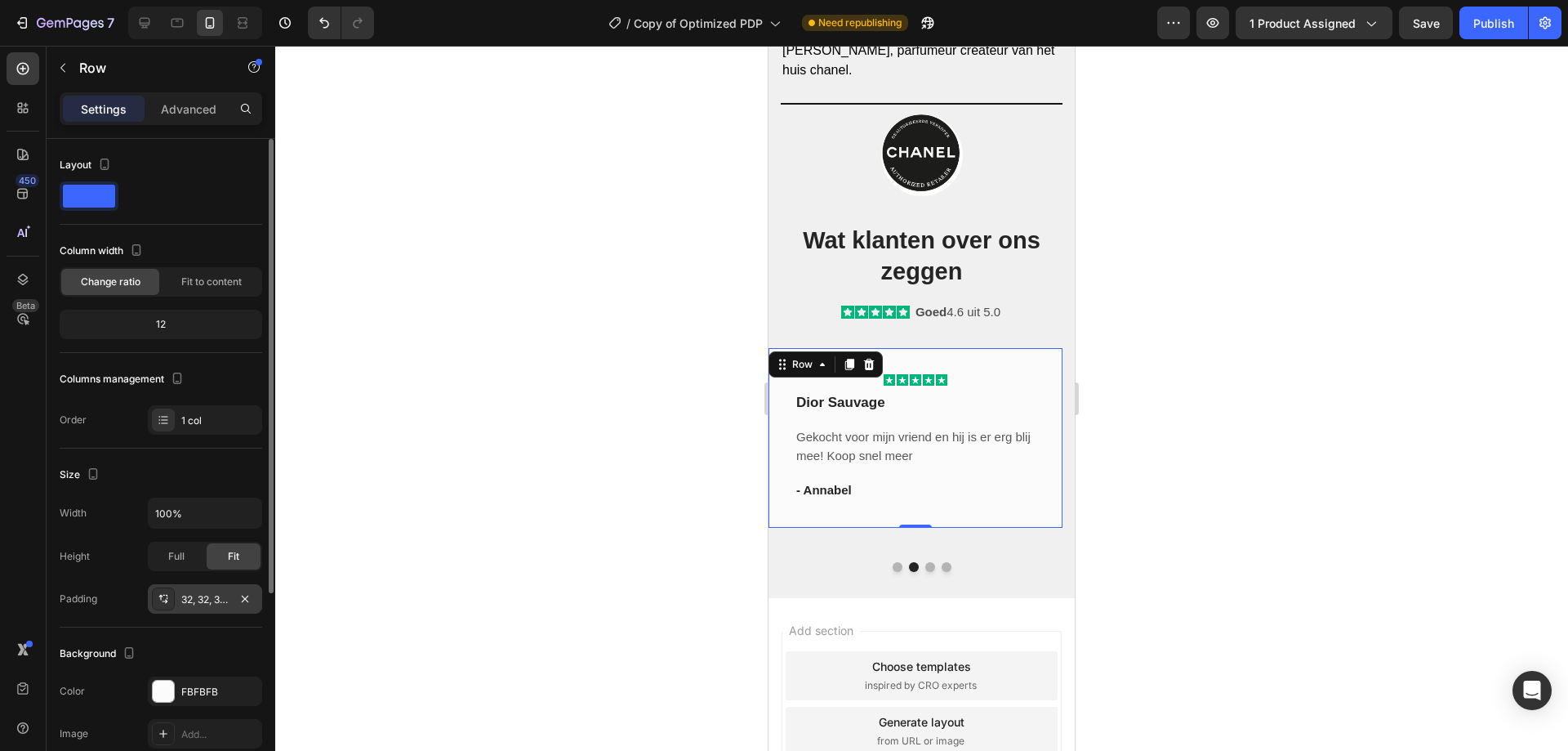
click at [210, 594] on div "32, 32, 32, 32" at bounding box center [205, 600] width 48 height 15
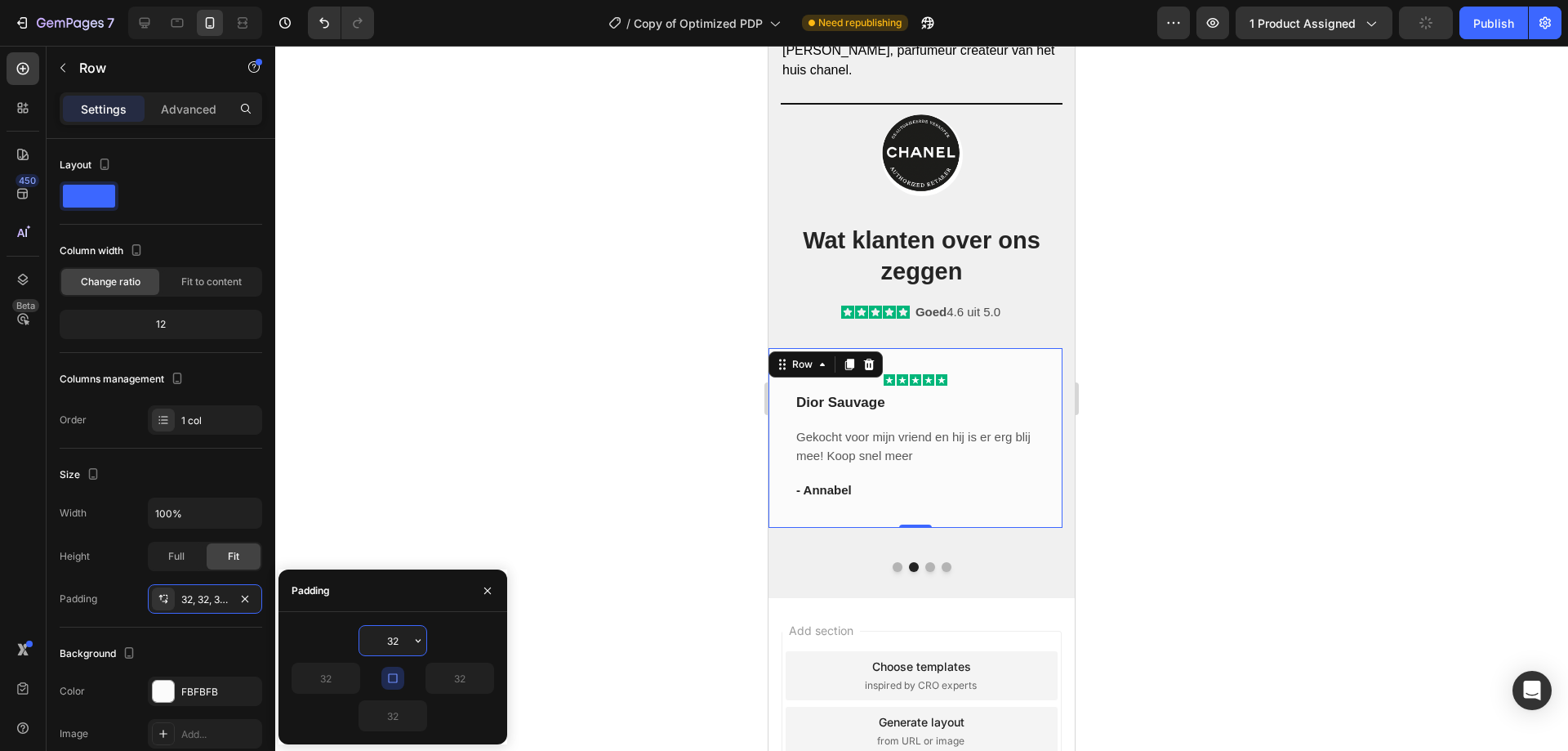
click at [401, 647] on input "32" at bounding box center [392, 640] width 67 height 30
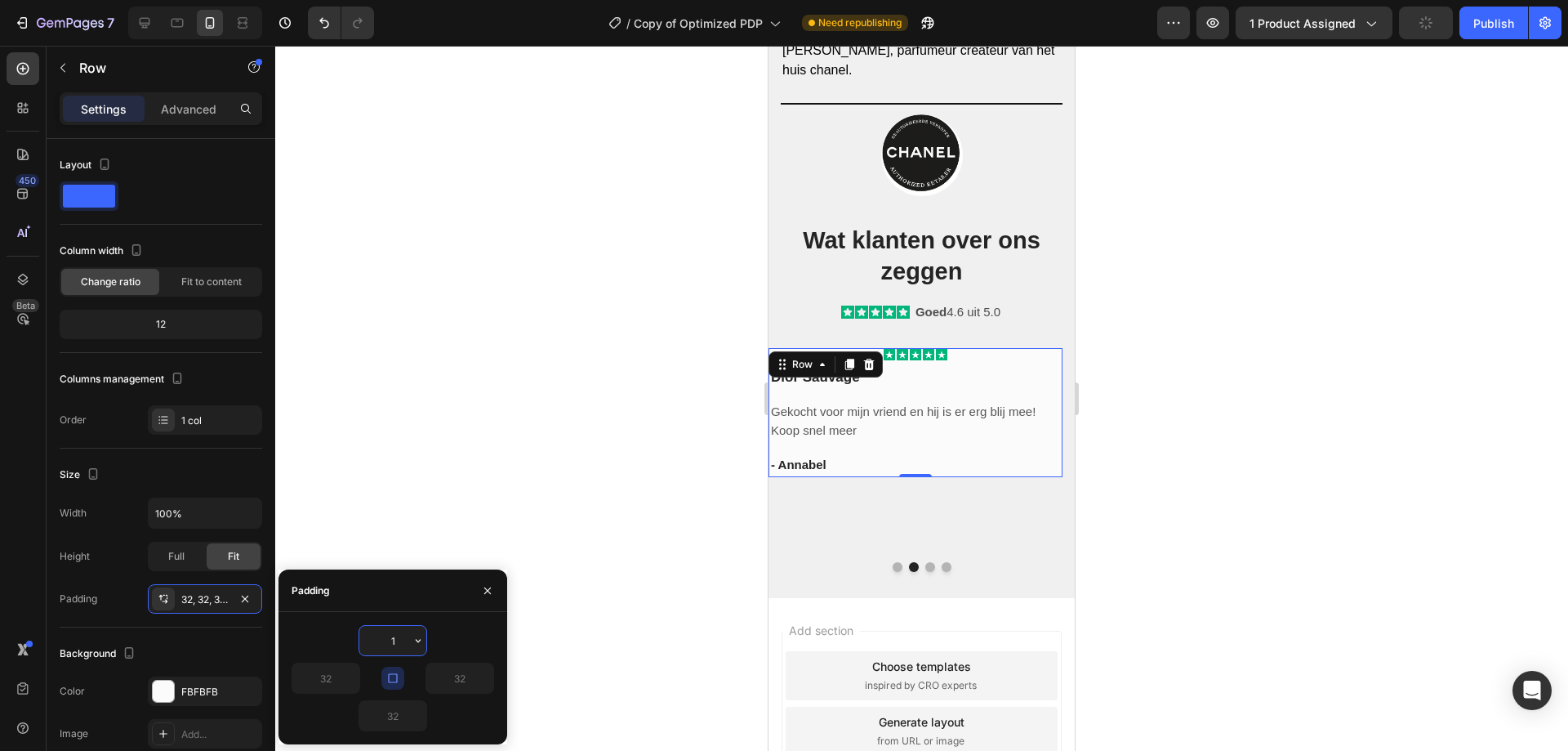
type input "15"
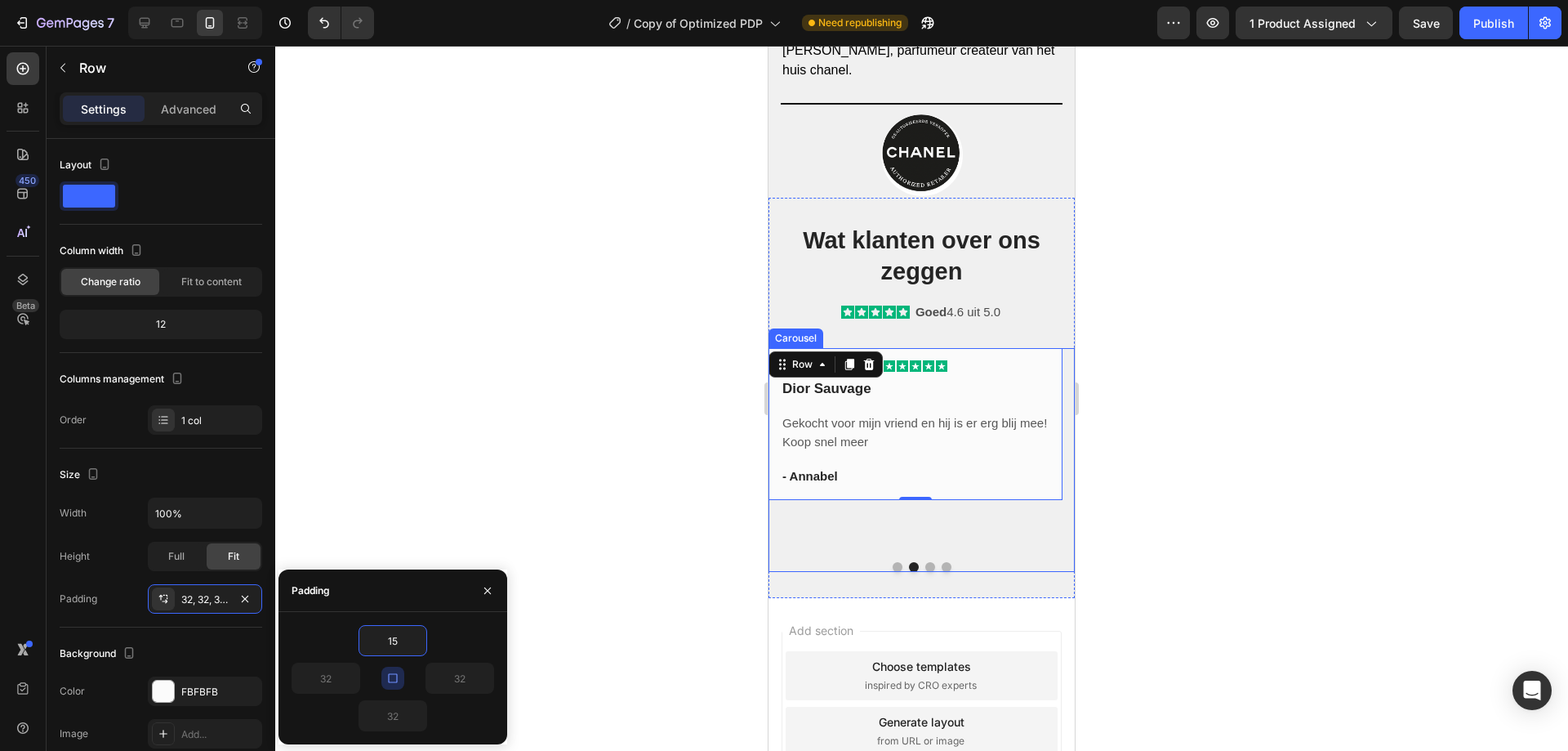
click at [885, 566] on div at bounding box center [922, 567] width 307 height 10
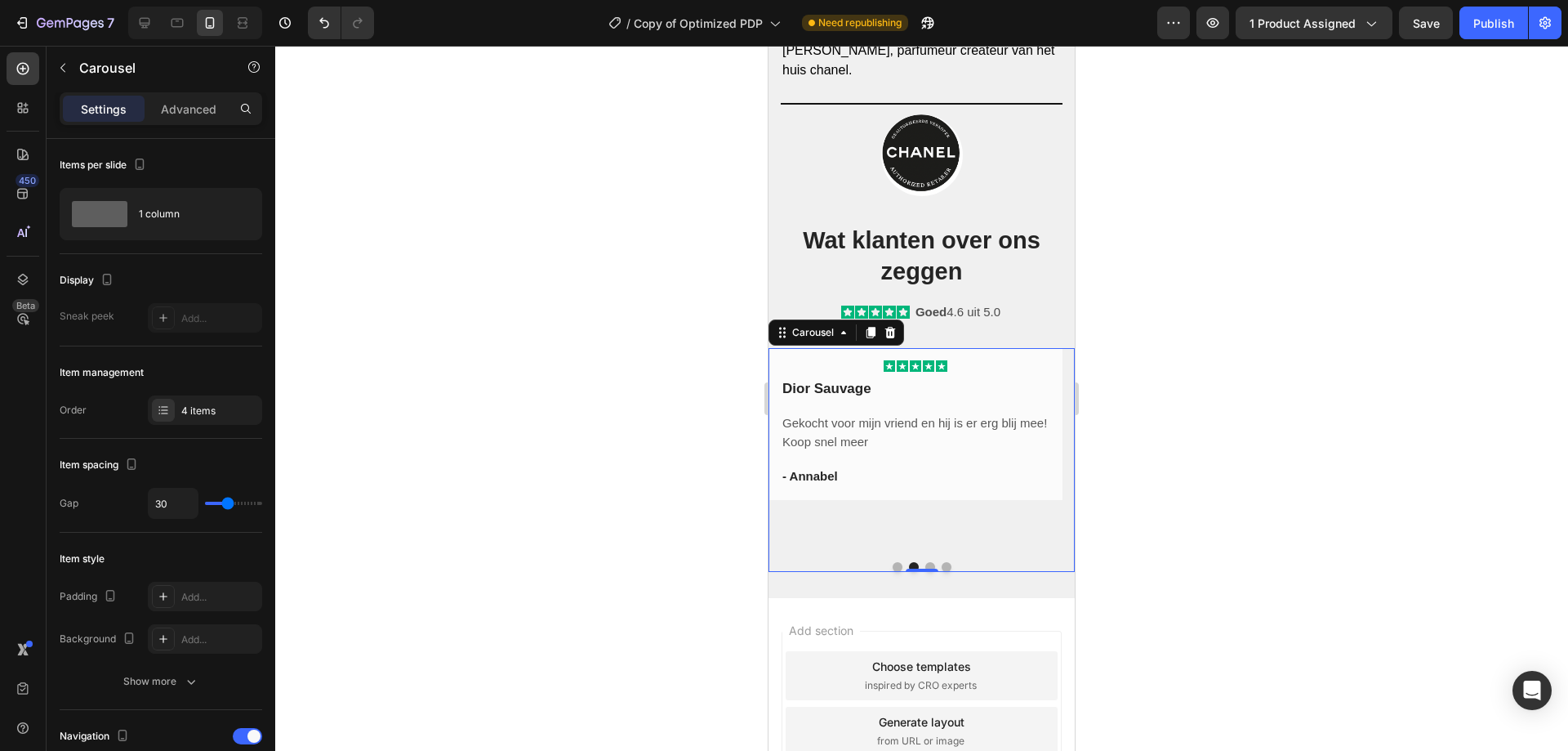
click at [892, 569] on button "Dot" at bounding box center [897, 567] width 10 height 10
click at [892, 495] on div "Icon Icon Icon Icon Icon Row Parfum was snel verzonden! Text block Had mijn twi…" at bounding box center [915, 426] width 294 height 158
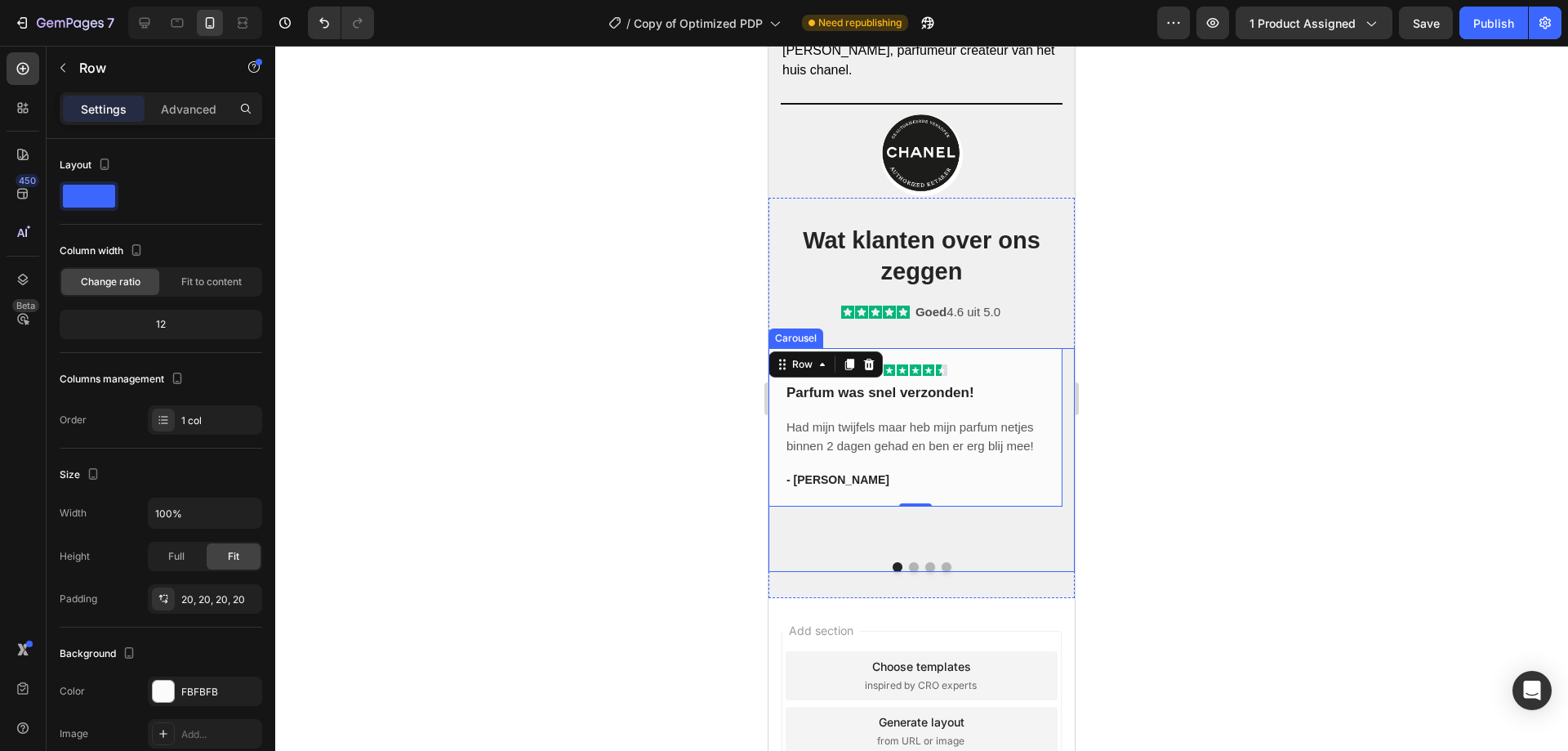
click at [909, 566] on button "Dot" at bounding box center [914, 567] width 10 height 10
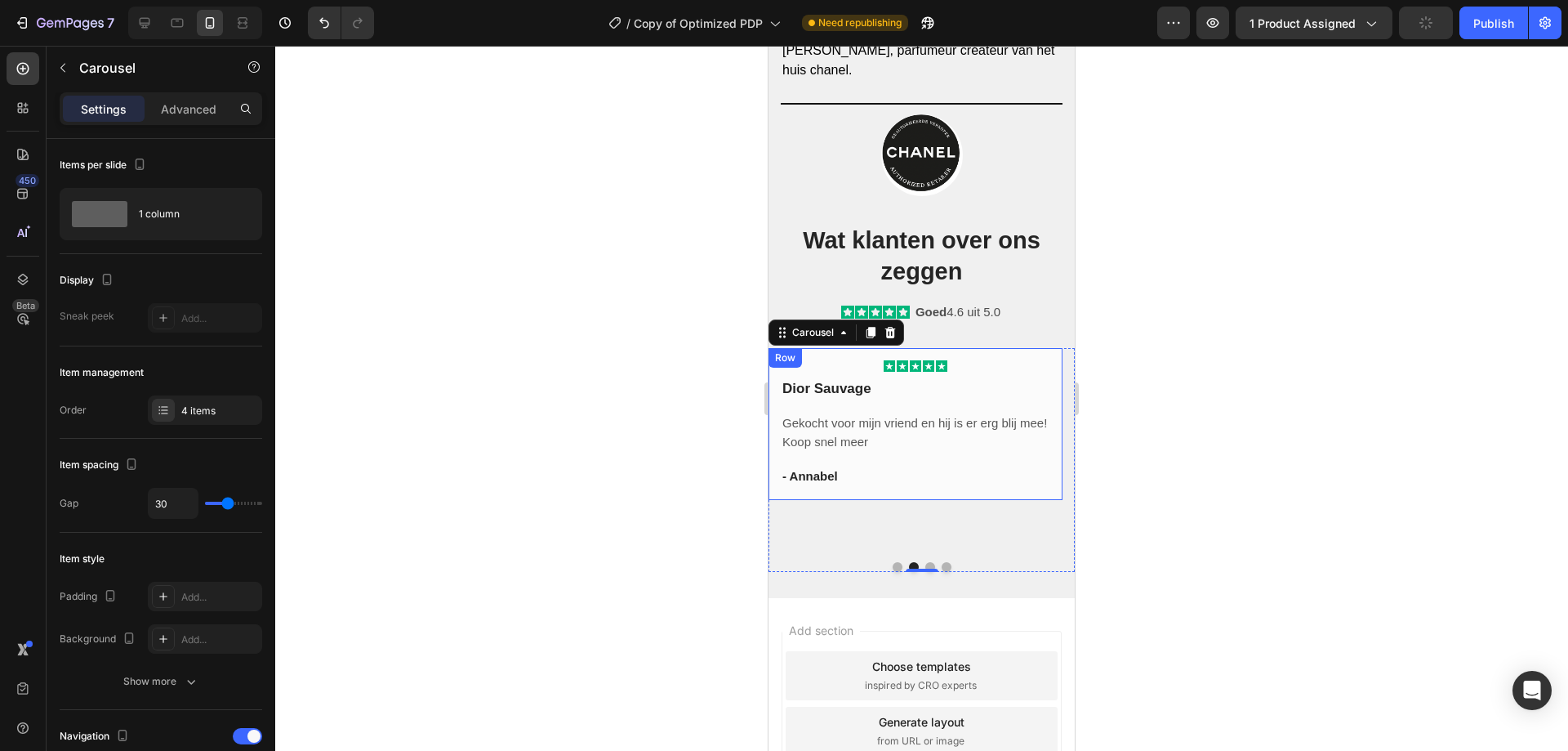
click at [779, 490] on div "Icon Icon Icon Icon Icon Row Dior Sauvage Text block [PERSON_NAME] voor mijn vr…" at bounding box center [915, 423] width 294 height 152
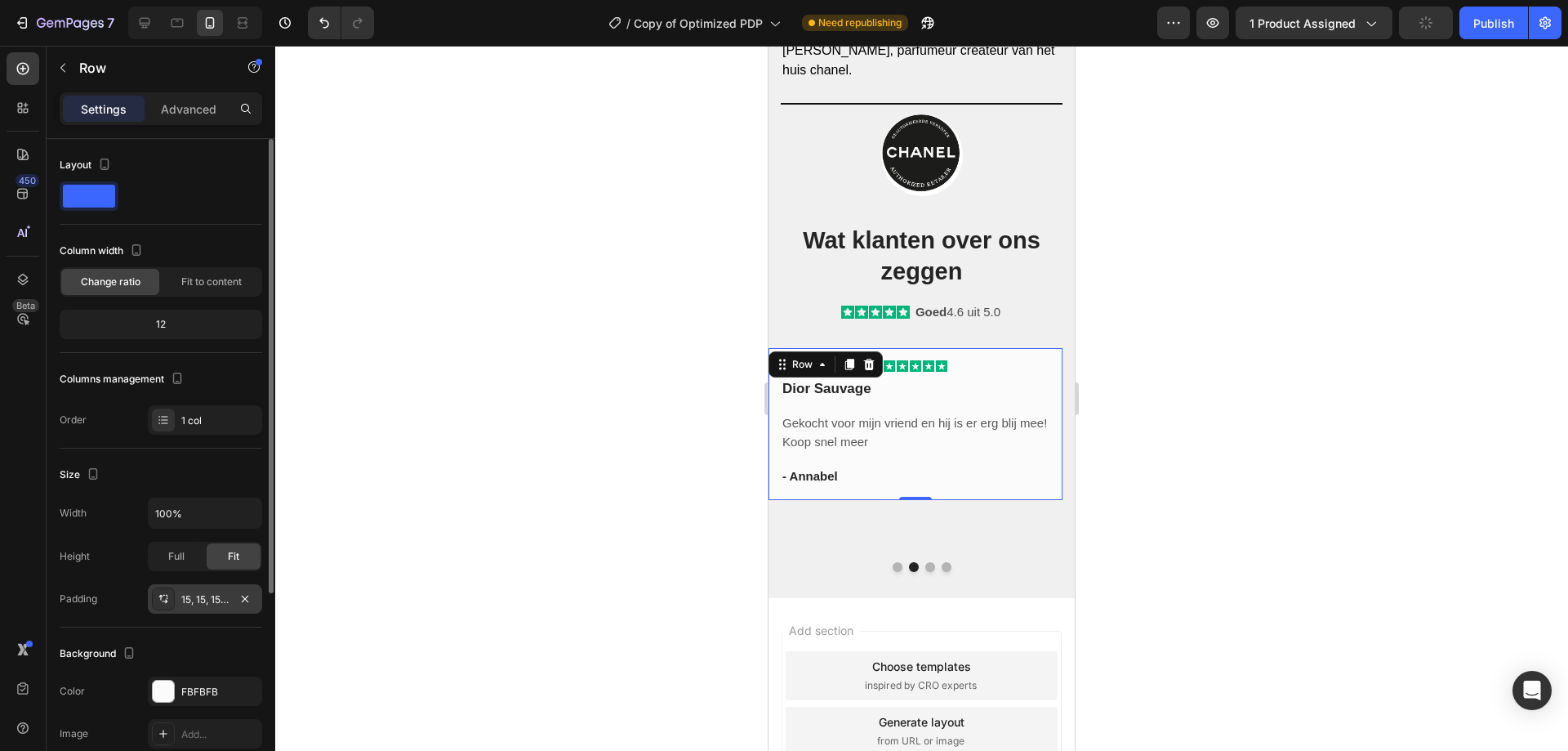
click at [220, 593] on div "15, 15, 15, 15" at bounding box center [205, 600] width 48 height 15
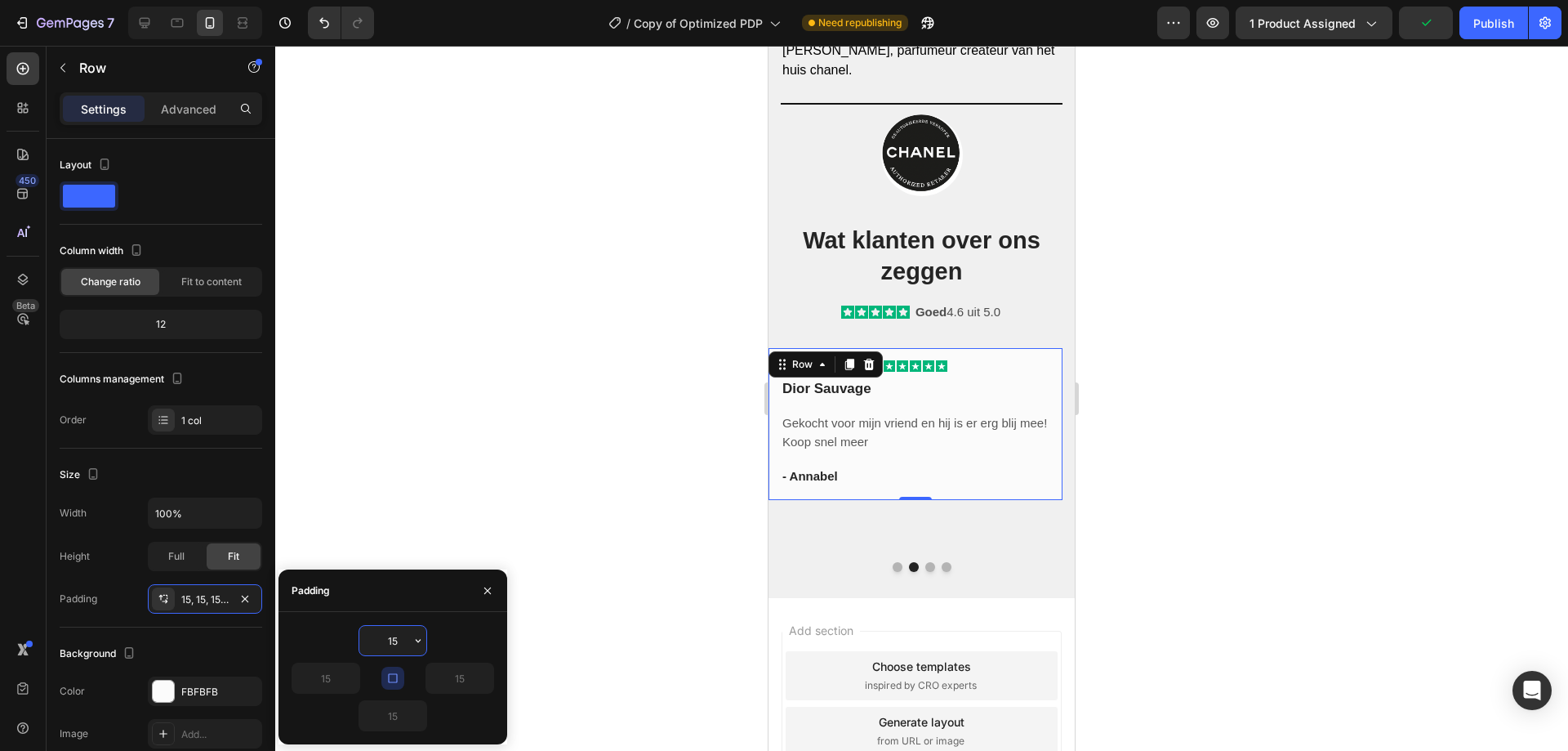
click at [392, 645] on input "15" at bounding box center [392, 640] width 67 height 30
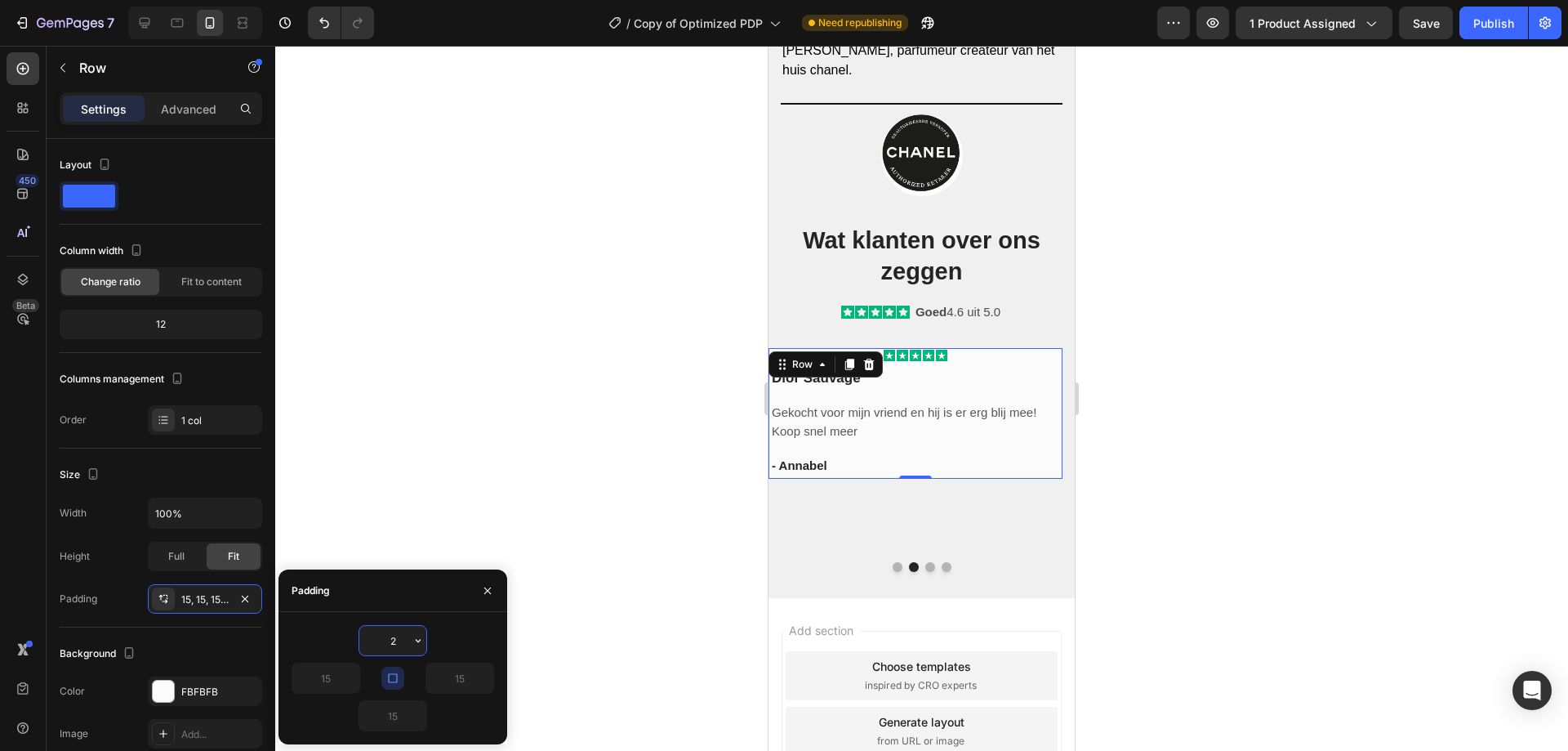
type input "20"
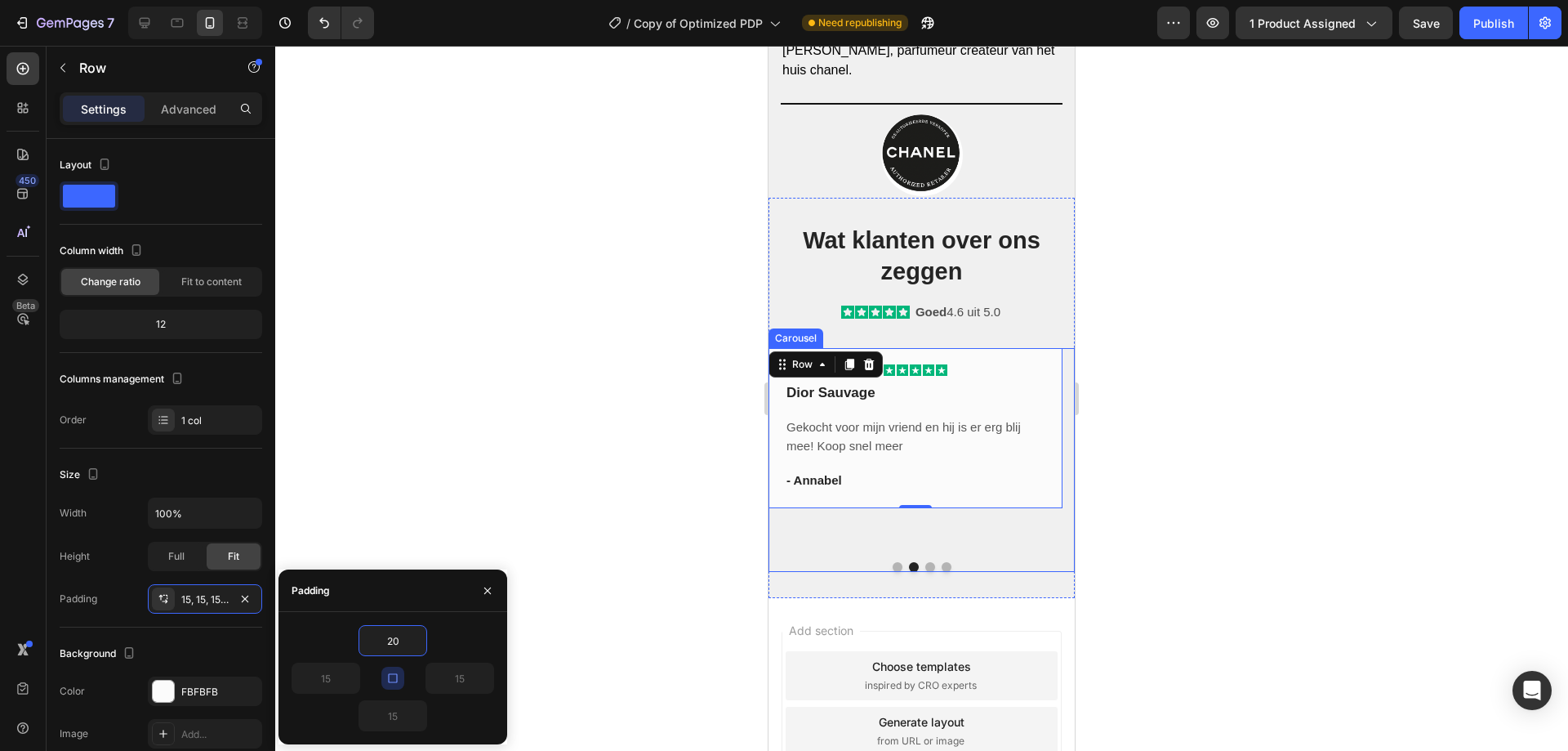
click at [925, 567] on button "Dot" at bounding box center [930, 567] width 10 height 10
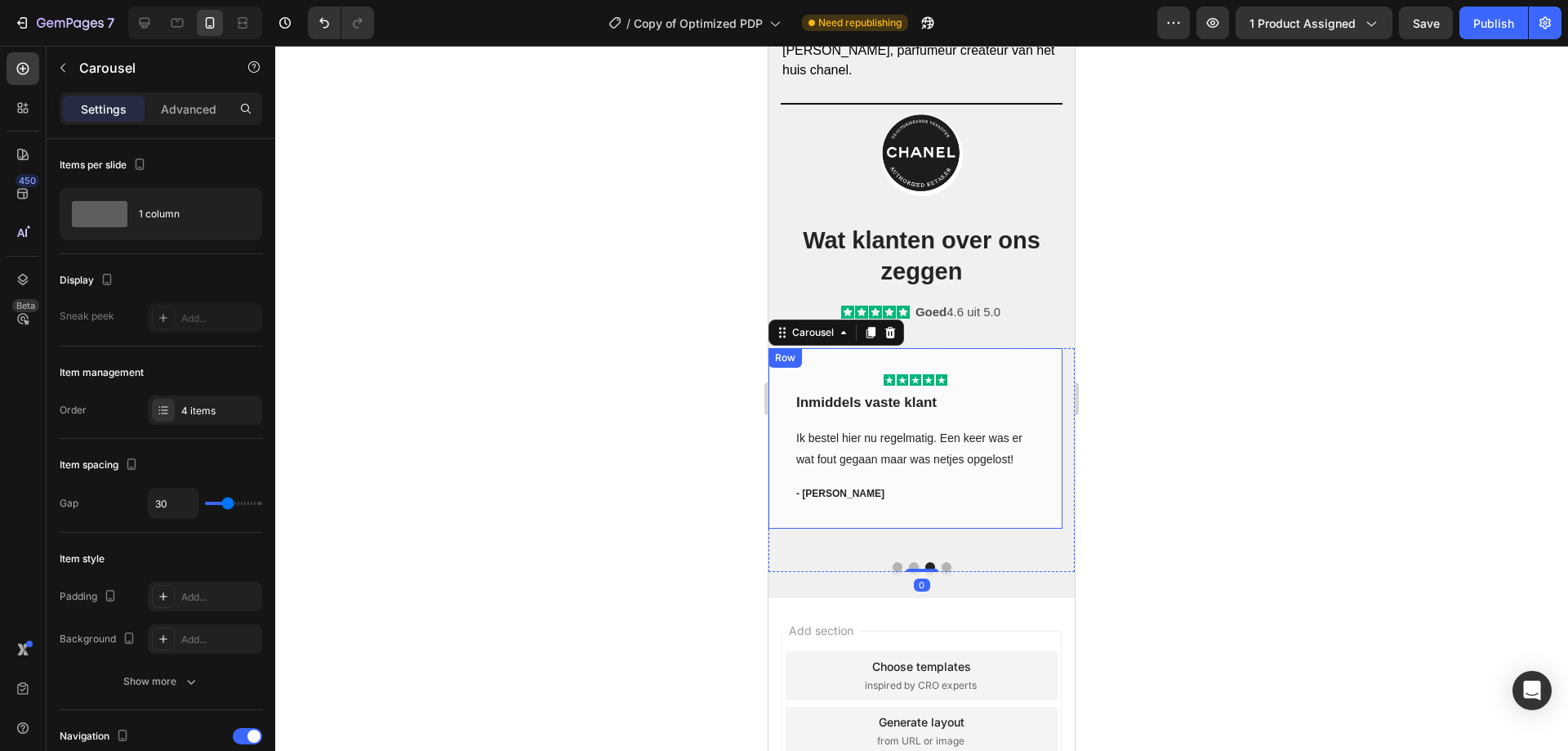
click at [883, 519] on div "Icon Icon Icon Icon Icon Row Inmiddels vaste klant Text block Ik bestel hier nu…" at bounding box center [915, 437] width 294 height 180
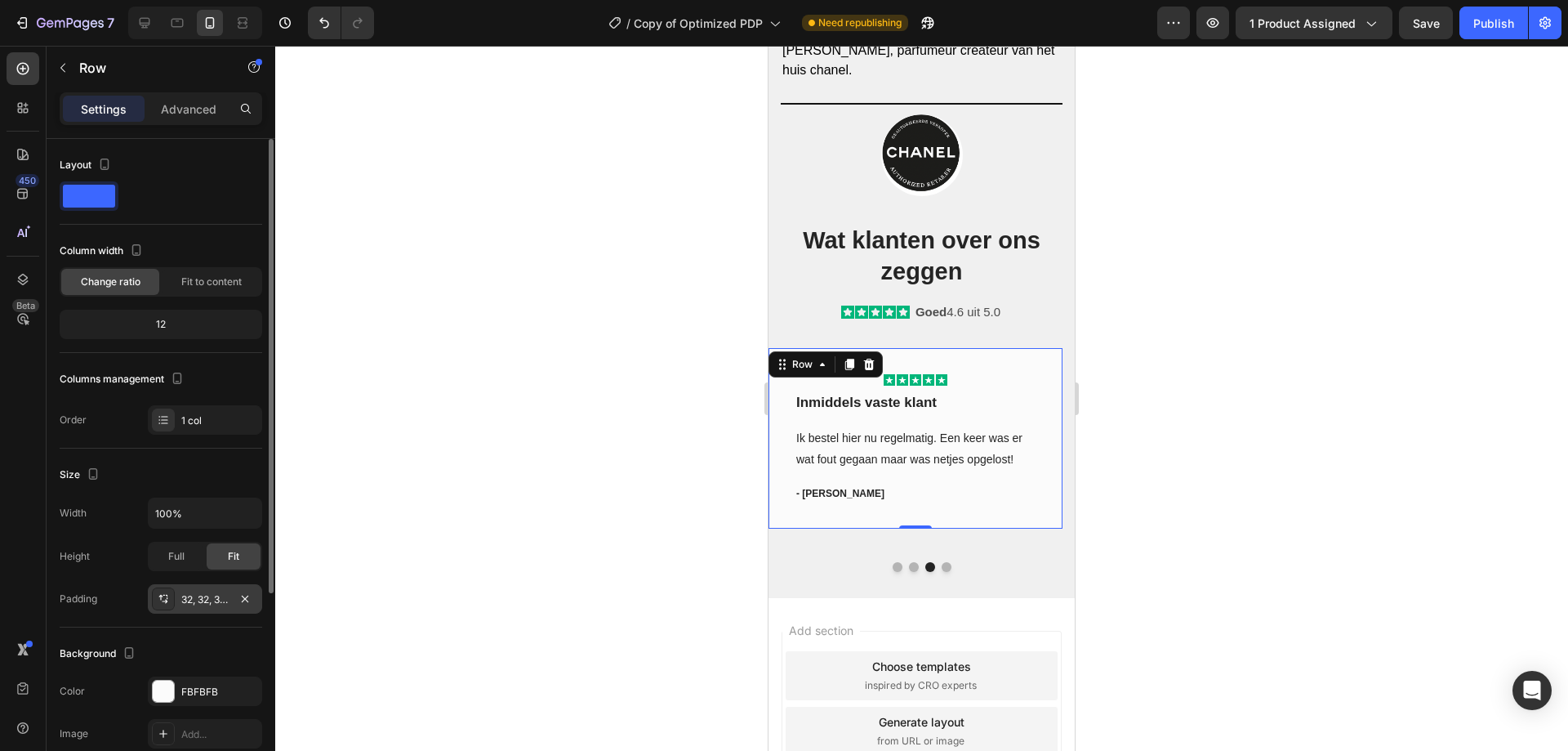
click at [188, 599] on div "32, 32, 32, 32" at bounding box center [205, 600] width 48 height 15
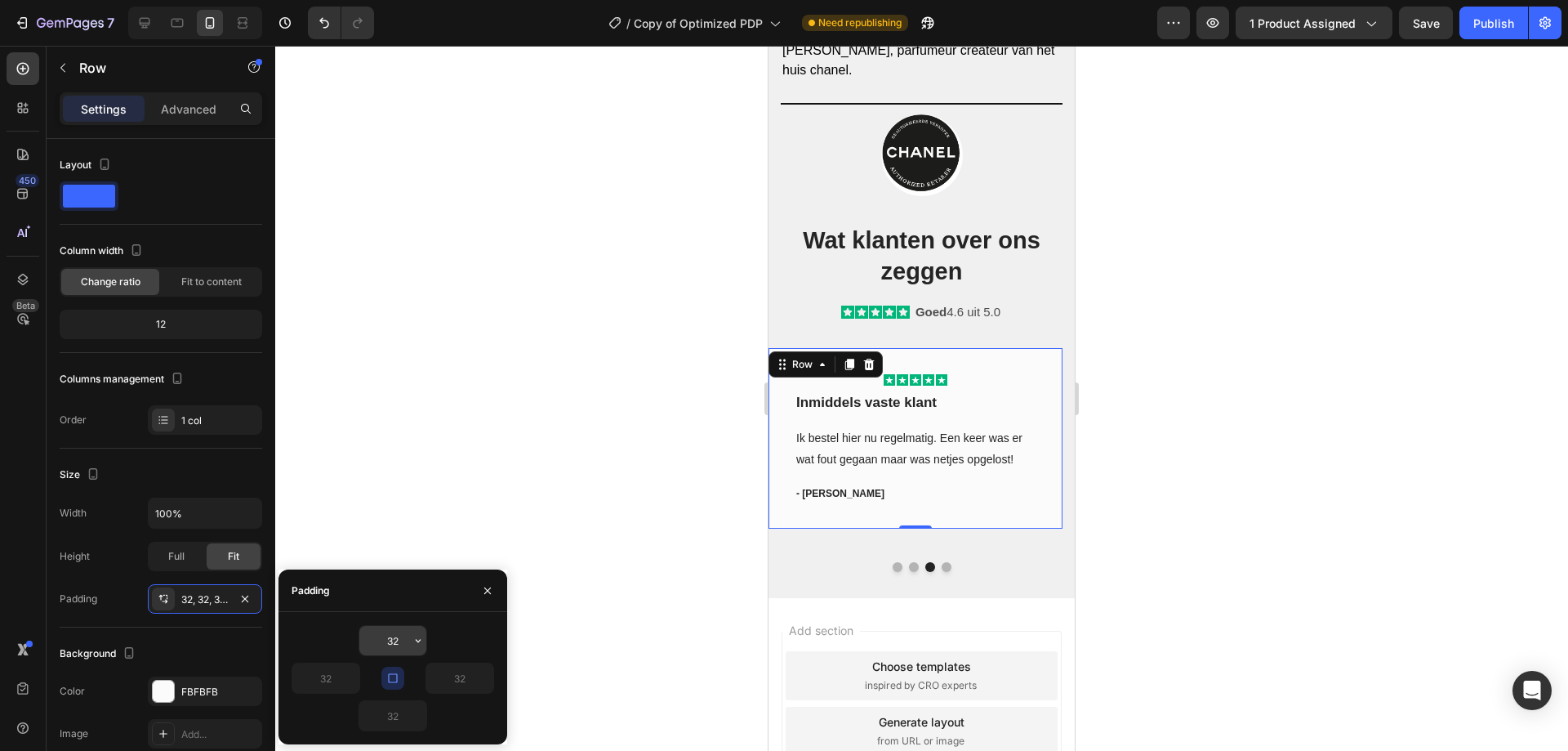
click at [389, 637] on input "32" at bounding box center [392, 640] width 67 height 30
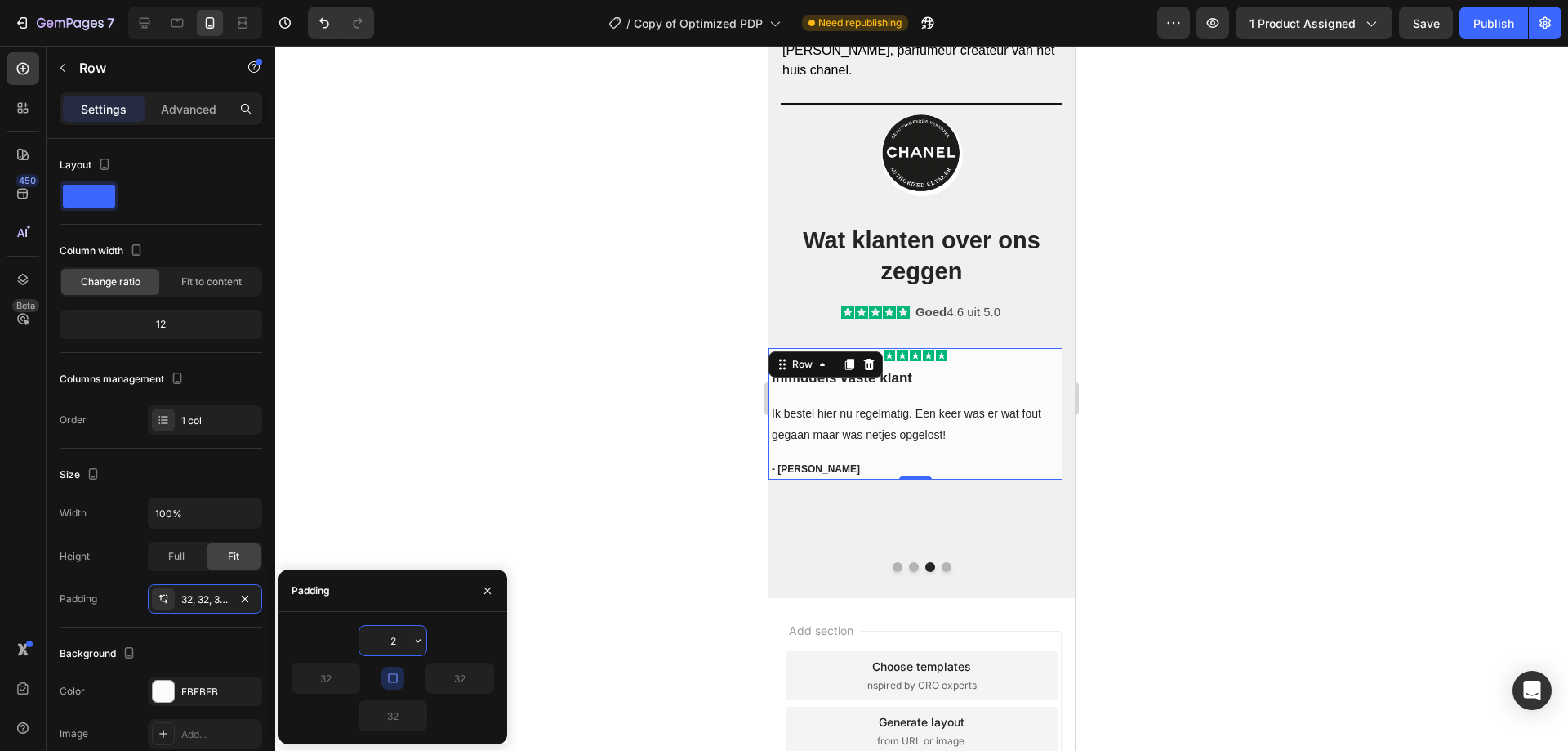
type input "20"
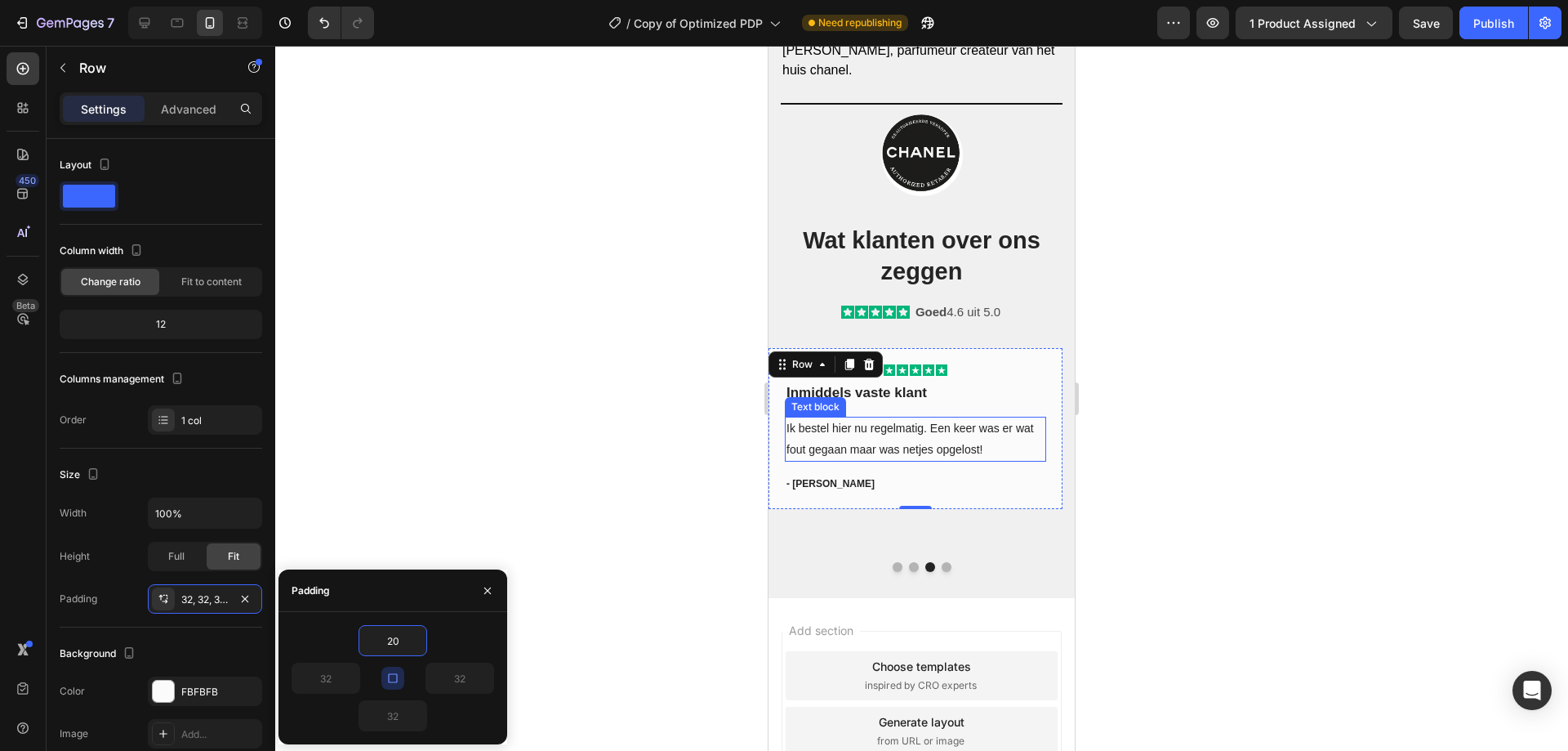
click at [833, 441] on p "Ik bestel hier nu regelmatig. Een keer was er wat fout gegaan maar was netjes o…" at bounding box center [915, 438] width 258 height 41
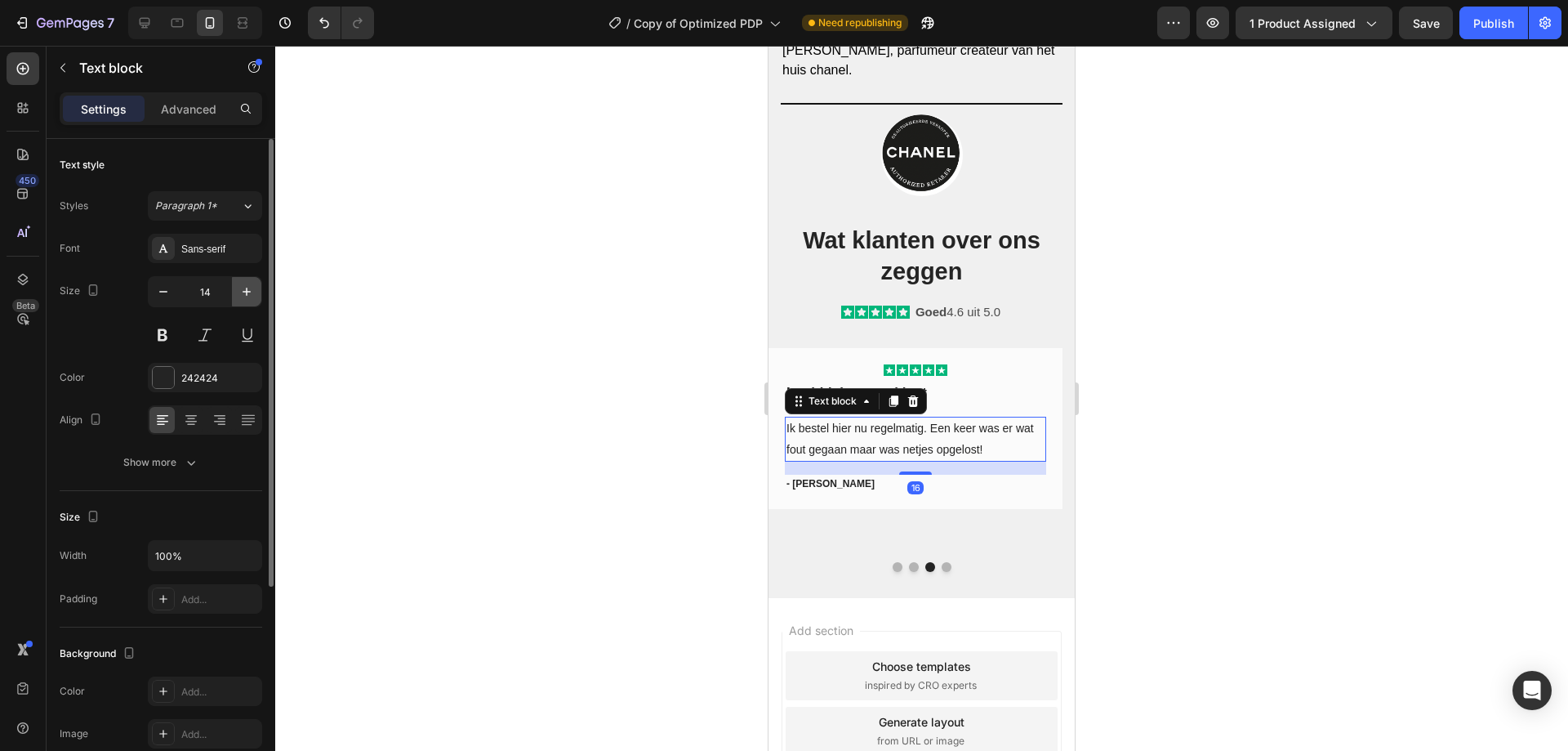
click at [244, 291] on icon "button" at bounding box center [246, 292] width 16 height 16
type input "15"
click at [201, 469] on button "Show more" at bounding box center [160, 462] width 202 height 30
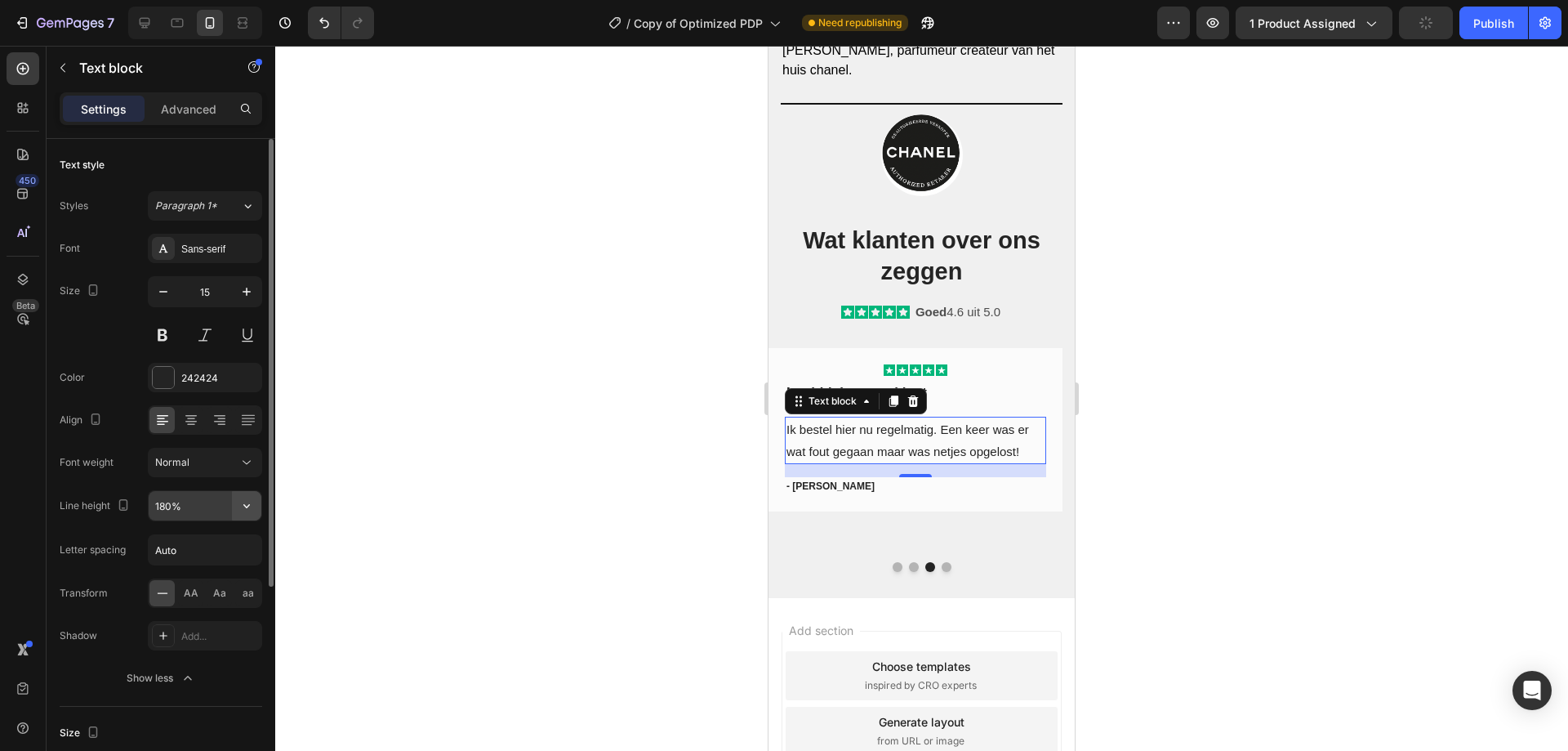
click at [243, 501] on icon "button" at bounding box center [246, 505] width 16 height 16
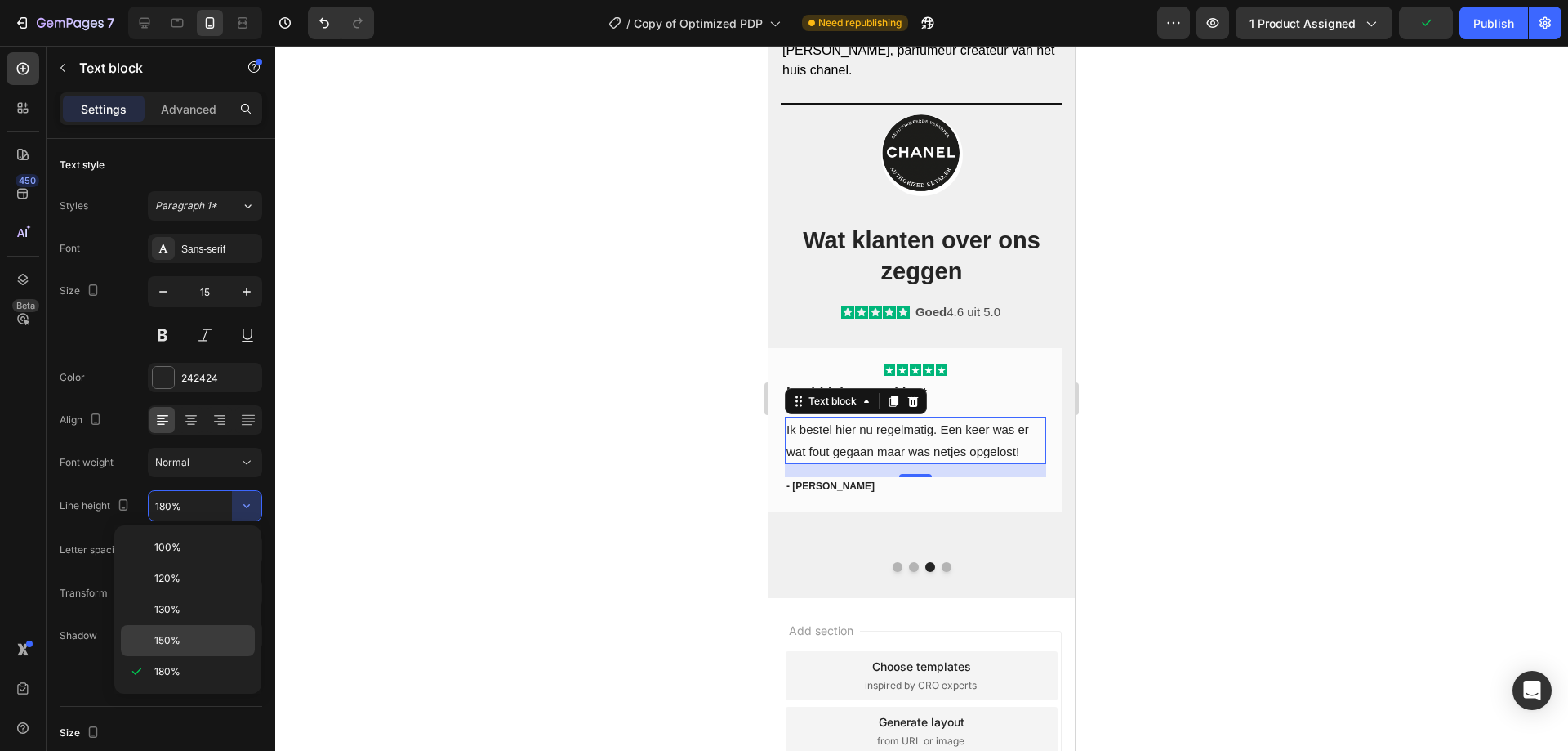
click at [185, 652] on div "150%" at bounding box center [187, 639] width 133 height 31
type input "150%"
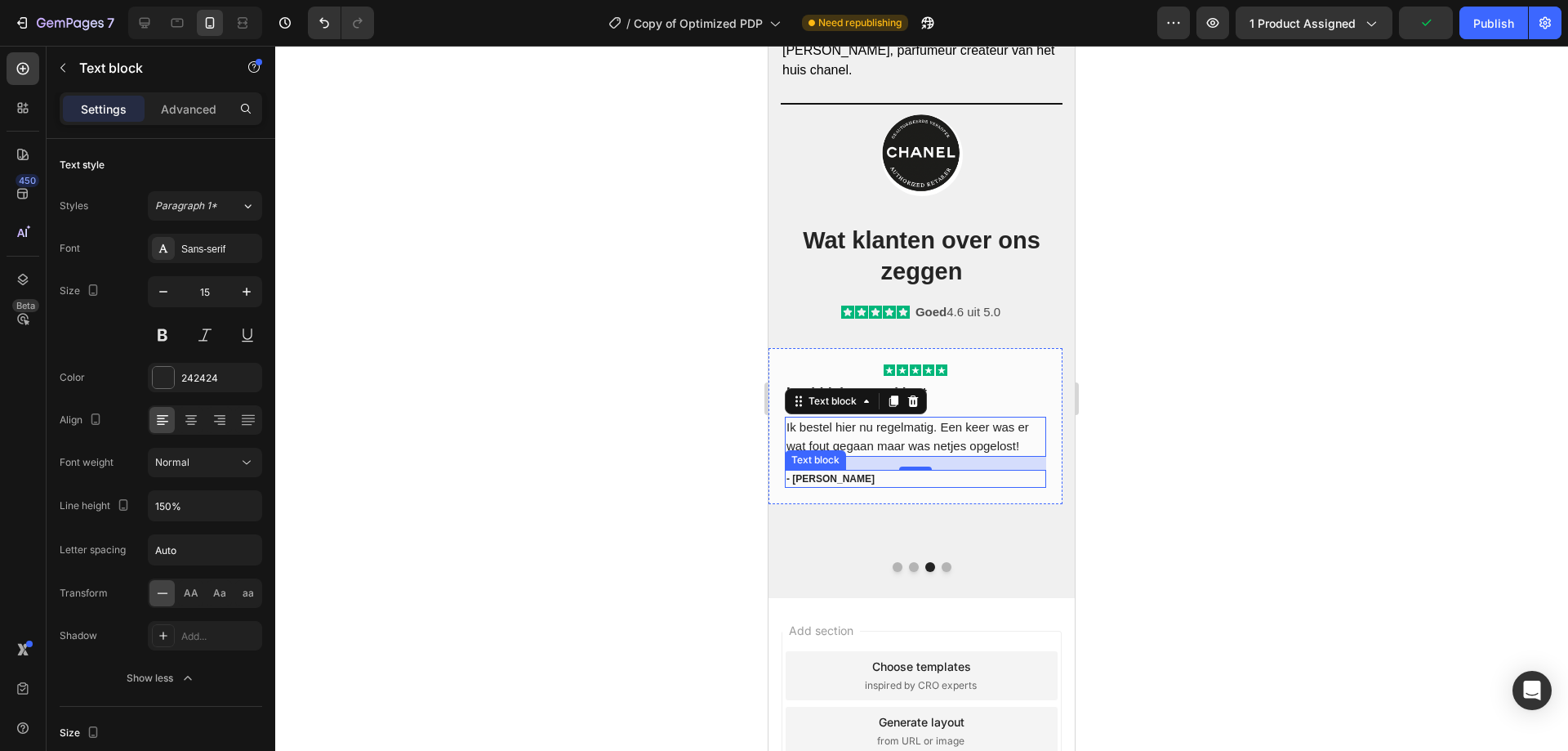
click at [864, 481] on p "- [PERSON_NAME]" at bounding box center [915, 478] width 258 height 15
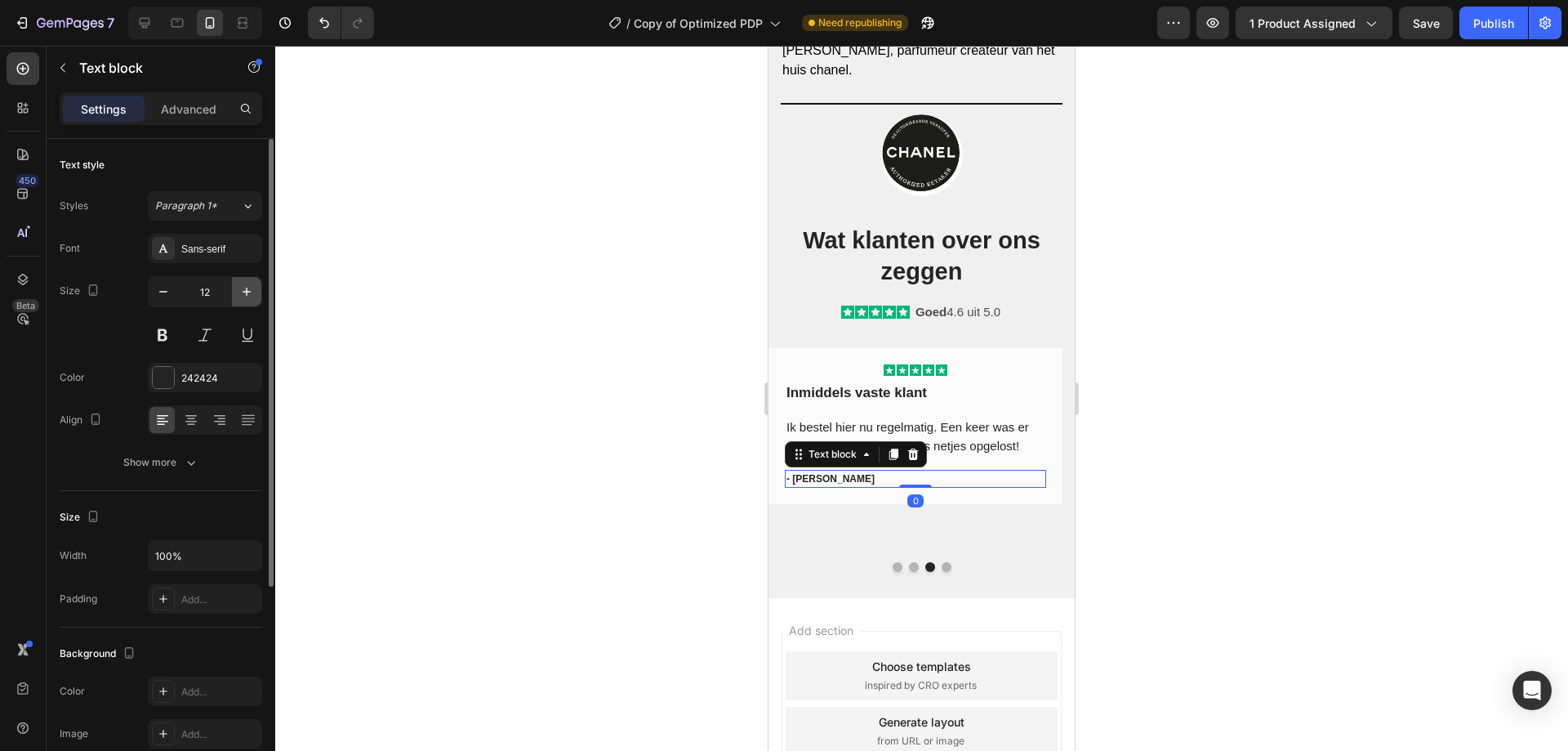
click at [233, 295] on button "button" at bounding box center [247, 292] width 30 height 30
type input "15"
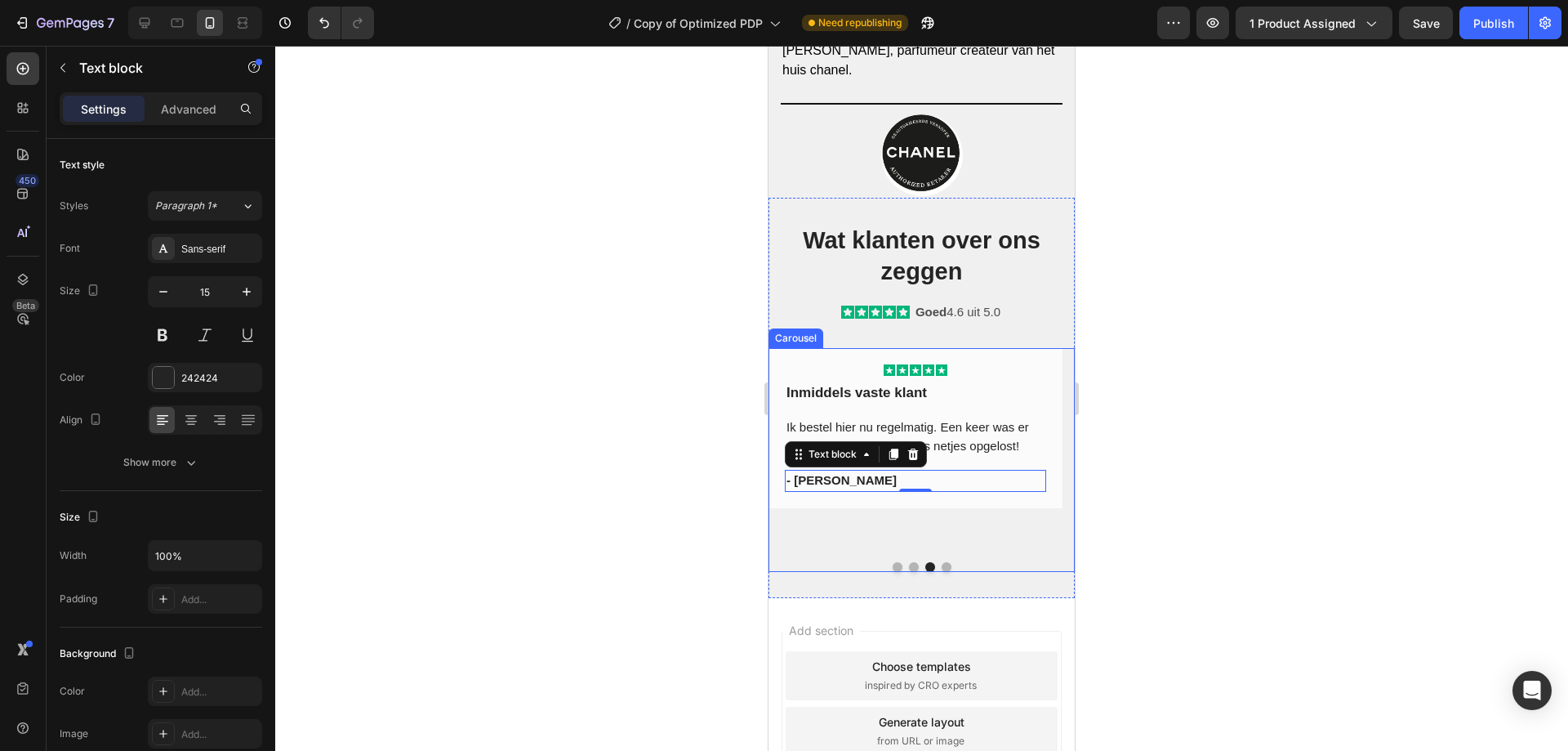
click at [942, 567] on button "Dot" at bounding box center [947, 567] width 10 height 10
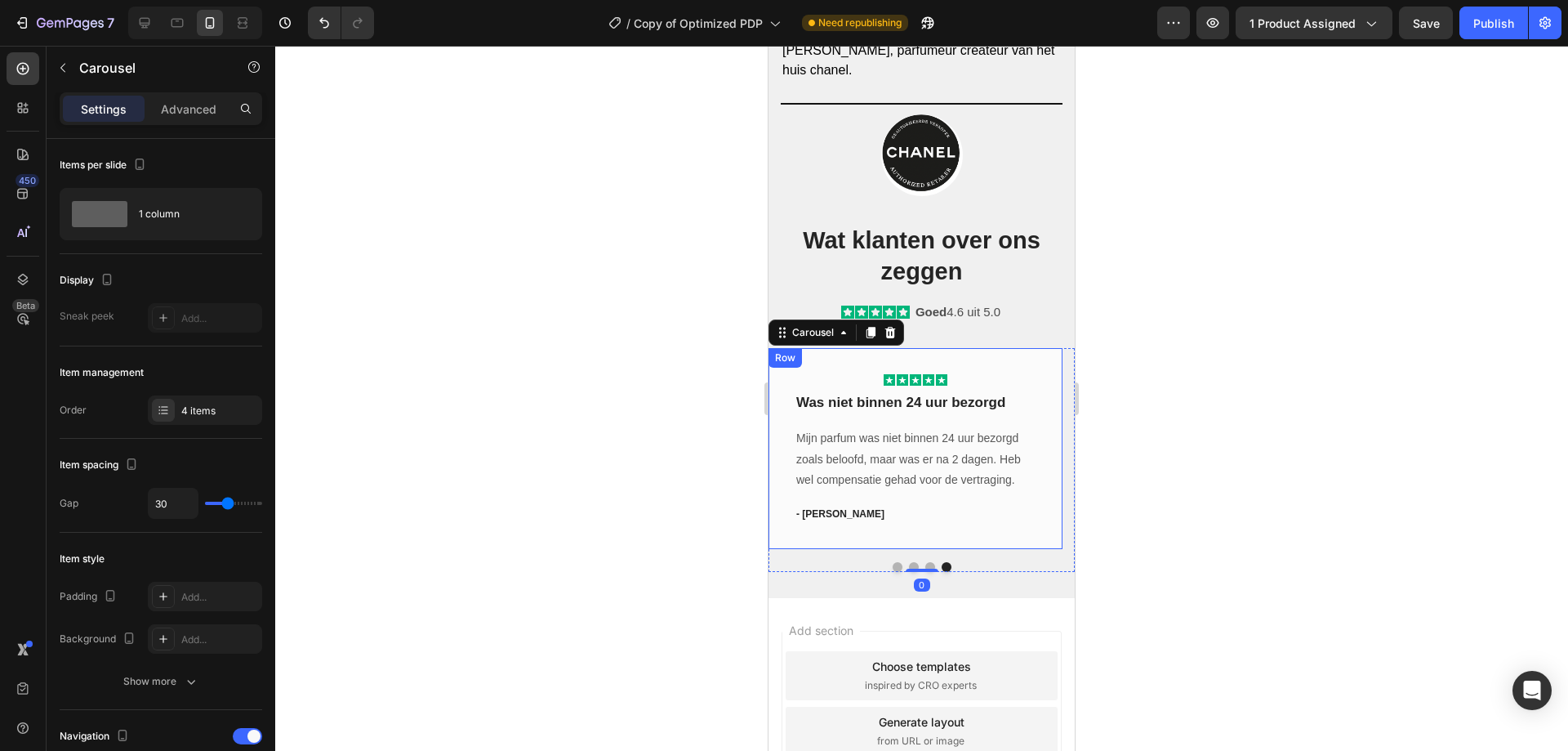
click at [941, 541] on div "Icon Icon Icon Icon Icon Row Was niet binnen 24 uur bezorgd Text block Mijn par…" at bounding box center [915, 448] width 294 height 201
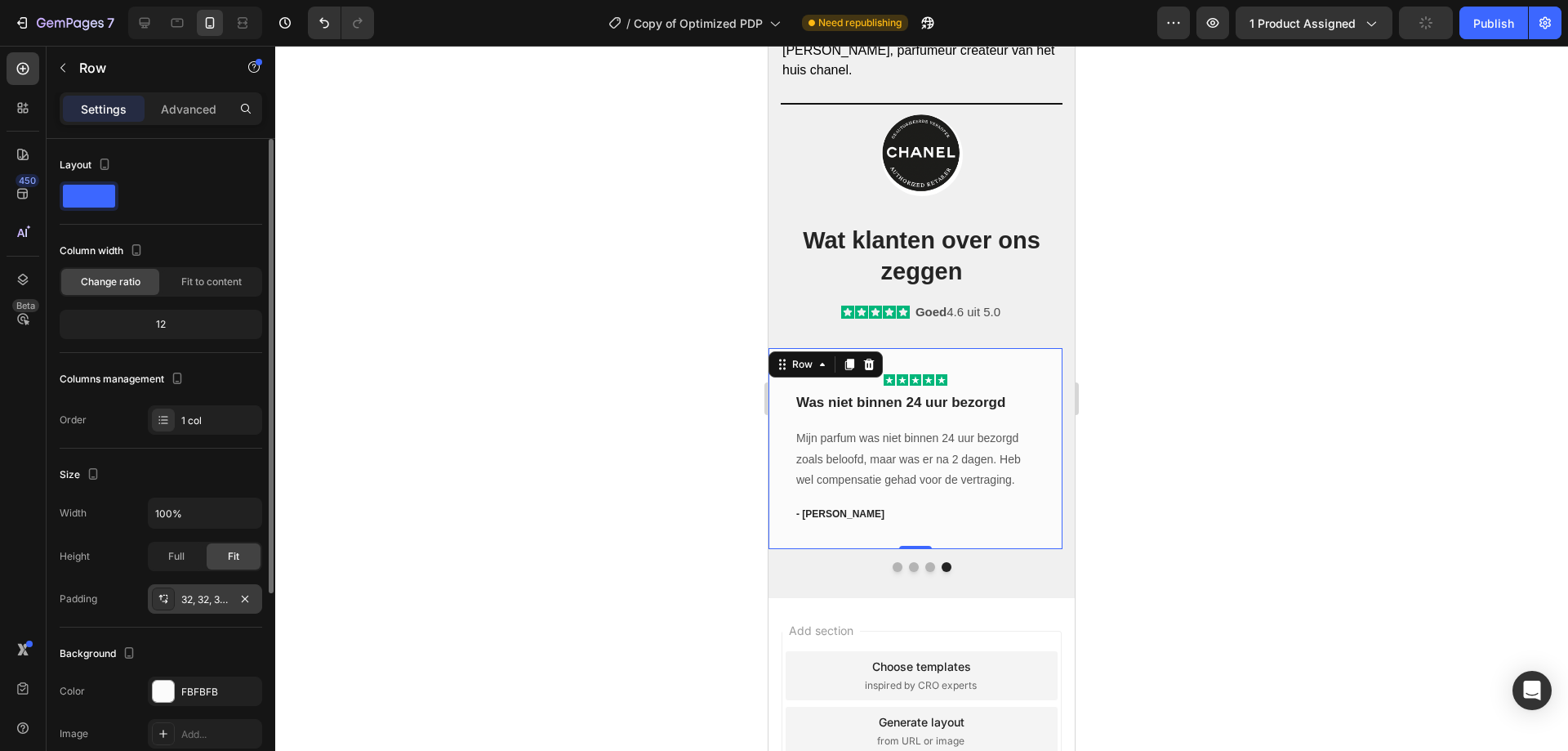
click at [194, 593] on div "32, 32, 32, 32" at bounding box center [205, 600] width 48 height 15
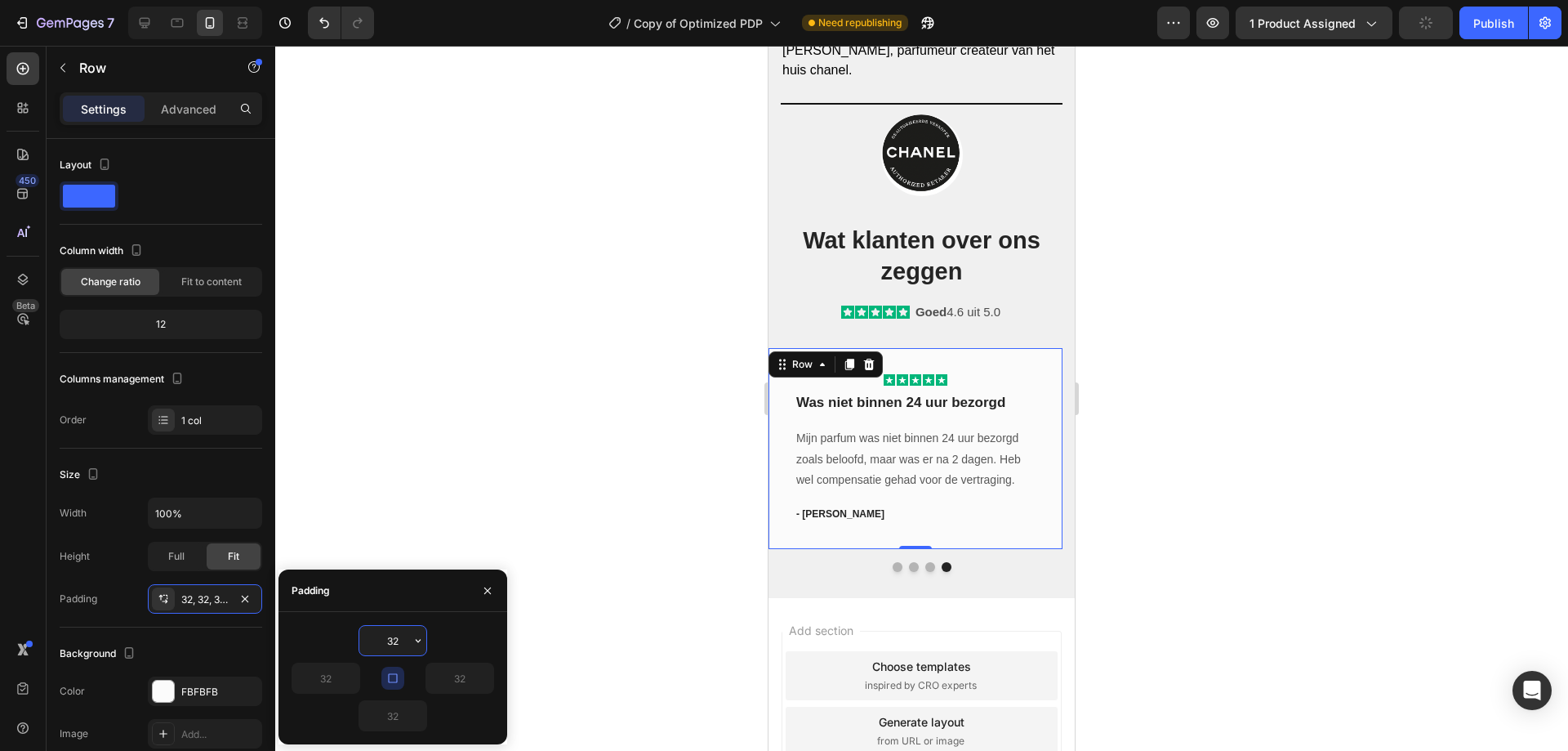
click at [398, 634] on input "32" at bounding box center [392, 640] width 67 height 30
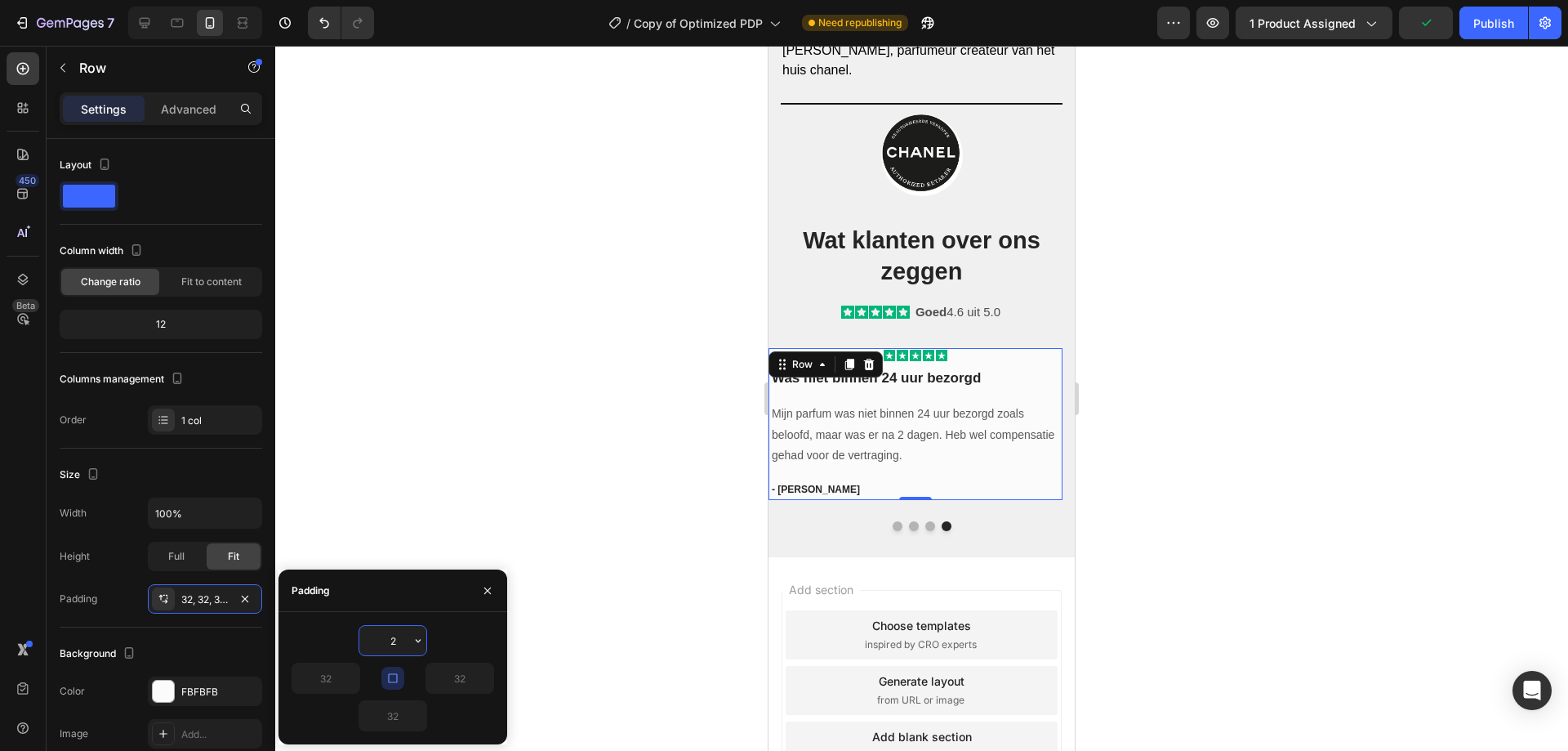
type input "20"
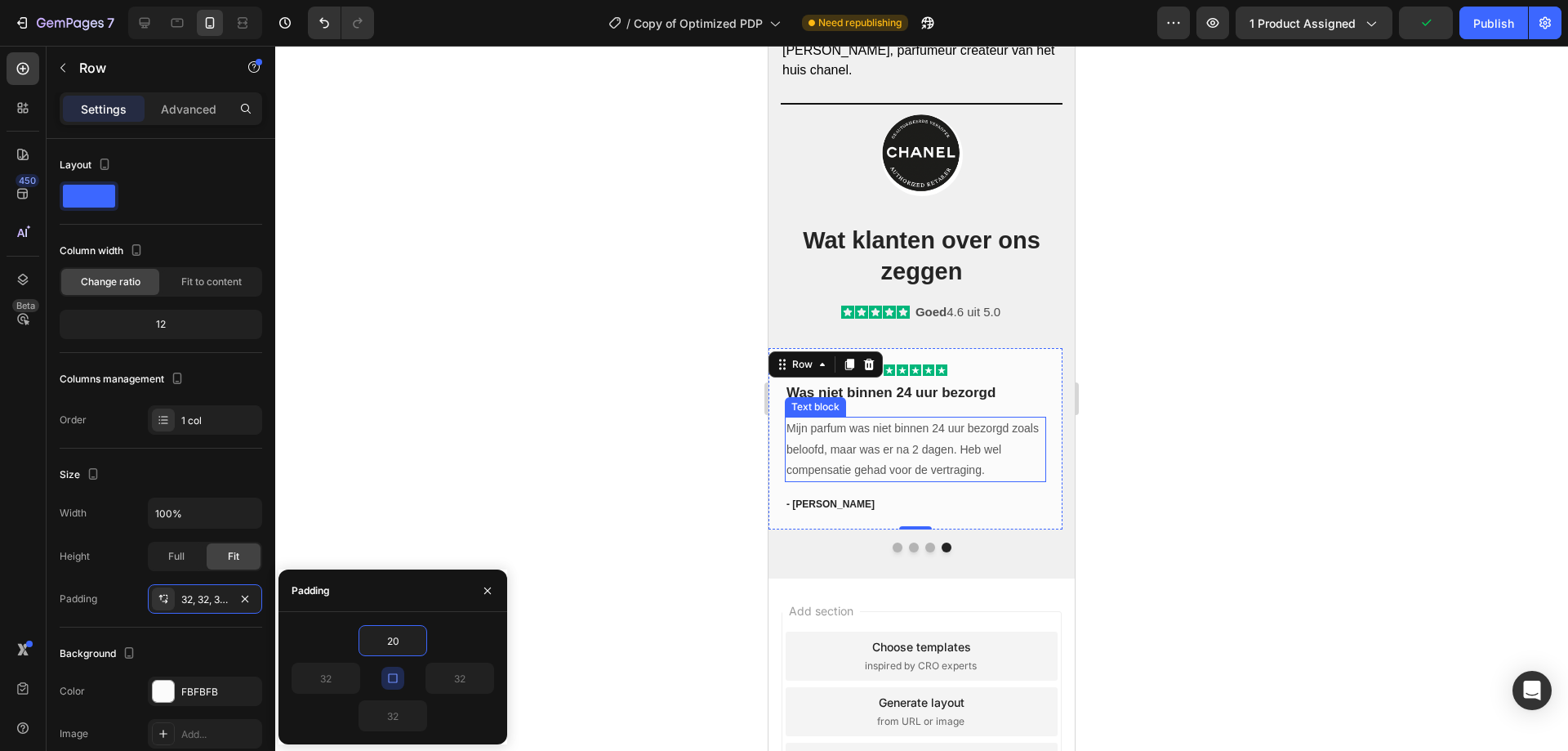
click at [952, 461] on p "Mijn parfum was niet binnen 24 uur bezorgd zoals beloofd, maar was er na 2 dage…" at bounding box center [915, 449] width 258 height 62
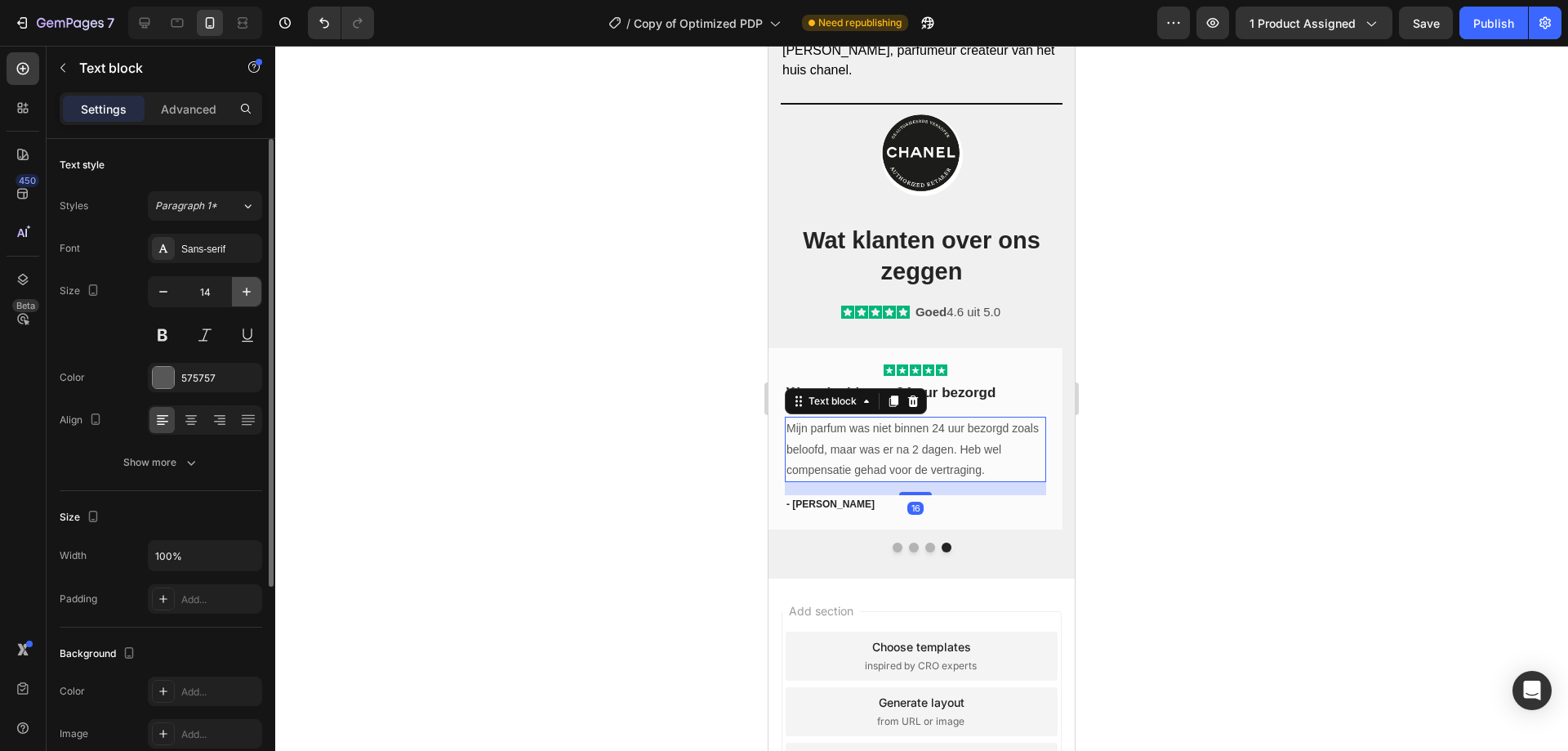
click at [243, 284] on icon "button" at bounding box center [246, 292] width 16 height 16
type input "15"
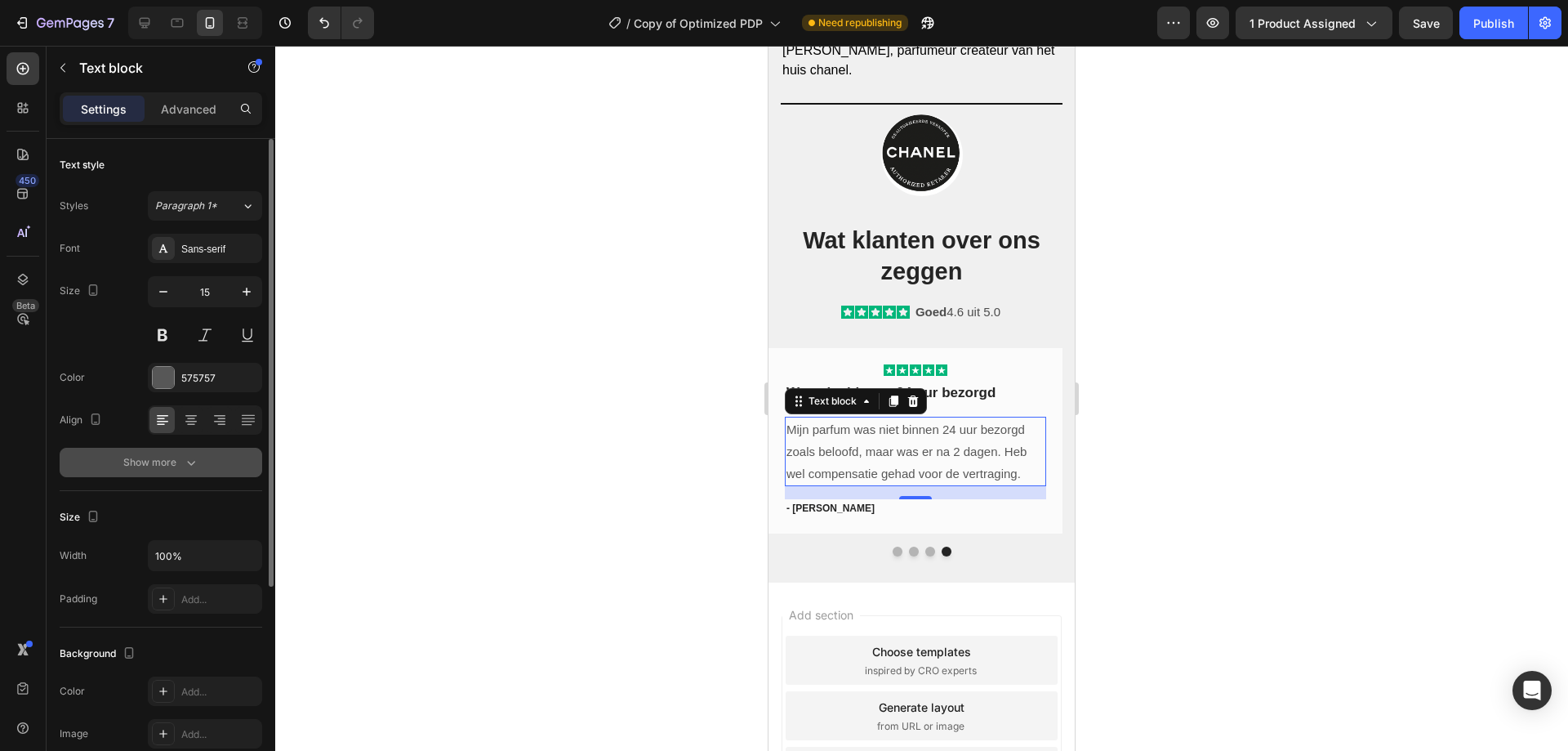
click at [171, 472] on button "Show more" at bounding box center [160, 462] width 202 height 30
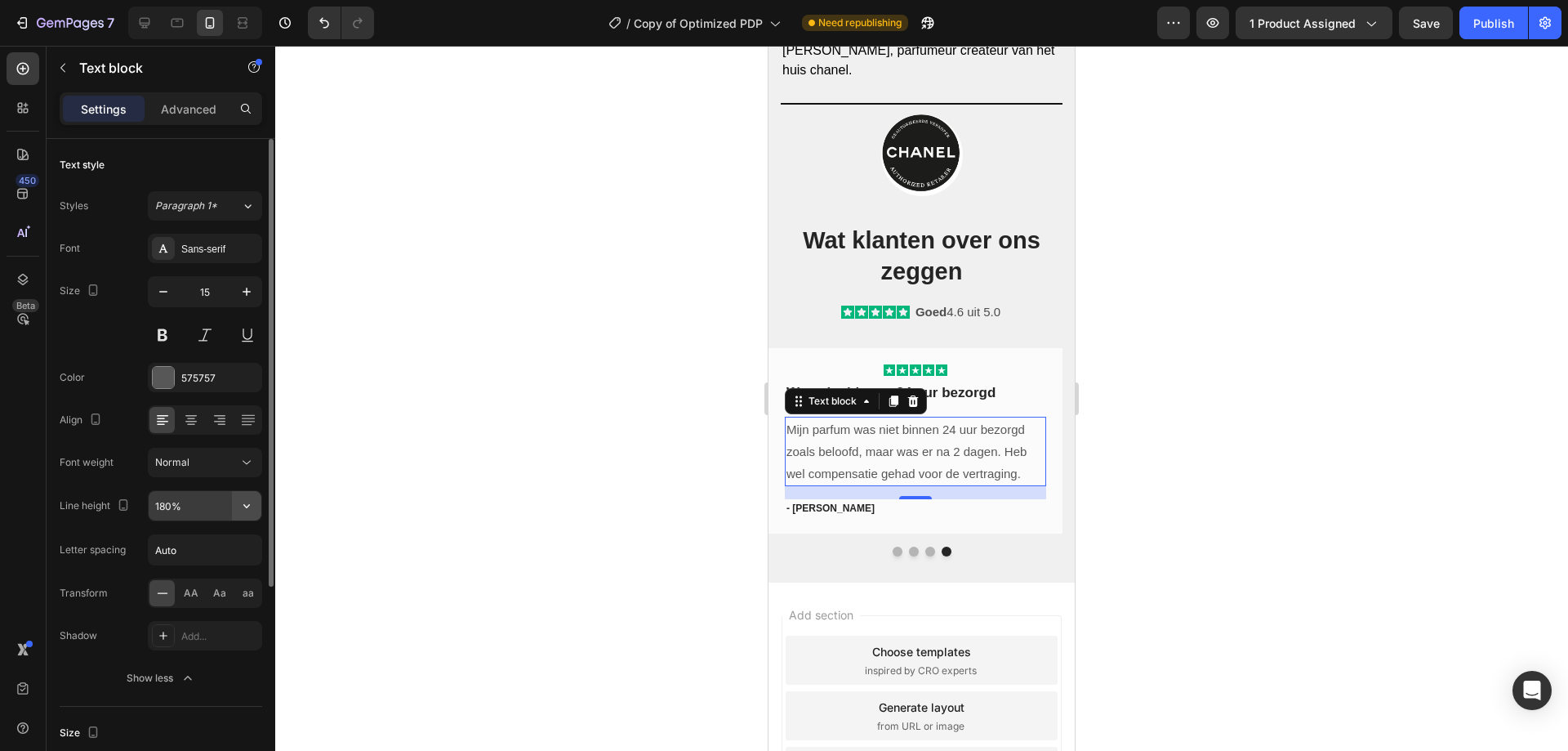
click at [247, 502] on icon "button" at bounding box center [246, 505] width 16 height 16
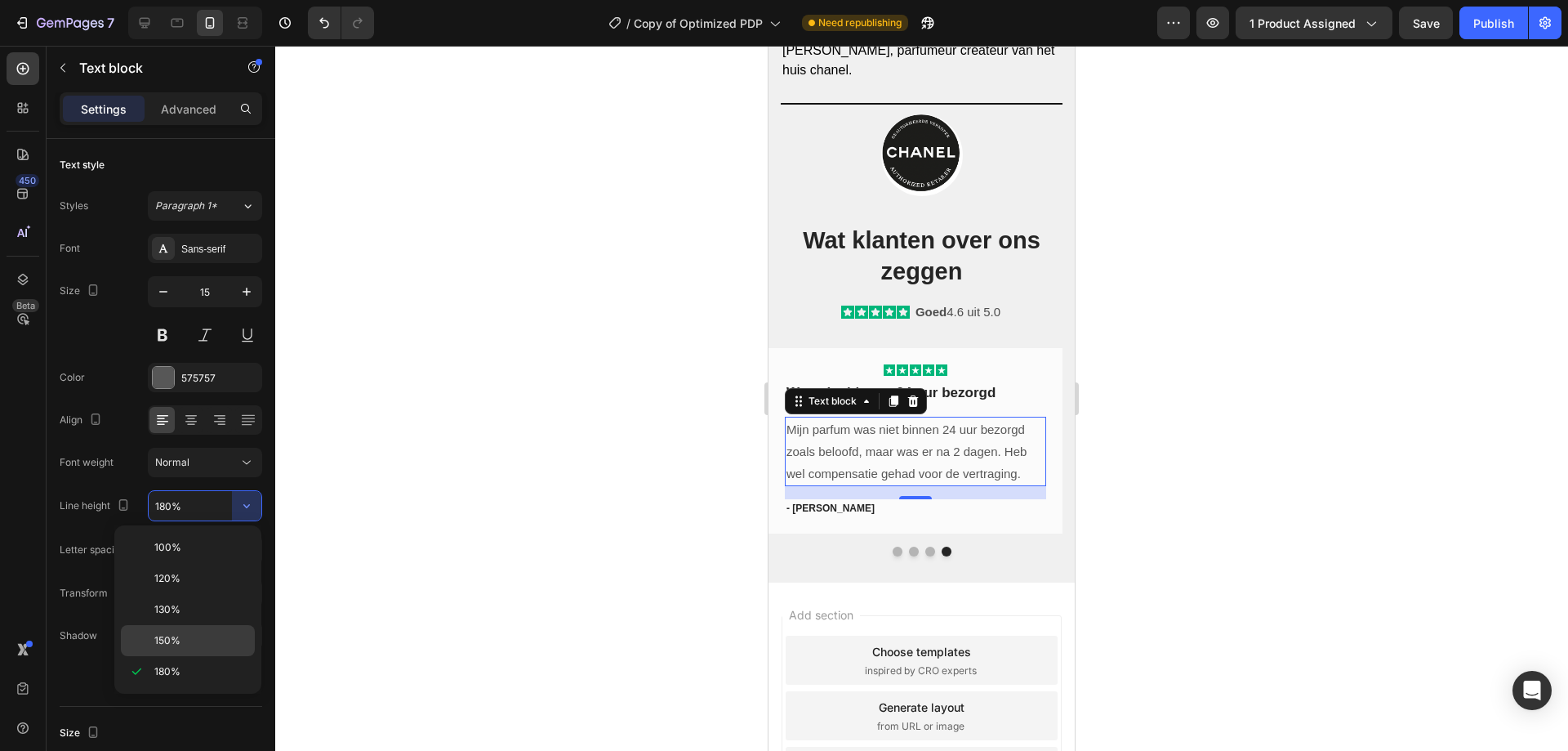
click at [167, 640] on span "150%" at bounding box center [167, 640] width 26 height 15
type input "150%"
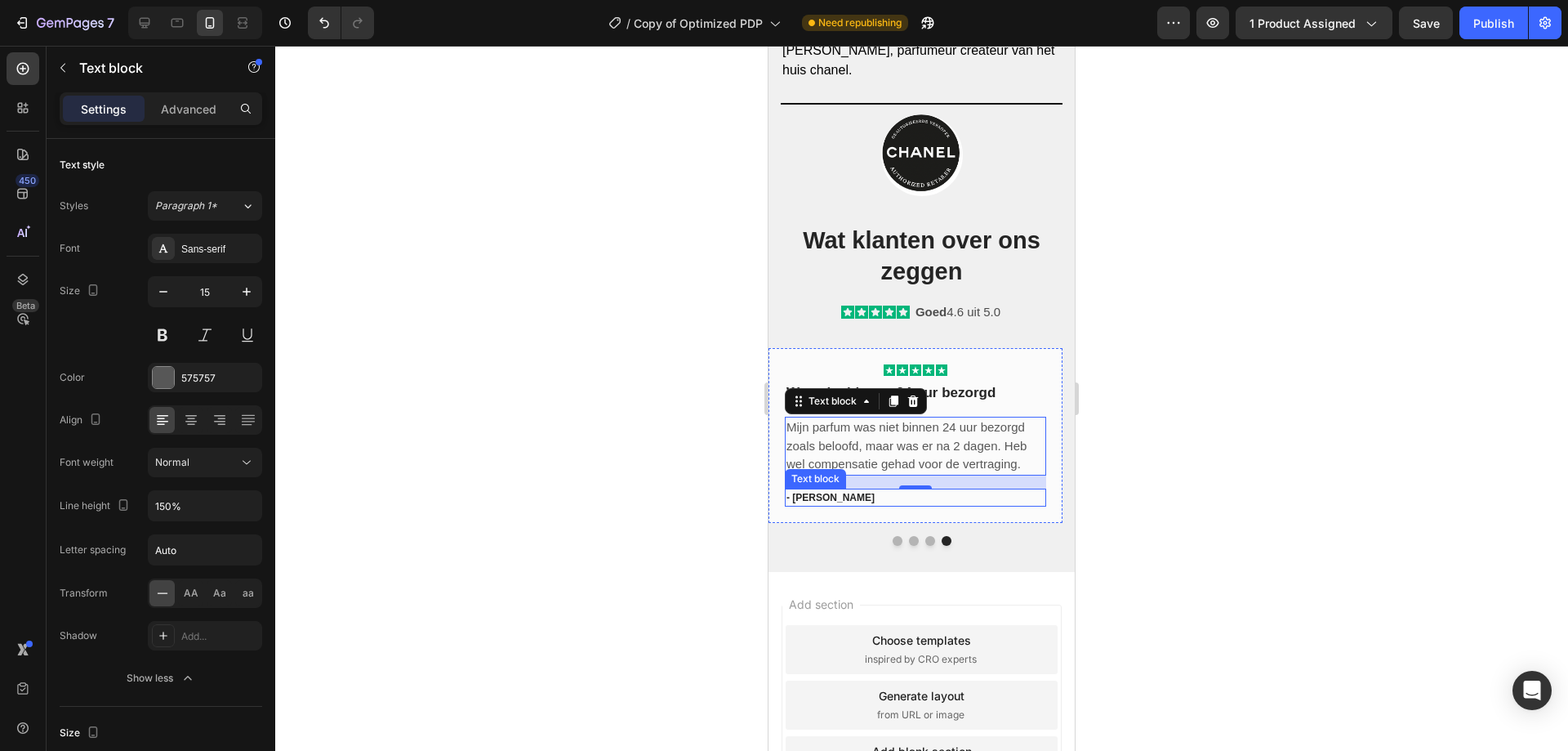
click at [824, 495] on p "- [PERSON_NAME]" at bounding box center [915, 497] width 258 height 15
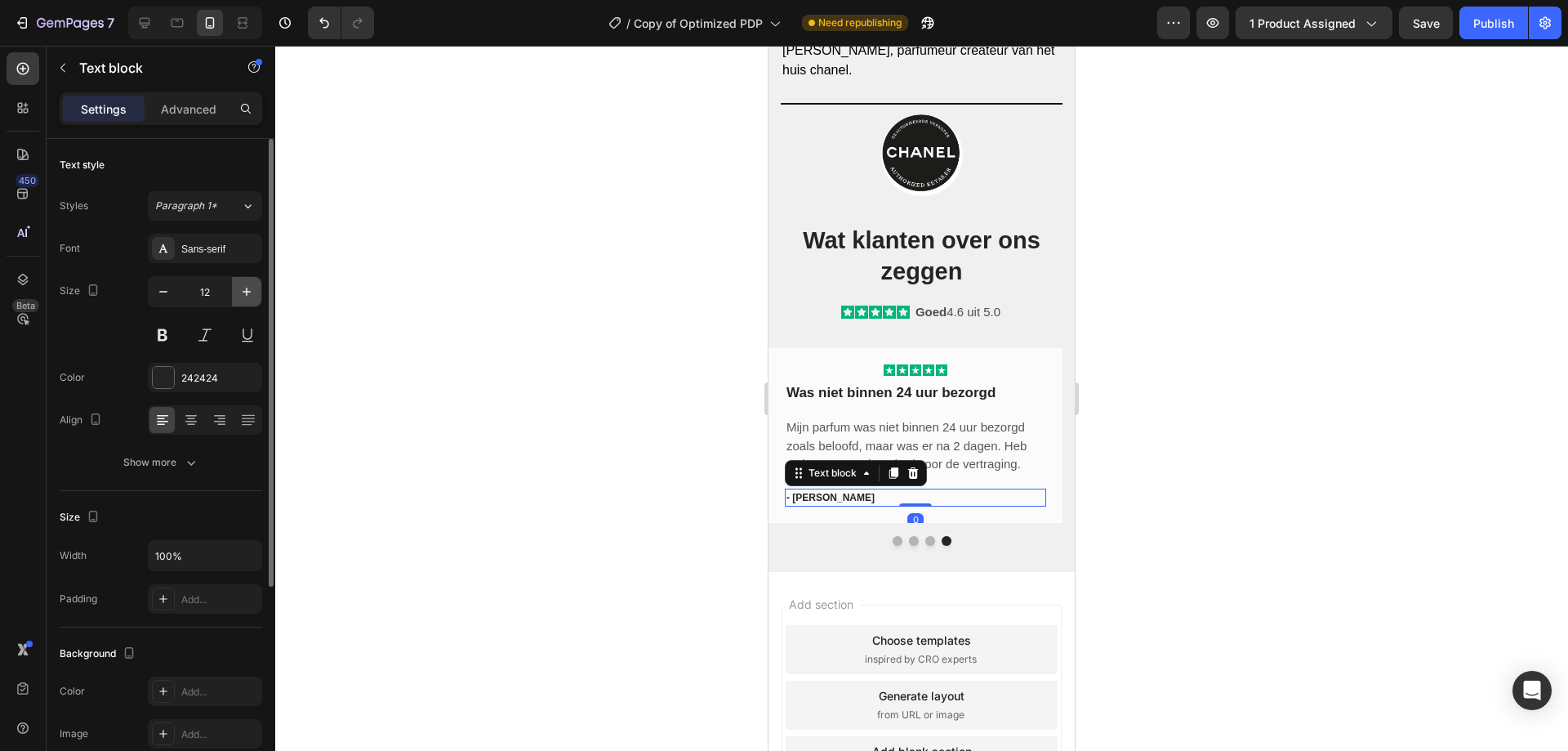
click at [238, 284] on button "button" at bounding box center [247, 292] width 30 height 30
type input "15"
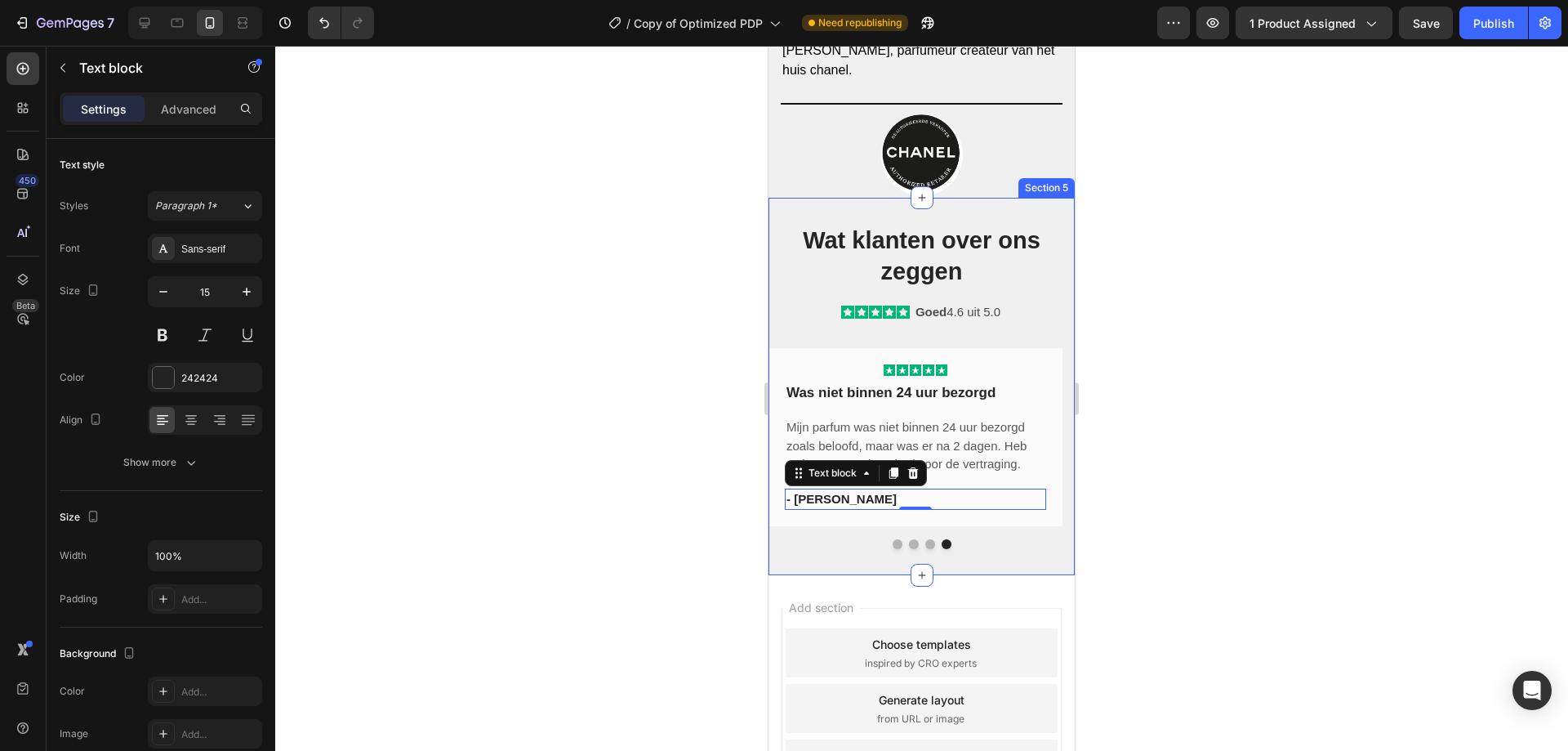
click at [866, 566] on div "Wat klanten over ons zeggen Heading Icon Icon Icon Icon Icon Icon List Goed 4.6…" at bounding box center [922, 385] width 307 height 377
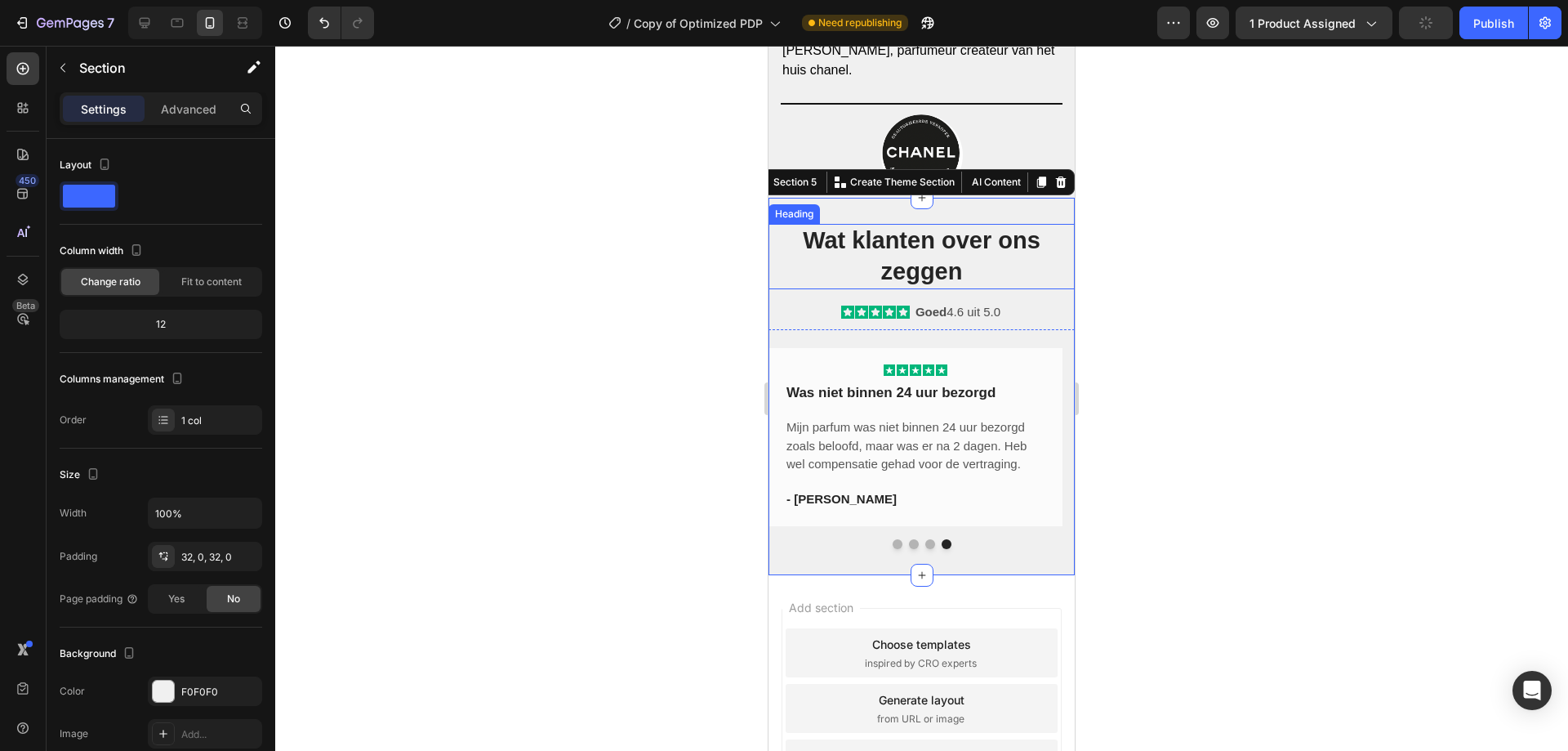
click at [905, 258] on strong "Wat klanten over ons zeggen" at bounding box center [921, 255] width 238 height 57
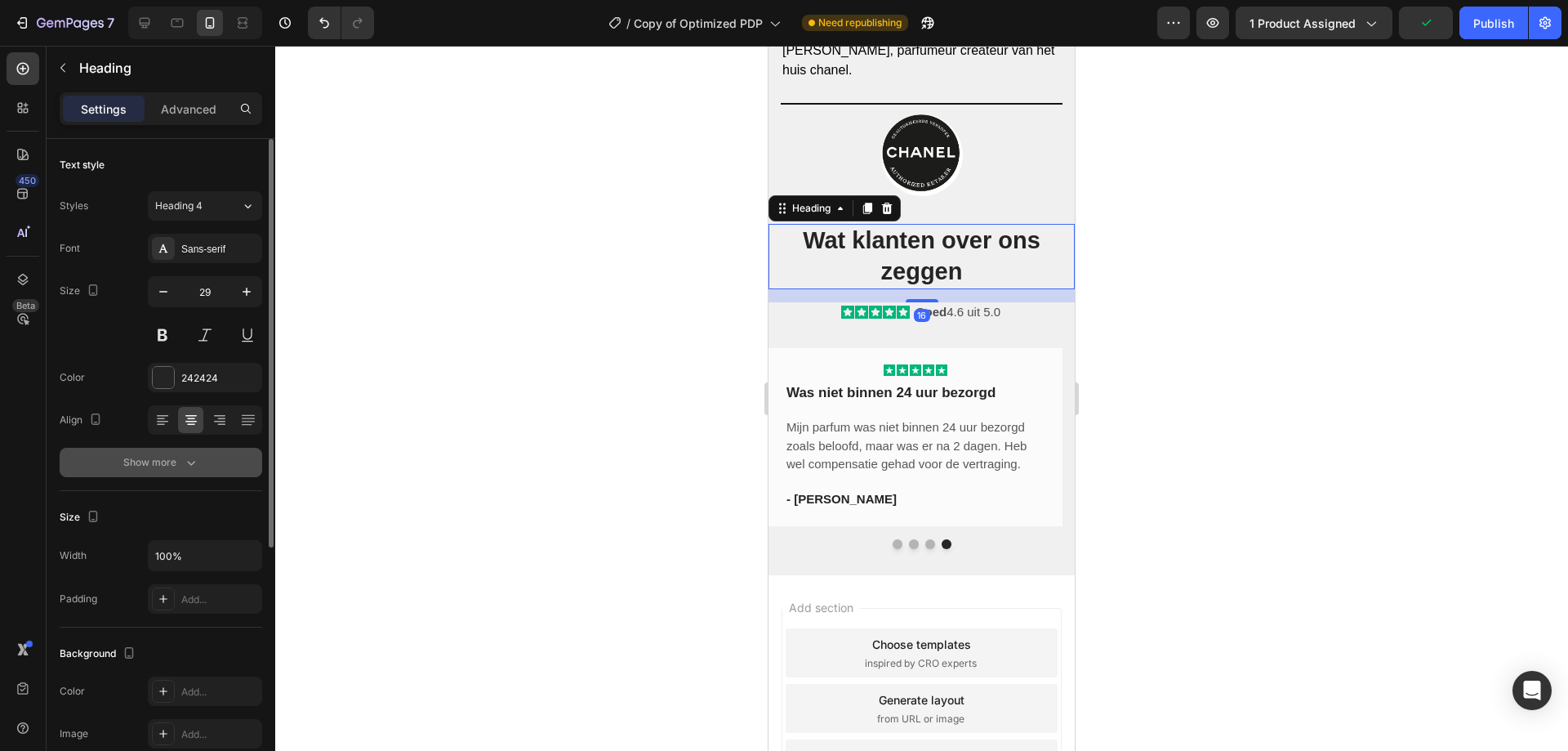
click at [195, 465] on icon "button" at bounding box center [191, 462] width 16 height 16
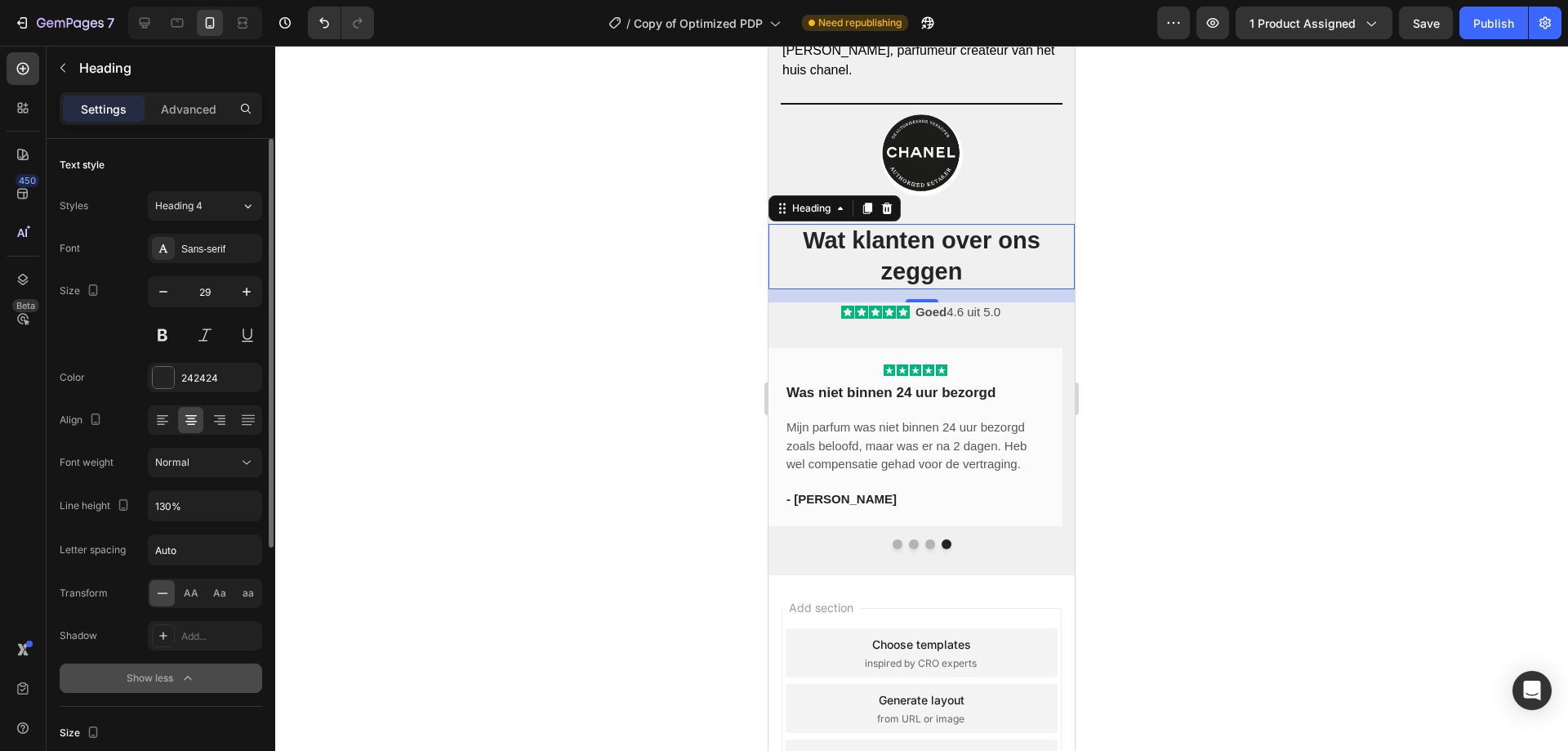
click at [903, 263] on strong "Wat klanten over ons zeggen" at bounding box center [921, 255] width 238 height 57
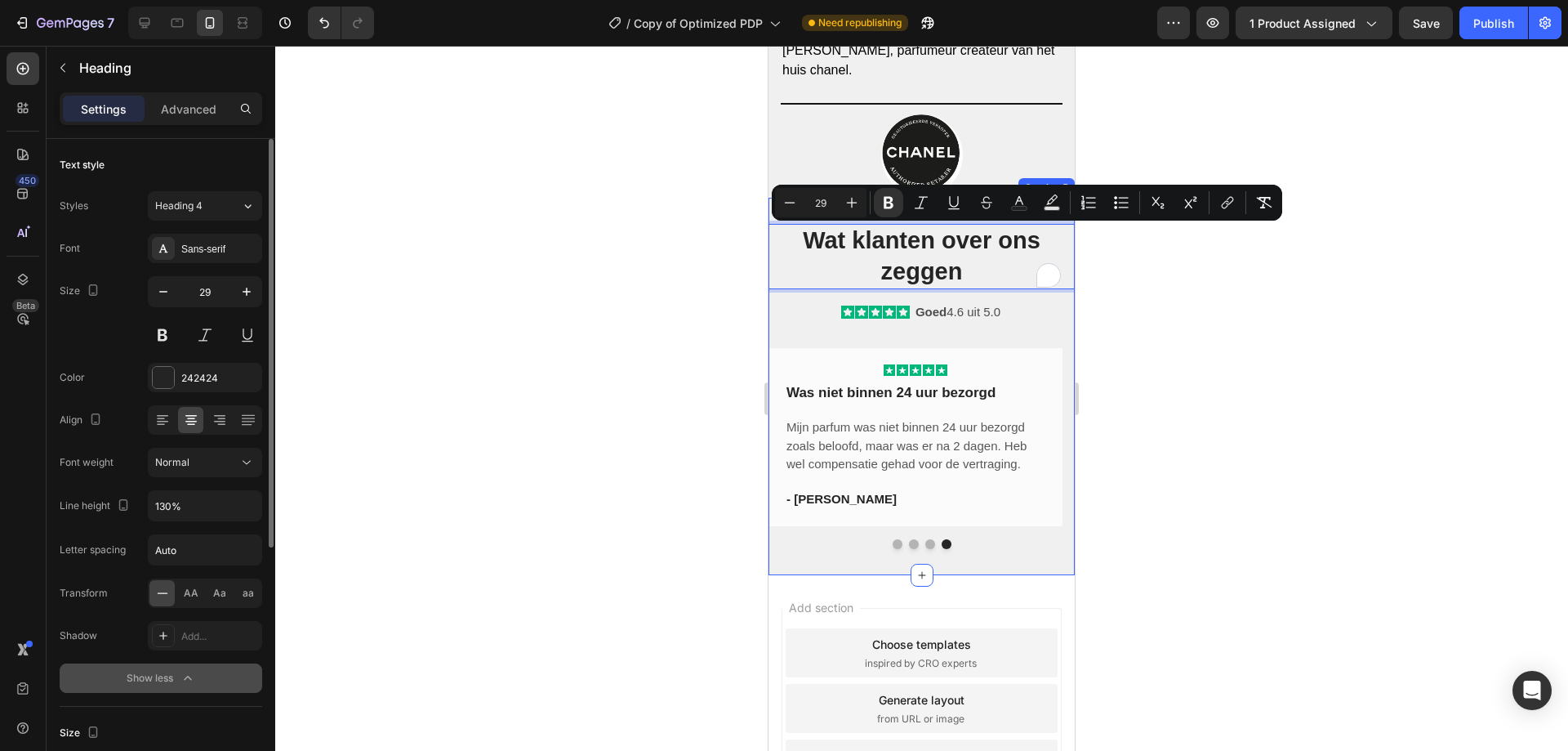
click at [787, 332] on div "Icon Icon Icon Icon Icon Row Parfum was snel verzonden! Text block Had mijn twi…" at bounding box center [922, 439] width 307 height 219
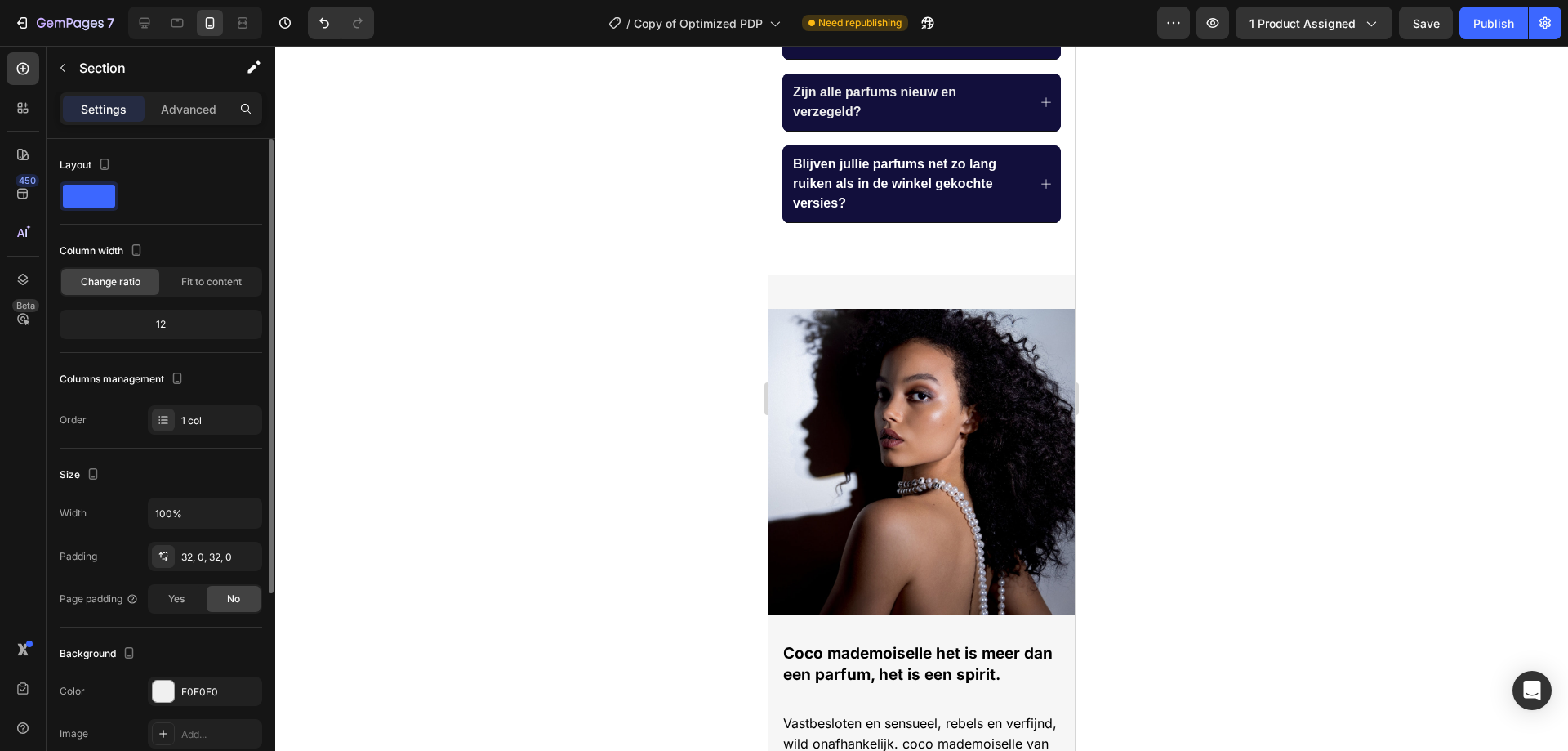
scroll to position [964, 0]
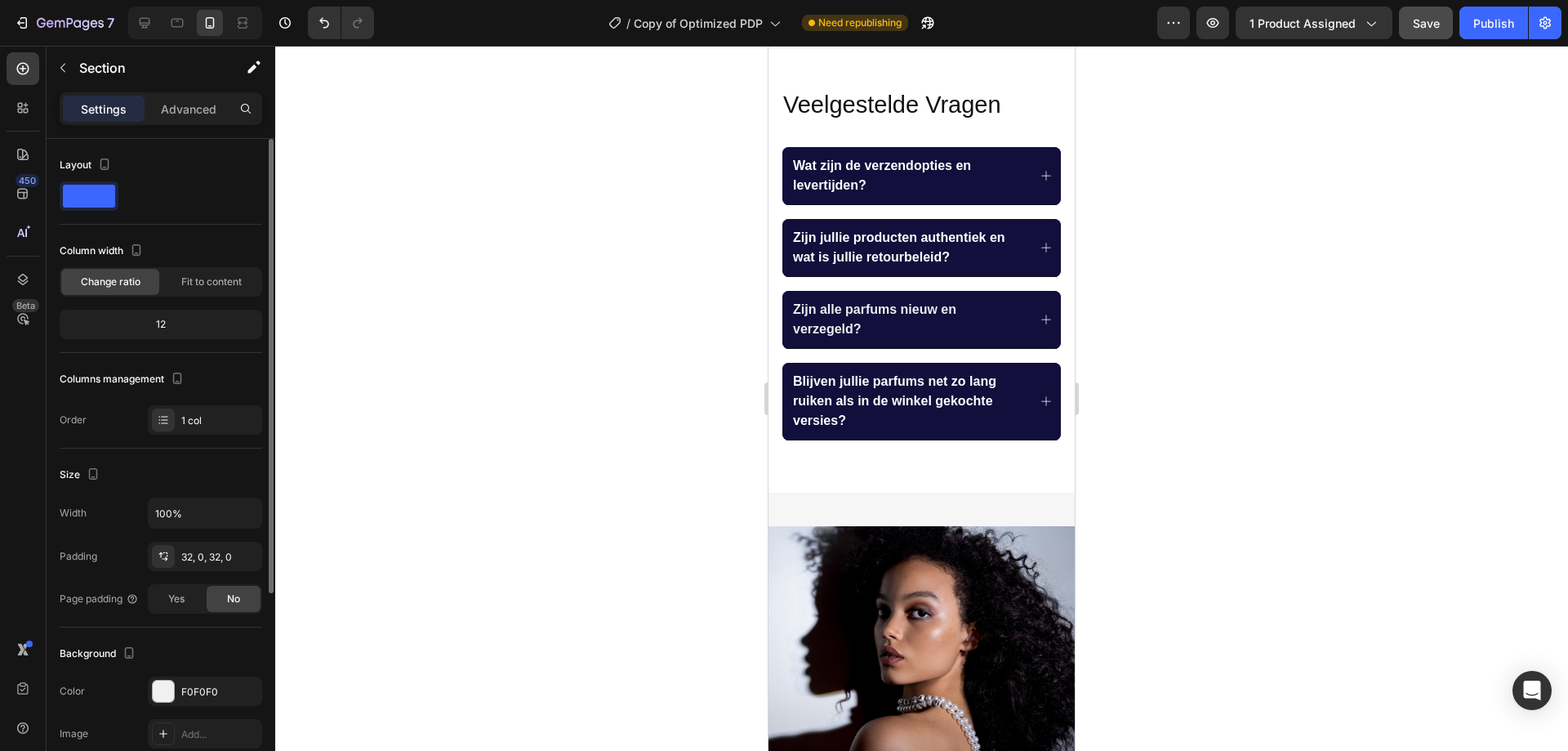
click at [1418, 37] on button "Save" at bounding box center [1426, 23] width 54 height 33
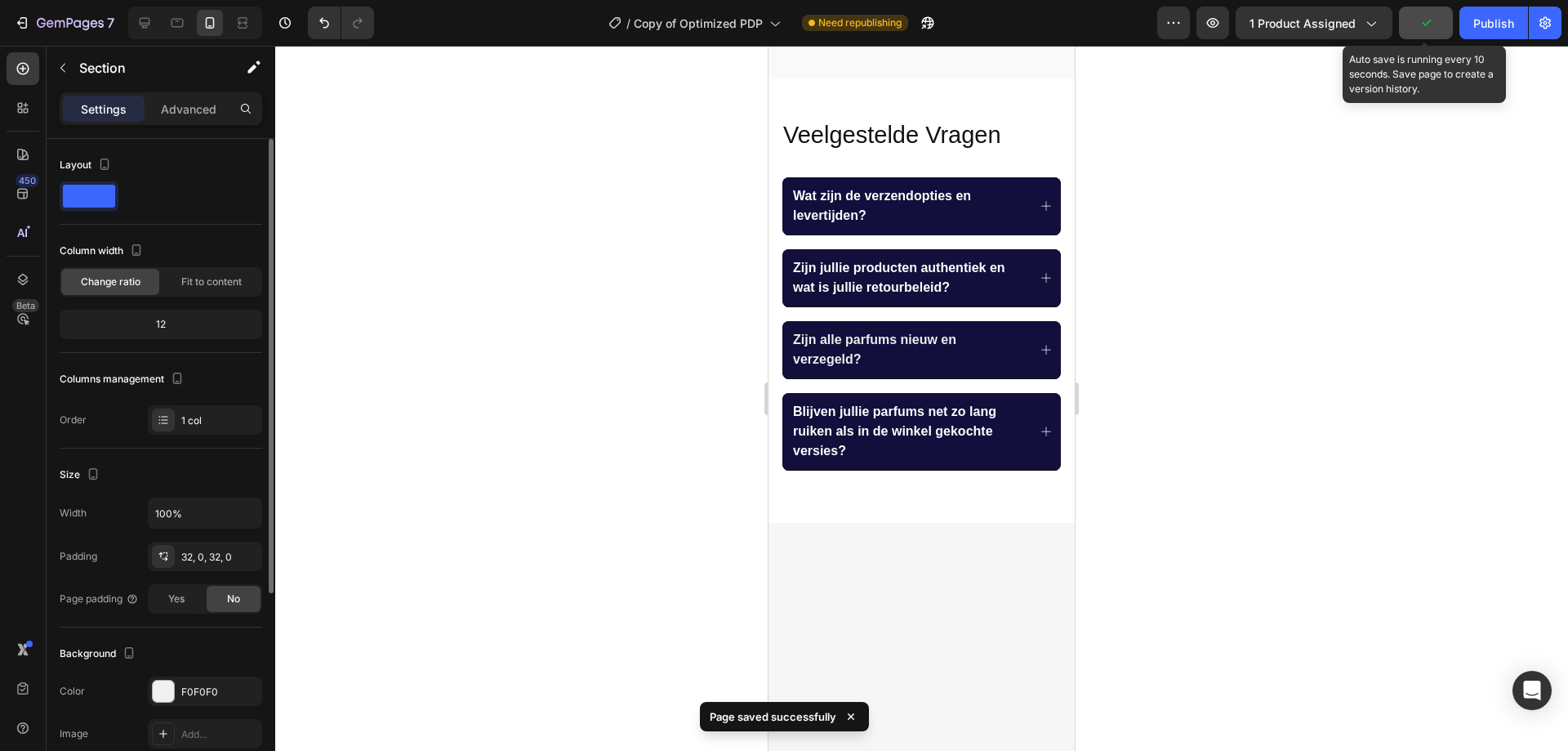
scroll to position [469, 0]
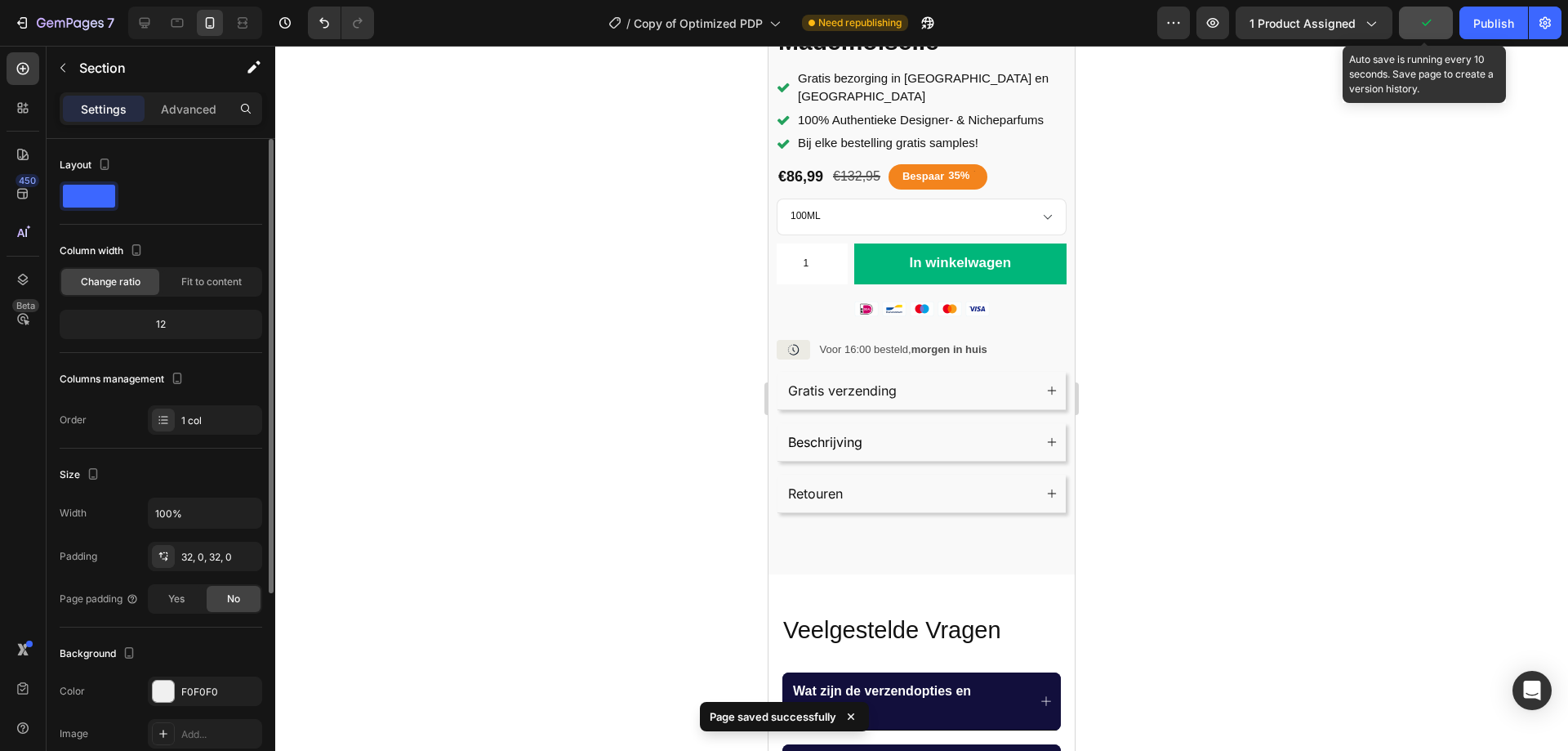
click at [1421, 21] on icon "button" at bounding box center [1426, 23] width 16 height 16
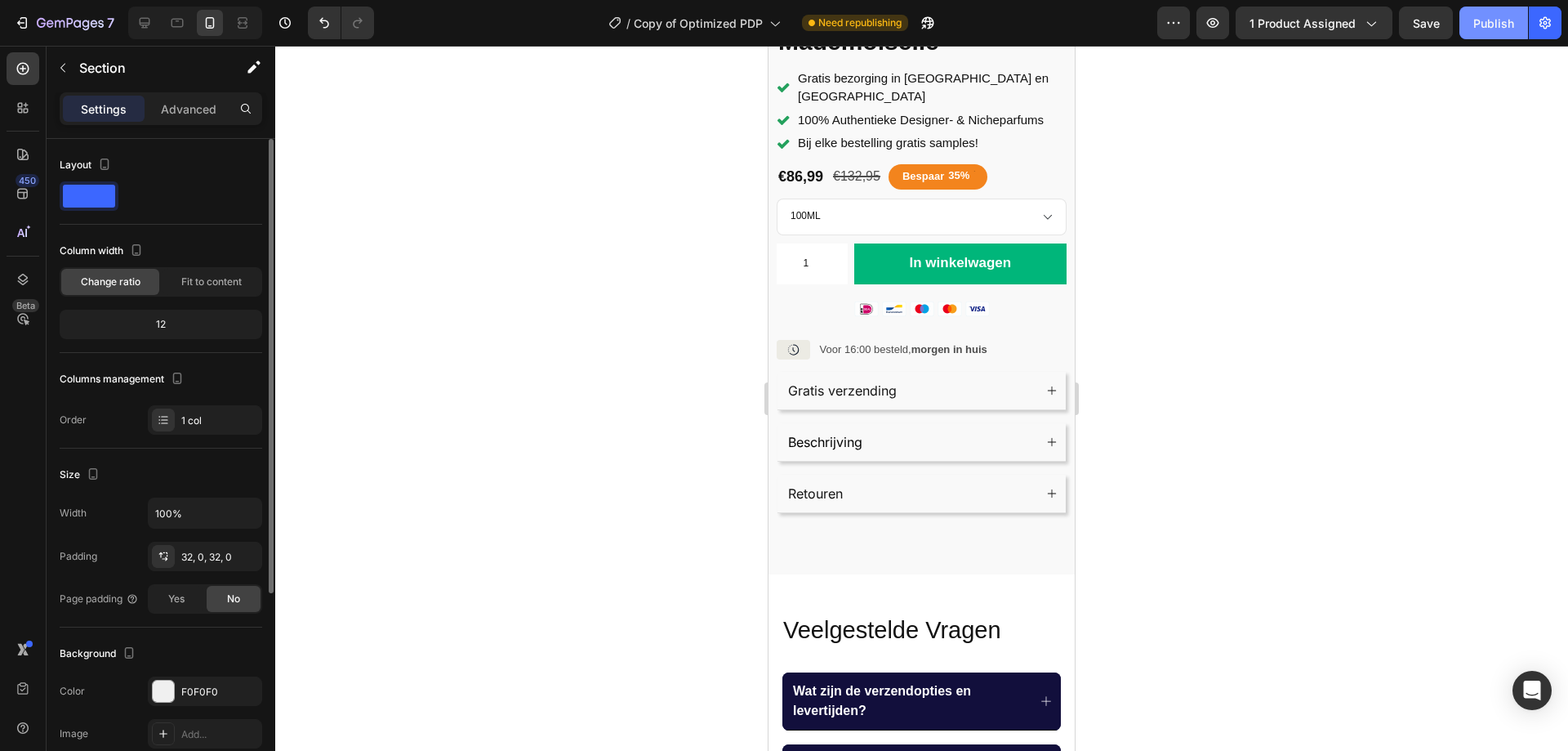
click at [1471, 29] on button "Publish" at bounding box center [1493, 23] width 69 height 33
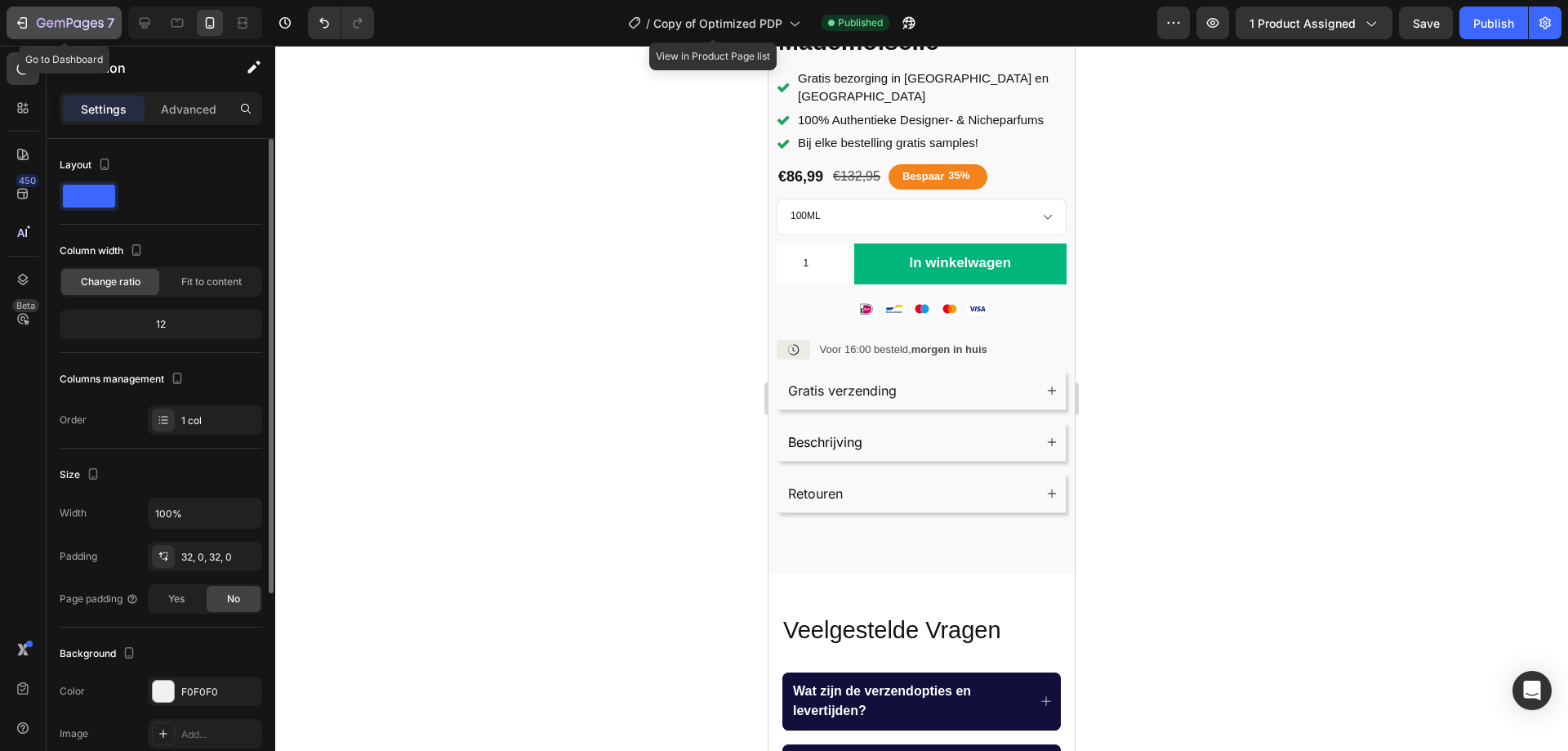
click at [91, 21] on icon "button" at bounding box center [70, 24] width 67 height 14
